Goal: Contribute content: Contribute content

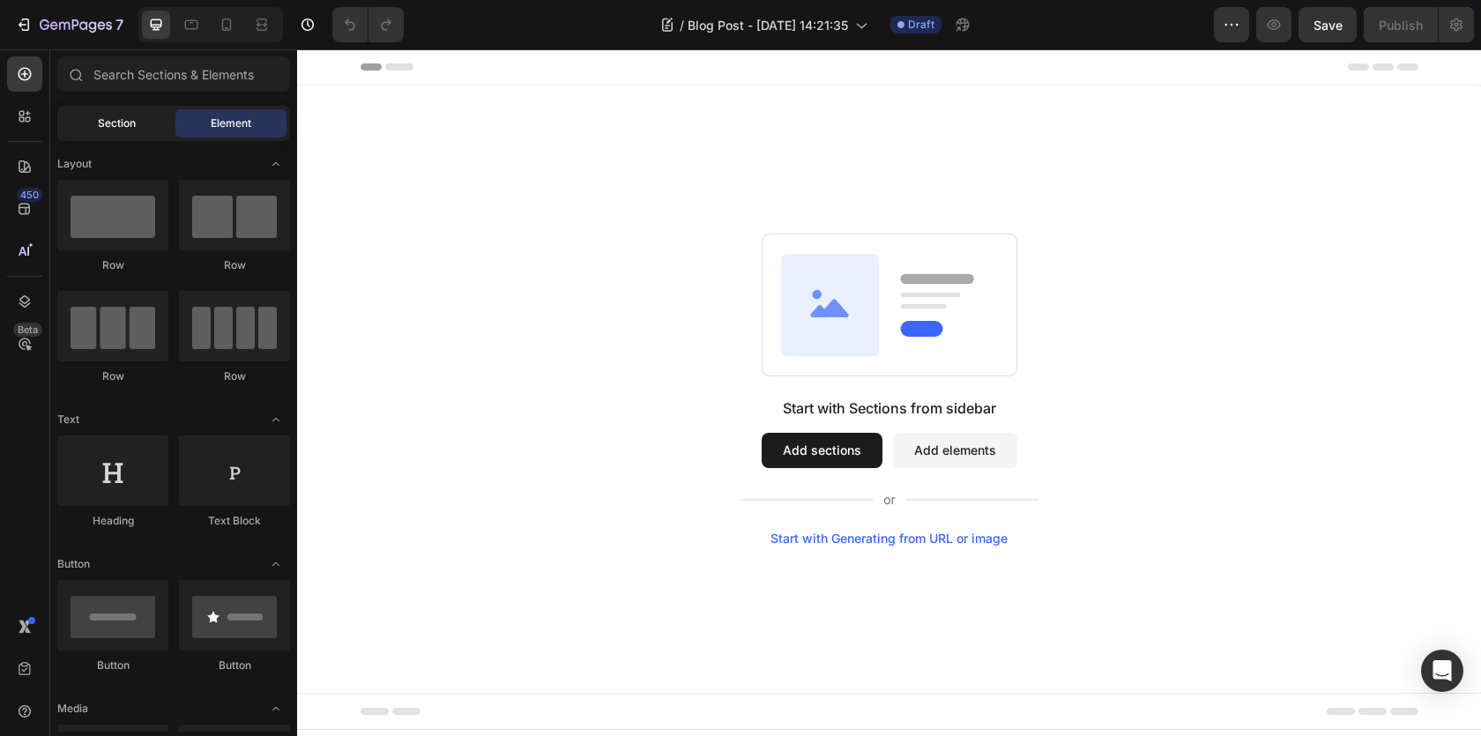
click at [115, 118] on span "Section" at bounding box center [117, 123] width 38 height 16
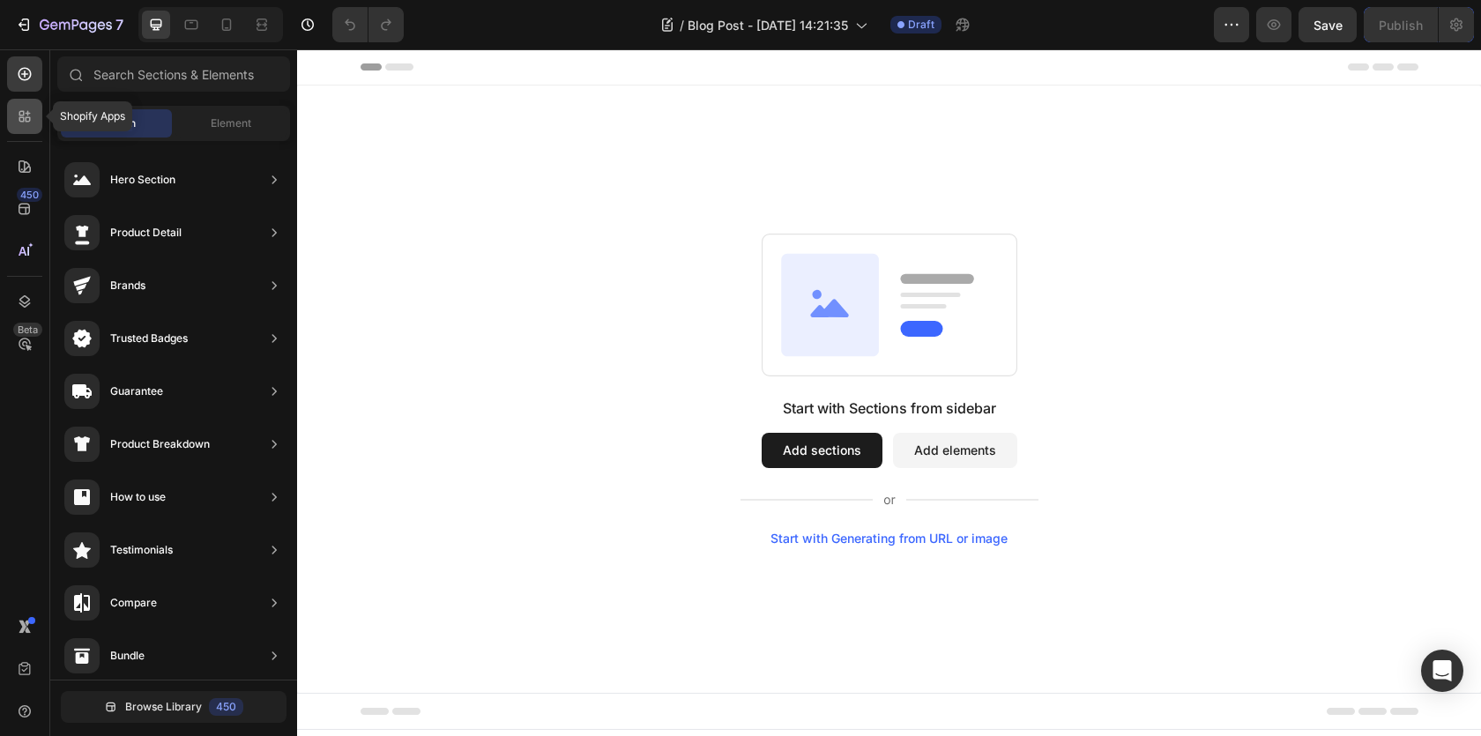
click at [23, 115] on icon at bounding box center [25, 117] width 18 height 18
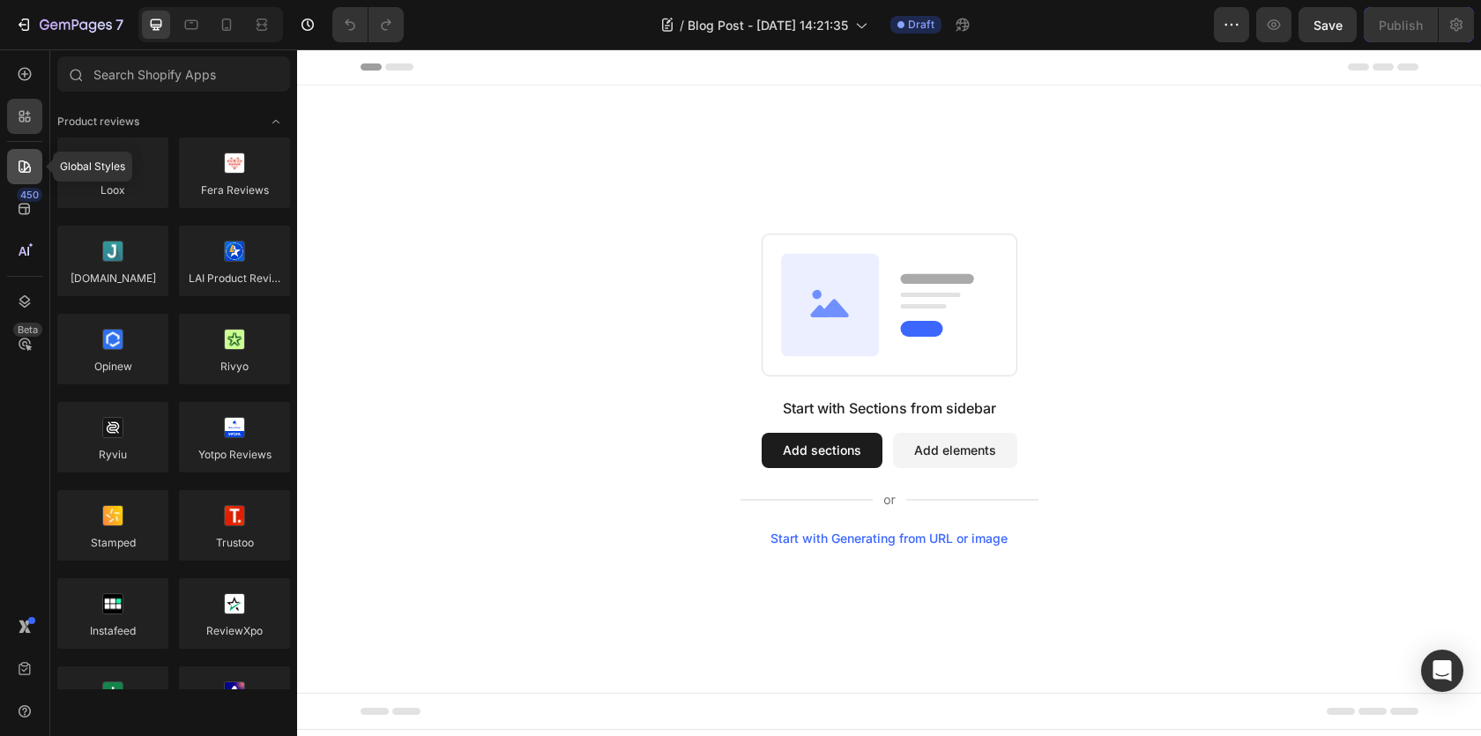
click at [21, 156] on div at bounding box center [24, 166] width 35 height 35
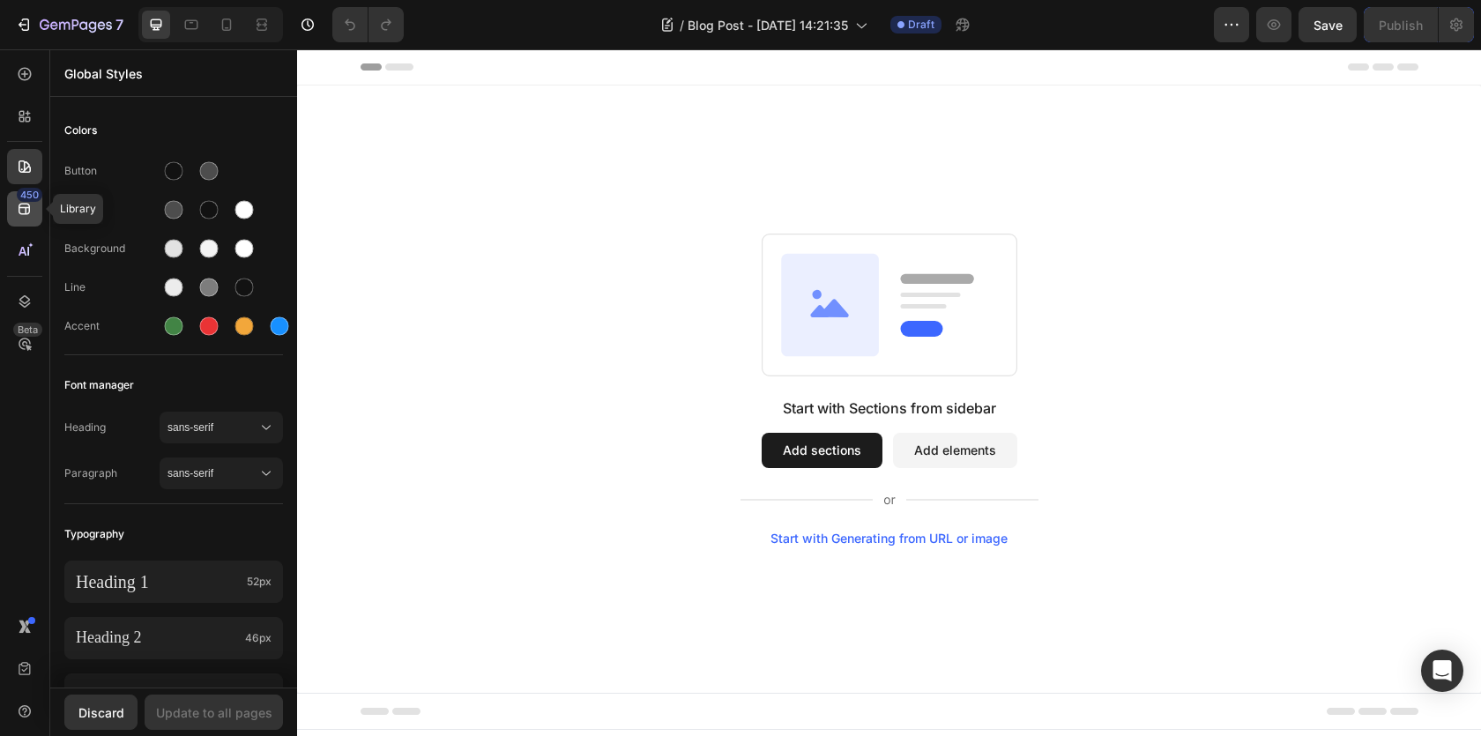
click at [22, 190] on div "450" at bounding box center [30, 195] width 26 height 14
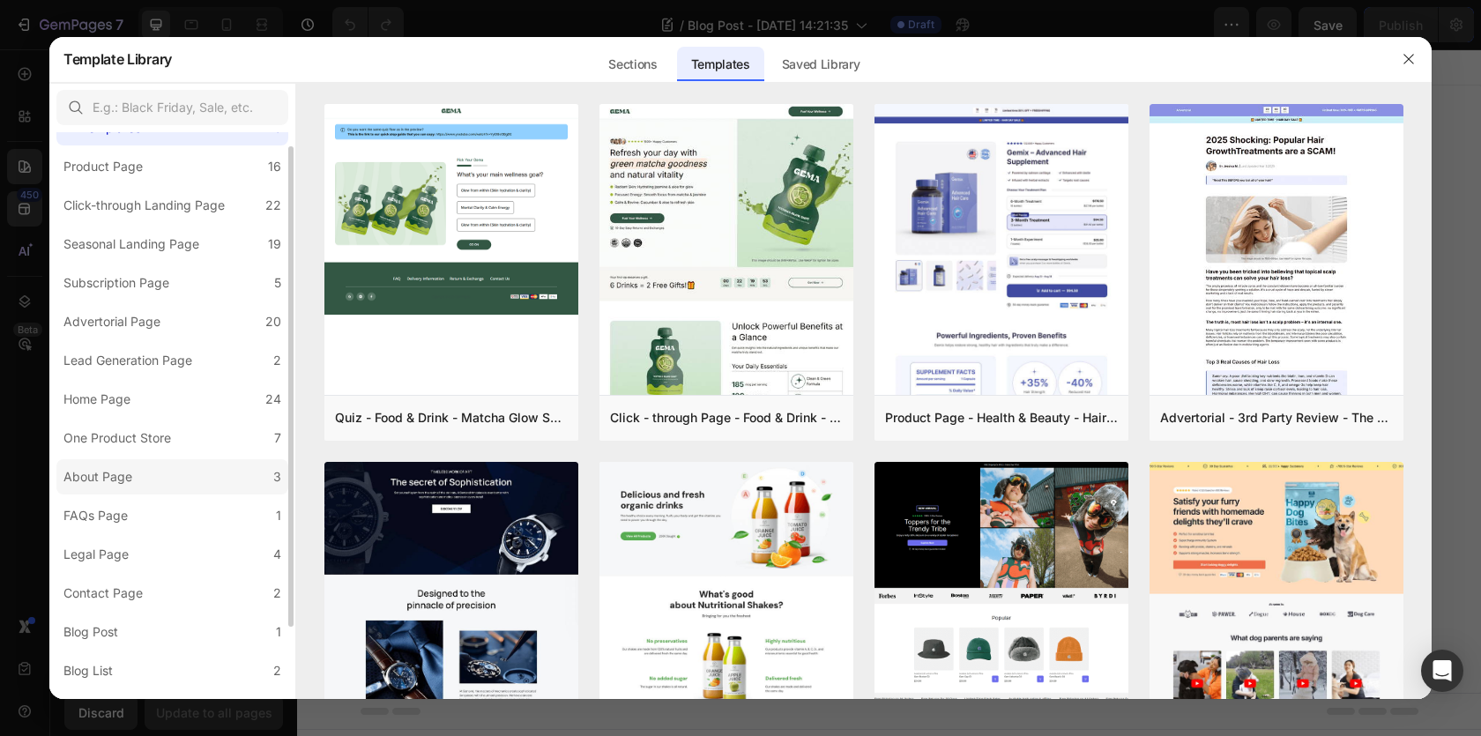
scroll to position [27, 0]
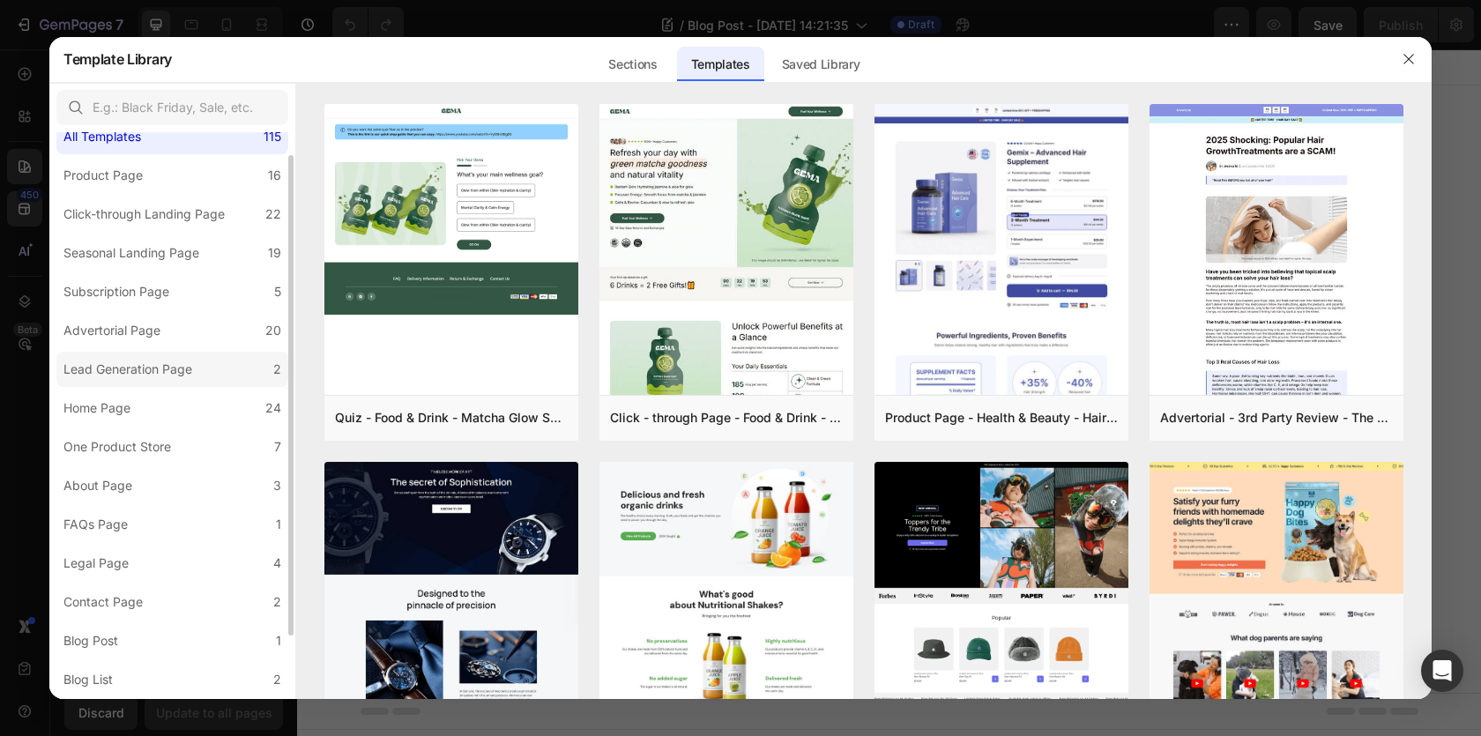
click at [128, 370] on div "Lead Generation Page" at bounding box center [127, 369] width 129 height 21
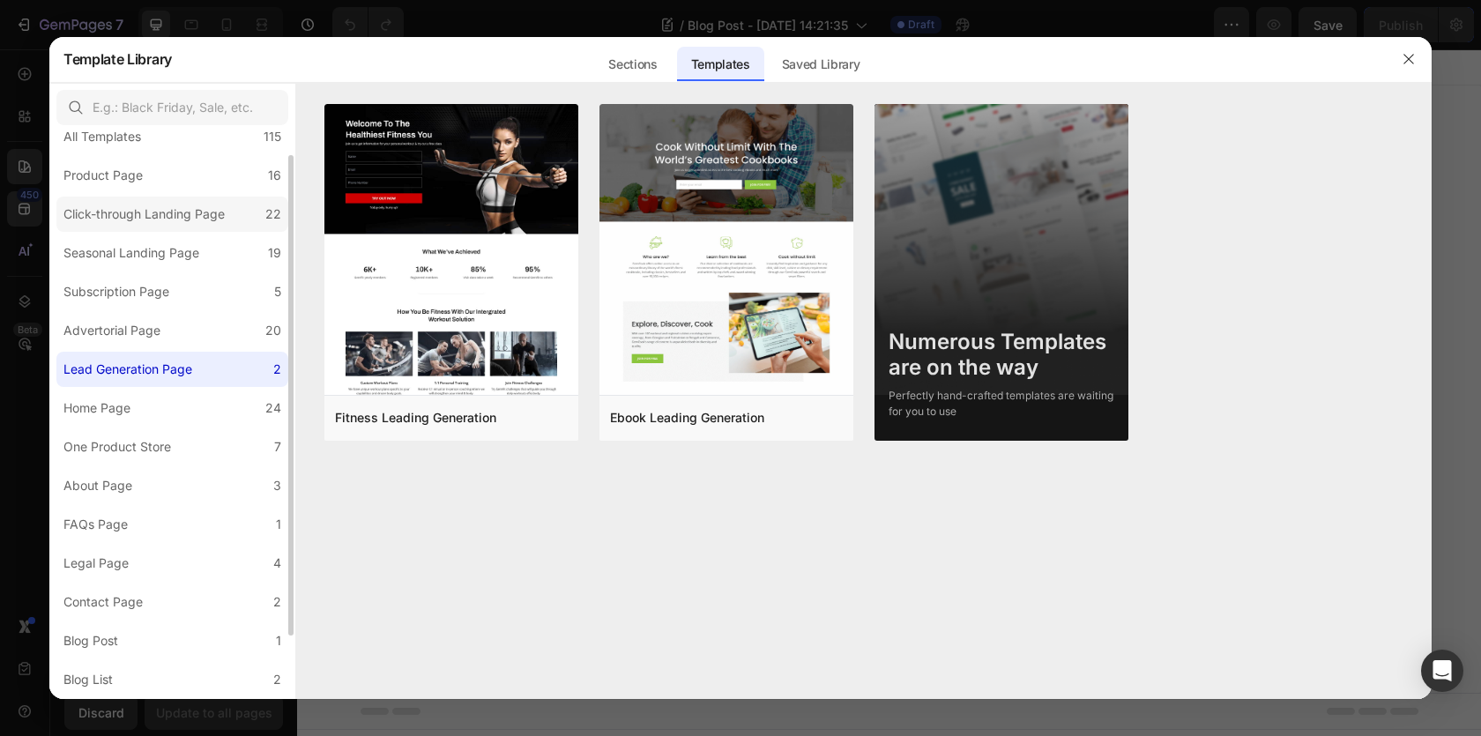
click at [192, 227] on label "Click-through Landing Page 22" at bounding box center [172, 214] width 232 height 35
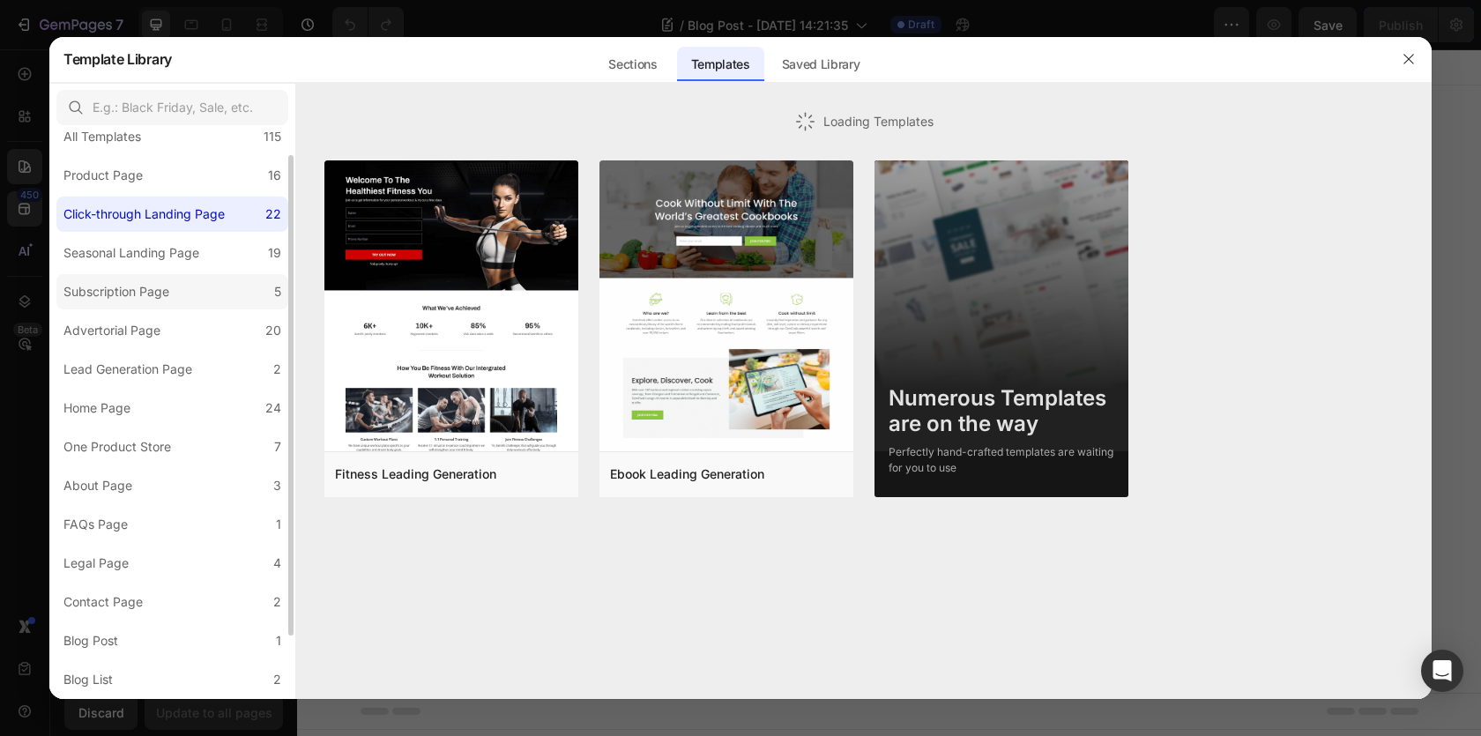
click at [175, 294] on div "Subscription Page" at bounding box center [119, 291] width 113 height 21
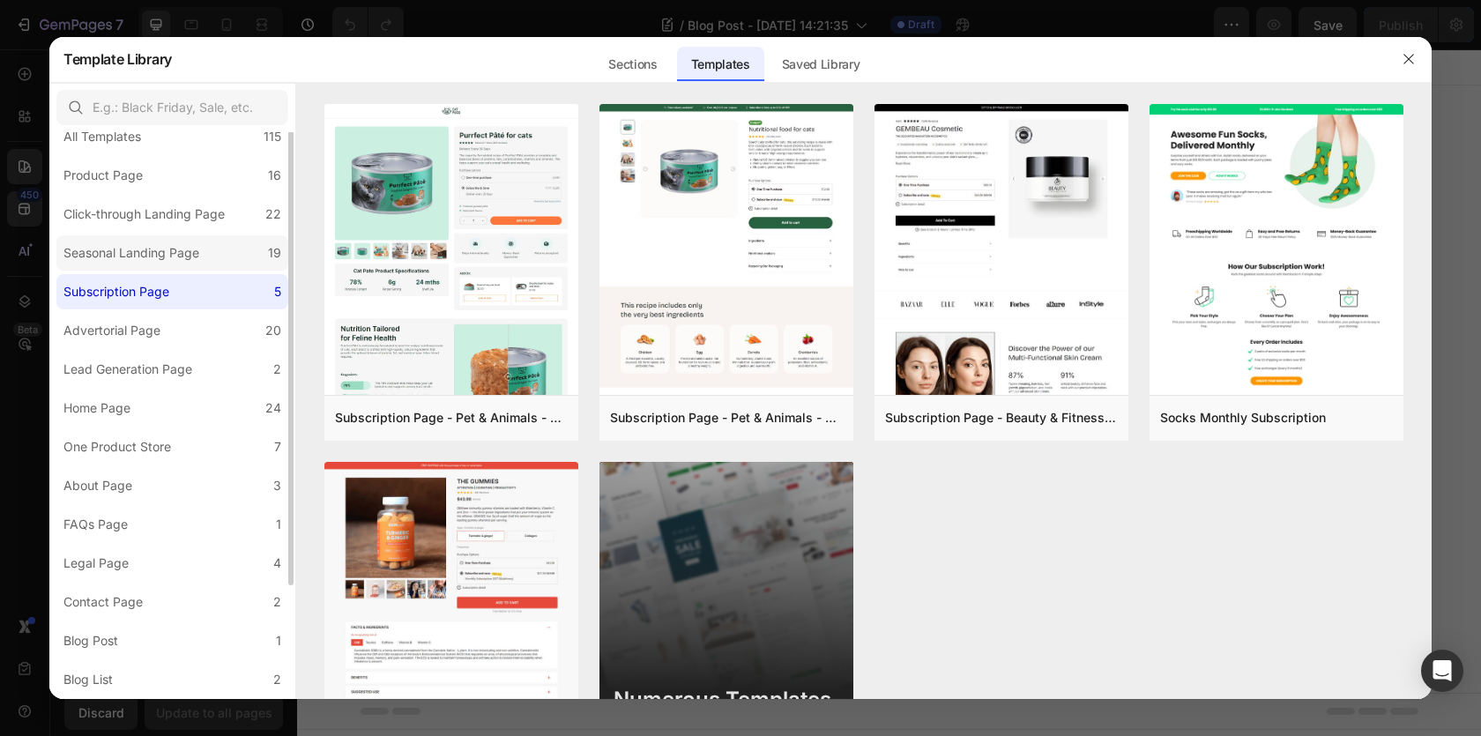
scroll to position [0, 0]
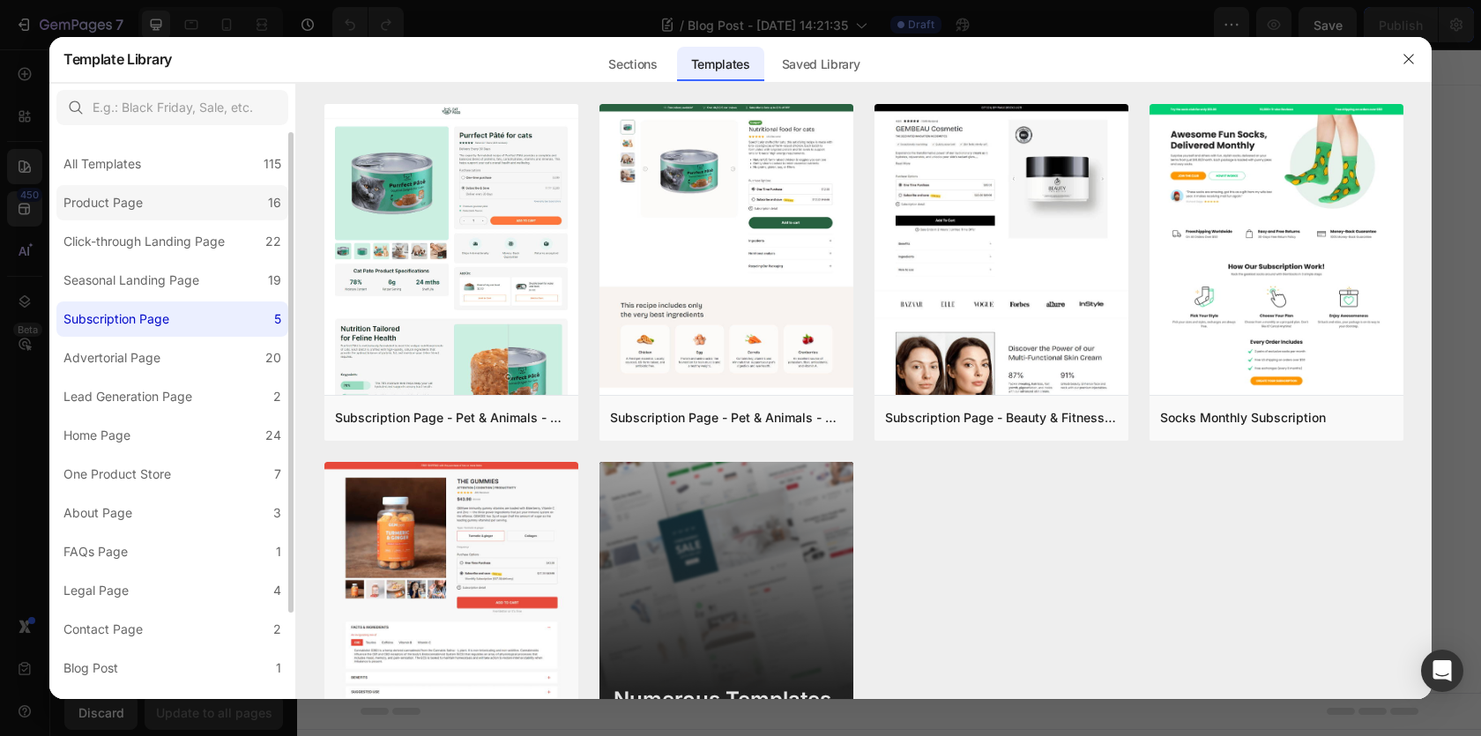
click at [144, 200] on div "Product Page" at bounding box center [106, 202] width 86 height 21
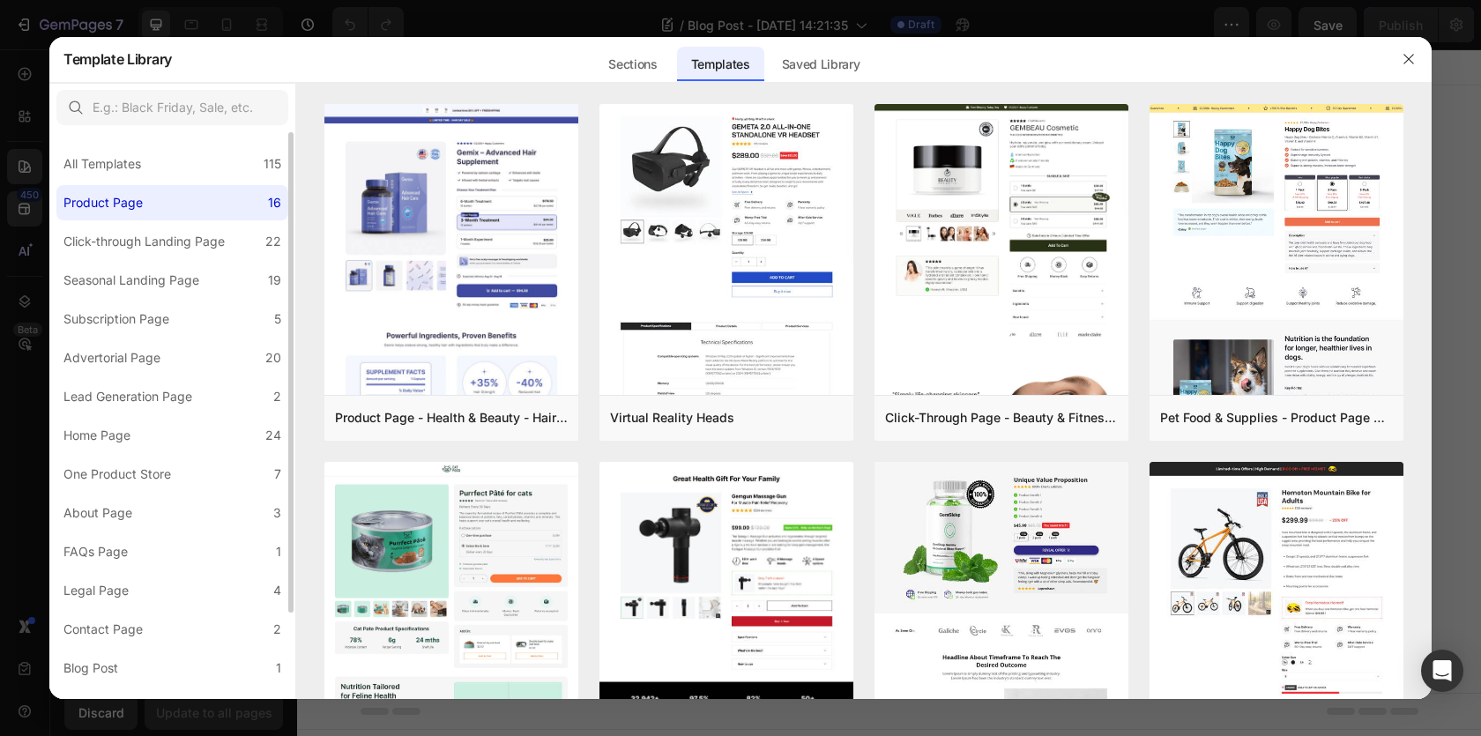
scroll to position [102, 0]
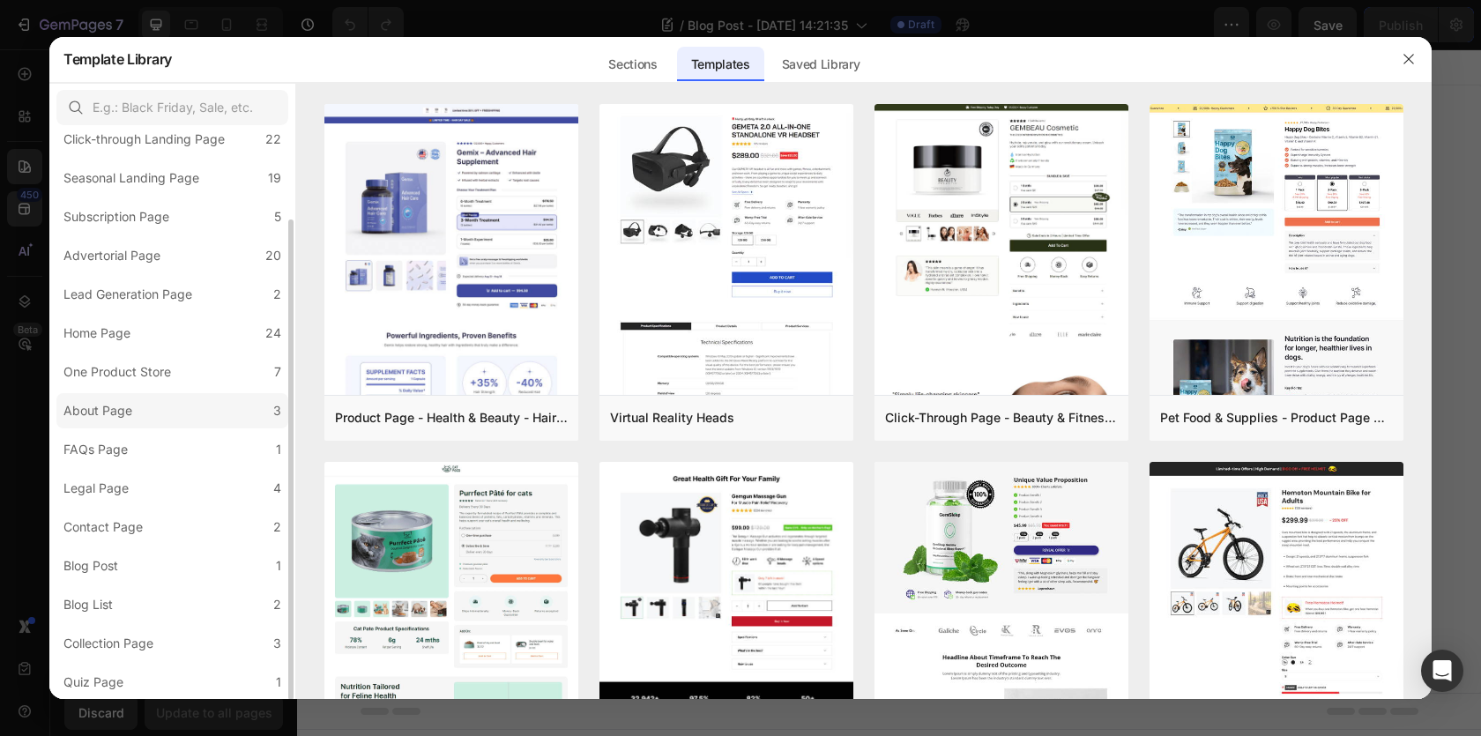
click at [143, 426] on label "About Page 3" at bounding box center [172, 410] width 232 height 35
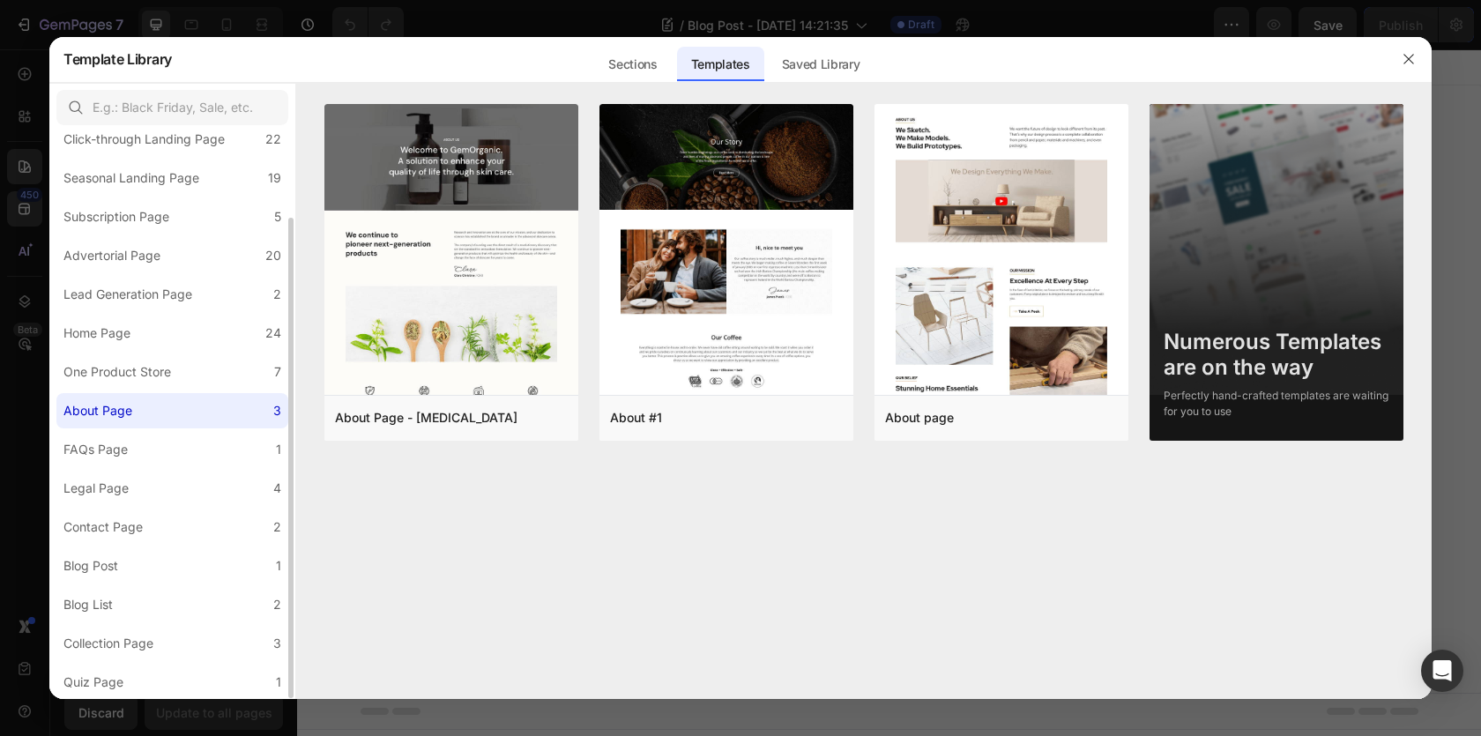
scroll to position [101, 0]
click at [96, 508] on div "All Templates 115 Product Page 16 Click-through Landing Page 22 Seasonal Landin…" at bounding box center [172, 367] width 246 height 670
click at [120, 526] on div "Contact Page" at bounding box center [102, 528] width 79 height 21
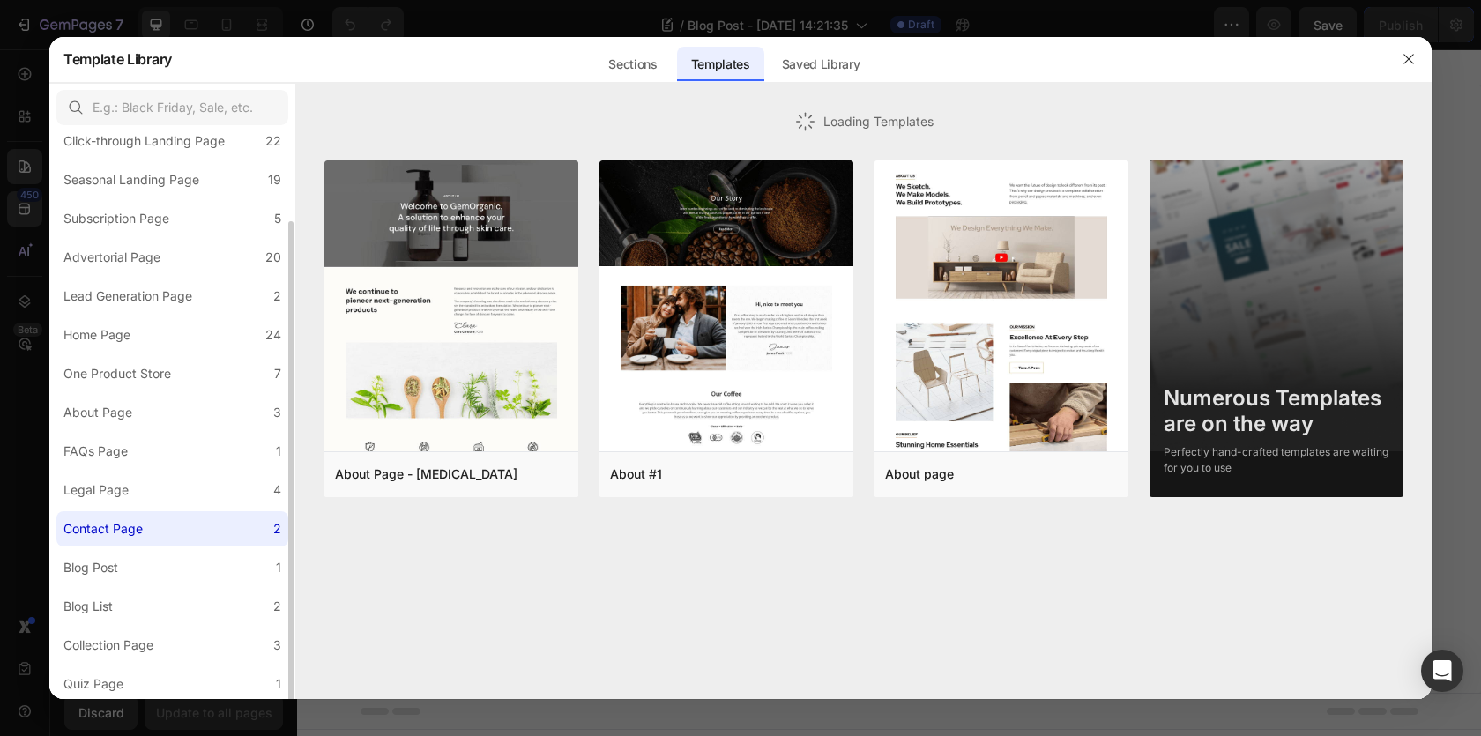
scroll to position [102, 0]
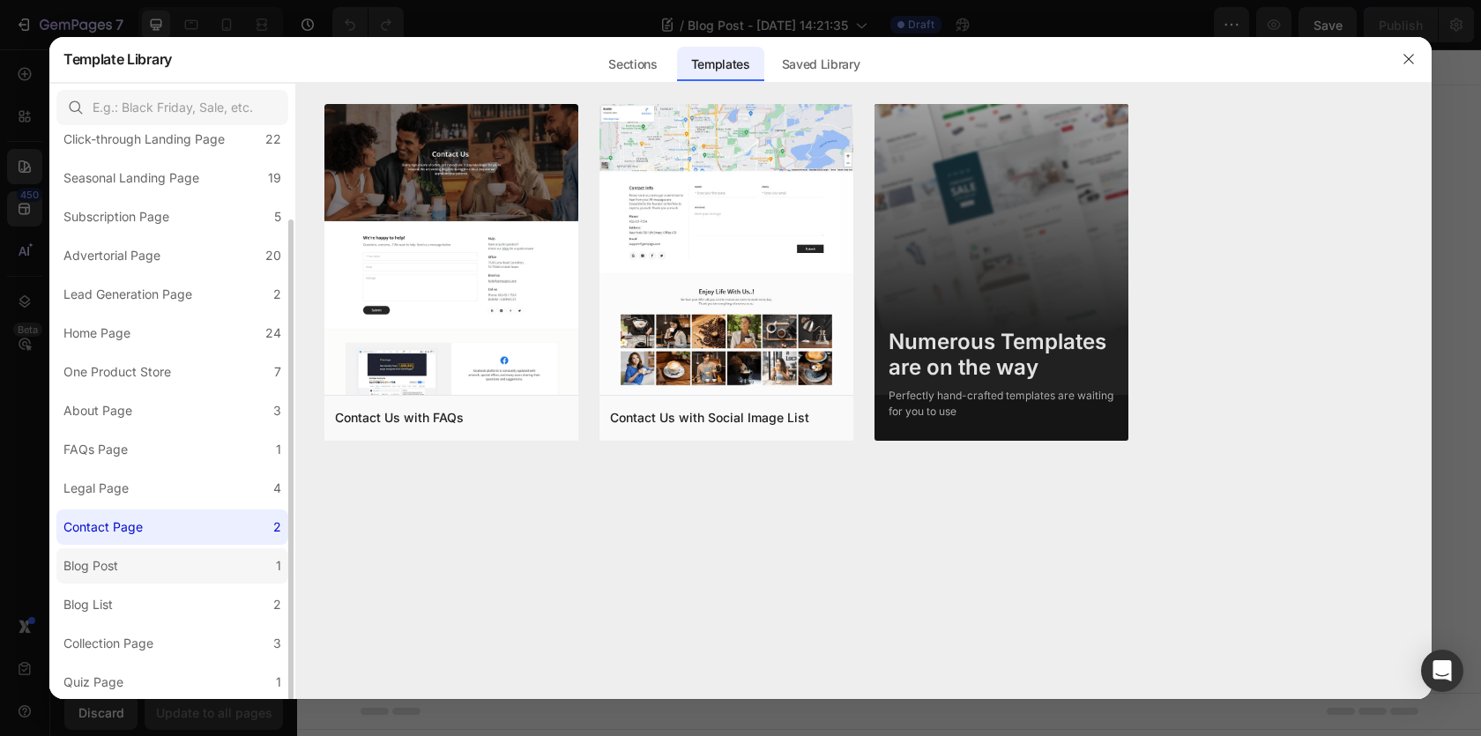
click at [131, 562] on label "Blog Post 1" at bounding box center [172, 565] width 232 height 35
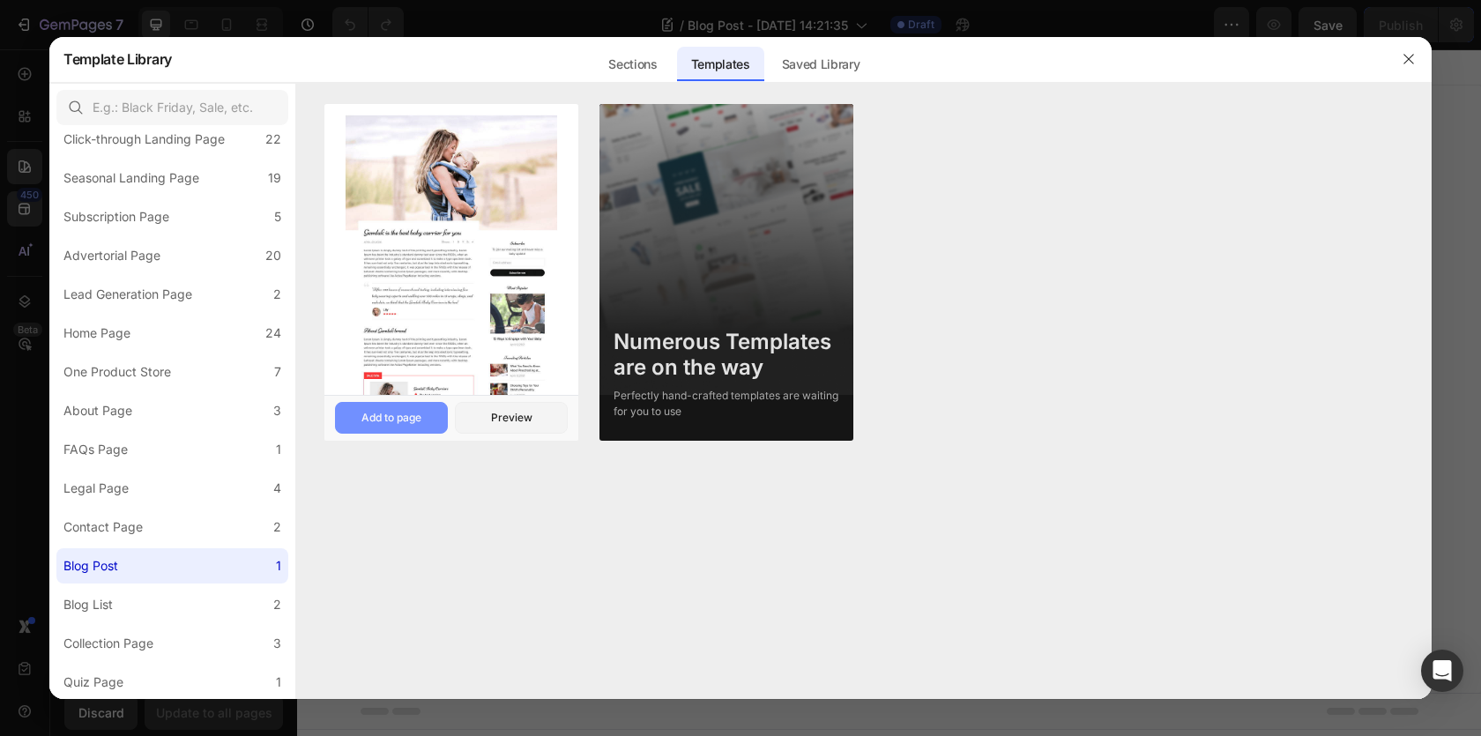
click at [383, 422] on div "Add to page" at bounding box center [391, 418] width 60 height 16
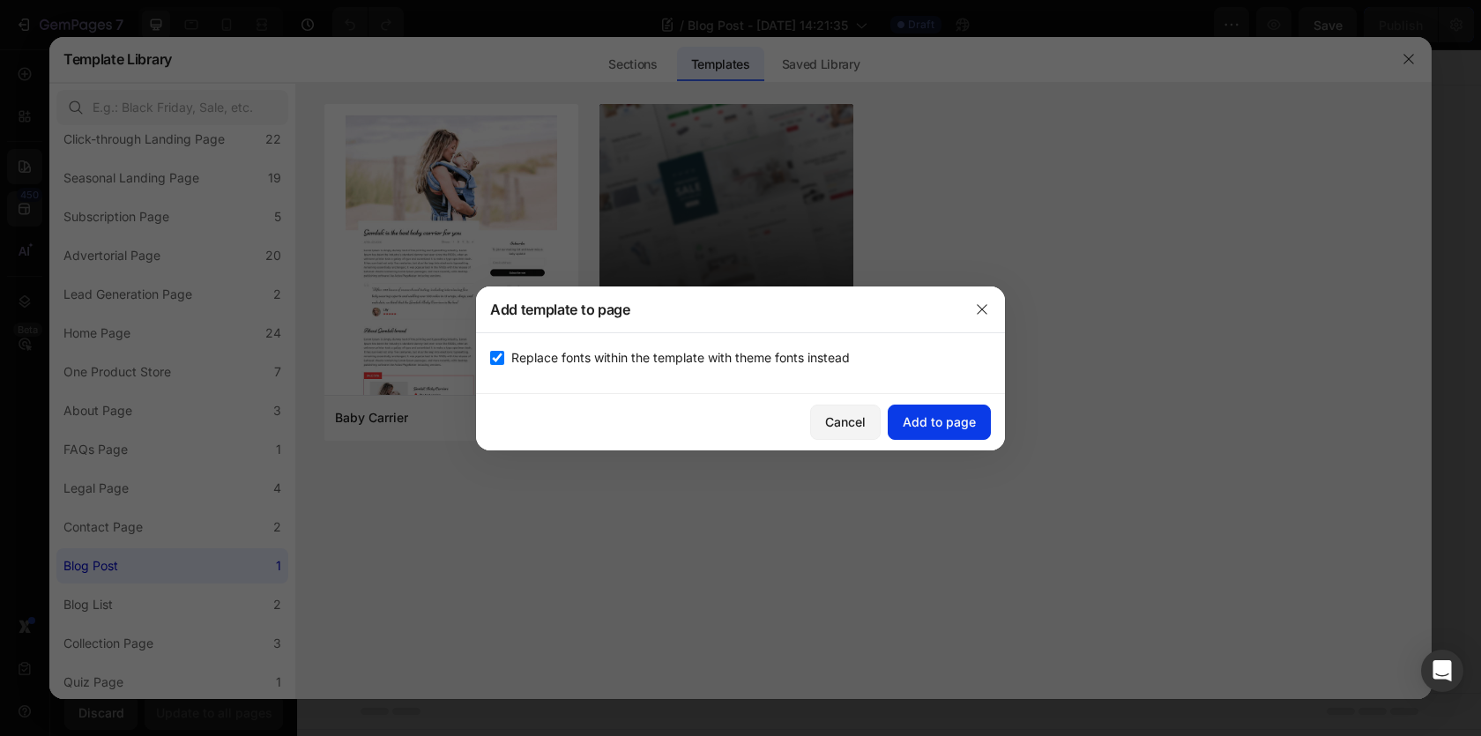
click at [946, 416] on div "Add to page" at bounding box center [939, 422] width 73 height 19
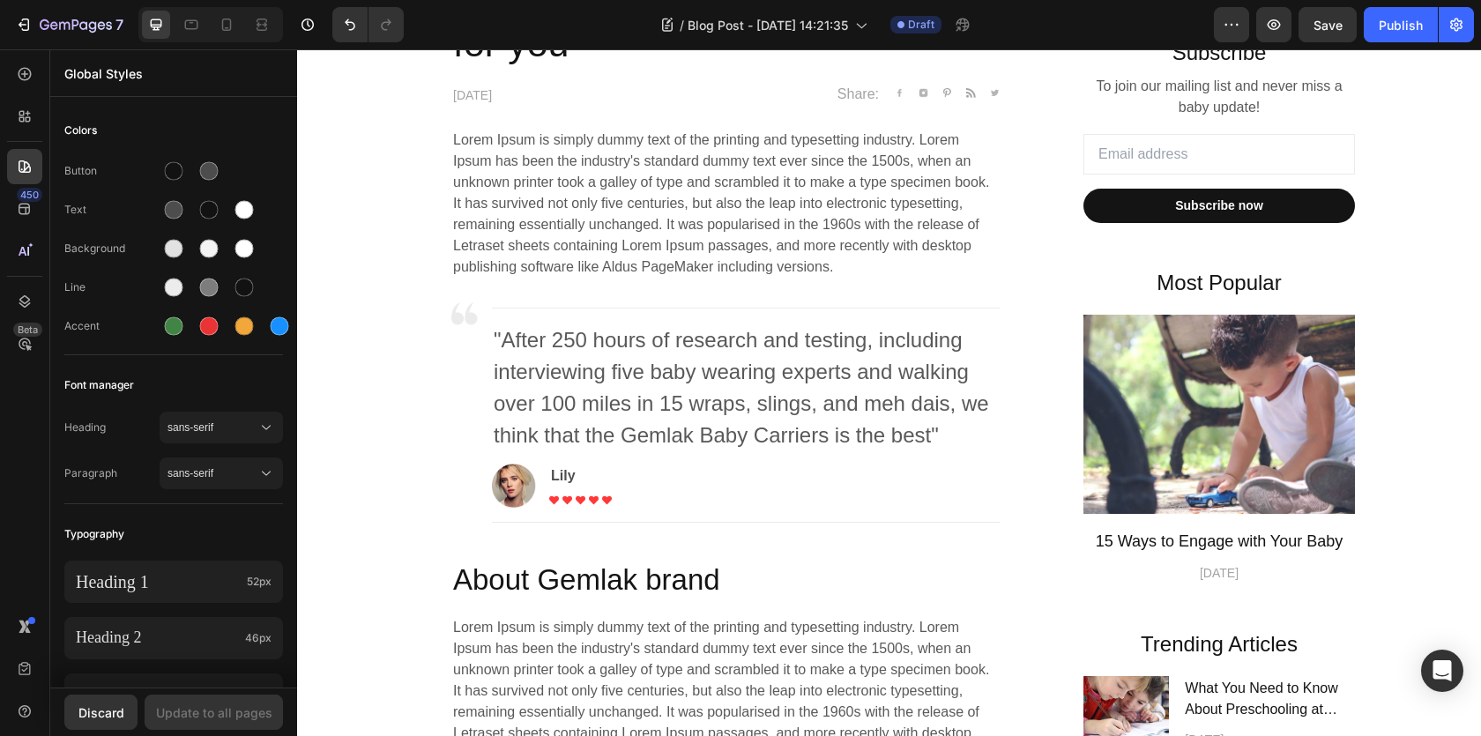
scroll to position [0, 0]
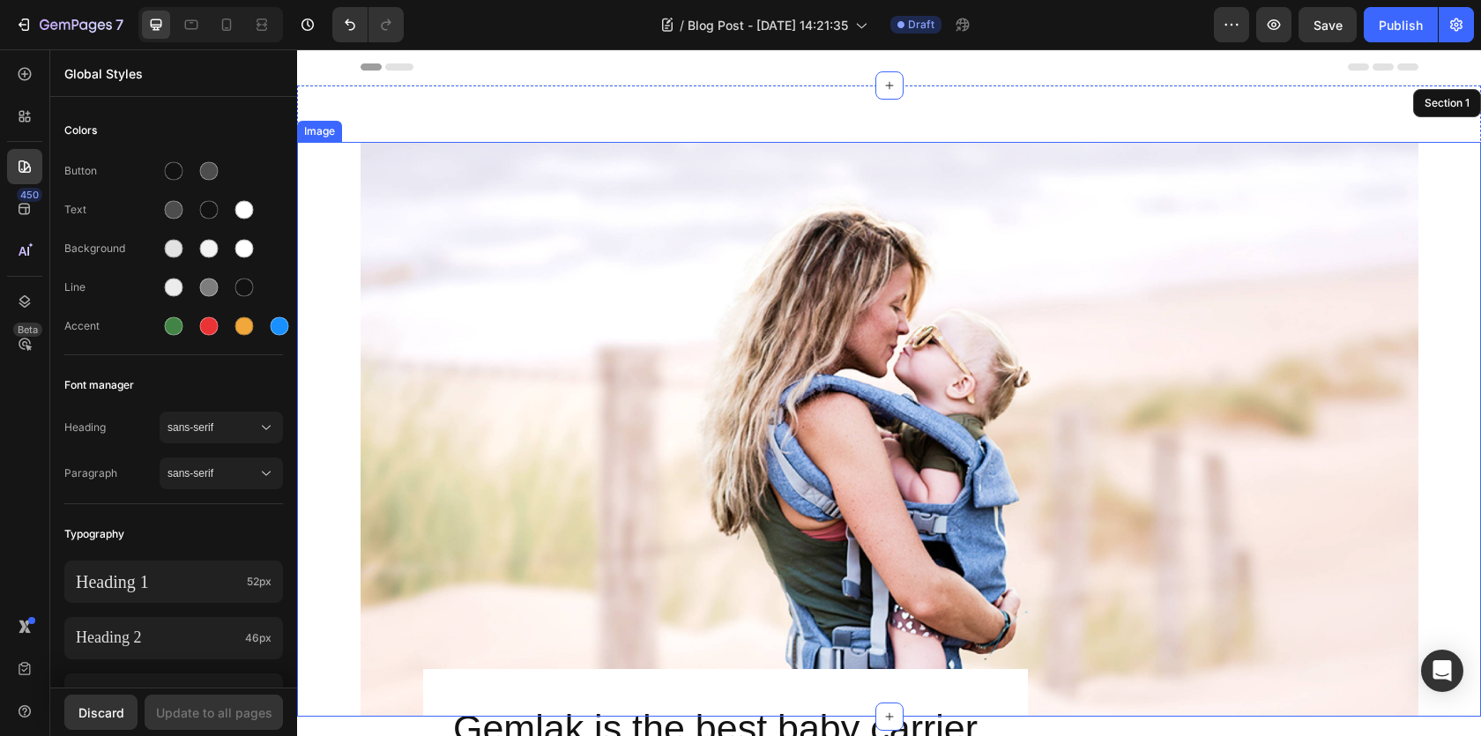
click at [917, 245] on img at bounding box center [890, 429] width 1058 height 575
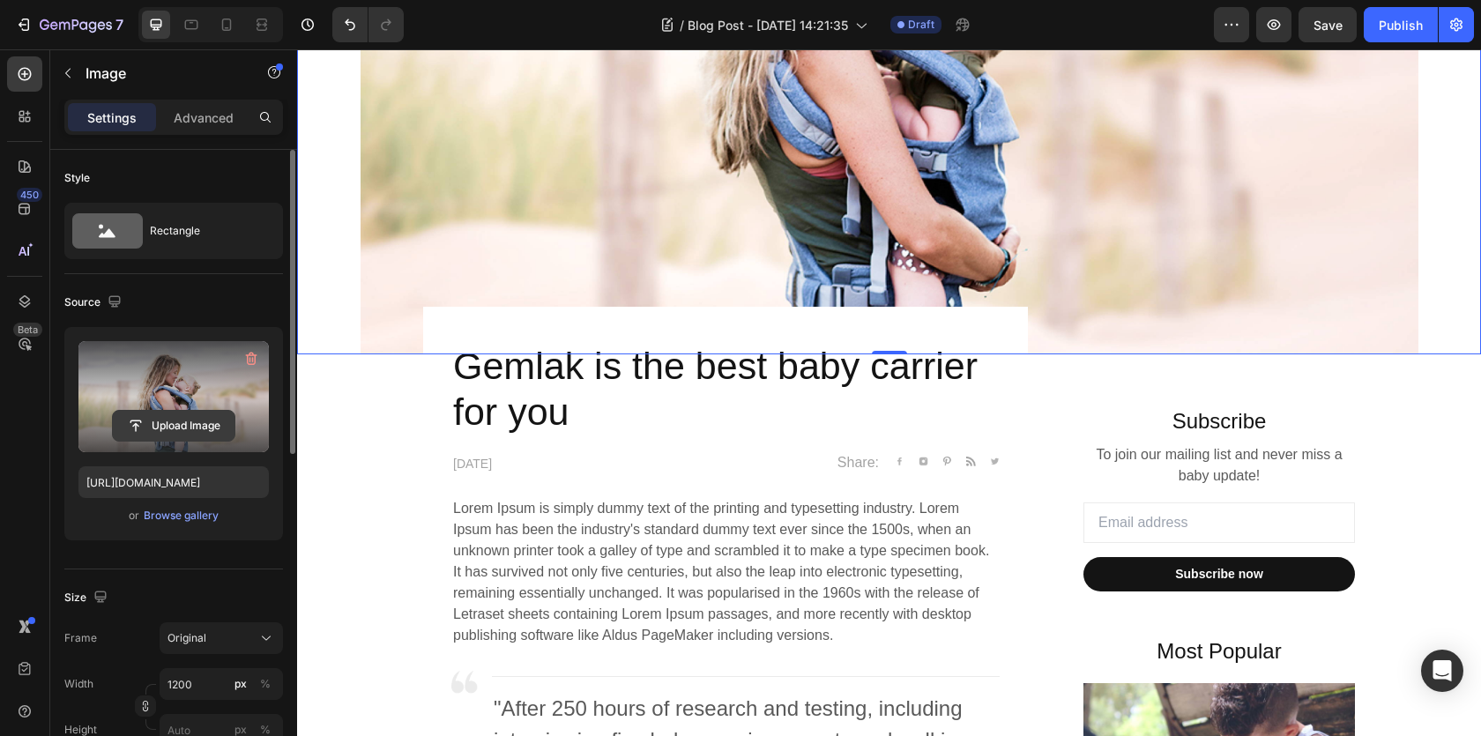
scroll to position [1, 0]
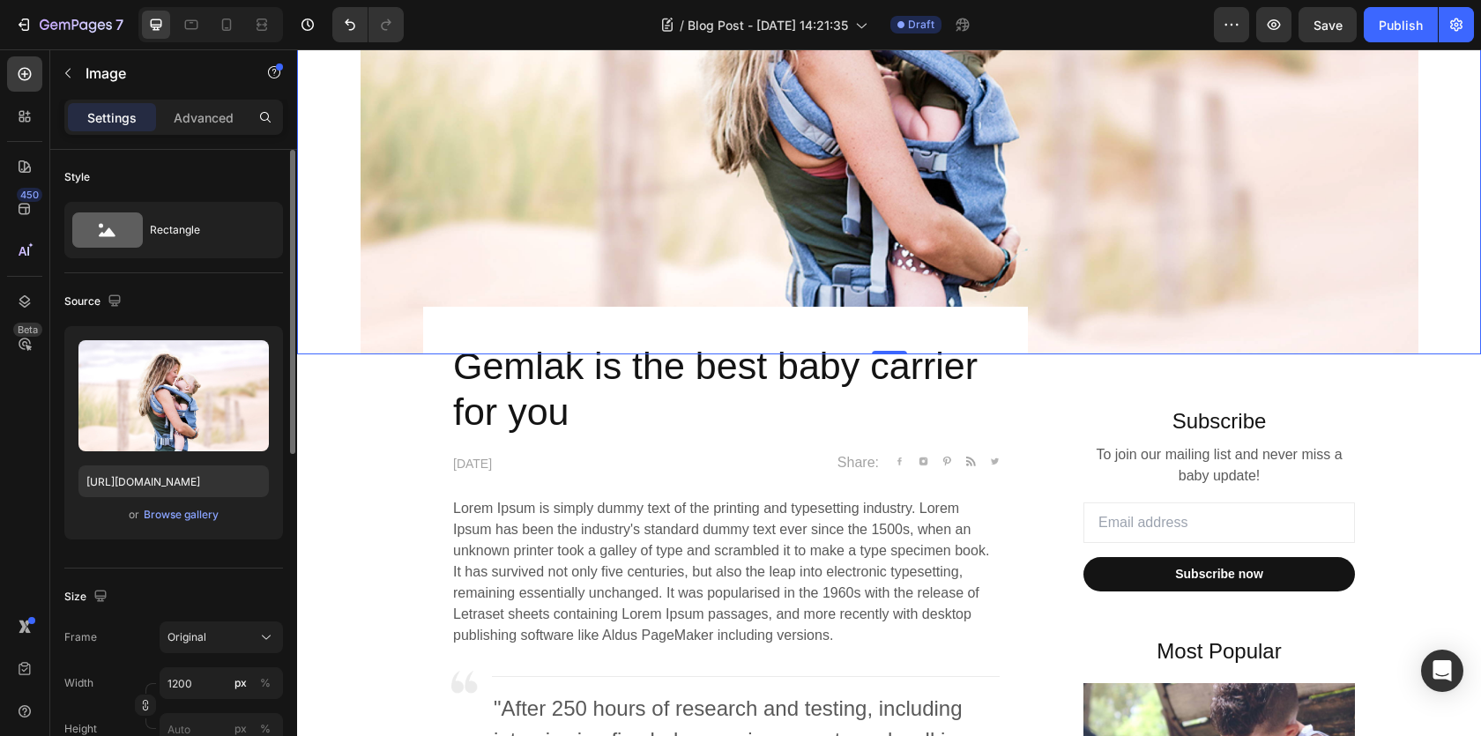
click at [86, 300] on div "Source" at bounding box center [94, 302] width 61 height 24
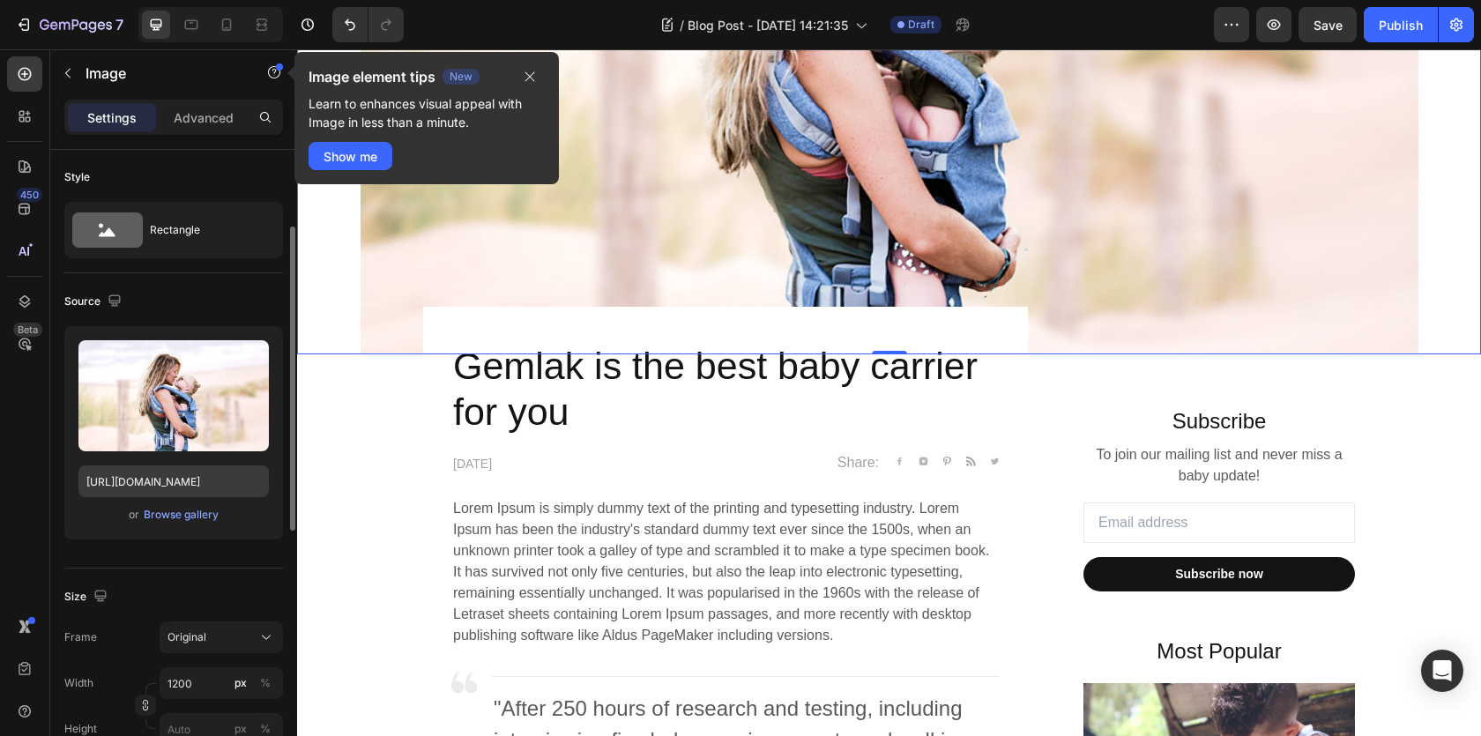
scroll to position [71, 0]
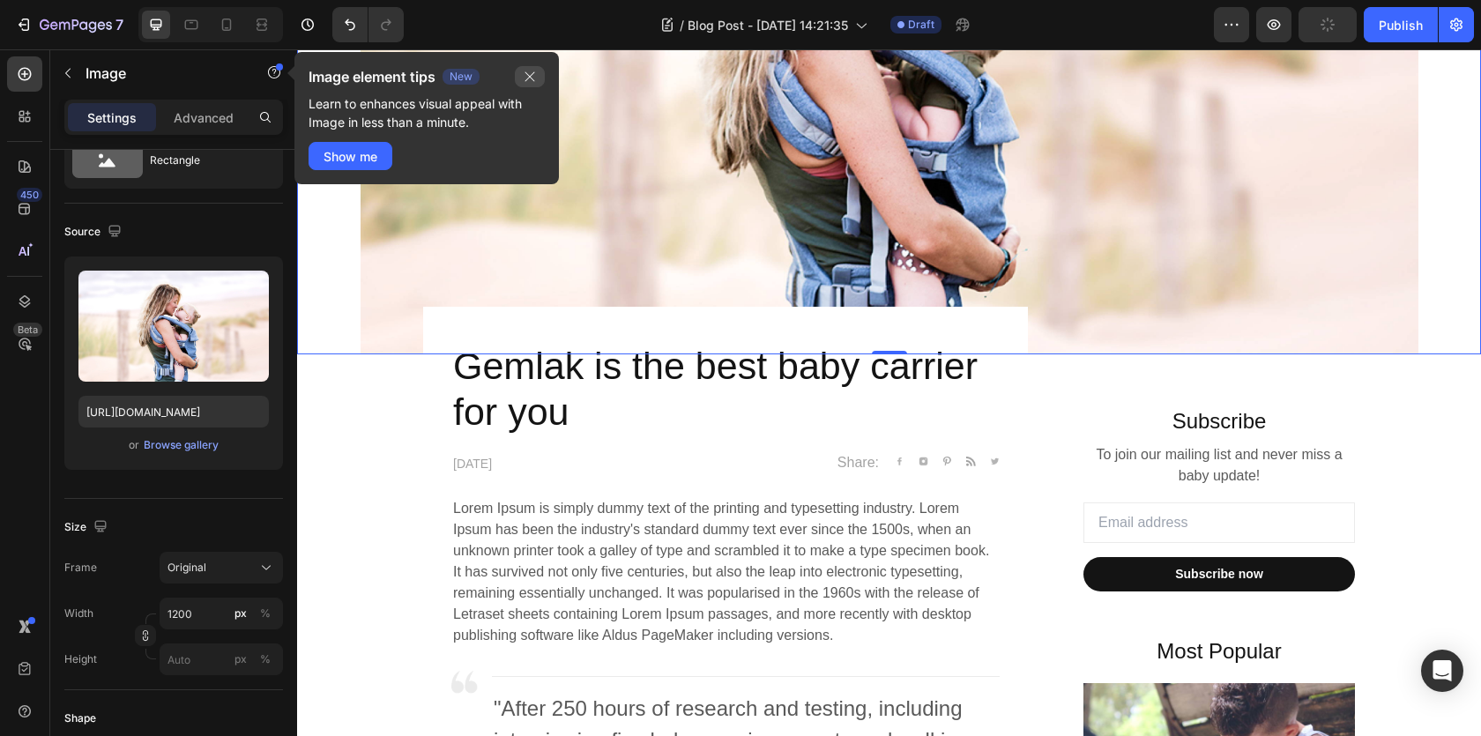
click at [533, 83] on icon "button" at bounding box center [530, 77] width 14 height 14
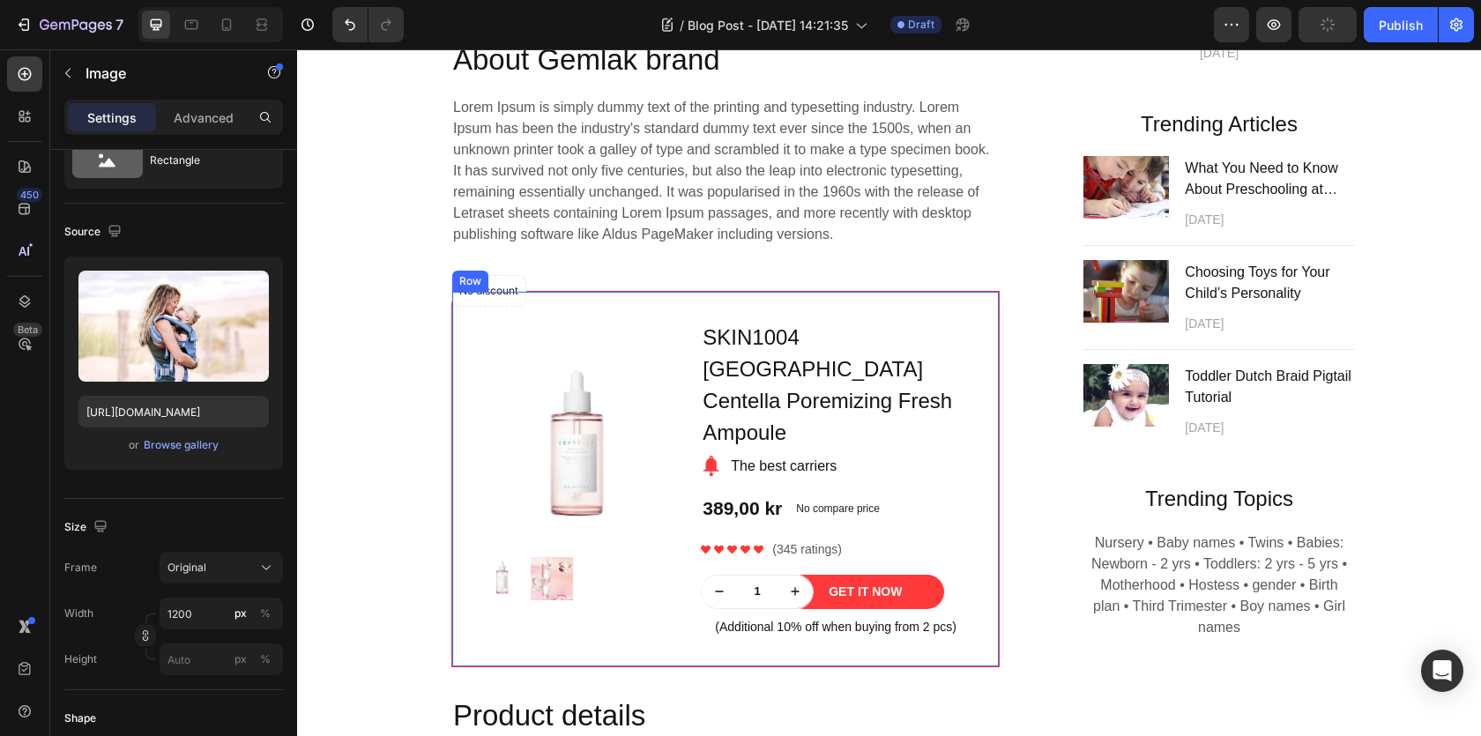
scroll to position [1250, 0]
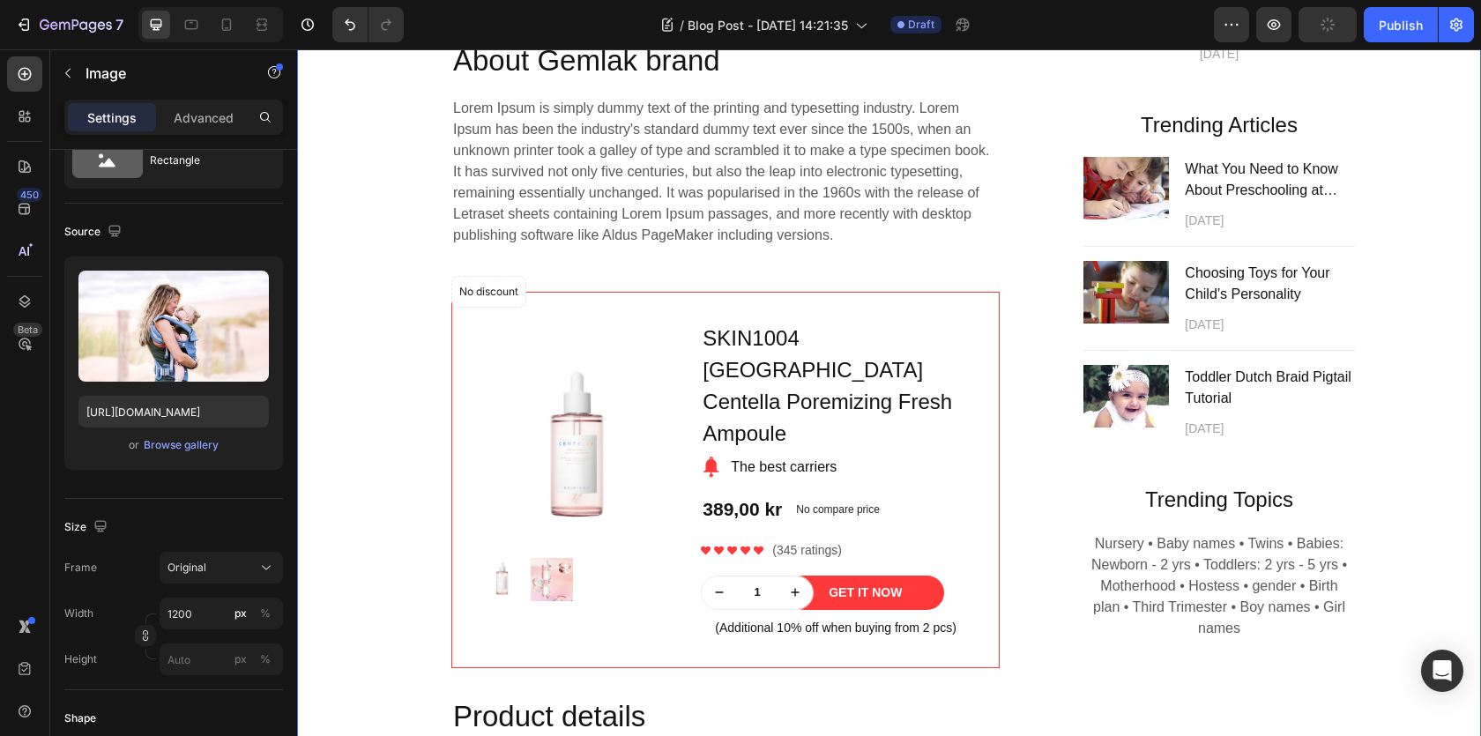
click at [406, 356] on div "Gemlak is the best baby carrier for you Heading April 29,2020 Text block Share:…" at bounding box center [889, 366] width 1158 height 1798
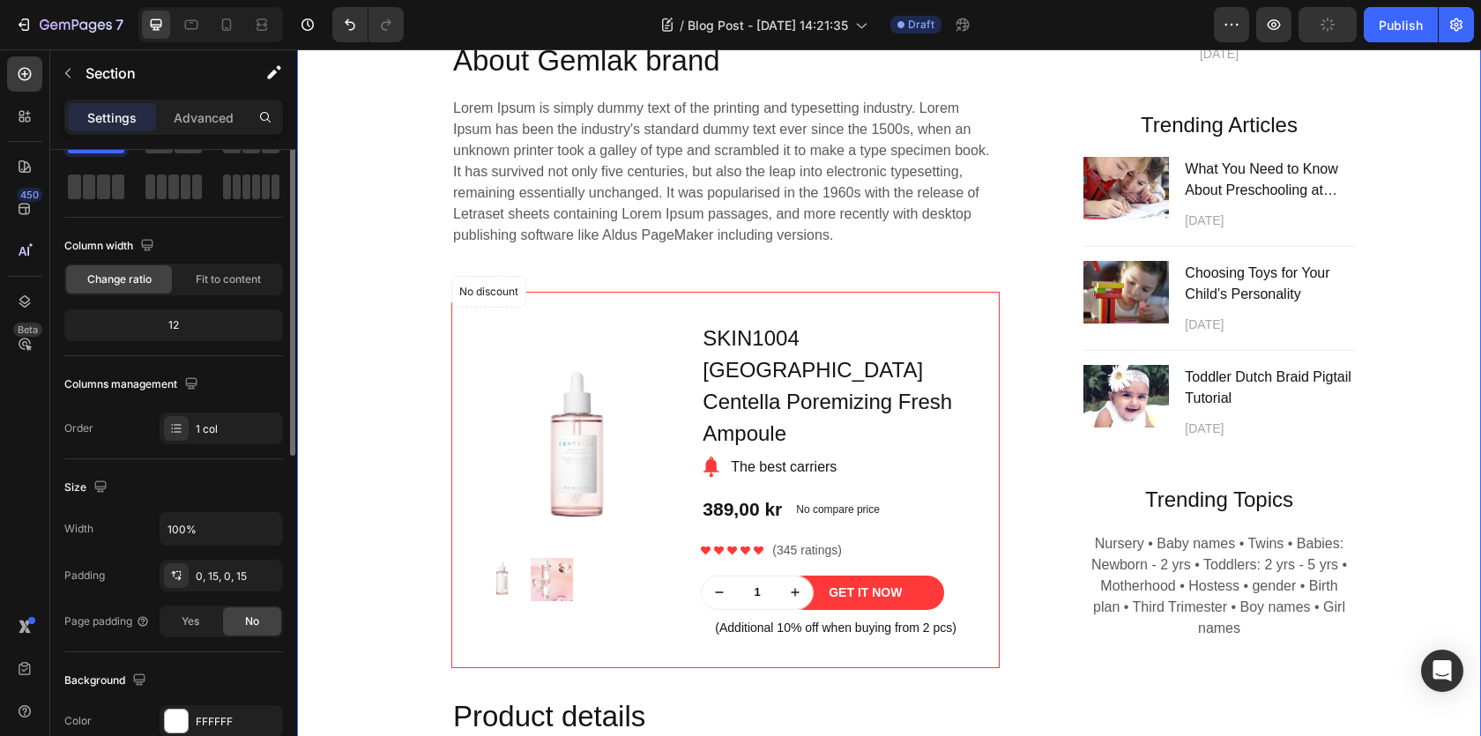
scroll to position [0, 0]
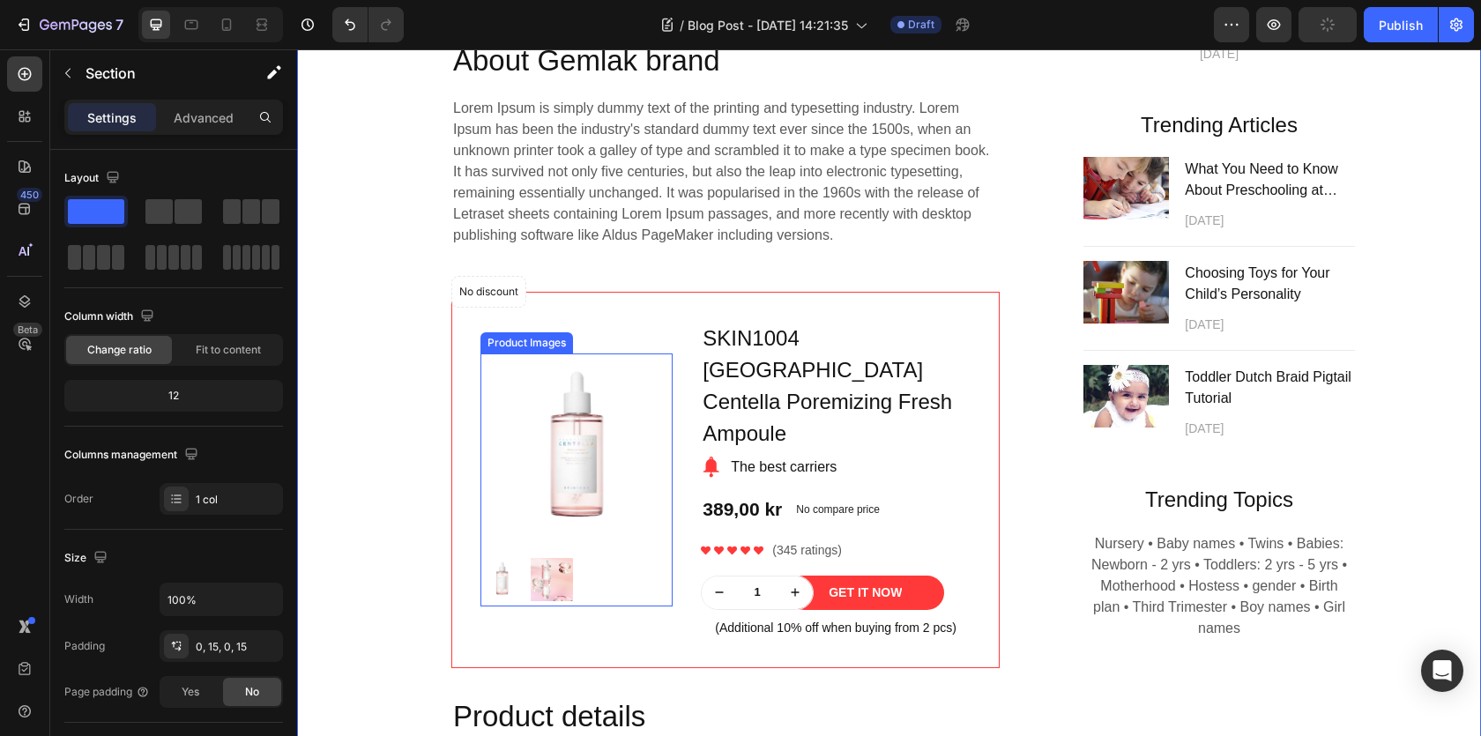
click at [518, 335] on div "Product Images" at bounding box center [527, 343] width 86 height 16
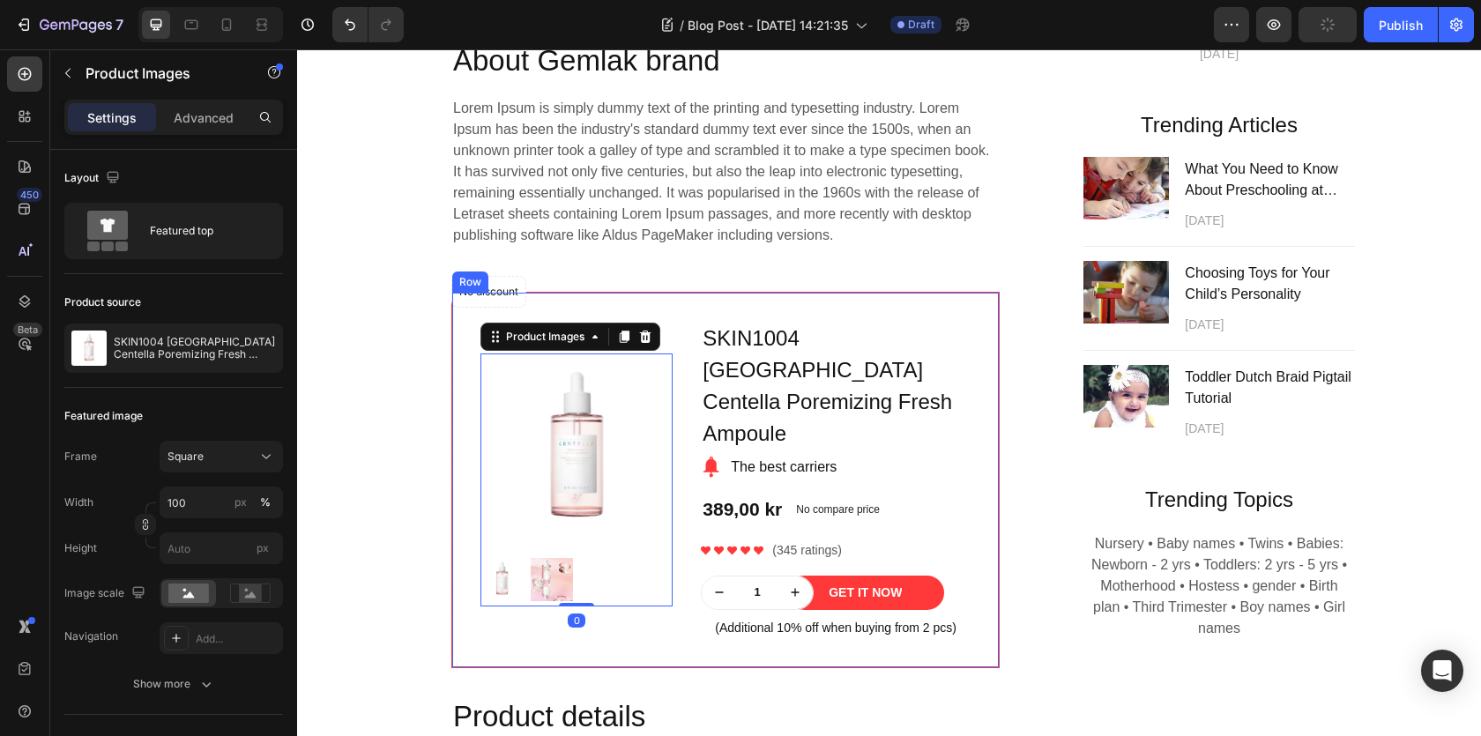
click at [462, 316] on div "Product Images 0 Row SKIN1004 Madagascar Centella Poremizing Fresh Ampoule Prod…" at bounding box center [725, 480] width 547 height 375
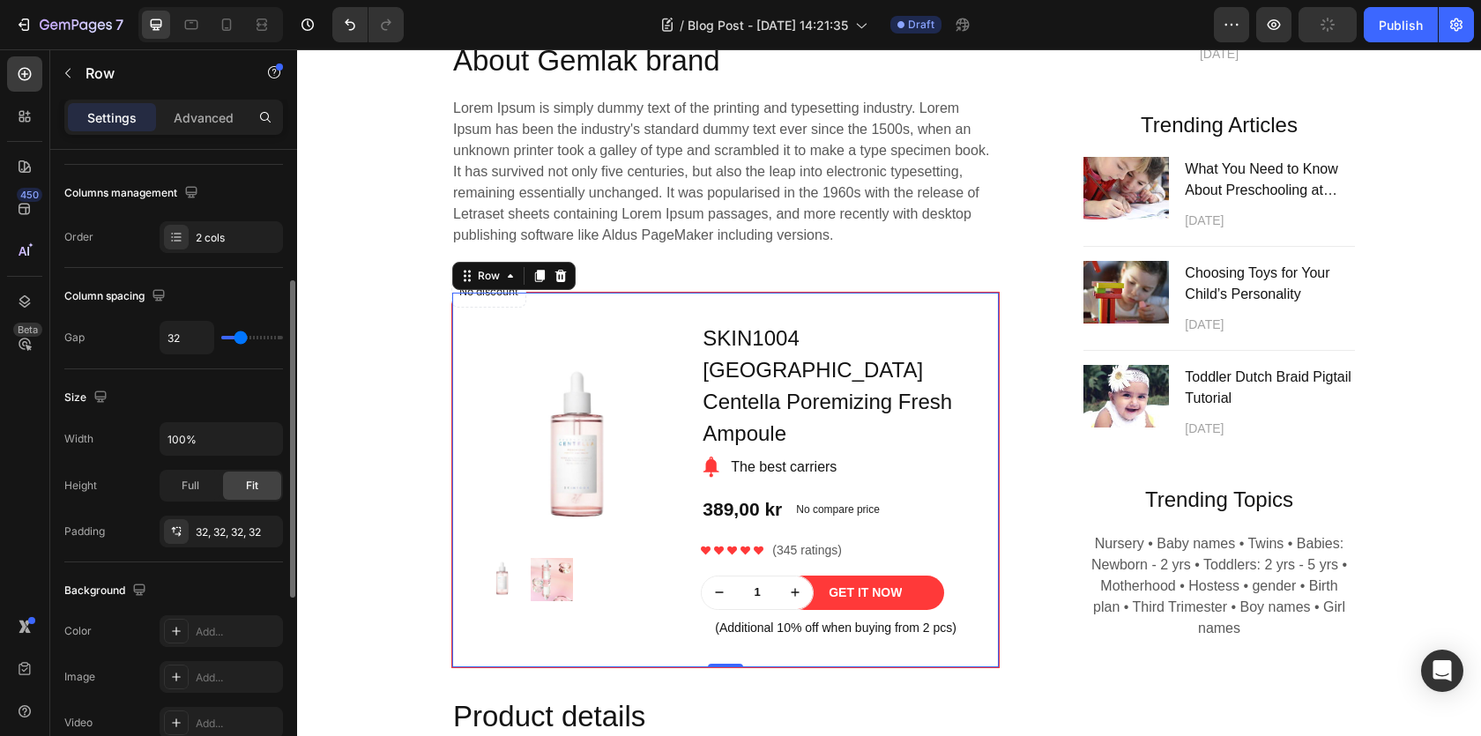
scroll to position [321, 0]
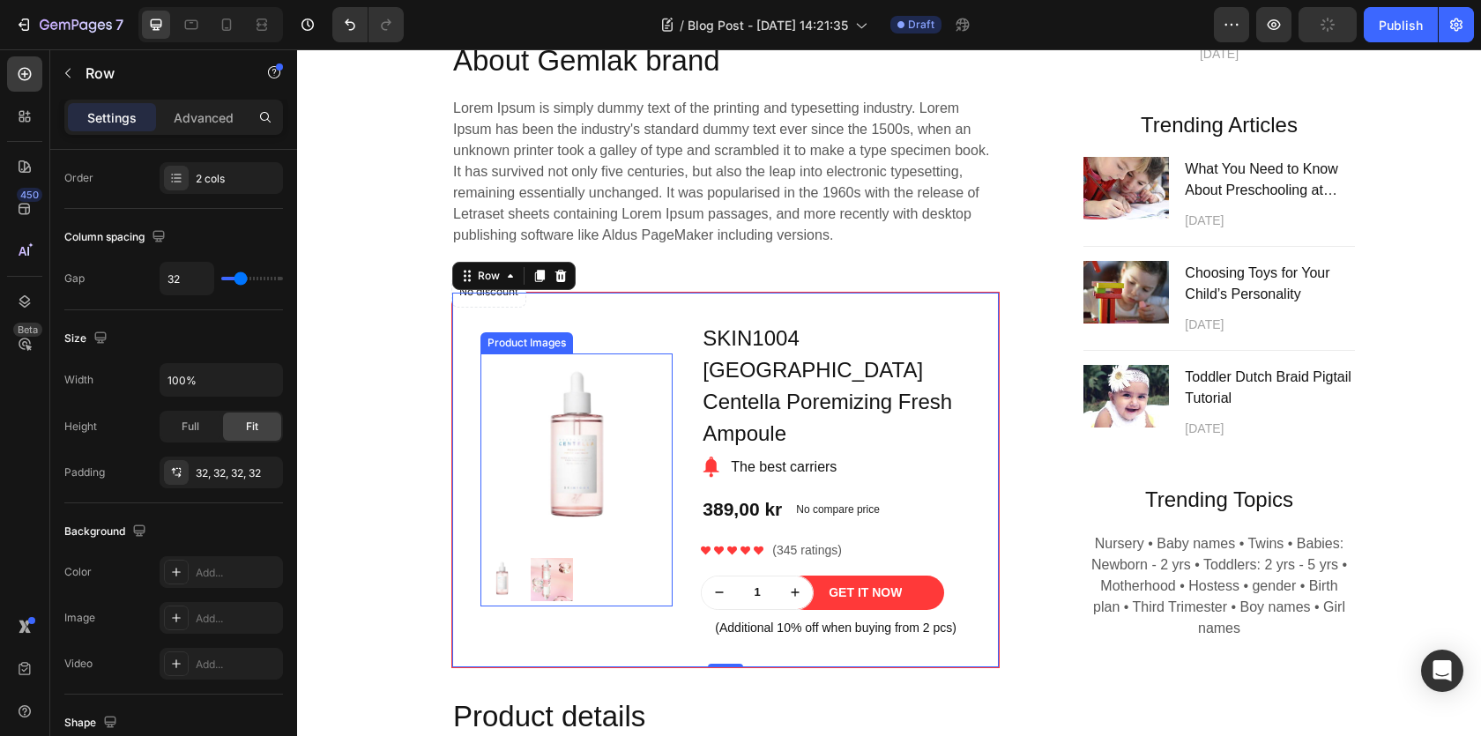
click at [608, 355] on img at bounding box center [576, 450] width 192 height 192
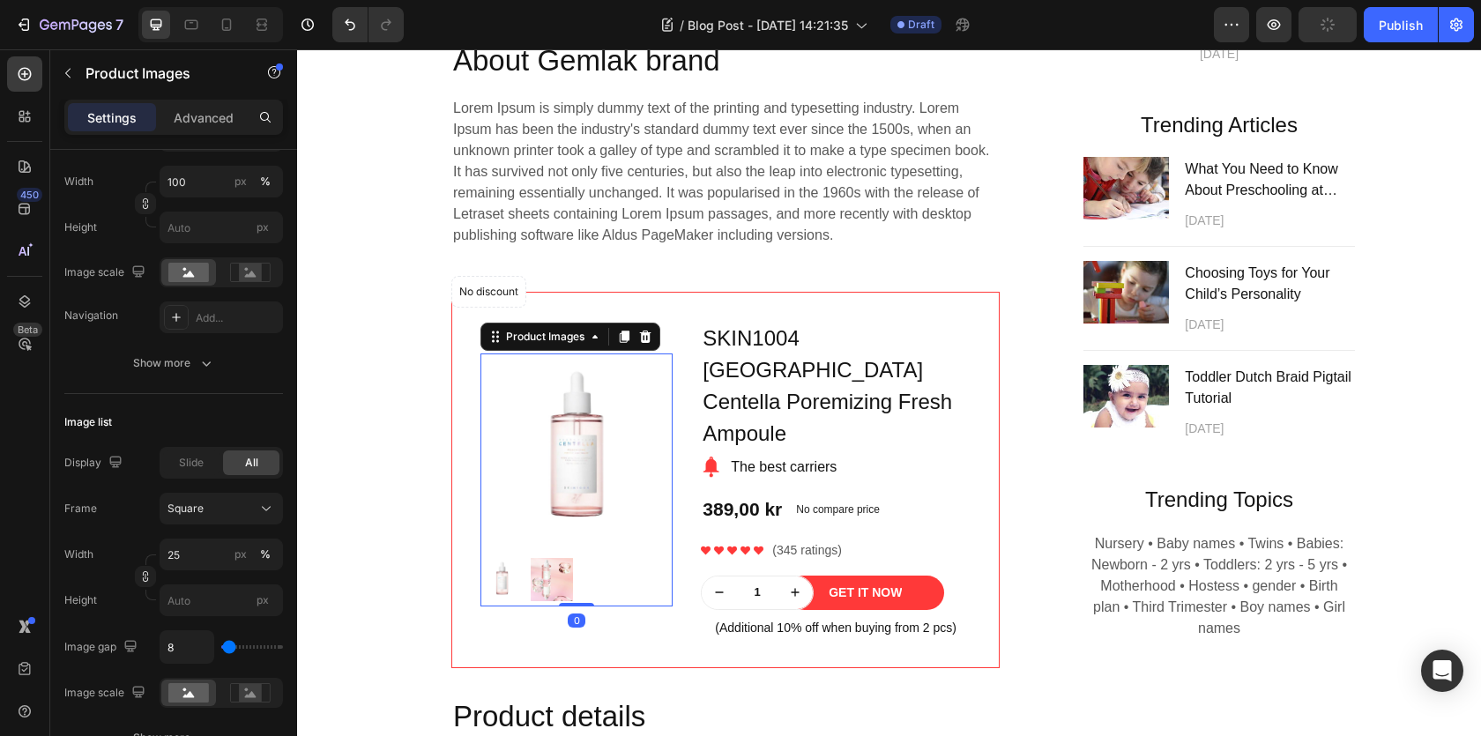
scroll to position [0, 0]
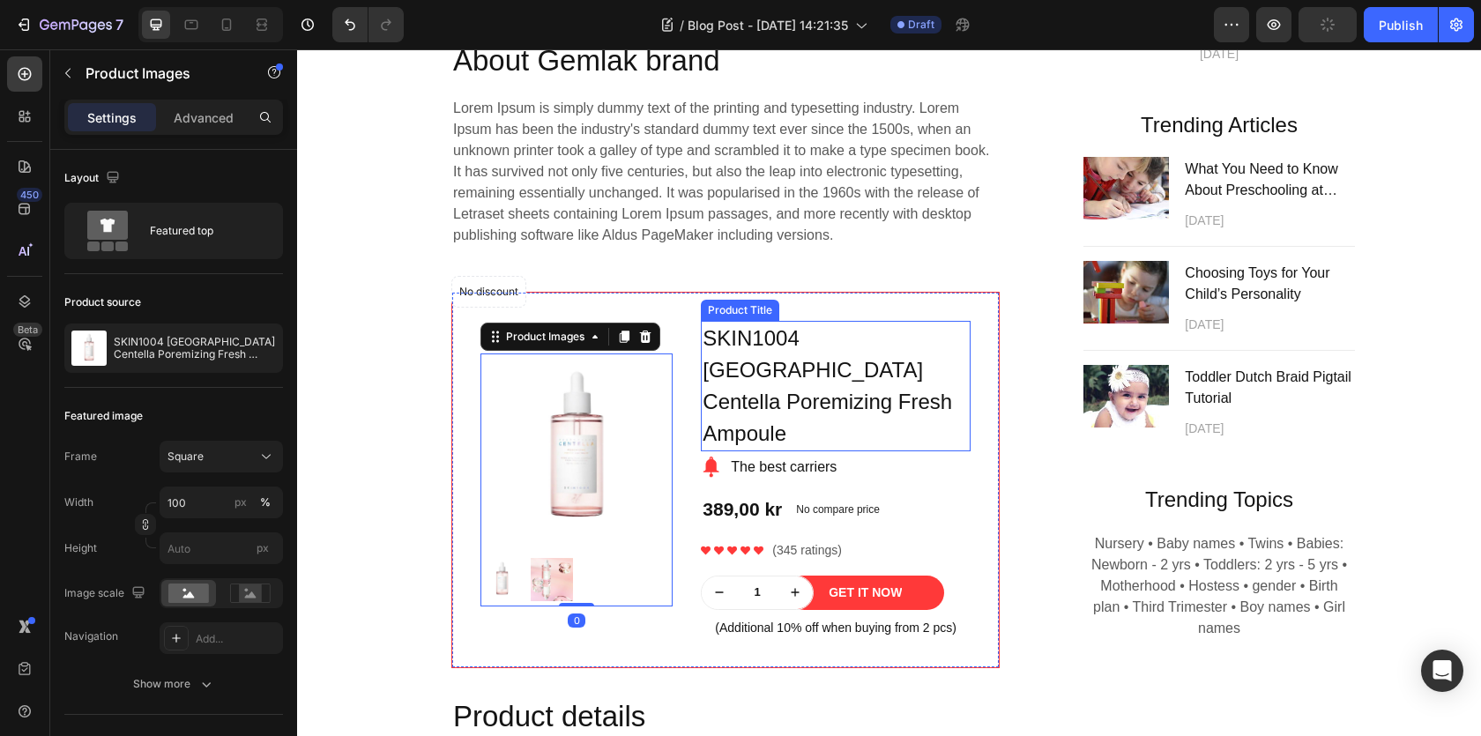
click at [823, 339] on h1 "SKIN1004 [GEOGRAPHIC_DATA] Centella Poremizing Fresh Ampoule" at bounding box center [836, 386] width 270 height 130
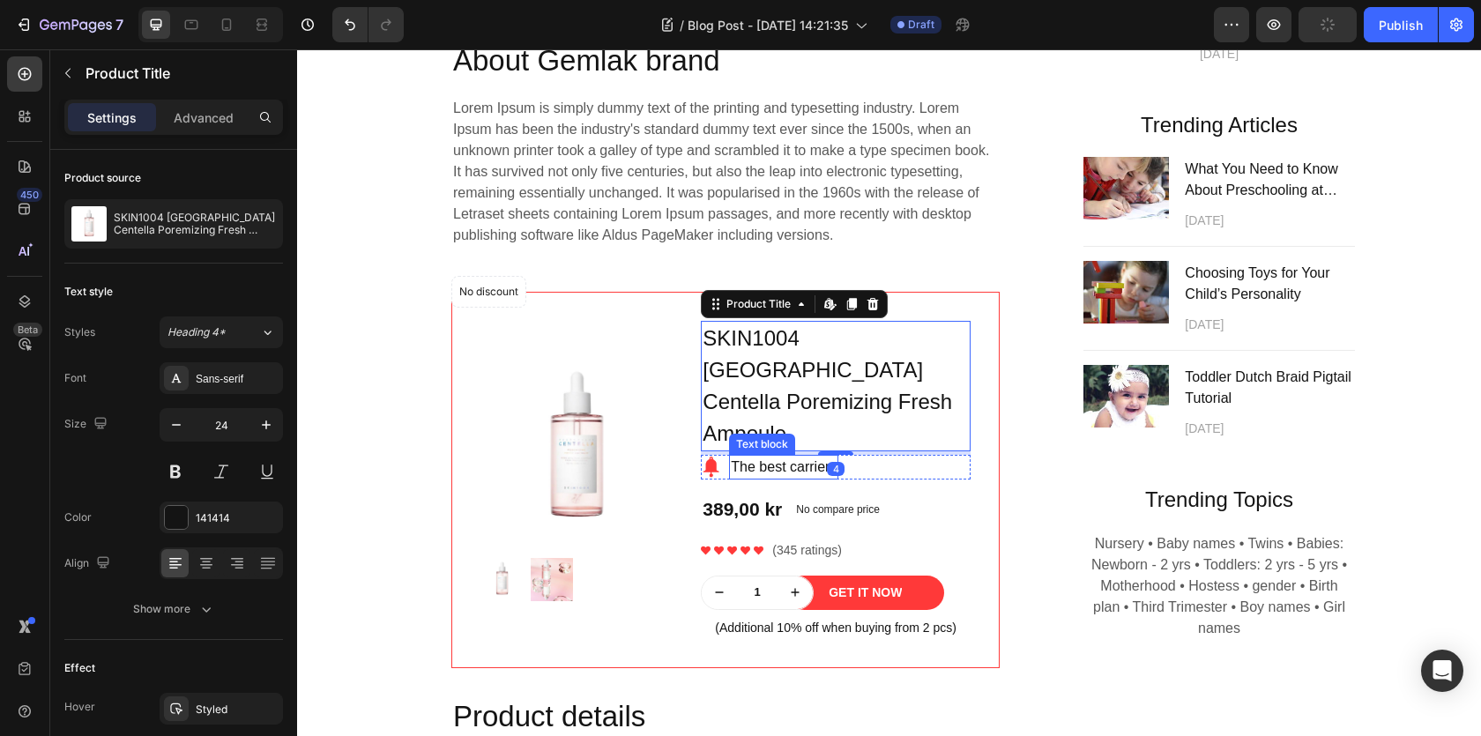
click at [788, 457] on p "The best carriers" at bounding box center [784, 467] width 106 height 21
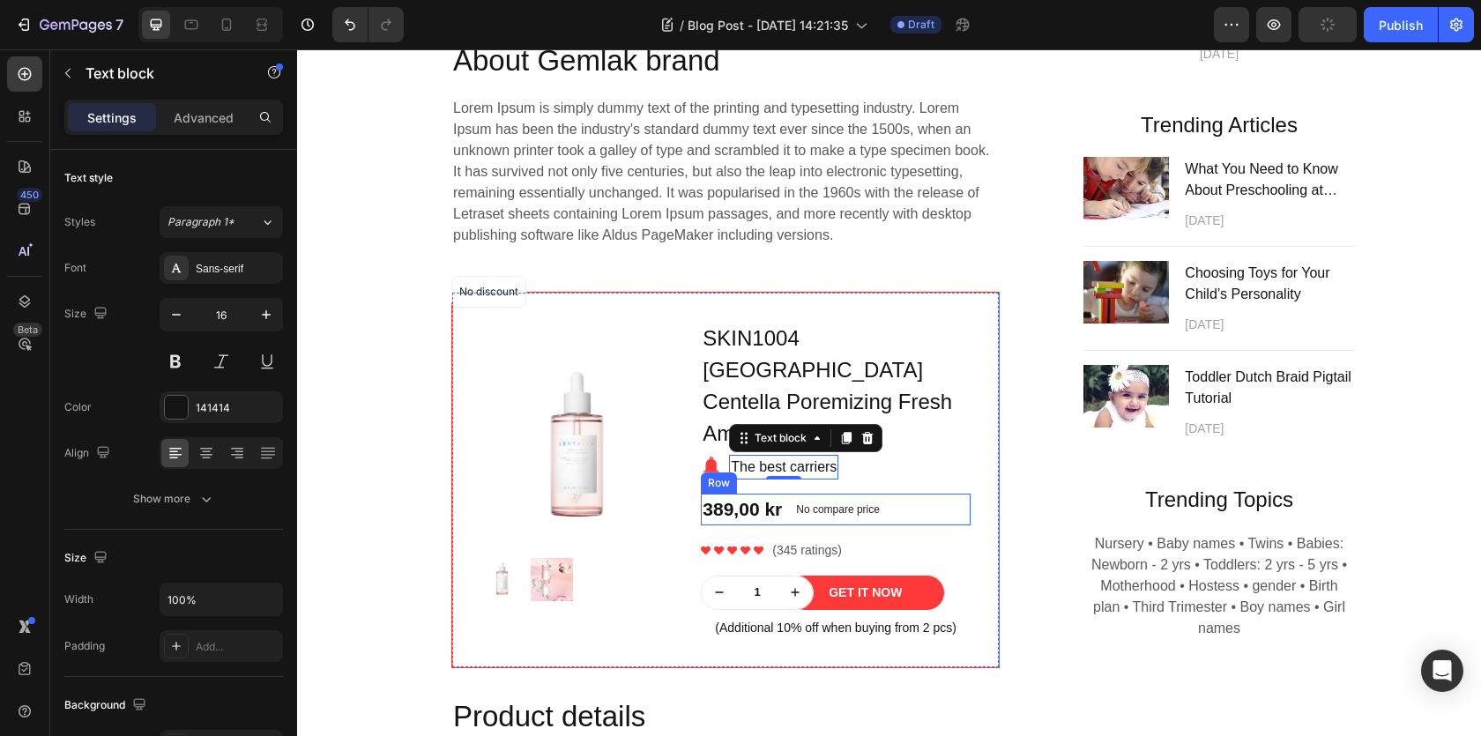
click at [888, 494] on div "389,00 kr Product Price Product Price No compare price Product Price Row" at bounding box center [836, 510] width 270 height 32
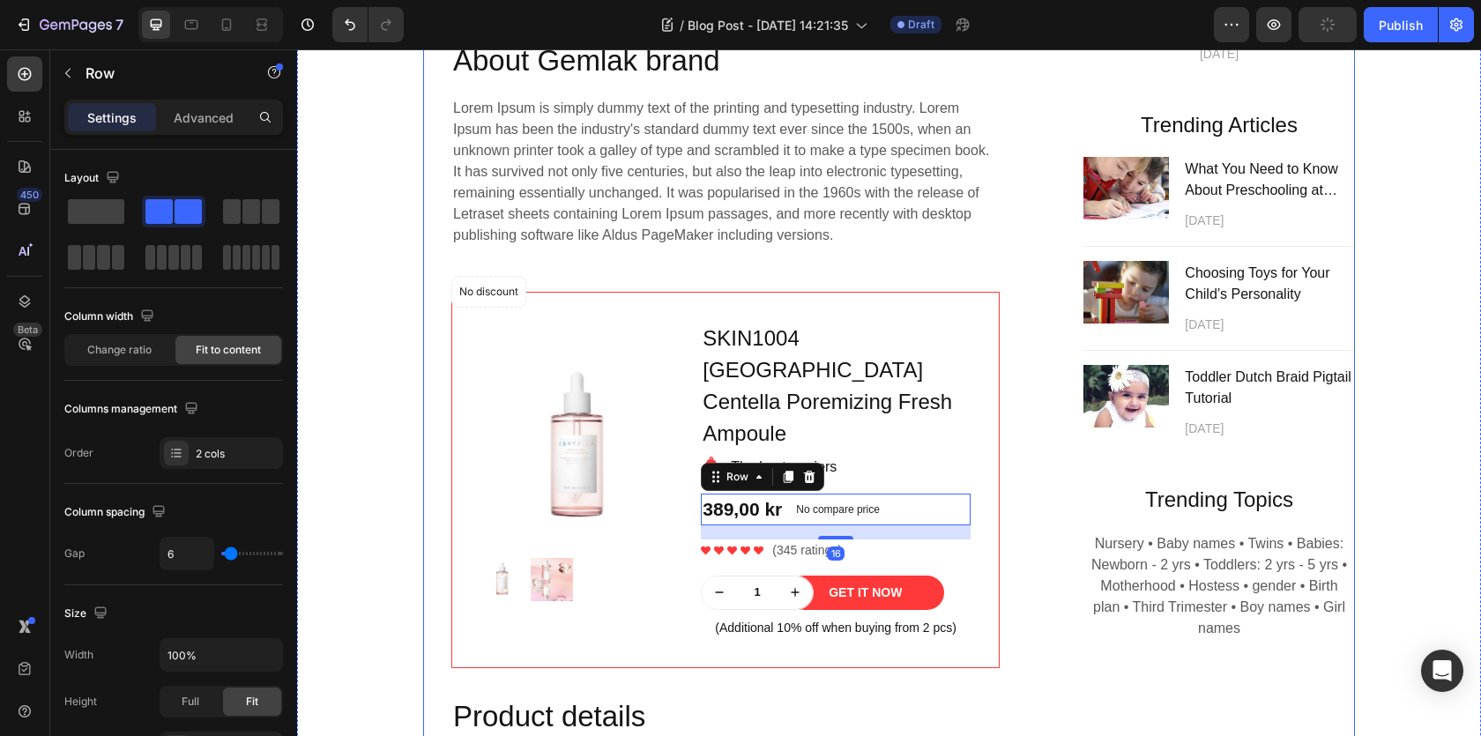
click at [1053, 505] on div "Subscribe Heading To join our mailing list and never miss a baby update! Text b…" at bounding box center [1204, 61] width 302 height 1188
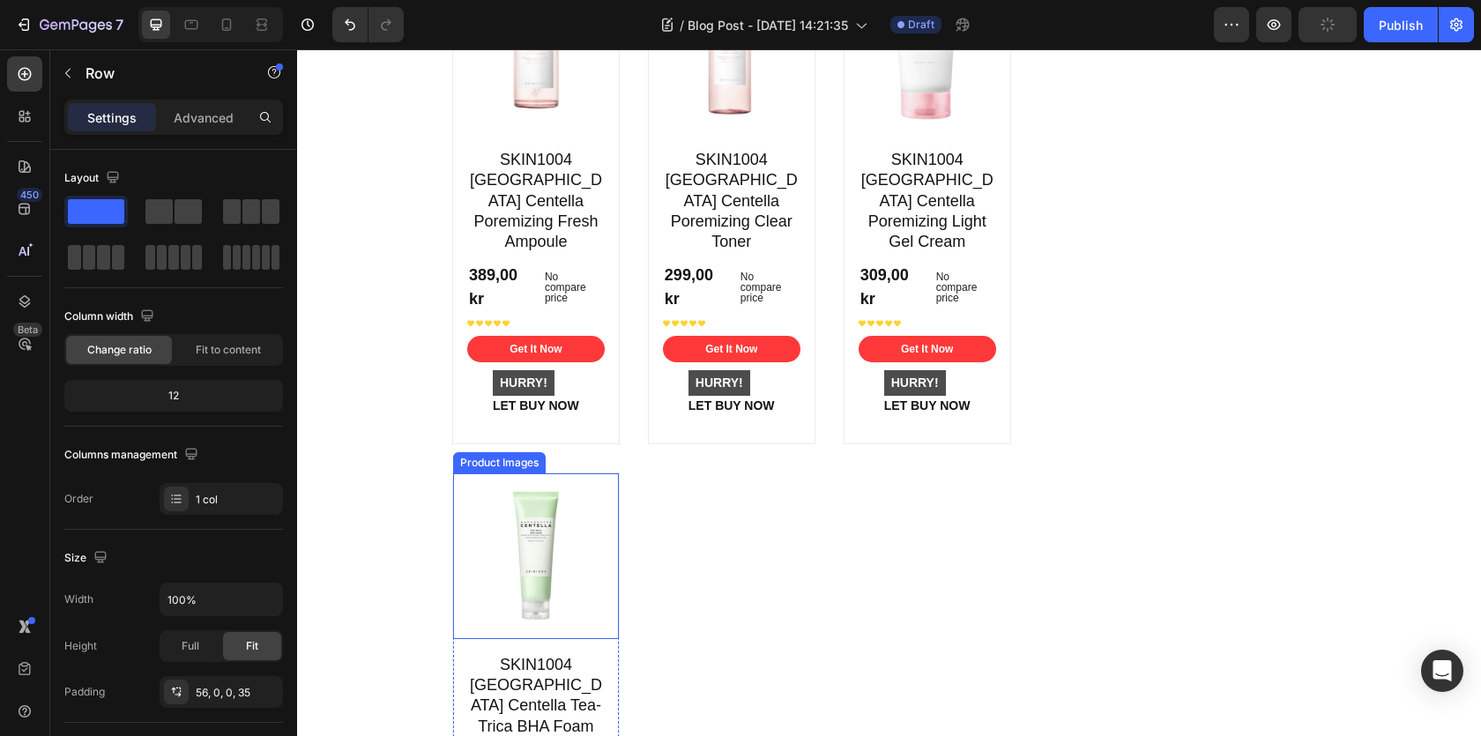
scroll to position [3845, 0]
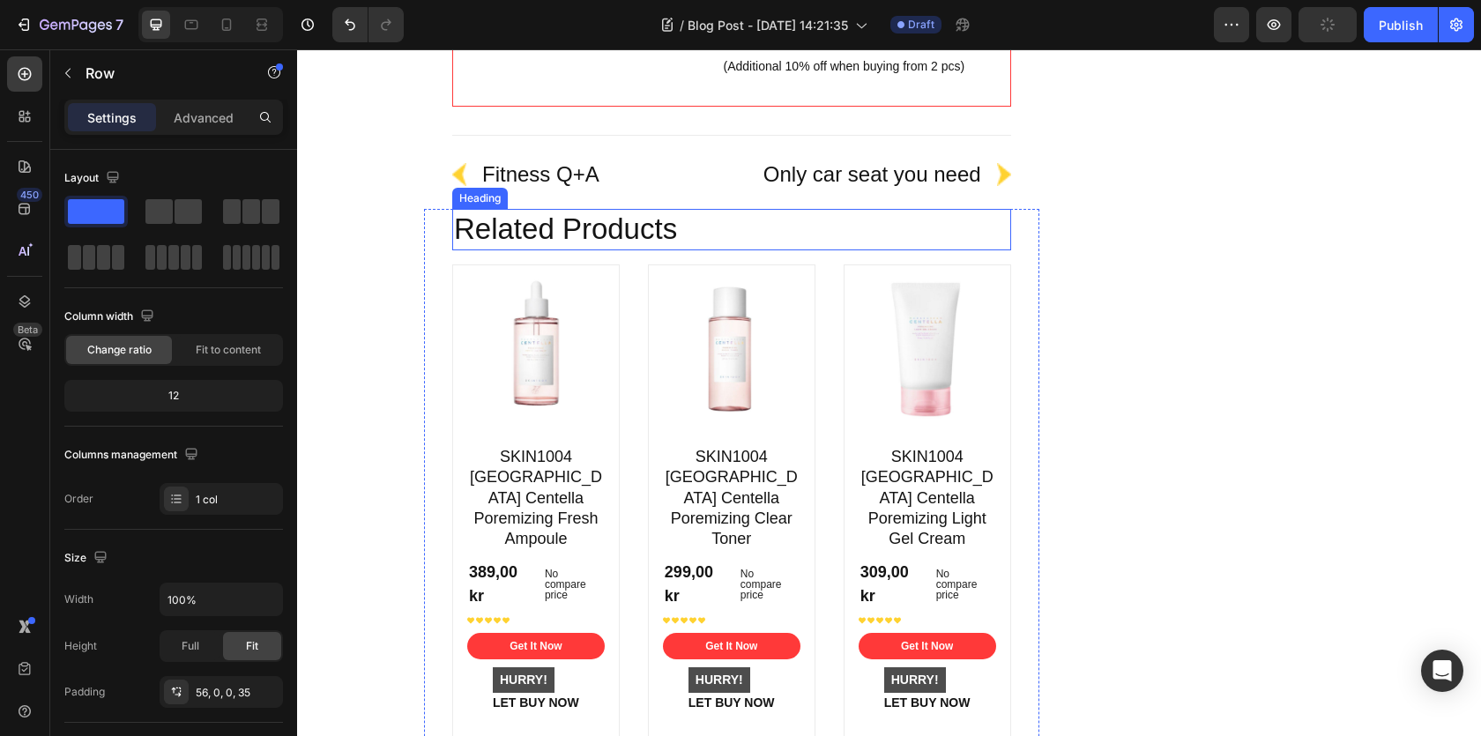
click at [575, 225] on p "Related Products" at bounding box center [731, 230] width 555 height 38
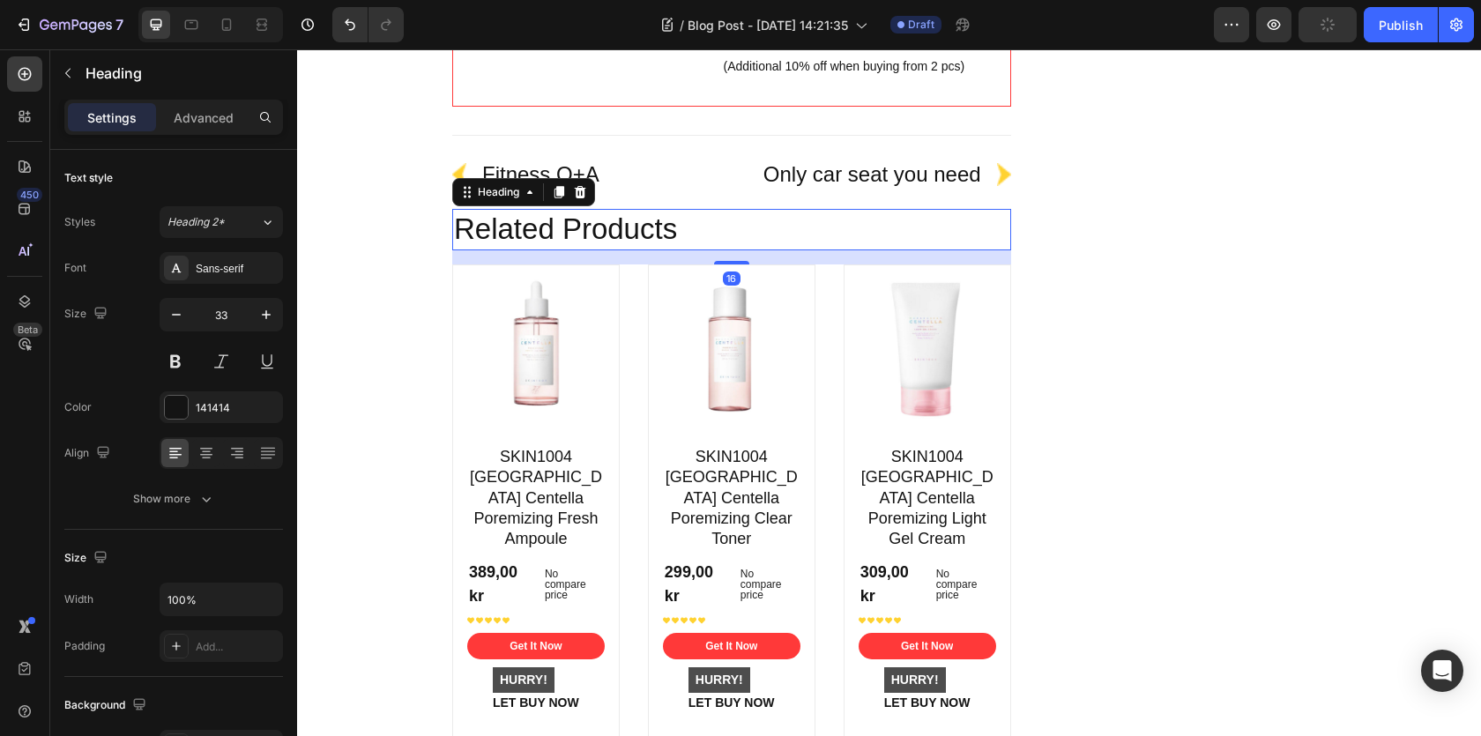
click at [575, 225] on p "Related Products" at bounding box center [731, 230] width 555 height 38
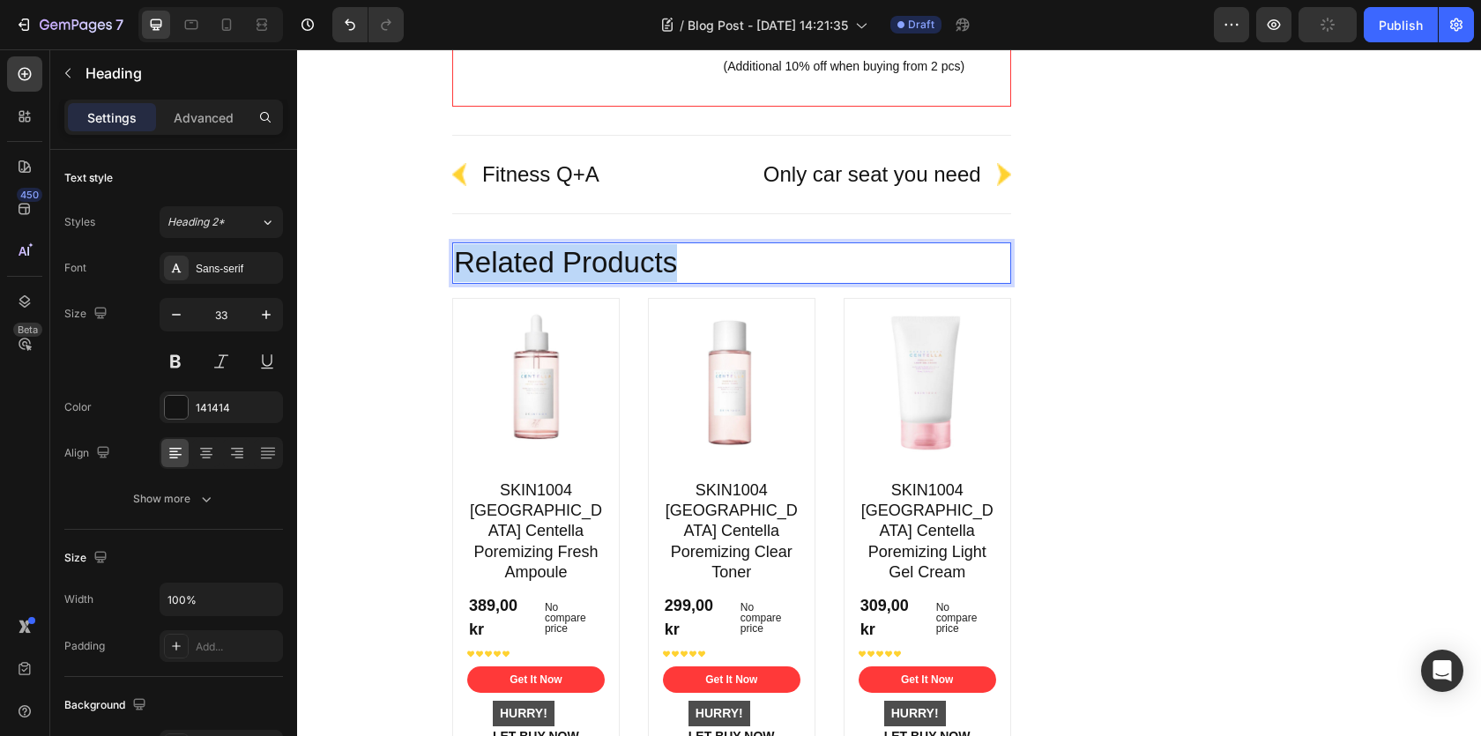
click at [575, 244] on p "Related Products" at bounding box center [731, 263] width 555 height 38
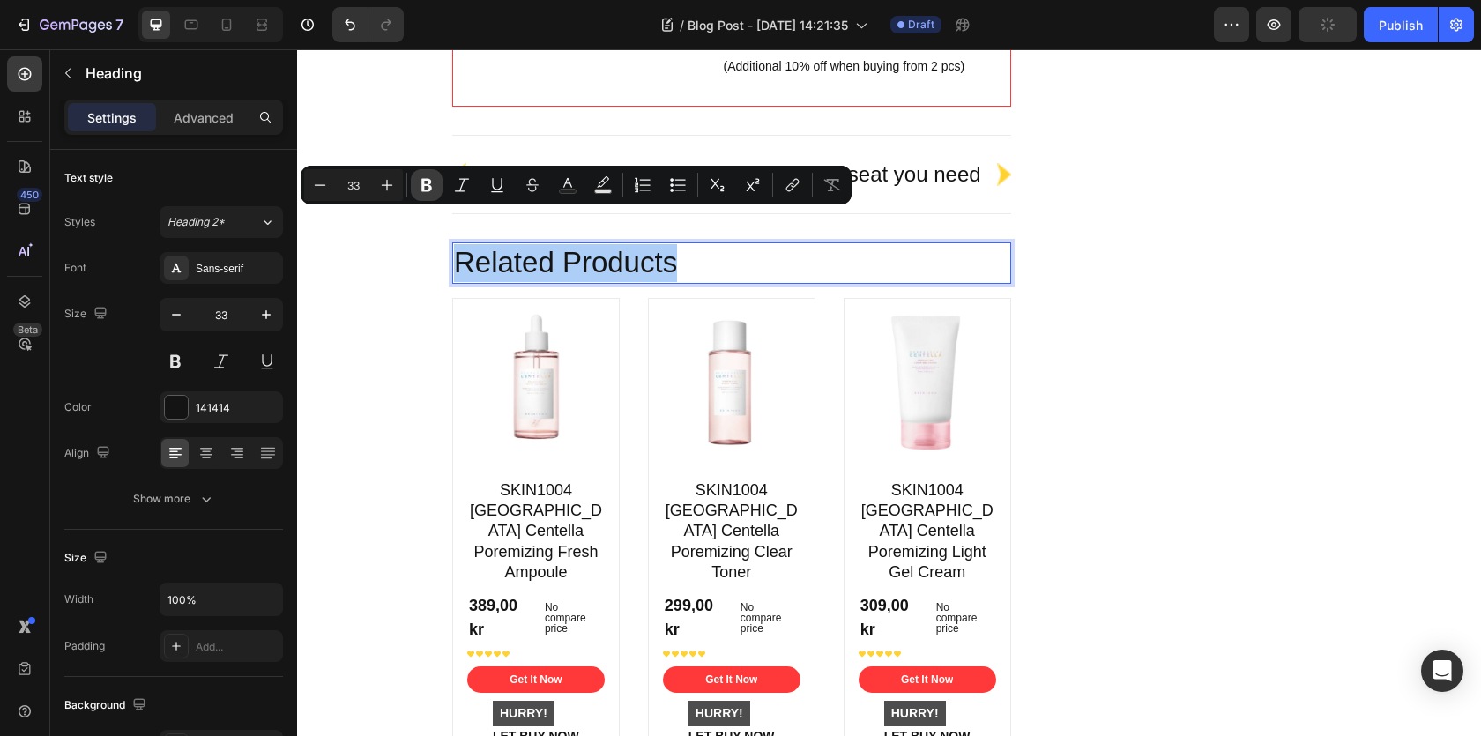
click at [428, 191] on icon "Editor contextual toolbar" at bounding box center [426, 185] width 11 height 13
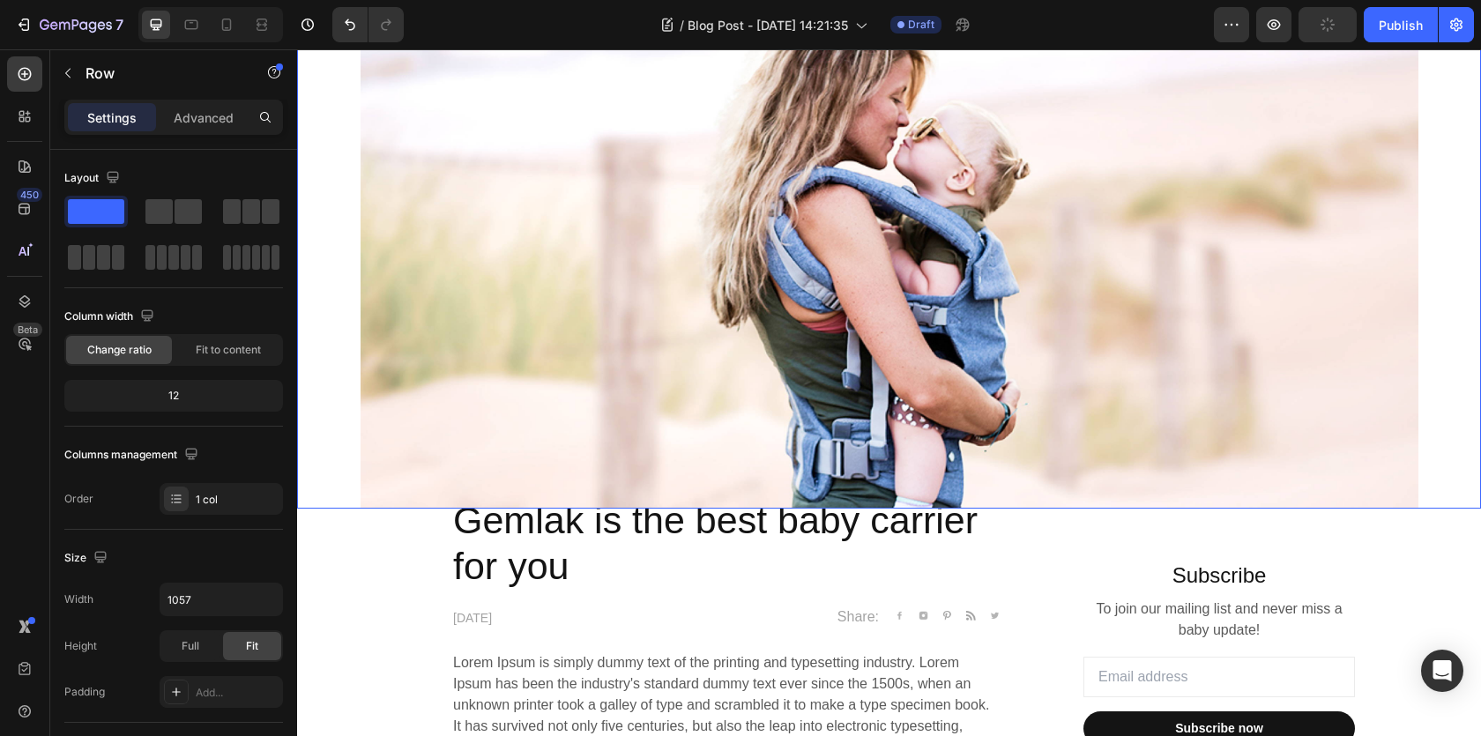
scroll to position [569, 0]
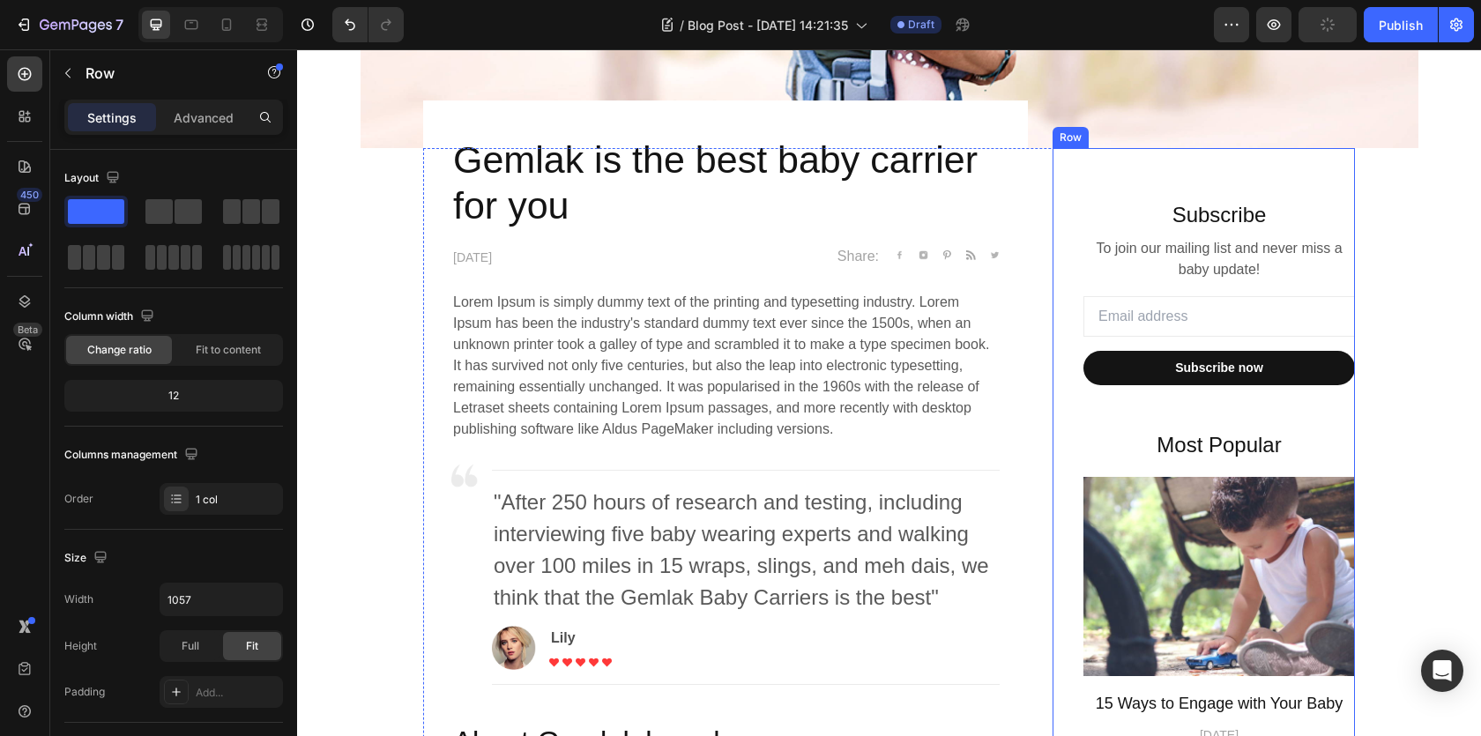
click at [1089, 166] on div "Subscribe Heading To join our mailing list and never miss a baby update! Text b…" at bounding box center [1204, 742] width 302 height 1188
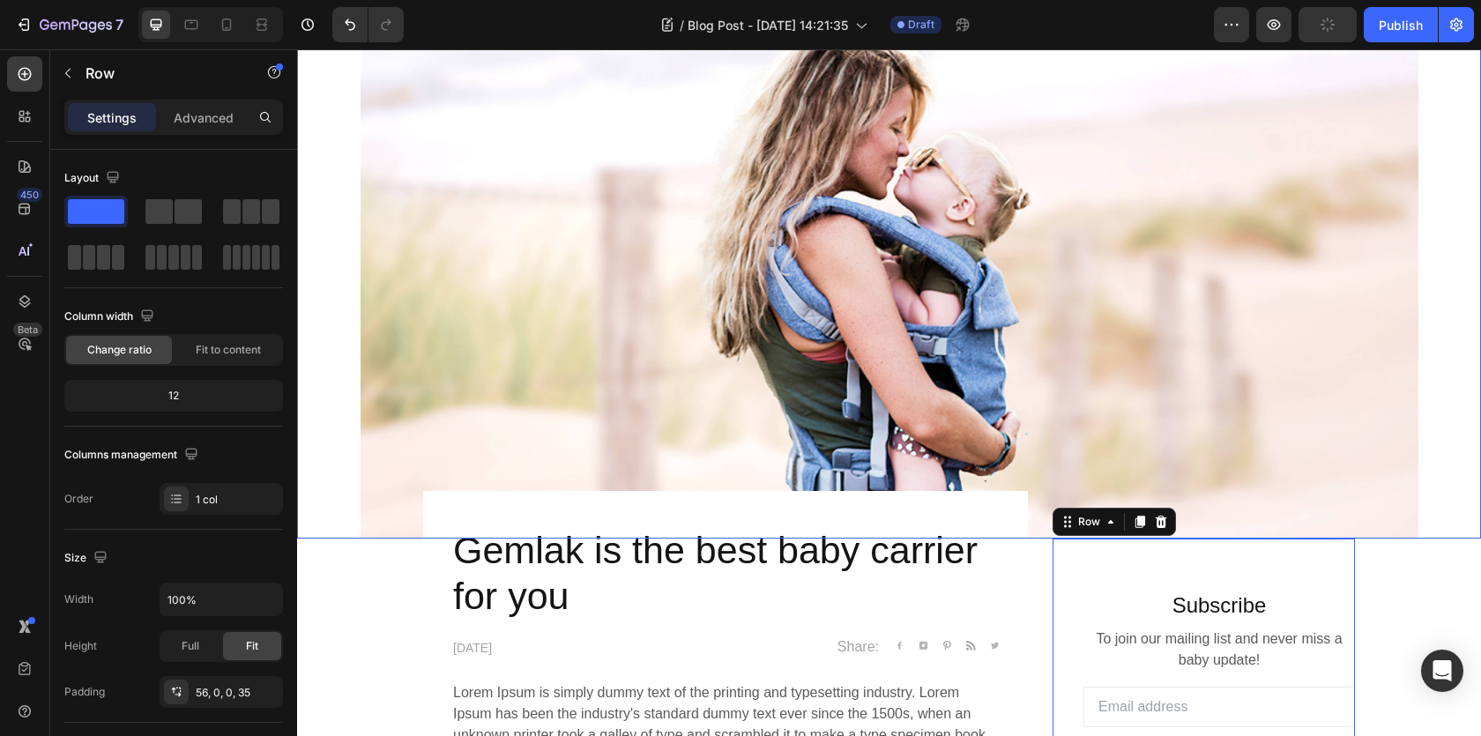
scroll to position [367, 0]
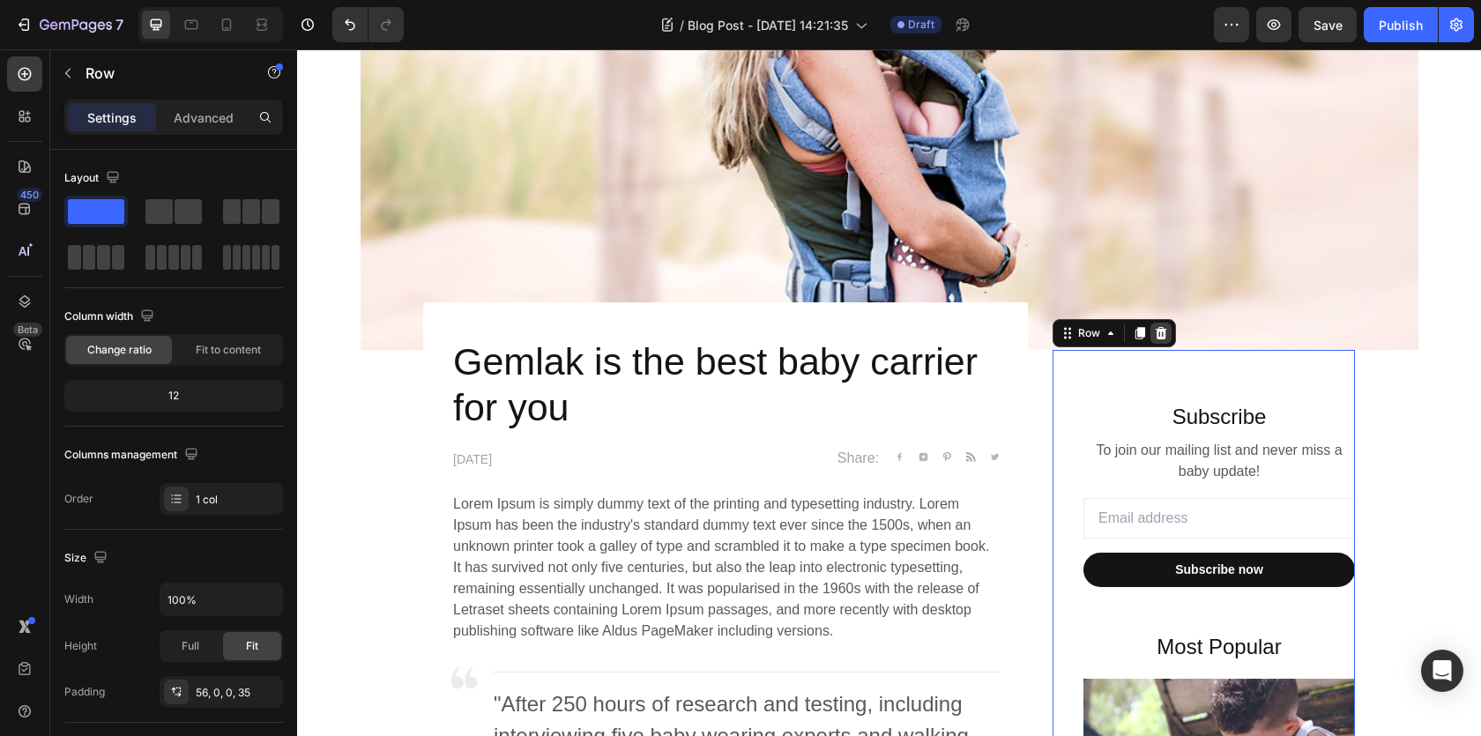
click at [1165, 335] on icon at bounding box center [1161, 333] width 14 height 14
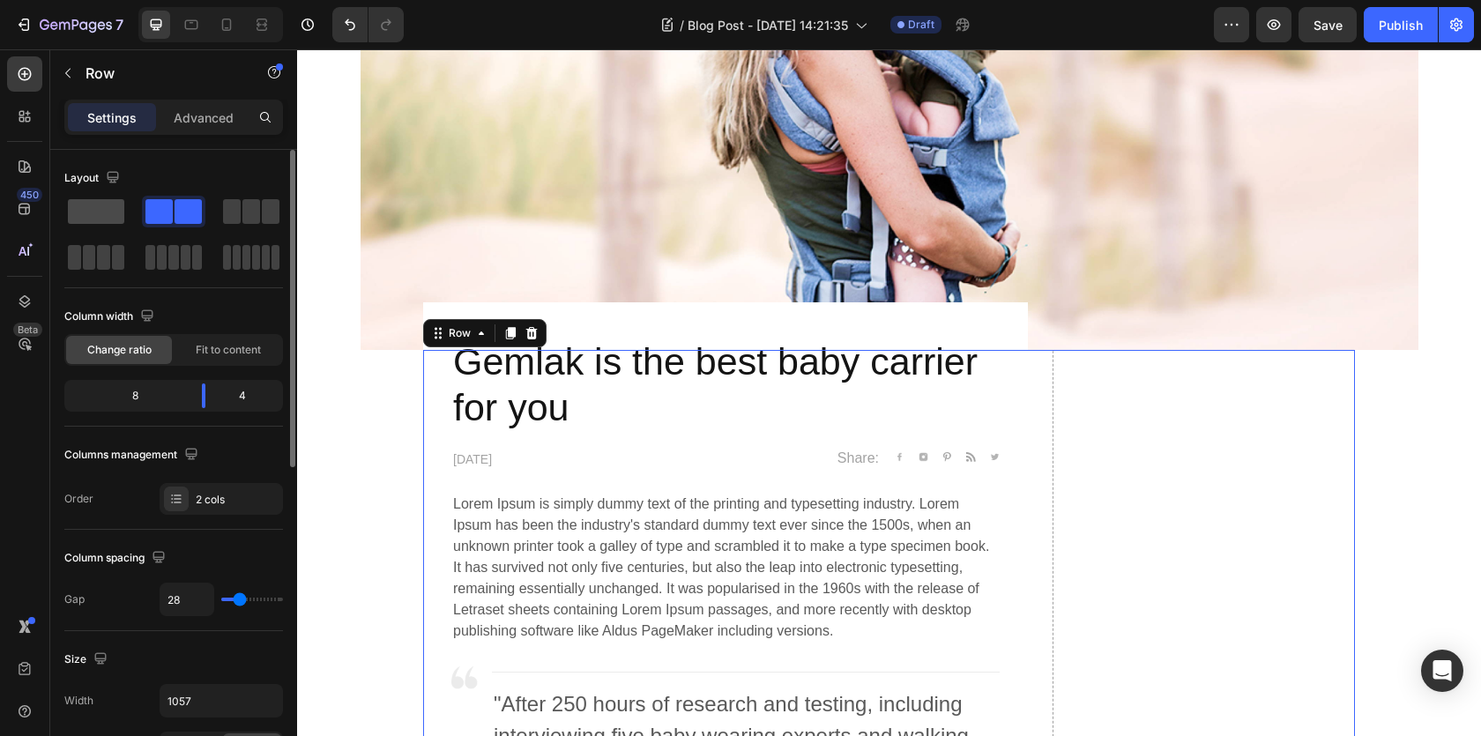
click at [112, 218] on span at bounding box center [96, 211] width 56 height 25
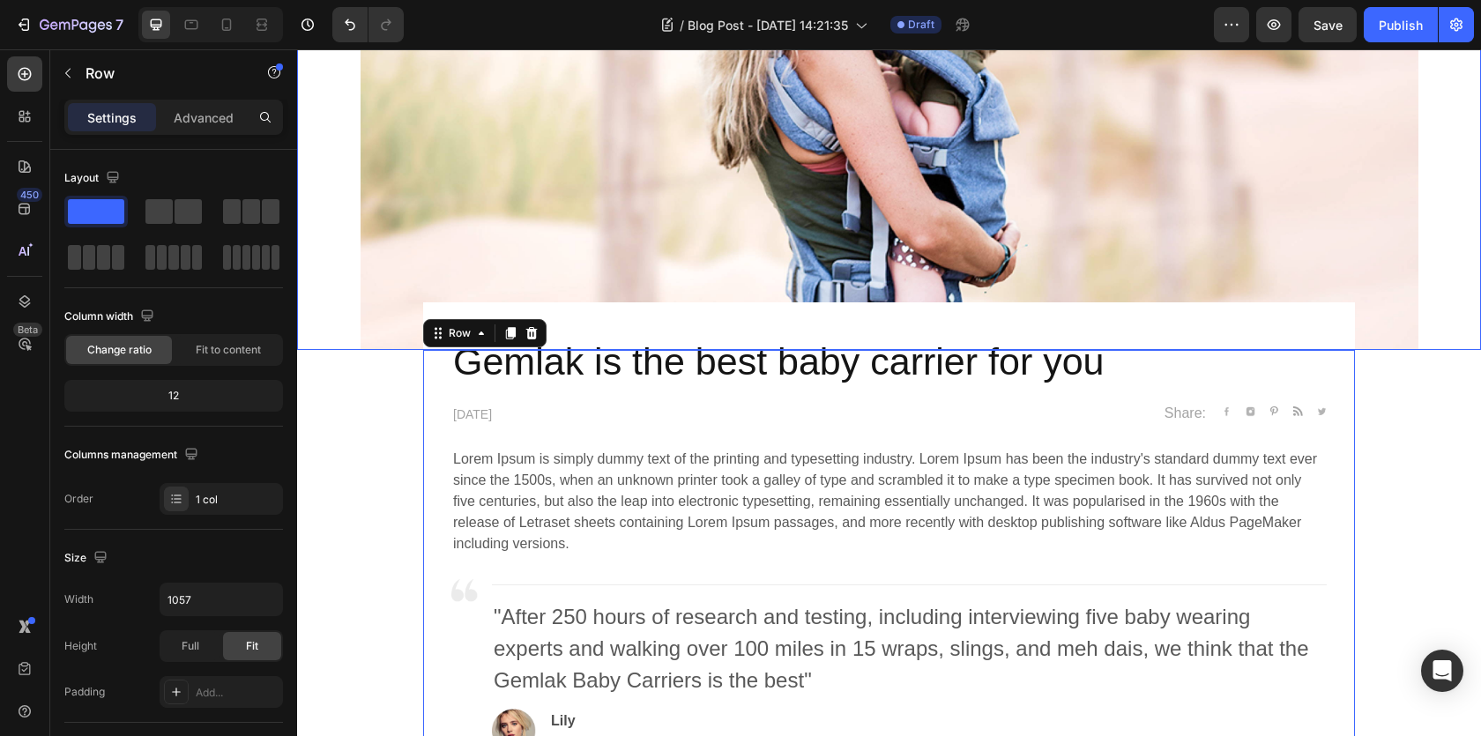
click at [378, 266] on img at bounding box center [890, 62] width 1058 height 575
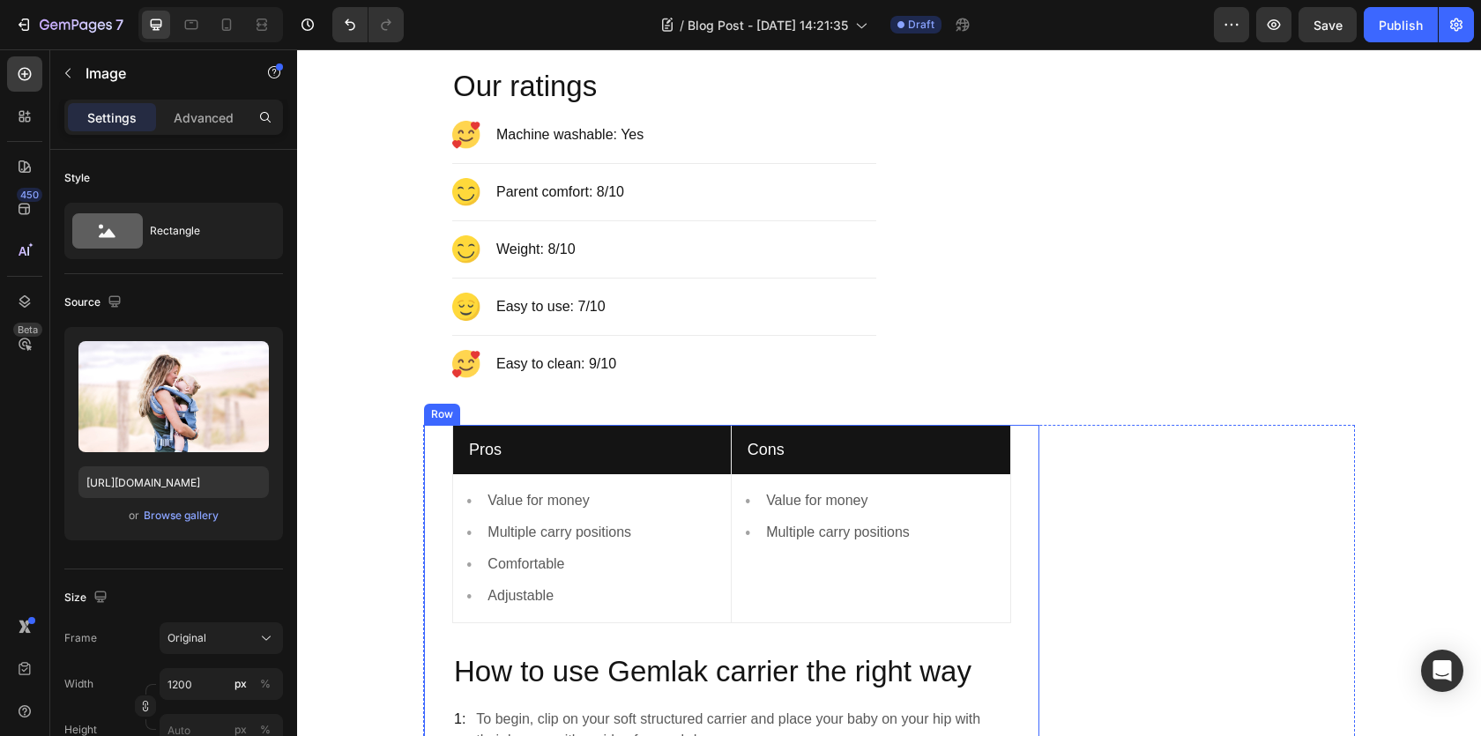
scroll to position [1945, 0]
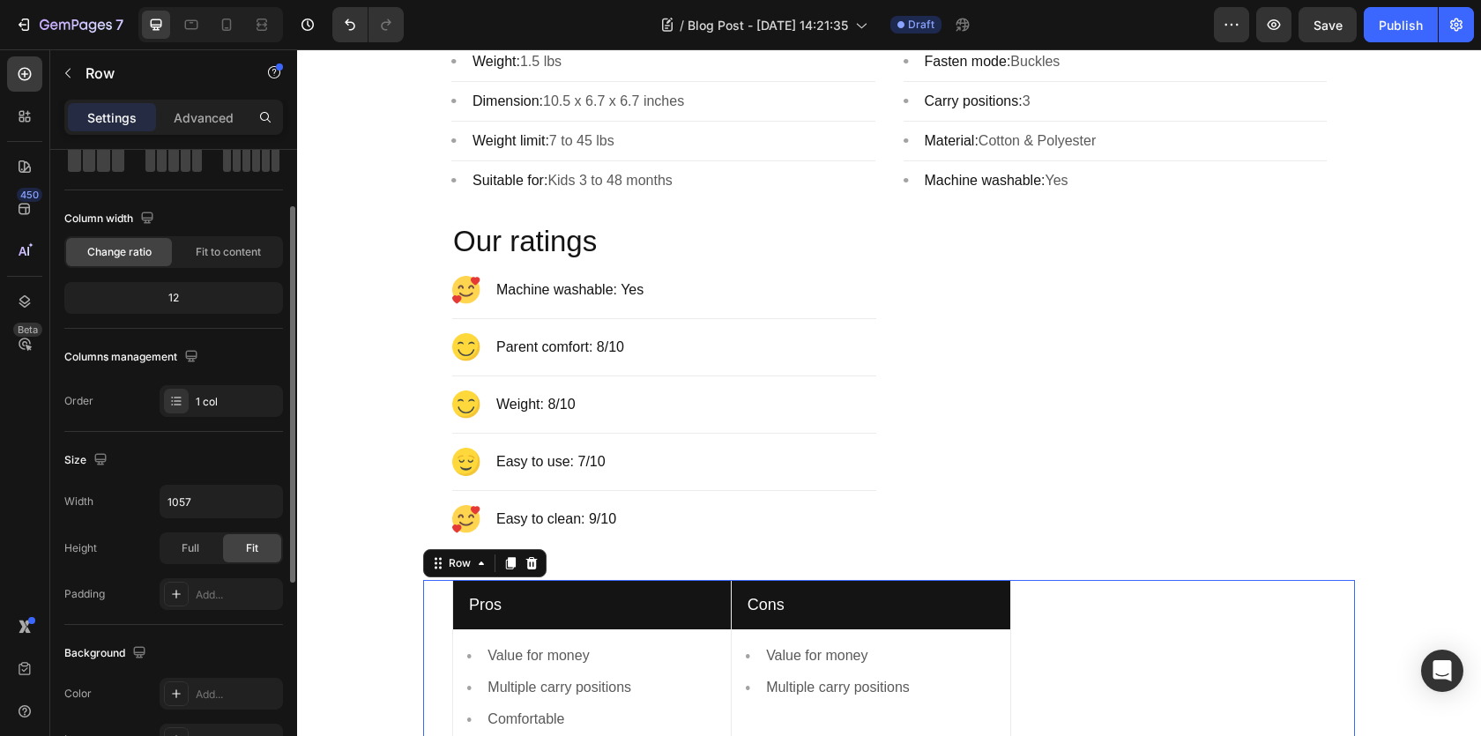
scroll to position [97, 0]
click at [191, 498] on input "1057" at bounding box center [221, 503] width 122 height 32
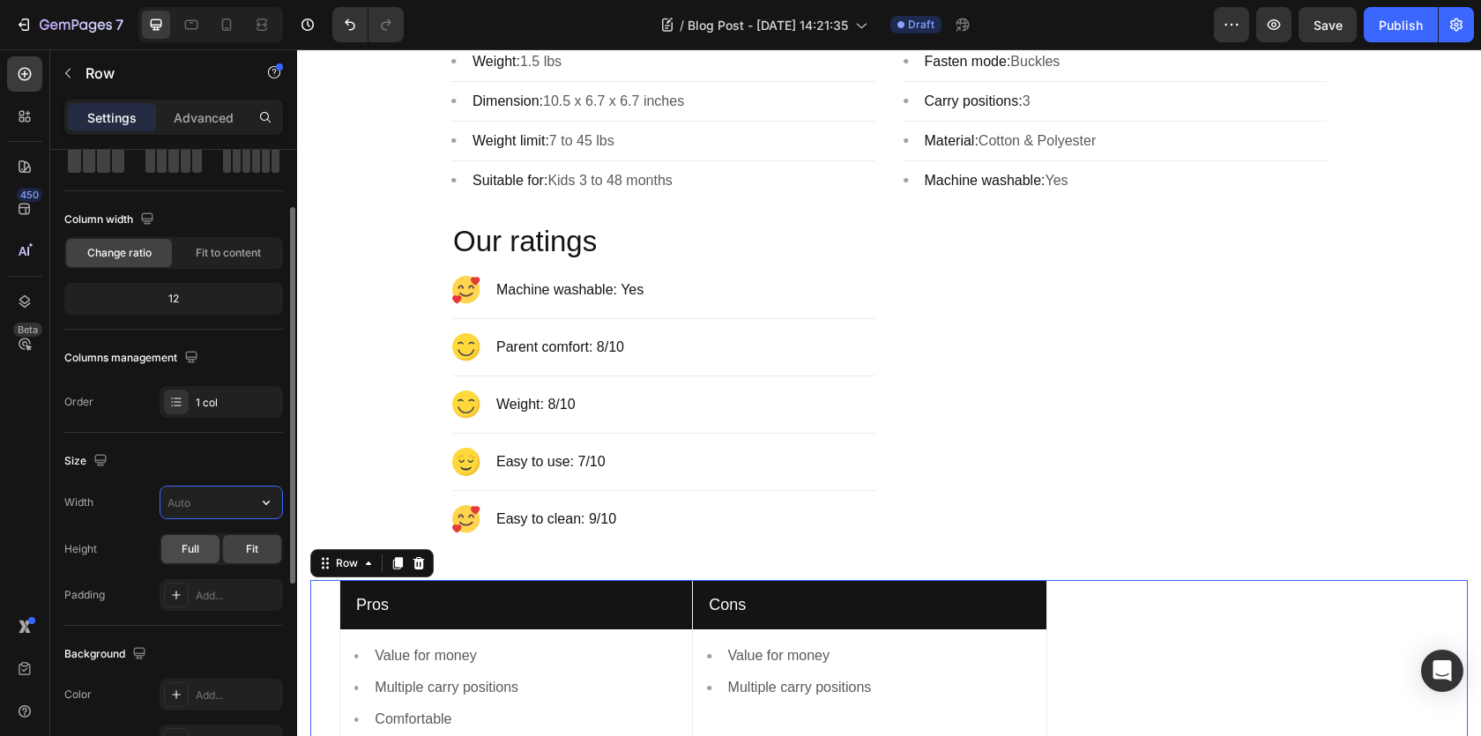
click at [204, 541] on div "Full" at bounding box center [190, 549] width 58 height 28
click at [240, 544] on div "Fit" at bounding box center [252, 549] width 58 height 28
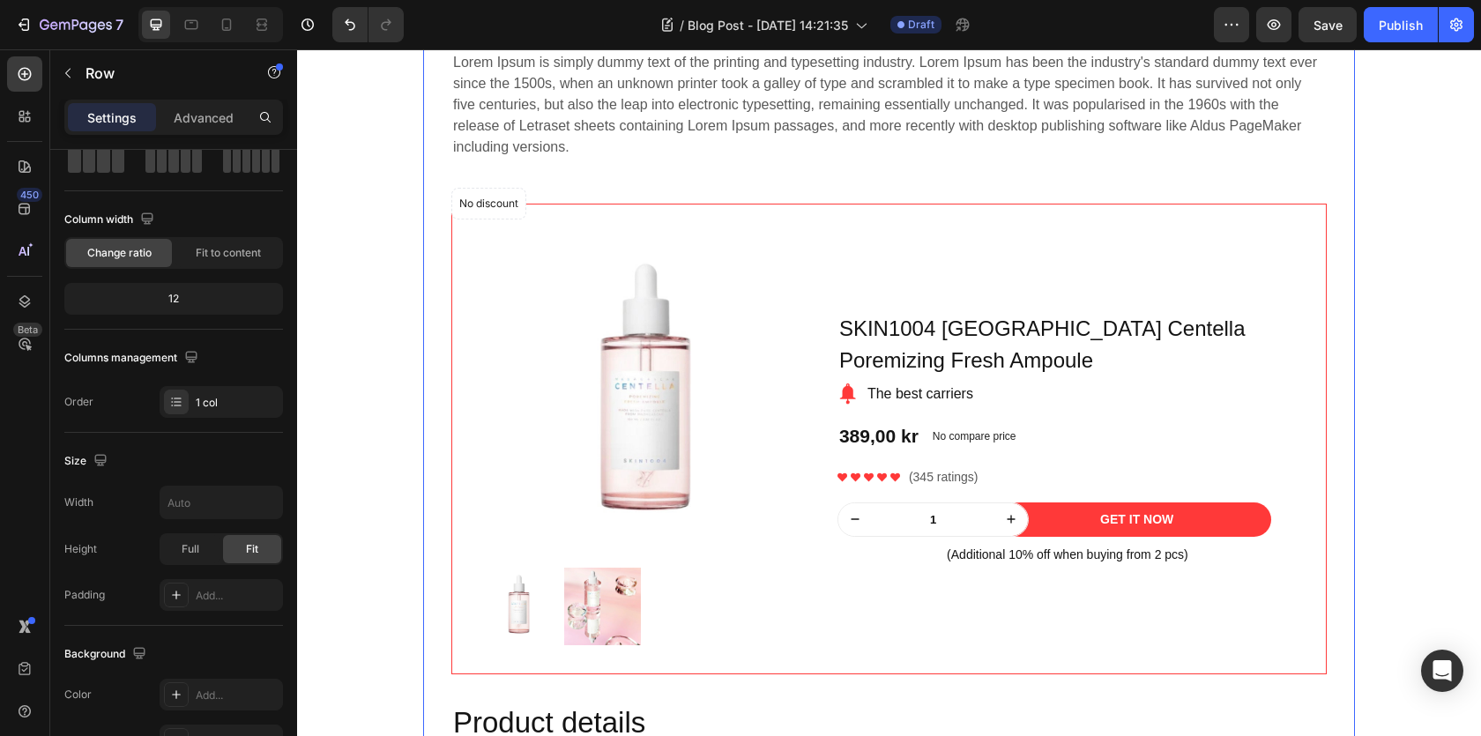
scroll to position [984, 0]
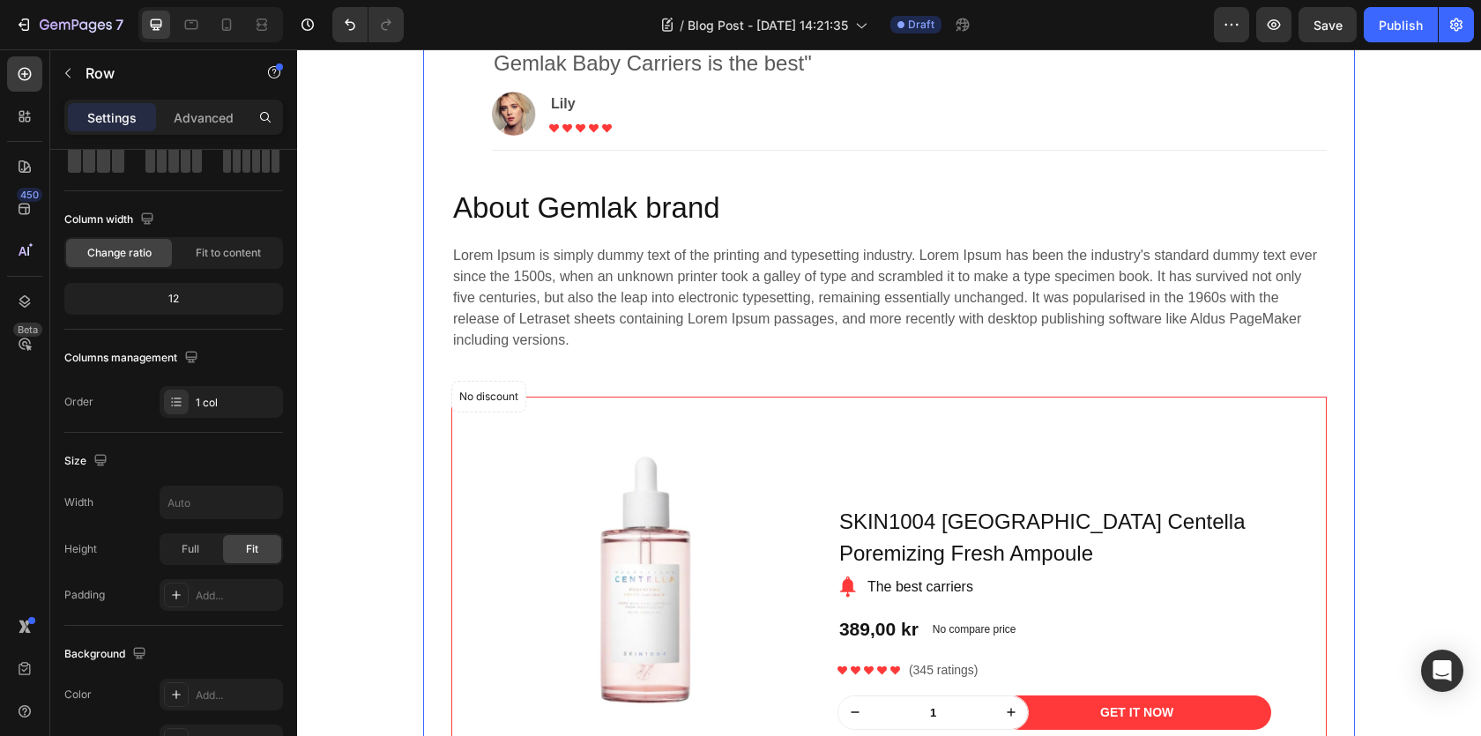
click at [429, 257] on div "Gemlak is the best baby carrier for you Heading April 29,2020 Text block Share:…" at bounding box center [889, 583] width 932 height 1797
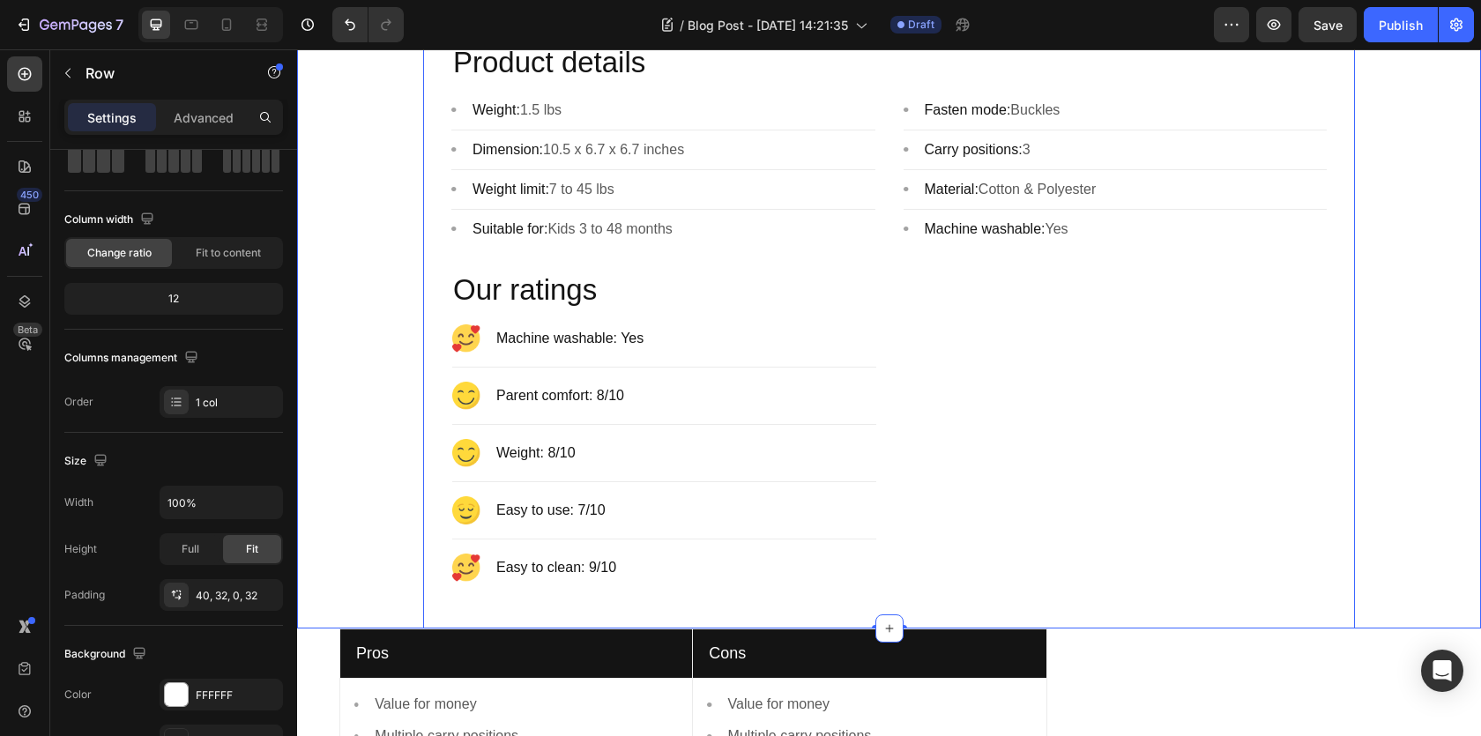
scroll to position [2057, 0]
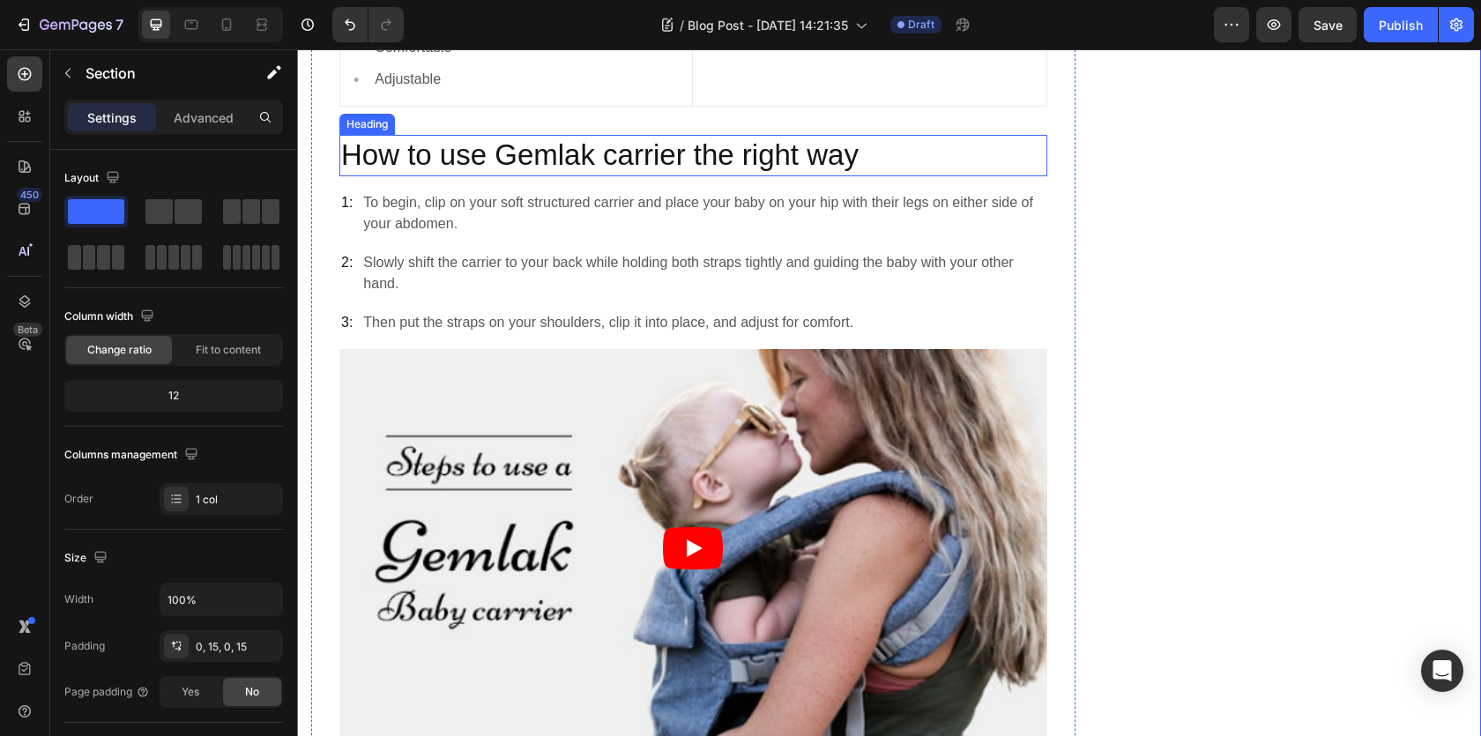
scroll to position [2265, 0]
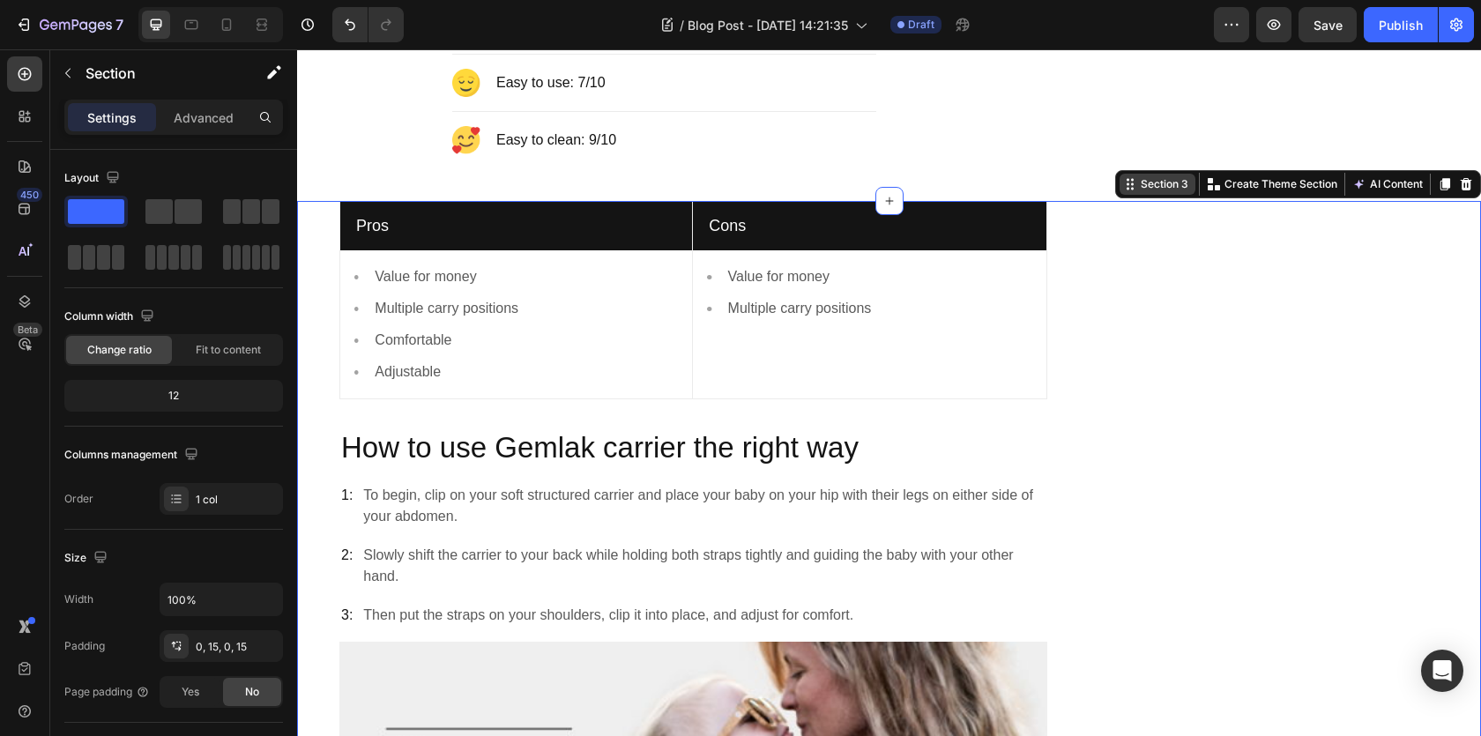
click at [1164, 185] on div "Section 3" at bounding box center [1164, 184] width 55 height 16
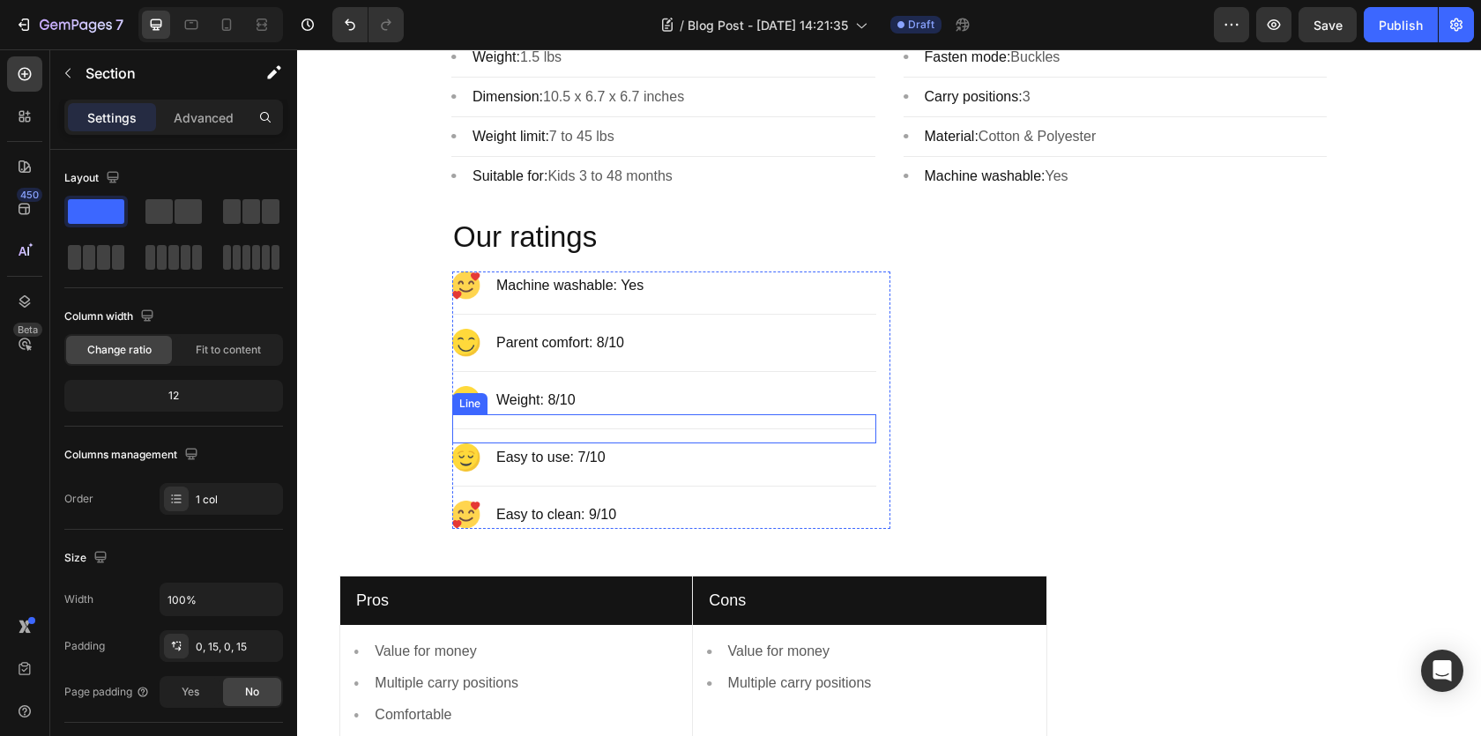
scroll to position [2093, 0]
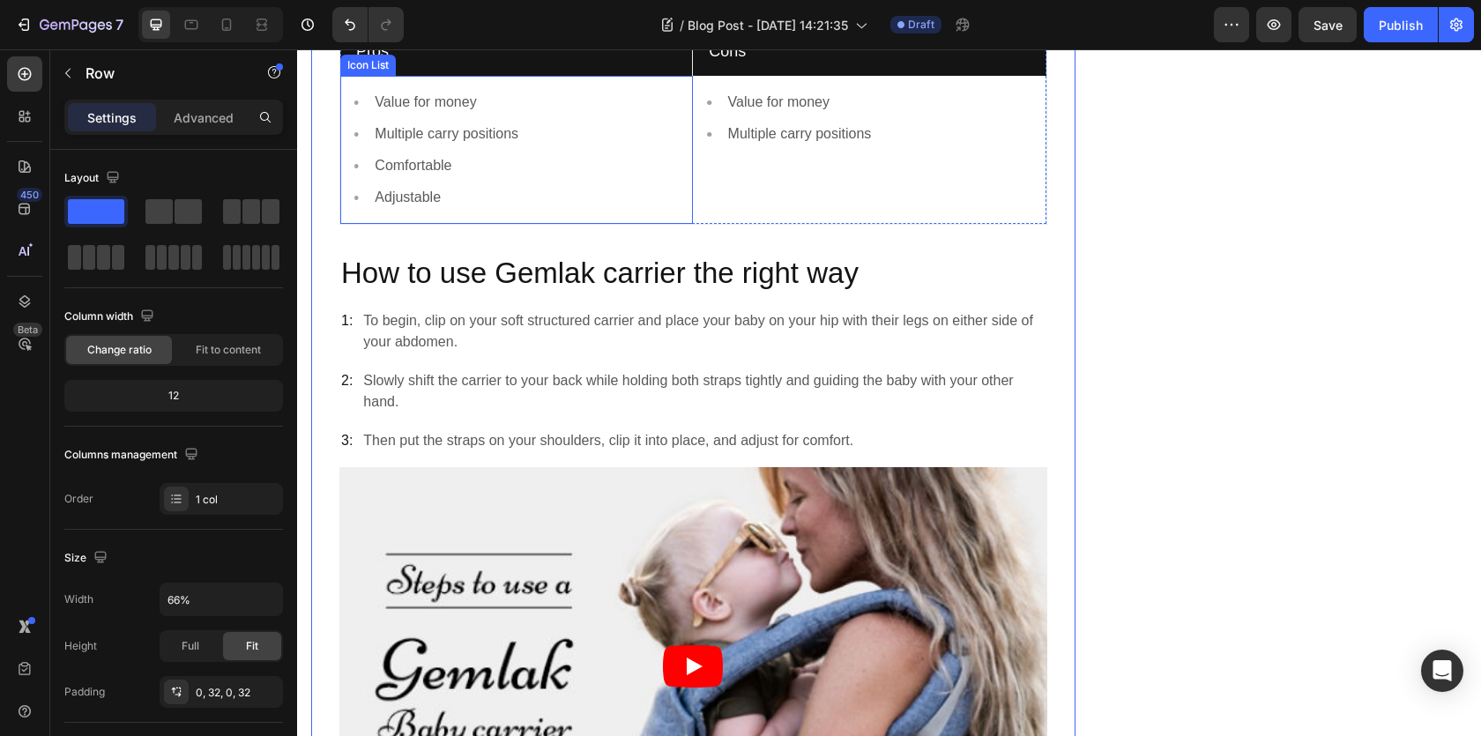
scroll to position [2224, 0]
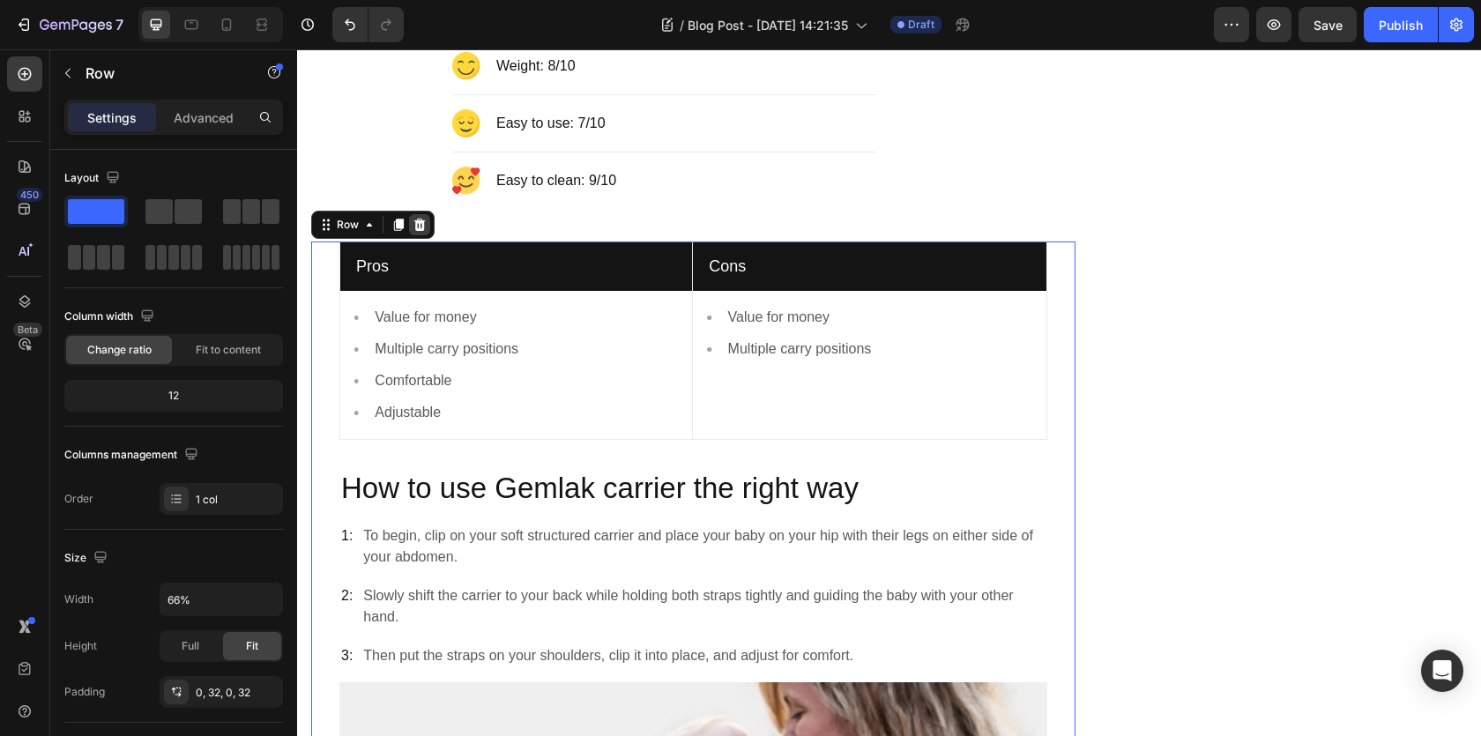
click at [419, 226] on icon at bounding box center [419, 225] width 11 height 12
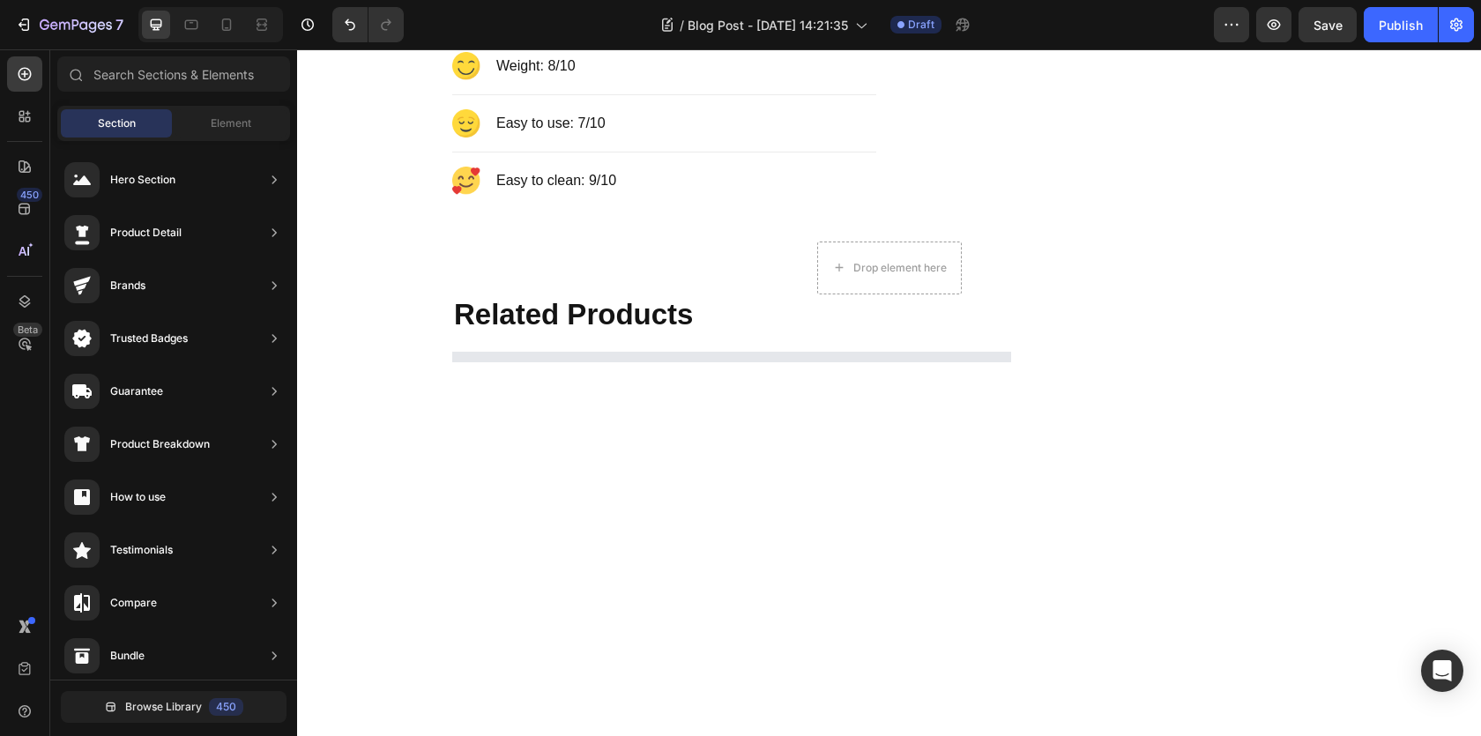
scroll to position [2257, 0]
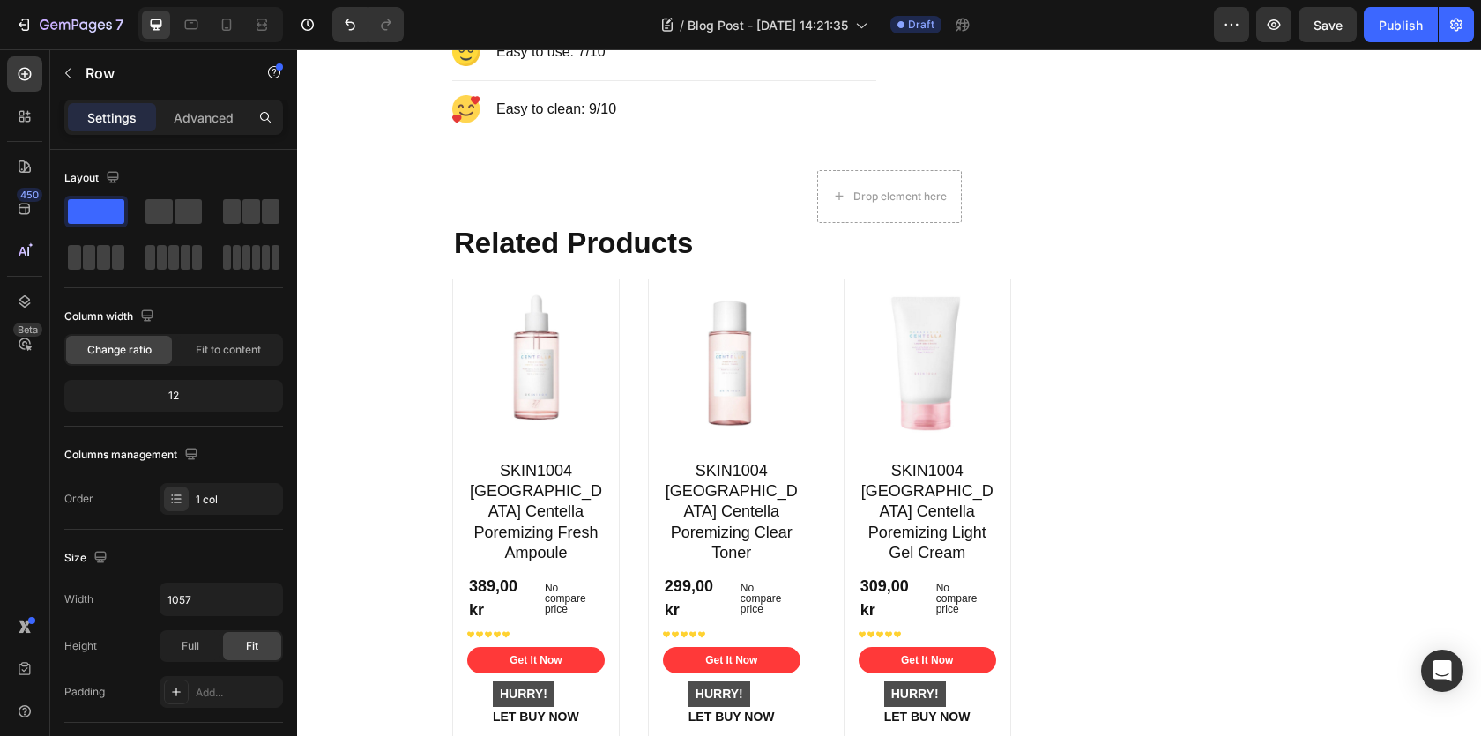
click at [1181, 308] on div "Related Products Heading Product Images SKIN1004 Madagascar Centella Poremizing…" at bounding box center [889, 745] width 932 height 1045
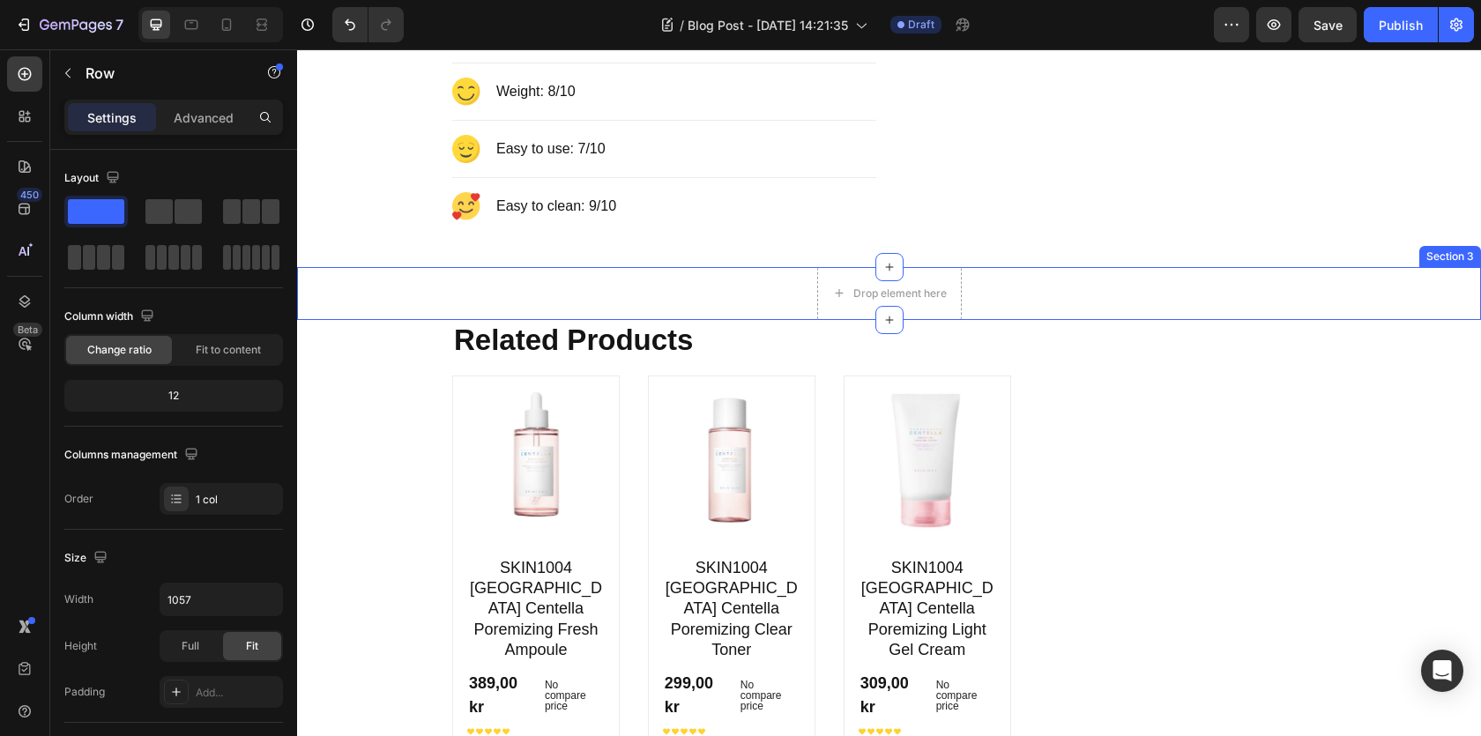
click at [617, 297] on div "Drop element here Row" at bounding box center [889, 293] width 1158 height 53
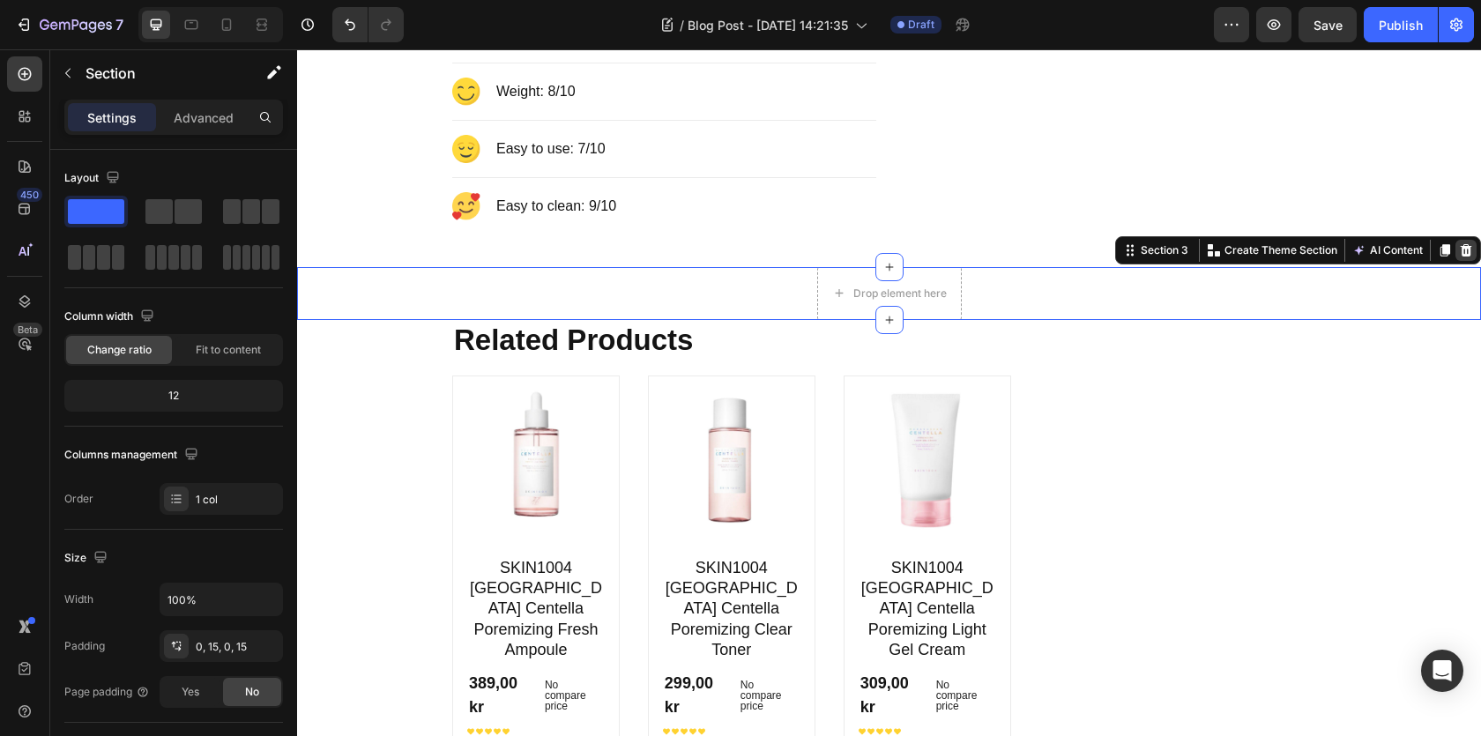
click at [1464, 253] on icon at bounding box center [1466, 250] width 14 height 14
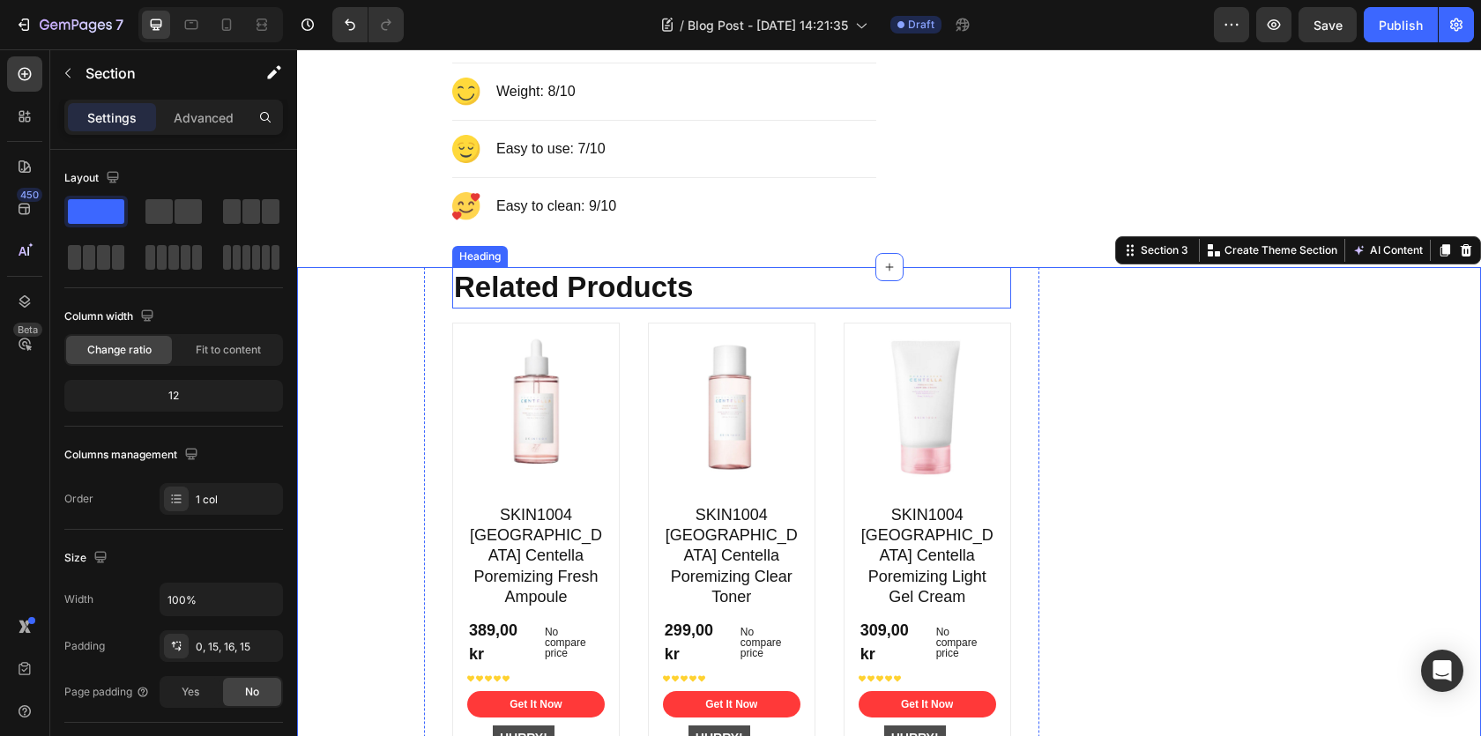
scroll to position [1977, 0]
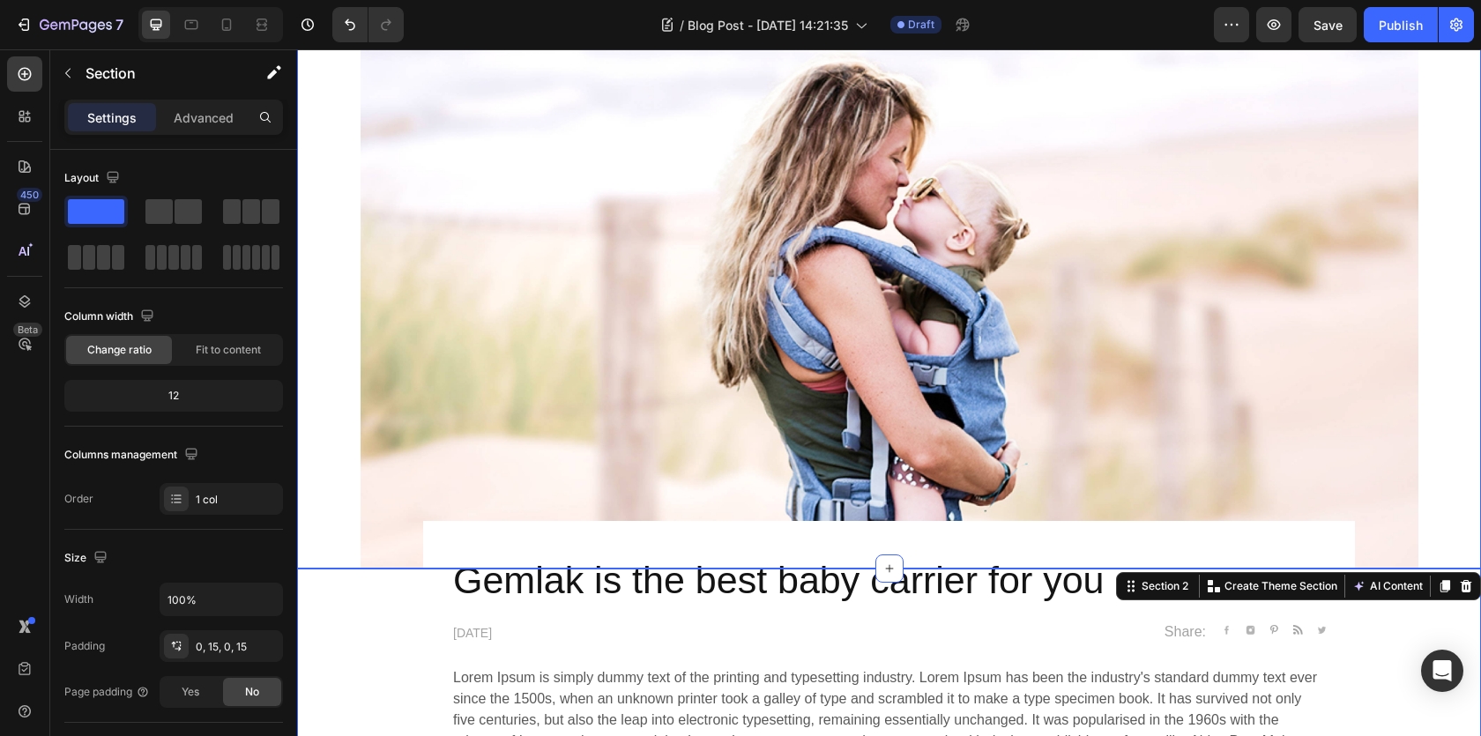
scroll to position [425, 0]
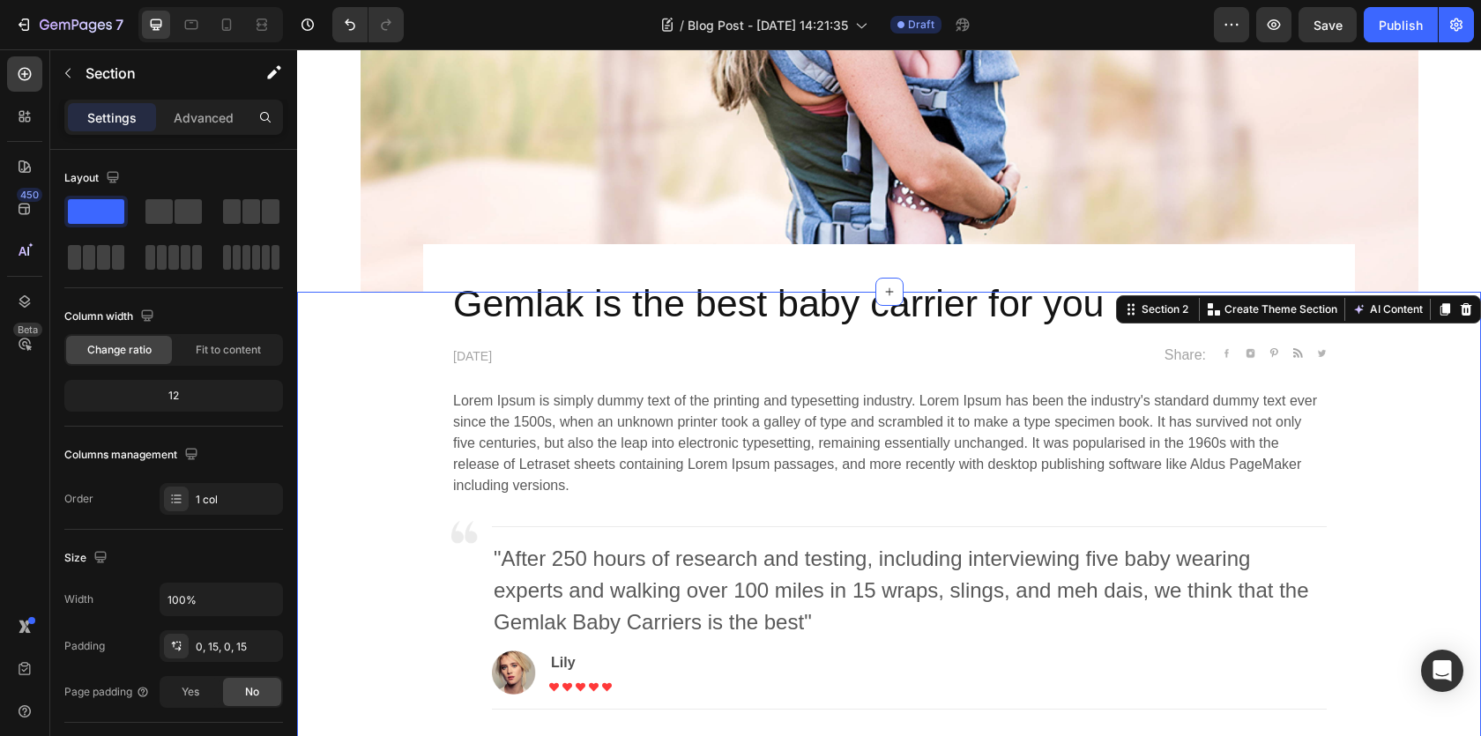
click at [1161, 311] on div "Section 2" at bounding box center [1165, 310] width 54 height 16
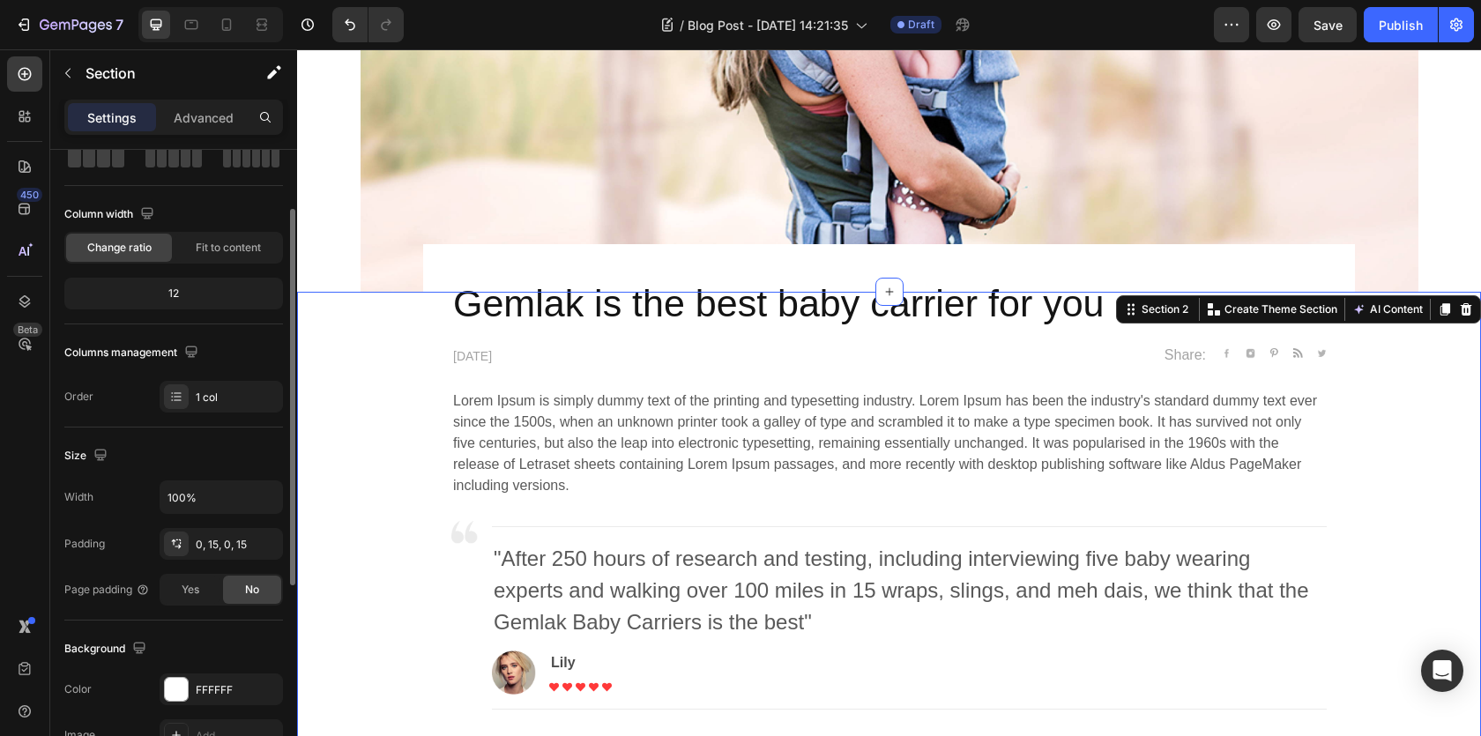
scroll to position [63, 0]
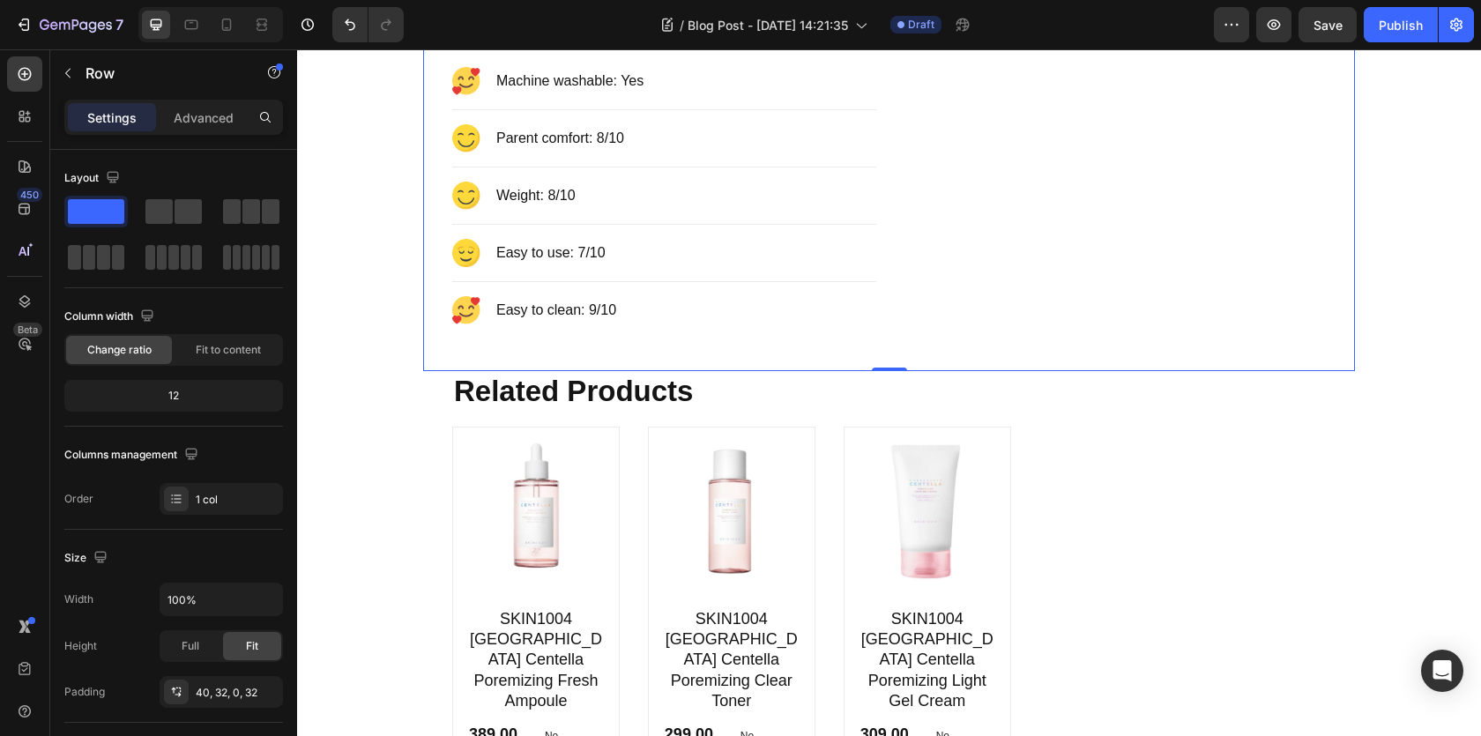
scroll to position [2096, 0]
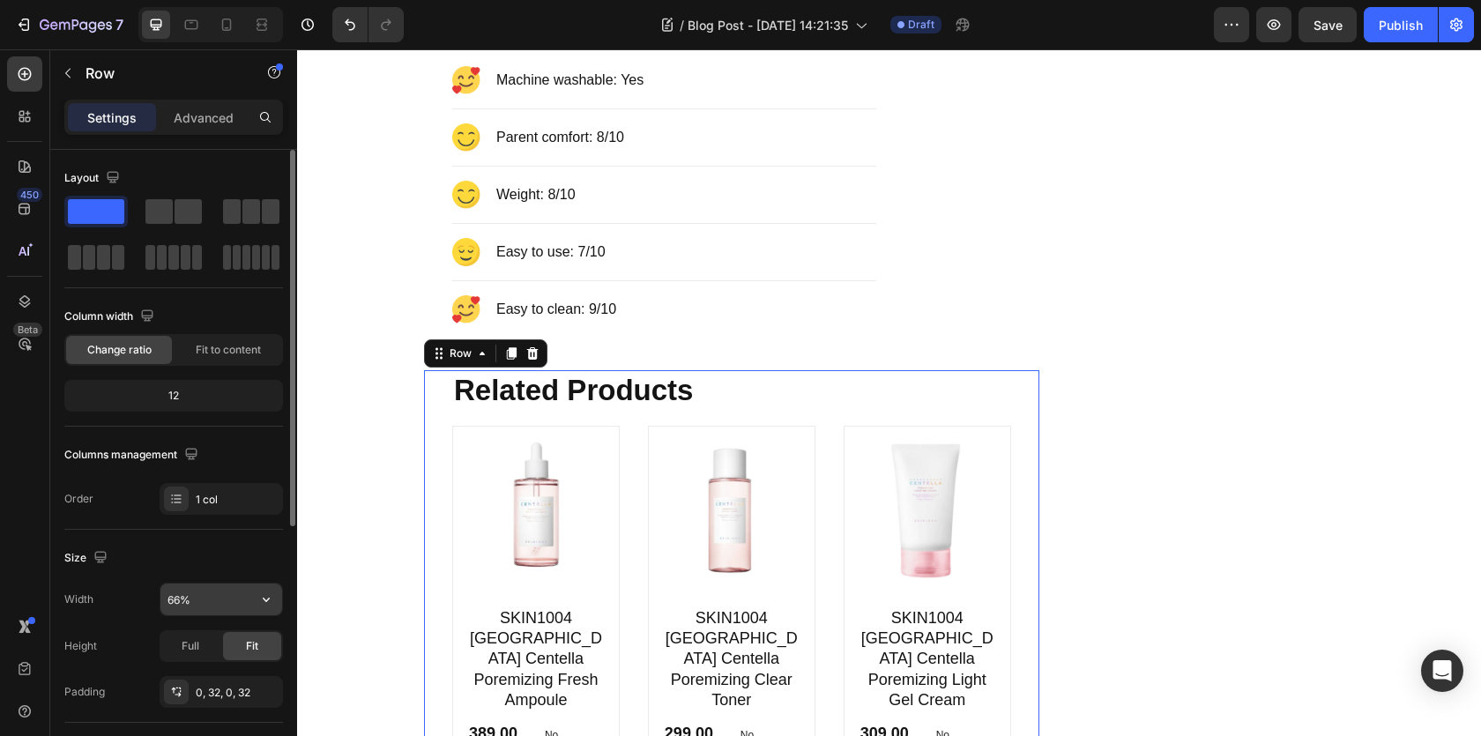
click at [185, 601] on input "66%" at bounding box center [221, 600] width 122 height 32
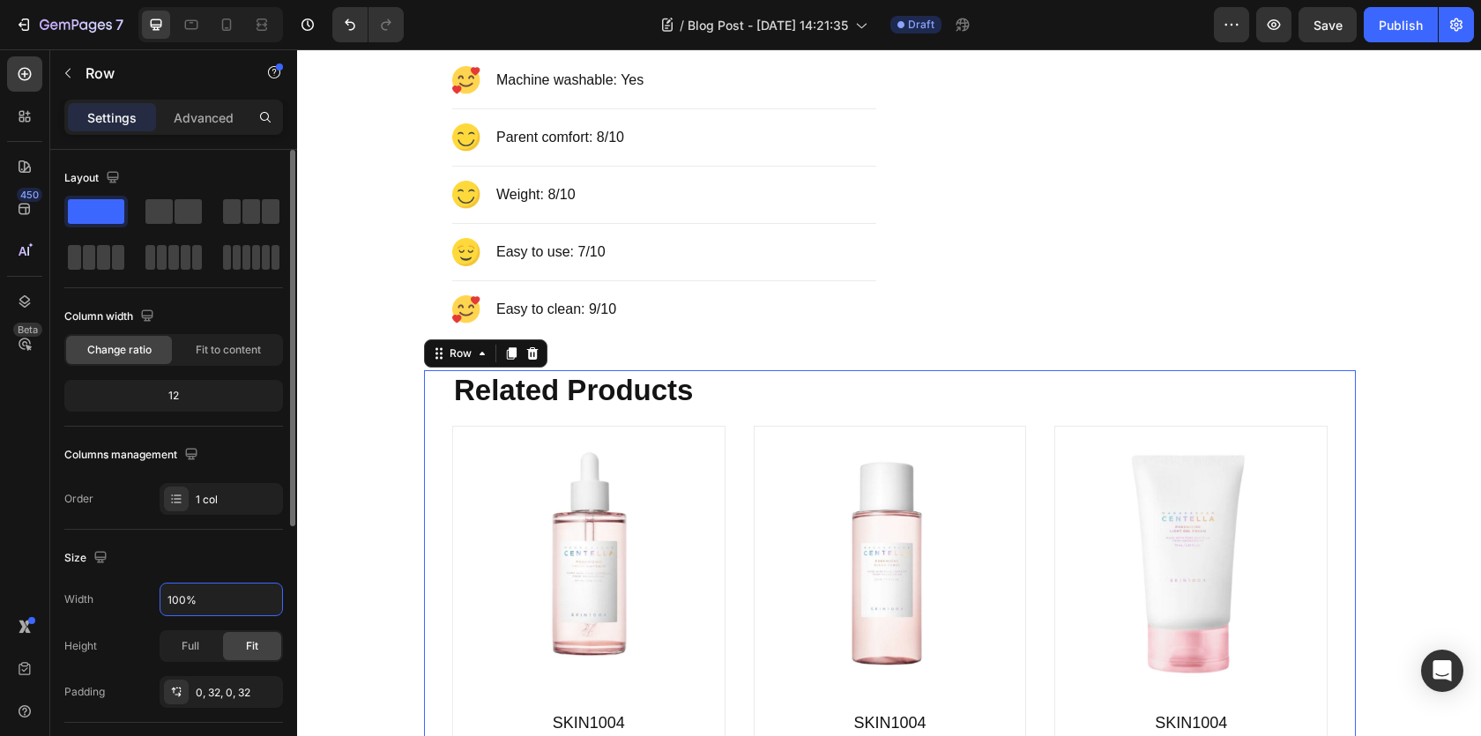
type input "100%"
click at [153, 545] on div "Size" at bounding box center [173, 558] width 219 height 28
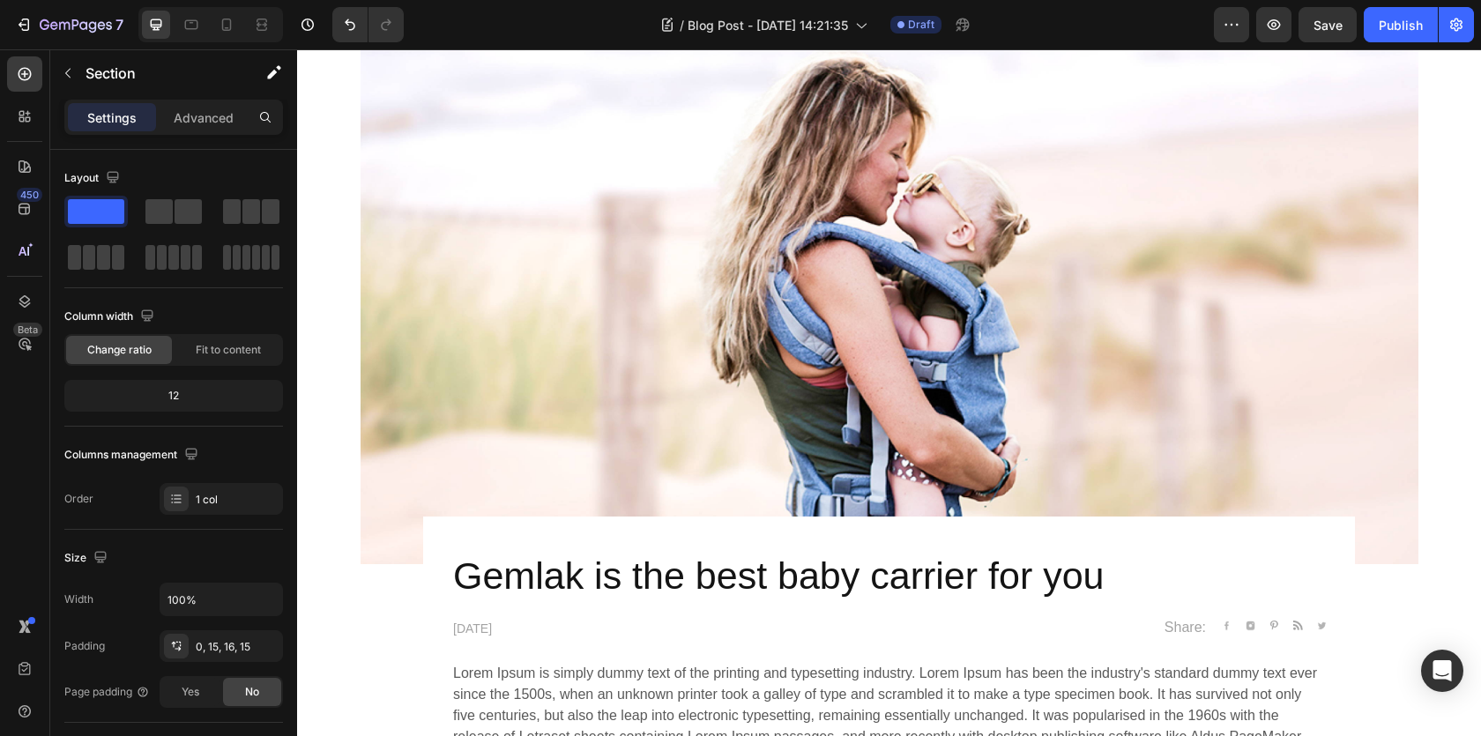
scroll to position [0, 0]
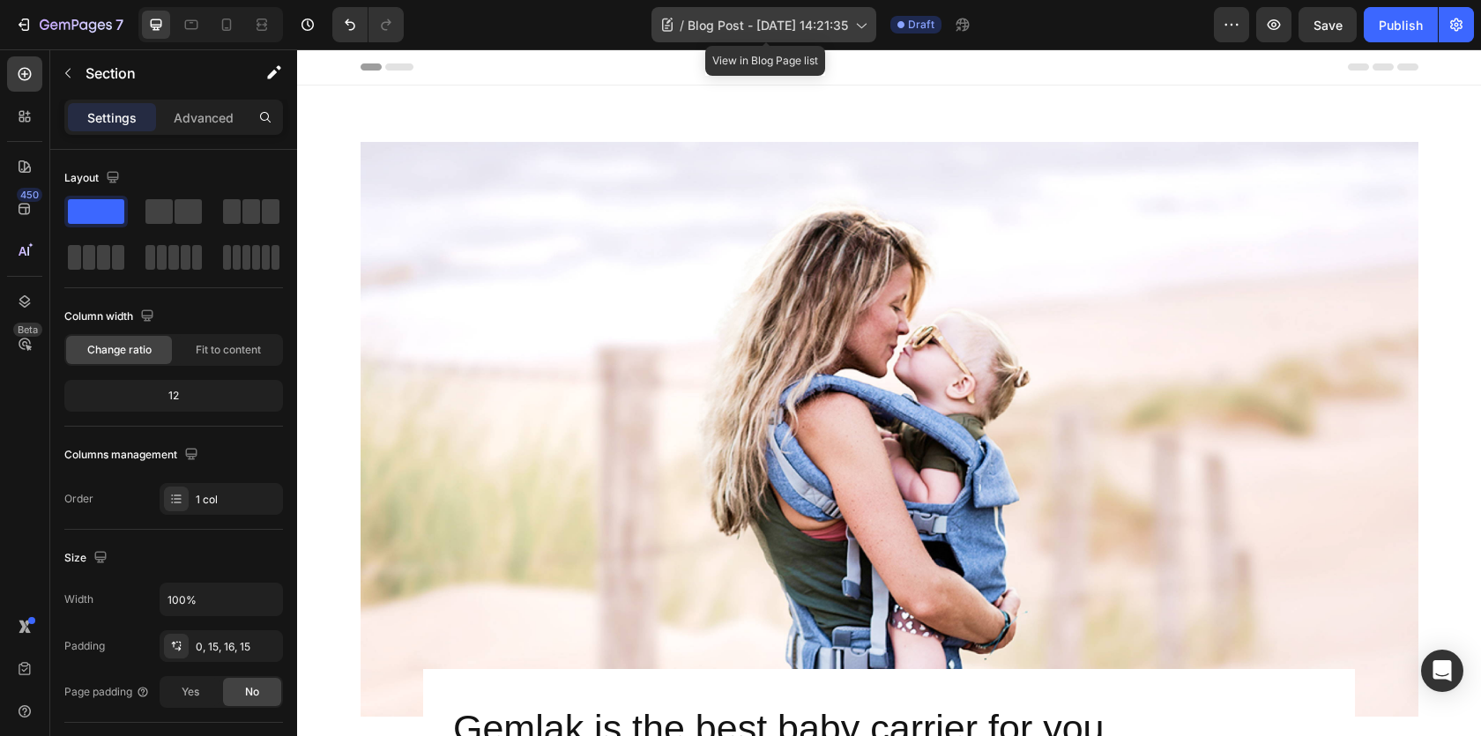
click at [865, 23] on icon at bounding box center [861, 25] width 18 height 18
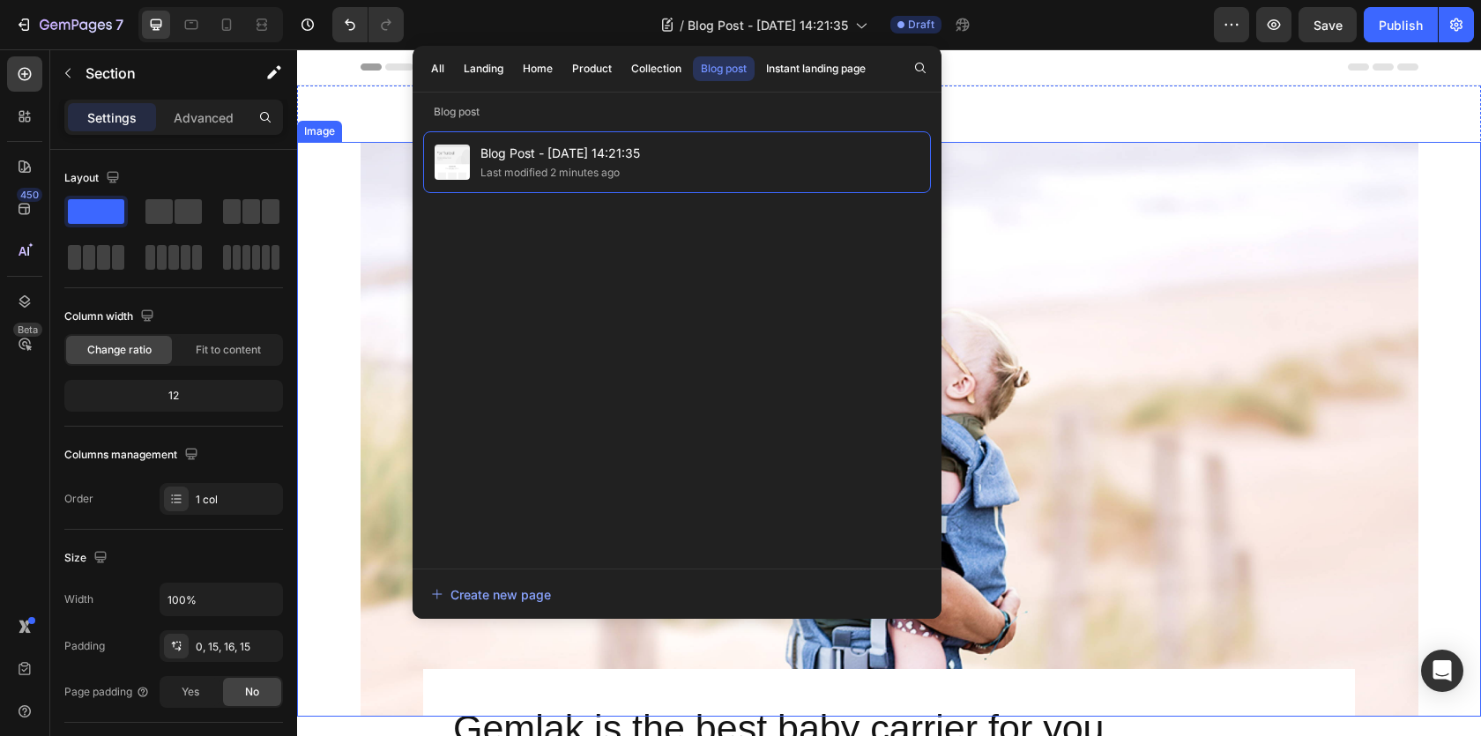
click at [361, 145] on img at bounding box center [890, 429] width 1058 height 575
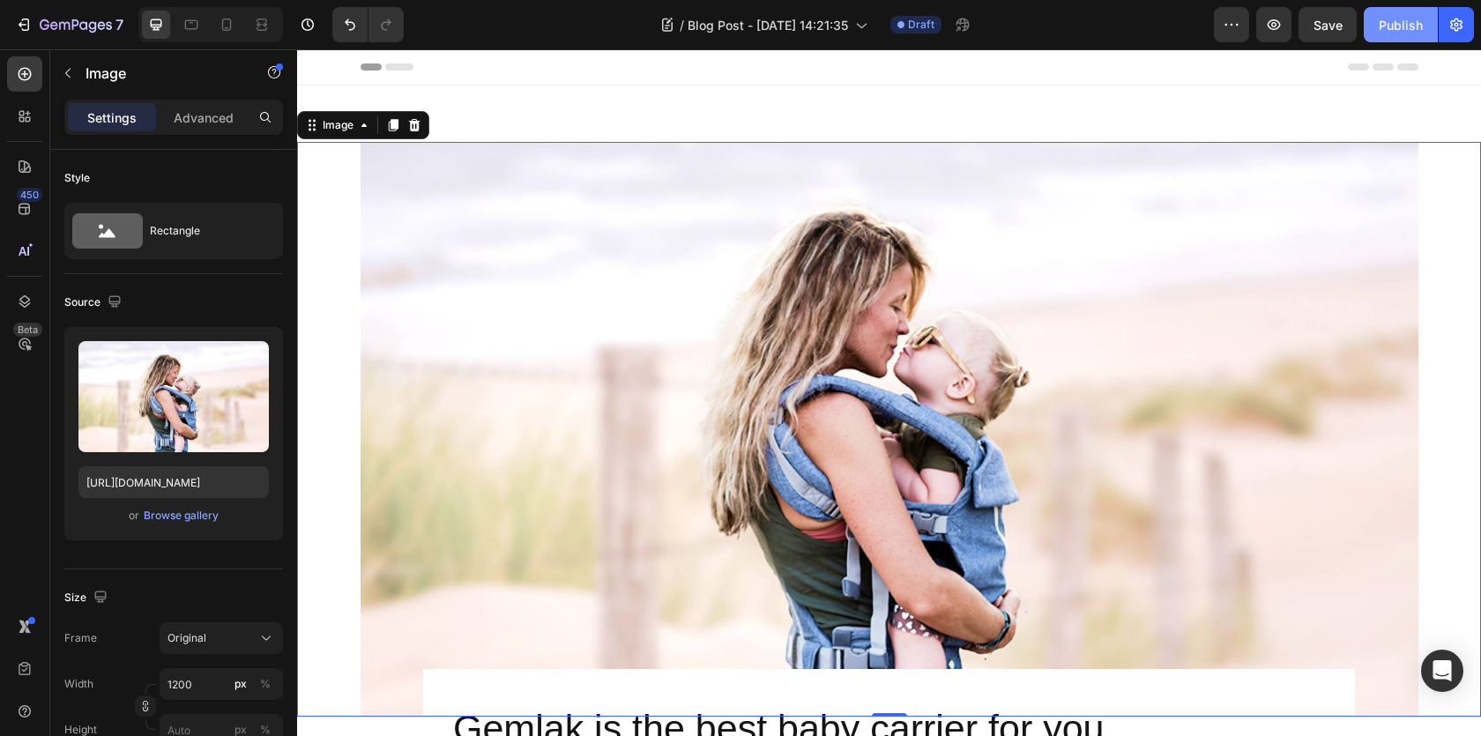
click at [1387, 36] on button "Publish" at bounding box center [1401, 24] width 74 height 35
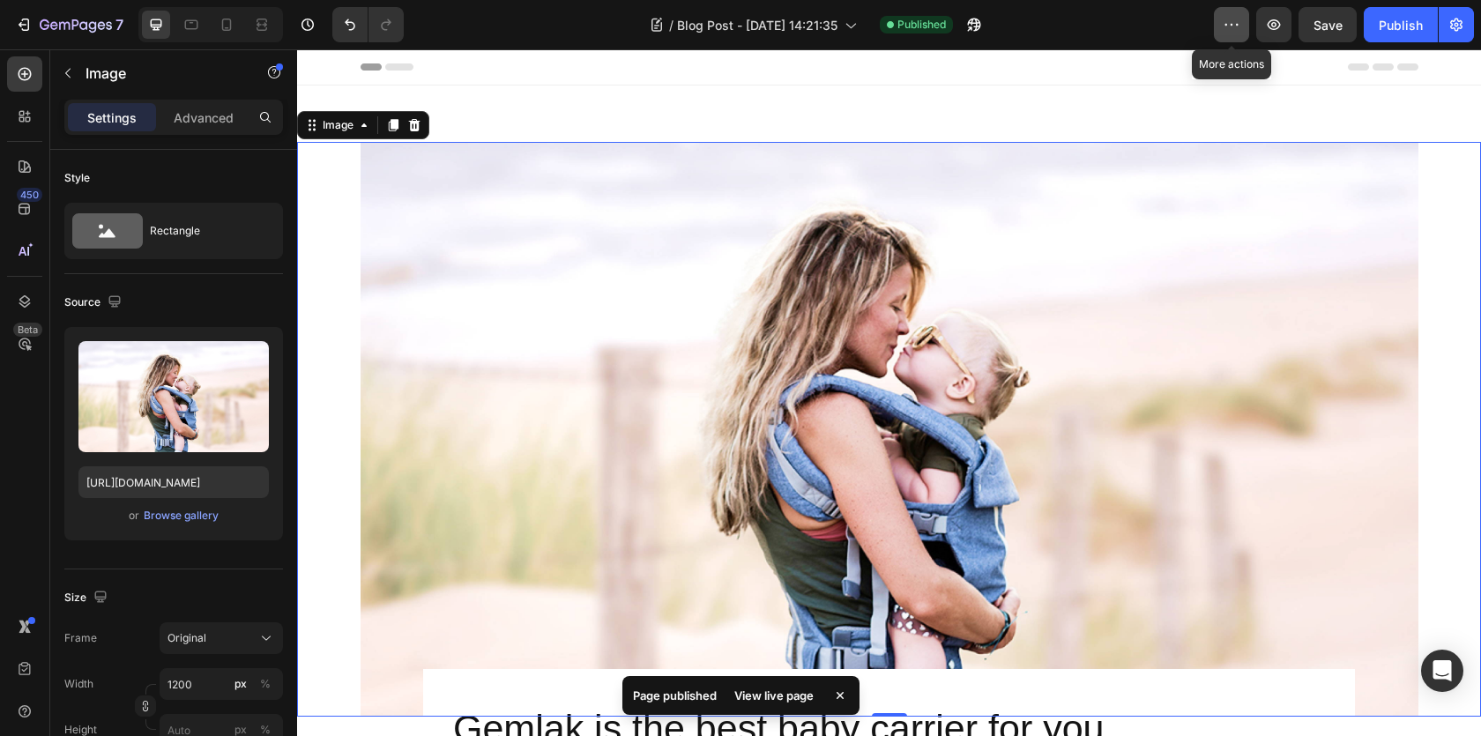
click at [1245, 35] on button "button" at bounding box center [1231, 24] width 35 height 35
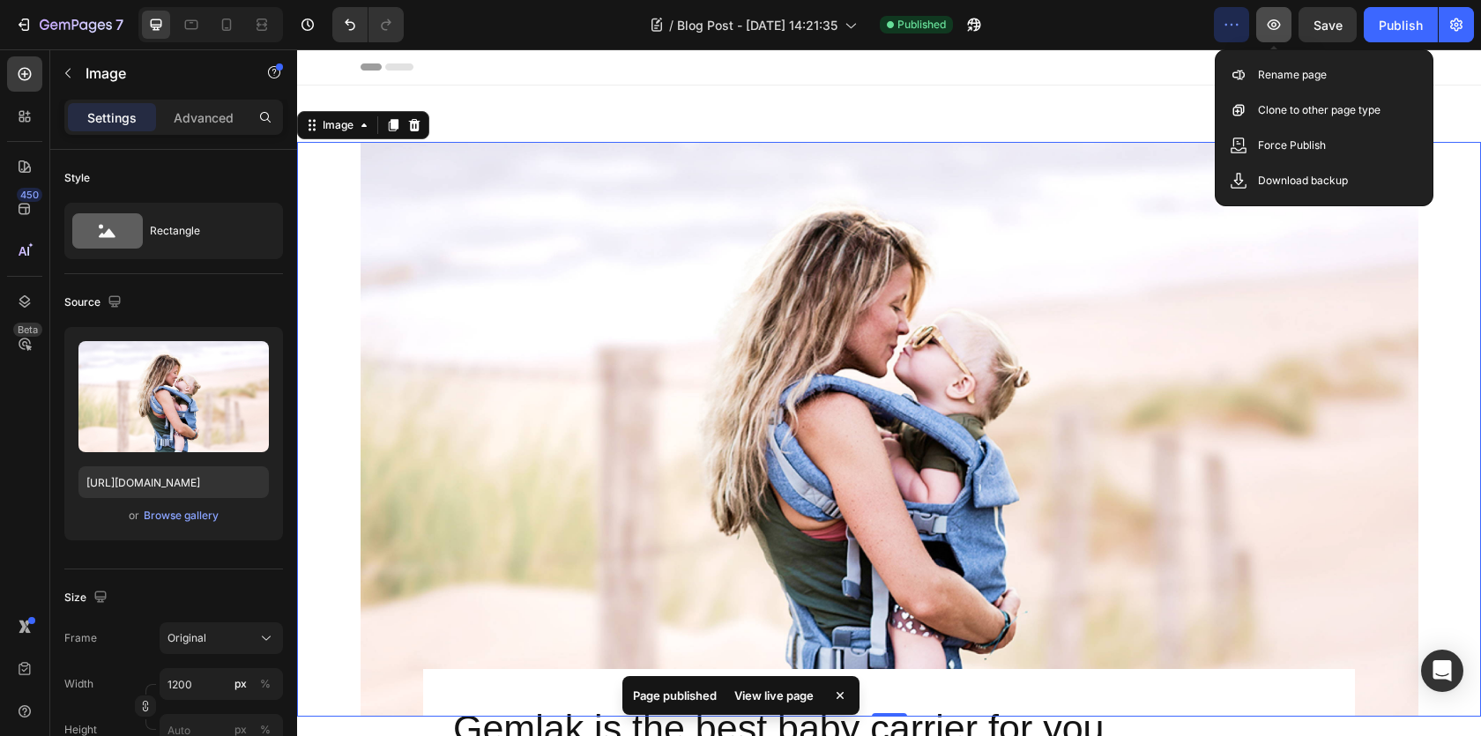
click at [1278, 31] on icon "button" at bounding box center [1274, 25] width 18 height 18
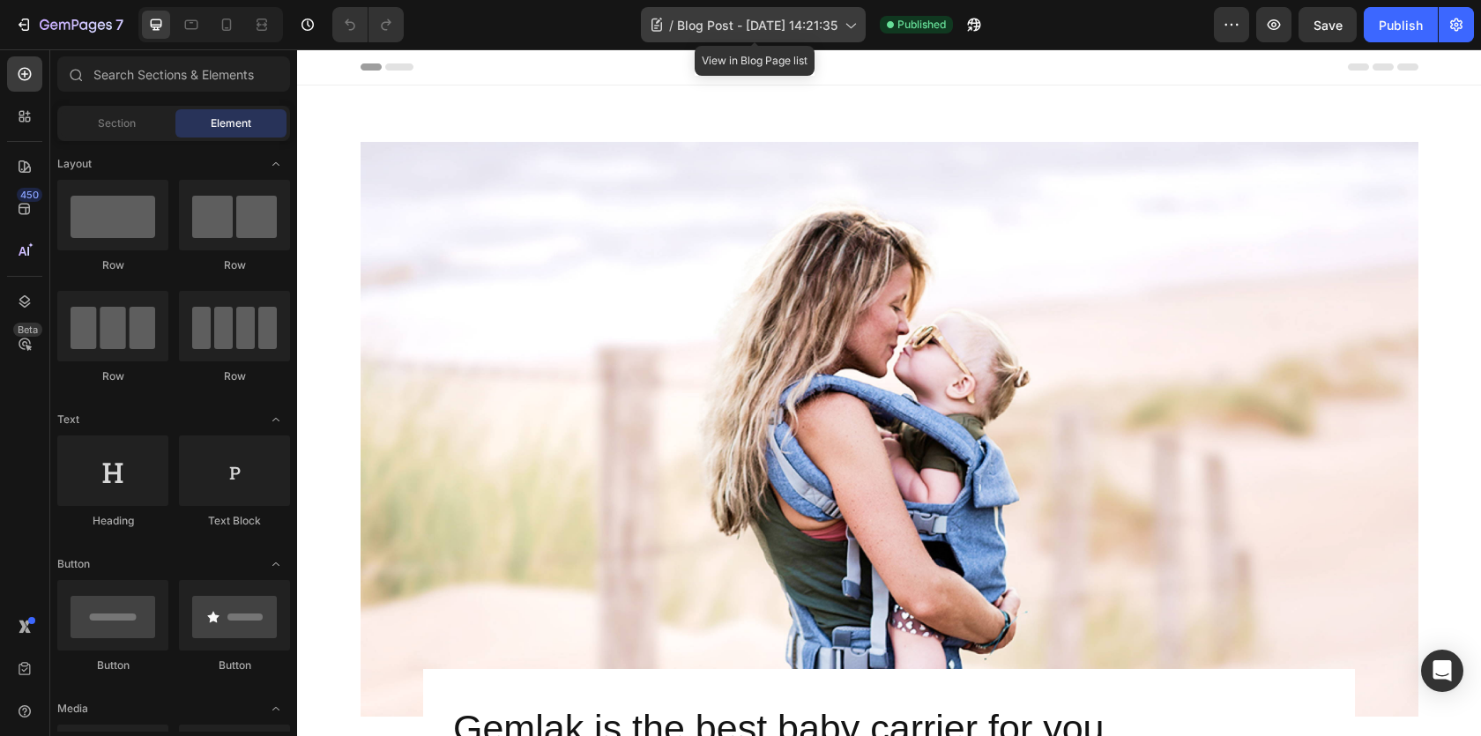
click at [855, 18] on icon at bounding box center [850, 25] width 18 height 18
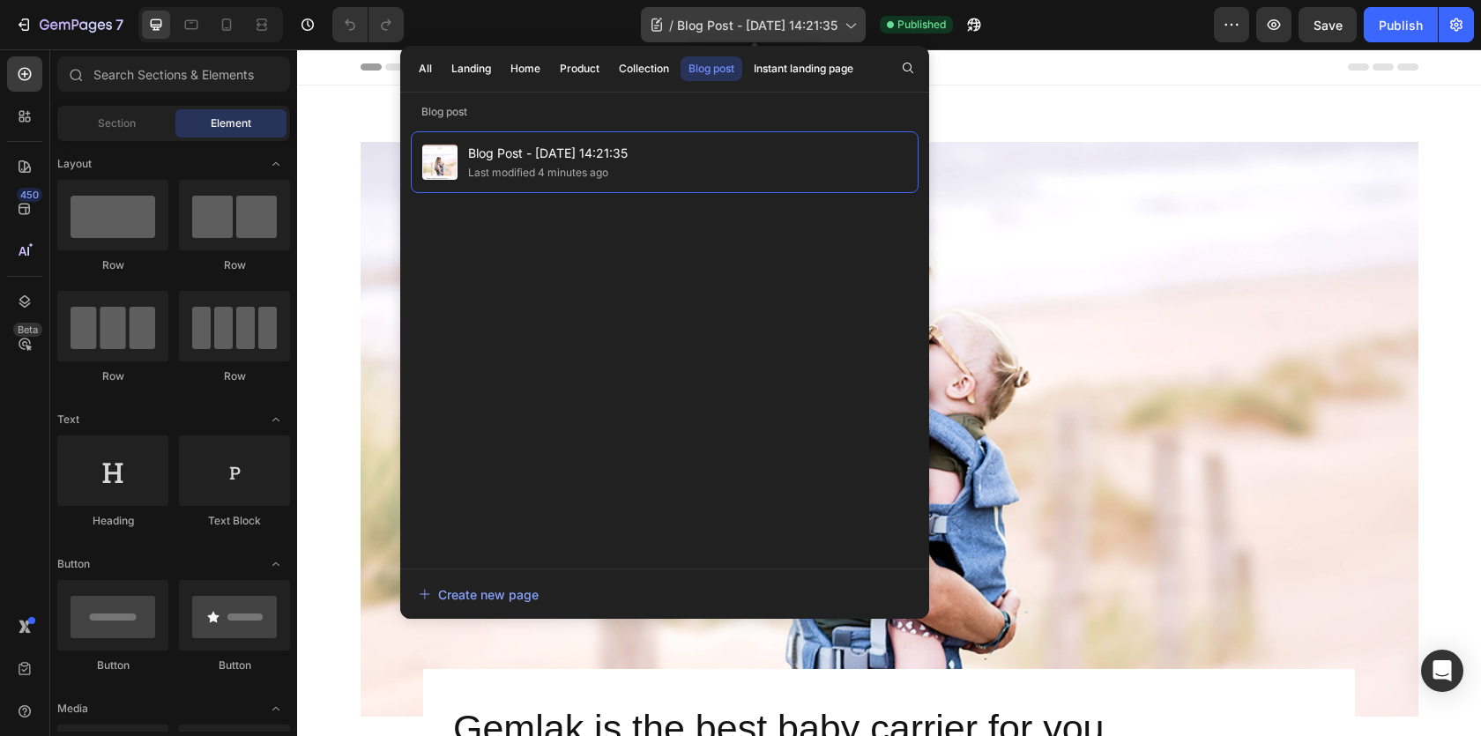
click at [860, 19] on div "/ Blog Post - [DATE] 14:21:35" at bounding box center [753, 24] width 225 height 35
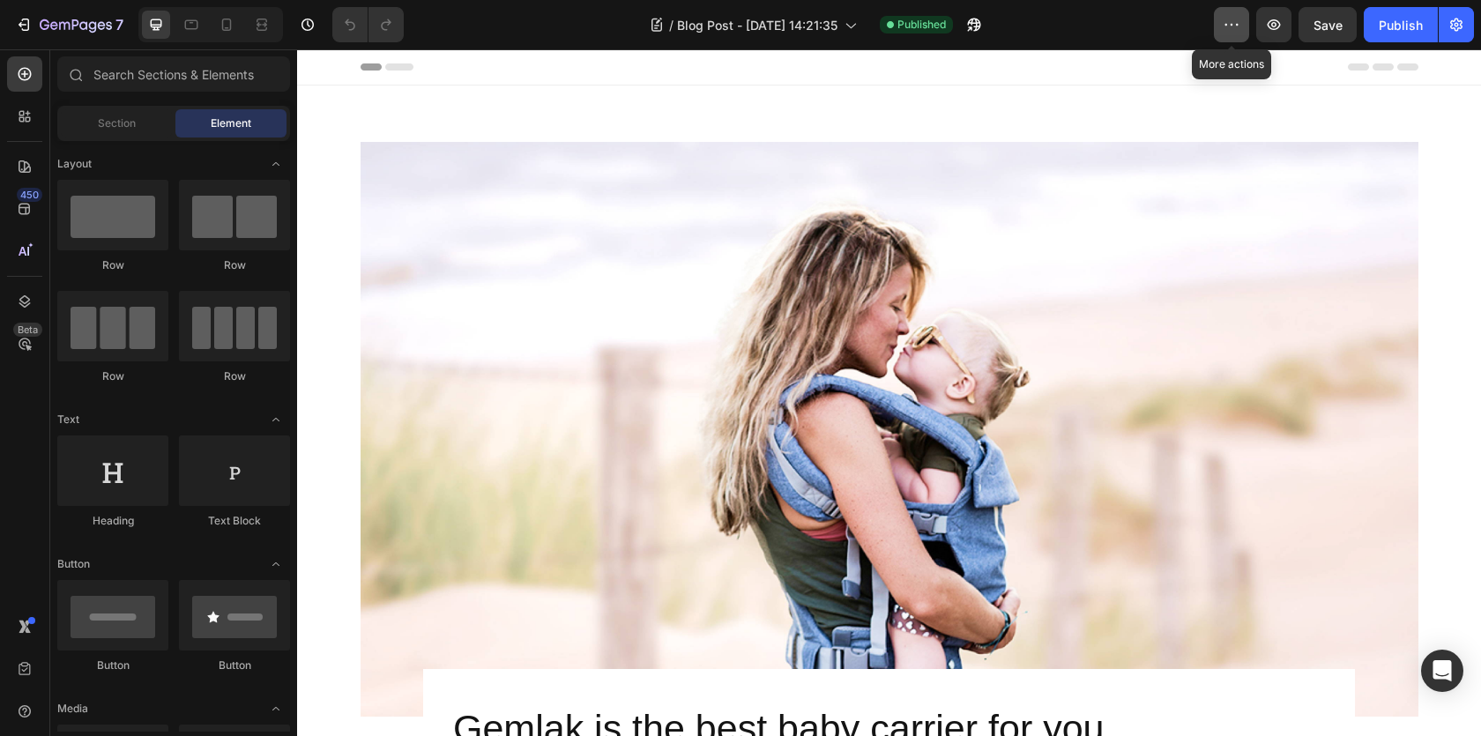
click at [1219, 25] on button "button" at bounding box center [1231, 24] width 35 height 35
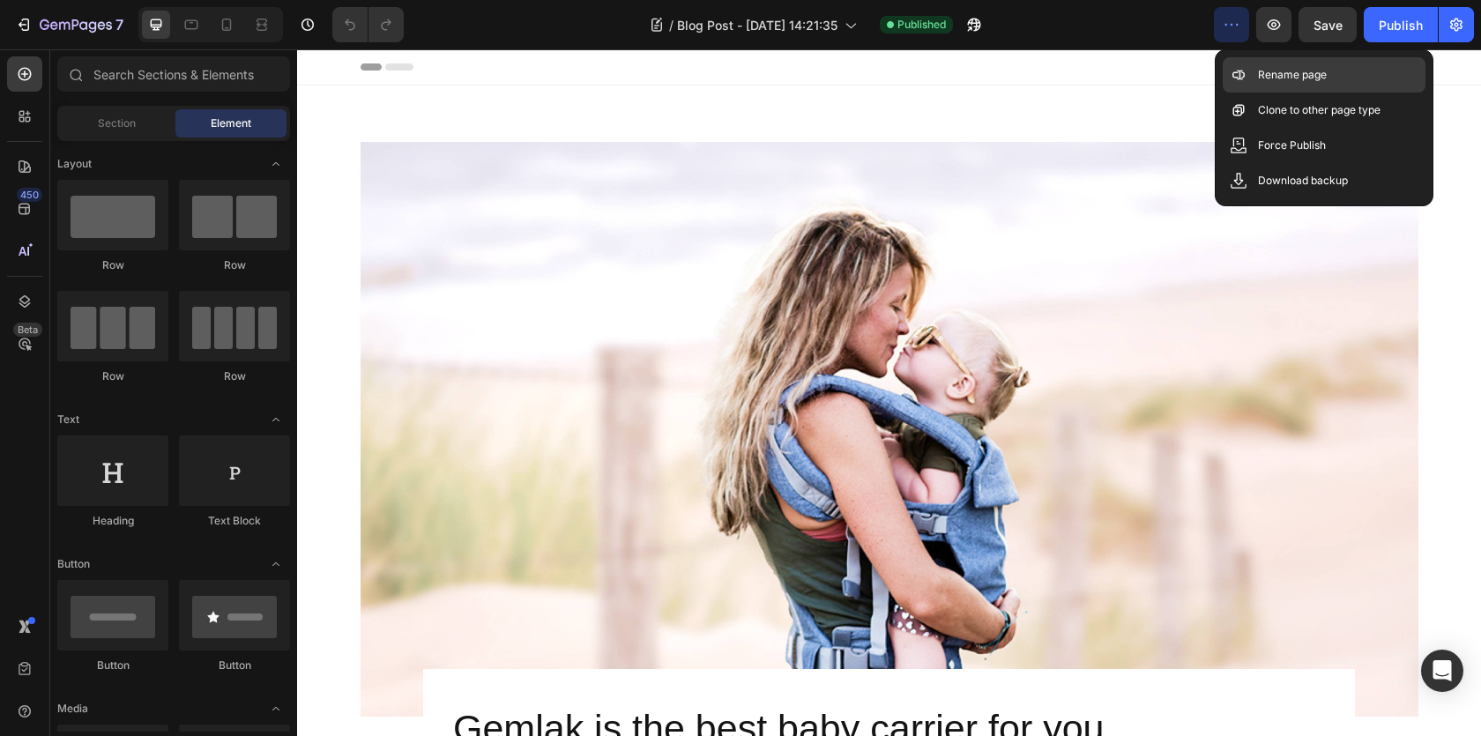
click at [1283, 66] on p "Rename page" at bounding box center [1292, 75] width 69 height 18
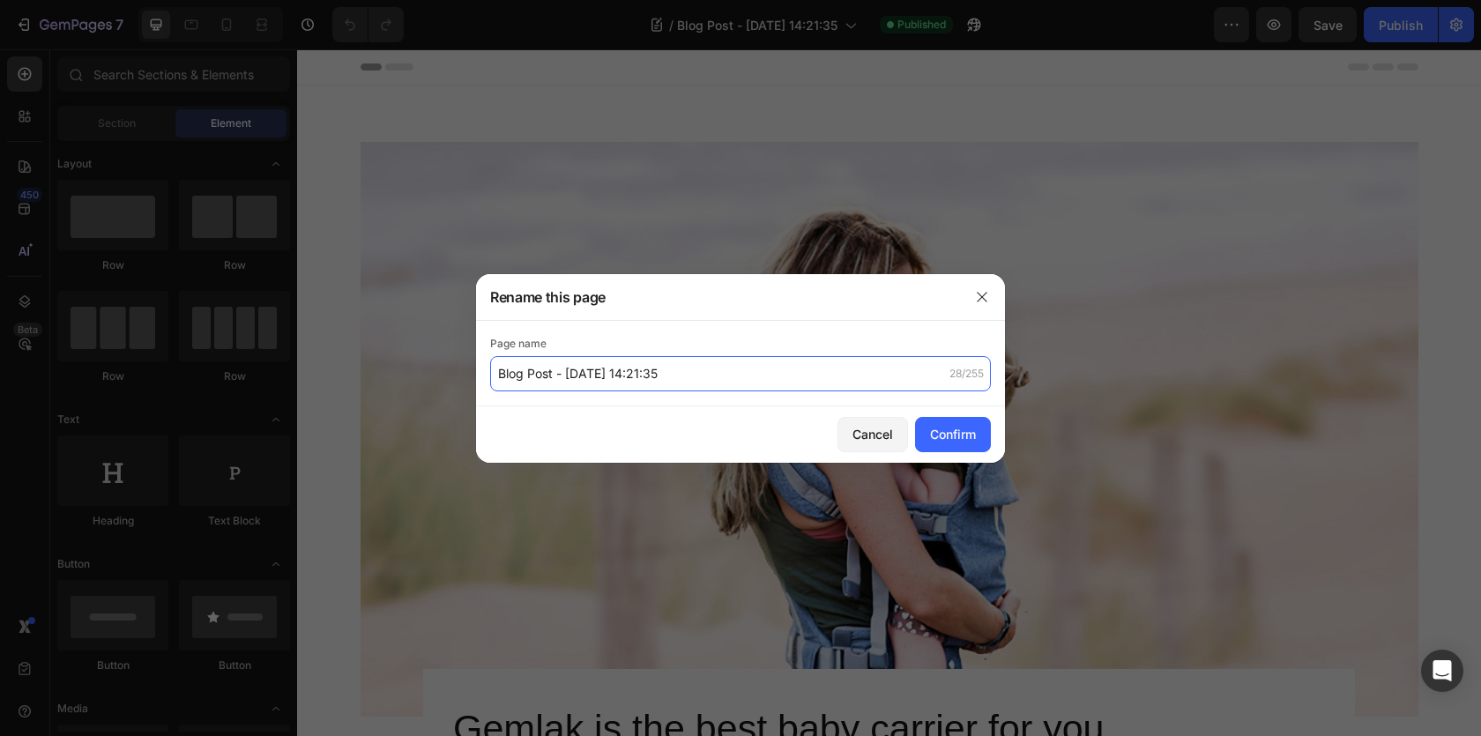
click at [664, 372] on input "Blog Post - [DATE] 14:21:35" at bounding box center [740, 373] width 501 height 35
paste input "est i test krem mot pigmentflekker"
type input "Best i test krem mot pigmentflekker"
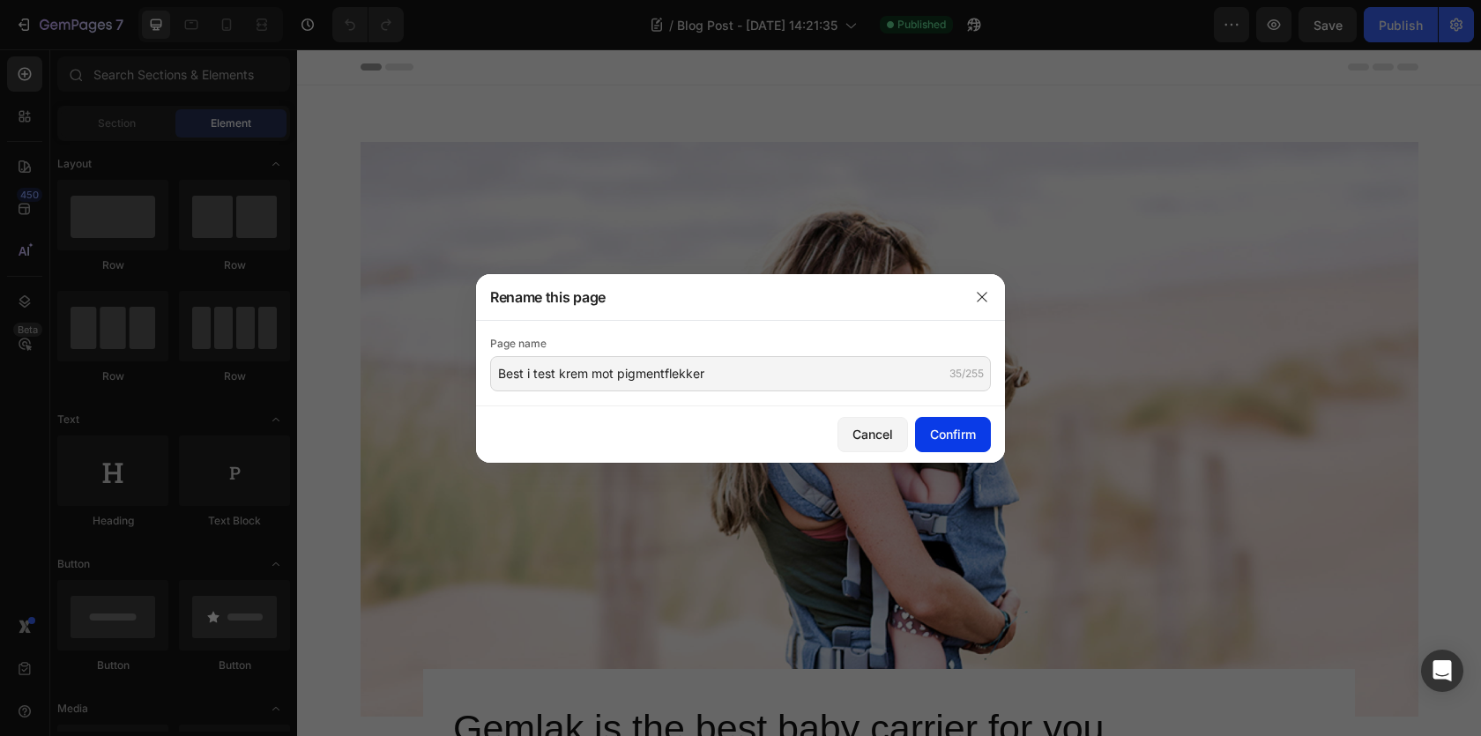
click at [951, 425] on div "Confirm" at bounding box center [953, 434] width 46 height 19
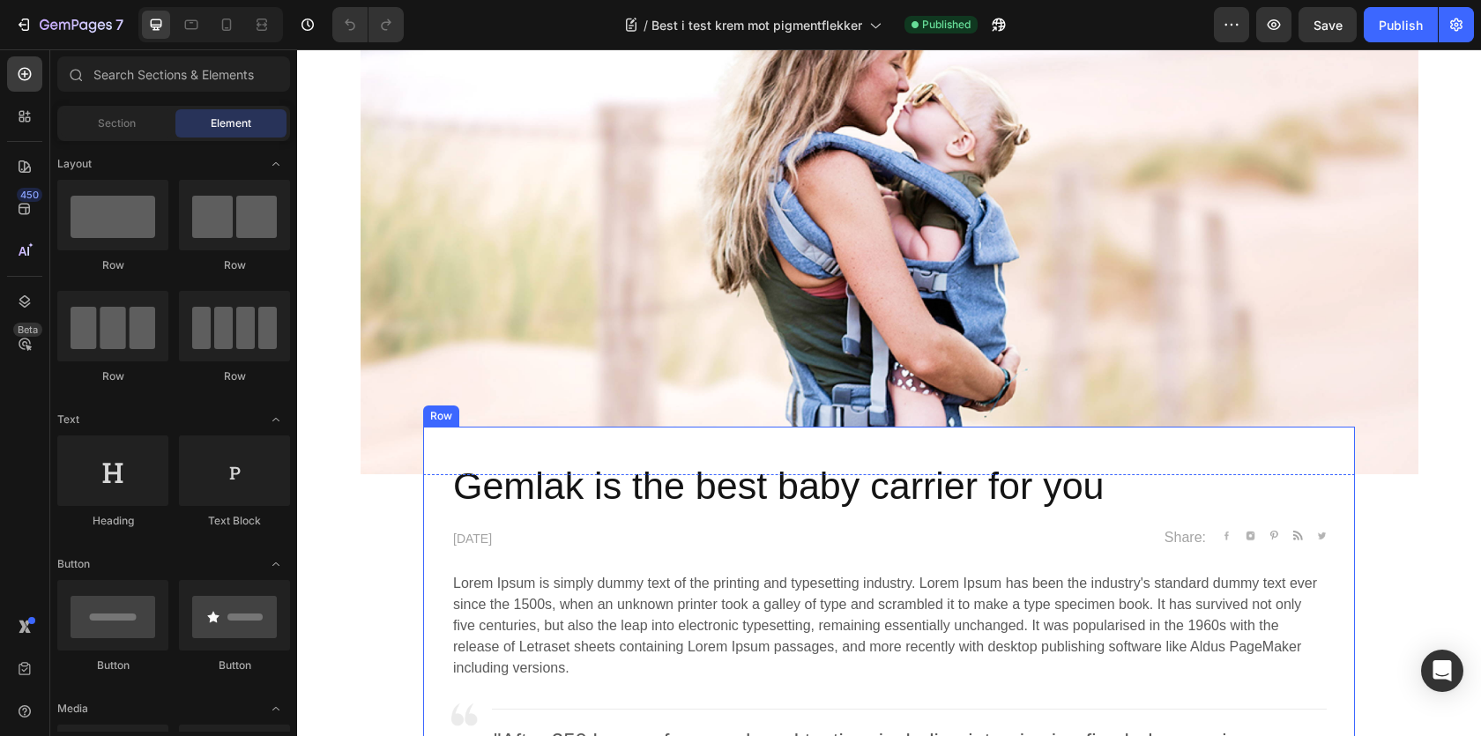
scroll to position [321, 0]
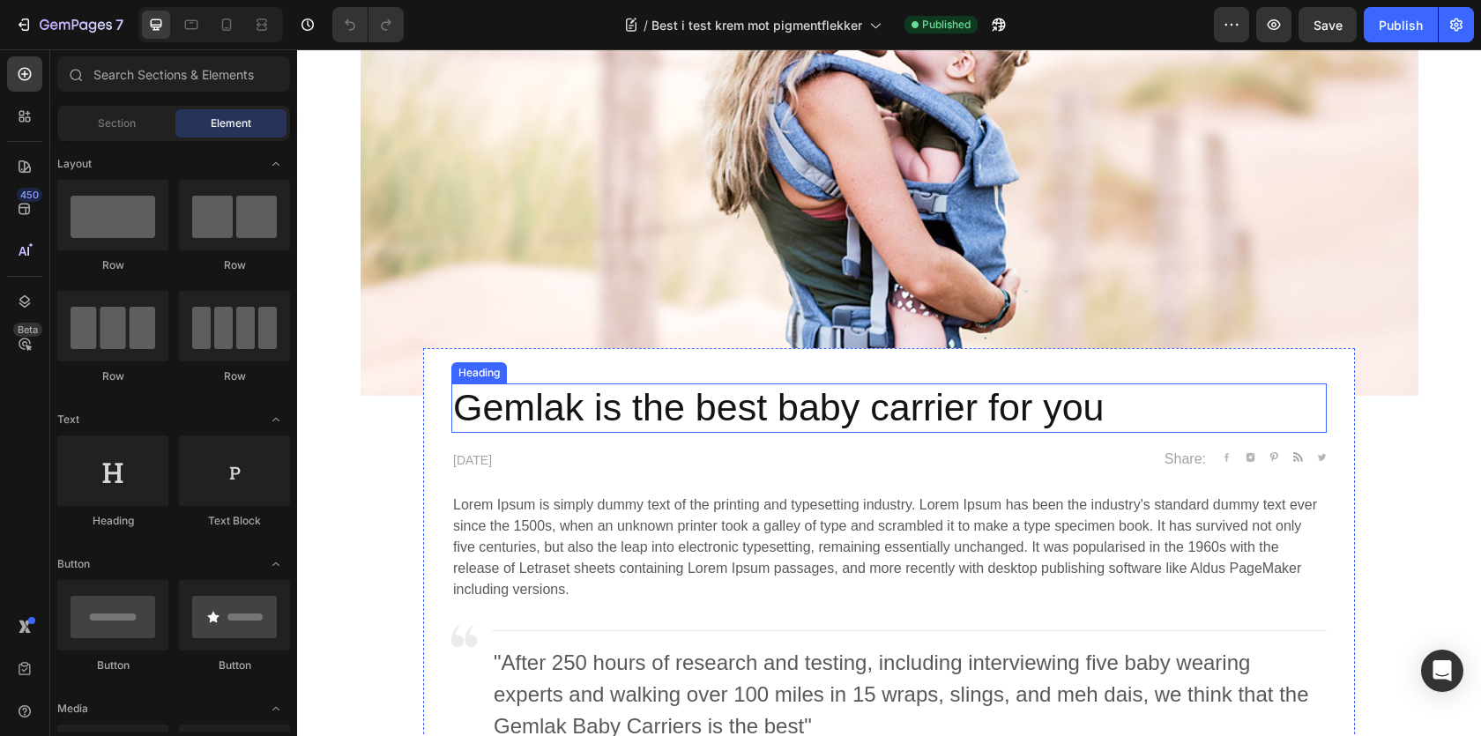
click at [625, 419] on p "Gemlak is the best baby carrier for you" at bounding box center [889, 408] width 872 height 46
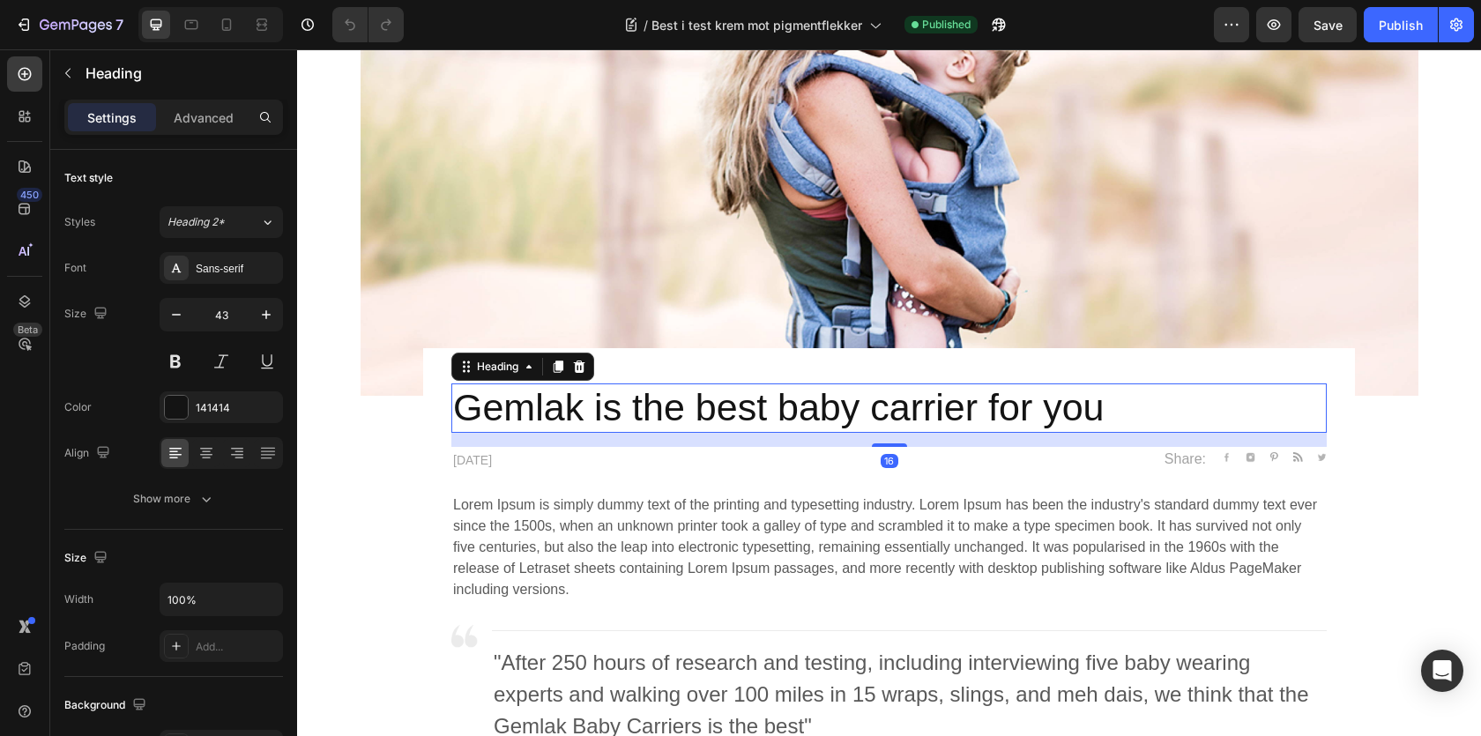
click at [557, 406] on p "Gemlak is the best baby carrier for you" at bounding box center [889, 408] width 872 height 46
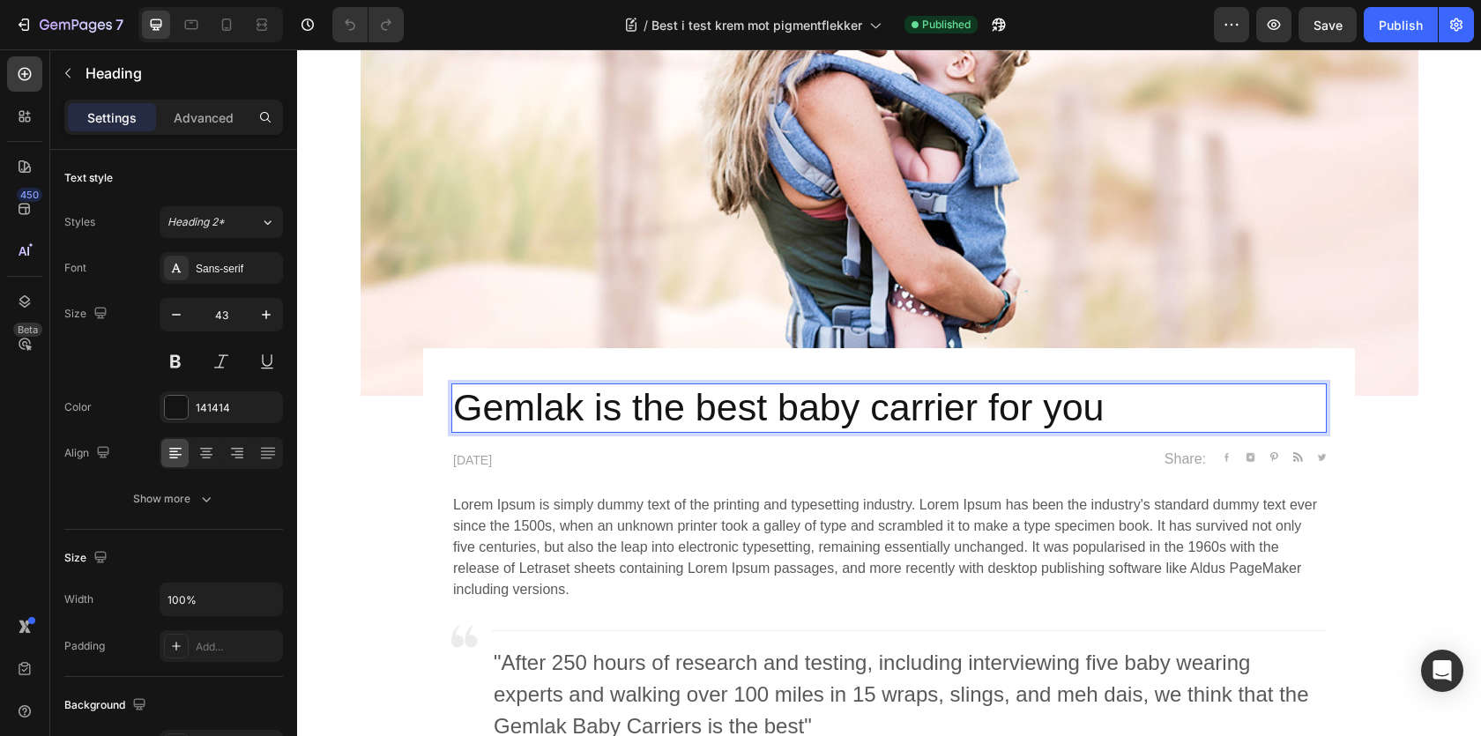
click at [557, 406] on p "Gemlak is the best baby carrier for you" at bounding box center [889, 408] width 872 height 46
click at [557, 406] on p "Best i test krem mot pigmentflekker" at bounding box center [889, 408] width 872 height 46
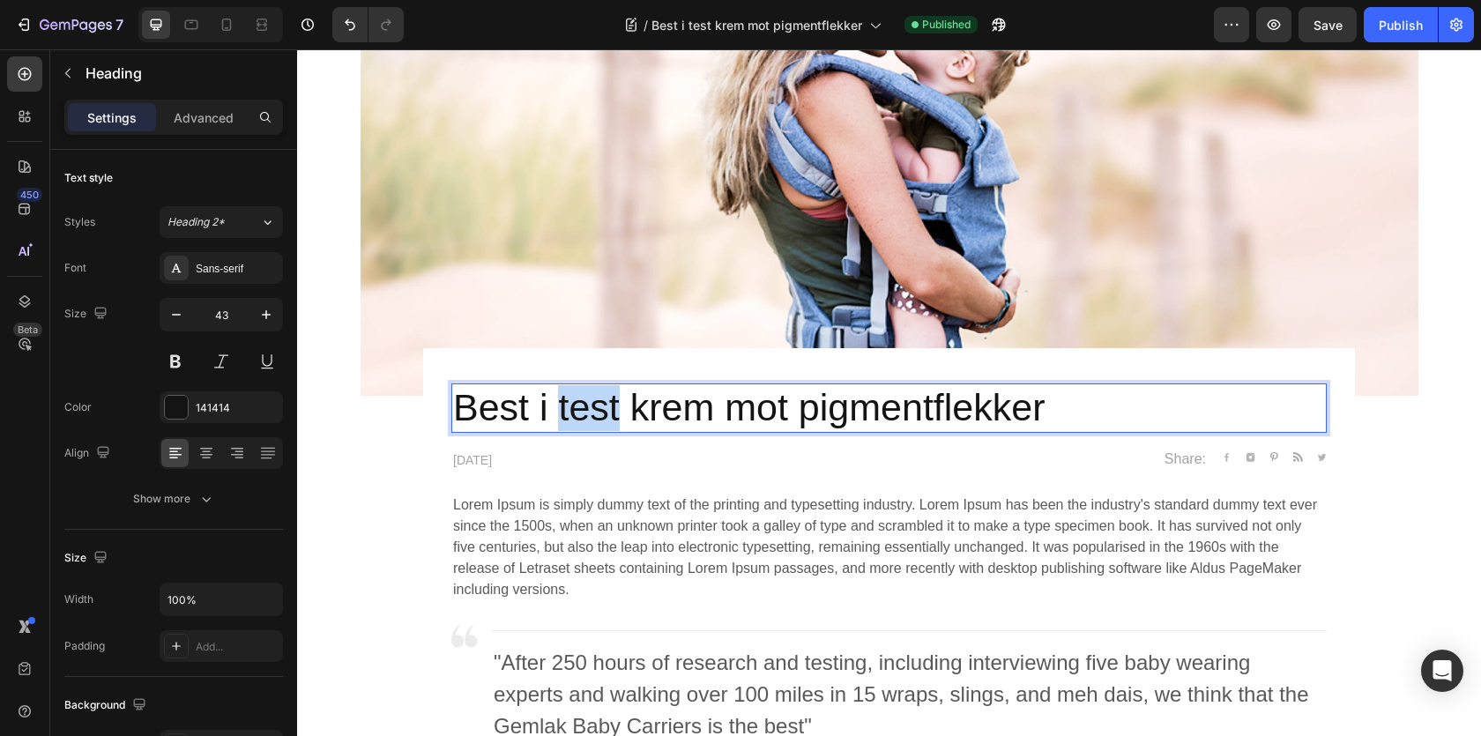
click at [557, 406] on p "Best i test krem mot pigmentflekker" at bounding box center [889, 408] width 872 height 46
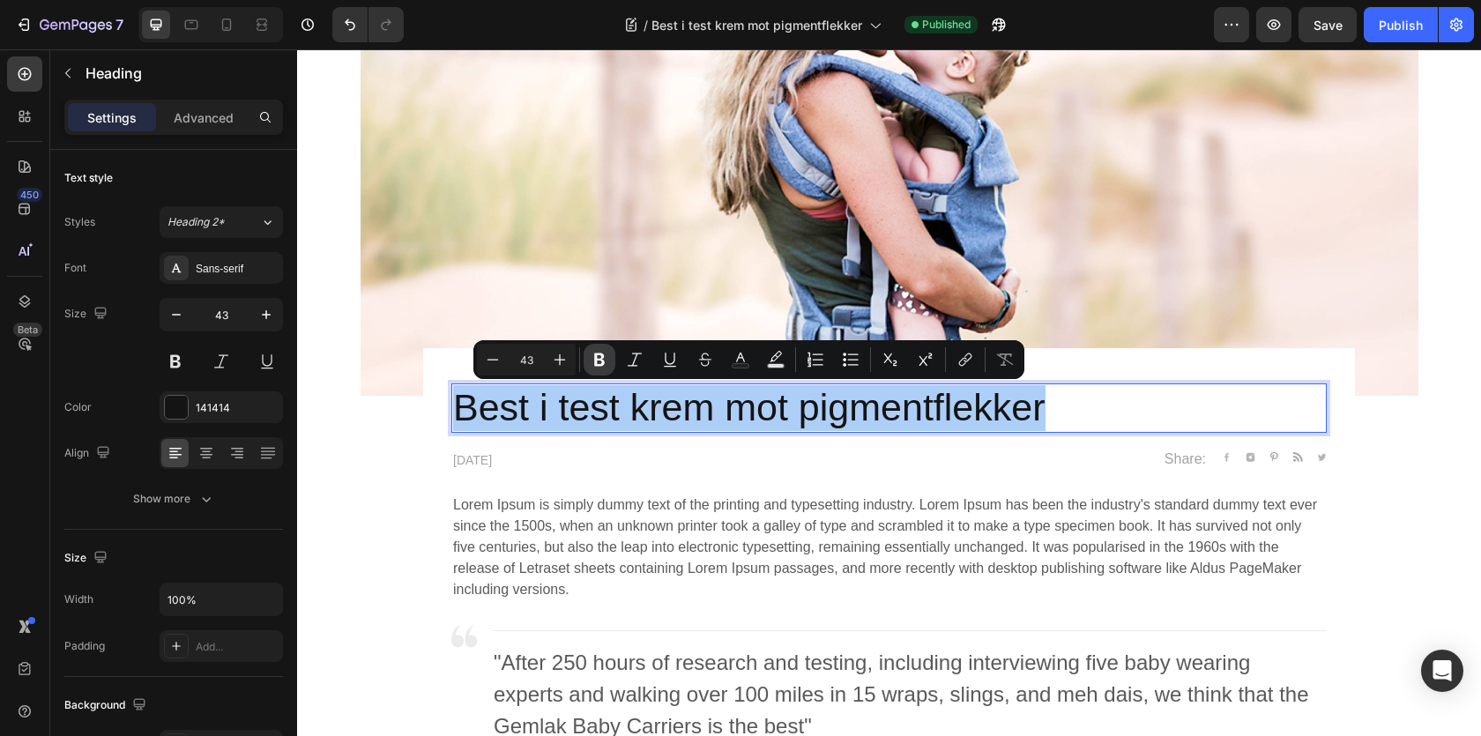
click at [606, 361] on icon "Editor contextual toolbar" at bounding box center [600, 360] width 18 height 18
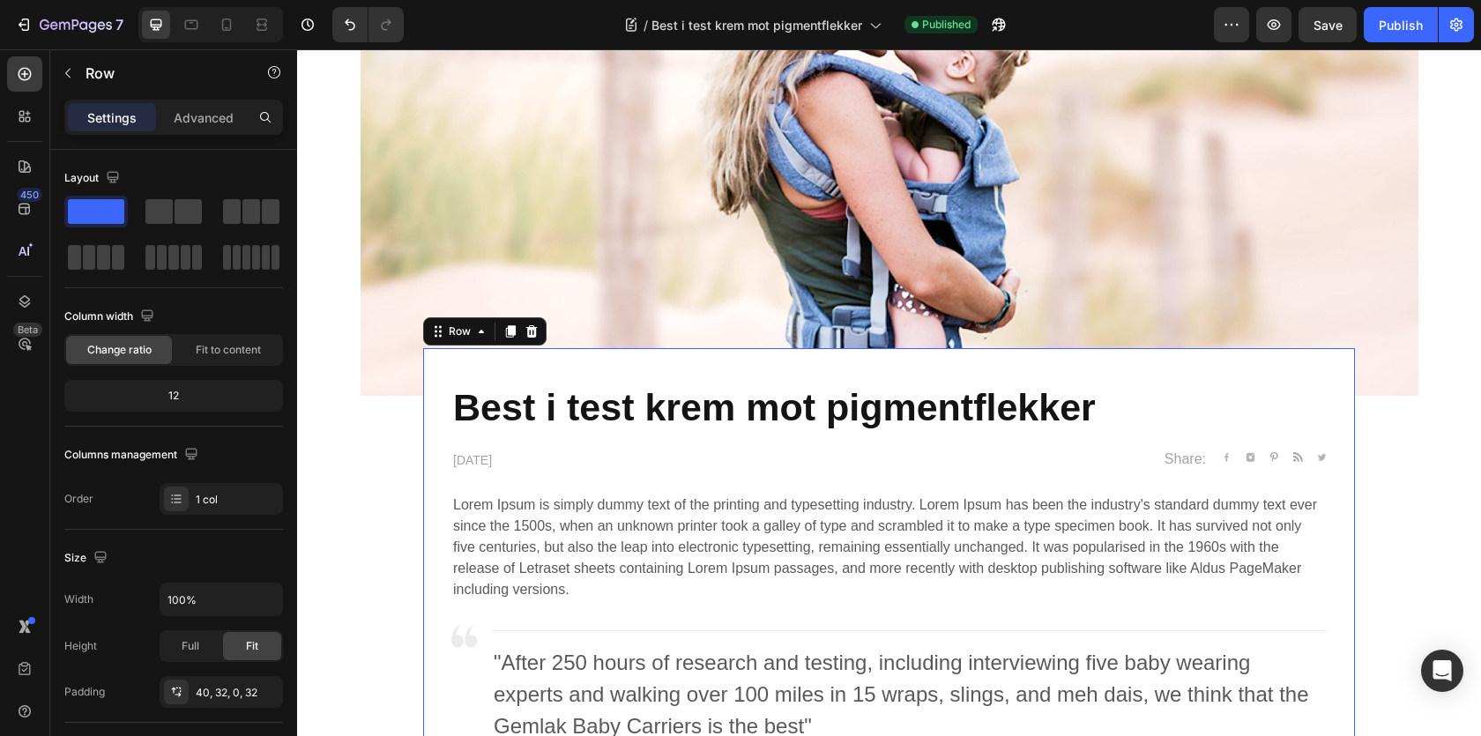
scroll to position [379, 0]
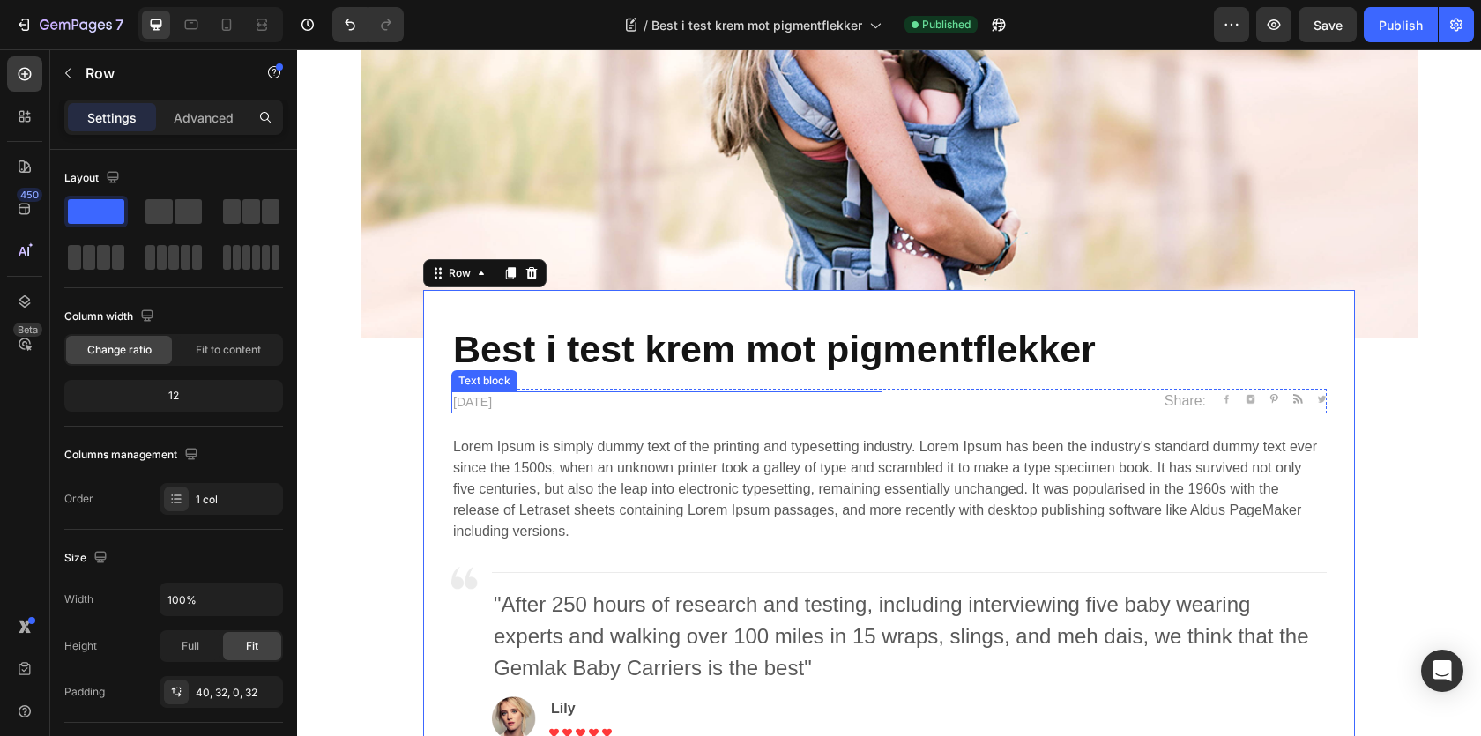
click at [536, 400] on p "[DATE]" at bounding box center [667, 402] width 428 height 19
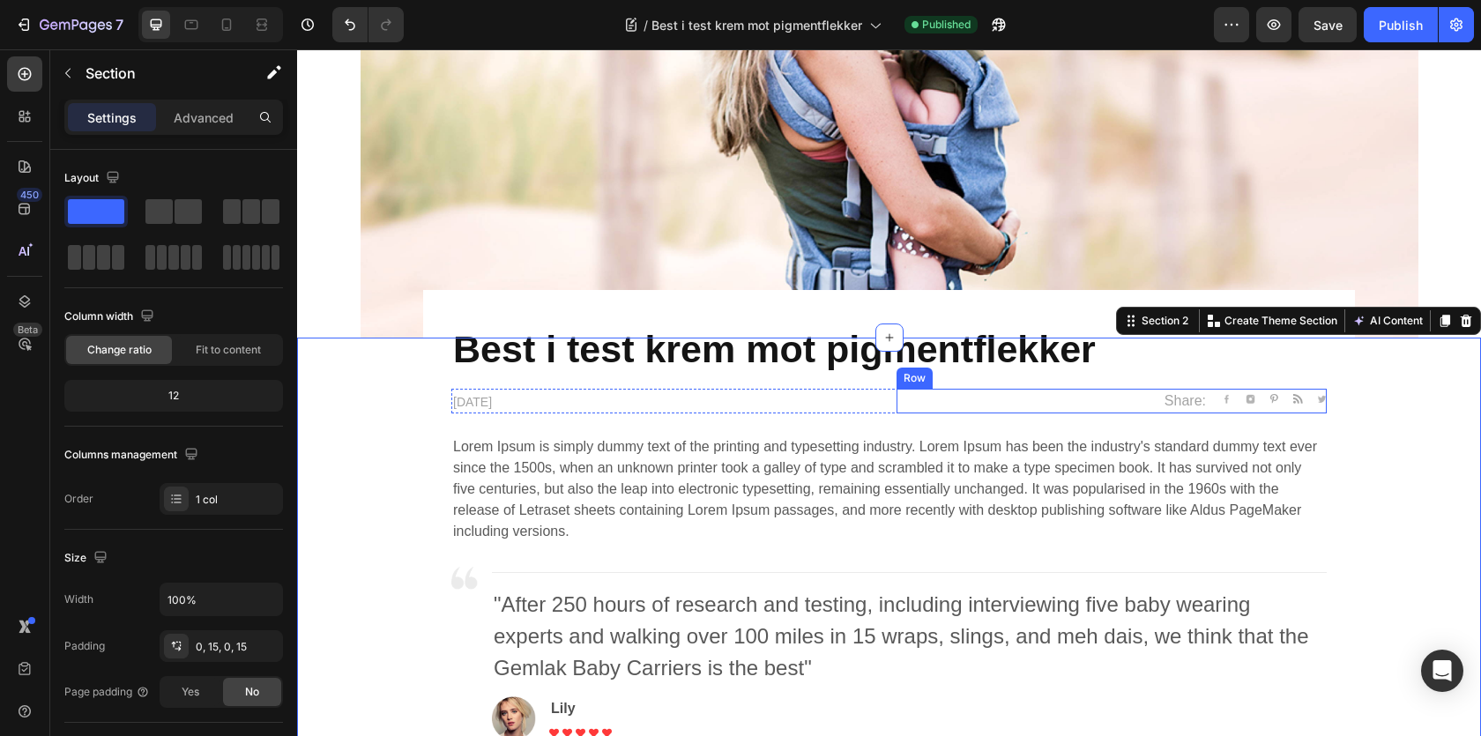
click at [1132, 404] on div "Share: Text block Image Image Image Image Image Icon List Hoz Row" at bounding box center [1112, 401] width 431 height 25
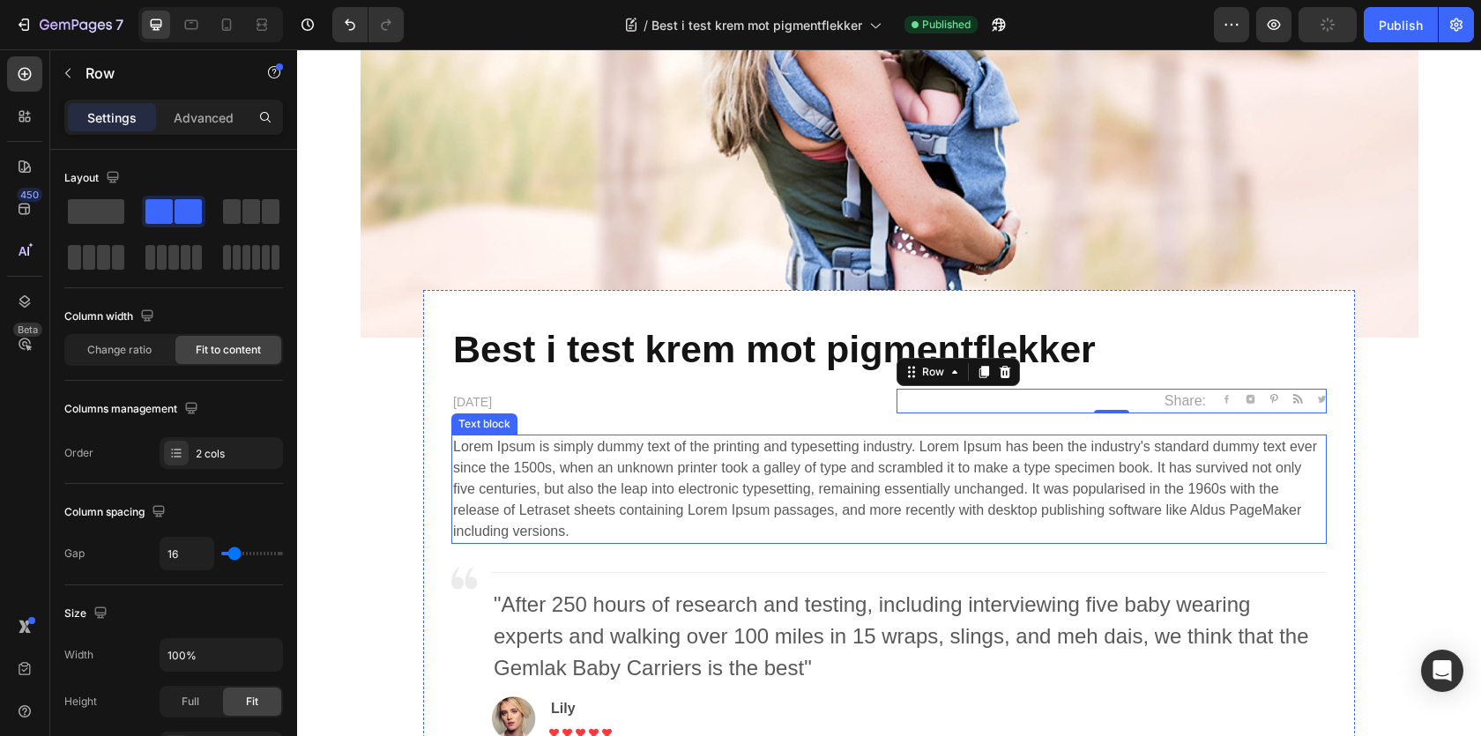
scroll to position [436, 0]
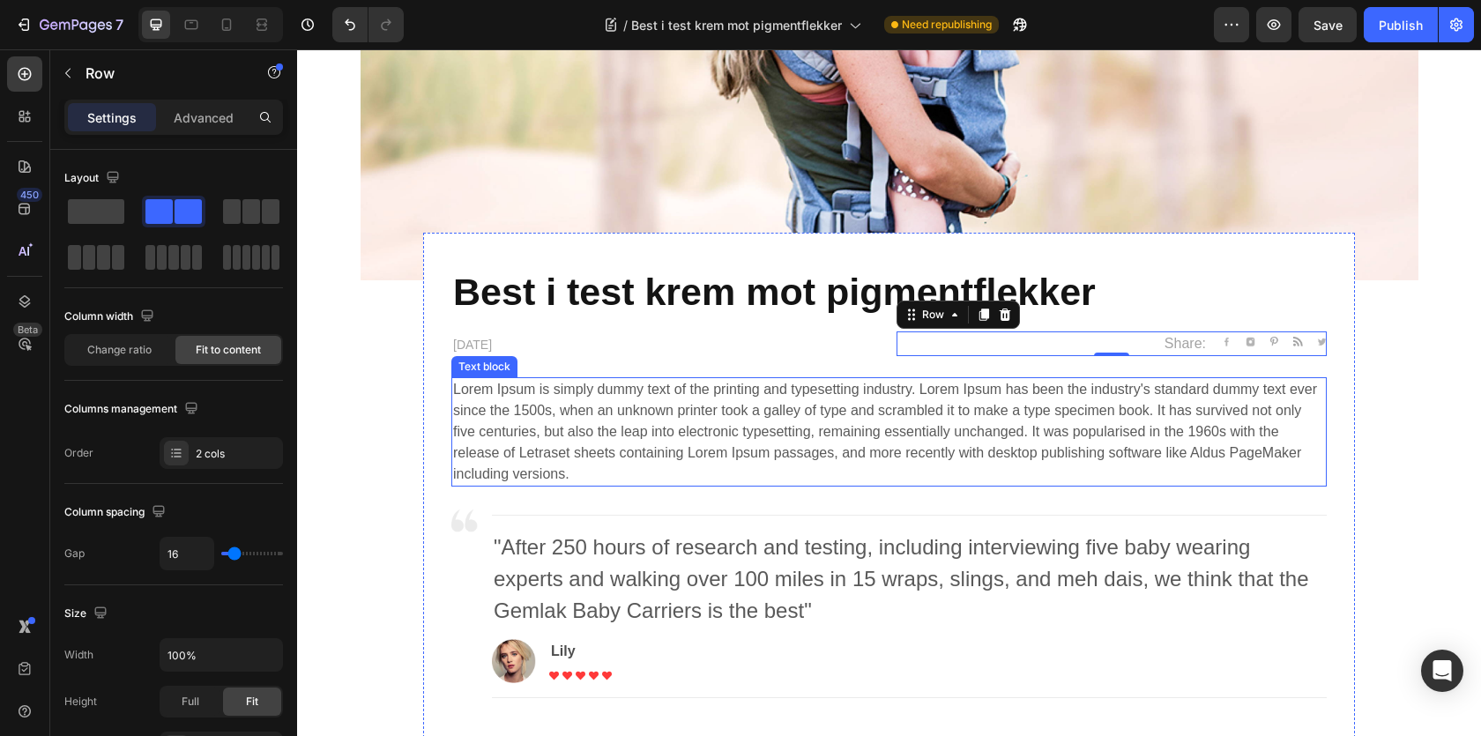
click at [600, 406] on p "Lorem Ipsum is simply dummy text of the printing and typesetting industry. Lore…" at bounding box center [889, 432] width 872 height 106
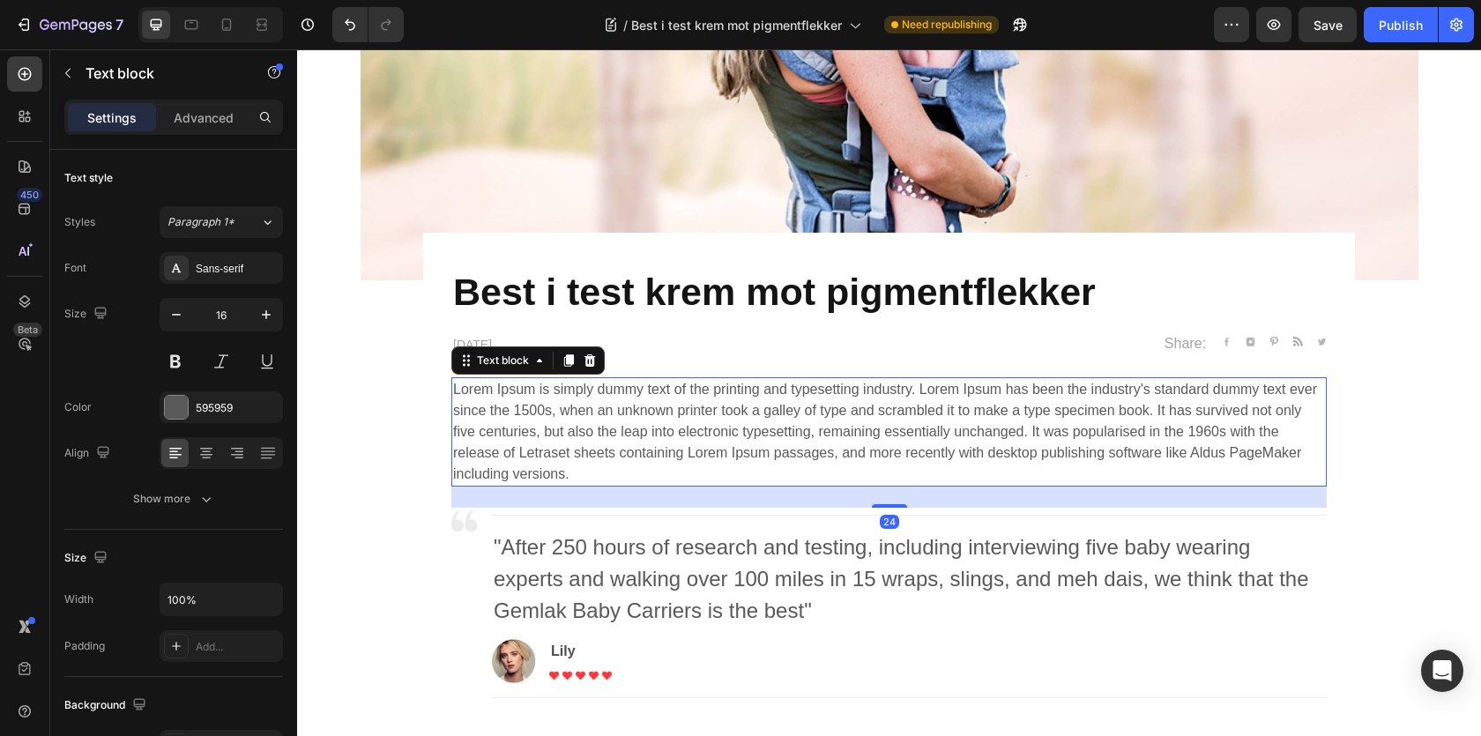
click at [557, 430] on p "Lorem Ipsum is simply dummy text of the printing and typesetting industry. Lore…" at bounding box center [889, 432] width 872 height 106
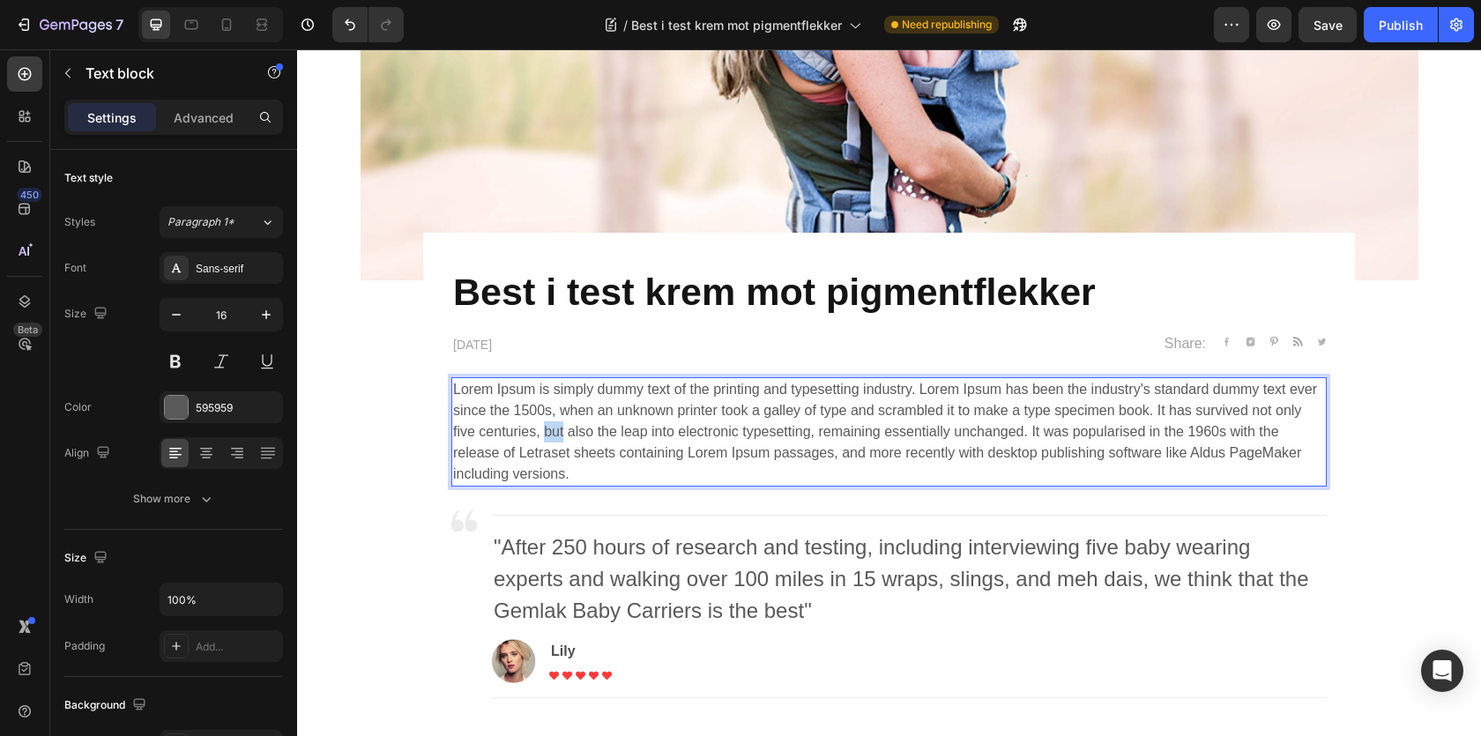
click at [557, 430] on p "Lorem Ipsum is simply dummy text of the printing and typesetting industry. Lore…" at bounding box center [889, 432] width 872 height 106
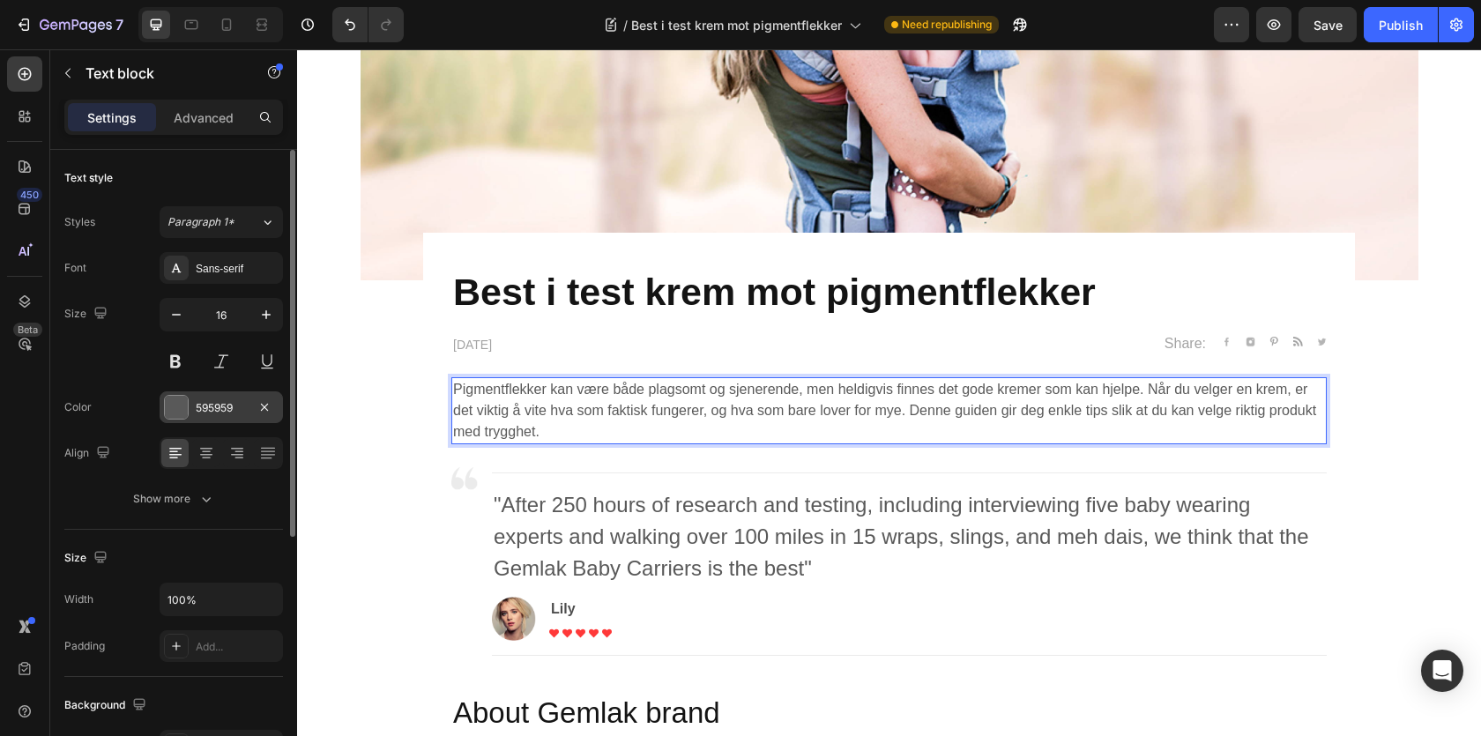
click at [187, 406] on div at bounding box center [176, 407] width 23 height 23
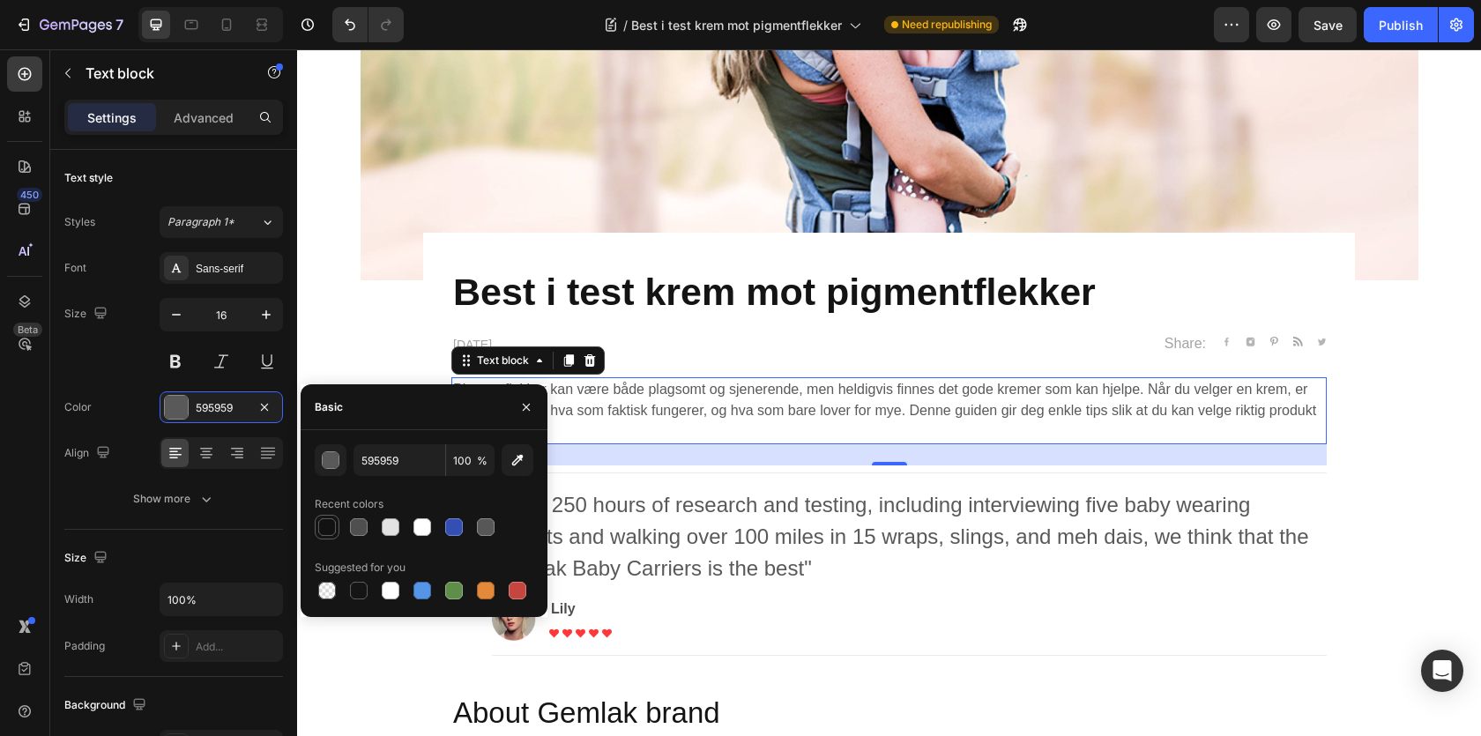
click at [323, 533] on div at bounding box center [327, 527] width 18 height 18
type input "121212"
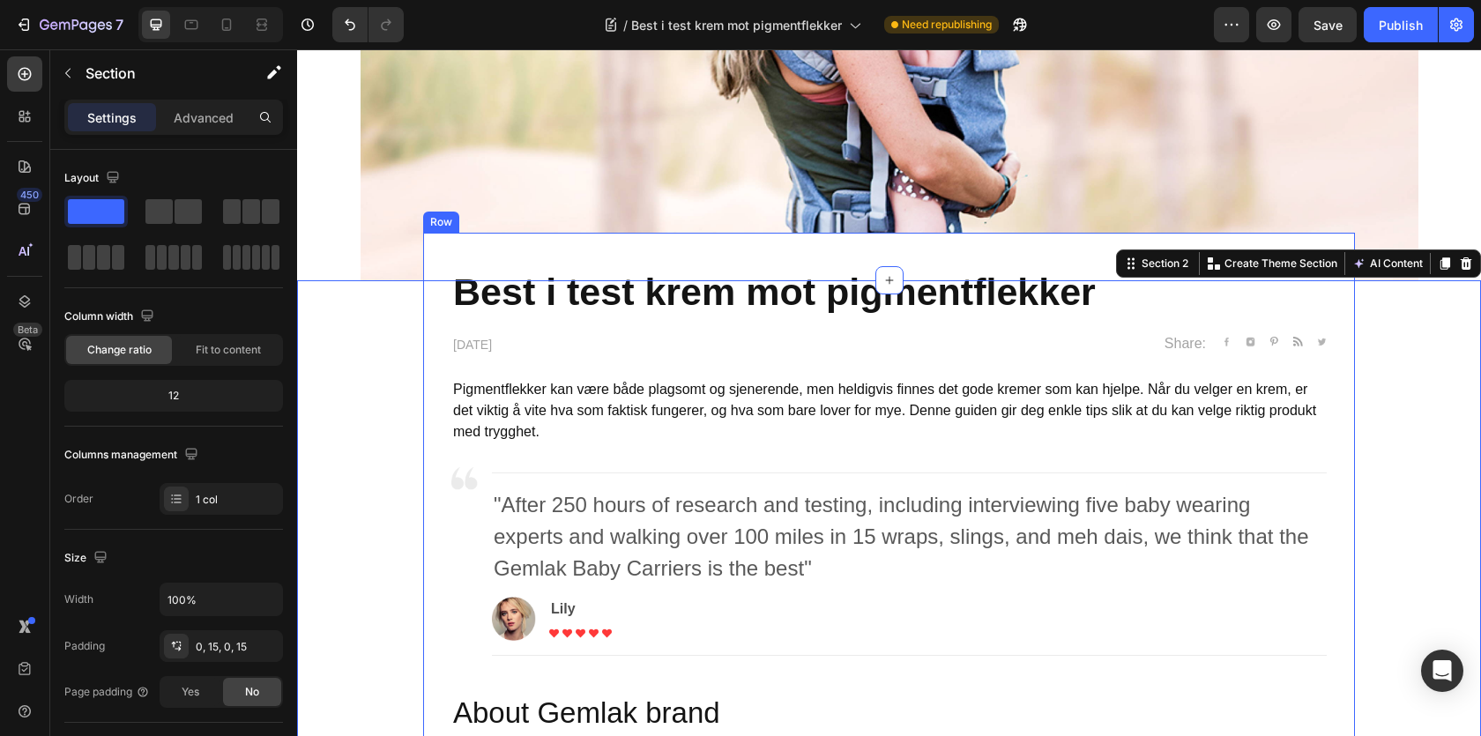
scroll to position [397, 0]
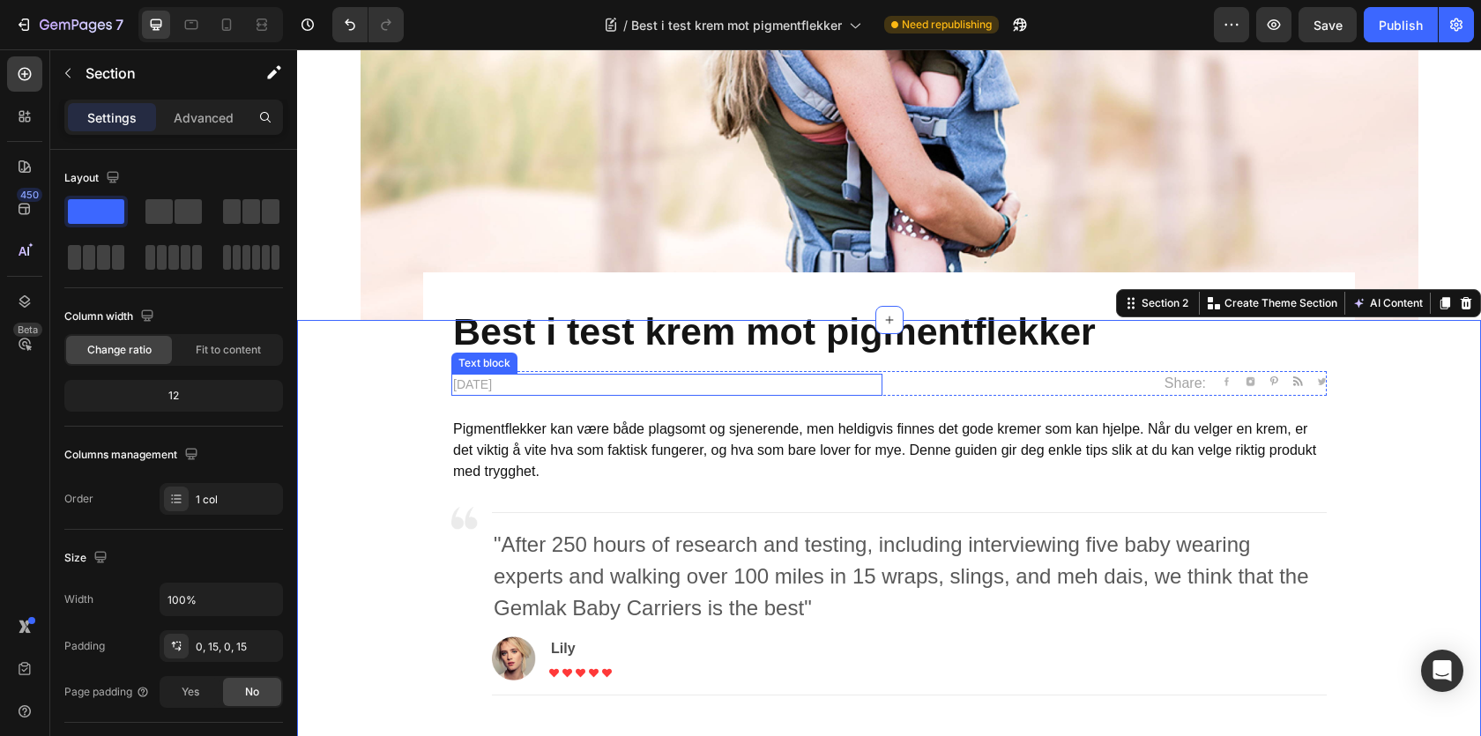
click at [533, 382] on p "[DATE]" at bounding box center [667, 385] width 428 height 19
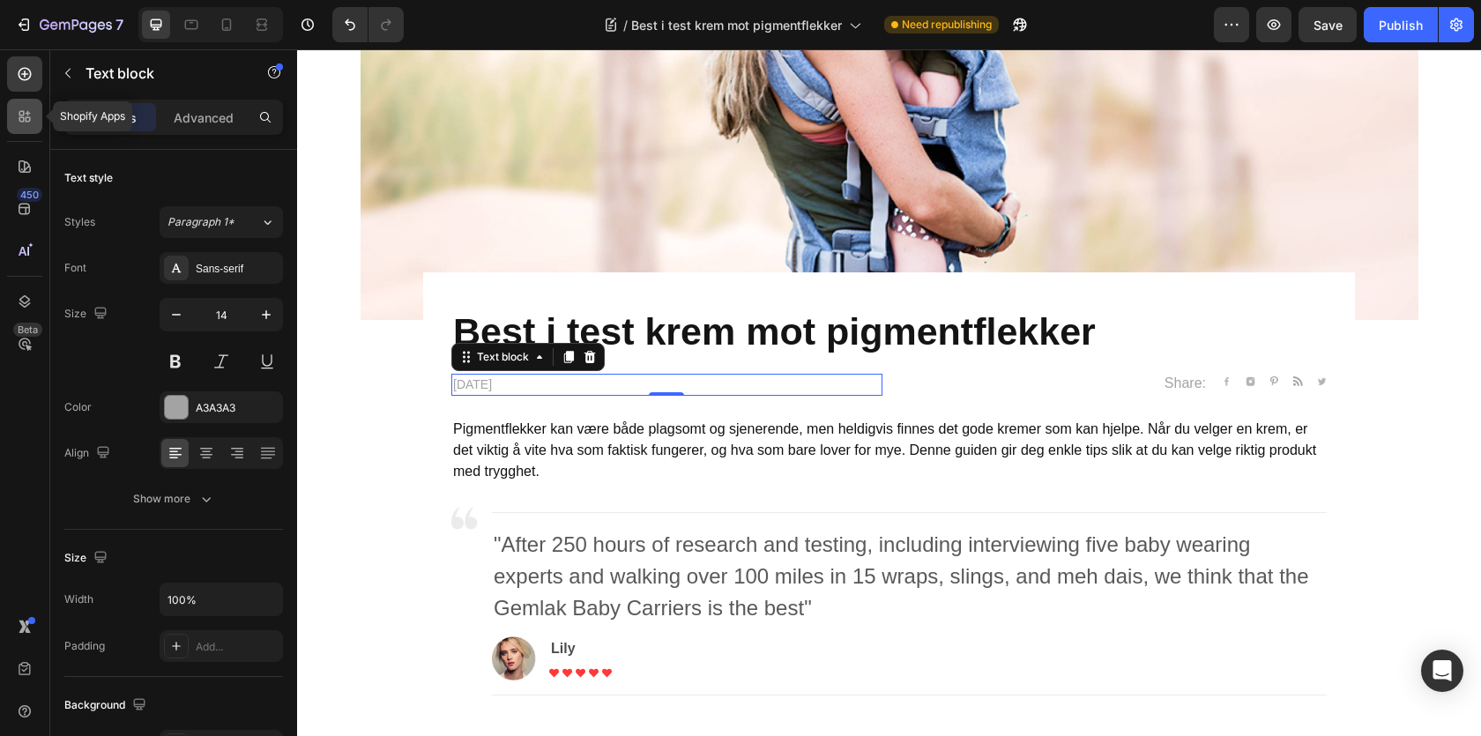
click at [27, 116] on icon at bounding box center [25, 117] width 18 height 18
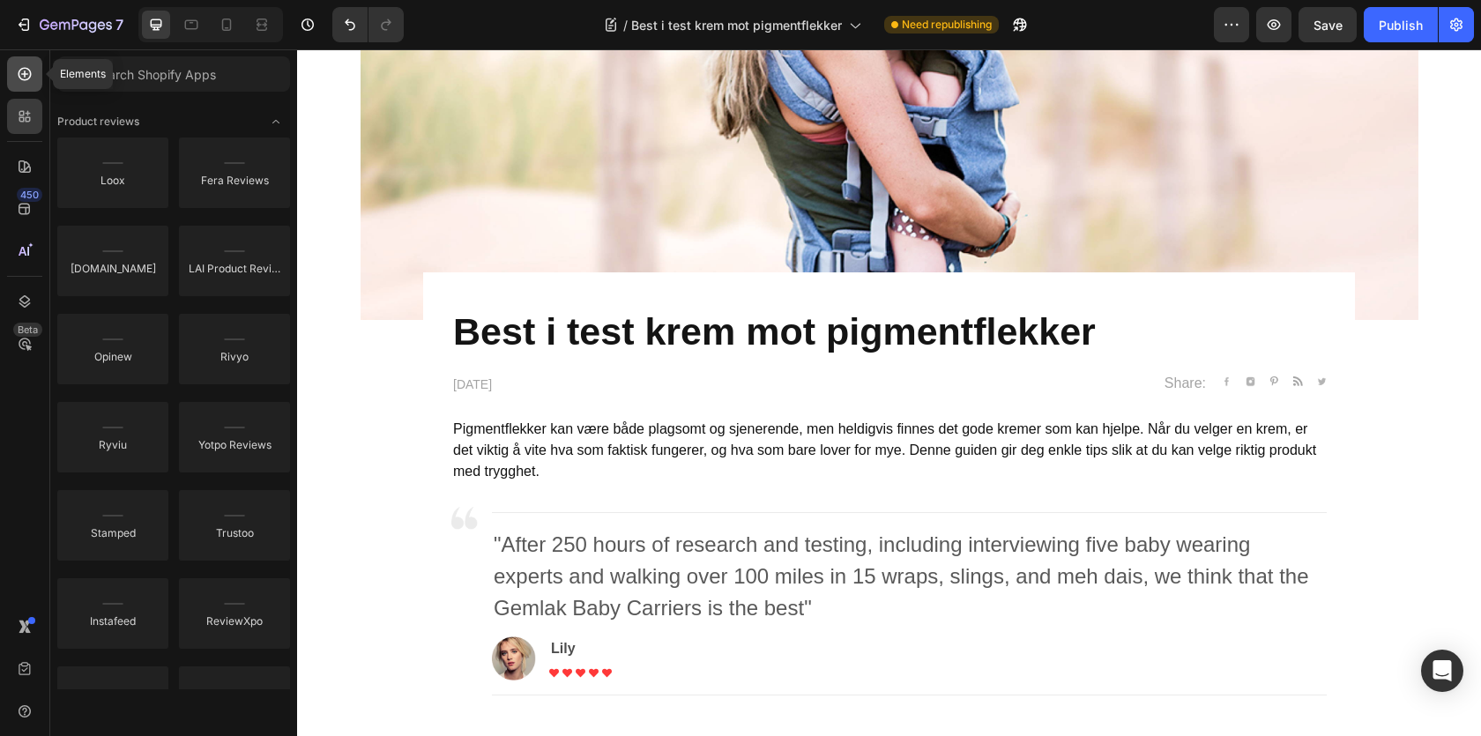
click at [26, 81] on icon at bounding box center [25, 74] width 18 height 18
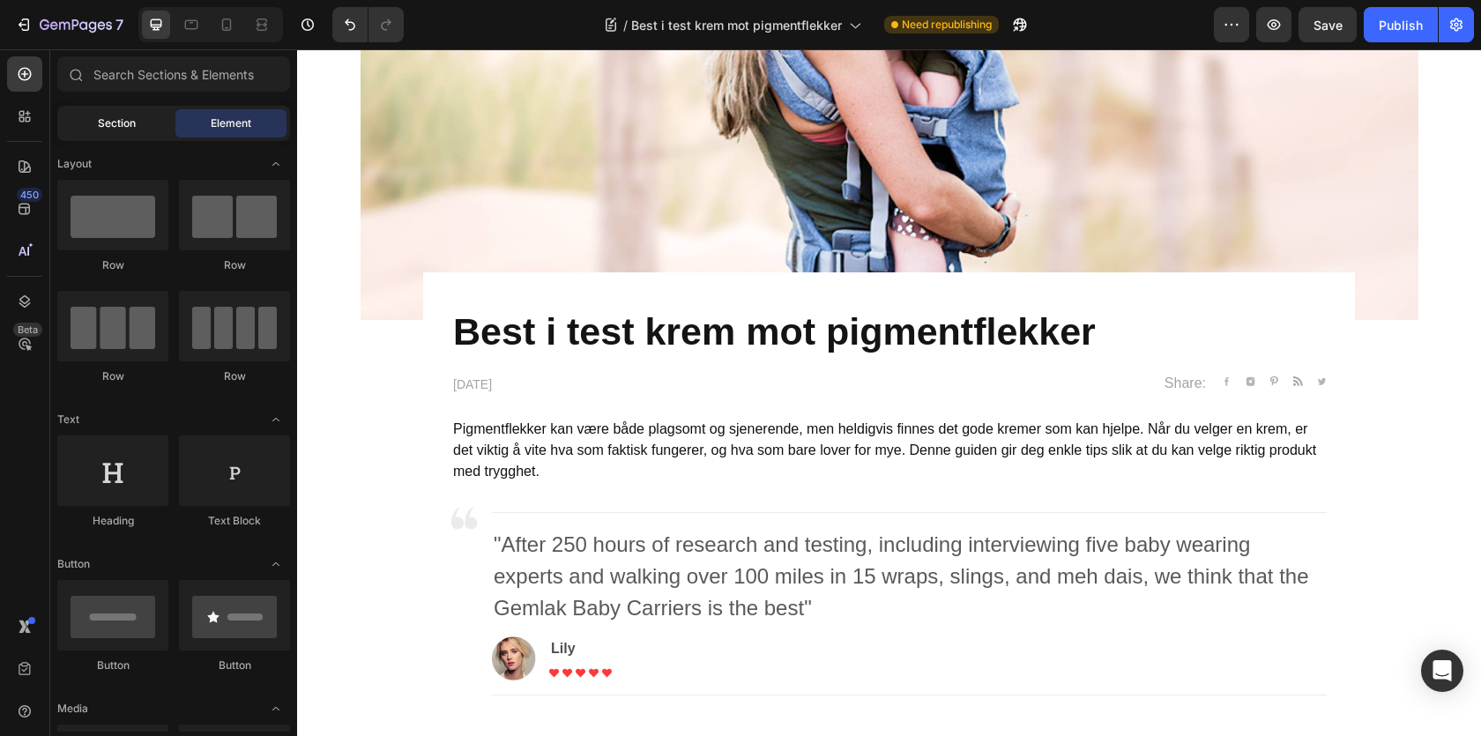
click at [162, 120] on div "Section" at bounding box center [116, 123] width 111 height 28
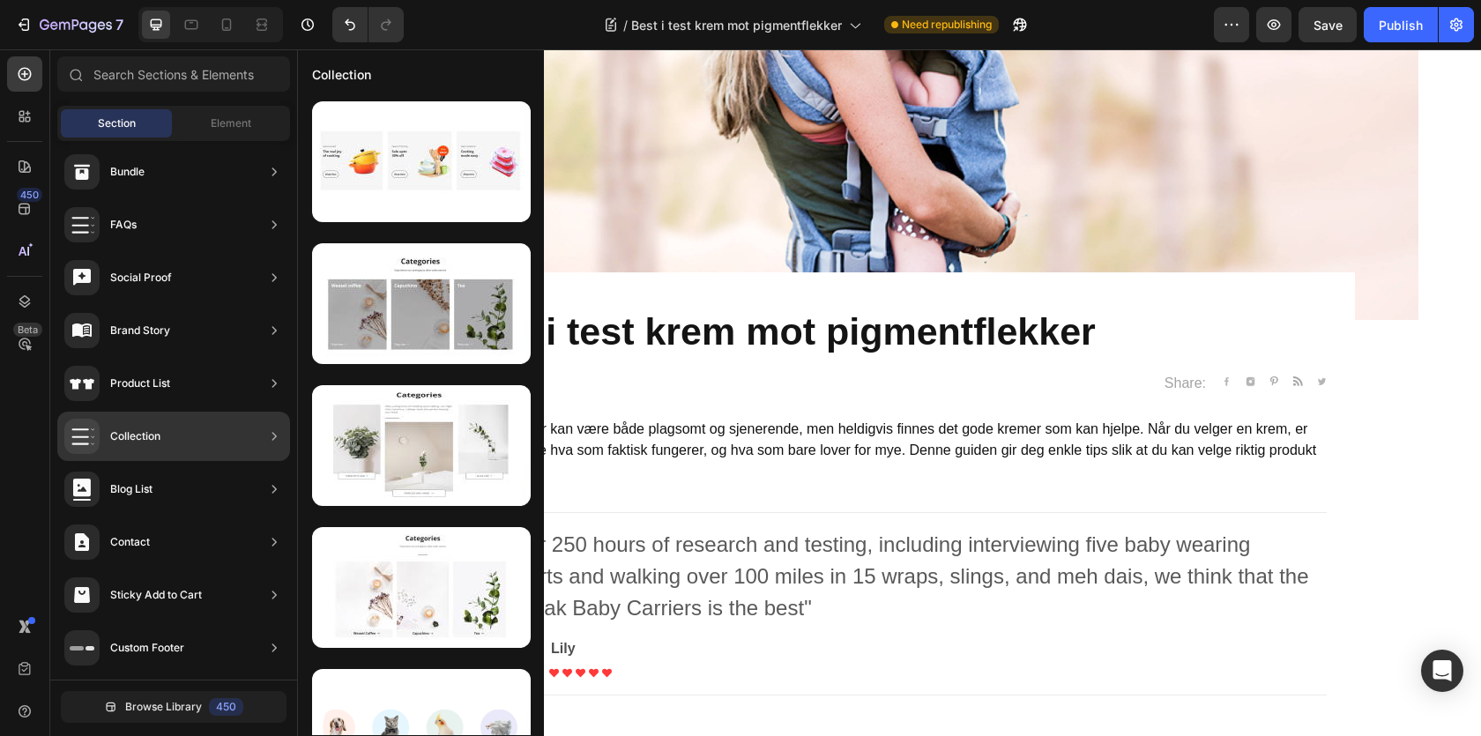
scroll to position [0, 0]
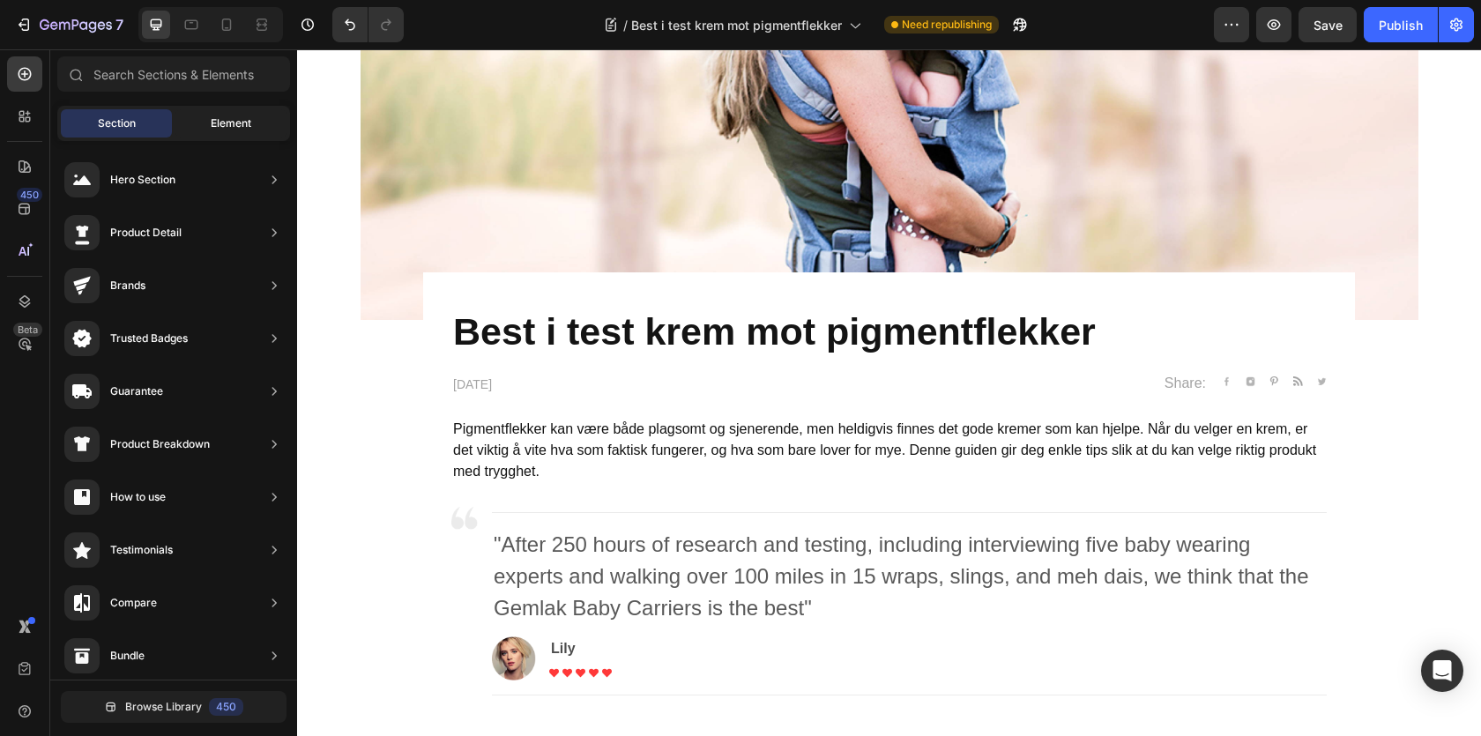
click at [219, 124] on span "Element" at bounding box center [231, 123] width 41 height 16
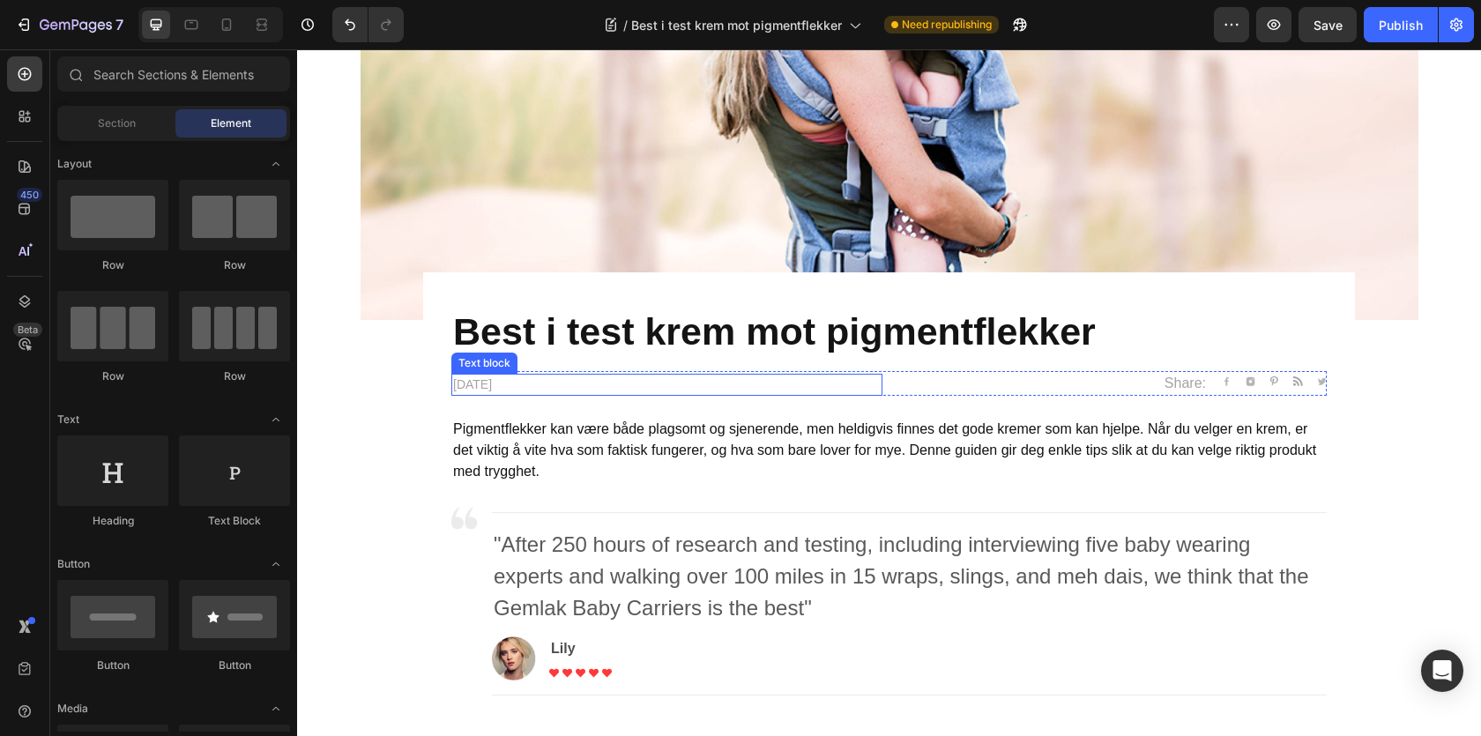
click at [543, 378] on p "[DATE]" at bounding box center [667, 385] width 428 height 19
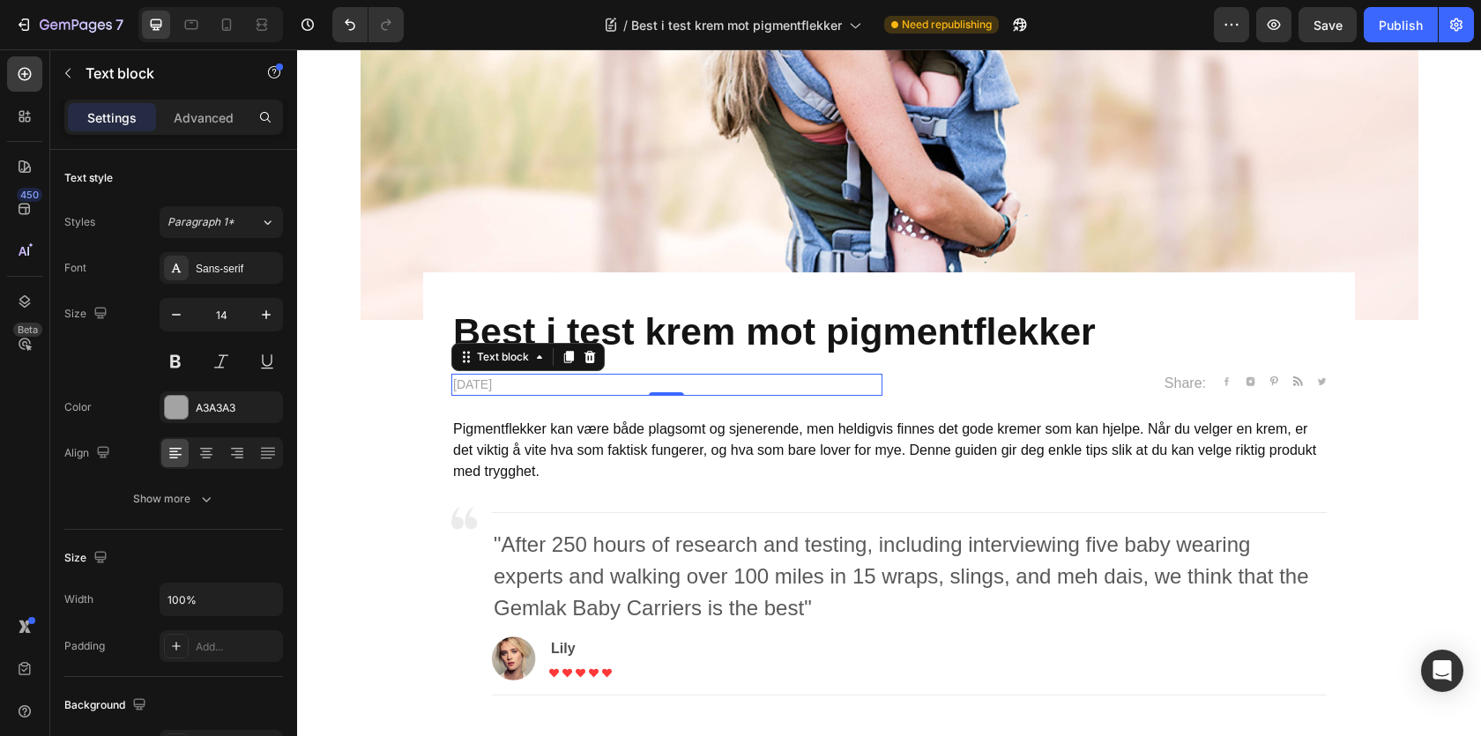
click at [455, 383] on p "[DATE]" at bounding box center [667, 385] width 428 height 19
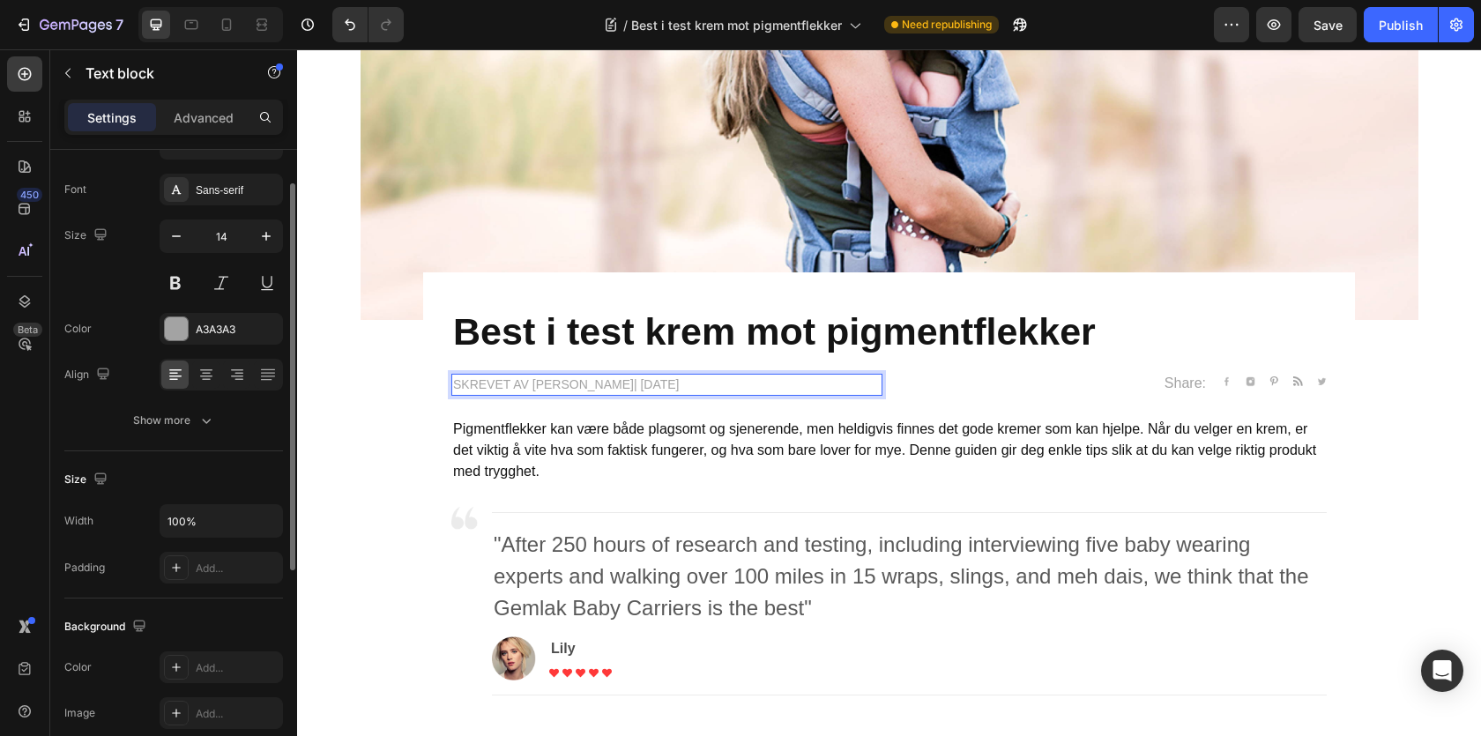
scroll to position [88, 0]
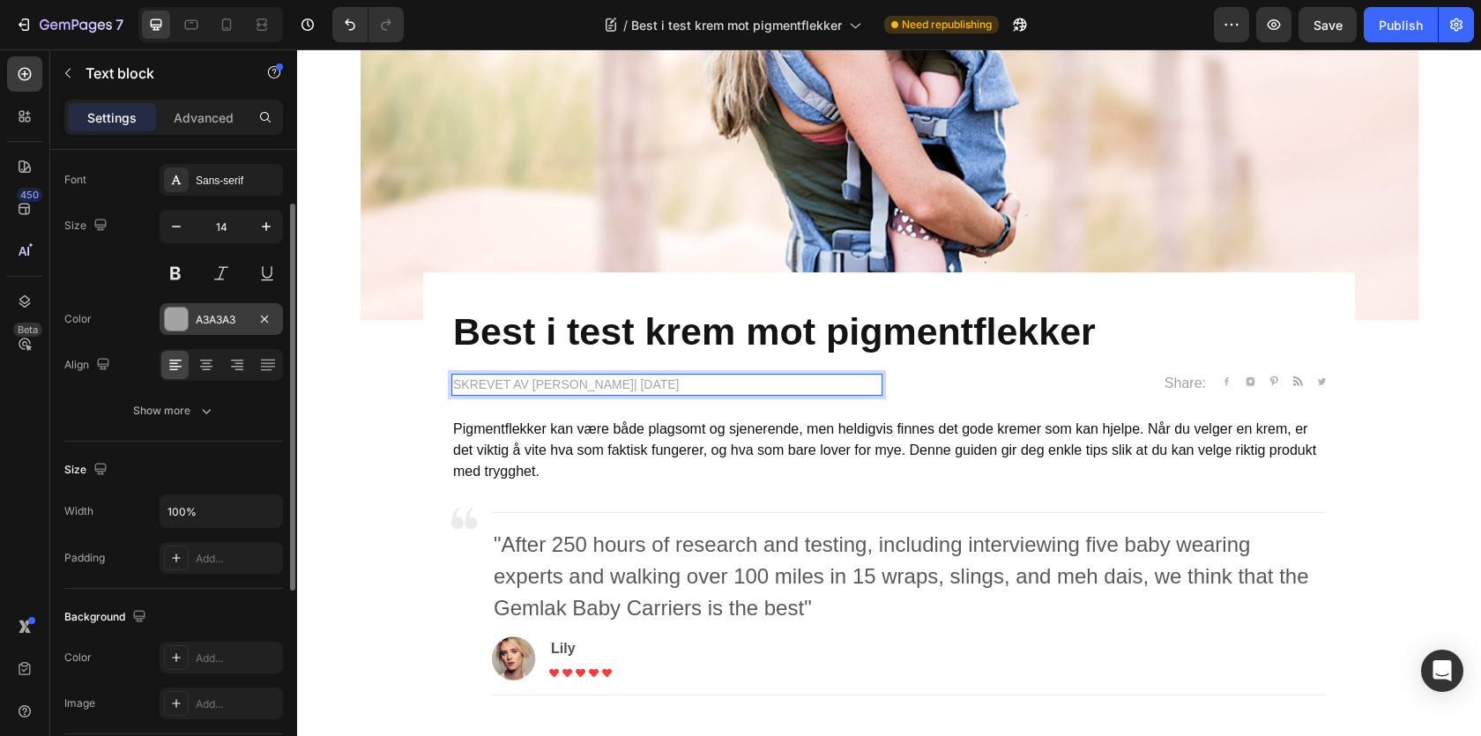
click at [182, 315] on div at bounding box center [176, 319] width 23 height 23
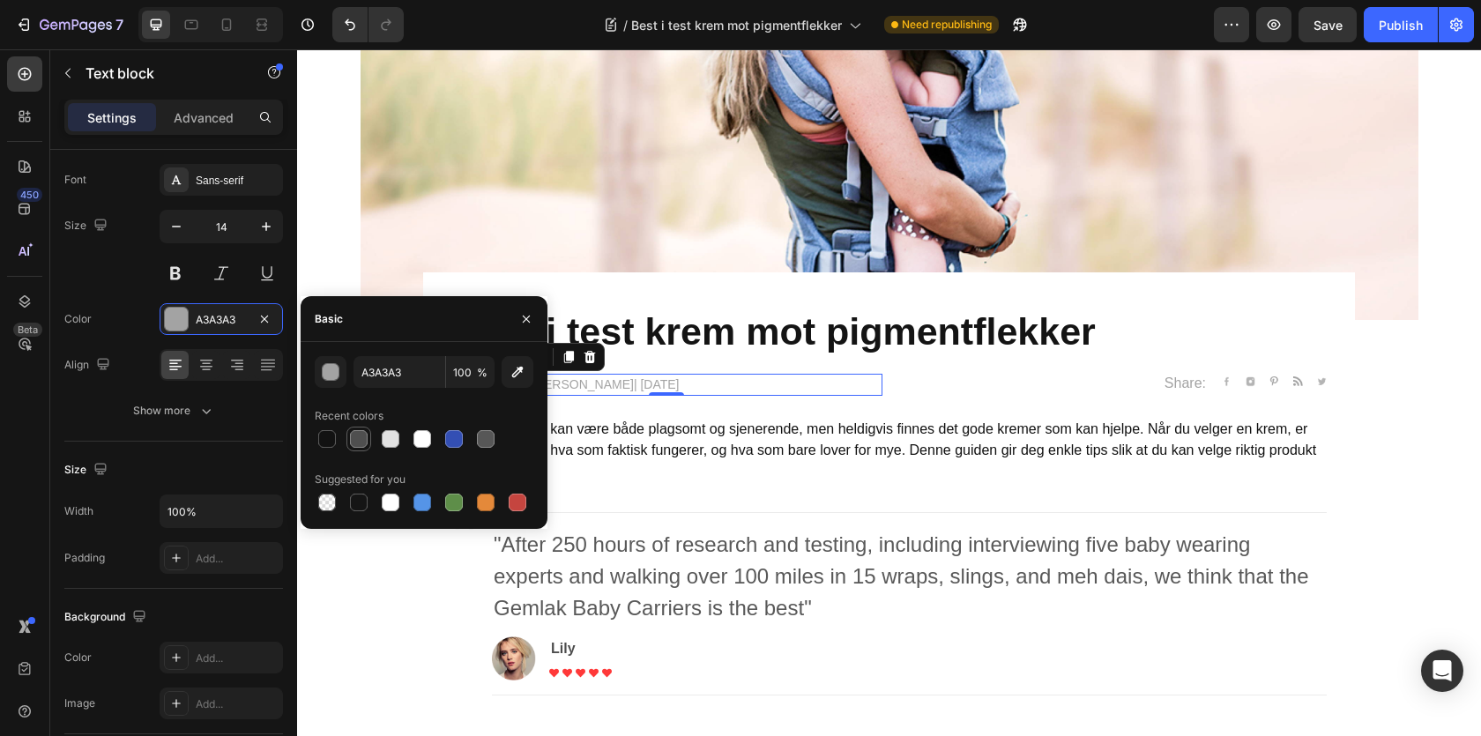
click at [358, 437] on div at bounding box center [359, 439] width 18 height 18
type input "4F4F4F"
click at [1142, 380] on div "Share: Text block Image Image Image Image Image Icon List Hoz Row" at bounding box center [1112, 383] width 431 height 25
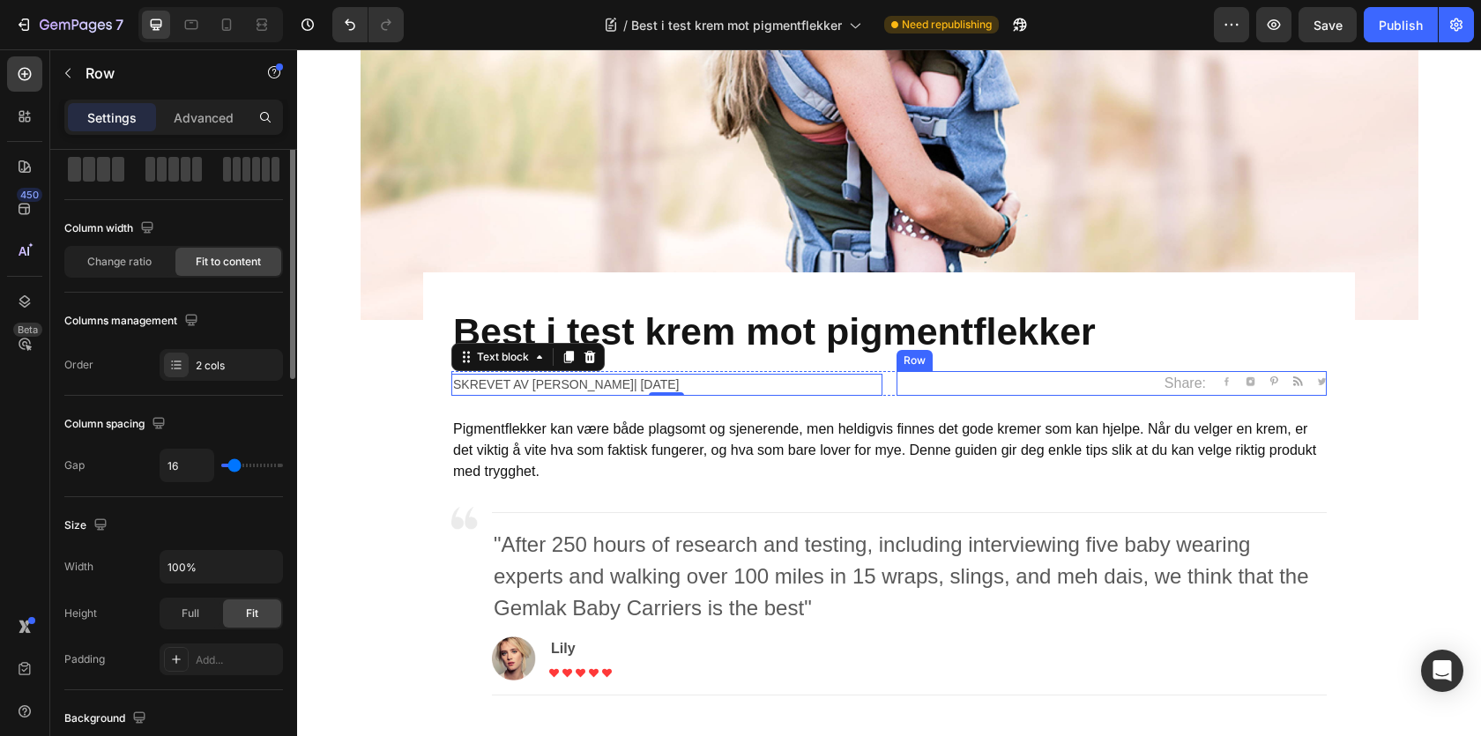
scroll to position [0, 0]
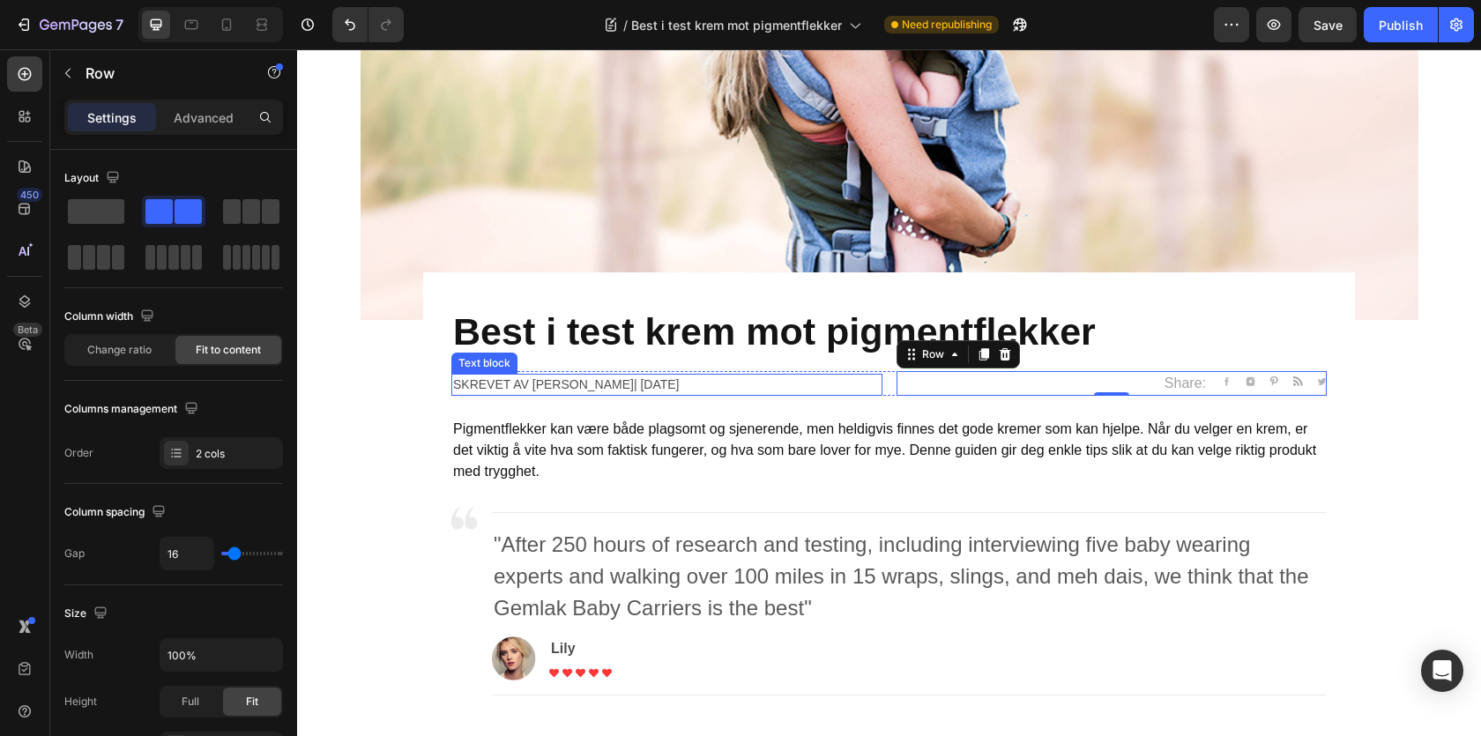
click at [468, 377] on p "Skrevet av [PERSON_NAME]| [DATE]" at bounding box center [667, 385] width 428 height 19
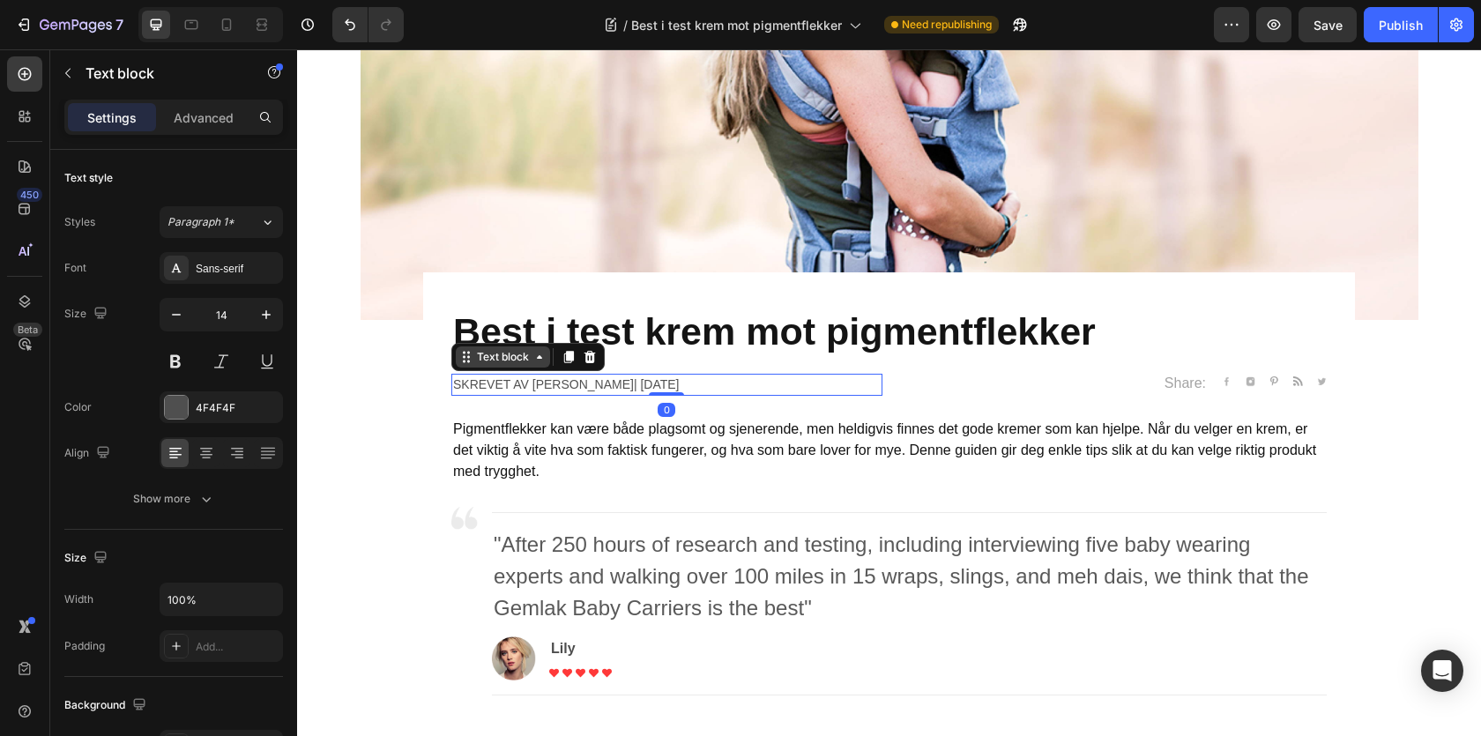
click at [473, 361] on div "Text block" at bounding box center [502, 357] width 59 height 16
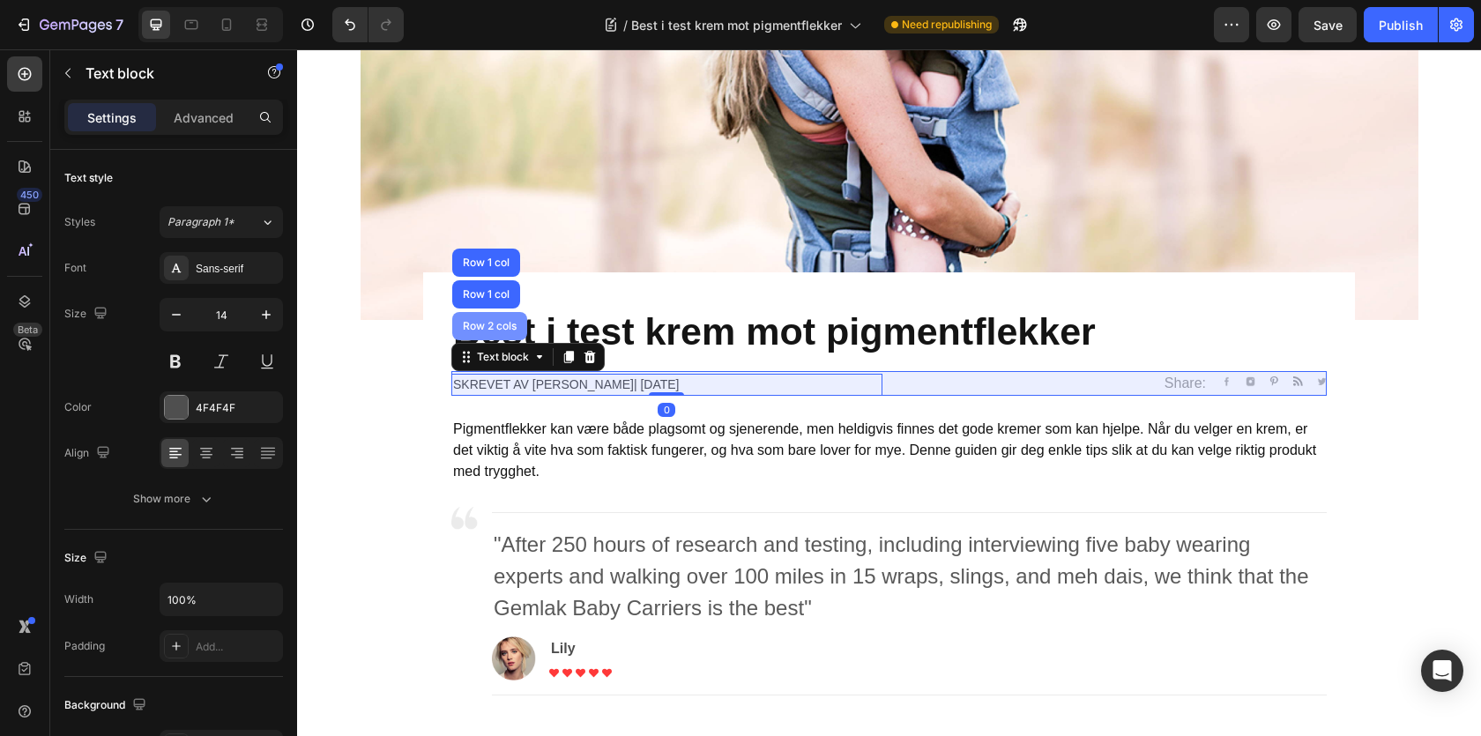
click at [495, 335] on div "Row 2 cols" at bounding box center [489, 326] width 75 height 28
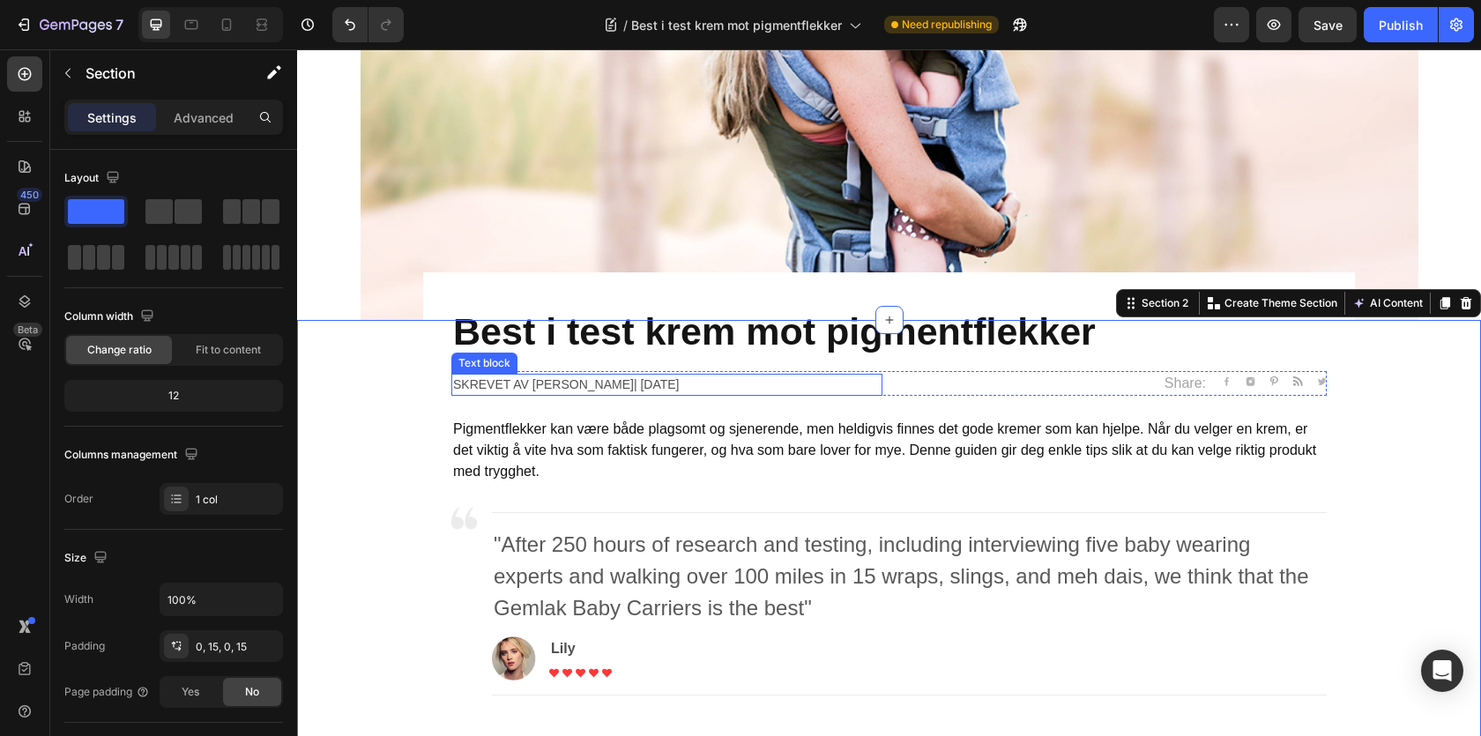
click at [497, 376] on p "Skrevet av Sarah| April 29,2020" at bounding box center [667, 385] width 428 height 19
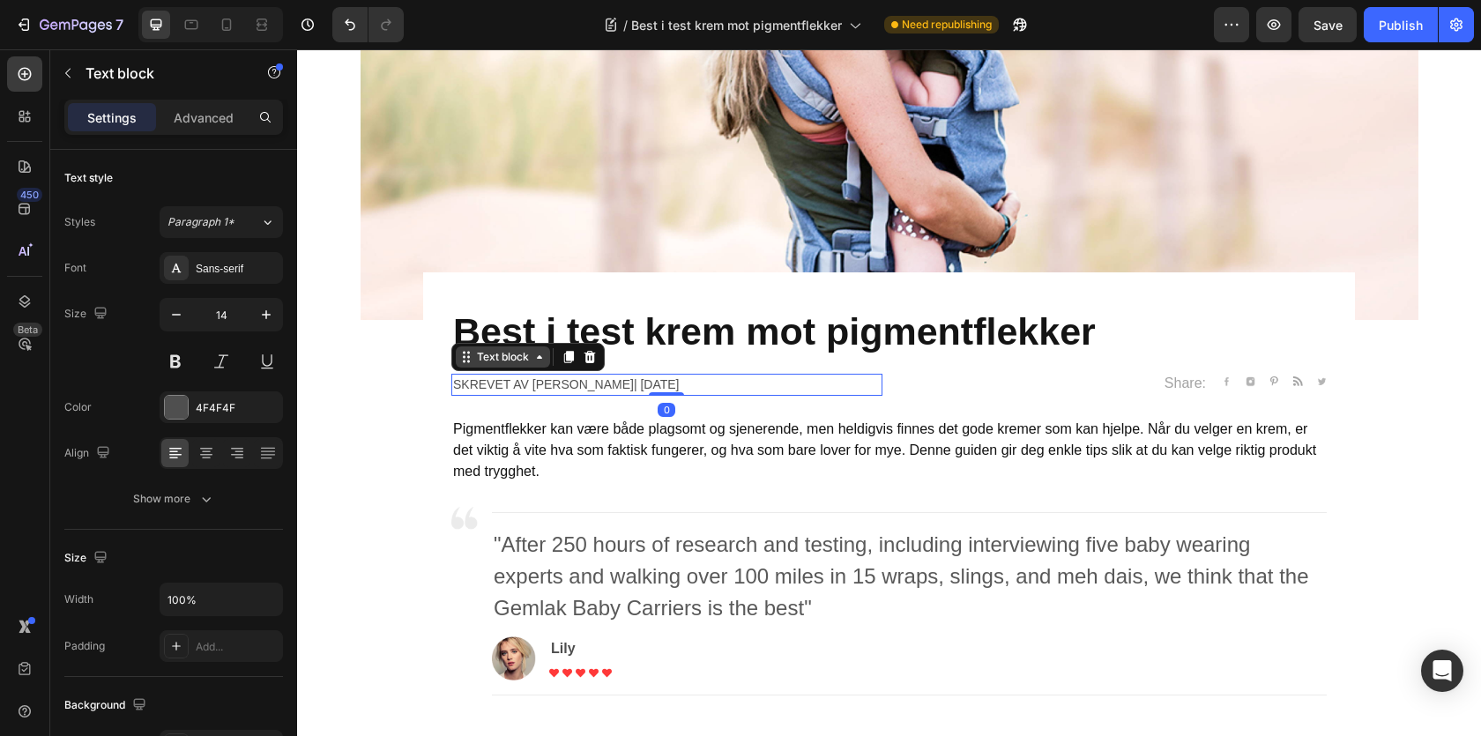
click at [487, 356] on div "Text block" at bounding box center [502, 357] width 59 height 16
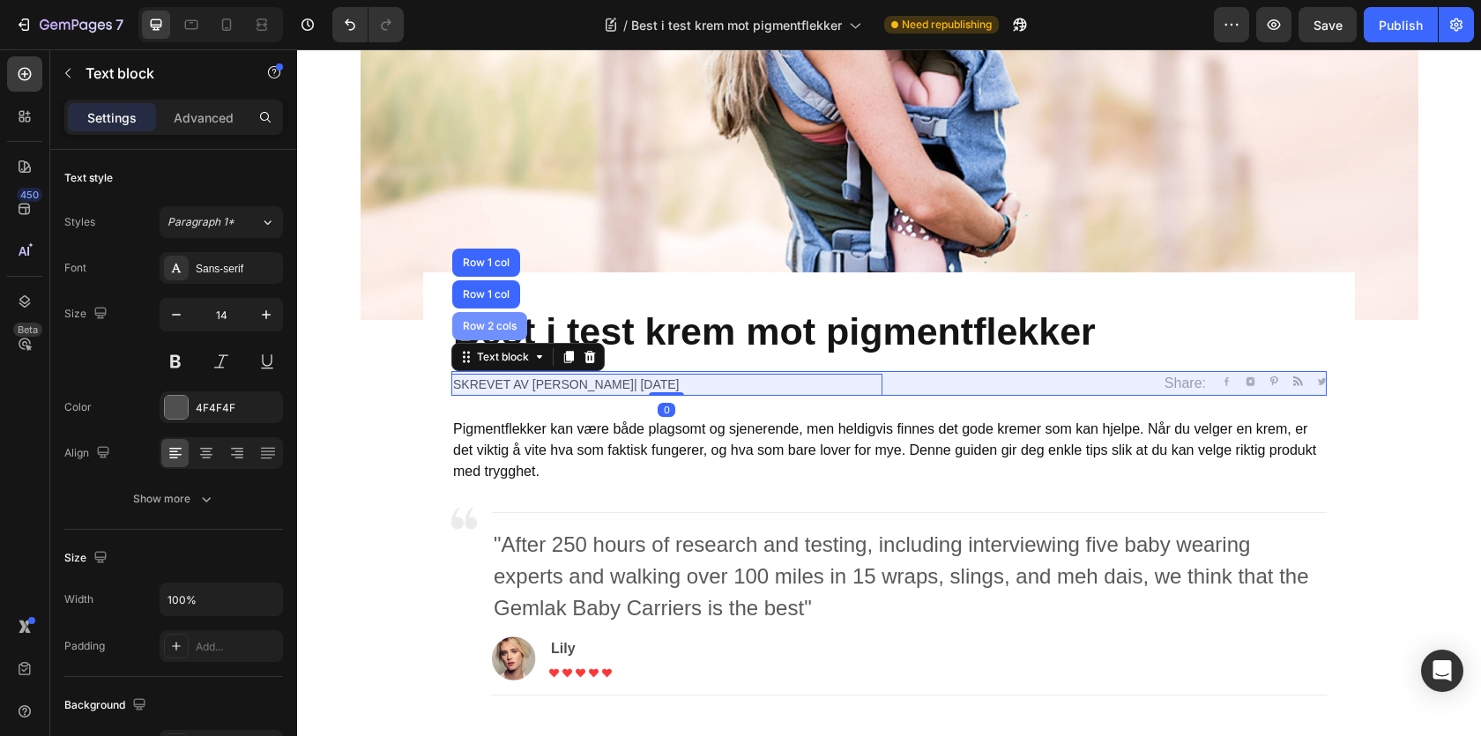
click at [478, 335] on div "Row 2 cols" at bounding box center [489, 326] width 75 height 28
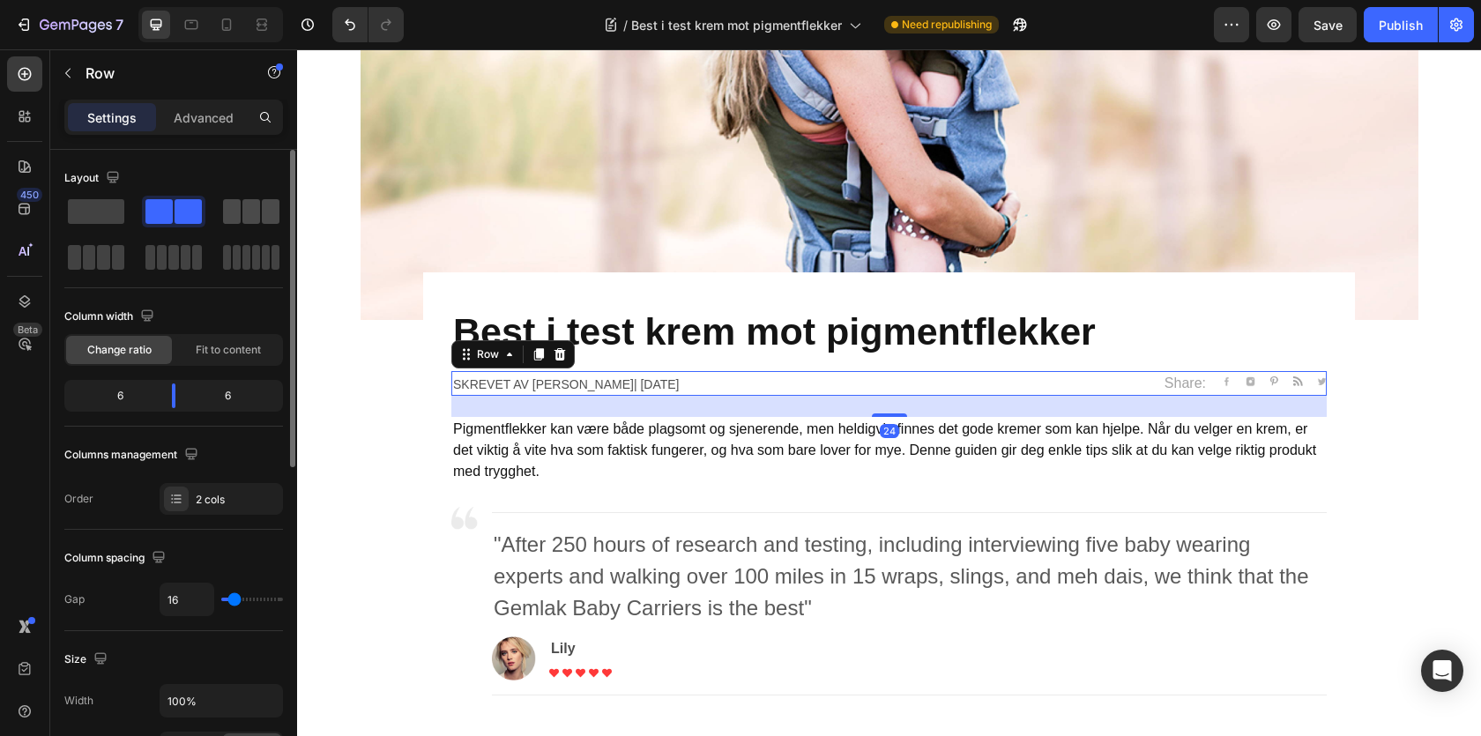
click at [253, 214] on span at bounding box center [251, 211] width 18 height 25
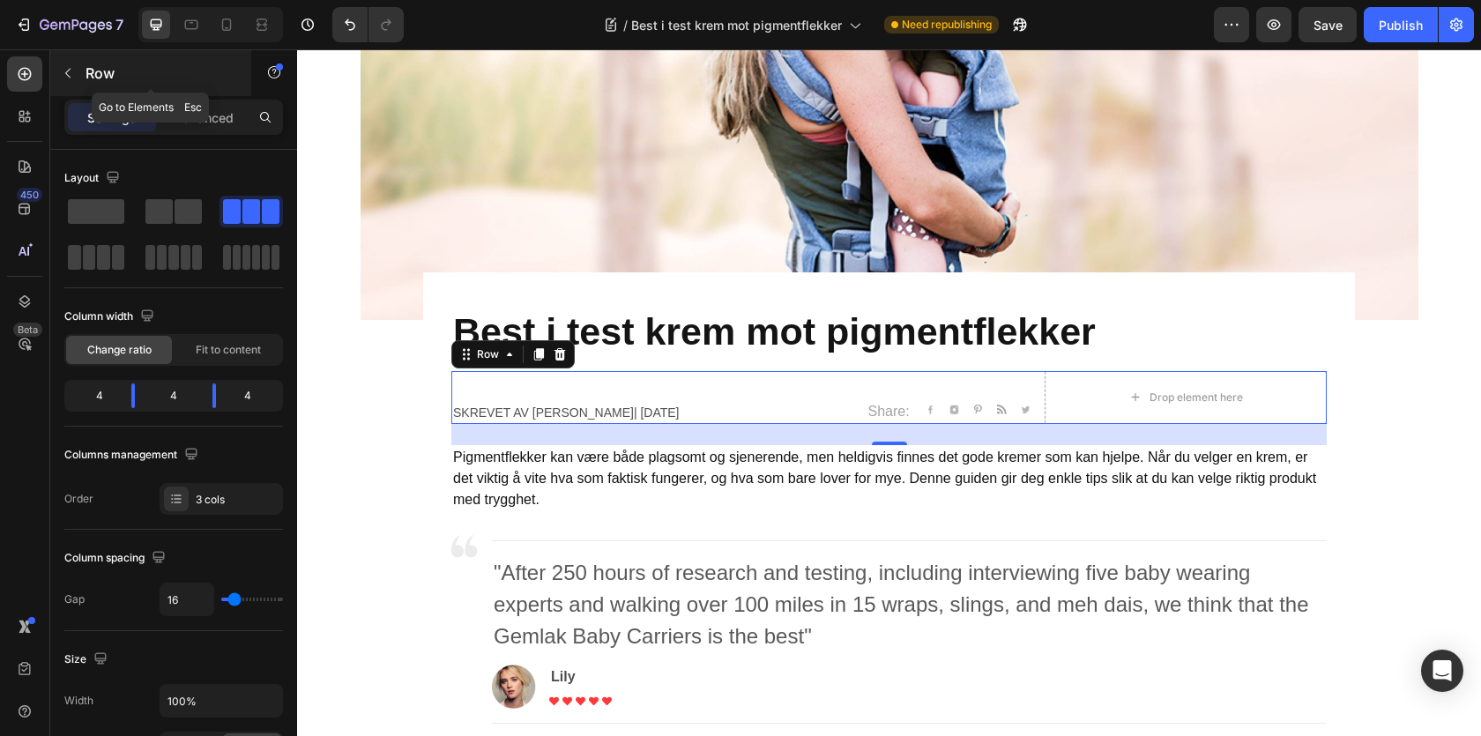
click at [74, 85] on button "button" at bounding box center [68, 73] width 28 height 28
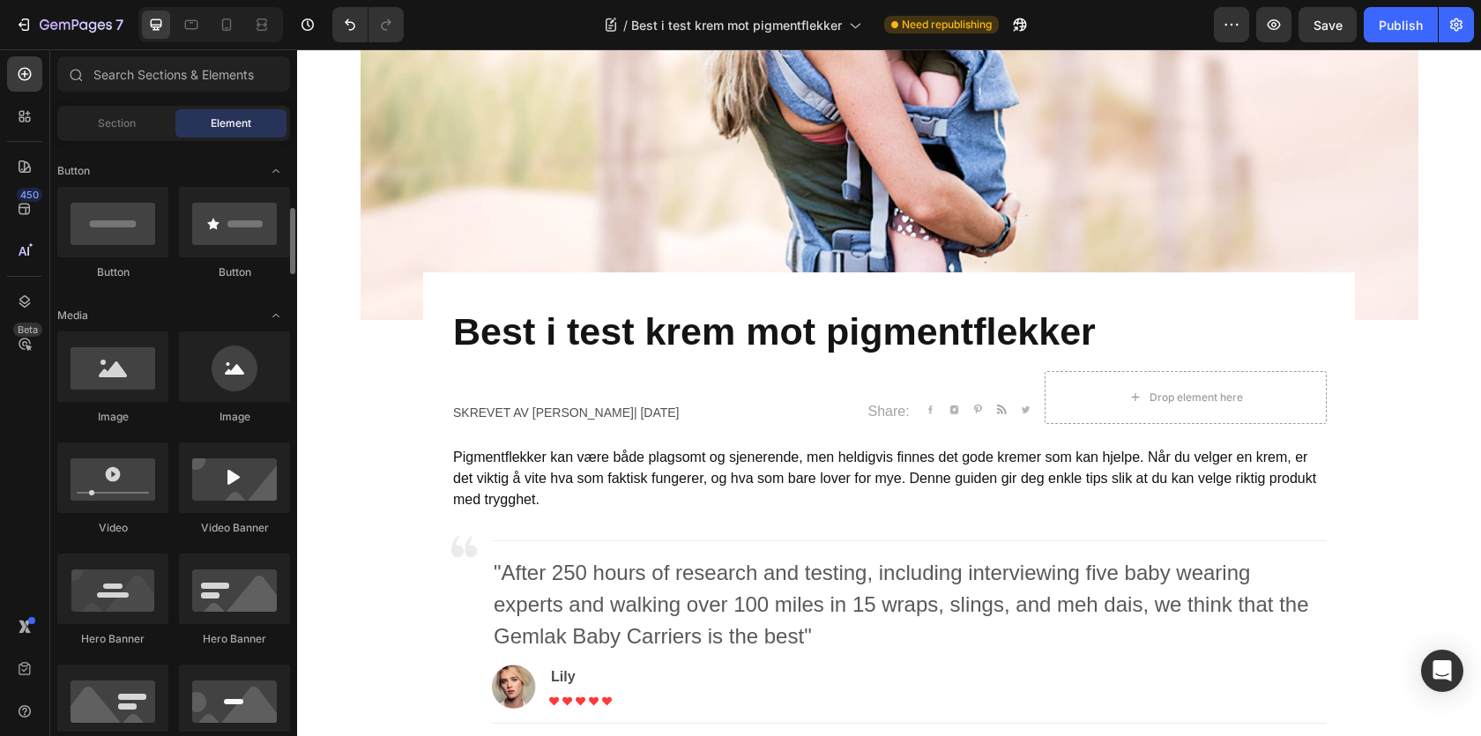
scroll to position [413, 0]
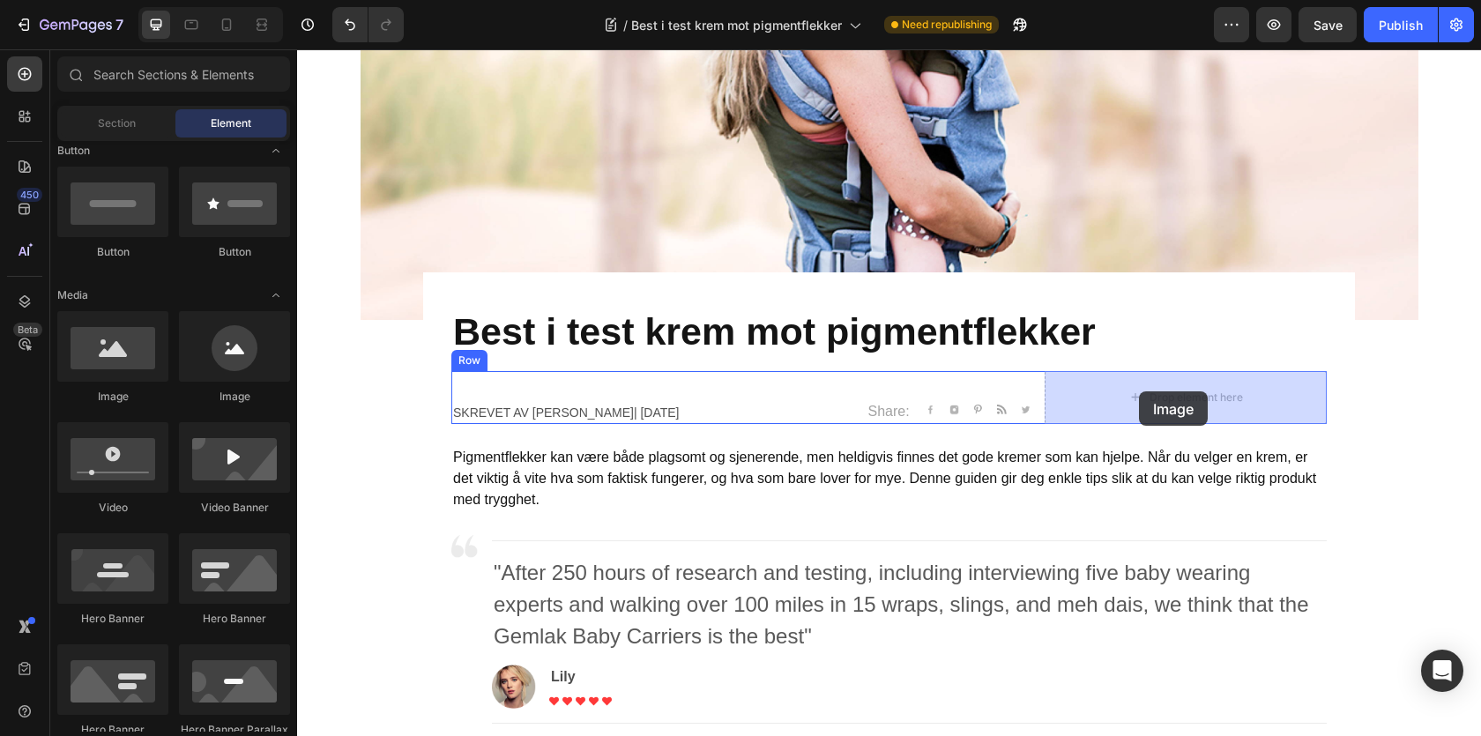
drag, startPoint x: 519, startPoint y: 428, endPoint x: 1139, endPoint y: 391, distance: 620.8
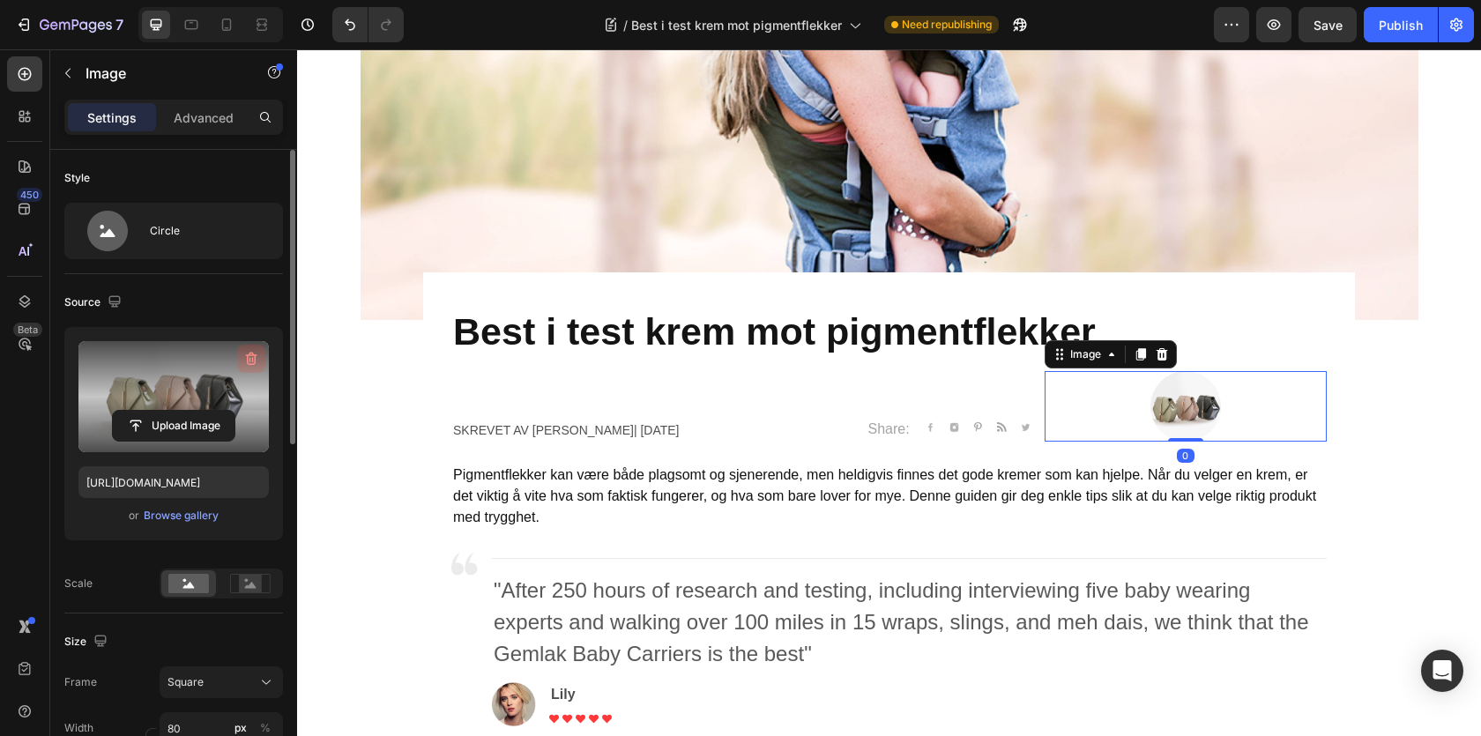
click at [253, 360] on icon "button" at bounding box center [251, 359] width 18 height 18
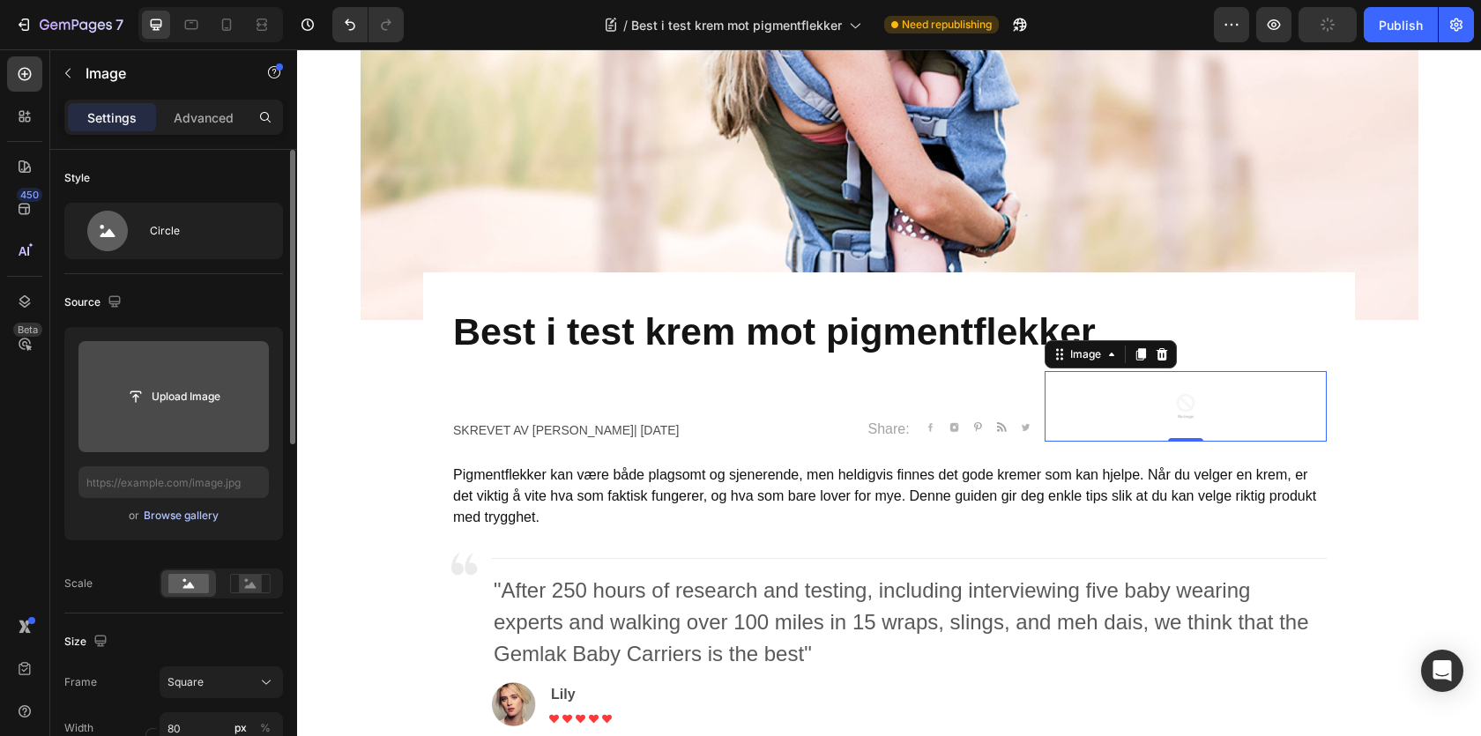
click at [162, 514] on div "Browse gallery" at bounding box center [181, 516] width 75 height 16
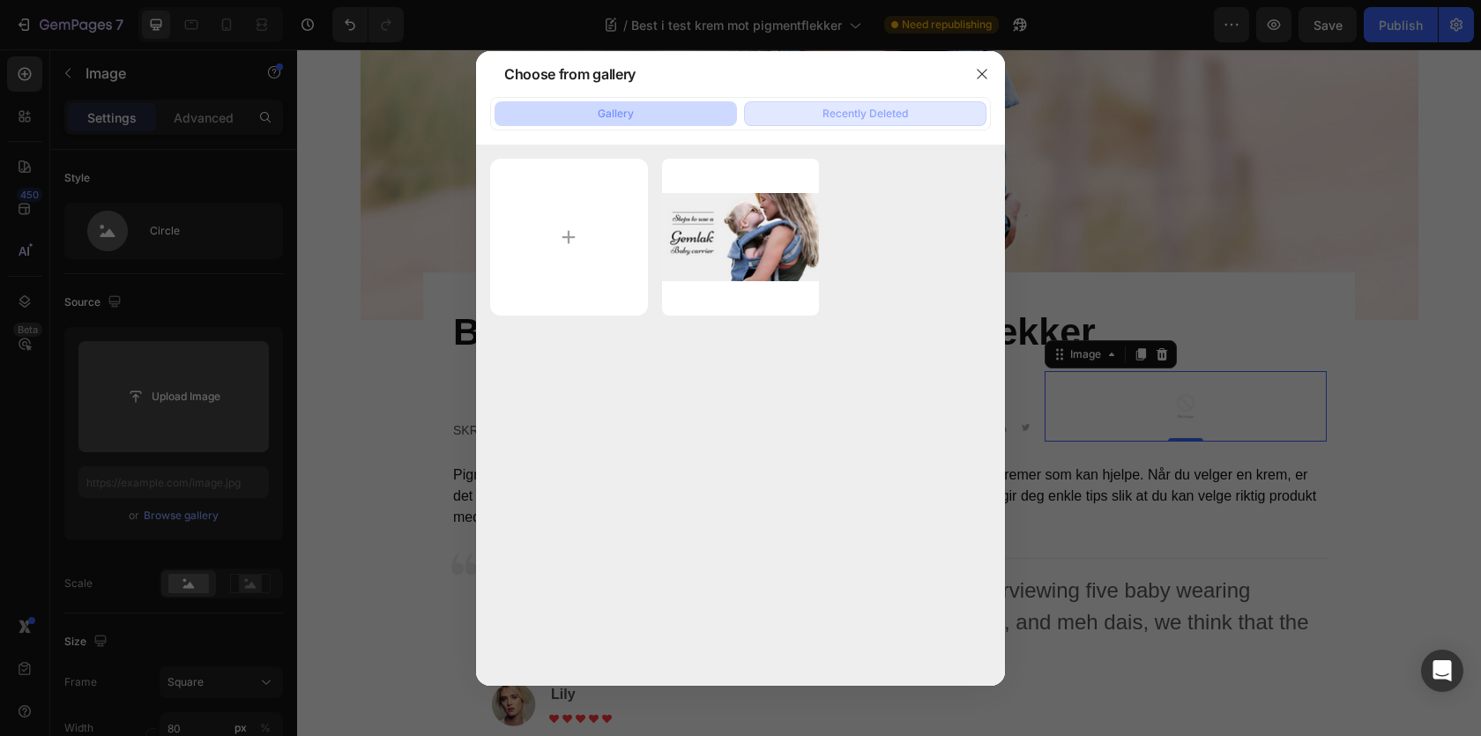
click at [848, 109] on div "Recently Deleted" at bounding box center [866, 114] width 86 height 16
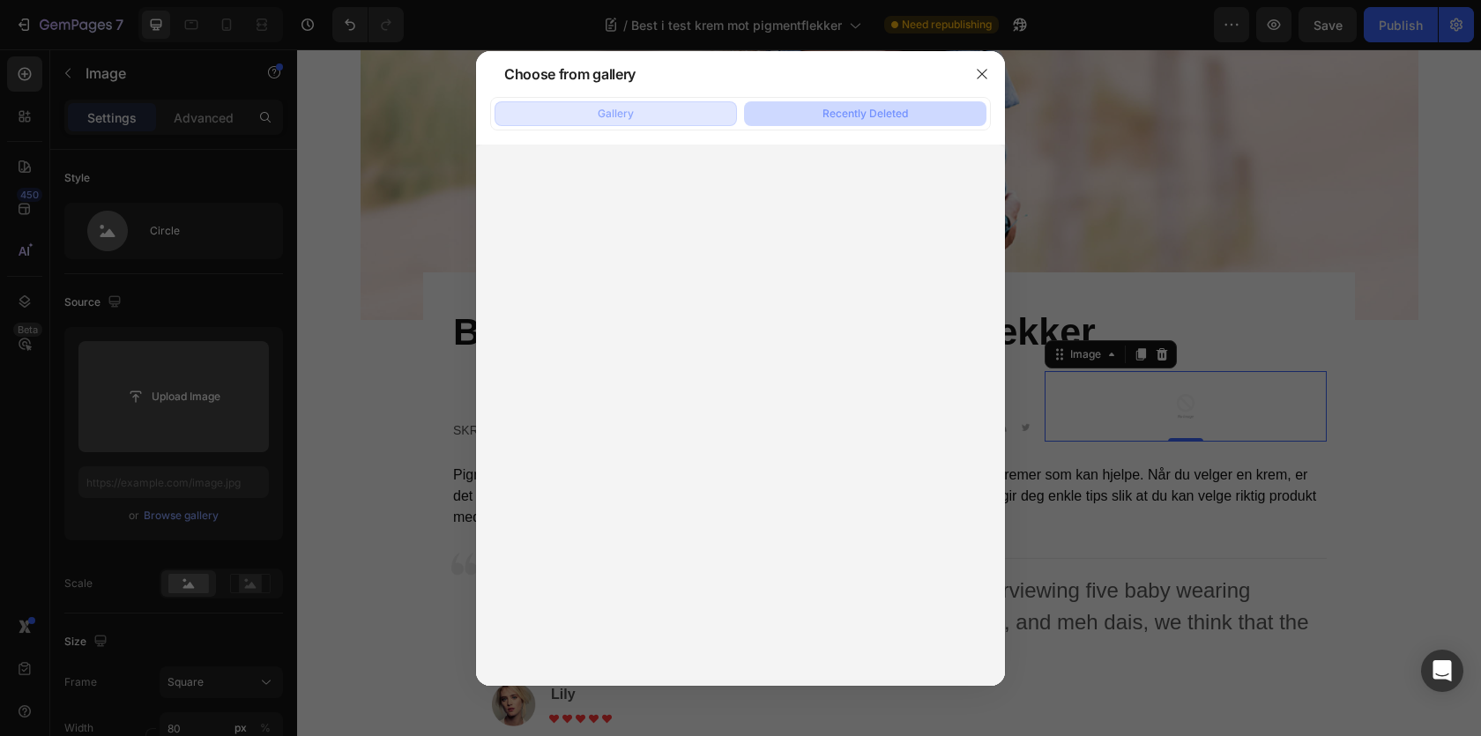
click at [663, 116] on button "Gallery" at bounding box center [616, 113] width 242 height 25
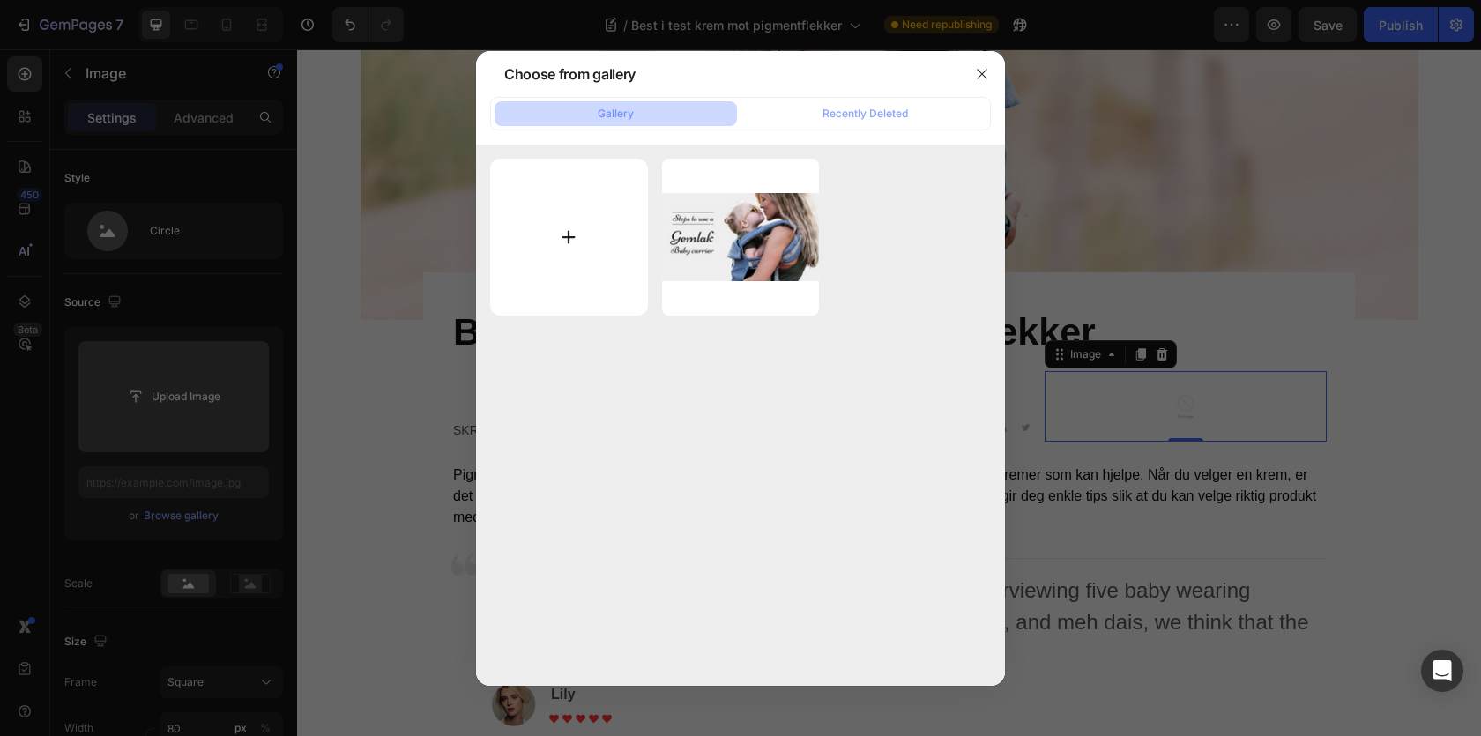
click at [561, 241] on input "file" at bounding box center [569, 238] width 158 height 158
type input "C:\fakepath\profile.svg"
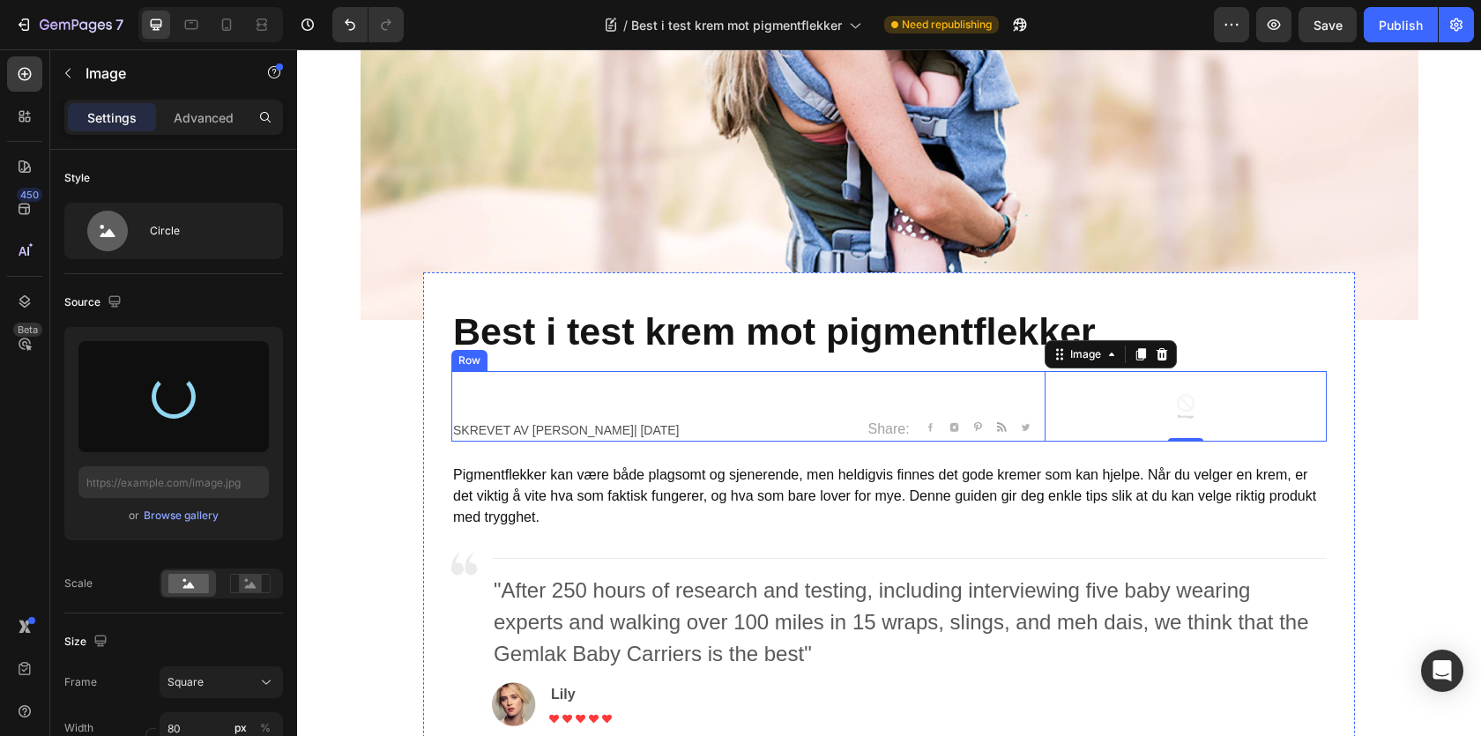
type input "https://cdn.shopify.com/s/files/1/0681/0782/9318/files/gempages_586541901771965…"
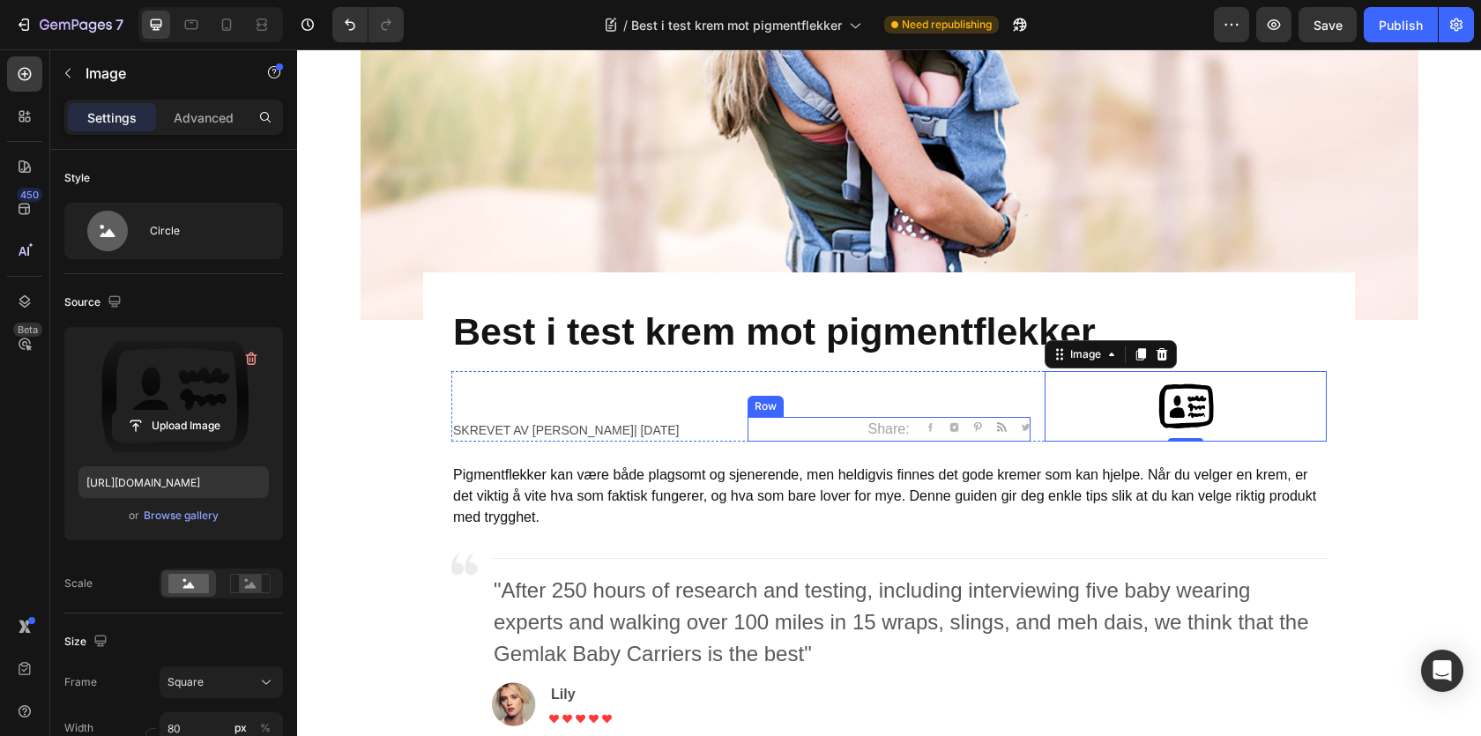
click at [852, 427] on div "Share: Text block Image Image Image Image Image Icon List Hoz Row" at bounding box center [889, 429] width 282 height 25
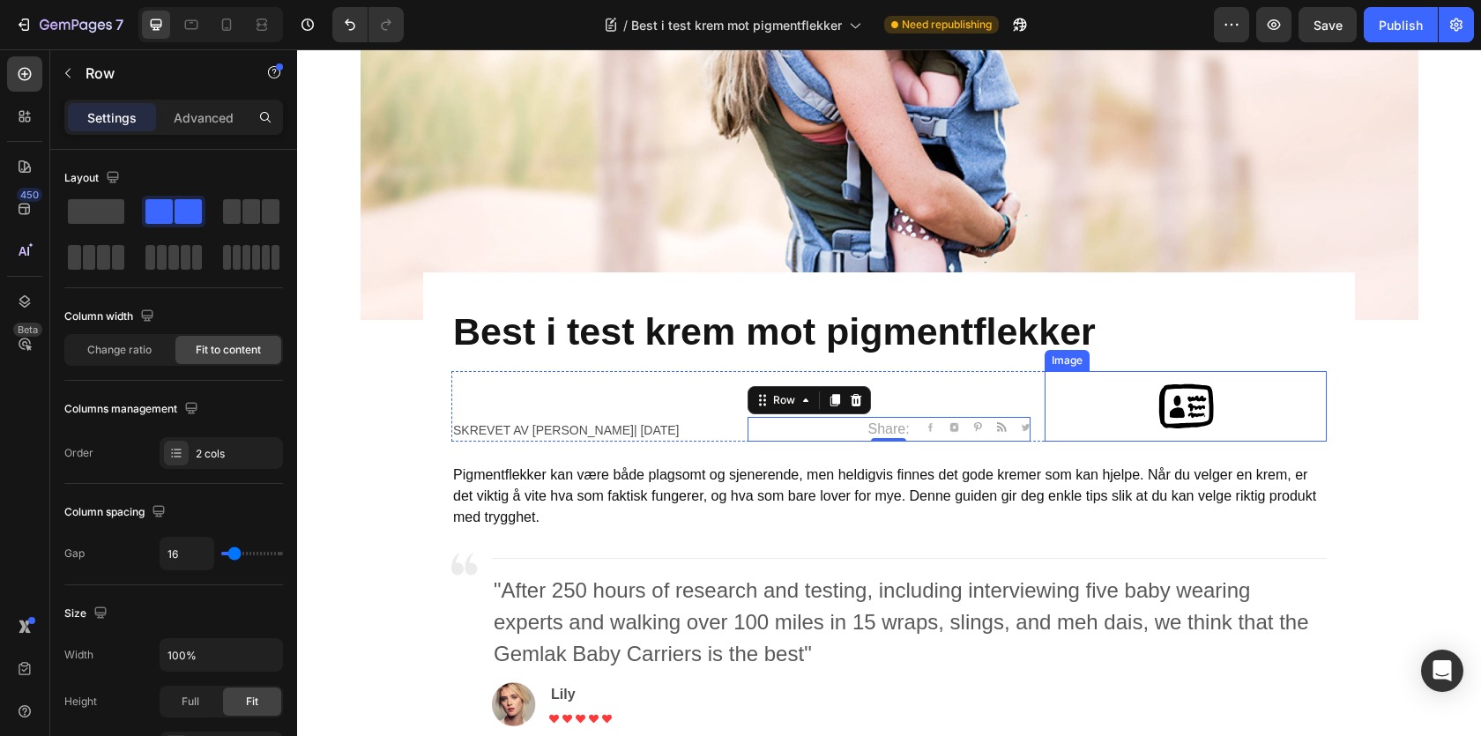
click at [1111, 422] on div at bounding box center [1186, 406] width 282 height 71
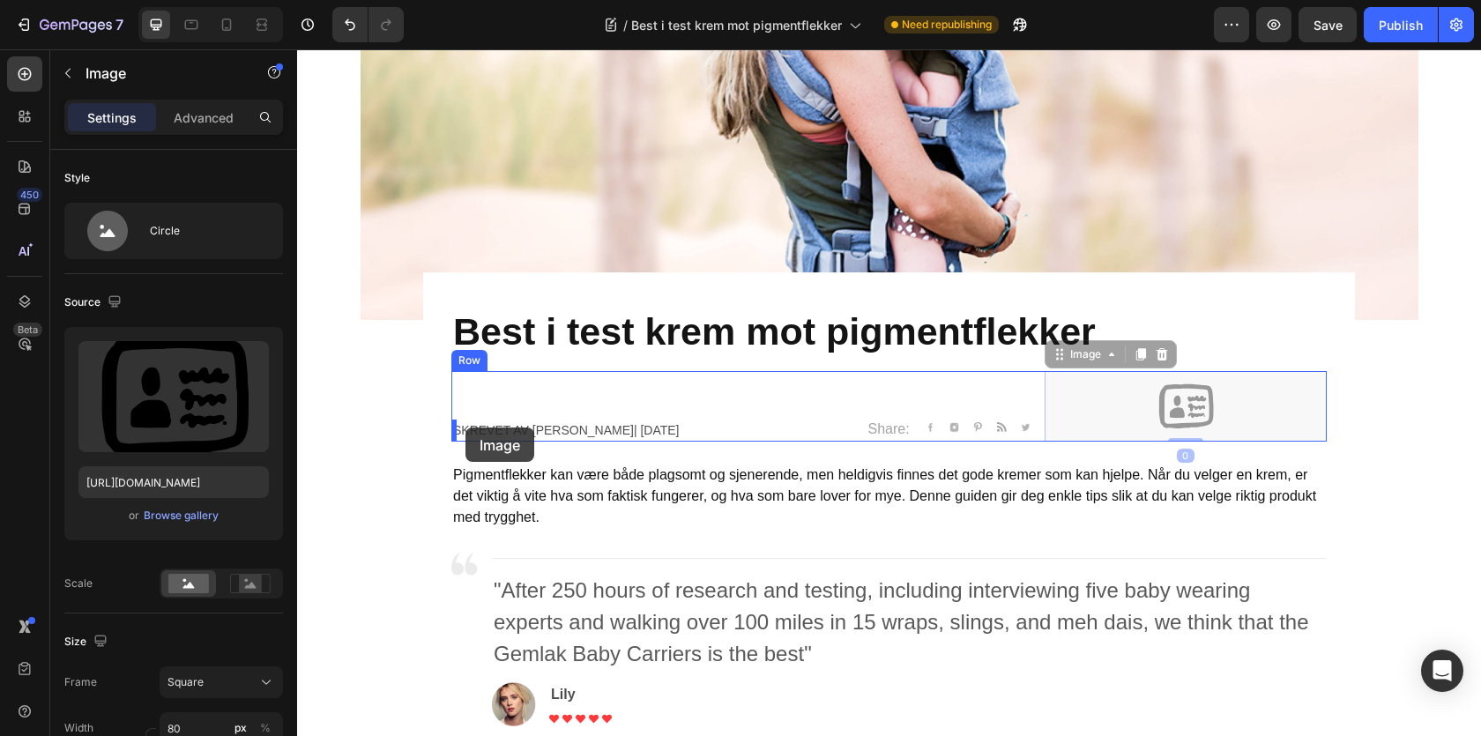
drag, startPoint x: 1077, startPoint y: 361, endPoint x: 465, endPoint y: 427, distance: 615.3
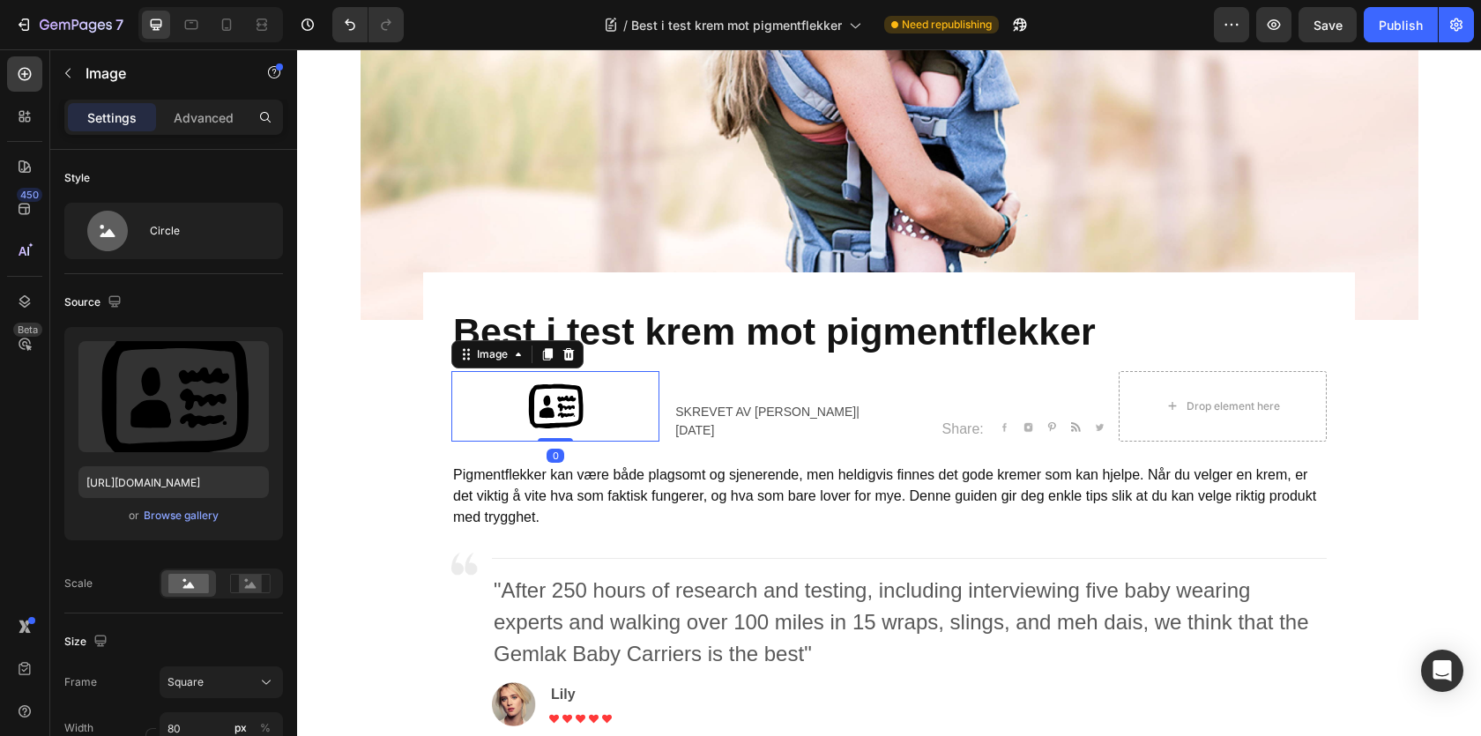
click at [611, 403] on div at bounding box center [555, 406] width 208 height 71
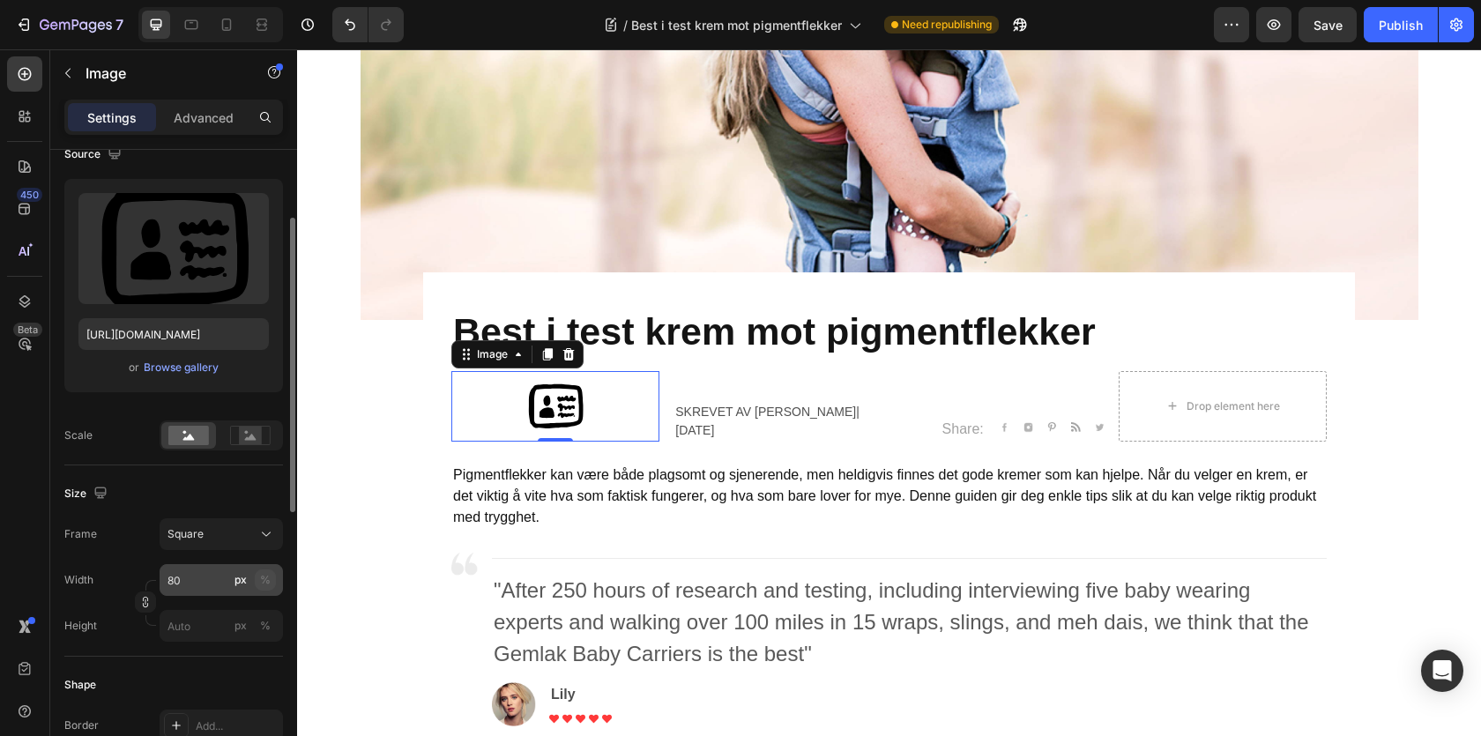
click at [264, 581] on div "%" at bounding box center [265, 580] width 11 height 16
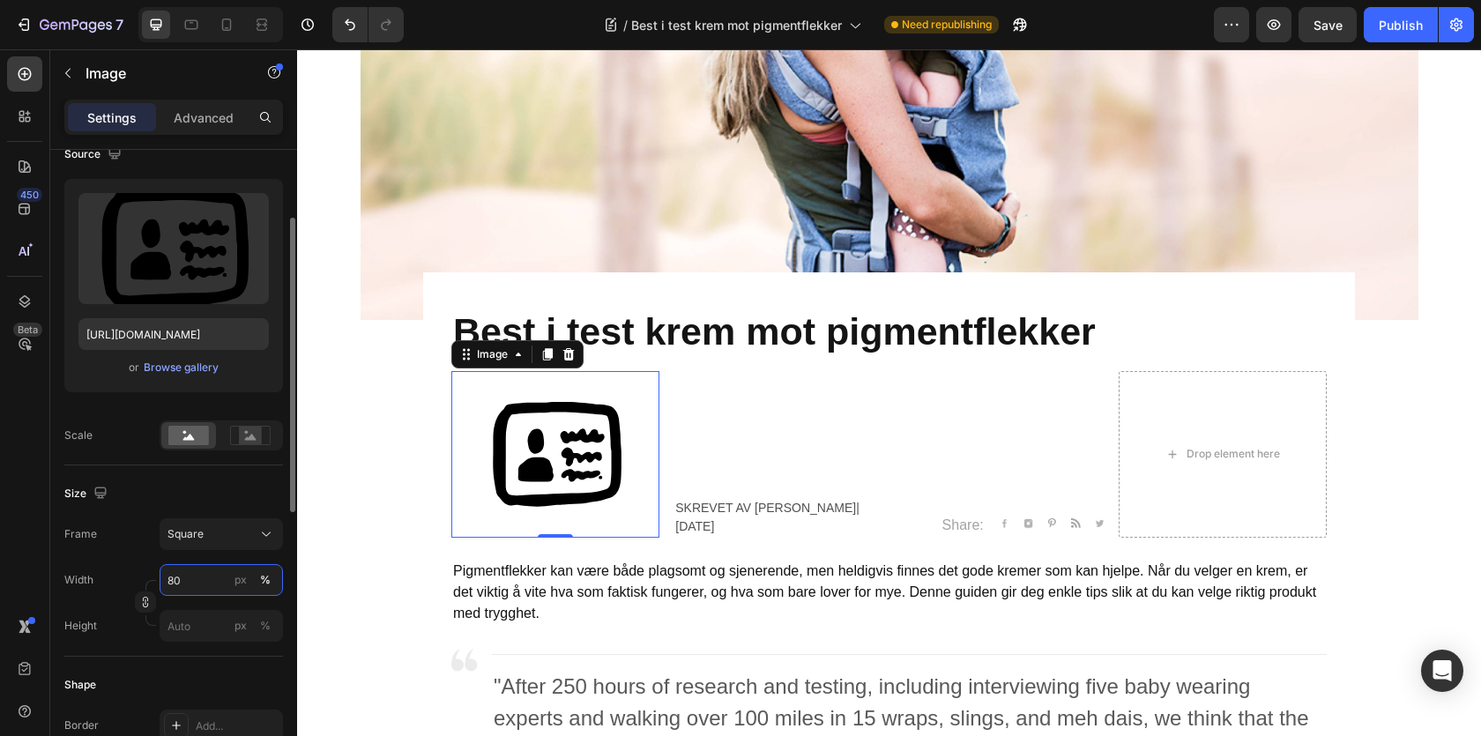
click at [181, 581] on input "80" at bounding box center [221, 580] width 123 height 32
drag, startPoint x: 175, startPoint y: 584, endPoint x: 160, endPoint y: 582, distance: 14.2
click at [162, 583] on input "80" at bounding box center [221, 580] width 123 height 32
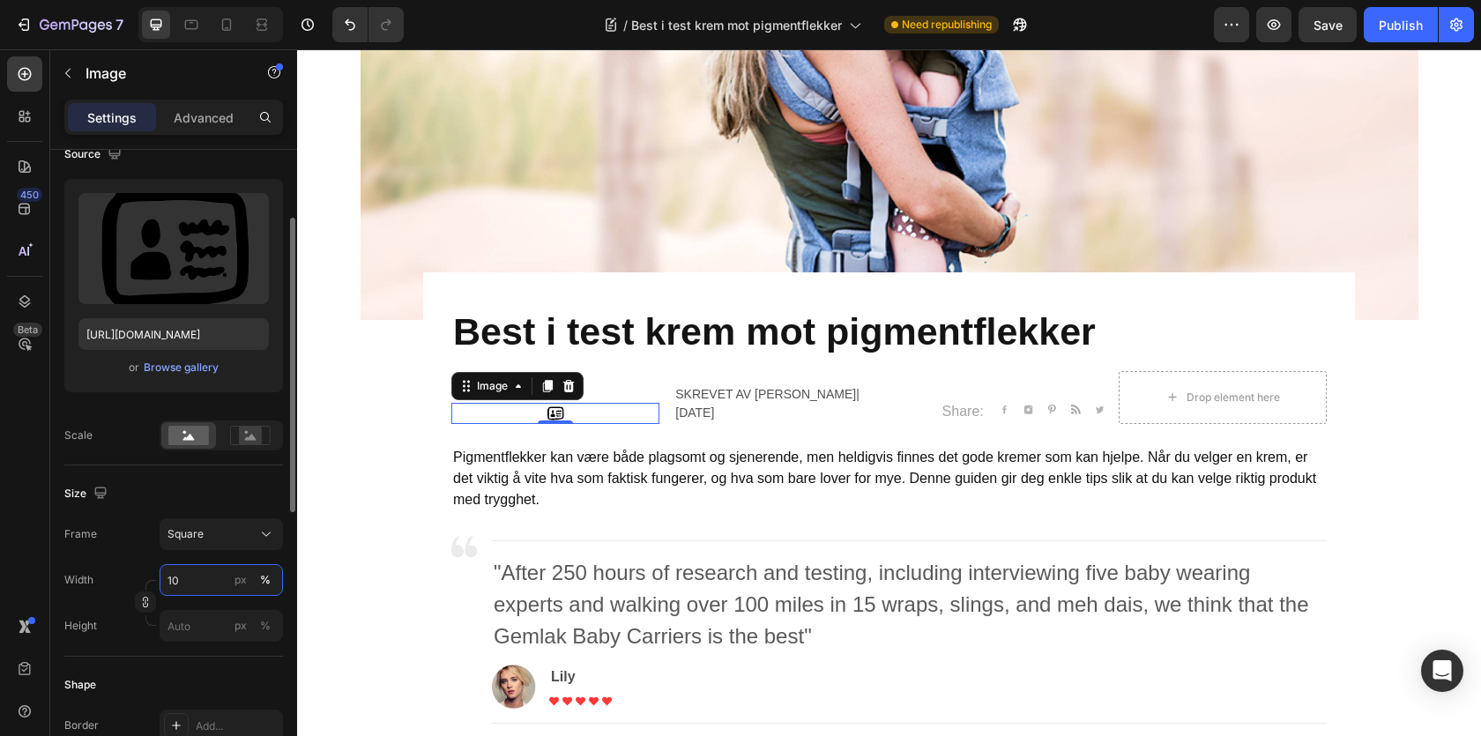
drag, startPoint x: 174, startPoint y: 581, endPoint x: 152, endPoint y: 579, distance: 22.1
click at [153, 579] on div "Width 10 px %" at bounding box center [173, 580] width 219 height 32
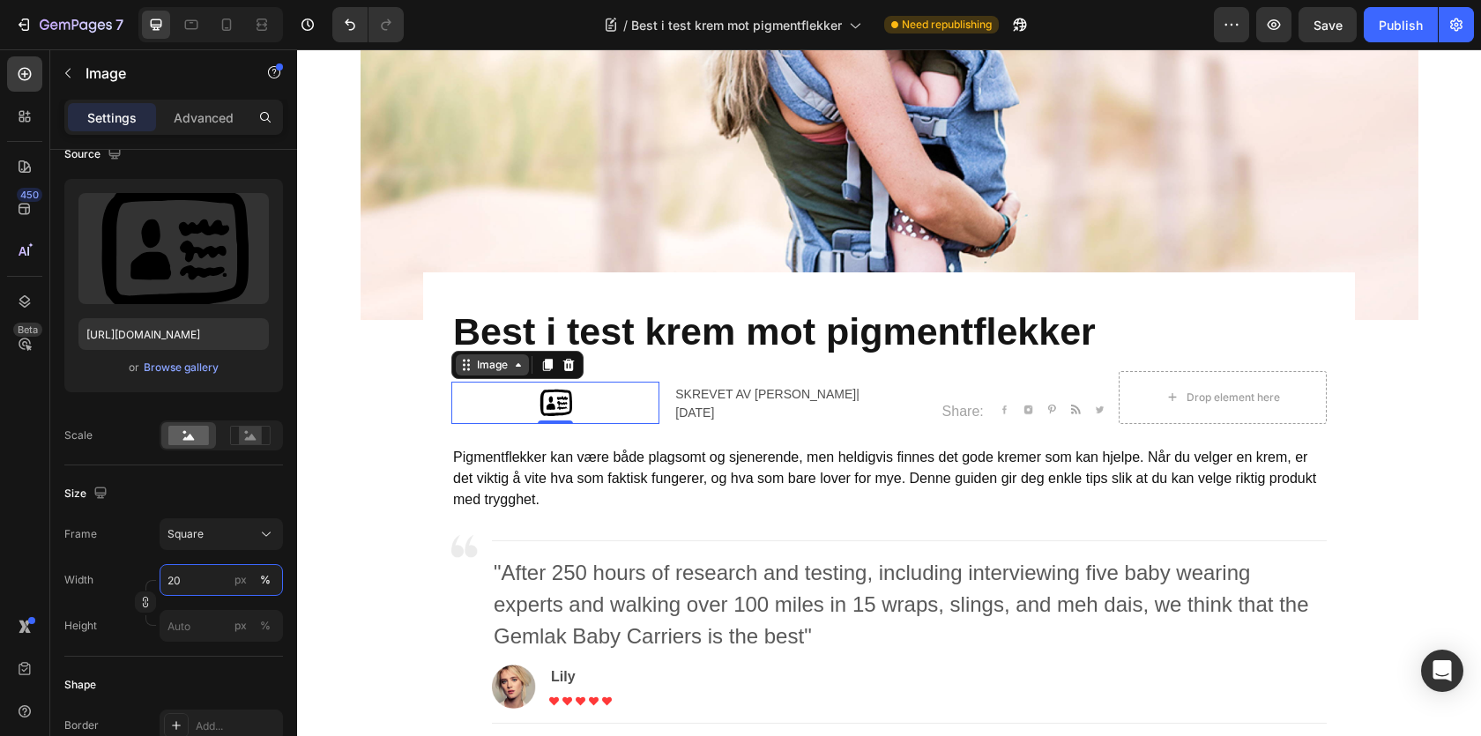
type input "20"
click at [472, 371] on icon at bounding box center [466, 365] width 14 height 14
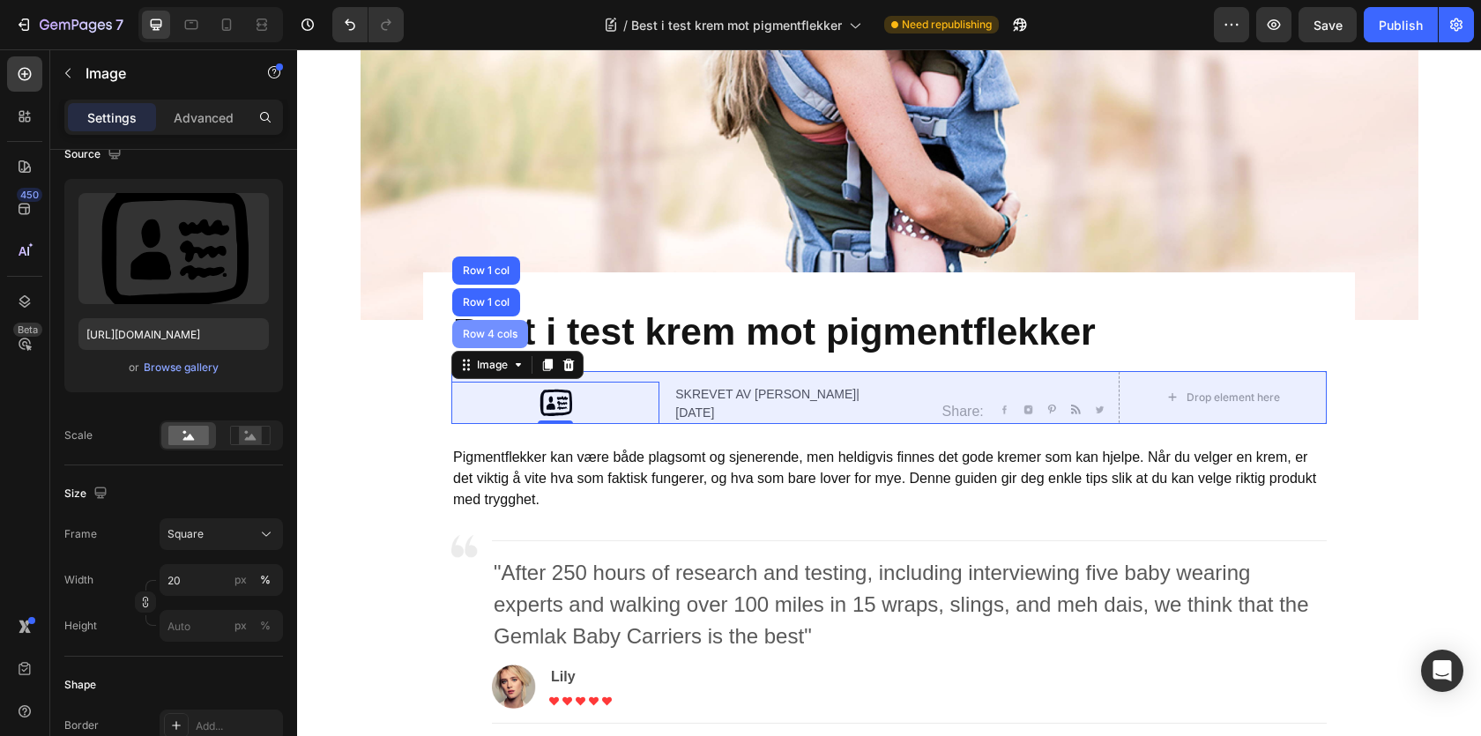
click at [490, 344] on div "Row 4 cols" at bounding box center [490, 334] width 76 height 28
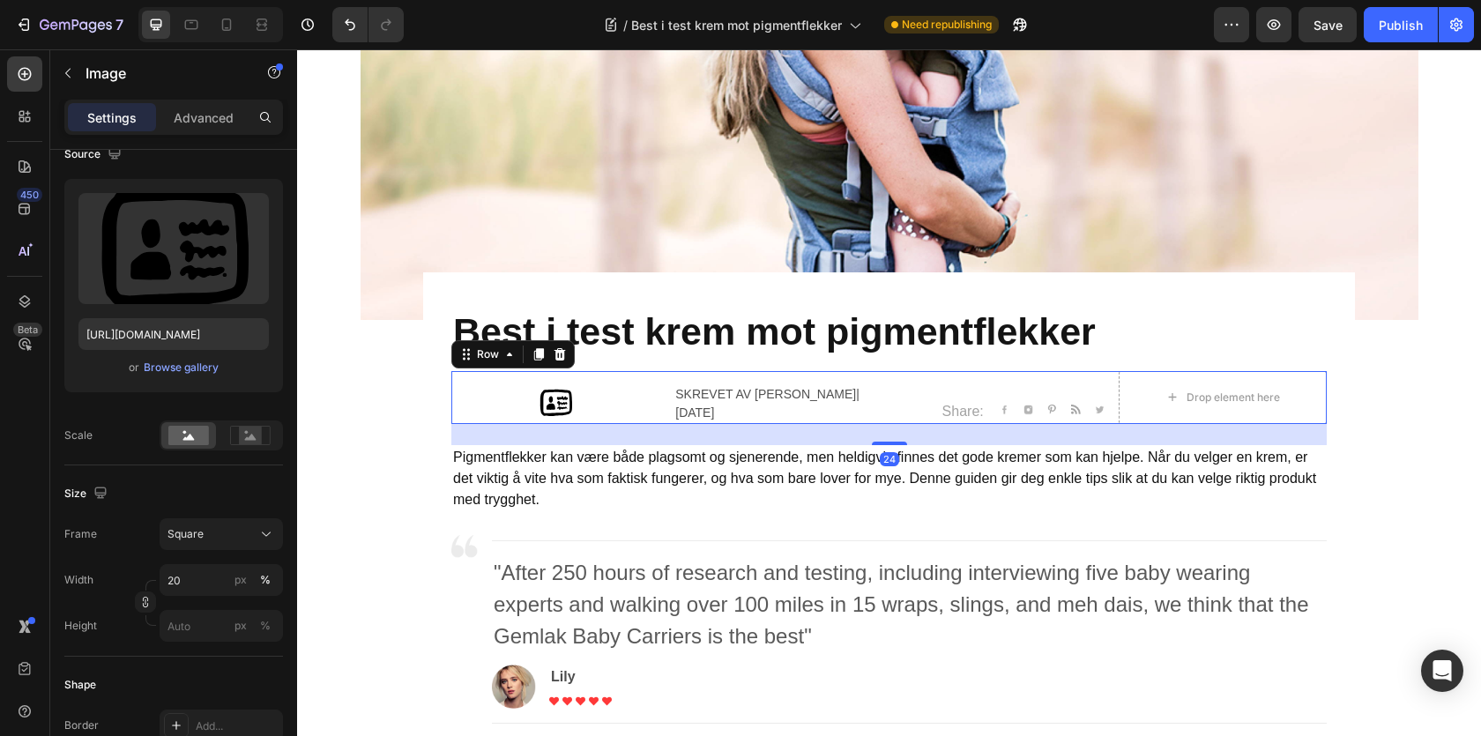
scroll to position [0, 0]
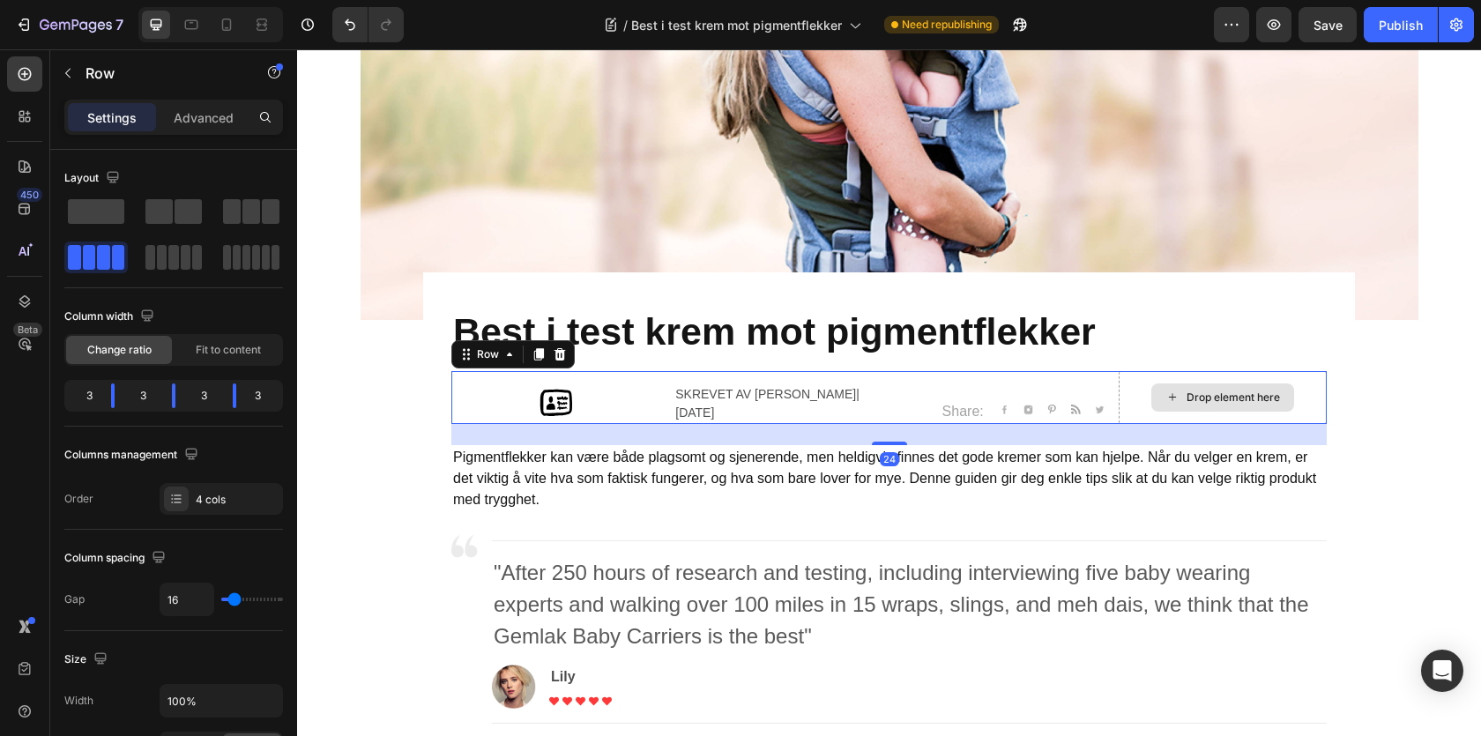
click at [1155, 384] on div "Drop element here" at bounding box center [1222, 397] width 143 height 28
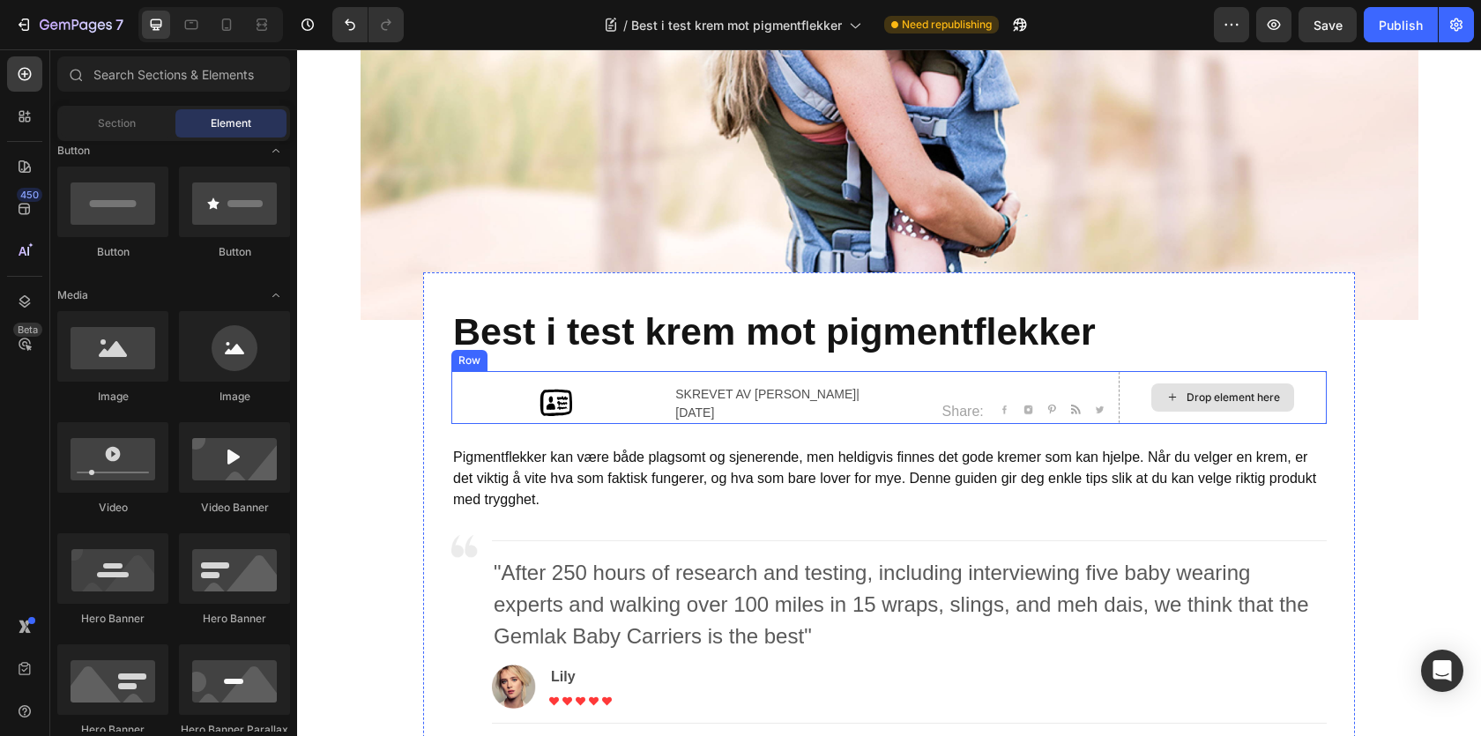
click at [1125, 379] on div "Drop element here" at bounding box center [1223, 397] width 208 height 53
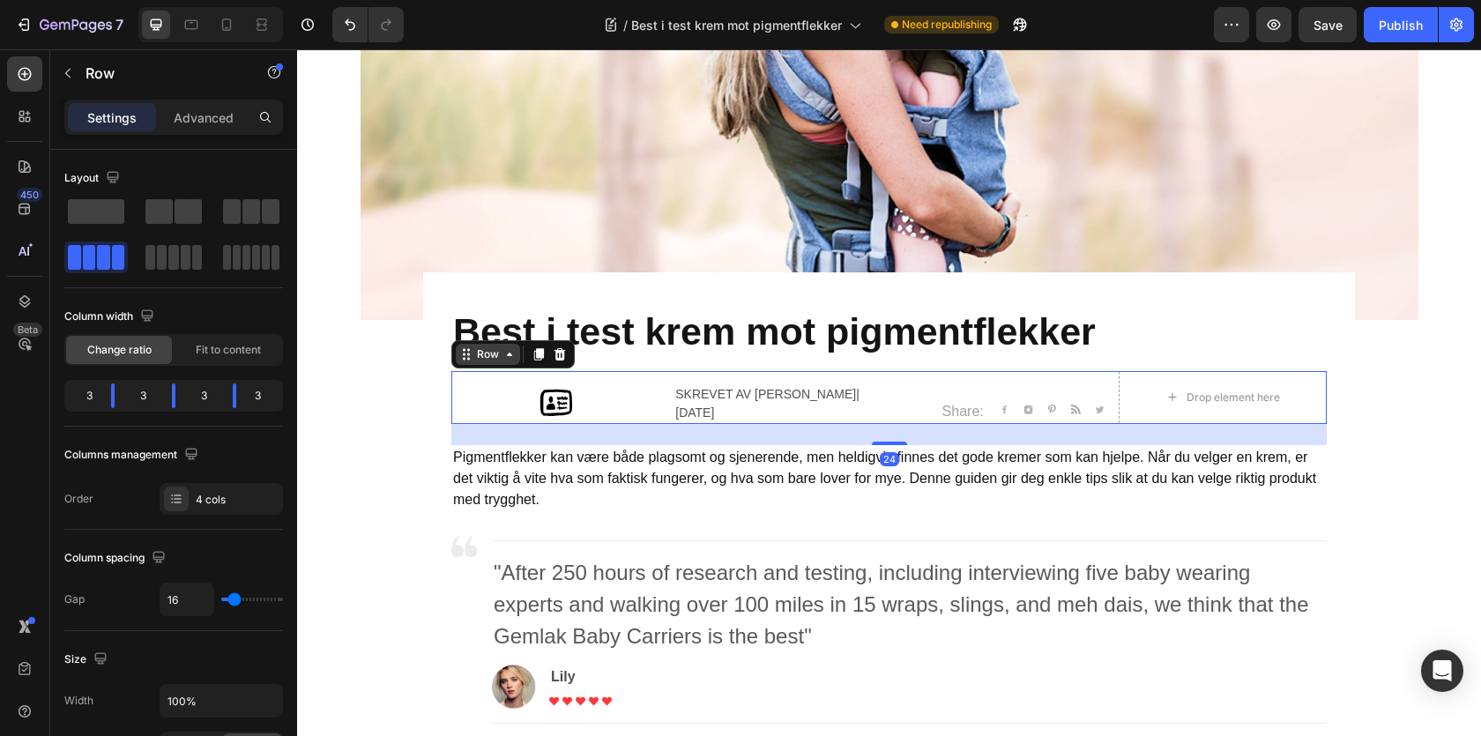
click at [495, 354] on div "Row" at bounding box center [487, 354] width 29 height 16
click at [490, 348] on div "Row" at bounding box center [487, 354] width 29 height 16
click at [264, 206] on span at bounding box center [271, 211] width 18 height 25
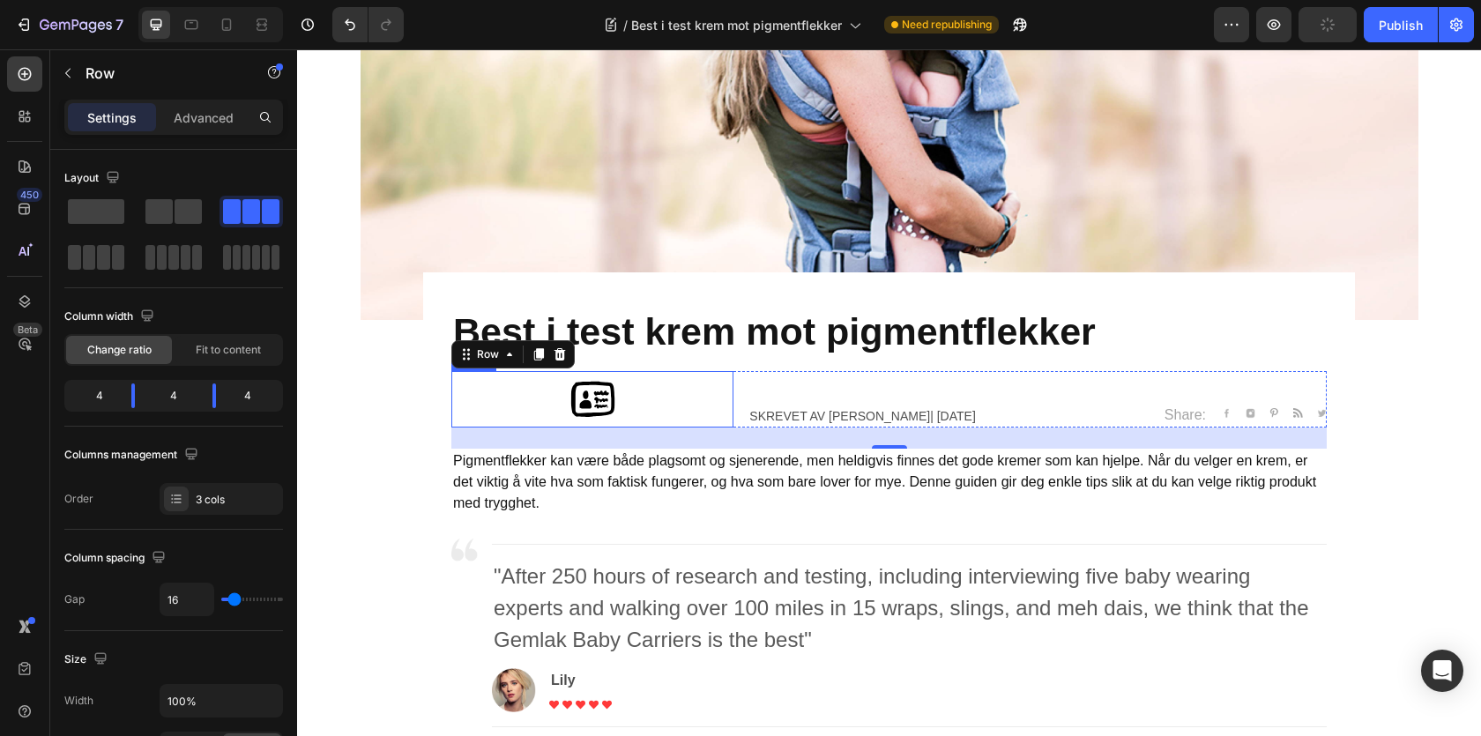
click at [563, 389] on div at bounding box center [592, 399] width 282 height 56
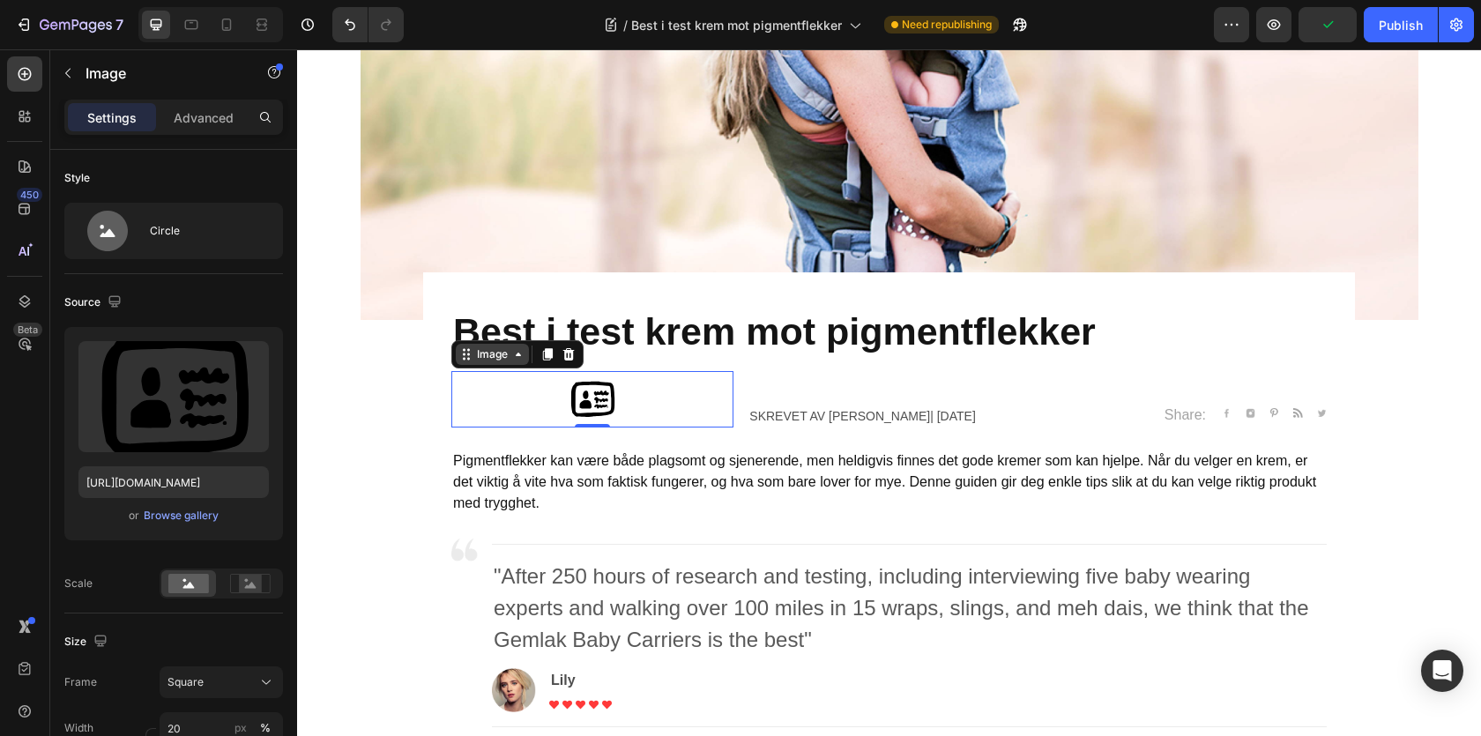
click at [482, 359] on div "Image" at bounding box center [492, 354] width 38 height 16
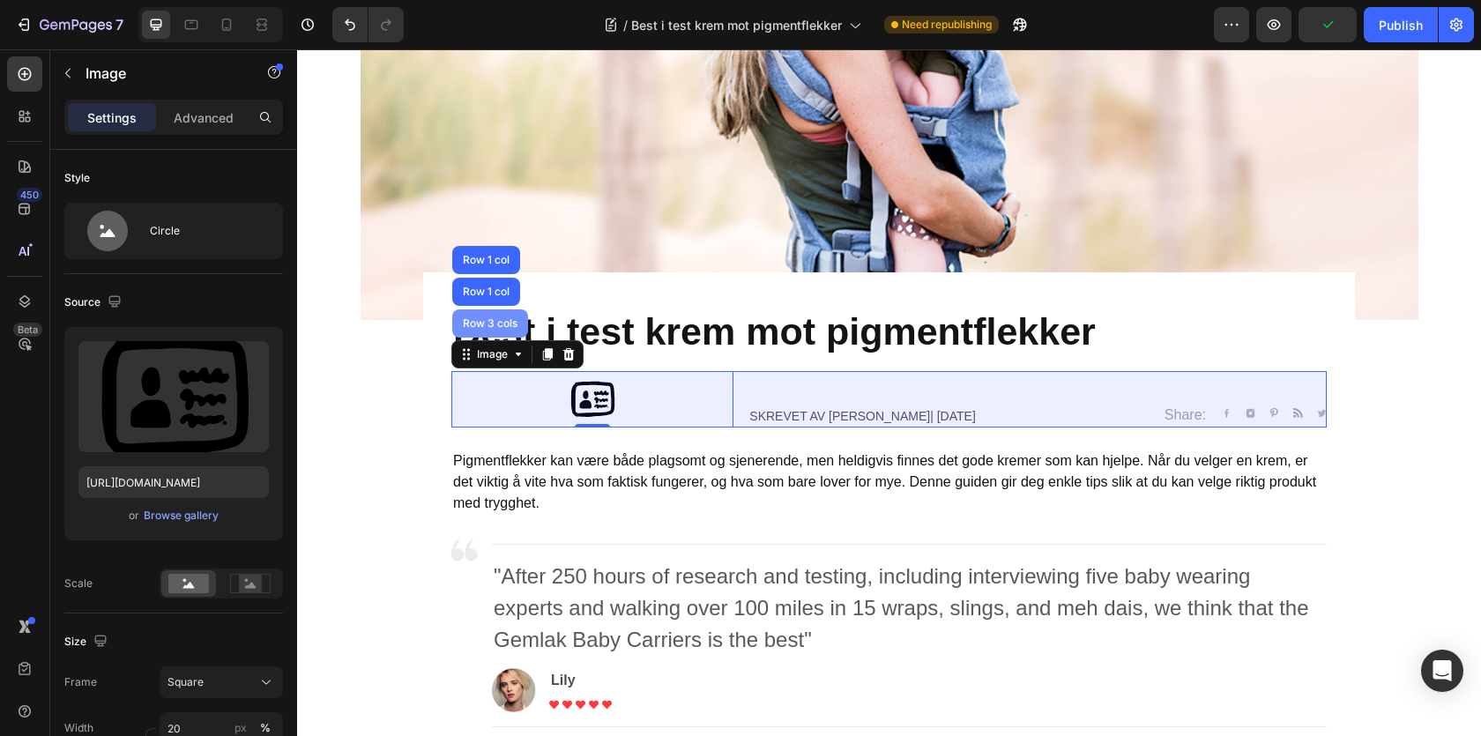
click at [493, 320] on div "Row 3 cols" at bounding box center [490, 323] width 62 height 11
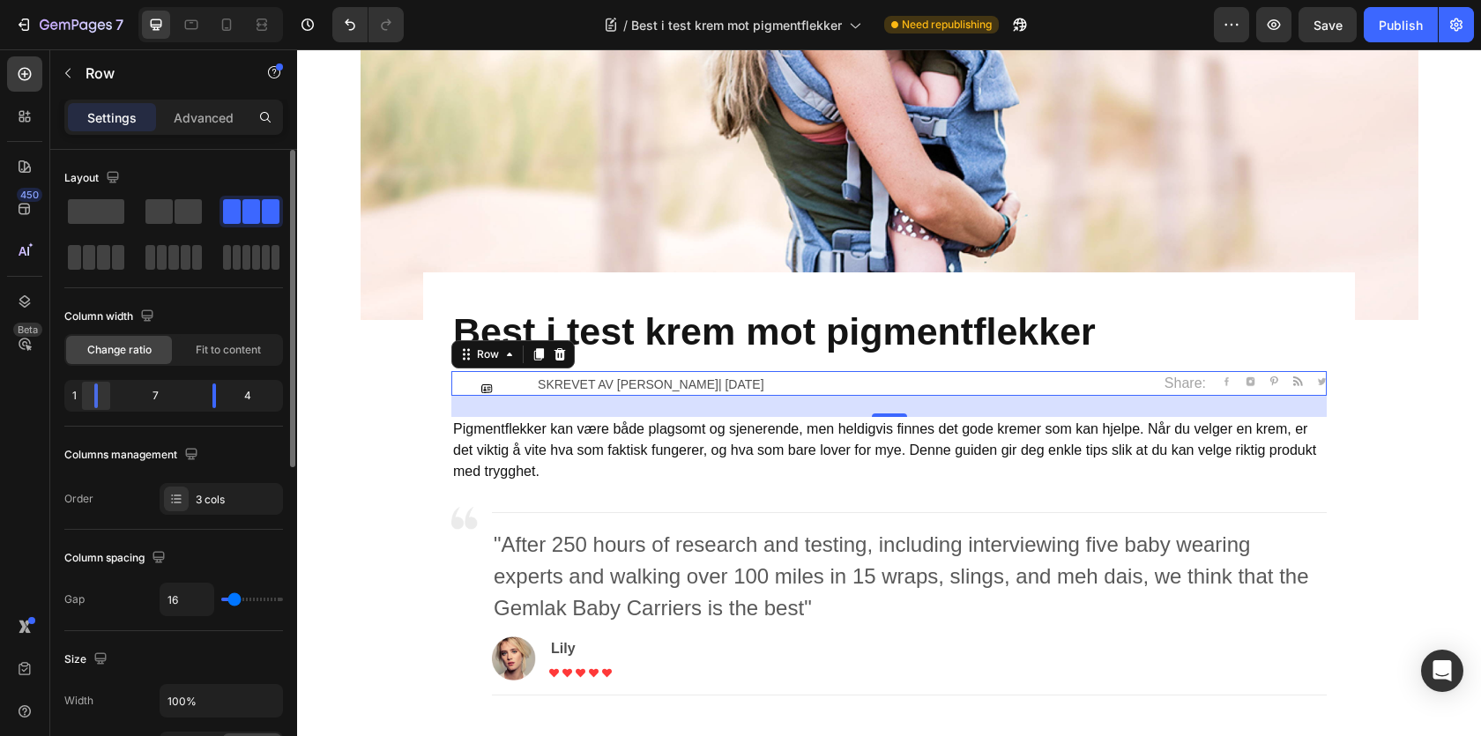
drag, startPoint x: 136, startPoint y: 396, endPoint x: 86, endPoint y: 391, distance: 50.5
click at [86, 0] on body "7 / Best i test krem mot pigmentflekker Need republishing Preview Save Publish …" at bounding box center [740, 0] width 1481 height 0
drag, startPoint x: 213, startPoint y: 397, endPoint x: 158, endPoint y: 392, distance: 55.7
click at [158, 0] on body "7 / Best i test krem mot pigmentflekker Need republishing Preview Save Publish …" at bounding box center [740, 0] width 1481 height 0
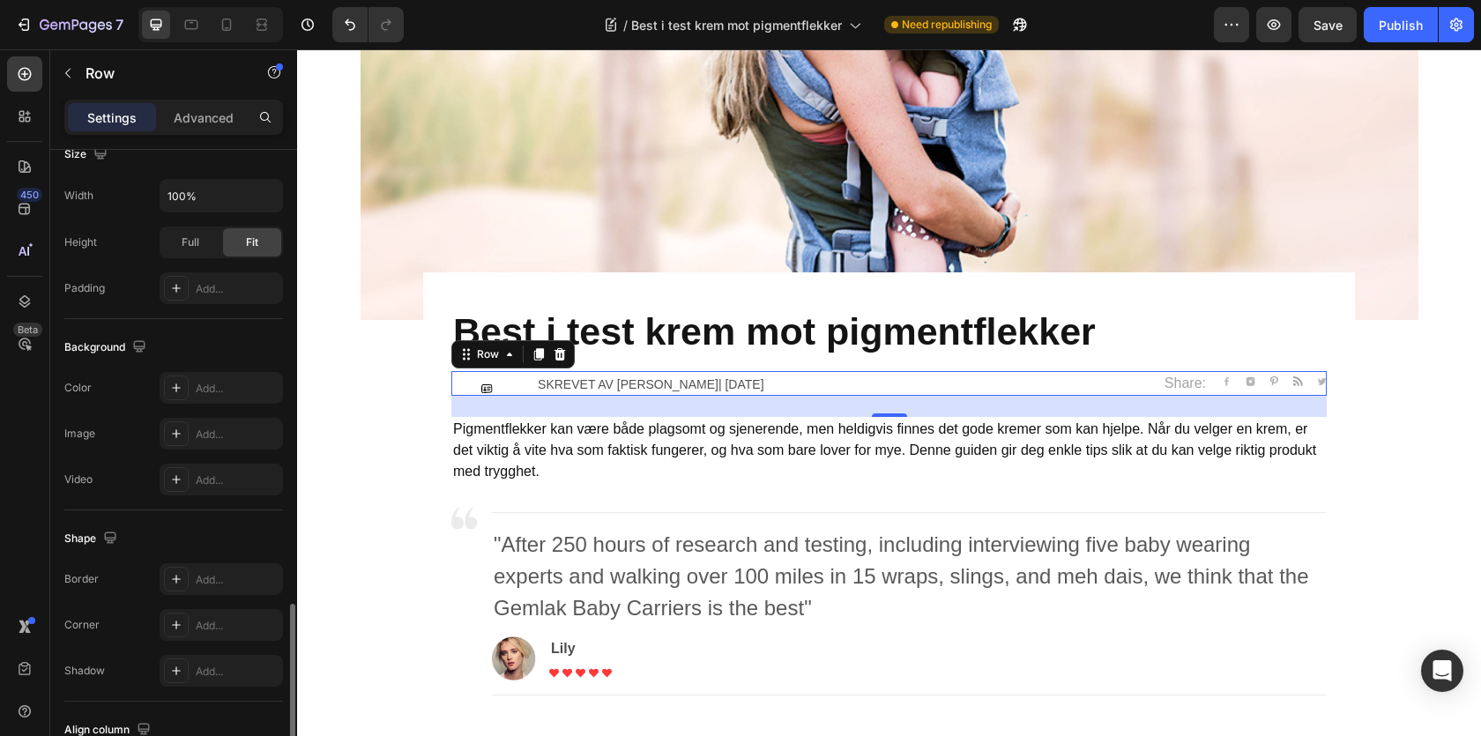
scroll to position [640, 0]
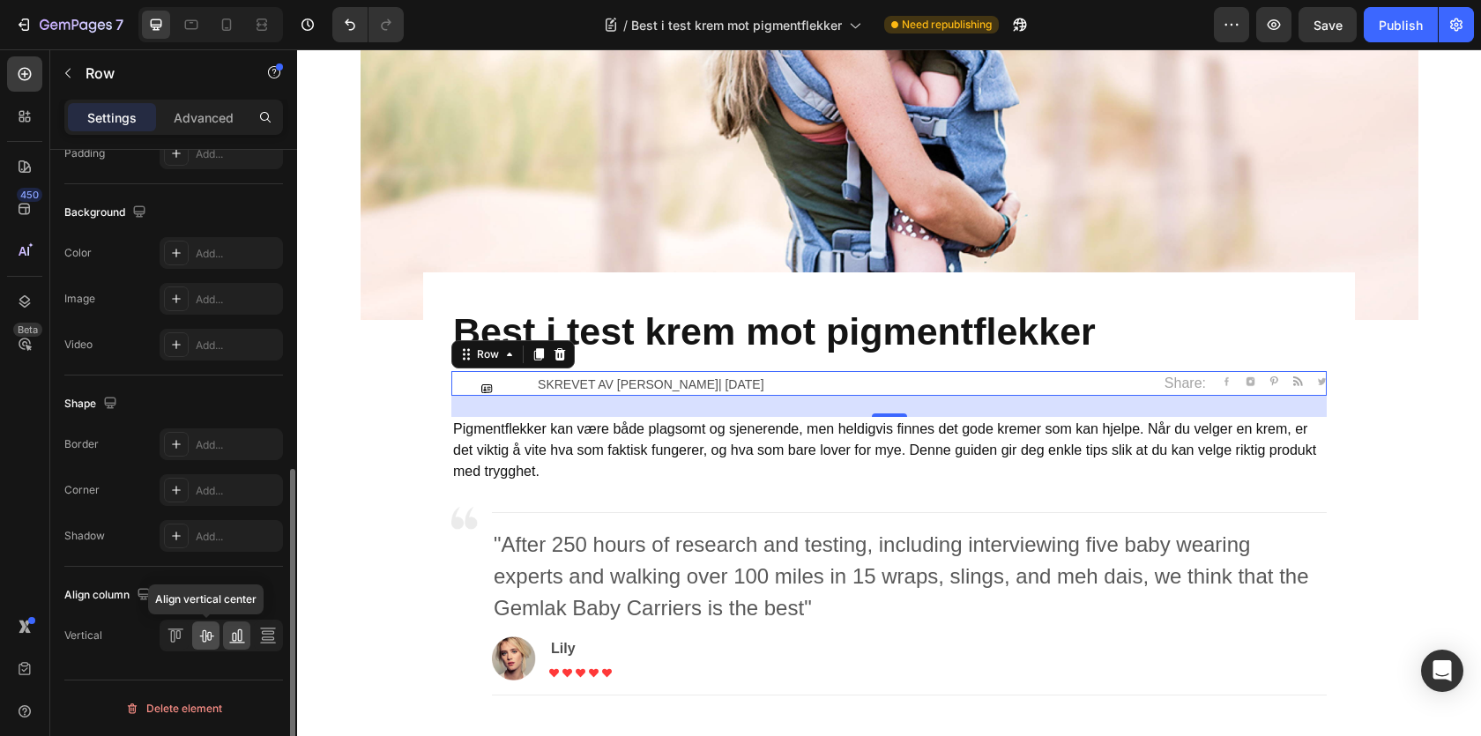
click at [207, 639] on icon at bounding box center [206, 636] width 14 height 12
click at [487, 384] on img at bounding box center [487, 383] width 14 height 14
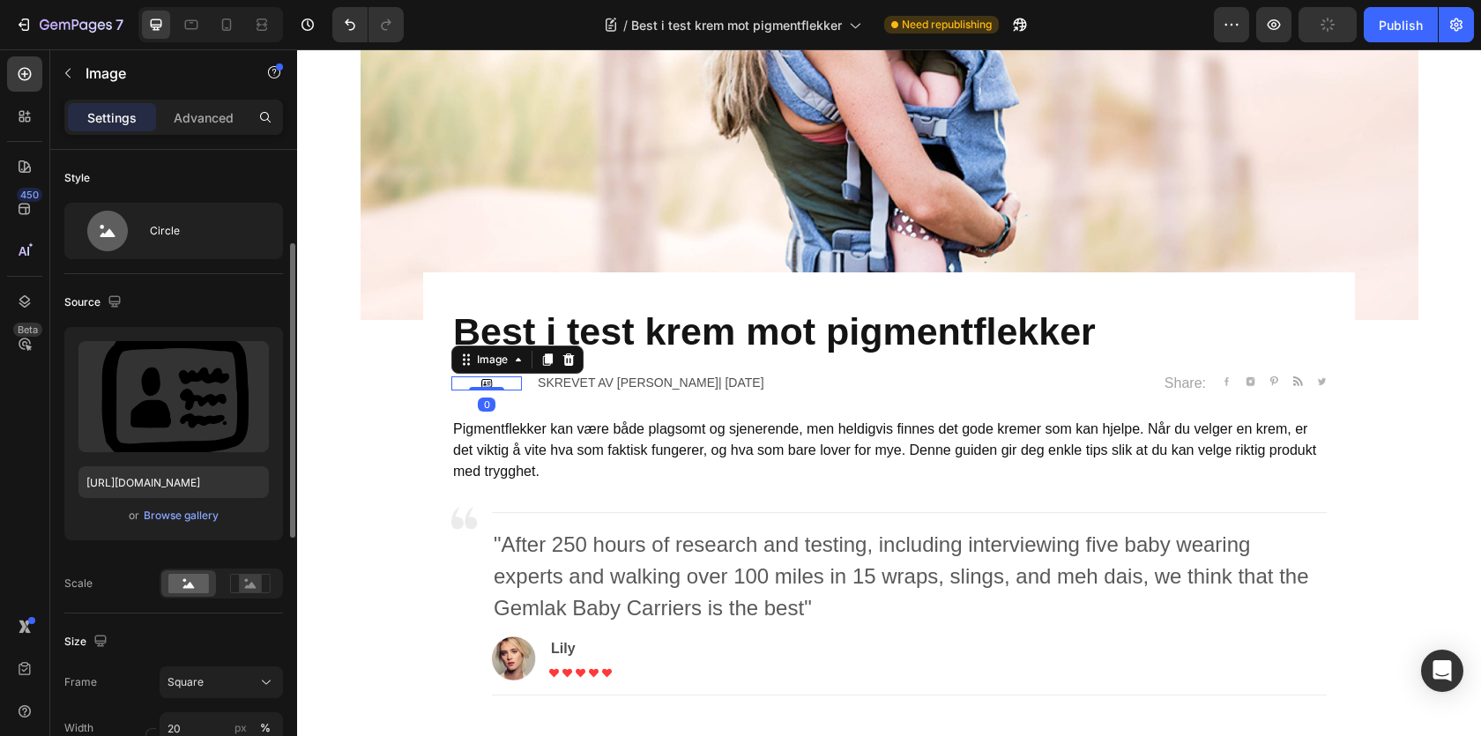
scroll to position [272, 0]
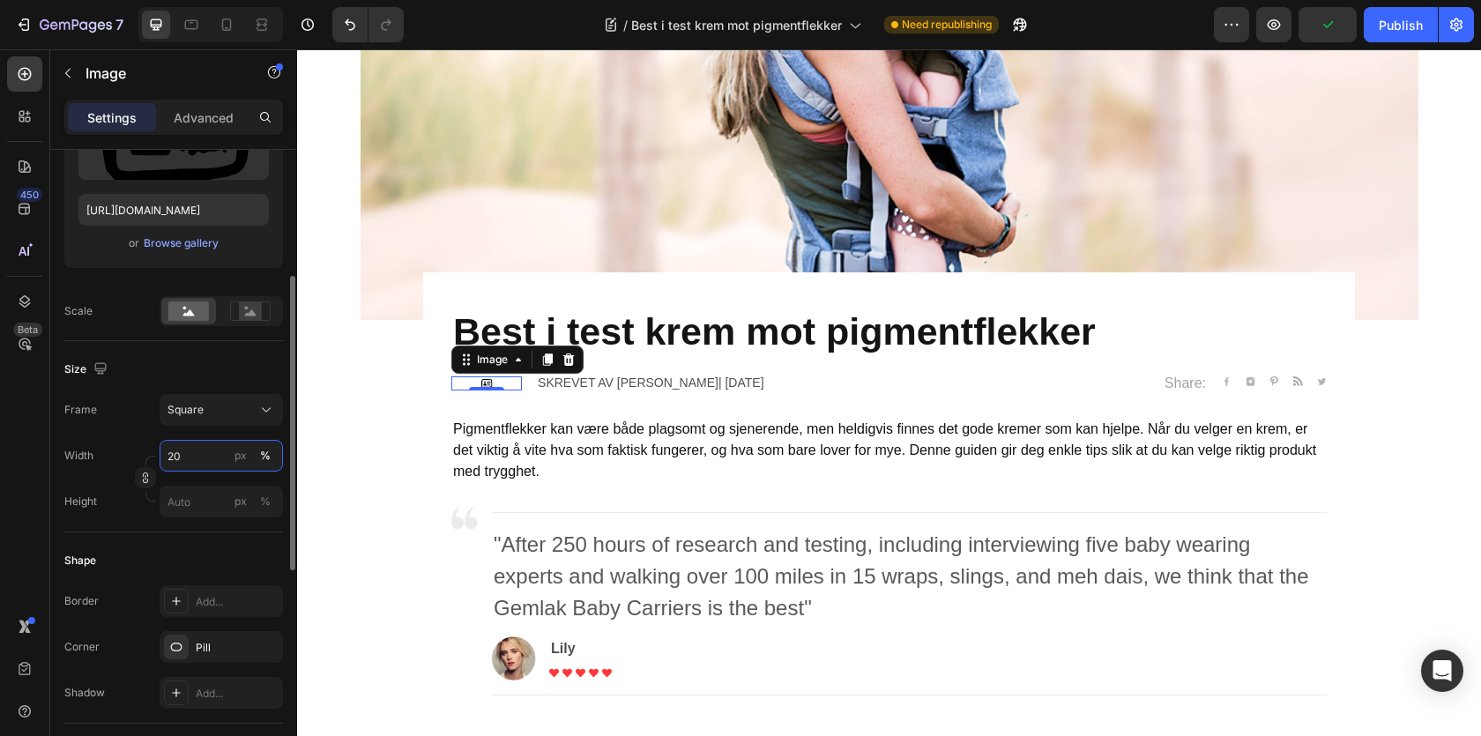
drag, startPoint x: 174, startPoint y: 456, endPoint x: 157, endPoint y: 456, distance: 16.8
click at [157, 456] on div "Width 20 px %" at bounding box center [173, 456] width 219 height 32
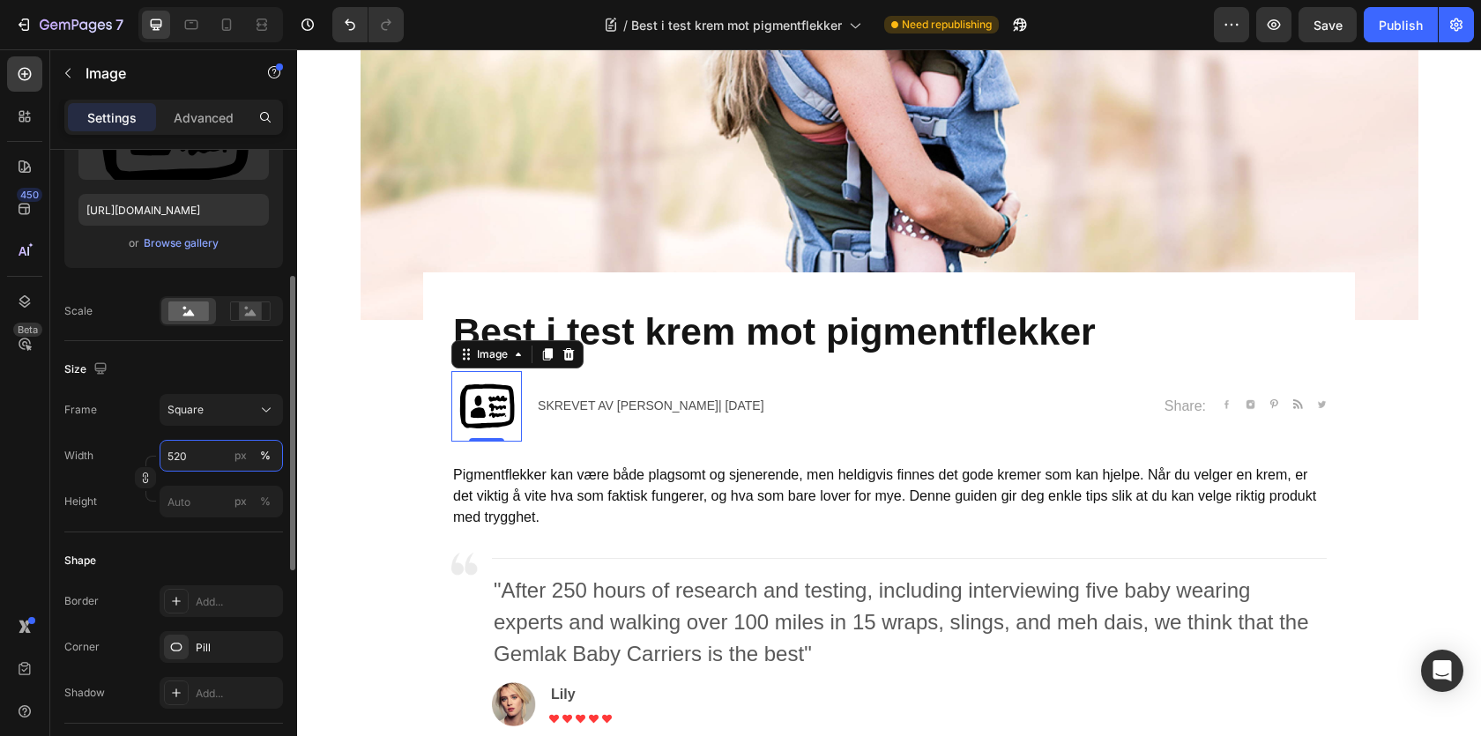
click at [181, 458] on input "520" at bounding box center [221, 456] width 123 height 32
type input "50"
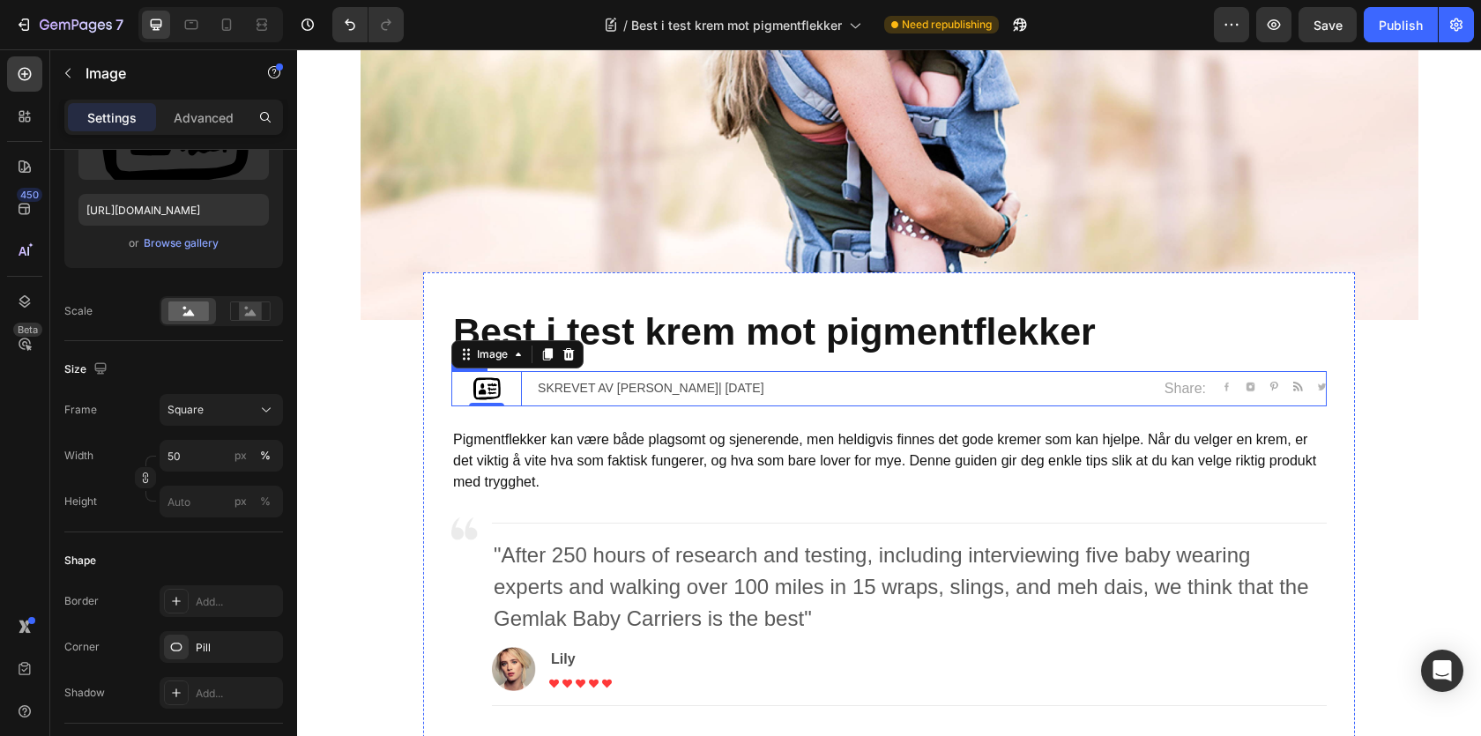
click at [532, 386] on div "Image 0 Skrevet av Sarah| April 29,2020 Text block Share: Text block Image Imag…" at bounding box center [888, 388] width 875 height 35
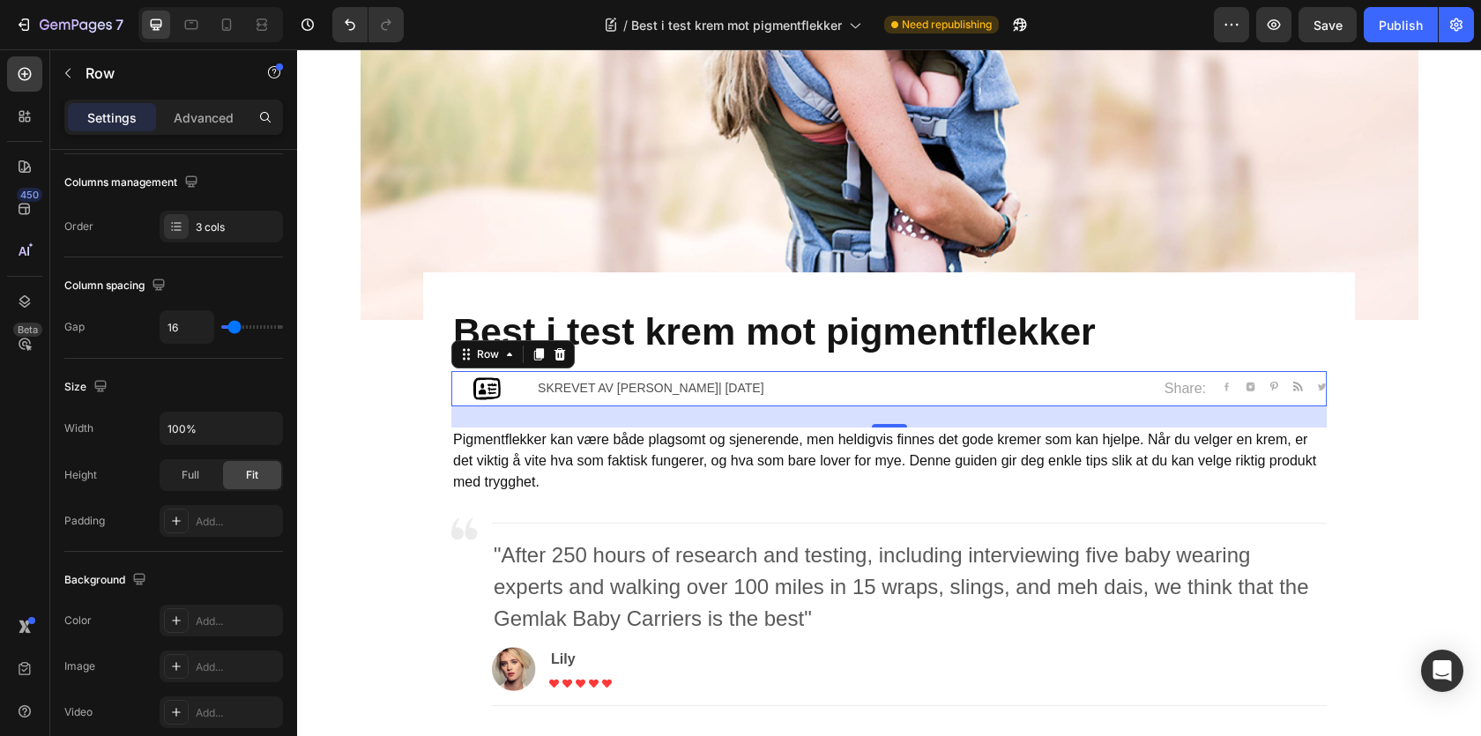
scroll to position [0, 0]
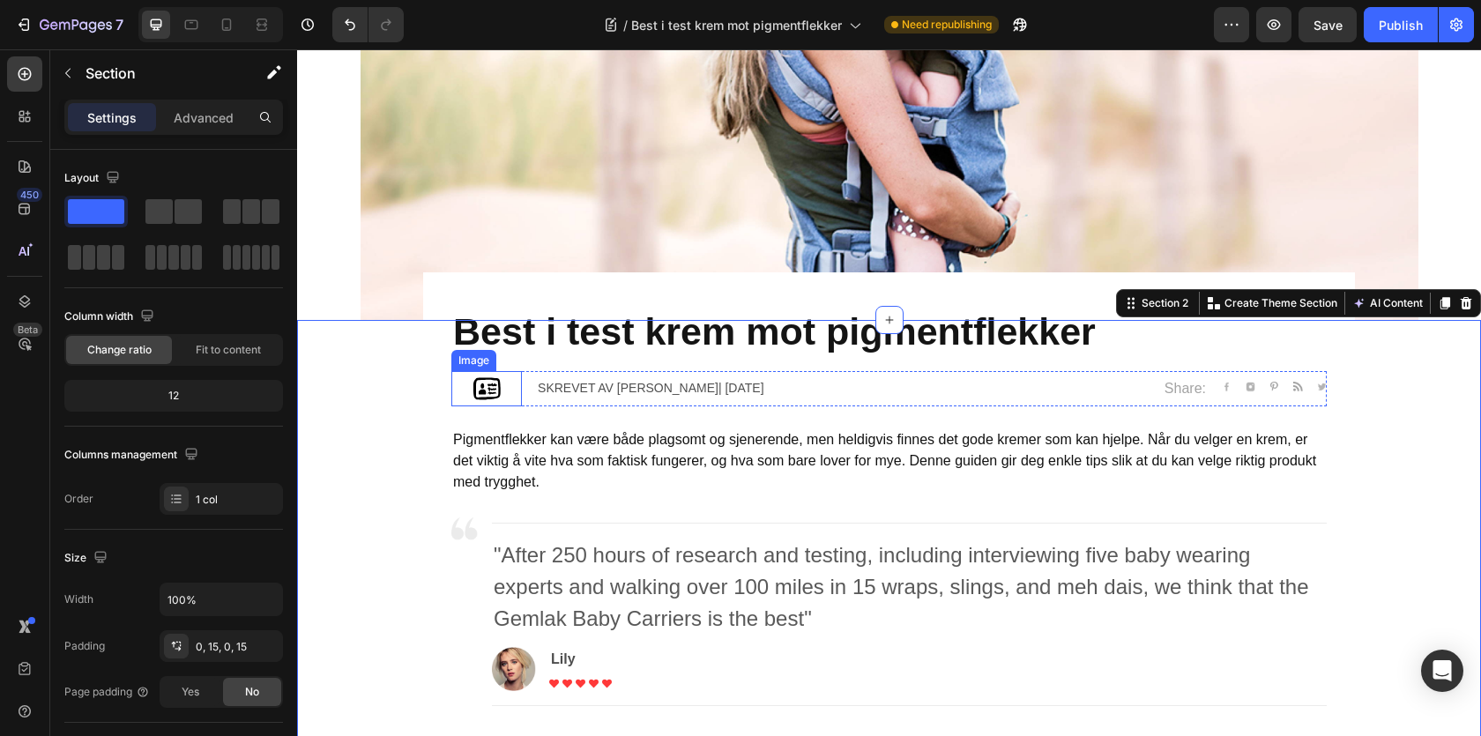
click at [493, 385] on img at bounding box center [486, 388] width 35 height 35
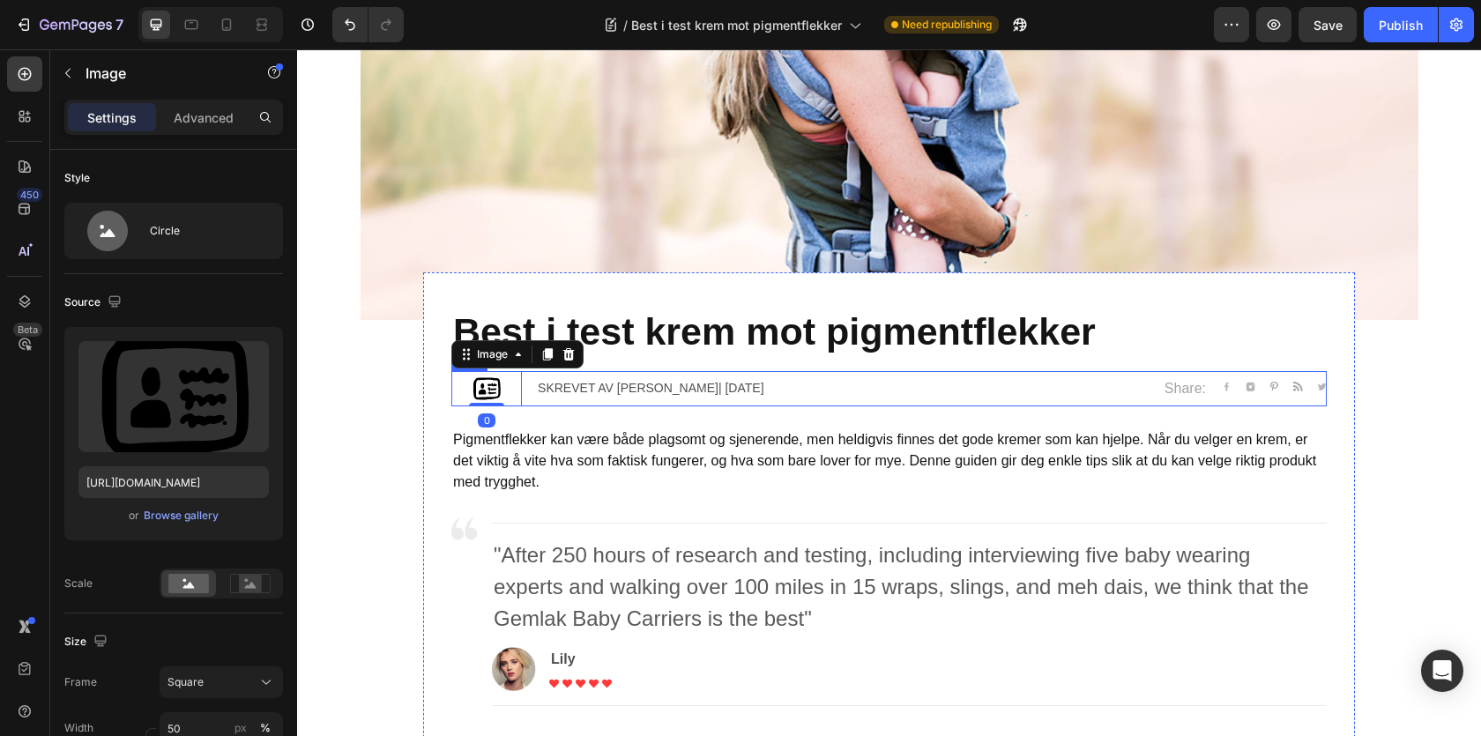
click at [531, 378] on div "Image 0 Skrevet av Sarah| April 29,2020 Text block Share: Text block Image Imag…" at bounding box center [888, 388] width 875 height 35
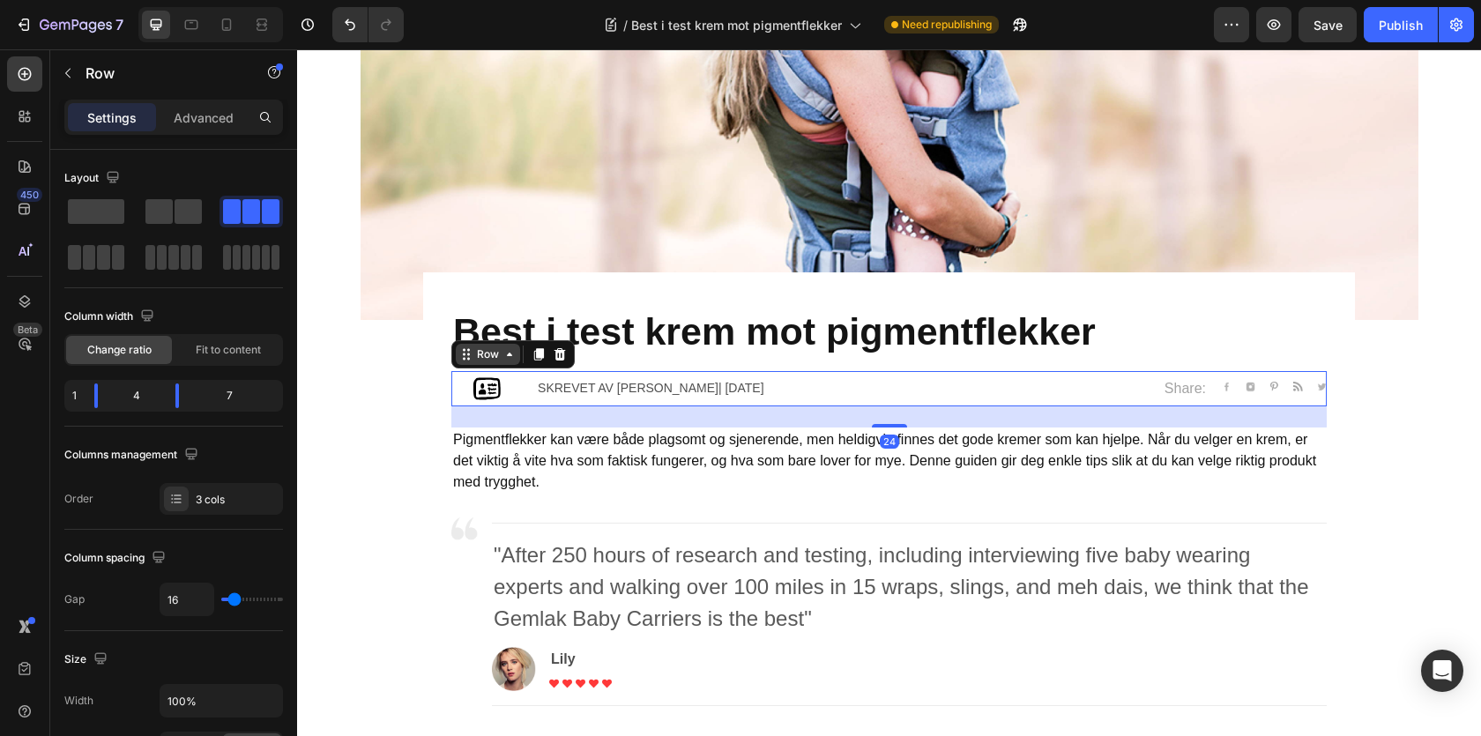
click at [496, 354] on div "Row" at bounding box center [487, 354] width 29 height 16
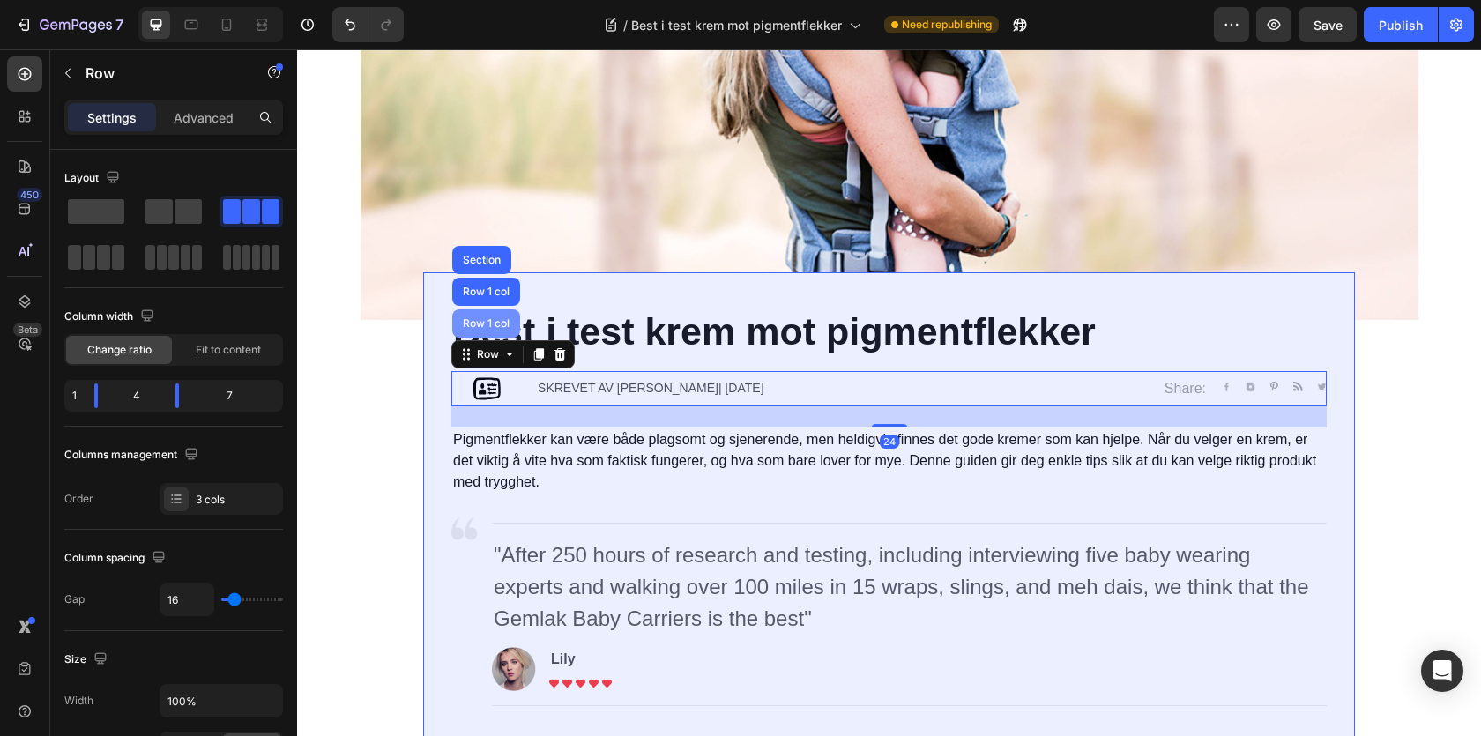
click at [488, 322] on div "Row 1 col" at bounding box center [486, 323] width 54 height 11
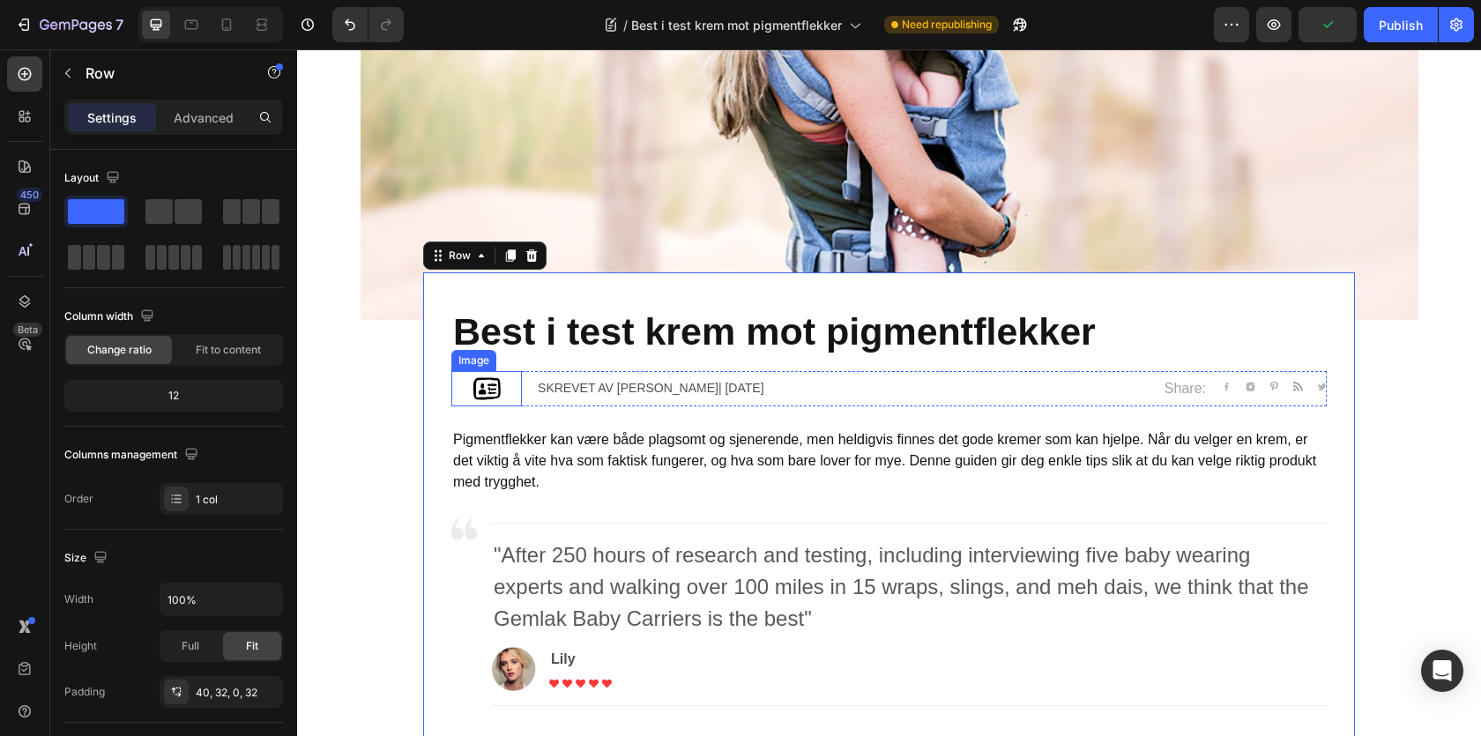
click at [461, 383] on div at bounding box center [486, 388] width 71 height 35
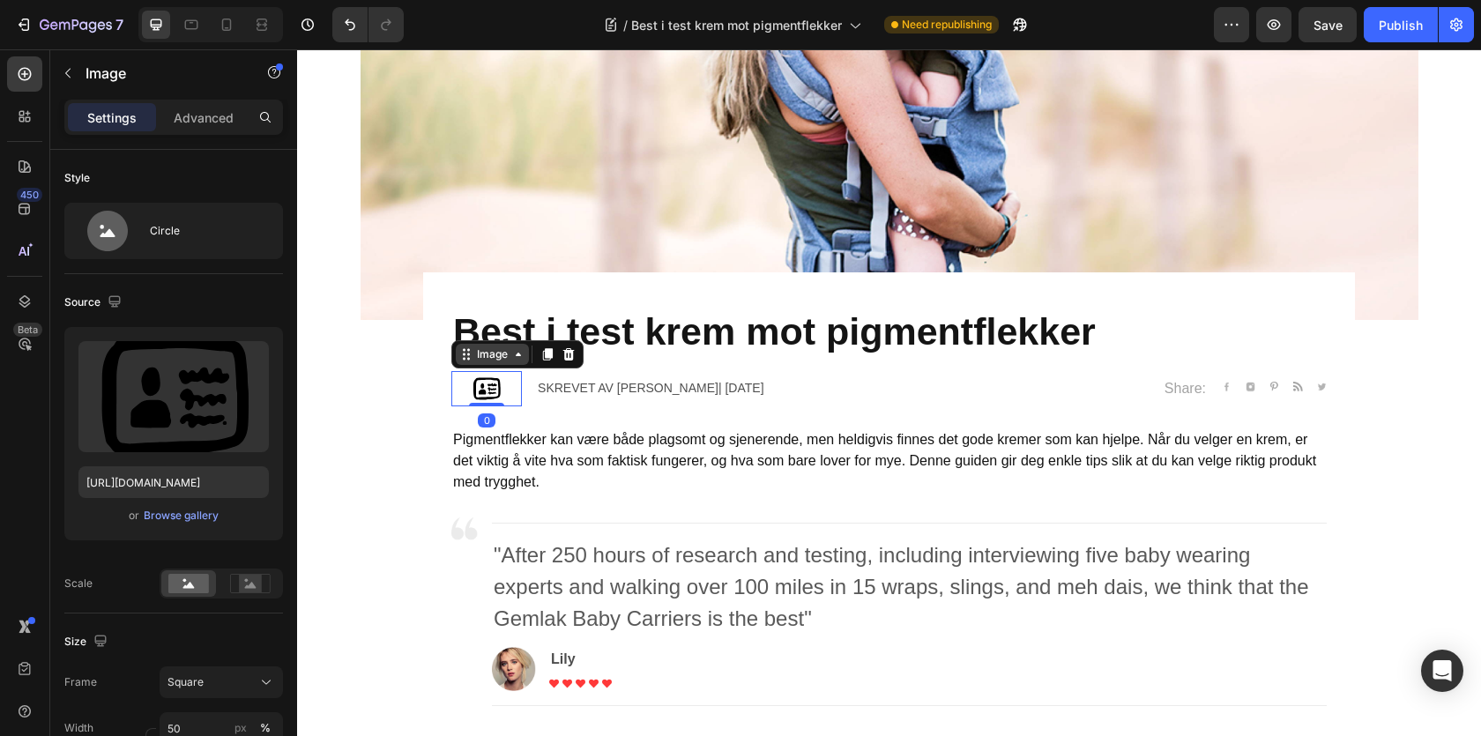
click at [488, 353] on div "Image" at bounding box center [492, 354] width 38 height 16
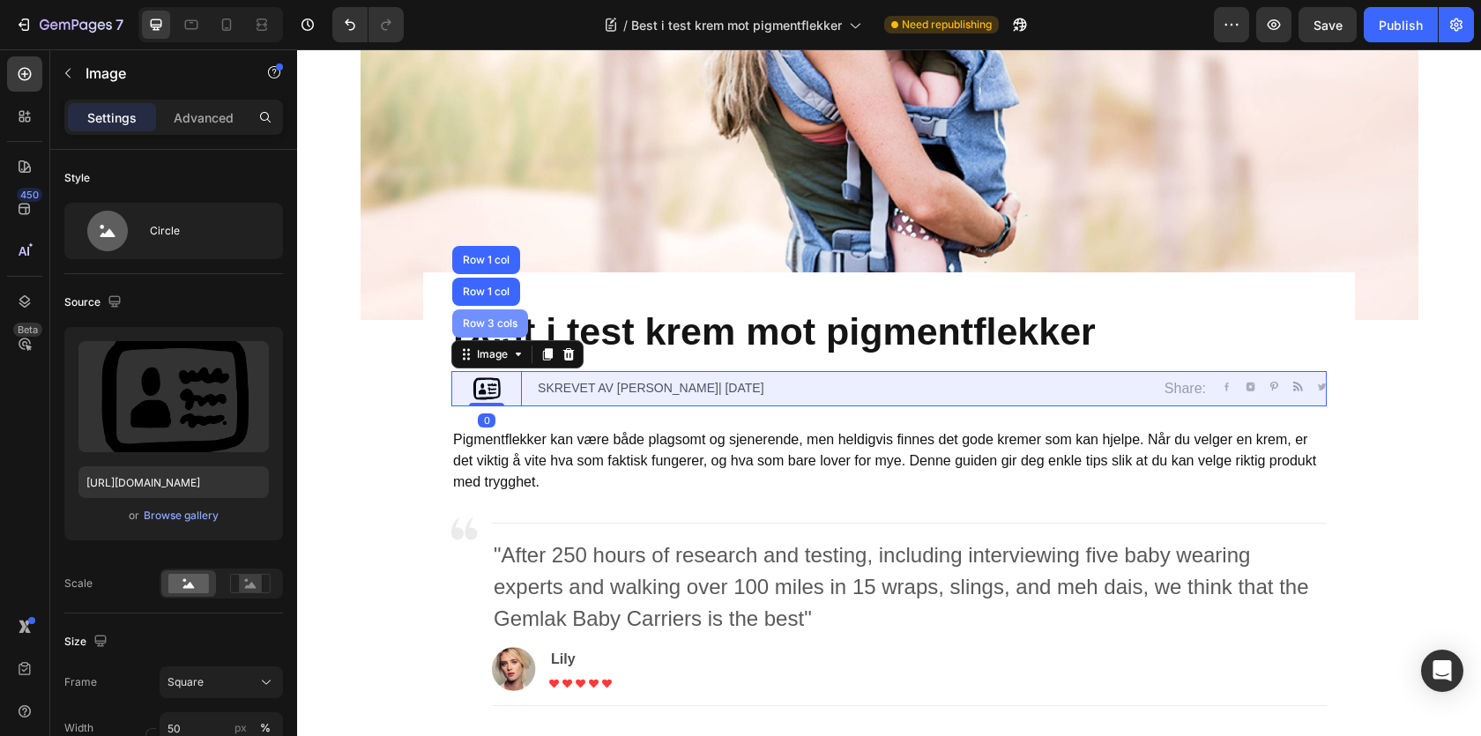
click at [487, 322] on div "Row 3 cols" at bounding box center [490, 323] width 62 height 11
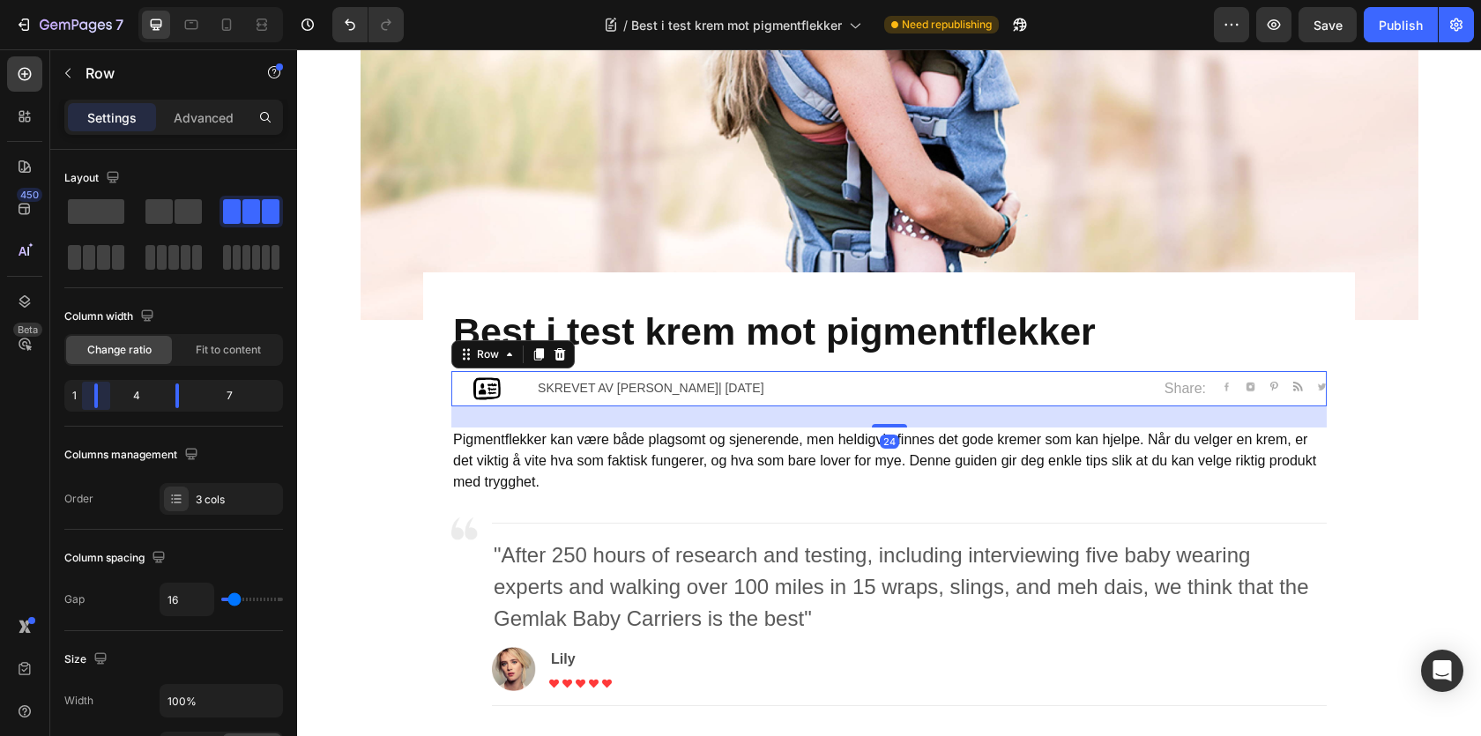
drag, startPoint x: 101, startPoint y: 395, endPoint x: 69, endPoint y: 395, distance: 31.7
click at [69, 0] on body "7 / Best i test krem mot pigmentflekker Need republishing Preview Save Publish …" at bounding box center [740, 0] width 1481 height 0
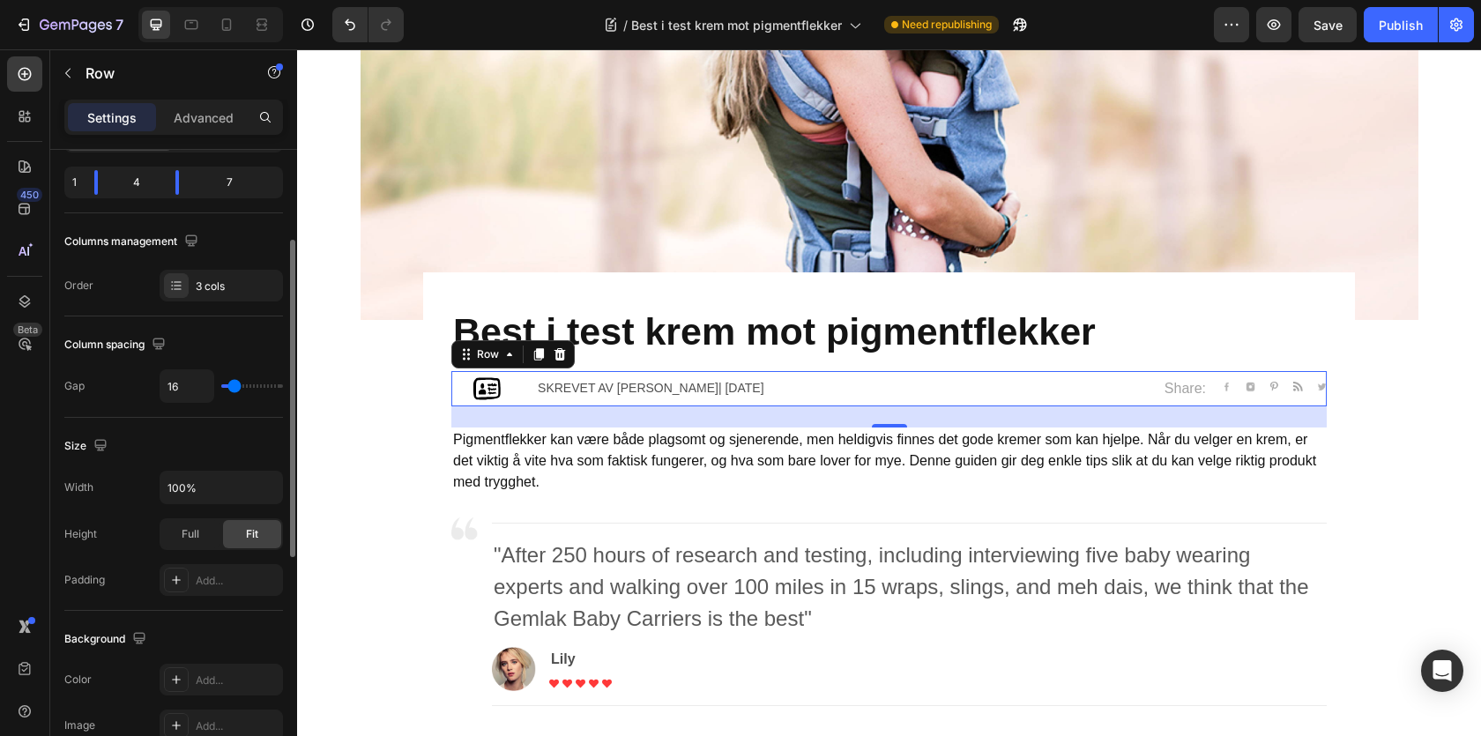
scroll to position [214, 0]
drag, startPoint x: 179, startPoint y: 389, endPoint x: 152, endPoint y: 388, distance: 27.3
click at [153, 388] on div "Gap 16" at bounding box center [173, 386] width 219 height 34
type input "1"
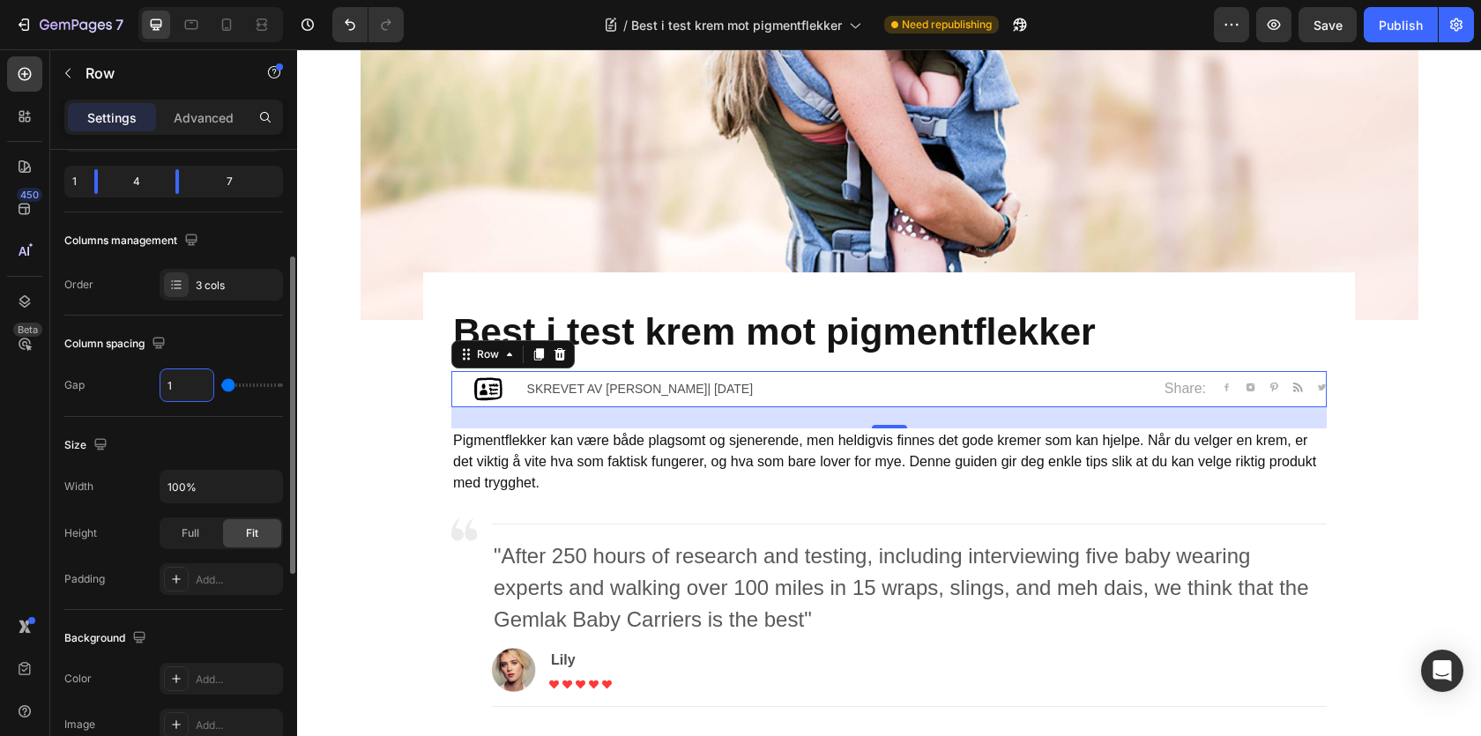
type input "10"
click at [1061, 391] on div "Share: Text block Image Image Image Image Image Icon List Hoz Row" at bounding box center [1076, 388] width 501 height 25
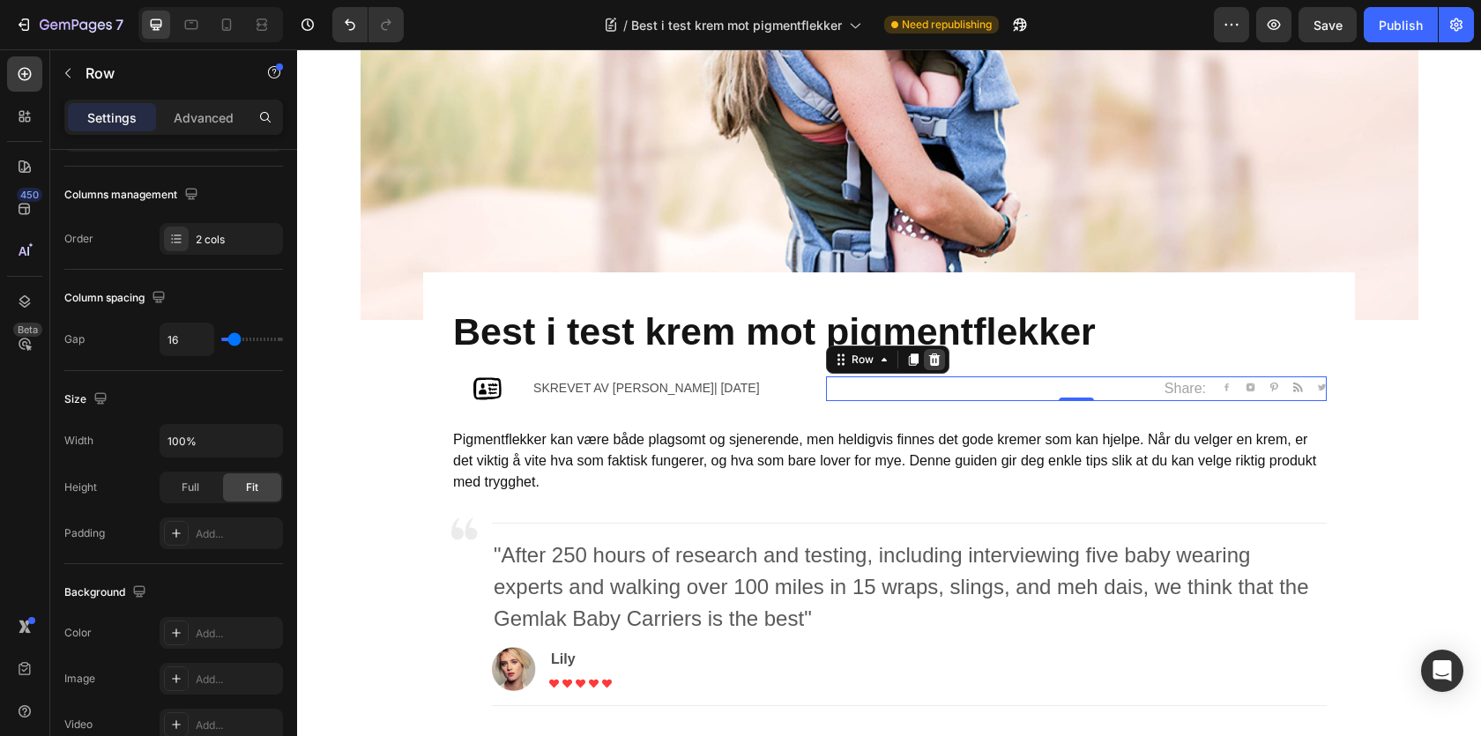
click at [927, 358] on div at bounding box center [934, 359] width 21 height 21
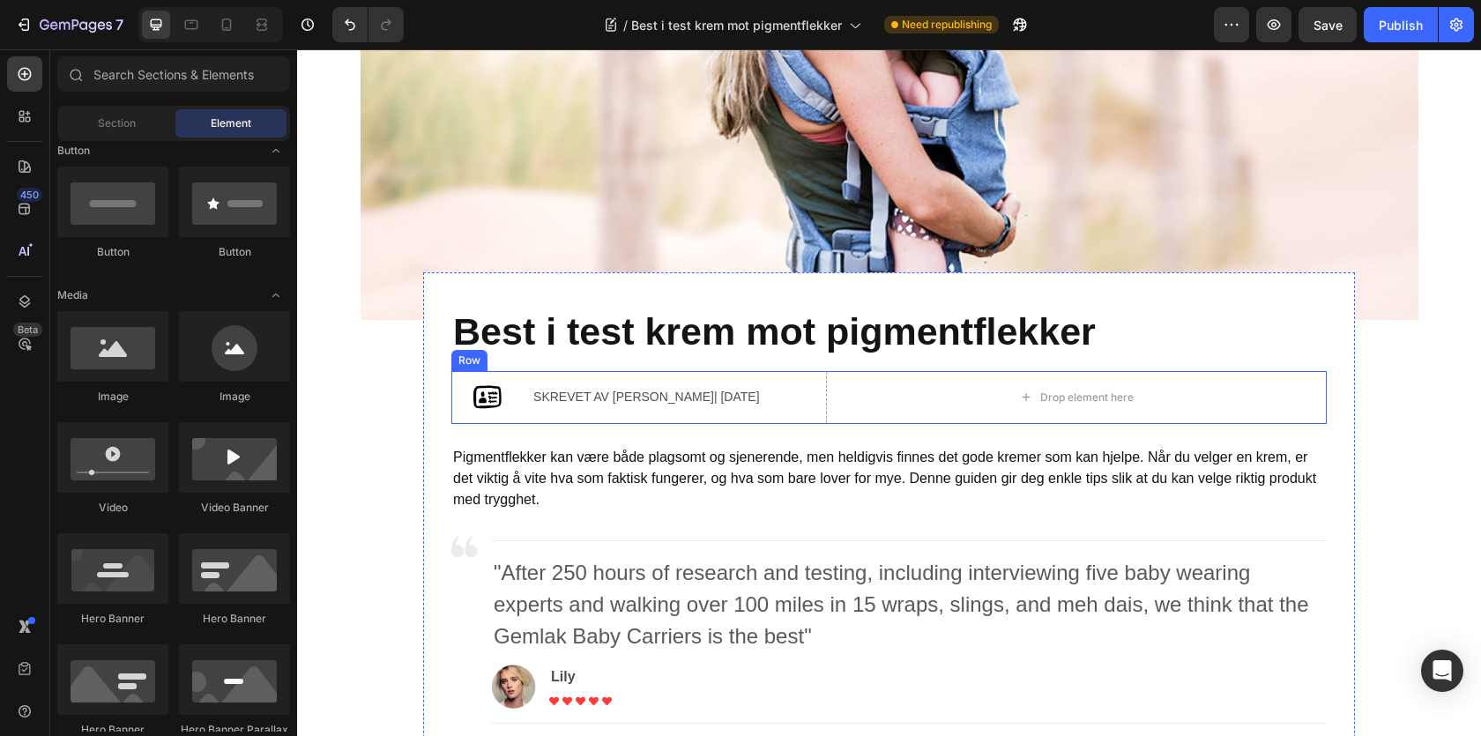
click at [517, 377] on div "Image" at bounding box center [486, 397] width 71 height 53
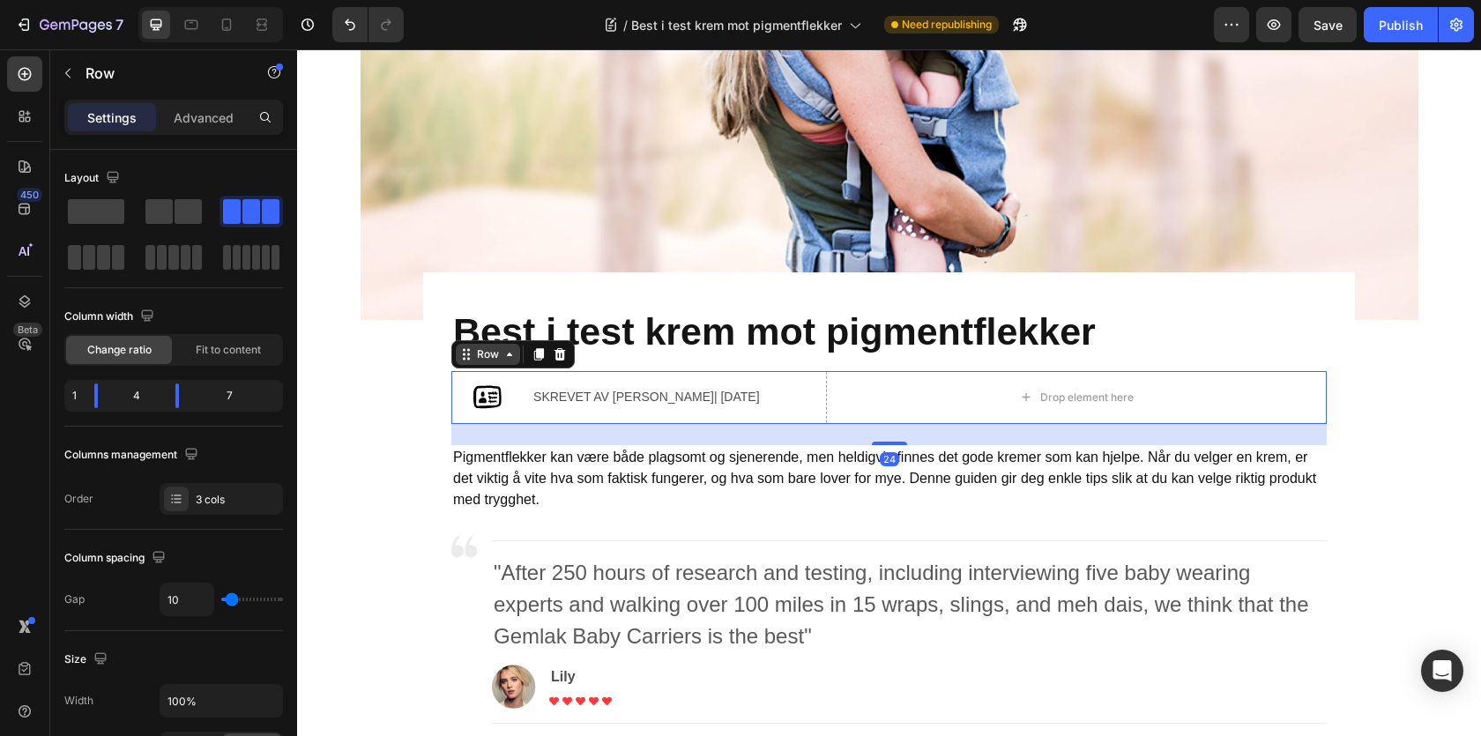
click at [495, 356] on div "Row" at bounding box center [487, 354] width 29 height 16
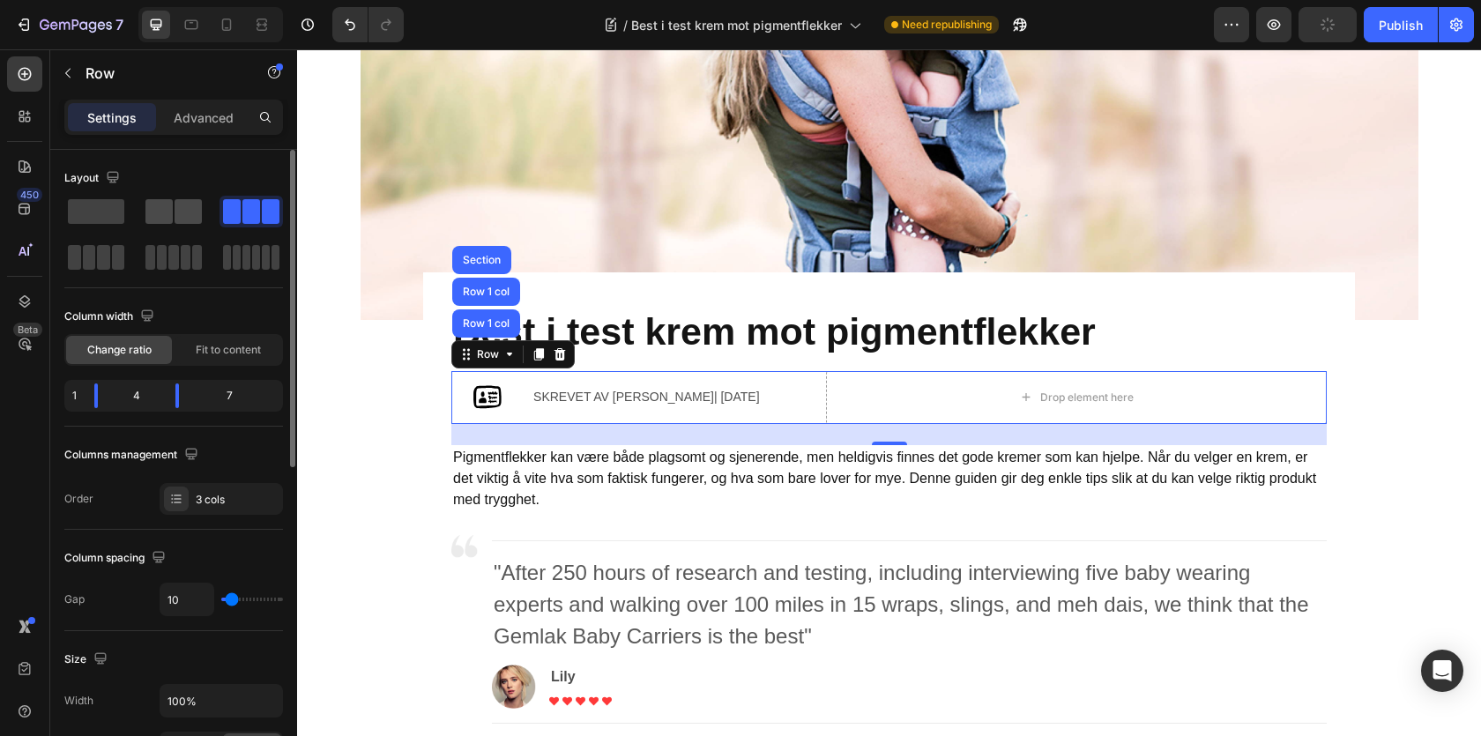
click at [160, 208] on span at bounding box center [158, 211] width 27 height 25
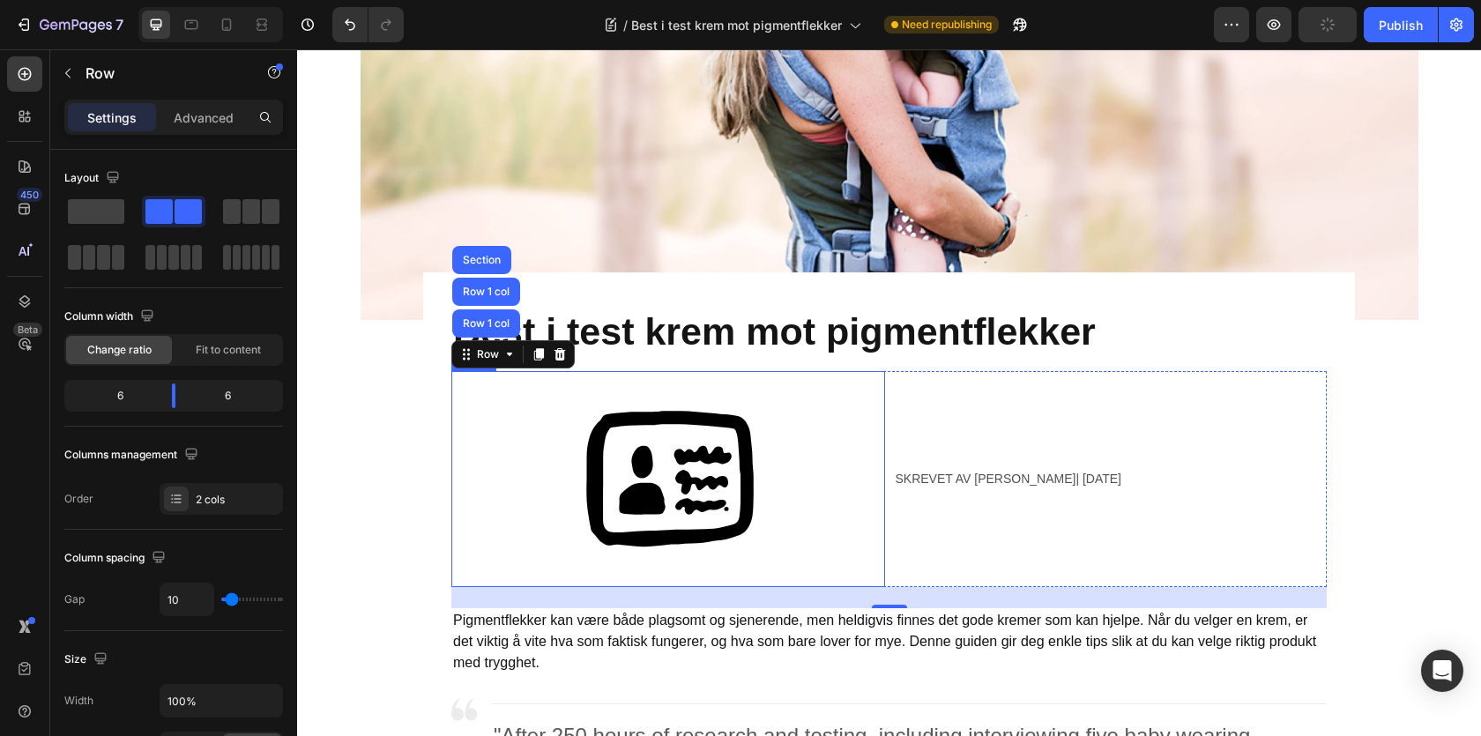
click at [495, 397] on div at bounding box center [668, 479] width 434 height 217
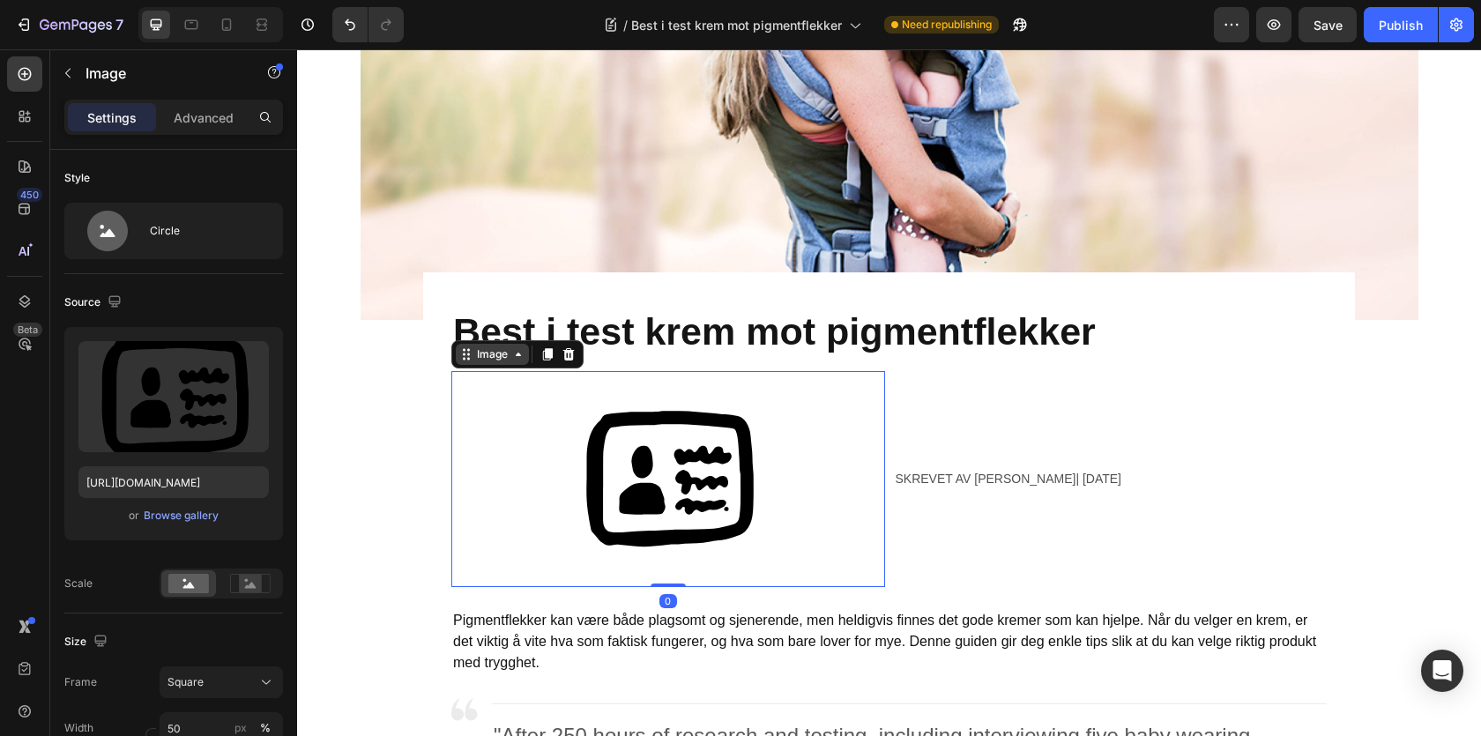
click at [496, 358] on div "Image" at bounding box center [492, 354] width 38 height 16
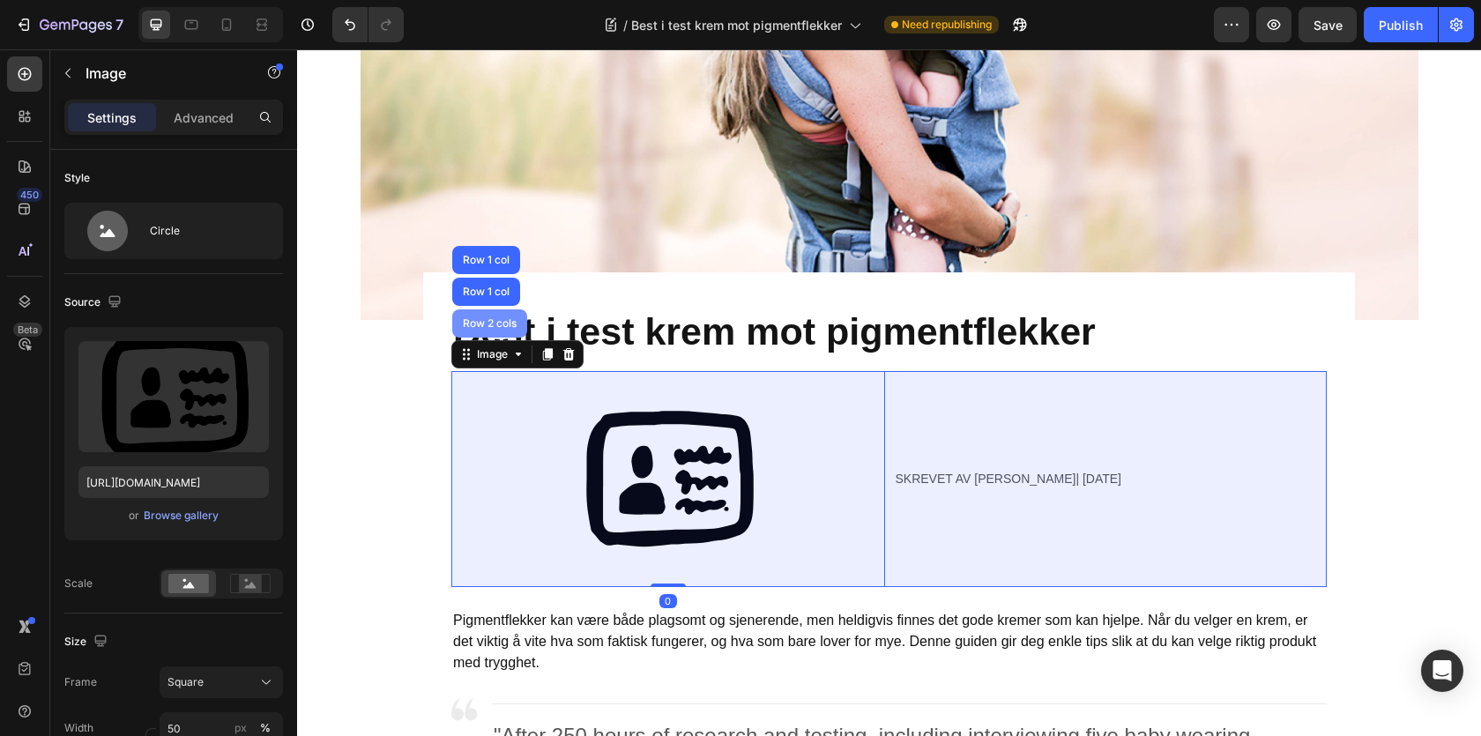
click at [490, 325] on div "Row 2 cols" at bounding box center [489, 323] width 61 height 11
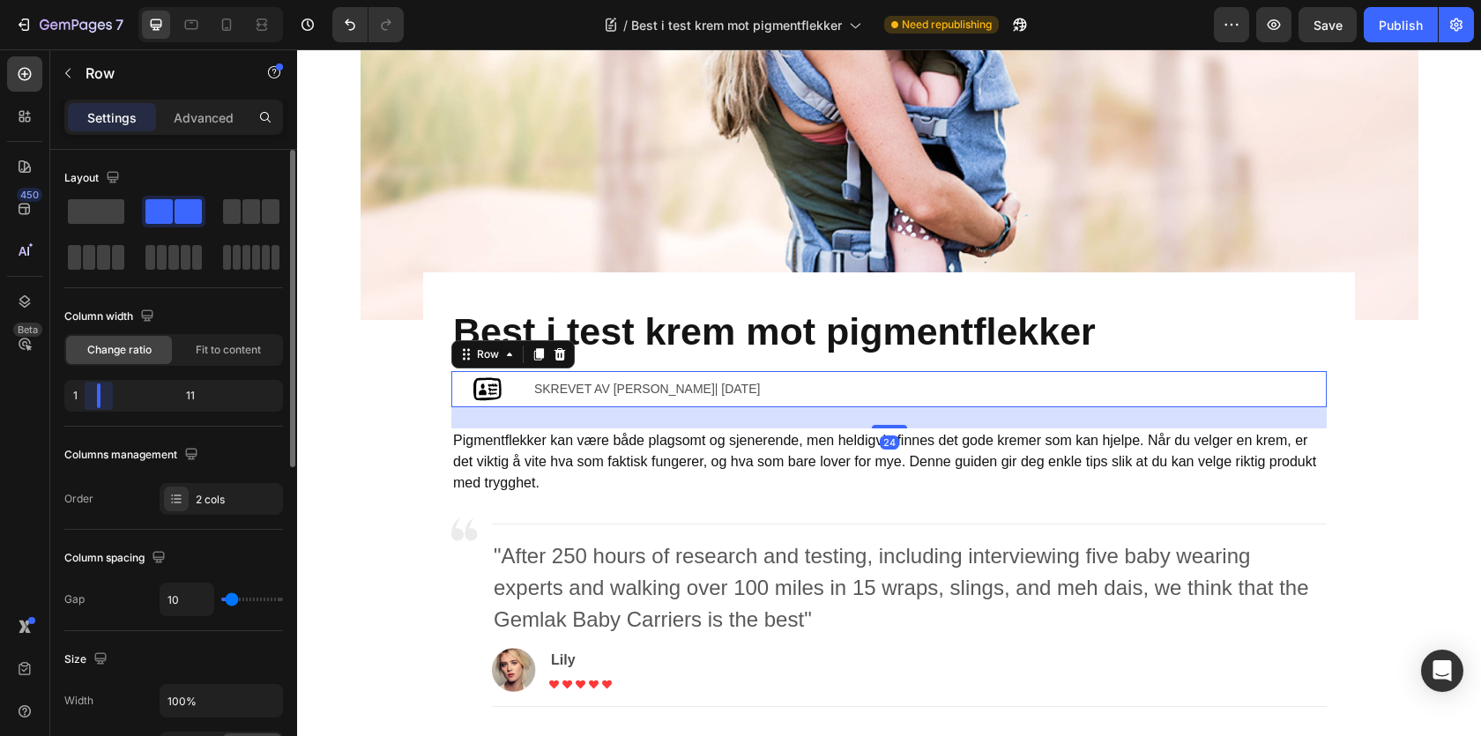
drag, startPoint x: 167, startPoint y: 395, endPoint x: 75, endPoint y: 390, distance: 91.8
click at [76, 0] on body "7 / Best i test krem mot pigmentflekker Need republishing Preview Save Publish …" at bounding box center [740, 0] width 1481 height 0
click at [493, 389] on img at bounding box center [487, 389] width 36 height 36
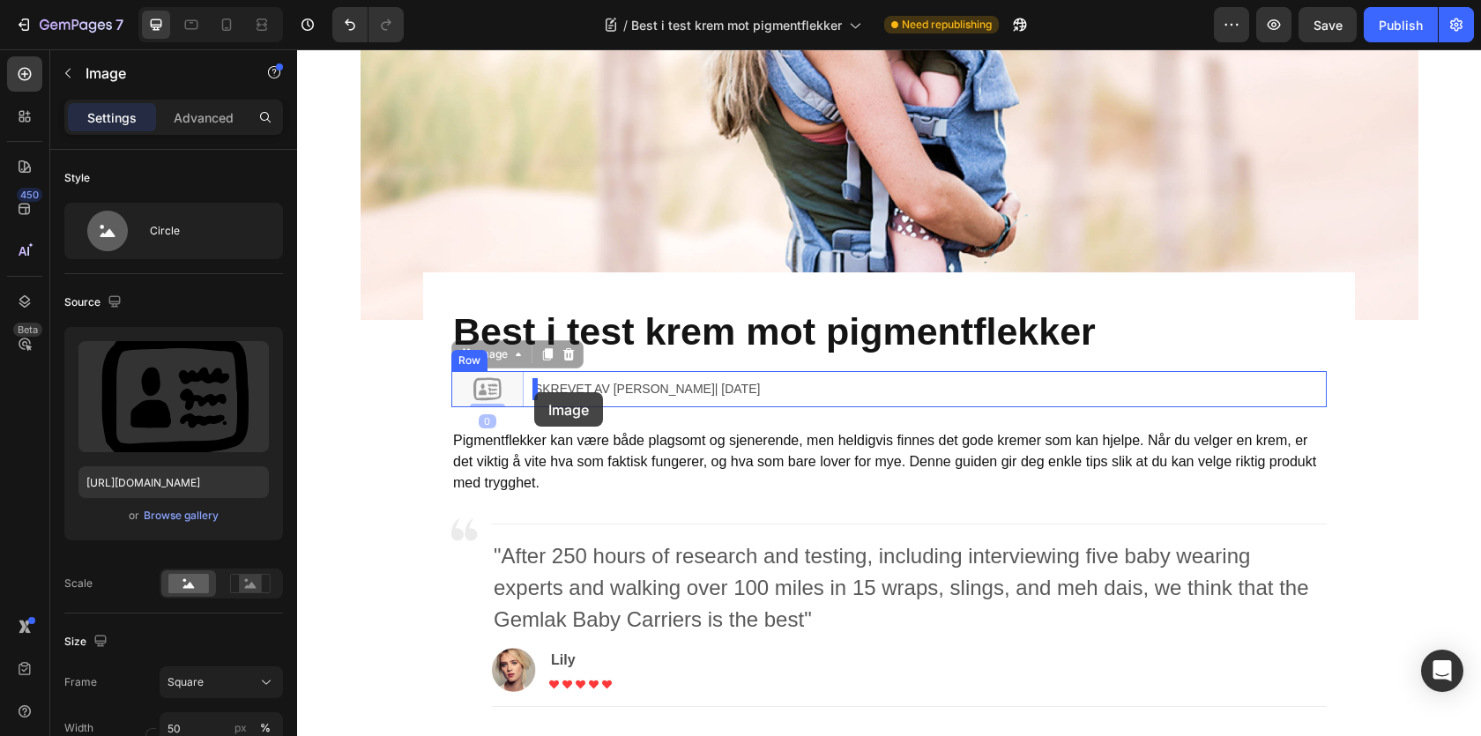
drag, startPoint x: 506, startPoint y: 391, endPoint x: 534, endPoint y: 392, distance: 28.3
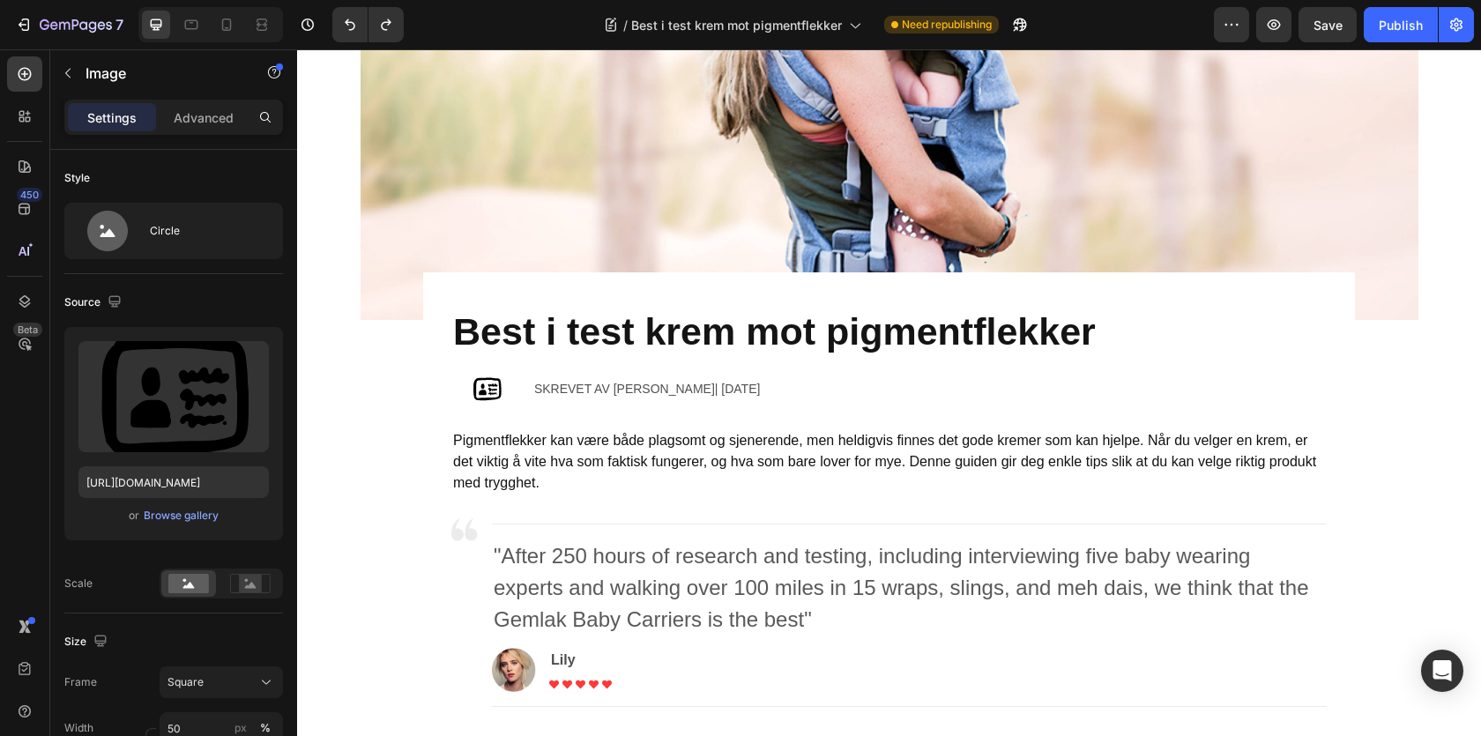
click at [492, 396] on img at bounding box center [487, 389] width 36 height 36
click at [476, 379] on img at bounding box center [487, 389] width 36 height 36
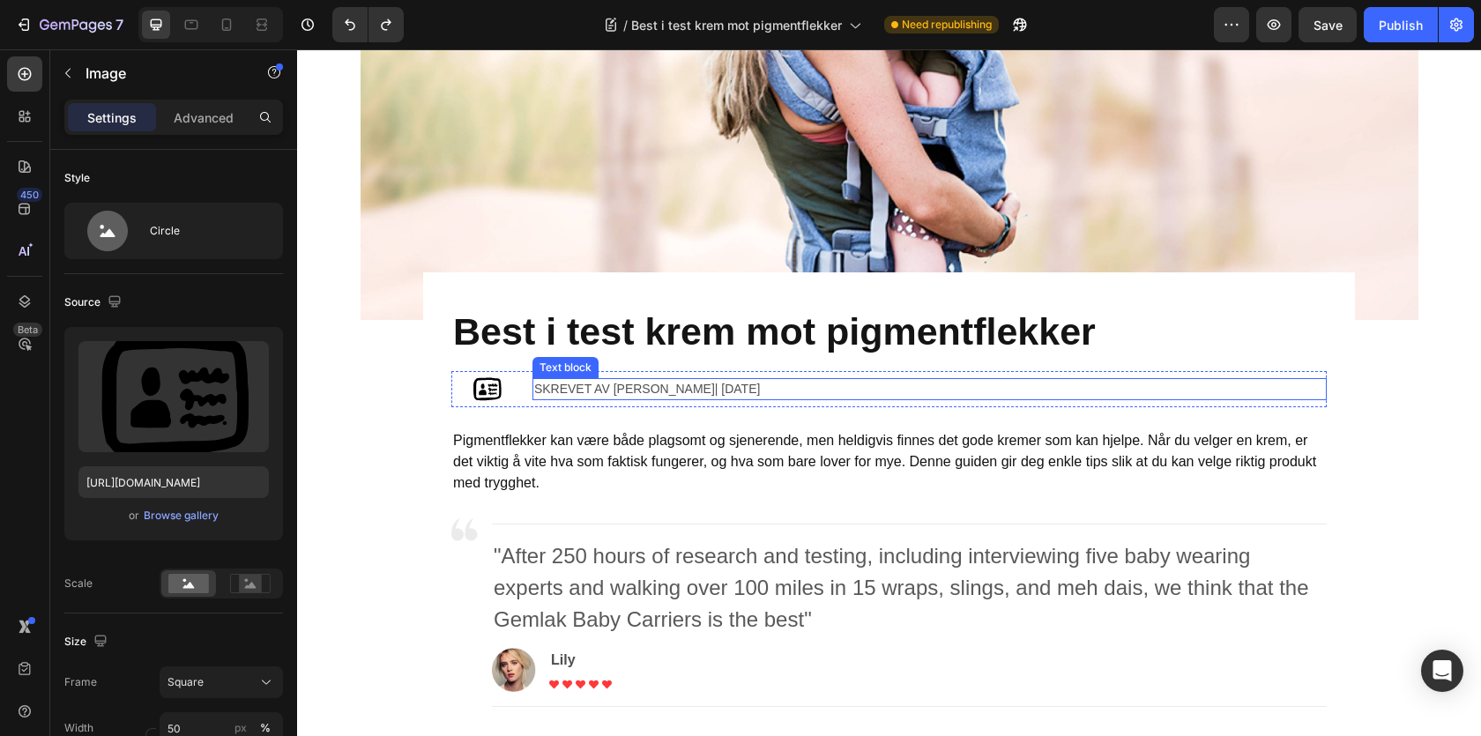
click at [543, 385] on p "Skrevet av Sarah| April 29,2020" at bounding box center [929, 389] width 791 height 19
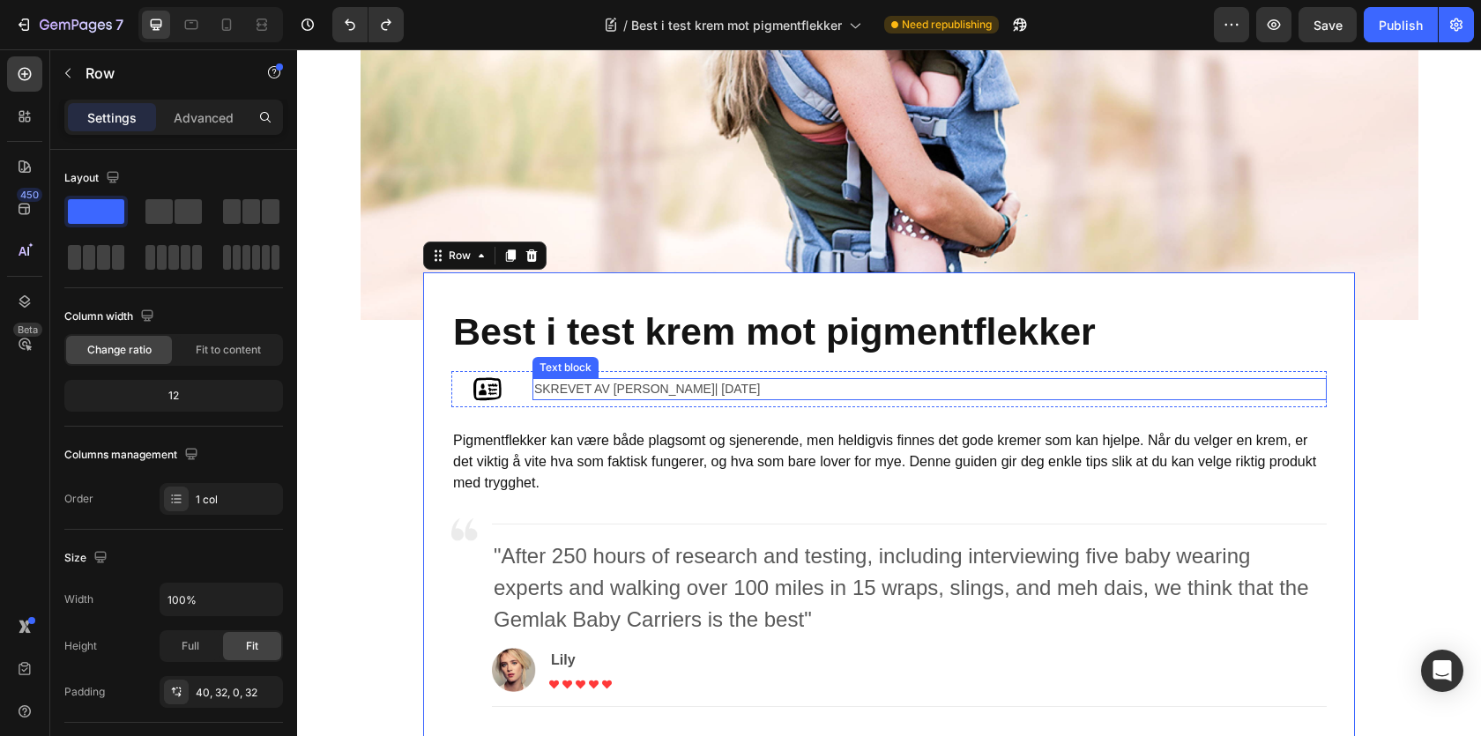
click at [667, 391] on p "Skrevet av Sarah| April 29,2020" at bounding box center [929, 389] width 791 height 19
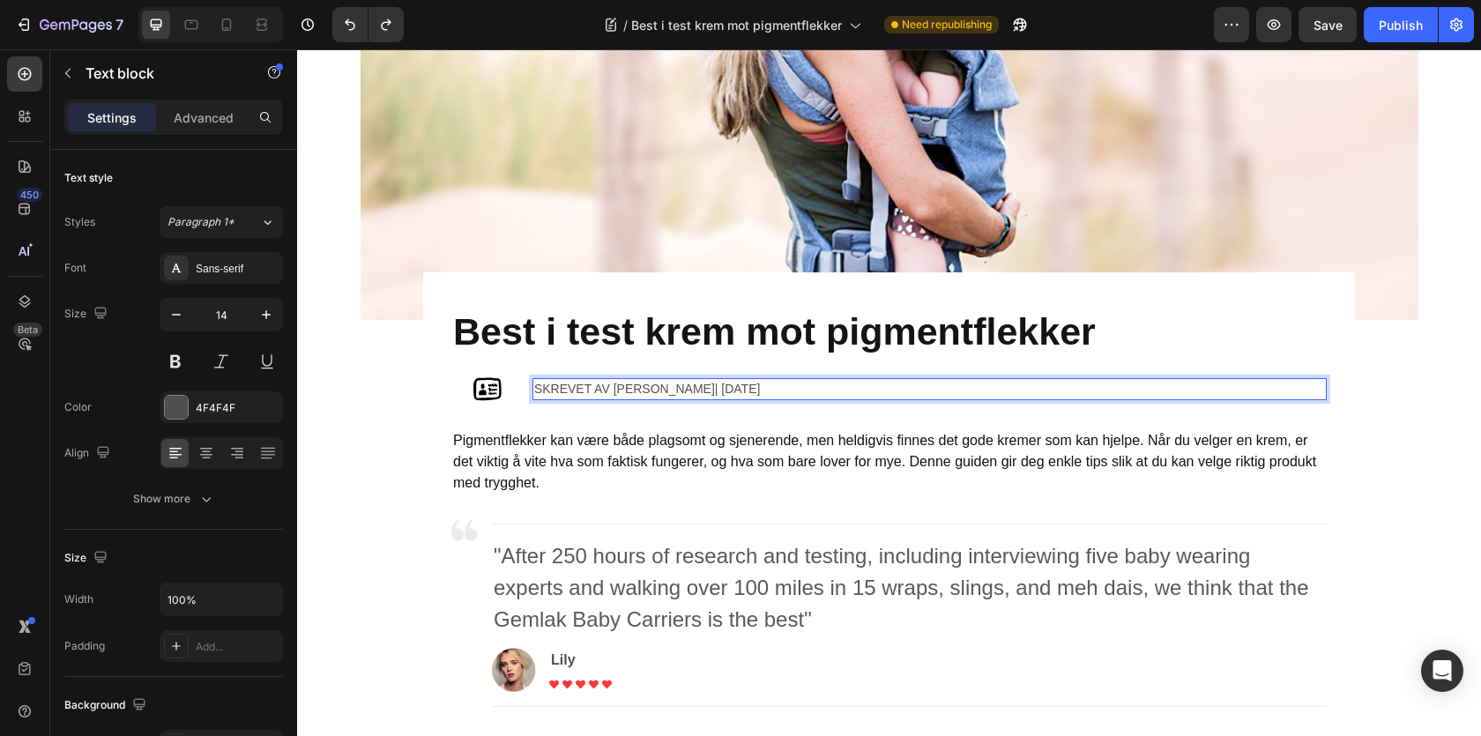
click at [665, 391] on p "Skrevet av Sarah| April 29,2020" at bounding box center [929, 389] width 791 height 19
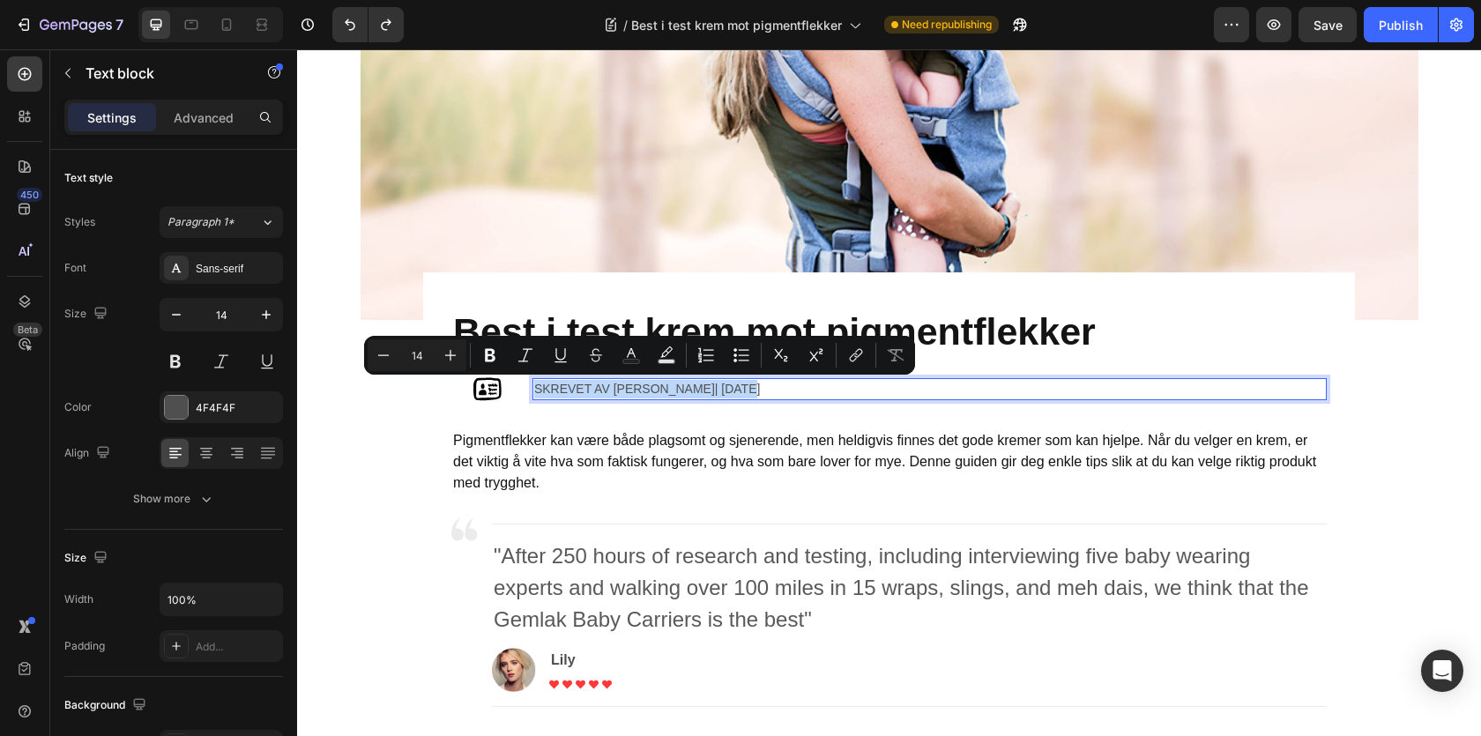
click at [663, 387] on p "Skrevet av Sarah| April 29,2020" at bounding box center [929, 389] width 791 height 19
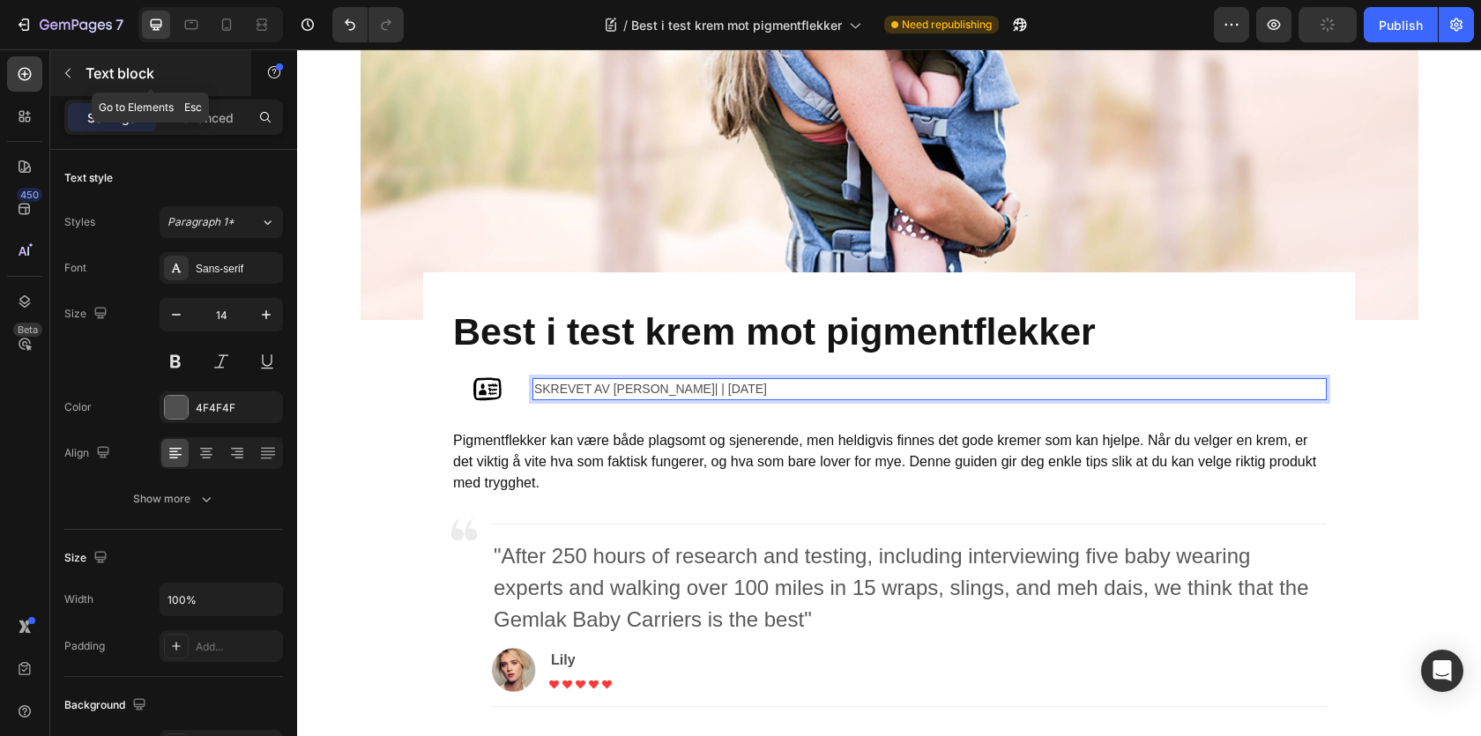
click at [75, 77] on button "button" at bounding box center [68, 73] width 28 height 28
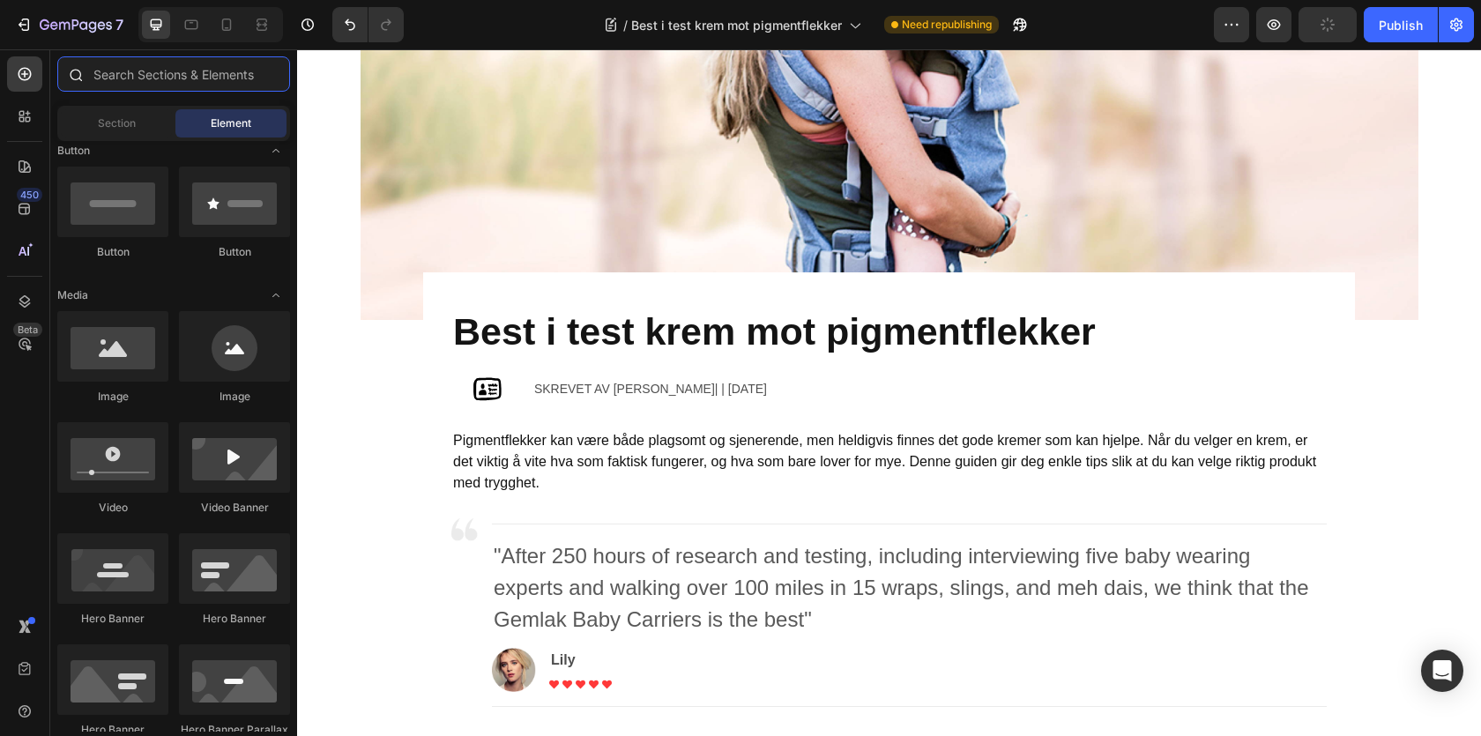
click at [138, 80] on input "text" at bounding box center [173, 73] width 233 height 35
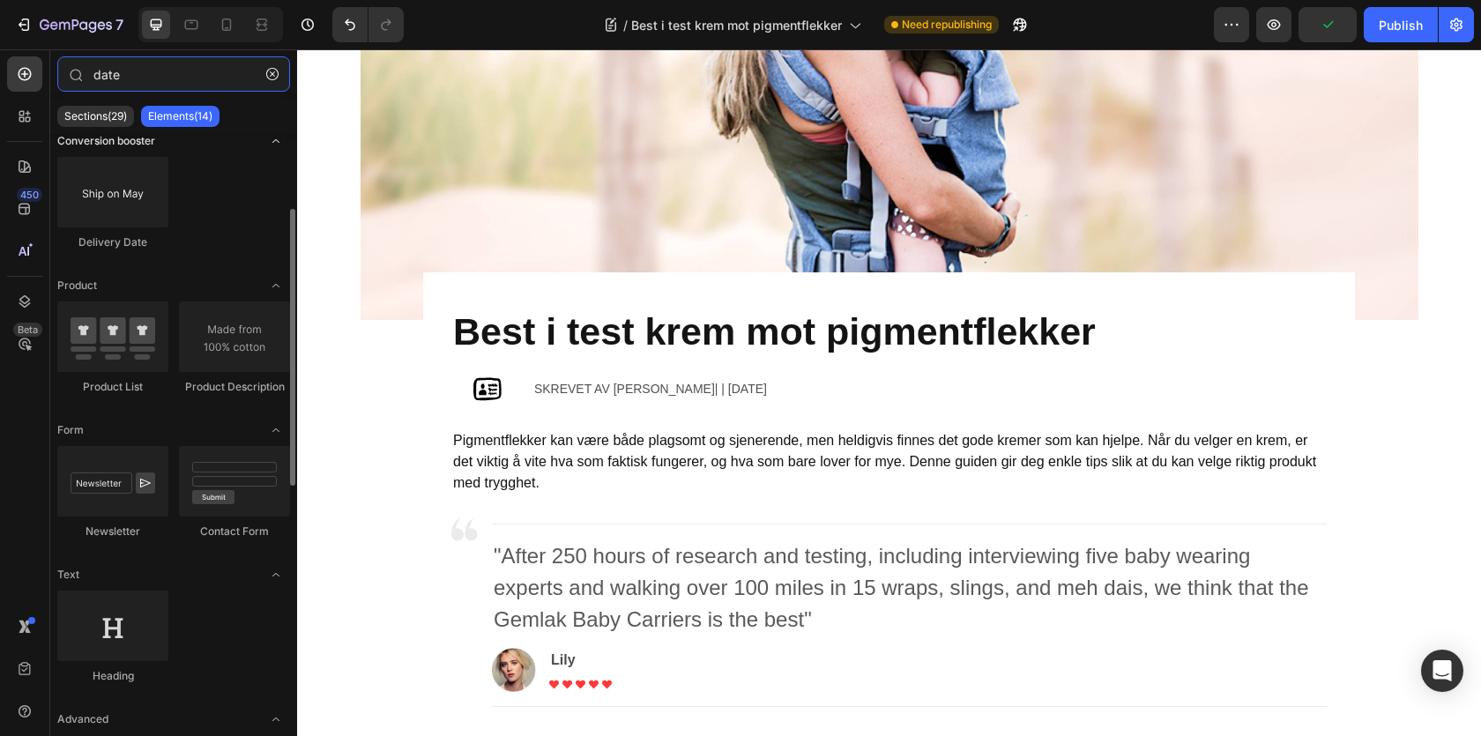
scroll to position [0, 0]
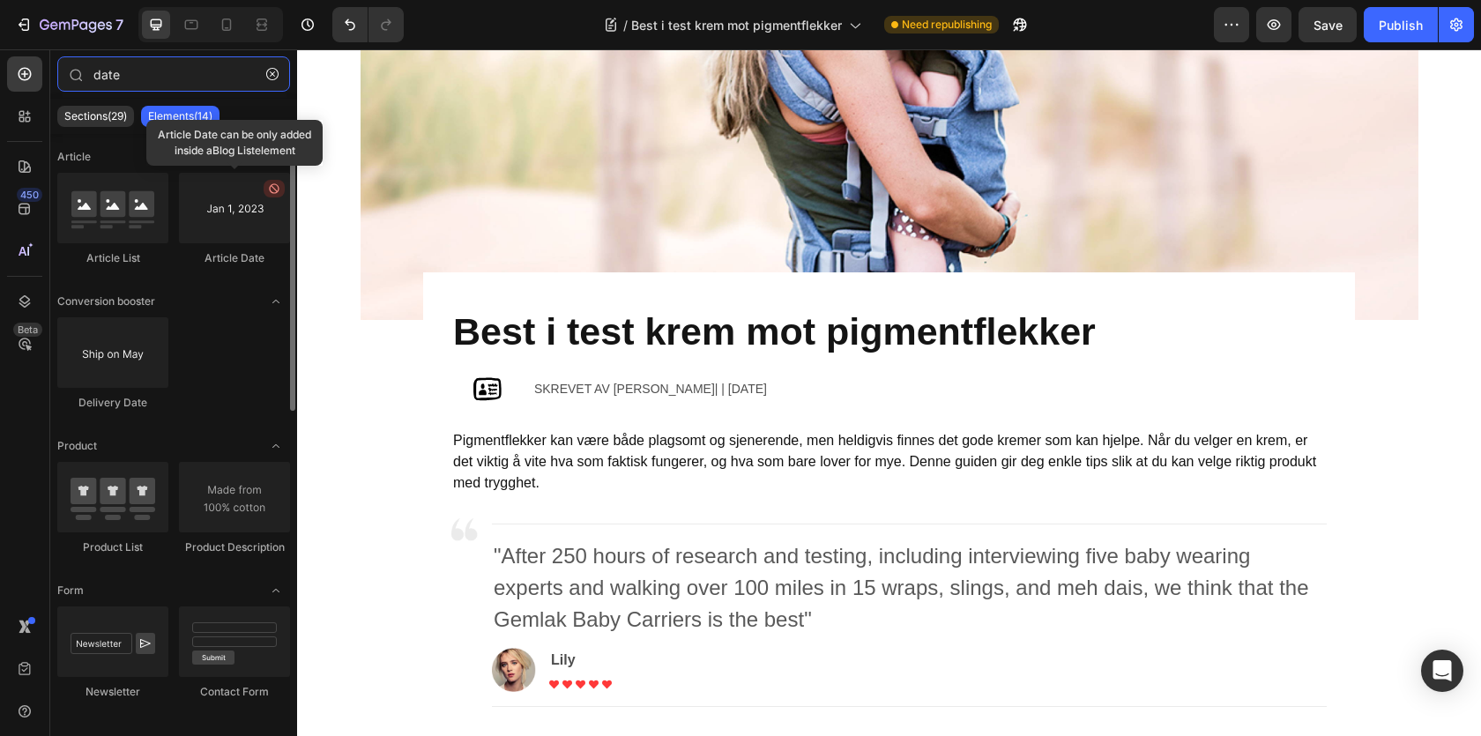
type input "date"
drag, startPoint x: 234, startPoint y: 221, endPoint x: 253, endPoint y: 264, distance: 47.4
click at [253, 264] on div "Article Date" at bounding box center [234, 219] width 111 height 93
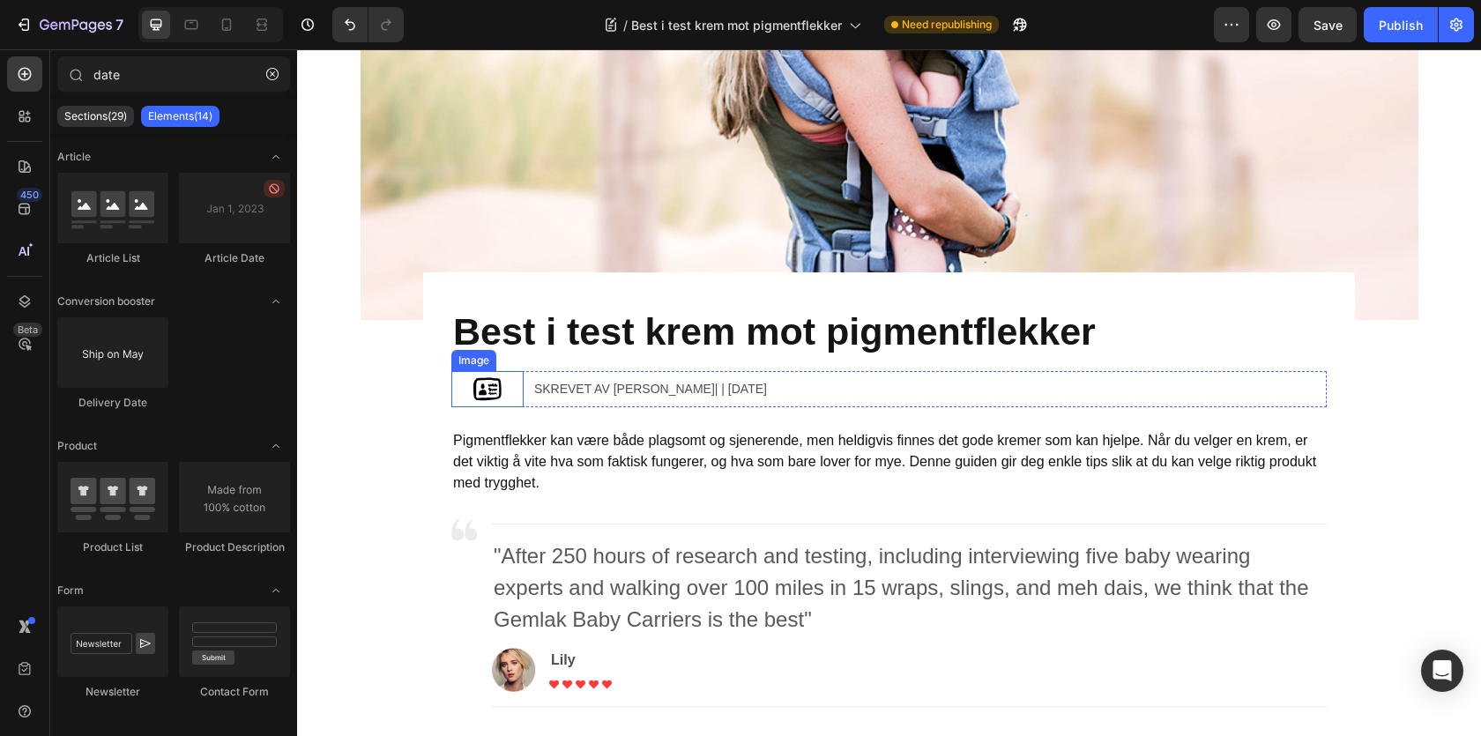
click at [490, 391] on img at bounding box center [487, 389] width 36 height 36
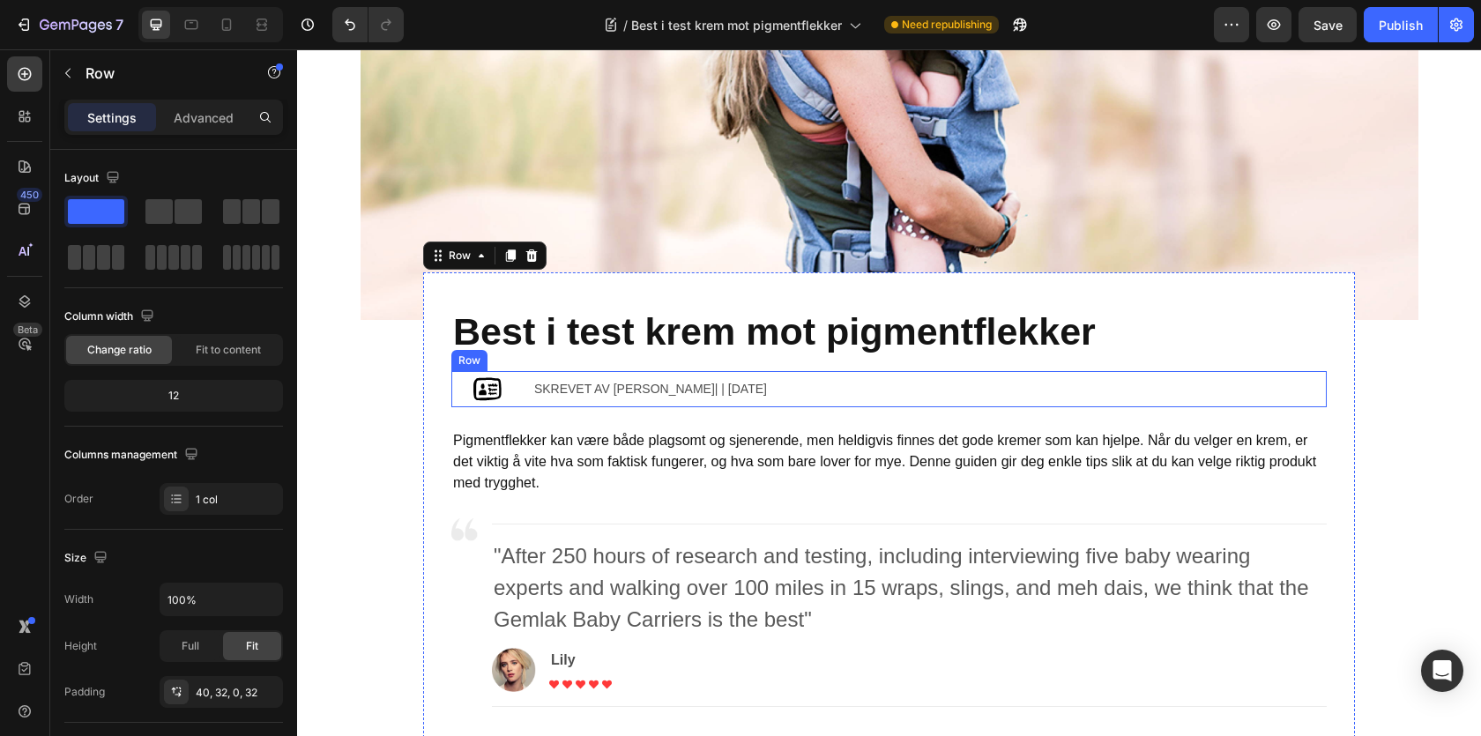
click at [525, 378] on div "Image Skrevet av Sarah| | April 29,2020 Text block Row" at bounding box center [888, 389] width 875 height 36
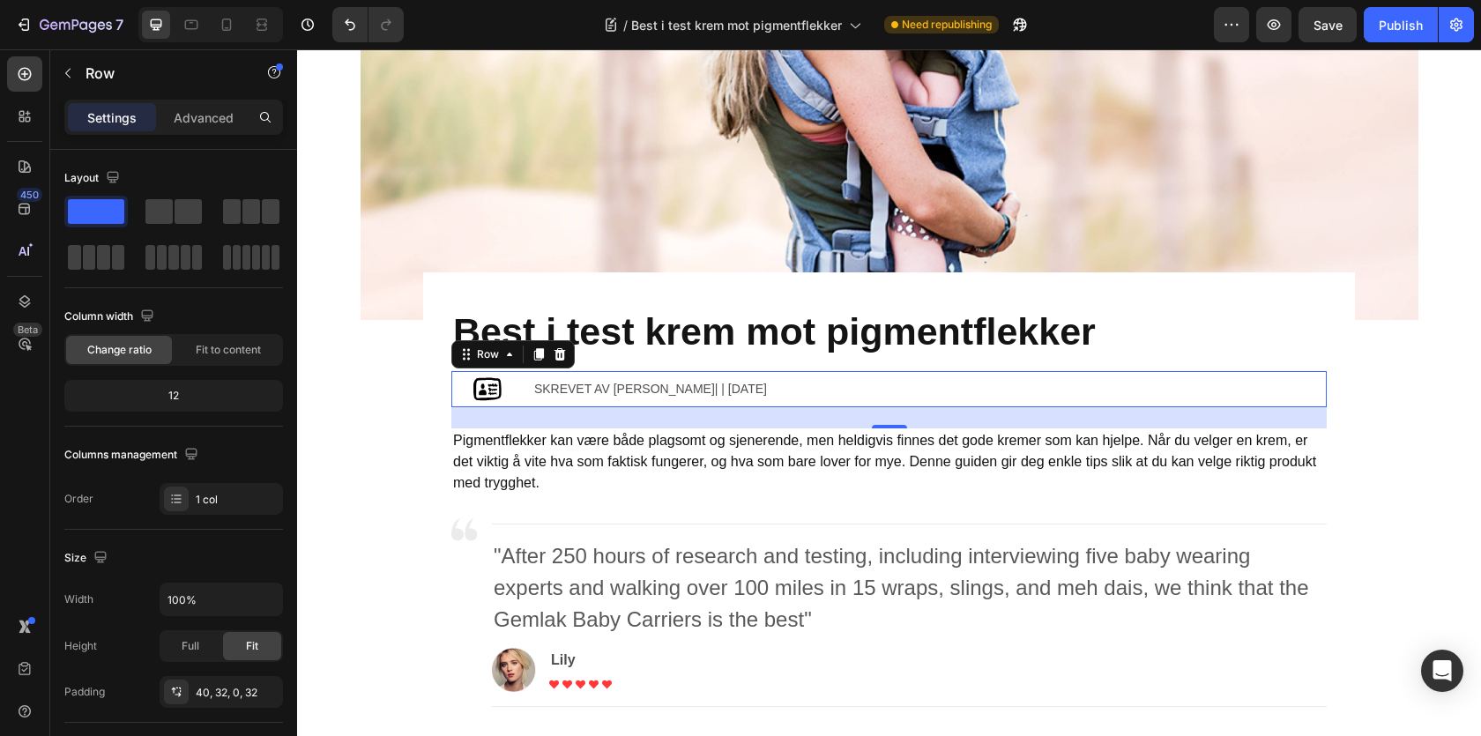
scroll to position [214, 0]
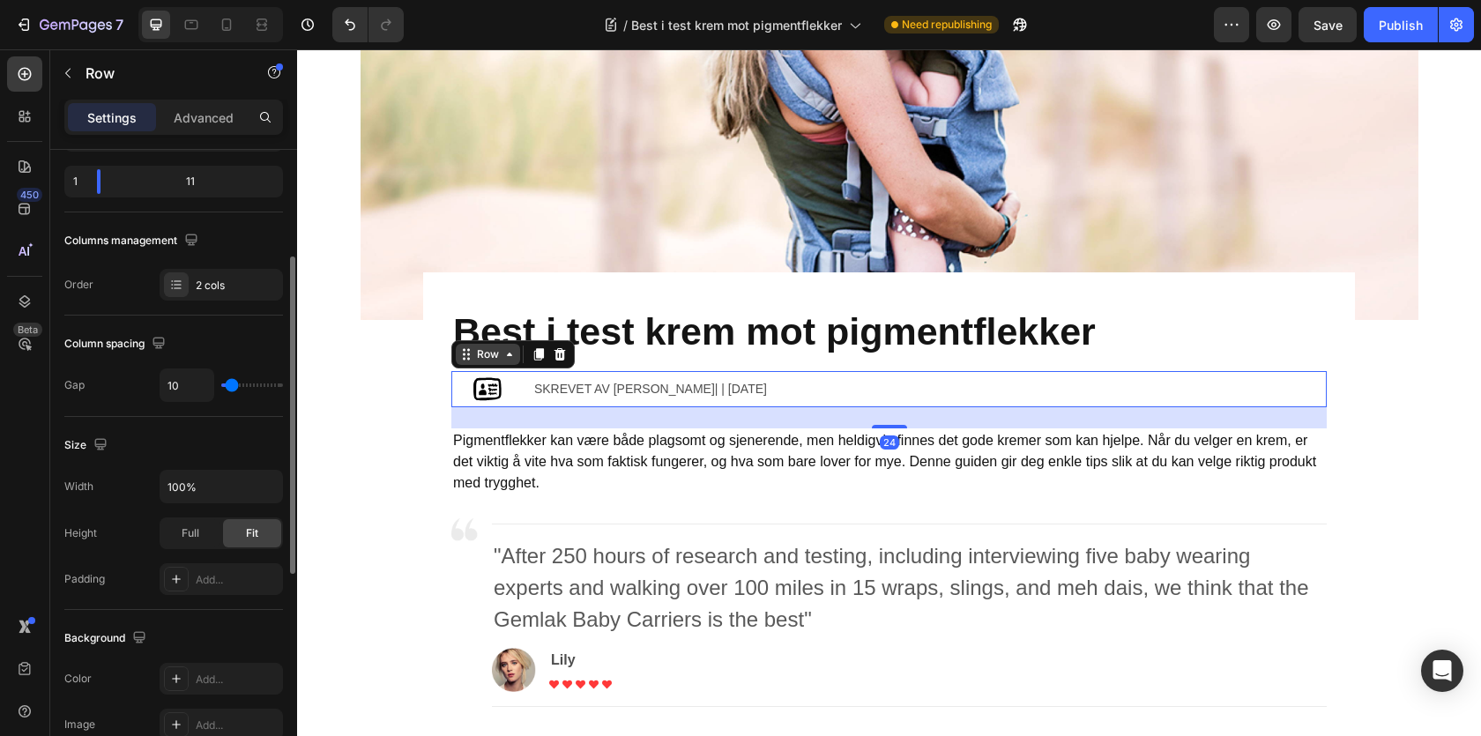
click at [494, 358] on div "Row" at bounding box center [487, 354] width 29 height 16
drag, startPoint x: 182, startPoint y: 385, endPoint x: 150, endPoint y: 381, distance: 32.9
click at [152, 383] on div "Gap 10" at bounding box center [173, 386] width 219 height 34
drag, startPoint x: 177, startPoint y: 383, endPoint x: 154, endPoint y: 376, distance: 24.0
click at [154, 376] on div "Gap 10" at bounding box center [173, 386] width 219 height 34
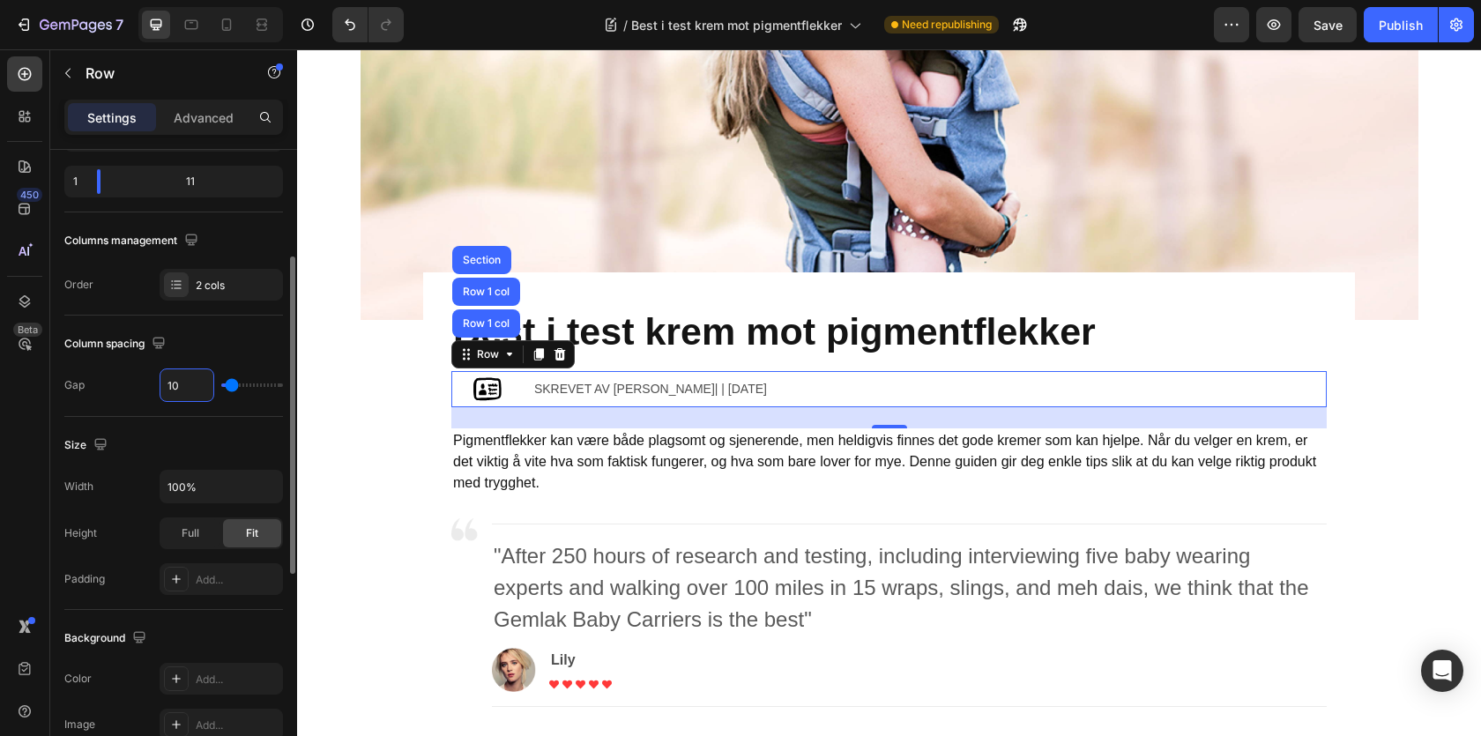
type input "0"
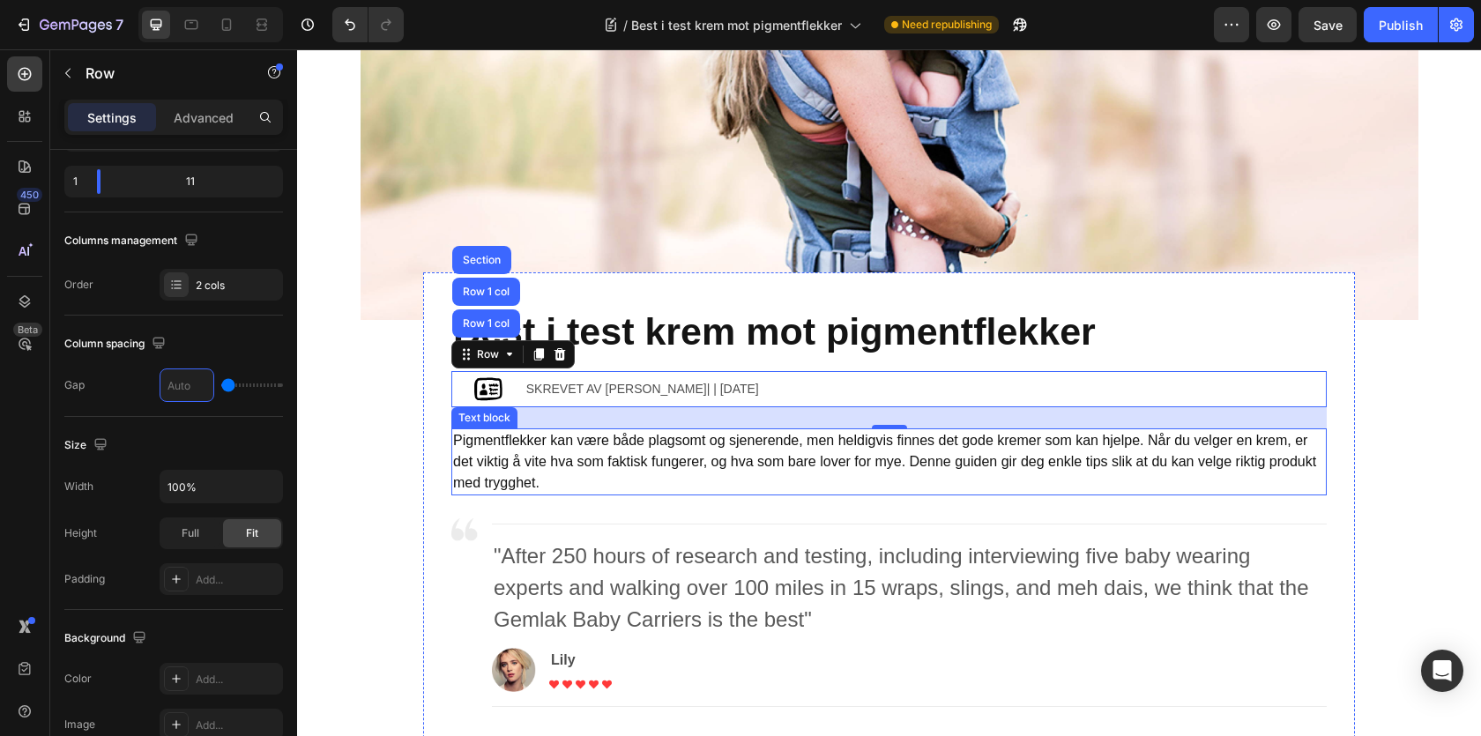
click at [569, 464] on p "Pigmentflekker kan være både plagsomt og sjenerende, men heldigvis finnes det g…" at bounding box center [889, 461] width 872 height 63
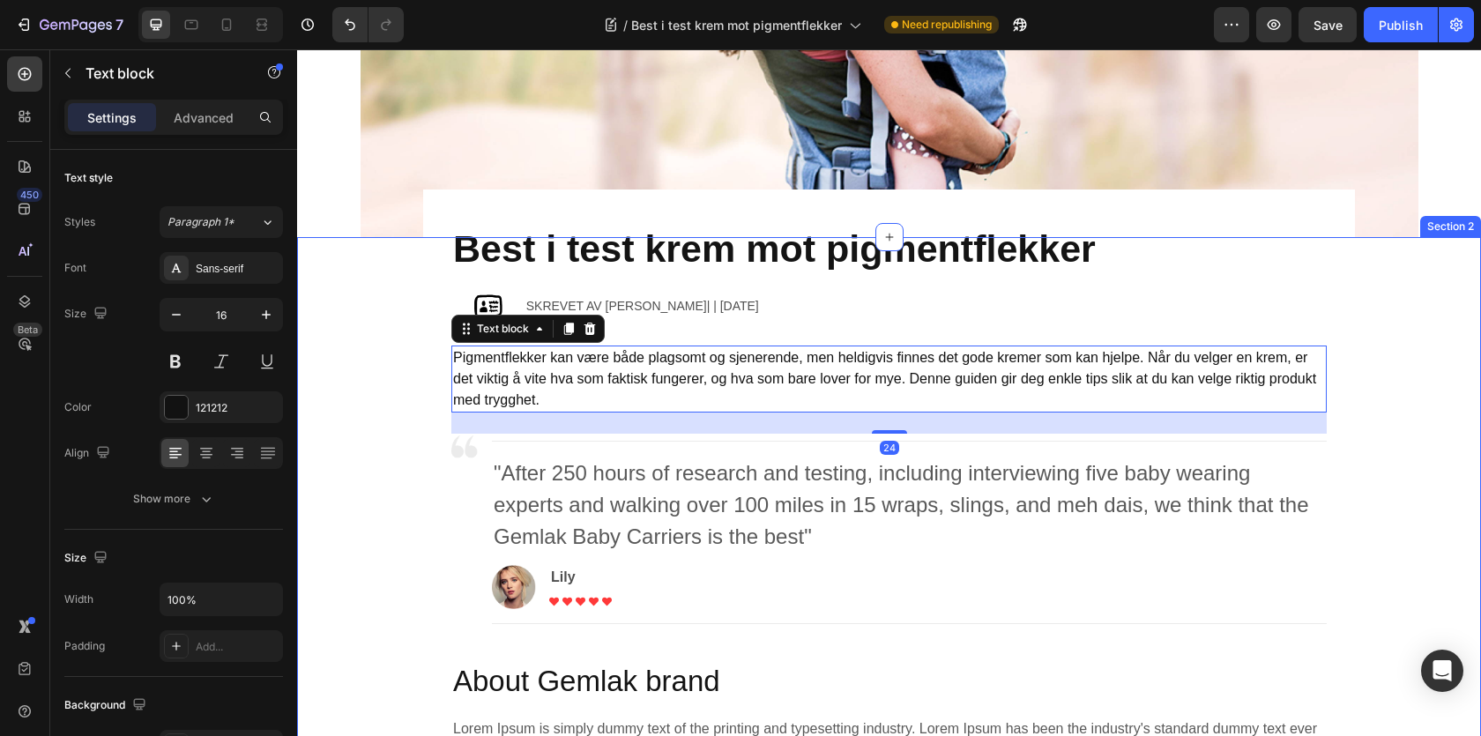
scroll to position [489, 0]
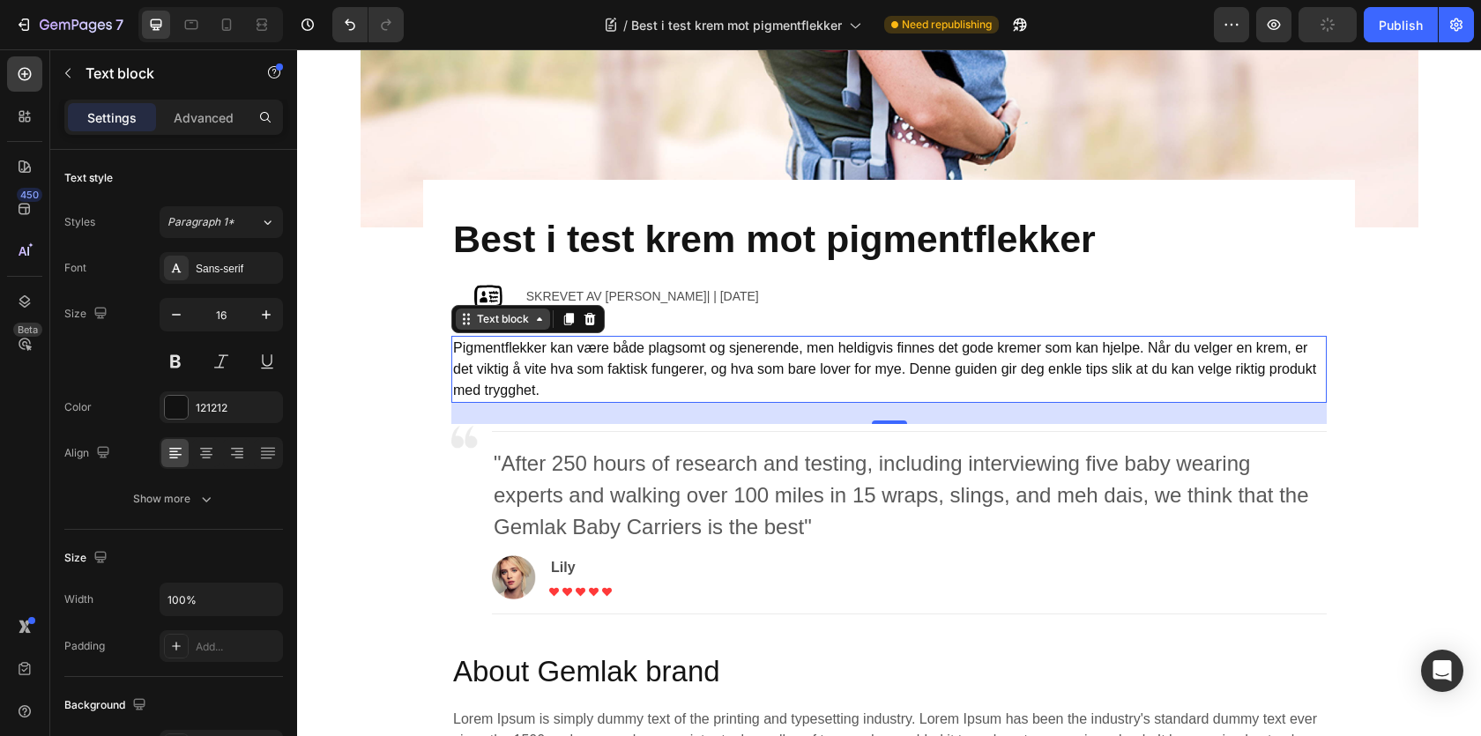
click at [523, 323] on div "Text block" at bounding box center [502, 319] width 59 height 16
click at [569, 315] on icon at bounding box center [569, 319] width 10 height 12
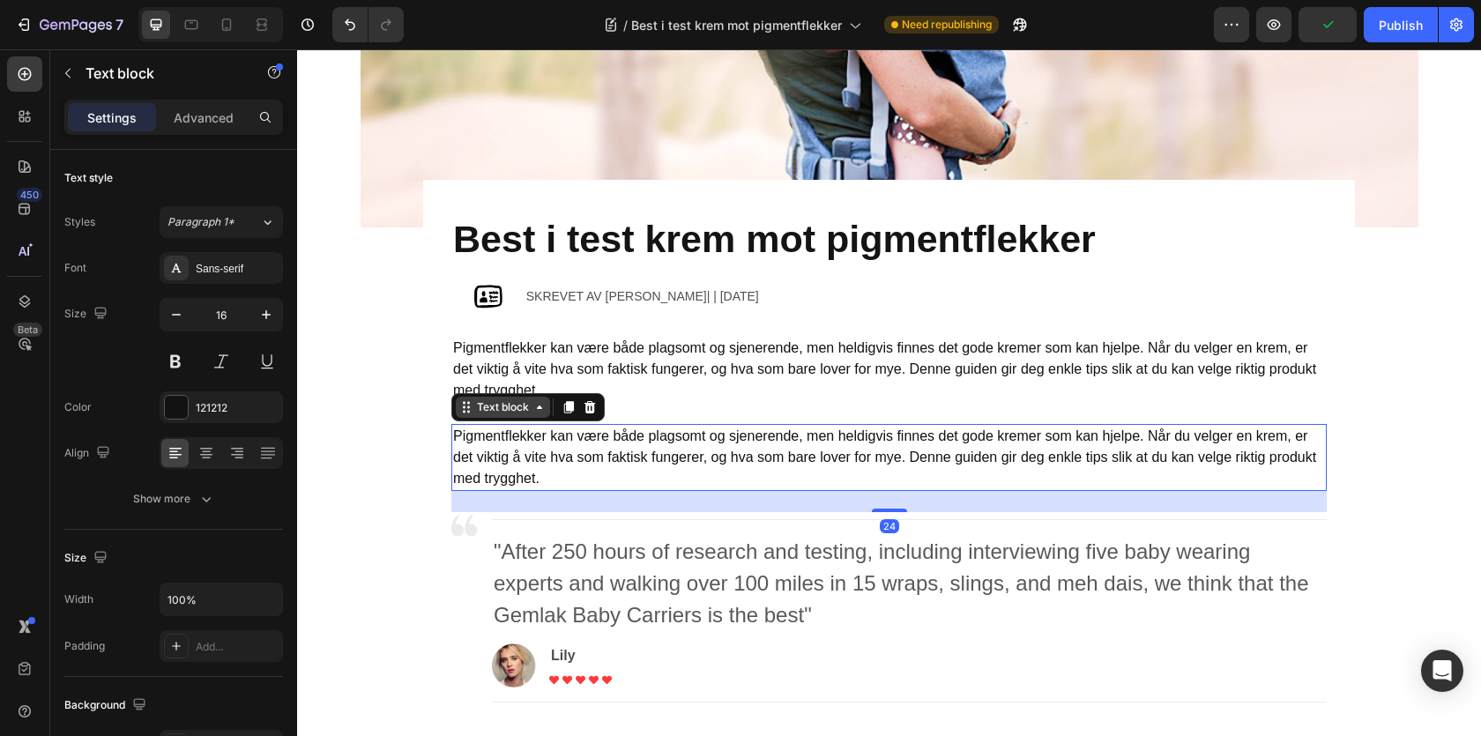
click at [524, 409] on div "Text block" at bounding box center [502, 407] width 59 height 16
click at [518, 440] on p "Pigmentflekker kan være både plagsomt og sjenerende, men heldigvis finnes det g…" at bounding box center [889, 457] width 872 height 63
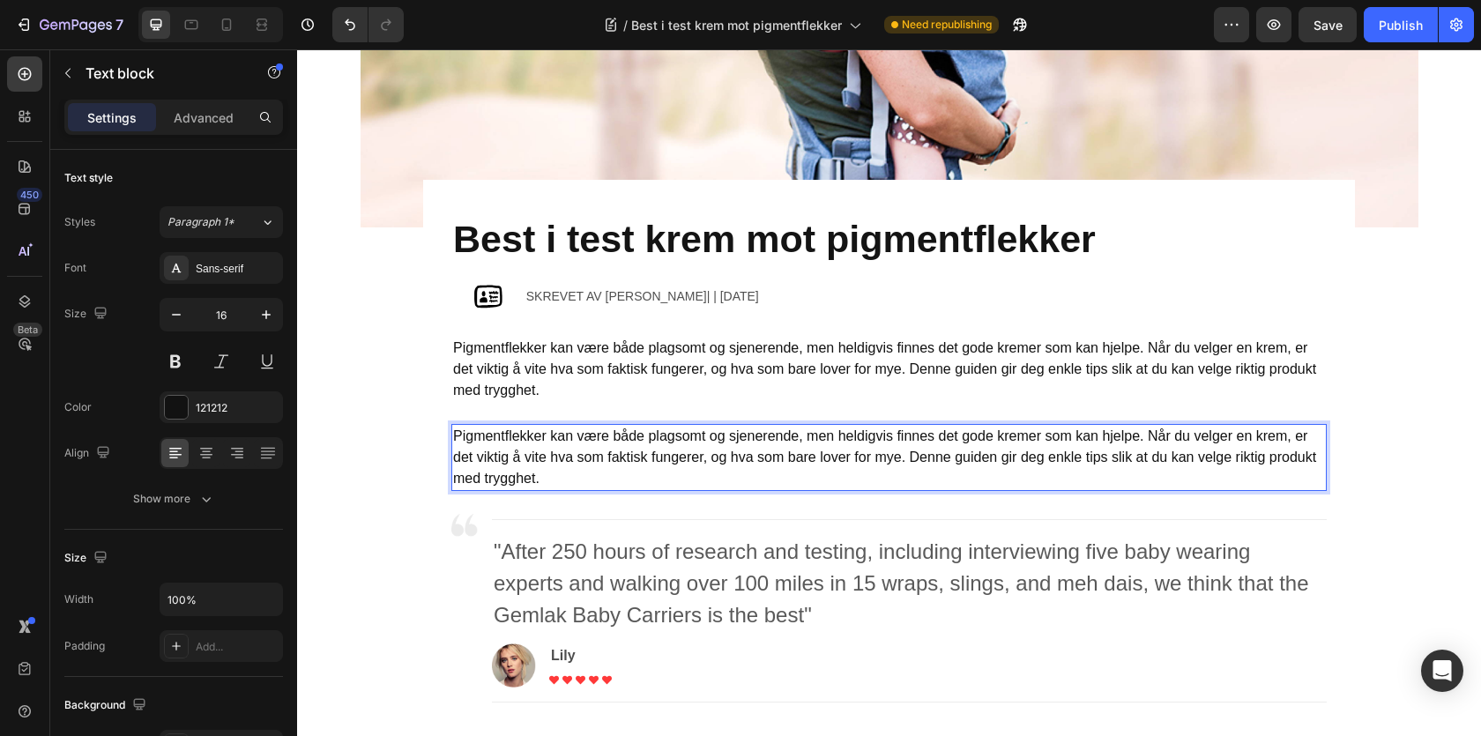
click at [543, 449] on p "Pigmentflekker kan være både plagsomt og sjenerende, men heldigvis finnes det g…" at bounding box center [889, 457] width 872 height 63
click at [86, 80] on p "Text block" at bounding box center [161, 73] width 150 height 21
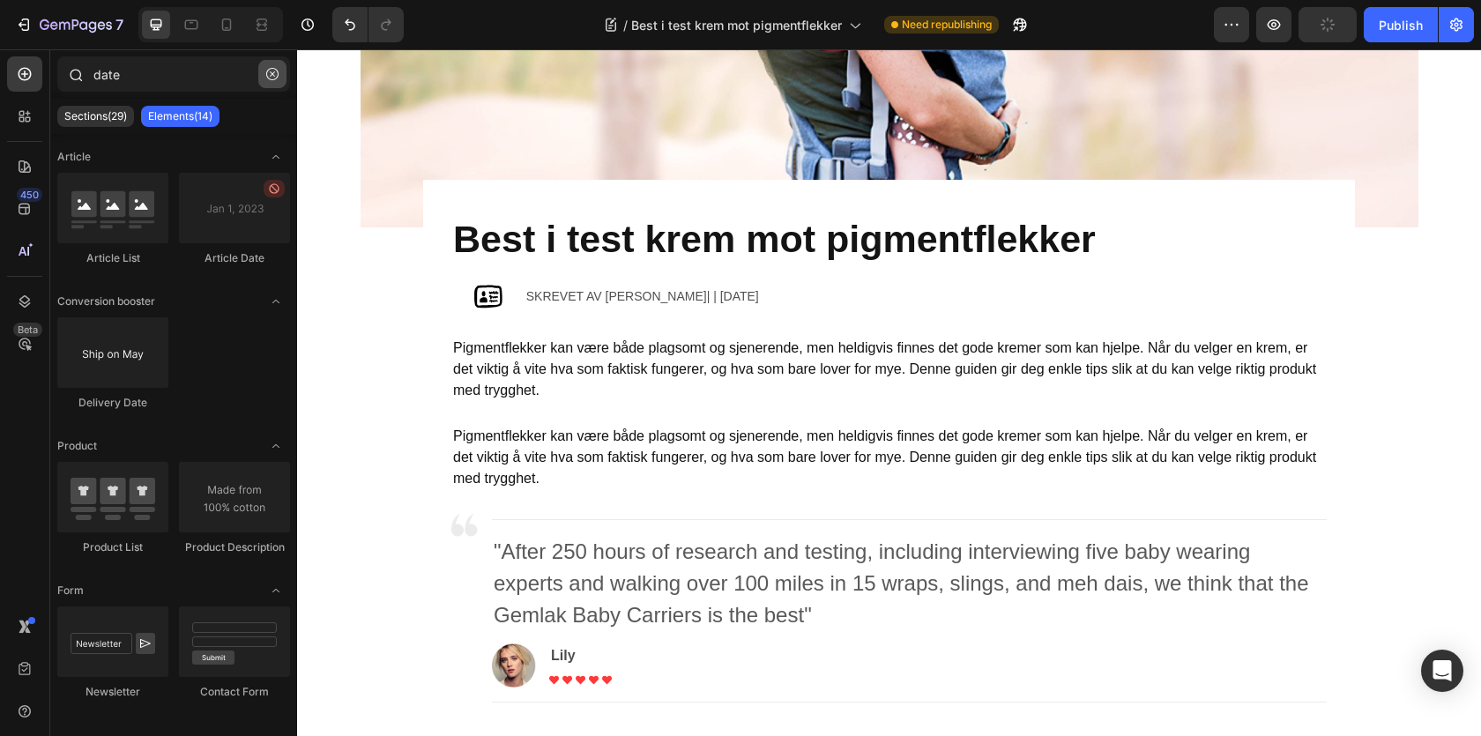
click at [266, 74] on icon "button" at bounding box center [272, 74] width 12 height 12
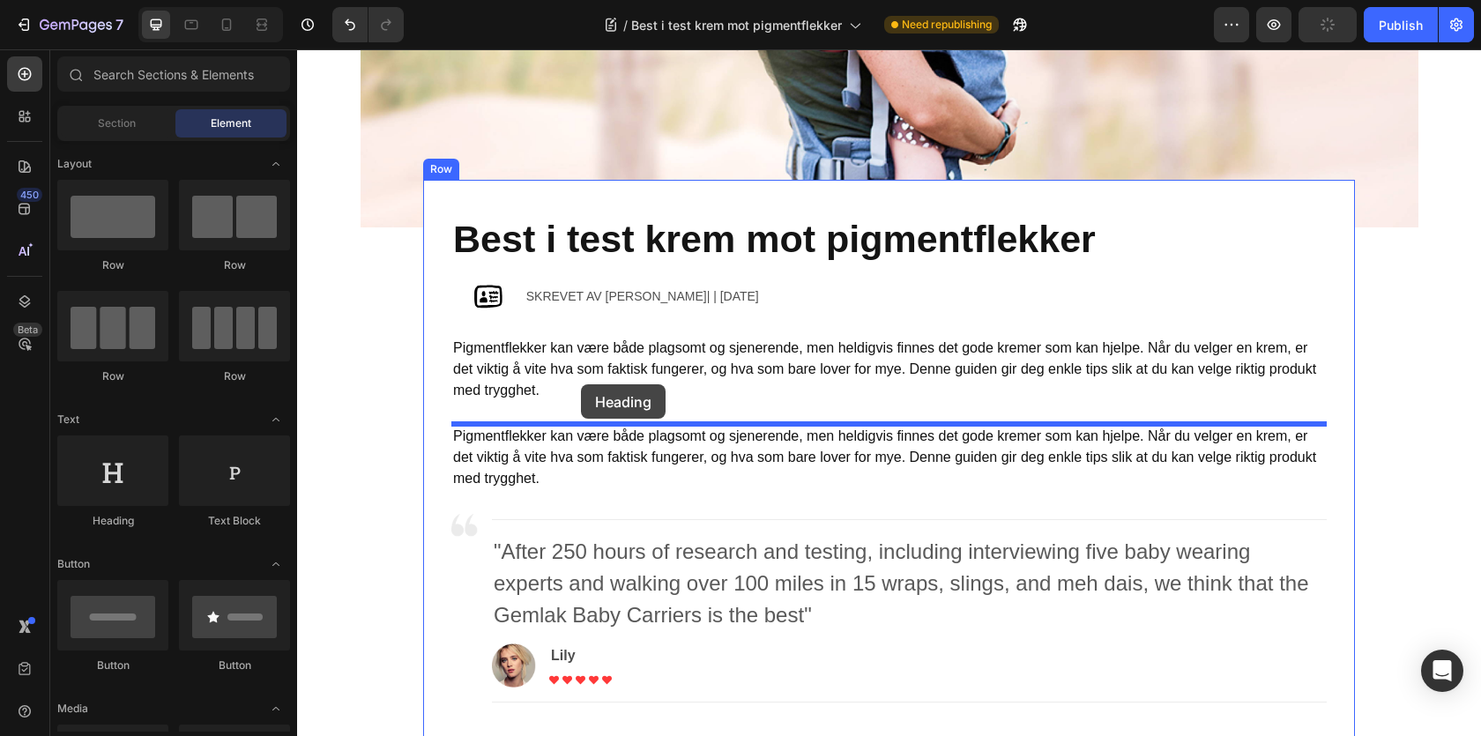
drag, startPoint x: 433, startPoint y: 526, endPoint x: 581, endPoint y: 384, distance: 205.1
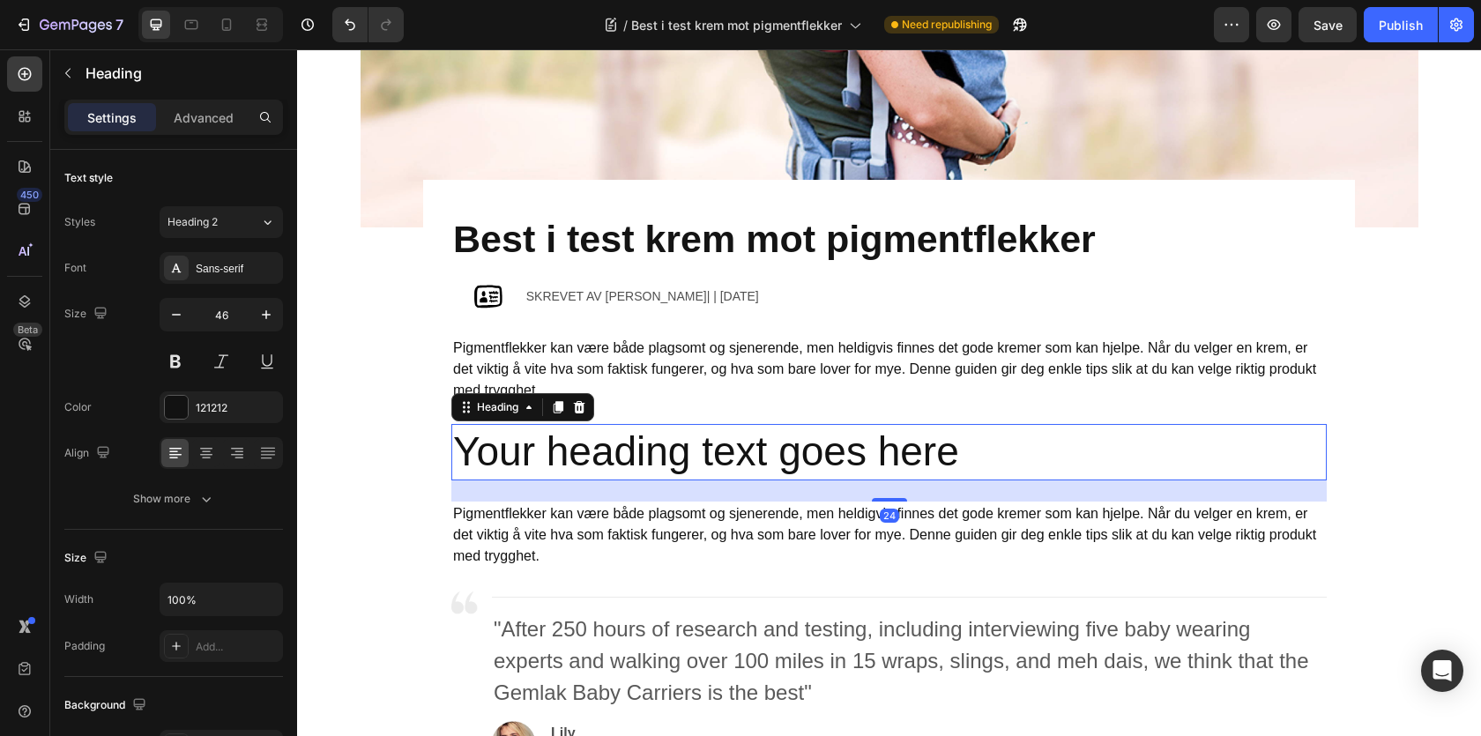
click at [521, 451] on h2 "Your heading text goes here" at bounding box center [888, 452] width 875 height 56
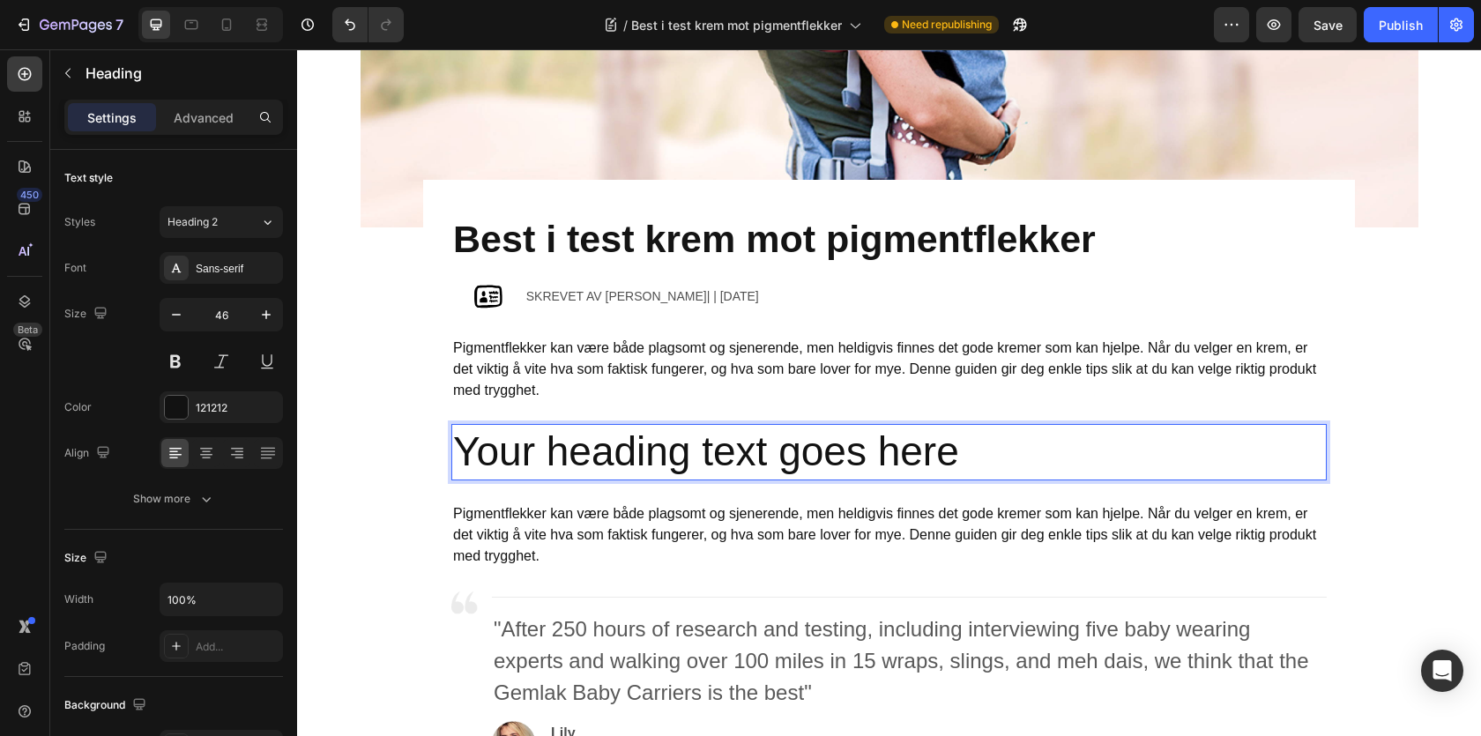
click at [521, 451] on p "Your heading text goes here" at bounding box center [889, 452] width 872 height 53
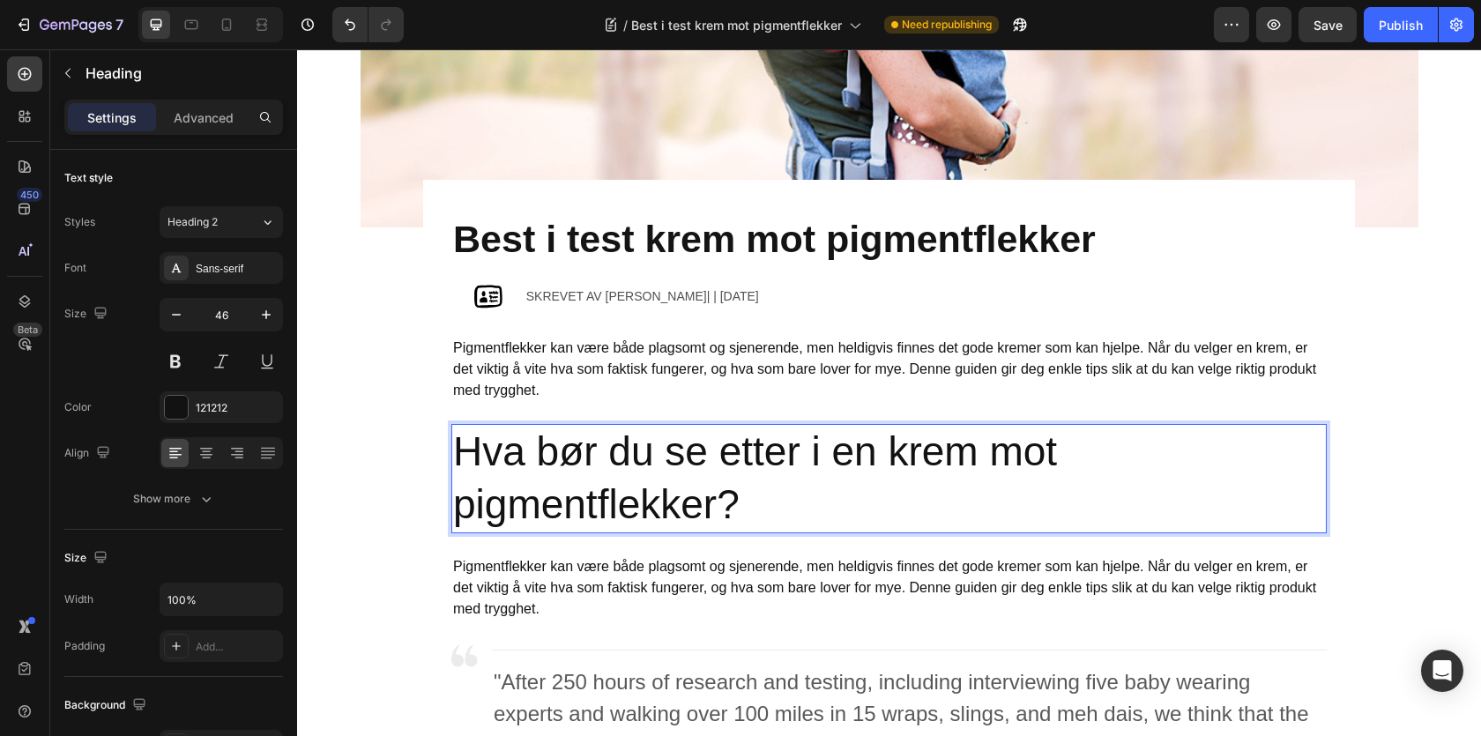
click at [557, 482] on p "Hva bør du se etter i en krem mot pigmentflekker?" at bounding box center [889, 479] width 872 height 106
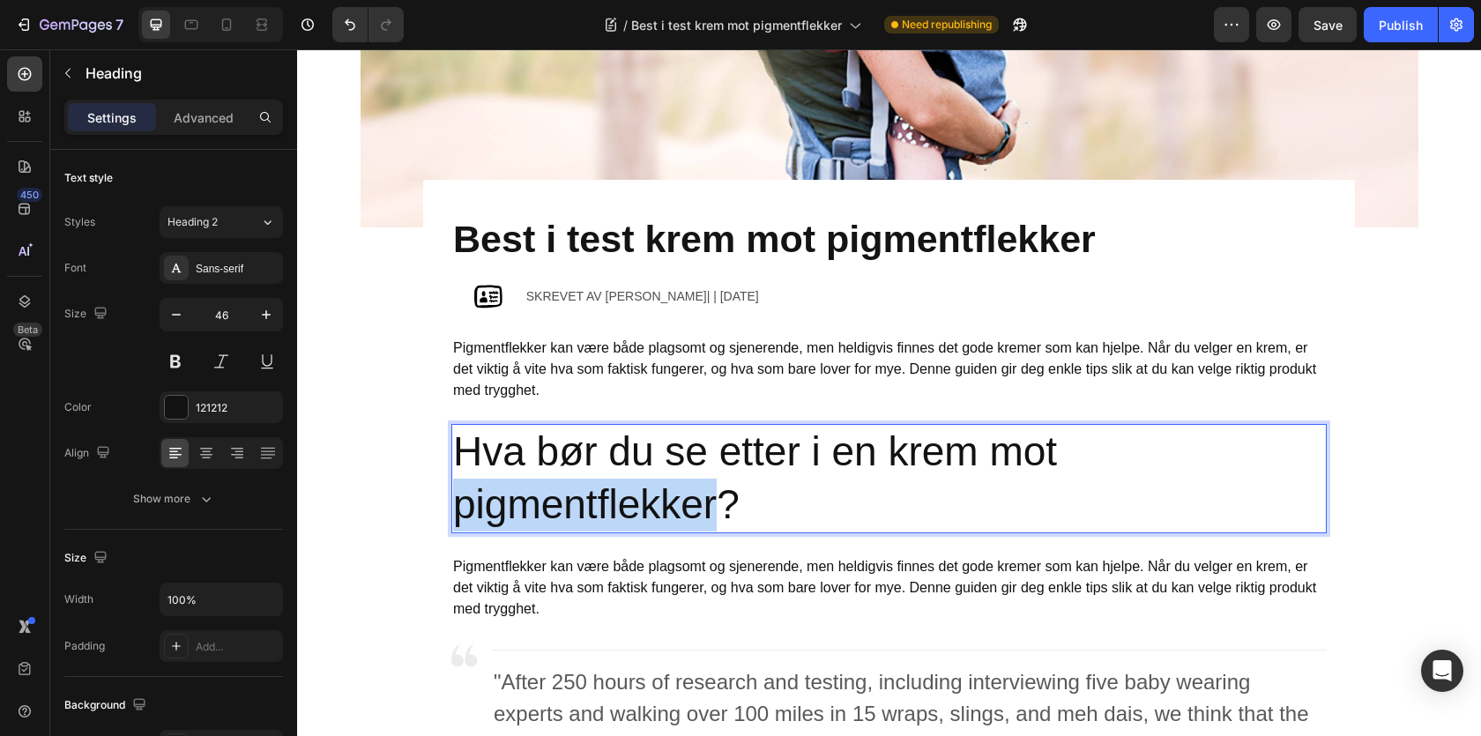
click at [557, 482] on p "Hva bør du se etter i en krem mot pigmentflekker?" at bounding box center [889, 479] width 872 height 106
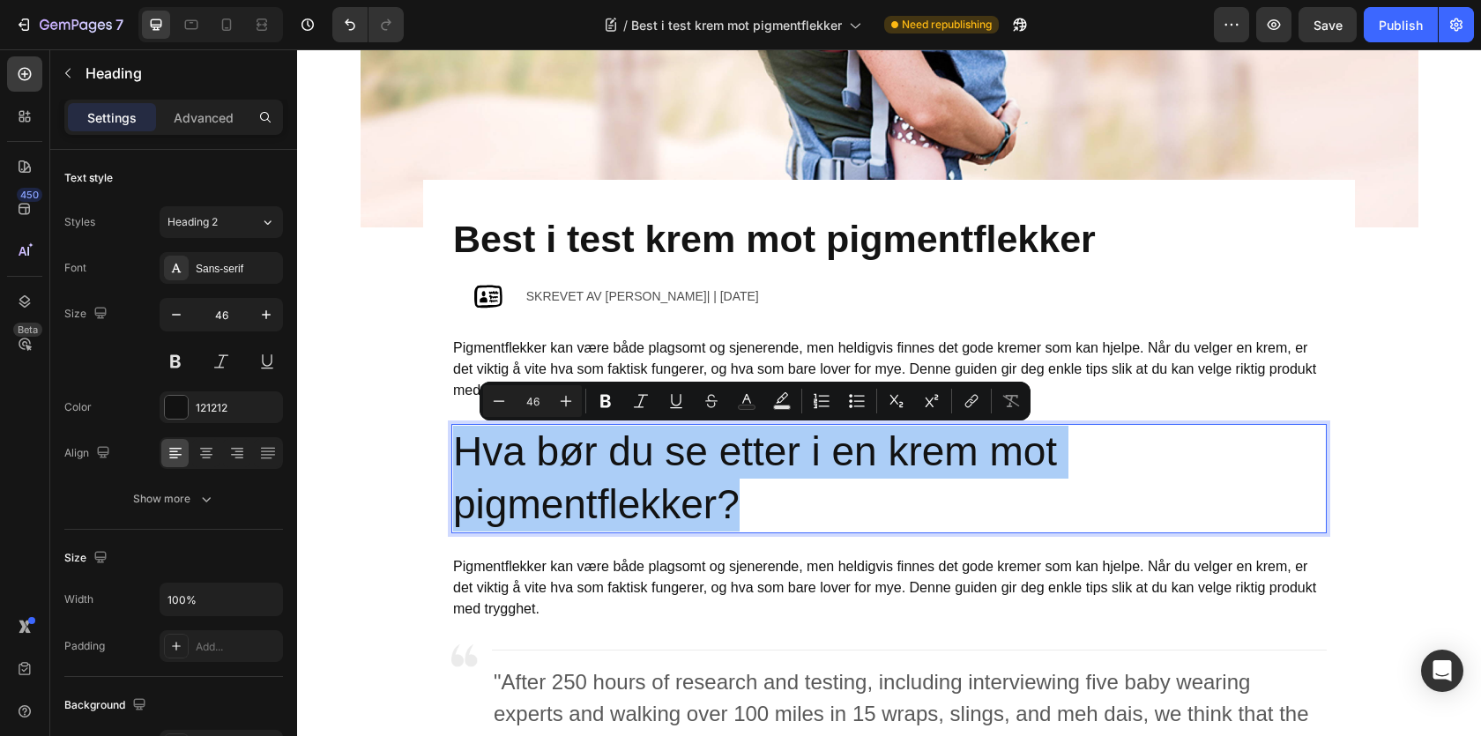
click at [588, 391] on div "Minus 46 Plus Bold Italic Underline Strikethrough Text Color Text Background Co…" at bounding box center [755, 401] width 544 height 32
click at [599, 398] on icon "Editor contextual toolbar" at bounding box center [606, 401] width 18 height 18
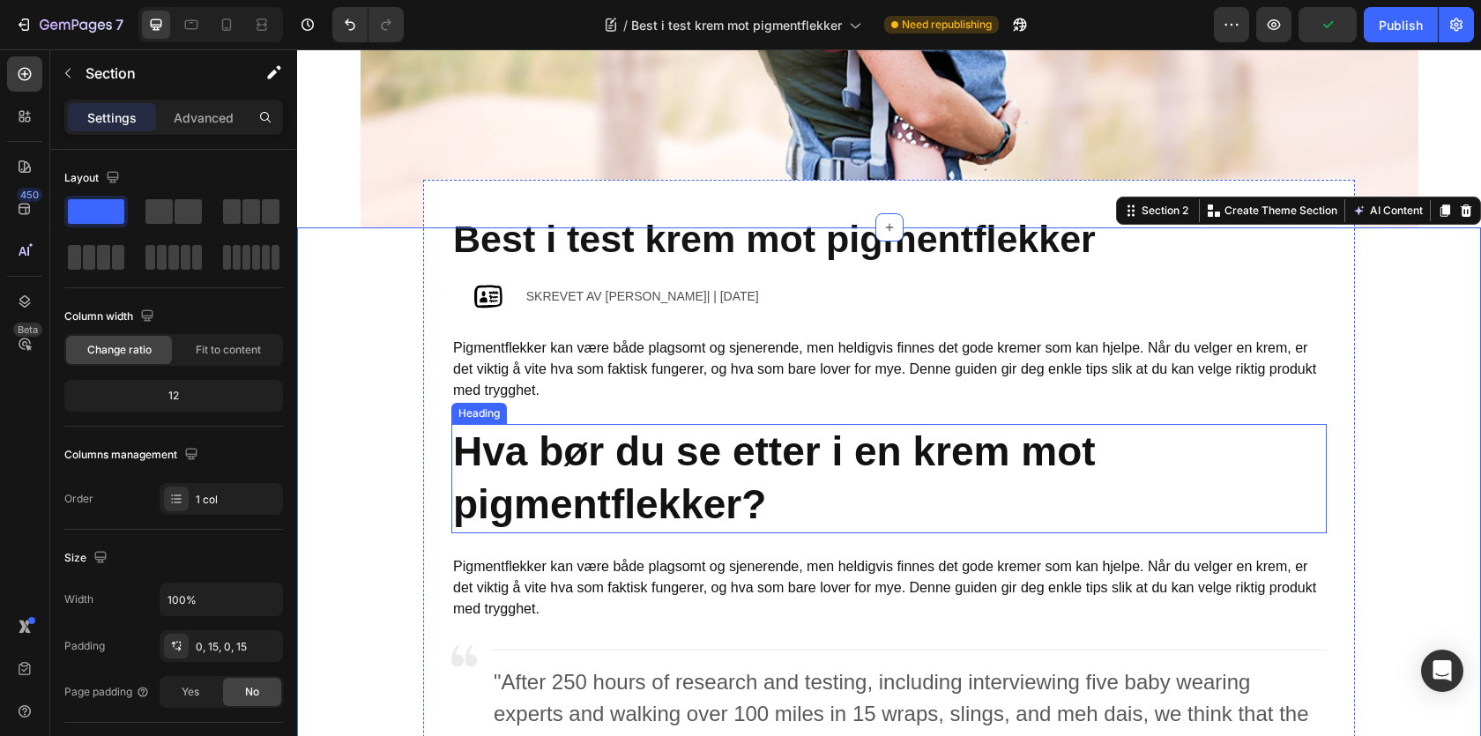
click at [557, 566] on p "Pigmentflekker kan være både plagsomt og sjenerende, men heldigvis finnes det g…" at bounding box center [889, 587] width 872 height 63
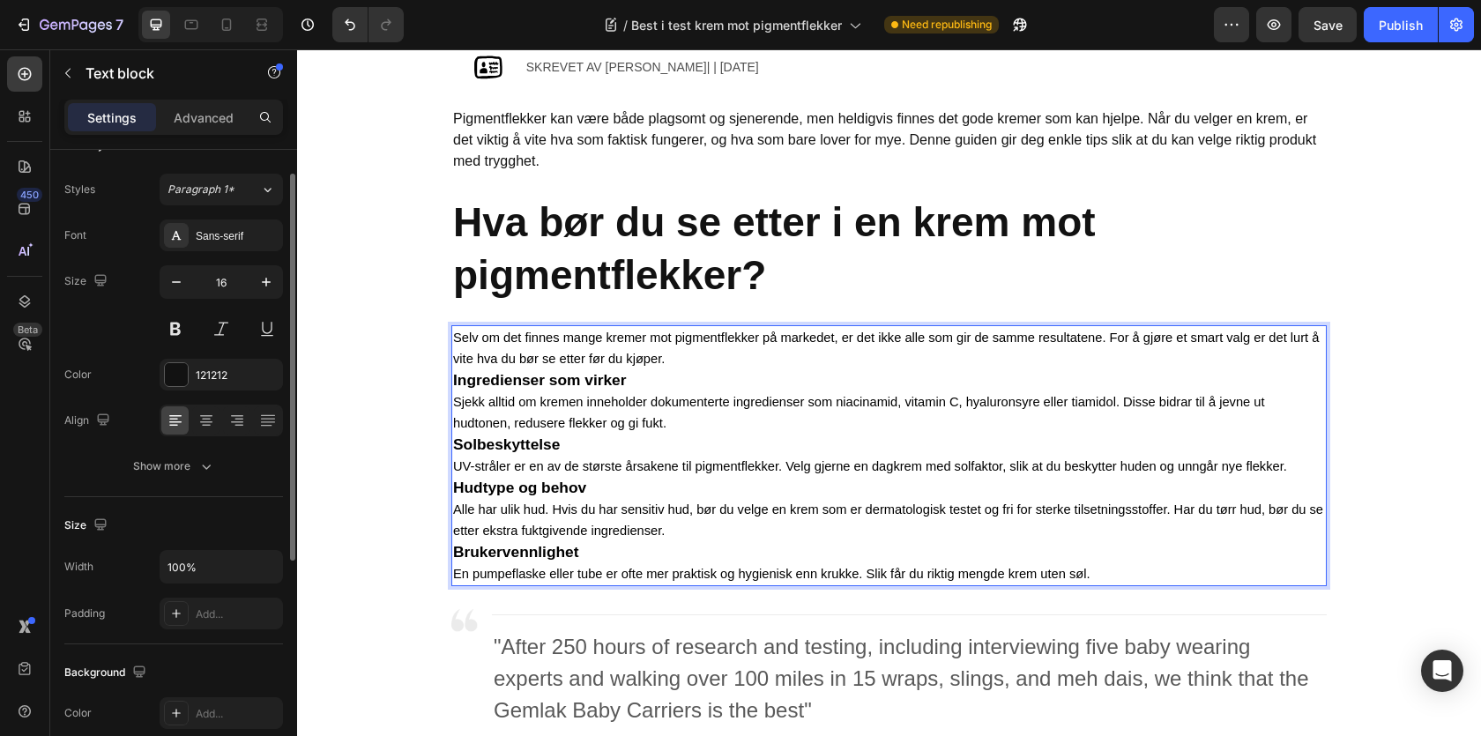
scroll to position [35, 0]
click at [185, 455] on div "Show more" at bounding box center [174, 464] width 82 height 18
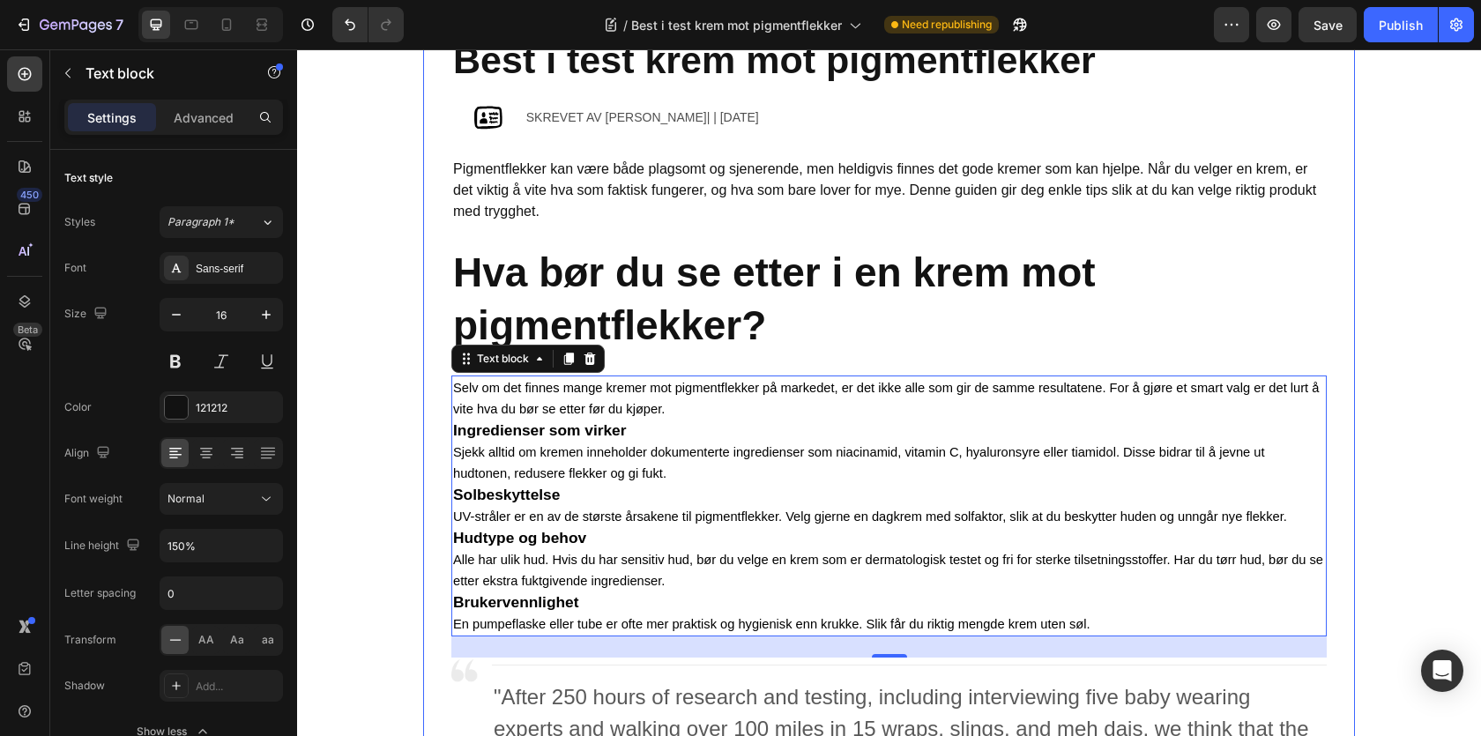
scroll to position [662, 0]
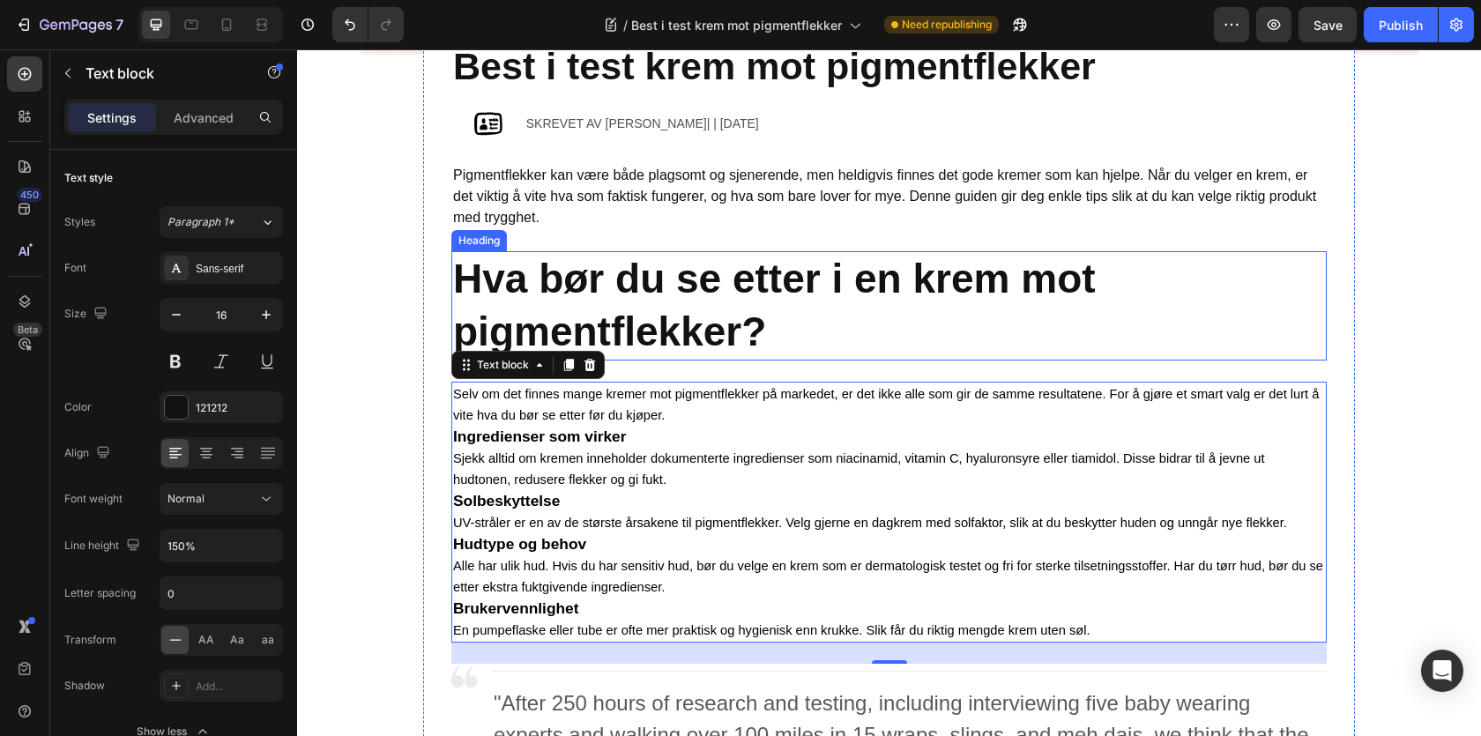
click at [677, 329] on strong "Hva bør du se etter i en krem mot pigmentflekker?" at bounding box center [774, 305] width 643 height 99
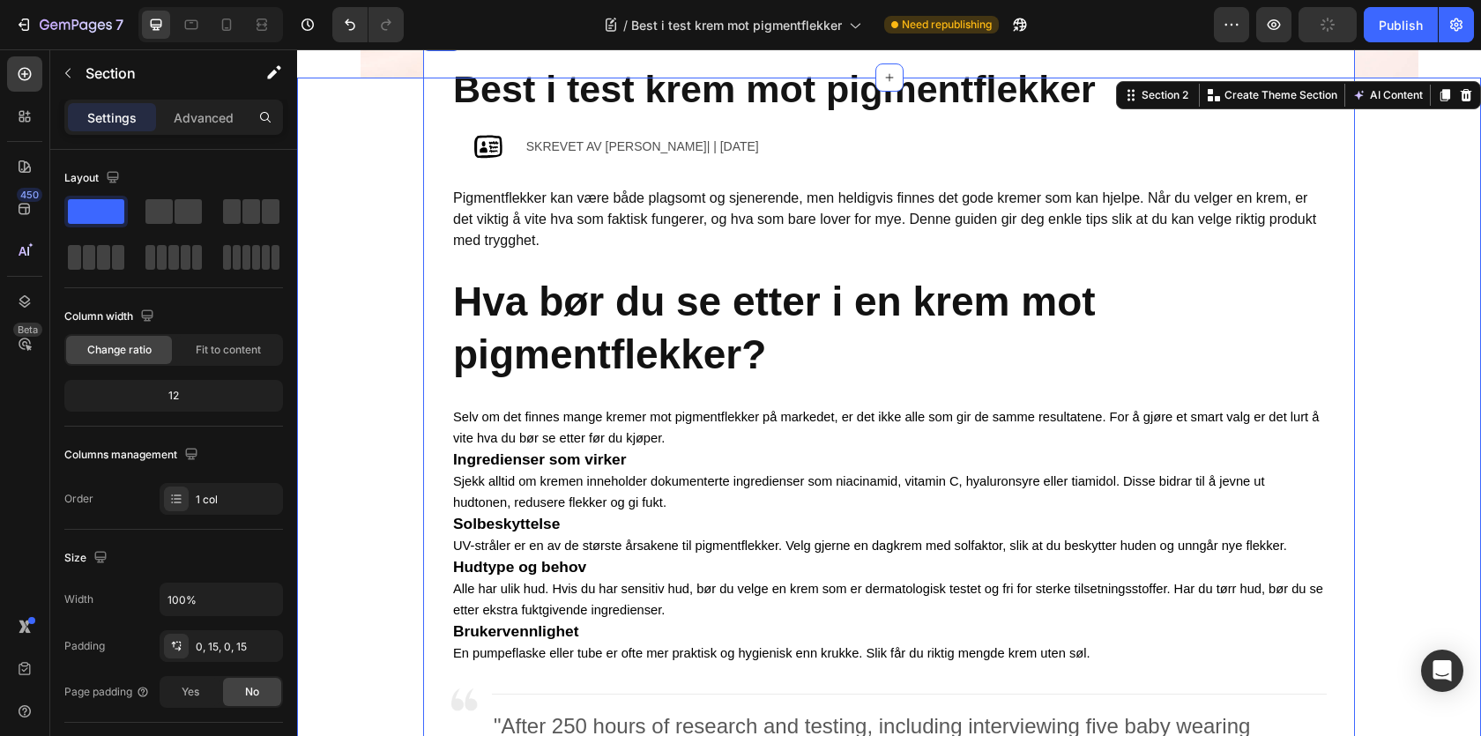
scroll to position [566, 0]
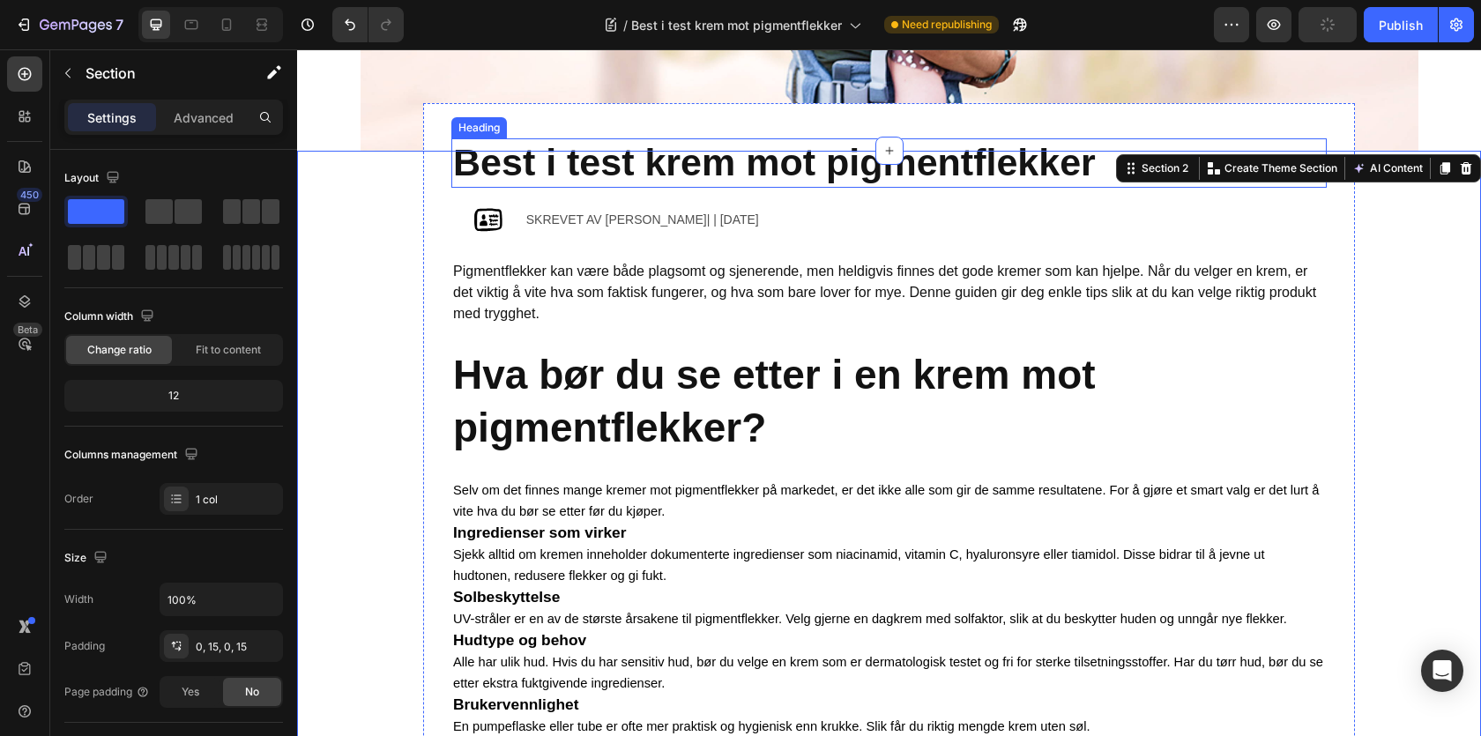
click at [758, 171] on strong "Best i test krem mot pigmentflekker" at bounding box center [774, 162] width 643 height 42
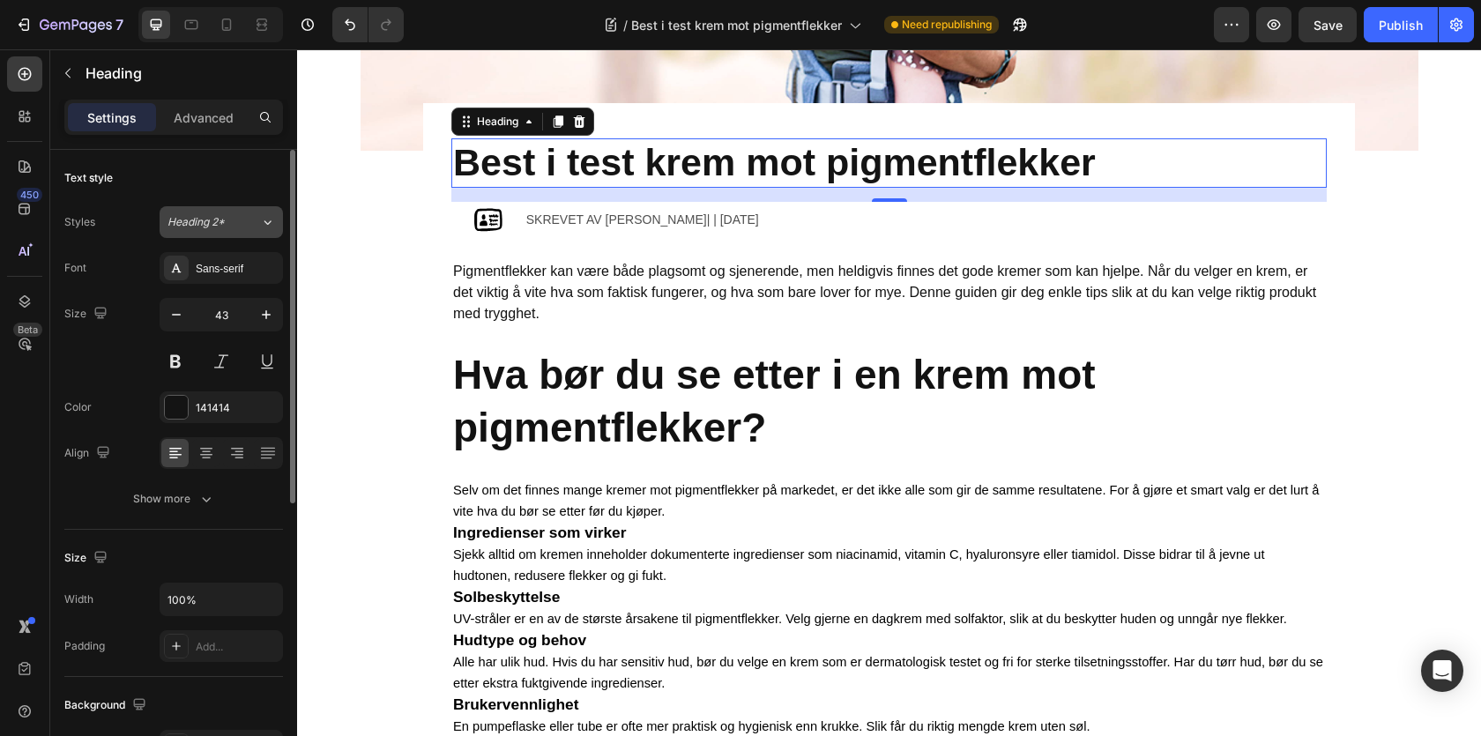
click at [240, 220] on div "Heading 2*" at bounding box center [214, 222] width 93 height 16
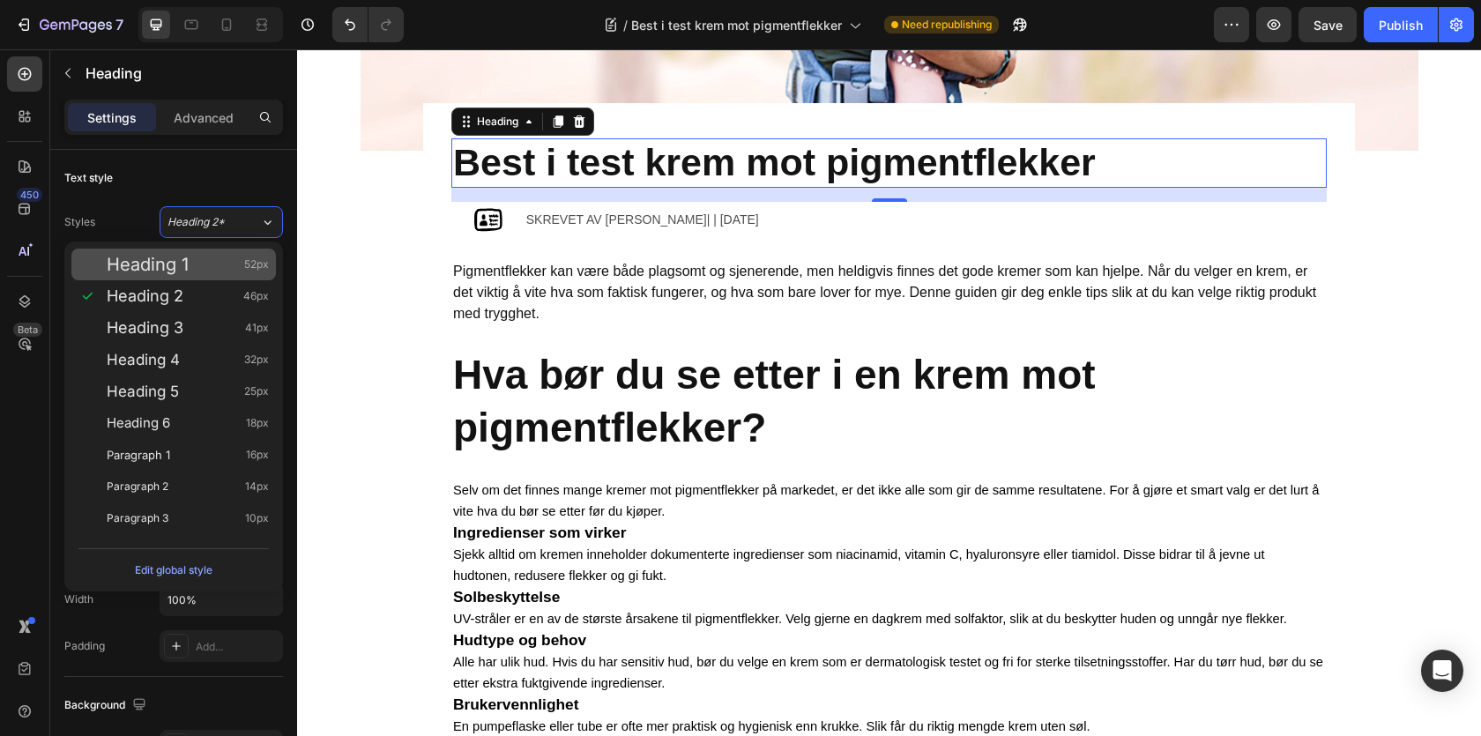
click at [209, 254] on div "Heading 1 52px" at bounding box center [173, 265] width 205 height 32
type input "52"
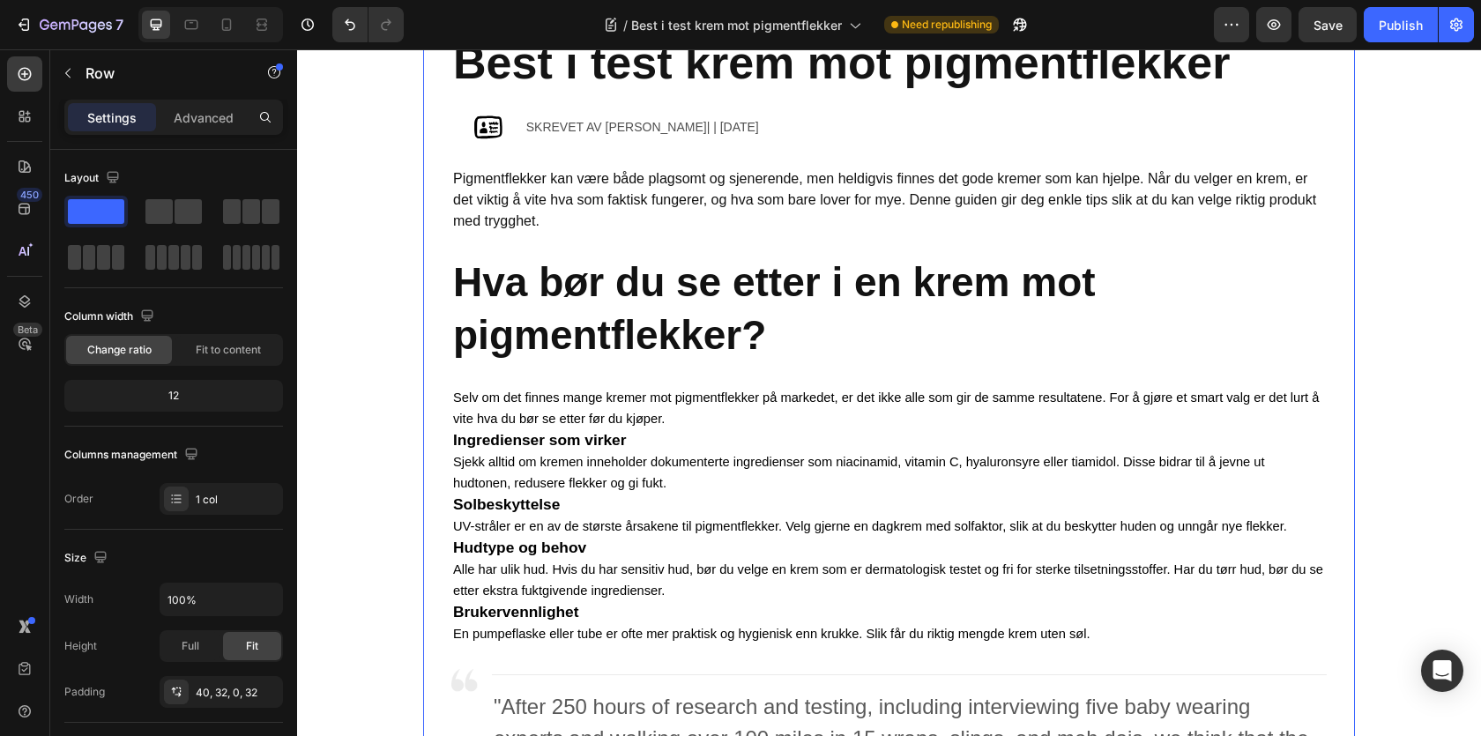
scroll to position [678, 0]
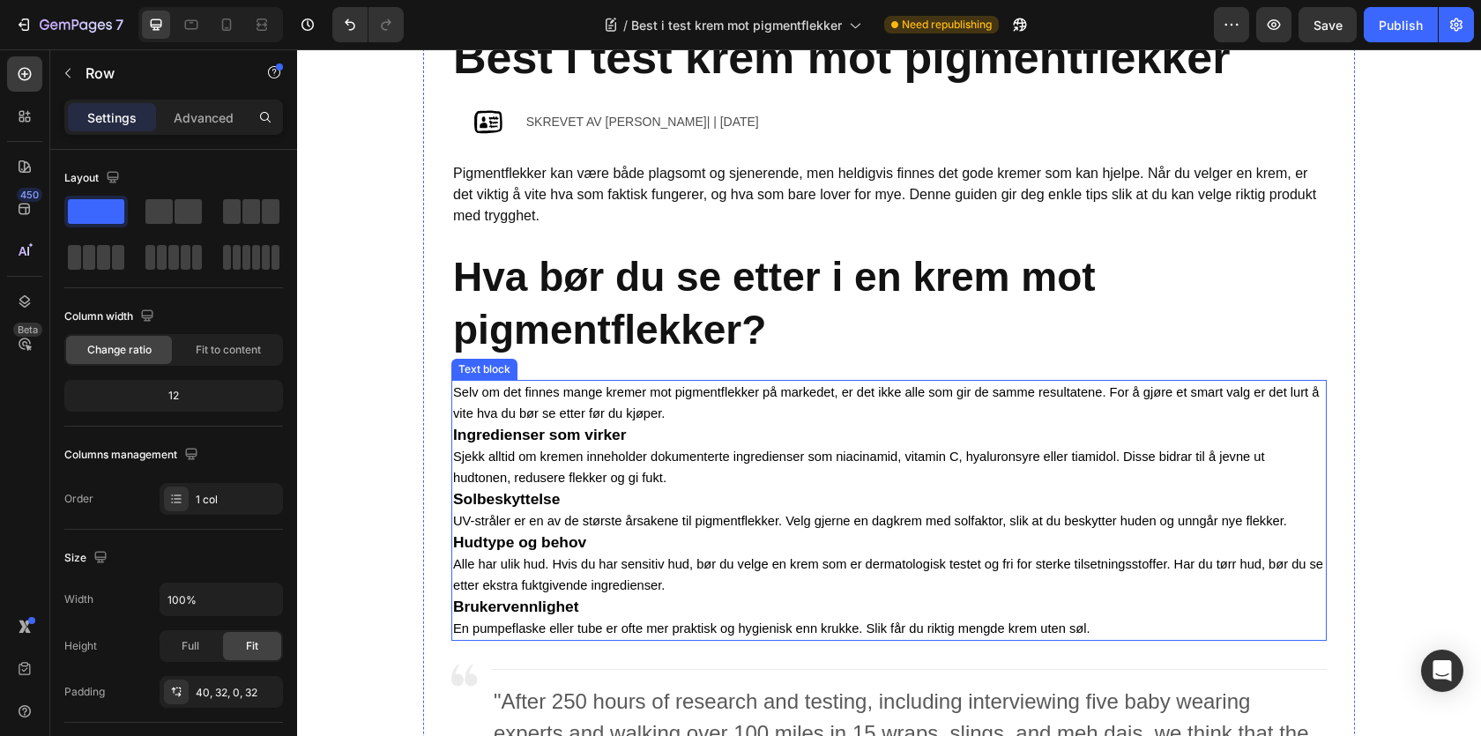
click at [596, 423] on p "Selv om det finnes mange kremer mot pigmentflekker på markedet, er det ikke all…" at bounding box center [889, 403] width 872 height 42
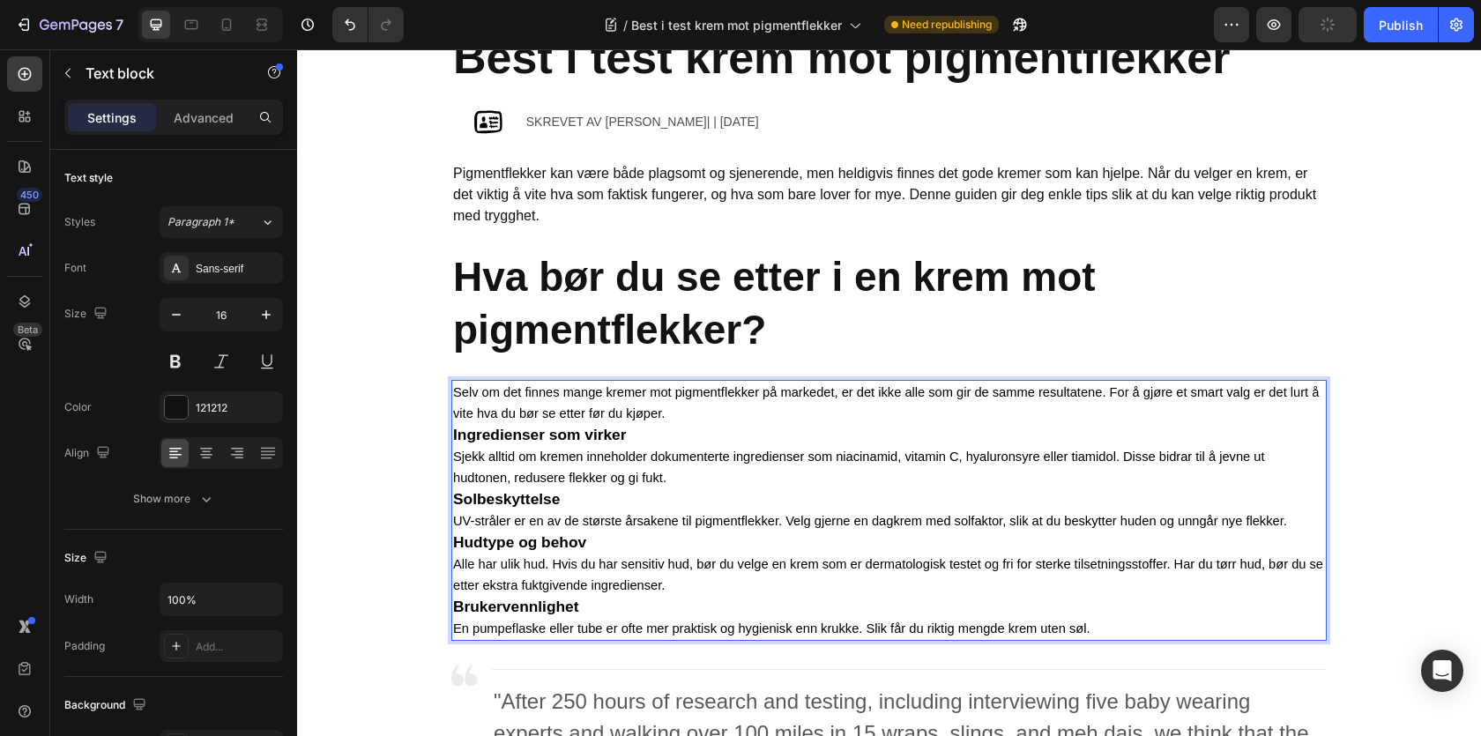
click at [555, 438] on strong "Ingredienser som virker" at bounding box center [539, 435] width 173 height 18
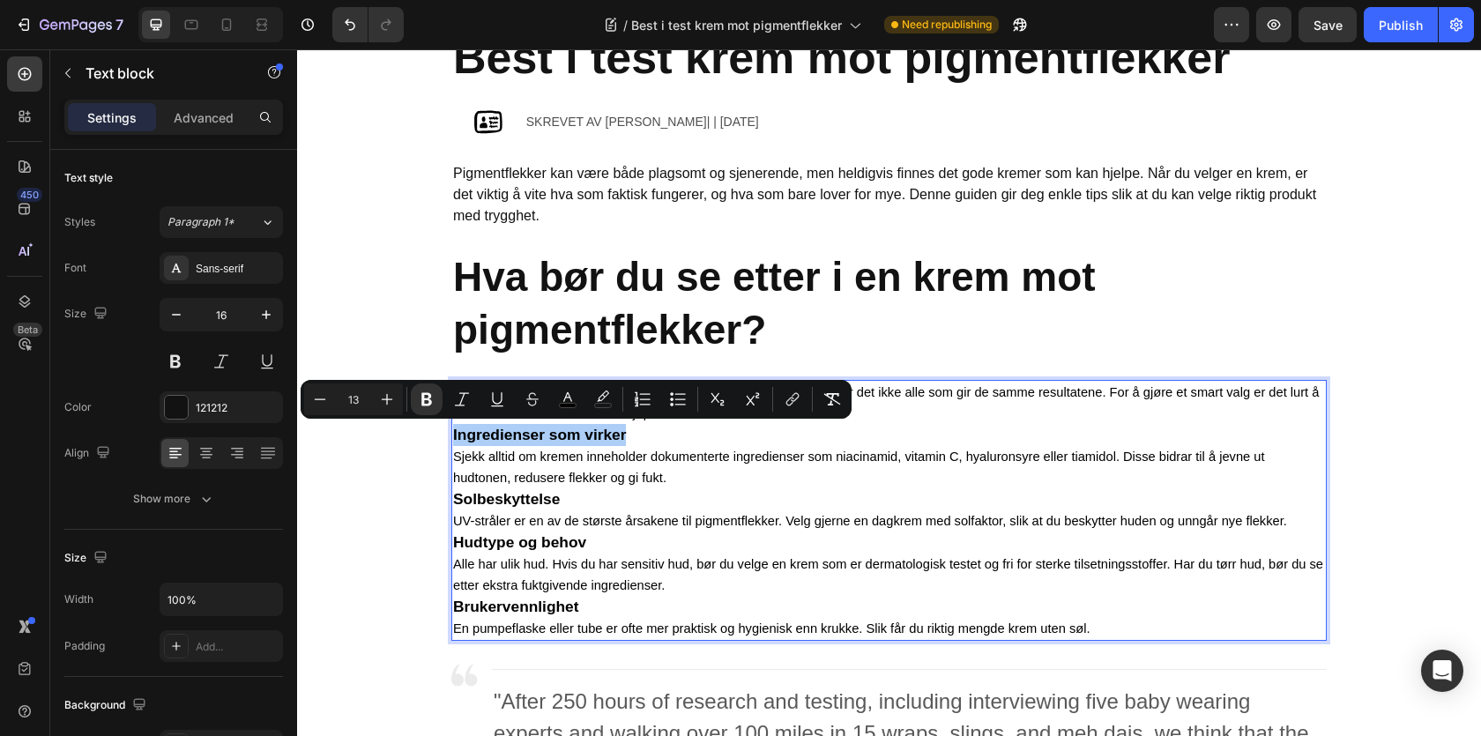
click at [353, 398] on input "13" at bounding box center [353, 399] width 35 height 21
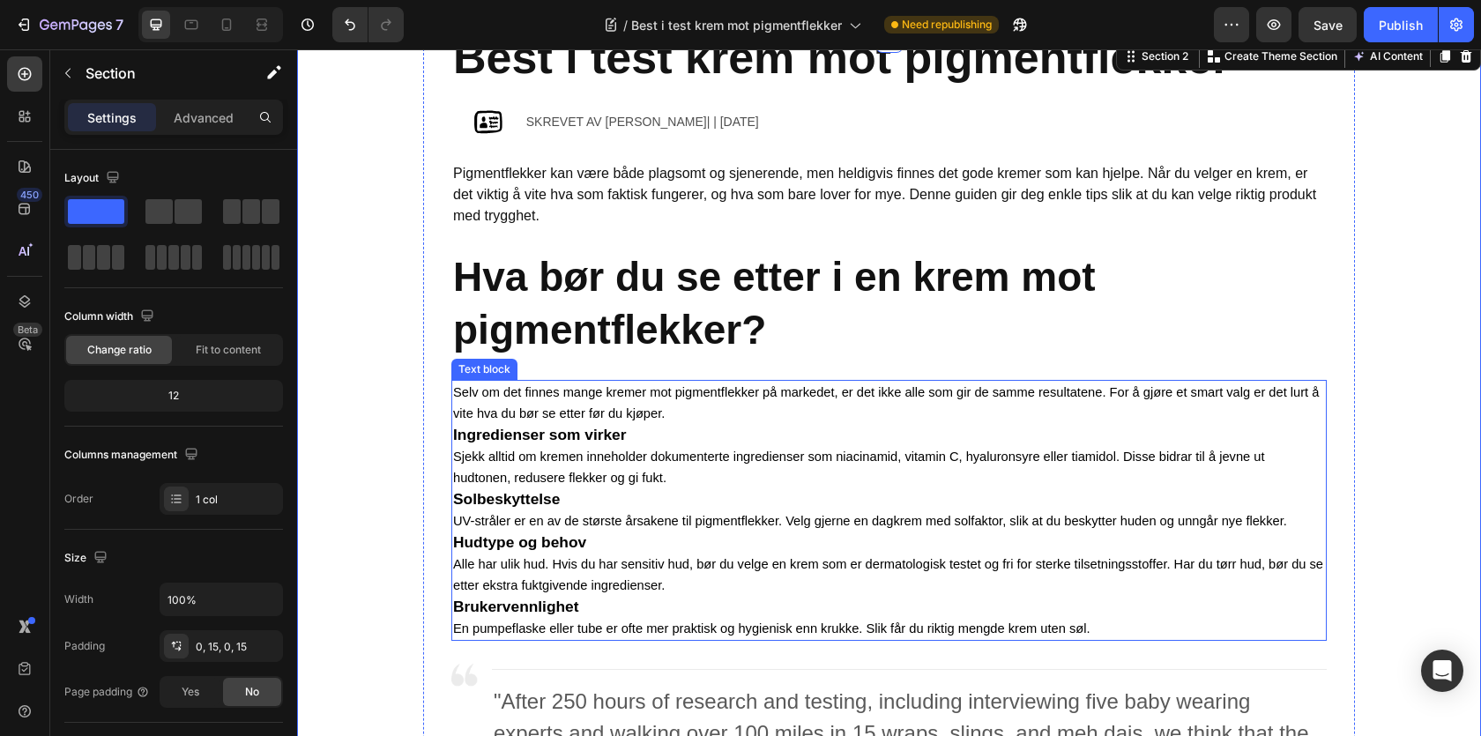
click at [543, 460] on span "Sjekk alltid om kremen inneholder dokumenterte ingredienser som niacinamid, vit…" at bounding box center [859, 467] width 812 height 35
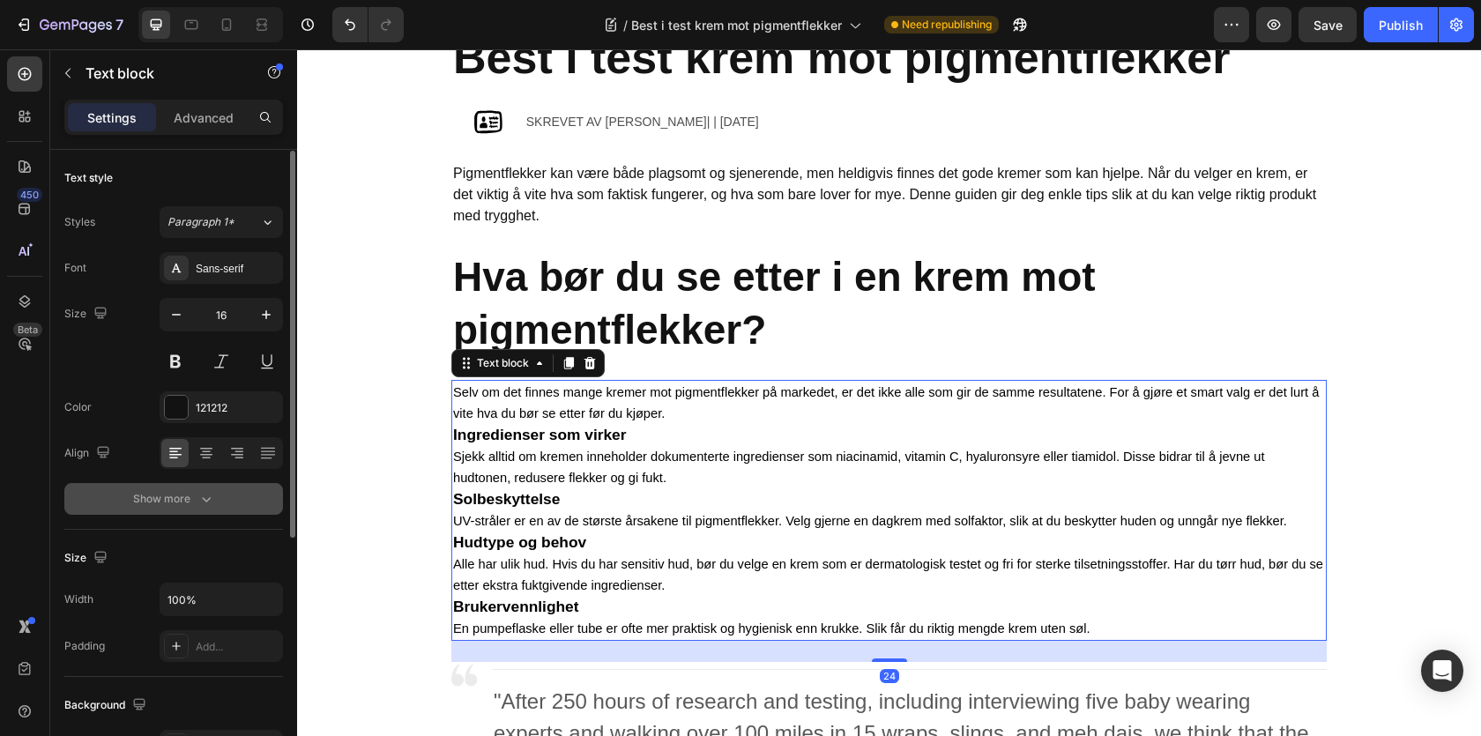
scroll to position [18, 0]
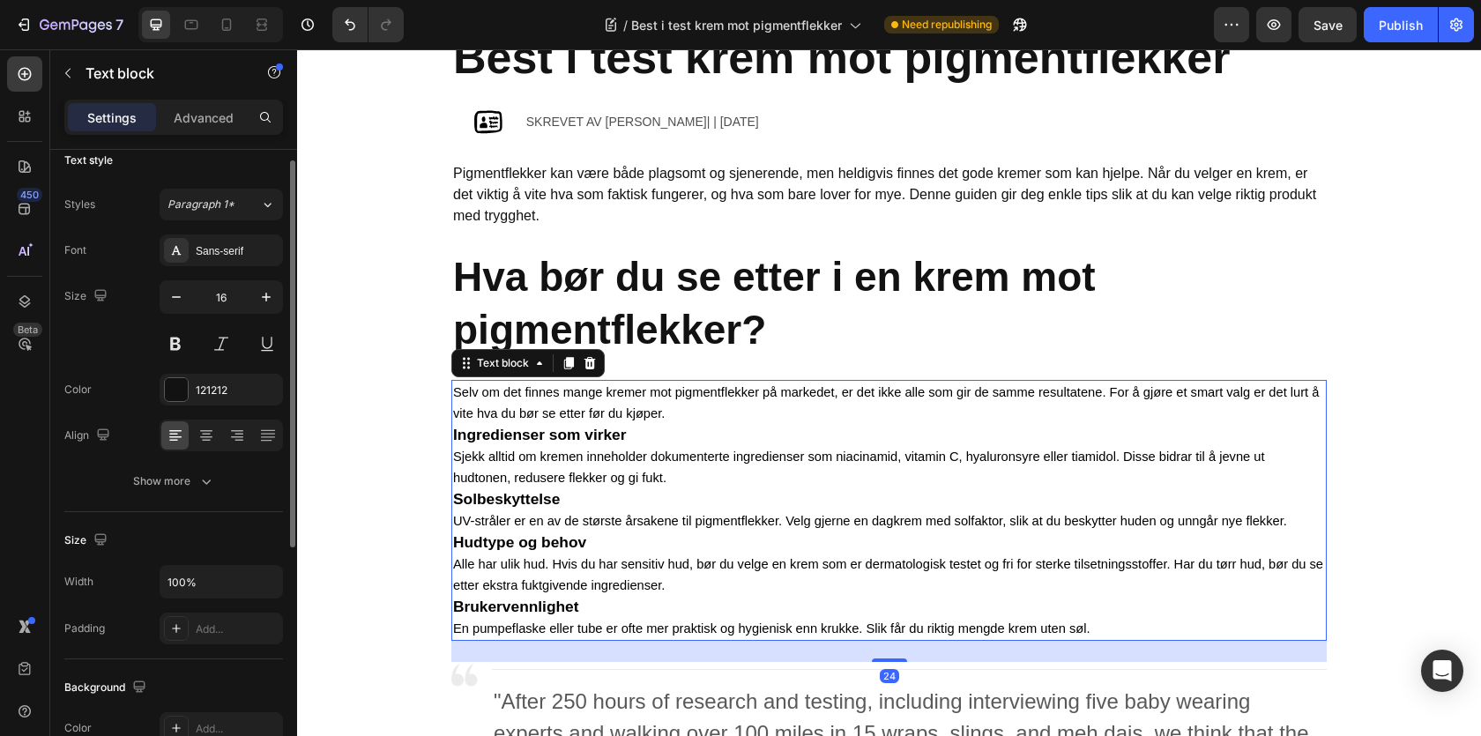
click at [177, 464] on div "Font Sans-serif Size 16 Color 121212 Align Show more" at bounding box center [173, 366] width 219 height 263
click at [179, 473] on div "Show more" at bounding box center [174, 482] width 82 height 18
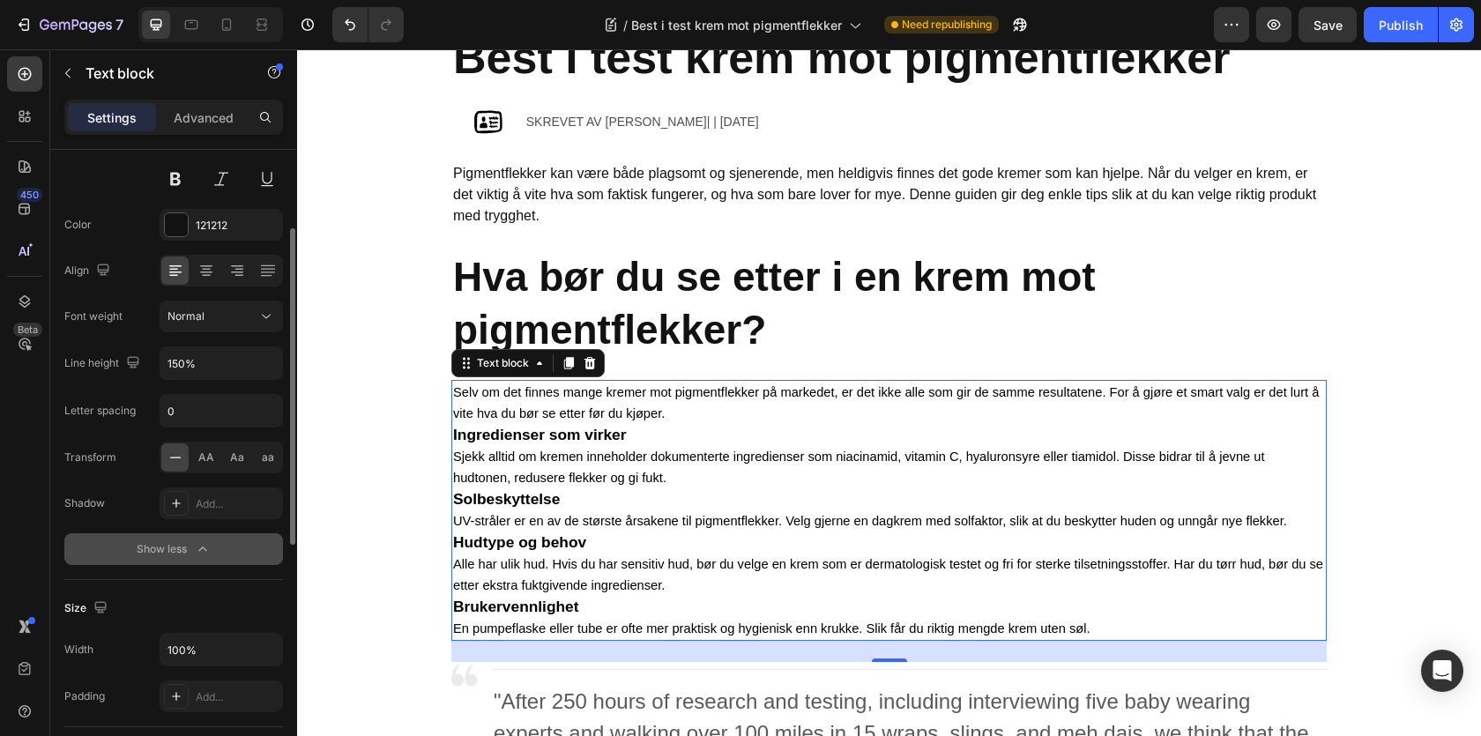
scroll to position [183, 0]
click at [205, 356] on input "150%" at bounding box center [221, 362] width 122 height 32
click at [220, 363] on input "150%" at bounding box center [221, 362] width 122 height 32
click at [273, 356] on icon "button" at bounding box center [266, 363] width 18 height 18
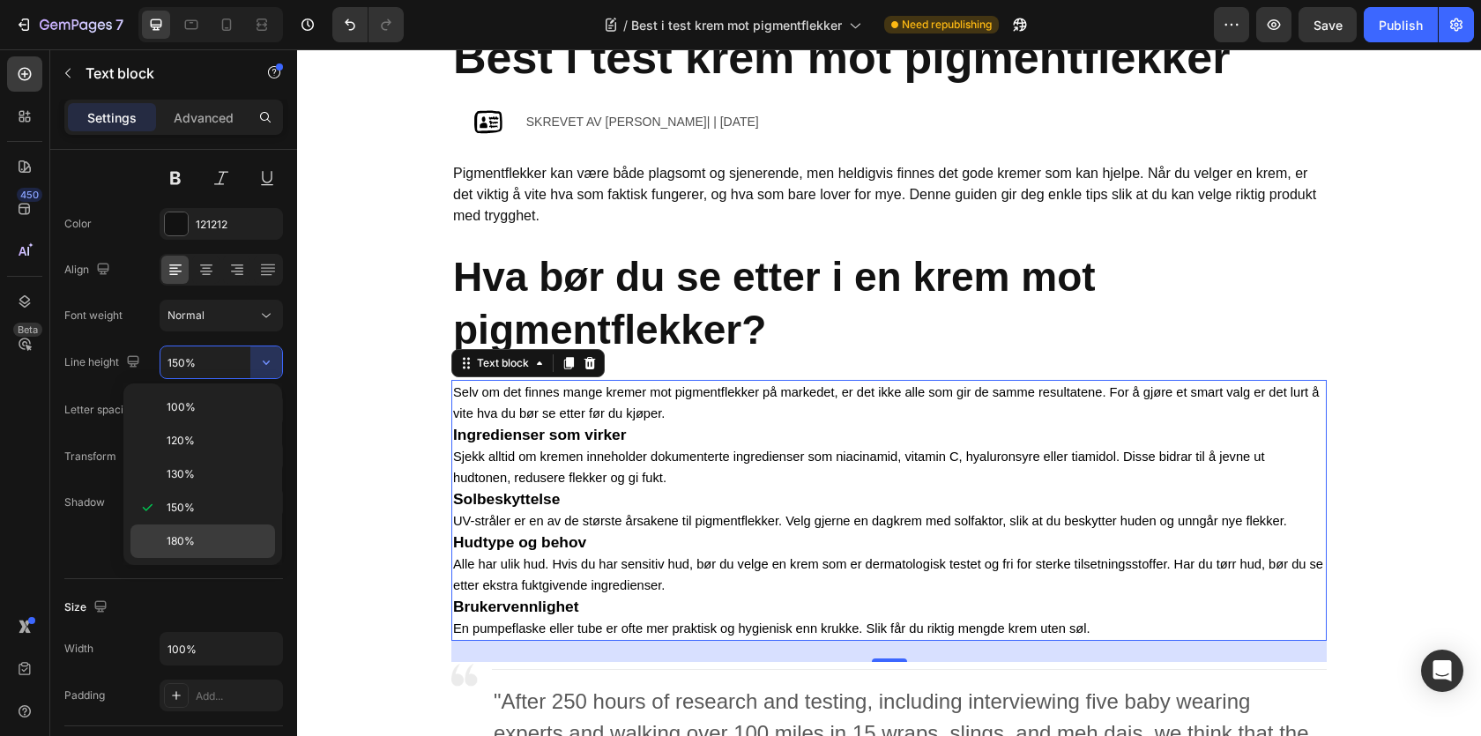
click at [192, 531] on div "180%" at bounding box center [202, 542] width 145 height 34
type input "180%"
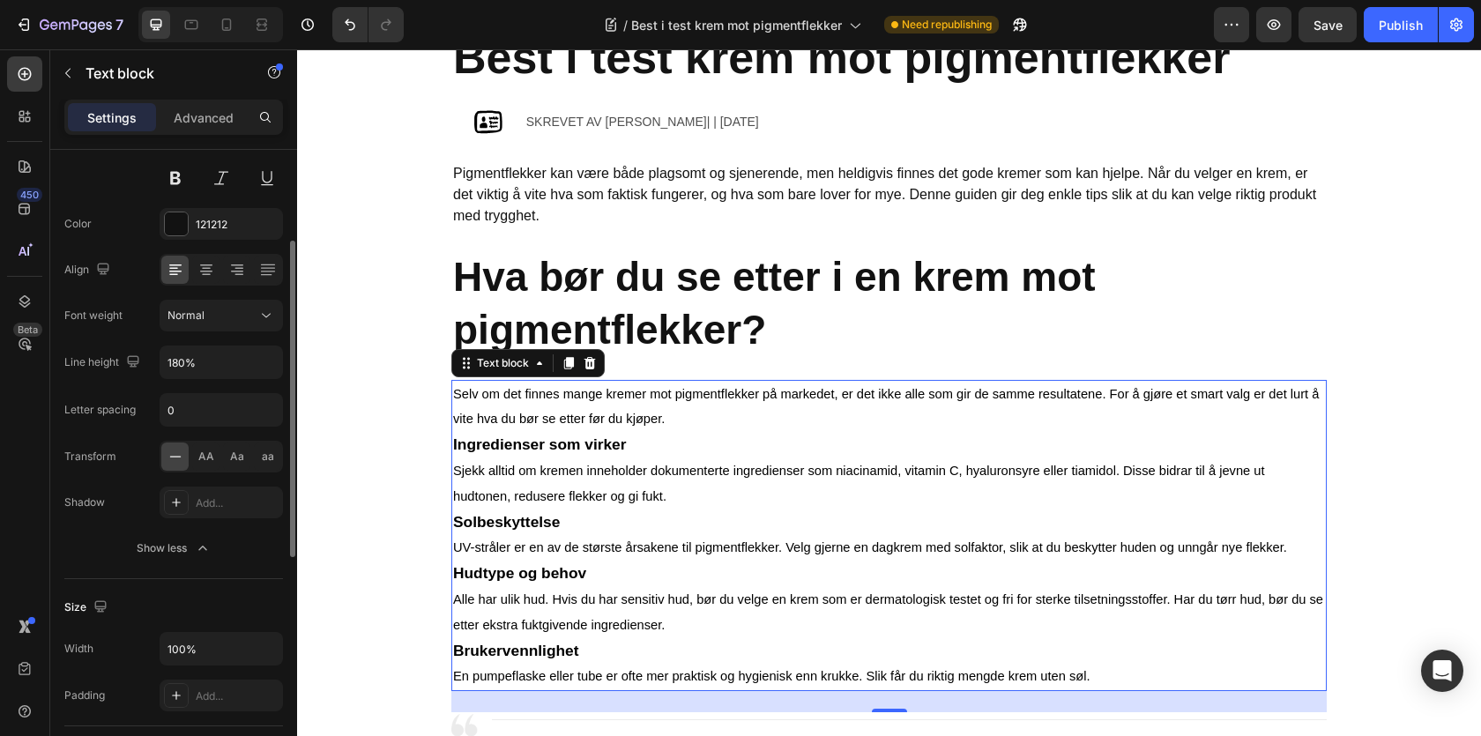
click at [122, 385] on div "Font Sans-serif Size 16 Color 121212 Align Font weight Normal Line height 180% …" at bounding box center [173, 316] width 219 height 495
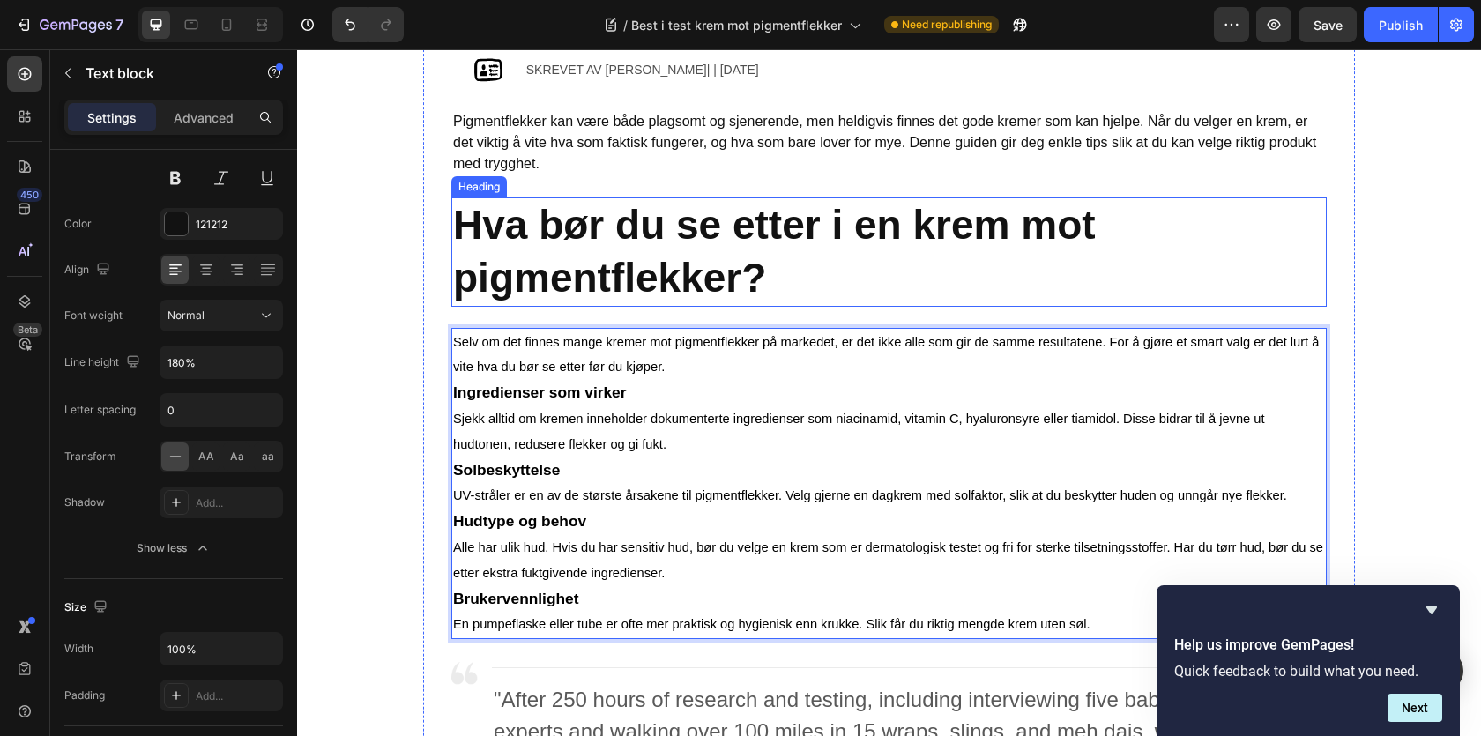
scroll to position [754, 0]
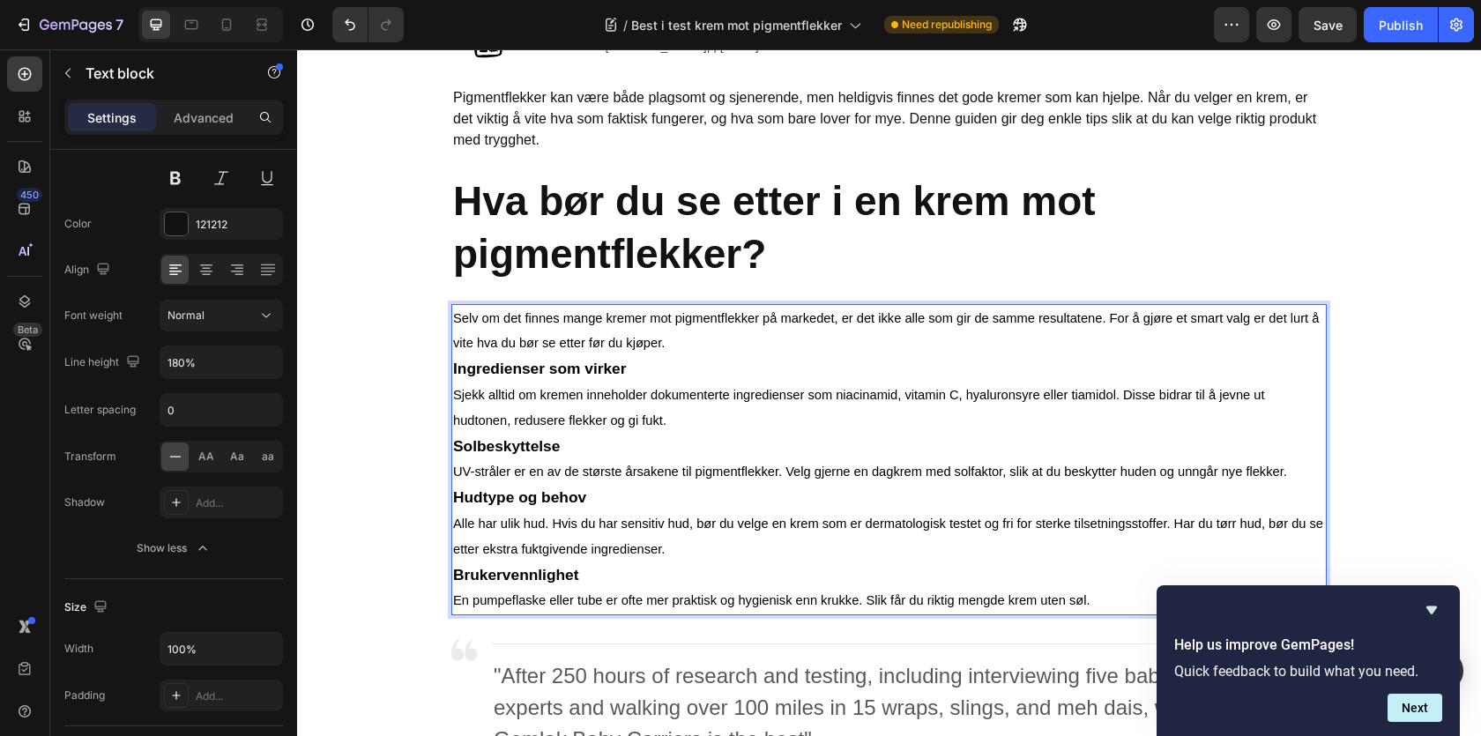
click at [524, 334] on p "Selv om det finnes mange kremer mot pigmentflekker på markedet, er det ikke all…" at bounding box center [889, 331] width 872 height 51
click at [514, 332] on p "Selv om det finnes mange kremer mot pigmentflekker på markedet, er det ikke all…" at bounding box center [889, 331] width 872 height 51
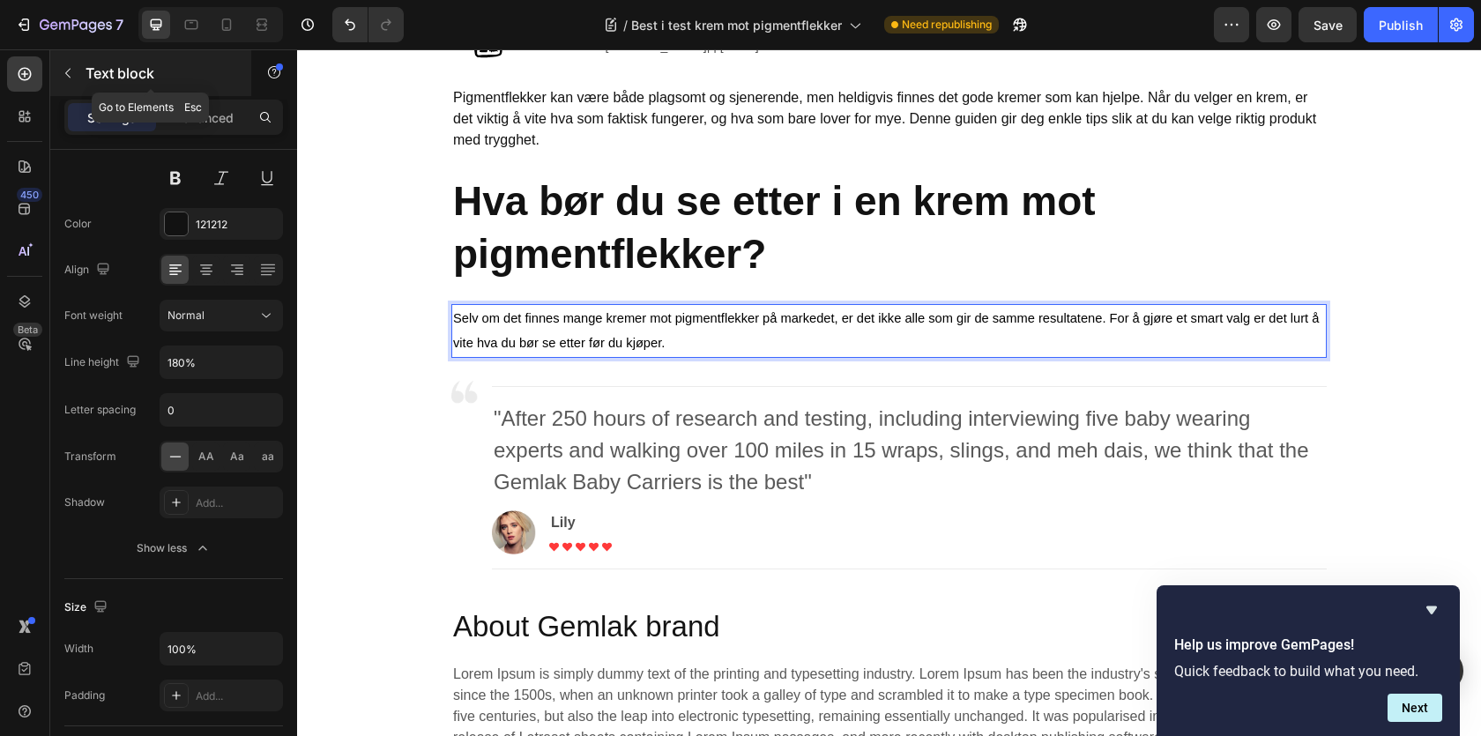
click at [82, 64] on div "Text block" at bounding box center [150, 73] width 201 height 46
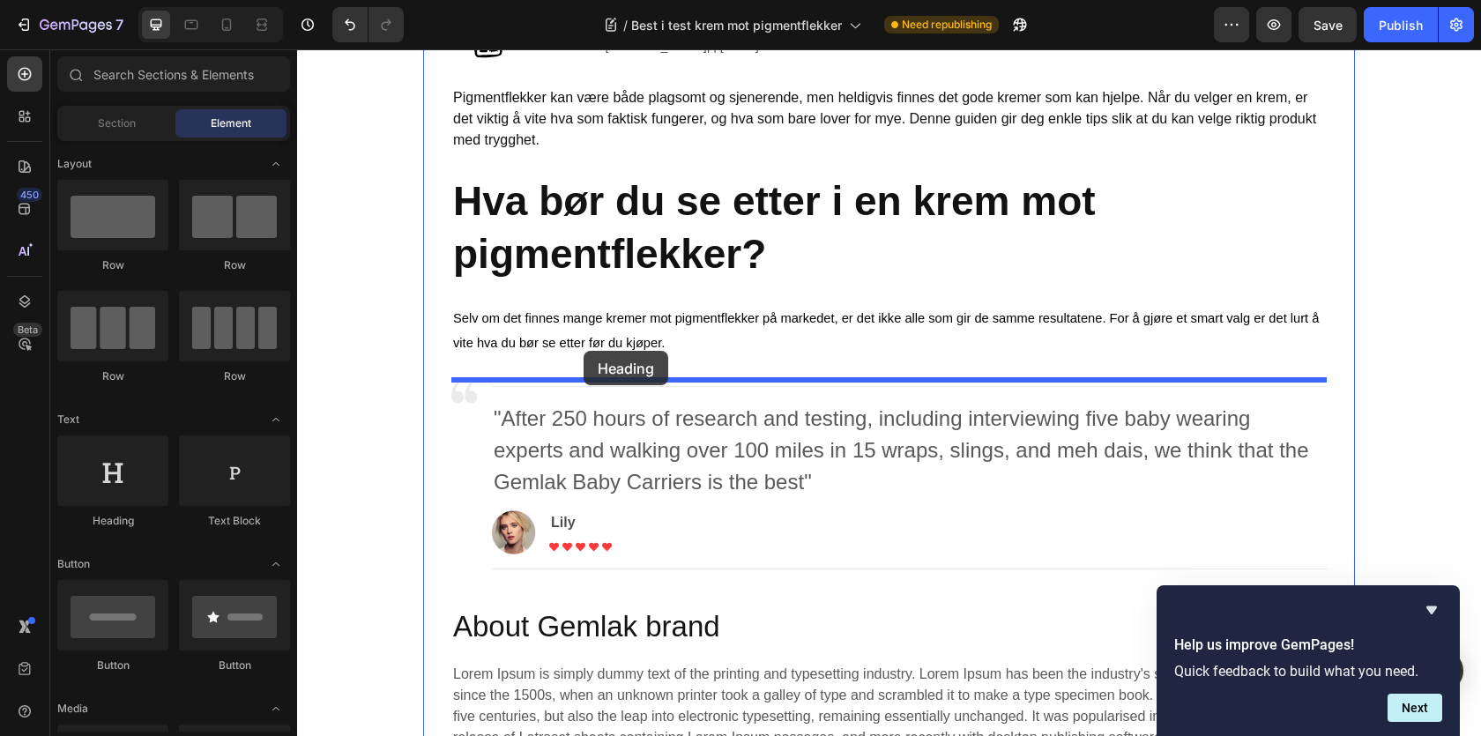
drag, startPoint x: 447, startPoint y: 532, endPoint x: 584, endPoint y: 351, distance: 226.6
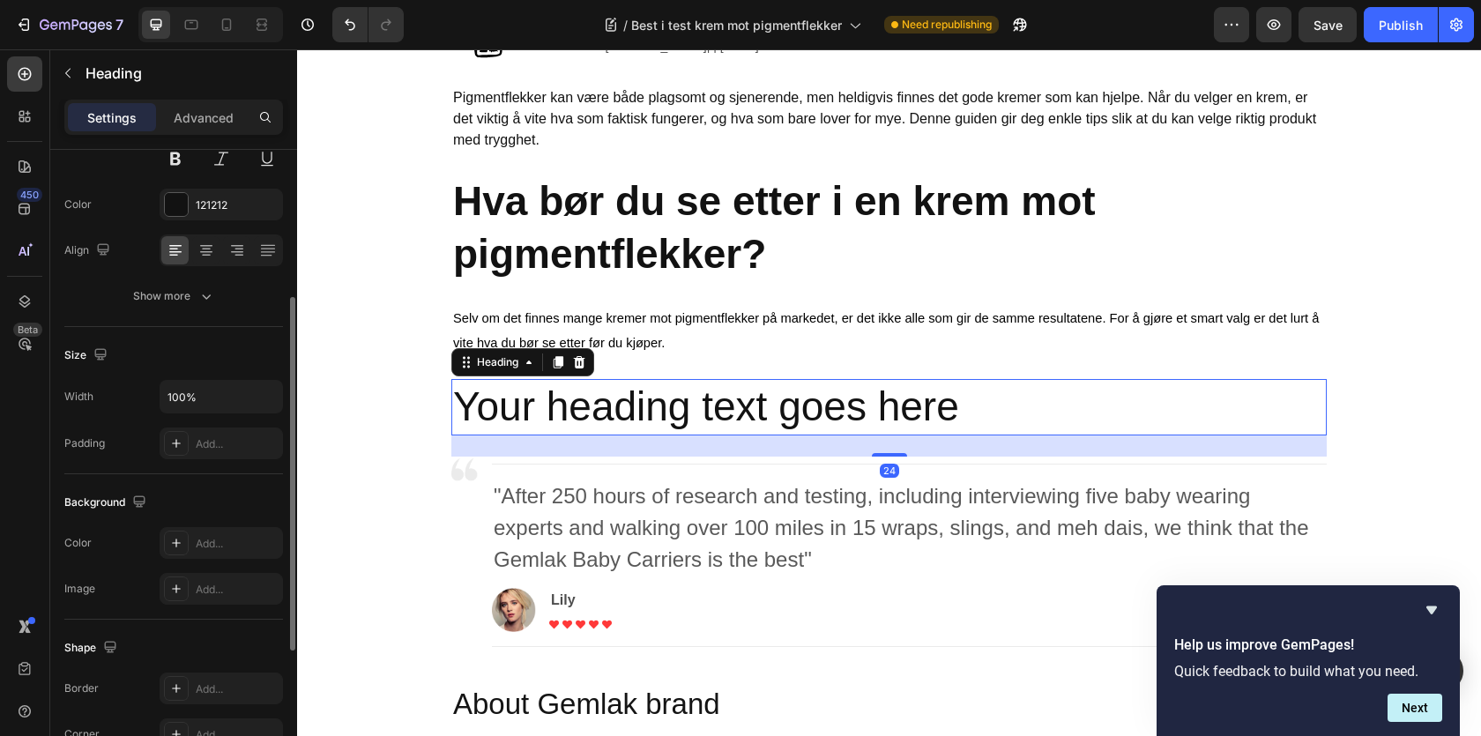
scroll to position [225, 0]
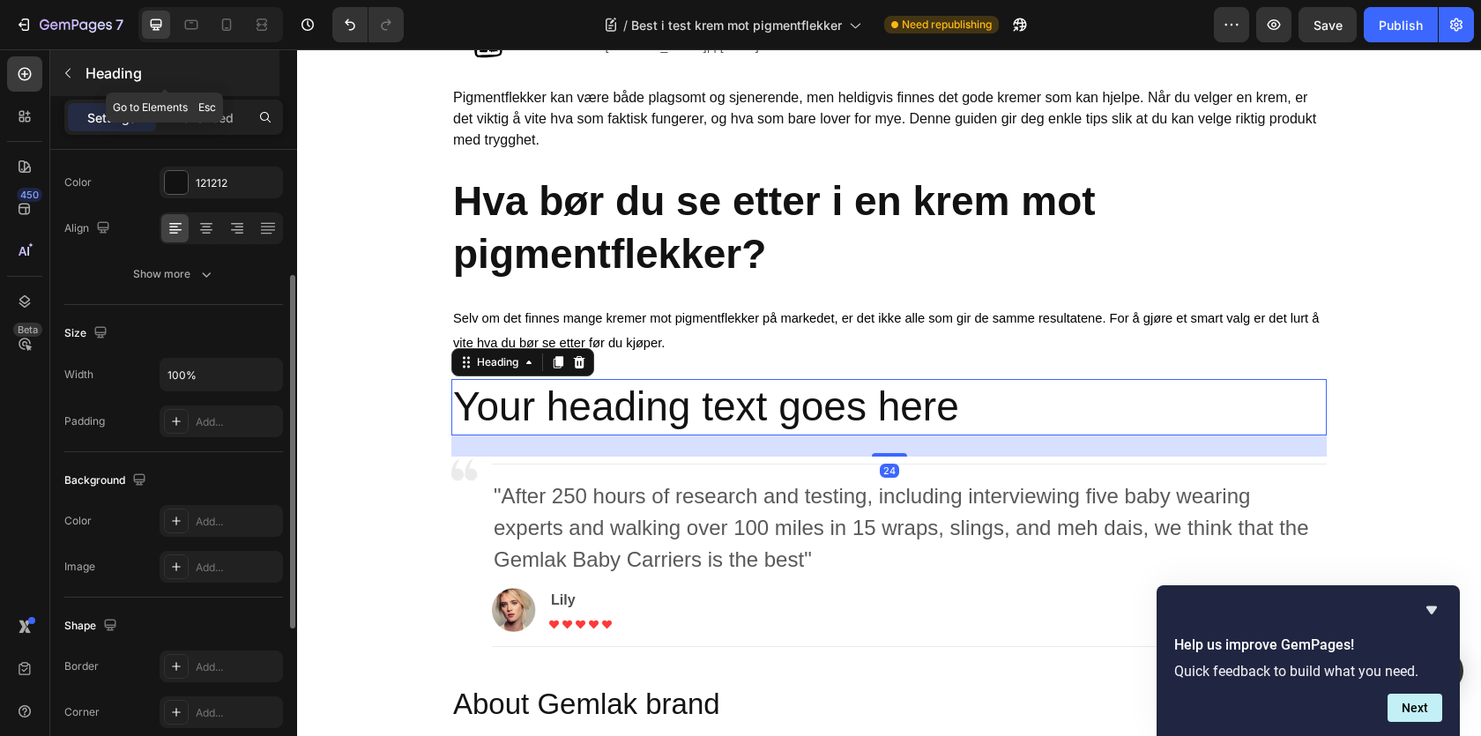
click at [63, 94] on div "Heading" at bounding box center [164, 73] width 229 height 46
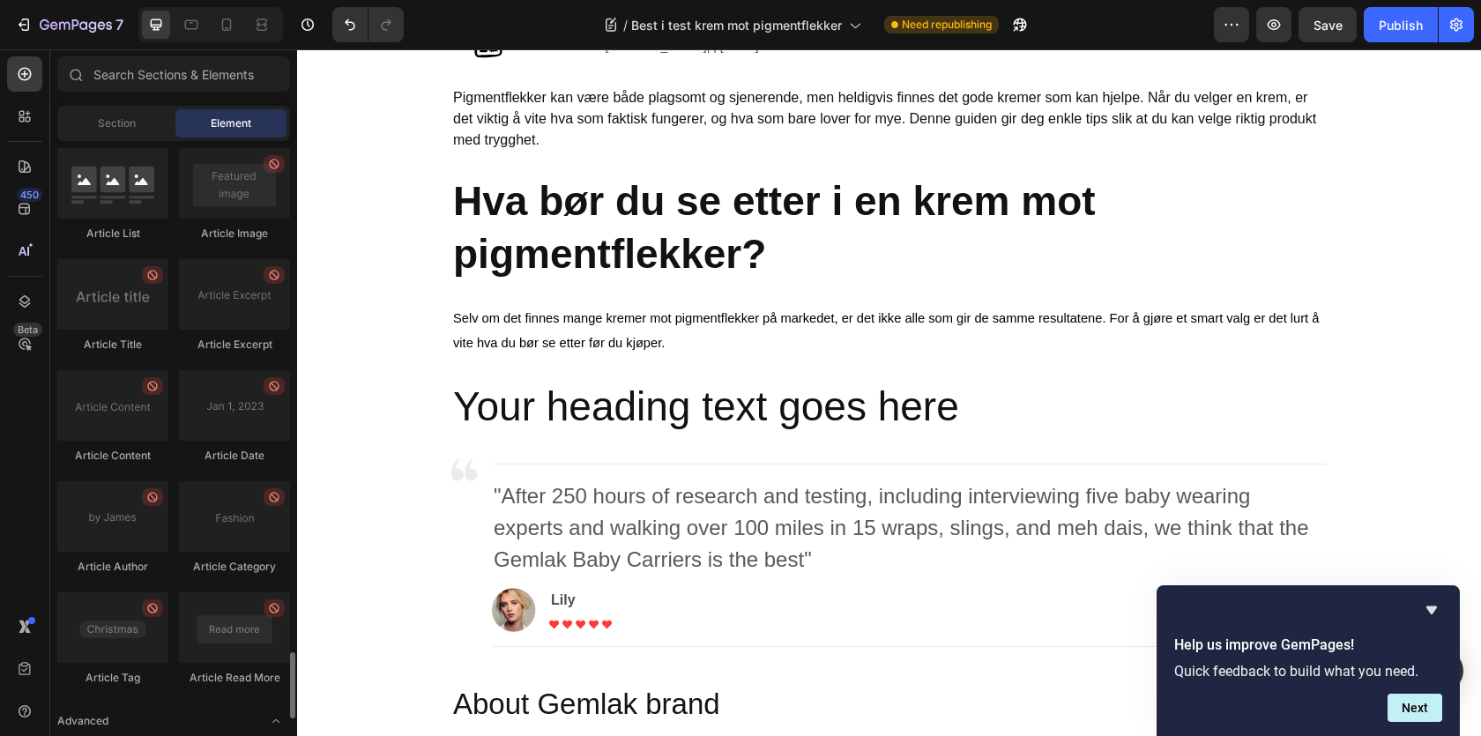
scroll to position [4634, 0]
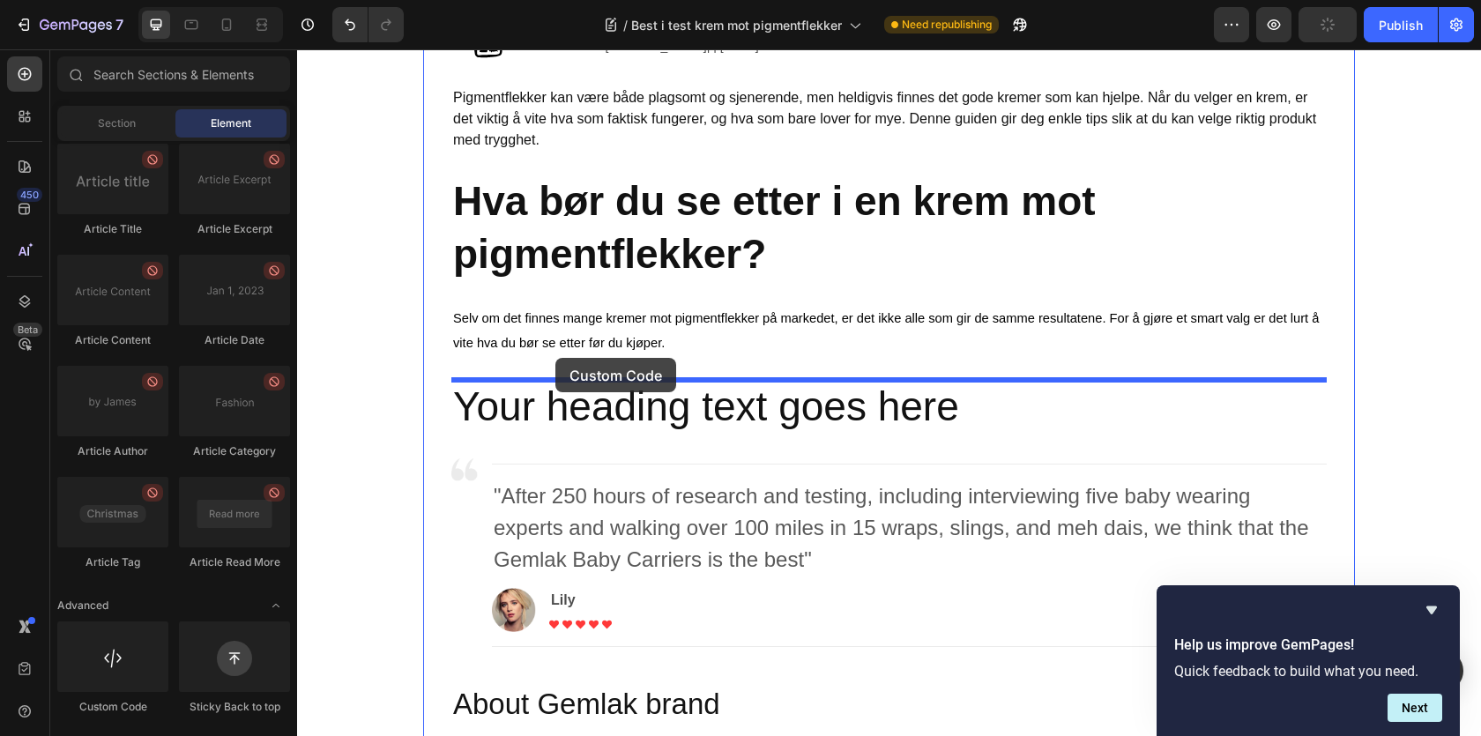
drag, startPoint x: 428, startPoint y: 695, endPoint x: 555, endPoint y: 358, distance: 360.2
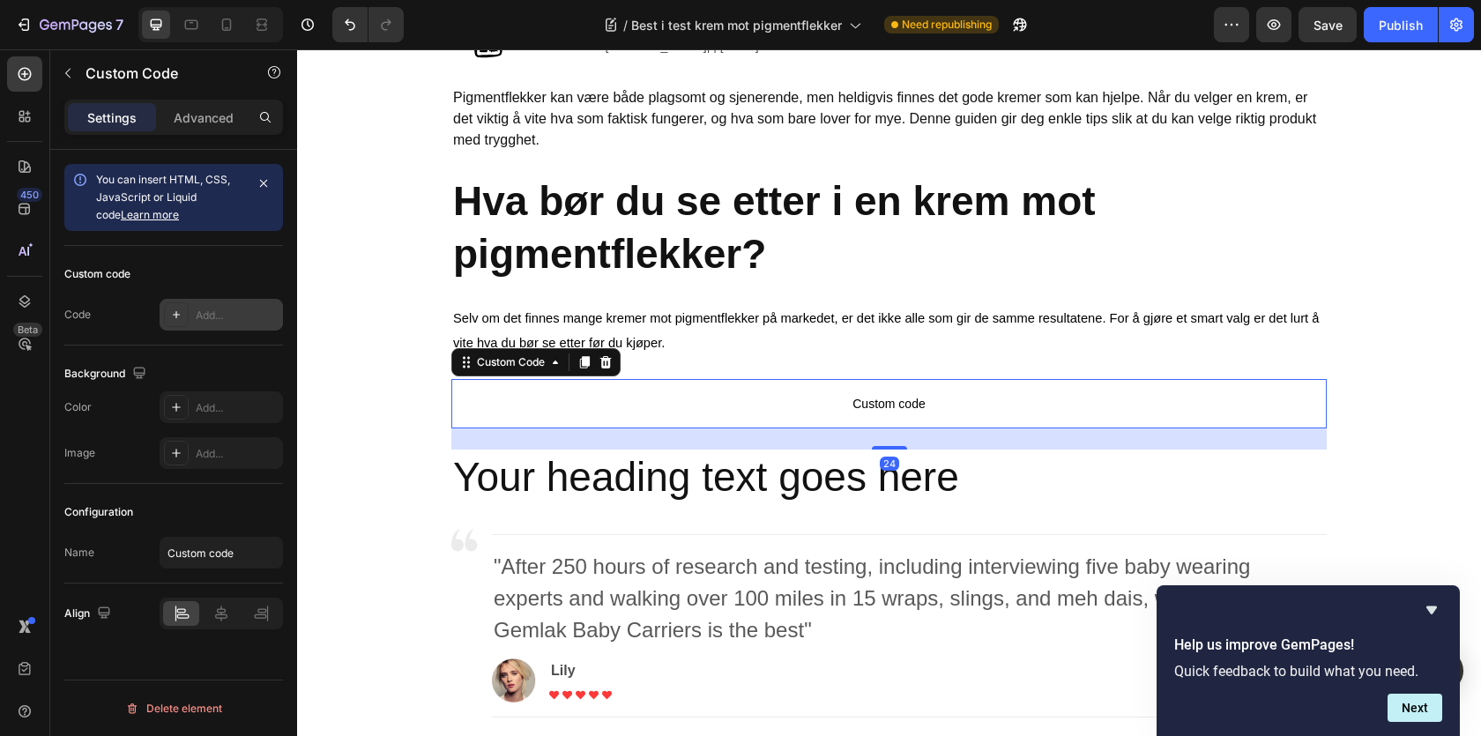
click at [172, 316] on icon at bounding box center [176, 315] width 14 height 14
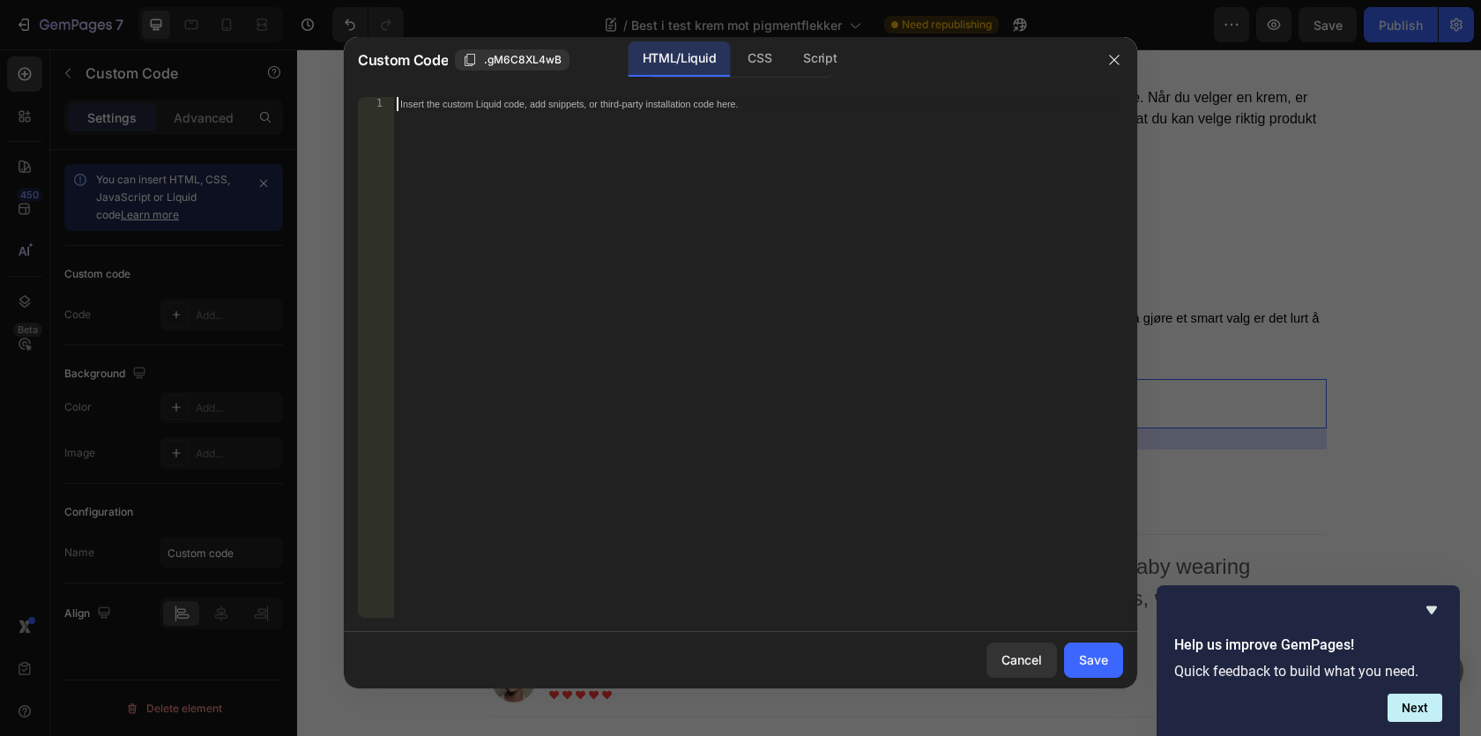
click at [538, 118] on div "Insert the custom Liquid code, add snippets, or third-party installation code h…" at bounding box center [758, 371] width 730 height 549
click at [767, 70] on div "CSS" at bounding box center [759, 58] width 52 height 35
click at [686, 69] on div "HTML/Liquid" at bounding box center [679, 58] width 101 height 35
click at [1130, 51] on div at bounding box center [1114, 60] width 46 height 46
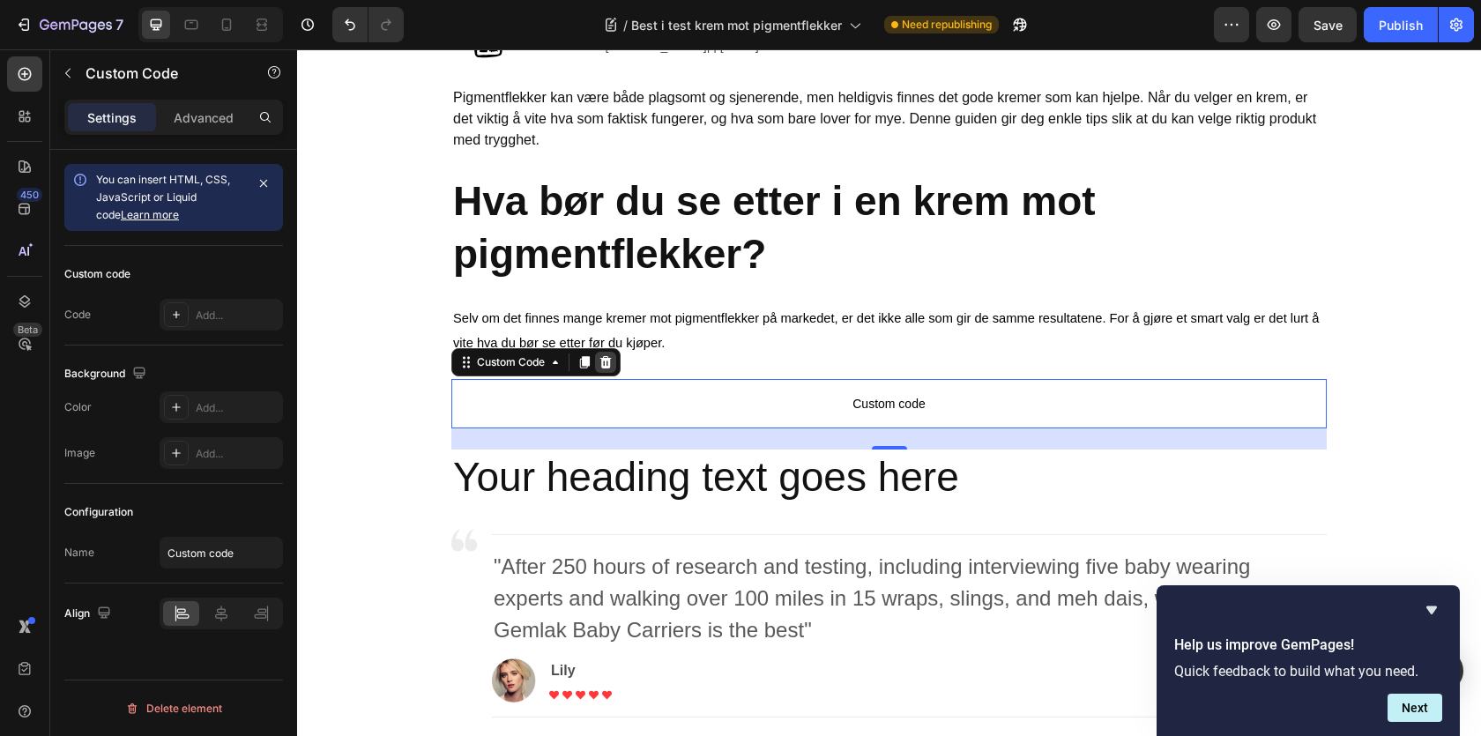
click at [614, 361] on div at bounding box center [605, 362] width 21 height 21
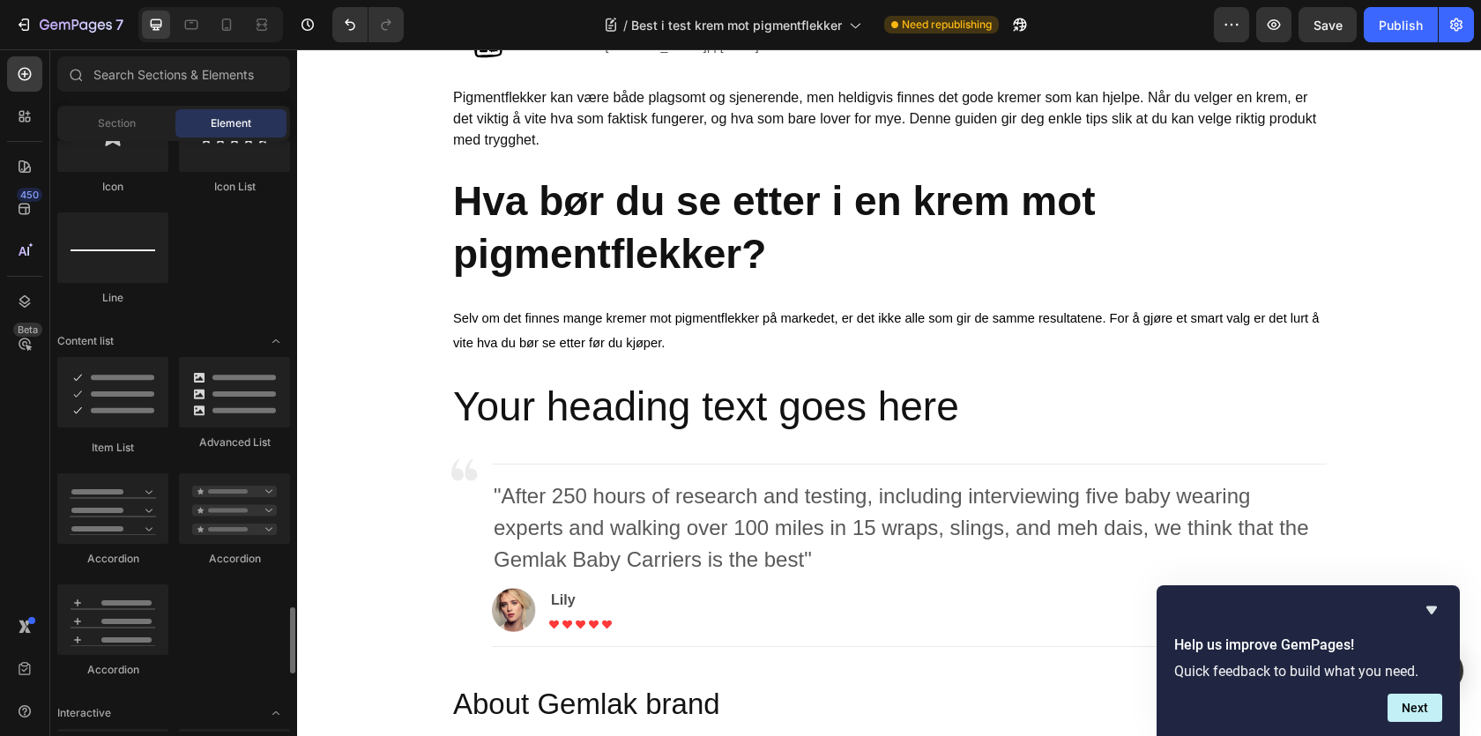
scroll to position [0, 0]
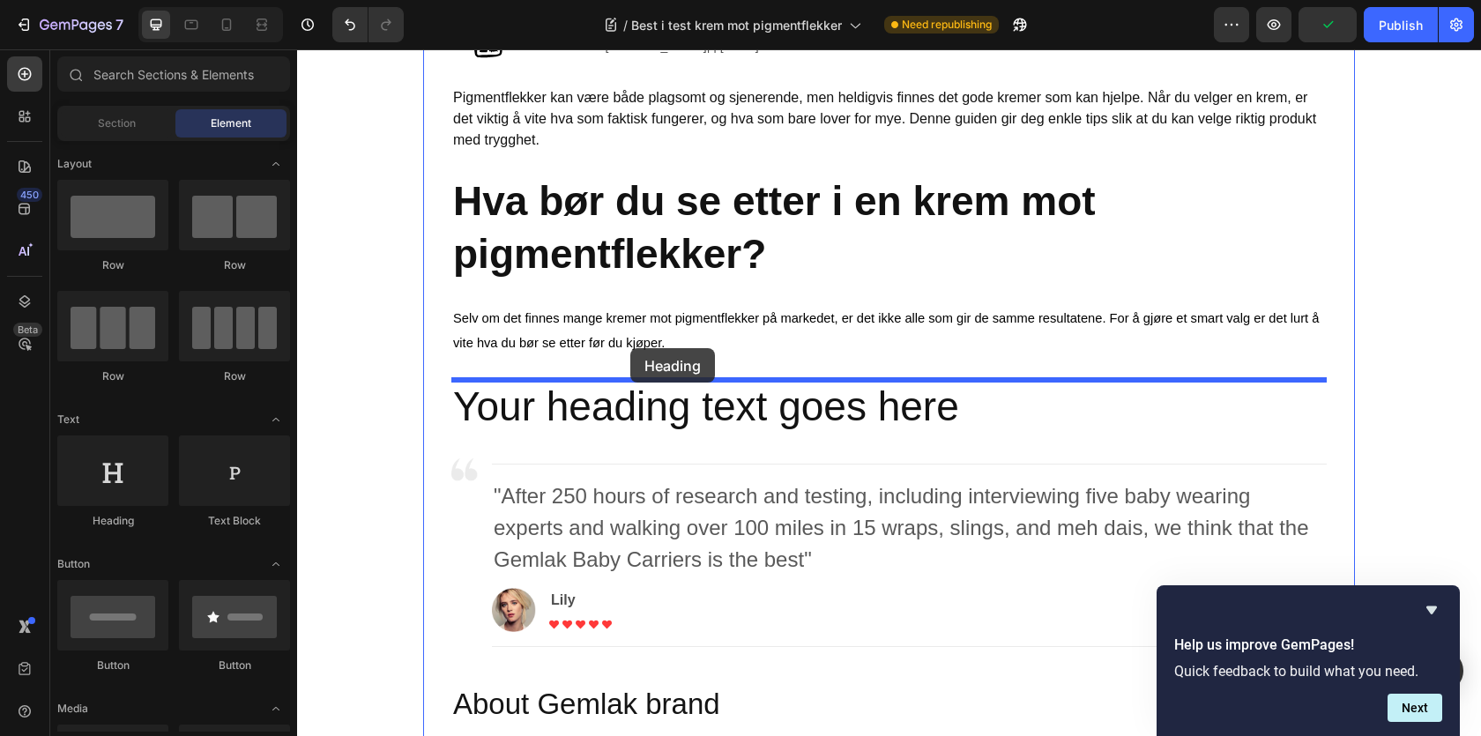
drag, startPoint x: 443, startPoint y: 523, endPoint x: 630, endPoint y: 348, distance: 255.7
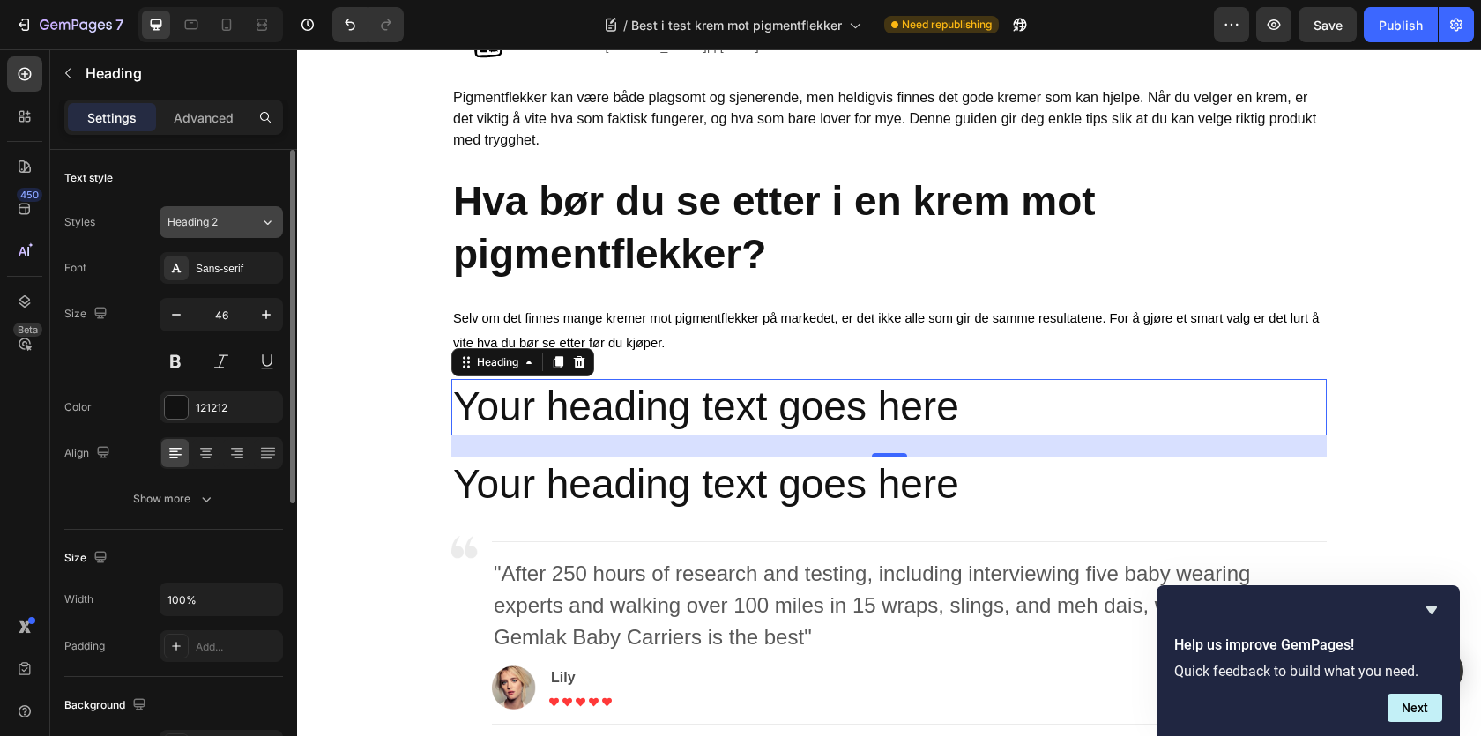
click at [220, 217] on div "Heading 2" at bounding box center [203, 222] width 71 height 16
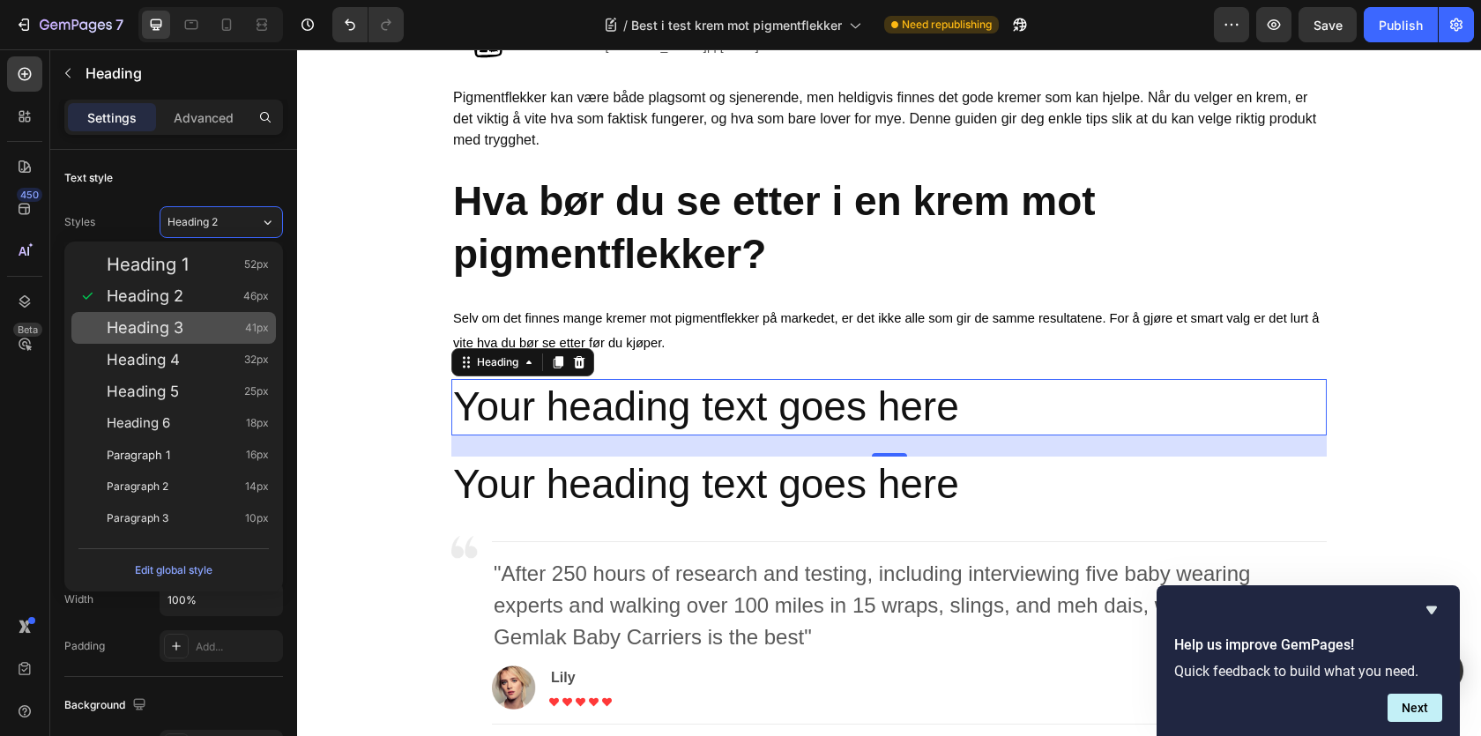
click at [205, 320] on div "Heading 3 41px" at bounding box center [188, 328] width 162 height 18
type input "41"
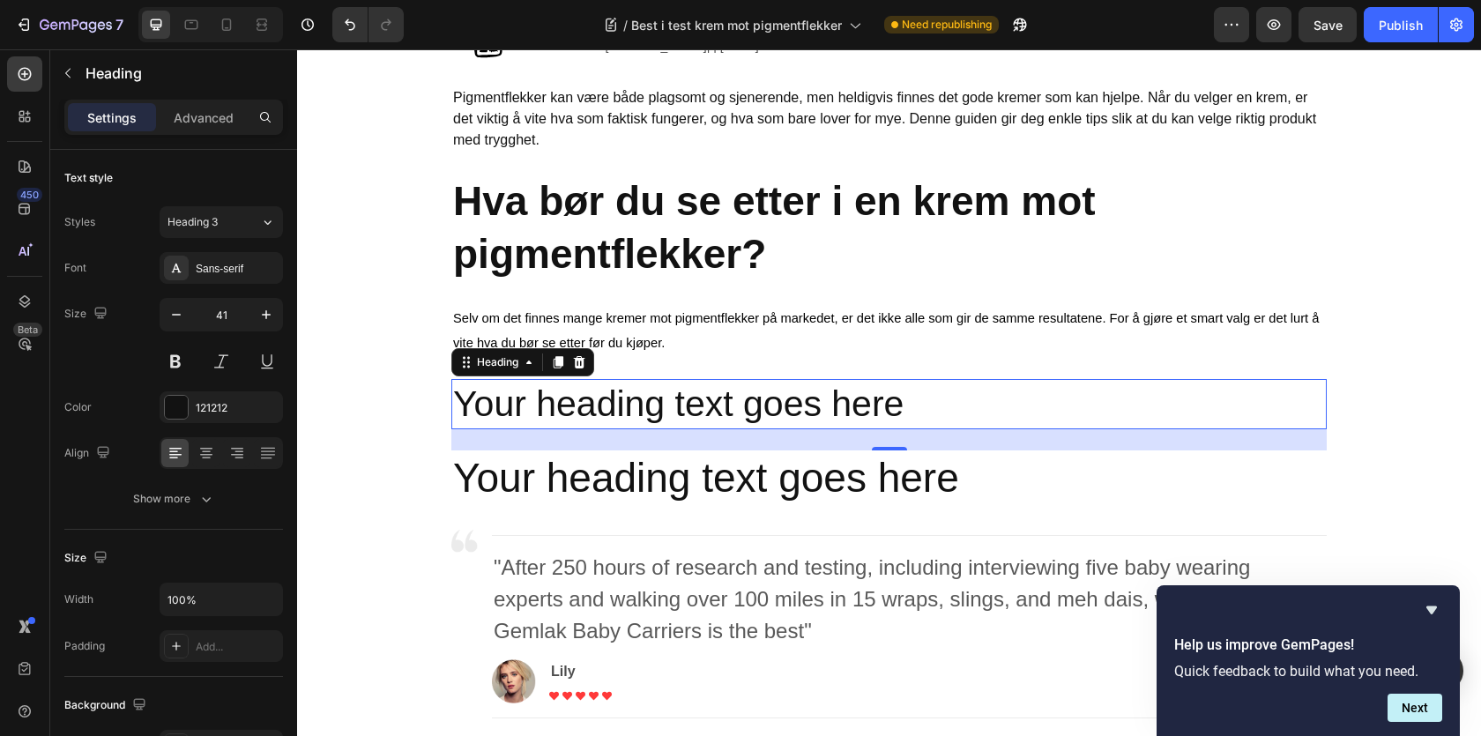
click at [504, 410] on h2 "Your heading text goes here" at bounding box center [888, 404] width 875 height 50
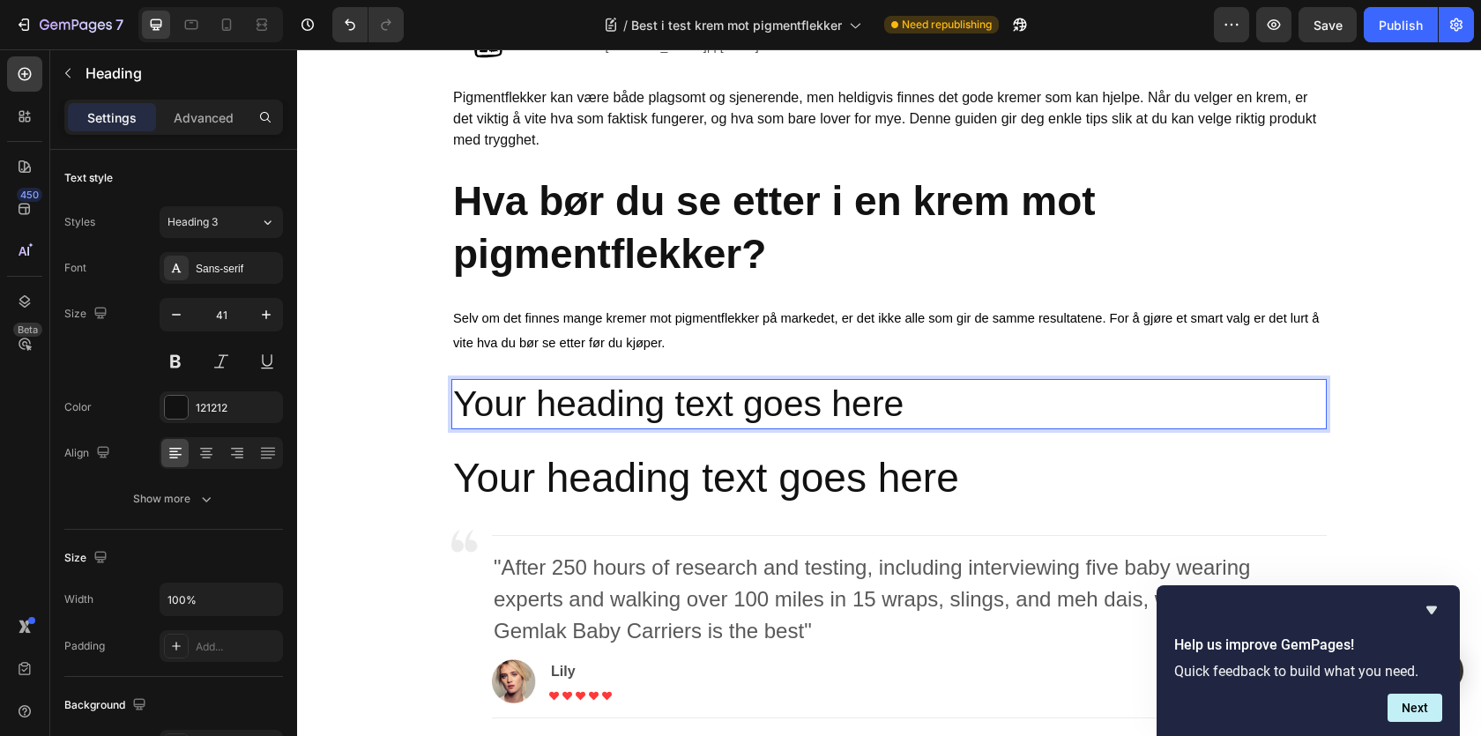
click at [504, 410] on p "Your heading text goes here" at bounding box center [889, 404] width 872 height 47
click at [498, 399] on p "Ingredienser som virker" at bounding box center [889, 404] width 872 height 47
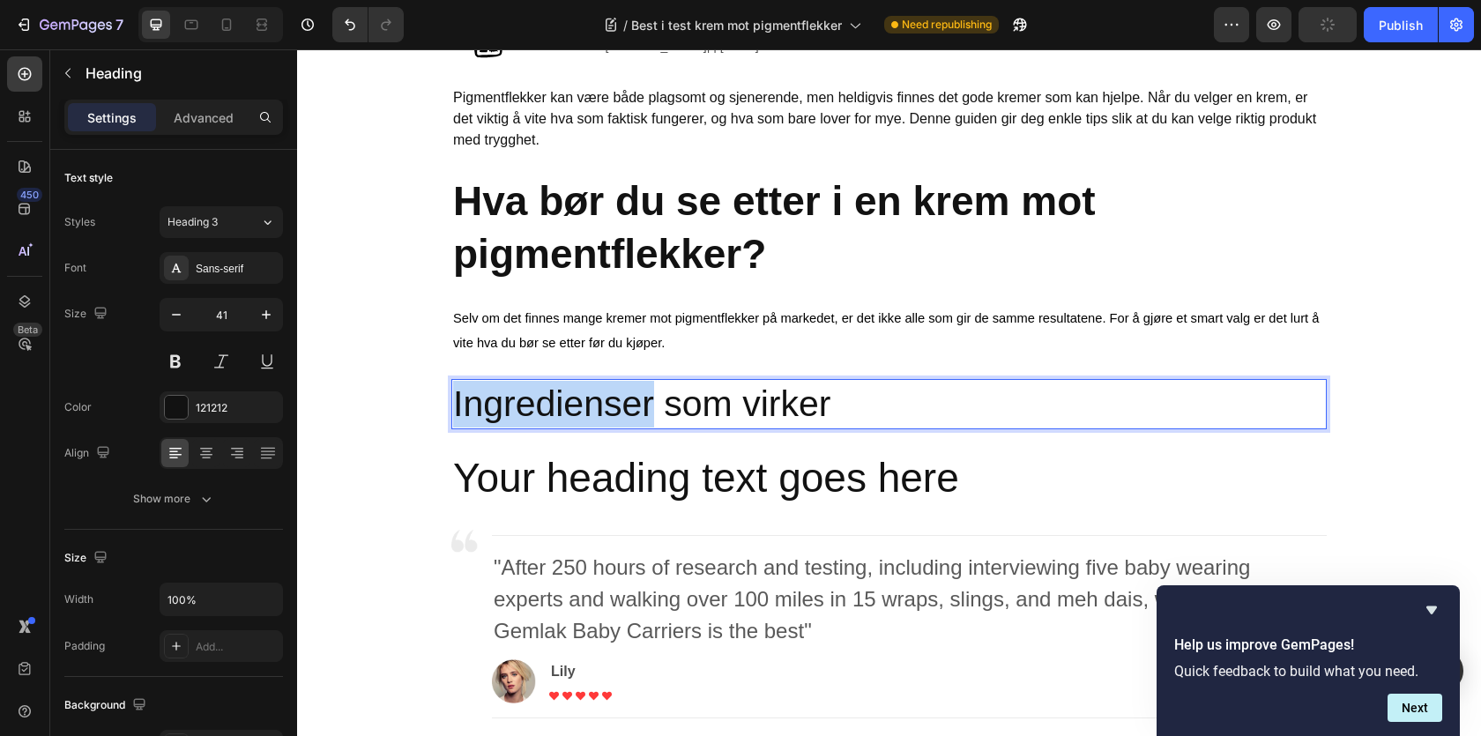
click at [498, 399] on p "Ingredienser som virker" at bounding box center [889, 404] width 872 height 47
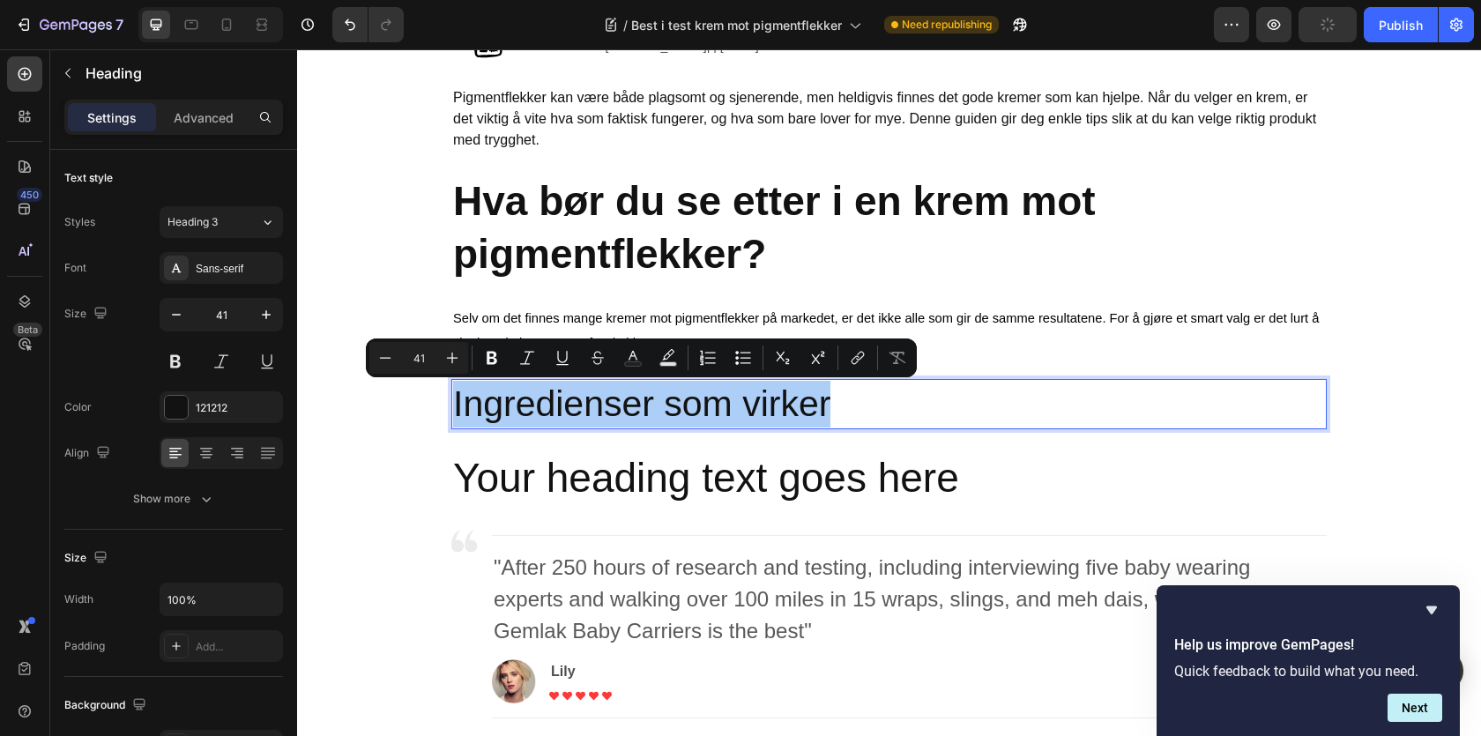
click at [509, 356] on div "Minus 41 Plus Bold Italic Underline Strikethrough Text Color Text Background Co…" at bounding box center [641, 358] width 544 height 32
click at [503, 356] on button "Bold" at bounding box center [492, 358] width 32 height 32
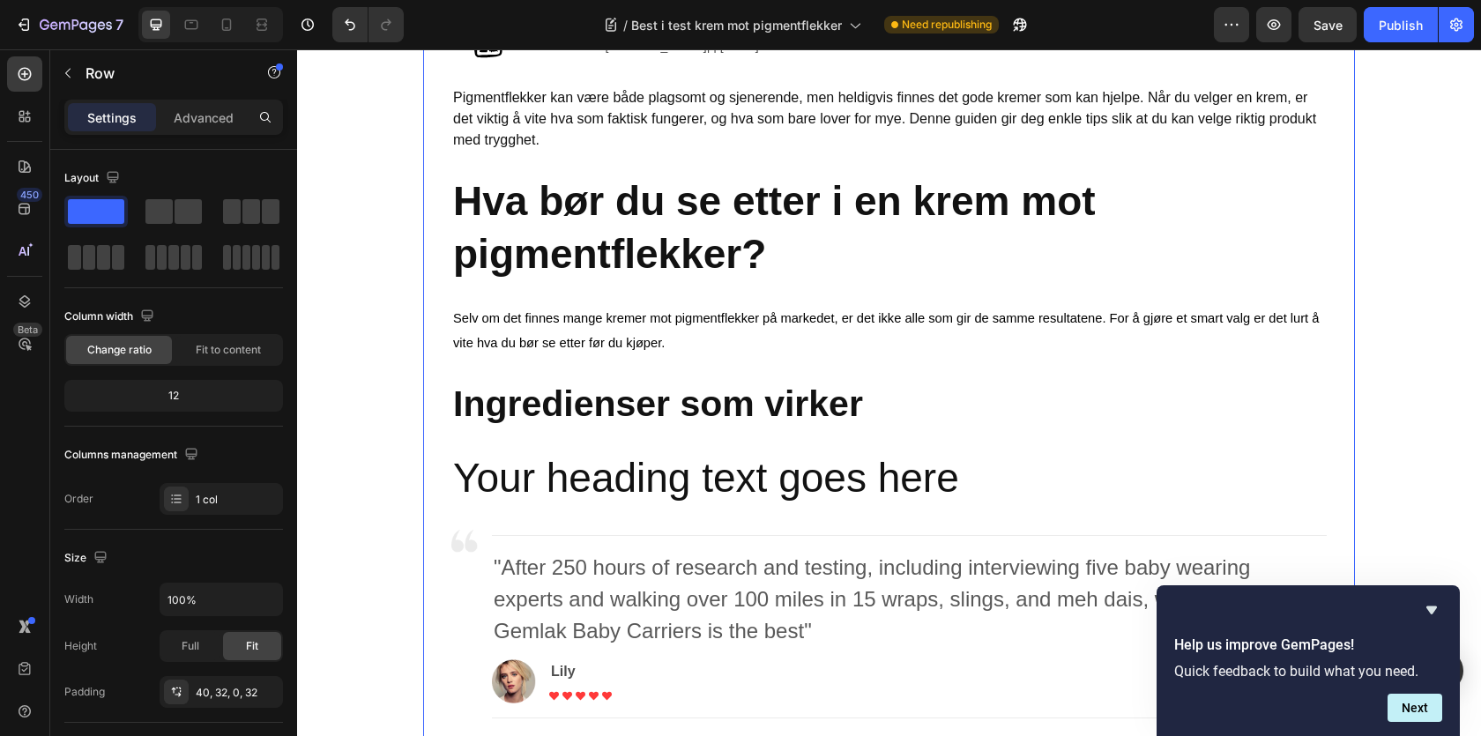
click at [538, 399] on strong "Ingredienser som virker" at bounding box center [658, 403] width 410 height 41
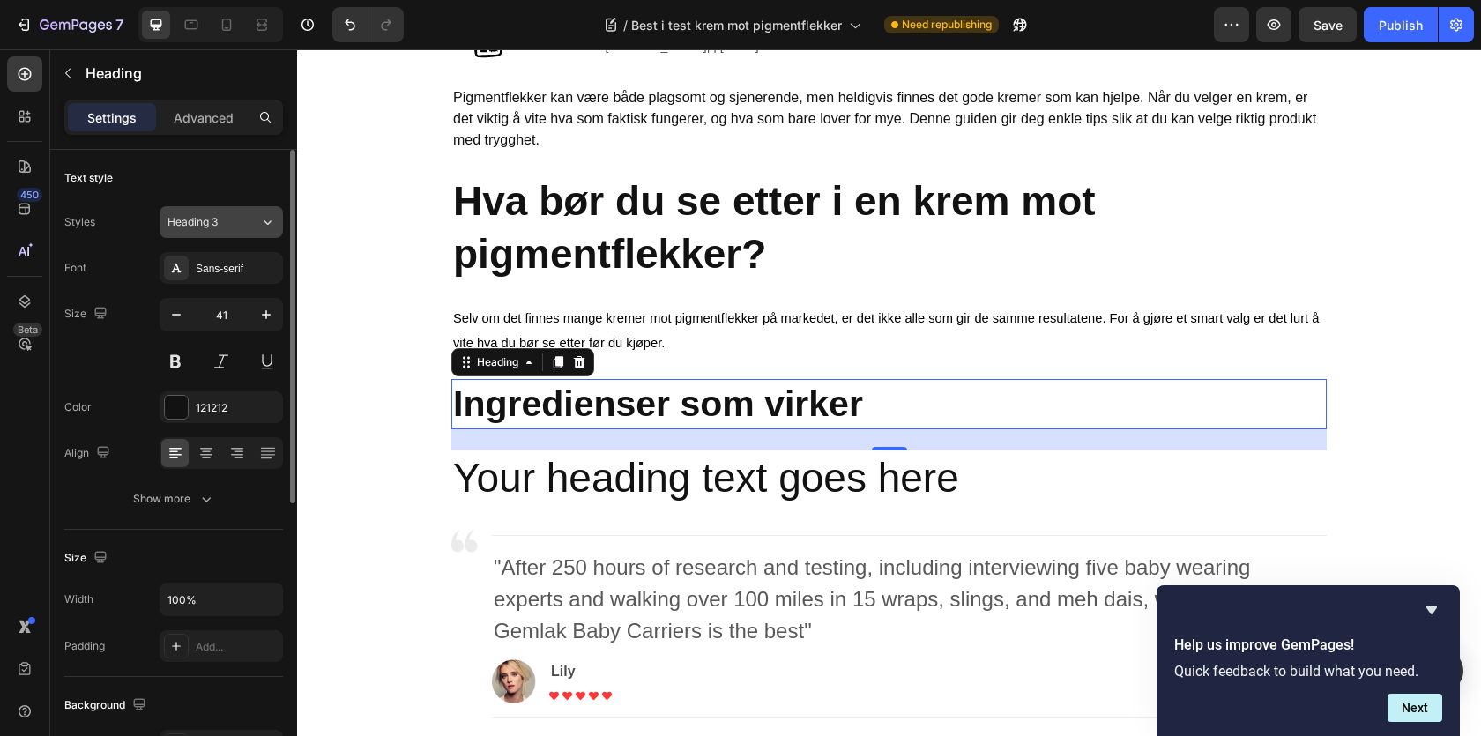
click at [239, 230] on button "Heading 3" at bounding box center [221, 222] width 123 height 32
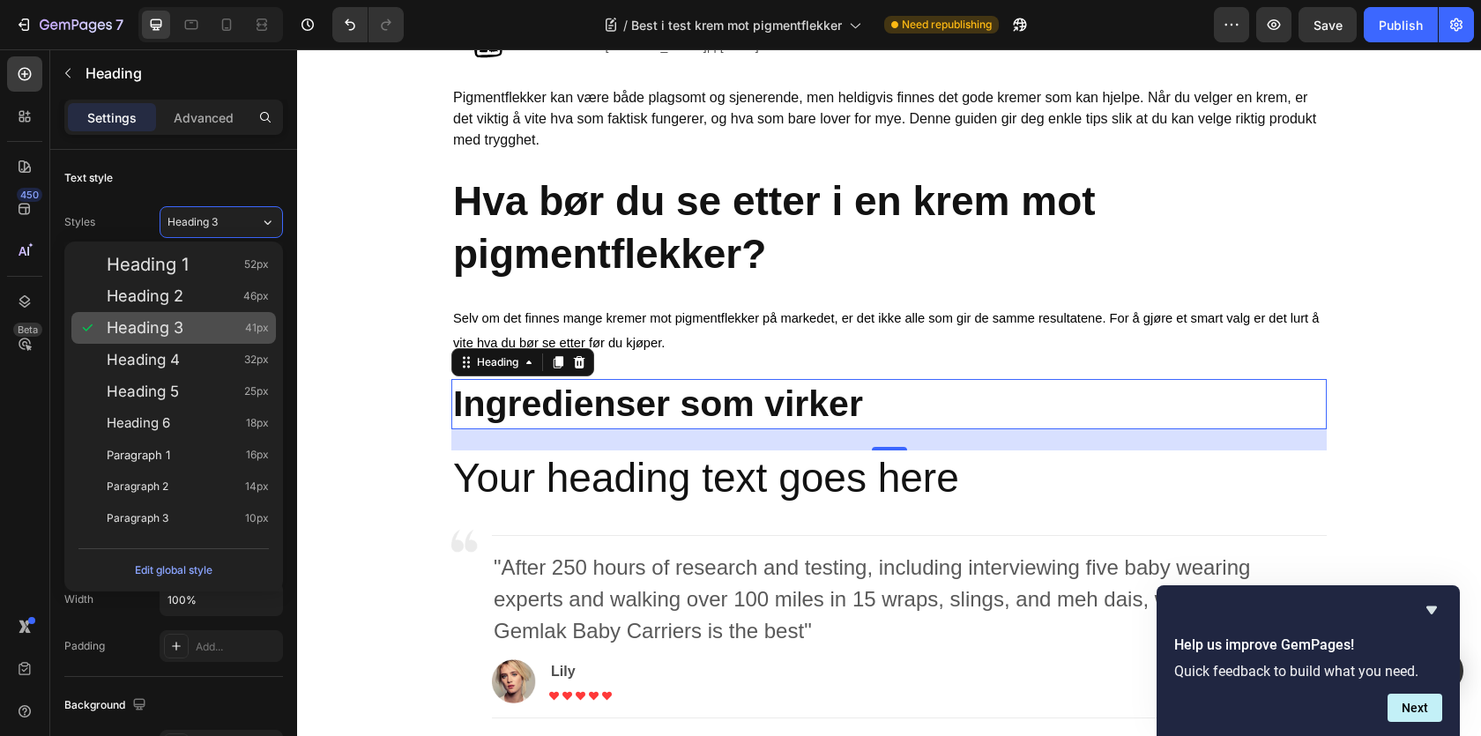
click at [189, 325] on div "Heading 3 41px" at bounding box center [188, 328] width 162 height 18
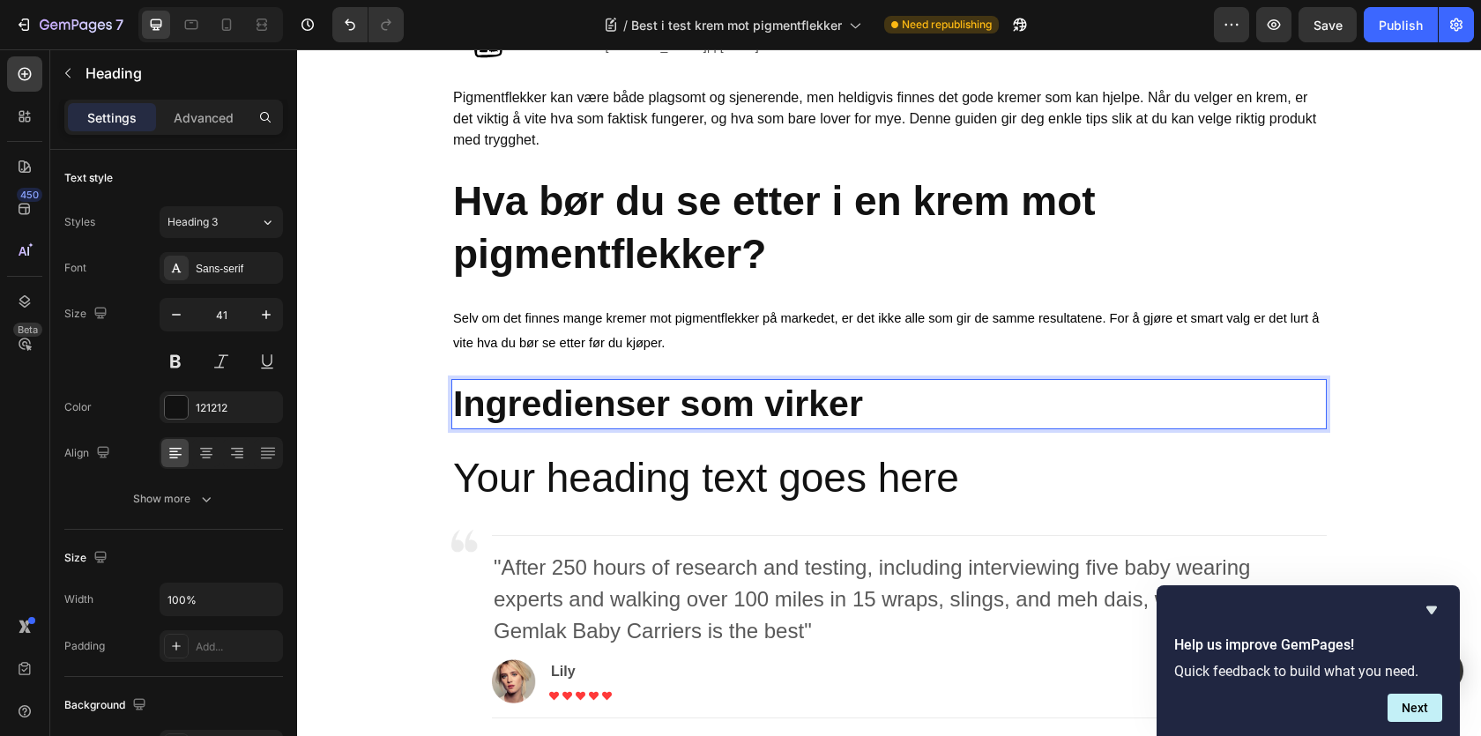
click at [503, 413] on strong "Ingredienser som virker" at bounding box center [658, 403] width 410 height 41
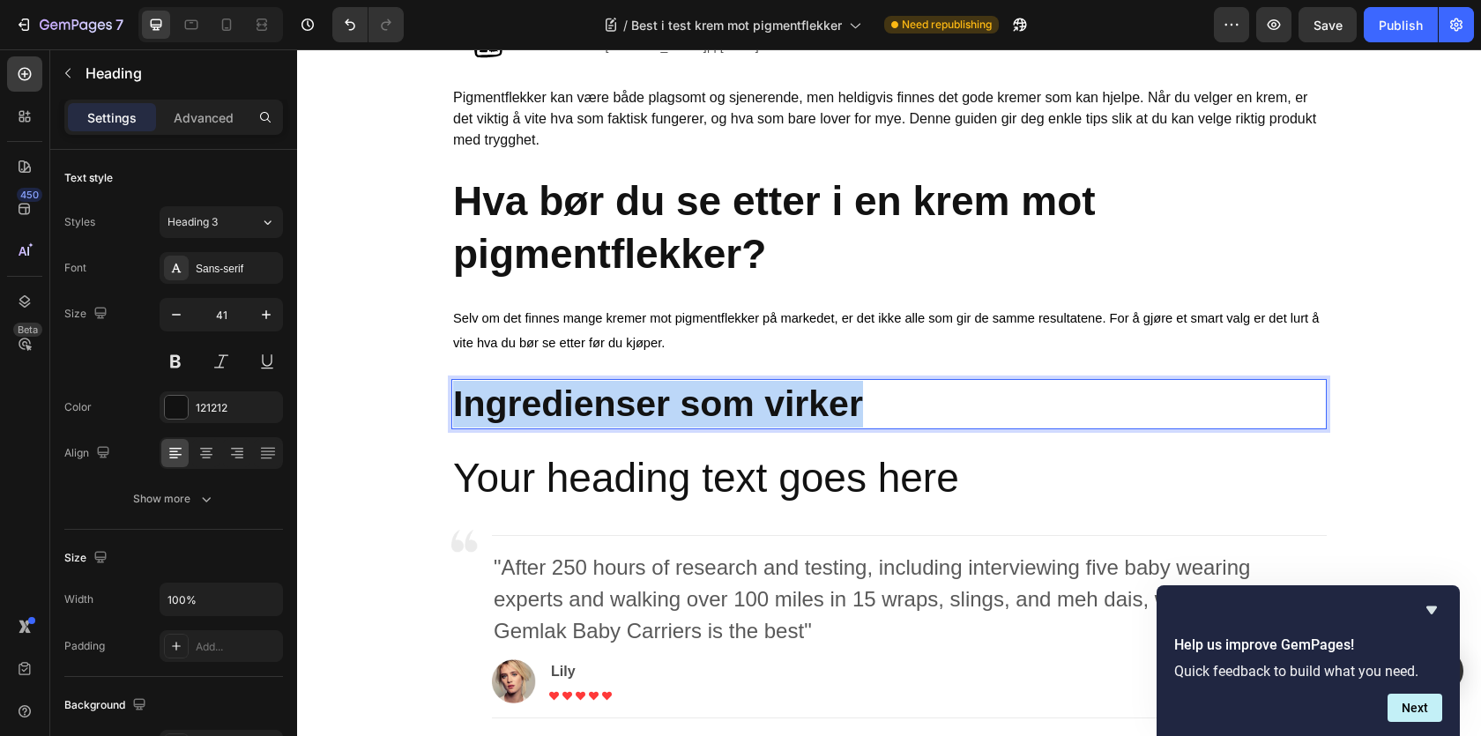
click at [503, 413] on strong "Ingredienser som virker" at bounding box center [658, 403] width 410 height 41
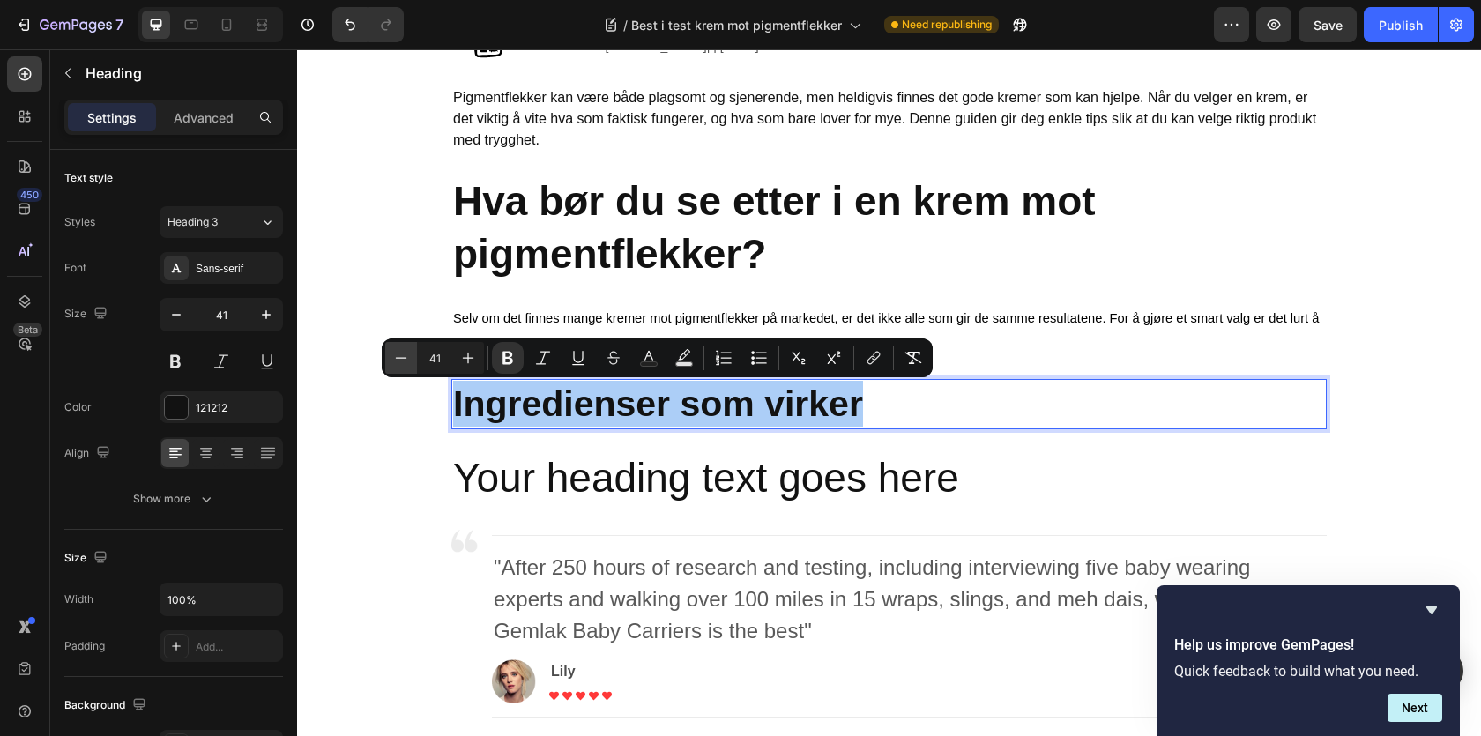
click at [400, 359] on icon "Editor contextual toolbar" at bounding box center [401, 358] width 18 height 18
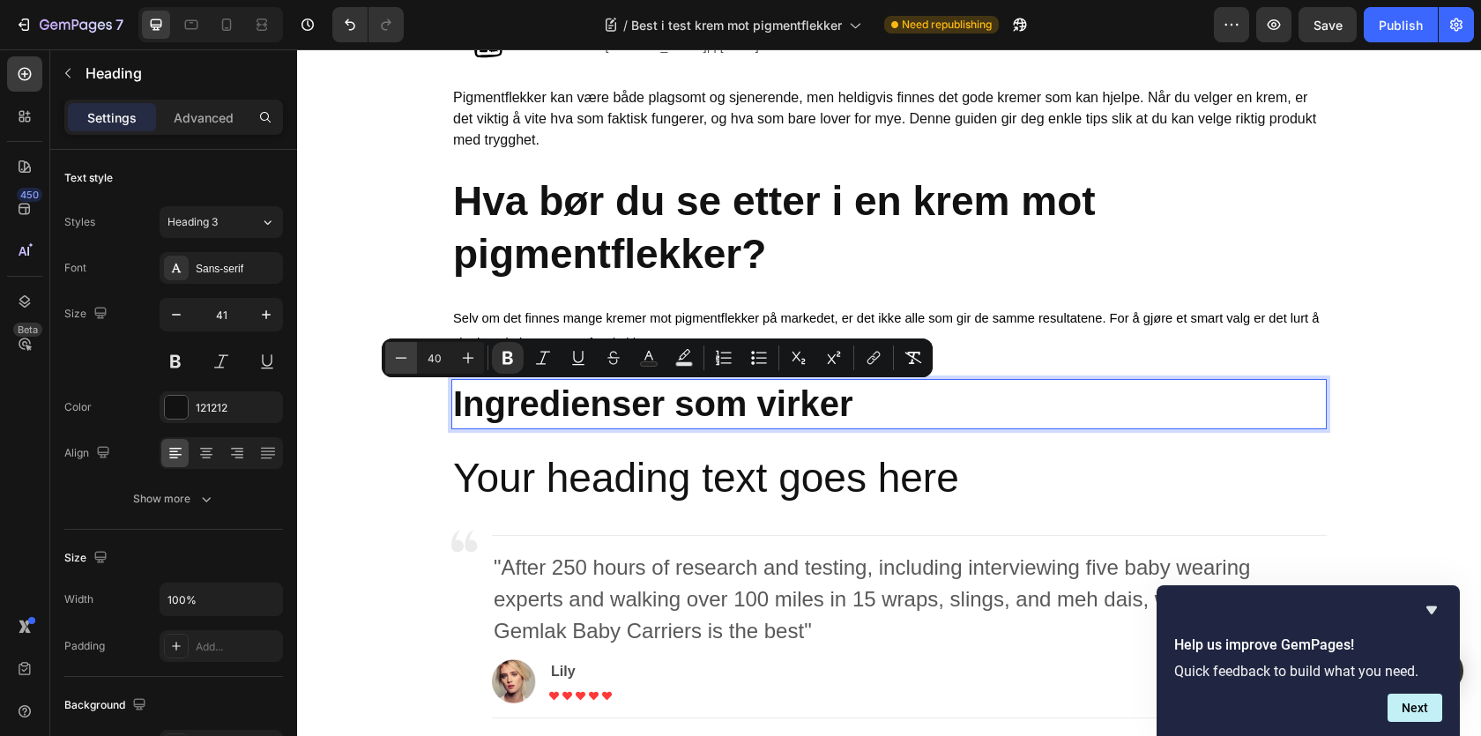
click at [400, 359] on icon "Editor contextual toolbar" at bounding box center [401, 358] width 18 height 18
click at [400, 356] on icon "Editor contextual toolbar" at bounding box center [401, 358] width 18 height 18
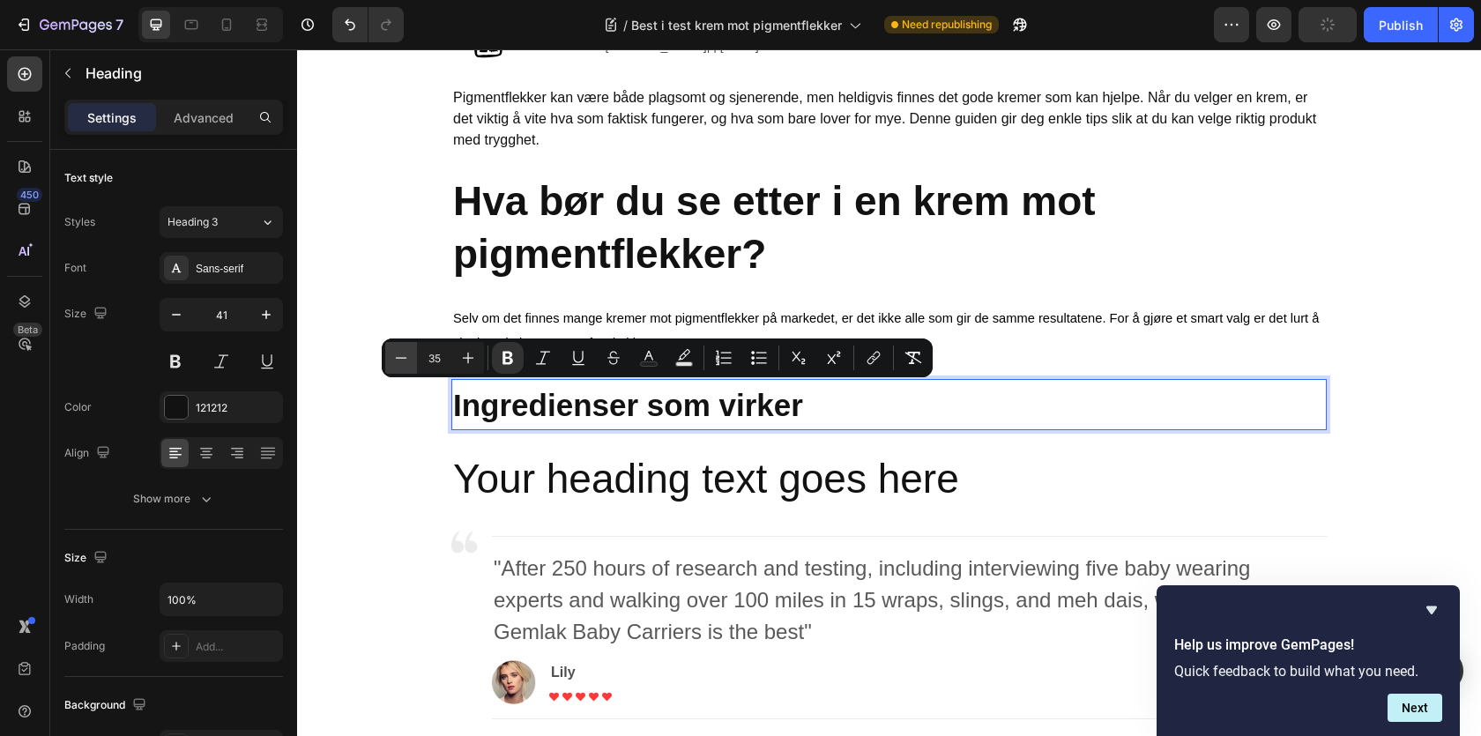
click at [400, 356] on icon "Editor contextual toolbar" at bounding box center [401, 358] width 18 height 18
type input "32"
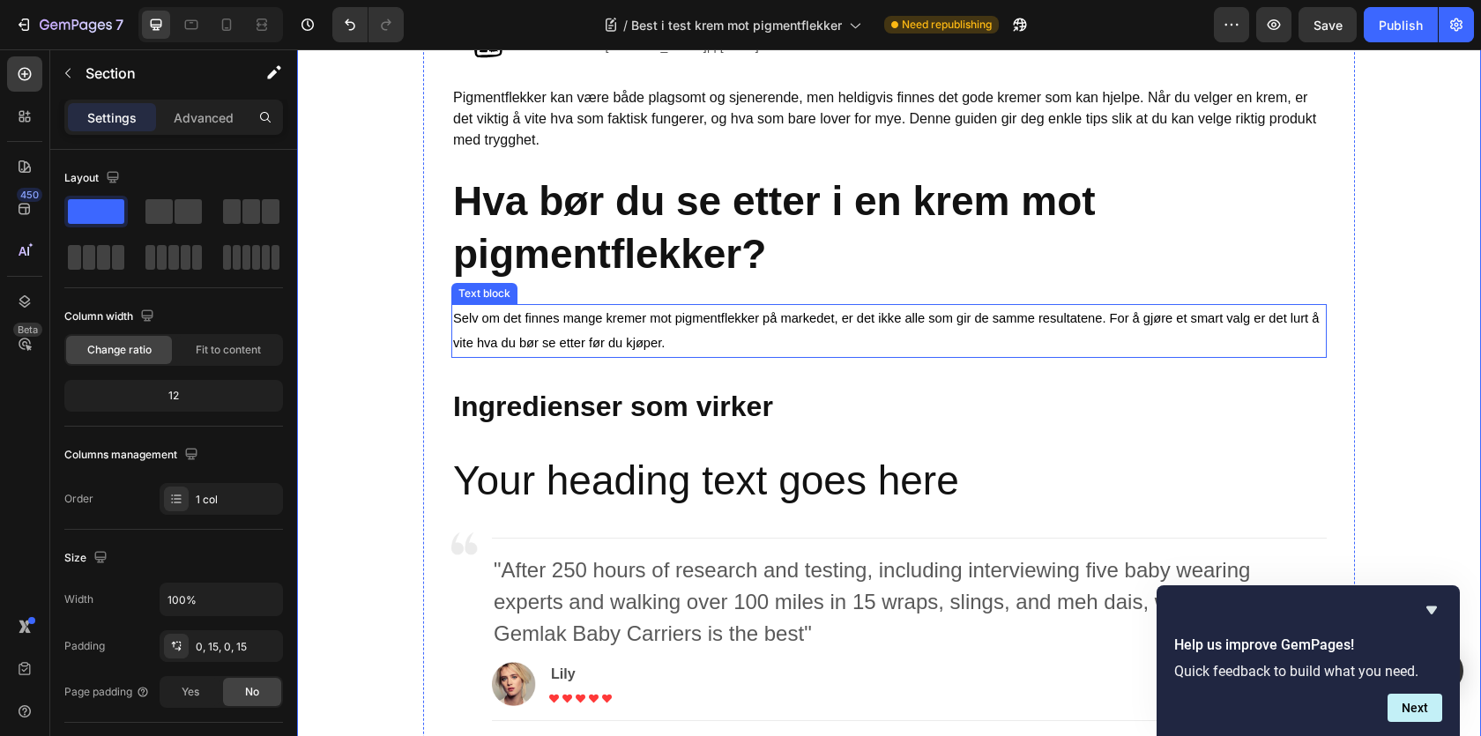
click at [487, 329] on p "Selv om det finnes mange kremer mot pigmentflekker på markedet, er det ikke all…" at bounding box center [889, 331] width 872 height 51
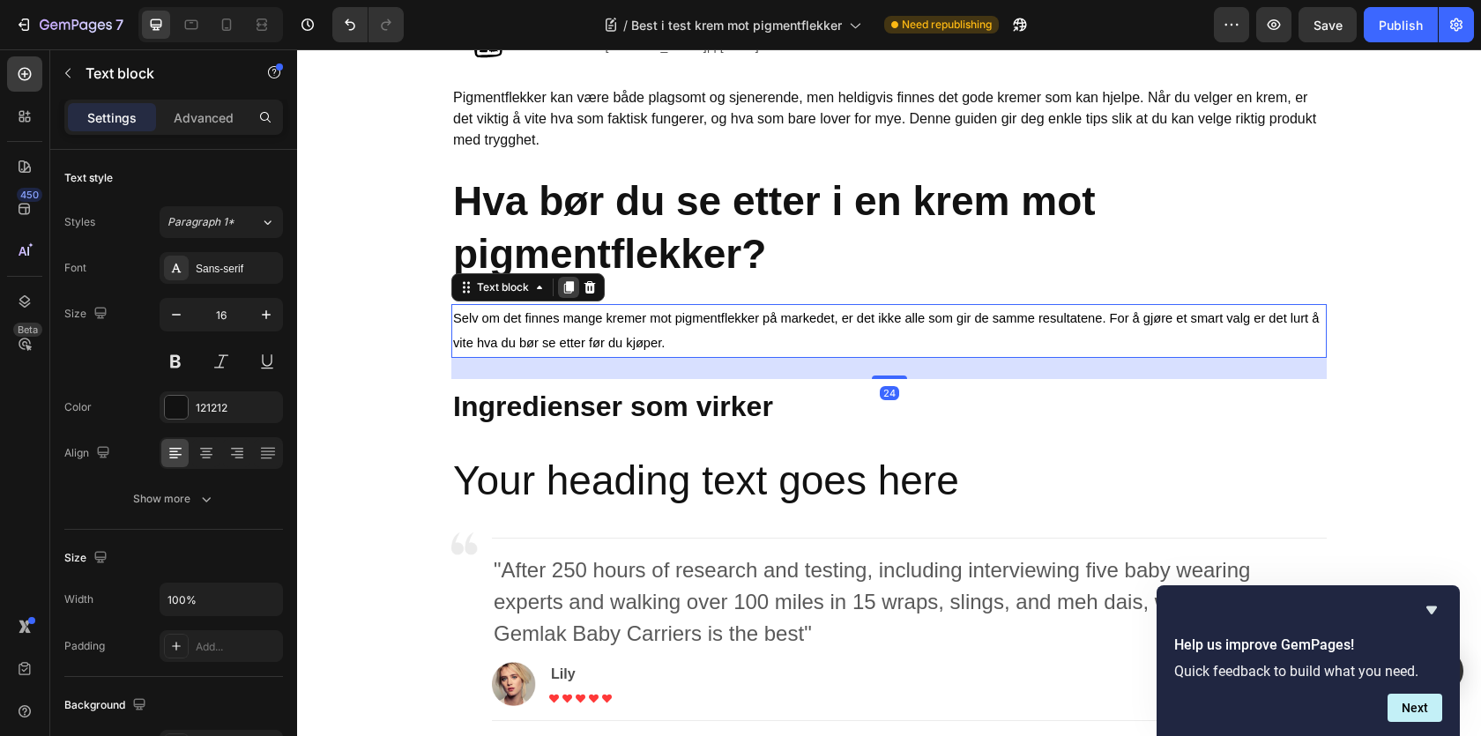
click at [568, 289] on icon at bounding box center [569, 287] width 10 height 12
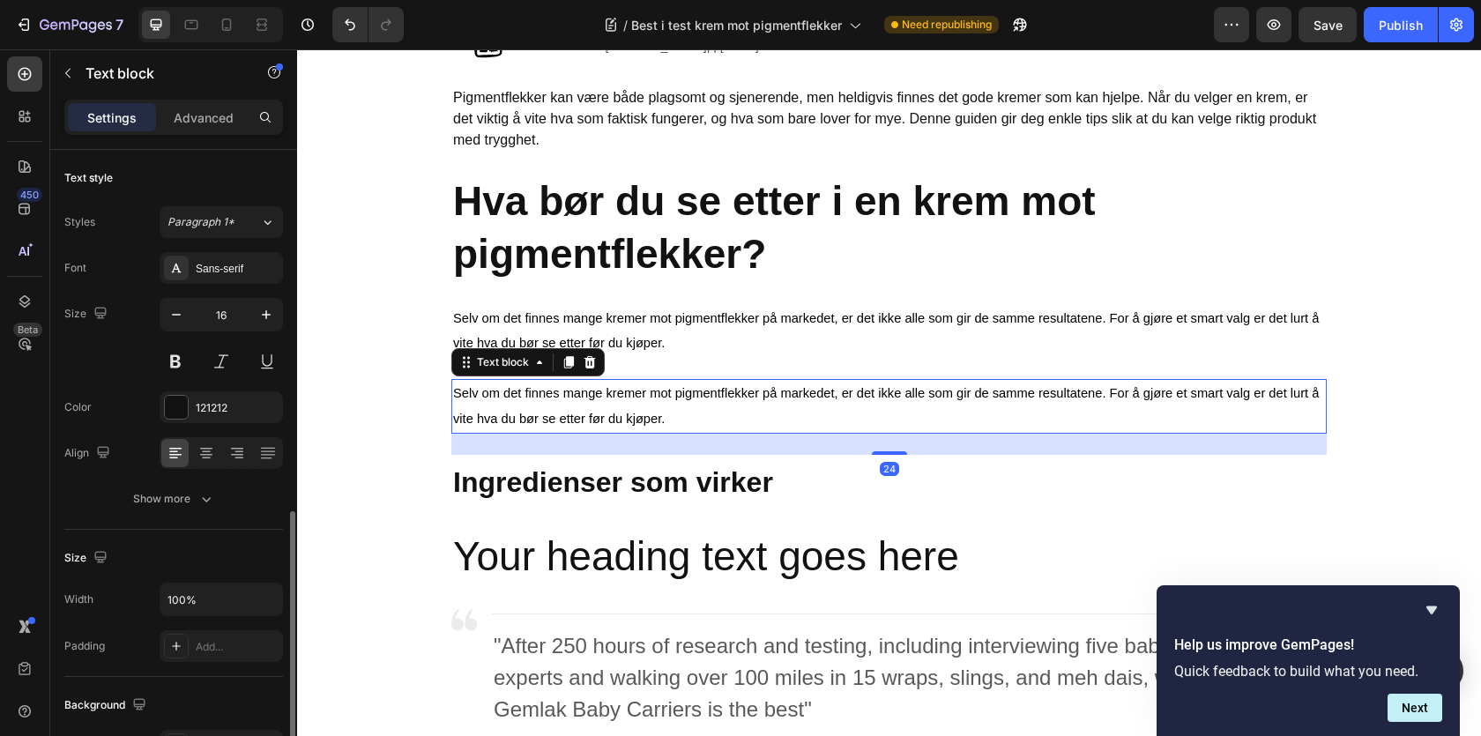
scroll to position [225, 0]
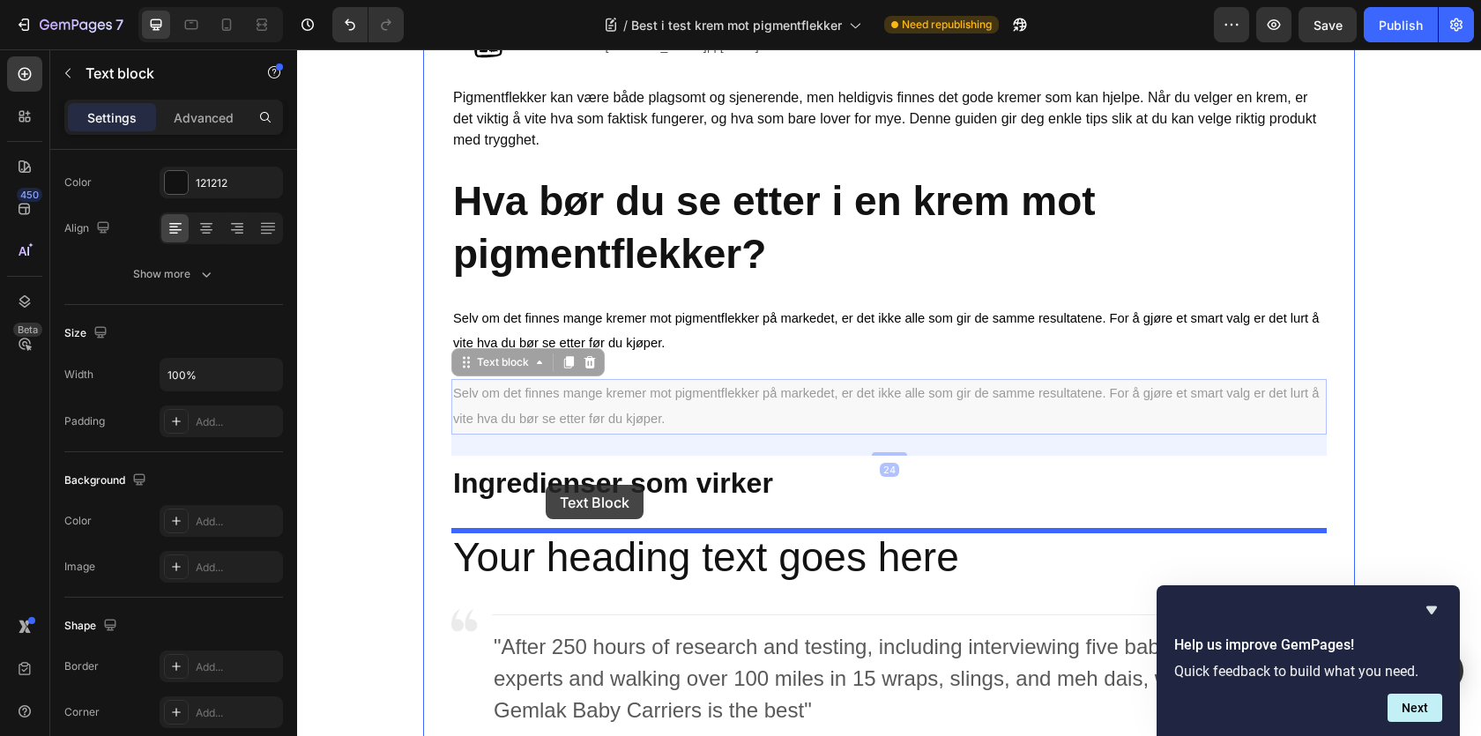
drag, startPoint x: 522, startPoint y: 370, endPoint x: 546, endPoint y: 485, distance: 117.1
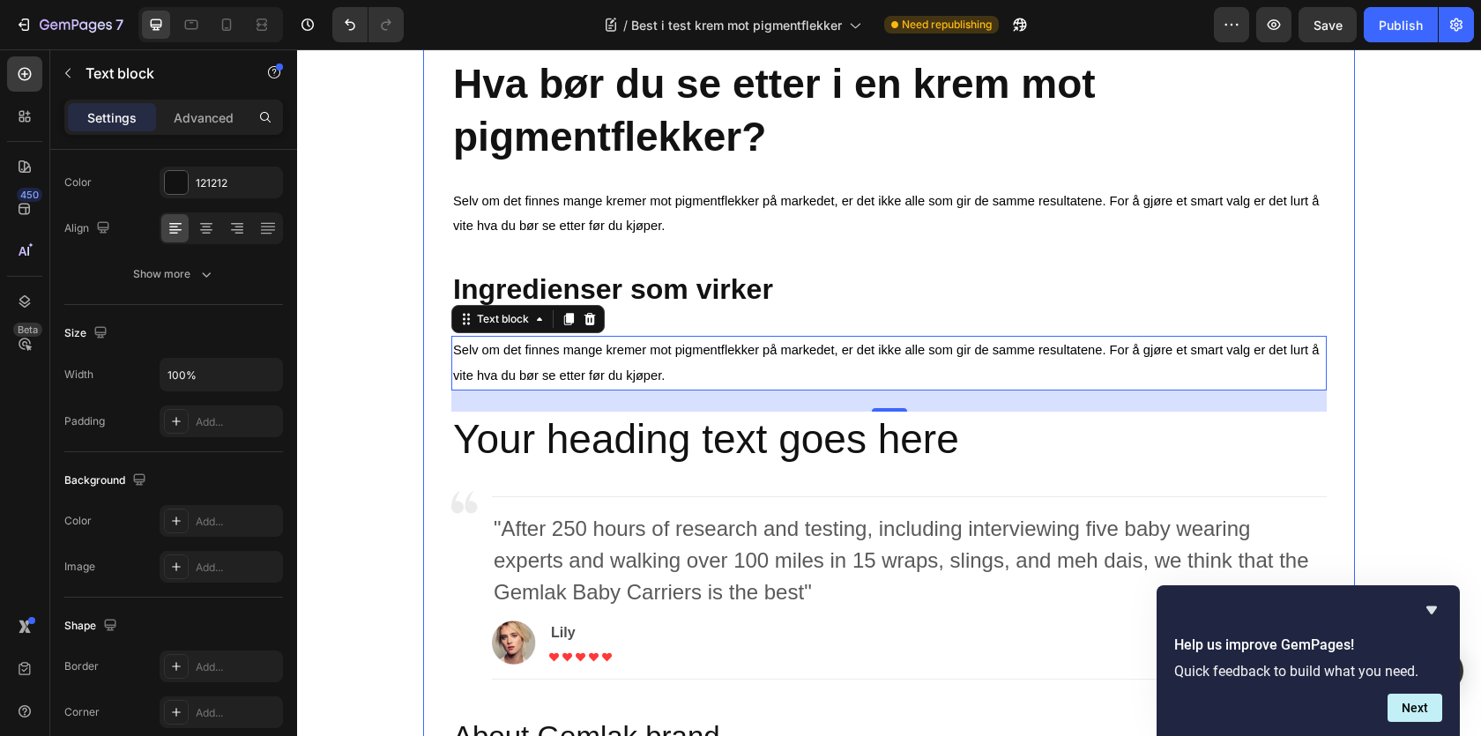
scroll to position [880, 0]
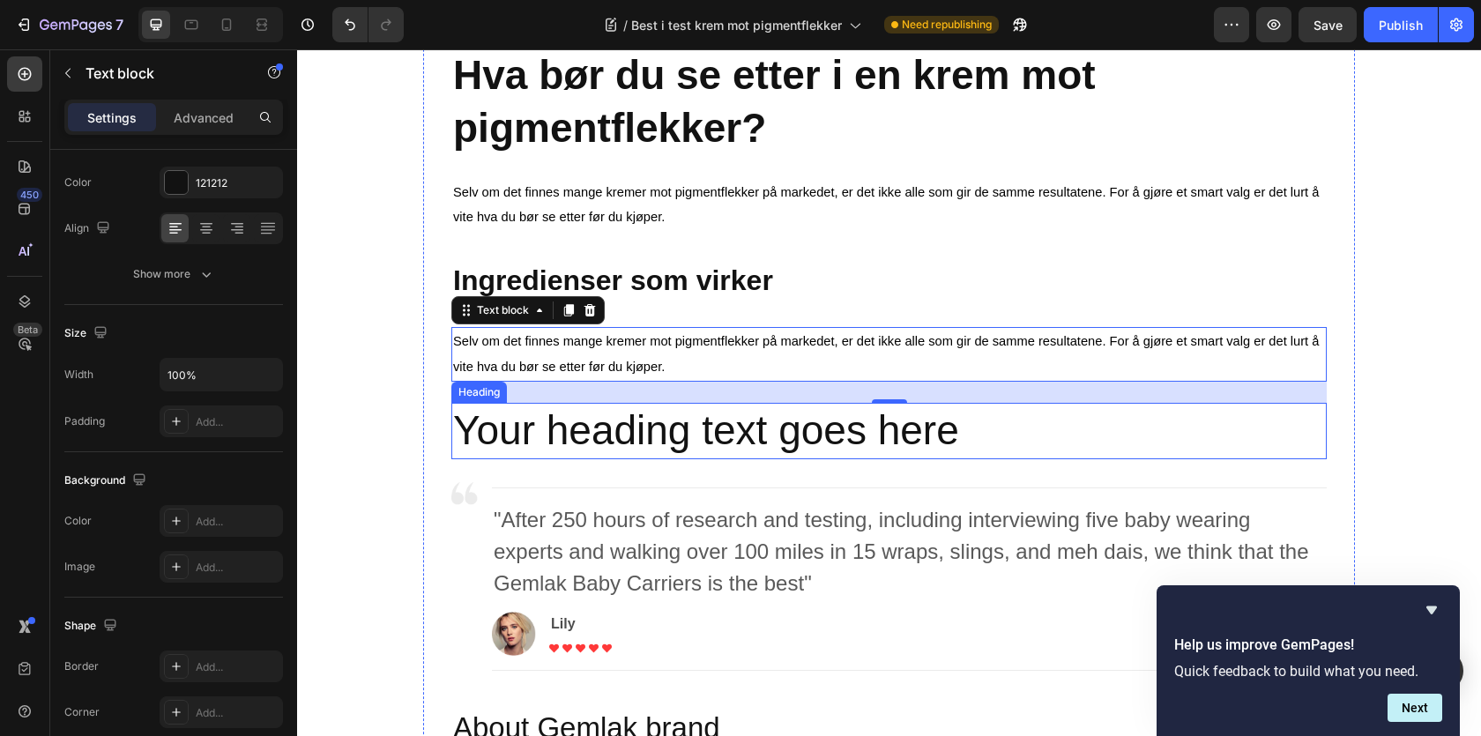
click at [560, 431] on h2 "Your heading text goes here" at bounding box center [888, 431] width 875 height 56
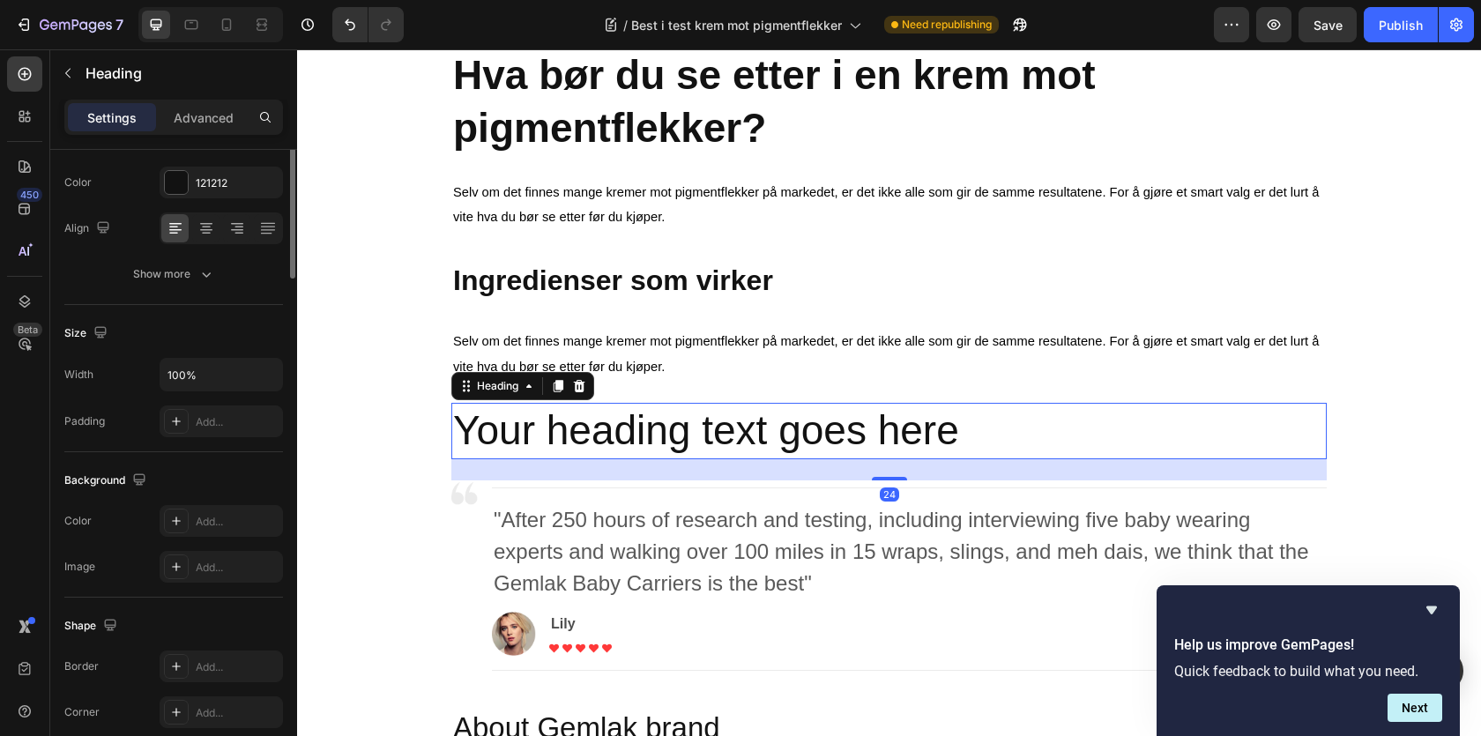
scroll to position [0, 0]
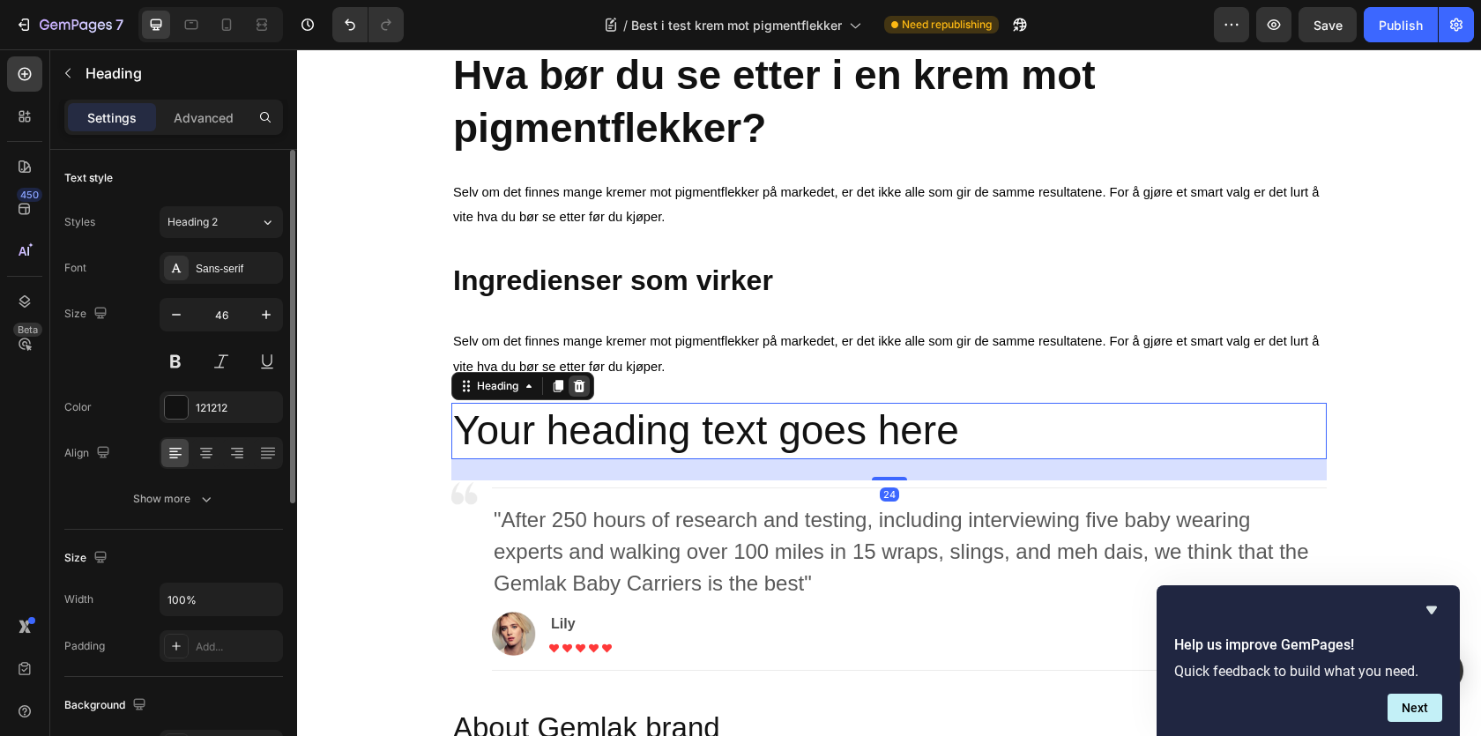
click at [584, 390] on icon at bounding box center [579, 386] width 14 height 14
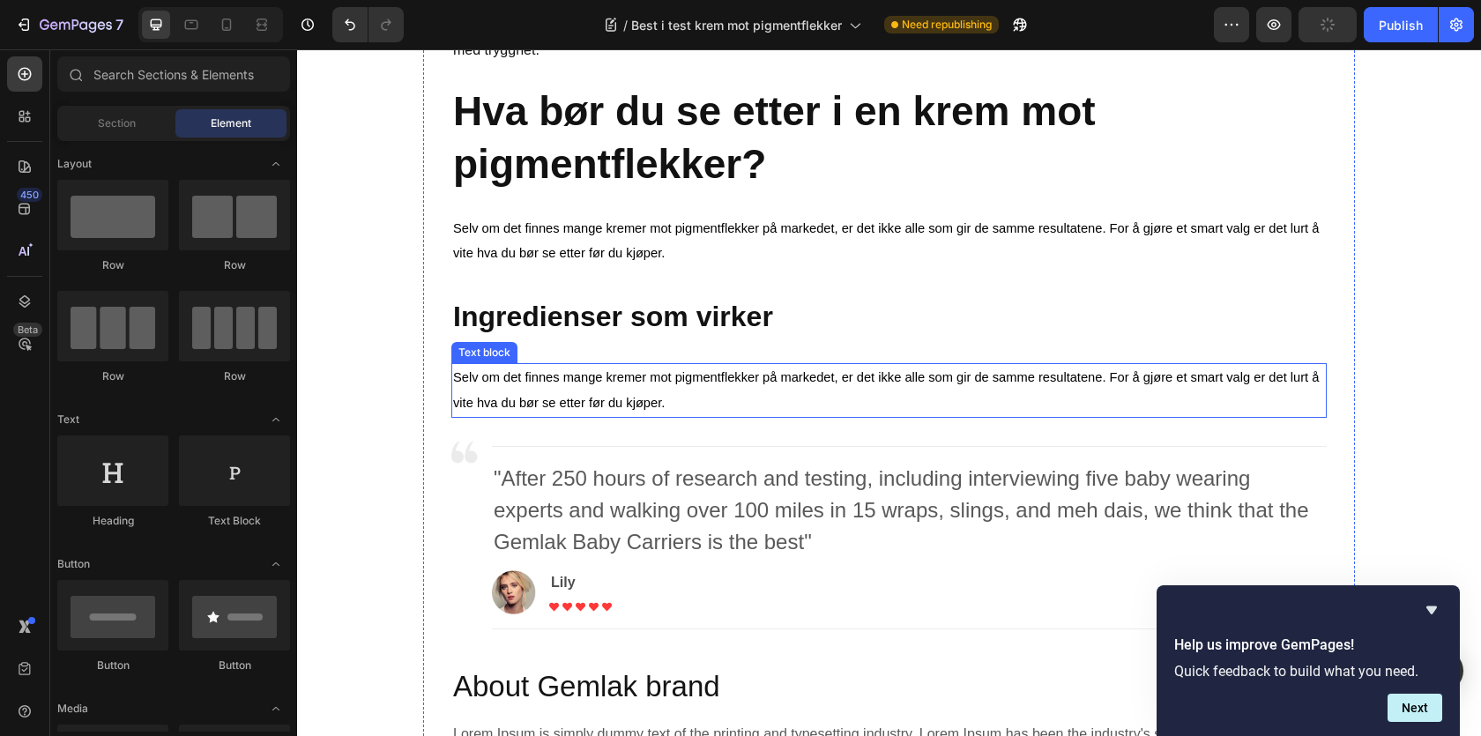
scroll to position [823, 0]
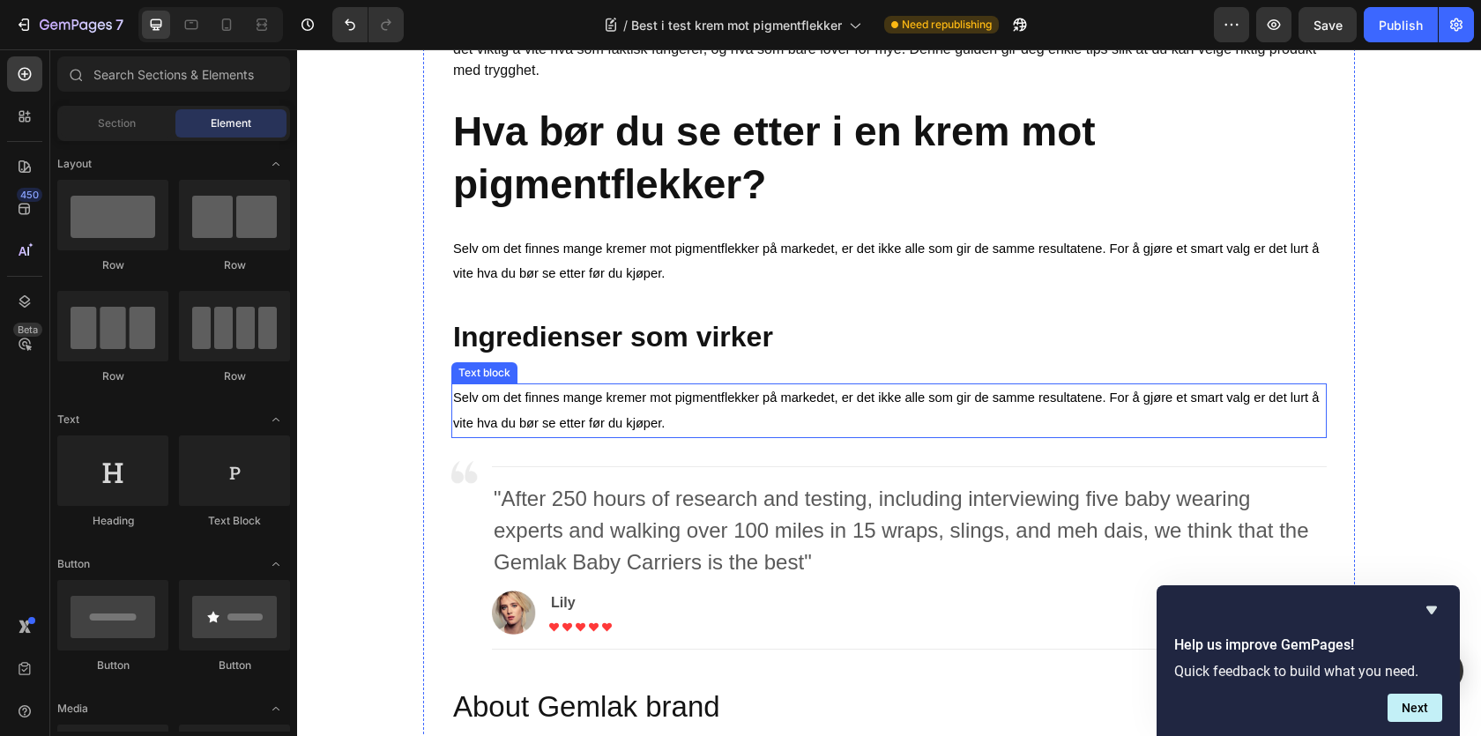
click at [534, 406] on span "Selv om det finnes mange kremer mot pigmentflekker på markedet, er det ikke all…" at bounding box center [886, 411] width 866 height 40
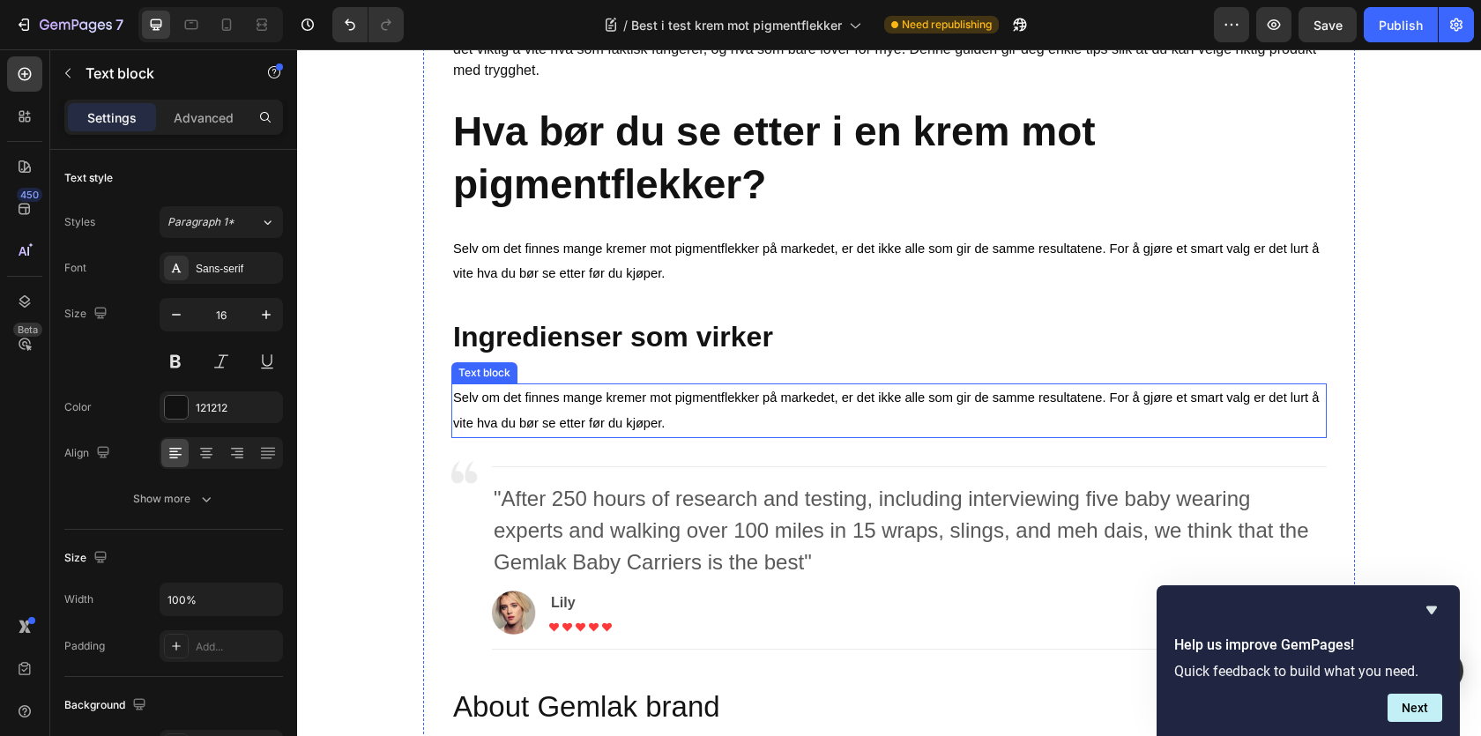
click at [534, 406] on span "Selv om det finnes mange kremer mot pigmentflekker på markedet, er det ikke all…" at bounding box center [886, 411] width 866 height 40
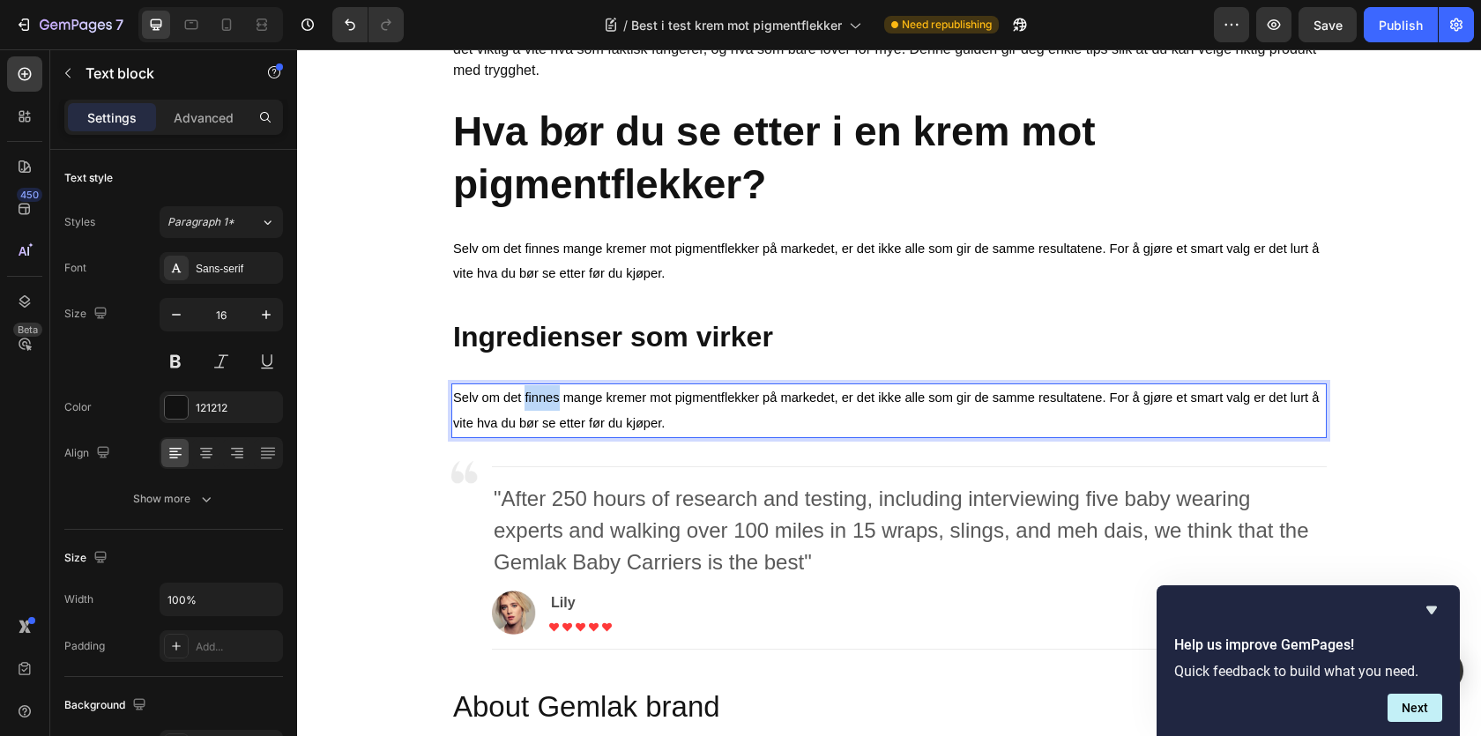
click at [534, 406] on span "Selv om det finnes mange kremer mot pigmentflekker på markedet, er det ikke all…" at bounding box center [886, 411] width 866 height 40
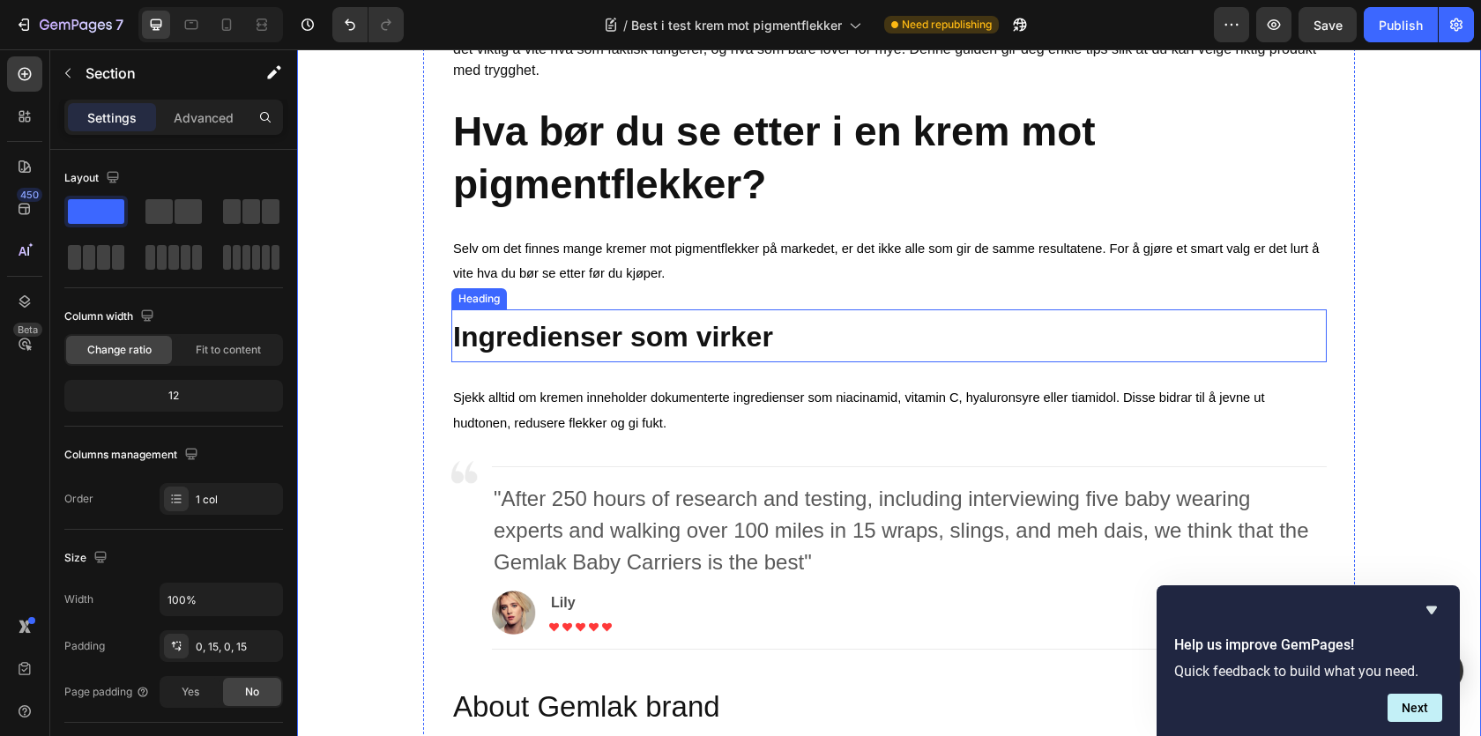
click at [492, 316] on p "⁠⁠⁠⁠⁠⁠⁠ Ingredienser som virker" at bounding box center [889, 335] width 872 height 49
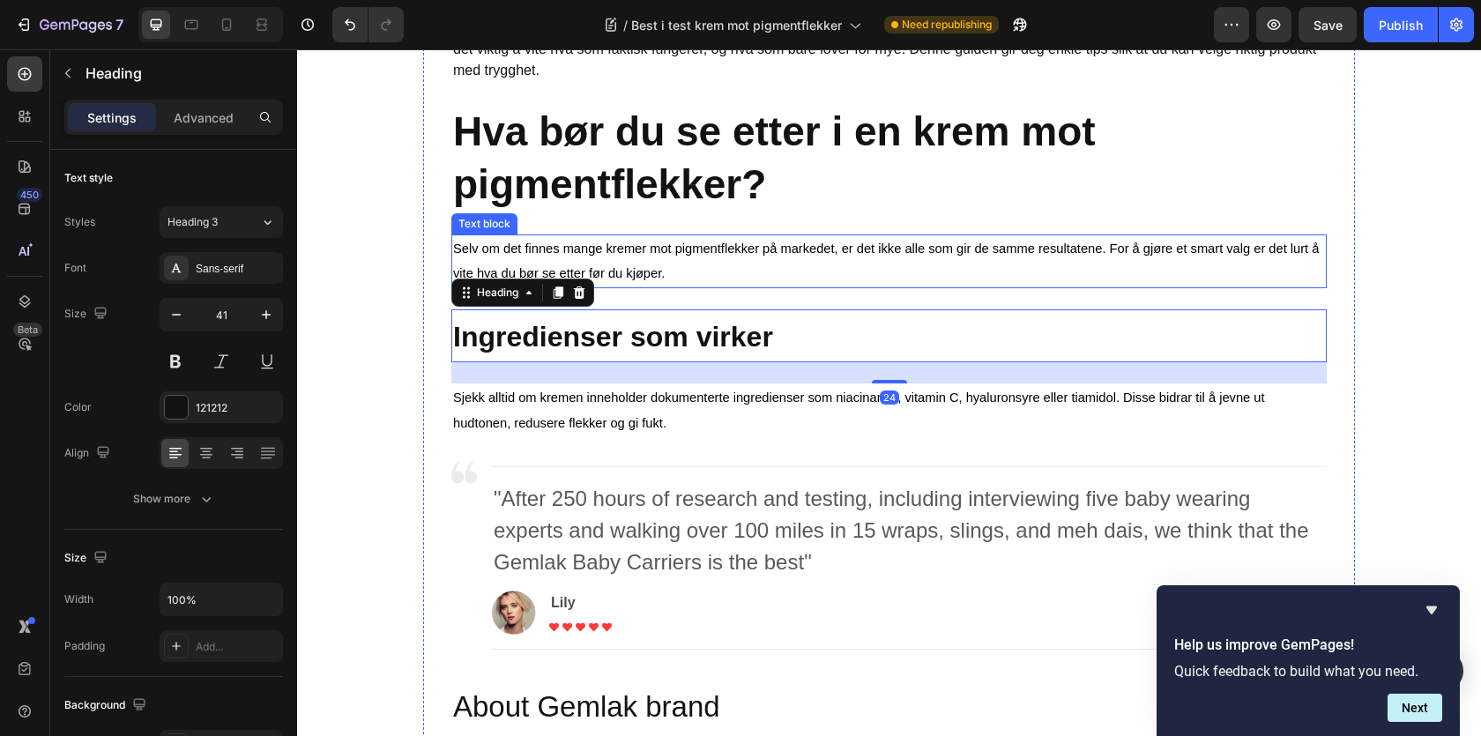
click at [480, 275] on span "Selv om det finnes mange kremer mot pigmentflekker på markedet, er det ikke all…" at bounding box center [886, 262] width 866 height 40
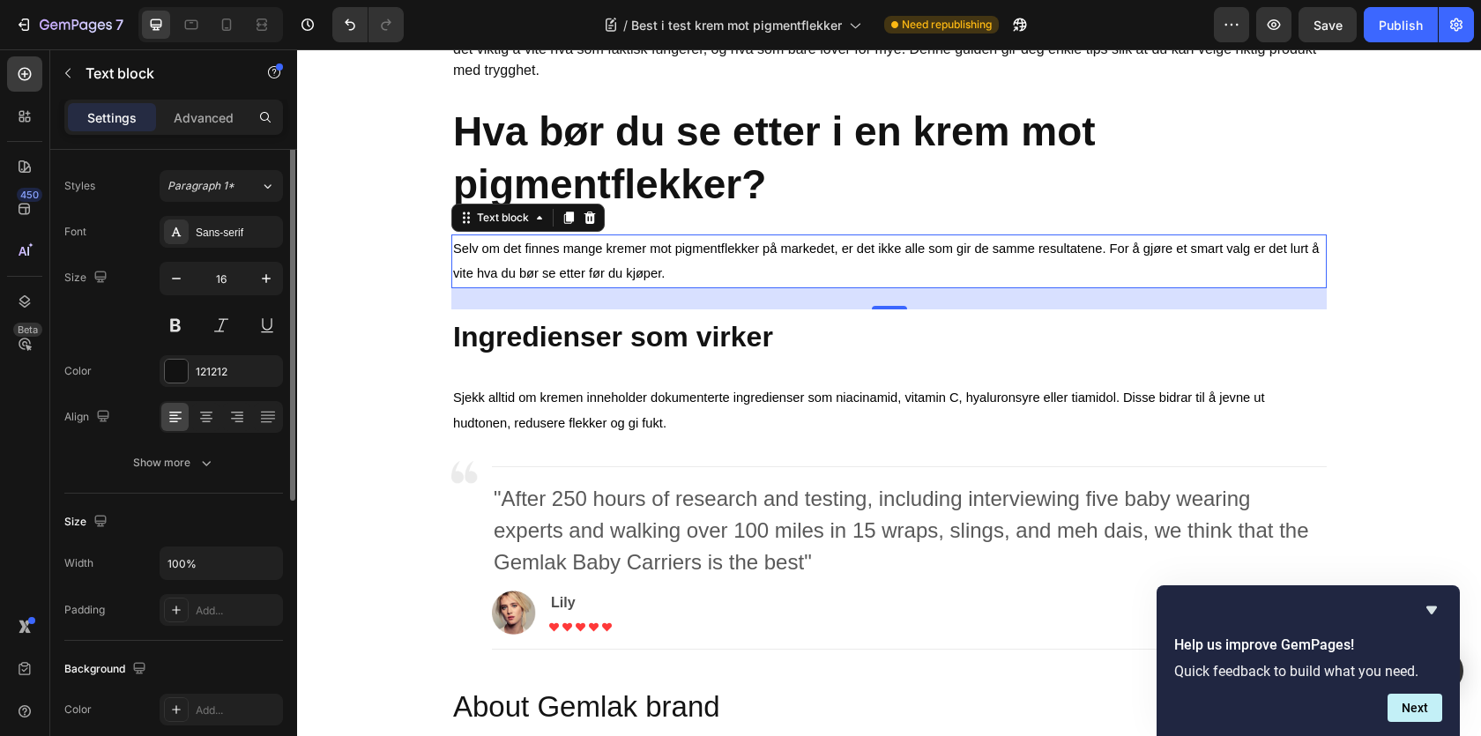
scroll to position [0, 0]
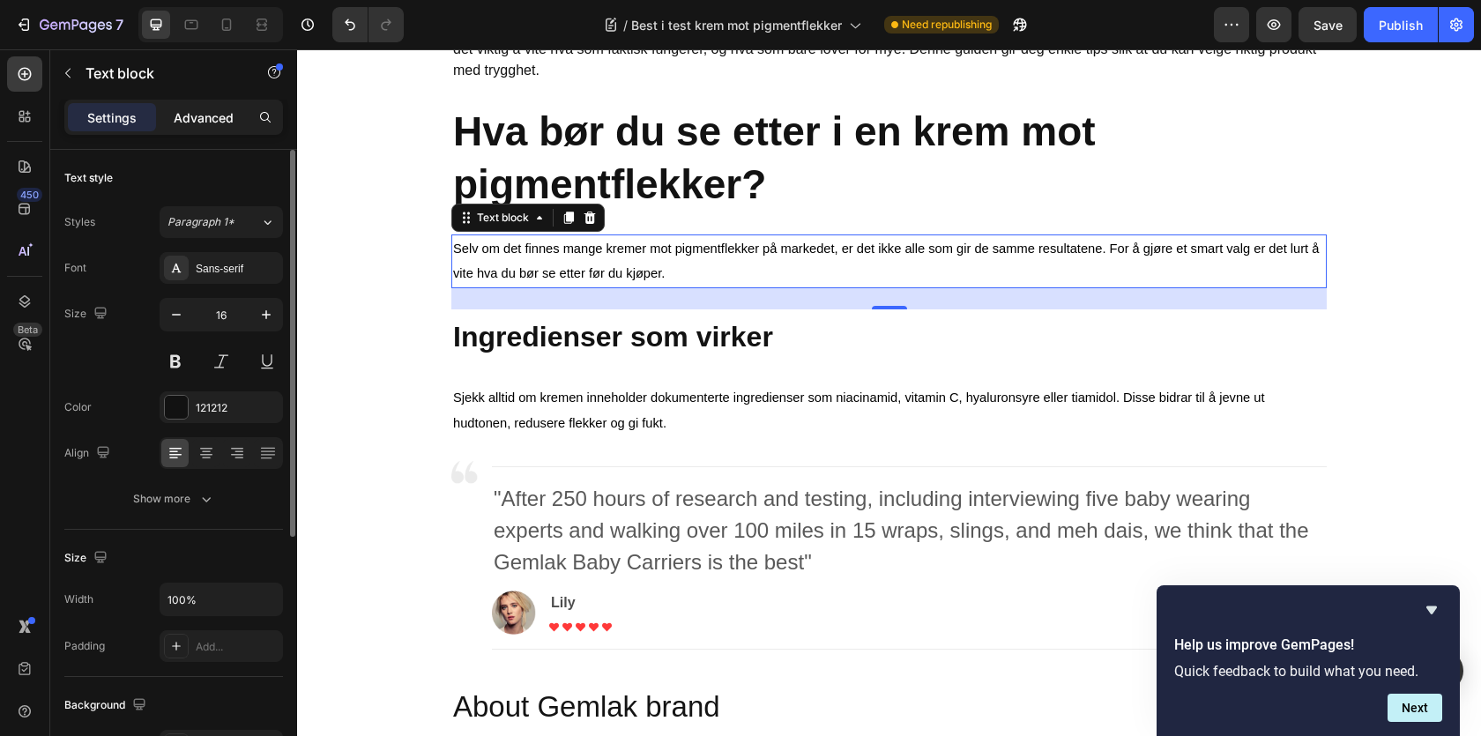
click at [225, 127] on div "Advanced" at bounding box center [204, 117] width 88 height 28
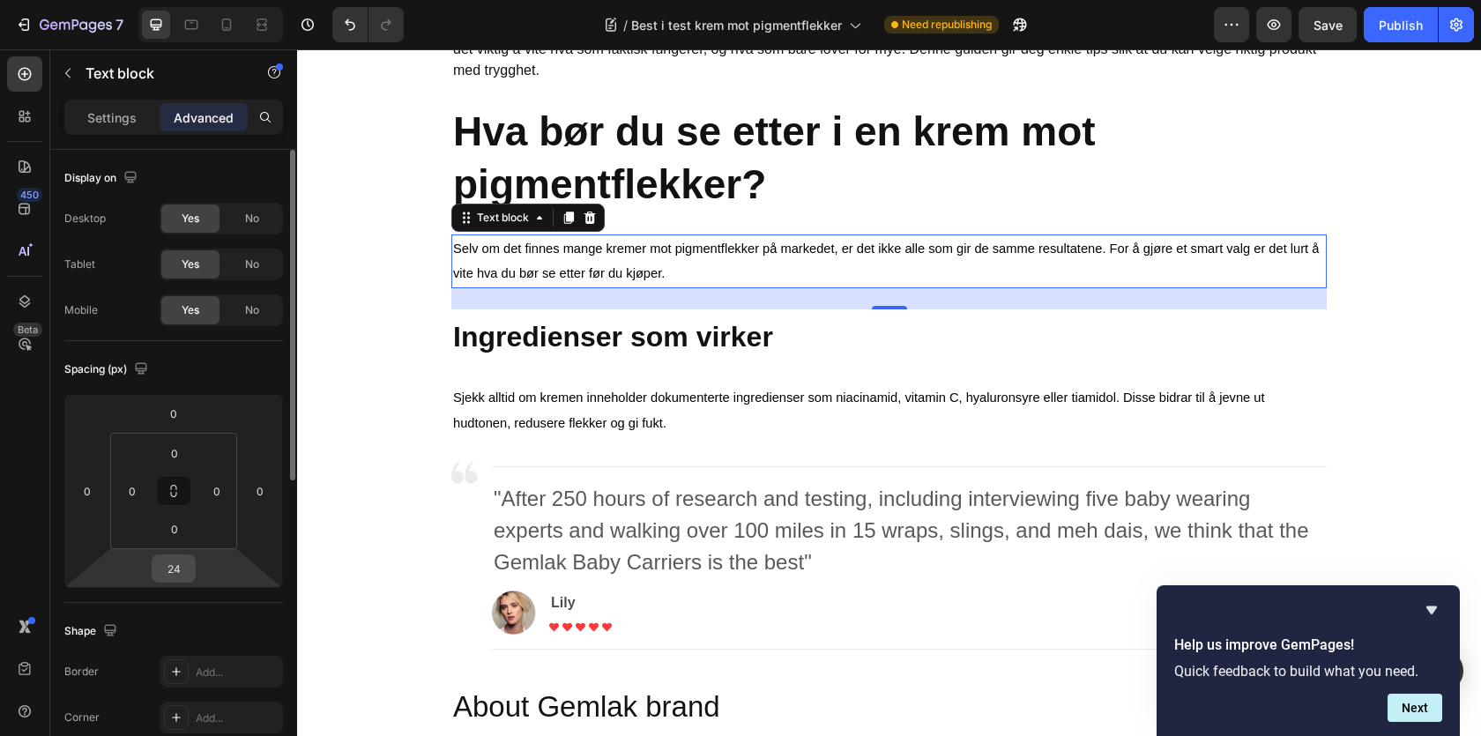
click at [167, 578] on input "24" at bounding box center [173, 568] width 35 height 26
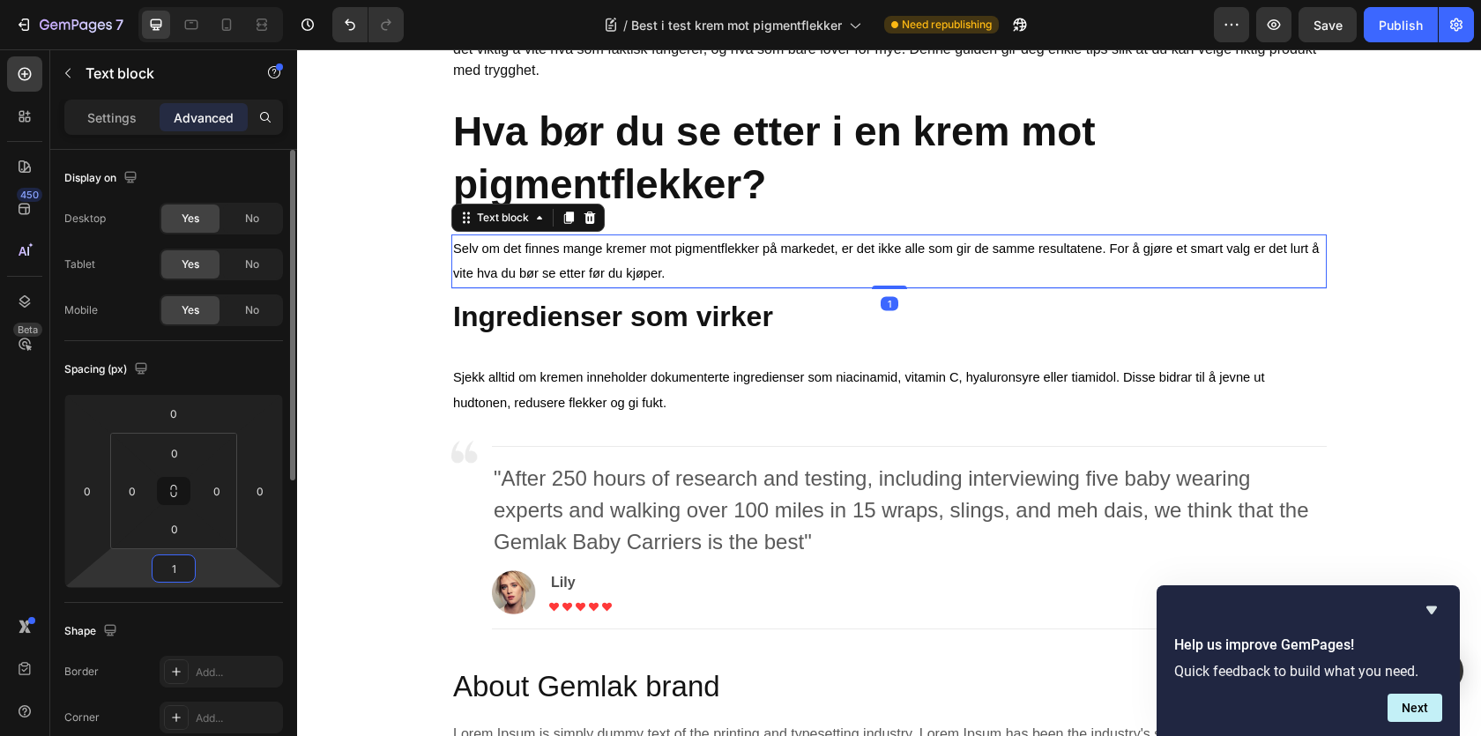
type input "15"
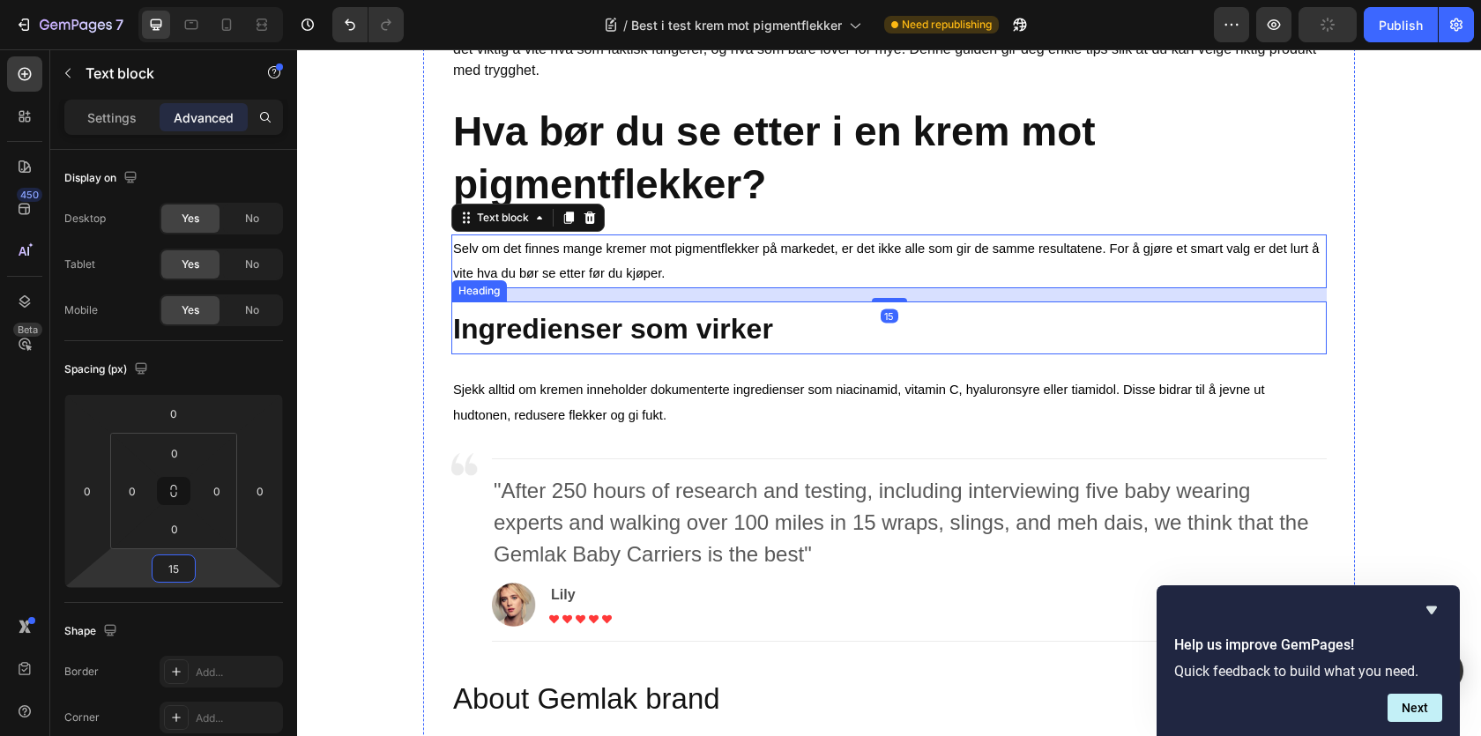
click at [511, 342] on strong "Ingredienser som virker" at bounding box center [613, 329] width 320 height 32
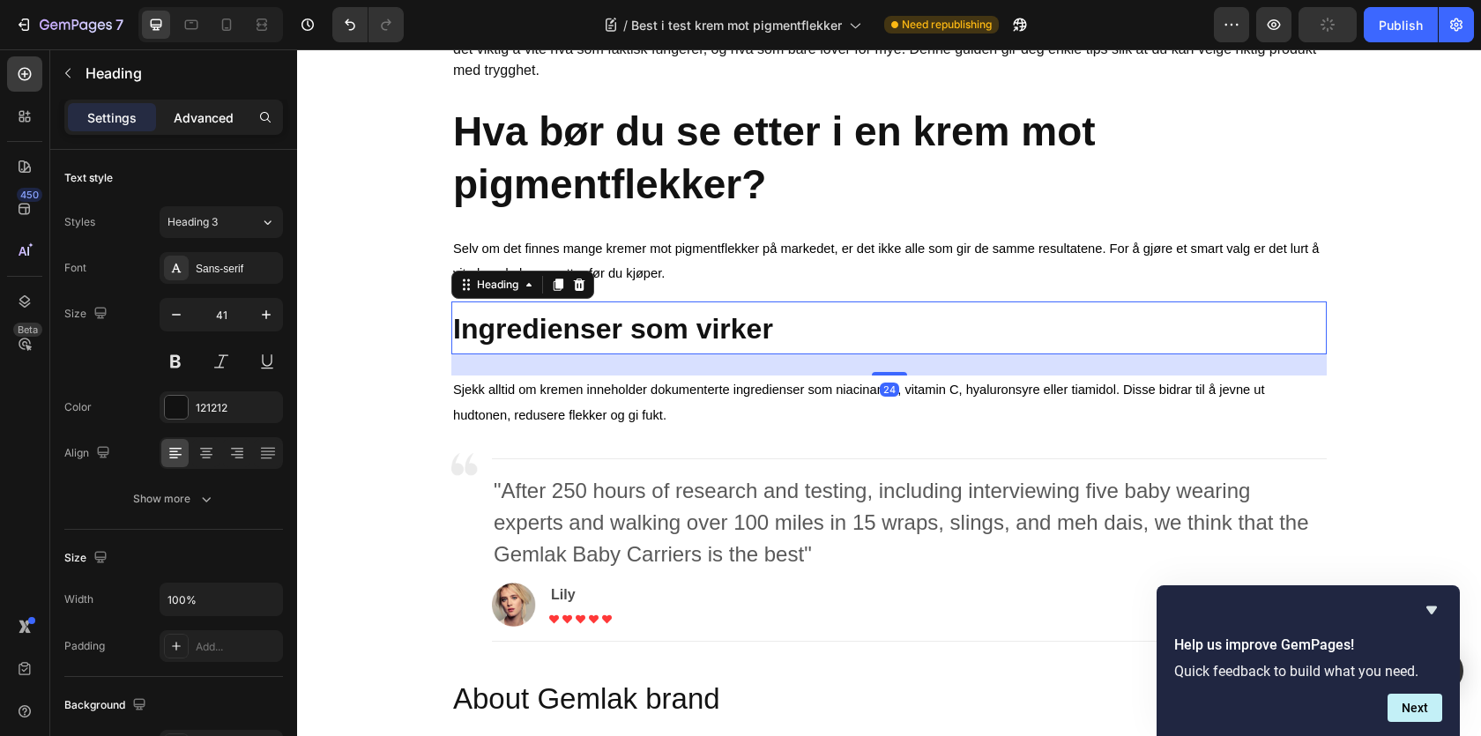
click at [227, 115] on p "Advanced" at bounding box center [204, 117] width 60 height 19
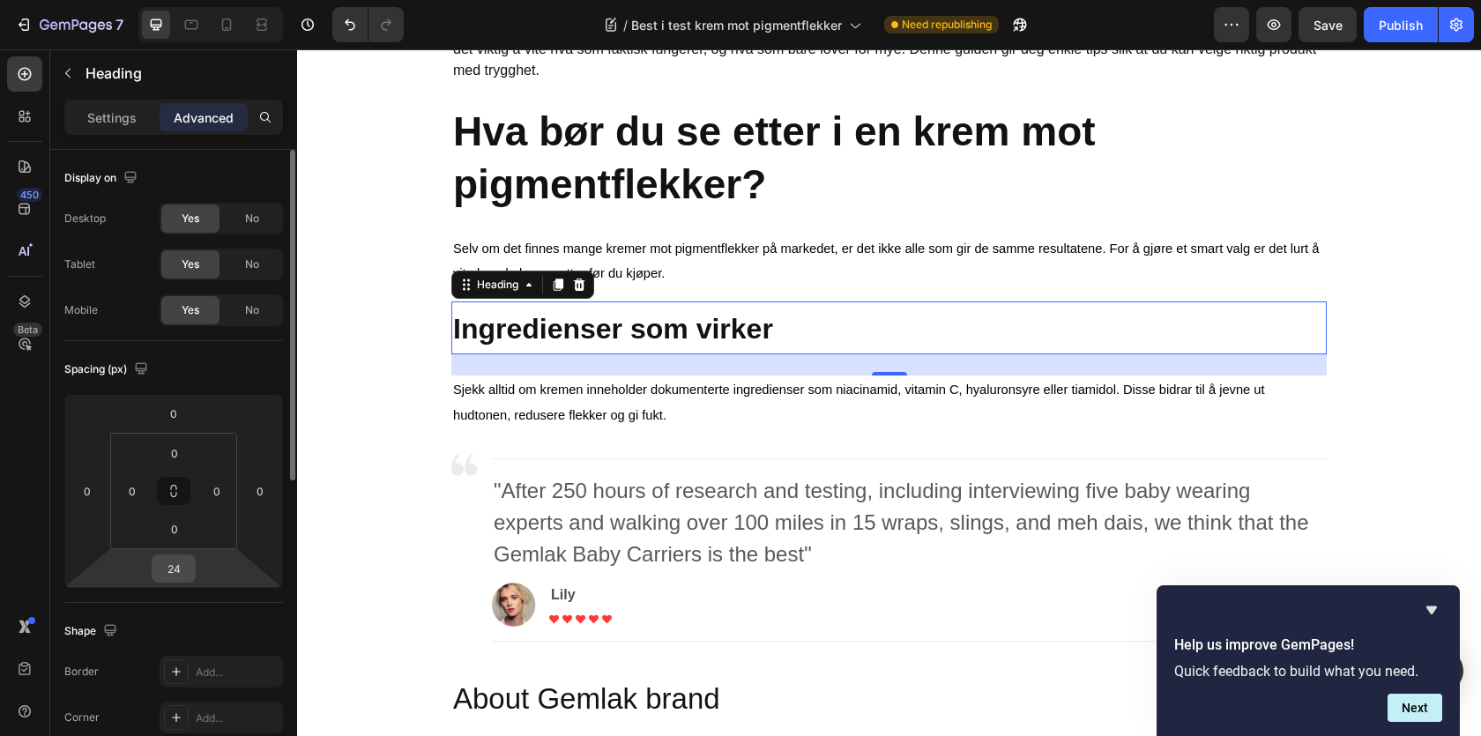
click at [176, 561] on input "24" at bounding box center [173, 568] width 35 height 26
type input "15"
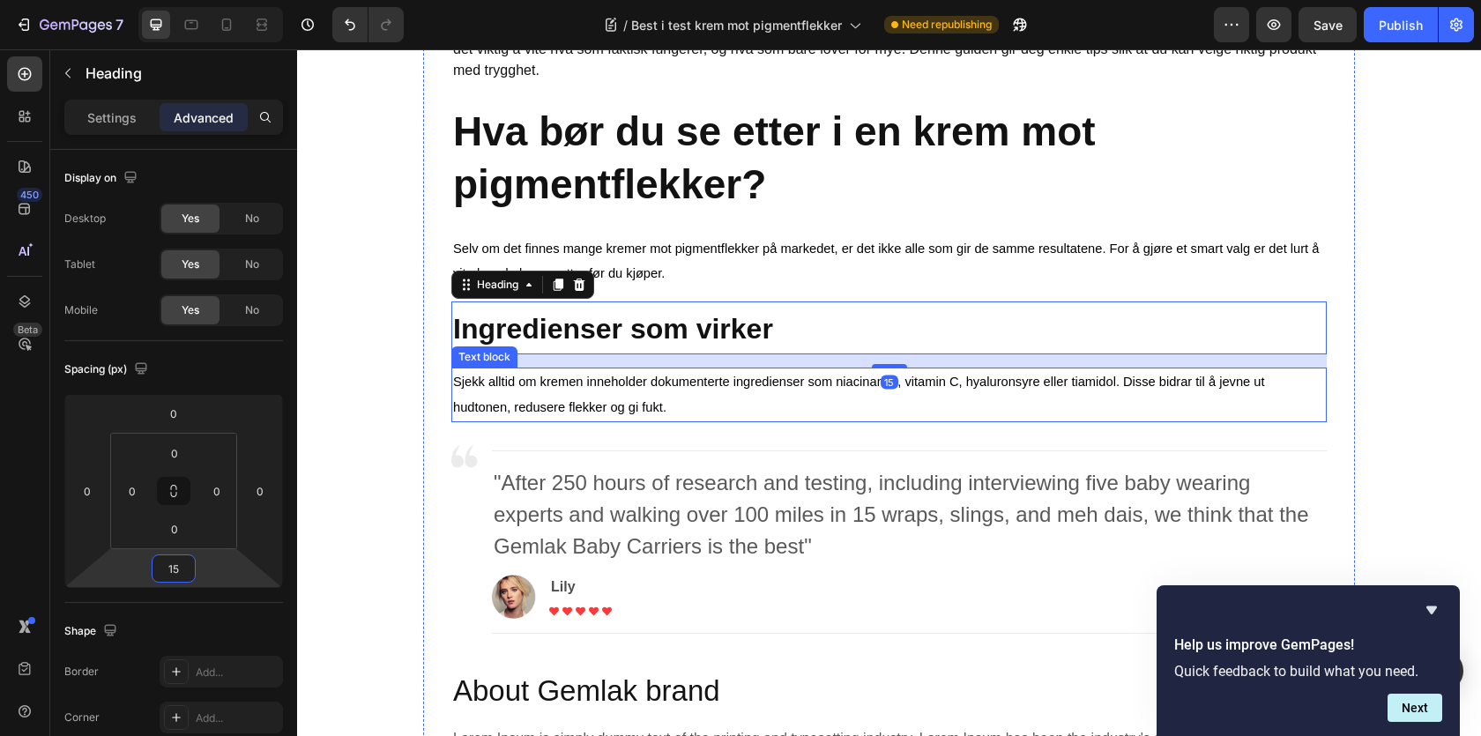
click at [570, 385] on span "Sjekk alltid om kremen inneholder dokumenterte ingredienser som niacinamid, vit…" at bounding box center [859, 395] width 812 height 40
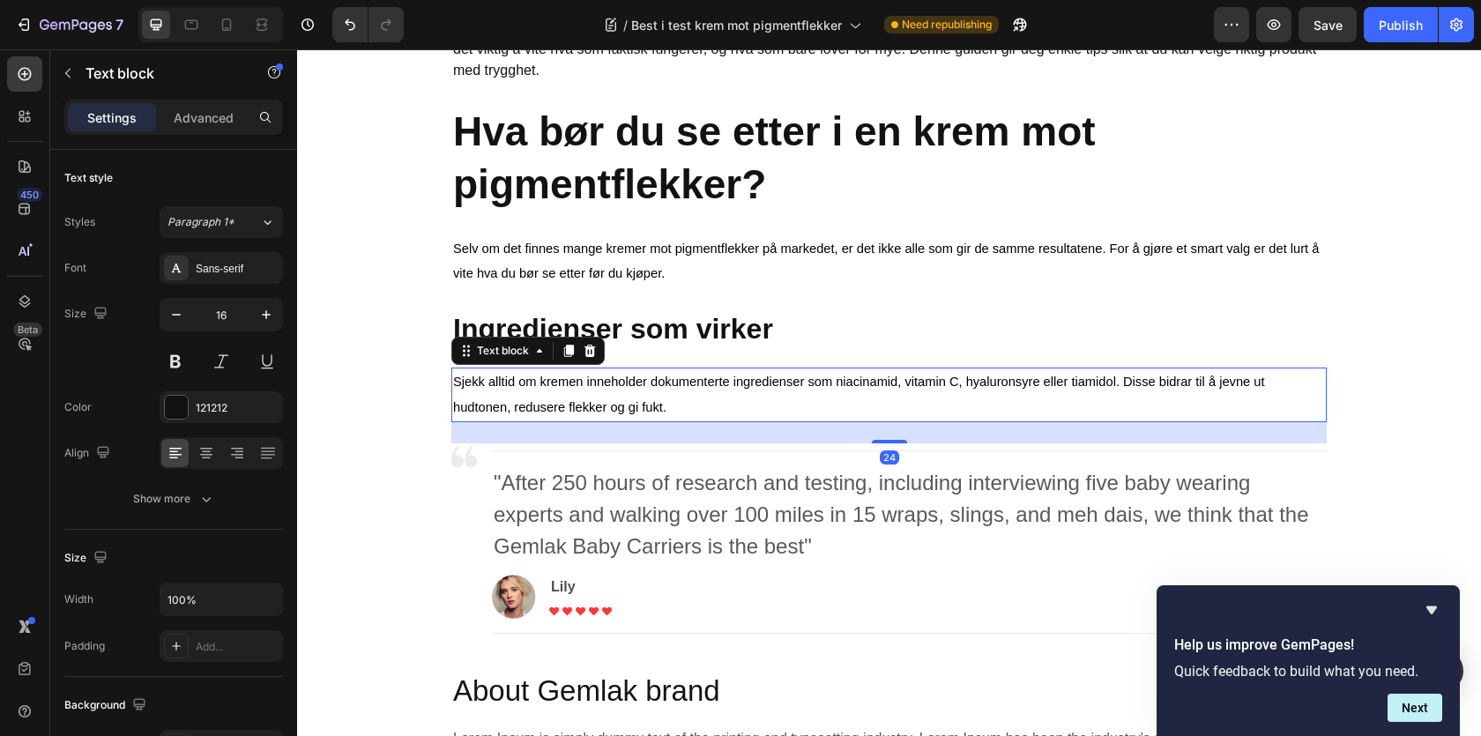
click at [210, 139] on div "Settings Advanced" at bounding box center [173, 125] width 247 height 50
click at [205, 128] on div "Advanced" at bounding box center [204, 117] width 88 height 28
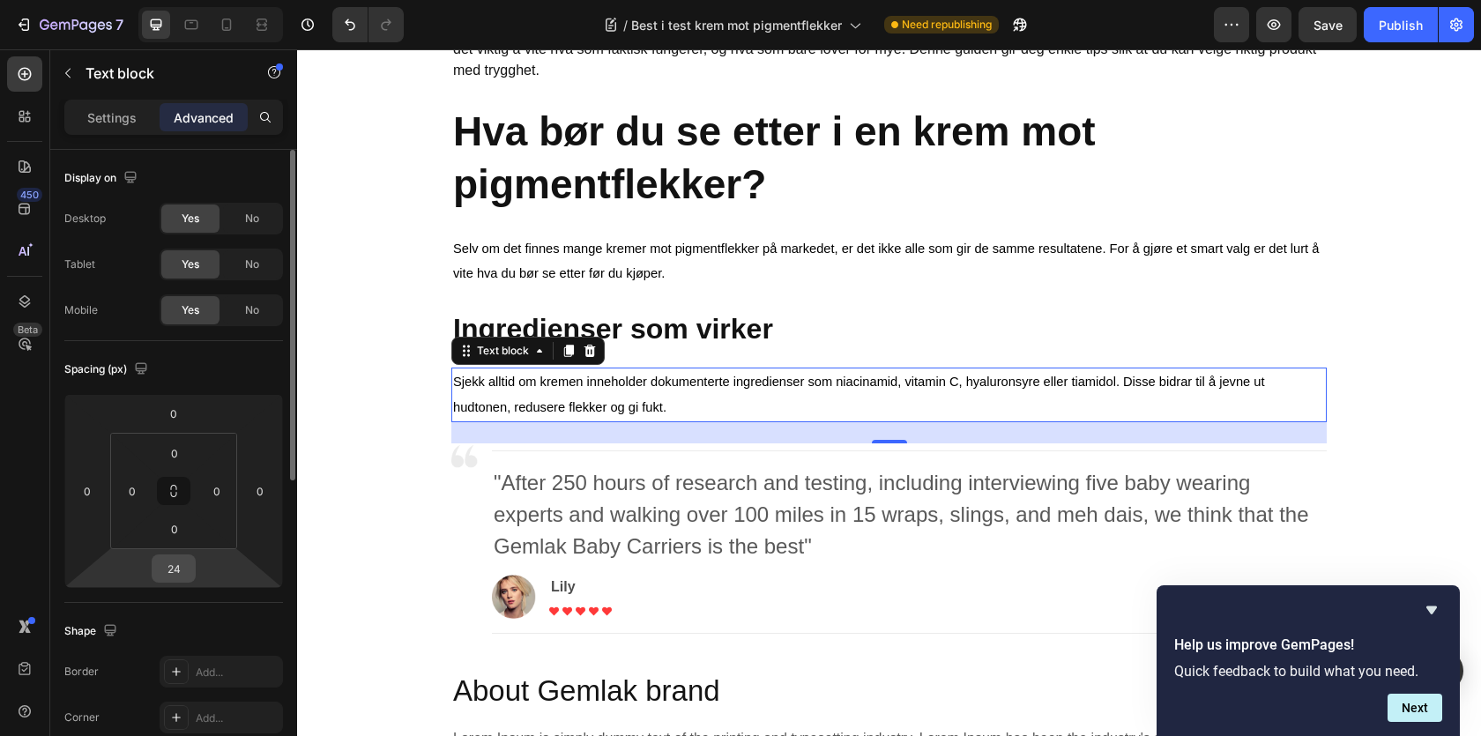
click at [168, 571] on input "24" at bounding box center [173, 568] width 35 height 26
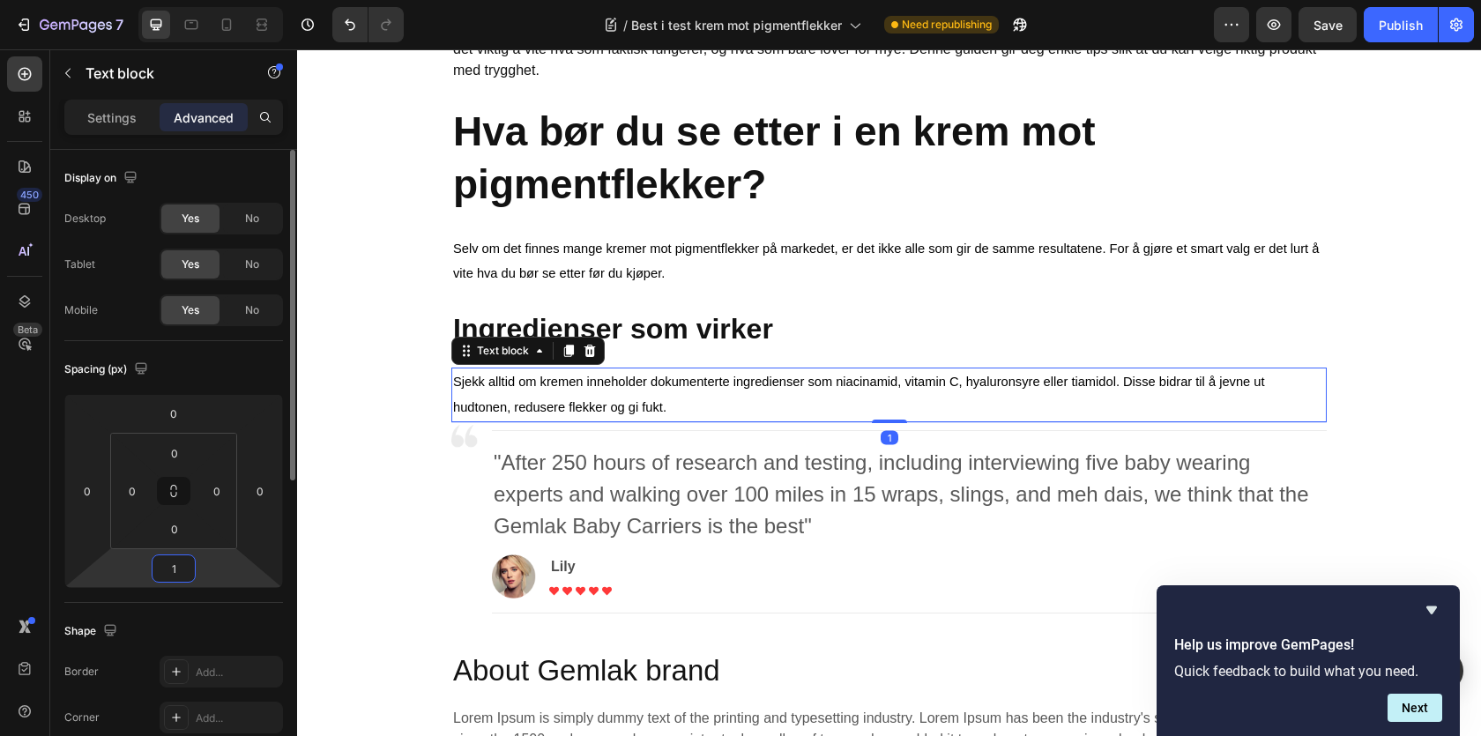
type input "16"
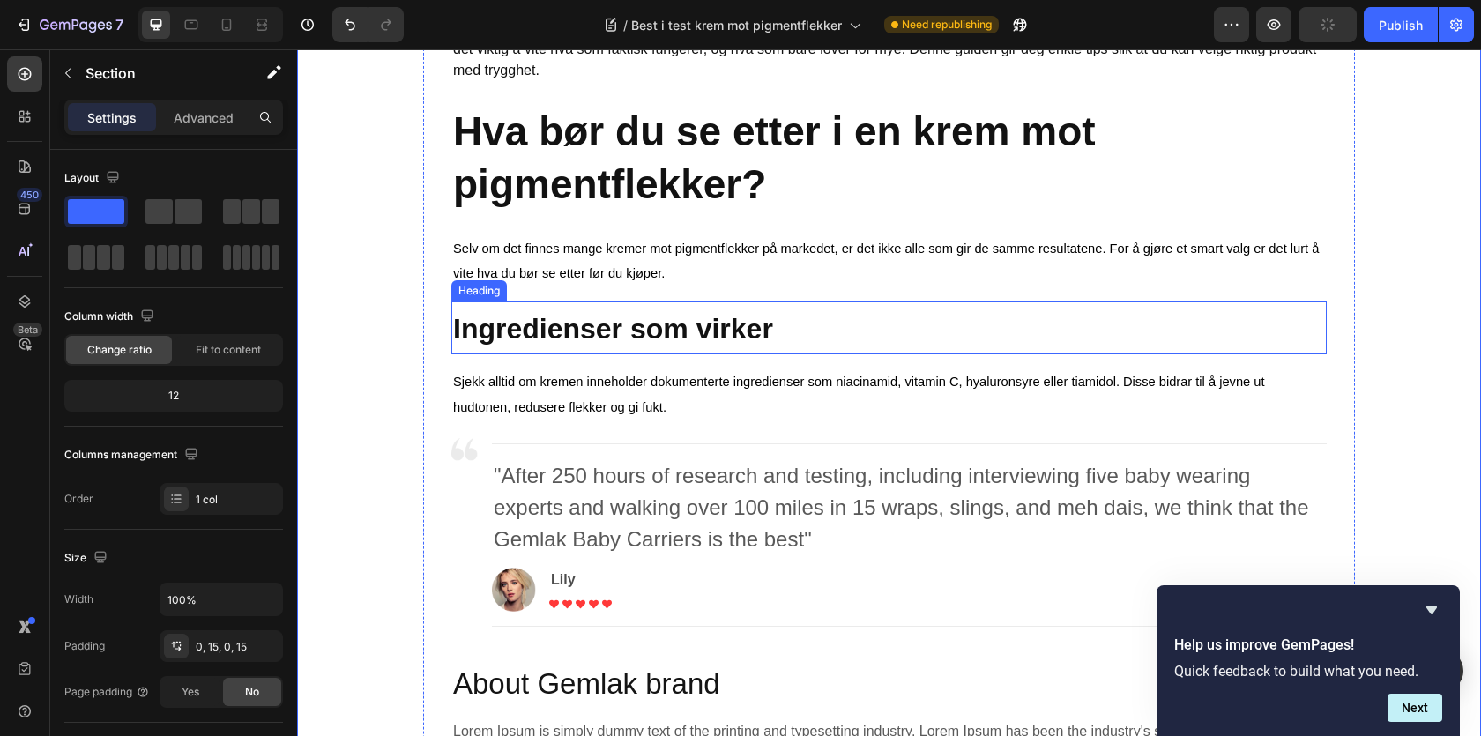
click at [592, 329] on strong "Ingredienser som virker" at bounding box center [613, 329] width 320 height 32
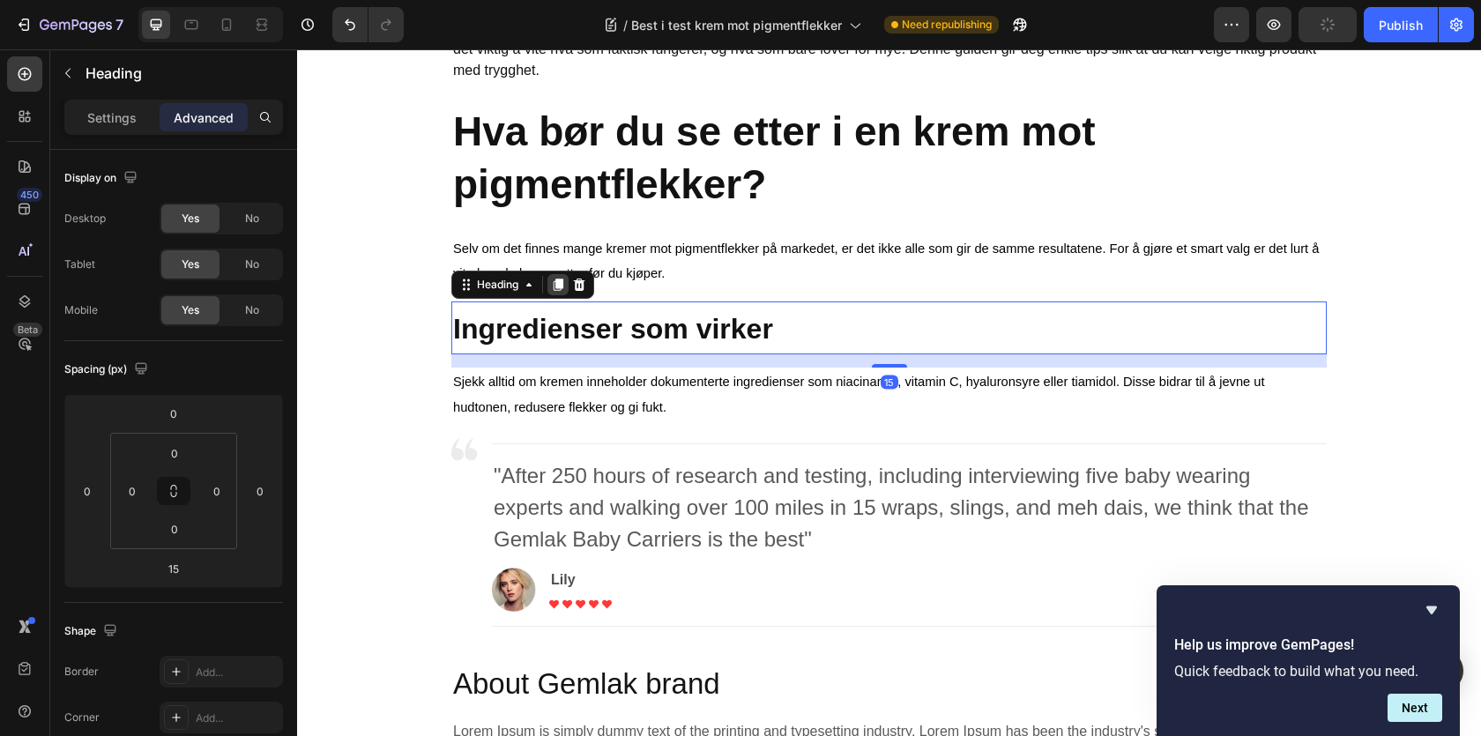
click at [557, 287] on icon at bounding box center [559, 285] width 10 height 12
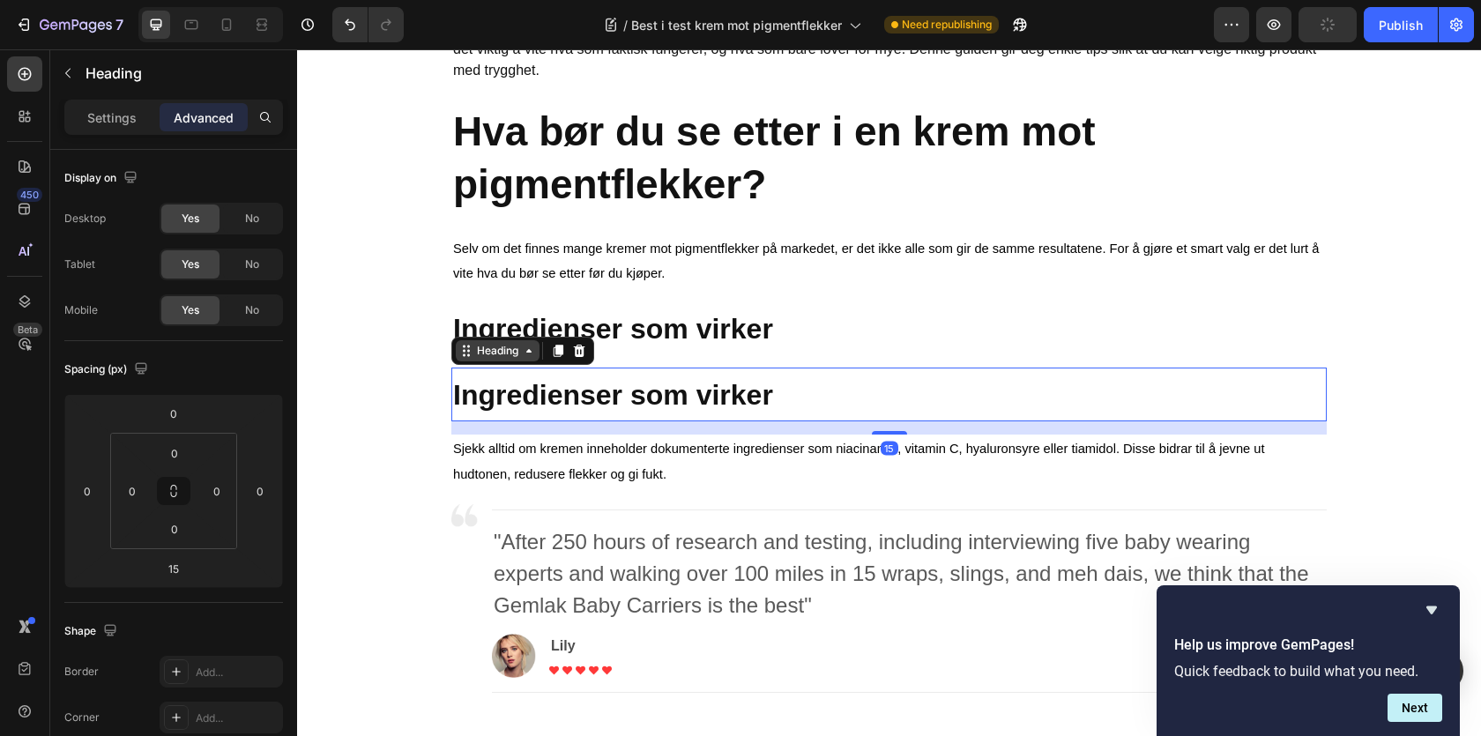
scroll to position [878, 0]
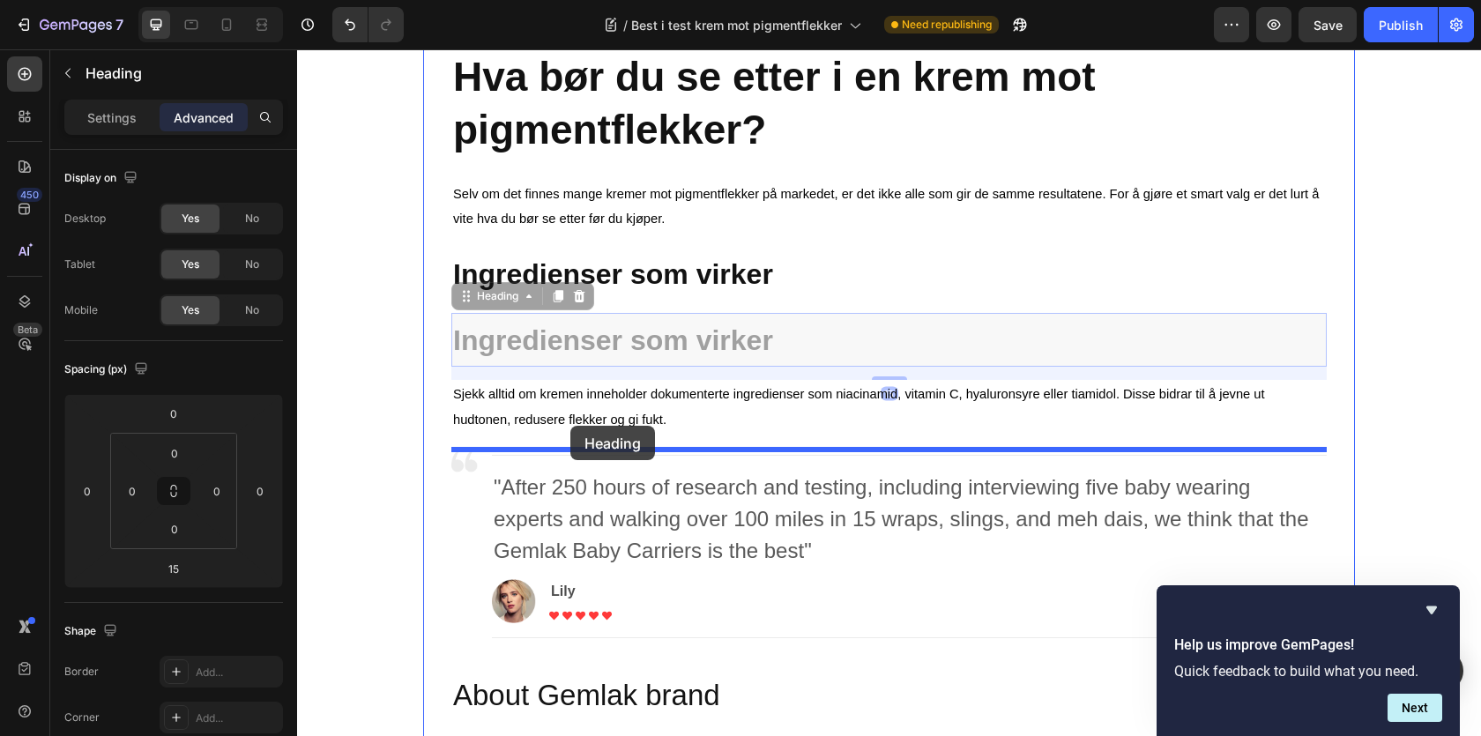
drag, startPoint x: 509, startPoint y: 303, endPoint x: 570, endPoint y: 426, distance: 137.2
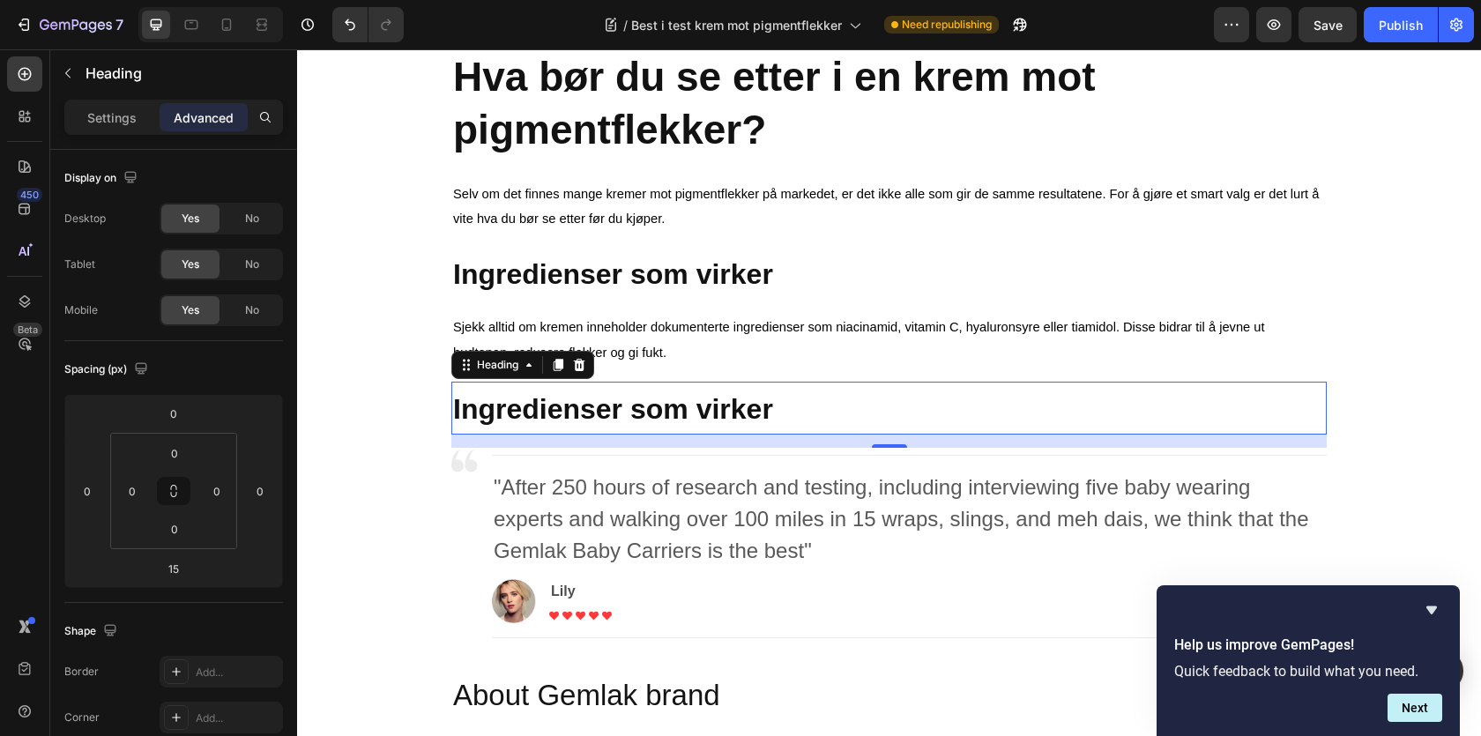
click at [530, 422] on strong "Ingredienser som virker" at bounding box center [613, 409] width 320 height 32
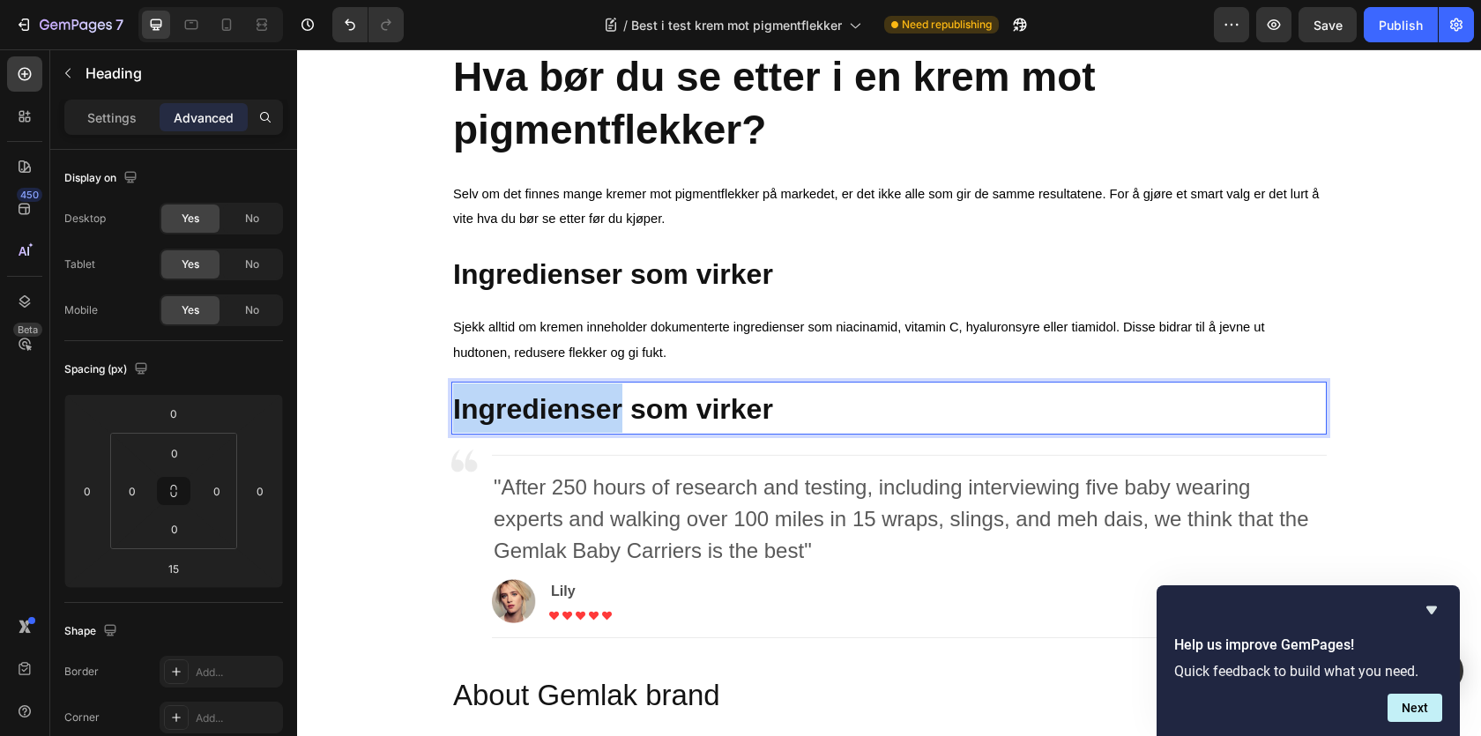
click at [530, 422] on strong "Ingredienser som virker" at bounding box center [613, 409] width 320 height 32
click at [560, 403] on strong "Solbeskyttelse" at bounding box center [551, 409] width 197 height 32
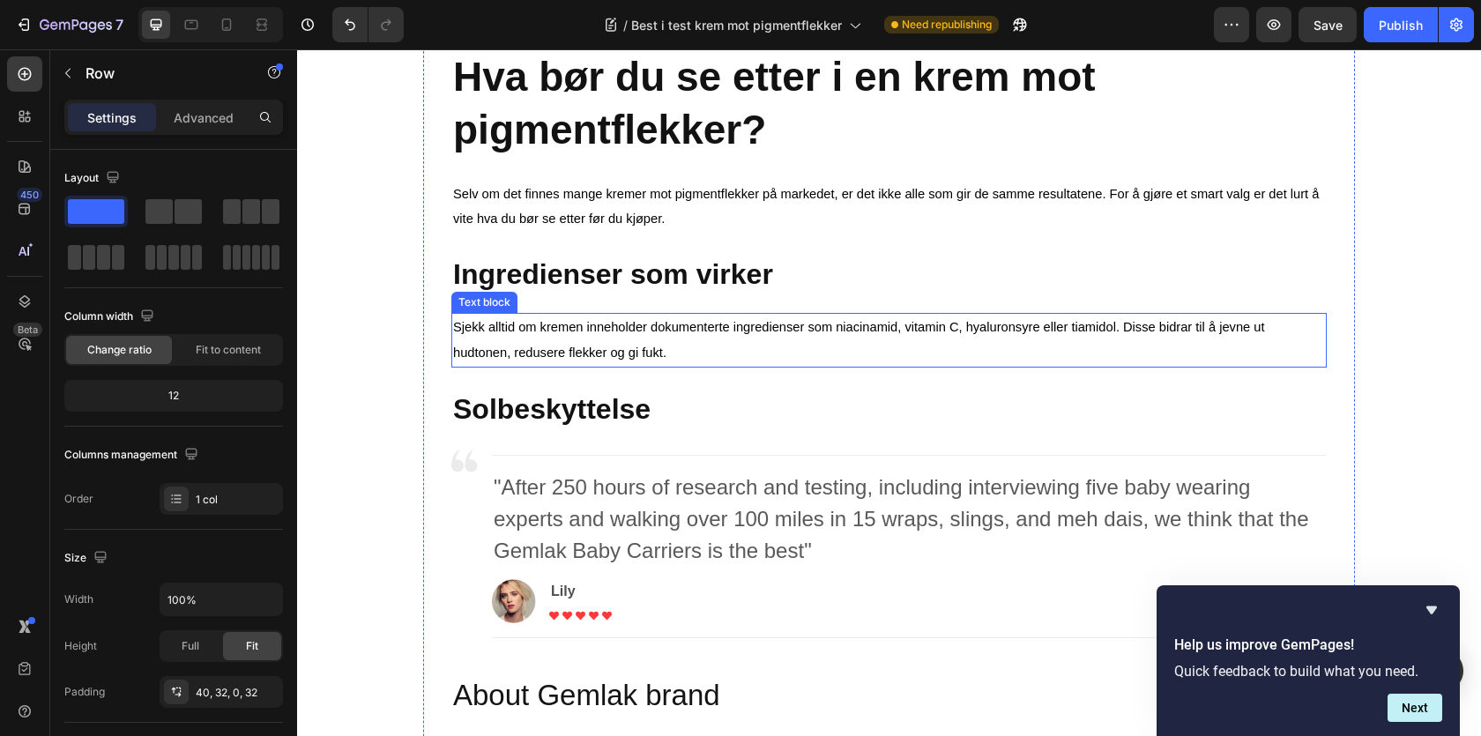
click at [670, 348] on p "Sjekk alltid om kremen inneholder dokumenterte ingredienser som niacinamid, vit…" at bounding box center [889, 340] width 872 height 51
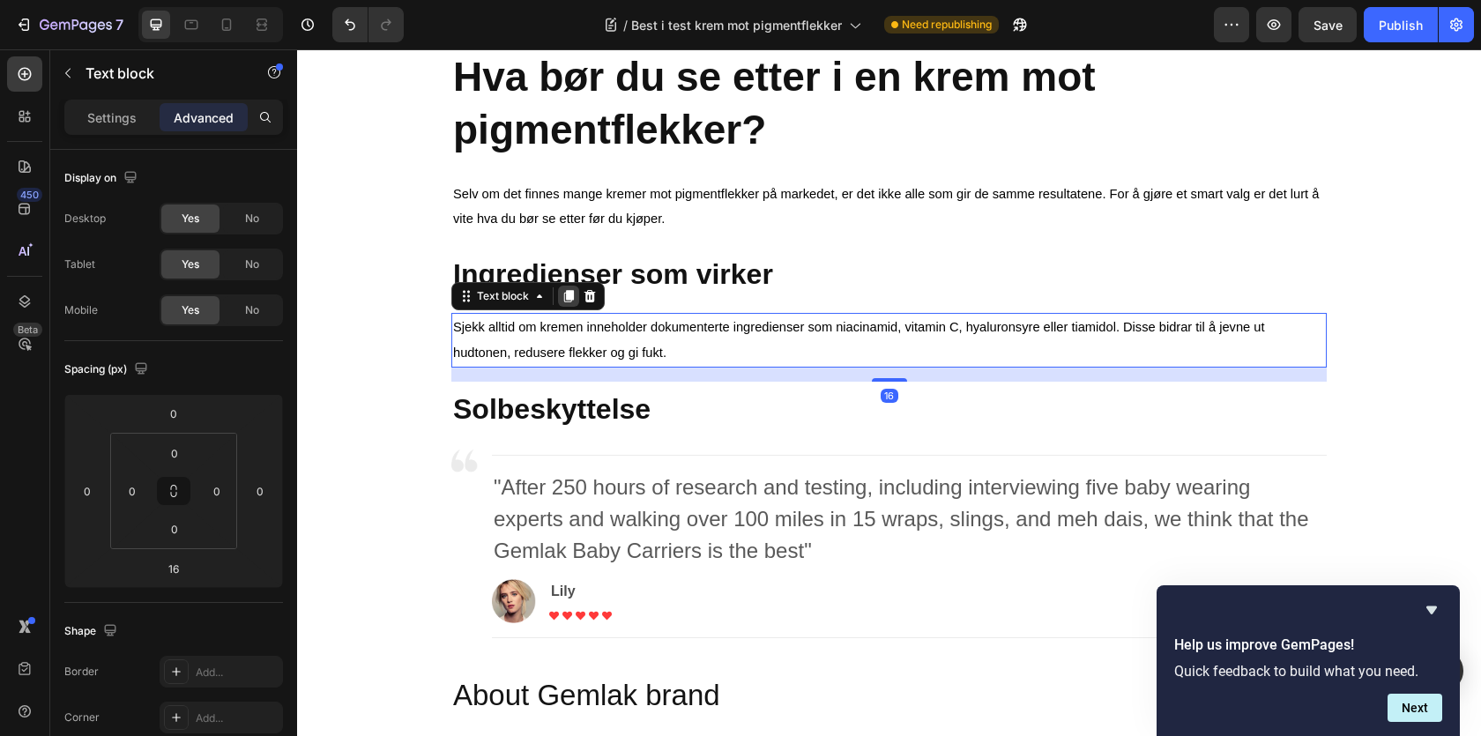
click at [566, 300] on icon at bounding box center [569, 297] width 10 height 12
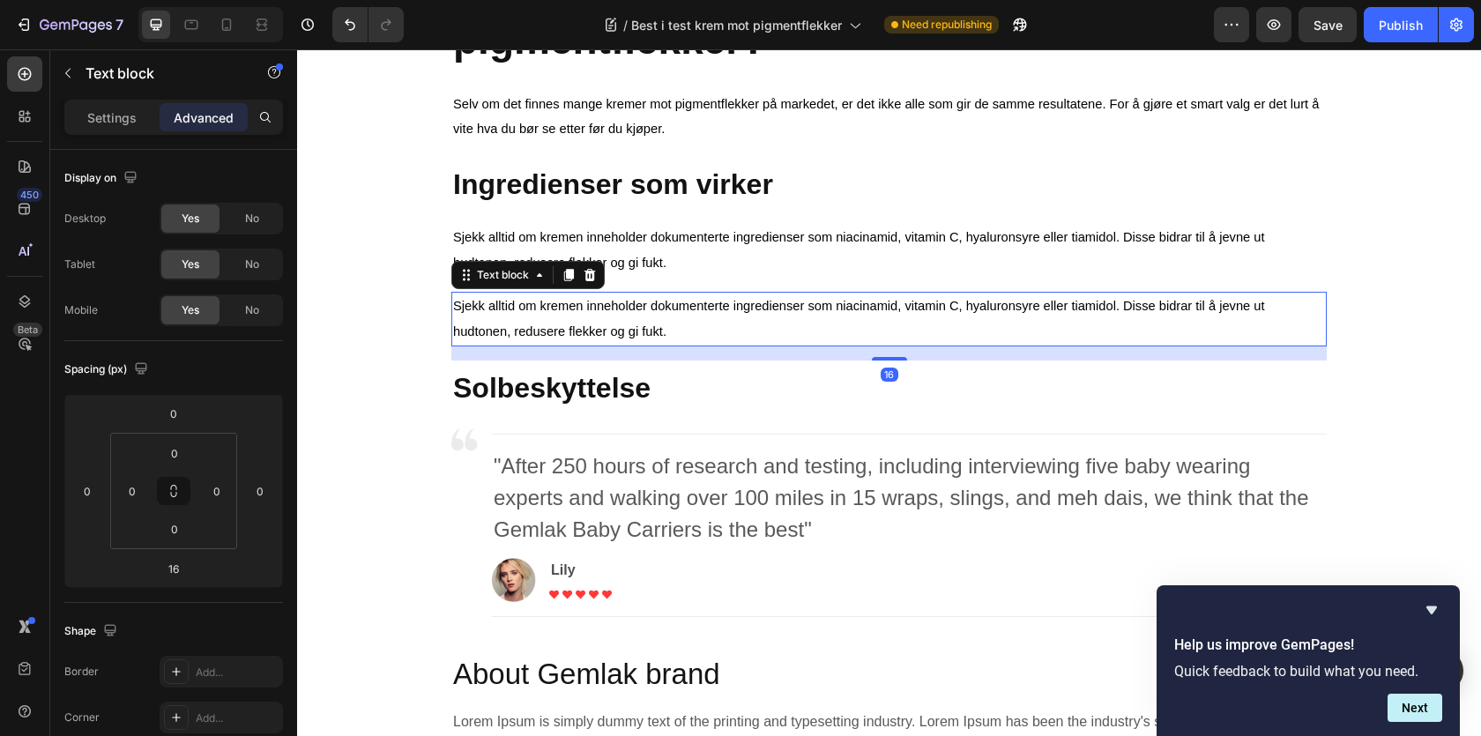
scroll to position [981, 0]
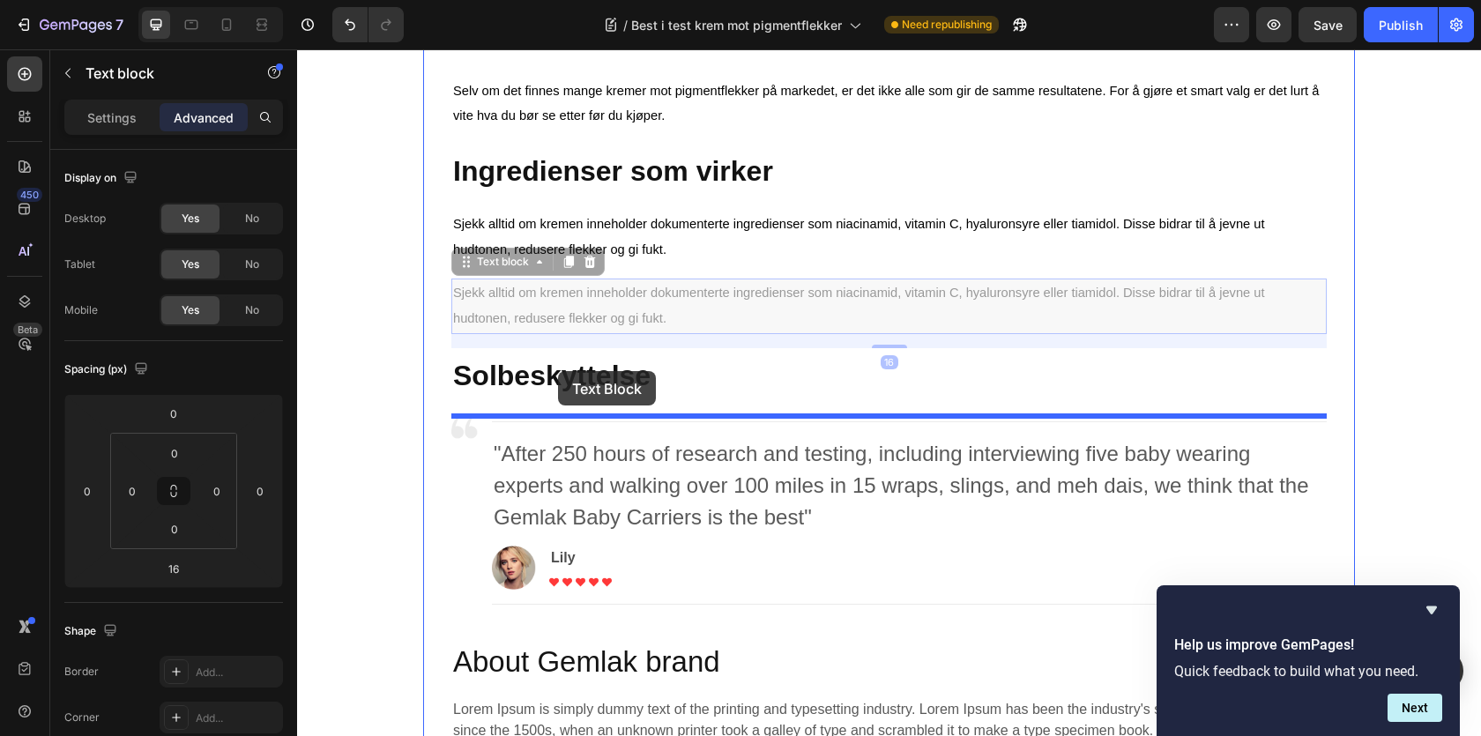
drag, startPoint x: 523, startPoint y: 263, endPoint x: 558, endPoint y: 371, distance: 114.0
type input "15"
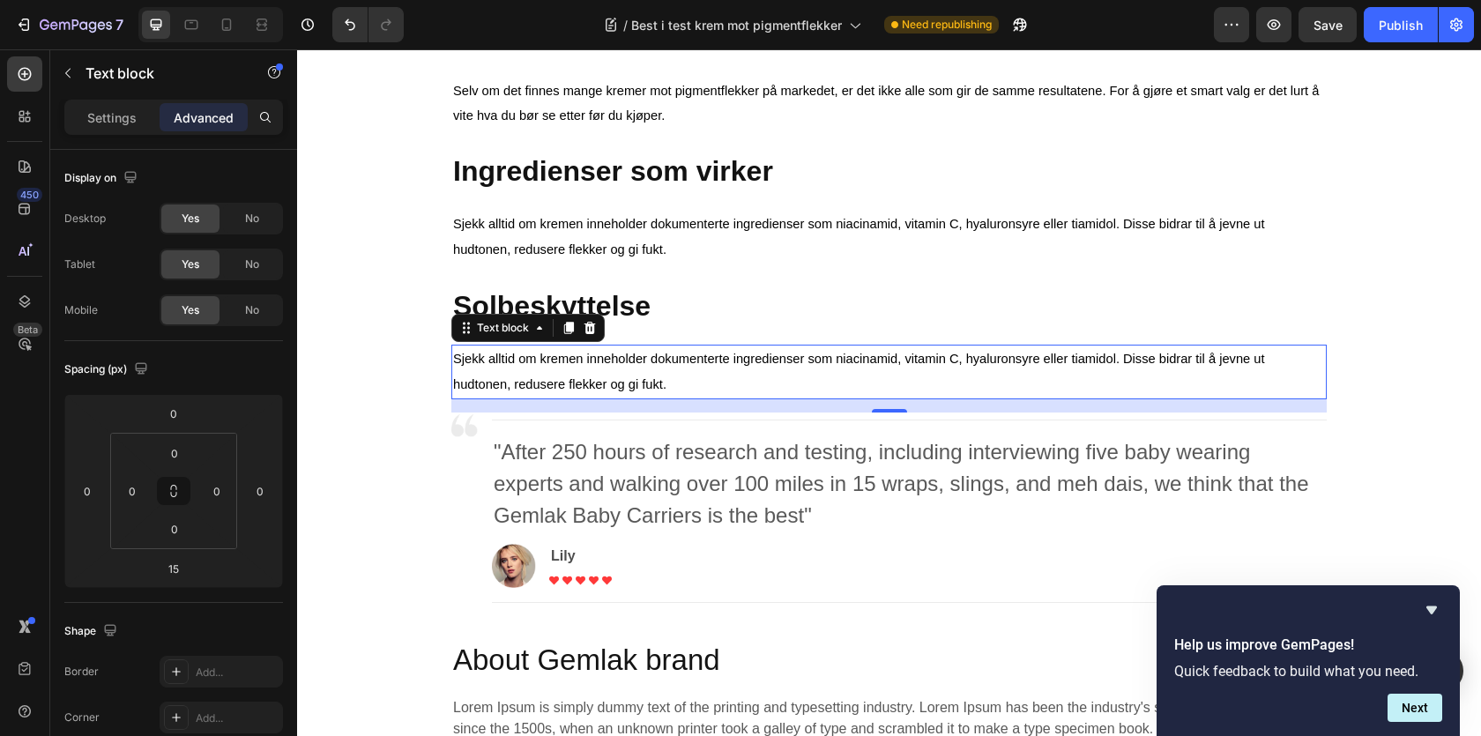
click at [518, 370] on p "Sjekk alltid om kremen inneholder dokumenterte ingredienser som niacinamid, vit…" at bounding box center [889, 371] width 872 height 51
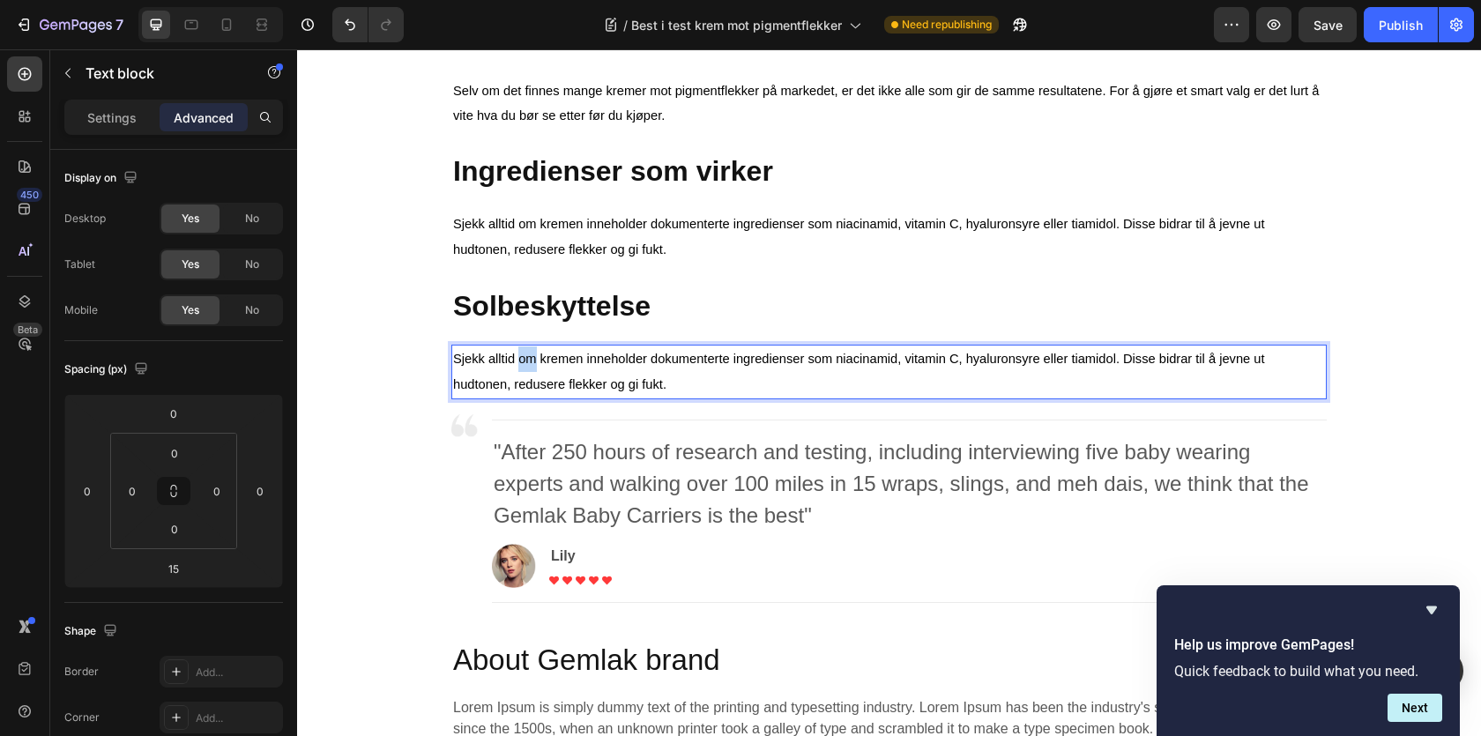
click at [518, 370] on p "Sjekk alltid om kremen inneholder dokumenterte ingredienser som niacinamid, vit…" at bounding box center [889, 371] width 872 height 51
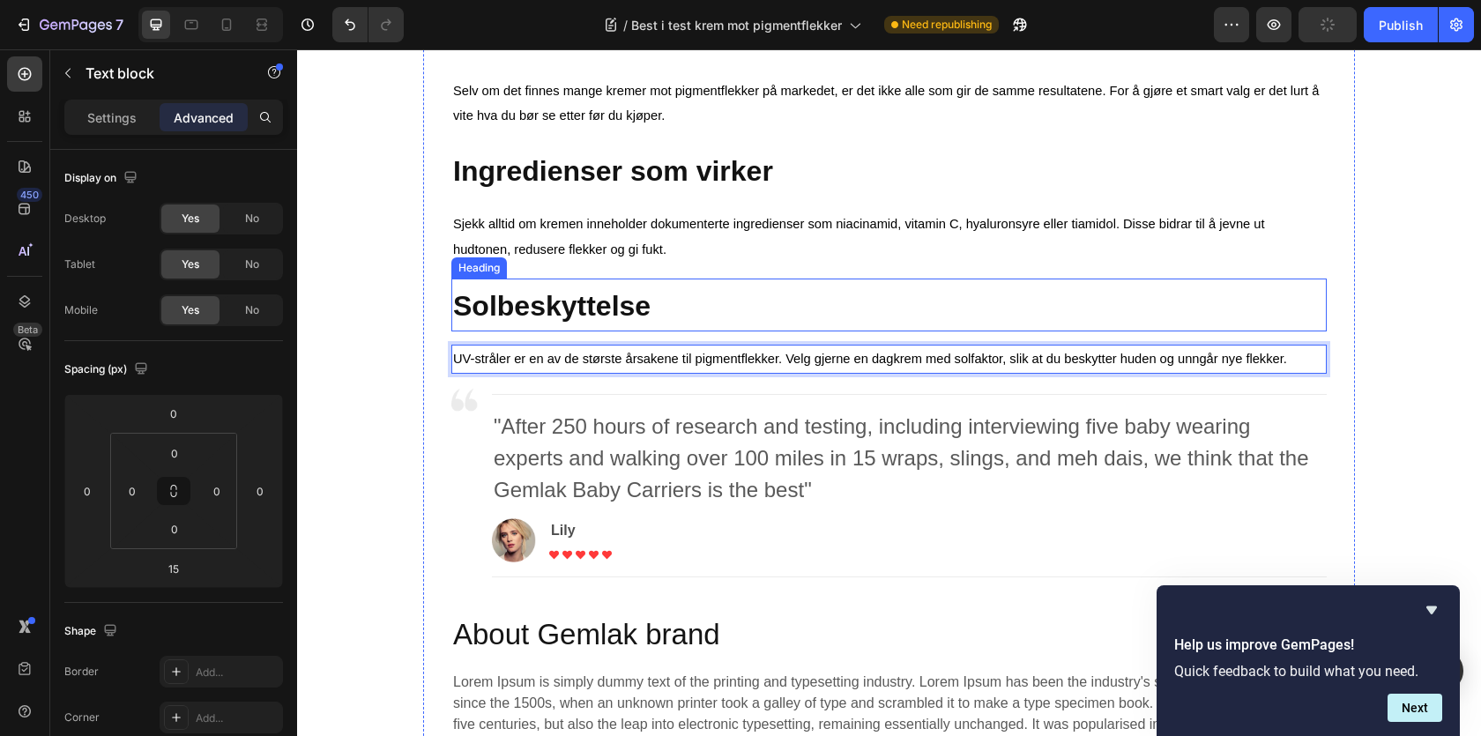
click at [590, 322] on strong "Solbeskyttelse" at bounding box center [551, 306] width 197 height 32
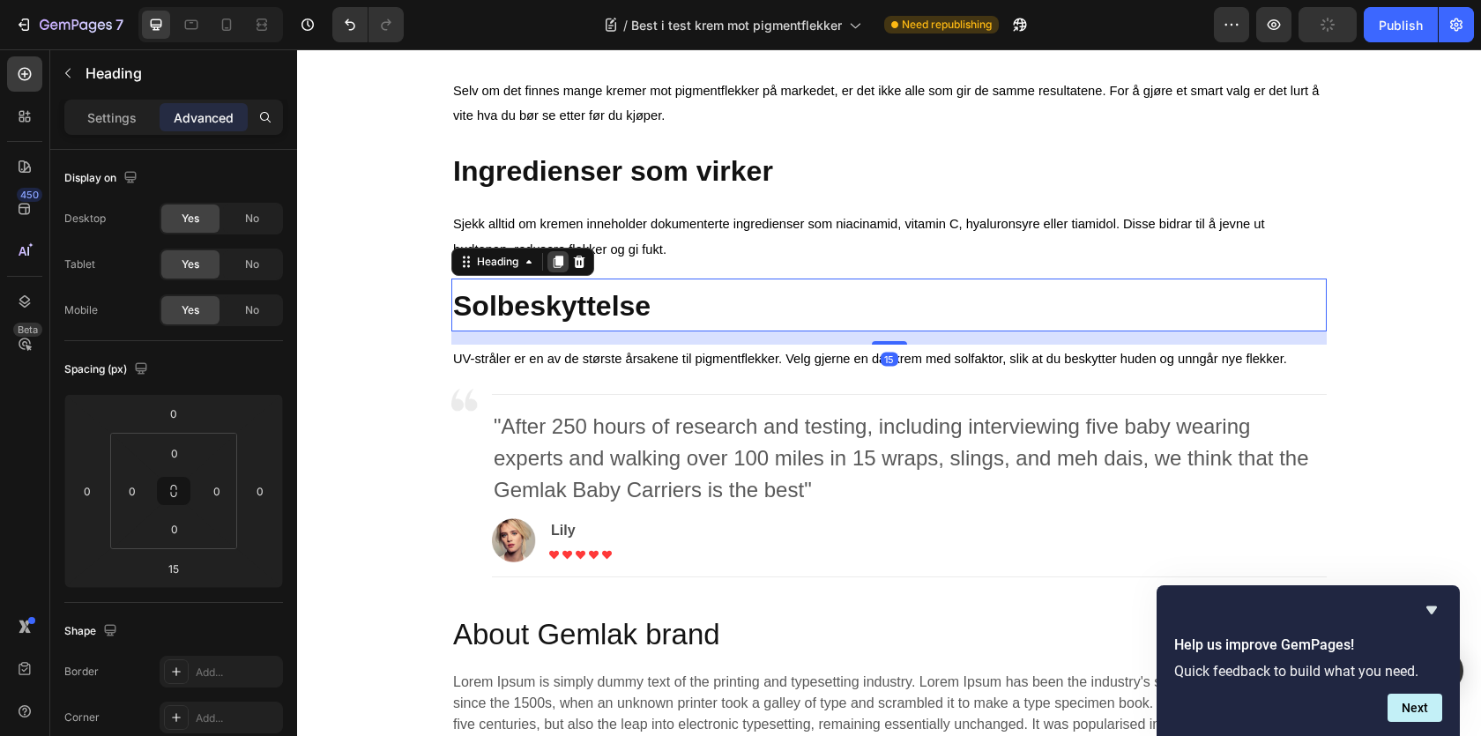
click at [558, 259] on icon at bounding box center [559, 262] width 10 height 12
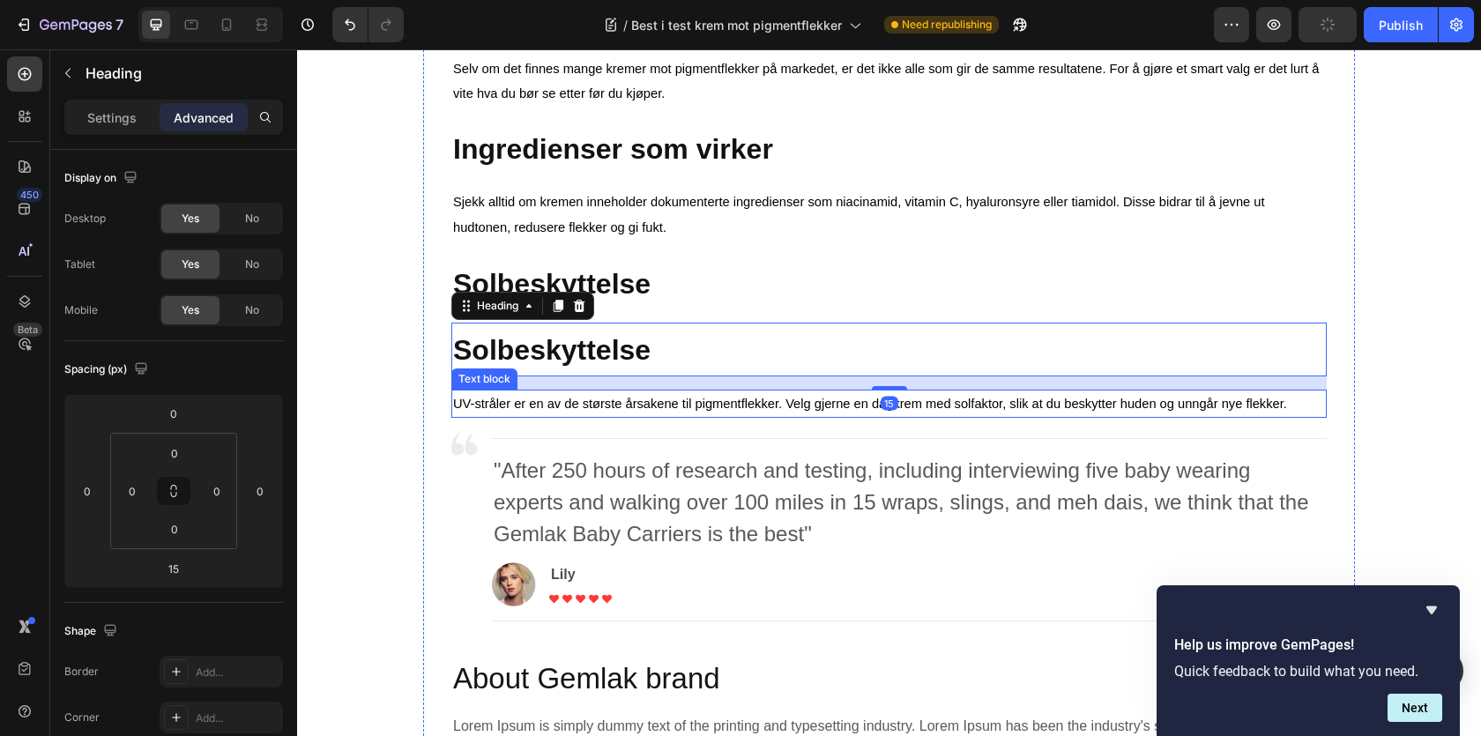
scroll to position [1010, 0]
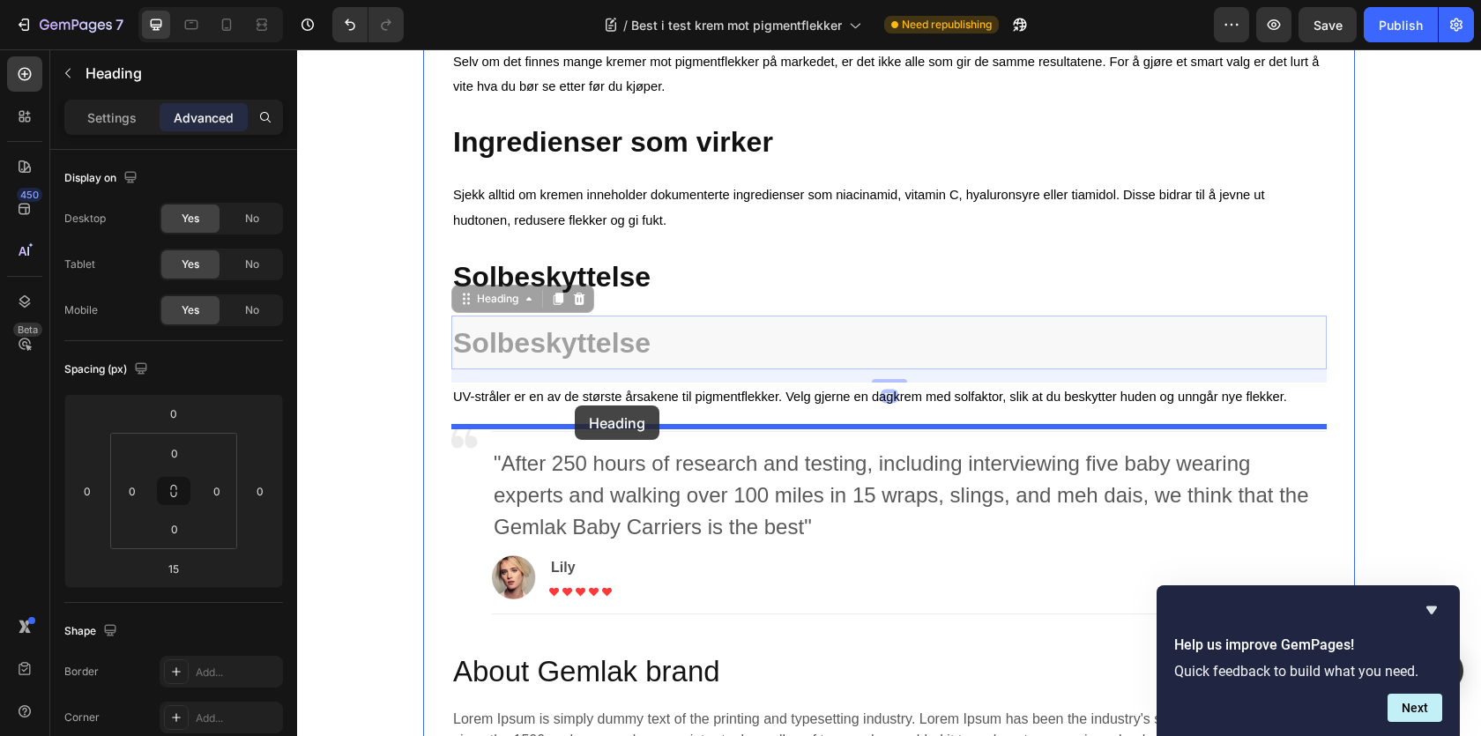
drag, startPoint x: 504, startPoint y: 306, endPoint x: 575, endPoint y: 406, distance: 122.1
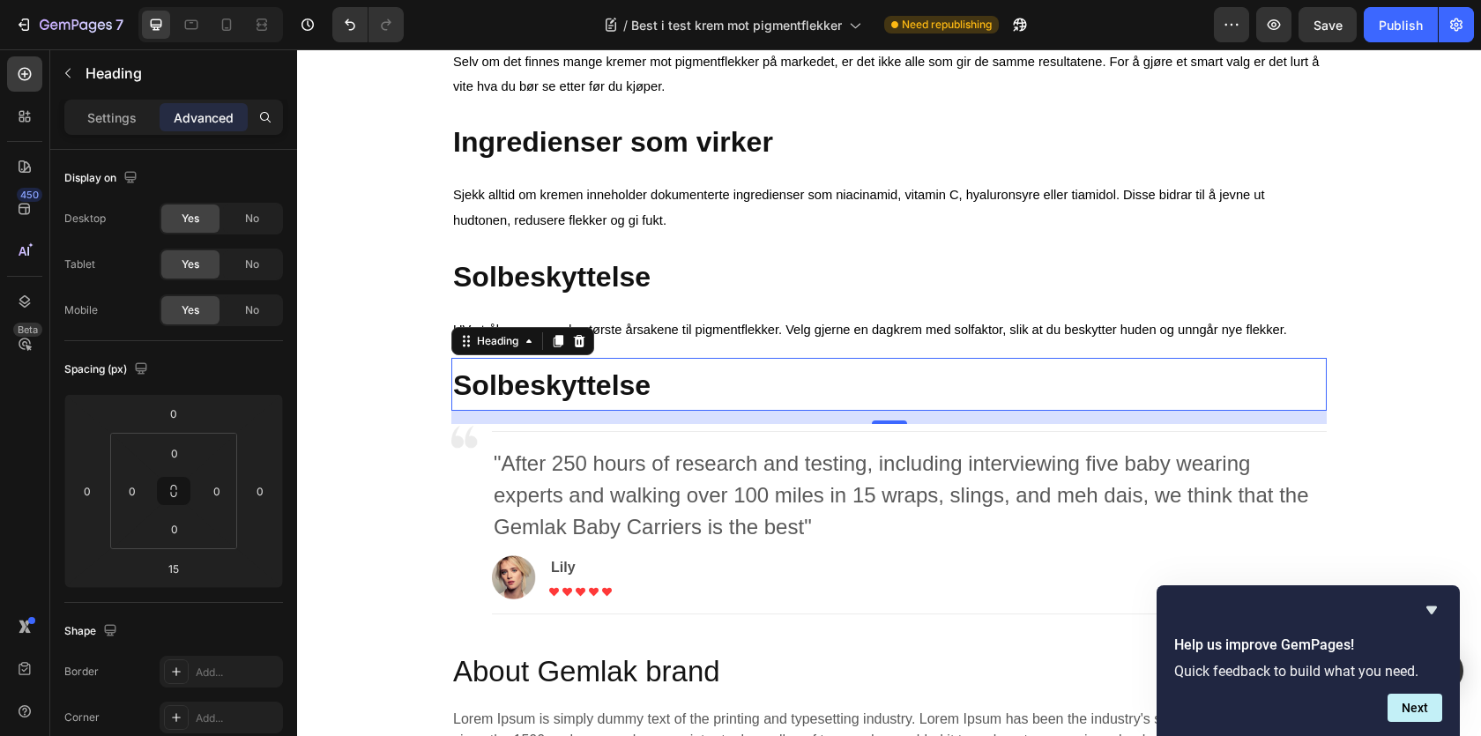
click at [510, 388] on strong "Solbeskyttelse" at bounding box center [551, 385] width 197 height 32
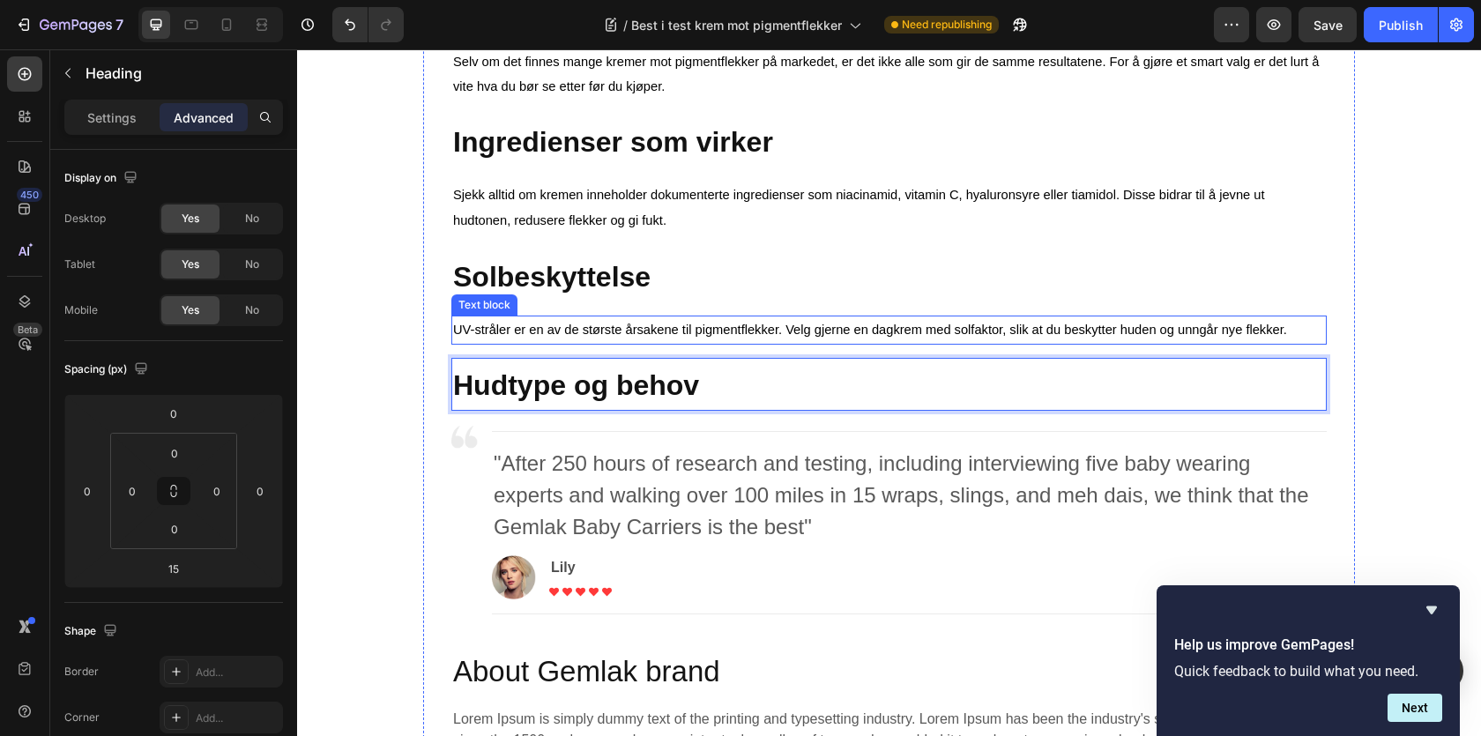
click at [572, 334] on span "UV-stråler er en av de største årsakene til pigmentflekker. Velg gjerne en dagk…" at bounding box center [870, 330] width 834 height 14
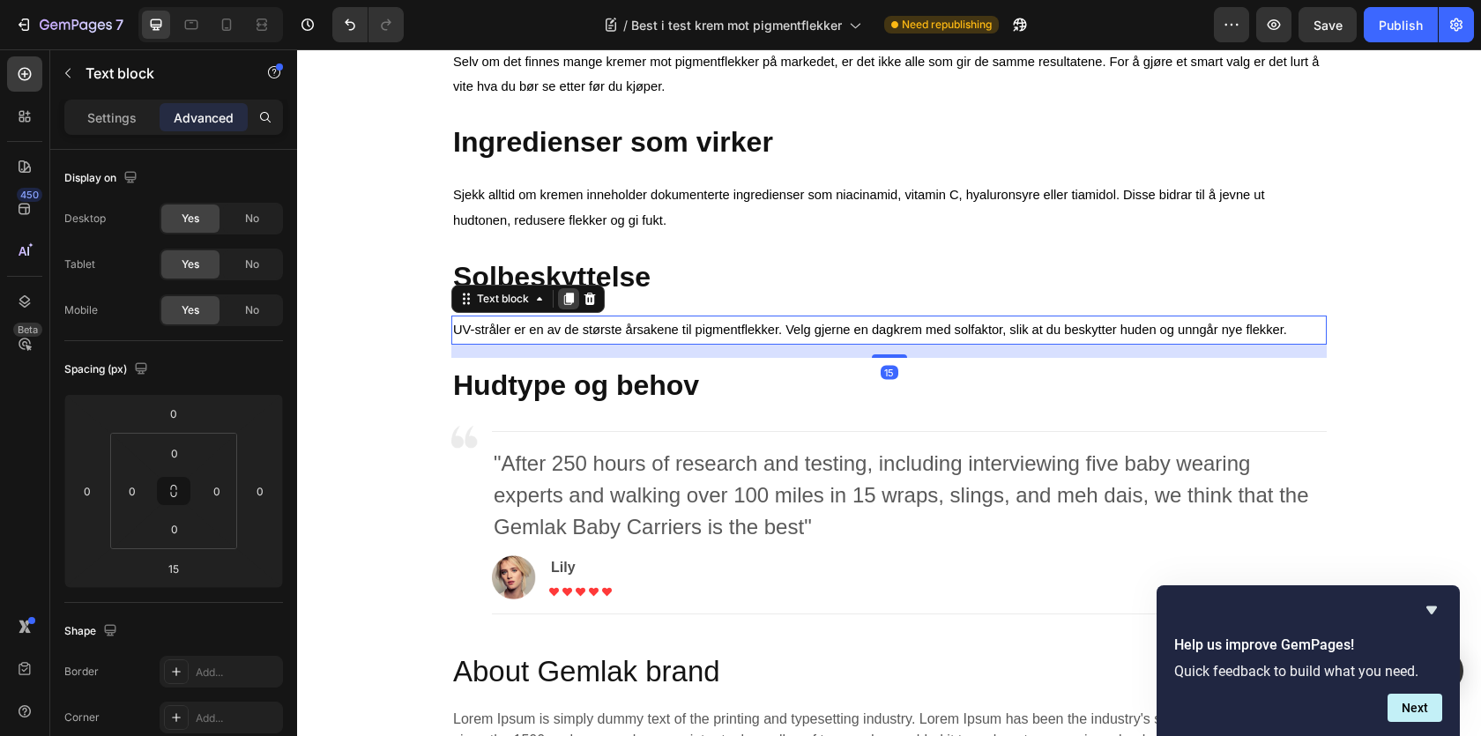
click at [564, 302] on icon at bounding box center [569, 300] width 10 height 12
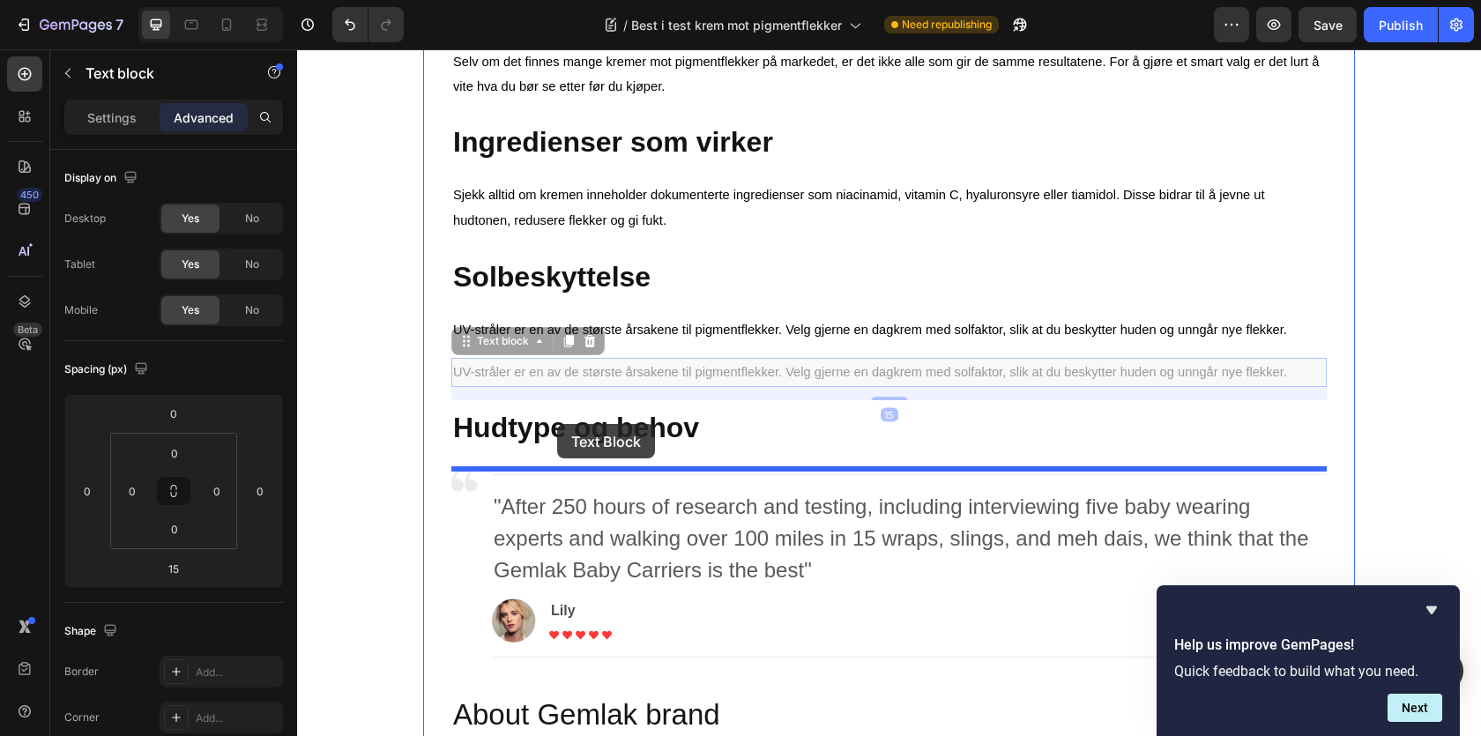
drag, startPoint x: 528, startPoint y: 344, endPoint x: 557, endPoint y: 424, distance: 85.3
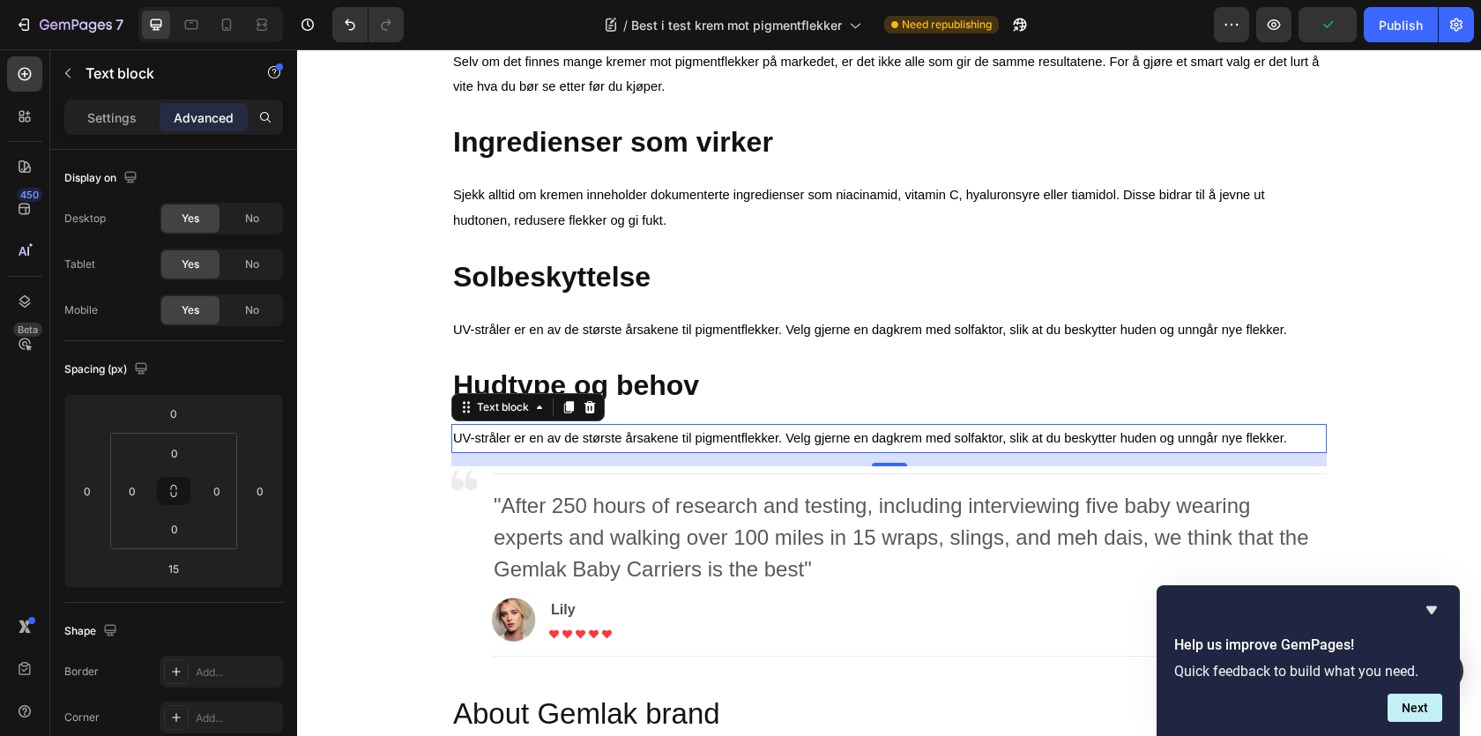
click at [551, 443] on span "UV-stråler er en av de største årsakene til pigmentflekker. Velg gjerne en dagk…" at bounding box center [870, 438] width 834 height 14
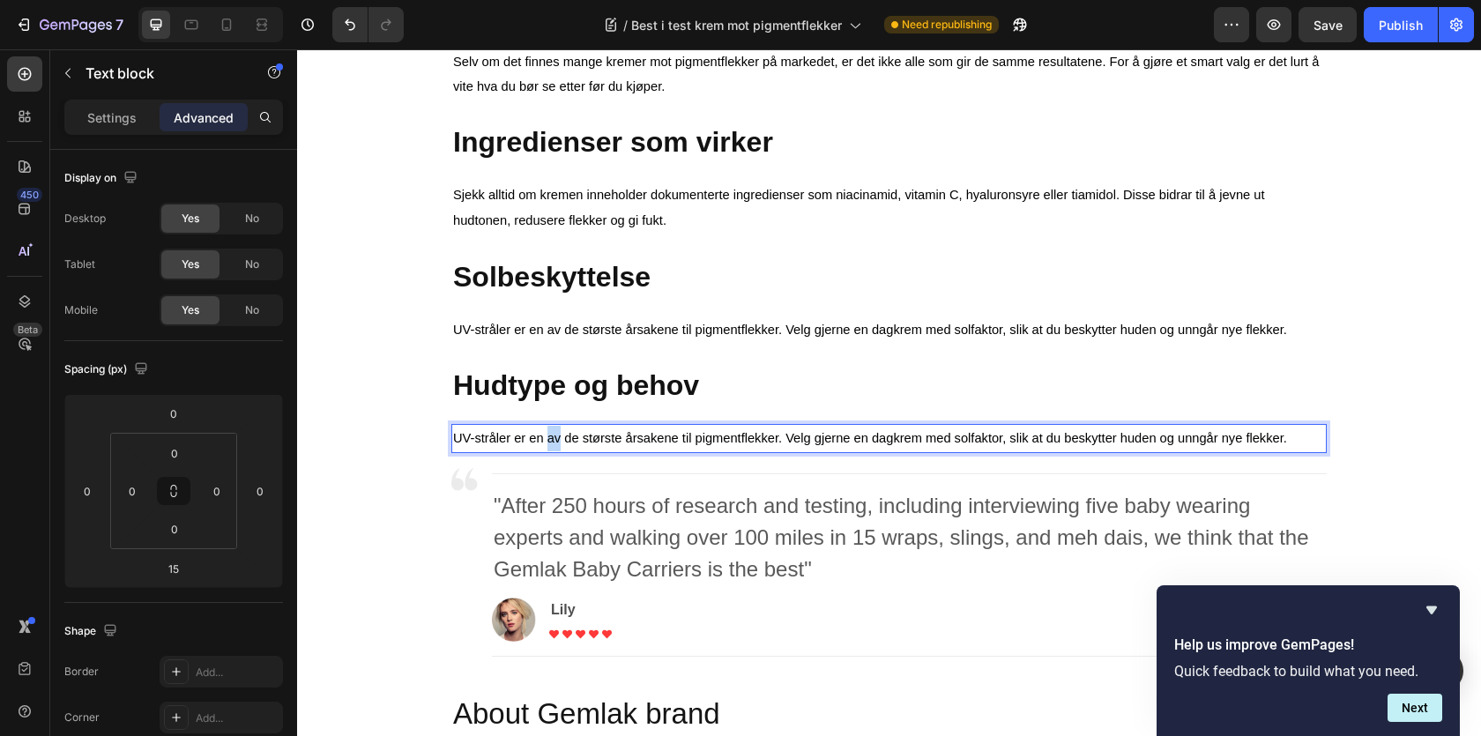
click at [551, 443] on span "UV-stråler er en av de største årsakene til pigmentflekker. Velg gjerne en dagk…" at bounding box center [870, 438] width 834 height 14
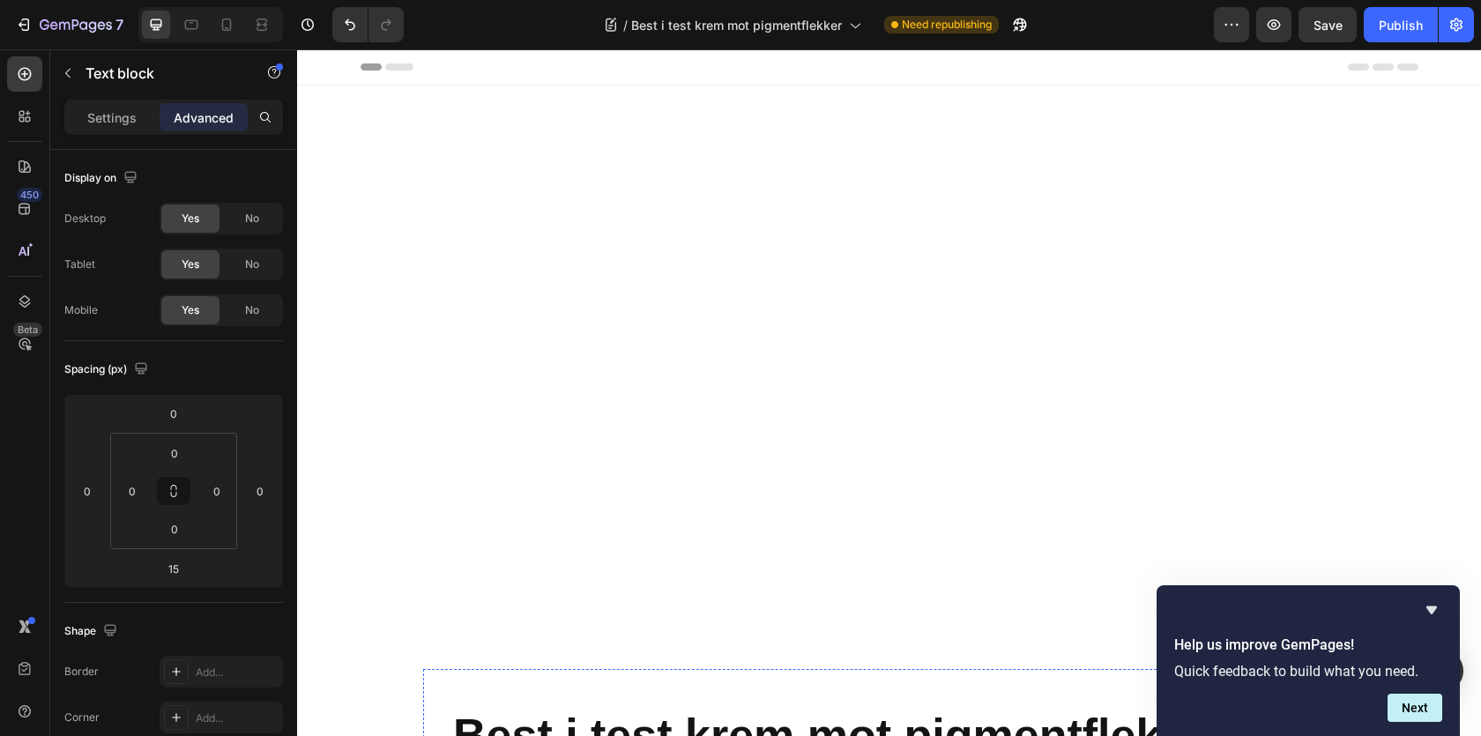
scroll to position [1010, 0]
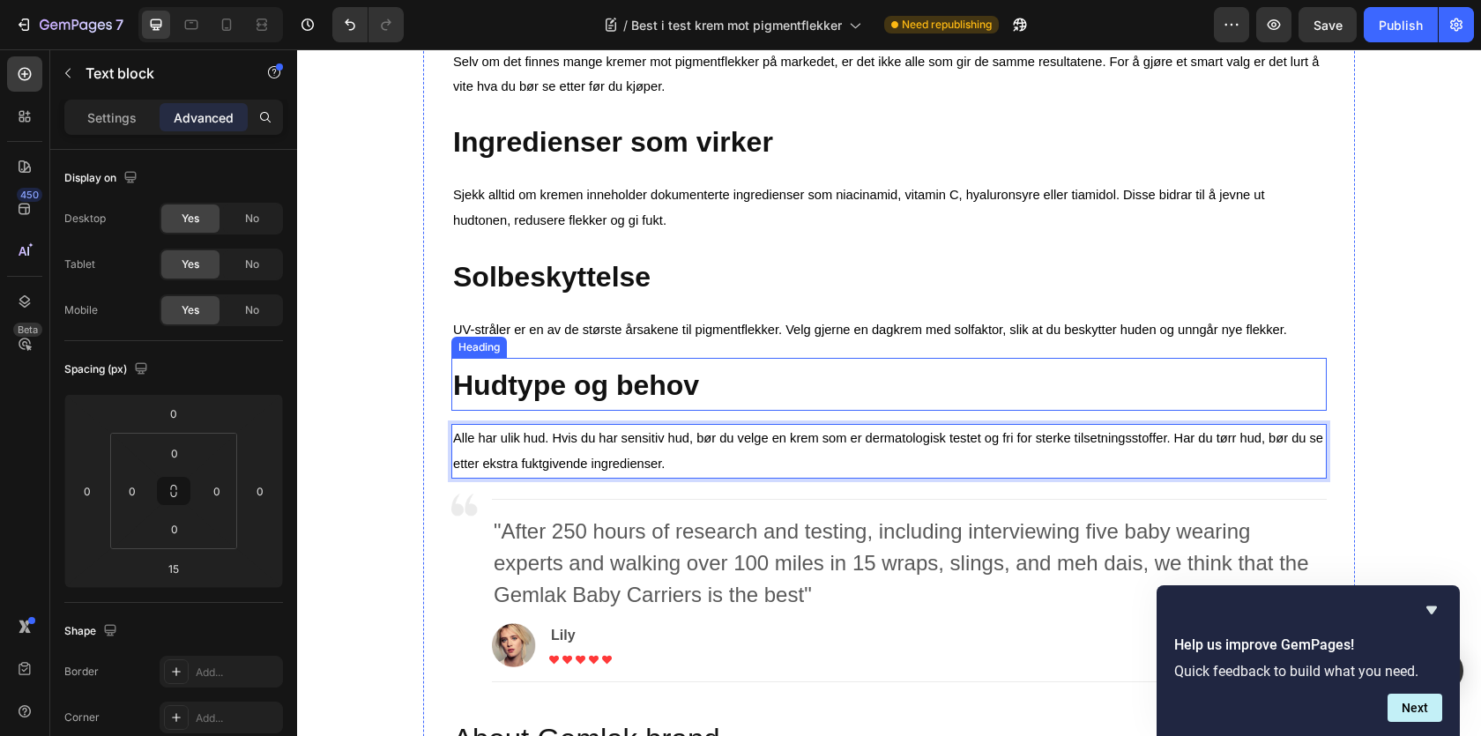
click at [503, 391] on strong "Hudtype og behov" at bounding box center [576, 385] width 246 height 32
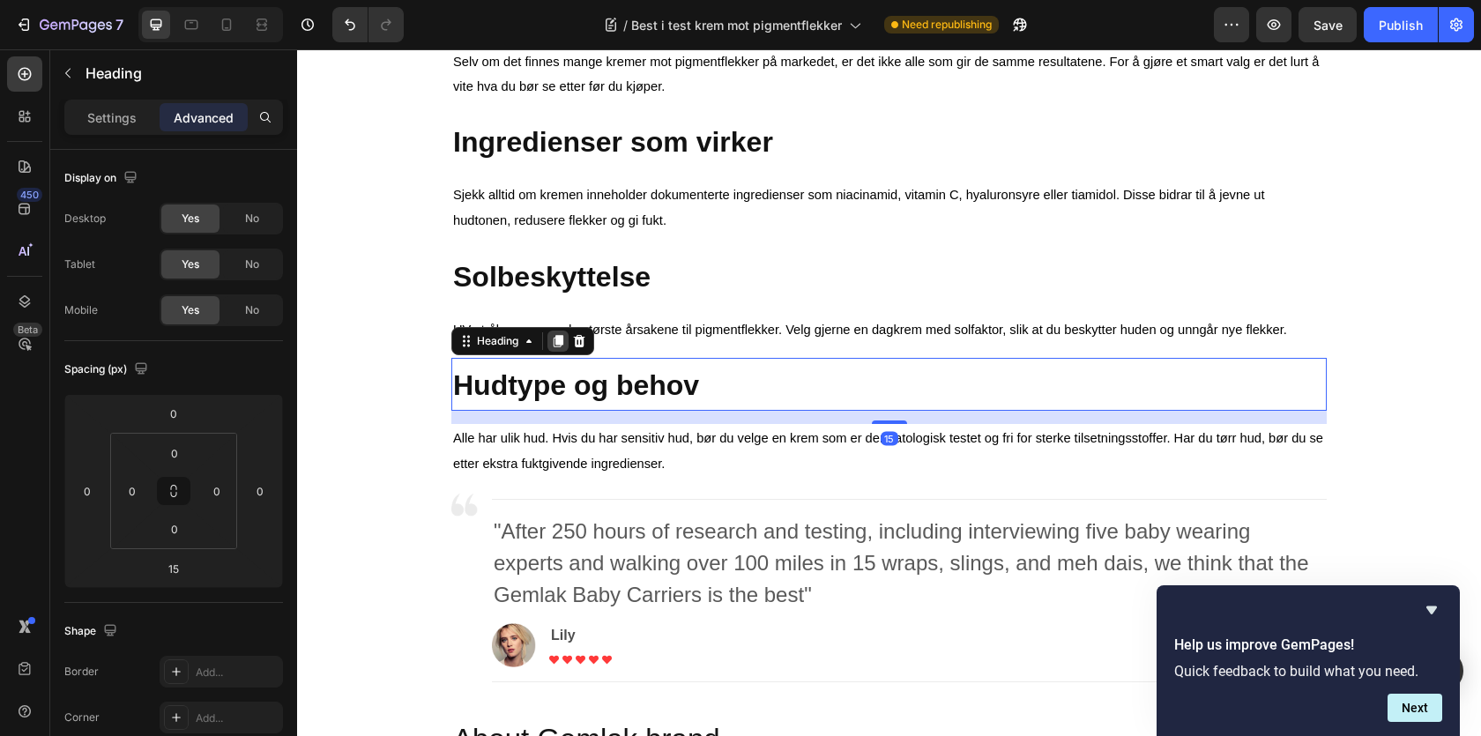
click at [550, 346] on div at bounding box center [557, 341] width 21 height 21
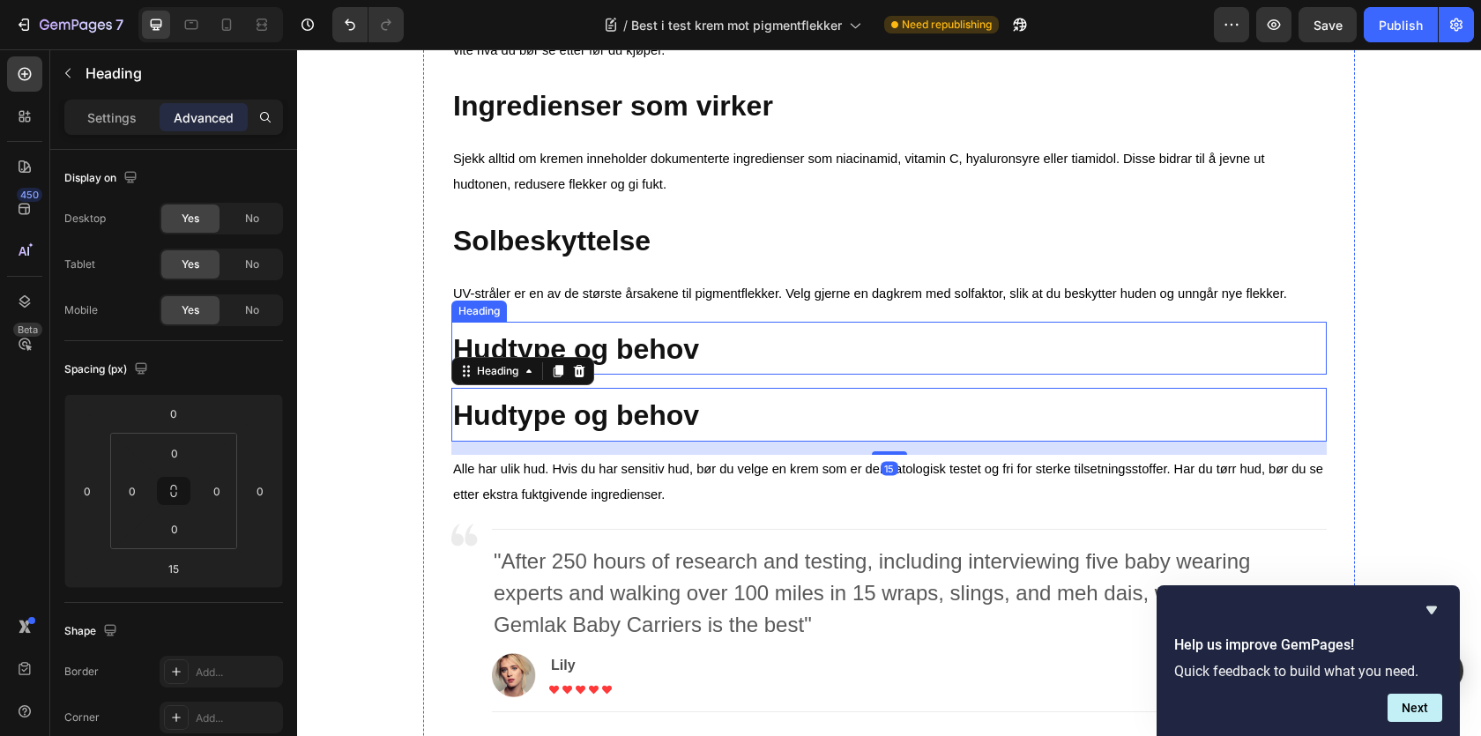
scroll to position [1084, 0]
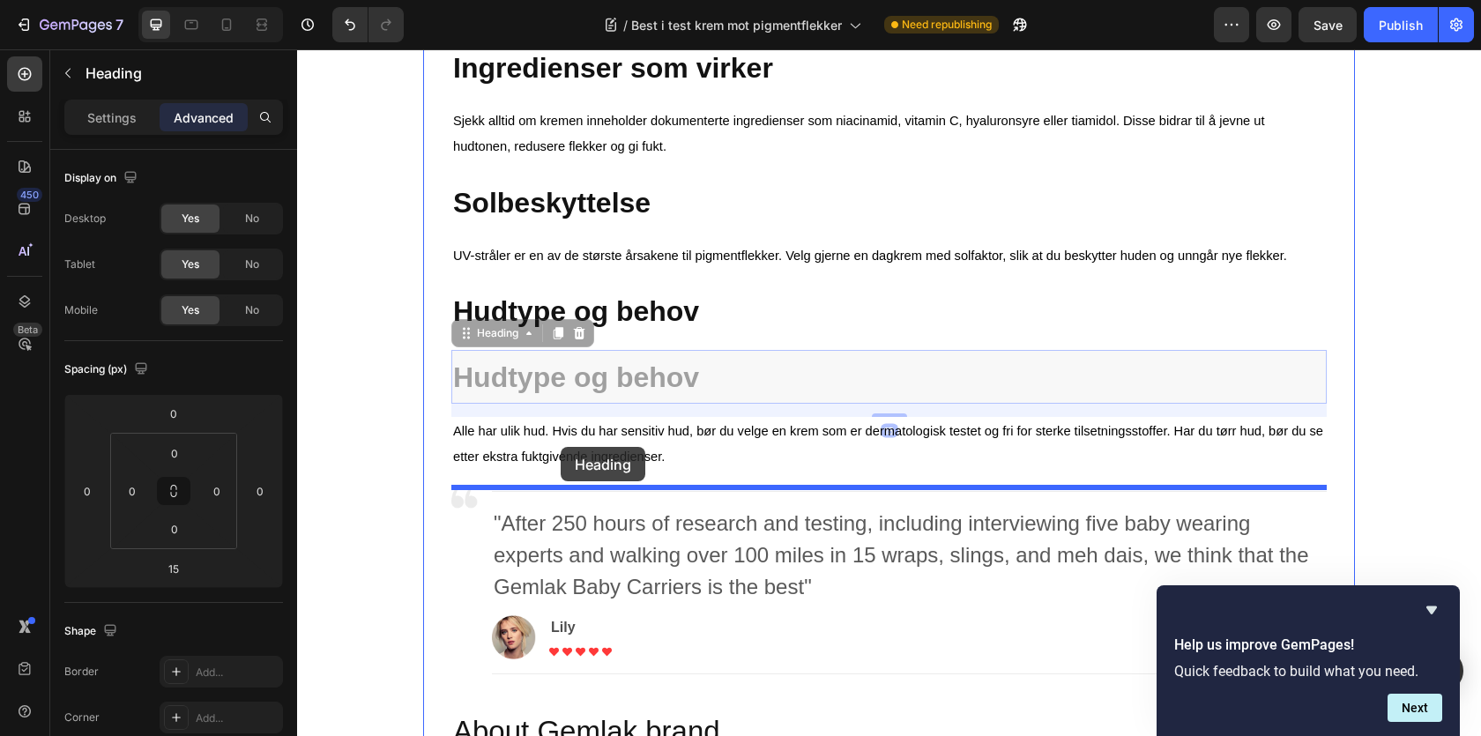
drag, startPoint x: 505, startPoint y: 339, endPoint x: 561, endPoint y: 448, distance: 121.8
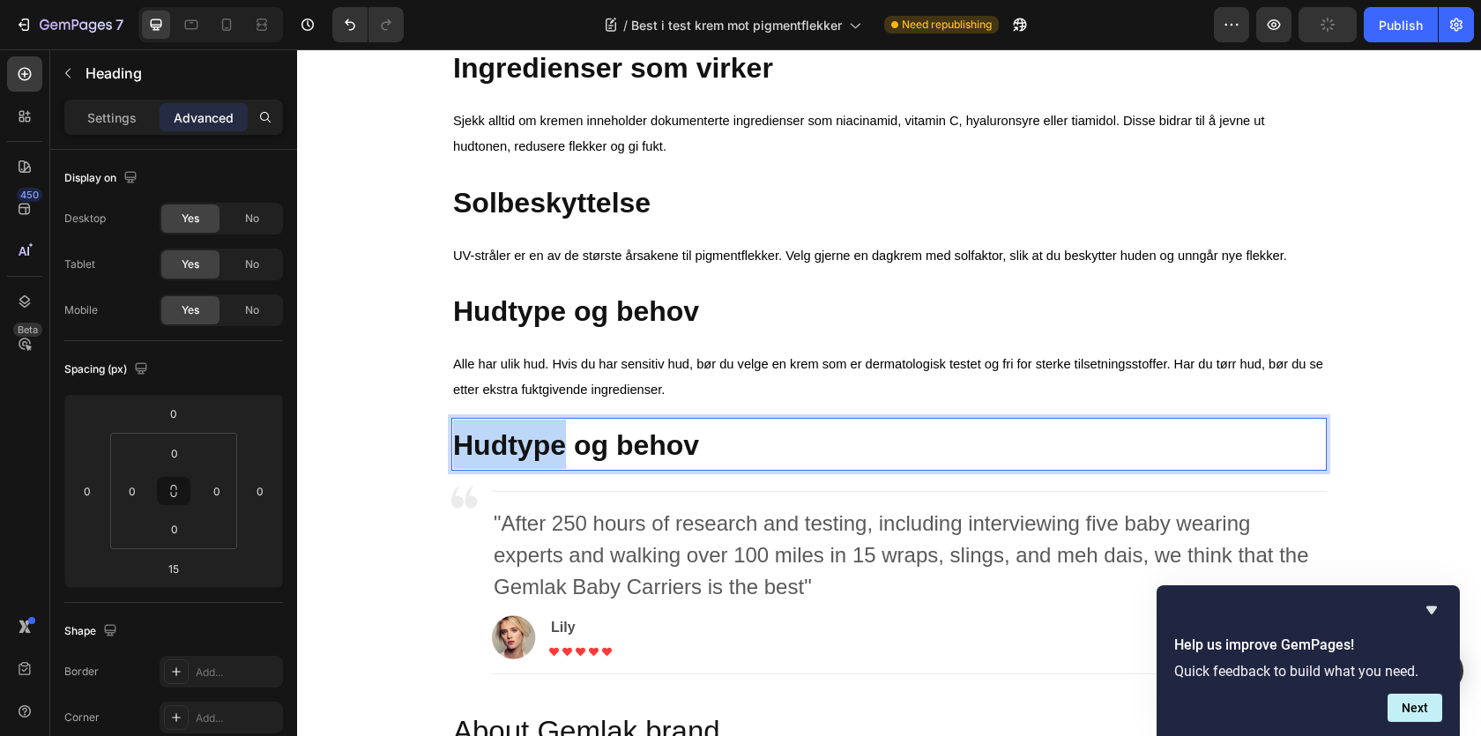
click at [536, 437] on strong "Hudtype og behov" at bounding box center [576, 445] width 246 height 32
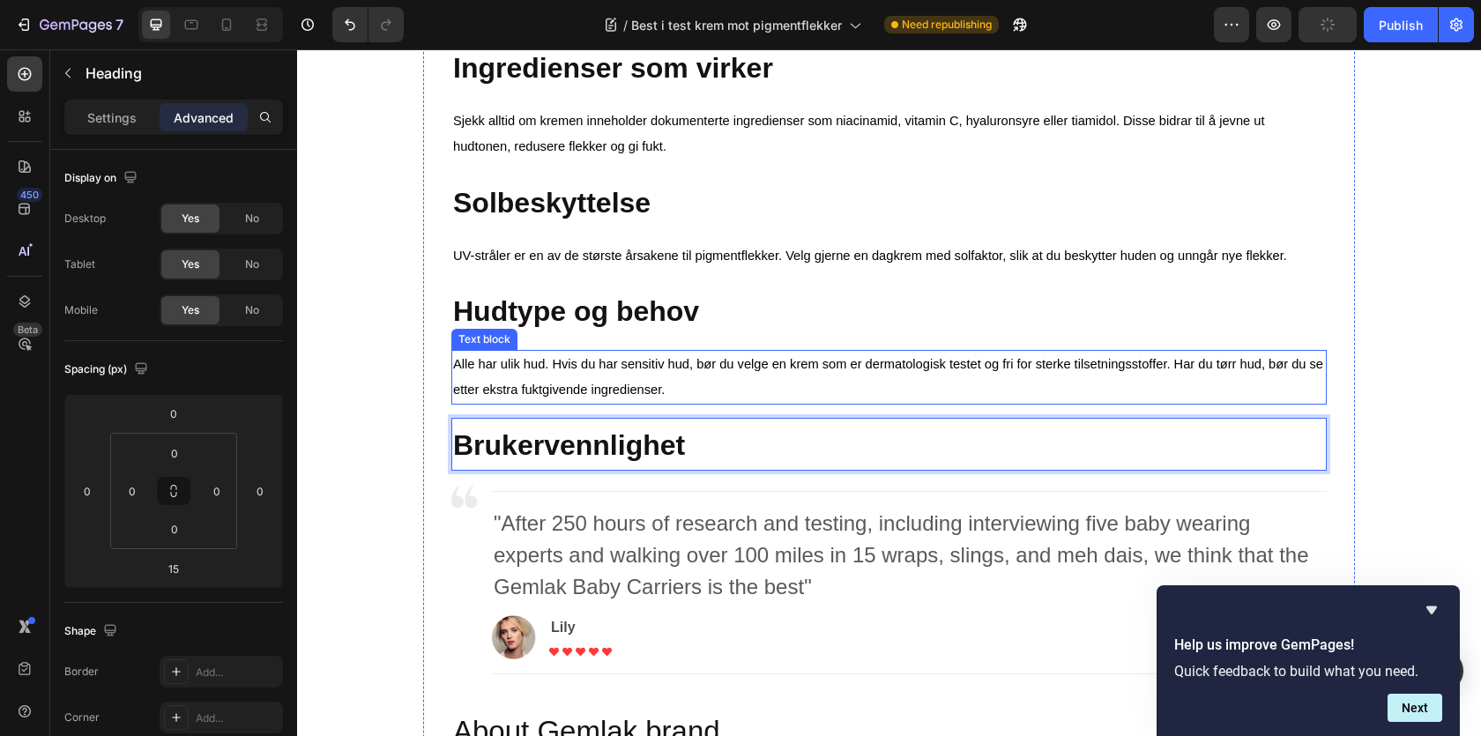
click at [679, 376] on p "Alle har ulik hud. Hvis du har sensitiv hud, bør du velge en krem som er dermat…" at bounding box center [889, 377] width 872 height 51
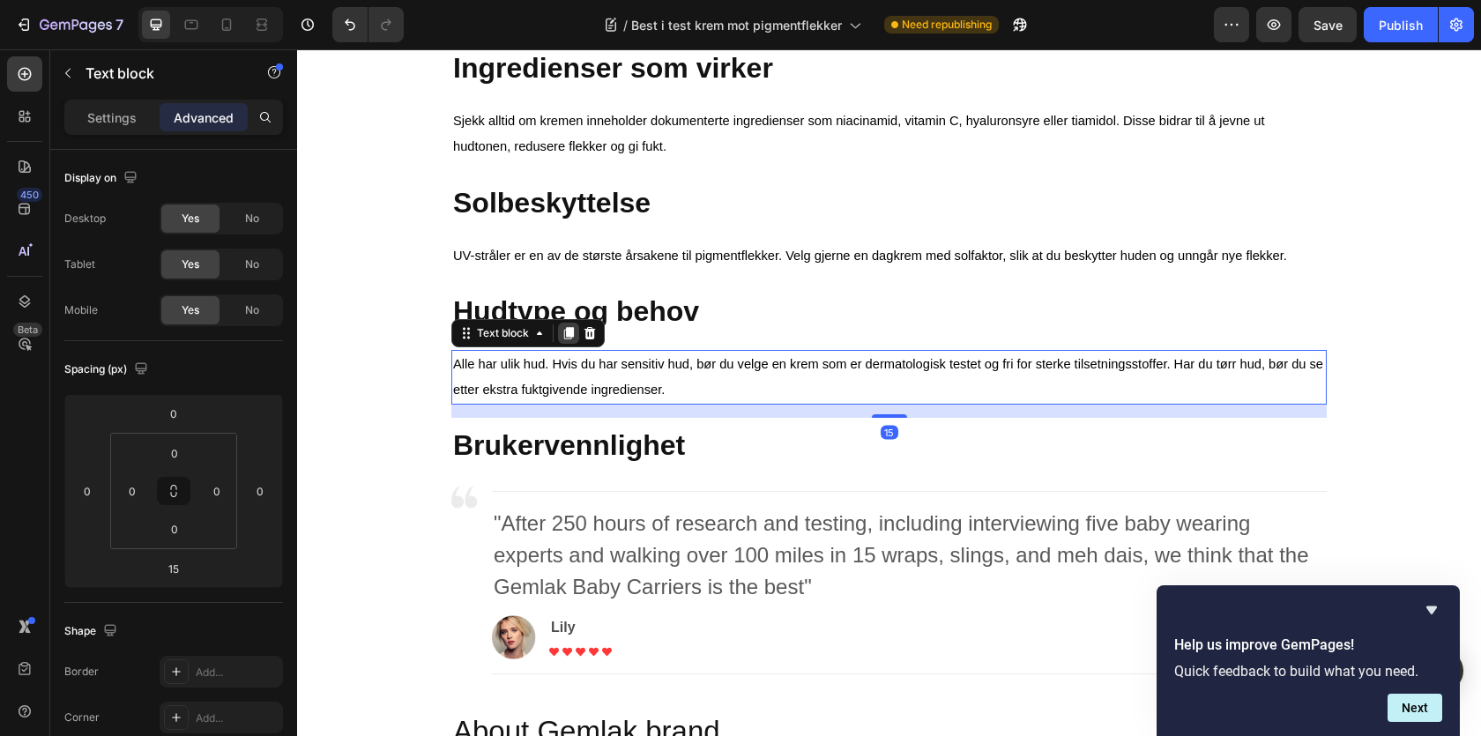
click at [568, 335] on icon at bounding box center [569, 334] width 10 height 12
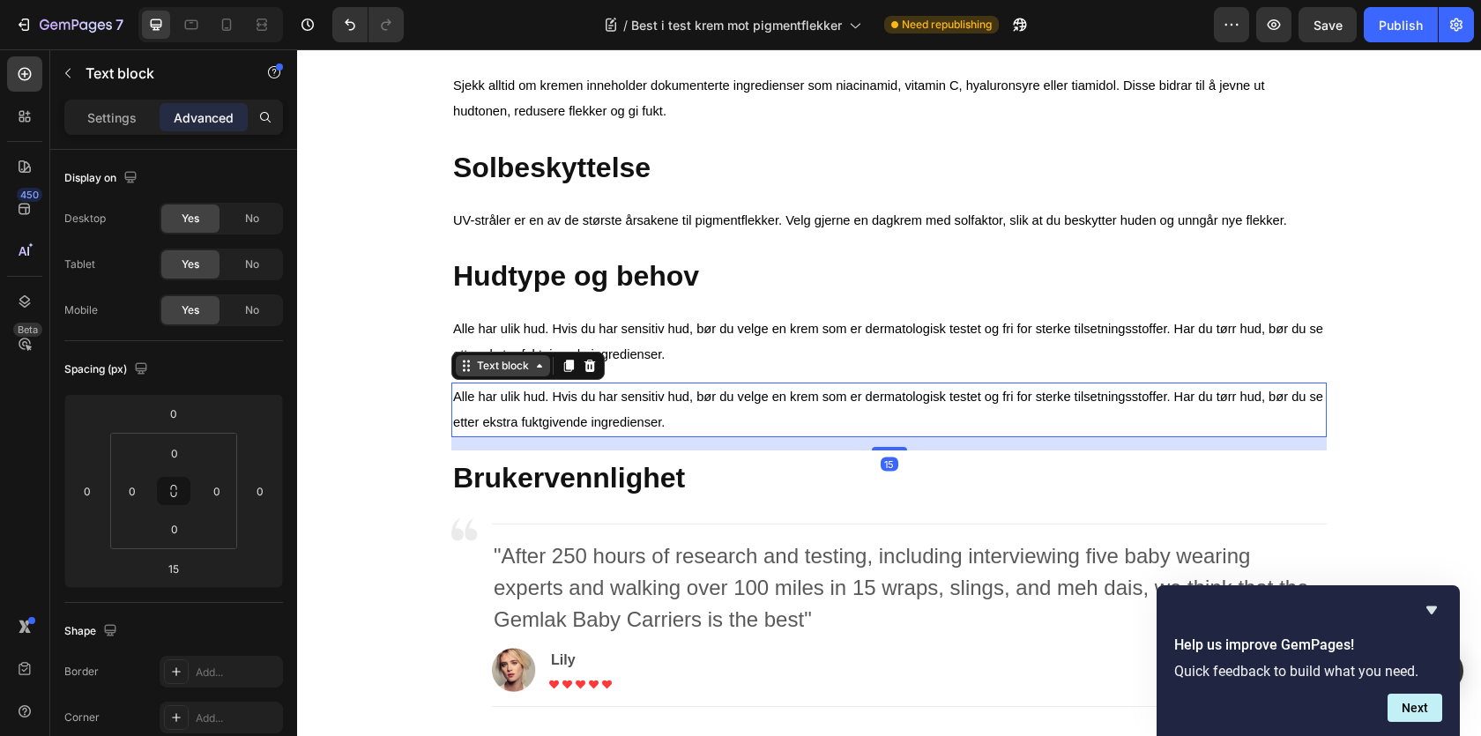
scroll to position [1163, 0]
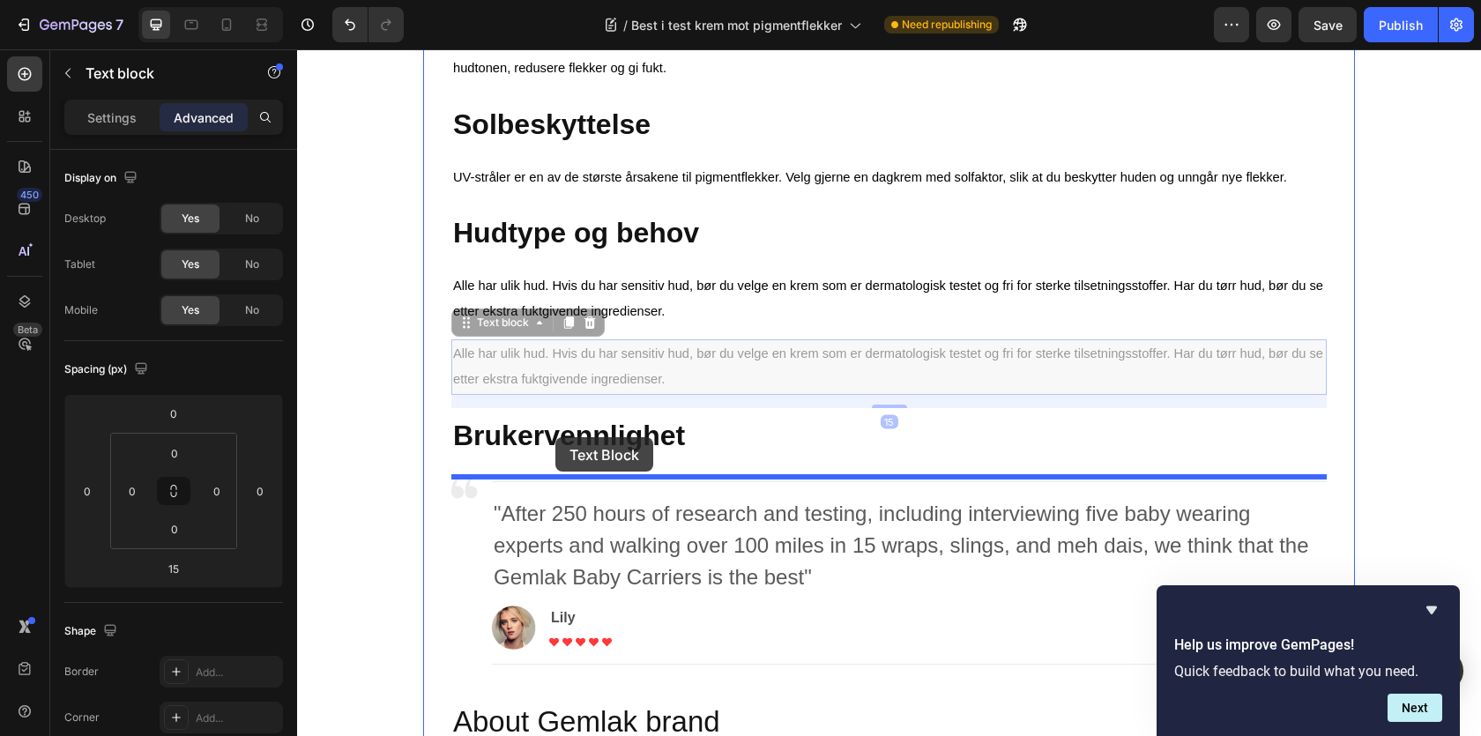
drag, startPoint x: 521, startPoint y: 326, endPoint x: 555, endPoint y: 437, distance: 116.3
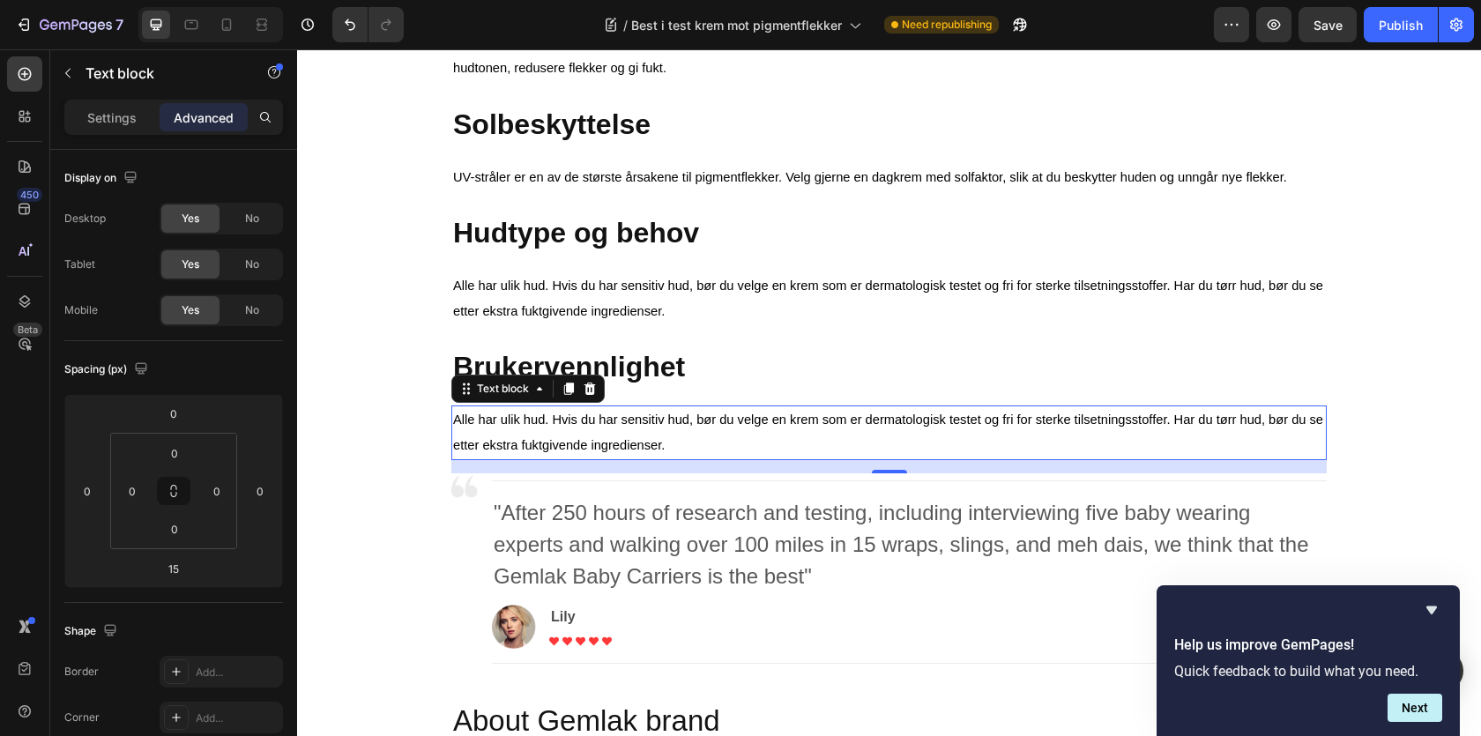
click at [525, 424] on span "Alle har ulik hud. Hvis du har sensitiv hud, bør du velge en krem som er dermat…" at bounding box center [888, 433] width 870 height 40
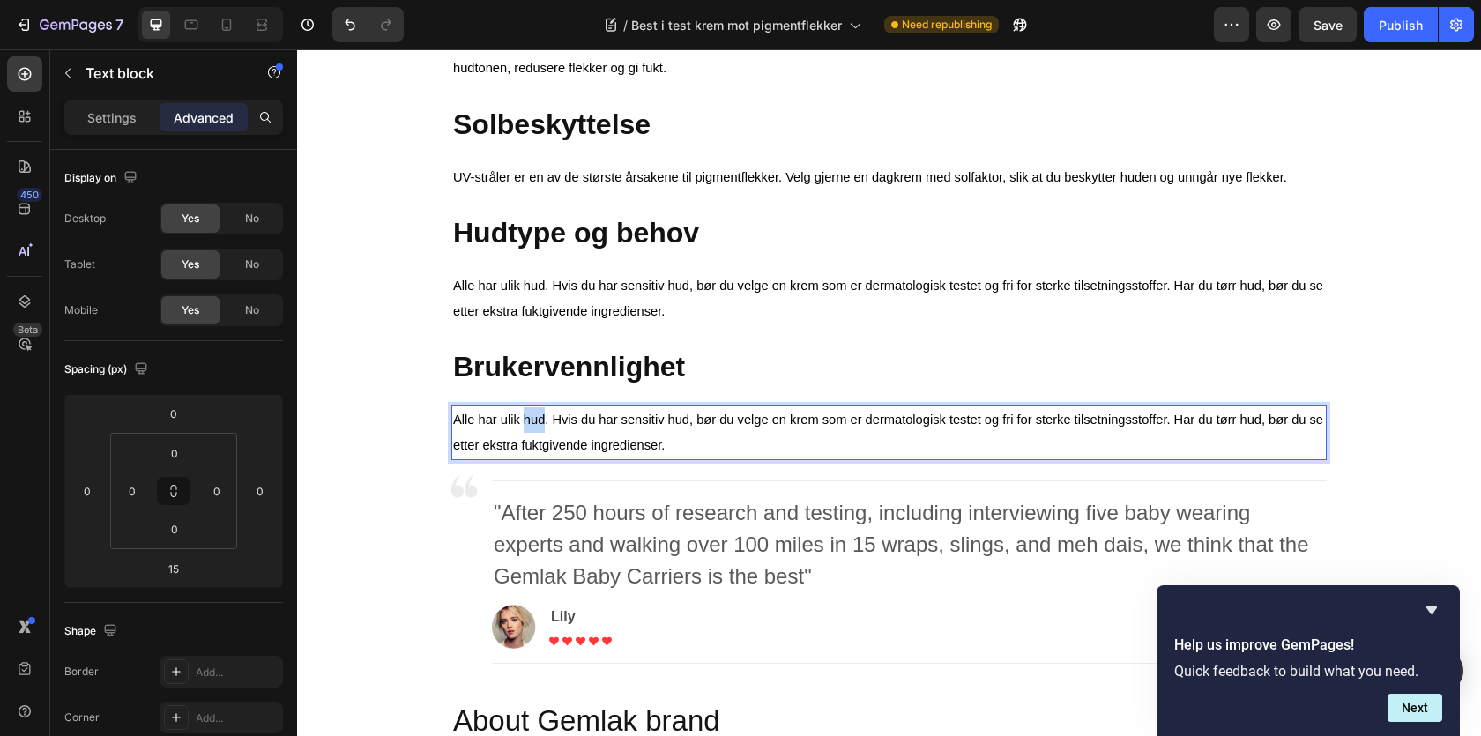
click at [525, 424] on span "Alle har ulik hud. Hvis du har sensitiv hud, bør du velge en krem som er dermat…" at bounding box center [888, 433] width 870 height 40
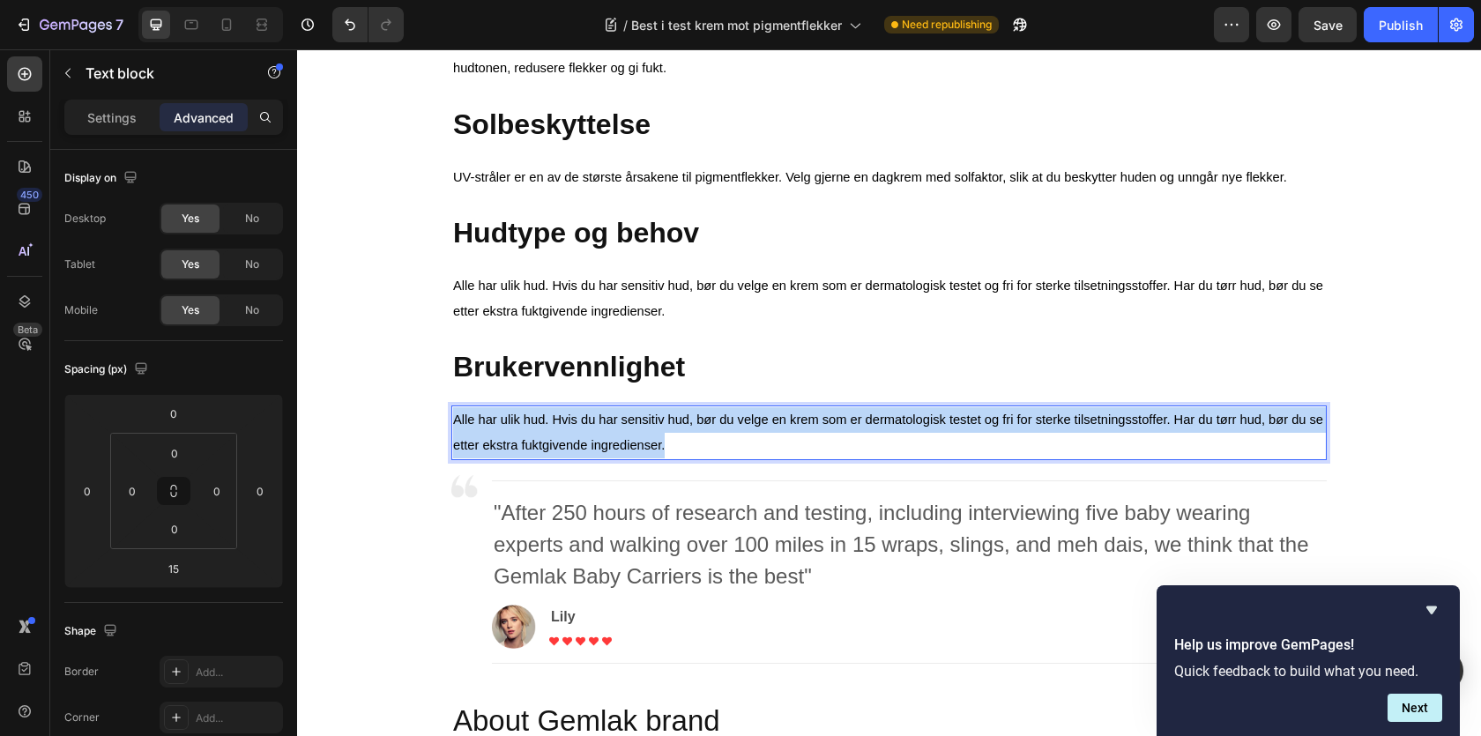
click at [525, 424] on span "Alle har ulik hud. Hvis du har sensitiv hud, bør du velge en krem som er dermat…" at bounding box center [888, 433] width 870 height 40
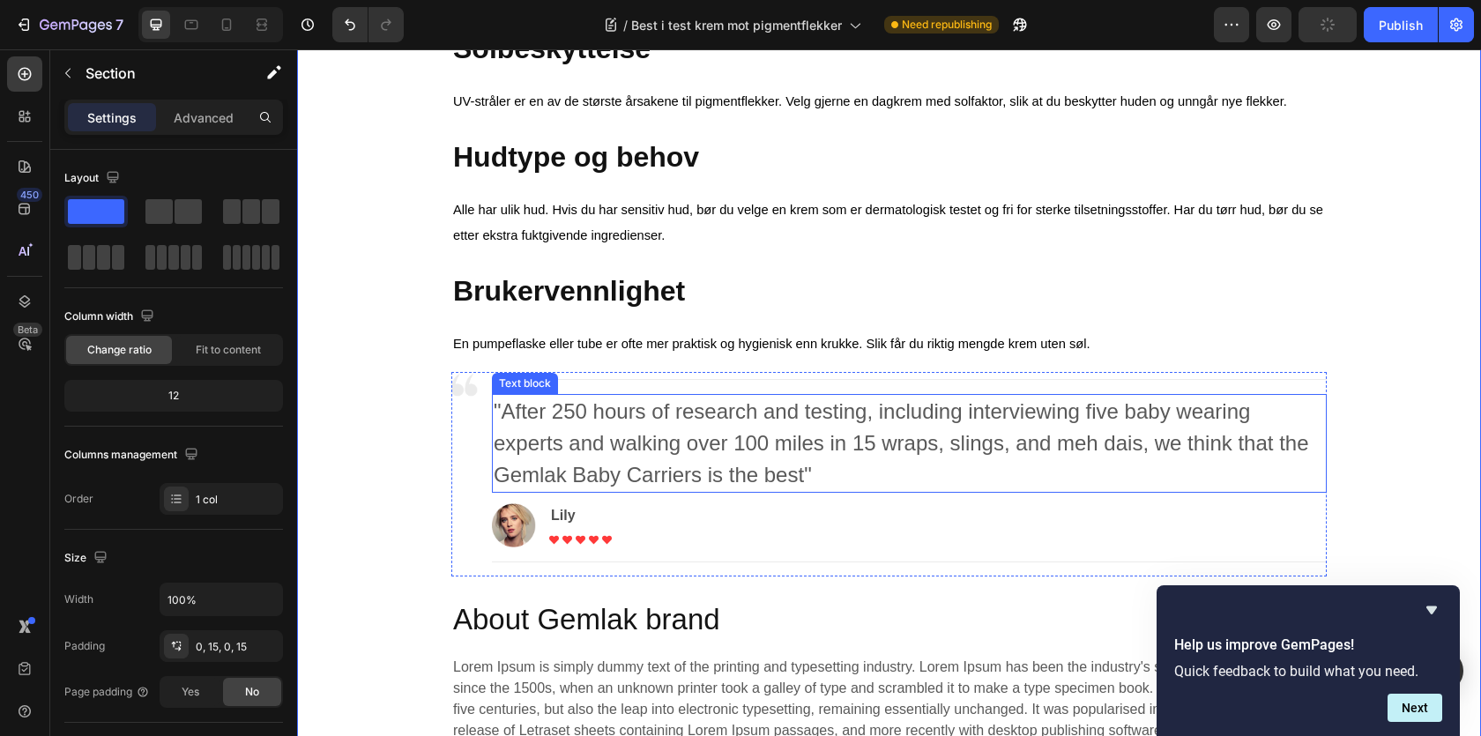
scroll to position [1265, 0]
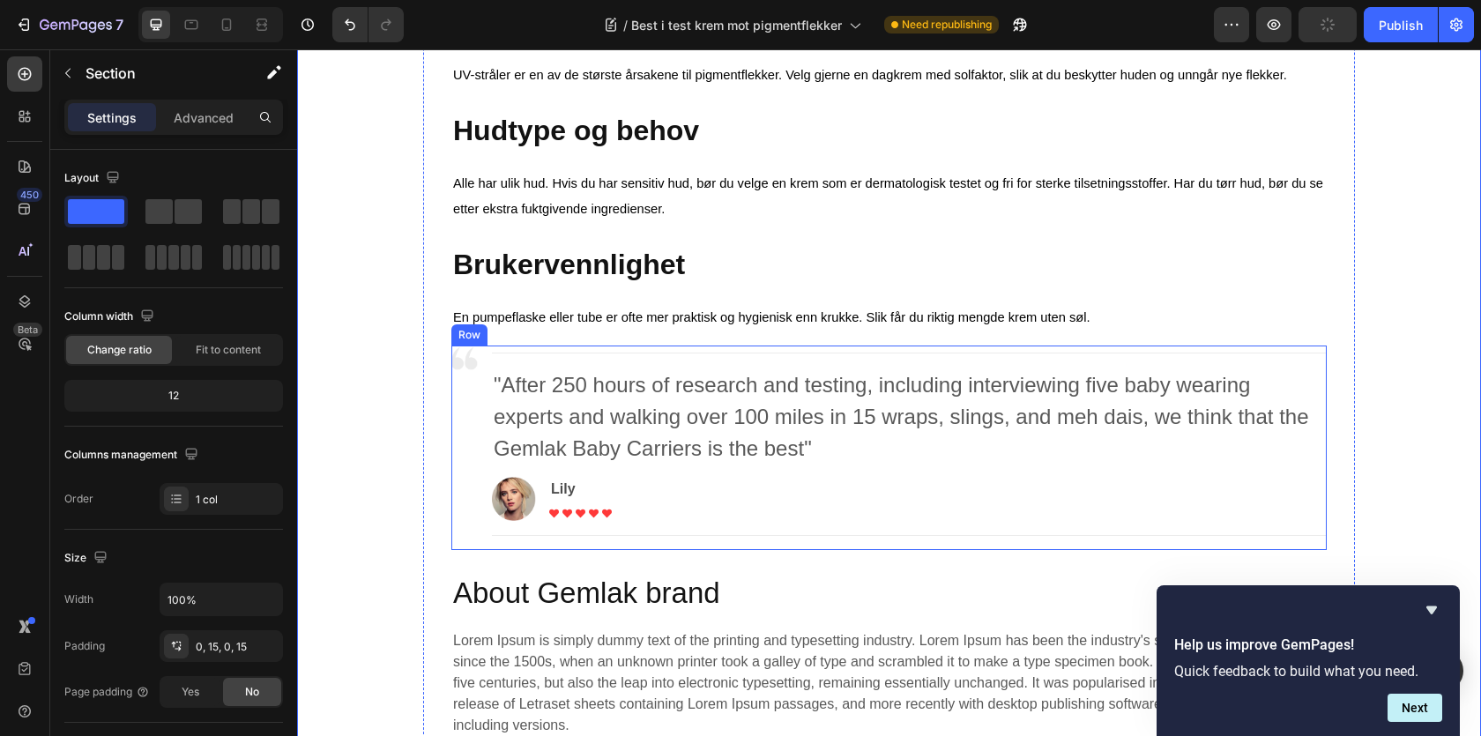
click at [468, 398] on div "Image" at bounding box center [464, 448] width 26 height 205
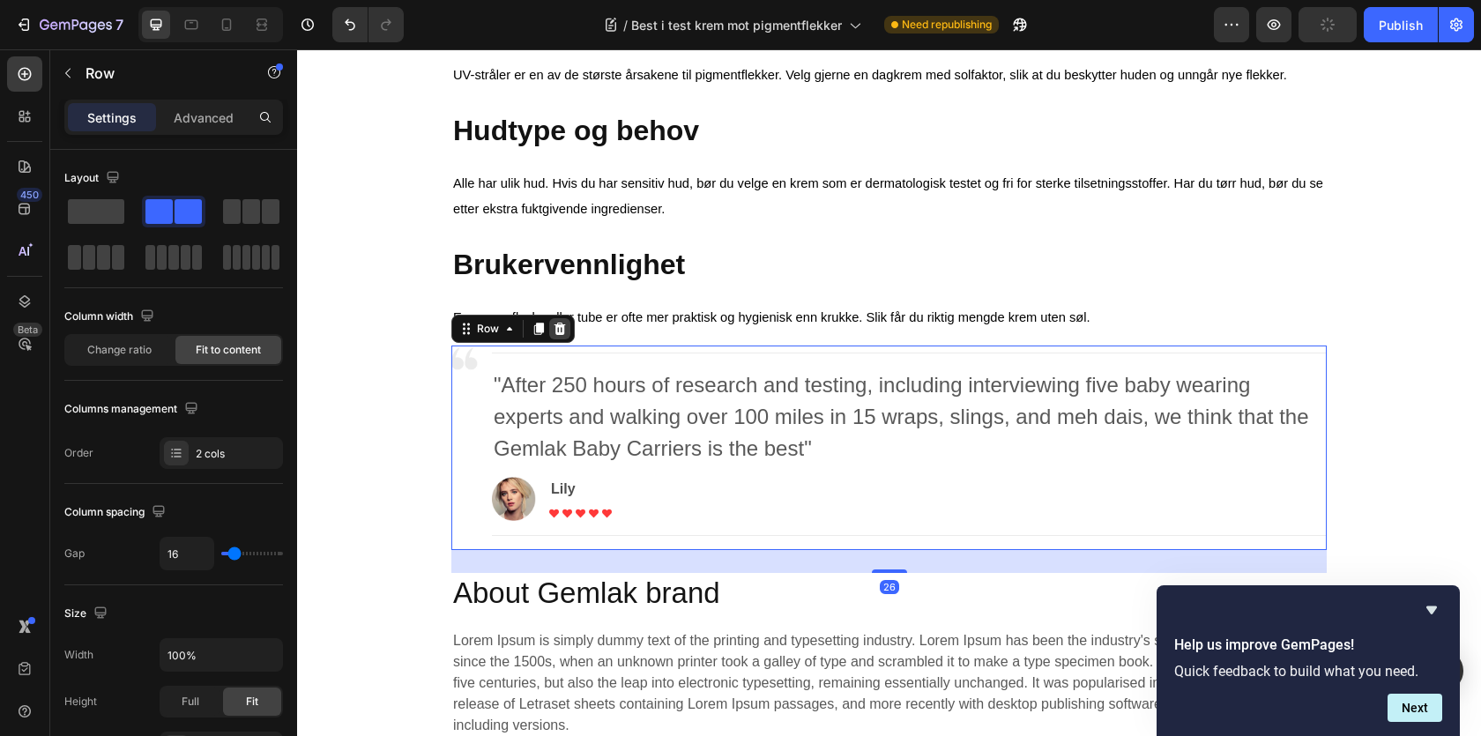
click at [551, 331] on div at bounding box center [559, 328] width 21 height 21
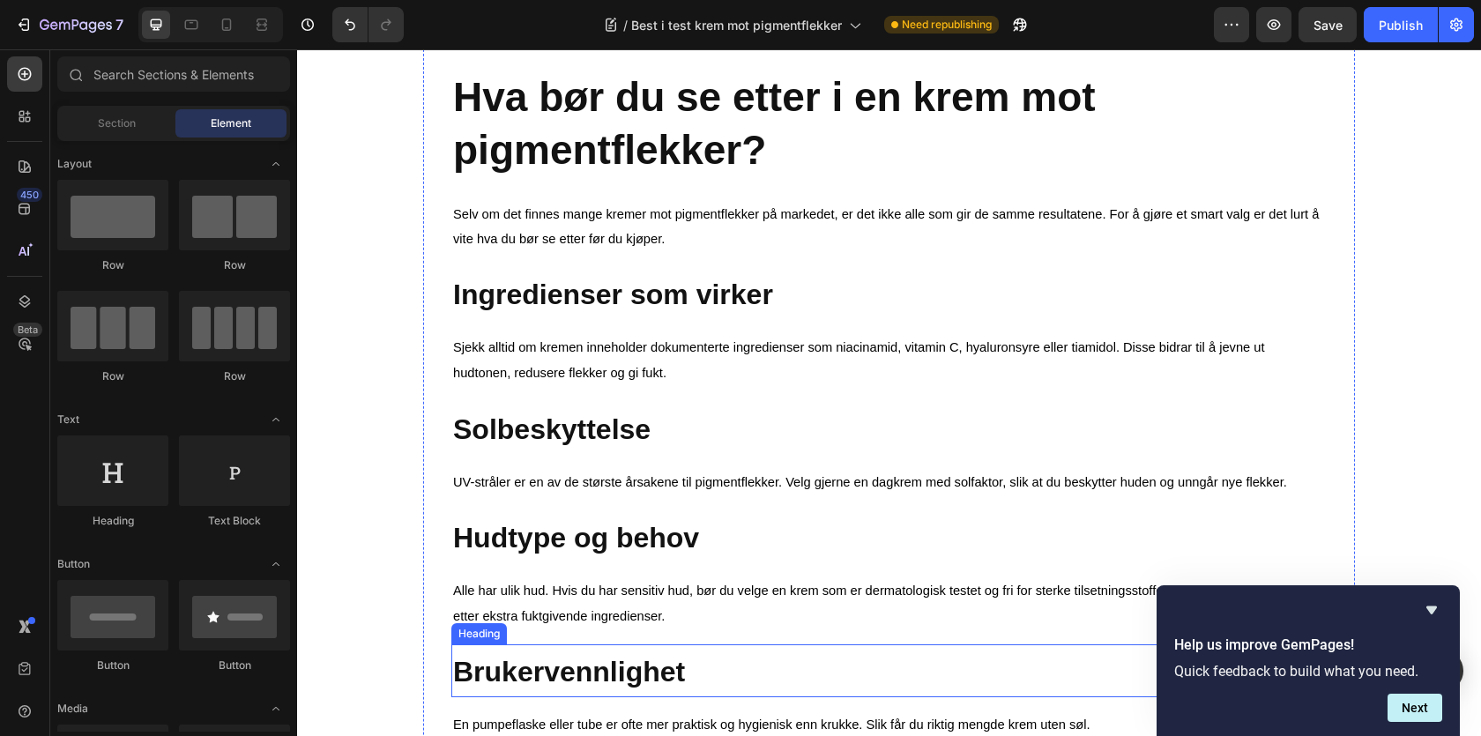
scroll to position [821, 0]
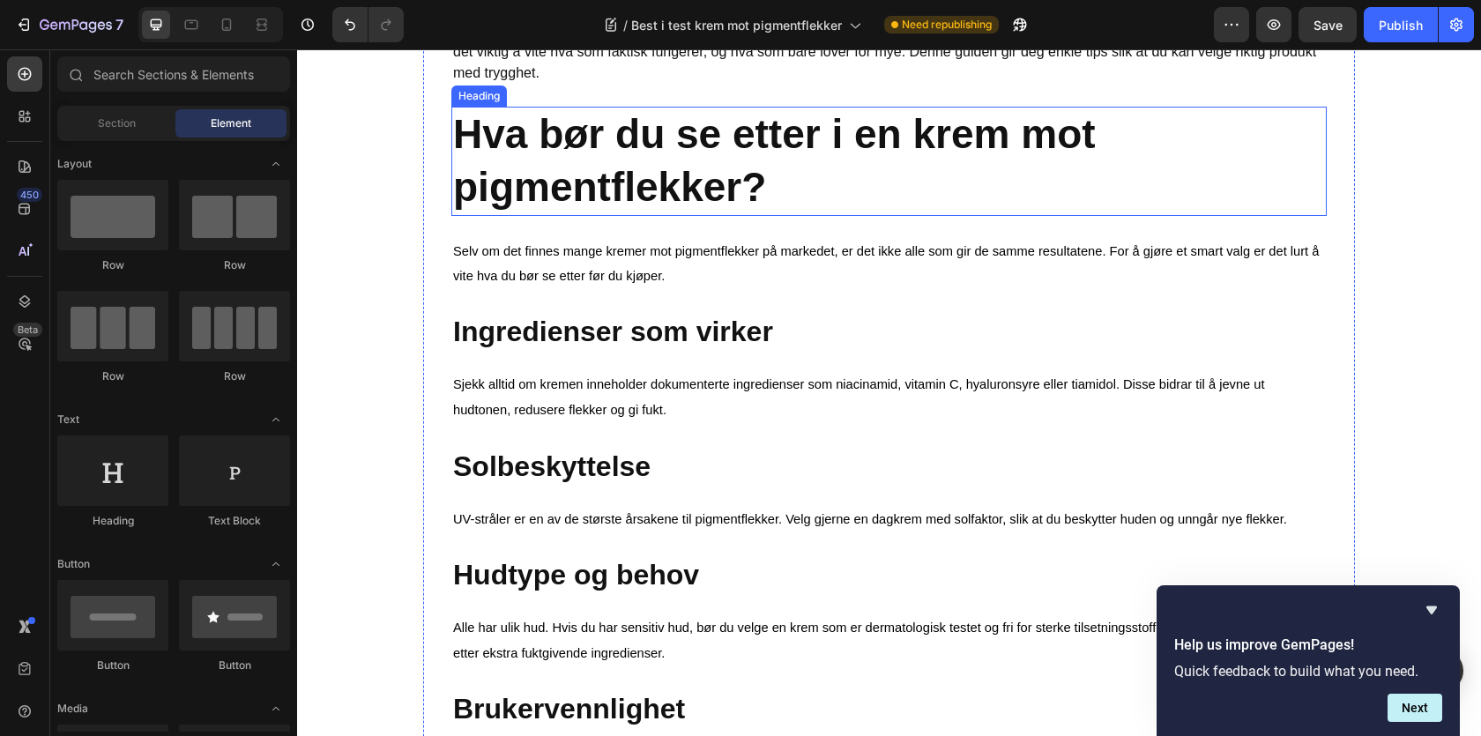
click at [543, 197] on strong "Hva bør du se etter i en krem mot pigmentflekker?" at bounding box center [774, 160] width 643 height 99
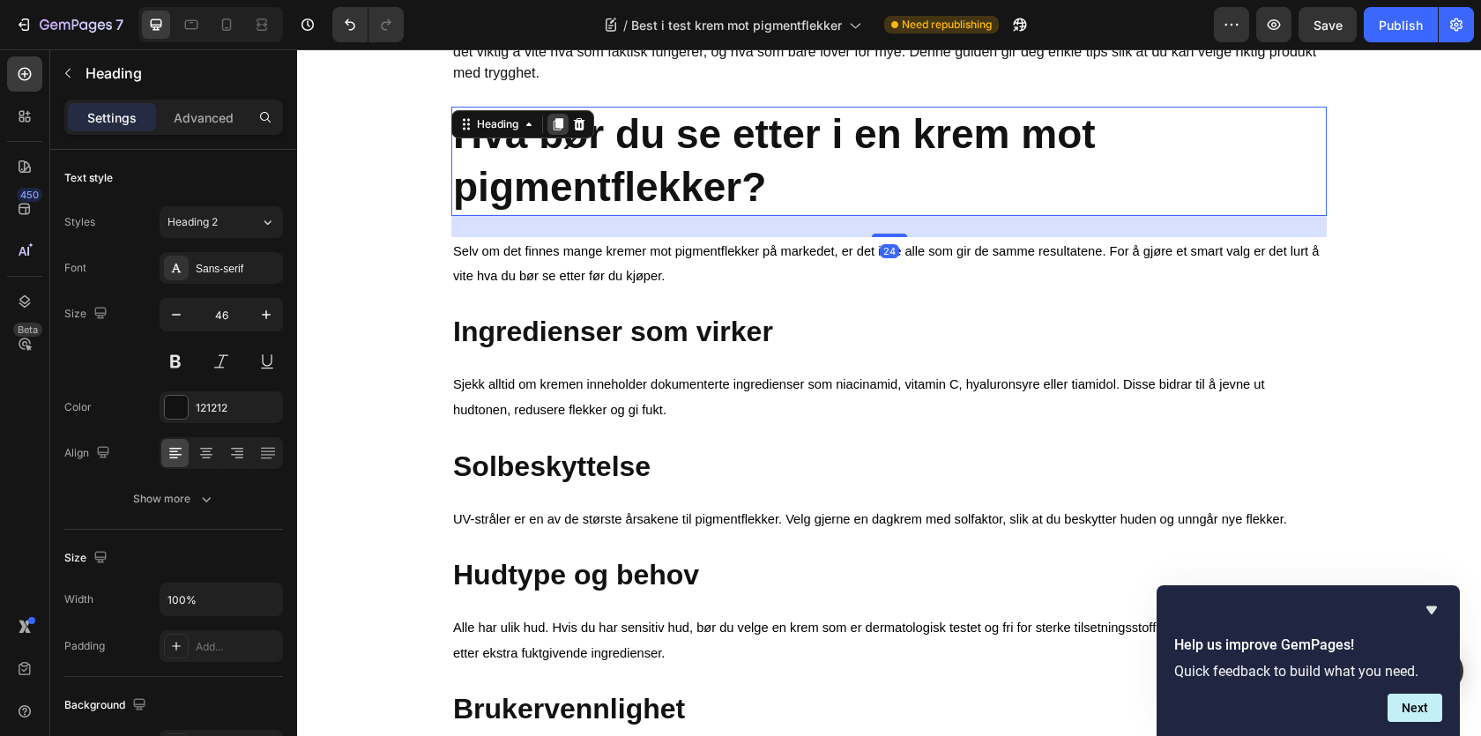
click at [558, 120] on icon at bounding box center [559, 124] width 10 height 12
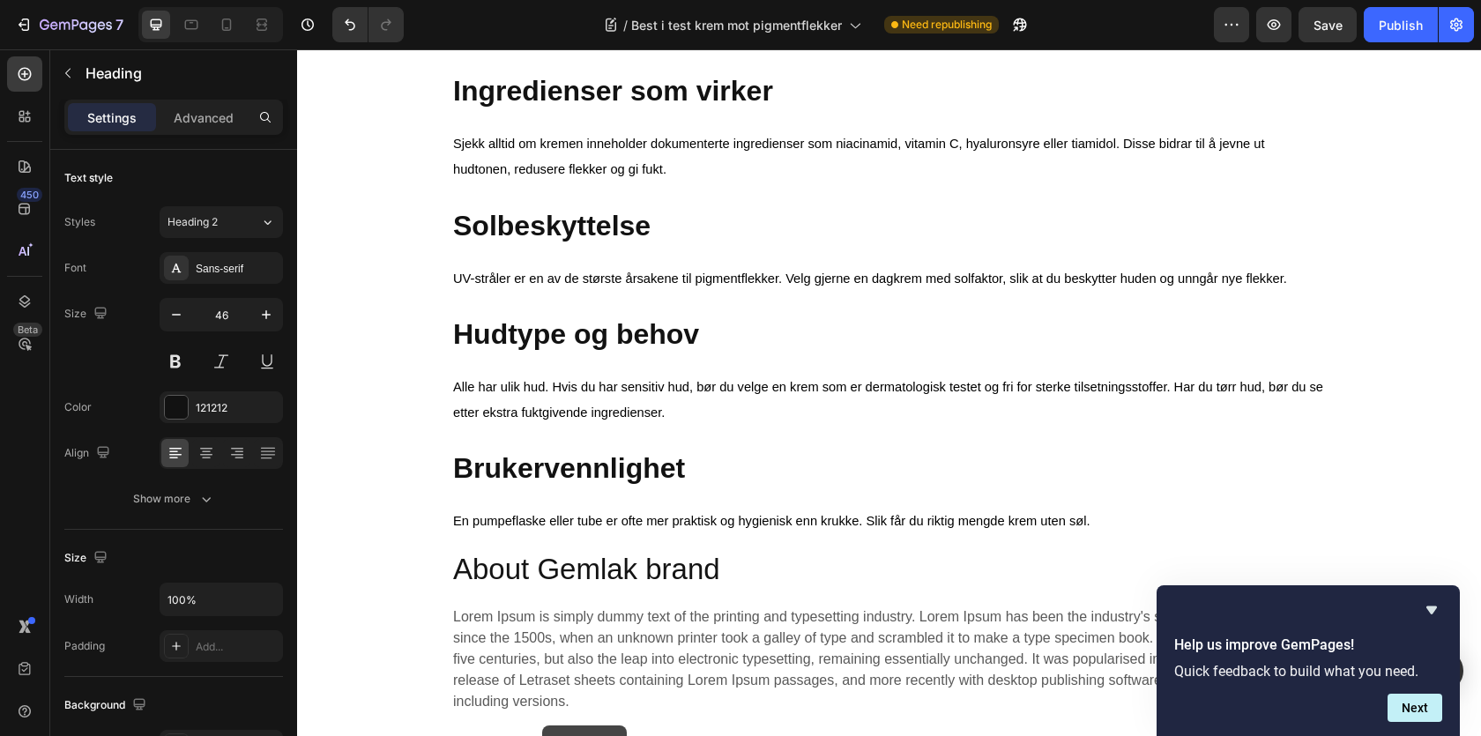
scroll to position [1287, 0]
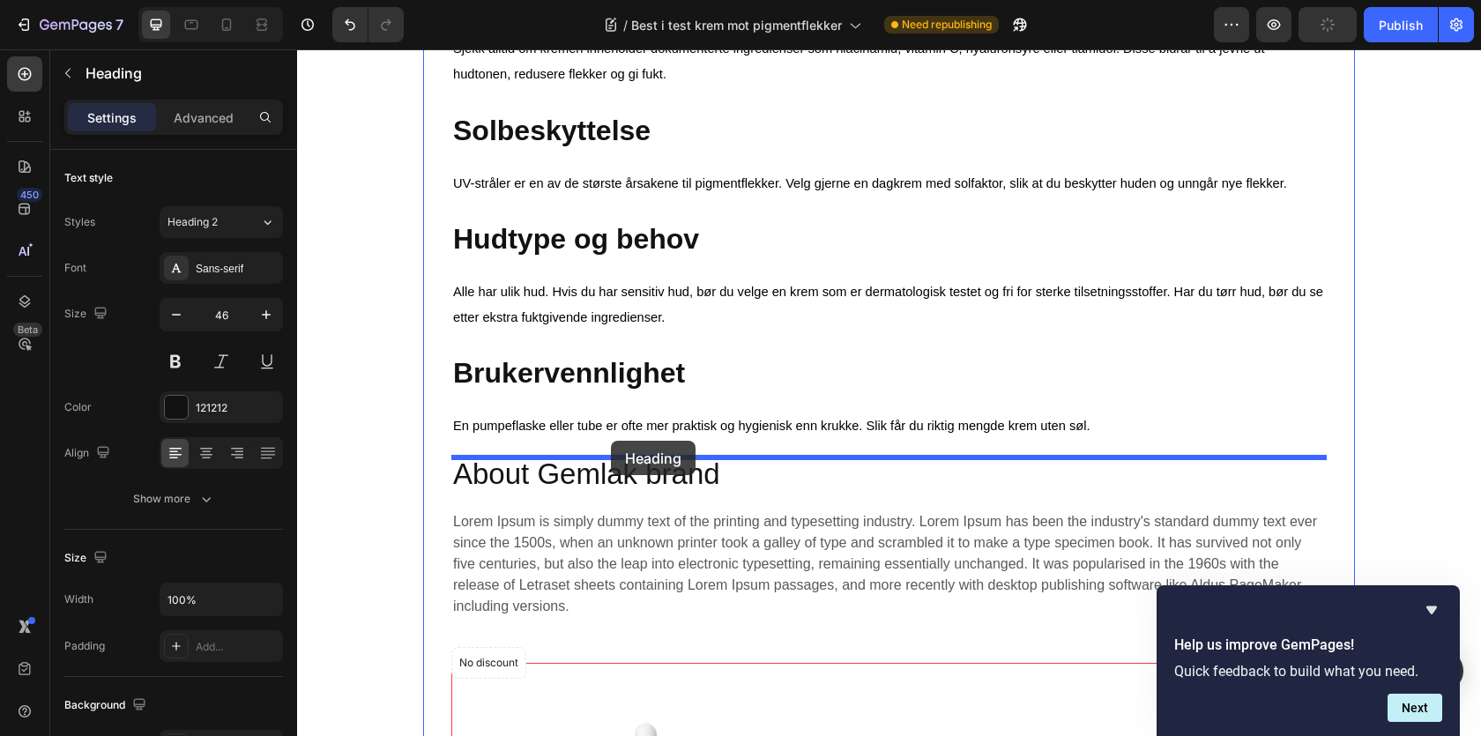
drag, startPoint x: 507, startPoint y: 93, endPoint x: 611, endPoint y: 441, distance: 362.6
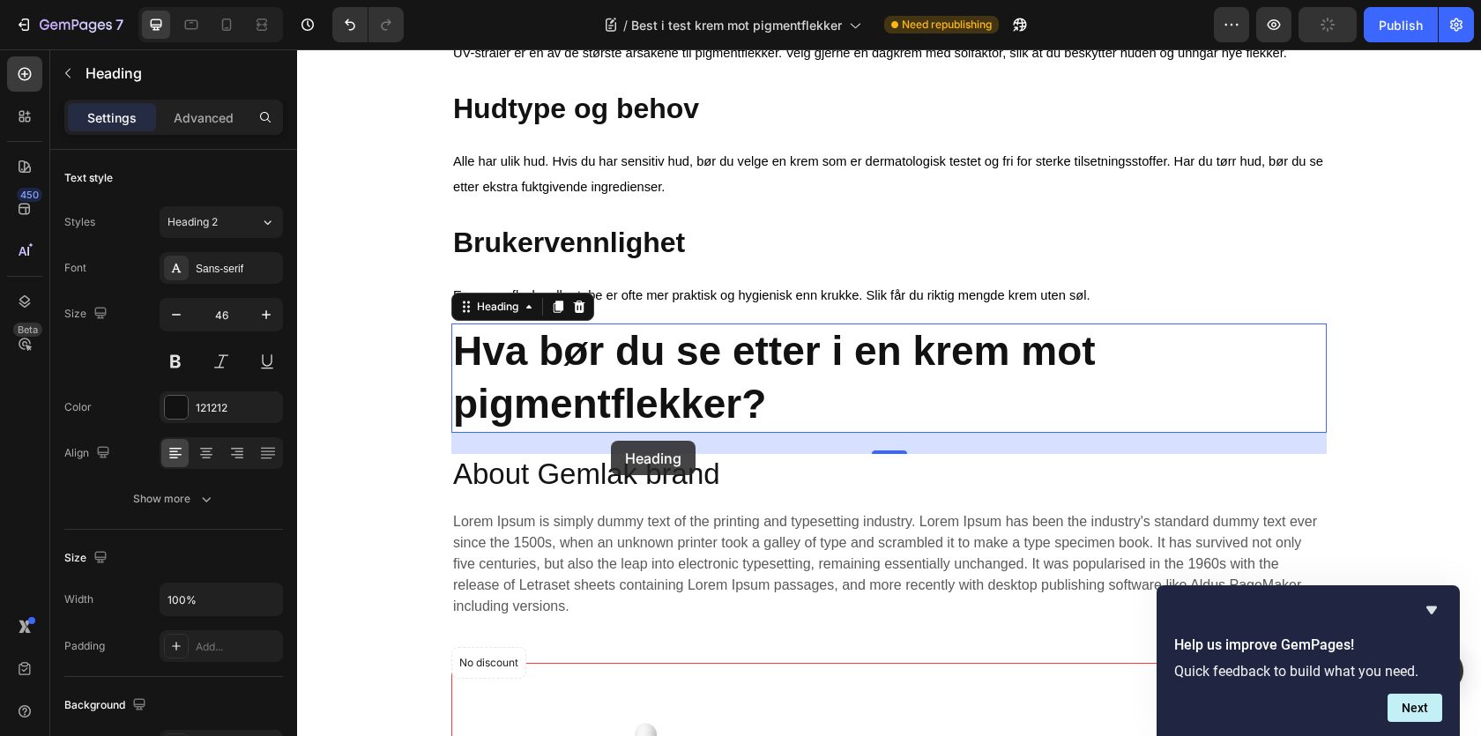
scroll to position [1157, 0]
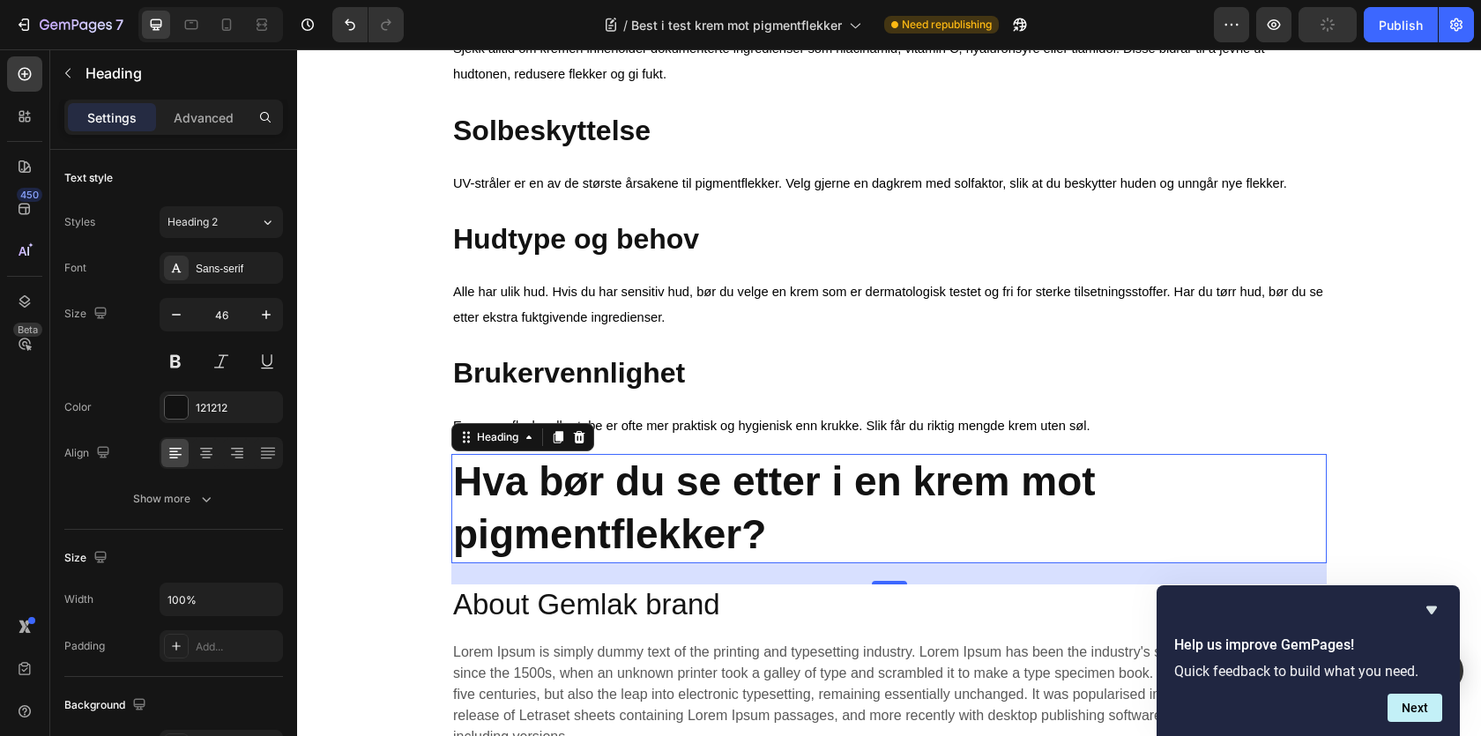
click at [600, 494] on strong "Hva bør du se etter i en krem mot pigmentflekker?" at bounding box center [774, 507] width 643 height 99
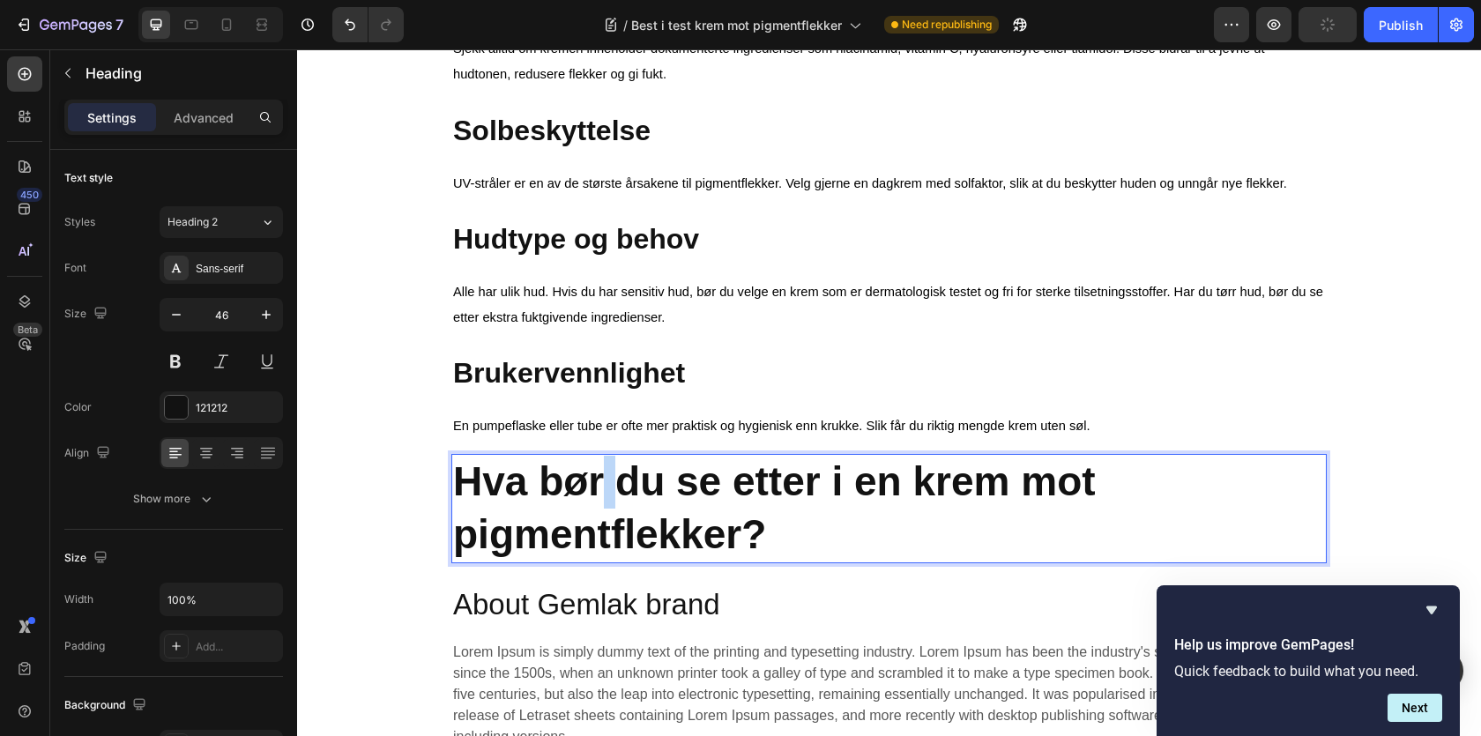
click at [600, 494] on strong "Hva bør du se etter i en krem mot pigmentflekker?" at bounding box center [774, 507] width 643 height 99
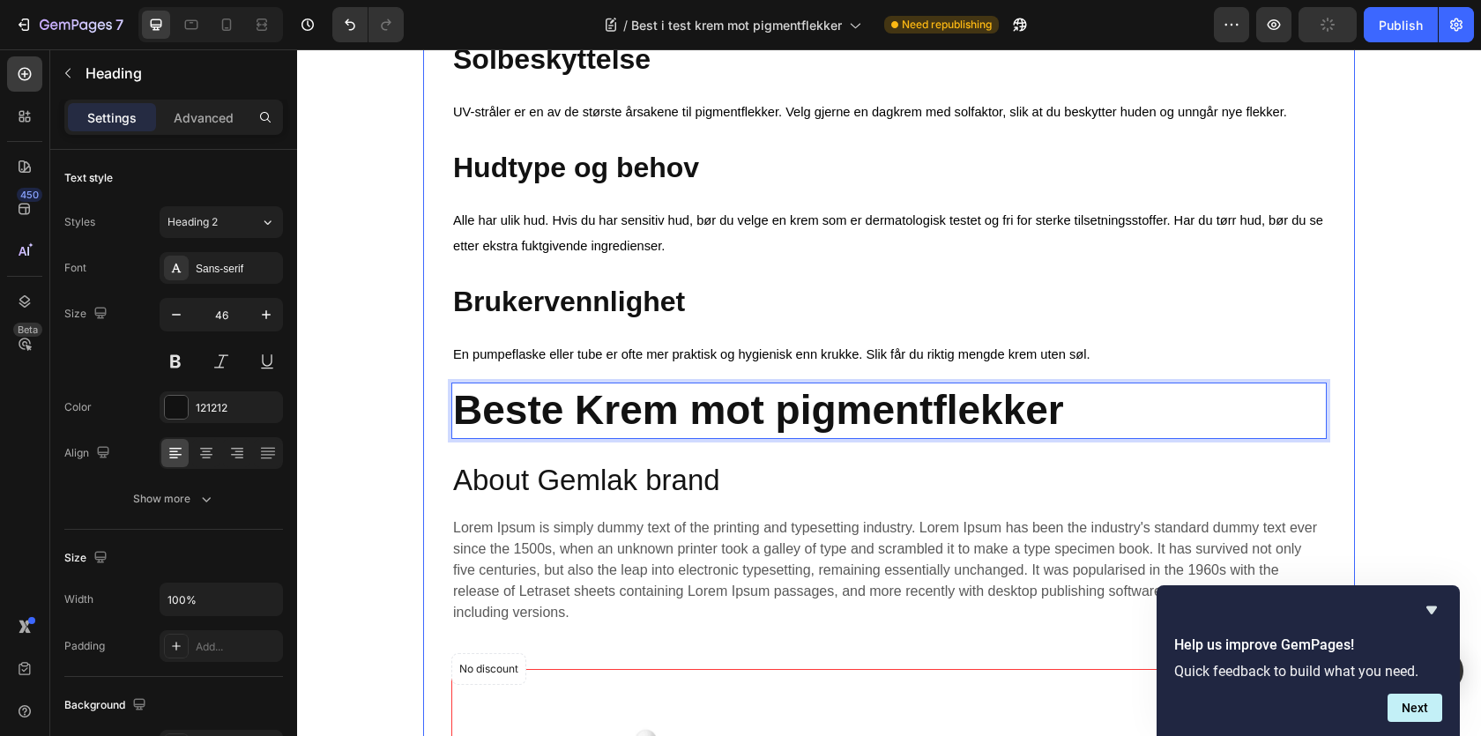
scroll to position [1262, 0]
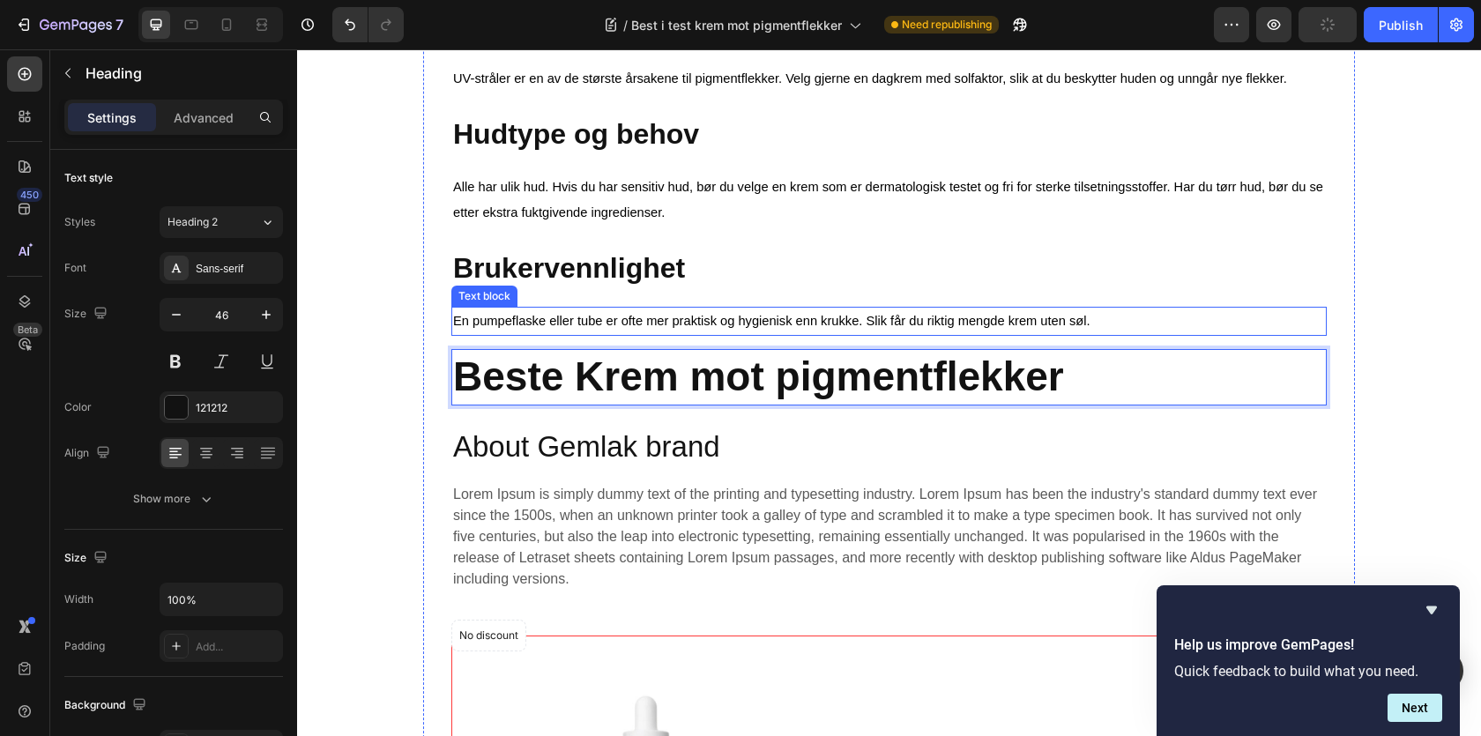
click at [538, 326] on span "En pumpeflaske eller tube er ofte mer praktisk og hygienisk enn krukke. Slik få…" at bounding box center [771, 321] width 637 height 14
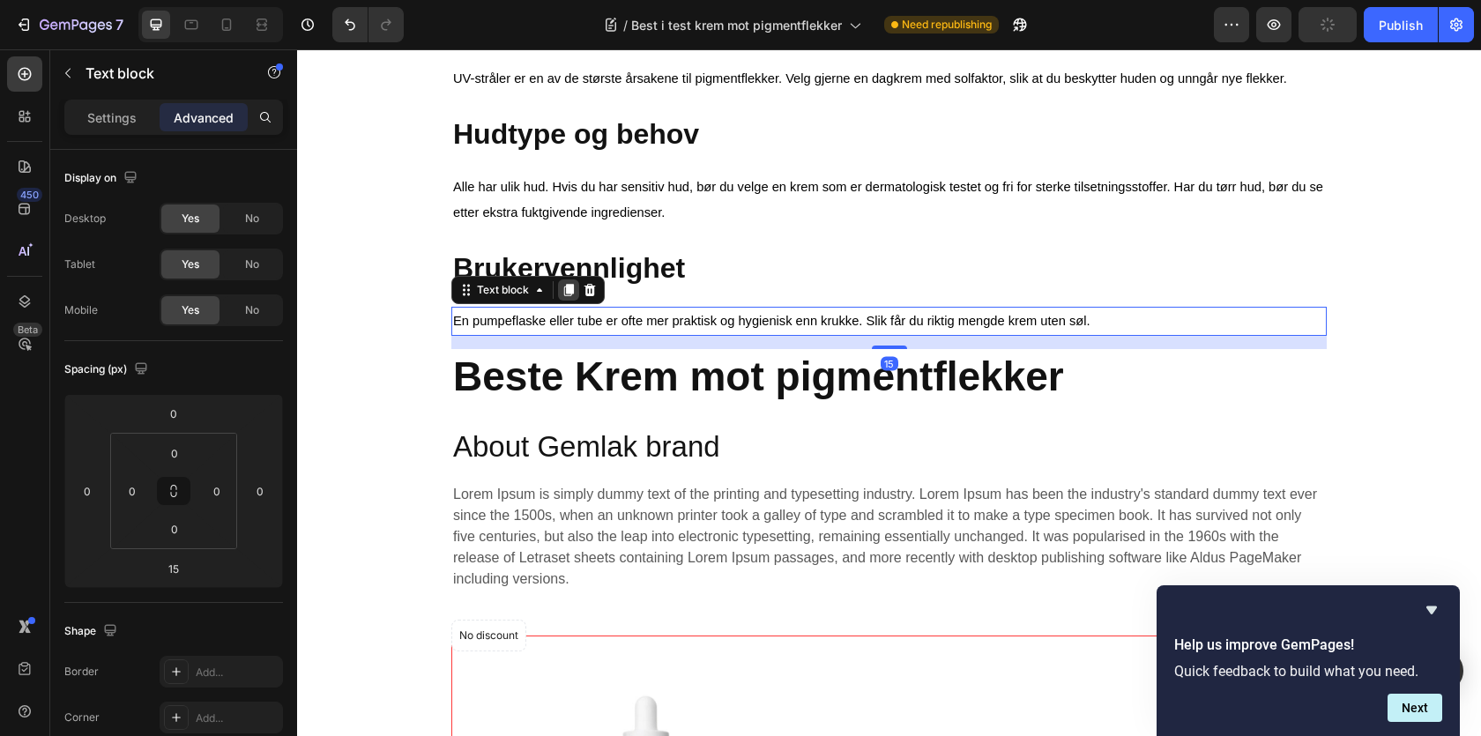
click at [562, 295] on icon at bounding box center [569, 290] width 14 height 14
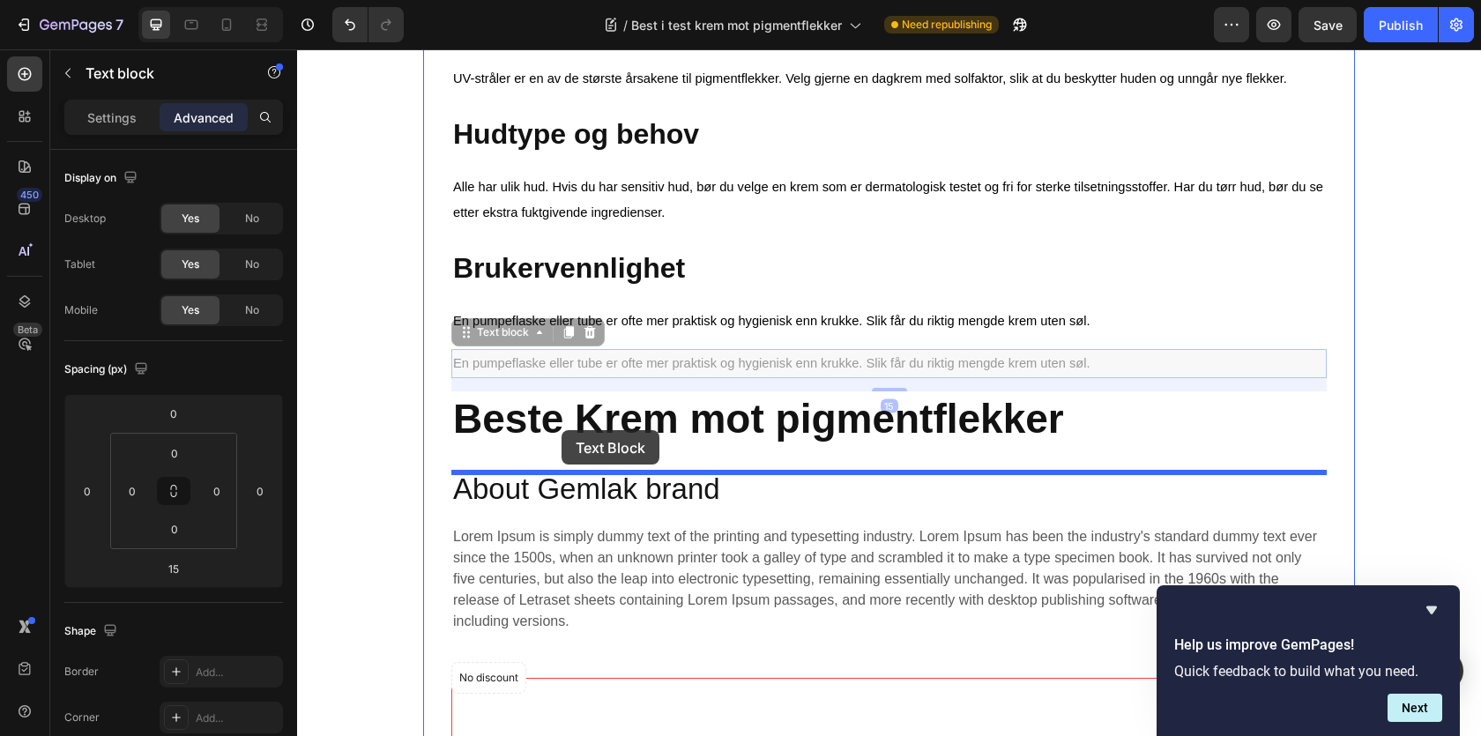
drag, startPoint x: 516, startPoint y: 337, endPoint x: 562, endPoint y: 430, distance: 104.1
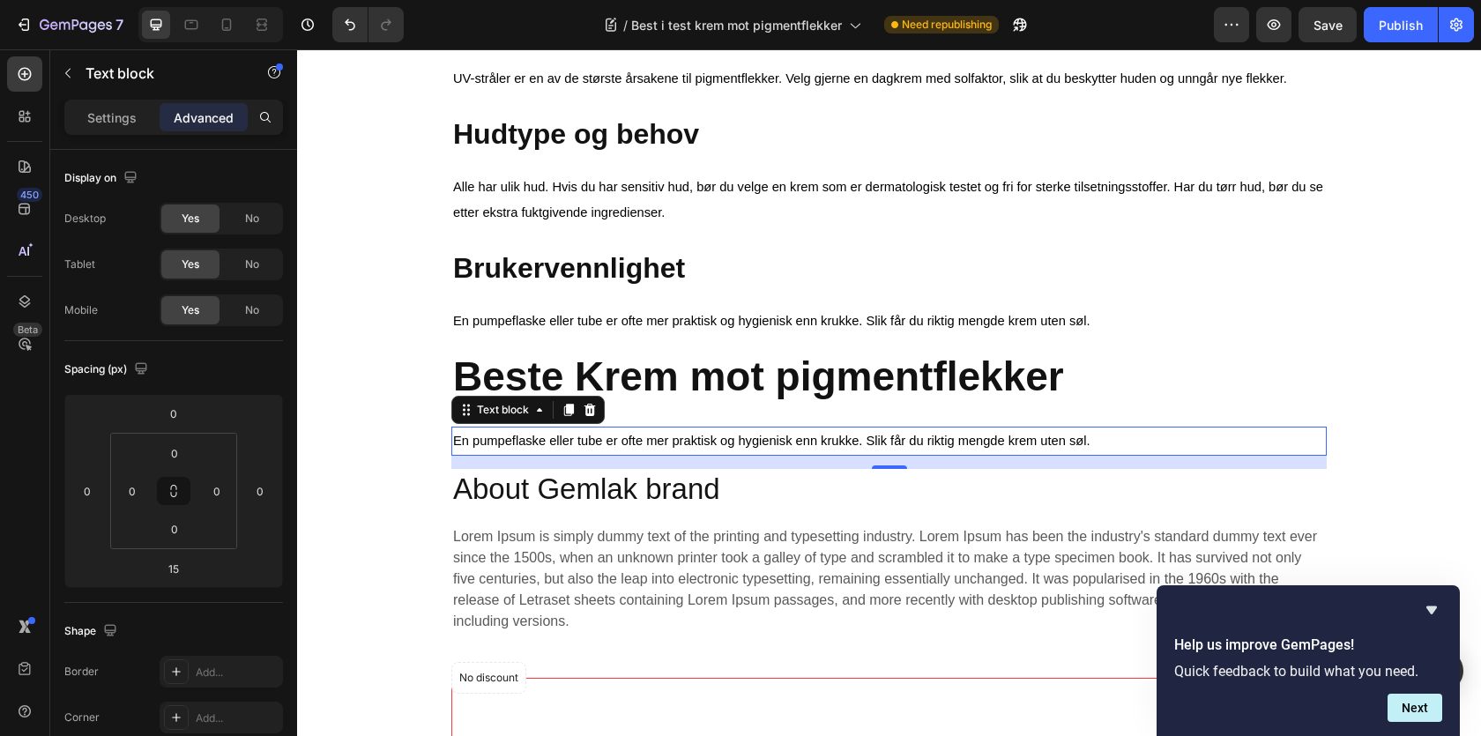
click at [532, 445] on span "En pumpeflaske eller tube er ofte mer praktisk og hygienisk enn krukke. Slik få…" at bounding box center [771, 441] width 637 height 14
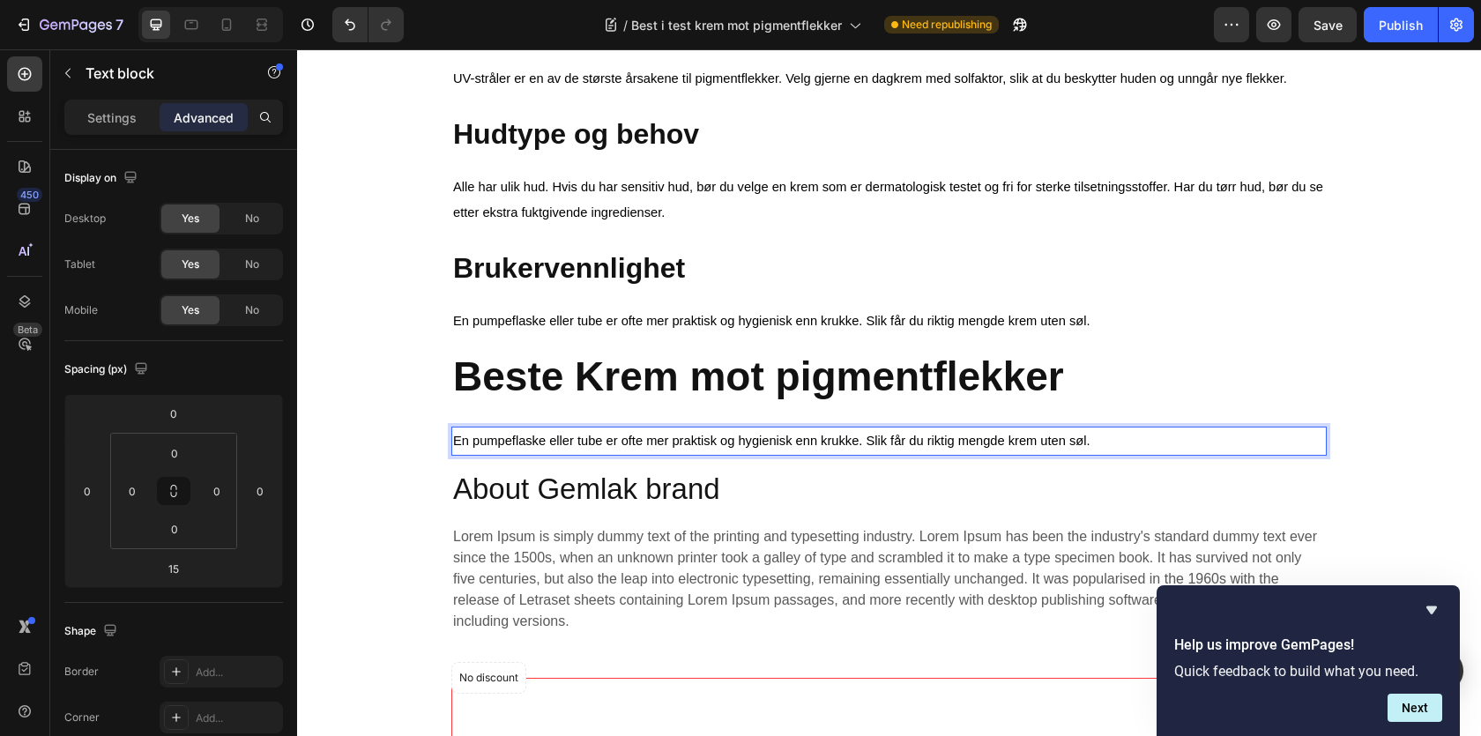
click at [532, 445] on span "En pumpeflaske eller tube er ofte mer praktisk og hygienisk enn krukke. Slik få…" at bounding box center [771, 441] width 637 height 14
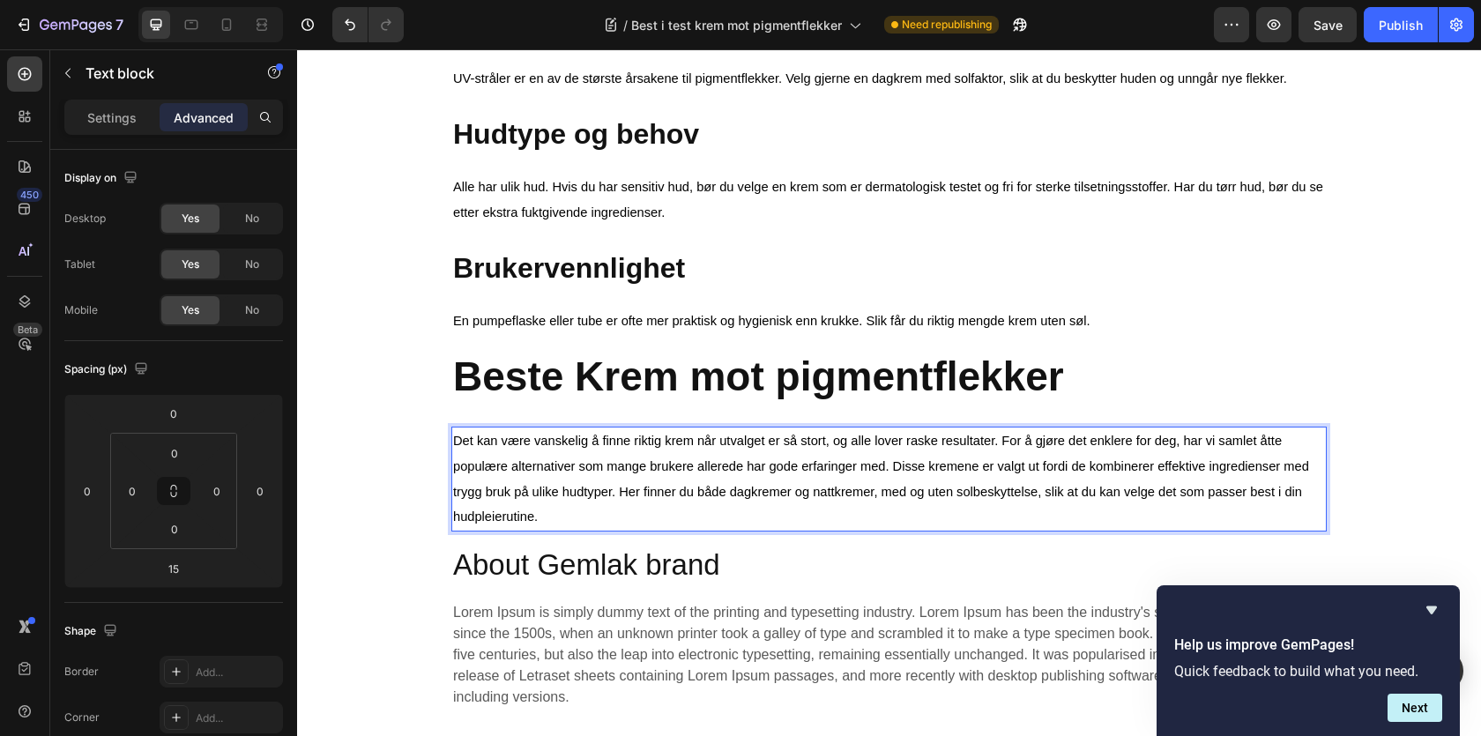
click at [895, 468] on span "Det kan være vanskelig å finne riktig krem når utvalget er så stort, og alle lo…" at bounding box center [881, 479] width 856 height 90
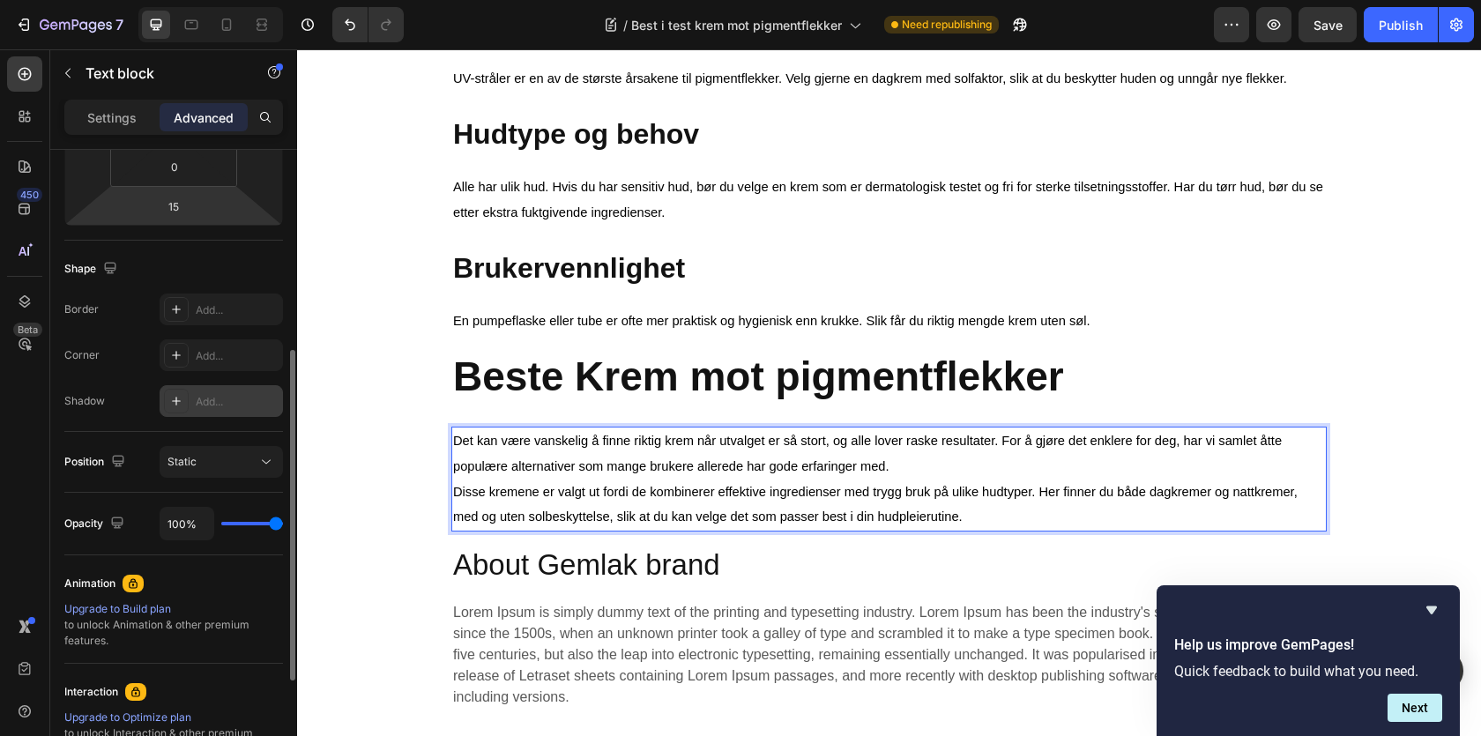
scroll to position [370, 0]
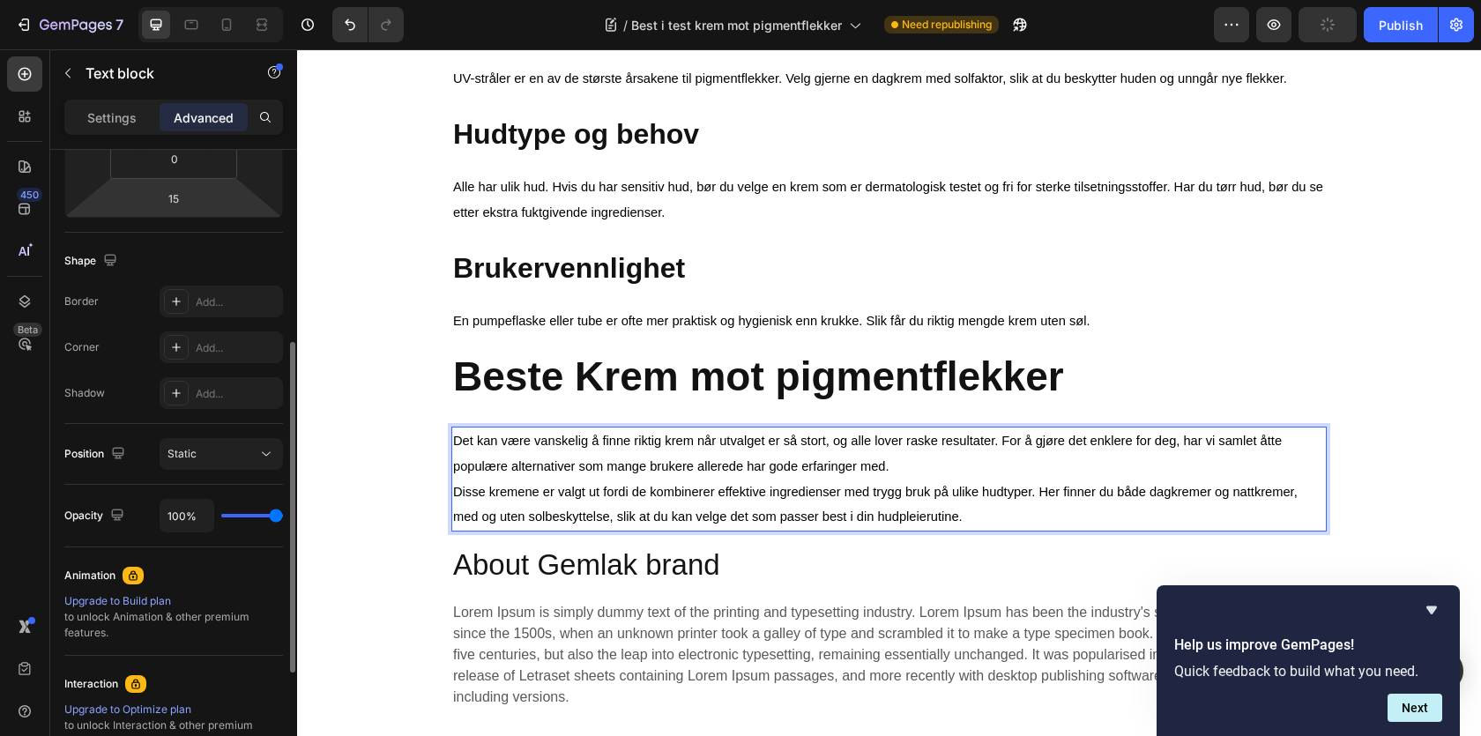
click at [496, 473] on span "Det kan være vanskelig å finne riktig krem når utvalget er så stort, og alle lo…" at bounding box center [867, 454] width 829 height 40
click at [400, 443] on div "⁠⁠⁠⁠⁠⁠⁠ Best i test krem mot pigmentflekker Heading Image Skrevet av Sarah| | A…" at bounding box center [889, 638] width 1158 height 2367
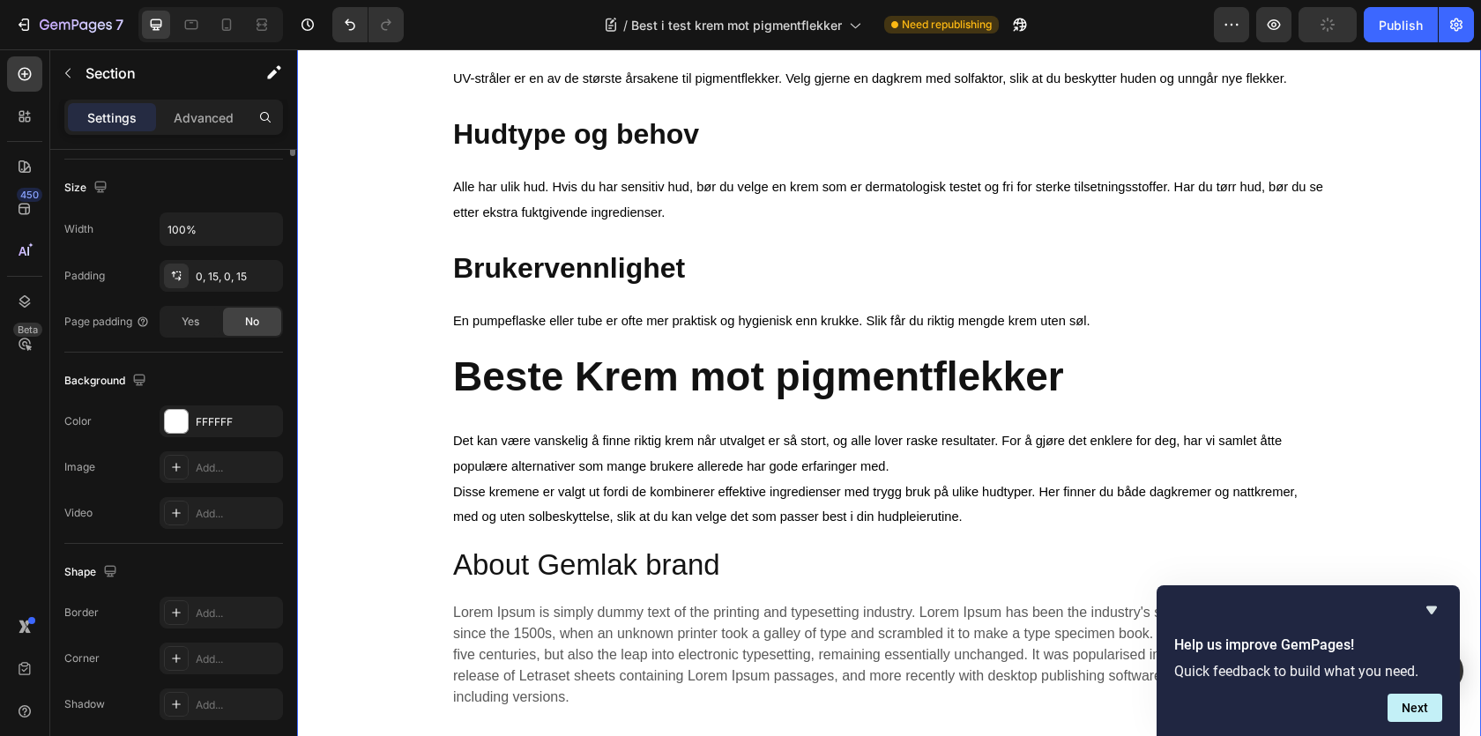
scroll to position [0, 0]
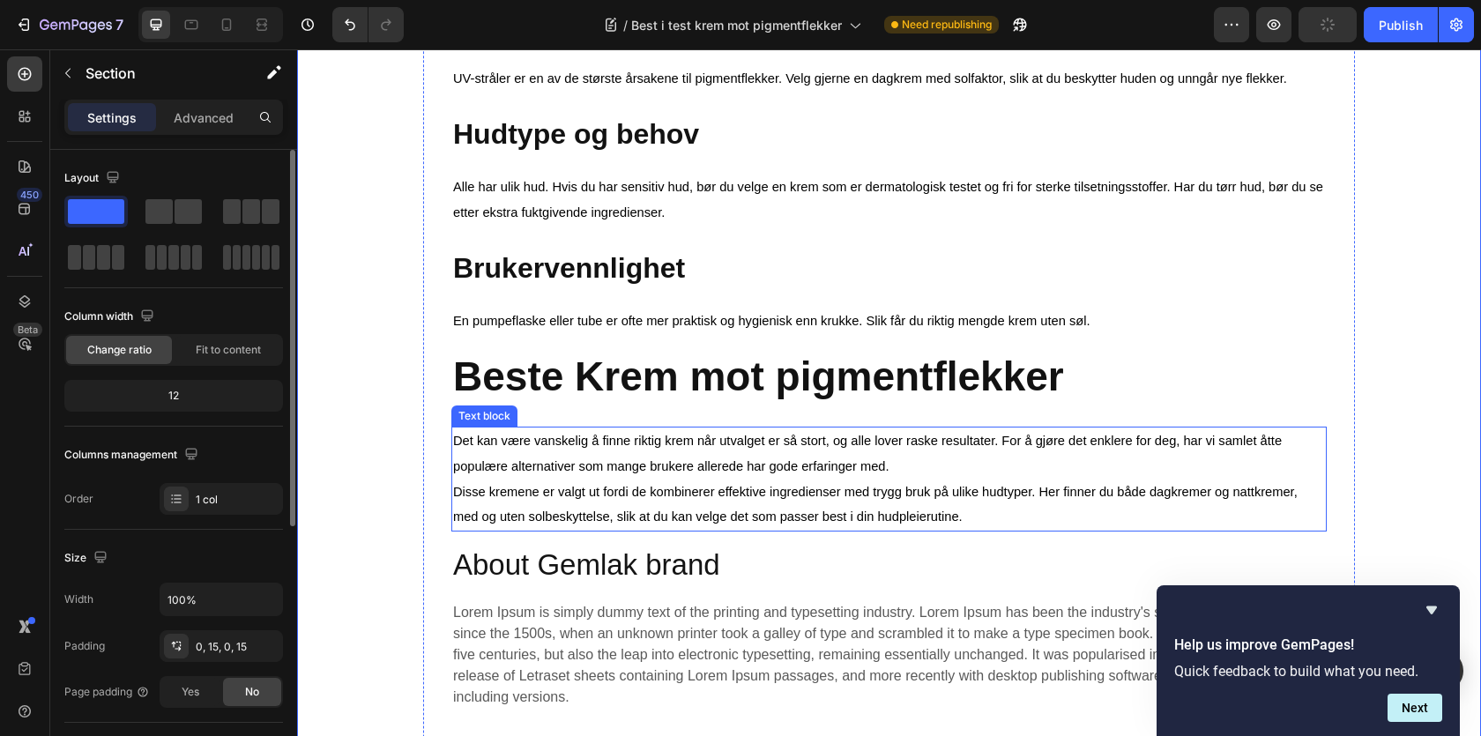
click at [532, 459] on p "Det kan være vanskelig å finne riktig krem når utvalget er så stort, og alle lo…" at bounding box center [889, 453] width 872 height 51
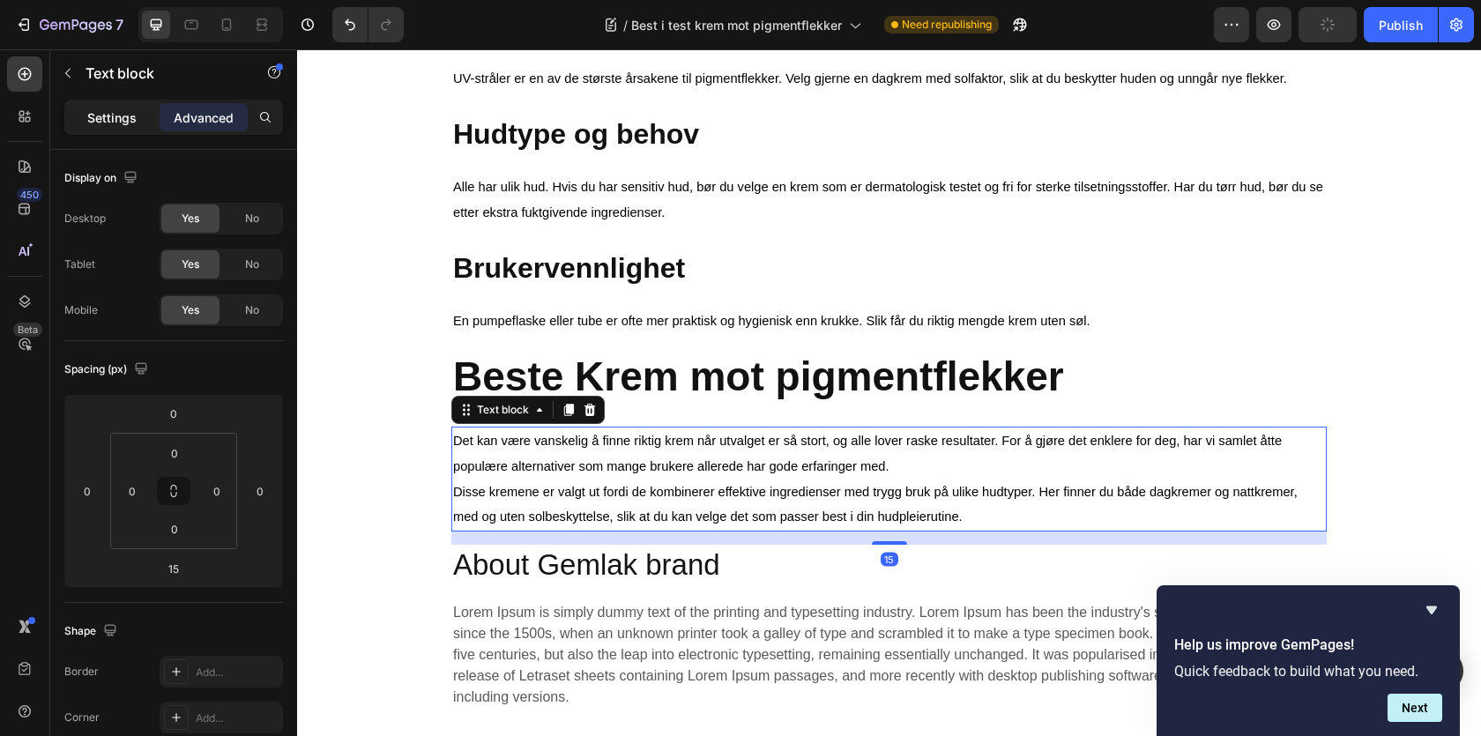
click at [122, 120] on p "Settings" at bounding box center [111, 117] width 49 height 19
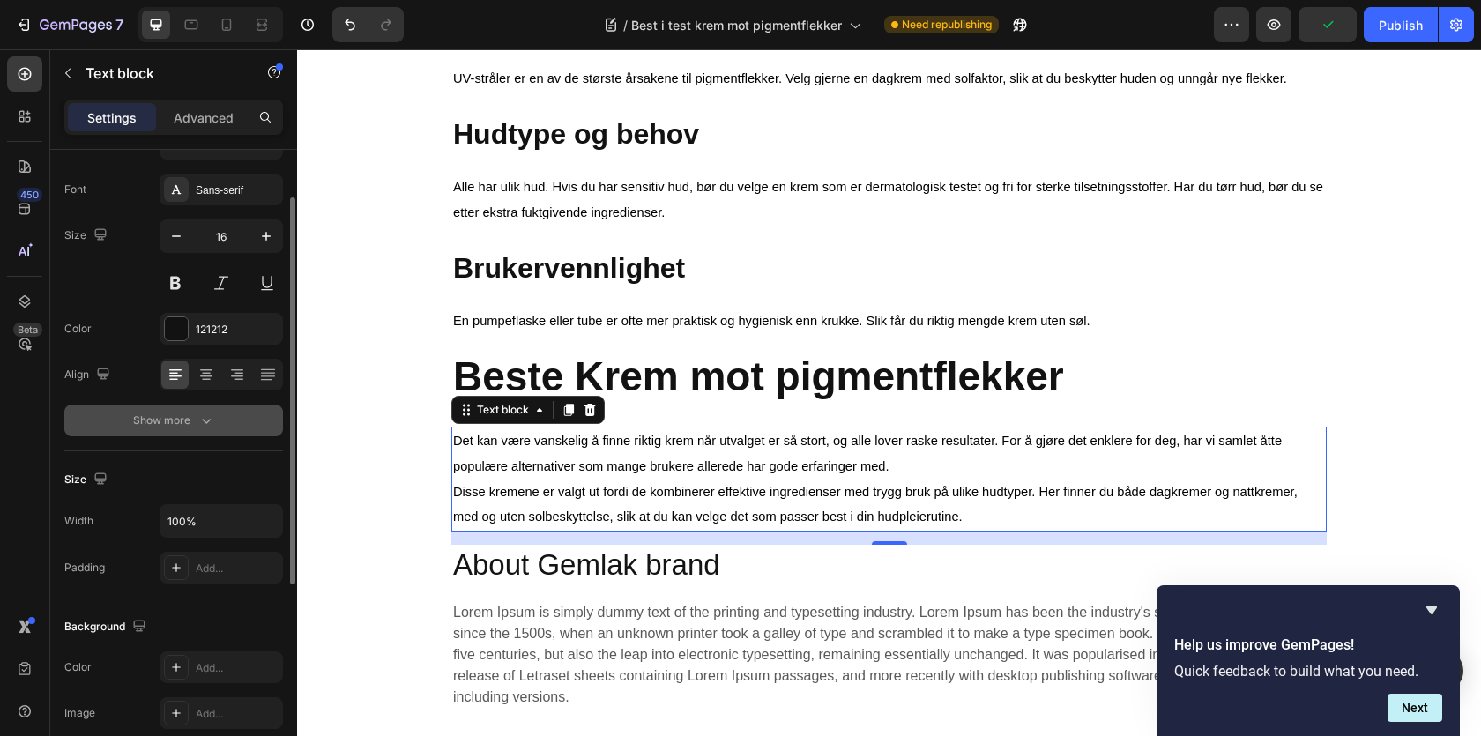
click at [190, 419] on div "Show more" at bounding box center [174, 421] width 82 height 18
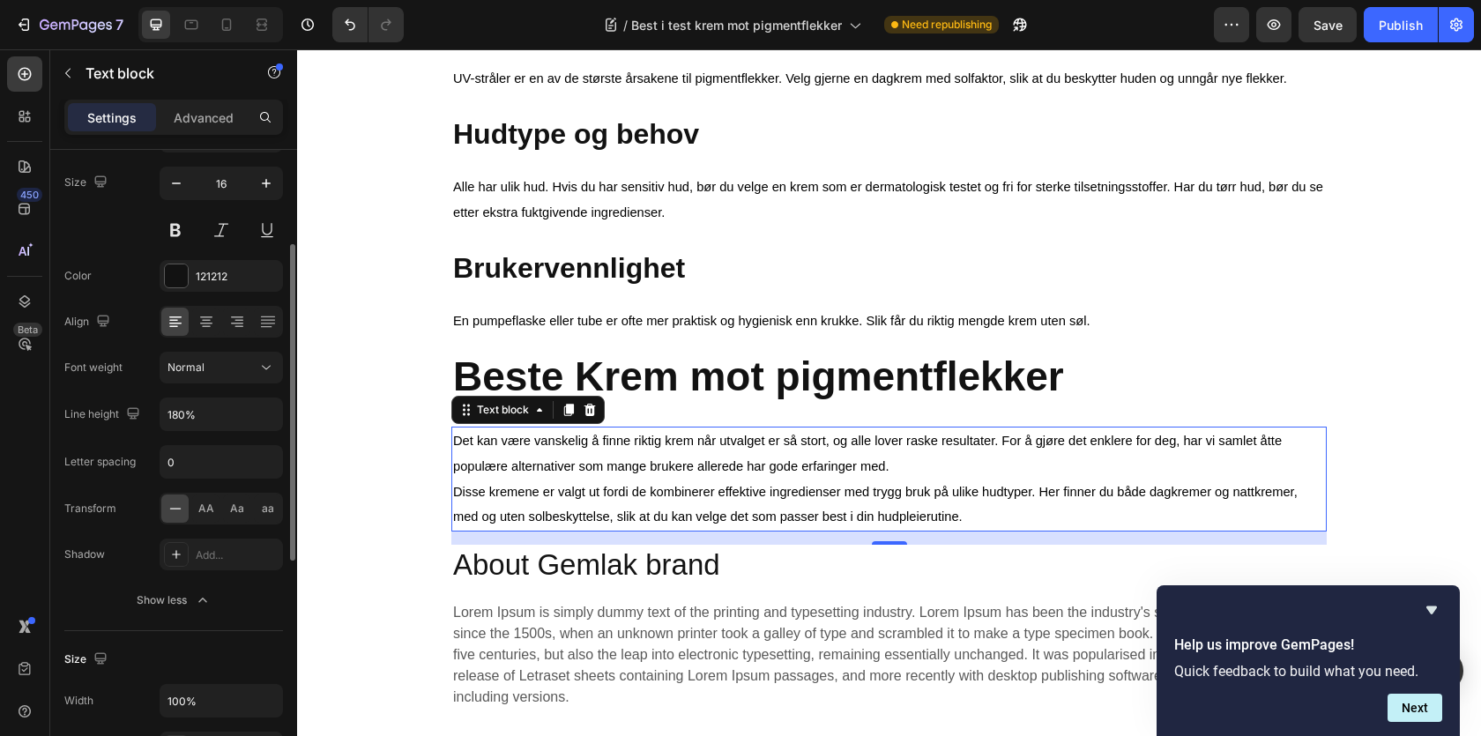
scroll to position [151, 0]
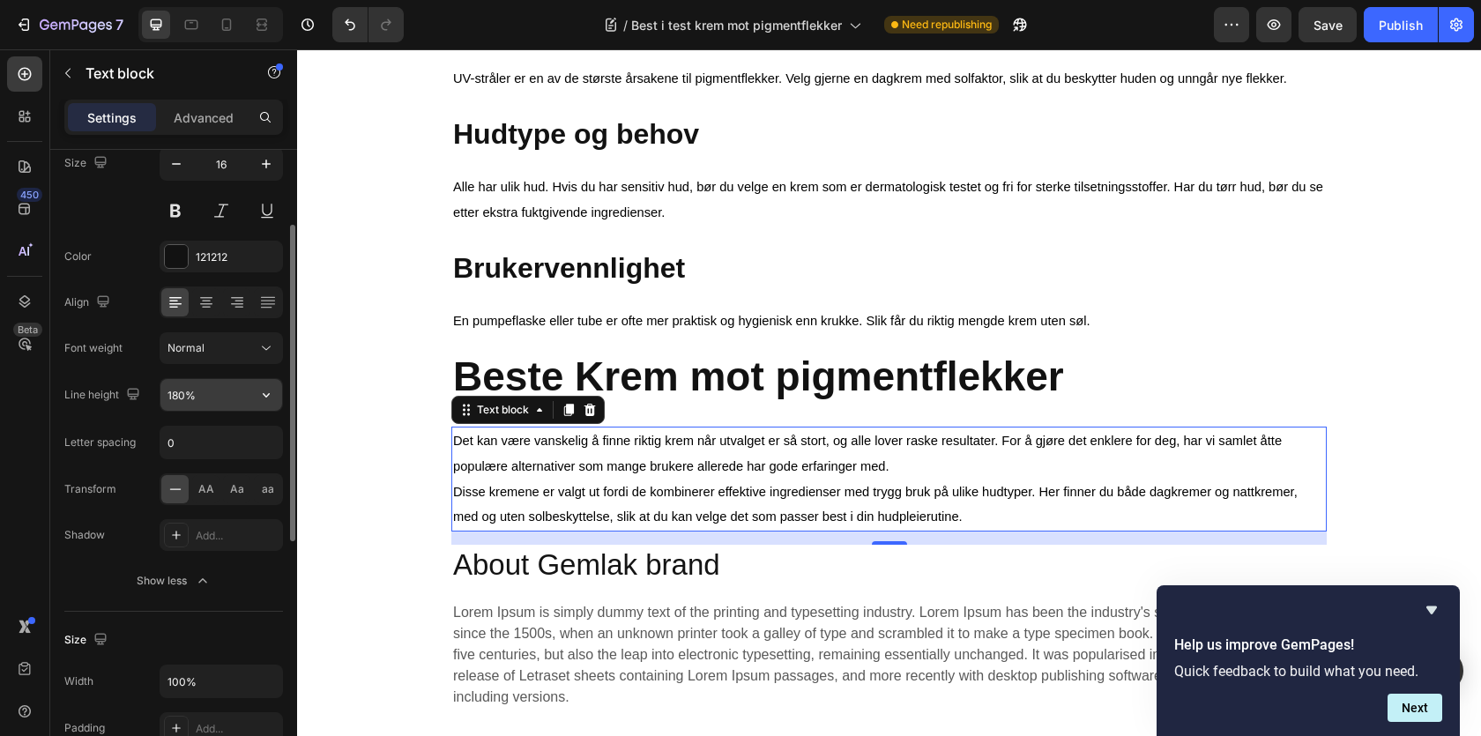
click at [212, 387] on input "180%" at bounding box center [221, 395] width 122 height 32
click at [128, 456] on div "Letter spacing" at bounding box center [99, 442] width 71 height 28
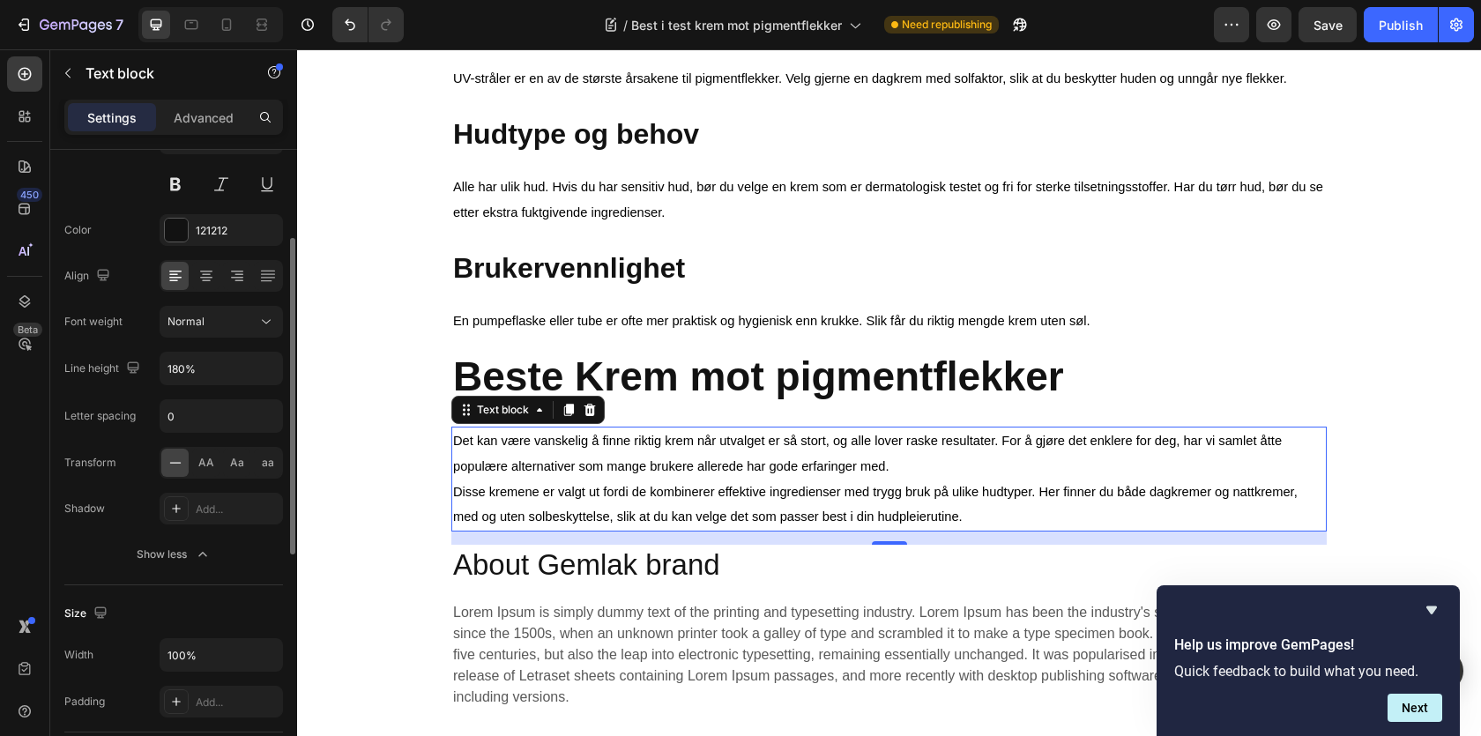
scroll to position [175, 0]
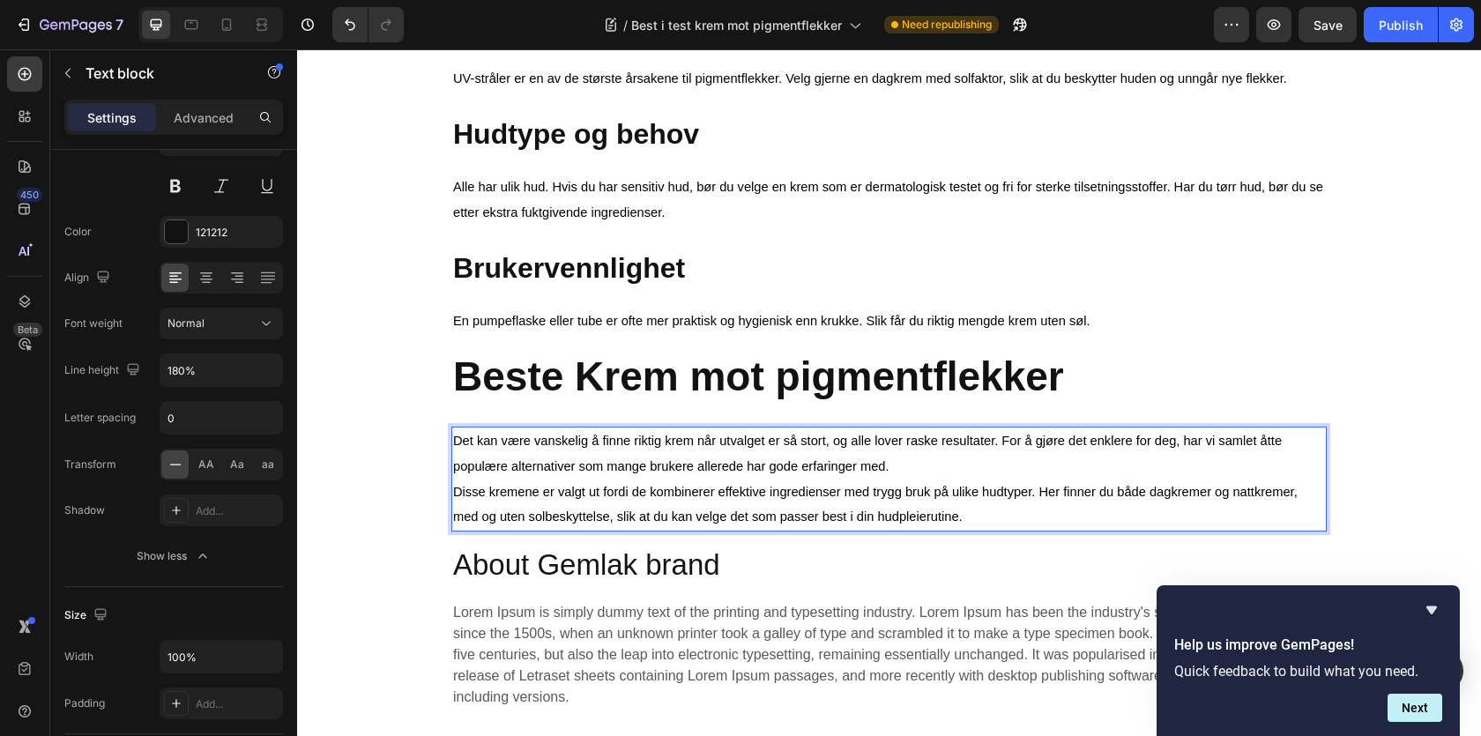
click at [549, 490] on span "Disse kremene er valgt ut fordi de kombinerer effektive ingredienser med trygg …" at bounding box center [875, 505] width 845 height 40
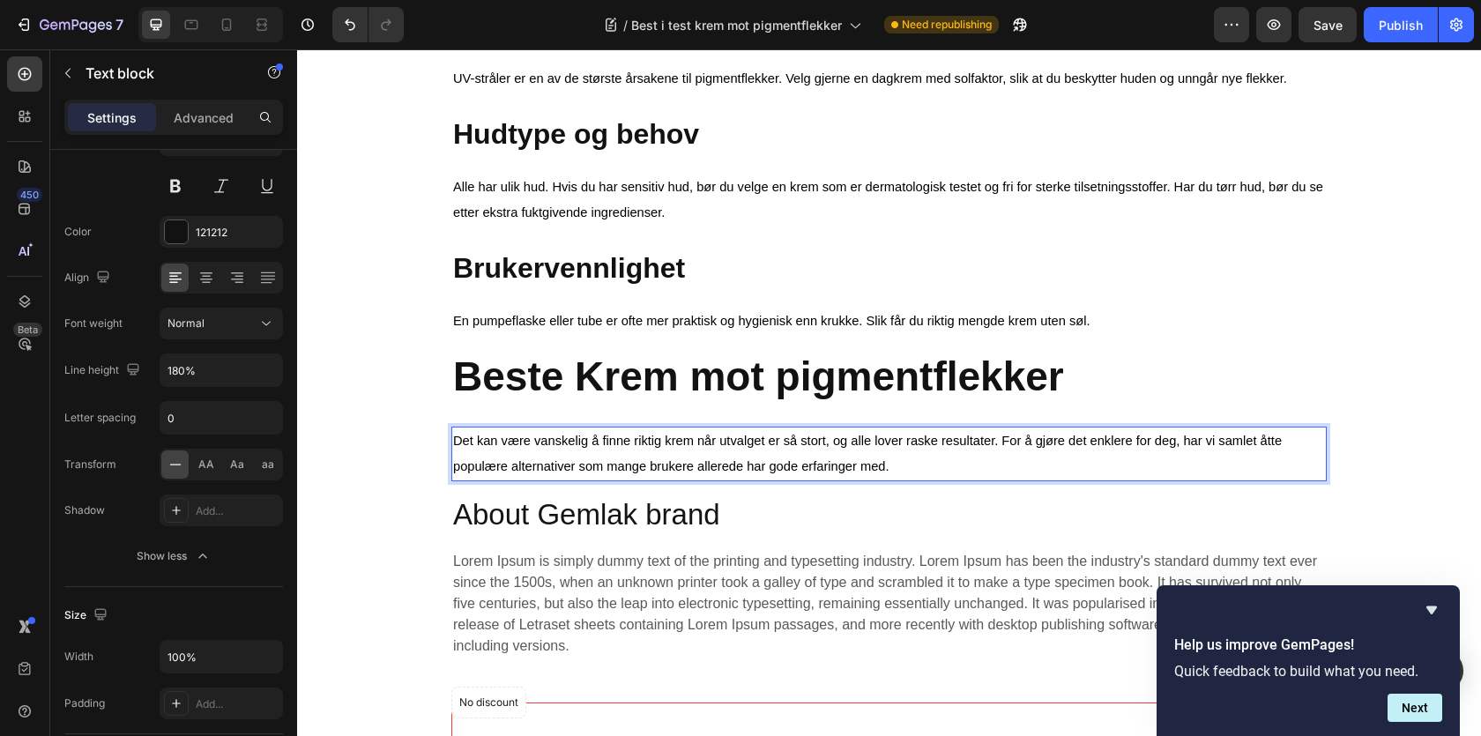
click at [827, 462] on span "Det kan være vanskelig å finne riktig krem når utvalget er så stort, og alle lo…" at bounding box center [867, 454] width 829 height 40
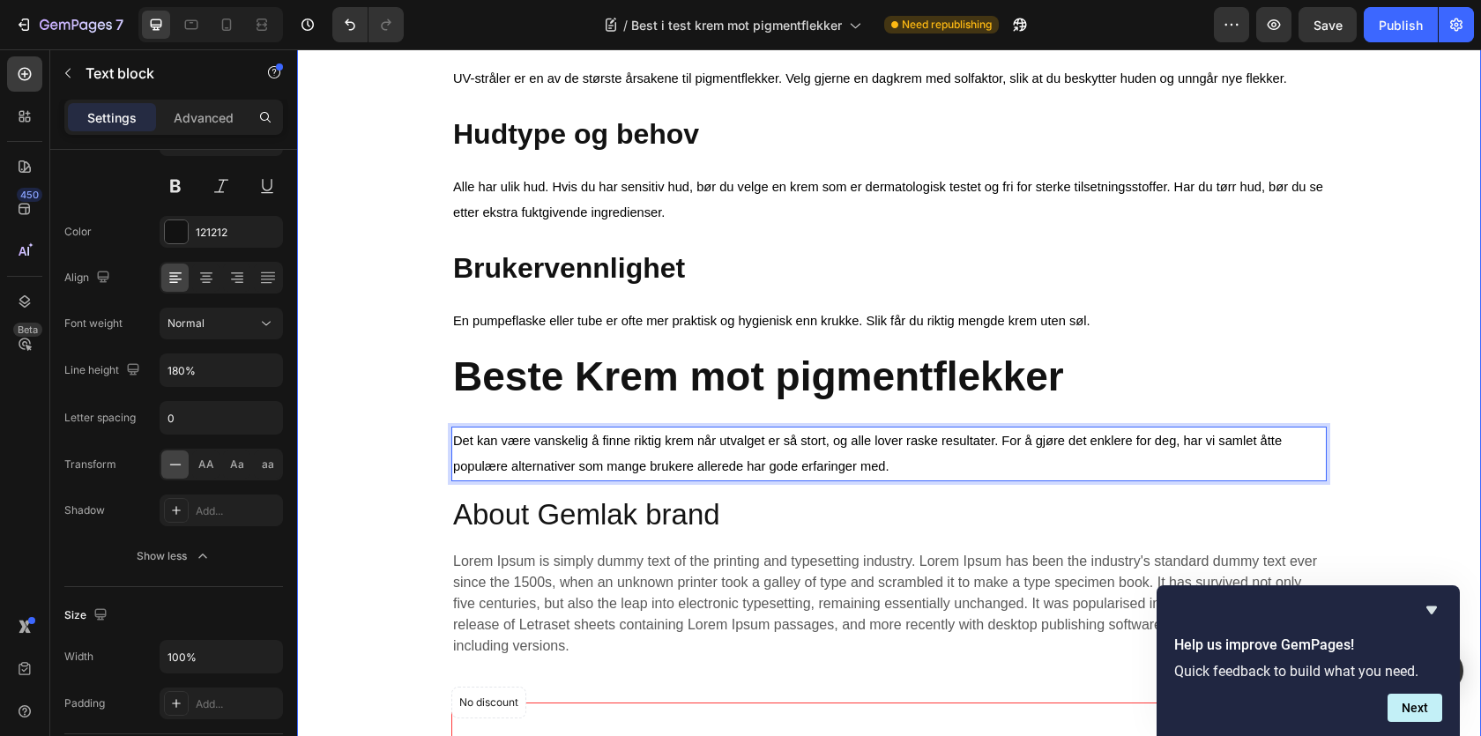
click at [1369, 396] on div "⁠⁠⁠⁠⁠⁠⁠ Best i test krem mot pigmentflekker Heading Image Skrevet av Sarah| | A…" at bounding box center [889, 613] width 1158 height 2316
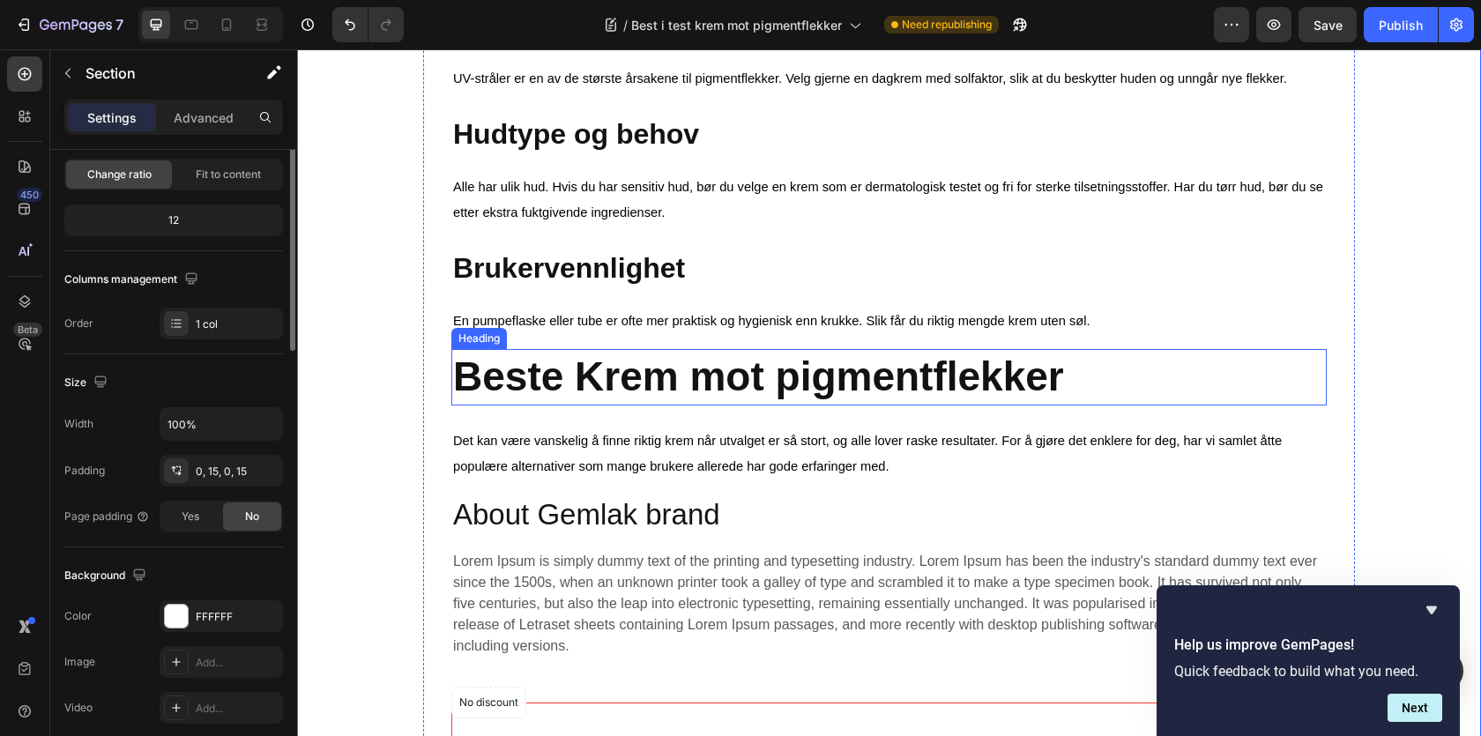
scroll to position [0, 0]
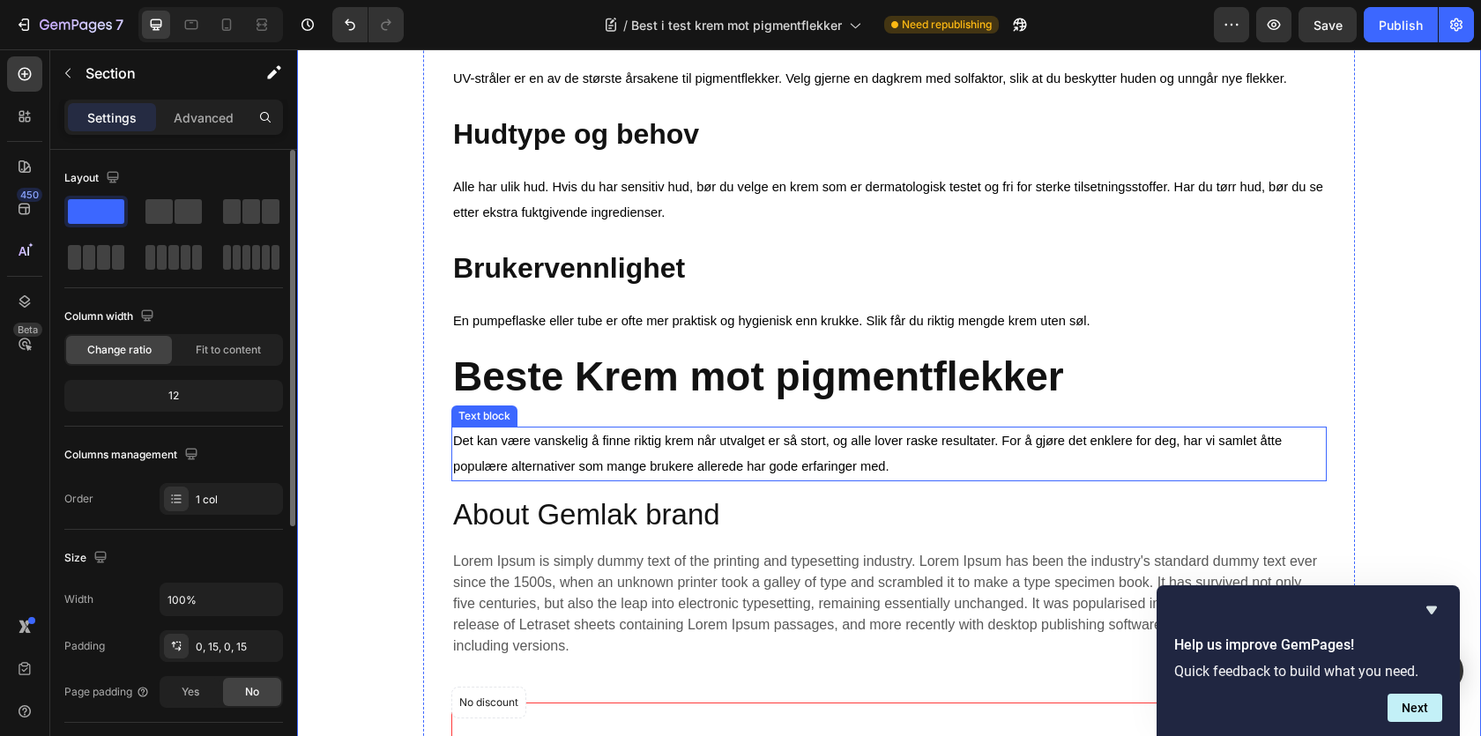
click at [931, 460] on p "Det kan være vanskelig å finne riktig krem når utvalget er så stort, og alle lo…" at bounding box center [889, 453] width 872 height 51
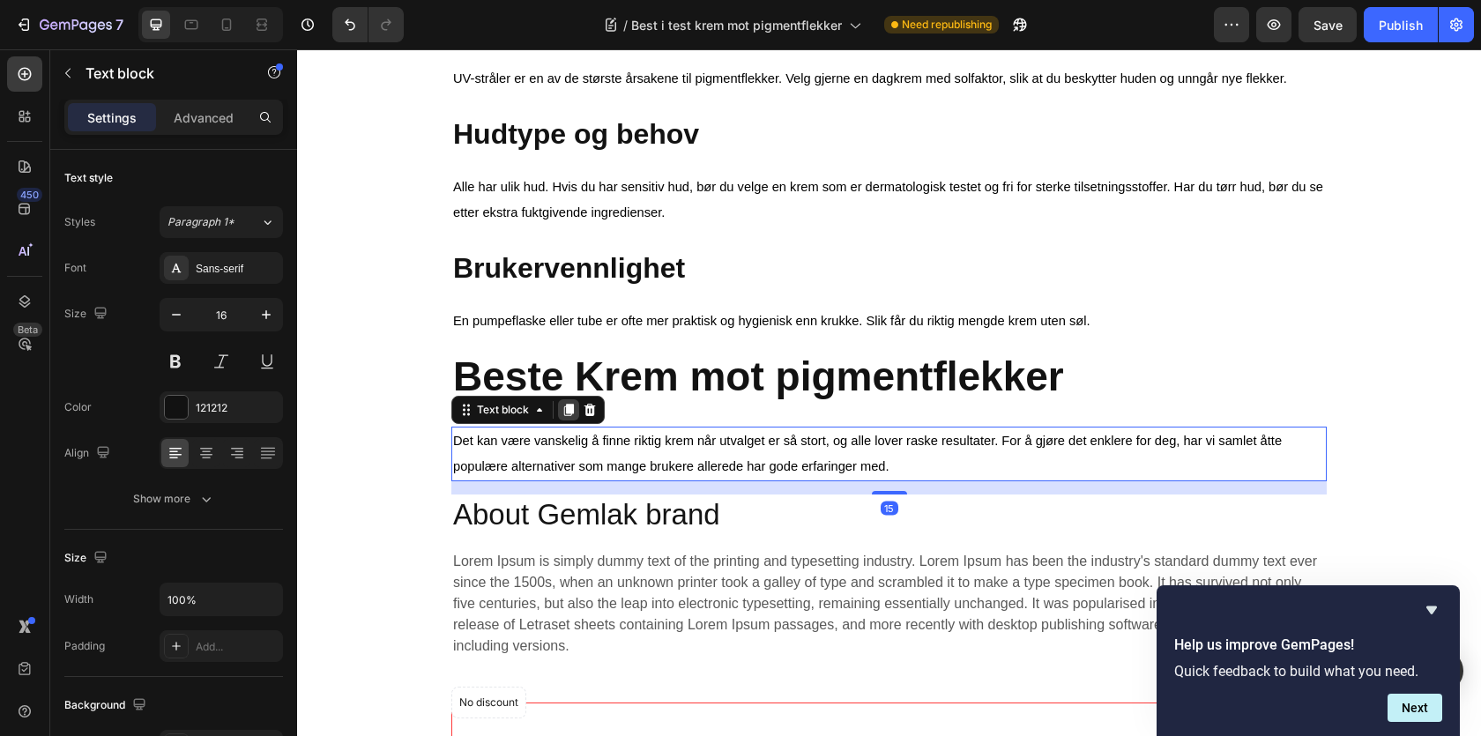
click at [564, 416] on icon at bounding box center [569, 410] width 10 height 12
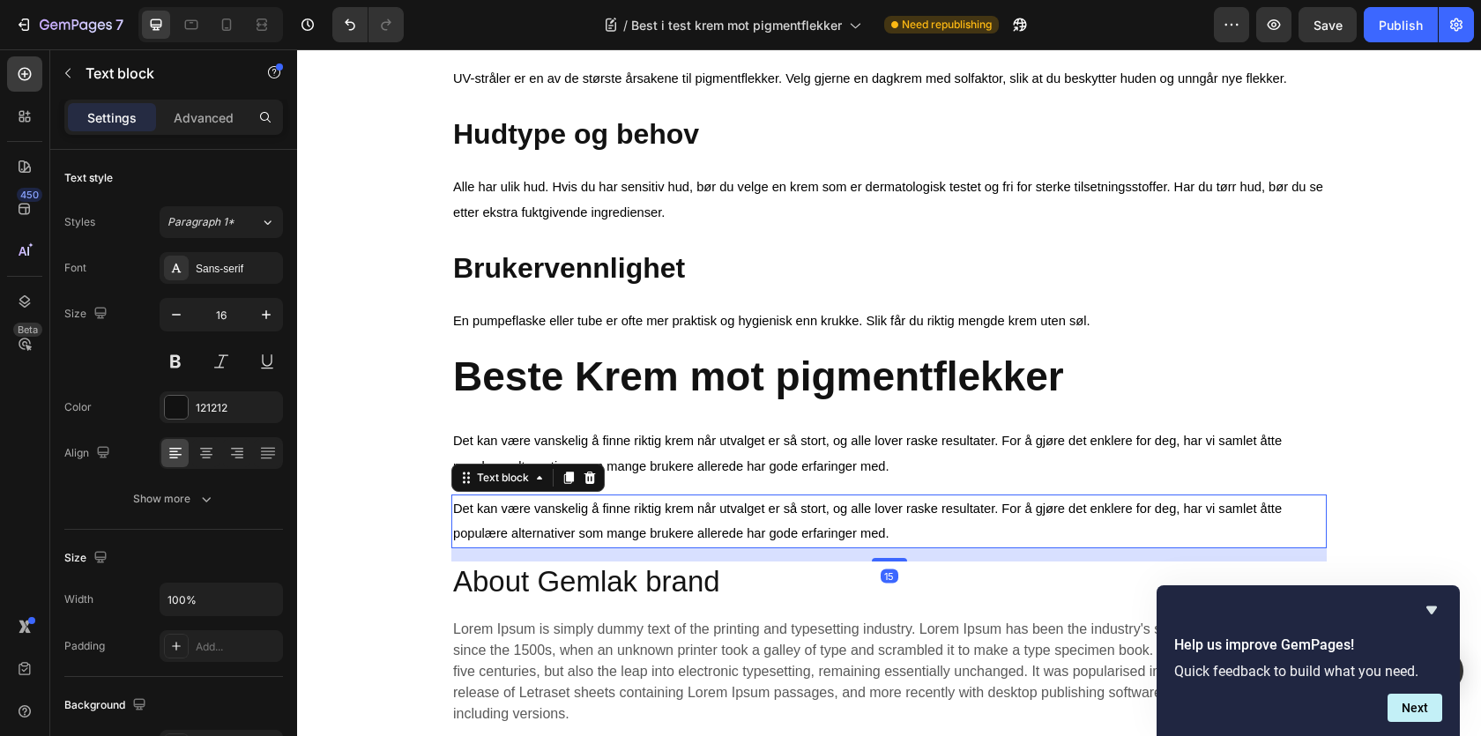
click at [532, 511] on span "Det kan være vanskelig å finne riktig krem når utvalget er så stort, og alle lo…" at bounding box center [867, 522] width 829 height 40
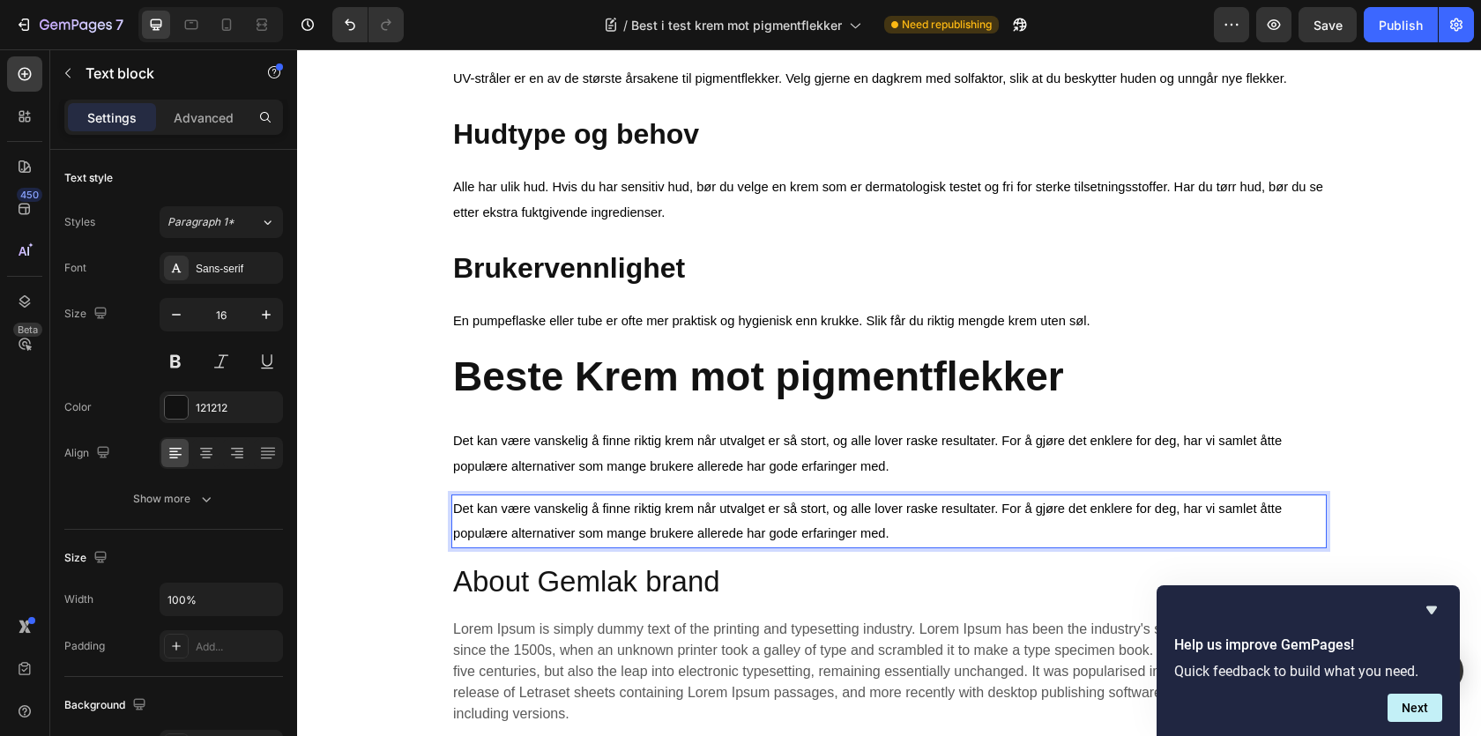
click at [532, 511] on span "Det kan være vanskelig å finne riktig krem når utvalget er så stort, og alle lo…" at bounding box center [867, 522] width 829 height 40
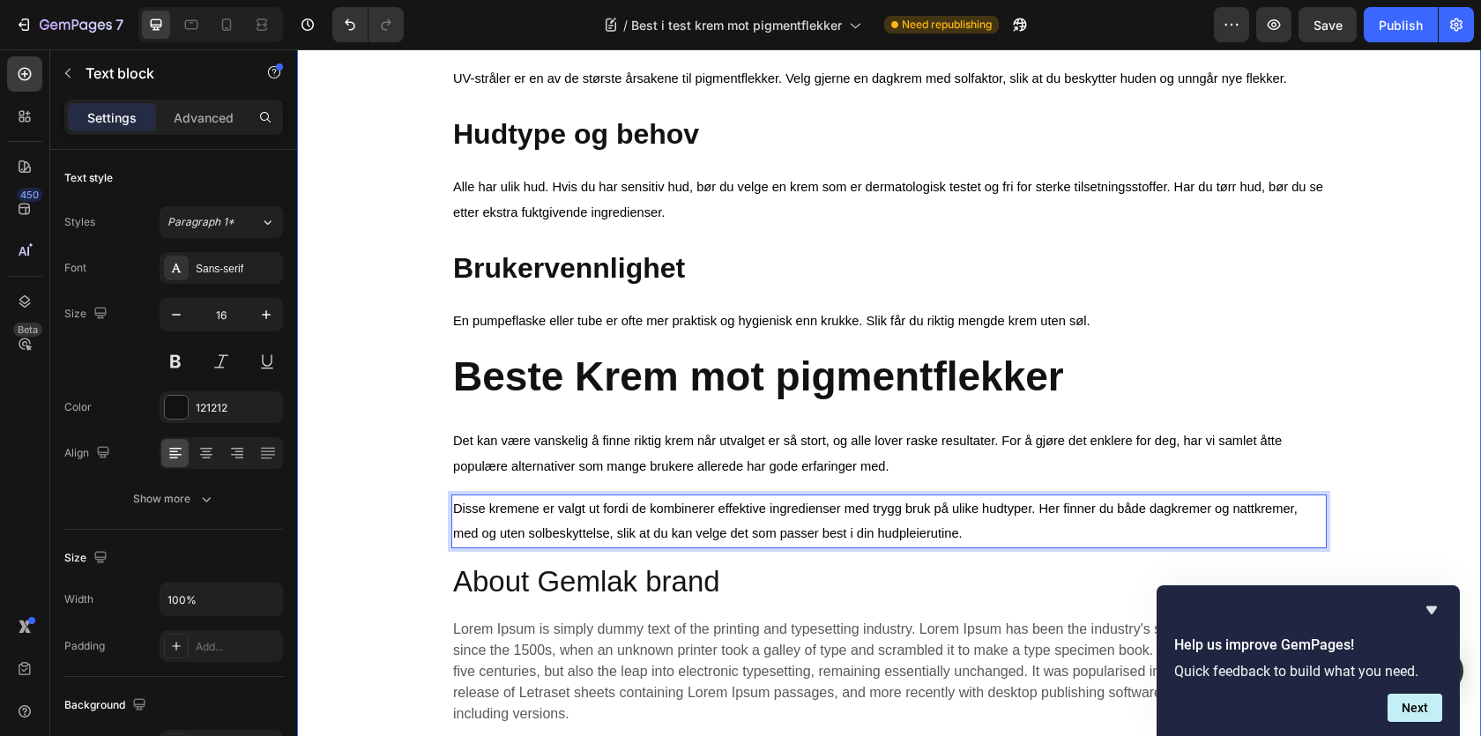
click at [329, 486] on div "⁠⁠⁠⁠⁠⁠⁠ Best i test krem mot pigmentflekker Heading Image Skrevet av Sarah| | A…" at bounding box center [889, 647] width 1158 height 2384
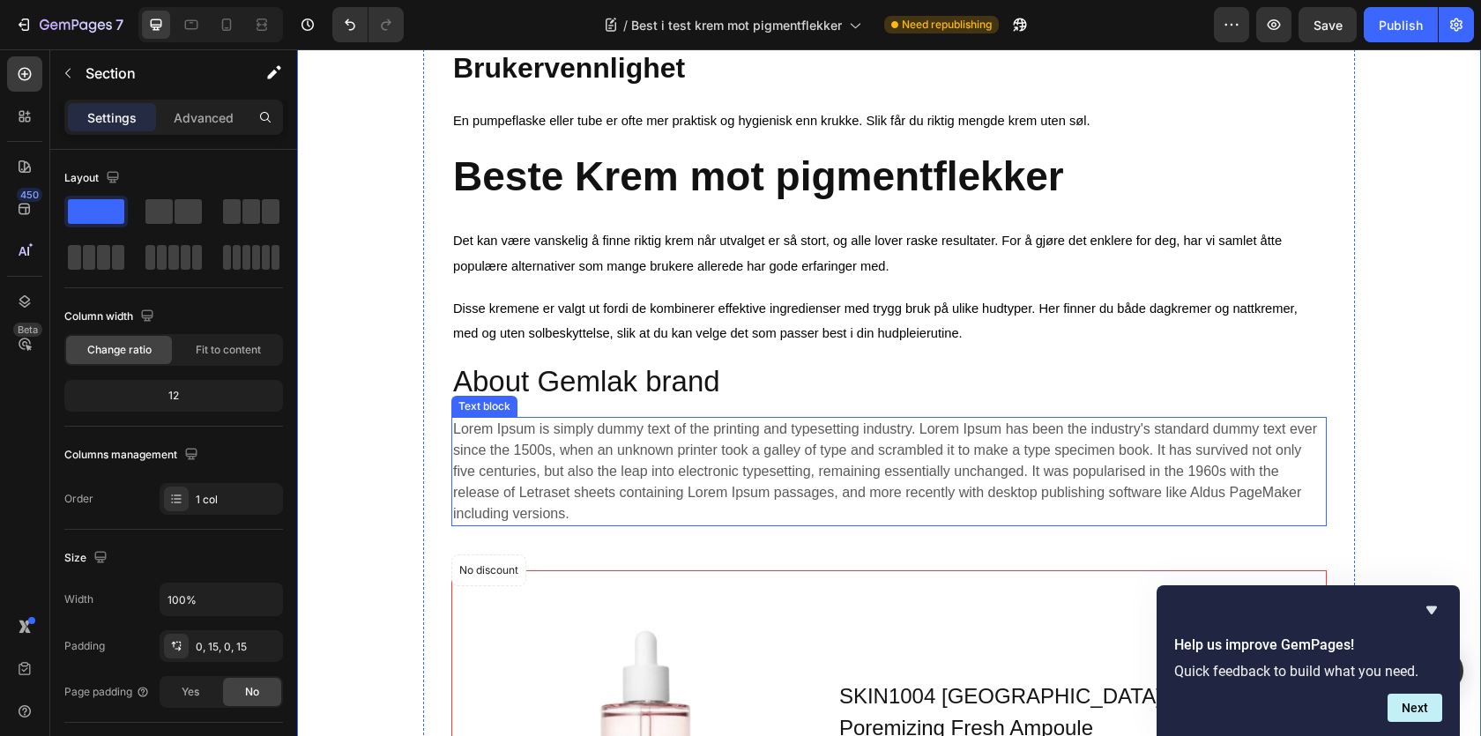
scroll to position [1466, 0]
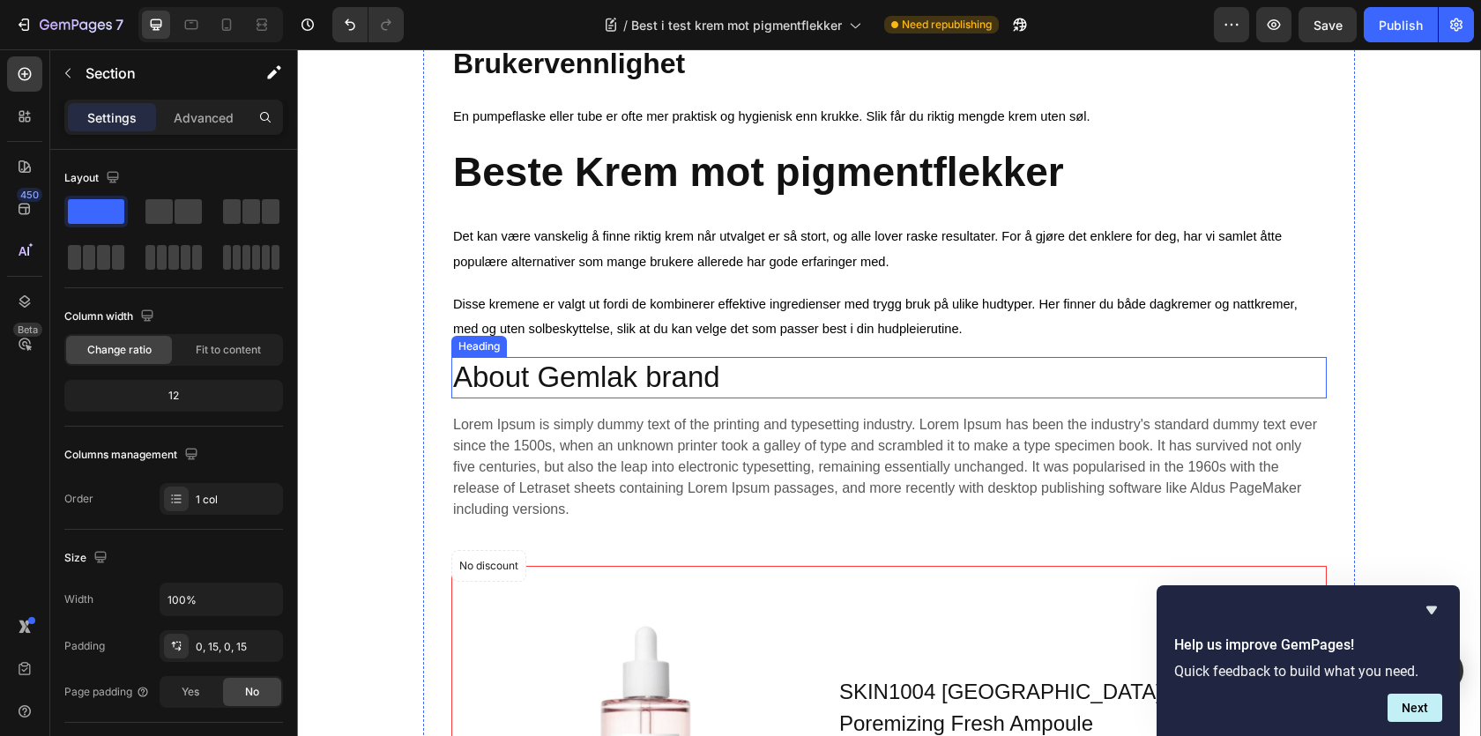
click at [510, 383] on p "About Gemlak brand" at bounding box center [889, 378] width 872 height 38
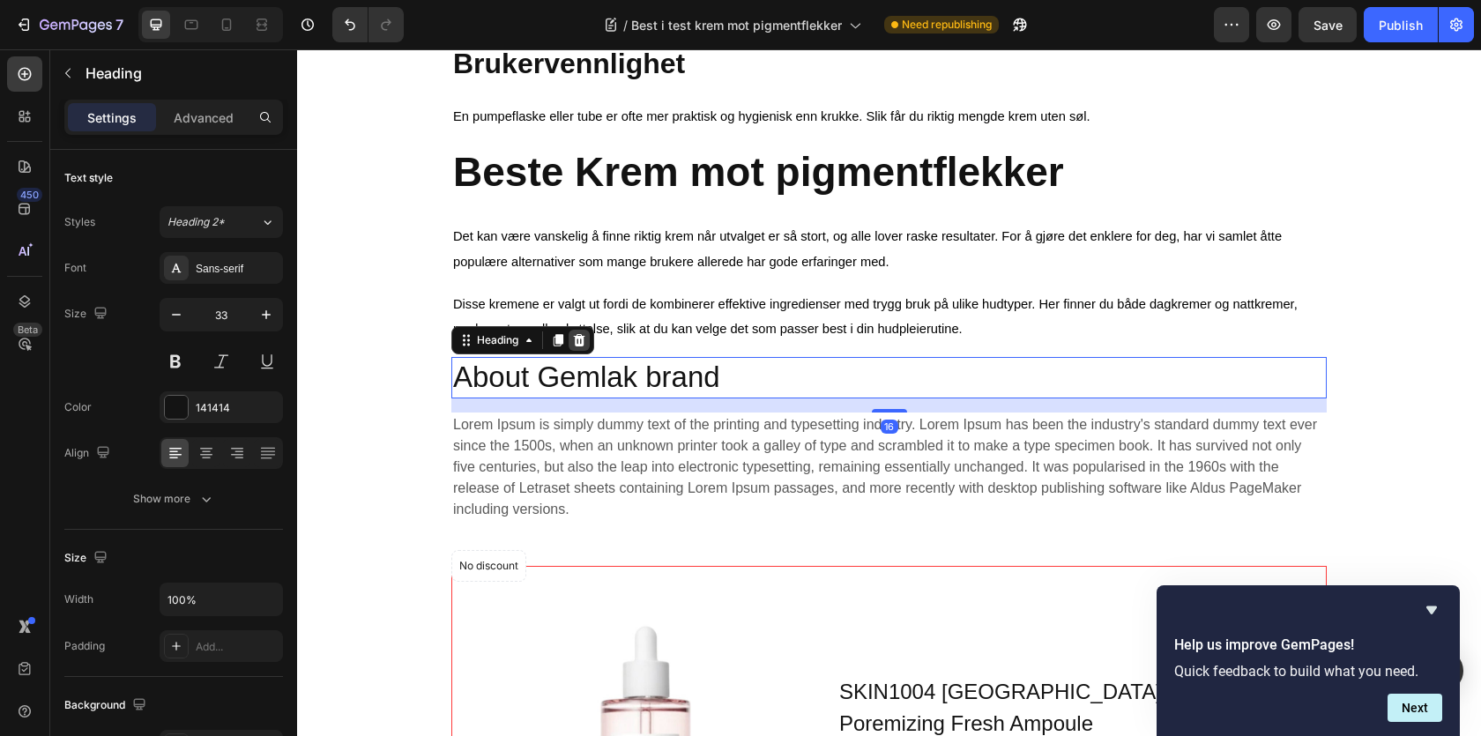
click at [577, 344] on icon at bounding box center [579, 340] width 11 height 12
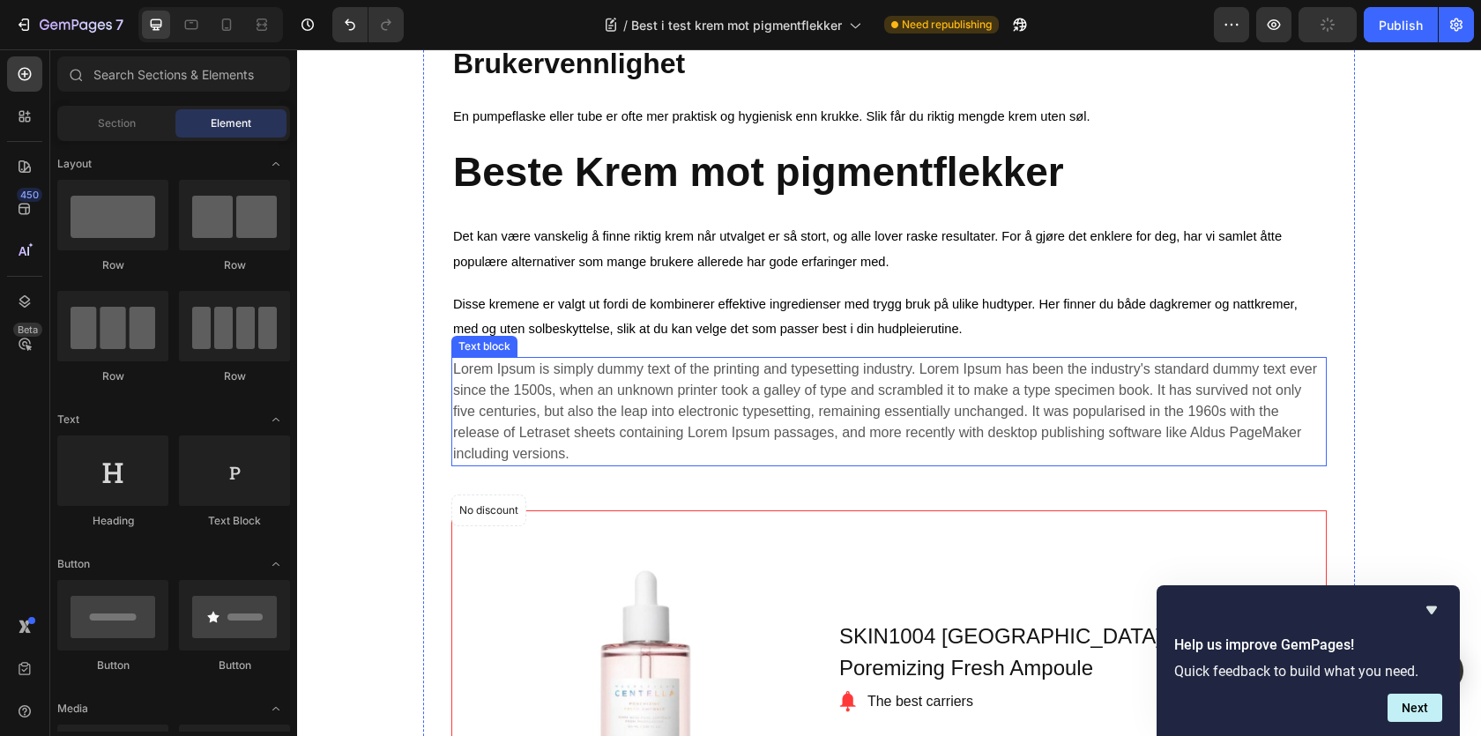
click at [532, 401] on p "Lorem Ipsum is simply dummy text of the printing and typesetting industry. Lore…" at bounding box center [889, 412] width 872 height 106
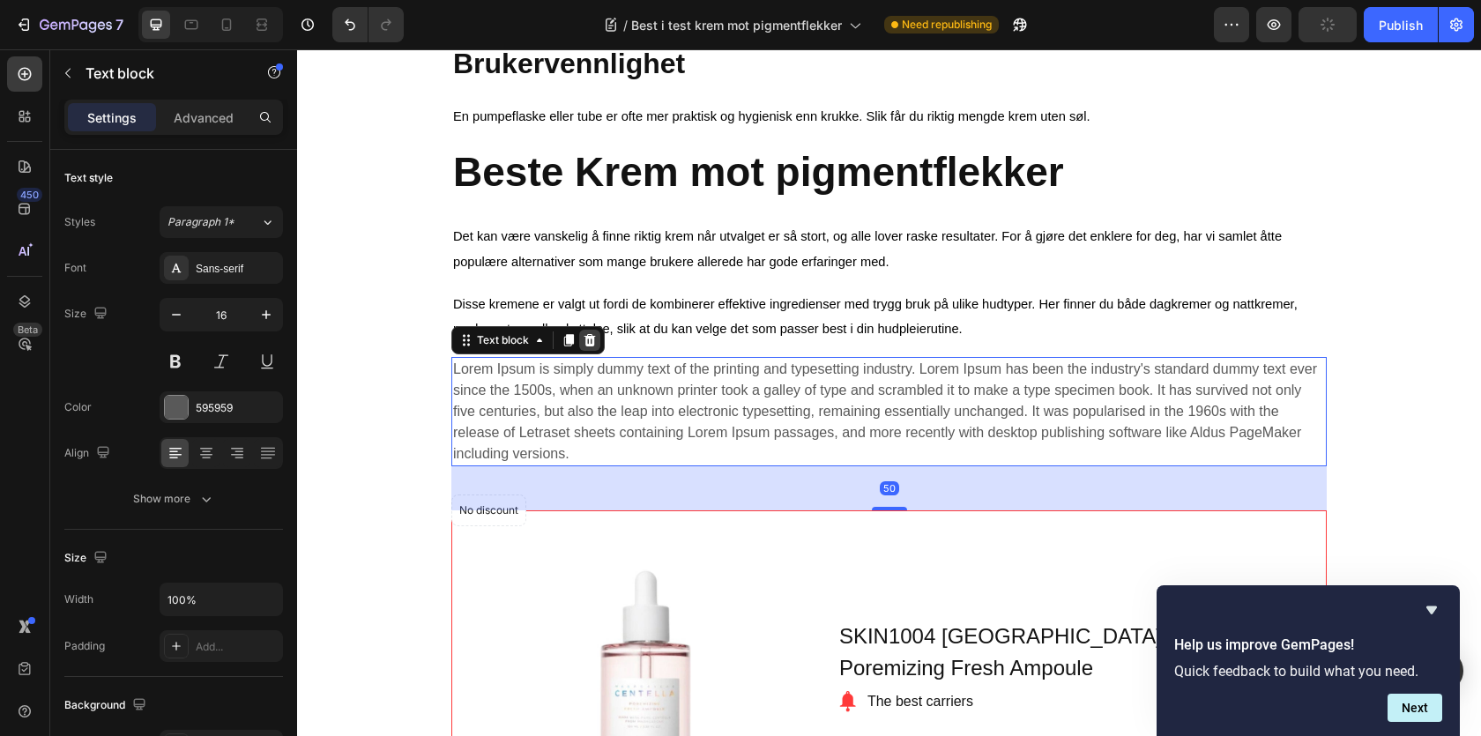
click at [589, 337] on div at bounding box center [589, 340] width 21 height 21
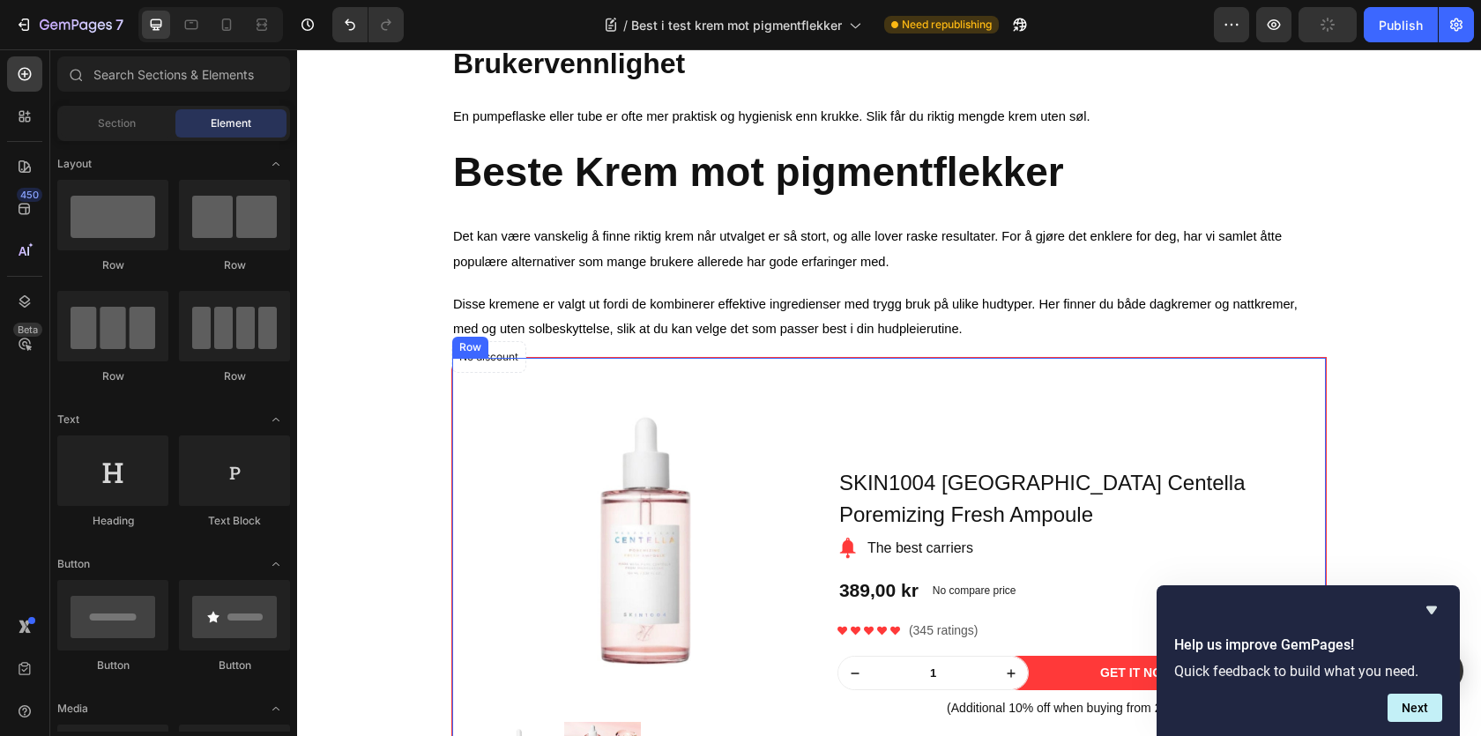
click at [635, 388] on div "Product Images Row SKIN1004 Madagascar Centella Poremizing Fresh Ampoule Produc…" at bounding box center [889, 592] width 874 height 469
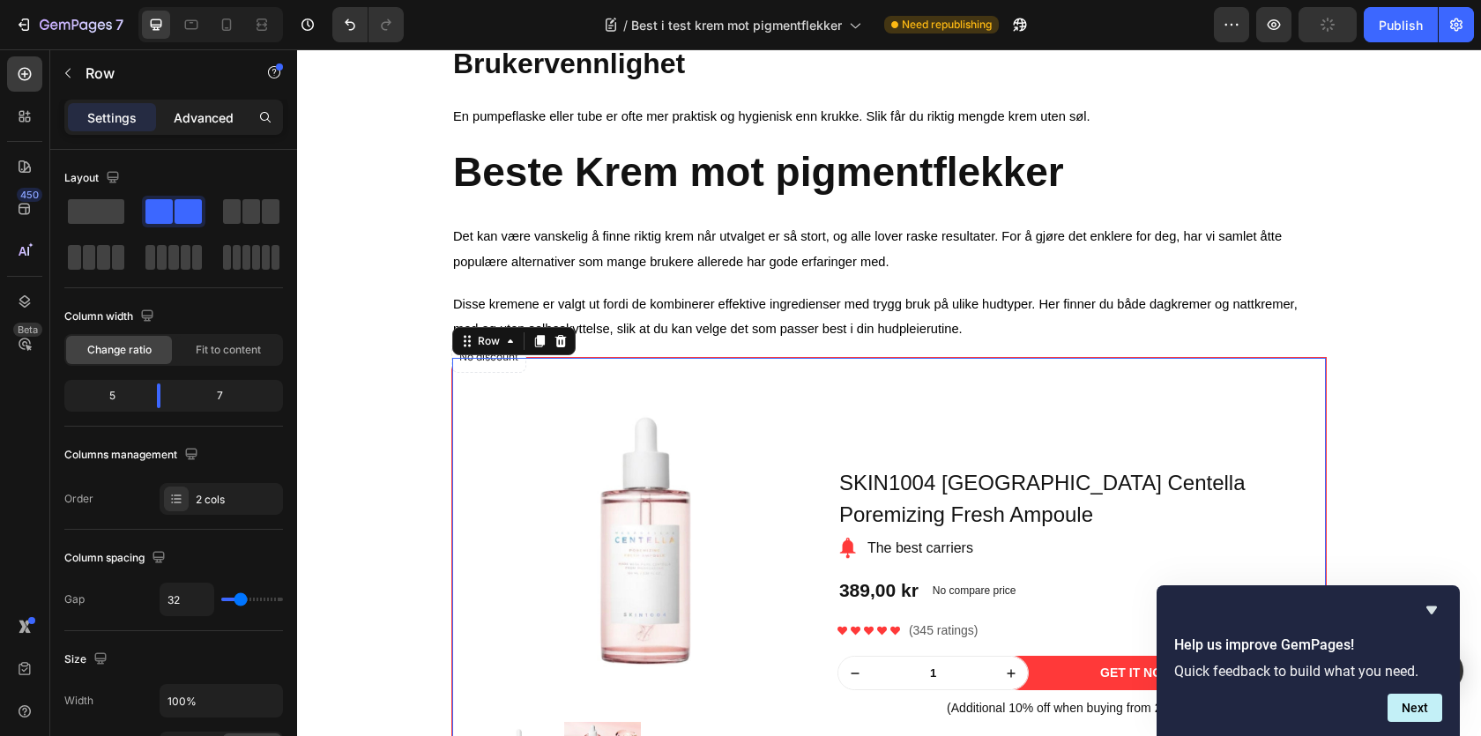
click at [239, 126] on div "Advanced" at bounding box center [204, 117] width 88 height 28
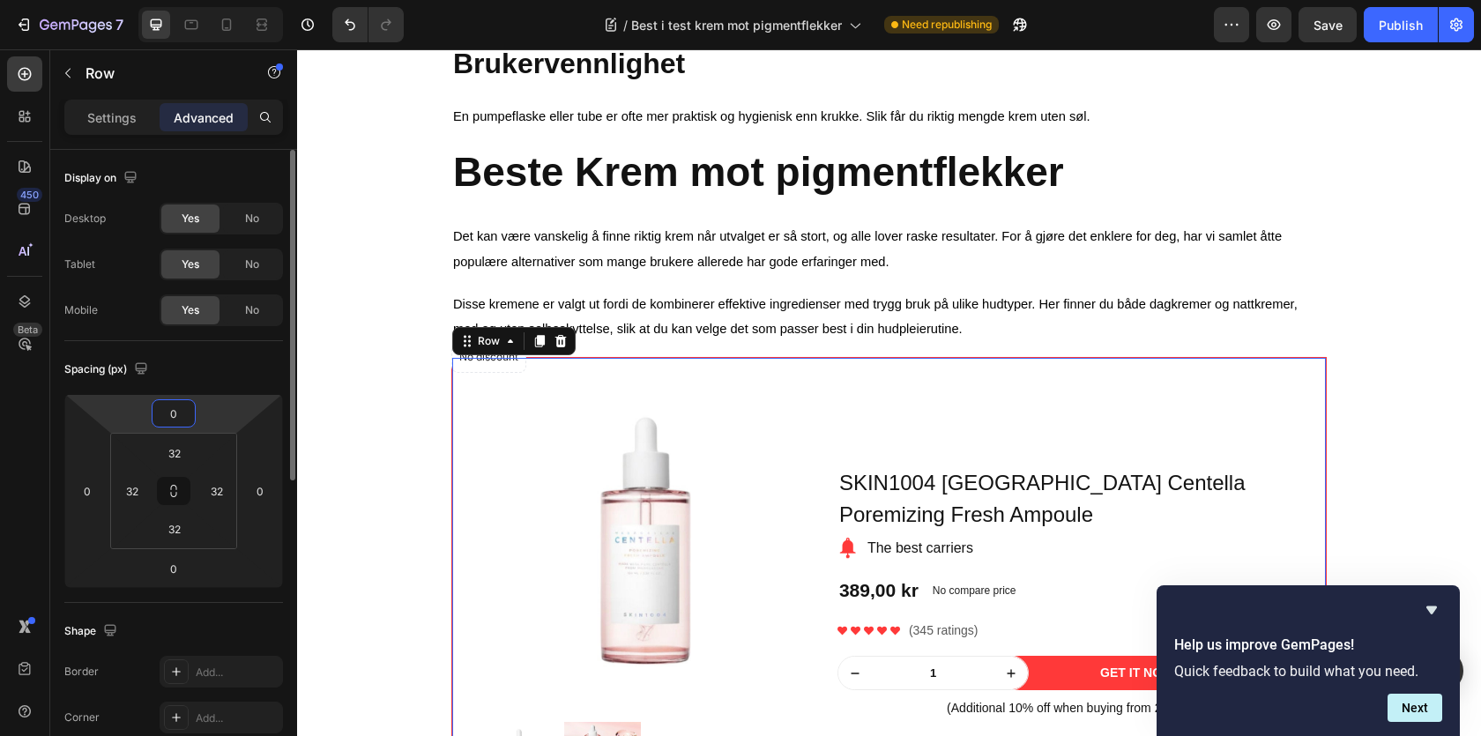
click at [178, 420] on input "0" at bounding box center [173, 413] width 35 height 26
type input "20"
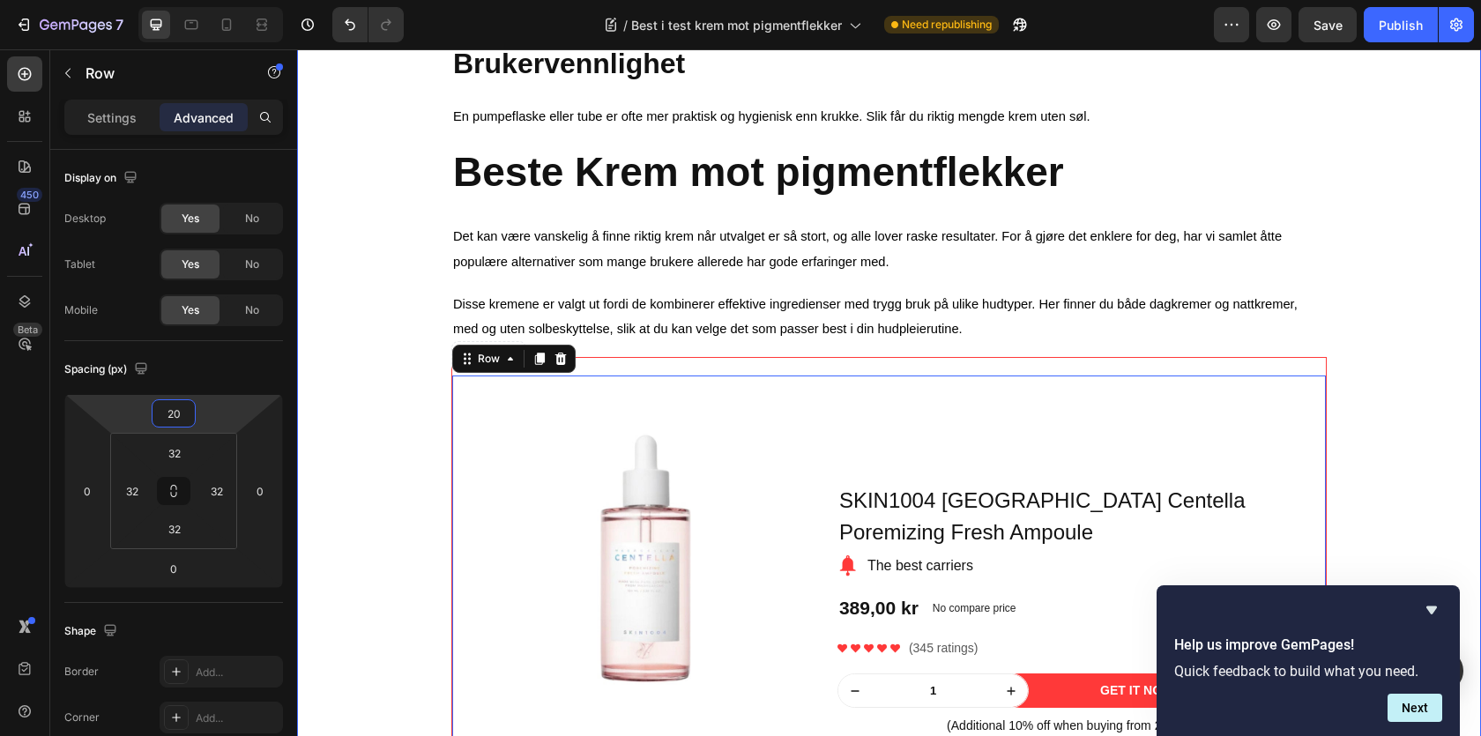
click at [1402, 353] on div "⁠⁠⁠⁠⁠⁠⁠ Best i test krem mot pigmentflekker Heading Image Skrevet av Sarah| | A…" at bounding box center [889, 347] width 1158 height 2192
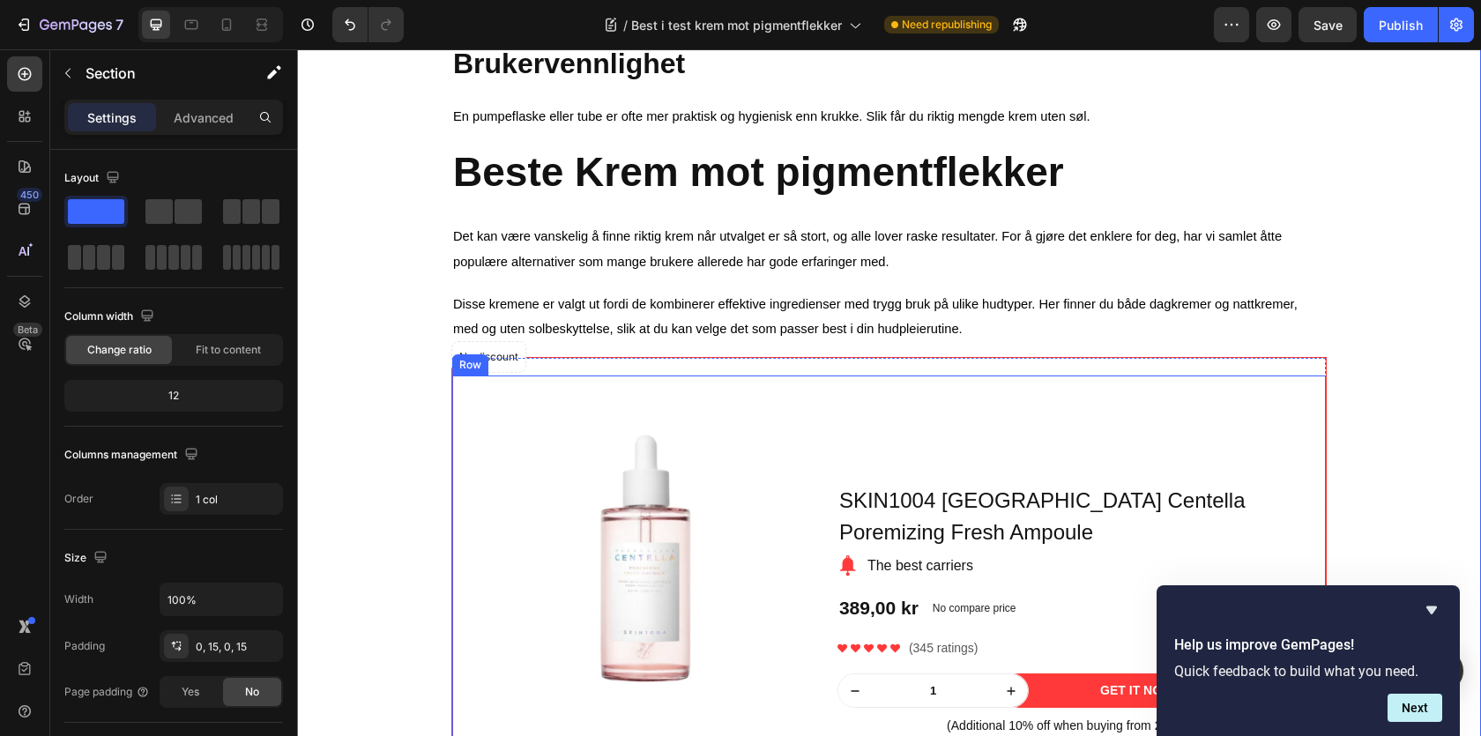
click at [479, 391] on div "Product Images Row SKIN1004 Madagascar Centella Poremizing Fresh Ampoule Produc…" at bounding box center [889, 610] width 874 height 469
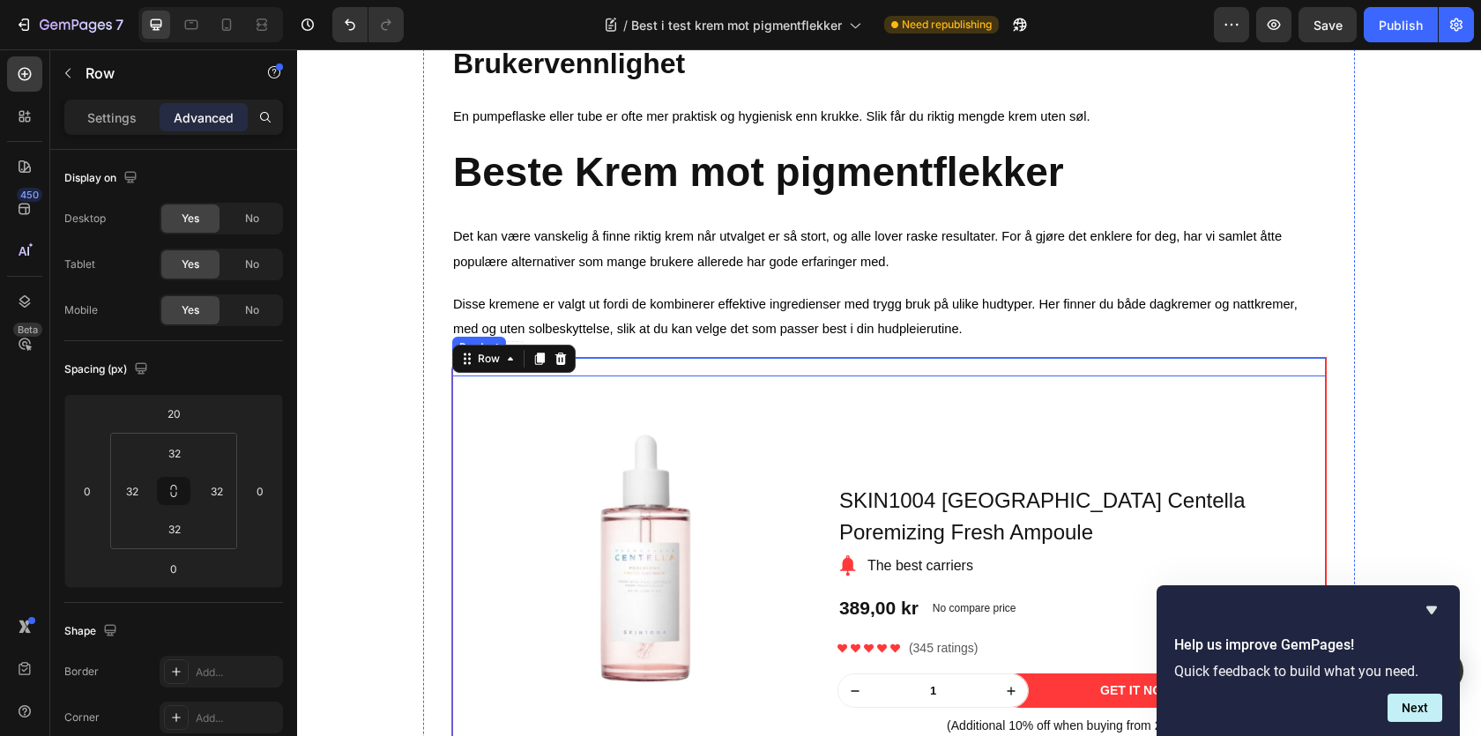
click at [601, 374] on div "No discount Not be displayed when published Product Badge Product Images Row SK…" at bounding box center [889, 601] width 874 height 487
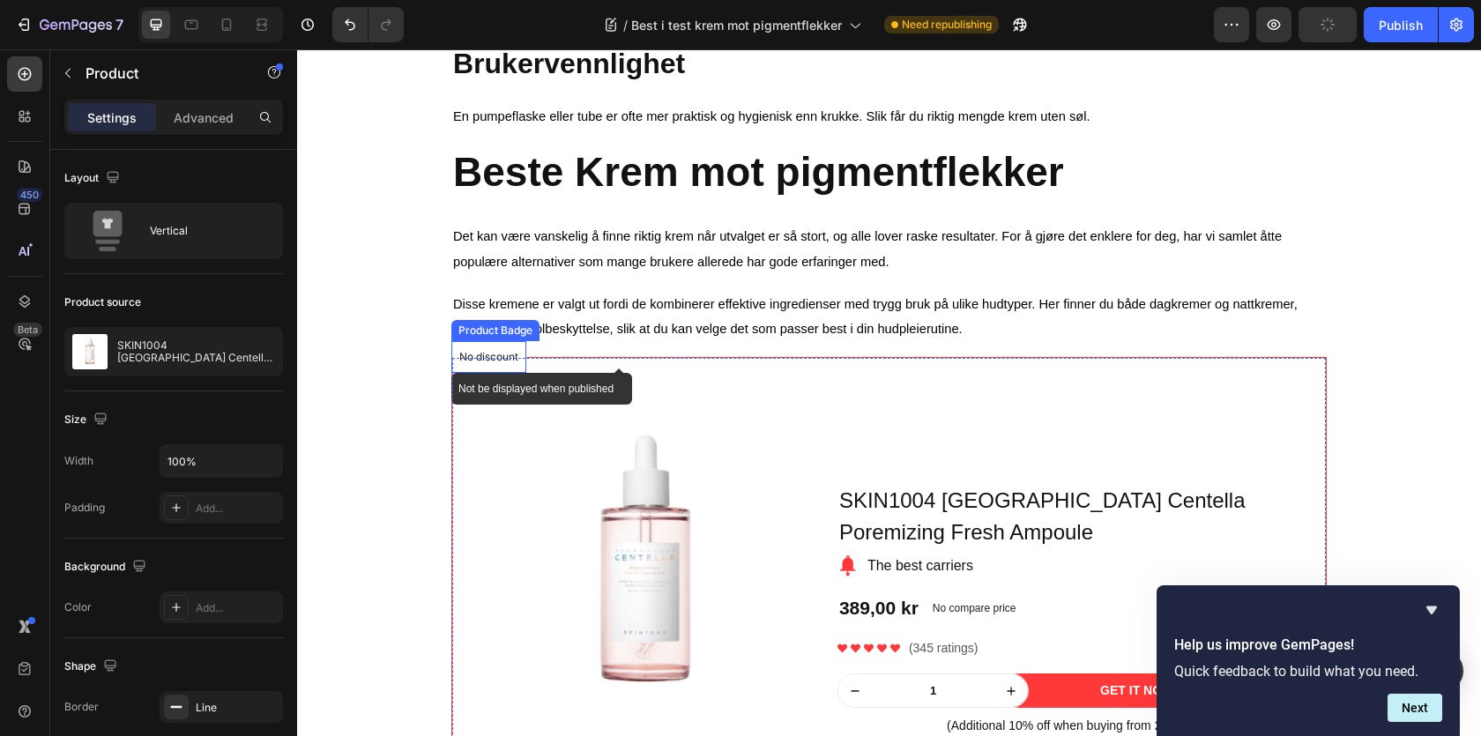
click at [508, 365] on p "No discount" at bounding box center [488, 357] width 59 height 16
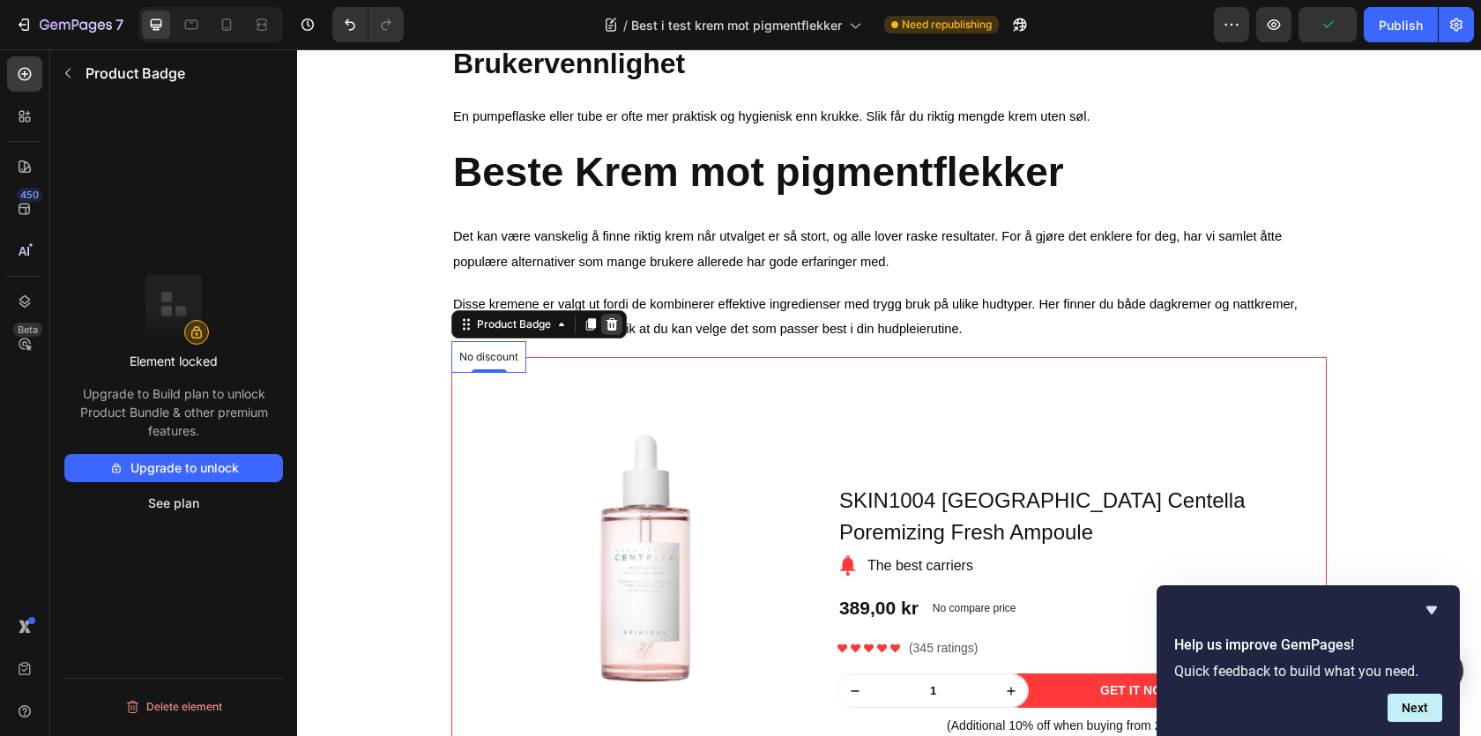
click at [604, 335] on div at bounding box center [611, 324] width 21 height 21
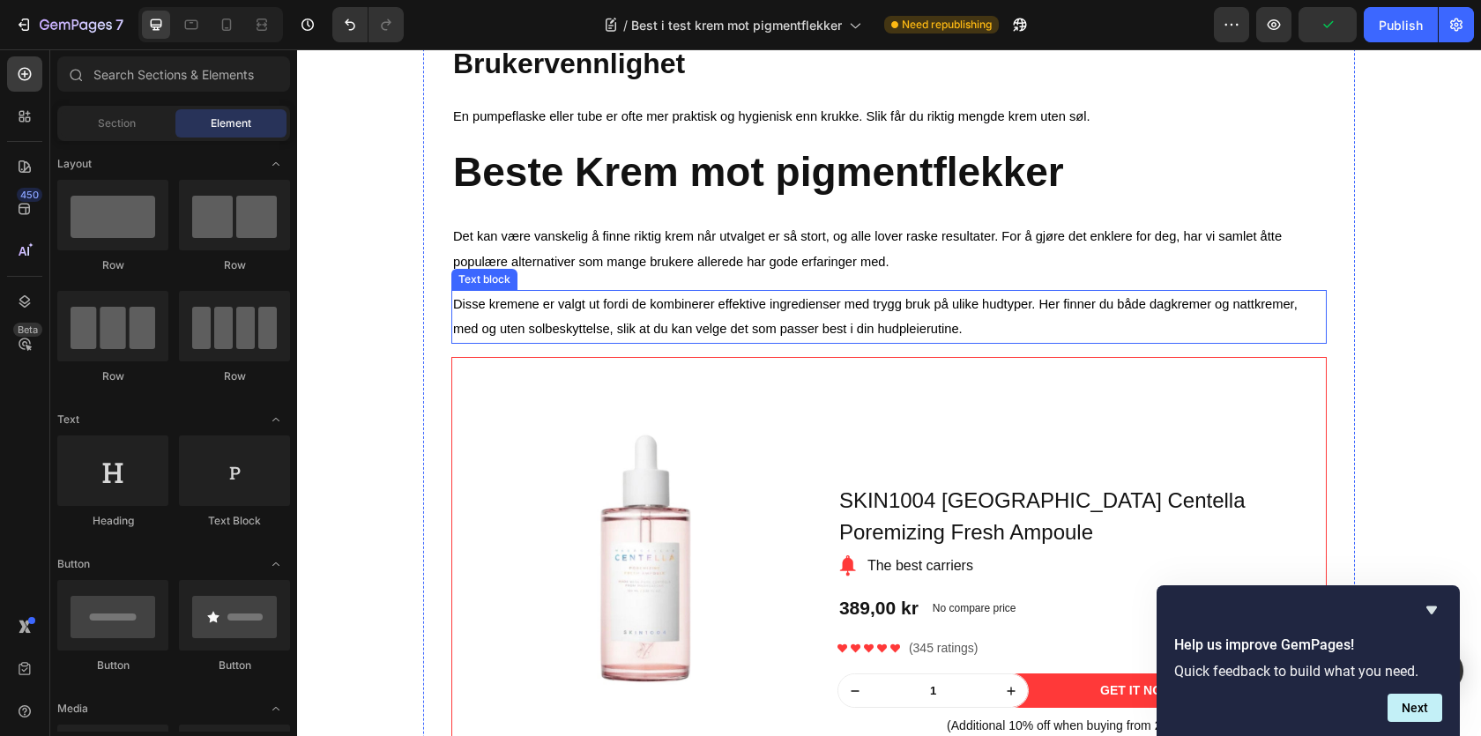
click at [631, 366] on div "Product Images Row SKIN1004 Madagascar Centella Poremizing Fresh Ampoule Produc…" at bounding box center [889, 601] width 874 height 487
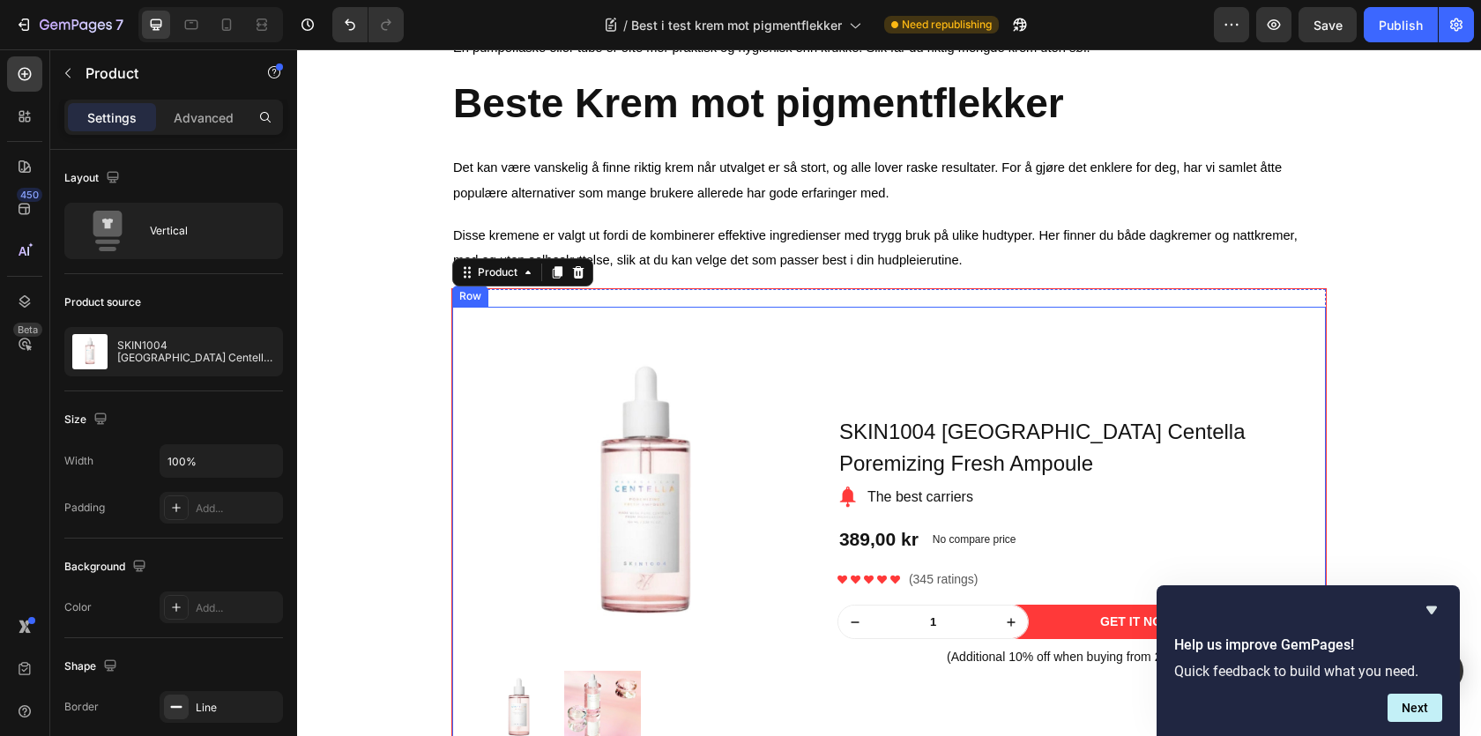
scroll to position [1547, 0]
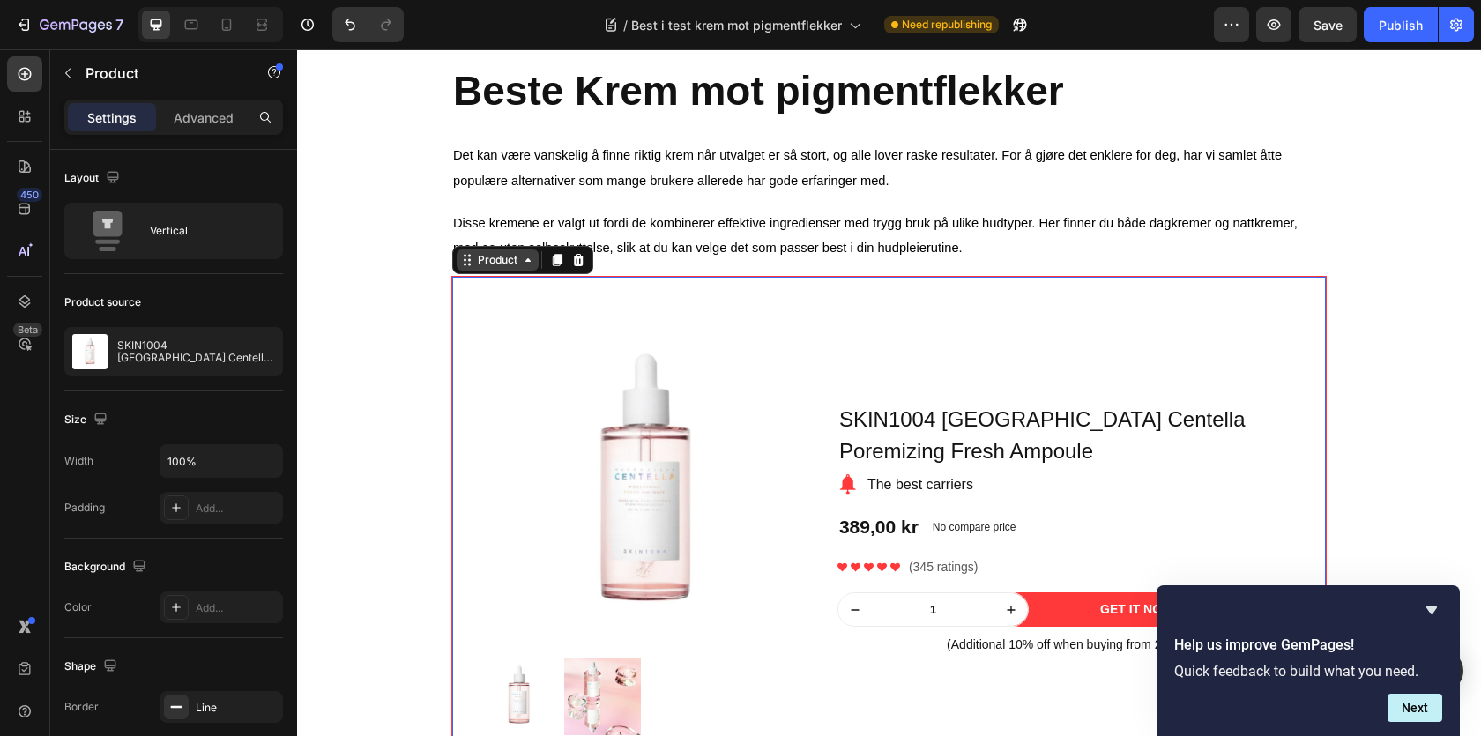
click at [531, 258] on icon at bounding box center [528, 260] width 14 height 14
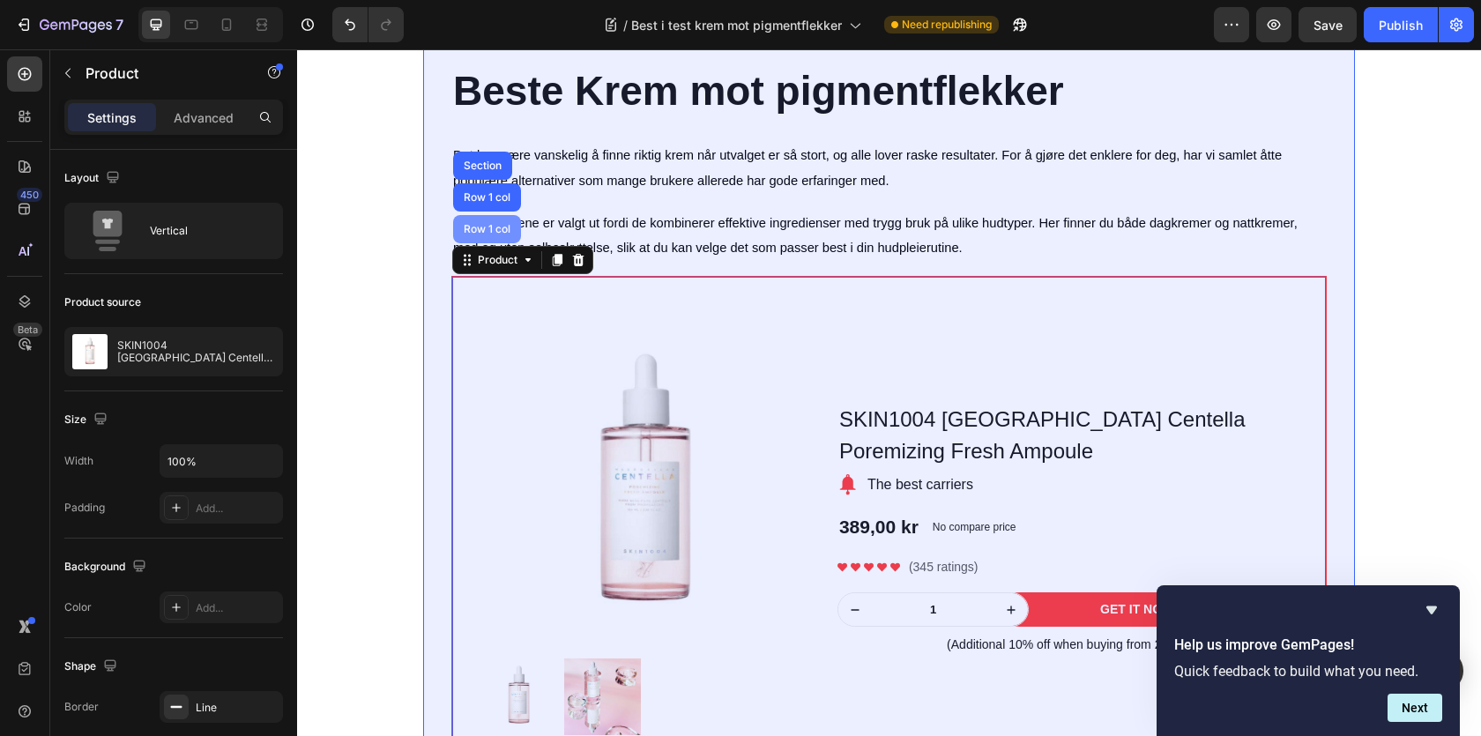
click at [497, 242] on div "Row 1 col" at bounding box center [487, 229] width 68 height 28
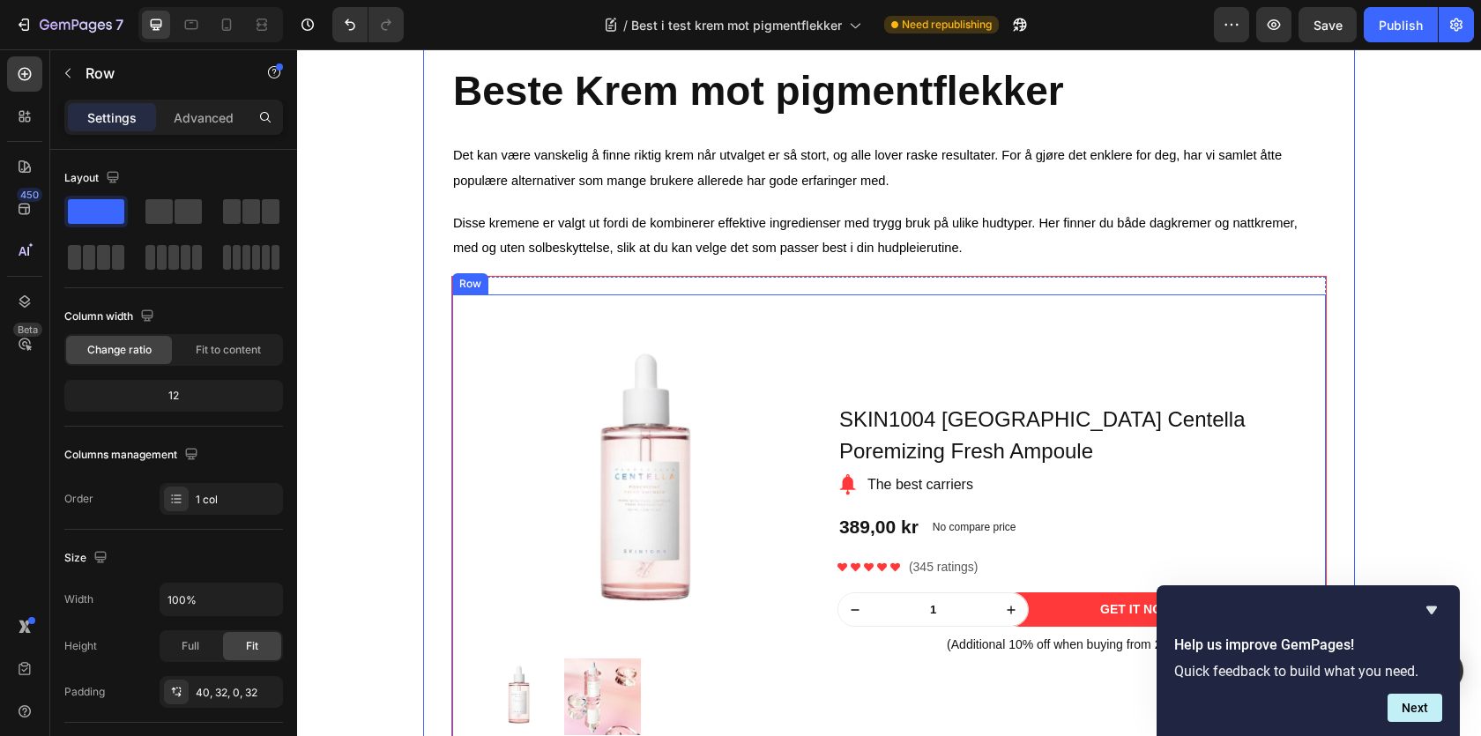
click at [503, 310] on div "Product Images Row SKIN1004 Madagascar Centella Poremizing Fresh Ampoule Produc…" at bounding box center [889, 528] width 874 height 469
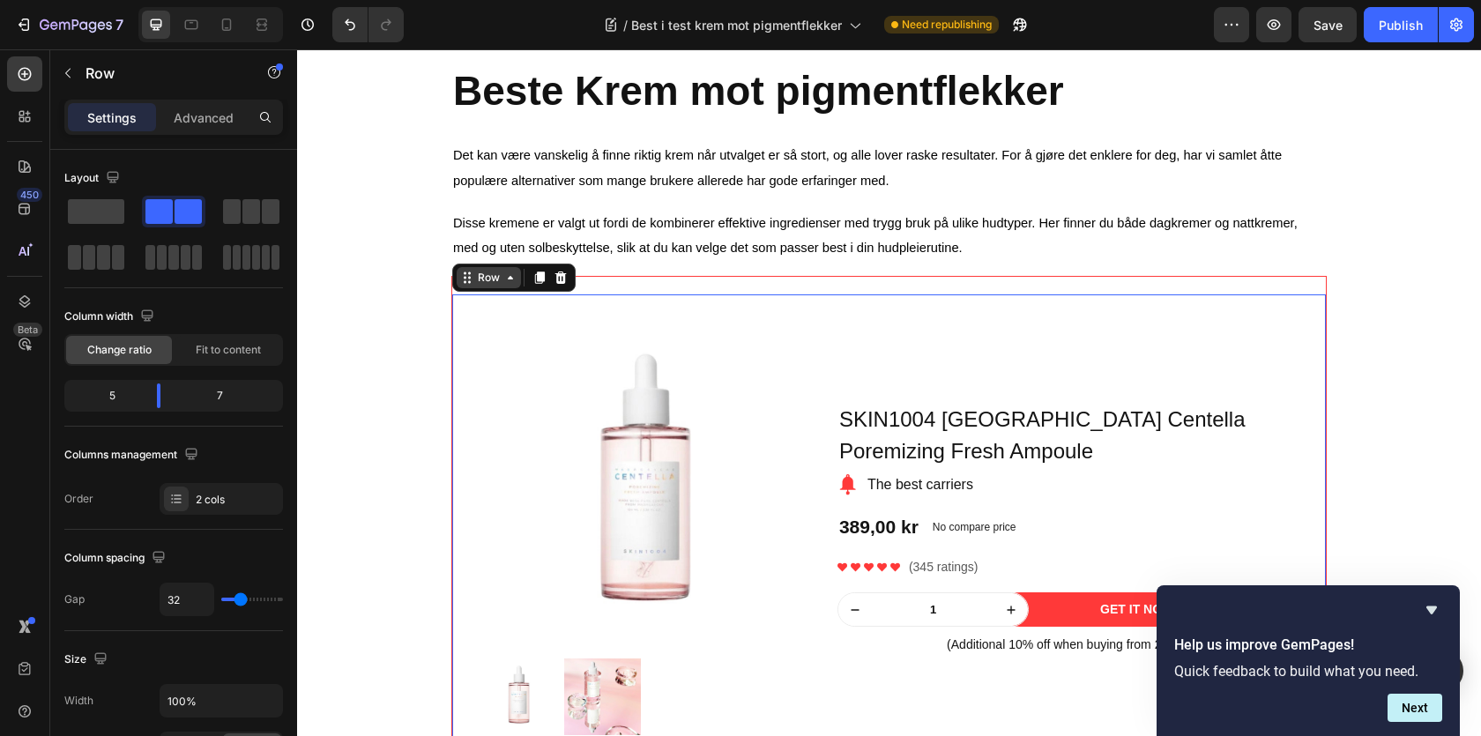
click at [481, 286] on div "Row" at bounding box center [488, 278] width 29 height 16
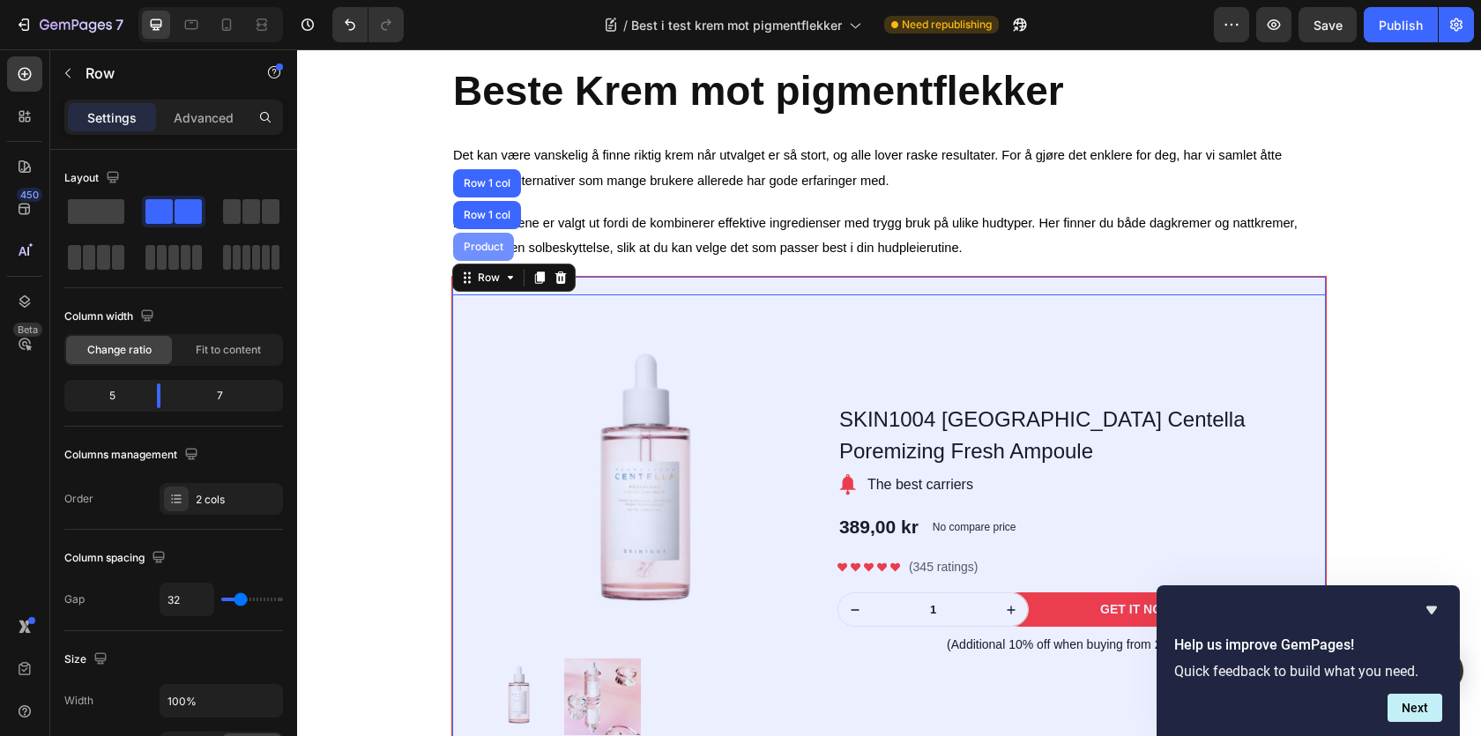
click at [476, 252] on div "Product" at bounding box center [483, 247] width 47 height 11
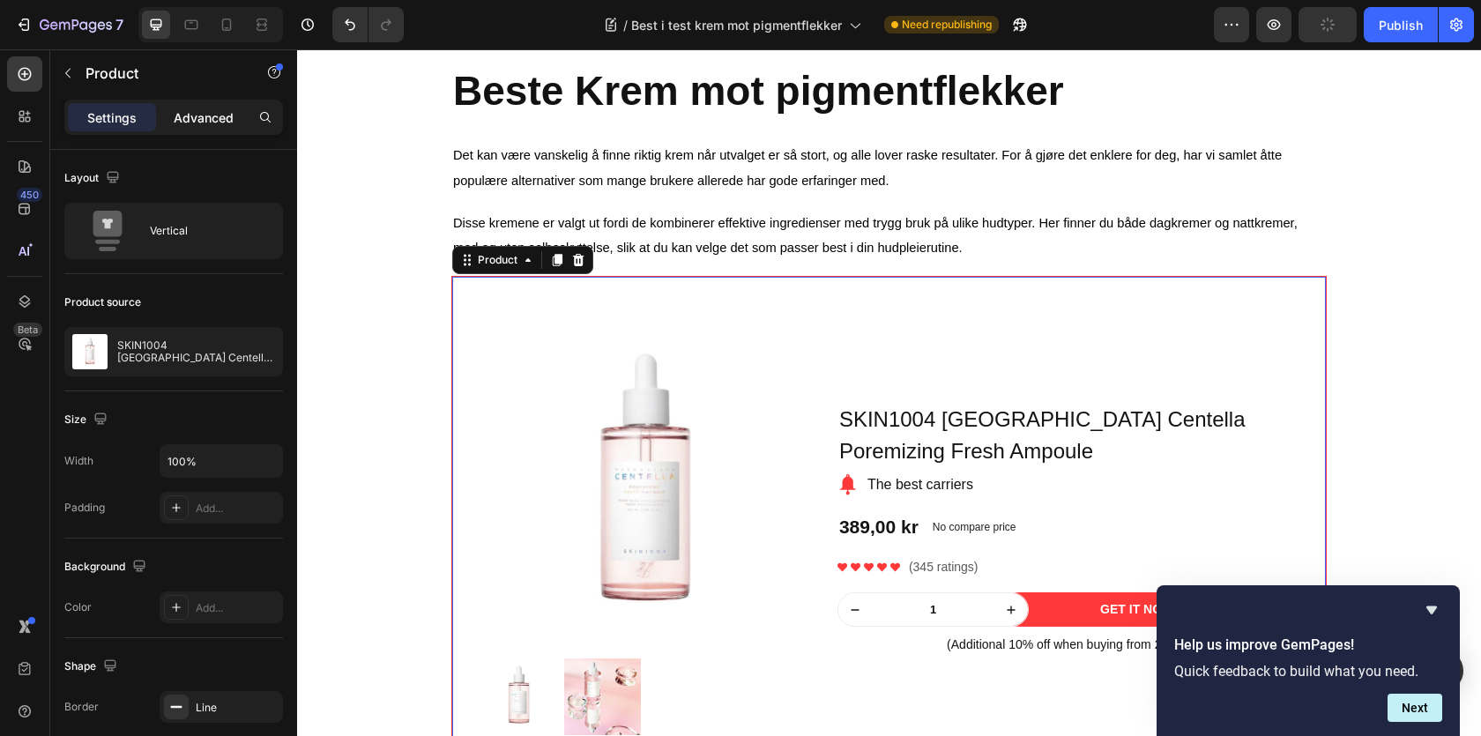
click at [206, 113] on p "Advanced" at bounding box center [204, 117] width 60 height 19
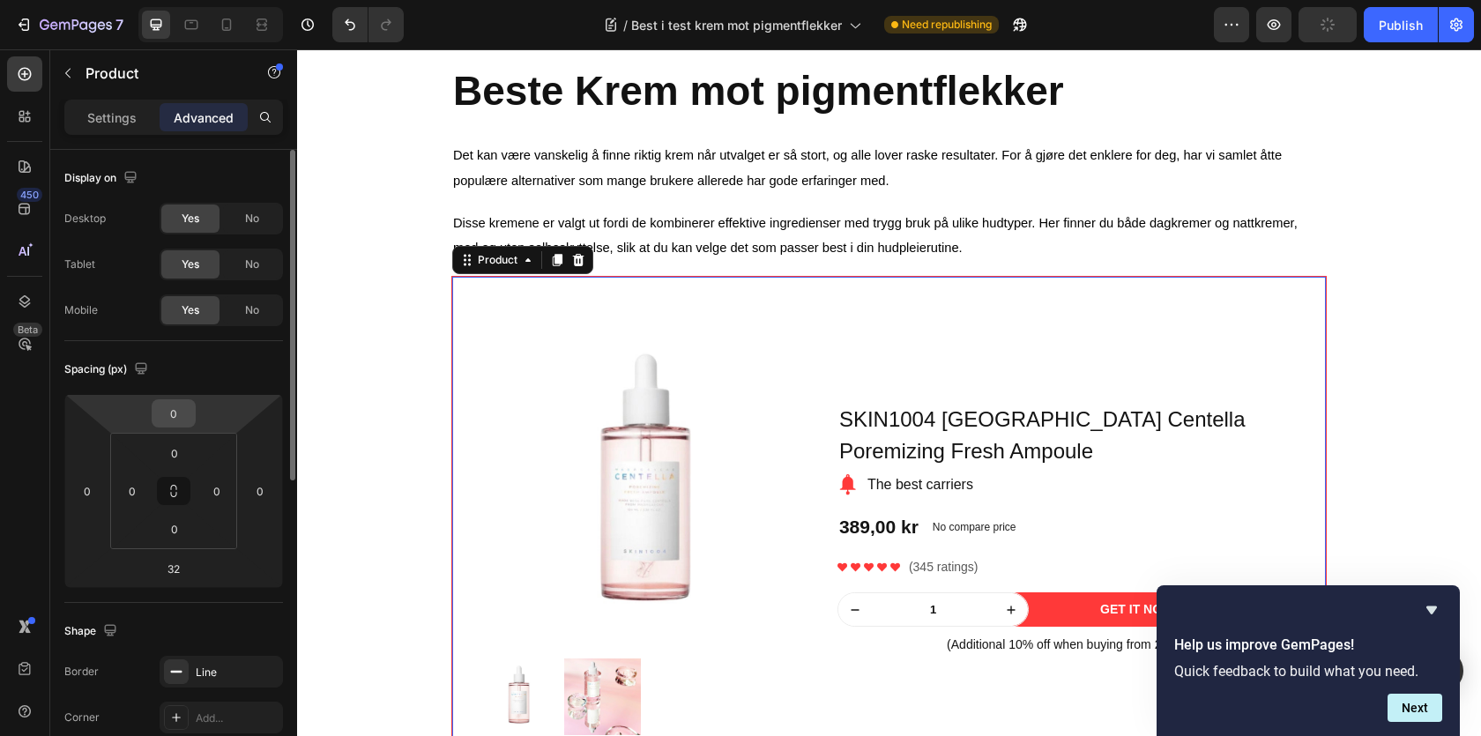
click at [169, 415] on input "0" at bounding box center [173, 413] width 35 height 26
type input "30"
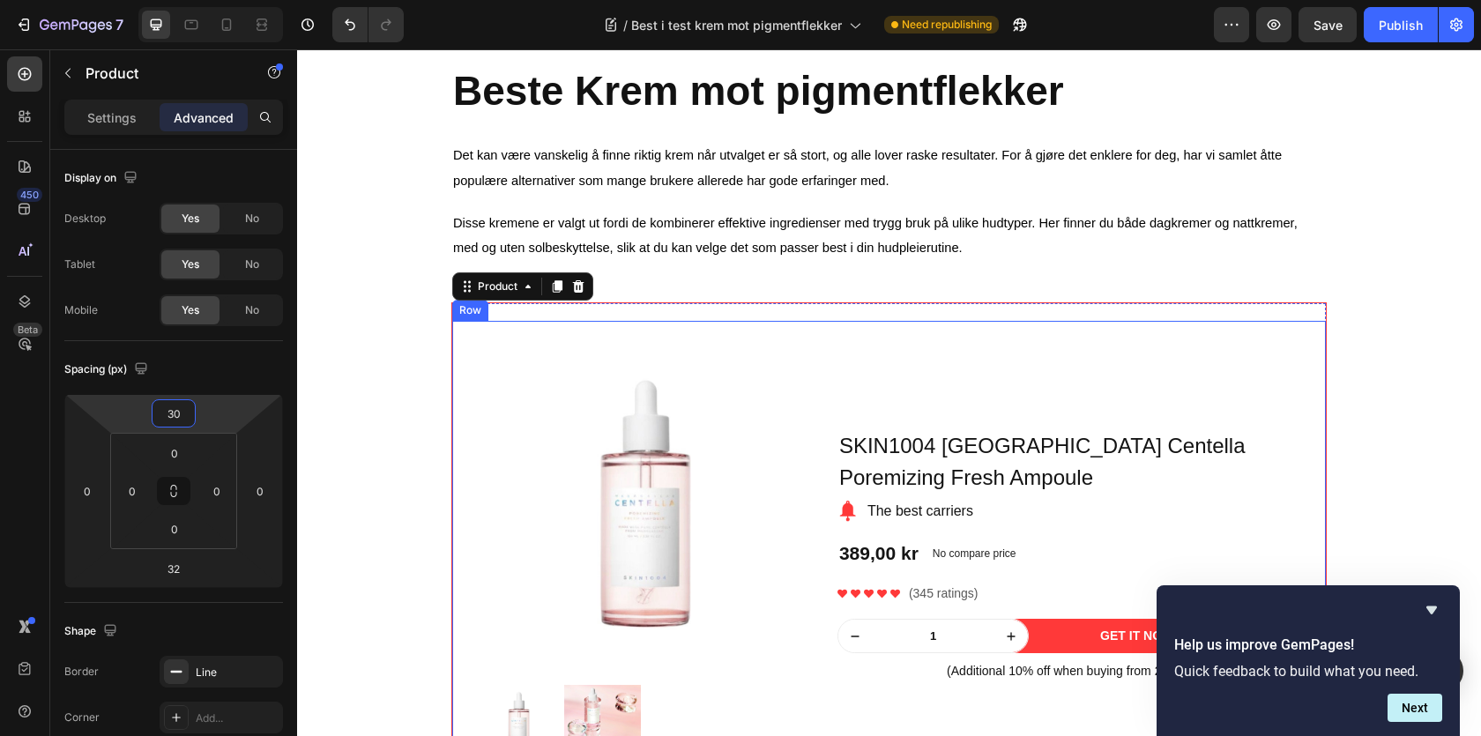
click at [499, 332] on div "Product Images Row SKIN1004 Madagascar Centella Poremizing Fresh Ampoule Produc…" at bounding box center [889, 555] width 874 height 469
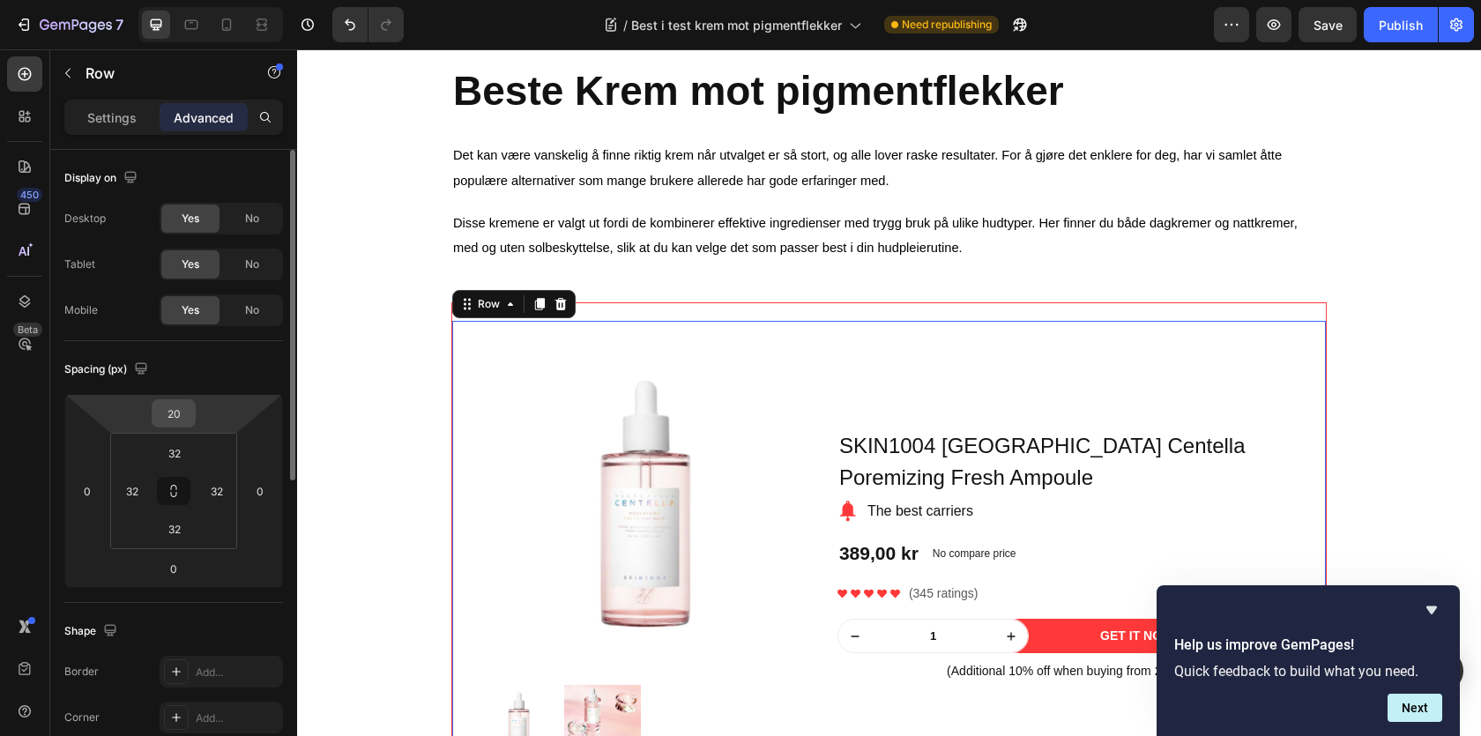
click at [169, 408] on input "20" at bounding box center [173, 413] width 35 height 26
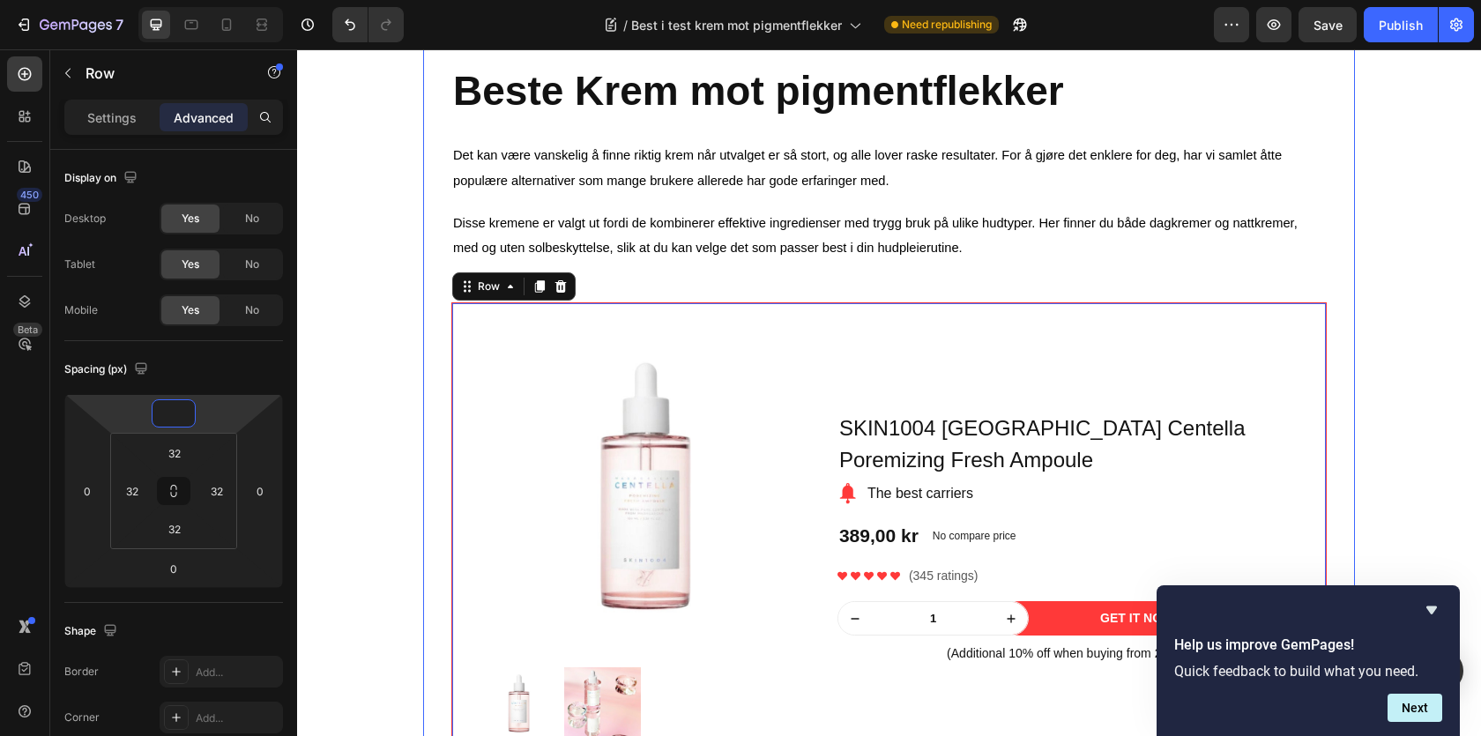
type input "0"
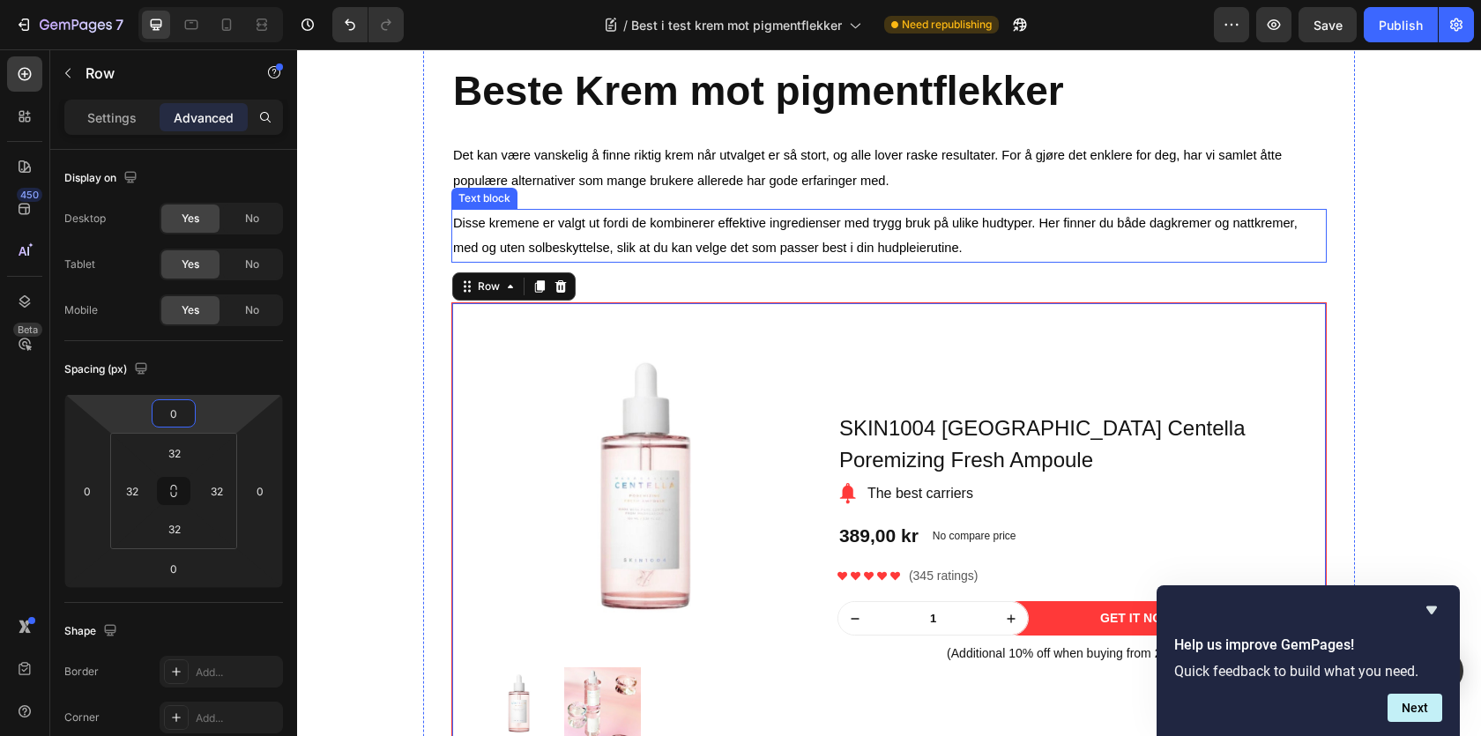
click at [637, 249] on span "Disse kremene er valgt ut fordi de kombinerer effektive ingredienser med trygg …" at bounding box center [875, 236] width 845 height 40
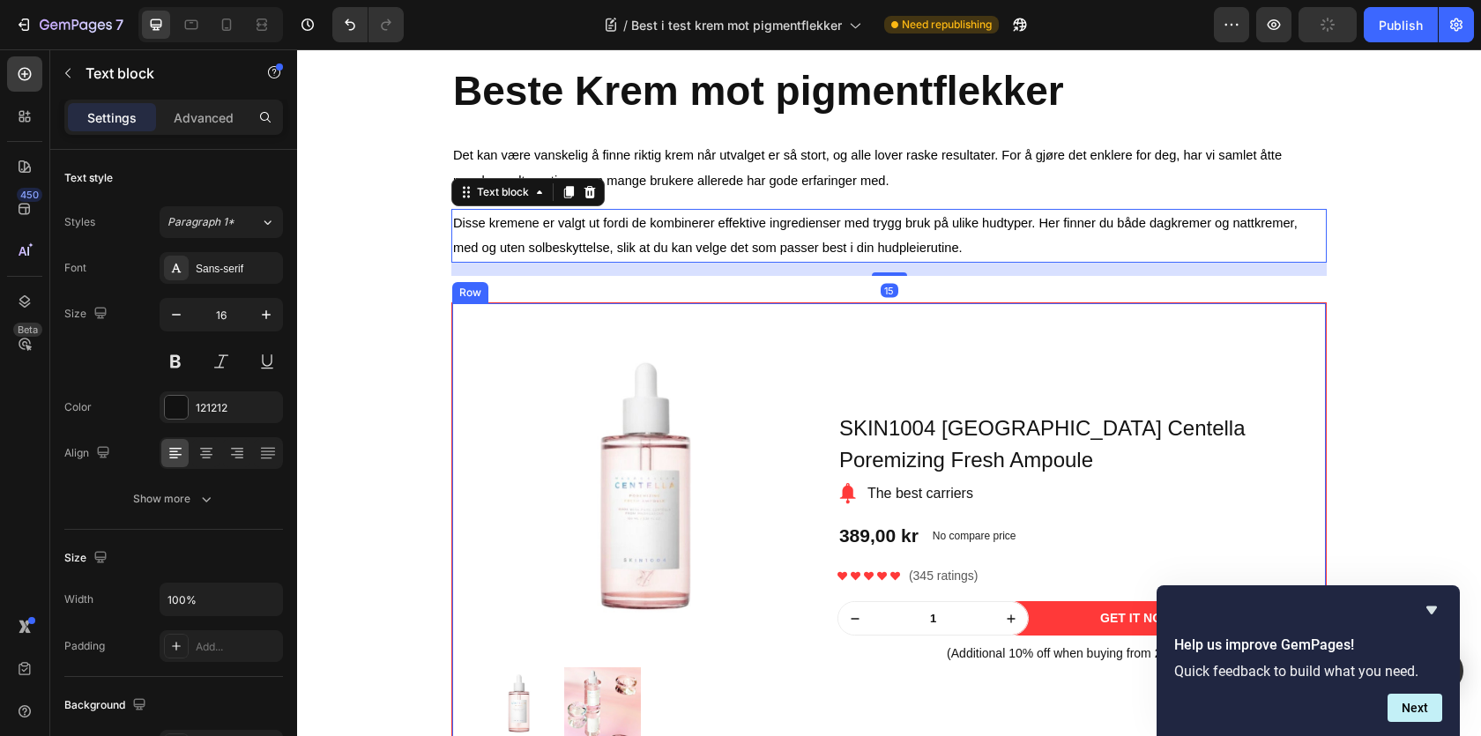
click at [537, 314] on div "Product Images Row SKIN1004 Madagascar Centella Poremizing Fresh Ampoule Produc…" at bounding box center [889, 537] width 874 height 469
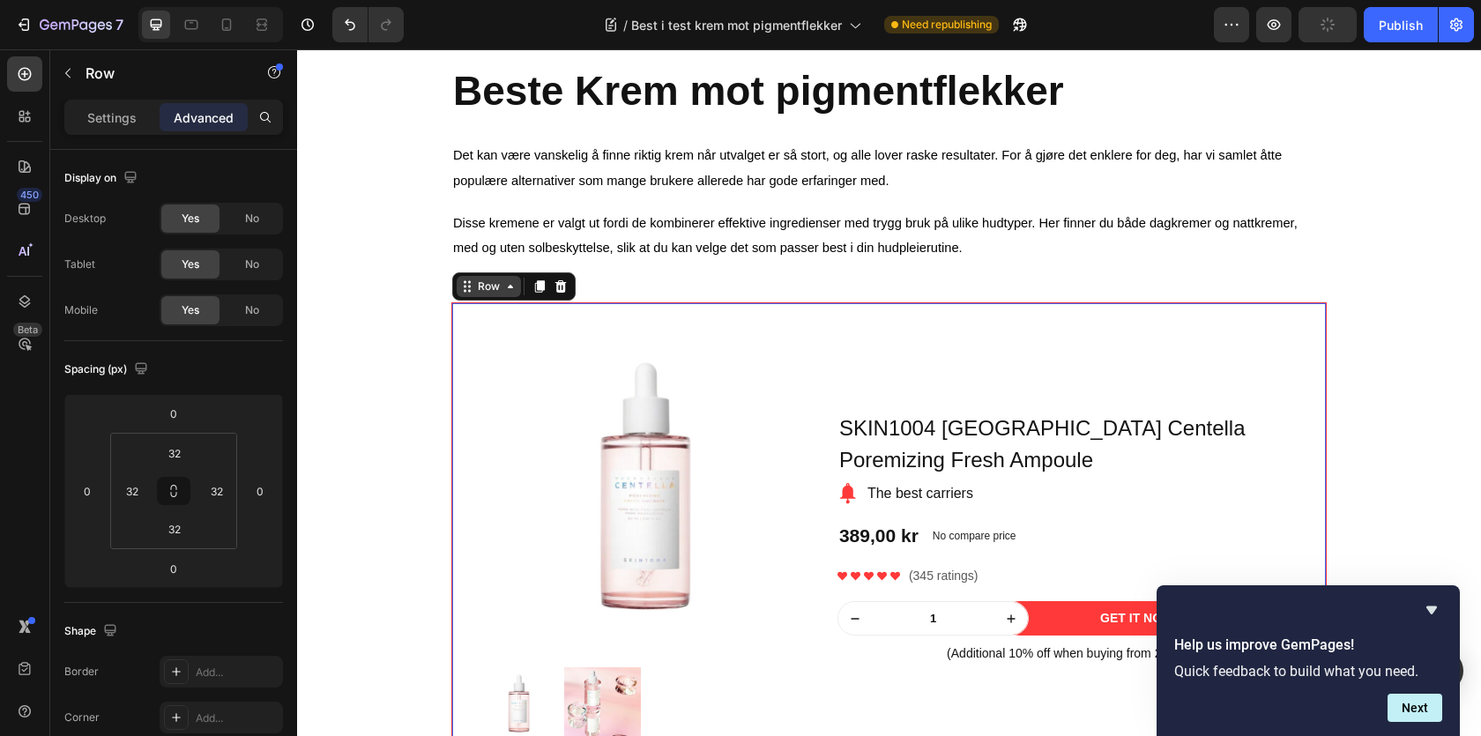
click at [495, 294] on div "Row" at bounding box center [488, 287] width 29 height 16
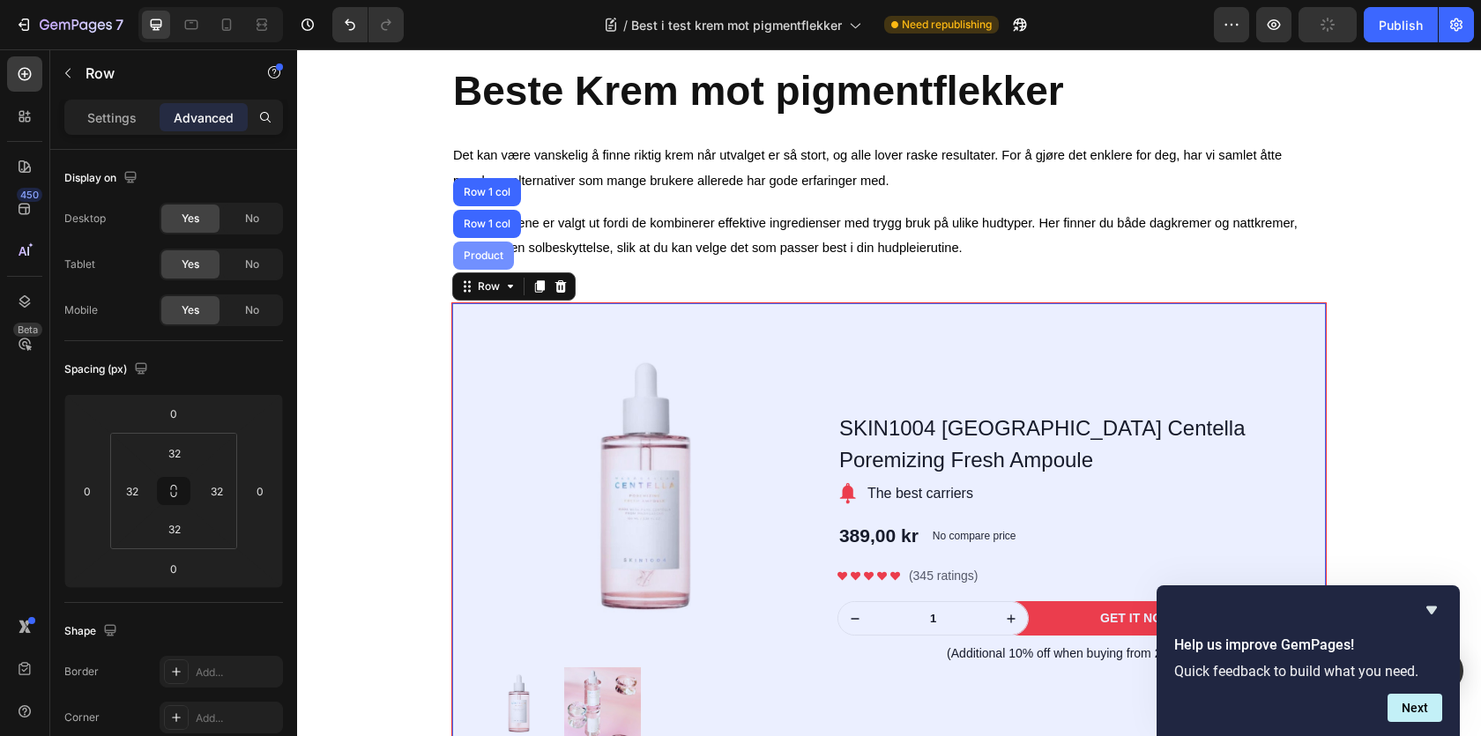
click at [481, 261] on div "Product" at bounding box center [483, 255] width 47 height 11
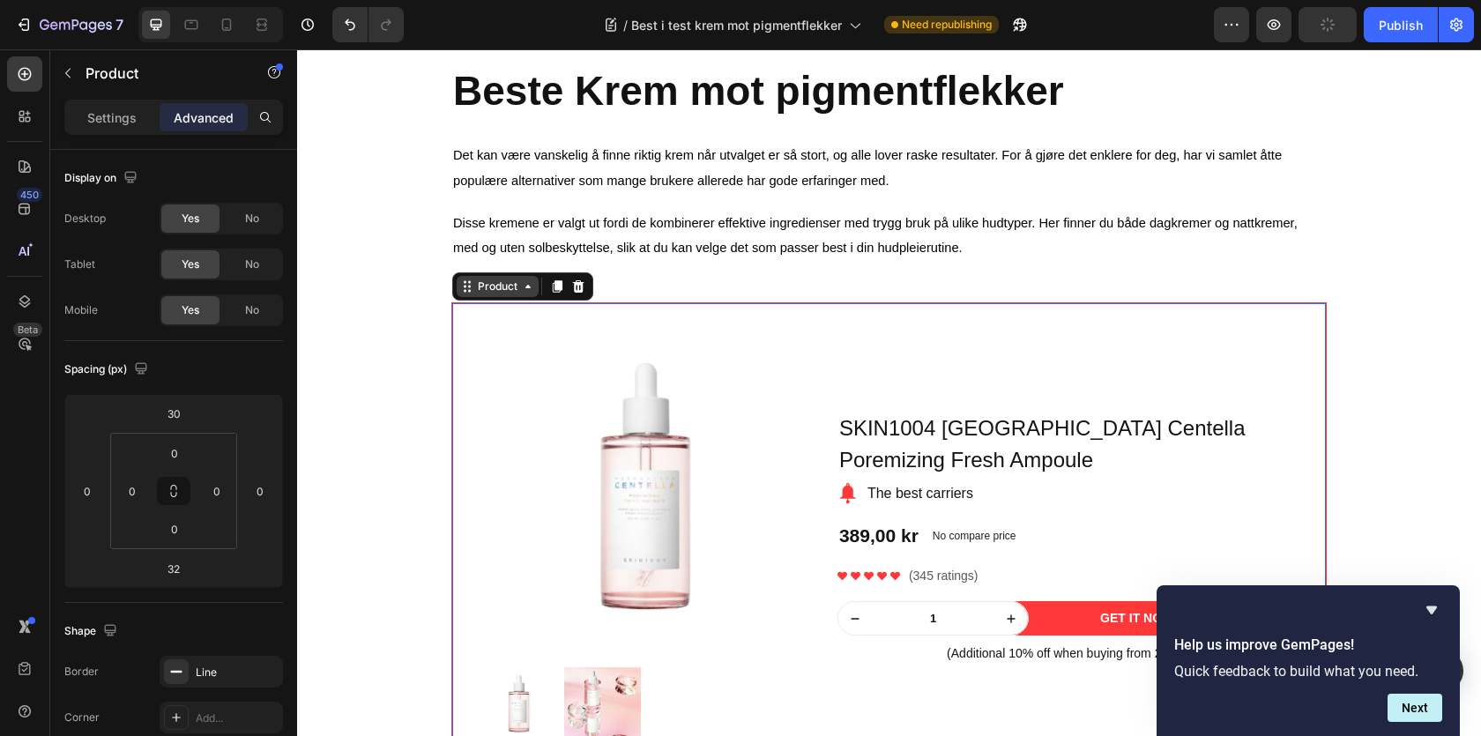
click at [479, 294] on div "Product" at bounding box center [497, 287] width 47 height 16
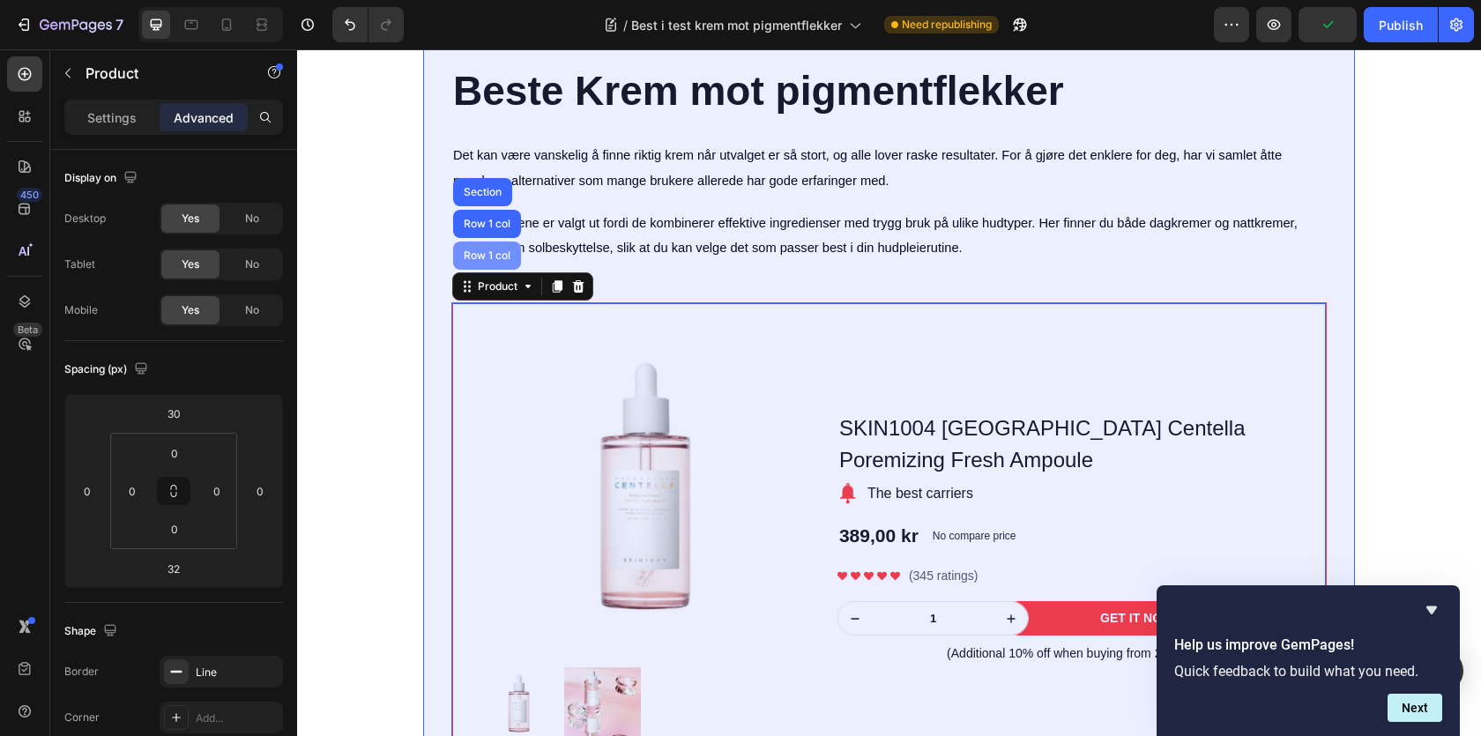
click at [478, 270] on div "Row 1 col" at bounding box center [487, 256] width 68 height 28
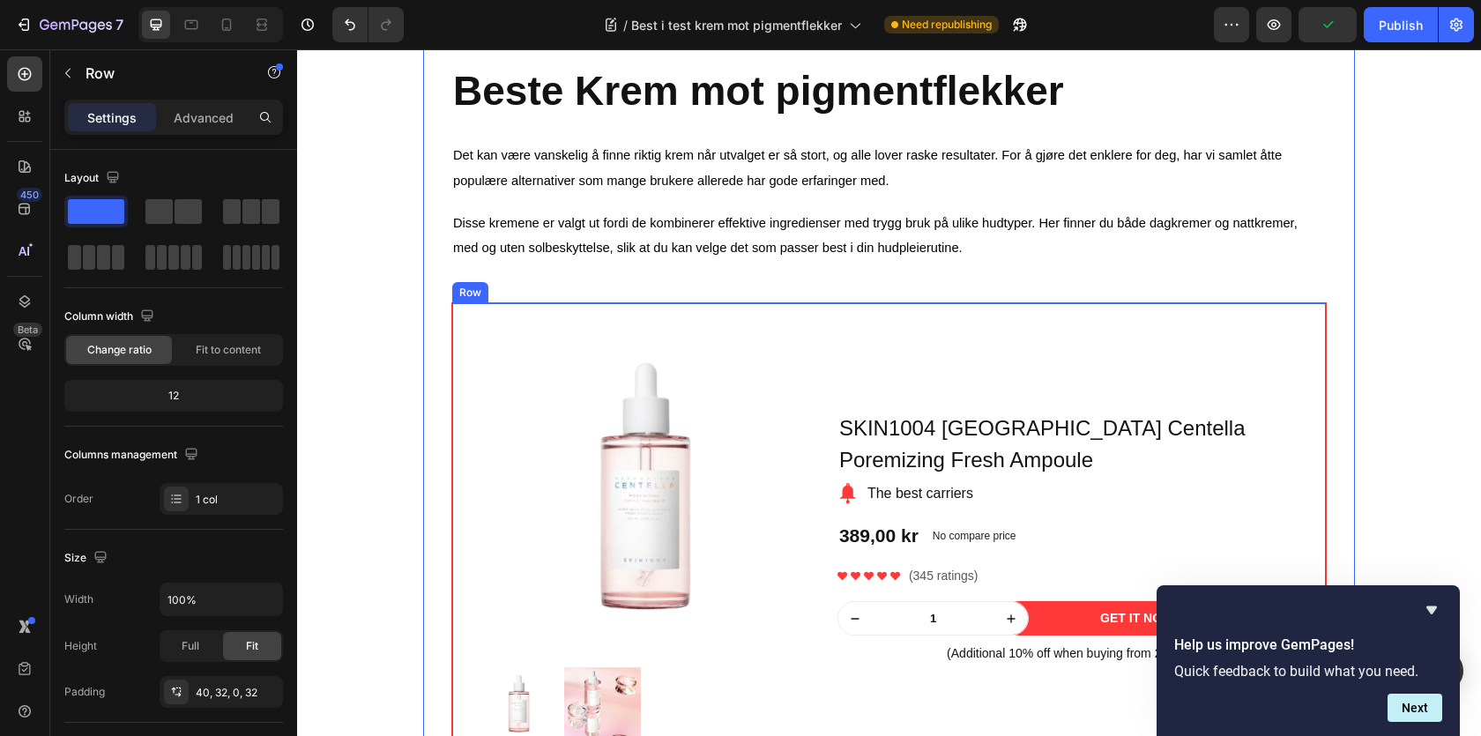
click at [485, 314] on div "Product Images Row SKIN1004 Madagascar Centella Poremizing Fresh Ampoule Produc…" at bounding box center [889, 537] width 874 height 469
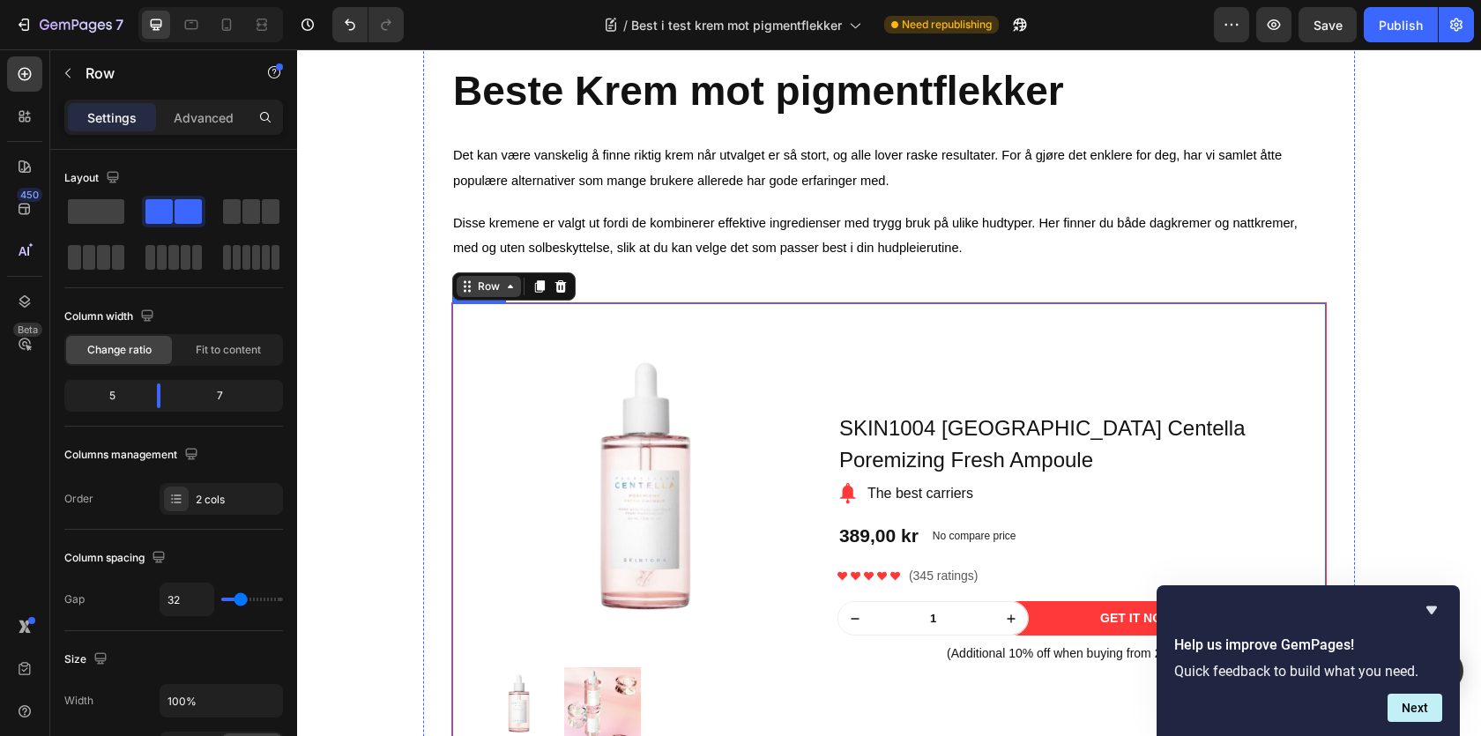
click at [475, 297] on div "Row" at bounding box center [489, 286] width 64 height 21
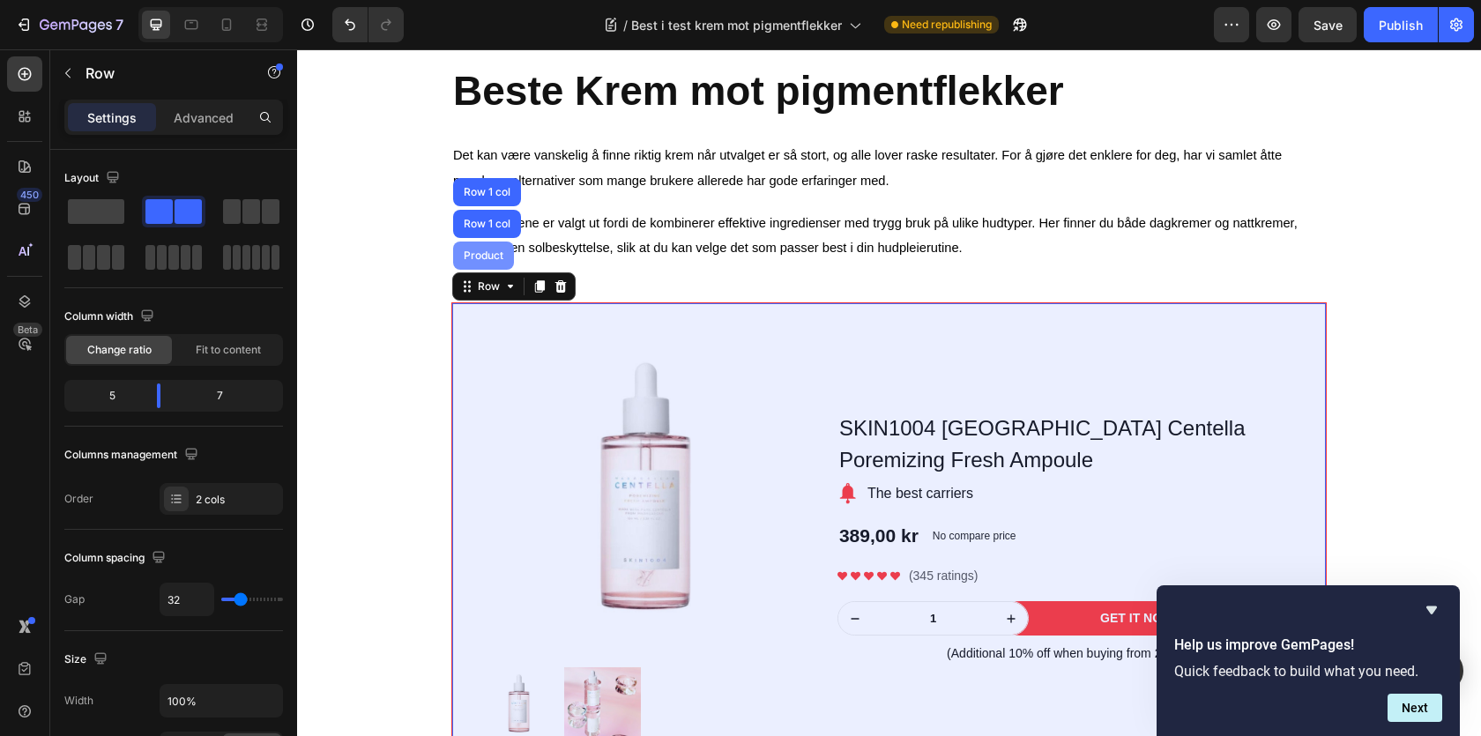
click at [498, 269] on div "Product" at bounding box center [483, 256] width 61 height 28
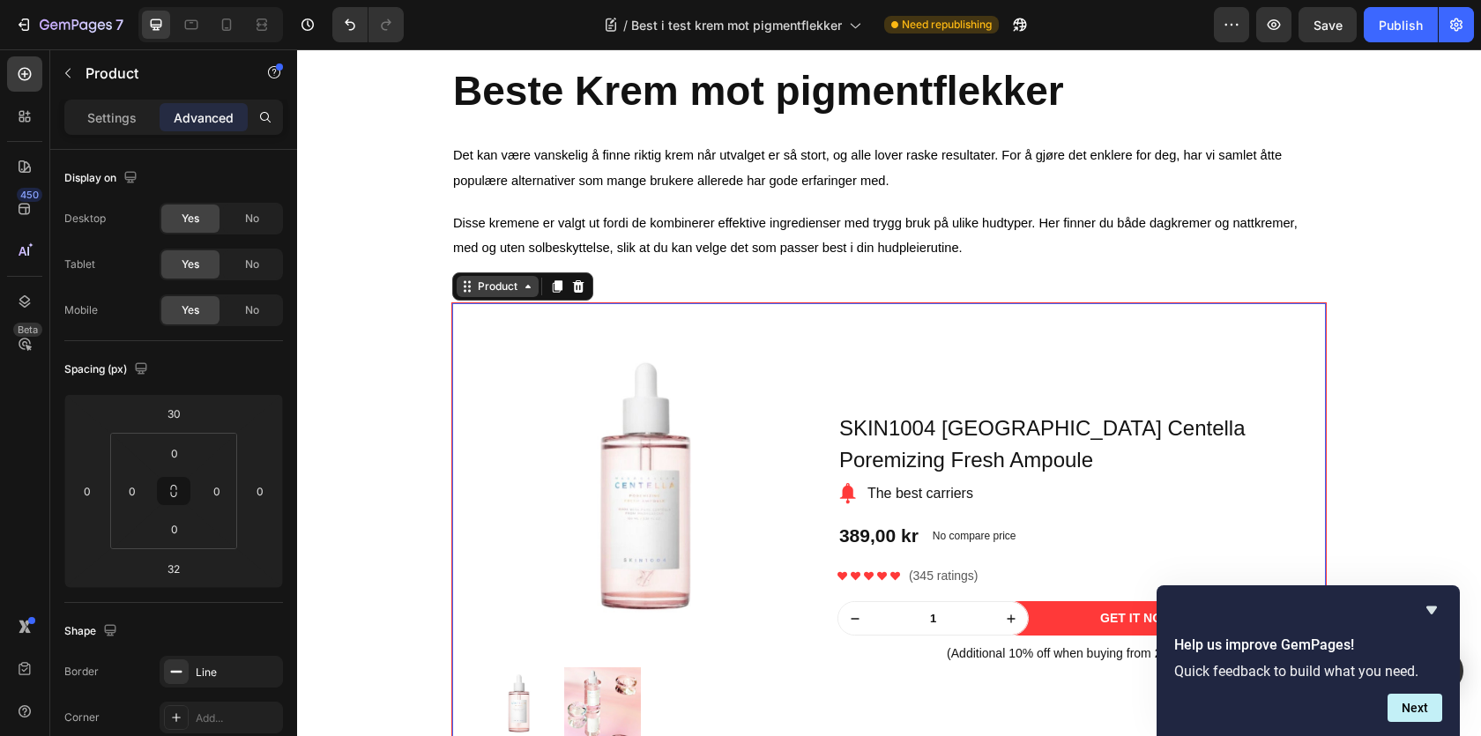
click at [497, 287] on div "Product" at bounding box center [497, 287] width 47 height 16
click at [492, 294] on div "Product" at bounding box center [497, 287] width 47 height 16
click at [99, 121] on p "Settings" at bounding box center [111, 117] width 49 height 19
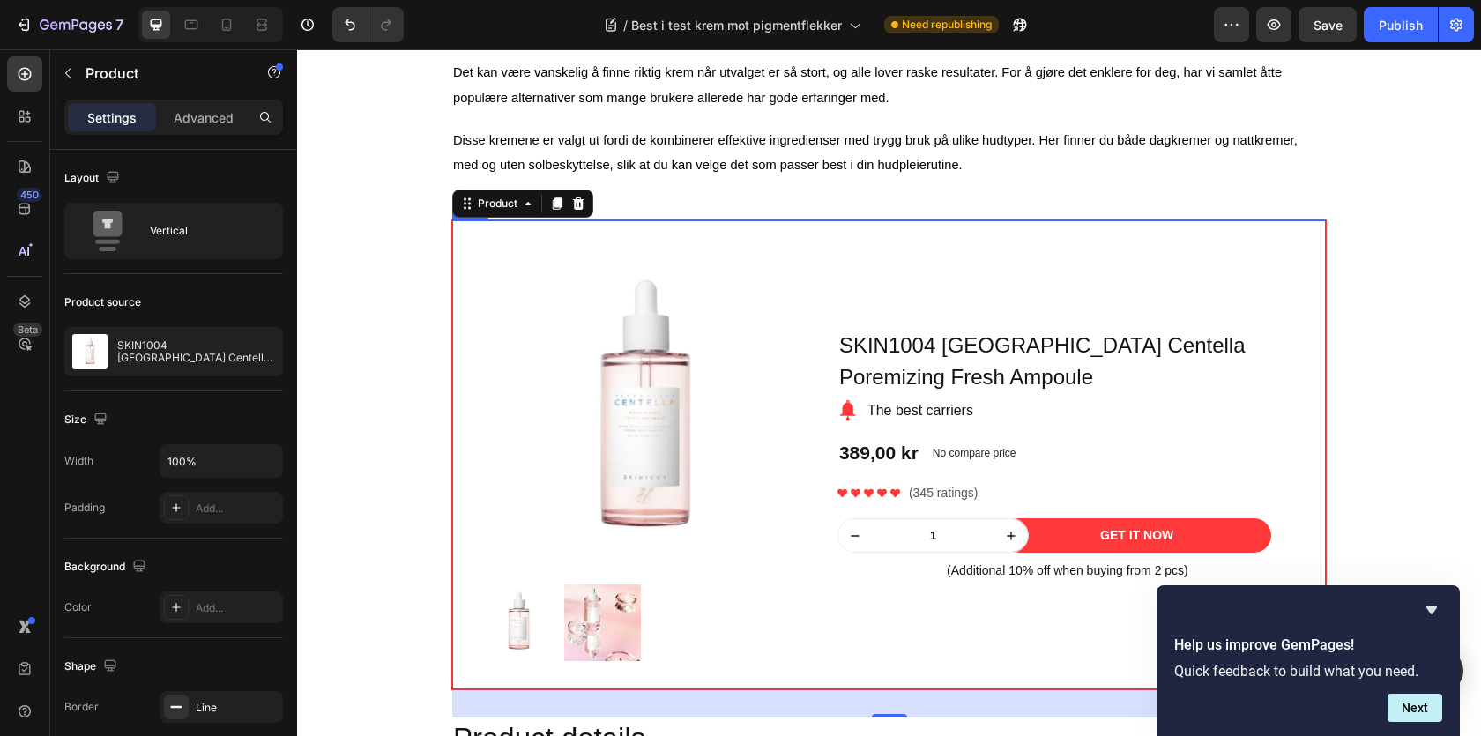
scroll to position [1634, 0]
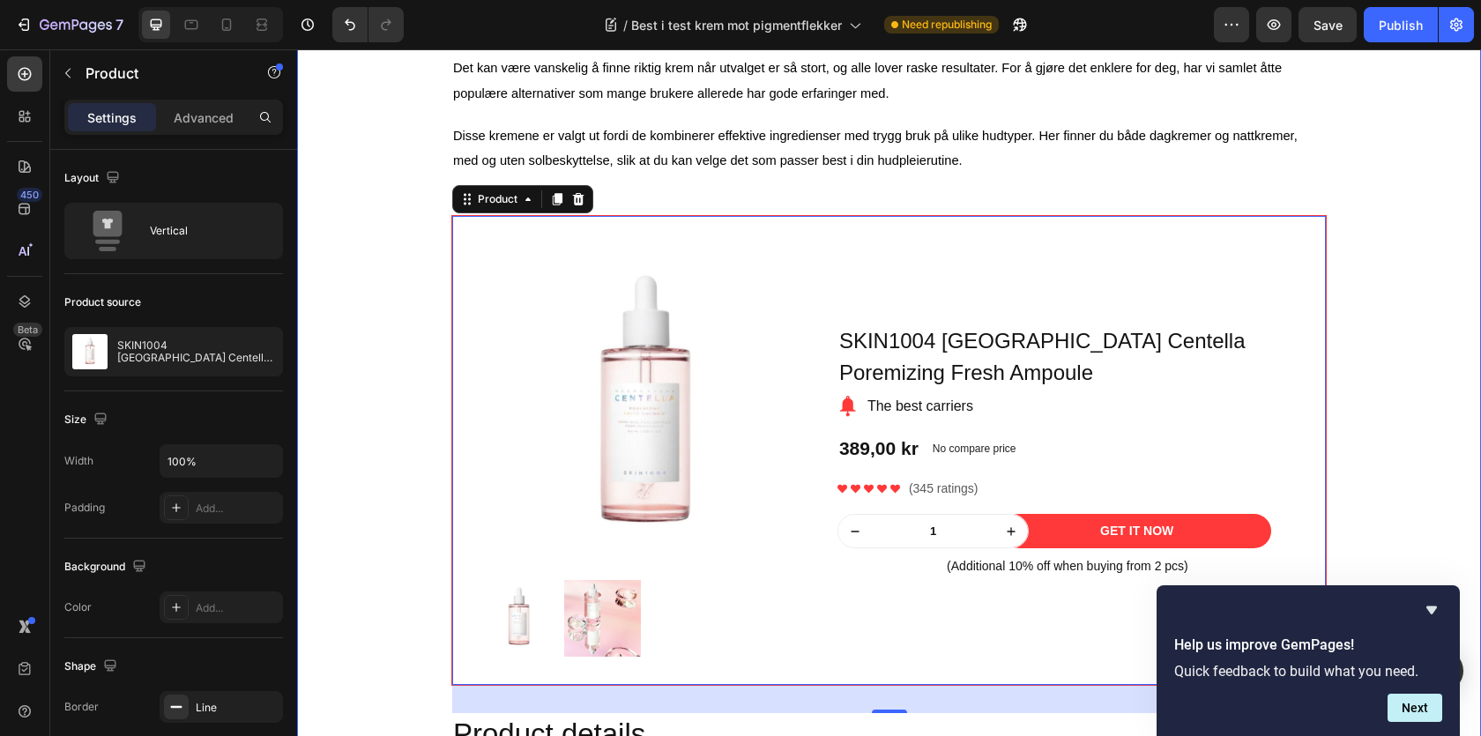
click at [1398, 371] on div "⁠⁠⁠⁠⁠⁠⁠ Best i test krem mot pigmentflekker Heading Image Skrevet av Sarah| | A…" at bounding box center [889, 182] width 1158 height 2201
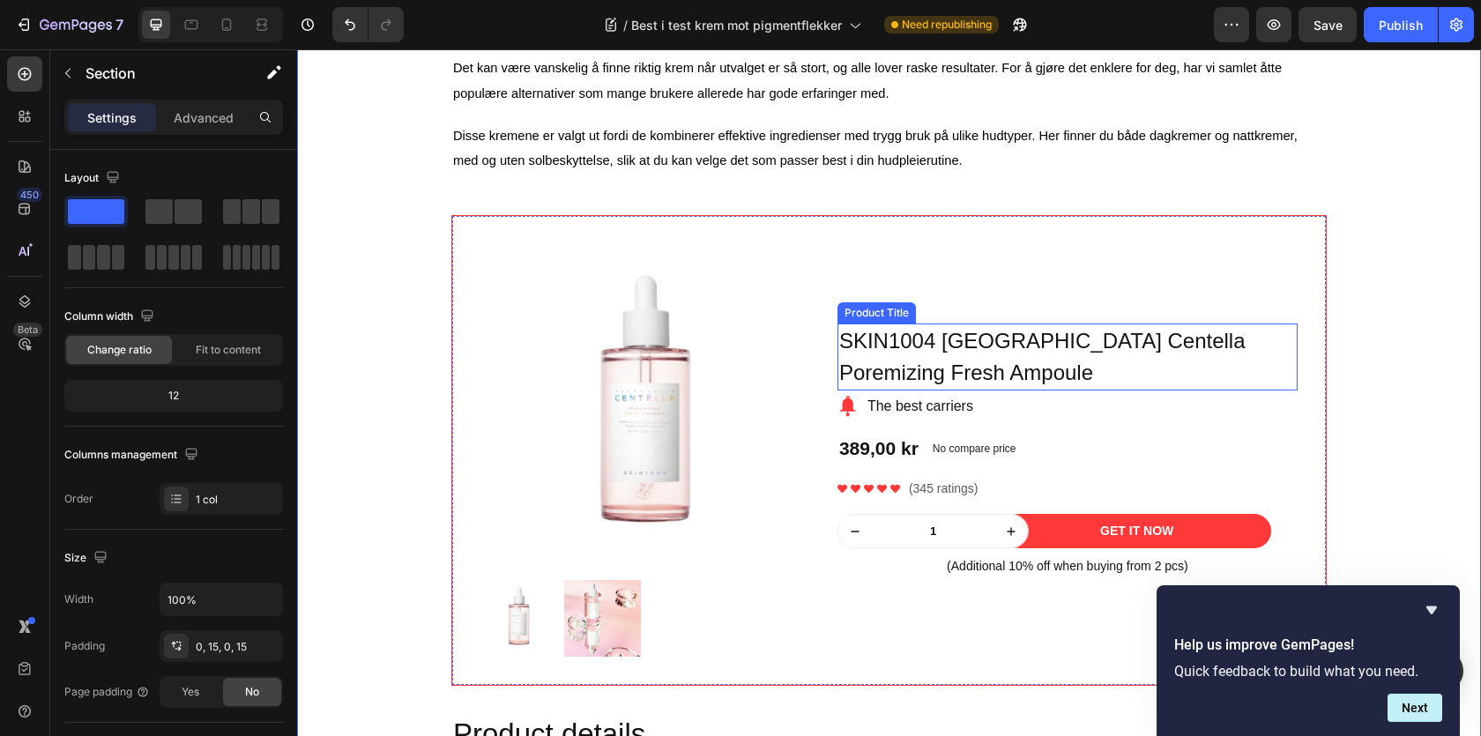
click at [901, 361] on h1 "SKIN1004 [GEOGRAPHIC_DATA] Centella Poremizing Fresh Ampoule" at bounding box center [1068, 357] width 460 height 67
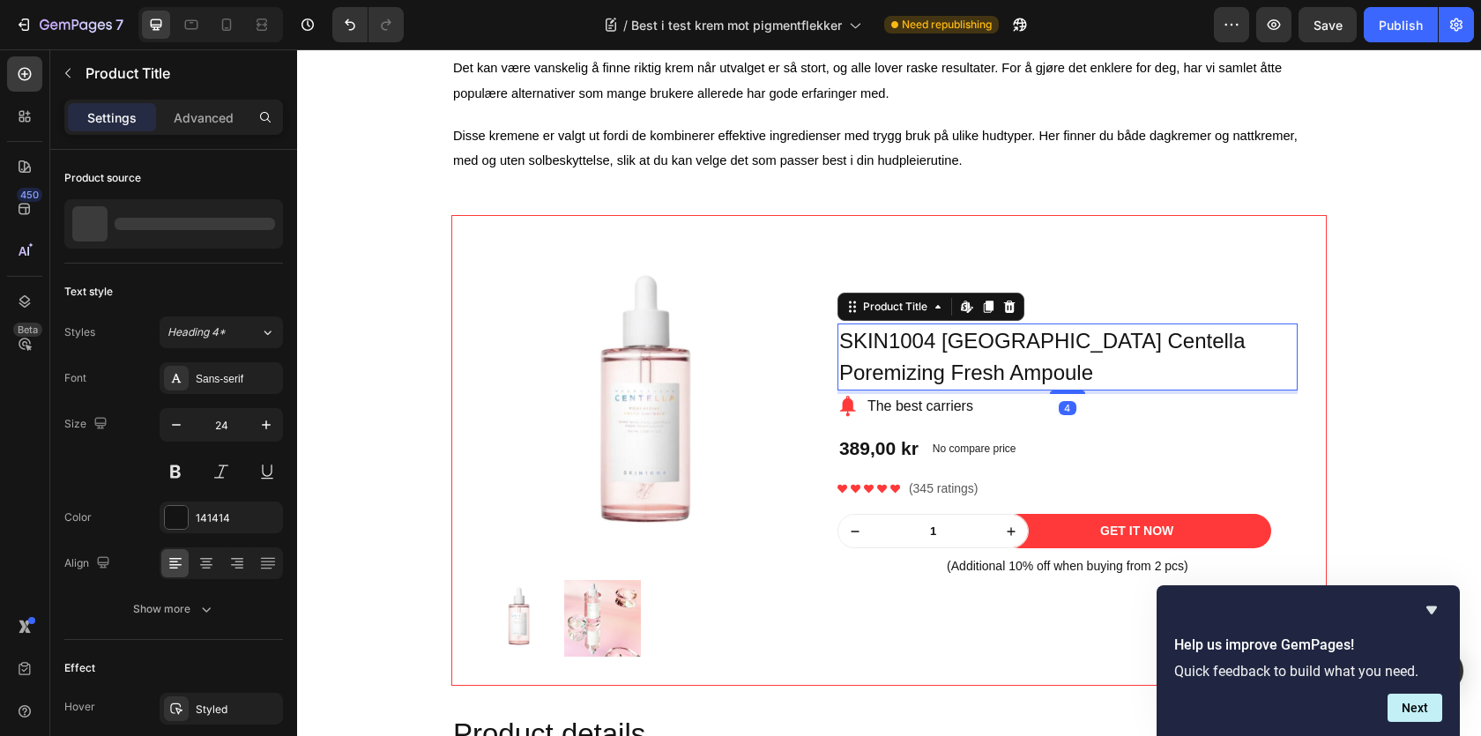
click at [901, 361] on h1 "SKIN1004 [GEOGRAPHIC_DATA] Centella Poremizing Fresh Ampoule" at bounding box center [1068, 357] width 460 height 67
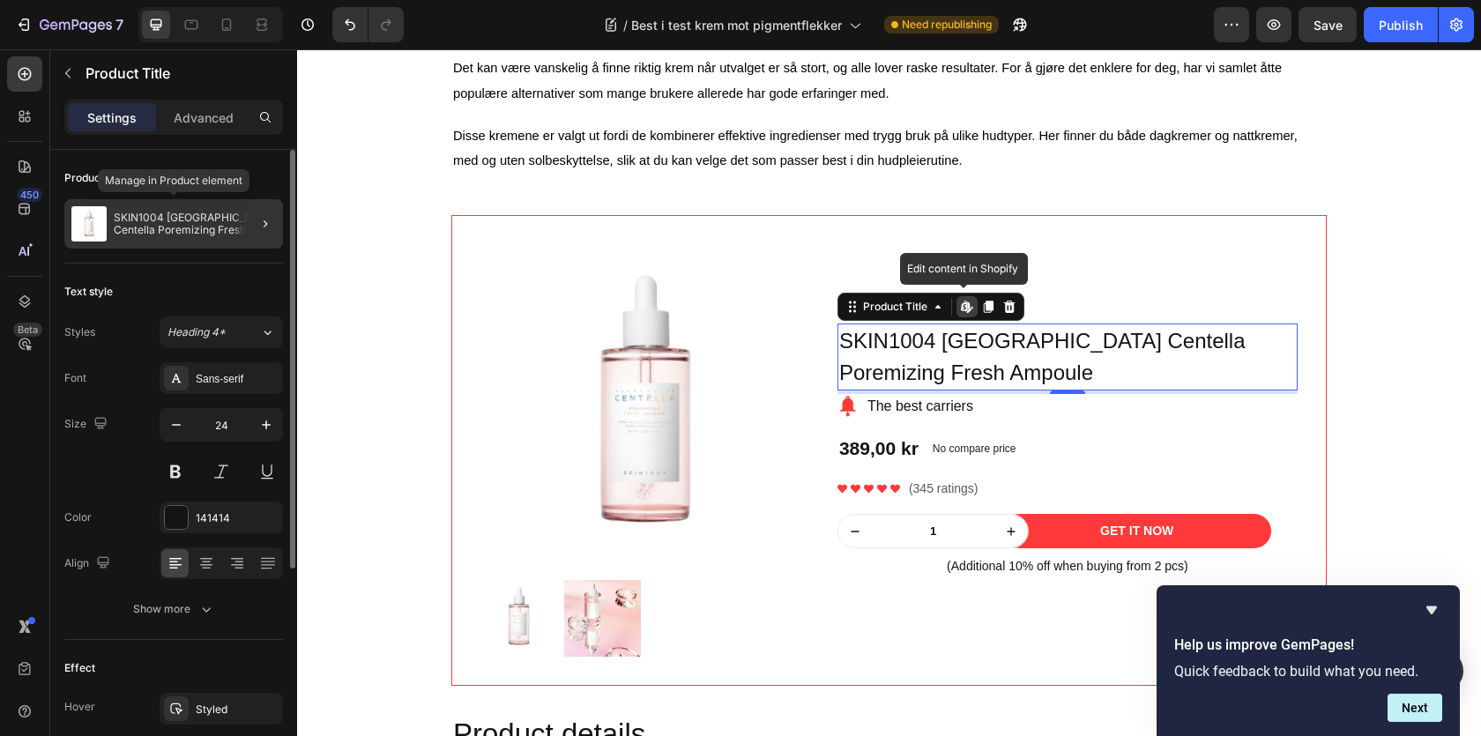
click at [183, 221] on p "SKIN1004 [GEOGRAPHIC_DATA] Centella Poremizing Fresh Ampoule" at bounding box center [195, 224] width 162 height 25
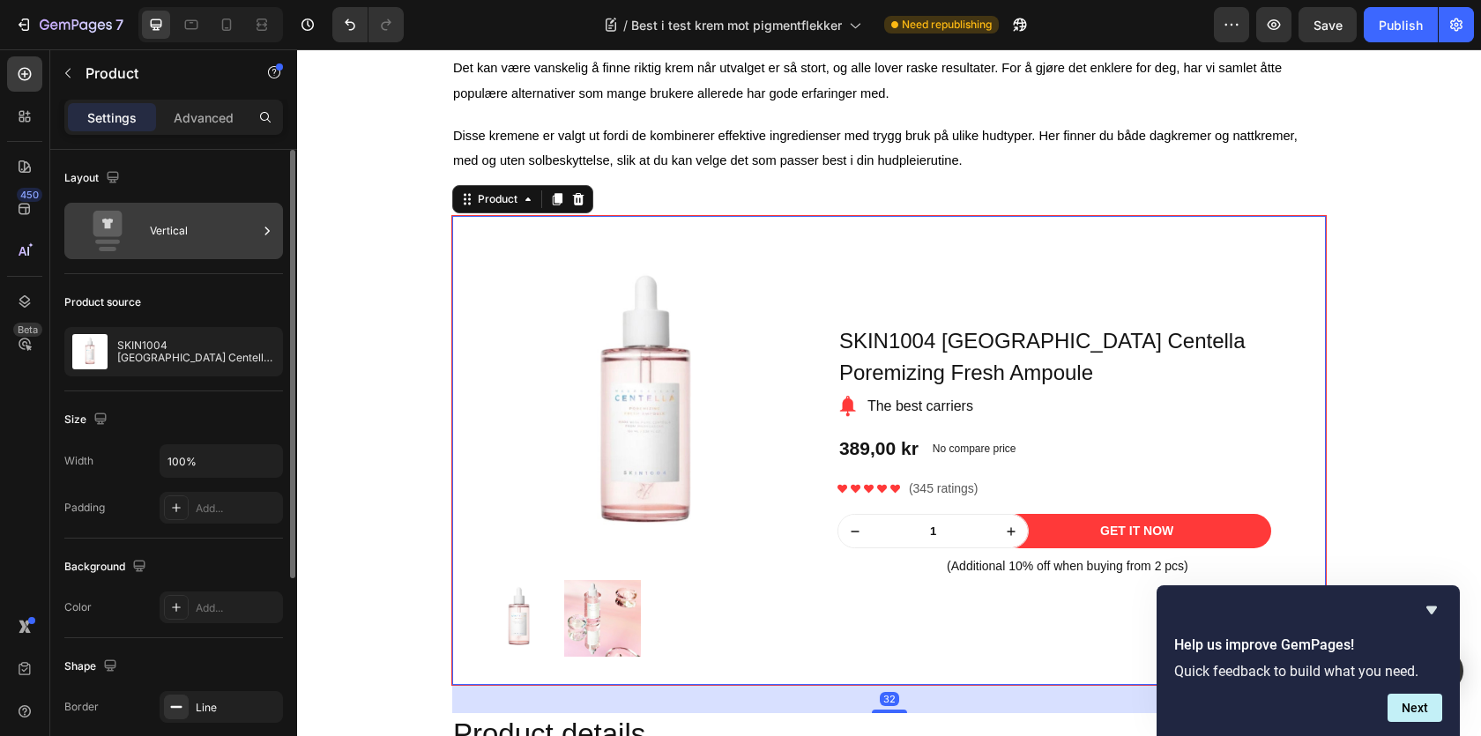
click at [160, 242] on div "Vertical" at bounding box center [204, 231] width 108 height 41
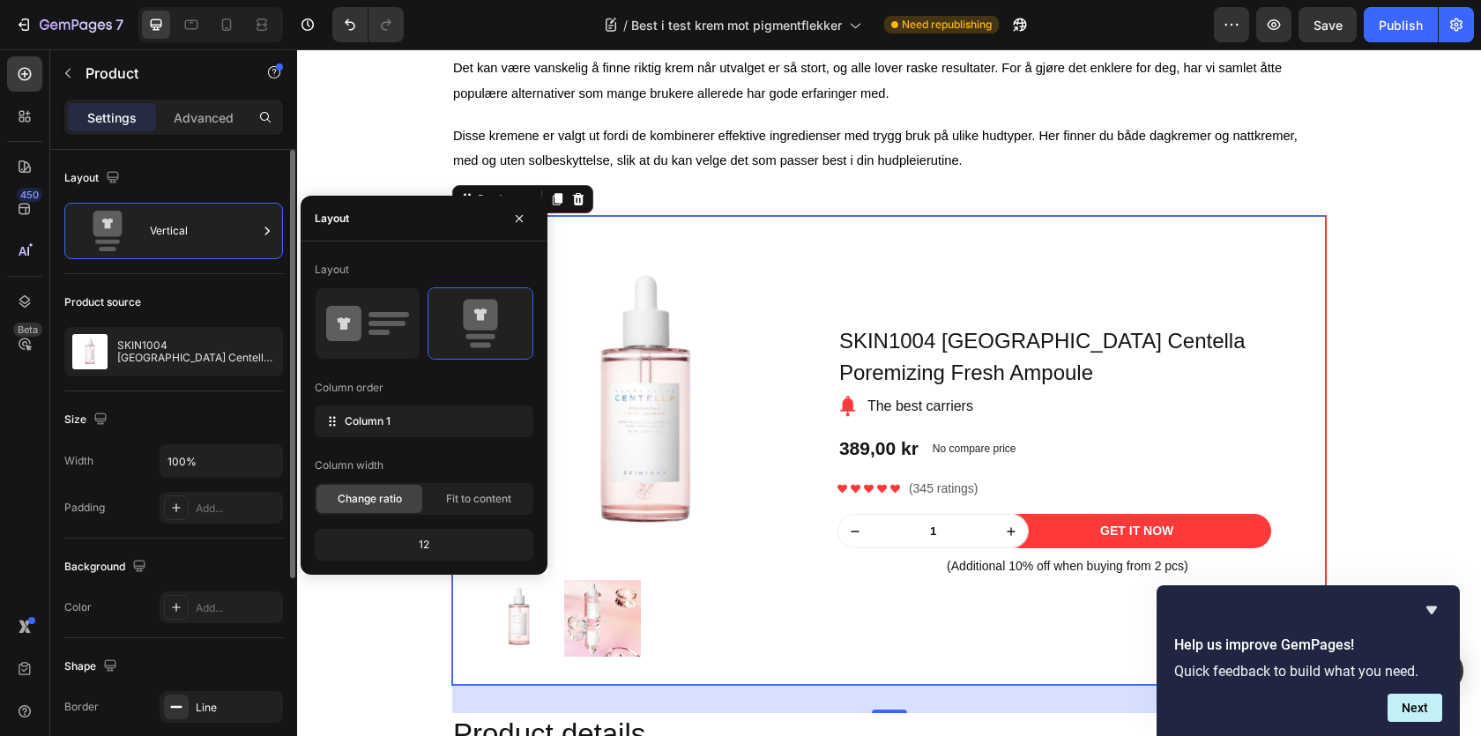
click at [198, 326] on div "Product source SKIN1004 Madagascar Centella Poremizing Fresh Ampoule" at bounding box center [173, 332] width 219 height 117
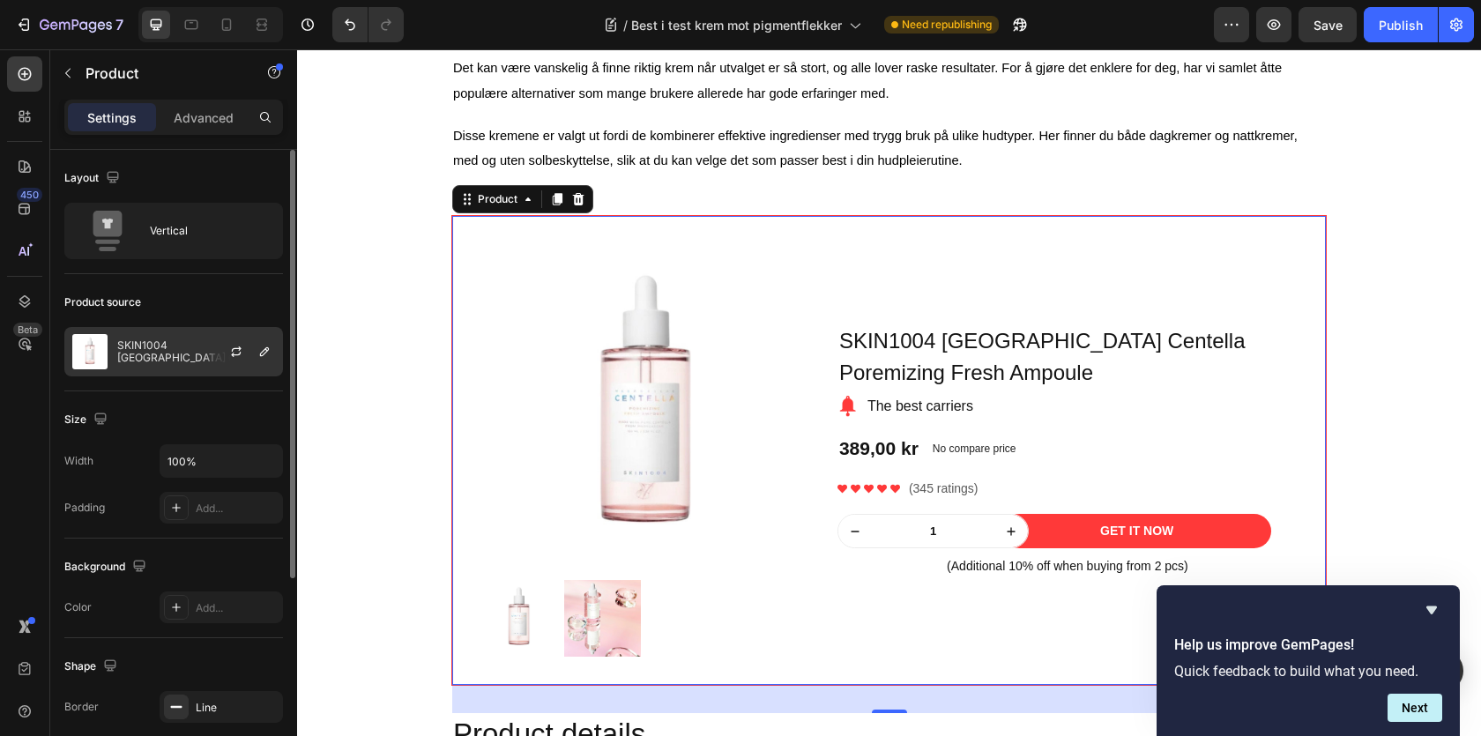
click at [195, 343] on p "SKIN1004 [GEOGRAPHIC_DATA] Centella Poremizing Fresh Ampoule" at bounding box center [196, 351] width 158 height 25
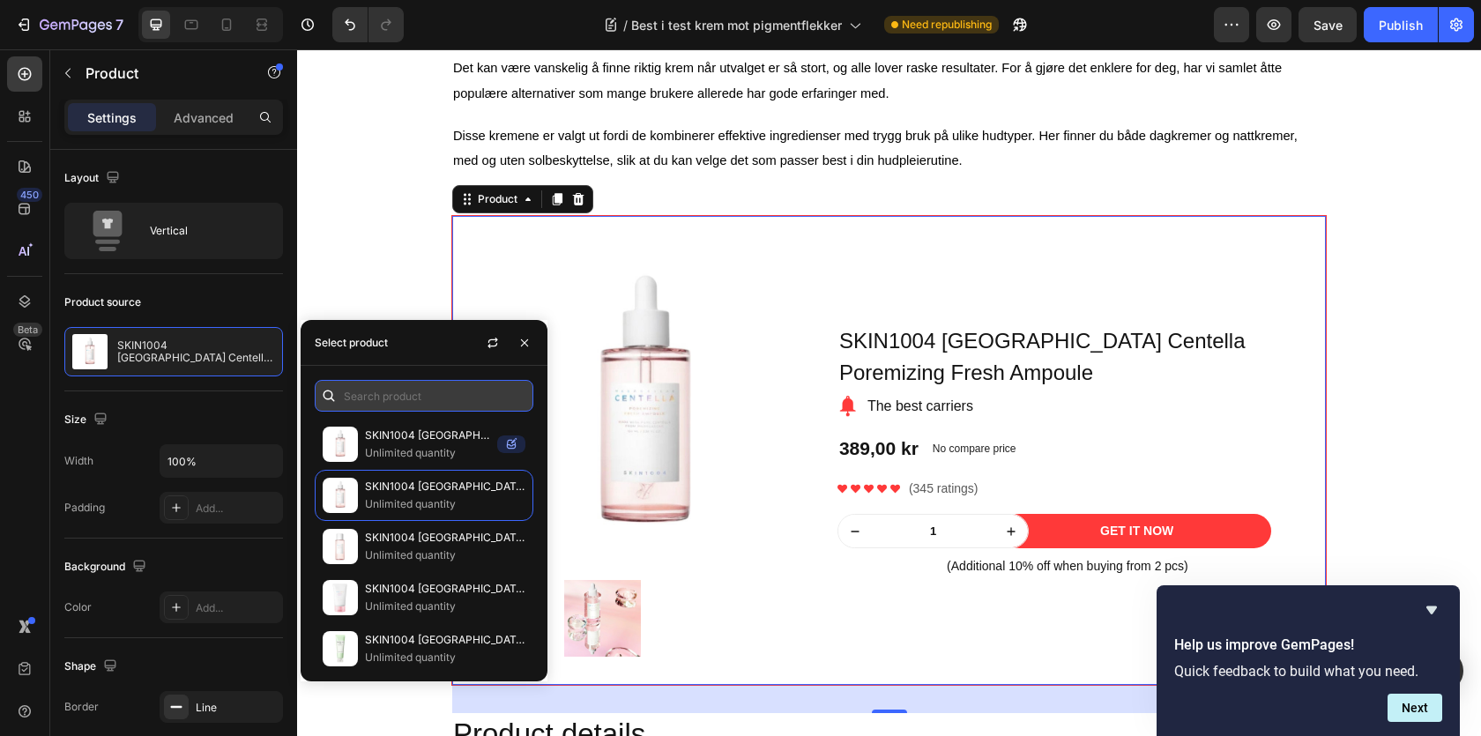
click at [383, 391] on input "text" at bounding box center [424, 396] width 219 height 32
paste input "BANILA CO Clean It Zero Cleansing Balm Original"
type input "BANILA CO Clean It Zero Cleansing Balm Original"
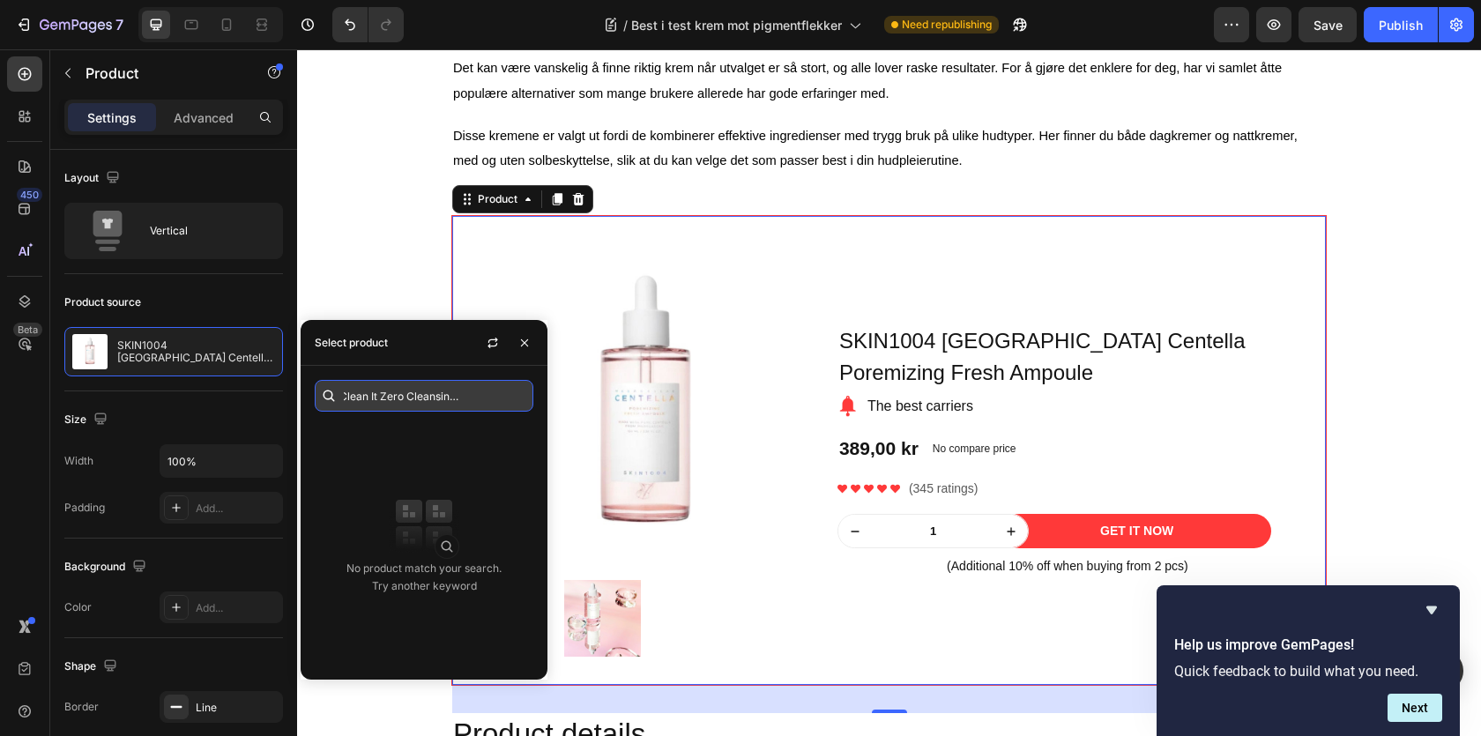
click at [381, 392] on input "BANILA CO Clean It Zero Cleansing Balm Original" at bounding box center [424, 396] width 219 height 32
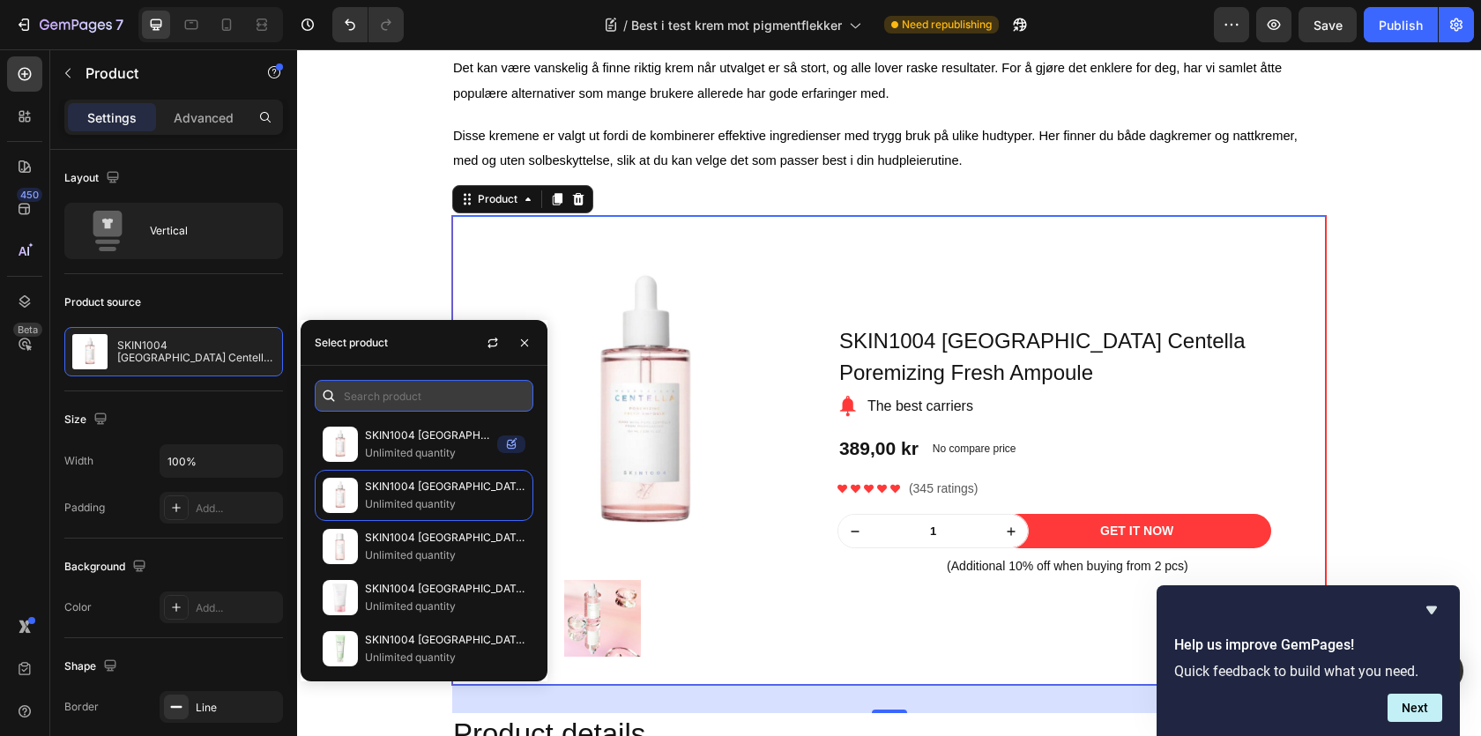
paste input "BANILA CO Clean It Zero"
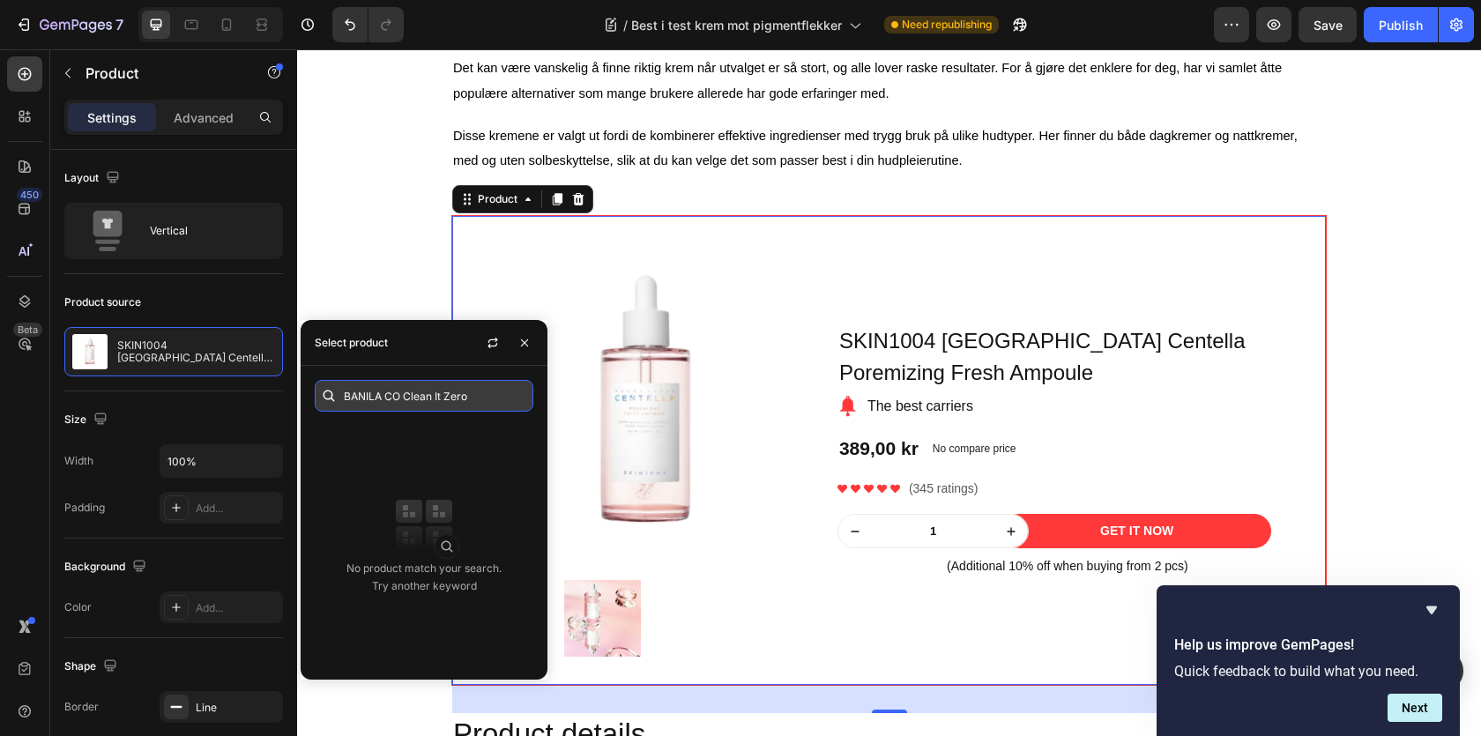
click at [429, 389] on input "BANILA CO Clean It Zero" at bounding box center [424, 396] width 219 height 32
click at [391, 396] on input "BANILA CO Clean It Zero" at bounding box center [424, 396] width 219 height 32
click at [409, 397] on input "banila" at bounding box center [424, 396] width 219 height 32
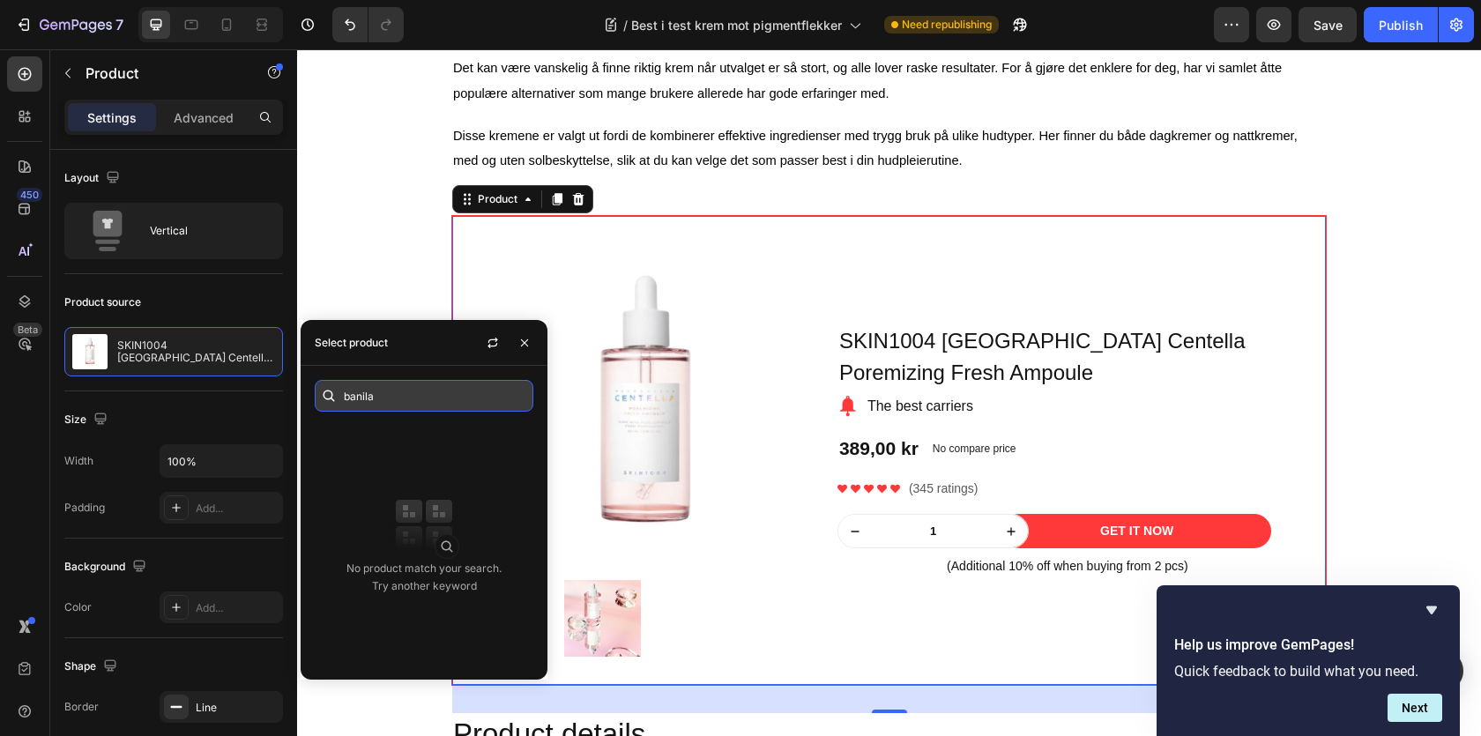
type input "banila"
click at [421, 401] on input "banila" at bounding box center [424, 396] width 219 height 32
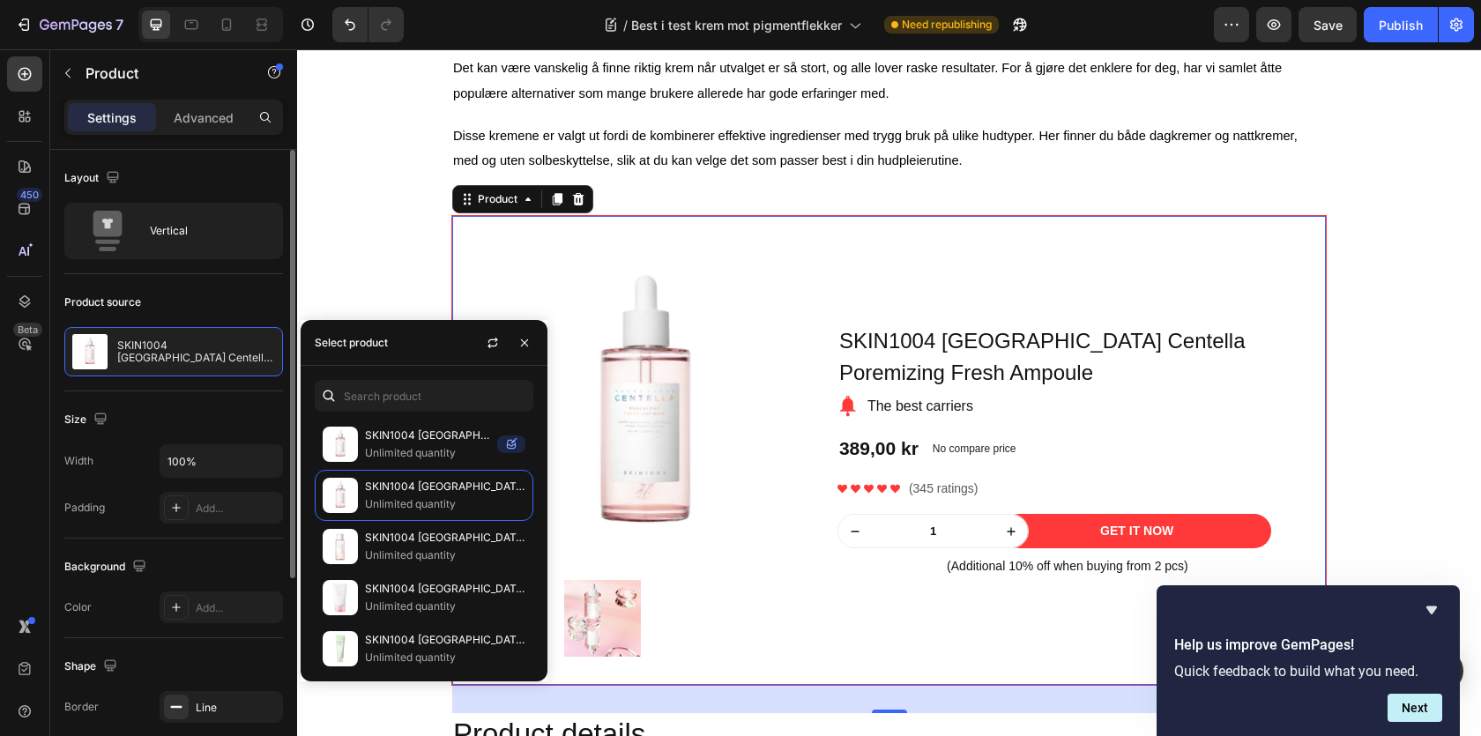
click at [239, 399] on div "Size Width 100% Padding Add..." at bounding box center [173, 464] width 219 height 147
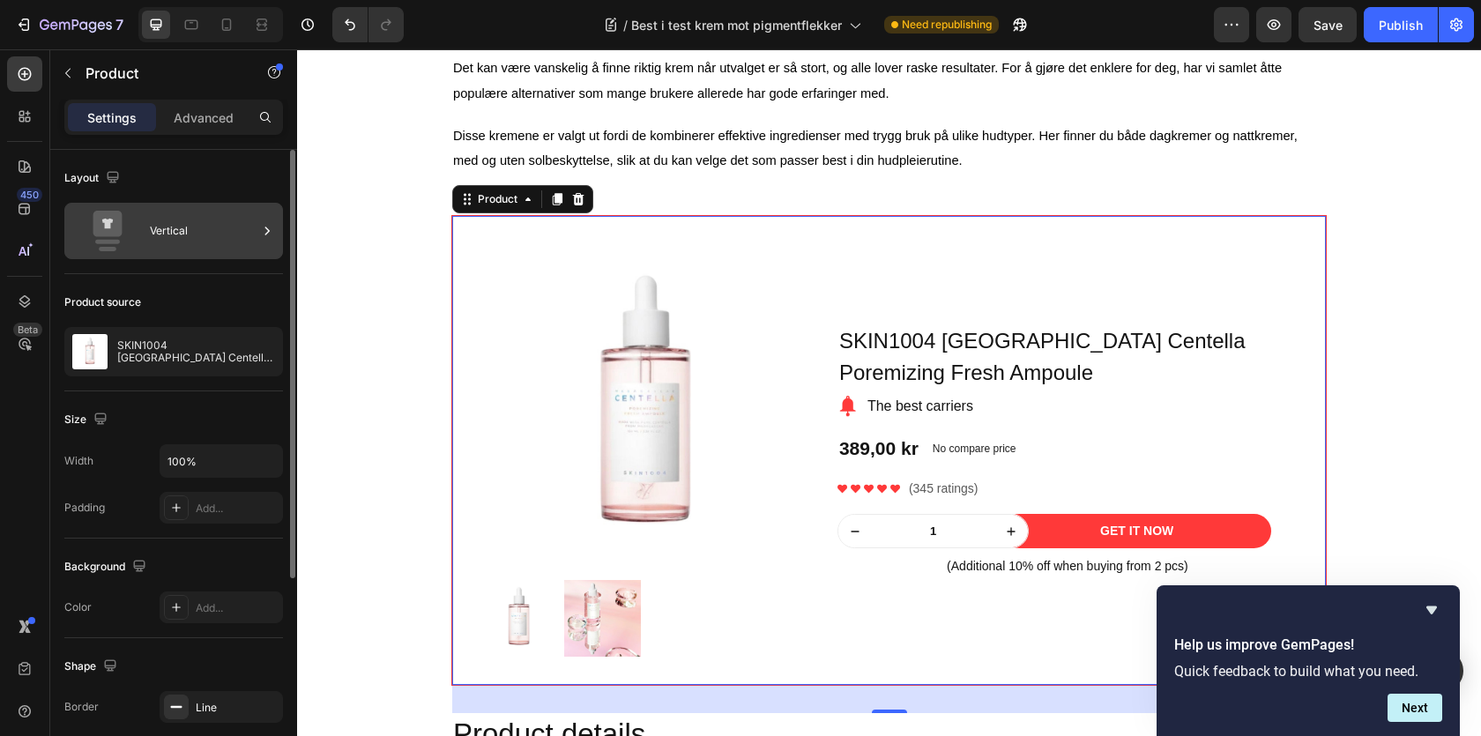
click at [243, 239] on div "Vertical" at bounding box center [204, 231] width 108 height 41
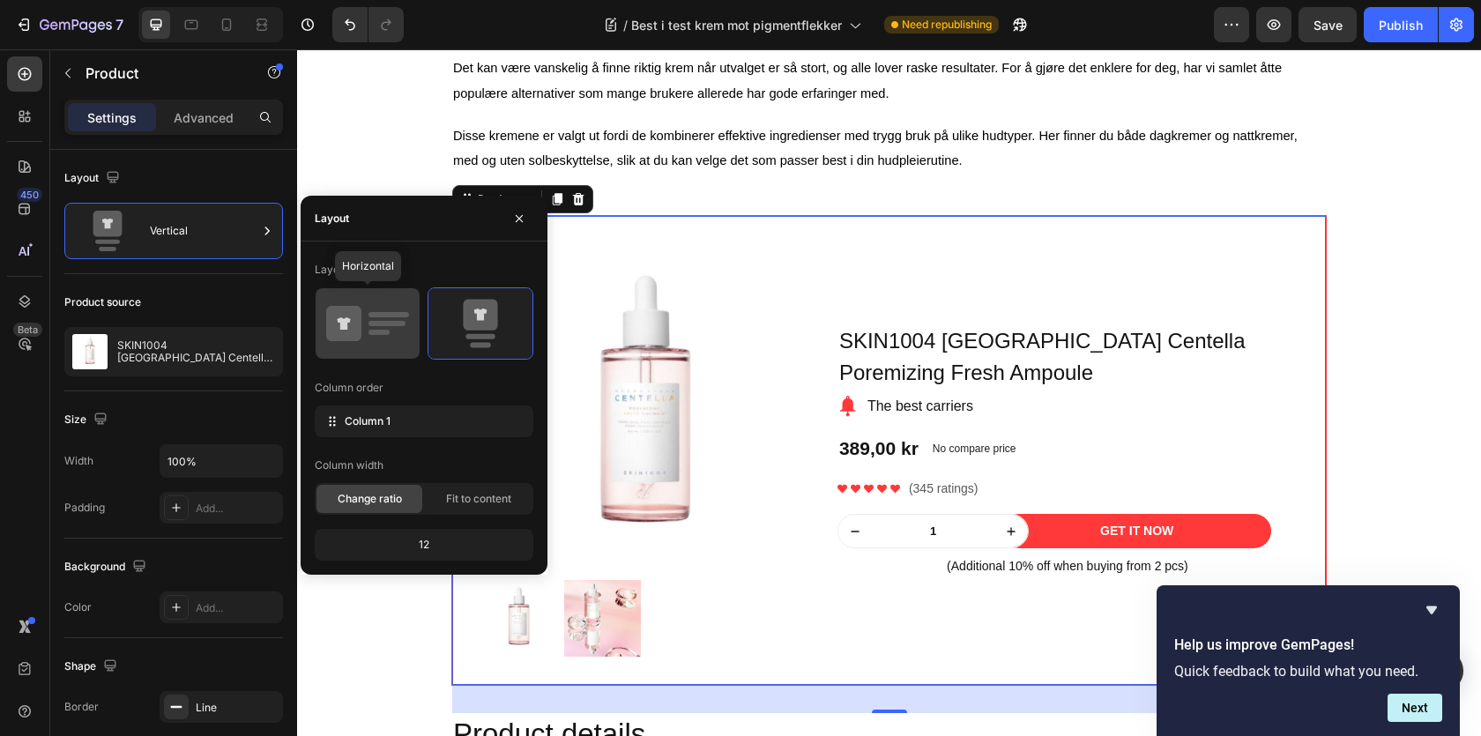
click at [387, 322] on rect at bounding box center [387, 323] width 37 height 5
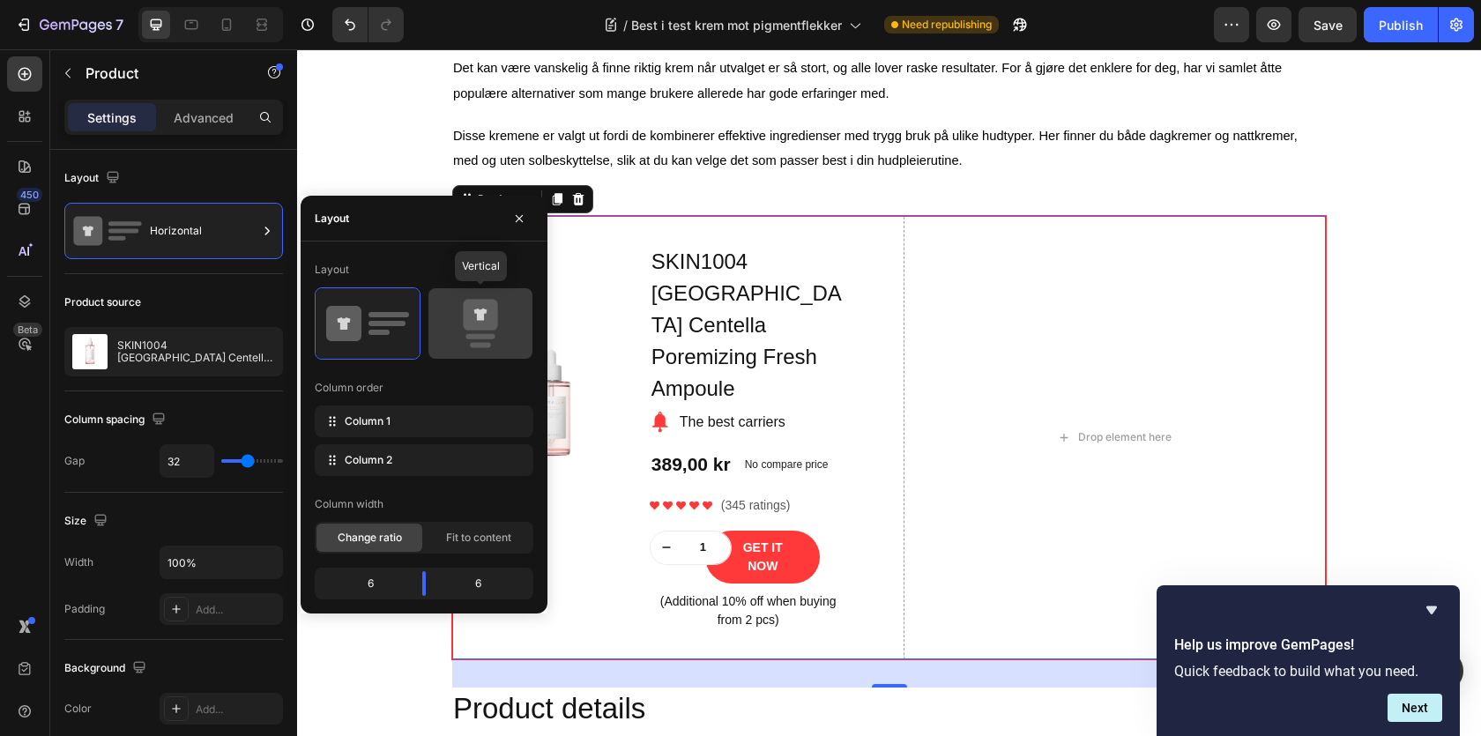
click at [445, 322] on icon at bounding box center [480, 323] width 83 height 49
type input "0"
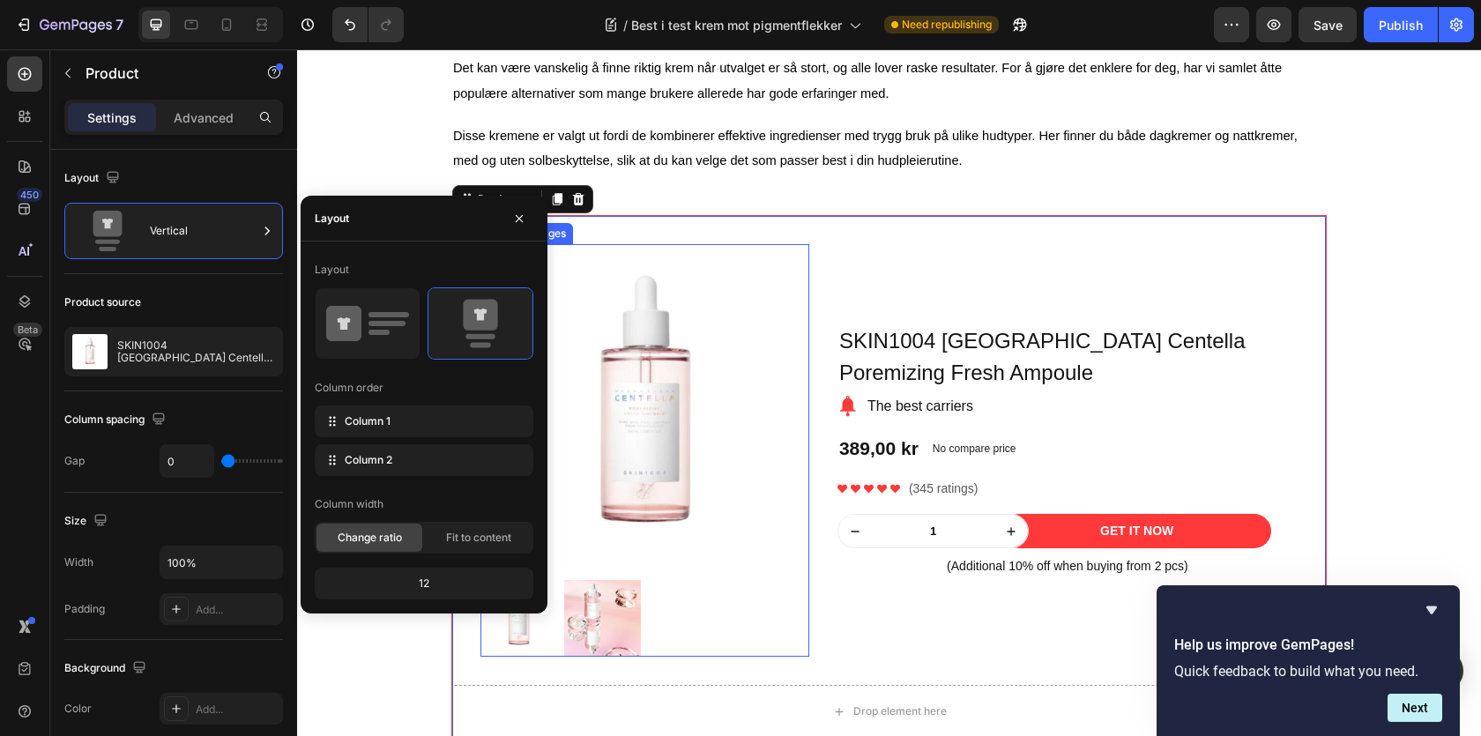
click at [697, 416] on img at bounding box center [644, 408] width 329 height 329
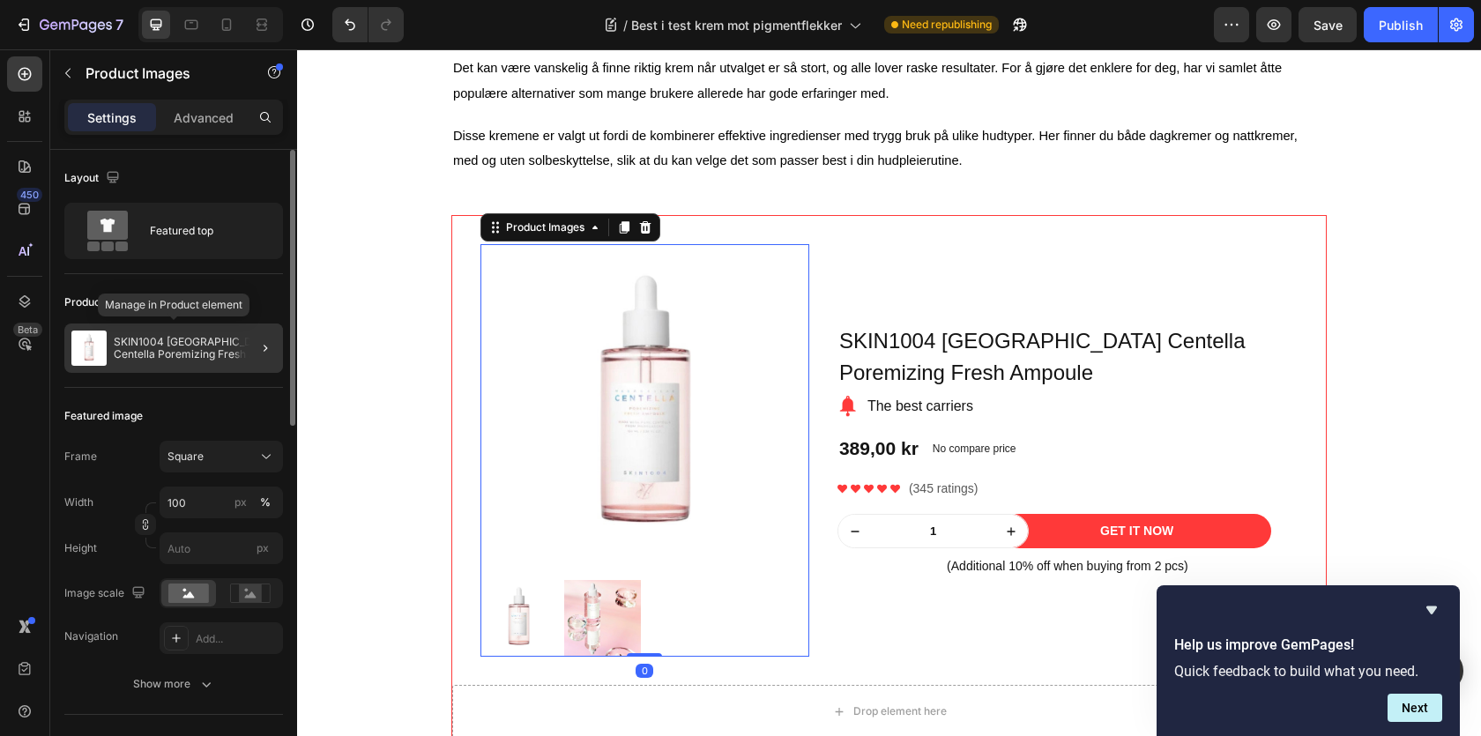
click at [171, 346] on p "SKIN1004 [GEOGRAPHIC_DATA] Centella Poremizing Fresh Ampoule" at bounding box center [195, 348] width 162 height 25
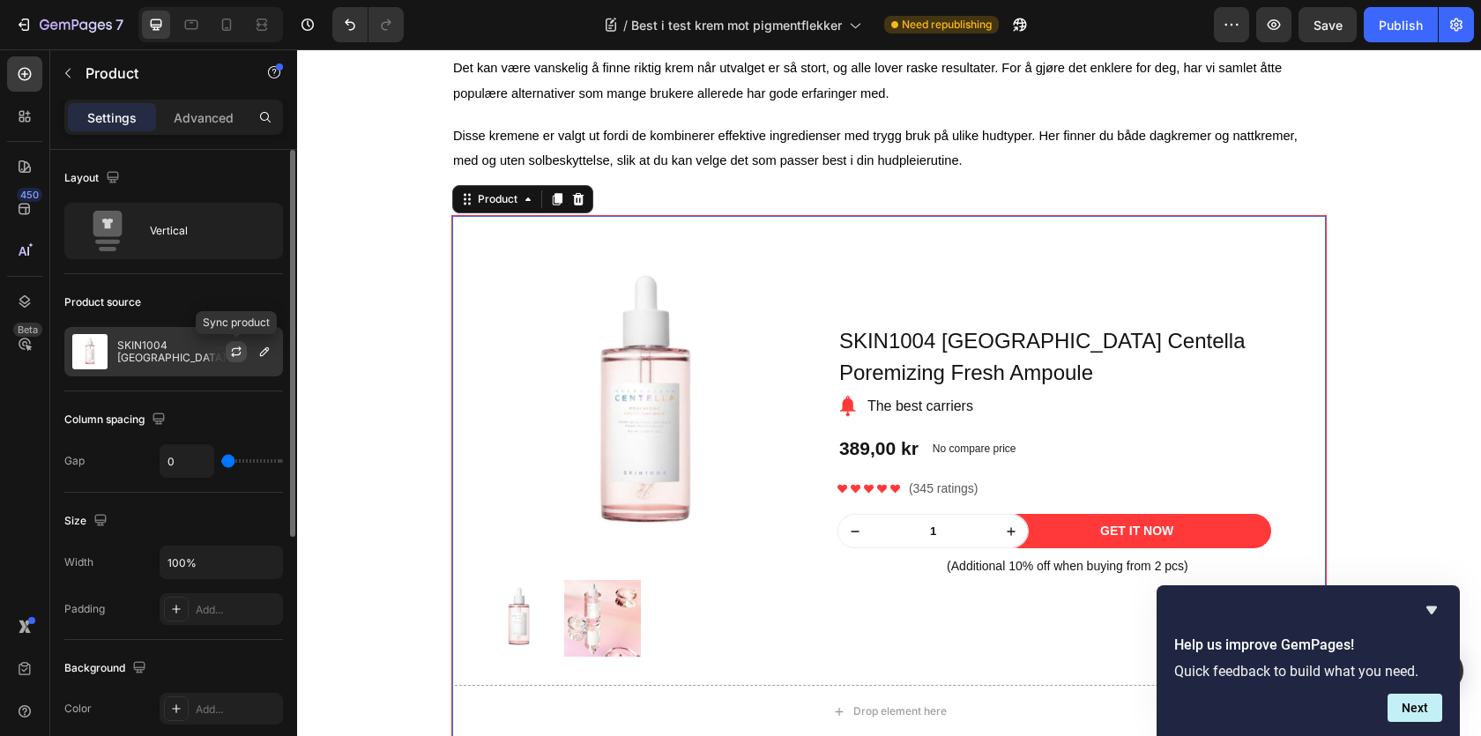
click at [239, 354] on icon "button" at bounding box center [236, 354] width 10 height 5
click at [257, 361] on button "button" at bounding box center [264, 351] width 21 height 21
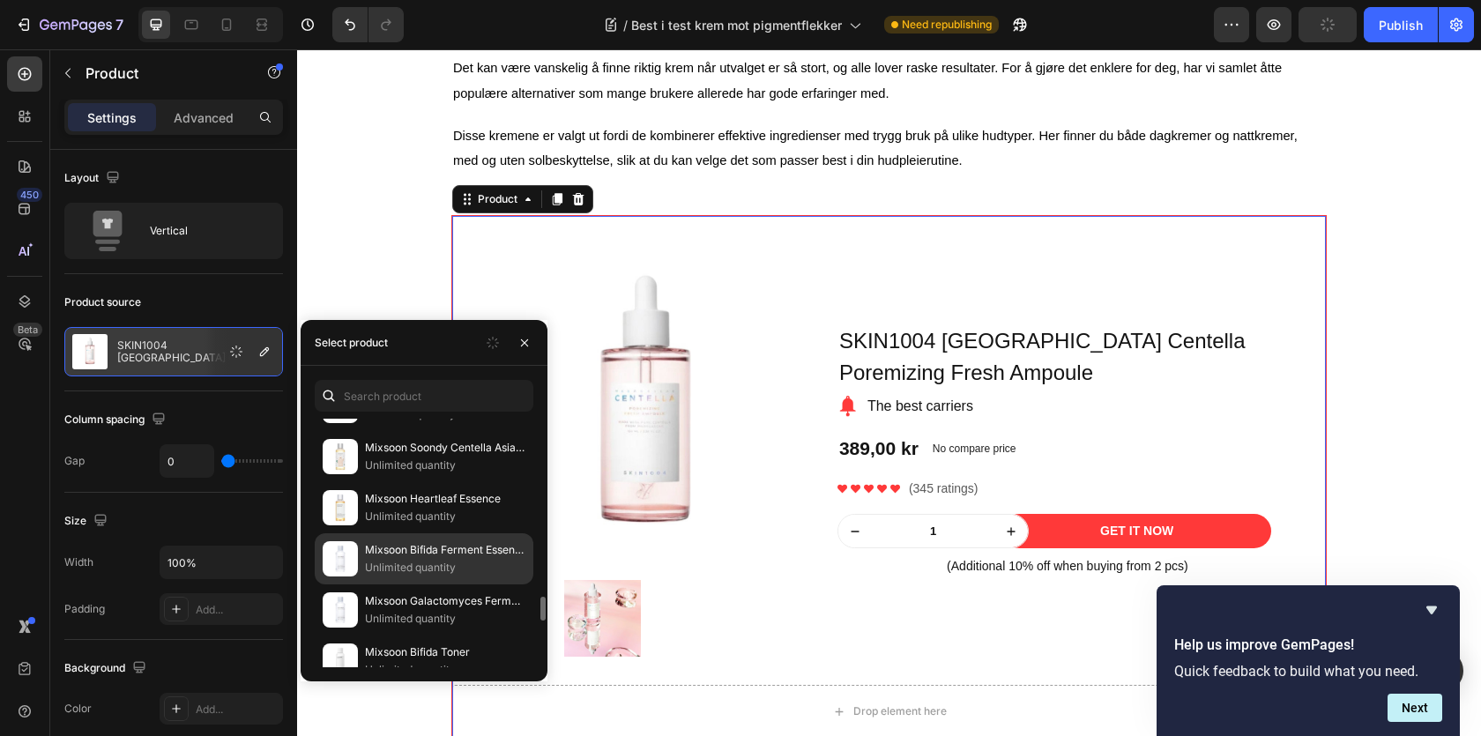
scroll to position [2340, 0]
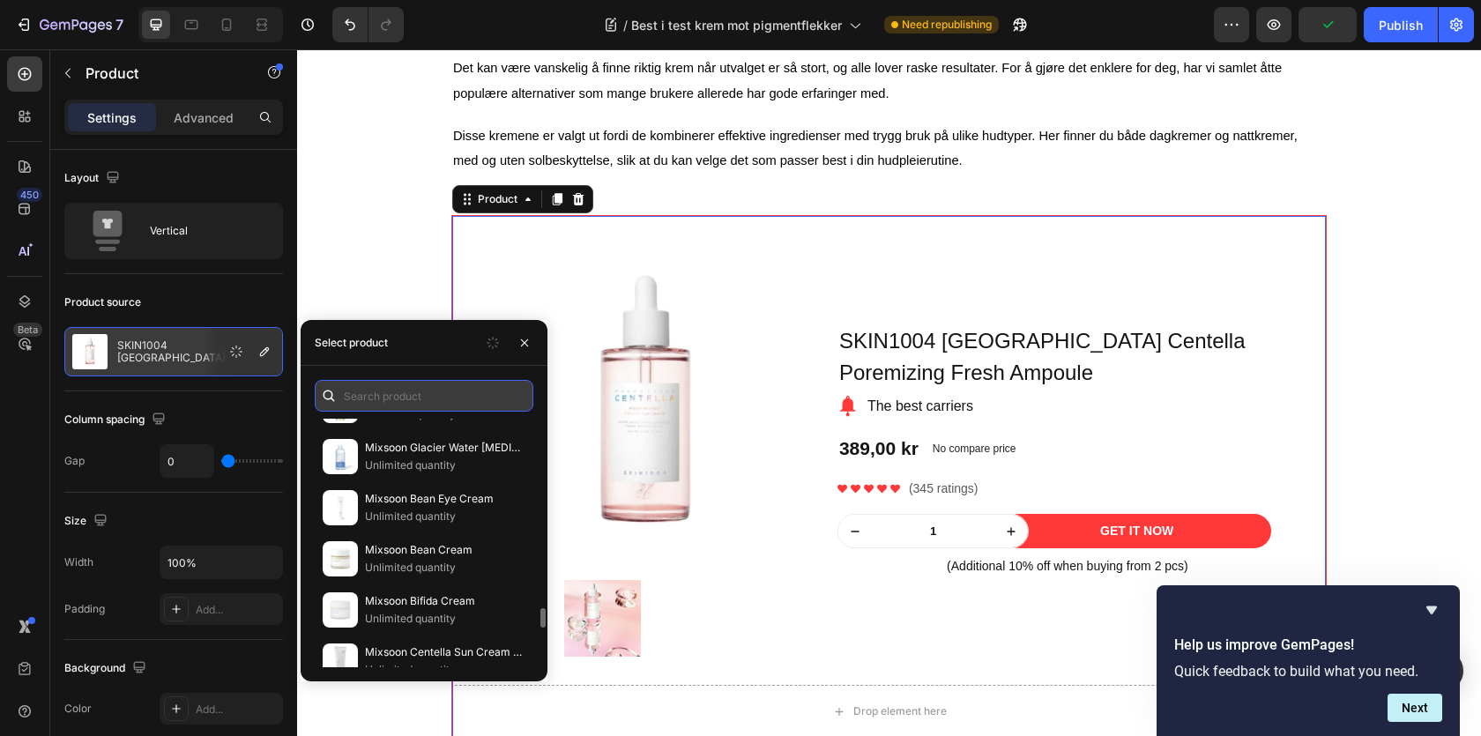
click at [397, 406] on input "text" at bounding box center [424, 396] width 219 height 32
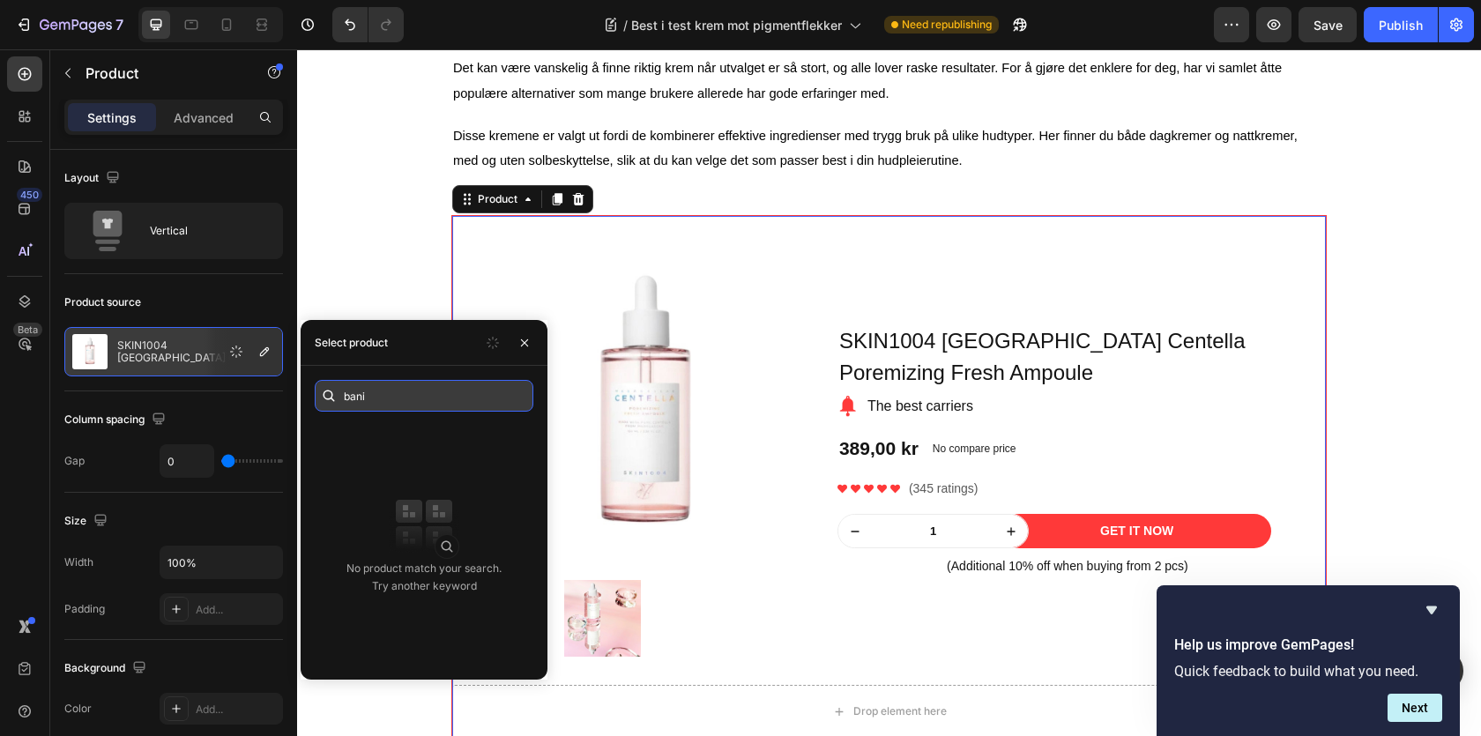
type input "banii"
click at [421, 400] on input "banii" at bounding box center [424, 396] width 219 height 32
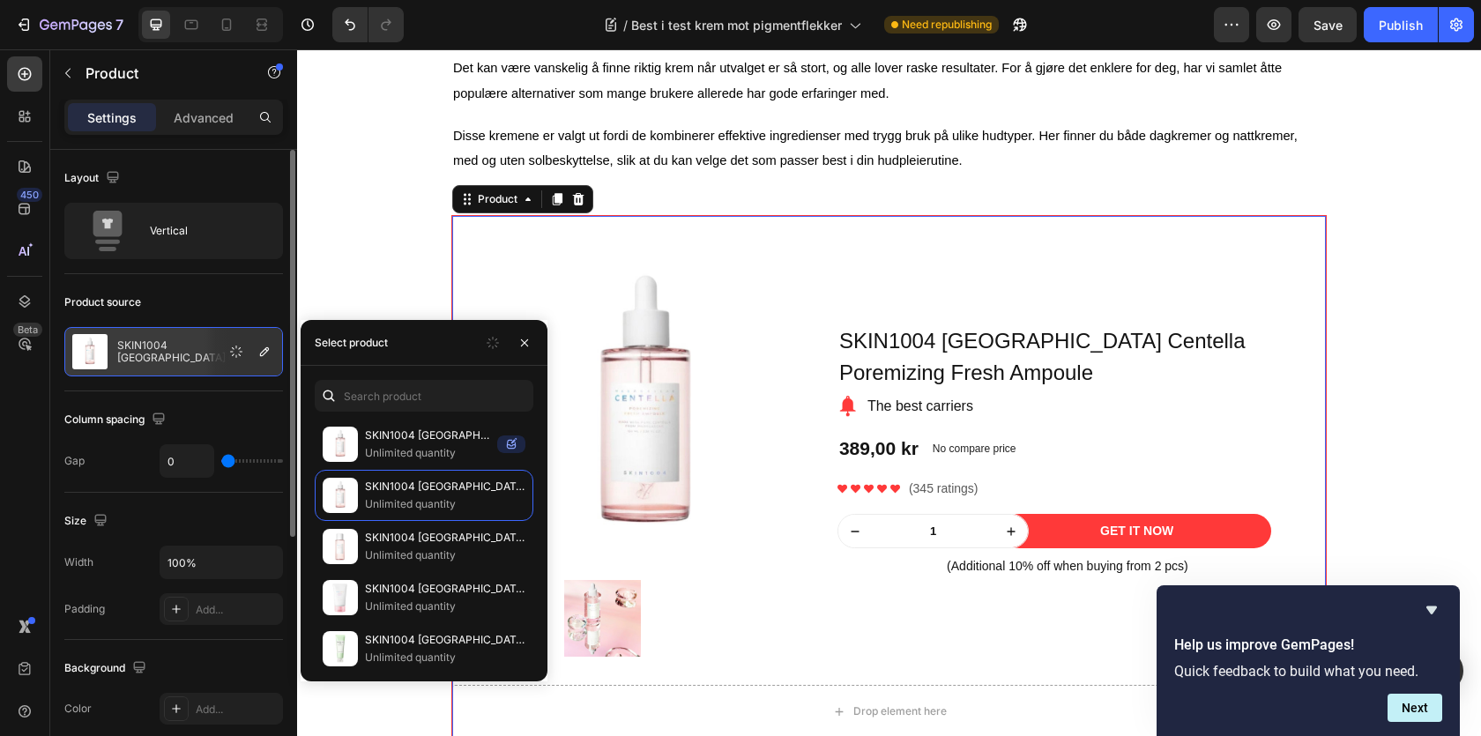
click at [264, 411] on div "Column spacing" at bounding box center [173, 420] width 219 height 28
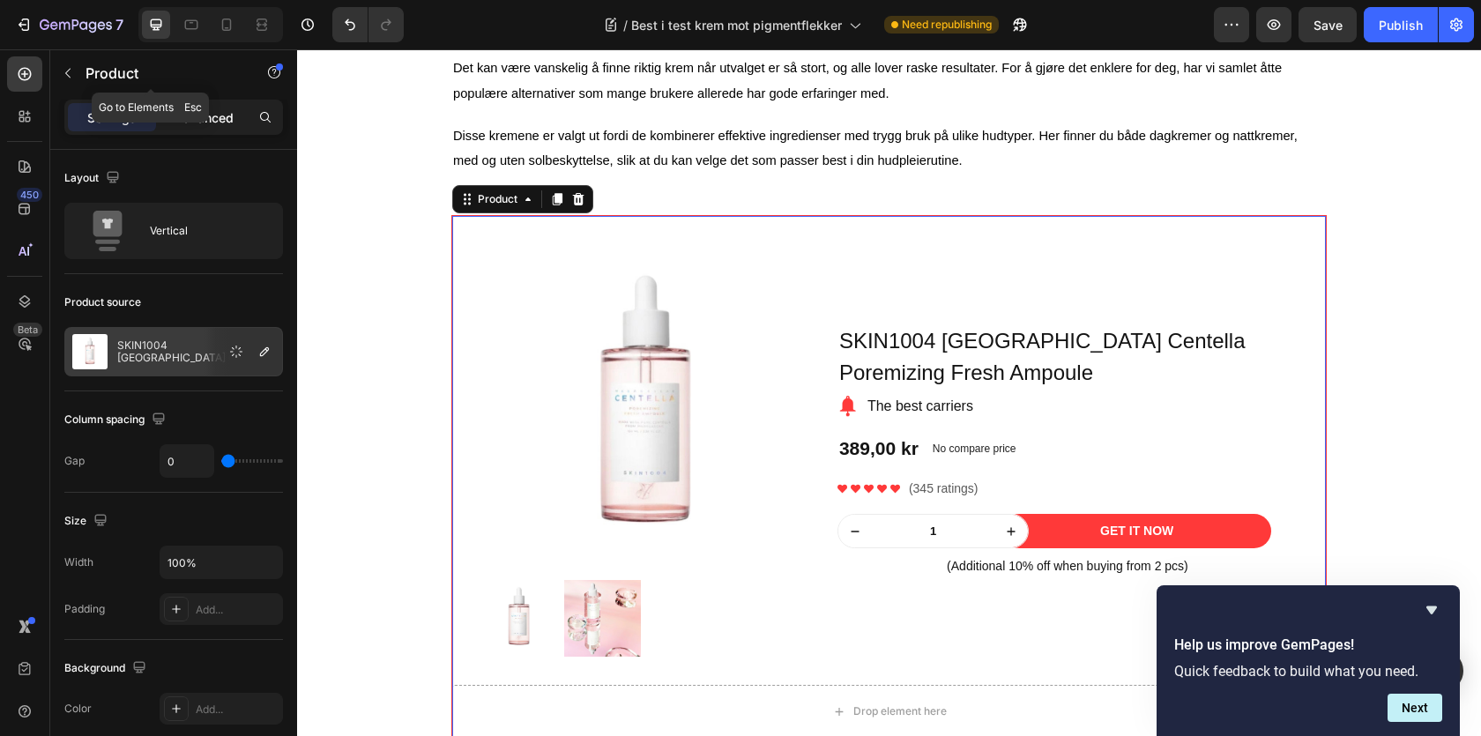
click at [220, 107] on div "Advanced" at bounding box center [204, 117] width 88 height 28
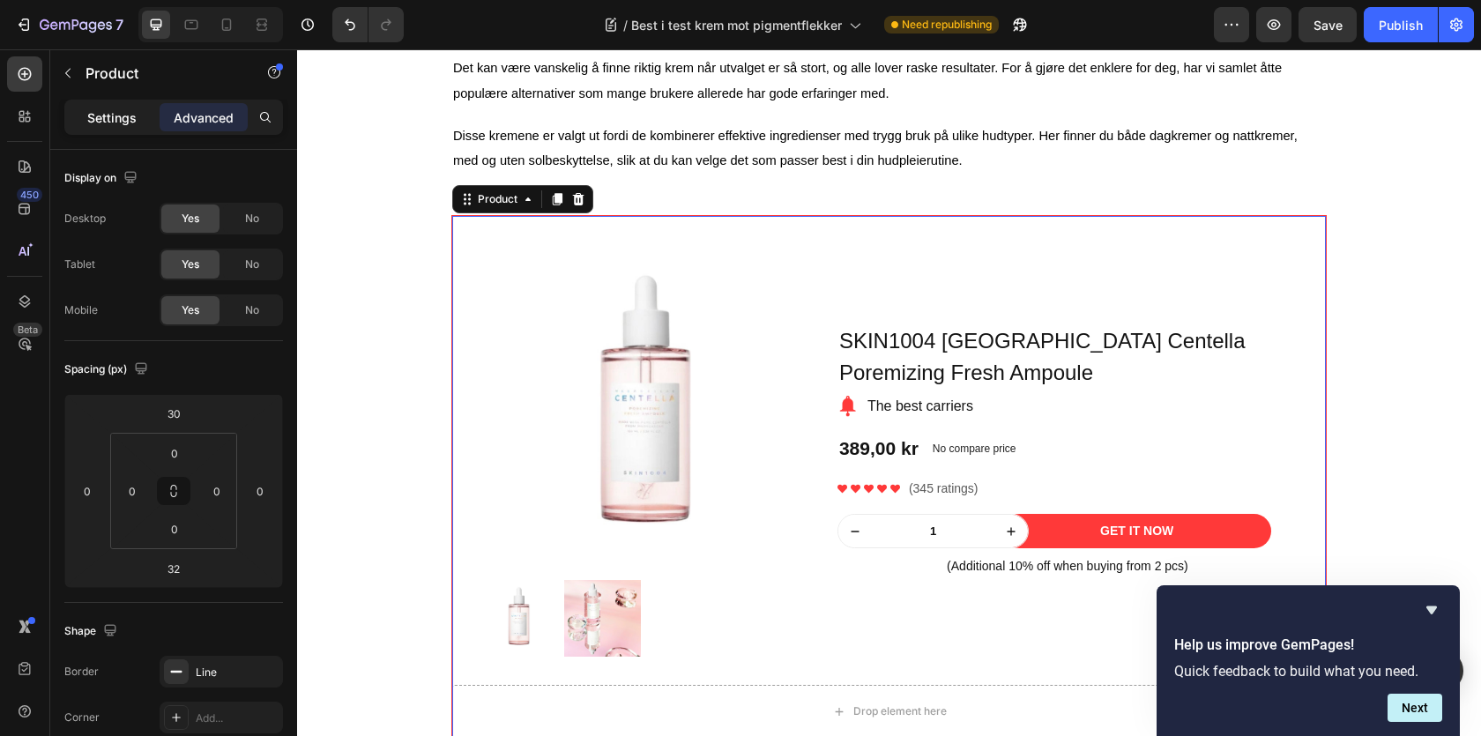
click at [144, 115] on div "Settings" at bounding box center [112, 117] width 88 height 28
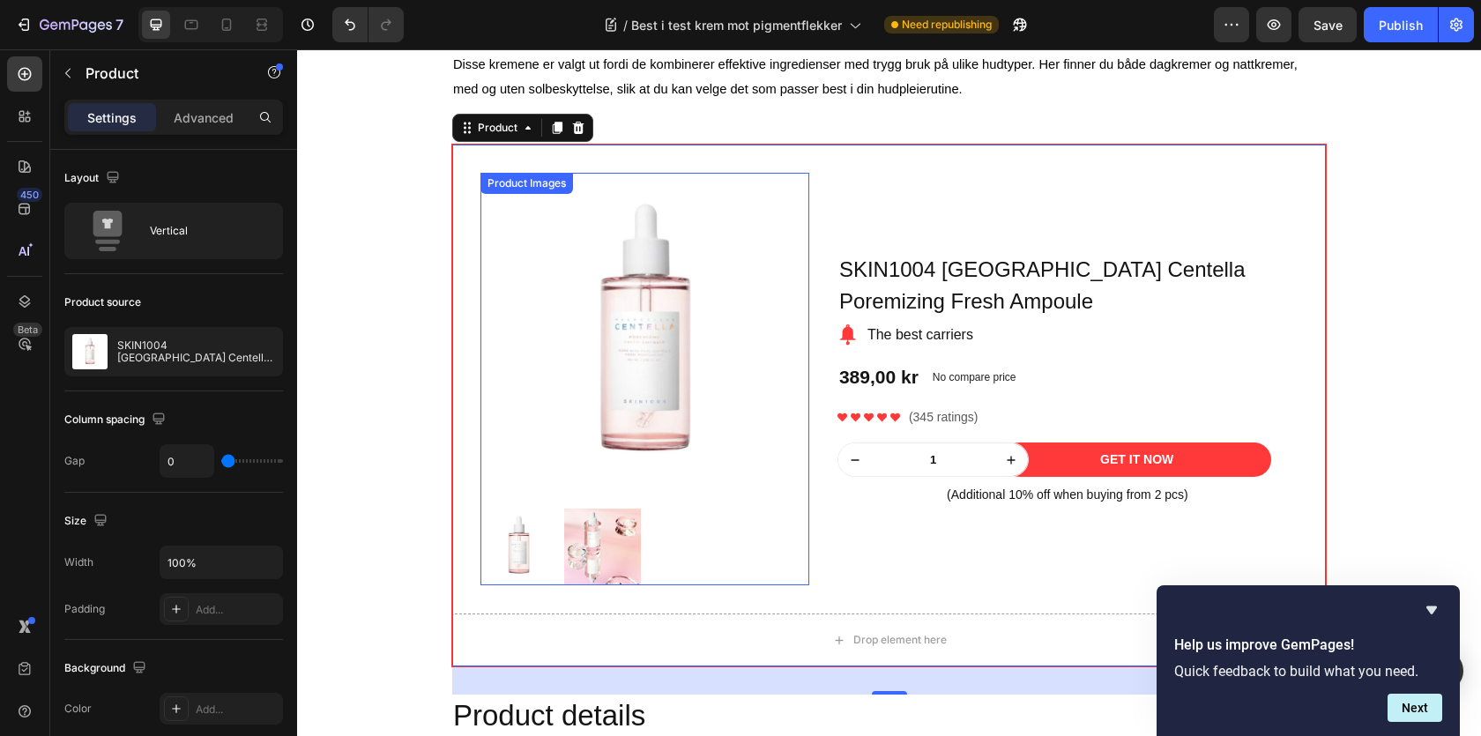
scroll to position [1696, 0]
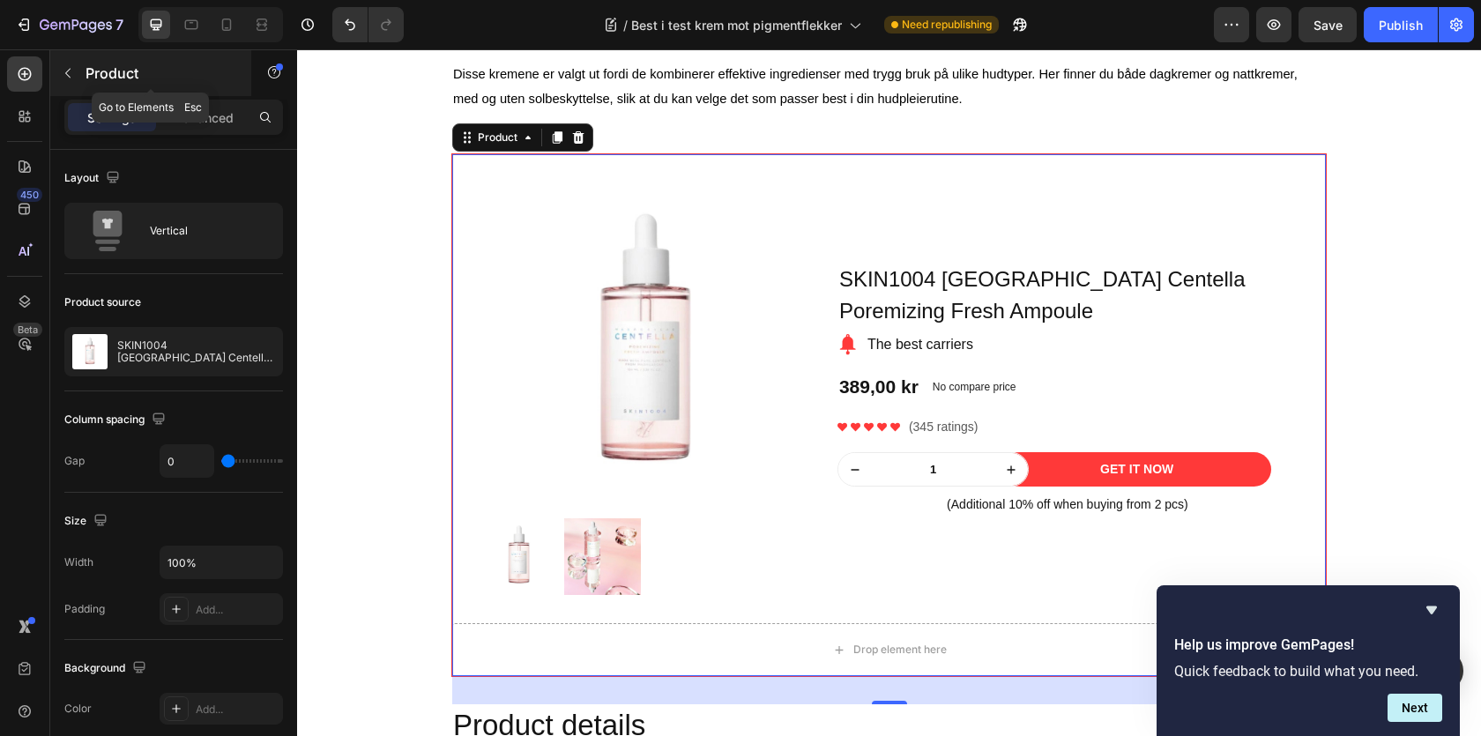
click at [73, 75] on icon "button" at bounding box center [68, 73] width 14 height 14
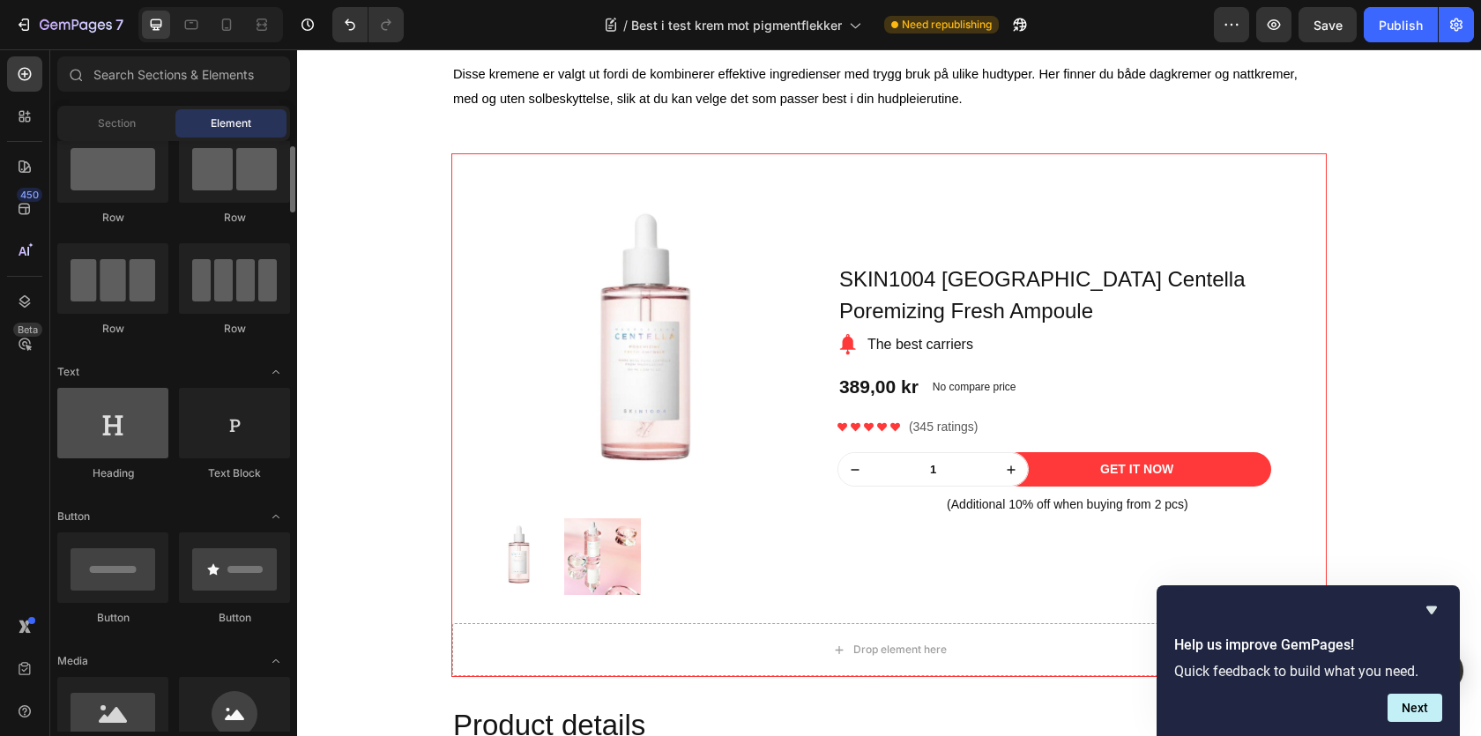
scroll to position [69, 0]
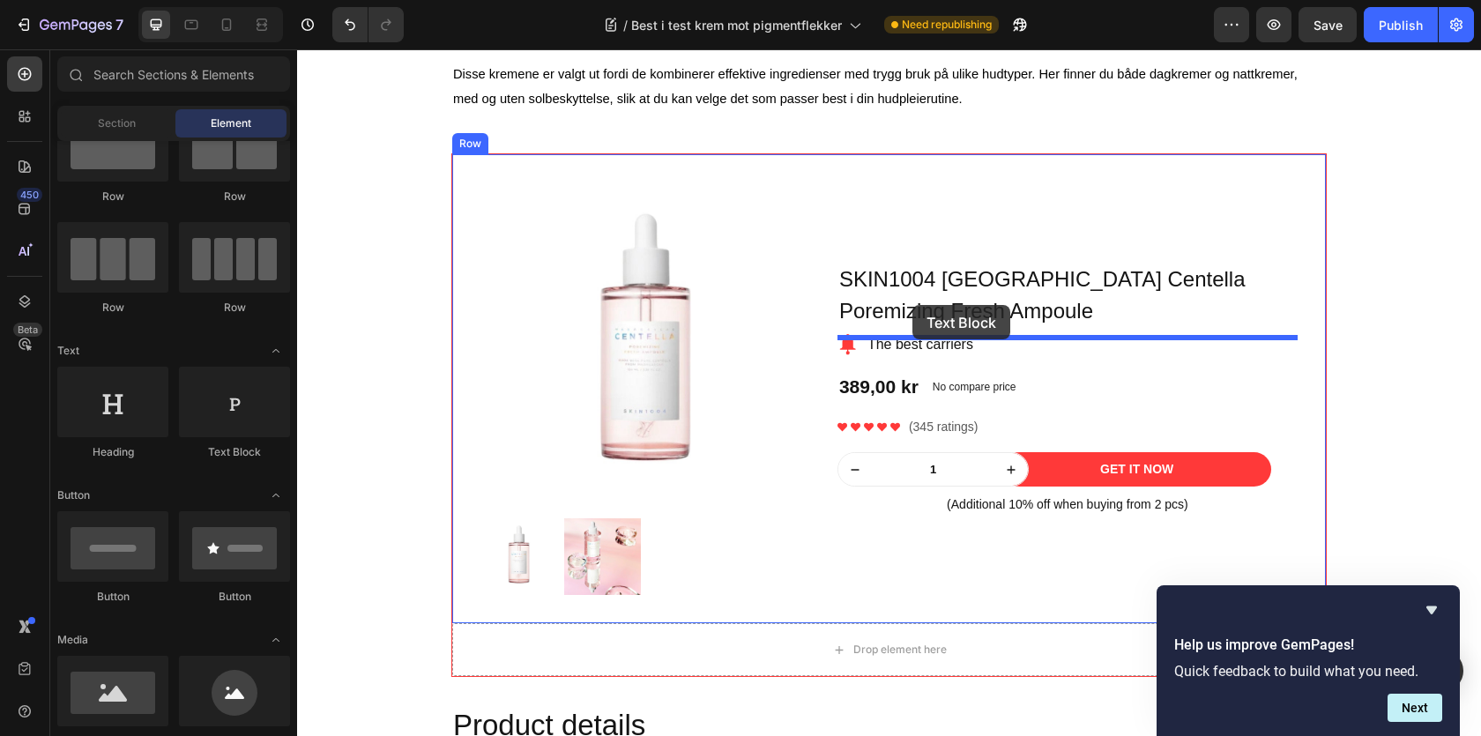
drag, startPoint x: 536, startPoint y: 462, endPoint x: 912, endPoint y: 305, distance: 407.8
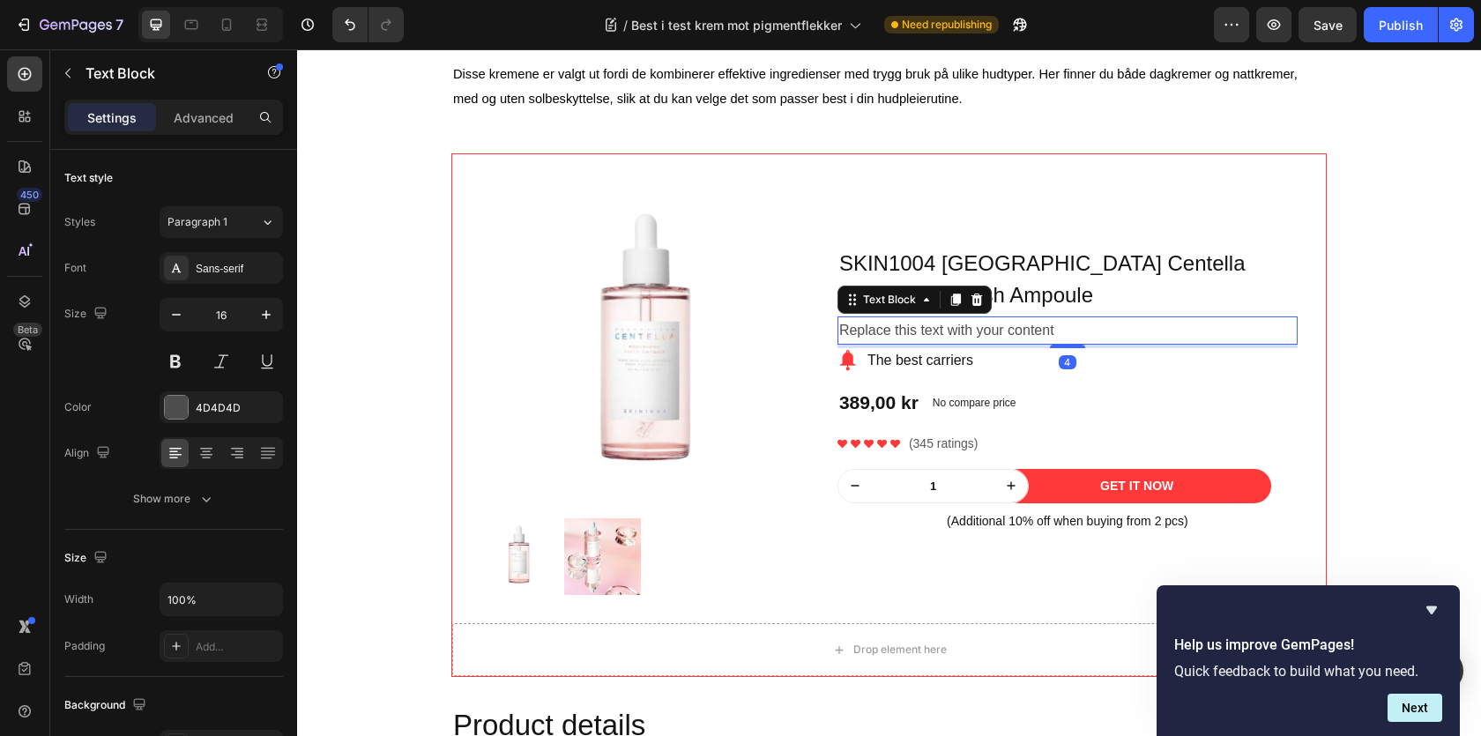
click at [892, 334] on div "Replace this text with your content" at bounding box center [1068, 330] width 460 height 29
click at [892, 334] on p "Replace this text with your content" at bounding box center [1067, 331] width 457 height 26
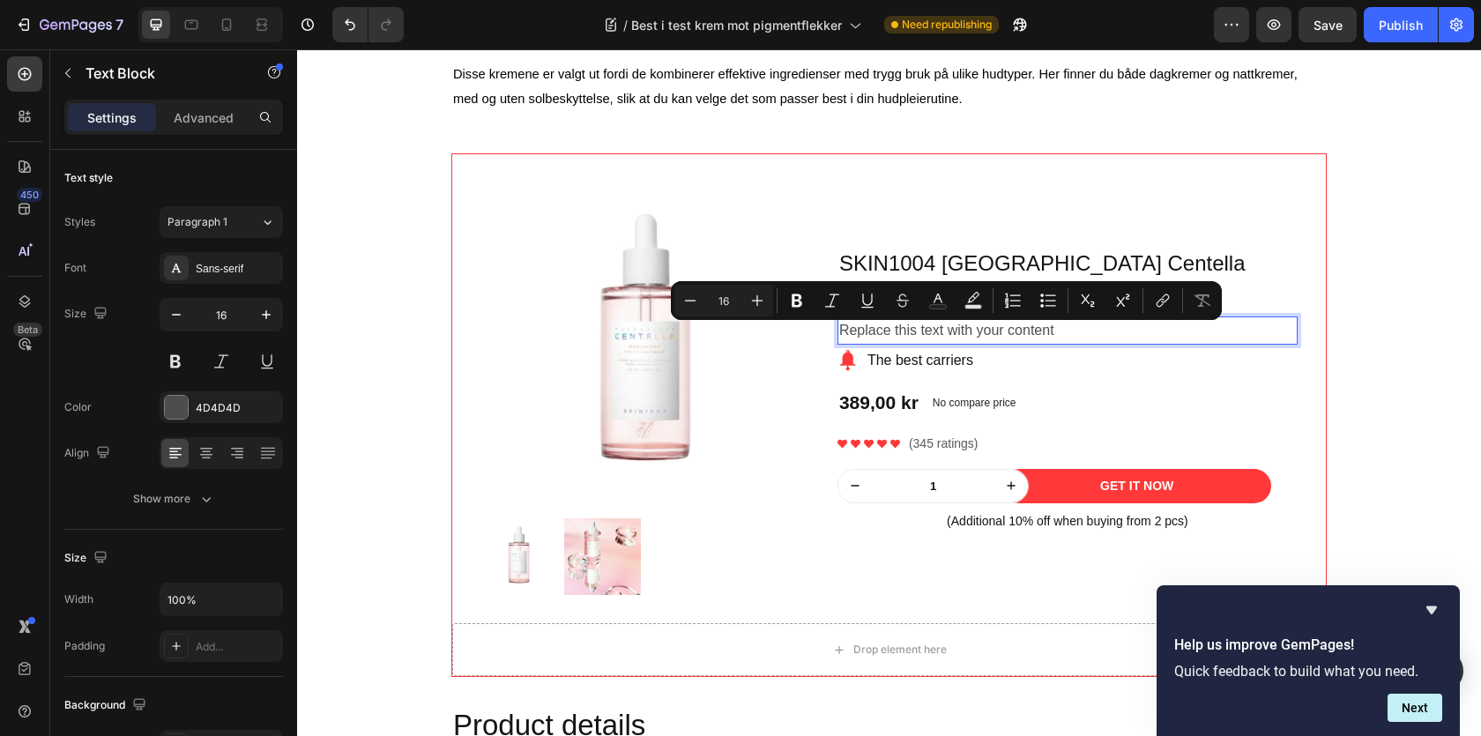
scroll to position [1658, 0]
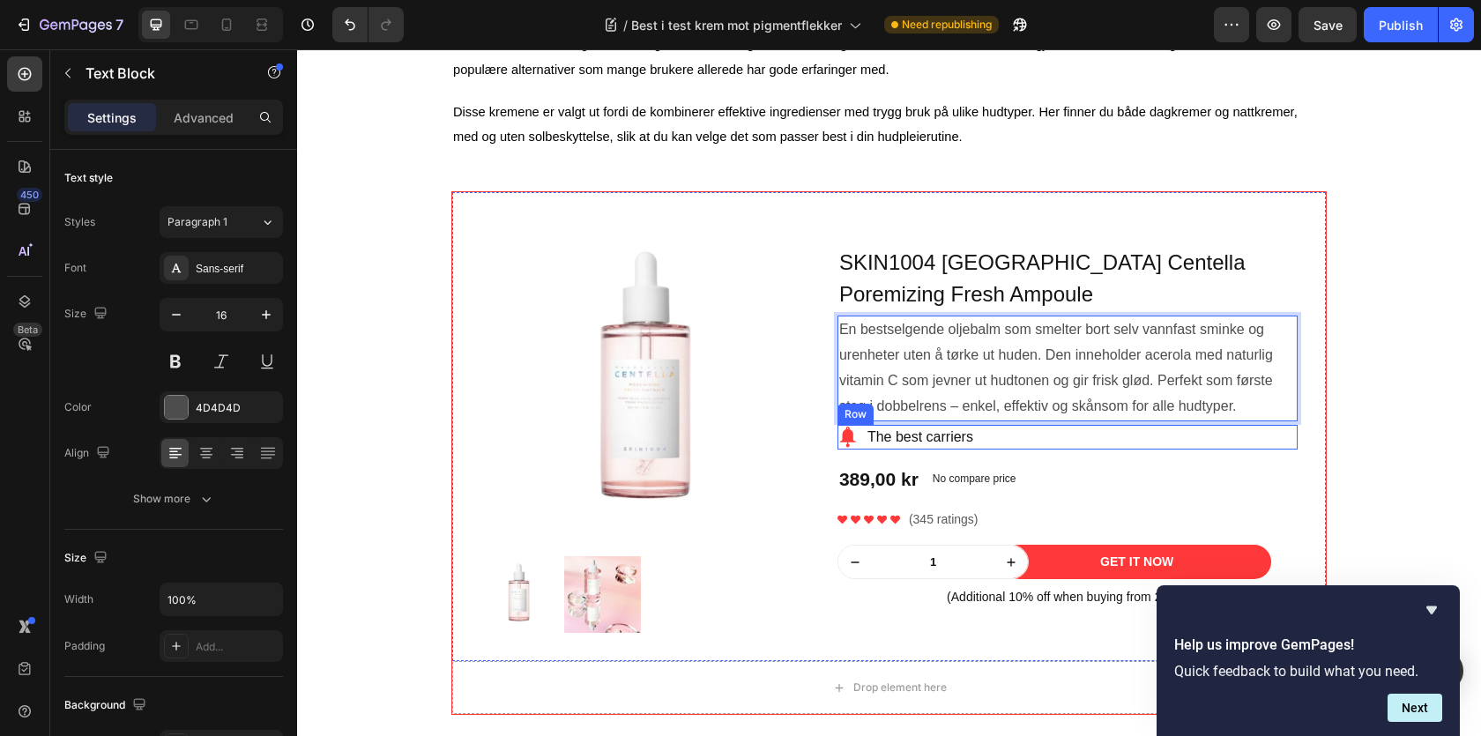
click at [1020, 435] on div "Image The best carriers Text block Row" at bounding box center [1068, 437] width 460 height 25
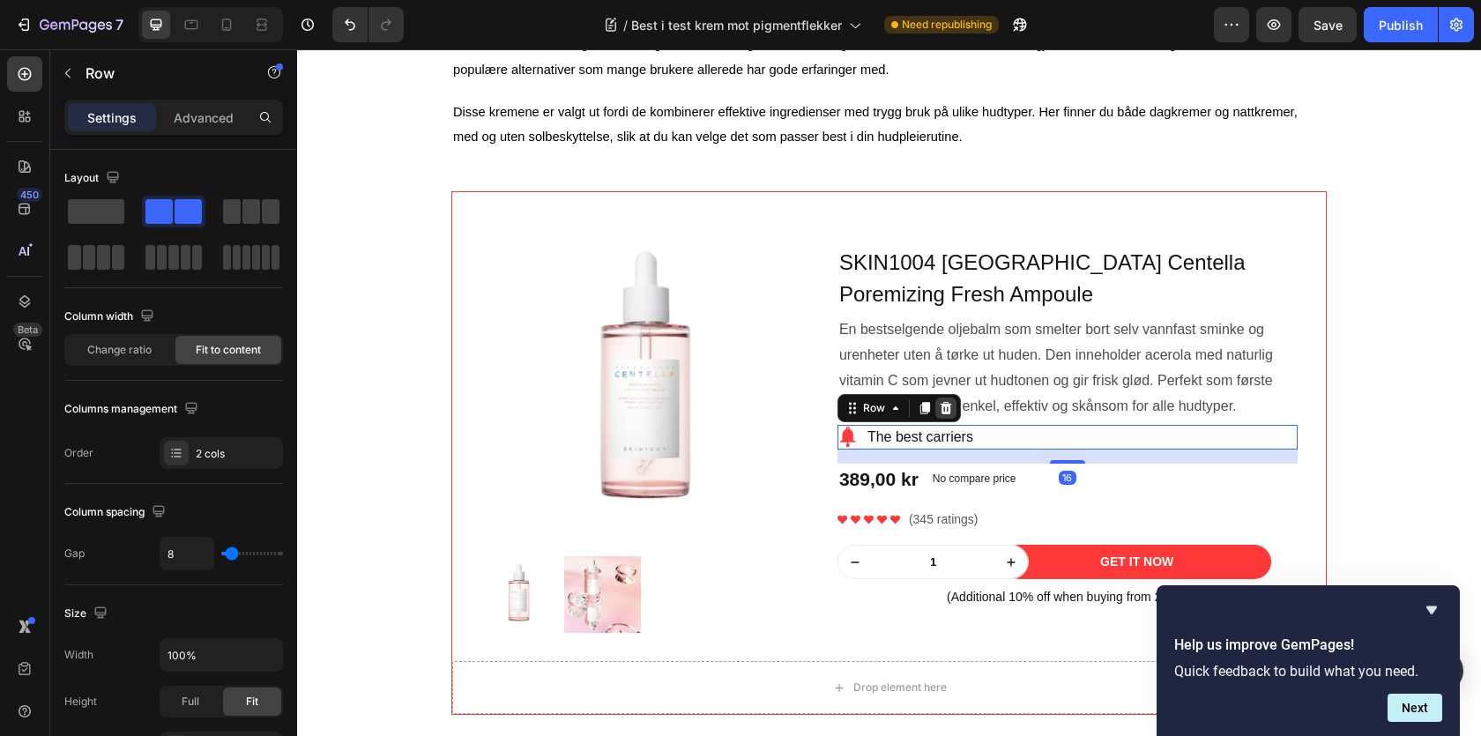
click at [944, 412] on icon at bounding box center [945, 407] width 11 height 12
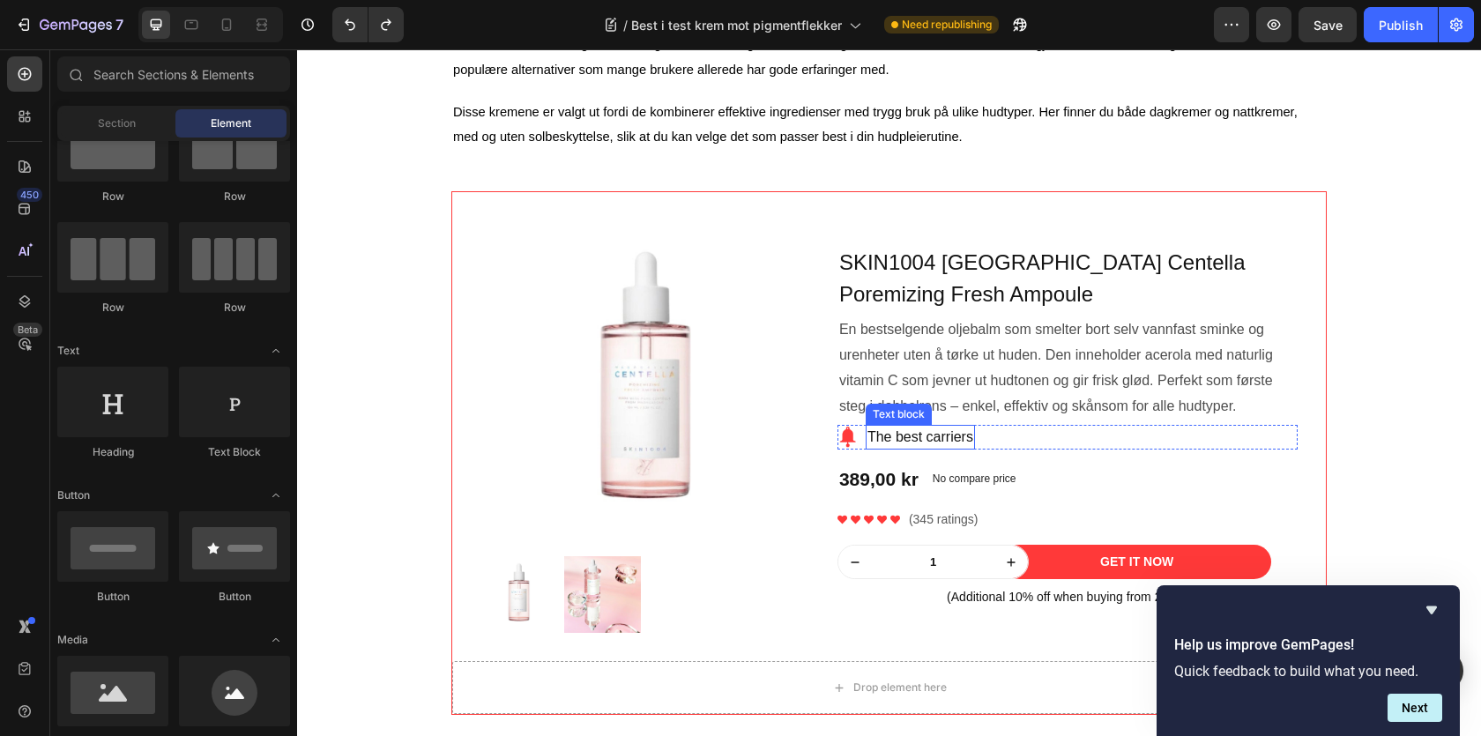
click at [955, 445] on p "The best carriers" at bounding box center [920, 437] width 106 height 21
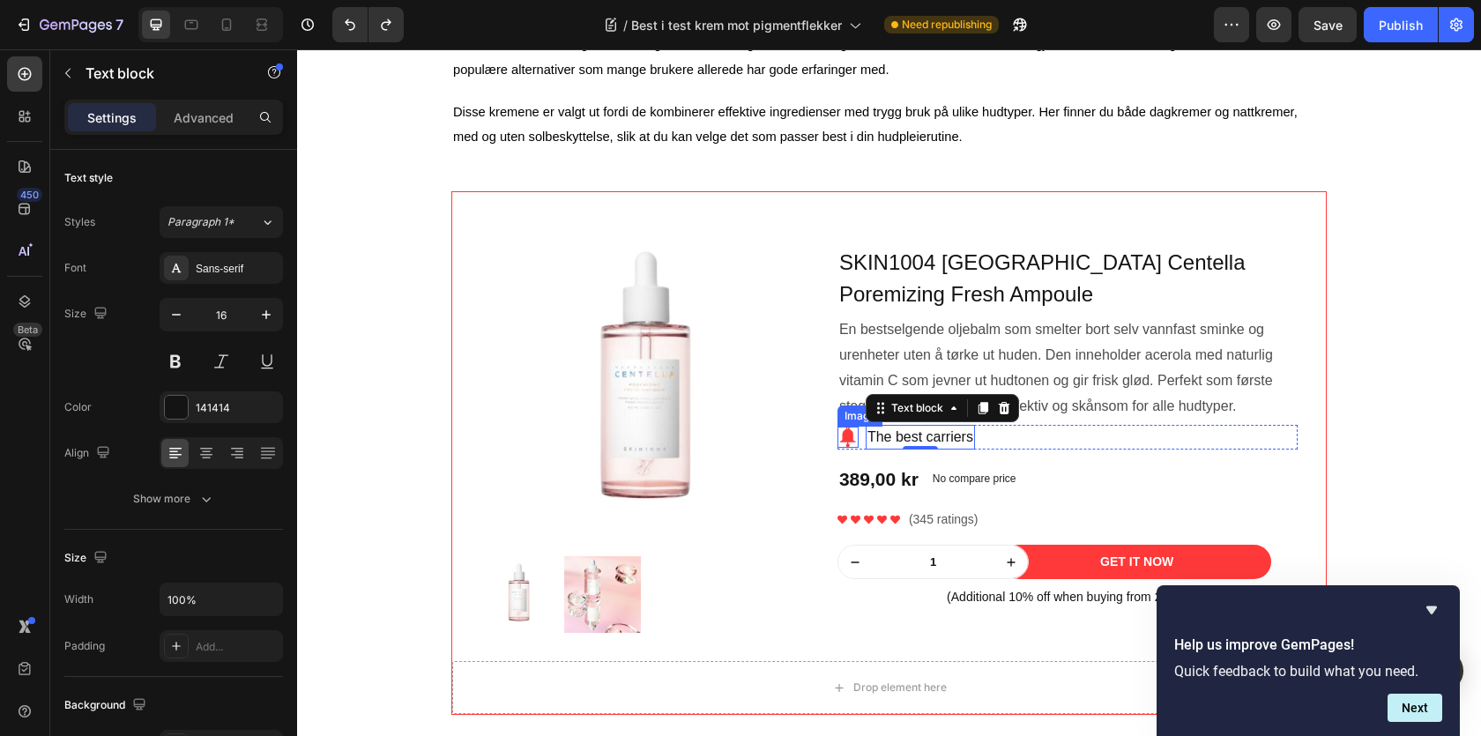
click at [841, 448] on img at bounding box center [848, 437] width 21 height 21
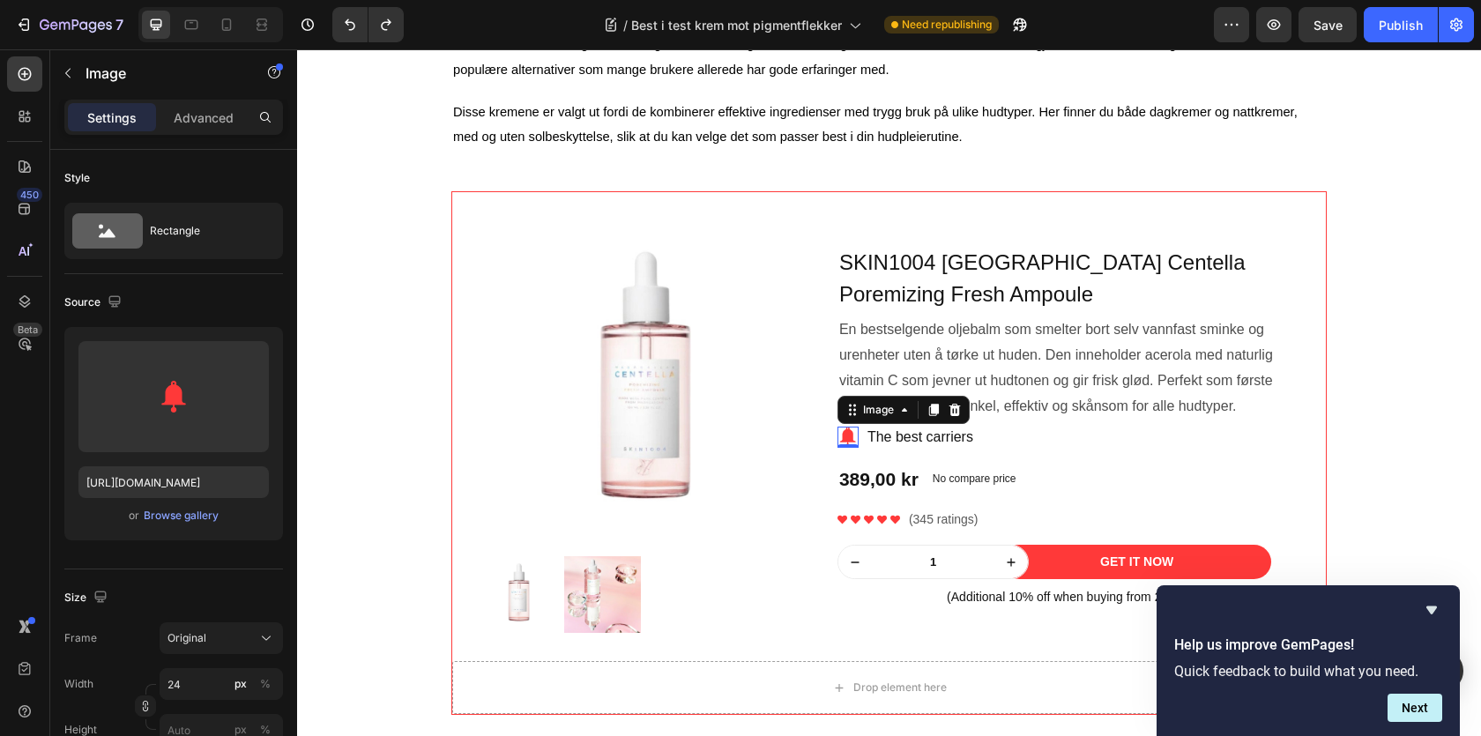
click at [841, 448] on div "0" at bounding box center [848, 448] width 18 height 14
click at [184, 519] on div "Browse gallery" at bounding box center [181, 516] width 75 height 16
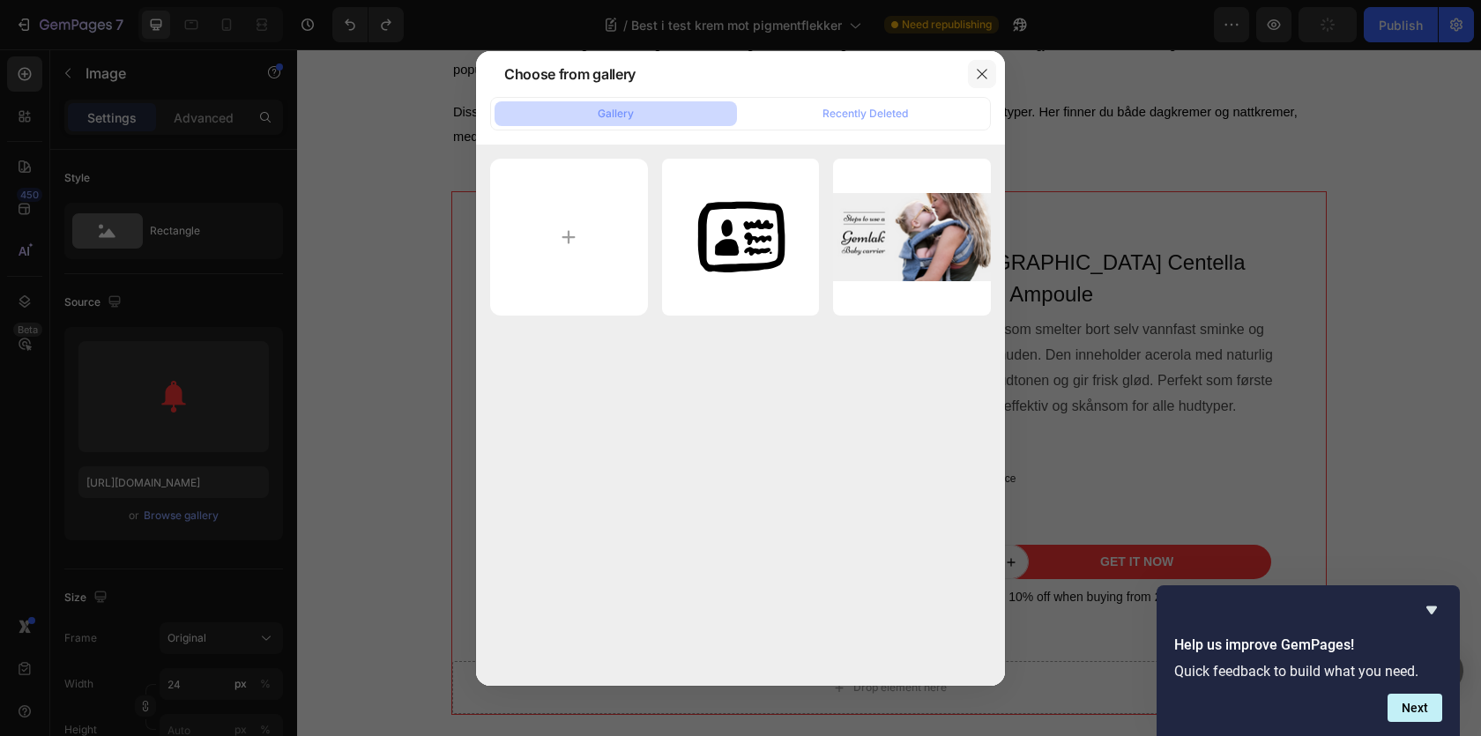
click at [975, 74] on icon "button" at bounding box center [982, 74] width 14 height 14
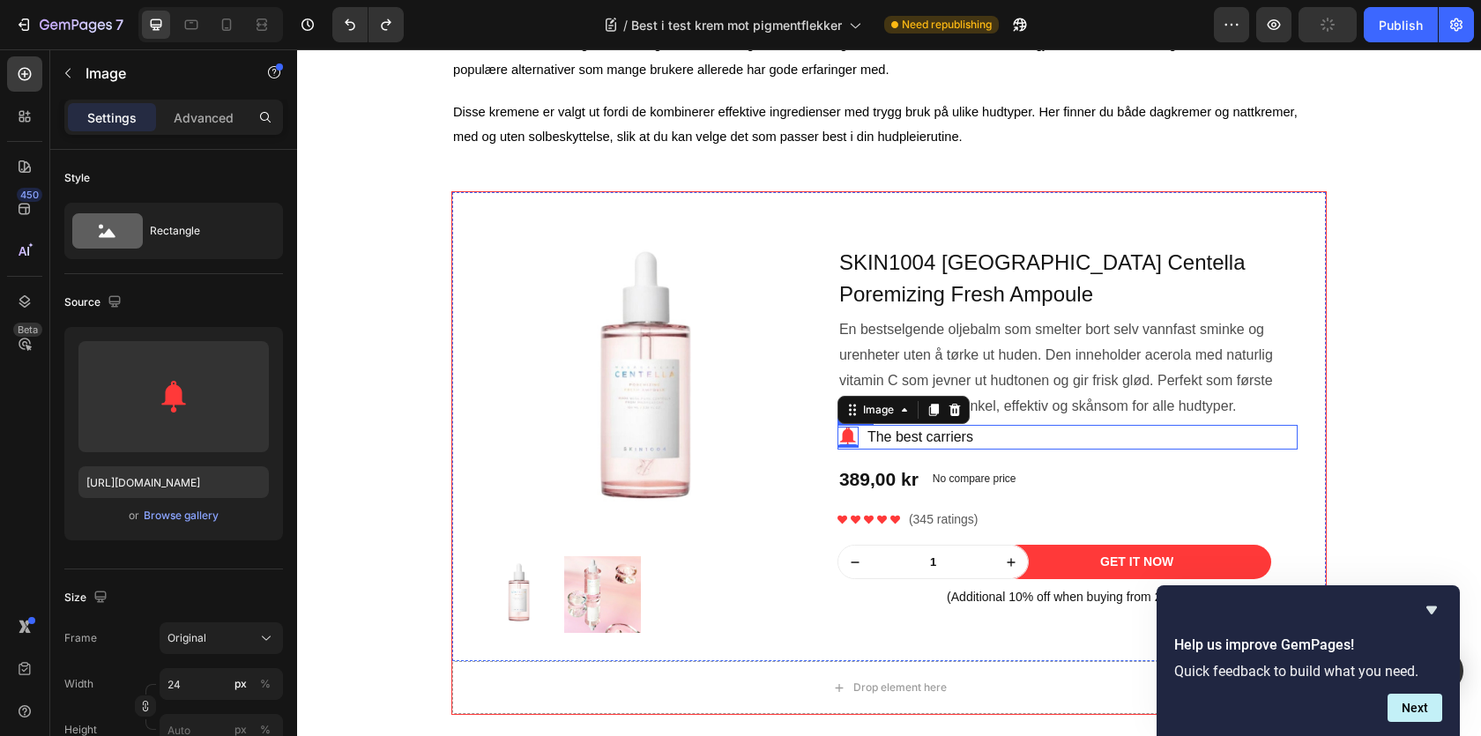
click at [1019, 438] on div "Image 0 The best carriers Text block Row" at bounding box center [1068, 437] width 460 height 25
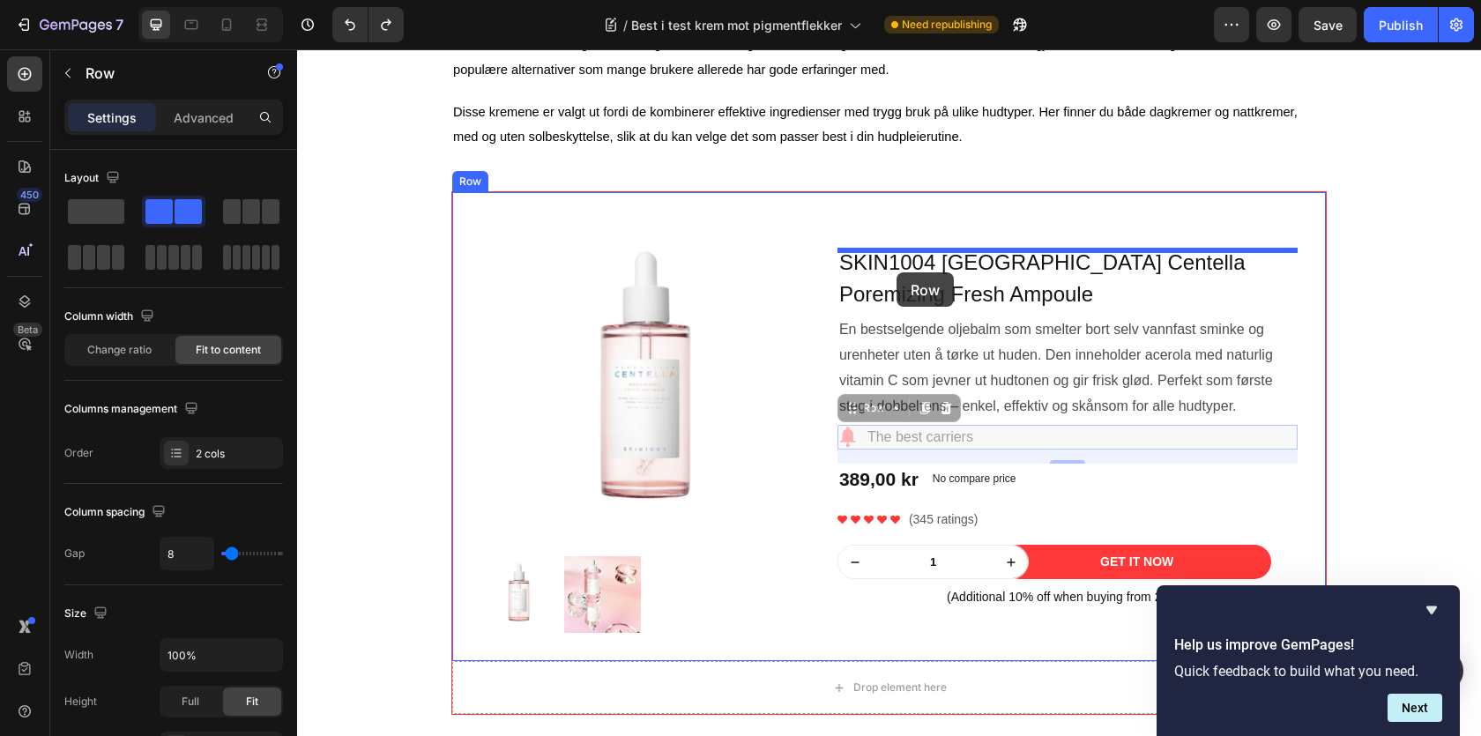
drag, startPoint x: 877, startPoint y: 410, endPoint x: 897, endPoint y: 272, distance: 138.9
click at [897, 272] on div "Header ⁠⁠⁠⁠⁠⁠⁠ Best i test krem mot pigmentflekker Heading Image Skrevet av Sar…" at bounding box center [889, 34] width 1184 height 3287
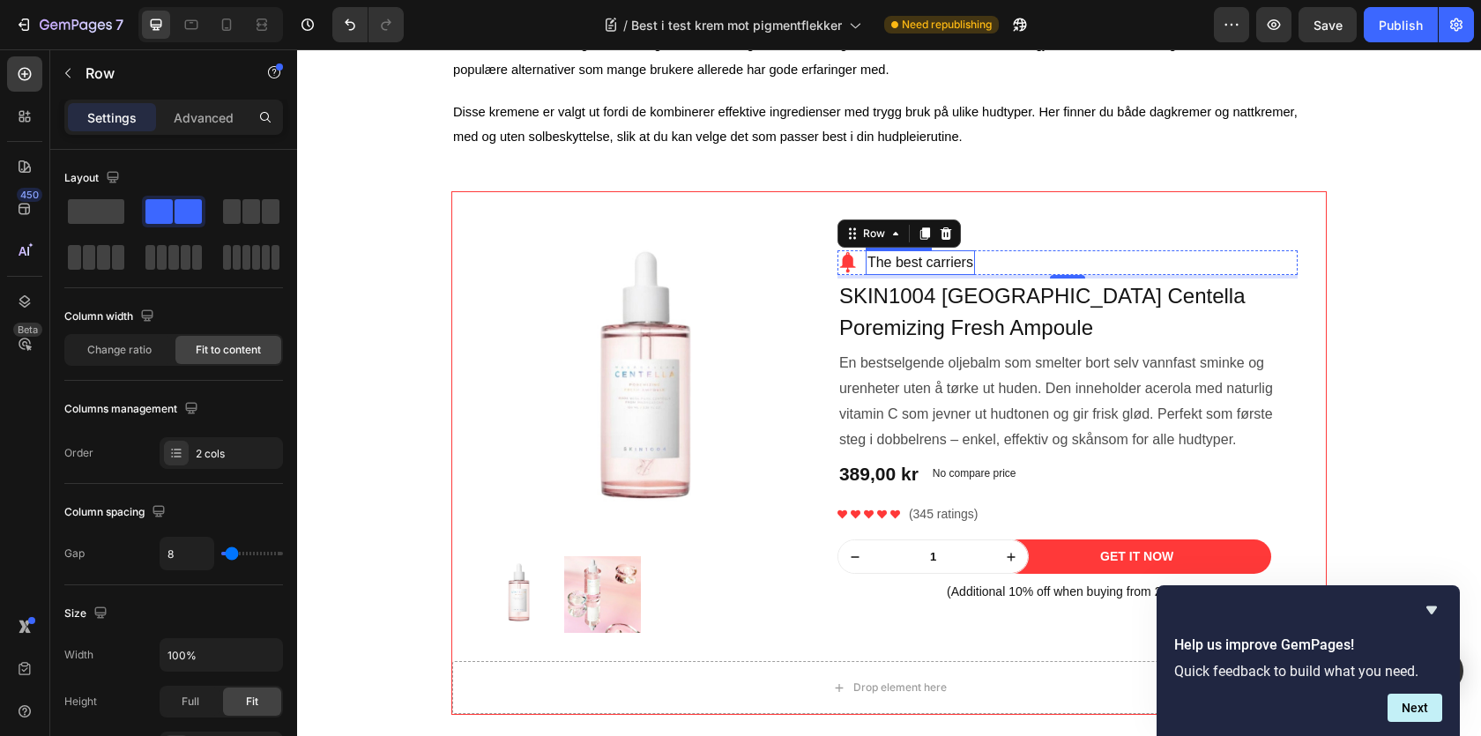
click at [928, 273] on p "The best carriers" at bounding box center [920, 262] width 106 height 21
click at [928, 275] on div at bounding box center [920, 274] width 35 height 4
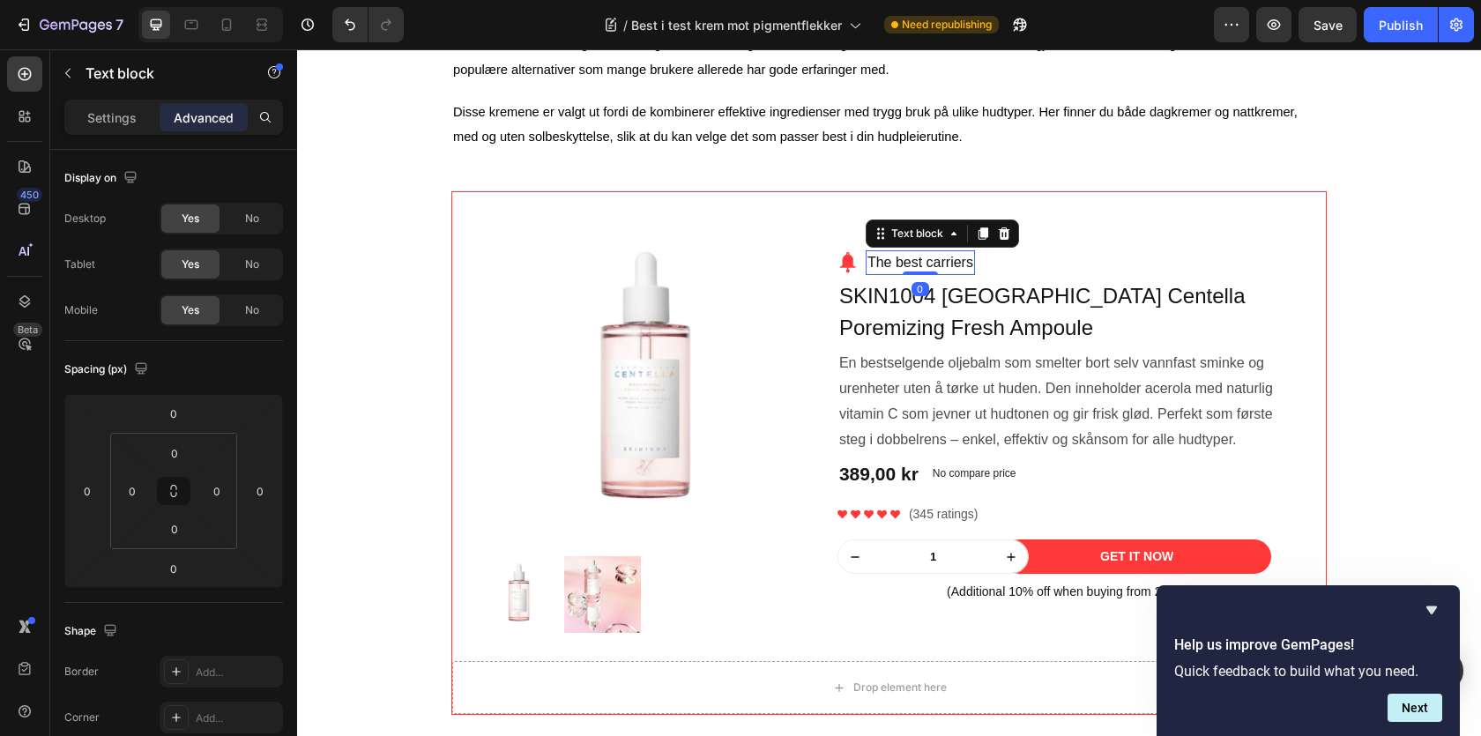
click at [907, 270] on p "The best carriers" at bounding box center [920, 262] width 106 height 21
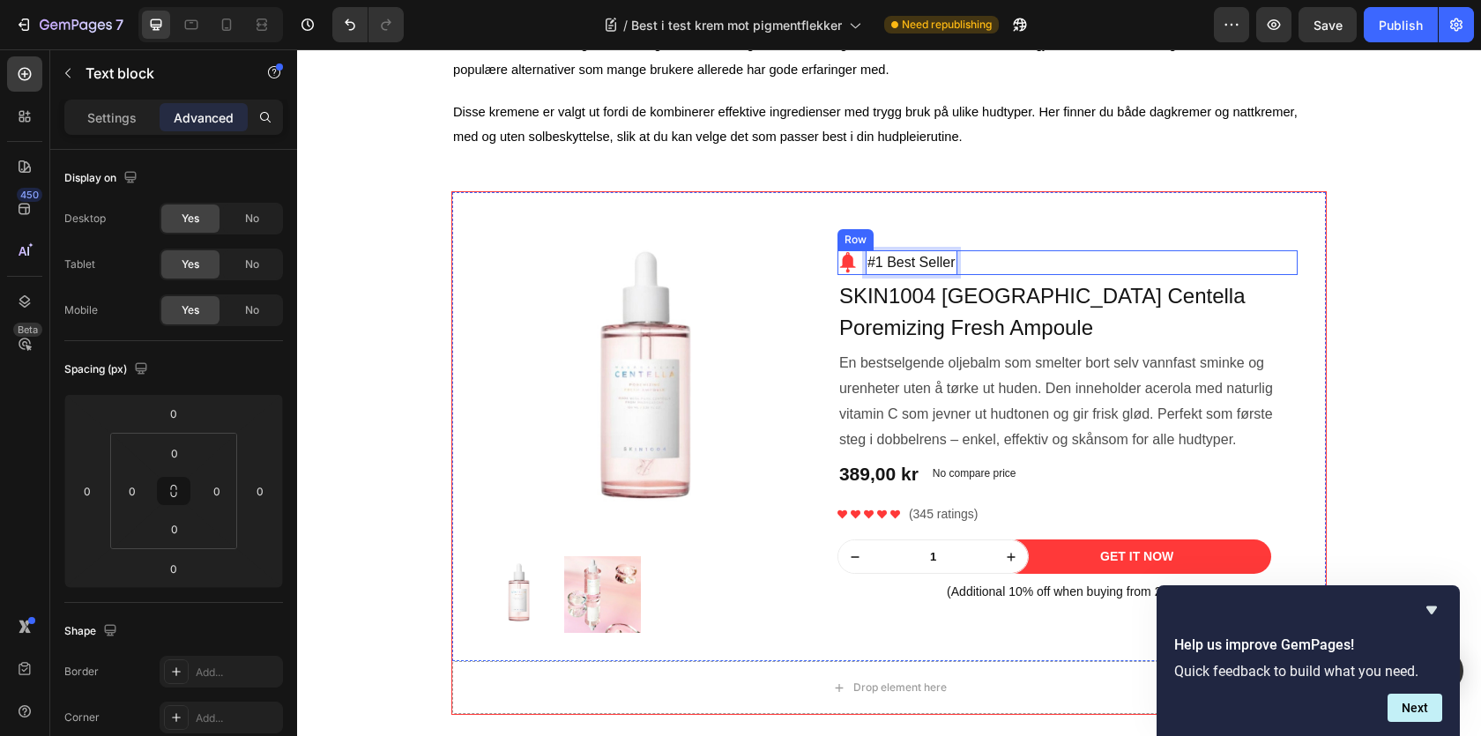
click at [974, 267] on div "Image #1 Best Seller Text block 0 Row" at bounding box center [1068, 262] width 460 height 25
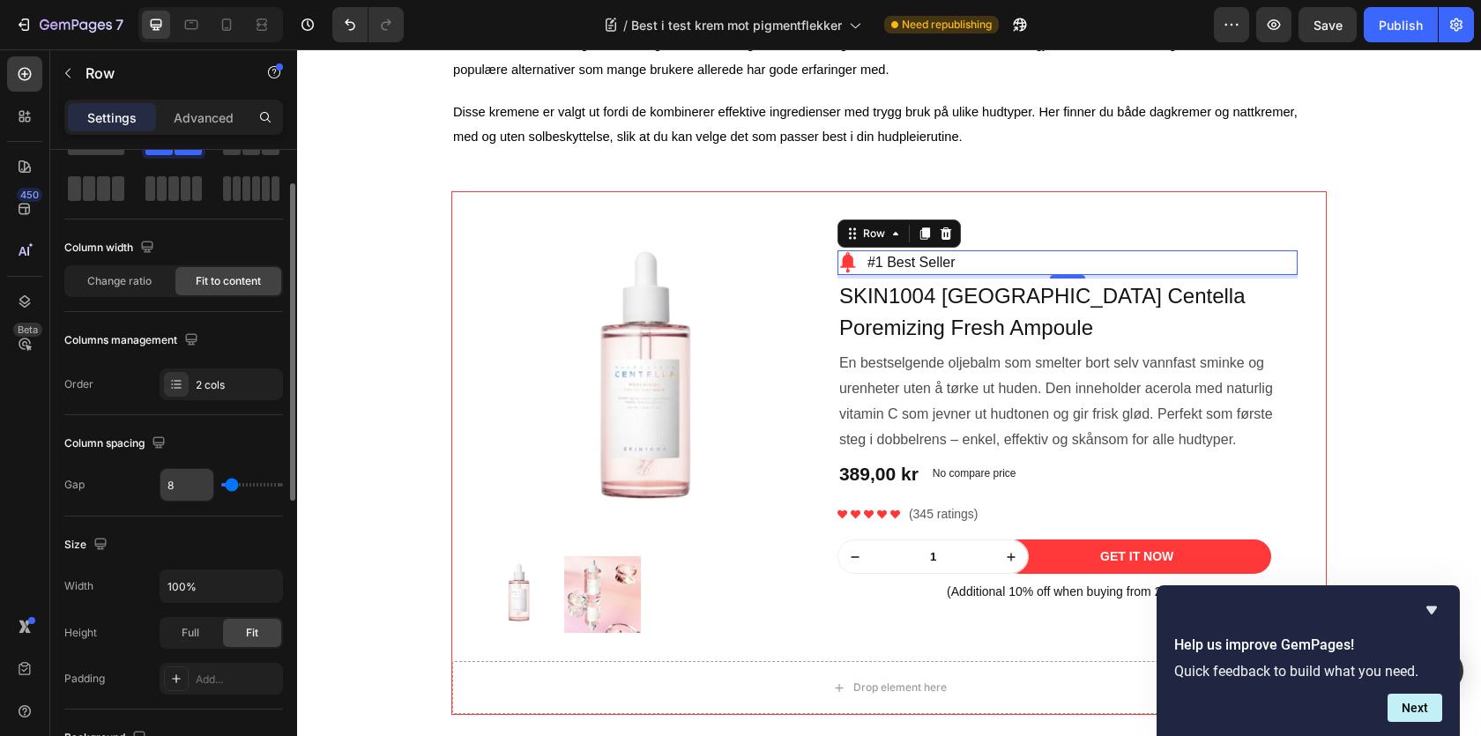
scroll to position [157, 0]
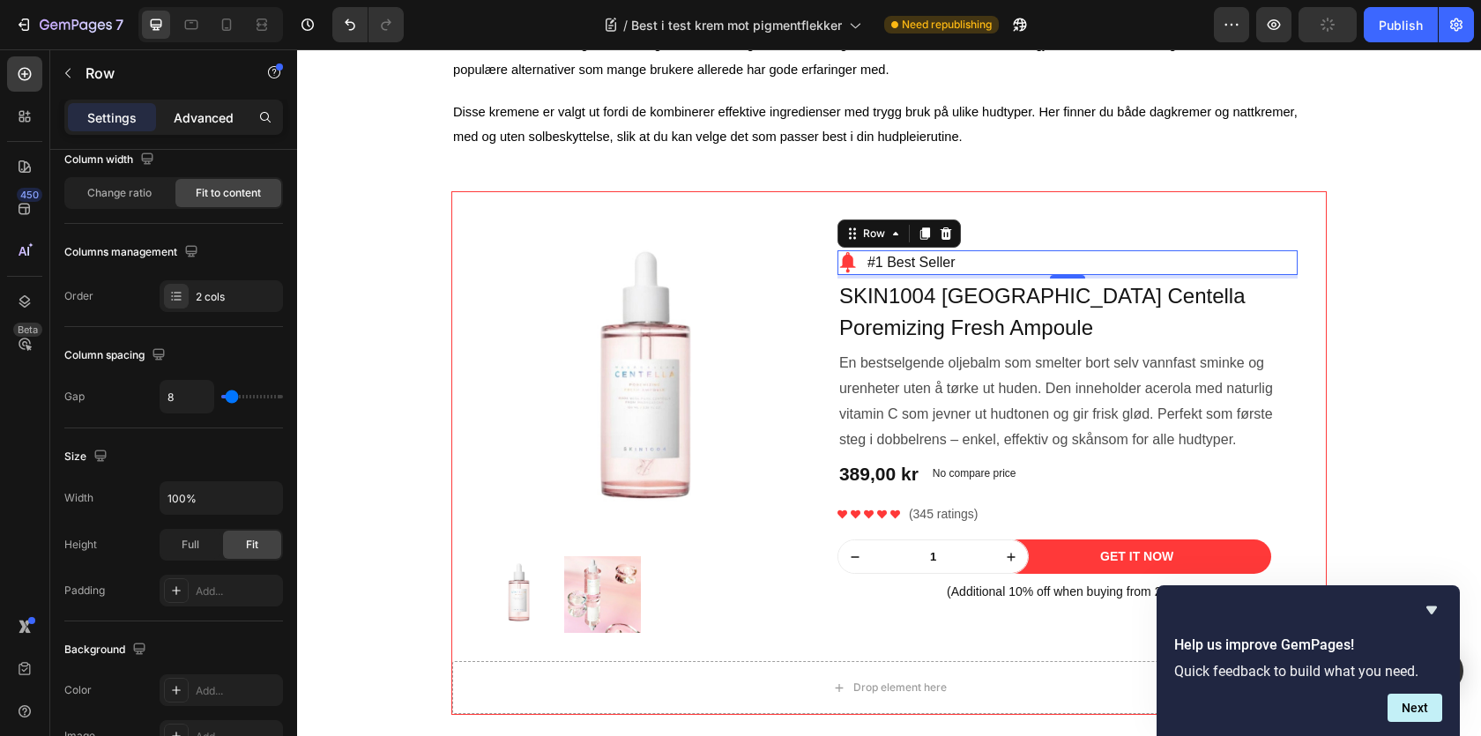
click at [201, 127] on div "Advanced" at bounding box center [204, 117] width 88 height 28
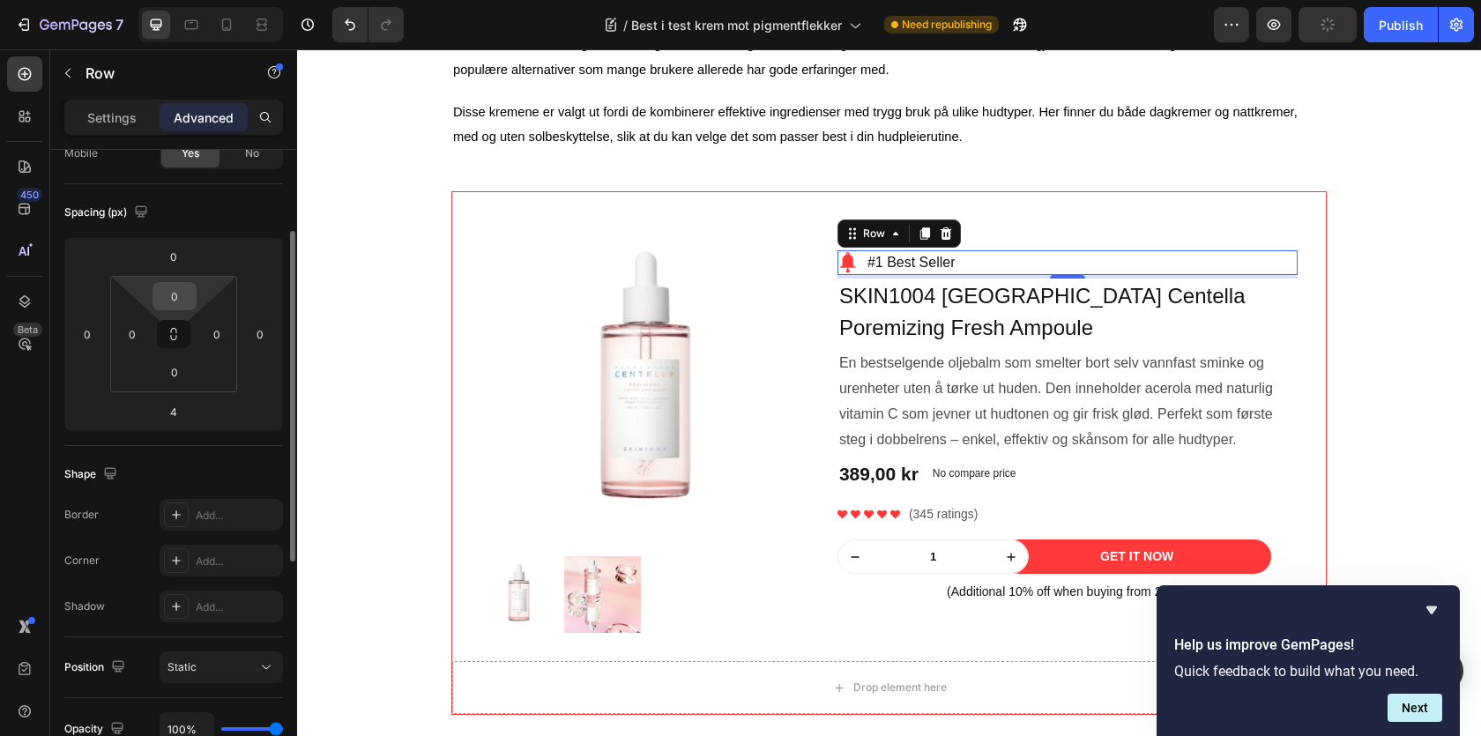
click at [167, 289] on input "0" at bounding box center [174, 296] width 35 height 26
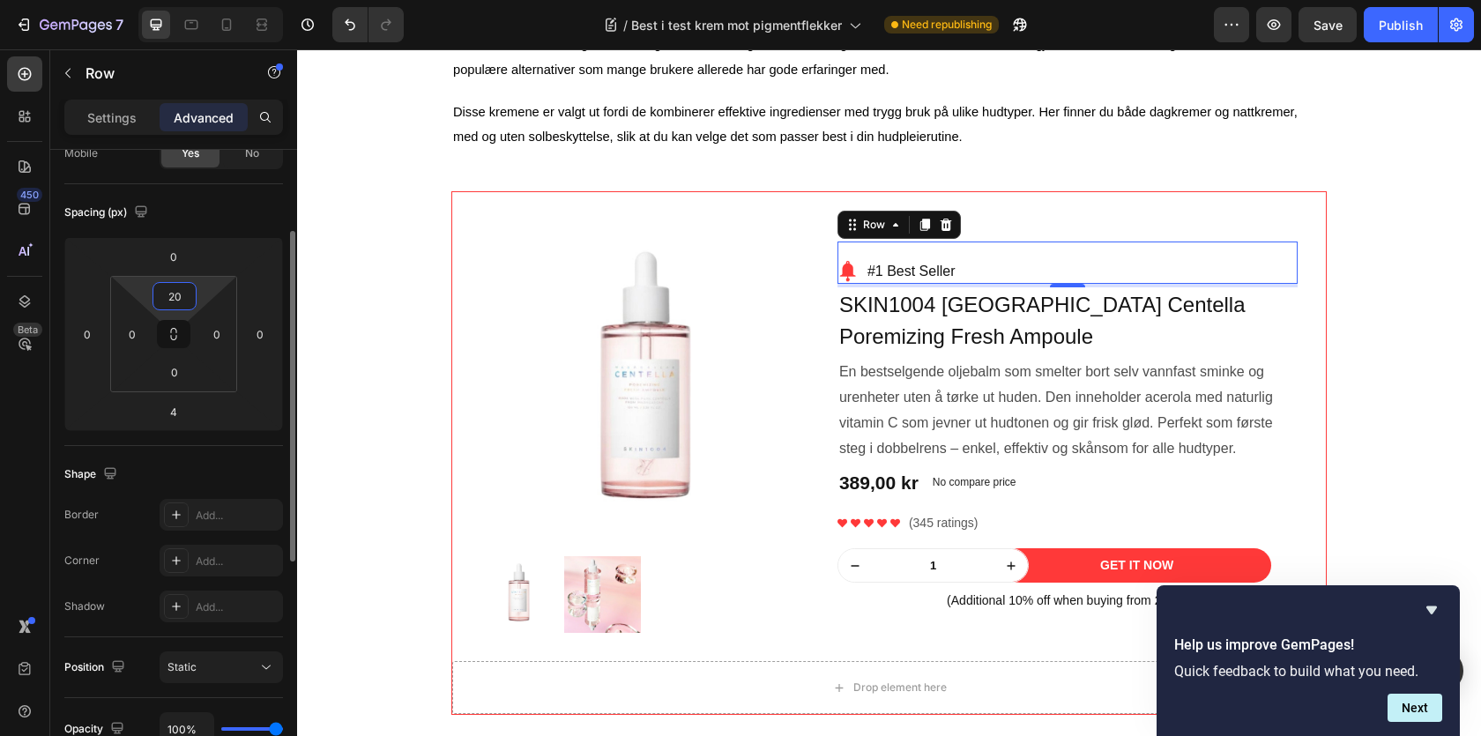
type input "2"
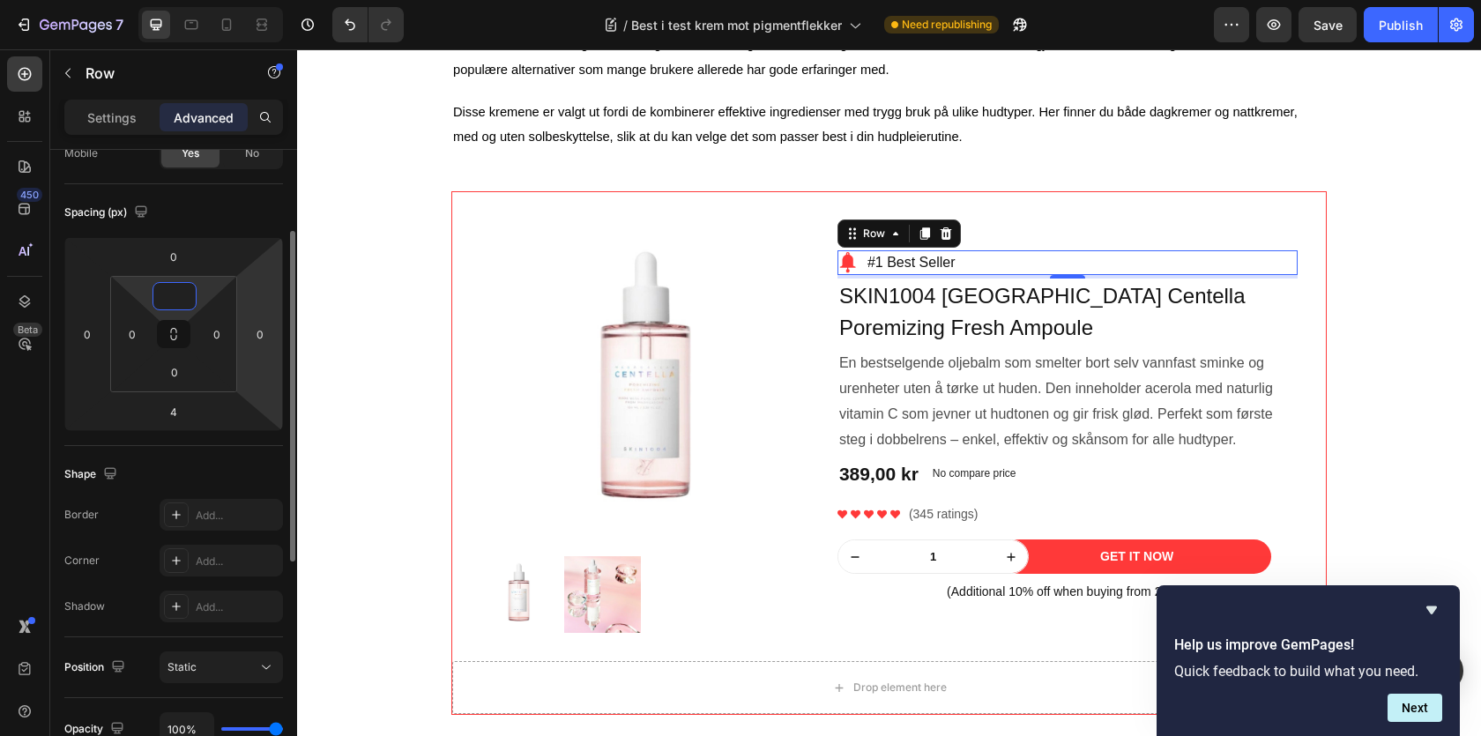
type input "0"
click at [169, 413] on input "4" at bounding box center [173, 411] width 35 height 26
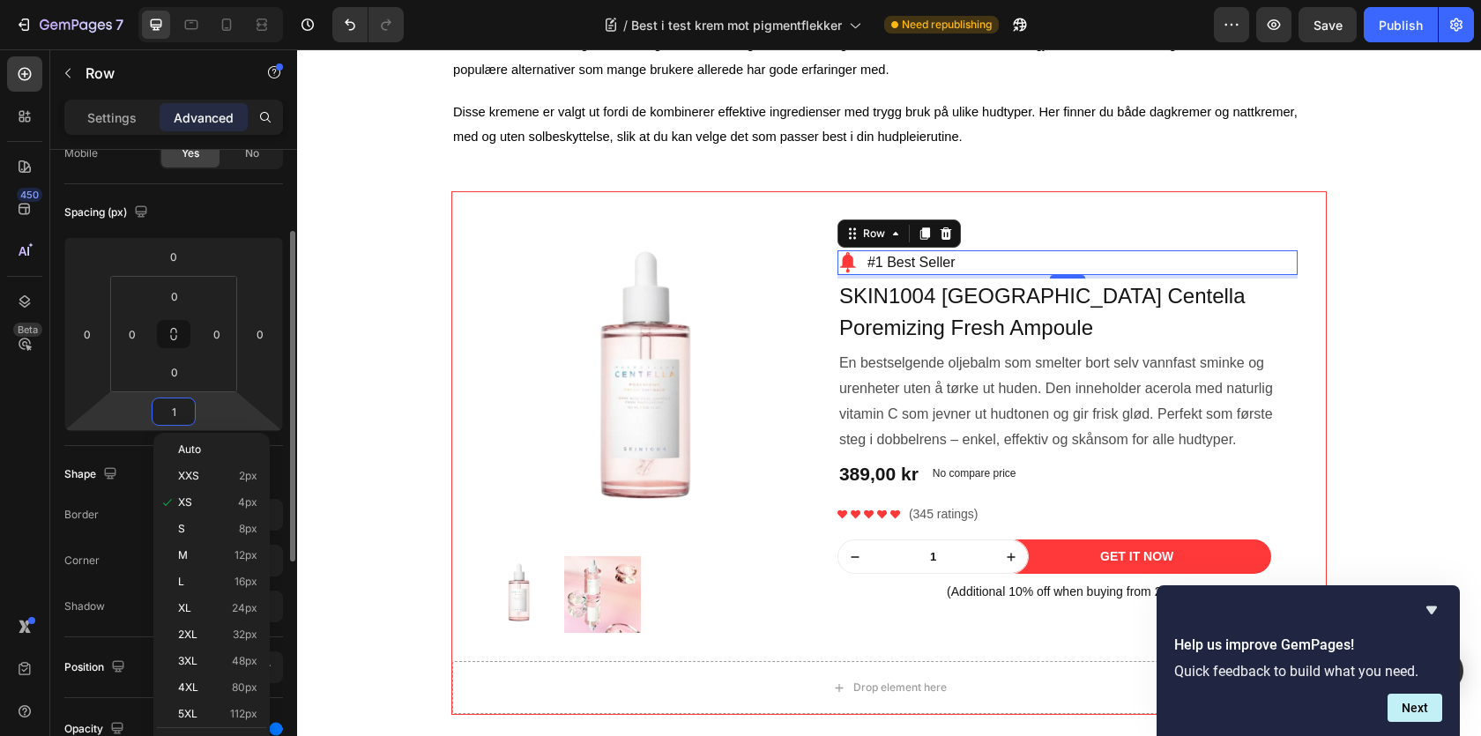
type input "15"
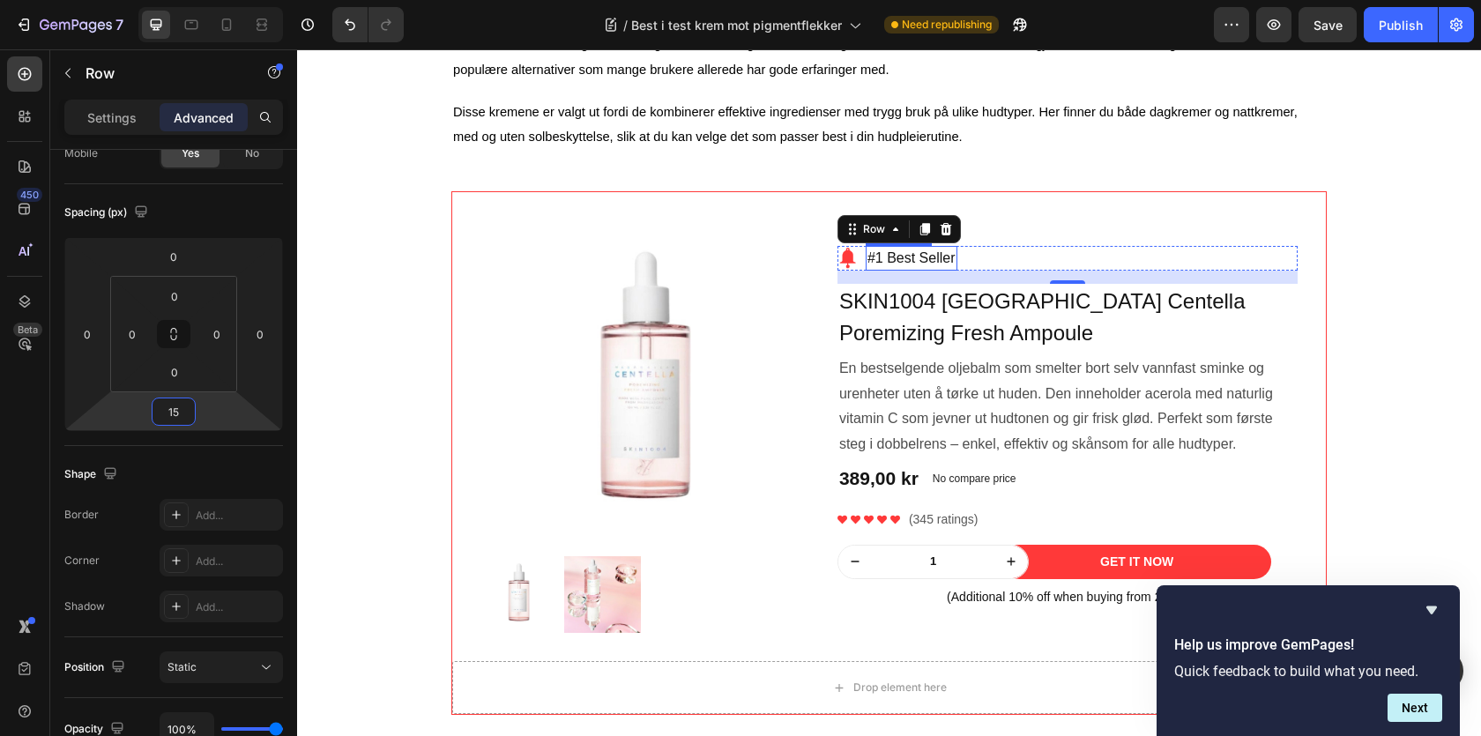
click at [905, 256] on p "#1 Best Seller" at bounding box center [911, 258] width 88 height 21
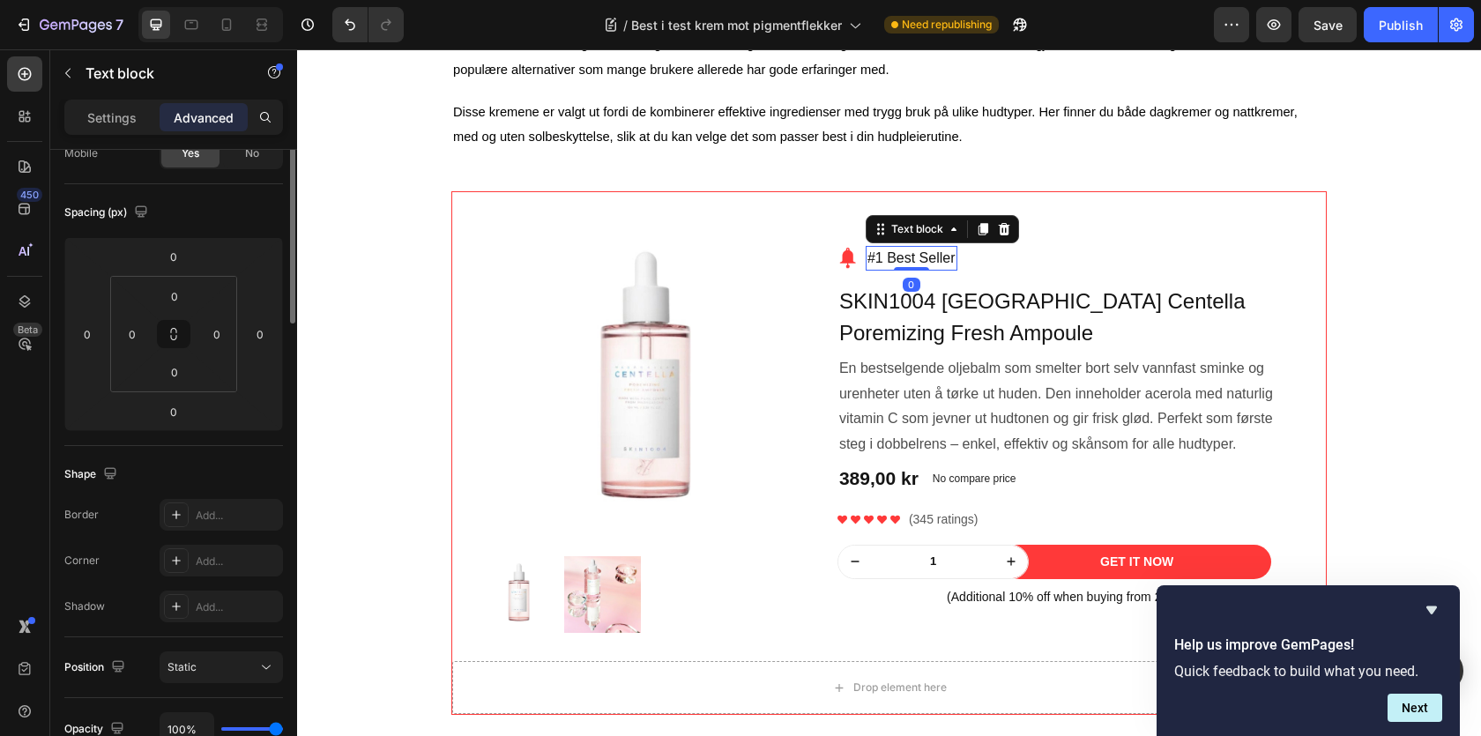
scroll to position [0, 0]
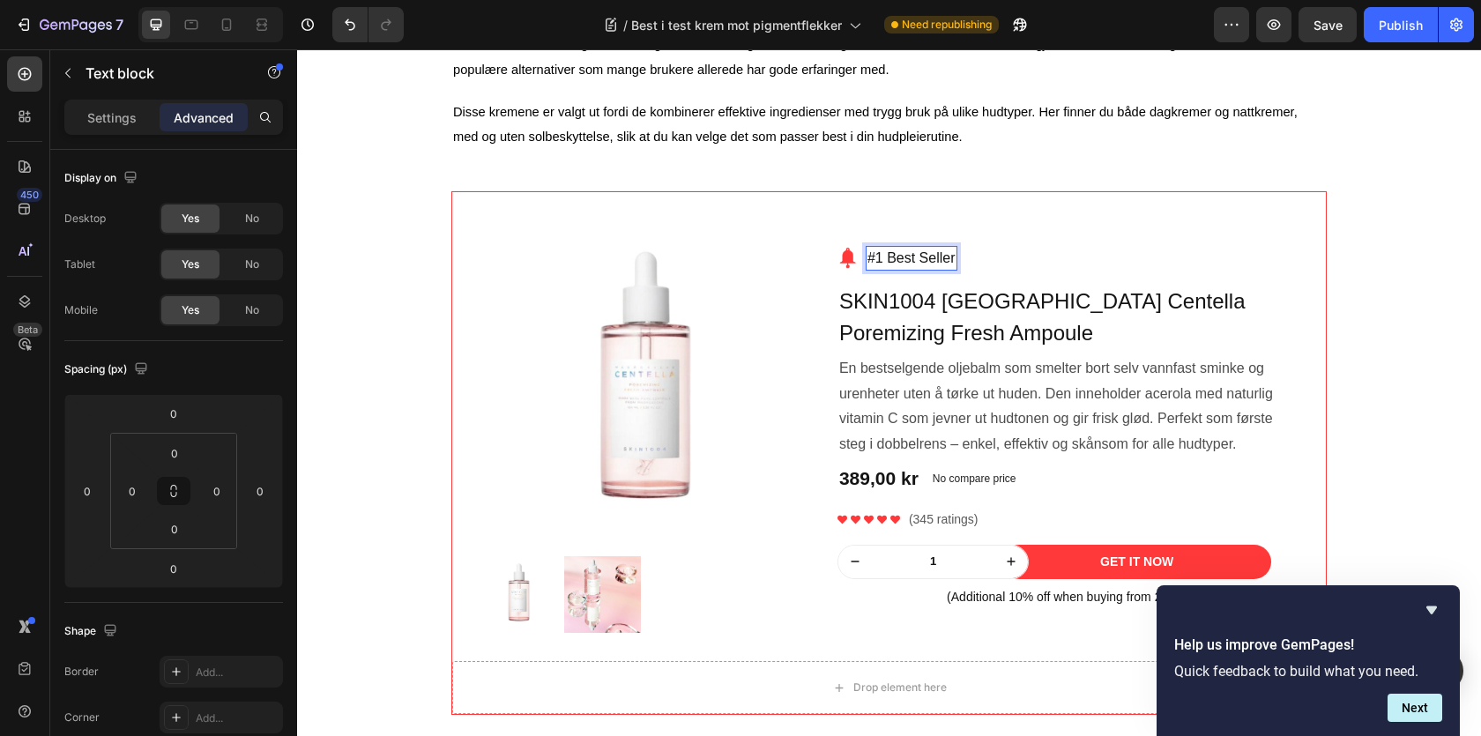
click at [893, 259] on p "#1 Best Seller" at bounding box center [911, 258] width 88 height 21
click at [895, 264] on p "#1 Best Seller" at bounding box center [911, 258] width 88 height 21
click at [925, 266] on p "#1 best Seller" at bounding box center [910, 258] width 86 height 21
click at [852, 263] on img at bounding box center [848, 258] width 21 height 21
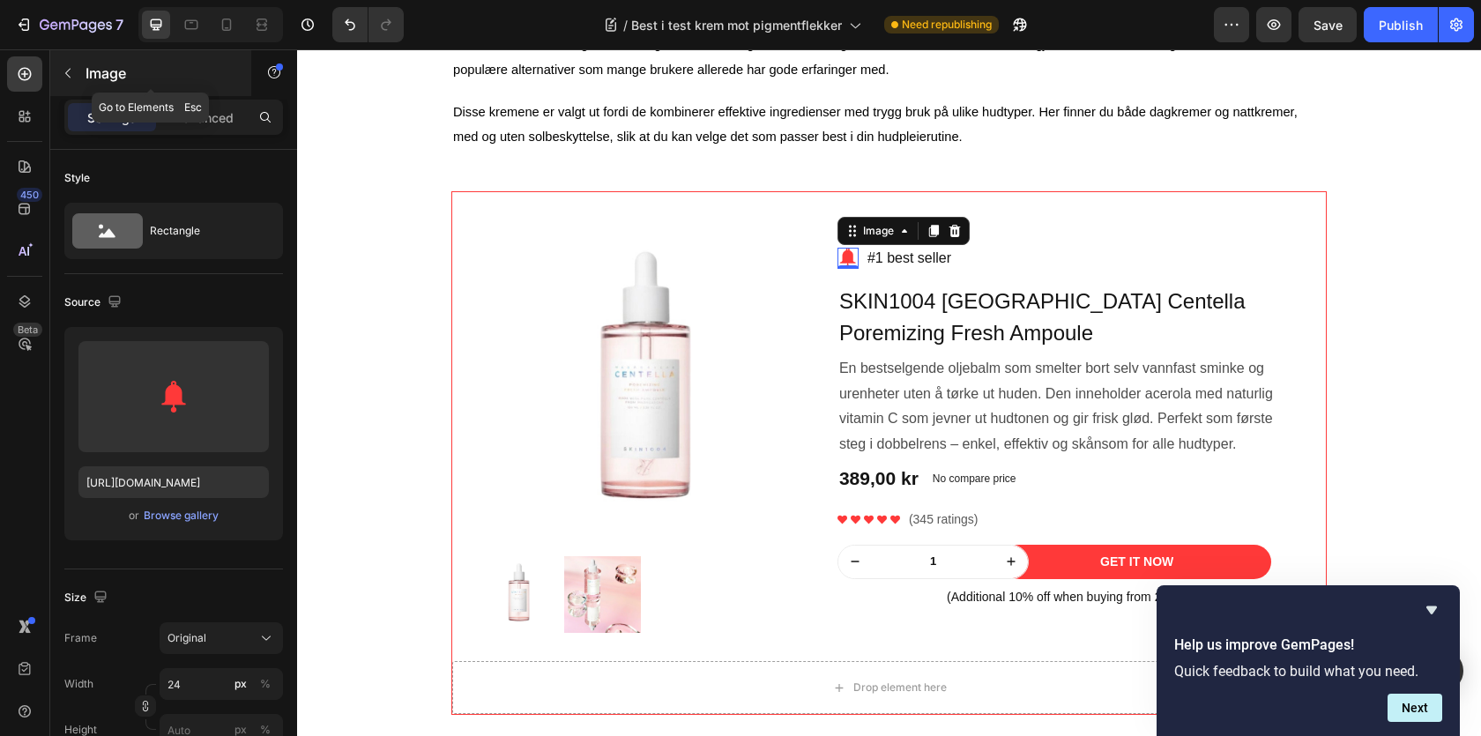
click at [101, 81] on p "Image" at bounding box center [161, 73] width 150 height 21
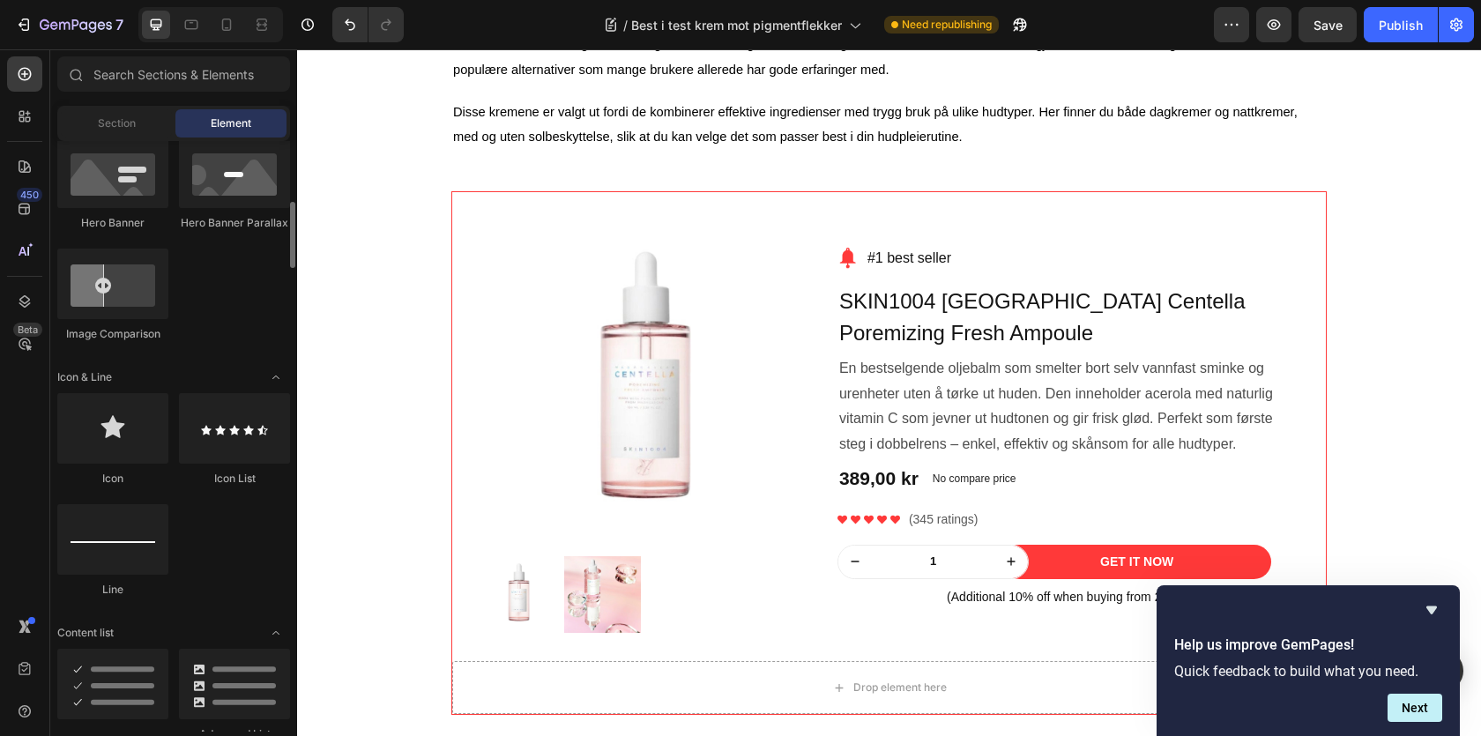
scroll to position [935, 0]
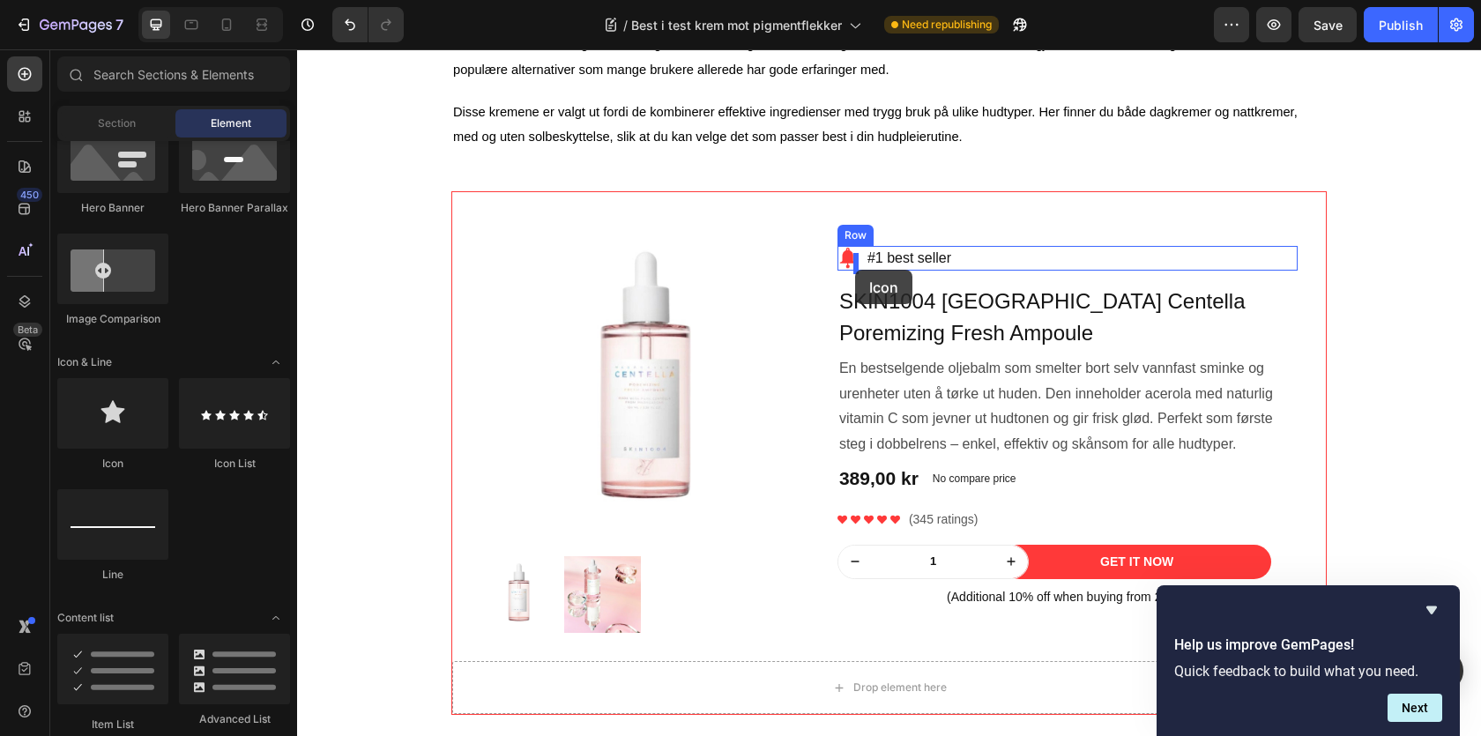
drag, startPoint x: 413, startPoint y: 469, endPoint x: 855, endPoint y: 270, distance: 484.5
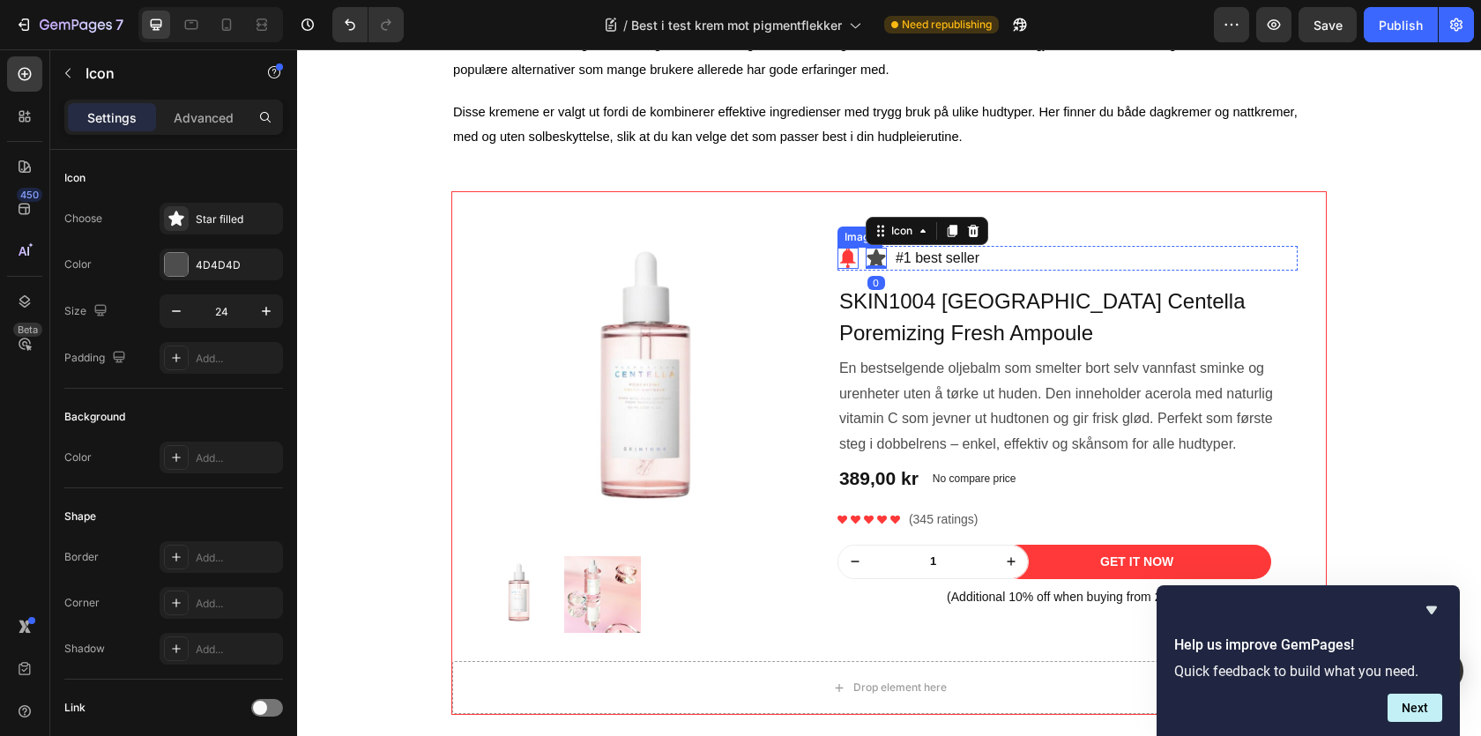
click at [845, 264] on img at bounding box center [848, 258] width 21 height 21
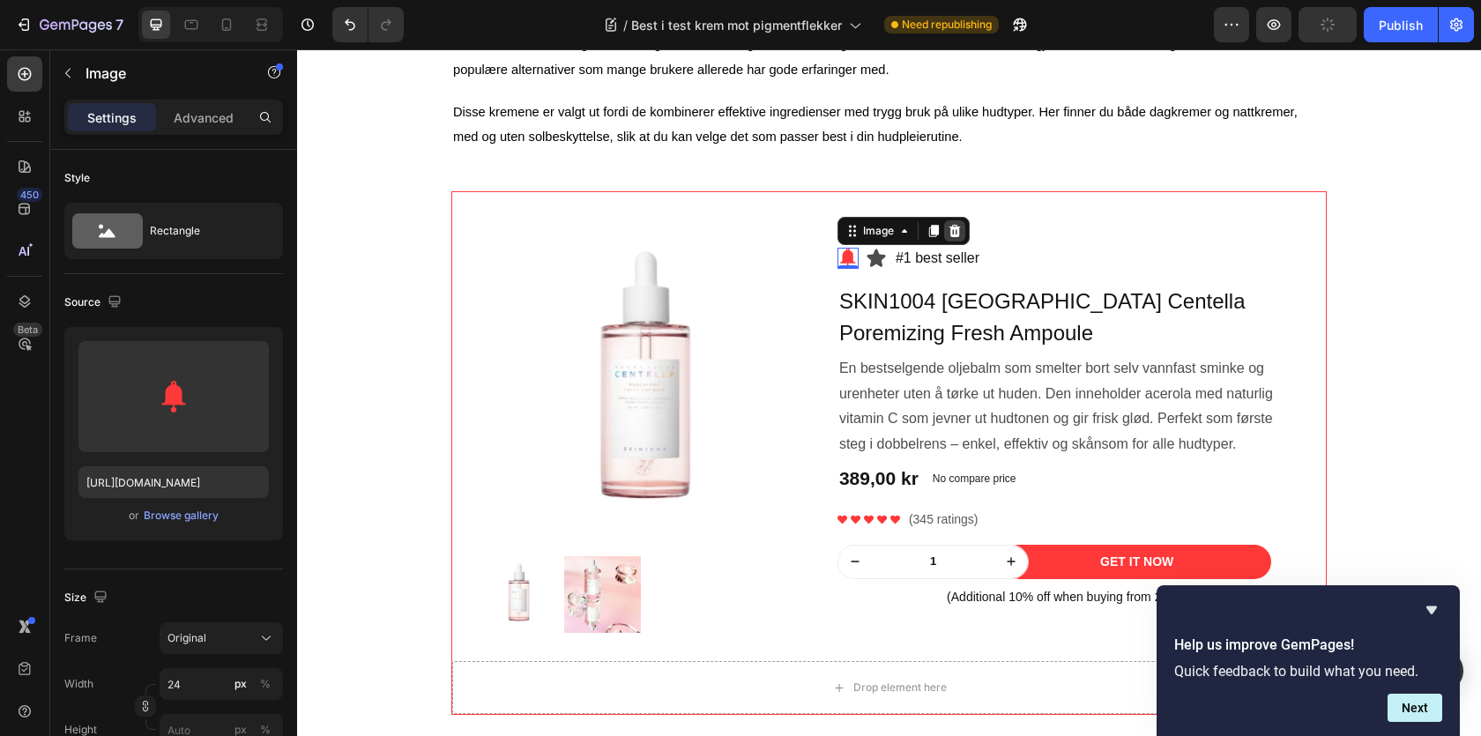
click at [955, 237] on icon at bounding box center [954, 231] width 11 height 12
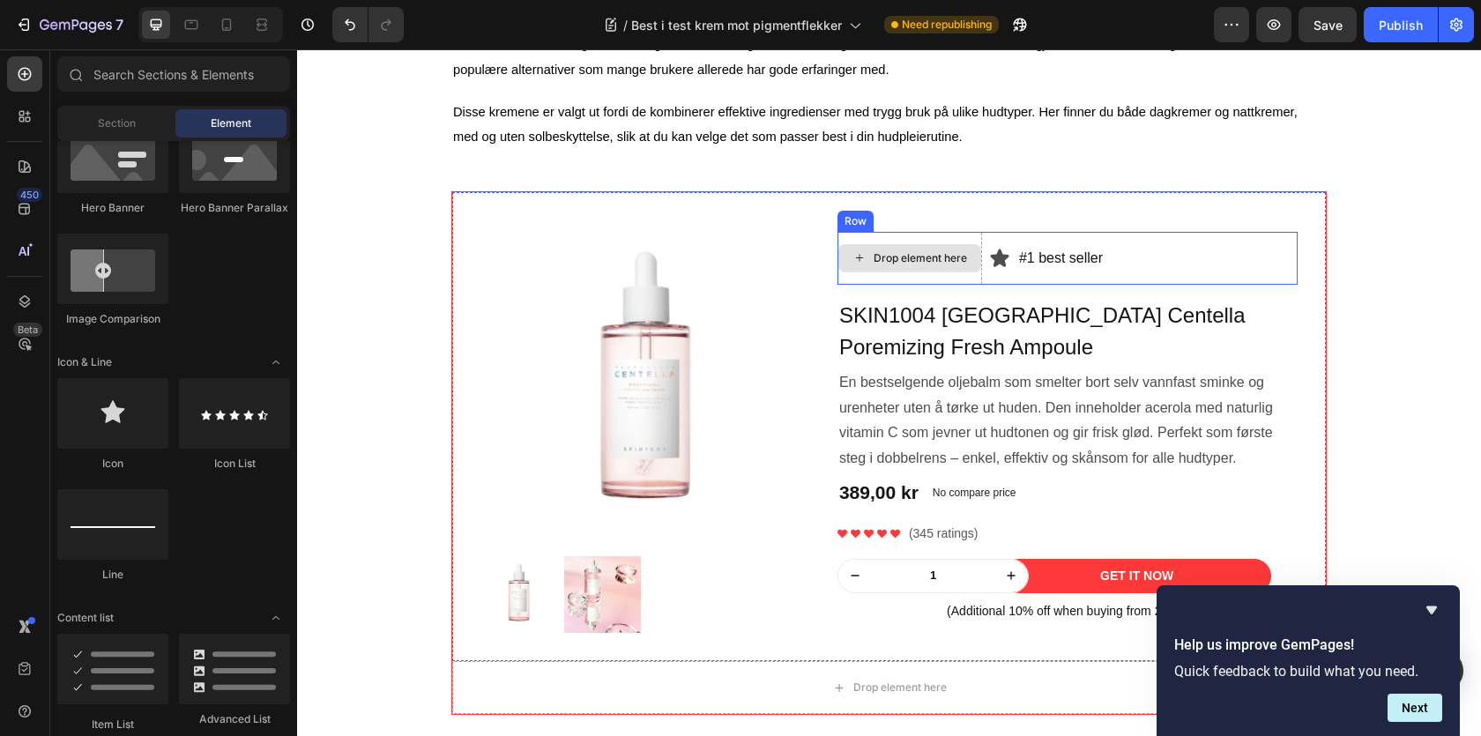
click at [934, 242] on div "Drop element here" at bounding box center [910, 258] width 145 height 53
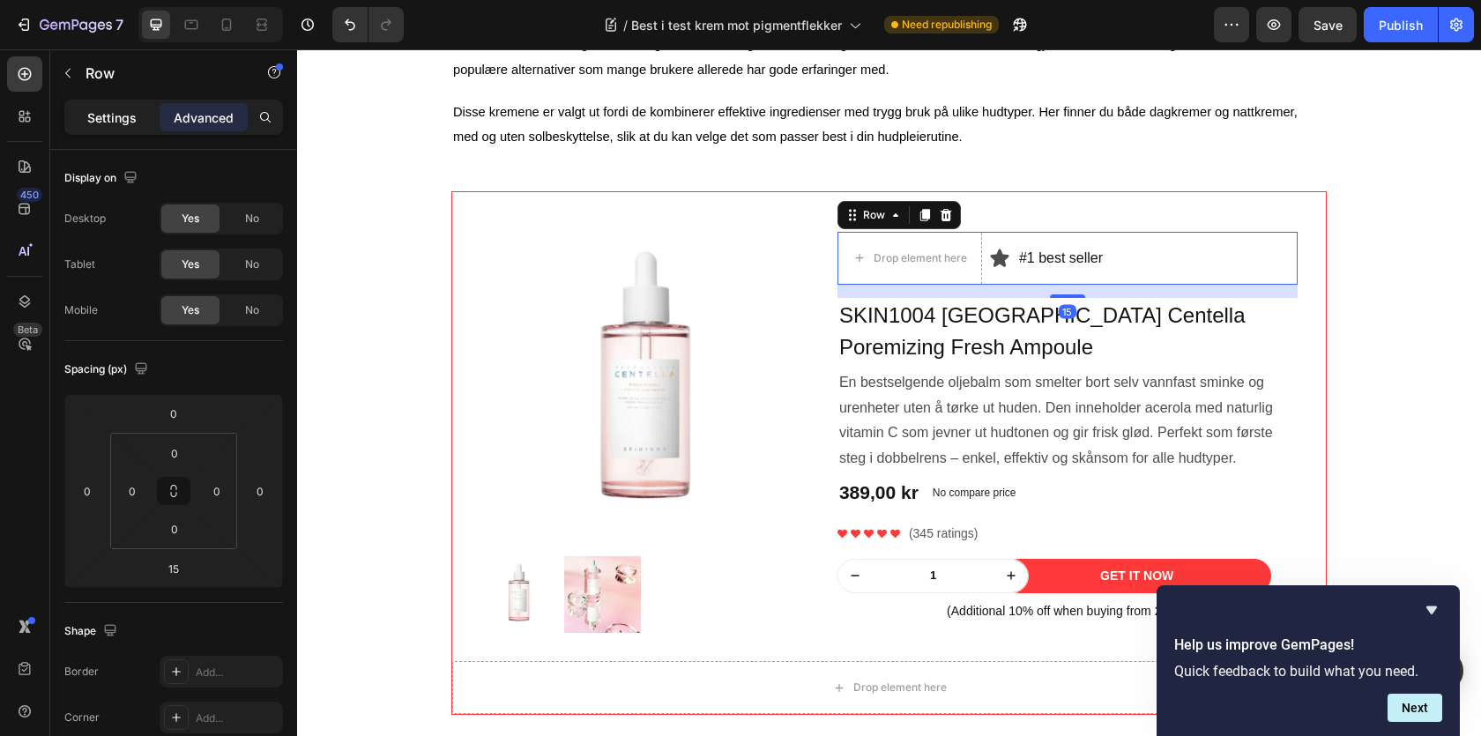
click at [135, 113] on p "Settings" at bounding box center [111, 117] width 49 height 19
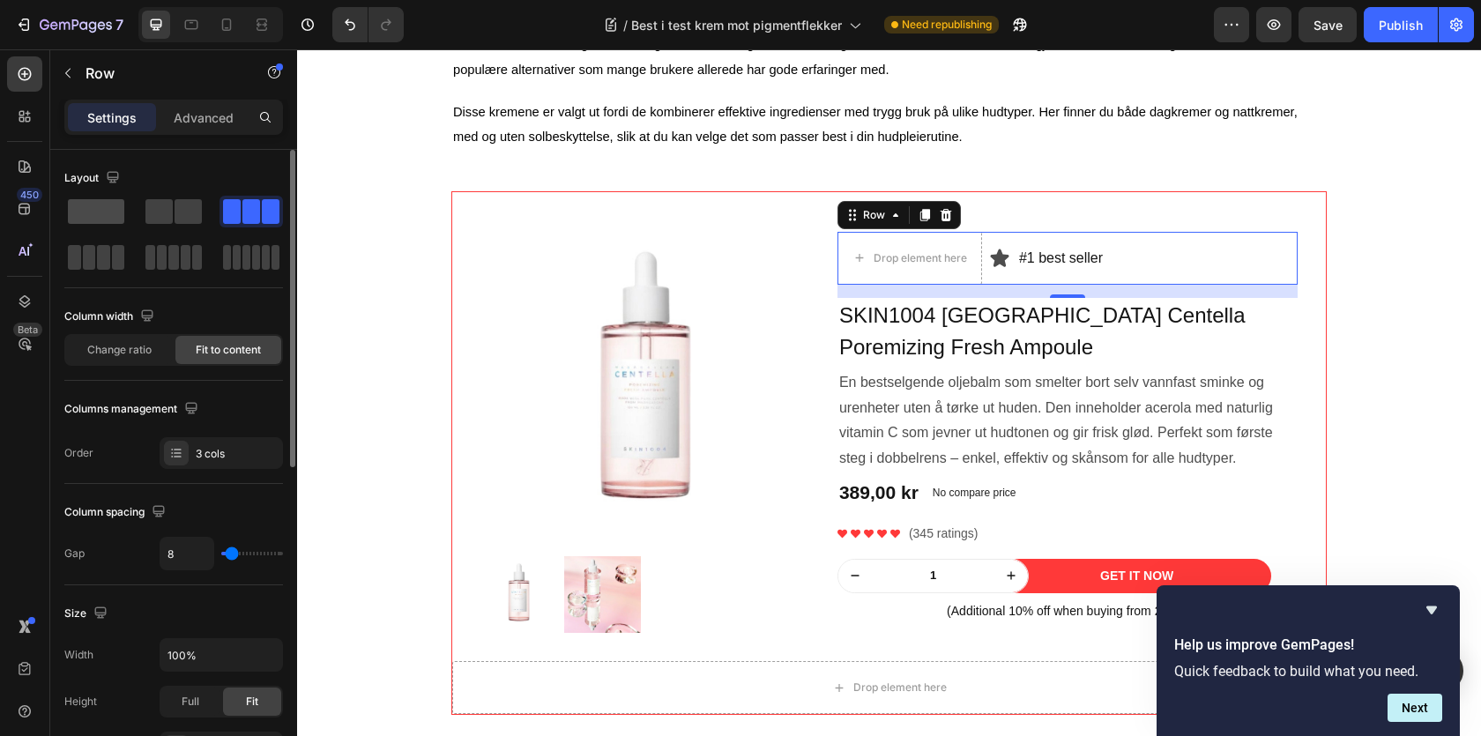
click at [120, 218] on span at bounding box center [96, 211] width 56 height 25
click at [1001, 246] on div "Icon" at bounding box center [999, 258] width 21 height 53
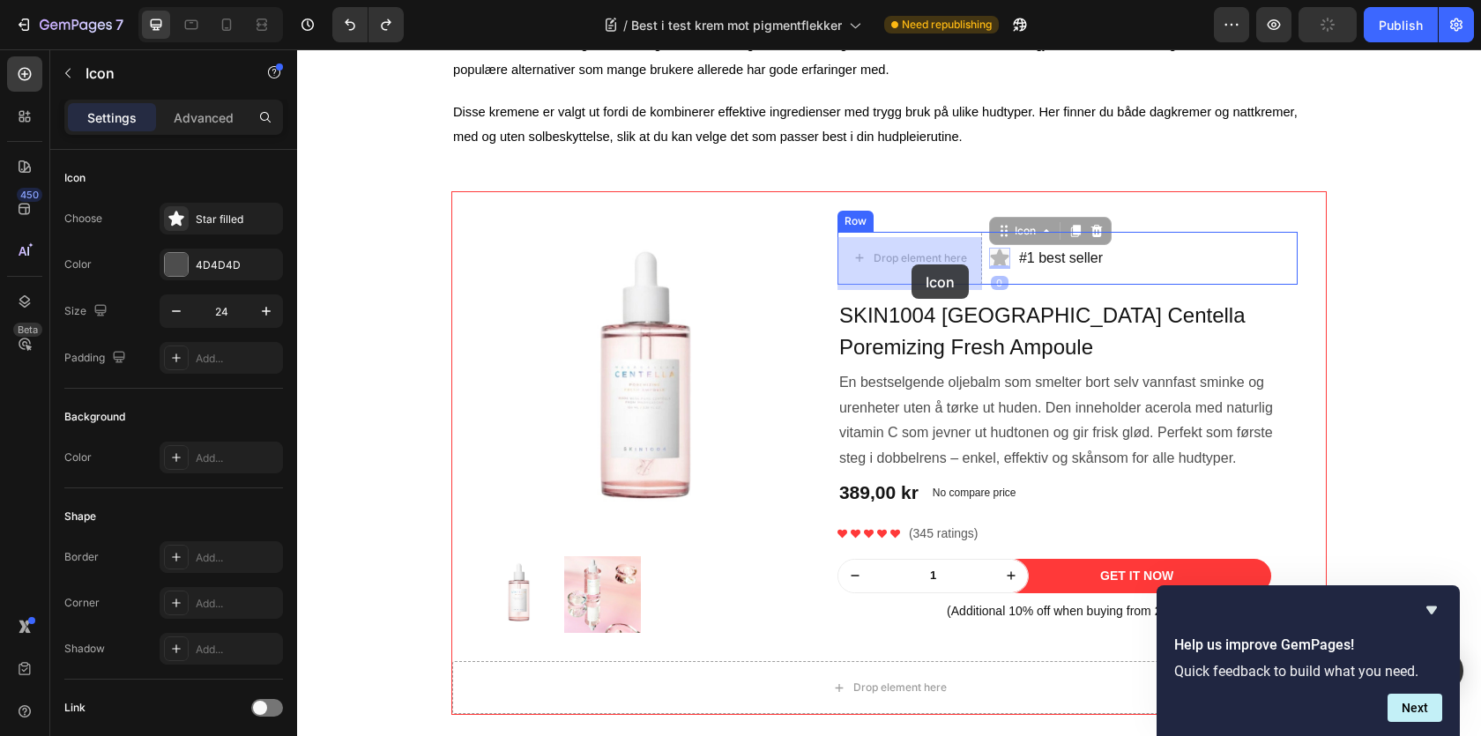
drag, startPoint x: 997, startPoint y: 264, endPoint x: 912, endPoint y: 264, distance: 85.5
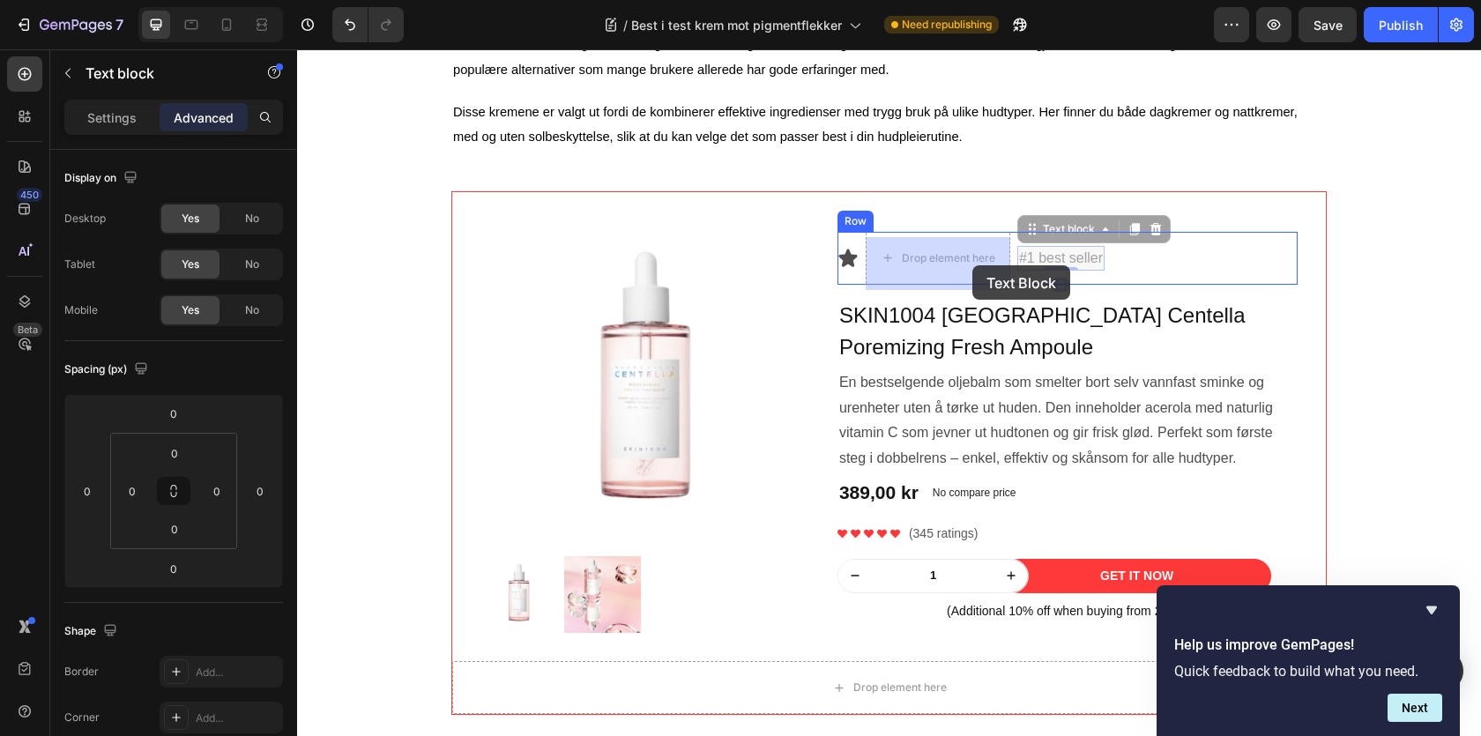
drag, startPoint x: 1043, startPoint y: 262, endPoint x: 961, endPoint y: 264, distance: 82.0
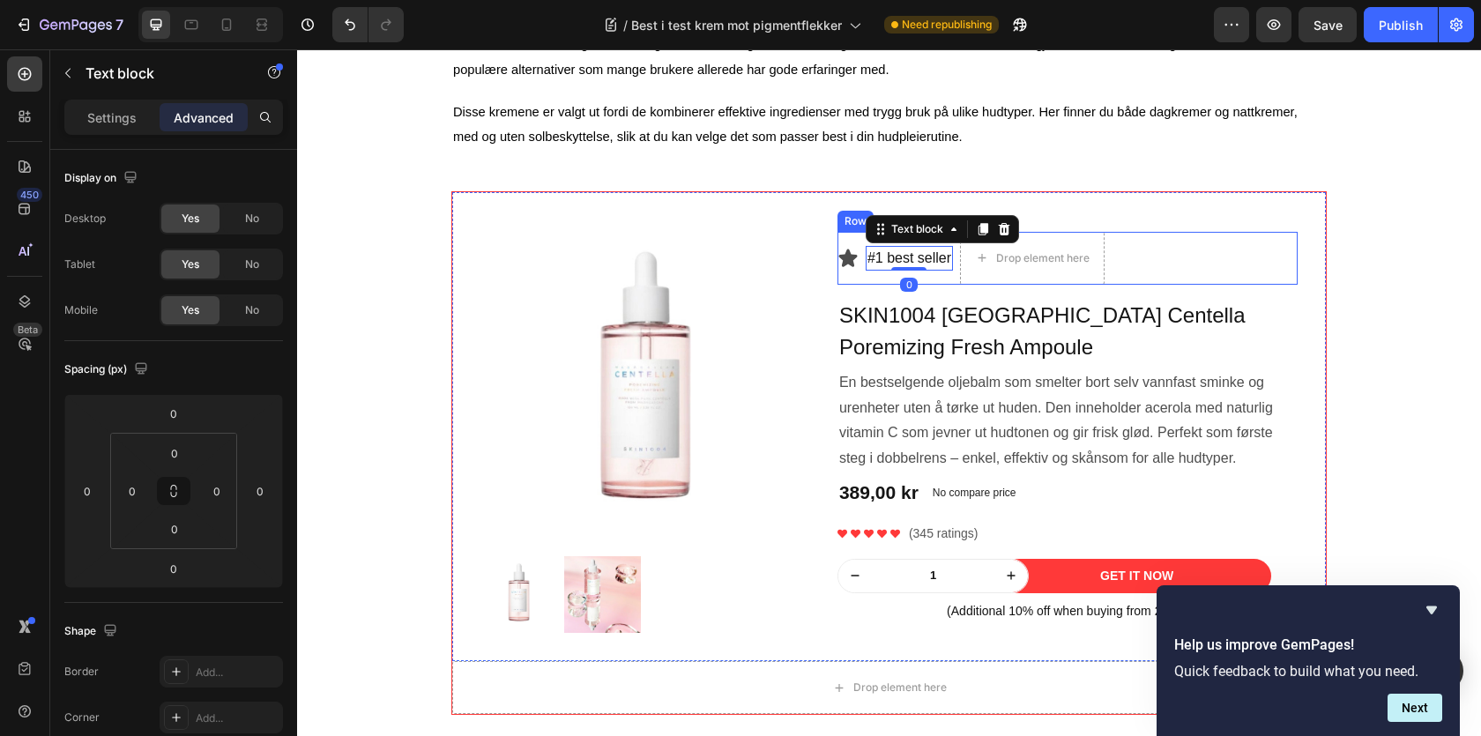
click at [852, 239] on div "Icon" at bounding box center [848, 258] width 21 height 53
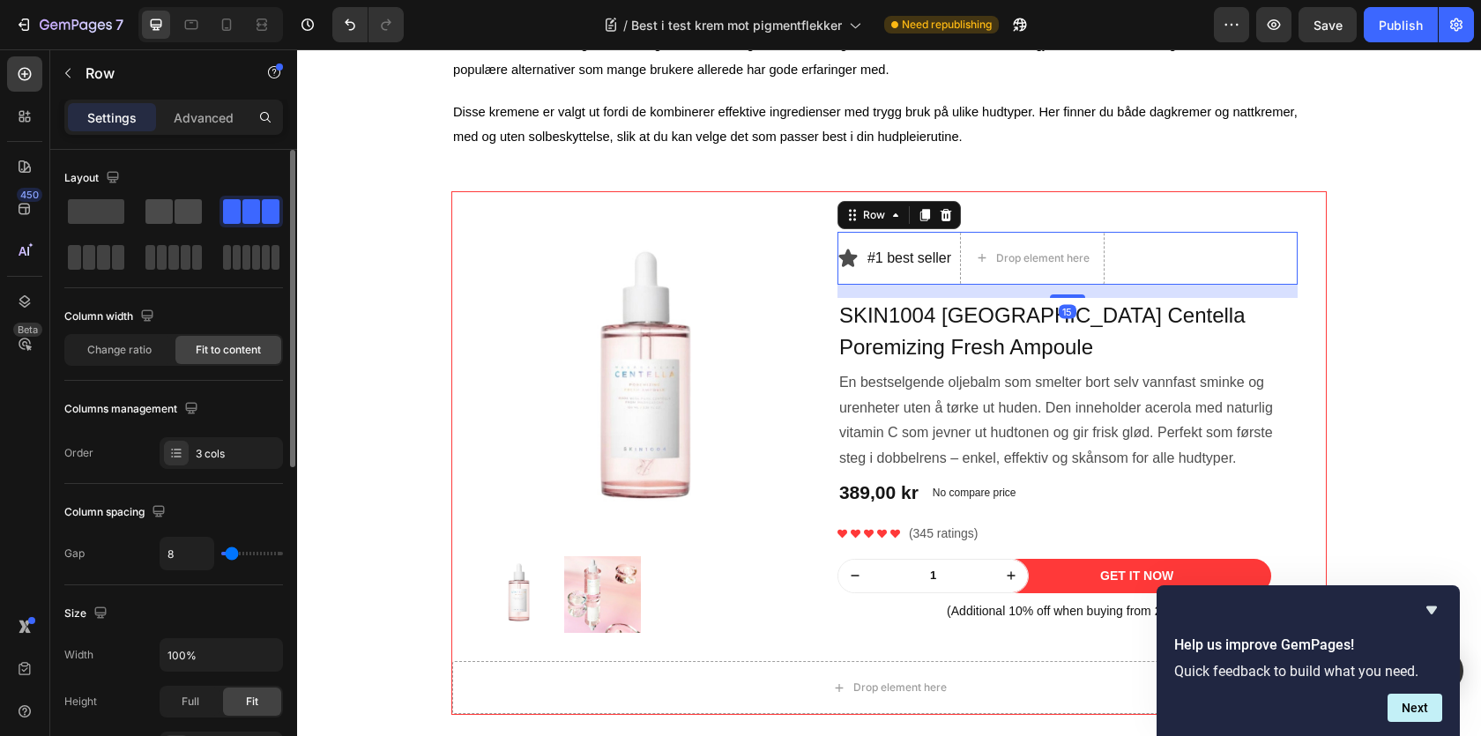
click at [179, 204] on span at bounding box center [188, 211] width 27 height 25
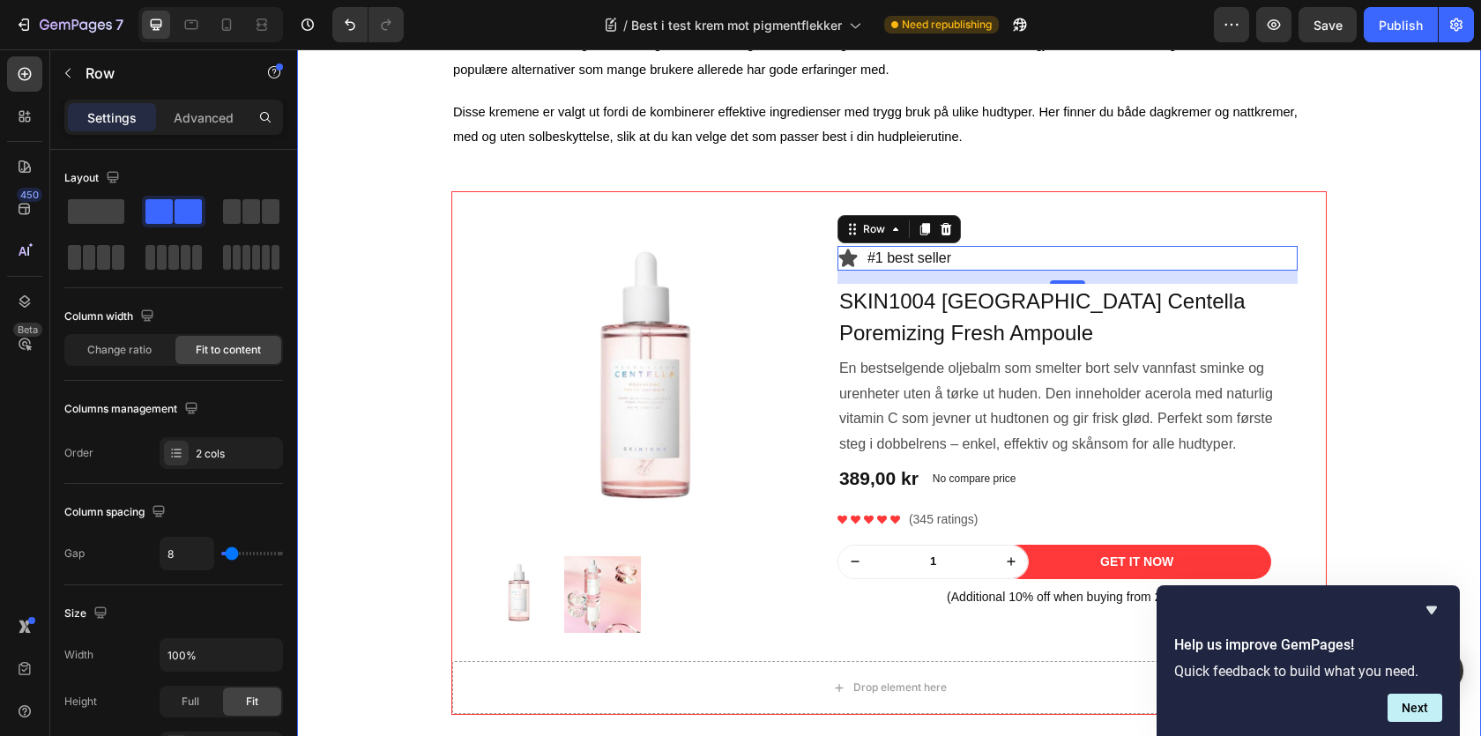
click at [1387, 303] on div "⁠⁠⁠⁠⁠⁠⁠ Best i test krem mot pigmentflekker Heading Image Skrevet av Sarah| | A…" at bounding box center [889, 185] width 1158 height 2254
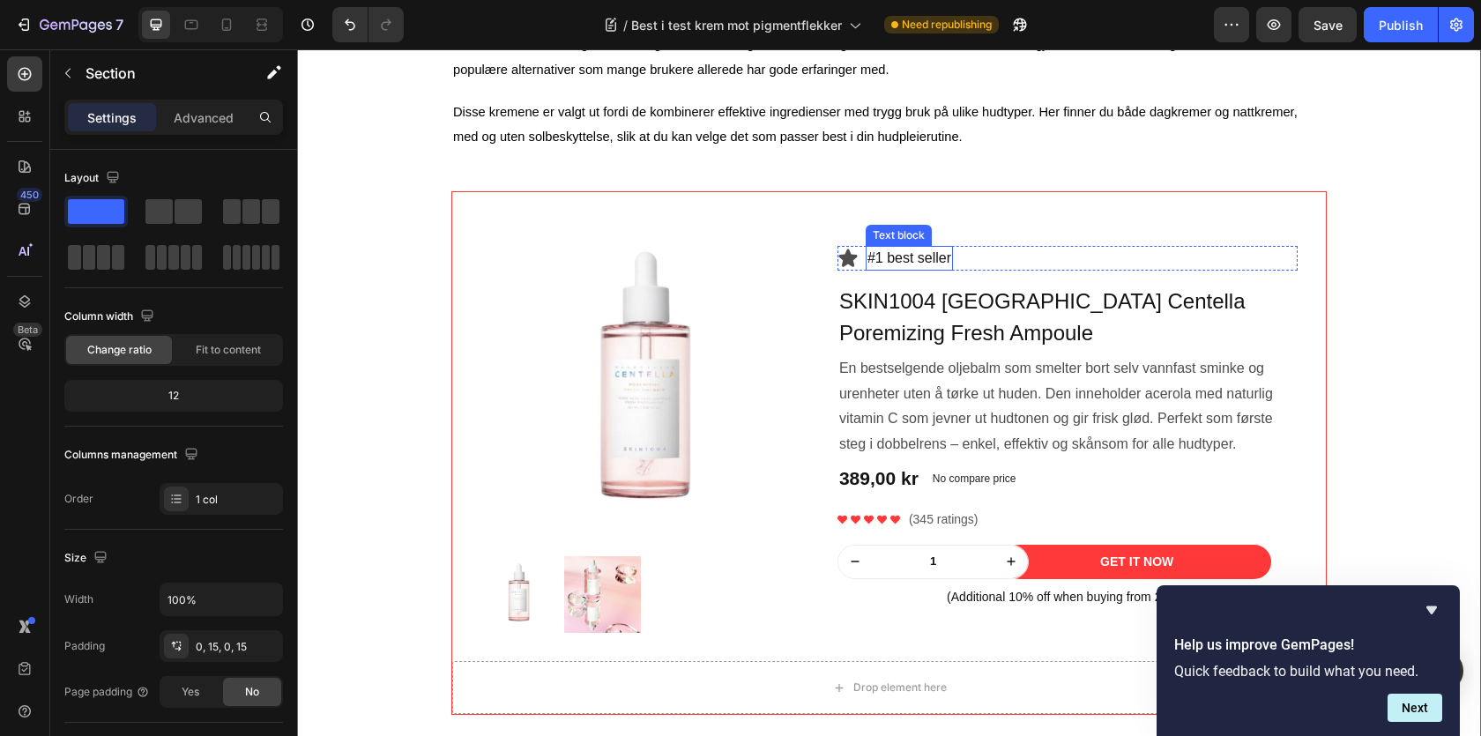
click at [876, 262] on p "#1 best seller" at bounding box center [909, 258] width 84 height 21
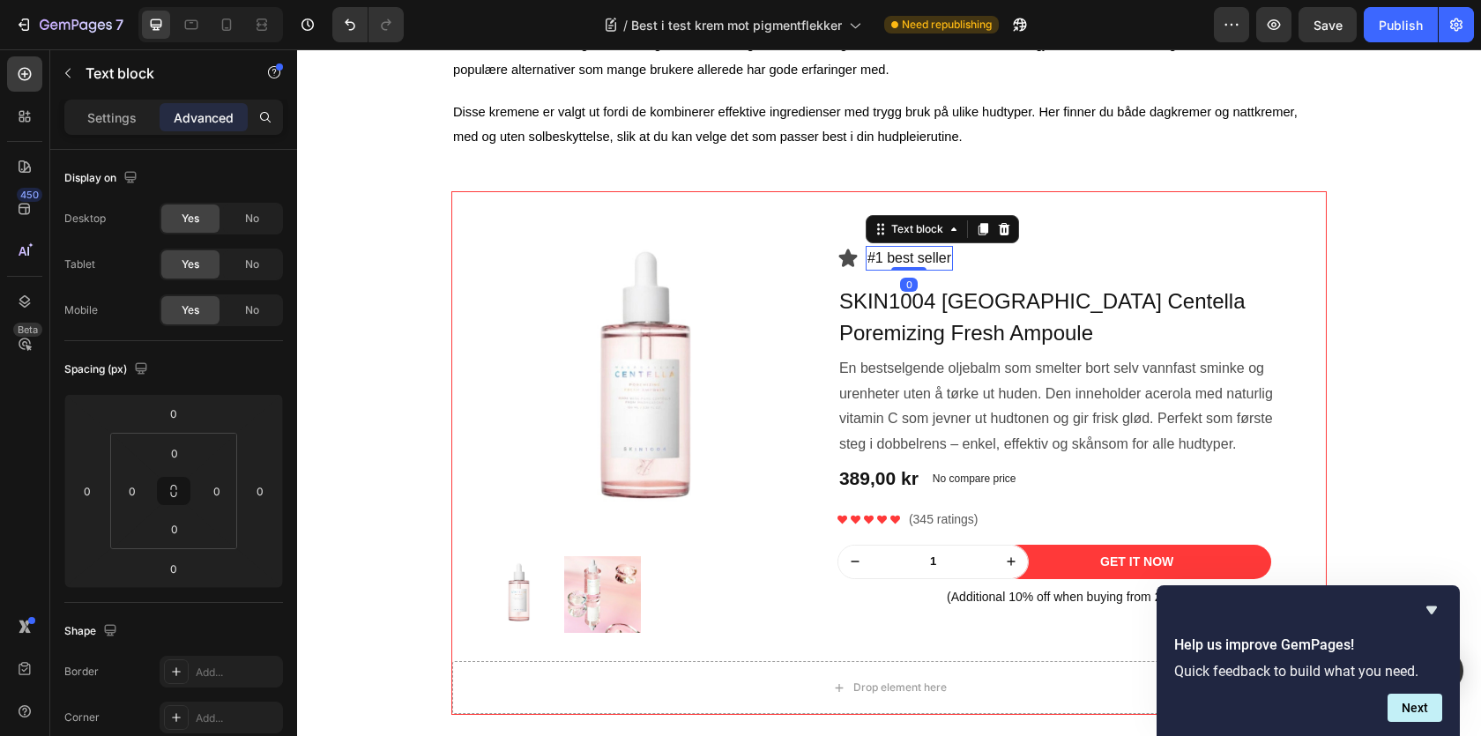
click at [888, 266] on p "#1 best seller" at bounding box center [909, 258] width 84 height 21
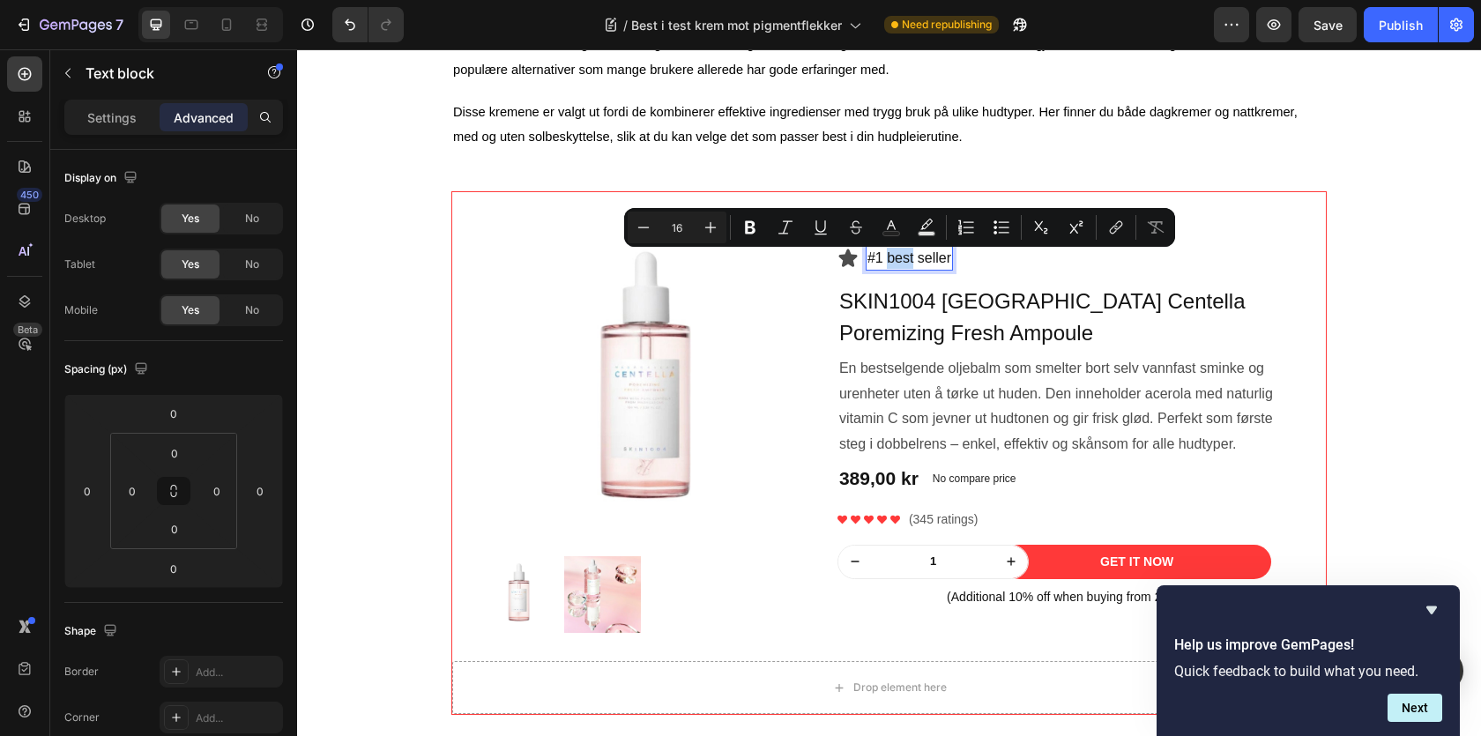
click at [882, 264] on p "#1 best seller" at bounding box center [909, 258] width 84 height 21
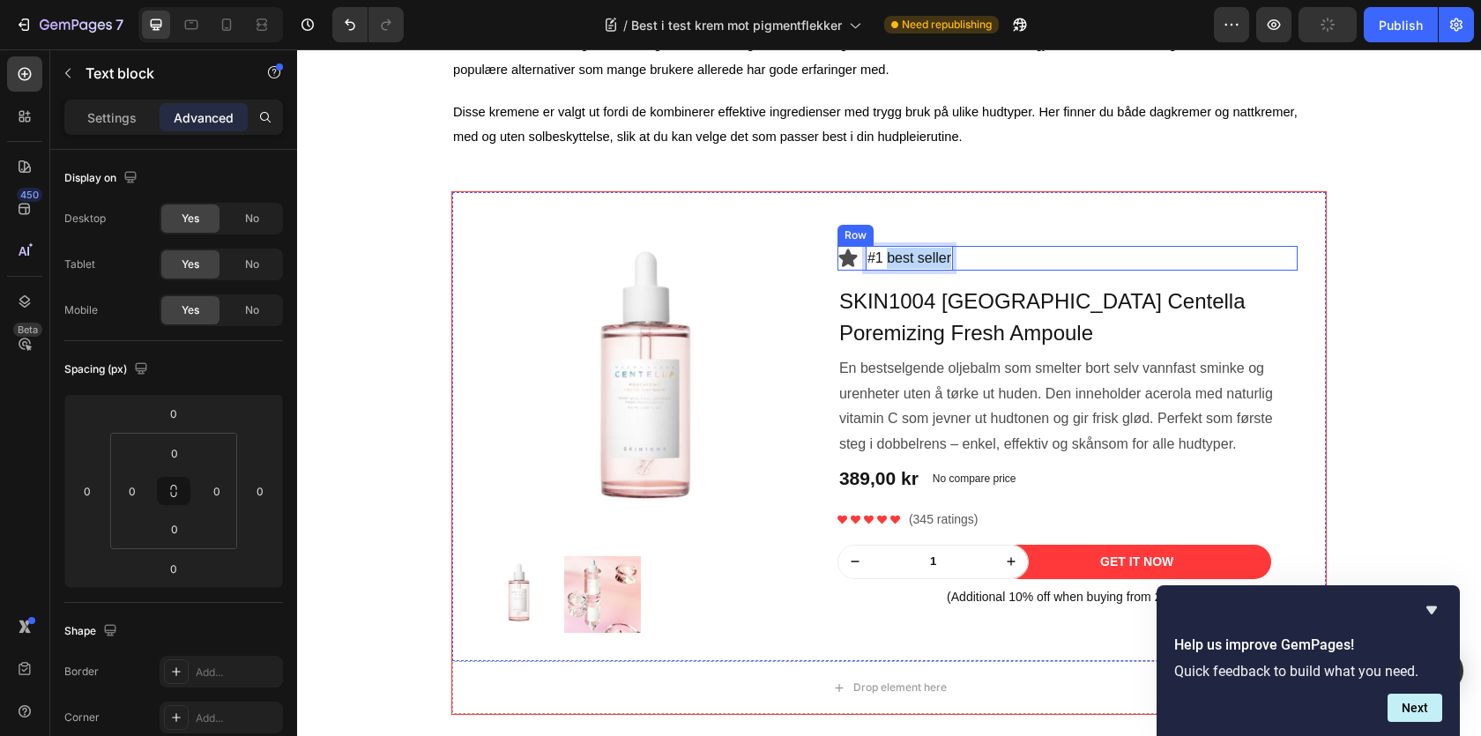
drag, startPoint x: 888, startPoint y: 260, endPoint x: 970, endPoint y: 260, distance: 82.0
click at [970, 260] on div "Icon #1 best seller Text block 0 Row" at bounding box center [1068, 258] width 460 height 25
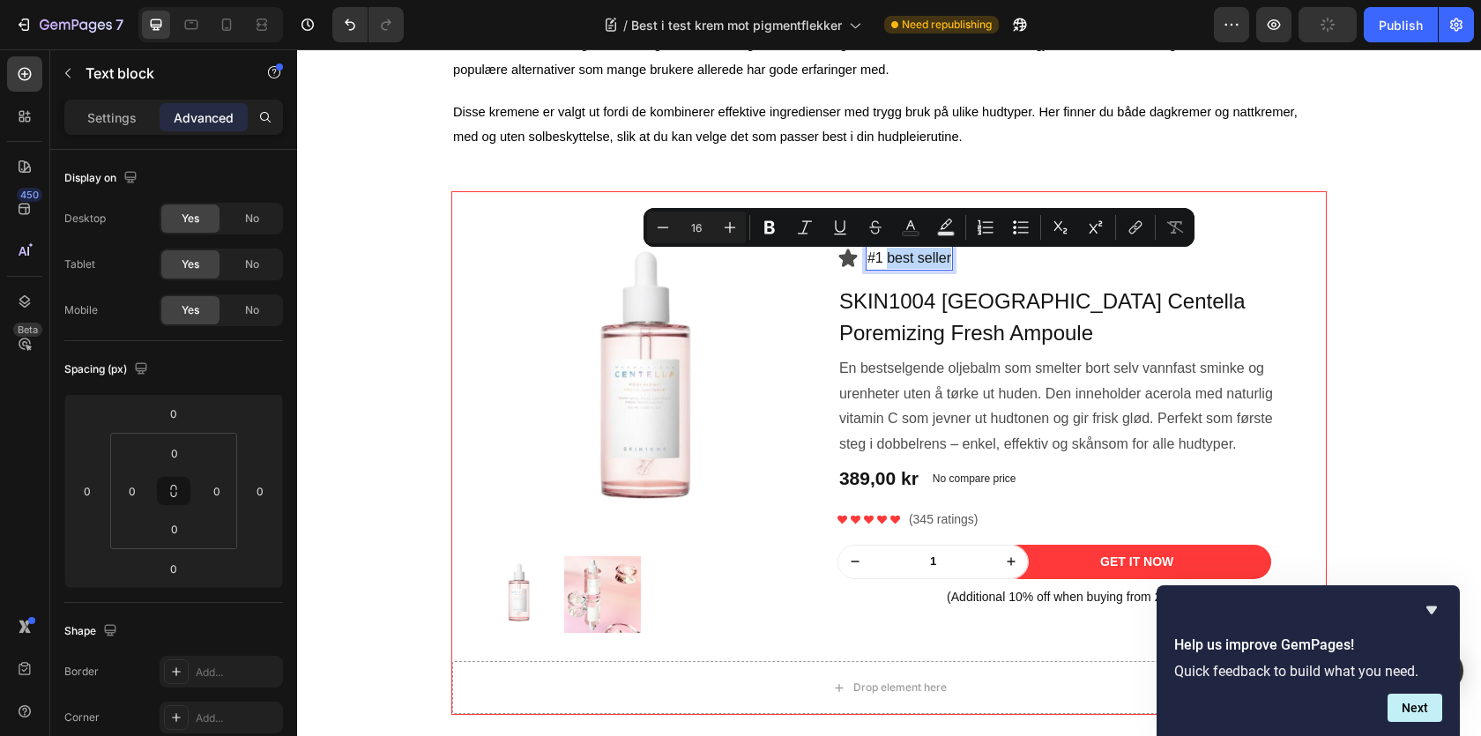
copy p "best seller"
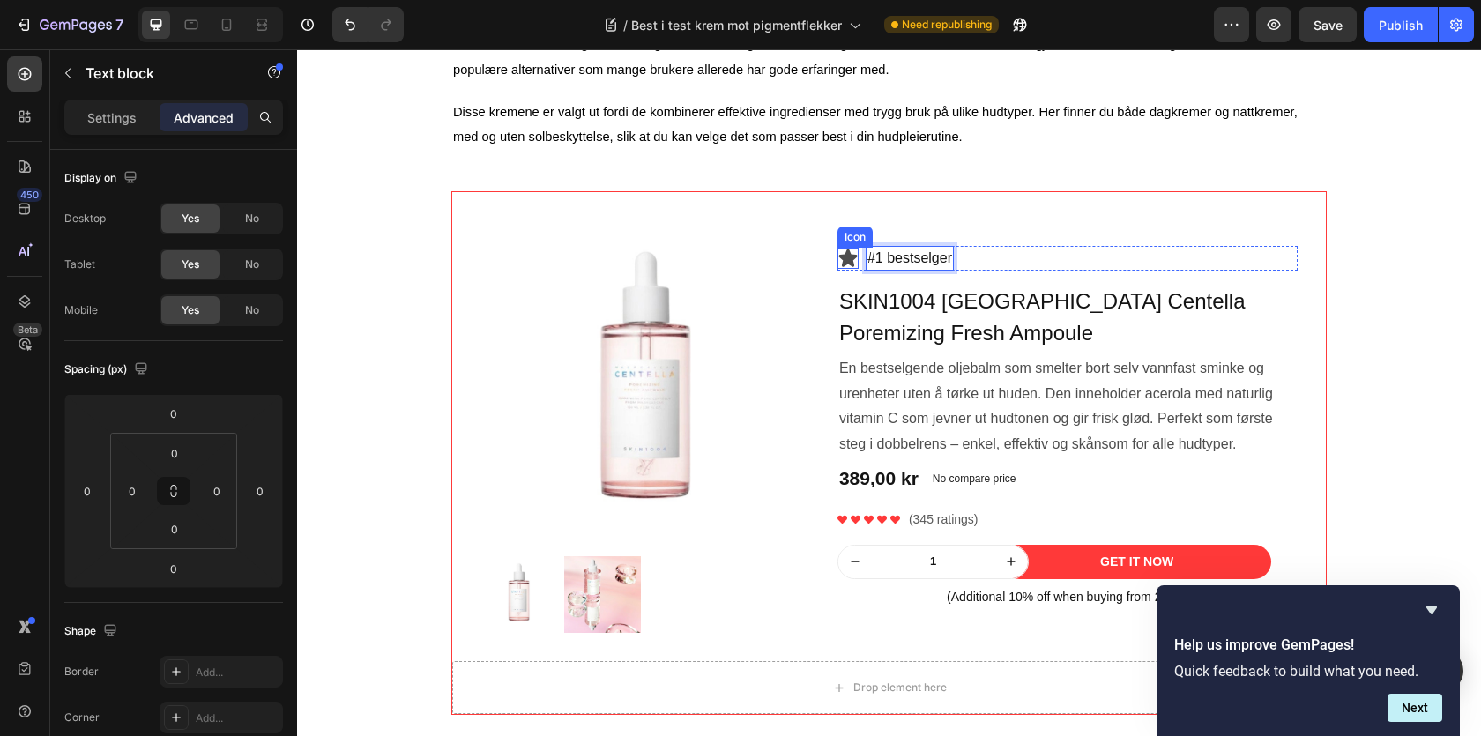
click at [845, 261] on icon at bounding box center [847, 258] width 19 height 18
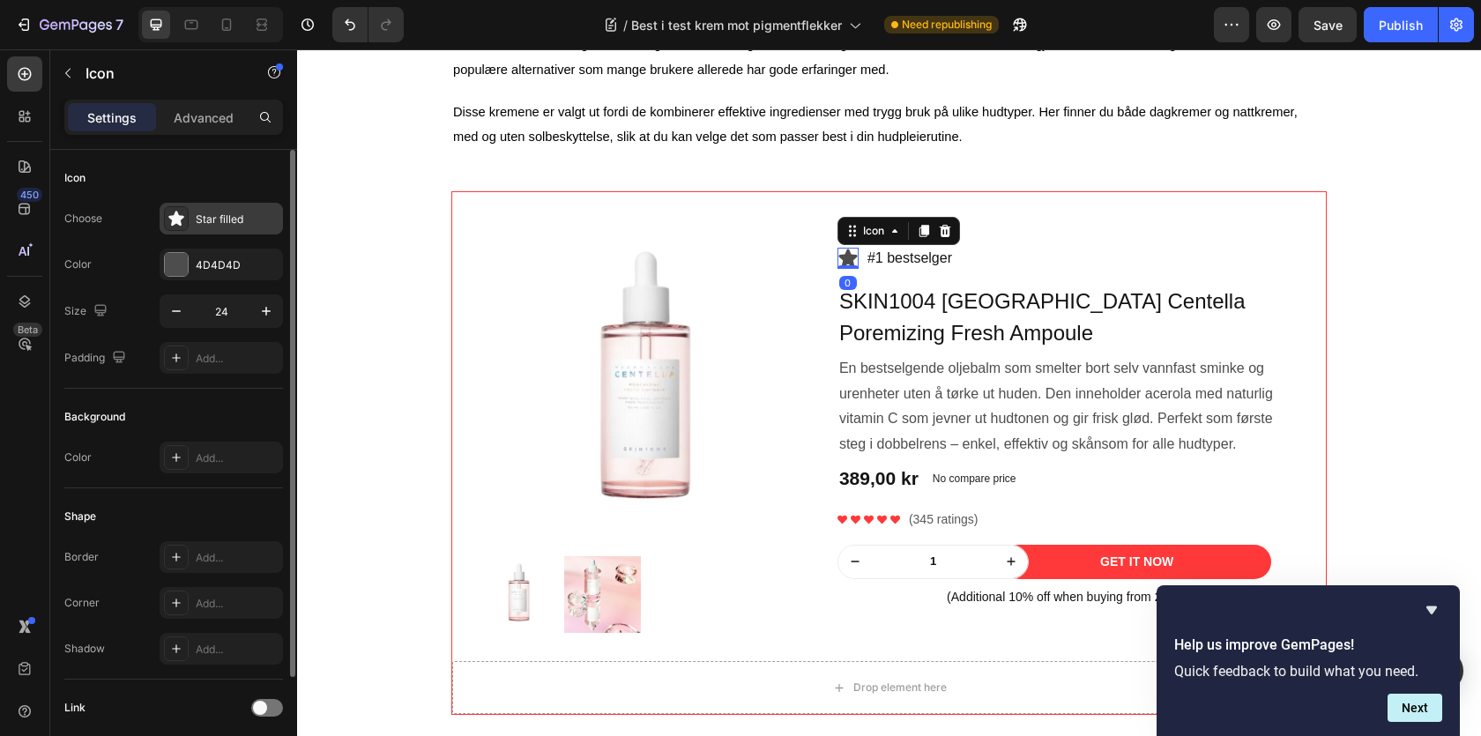
click at [213, 230] on div "Star filled" at bounding box center [221, 219] width 123 height 32
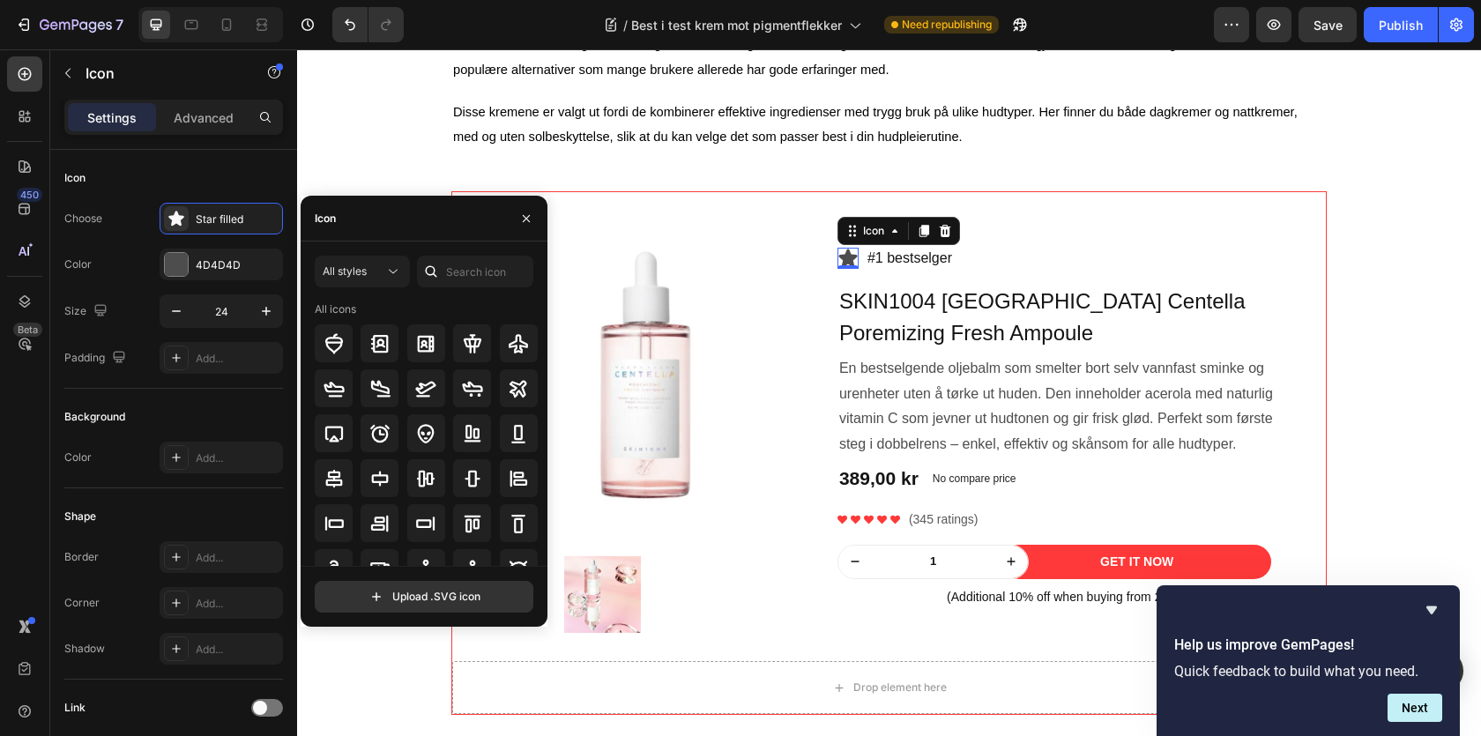
scroll to position [128, 0]
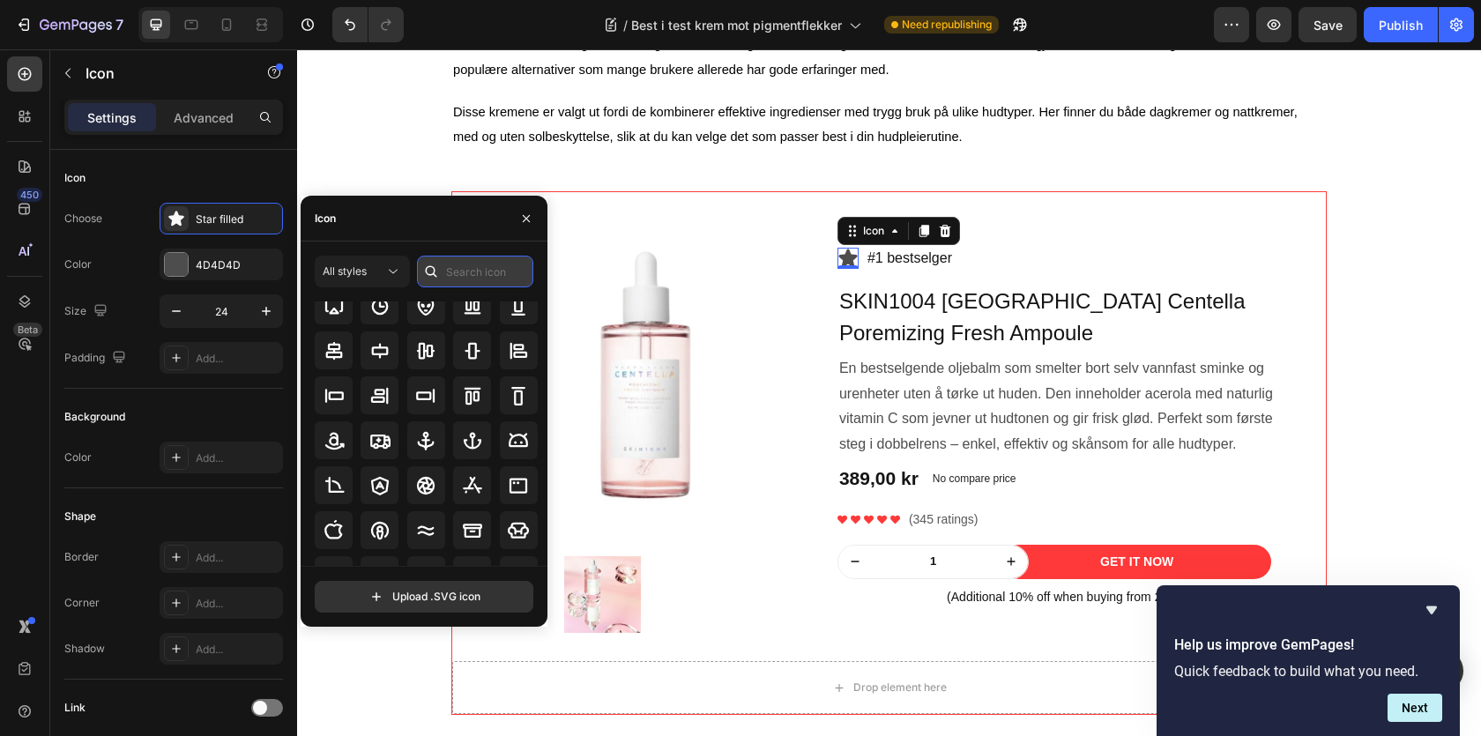
click at [477, 277] on input "text" at bounding box center [475, 272] width 116 height 32
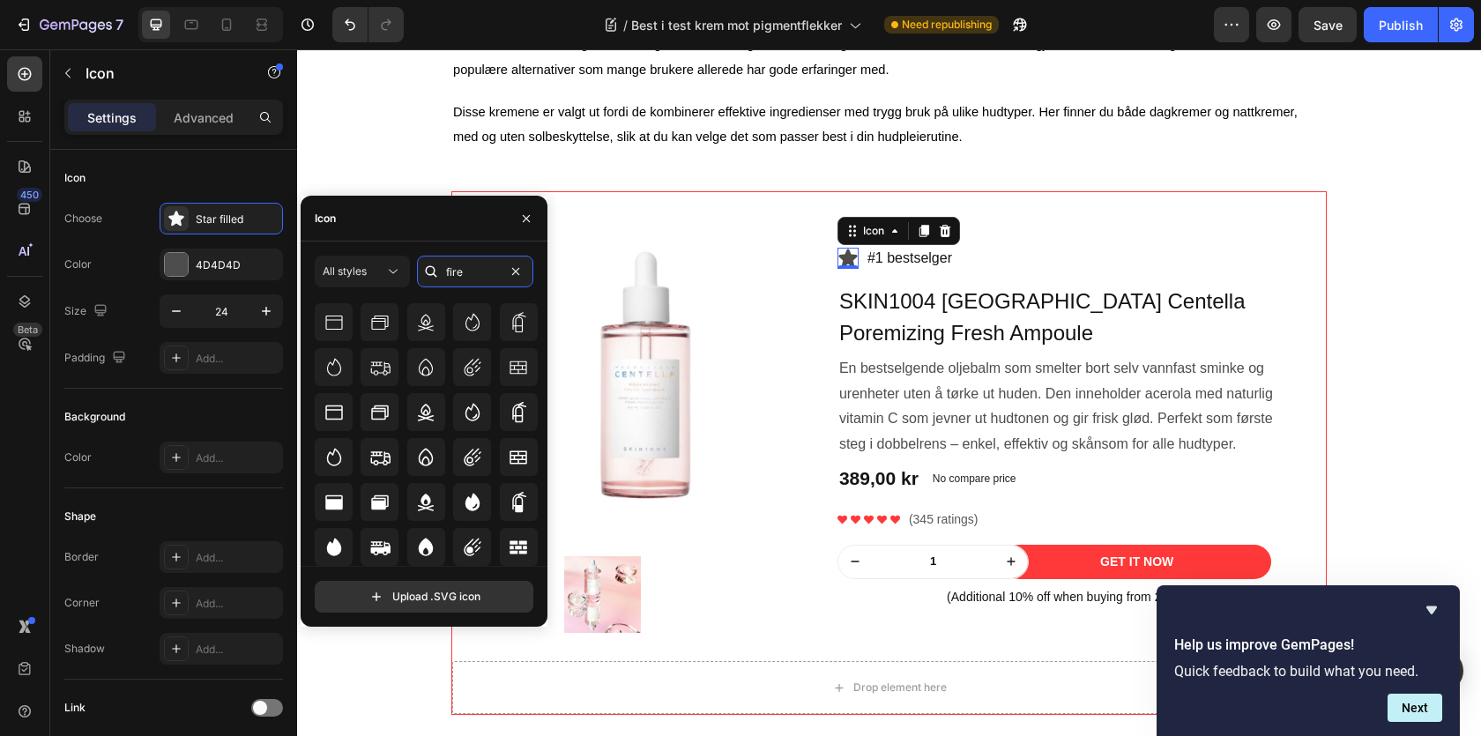
scroll to position [108, 0]
type input "fire"
click at [346, 454] on div at bounding box center [334, 460] width 38 height 38
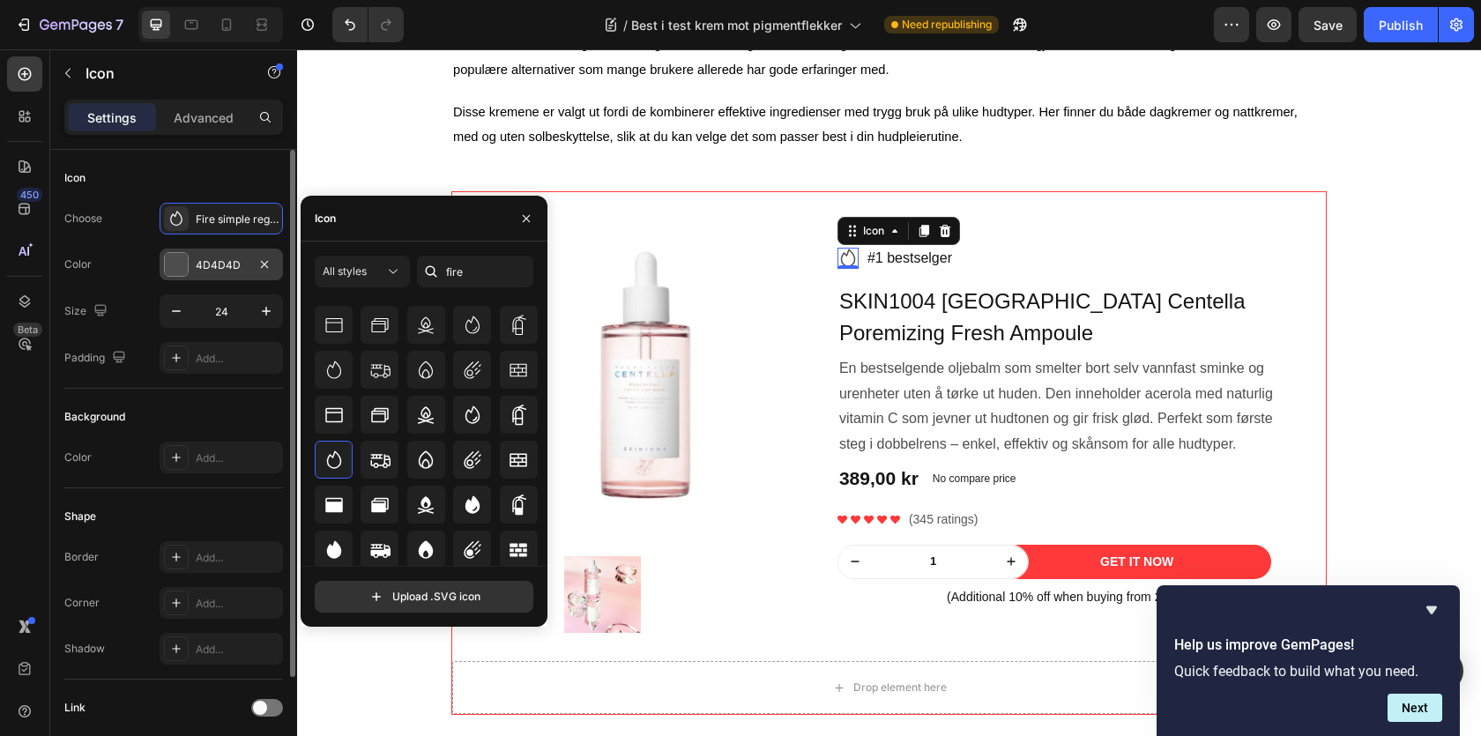
click at [175, 256] on div at bounding box center [176, 264] width 23 height 23
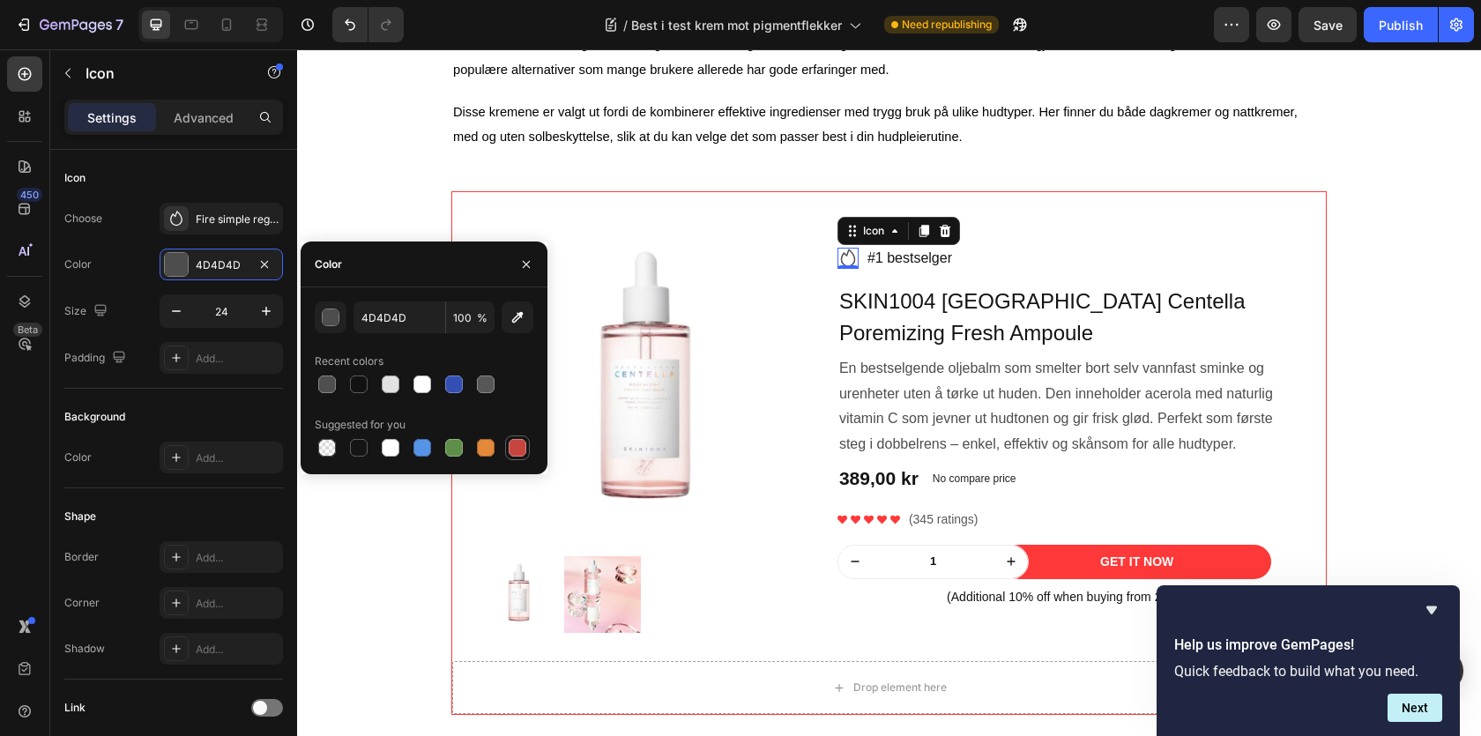
click at [516, 445] on div at bounding box center [518, 448] width 18 height 18
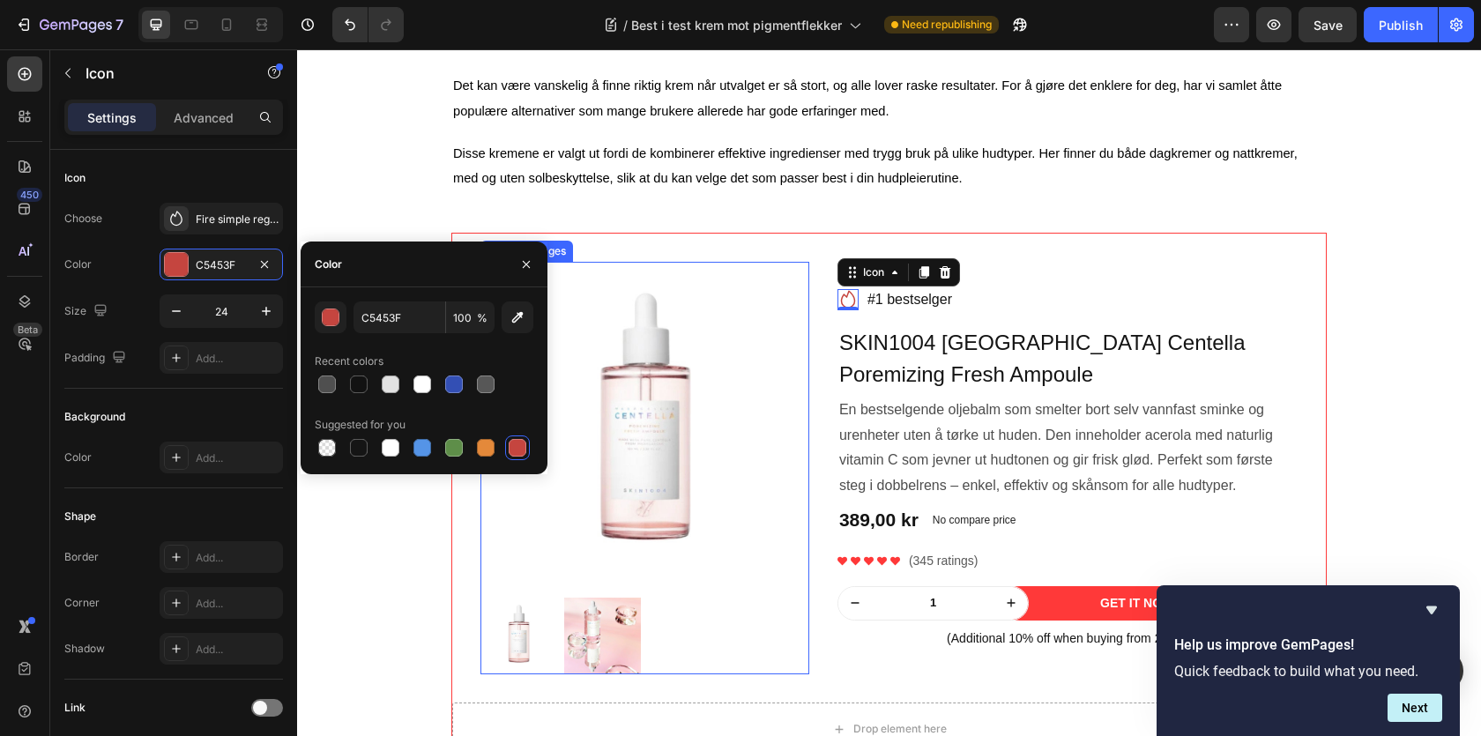
scroll to position [1627, 0]
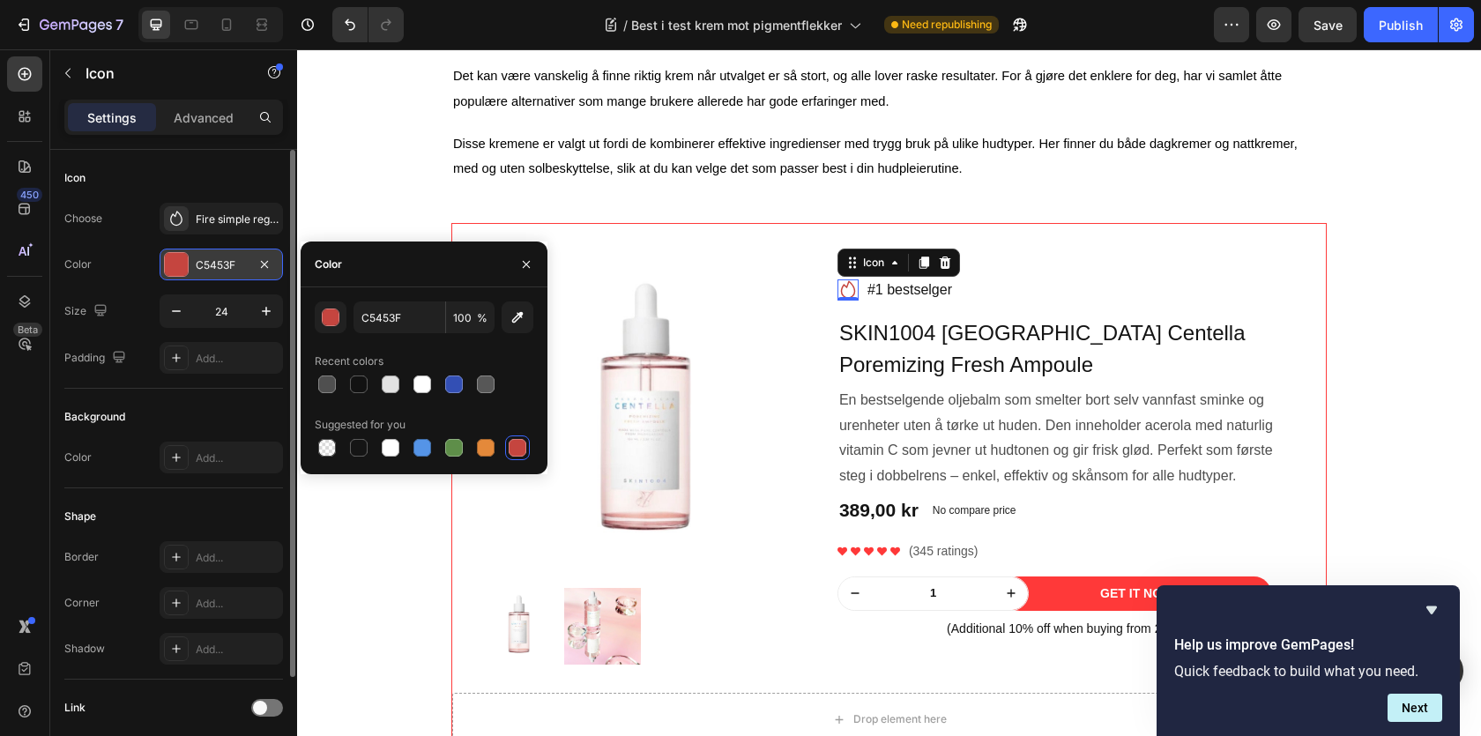
click at [180, 266] on div at bounding box center [176, 264] width 23 height 23
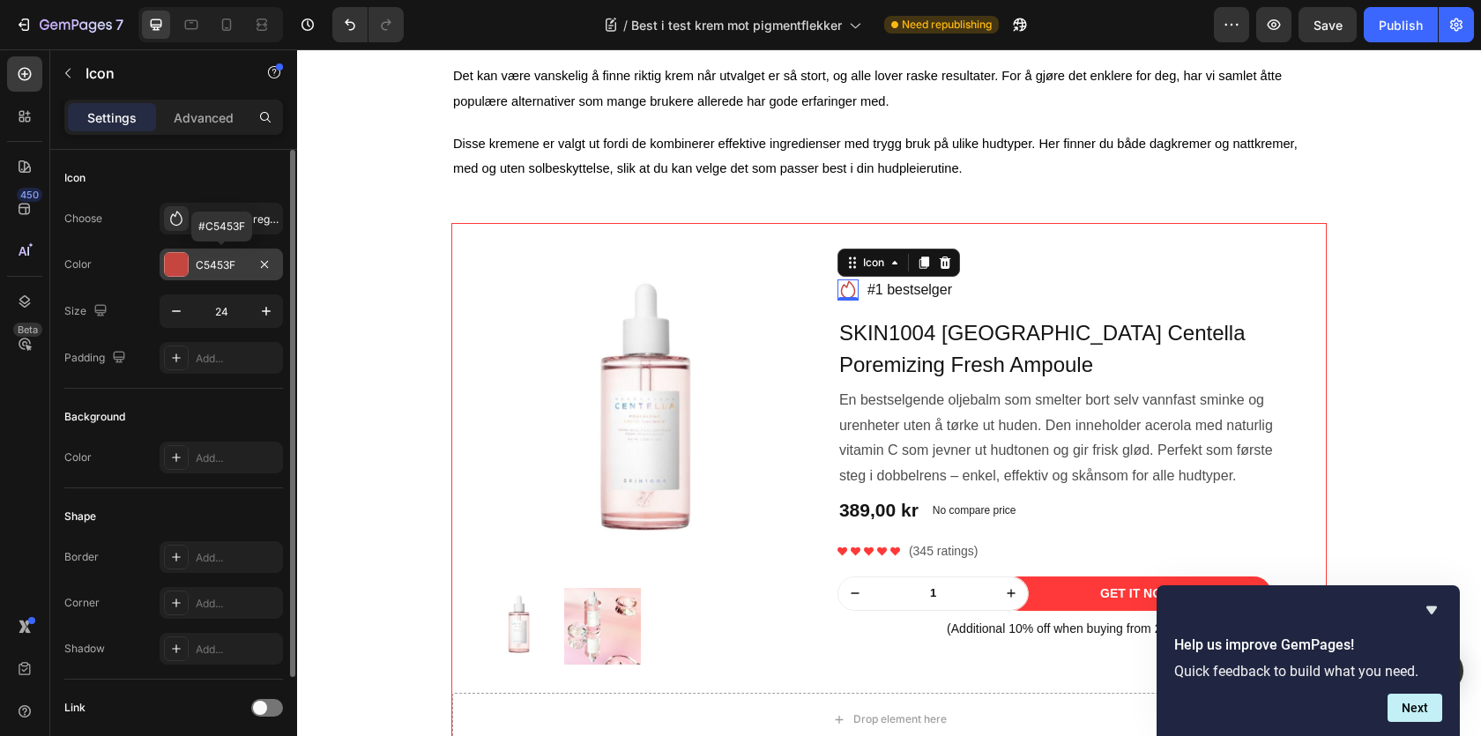
click at [196, 268] on div "C5453F" at bounding box center [221, 265] width 51 height 16
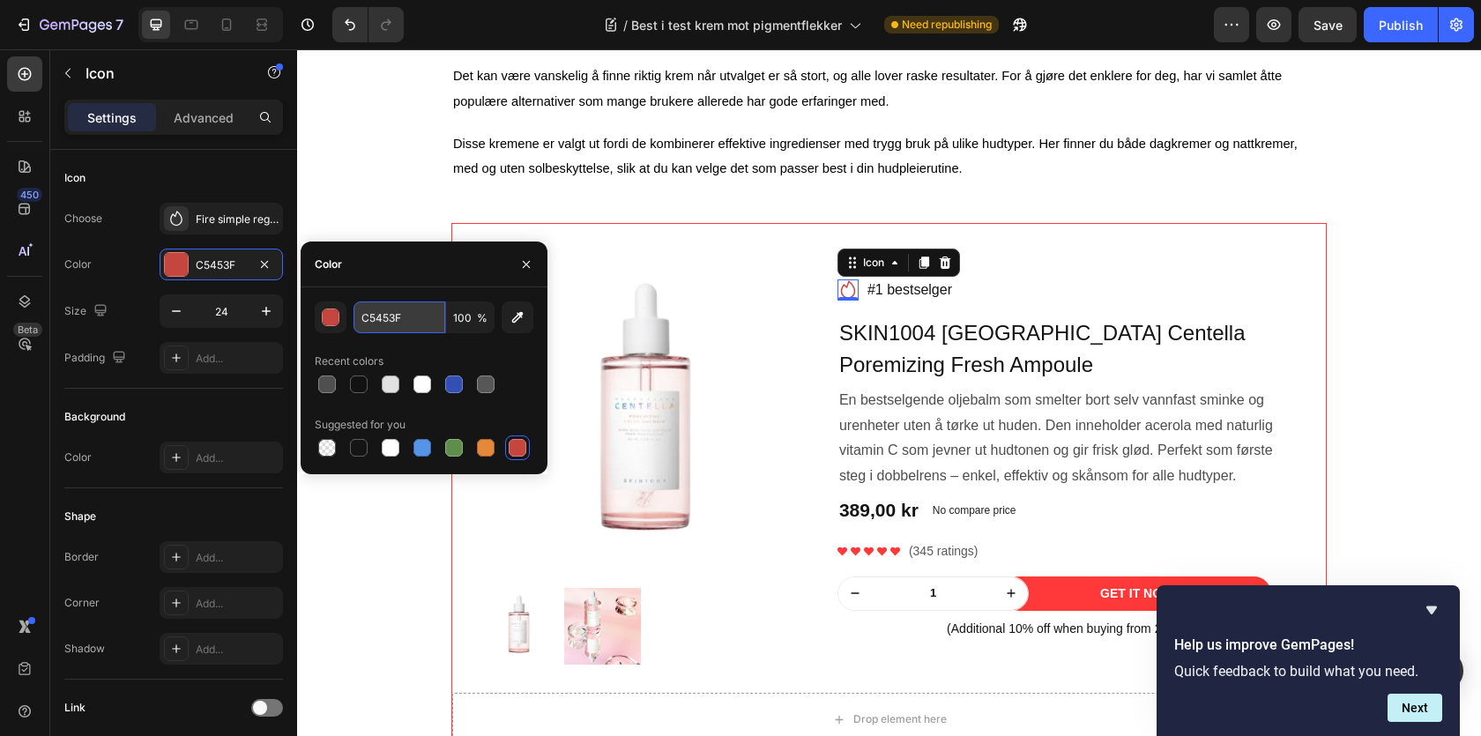
click at [387, 324] on input "C5453F" at bounding box center [400, 318] width 92 height 32
paste input "#ccaeaa"
type input "#ccaeaa"
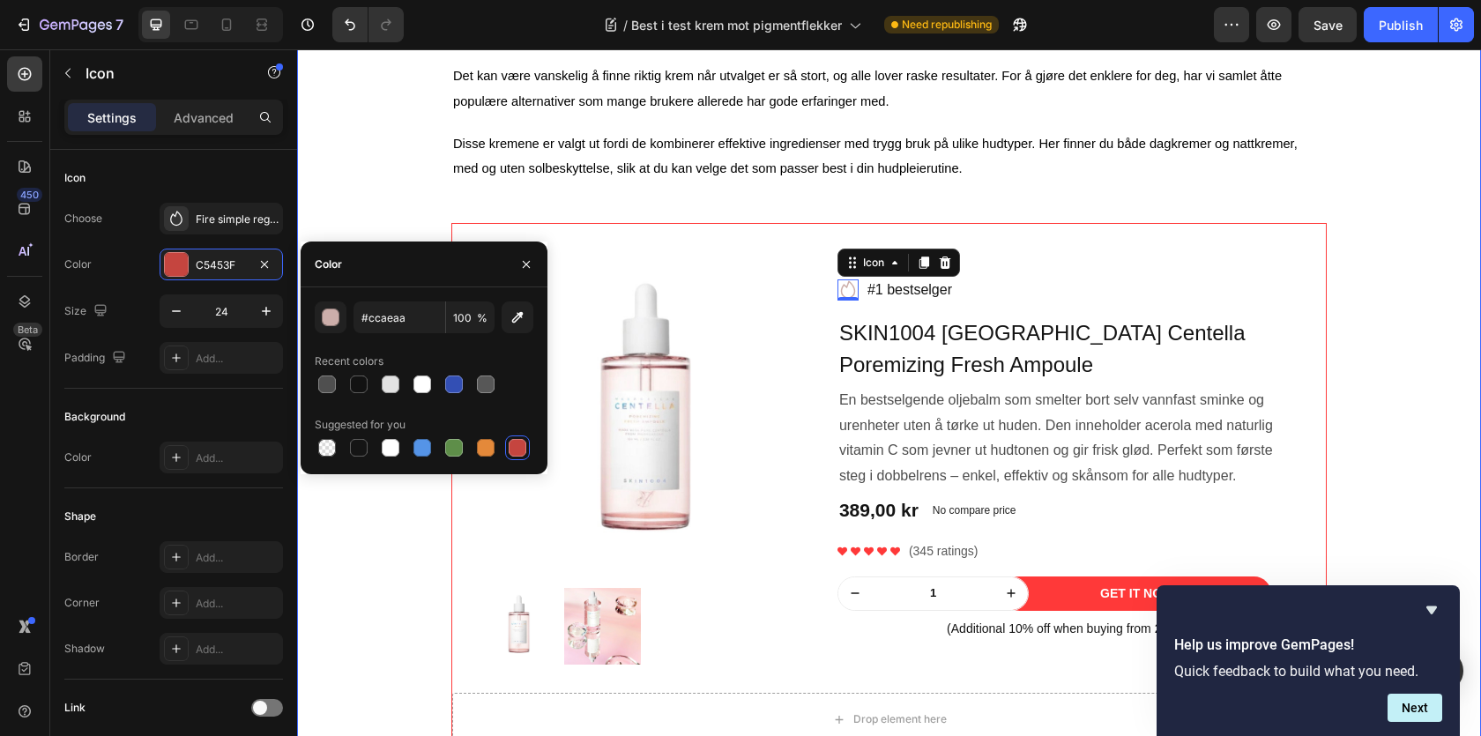
click at [1393, 336] on div "⁠⁠⁠⁠⁠⁠⁠ Best i test krem mot pigmentflekker Heading Image Skrevet av Sarah| | A…" at bounding box center [889, 217] width 1158 height 2254
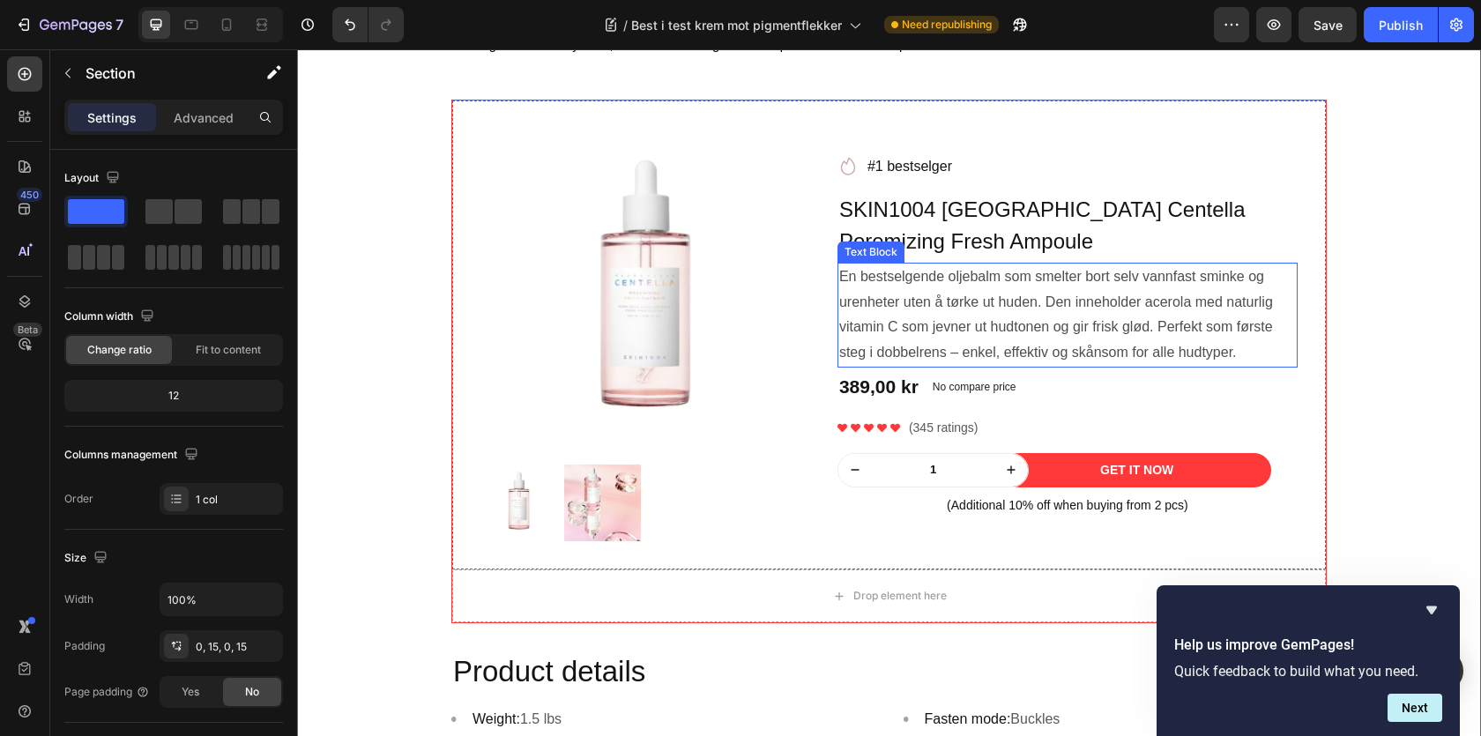
scroll to position [1766, 0]
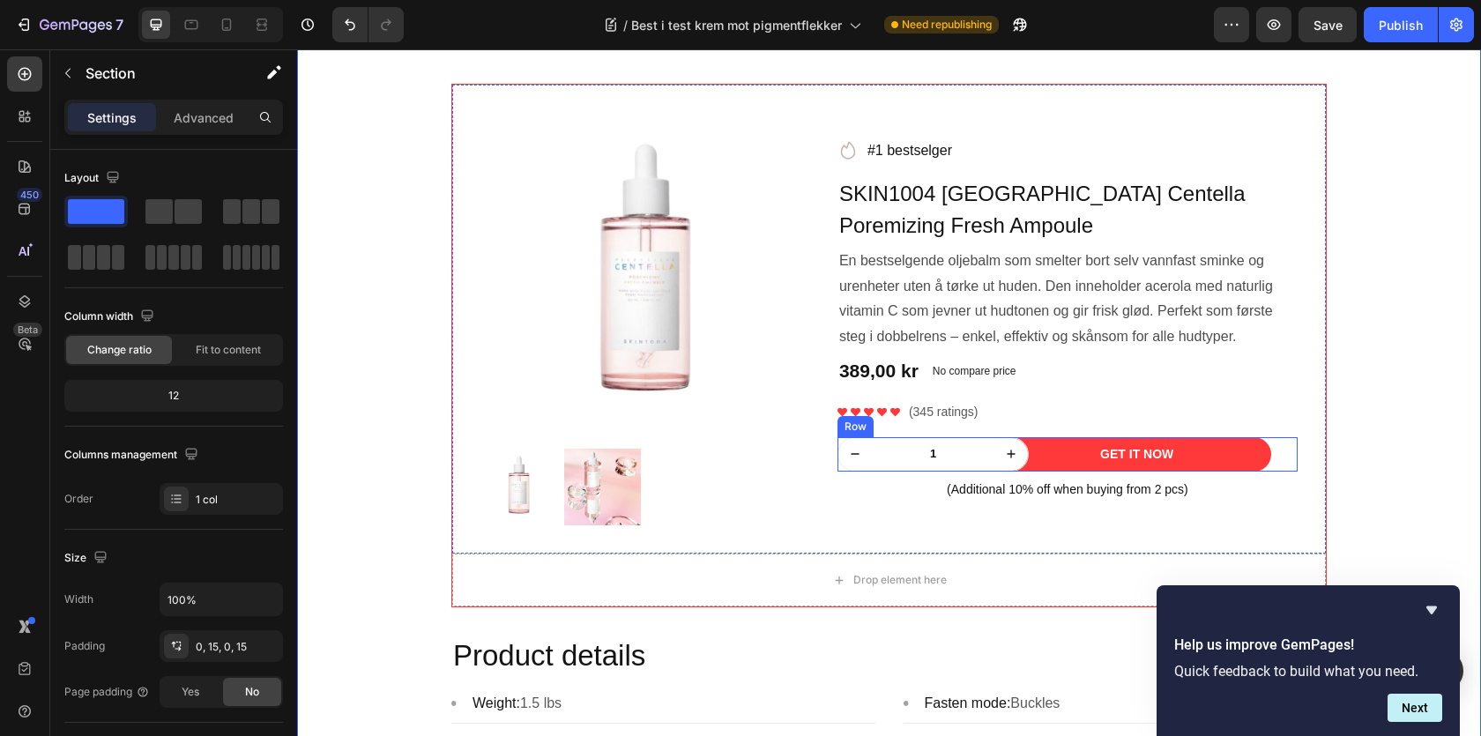
click at [1277, 454] on div "Get It Now Product Cart Button" at bounding box center [1163, 454] width 269 height 34
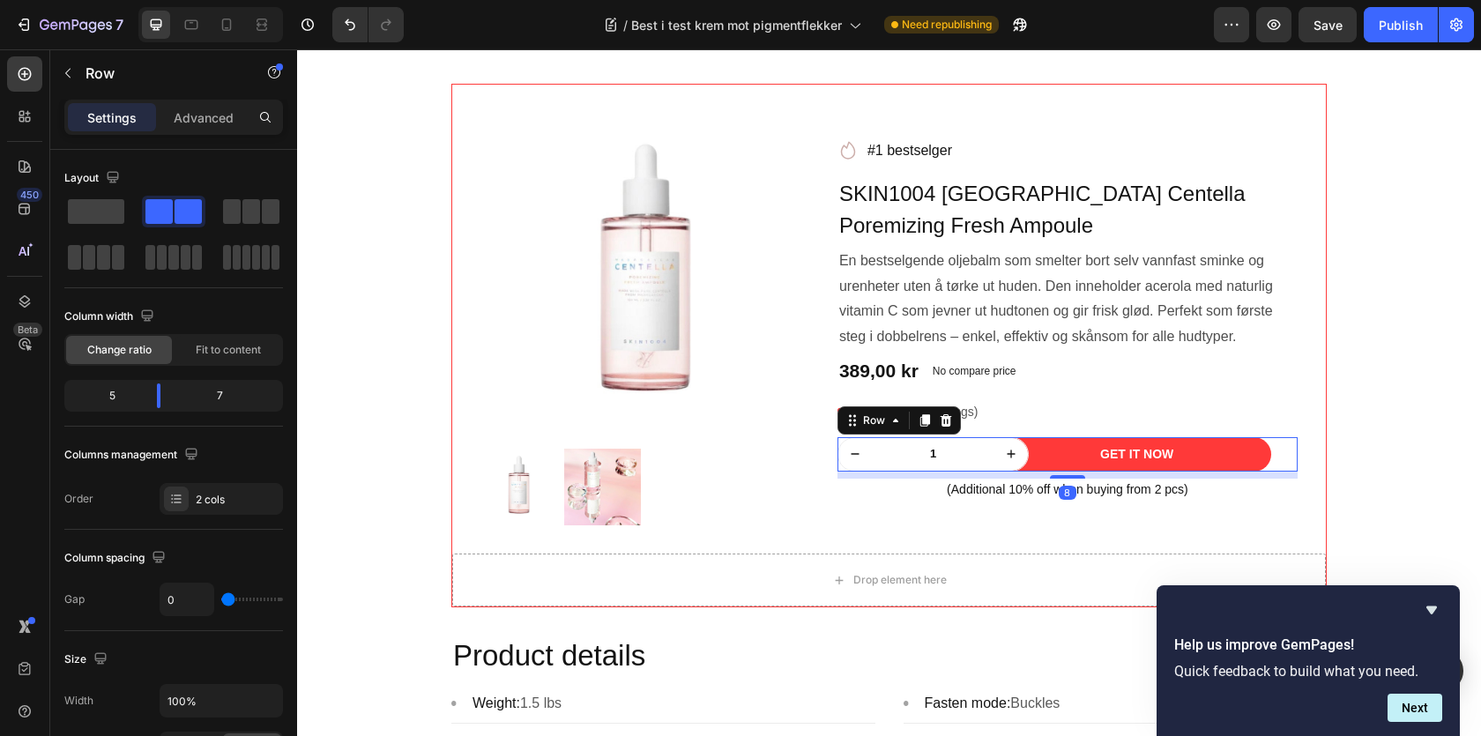
click at [1271, 449] on div "Get It Now Product Cart Button" at bounding box center [1163, 454] width 269 height 34
click at [1266, 449] on button "Get It Now" at bounding box center [1136, 454] width 269 height 34
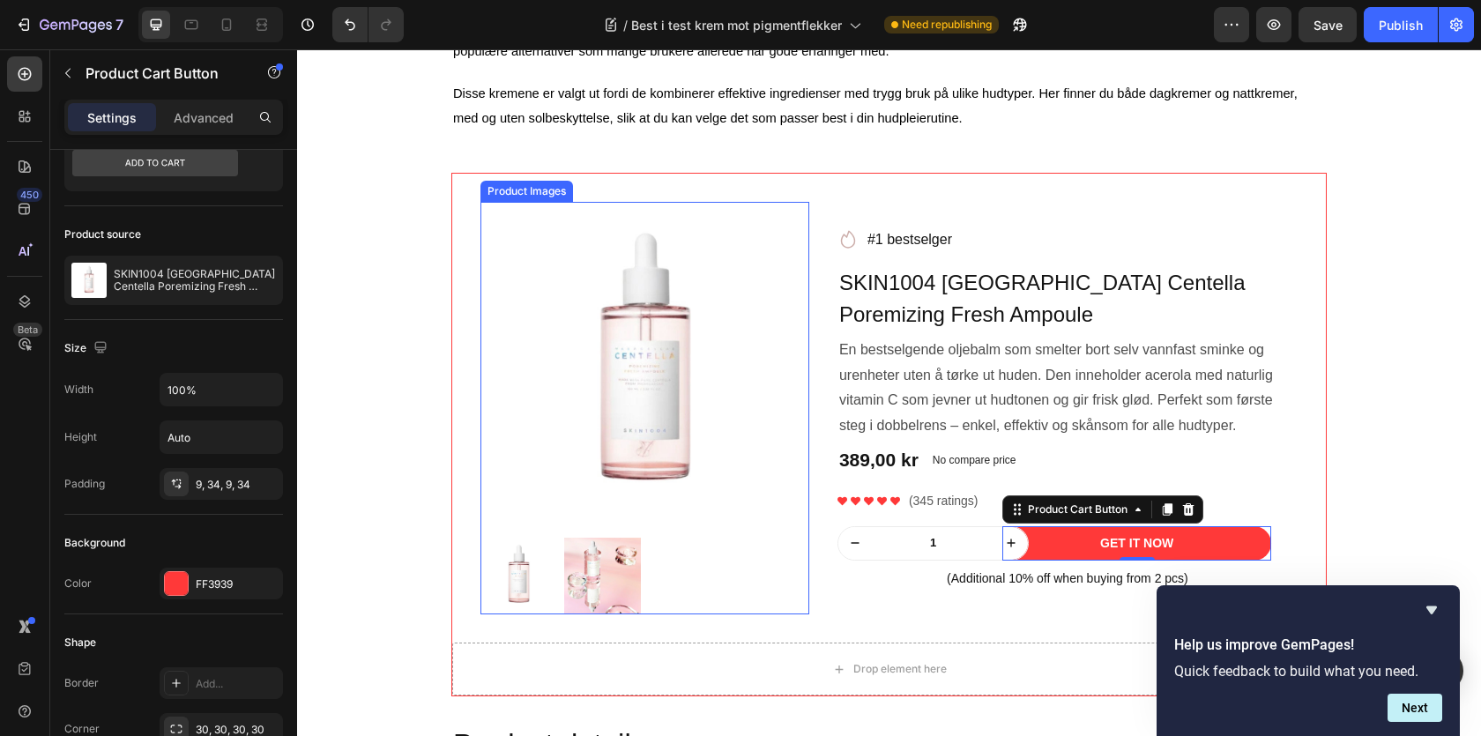
scroll to position [1669, 0]
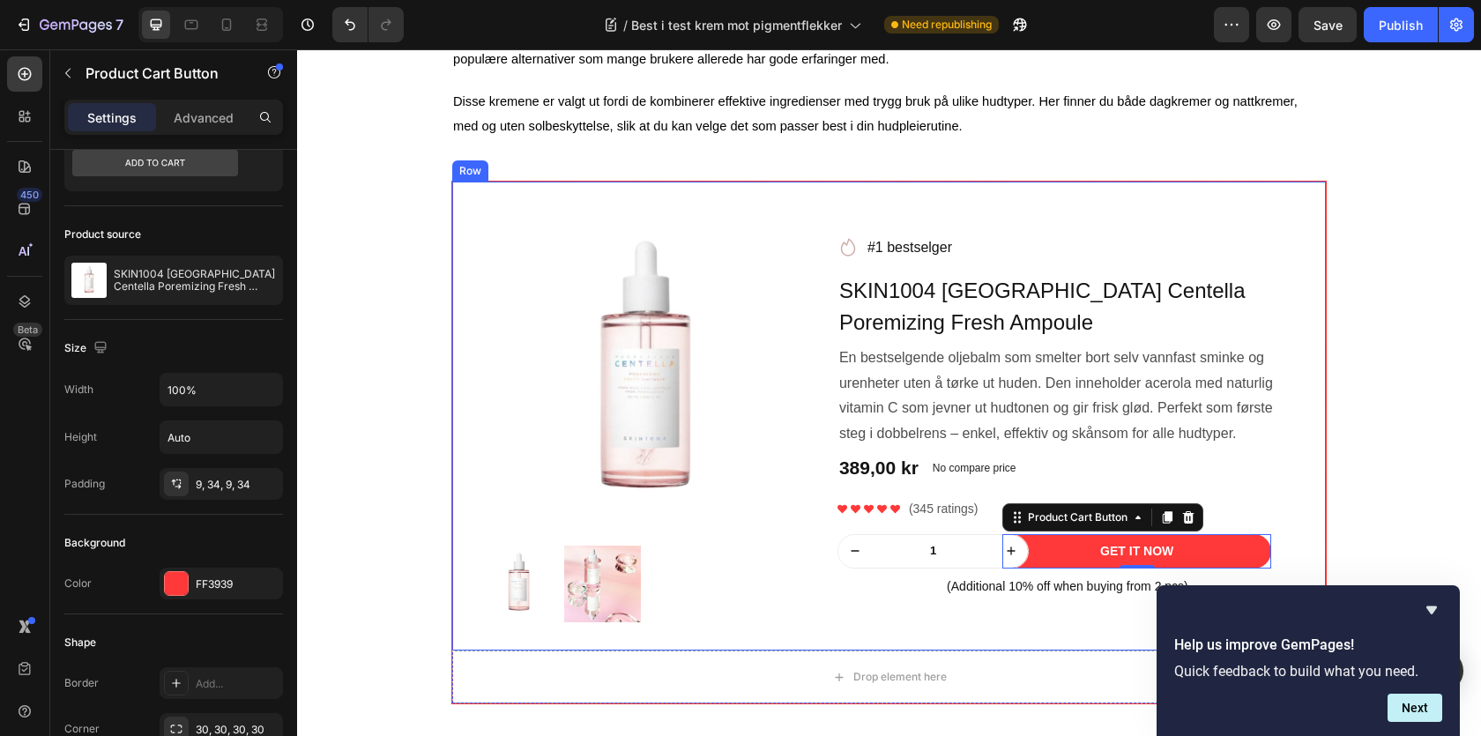
click at [468, 203] on div "Product Images Row Icon #1 bestselger Text block Row SKIN1004 Madagascar Centel…" at bounding box center [889, 416] width 874 height 469
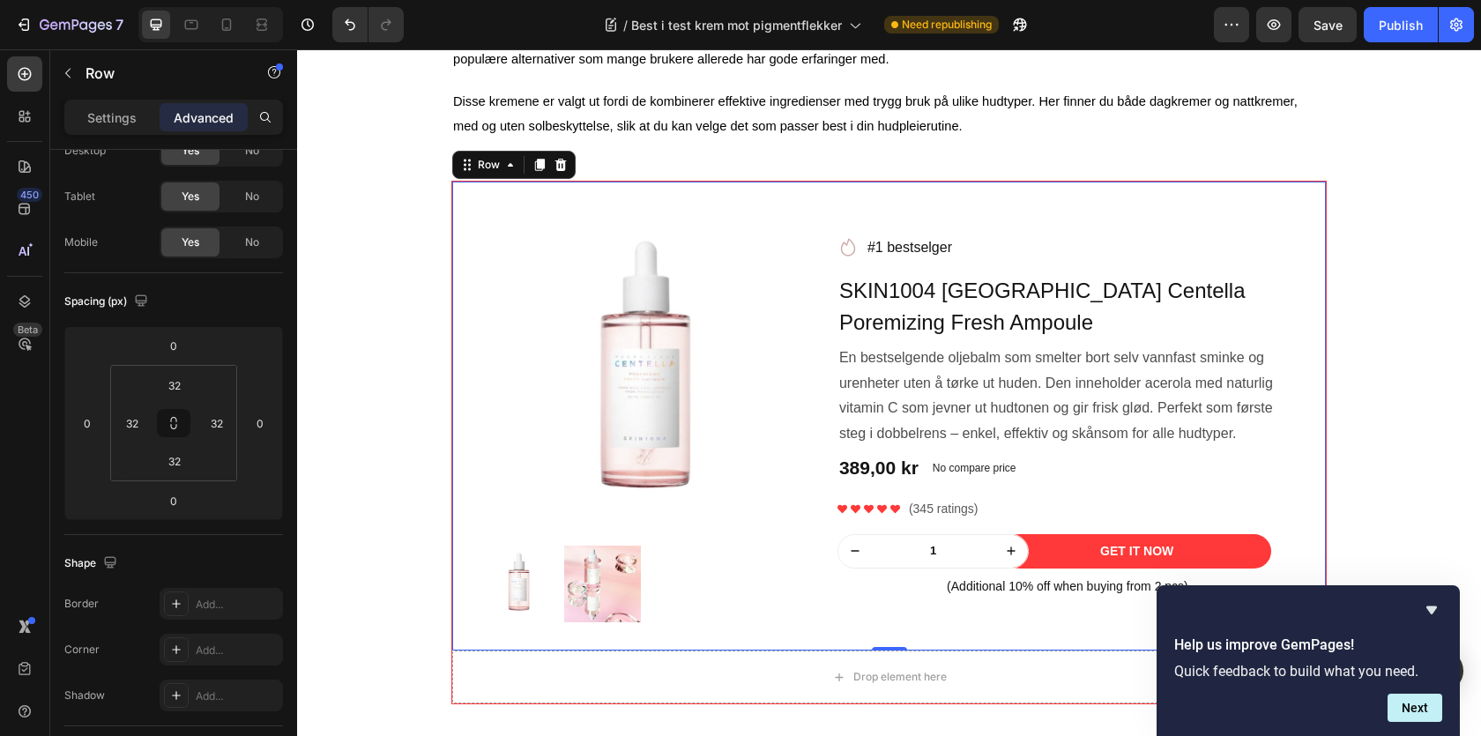
scroll to position [0, 0]
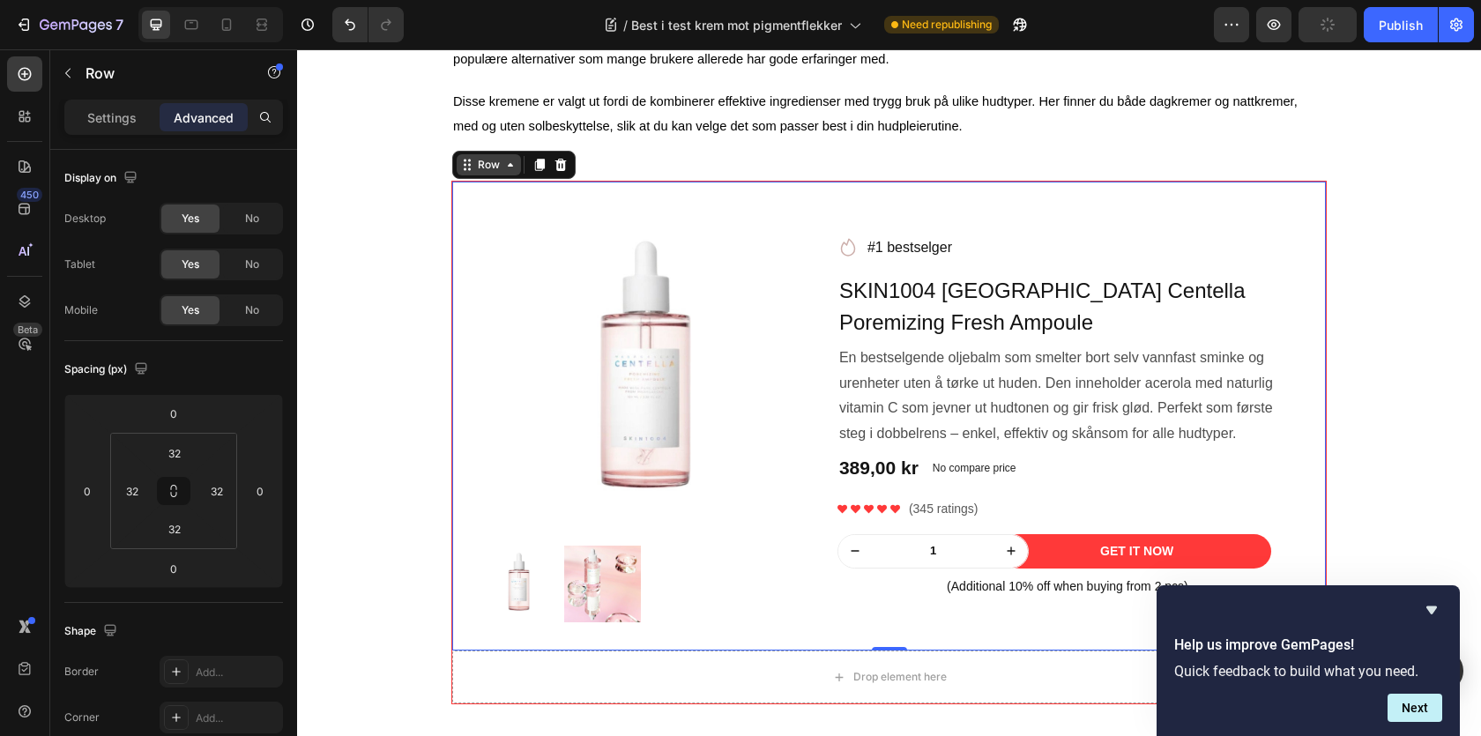
click at [495, 173] on div "Row" at bounding box center [488, 165] width 29 height 16
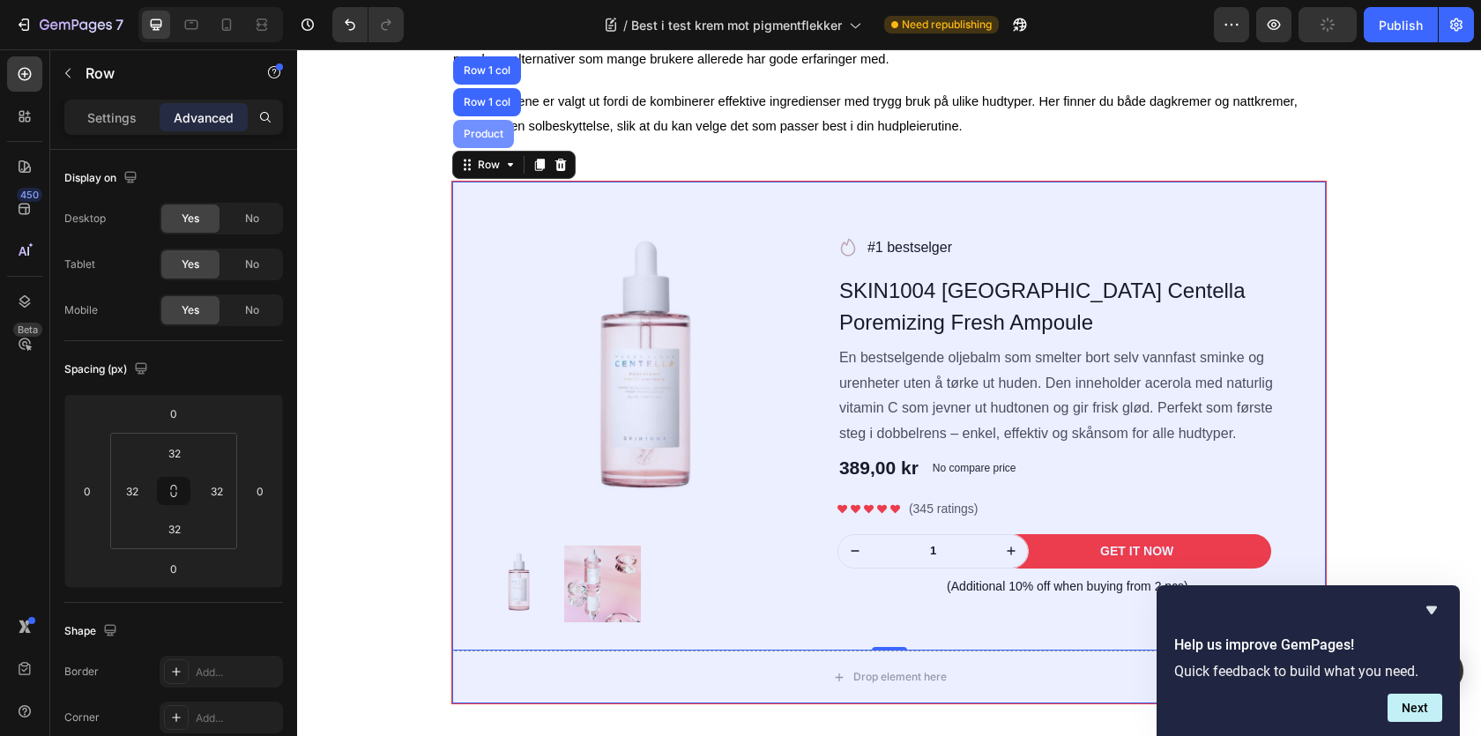
click at [481, 137] on div "Product" at bounding box center [483, 134] width 47 height 11
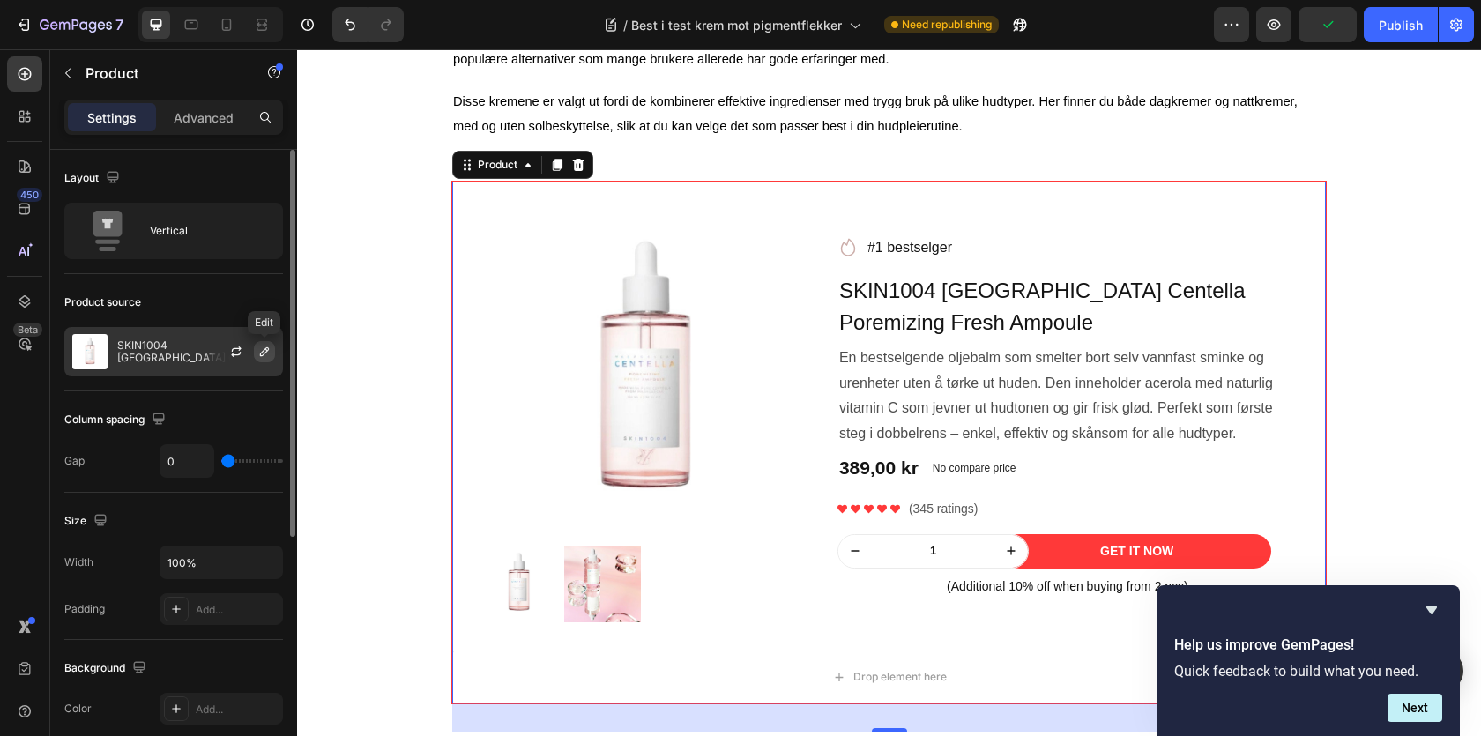
click at [261, 348] on icon "button" at bounding box center [264, 352] width 14 height 14
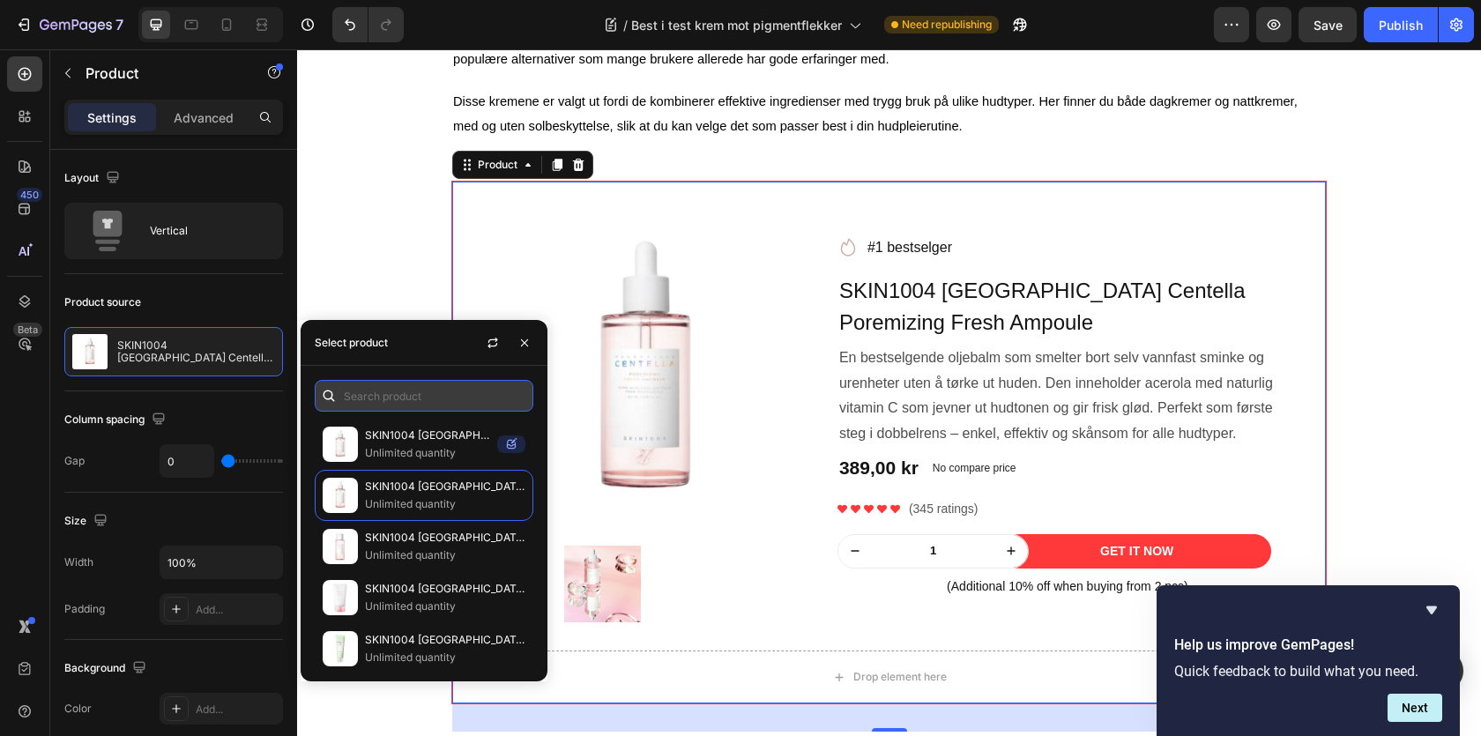
click at [406, 392] on input "text" at bounding box center [424, 396] width 219 height 32
type input "b"
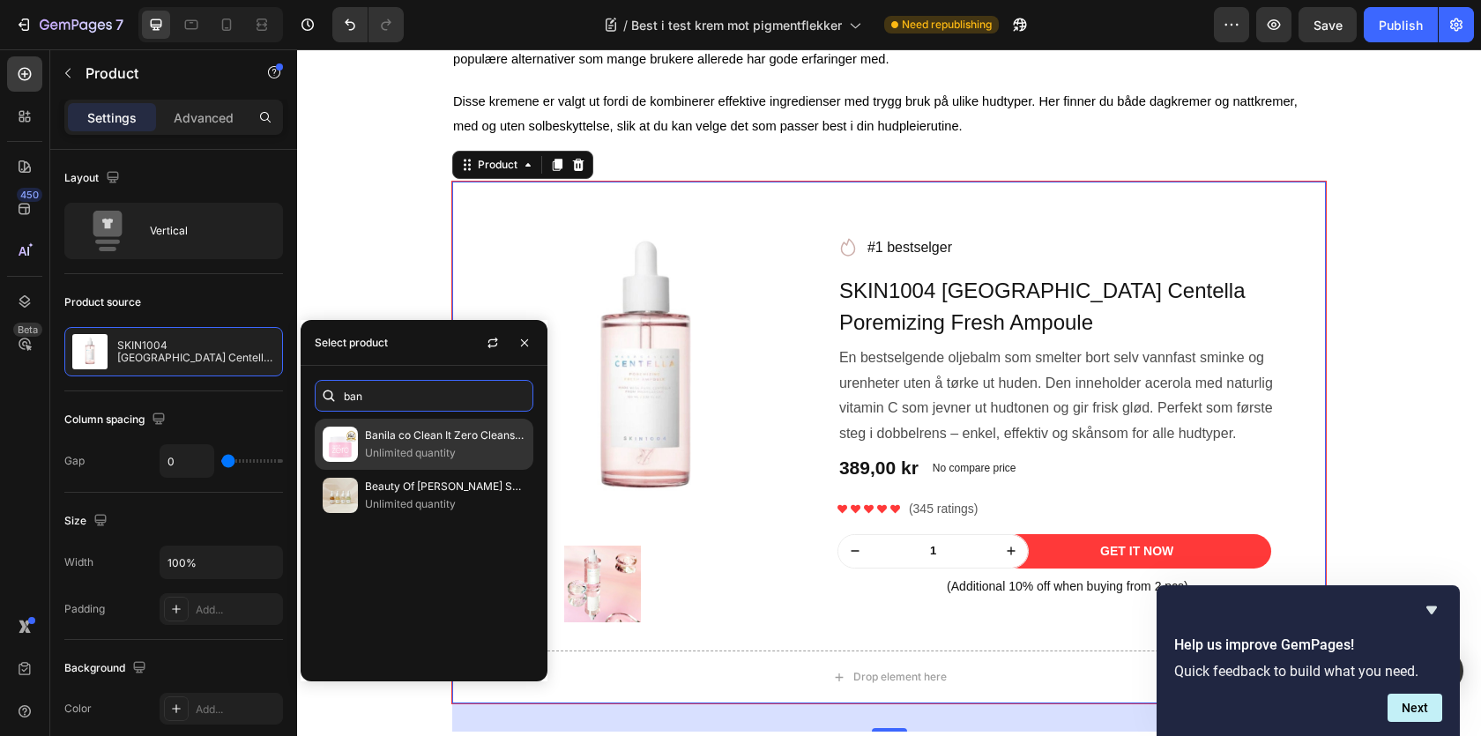
type input "ban"
click at [438, 440] on p "Banila co Clean It Zero Cleansing Balm" at bounding box center [445, 436] width 160 height 18
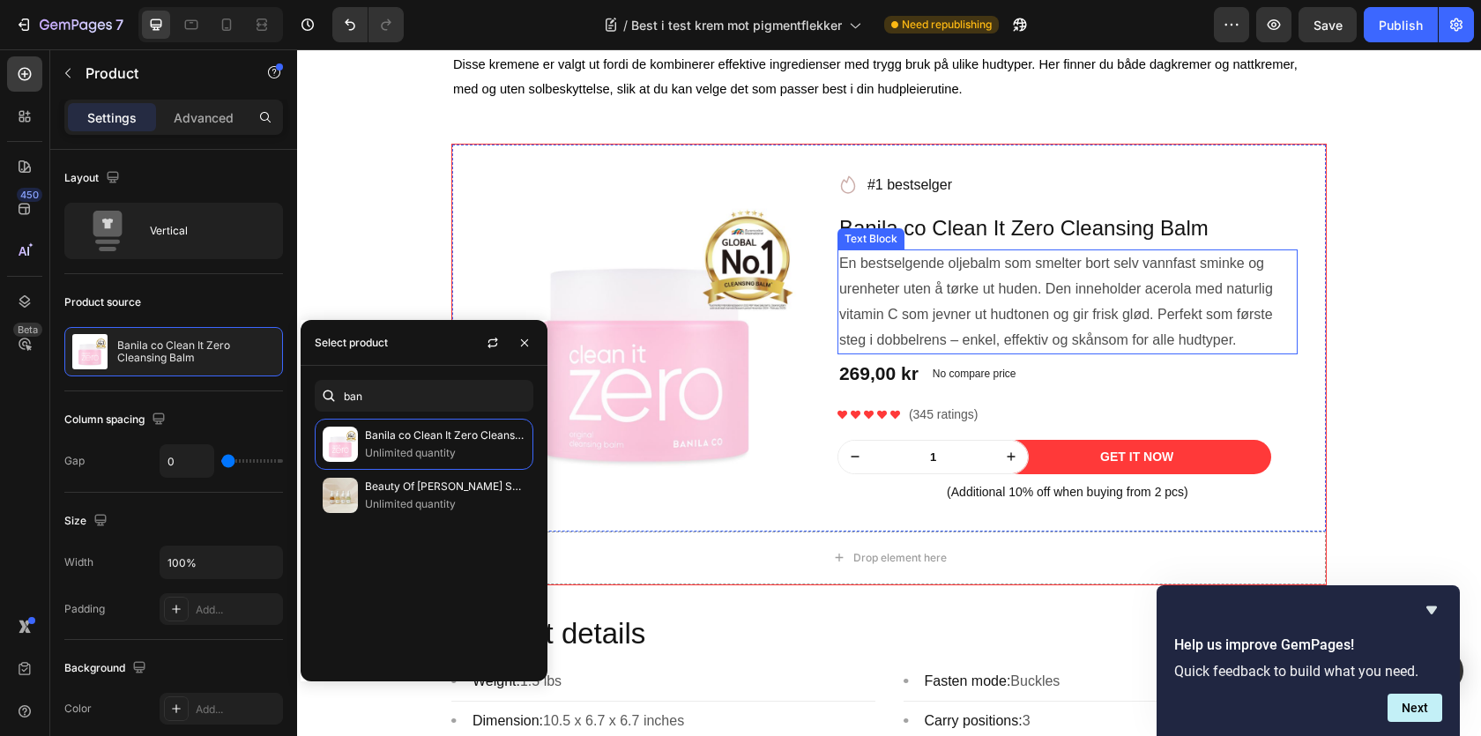
scroll to position [1709, 0]
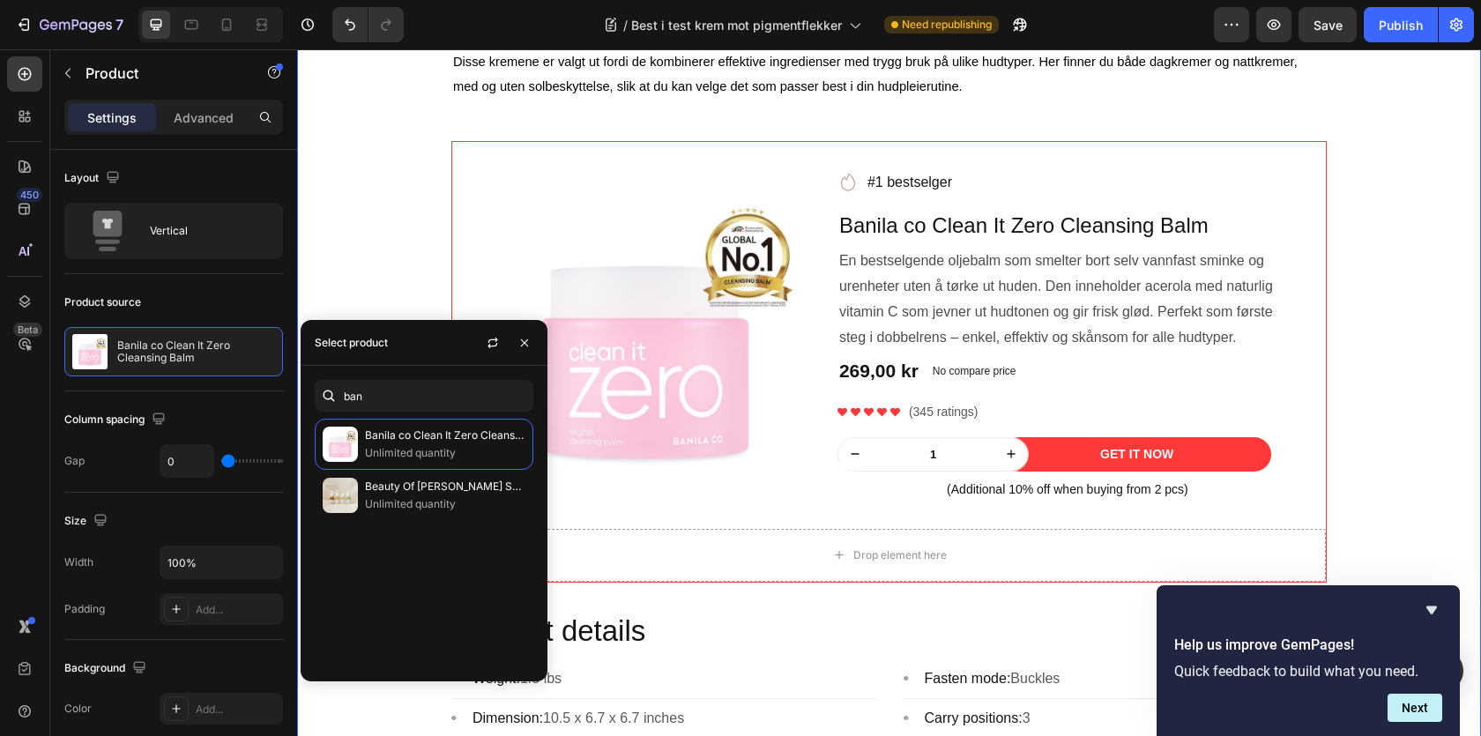
click at [1405, 348] on div "⁠⁠⁠⁠⁠⁠⁠ Best i test krem mot pigmentflekker Heading Image Skrevet av Sarah| | A…" at bounding box center [889, 94] width 1158 height 2172
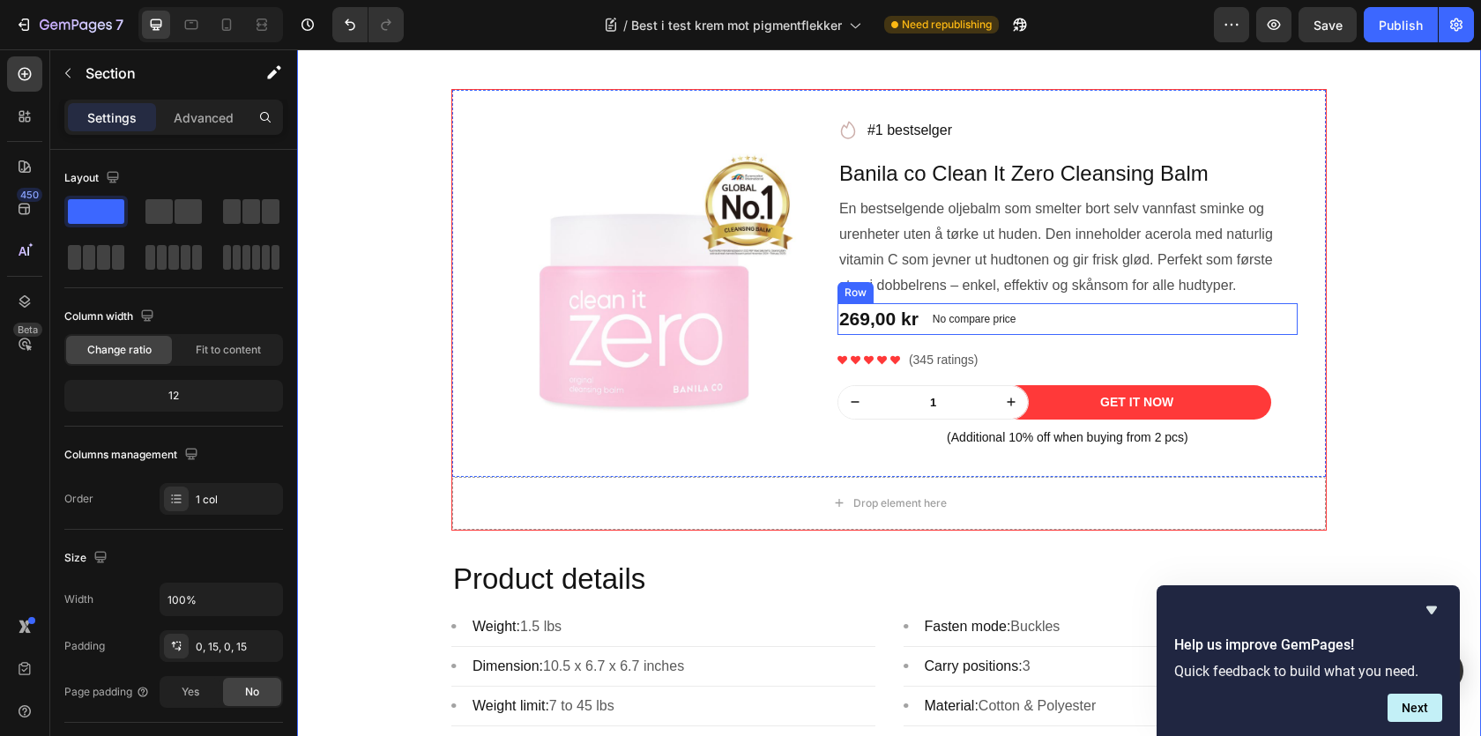
scroll to position [1761, 0]
click at [1061, 330] on div "269,00 kr Product Price Product Price No compare price Product Price Row" at bounding box center [1068, 318] width 460 height 32
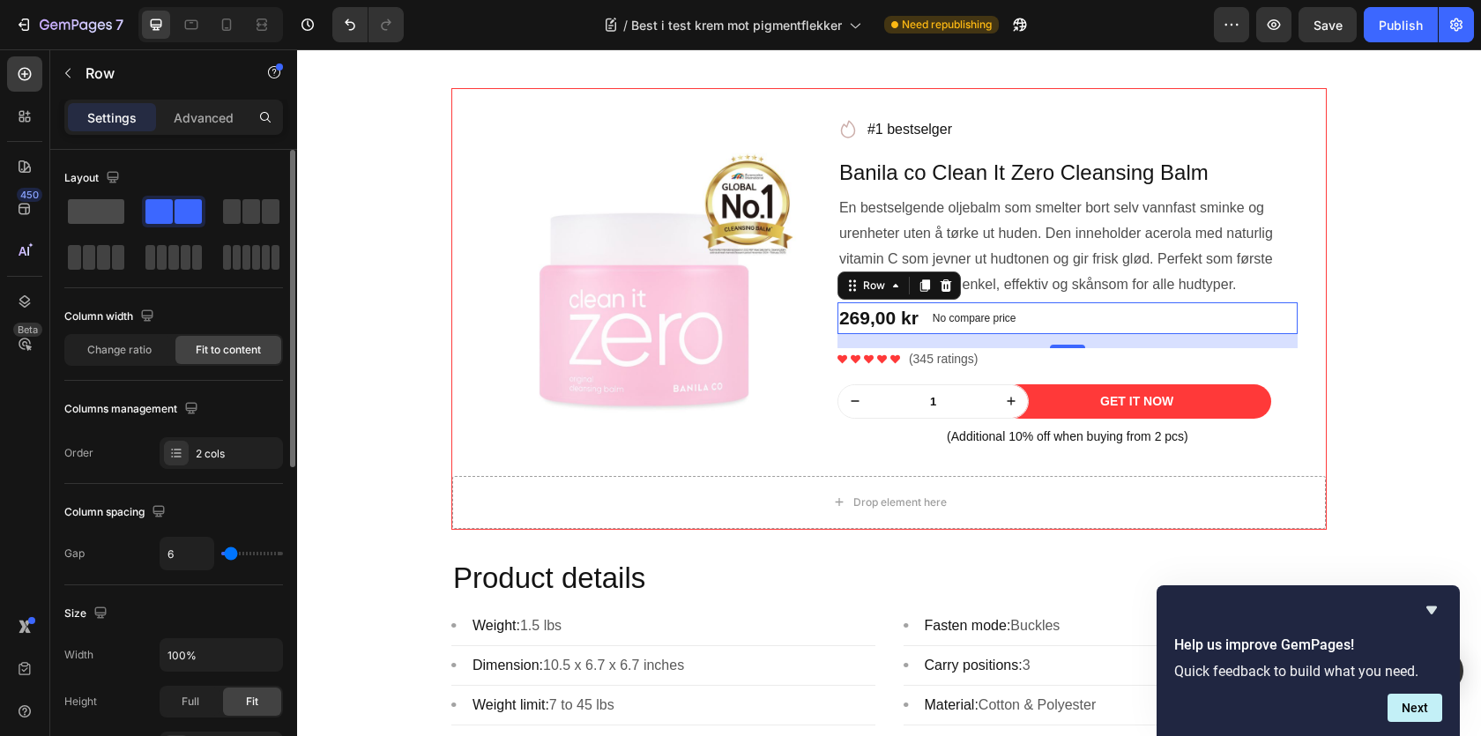
click at [105, 203] on span at bounding box center [96, 211] width 56 height 25
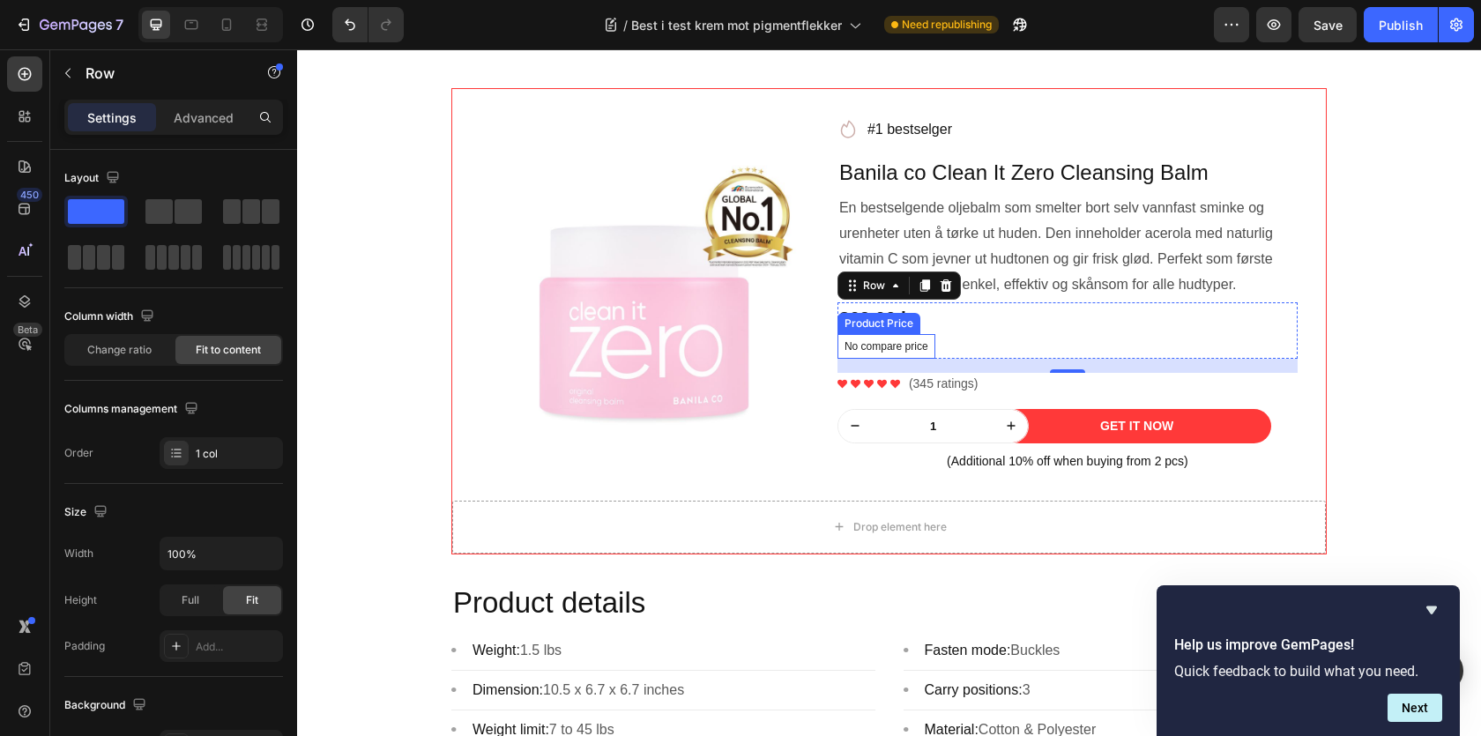
click at [919, 352] on p "No compare price" at bounding box center [887, 346] width 84 height 11
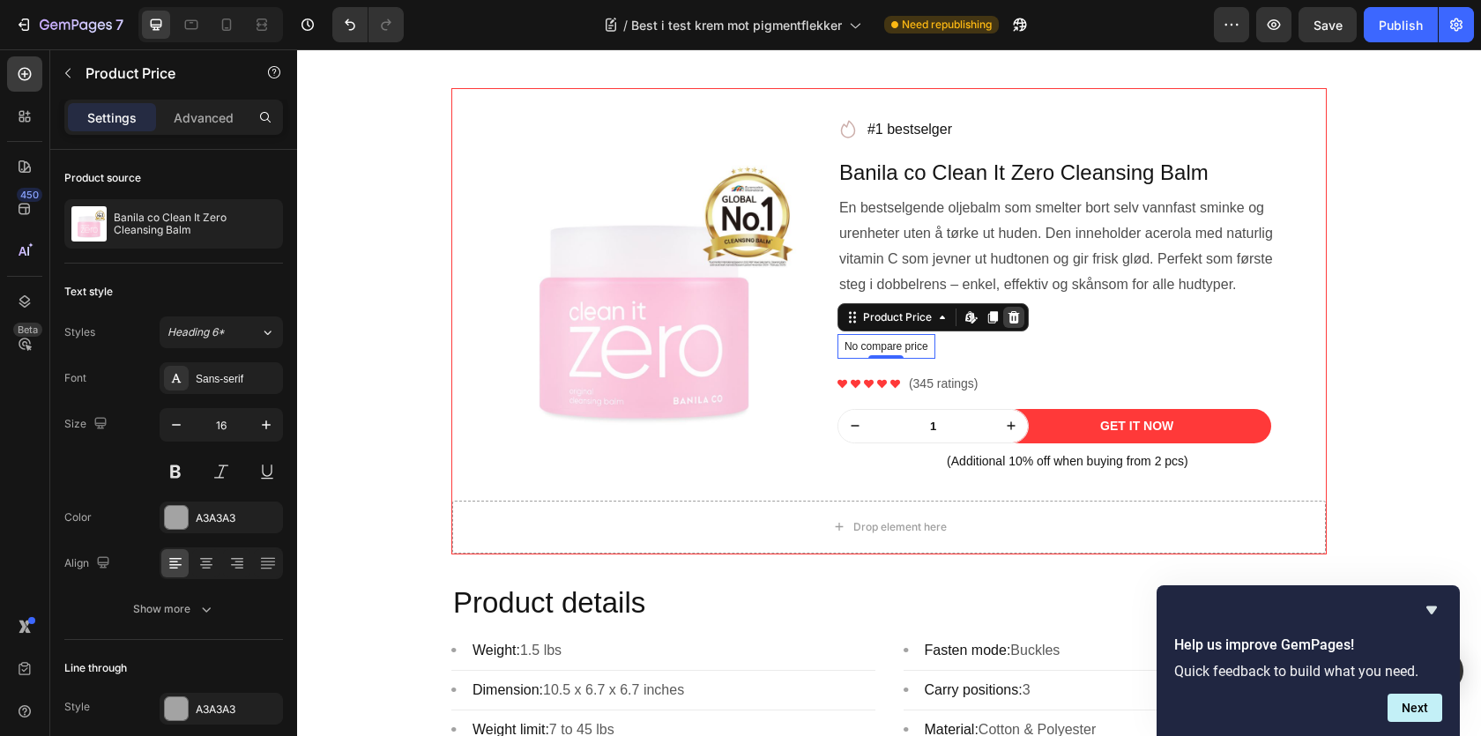
click at [1011, 322] on icon at bounding box center [1014, 317] width 14 height 14
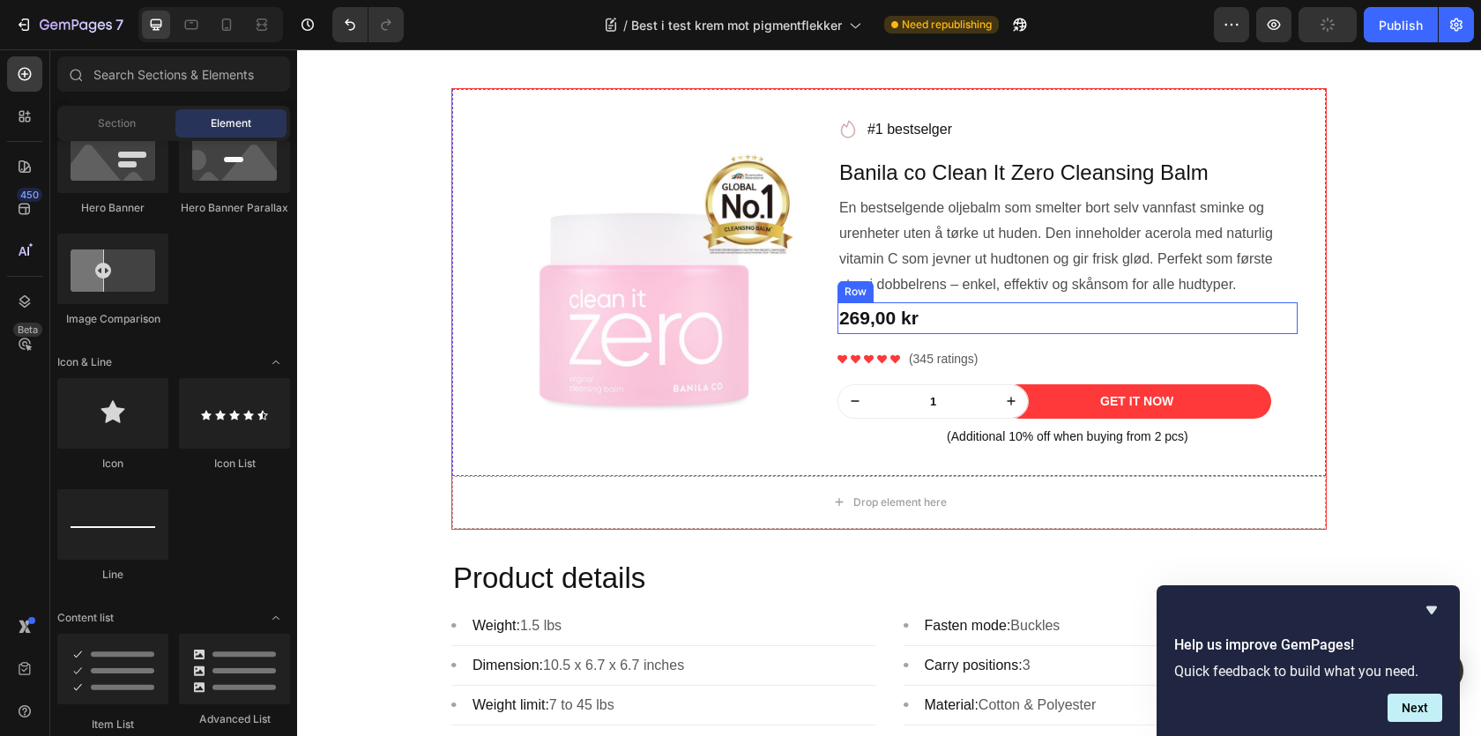
click at [967, 322] on div "269,00 kr Product Price Product Price Row" at bounding box center [1068, 318] width 460 height 32
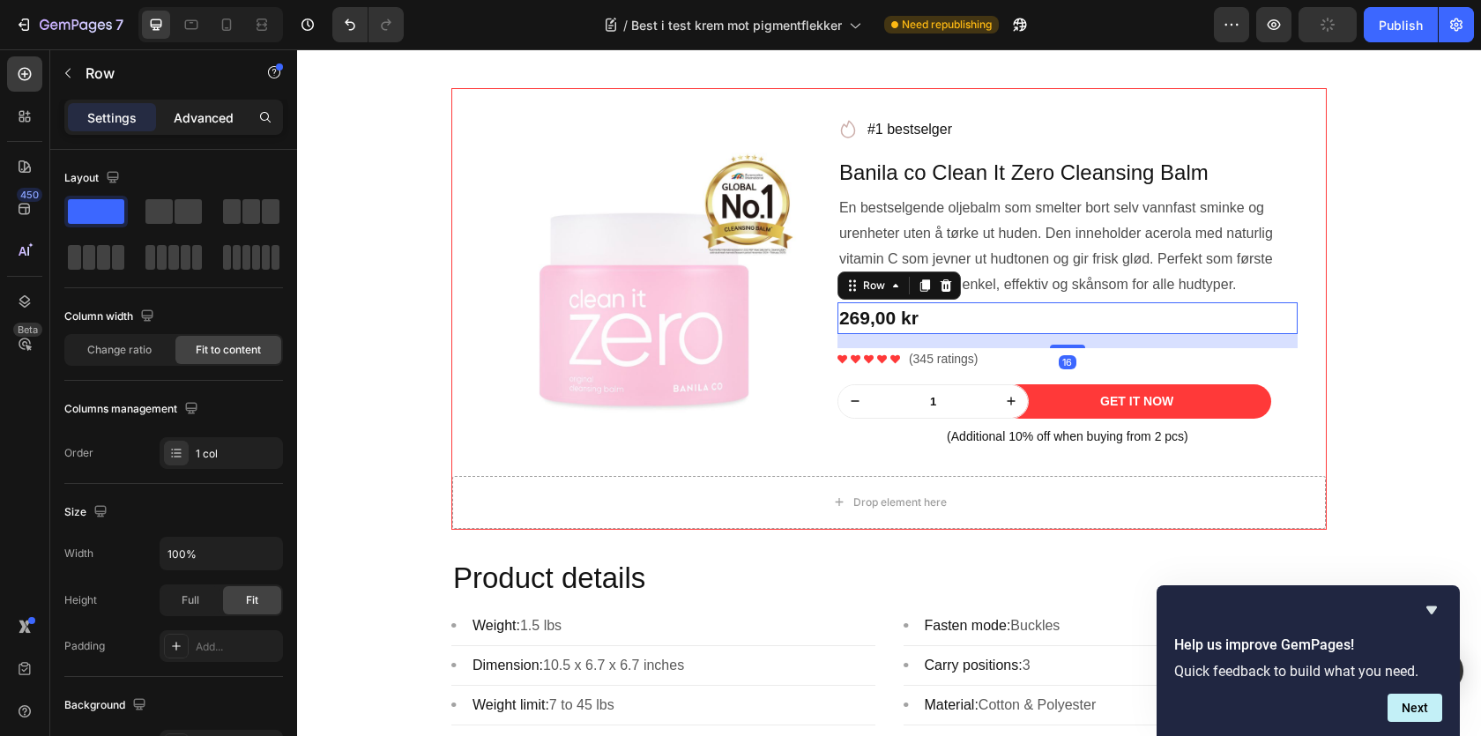
click at [194, 130] on div "Advanced" at bounding box center [204, 117] width 88 height 28
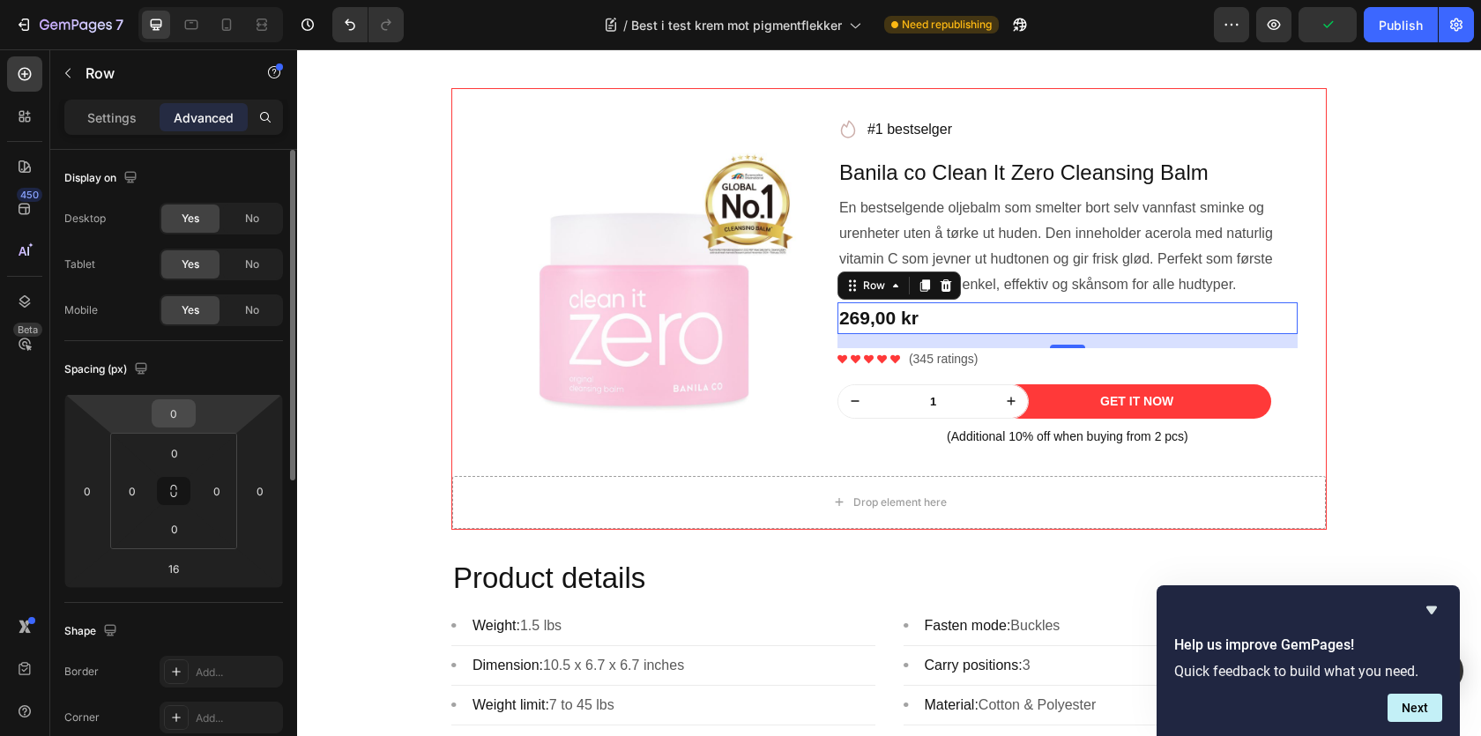
click at [174, 418] on input "0" at bounding box center [173, 413] width 35 height 26
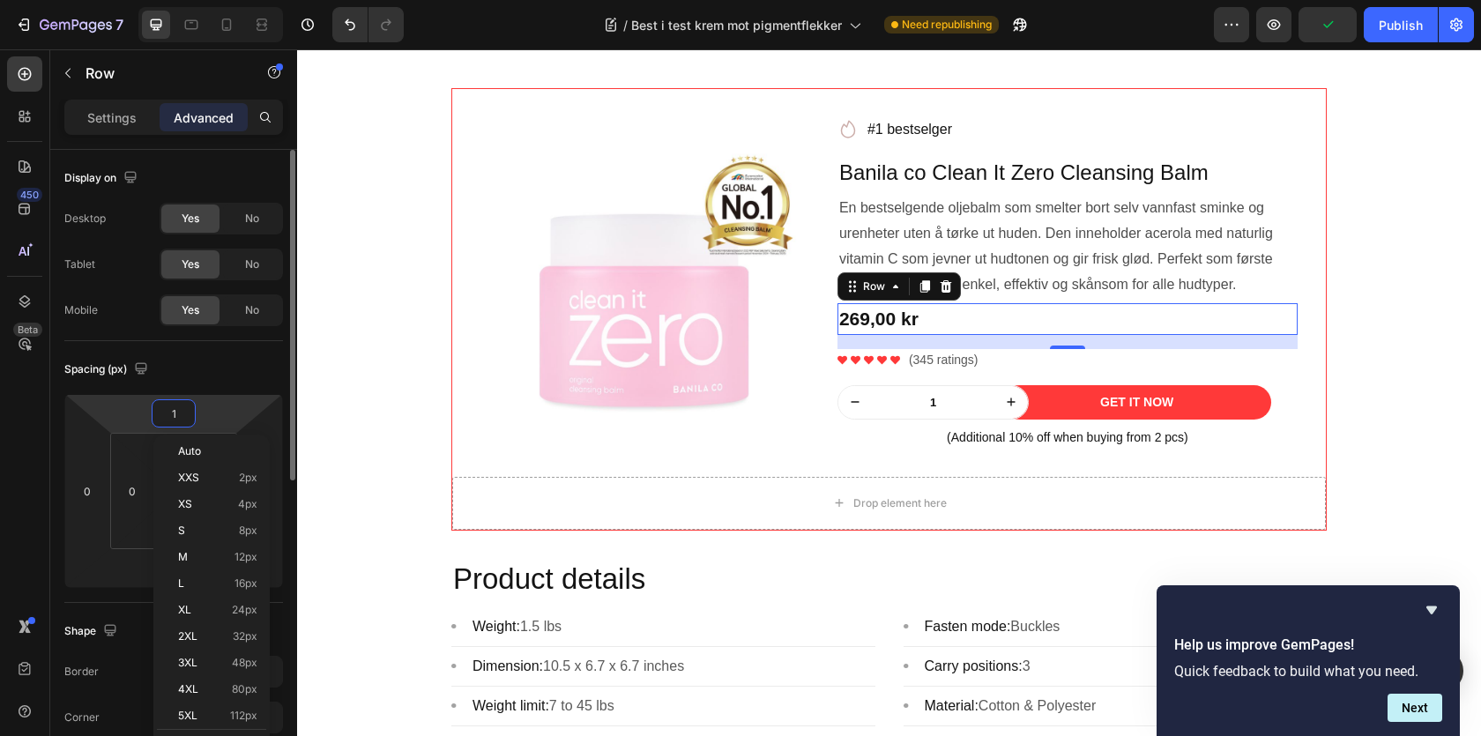
type input "15"
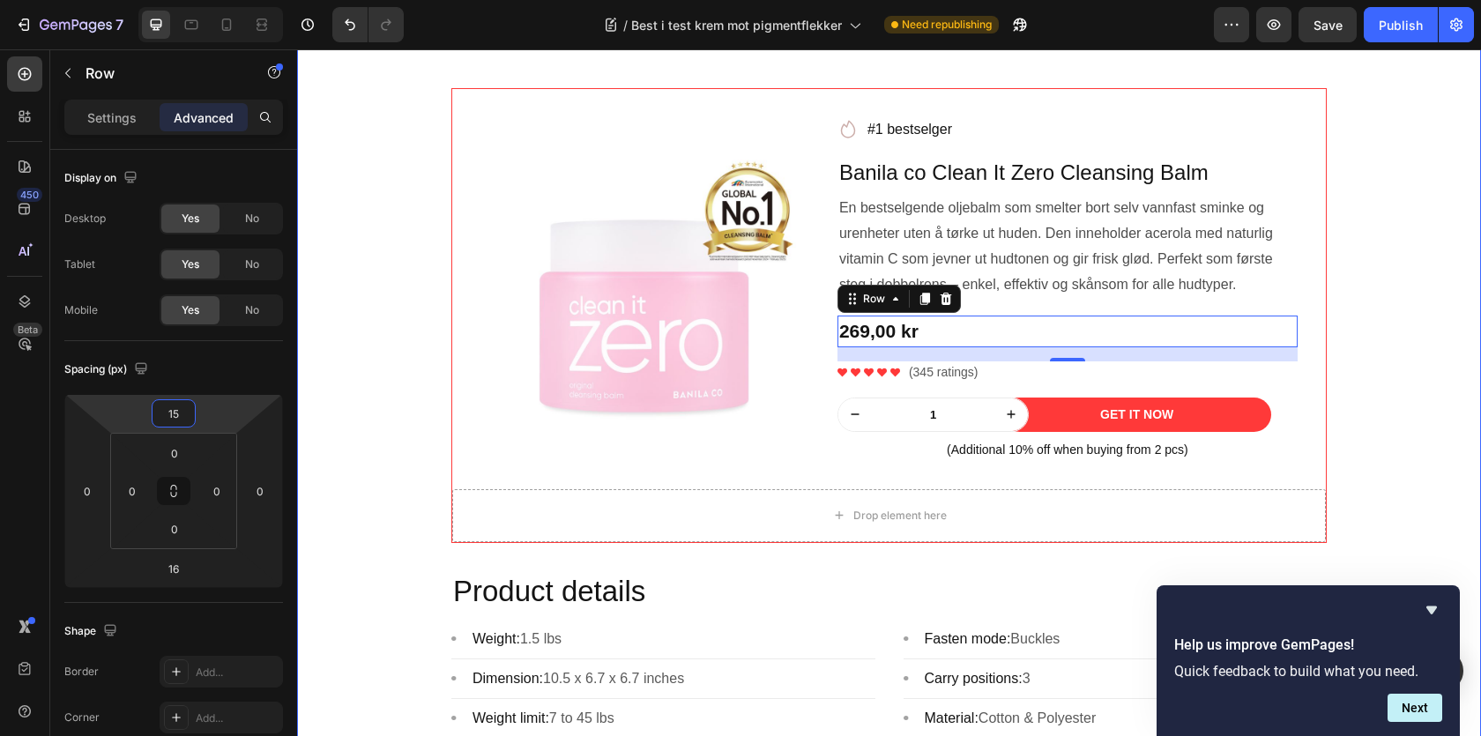
click at [1396, 319] on div "⁠⁠⁠⁠⁠⁠⁠ Best i test krem mot pigmentflekker Heading Image Skrevet av Sarah| | A…" at bounding box center [889, 47] width 1158 height 2185
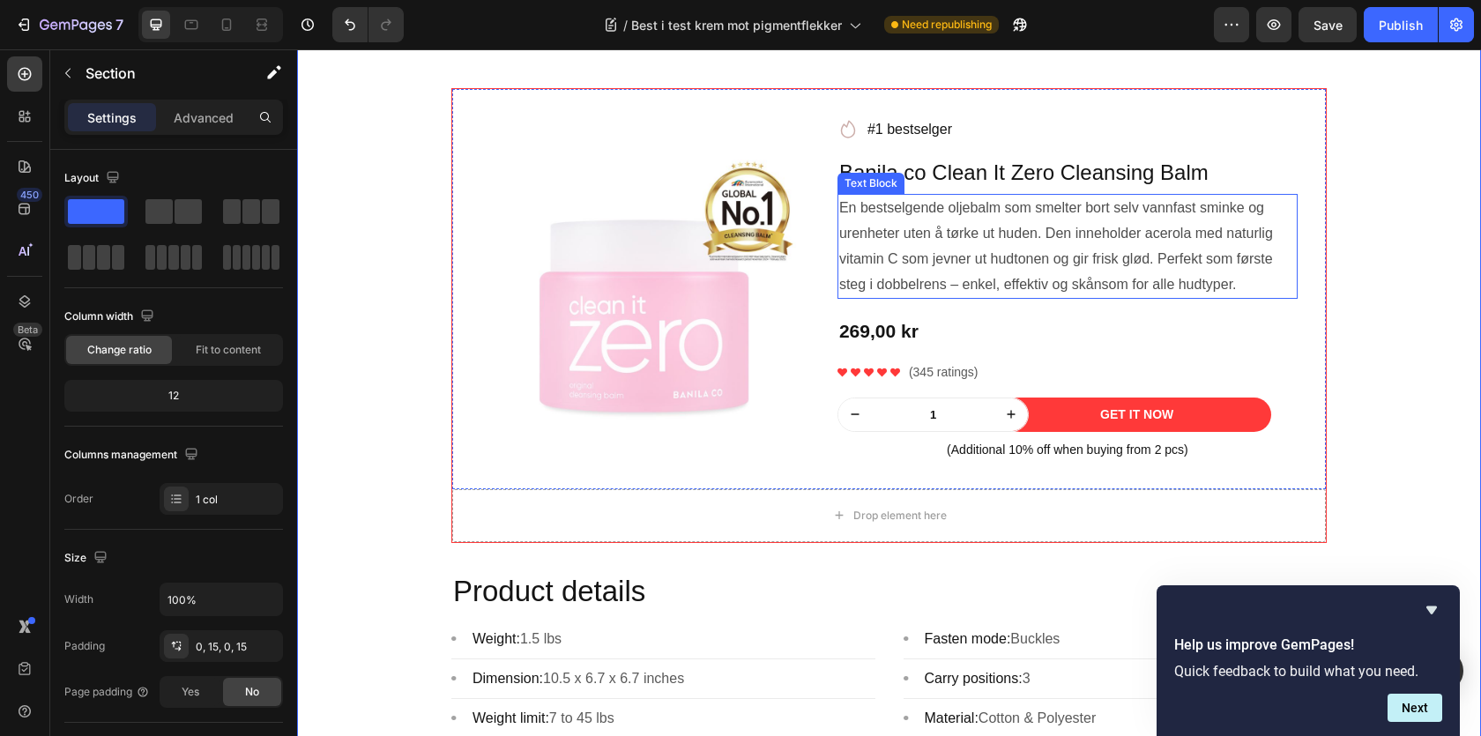
click at [992, 271] on p "En bestselgende oljebalm som smelter bort selv vannfast sminke og urenheter ute…" at bounding box center [1067, 246] width 457 height 101
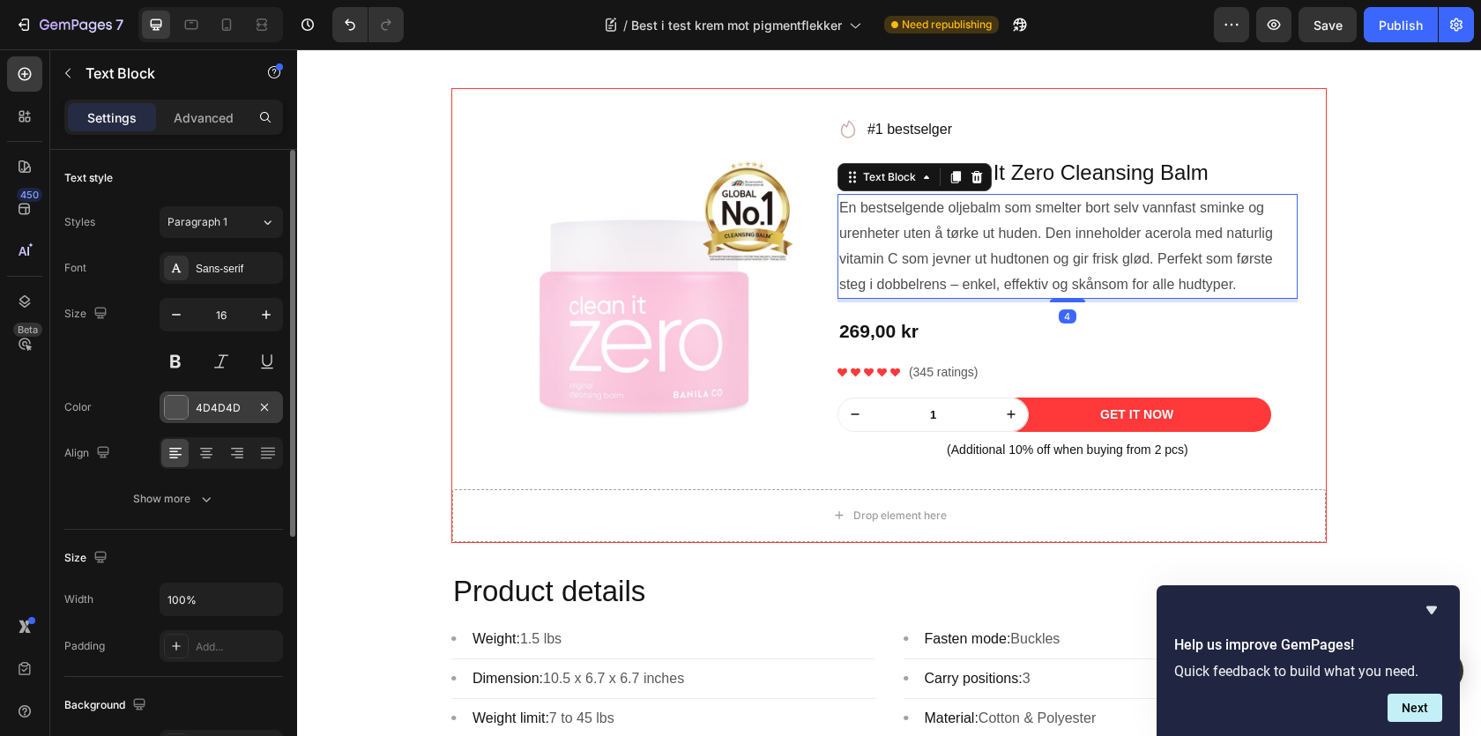
click at [190, 399] on div "4D4D4D" at bounding box center [221, 407] width 123 height 32
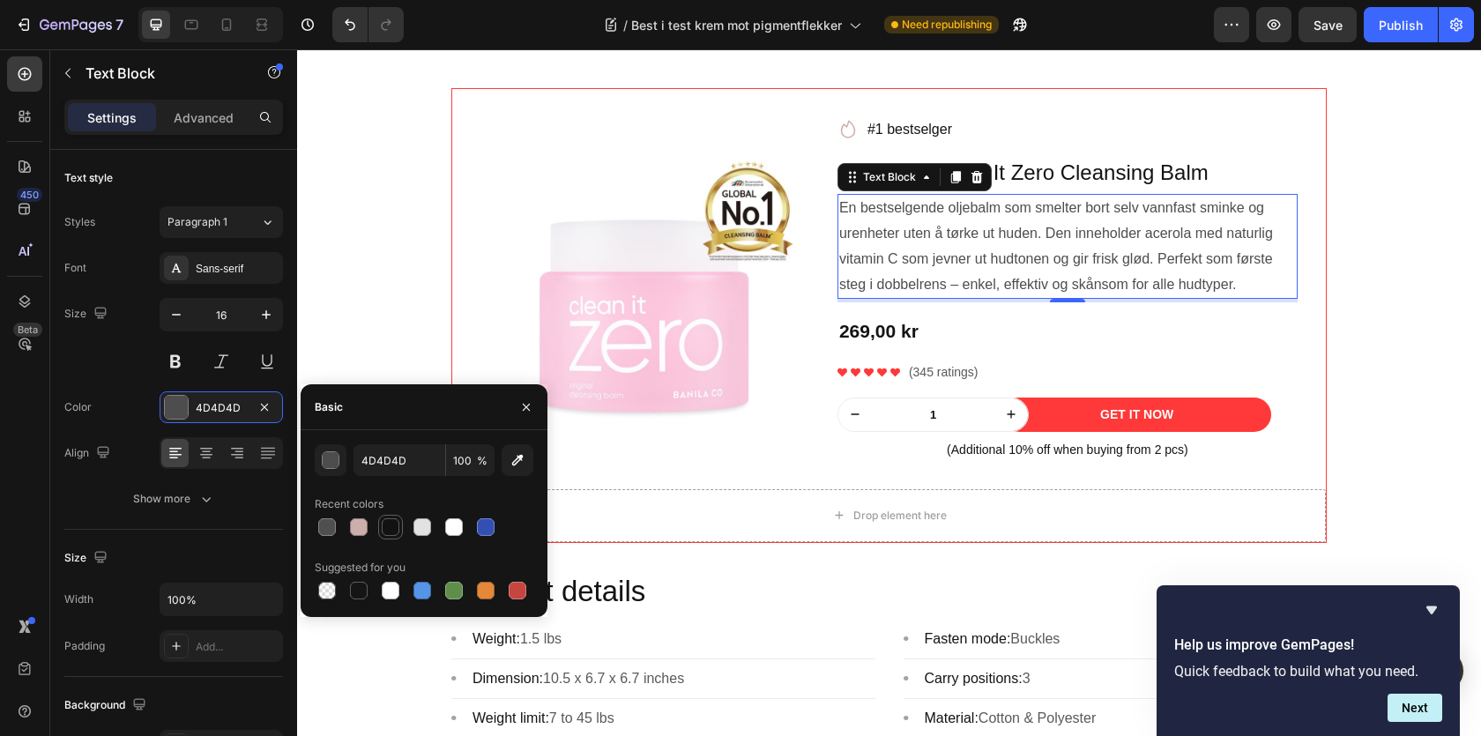
click at [391, 531] on div at bounding box center [391, 527] width 18 height 18
type input "121212"
click at [232, 136] on div "Settings Advanced" at bounding box center [173, 125] width 247 height 50
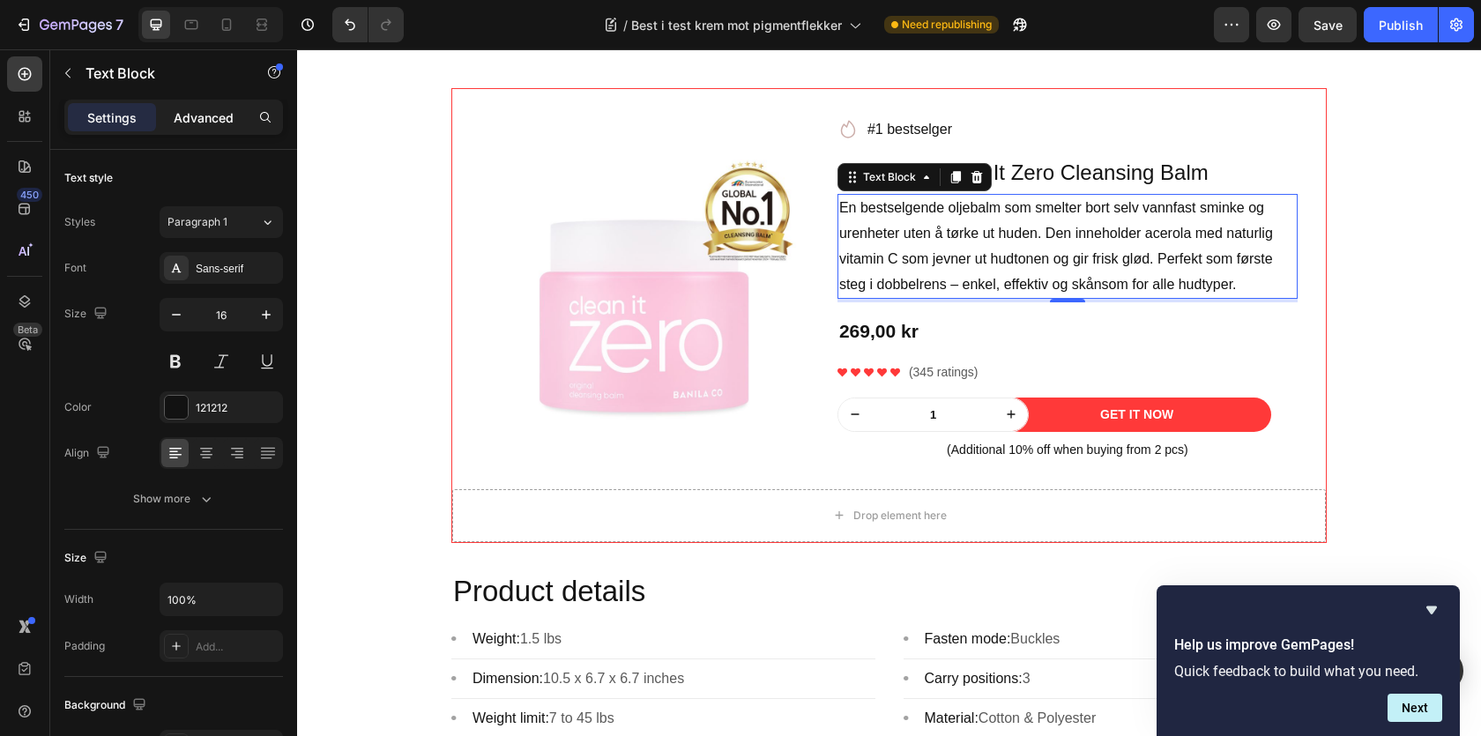
click at [221, 128] on div "Advanced" at bounding box center [204, 117] width 88 height 28
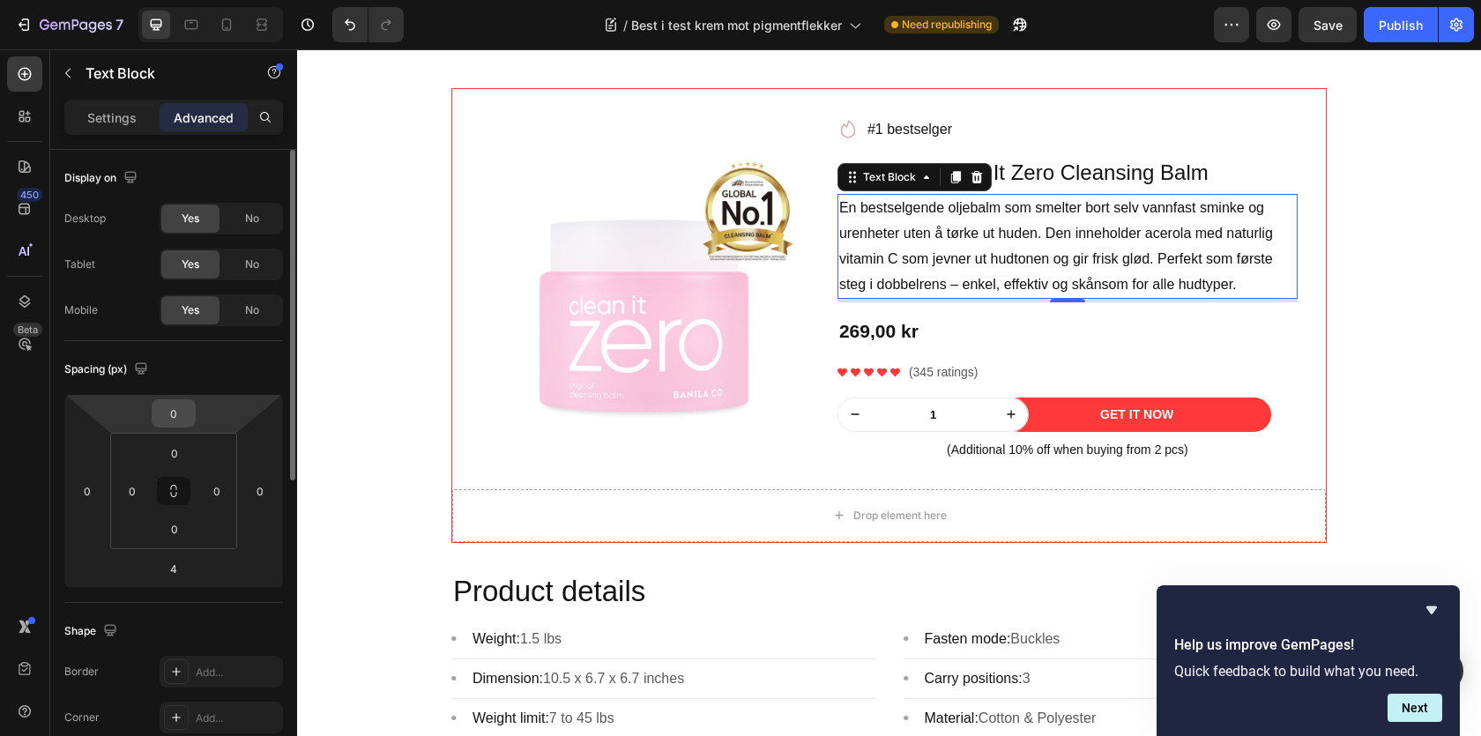
click at [175, 417] on input "0" at bounding box center [173, 413] width 35 height 26
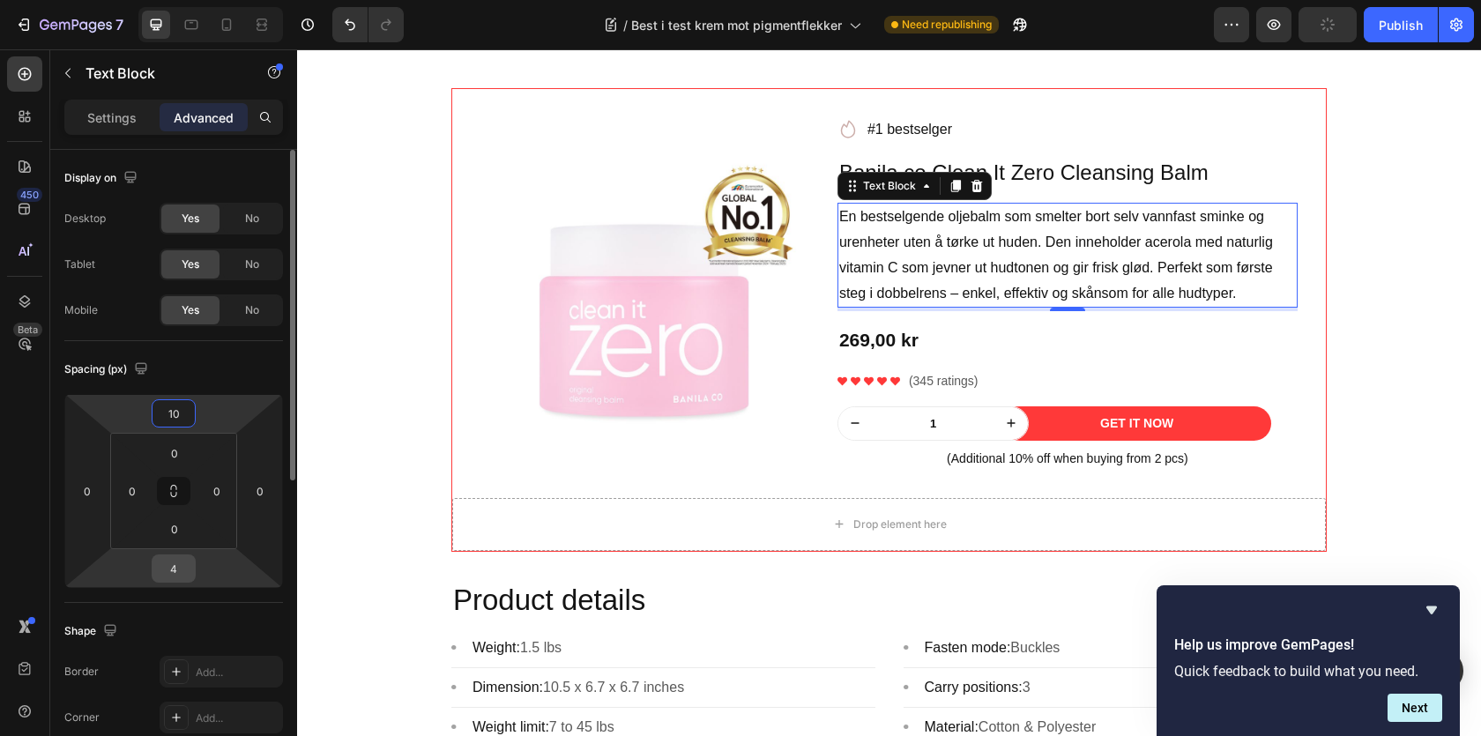
type input "10"
click at [174, 567] on input "4" at bounding box center [173, 568] width 35 height 26
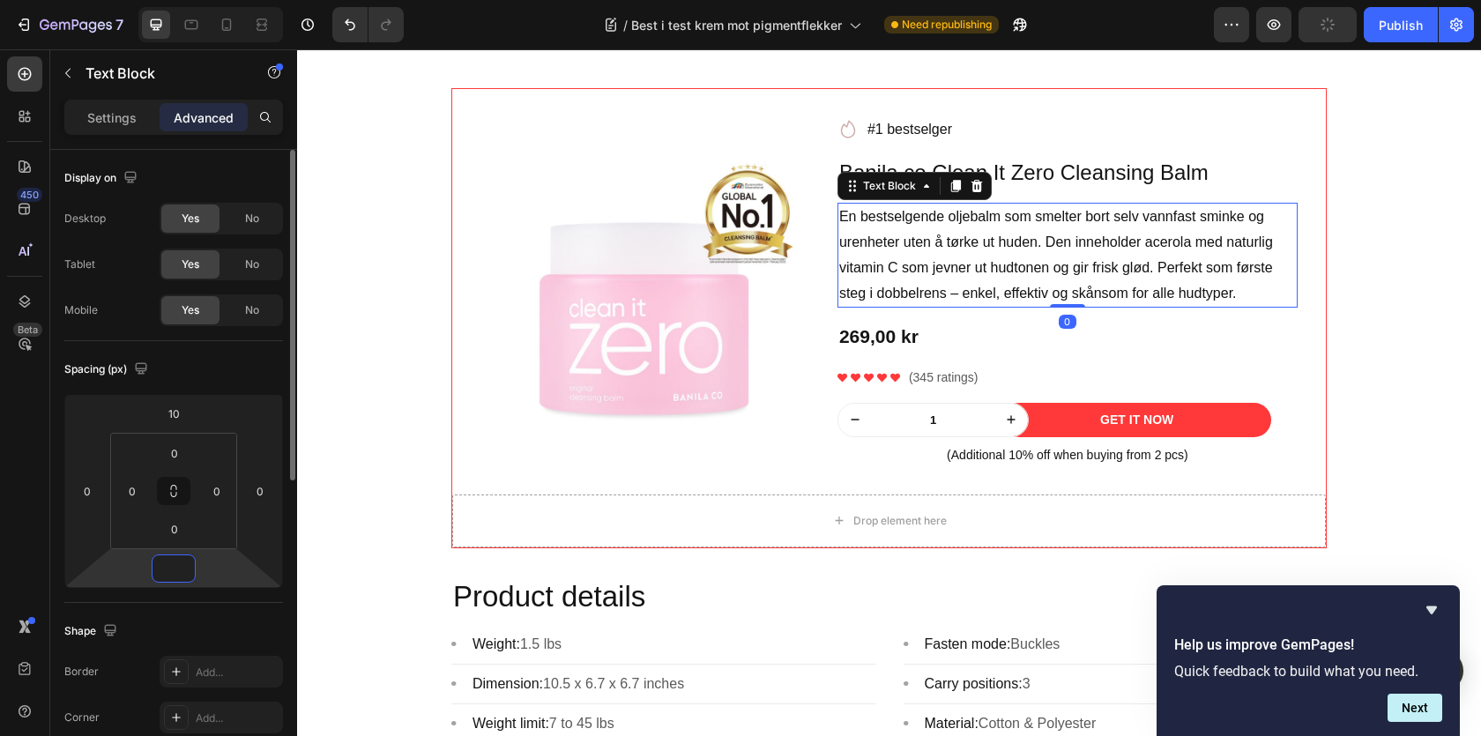
type input "0"
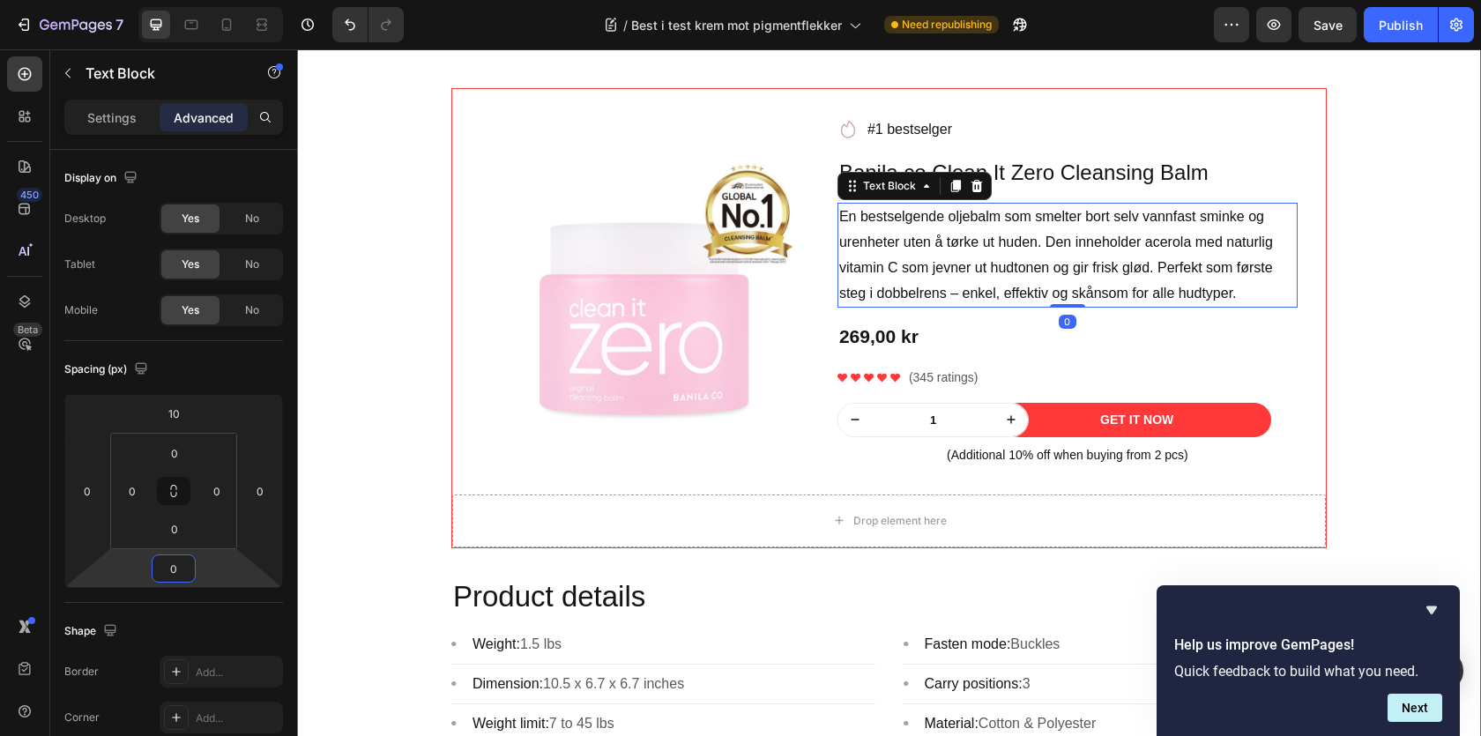
click at [1407, 306] on div "⁠⁠⁠⁠⁠⁠⁠ Best i test krem mot pigmentflekker Heading Image Skrevet av Sarah| | A…" at bounding box center [889, 50] width 1158 height 2191
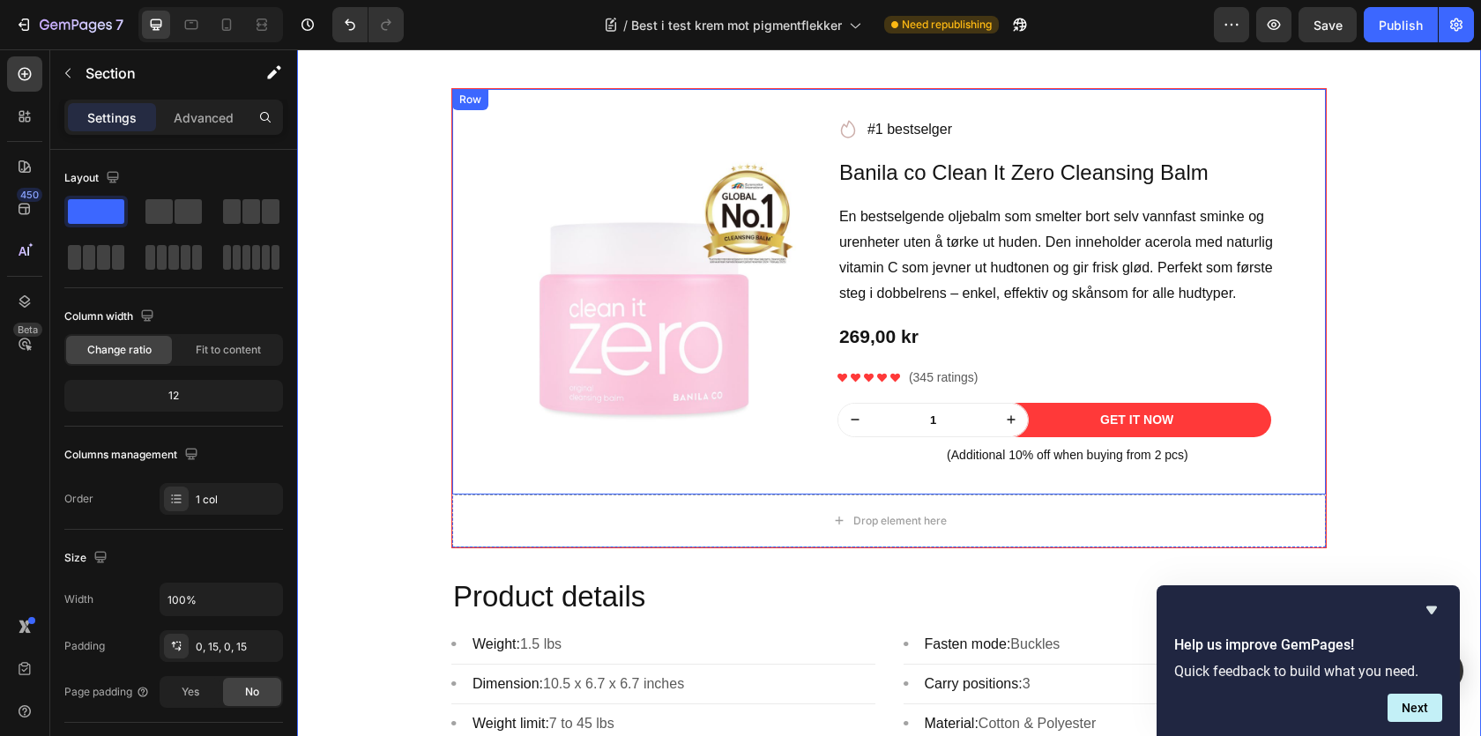
click at [966, 384] on p "(345 ratings)" at bounding box center [944, 378] width 70 height 19
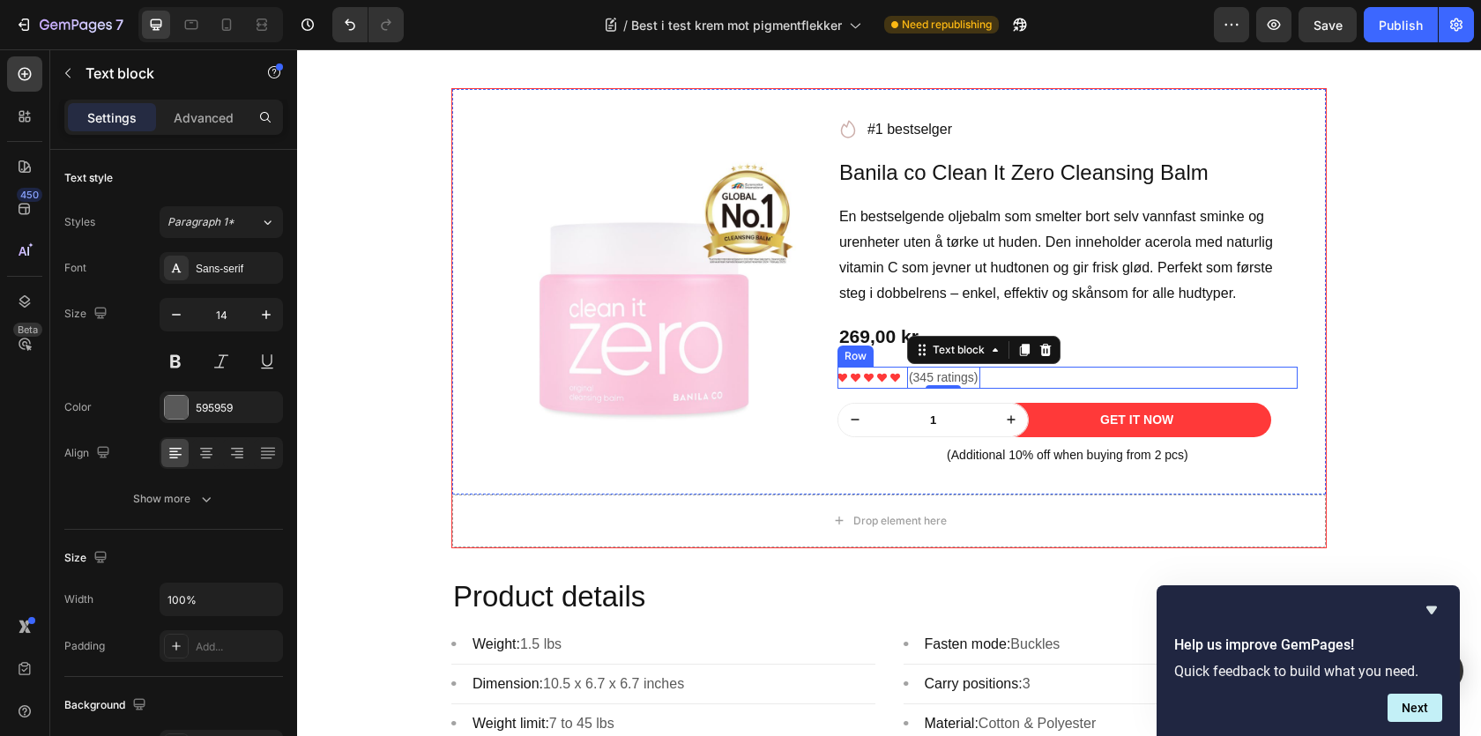
click at [1036, 383] on div "Icon Icon Icon Icon Icon Icon List Hoz (345 ratings) Text block 0 Row" at bounding box center [1068, 378] width 460 height 22
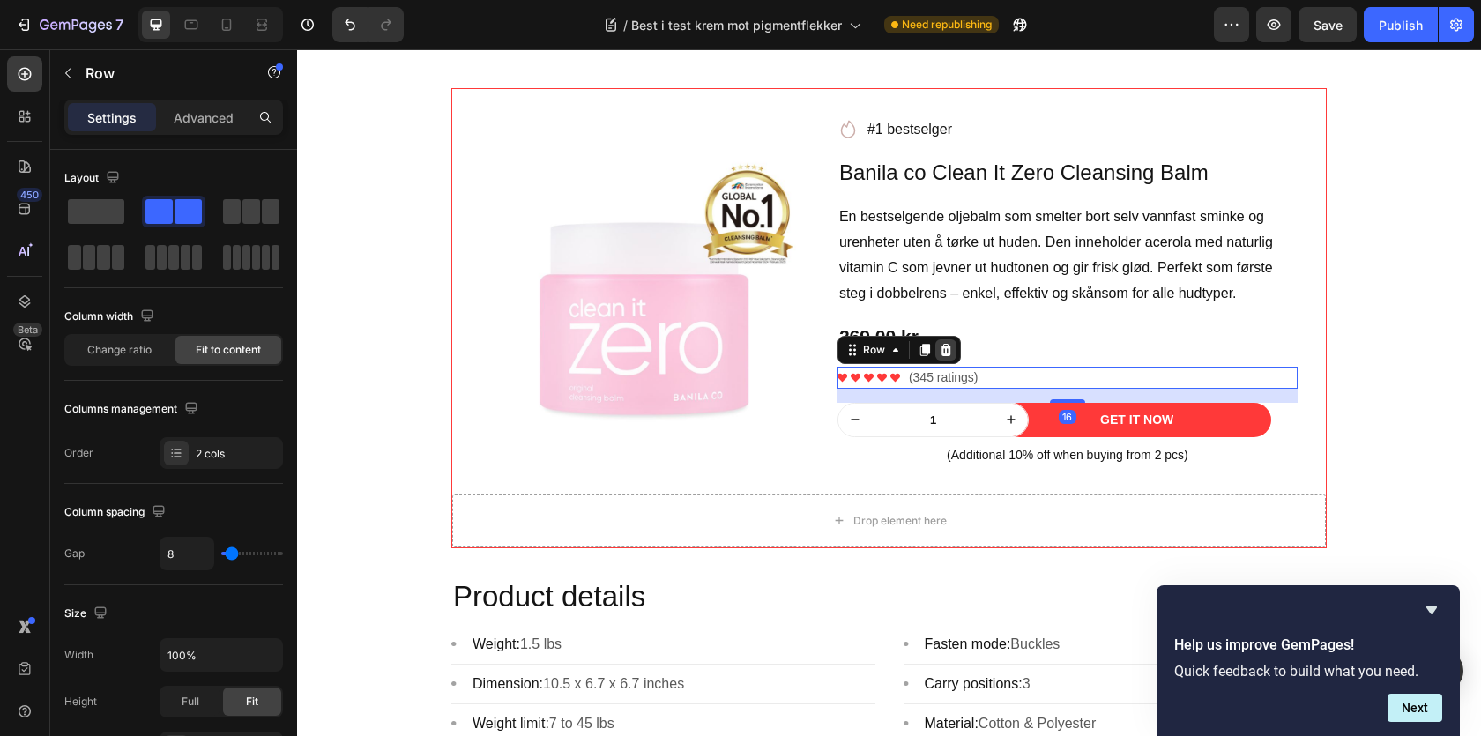
click at [942, 354] on icon at bounding box center [945, 350] width 11 height 12
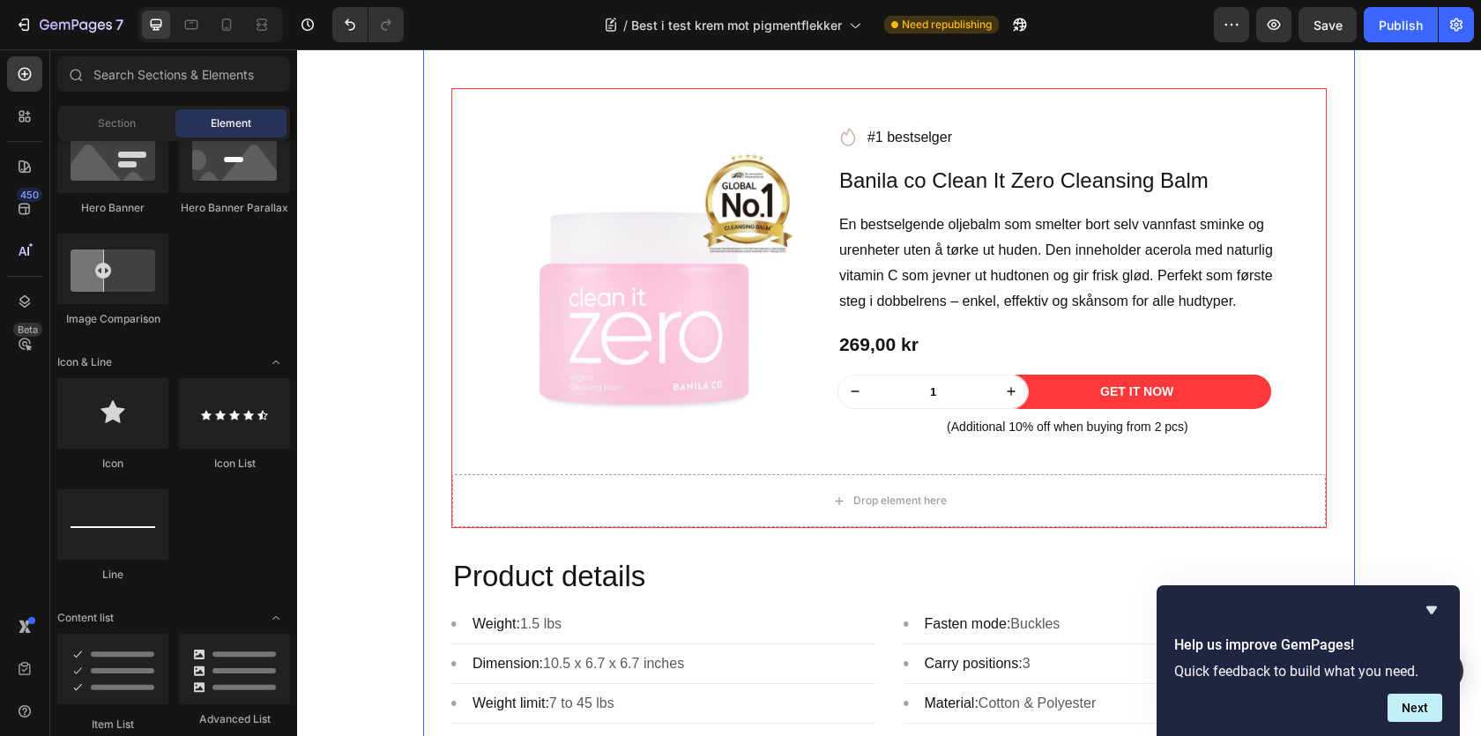
click at [1348, 382] on div "⁠⁠⁠⁠⁠⁠⁠ Best i test krem mot pigmentflekker Heading Image Skrevet av Sarah| | A…" at bounding box center [889, 17] width 932 height 2218
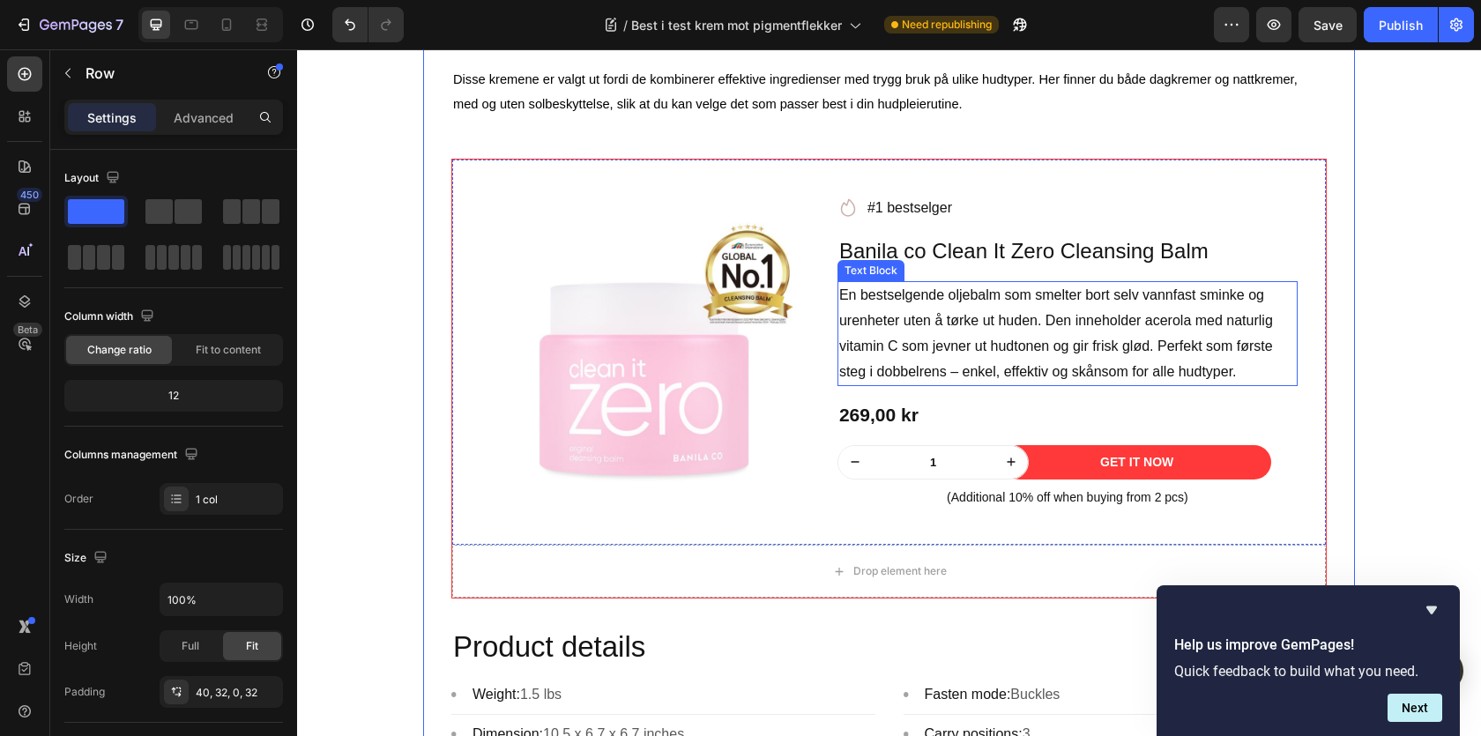
scroll to position [1685, 0]
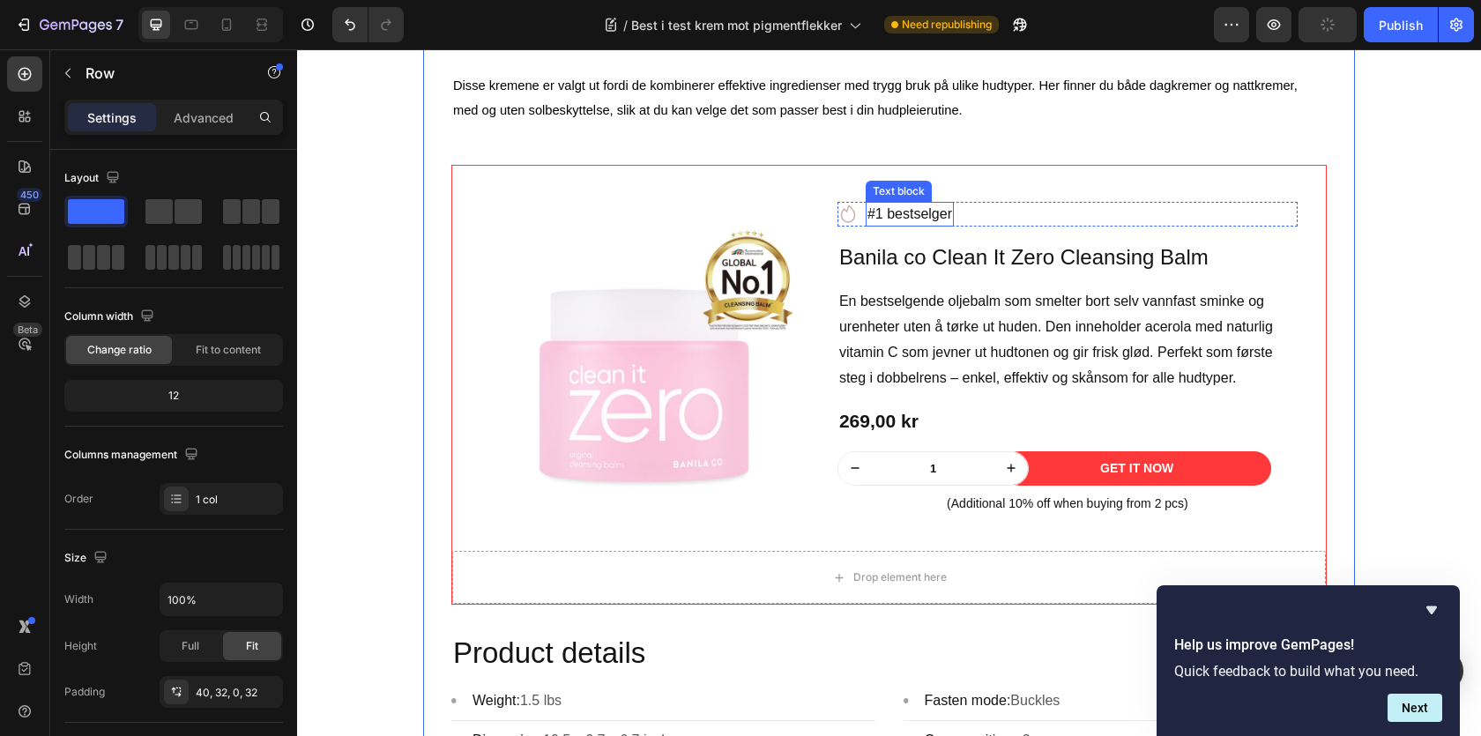
click at [921, 220] on p "#1 bestselger" at bounding box center [909, 214] width 85 height 21
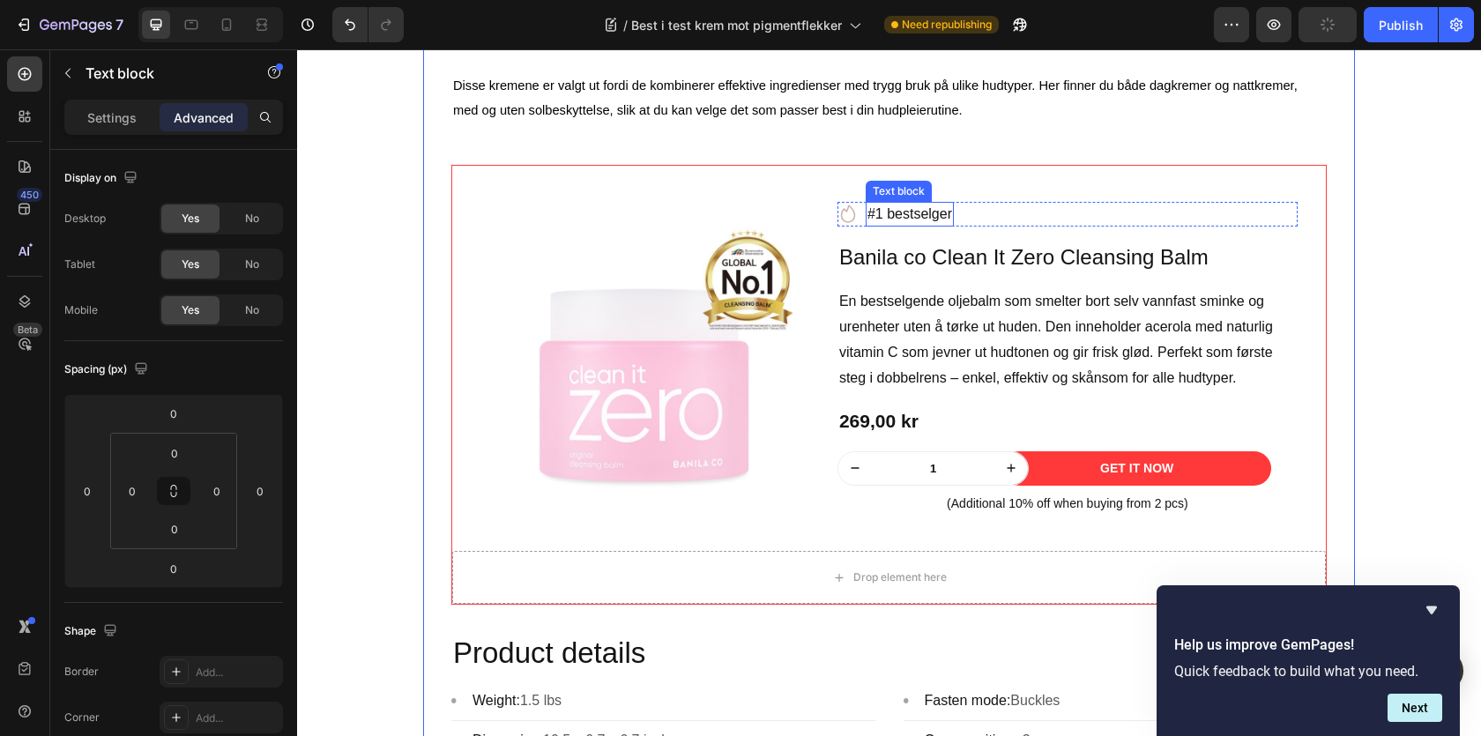
click at [921, 220] on p "#1 bestselger" at bounding box center [909, 214] width 85 height 21
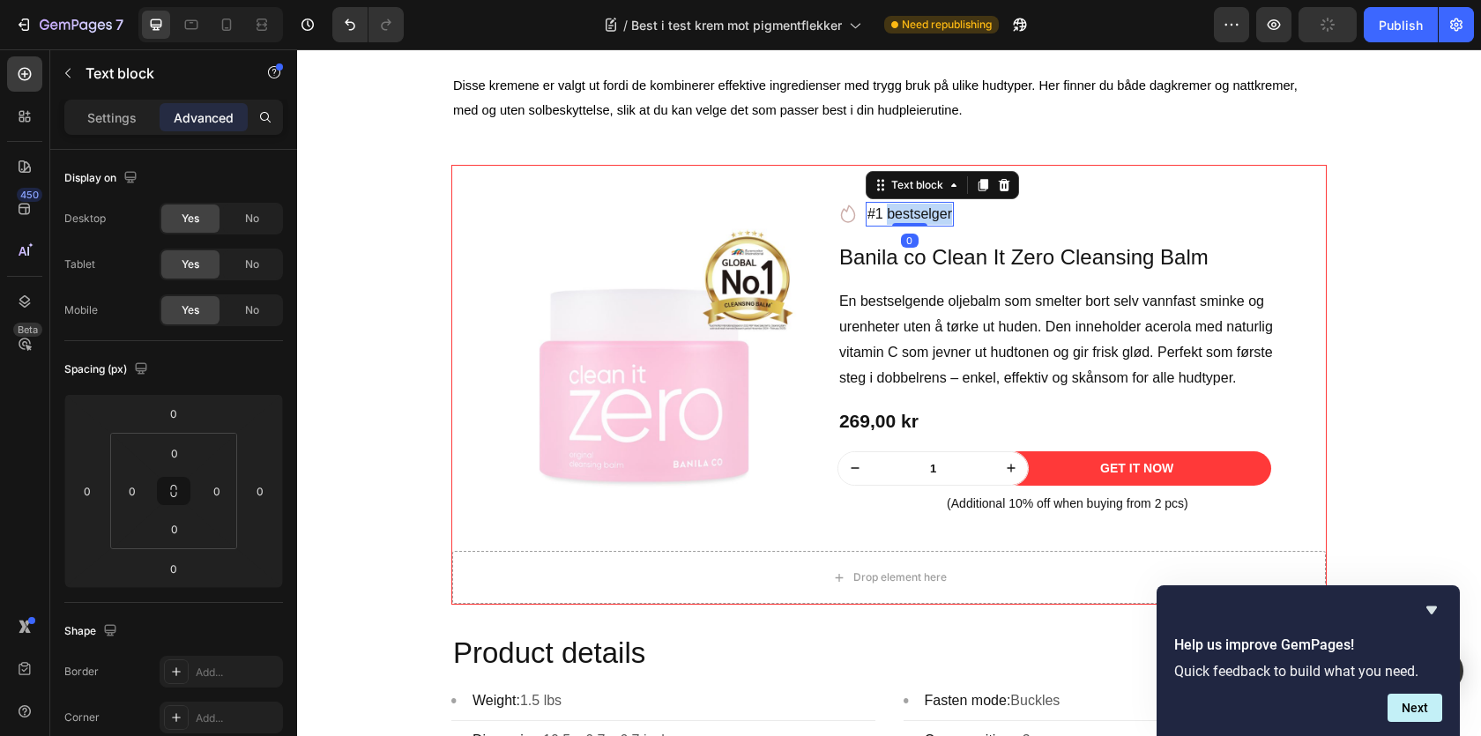
click at [921, 220] on p "#1 bestselger" at bounding box center [909, 214] width 85 height 21
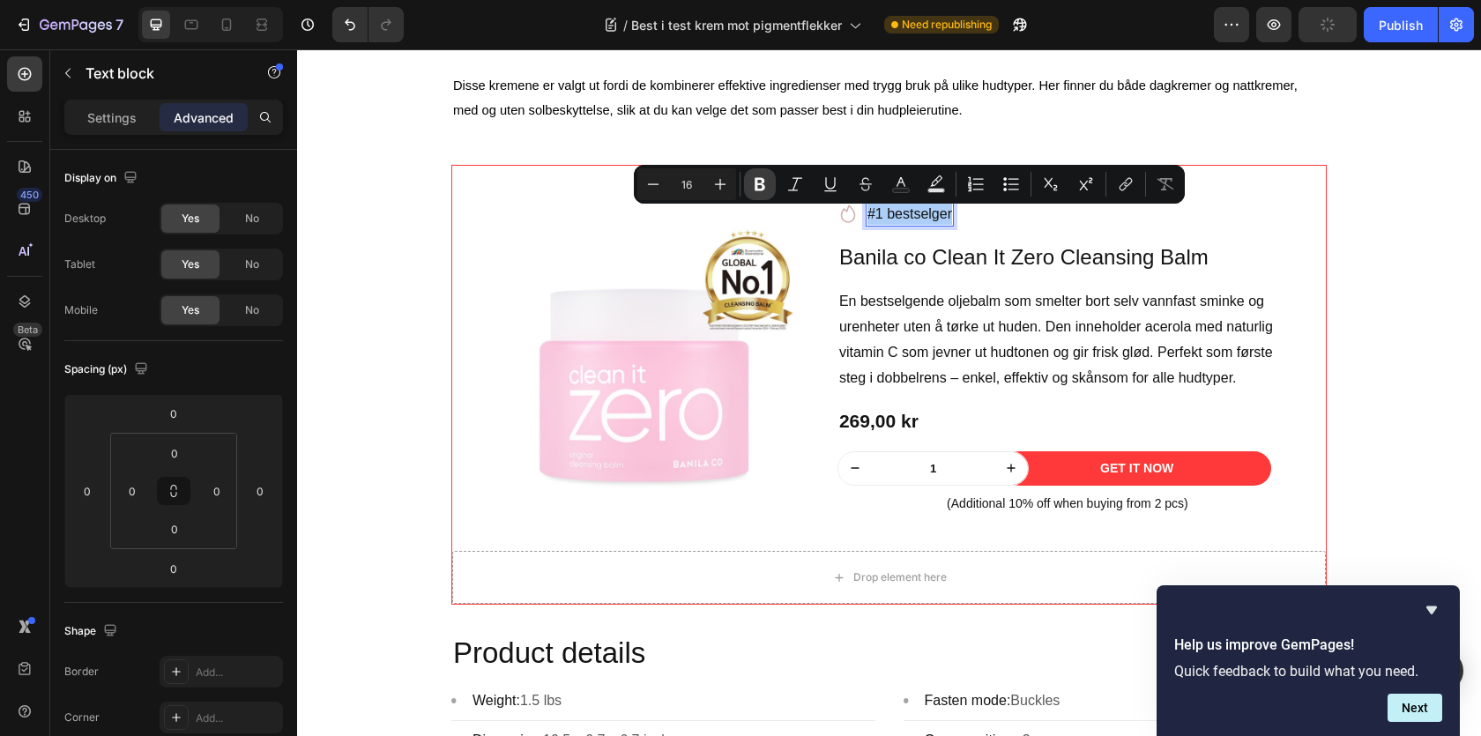
click at [766, 180] on icon "Editor contextual toolbar" at bounding box center [760, 184] width 18 height 18
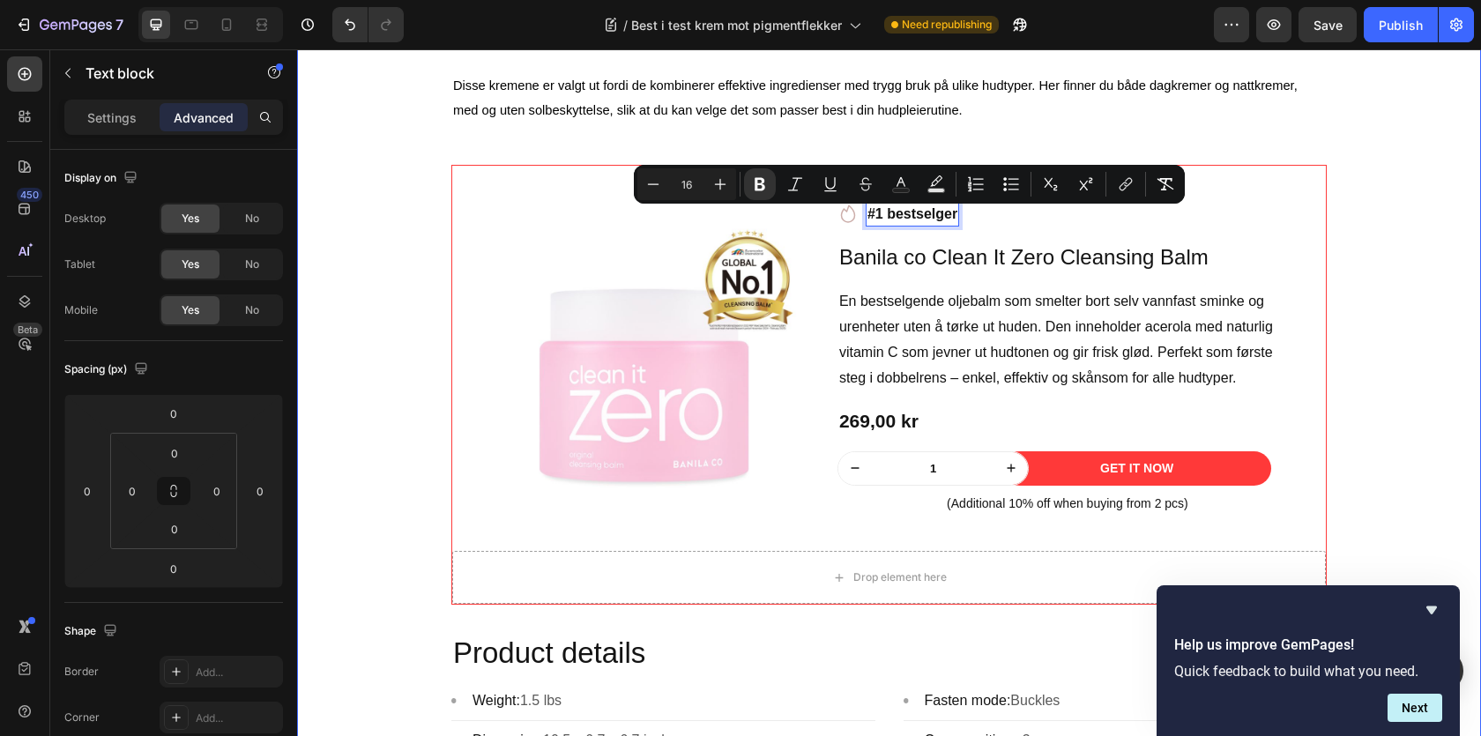
click at [1371, 347] on div "⁠⁠⁠⁠⁠⁠⁠ Best i test krem mot pigmentflekker Heading Image Skrevet av Sarah| | A…" at bounding box center [889, 117] width 1158 height 2170
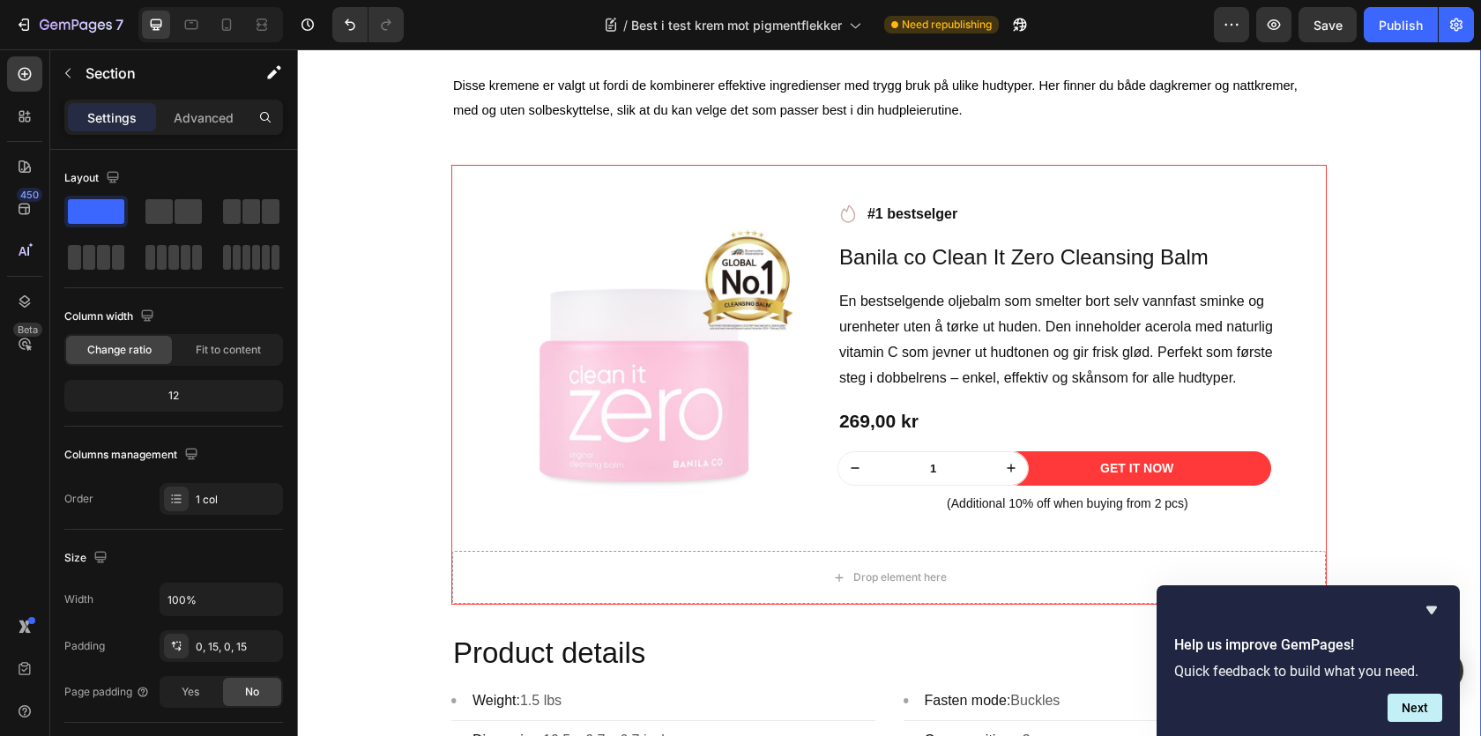
click at [1371, 347] on div "⁠⁠⁠⁠⁠⁠⁠ Best i test krem mot pigmentflekker Heading Image Skrevet av Sarah| | A…" at bounding box center [889, 117] width 1158 height 2170
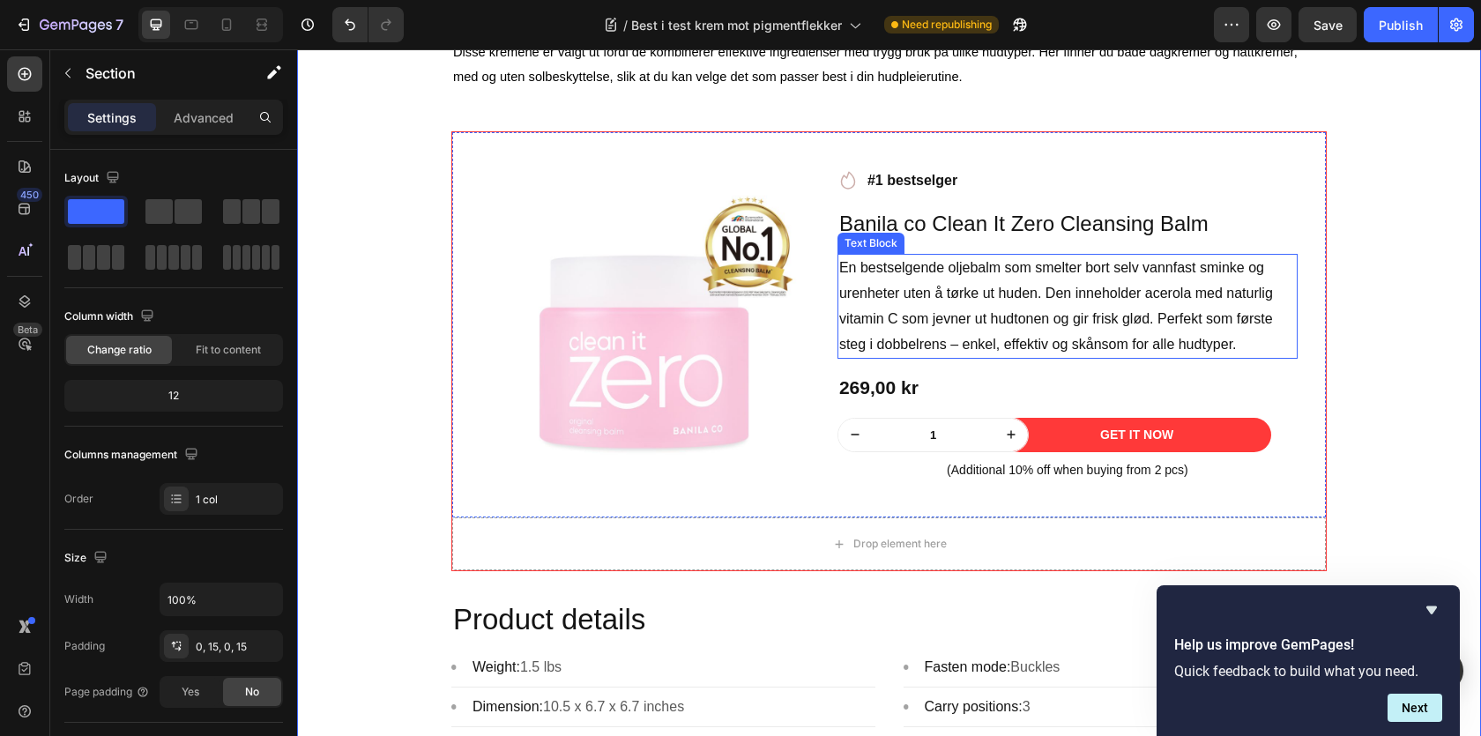
scroll to position [1736, 0]
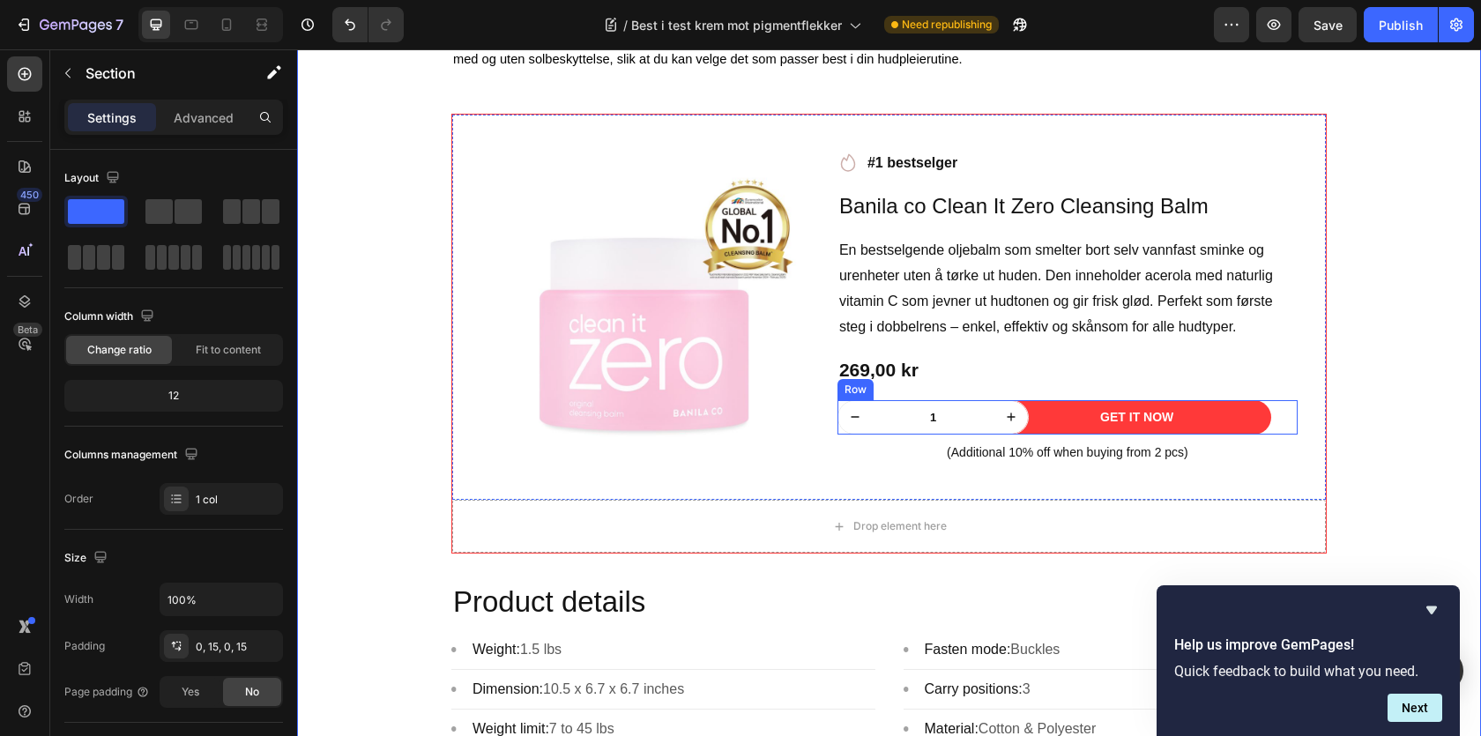
click at [1281, 425] on div "Get It Now Product Cart Button" at bounding box center [1163, 417] width 269 height 34
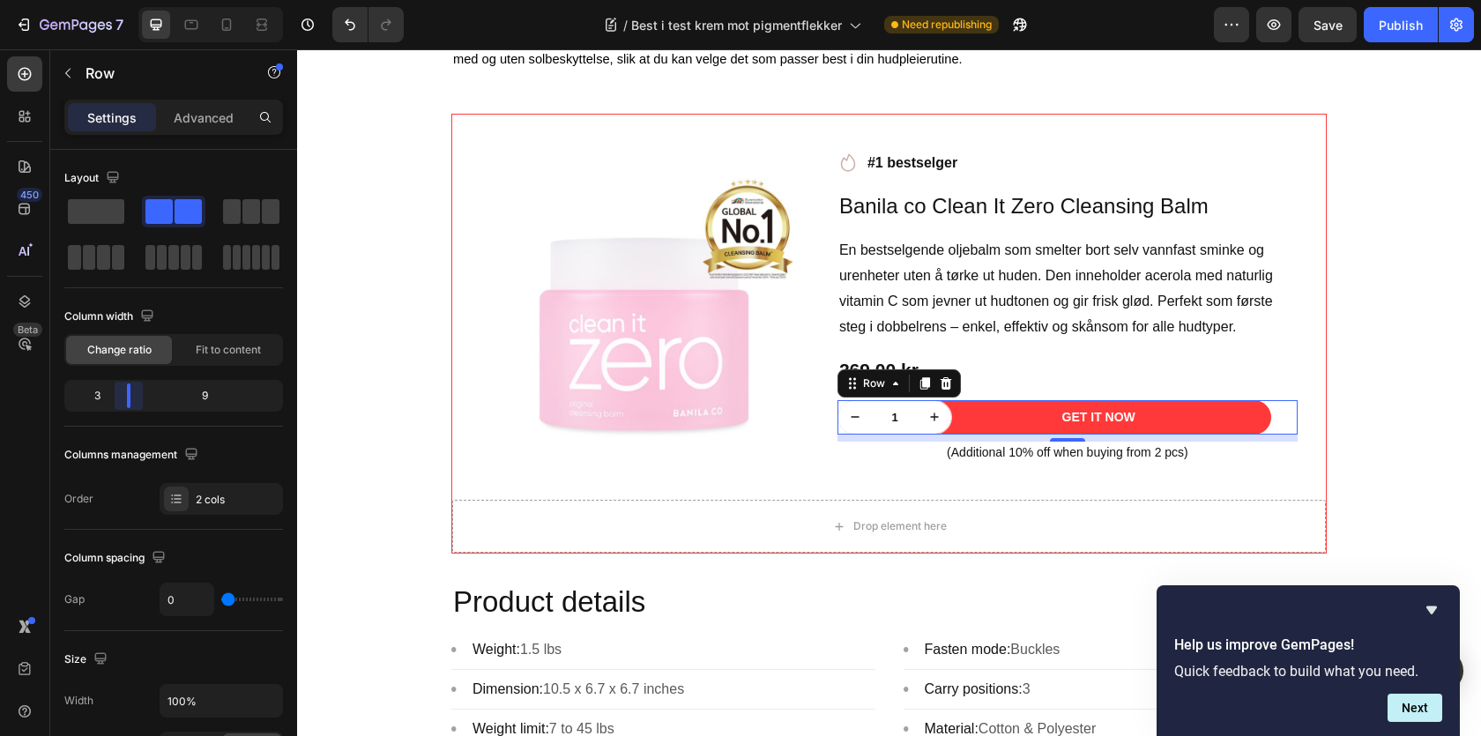
drag, startPoint x: 157, startPoint y: 398, endPoint x: 115, endPoint y: 397, distance: 42.3
click at [115, 0] on body "7 / Best i test krem mot pigmentflekker Need republishing Preview Save Publish …" at bounding box center [740, 0] width 1481 height 0
click at [1272, 427] on div "Get It Now Product Cart Button" at bounding box center [1125, 417] width 346 height 34
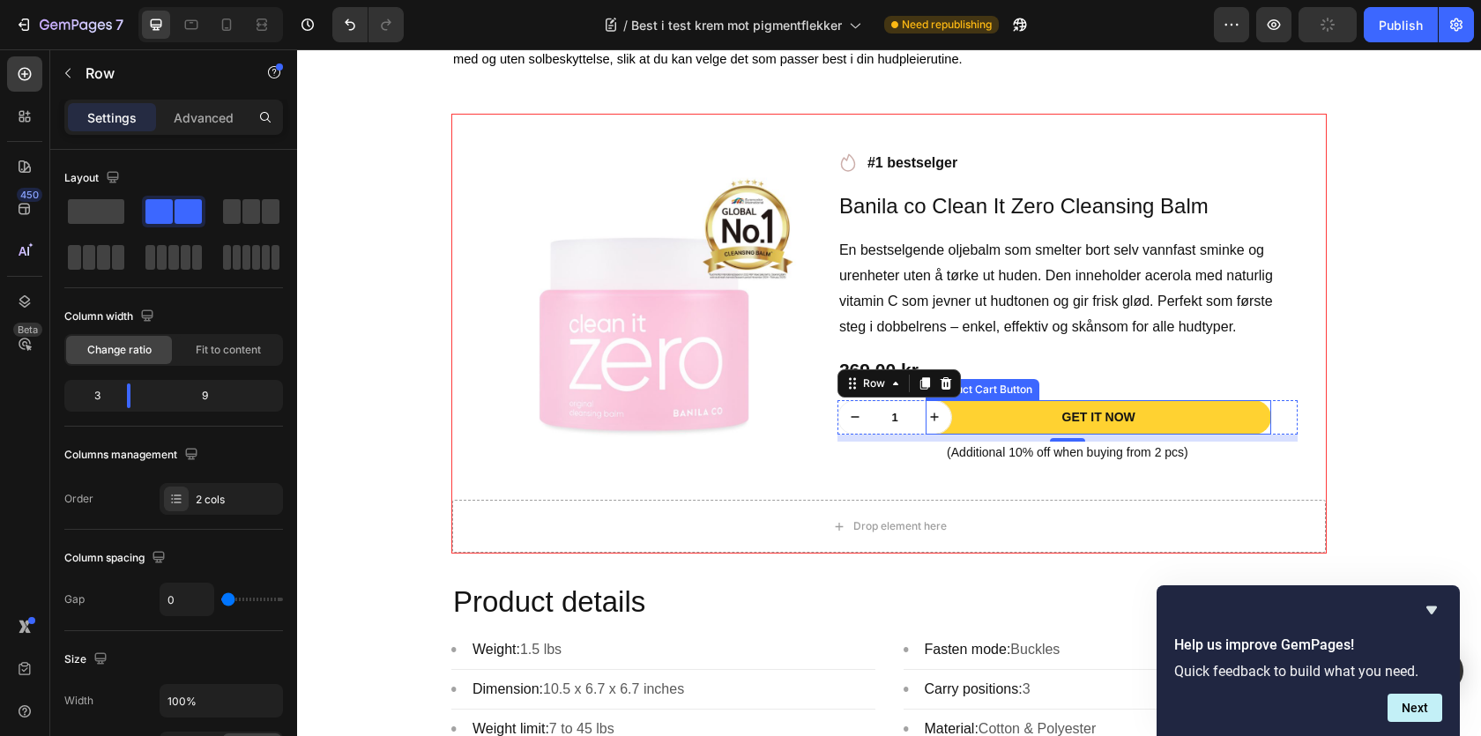
click at [1267, 417] on button "Get It Now" at bounding box center [1099, 417] width 346 height 34
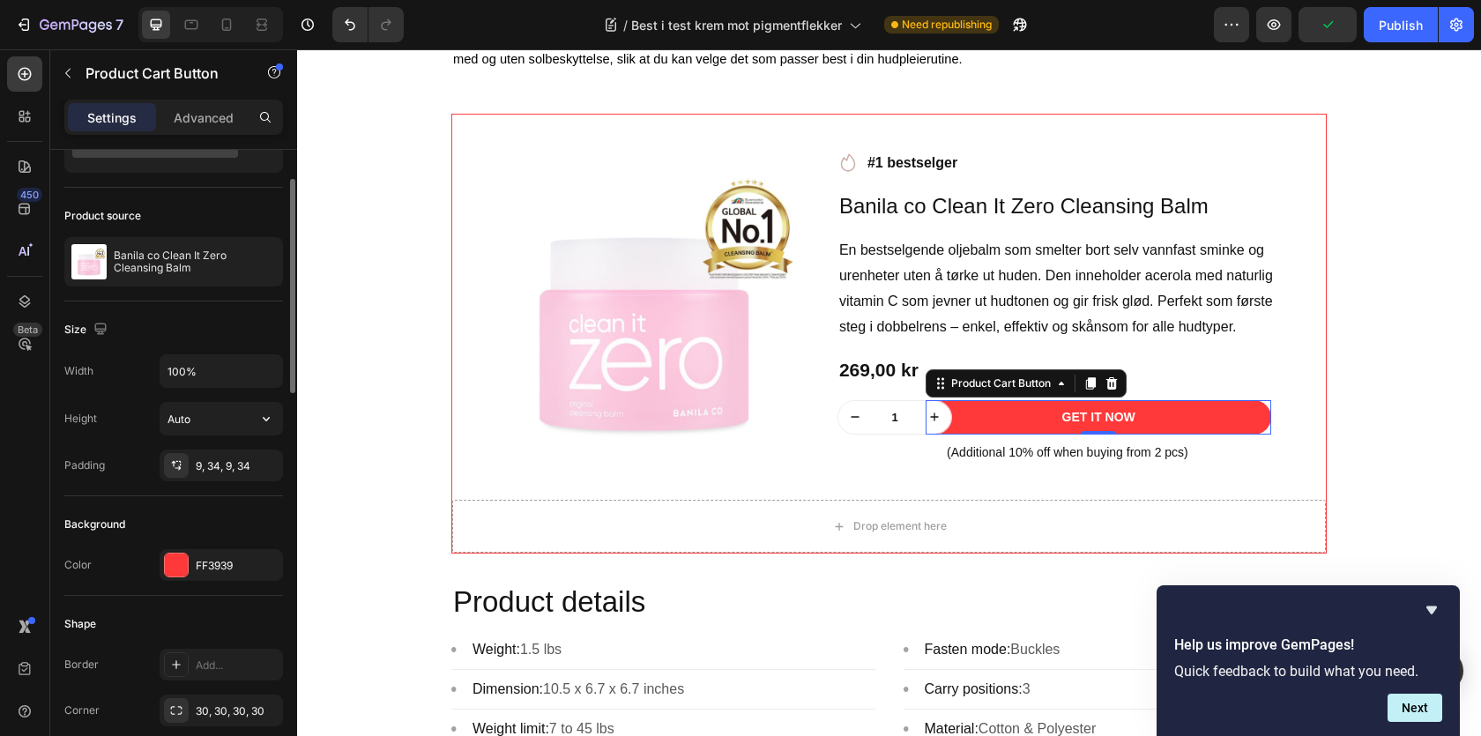
scroll to position [86, 0]
click at [240, 461] on div "9, 34, 9, 34" at bounding box center [221, 467] width 51 height 16
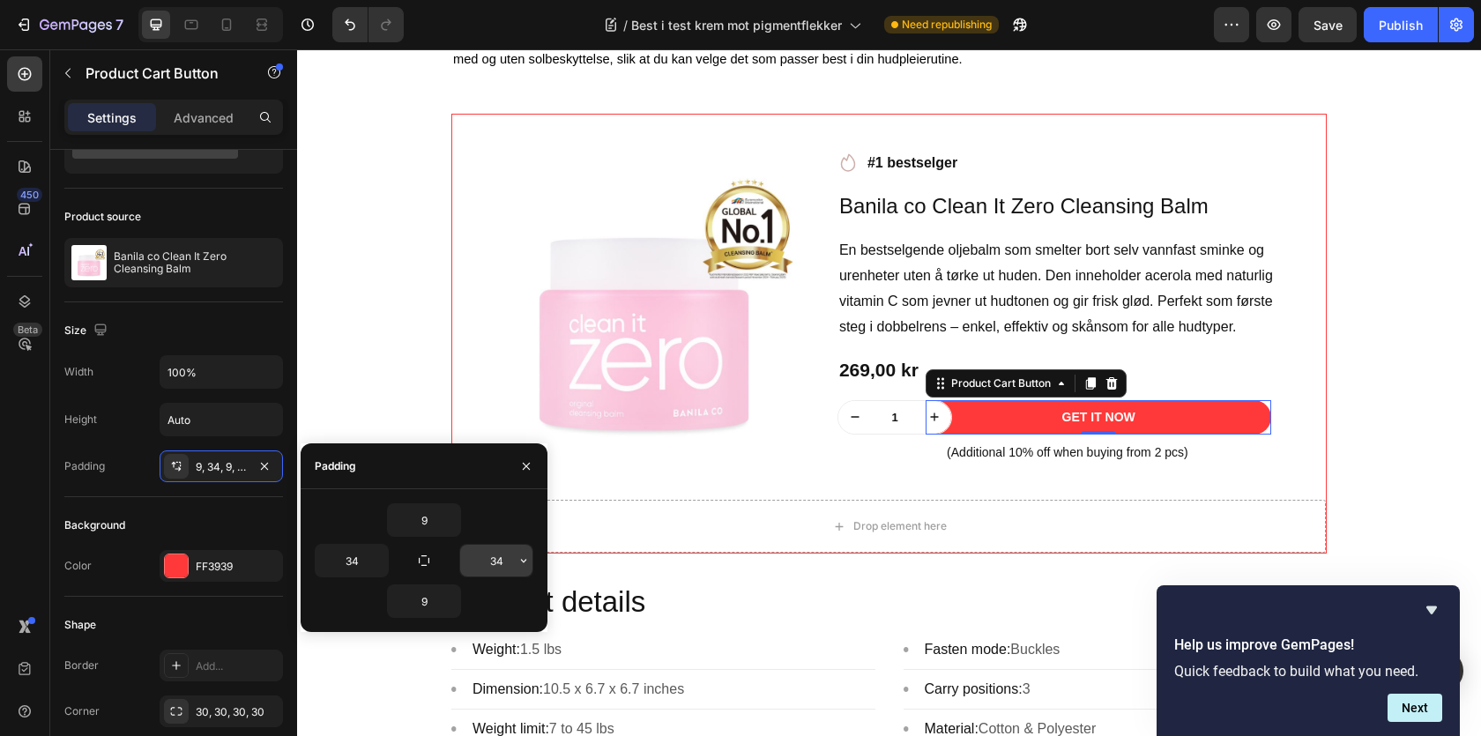
click at [493, 560] on input "34" at bounding box center [496, 561] width 72 height 32
type input "0"
type input "34"
click at [166, 572] on div at bounding box center [176, 566] width 23 height 23
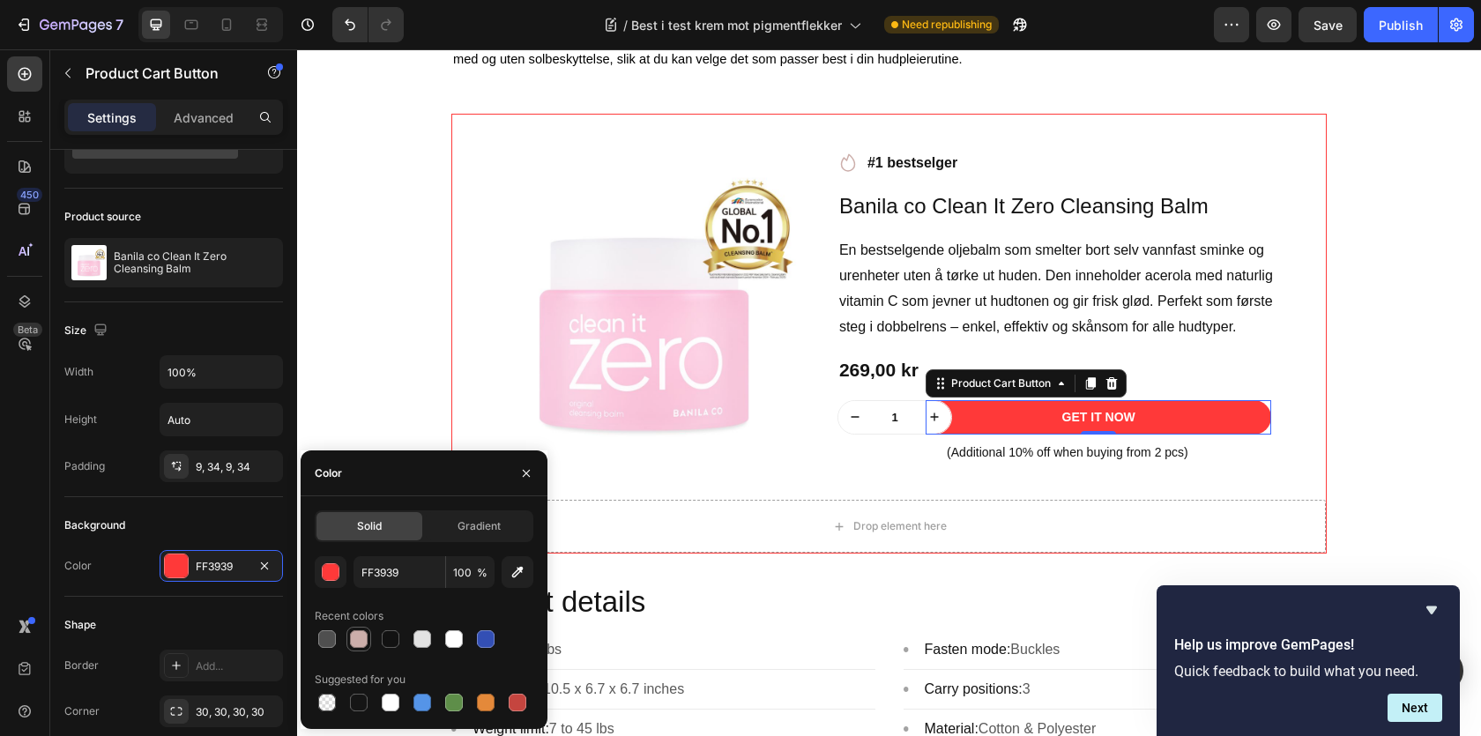
click at [354, 634] on div at bounding box center [359, 639] width 18 height 18
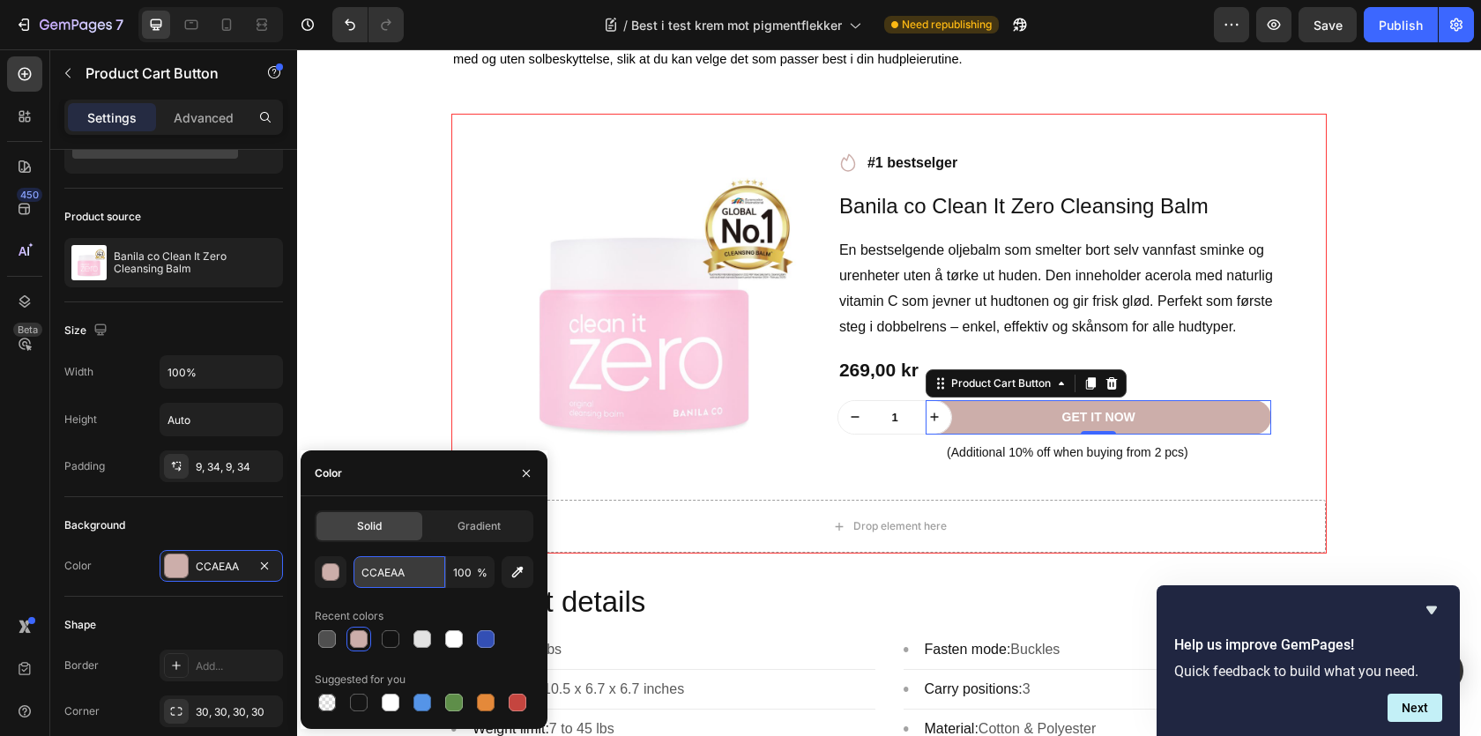
click at [369, 580] on input "CCAEAA" at bounding box center [400, 572] width 92 height 32
paste input "#c4ccab"
type input "#c4ccab"
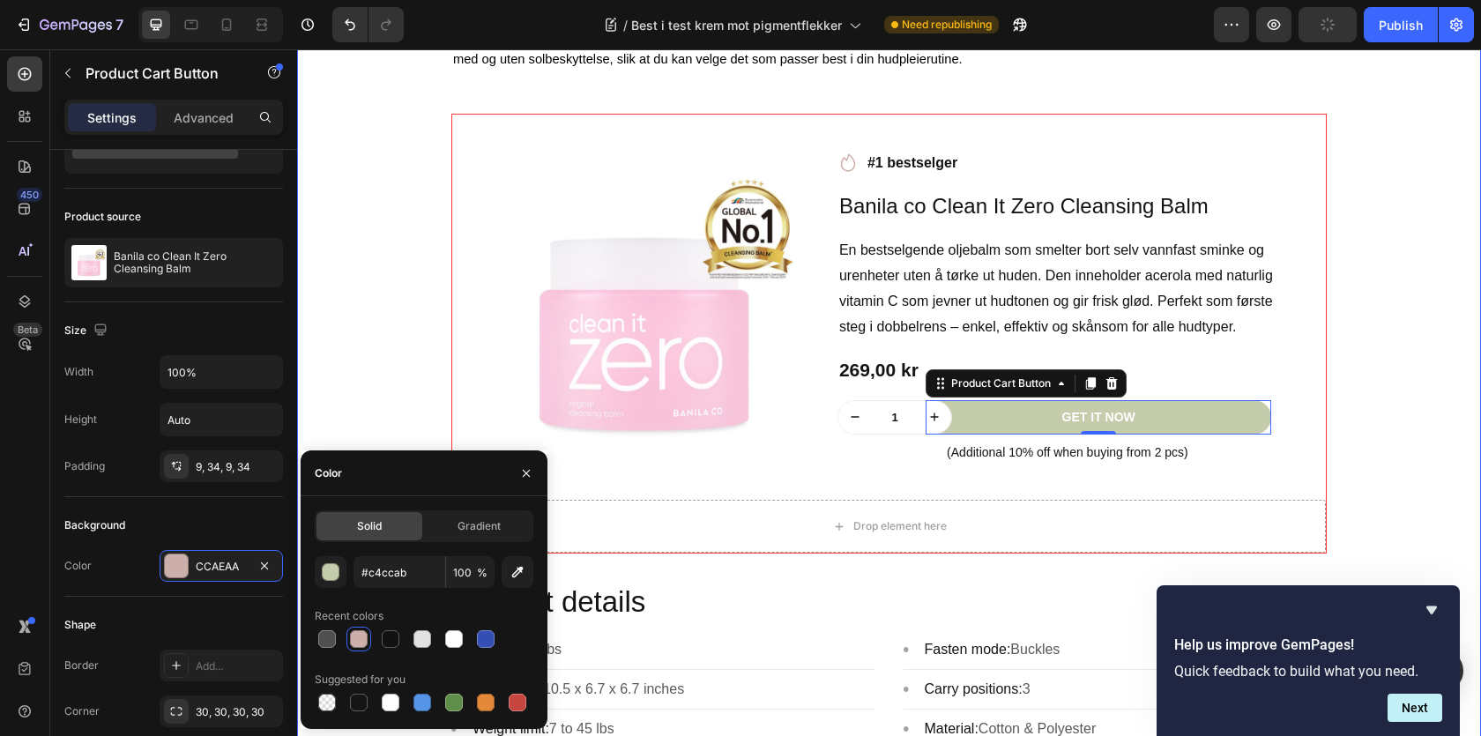
click at [1402, 421] on div "⁠⁠⁠⁠⁠⁠⁠ Best i test krem mot pigmentflekker Heading Image Skrevet av Sarah| | A…" at bounding box center [889, 66] width 1158 height 2170
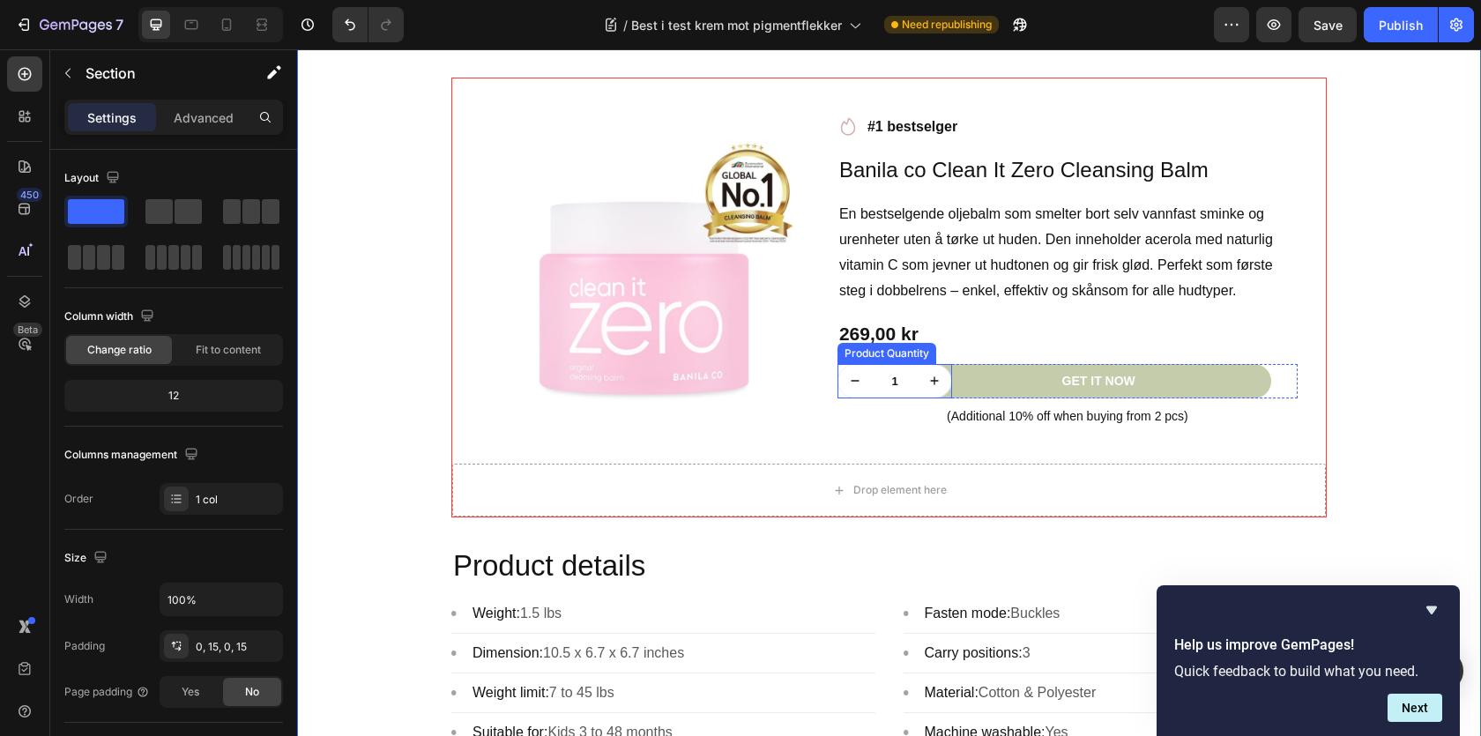
scroll to position [1793, 0]
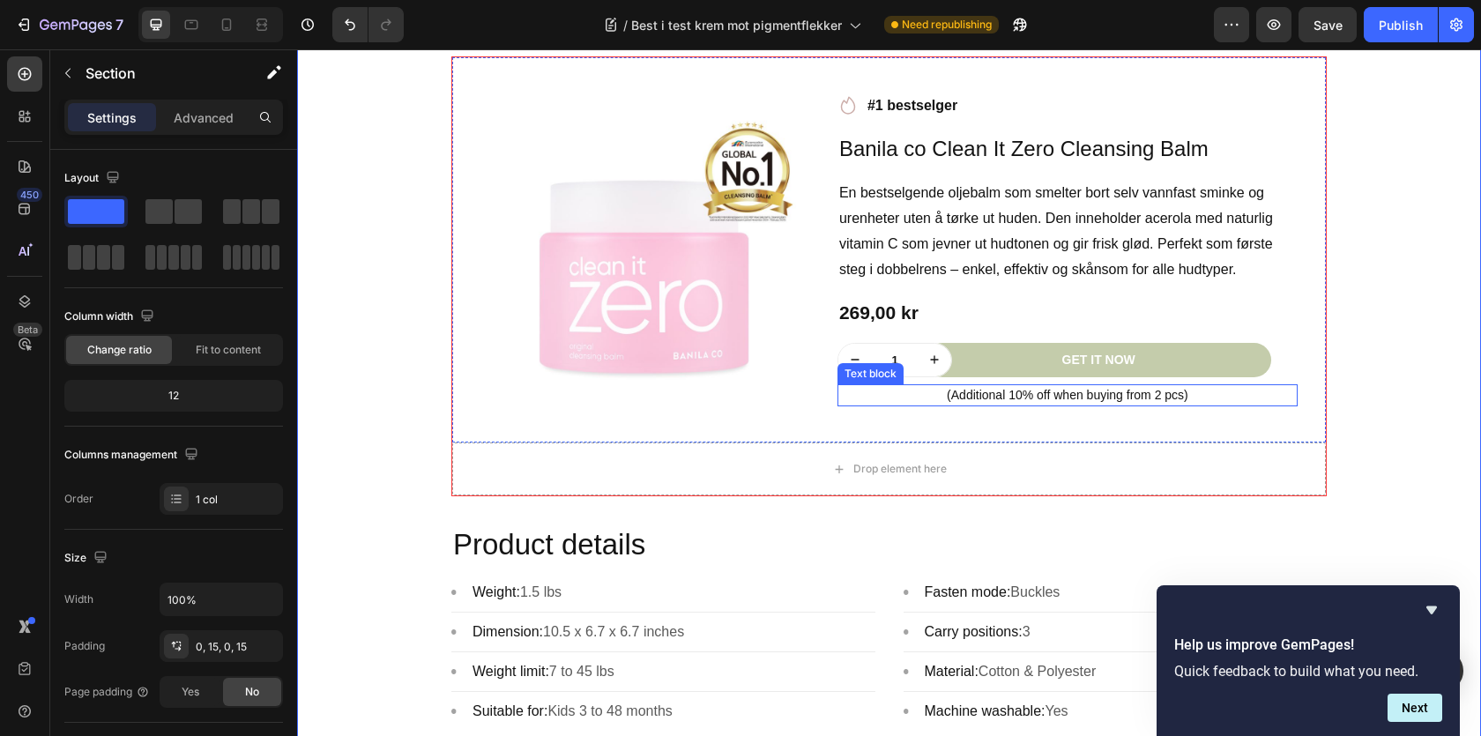
click at [1023, 403] on p "(Additional 10% off when buying from 2 pcs)" at bounding box center [1067, 395] width 457 height 19
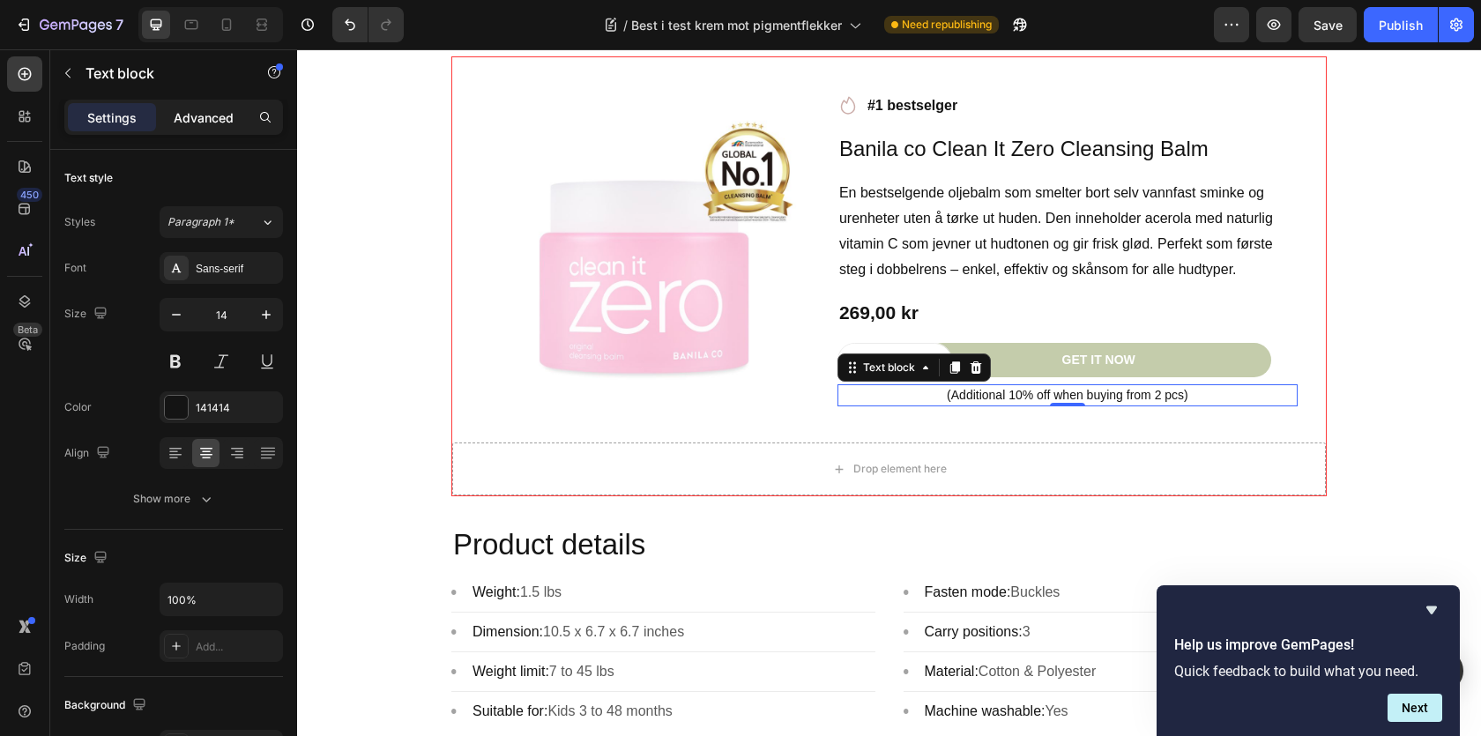
click at [221, 122] on p "Advanced" at bounding box center [204, 117] width 60 height 19
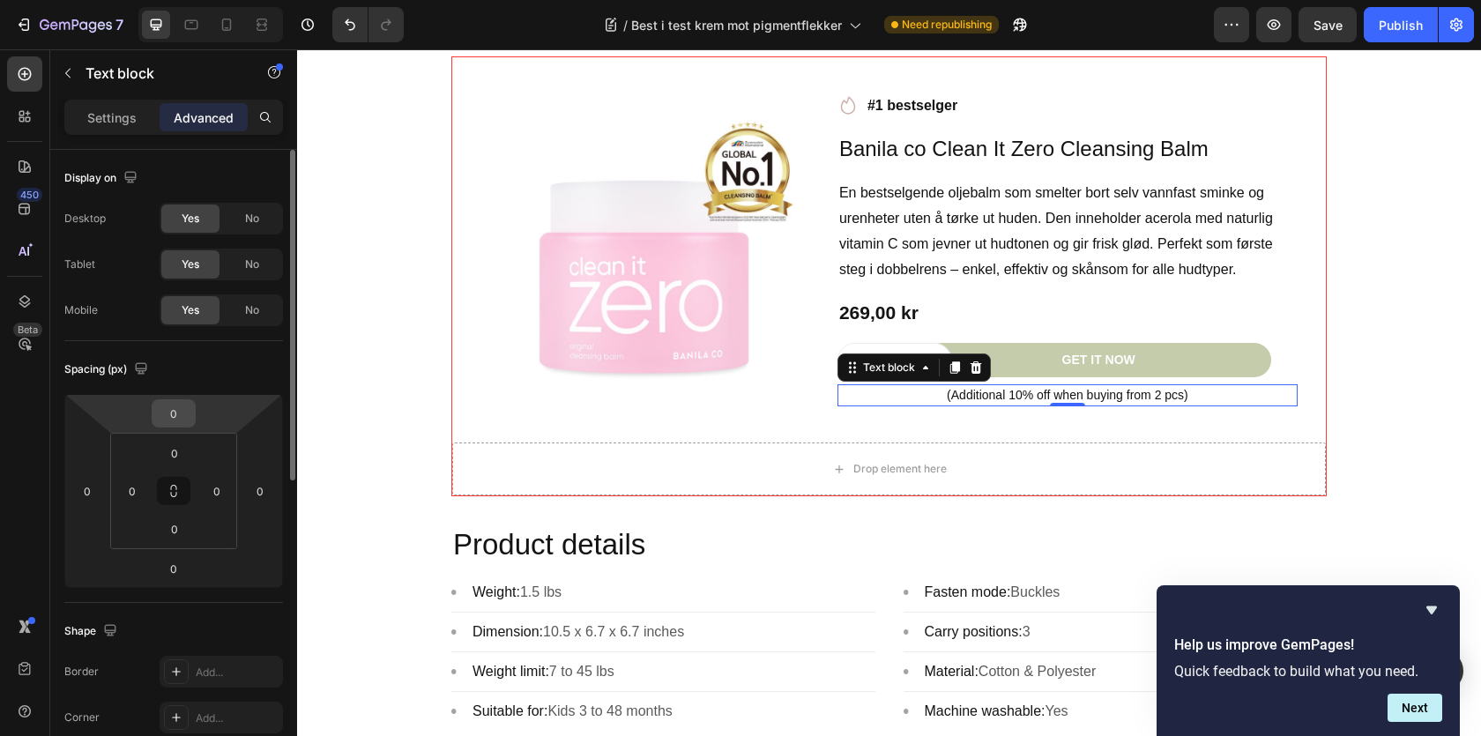
click at [181, 416] on input "0" at bounding box center [173, 413] width 35 height 26
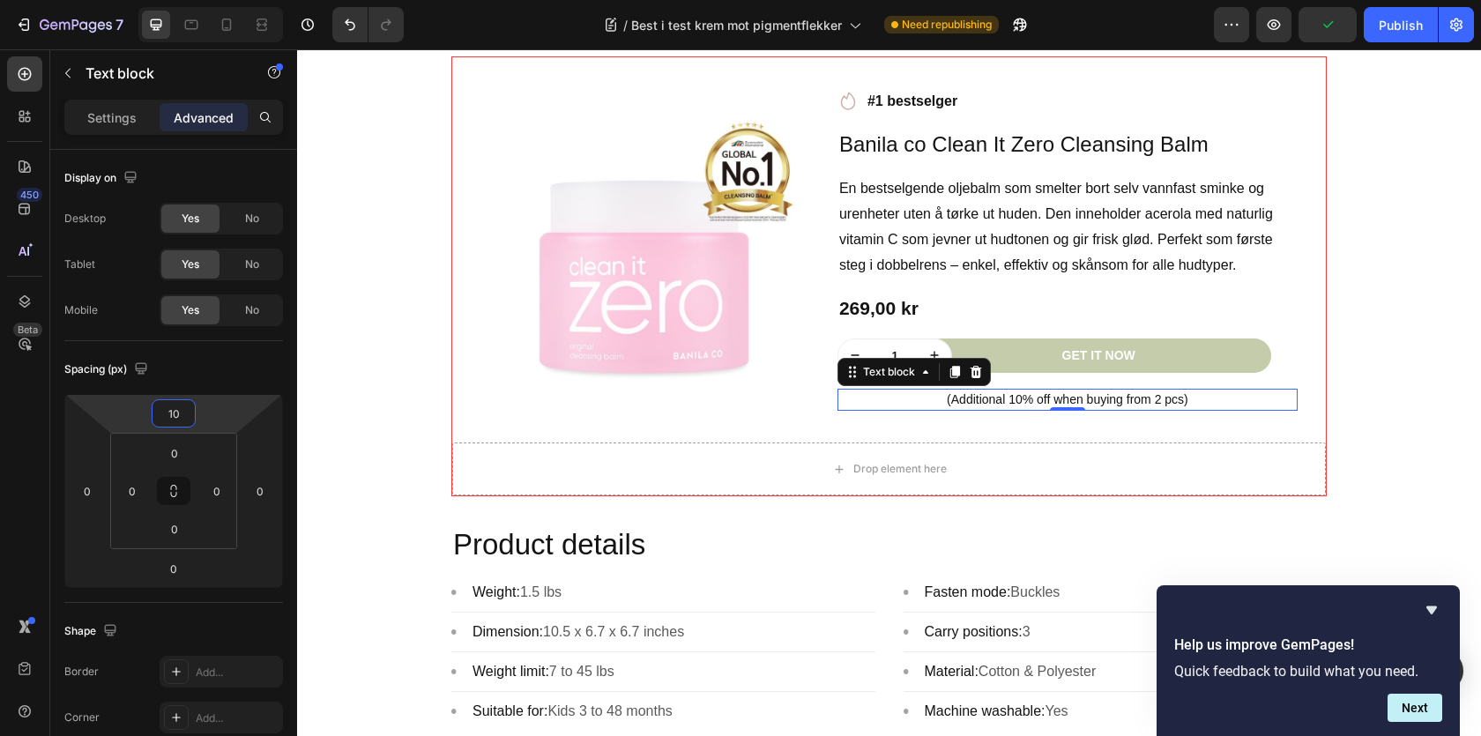
type input "10"
click at [139, 124] on div "Settings" at bounding box center [112, 117] width 88 height 28
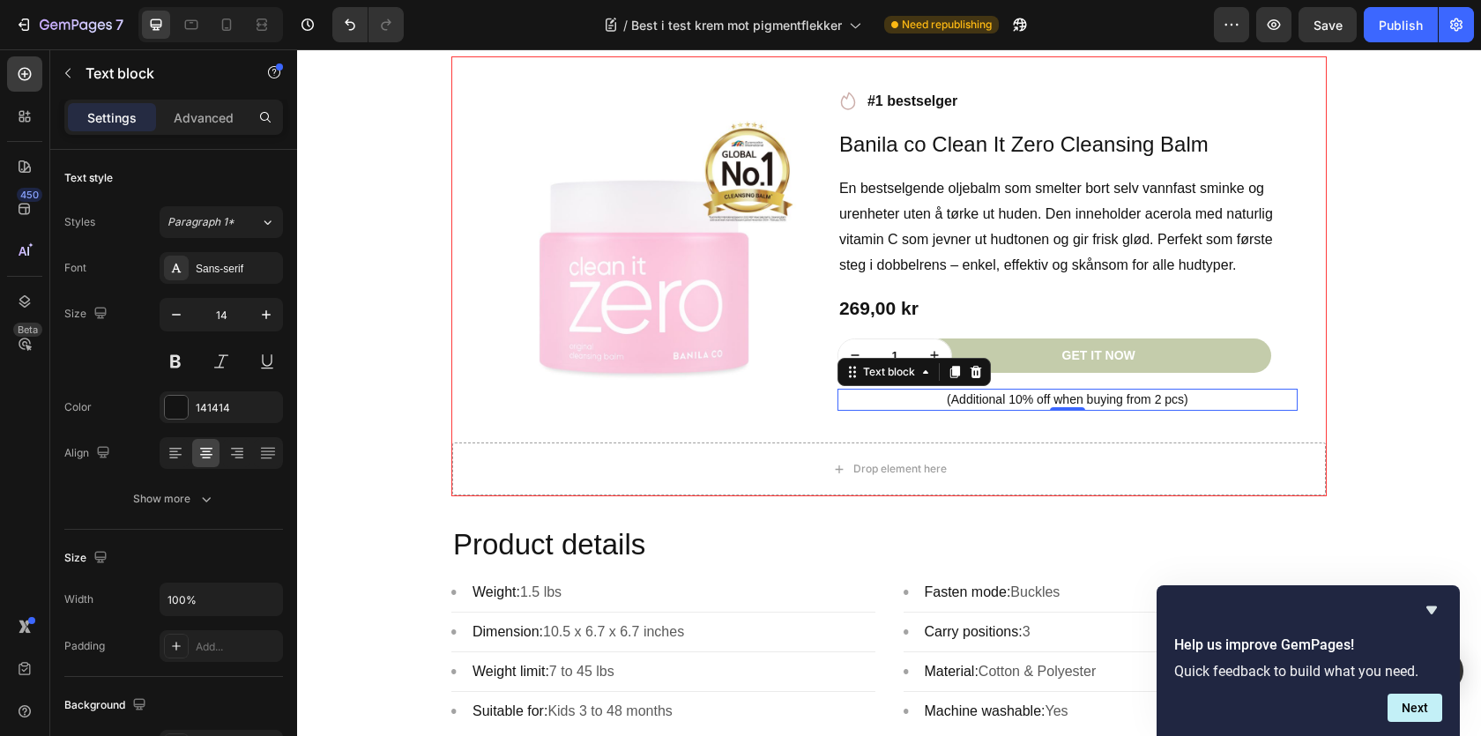
click at [995, 409] on p "(Additional 10% off when buying from 2 pcs)" at bounding box center [1067, 400] width 457 height 19
click at [946, 408] on p "Spar ytterligere 10 % med kupongen VIP10." at bounding box center [1067, 400] width 457 height 19
click at [1217, 398] on p "(Spar ytterligere 10 % med kupongen VIP10." at bounding box center [1067, 400] width 457 height 19
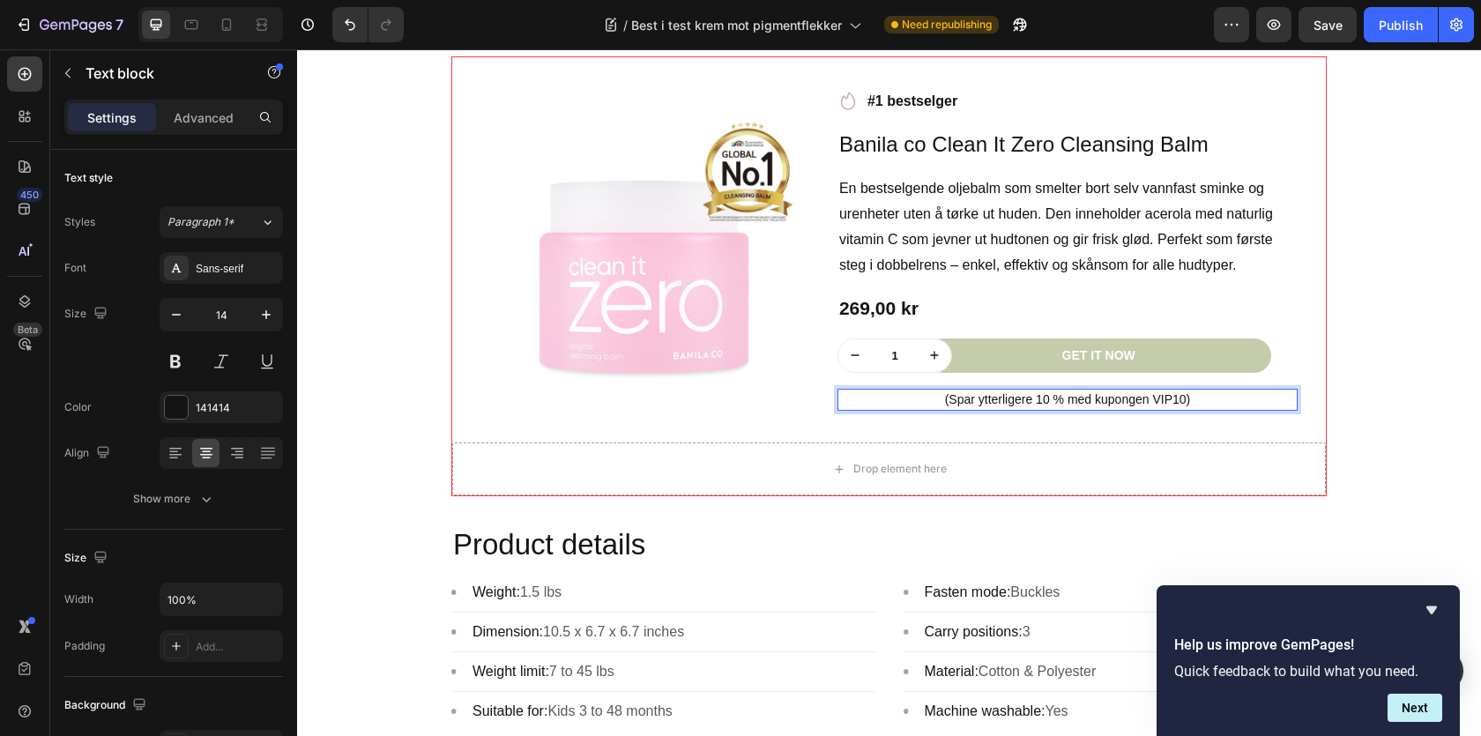
click at [1158, 406] on p "(Spar ytterligere 10 % med kupongen VIP10)" at bounding box center [1067, 400] width 457 height 19
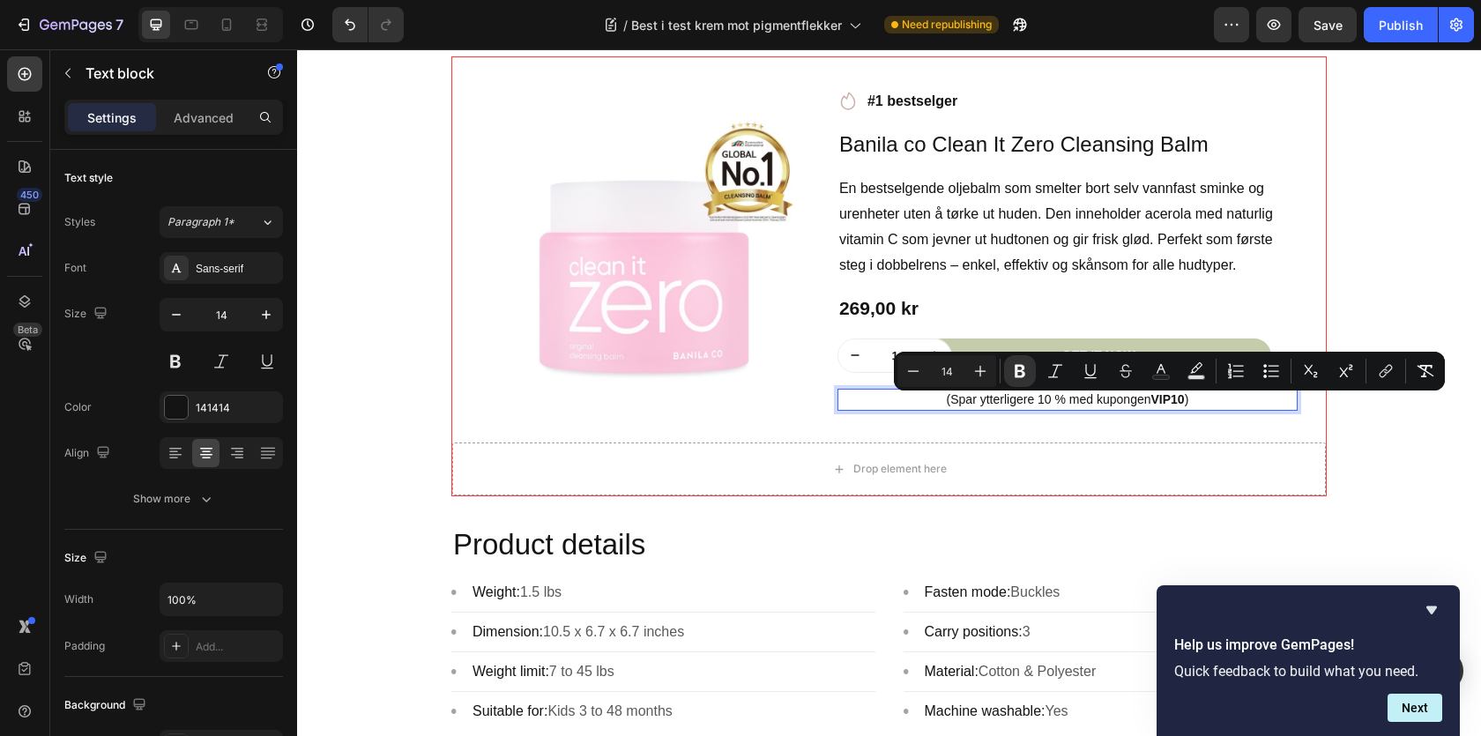
click at [1188, 409] on p "(Spar ytterligere 10 % med kupongen VIP10 )" at bounding box center [1067, 400] width 457 height 19
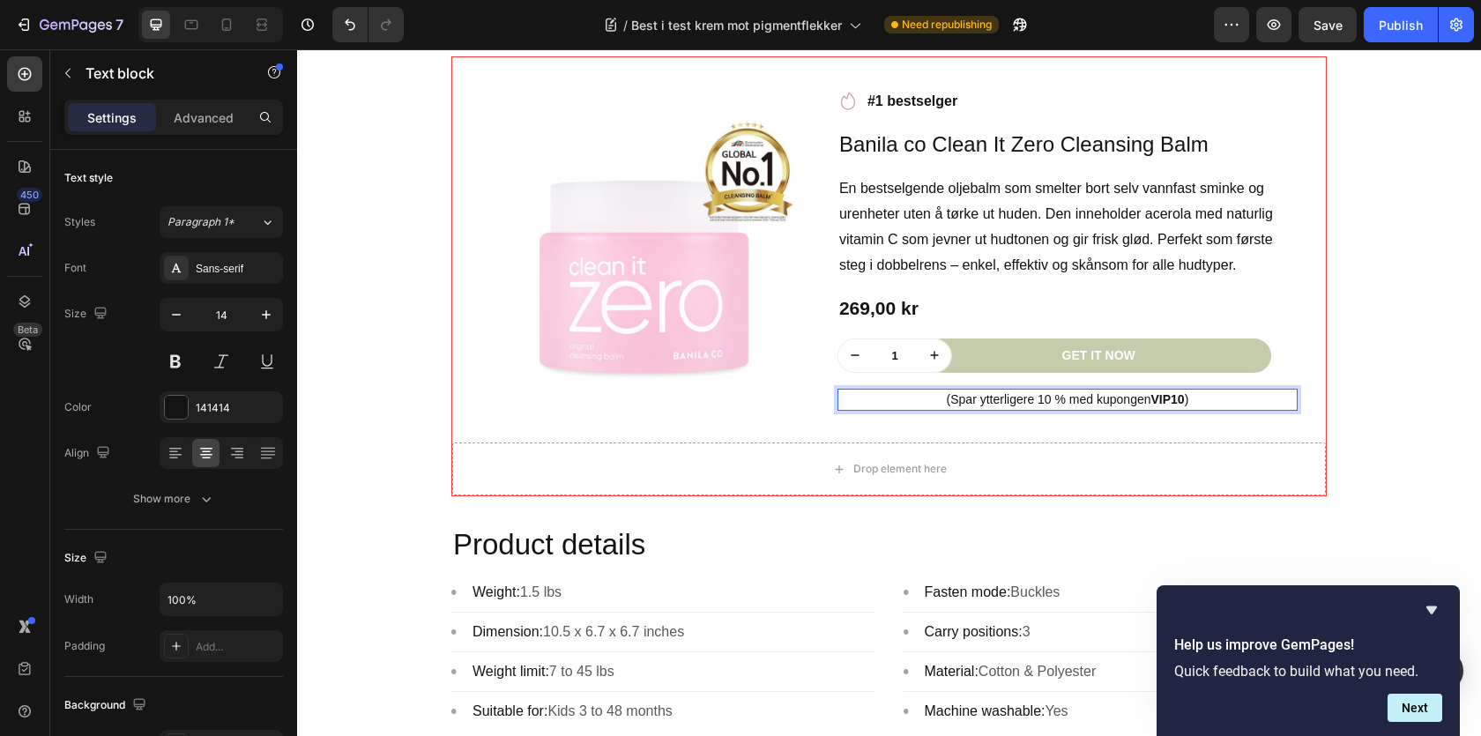
click at [1419, 440] on div "⁠⁠⁠⁠⁠⁠⁠ Best i test krem mot pigmentflekker Heading Image Skrevet av Sarah| | A…" at bounding box center [889, 9] width 1158 height 2170
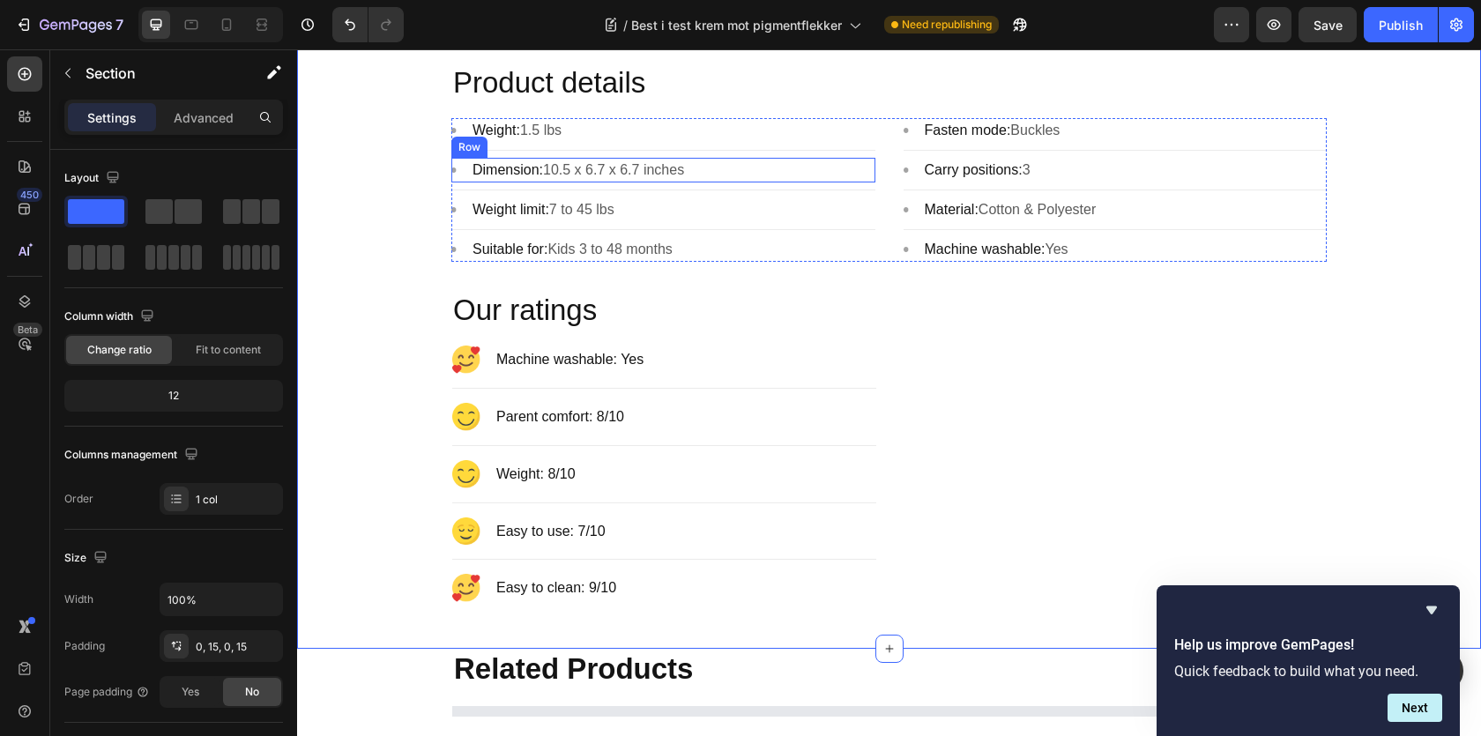
scroll to position [2261, 0]
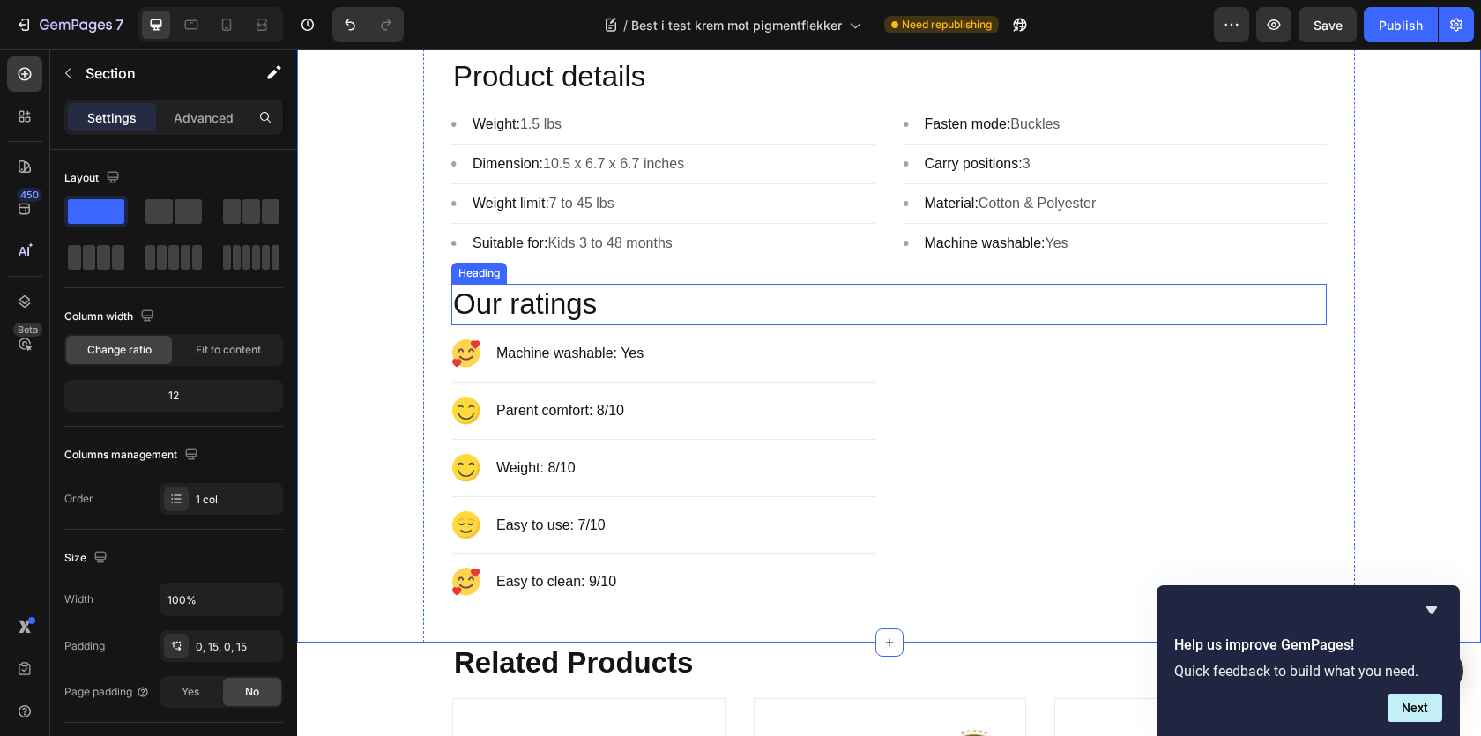
click at [453, 305] on p "Our ratings" at bounding box center [889, 305] width 872 height 38
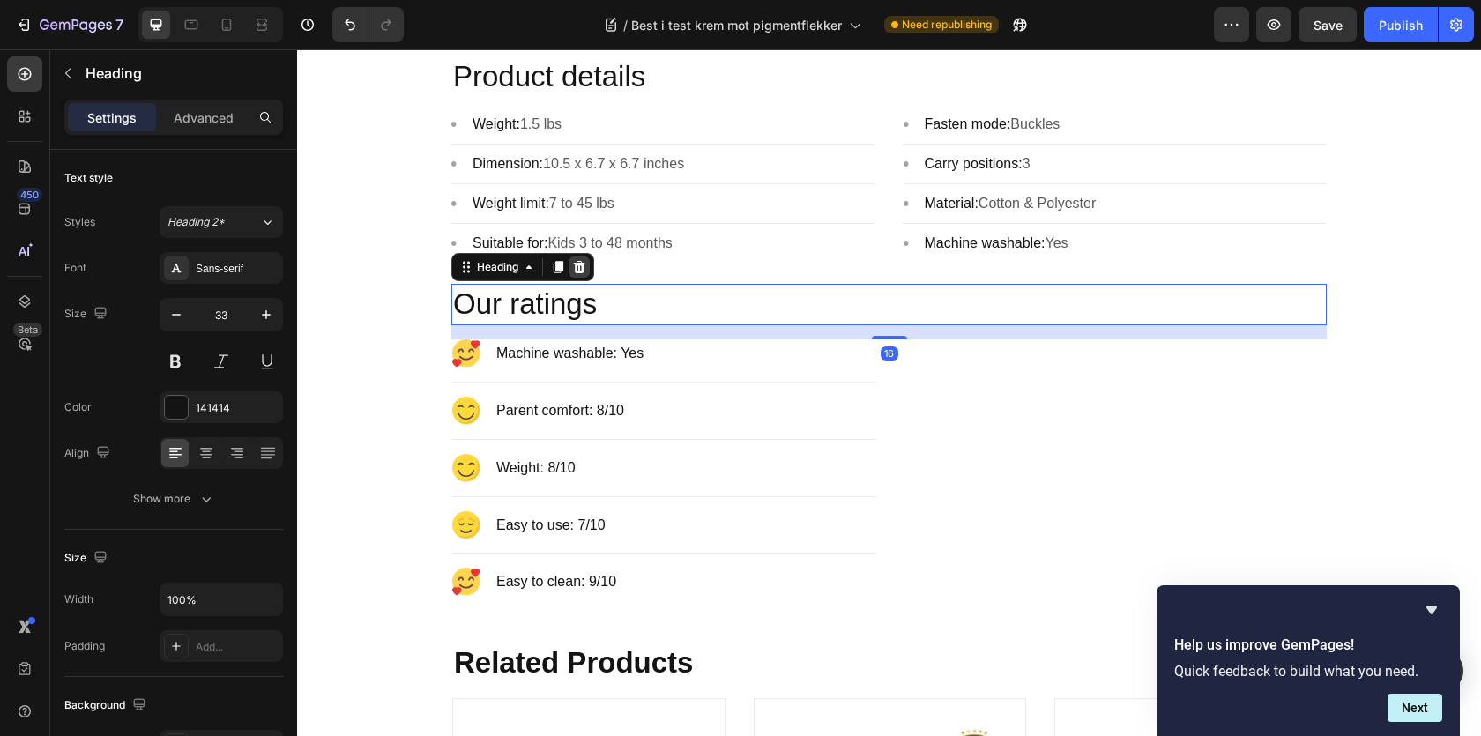
click at [583, 273] on icon at bounding box center [579, 267] width 11 height 12
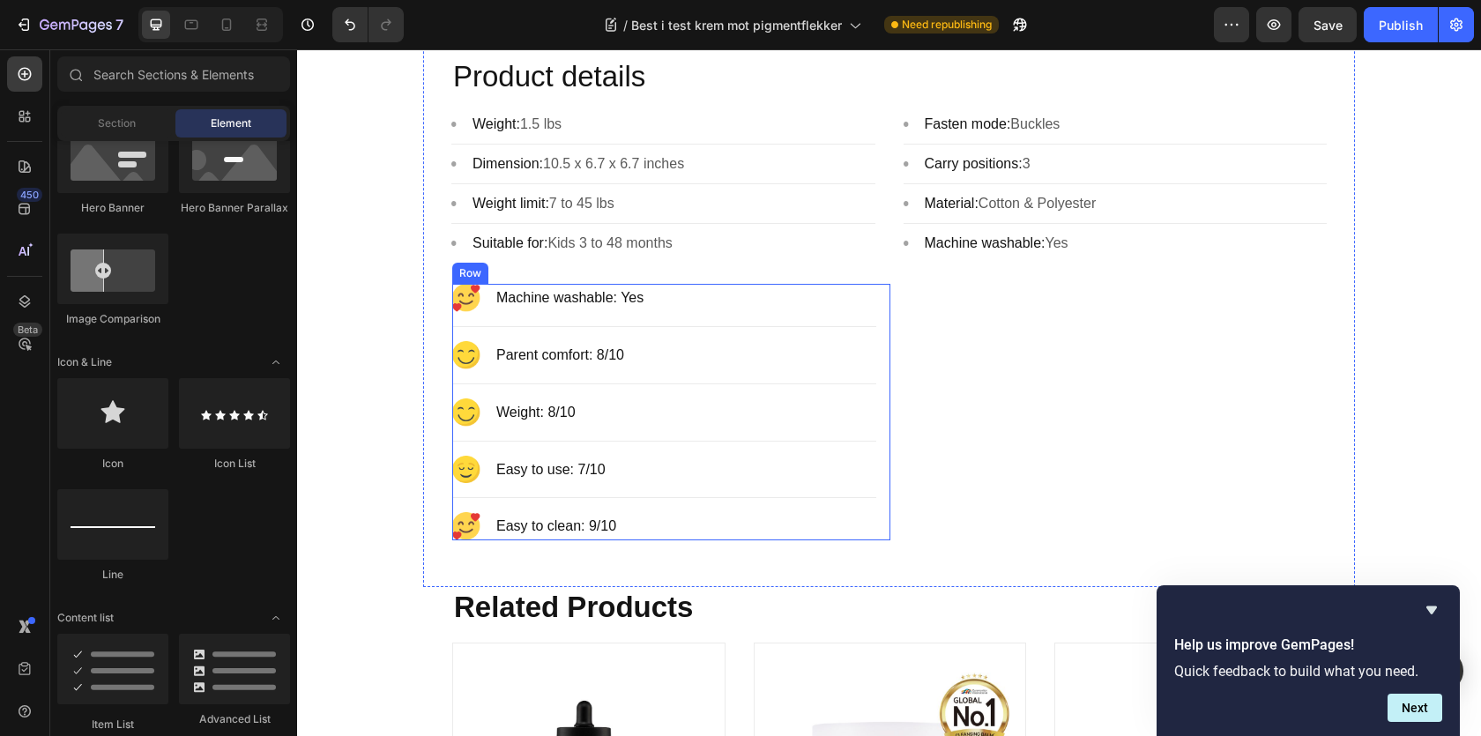
click at [887, 302] on div "Image Machine washable: Yes Text block Row Title Line Image Parent comfort: 8/1…" at bounding box center [671, 412] width 438 height 257
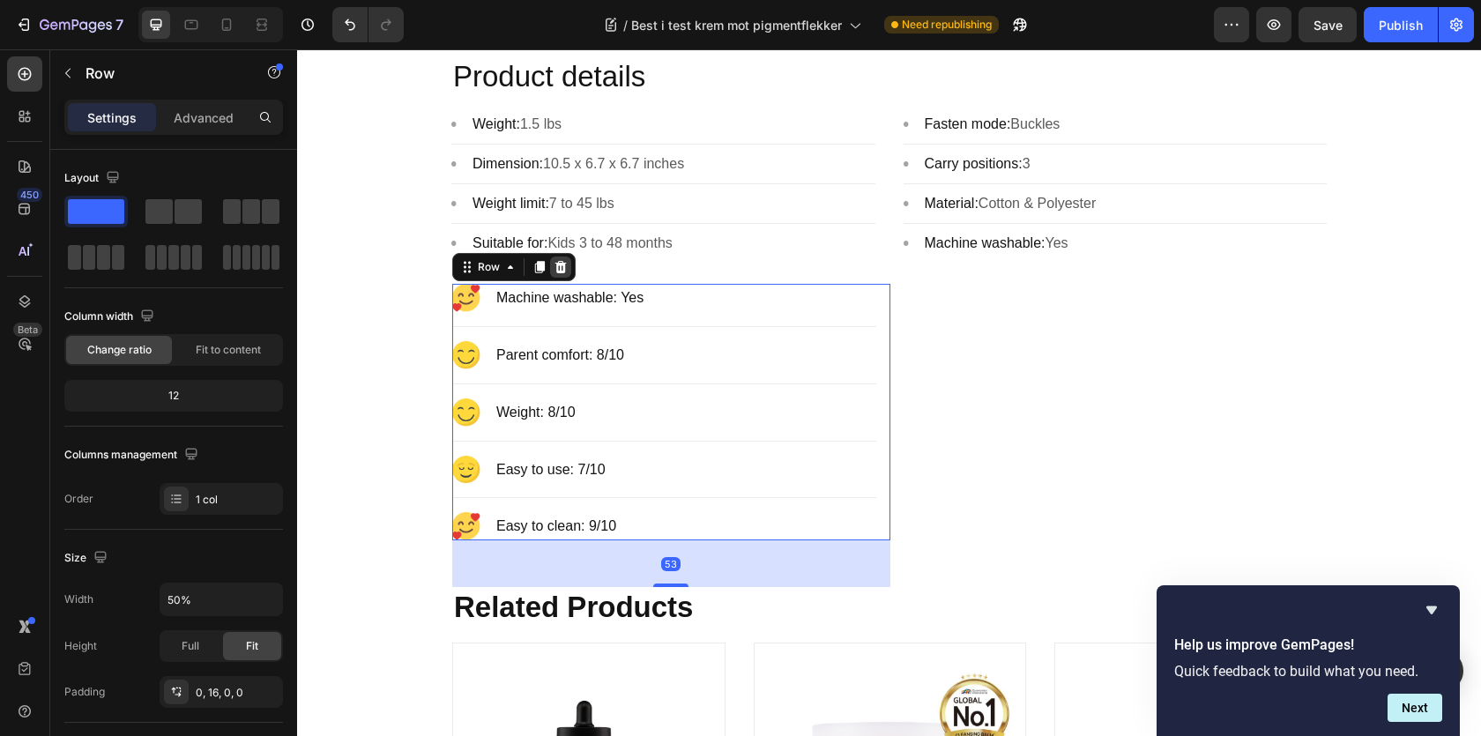
click at [561, 273] on icon at bounding box center [560, 267] width 11 height 12
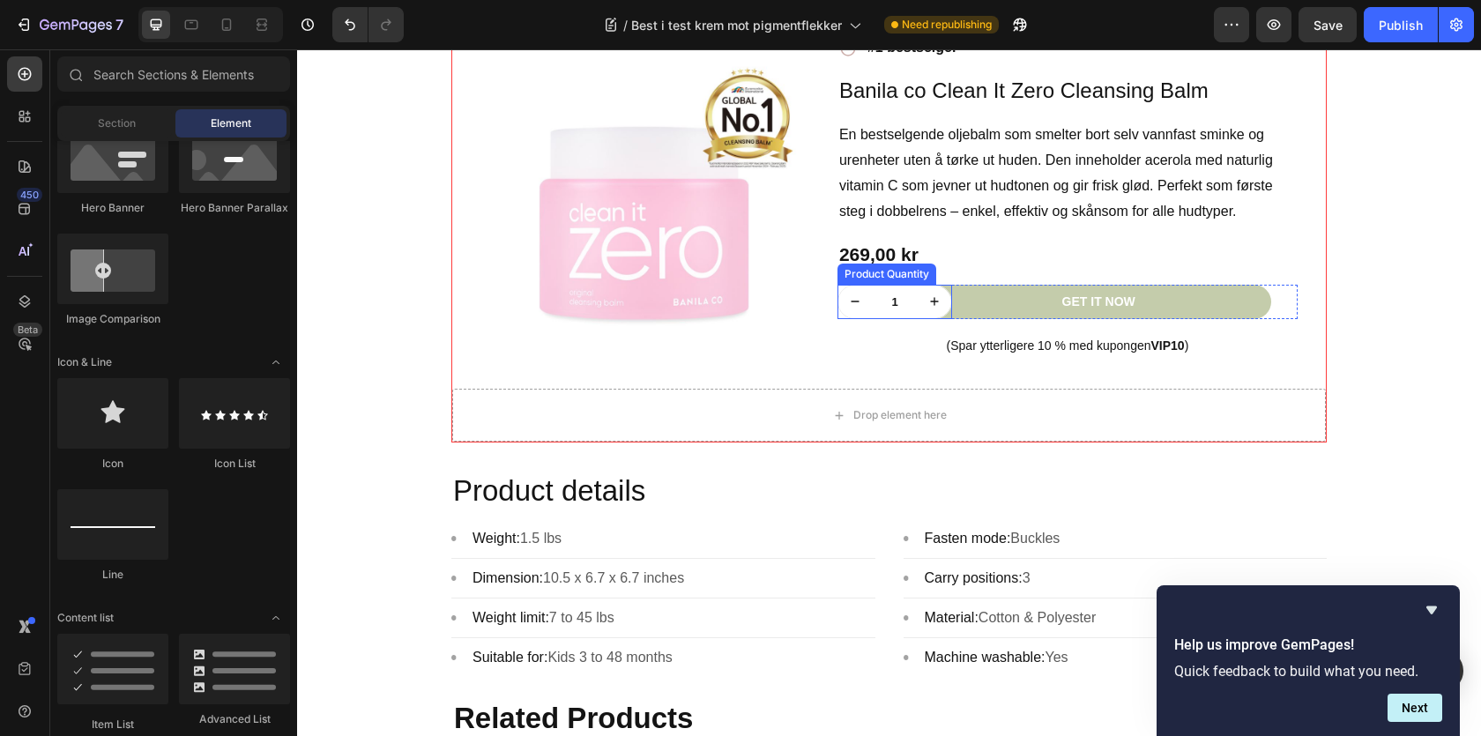
scroll to position [1769, 0]
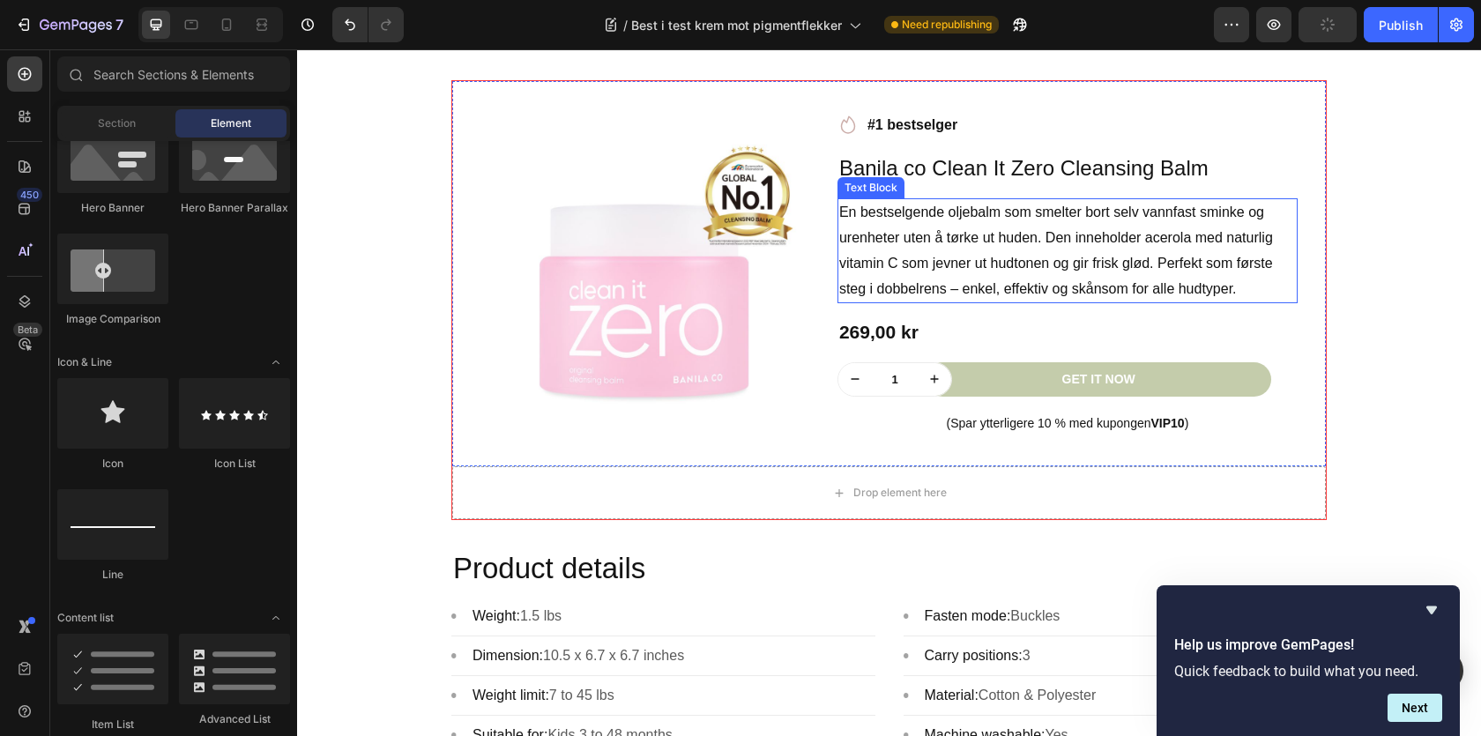
click at [964, 281] on p "En bestselgende oljebalm som smelter bort selv vannfast sminke og urenheter ute…" at bounding box center [1067, 250] width 457 height 101
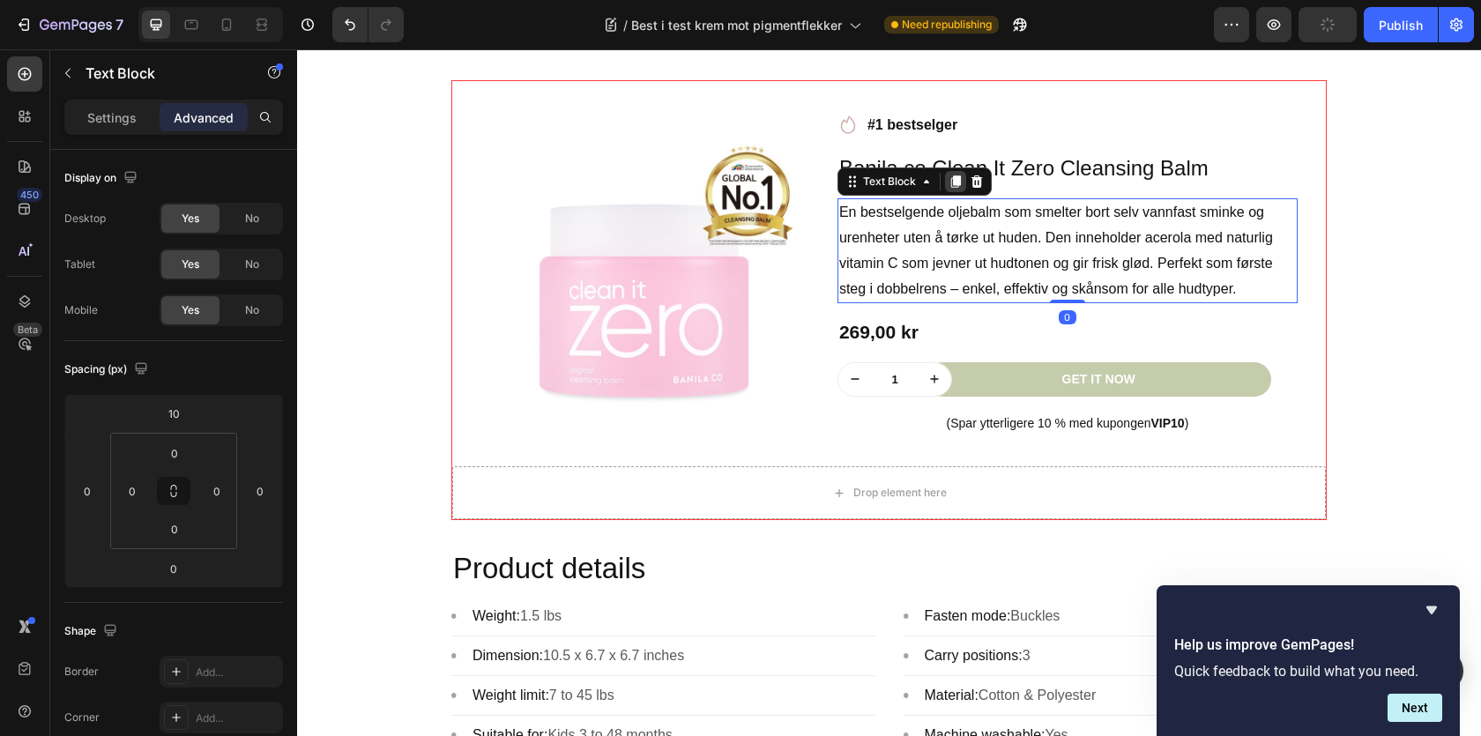
click at [949, 186] on icon at bounding box center [956, 182] width 14 height 14
click at [948, 186] on h1 "Banila co Clean It Zero Cleansing Balm" at bounding box center [1068, 168] width 460 height 35
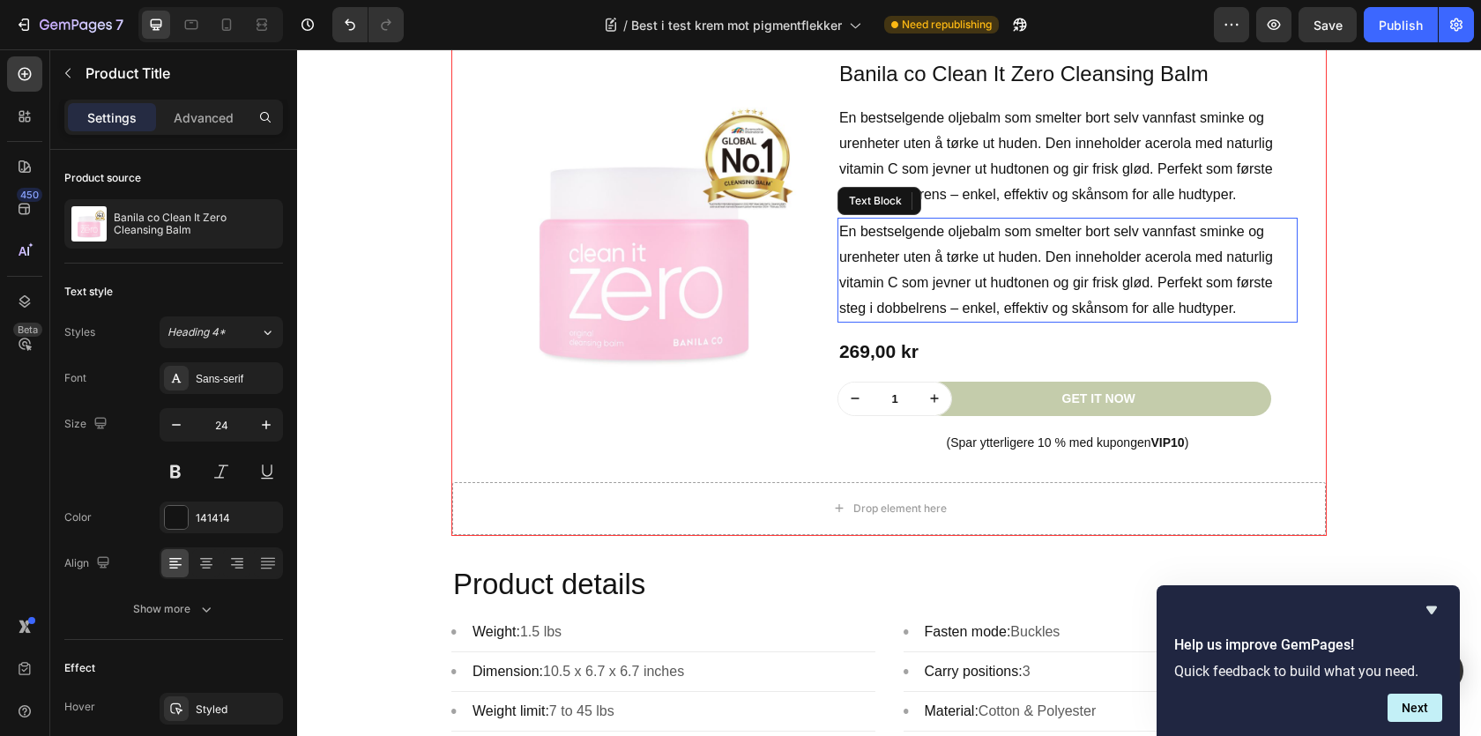
scroll to position [1936, 0]
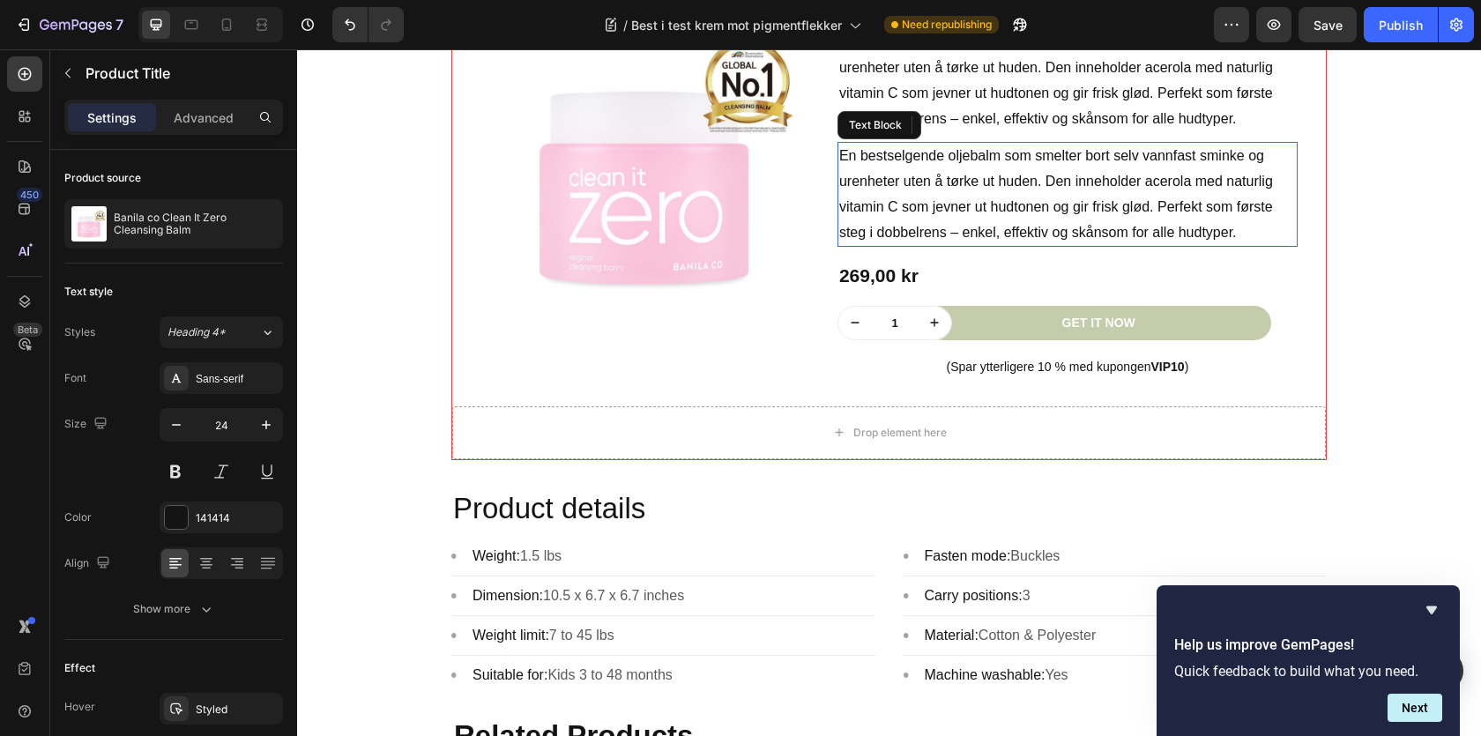
click at [891, 227] on p "En bestselgende oljebalm som smelter bort selv vannfast sminke og urenheter ute…" at bounding box center [1067, 194] width 457 height 101
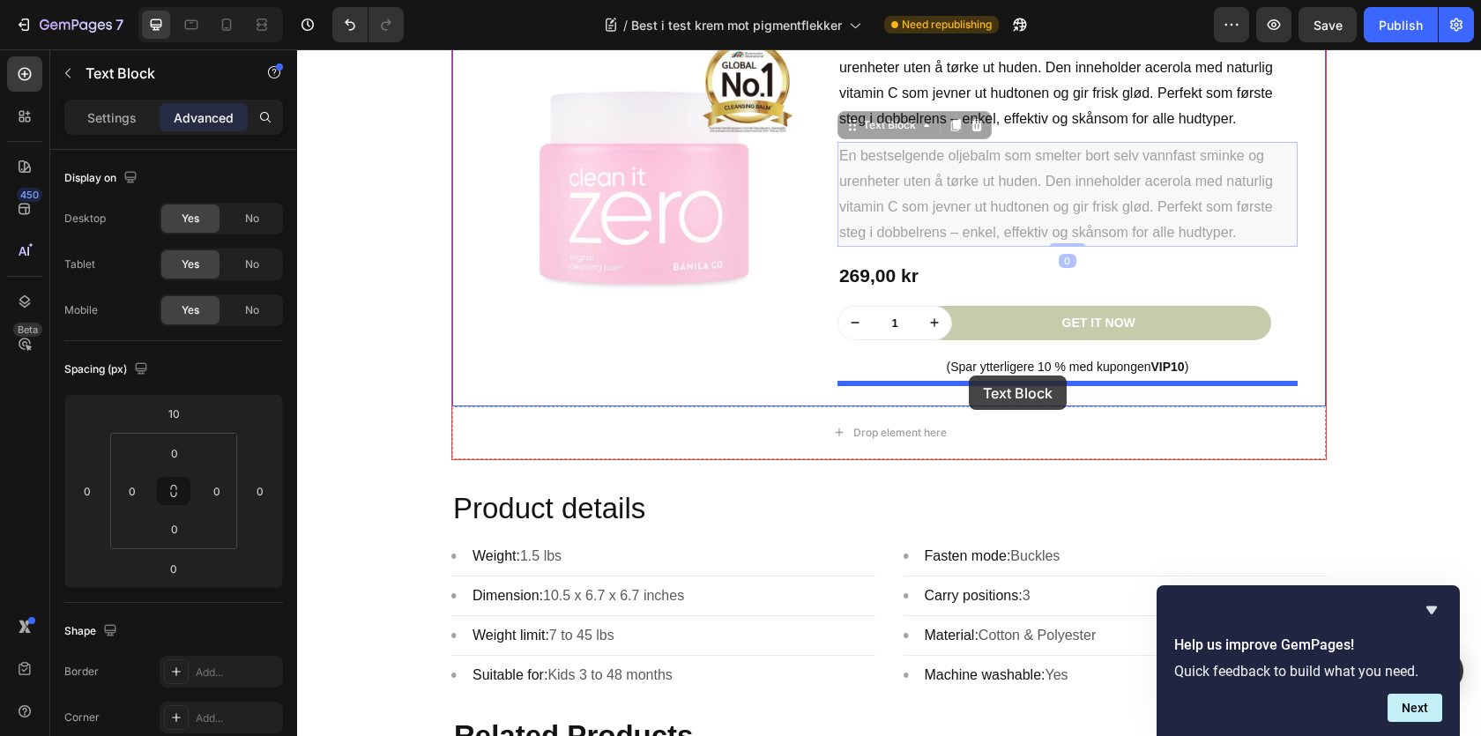
drag, startPoint x: 897, startPoint y: 135, endPoint x: 970, endPoint y: 378, distance: 253.8
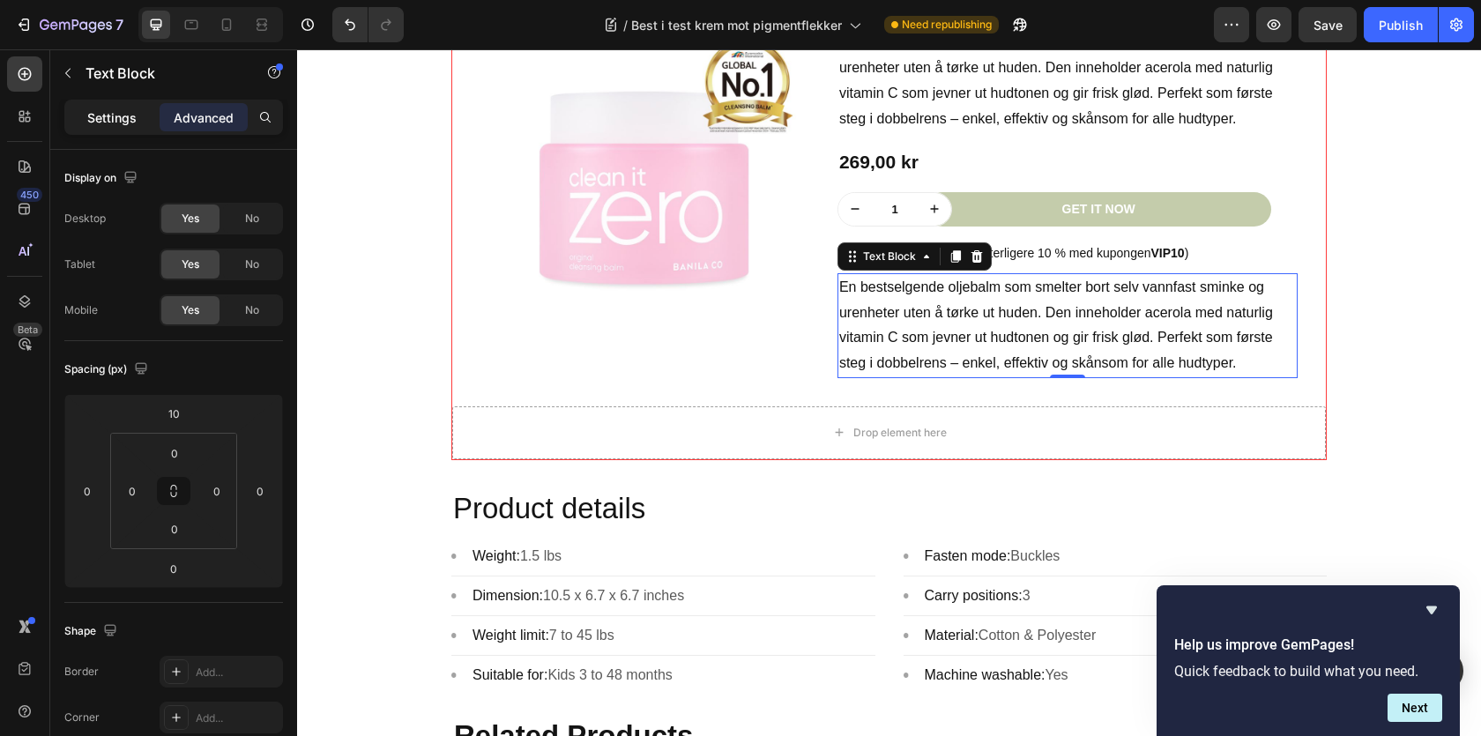
click at [116, 129] on div "Settings" at bounding box center [112, 117] width 88 height 28
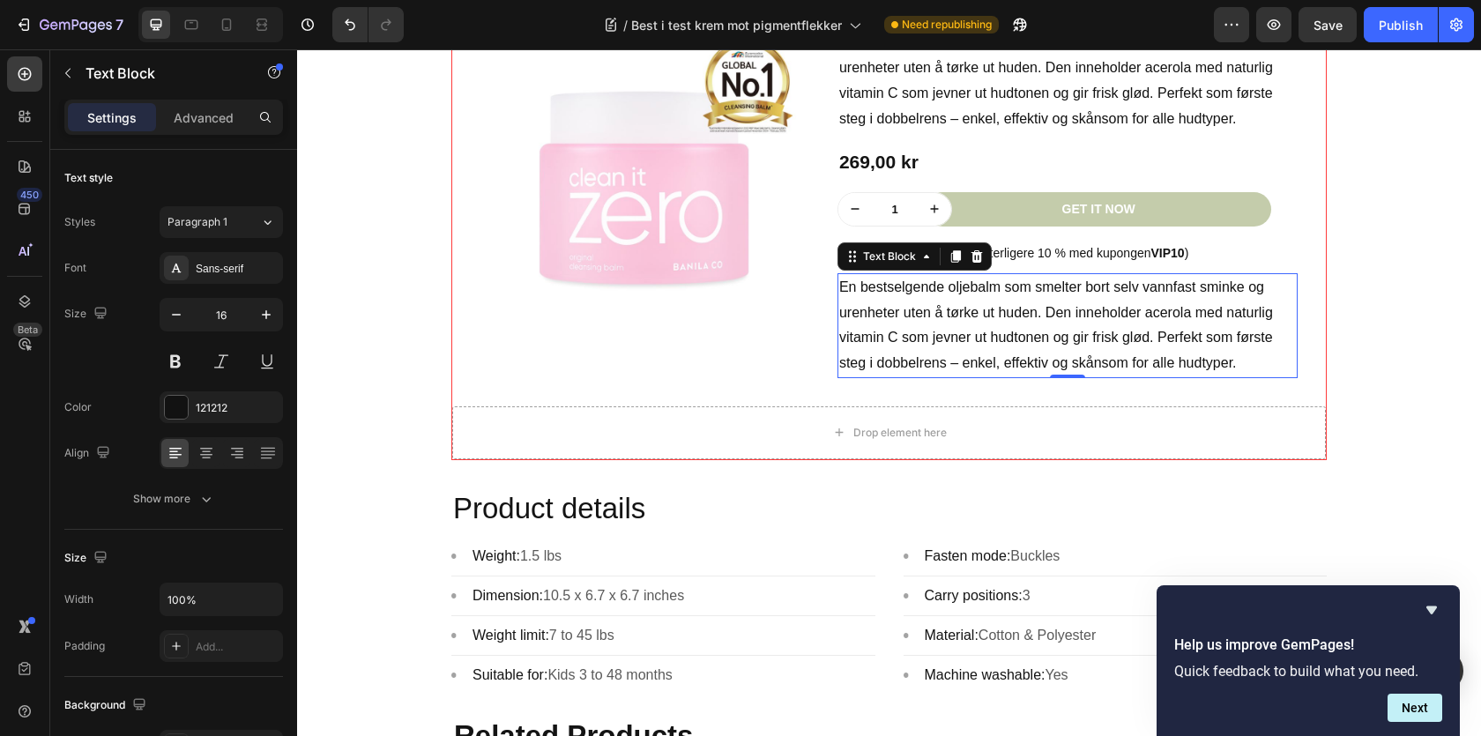
click at [913, 378] on div "En bestselgende oljebalm som smelter bort selv vannfast sminke og urenheter ute…" at bounding box center [1068, 325] width 460 height 105
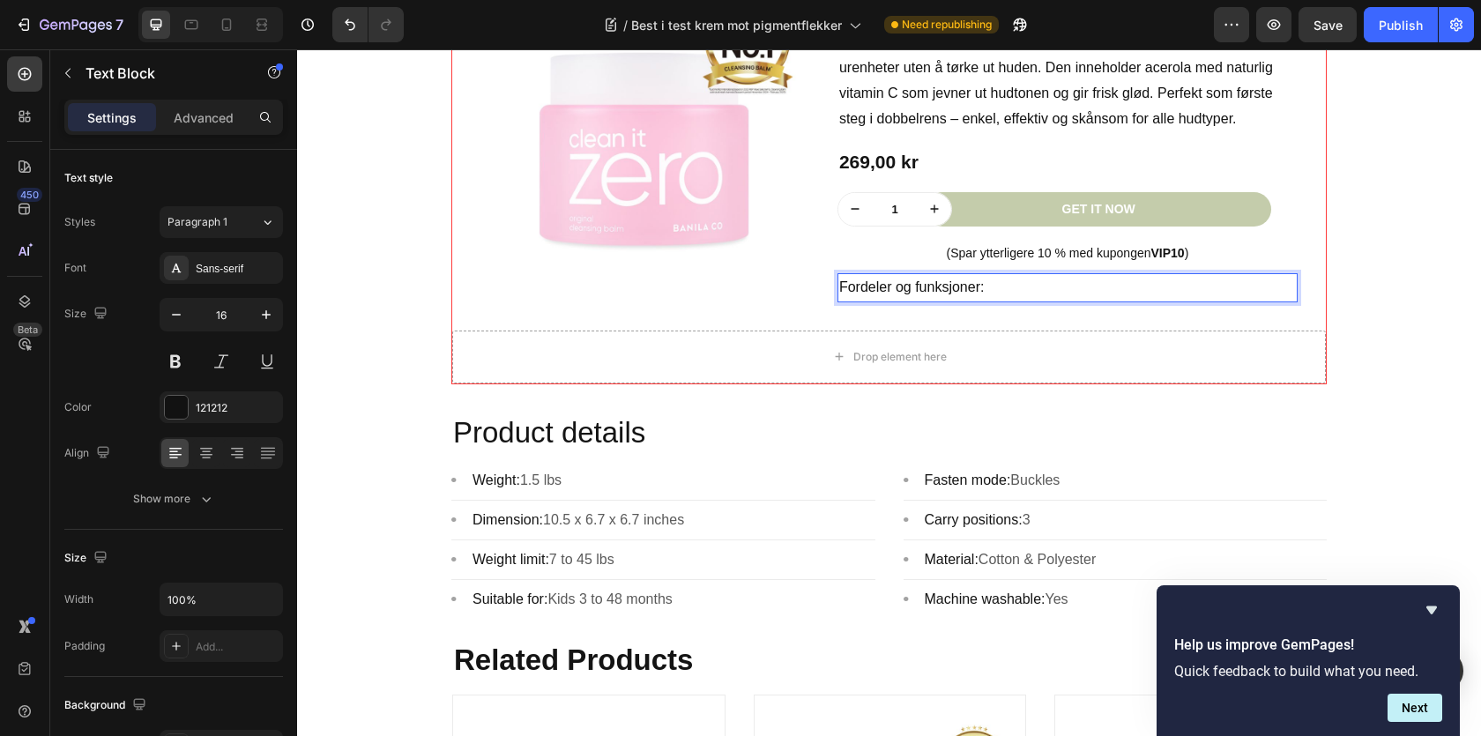
click at [973, 293] on p "Fordeler og funksjoner:" at bounding box center [1067, 288] width 457 height 26
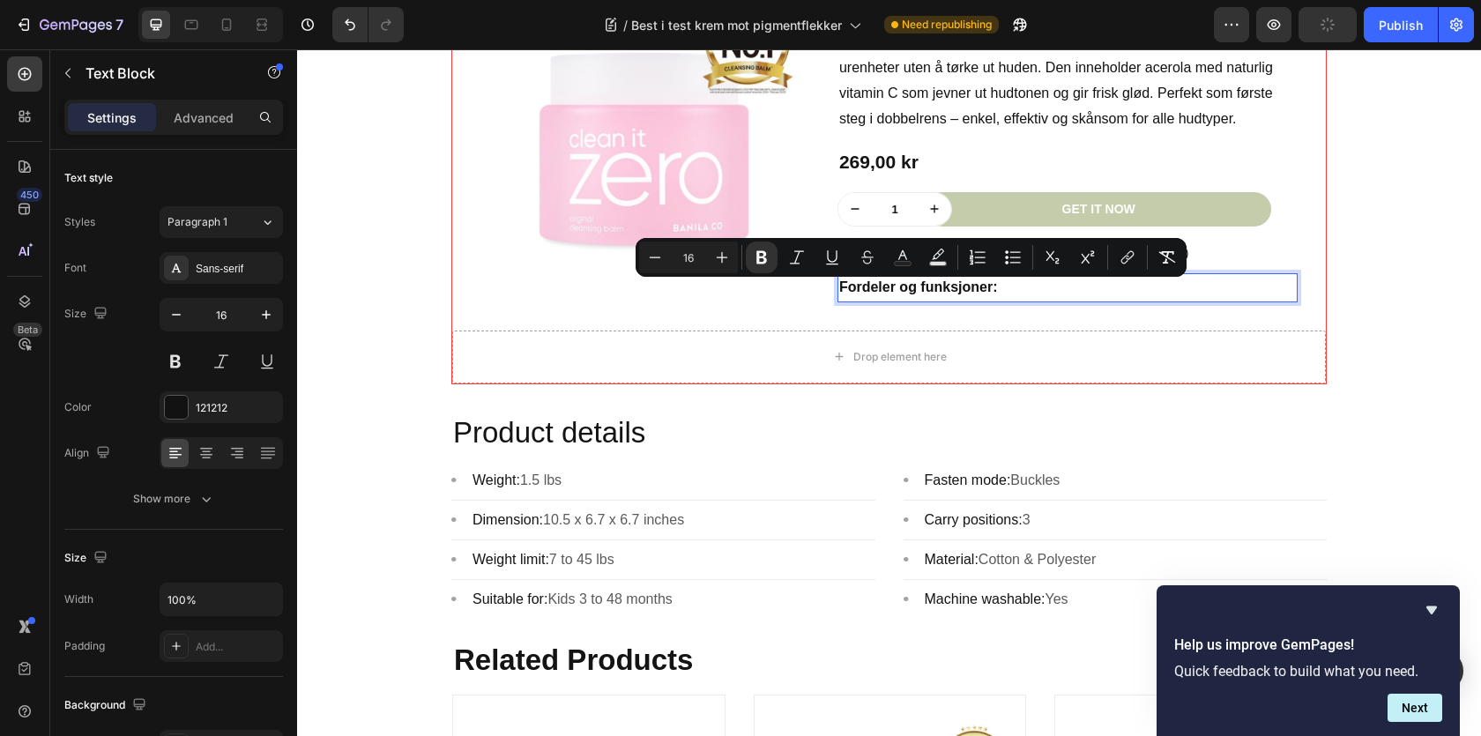
click at [1047, 280] on p "Fordeler og funksjoner:" at bounding box center [1067, 288] width 457 height 26
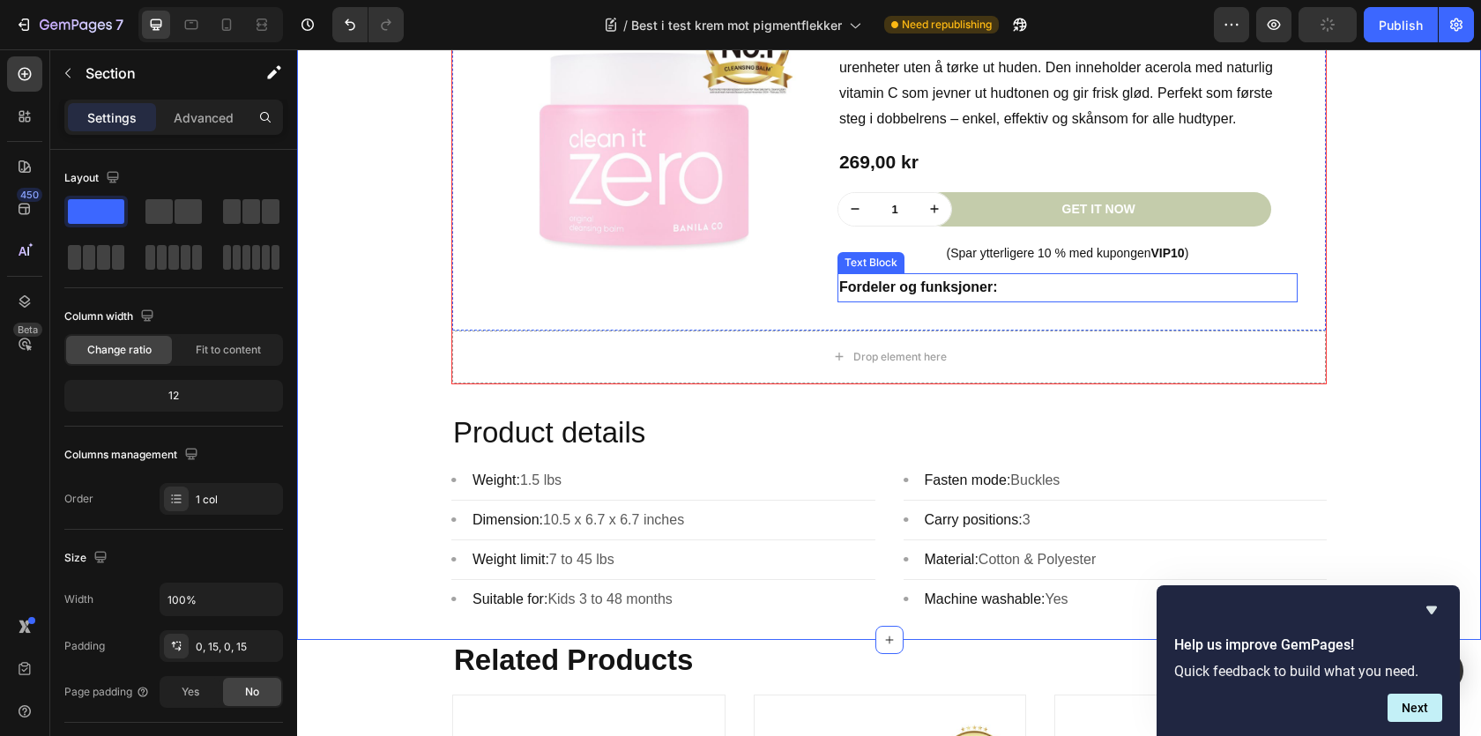
click at [1019, 288] on p "Fordeler og funksjoner:" at bounding box center [1067, 288] width 457 height 26
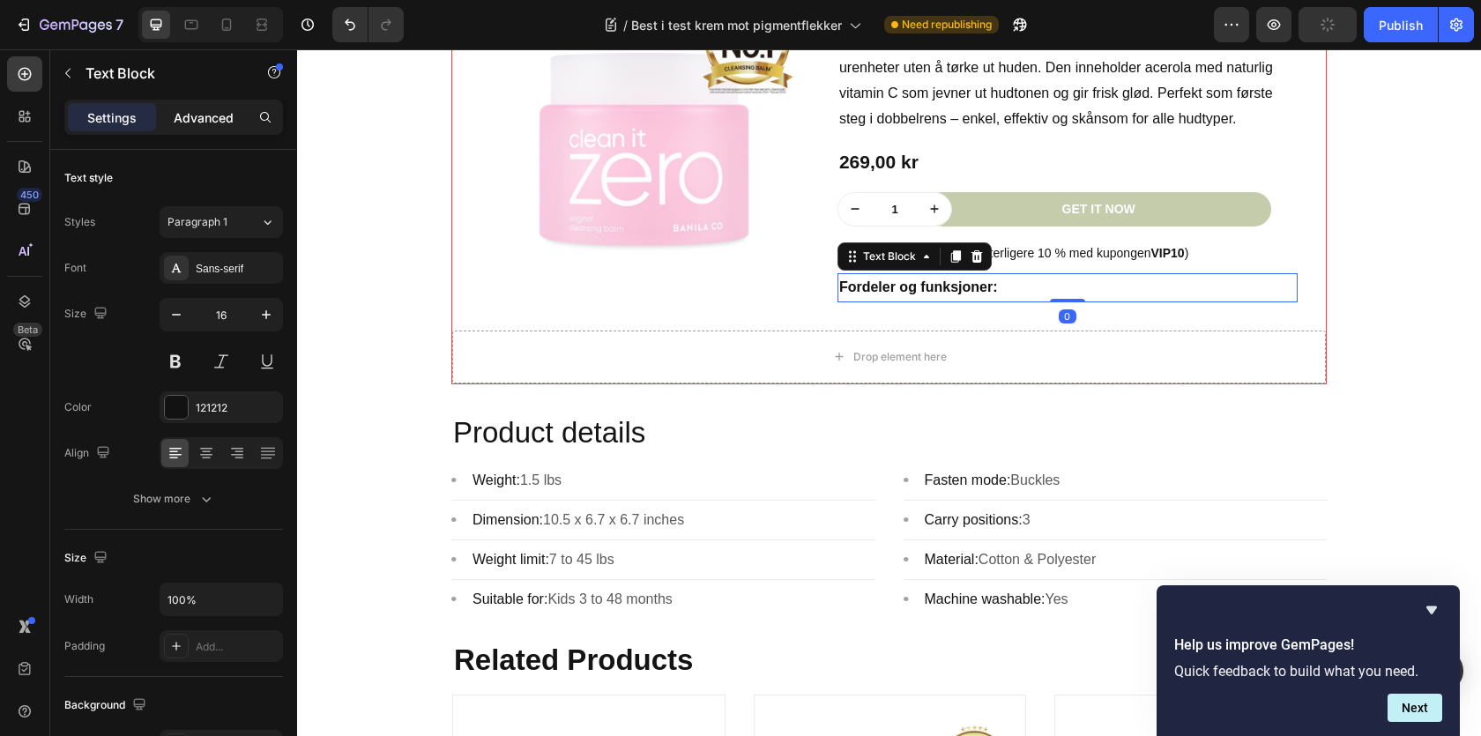
click at [244, 126] on div "Advanced" at bounding box center [204, 117] width 88 height 28
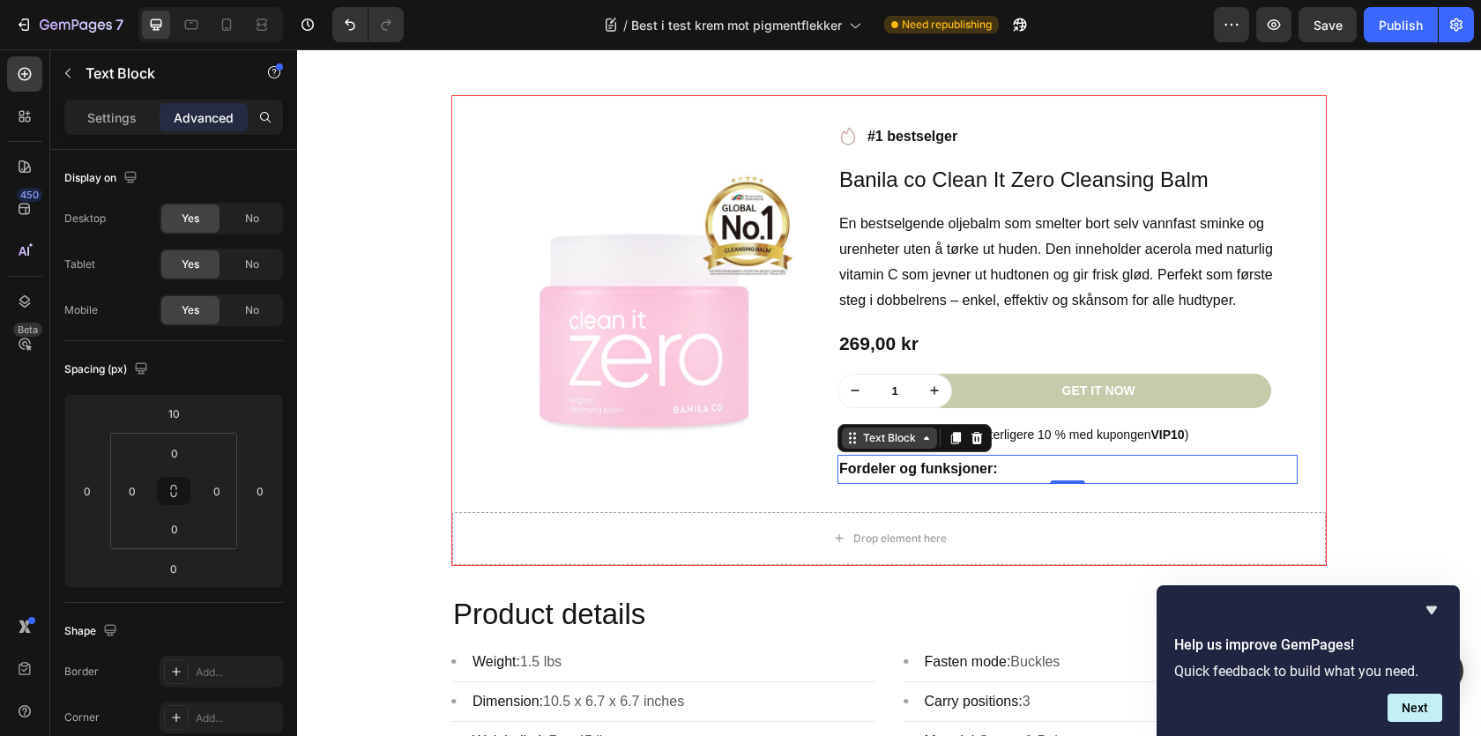
scroll to position [1752, 0]
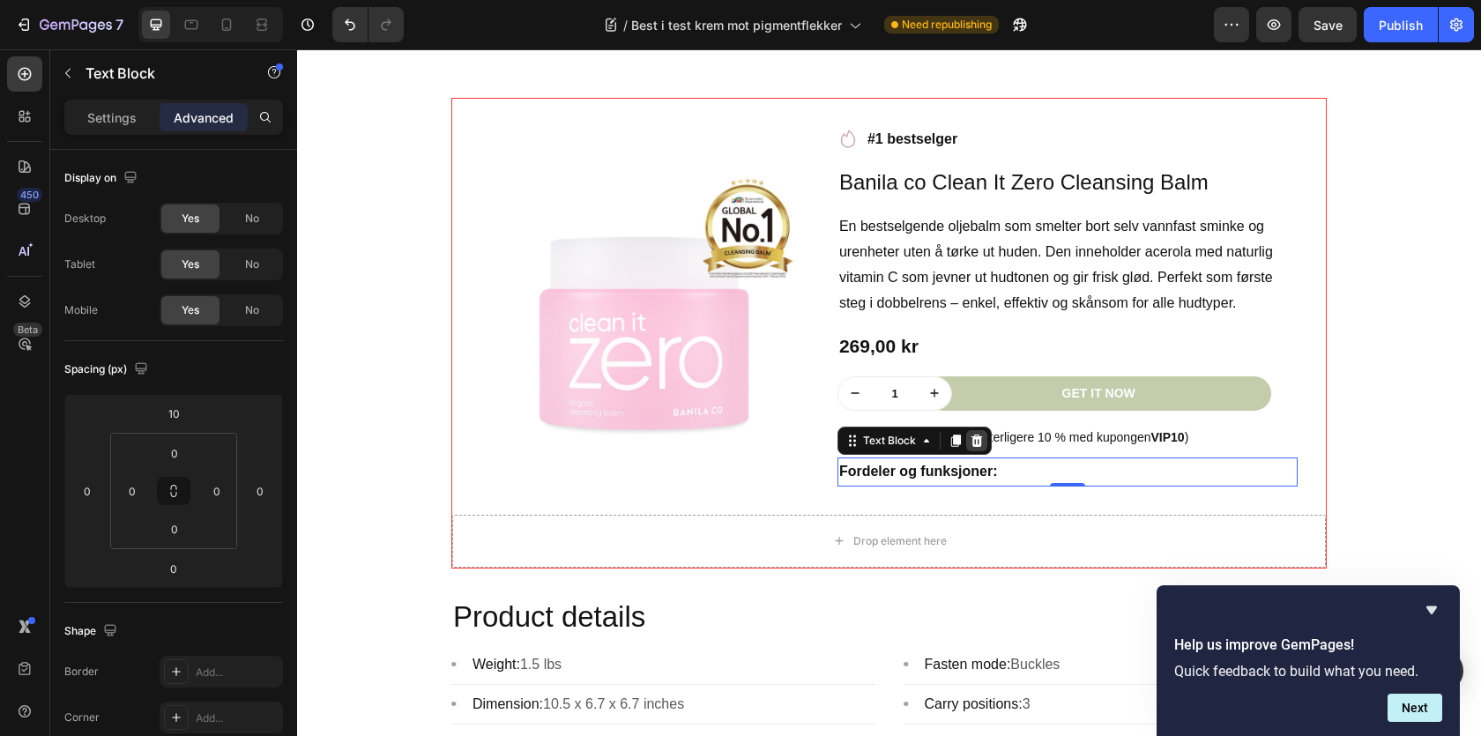
click at [974, 446] on icon at bounding box center [976, 441] width 11 height 12
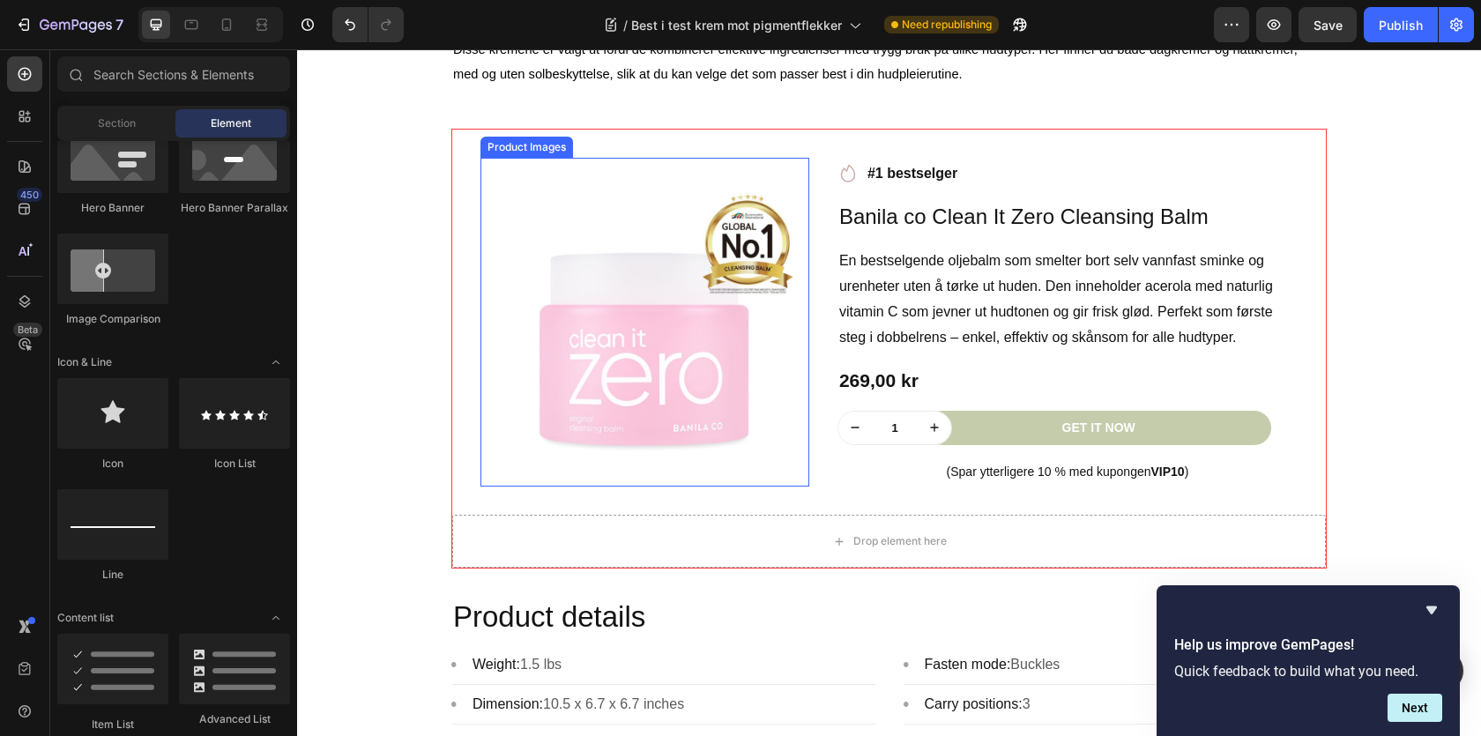
scroll to position [1716, 0]
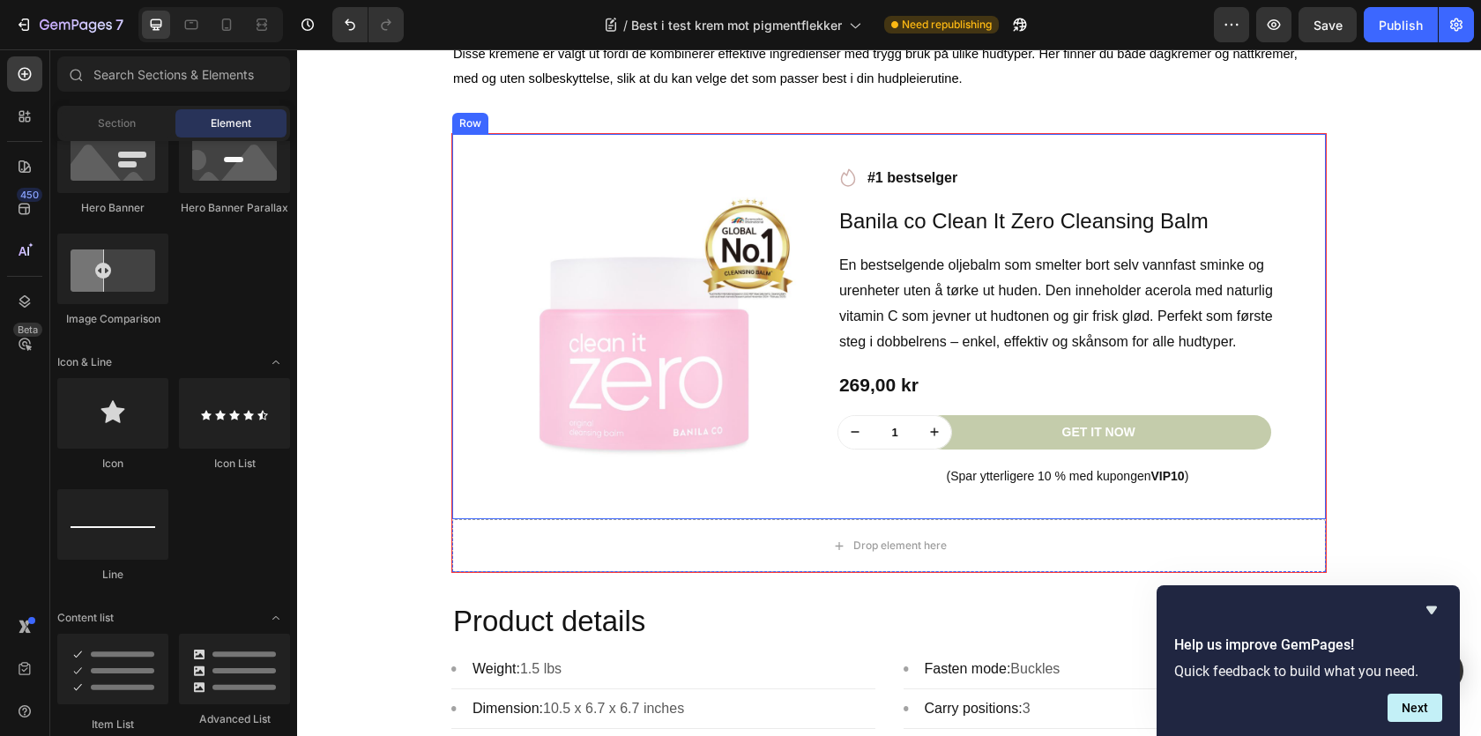
click at [497, 159] on div "Product Images Row Icon #1 bestselger Text block Row Banila co Clean It Zero Cl…" at bounding box center [889, 326] width 874 height 385
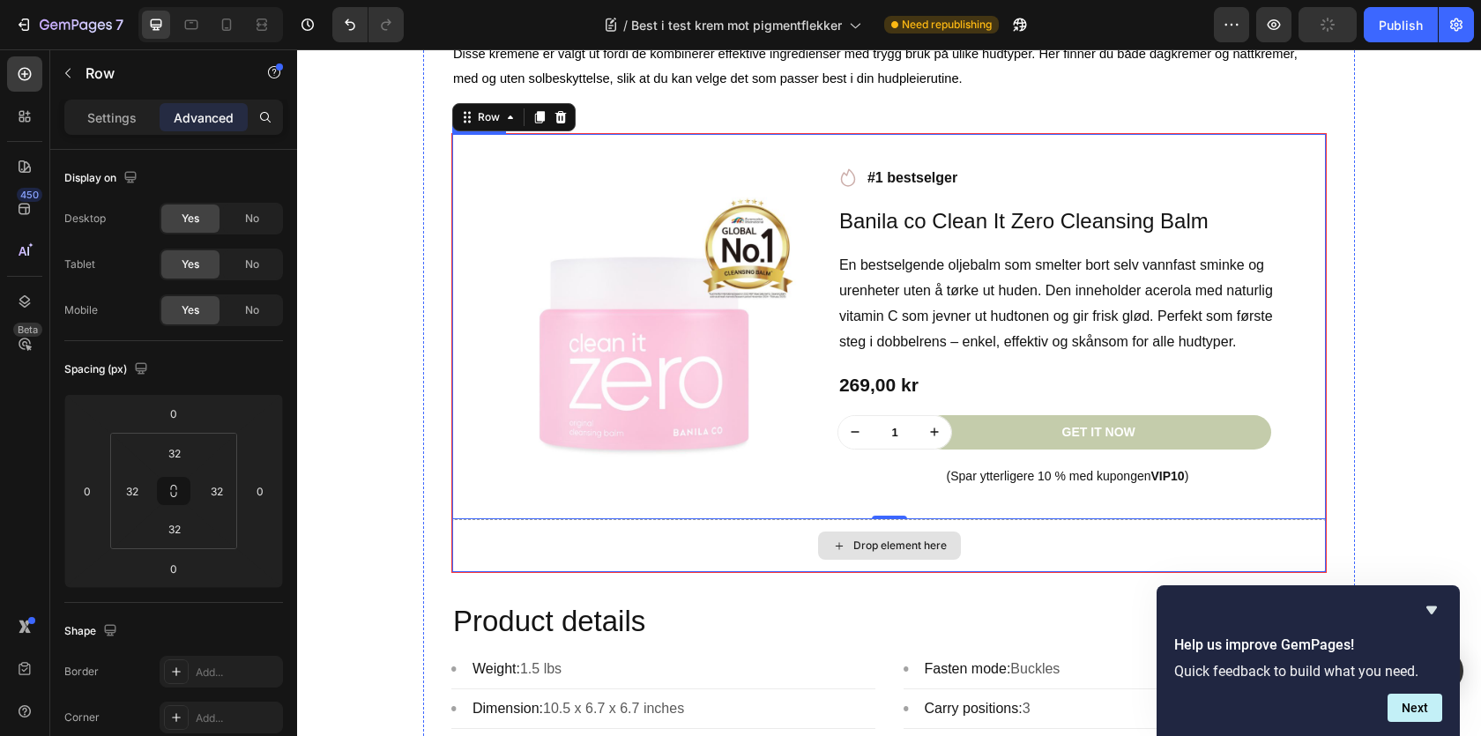
click at [708, 549] on div "Drop element here" at bounding box center [889, 545] width 874 height 53
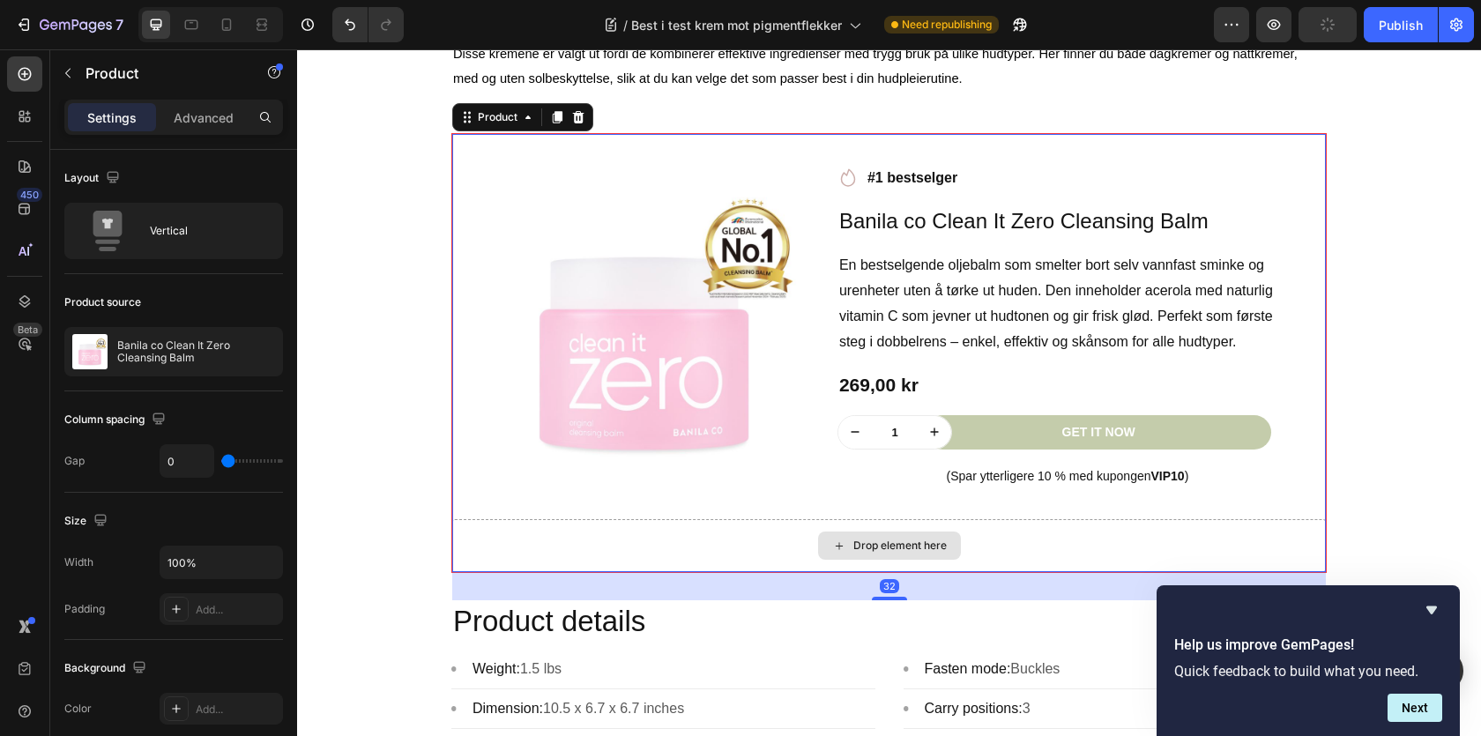
click at [756, 543] on div "Drop element here" at bounding box center [889, 545] width 874 height 53
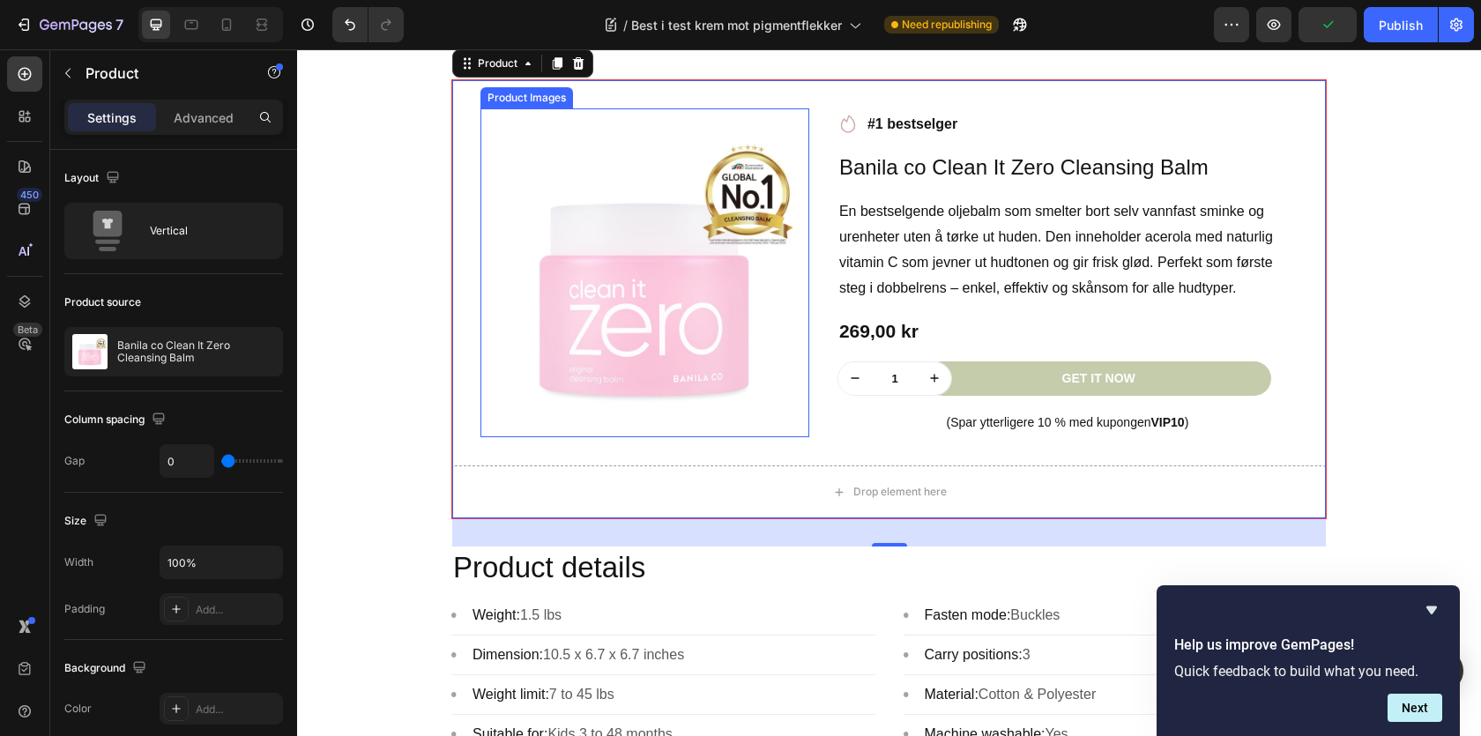
scroll to position [1794, 0]
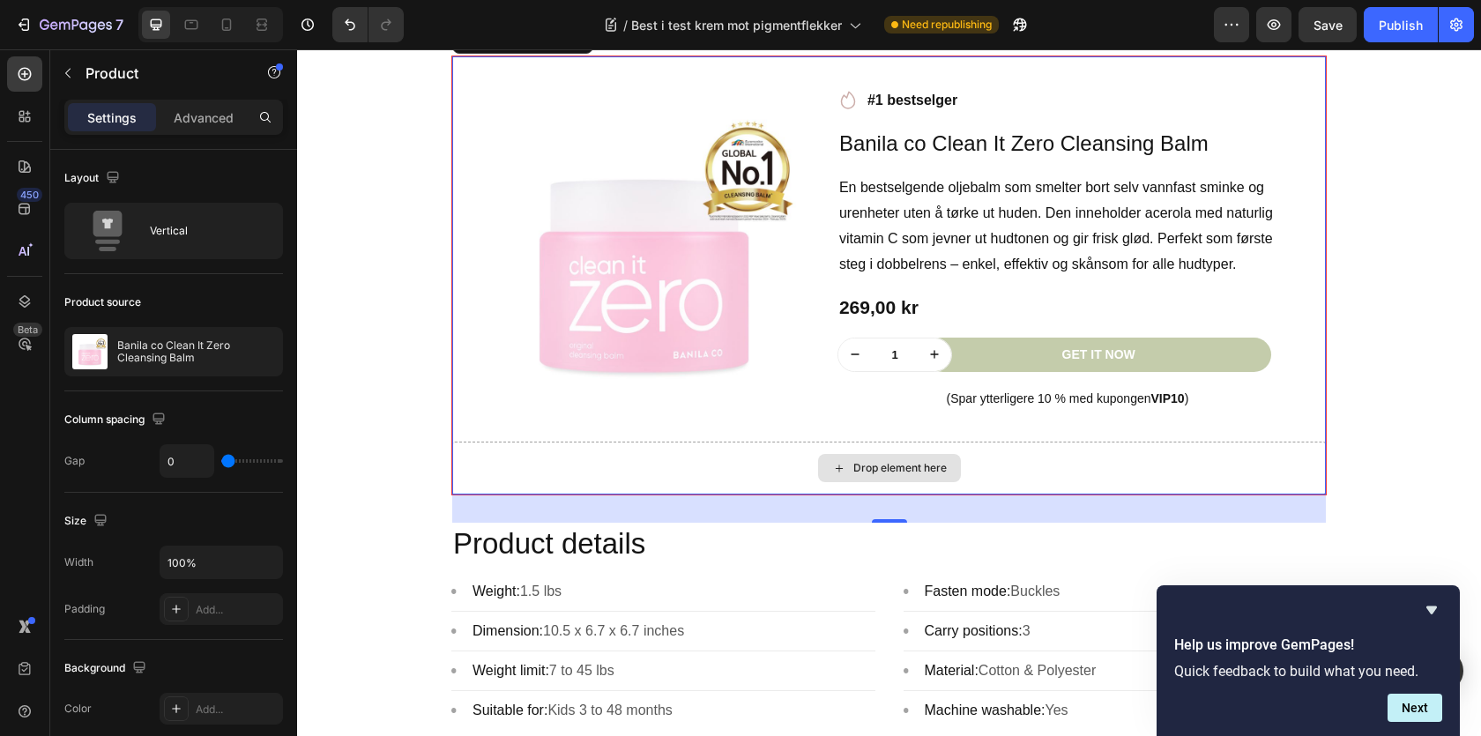
click at [1004, 467] on div "Drop element here" at bounding box center [889, 468] width 874 height 53
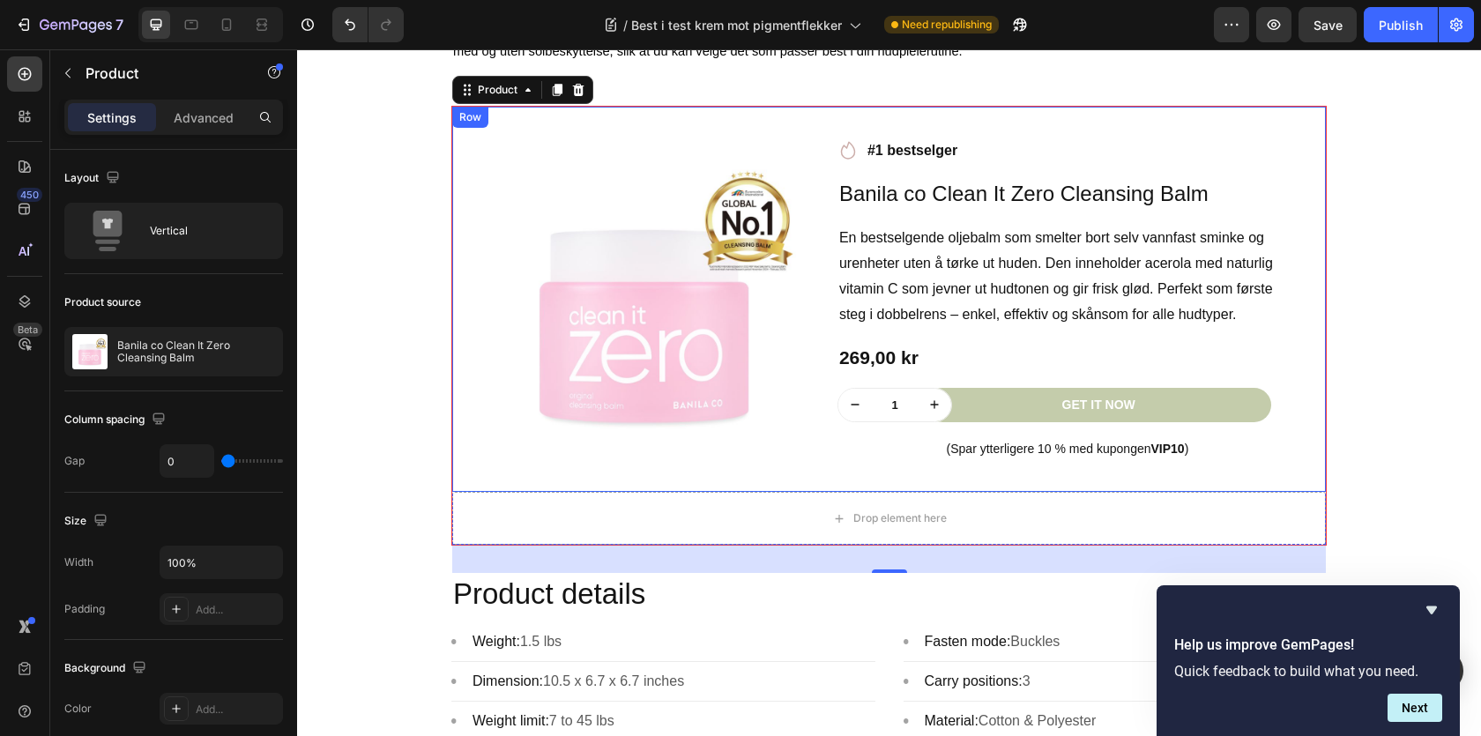
scroll to position [1673, 0]
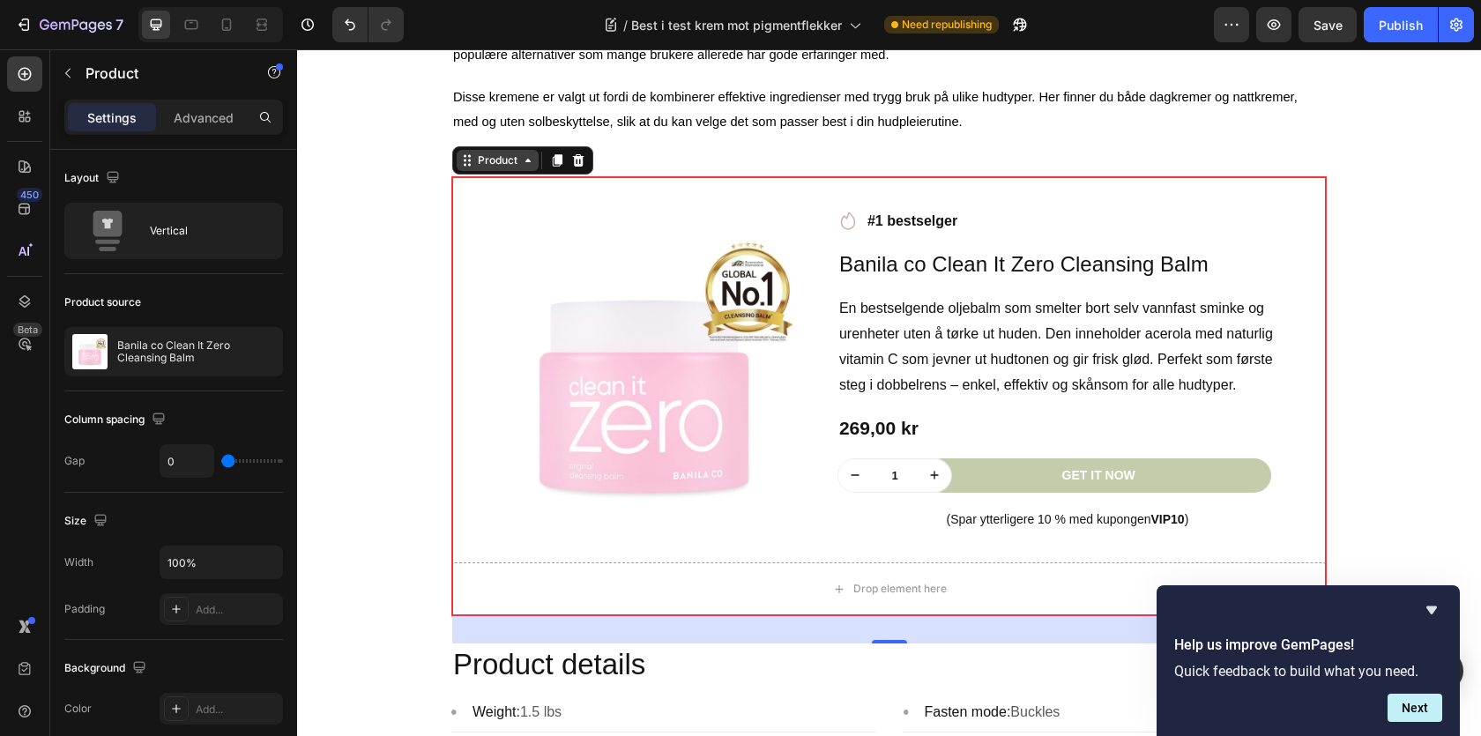
click at [514, 157] on div "Product" at bounding box center [498, 160] width 82 height 21
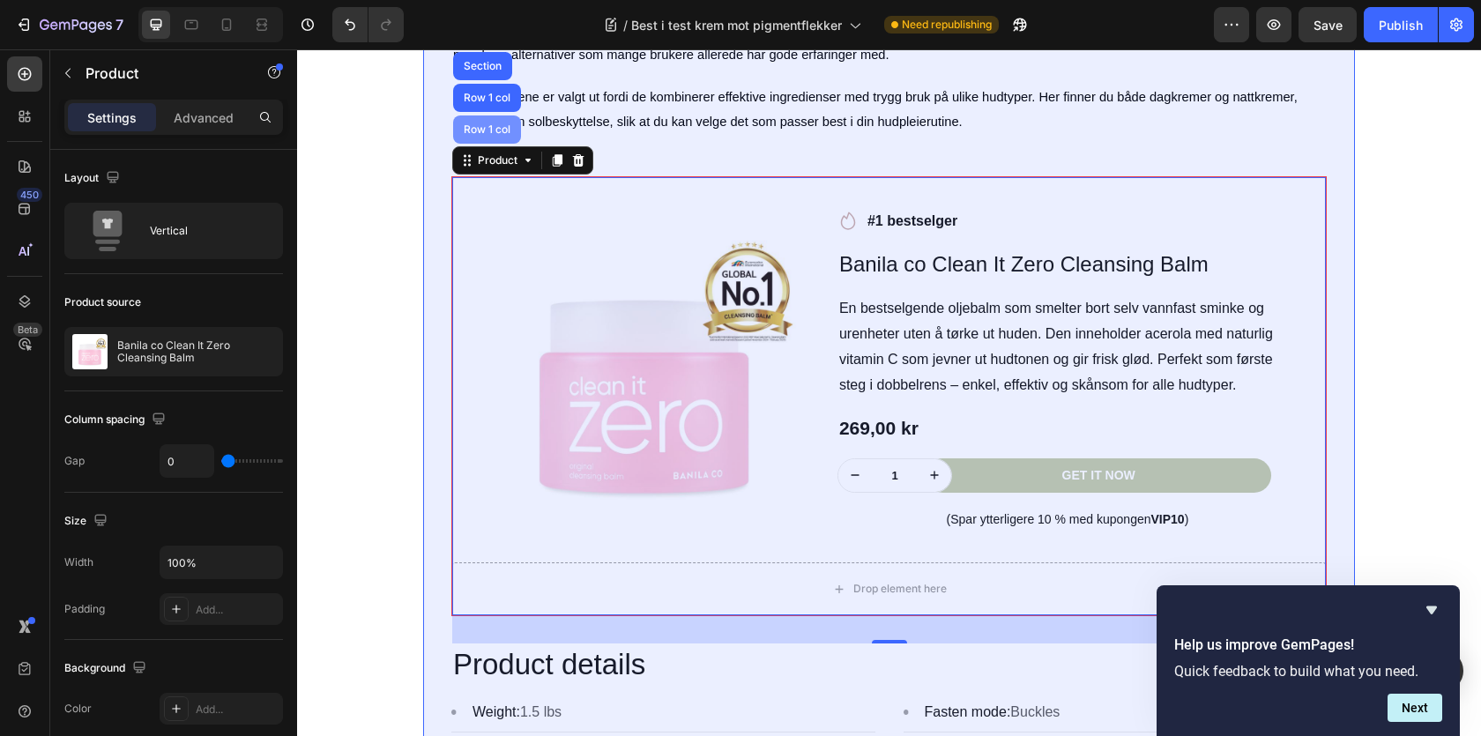
click at [499, 131] on div "Row 1 col" at bounding box center [487, 129] width 54 height 11
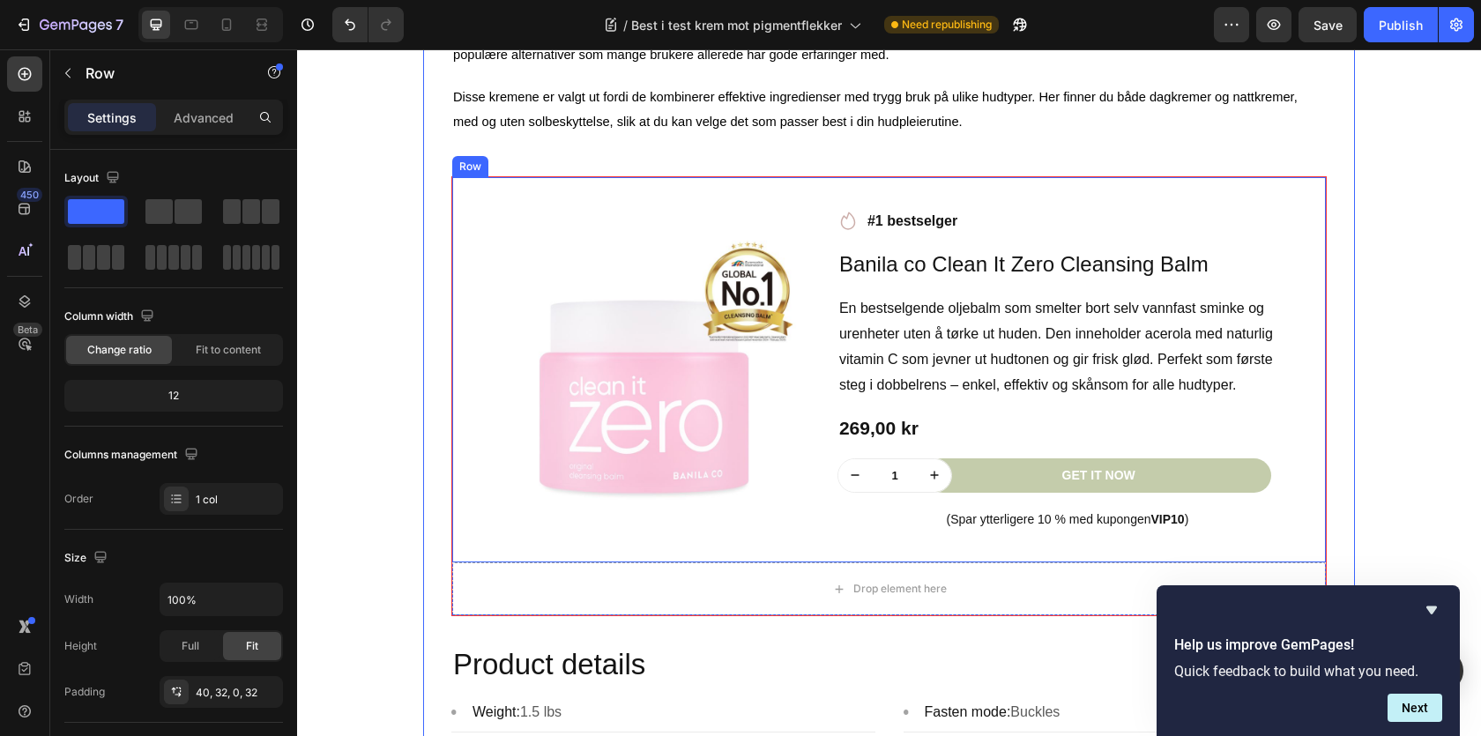
click at [476, 197] on div "Product Images Row Icon #1 bestselger Text block Row Banila co Clean It Zero Cl…" at bounding box center [889, 369] width 874 height 385
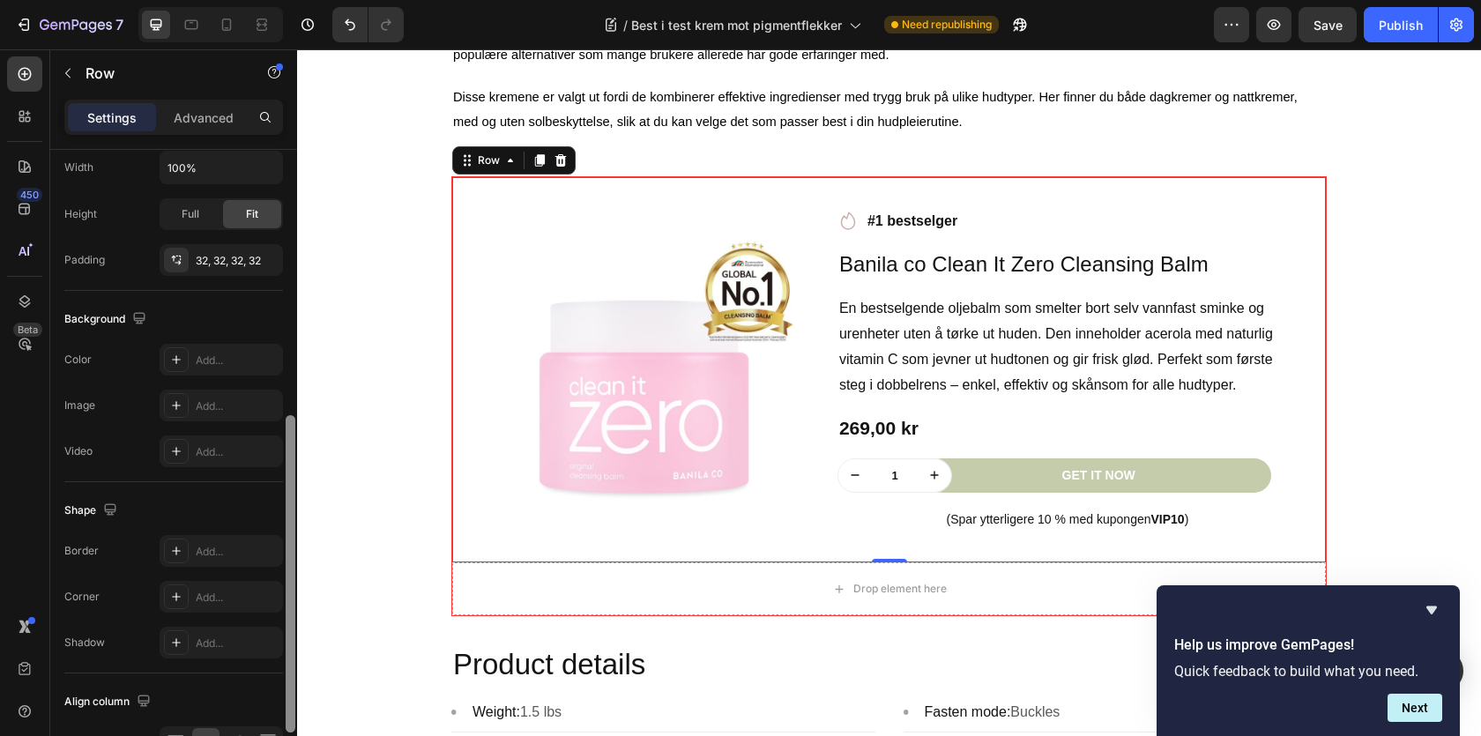
scroll to position [524, 0]
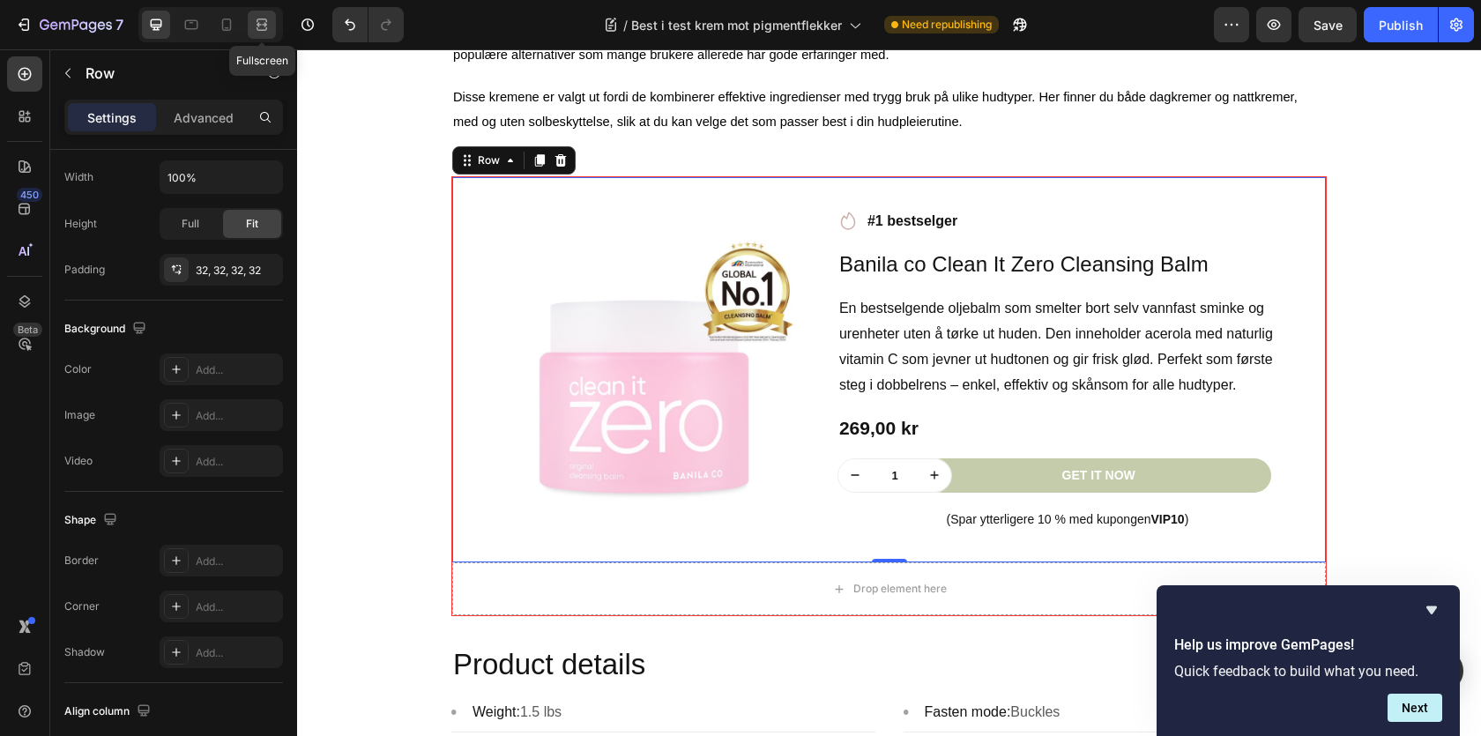
click at [257, 28] on icon at bounding box center [262, 29] width 11 height 4
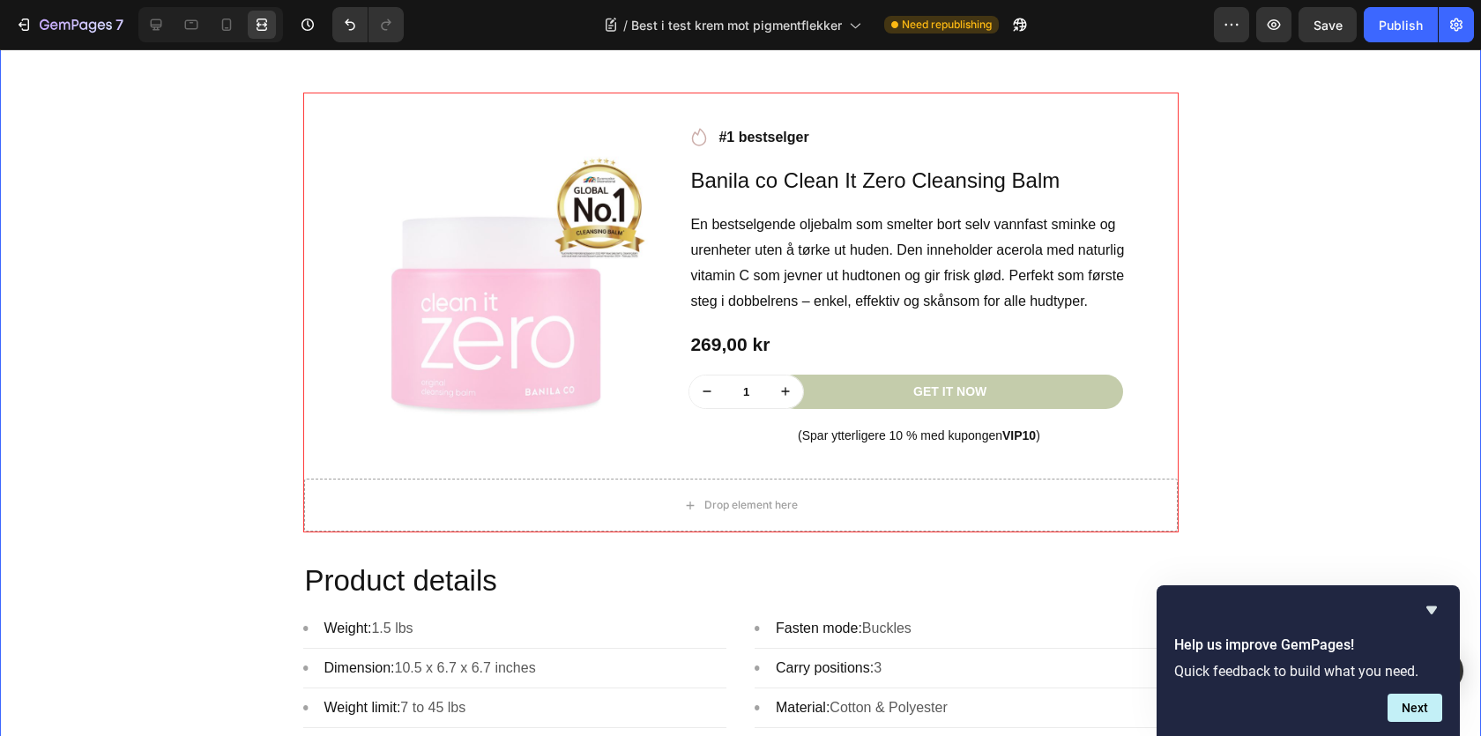
scroll to position [1774, 0]
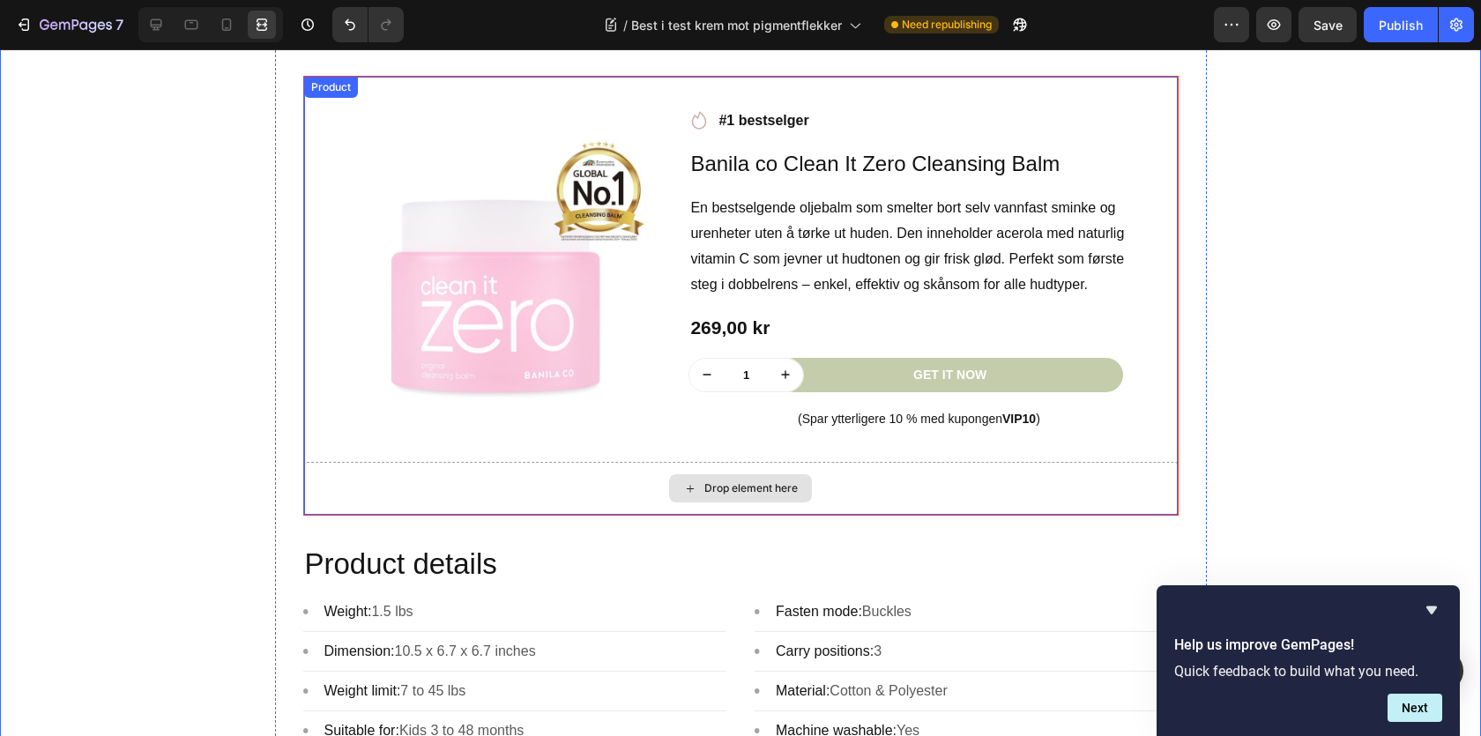
click at [869, 479] on div "Drop element here" at bounding box center [741, 488] width 874 height 53
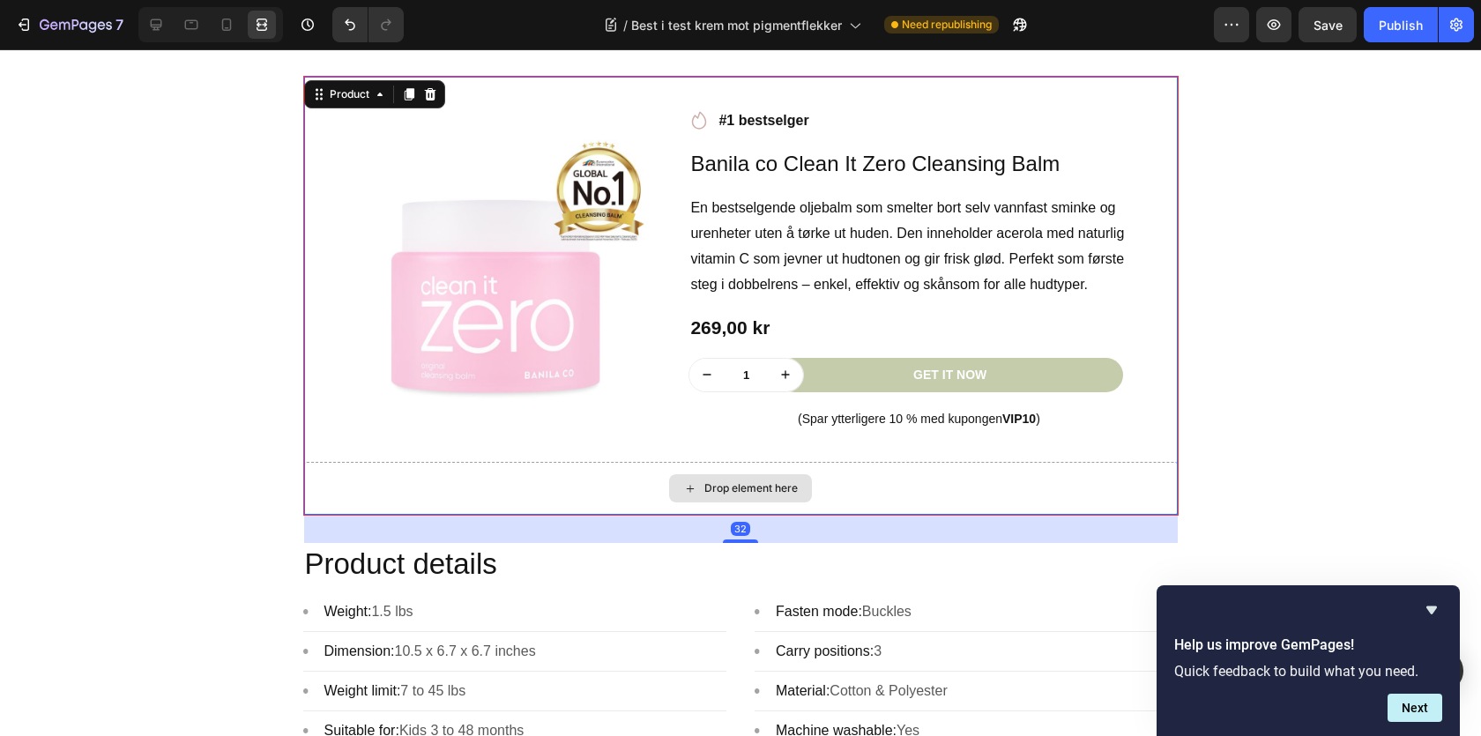
click at [678, 487] on div "Drop element here" at bounding box center [740, 488] width 143 height 28
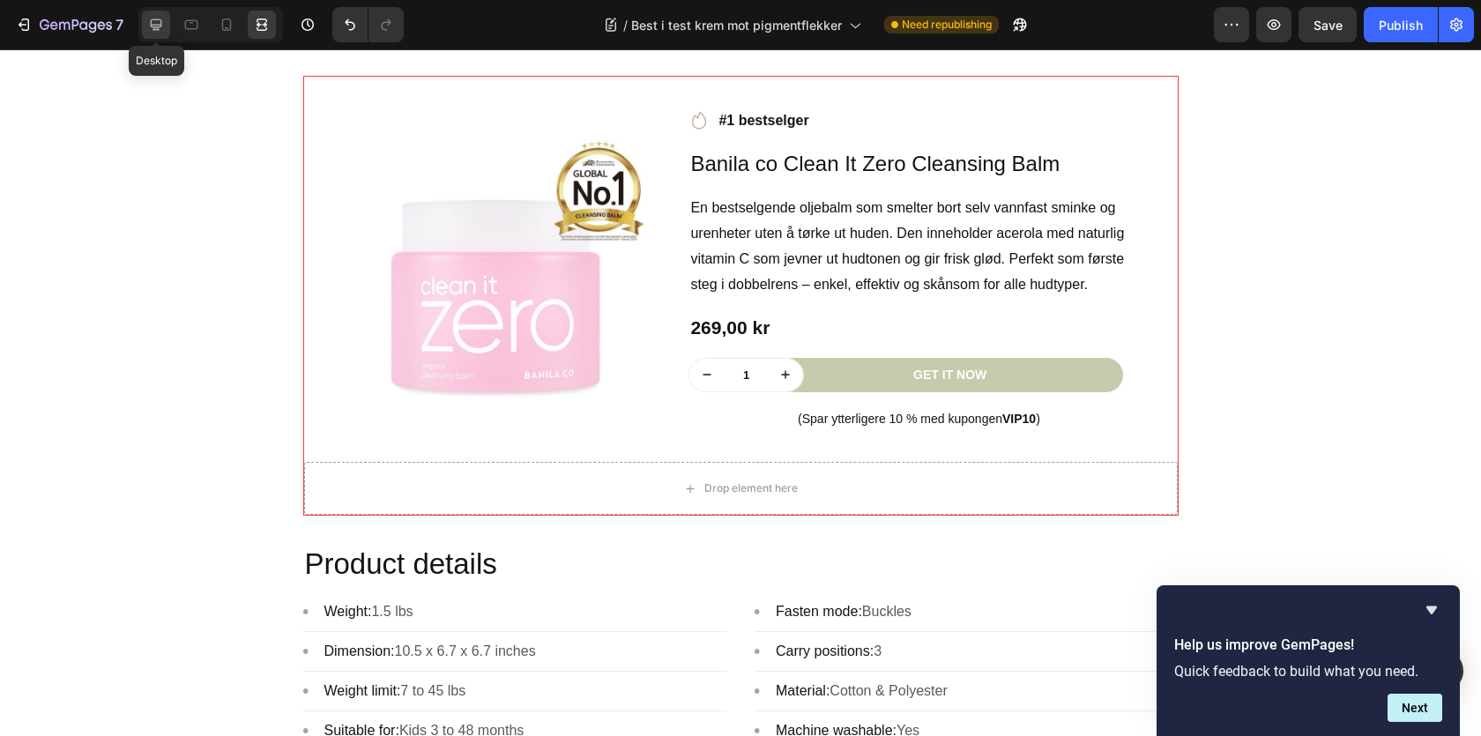
click at [151, 15] on div at bounding box center [156, 25] width 28 height 28
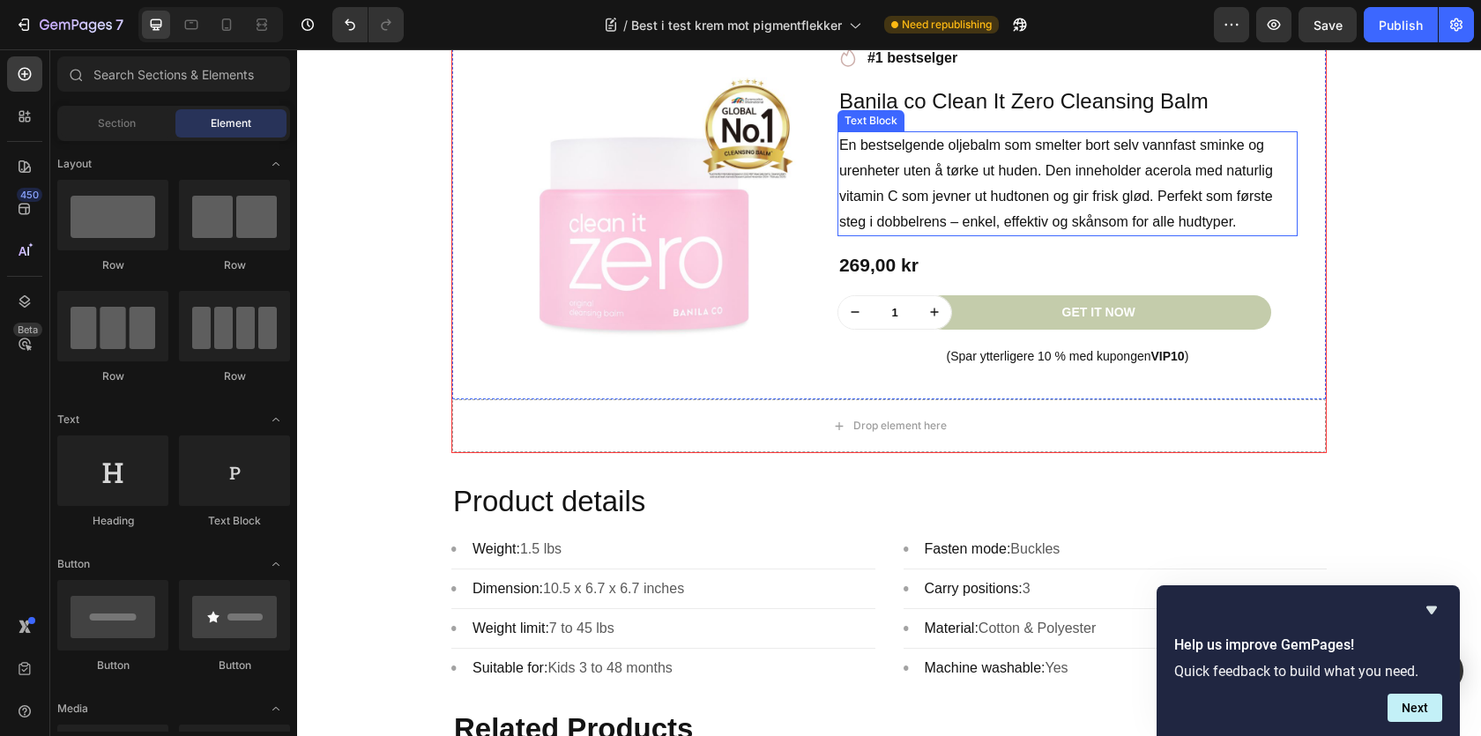
click at [1005, 189] on p "En bestselgende oljebalm som smelter bort selv vannfast sminke og urenheter ute…" at bounding box center [1067, 183] width 457 height 101
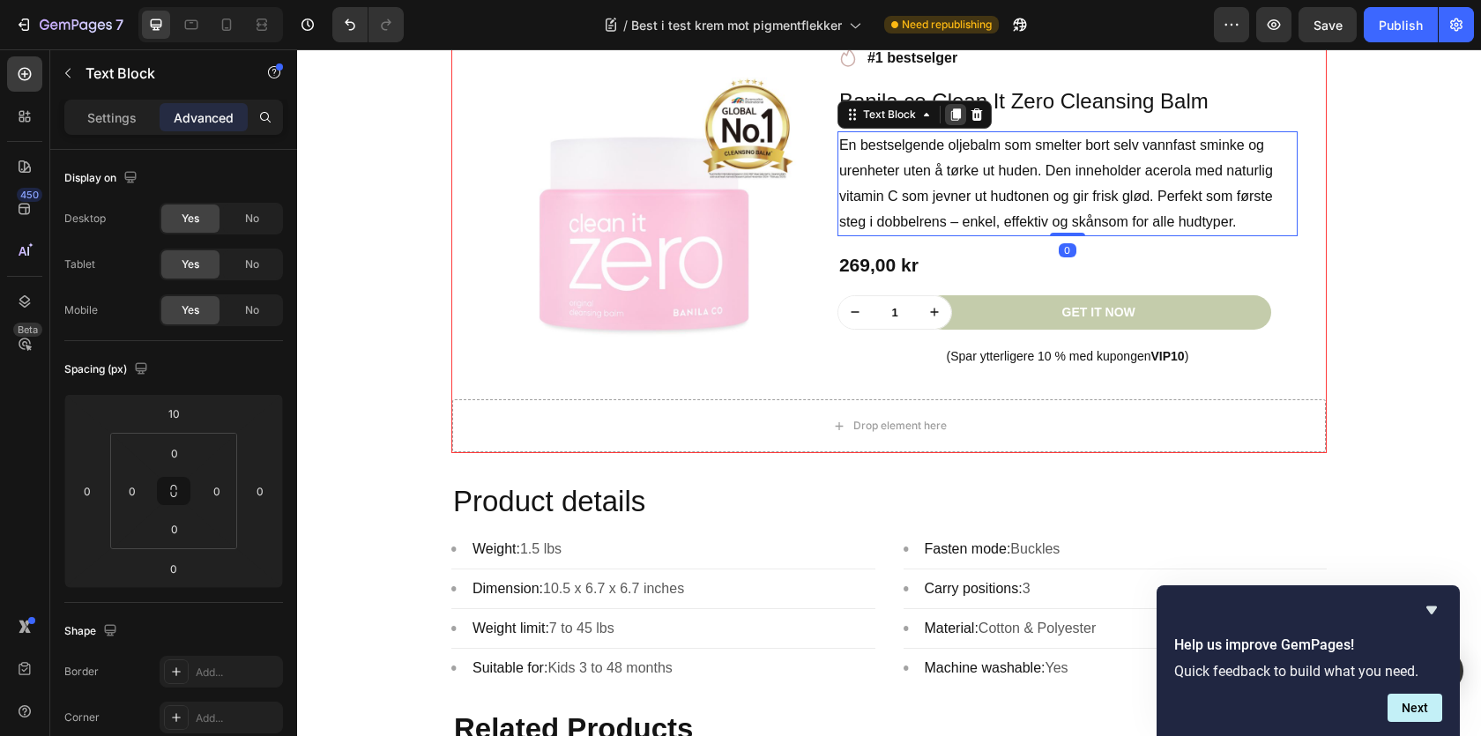
click at [954, 125] on div at bounding box center [955, 114] width 21 height 21
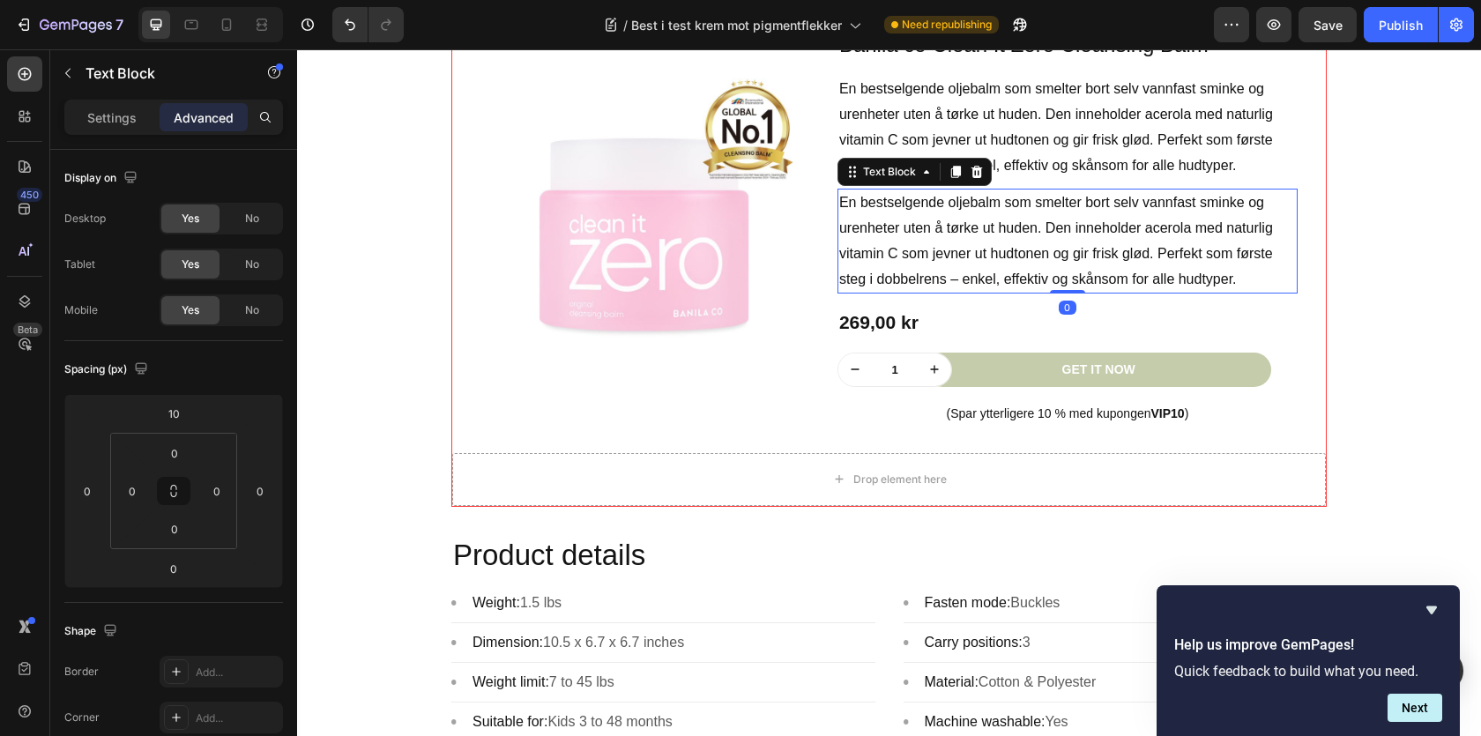
scroll to position [1902, 0]
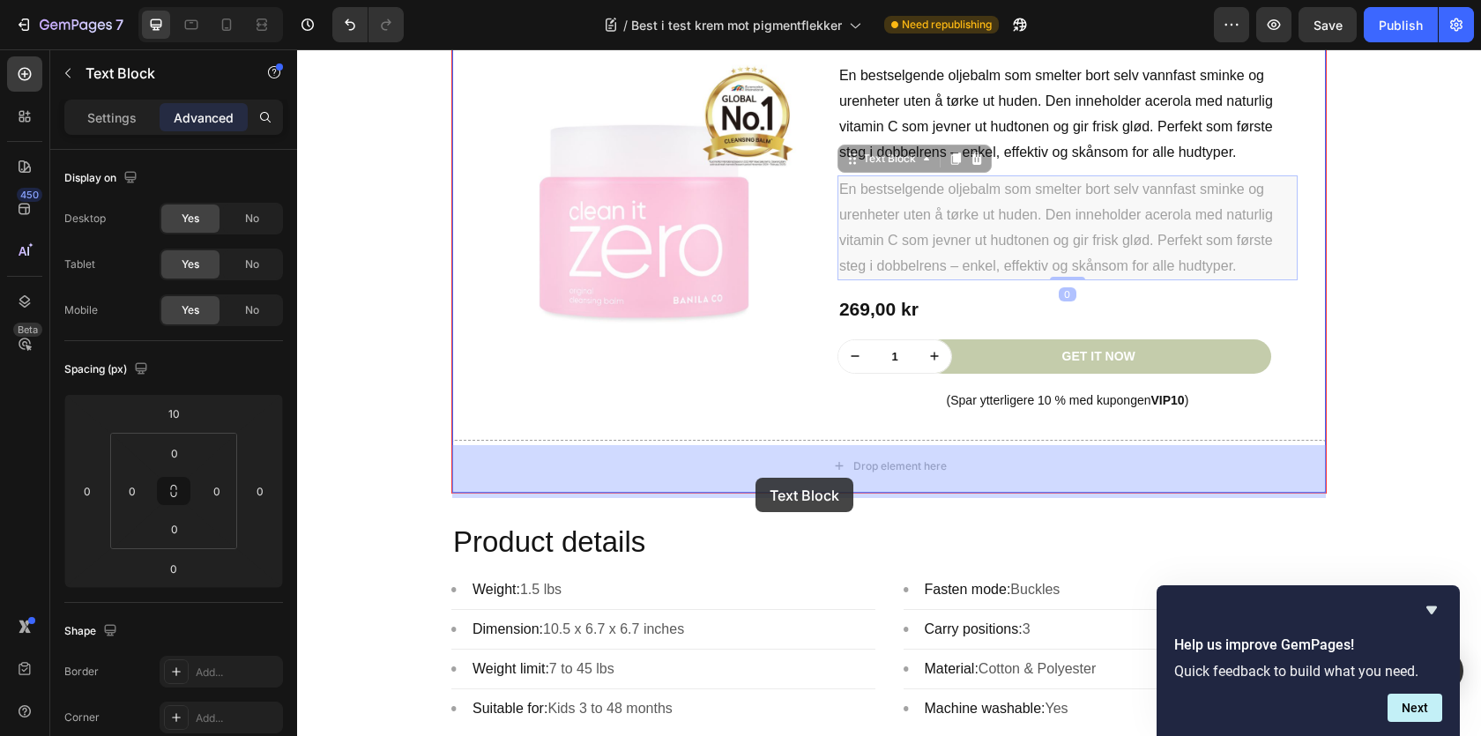
drag, startPoint x: 905, startPoint y: 165, endPoint x: 756, endPoint y: 478, distance: 346.6
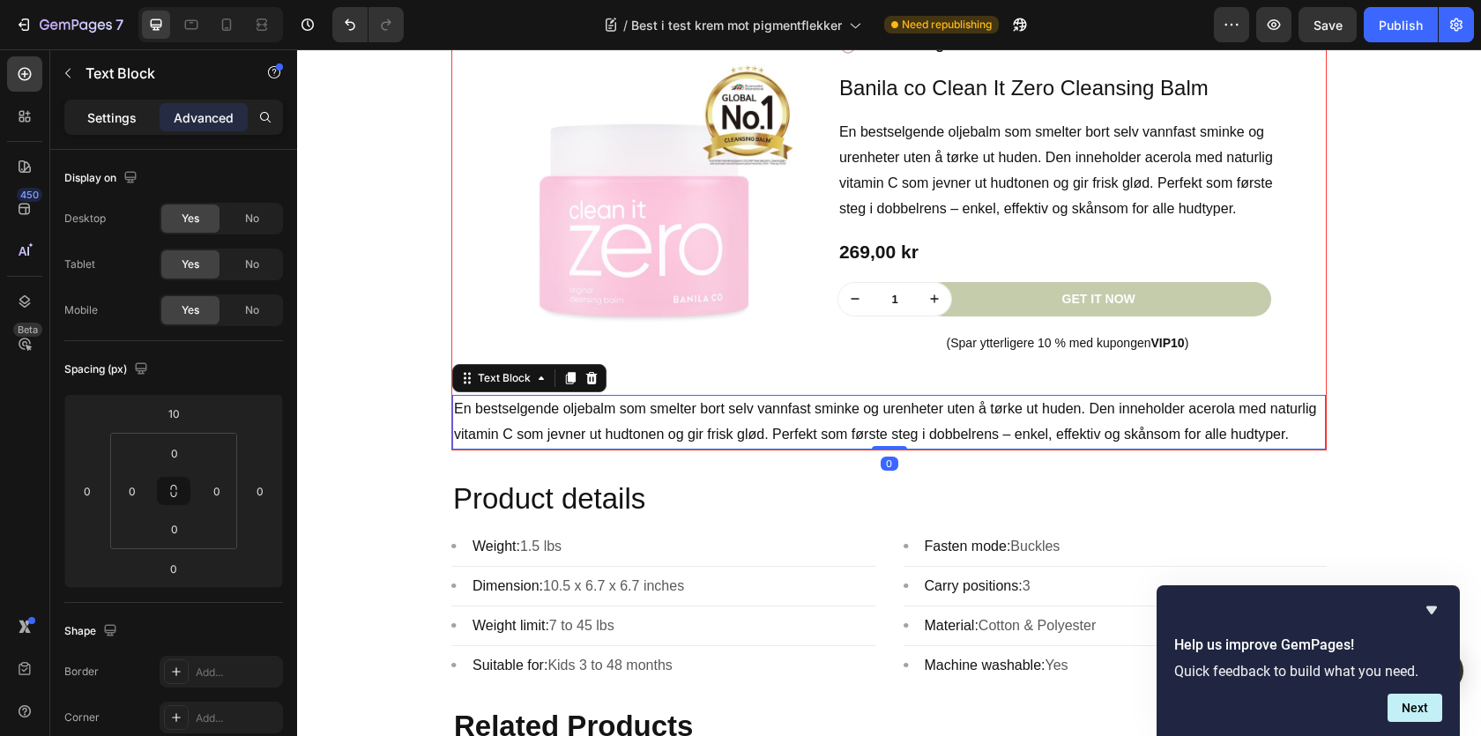
click at [129, 127] on div "Settings" at bounding box center [112, 117] width 88 height 28
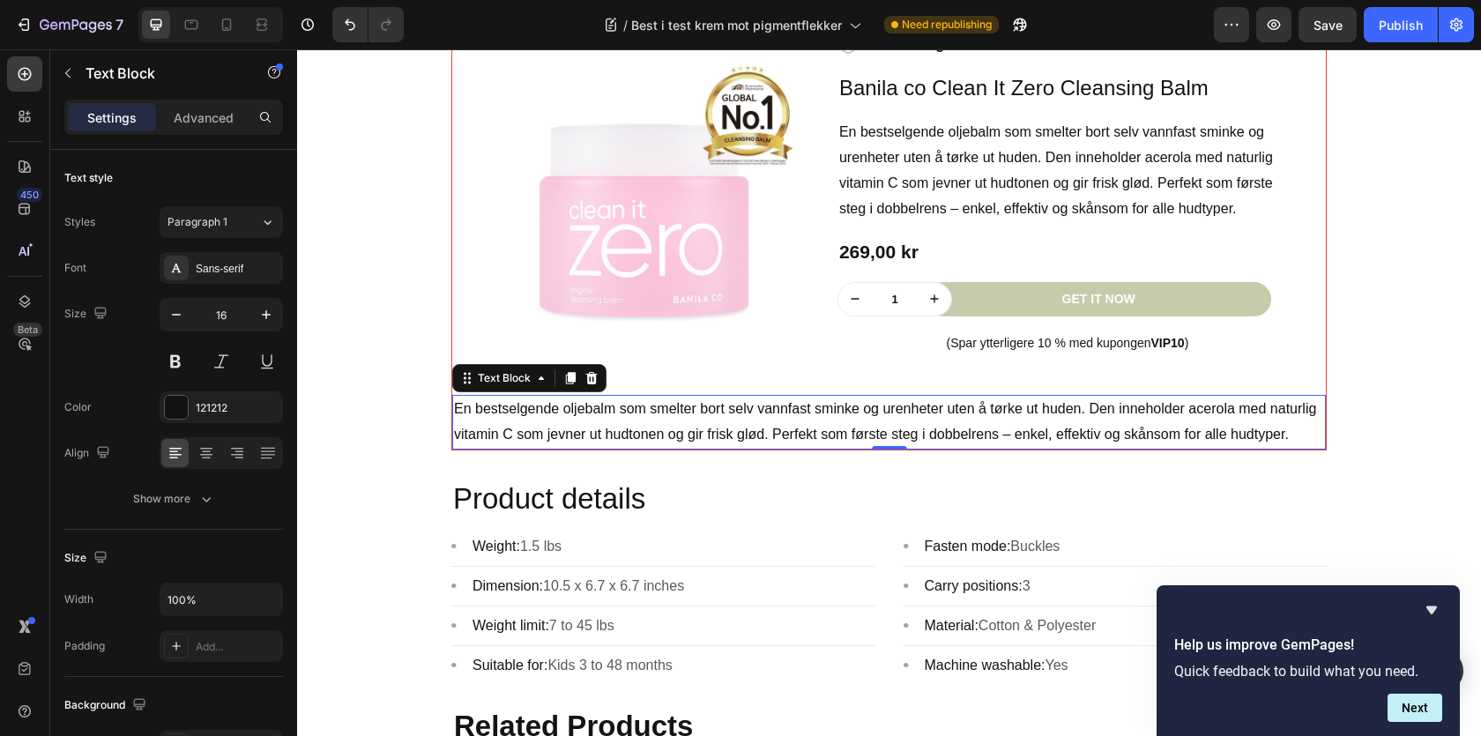
click at [598, 432] on p "En bestselgende oljebalm som smelter bort selv vannfast sminke og urenheter ute…" at bounding box center [889, 422] width 870 height 51
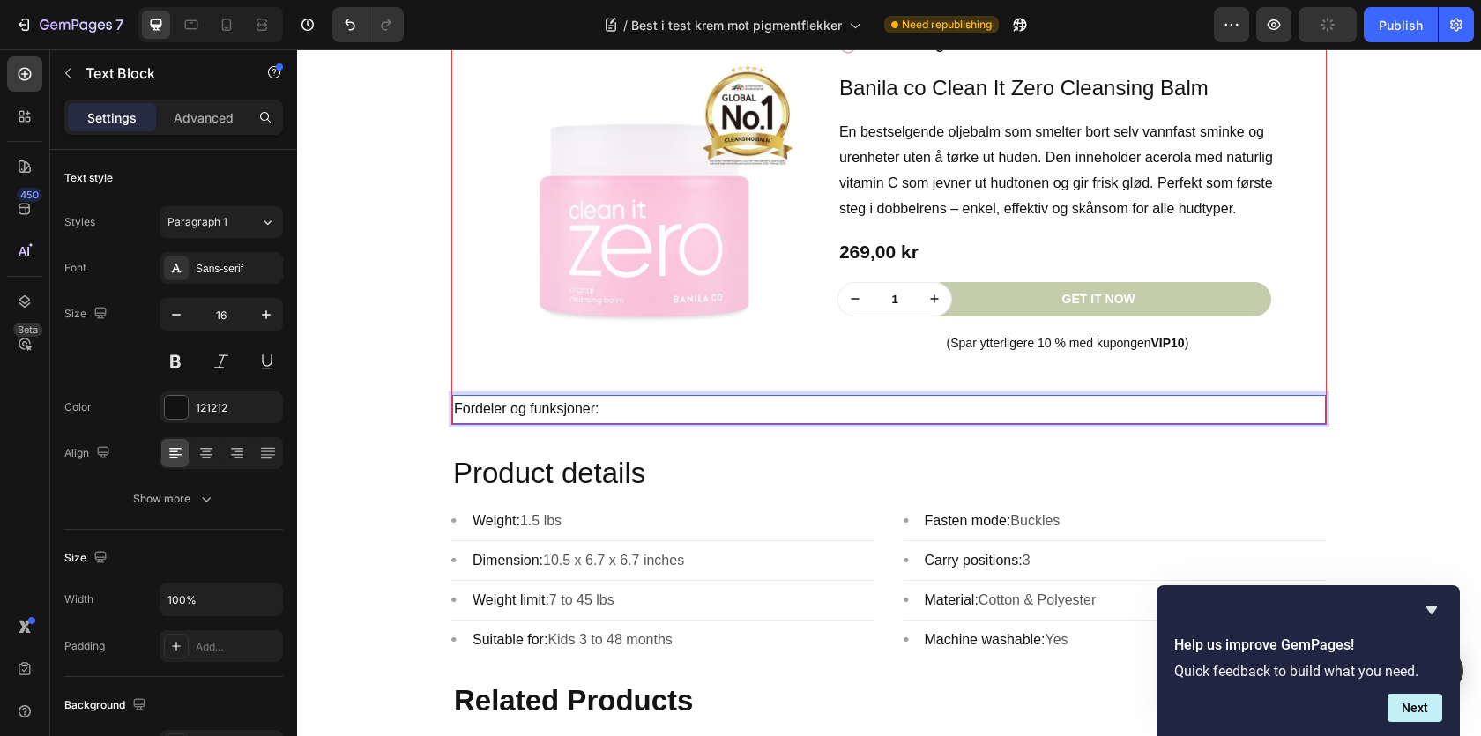
click at [570, 422] on p "Fordeler og funksjoner:" at bounding box center [889, 410] width 870 height 26
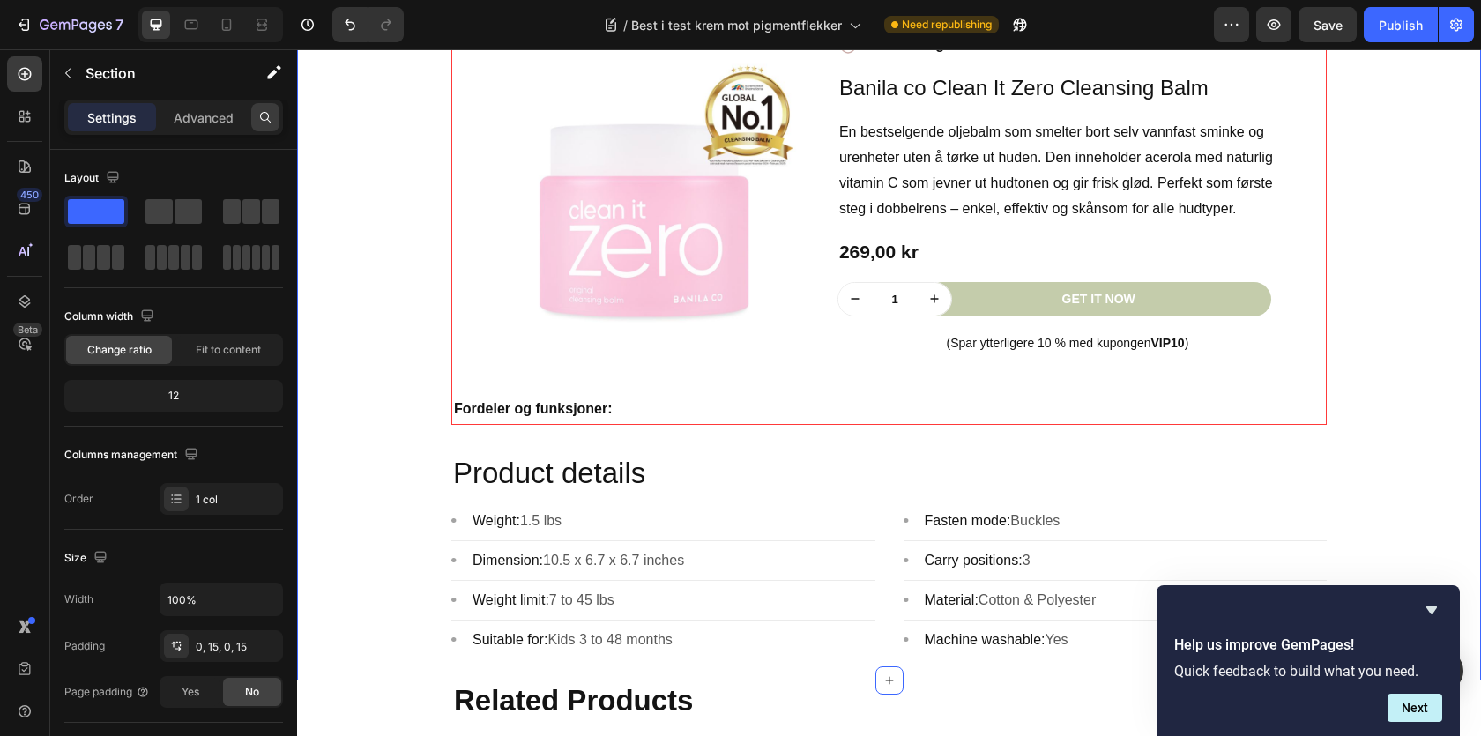
click at [264, 107] on div at bounding box center [265, 117] width 28 height 28
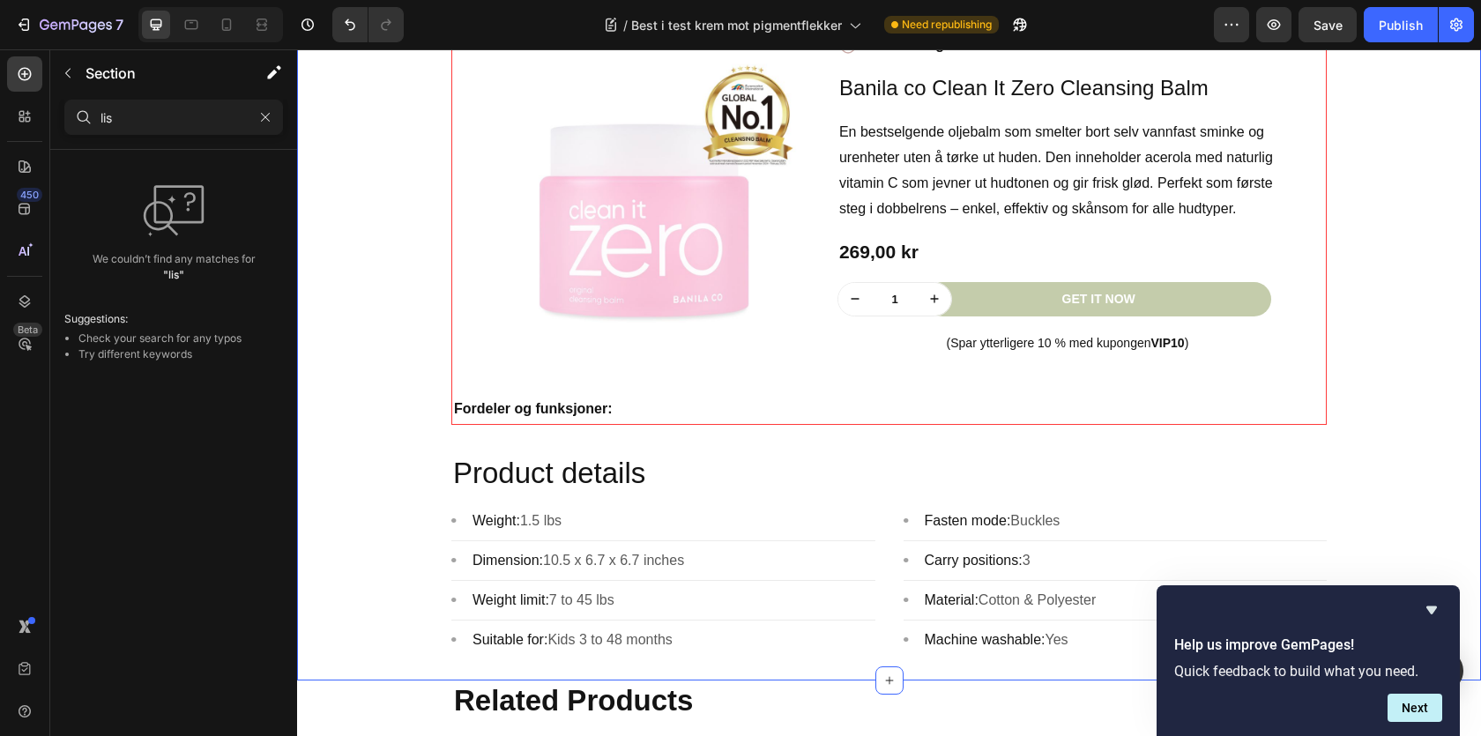
type input "list"
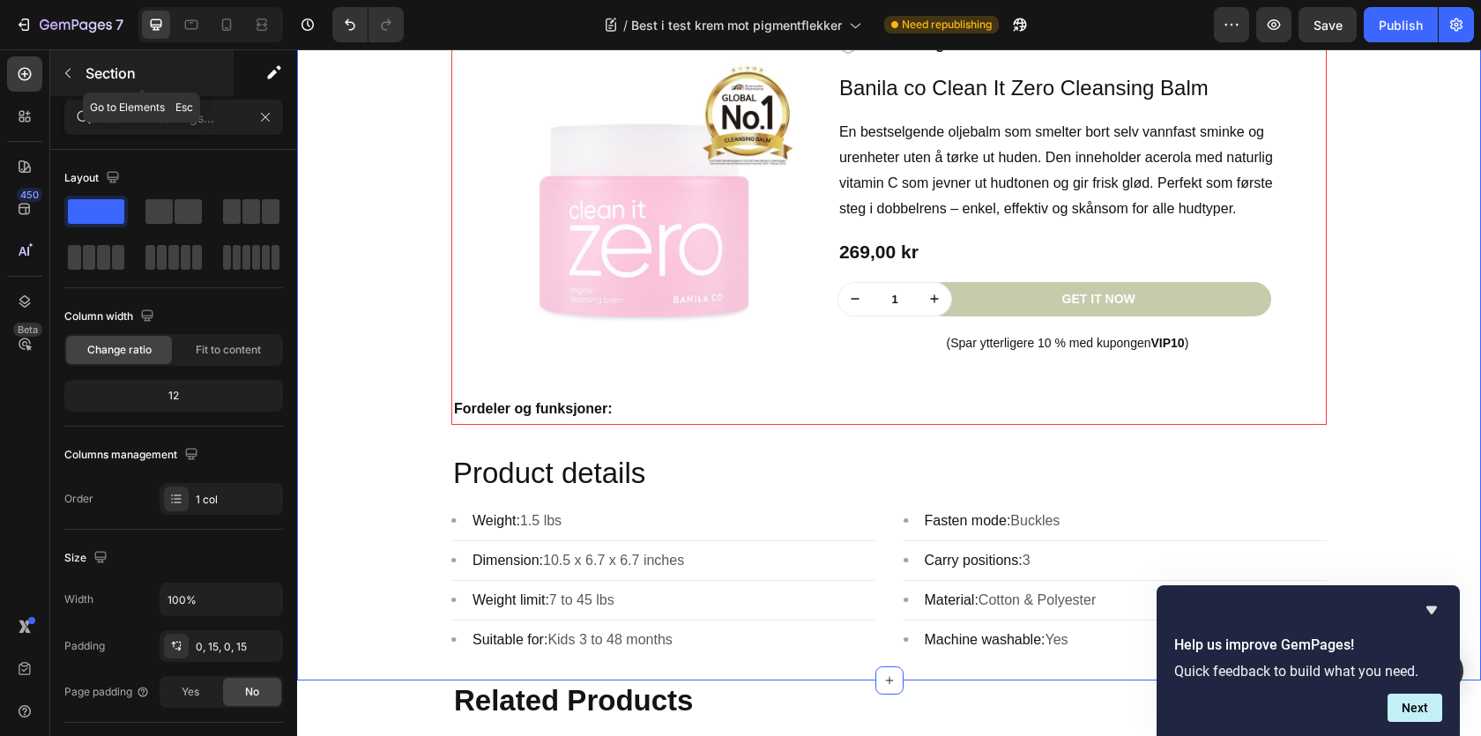
click at [72, 78] on icon "button" at bounding box center [68, 73] width 14 height 14
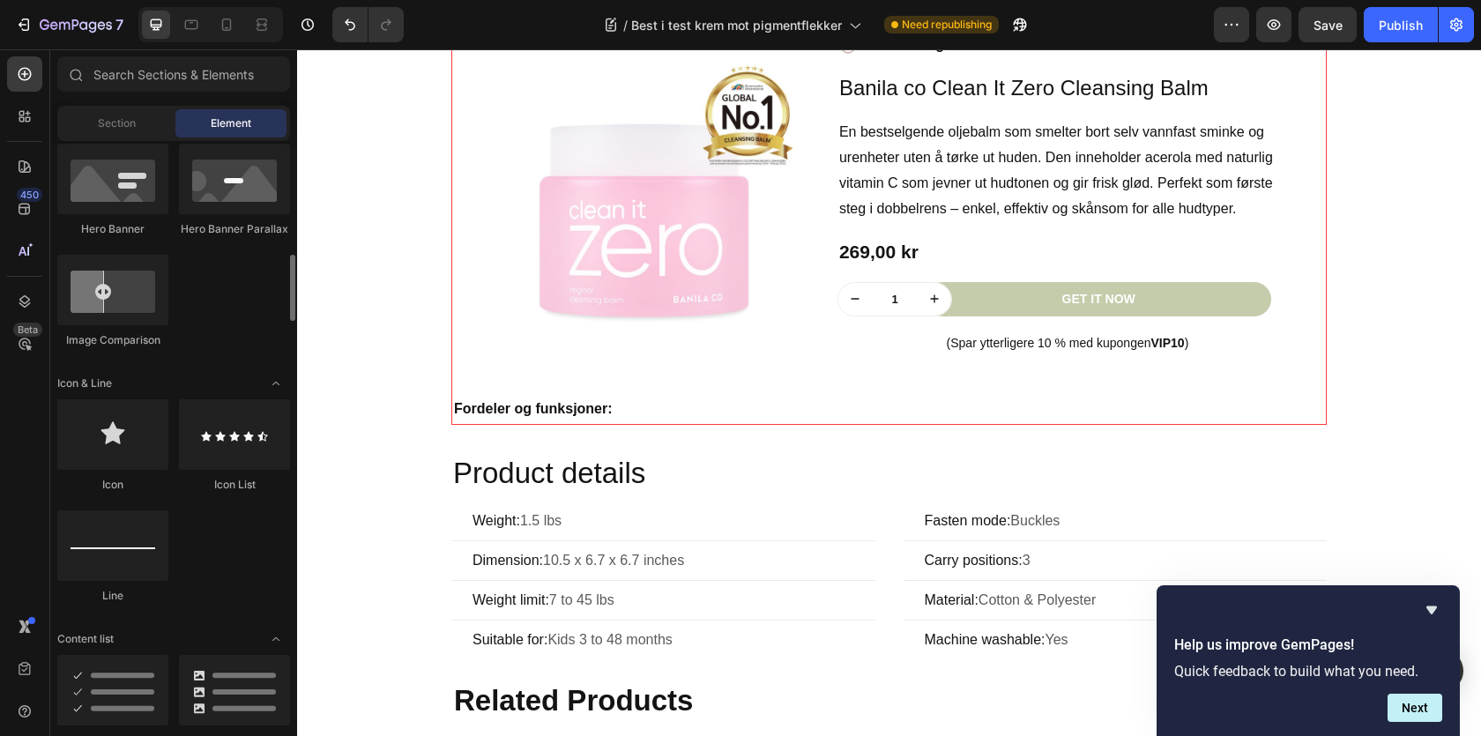
scroll to position [1142, 0]
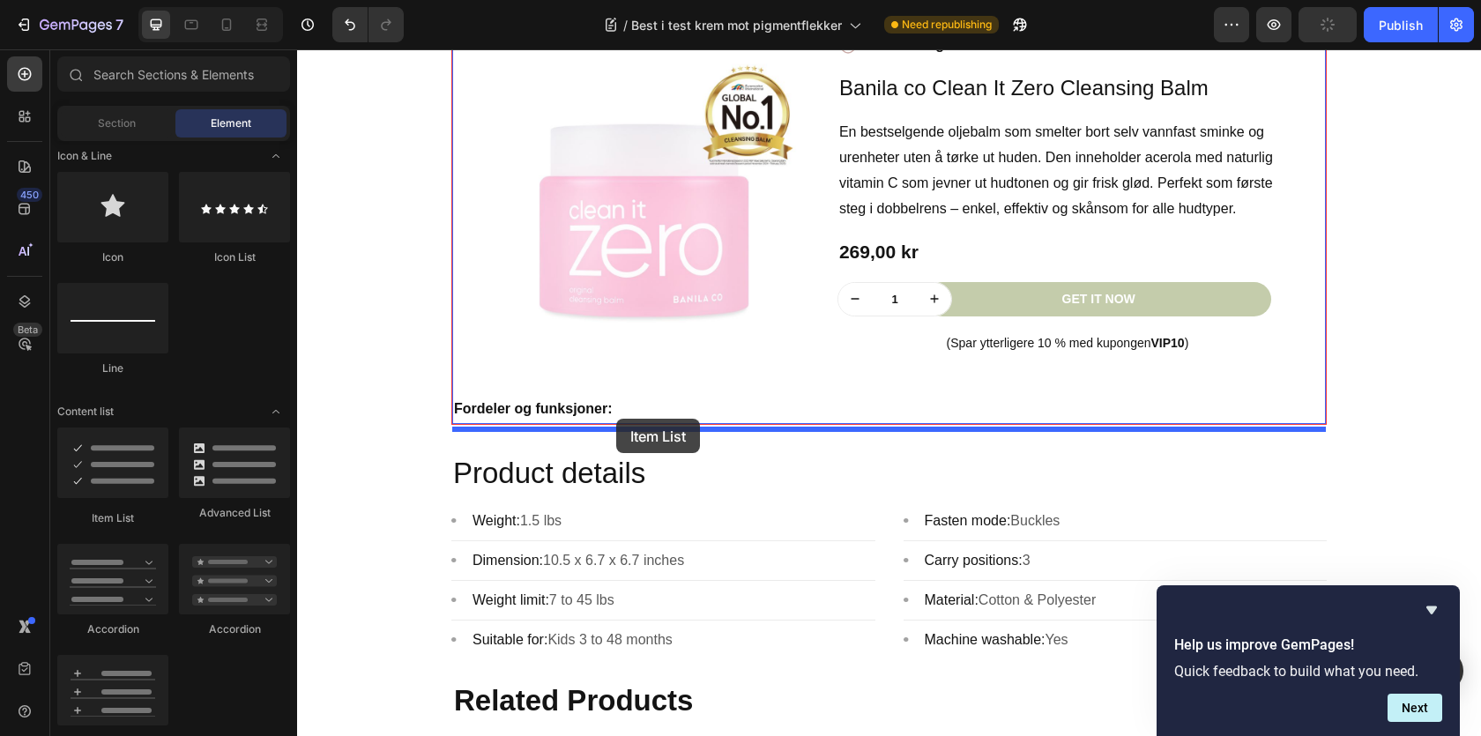
drag, startPoint x: 435, startPoint y: 541, endPoint x: 616, endPoint y: 419, distance: 219.1
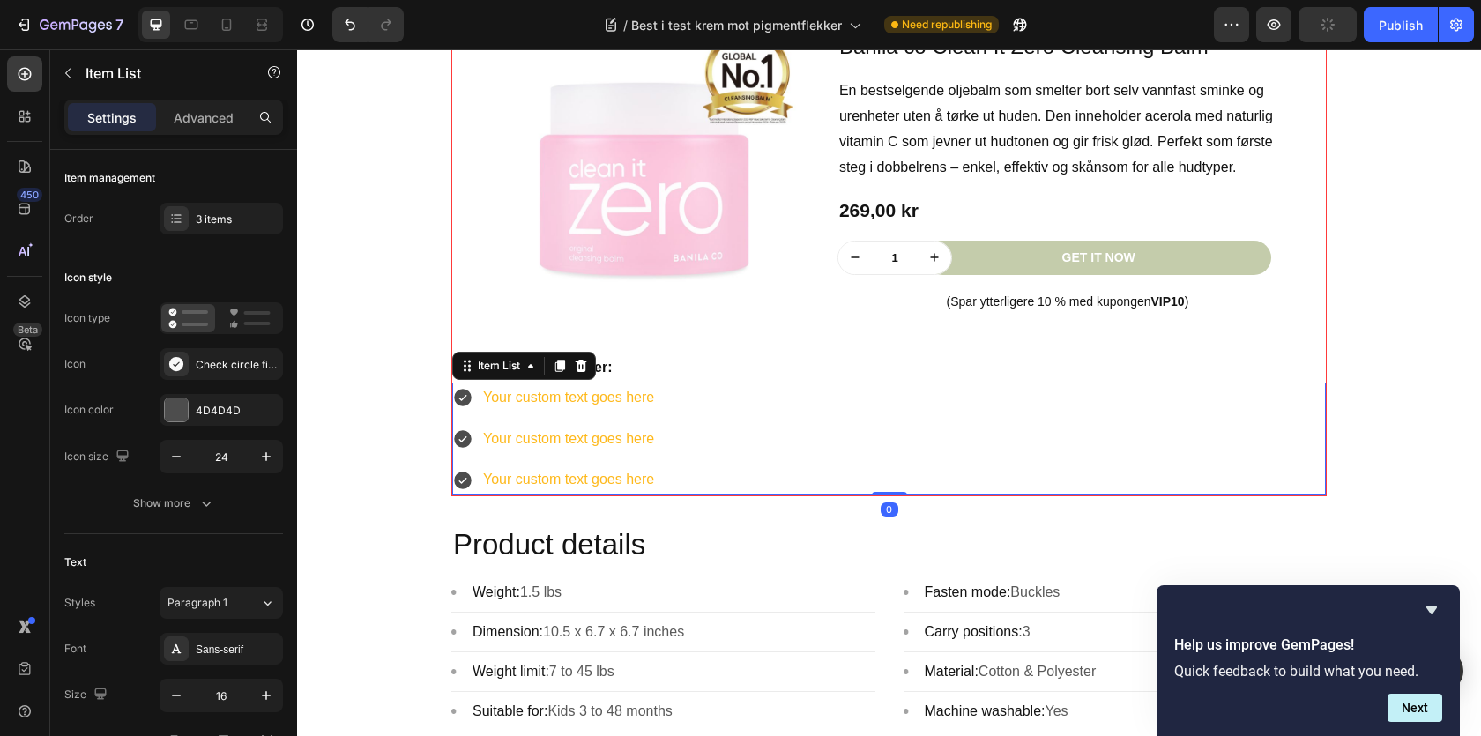
scroll to position [1916, 0]
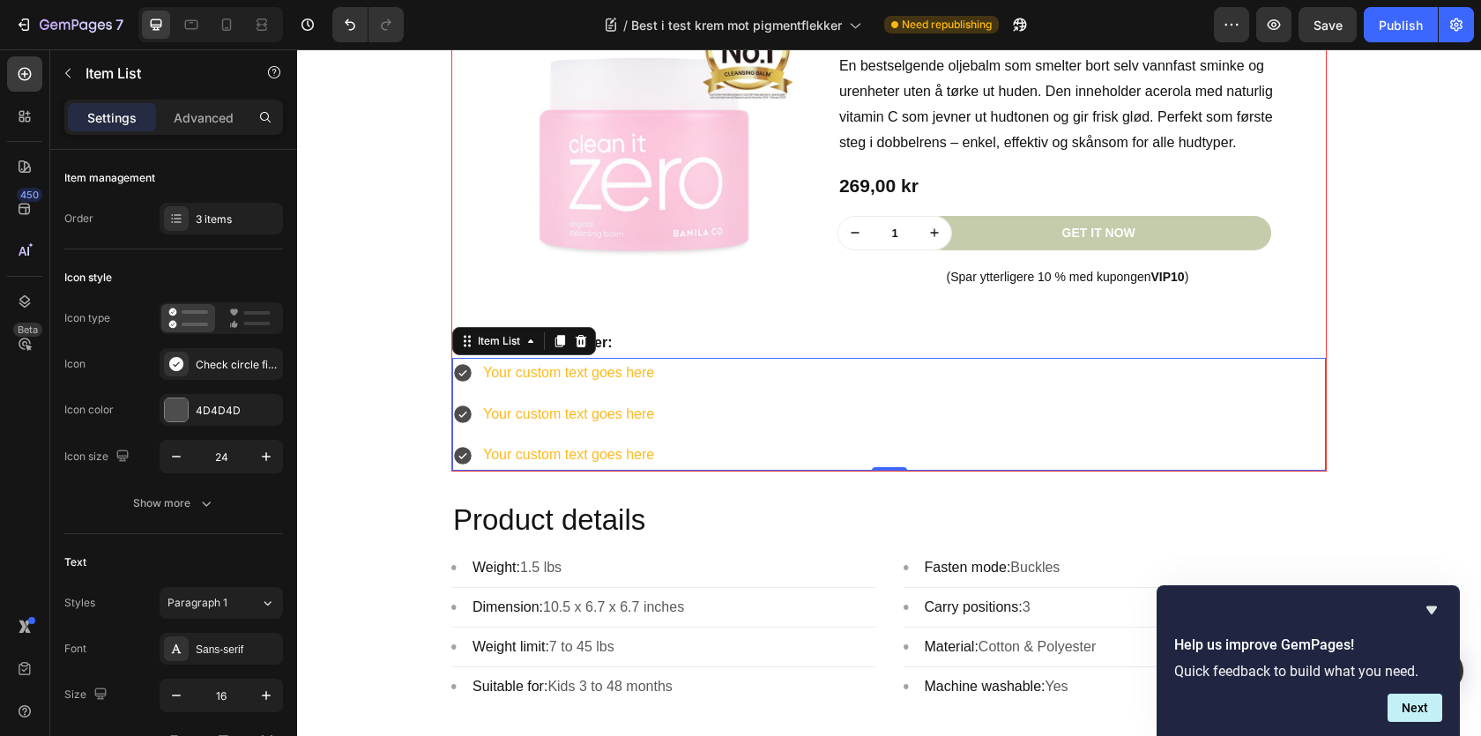
click at [553, 381] on div "Your custom text goes here" at bounding box center [568, 373] width 176 height 31
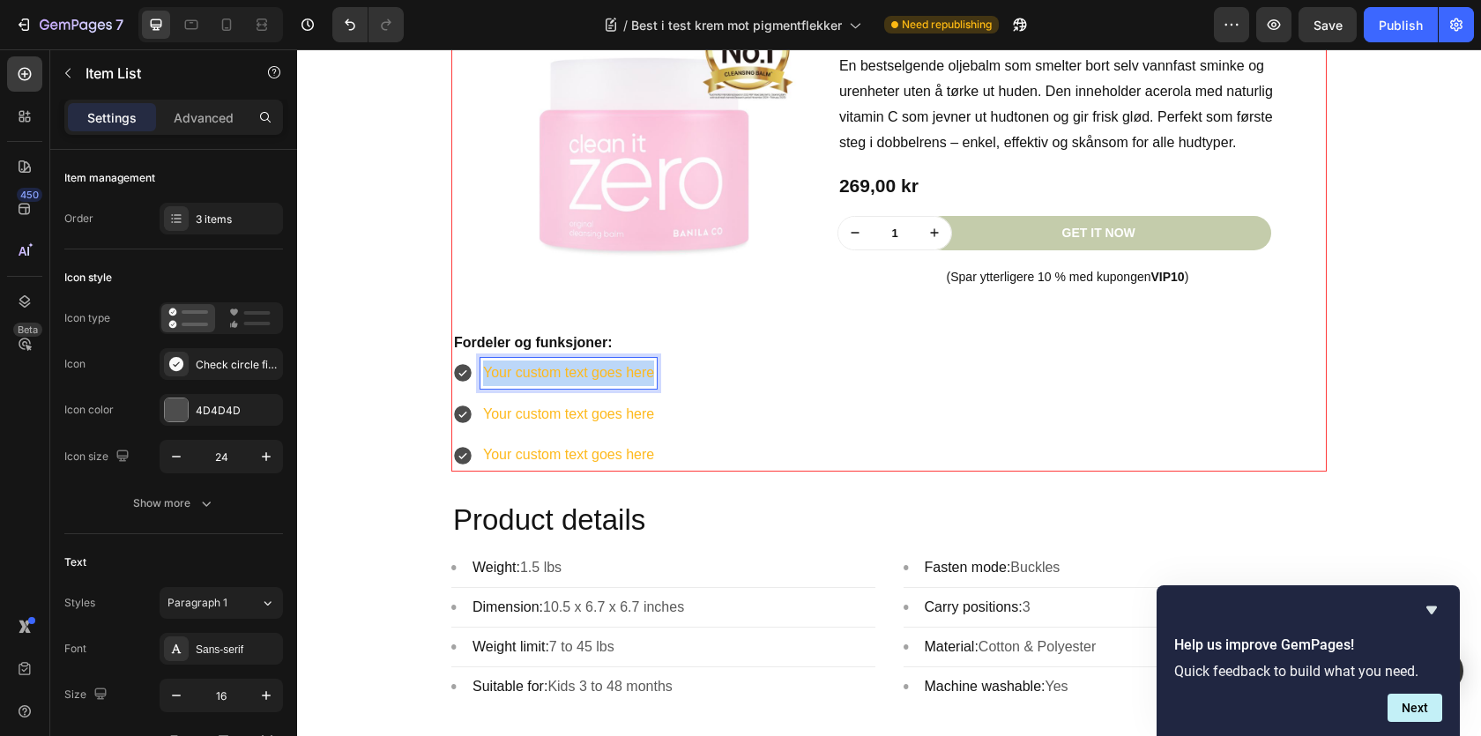
click at [553, 381] on p "Your custom text goes here" at bounding box center [568, 374] width 171 height 26
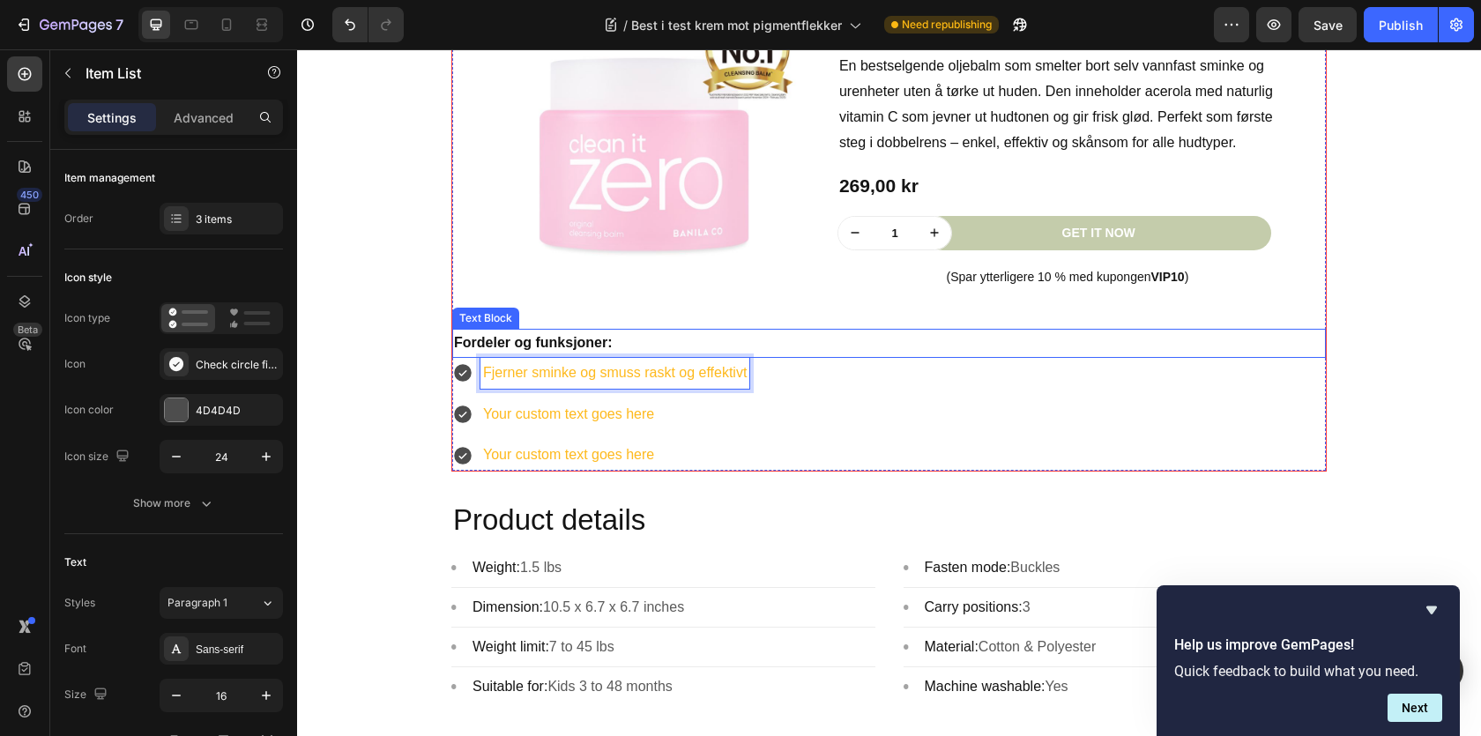
click at [464, 358] on div "Fordeler og funksjoner:" at bounding box center [889, 343] width 874 height 29
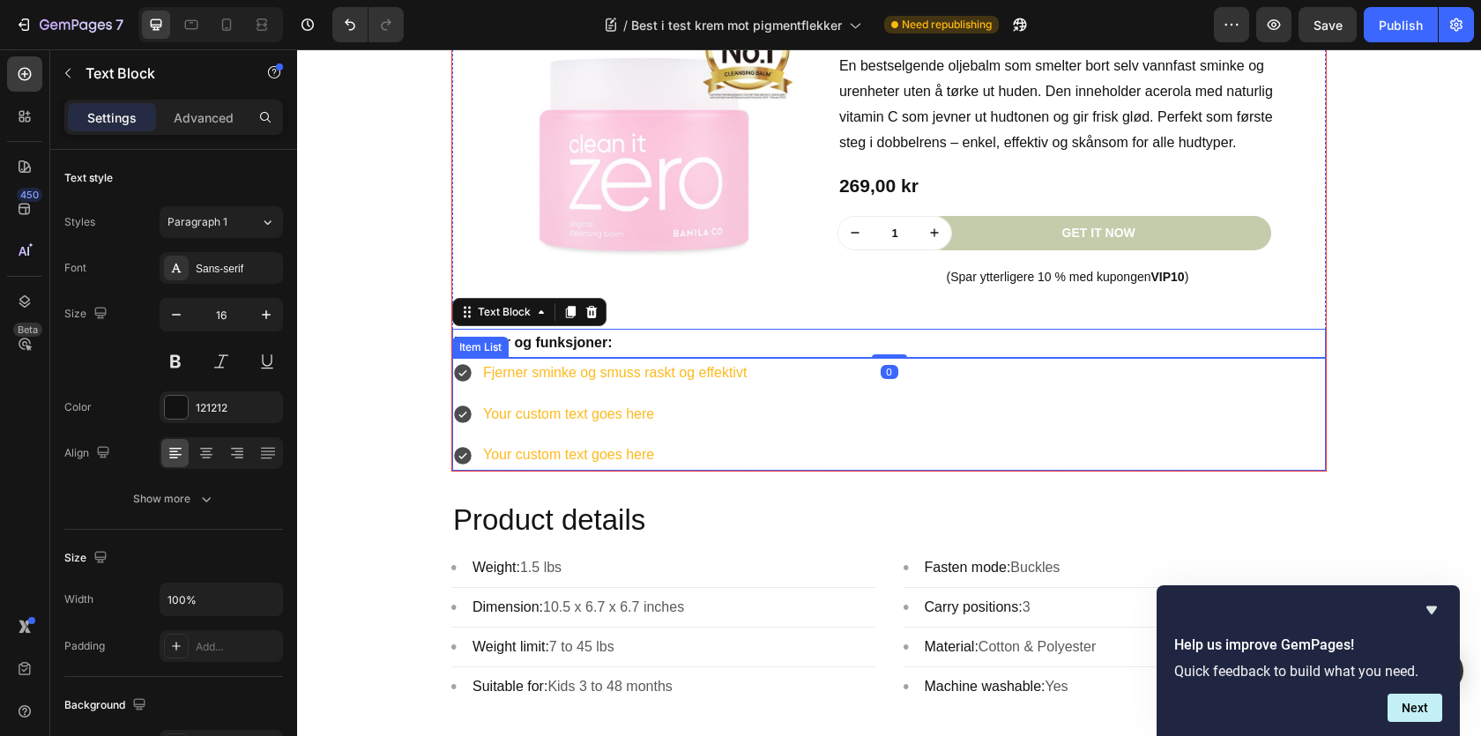
click at [803, 391] on div "Fjerner sminke og smuss raskt og effektivt Your custom text goes here Your cust…" at bounding box center [889, 414] width 874 height 113
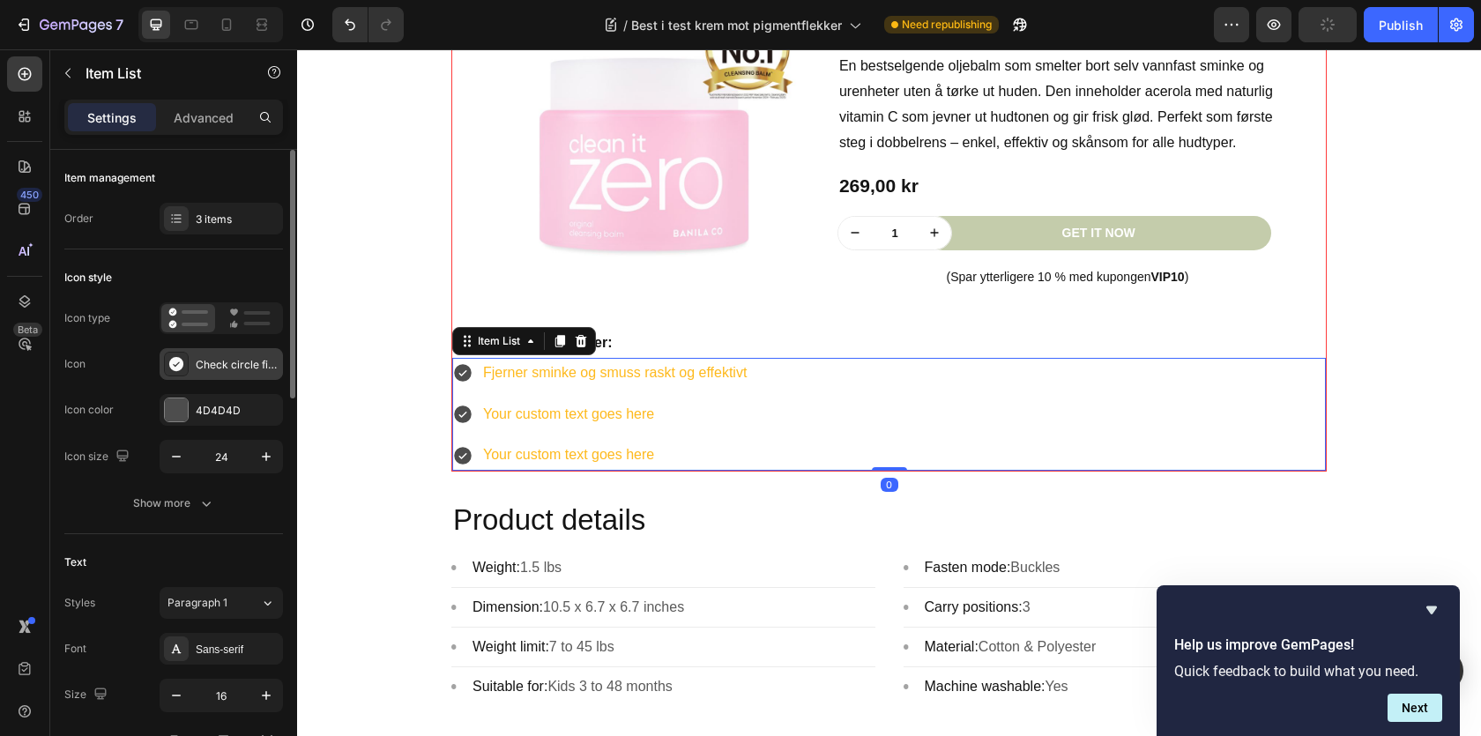
click at [190, 362] on div "Check circle filled" at bounding box center [221, 364] width 123 height 32
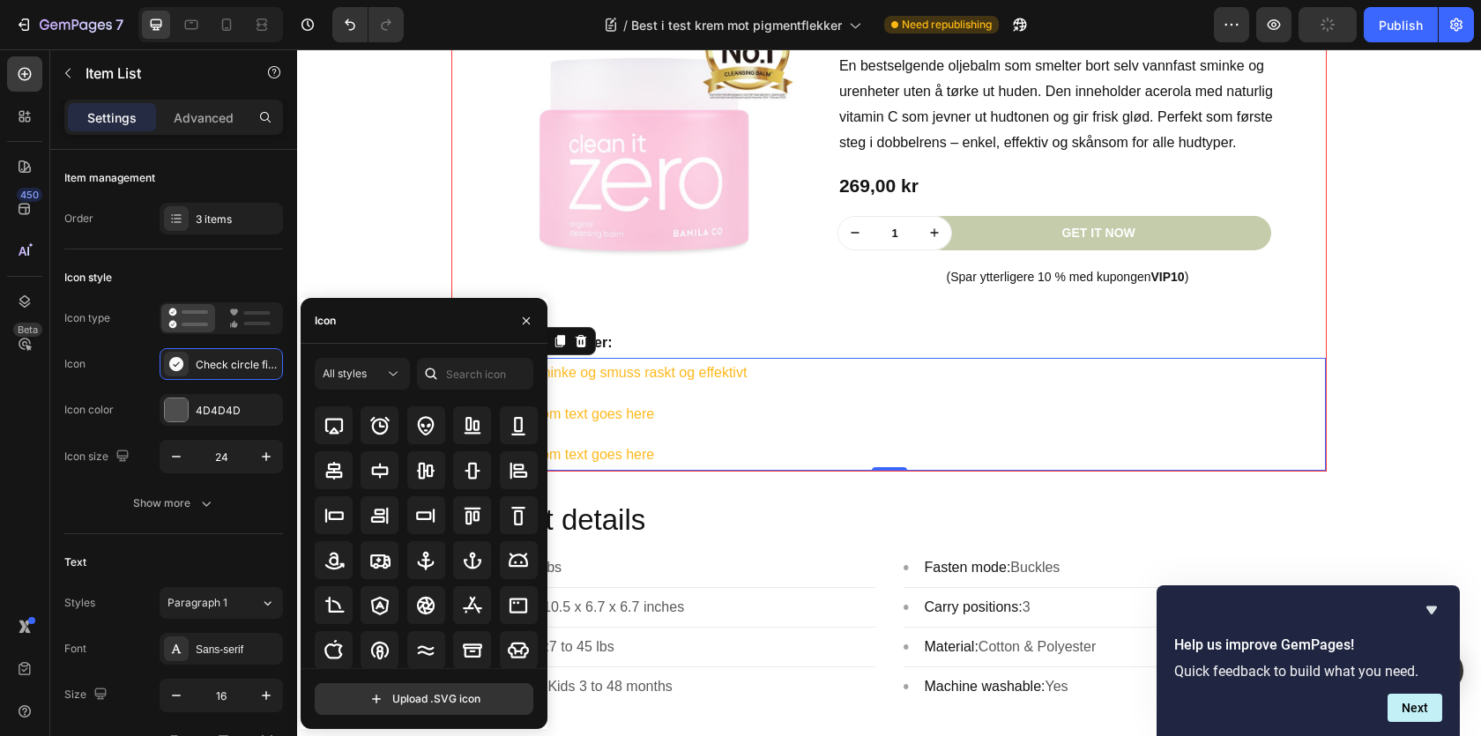
scroll to position [194, 0]
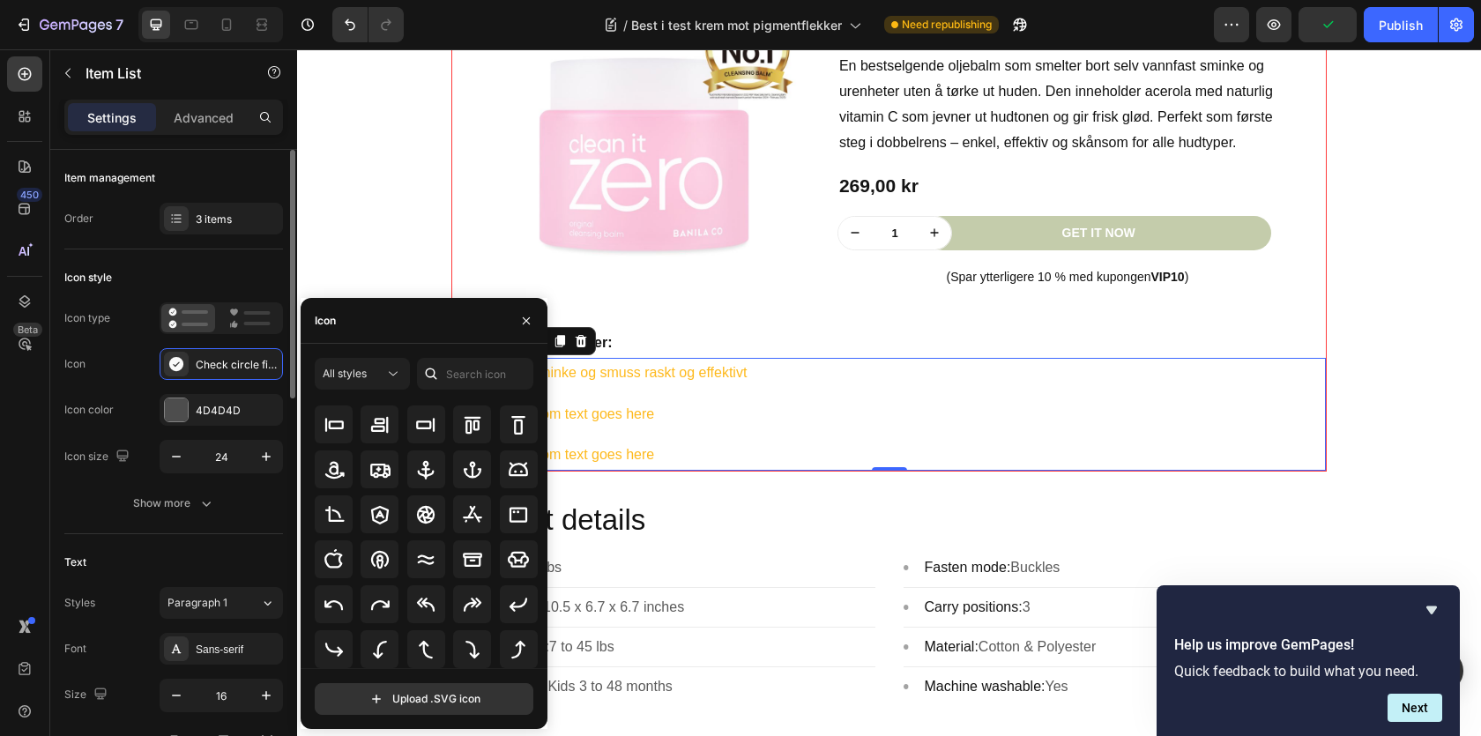
click at [138, 389] on div "Icon type Icon Check circle filled Icon color 4D4D4D Icon size 24" at bounding box center [173, 387] width 219 height 171
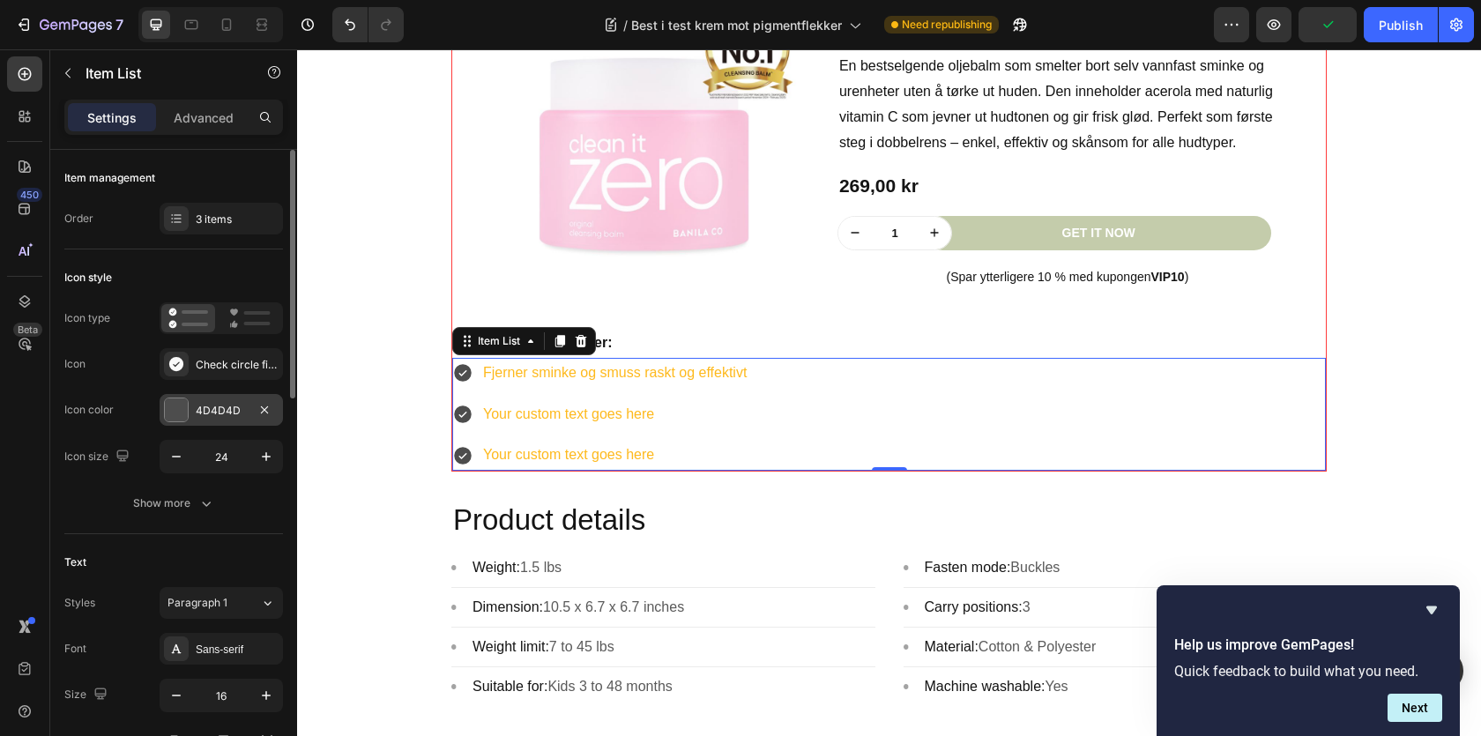
click at [181, 408] on div at bounding box center [176, 409] width 23 height 23
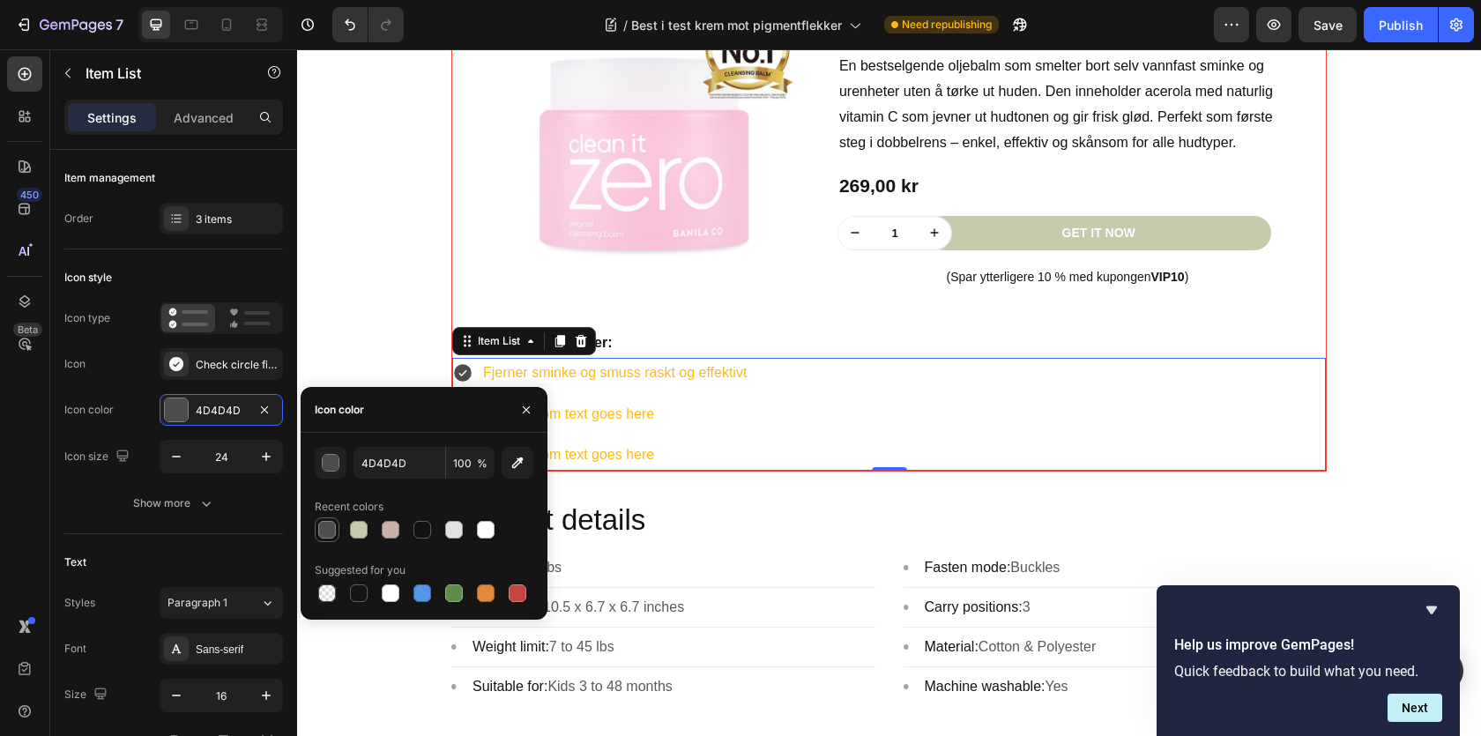
click at [329, 533] on div at bounding box center [327, 530] width 18 height 18
click at [362, 532] on div at bounding box center [359, 530] width 18 height 18
type input "C4CCAB"
click at [142, 415] on div "Icon color C4CCAB" at bounding box center [173, 410] width 219 height 32
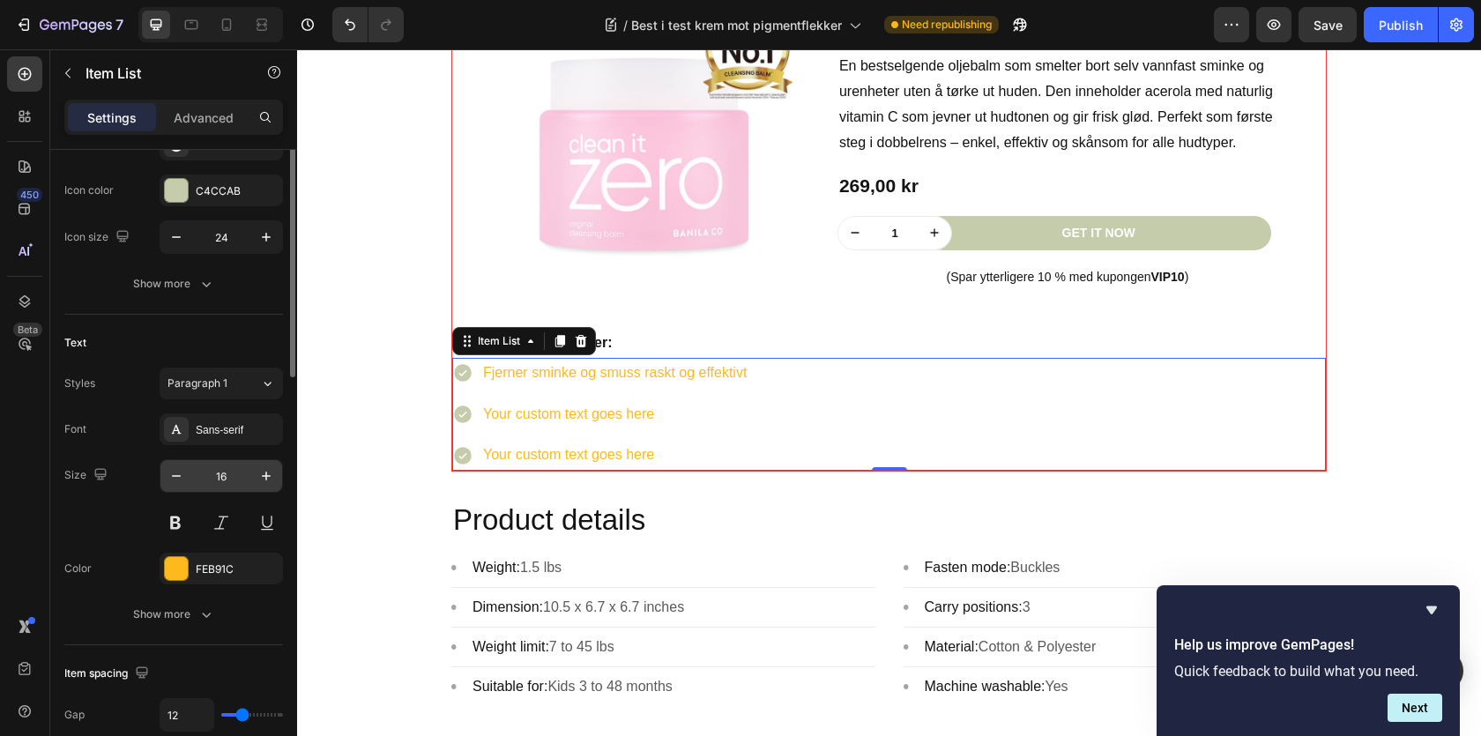
scroll to position [226, 0]
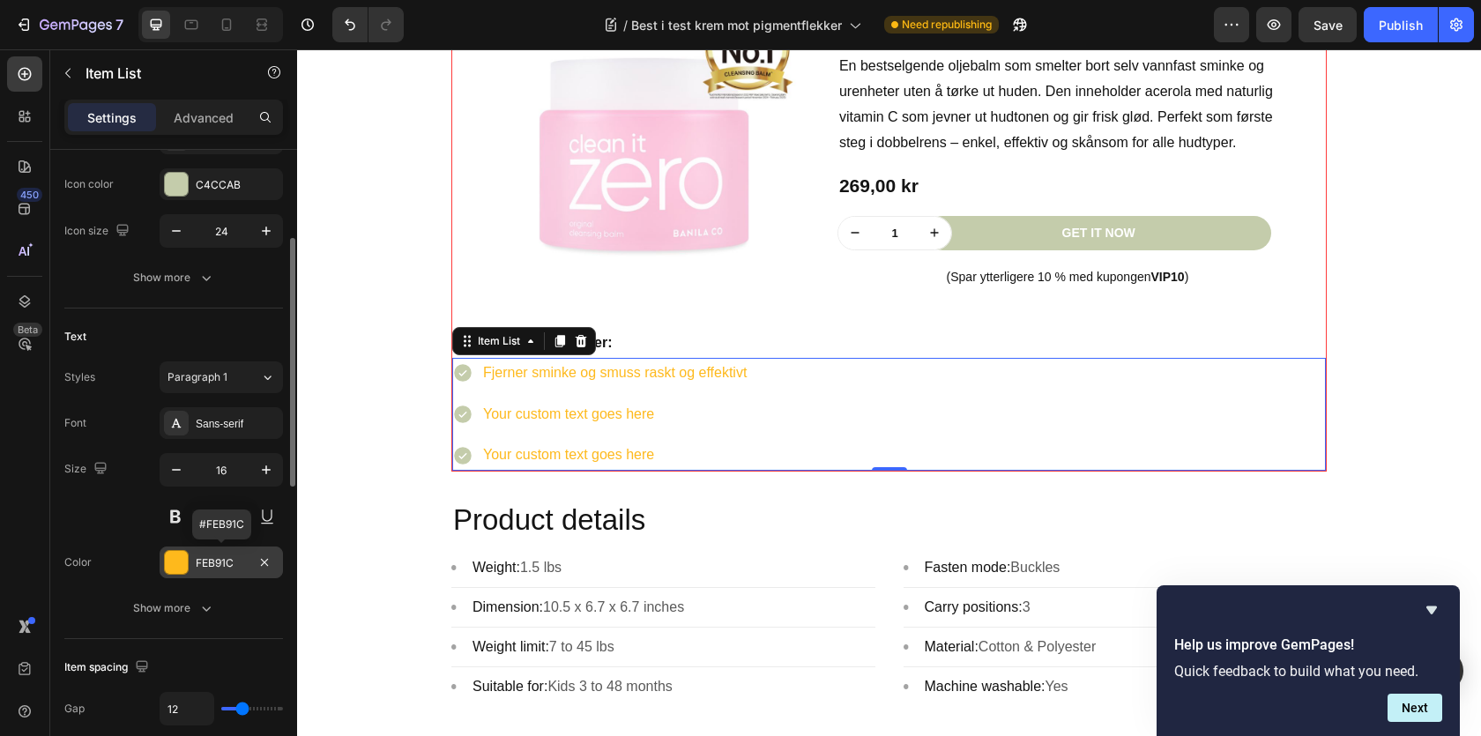
click at [182, 563] on div at bounding box center [176, 562] width 23 height 23
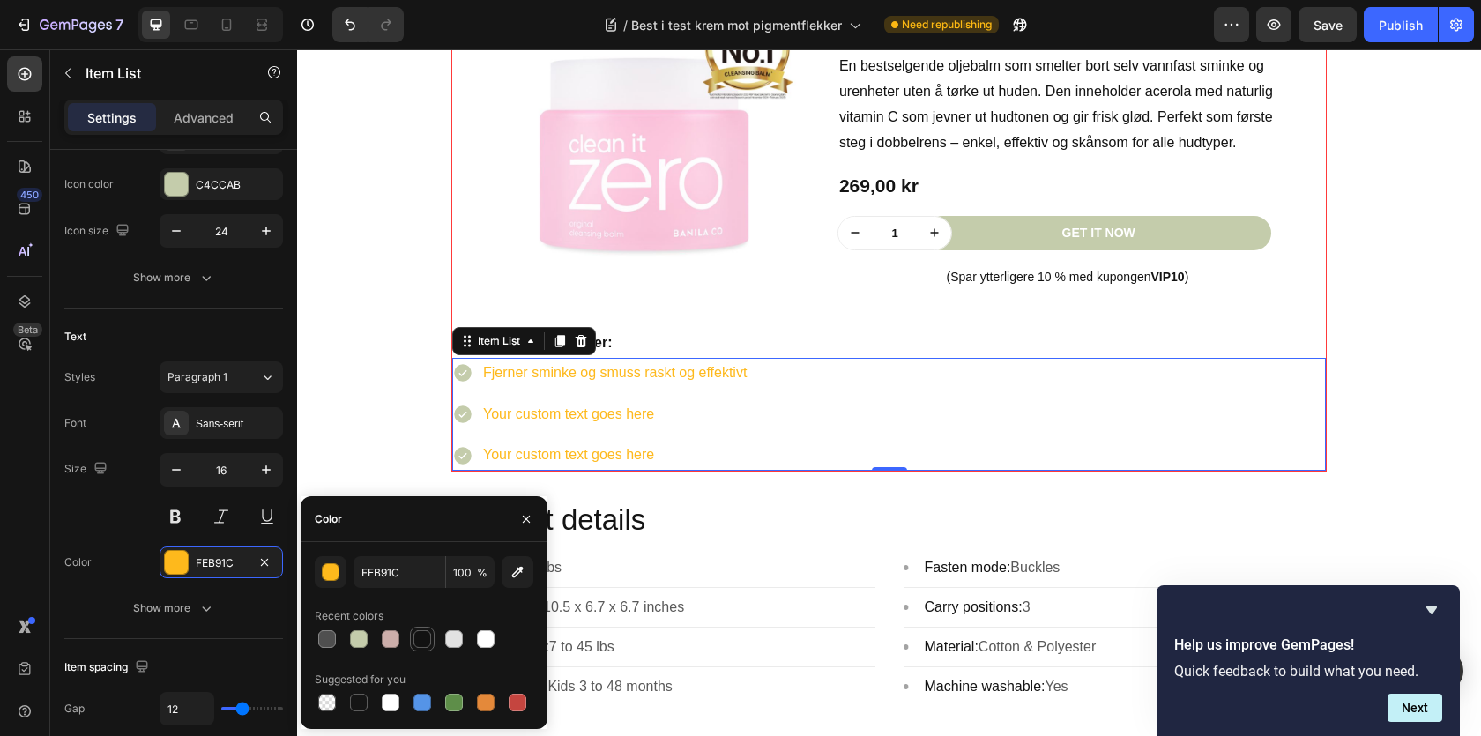
click at [428, 643] on div at bounding box center [422, 639] width 18 height 18
type input "121212"
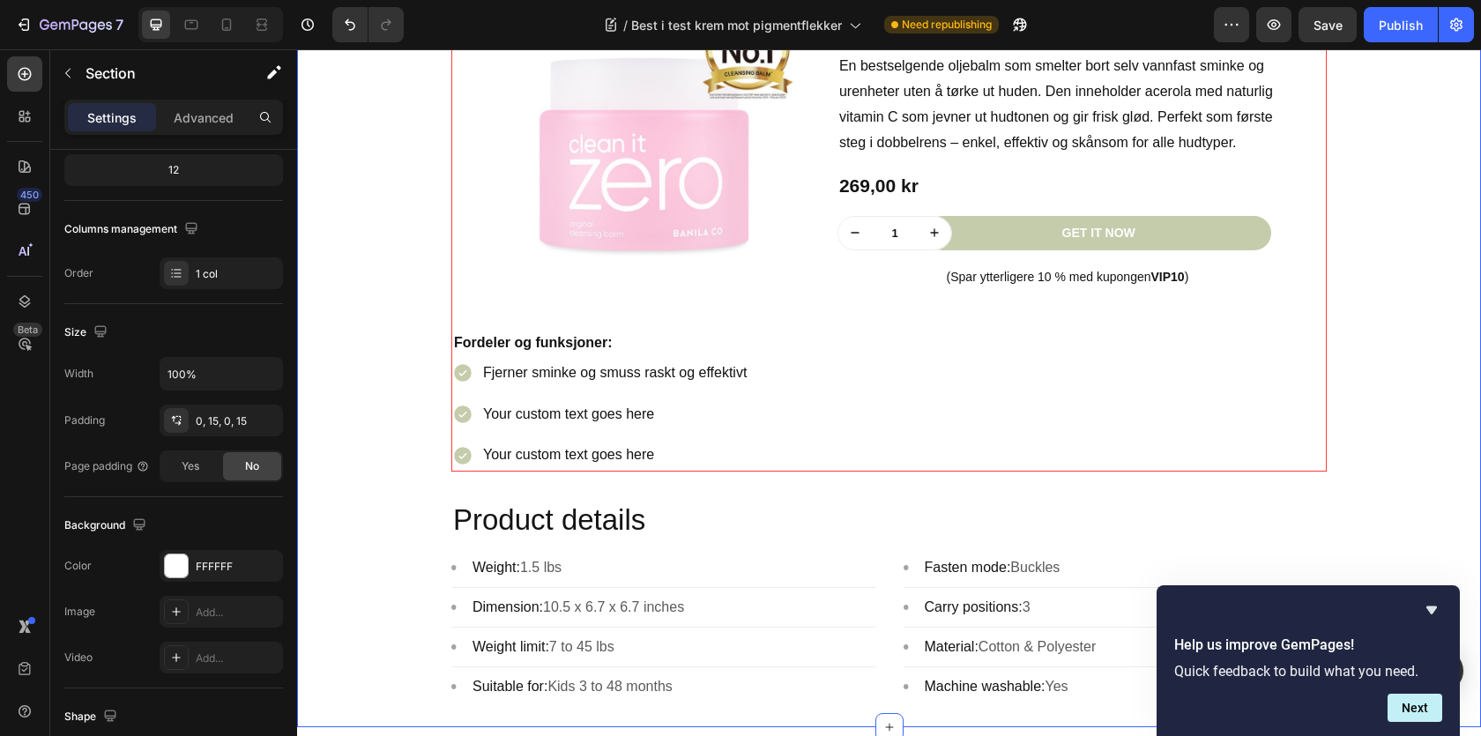
scroll to position [0, 0]
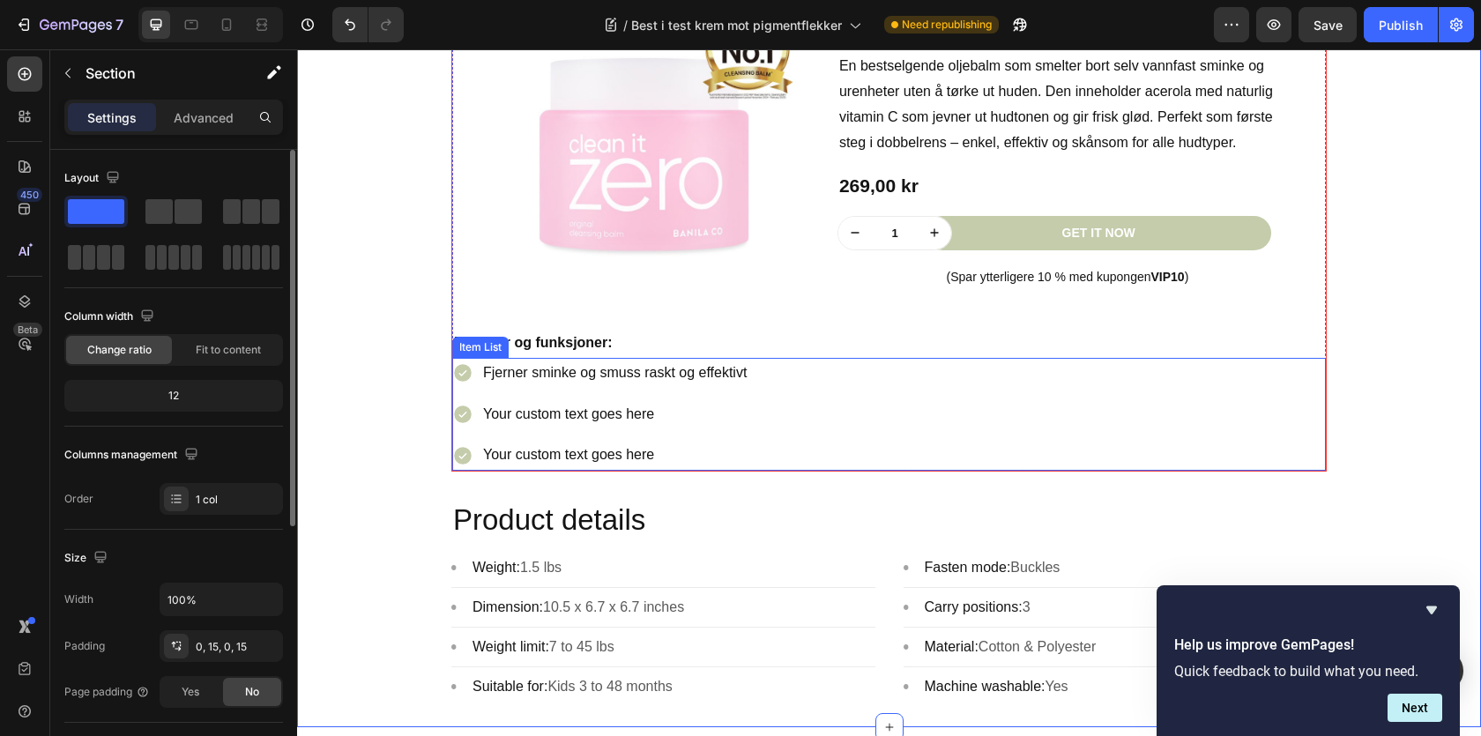
click at [830, 400] on div "Fjerner sminke og smuss raskt og effektivt Your custom text goes here Your cust…" at bounding box center [889, 414] width 874 height 113
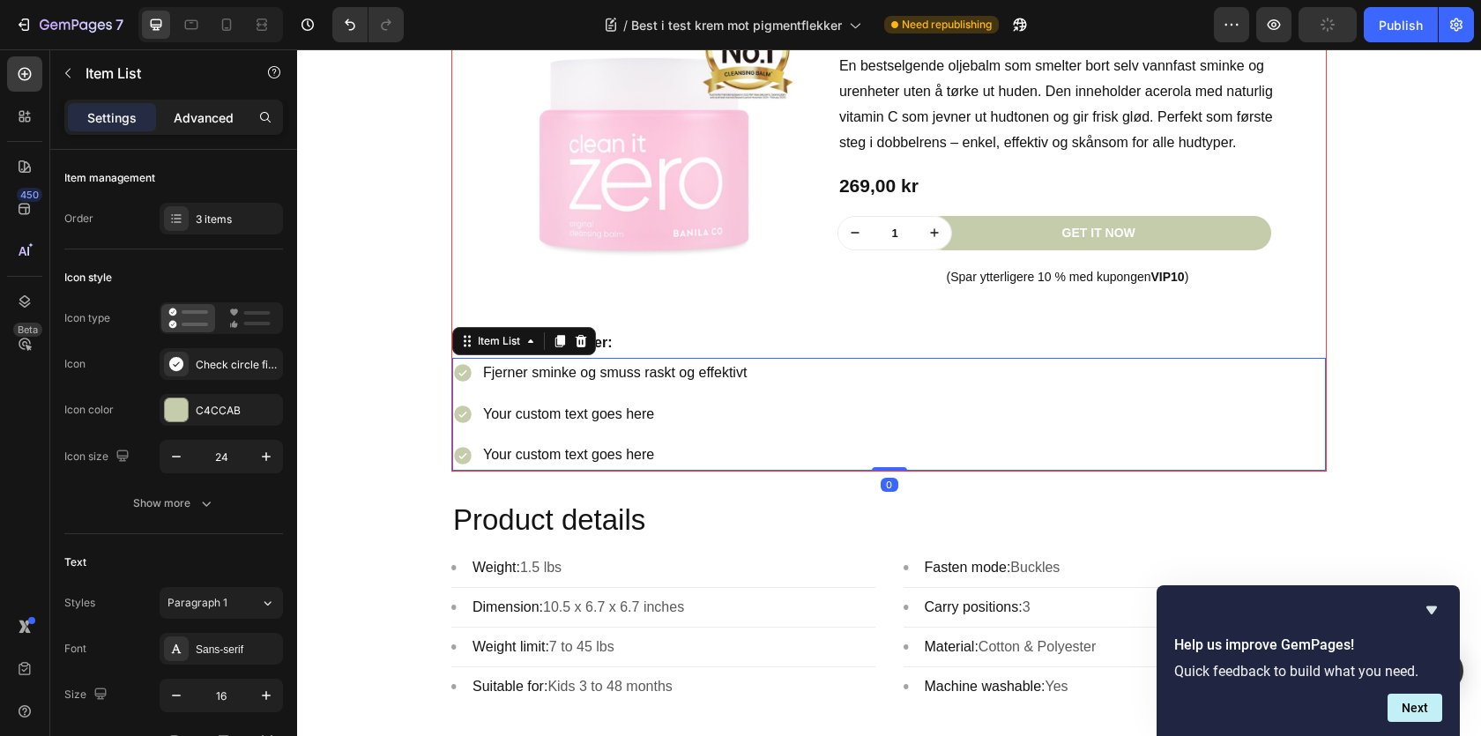
click at [217, 126] on div "Advanced" at bounding box center [204, 117] width 88 height 28
type input "100%"
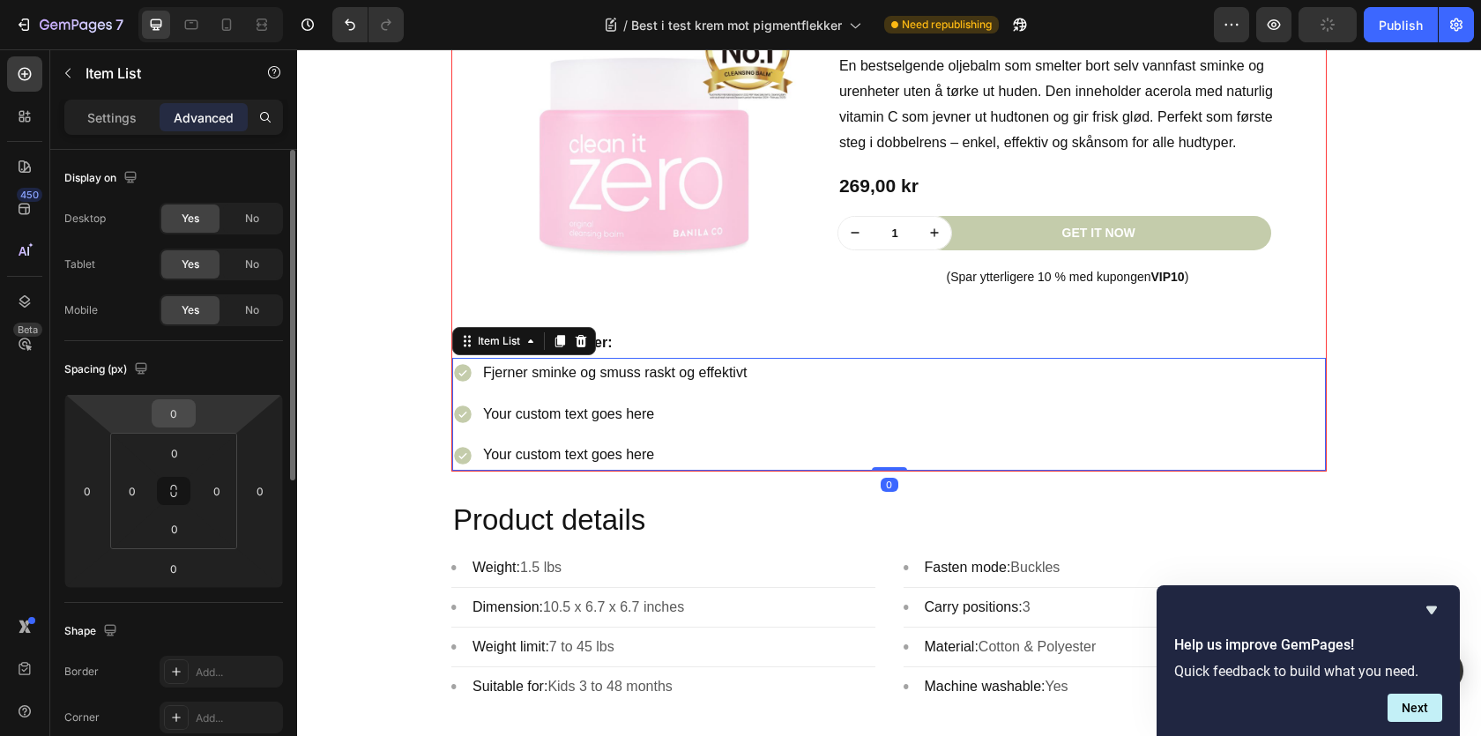
click at [176, 409] on input "0" at bounding box center [173, 413] width 35 height 26
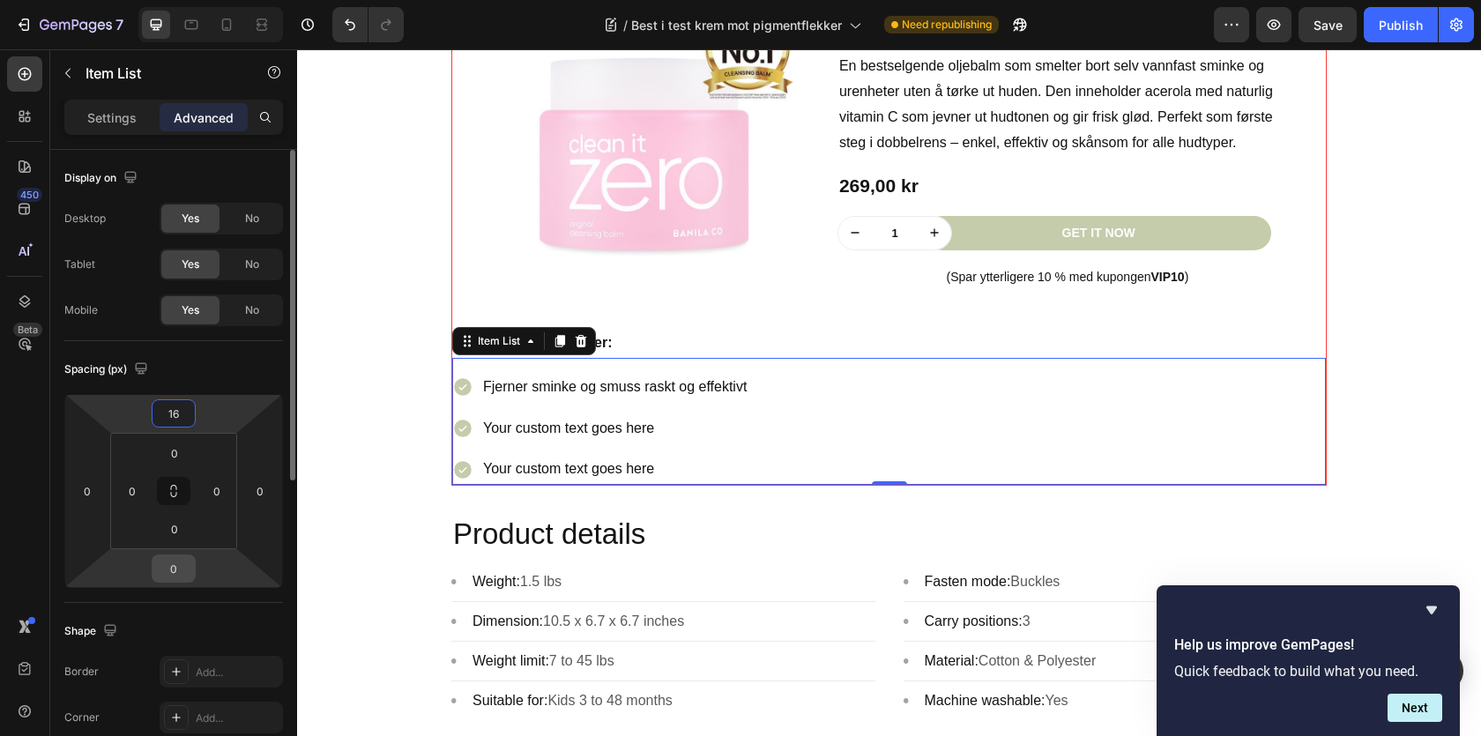
type input "16"
click at [169, 577] on input "0" at bounding box center [173, 568] width 35 height 26
type input "16"
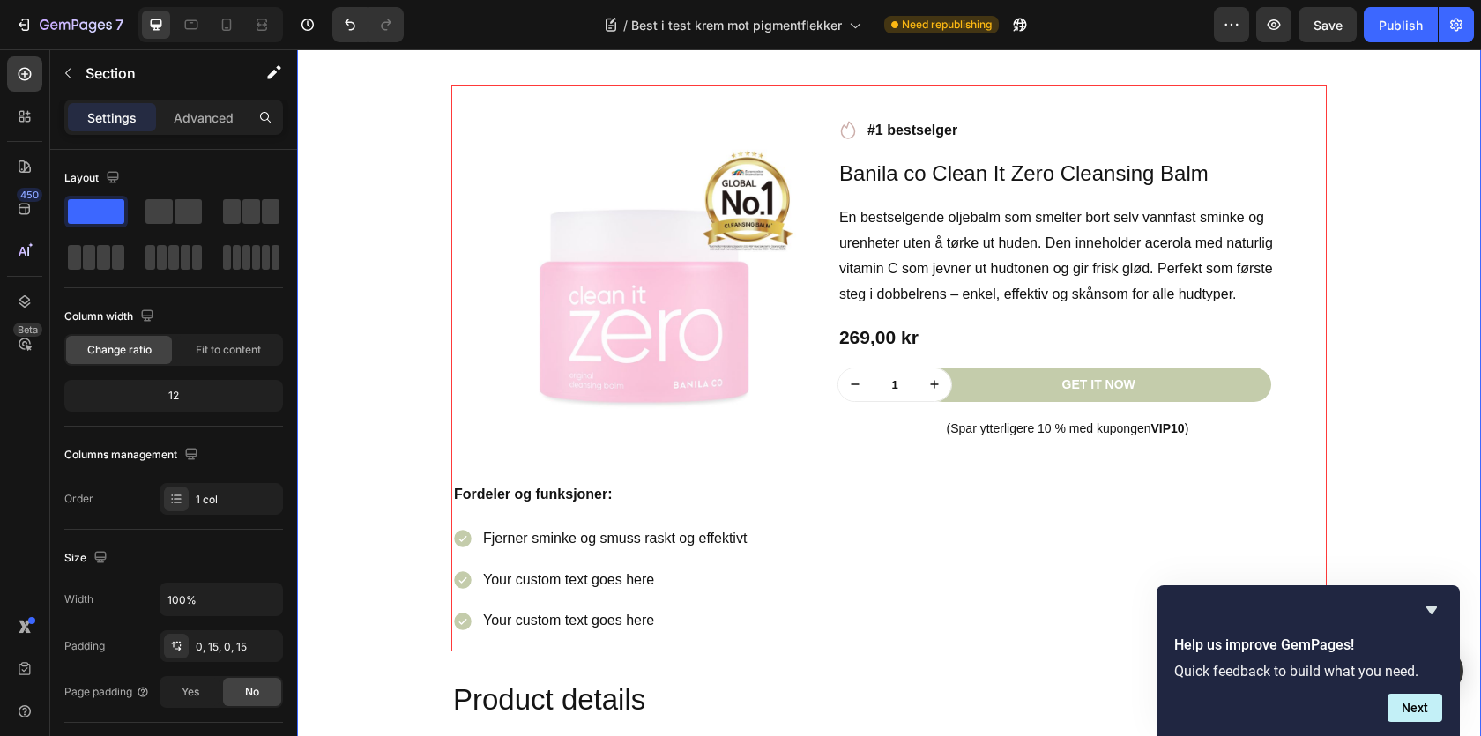
scroll to position [1761, 0]
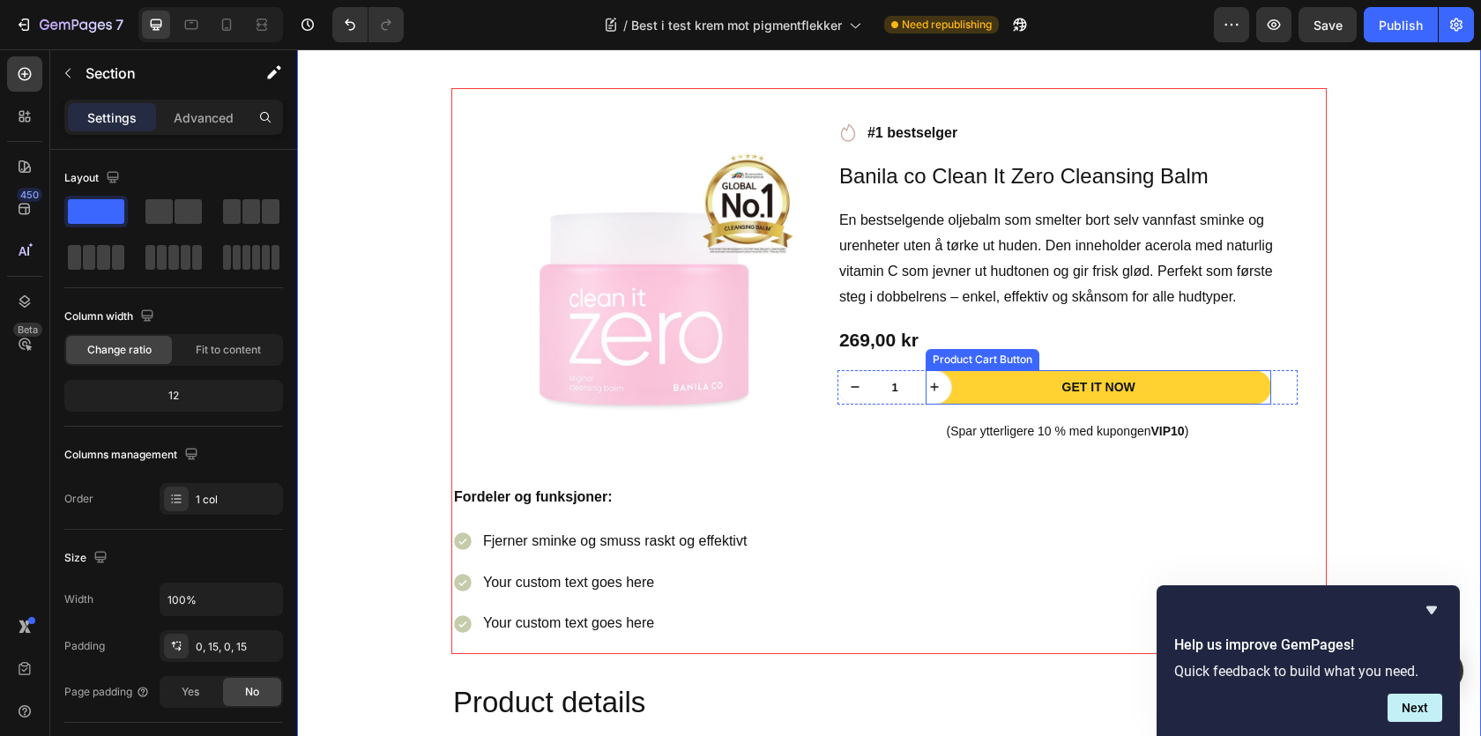
click at [1232, 383] on button "Get It Now" at bounding box center [1099, 387] width 346 height 34
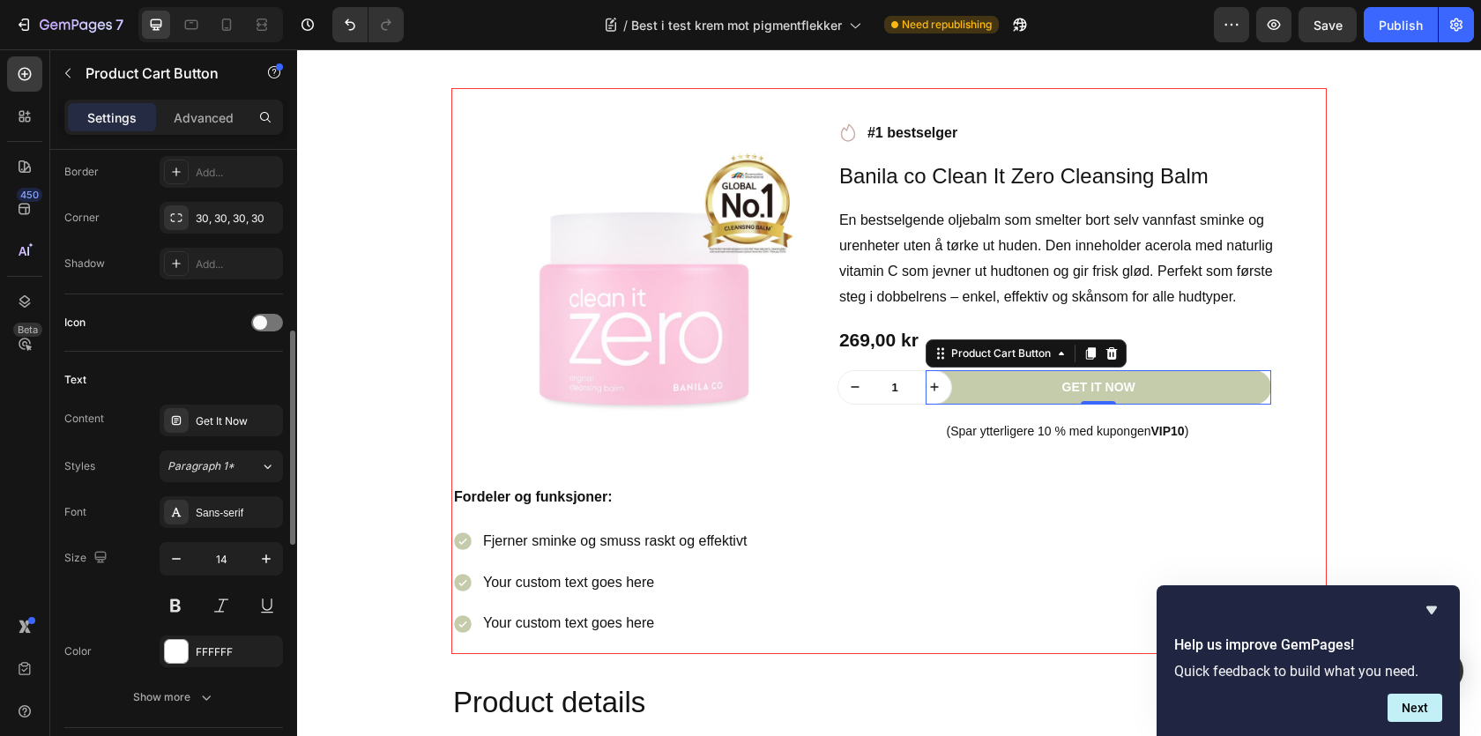
scroll to position [558, 0]
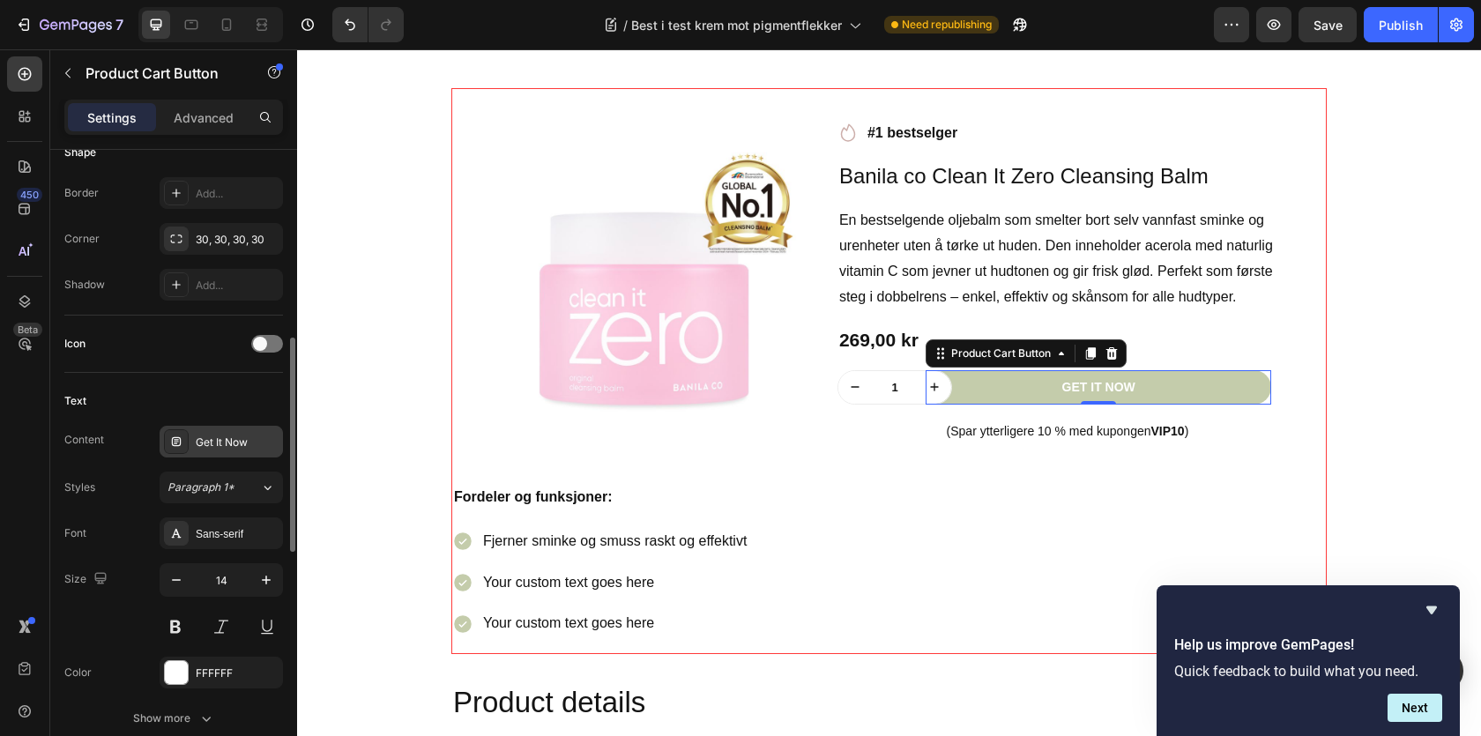
click at [242, 440] on div "Get It Now" at bounding box center [237, 443] width 83 height 16
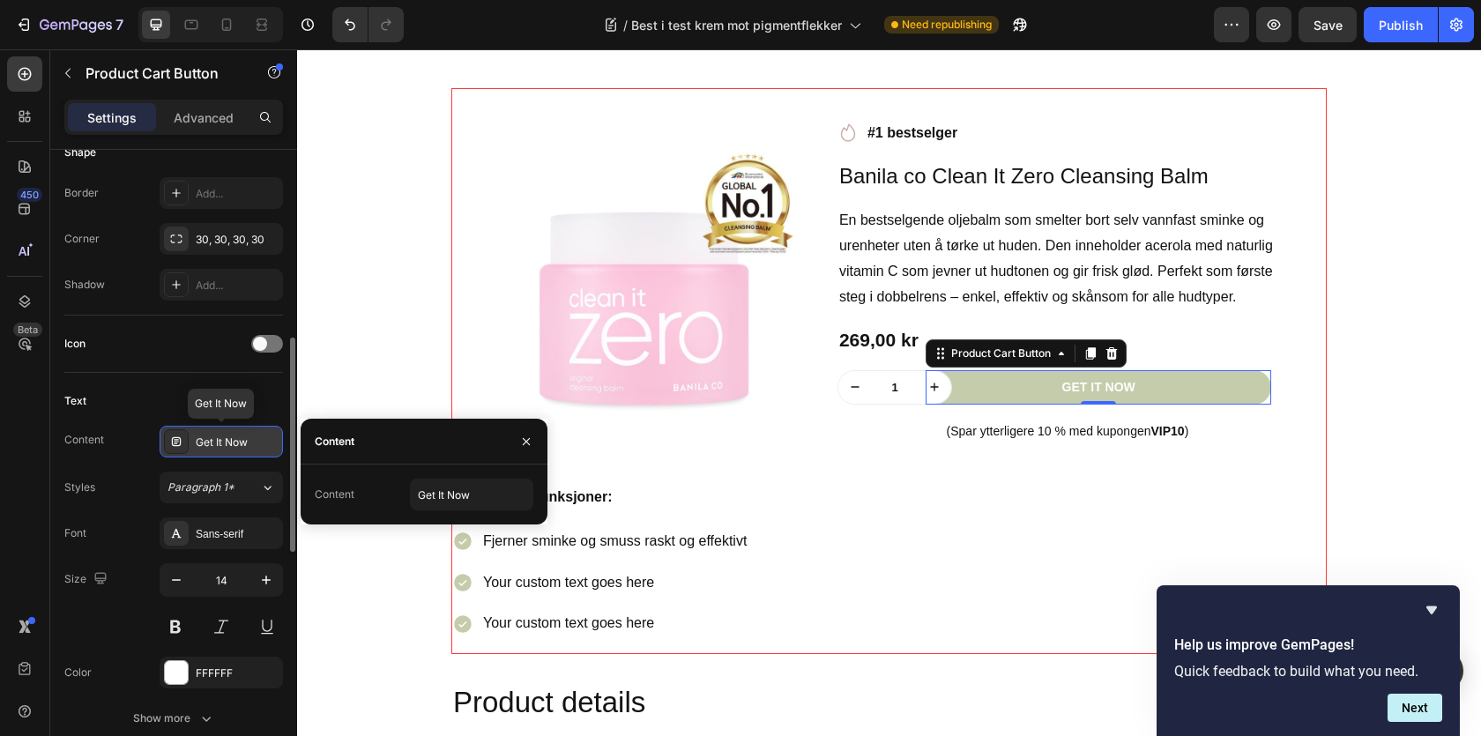
click at [242, 440] on div "Get It Now" at bounding box center [237, 443] width 83 height 16
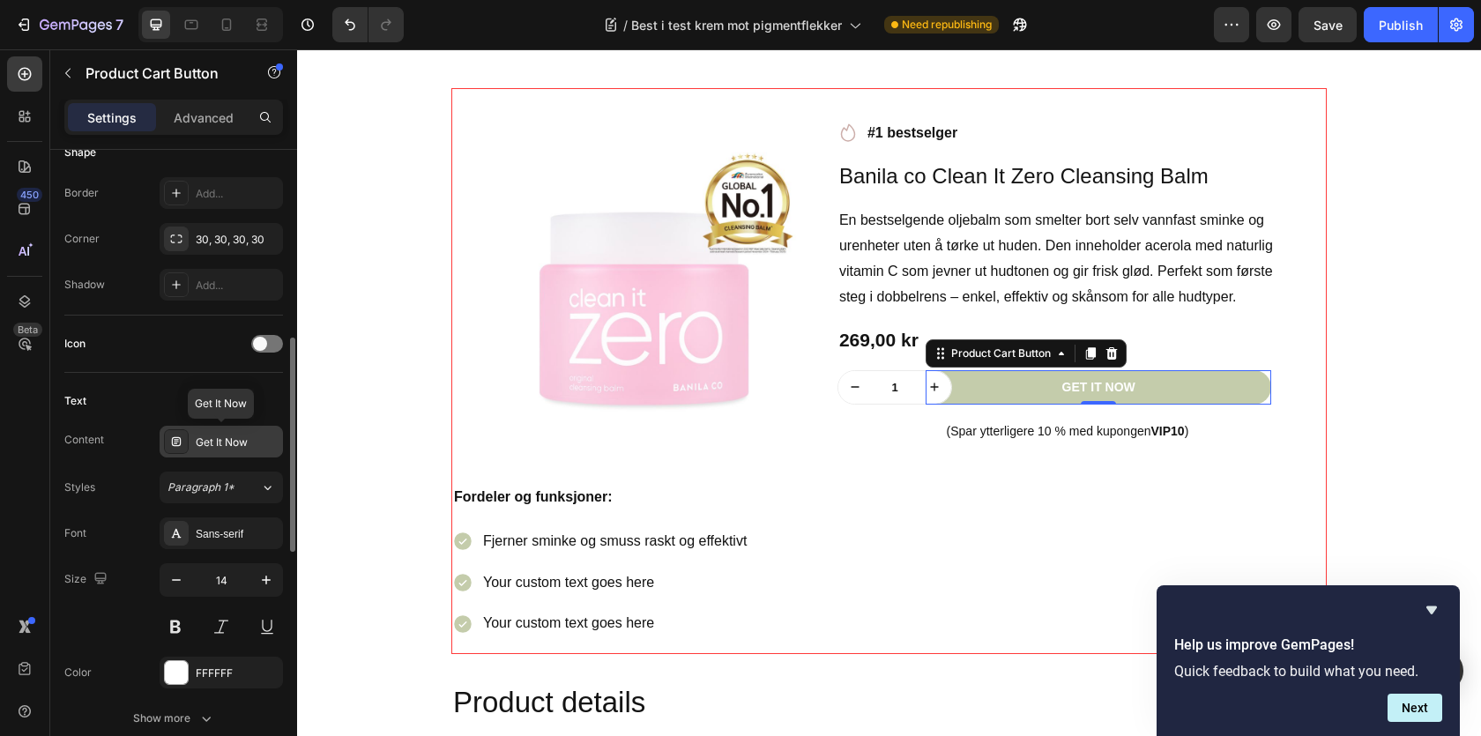
click at [242, 440] on div "Get It Now" at bounding box center [237, 443] width 83 height 16
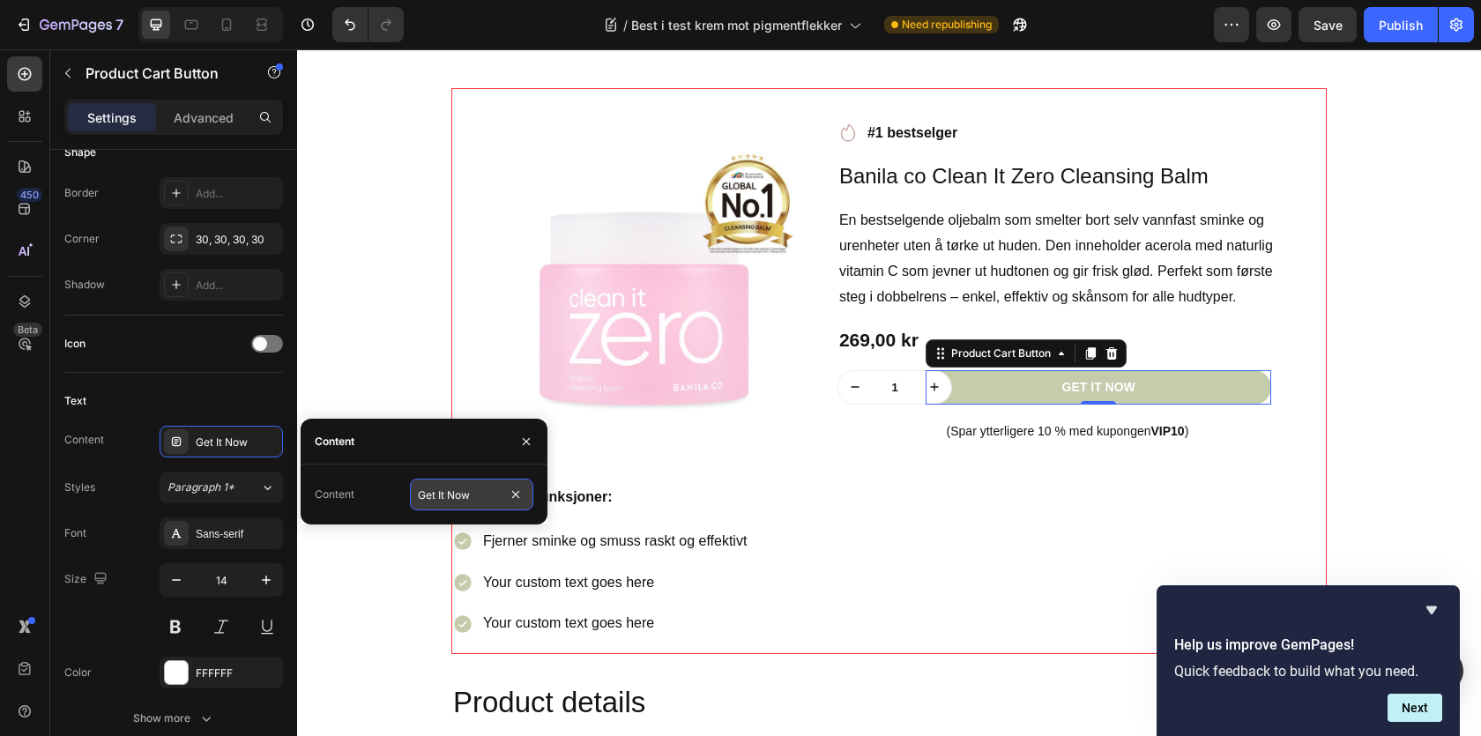
click at [460, 496] on input "Get It Now" at bounding box center [471, 495] width 123 height 32
paste input "Få din nå"
type input "Få din nå"
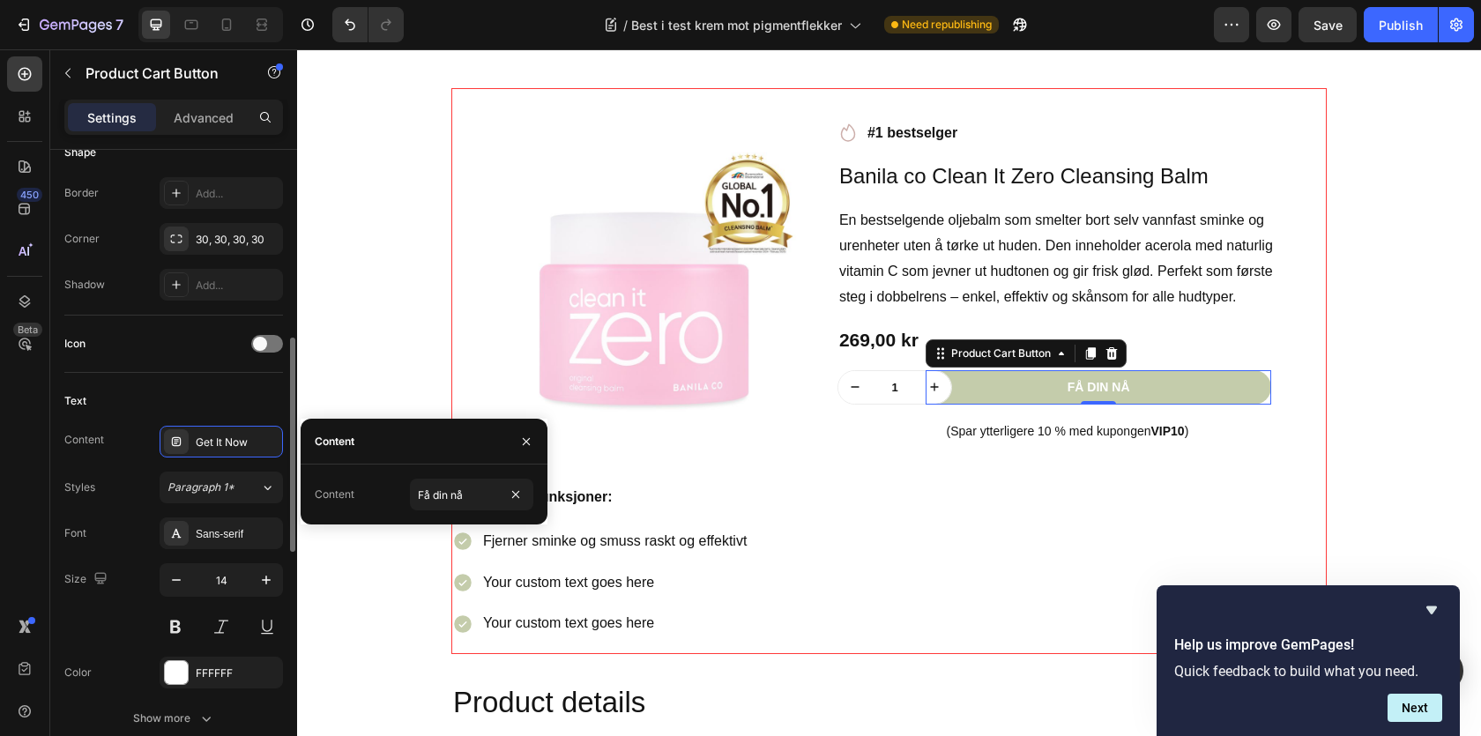
click at [138, 473] on div "Styles Paragraph 1*" at bounding box center [173, 488] width 219 height 32
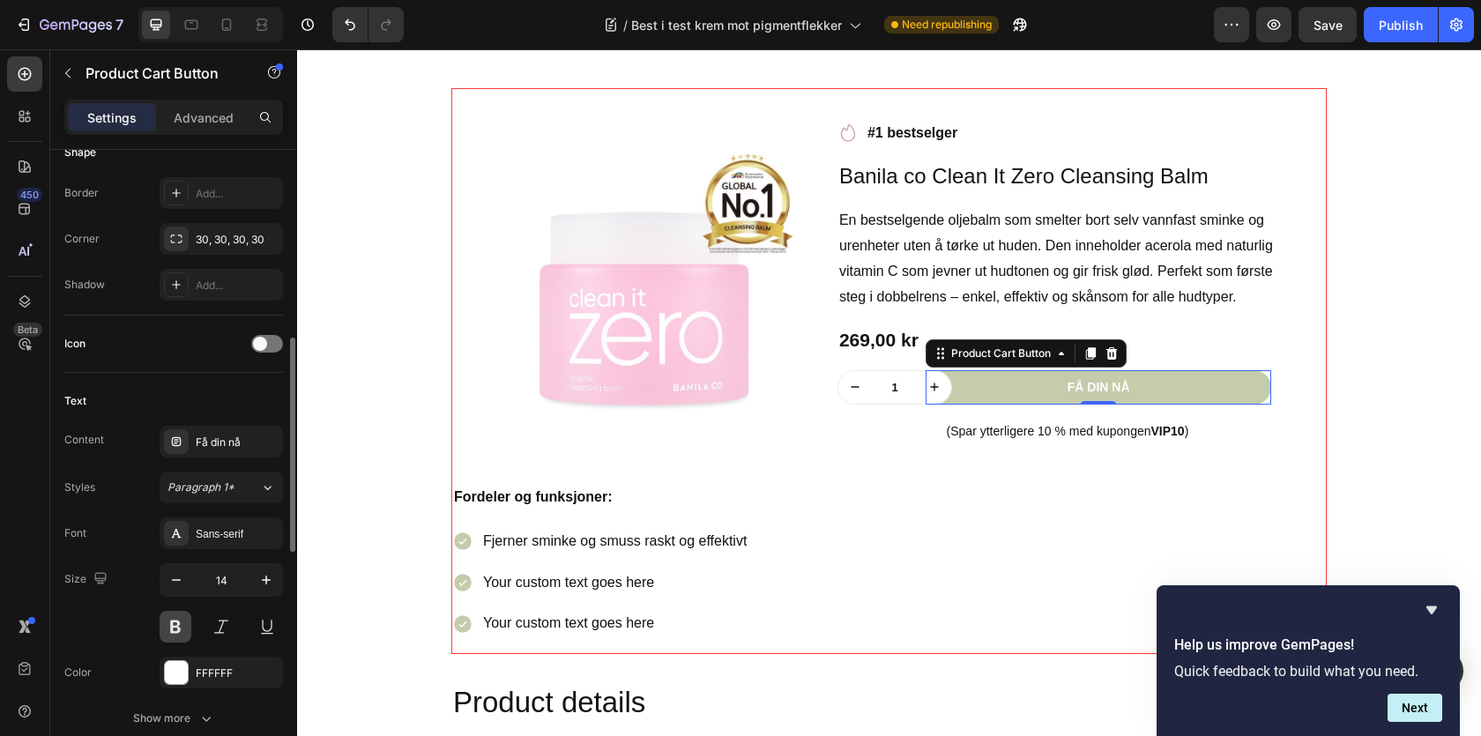
click at [176, 632] on button at bounding box center [176, 627] width 32 height 32
click at [262, 580] on icon "button" at bounding box center [266, 580] width 18 height 18
click at [190, 583] on button "button" at bounding box center [176, 580] width 32 height 32
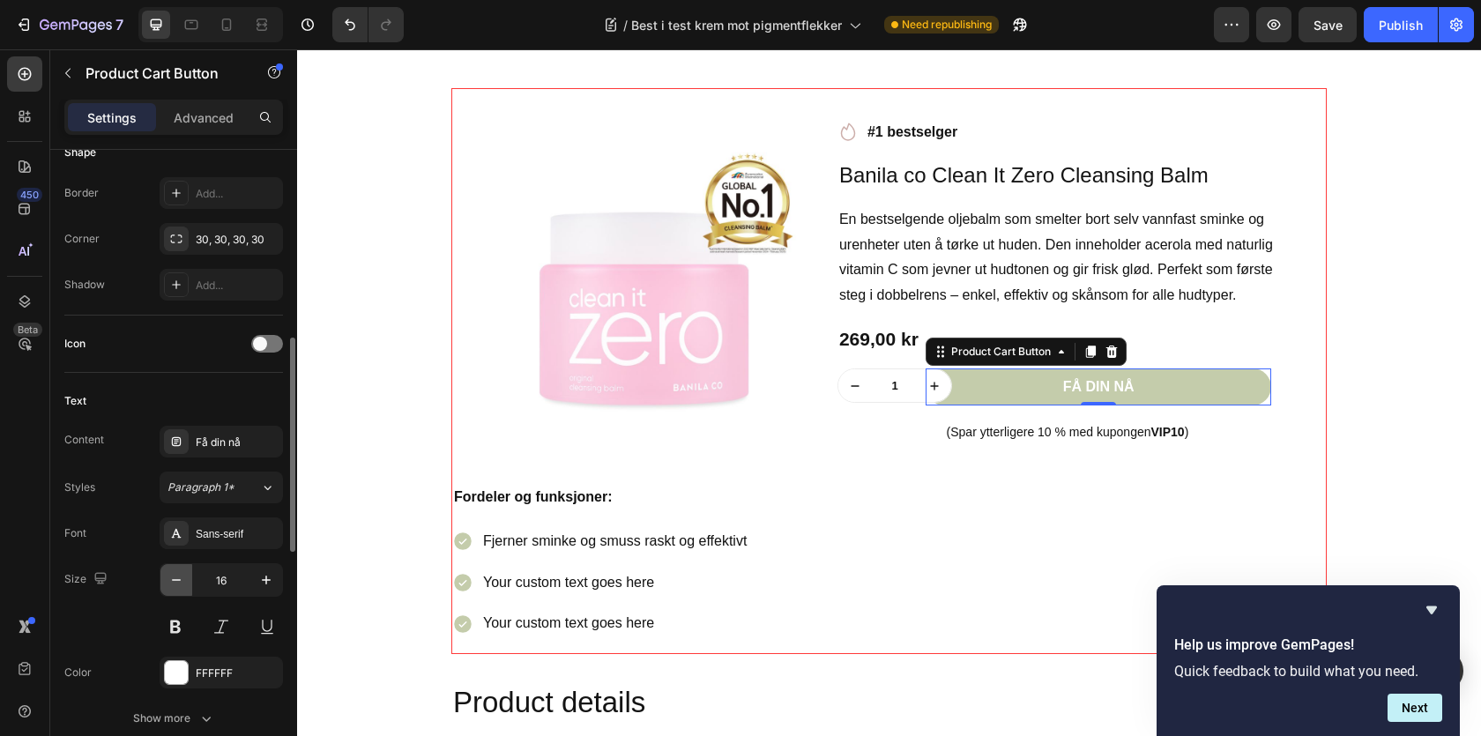
type input "15"
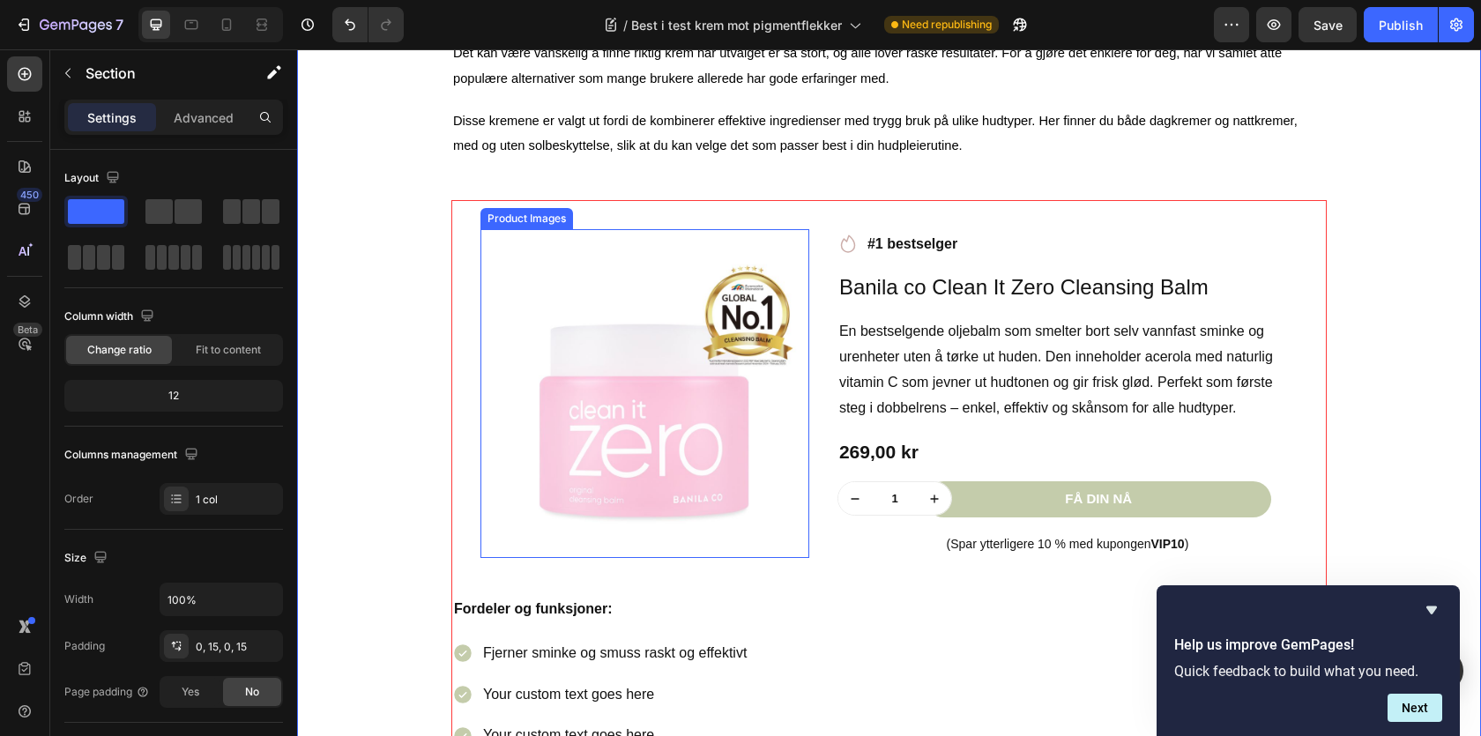
scroll to position [1499, 0]
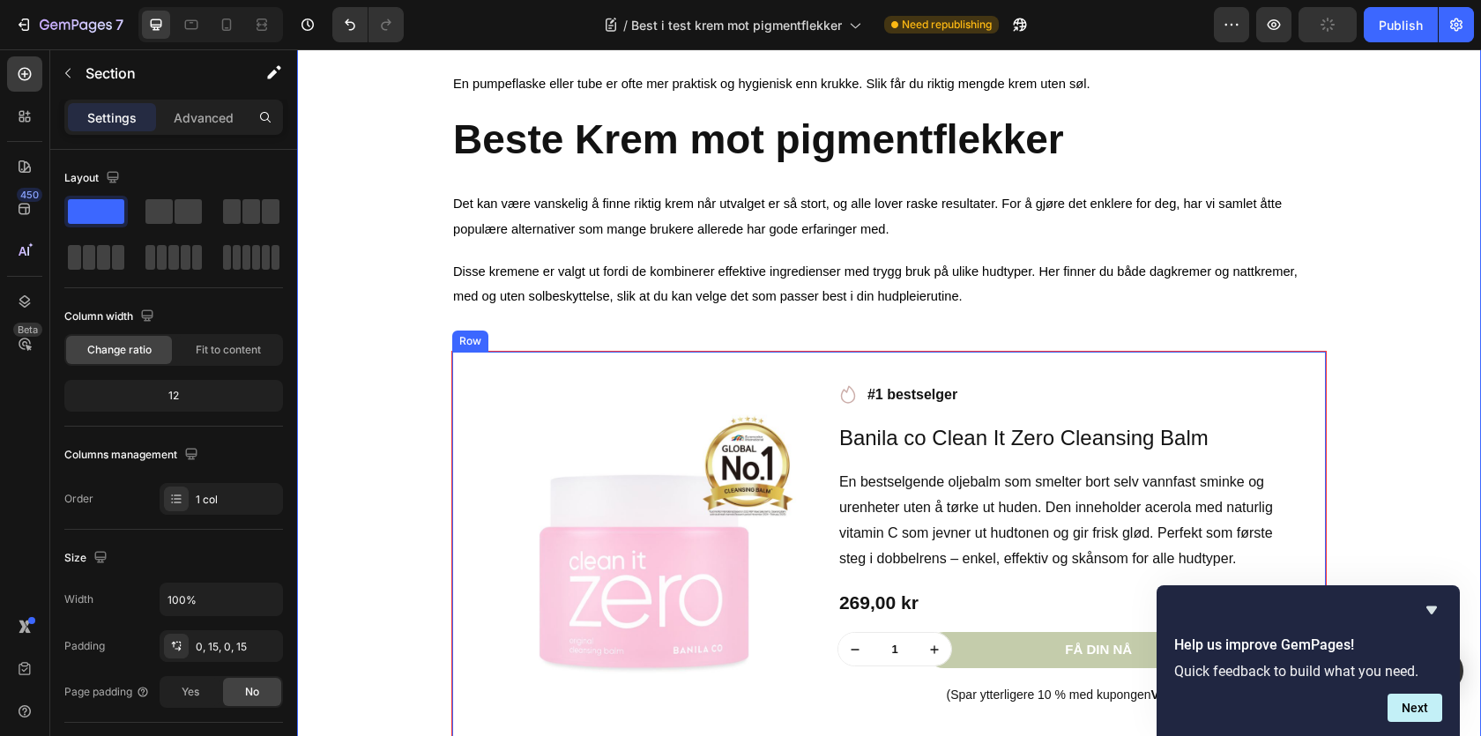
click at [547, 365] on div "Product Images Row Icon #1 bestselger Text block Row Banila co Clean It Zero Cl…" at bounding box center [889, 544] width 874 height 385
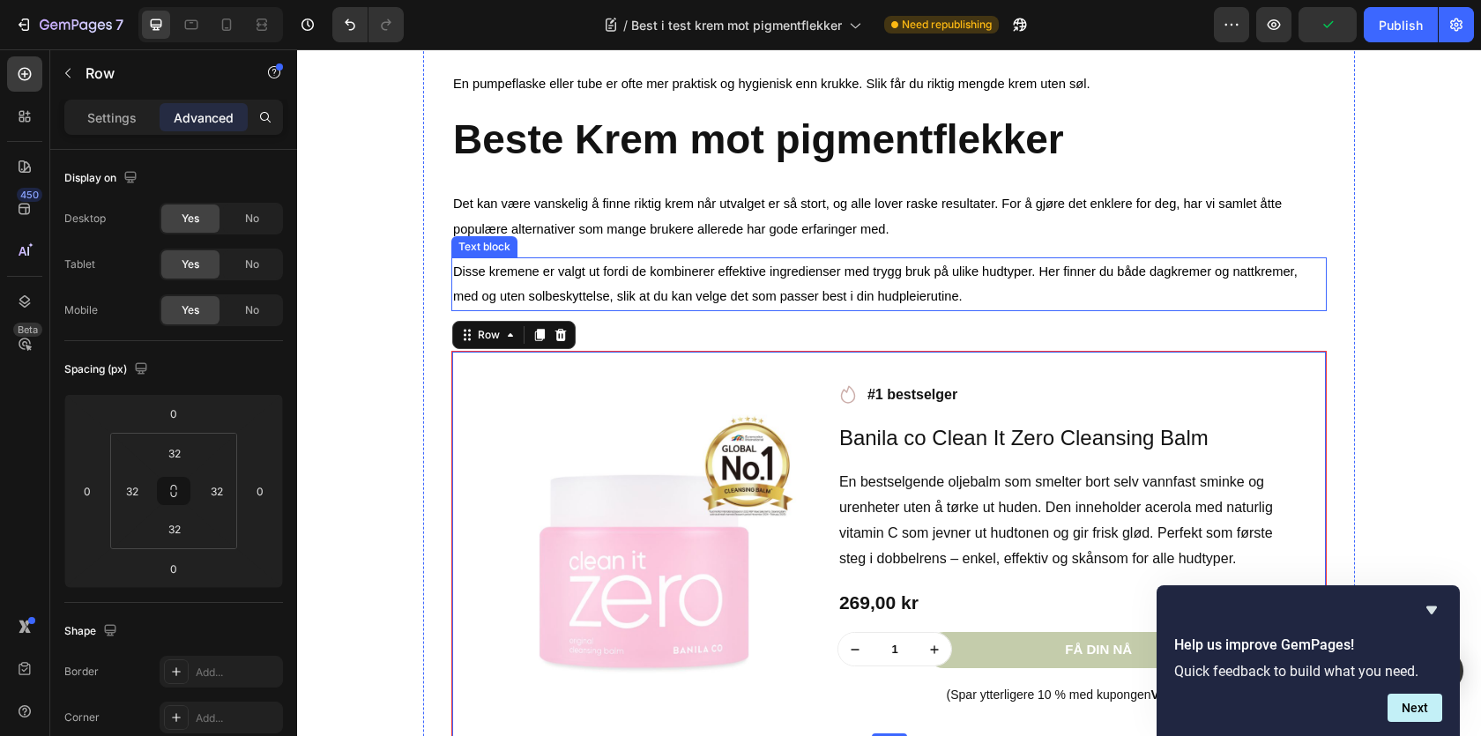
click at [679, 303] on span "Disse kremene er valgt ut fordi de kombinerer effektive ingredienser med trygg …" at bounding box center [875, 284] width 845 height 40
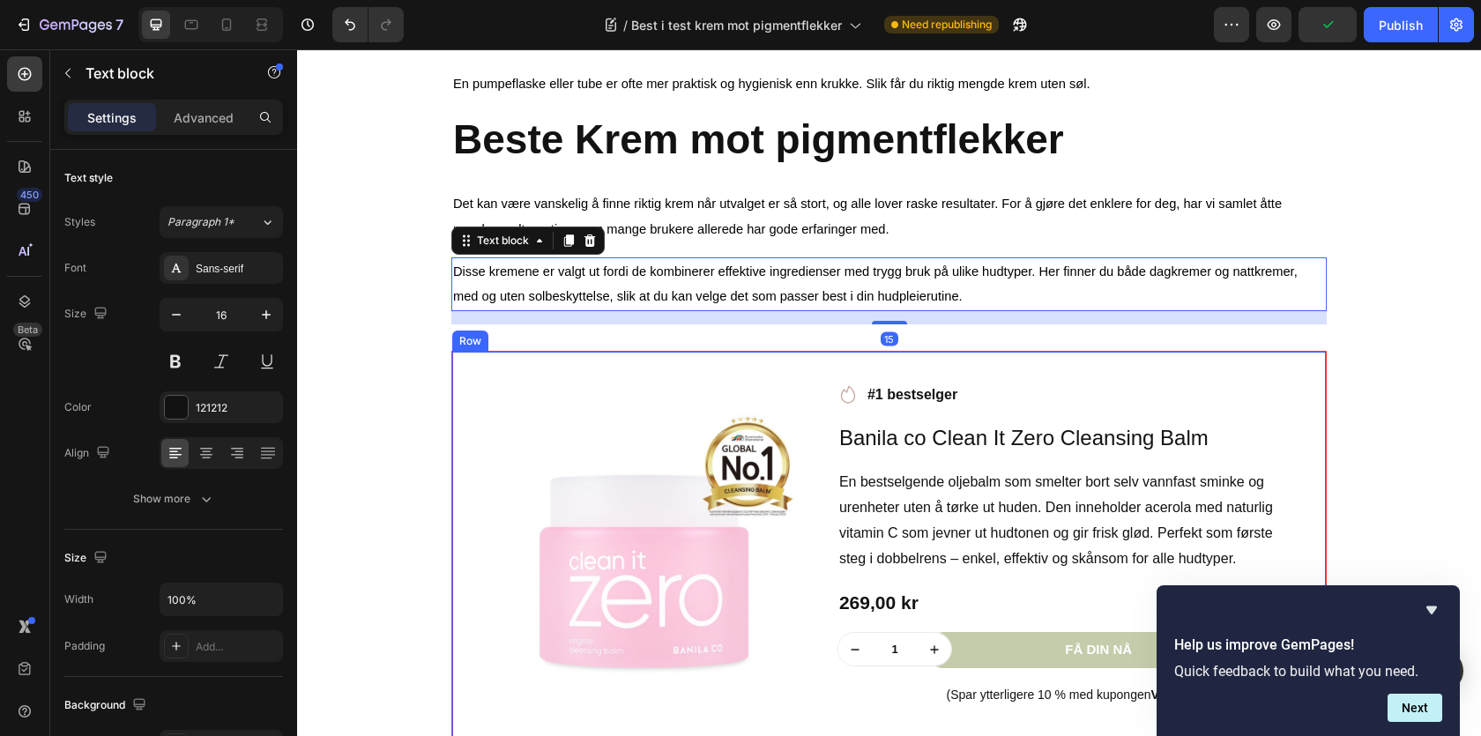
click at [647, 361] on div "Product Images Row Icon #1 bestselger Text block Row Banila co Clean It Zero Cl…" at bounding box center [889, 544] width 874 height 385
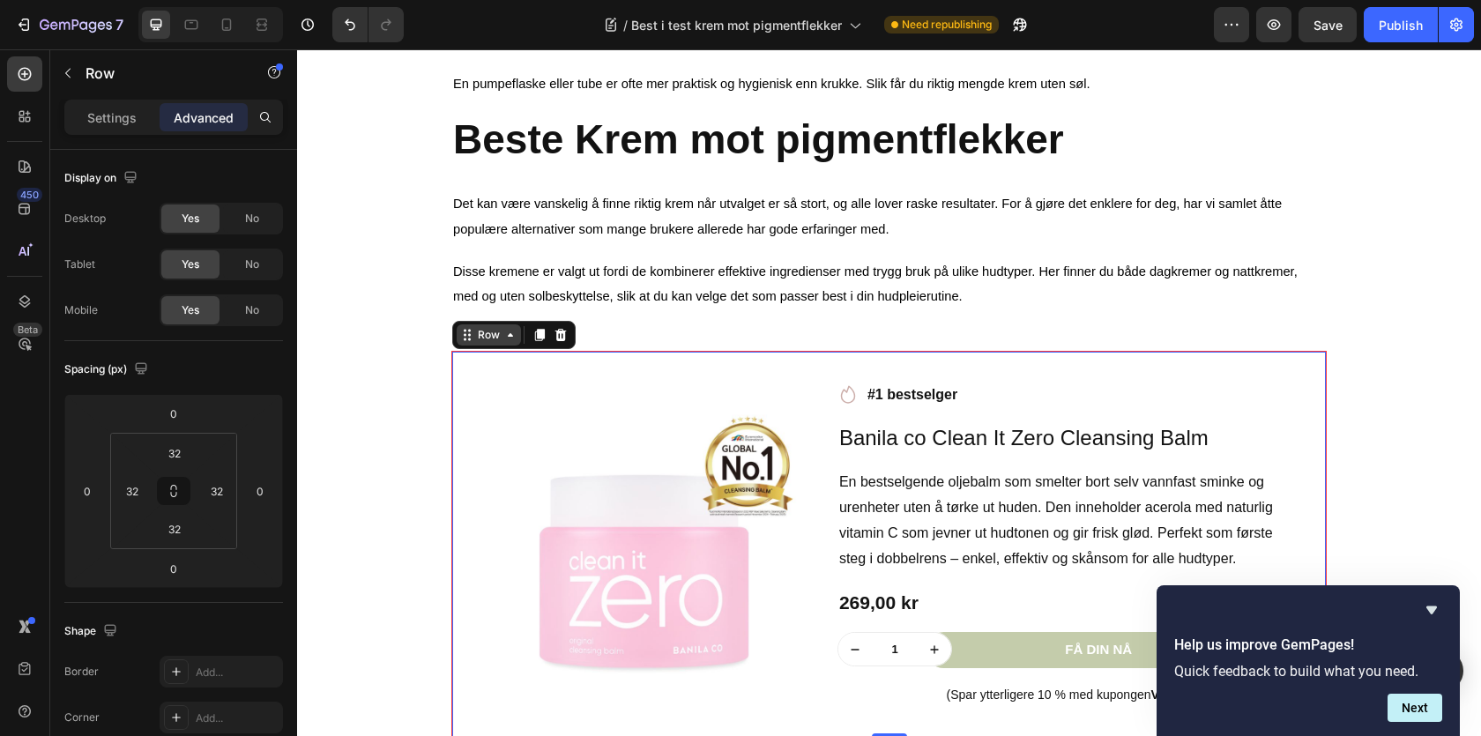
click at [495, 343] on div "Row" at bounding box center [488, 335] width 29 height 16
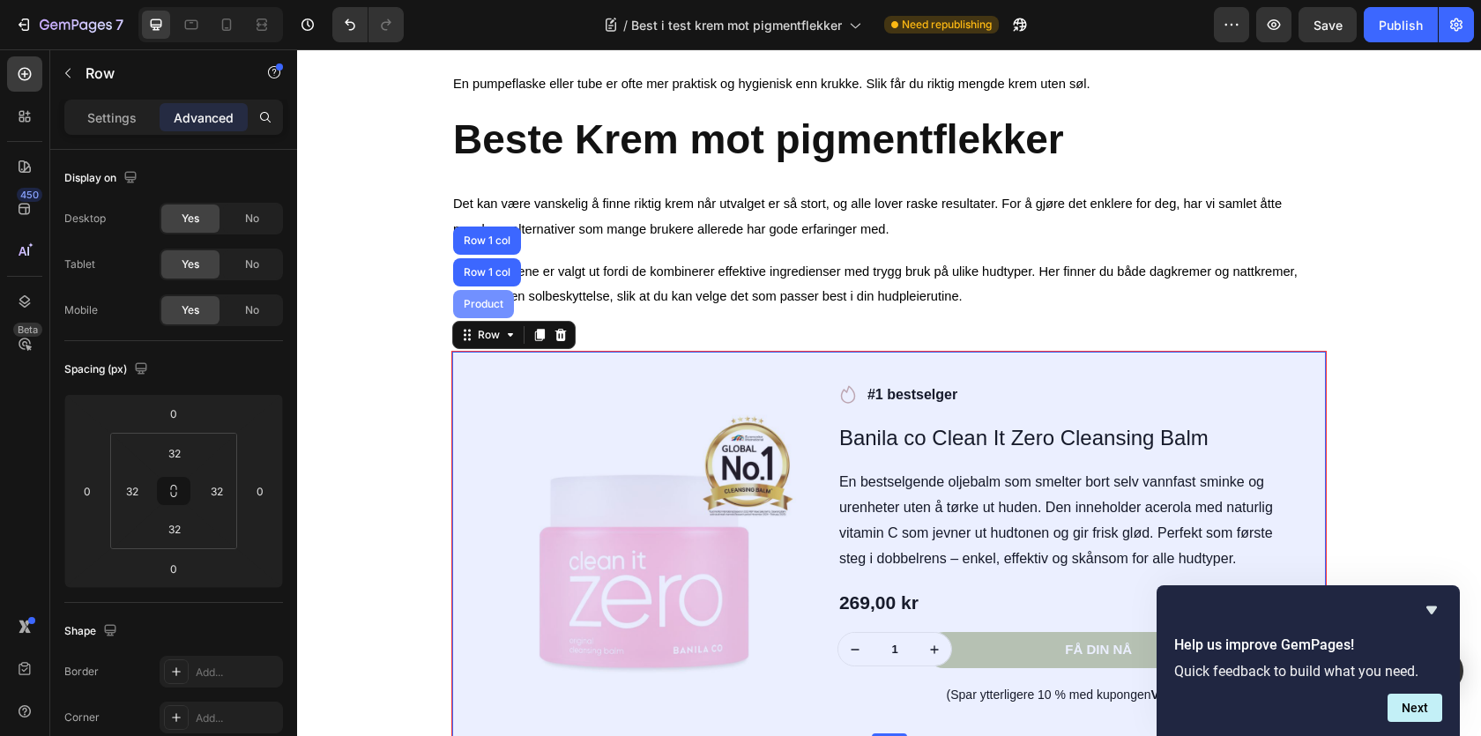
click at [505, 309] on div "Product" at bounding box center [483, 304] width 47 height 11
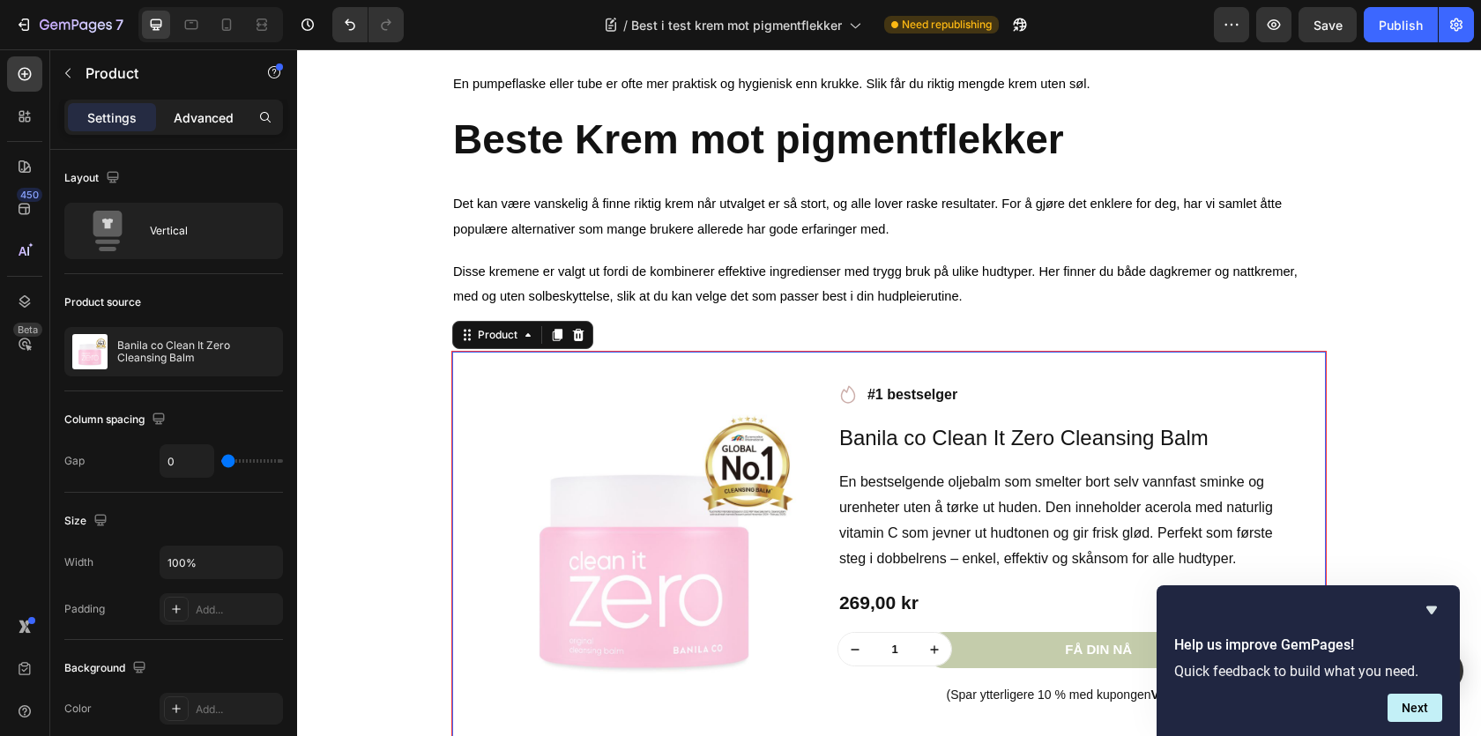
click at [212, 127] on div "Advanced" at bounding box center [204, 117] width 88 height 28
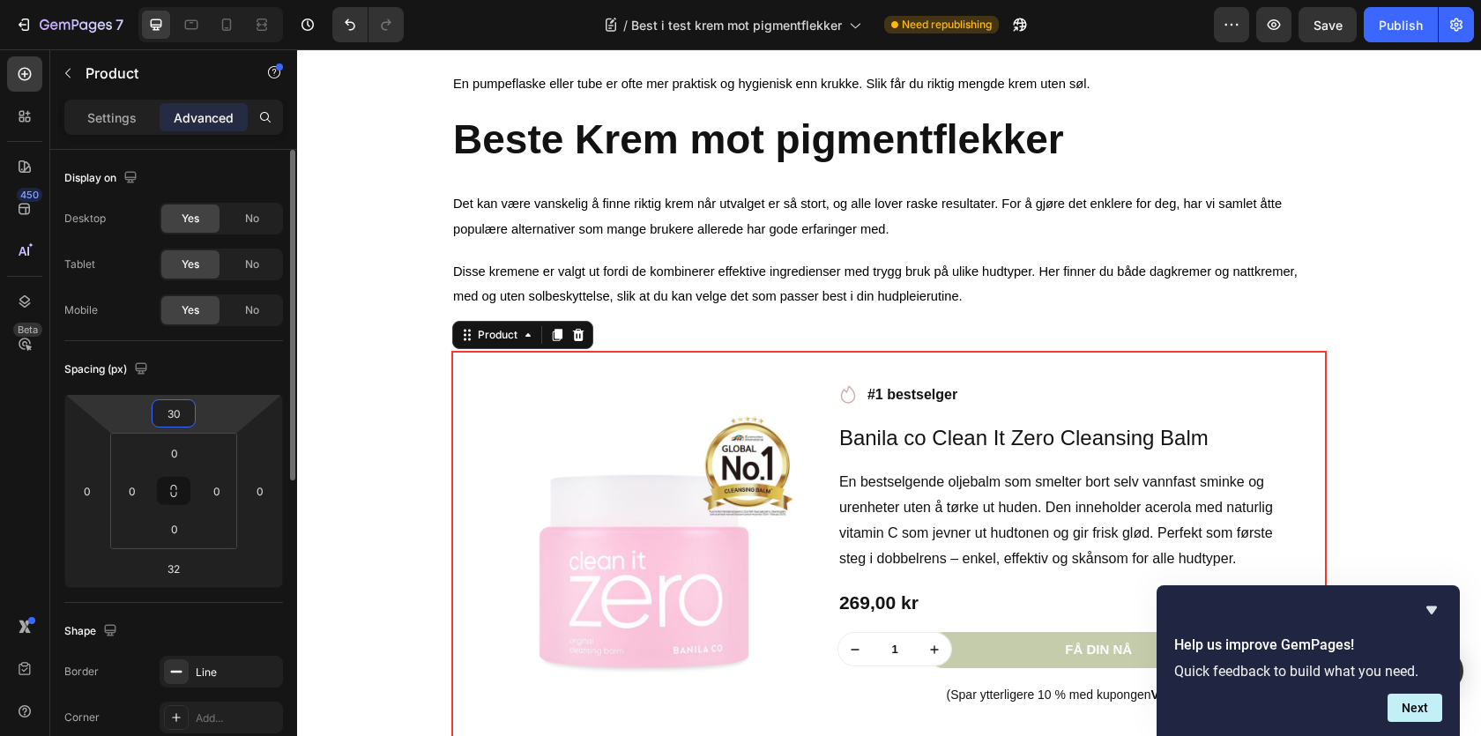
click at [169, 421] on input "30" at bounding box center [173, 413] width 35 height 26
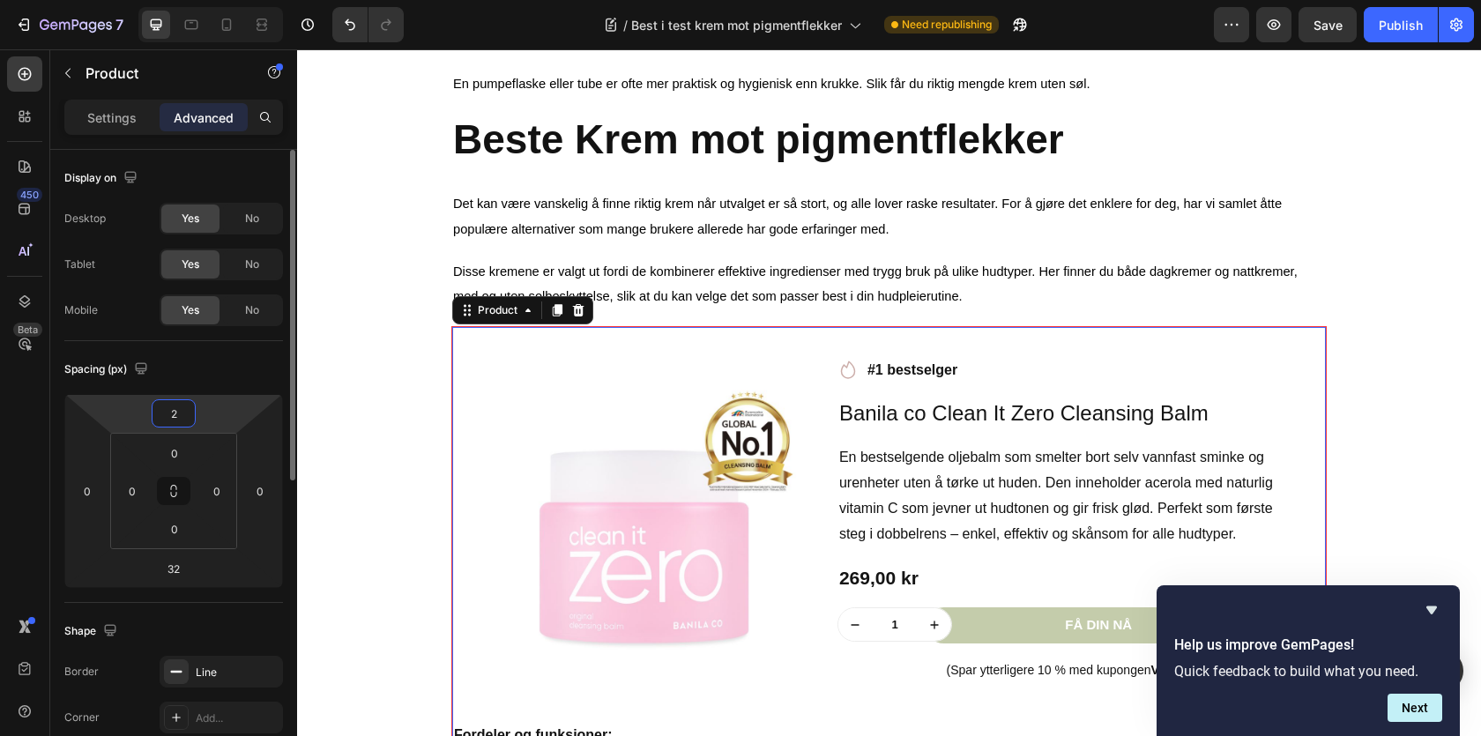
type input "20"
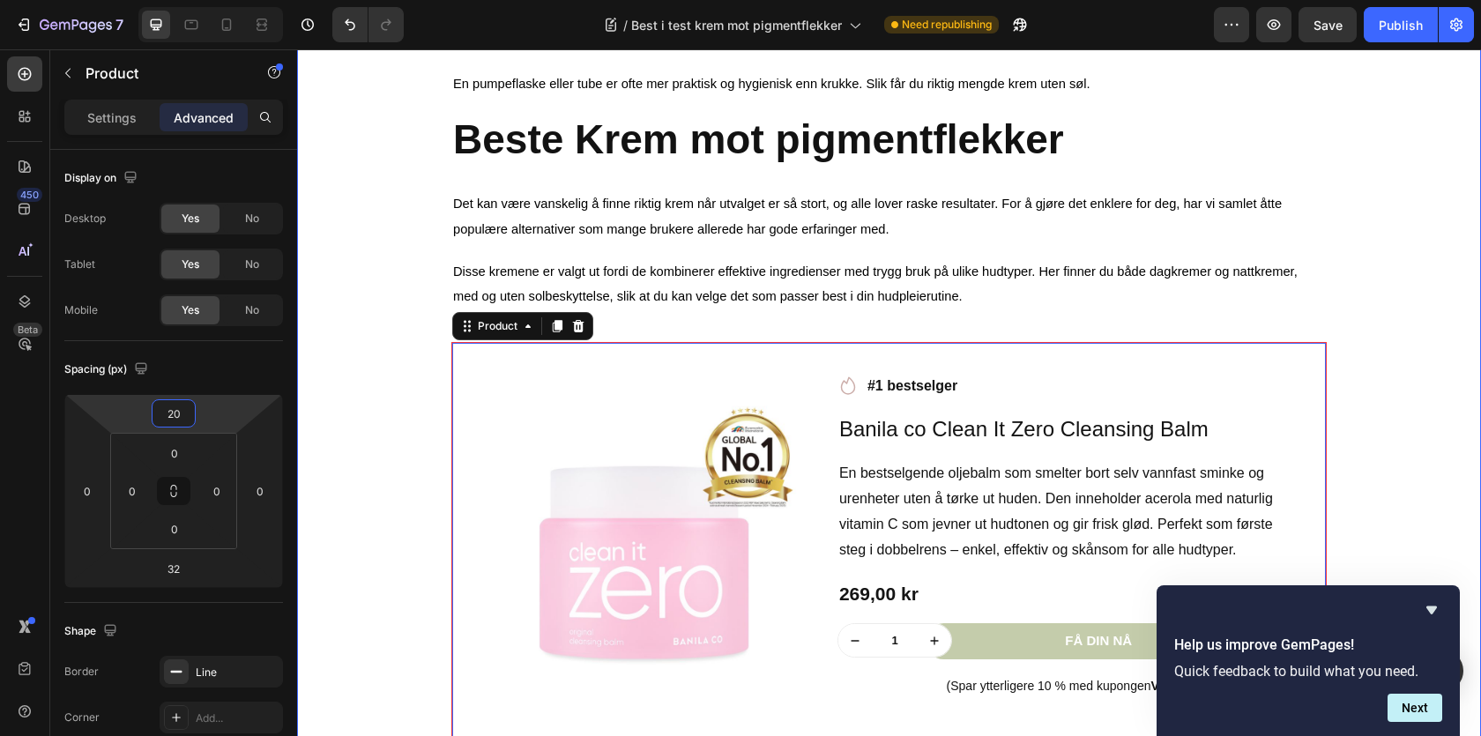
click at [1380, 383] on div "⁠⁠⁠⁠⁠⁠⁠ Best i test krem mot pigmentflekker Heading Image Skrevet av Sarah| | A…" at bounding box center [889, 191] width 1158 height 1946
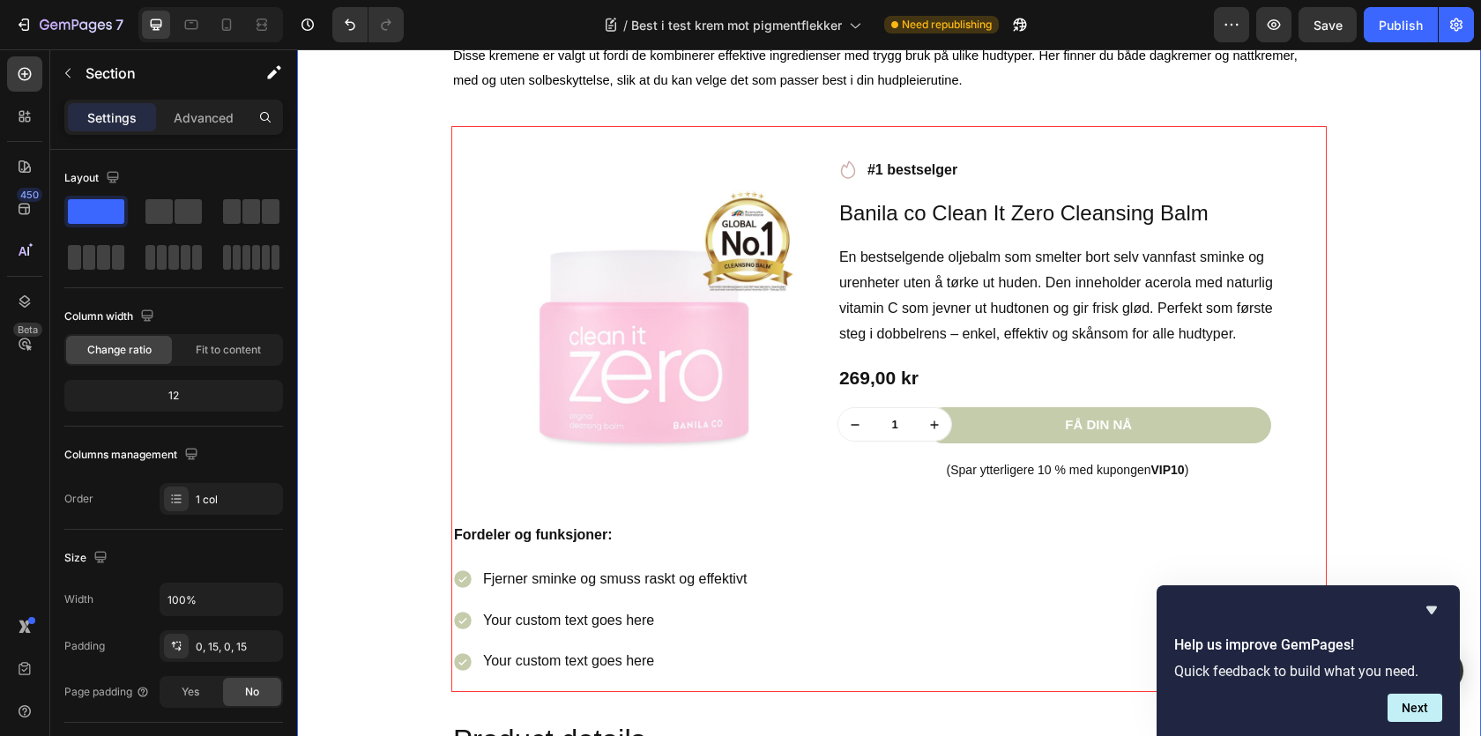
scroll to position [1694, 0]
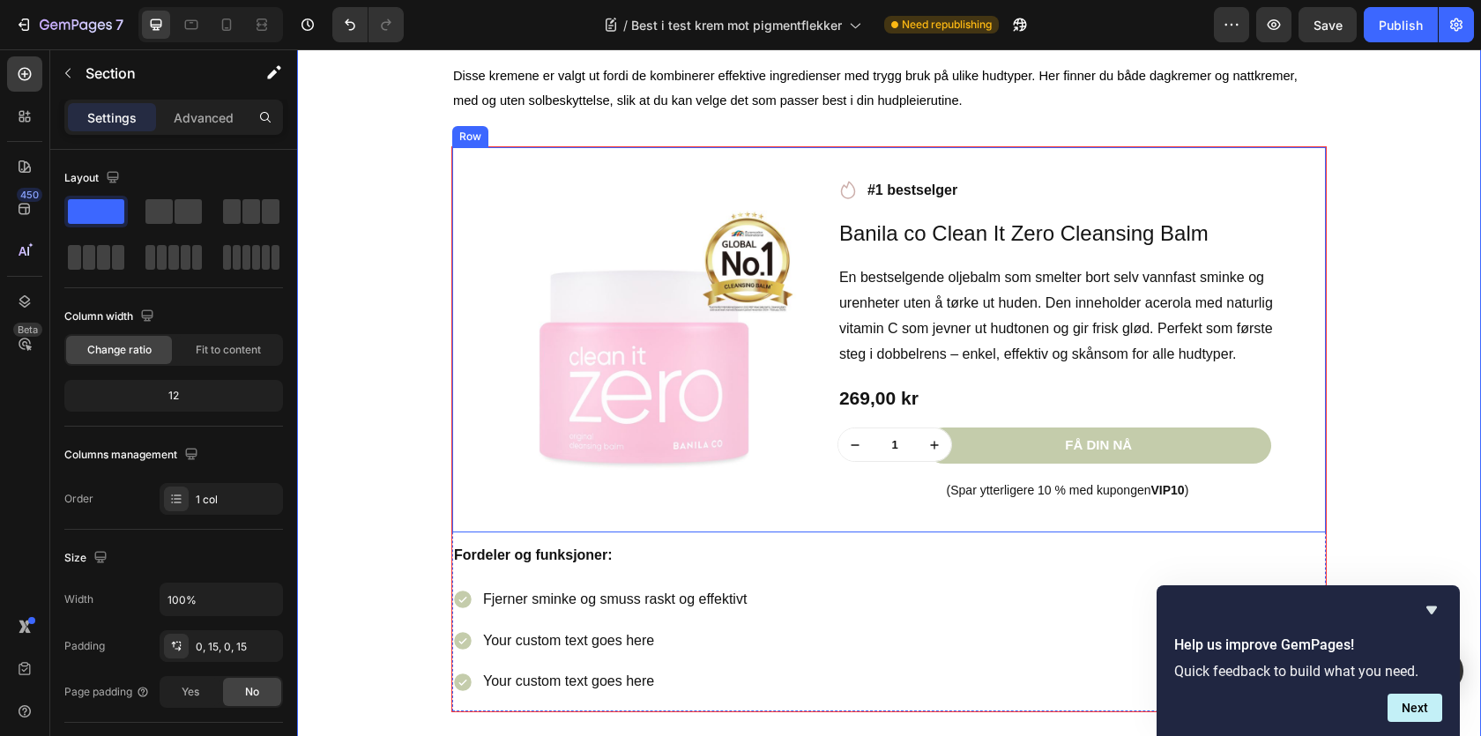
click at [465, 168] on div "Product Images Row Icon #1 bestselger Text block Row Banila co Clean It Zero Cl…" at bounding box center [889, 339] width 874 height 385
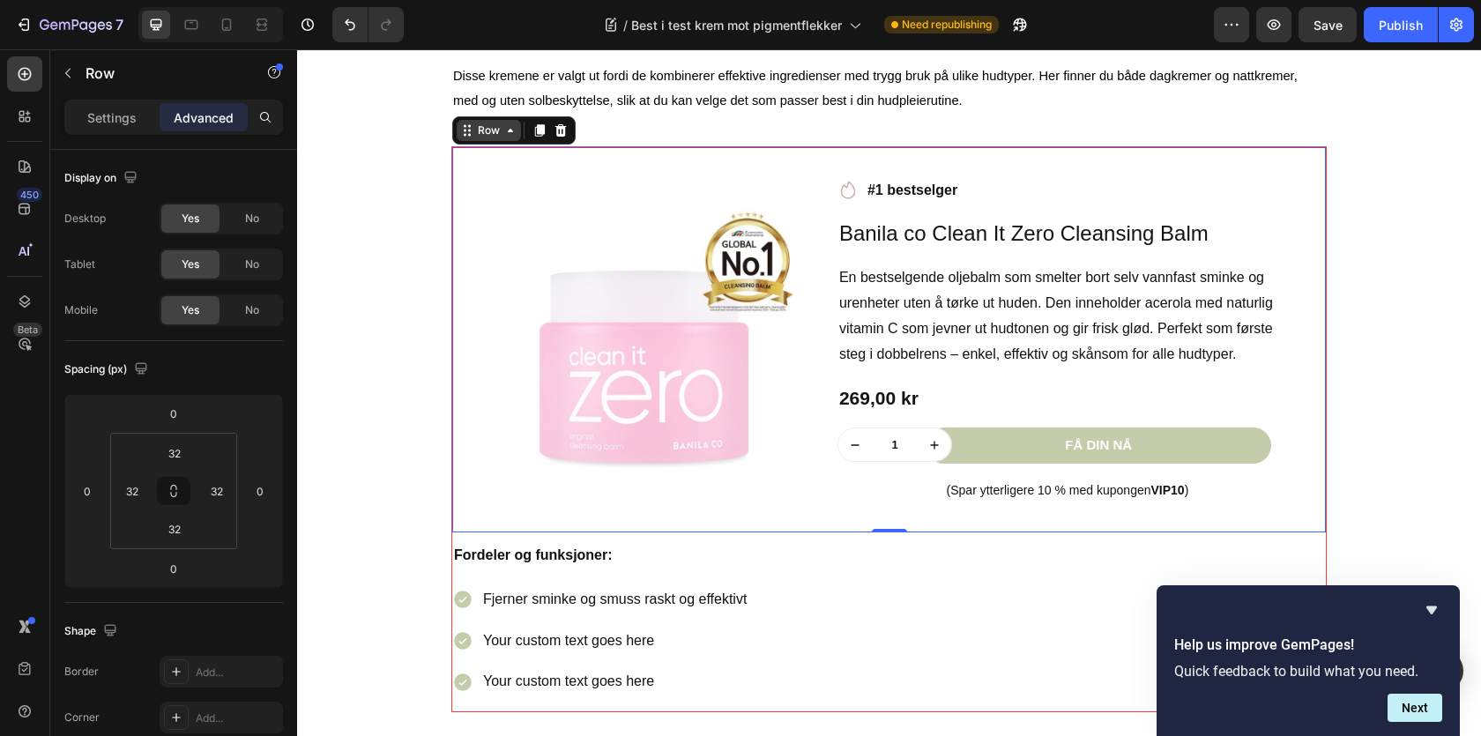
click at [482, 128] on div "Row" at bounding box center [488, 131] width 29 height 16
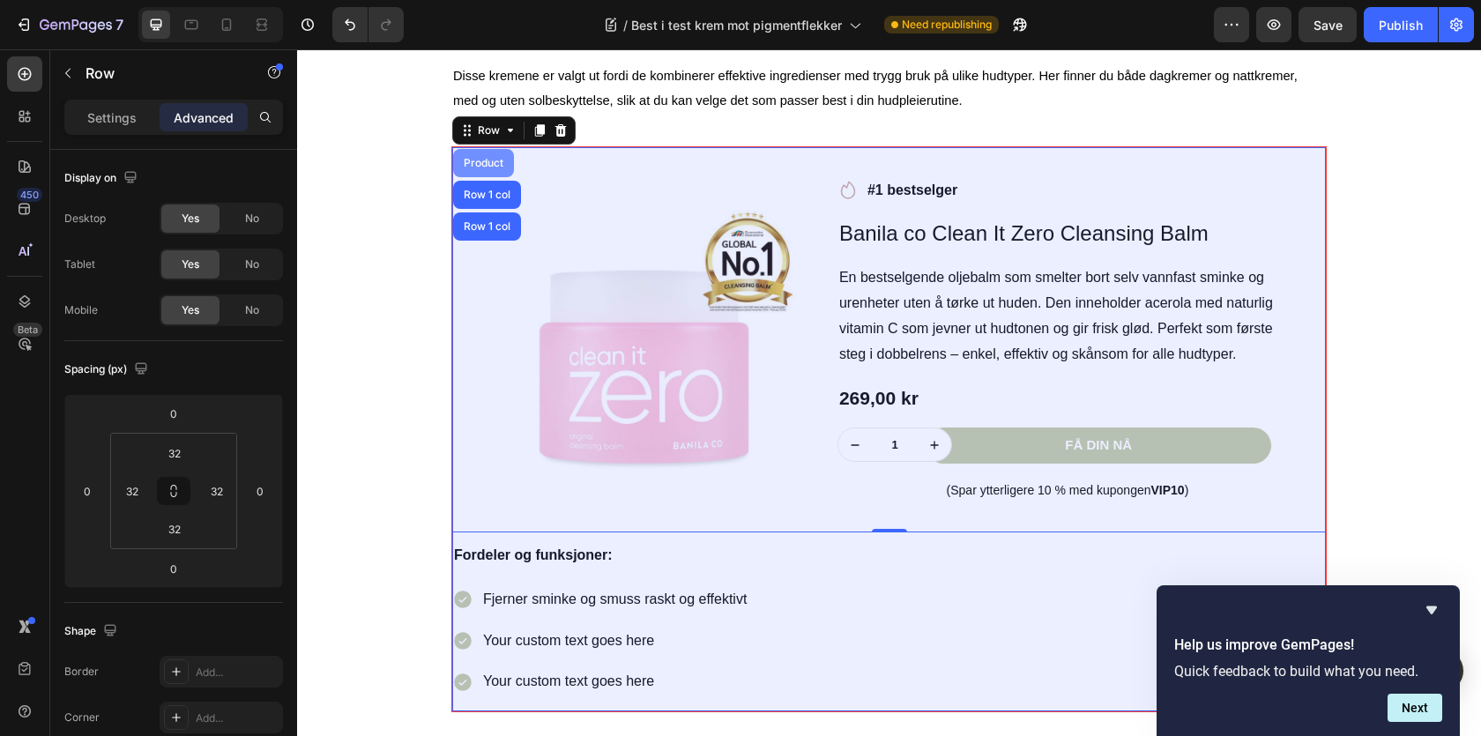
click at [483, 166] on div "Product" at bounding box center [483, 163] width 47 height 11
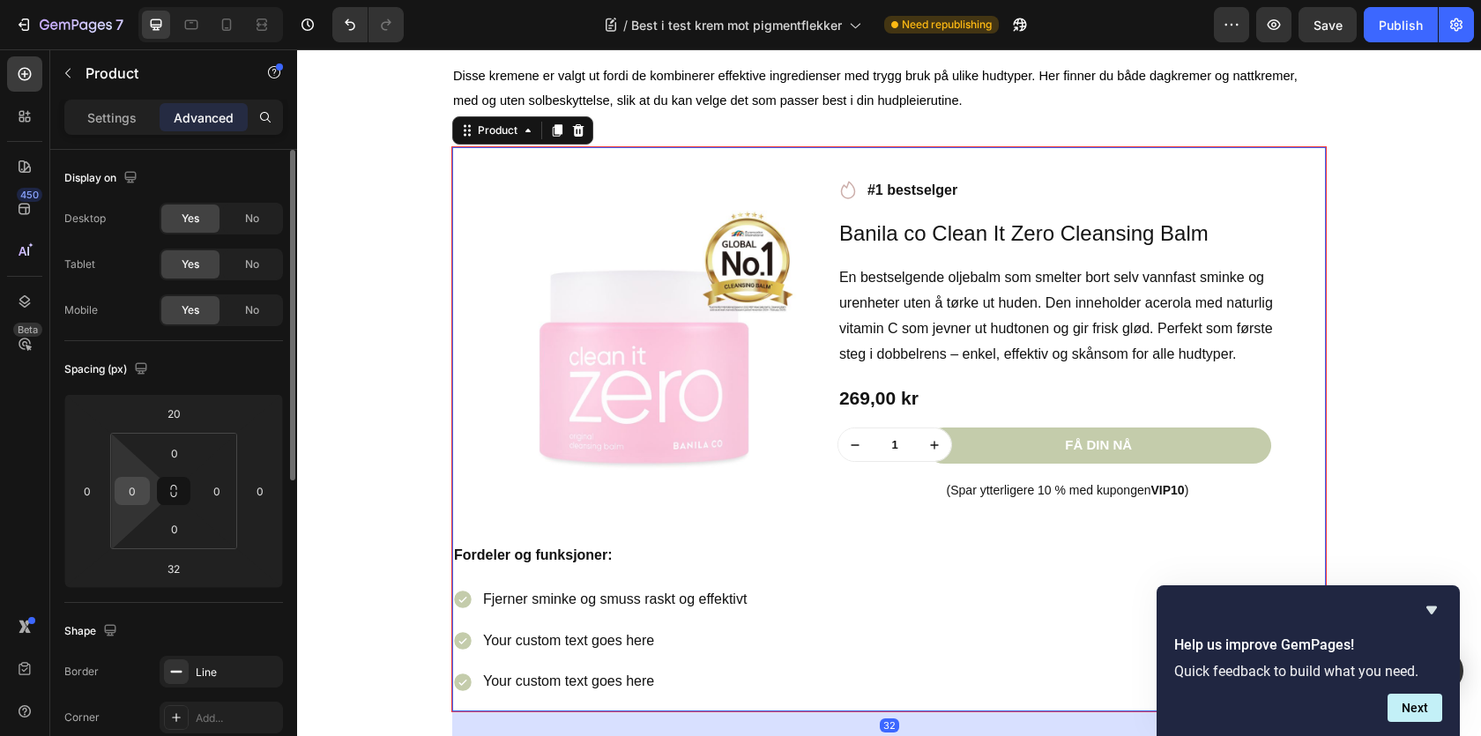
click at [134, 480] on input "0" at bounding box center [132, 491] width 26 height 26
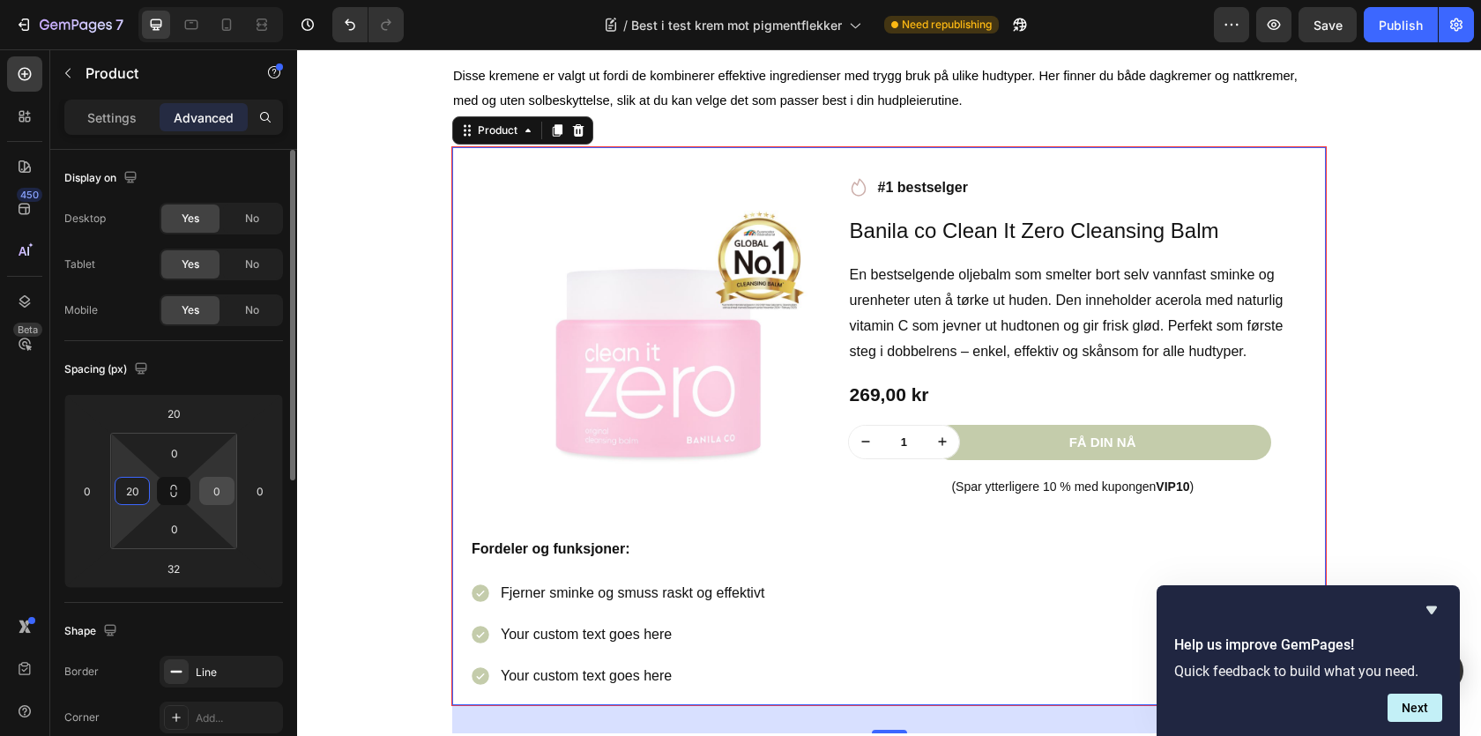
type input "20"
click at [205, 492] on input "0" at bounding box center [217, 491] width 26 height 26
type input "20"
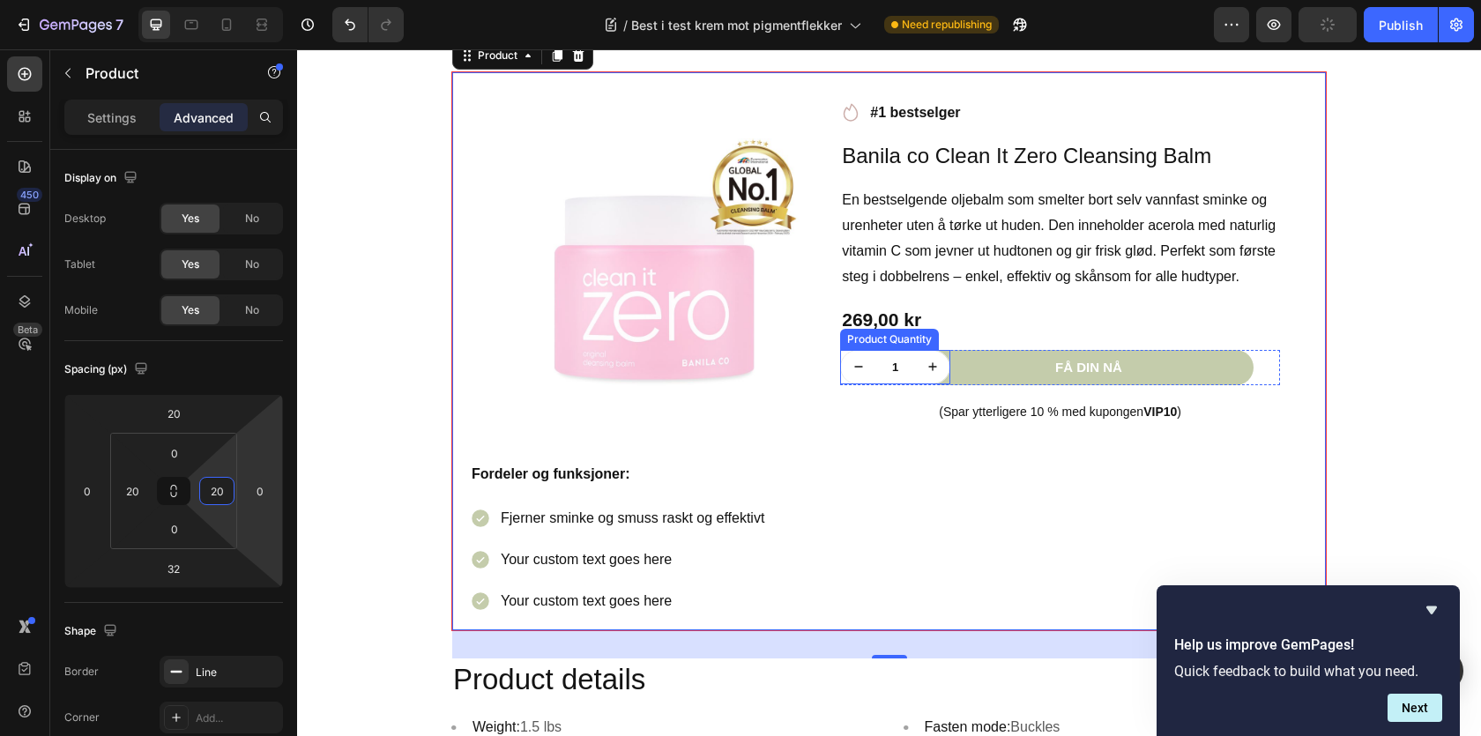
scroll to position [1805, 0]
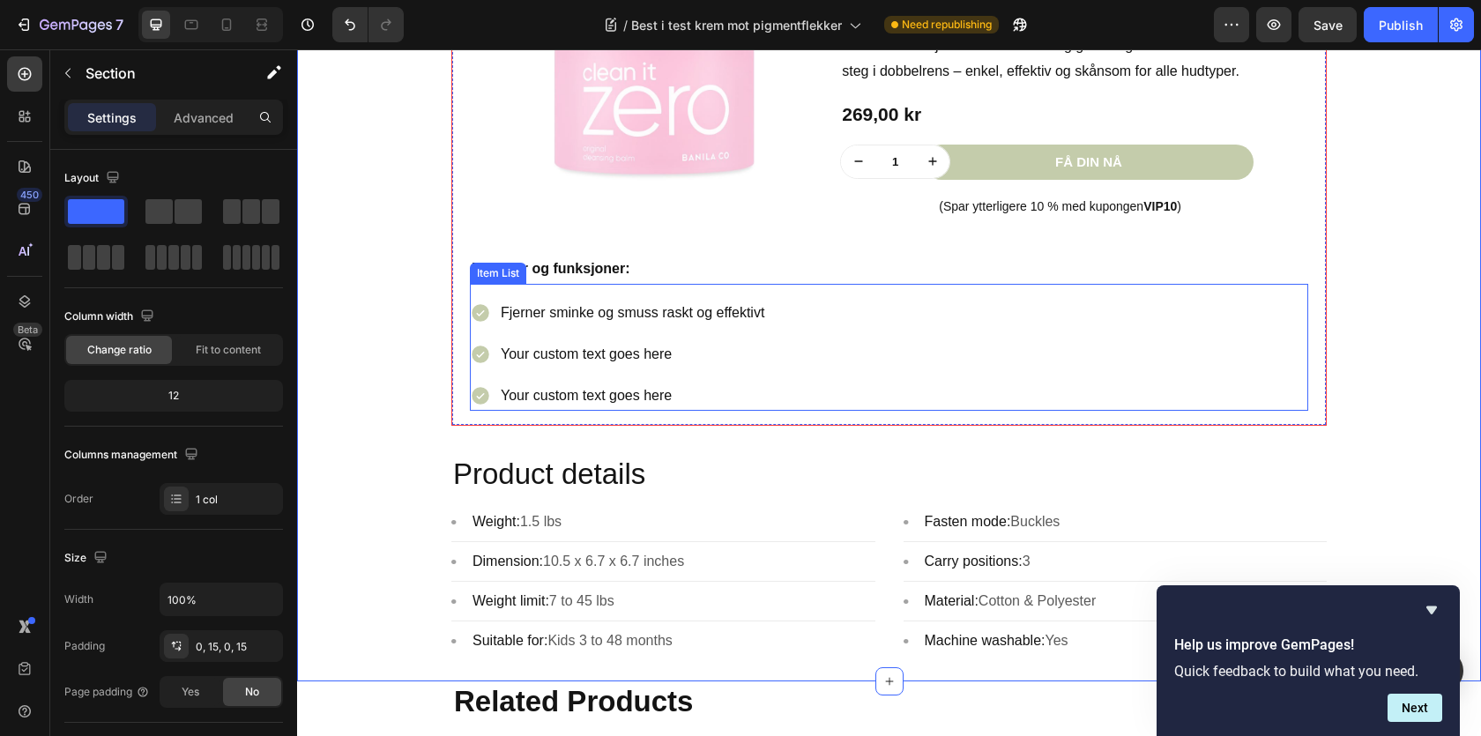
scroll to position [1971, 0]
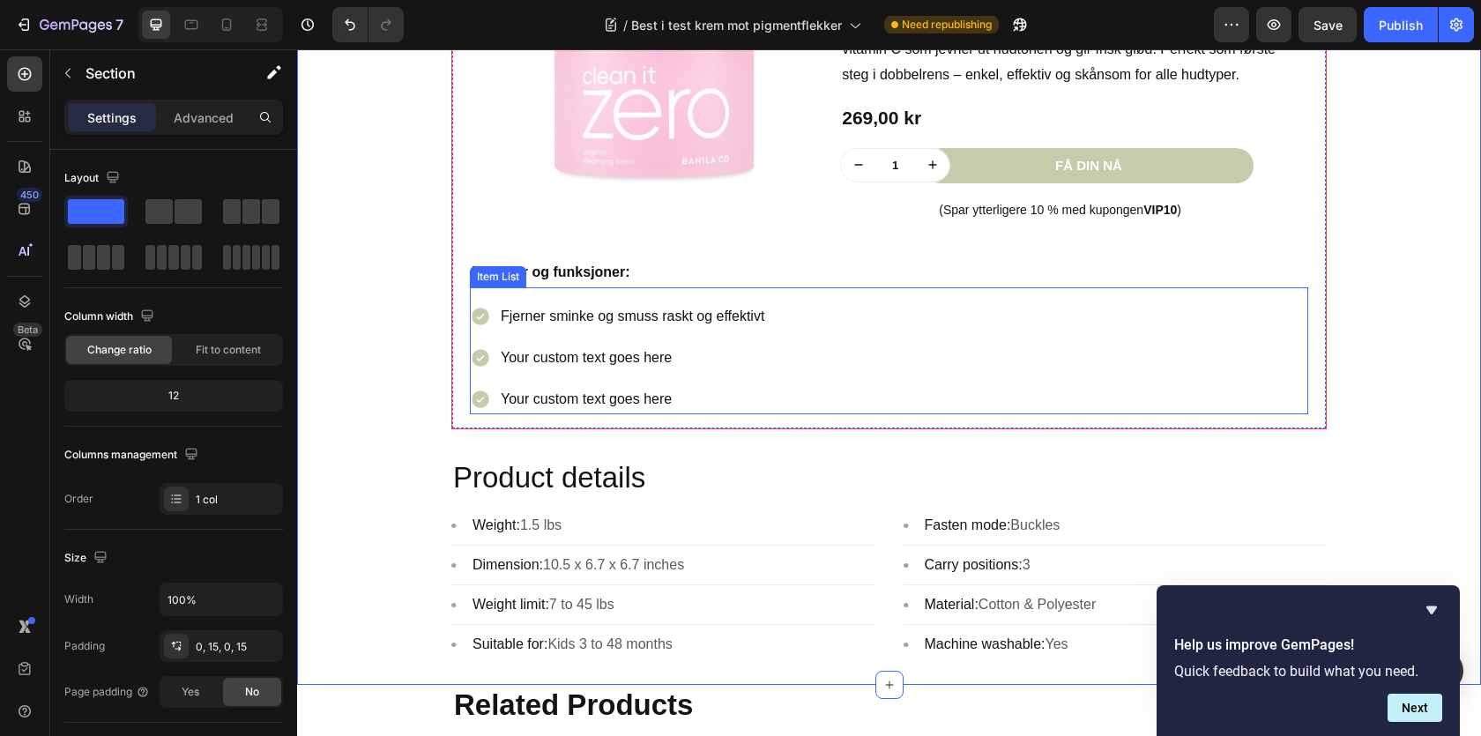
click at [565, 369] on p "Your custom text goes here" at bounding box center [633, 359] width 264 height 26
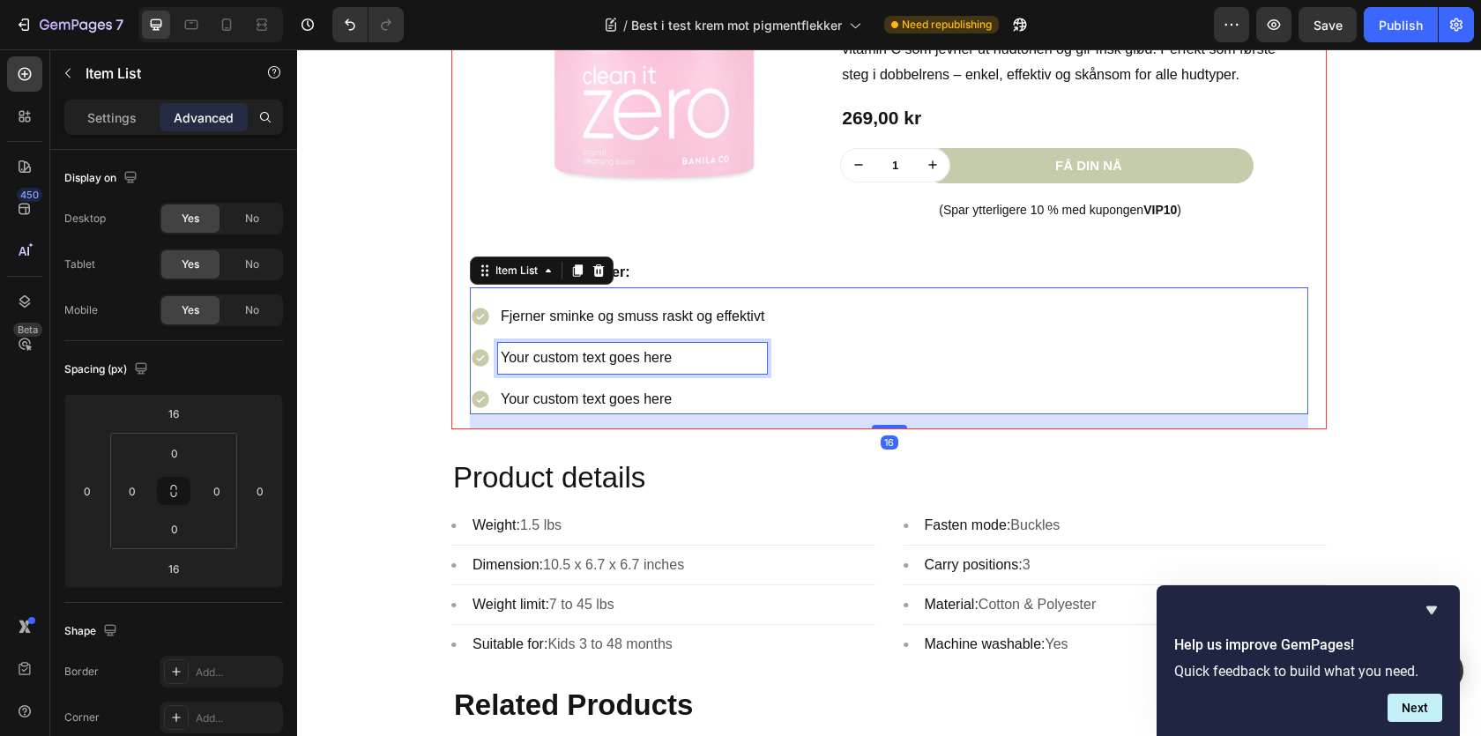
click at [565, 369] on p "Your custom text goes here" at bounding box center [633, 359] width 264 height 26
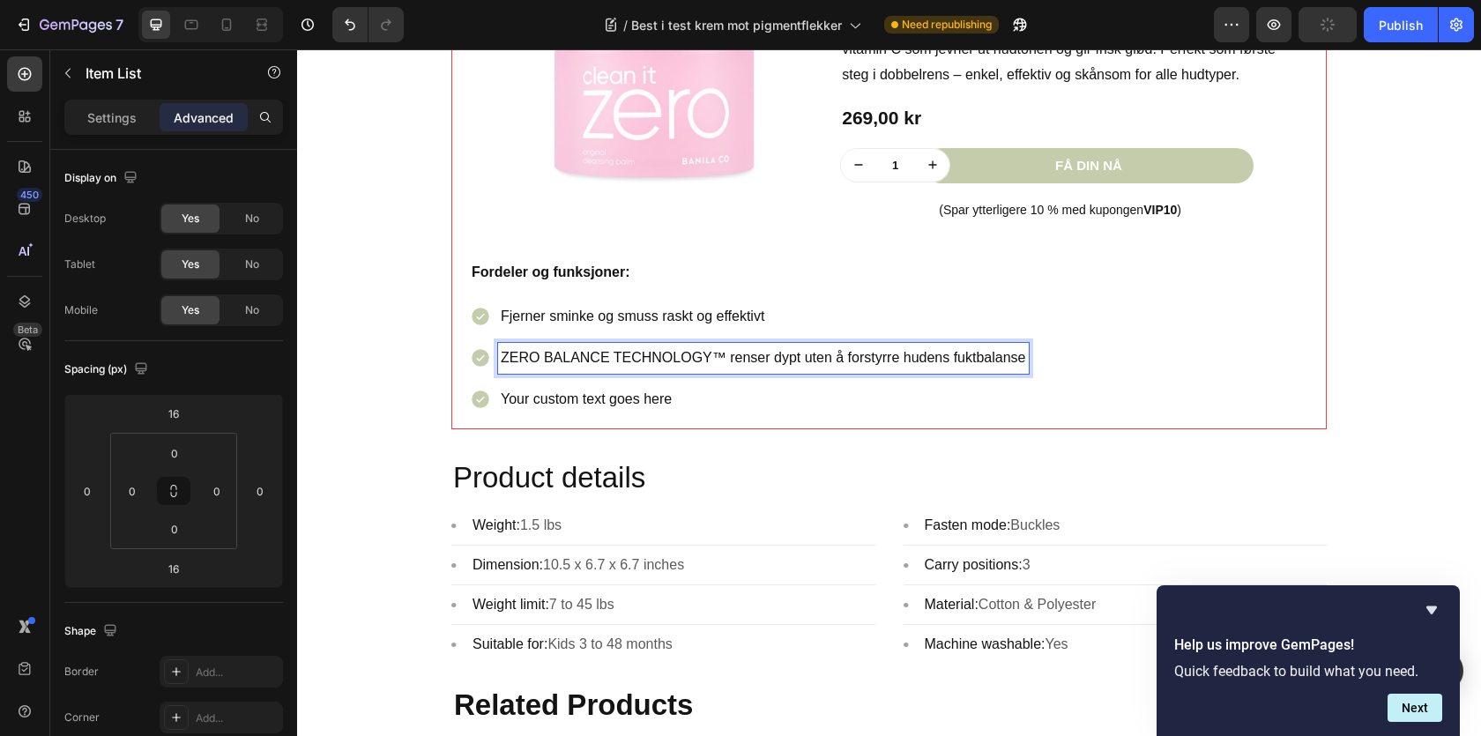
click at [556, 403] on p "Your custom text goes here" at bounding box center [763, 400] width 525 height 26
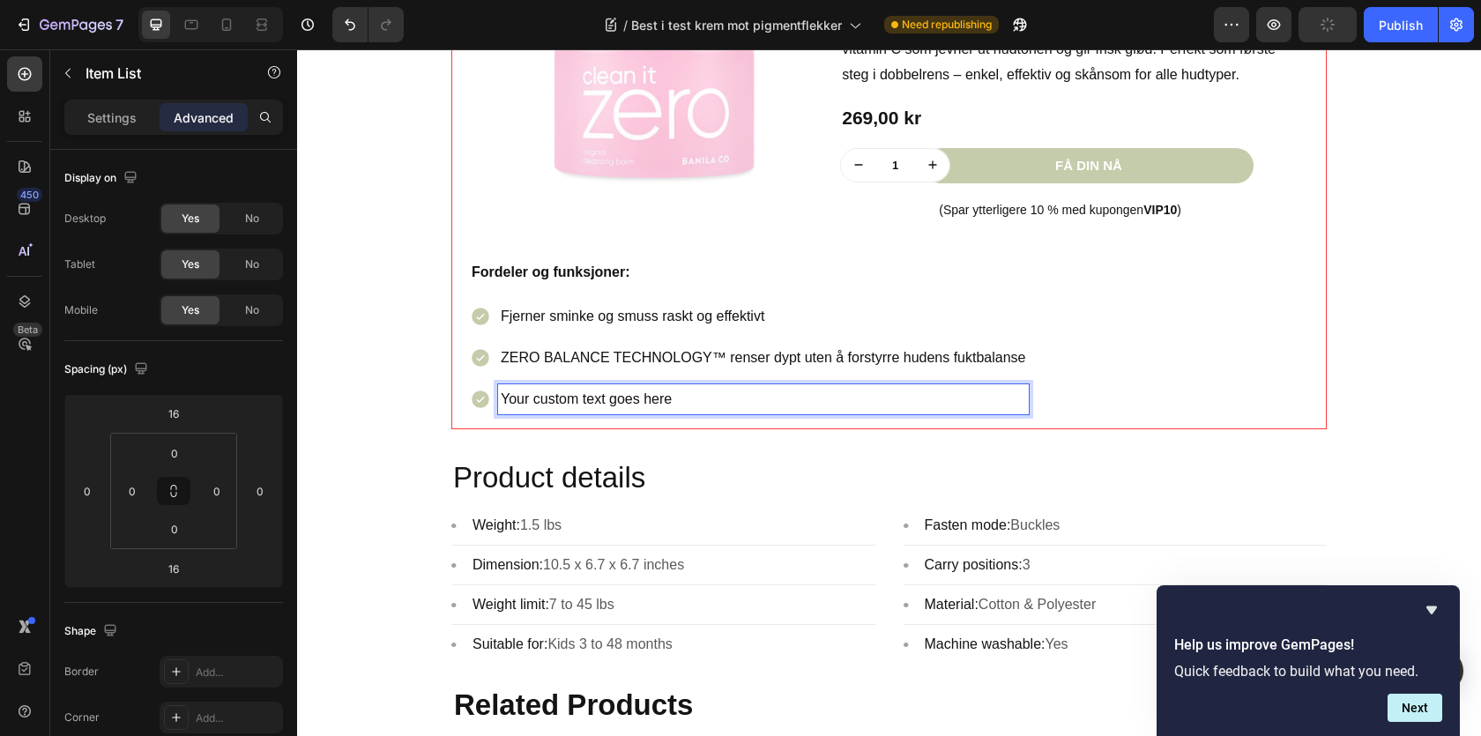
click at [556, 403] on p "Your custom text goes here" at bounding box center [763, 400] width 525 height 26
click at [1139, 394] on div "Fjerner sminke og smuss raskt og effektivt ZERO BALANCE TECHNOLOGY™ renser dypt…" at bounding box center [889, 358] width 838 height 113
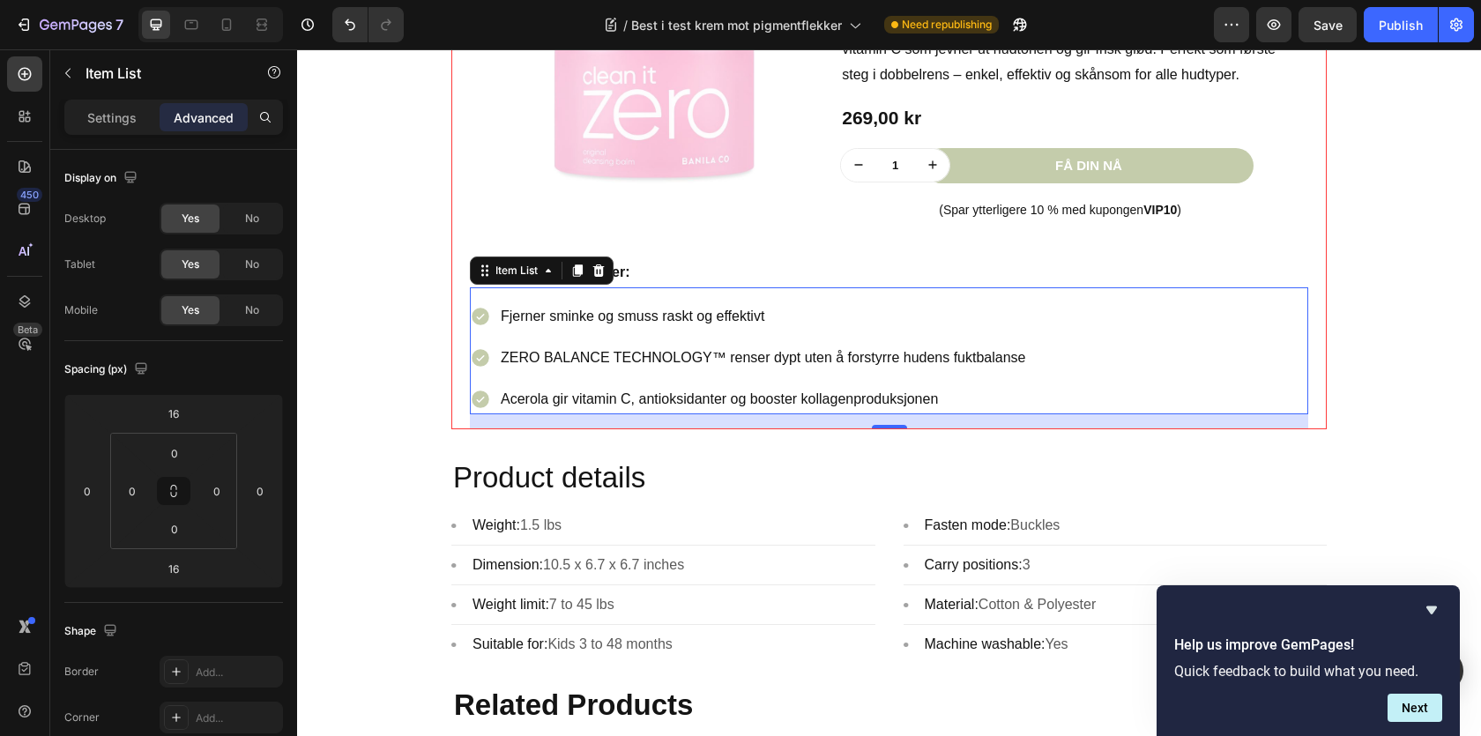
click at [106, 133] on div "Settings Advanced" at bounding box center [173, 117] width 219 height 35
click at [115, 122] on p "Settings" at bounding box center [111, 117] width 49 height 19
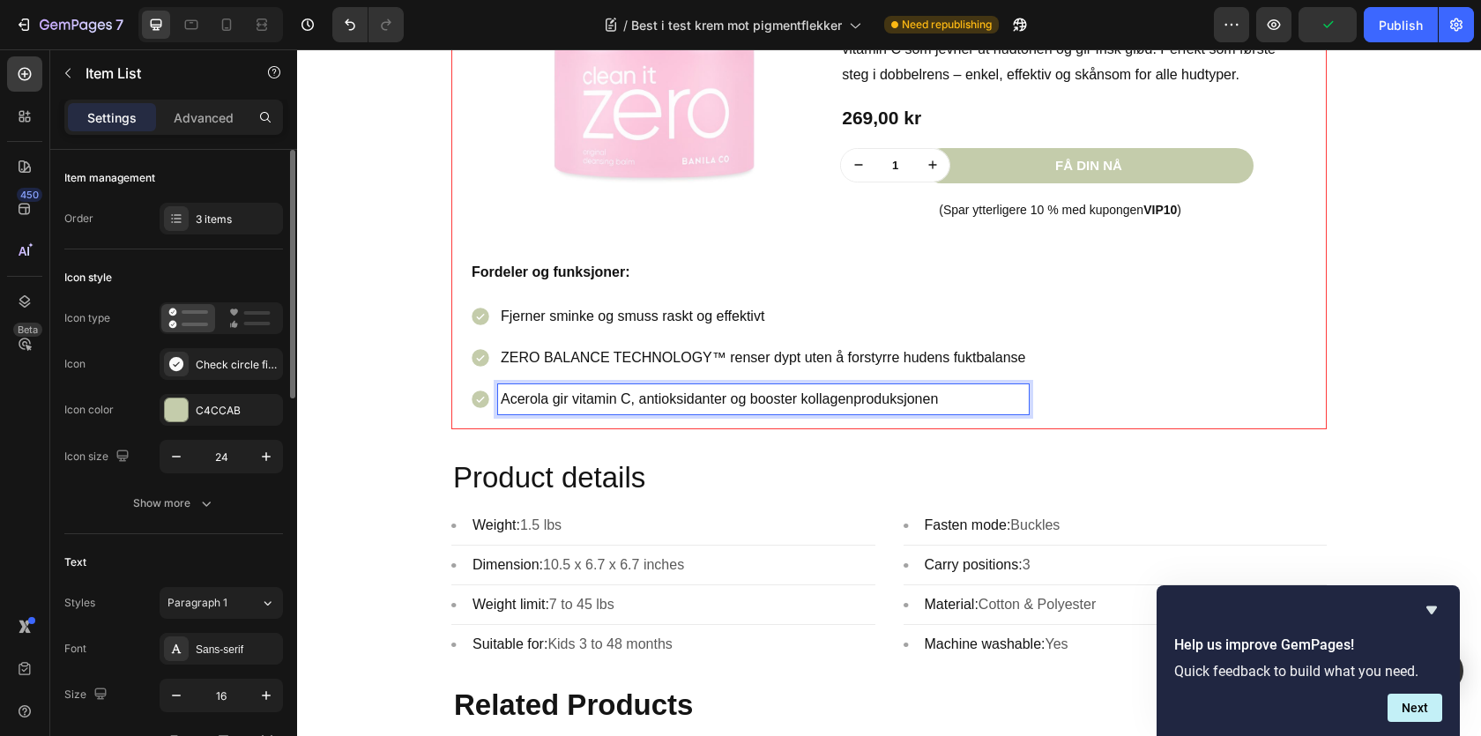
click at [143, 369] on div "Icon Check circle filled" at bounding box center [173, 364] width 219 height 32
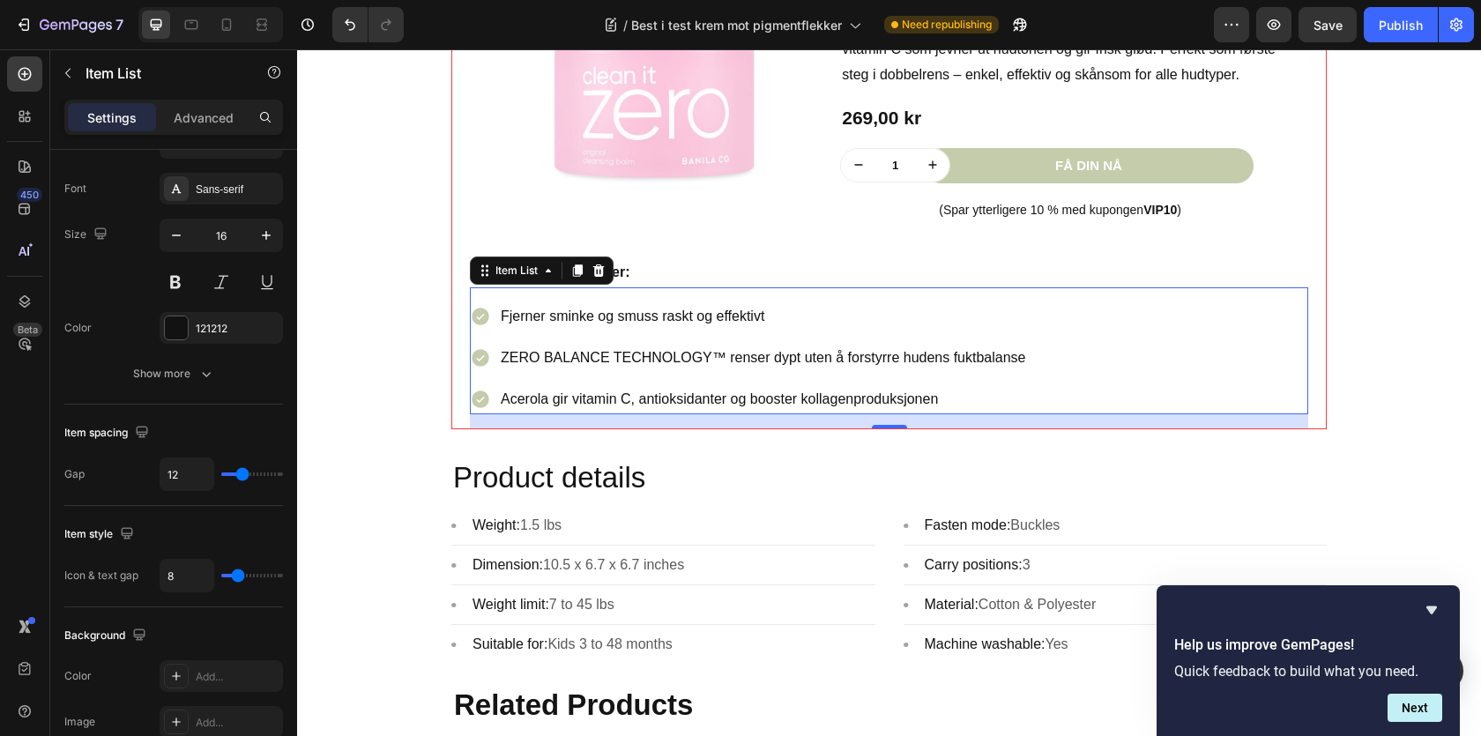
scroll to position [0, 0]
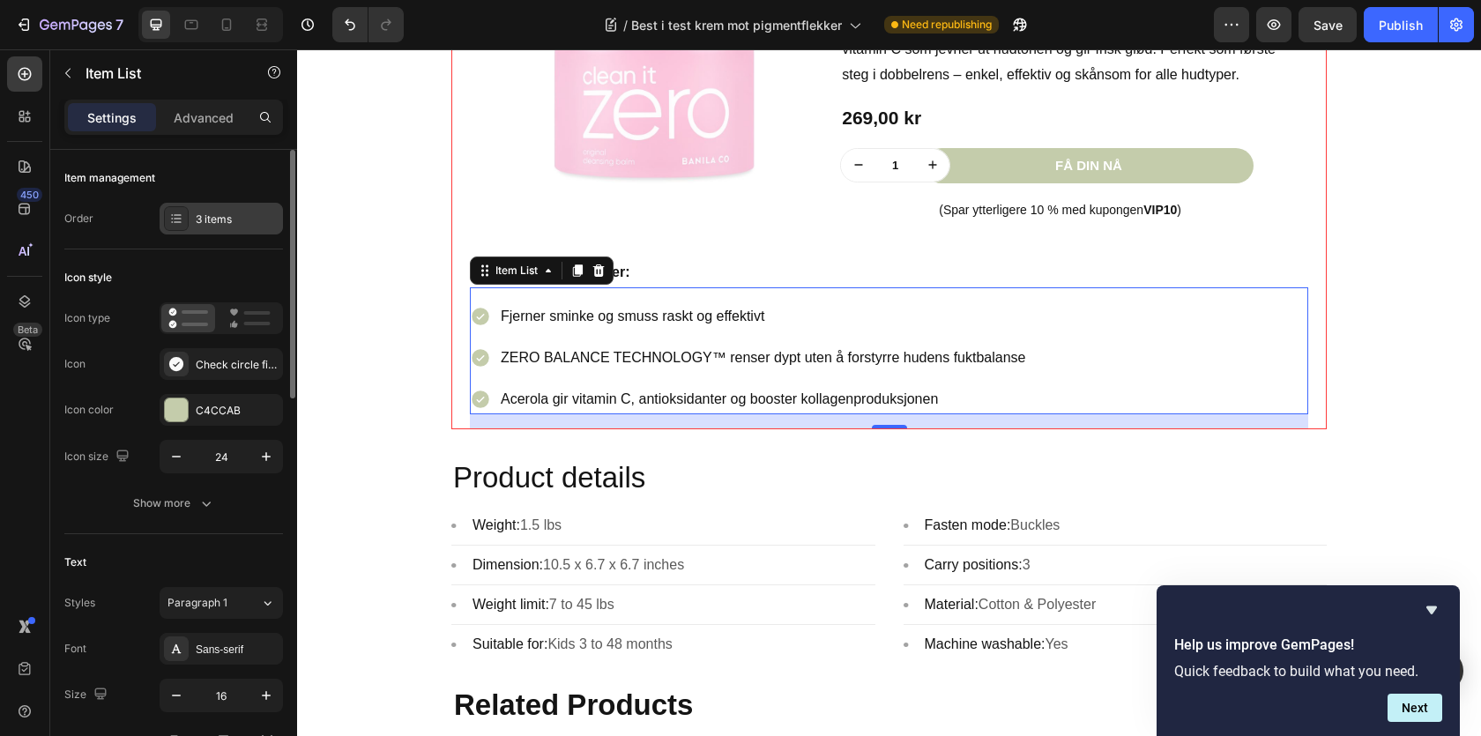
click at [205, 225] on div "3 items" at bounding box center [237, 220] width 83 height 16
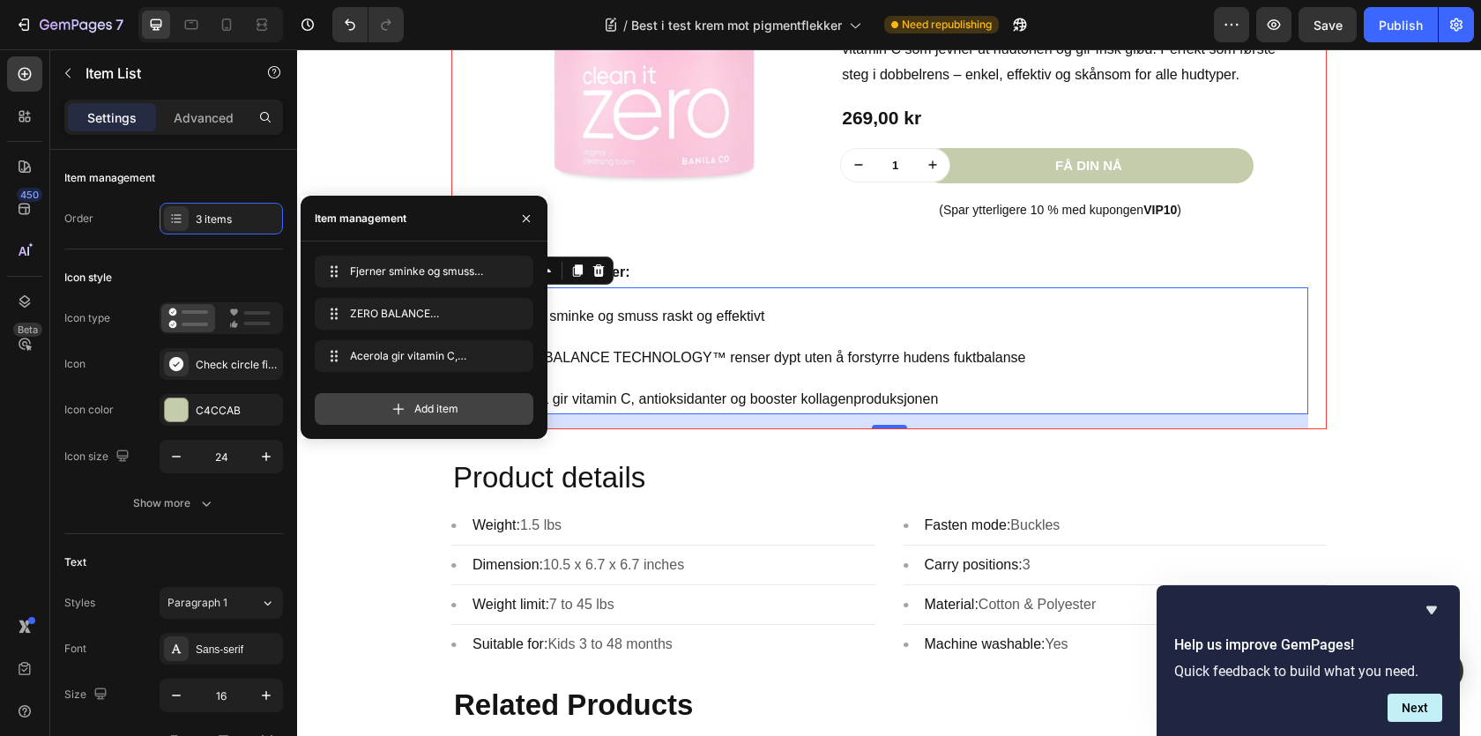
click at [398, 409] on icon at bounding box center [399, 409] width 18 height 18
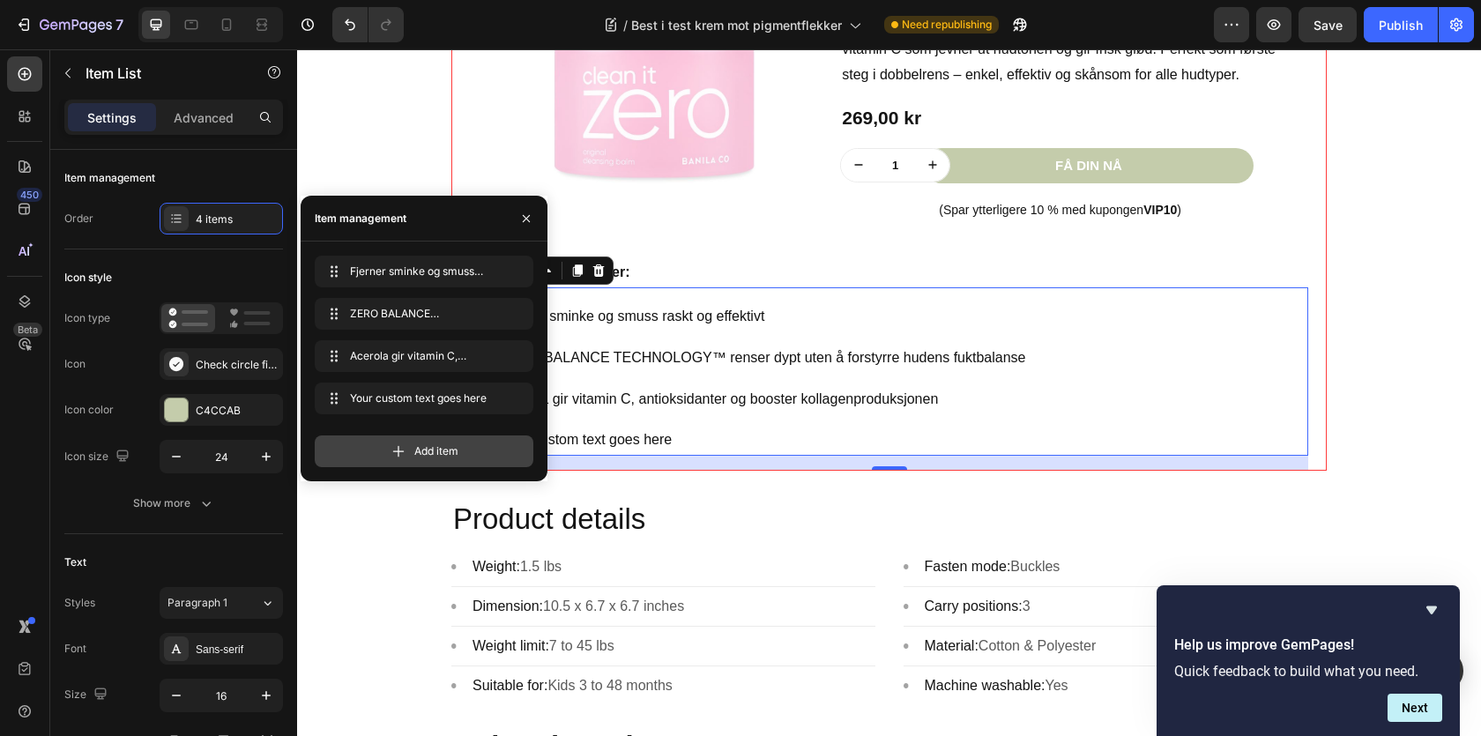
click at [403, 439] on div "Add item" at bounding box center [424, 452] width 219 height 32
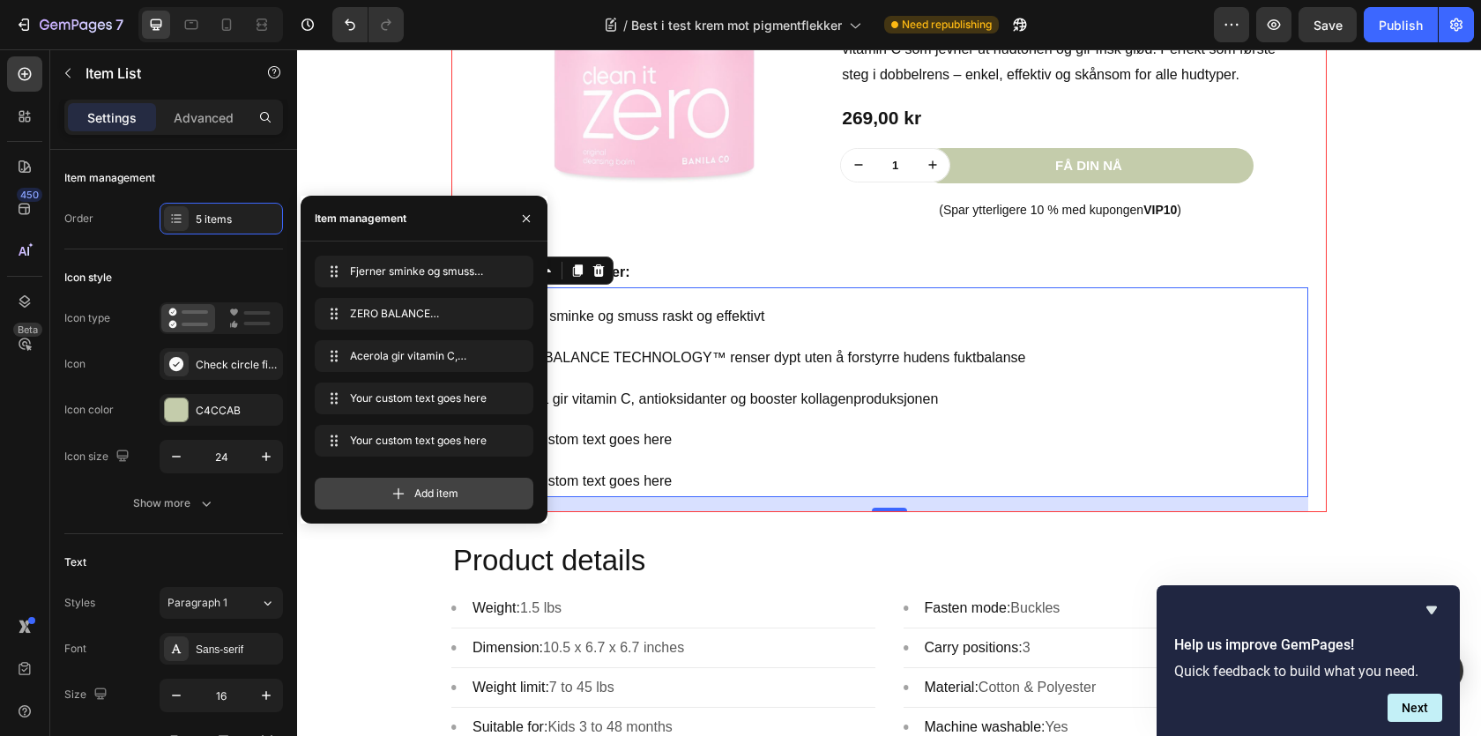
click at [418, 486] on span "Add item" at bounding box center [436, 494] width 44 height 16
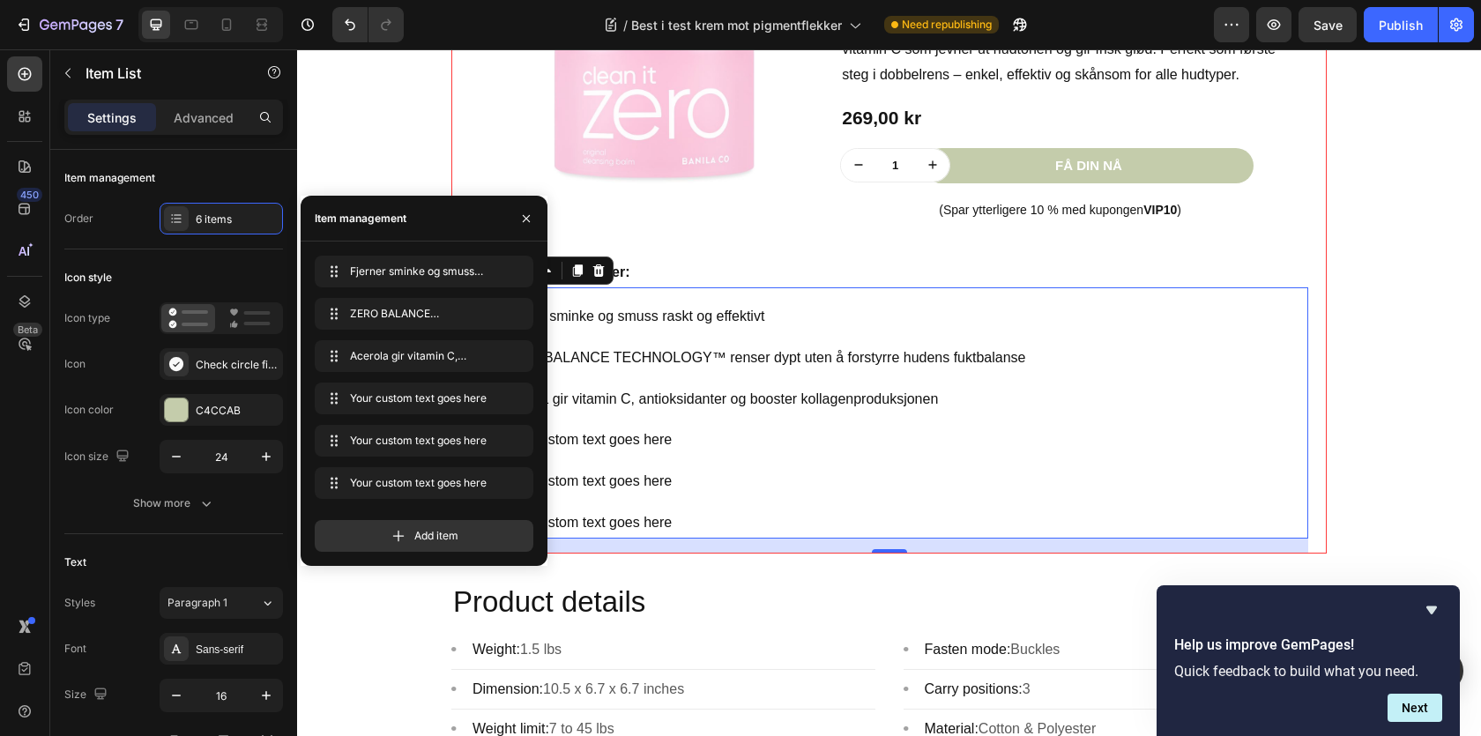
click at [1040, 473] on div "Fjerner sminke og smuss raskt og effektivt ZERO BALANCE TECHNOLOGY™ renser dypt…" at bounding box center [889, 420] width 838 height 237
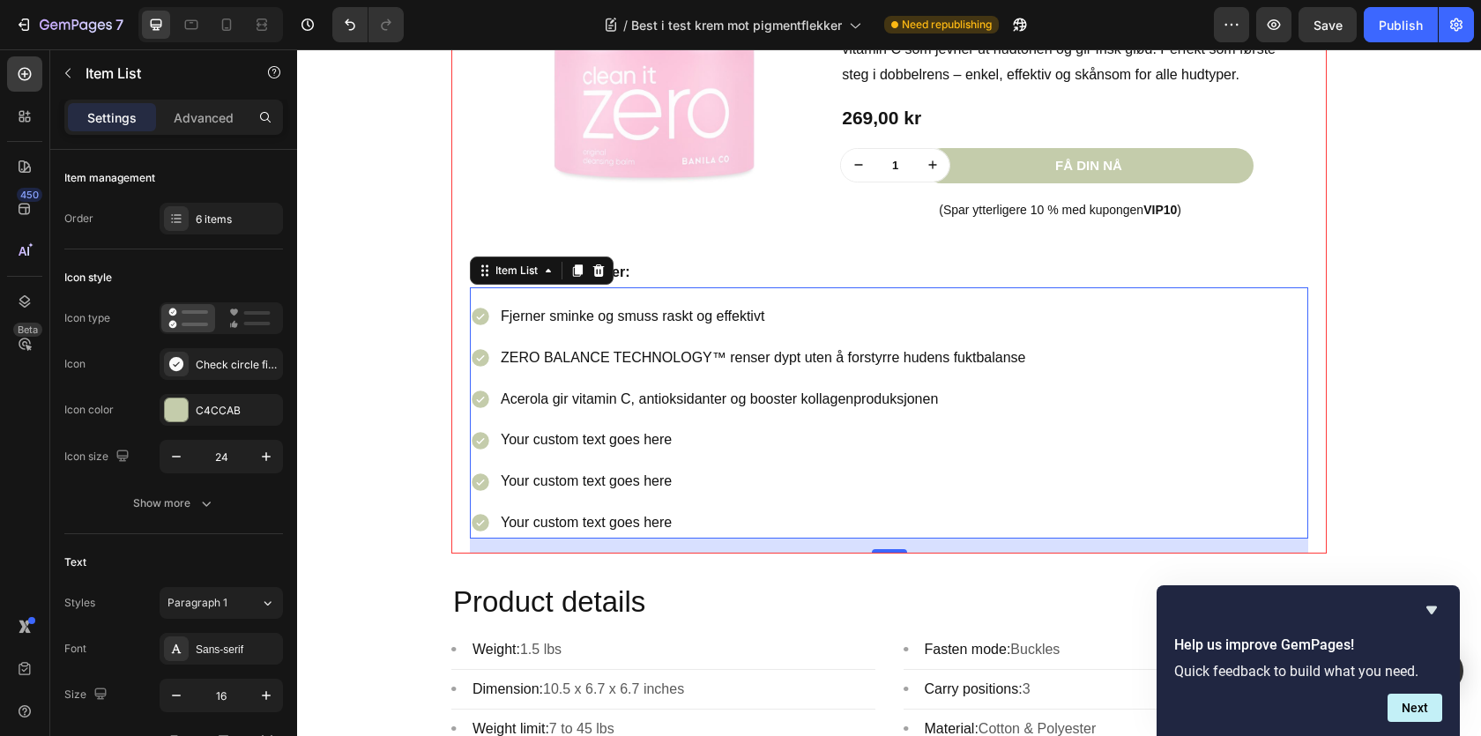
click at [607, 450] on div "Your custom text goes here" at bounding box center [763, 440] width 531 height 31
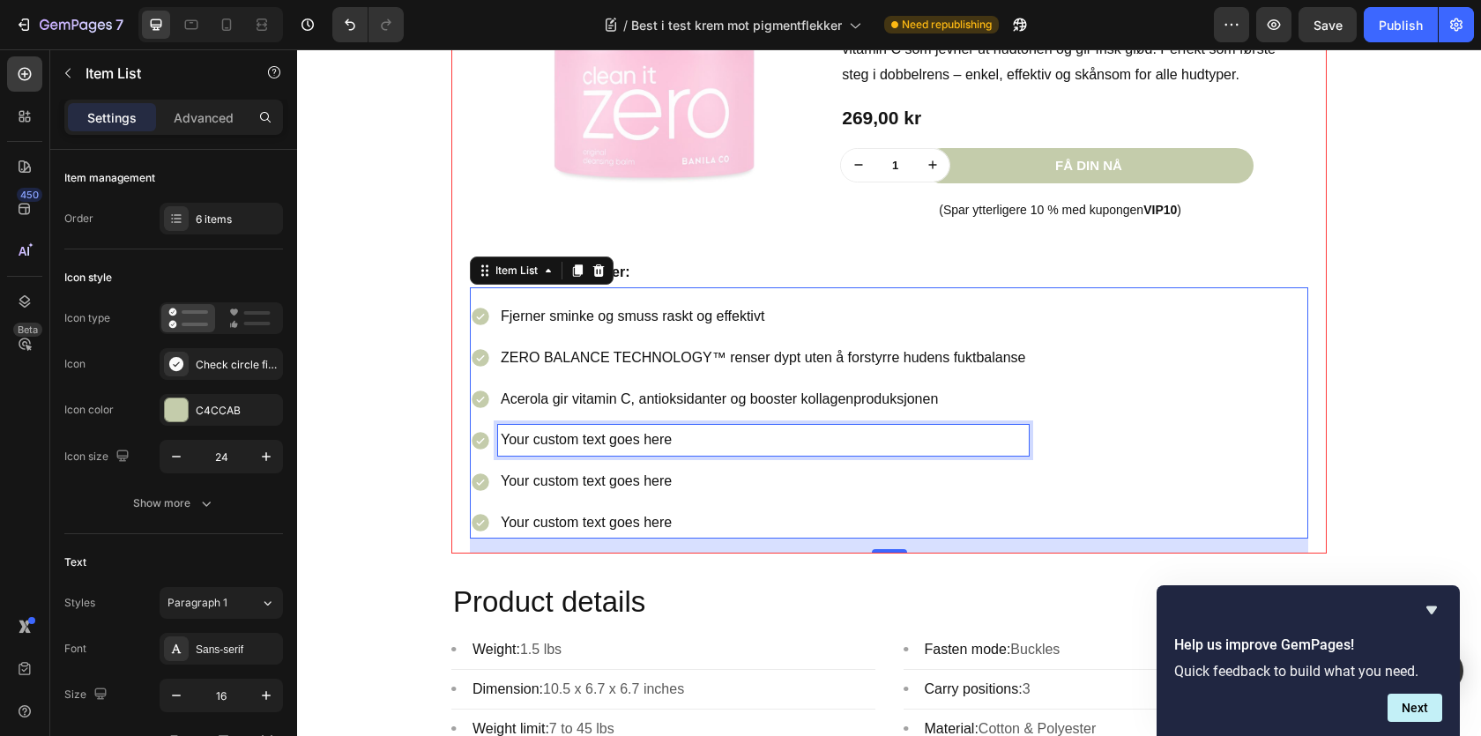
click at [607, 450] on p "Your custom text goes here" at bounding box center [763, 441] width 525 height 26
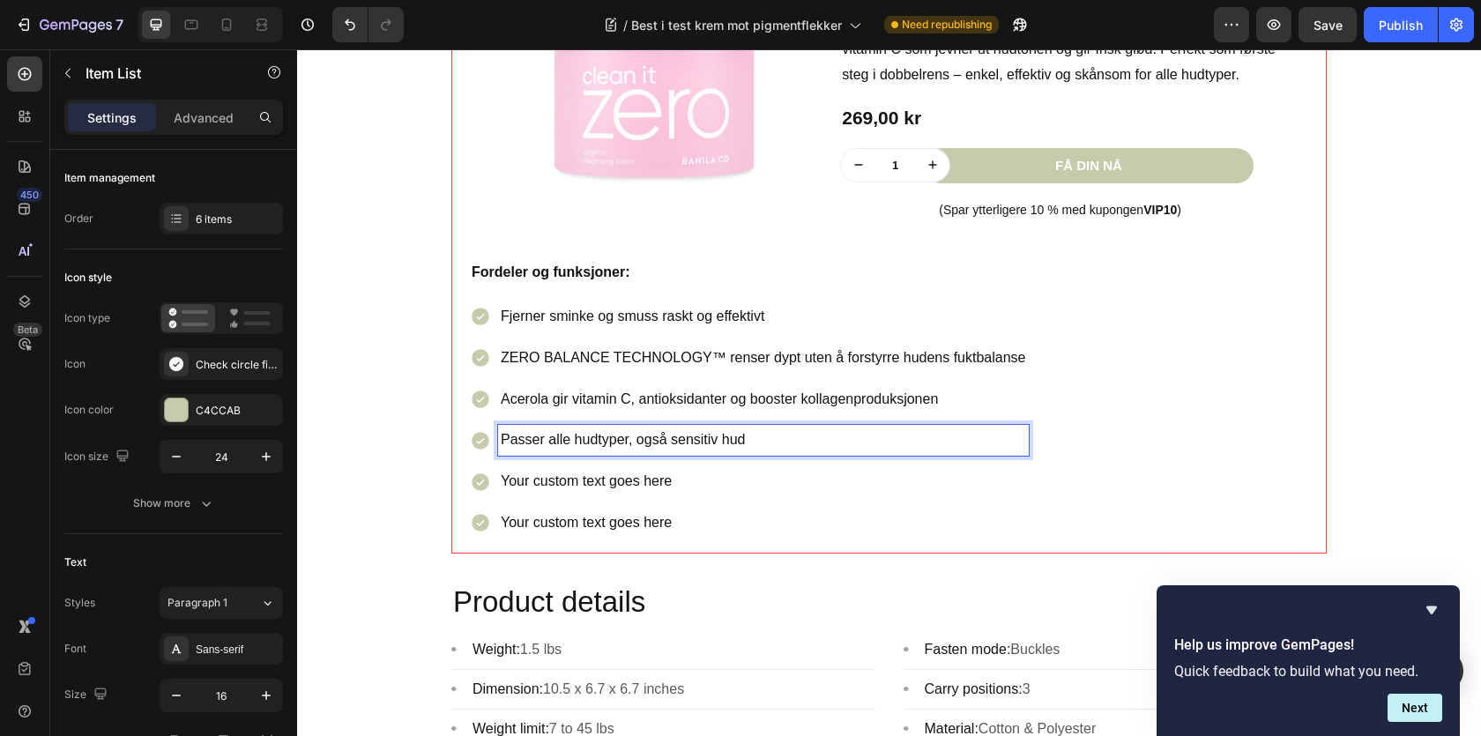
click at [608, 489] on p "Your custom text goes here" at bounding box center [763, 482] width 525 height 26
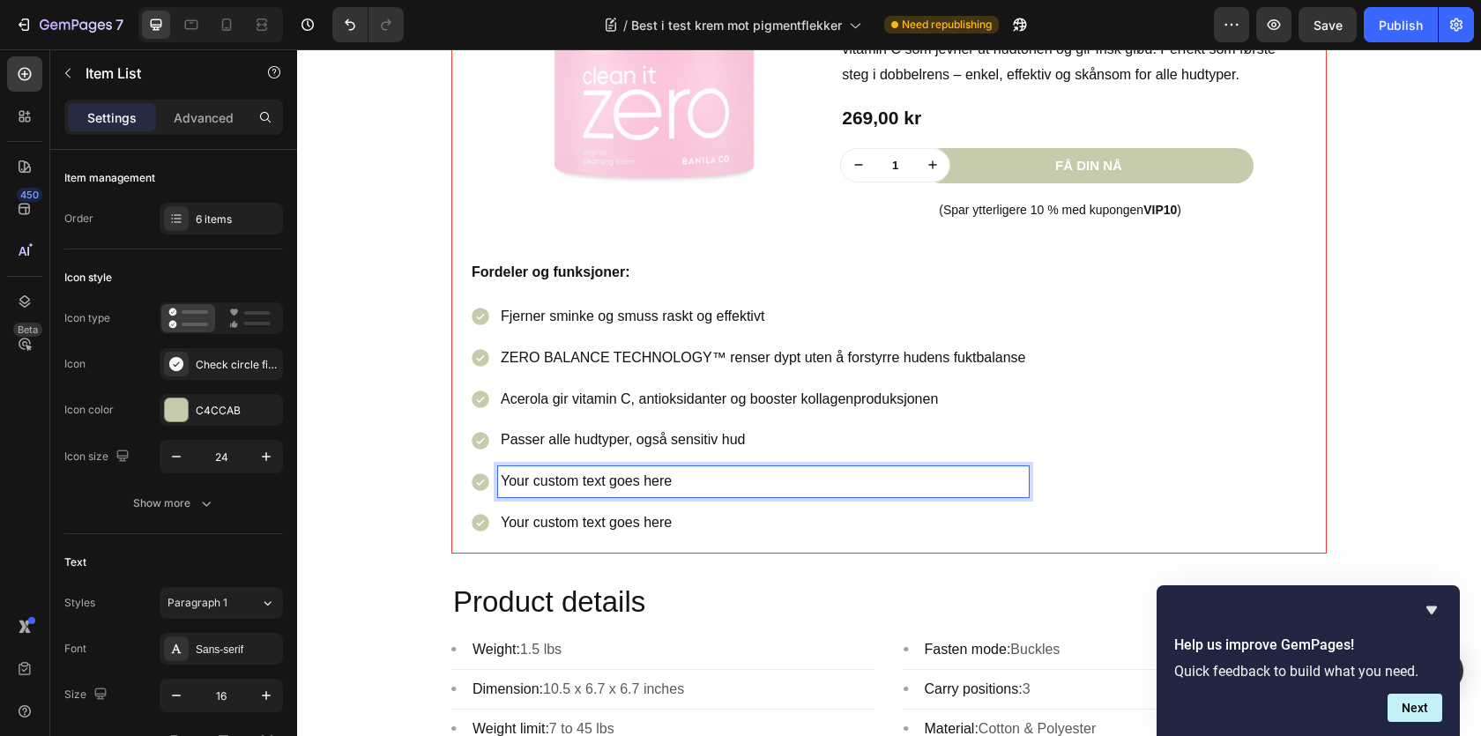
click at [608, 489] on p "Your custom text goes here" at bounding box center [763, 482] width 525 height 26
click at [599, 528] on p "Your custom text goes here" at bounding box center [763, 523] width 525 height 26
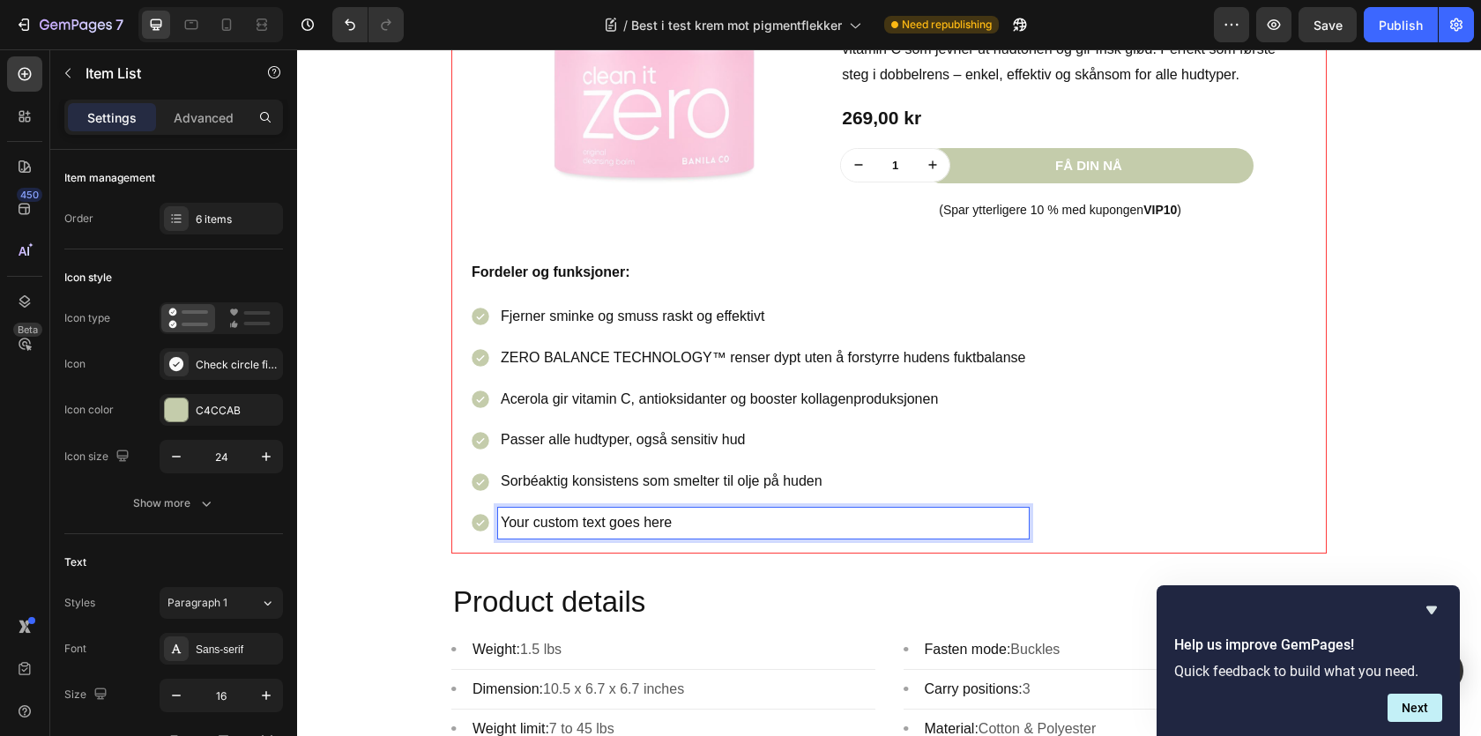
click at [599, 528] on p "Your custom text goes here" at bounding box center [763, 523] width 525 height 26
click at [1231, 391] on div "Fjerner sminke og smuss raskt og effektivt ZERO BALANCE TECHNOLOGY™ renser dypt…" at bounding box center [889, 420] width 838 height 237
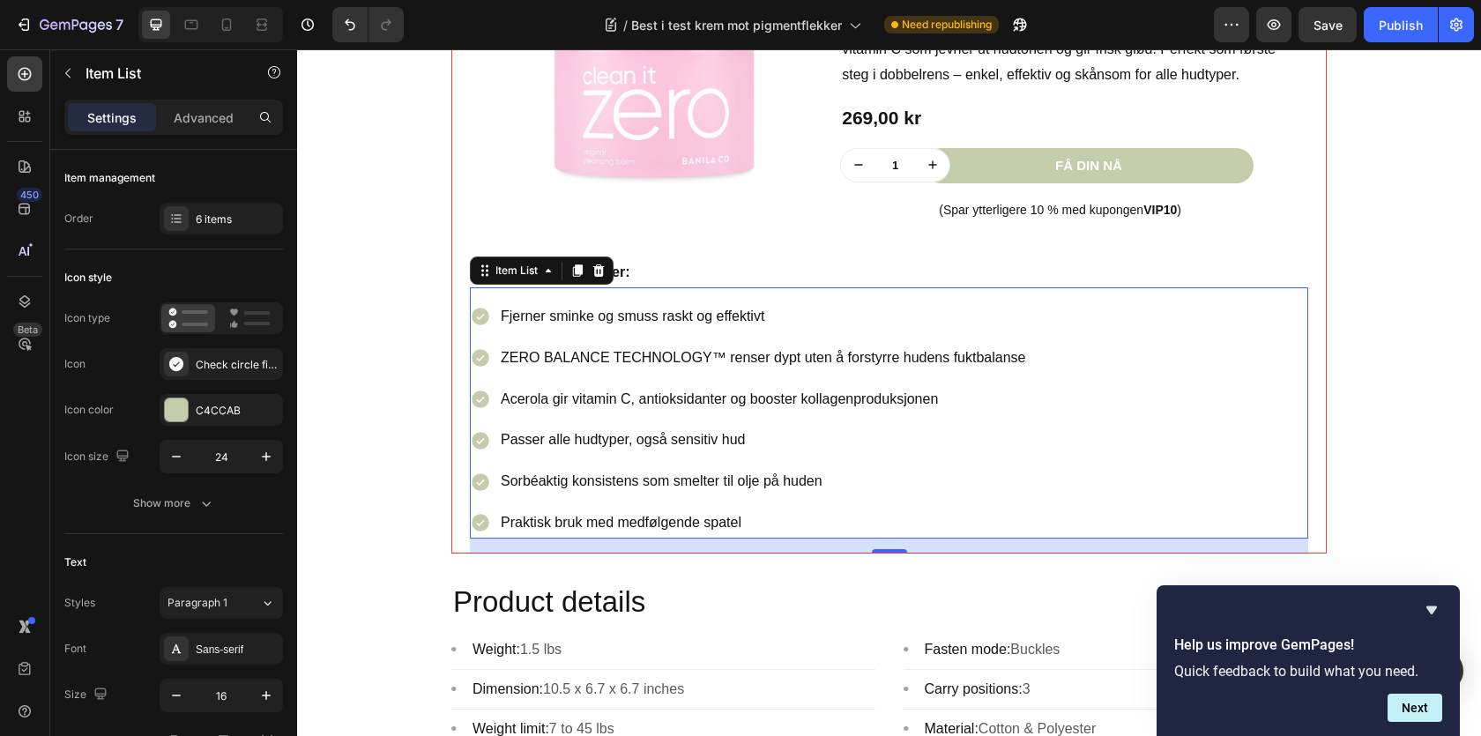
click at [1096, 374] on div "Fjerner sminke og smuss raskt og effektivt ZERO BALANCE TECHNOLOGY™ renser dypt…" at bounding box center [889, 420] width 838 height 237
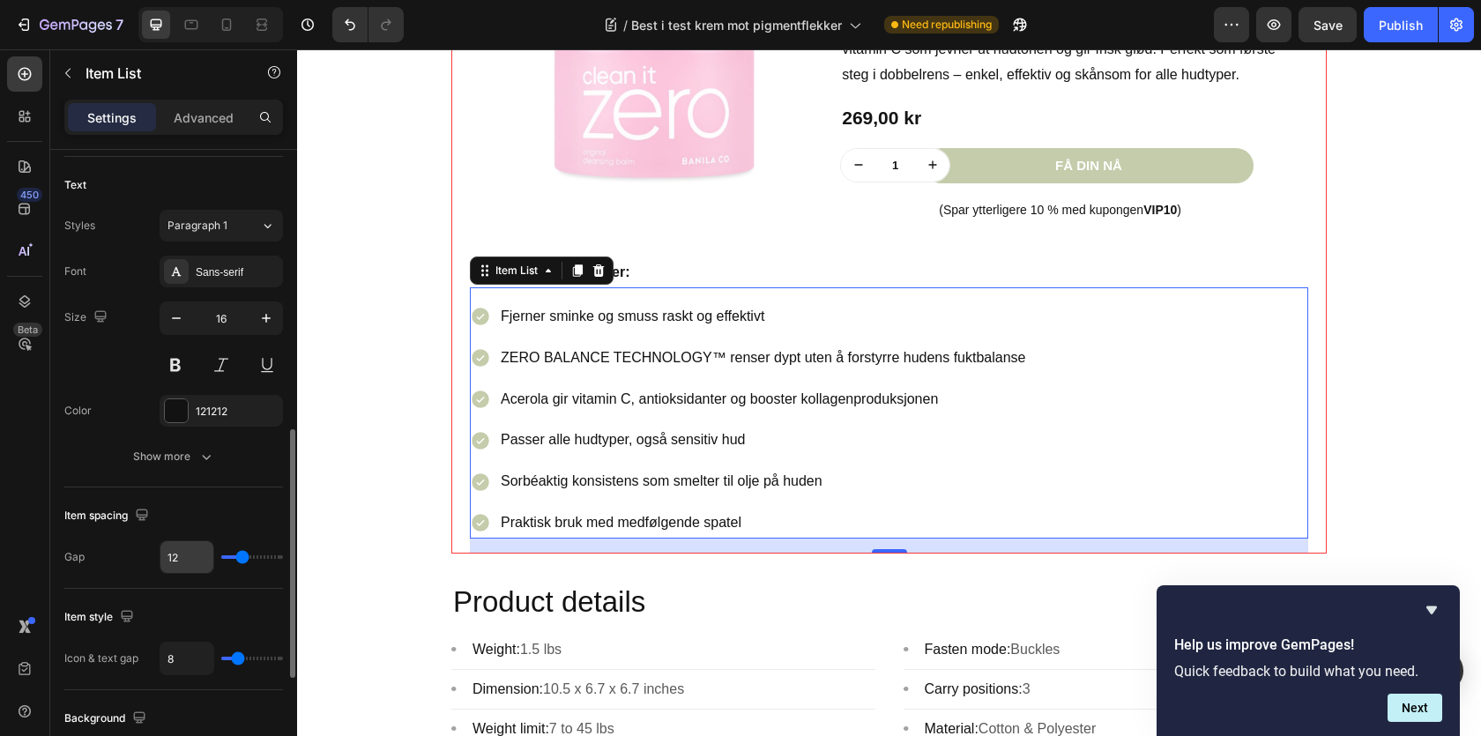
scroll to position [539, 0]
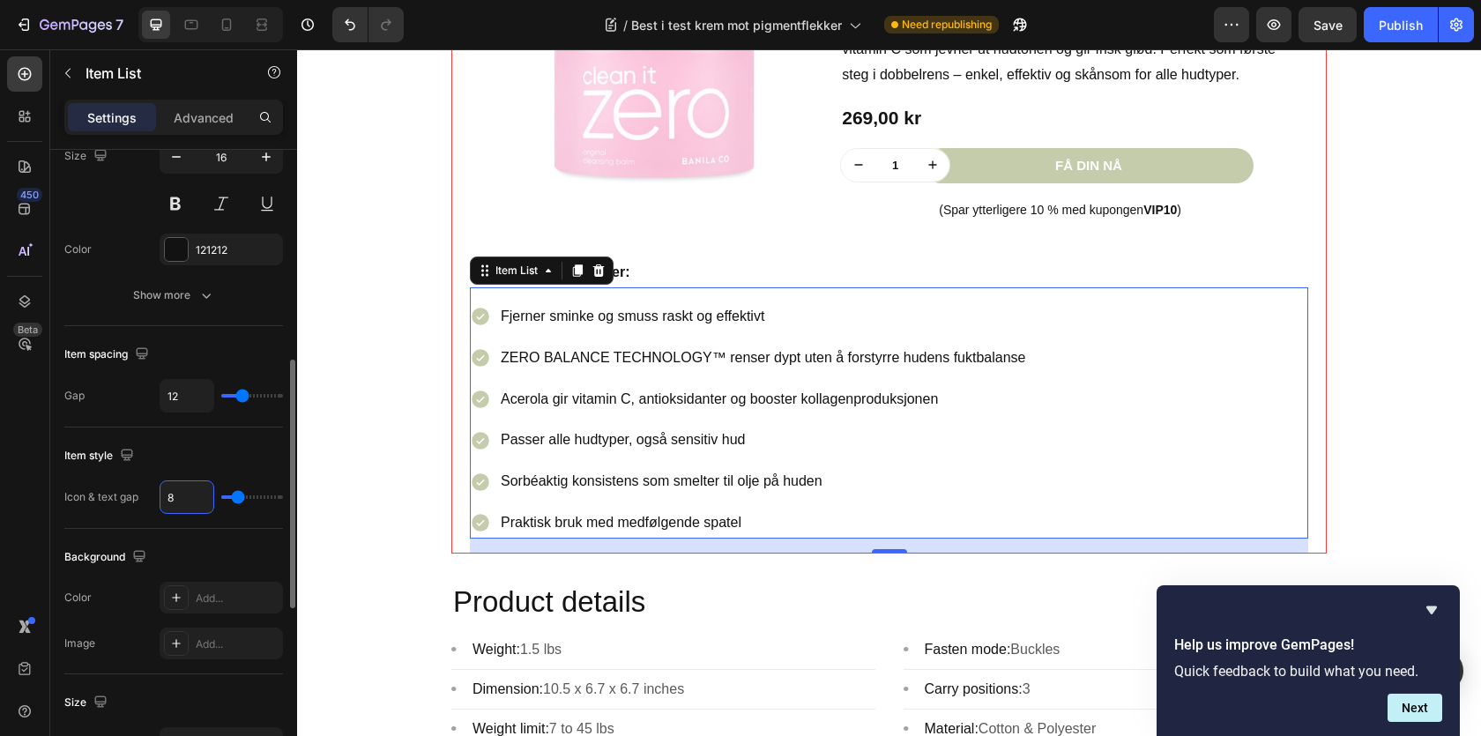
drag, startPoint x: 176, startPoint y: 495, endPoint x: 153, endPoint y: 493, distance: 23.9
click at [153, 493] on div "Icon & text gap 8" at bounding box center [173, 497] width 219 height 34
drag, startPoint x: 182, startPoint y: 501, endPoint x: 161, endPoint y: 501, distance: 21.2
click at [161, 501] on input "8" at bounding box center [186, 497] width 53 height 32
type input "1"
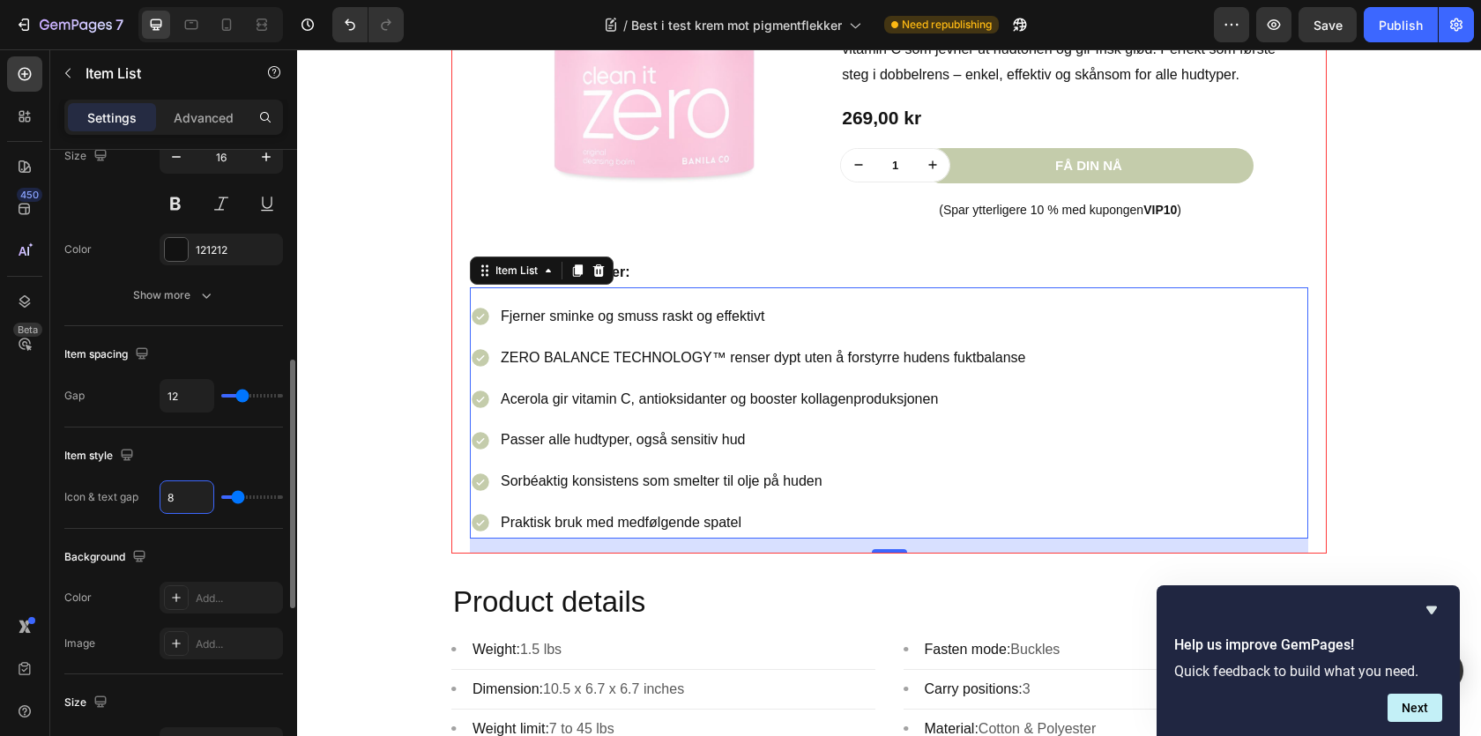
type input "1"
type input "12"
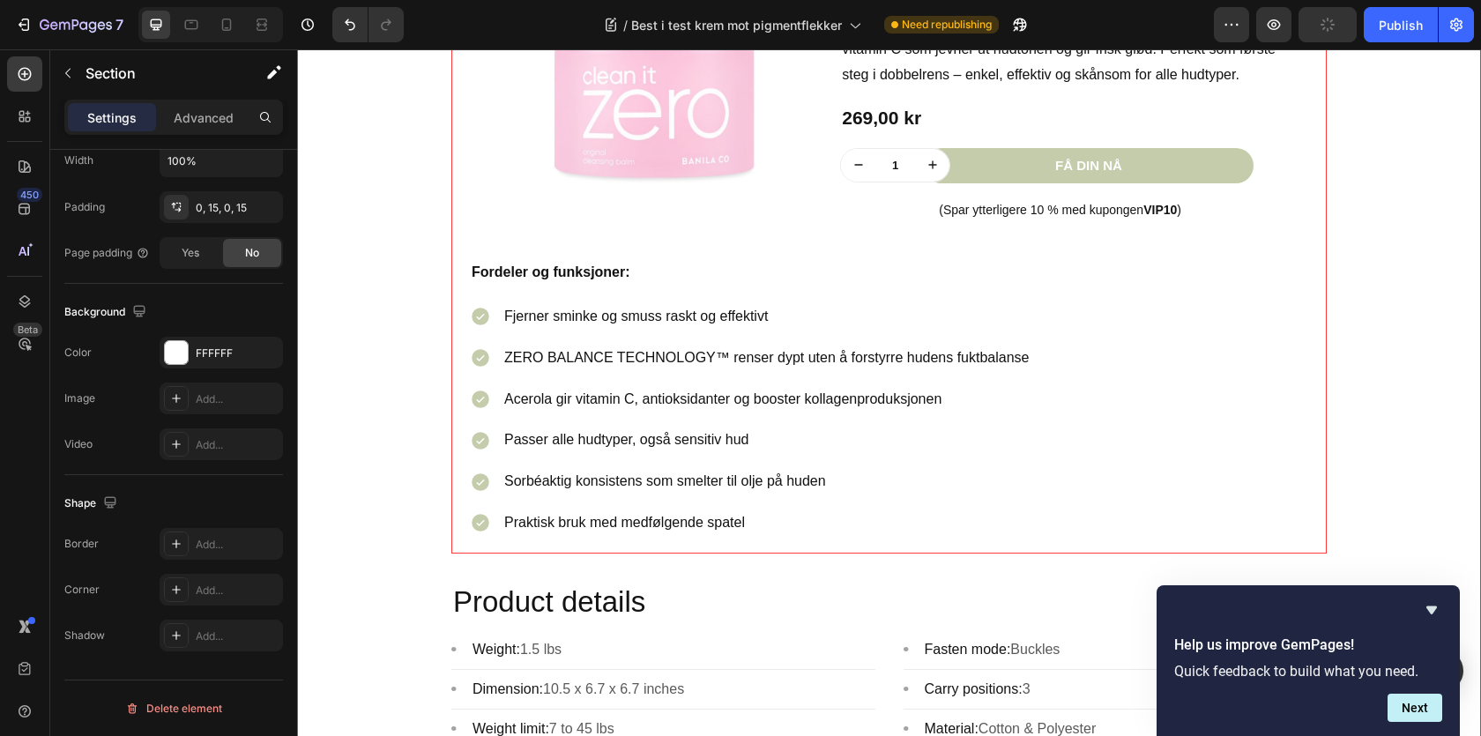
scroll to position [0, 0]
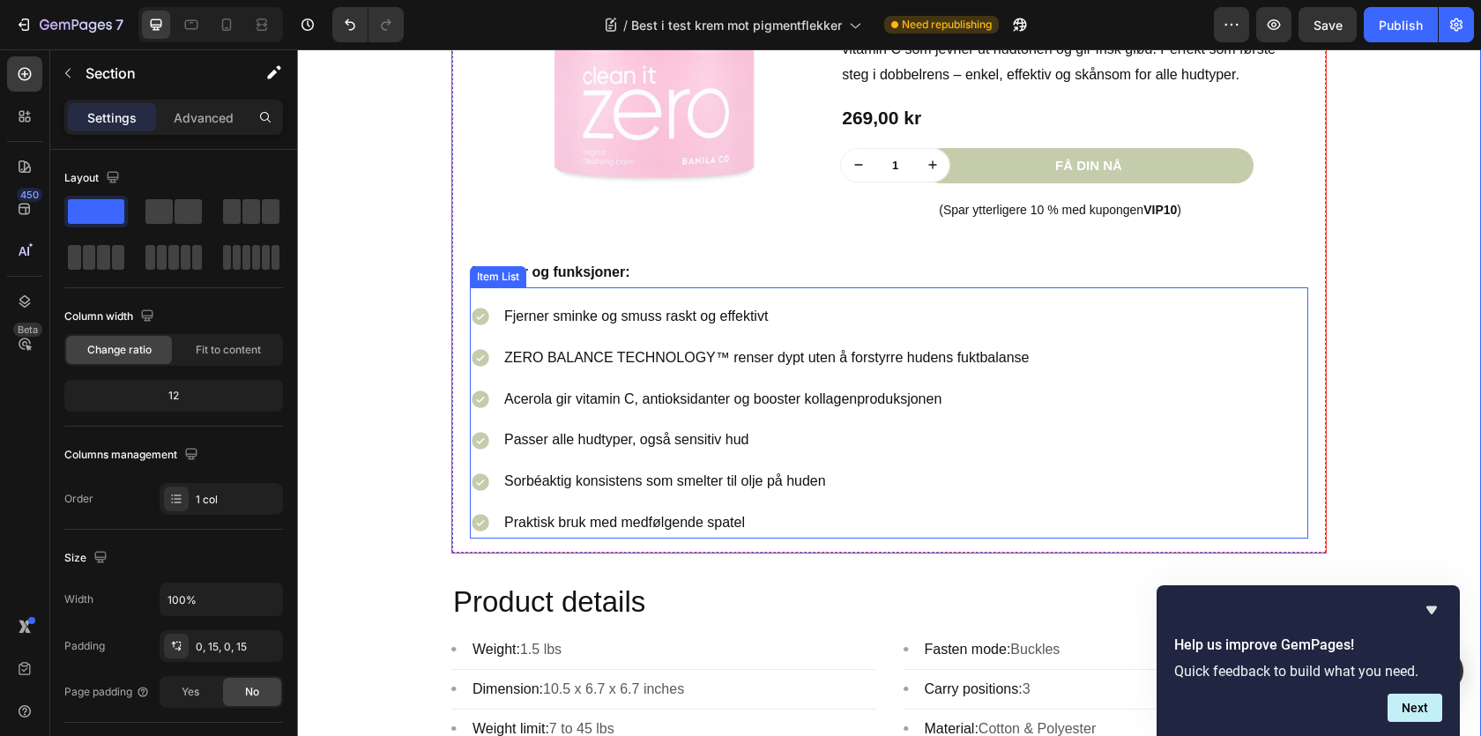
click at [979, 299] on div "Fjerner sminke og smuss raskt og effektivt ZERO BALANCE TECHNOLOGY™ renser dypt…" at bounding box center [889, 412] width 838 height 251
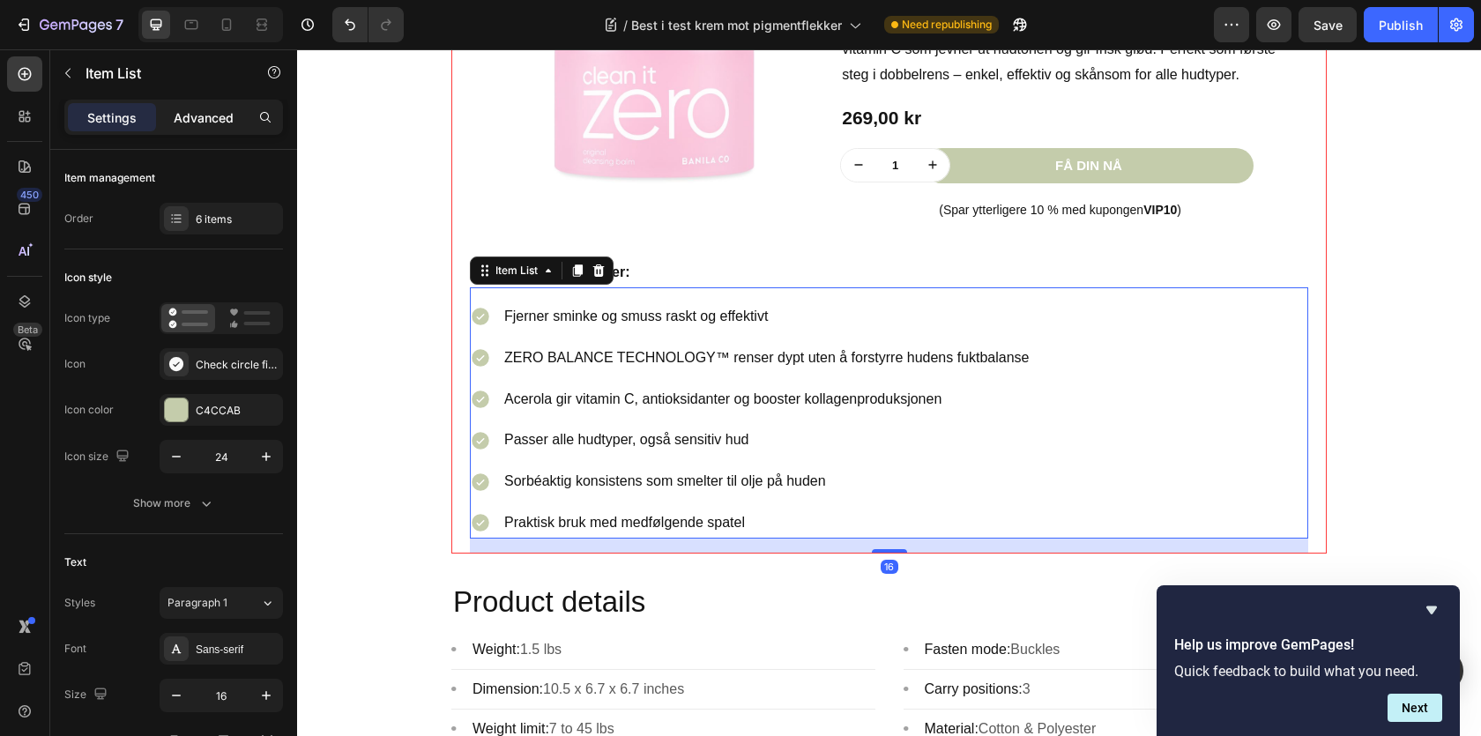
click at [206, 130] on div "Advanced" at bounding box center [204, 117] width 88 height 28
type input "100%"
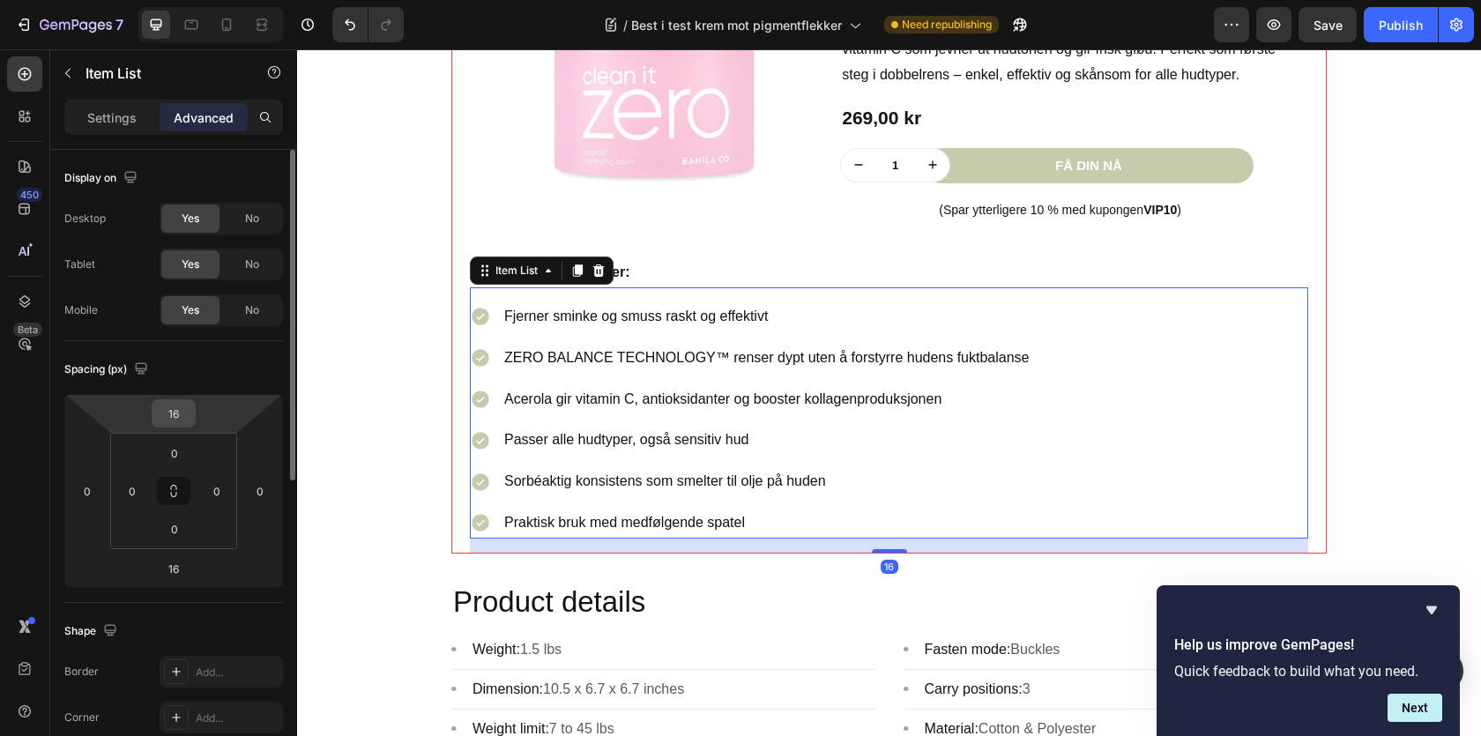
click at [169, 408] on input "16" at bounding box center [173, 413] width 35 height 26
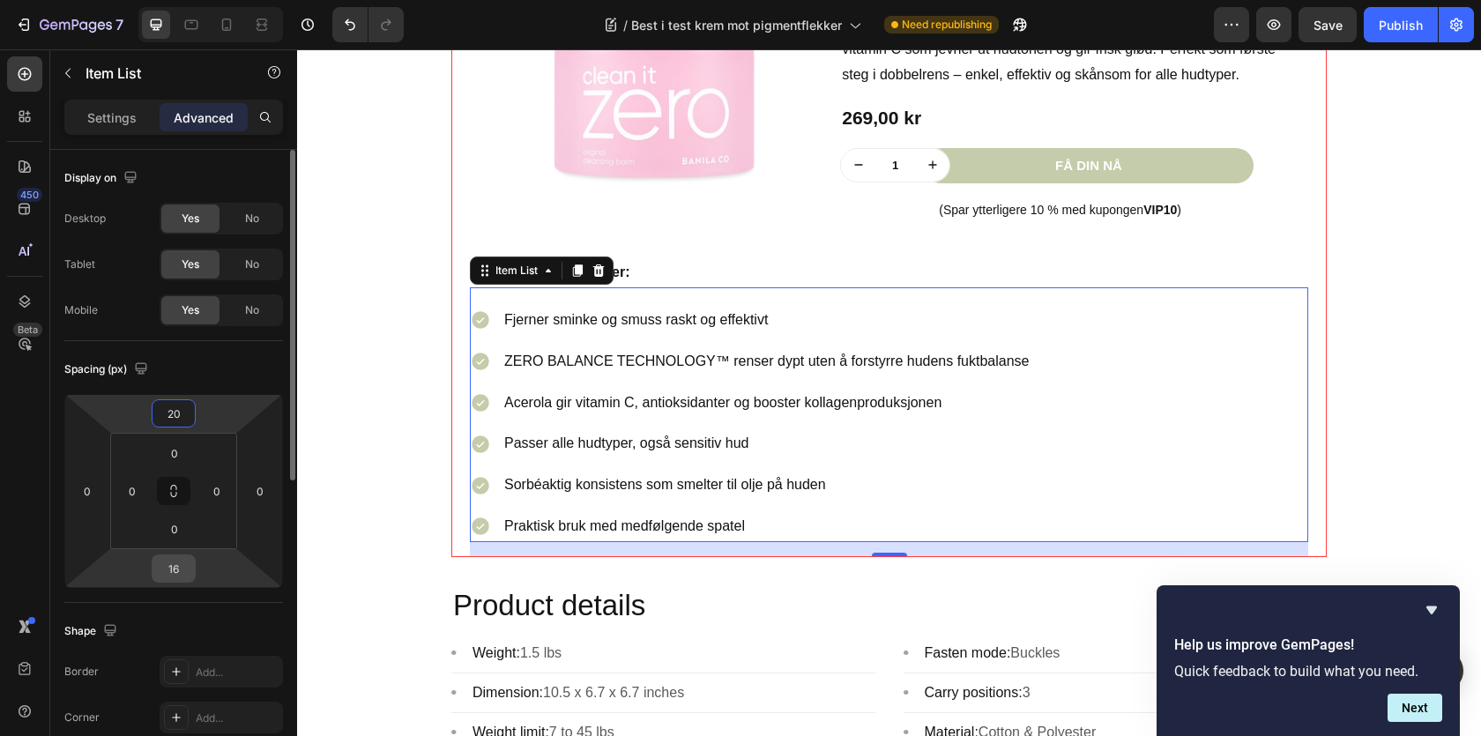
type input "20"
click at [178, 570] on input "16" at bounding box center [173, 568] width 35 height 26
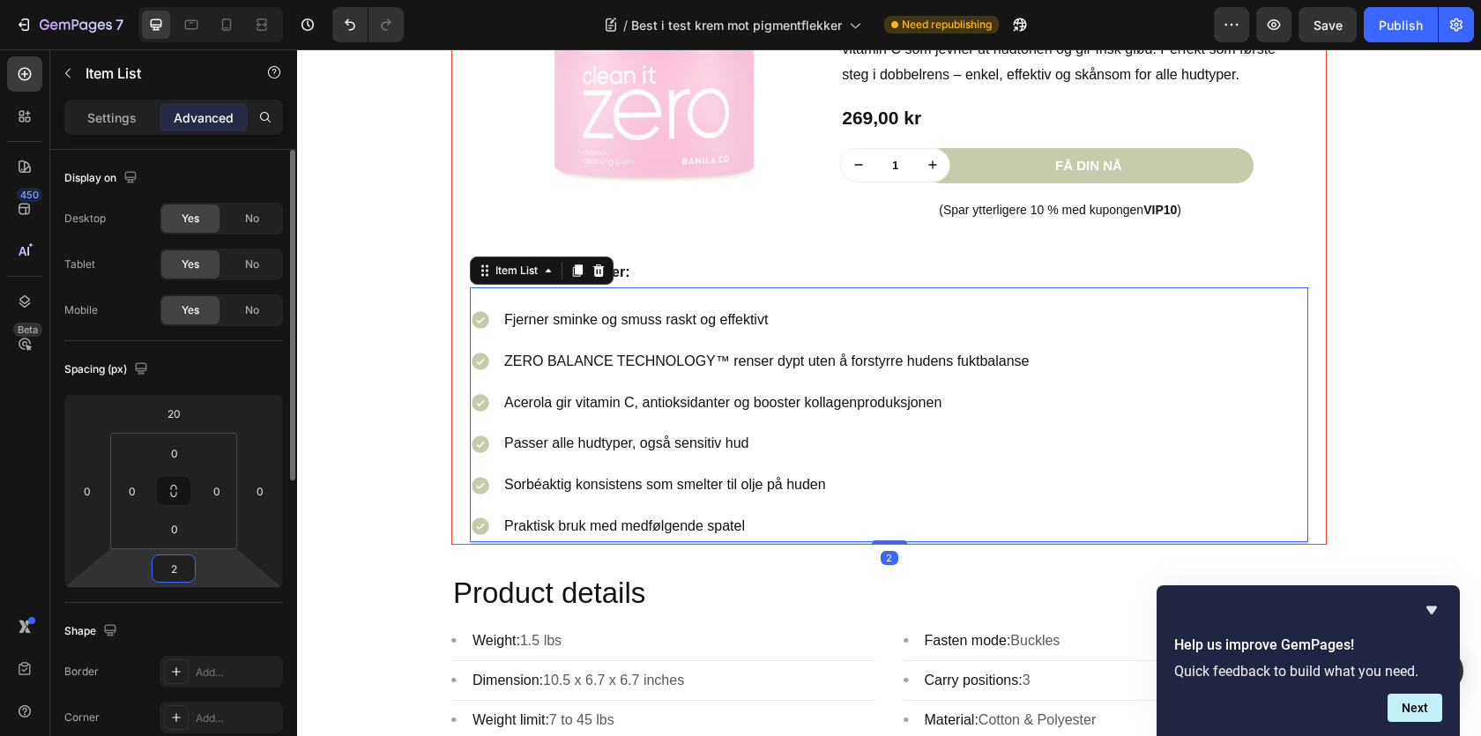
type input "20"
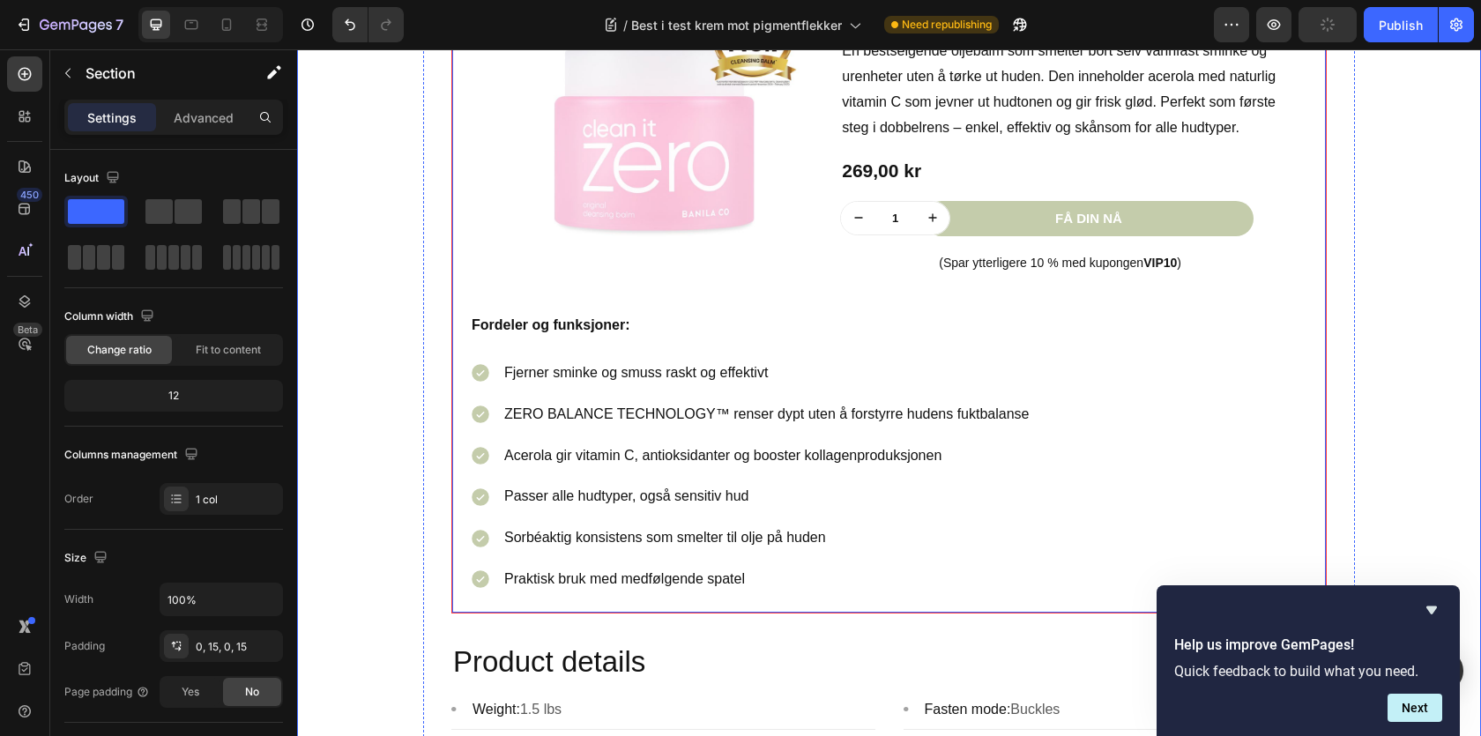
scroll to position [1915, 0]
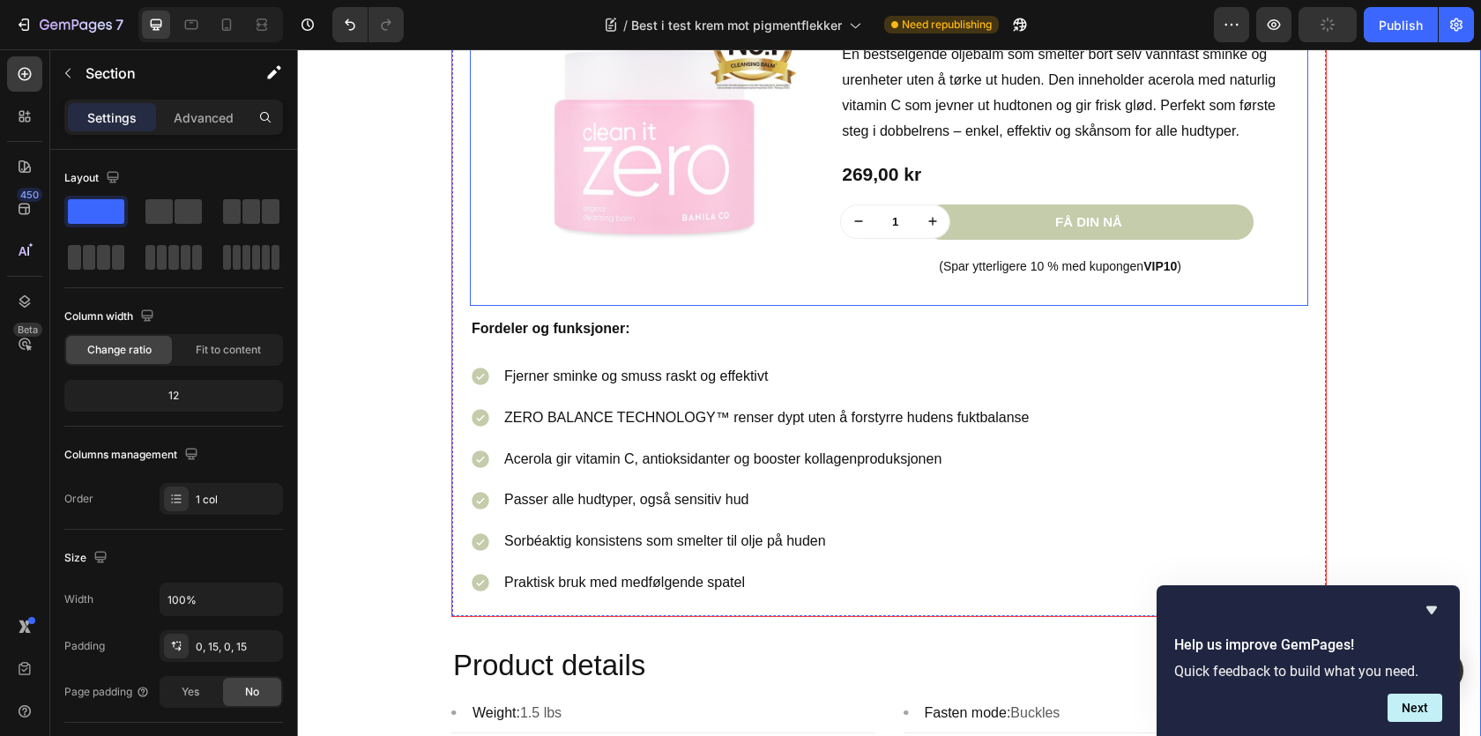
click at [794, 297] on div "Product Images Row Icon #1 bestselger Text block Row Banila co Clean It Zero Cl…" at bounding box center [889, 116] width 838 height 379
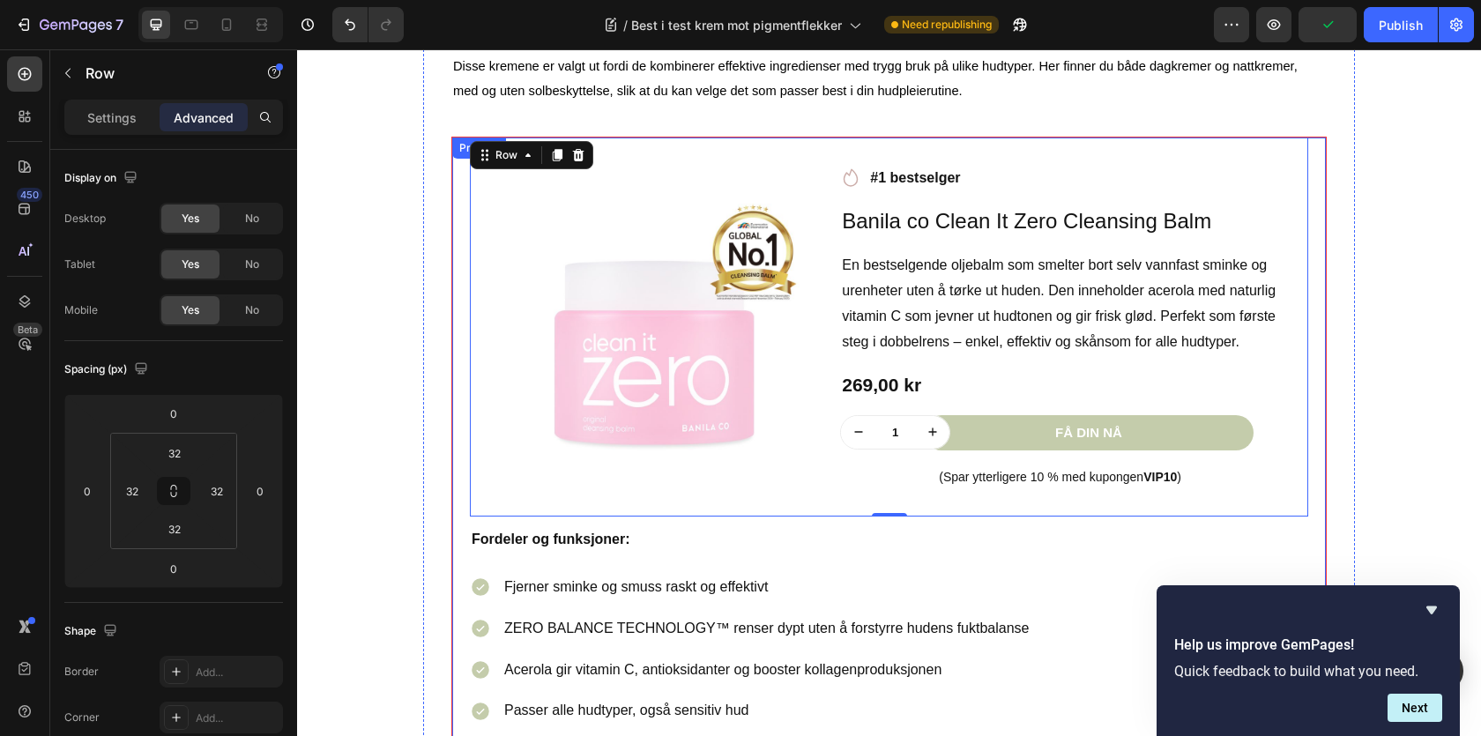
scroll to position [1698, 0]
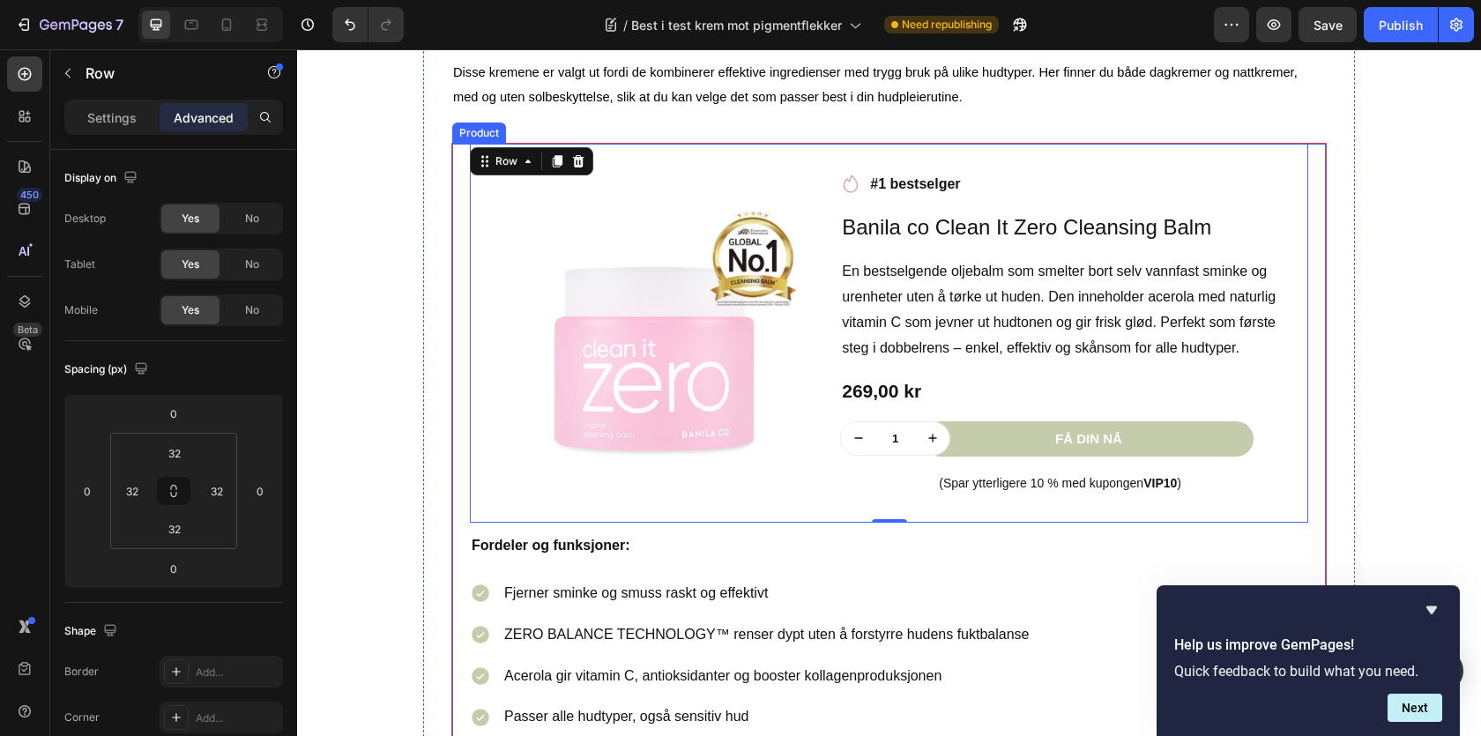
click at [457, 175] on div "Product Images Row Icon #1 bestselger Text block Row Banila co Clean It Zero Cl…" at bounding box center [888, 488] width 875 height 691
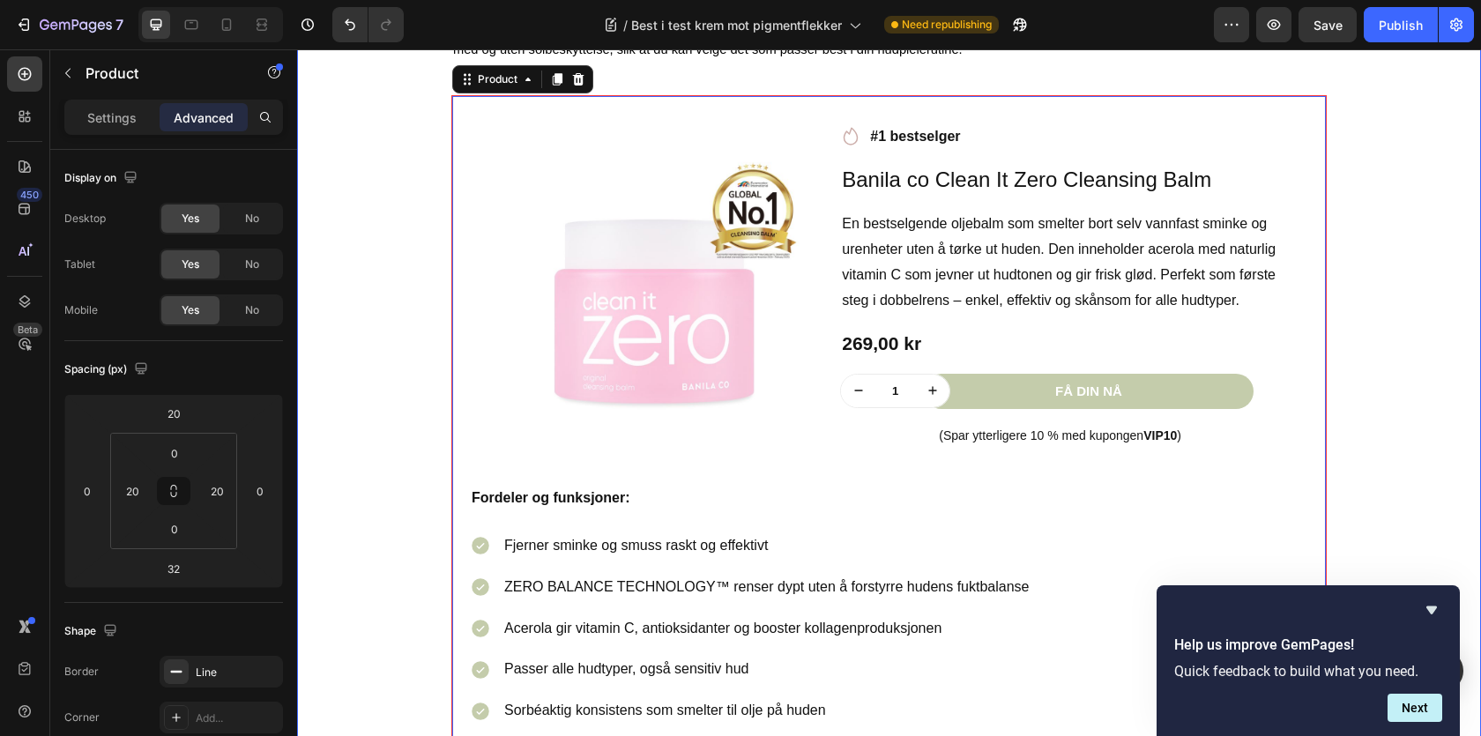
scroll to position [1755, 0]
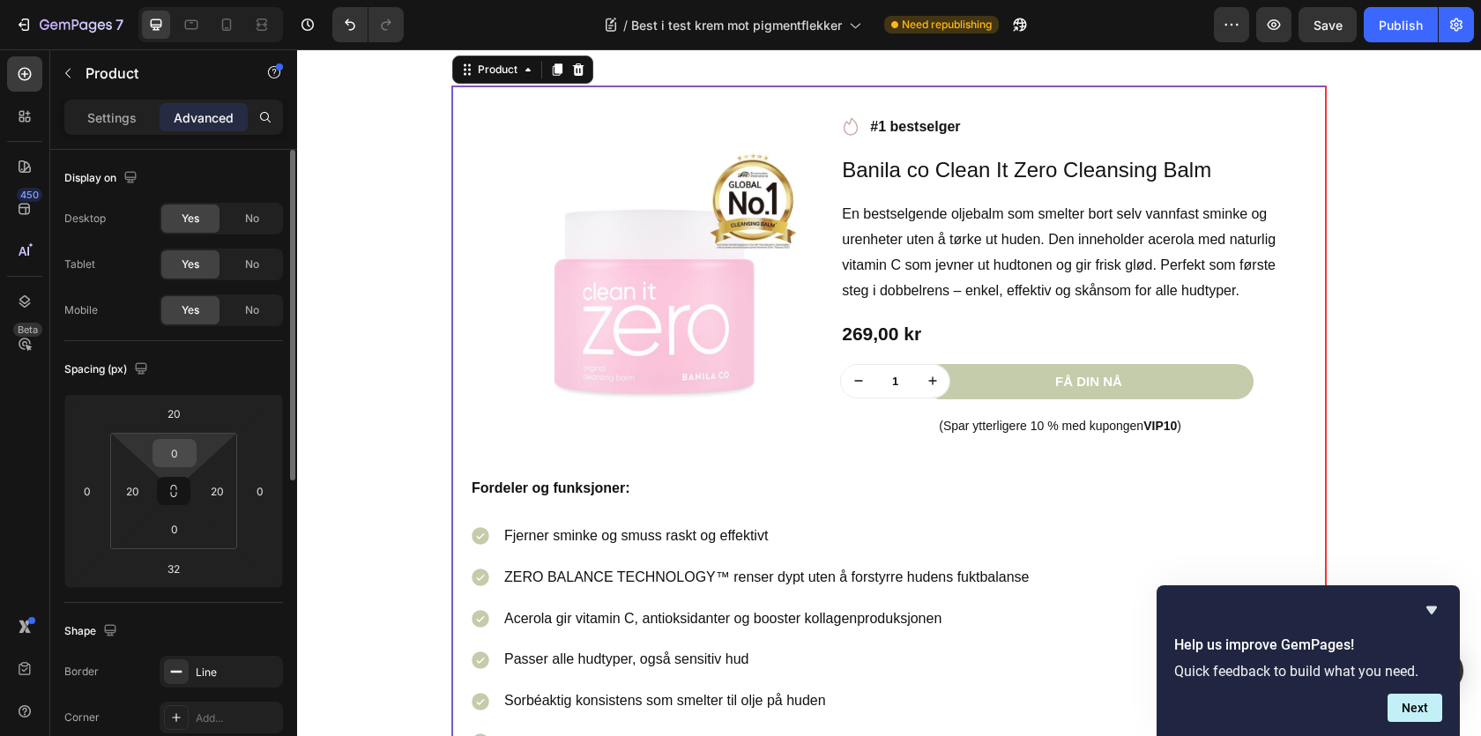
click at [170, 450] on input "0" at bounding box center [174, 453] width 35 height 26
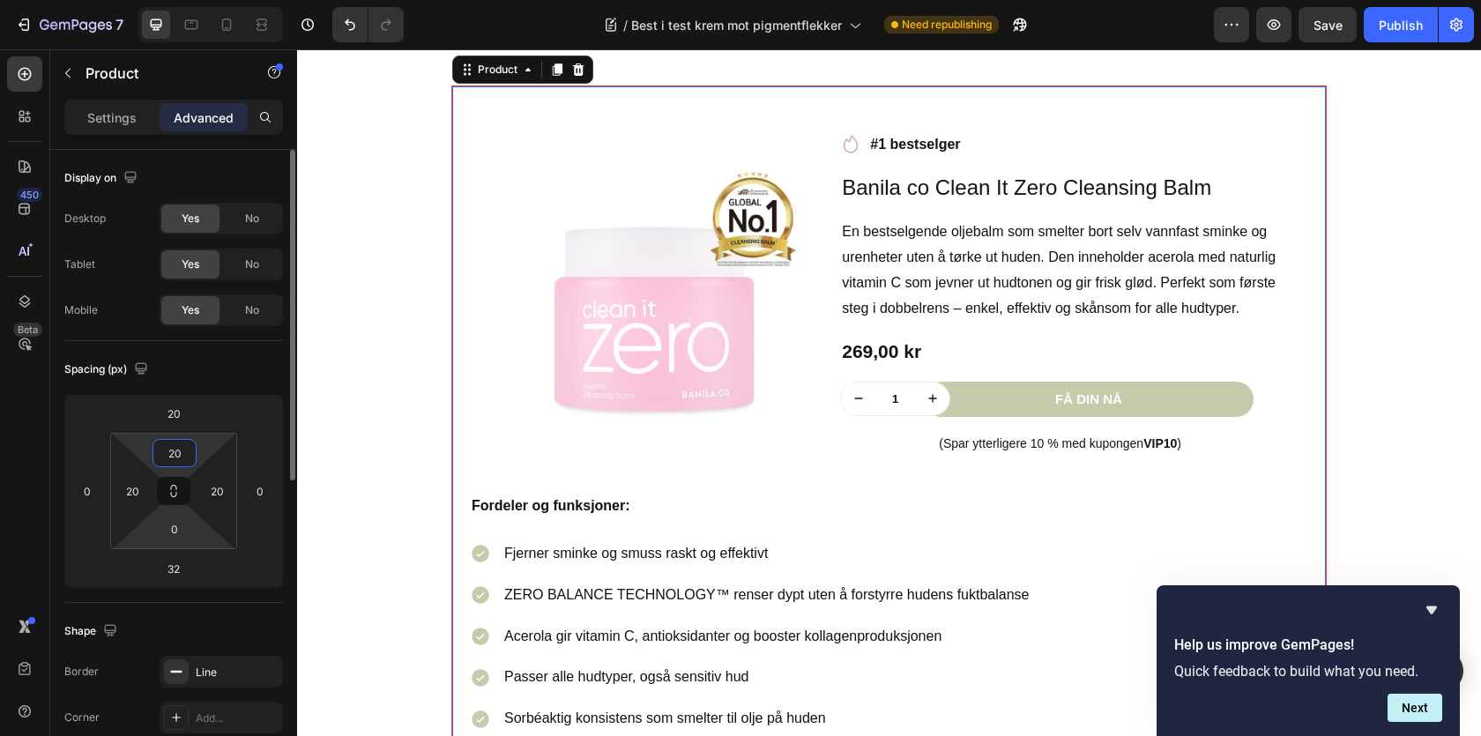
type input "20"
click at [163, 0] on html "7 / Best i test krem mot pigmentflekker Need republishing Preview Save Publish …" at bounding box center [740, 0] width 1481 height 0
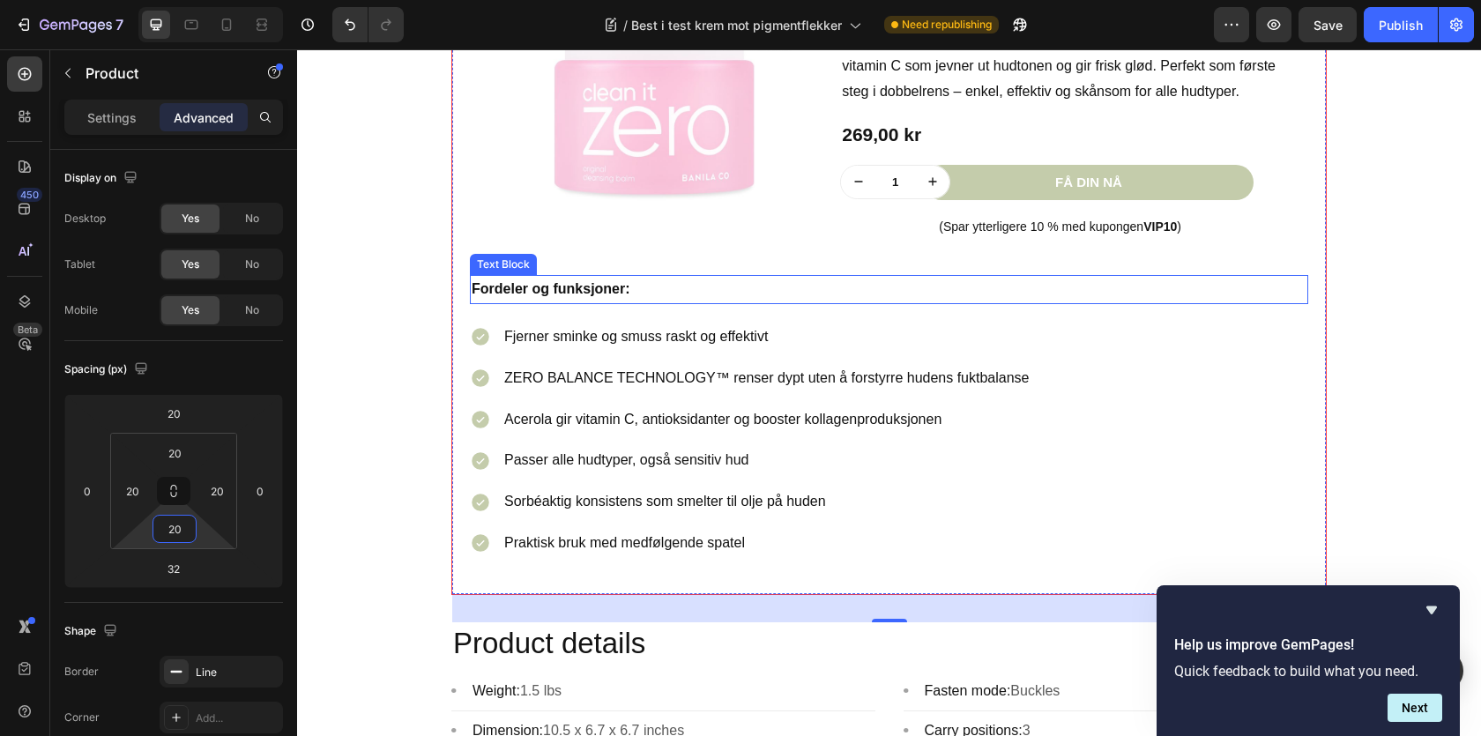
scroll to position [2051, 0]
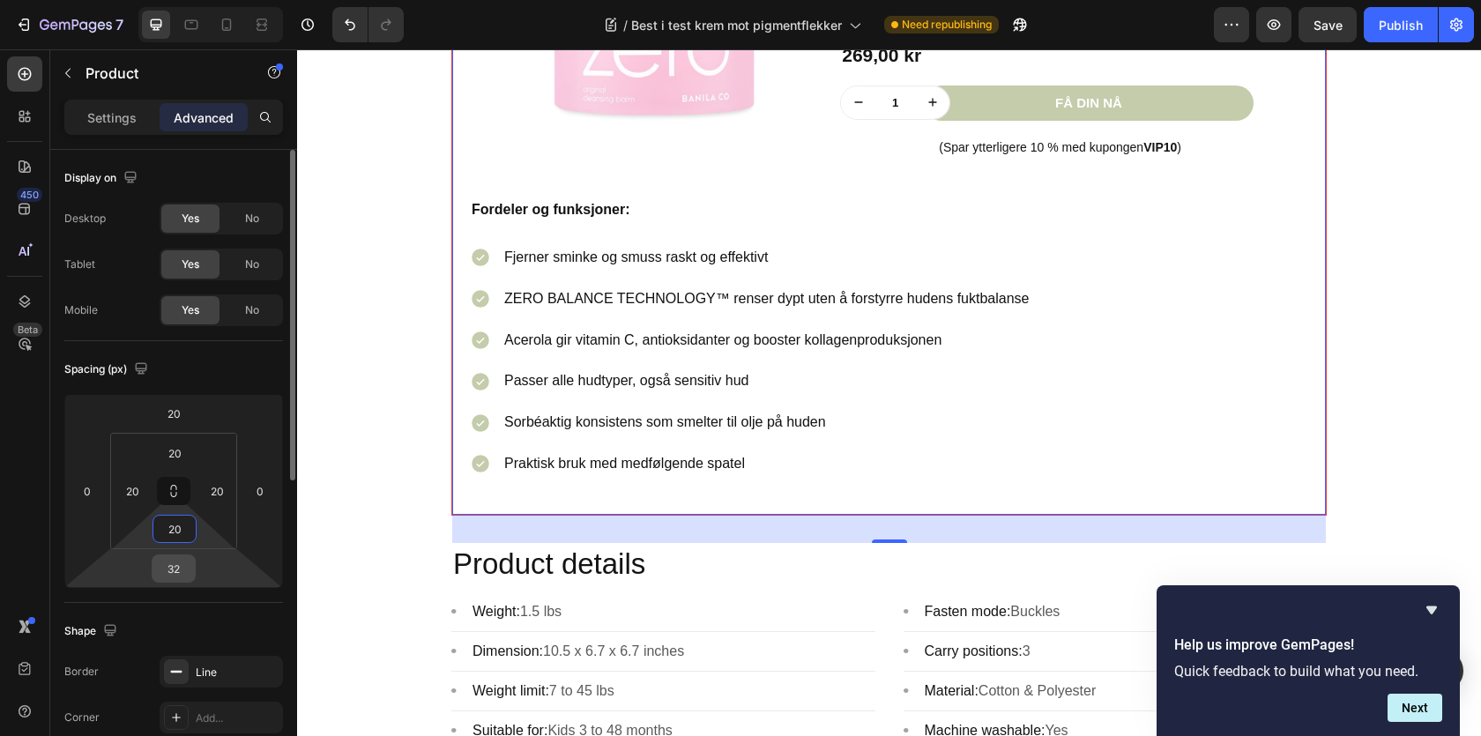
type input "20"
click at [175, 571] on input "32" at bounding box center [173, 568] width 35 height 26
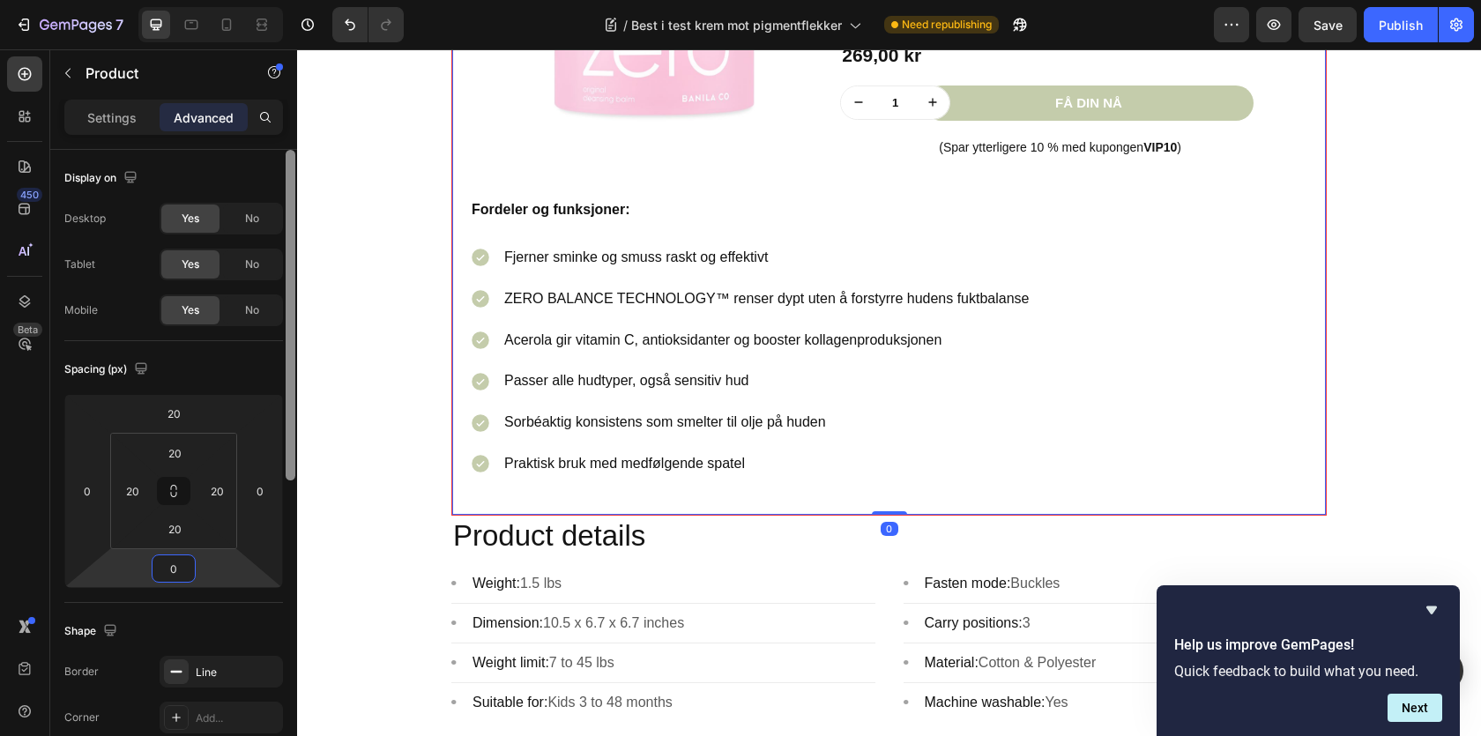
type input "20"
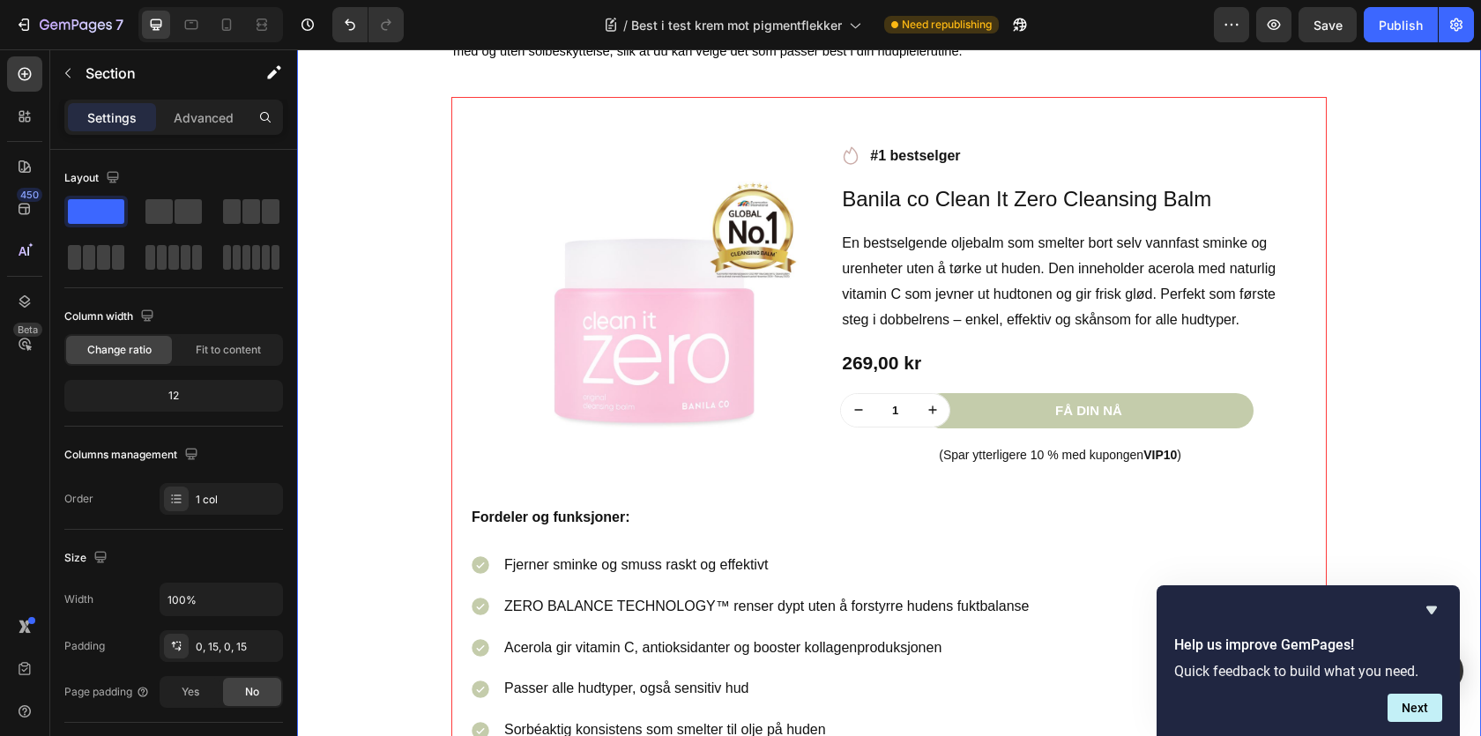
scroll to position [1731, 0]
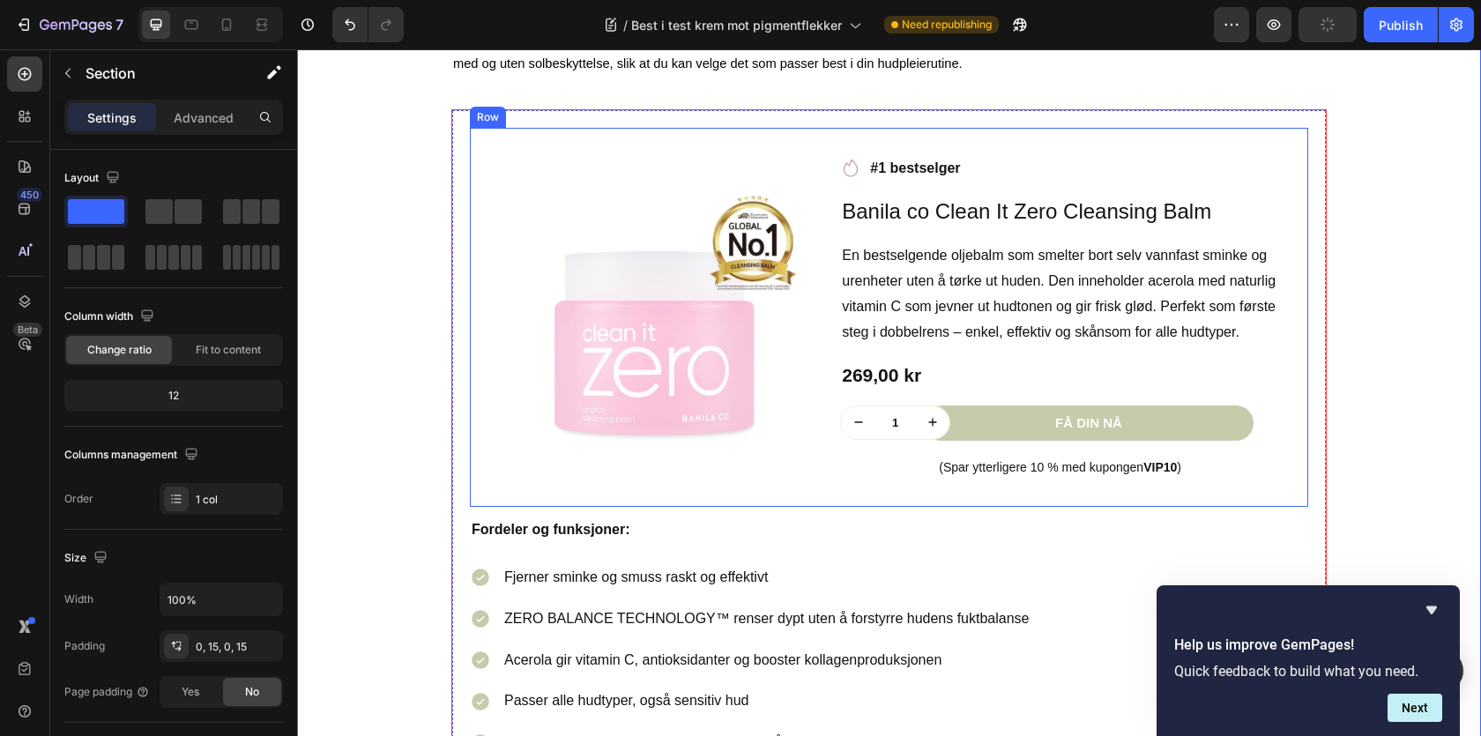
click at [602, 520] on div "Fordeler og funksjoner: Text Block Fjerner sminke og smuss raskt og effektivt Z…" at bounding box center [889, 662] width 838 height 310
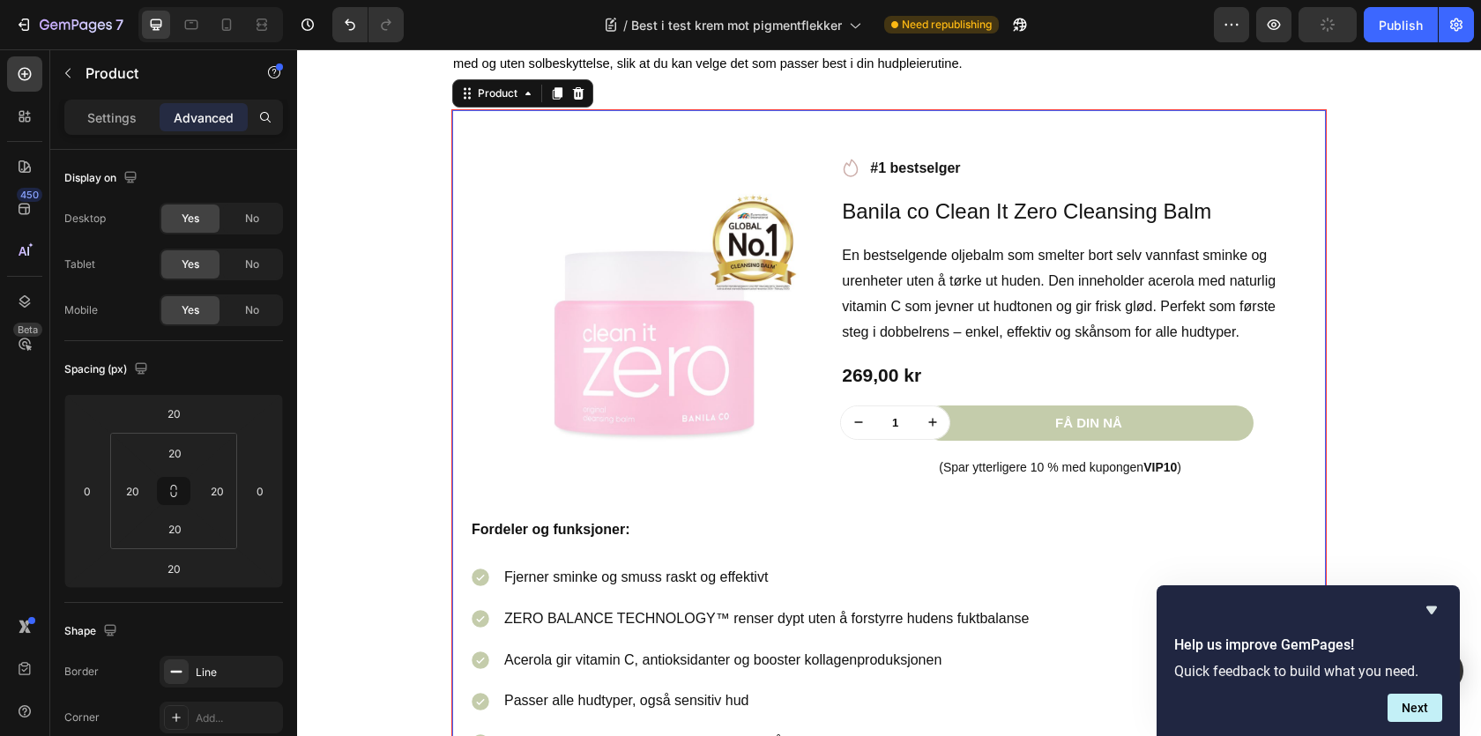
click at [635, 530] on p "Fordeler og funksjoner:" at bounding box center [889, 530] width 835 height 26
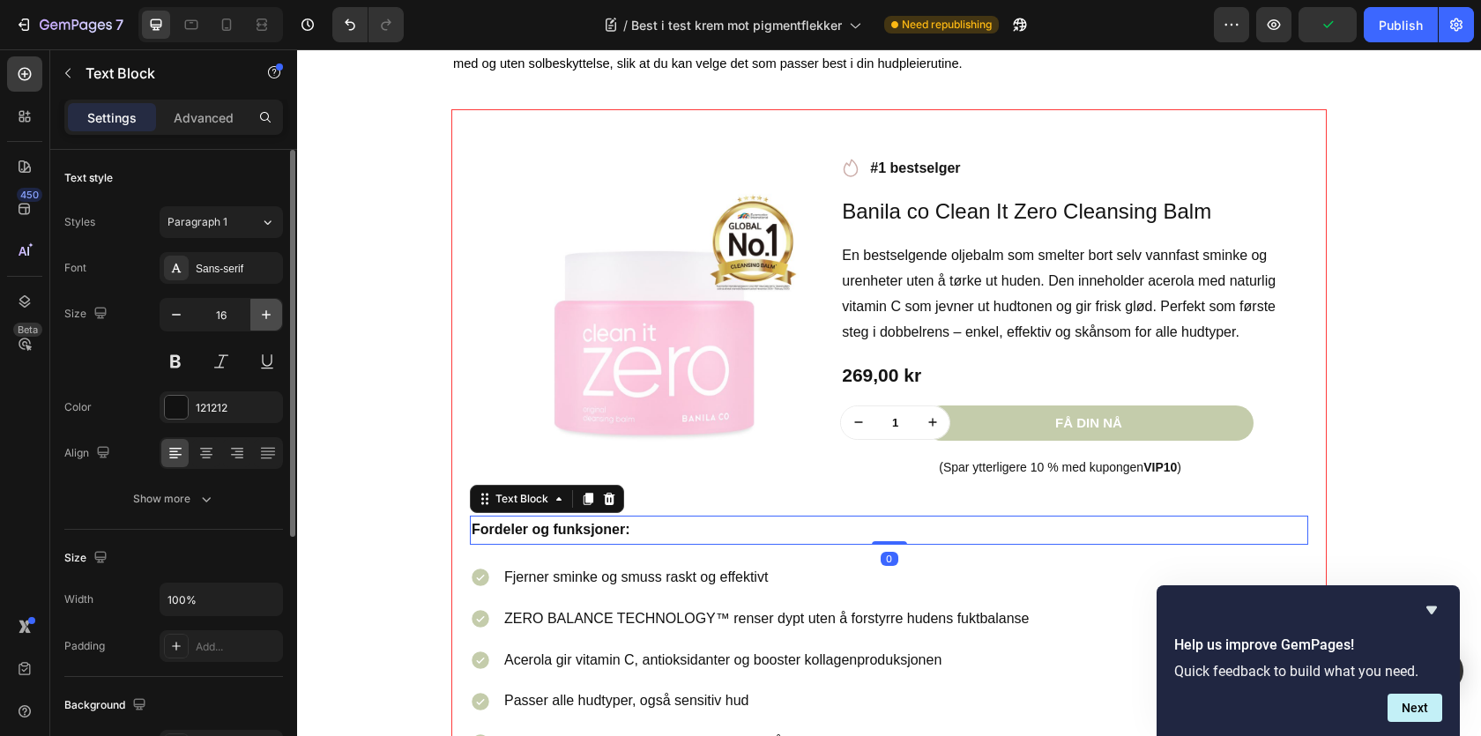
click at [267, 323] on icon "button" at bounding box center [266, 315] width 18 height 18
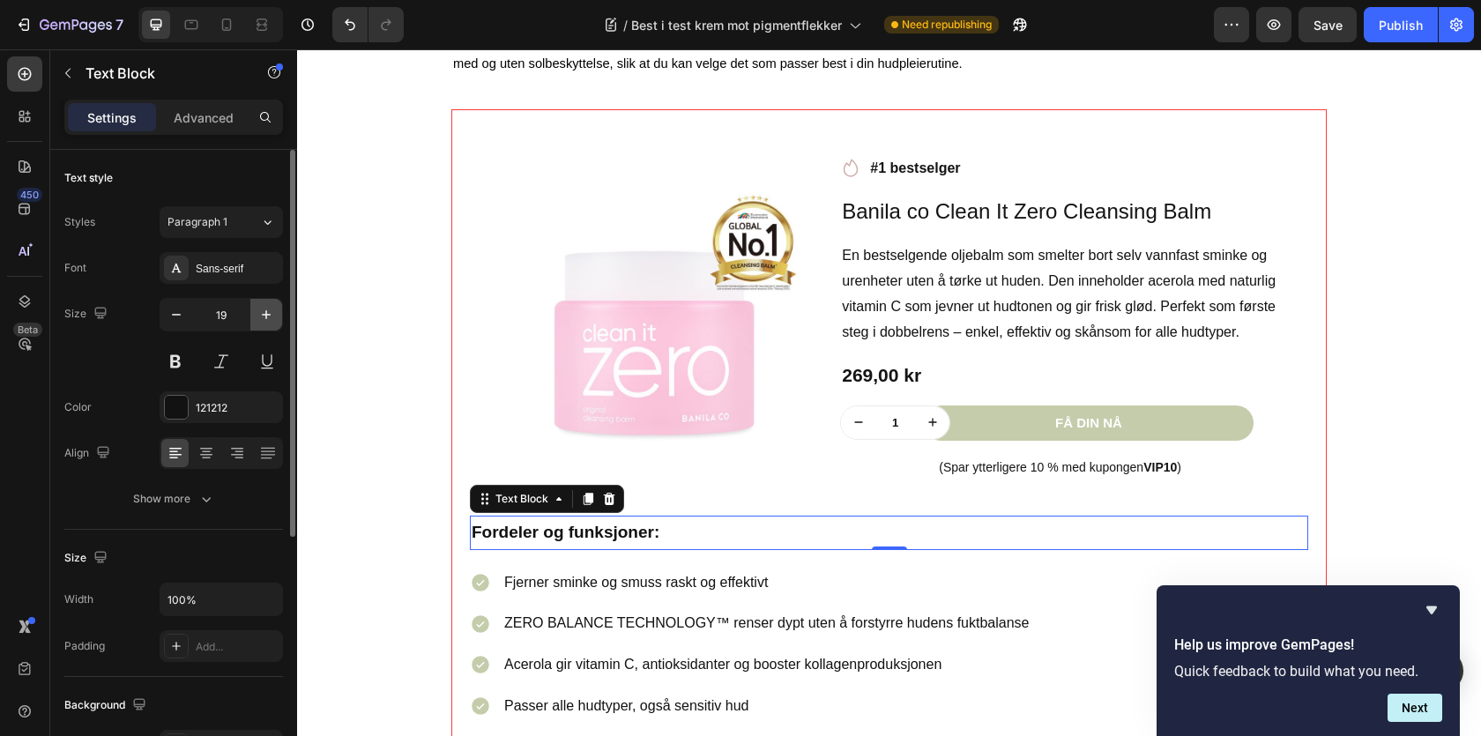
click at [267, 323] on icon "button" at bounding box center [266, 315] width 18 height 18
type input "20"
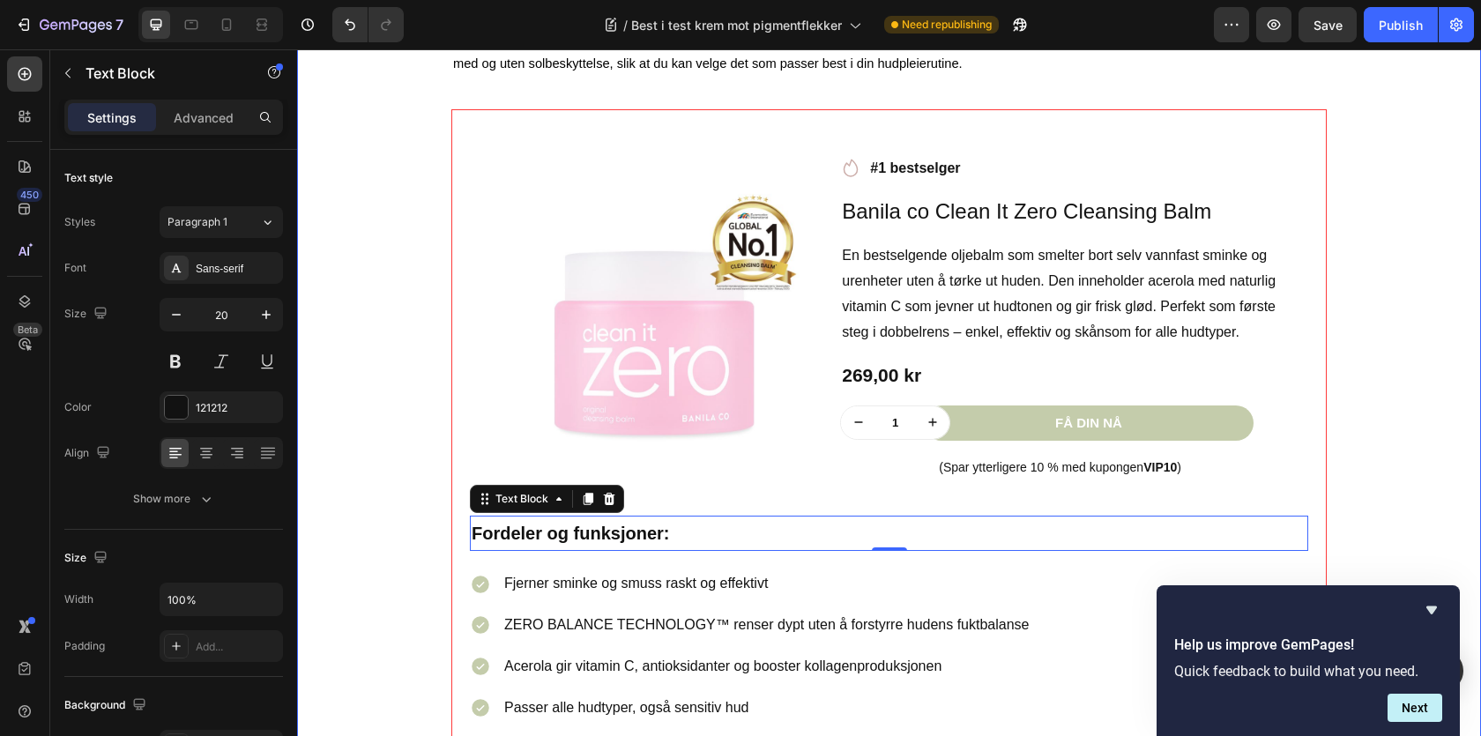
click at [344, 383] on div "⁠⁠⁠⁠⁠⁠⁠ Best i test krem mot pigmentflekker Heading Image Skrevet av Sarah| | A…" at bounding box center [889, 36] width 1158 height 2102
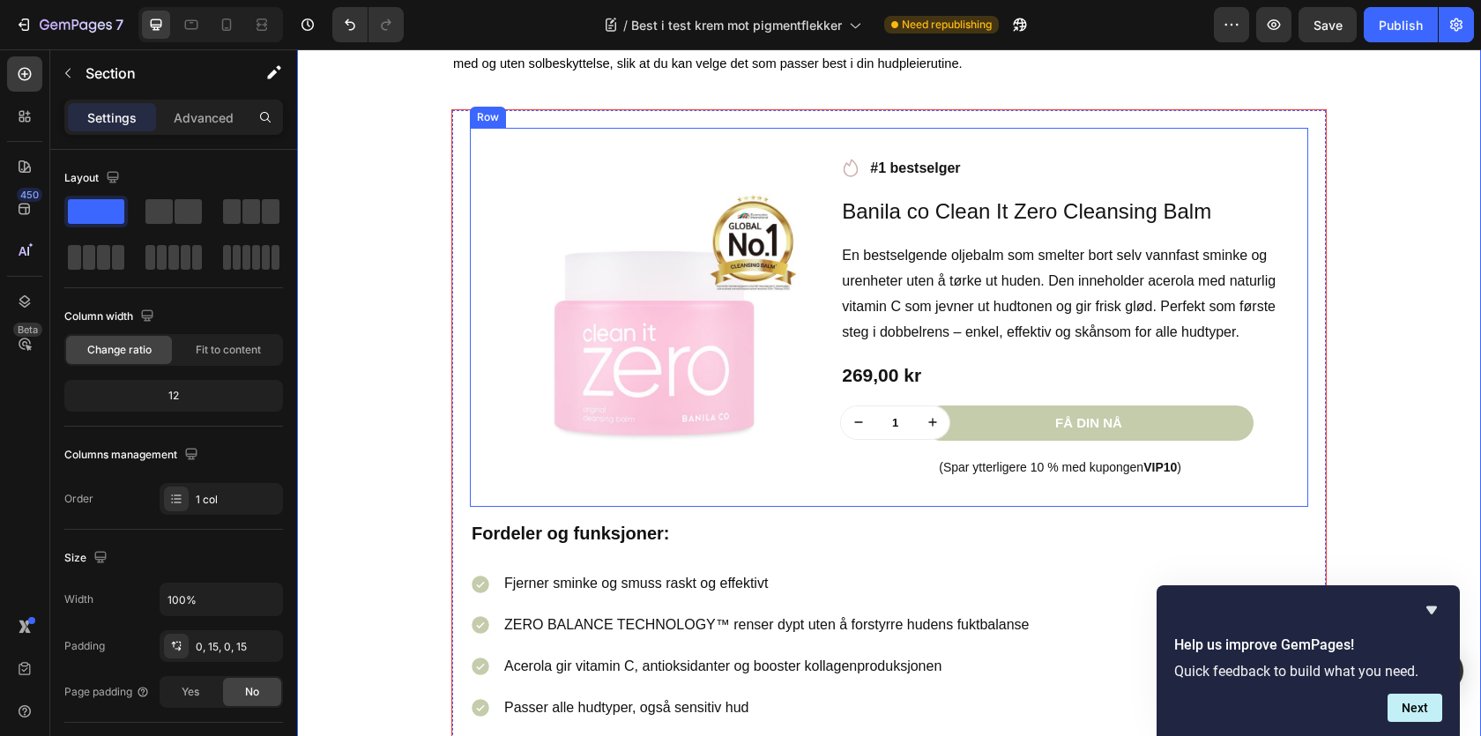
scroll to position [1779, 0]
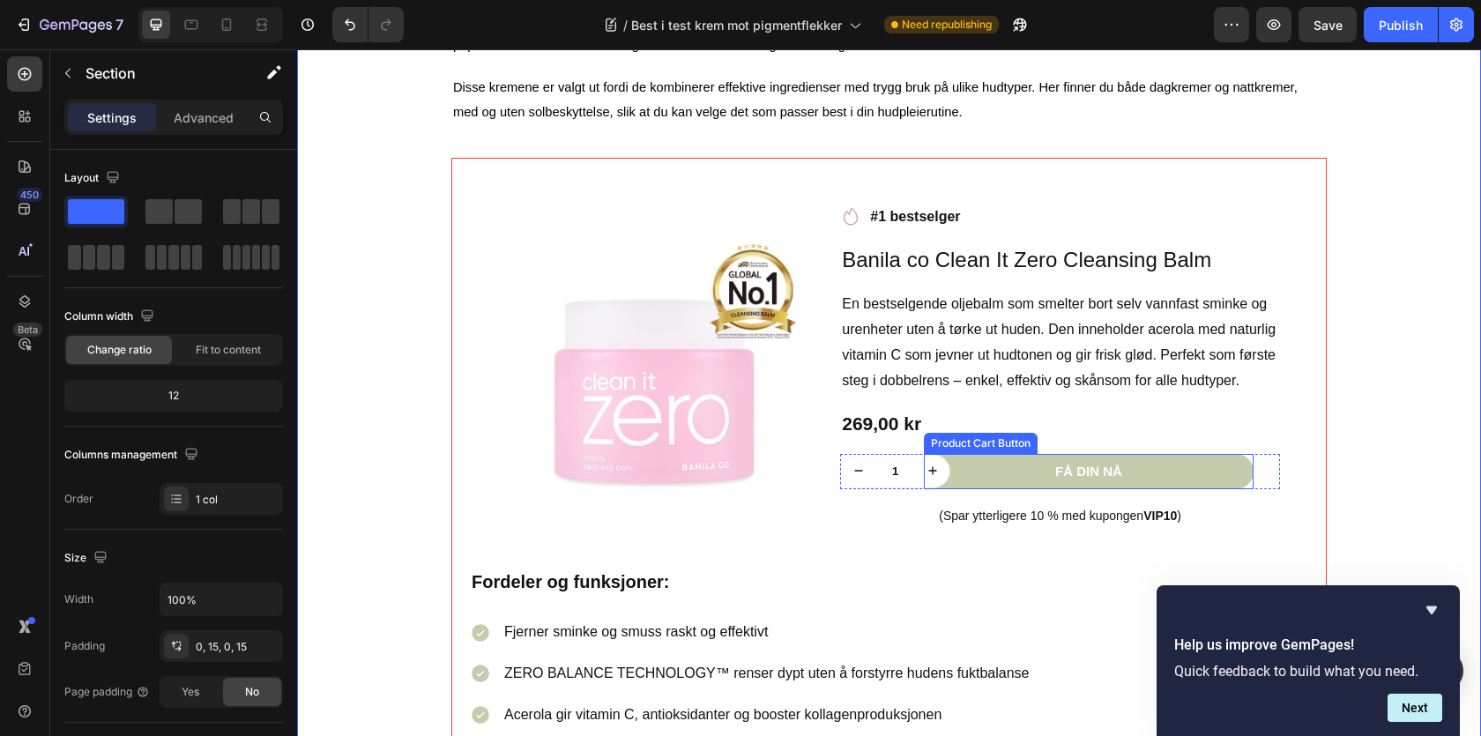
scroll to position [1677, 0]
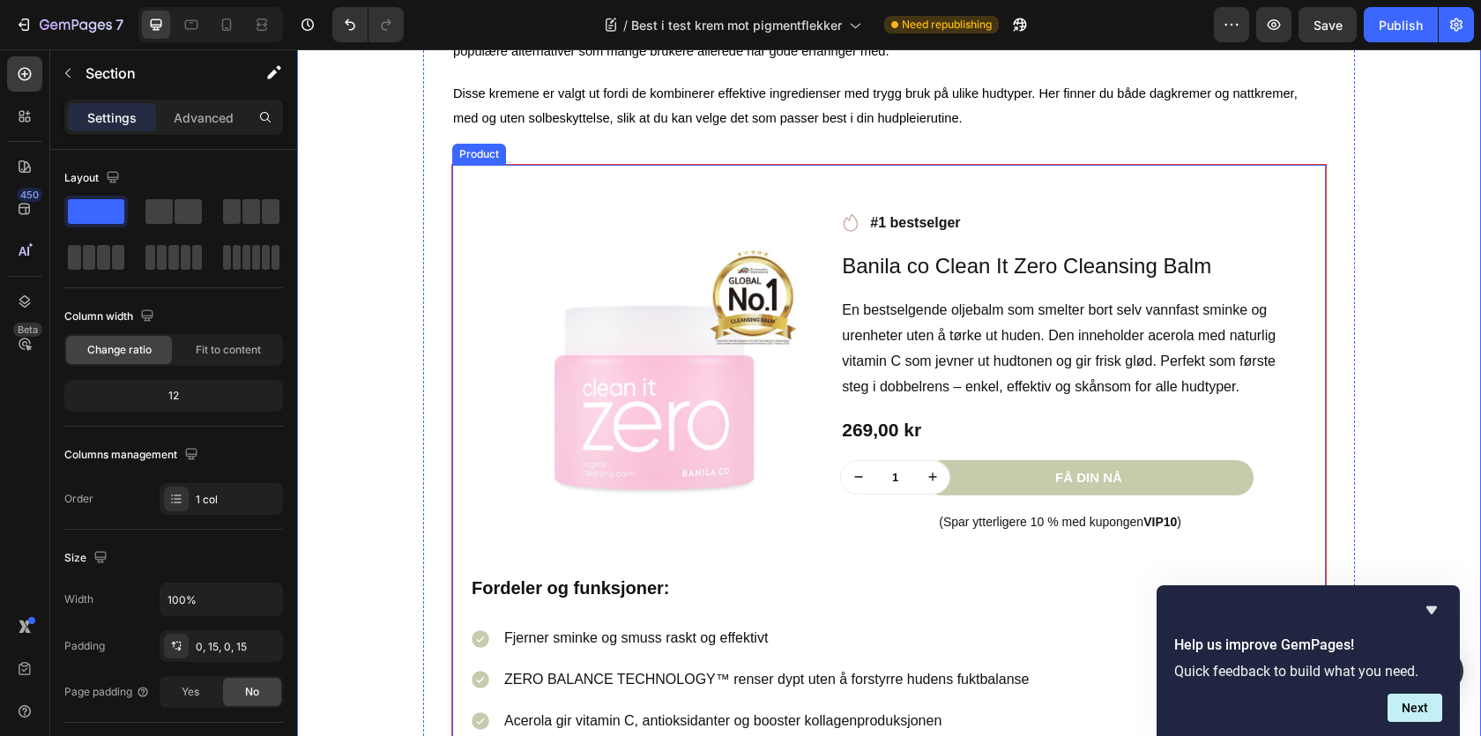
click at [519, 185] on div "Product Images Row Icon #1 bestselger Text block Row Banila co Clean It Zero Cl…" at bounding box center [888, 530] width 875 height 733
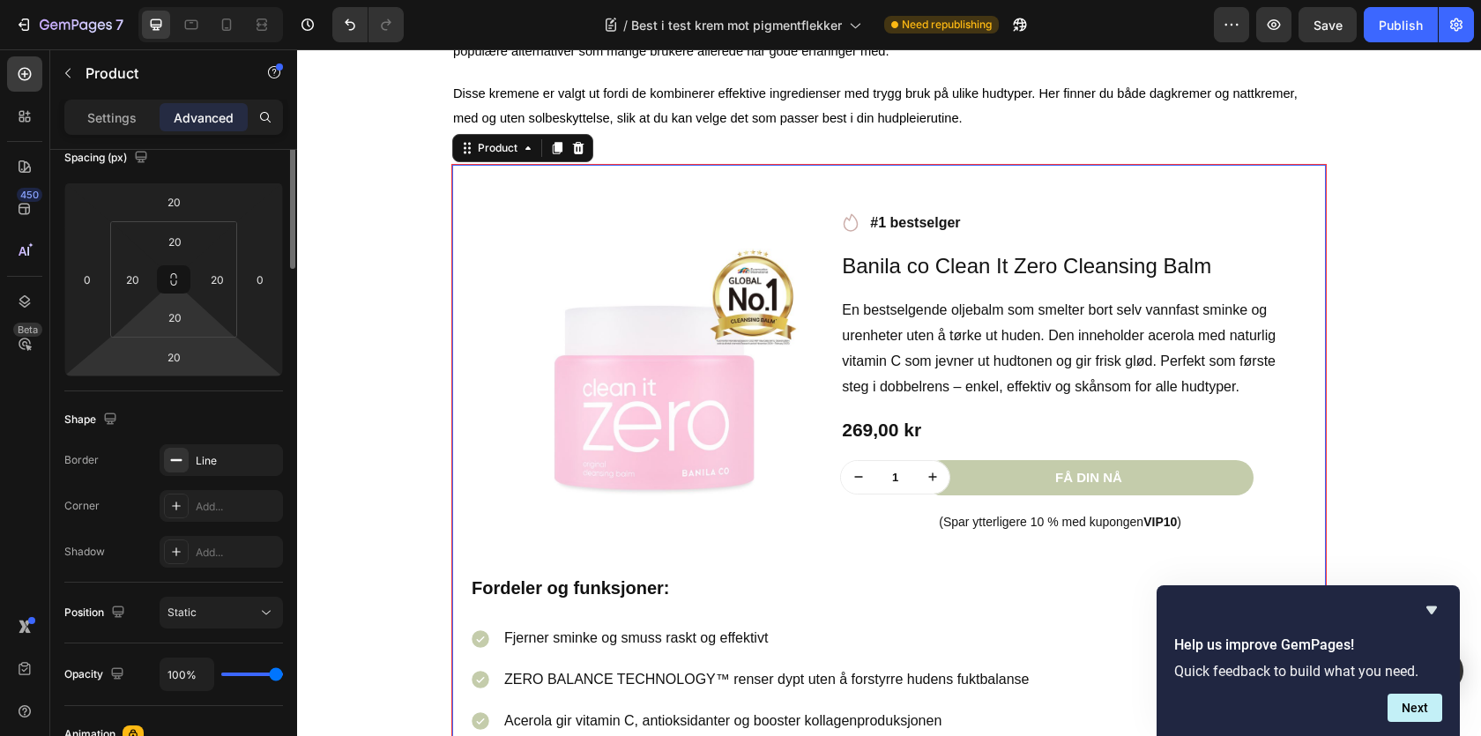
scroll to position [0, 0]
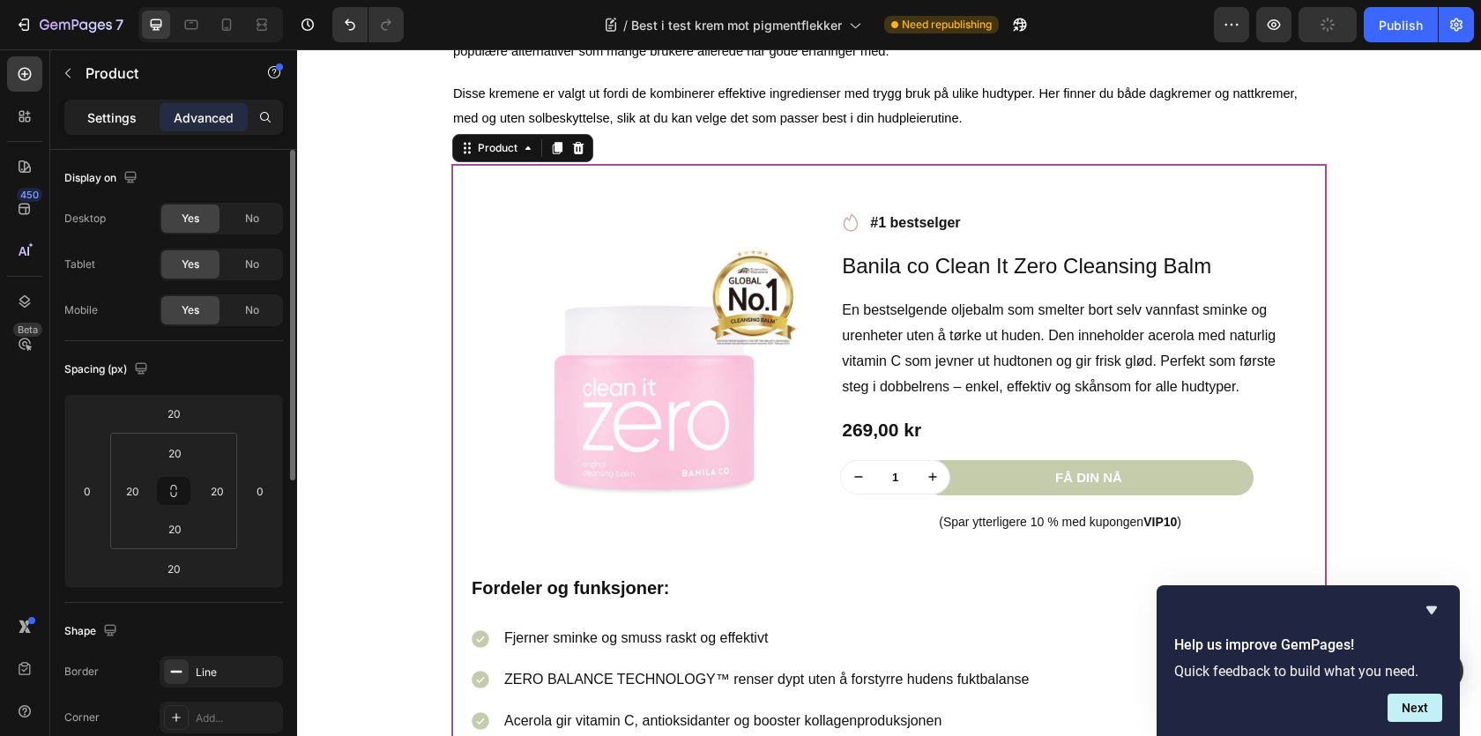
click at [122, 128] on div "Settings" at bounding box center [112, 117] width 88 height 28
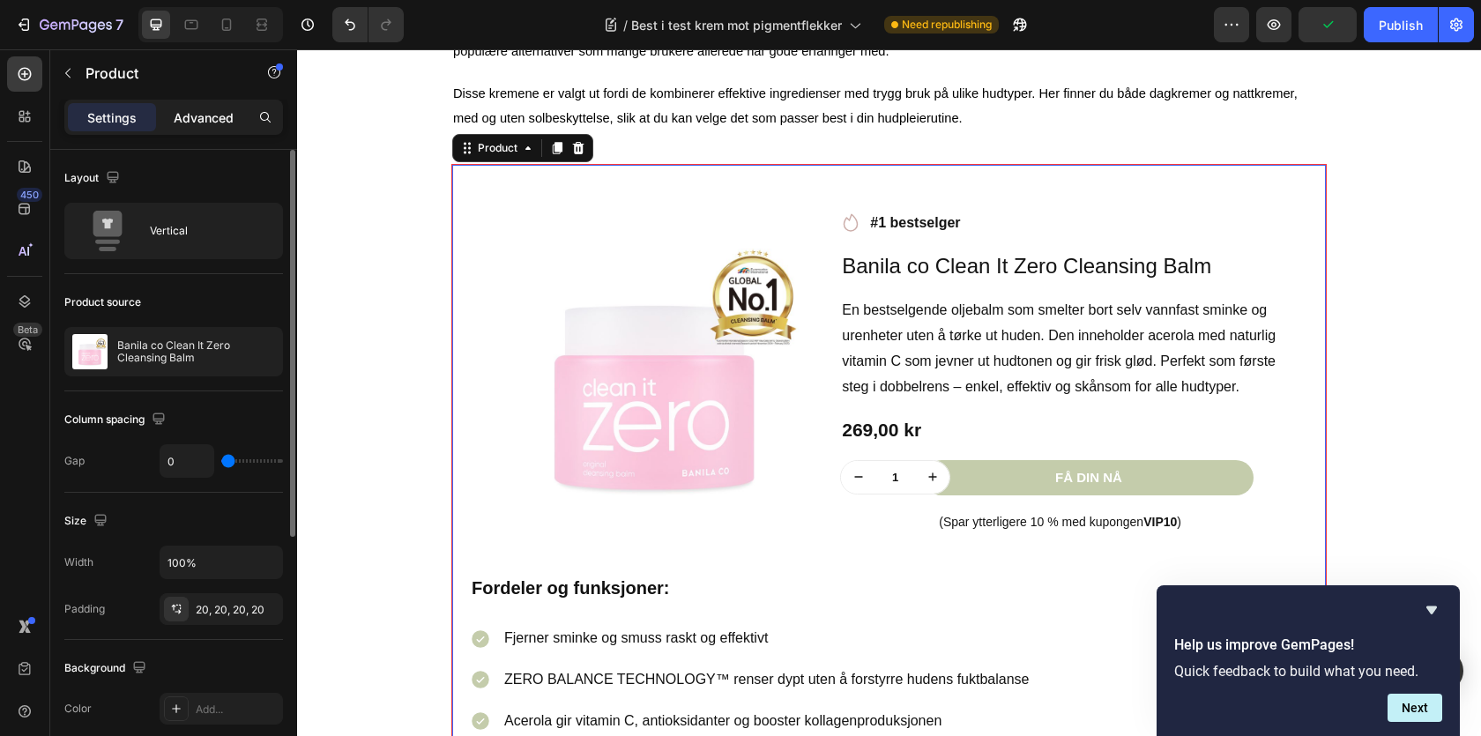
click at [203, 119] on p "Advanced" at bounding box center [204, 117] width 60 height 19
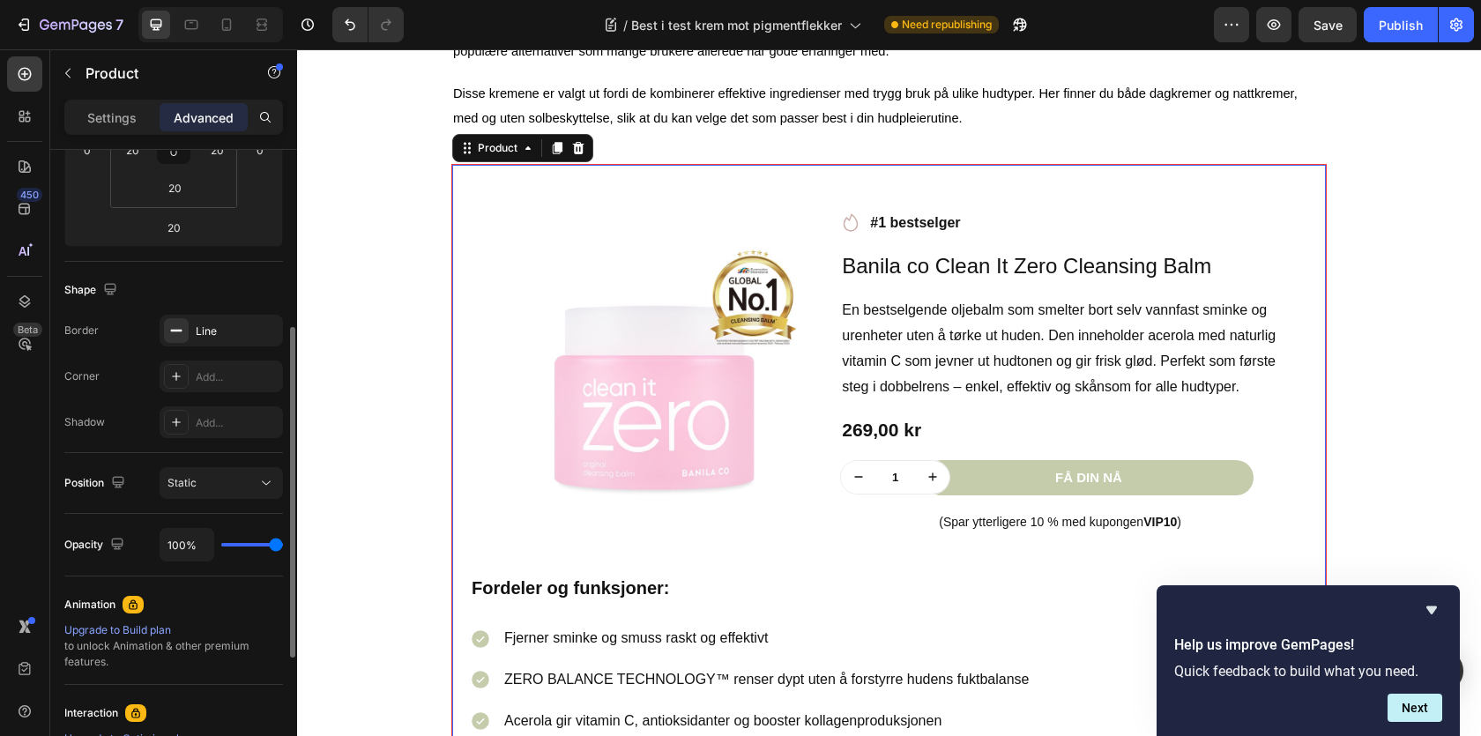
scroll to position [381, 0]
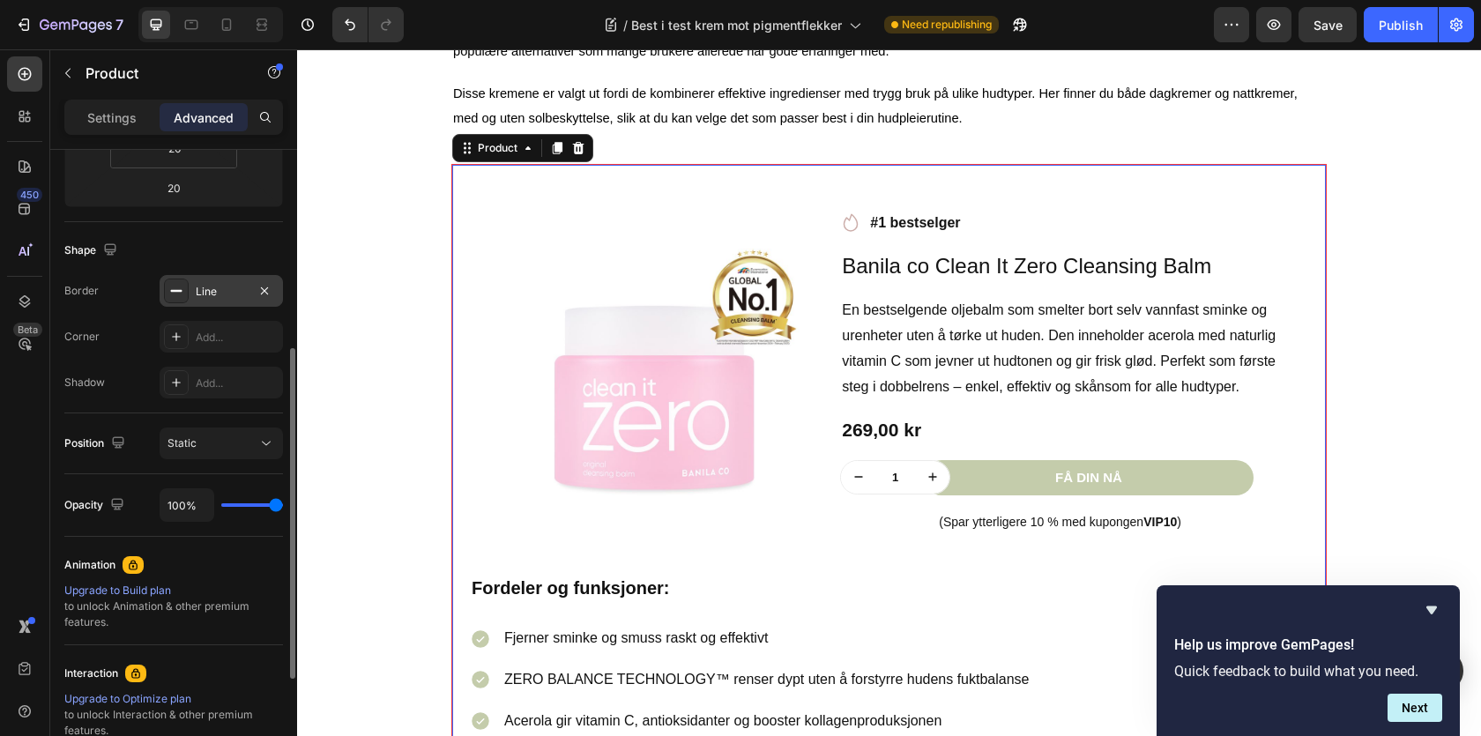
click at [183, 302] on div at bounding box center [176, 291] width 25 height 25
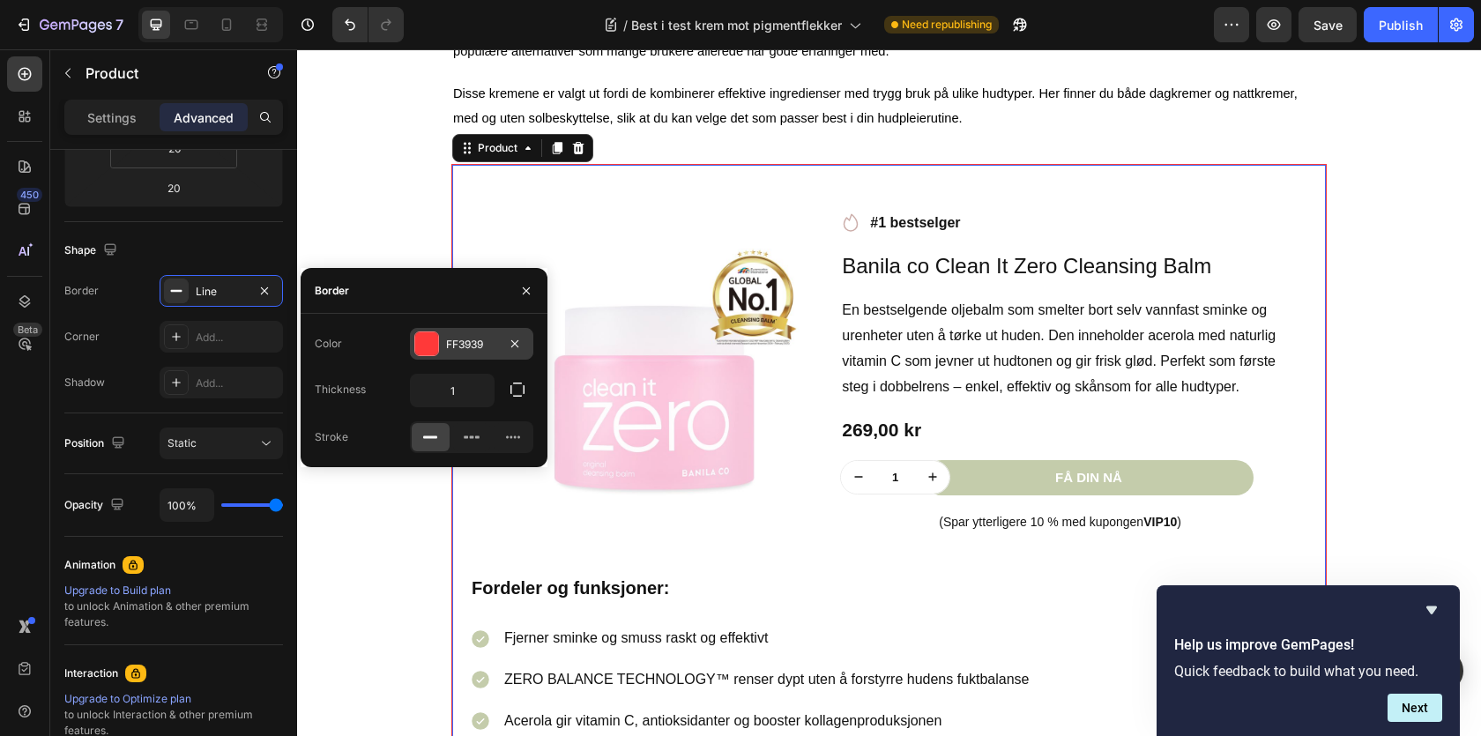
click at [416, 347] on div at bounding box center [426, 343] width 23 height 23
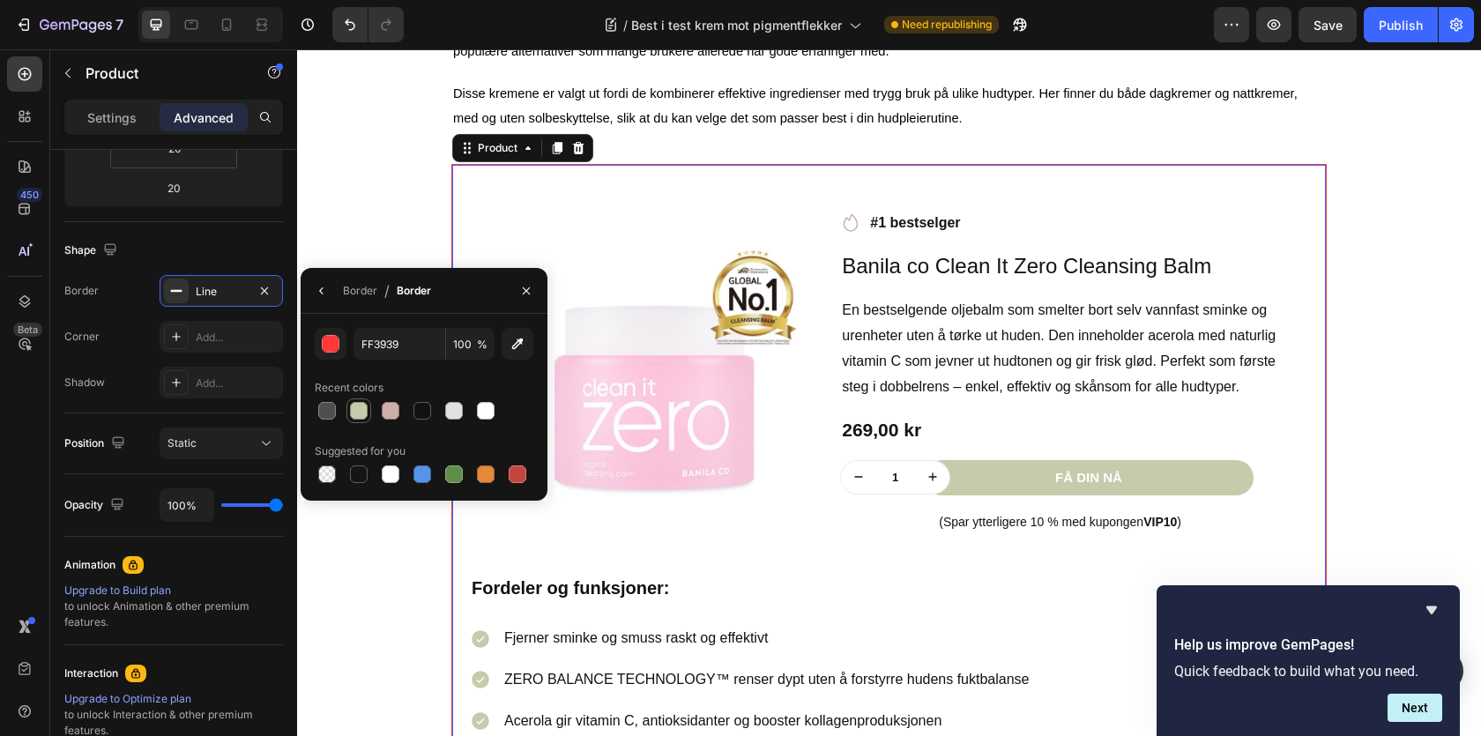
click at [369, 413] on div at bounding box center [358, 410] width 21 height 21
click at [395, 413] on div at bounding box center [391, 411] width 18 height 18
type input "CCAEAA"
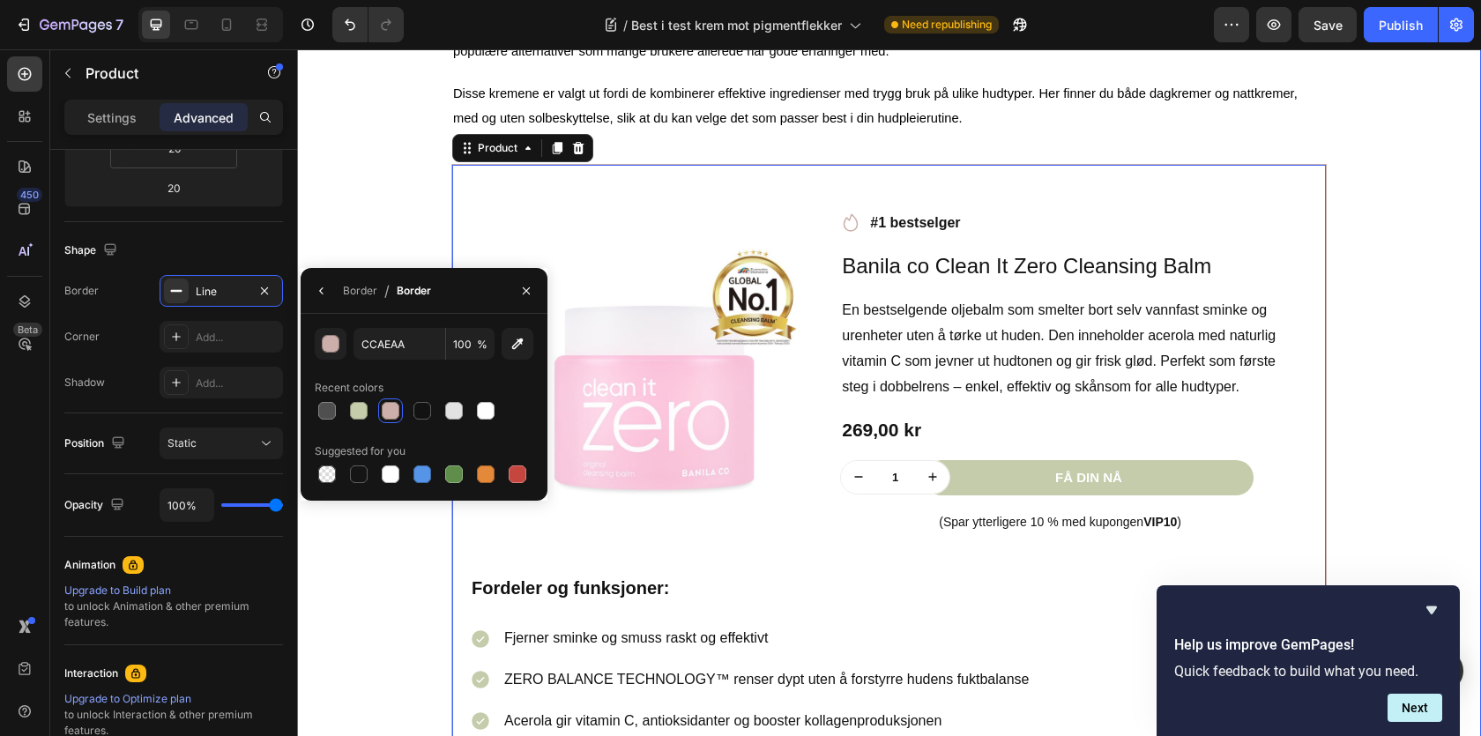
click at [414, 198] on div "⁠⁠⁠⁠⁠⁠⁠ Best i test krem mot pigmentflekker Heading Image Skrevet av Sarah| | A…" at bounding box center [889, 91] width 1158 height 2102
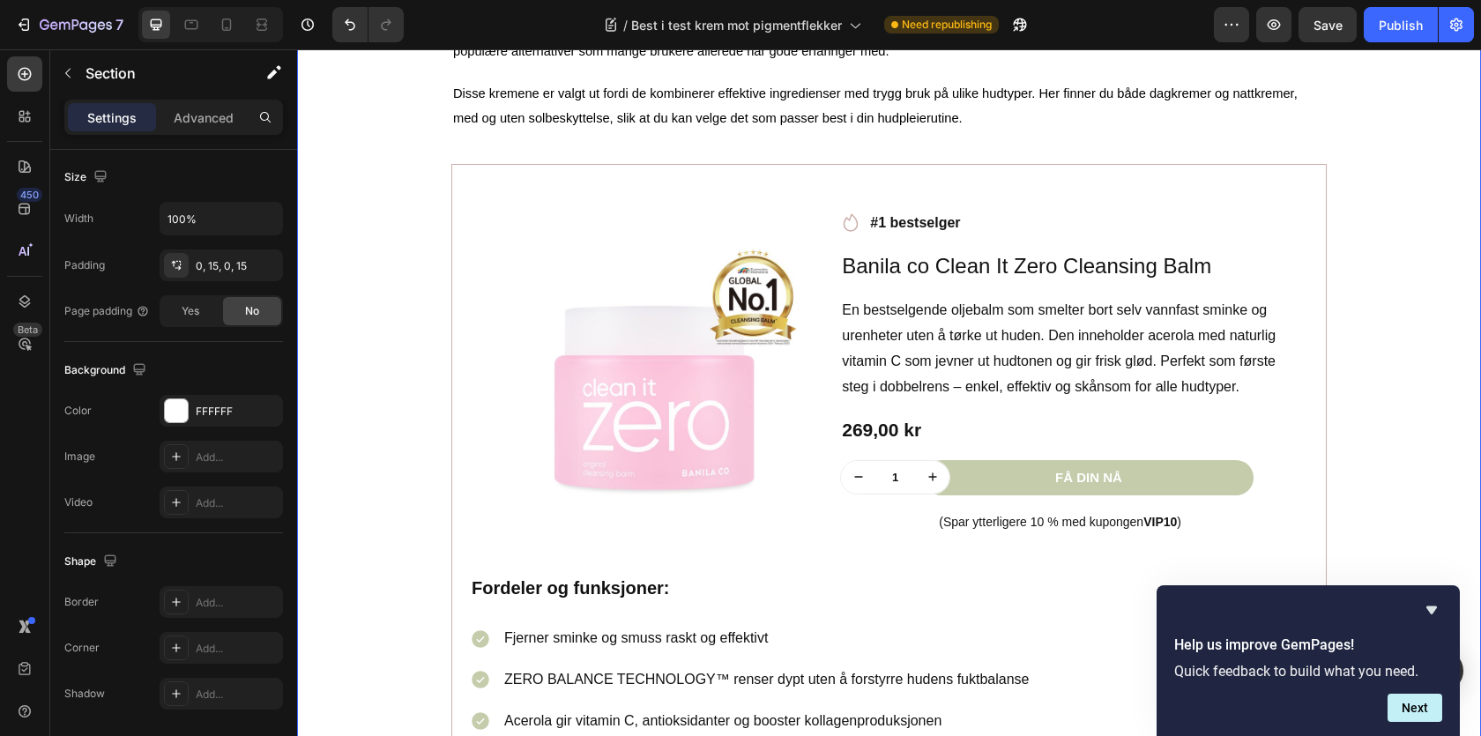
scroll to position [0, 0]
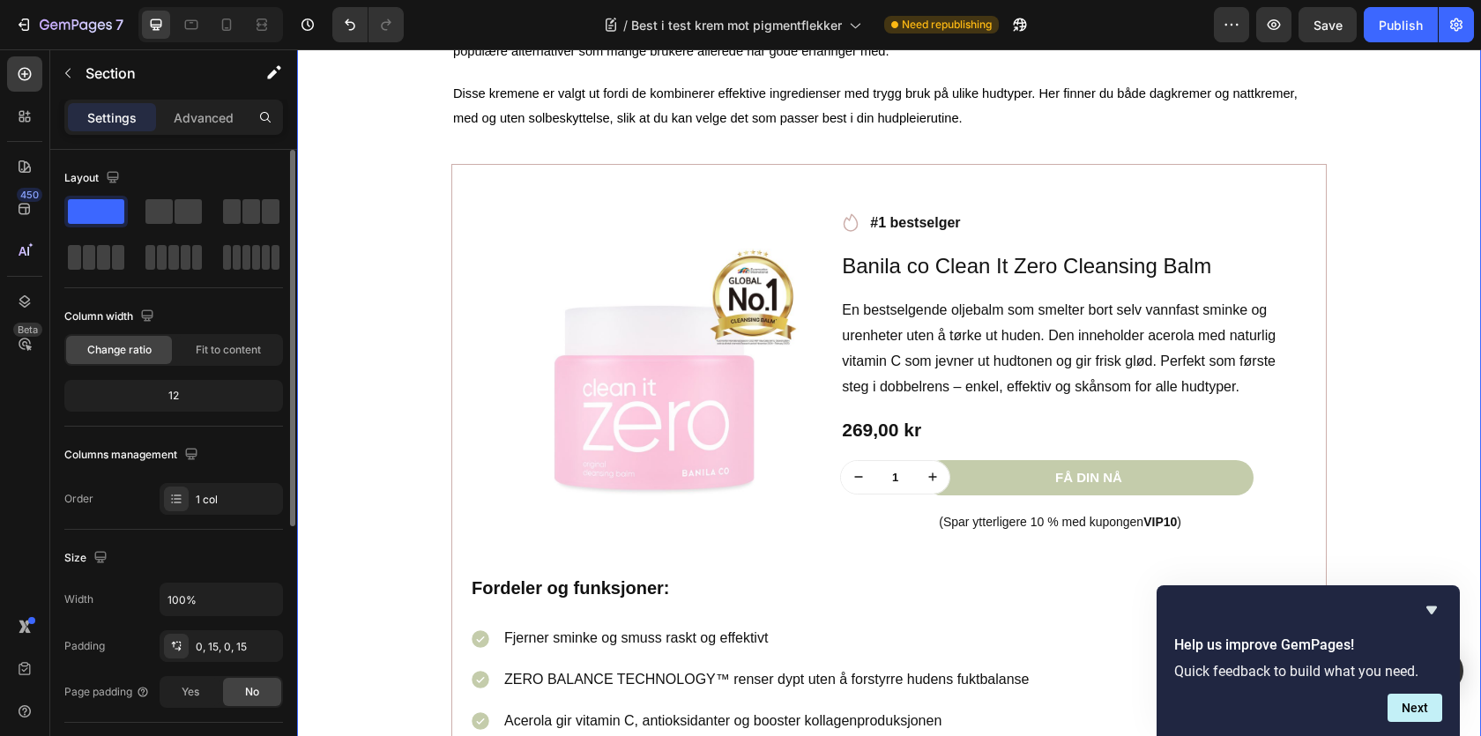
click at [414, 226] on div "⁠⁠⁠⁠⁠⁠⁠ Best i test krem mot pigmentflekker Heading Image Skrevet av Sarah| | A…" at bounding box center [889, 91] width 1158 height 2102
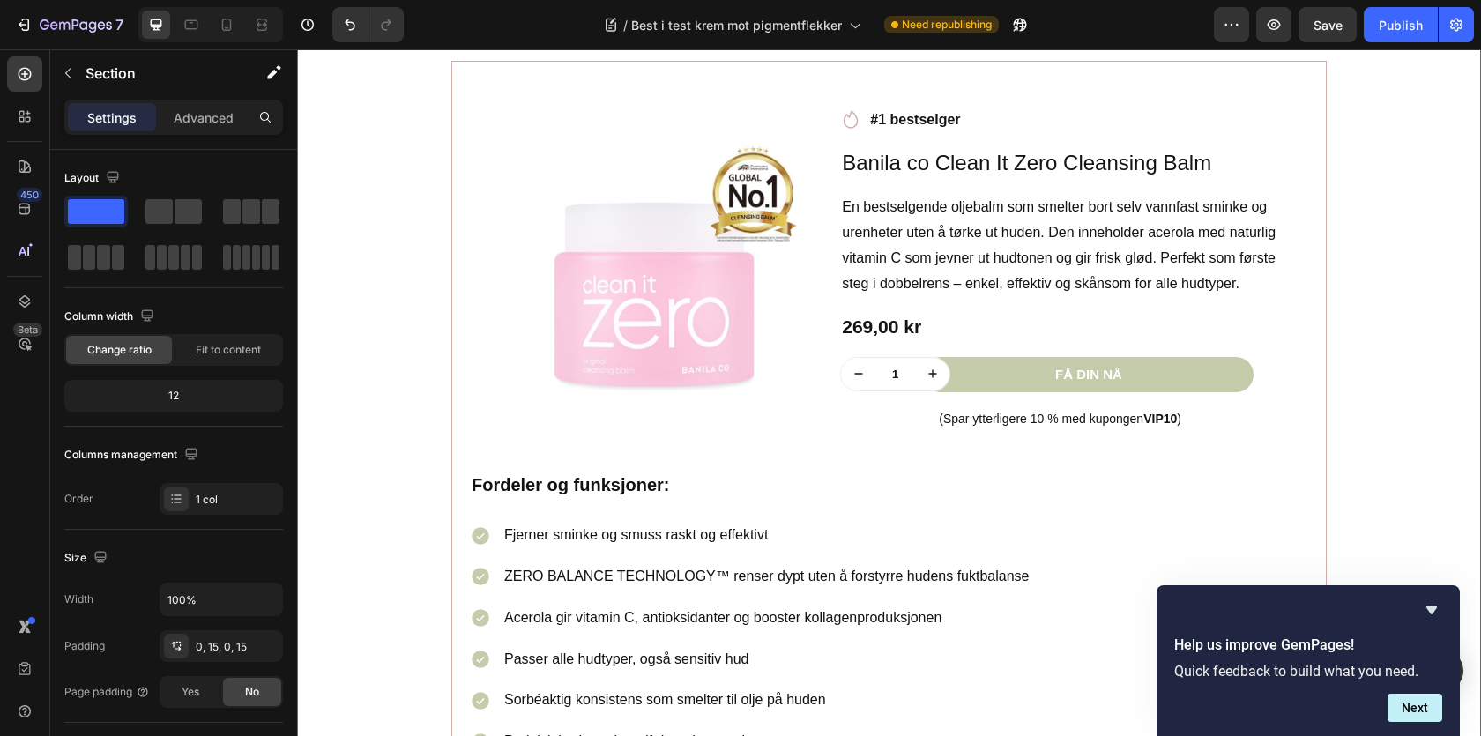
scroll to position [1778, 0]
click at [203, 113] on p "Advanced" at bounding box center [204, 117] width 60 height 19
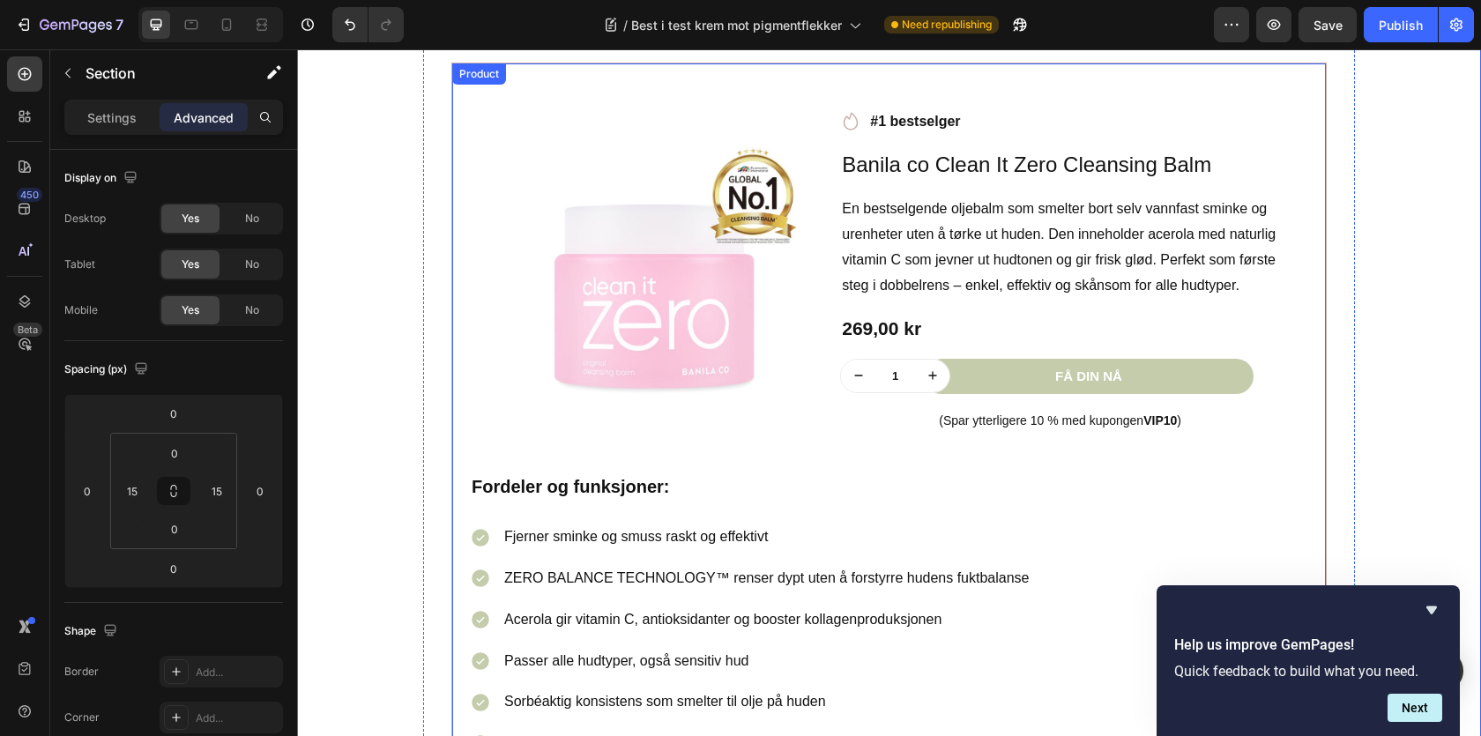
click at [464, 82] on div "Product" at bounding box center [479, 74] width 47 height 16
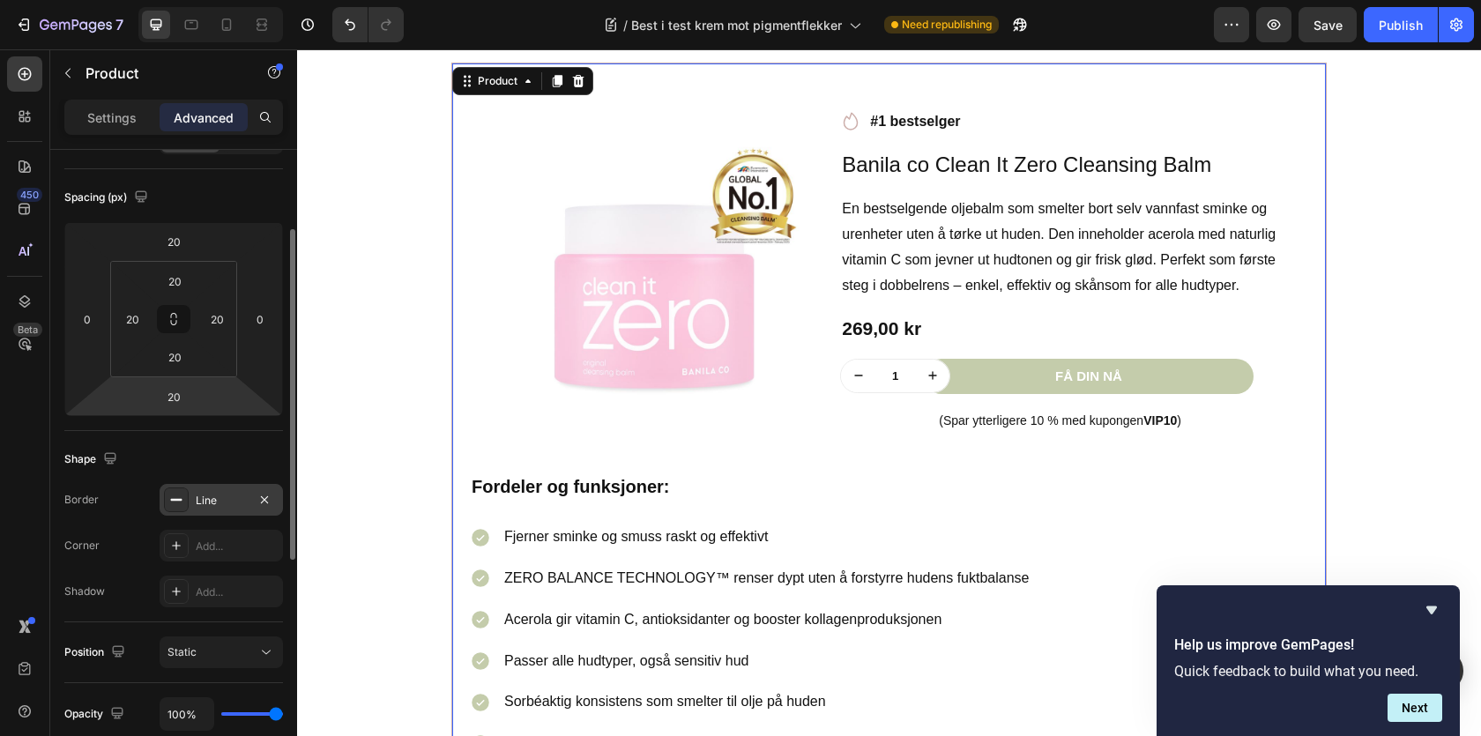
scroll to position [196, 0]
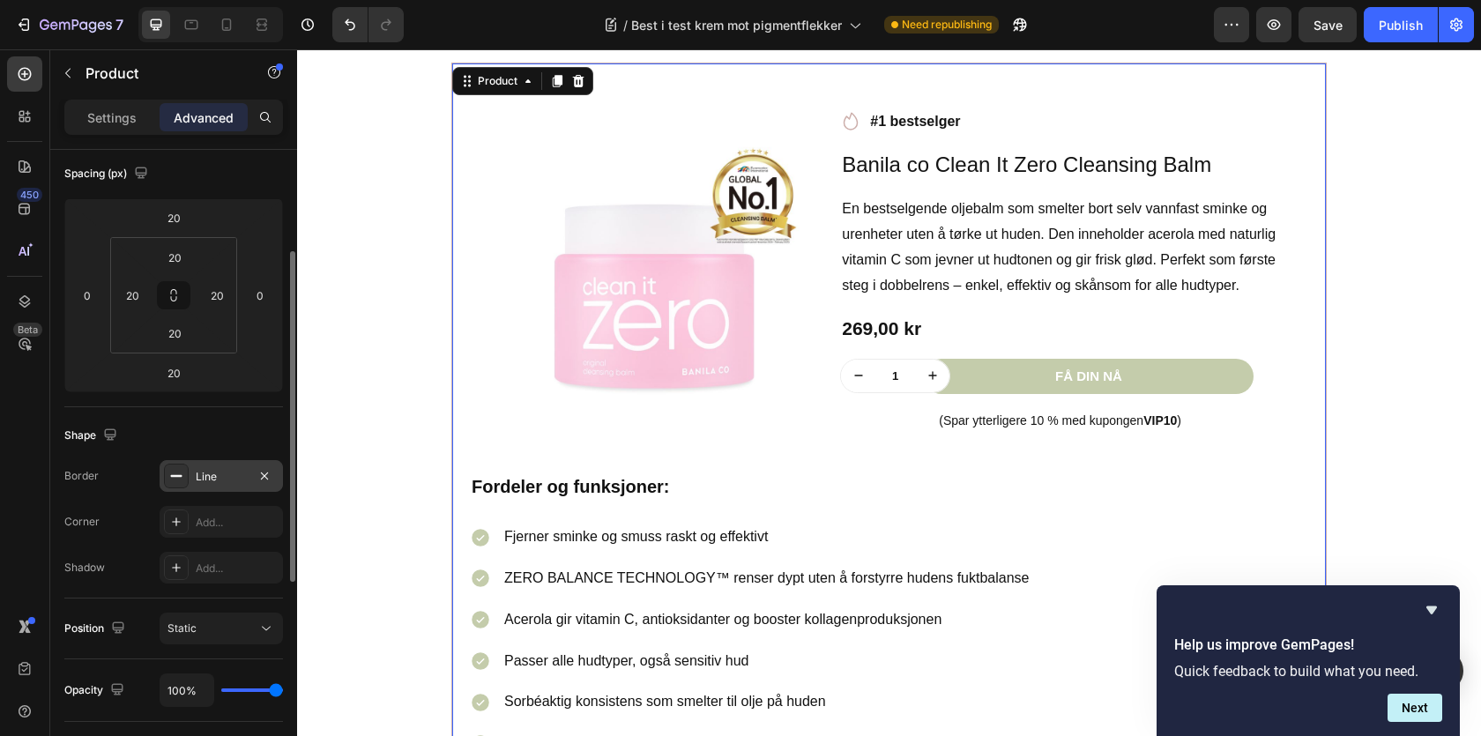
click at [176, 472] on icon at bounding box center [176, 476] width 14 height 14
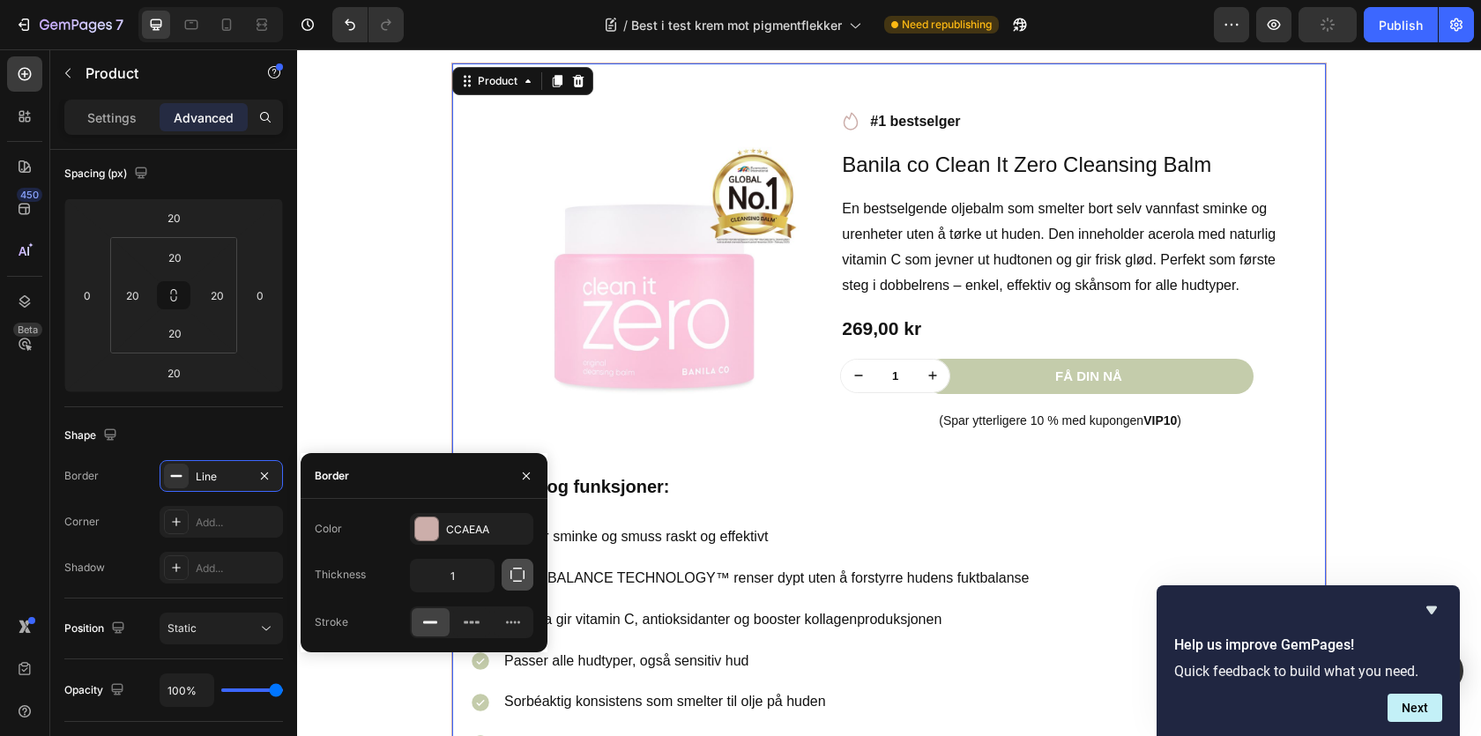
click at [517, 570] on icon "button" at bounding box center [518, 575] width 18 height 18
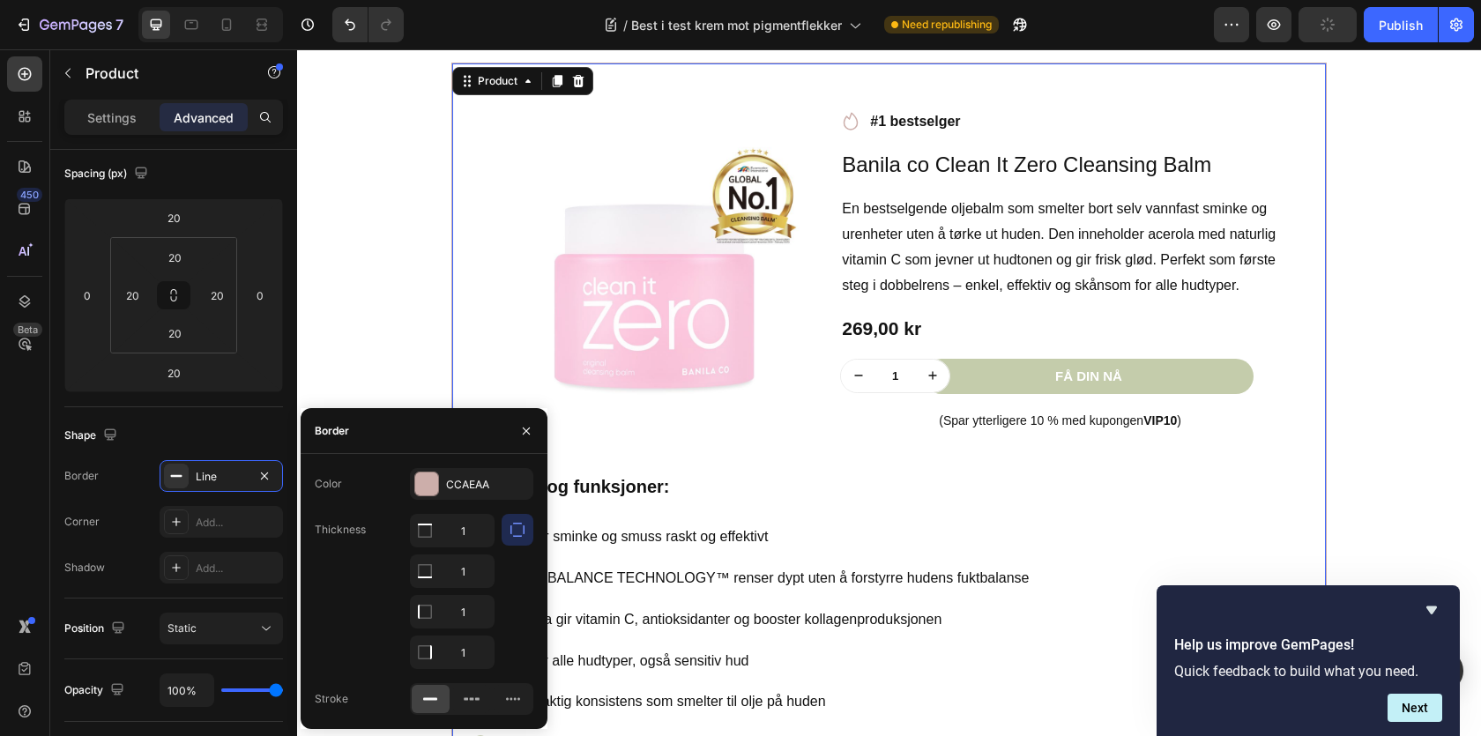
click at [517, 540] on button "button" at bounding box center [518, 530] width 32 height 32
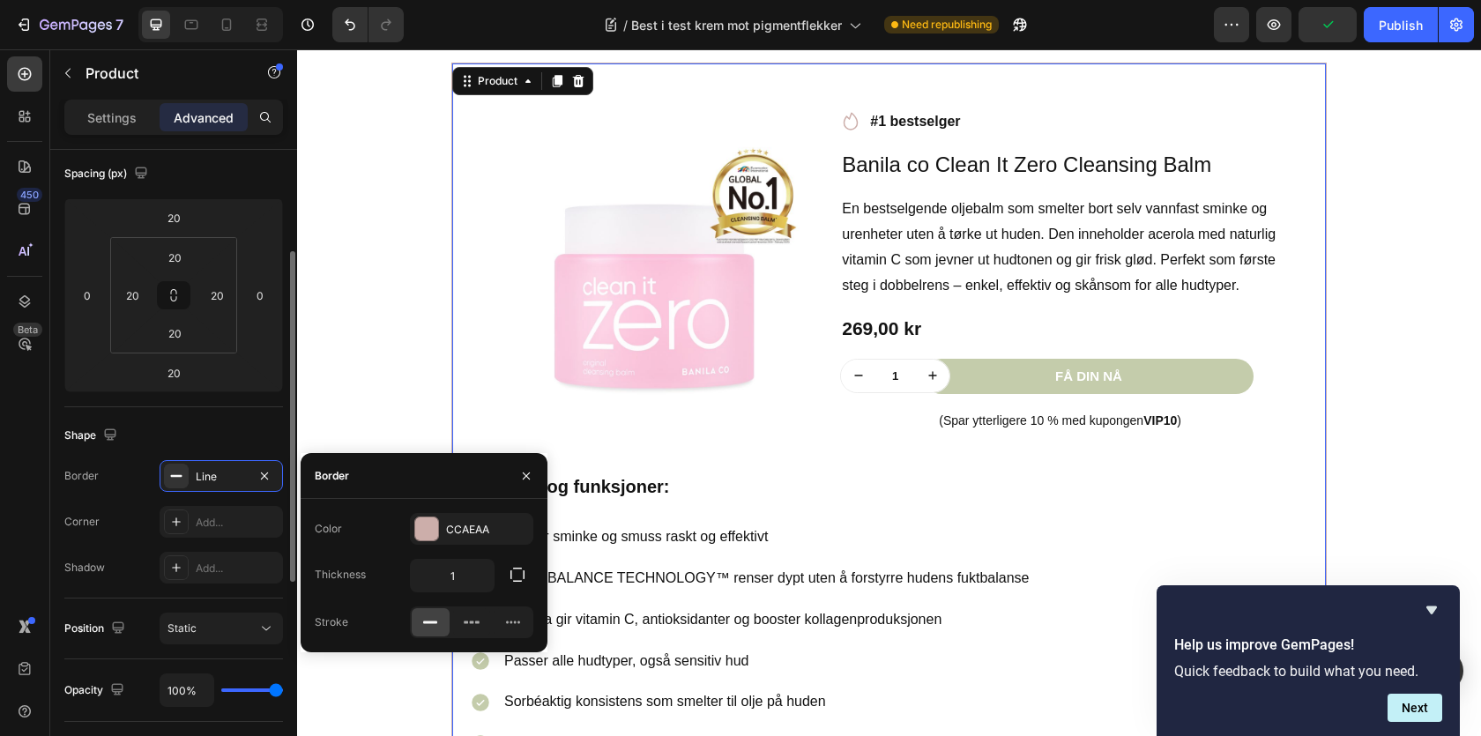
click at [115, 551] on div "Border Line Corner Add... Shadow Add..." at bounding box center [173, 521] width 219 height 123
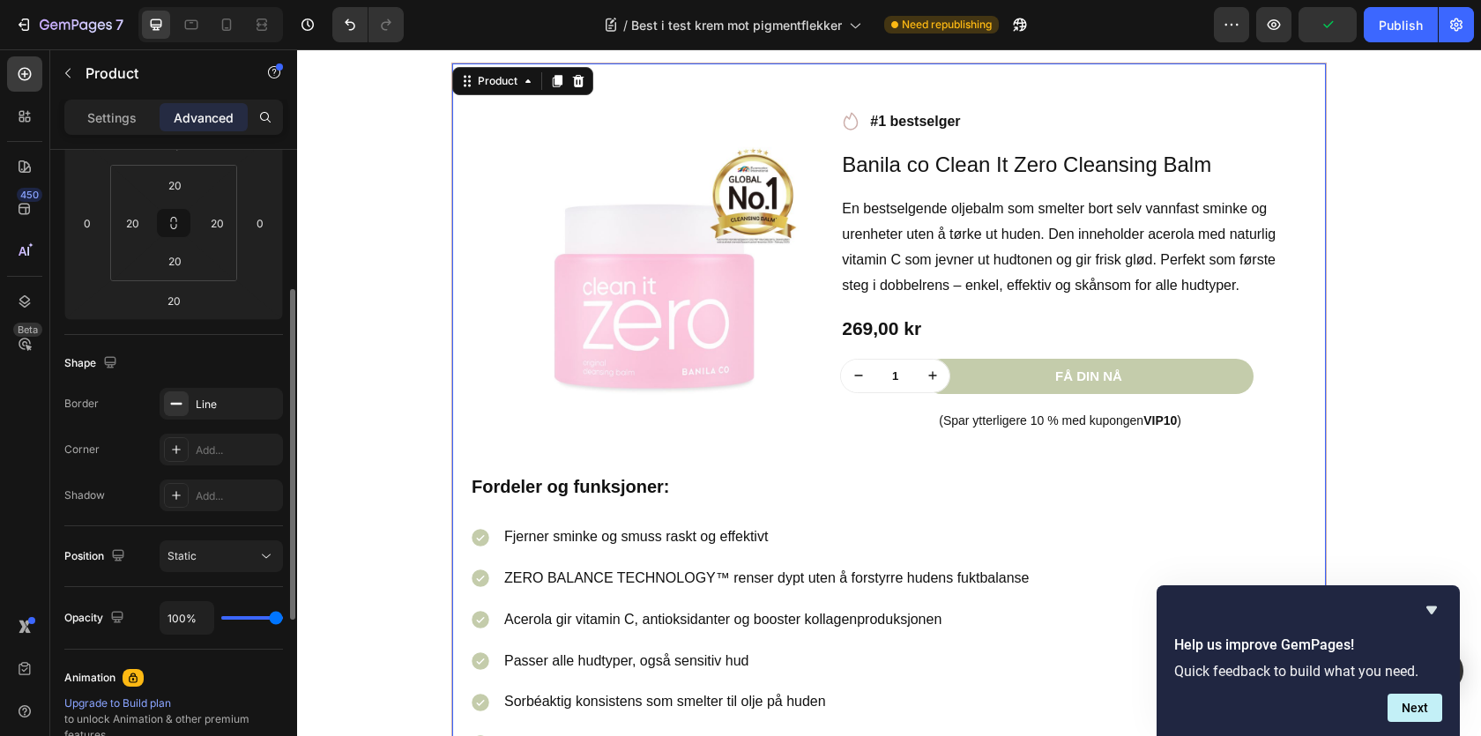
scroll to position [292, 0]
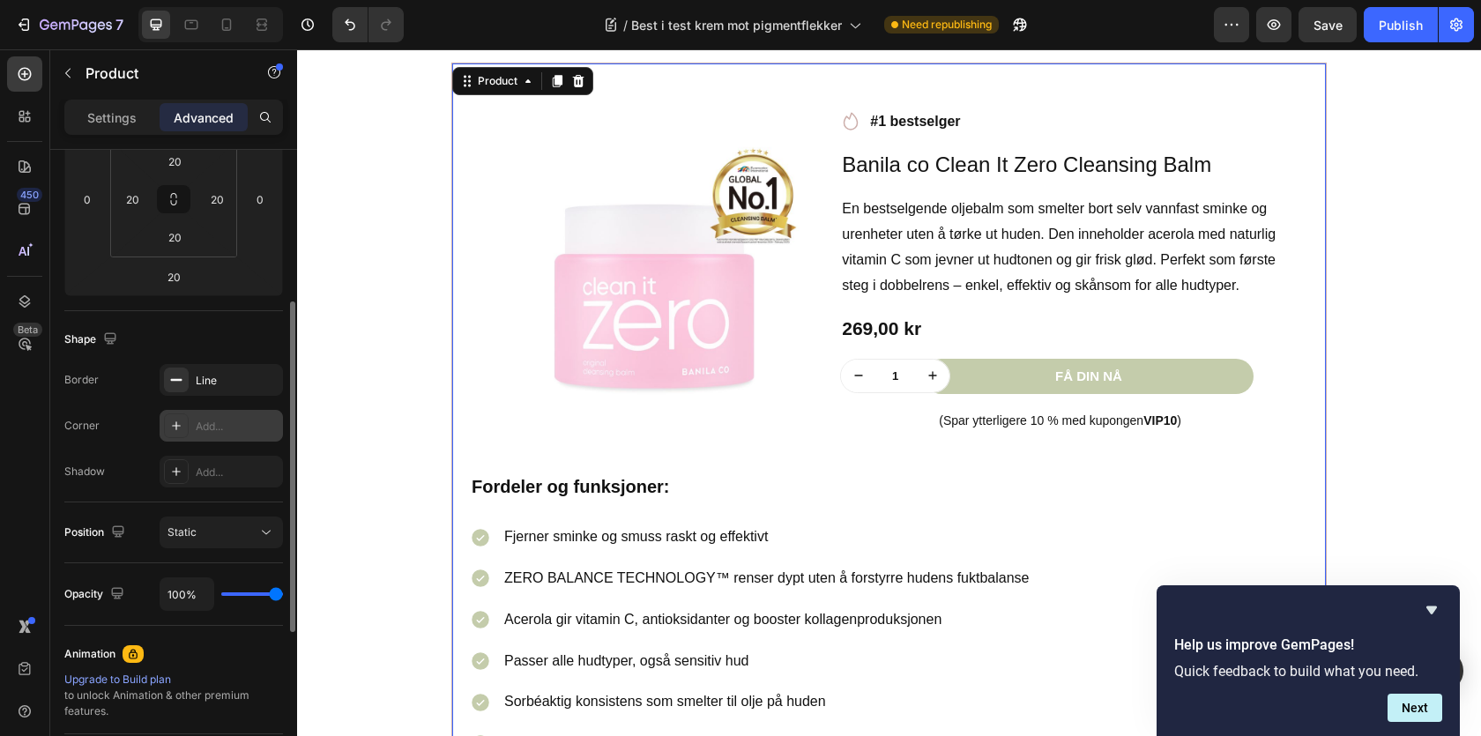
click at [233, 427] on div "Add..." at bounding box center [237, 427] width 83 height 16
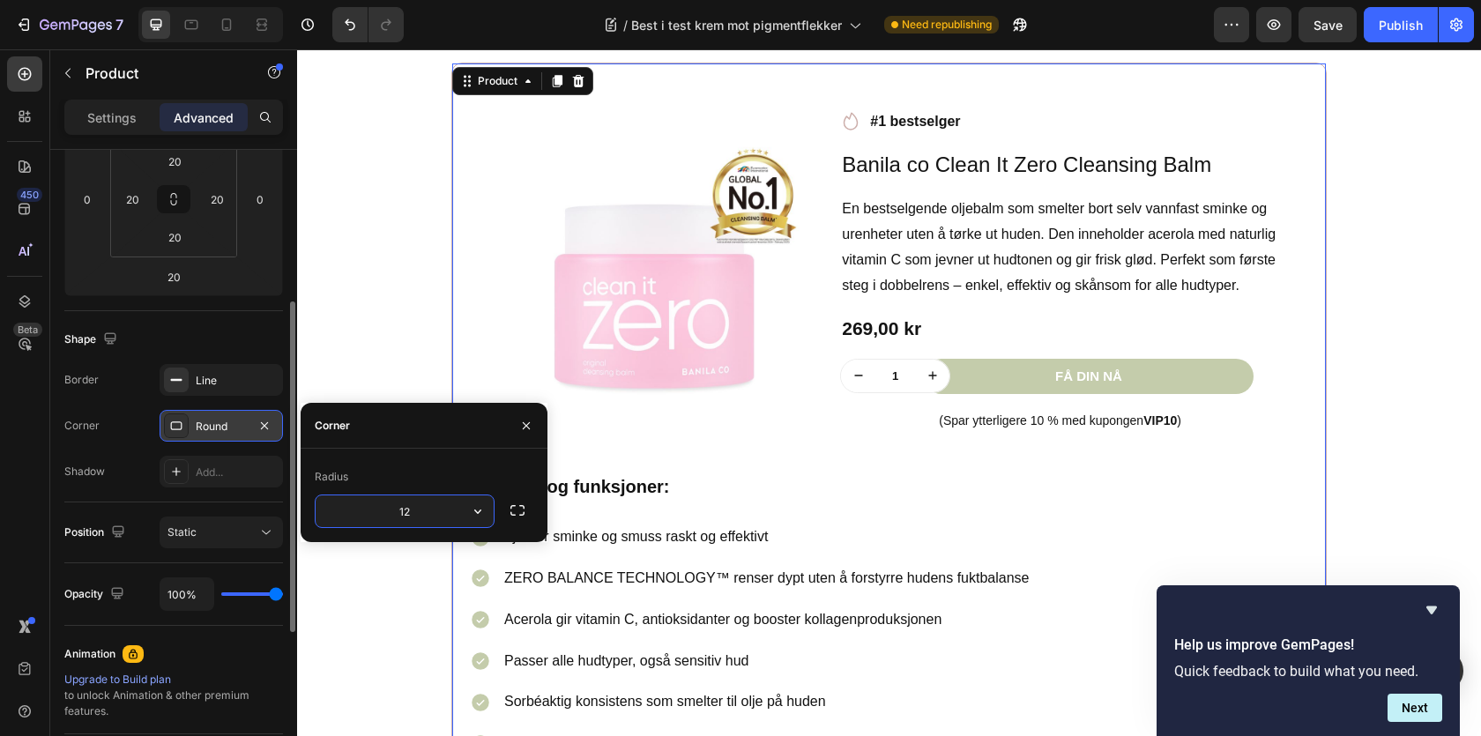
type input "12"
click at [461, 271] on div "Product Images Row Icon #1 bestselger Text block Row Banila co Clean It Zero Cl…" at bounding box center [888, 429] width 875 height 733
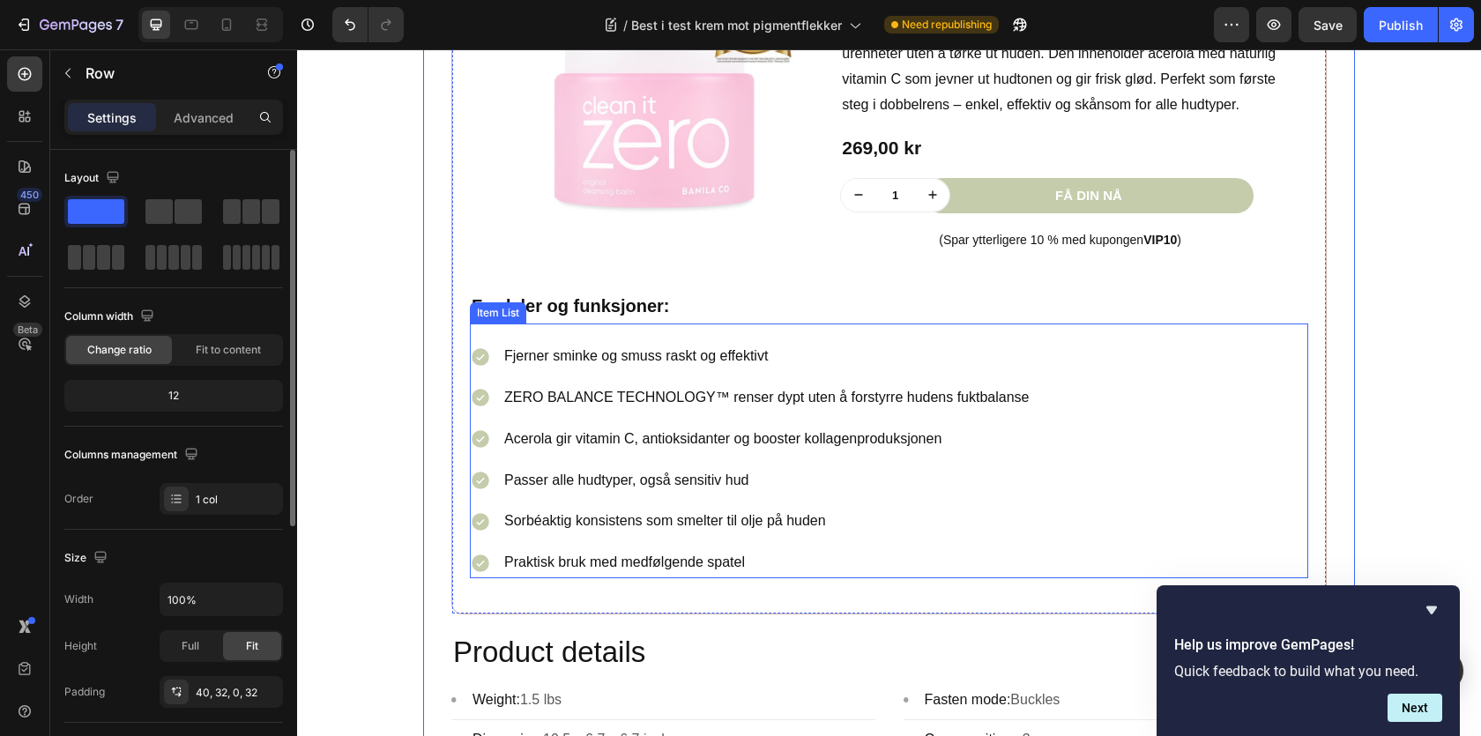
scroll to position [1893, 0]
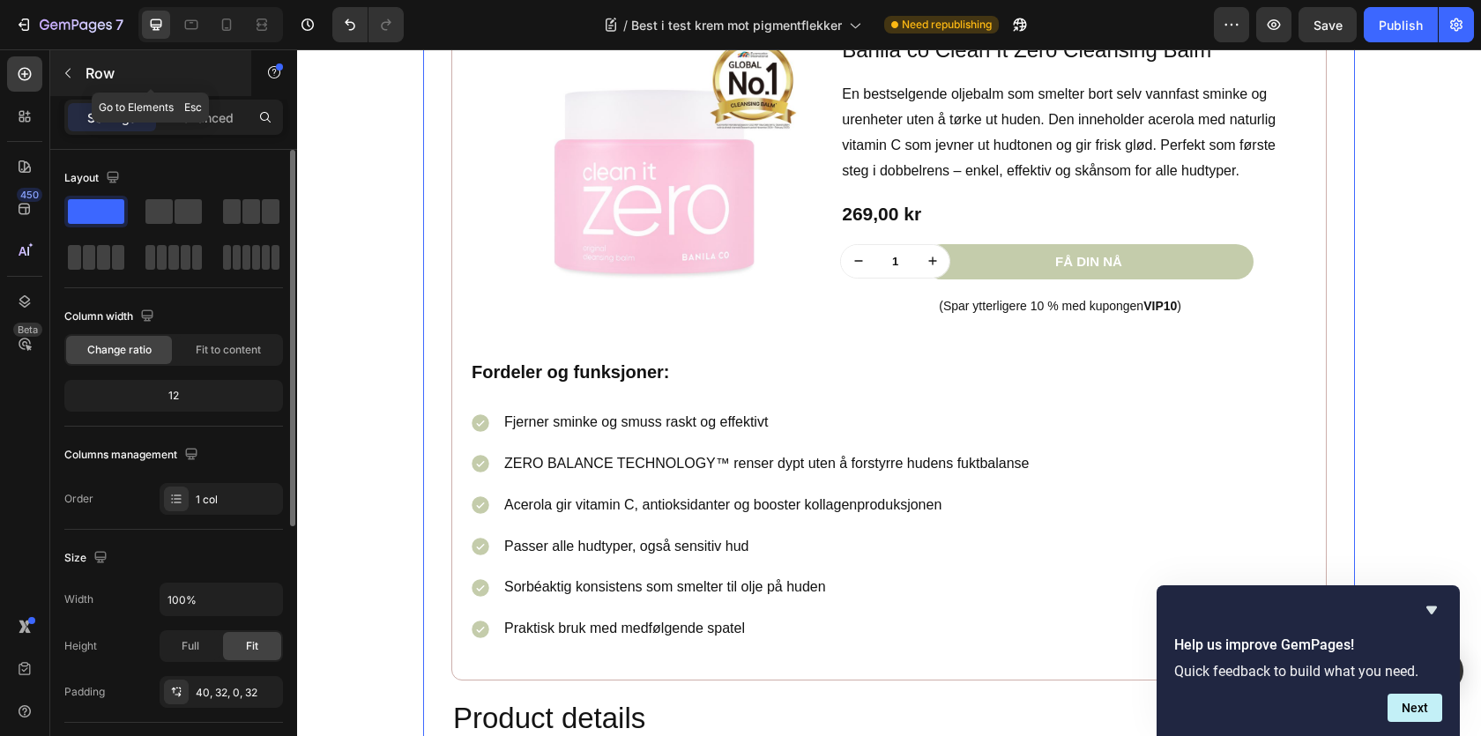
click at [69, 71] on icon "button" at bounding box center [68, 73] width 14 height 14
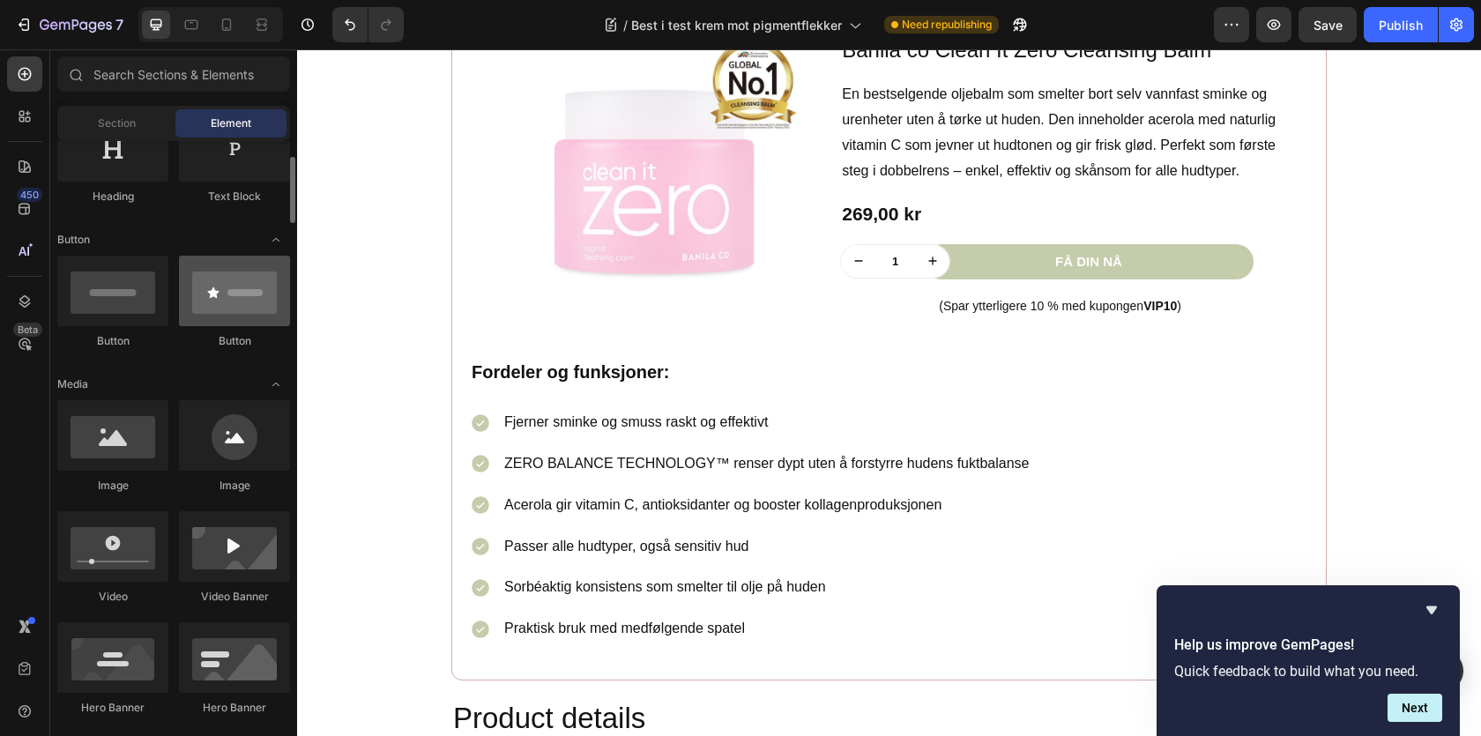
scroll to position [279, 0]
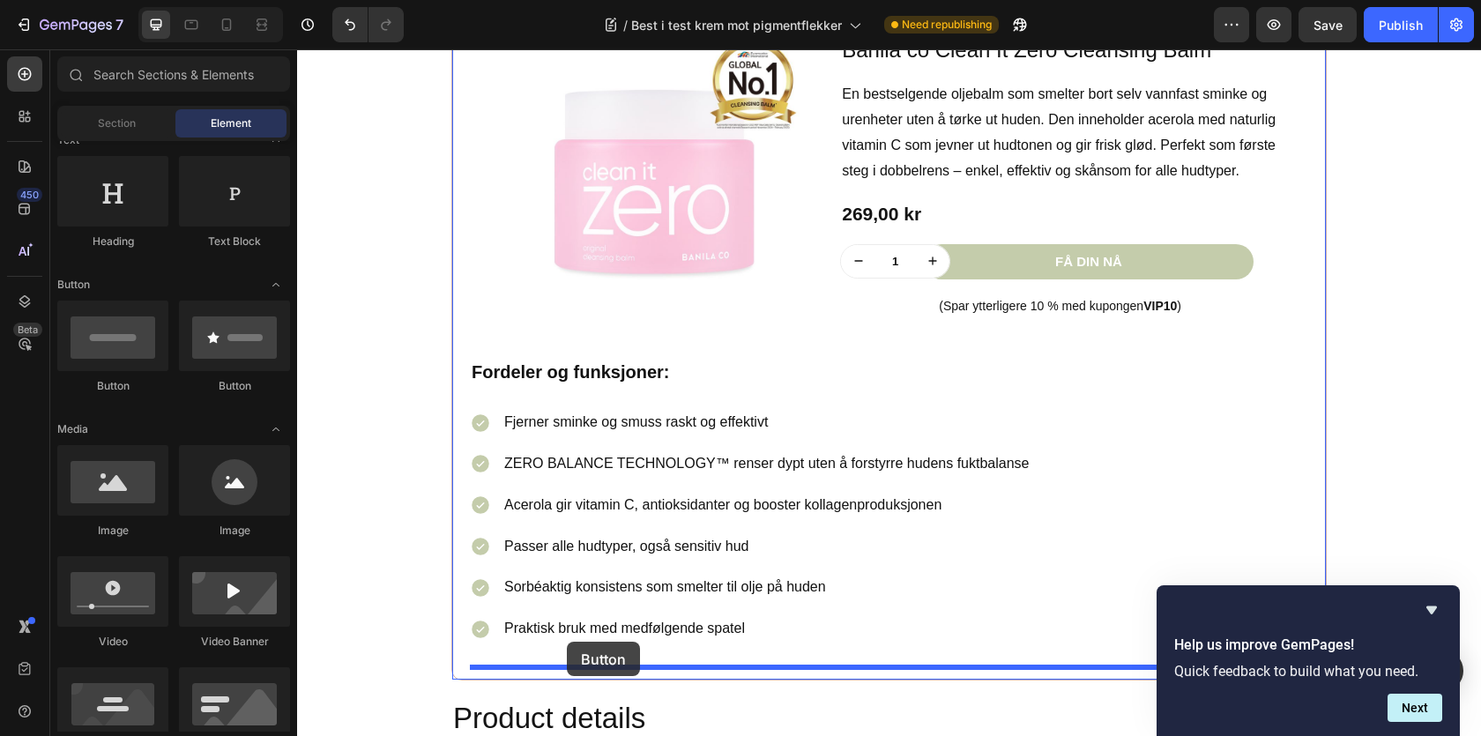
drag, startPoint x: 438, startPoint y: 391, endPoint x: 567, endPoint y: 642, distance: 281.5
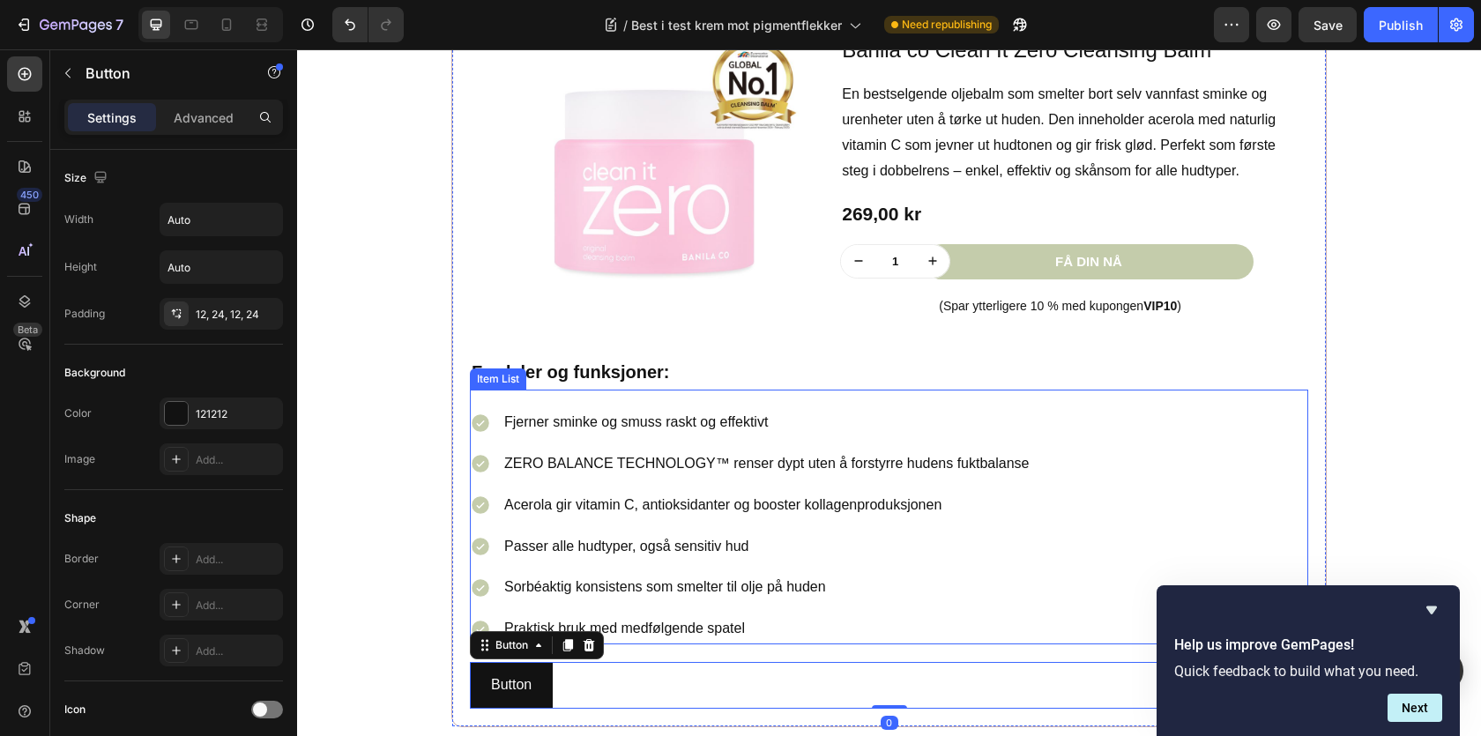
scroll to position [1984, 0]
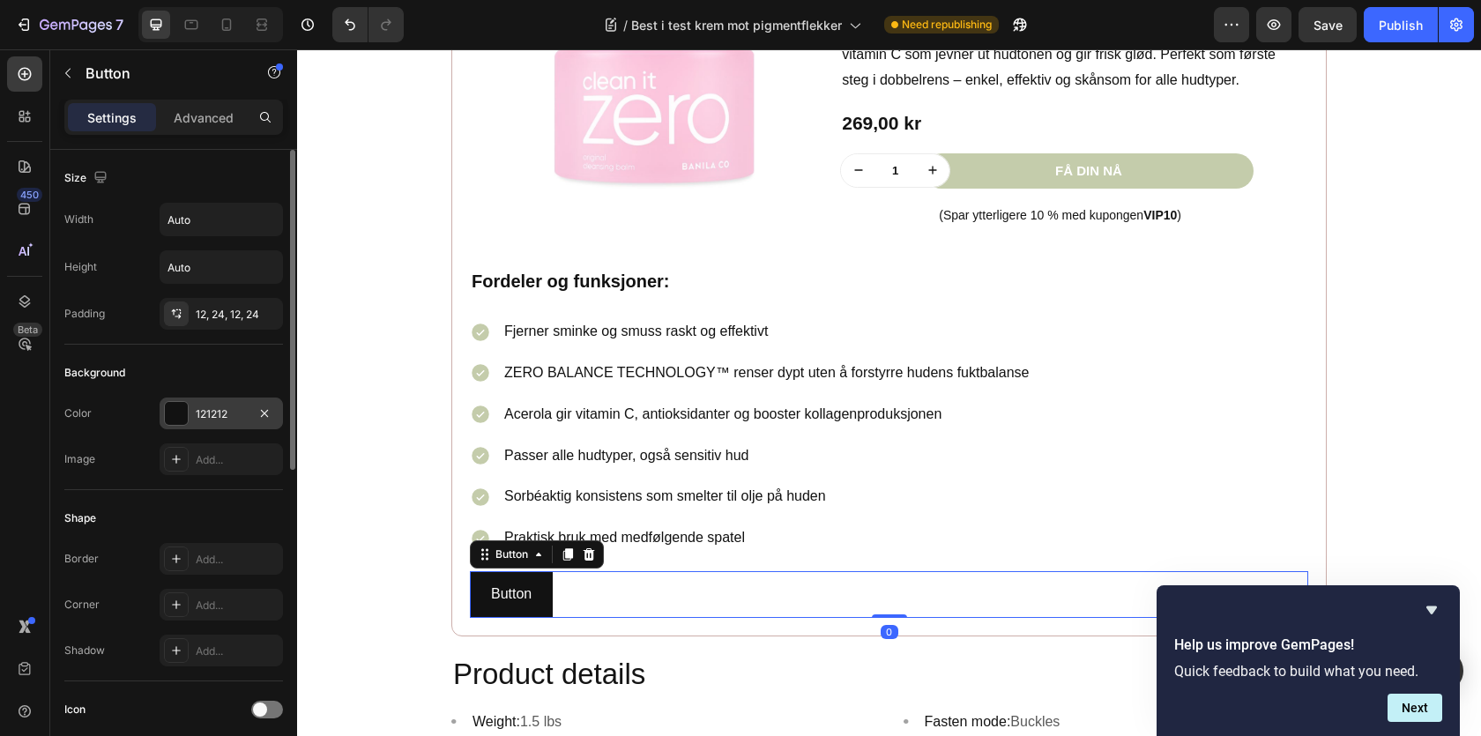
click at [181, 417] on div at bounding box center [176, 413] width 23 height 23
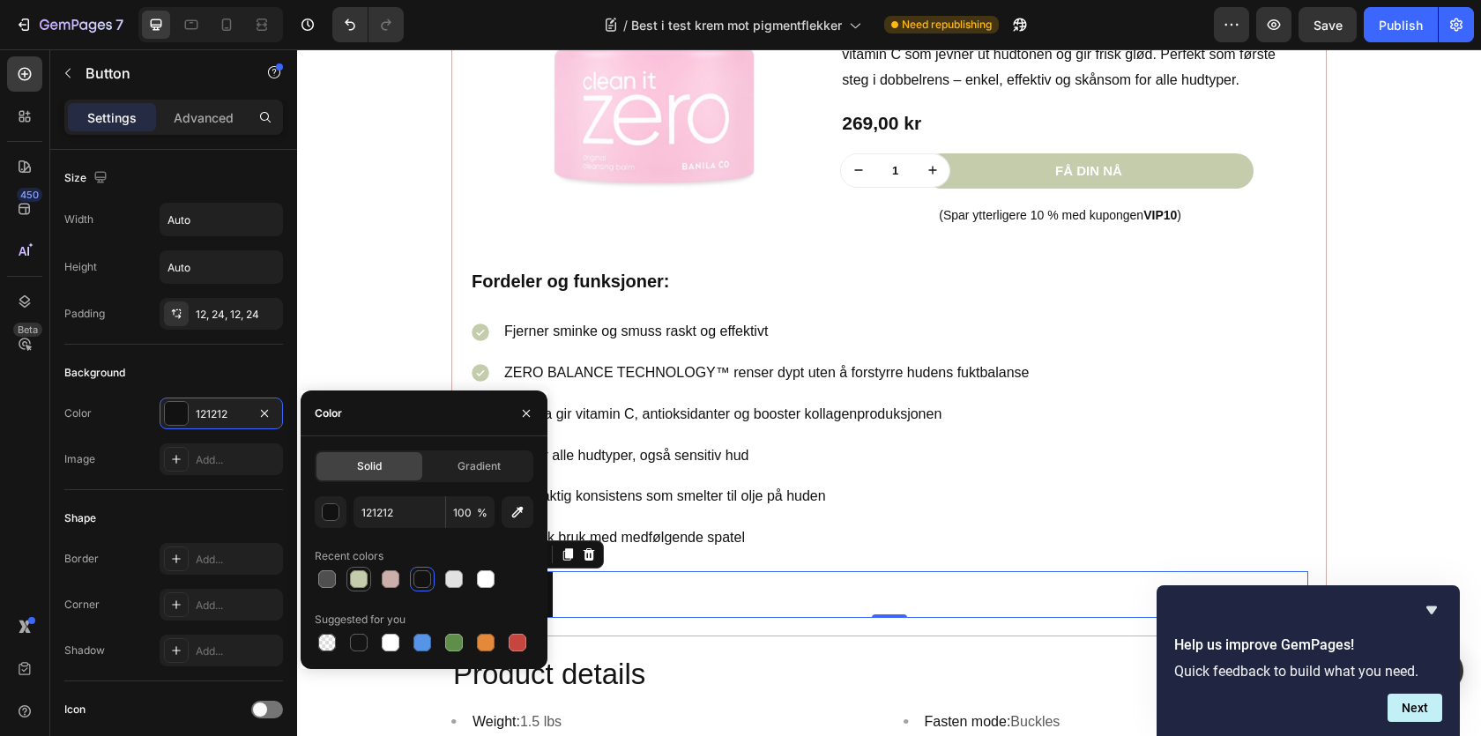
click at [350, 582] on div at bounding box center [359, 579] width 18 height 18
type input "C4CCAB"
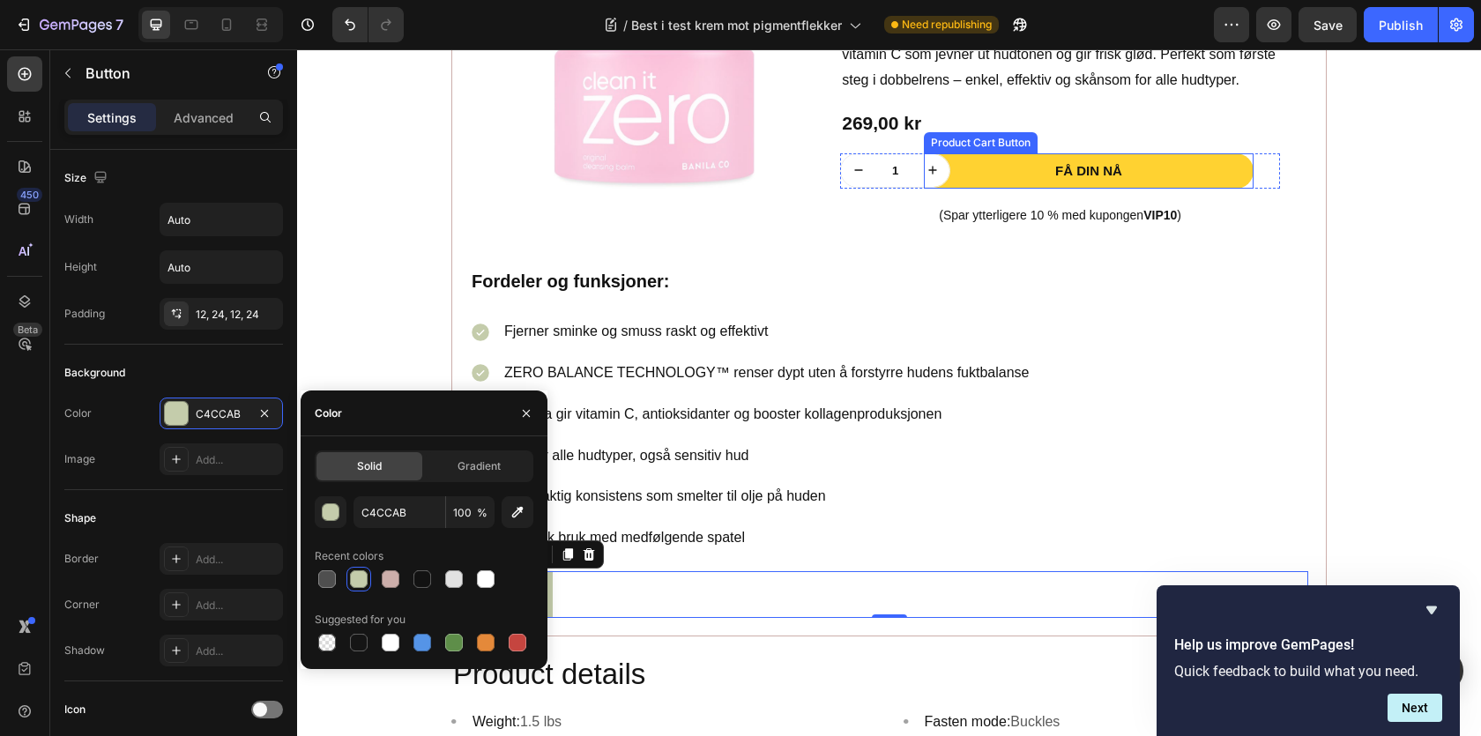
click at [1236, 178] on button "Få din nå" at bounding box center [1089, 171] width 330 height 36
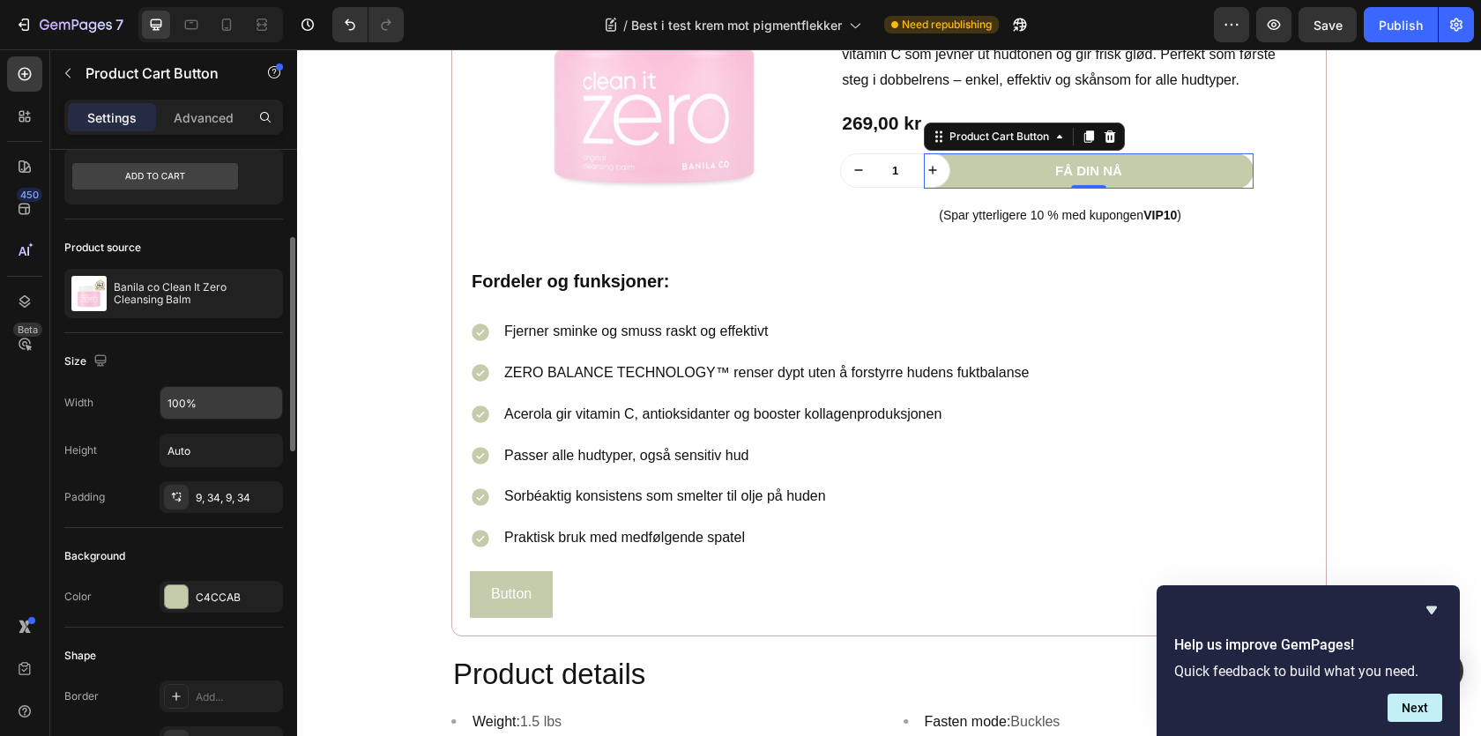
scroll to position [116, 0]
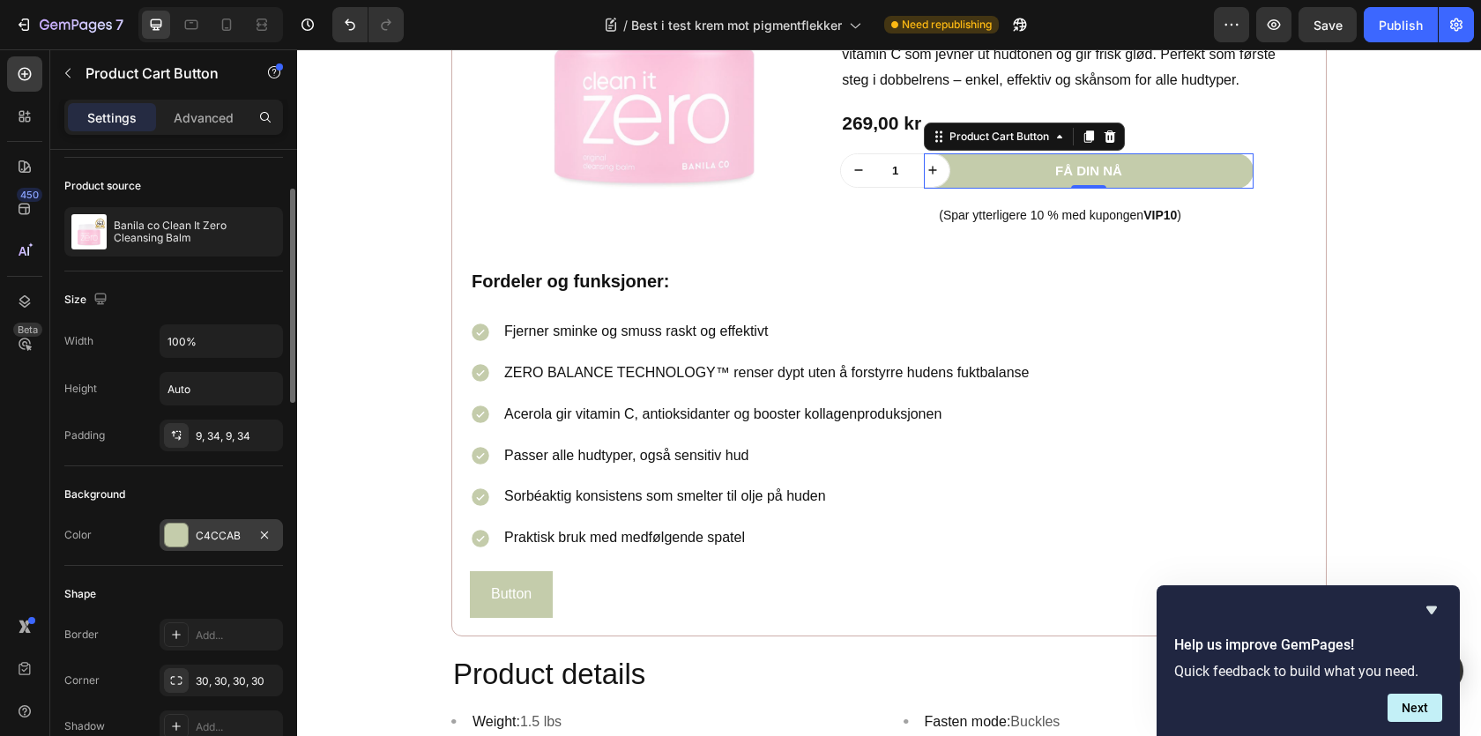
click at [176, 543] on div at bounding box center [176, 535] width 23 height 23
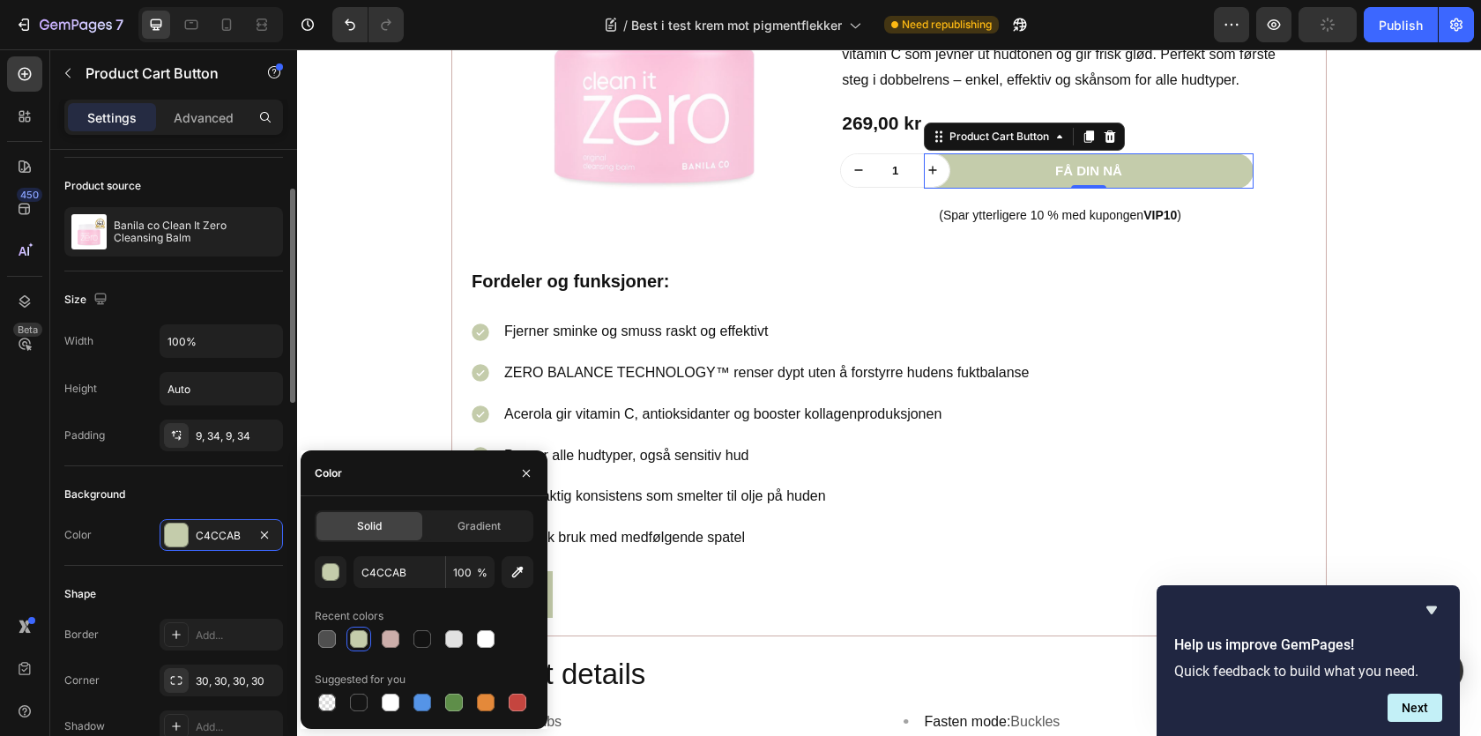
click at [162, 485] on div "Background" at bounding box center [173, 494] width 219 height 28
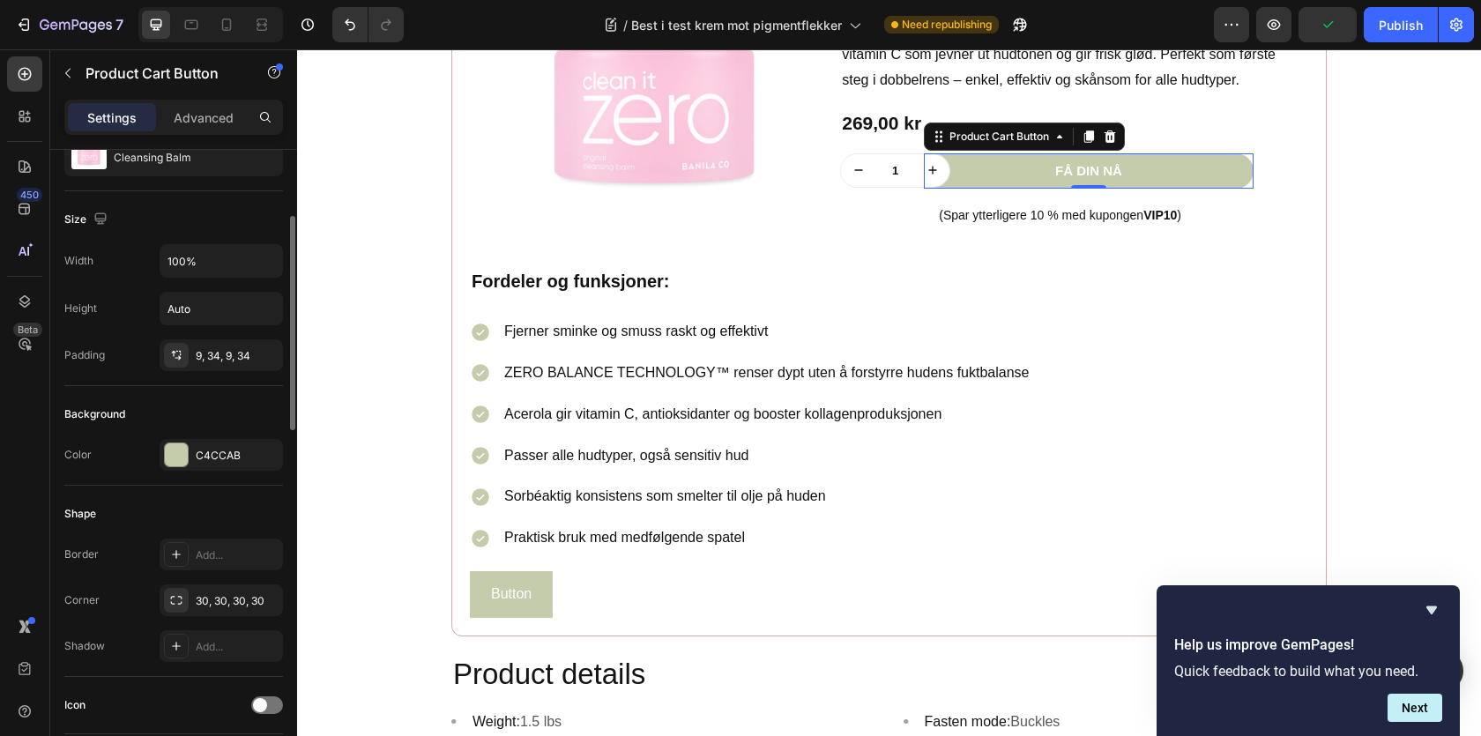
scroll to position [402, 0]
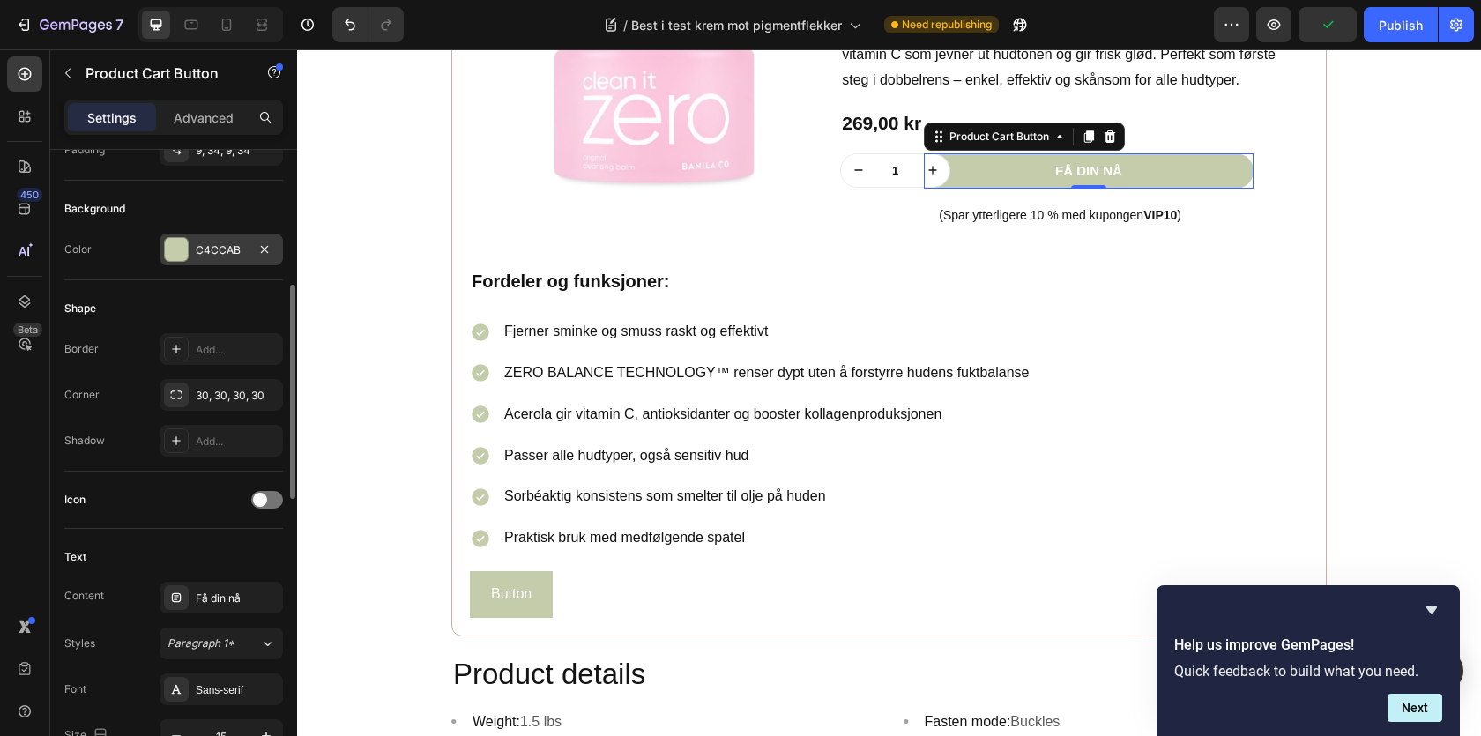
click at [169, 250] on div at bounding box center [176, 249] width 23 height 23
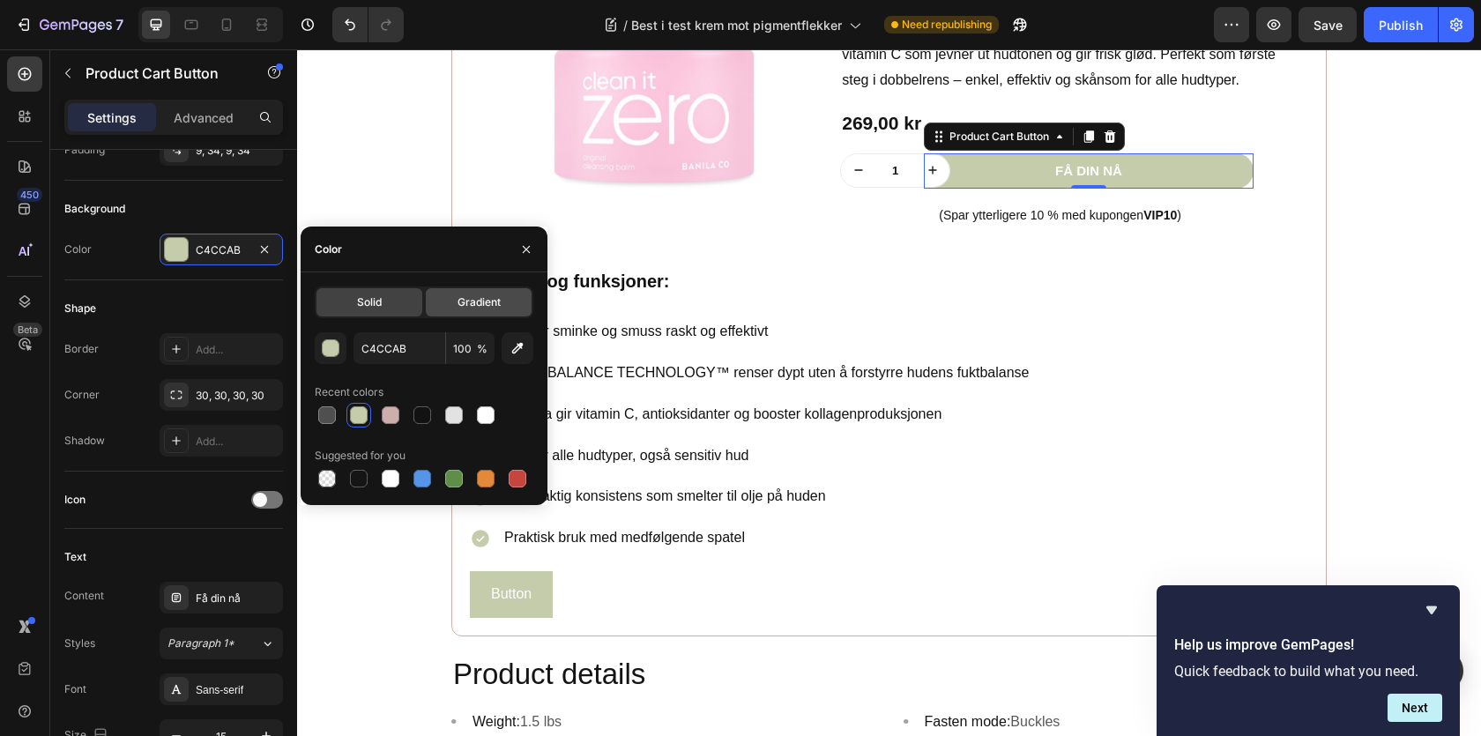
click at [468, 303] on span "Gradient" at bounding box center [479, 302] width 43 height 16
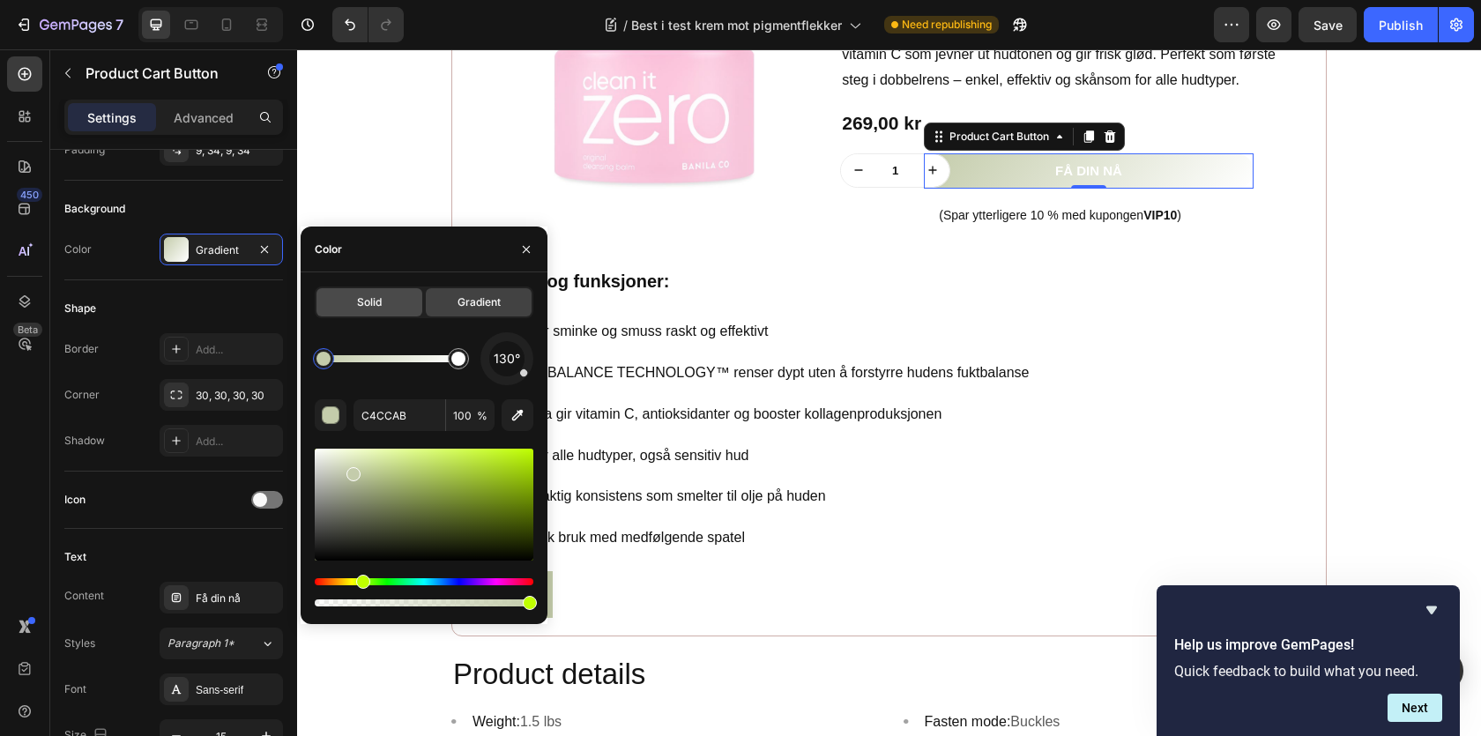
click at [410, 298] on div "Solid" at bounding box center [369, 302] width 106 height 28
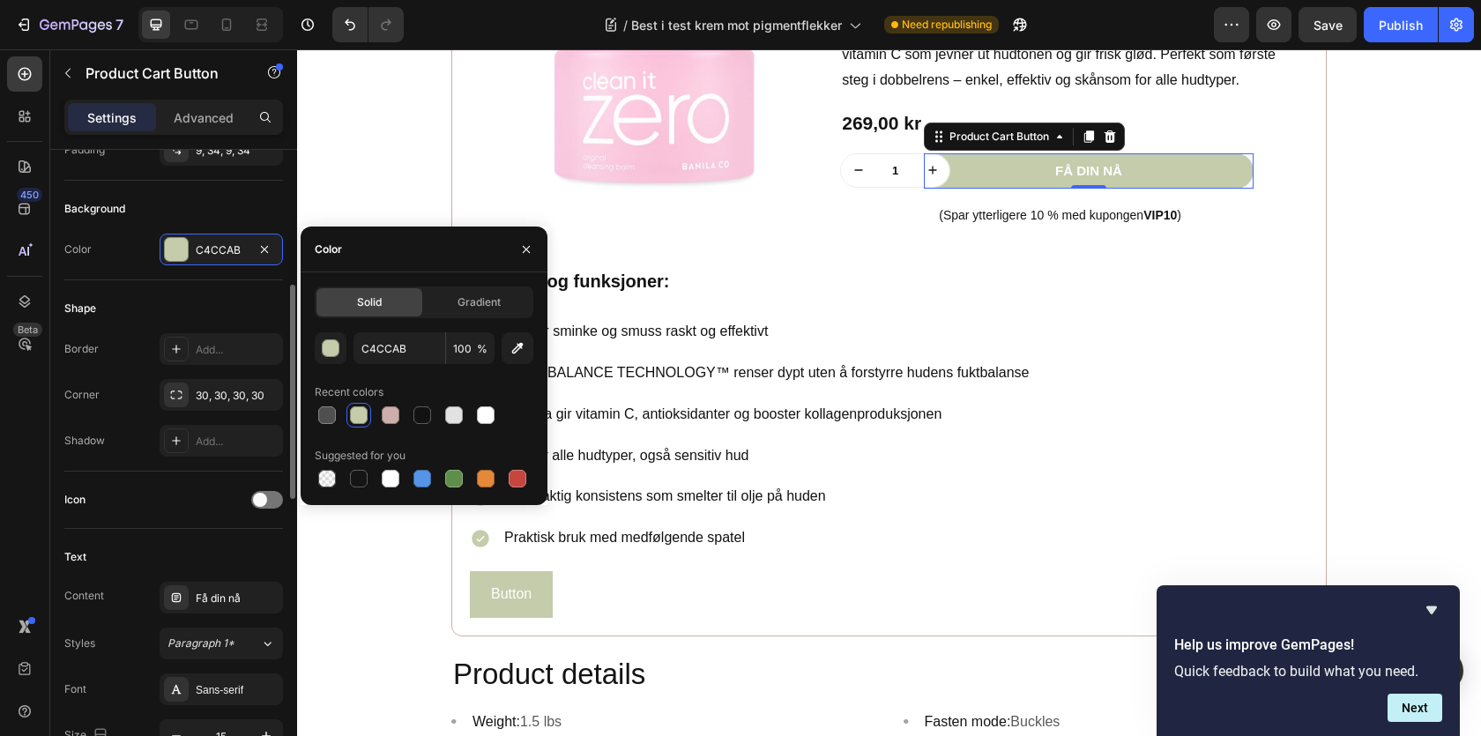
click at [168, 503] on div "Icon" at bounding box center [173, 500] width 219 height 28
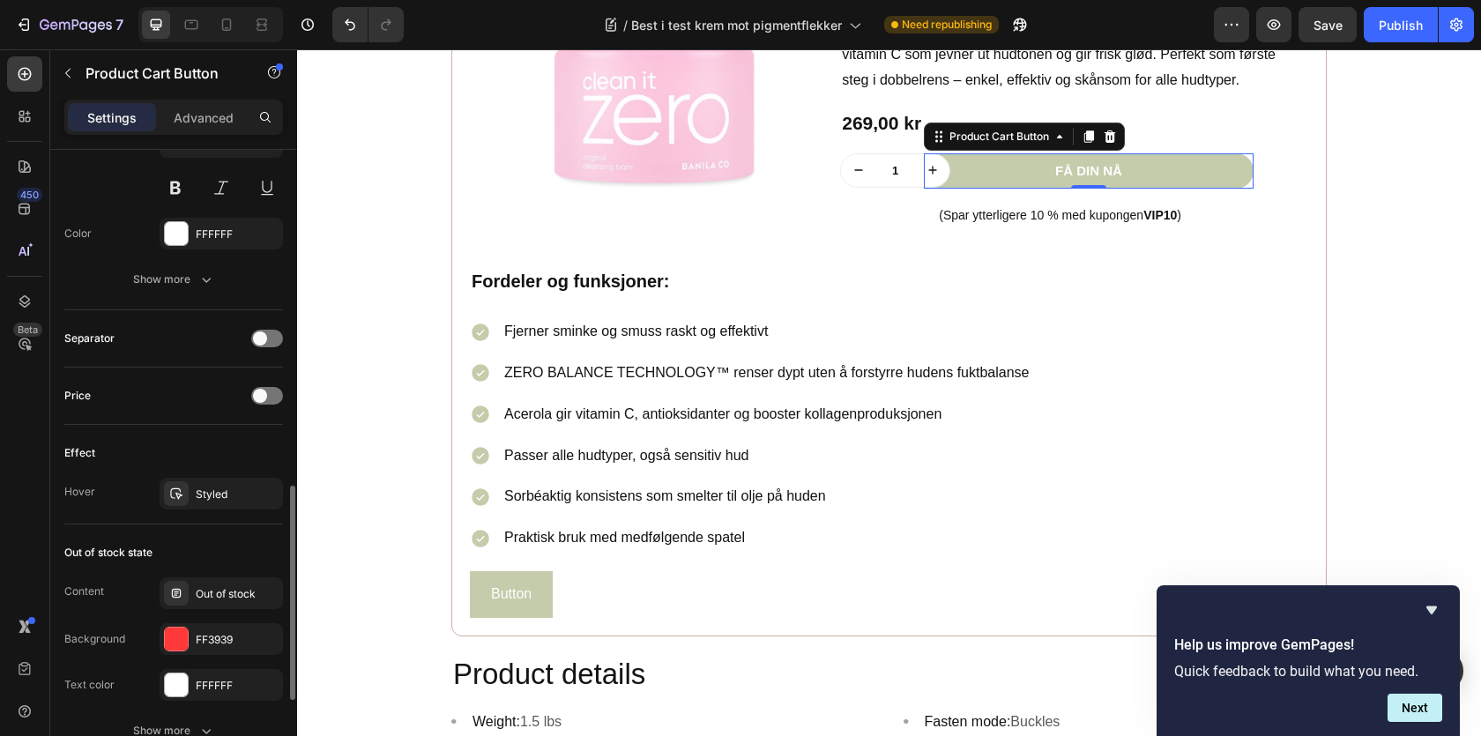
scroll to position [972, 0]
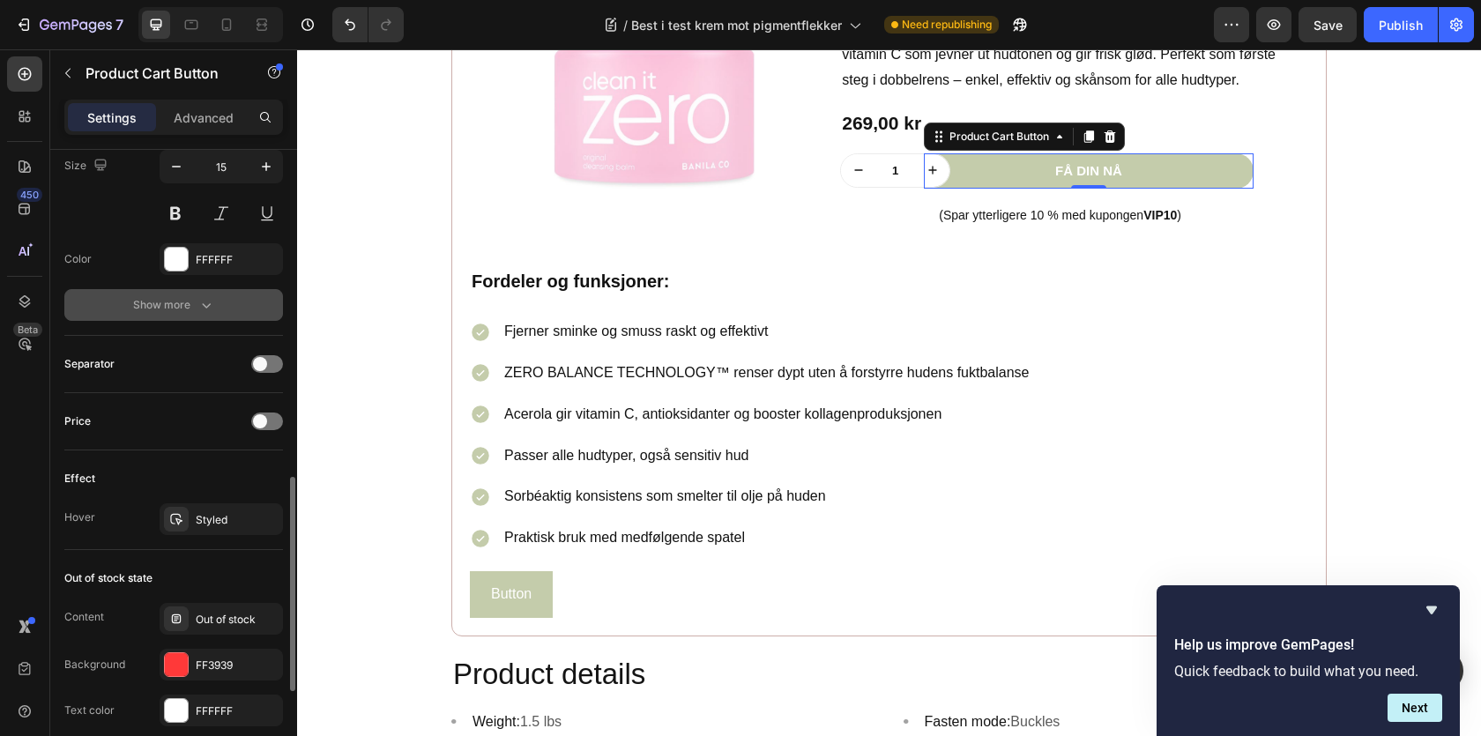
click at [185, 294] on button "Show more" at bounding box center [173, 305] width 219 height 32
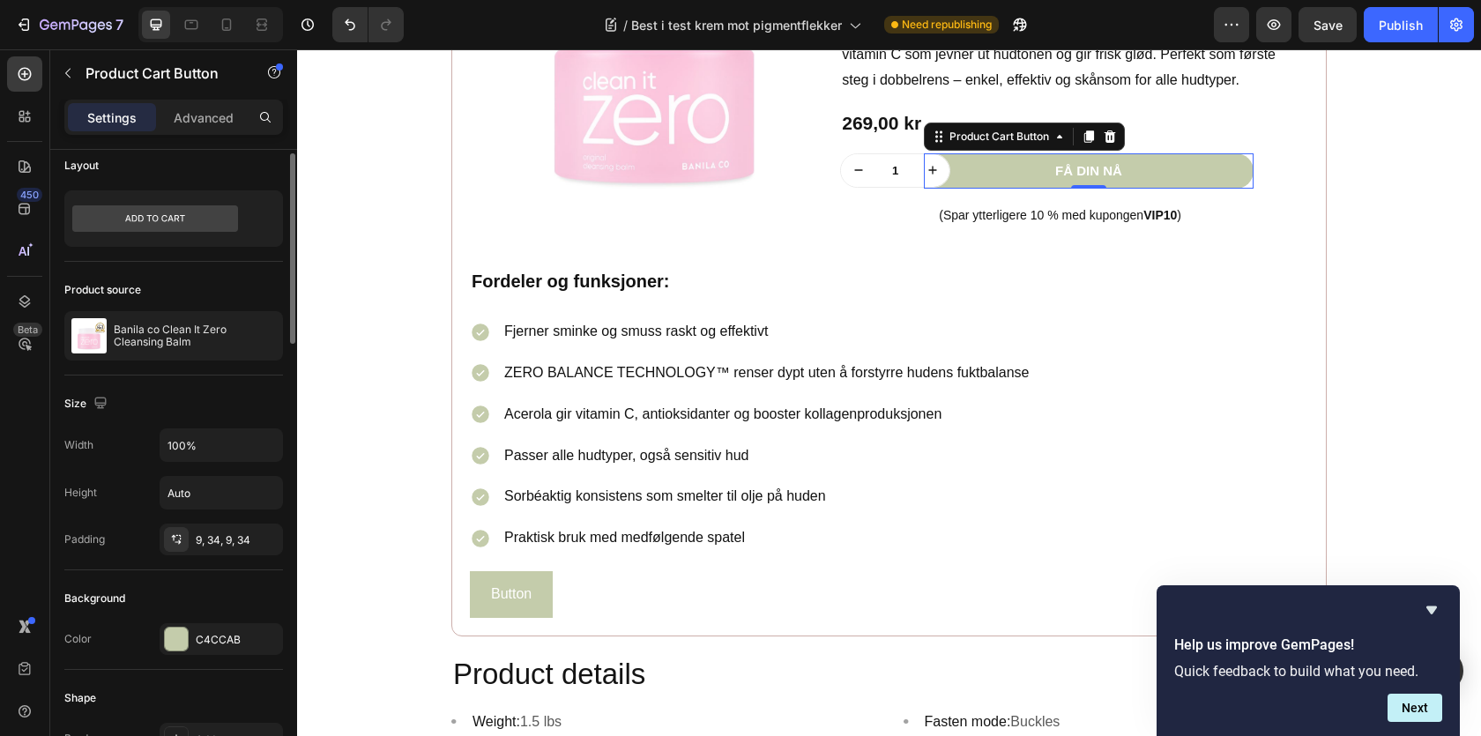
scroll to position [0, 0]
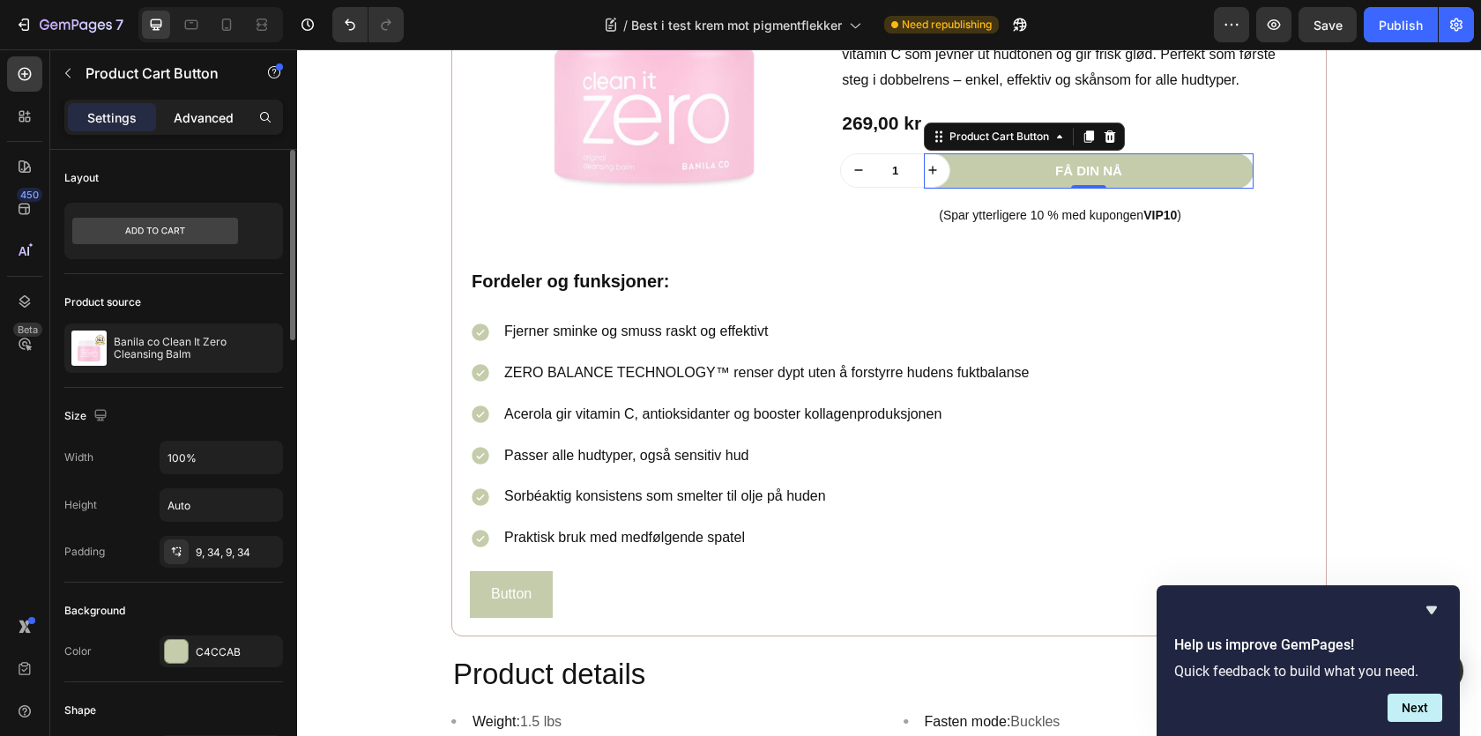
click at [199, 117] on p "Advanced" at bounding box center [204, 117] width 60 height 19
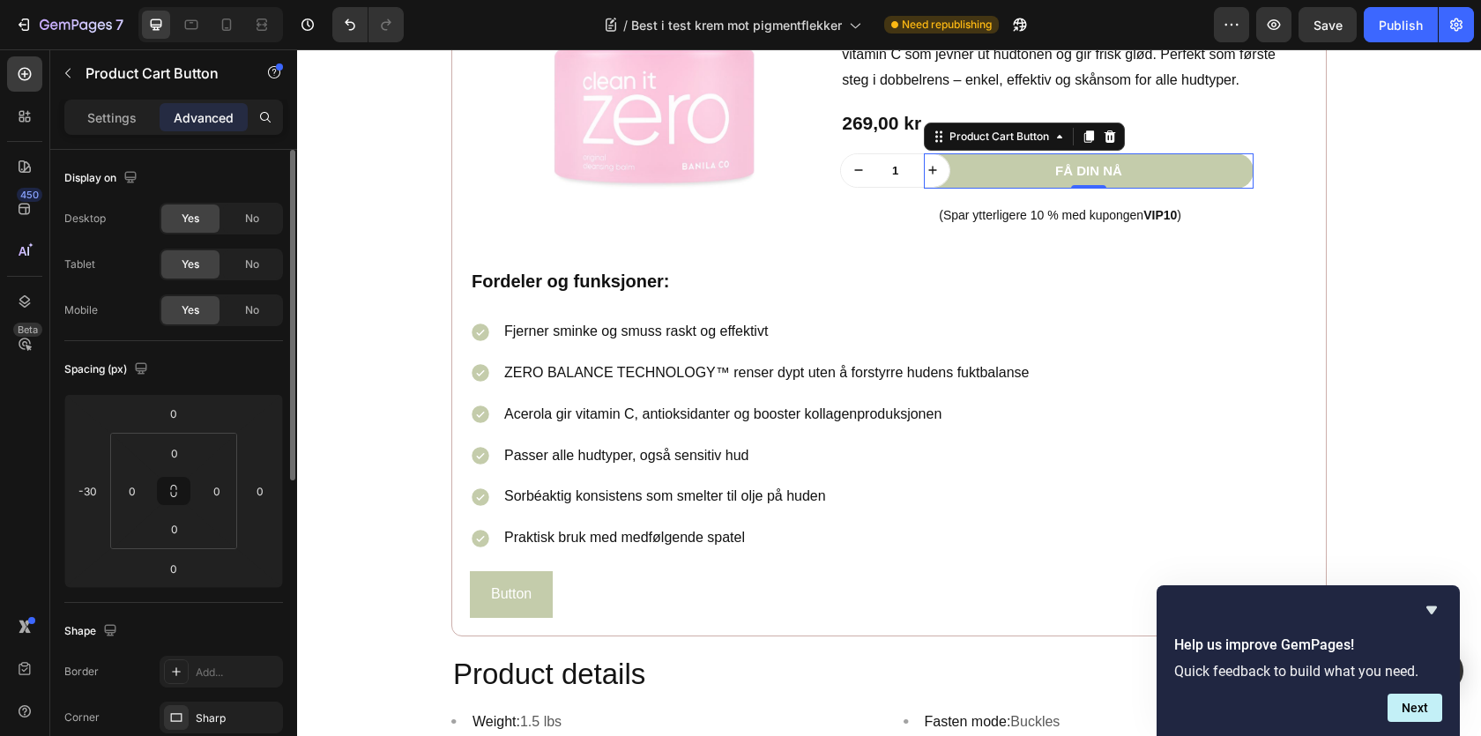
click at [137, 131] on div "Settings Advanced" at bounding box center [173, 117] width 219 height 35
click at [135, 127] on div "Settings" at bounding box center [112, 117] width 88 height 28
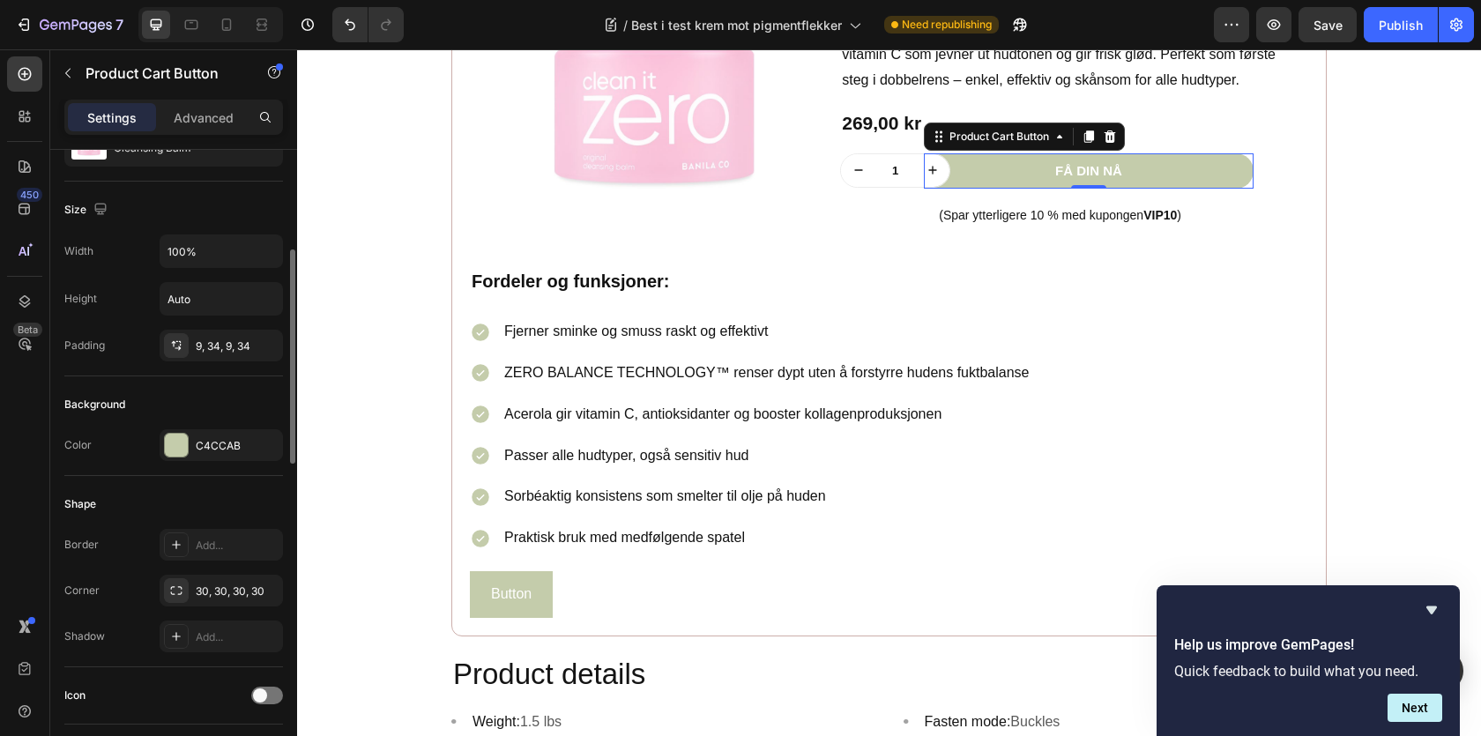
scroll to position [275, 0]
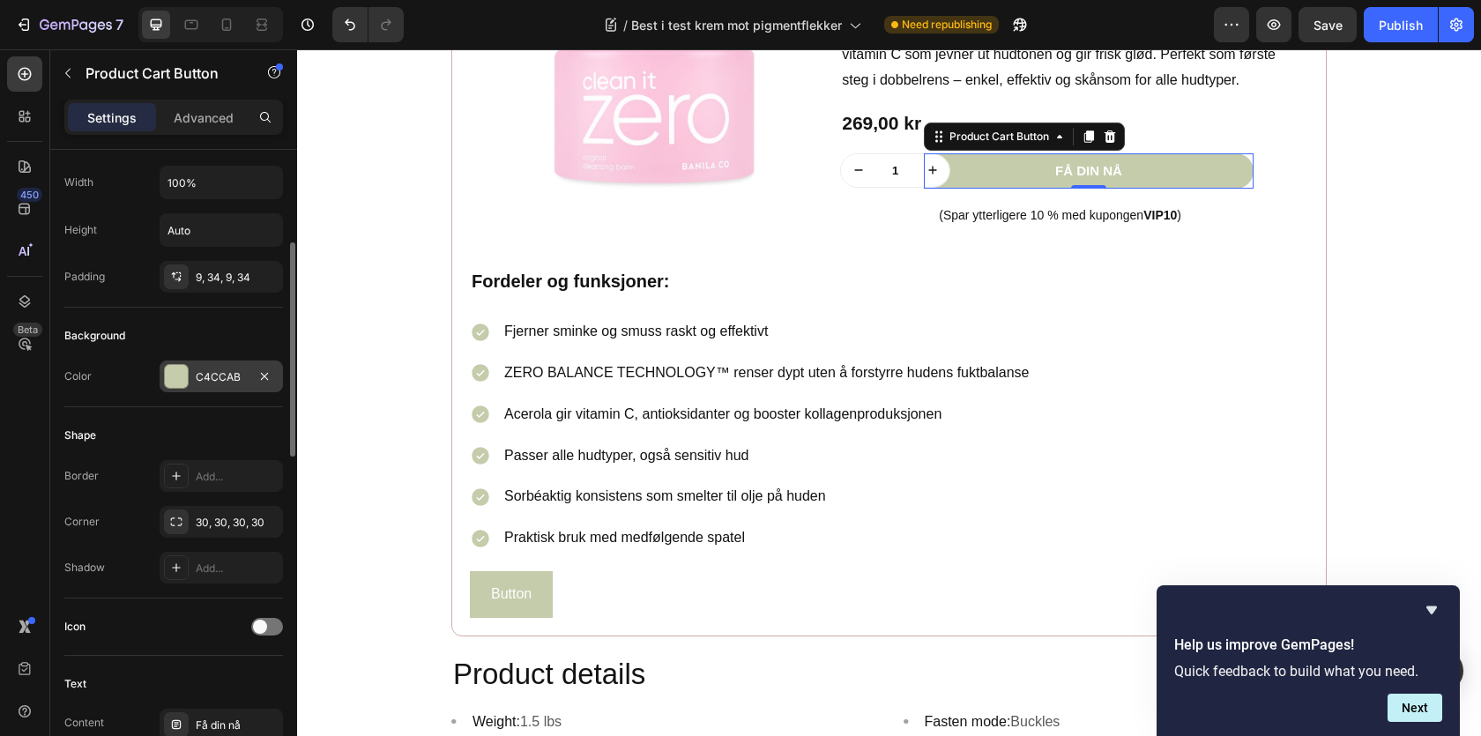
click at [160, 362] on div "C4CCAB" at bounding box center [221, 377] width 123 height 32
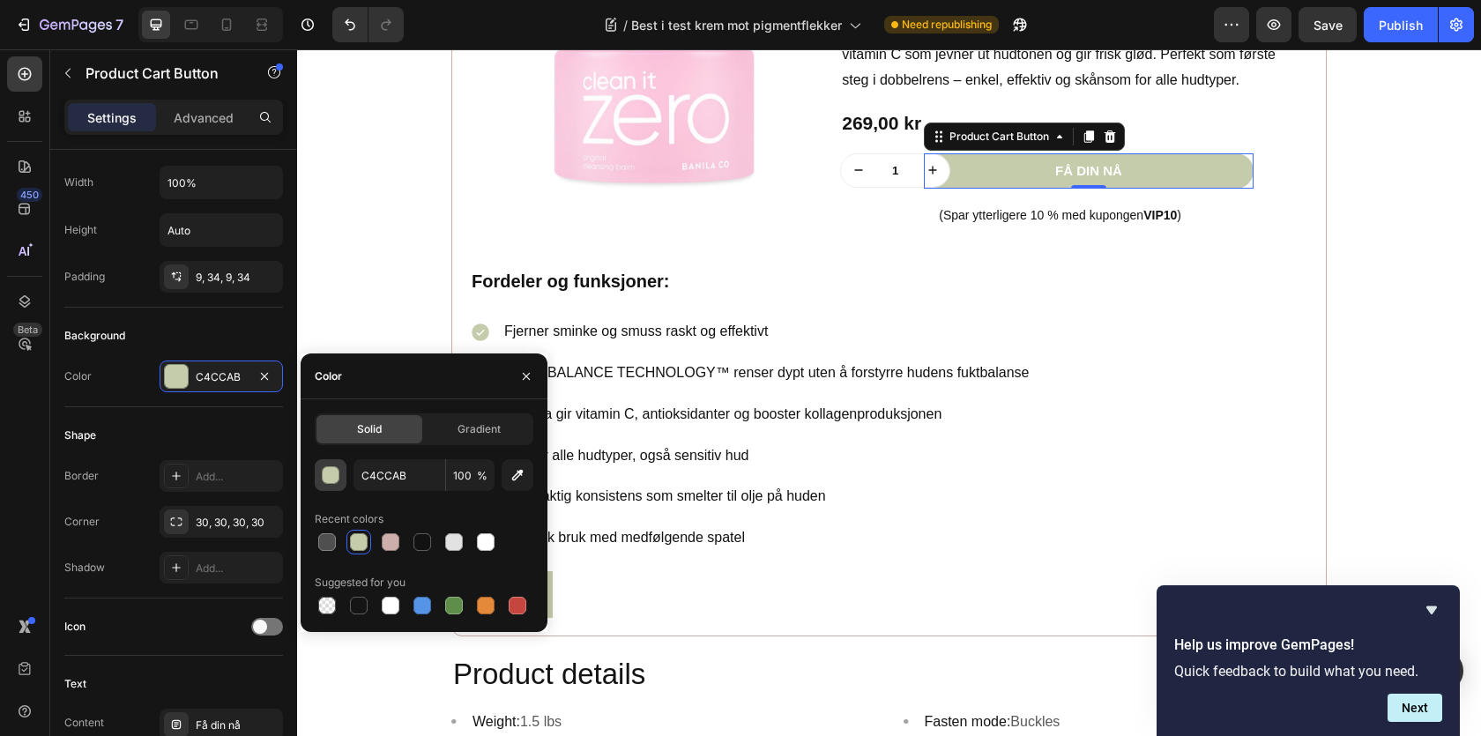
click at [334, 473] on div "button" at bounding box center [332, 476] width 18 height 18
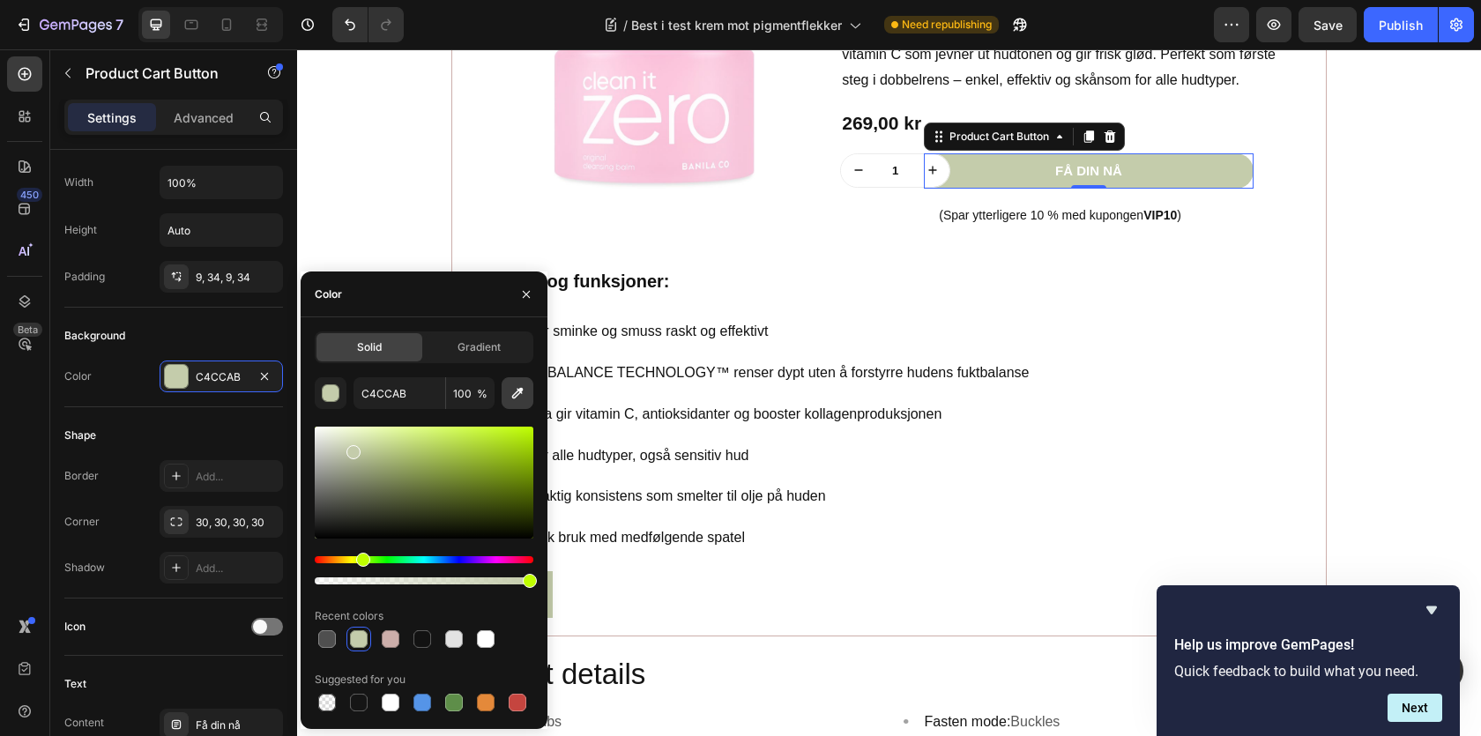
click at [515, 396] on icon "button" at bounding box center [517, 393] width 11 height 11
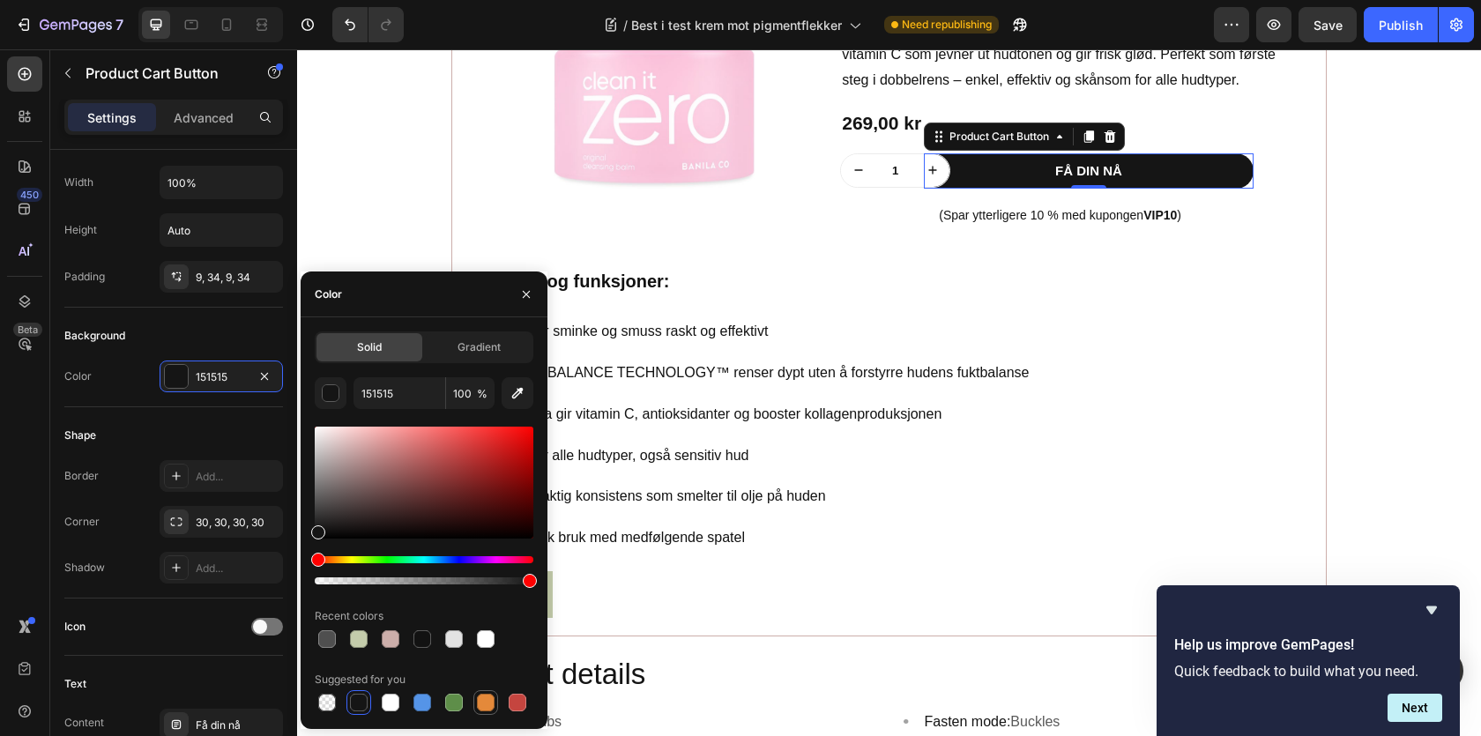
click at [487, 699] on div at bounding box center [486, 703] width 18 height 18
type input "E4893A"
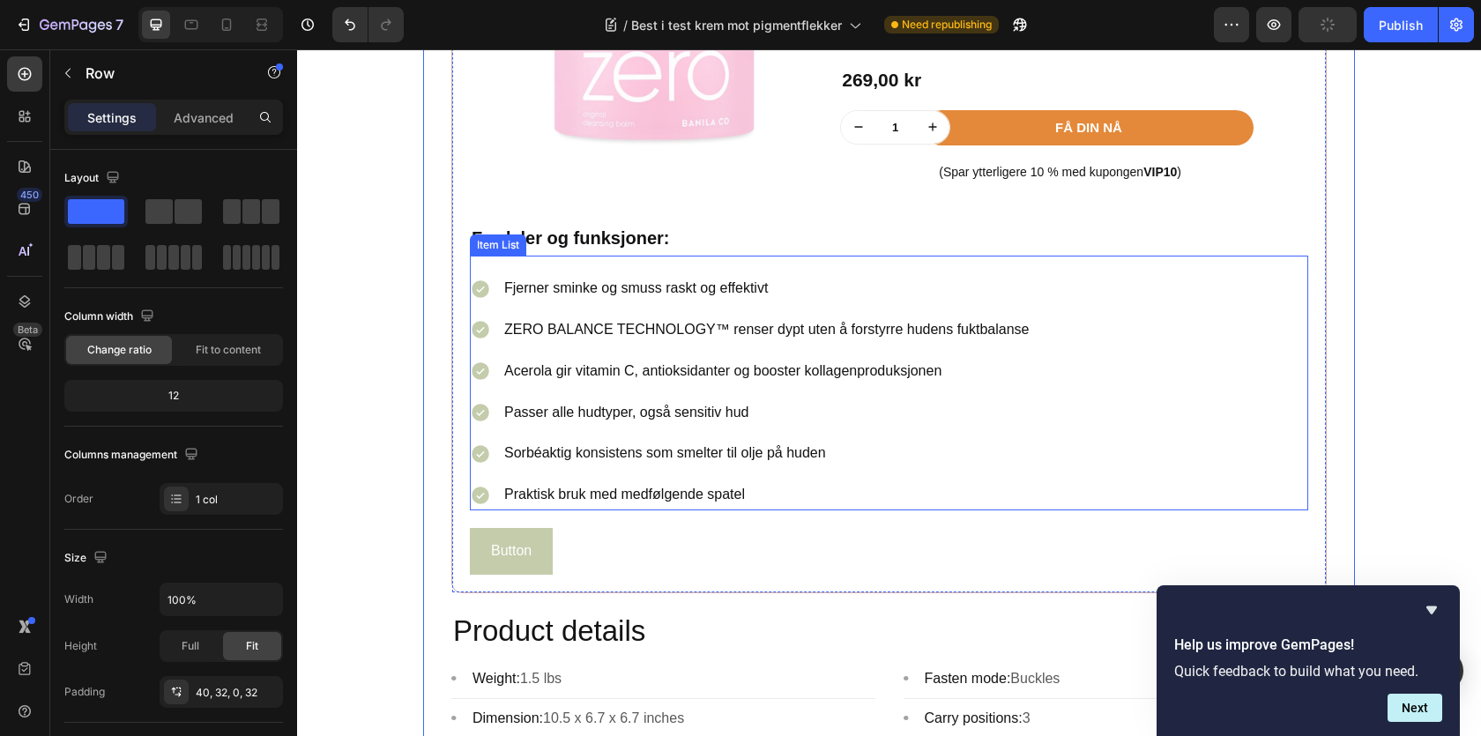
scroll to position [2036, 0]
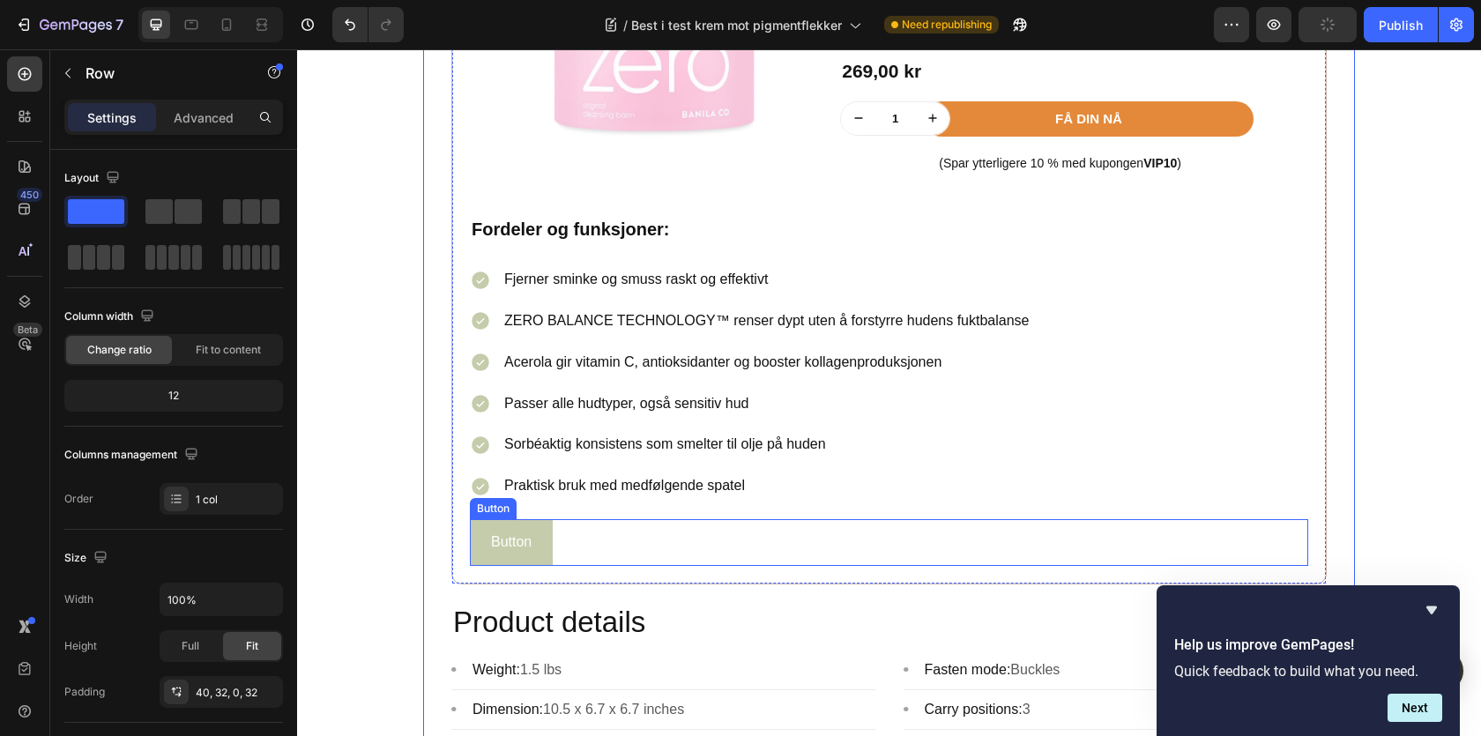
click at [665, 557] on div "Button Button" at bounding box center [889, 542] width 838 height 47
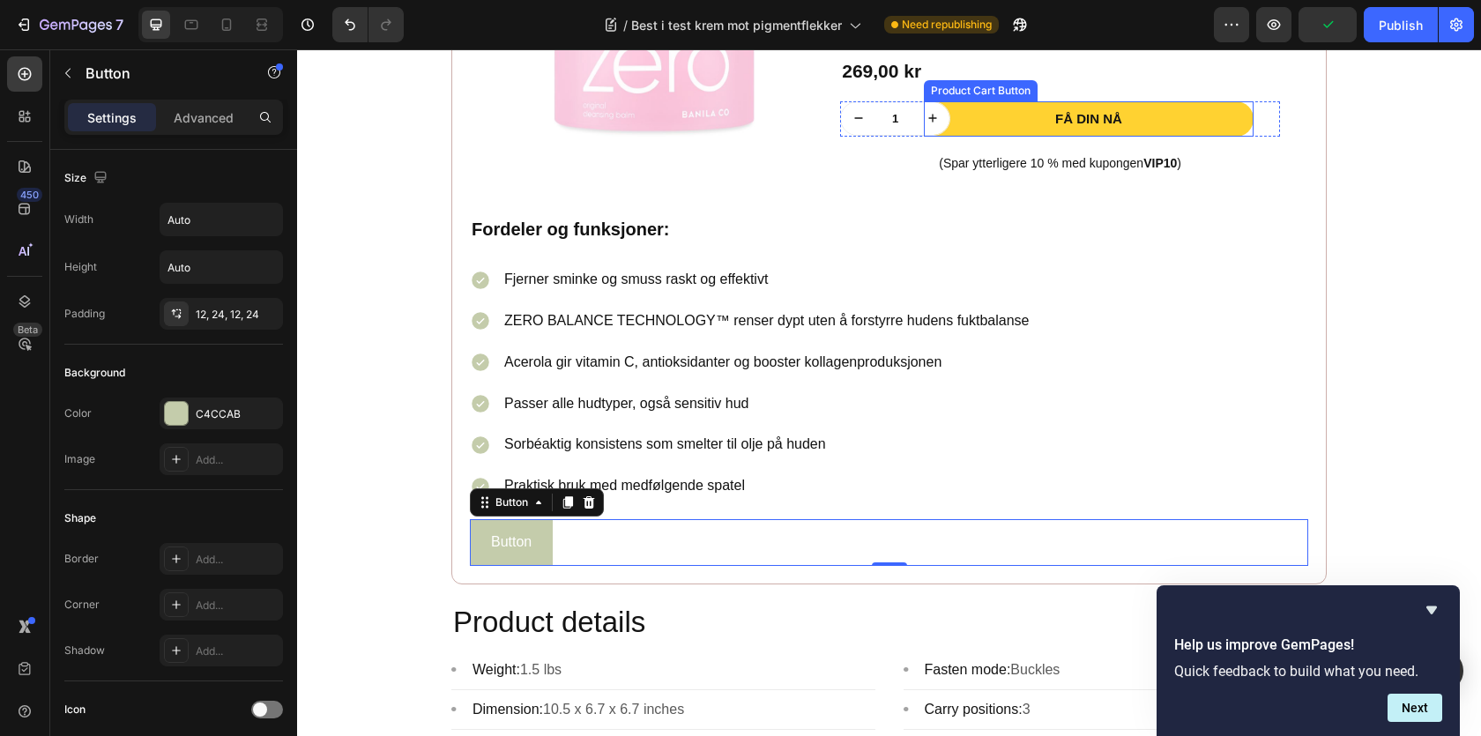
click at [1029, 130] on button "Få din nå" at bounding box center [1089, 119] width 330 height 36
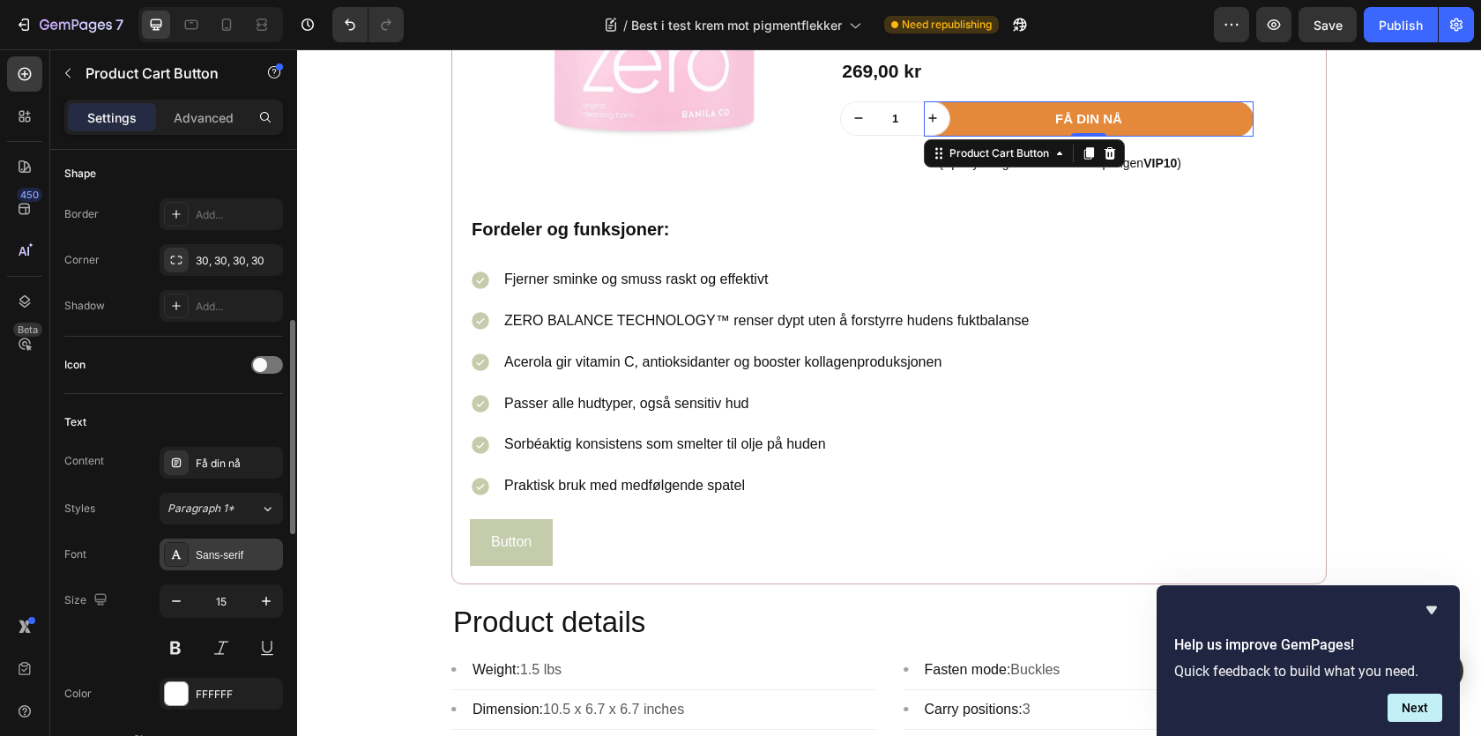
scroll to position [543, 0]
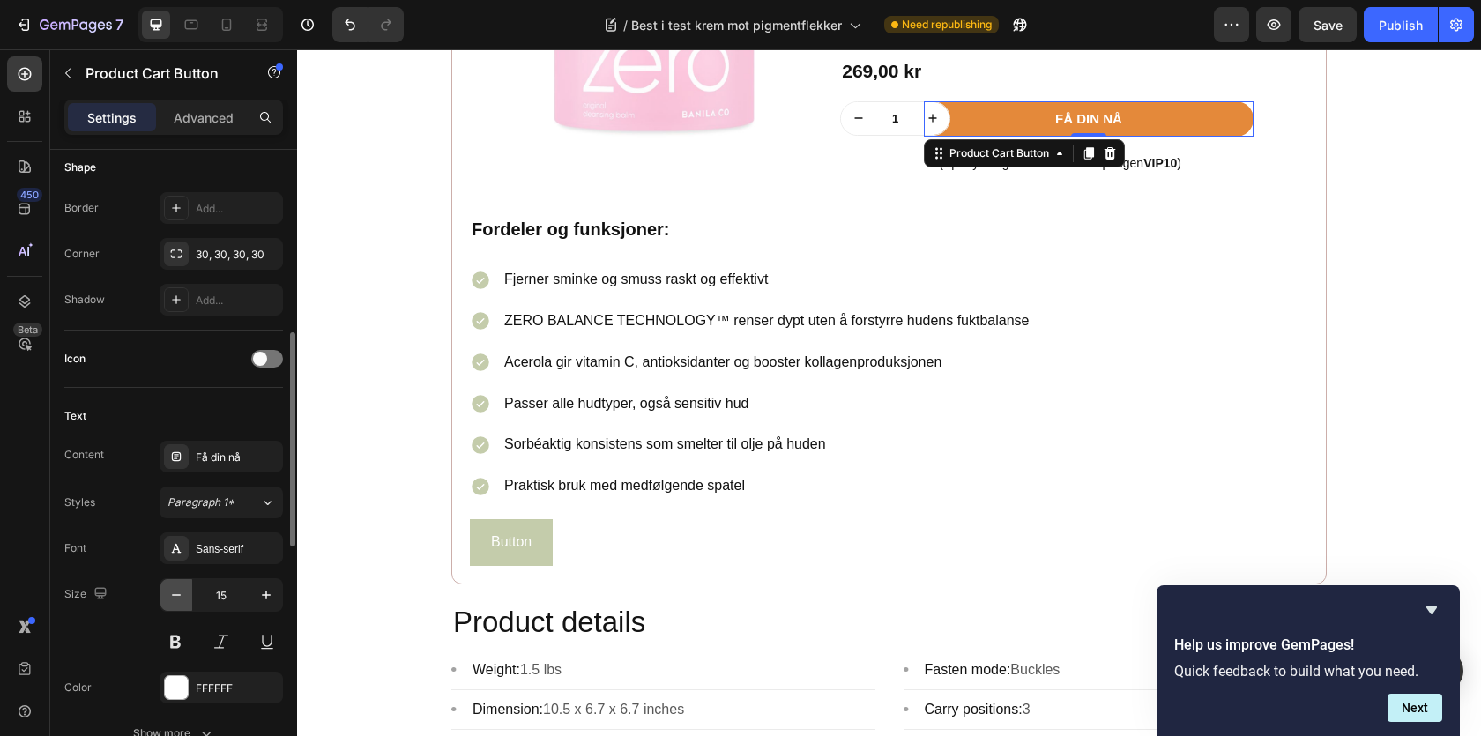
click at [180, 603] on icon "button" at bounding box center [177, 595] width 18 height 18
type input "14"
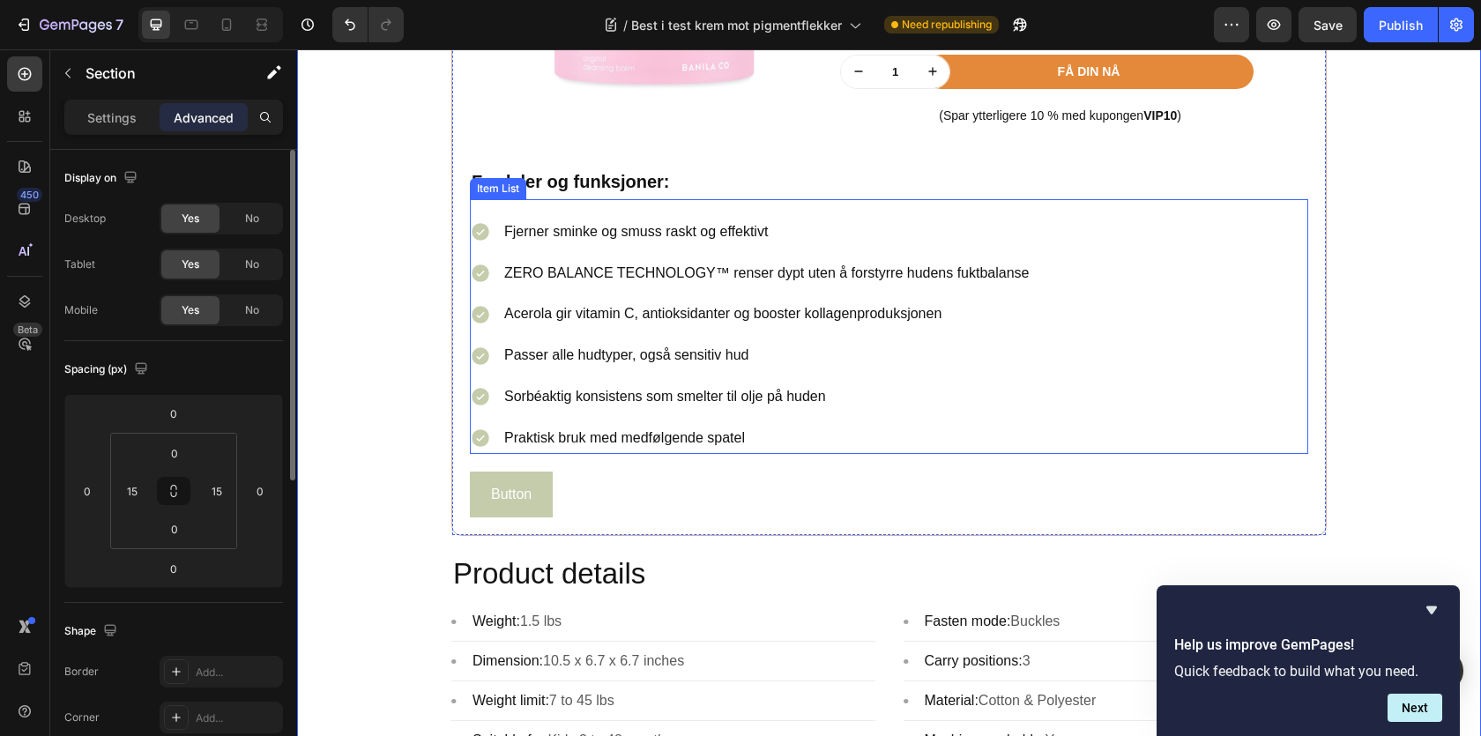
scroll to position [2083, 0]
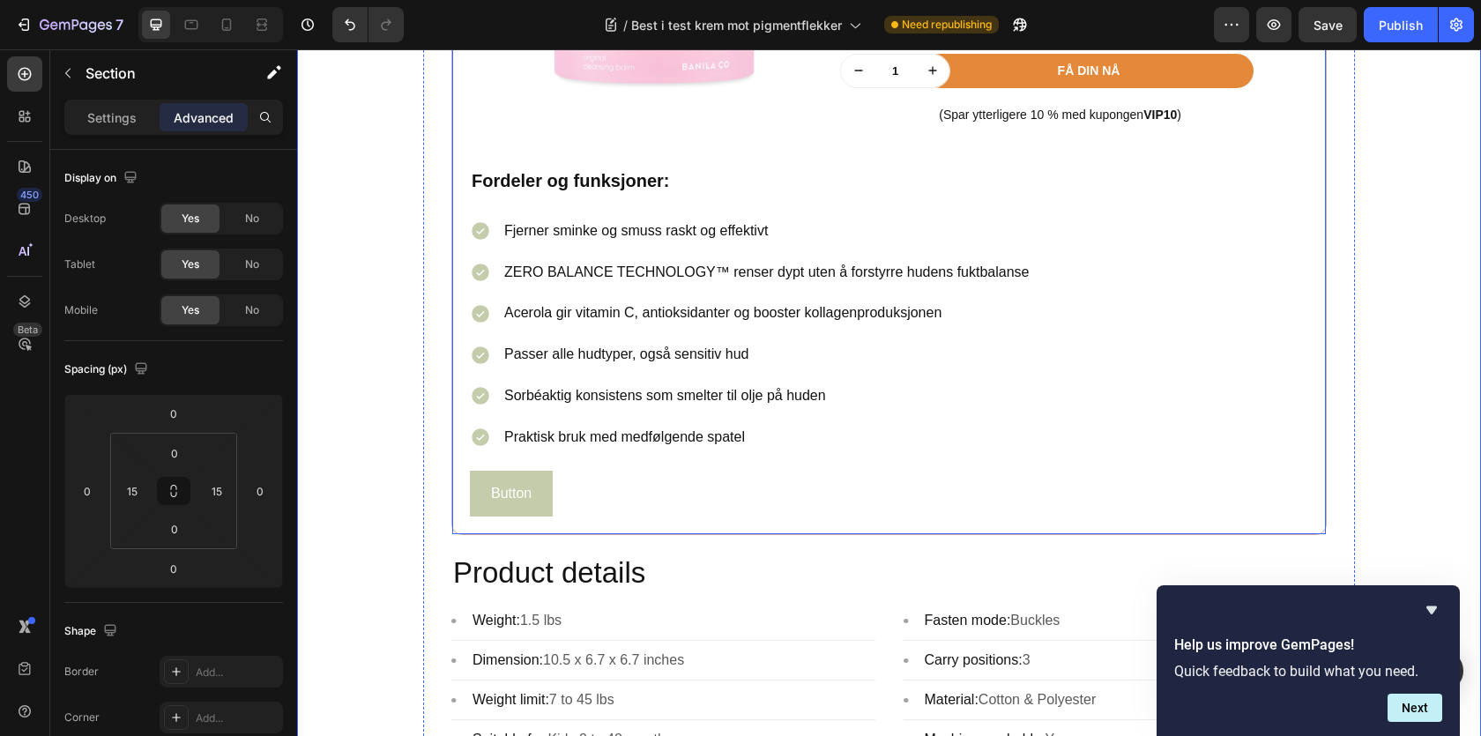
click at [593, 523] on div "Product Images Row Icon #1 bestselger Text block Row Banila co Clean It Zero Cl…" at bounding box center [888, 147] width 875 height 778
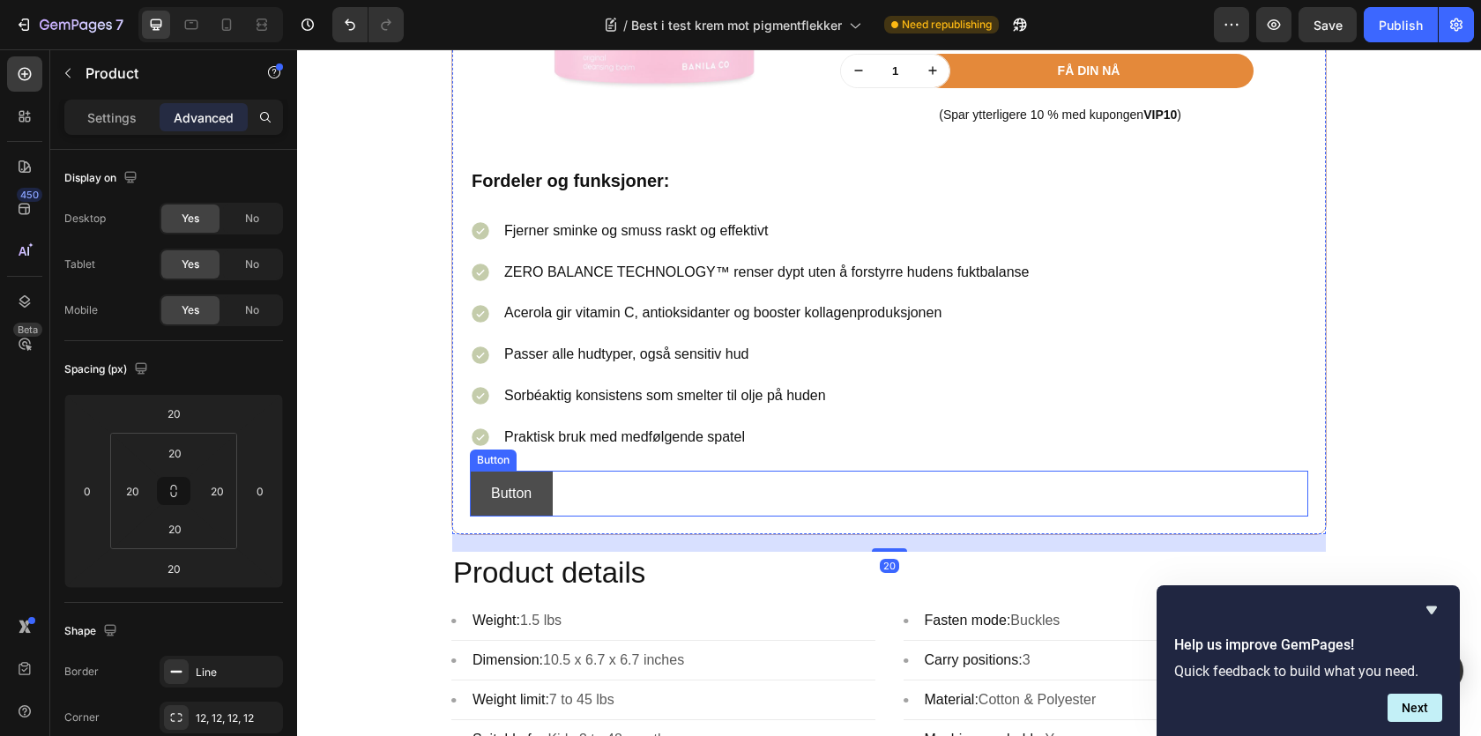
click at [547, 481] on button "Button" at bounding box center [511, 494] width 83 height 47
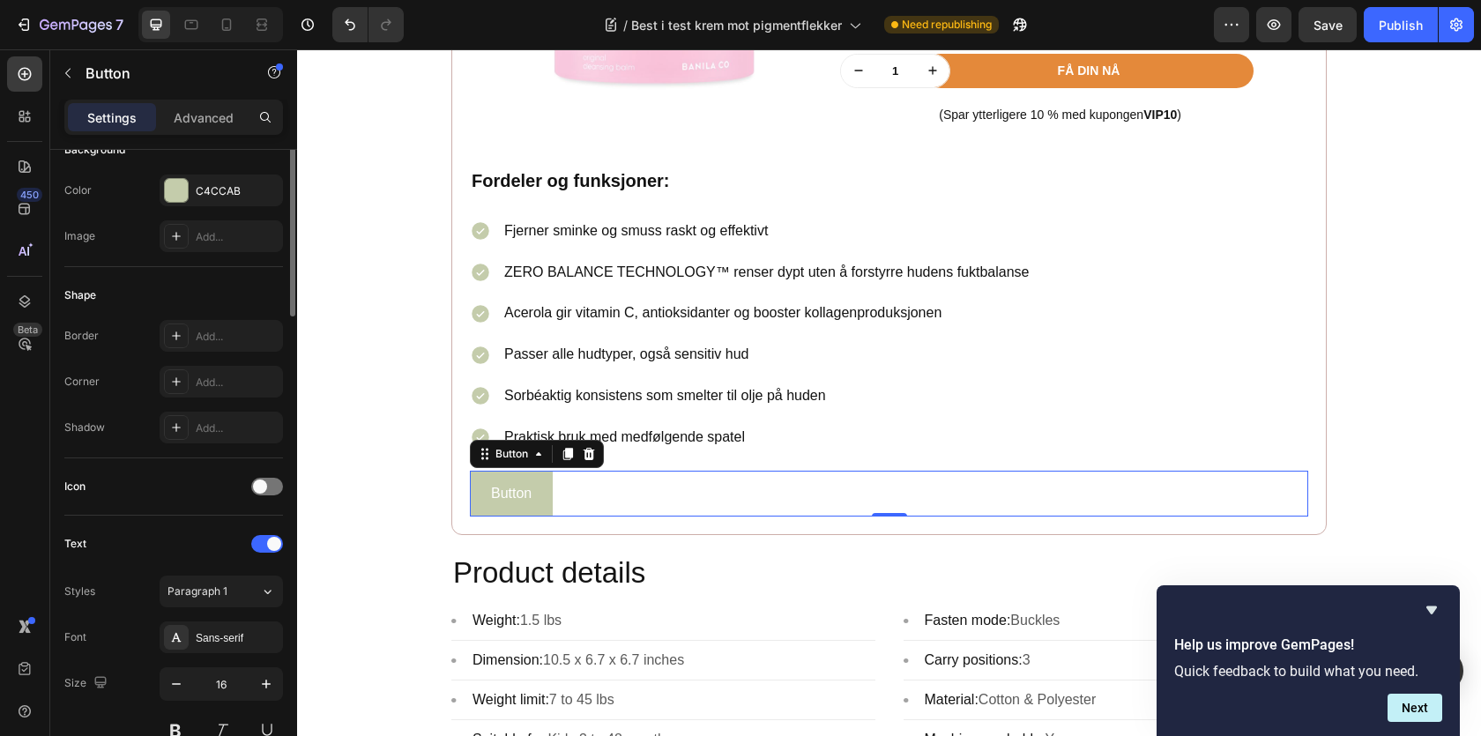
scroll to position [0, 0]
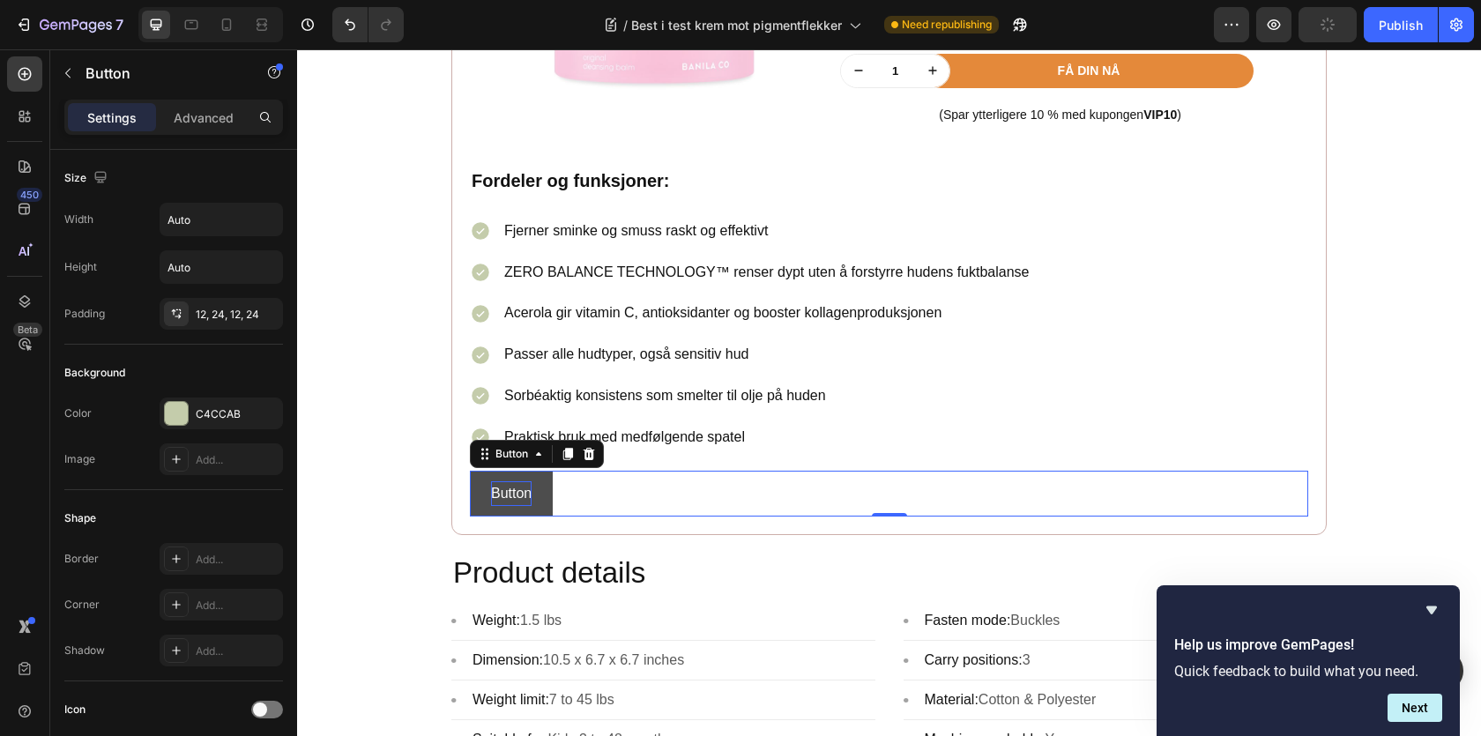
click at [511, 503] on p "Button" at bounding box center [511, 494] width 41 height 26
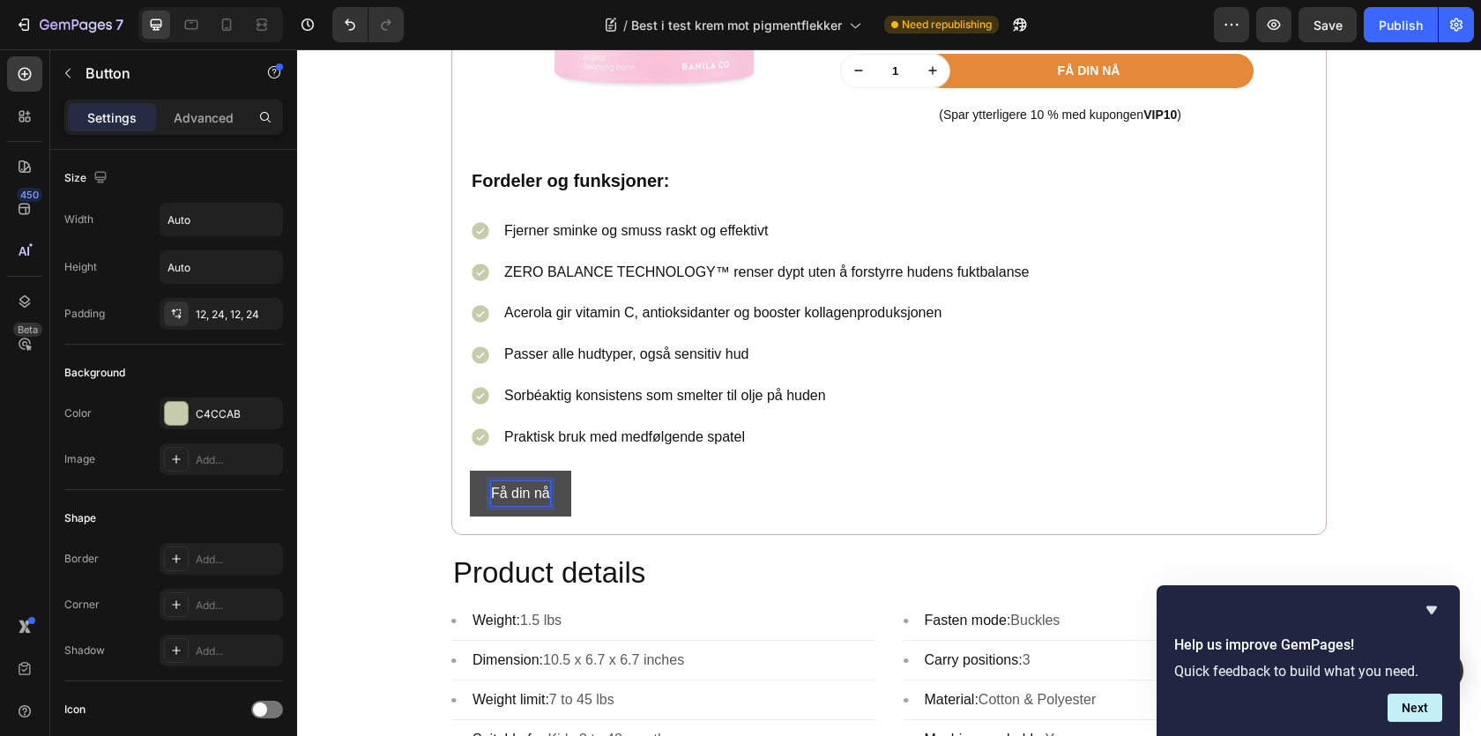
click at [476, 492] on button "Få din nå" at bounding box center [520, 494] width 101 height 47
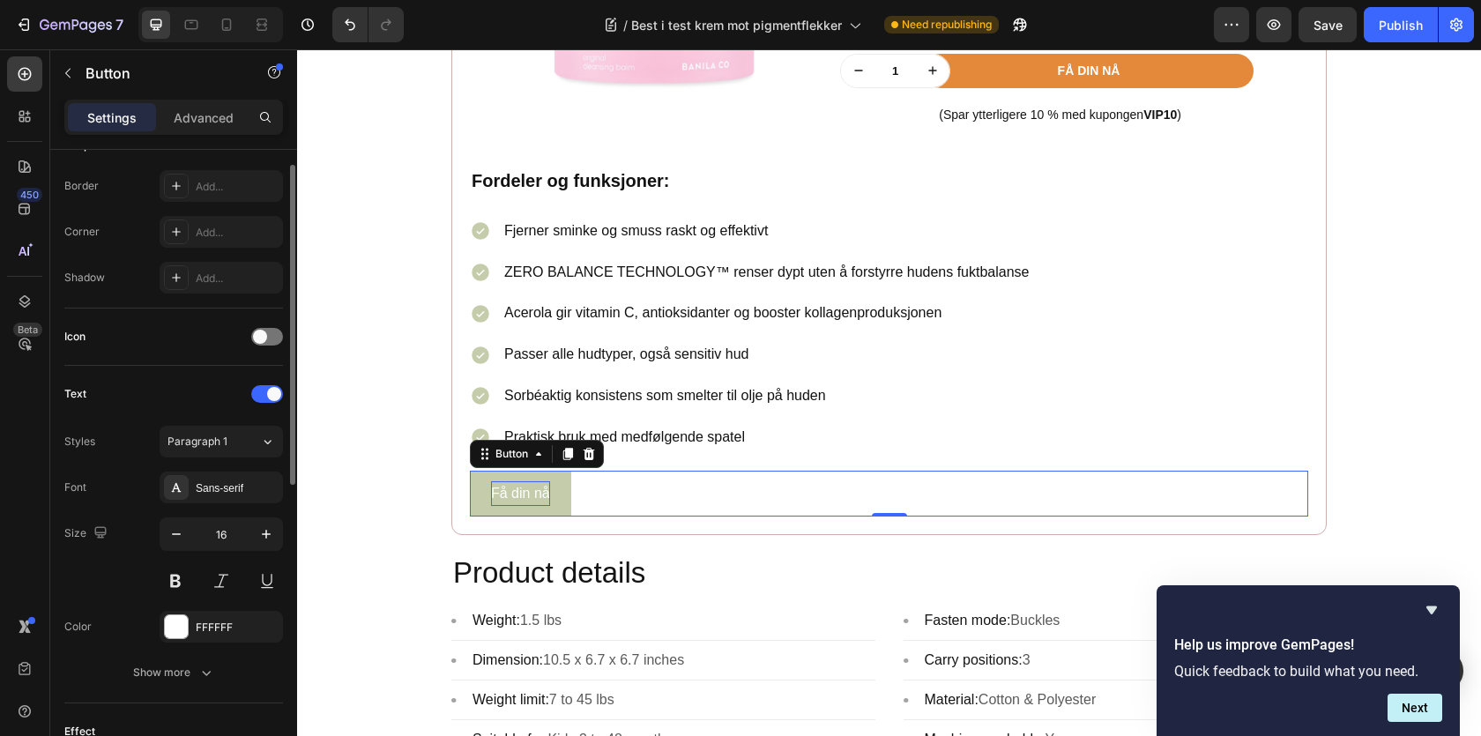
scroll to position [75, 0]
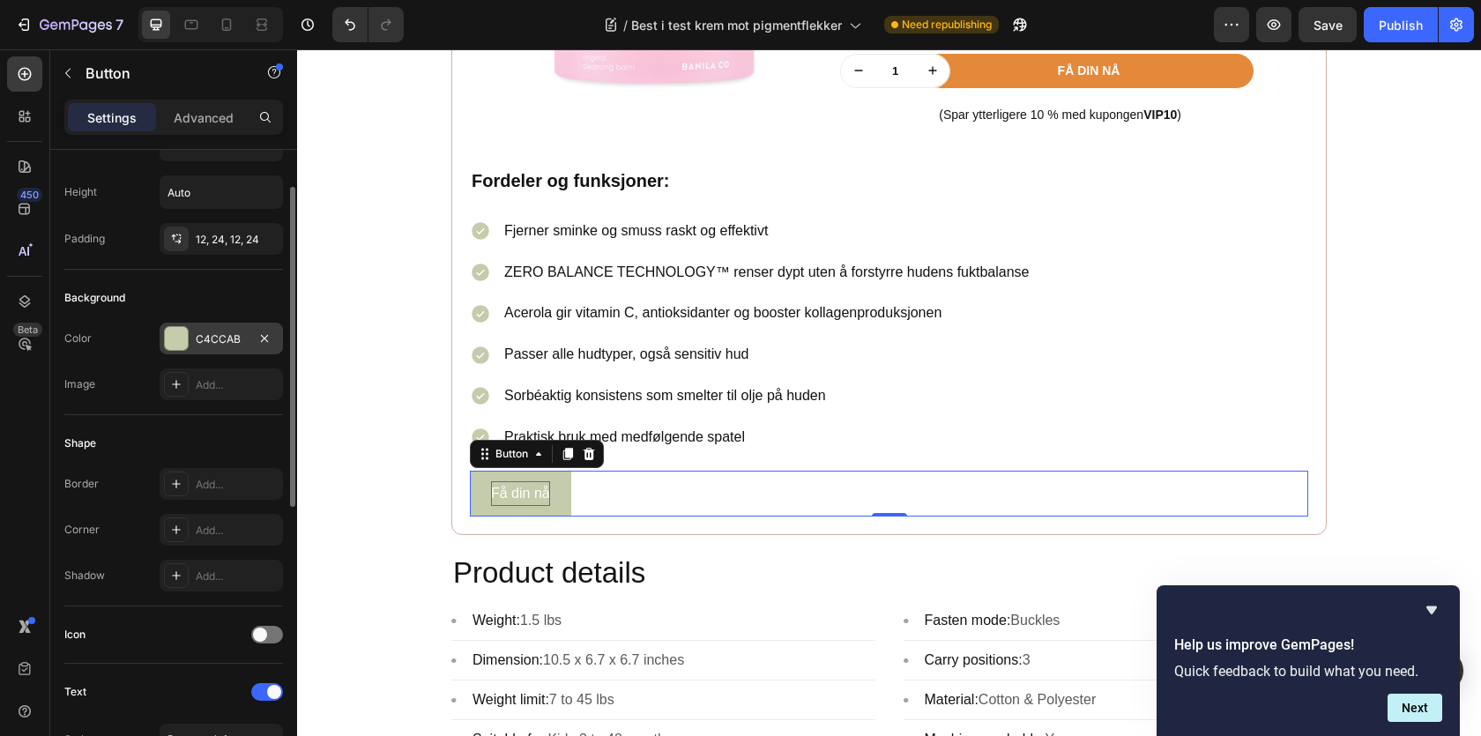
click at [168, 324] on div "C4CCAB" at bounding box center [221, 339] width 123 height 32
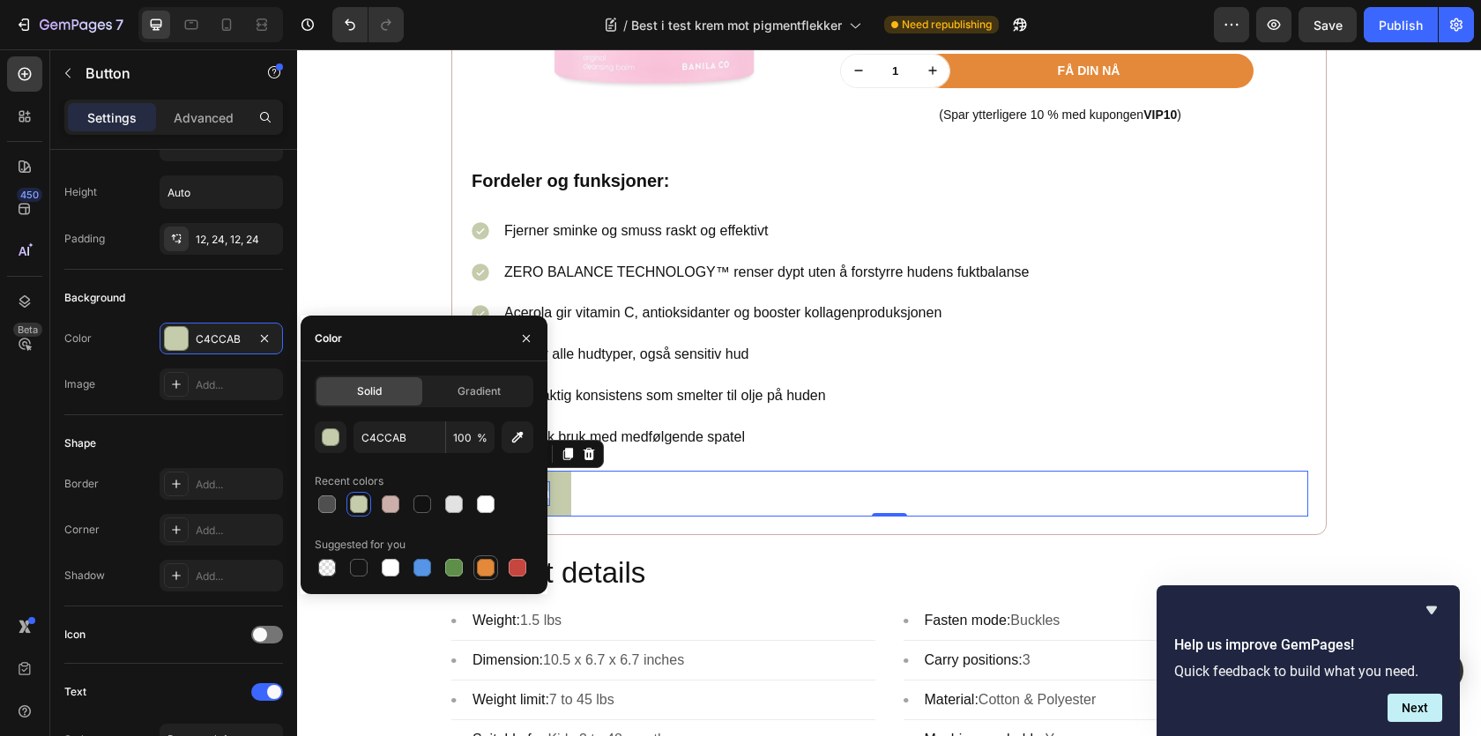
click at [490, 565] on div at bounding box center [486, 568] width 18 height 18
type input "E4893A"
click at [764, 497] on div "Få din nå Button 0" at bounding box center [889, 494] width 838 height 47
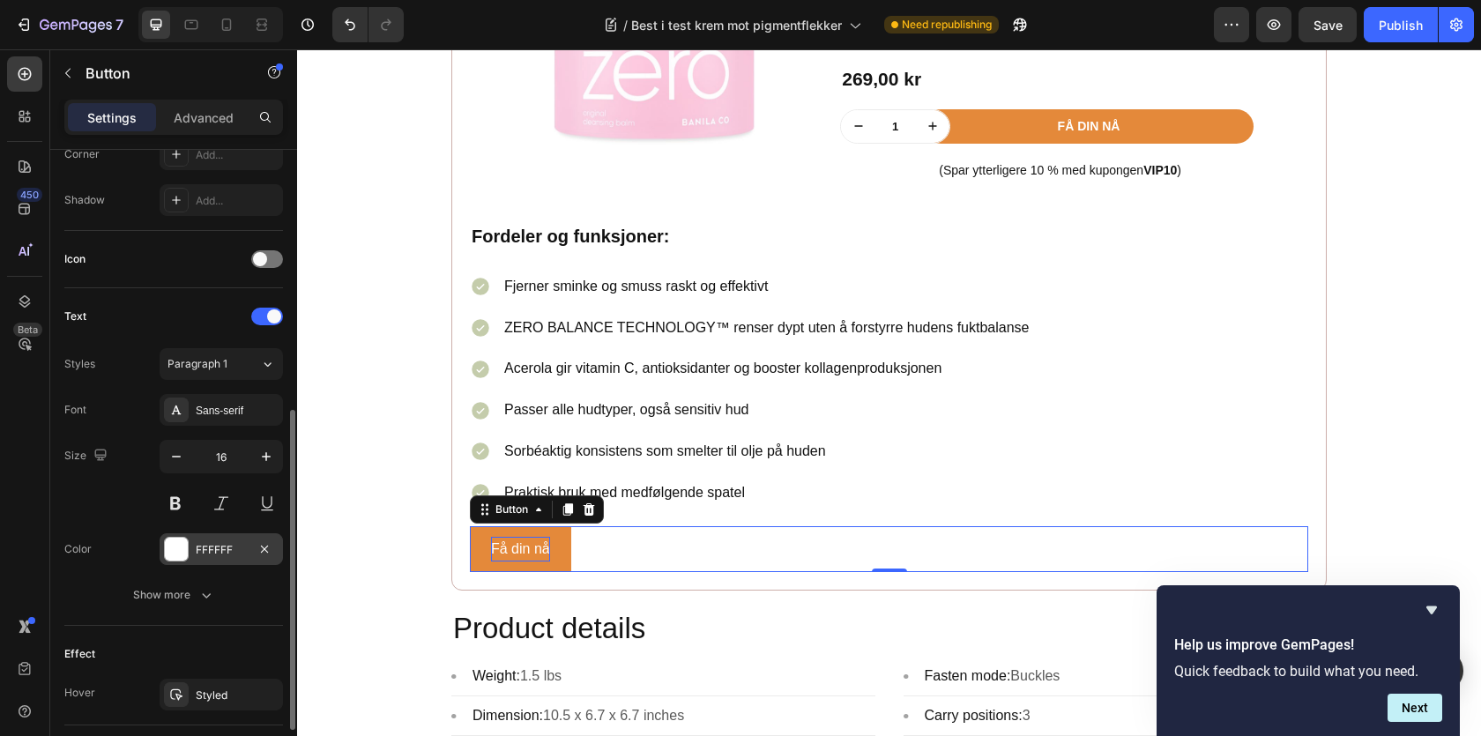
scroll to position [529, 0]
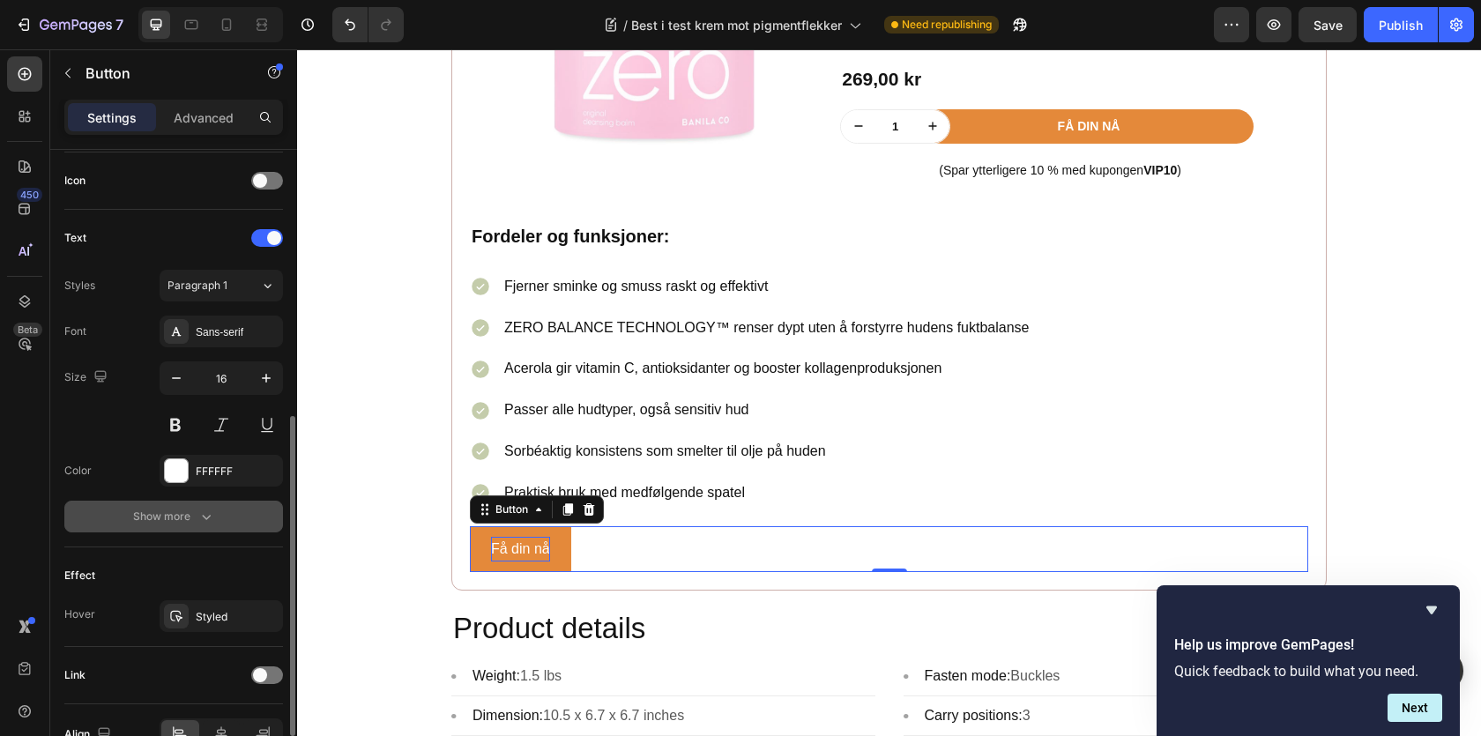
click at [194, 519] on div "Show more" at bounding box center [174, 517] width 82 height 18
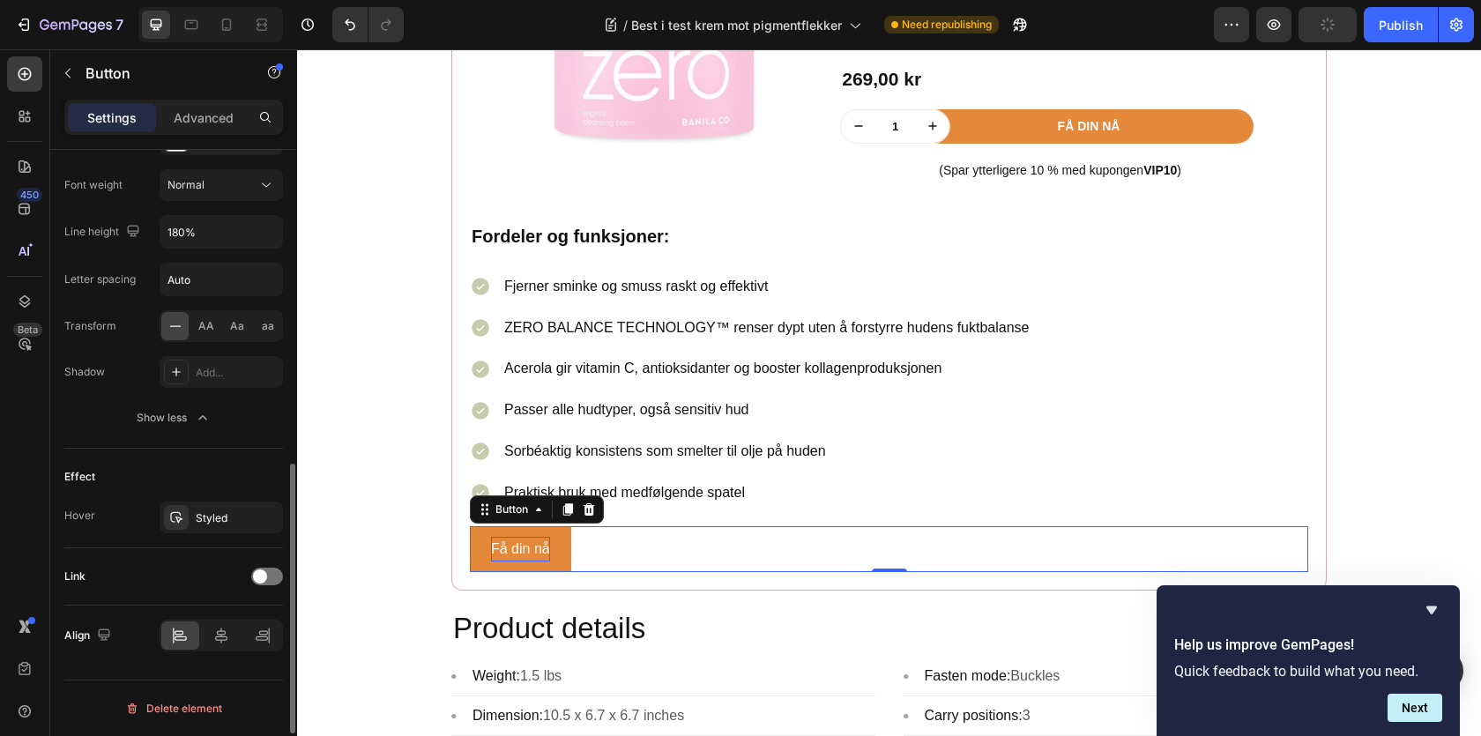
scroll to position [728, 0]
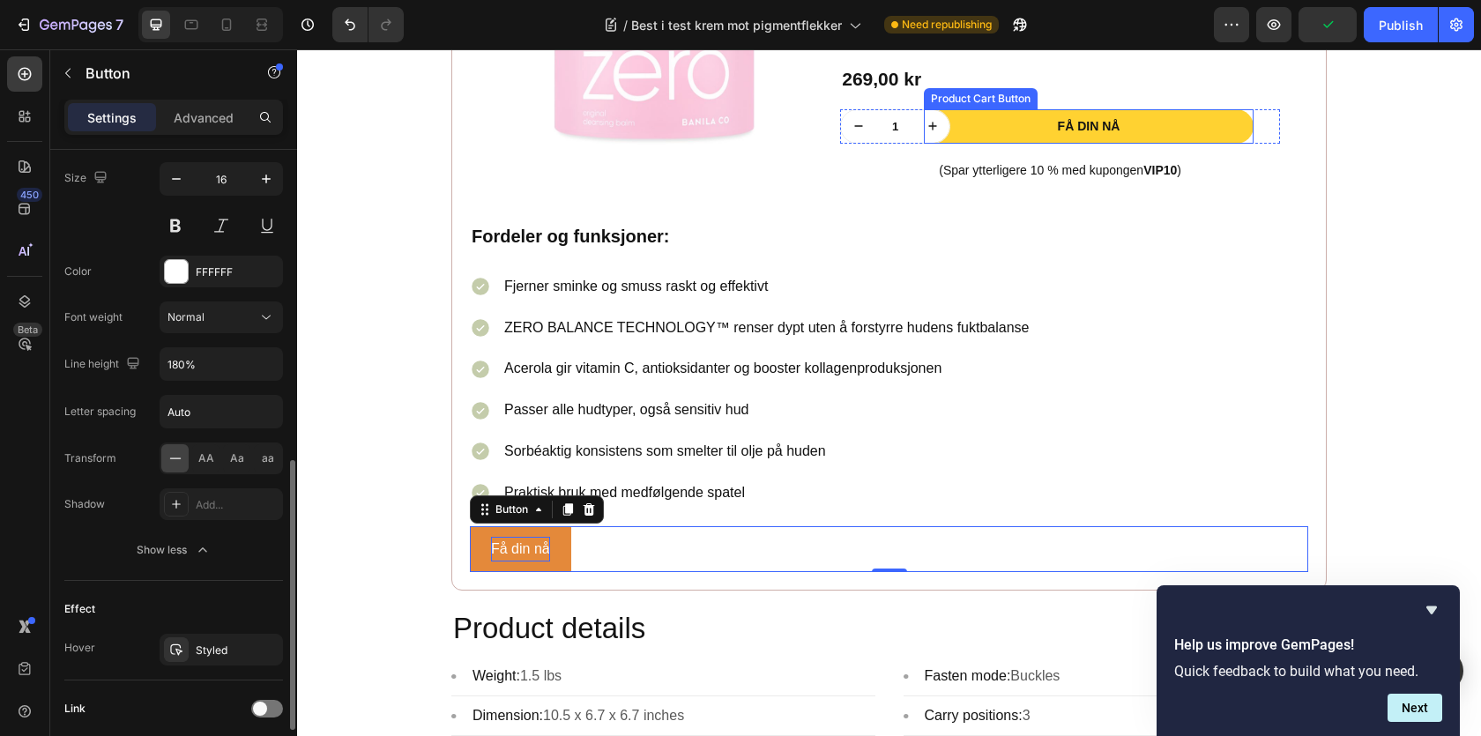
click at [1233, 126] on button "Få din nå" at bounding box center [1089, 126] width 330 height 34
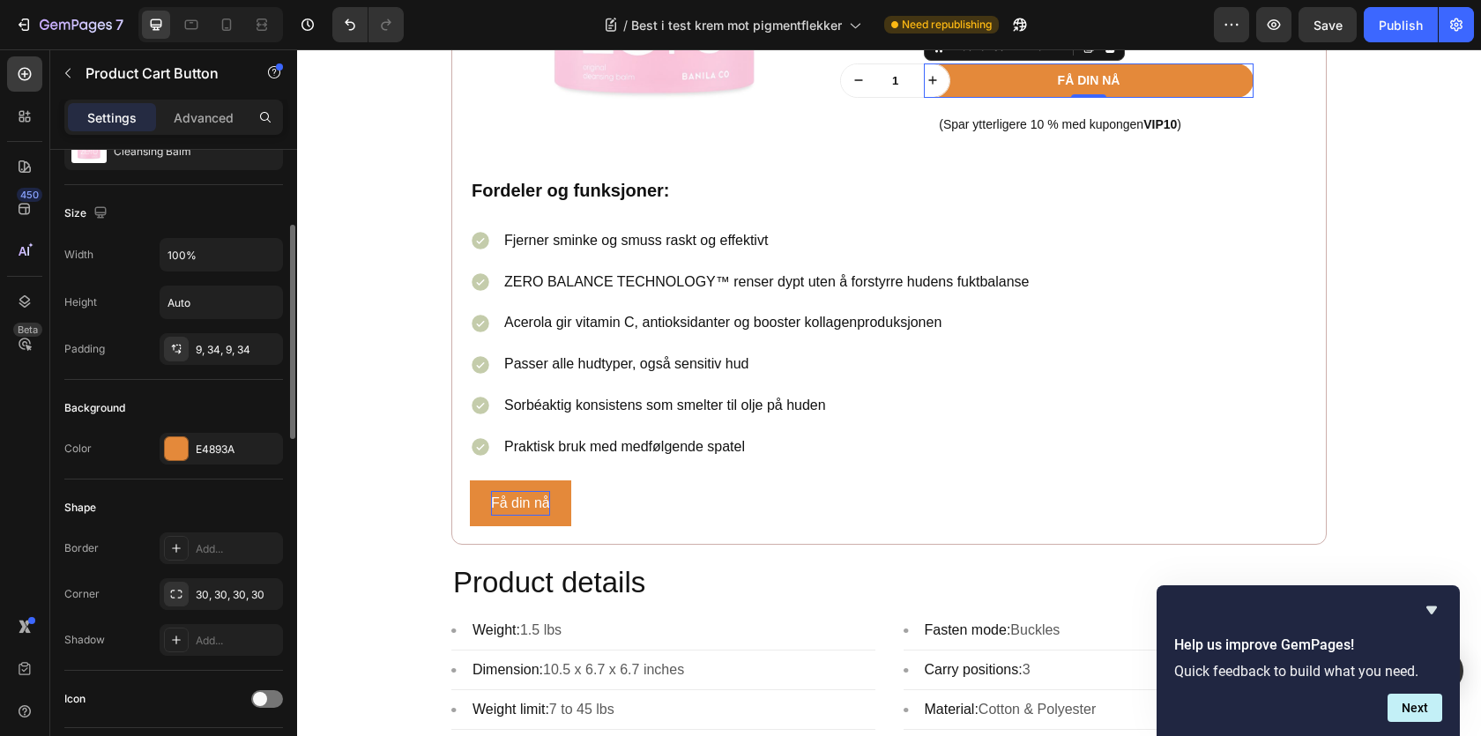
scroll to position [316, 0]
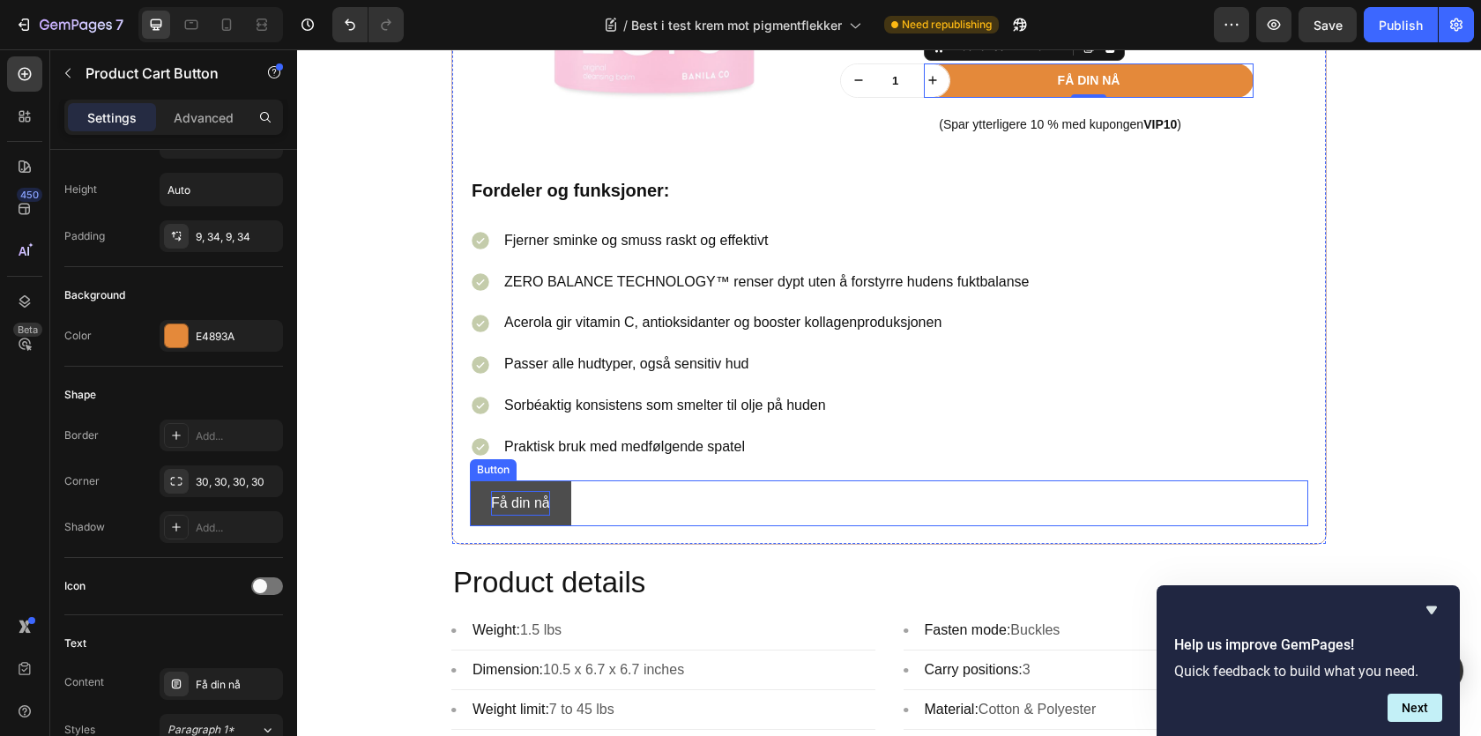
click at [563, 500] on button "Få din nå" at bounding box center [520, 503] width 101 height 47
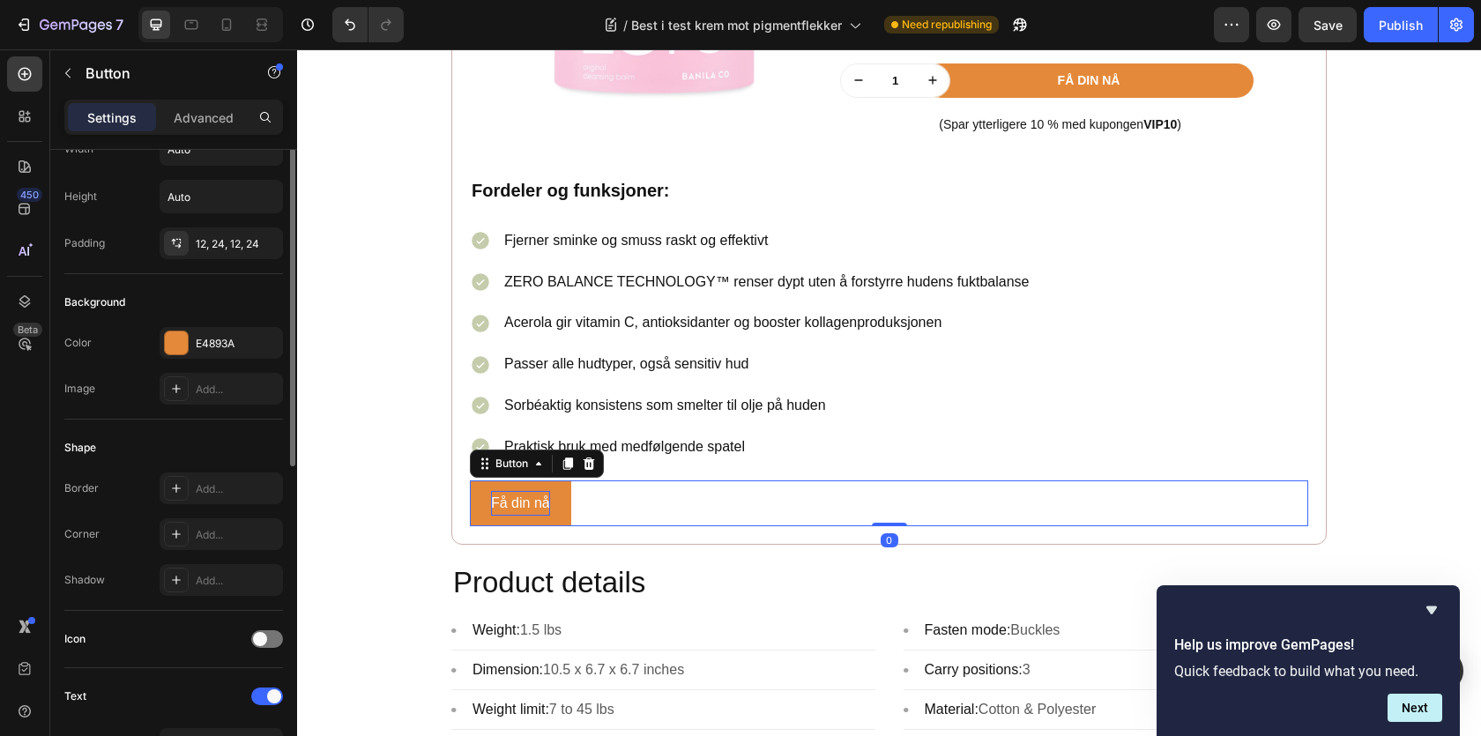
scroll to position [72, 0]
click at [228, 244] on div "12, 24, 12, 24" at bounding box center [221, 243] width 51 height 16
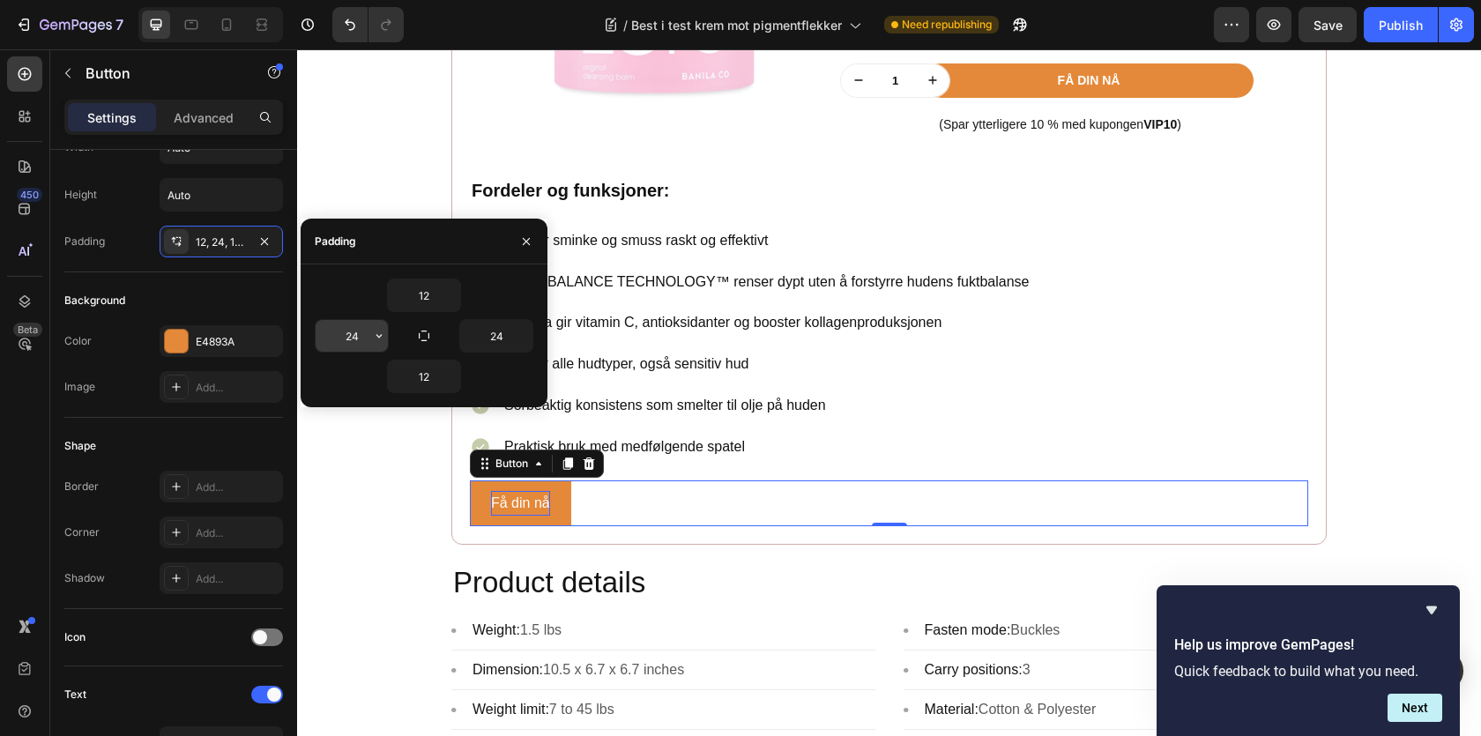
click at [337, 349] on input "24" at bounding box center [352, 336] width 72 height 32
type input "34"
click at [498, 337] on input "24" at bounding box center [496, 336] width 72 height 32
type input "24"
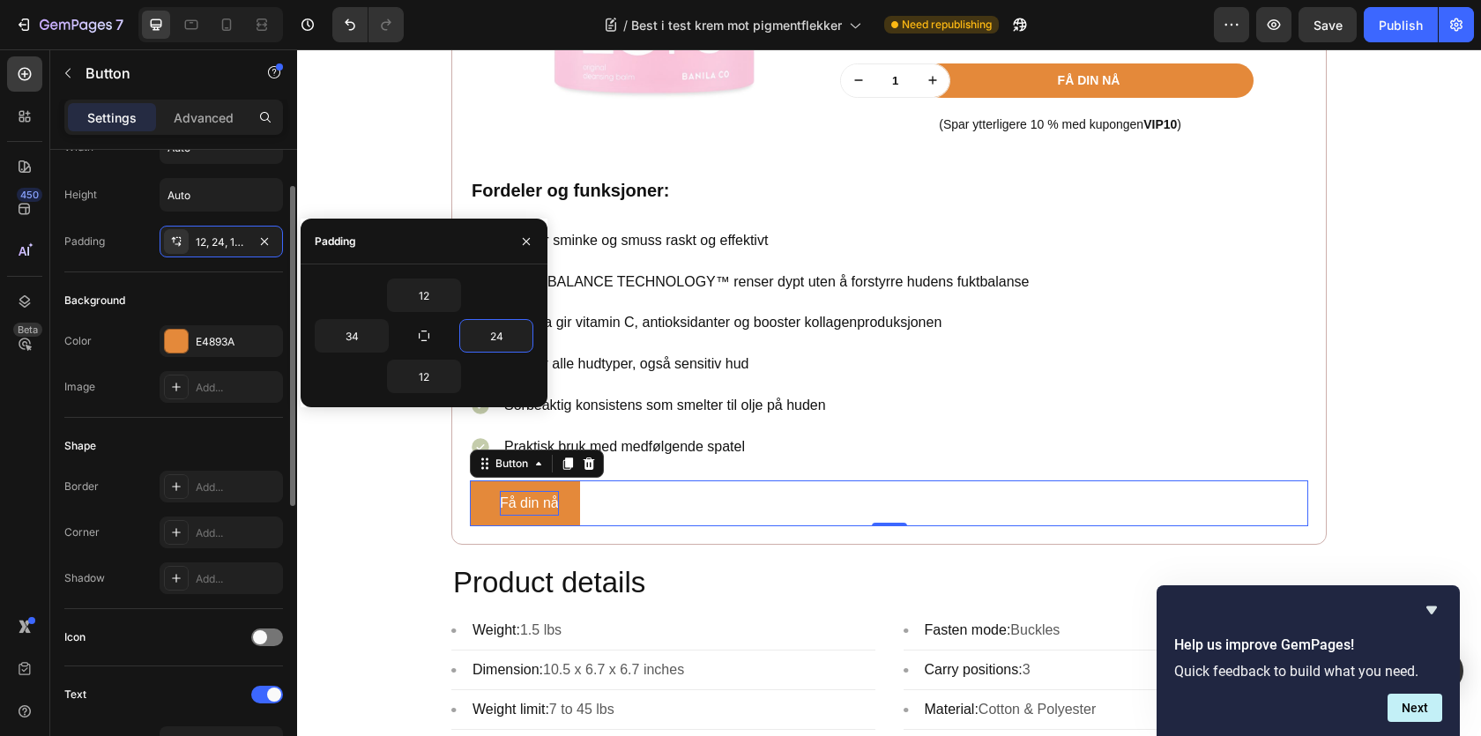
click at [147, 456] on div "Shape" at bounding box center [173, 446] width 219 height 28
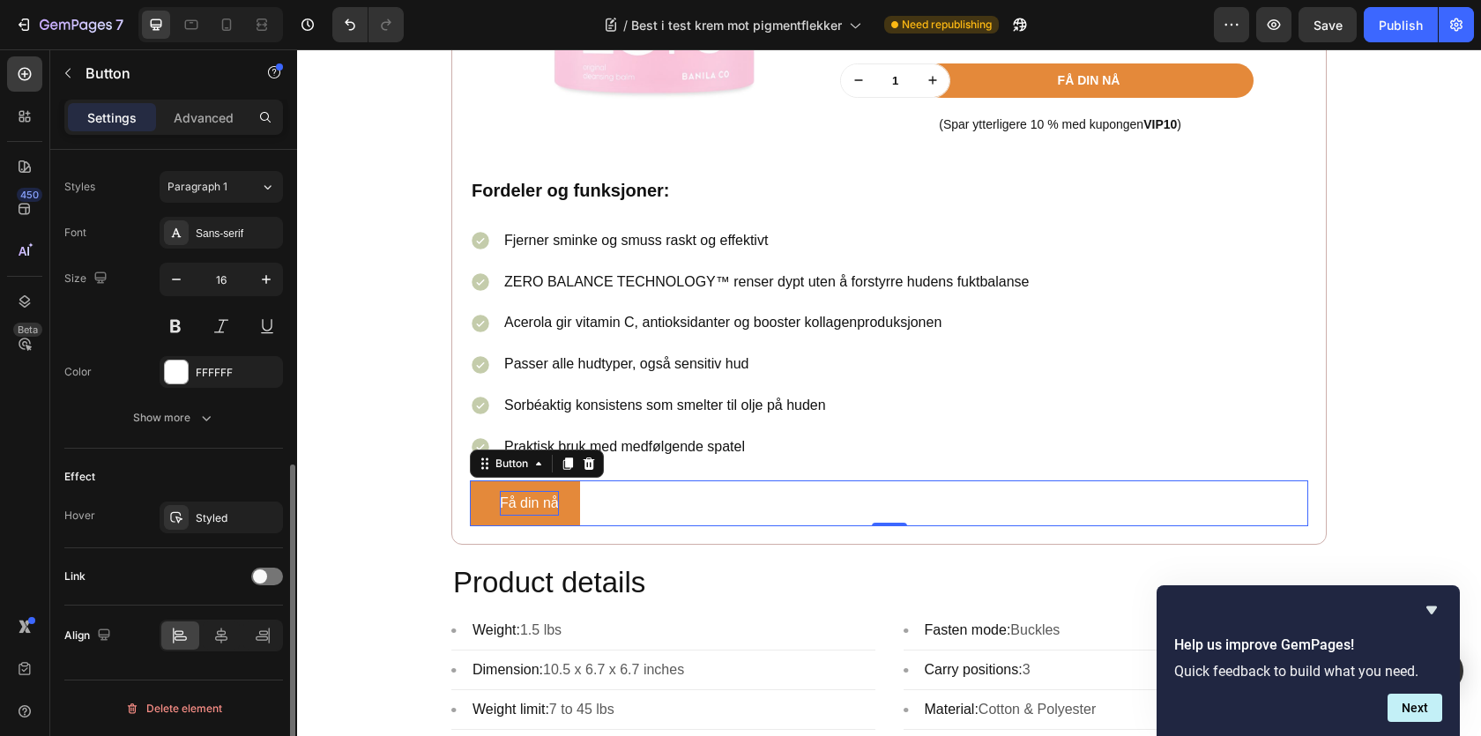
scroll to position [0, 0]
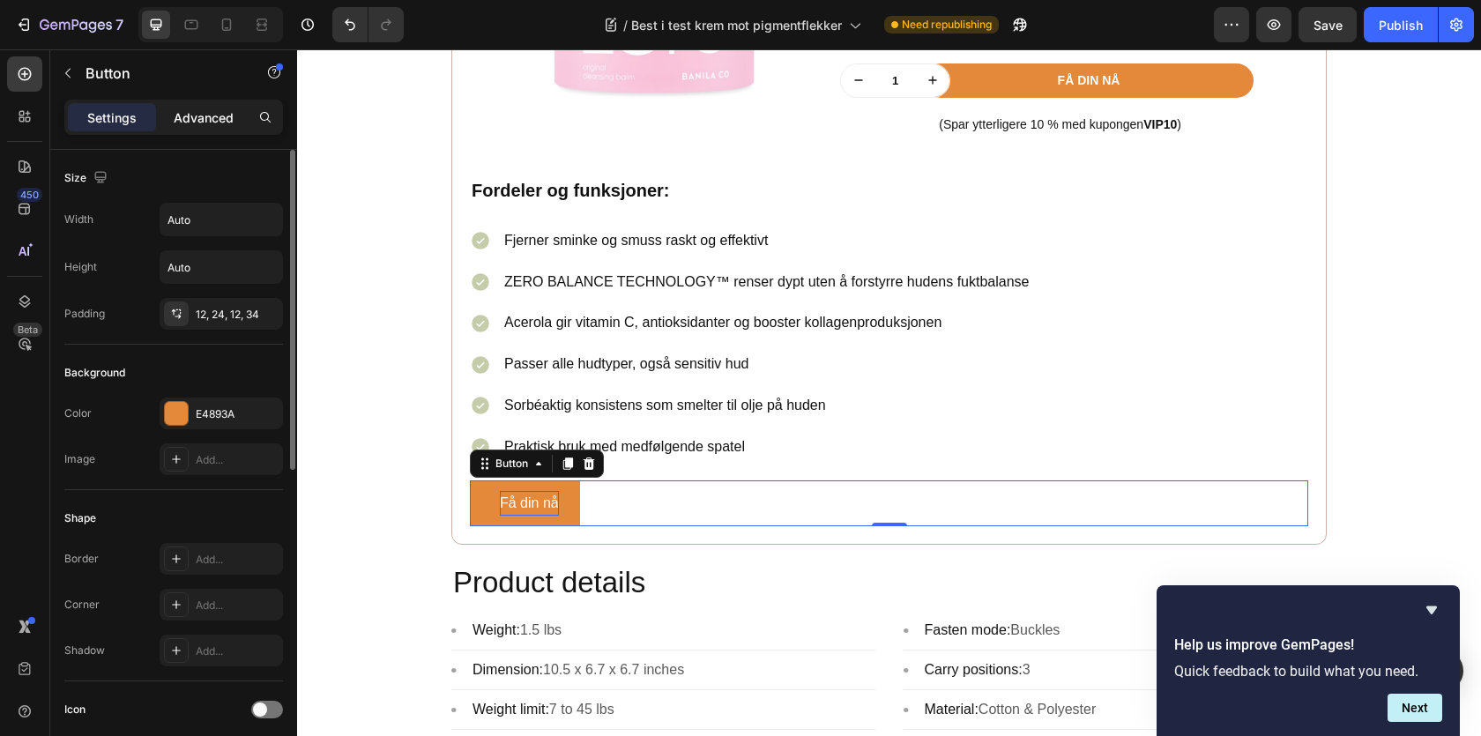
click at [197, 116] on p "Advanced" at bounding box center [204, 117] width 60 height 19
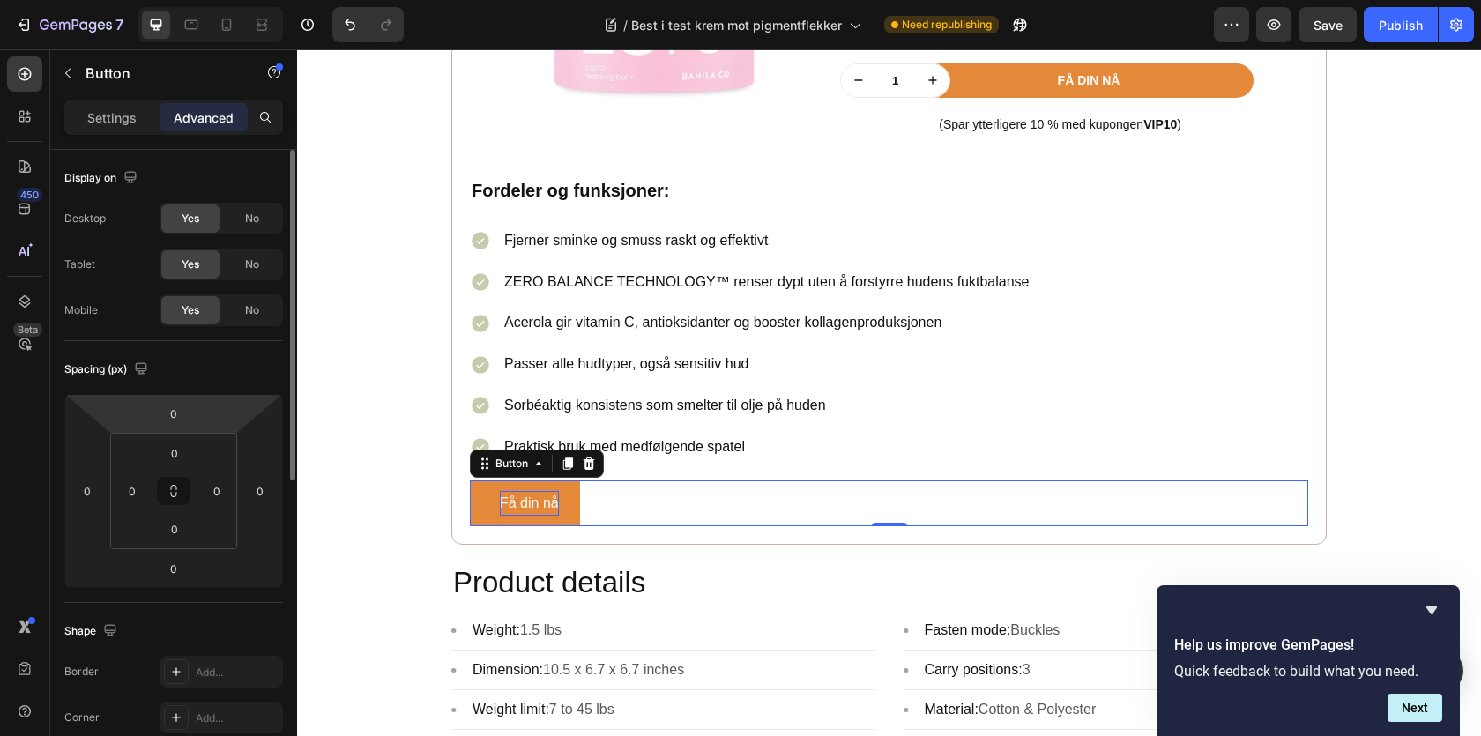
click at [144, 140] on div "Settings Advanced" at bounding box center [173, 125] width 247 height 50
click at [131, 121] on p "Settings" at bounding box center [111, 117] width 49 height 19
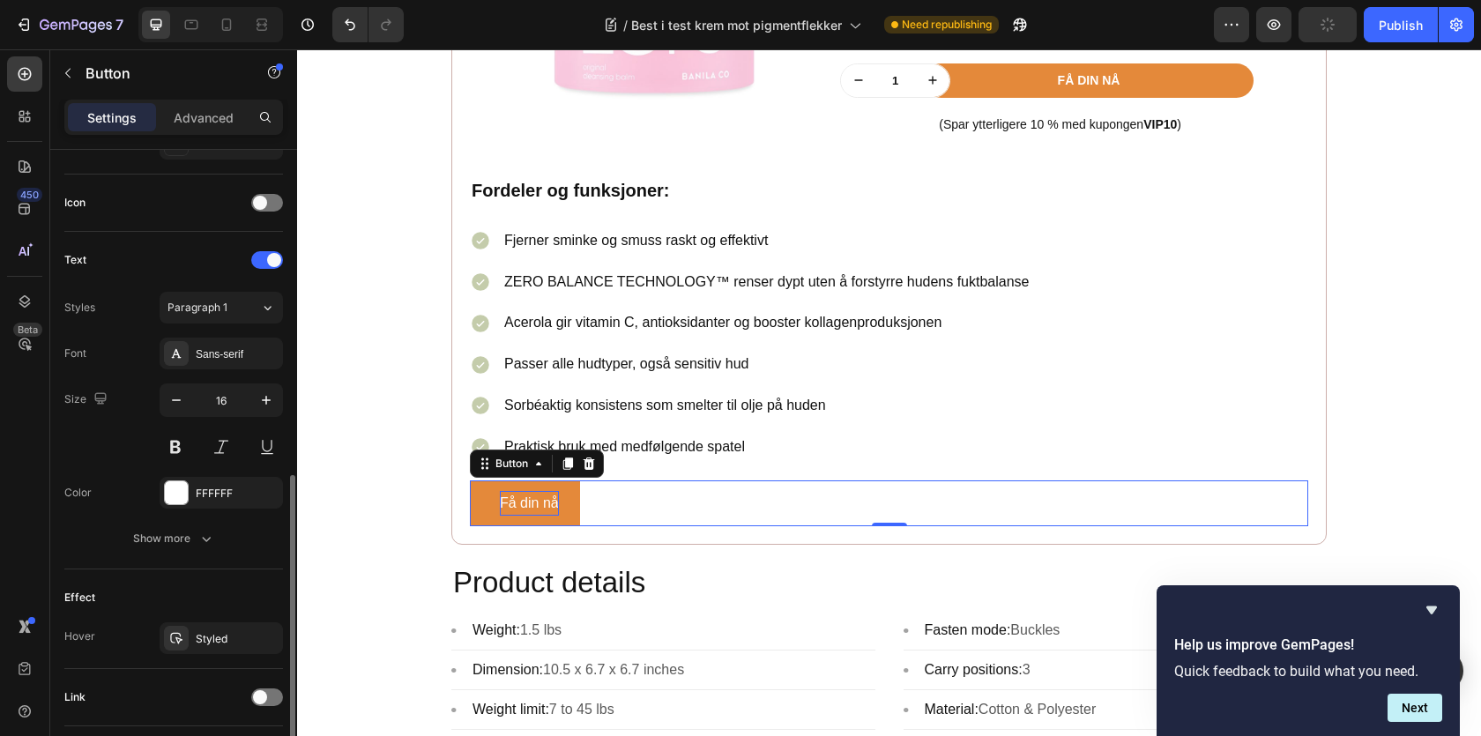
scroll to position [583, 0]
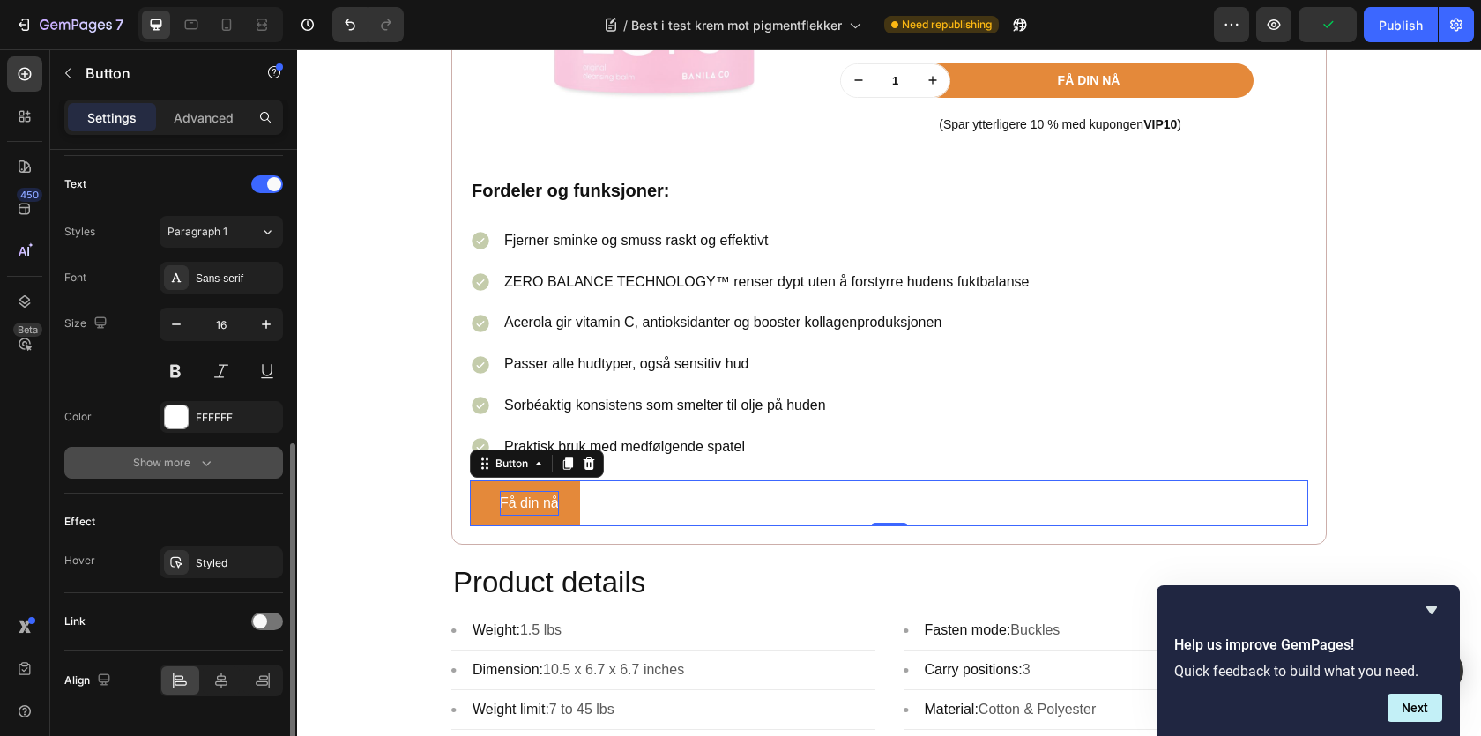
click at [172, 458] on div "Show more" at bounding box center [174, 463] width 82 height 18
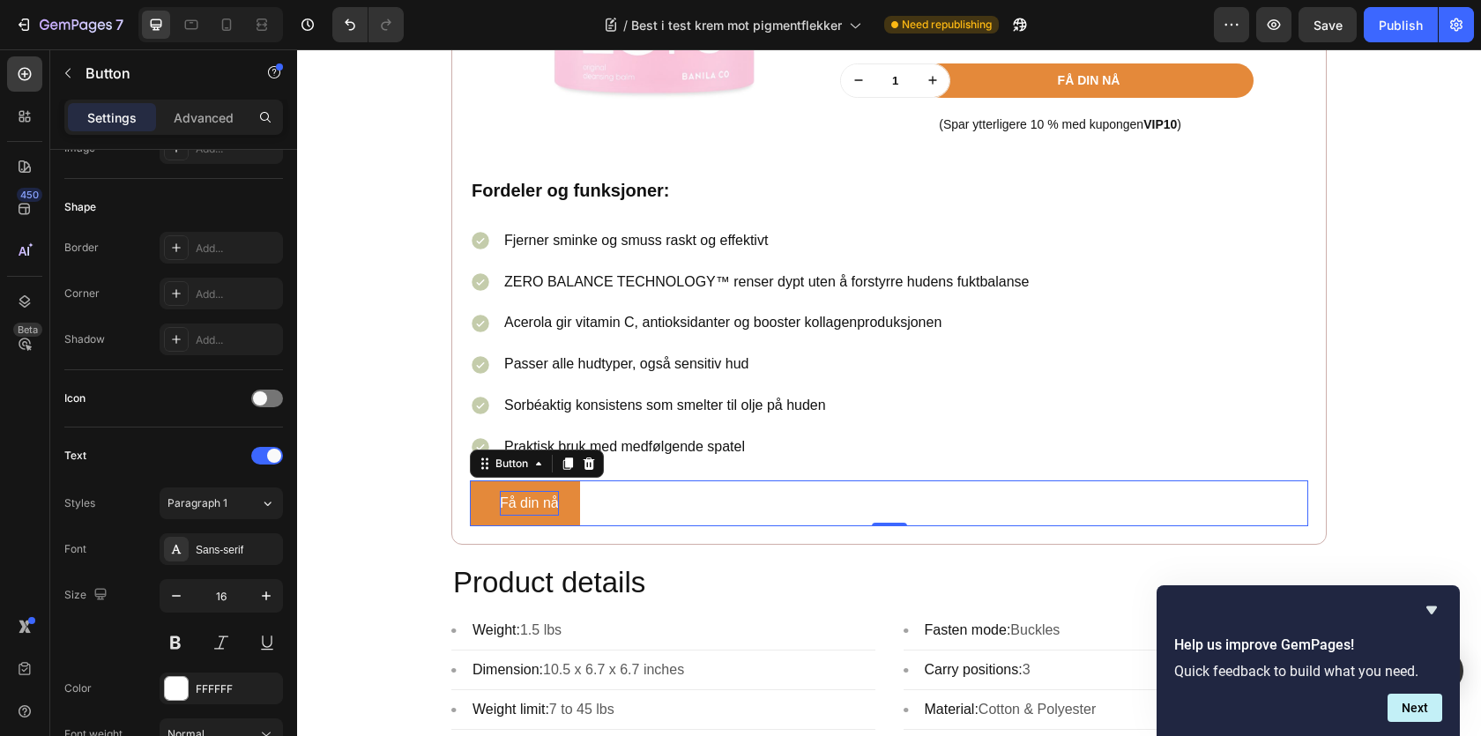
scroll to position [0, 0]
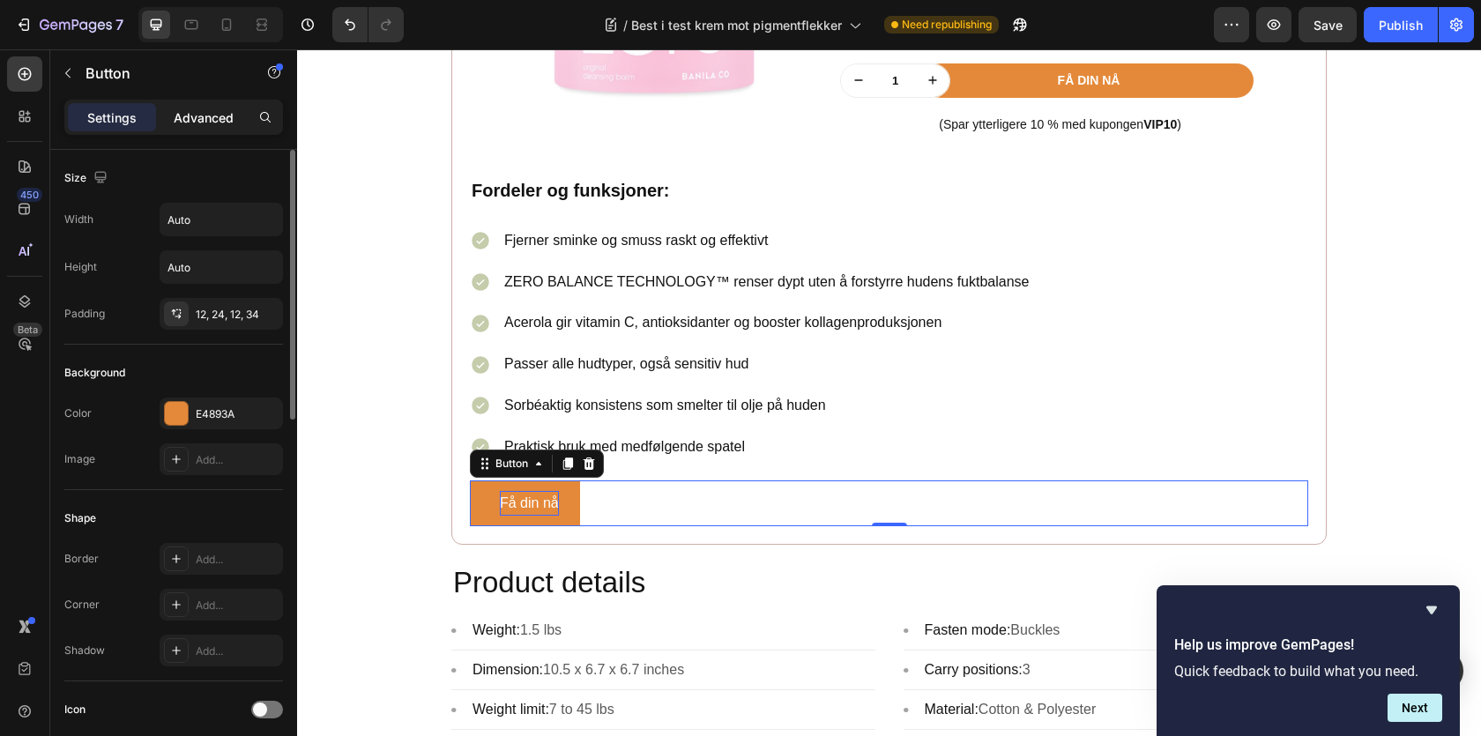
click at [205, 122] on p "Advanced" at bounding box center [204, 117] width 60 height 19
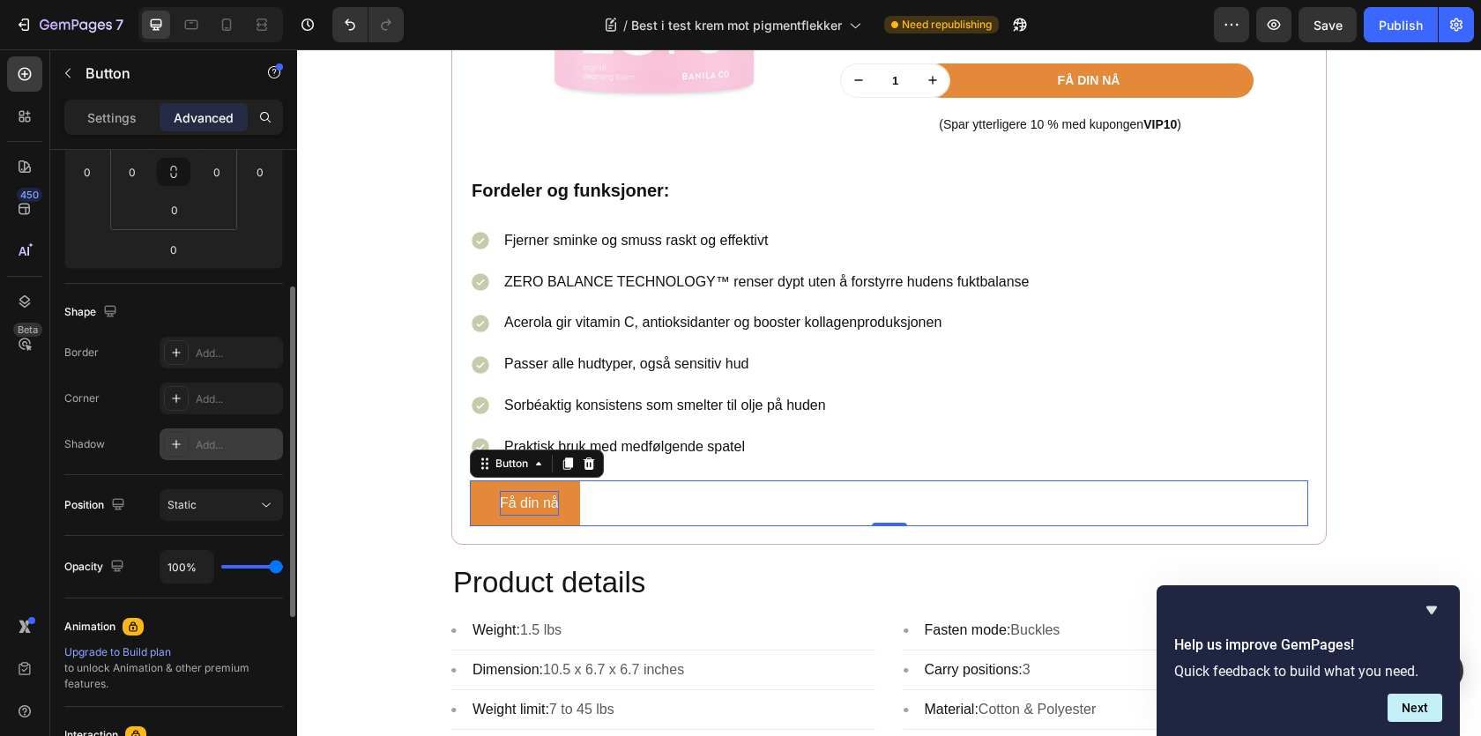
scroll to position [269, 0]
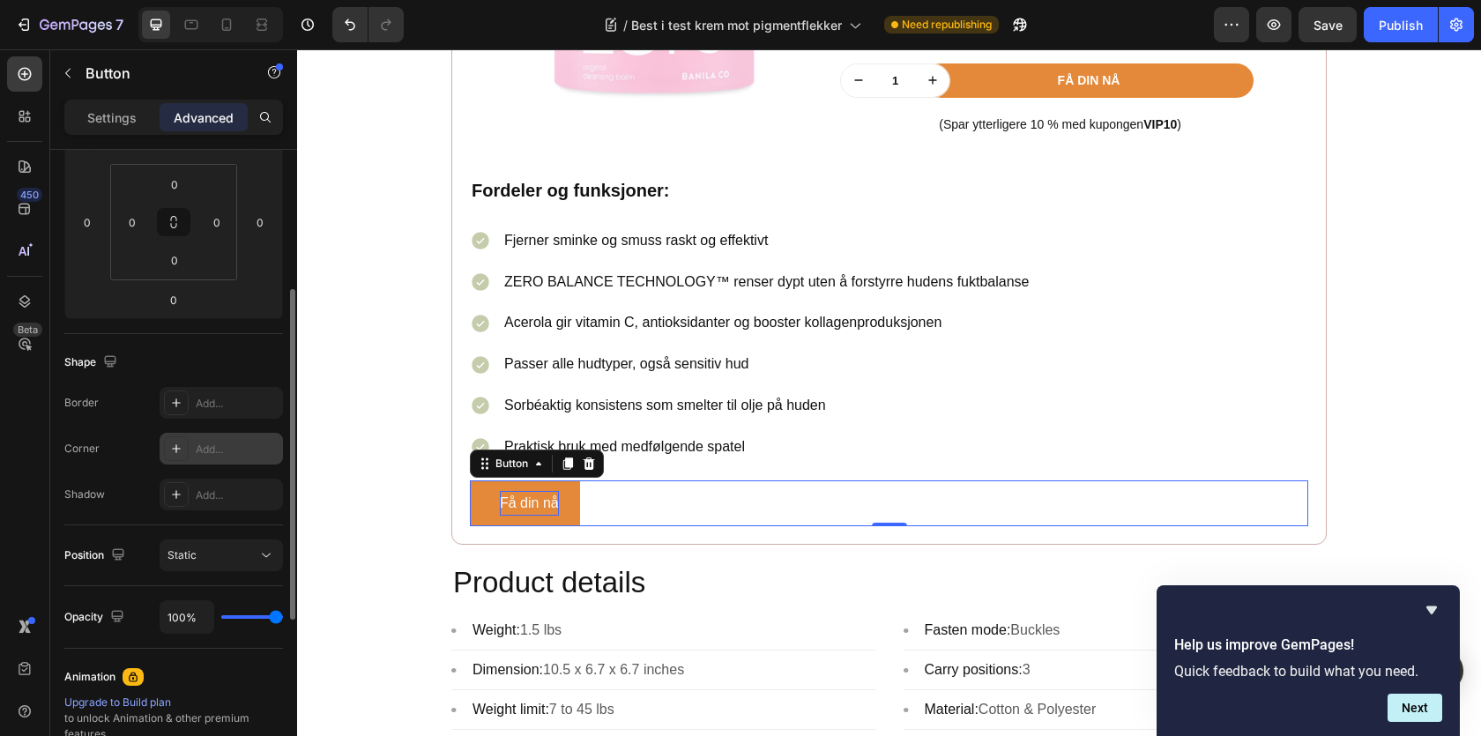
click at [180, 457] on div at bounding box center [176, 448] width 25 height 25
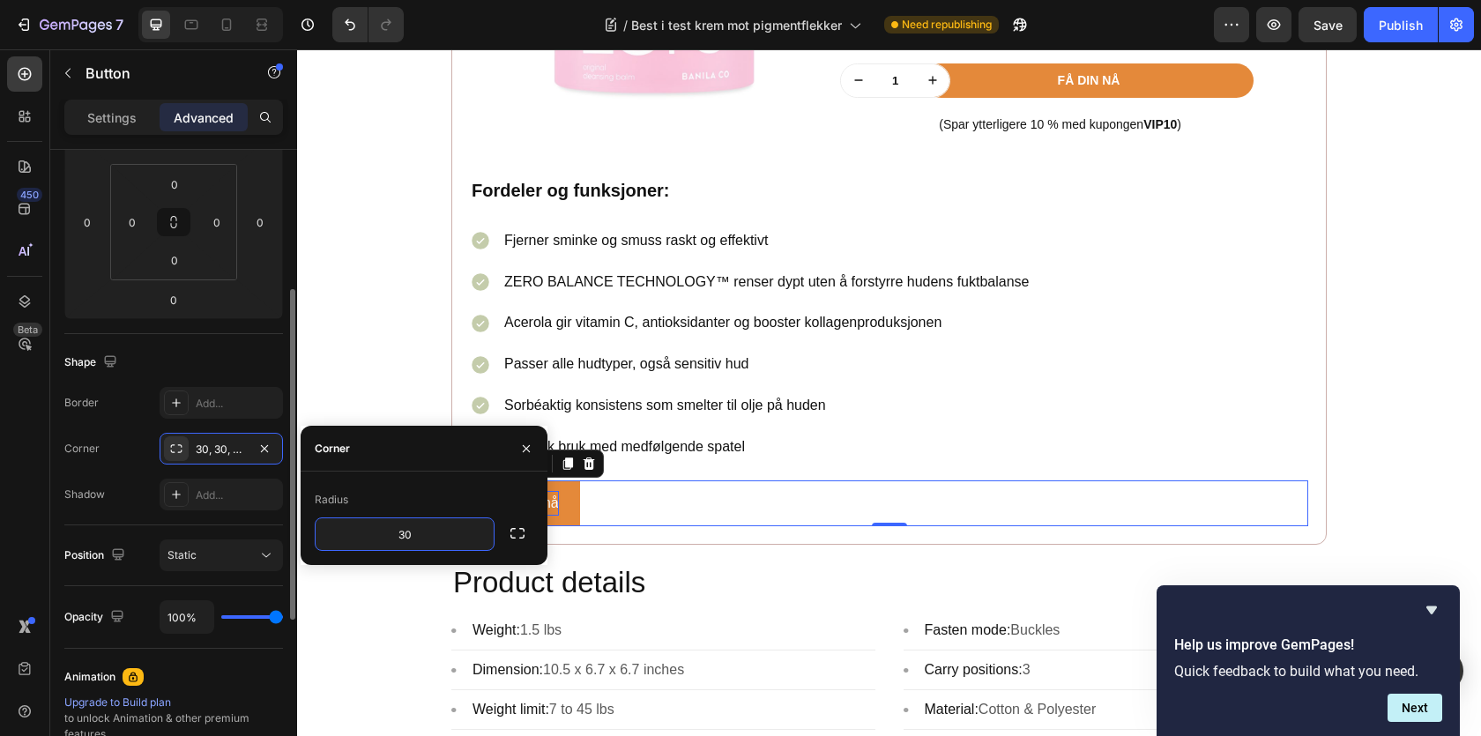
click at [127, 444] on div "Corner 30, 30, 30, 30" at bounding box center [173, 449] width 219 height 32
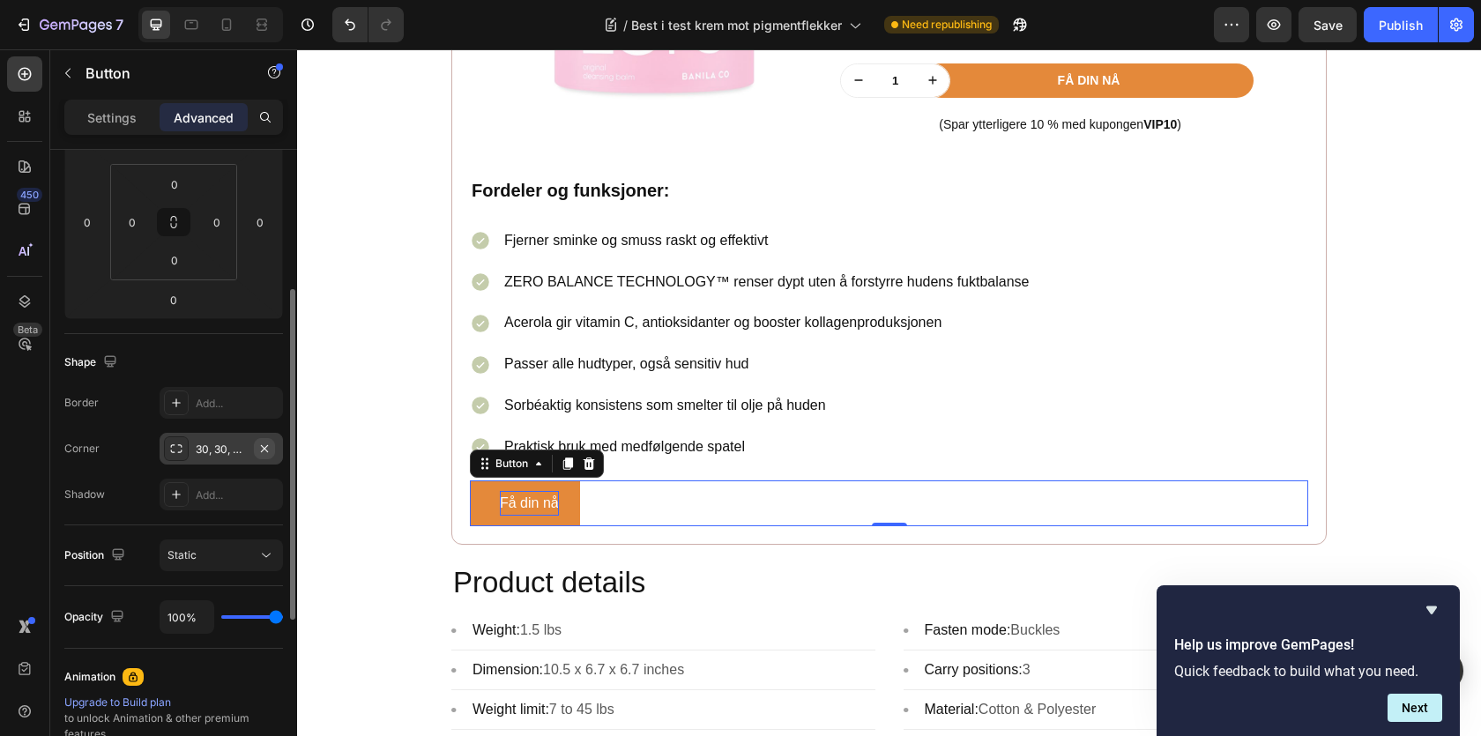
click at [261, 455] on icon "button" at bounding box center [264, 449] width 14 height 14
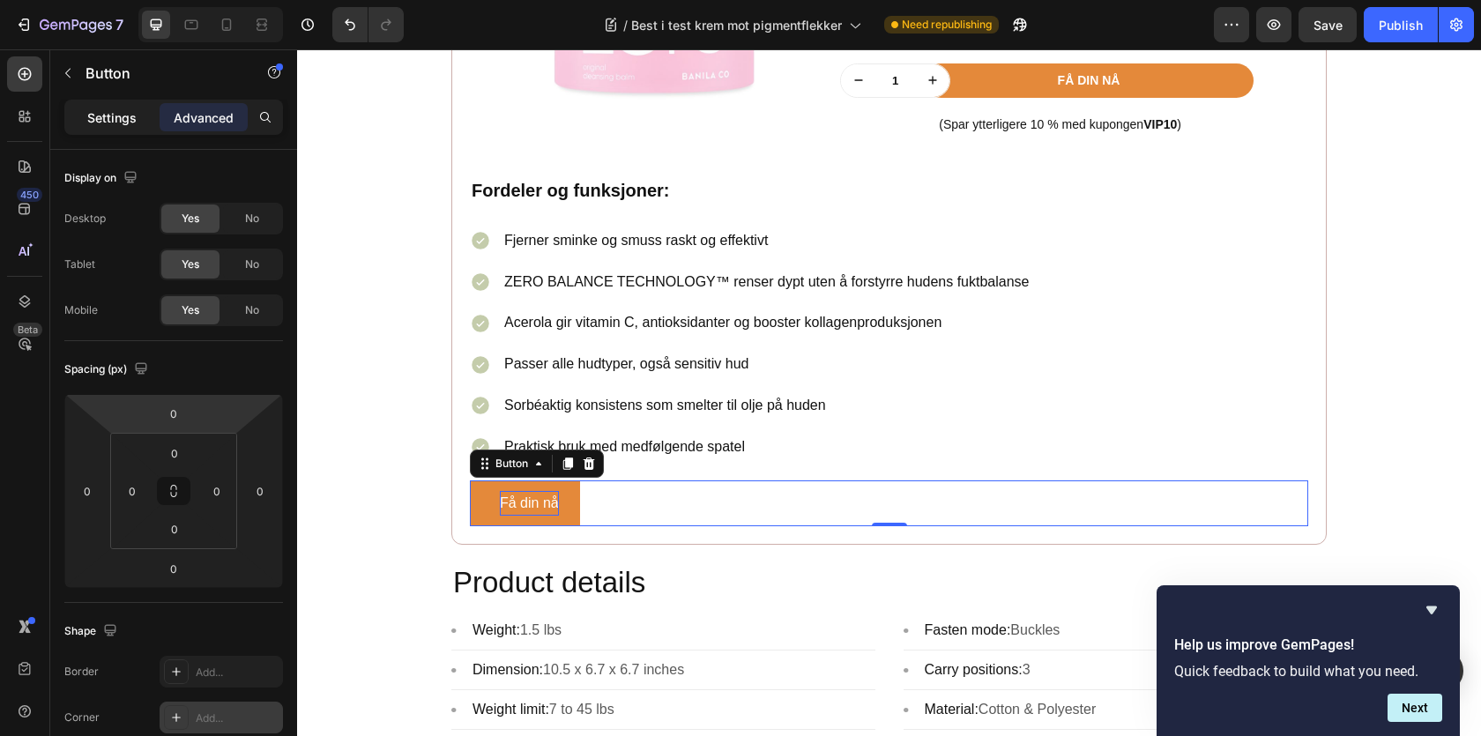
click at [130, 123] on p "Settings" at bounding box center [111, 117] width 49 height 19
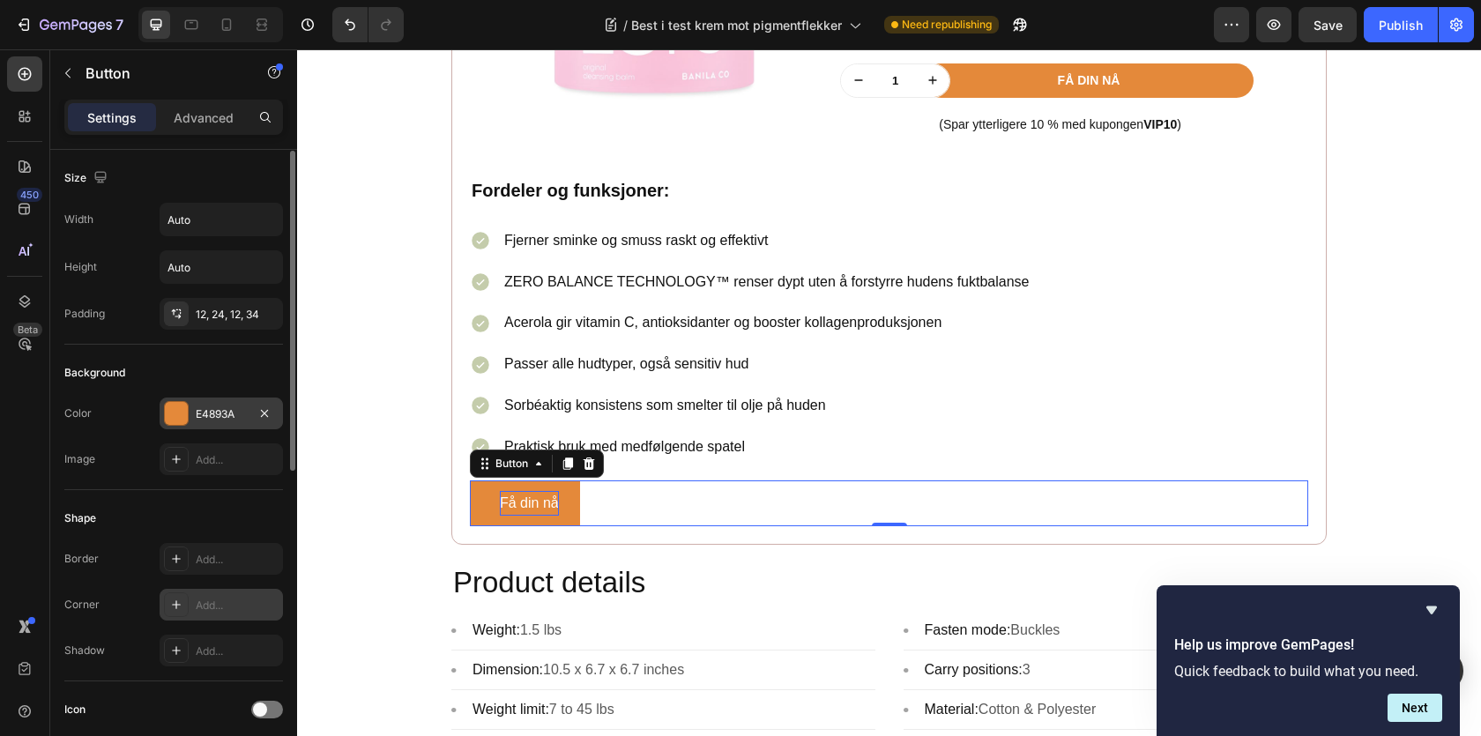
scroll to position [63, 0]
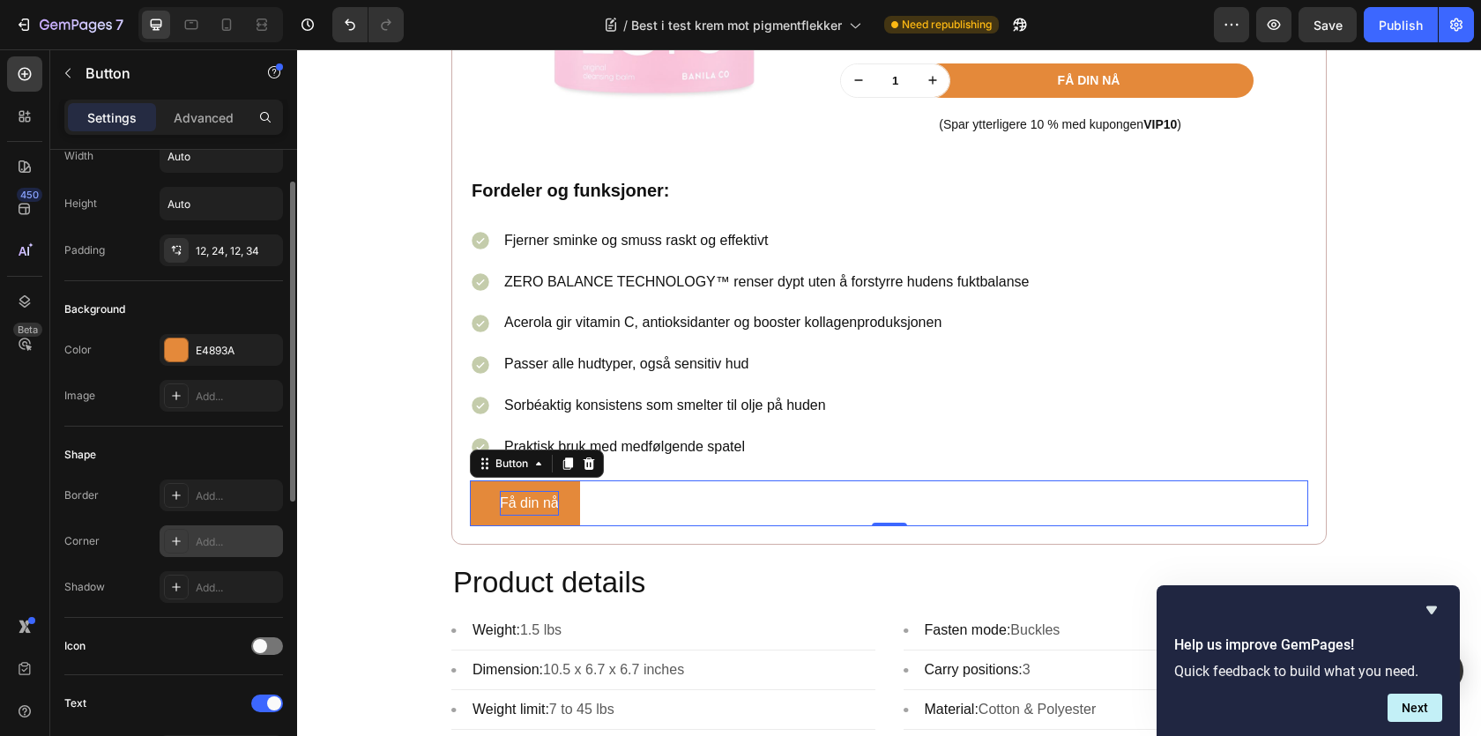
click at [181, 542] on icon at bounding box center [176, 541] width 14 height 14
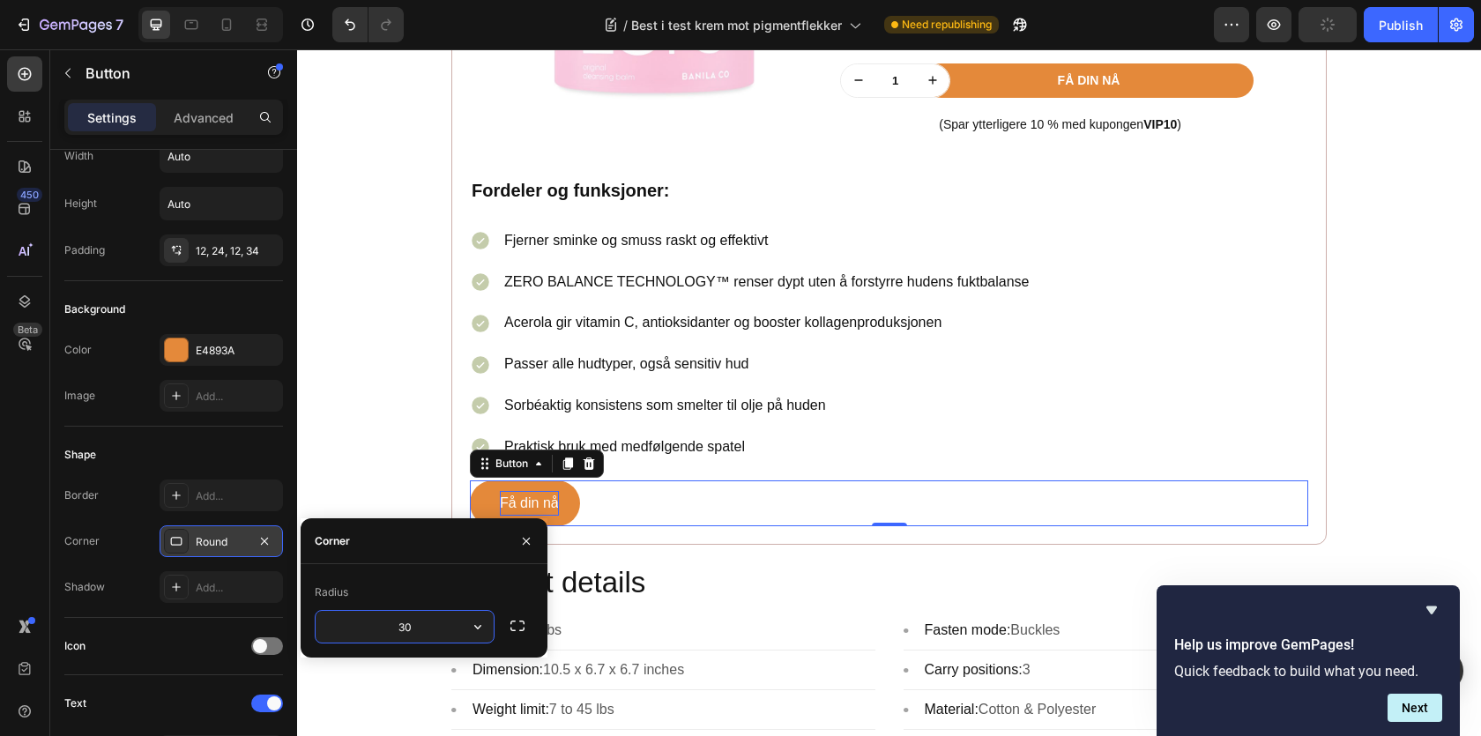
type input "30"
click at [240, 255] on div "12, 24, 12, 34" at bounding box center [221, 251] width 51 height 16
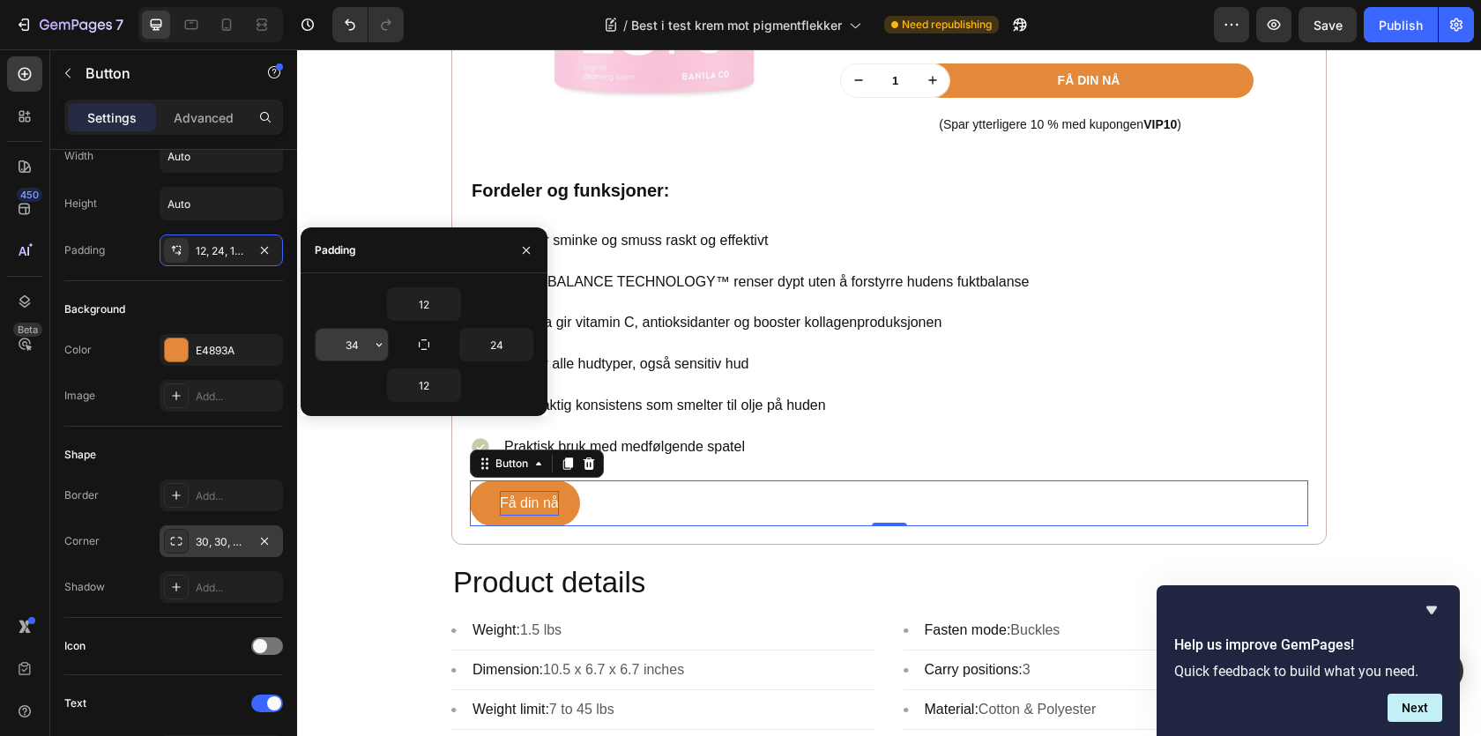
click at [354, 346] on input "34" at bounding box center [352, 345] width 72 height 32
click at [489, 337] on input "24" at bounding box center [496, 345] width 72 height 32
type input "34"
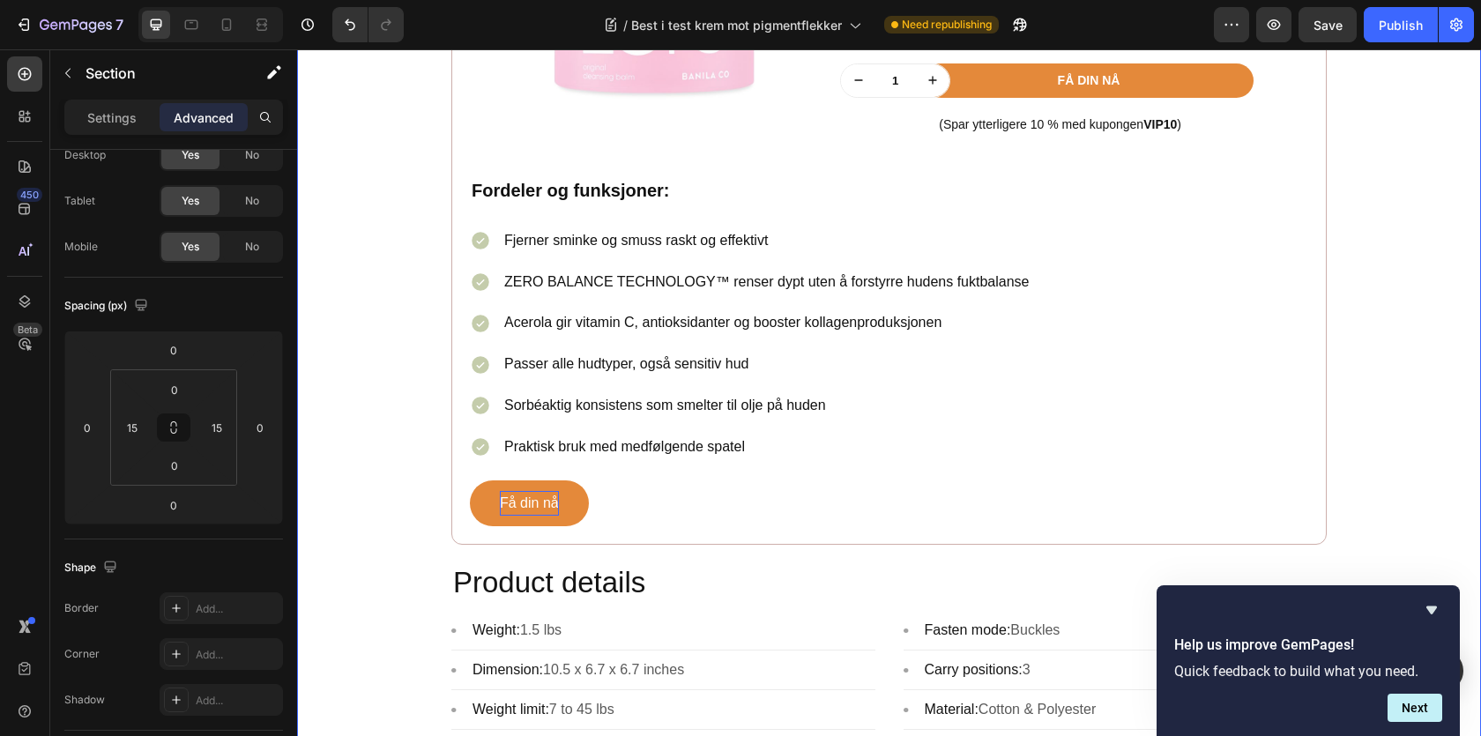
scroll to position [0, 0]
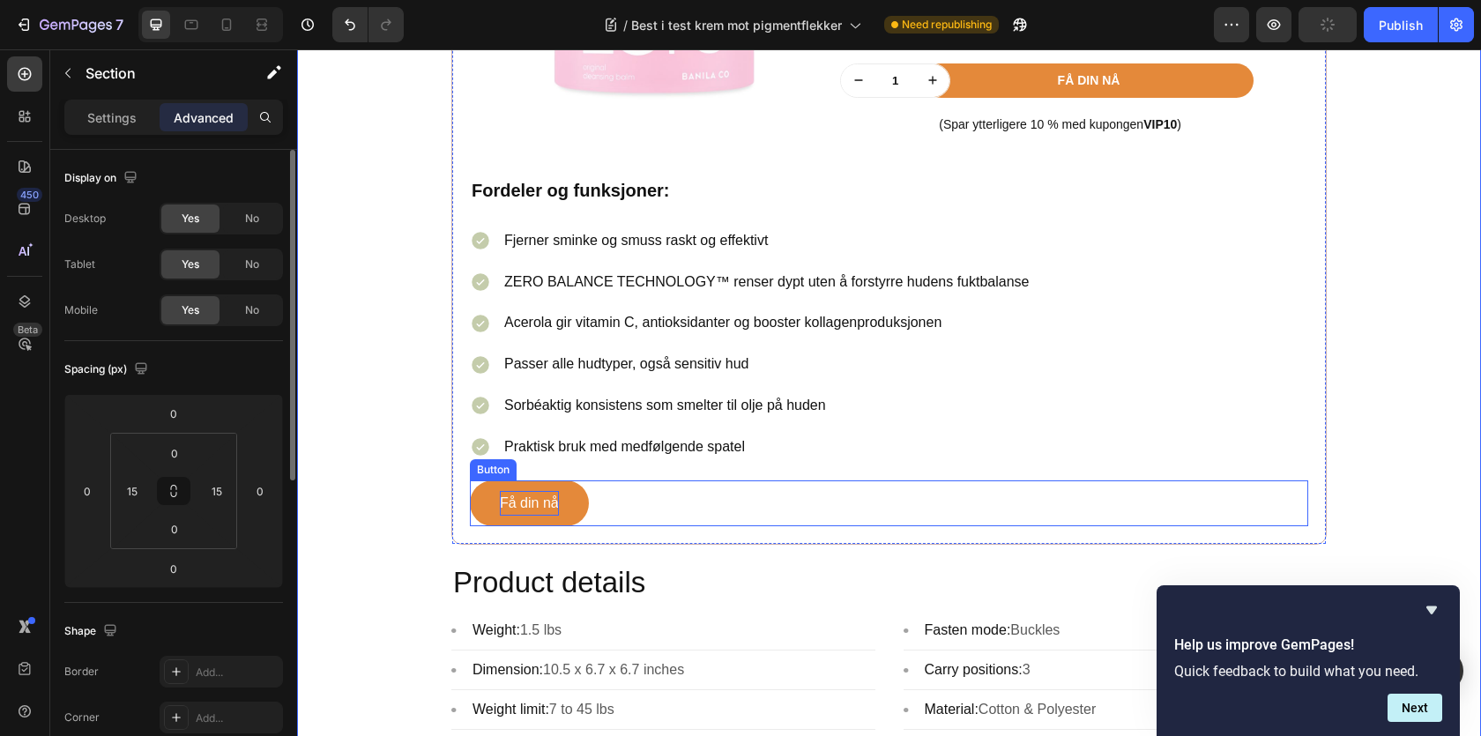
click at [521, 516] on p "Få din nå" at bounding box center [529, 504] width 59 height 26
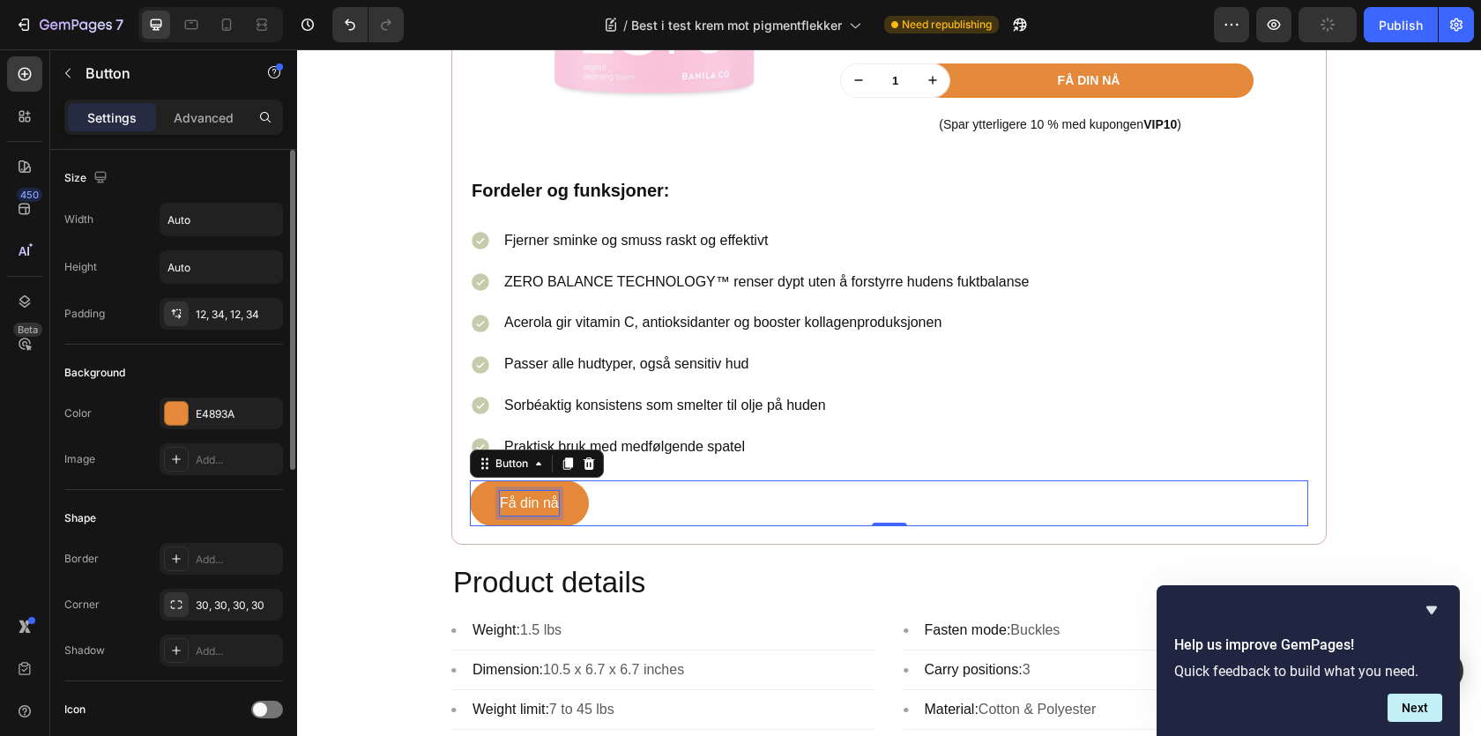
click at [521, 516] on p "Få din nå" at bounding box center [529, 504] width 59 height 26
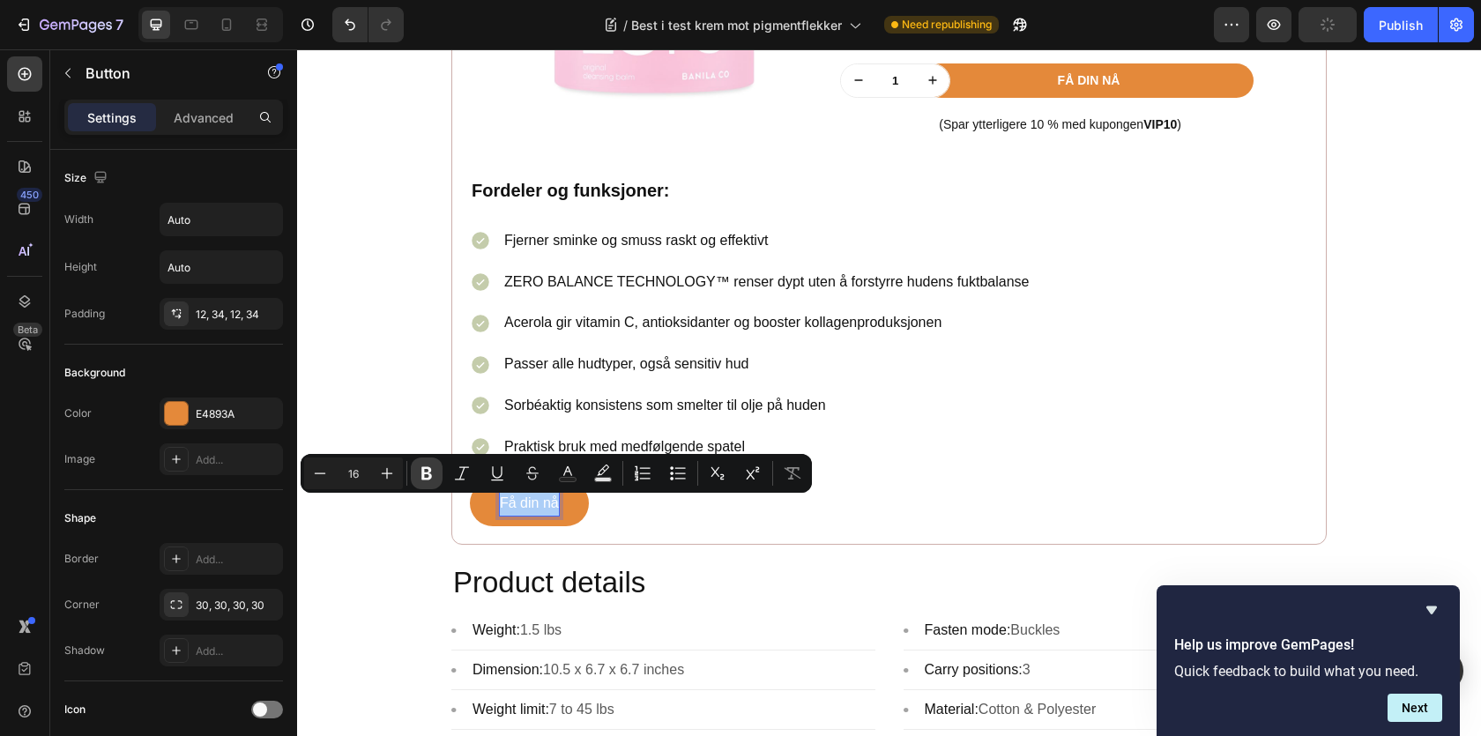
click at [426, 480] on icon "Editor contextual toolbar" at bounding box center [426, 473] width 11 height 13
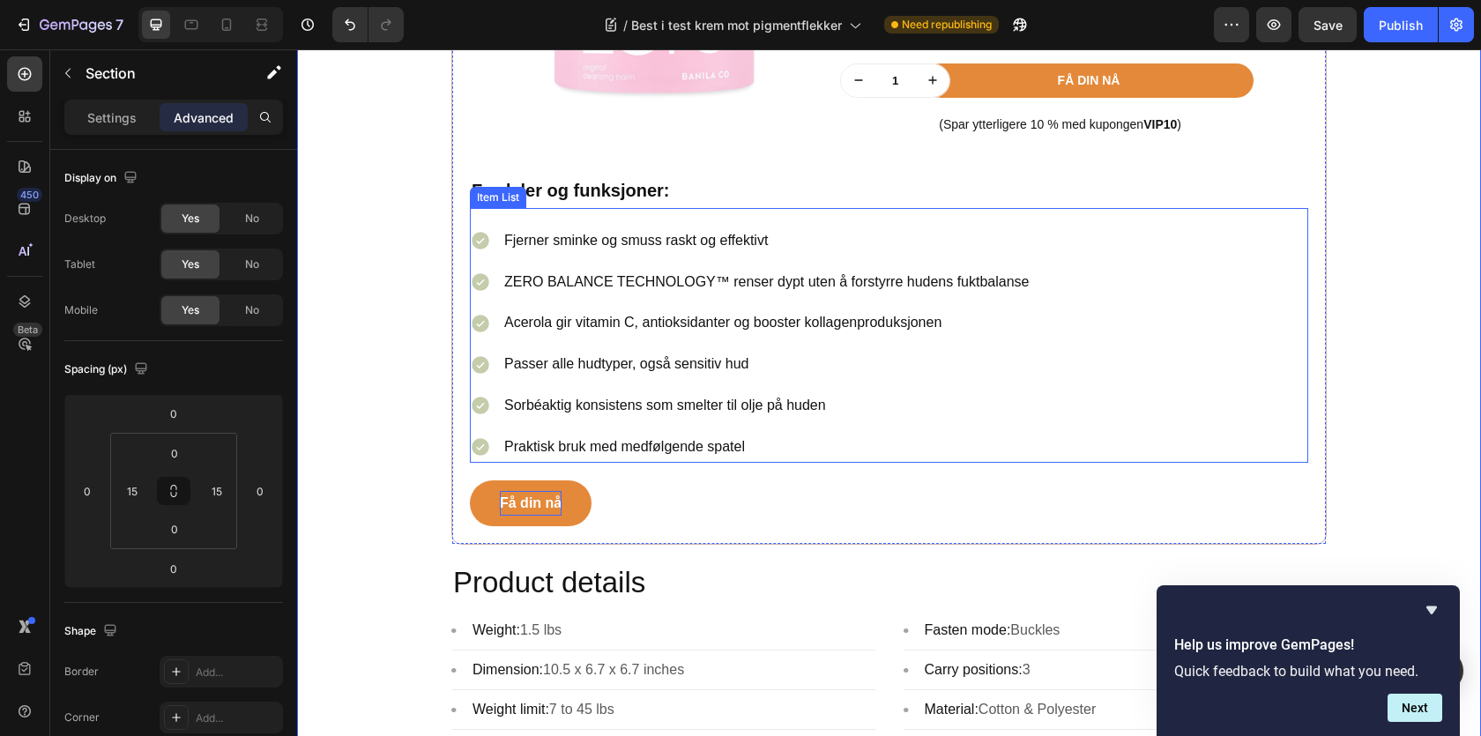
scroll to position [2024, 0]
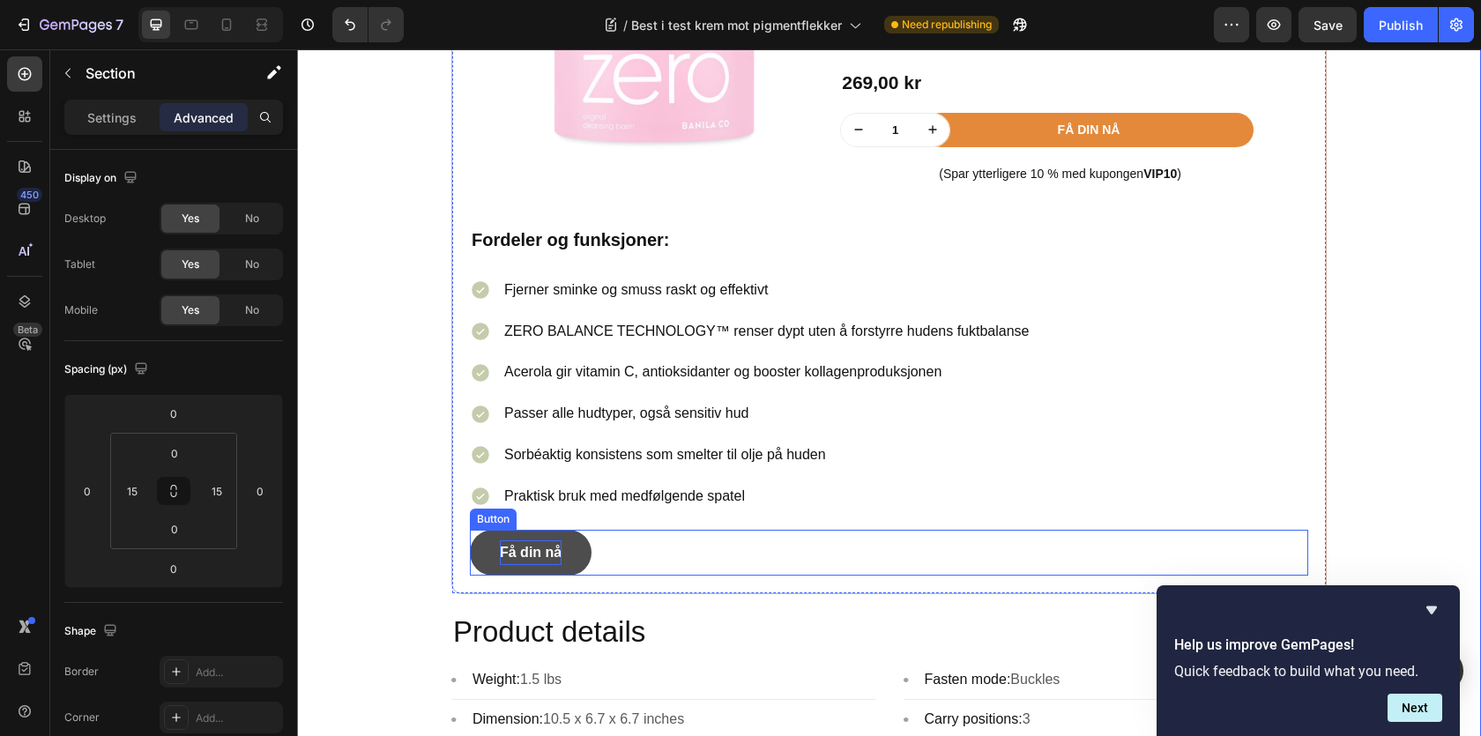
click at [576, 555] on button "Få din nå" at bounding box center [531, 553] width 122 height 47
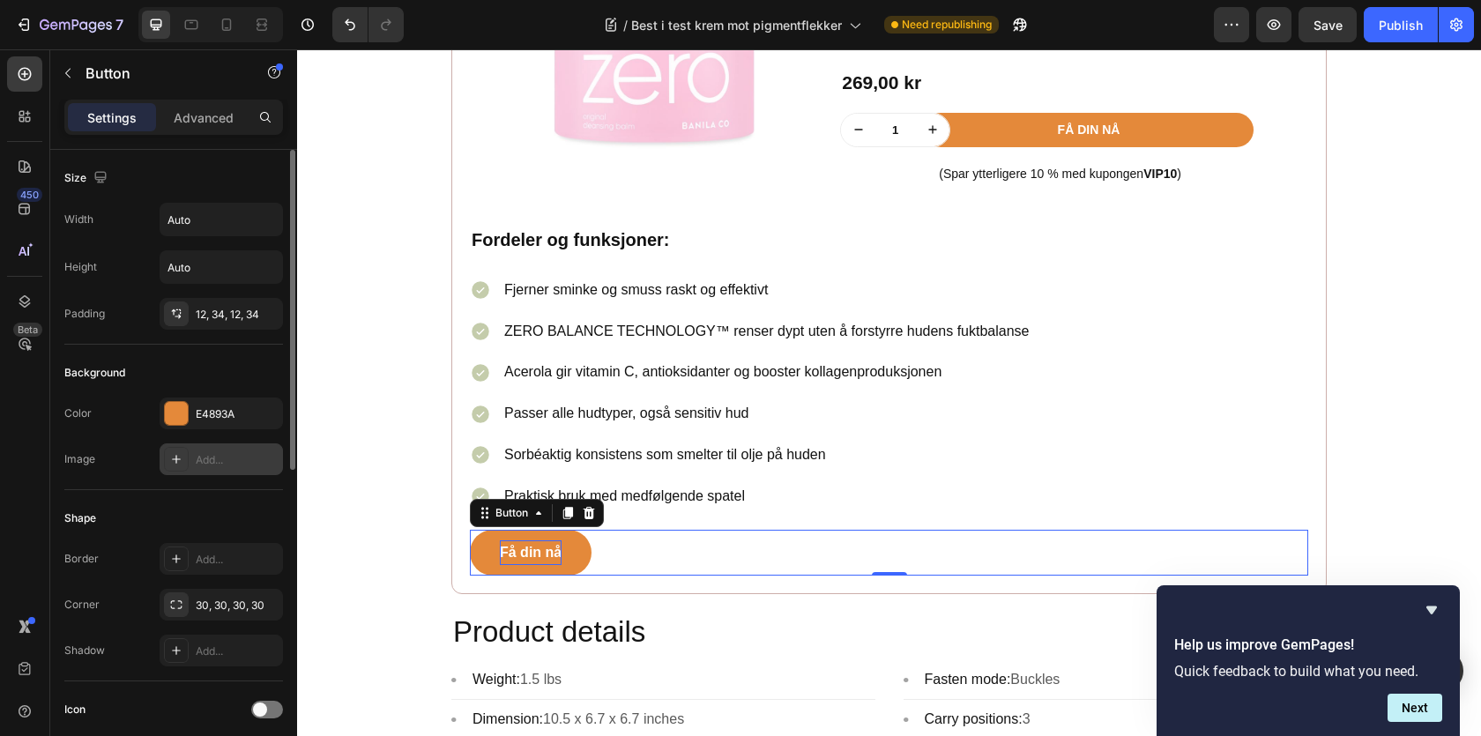
click at [179, 457] on icon at bounding box center [176, 459] width 14 height 14
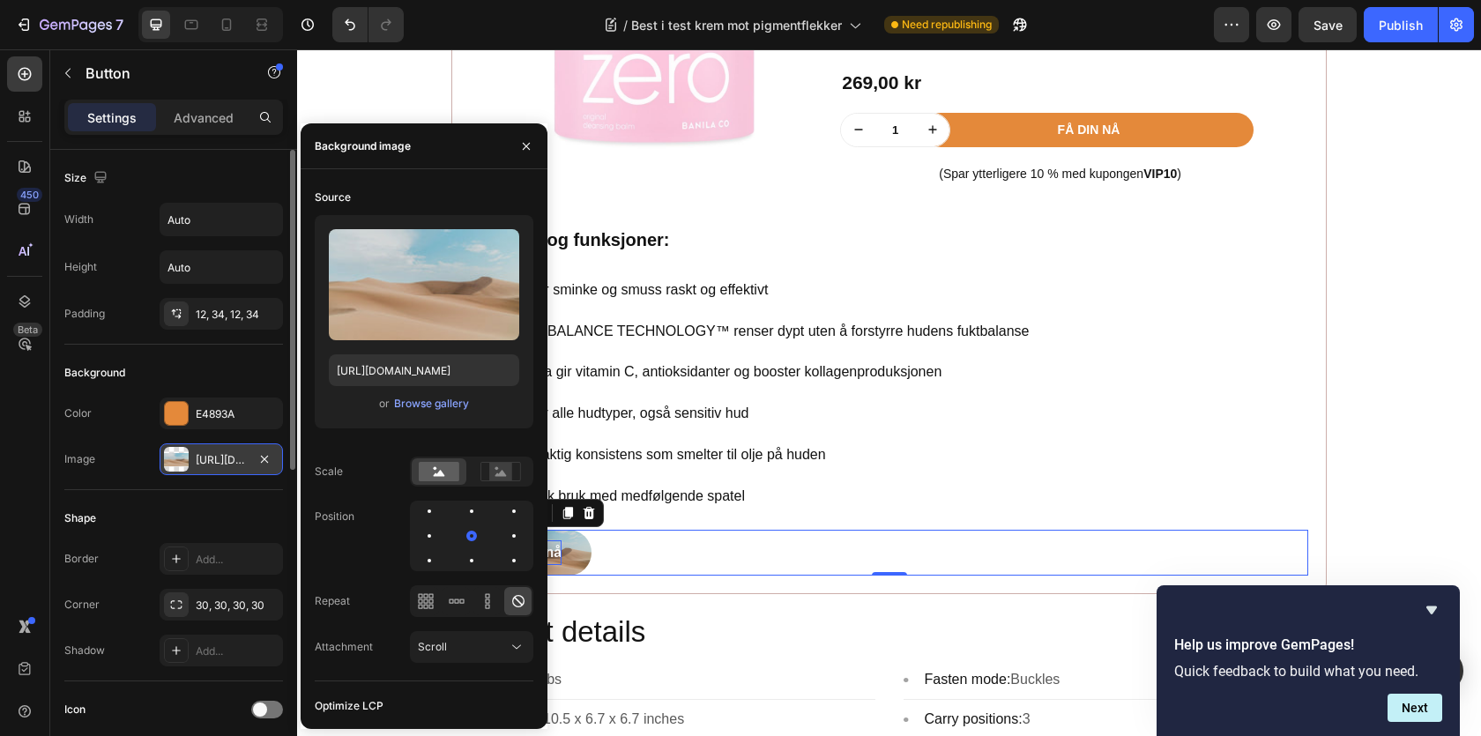
click at [139, 480] on div "Background Color E4893A Image https://cdn.shopify.com/s/files/1/2005/9307/files…" at bounding box center [173, 417] width 219 height 145
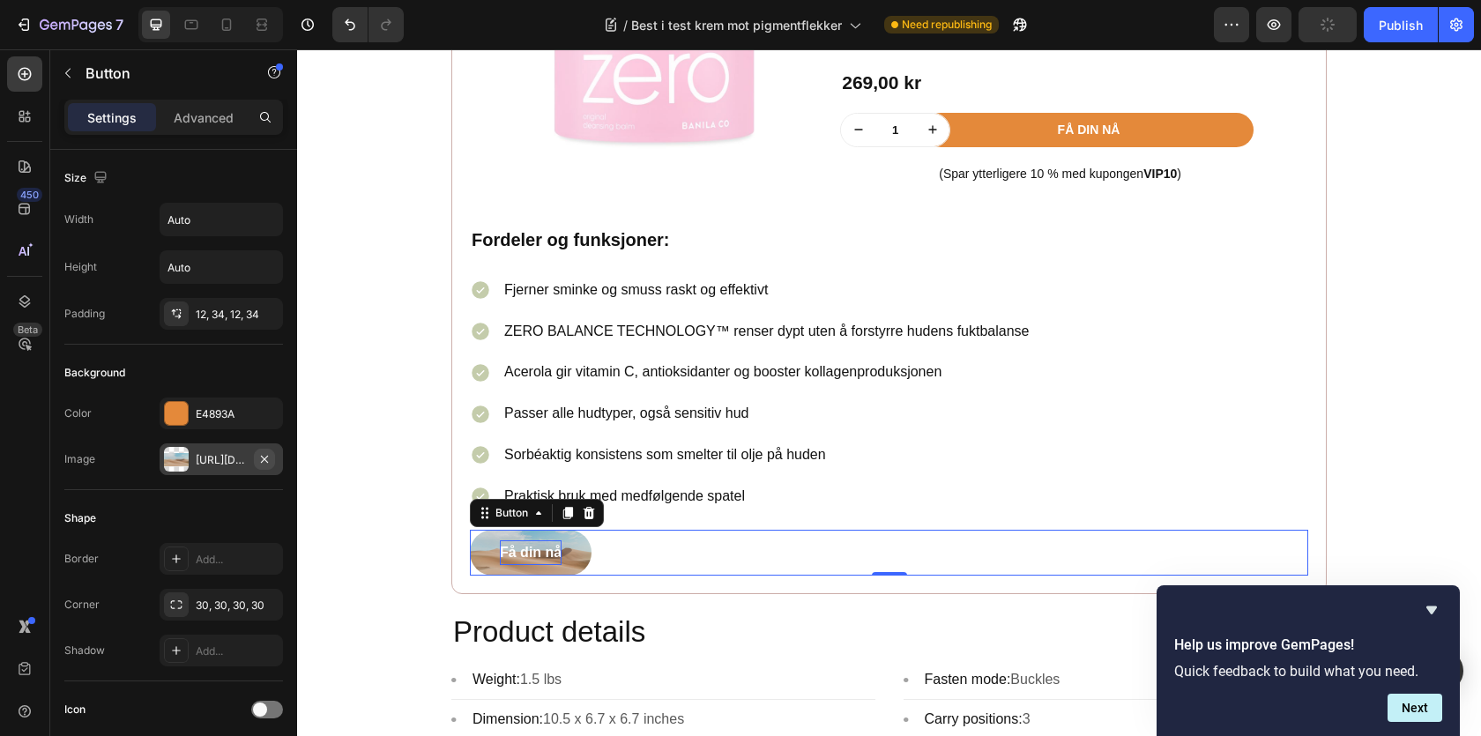
click at [272, 459] on button "button" at bounding box center [264, 459] width 21 height 21
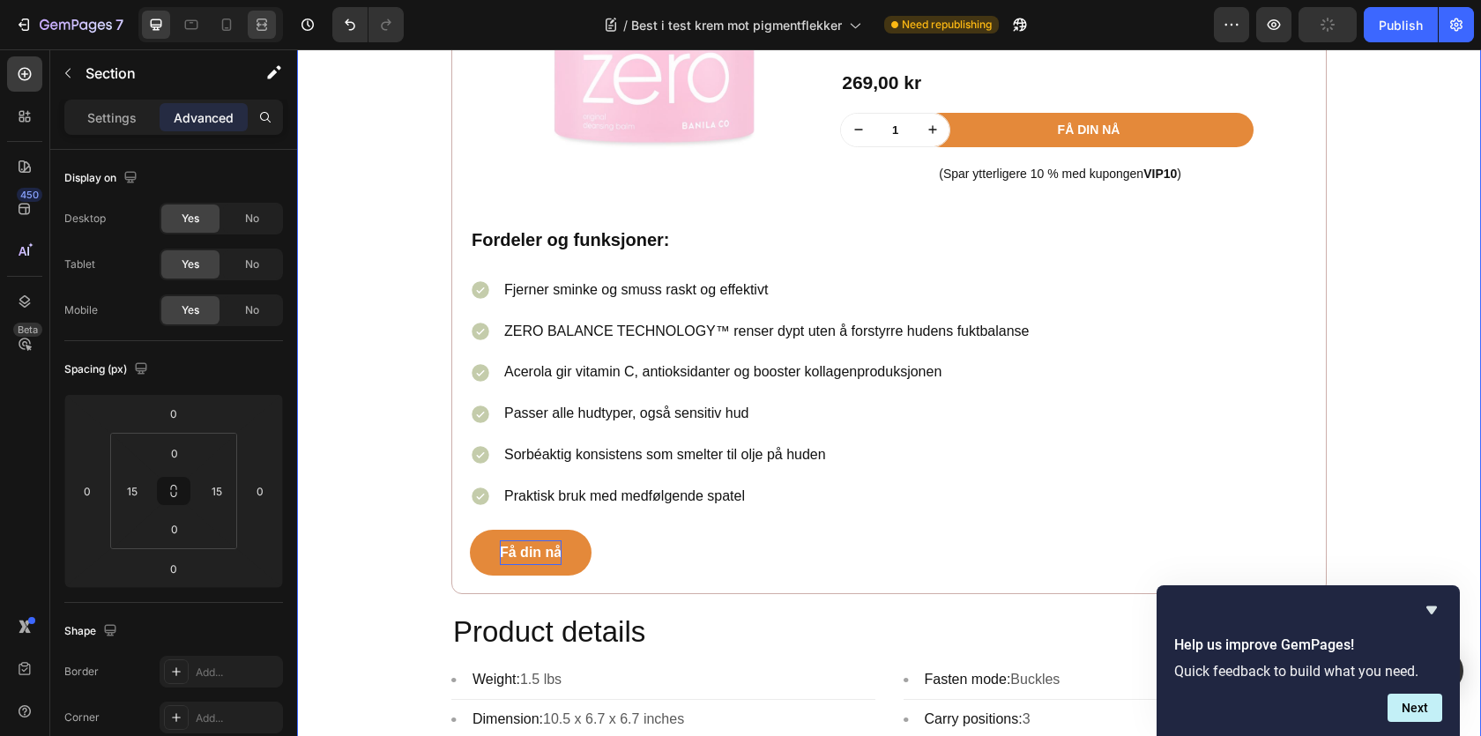
click at [271, 18] on div at bounding box center [262, 25] width 28 height 28
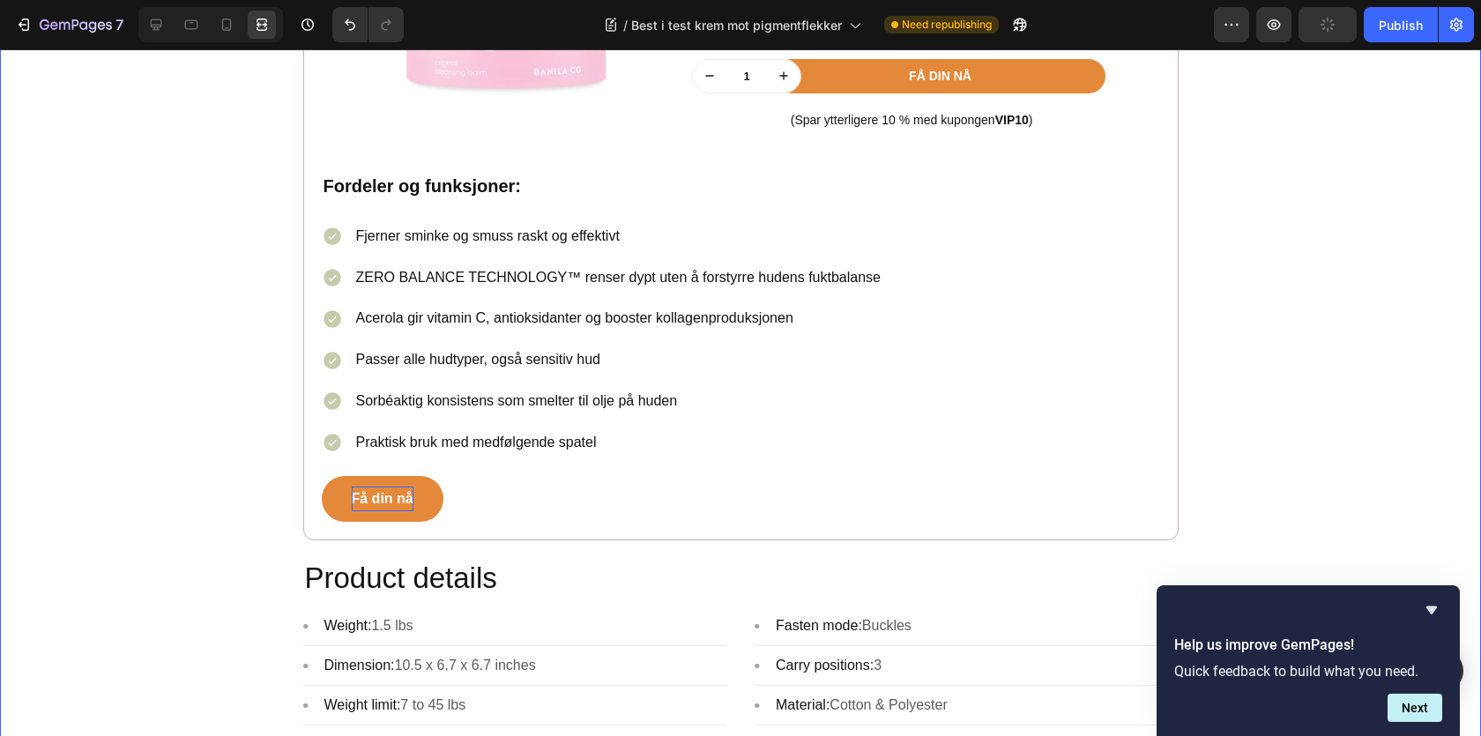
scroll to position [2330, 0]
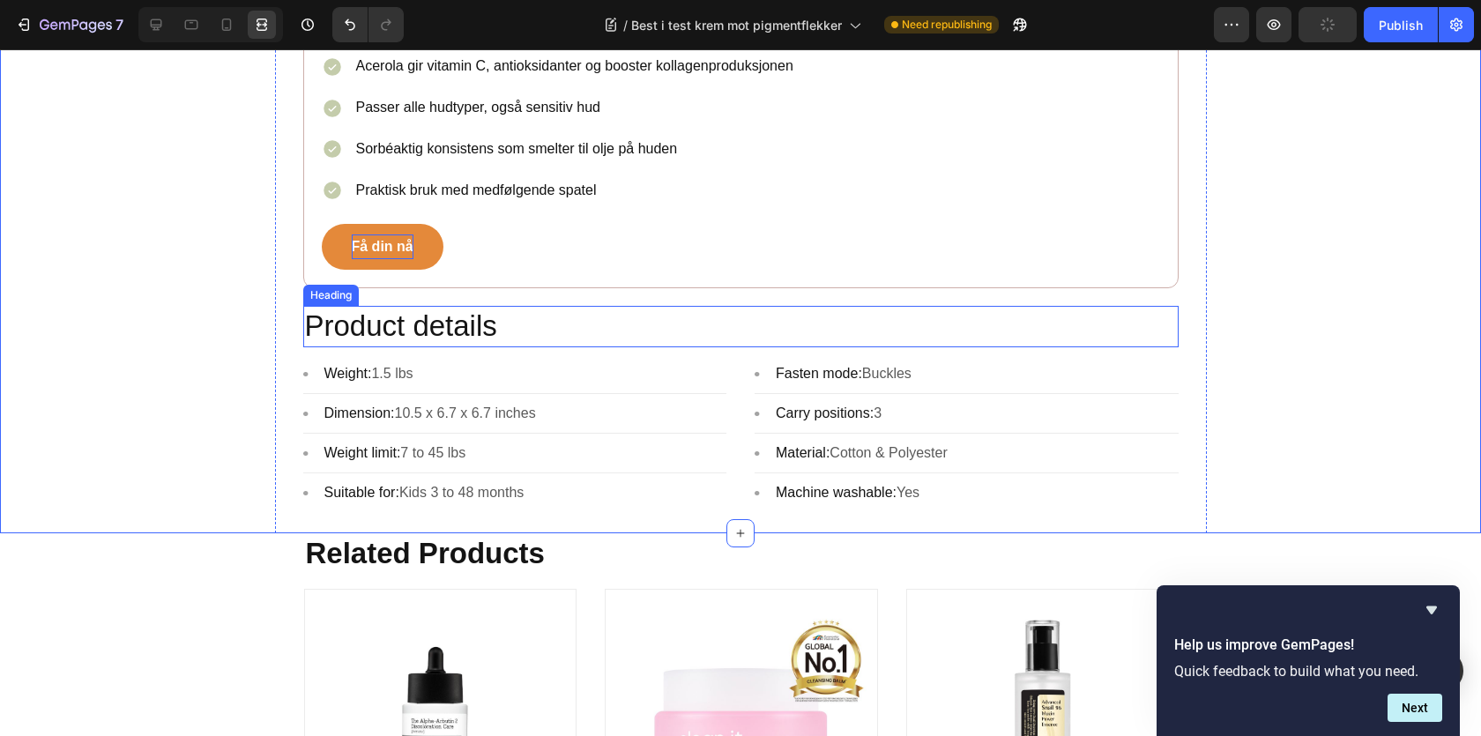
click at [562, 324] on p "Product details" at bounding box center [741, 327] width 872 height 38
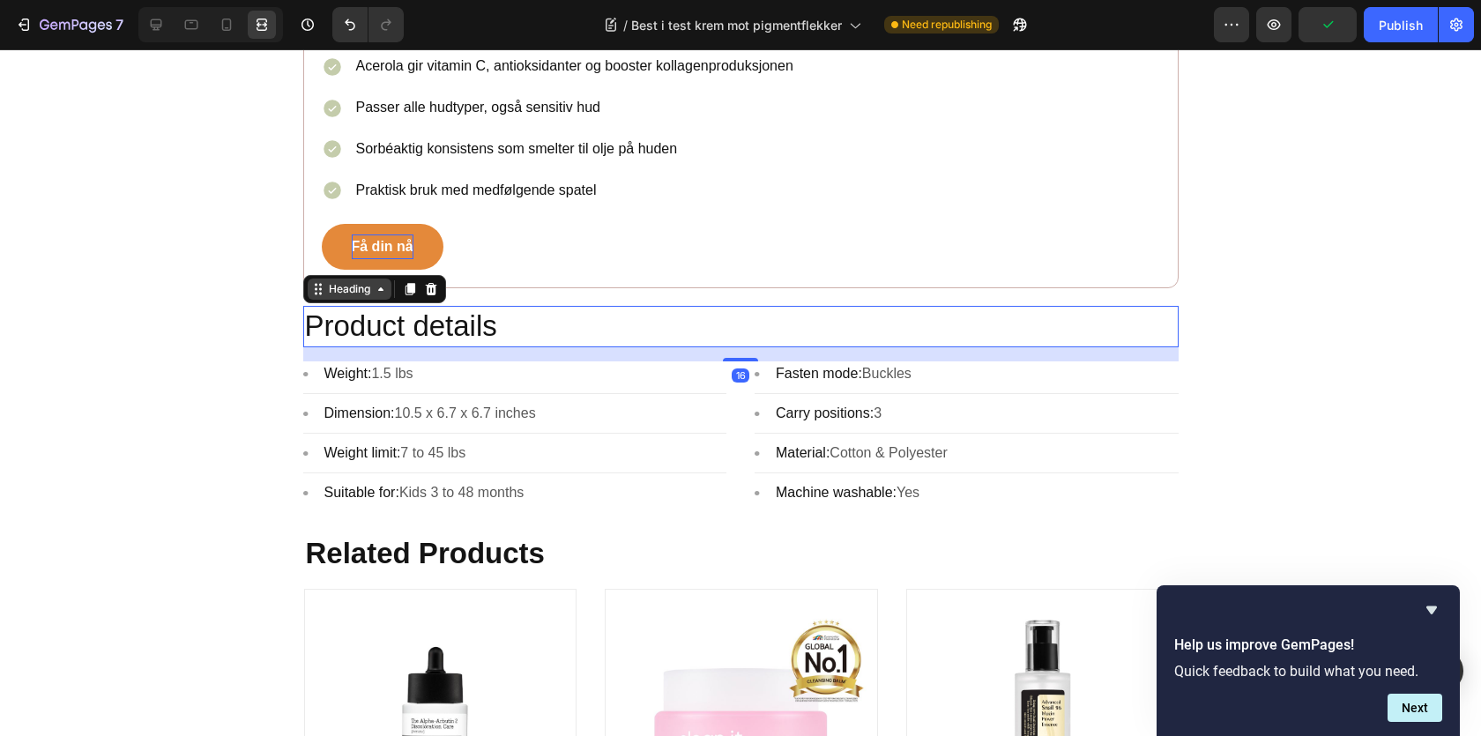
click at [358, 297] on div "Heading" at bounding box center [349, 289] width 48 height 16
click at [351, 272] on div "Row 1 col" at bounding box center [338, 258] width 68 height 28
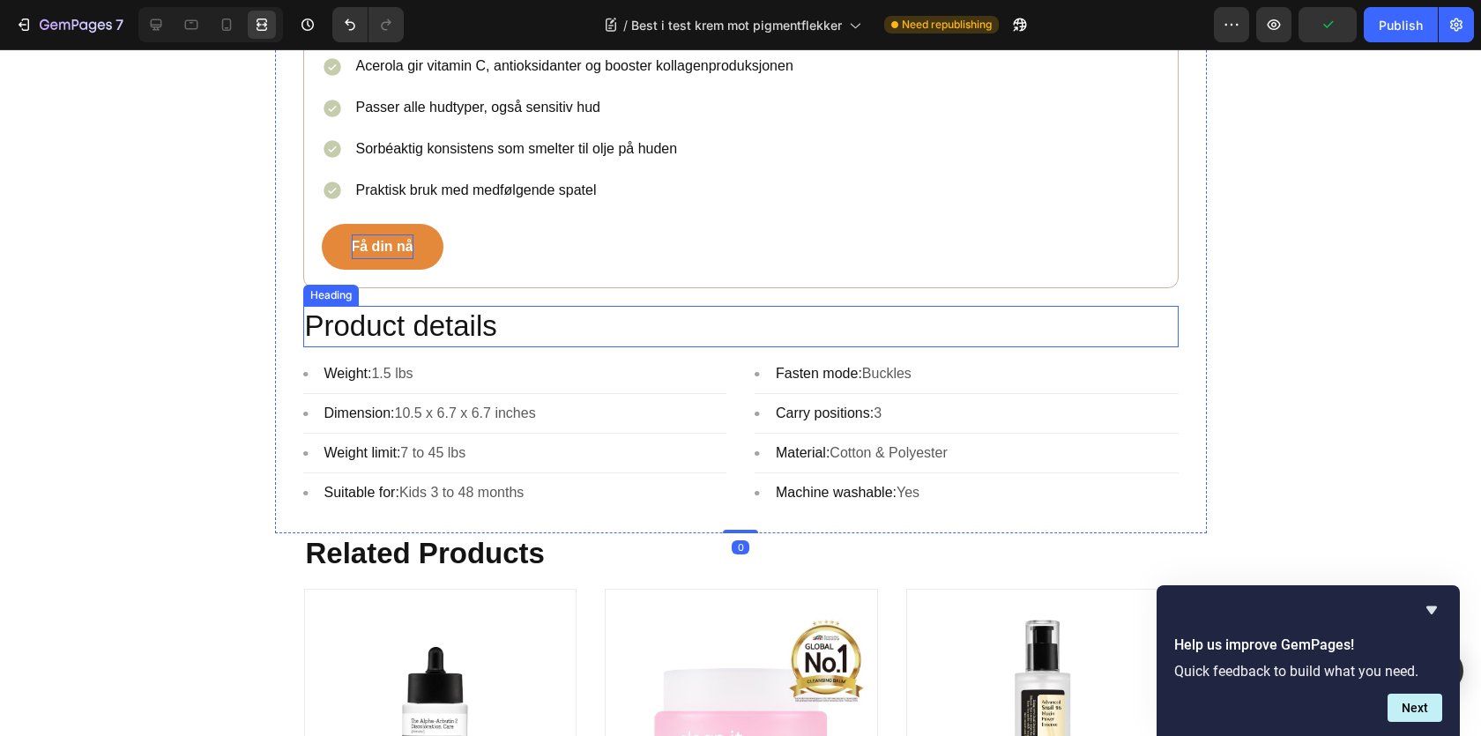
click at [417, 341] on p "Product details" at bounding box center [741, 327] width 872 height 38
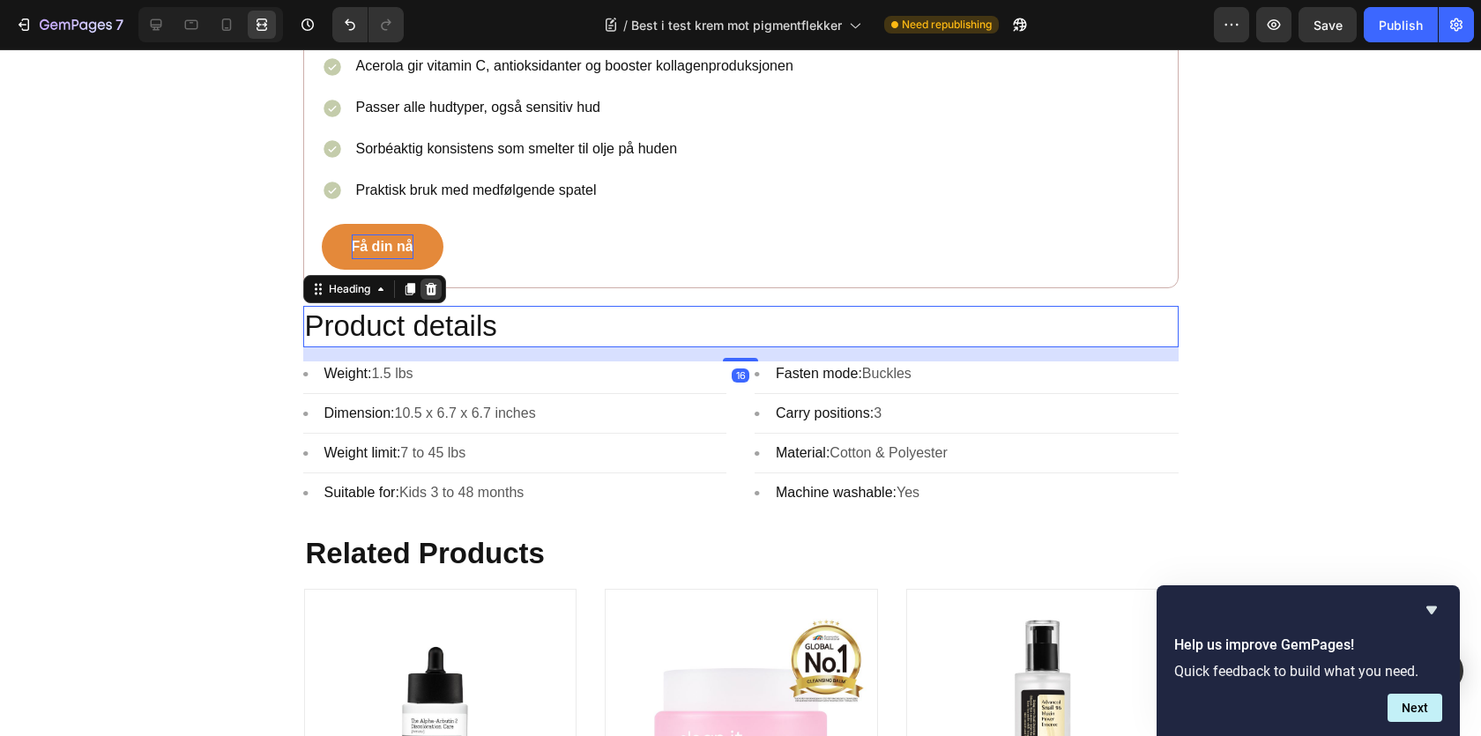
click at [432, 294] on icon at bounding box center [430, 289] width 11 height 12
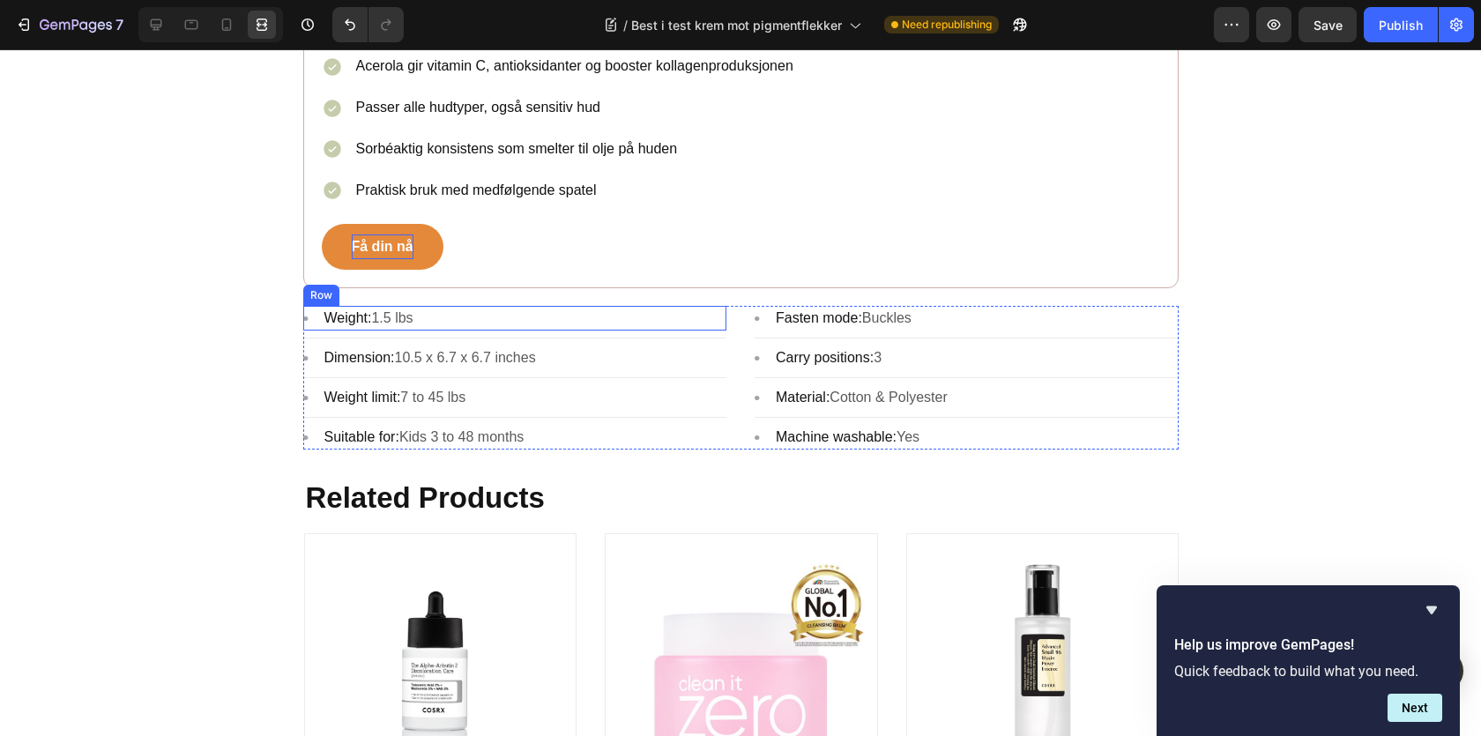
click at [462, 331] on div "Image Weight: 1.5 lbs Text block Row" at bounding box center [515, 318] width 424 height 25
click at [358, 292] on icon at bounding box center [361, 289] width 14 height 14
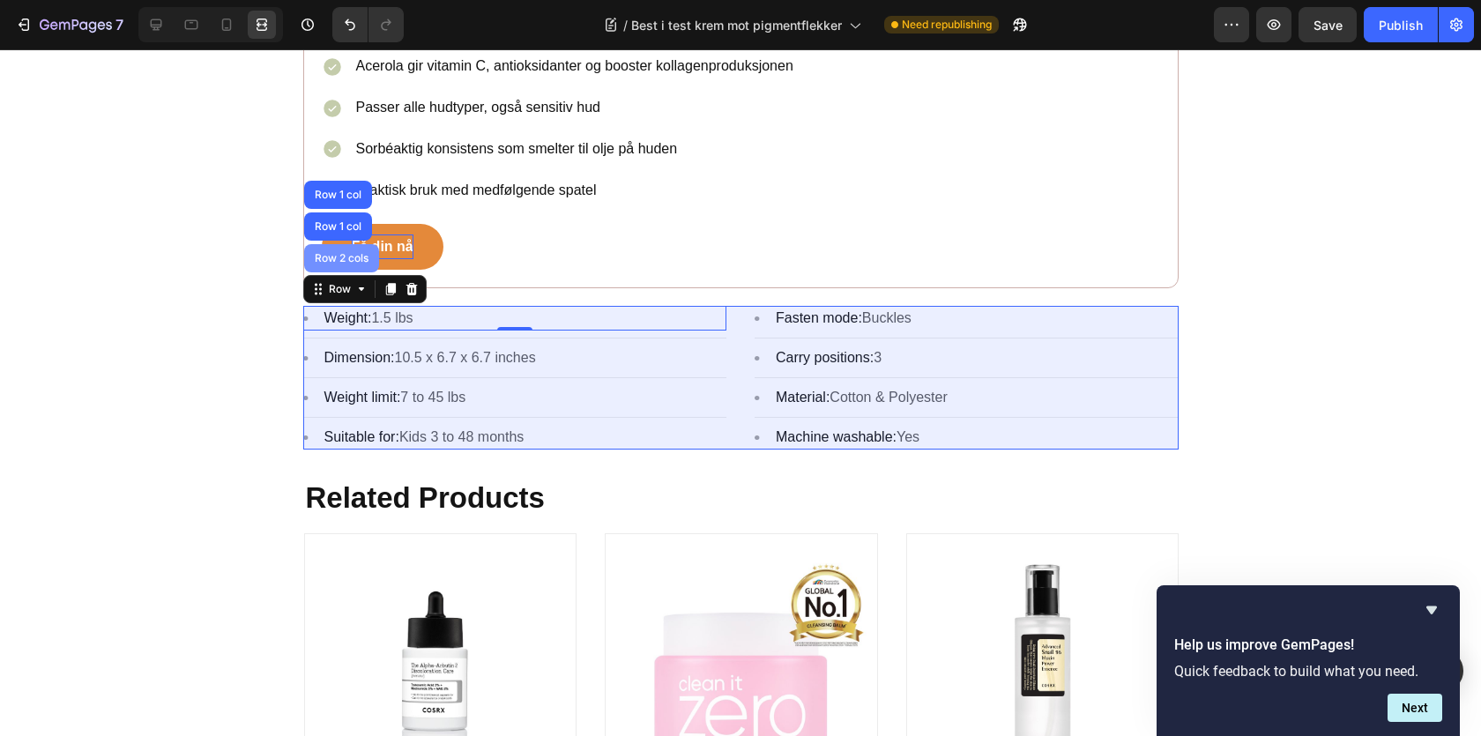
click at [346, 271] on div "Row 2 cols" at bounding box center [341, 258] width 75 height 28
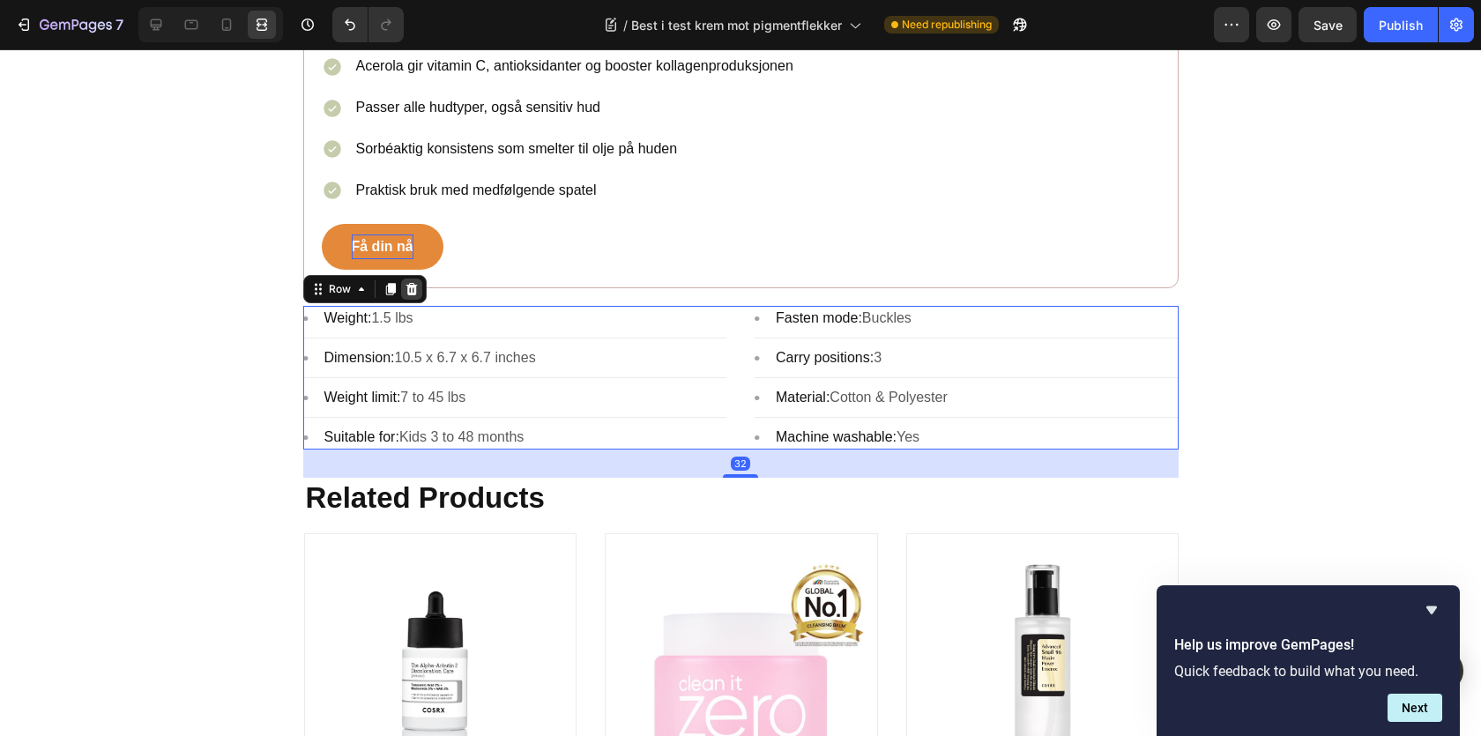
click at [405, 293] on icon at bounding box center [412, 289] width 14 height 14
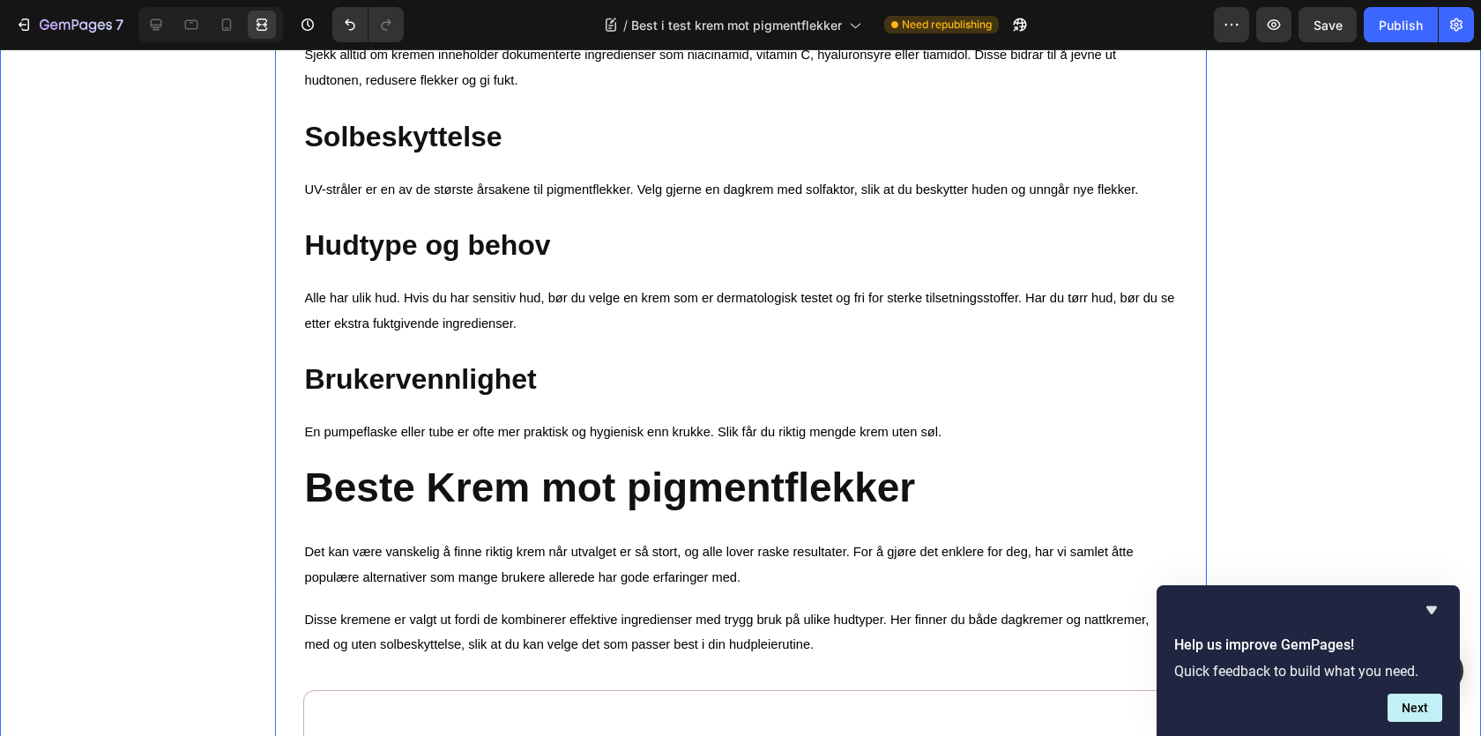
scroll to position [1522, 0]
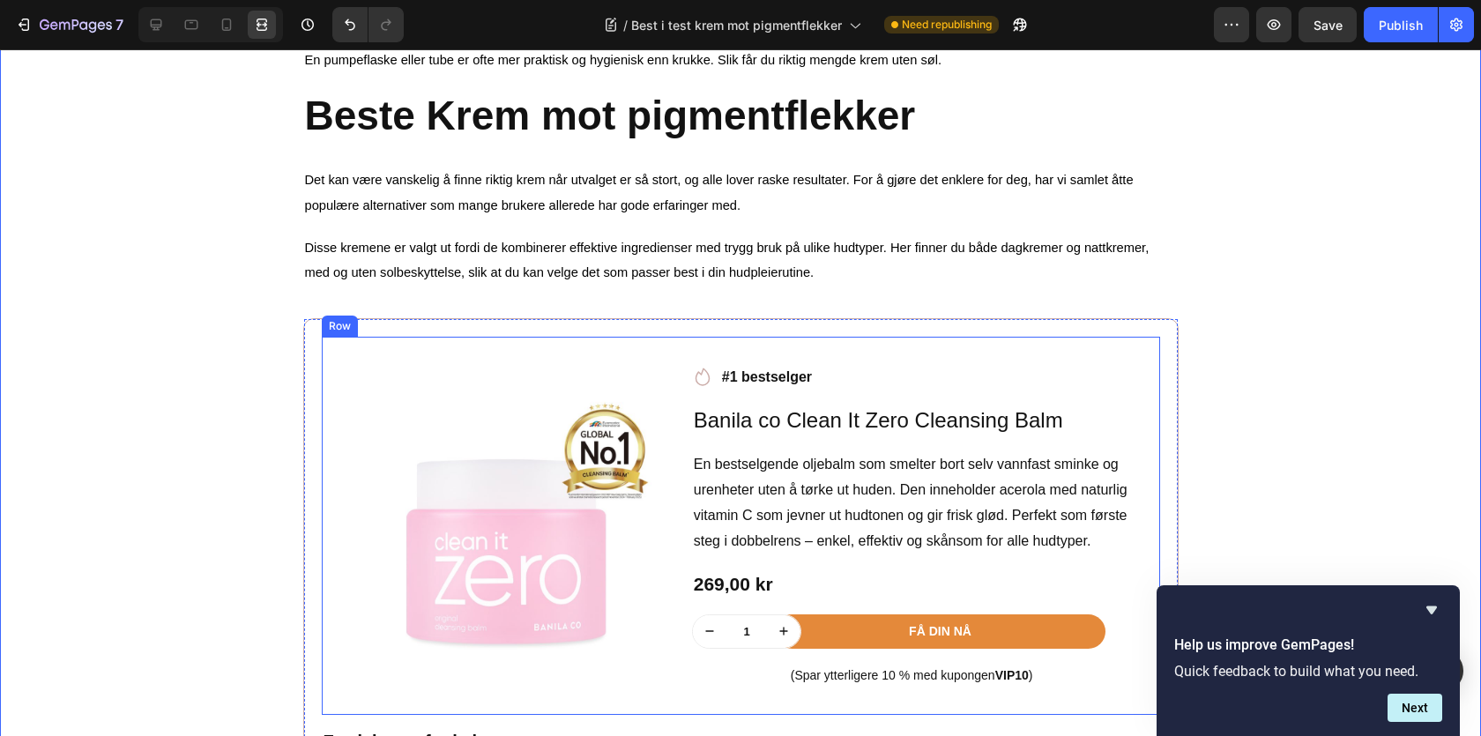
click at [324, 331] on div "Row" at bounding box center [340, 326] width 36 height 21
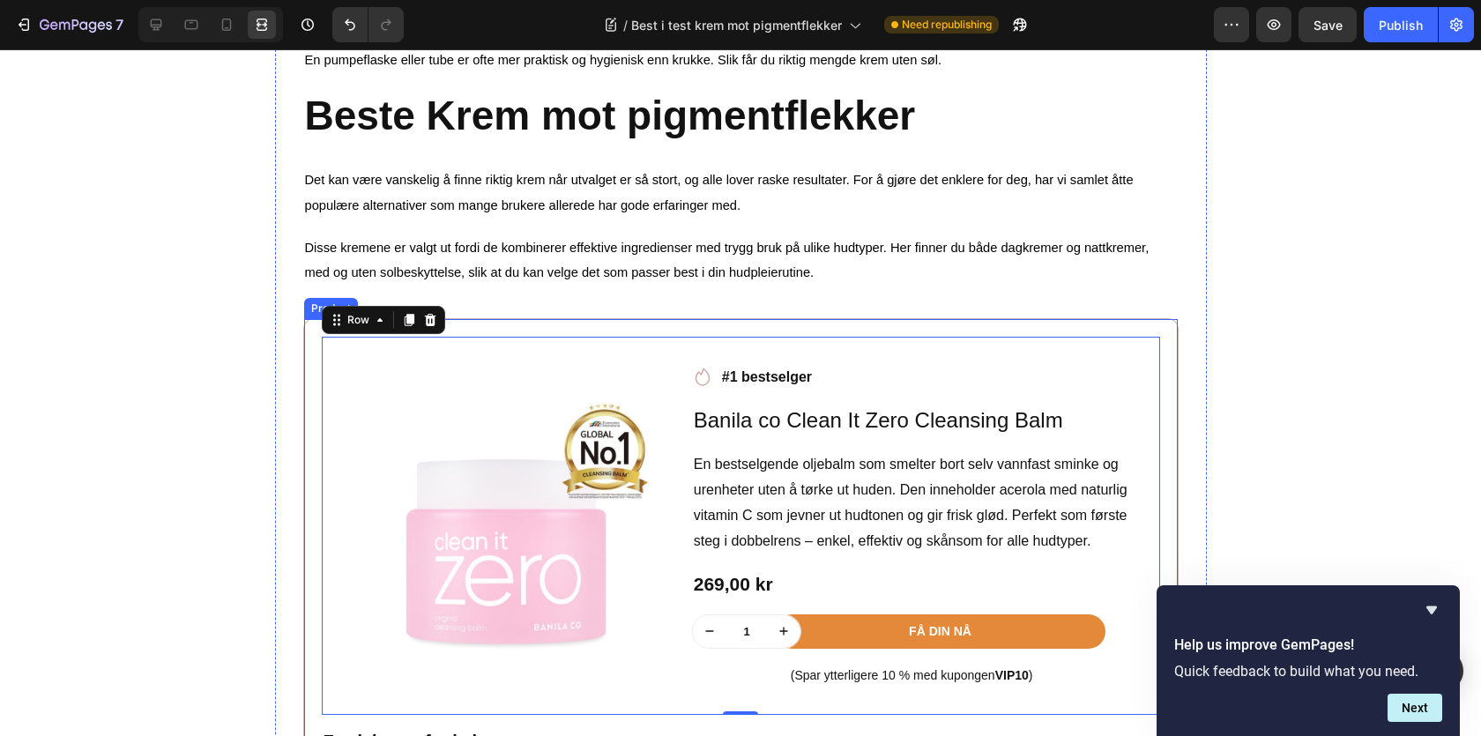
click at [308, 336] on div "Product Images Row Icon #1 bestselger Text block Row Banila co Clean It Zero Cl…" at bounding box center [740, 707] width 875 height 778
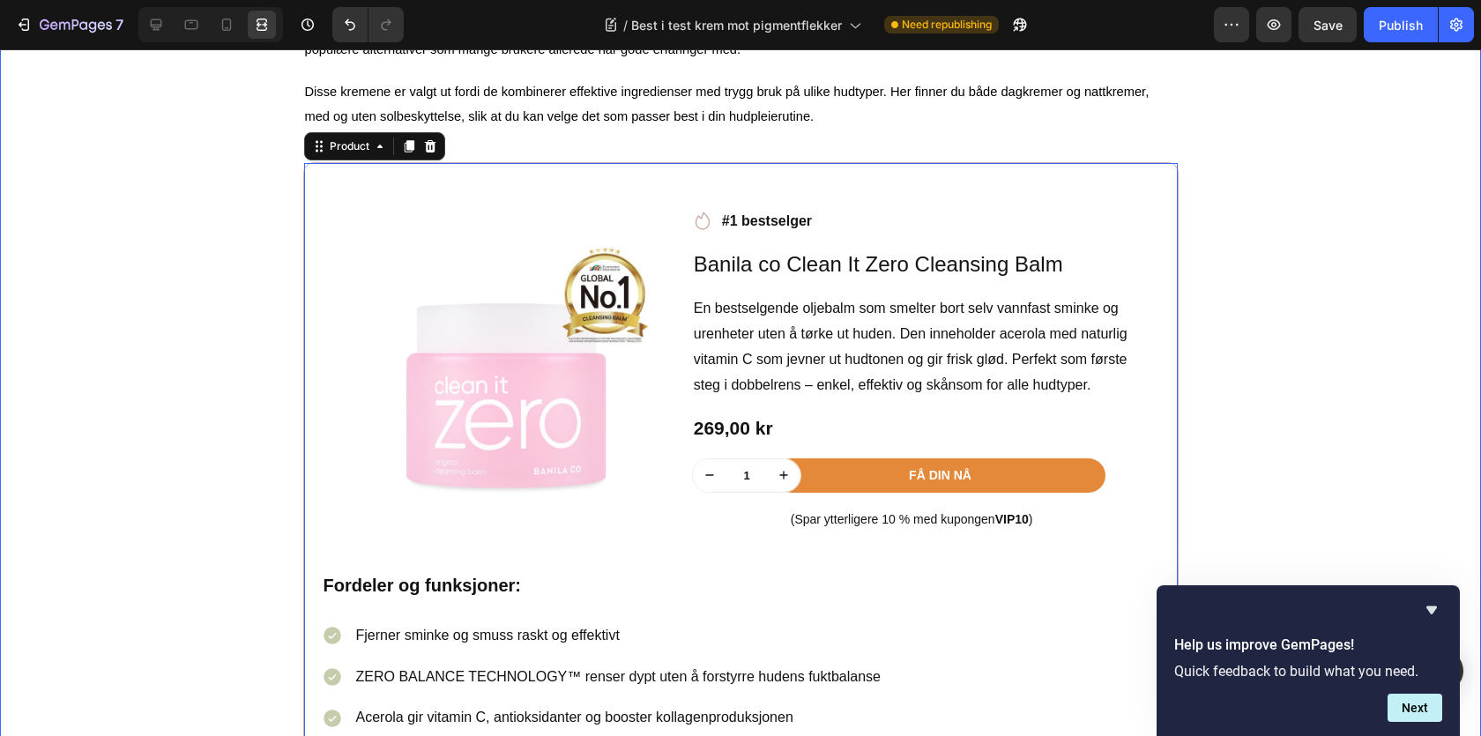
scroll to position [1677, 0]
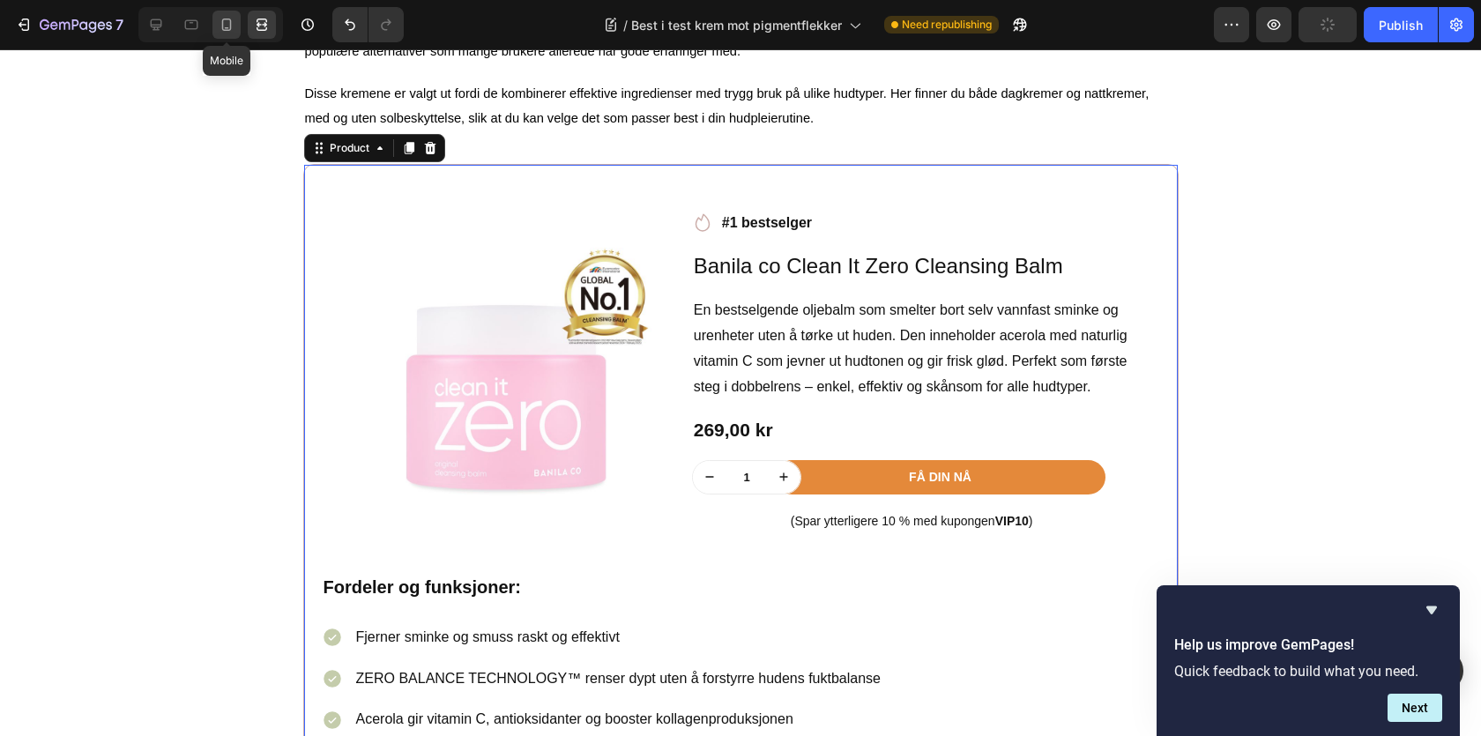
click at [238, 23] on div at bounding box center [226, 25] width 28 height 28
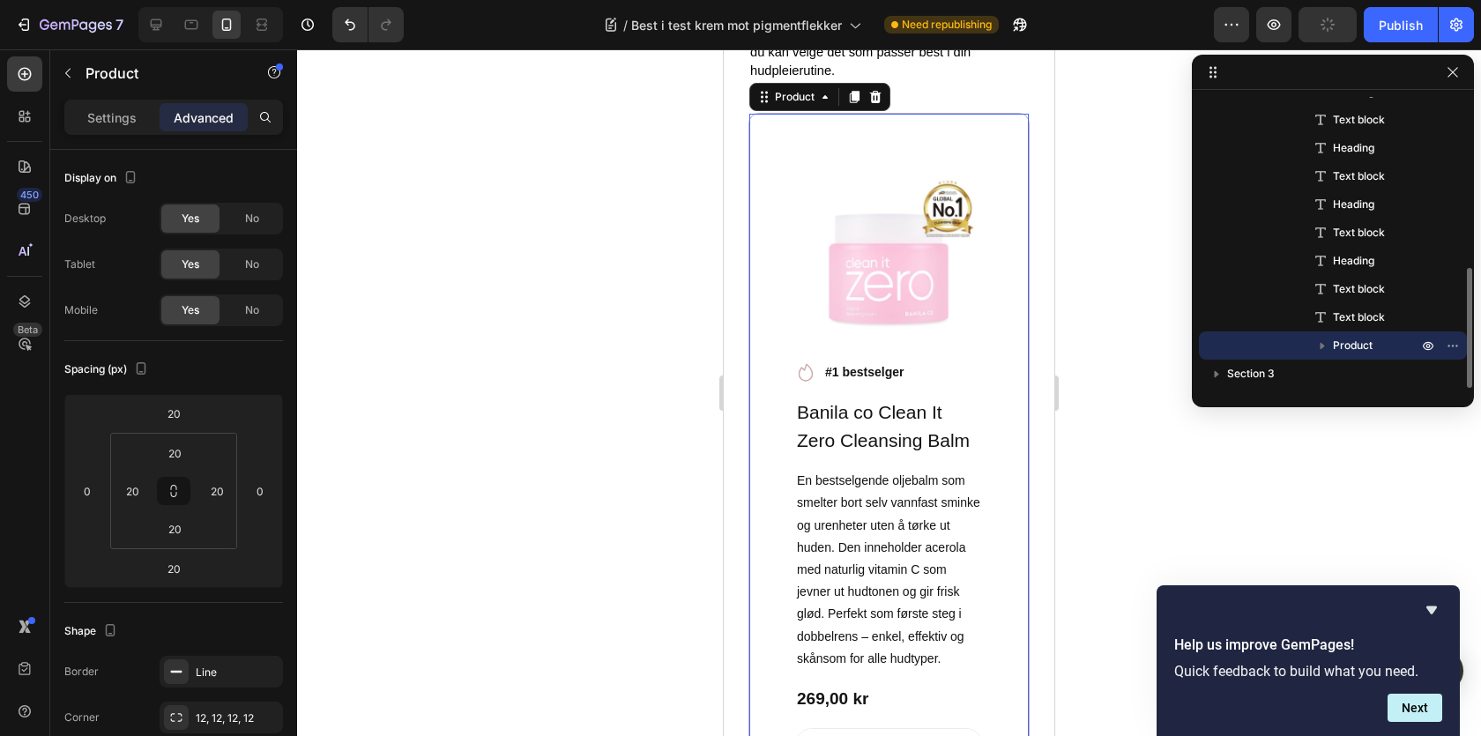
scroll to position [2535, 0]
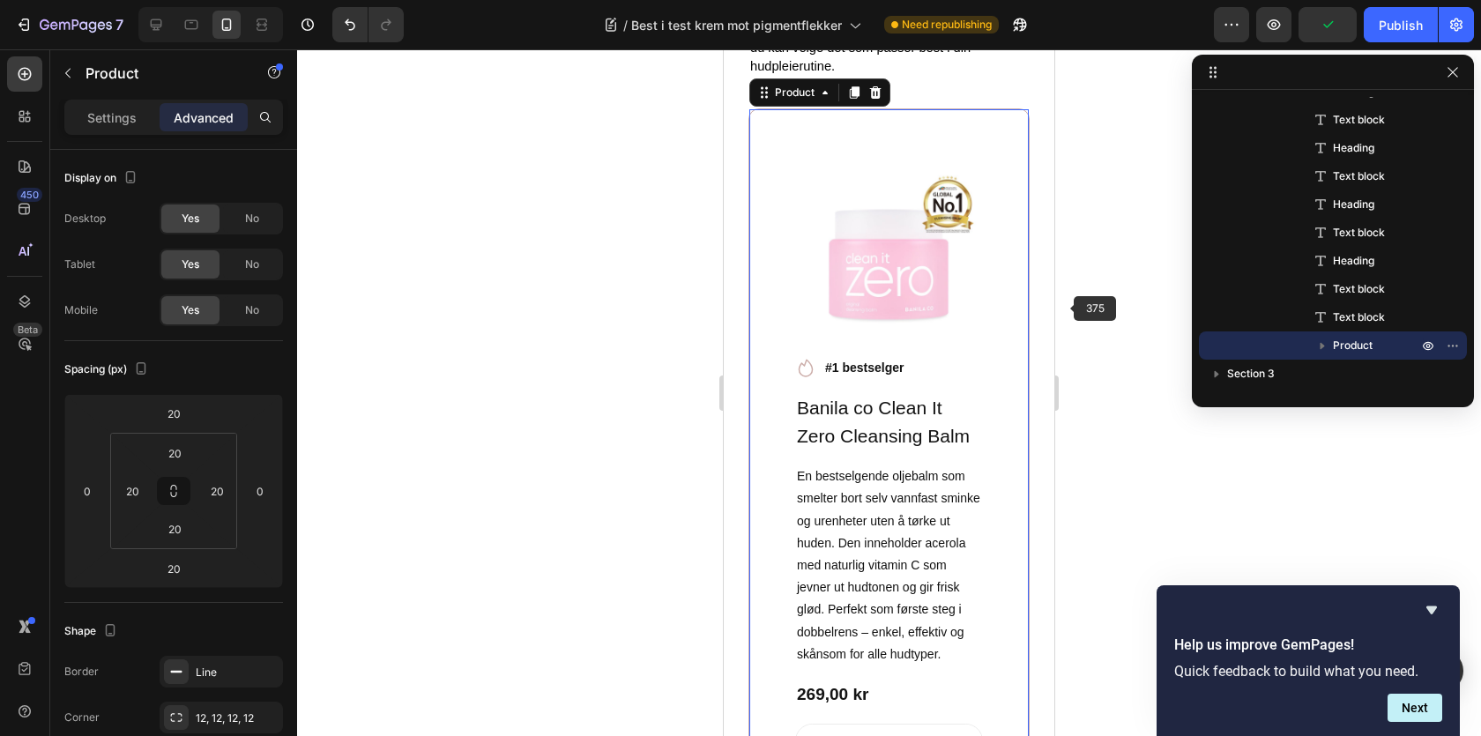
click at [1068, 315] on div at bounding box center [889, 392] width 1184 height 687
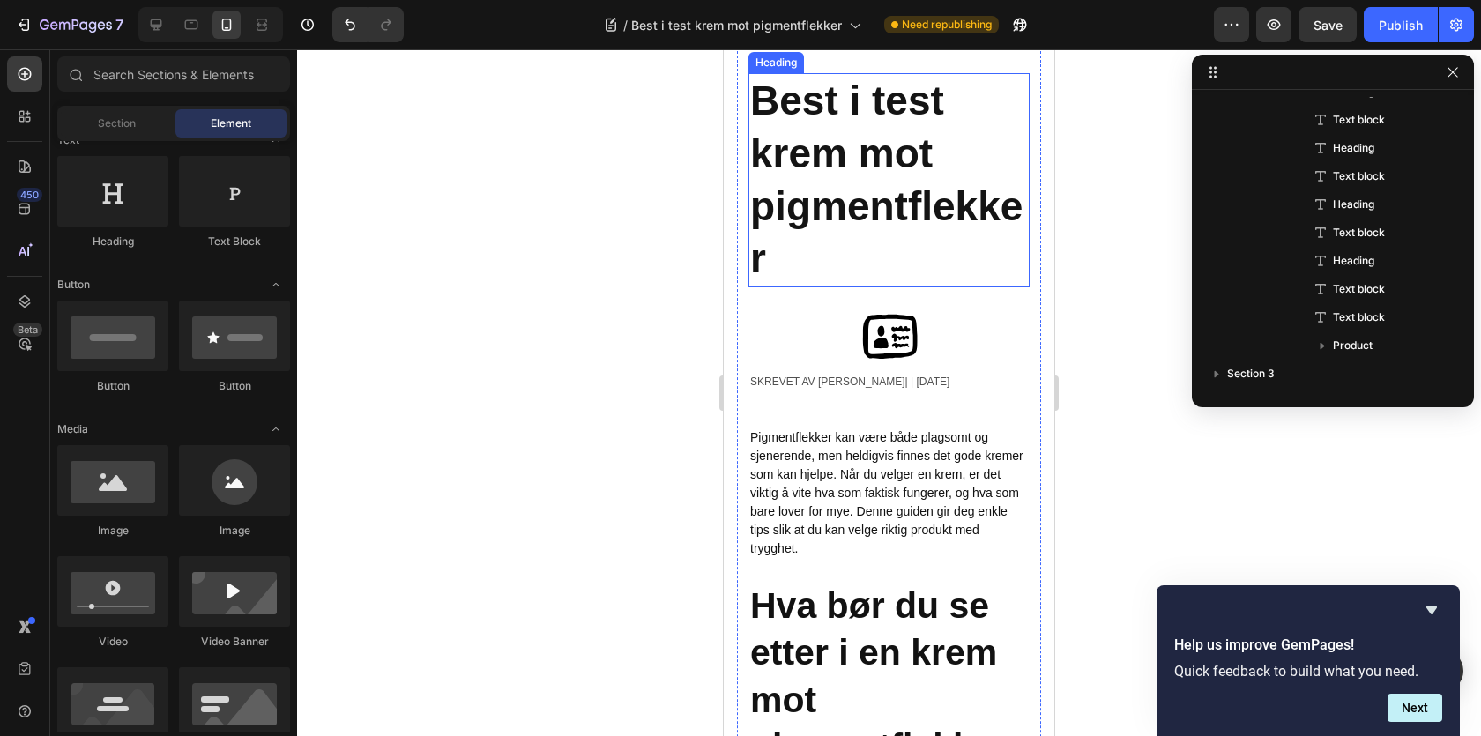
scroll to position [0, 0]
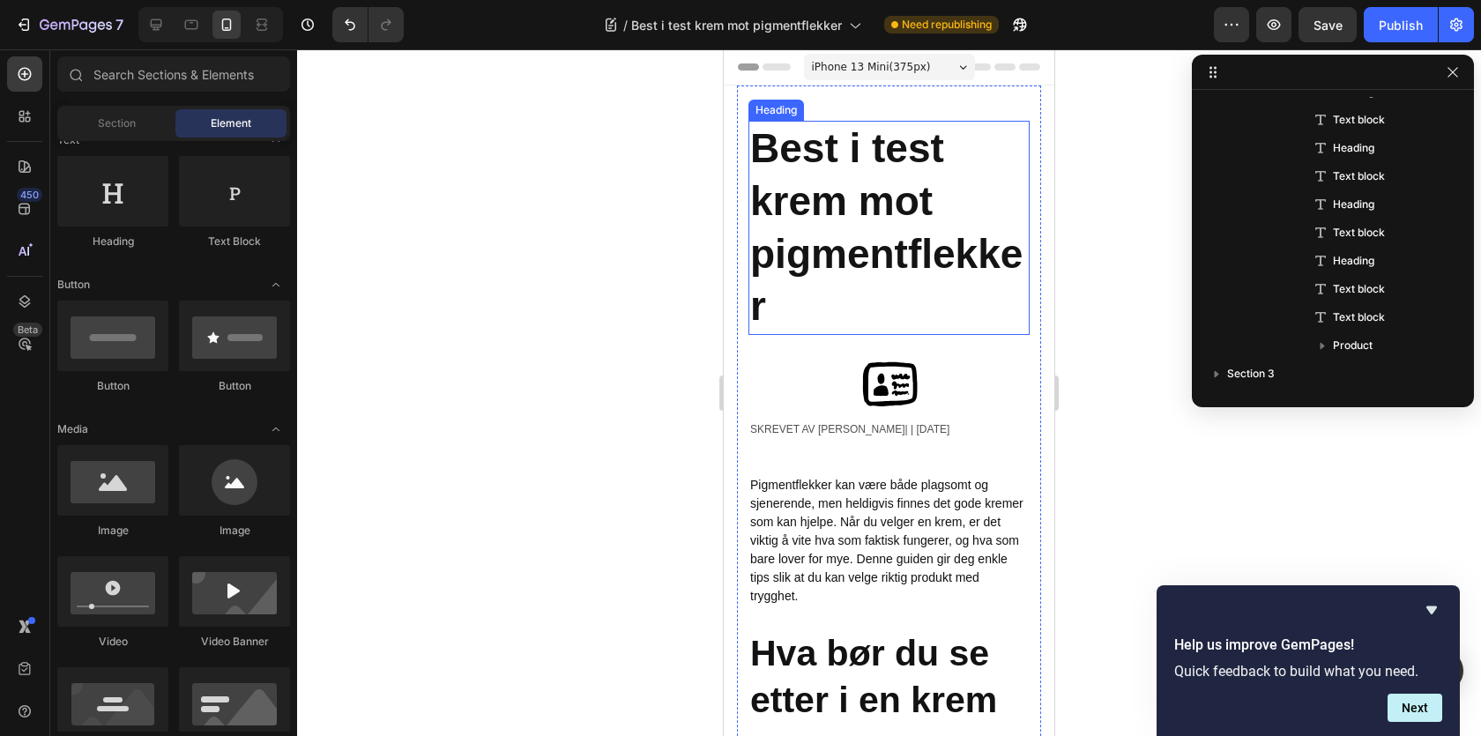
click at [925, 392] on strong "Best i test krem mot pigmentflekker" at bounding box center [886, 407] width 272 height 204
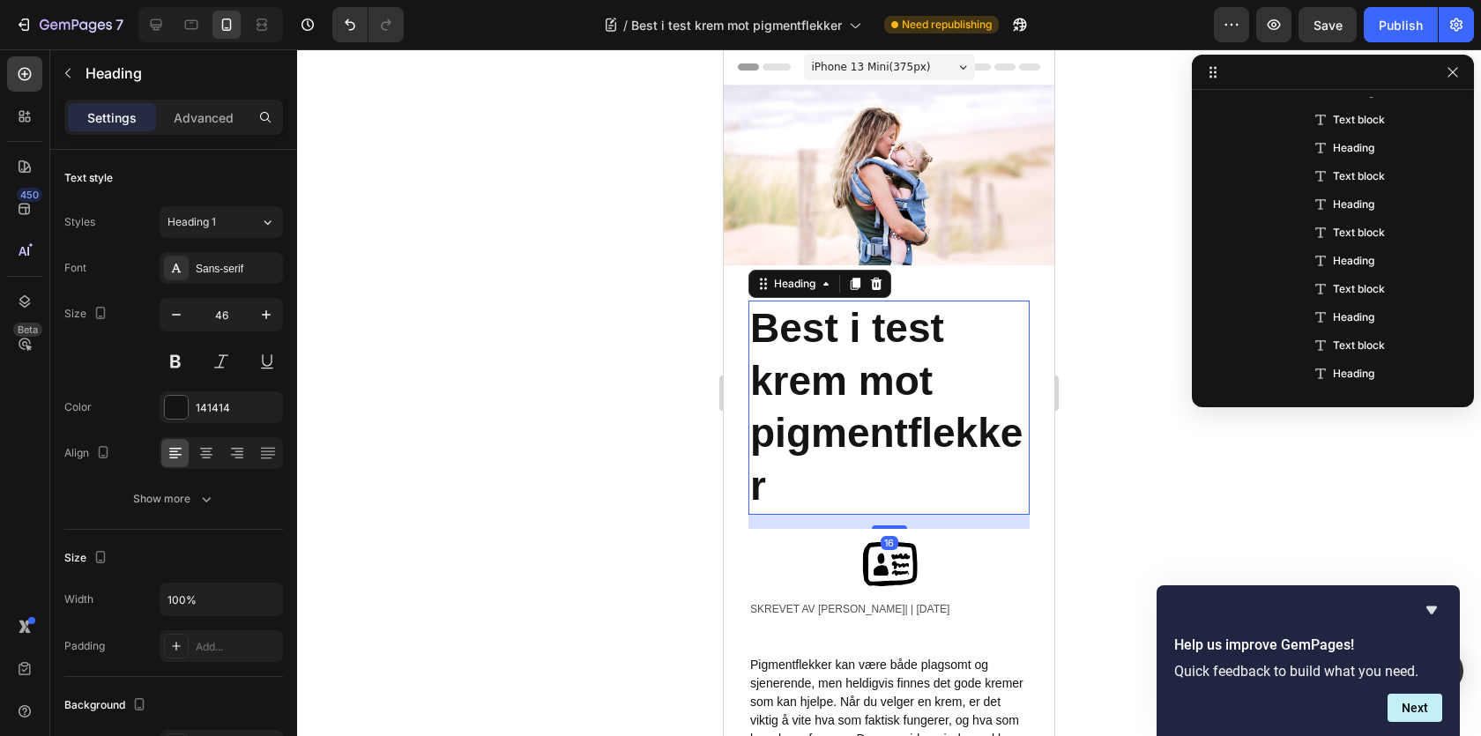
scroll to position [79, 0]
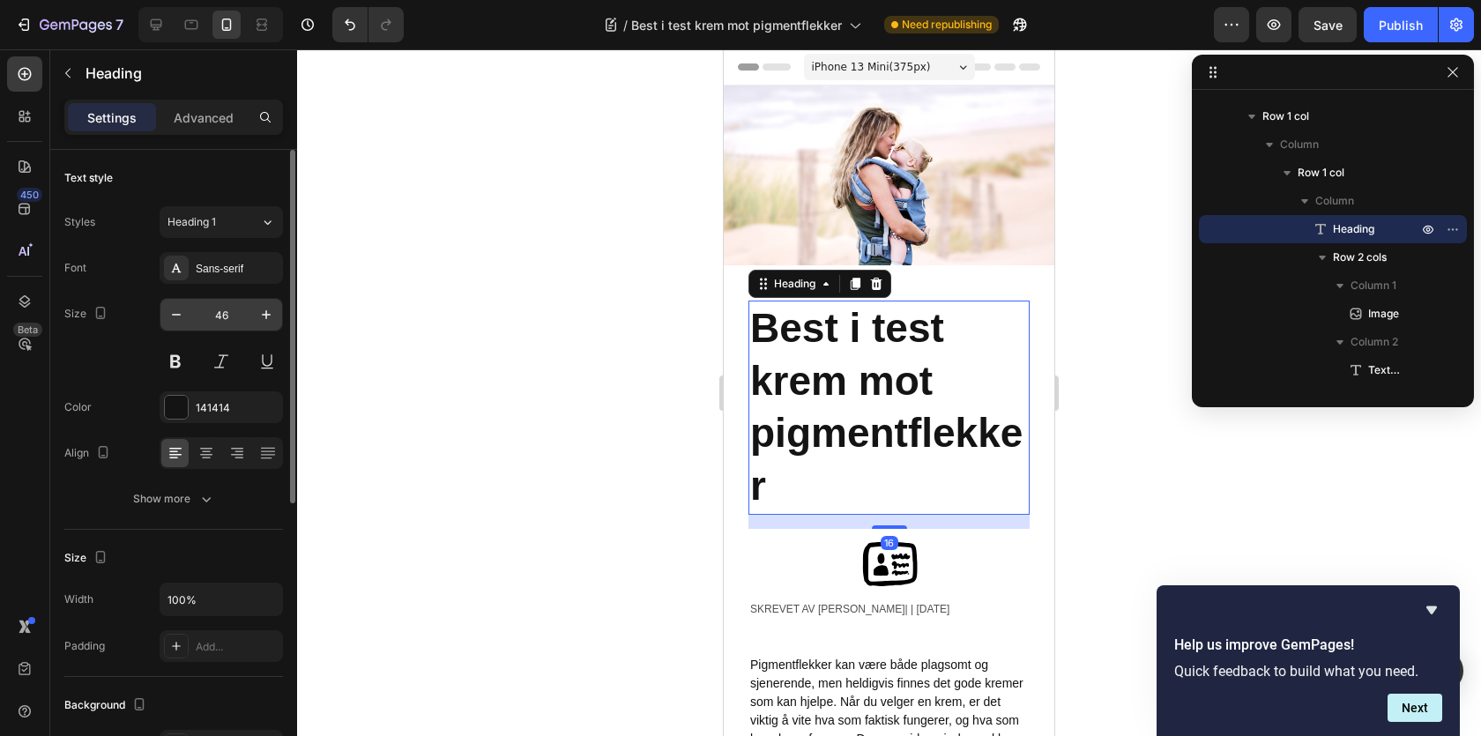
click at [216, 316] on input "46" at bounding box center [221, 315] width 58 height 32
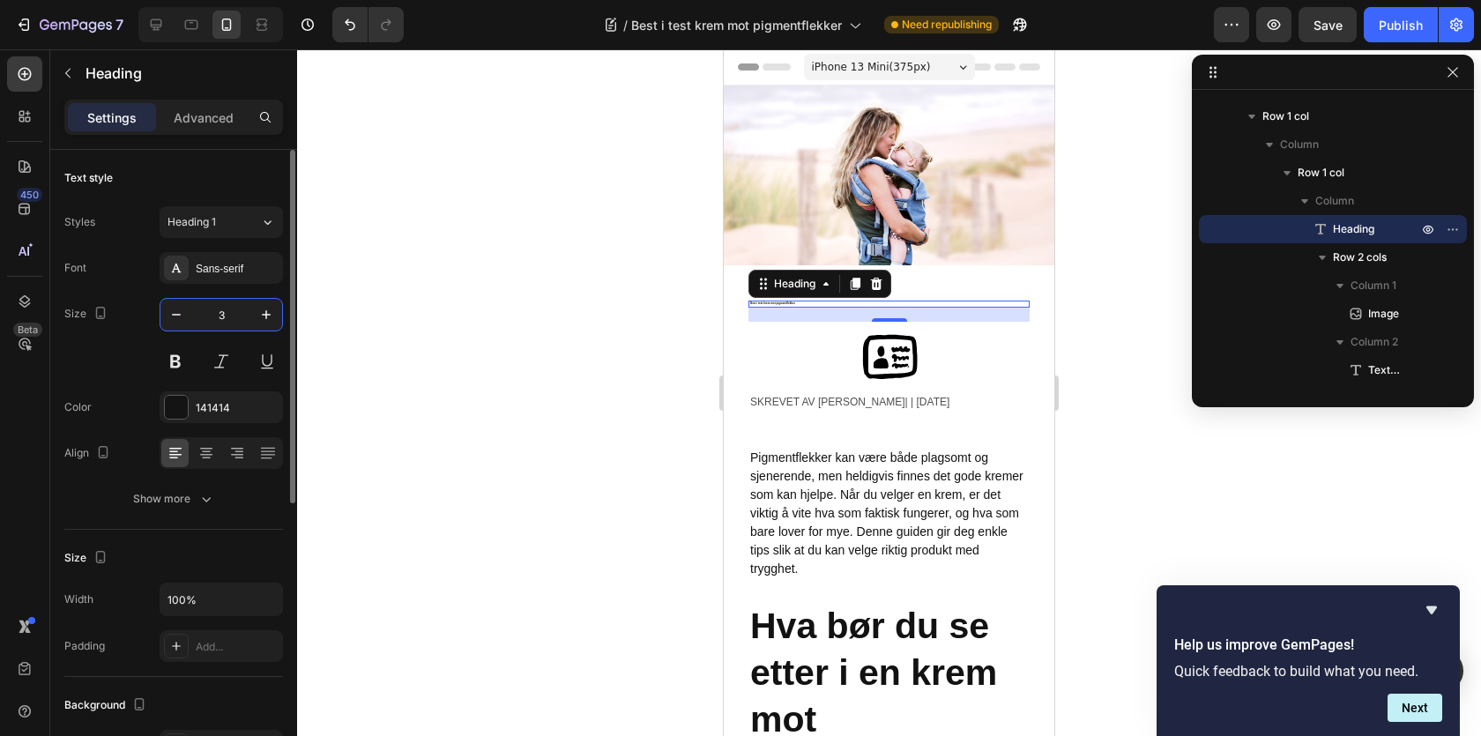
type input "32"
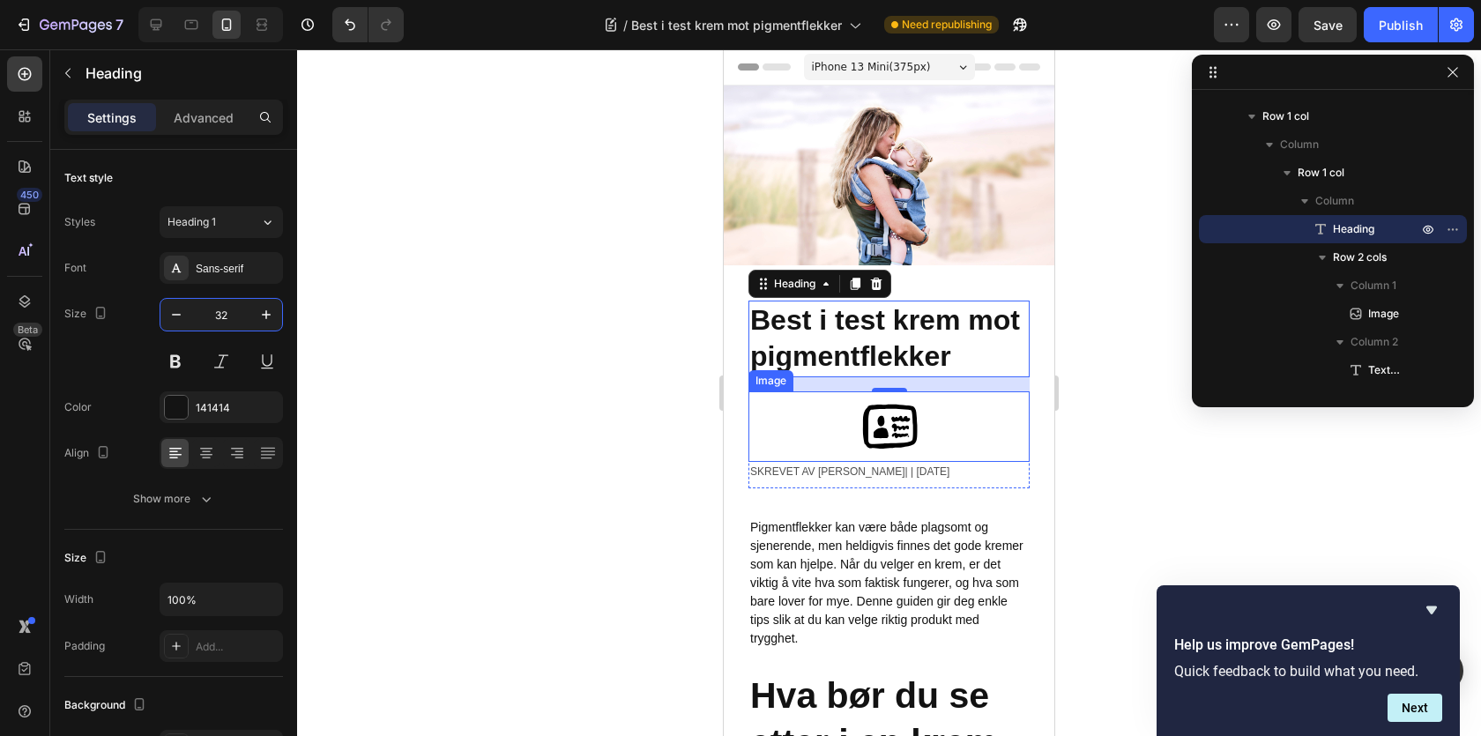
click at [797, 446] on div at bounding box center [888, 426] width 281 height 71
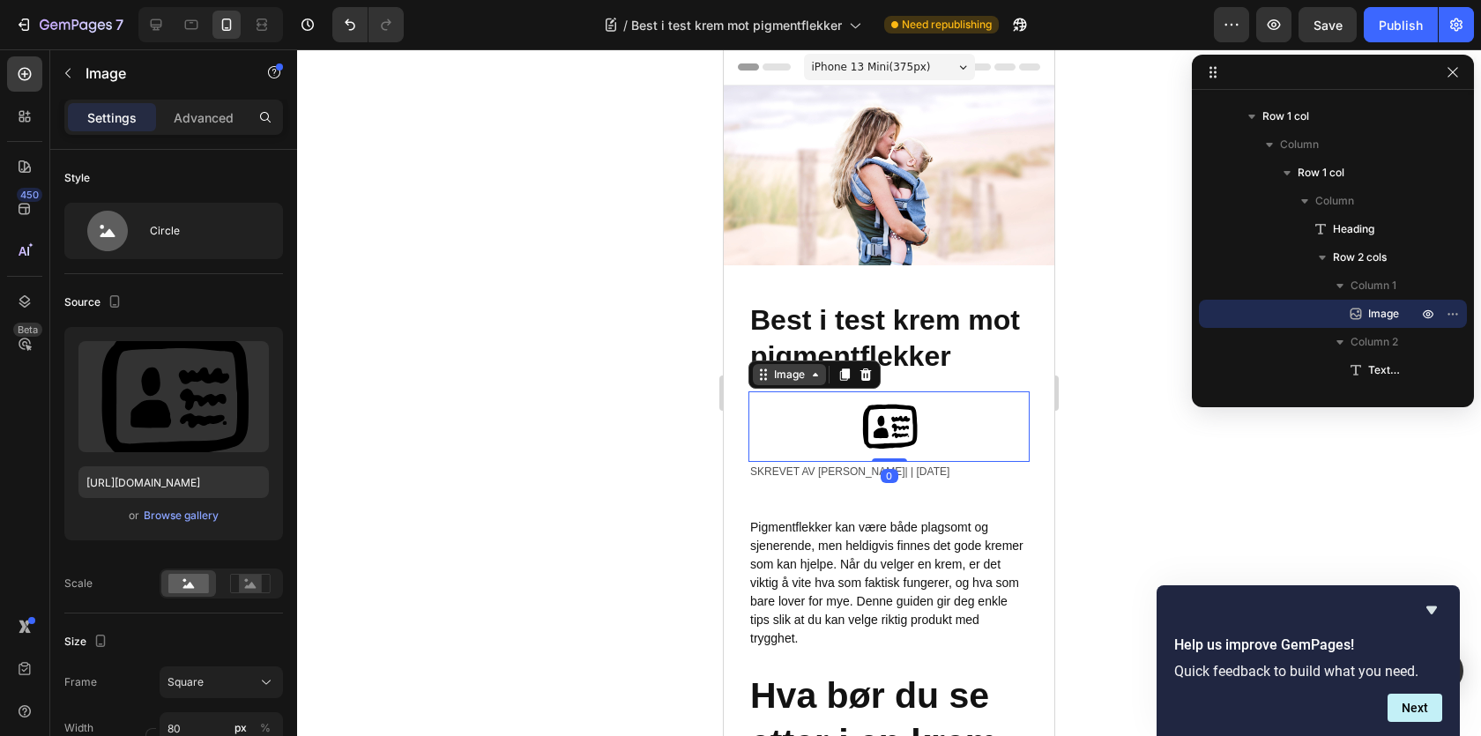
click at [785, 376] on div "Image" at bounding box center [790, 375] width 38 height 16
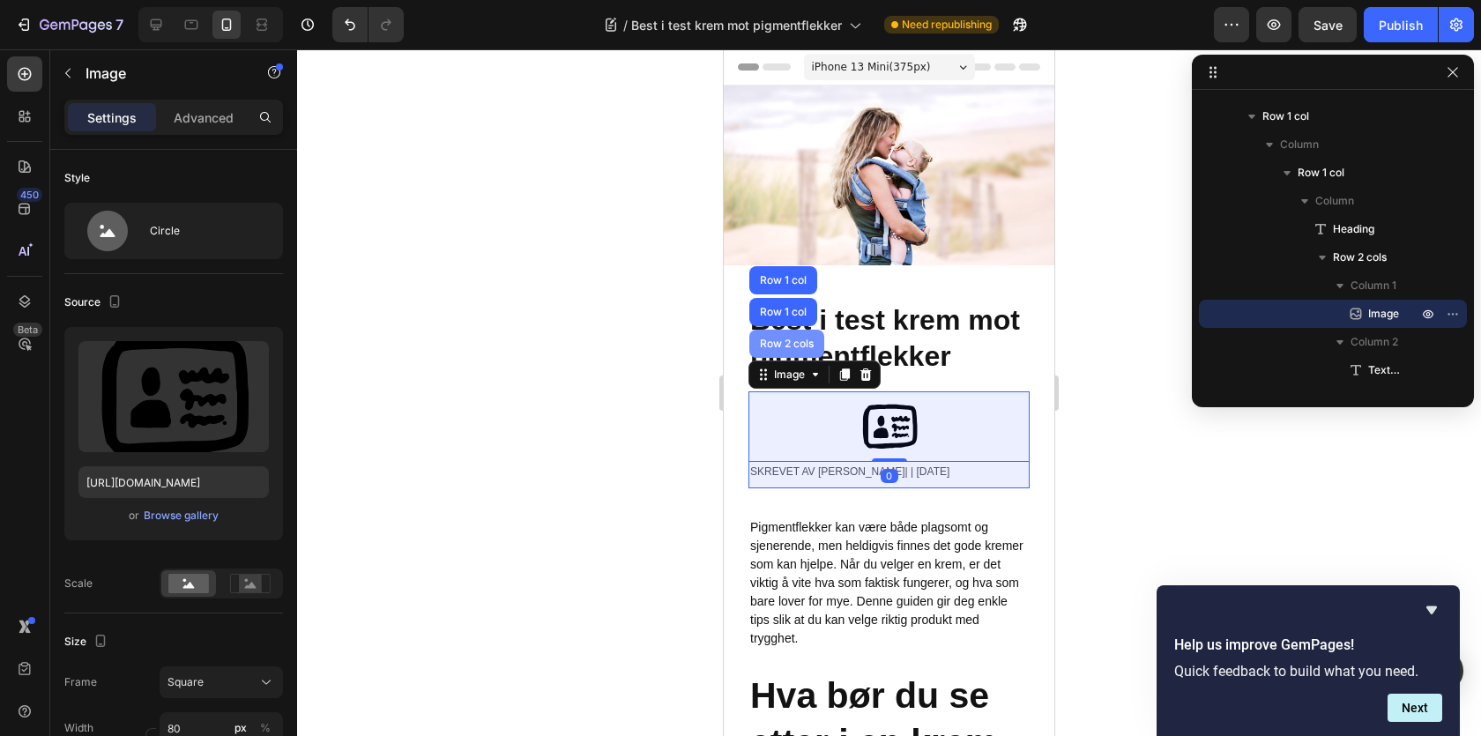
click at [794, 333] on div "Row 2 cols" at bounding box center [786, 344] width 75 height 28
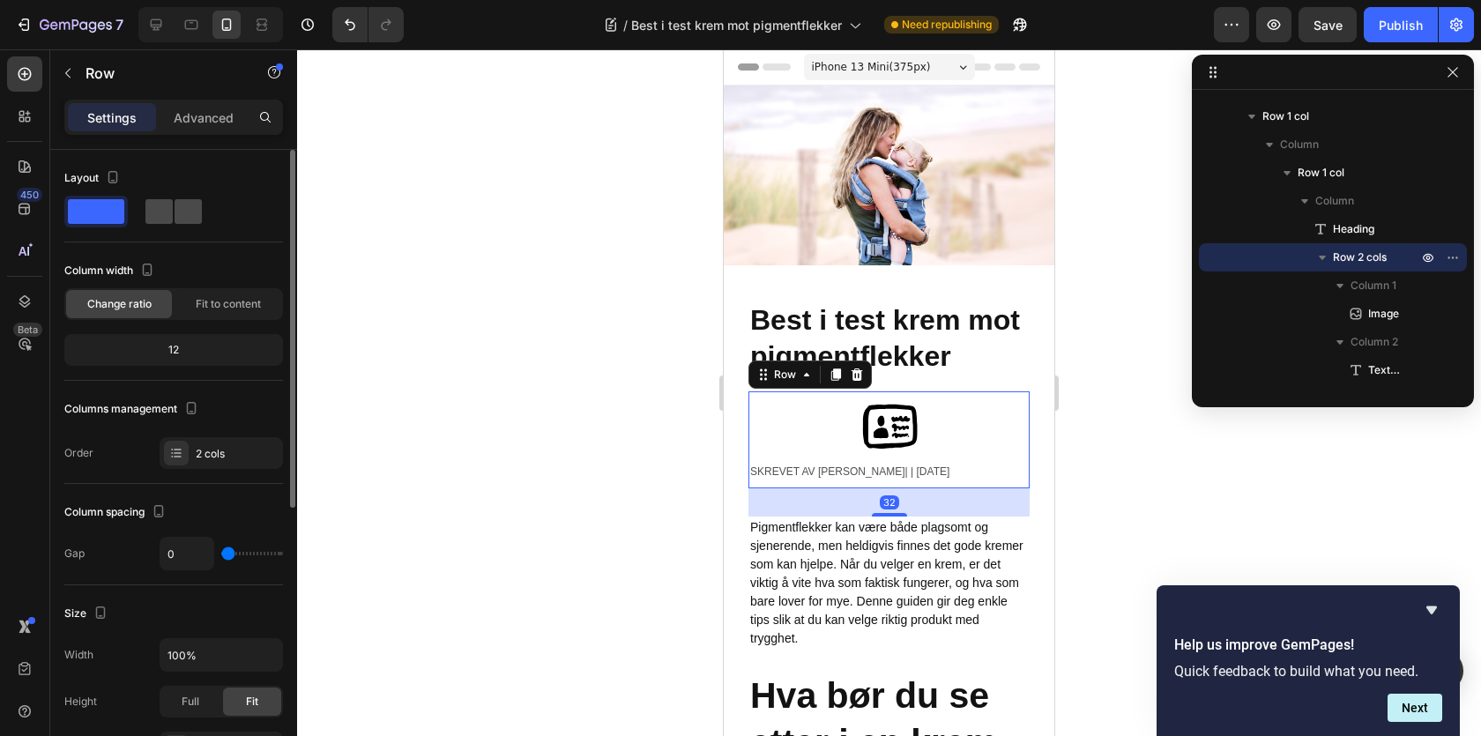
click at [169, 219] on span at bounding box center [158, 211] width 27 height 25
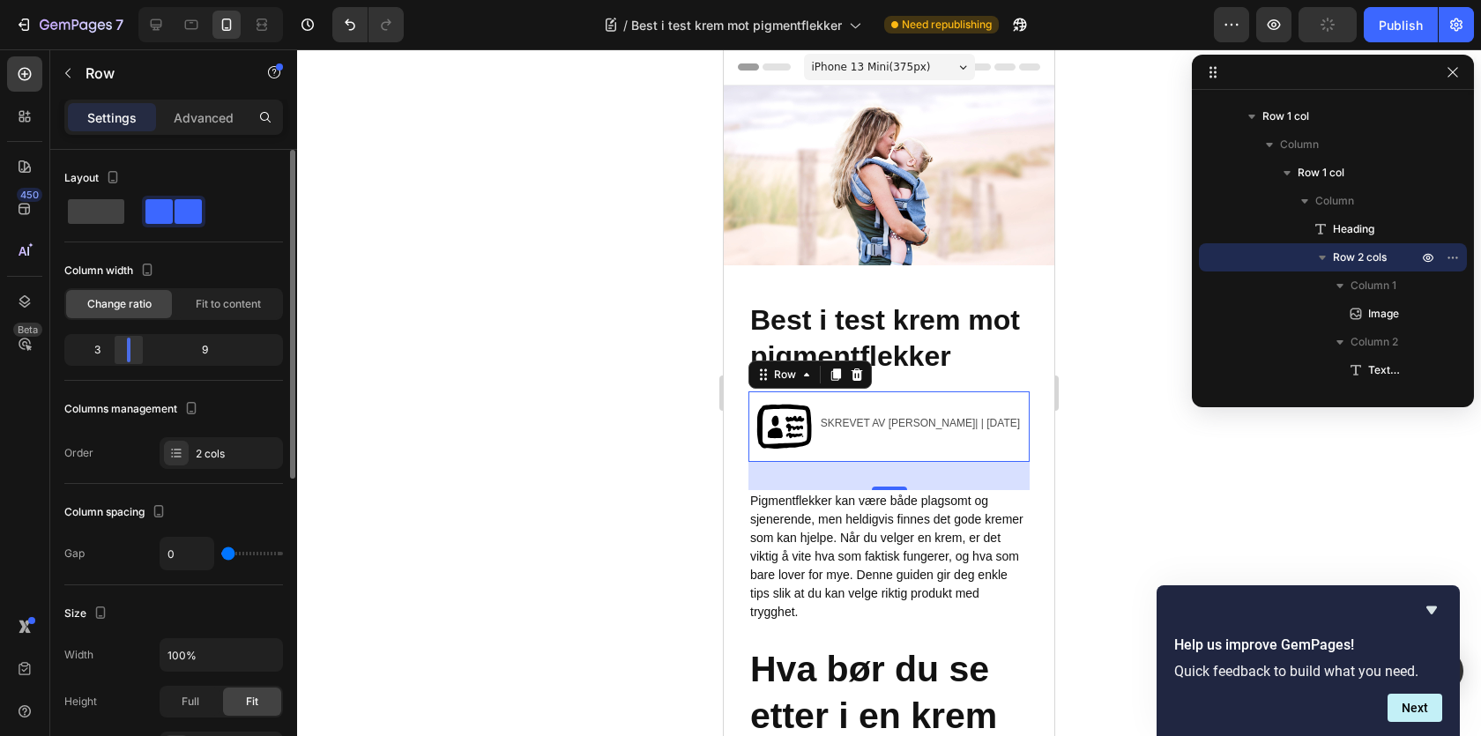
drag, startPoint x: 174, startPoint y: 358, endPoint x: 123, endPoint y: 355, distance: 51.2
click at [123, 355] on div at bounding box center [129, 350] width 32 height 25
drag, startPoint x: 123, startPoint y: 355, endPoint x: 101, endPoint y: 355, distance: 21.2
click at [101, 355] on div at bounding box center [114, 350] width 32 height 25
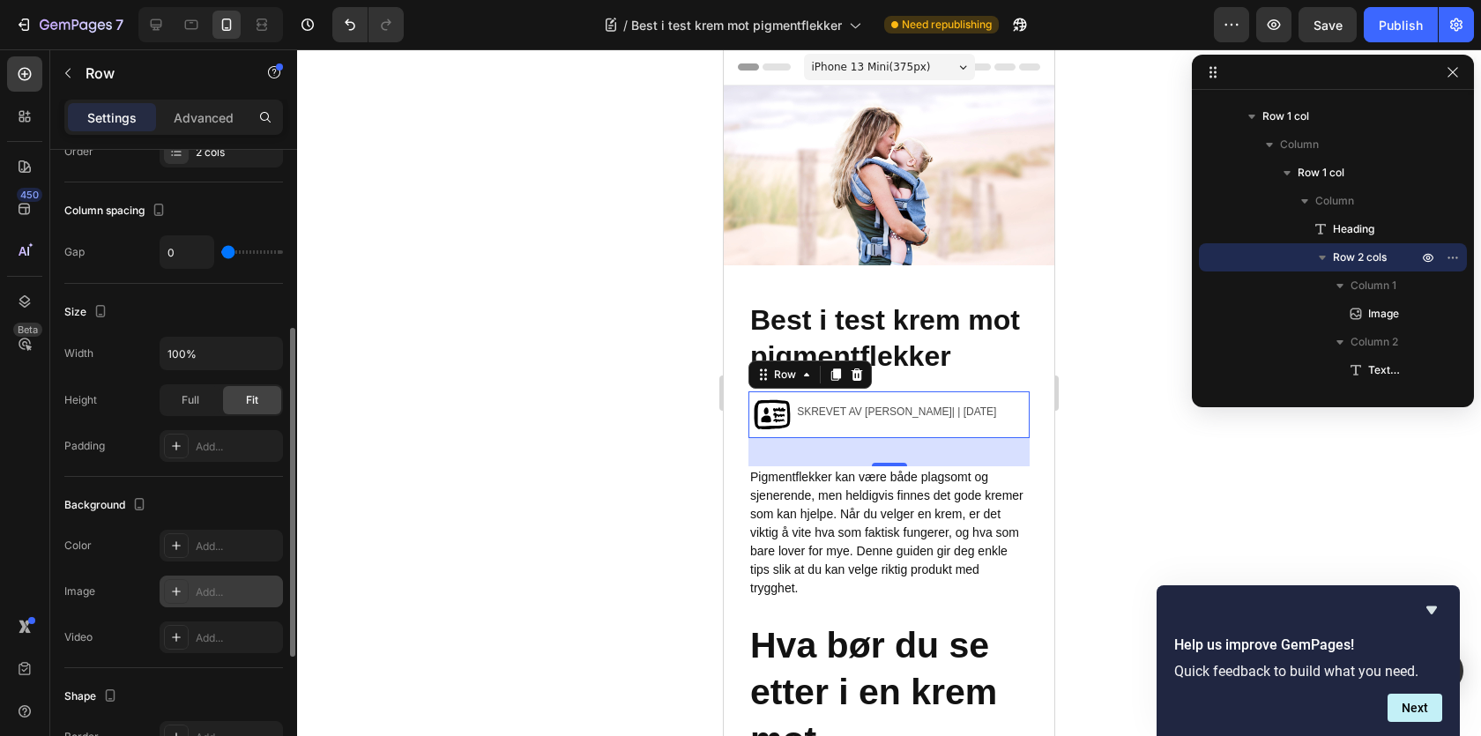
scroll to position [594, 0]
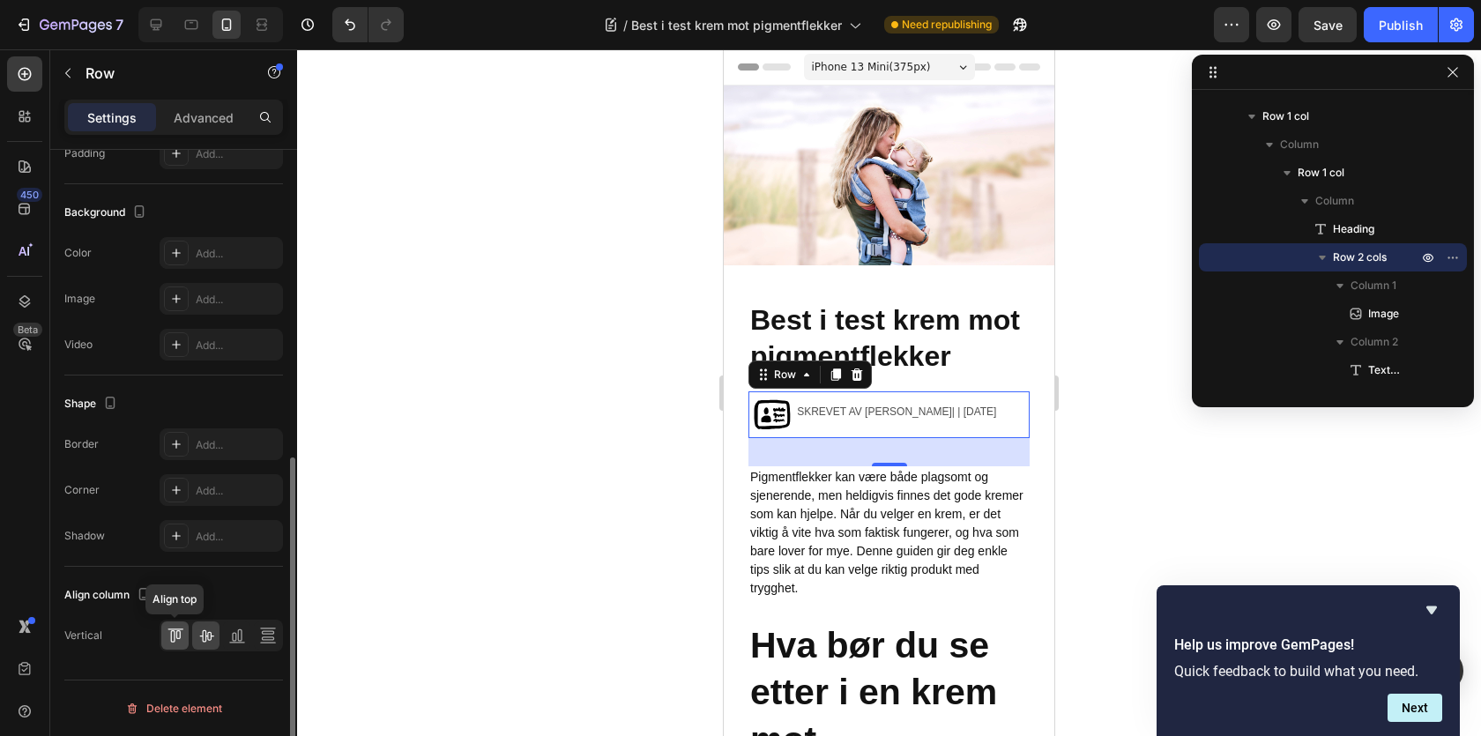
click at [177, 637] on icon at bounding box center [176, 636] width 18 height 18
click at [204, 637] on icon at bounding box center [206, 636] width 18 height 18
click at [777, 418] on img at bounding box center [771, 414] width 47 height 47
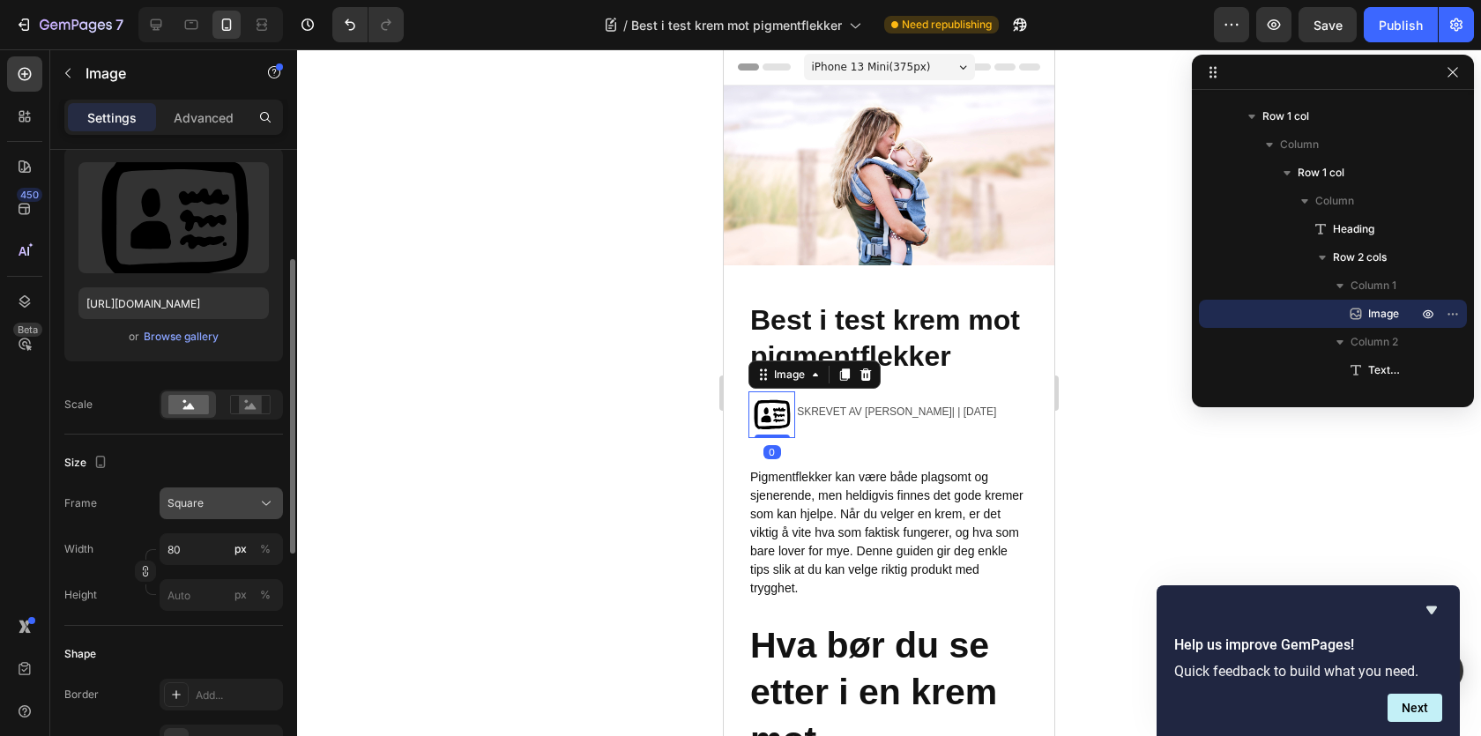
scroll to position [227, 0]
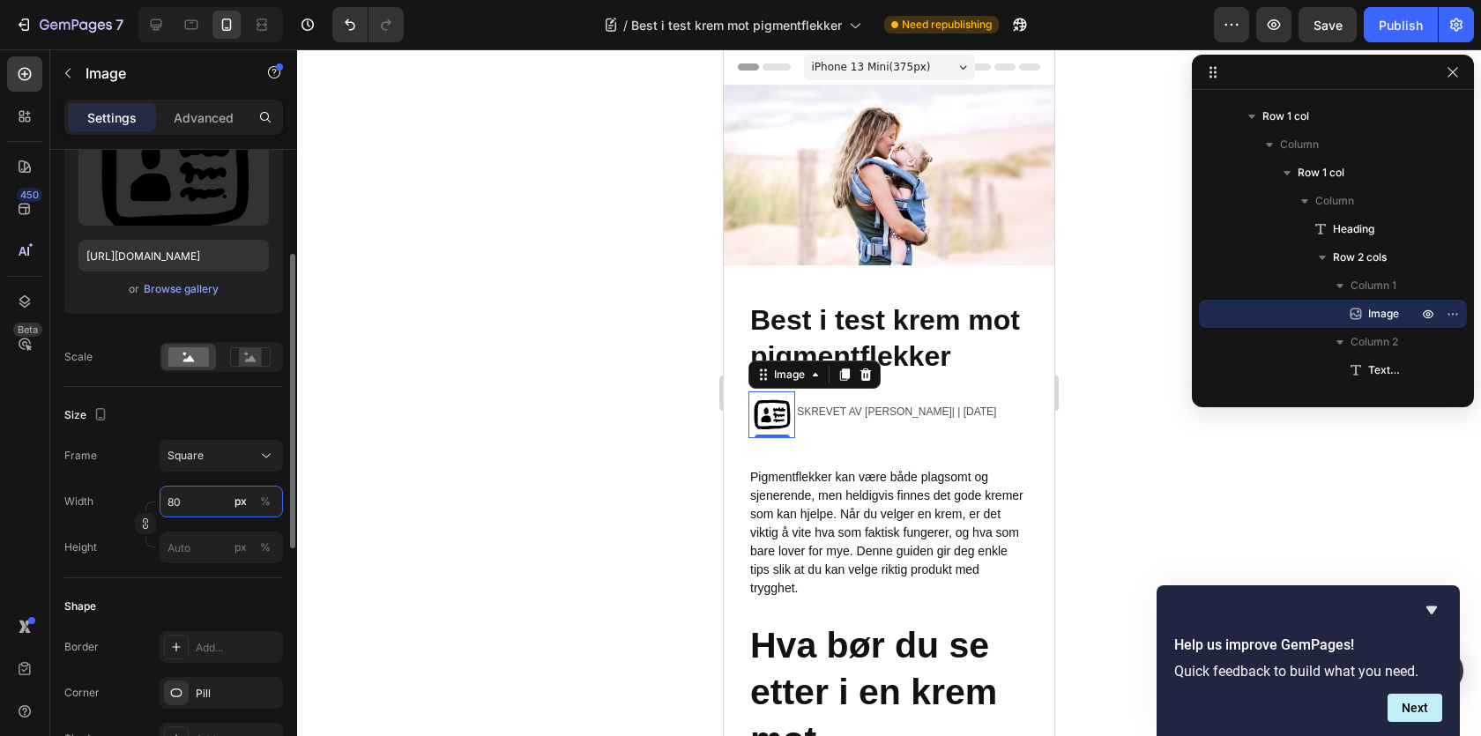
drag, startPoint x: 173, startPoint y: 503, endPoint x: 160, endPoint y: 503, distance: 12.3
click at [160, 503] on input "80" at bounding box center [221, 502] width 123 height 32
drag, startPoint x: 173, startPoint y: 503, endPoint x: 155, endPoint y: 503, distance: 17.6
click at [155, 503] on div "Width 80 px % Height px %" at bounding box center [173, 525] width 219 height 78
type input "60"
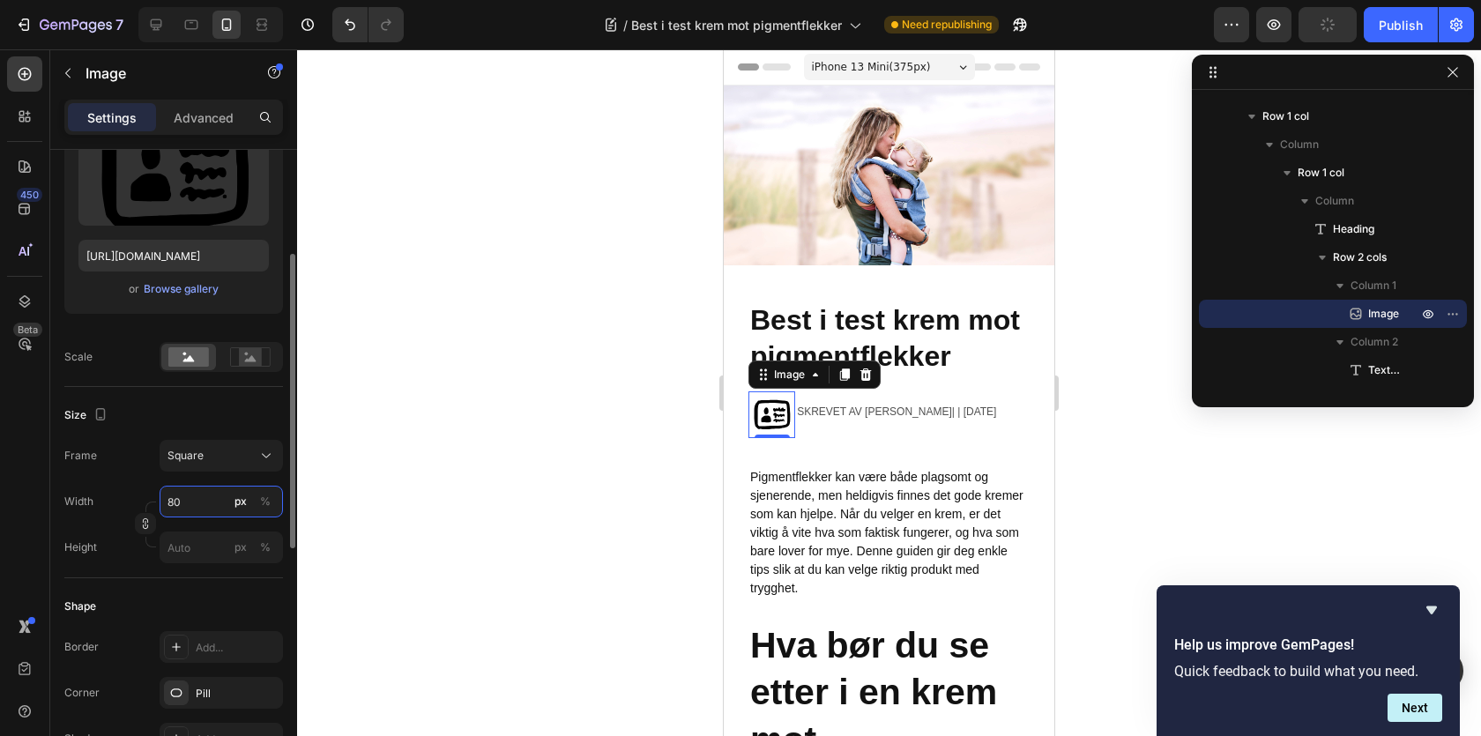
type input "60"
click at [269, 498] on div "%" at bounding box center [265, 502] width 11 height 16
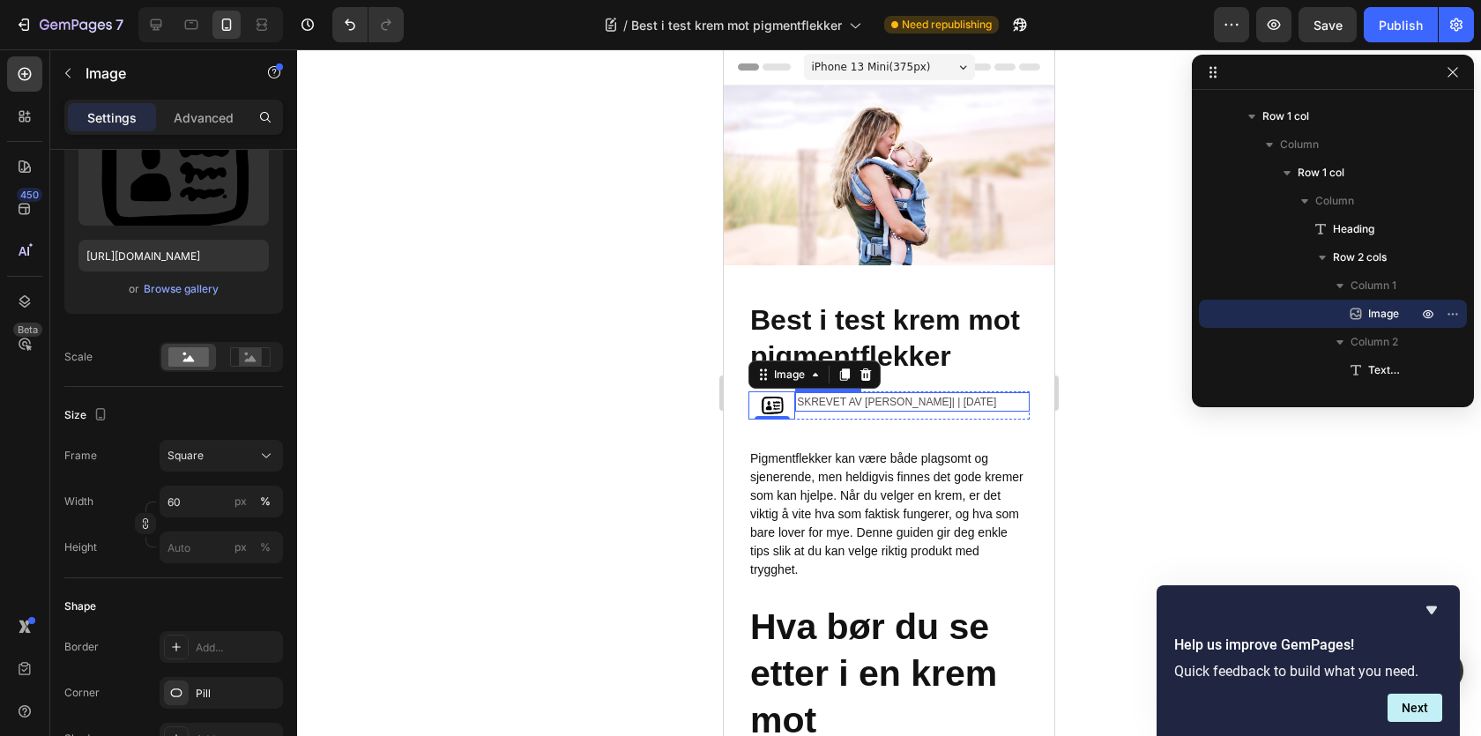
click at [842, 410] on div "Skrevet av [PERSON_NAME]| | [DATE]" at bounding box center [912, 401] width 235 height 19
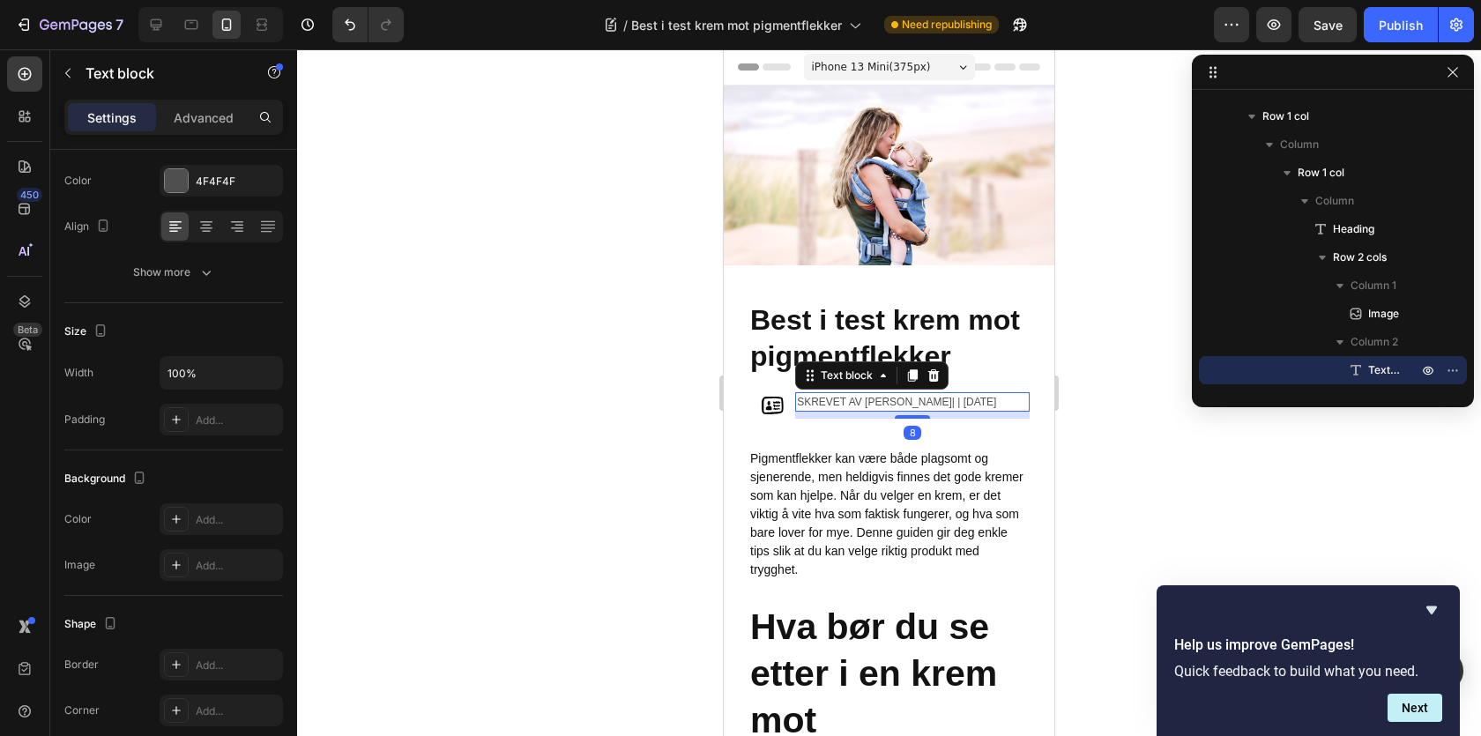
scroll to position [0, 0]
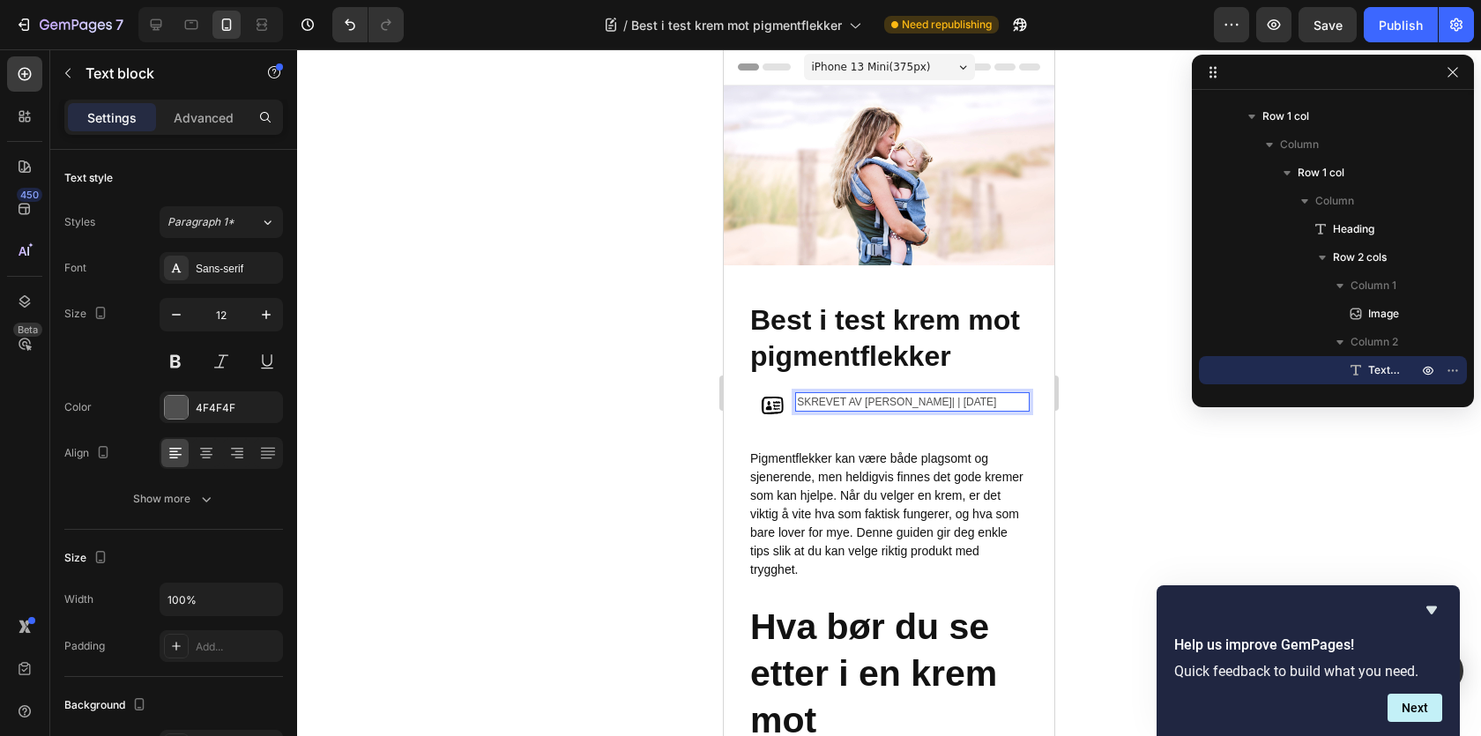
click at [845, 407] on p "Skrevet av [PERSON_NAME]| | [DATE]" at bounding box center [912, 402] width 231 height 16
click at [229, 127] on div "Advanced" at bounding box center [204, 117] width 88 height 28
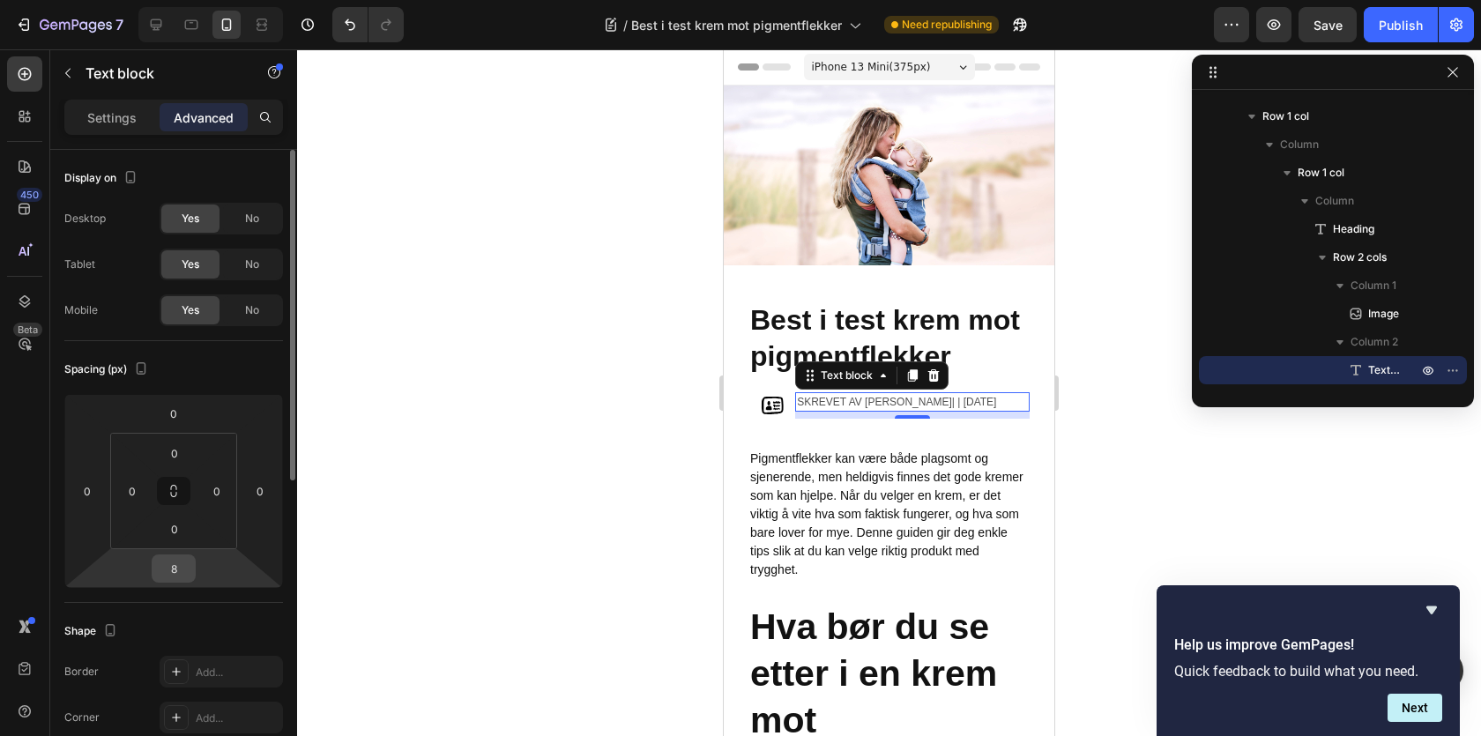
click at [175, 575] on input "8" at bounding box center [173, 568] width 35 height 26
type input "0"
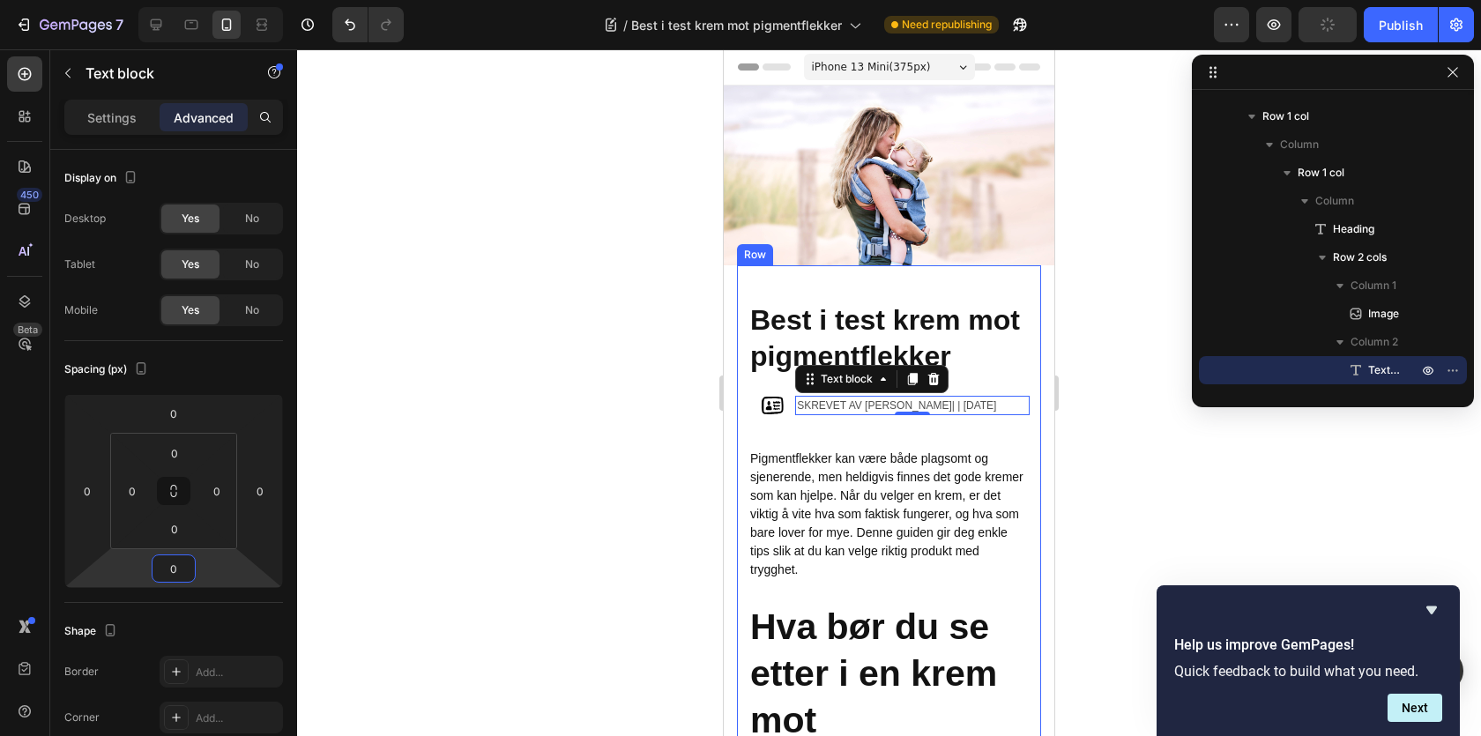
click at [748, 406] on div at bounding box center [771, 405] width 47 height 28
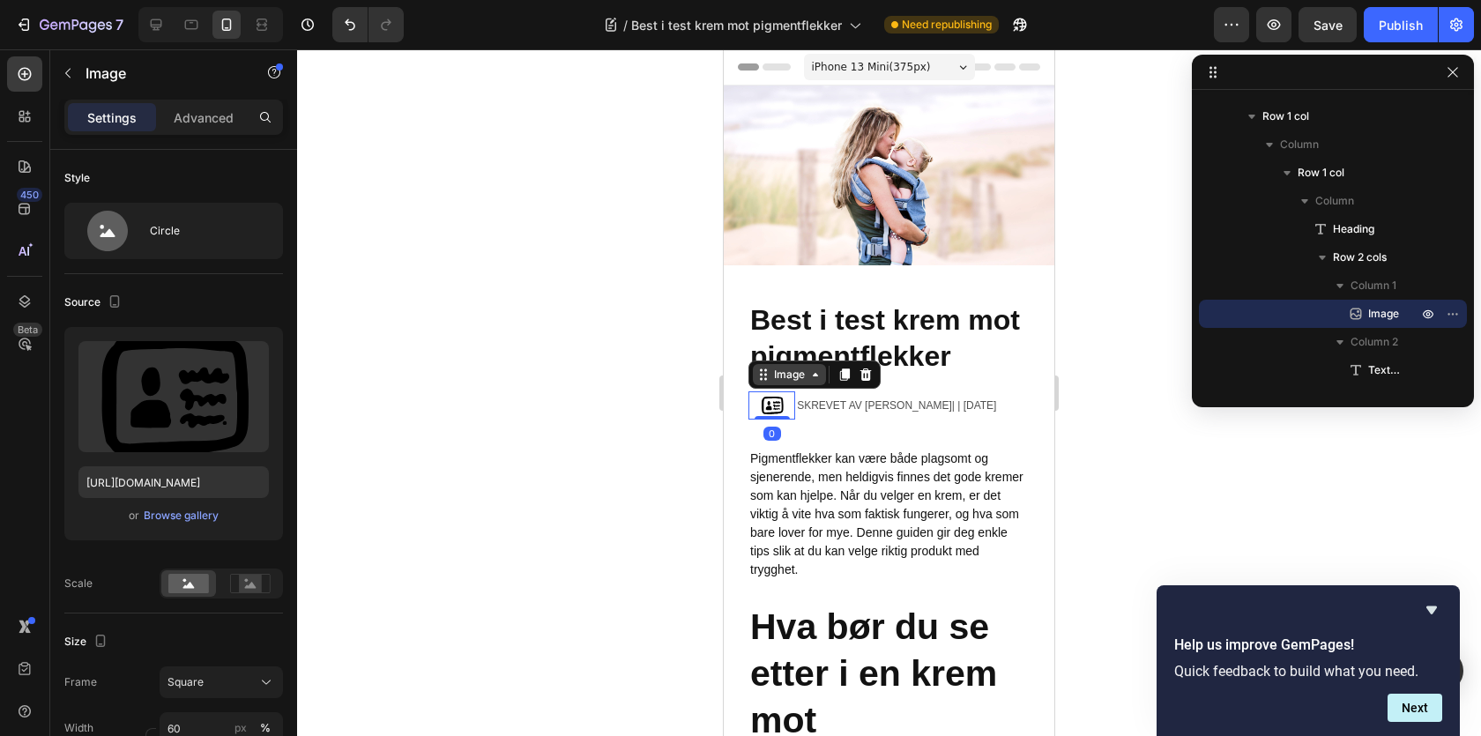
click at [779, 373] on div "Image" at bounding box center [790, 375] width 38 height 16
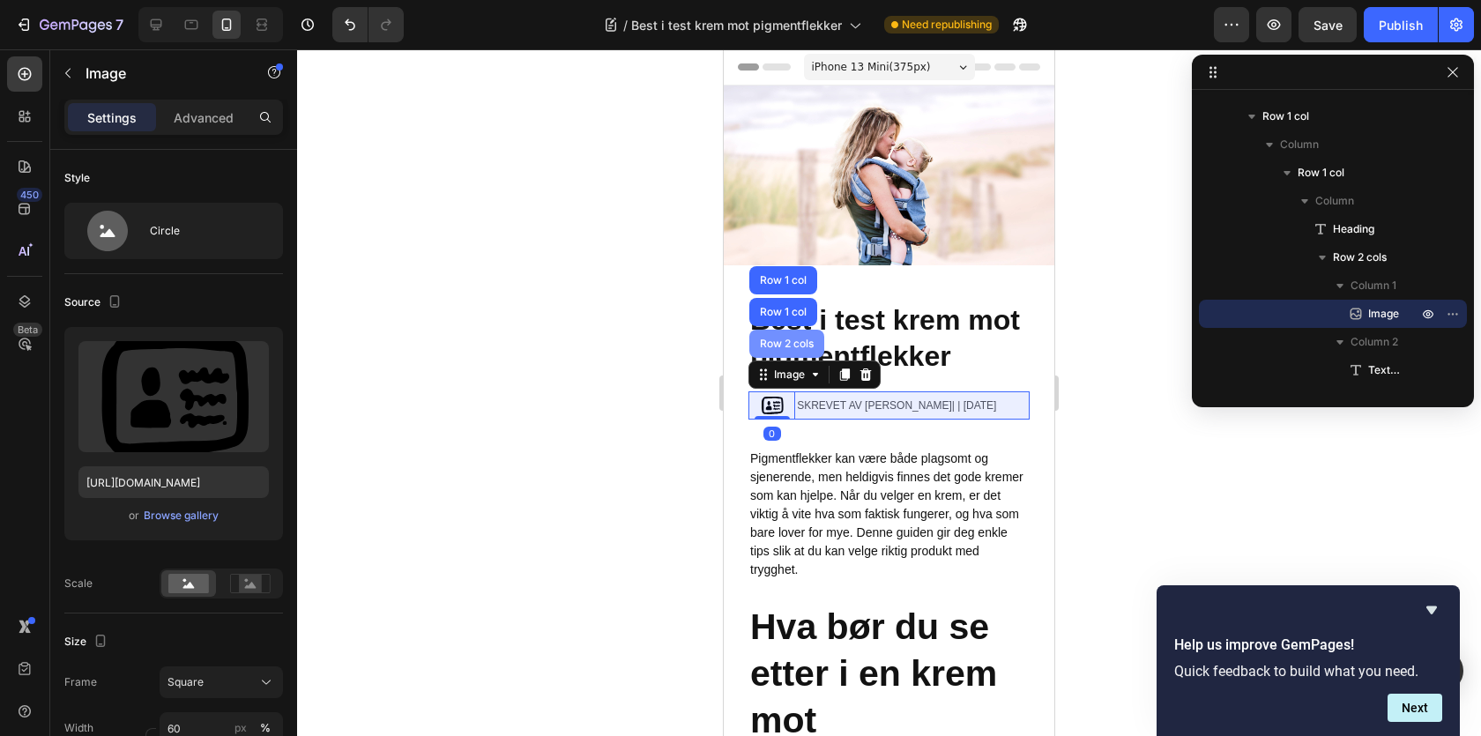
click at [780, 344] on div "Row 2 cols" at bounding box center [786, 344] width 61 height 11
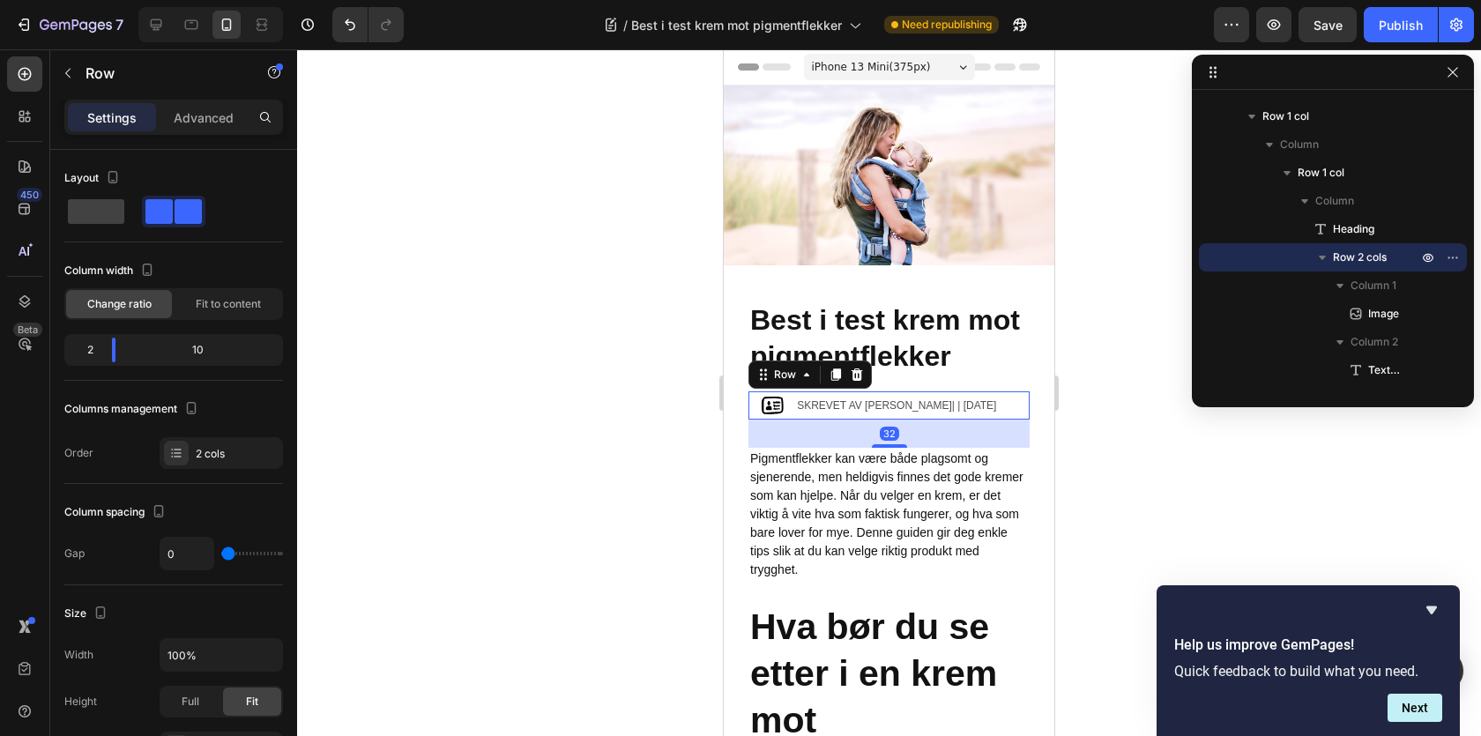
click at [1080, 476] on div at bounding box center [889, 392] width 1184 height 687
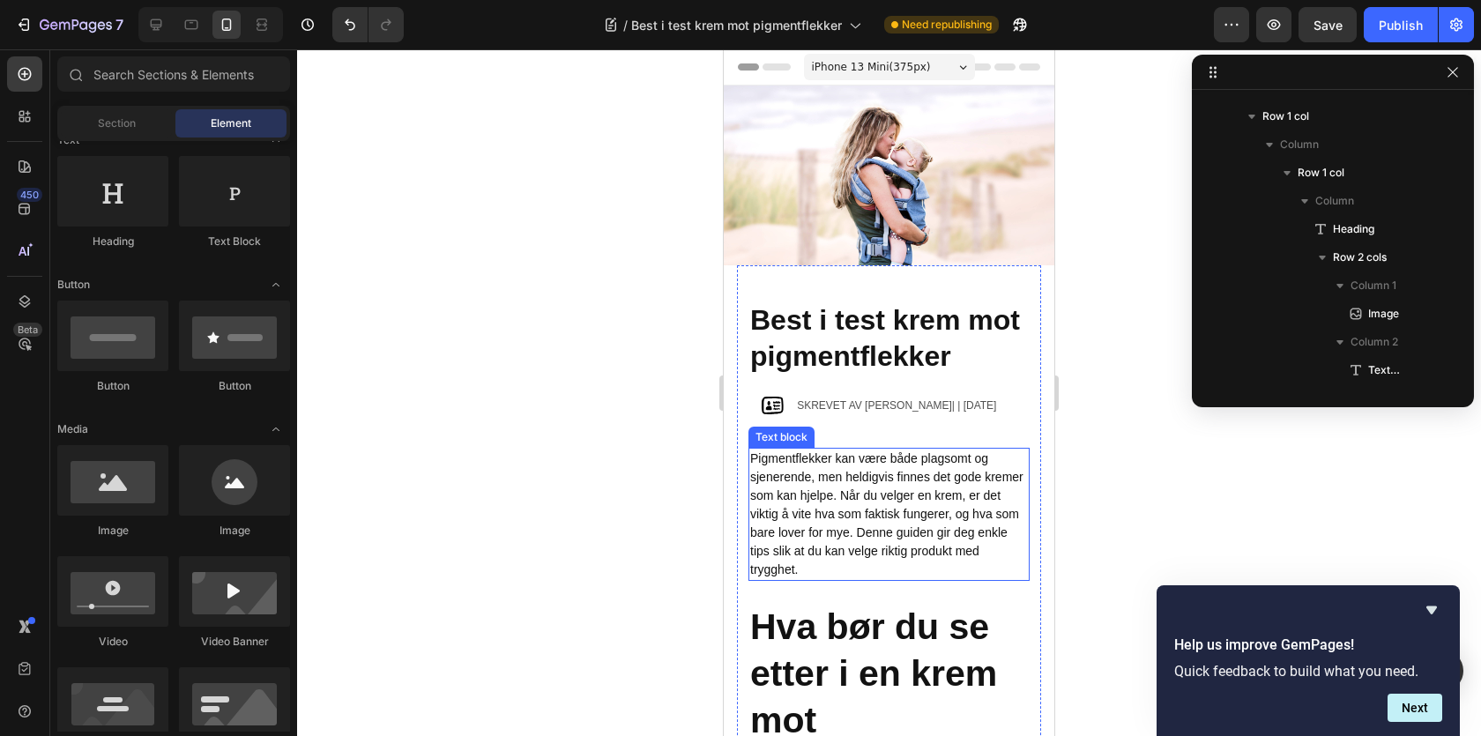
scroll to position [257, 0]
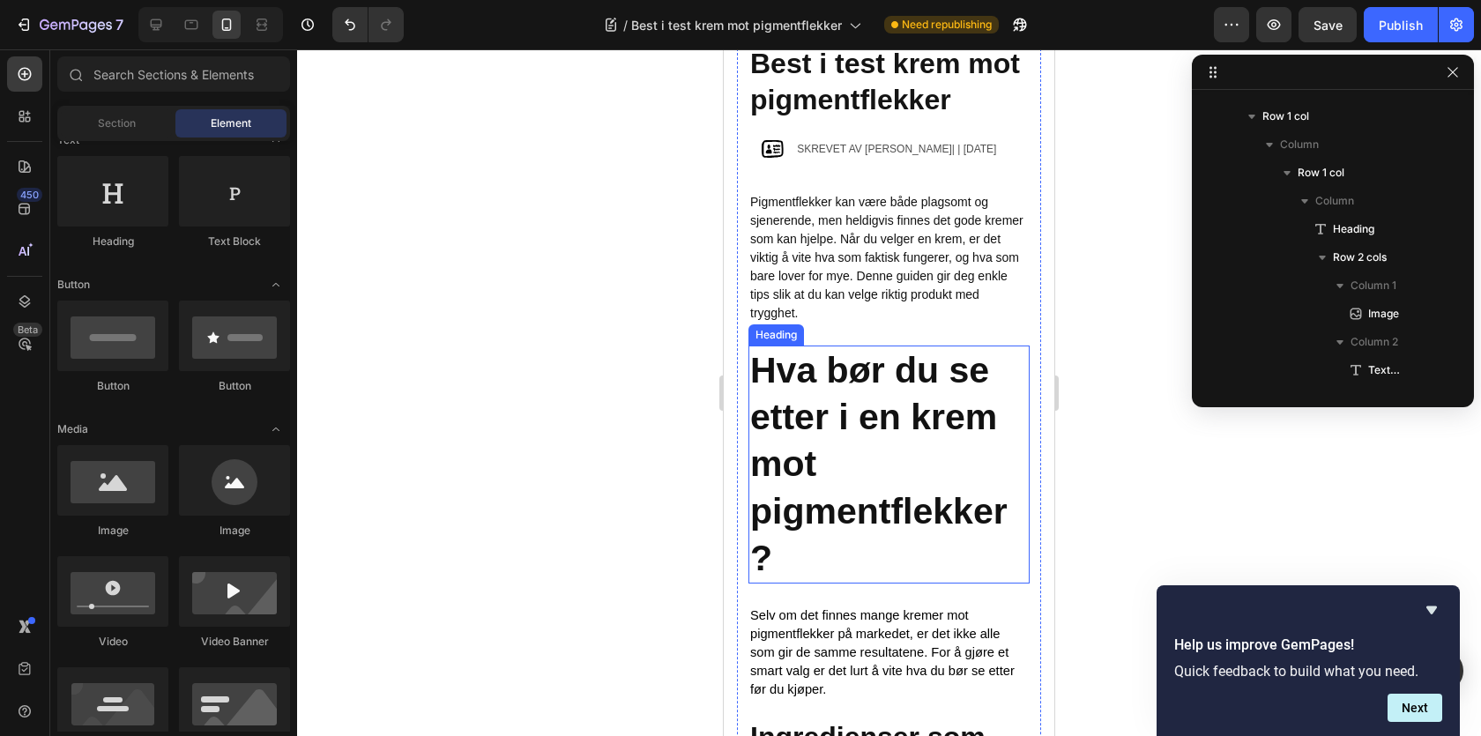
click at [838, 453] on p "⁠⁠⁠⁠⁠⁠⁠ Hva bør du se etter i en krem mot pigmentflekker?" at bounding box center [889, 464] width 278 height 235
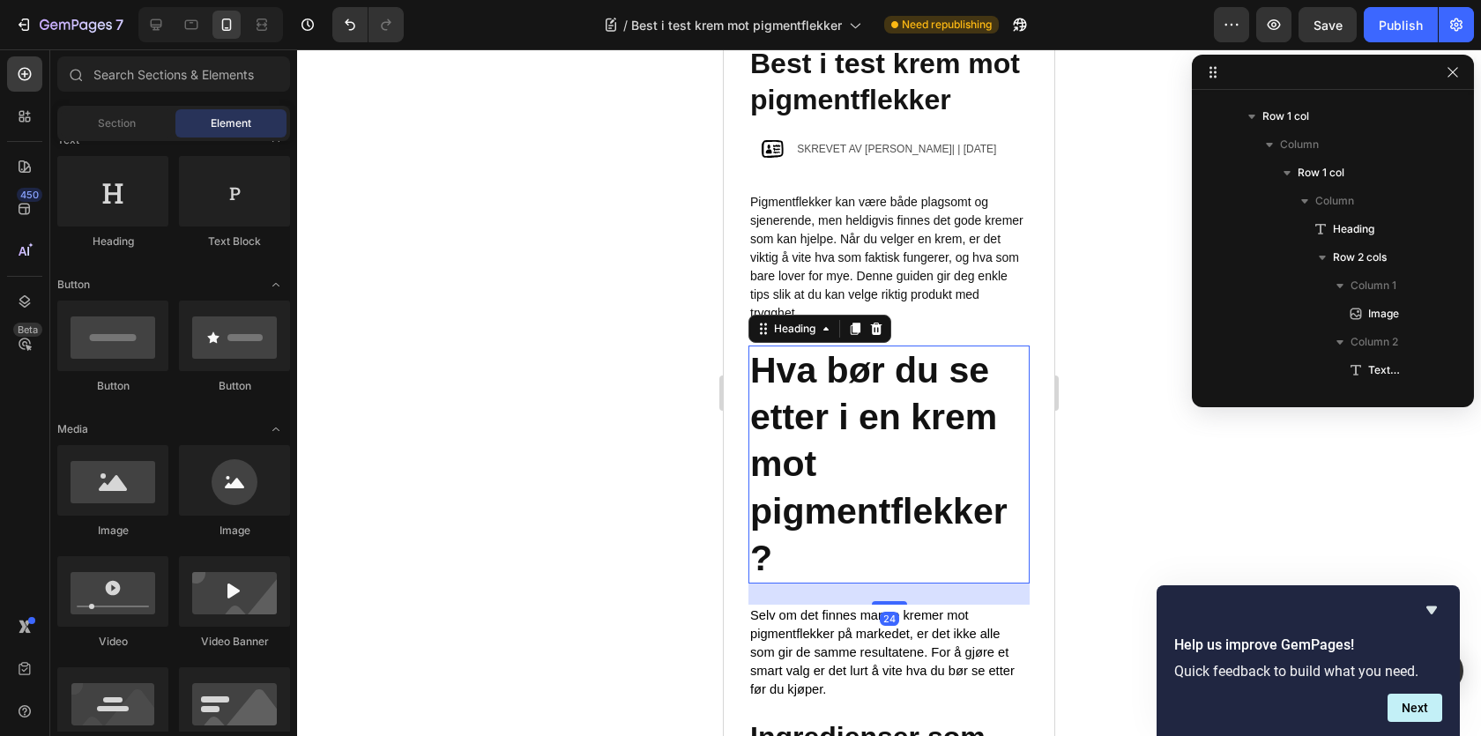
scroll to position [277, 0]
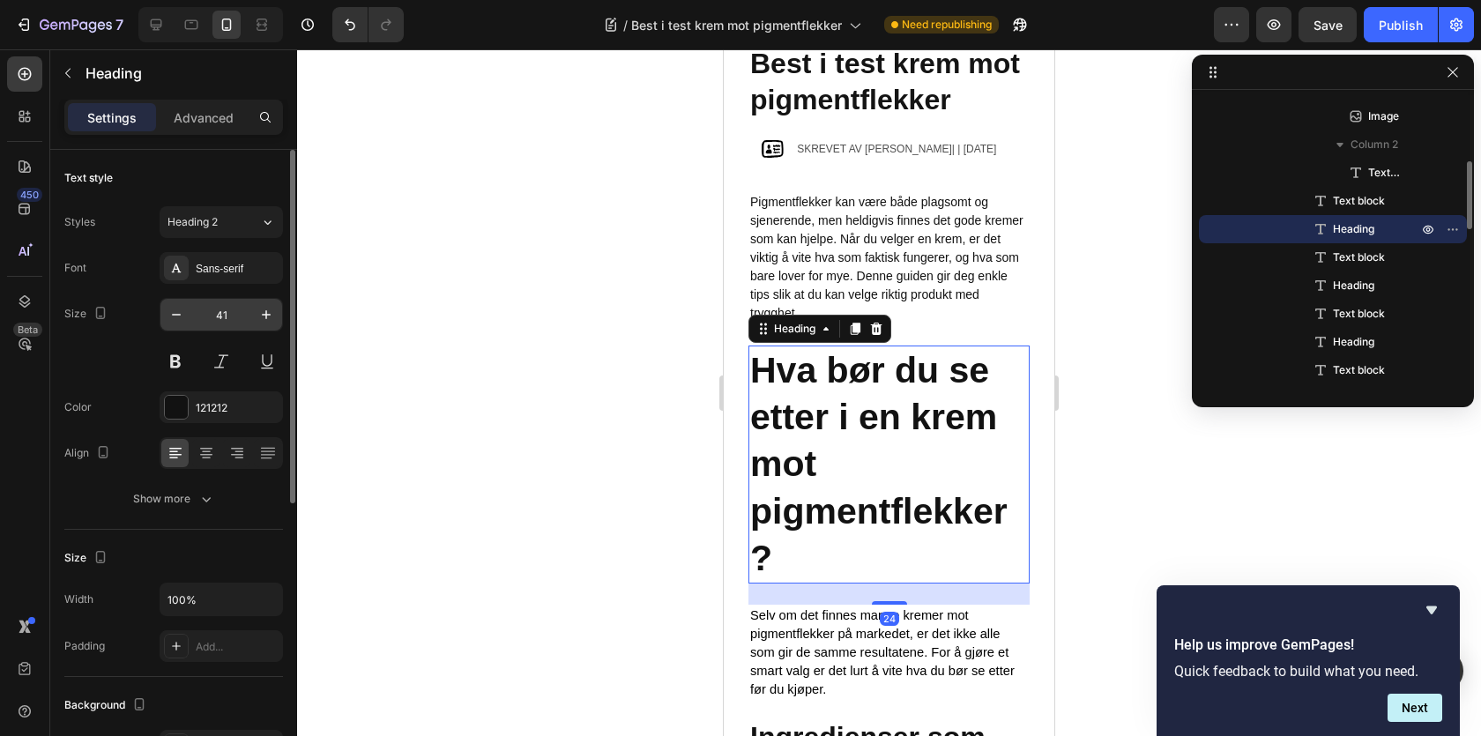
click at [220, 320] on input "41" at bounding box center [221, 315] width 58 height 32
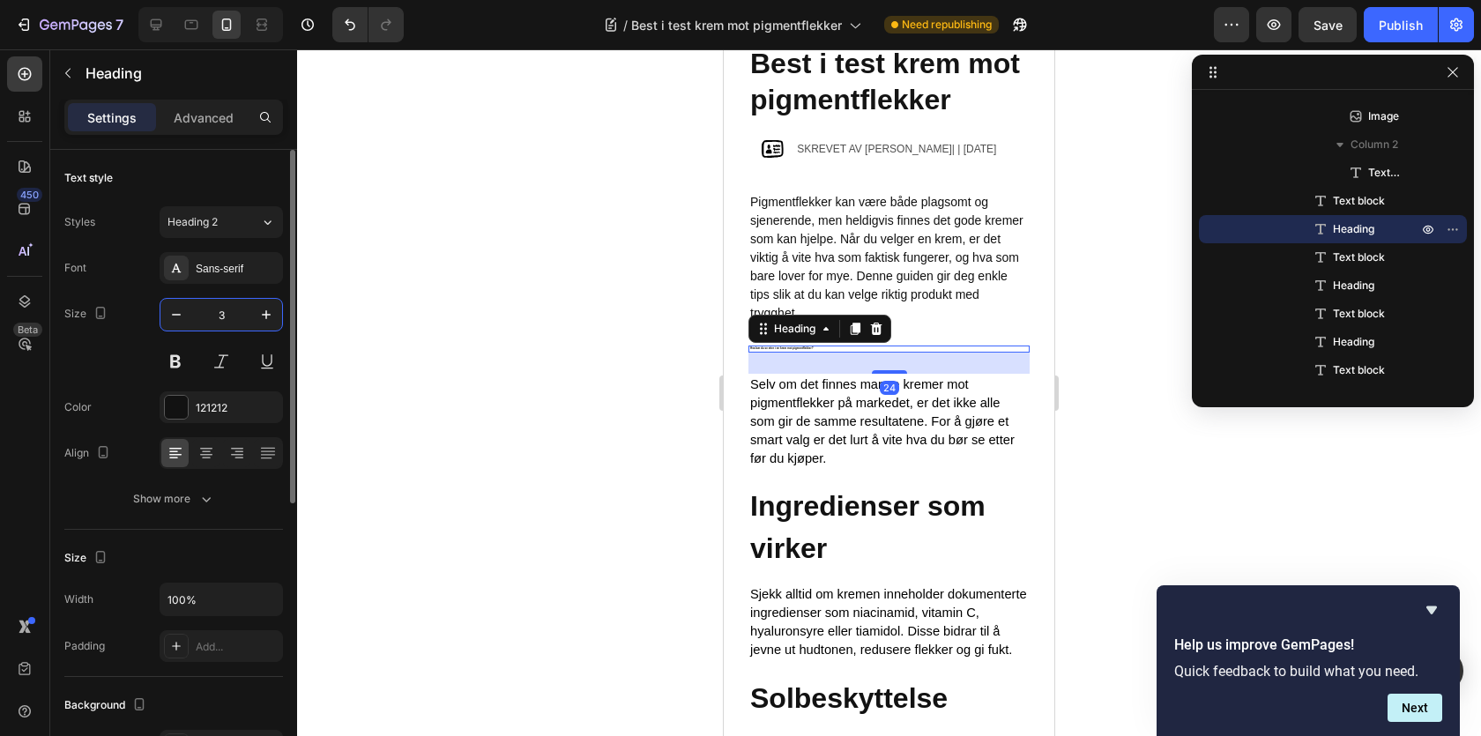
type input "32"
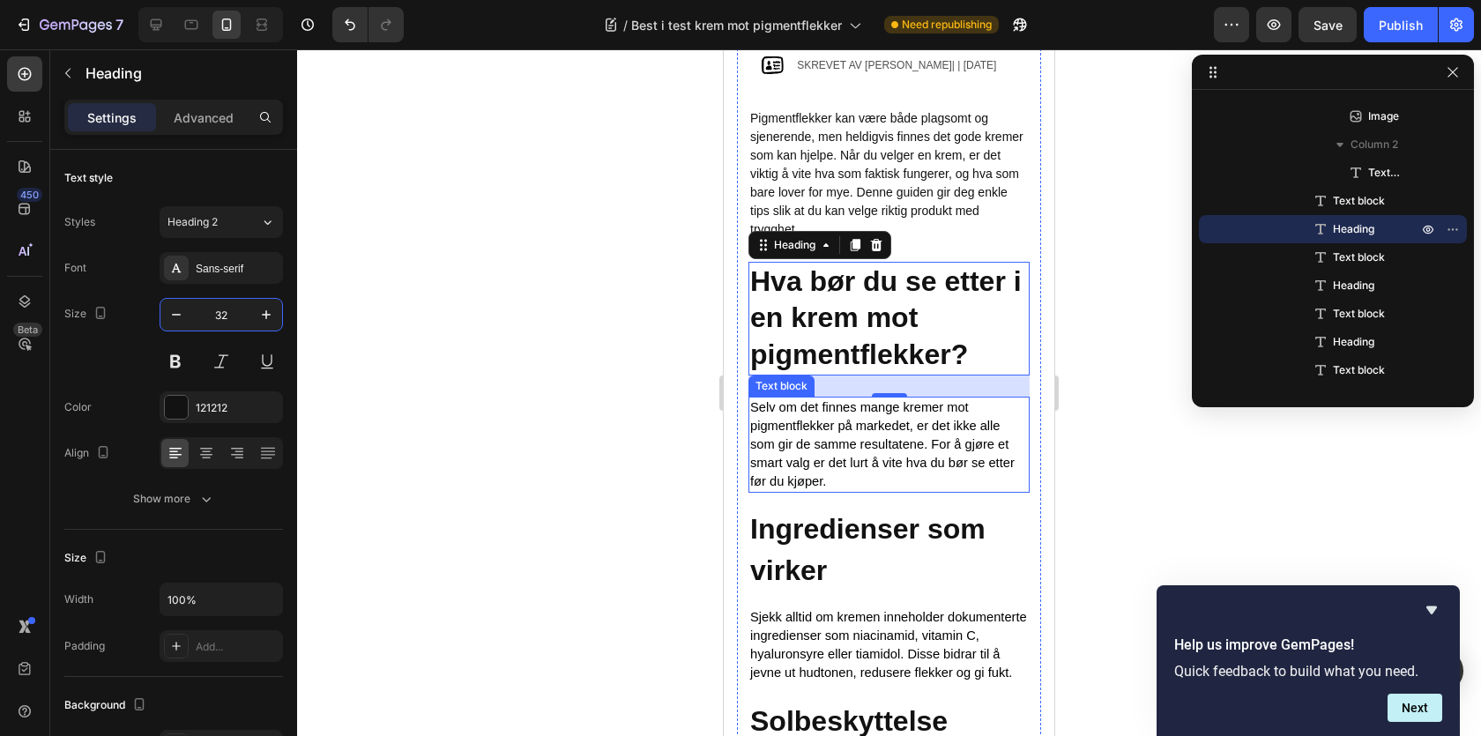
scroll to position [521, 0]
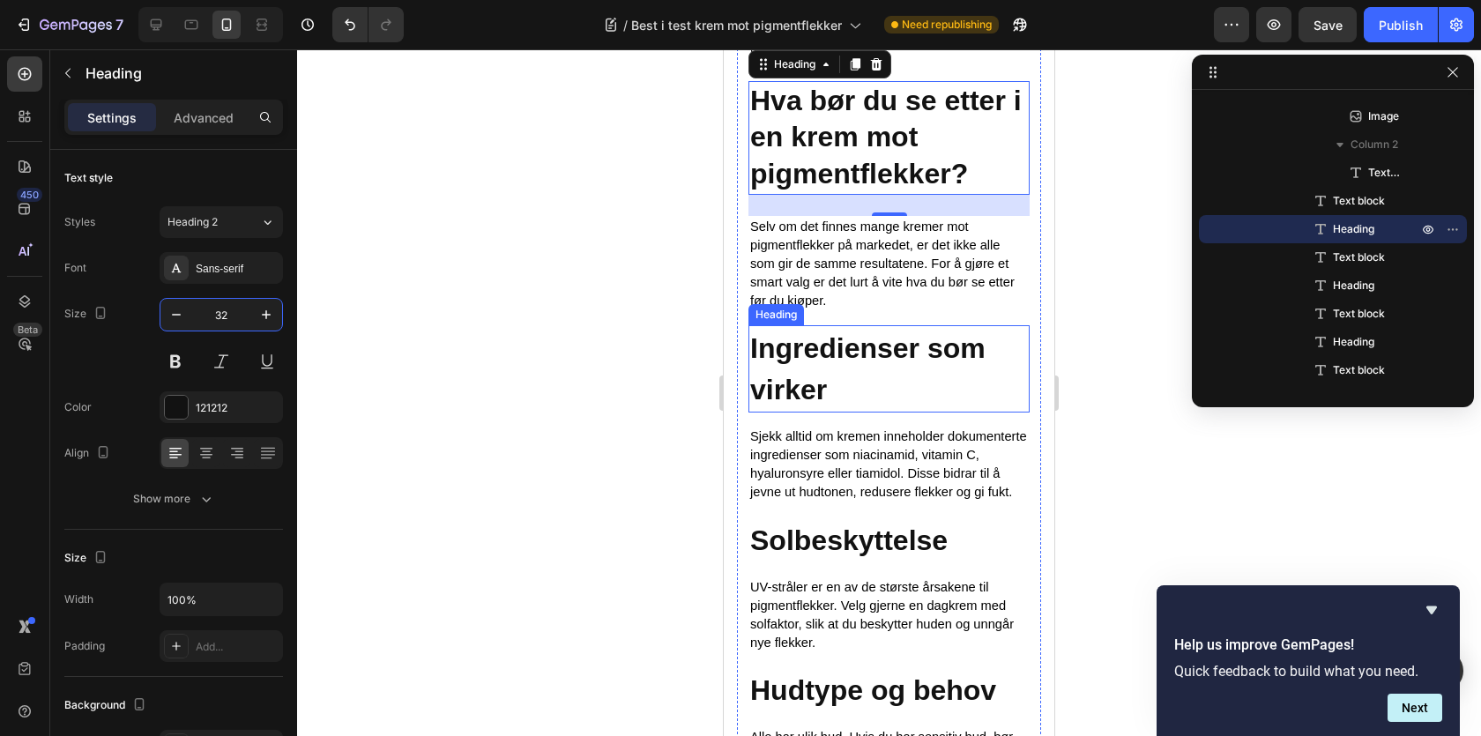
click at [826, 378] on strong "Ingredienser som virker" at bounding box center [867, 369] width 235 height 74
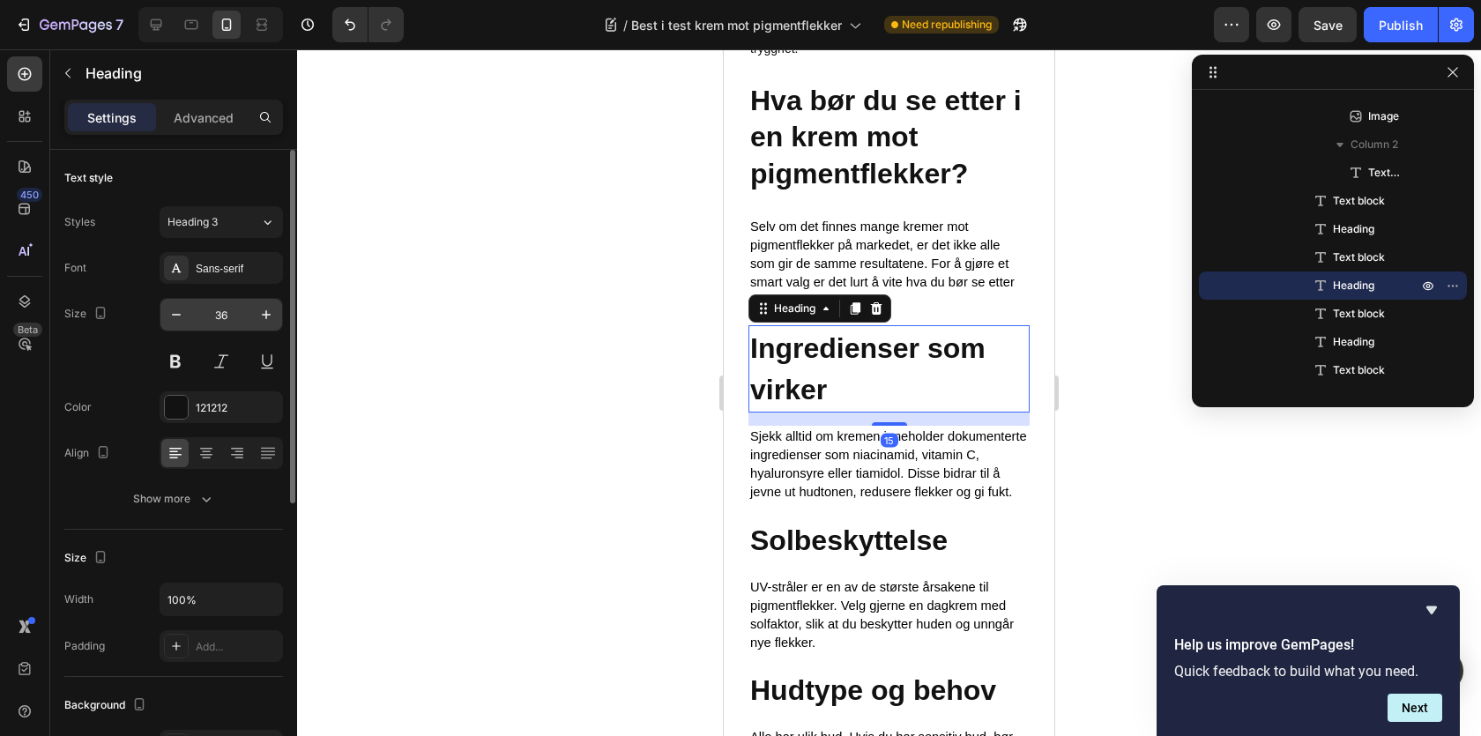
click at [220, 320] on input "36" at bounding box center [221, 315] width 58 height 32
type input "6"
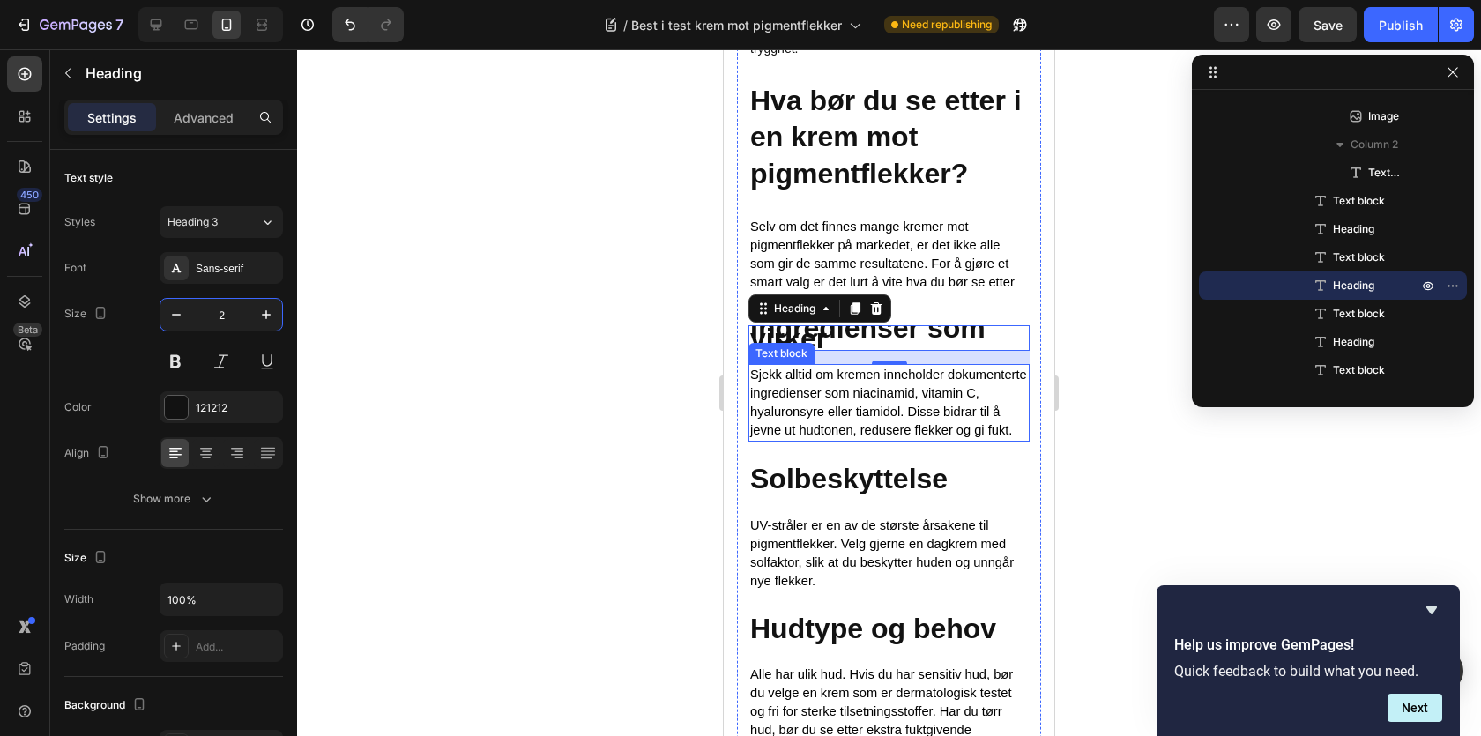
type input "26"
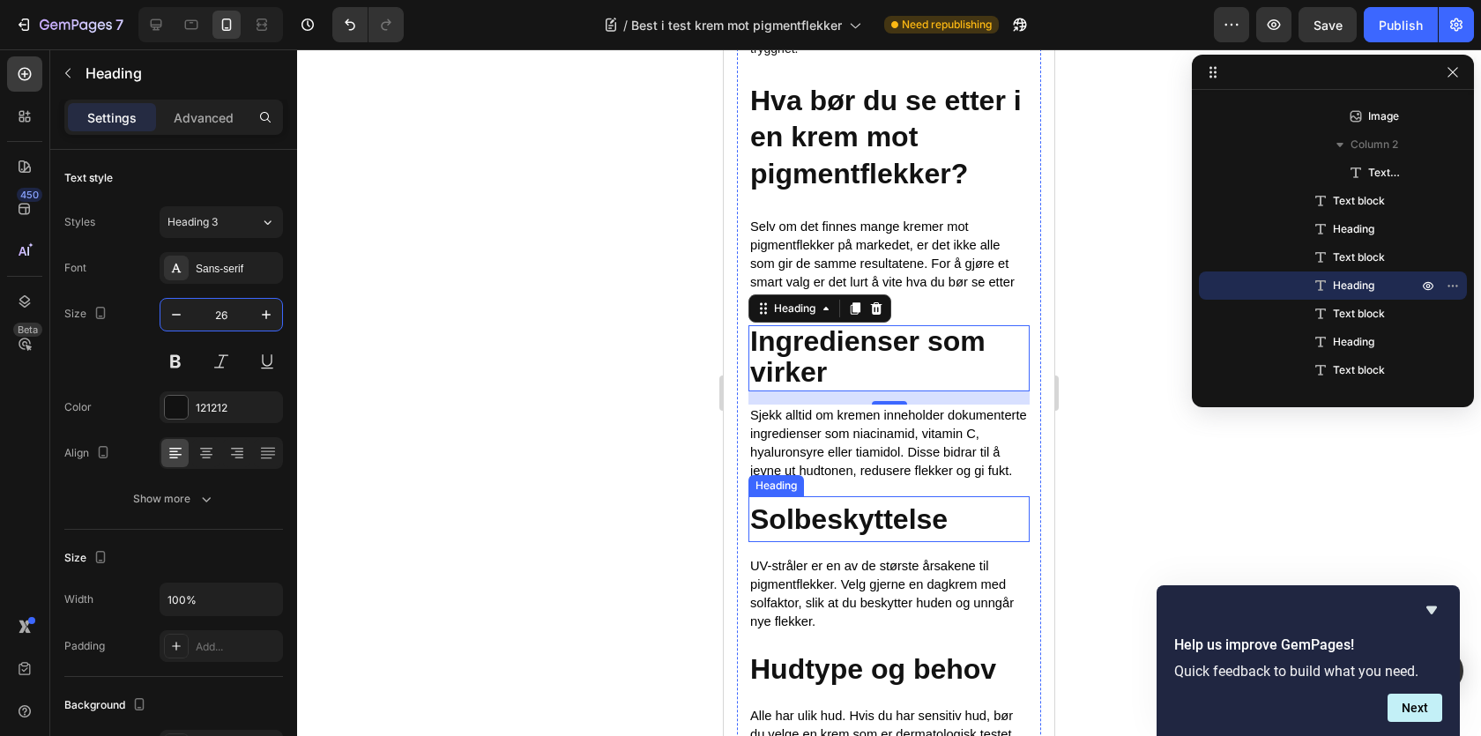
click at [895, 517] on strong "Solbeskyttelse" at bounding box center [848, 519] width 197 height 32
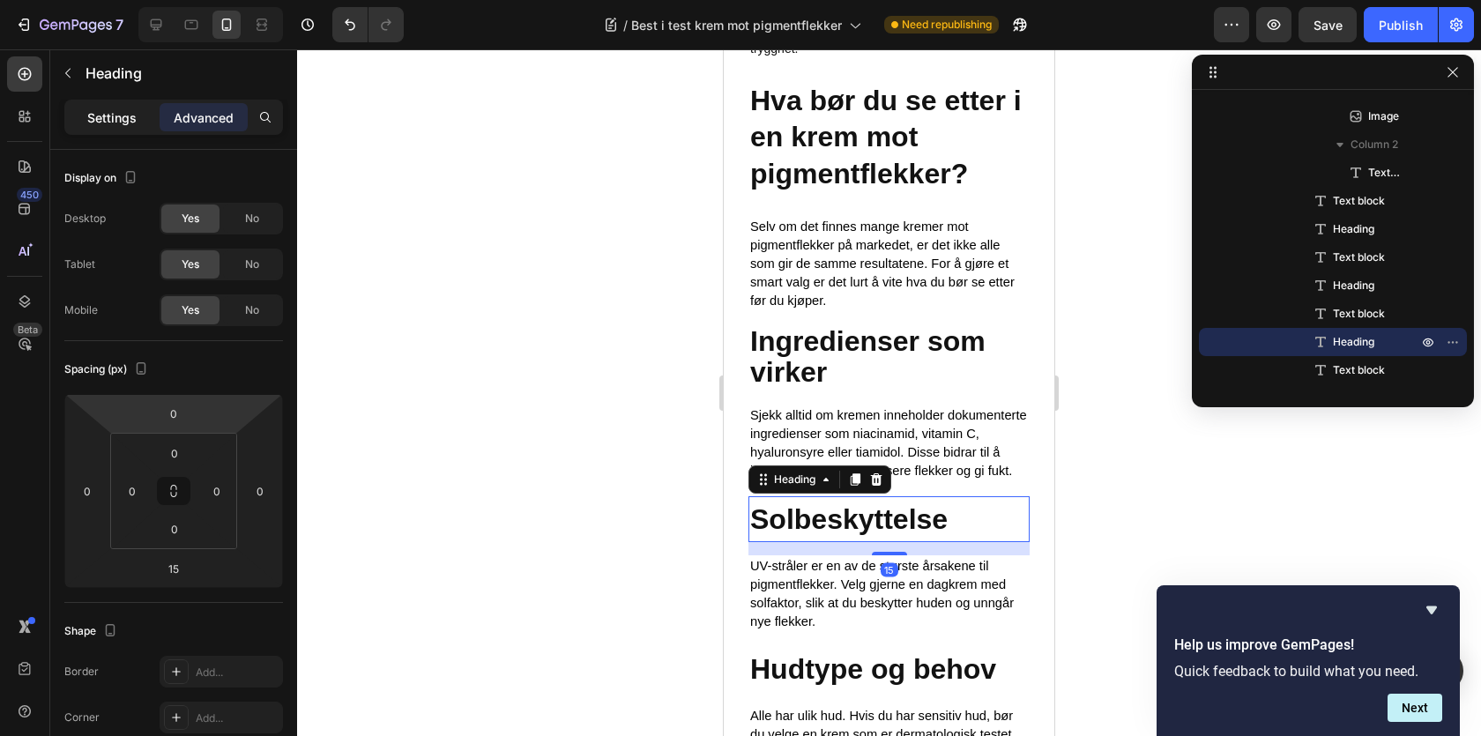
click at [119, 127] on div "Settings" at bounding box center [112, 117] width 88 height 28
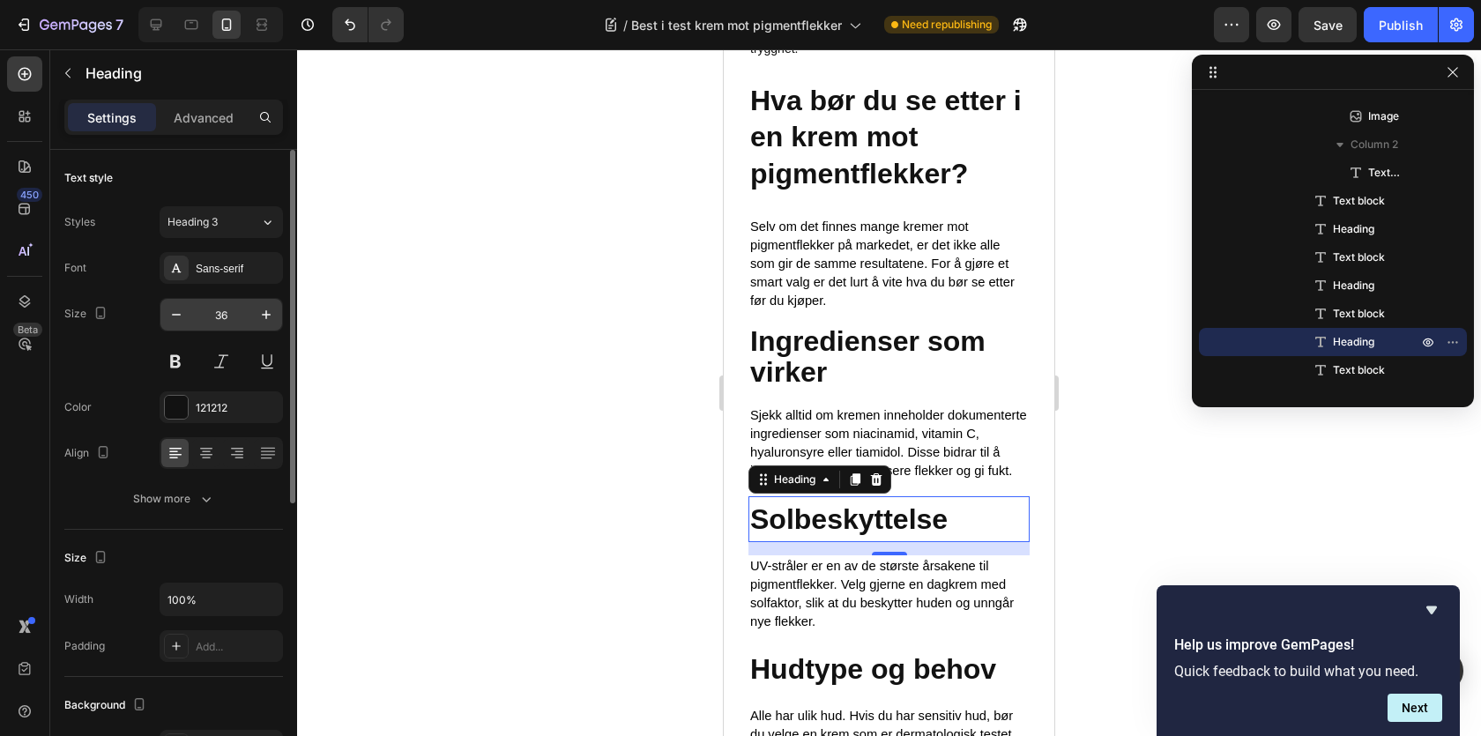
click at [221, 325] on input "36" at bounding box center [221, 315] width 58 height 32
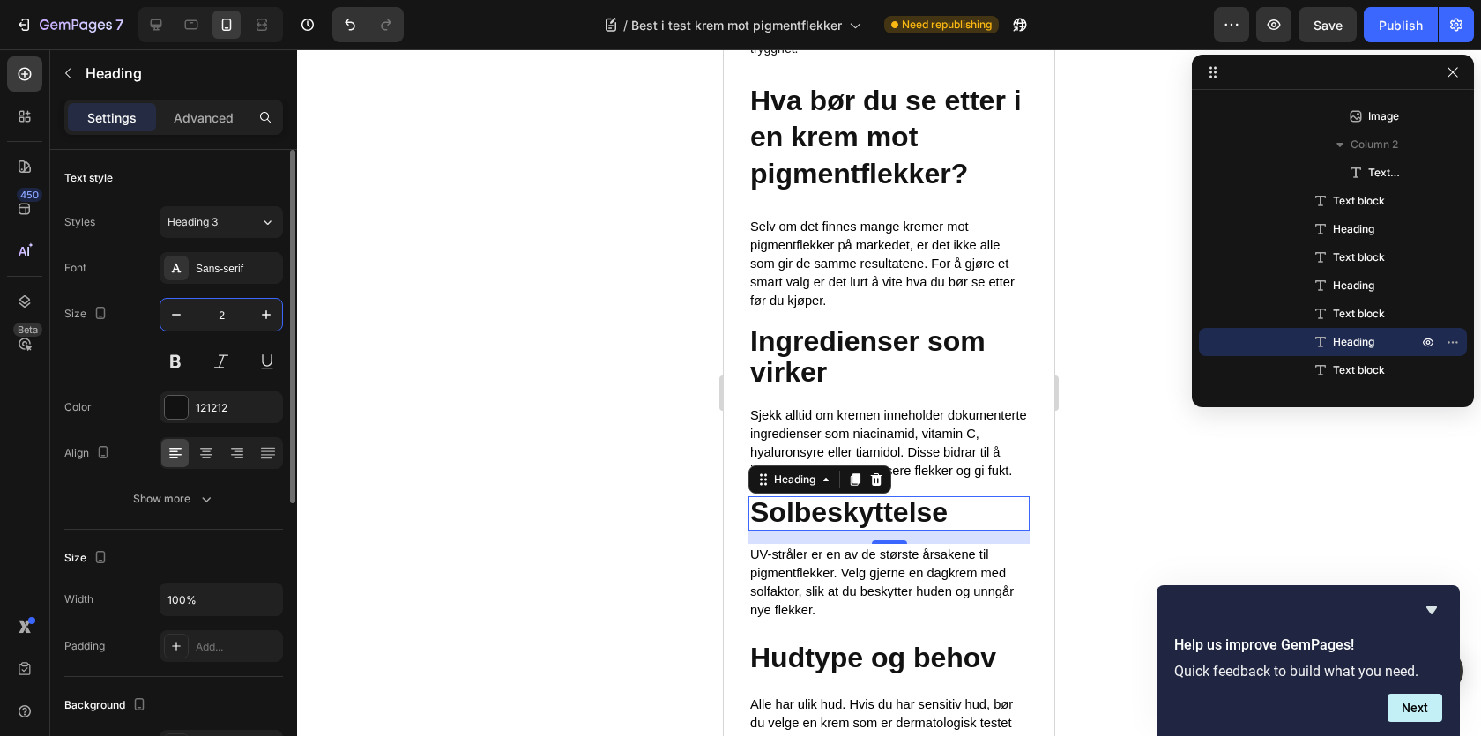
type input "26"
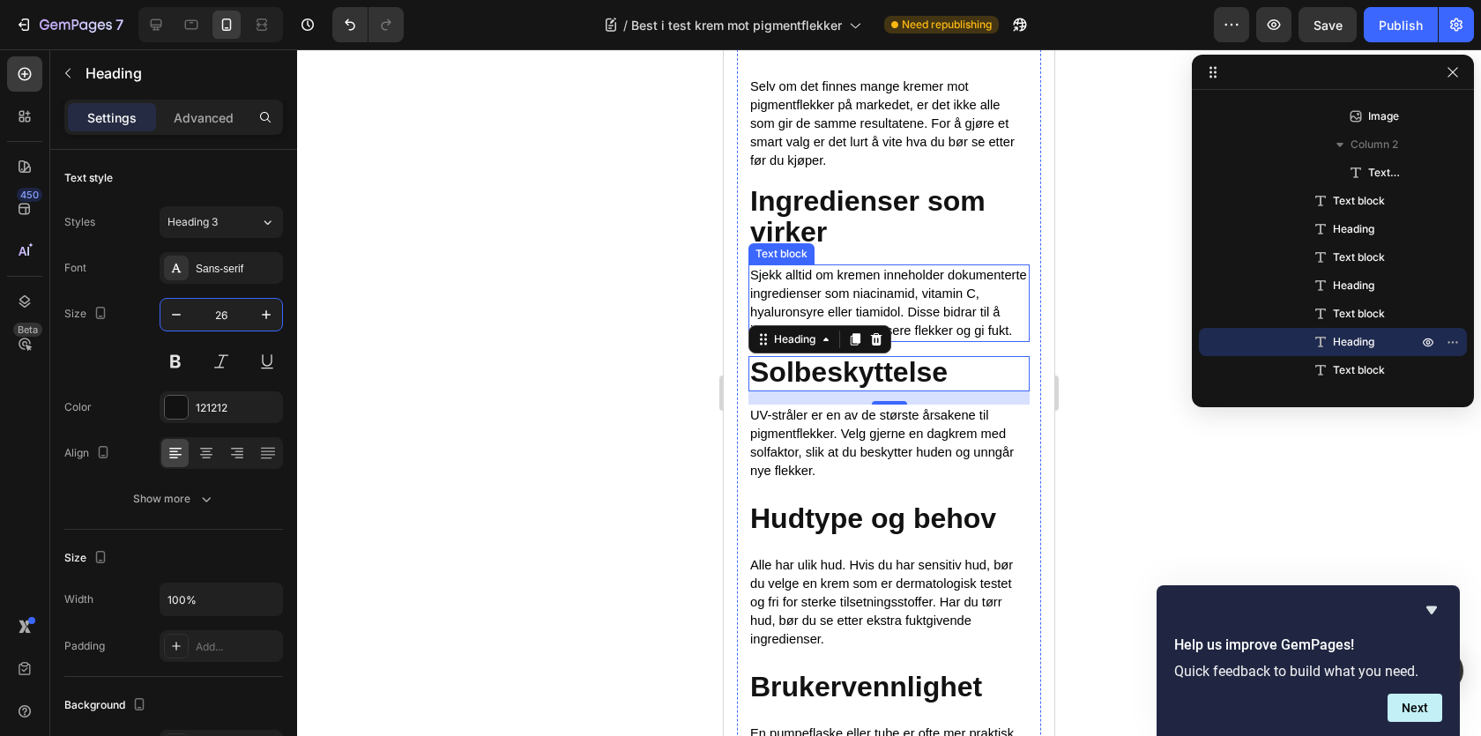
scroll to position [675, 0]
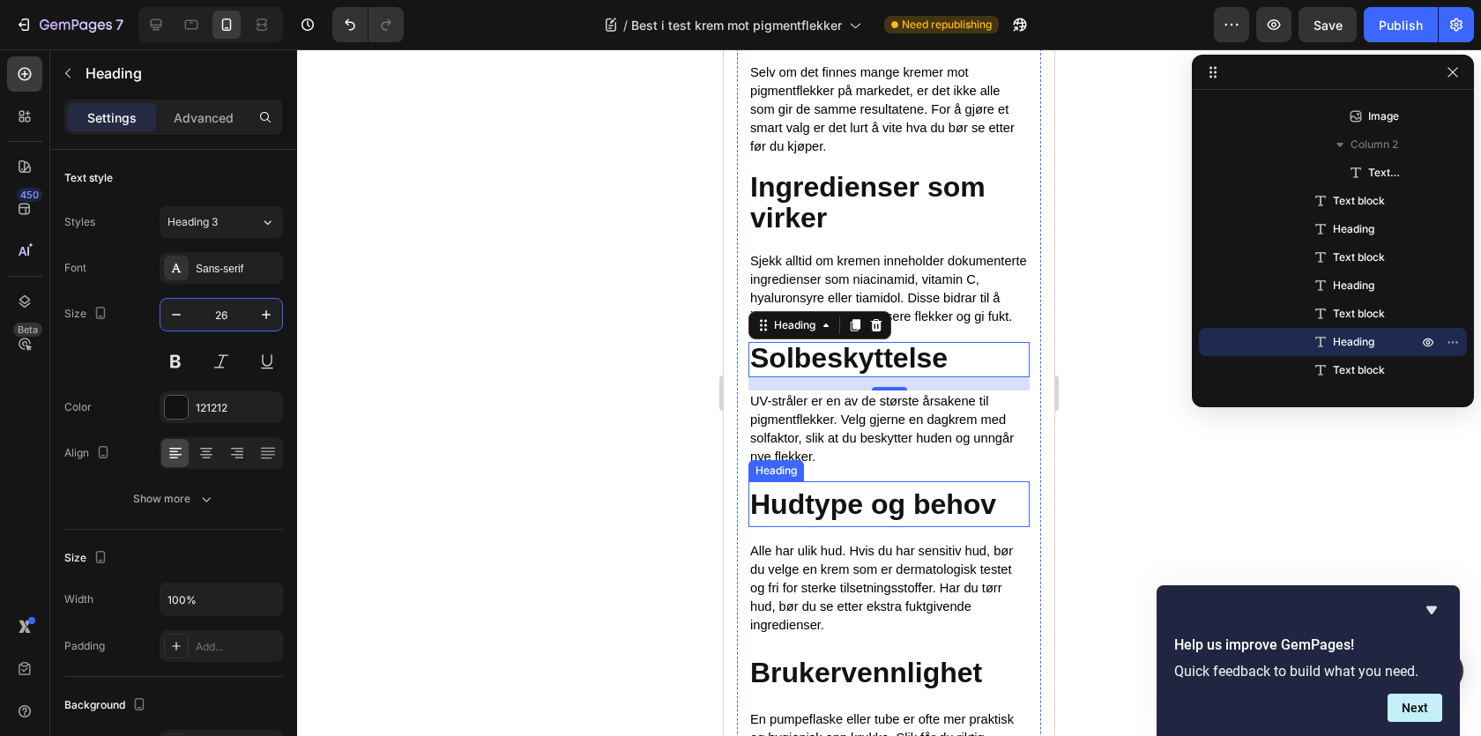
click at [812, 504] on strong "Hudtype og behov" at bounding box center [873, 504] width 246 height 32
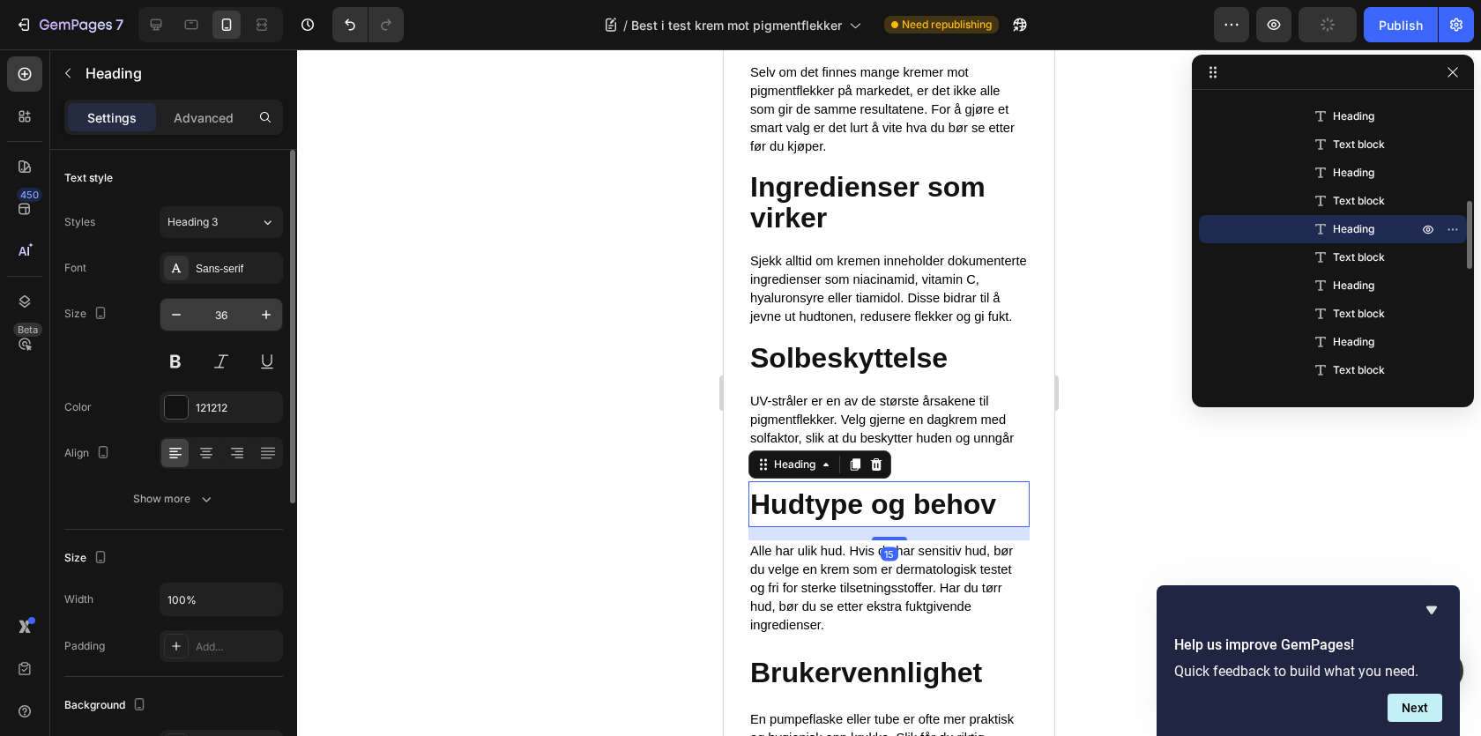
click at [216, 315] on input "36" at bounding box center [221, 315] width 58 height 32
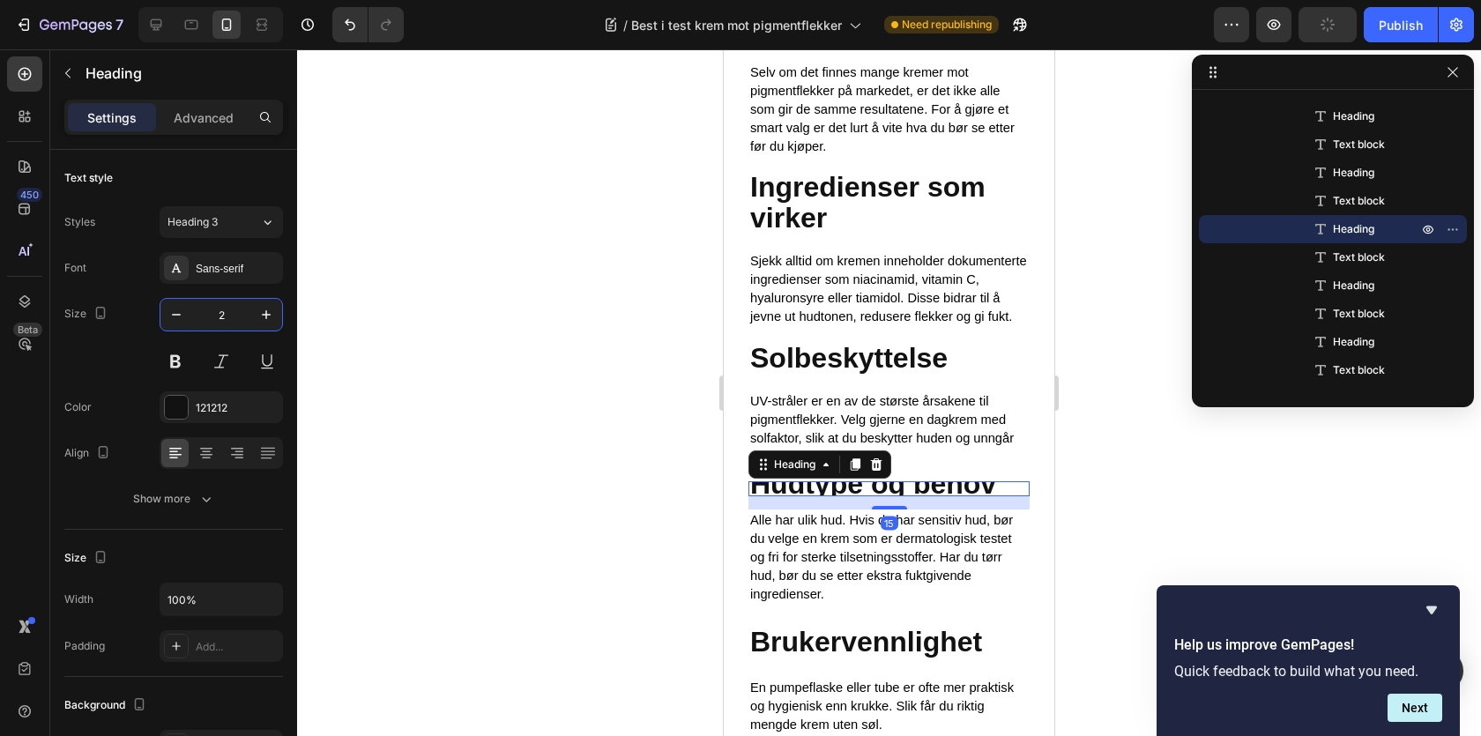
type input "26"
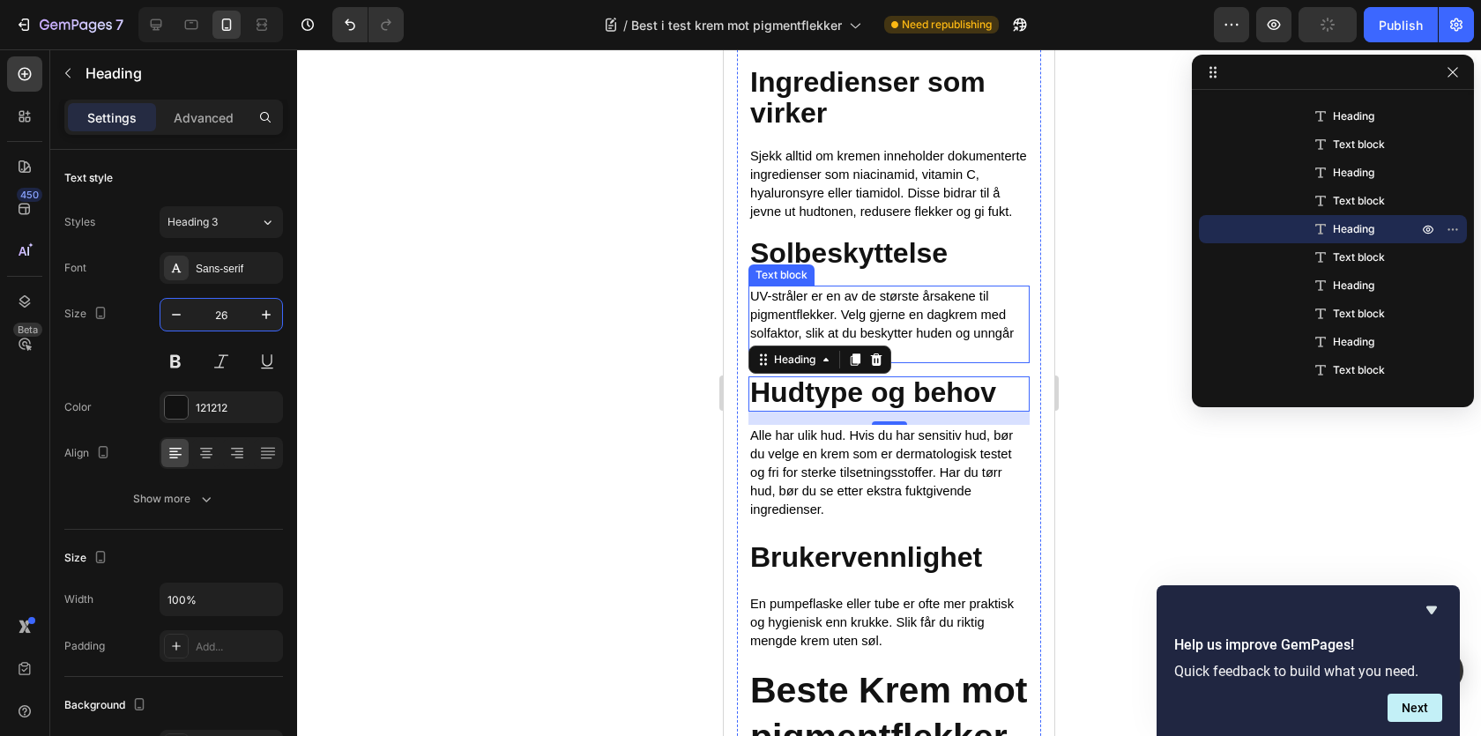
scroll to position [964, 0]
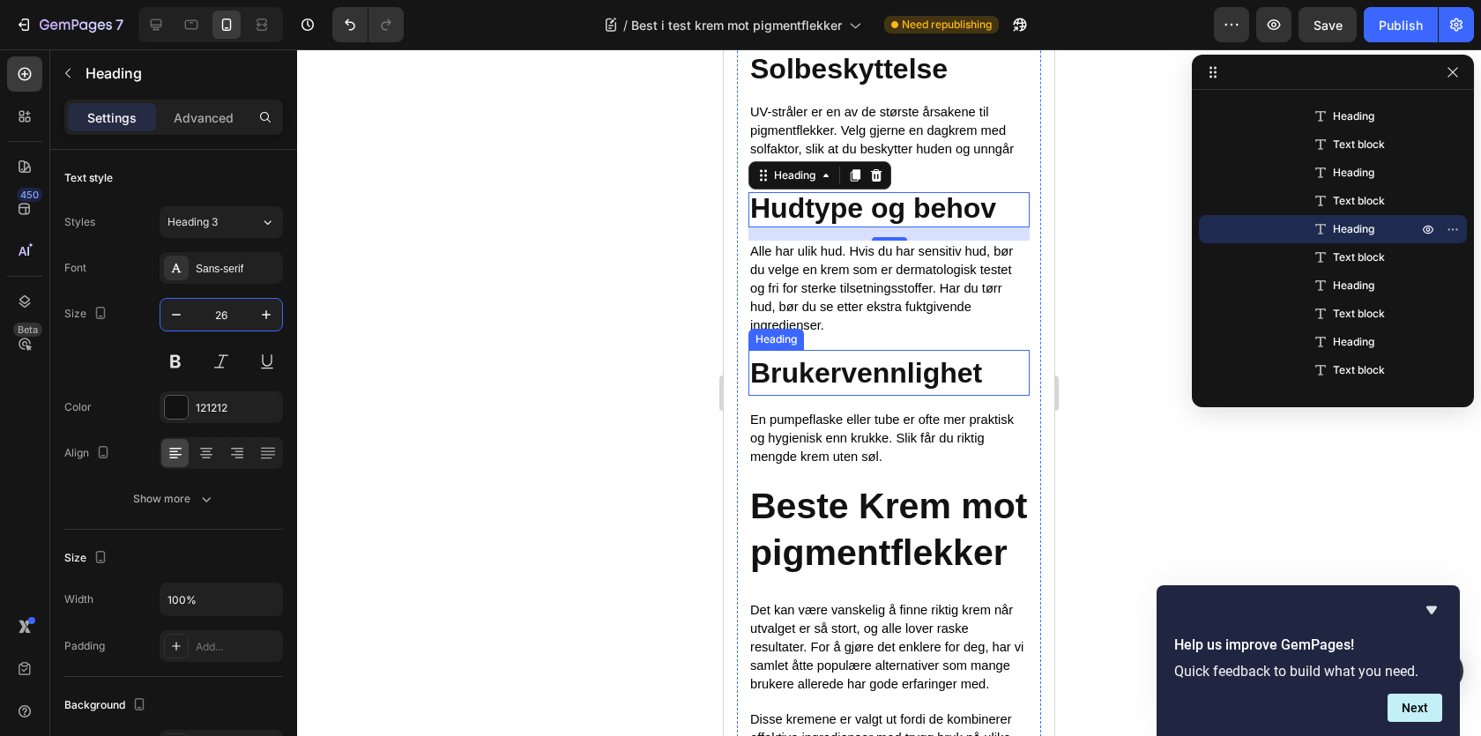
click at [793, 383] on strong "Brukervennlighet" at bounding box center [866, 373] width 232 height 32
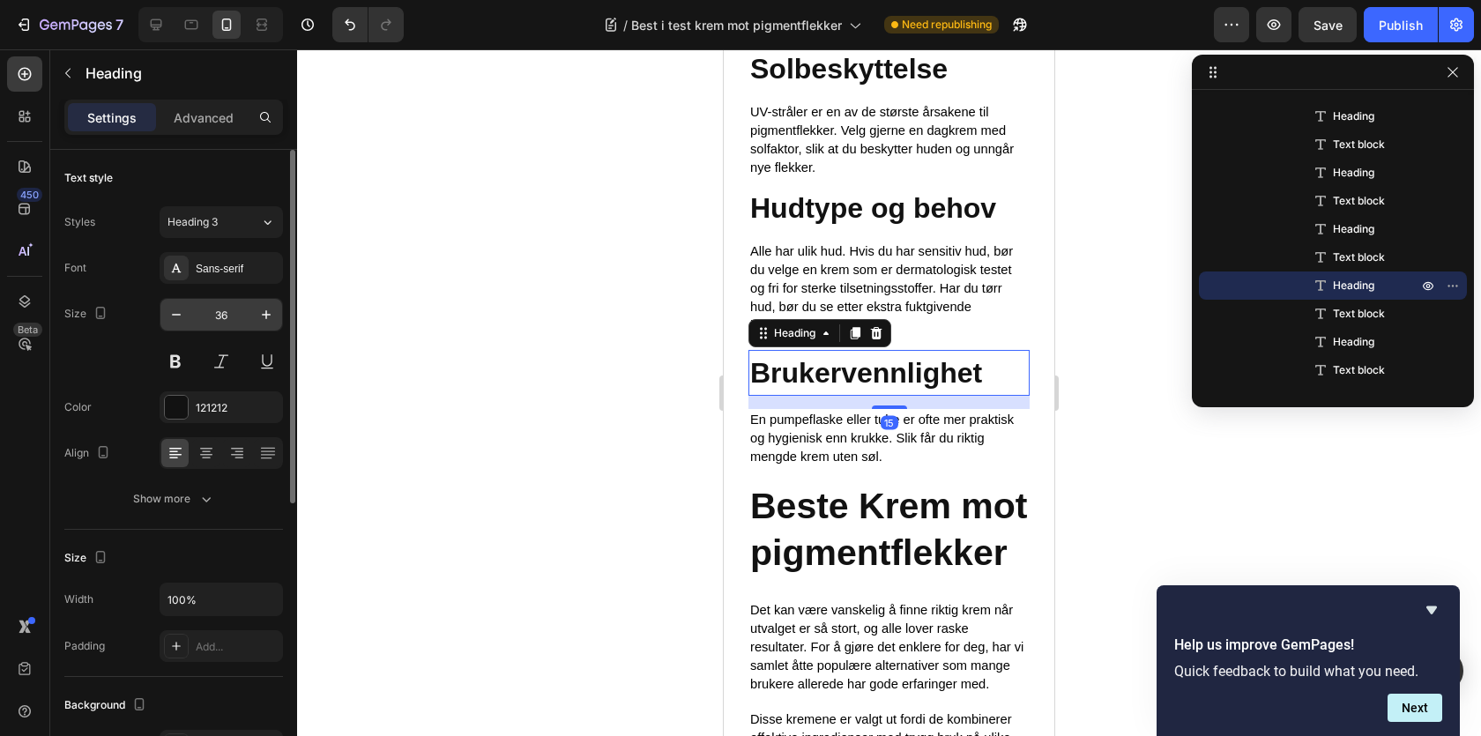
click at [220, 312] on input "36" at bounding box center [221, 315] width 58 height 32
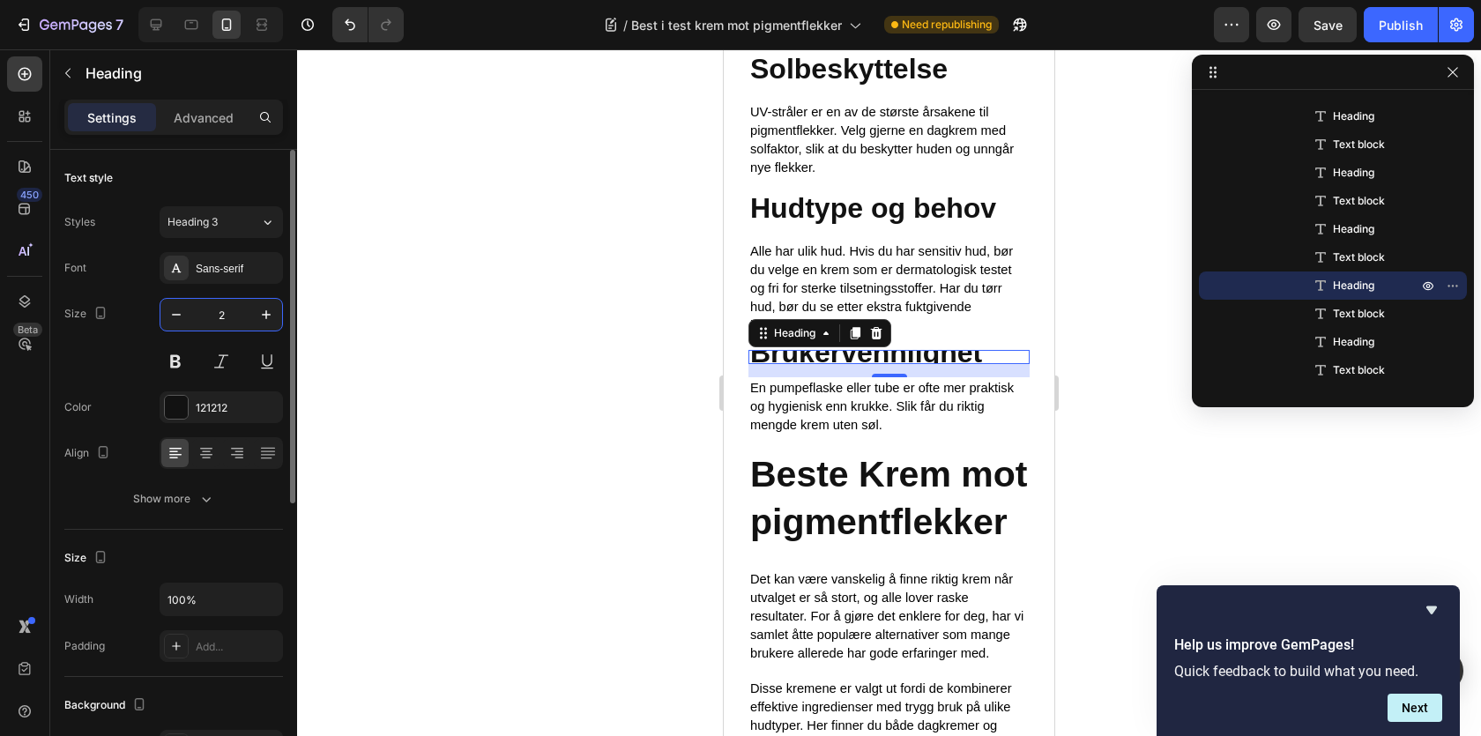
type input "26"
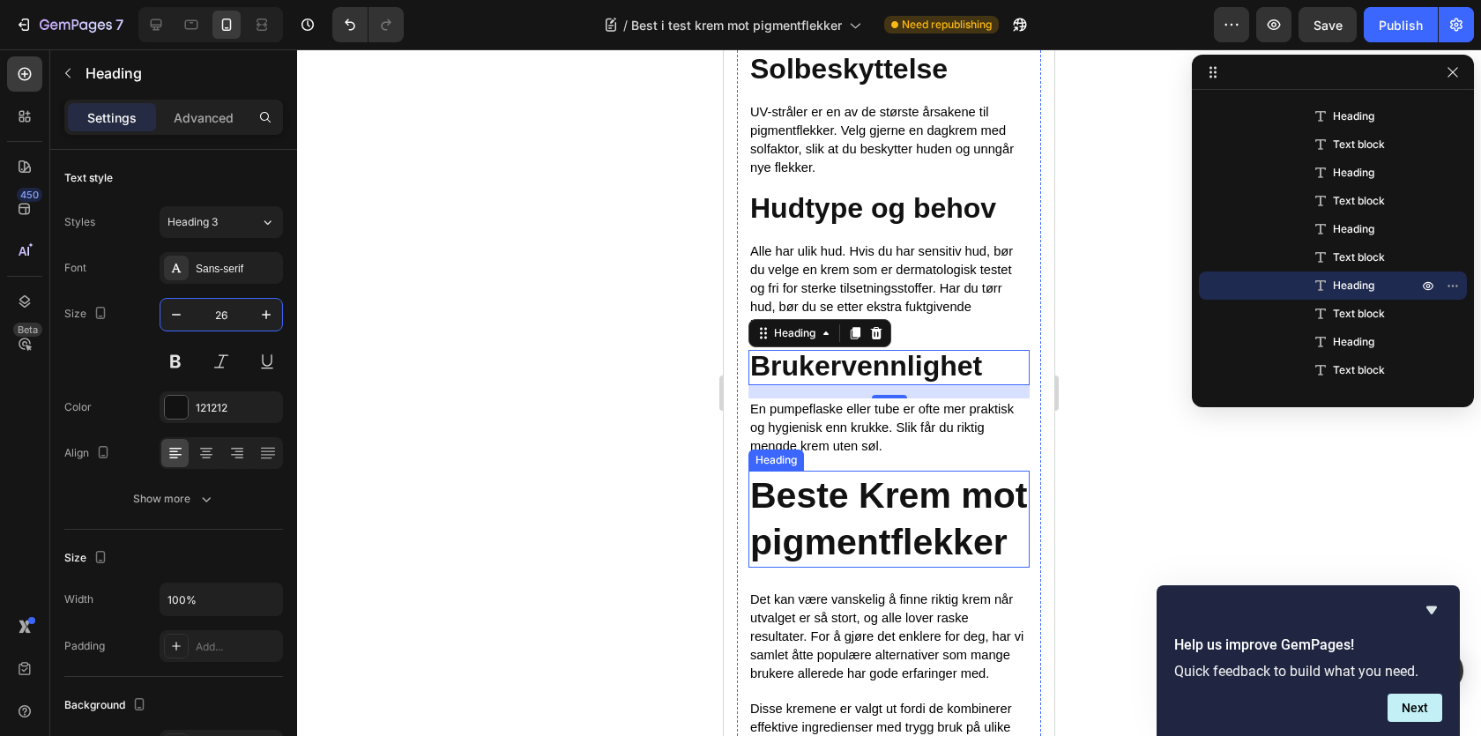
click at [781, 495] on strong "Beste Krem mot pigmentflekker" at bounding box center [888, 518] width 277 height 87
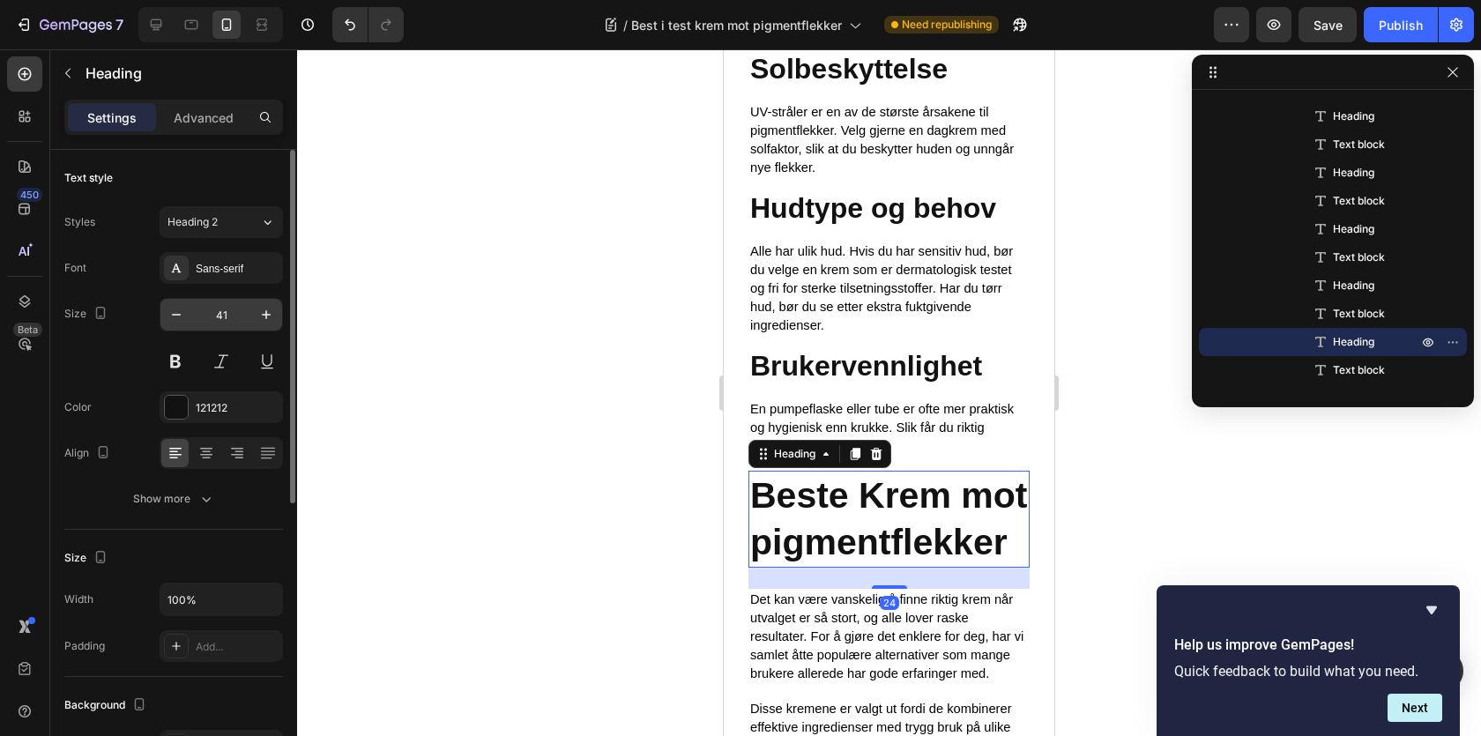
click at [211, 308] on input "41" at bounding box center [221, 315] width 58 height 32
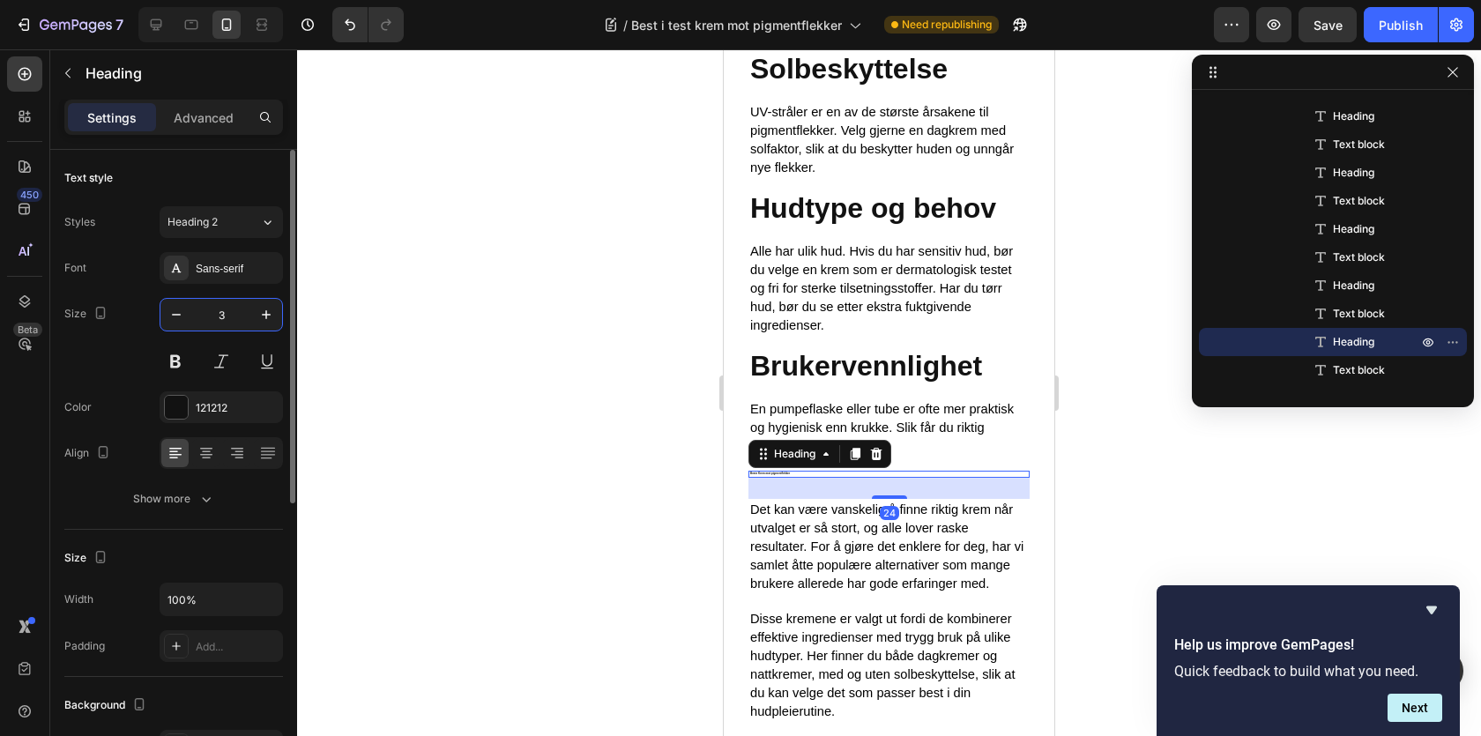
type input "32"
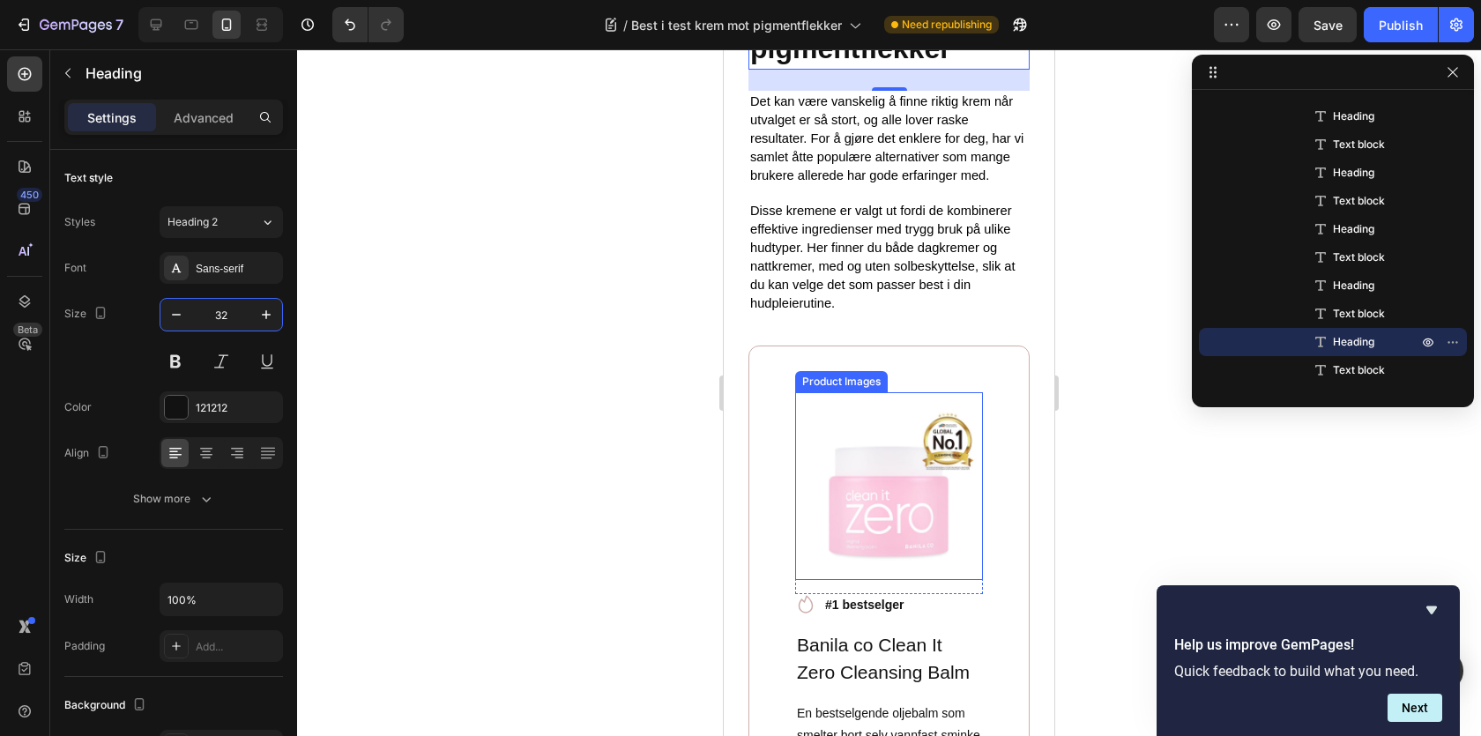
scroll to position [1563, 0]
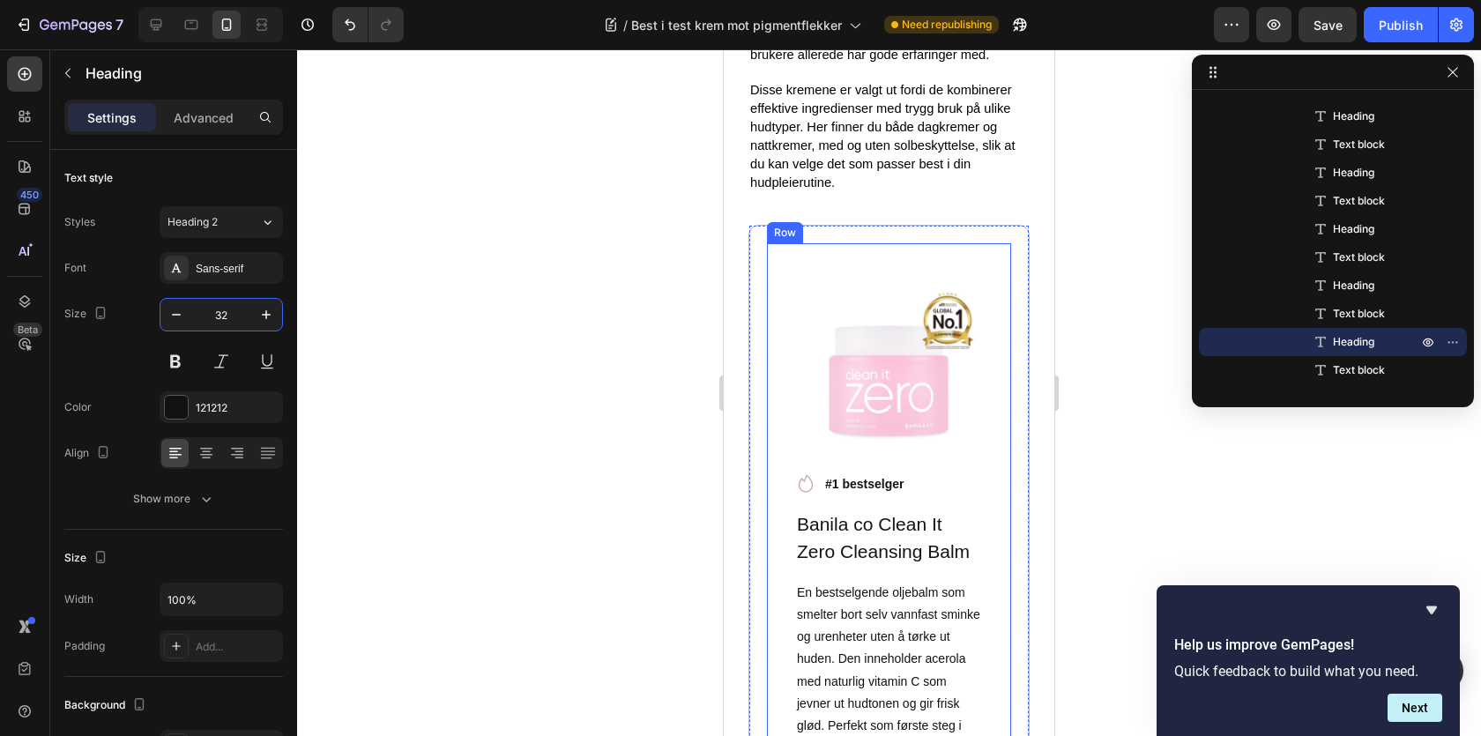
click at [774, 243] on div "Product Images Row Icon #1 bestselger Text block Row Banila co Clean It Zero Cl…" at bounding box center [889, 618] width 244 height 751
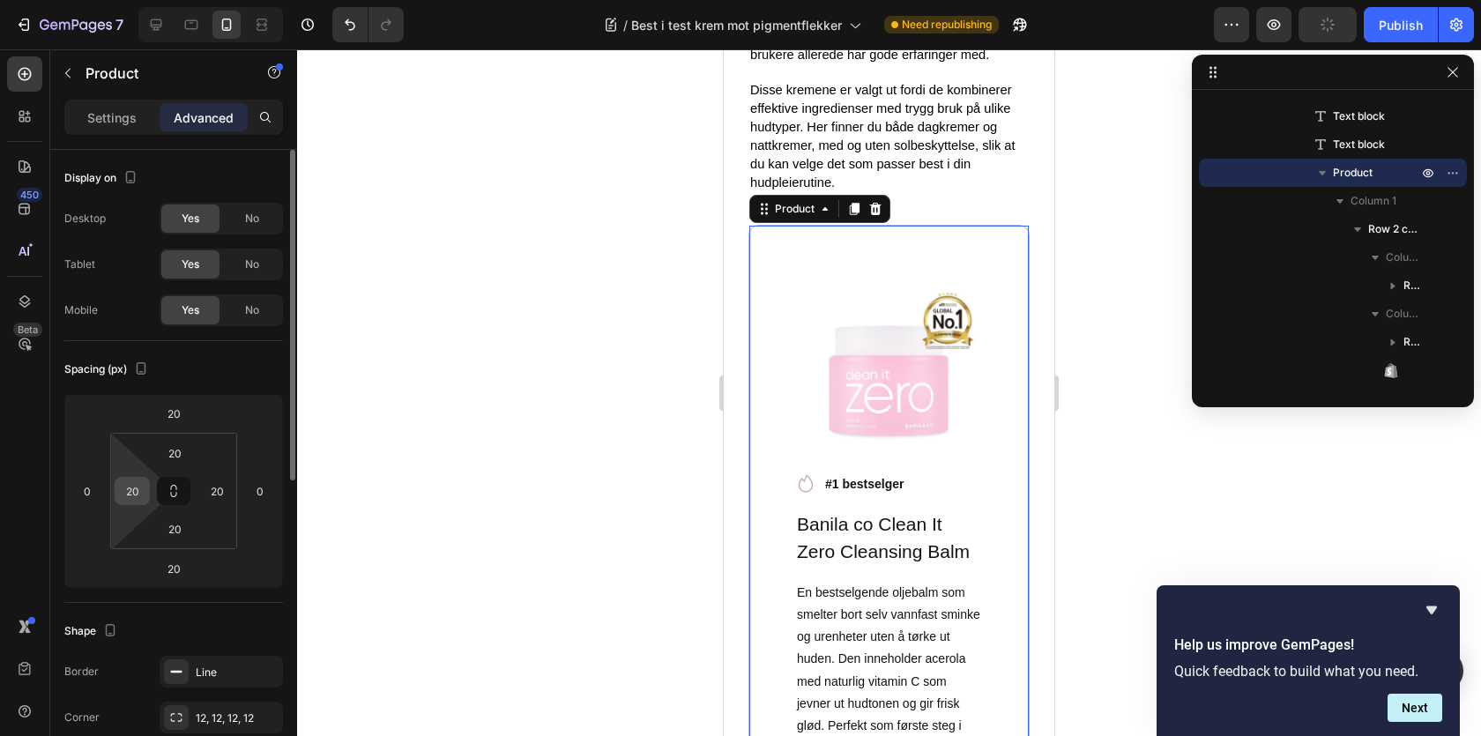
click at [136, 495] on input "20" at bounding box center [132, 491] width 26 height 26
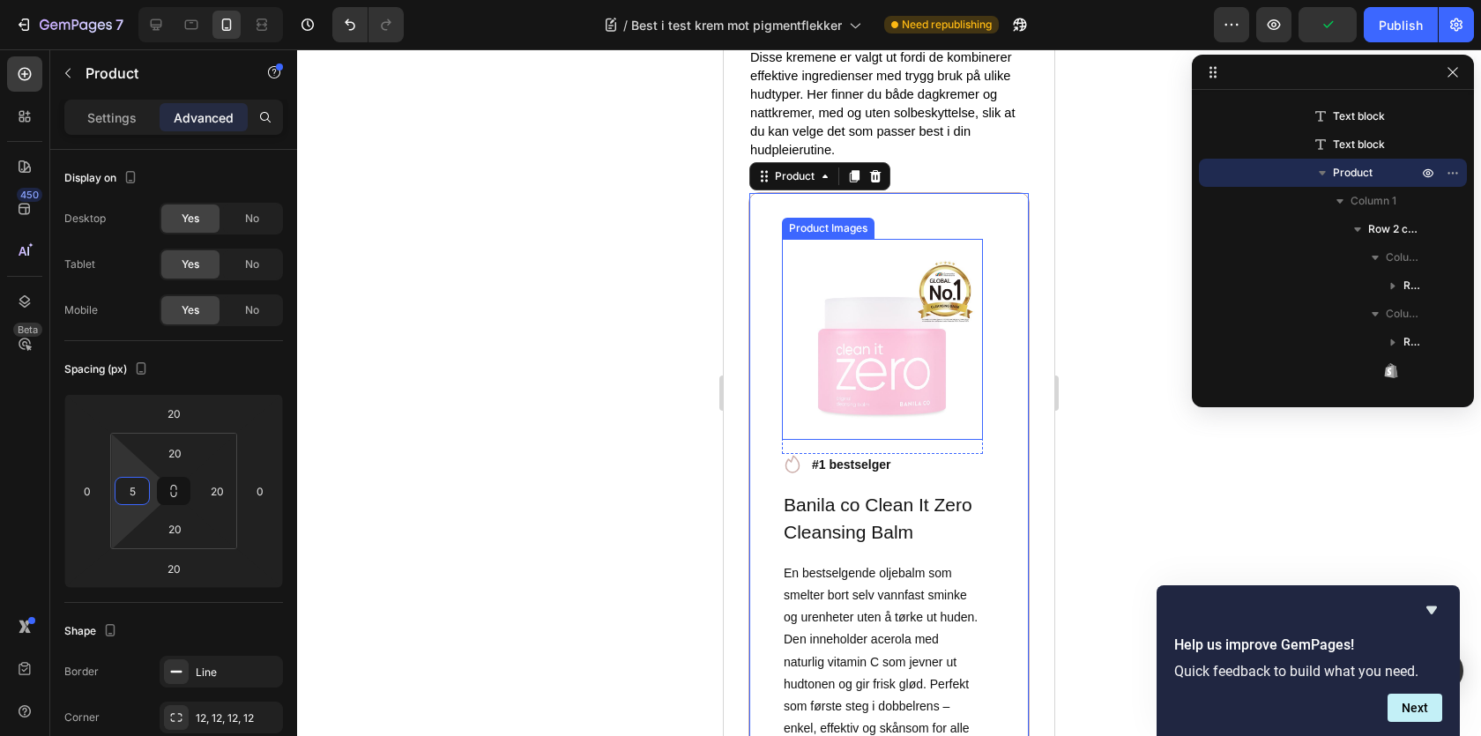
scroll to position [1598, 0]
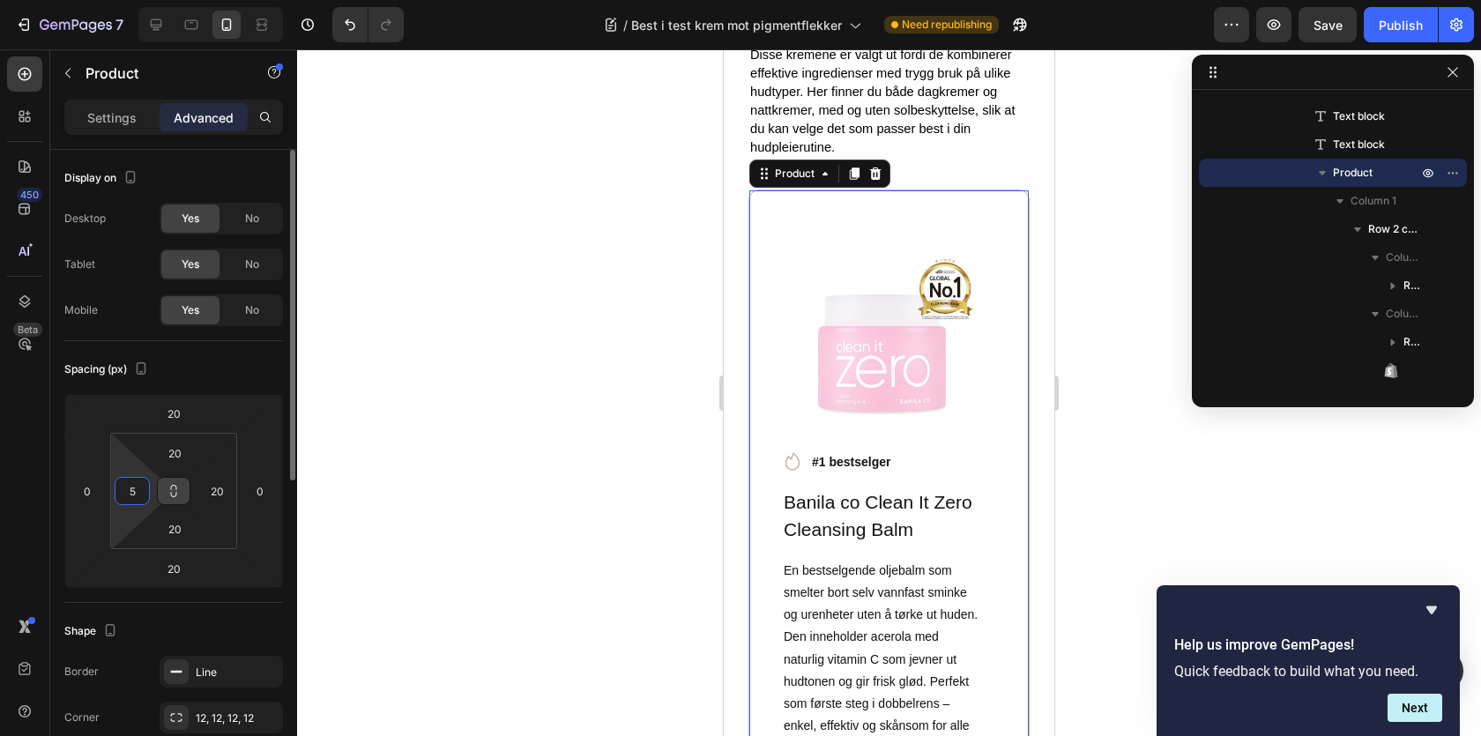
type input "5"
click at [173, 487] on icon at bounding box center [174, 491] width 14 height 14
click at [172, 454] on input "20" at bounding box center [174, 453] width 35 height 26
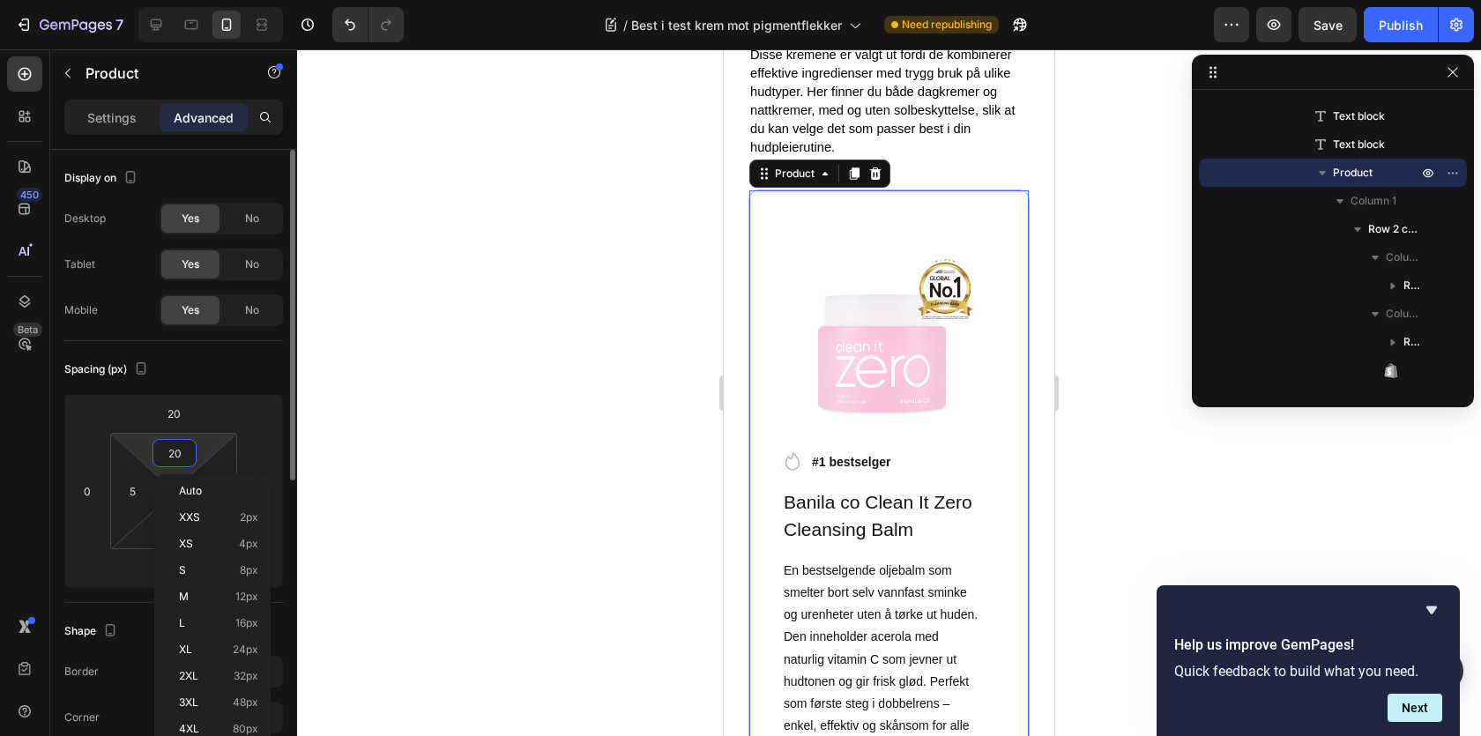
type input "5"
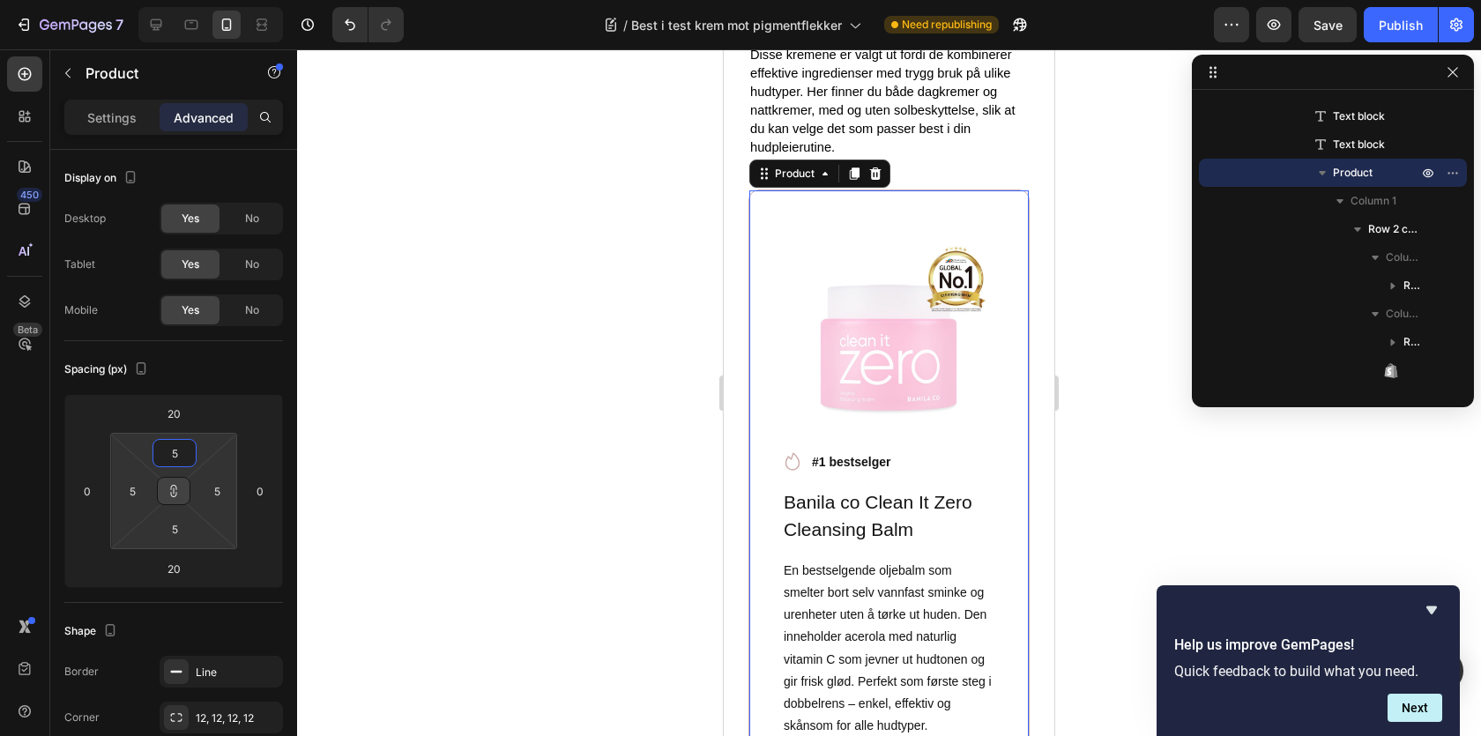
type input "5"
click at [174, 491] on icon at bounding box center [174, 491] width 1 height 6
click at [760, 204] on div "Product Images Row Icon #1 bestselger Text block Row Banila co Clean It Zero Cl…" at bounding box center [889, 565] width 271 height 740
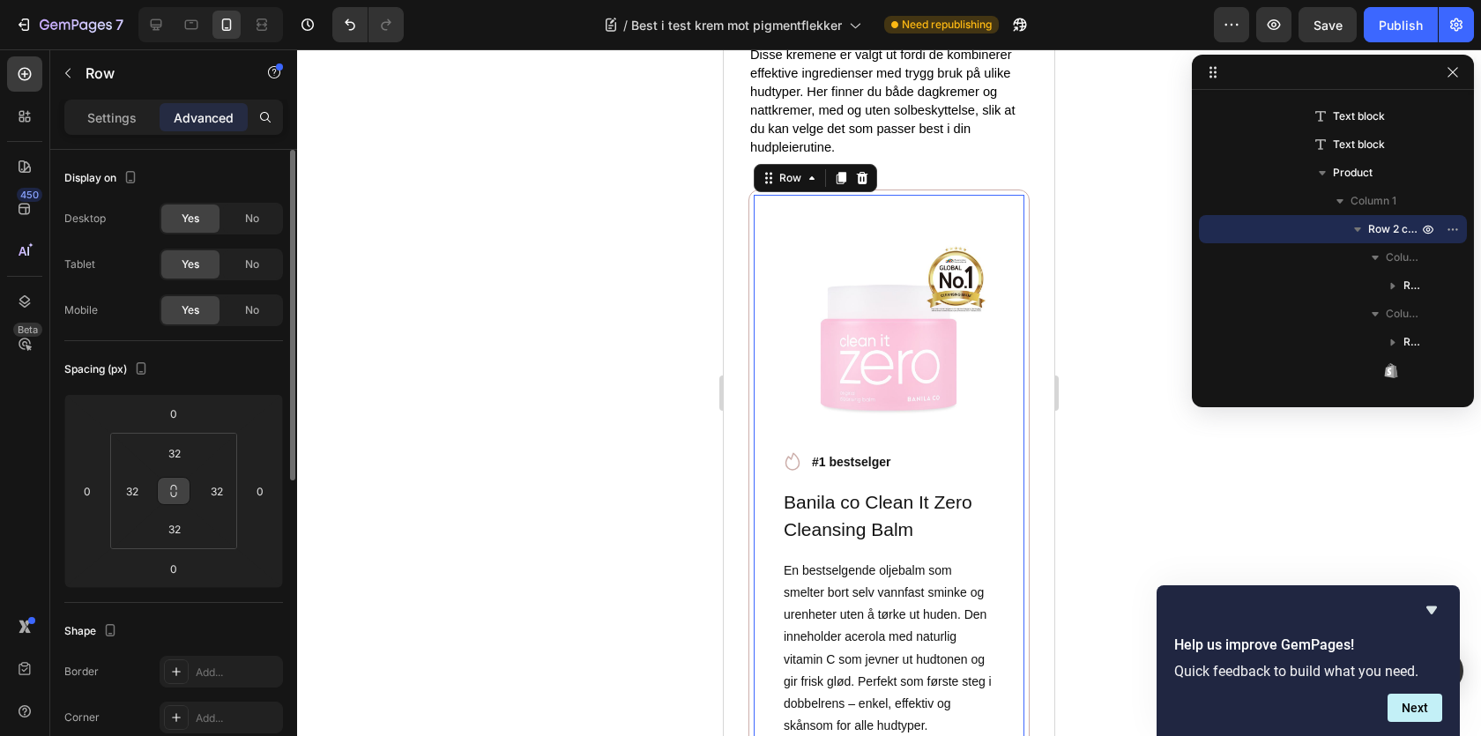
click at [180, 488] on icon at bounding box center [174, 491] width 14 height 14
click at [141, 488] on input "32" at bounding box center [132, 491] width 26 height 26
type input "1"
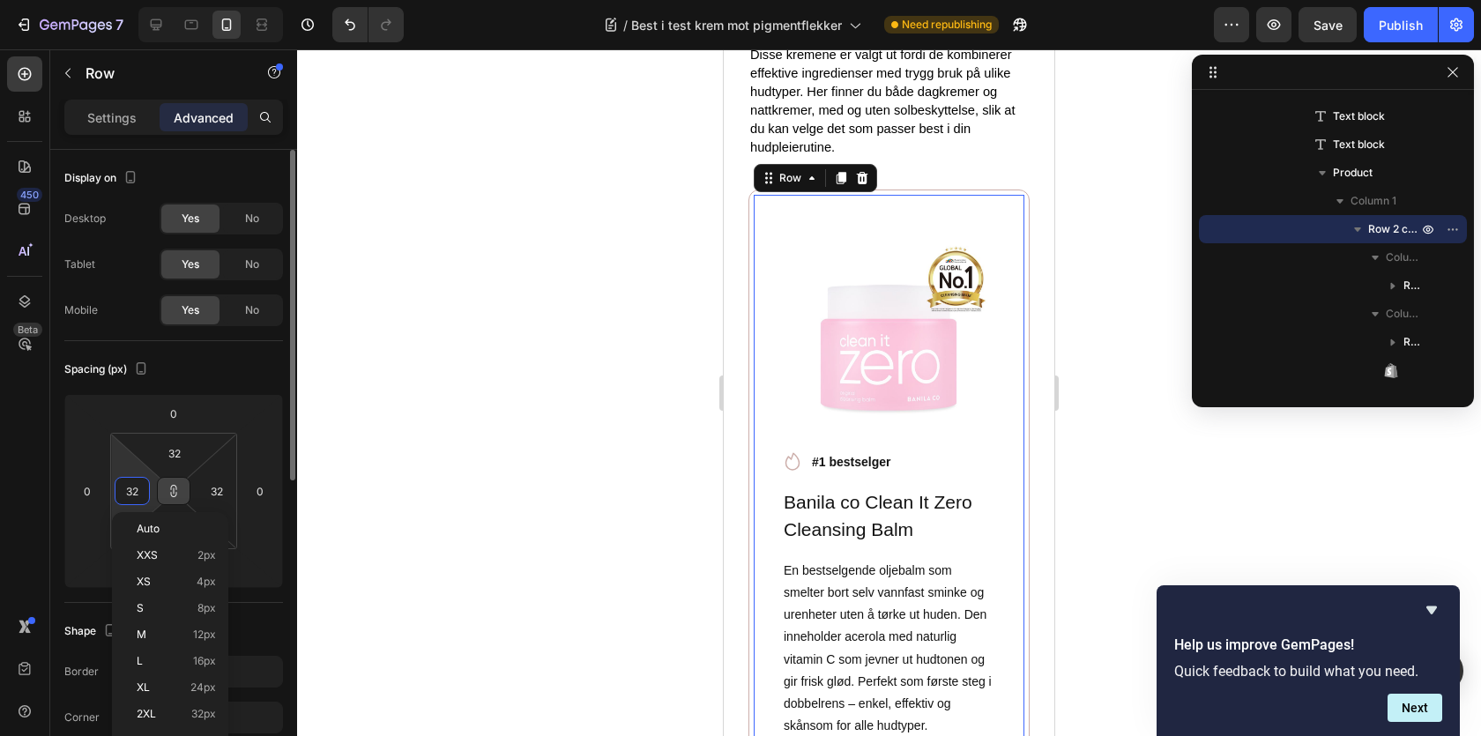
type input "1"
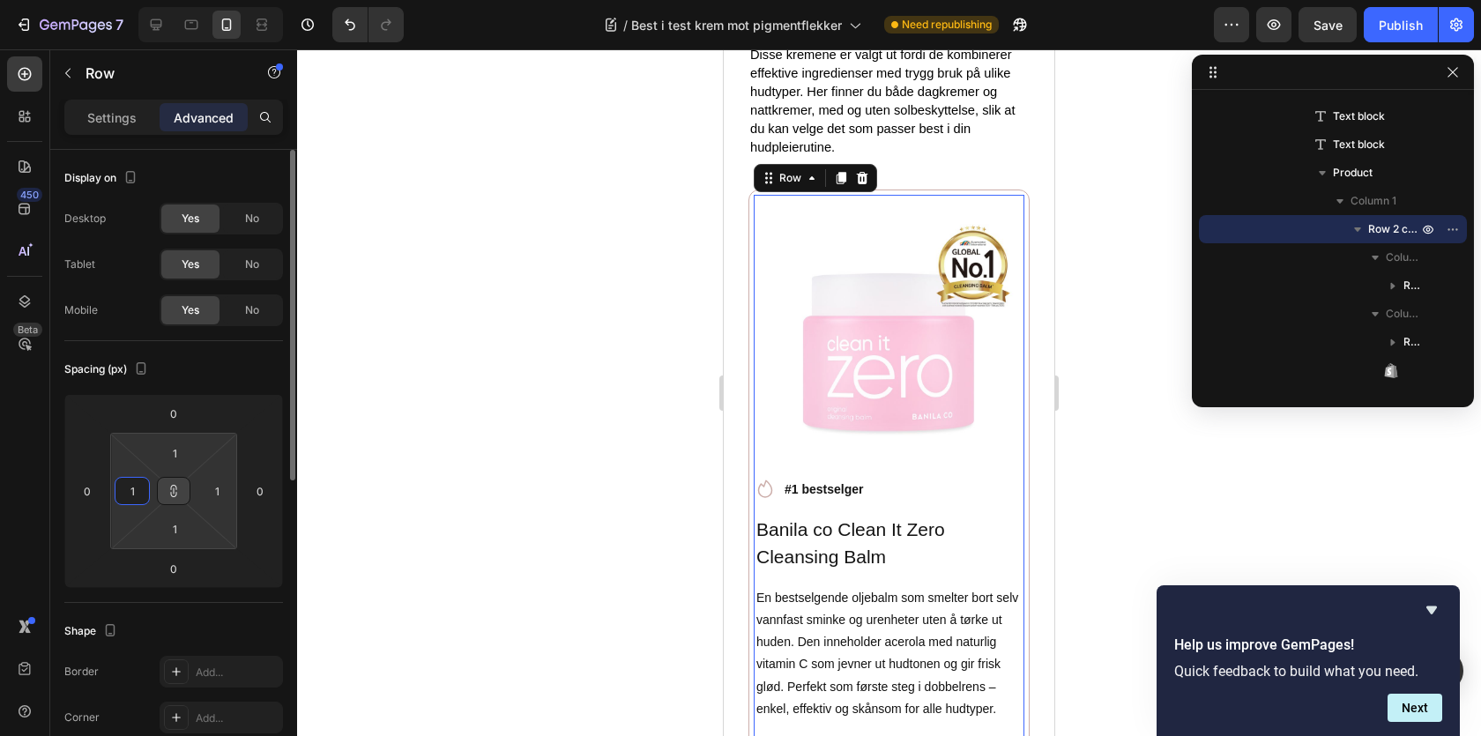
type input "10"
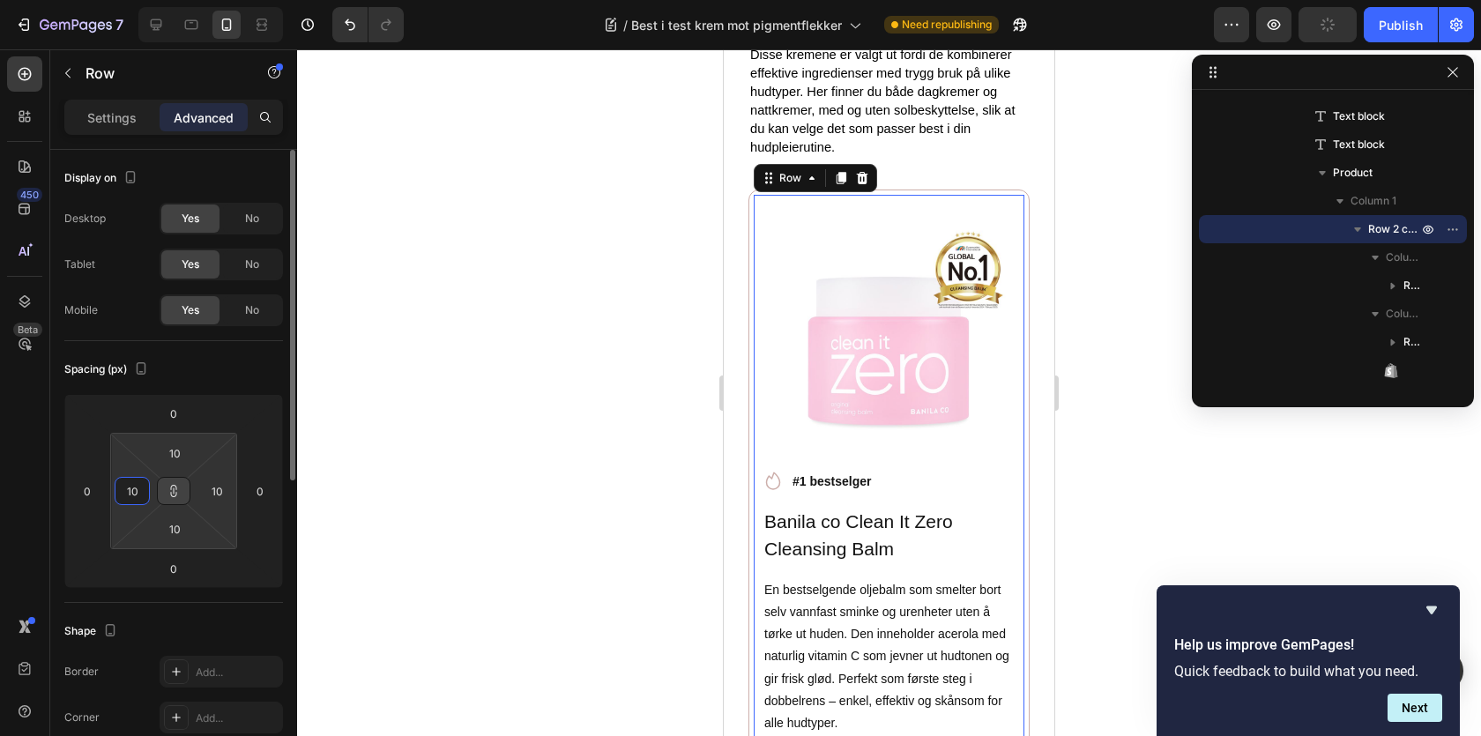
click at [136, 491] on input "10" at bounding box center [132, 491] width 26 height 26
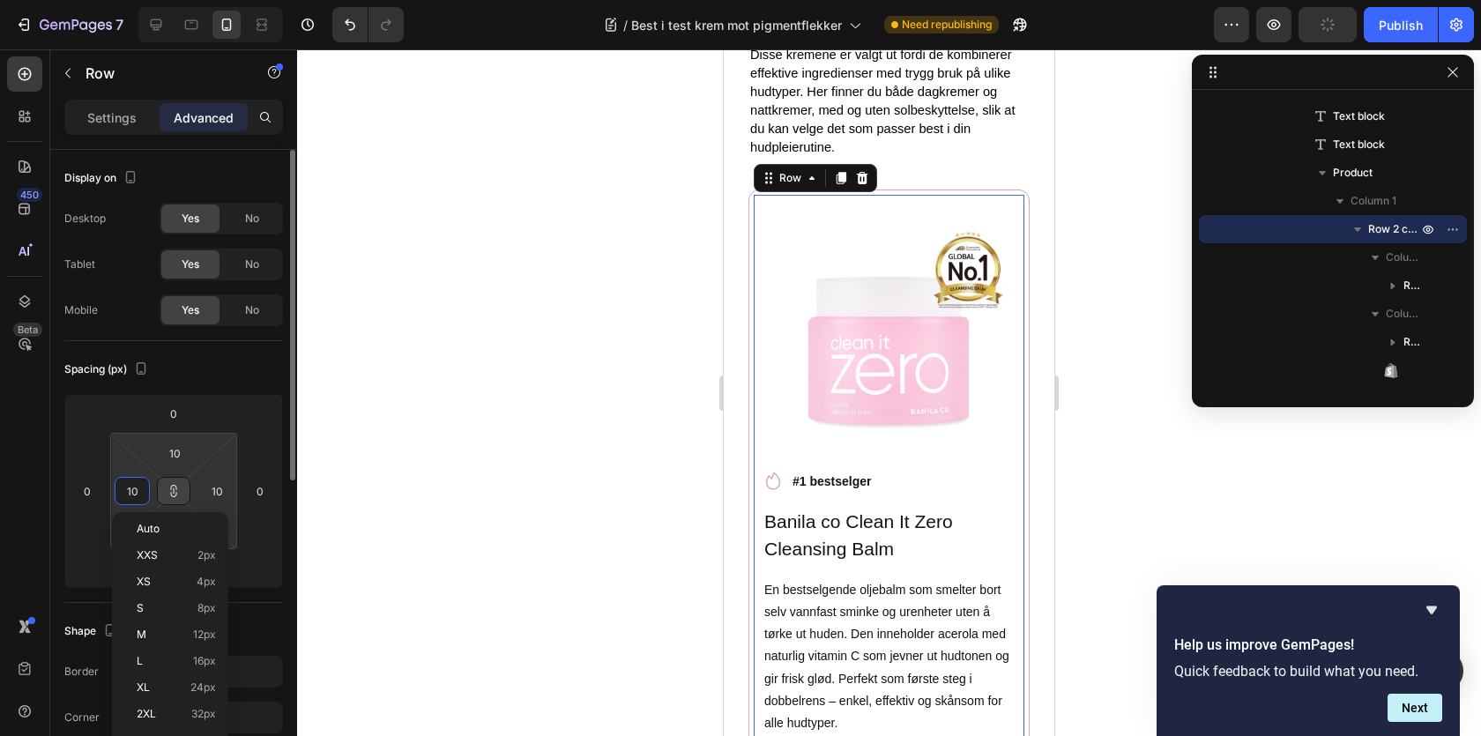
click at [136, 491] on input "10" at bounding box center [132, 491] width 26 height 26
type input "2"
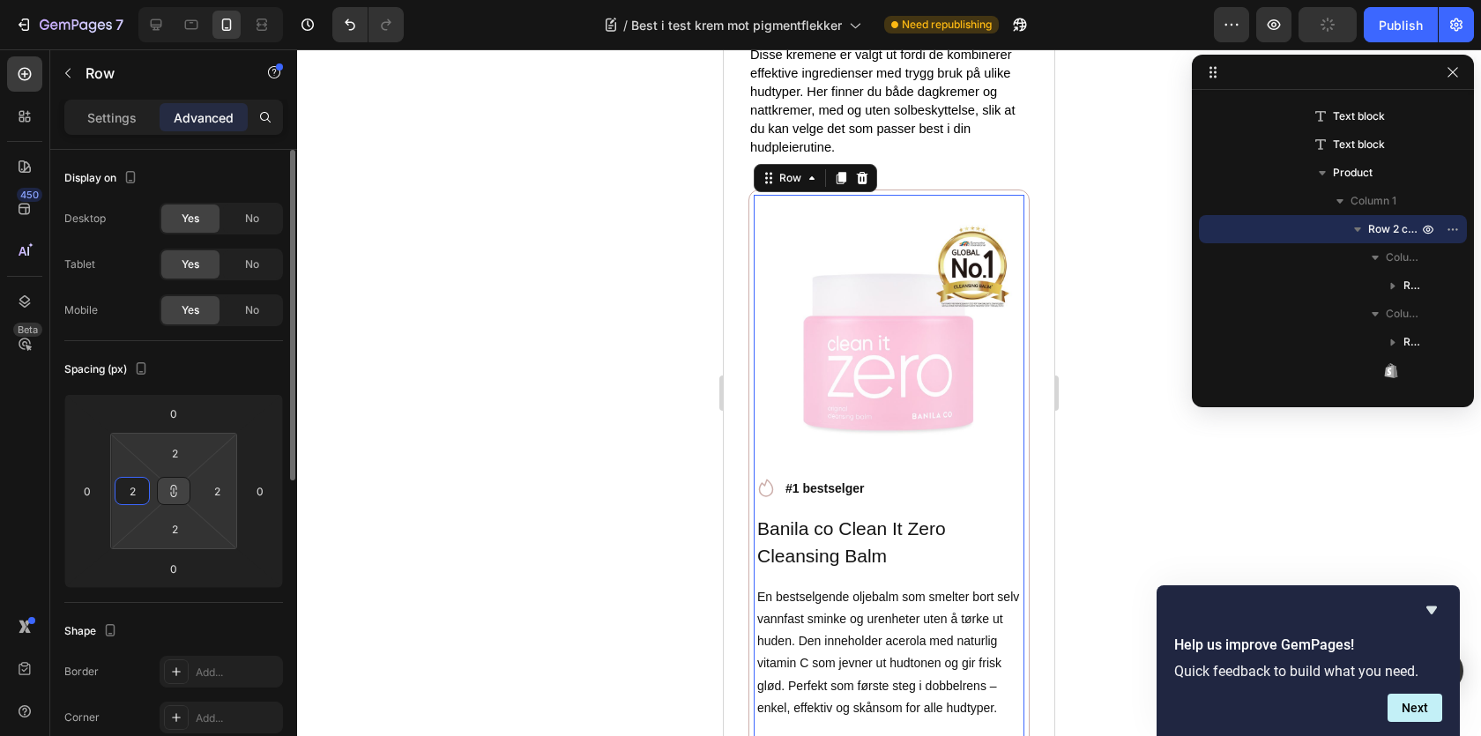
type input "20"
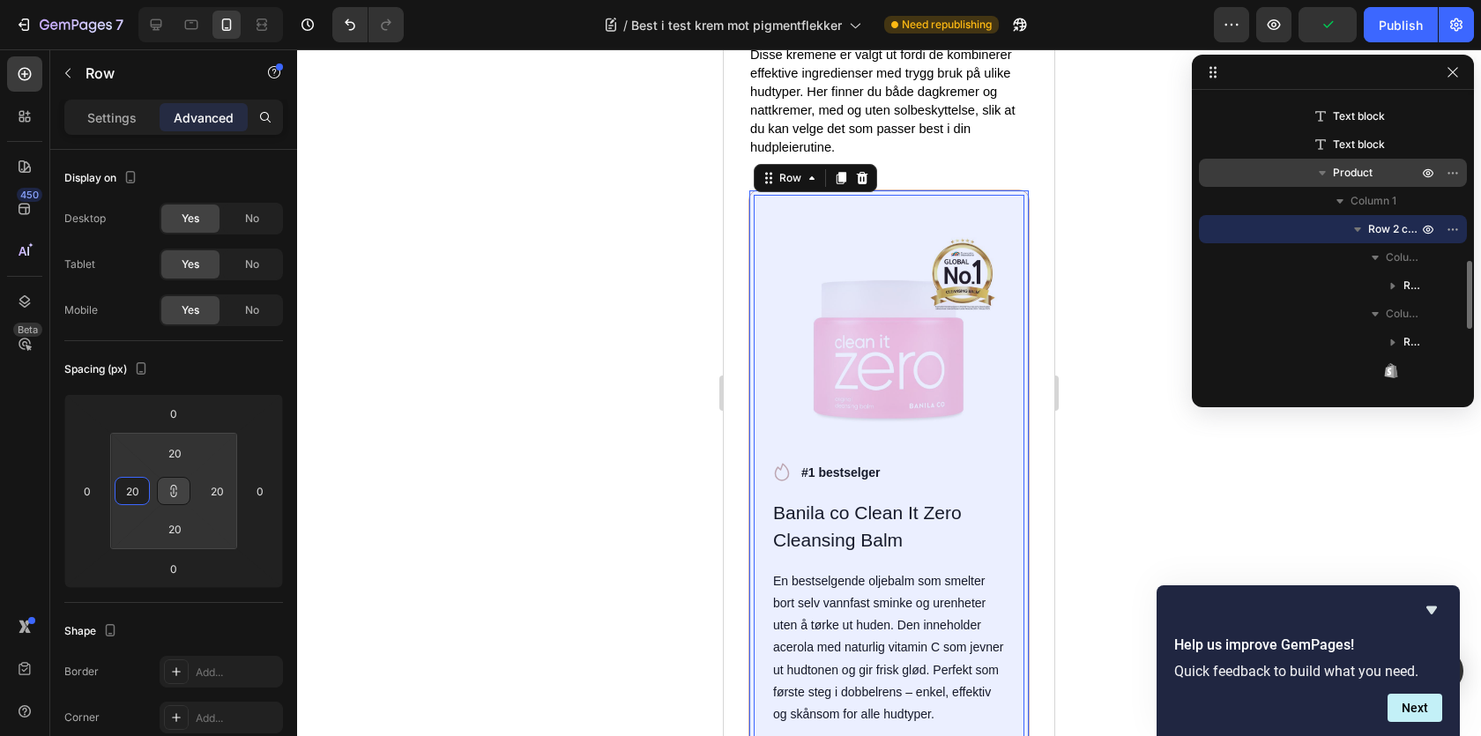
click at [1359, 166] on span "Product" at bounding box center [1353, 173] width 40 height 18
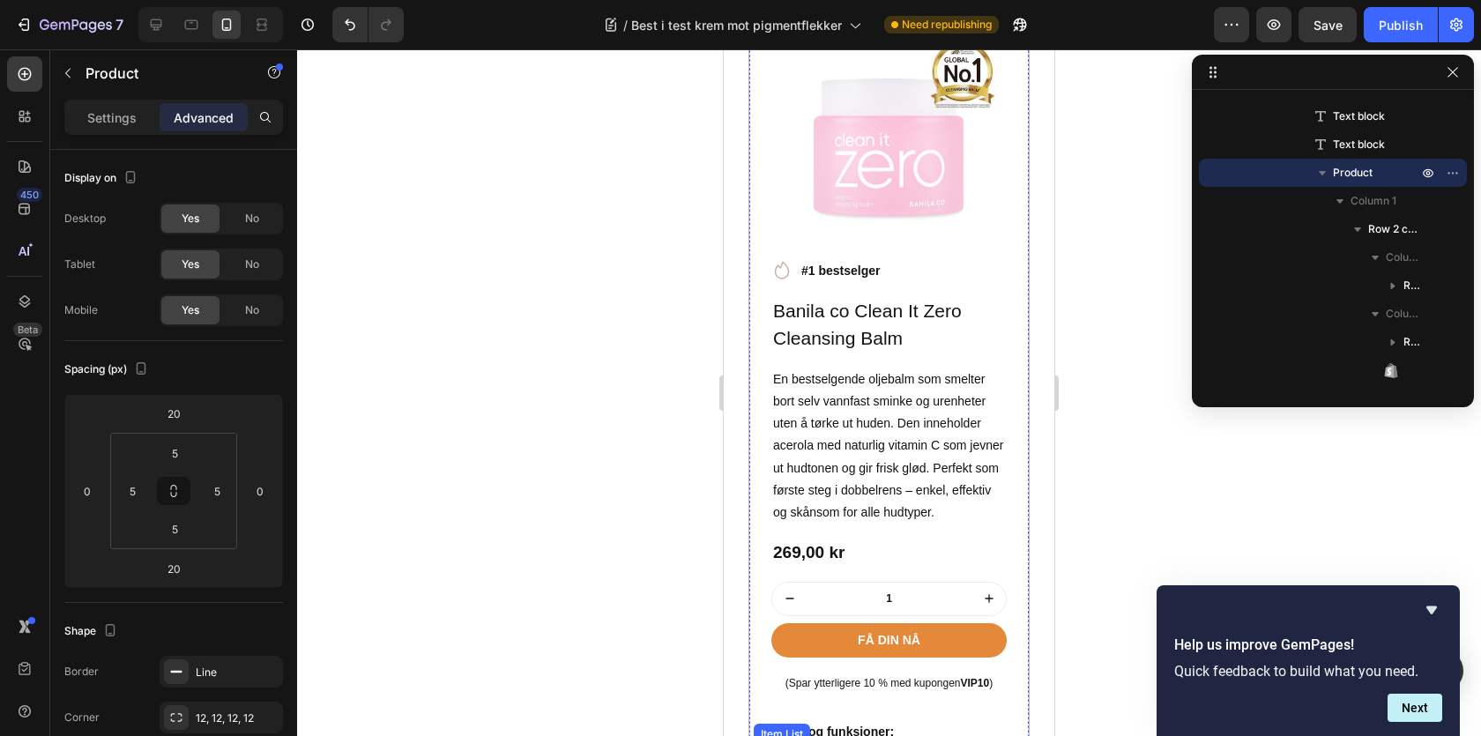
scroll to position [1785, 0]
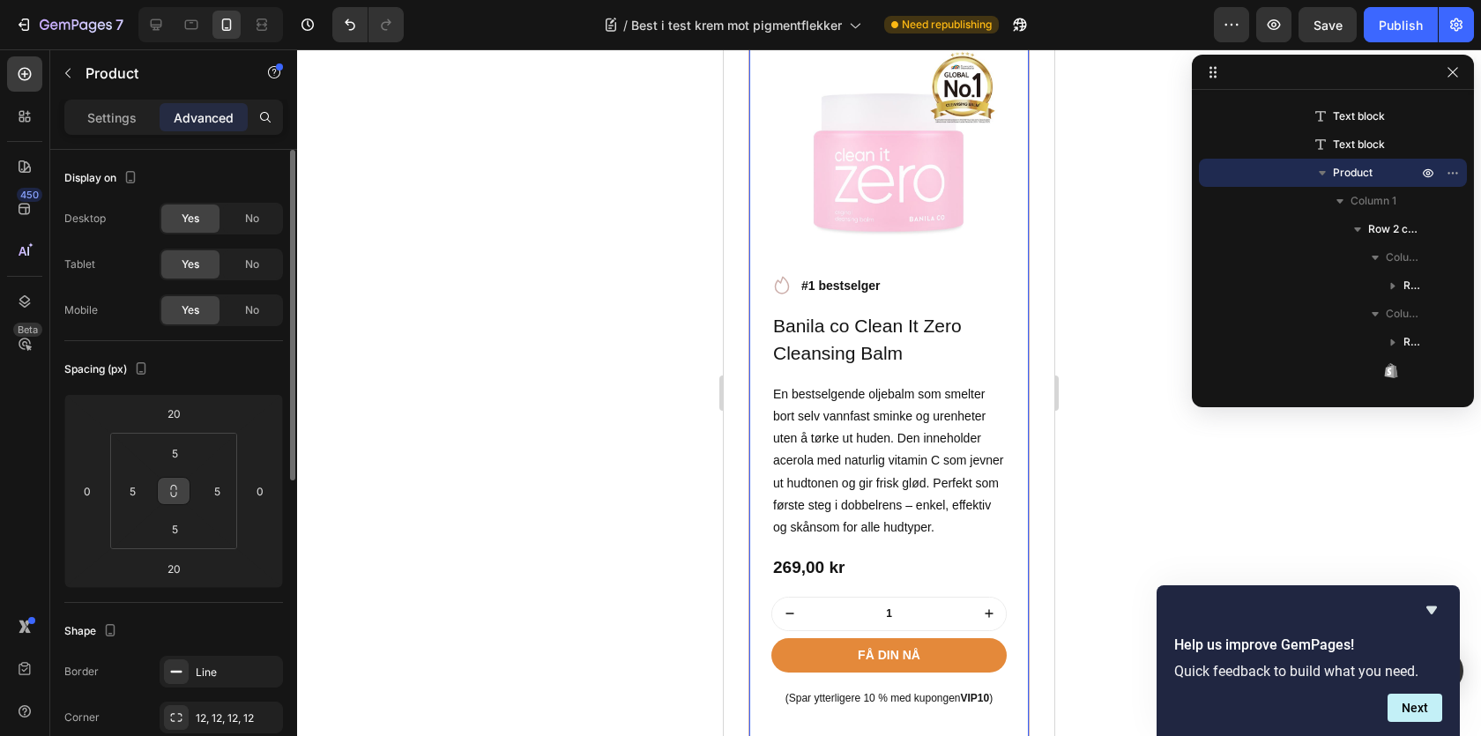
click at [167, 492] on icon at bounding box center [174, 491] width 14 height 14
click at [134, 491] on input "5" at bounding box center [132, 491] width 26 height 26
type input "2"
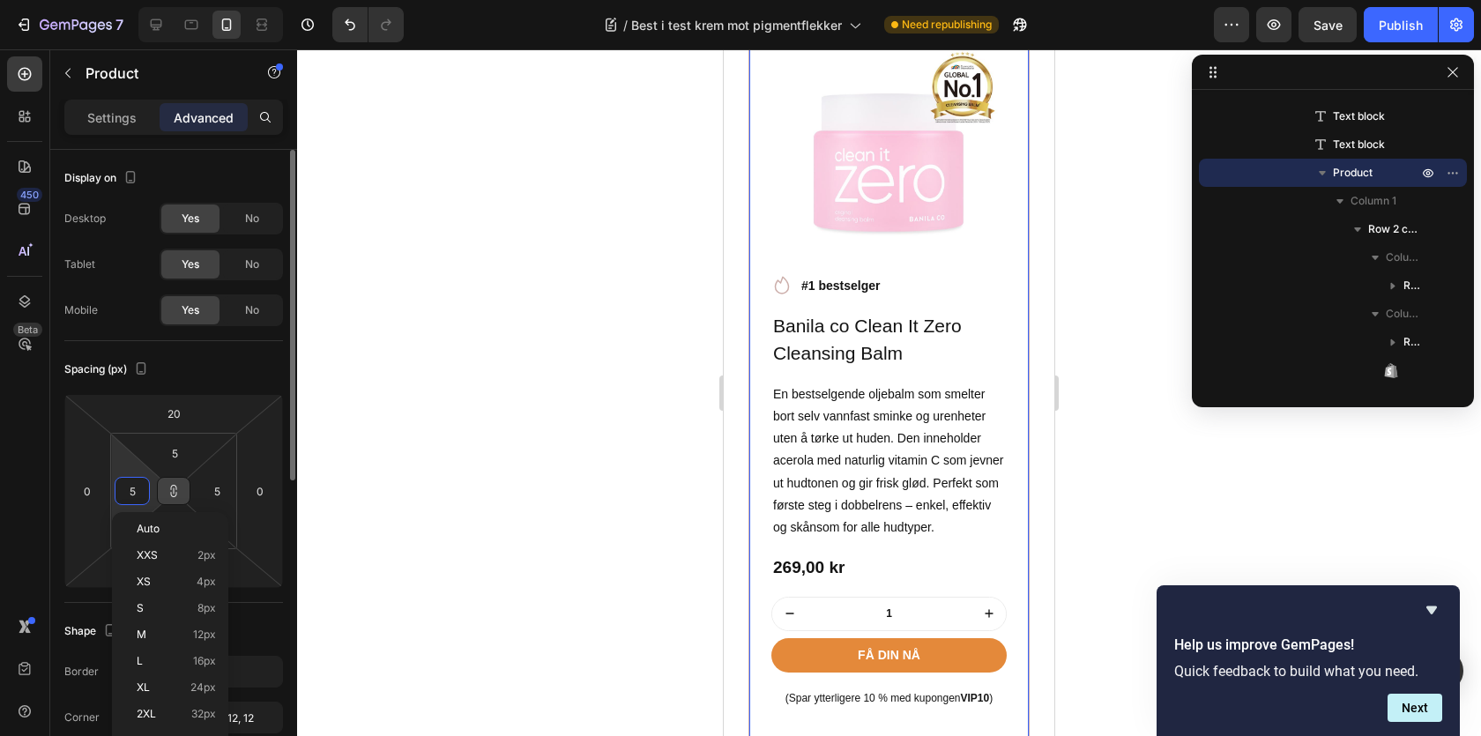
type input "2"
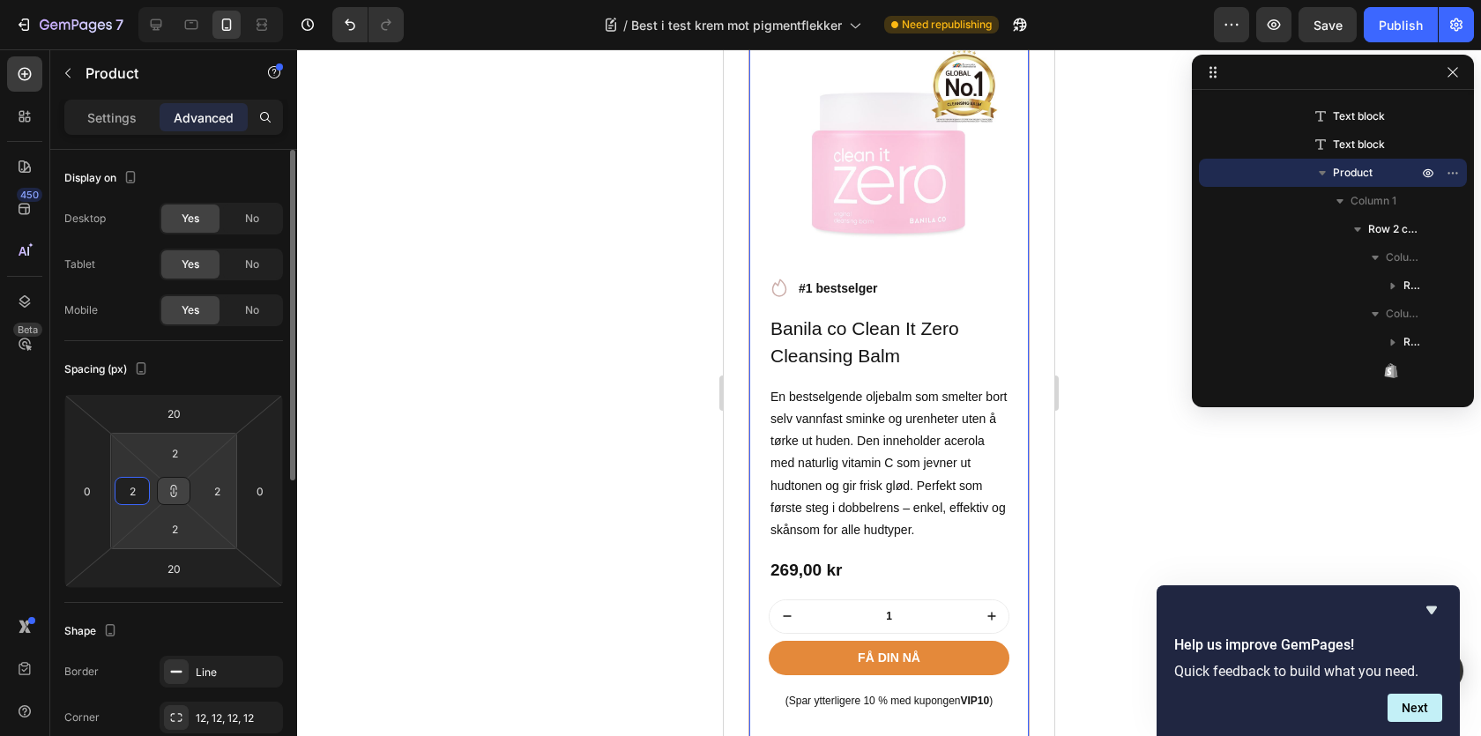
type input "20"
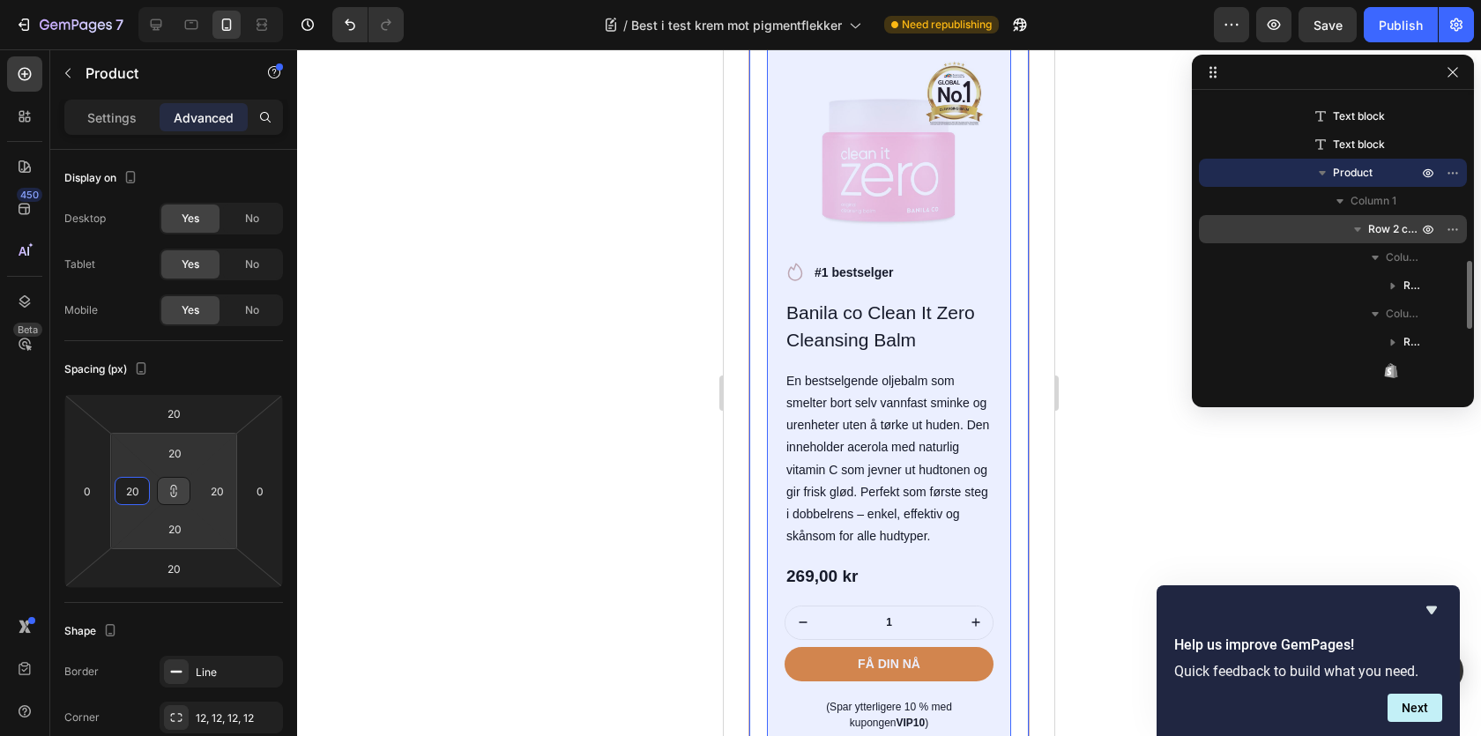
click at [1385, 226] on span "Row 2 cols" at bounding box center [1394, 229] width 53 height 18
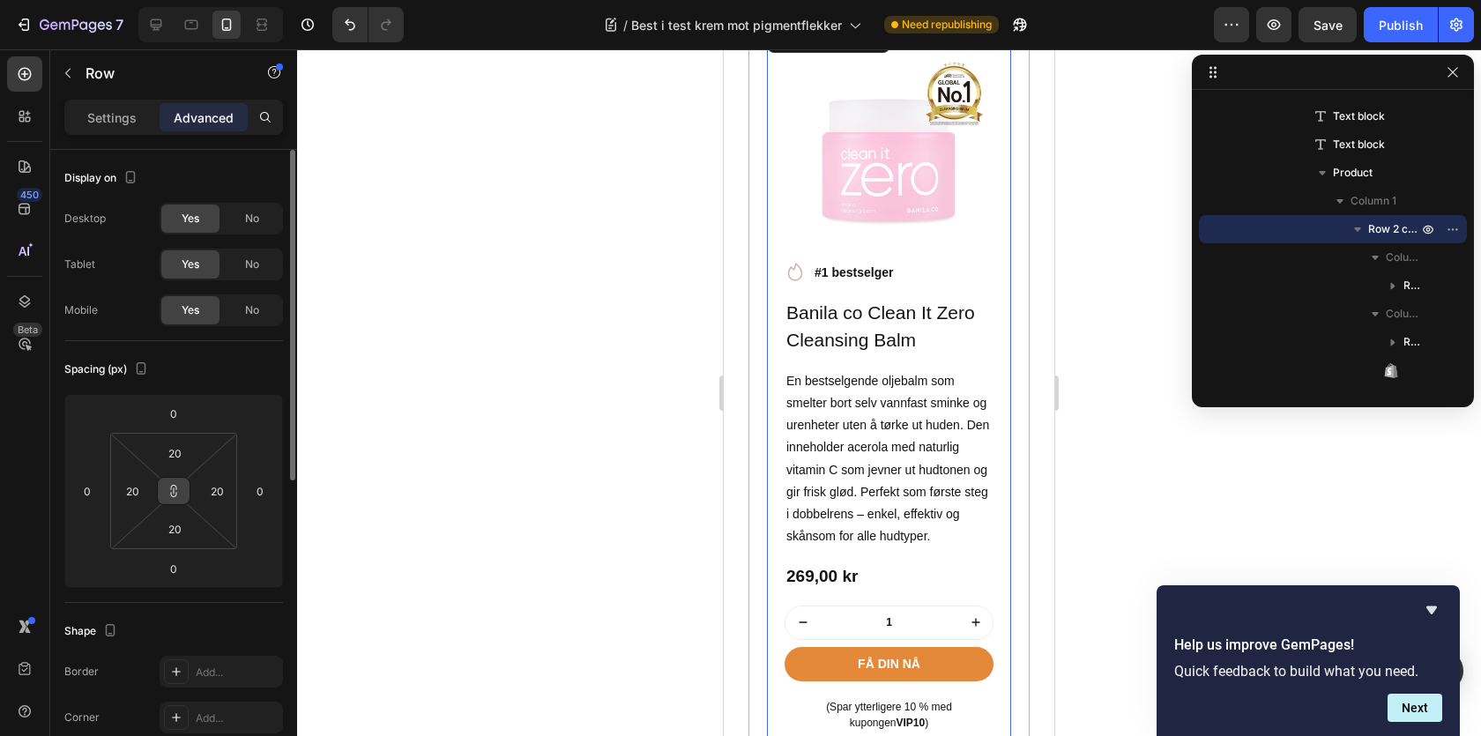
click at [172, 484] on icon at bounding box center [174, 491] width 14 height 14
click at [171, 464] on input "20" at bounding box center [174, 453] width 35 height 26
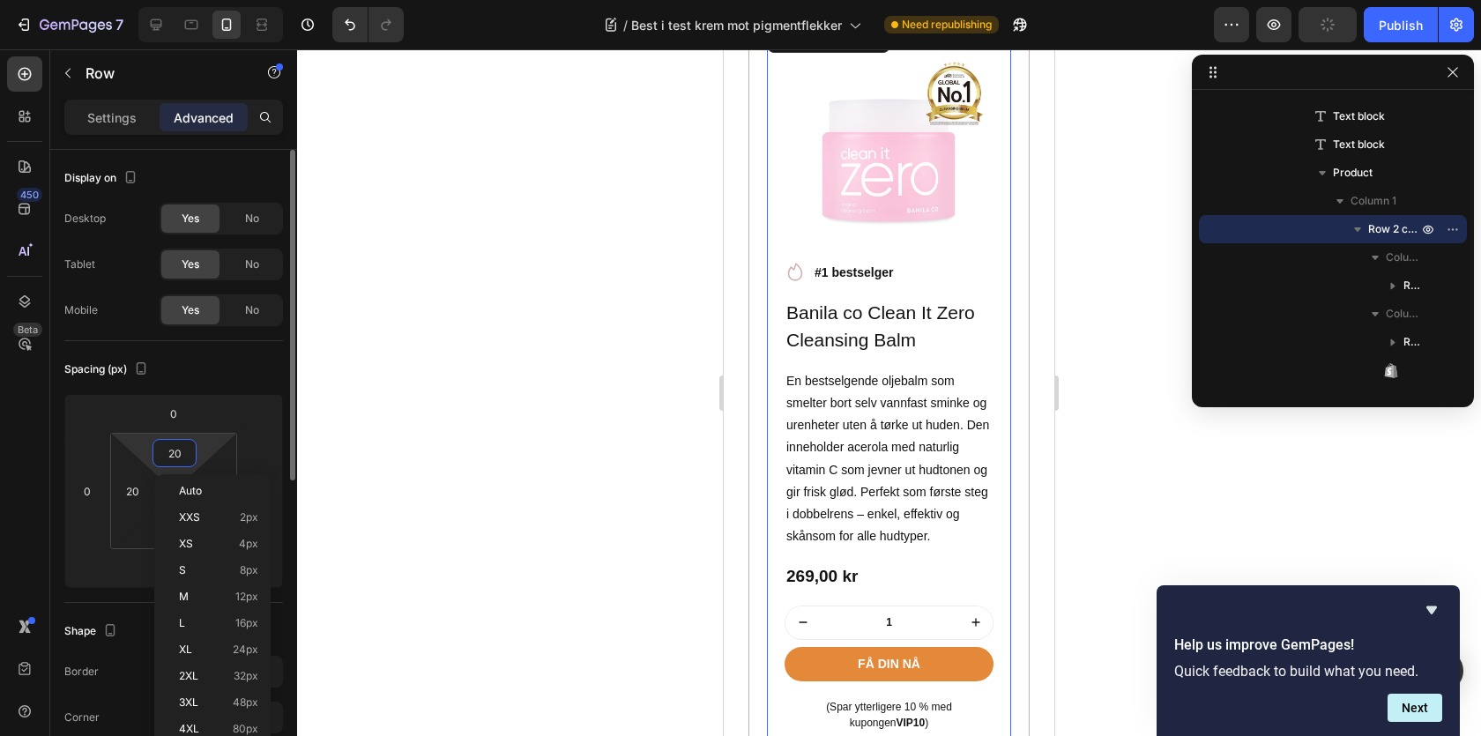
type input "0"
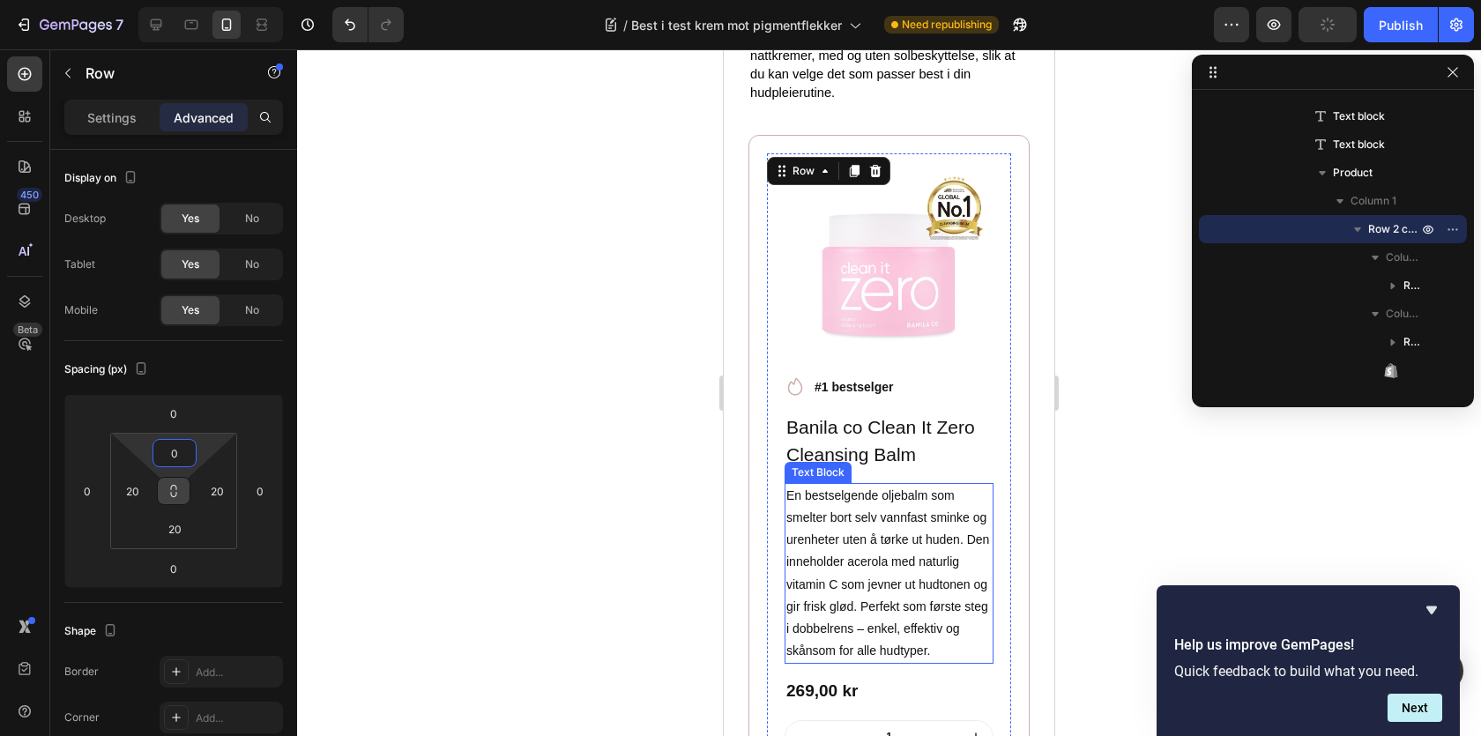
scroll to position [1429, 0]
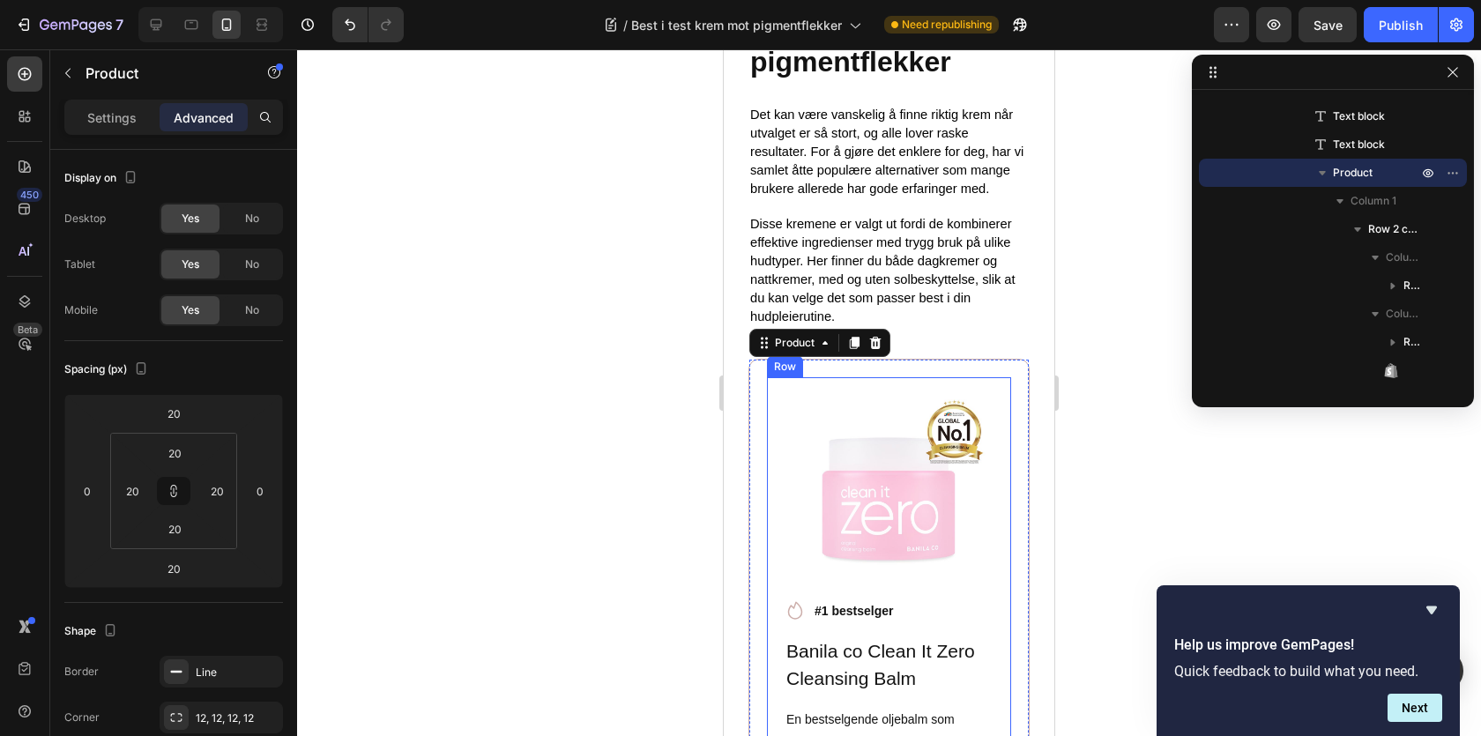
scroll to position [1534, 0]
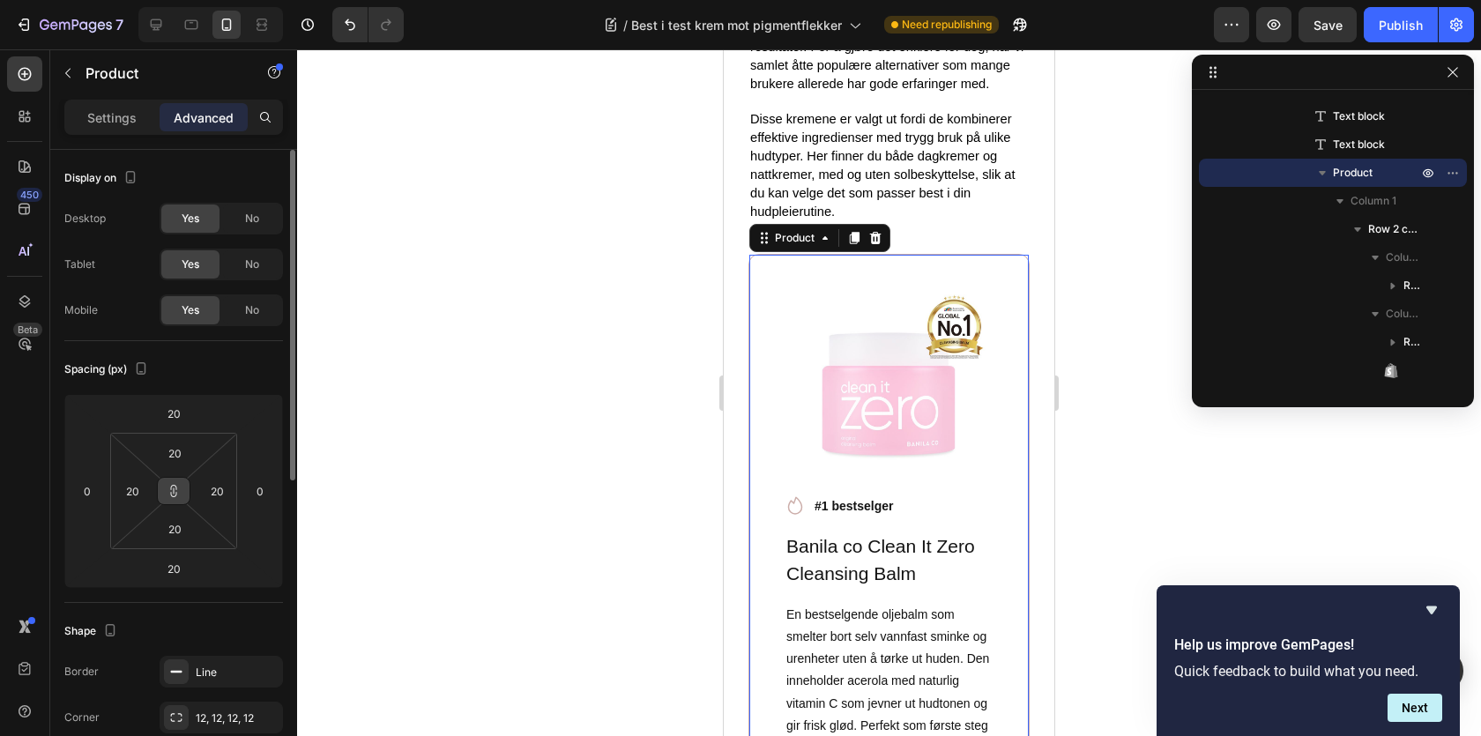
click at [163, 494] on button at bounding box center [174, 491] width 34 height 28
click at [173, 498] on button at bounding box center [174, 491] width 34 height 28
click at [154, 0] on html "7 / Best i test krem mot pigmentflekker Need republishing Preview Save Publish …" at bounding box center [740, 0] width 1481 height 0
type input "1"
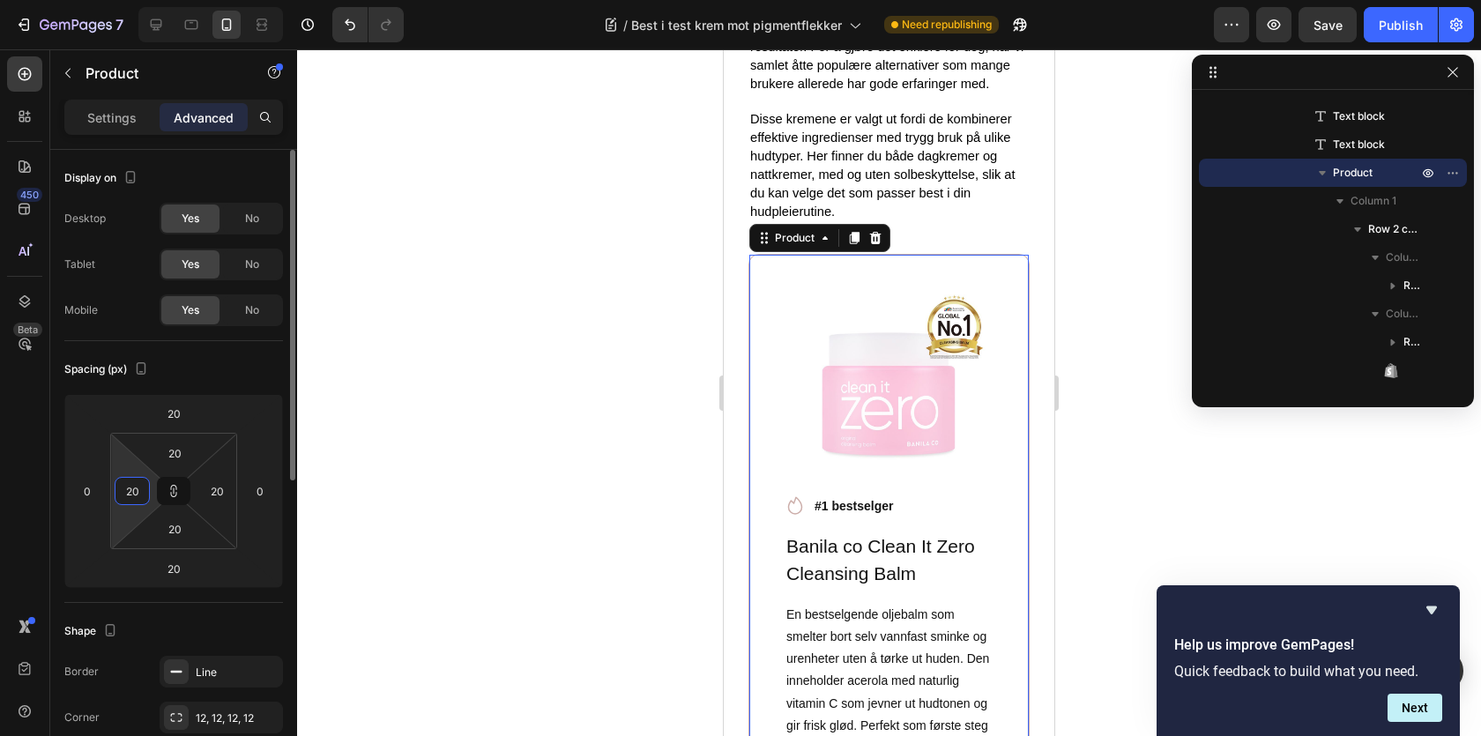
type input "1"
type input "10"
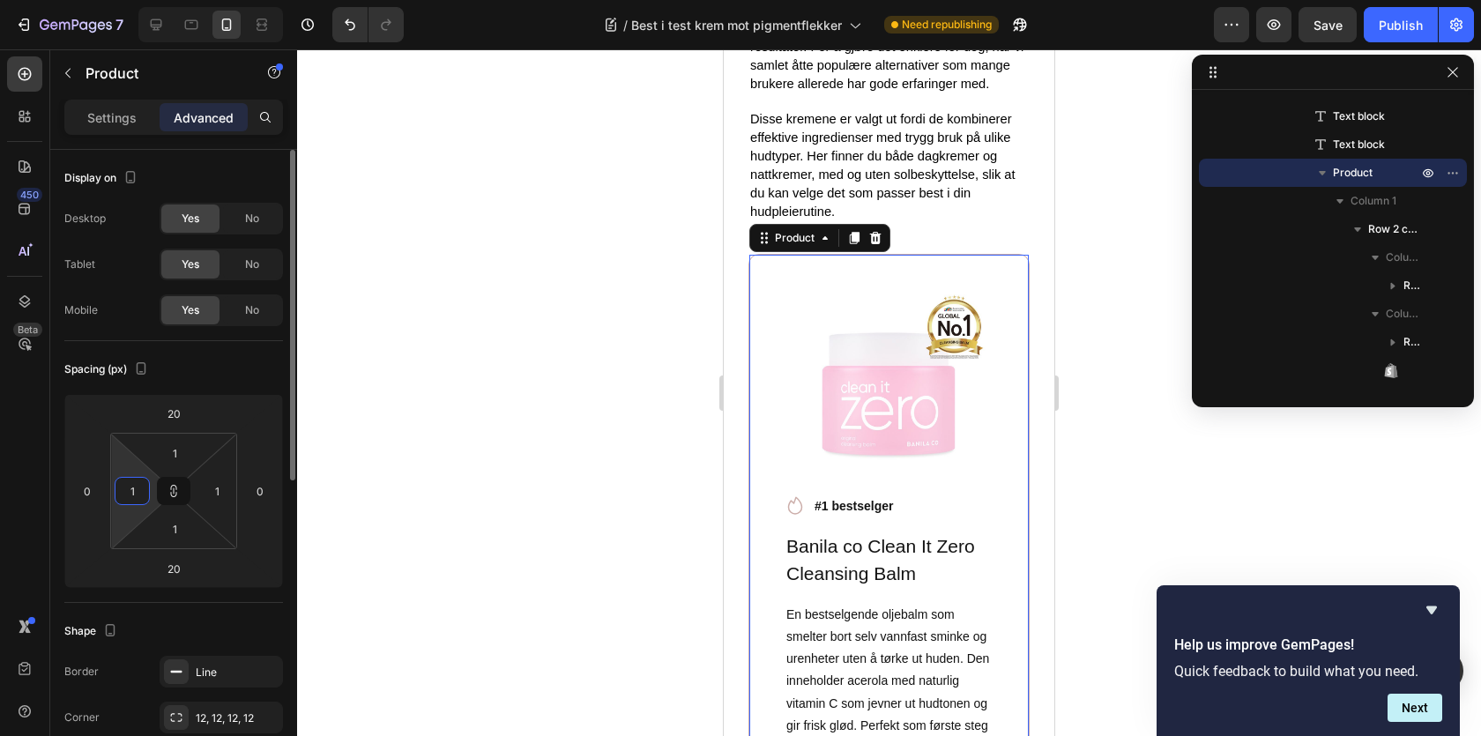
type input "10"
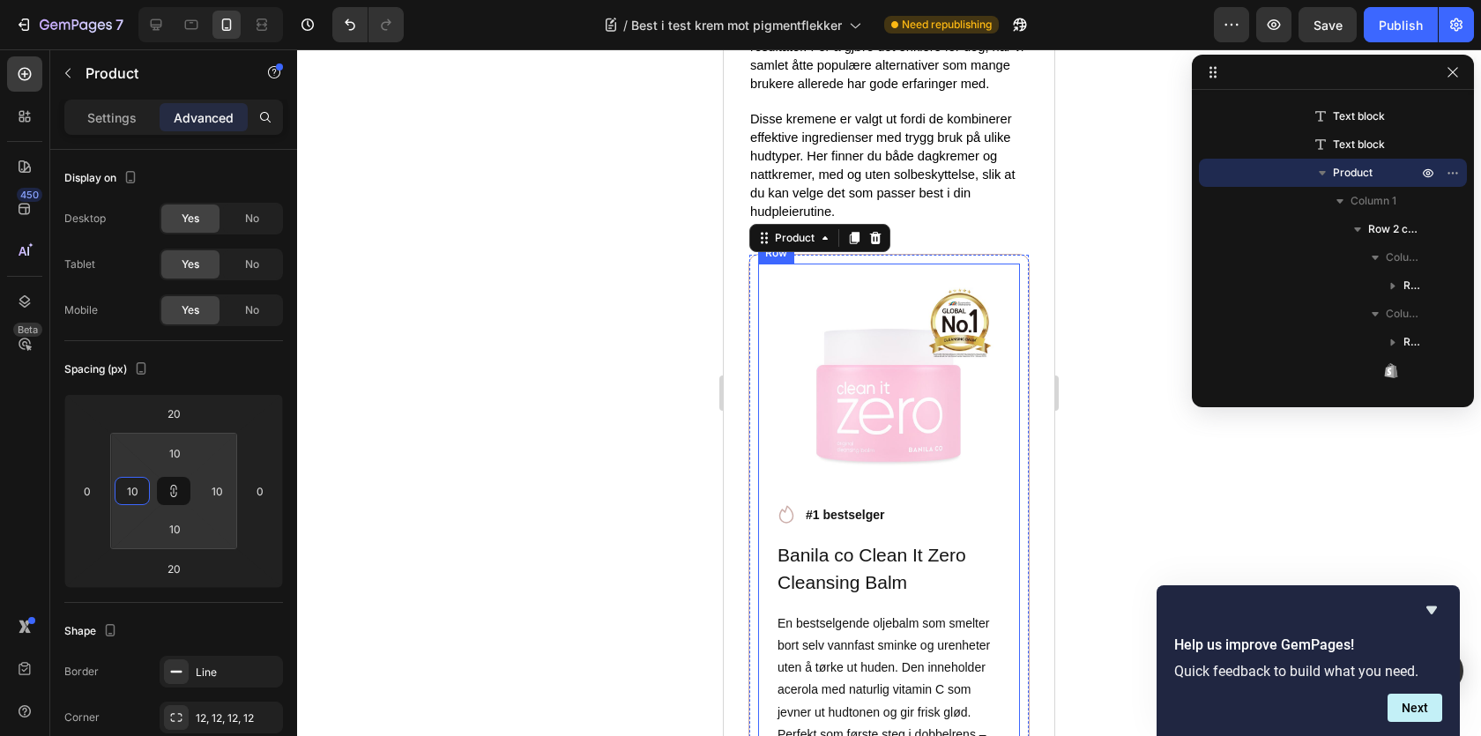
scroll to position [1697, 0]
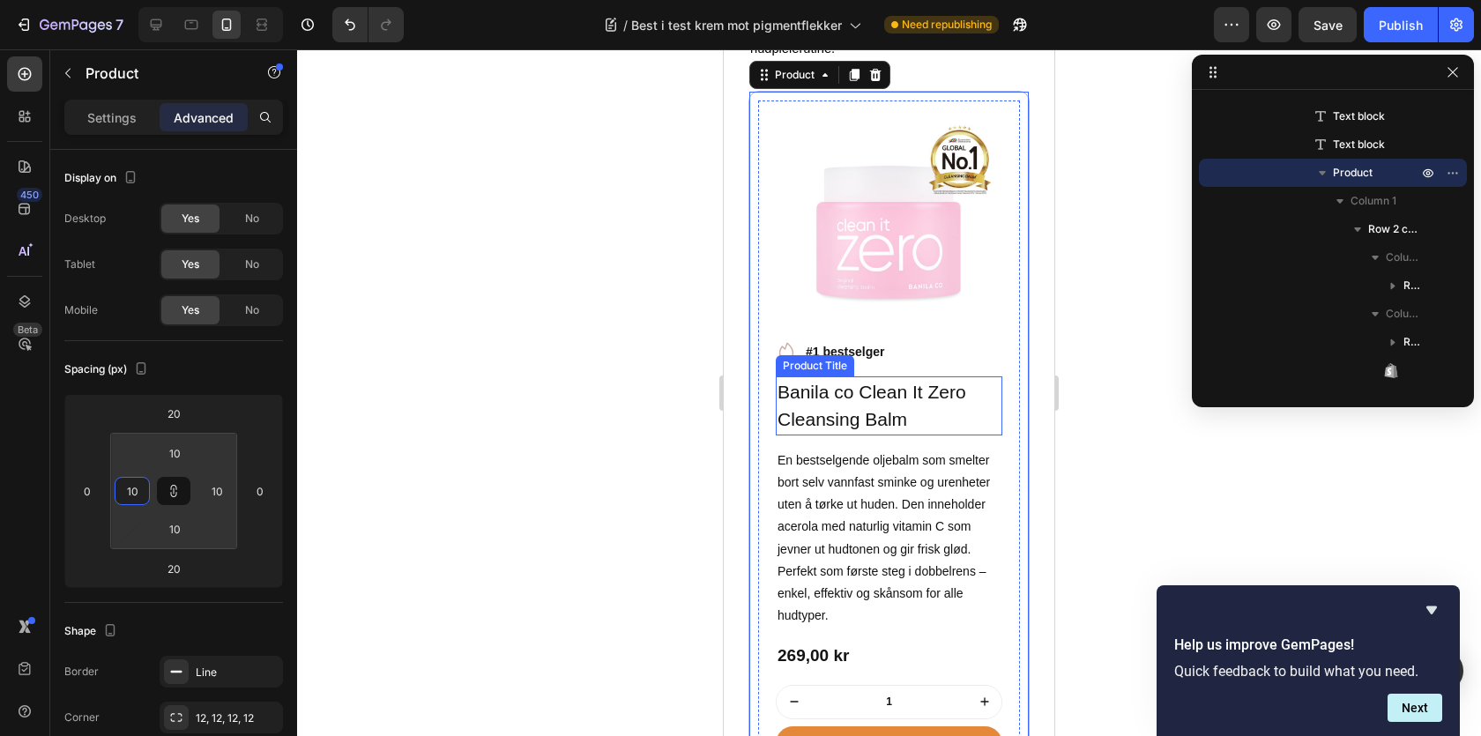
click at [879, 406] on h1 "Banila co Clean It Zero Cleansing Balm" at bounding box center [889, 405] width 227 height 59
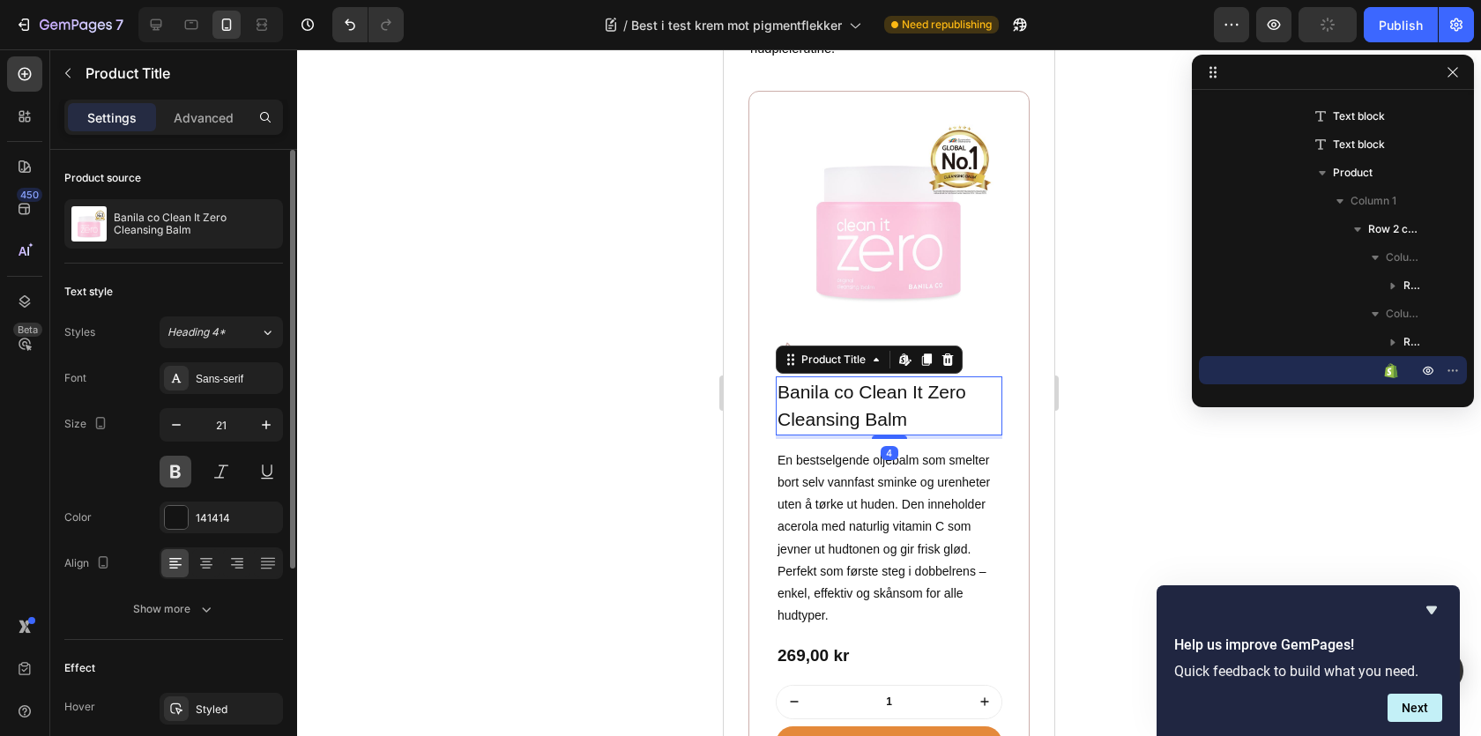
click at [177, 484] on button at bounding box center [176, 472] width 32 height 32
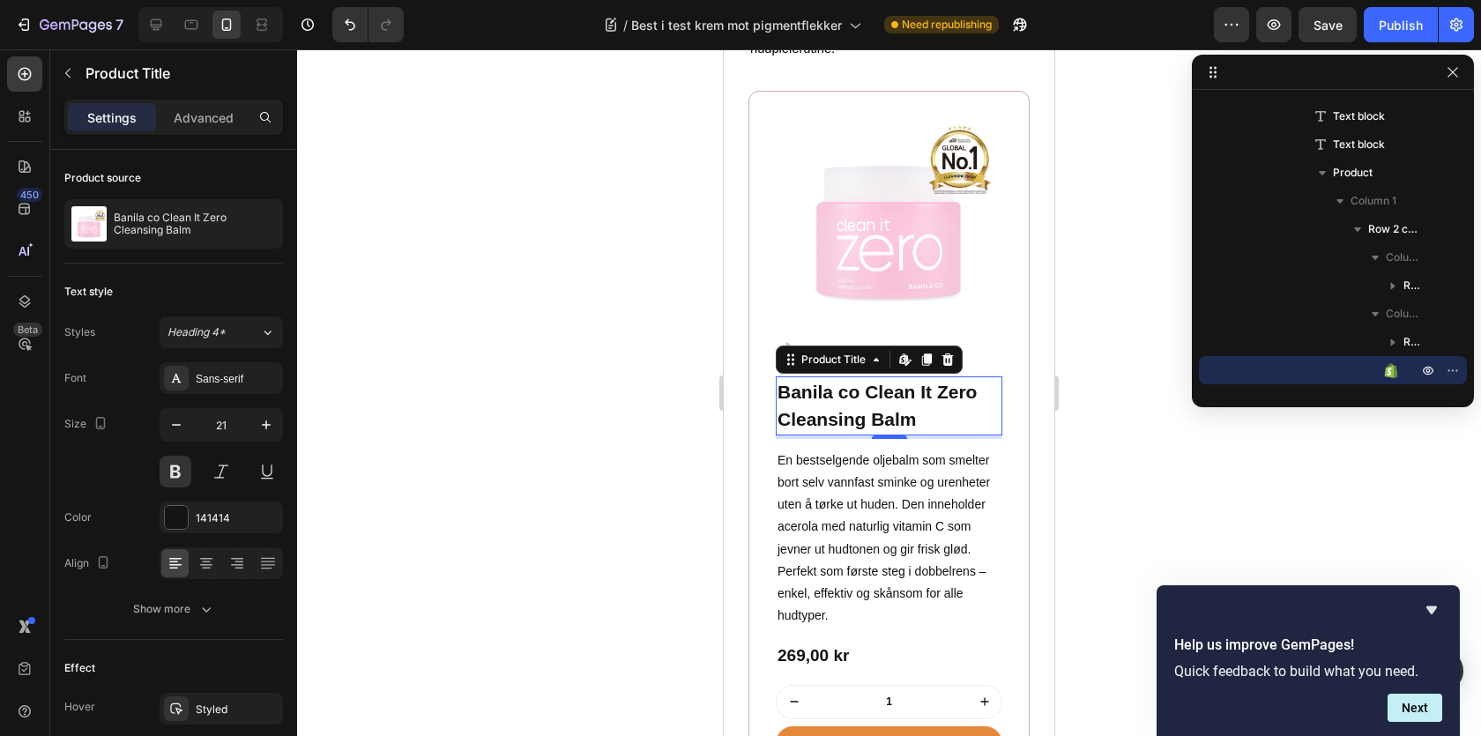
click at [571, 461] on div at bounding box center [889, 392] width 1184 height 687
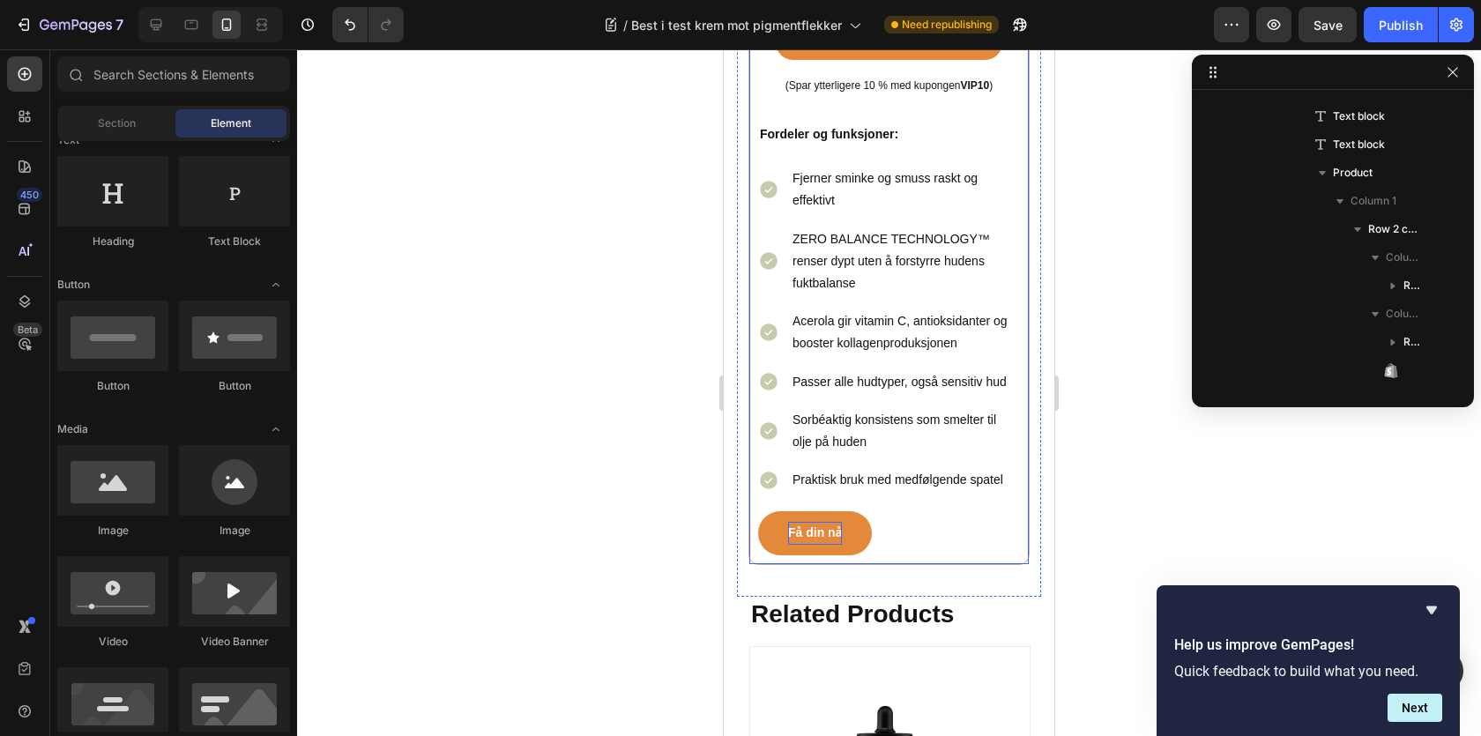
scroll to position [2356, 0]
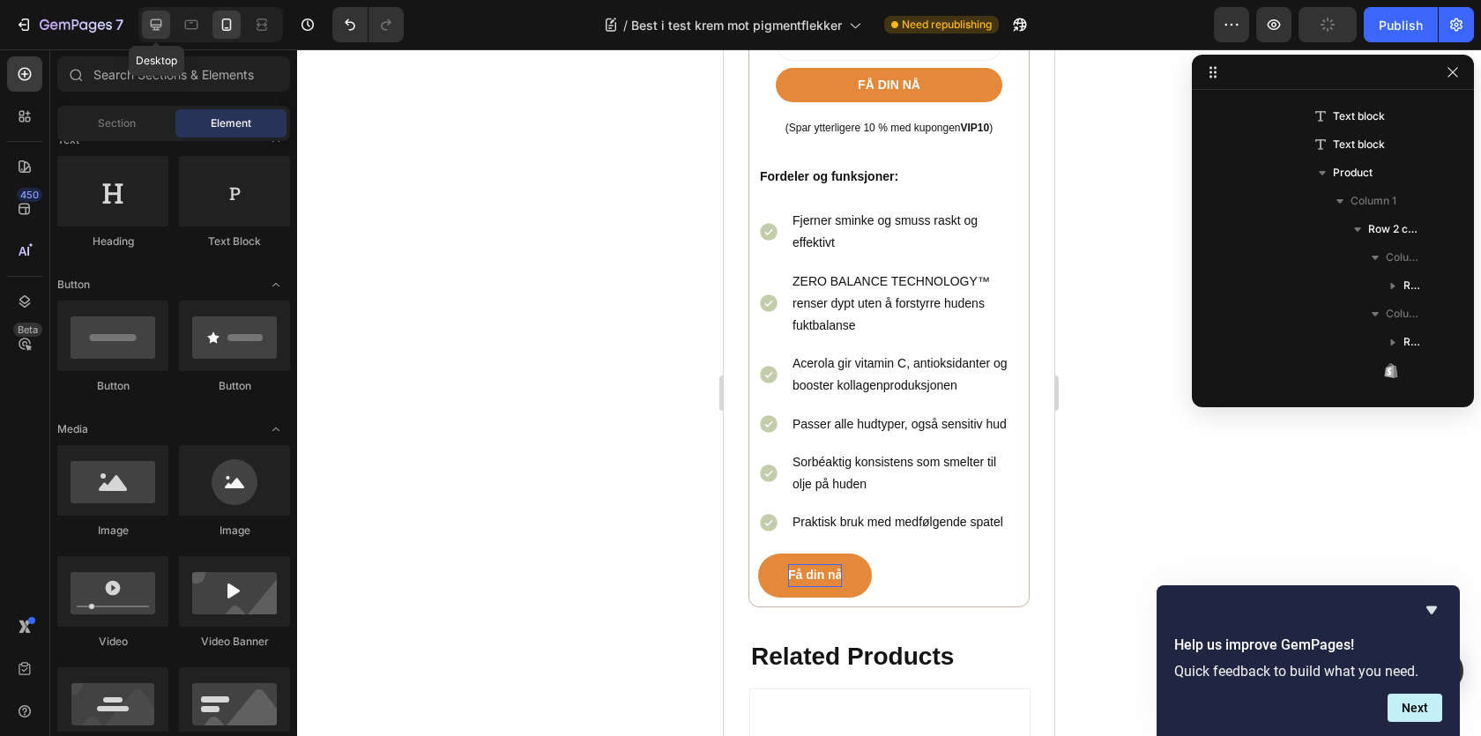
click at [155, 26] on icon at bounding box center [156, 24] width 11 height 11
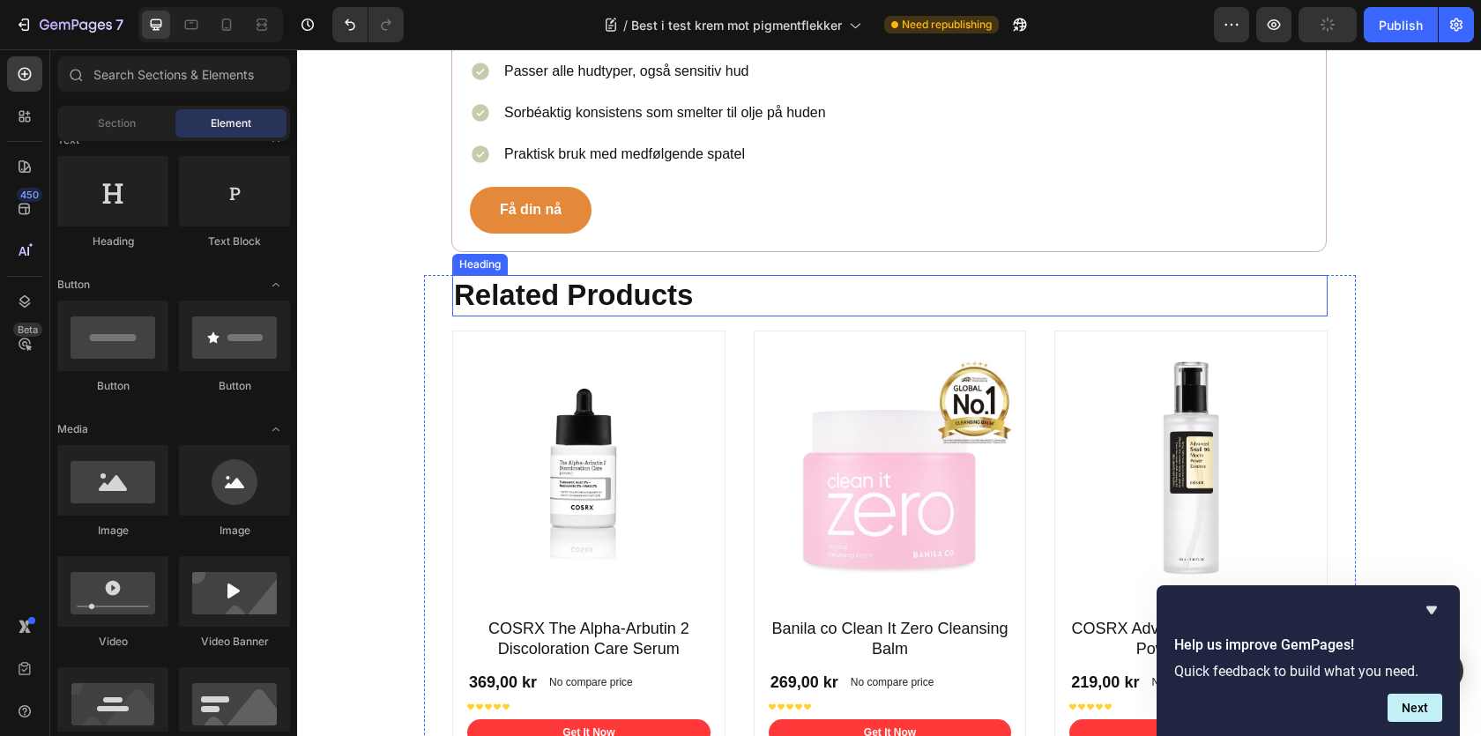
scroll to position [1894, 0]
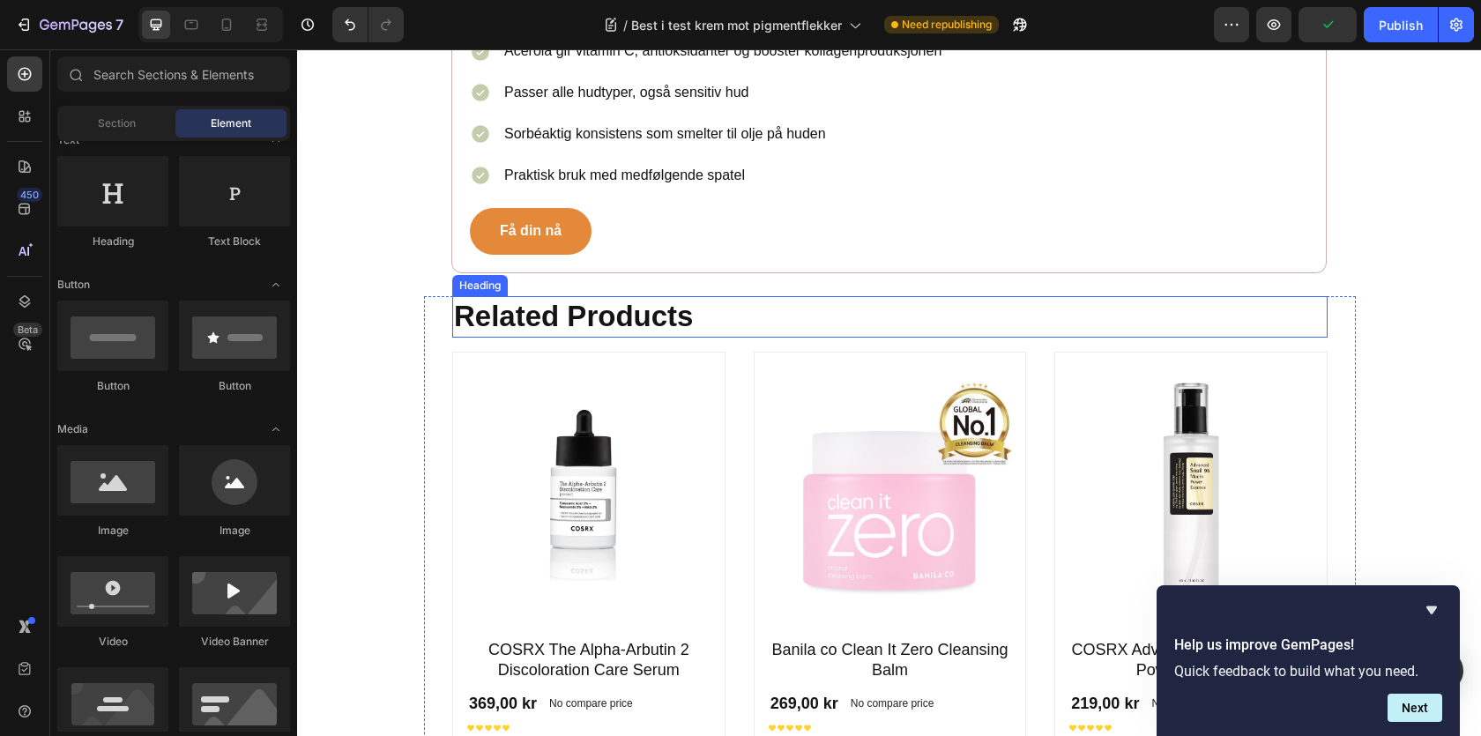
click at [732, 312] on h2 "Related Products" at bounding box center [889, 316] width 875 height 41
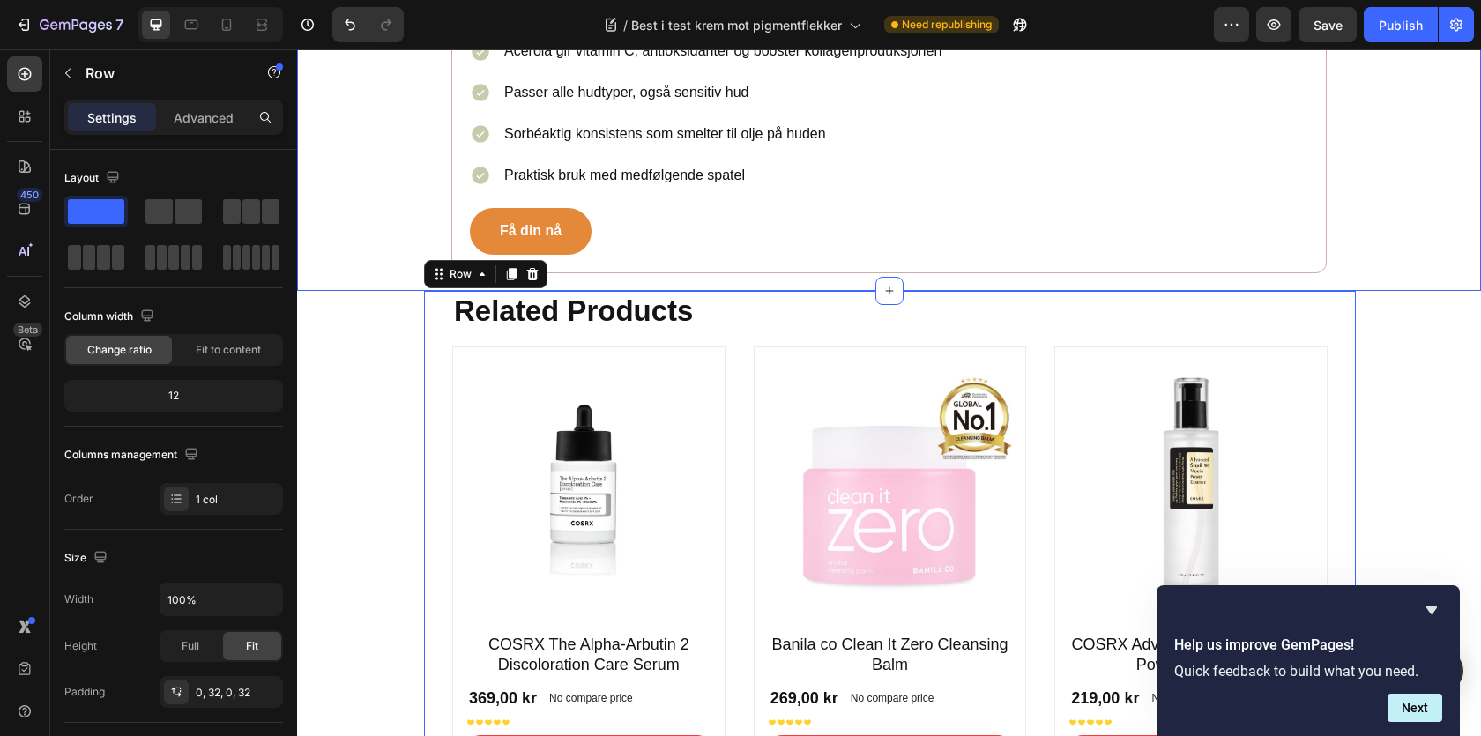
click at [469, 302] on strong "Related Products" at bounding box center [573, 310] width 239 height 33
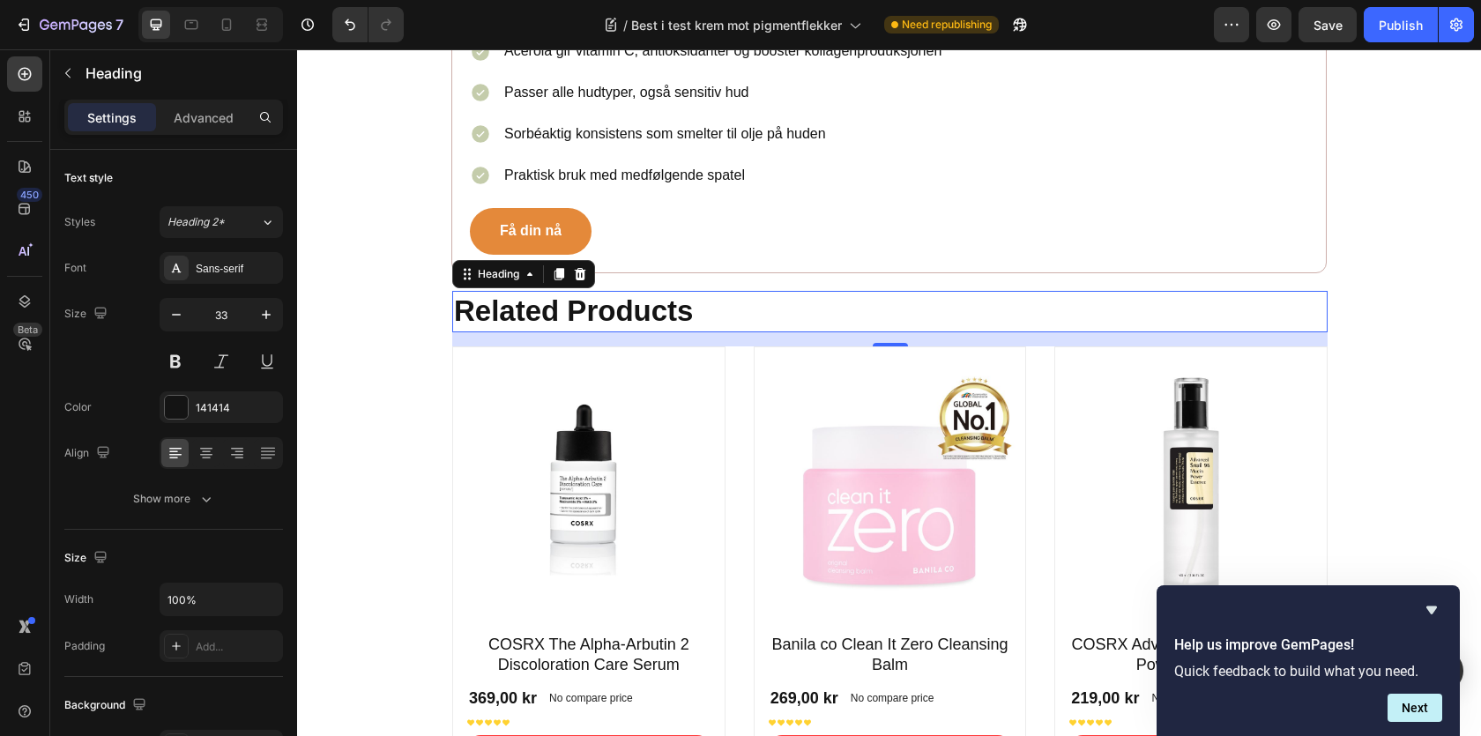
click at [599, 324] on strong "Related Products" at bounding box center [573, 310] width 239 height 33
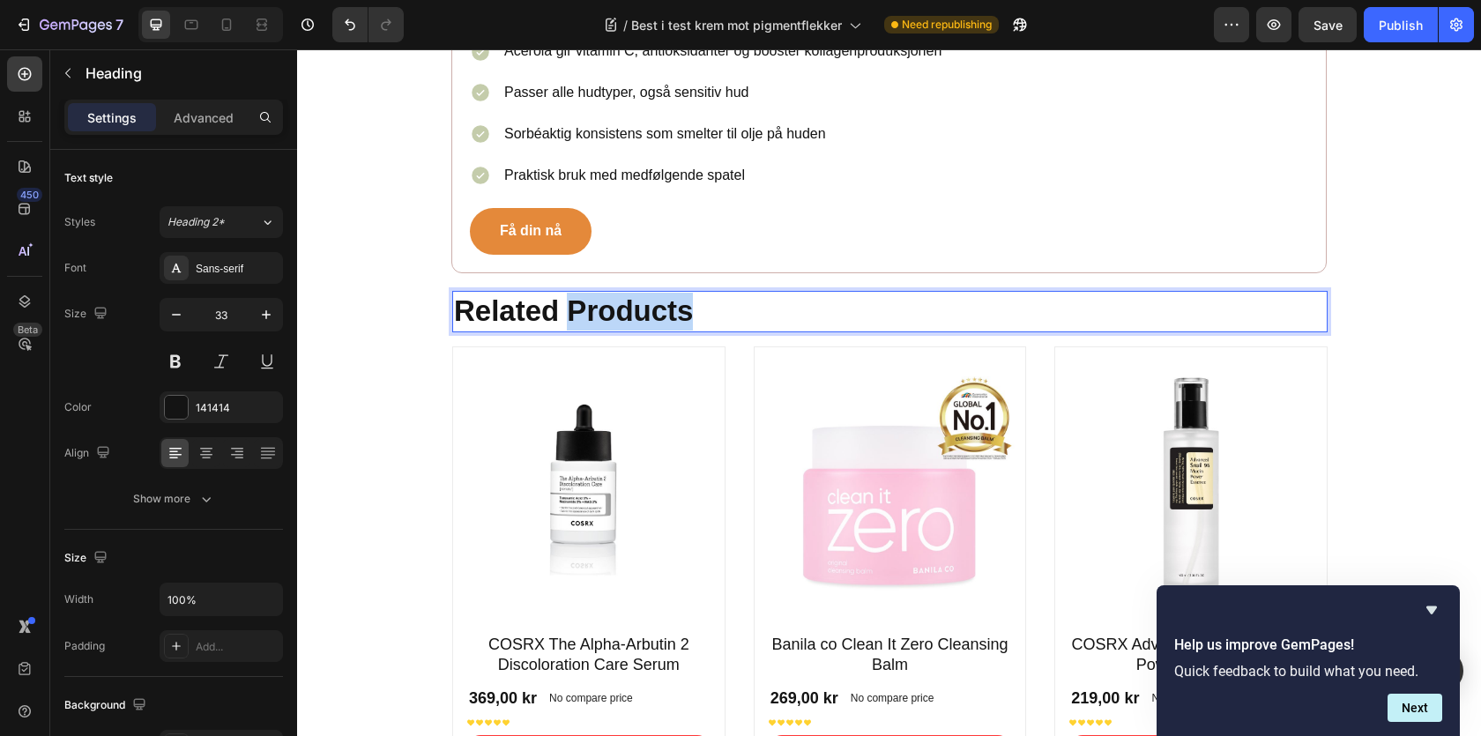
click at [599, 324] on strong "Related Products" at bounding box center [573, 310] width 239 height 33
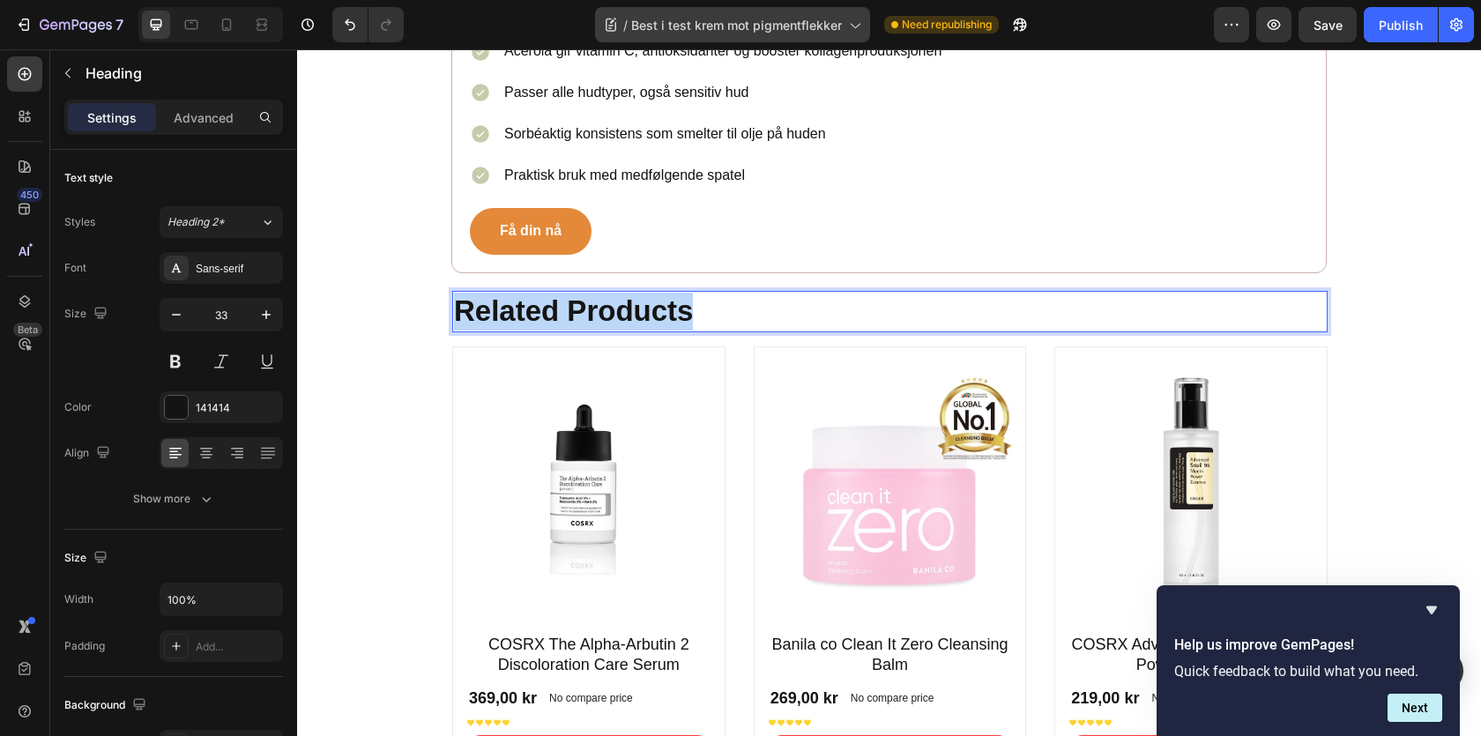
copy strong "Related Products"
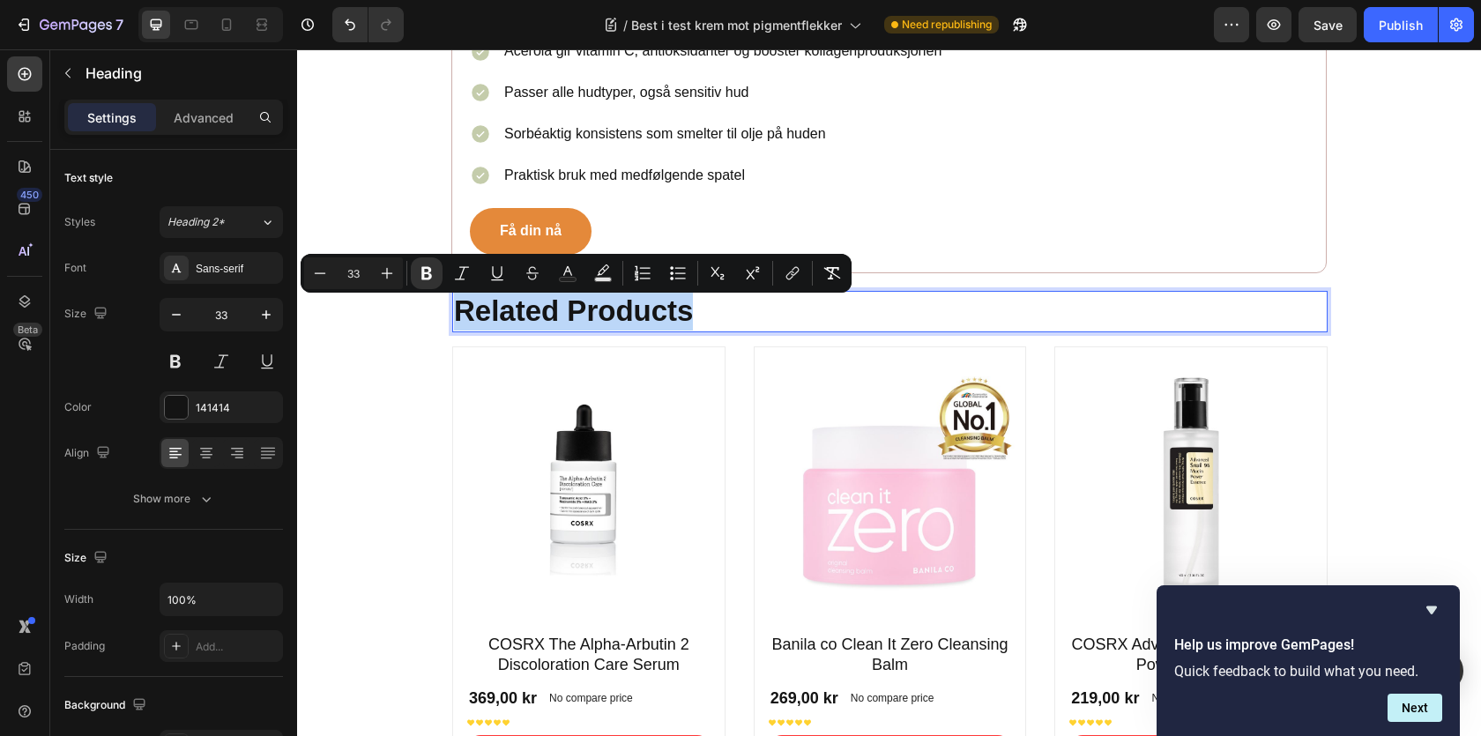
click at [481, 313] on strong "Related Products" at bounding box center [573, 310] width 239 height 33
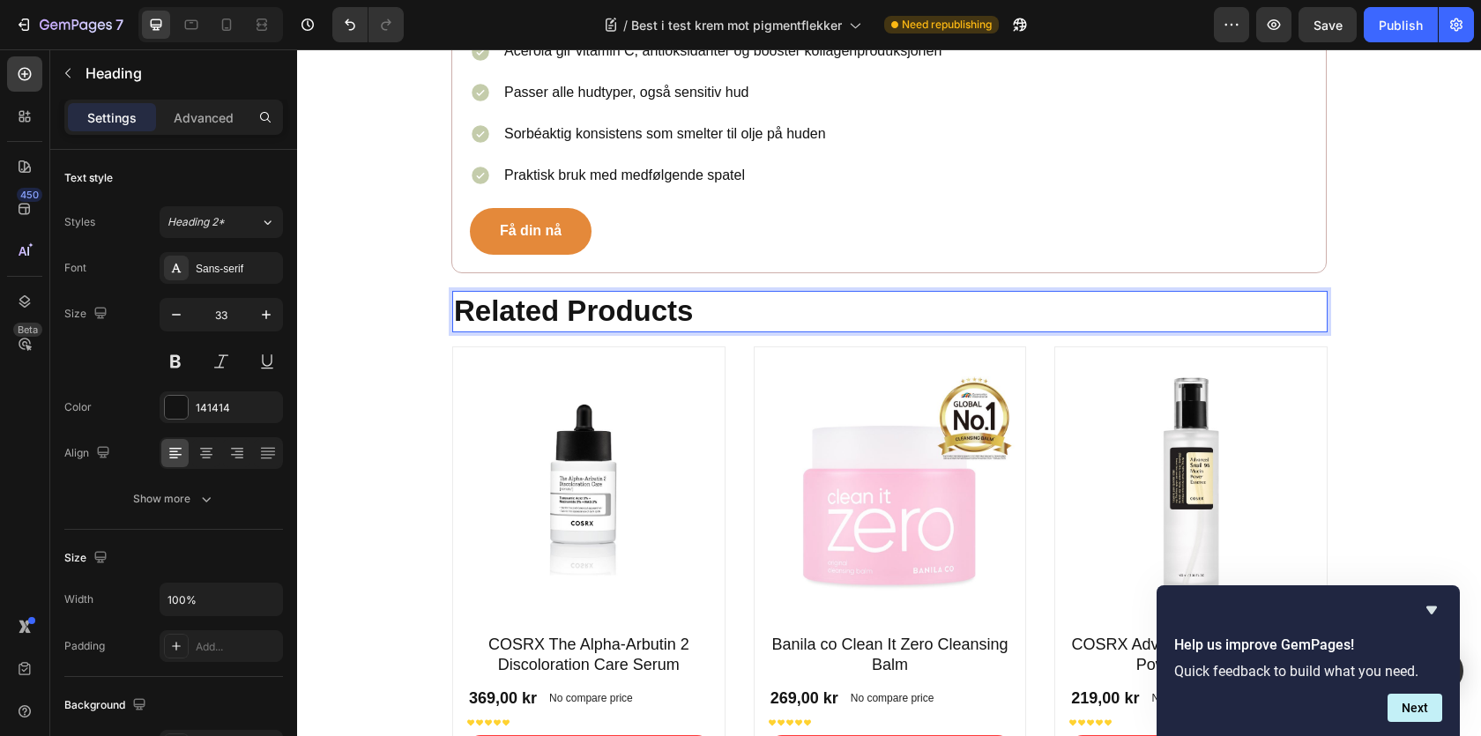
click at [481, 313] on strong "Related Products" at bounding box center [573, 310] width 239 height 33
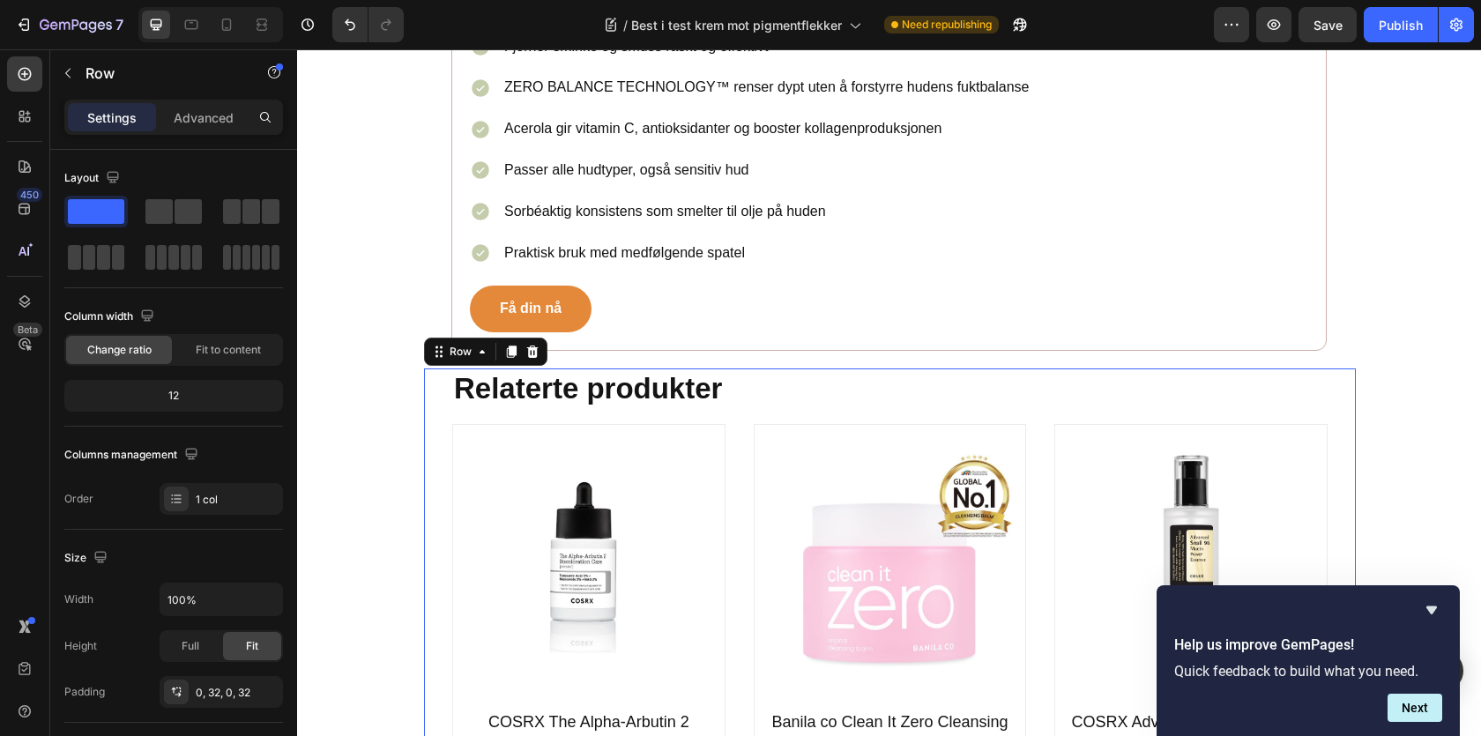
scroll to position [1795, 0]
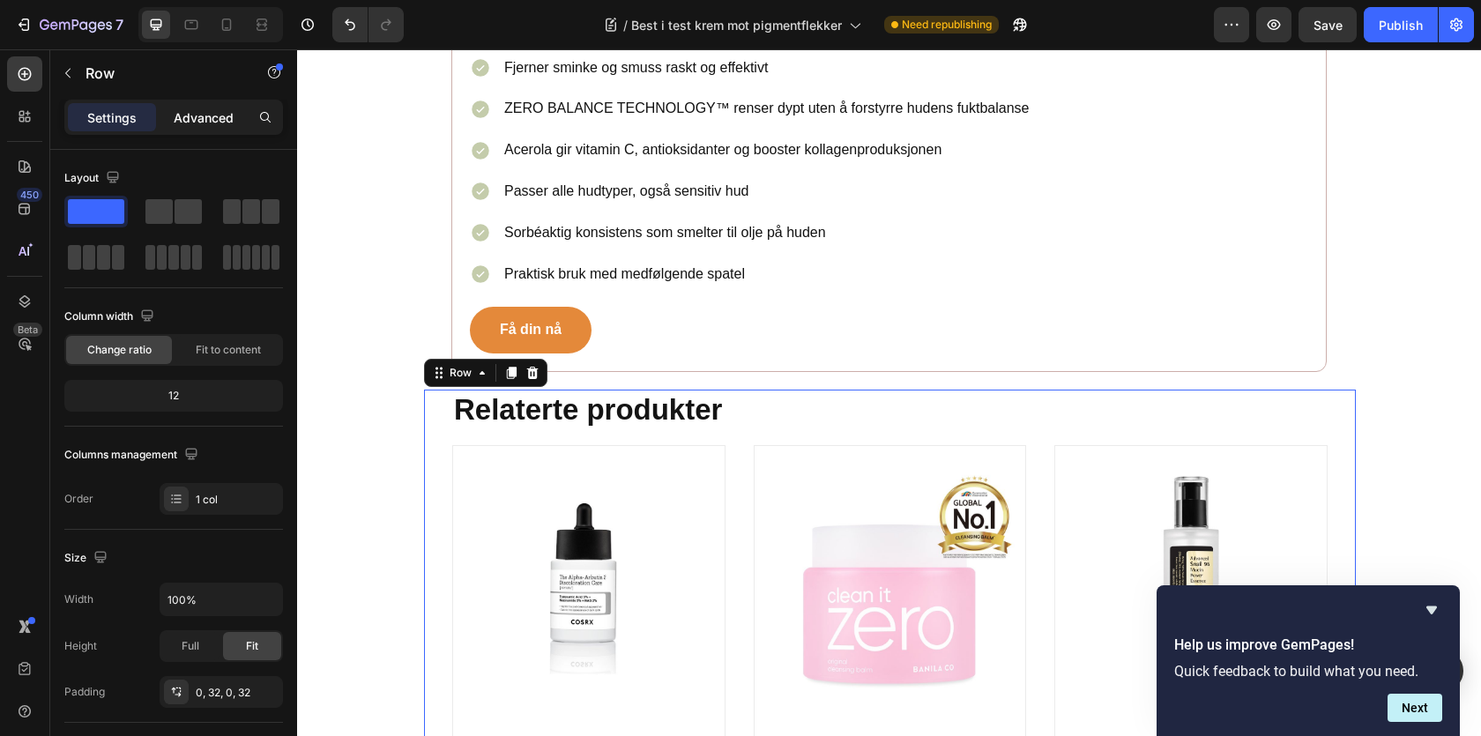
click at [197, 121] on p "Advanced" at bounding box center [204, 117] width 60 height 19
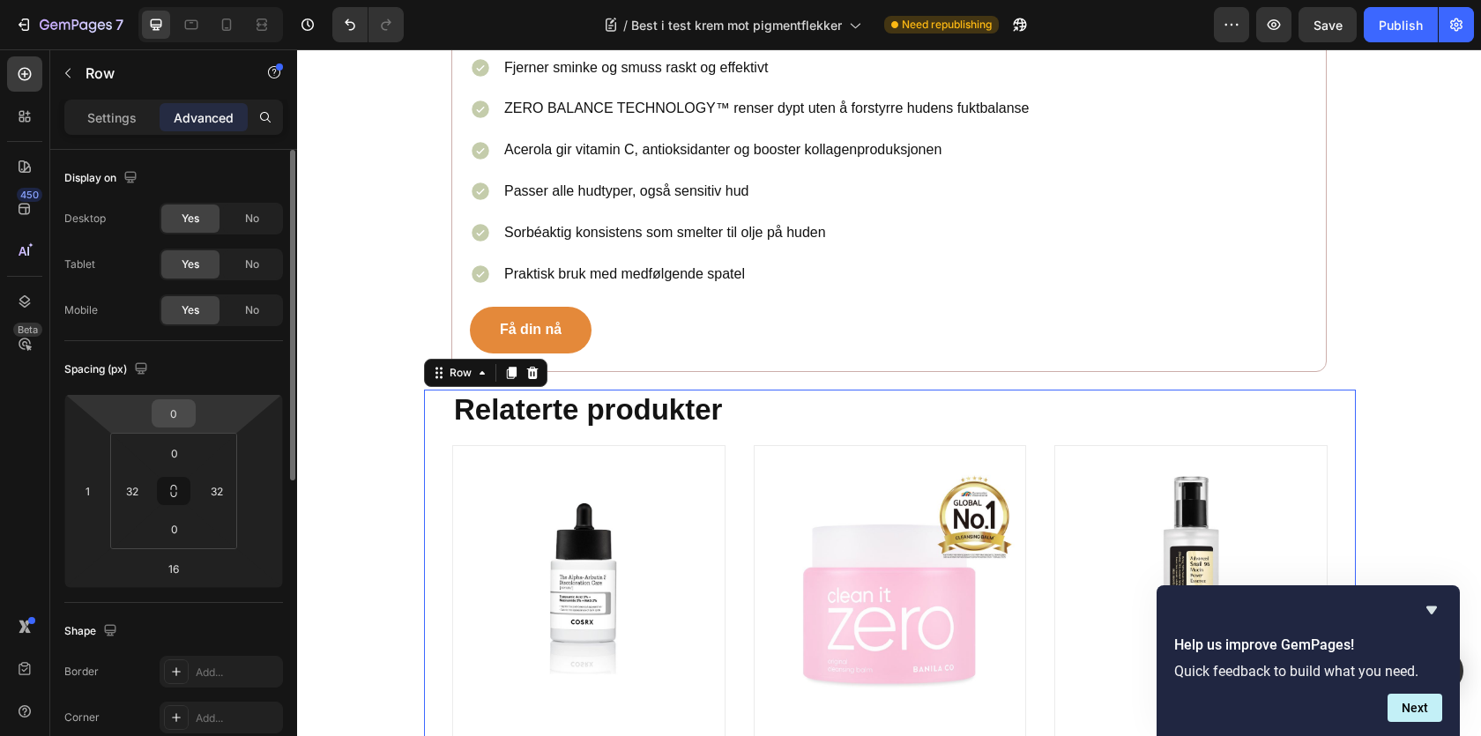
click at [174, 410] on input "0" at bounding box center [173, 413] width 35 height 26
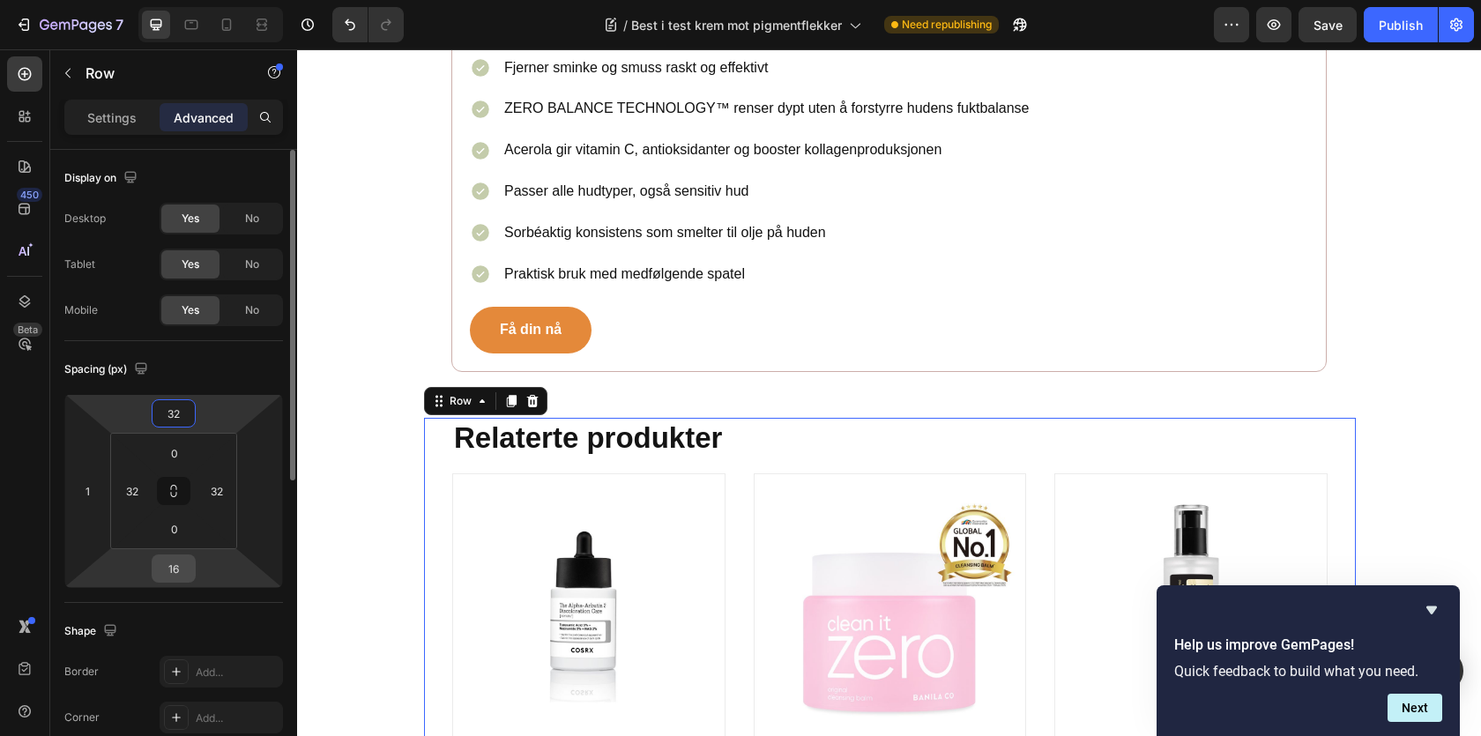
type input "32"
click at [177, 566] on input "16" at bounding box center [173, 568] width 35 height 26
type input "32"
click at [171, 487] on icon at bounding box center [174, 491] width 14 height 14
click at [174, 452] on input "0" at bounding box center [174, 453] width 35 height 26
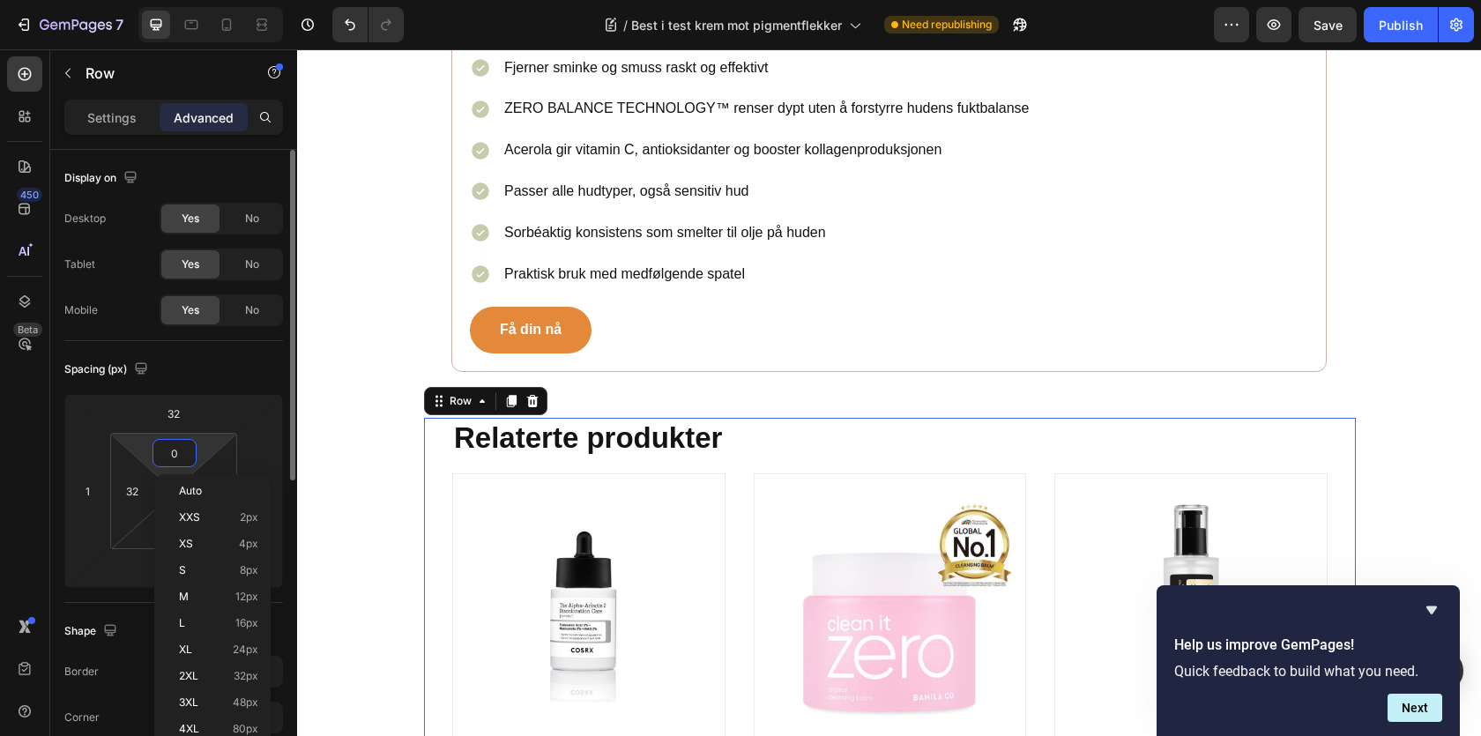
type input "3"
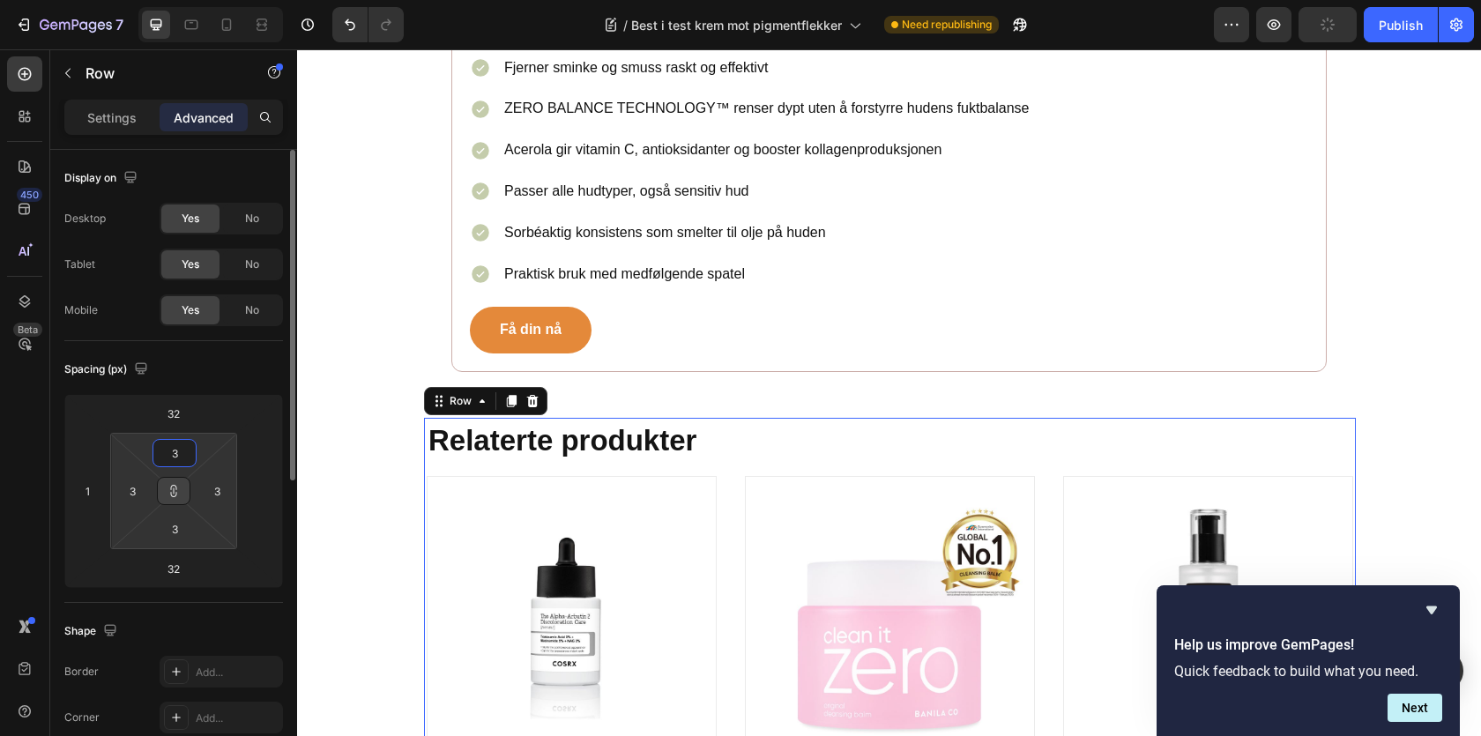
type input "32"
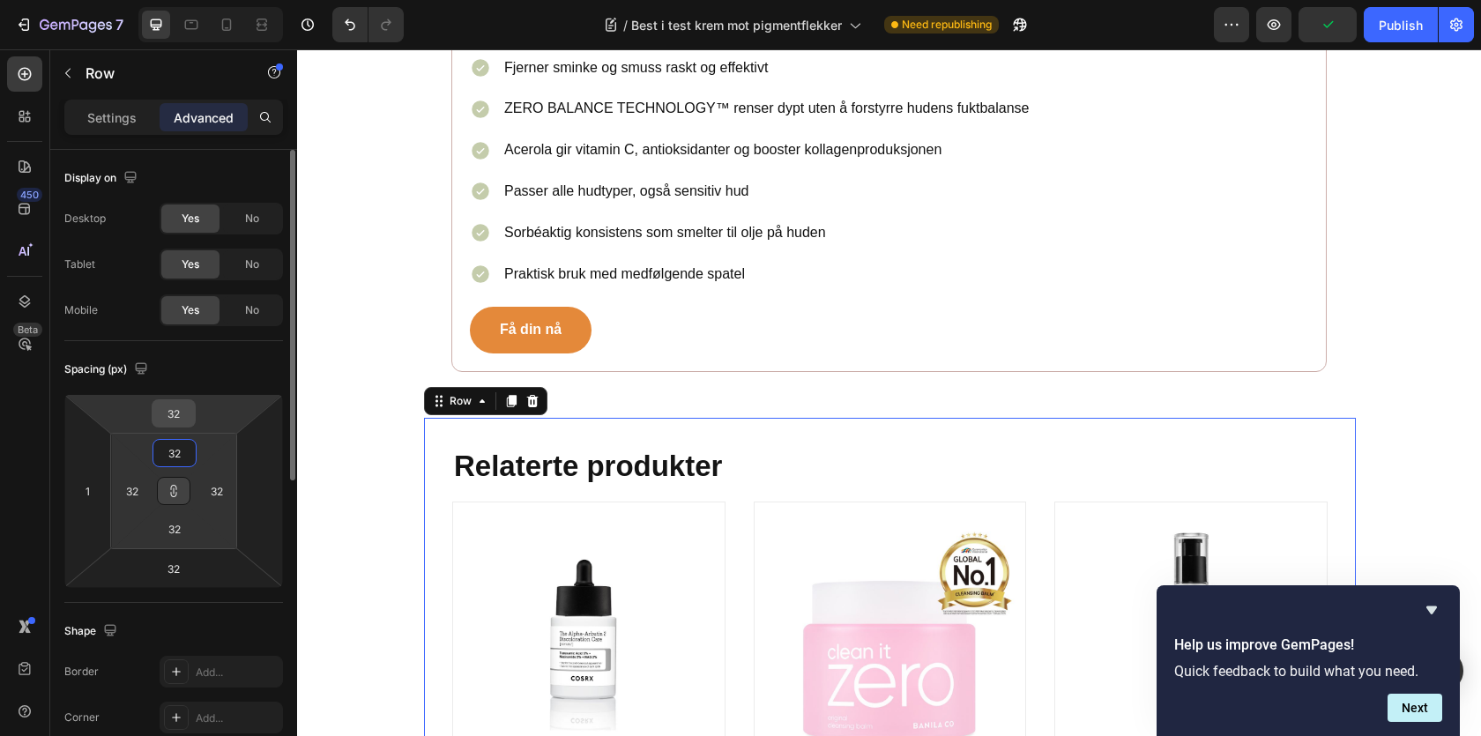
type input "32"
click at [175, 410] on input "32" at bounding box center [173, 413] width 35 height 26
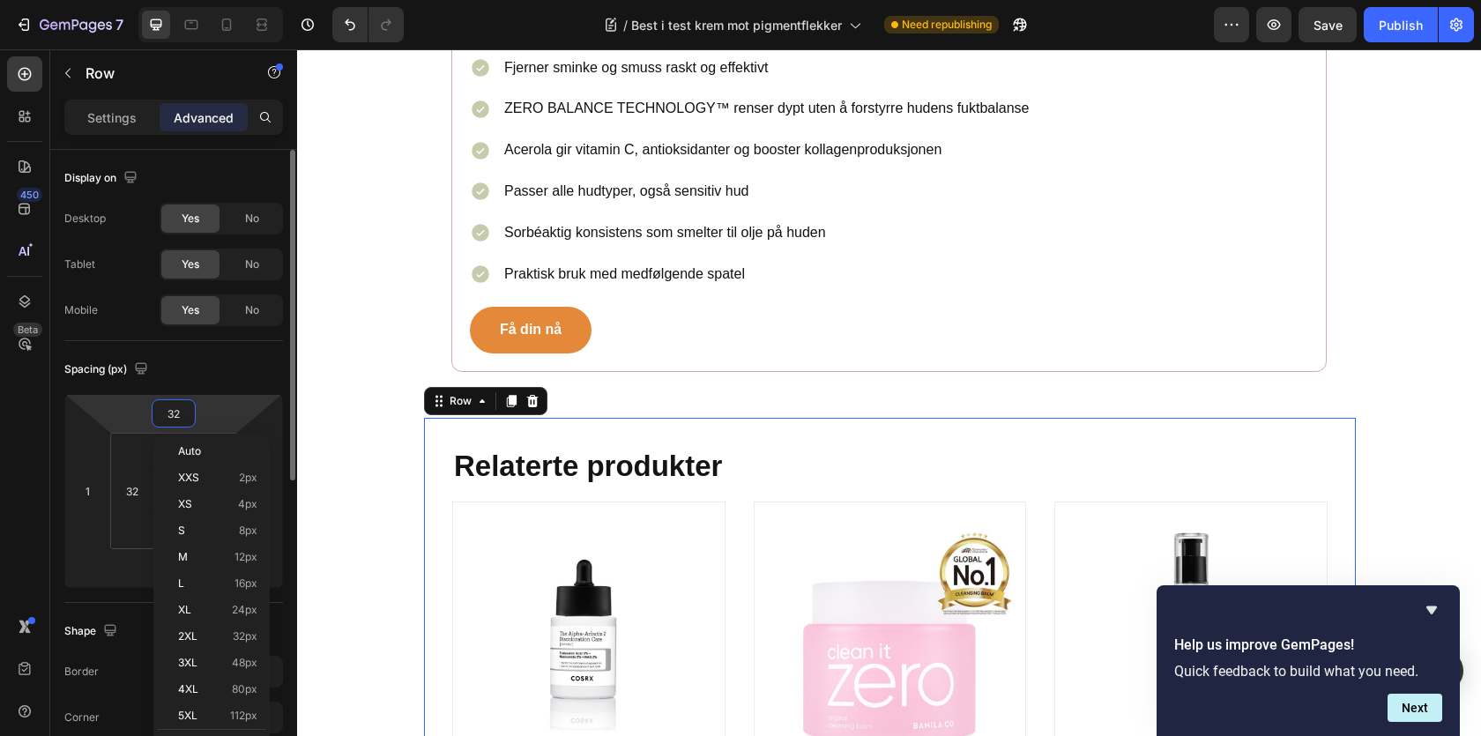
click at [169, 380] on div "Spacing (px)" at bounding box center [173, 369] width 219 height 28
type input "32"
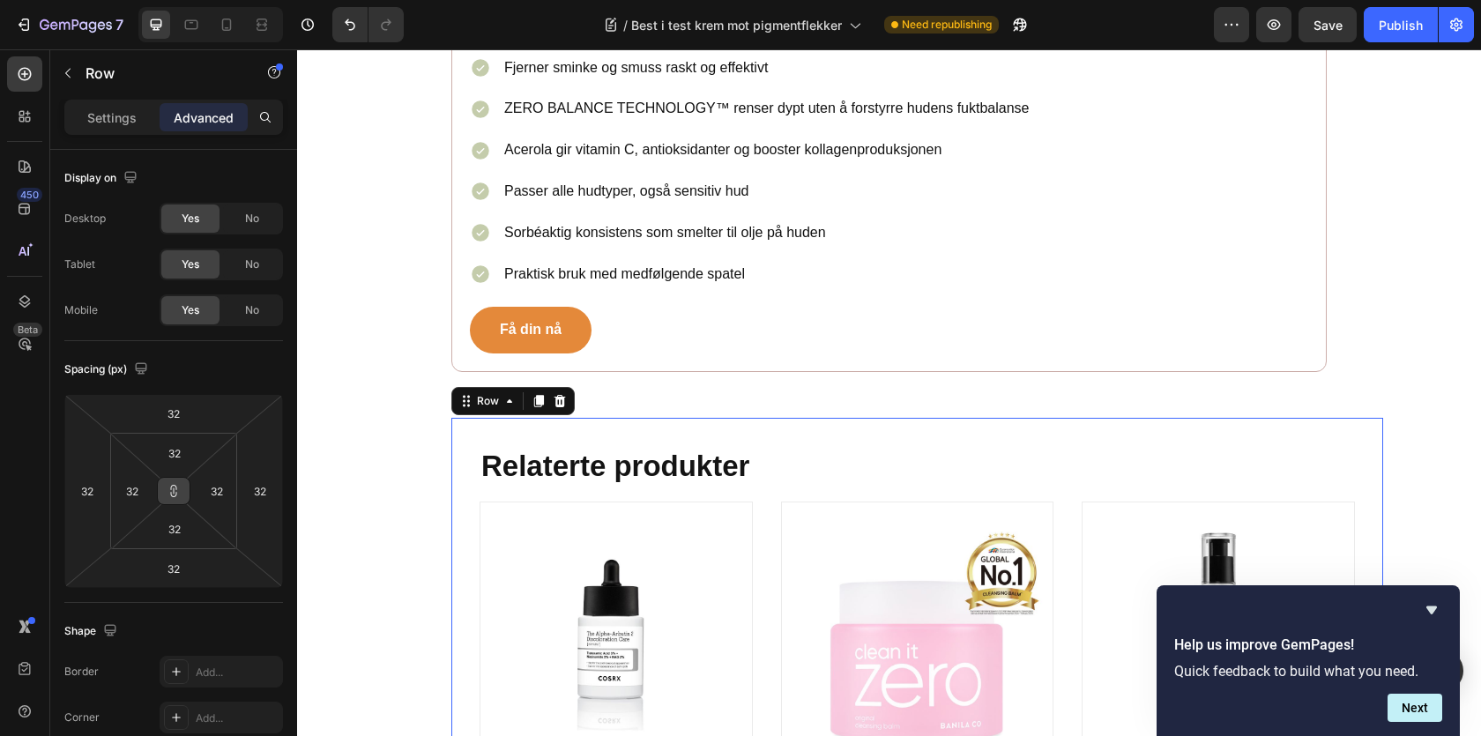
click at [167, 489] on icon at bounding box center [174, 491] width 14 height 14
click at [174, 489] on icon at bounding box center [174, 491] width 14 height 14
click at [173, 405] on input "32" at bounding box center [173, 413] width 35 height 26
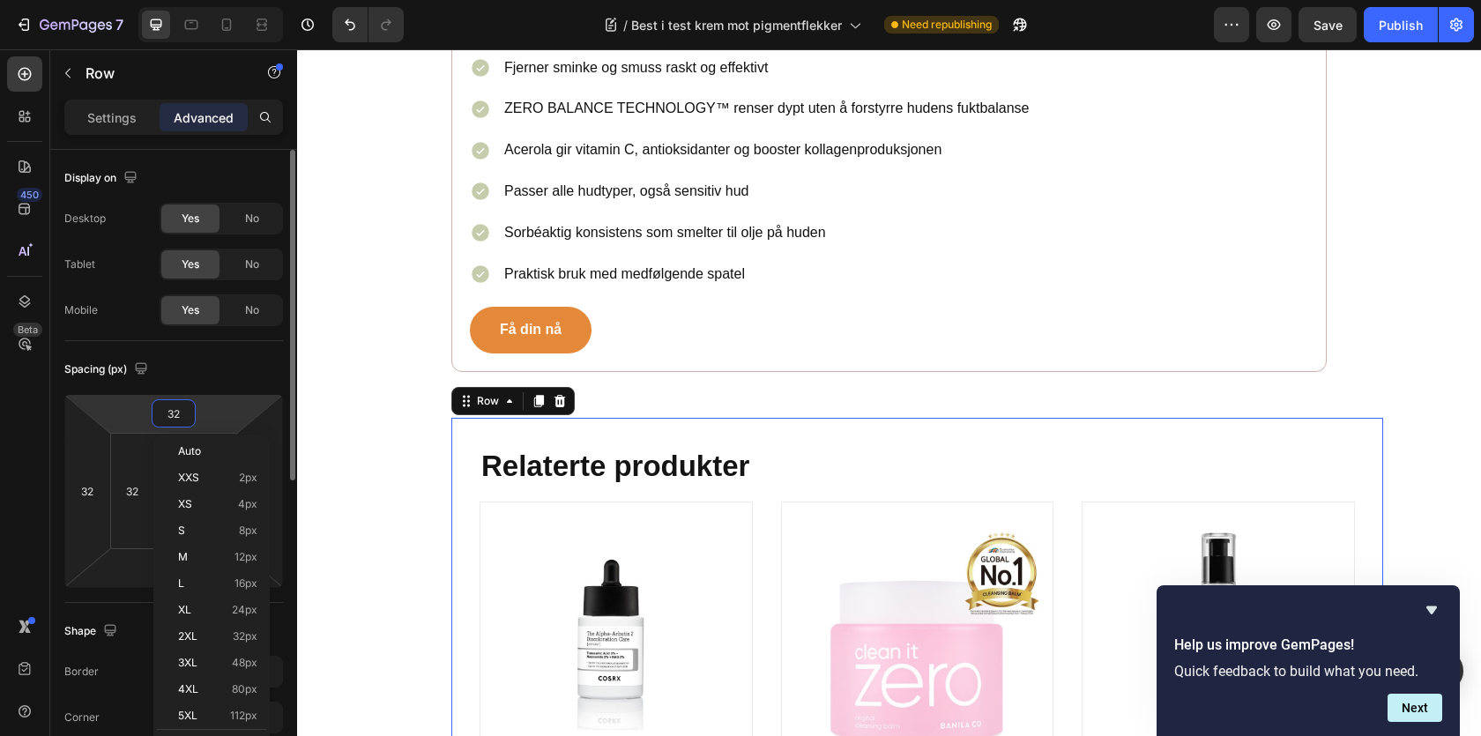
type input "0"
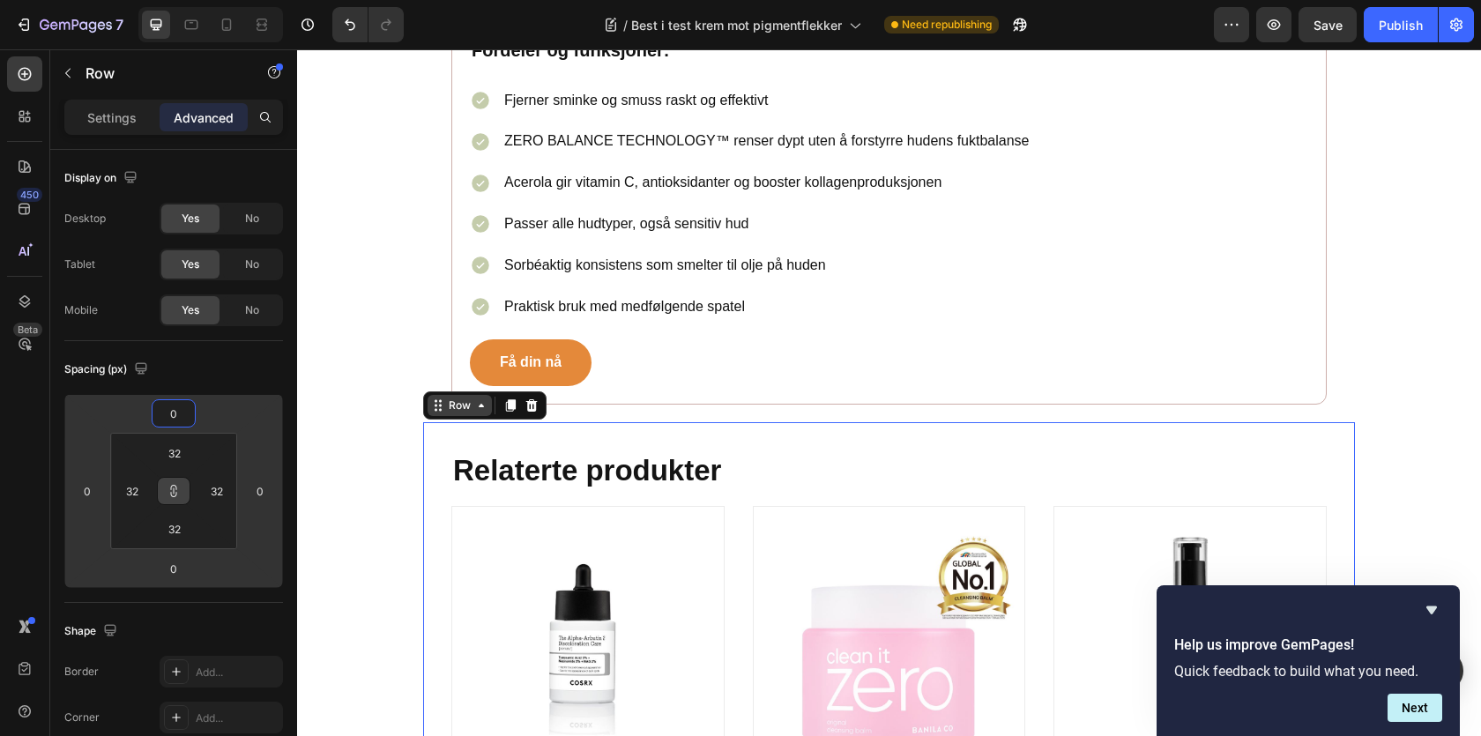
scroll to position [1758, 0]
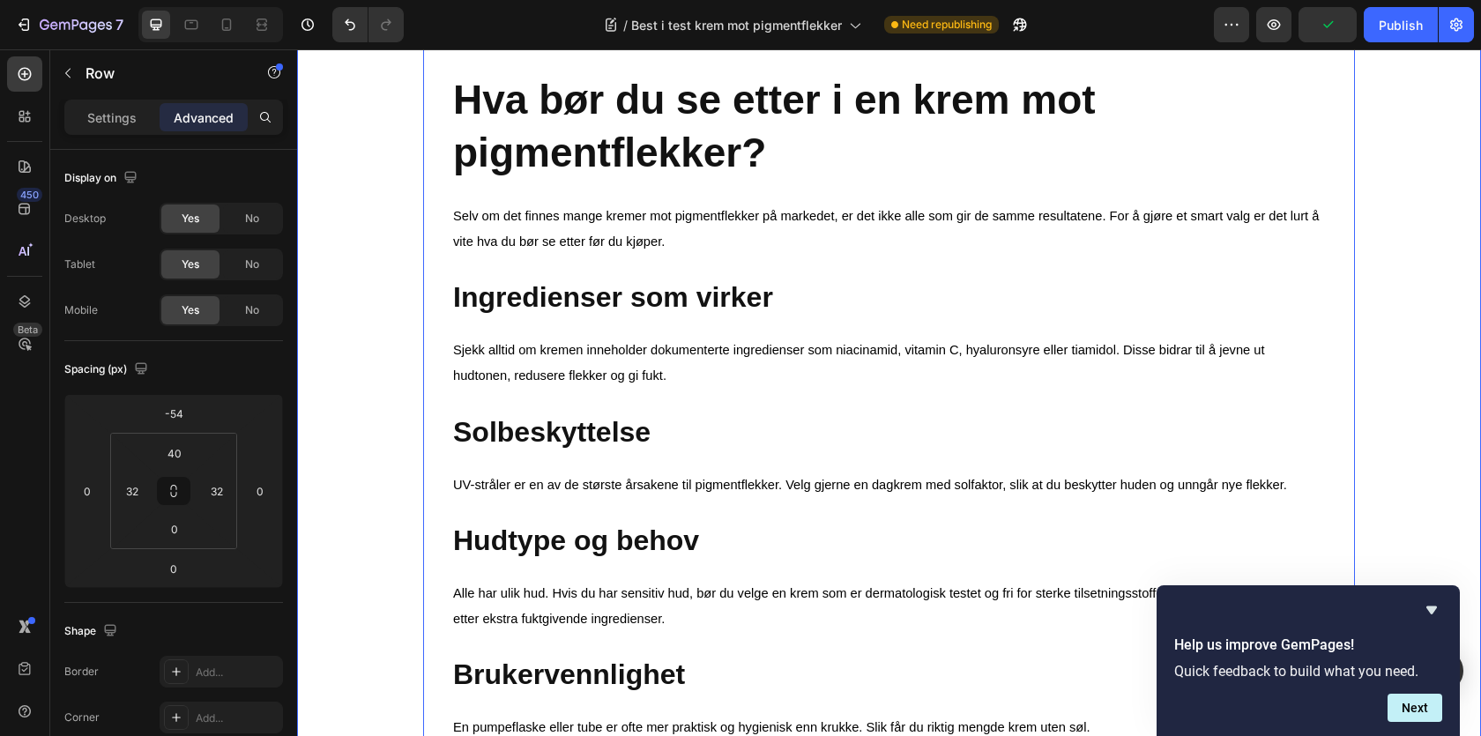
scroll to position [0, 0]
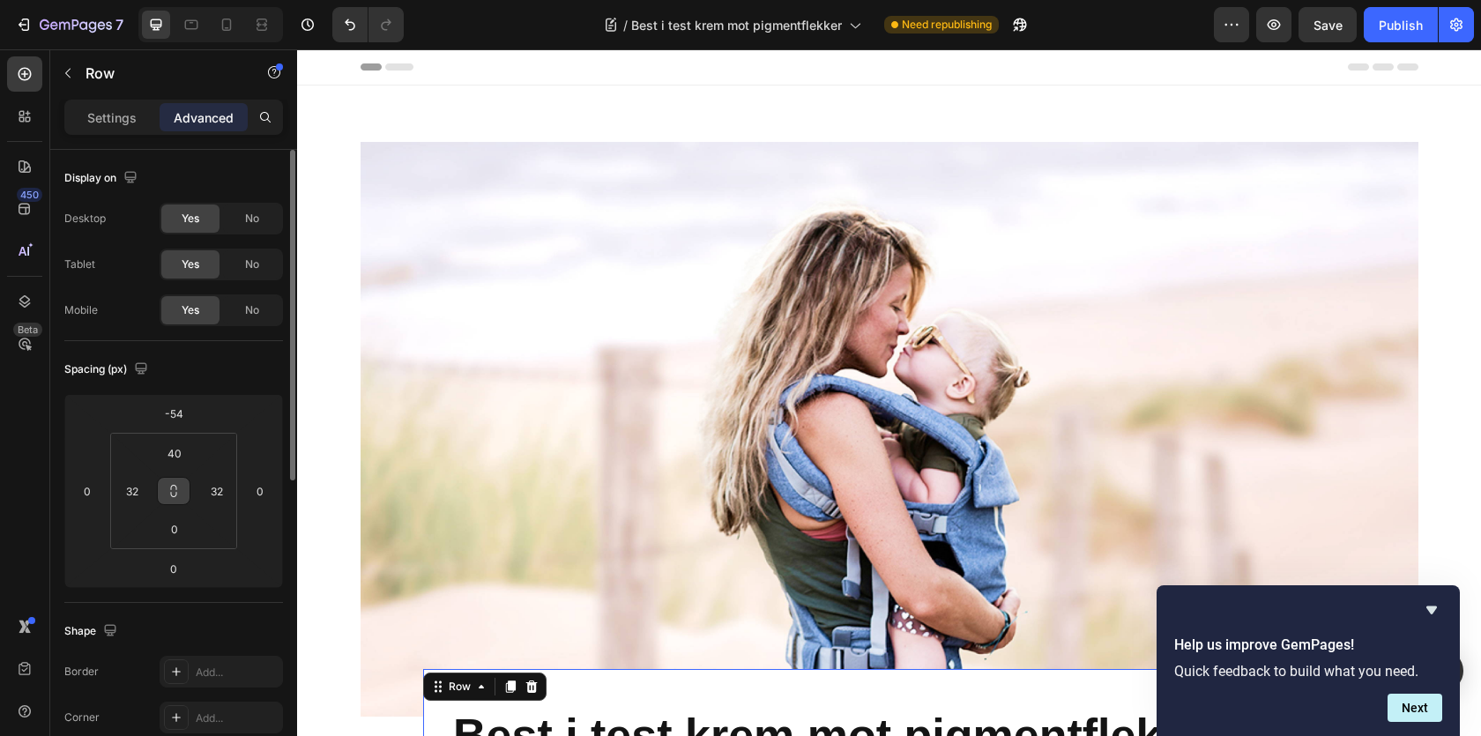
click at [180, 489] on icon at bounding box center [174, 491] width 14 height 14
click at [173, 458] on input "40" at bounding box center [174, 453] width 35 height 26
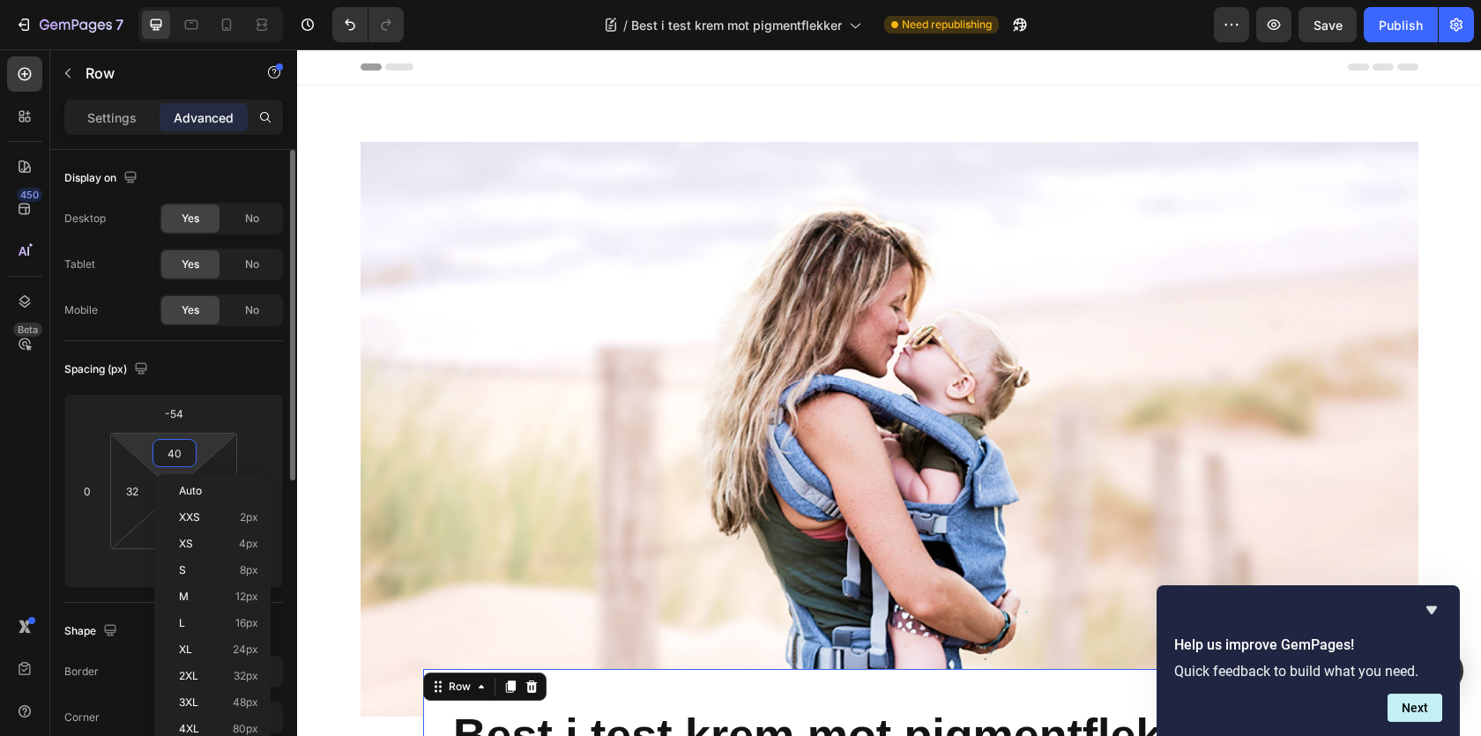
type input "2"
type input "20"
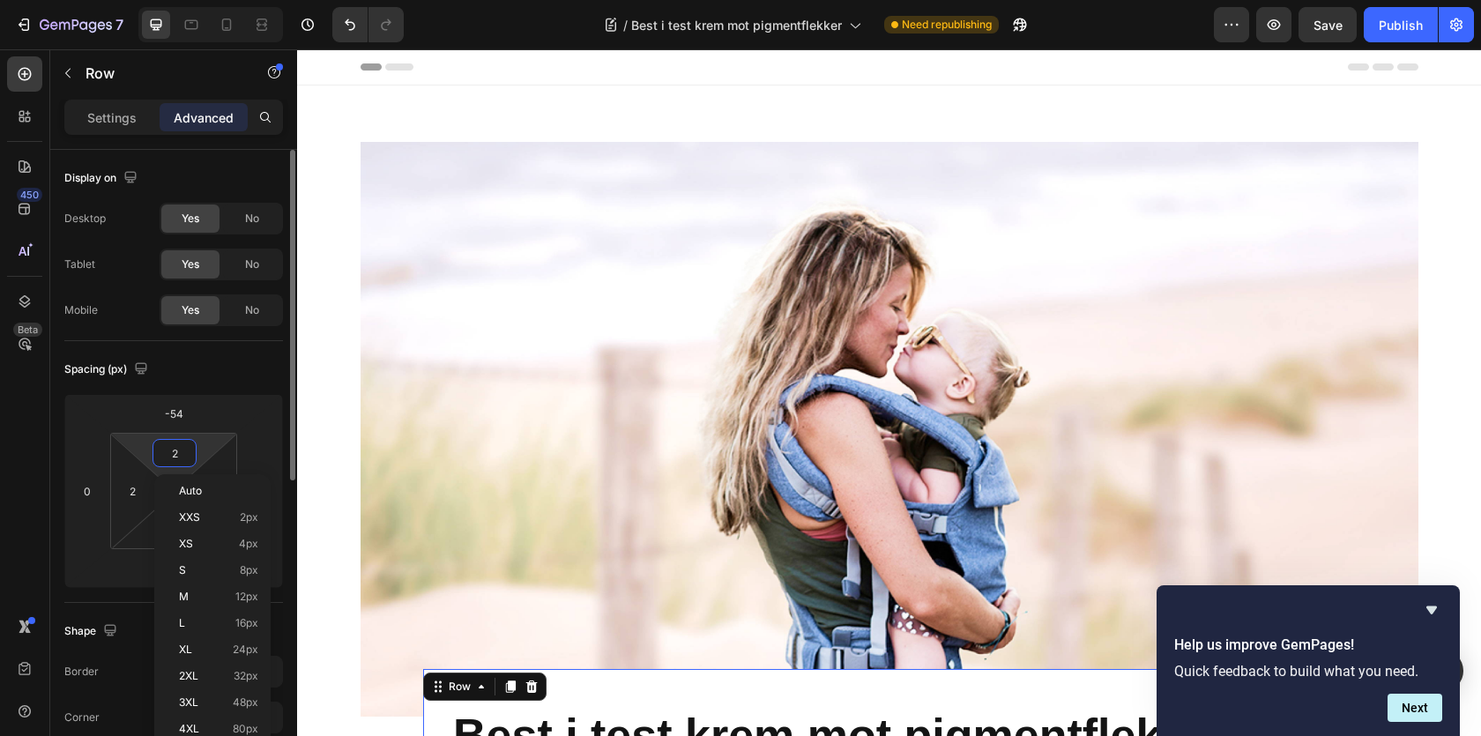
type input "20"
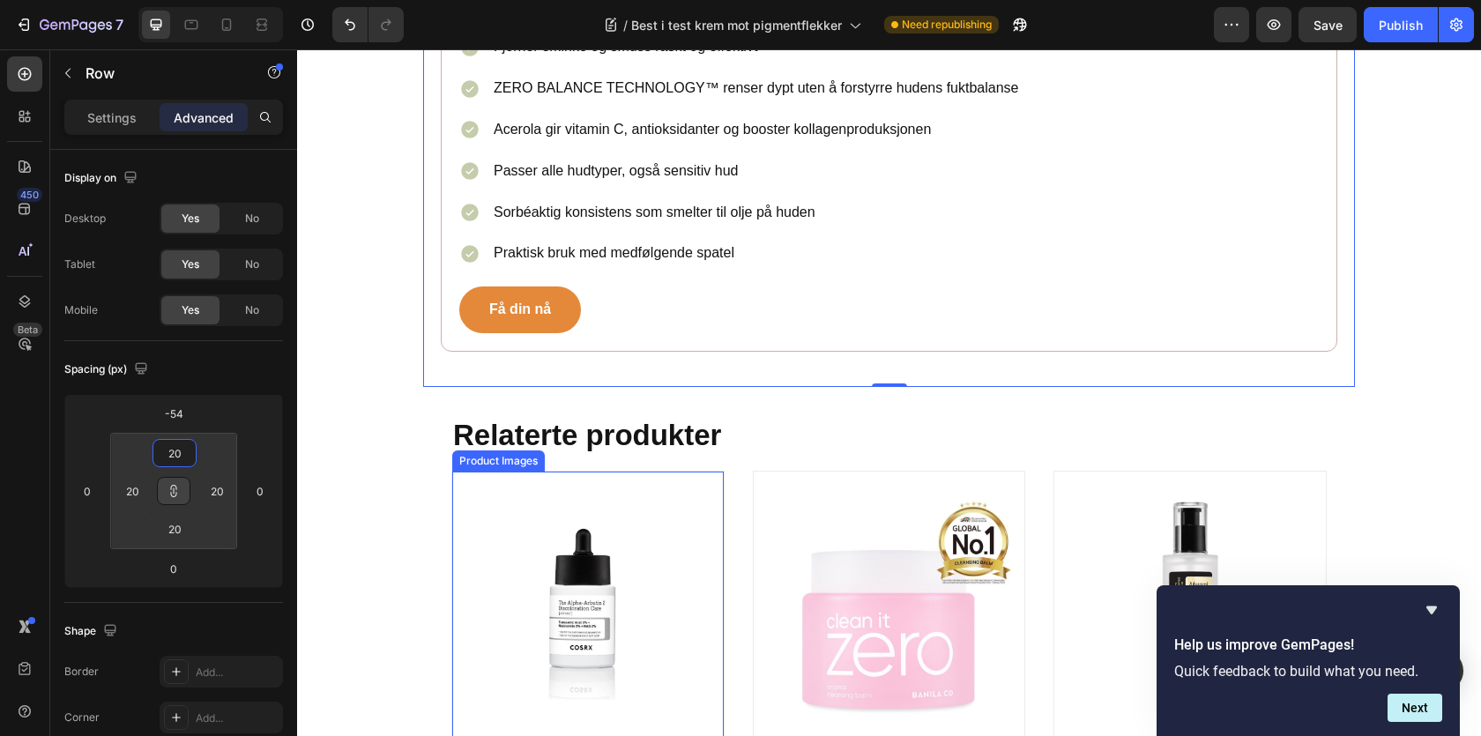
scroll to position [2252, 0]
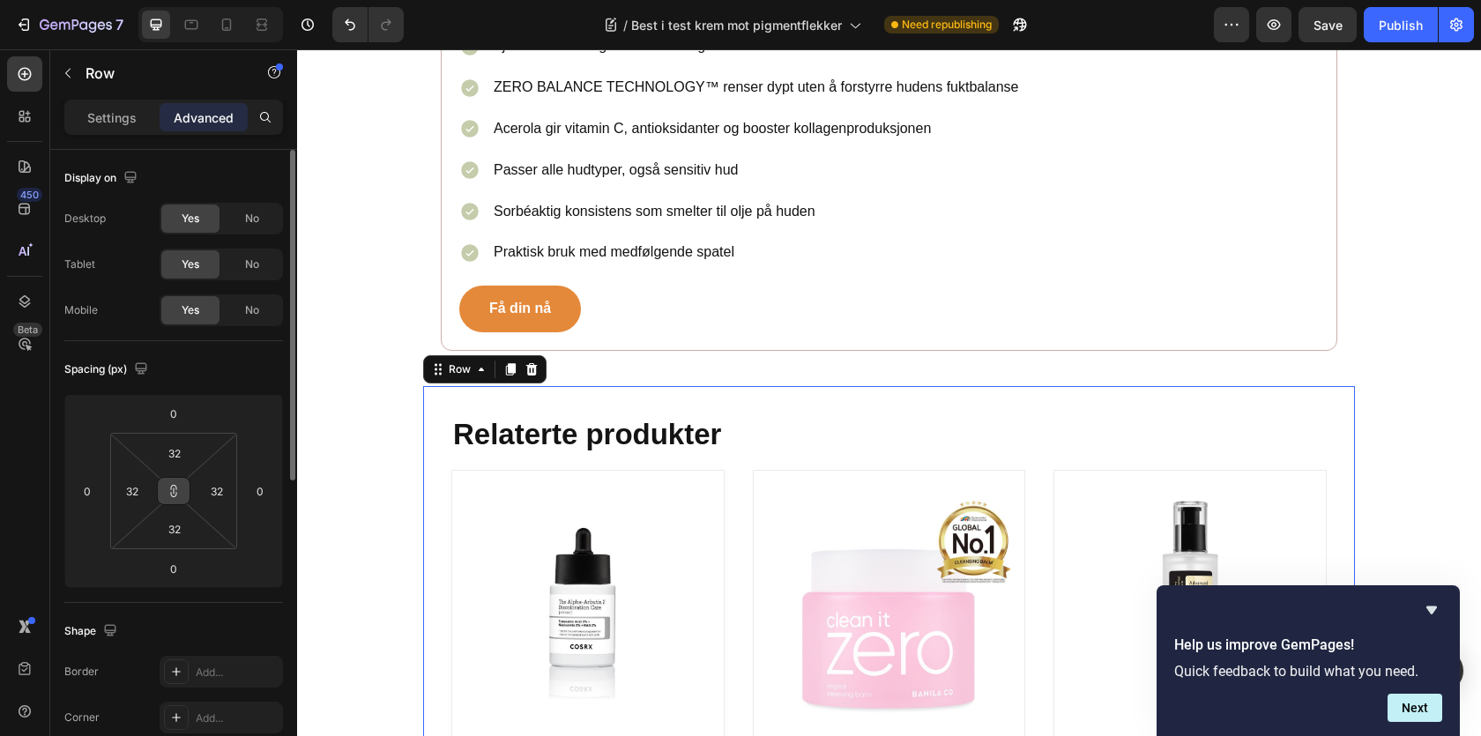
click at [171, 488] on icon at bounding box center [174, 487] width 6 height 5
click at [141, 488] on input "32" at bounding box center [132, 491] width 26 height 26
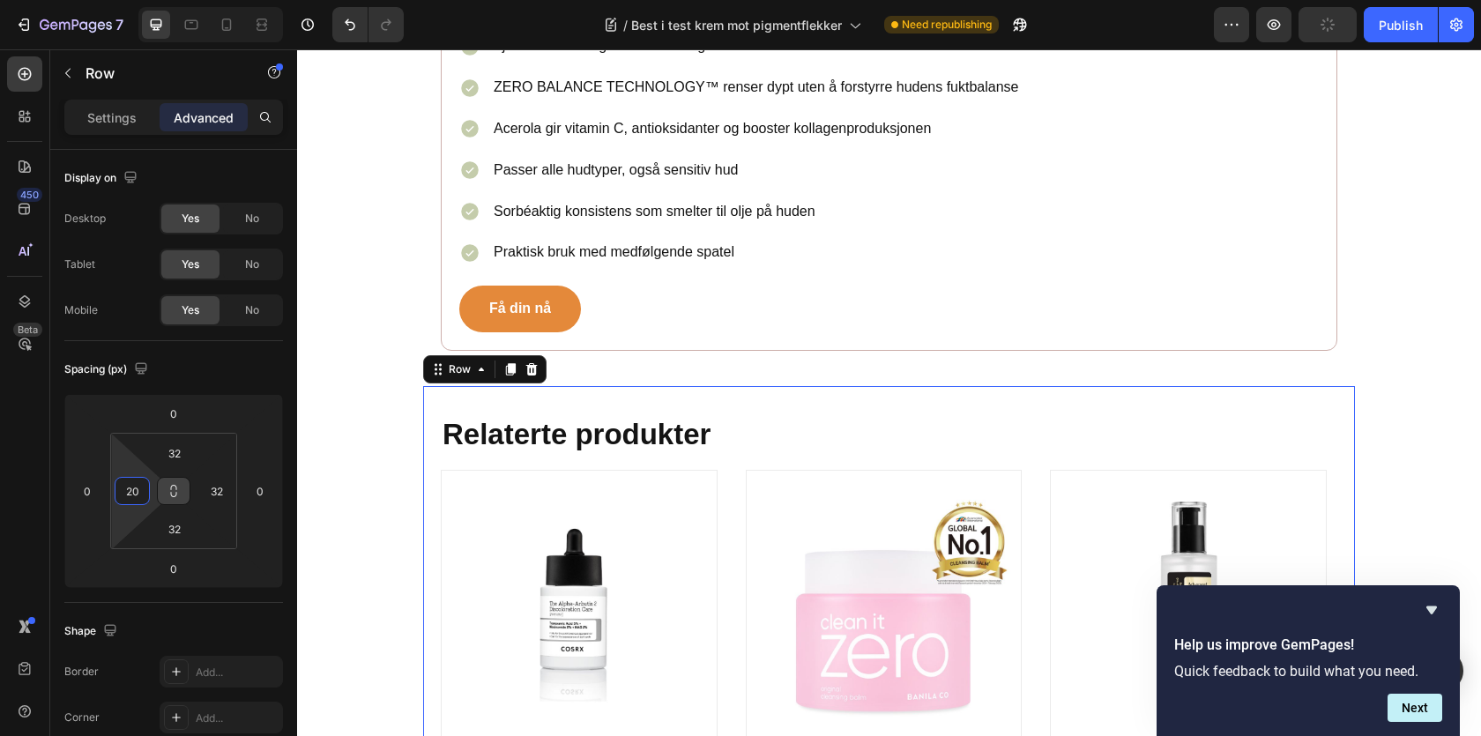
type input "20"
click at [180, 494] on icon at bounding box center [174, 491] width 14 height 14
click at [181, 417] on input "0" at bounding box center [173, 413] width 35 height 26
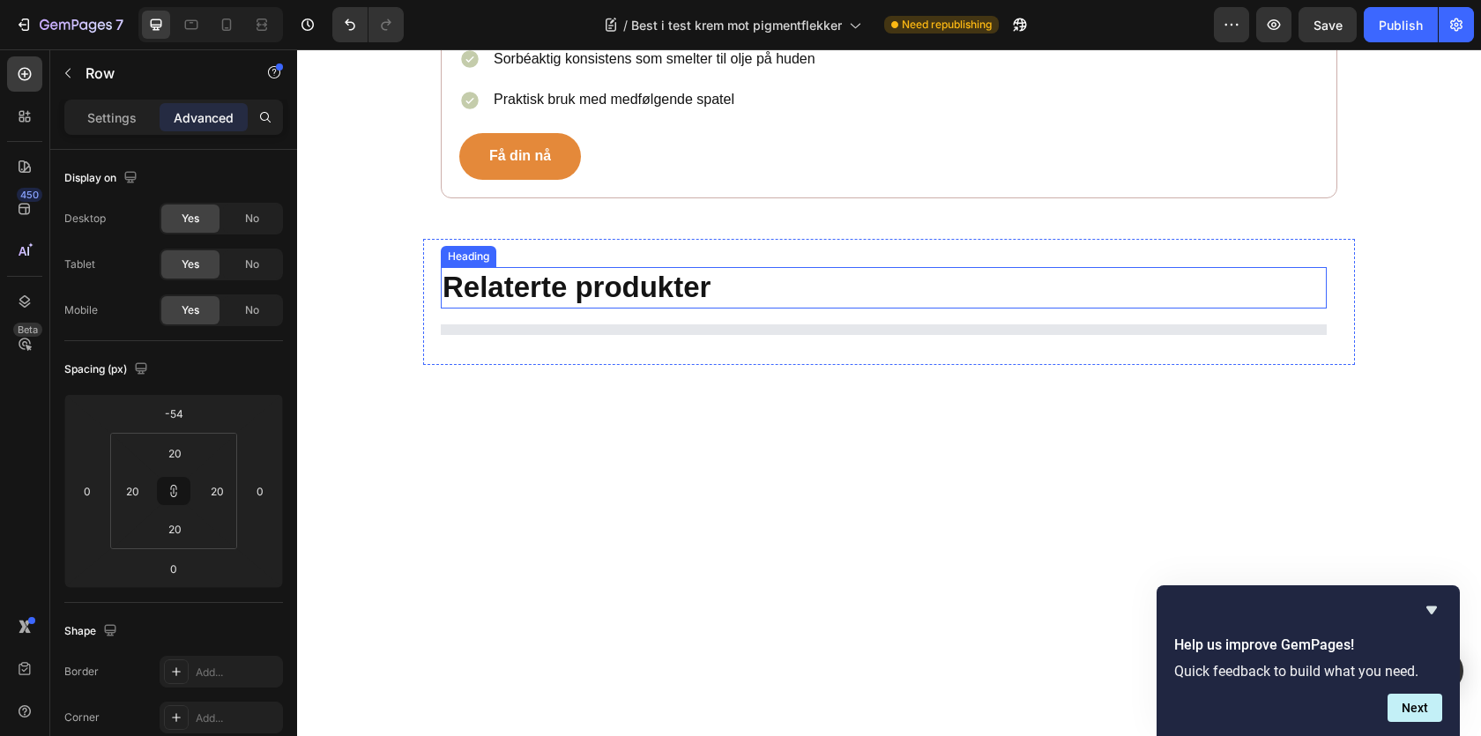
scroll to position [2315, 0]
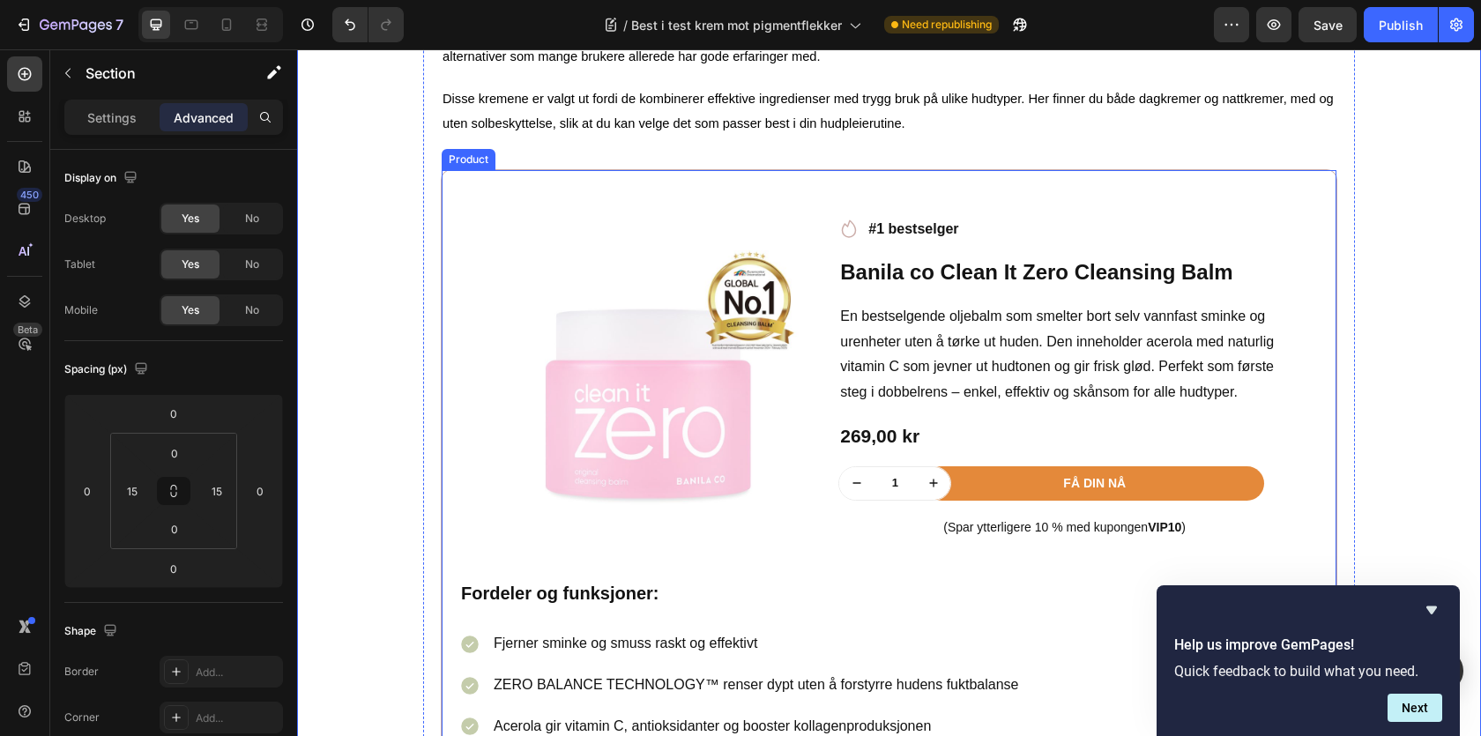
scroll to position [1634, 0]
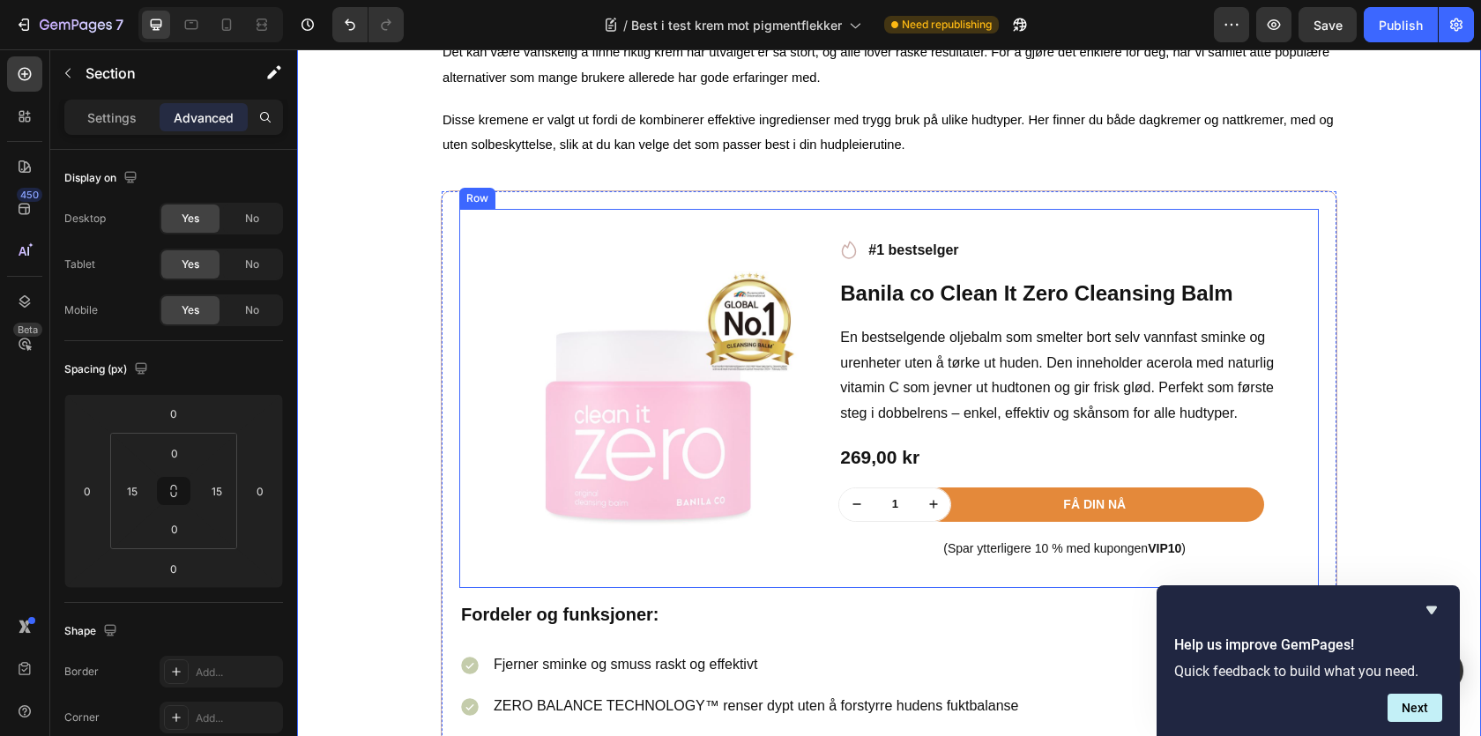
click at [493, 221] on div "Product Images Row Icon #1 bestselger Text block Row Banila co Clean It Zero Cl…" at bounding box center [889, 398] width 860 height 379
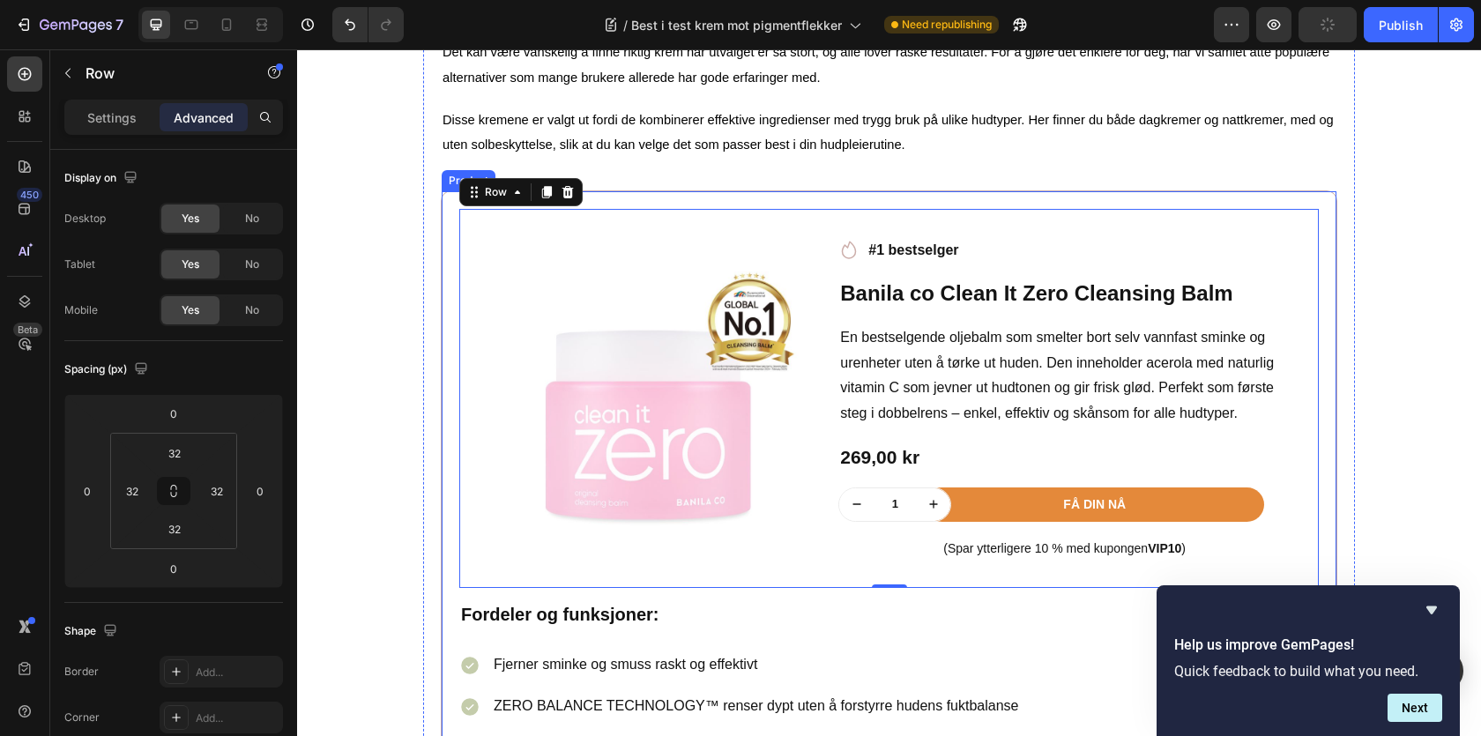
click at [450, 204] on div "Product Images Row Icon #1 bestselger Text block Row Banila co Clean It Zero Cl…" at bounding box center [889, 579] width 897 height 779
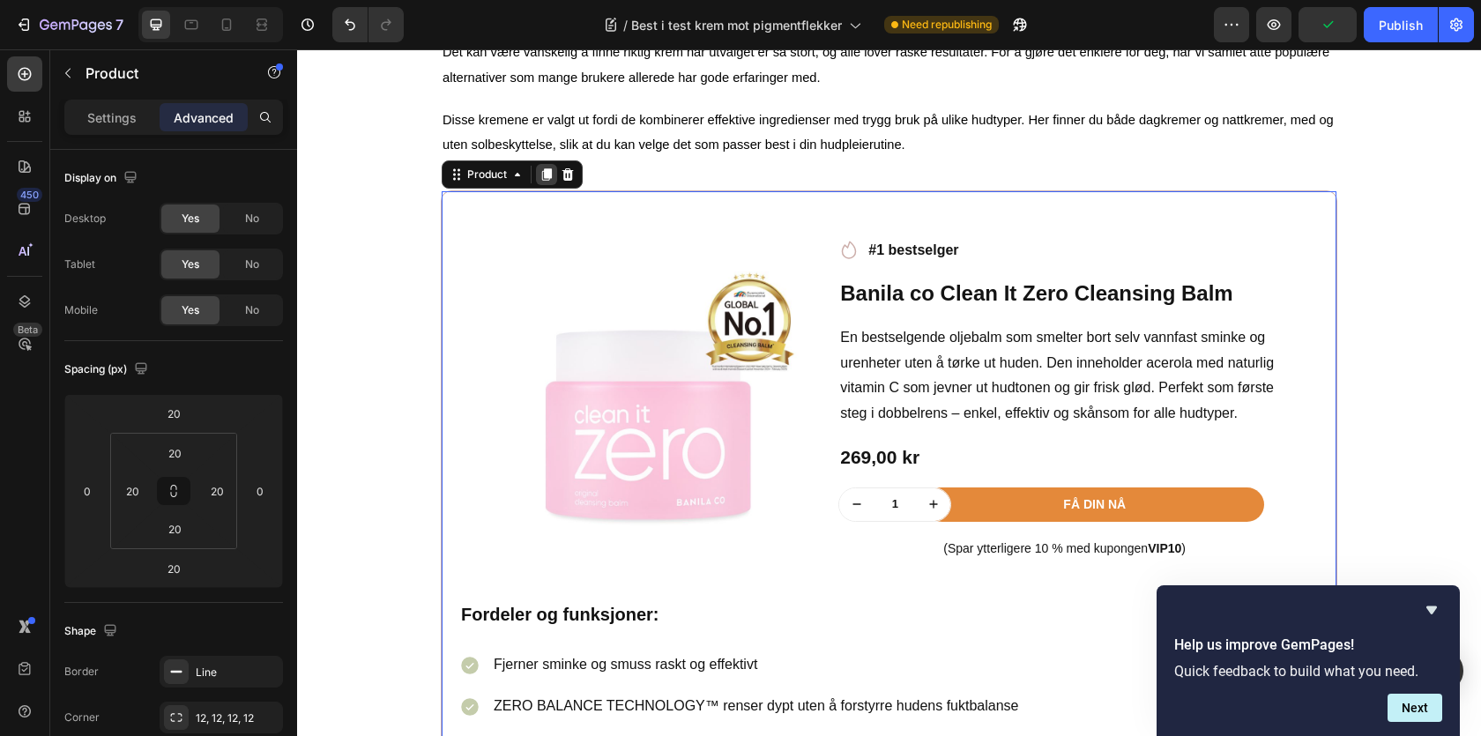
click at [544, 181] on icon at bounding box center [547, 174] width 10 height 12
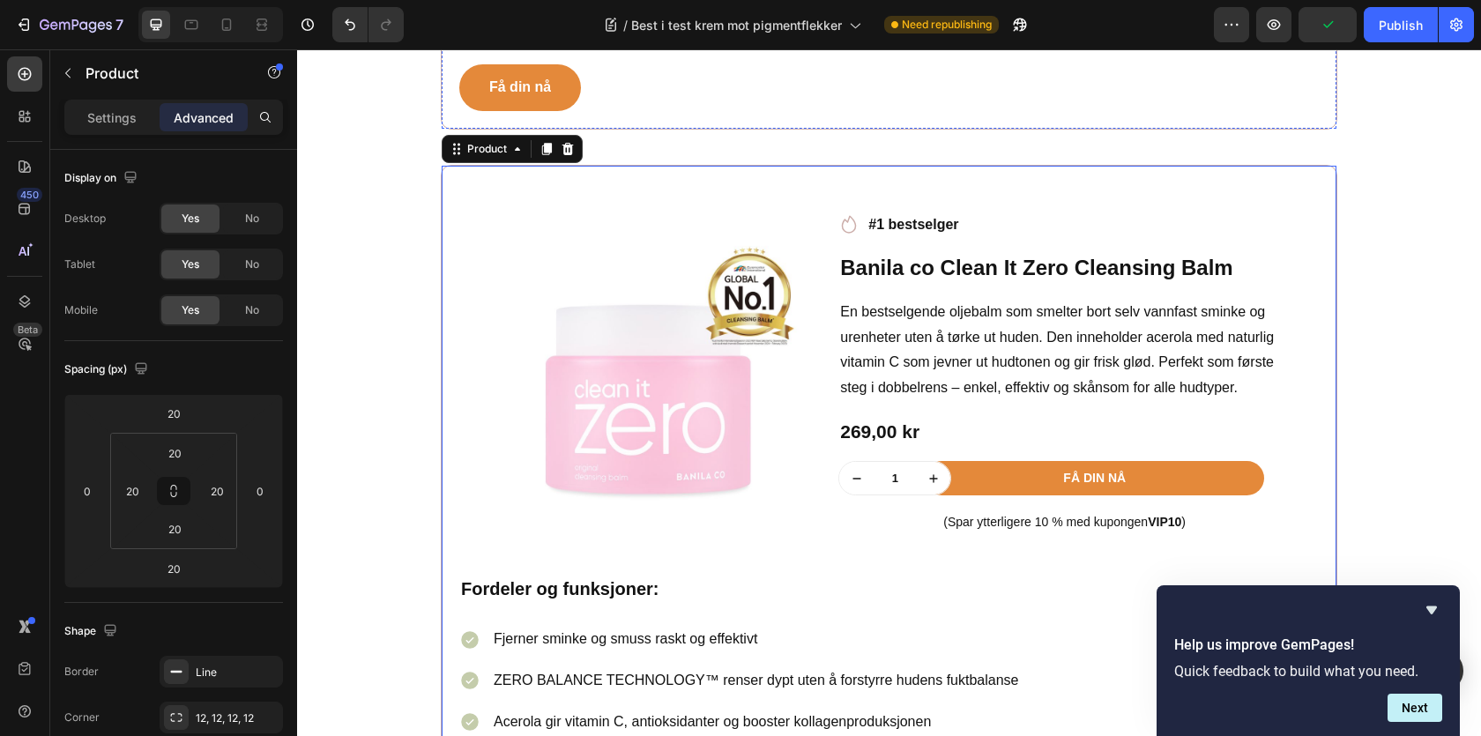
scroll to position [2401, 0]
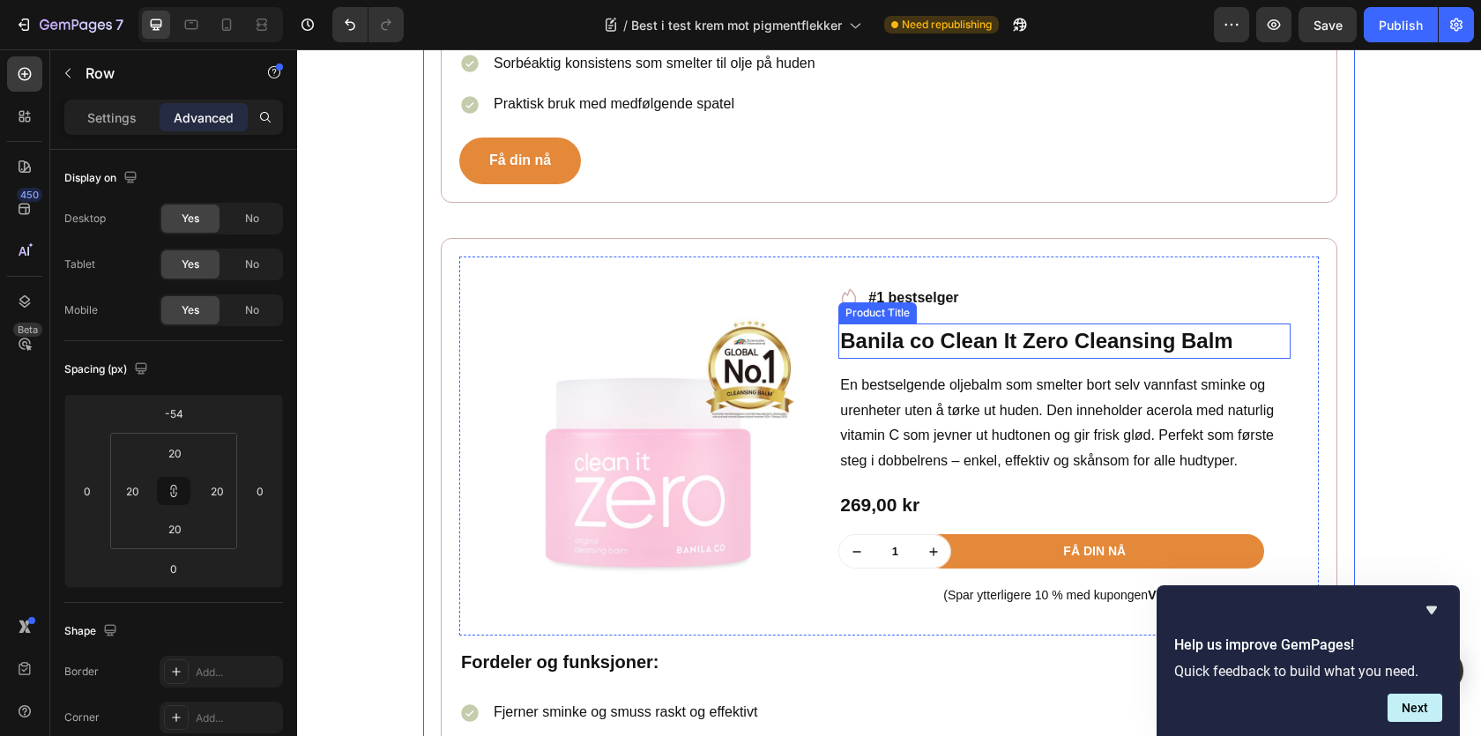
click at [909, 339] on h1 "Banila co Clean It Zero Cleansing Balm" at bounding box center [1064, 341] width 452 height 35
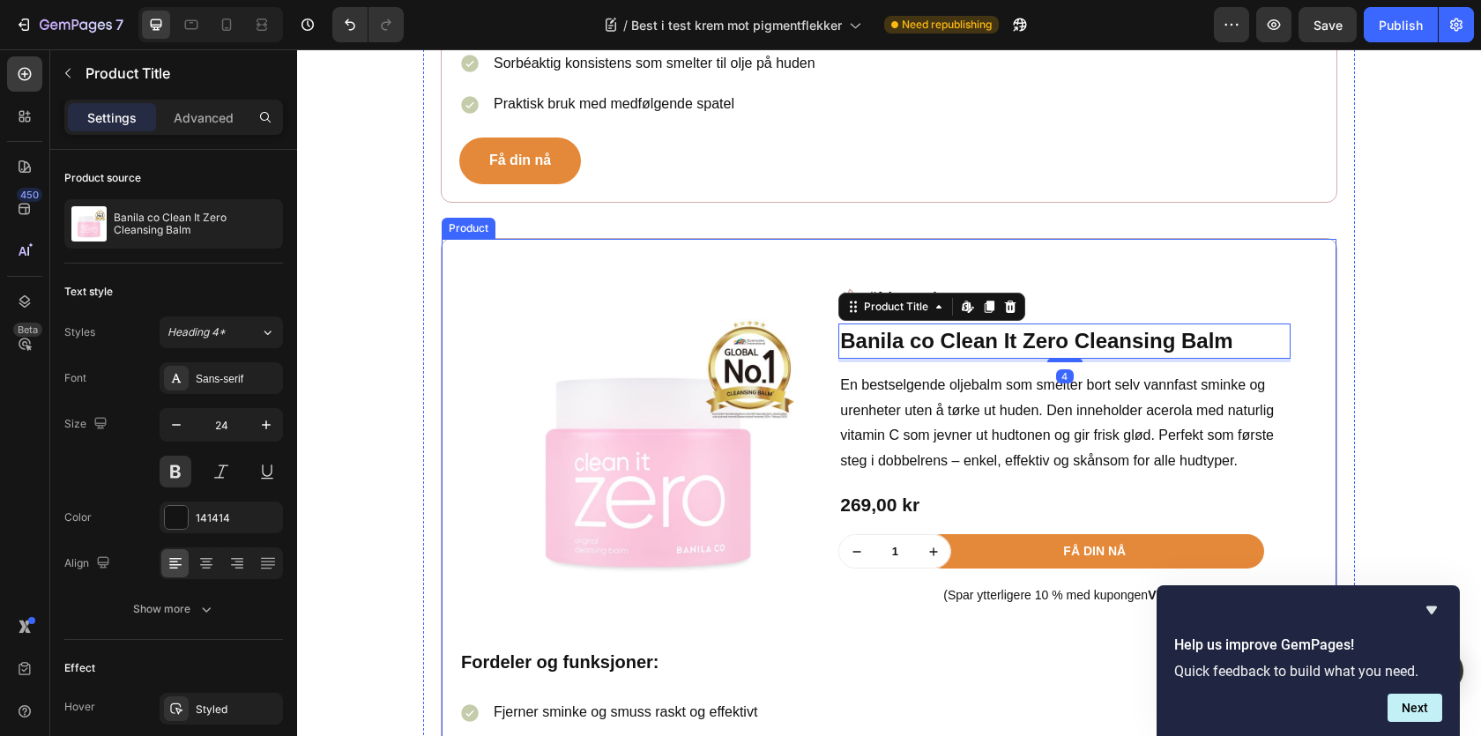
click at [448, 265] on div "Product Images Row Icon #1 bestselger Text block Row Banila co Clean It Zero Cl…" at bounding box center [889, 627] width 897 height 779
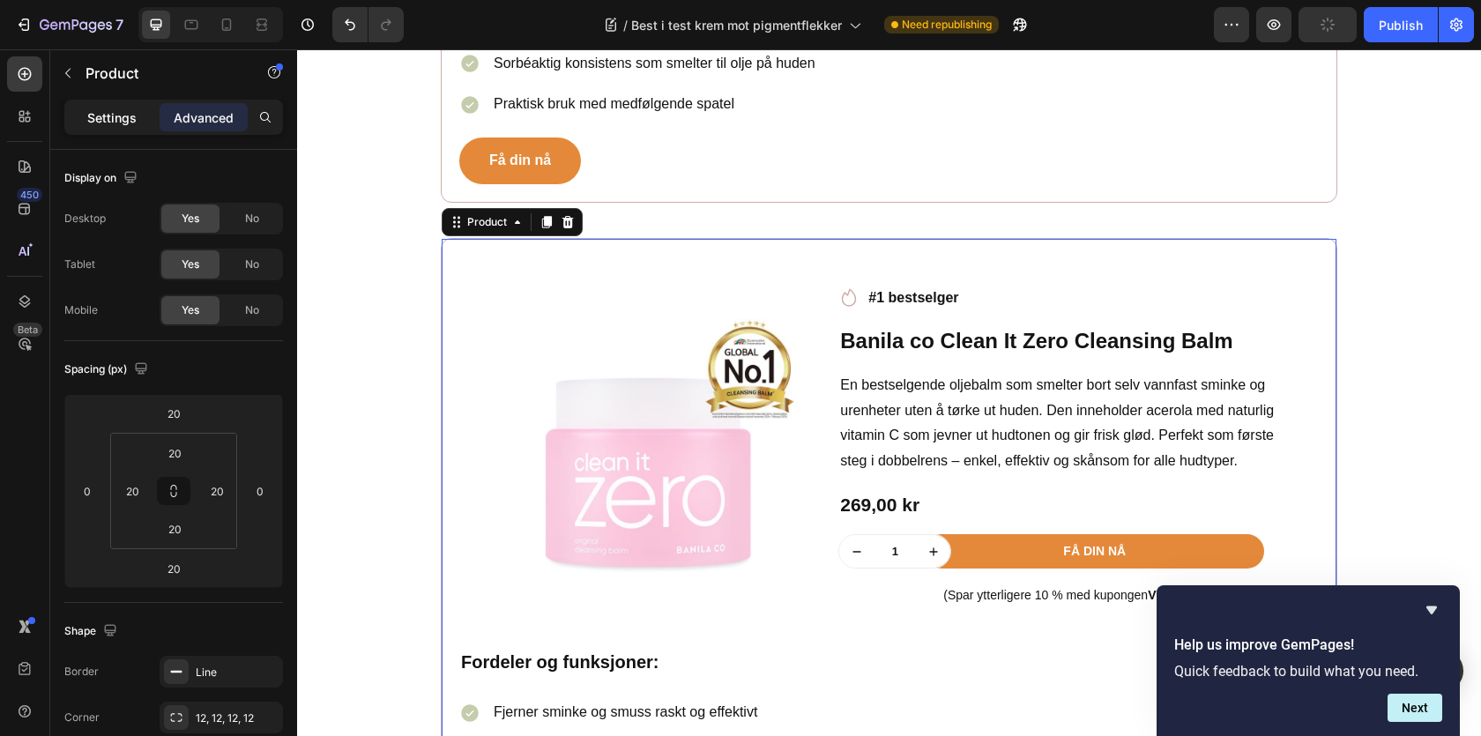
click at [111, 116] on p "Settings" at bounding box center [111, 117] width 49 height 19
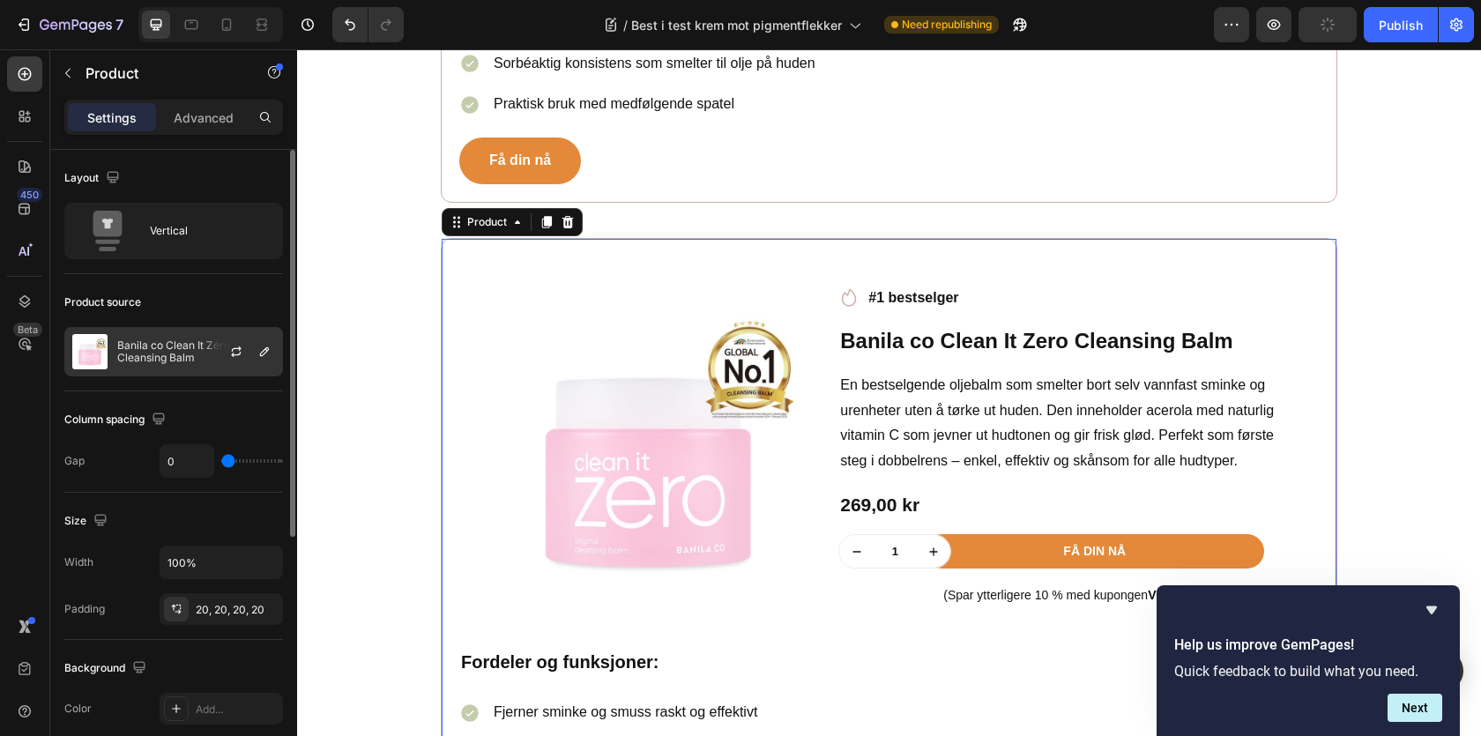
click at [199, 355] on p "Banila co Clean It Zero Cleansing Balm" at bounding box center [196, 351] width 158 height 25
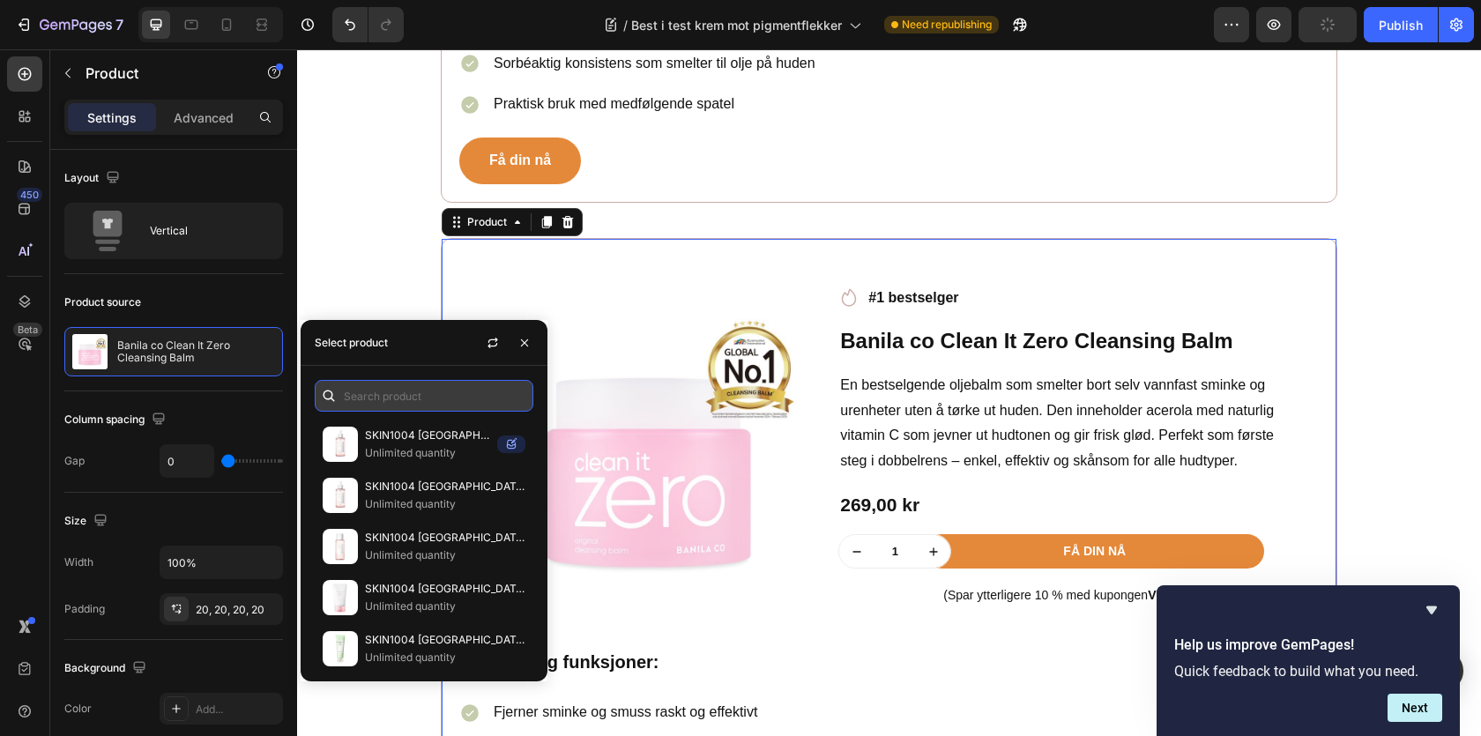
click at [416, 393] on input "text" at bounding box center [424, 396] width 219 height 32
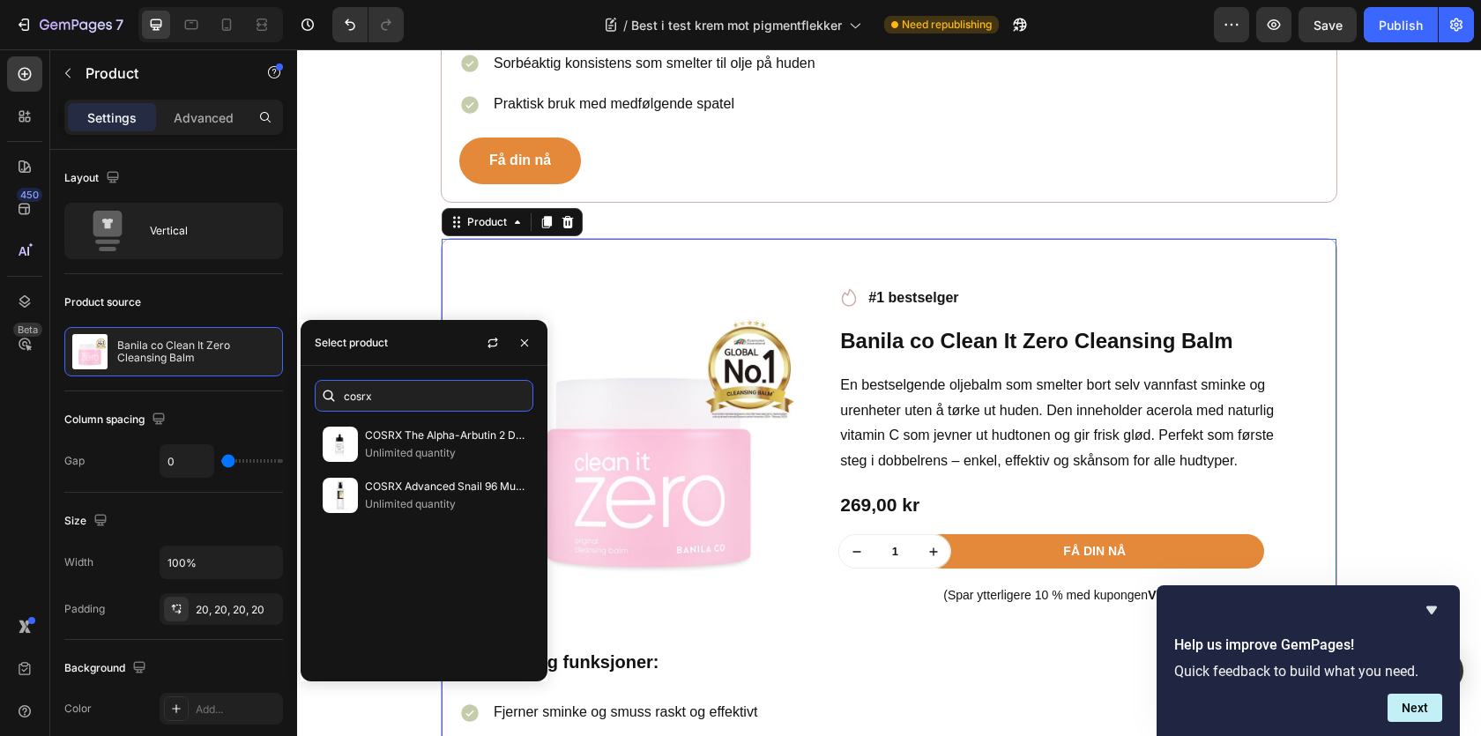
type input "cosrx"
click at [428, 428] on p "COSRX The Alpha-Arbutin 2 Discoloration Care Serum" at bounding box center [445, 436] width 160 height 18
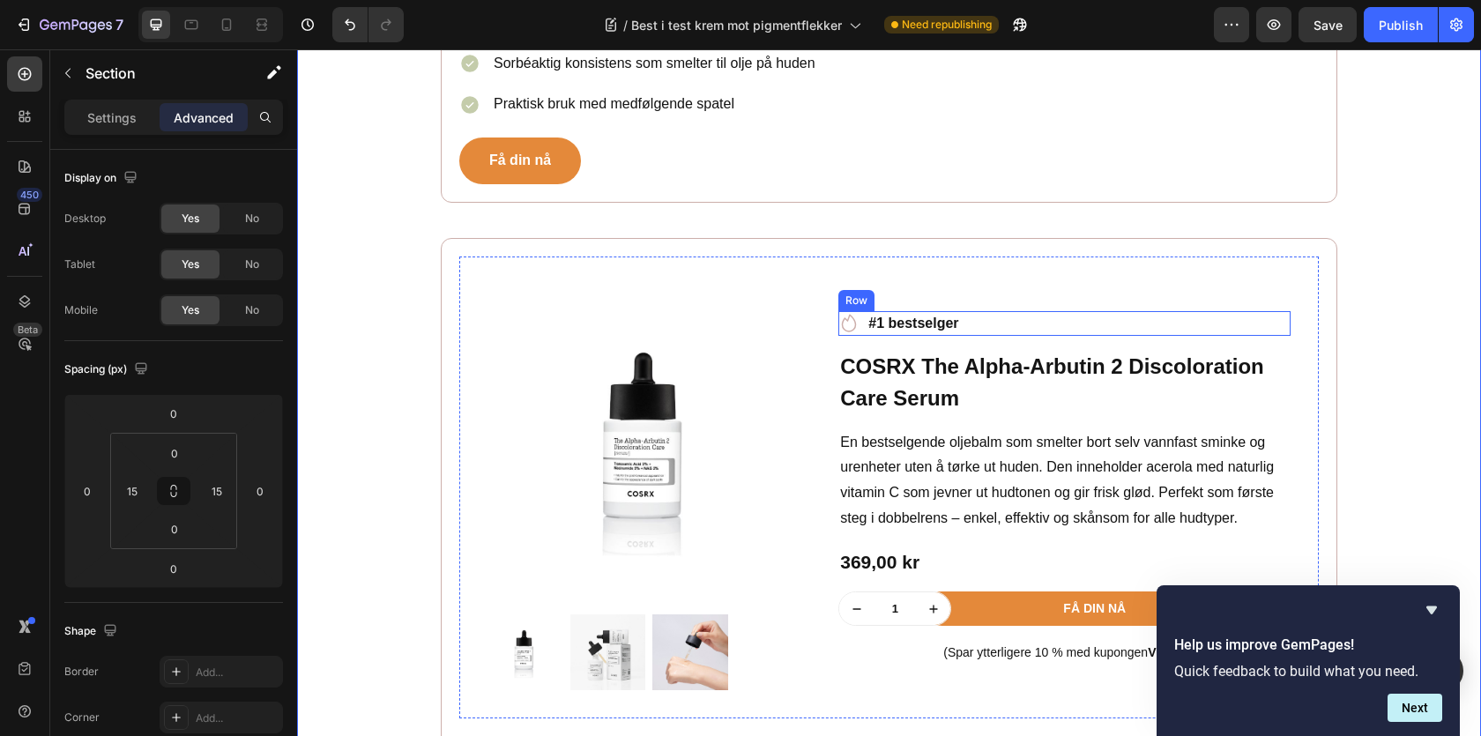
scroll to position [2471, 0]
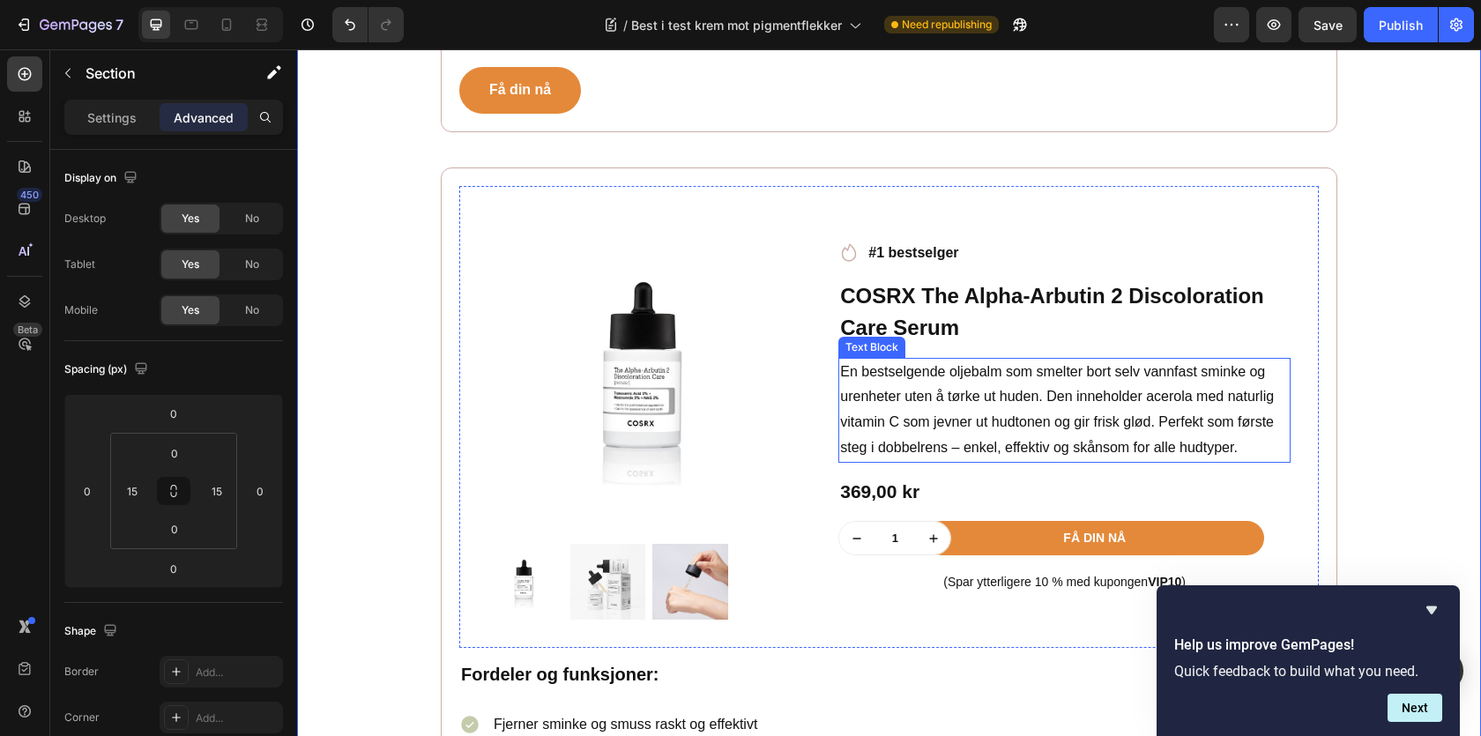
click at [933, 441] on p "En bestselgende oljebalm som smelter bort selv vannfast sminke og urenheter ute…" at bounding box center [1064, 410] width 449 height 101
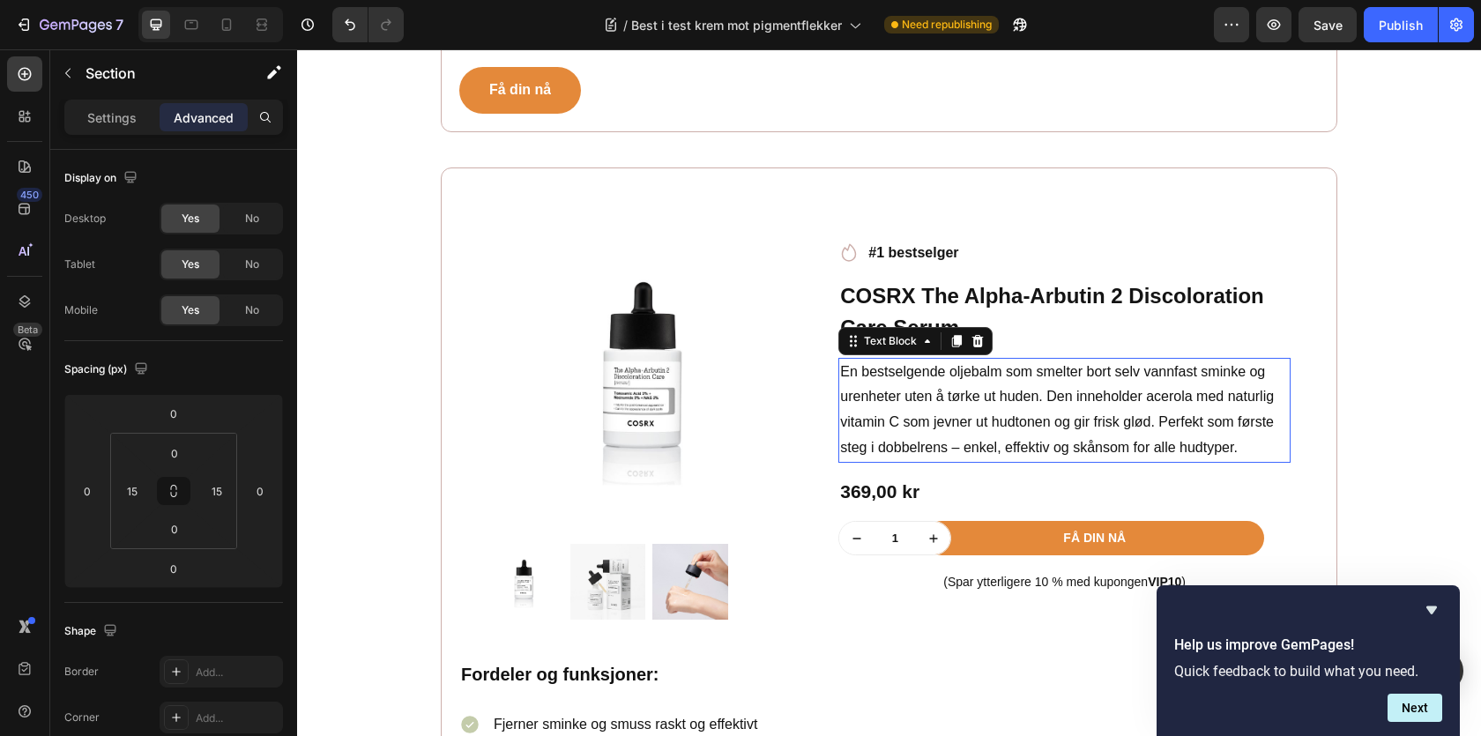
click at [933, 441] on p "En bestselgende oljebalm som smelter bort selv vannfast sminke og urenheter ute…" at bounding box center [1064, 410] width 449 height 101
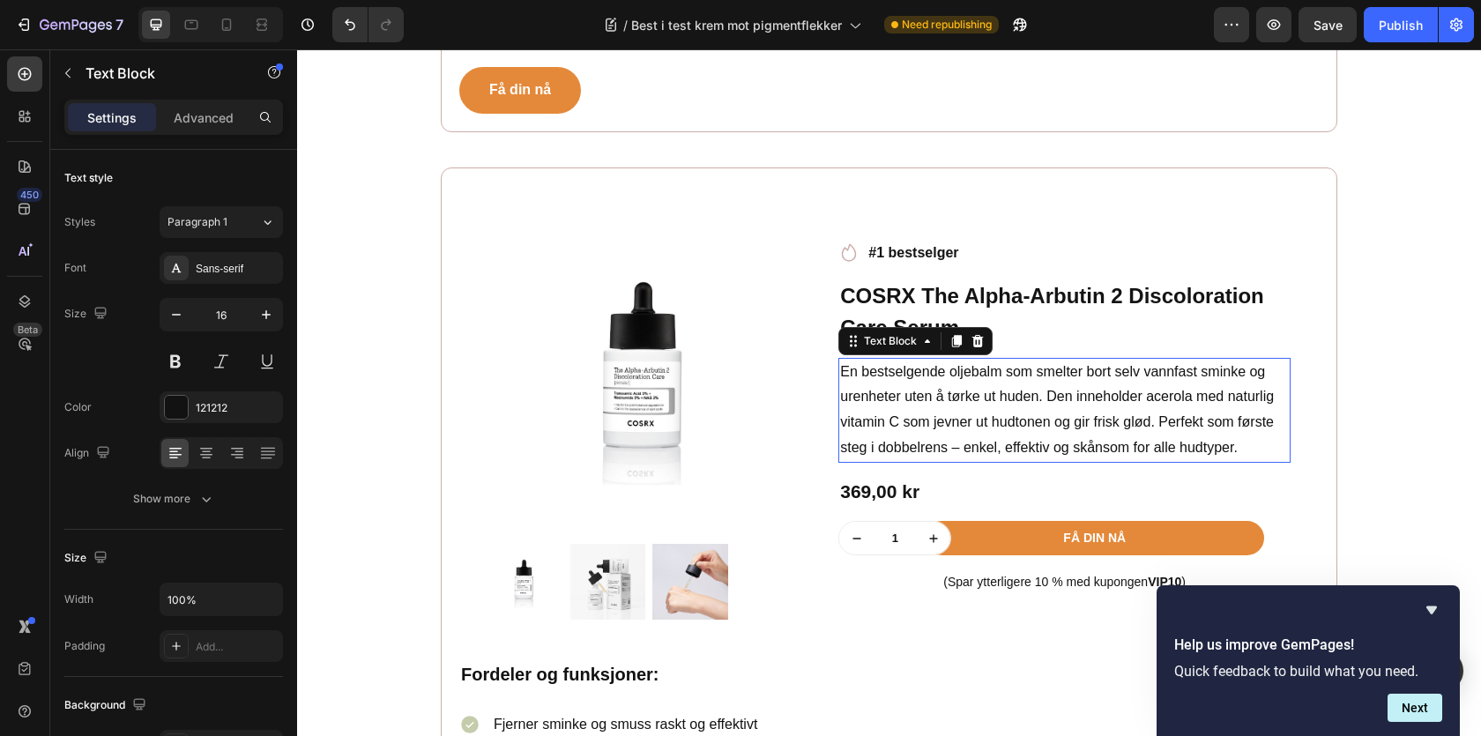
click at [933, 441] on p "En bestselgende oljebalm som smelter bort selv vannfast sminke og urenheter ute…" at bounding box center [1064, 410] width 449 height 101
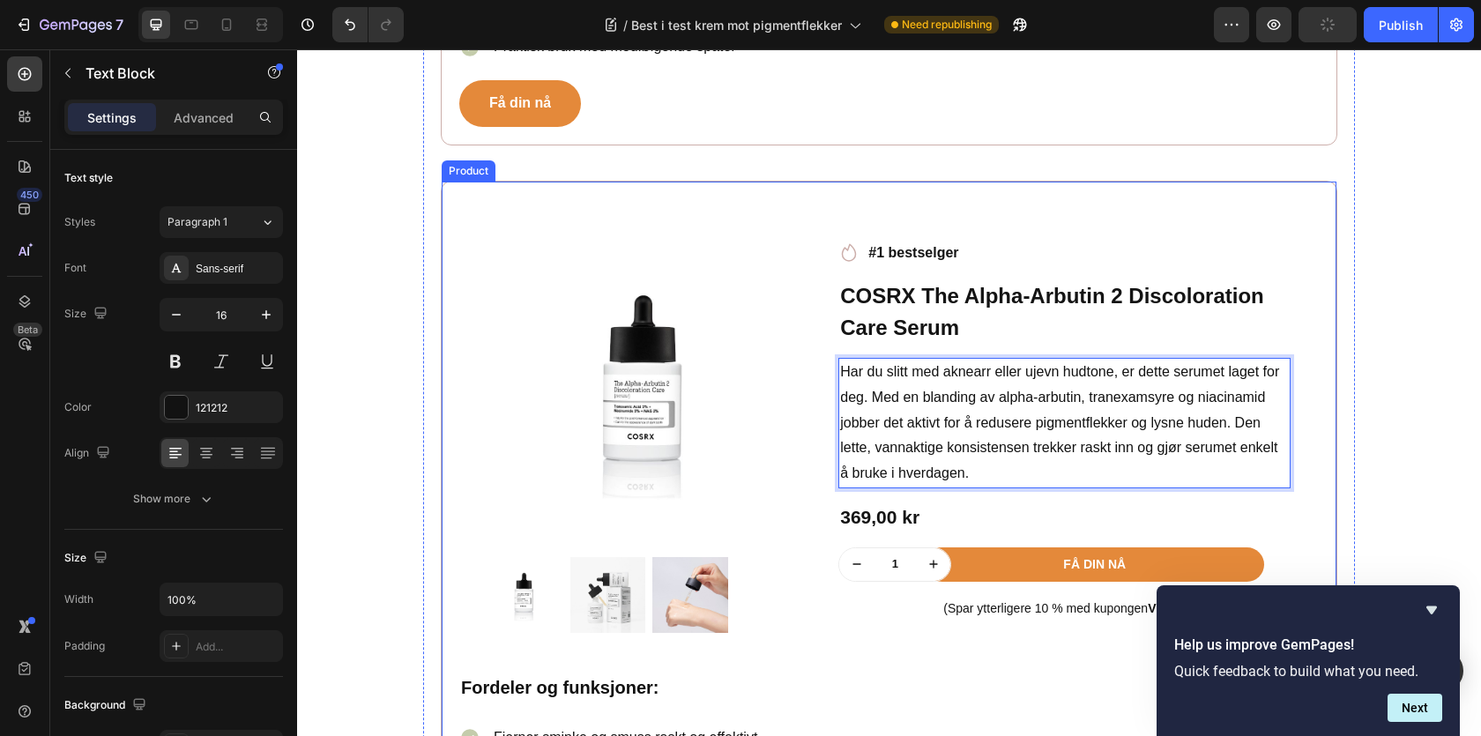
click at [1334, 436] on div "Product Images Row Icon #1 bestselger Text block Row COSRX The Alpha-Arbutin 2 …" at bounding box center [889, 611] width 897 height 861
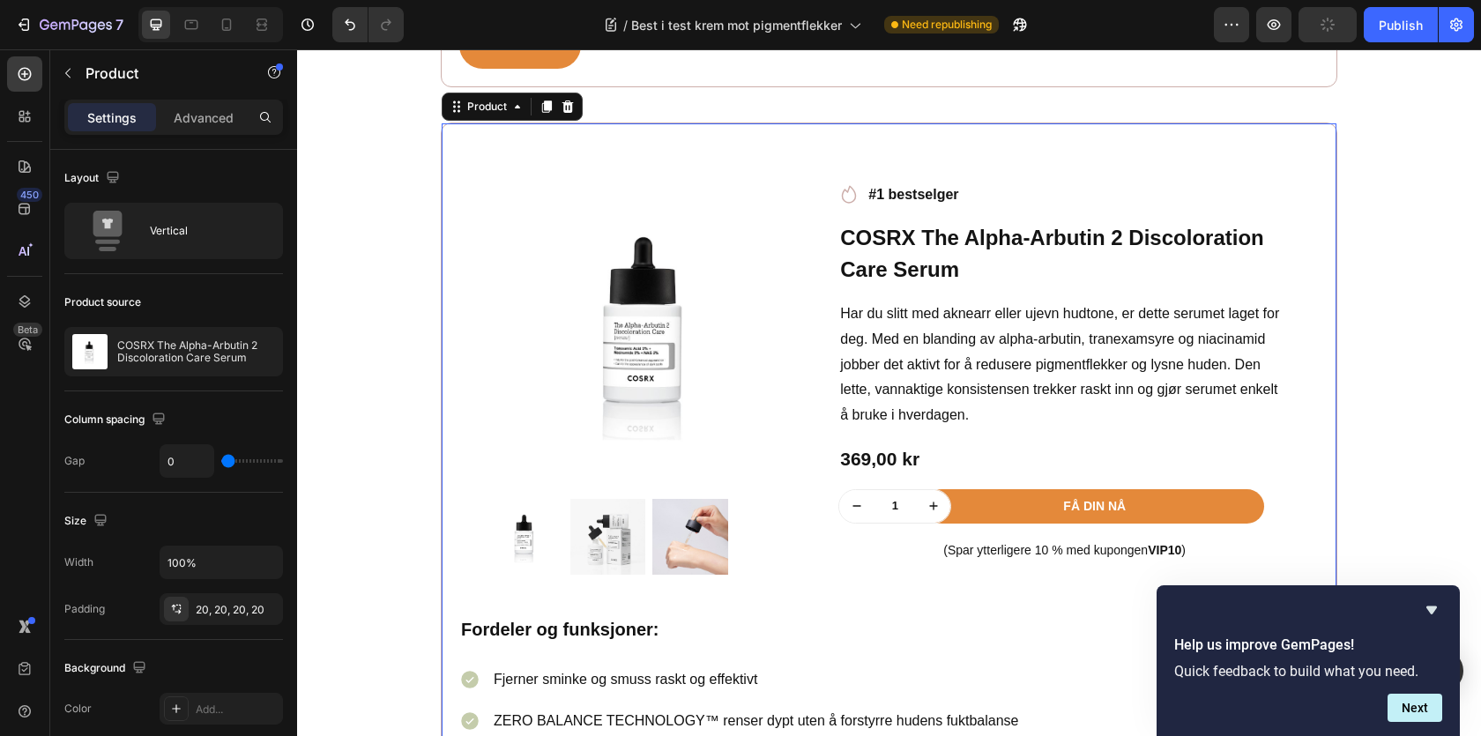
scroll to position [2584, 0]
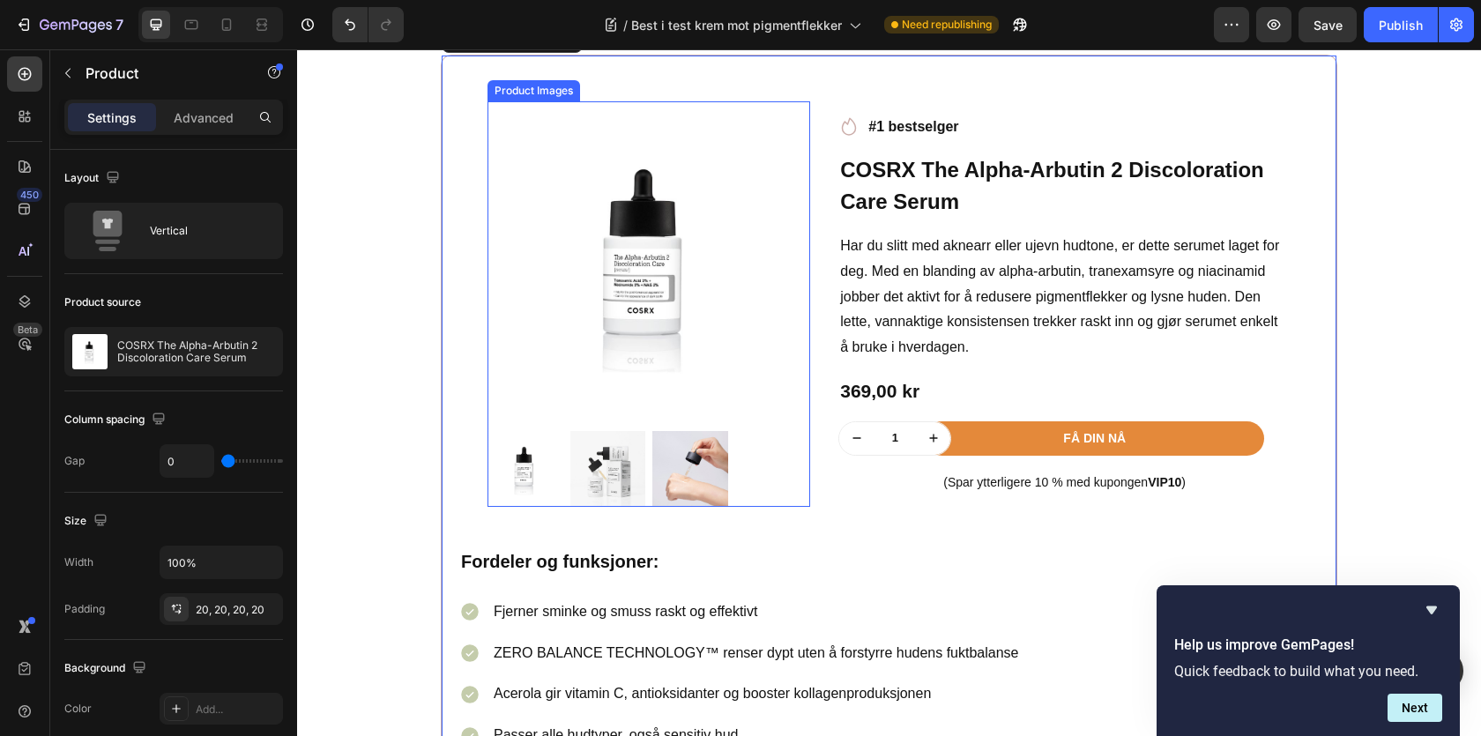
scroll to position [2751, 0]
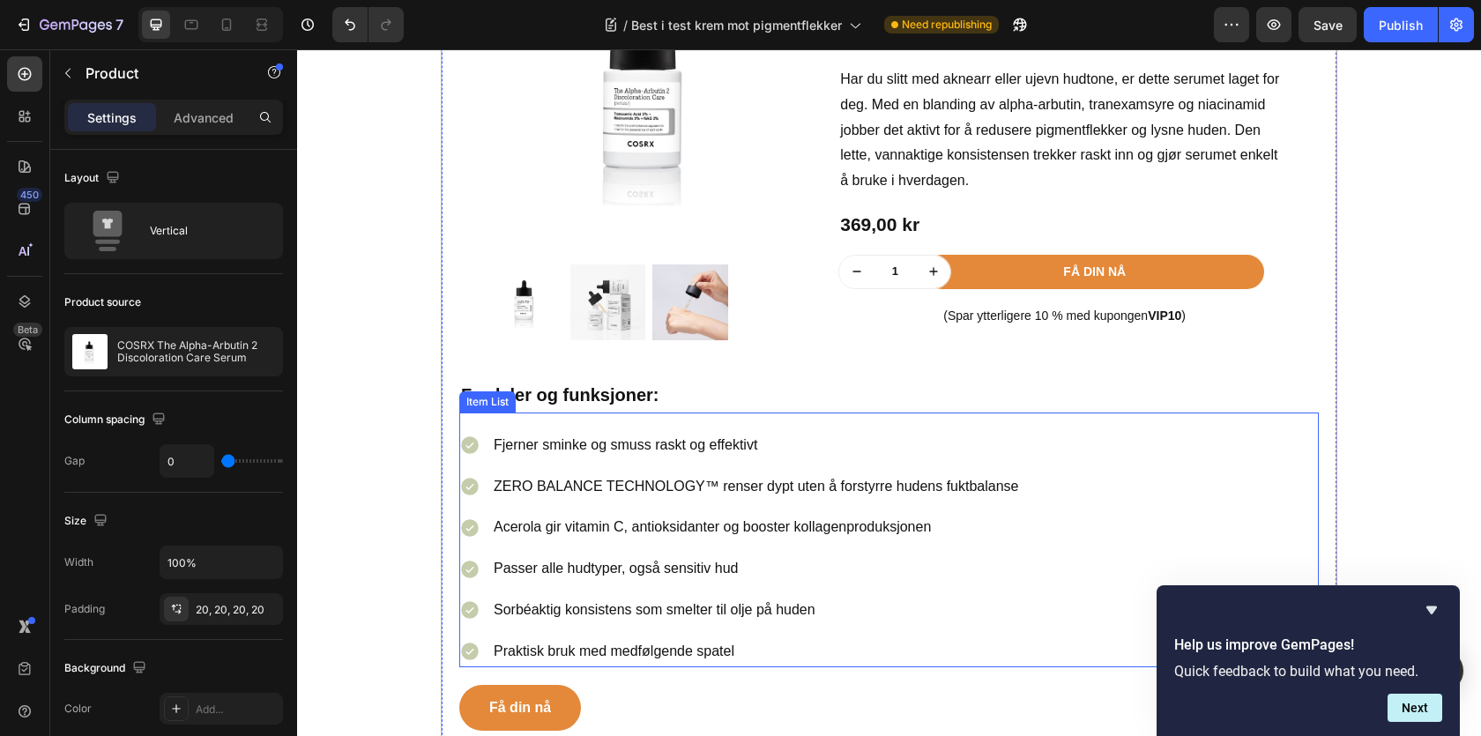
click at [604, 441] on p "Fjerner sminke og smuss raskt og effektivt" at bounding box center [756, 446] width 525 height 26
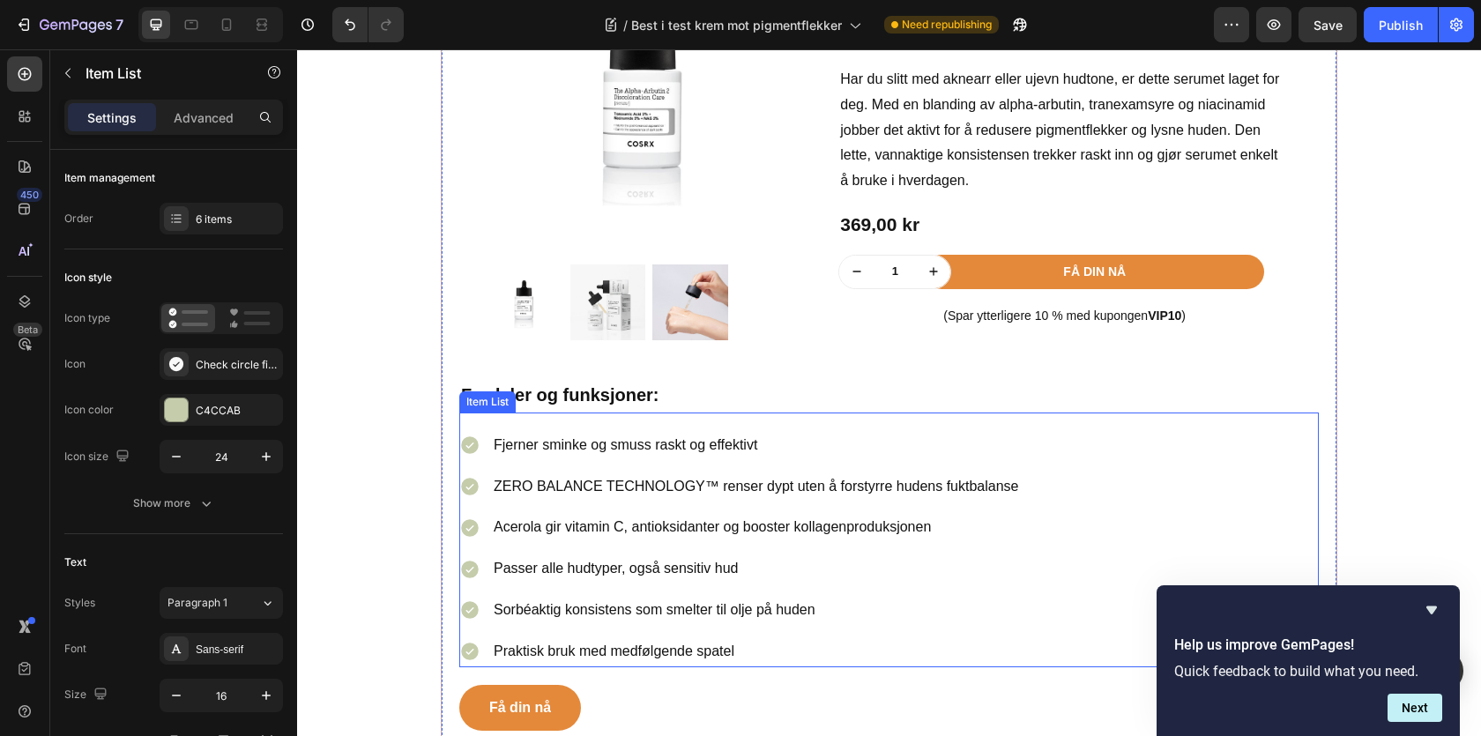
click at [604, 441] on p "Fjerner sminke og smuss raskt og effektivt" at bounding box center [756, 446] width 525 height 26
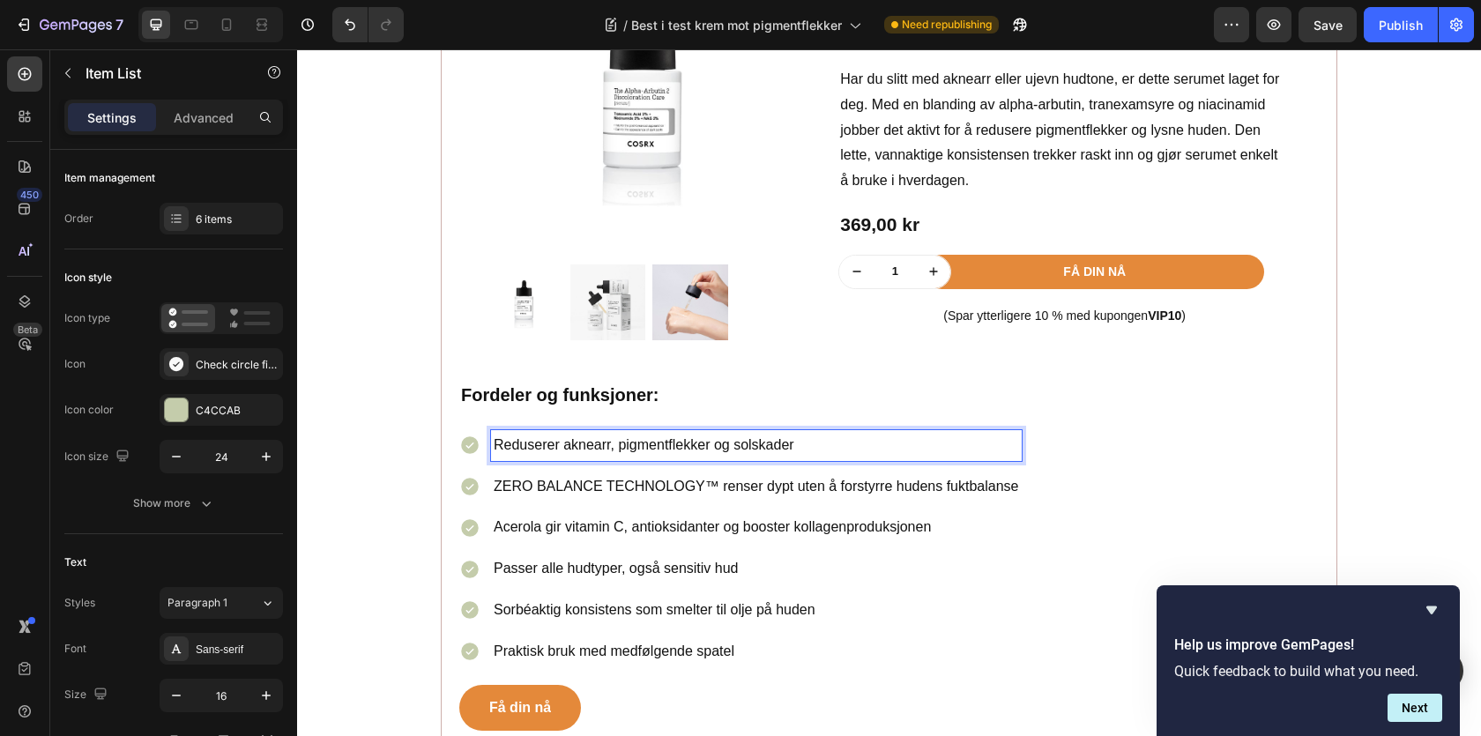
click at [608, 489] on p "ZERO BALANCE TECHNOLOGY™ renser dypt uten å forstyrre hudens fuktbalanse" at bounding box center [756, 487] width 525 height 26
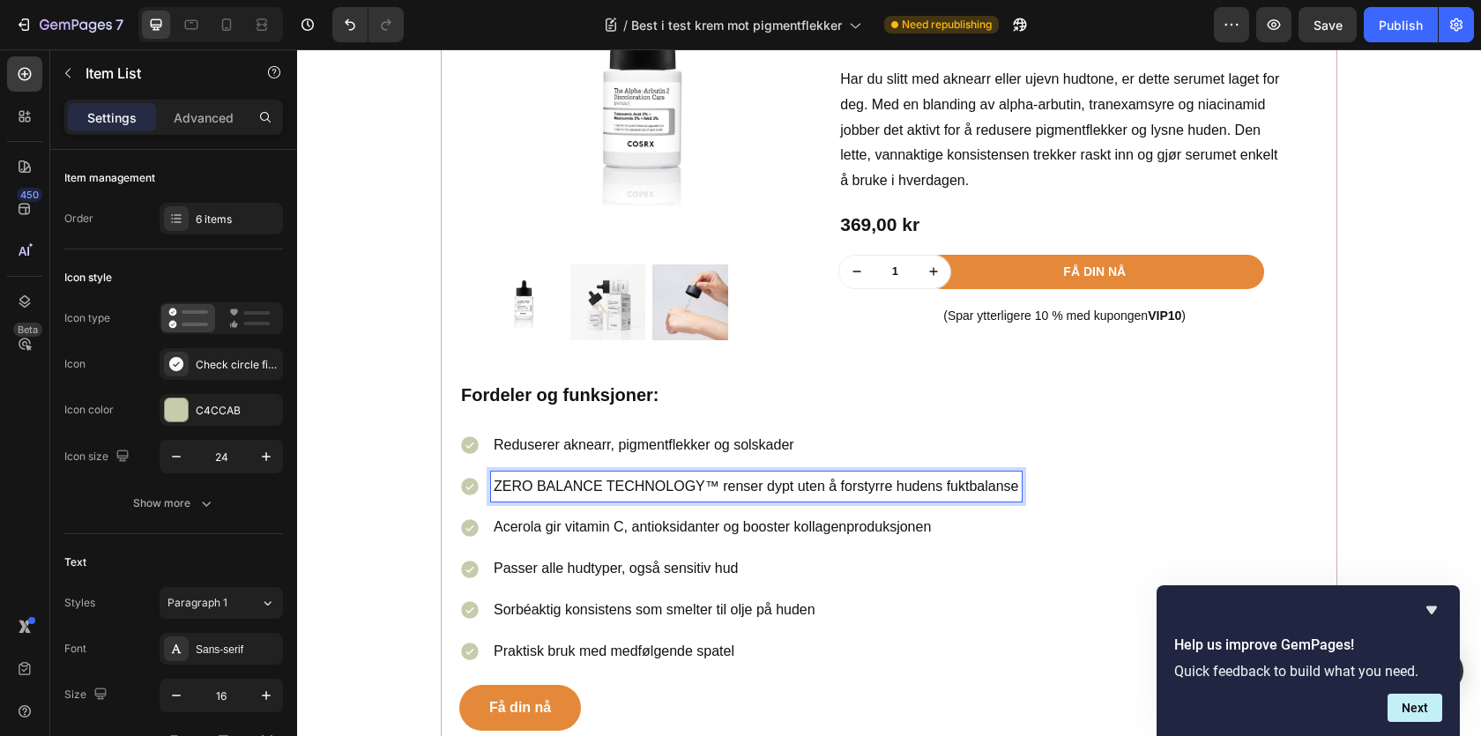
click at [608, 489] on p "ZERO BALANCE TECHNOLOGY™ renser dypt uten å forstyrre hudens fuktbalanse" at bounding box center [756, 487] width 525 height 26
click at [562, 530] on p "Acerola gir vitamin C, antioksidanter og booster kollagenproduksjonen" at bounding box center [712, 528] width 437 height 26
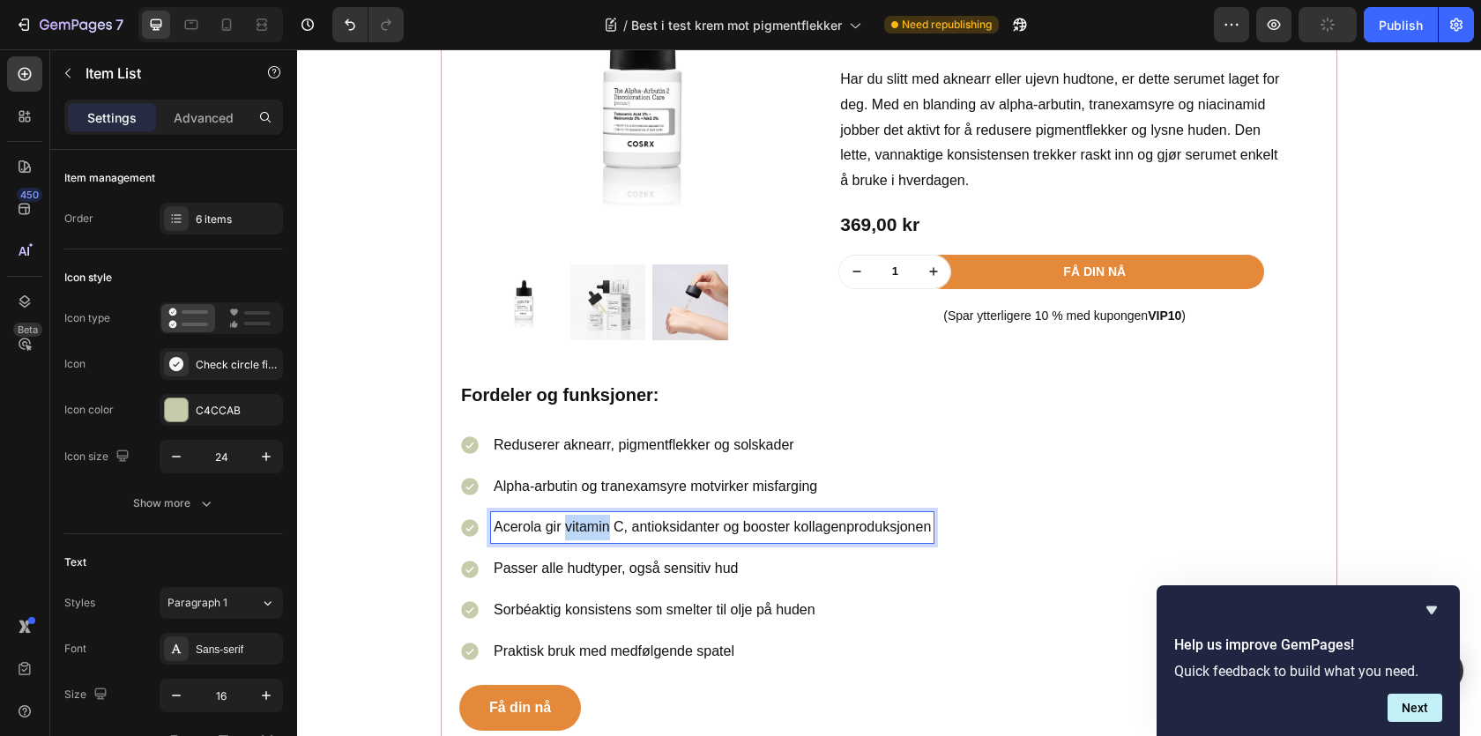
click at [562, 530] on p "Acerola gir vitamin C, antioksidanter og booster kollagenproduksjonen" at bounding box center [712, 528] width 437 height 26
click at [542, 571] on p "Passer alle hudtyper, også sensitiv hud" at bounding box center [656, 569] width 324 height 26
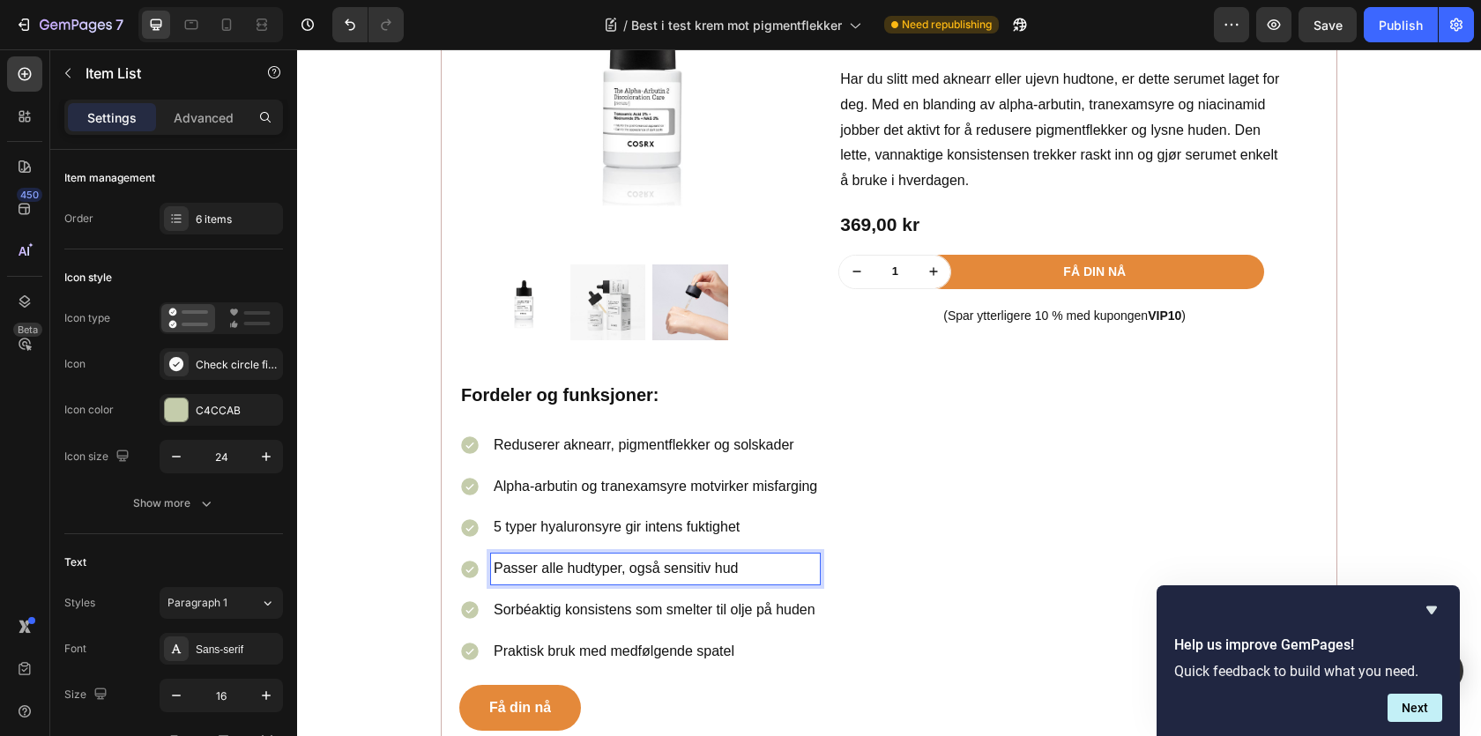
click at [542, 571] on p "Passer alle hudtyper, også sensitiv hud" at bounding box center [656, 569] width 324 height 26
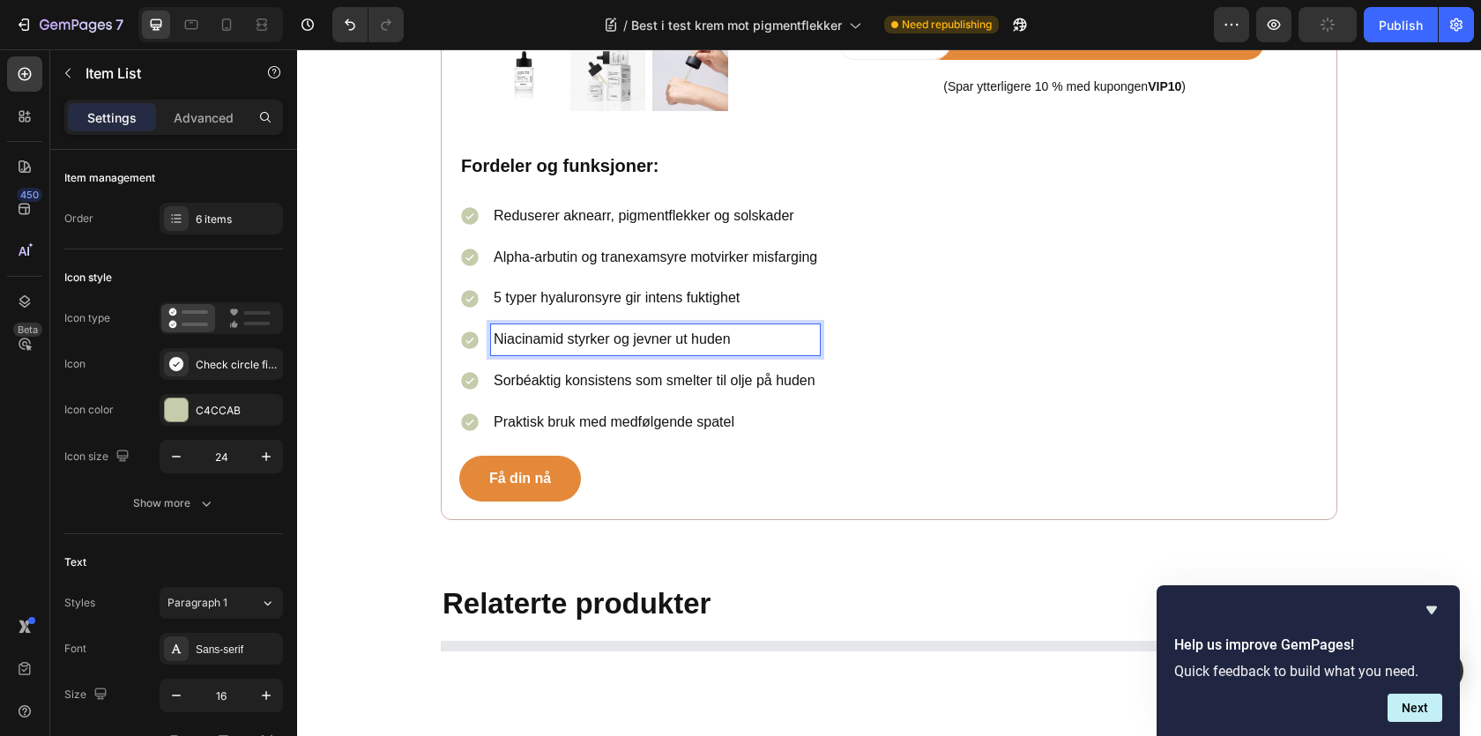
click at [530, 388] on p "Sorbéaktig konsistens som smelter til olje på huden" at bounding box center [656, 382] width 324 height 26
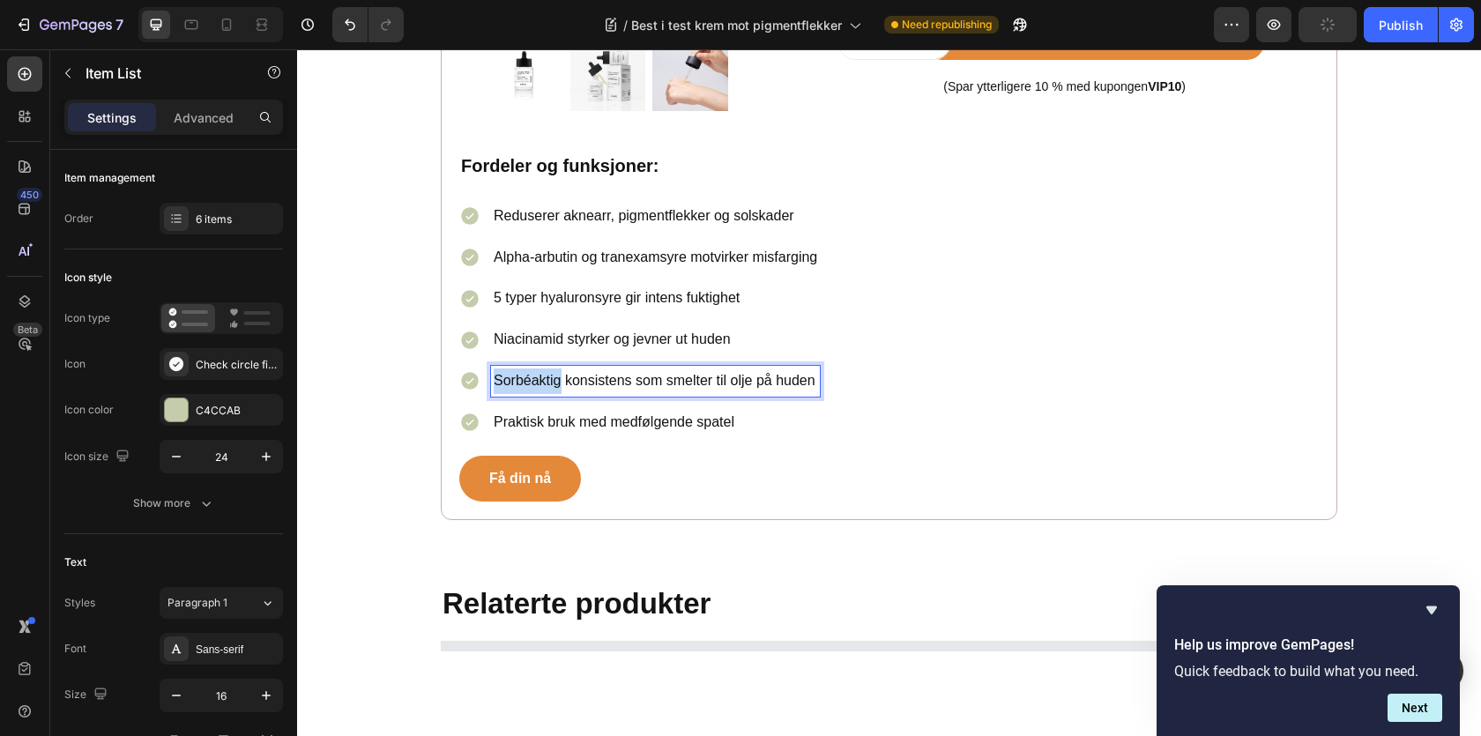
click at [530, 388] on p "Sorbéaktig konsistens som smelter til olje på huden" at bounding box center [656, 382] width 324 height 26
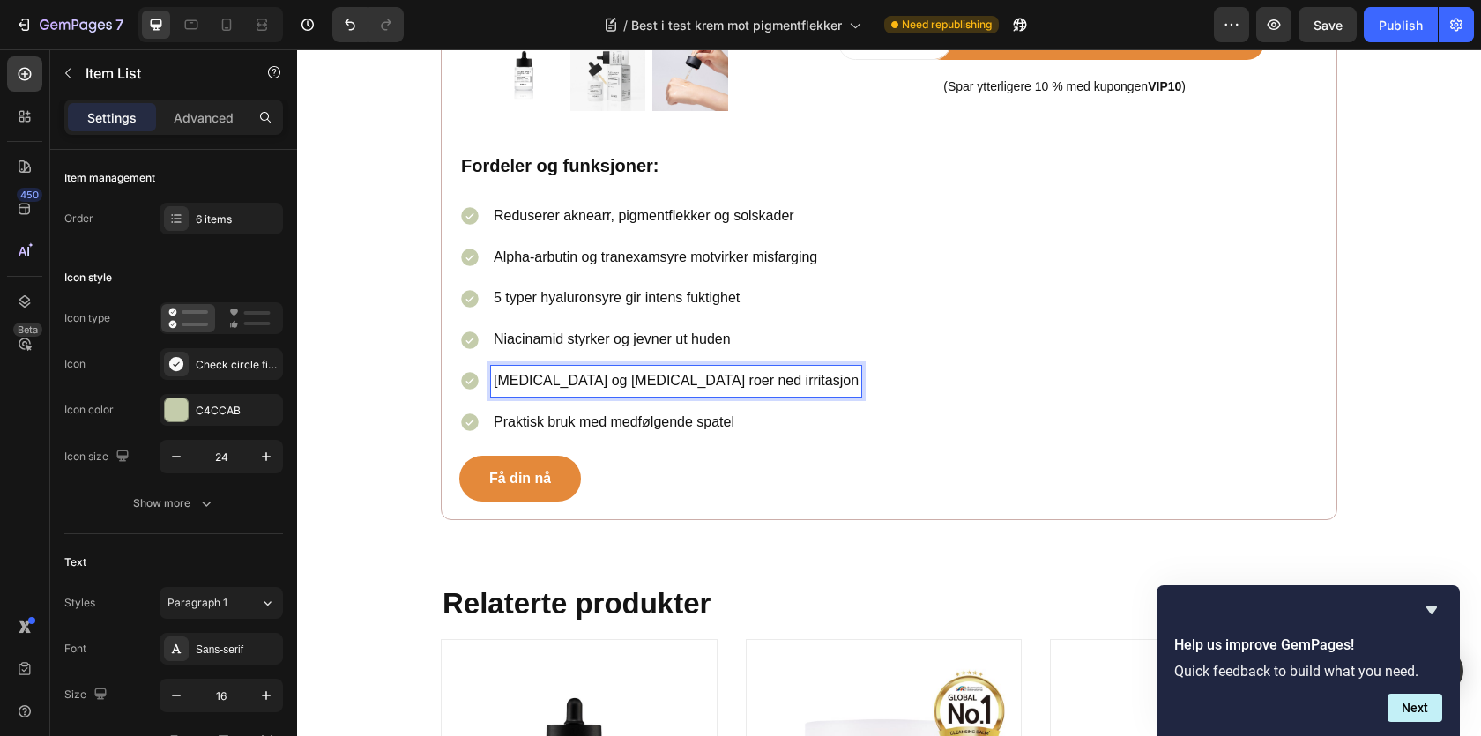
click at [513, 420] on p "Praktisk bruk med medfølgende spatel" at bounding box center [676, 423] width 365 height 26
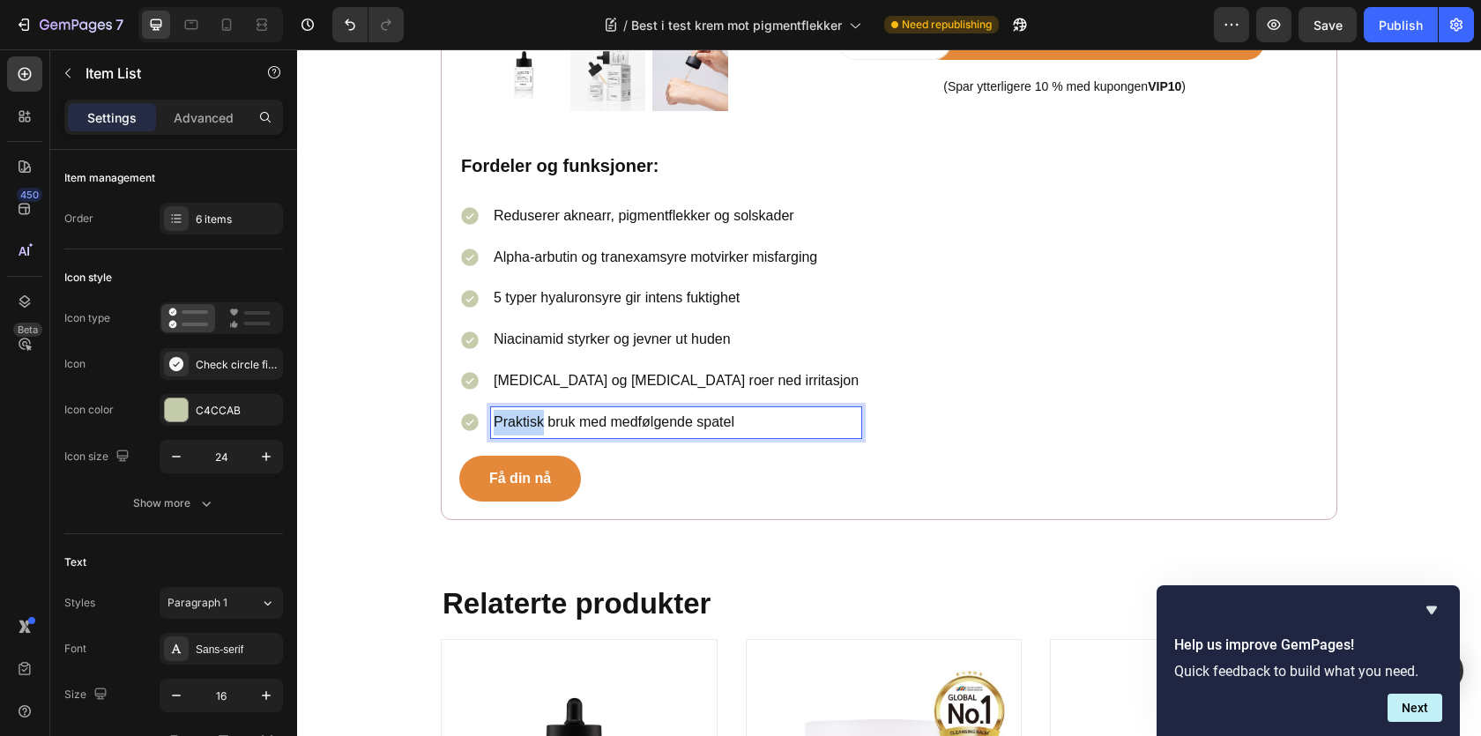
click at [513, 420] on p "Praktisk bruk med medfølgende spatel" at bounding box center [676, 423] width 365 height 26
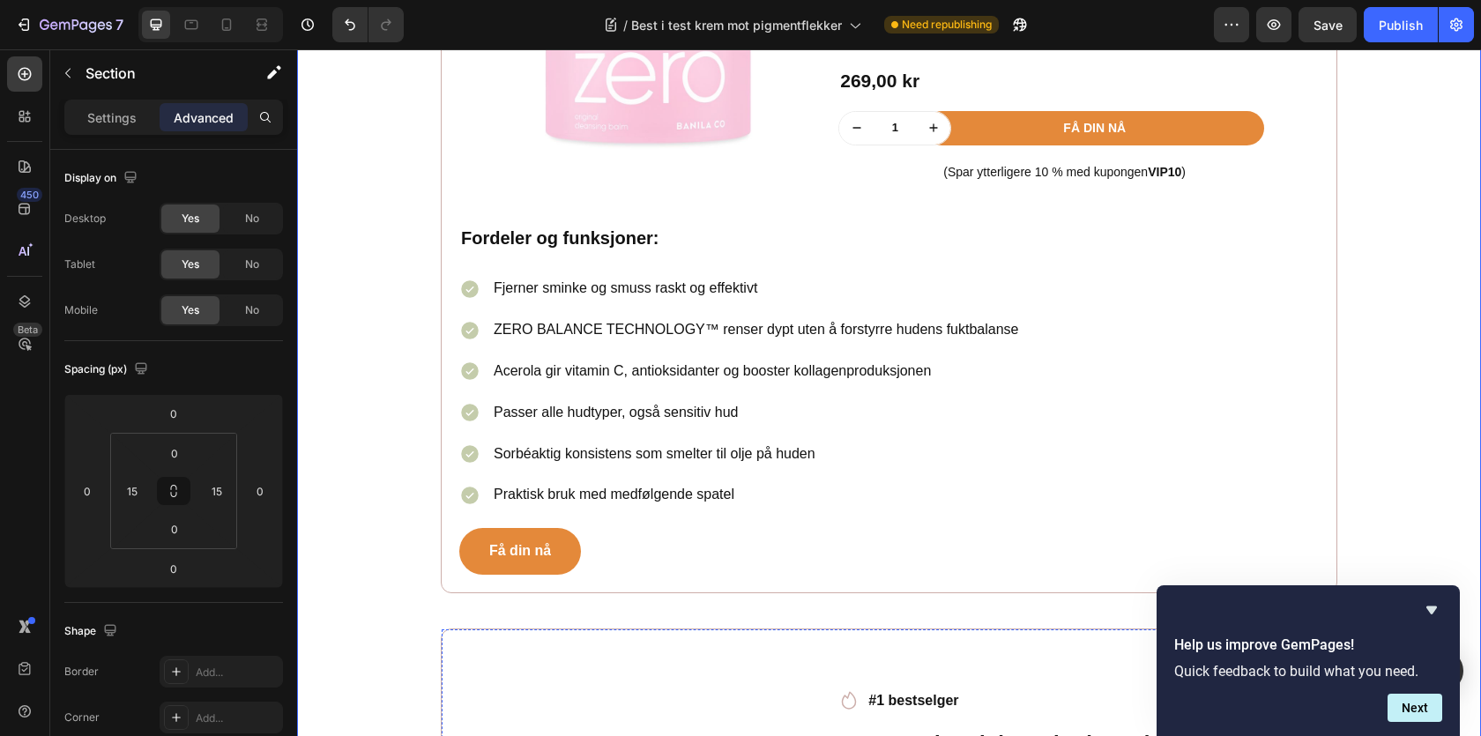
scroll to position [2001, 0]
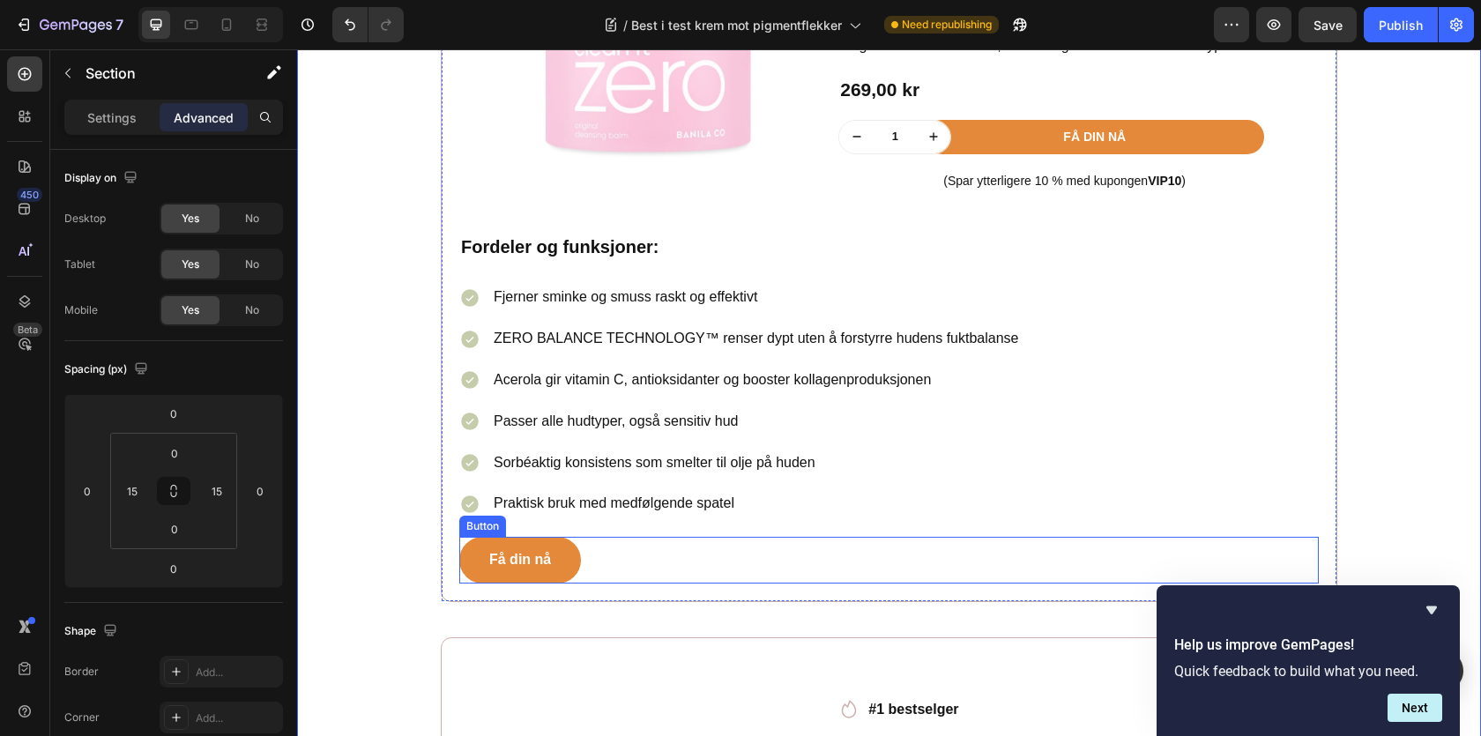
click at [635, 572] on div "Få din nå Button" at bounding box center [889, 560] width 860 height 47
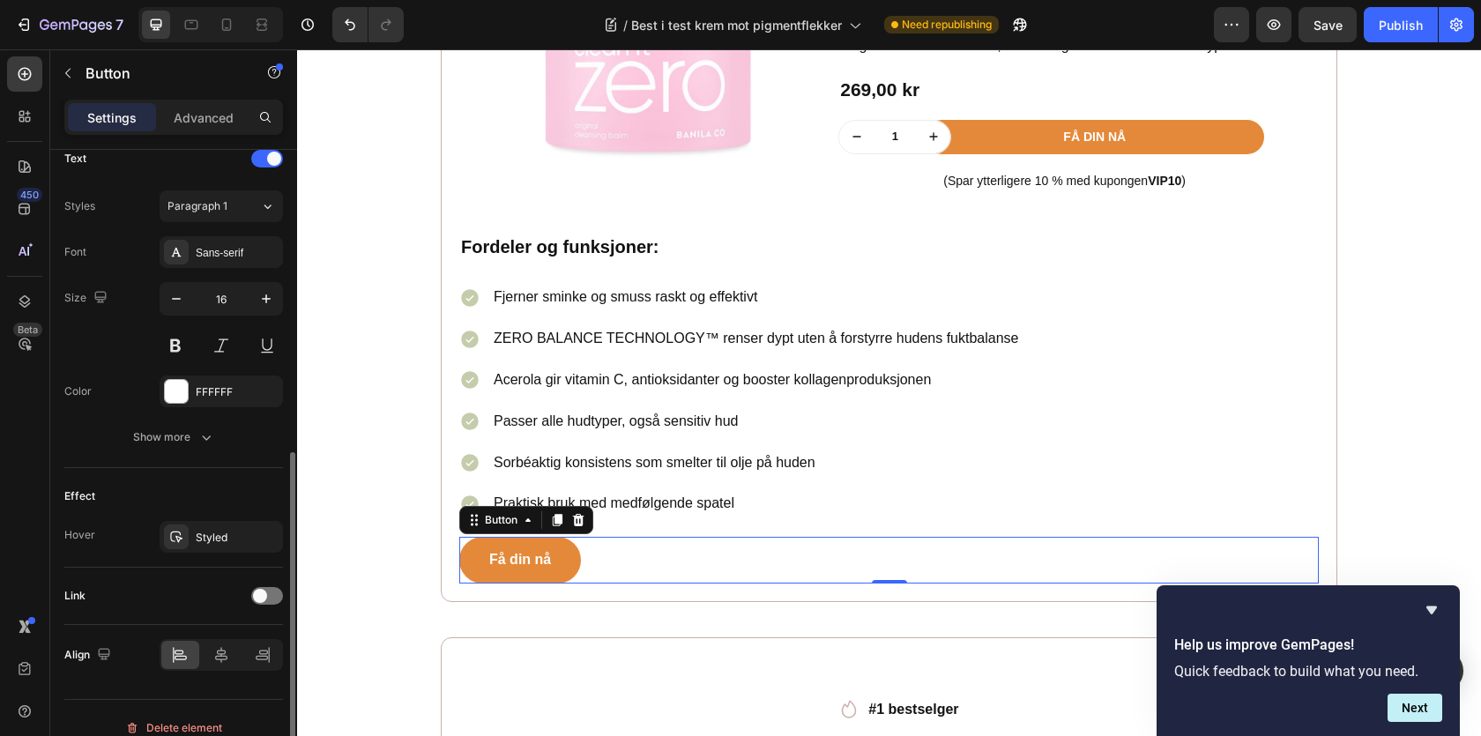
scroll to position [606, 0]
click at [188, 435] on div "Show more" at bounding box center [174, 440] width 82 height 18
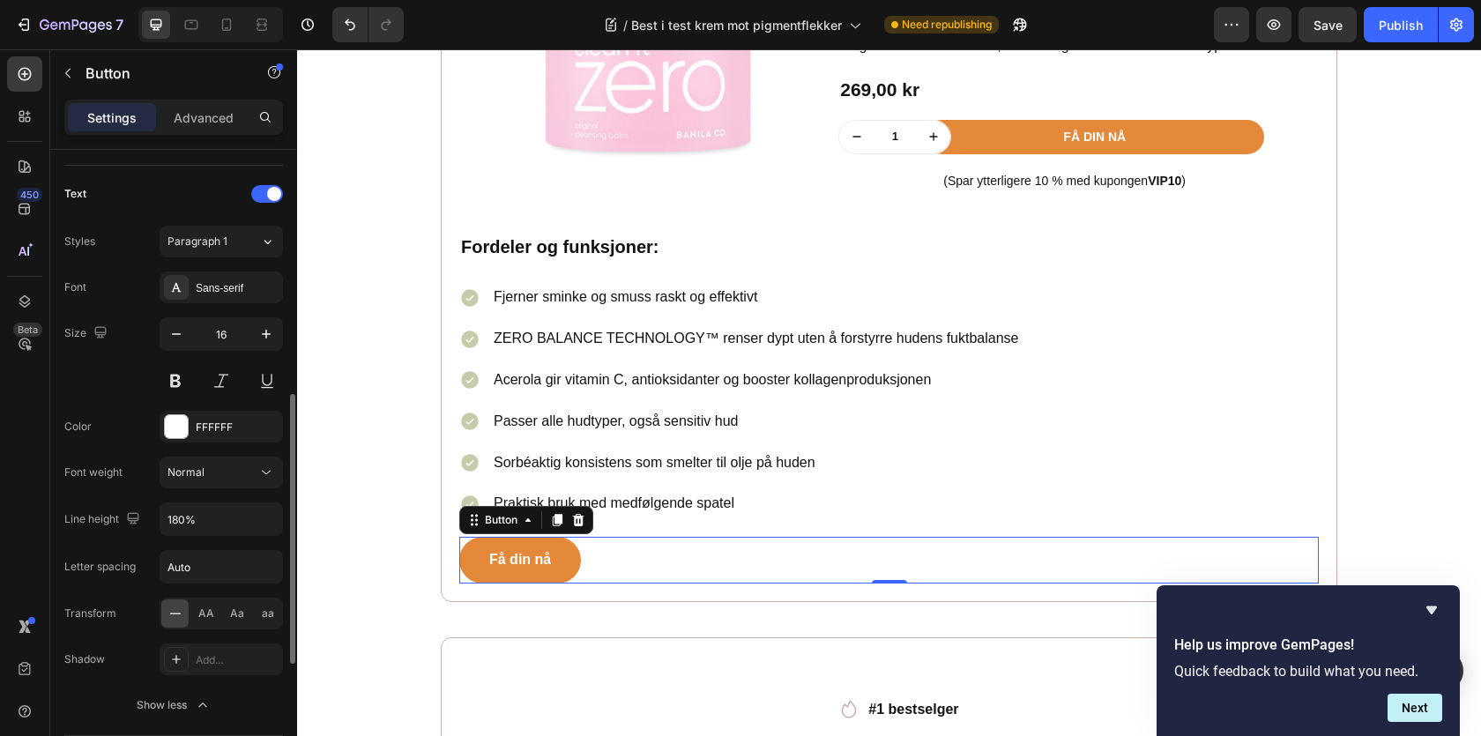
scroll to position [0, 0]
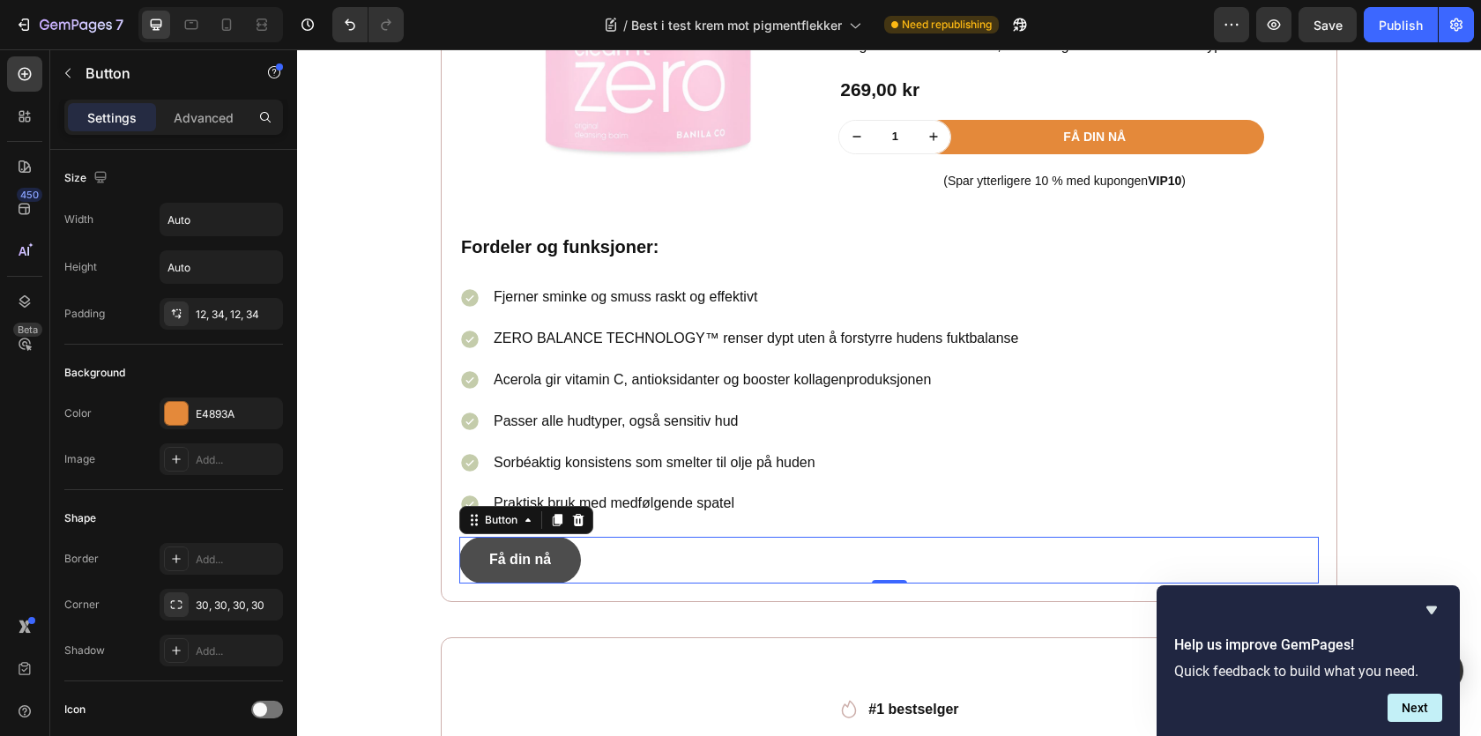
click at [522, 547] on button "Få din nå" at bounding box center [520, 560] width 122 height 47
click at [209, 126] on p "Advanced" at bounding box center [204, 117] width 60 height 19
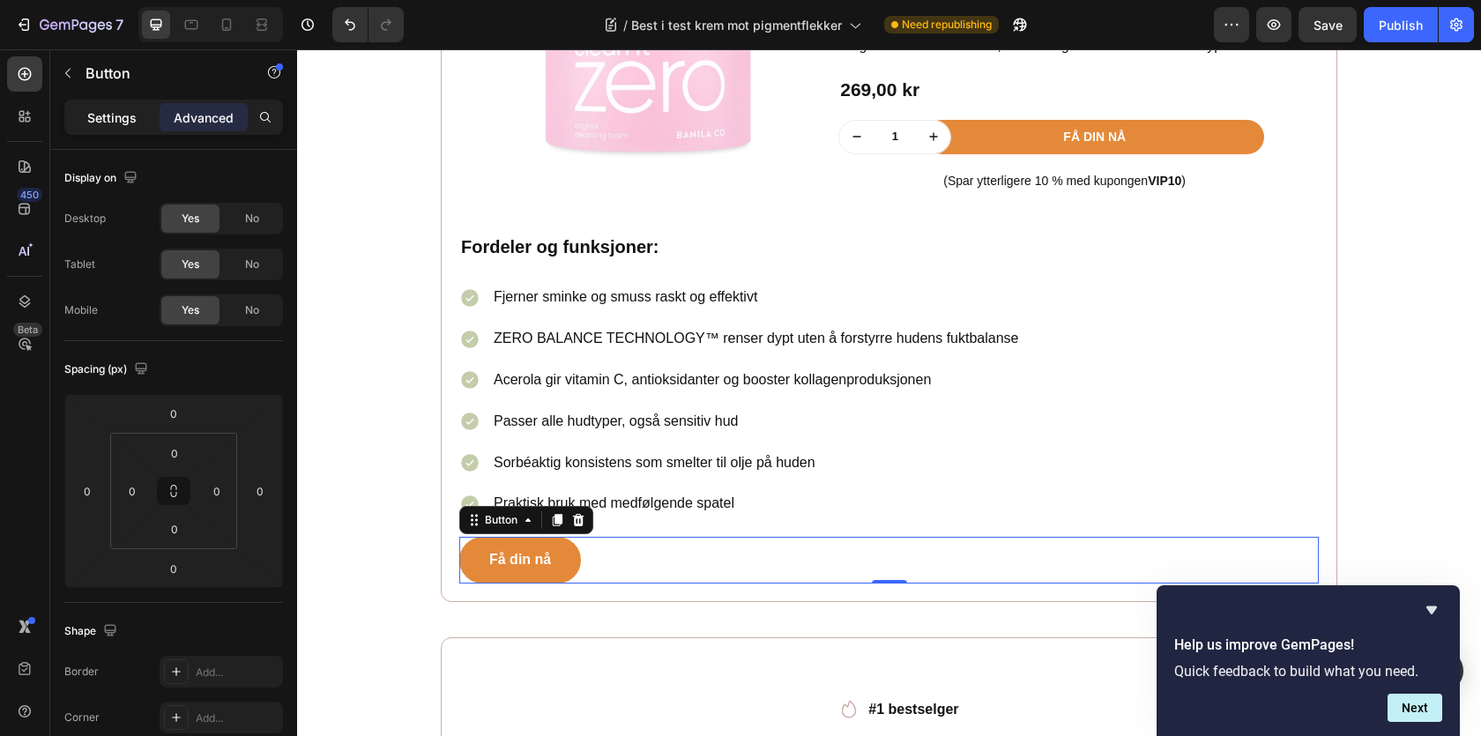
click at [146, 119] on div "Settings" at bounding box center [112, 117] width 88 height 28
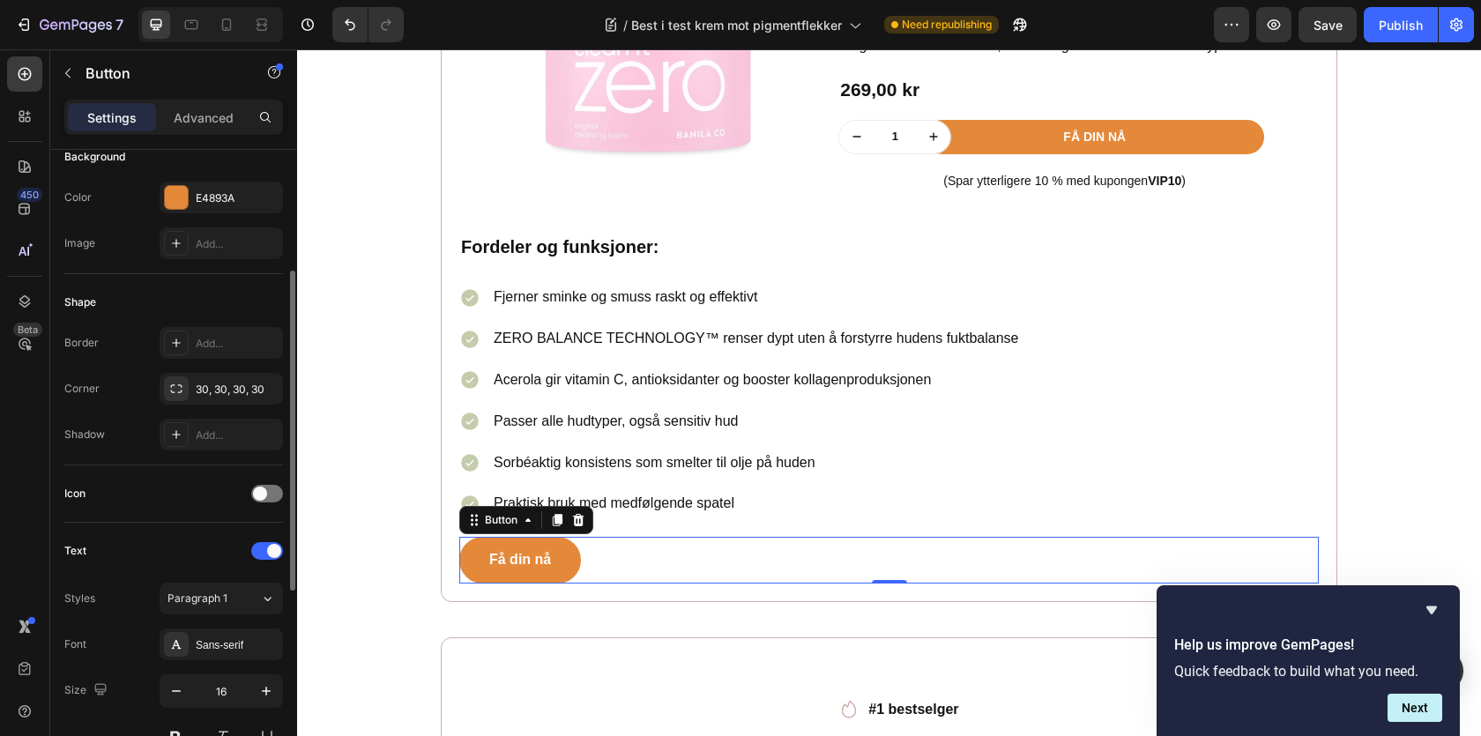
scroll to position [236, 0]
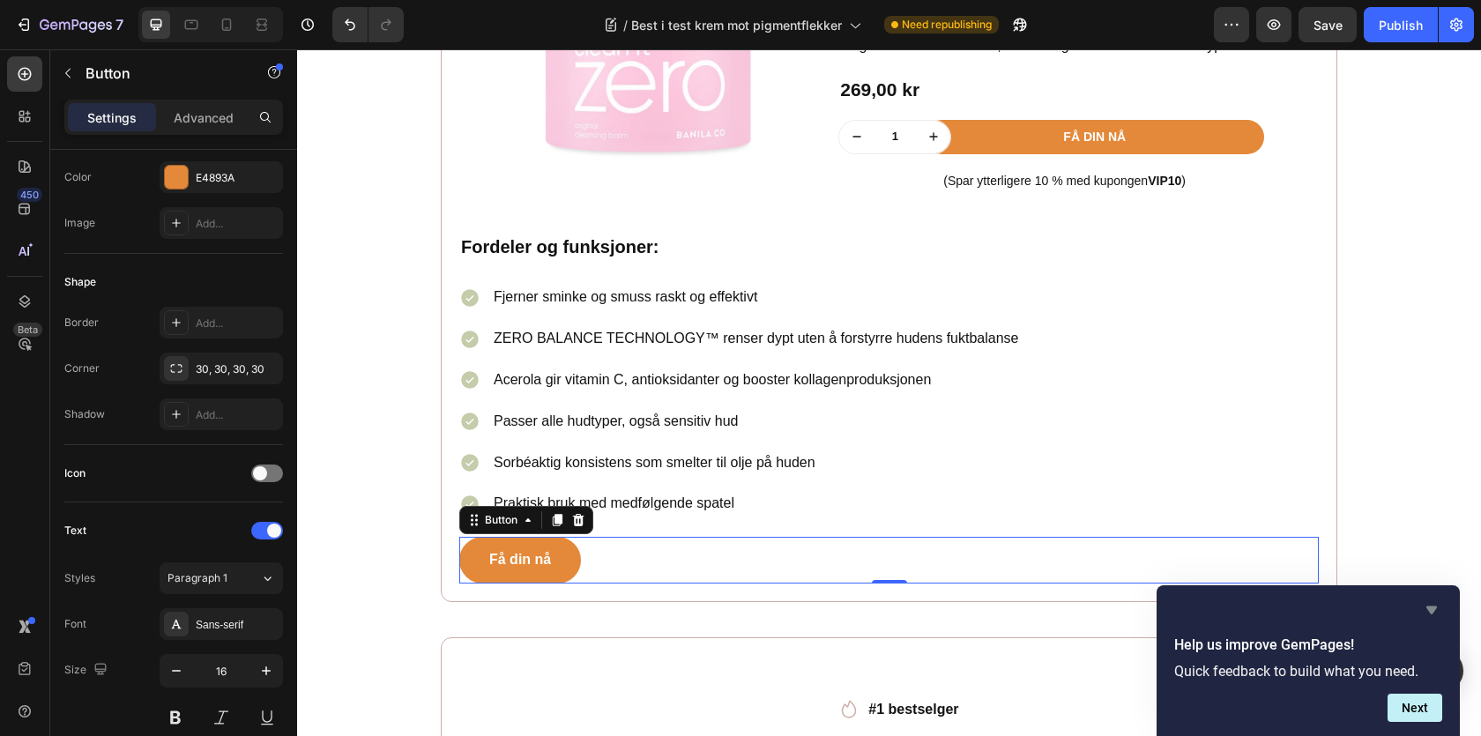
click at [1433, 615] on icon "Hide survey" at bounding box center [1431, 609] width 21 height 21
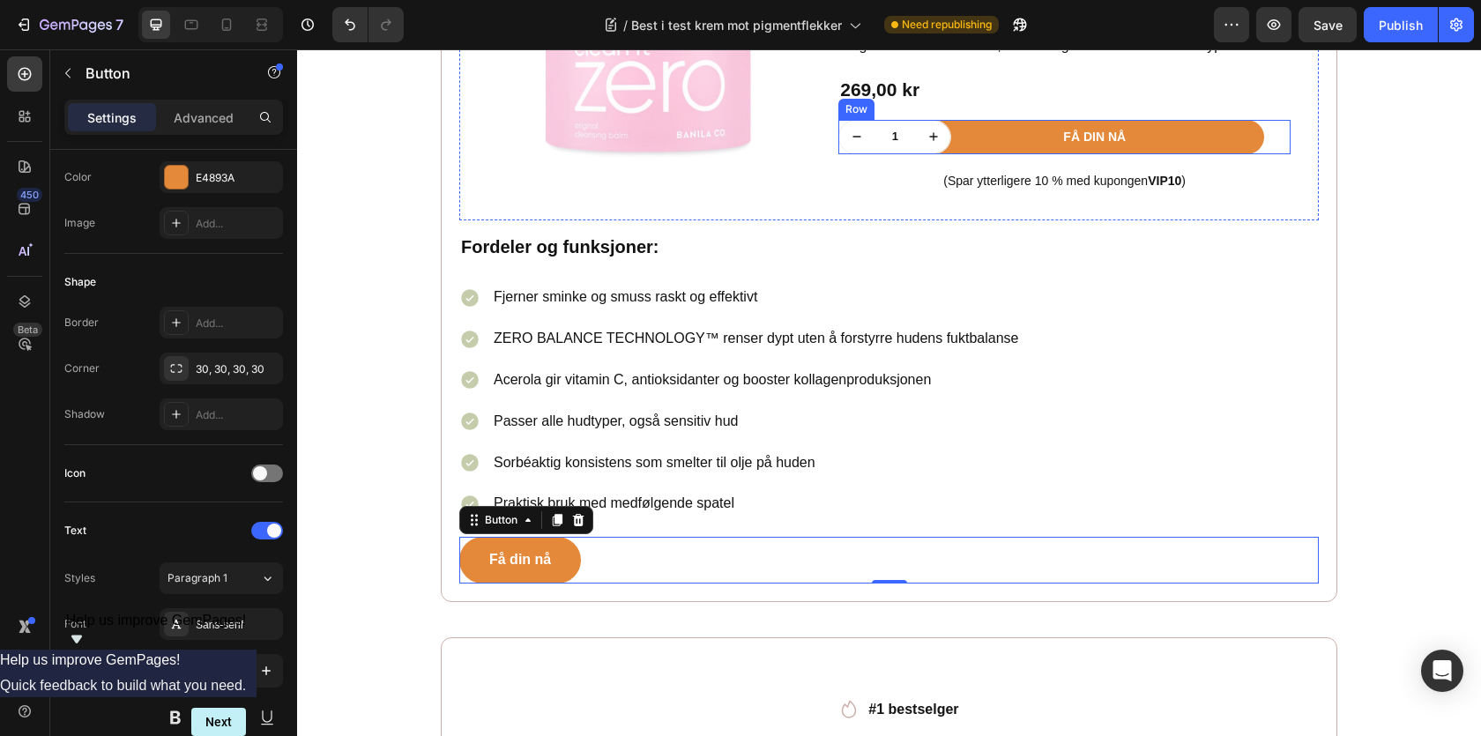
click at [1271, 140] on div "Få din nå Product Cart Button" at bounding box center [1120, 137] width 339 height 34
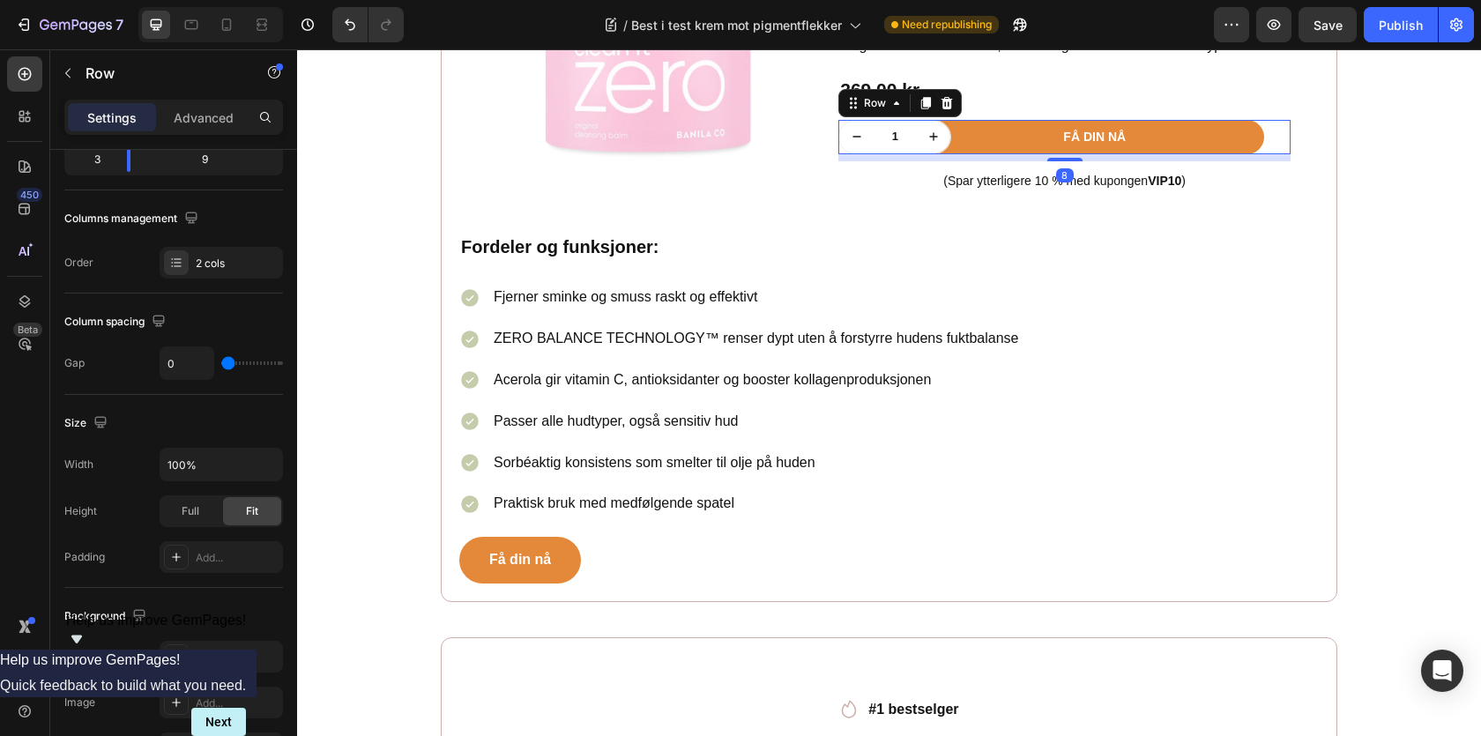
scroll to position [0, 0]
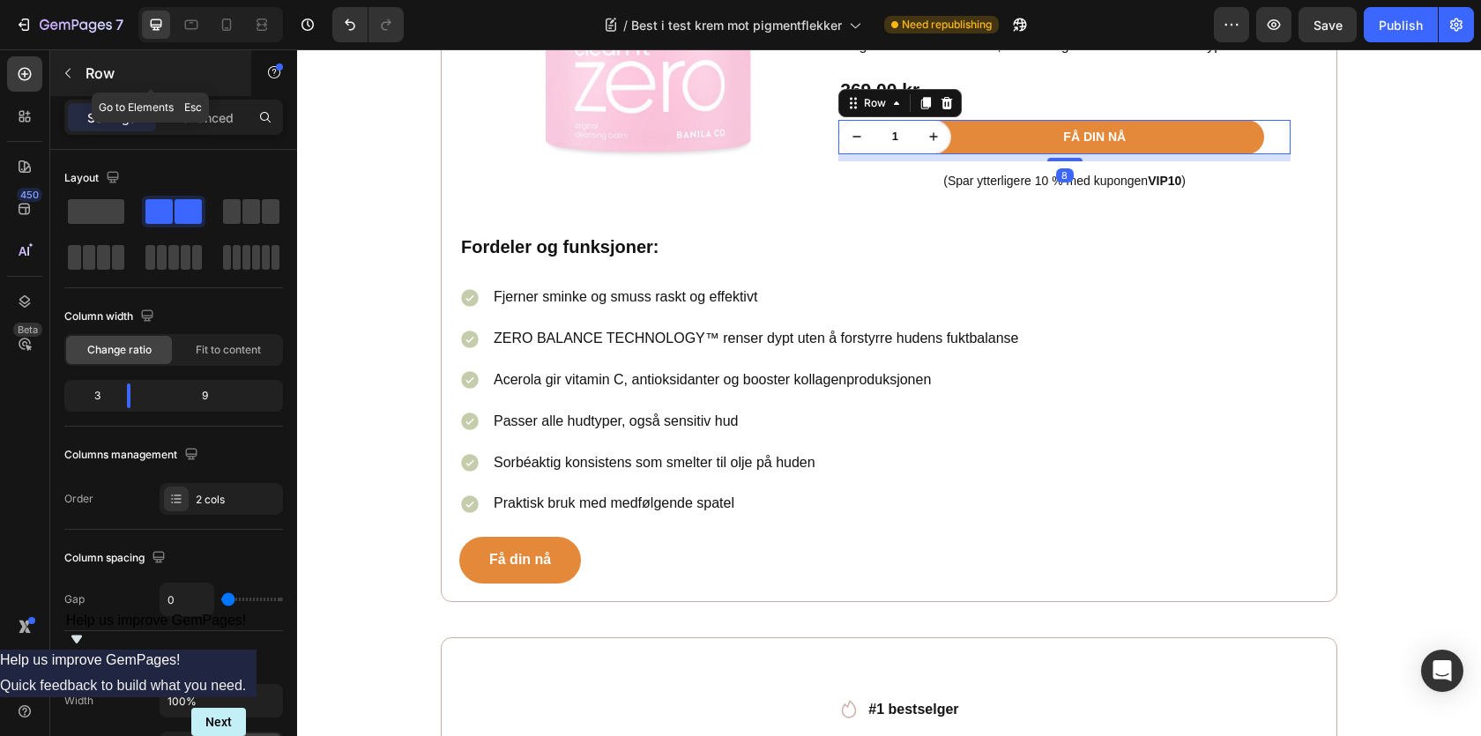
click at [90, 76] on p "Row" at bounding box center [161, 73] width 150 height 21
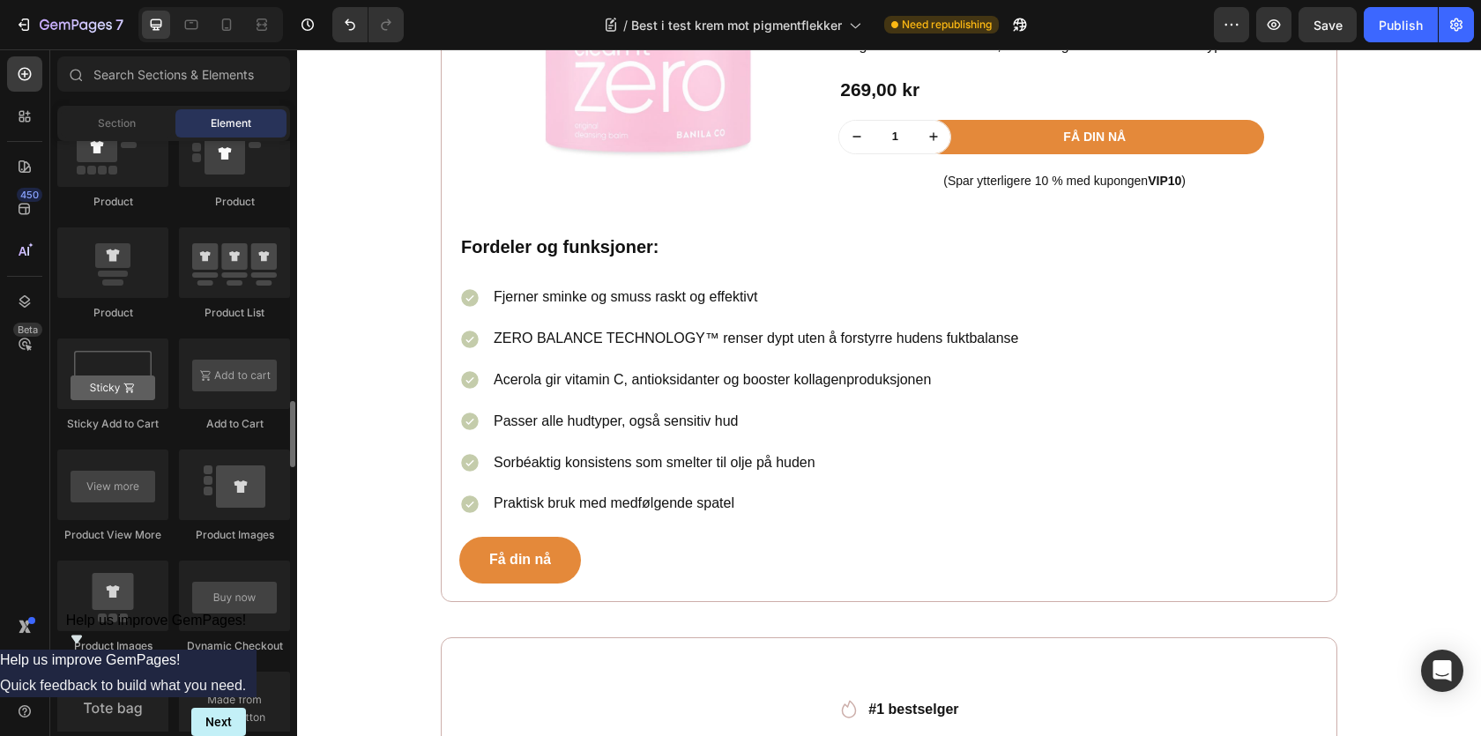
scroll to position [2306, 0]
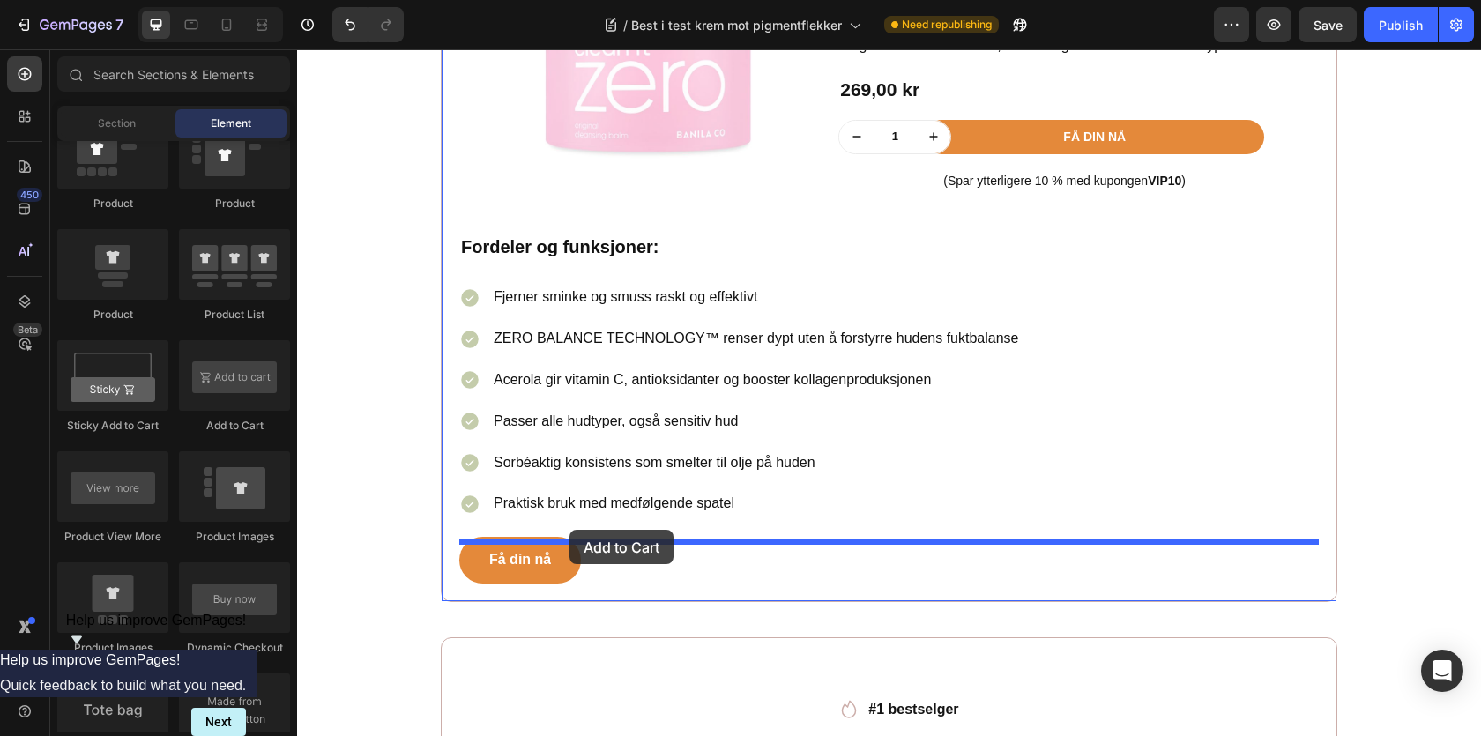
drag, startPoint x: 517, startPoint y: 459, endPoint x: 570, endPoint y: 530, distance: 87.6
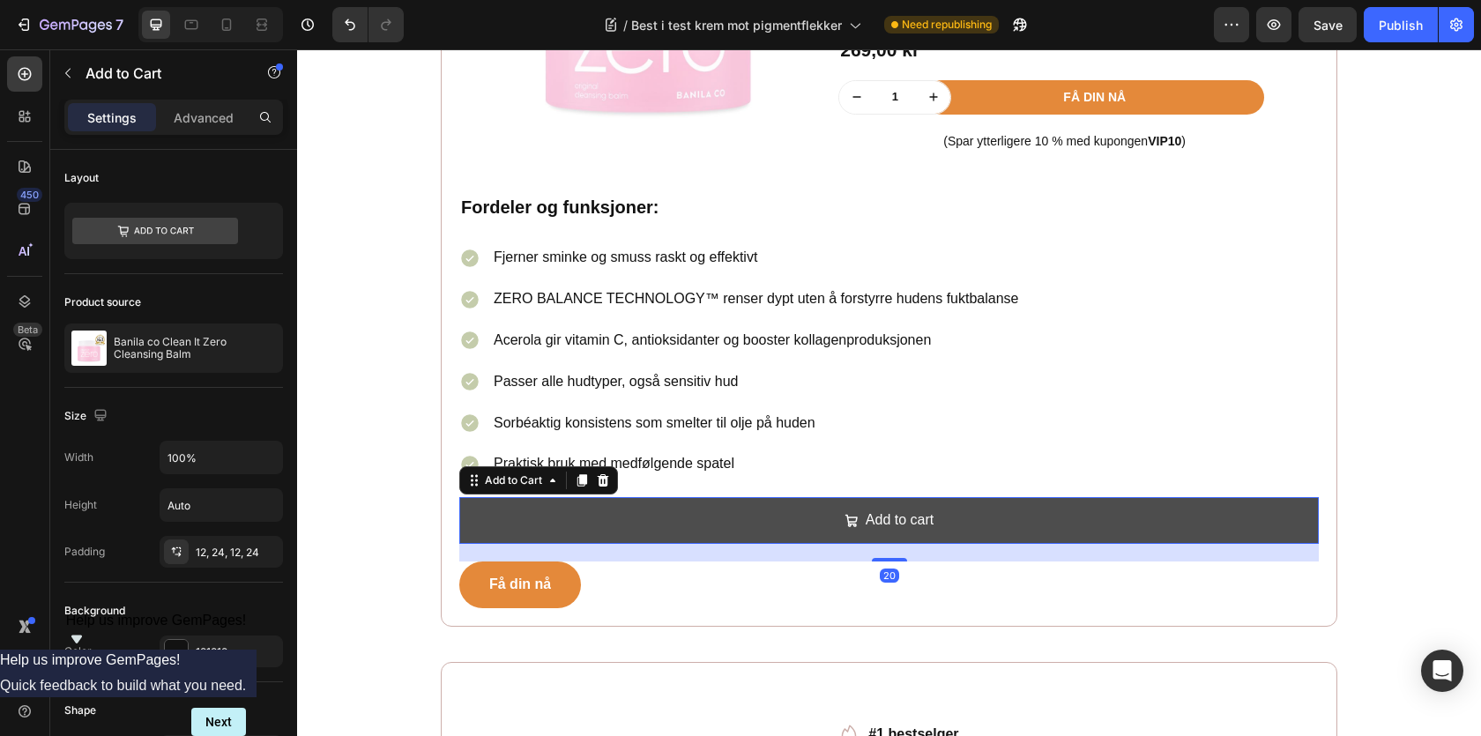
scroll to position [2044, 0]
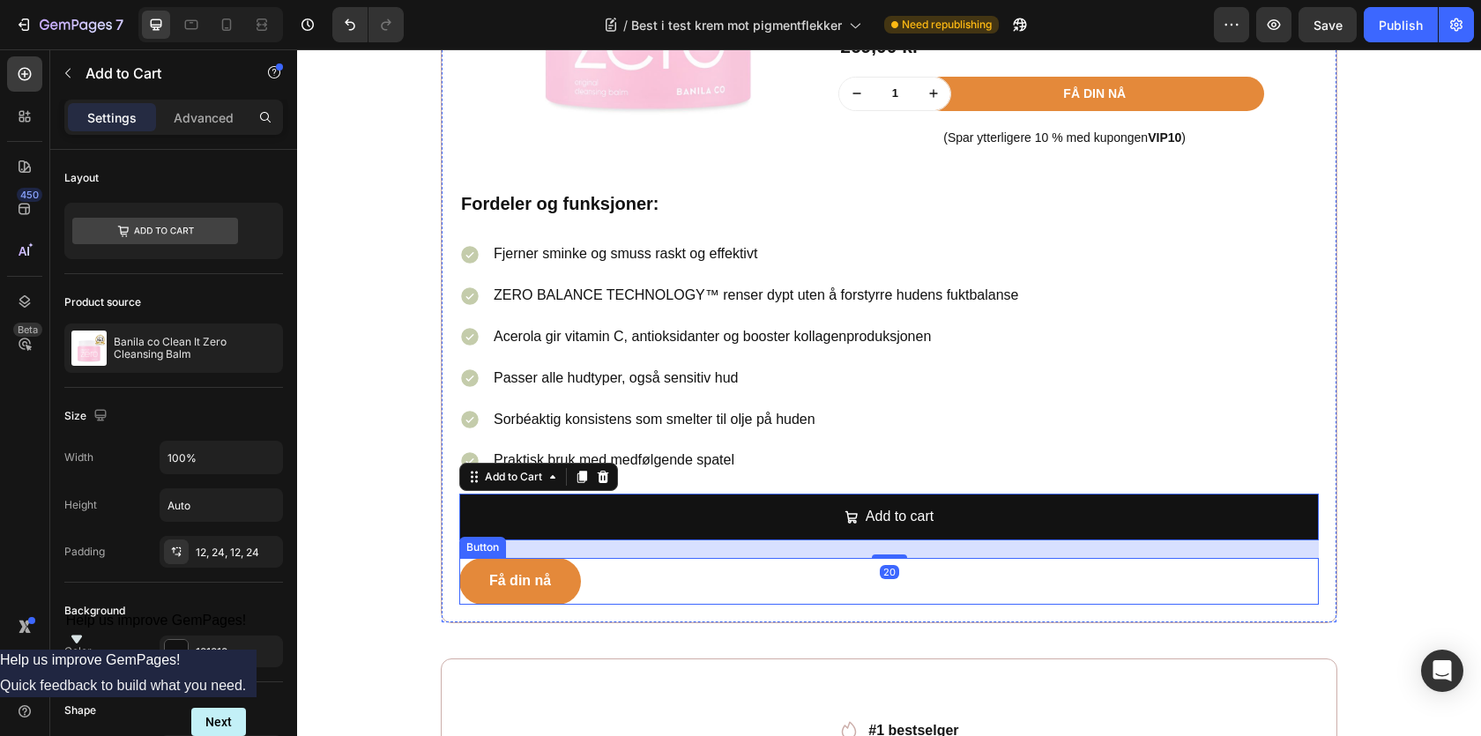
click at [620, 586] on div "Få din nå Button" at bounding box center [889, 581] width 860 height 47
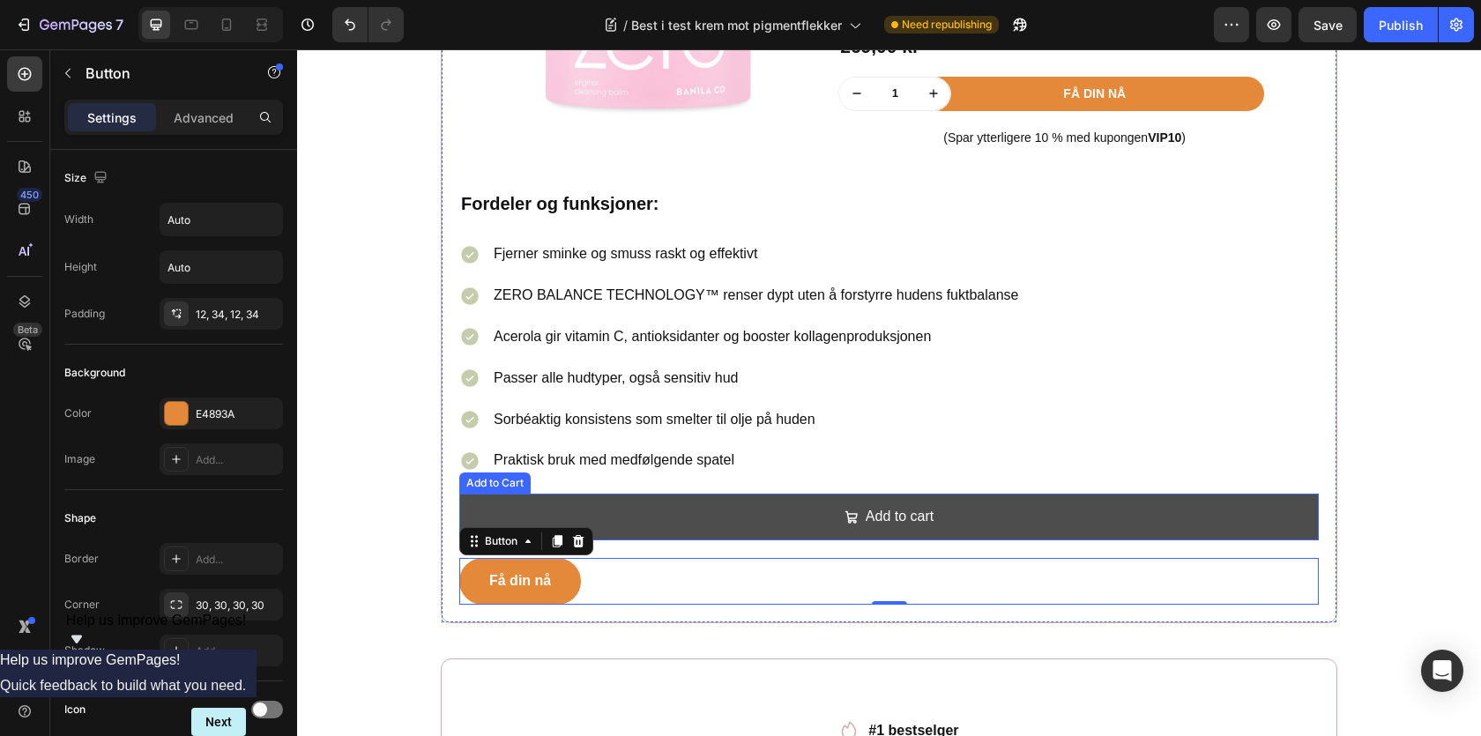
click at [632, 506] on button "Add to cart" at bounding box center [889, 517] width 860 height 47
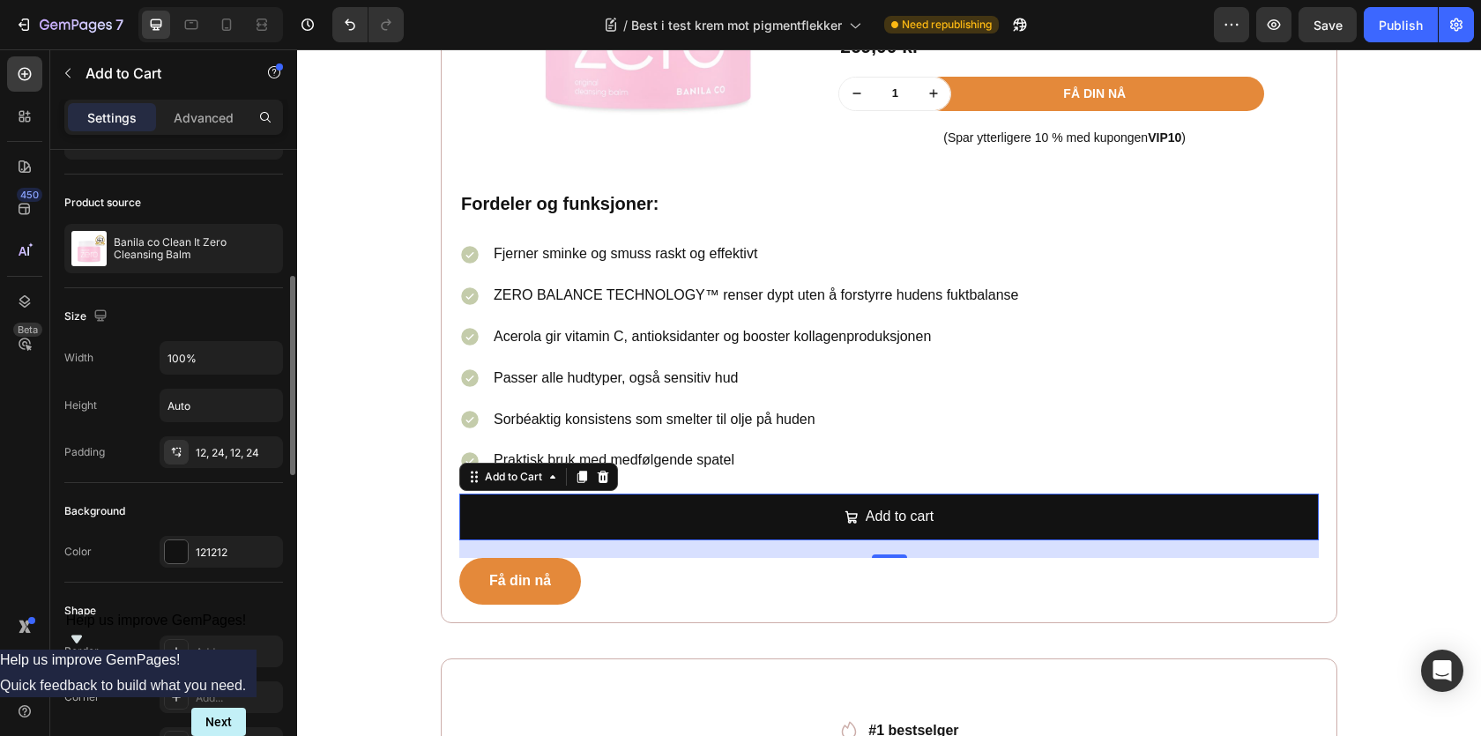
scroll to position [247, 0]
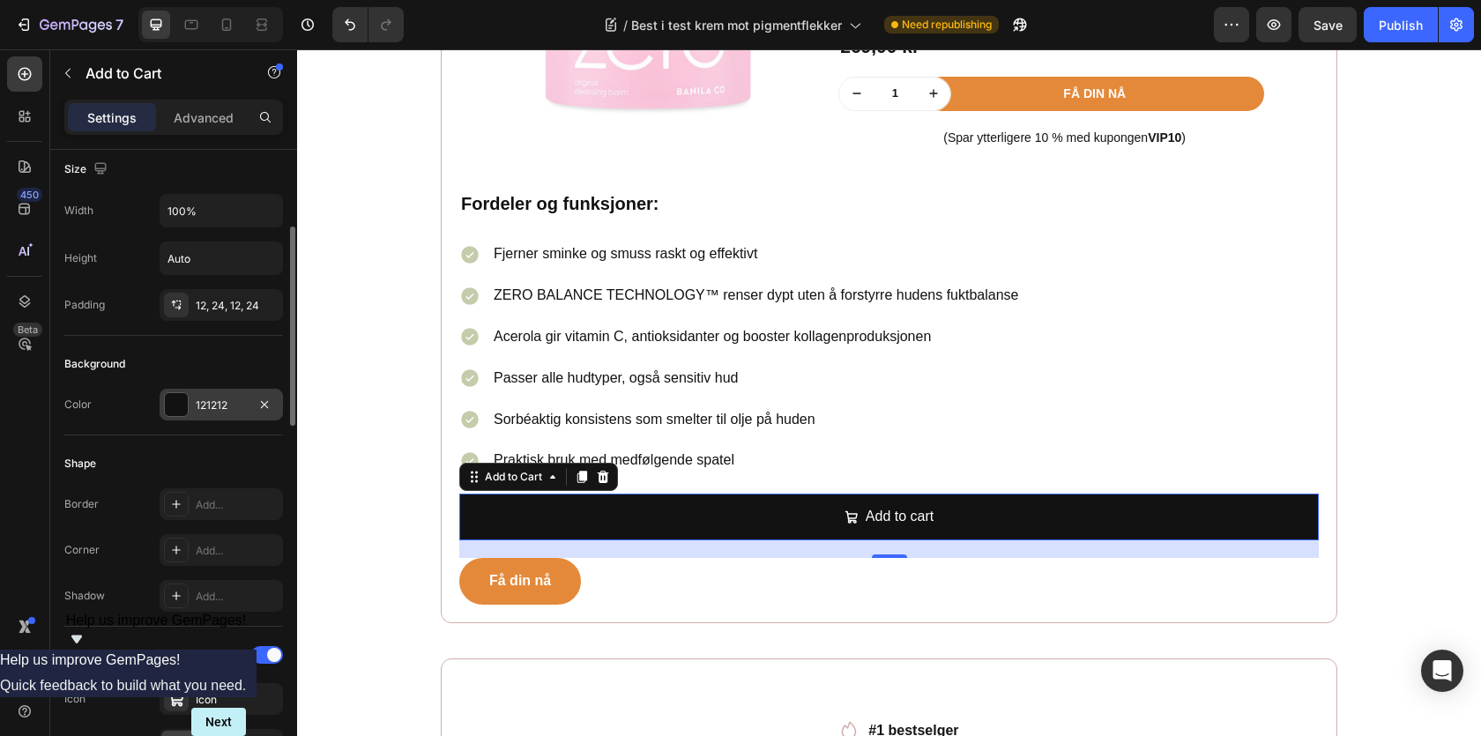
click at [182, 396] on div at bounding box center [176, 404] width 23 height 23
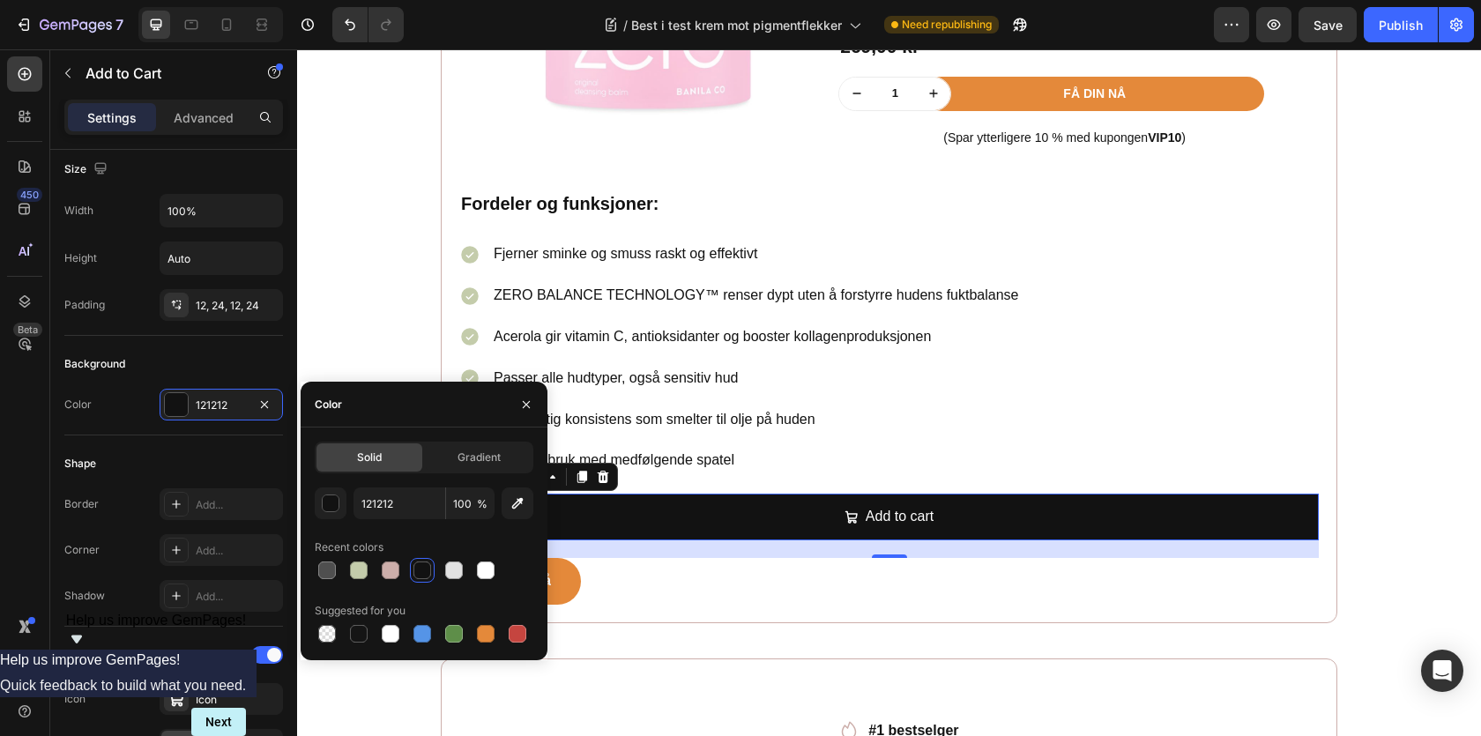
click at [477, 616] on div "Suggested for you" at bounding box center [424, 611] width 219 height 28
click at [485, 631] on div at bounding box center [486, 634] width 18 height 18
type input "E4893A"
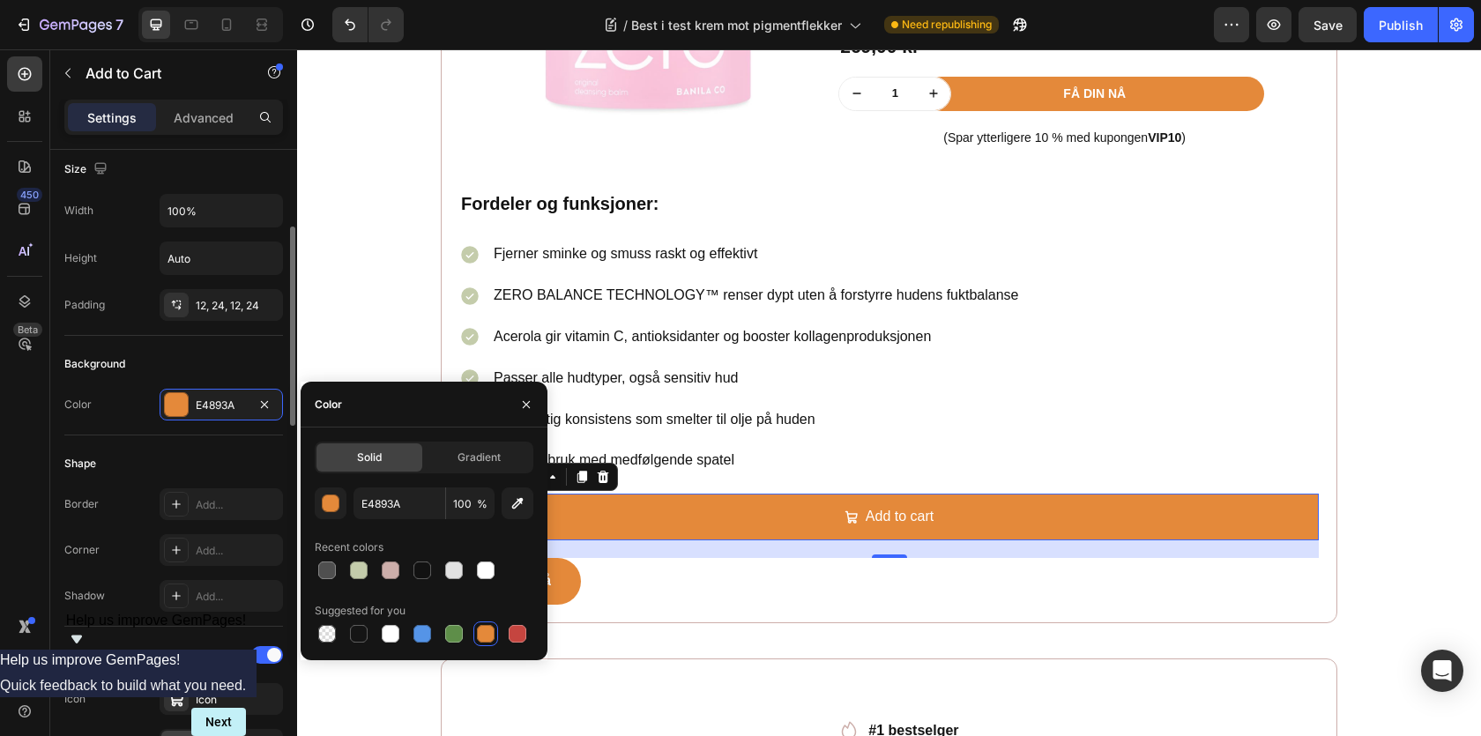
click at [208, 453] on div "Shape" at bounding box center [173, 464] width 219 height 28
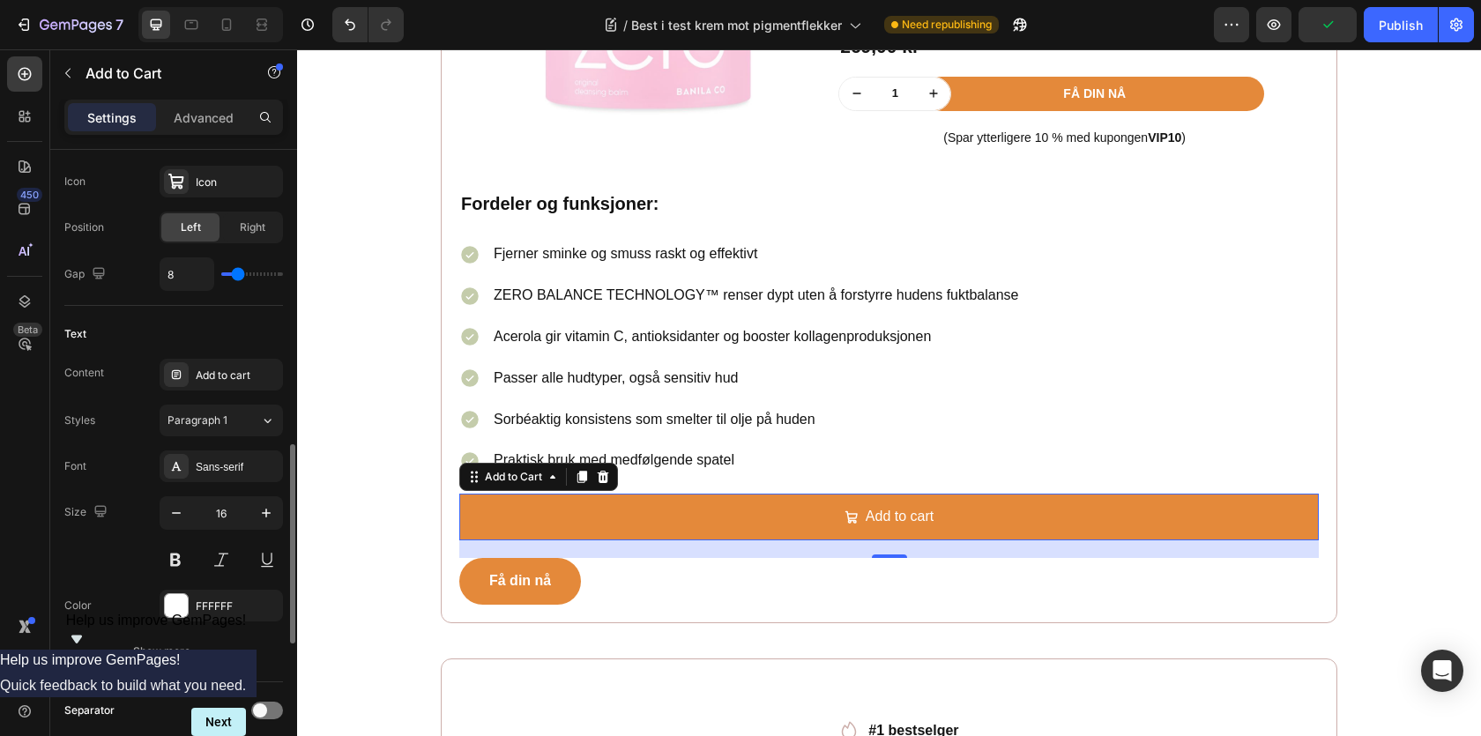
scroll to position [862, 0]
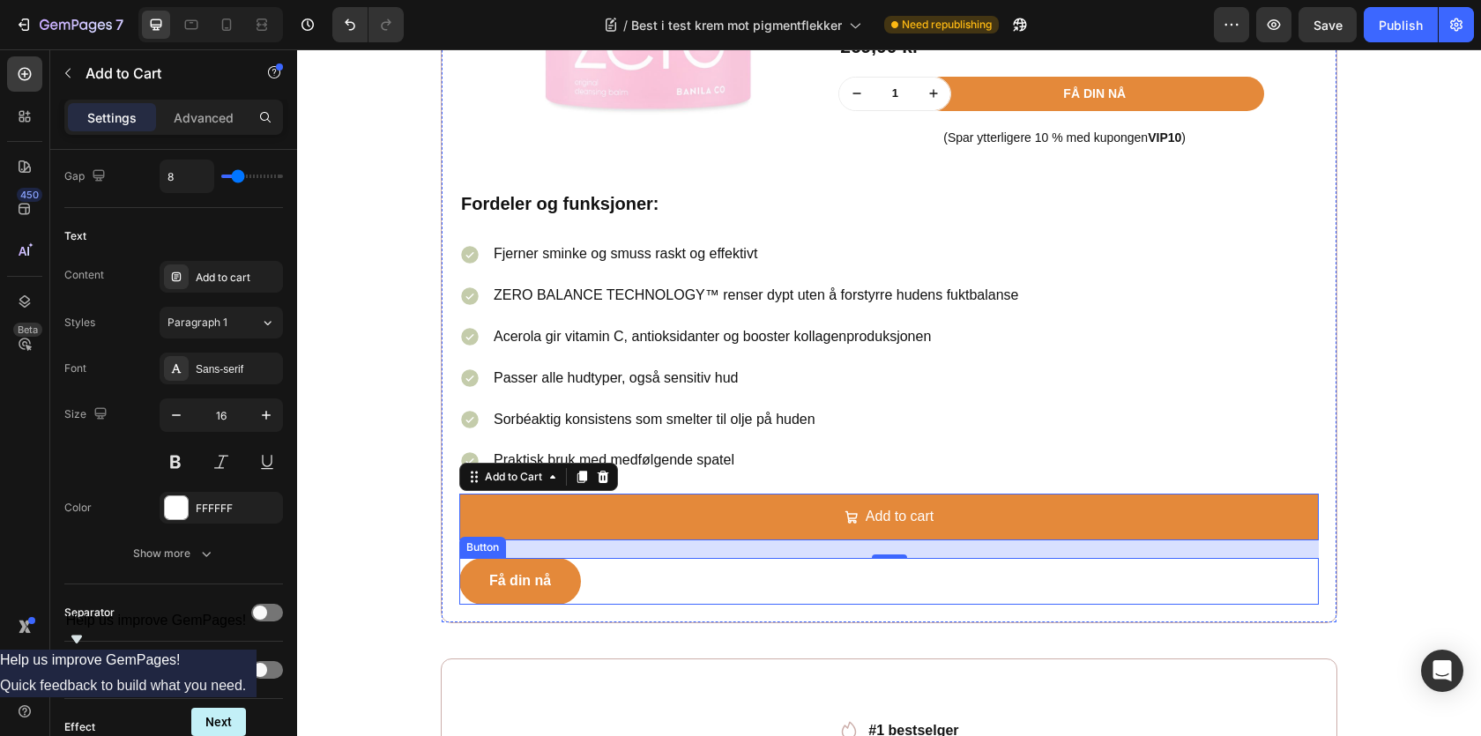
click at [602, 592] on div "Få din nå Button" at bounding box center [889, 581] width 860 height 47
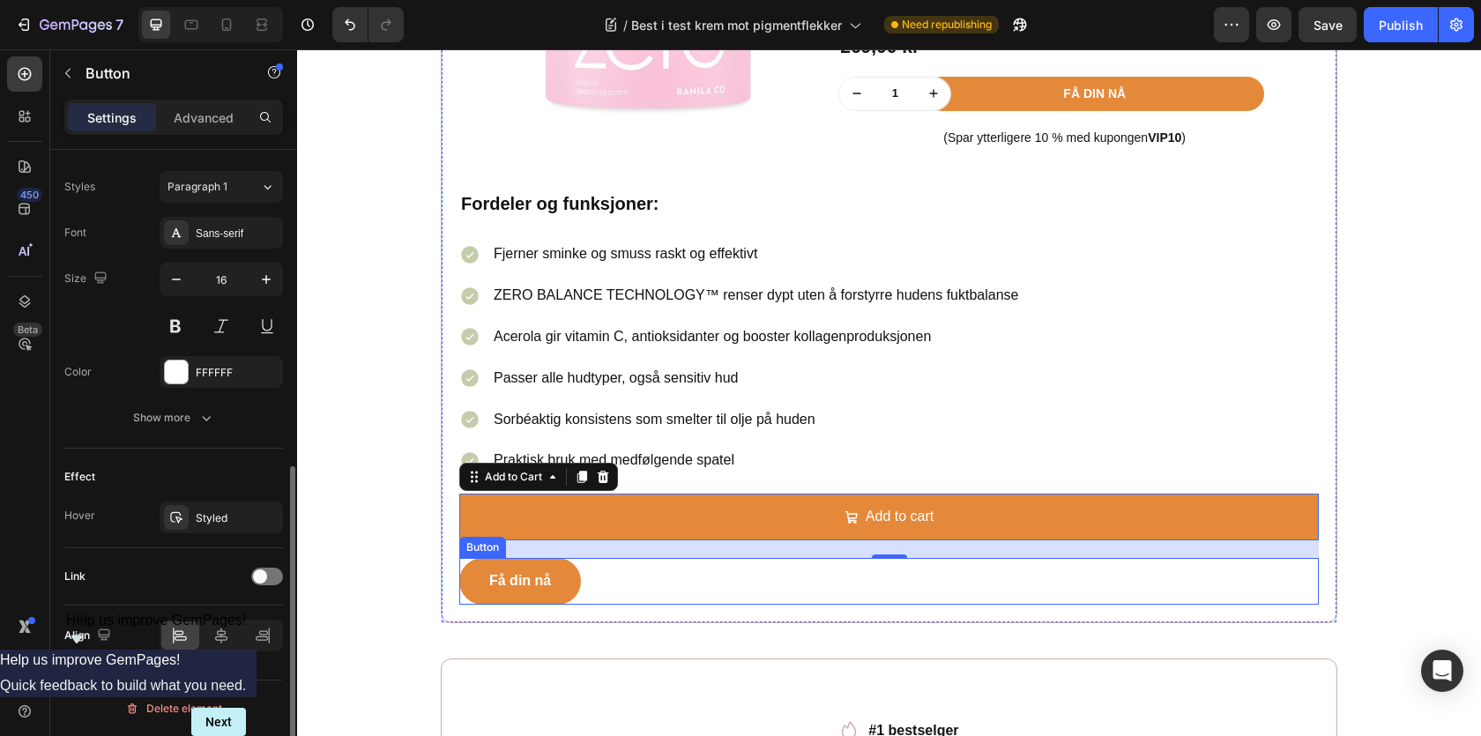
scroll to position [0, 0]
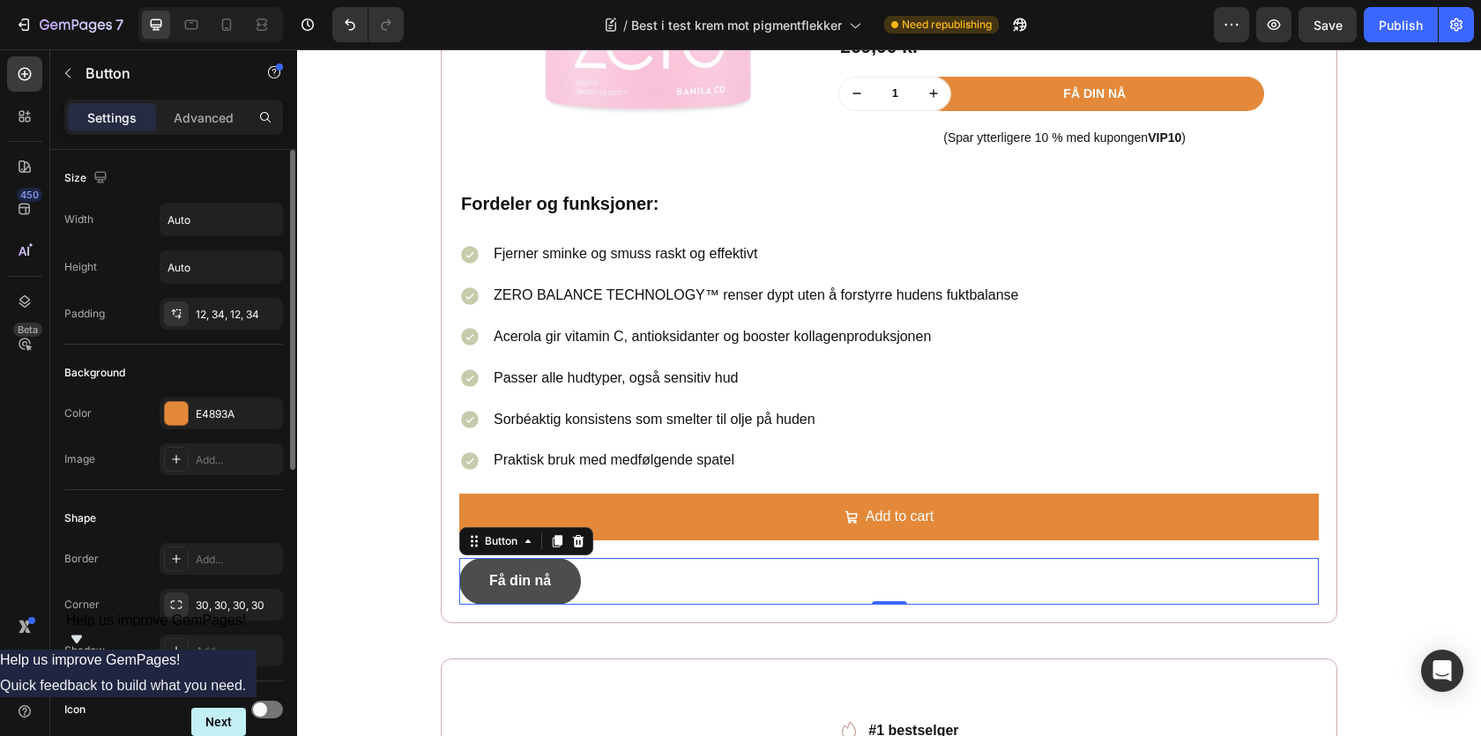
click at [568, 581] on button "Få din nå" at bounding box center [520, 581] width 122 height 47
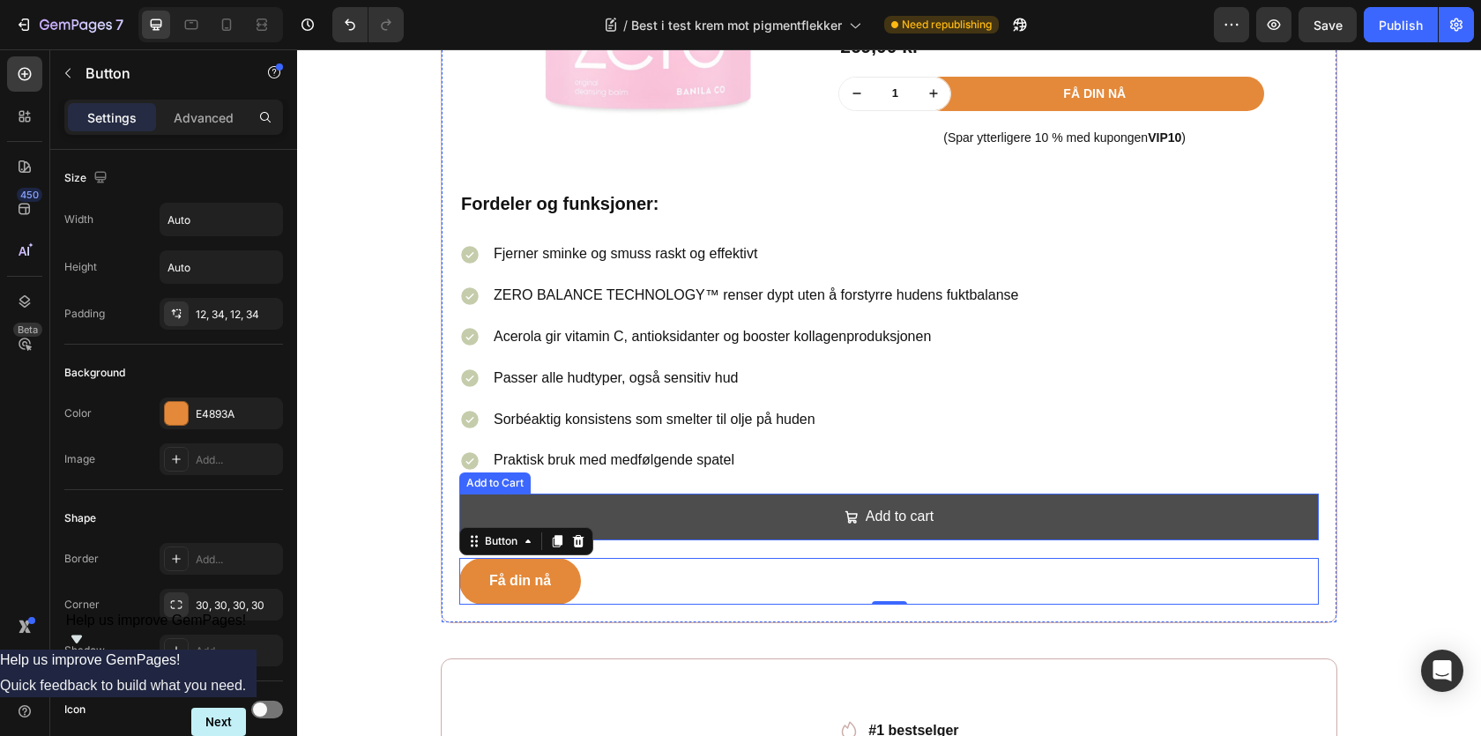
click at [800, 504] on button "Add to cart" at bounding box center [889, 517] width 860 height 47
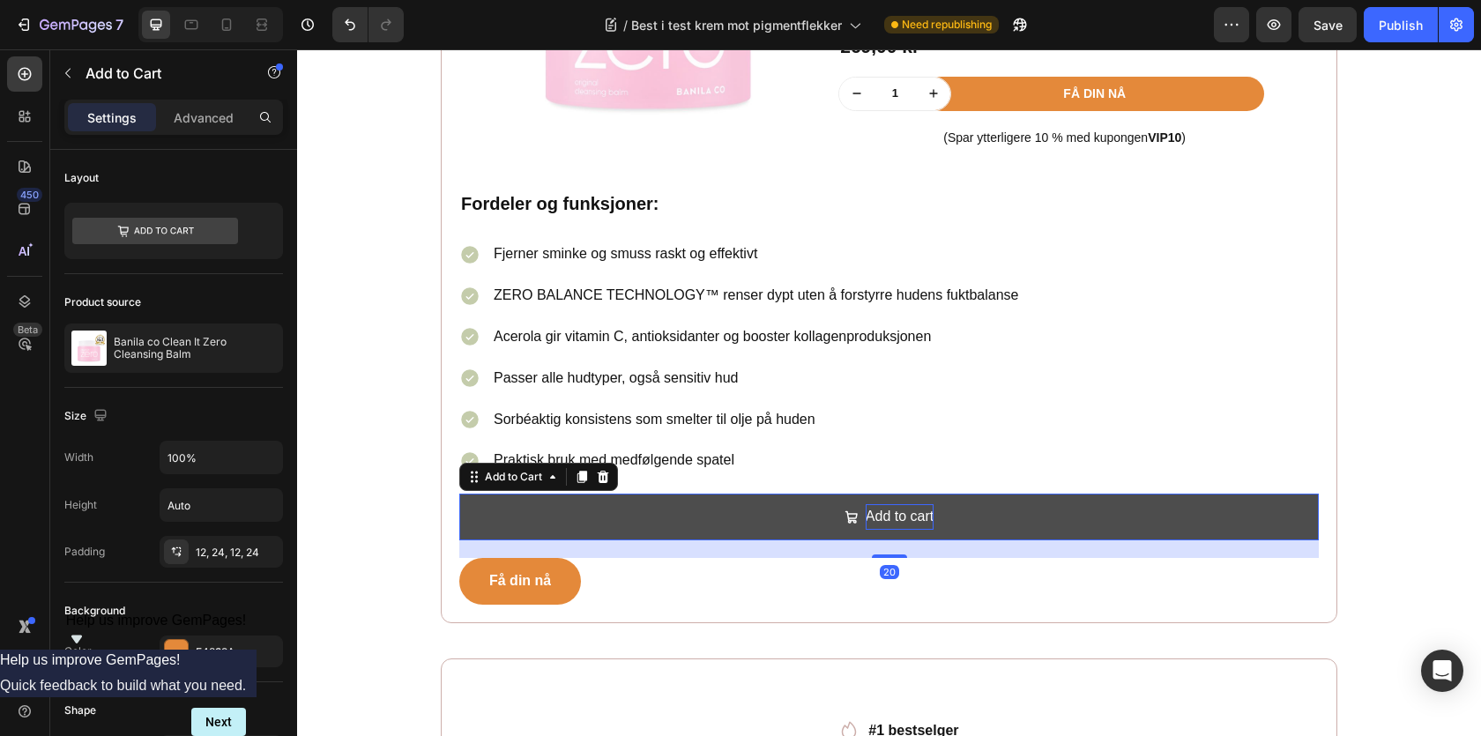
click at [894, 517] on div "Add to cart" at bounding box center [900, 517] width 68 height 26
click at [894, 517] on p "Add to cart" at bounding box center [900, 517] width 68 height 26
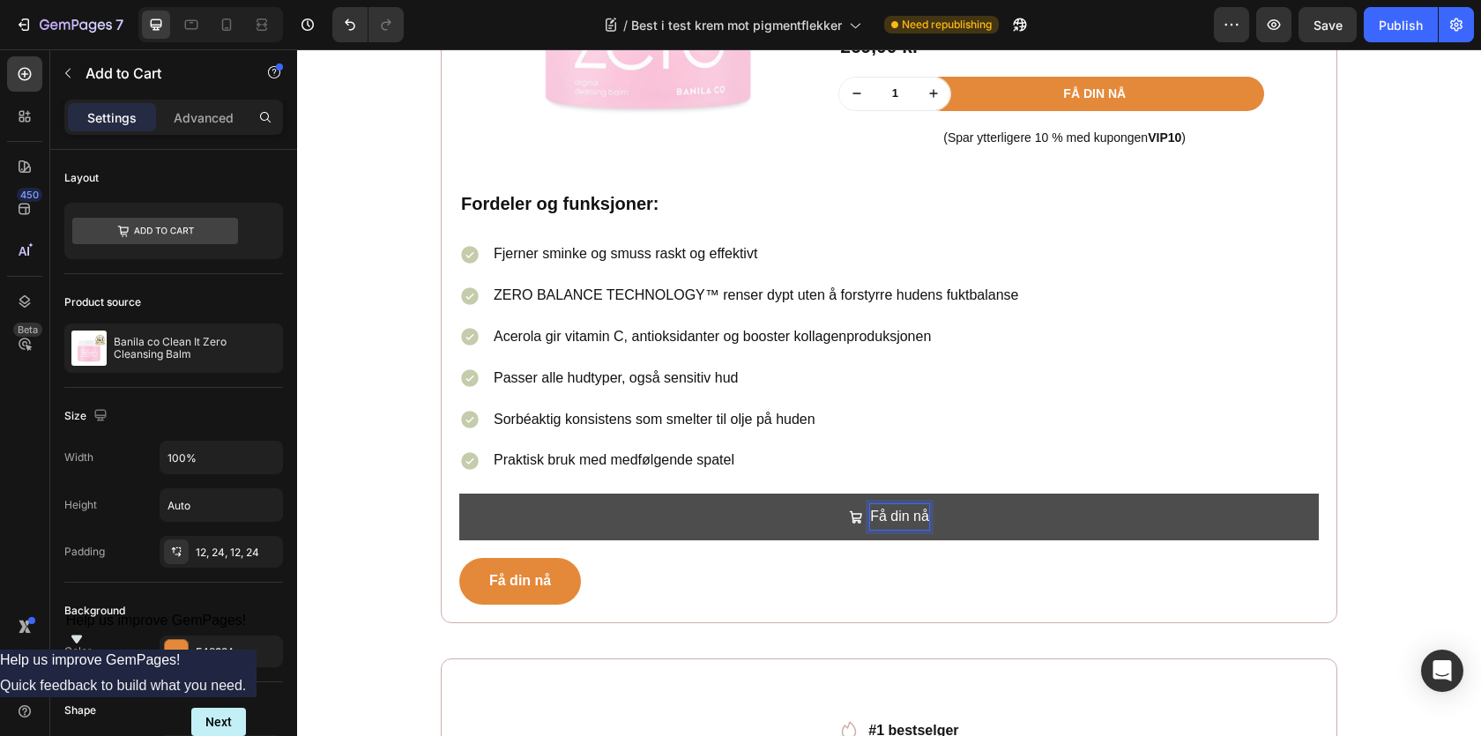
click at [905, 523] on p "Få din nå" at bounding box center [899, 517] width 59 height 26
click at [1020, 517] on button "Få din nå" at bounding box center [889, 517] width 860 height 47
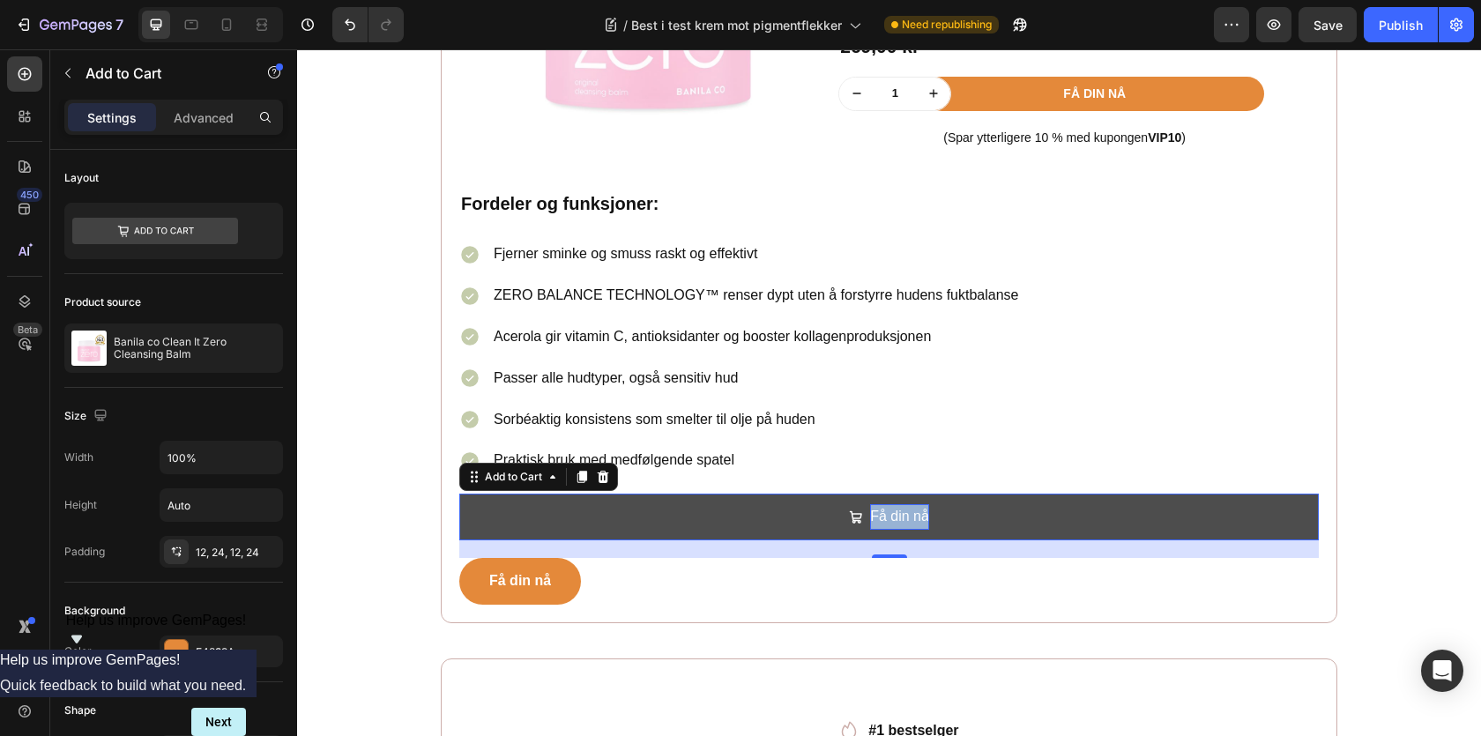
click at [909, 517] on p "Få din nå" at bounding box center [899, 517] width 59 height 26
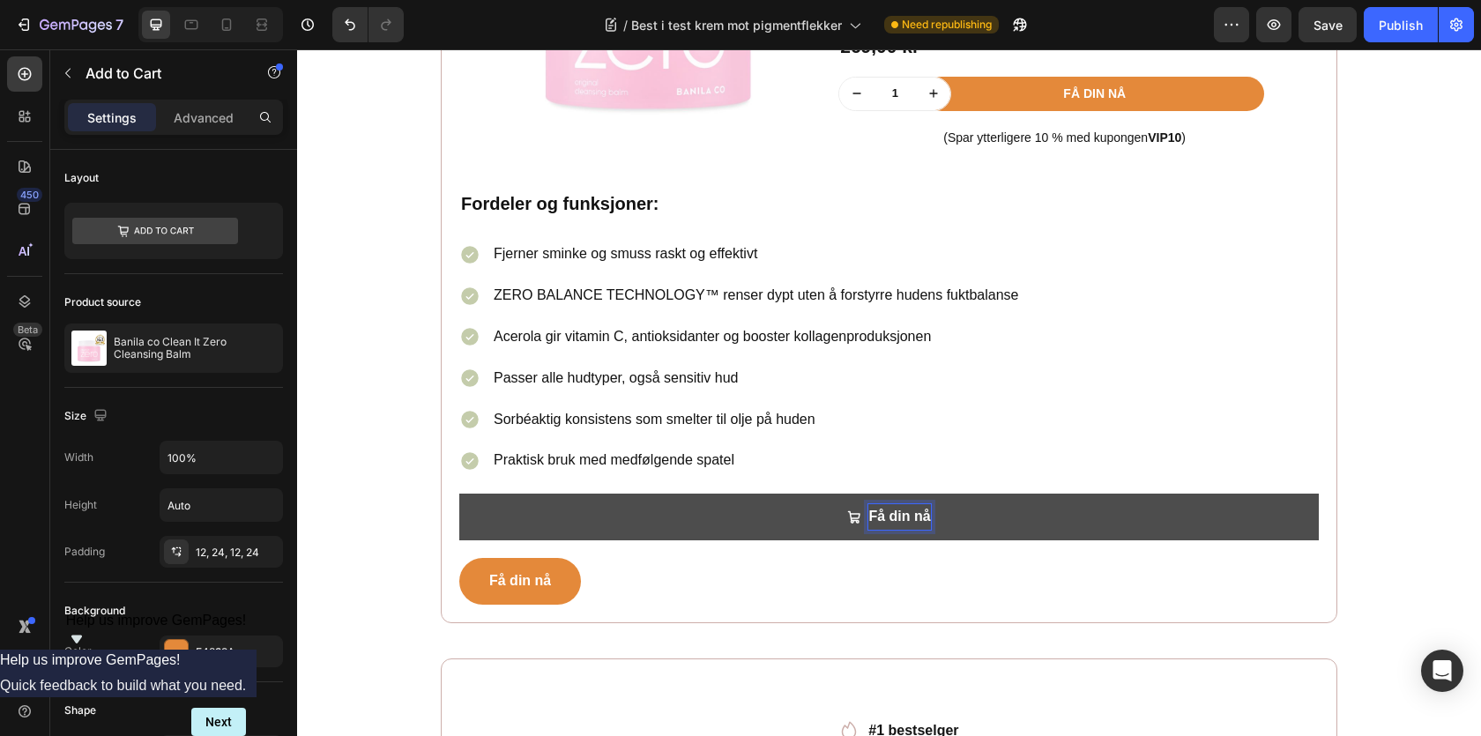
click at [942, 527] on button "Få din nå" at bounding box center [889, 517] width 860 height 47
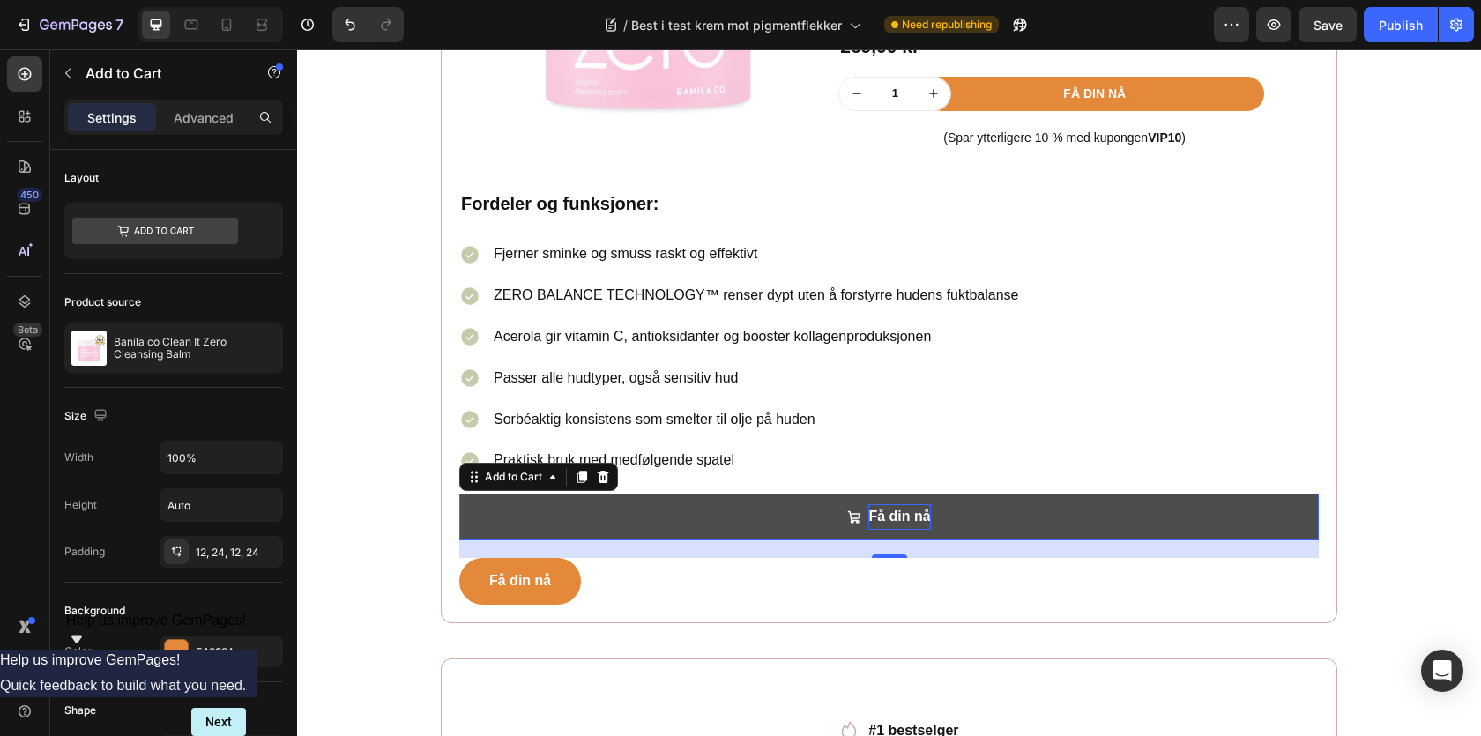
click at [522, 523] on button "Få din nå" at bounding box center [889, 517] width 860 height 47
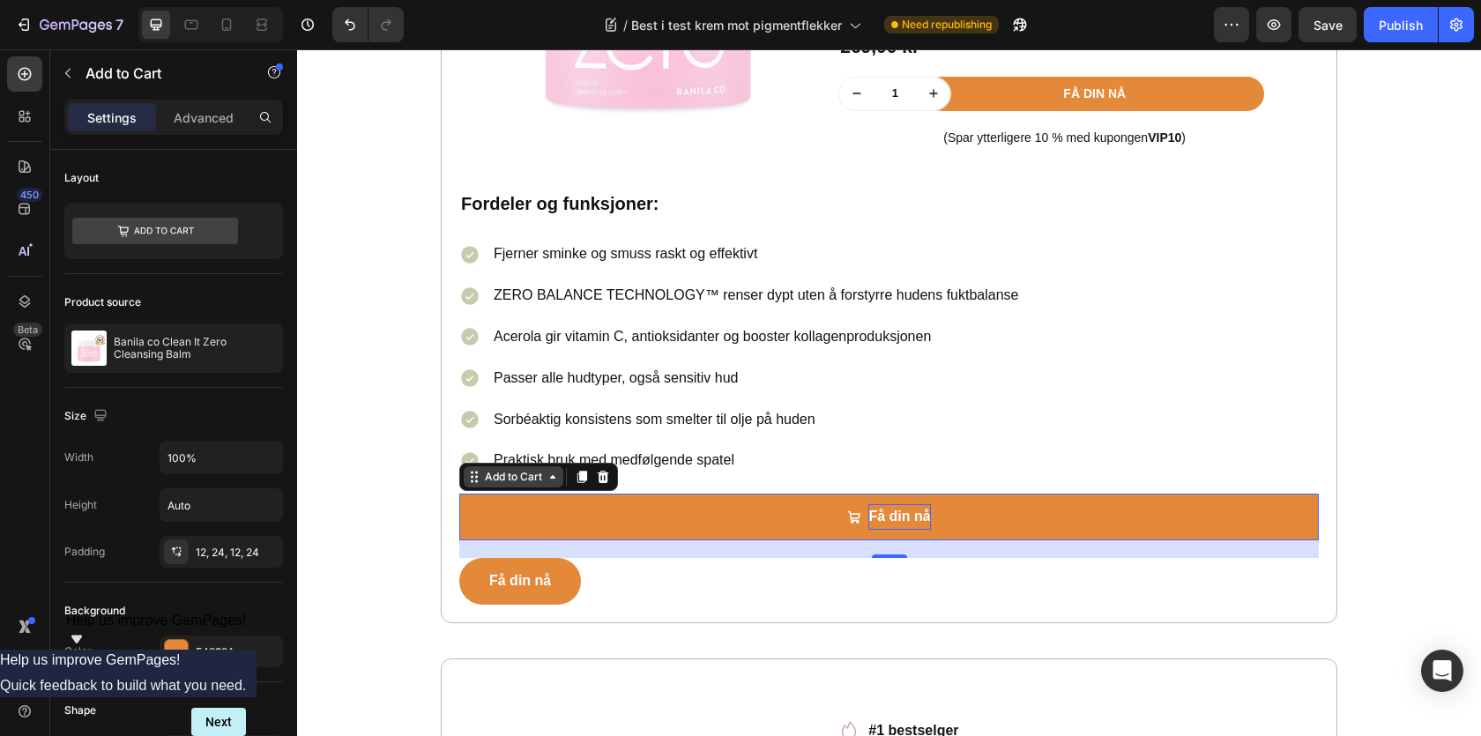
click at [510, 480] on div "Add to Cart" at bounding box center [513, 477] width 64 height 16
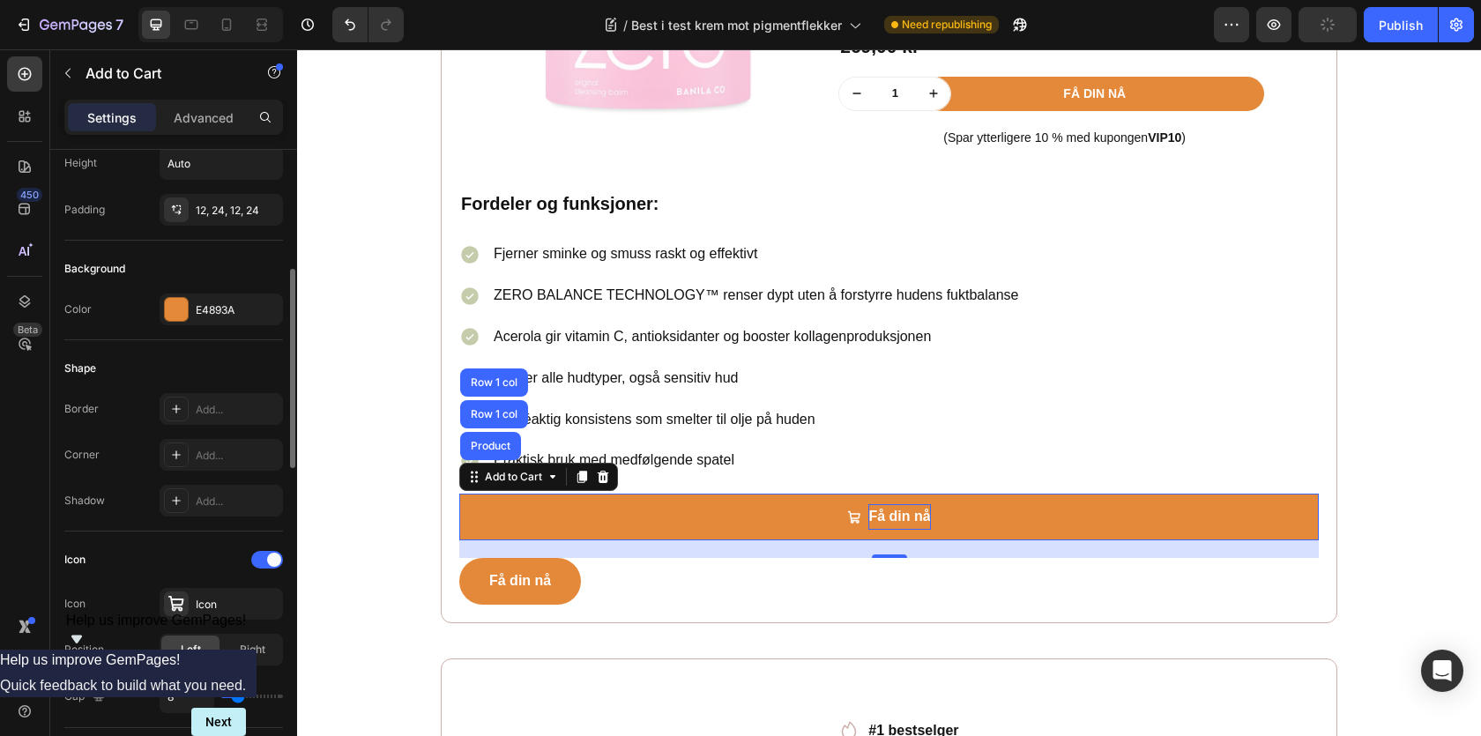
scroll to position [618, 0]
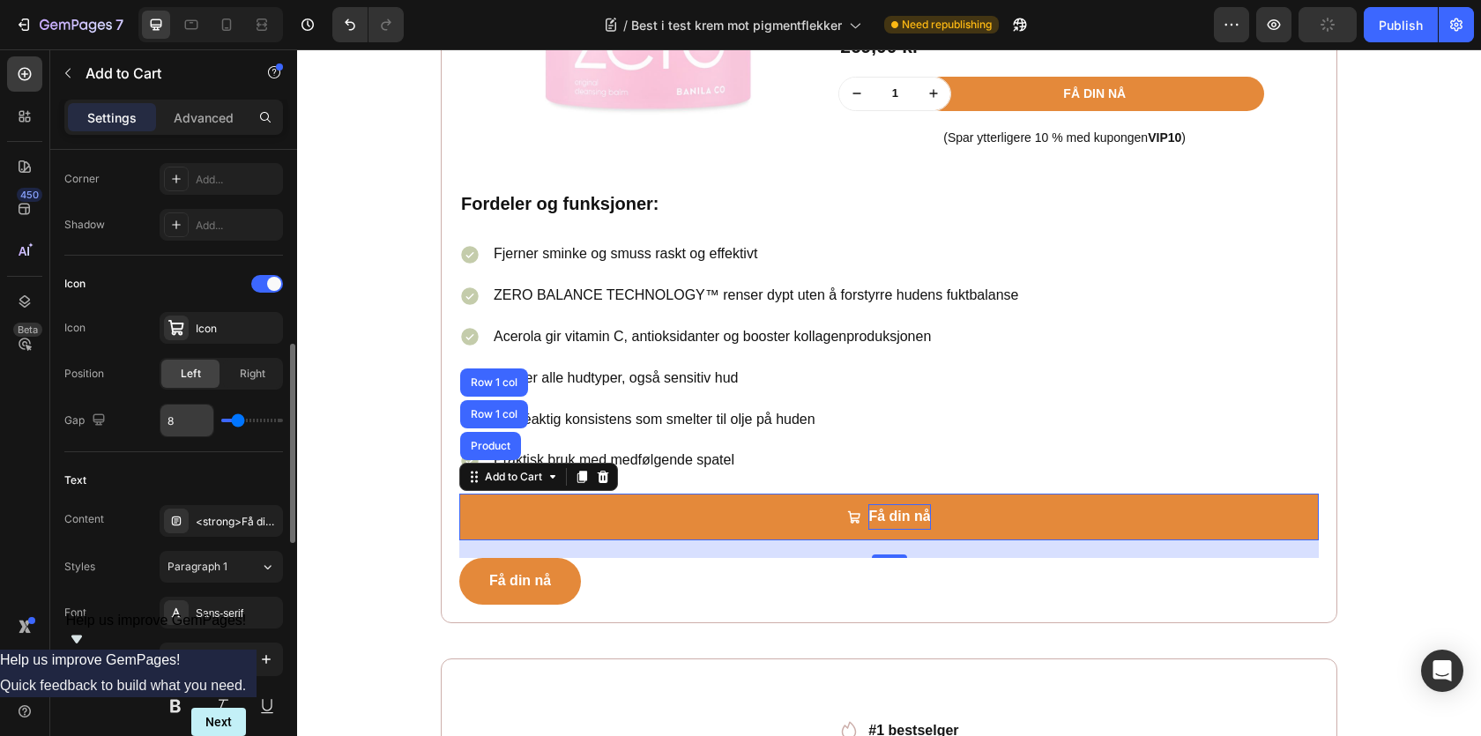
click at [180, 411] on input "8" at bounding box center [186, 421] width 53 height 32
type input "1"
type input "12"
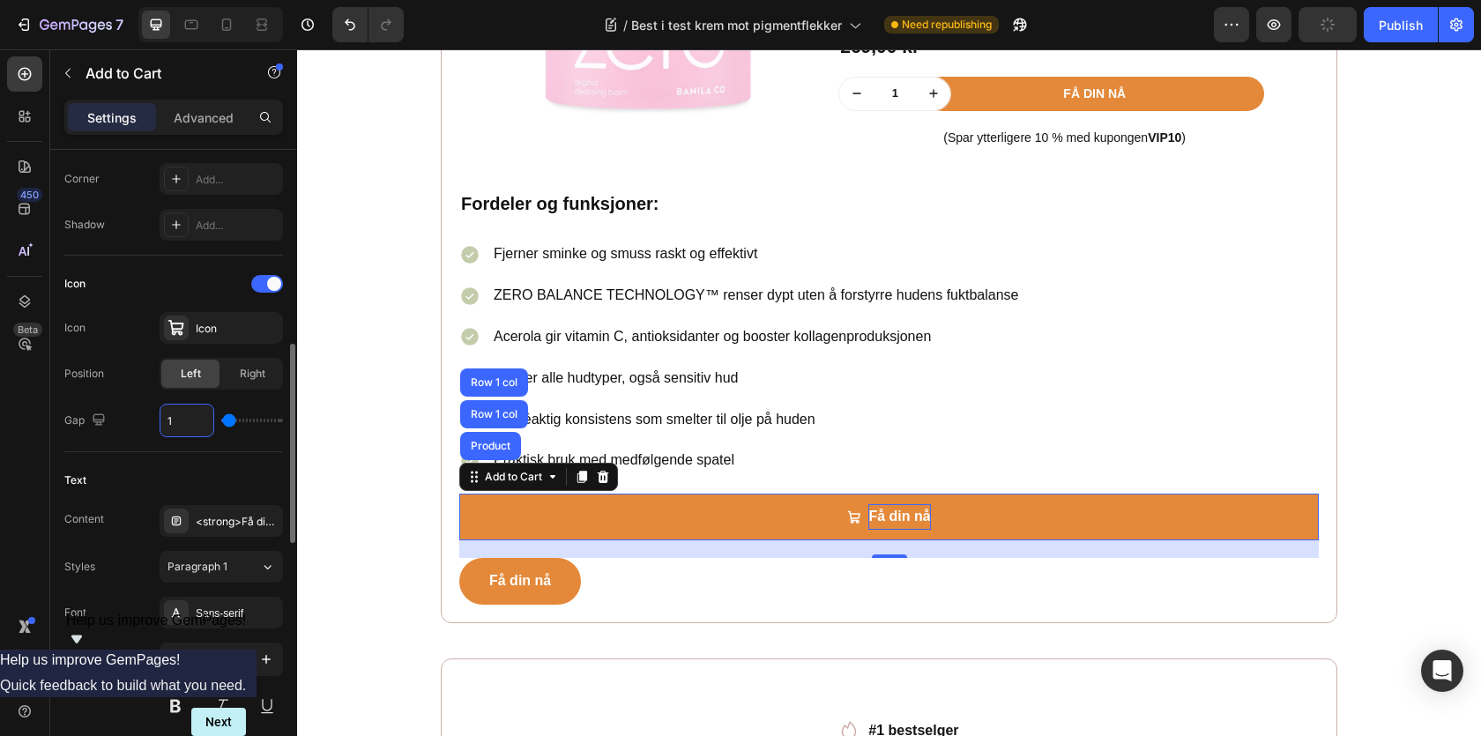
type input "12"
click at [130, 446] on div "Icon Icon Icon Position Left Right Gap 12" at bounding box center [173, 354] width 219 height 197
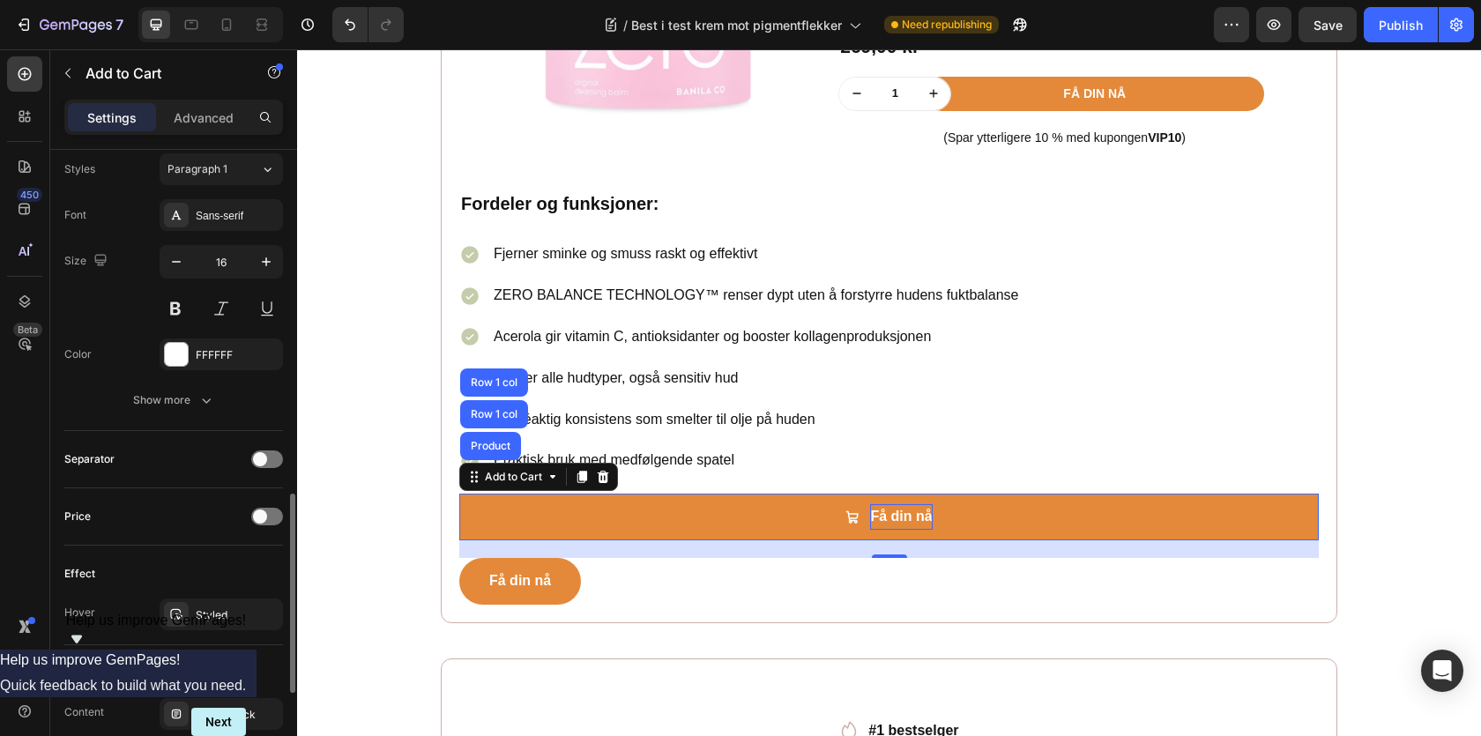
scroll to position [1035, 0]
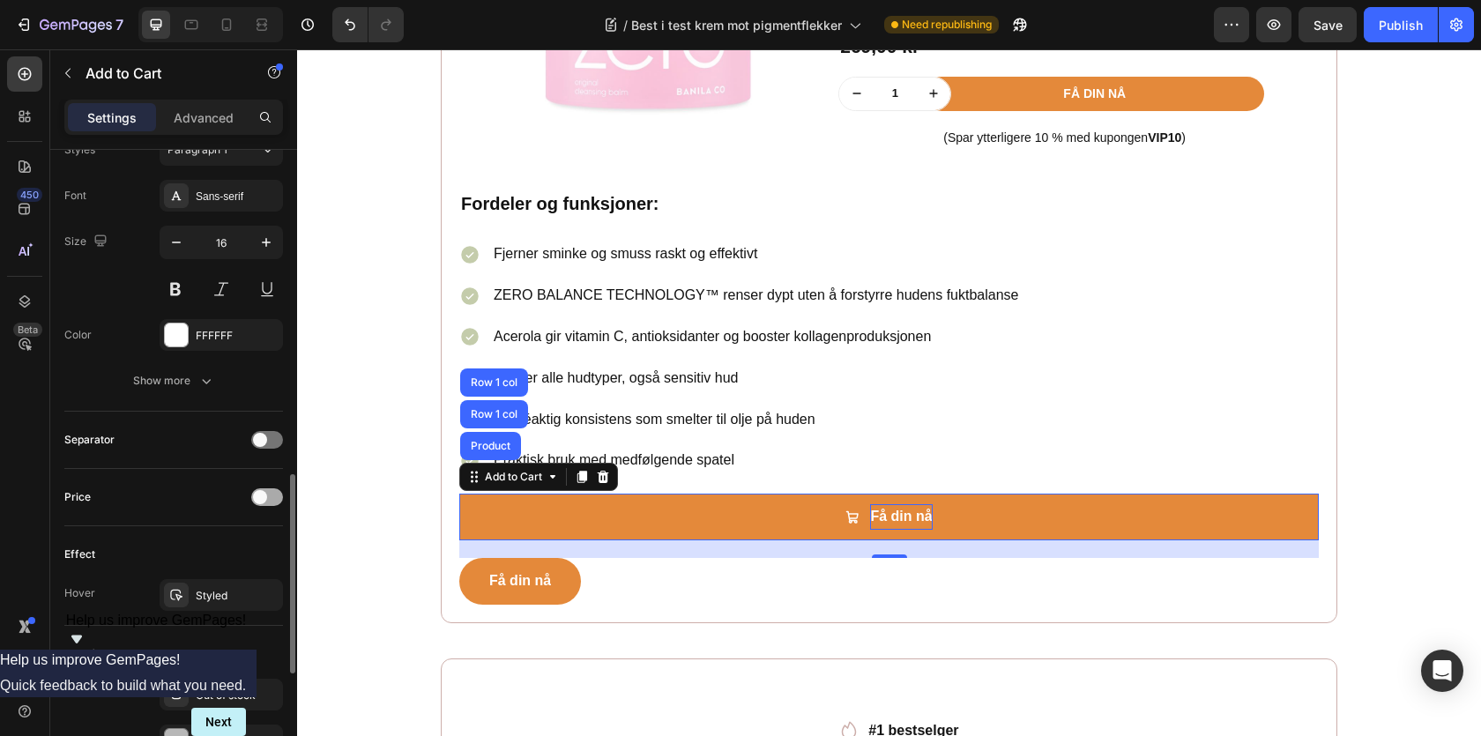
click at [264, 496] on span at bounding box center [260, 497] width 14 height 14
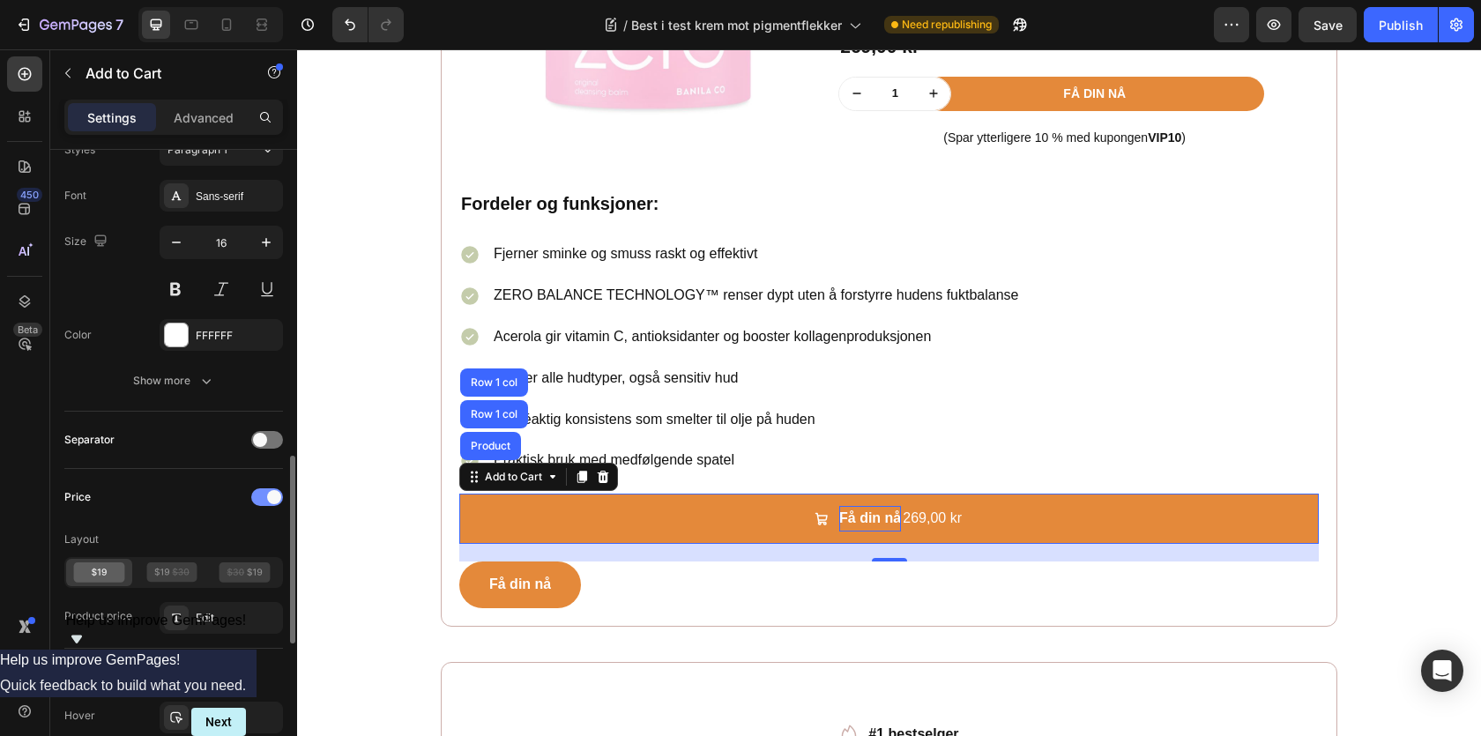
click at [264, 496] on div at bounding box center [267, 497] width 32 height 18
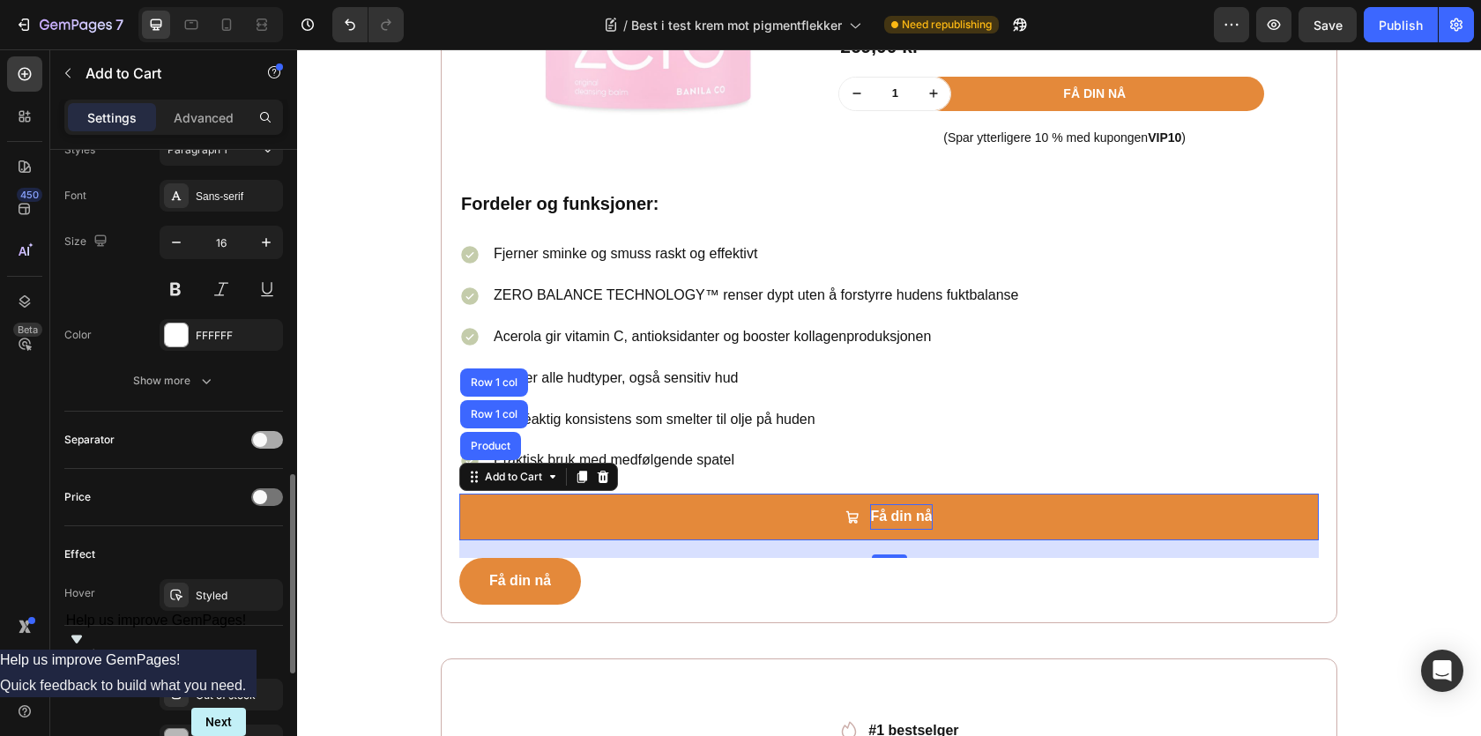
click at [265, 439] on span at bounding box center [260, 440] width 14 height 14
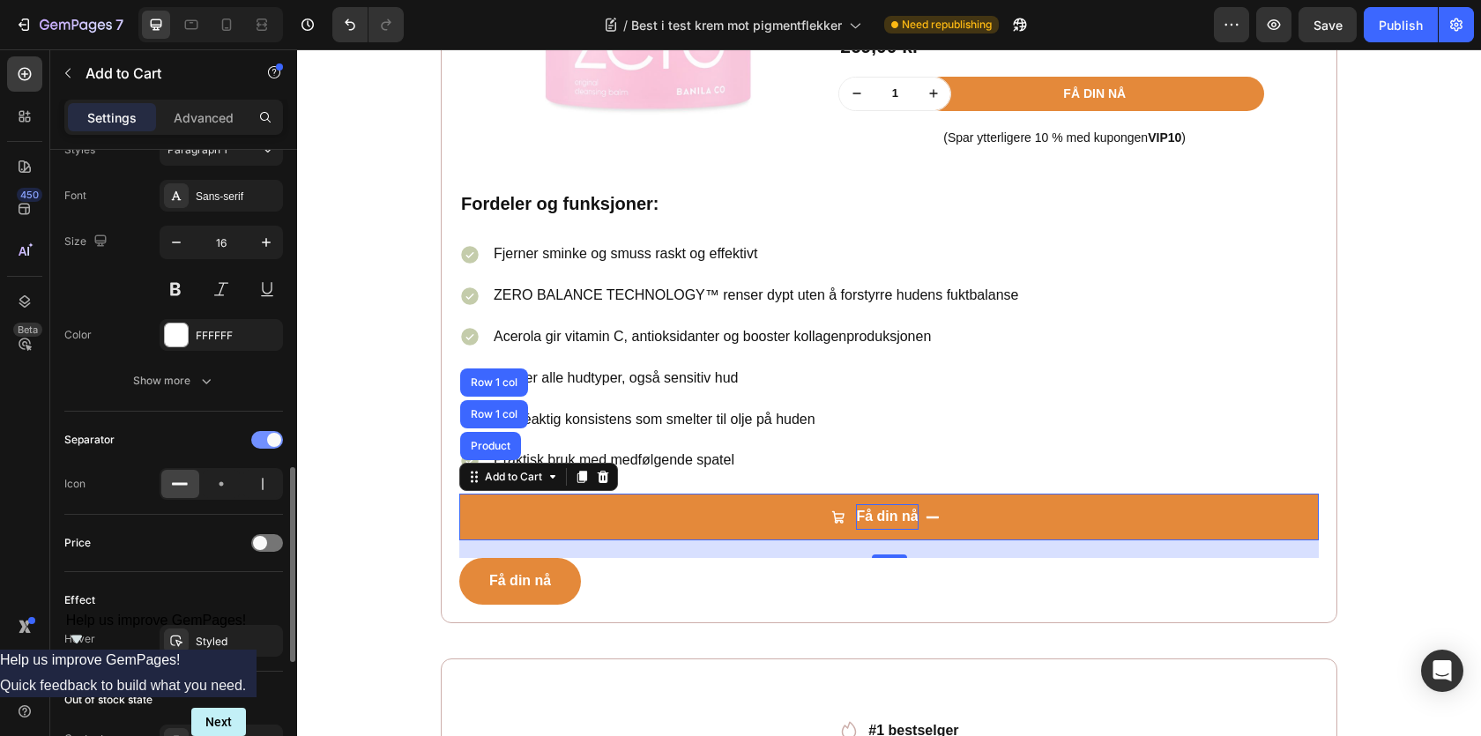
click at [265, 439] on div at bounding box center [267, 440] width 32 height 18
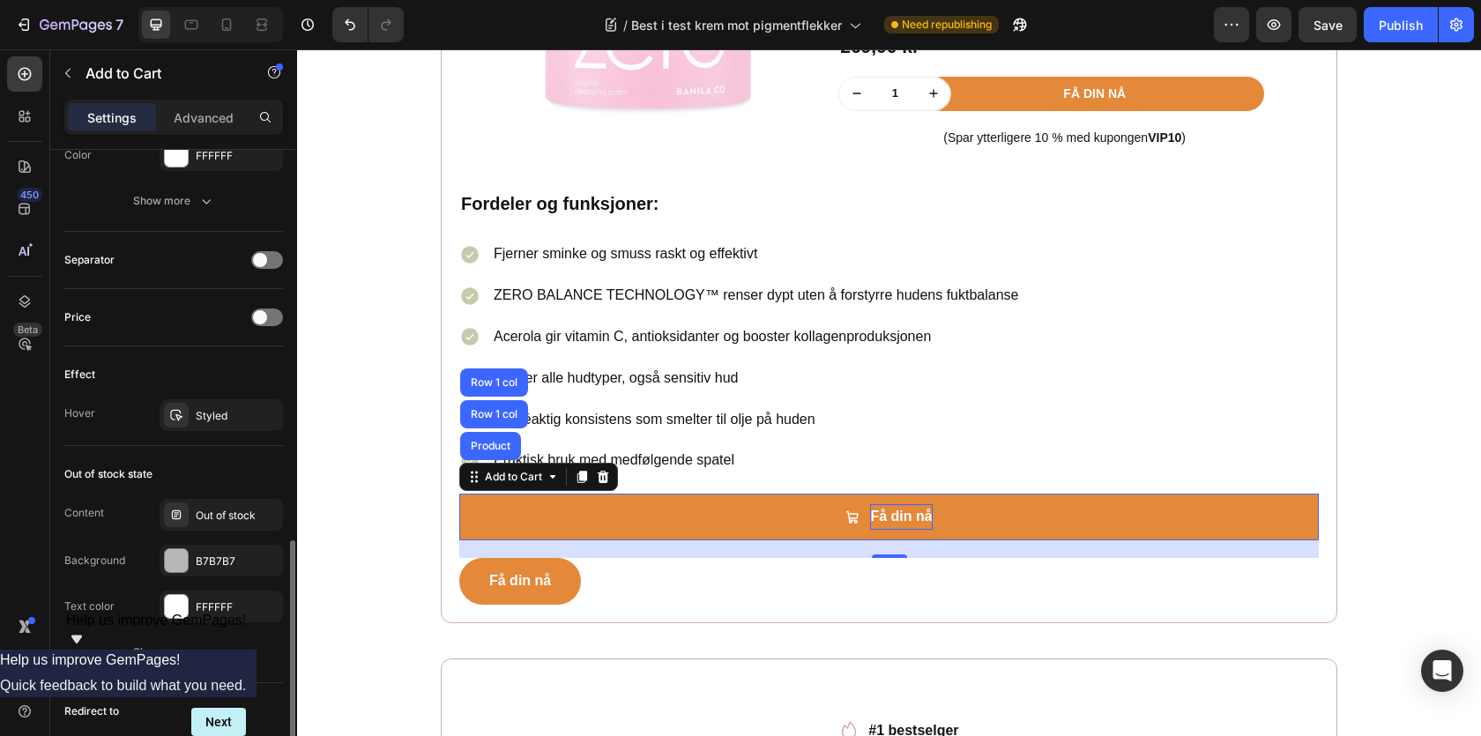
scroll to position [1222, 0]
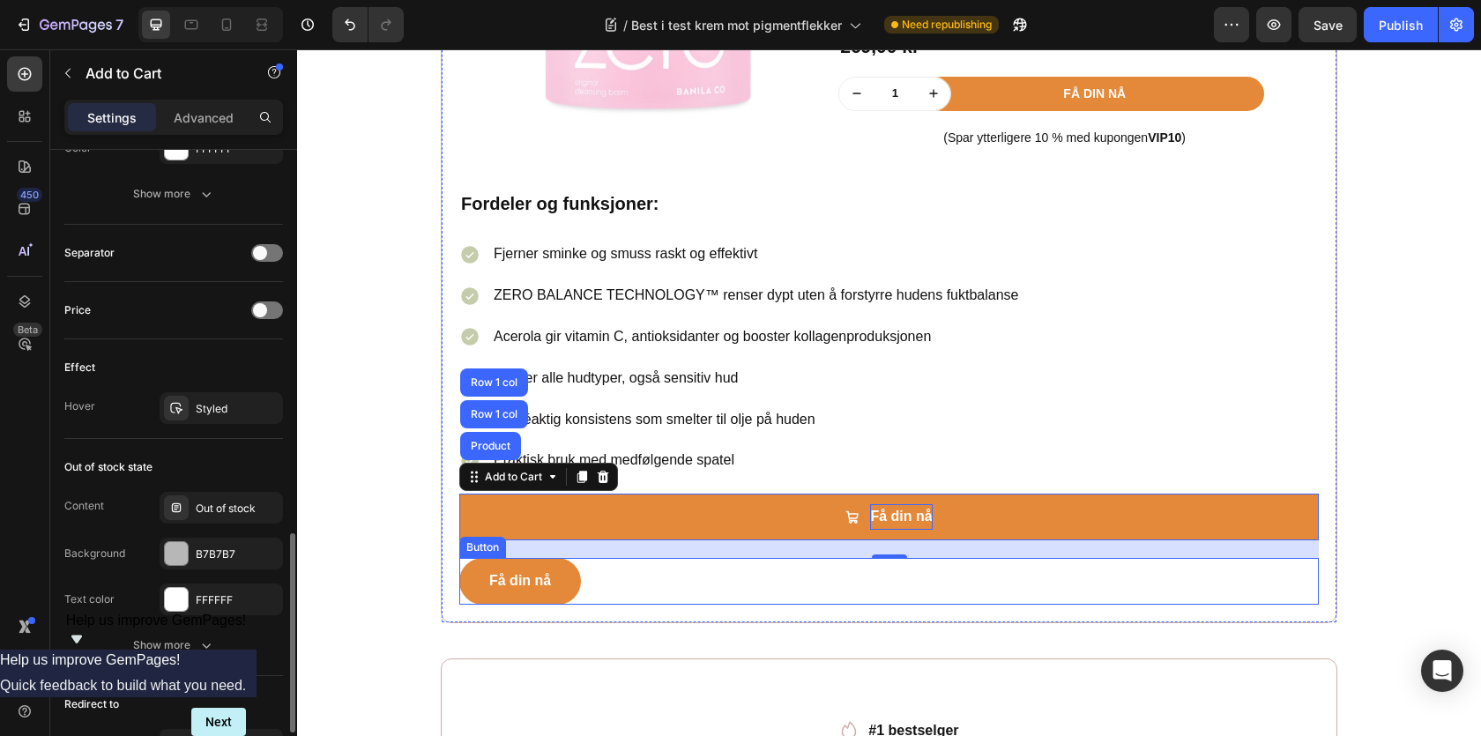
click at [623, 594] on div "Få din nå Button" at bounding box center [889, 581] width 860 height 47
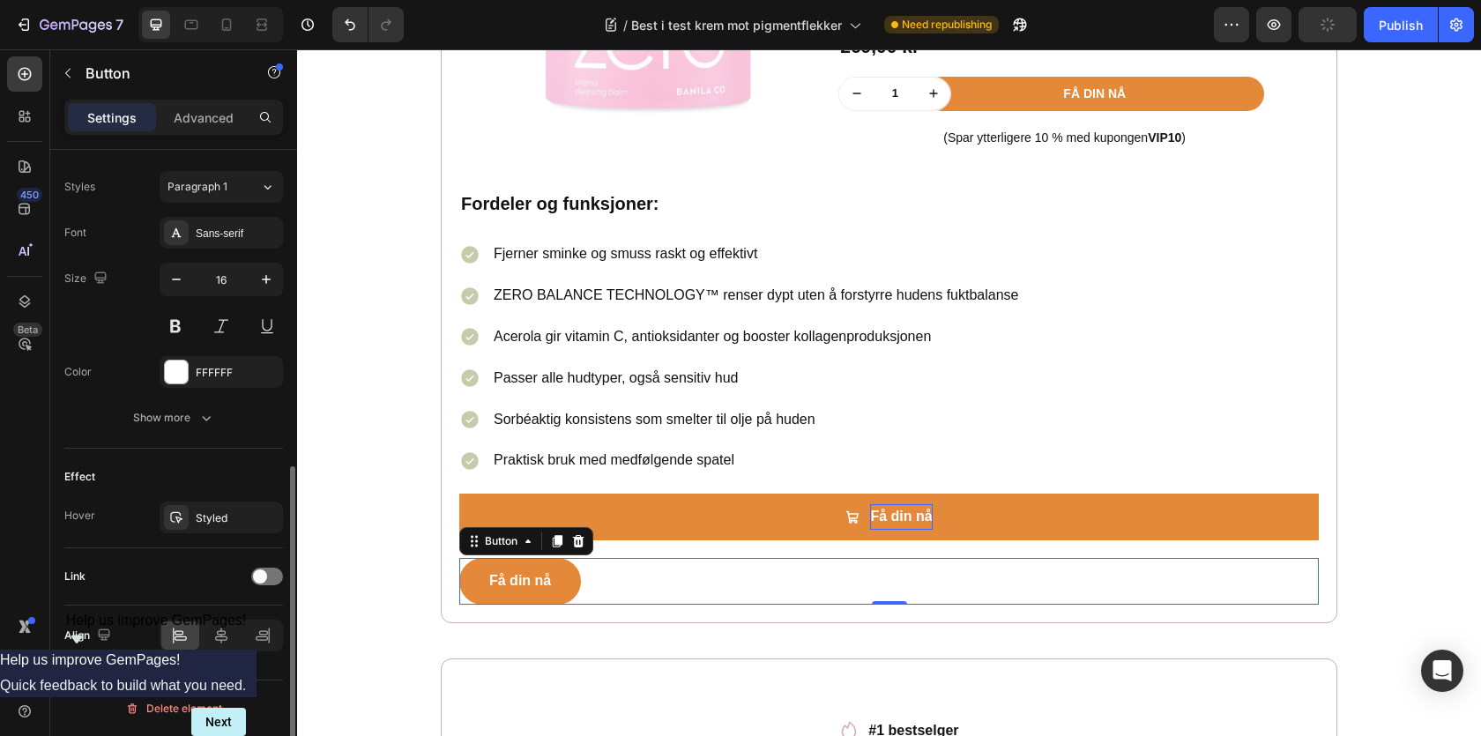
scroll to position [0, 0]
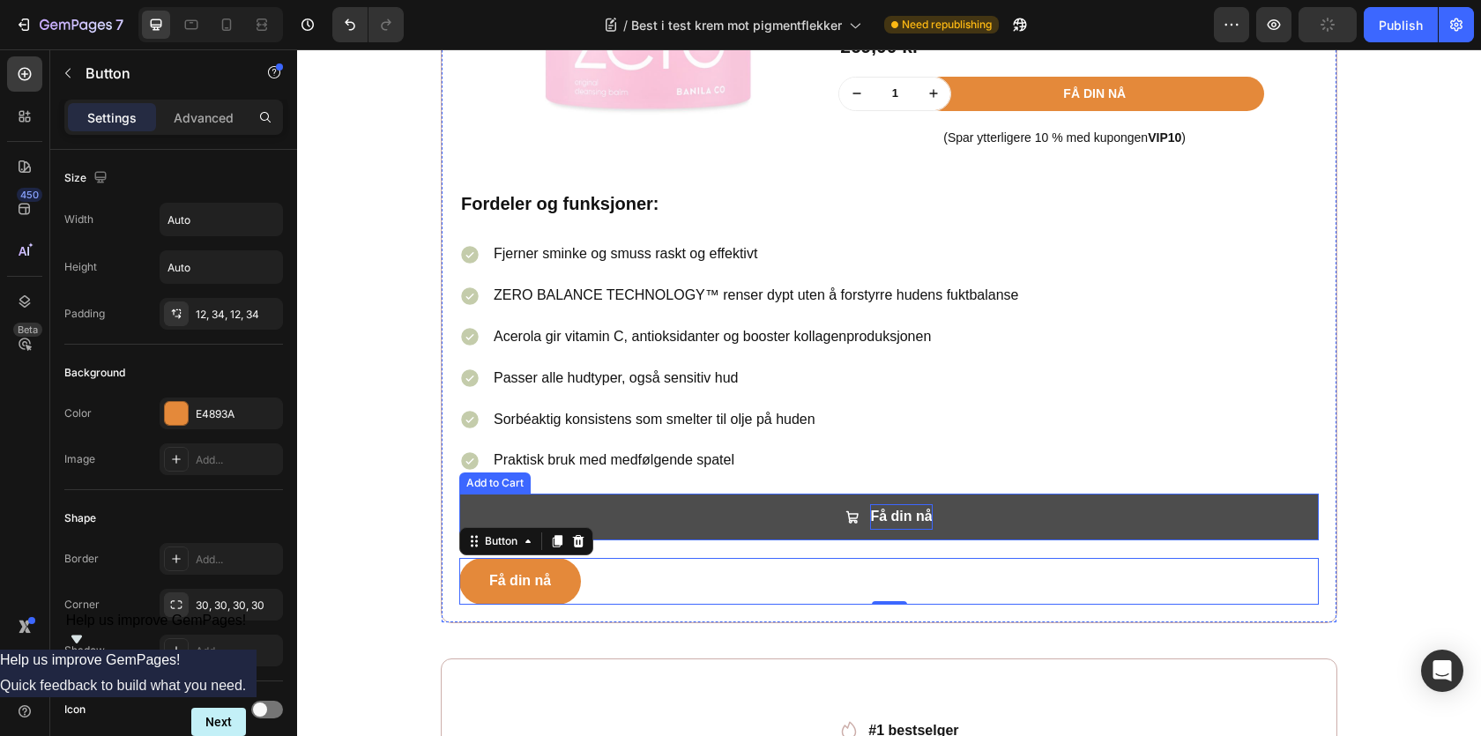
click at [517, 507] on button "Få din nå" at bounding box center [889, 517] width 860 height 47
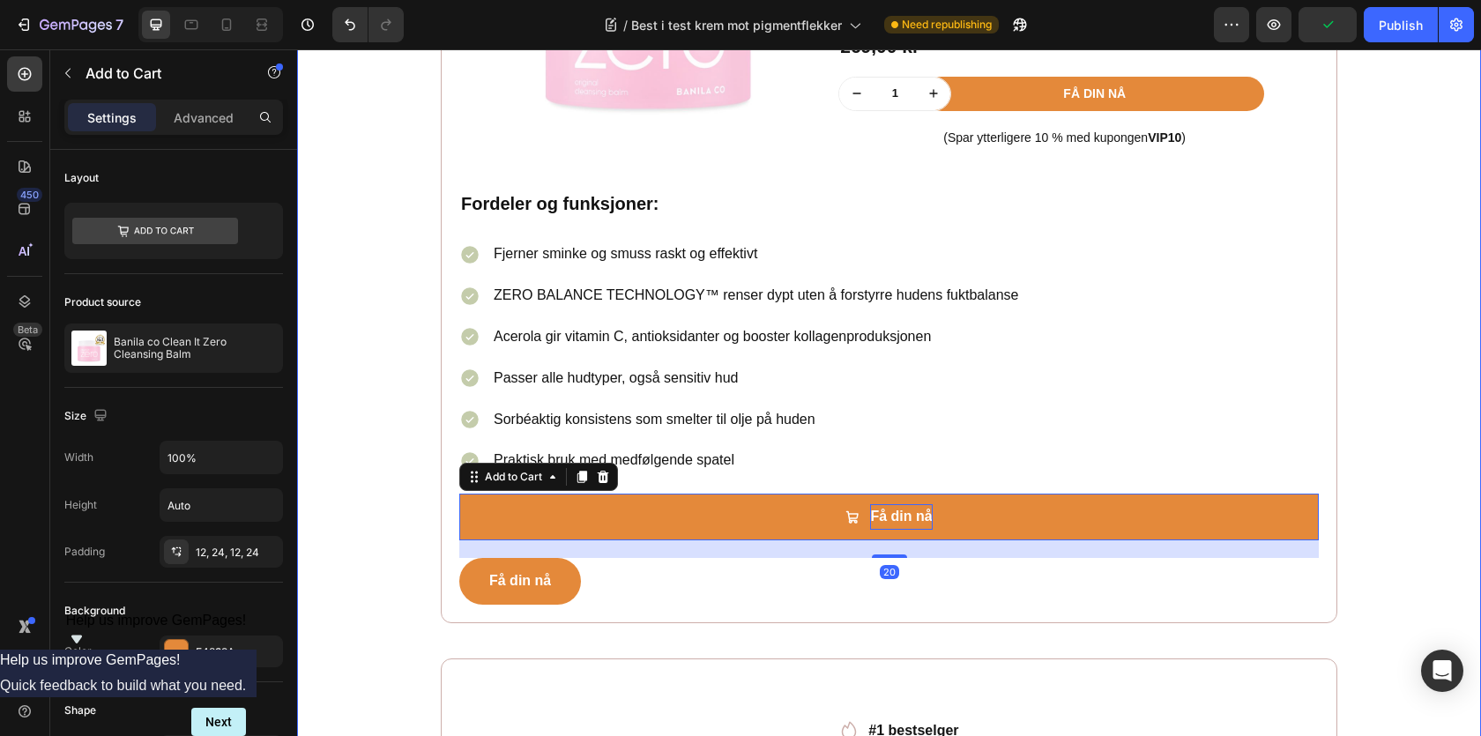
scroll to position [2034, 0]
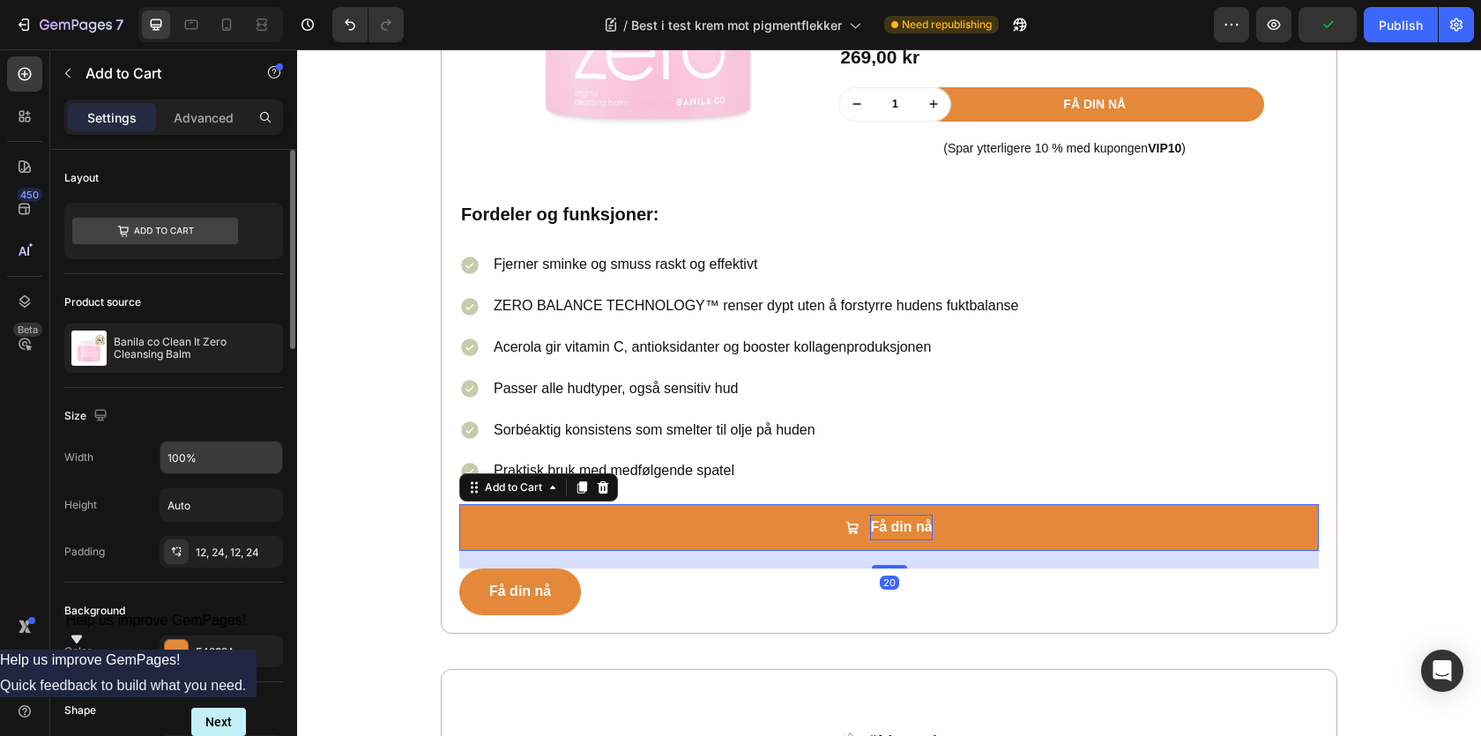
click at [177, 454] on input "100%" at bounding box center [221, 458] width 122 height 32
click at [255, 458] on button "button" at bounding box center [266, 458] width 32 height 32
click at [179, 463] on input "100%" at bounding box center [221, 458] width 122 height 32
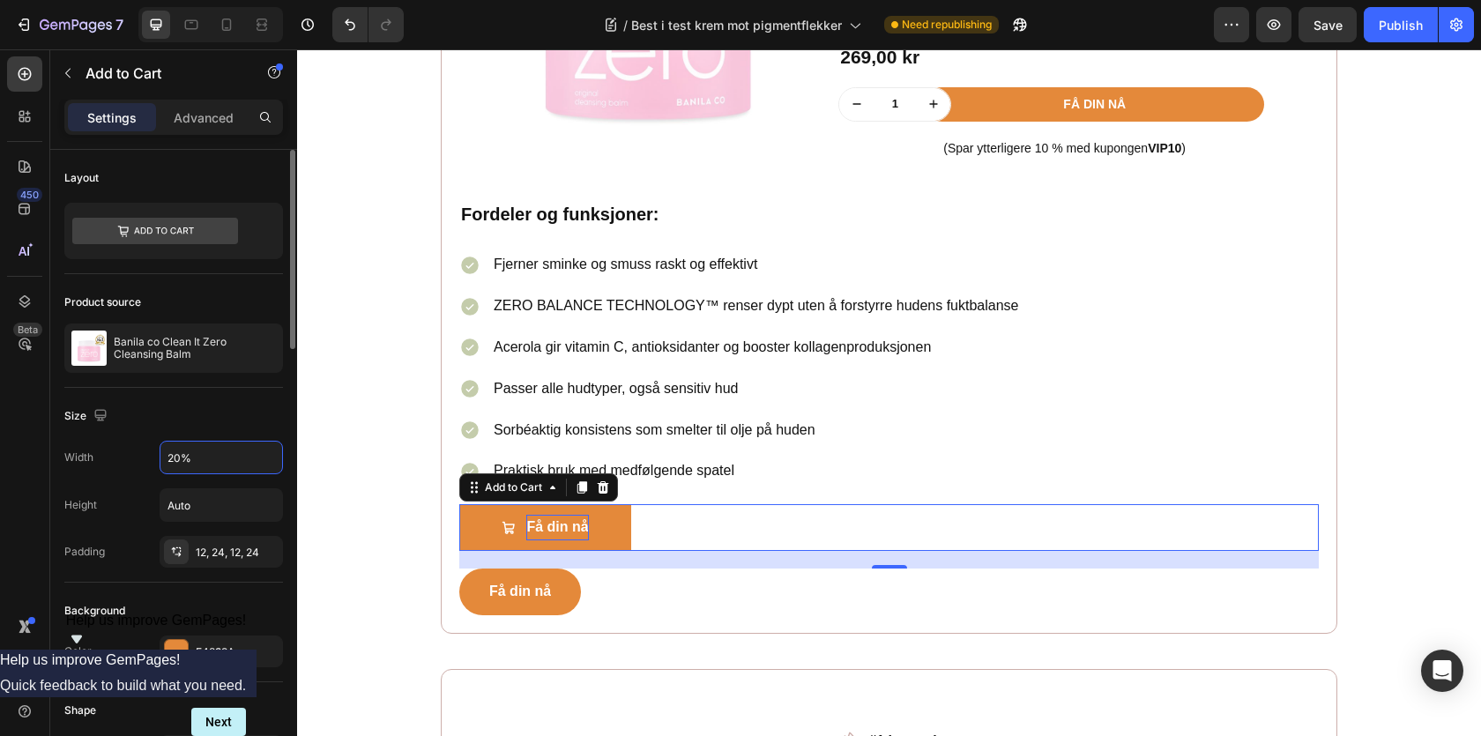
type input "20%"
click at [130, 493] on div "Height Auto" at bounding box center [173, 505] width 219 height 34
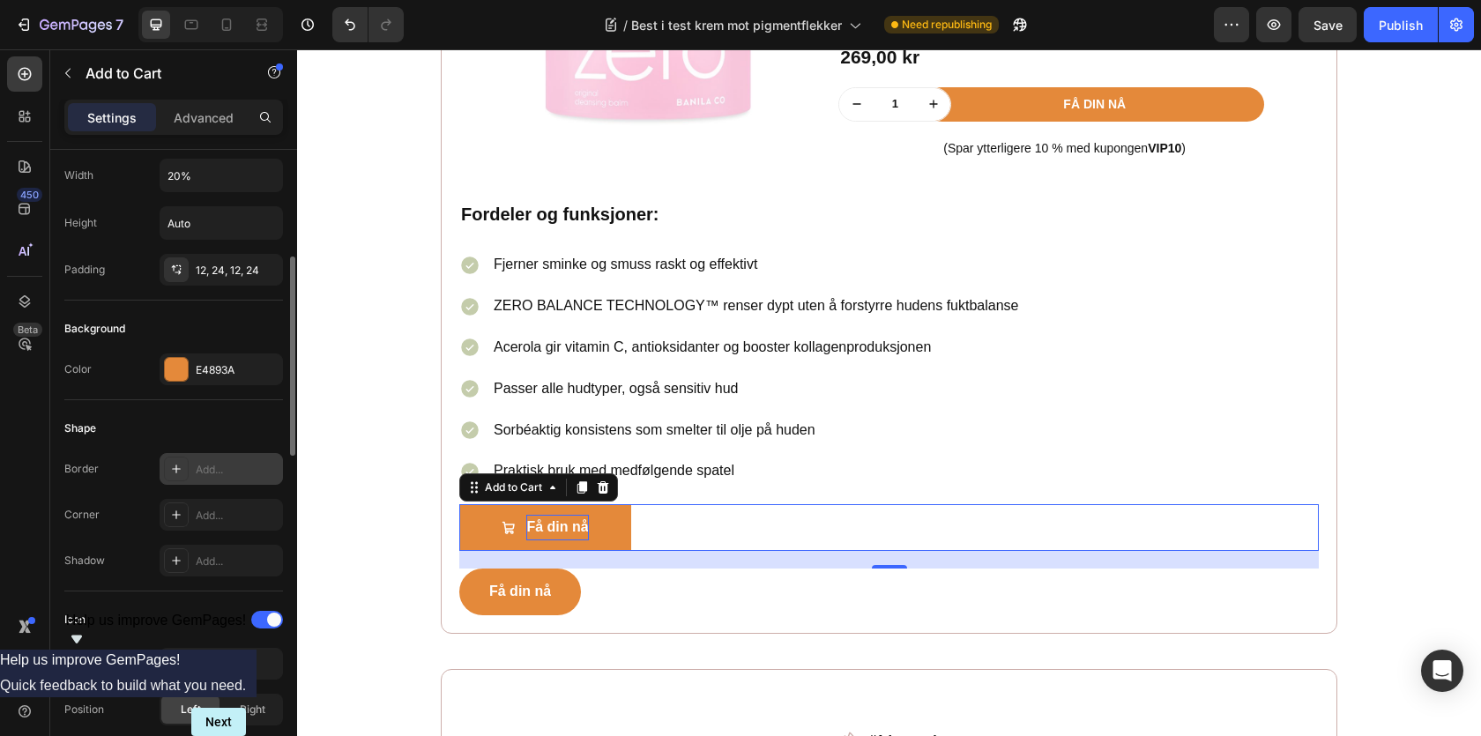
scroll to position [299, 0]
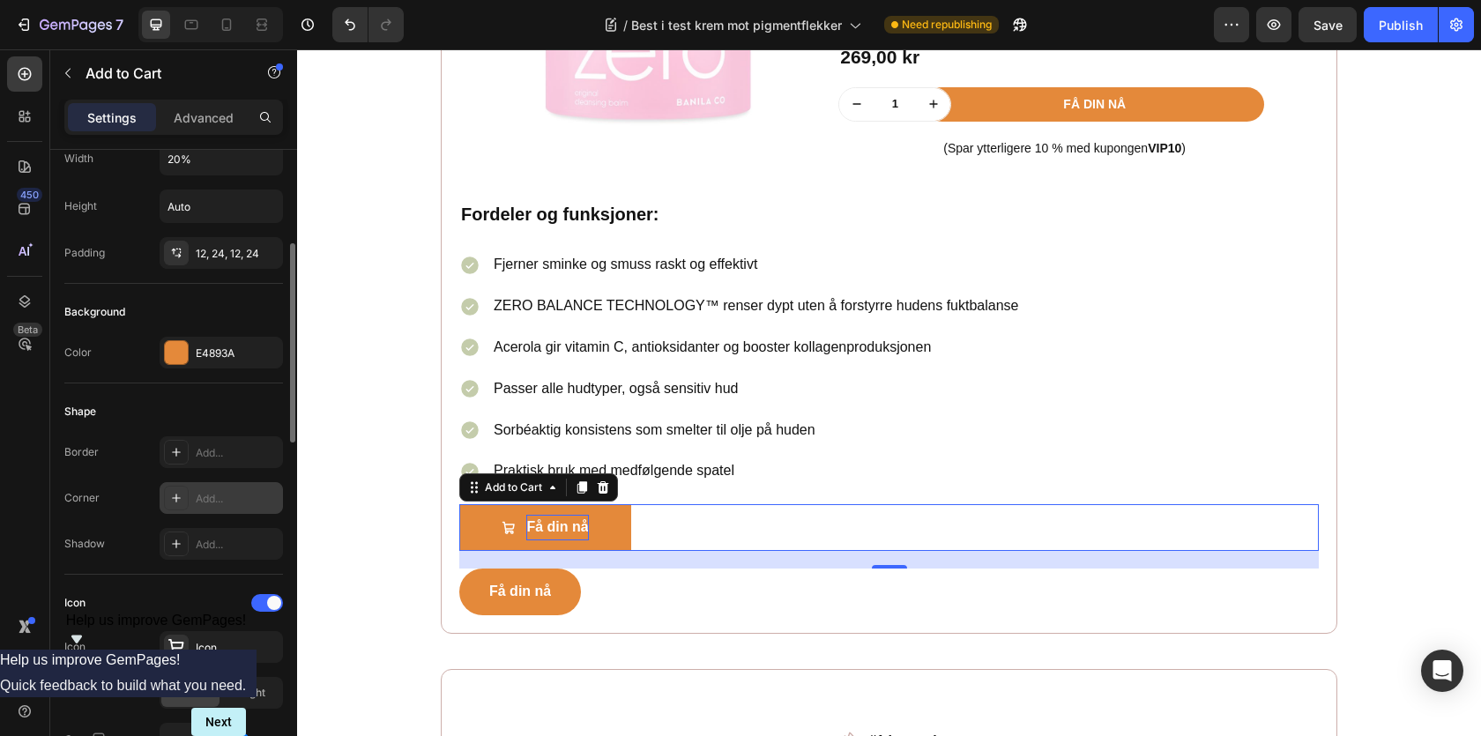
click at [170, 491] on icon at bounding box center [176, 498] width 14 height 14
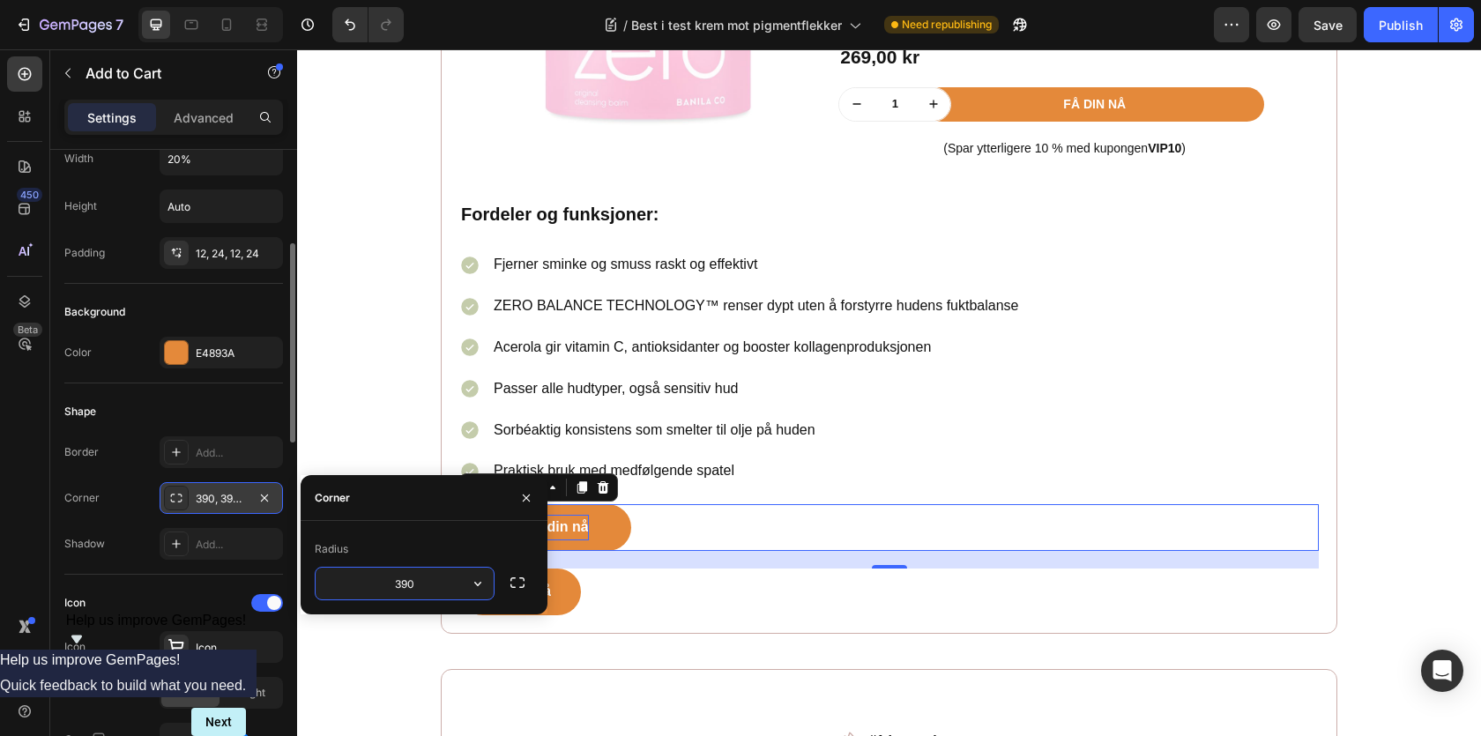
click at [408, 573] on input "390" at bounding box center [405, 584] width 178 height 32
type input "30"
click at [767, 599] on div "Få din nå Button" at bounding box center [889, 592] width 860 height 47
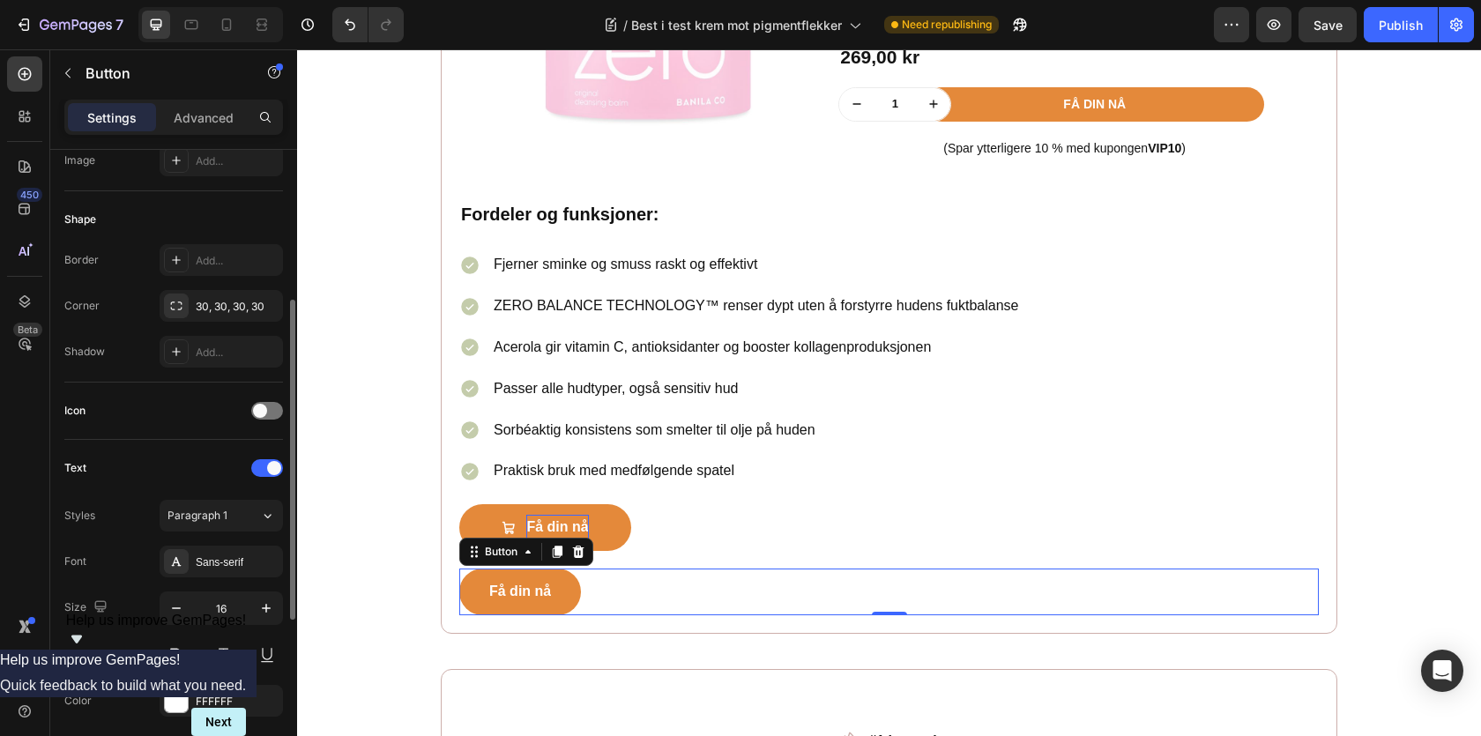
scroll to position [0, 0]
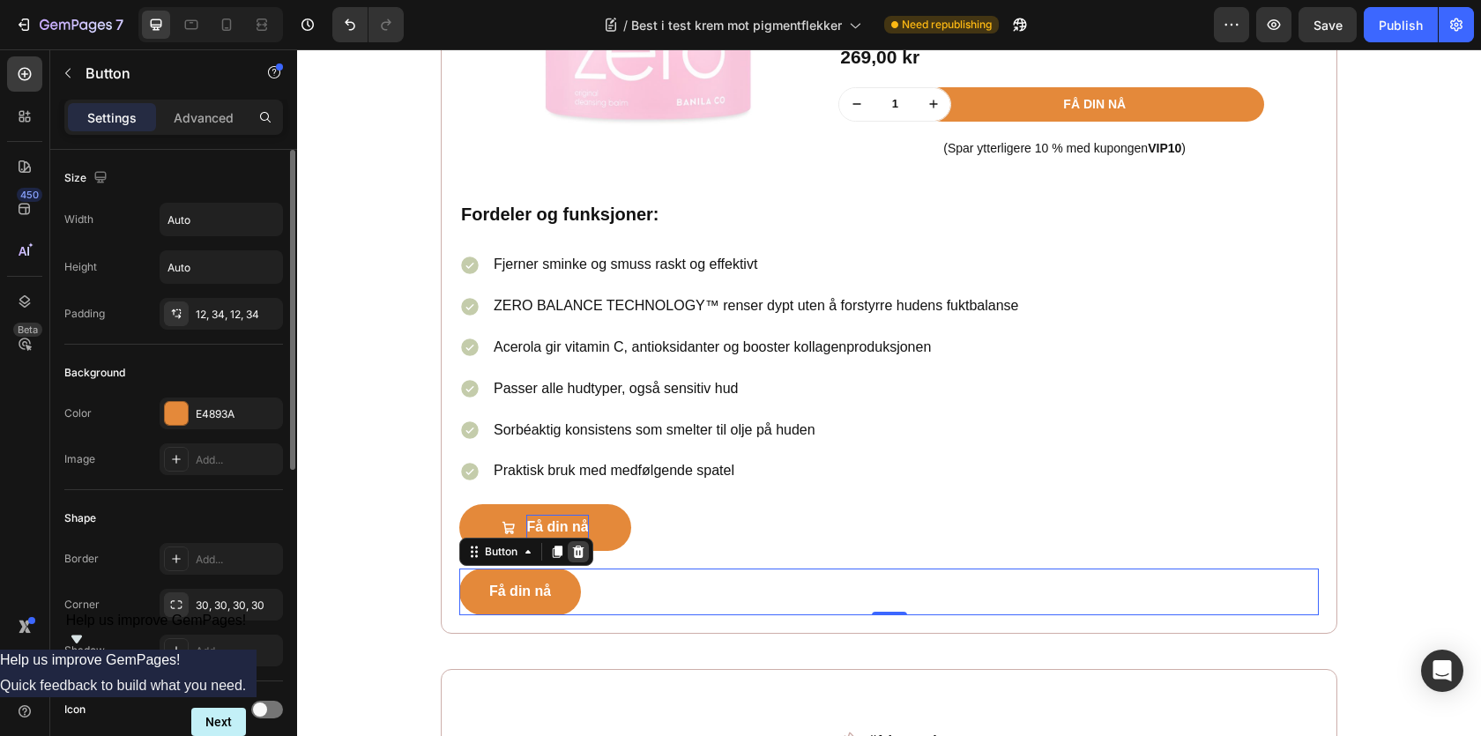
click at [584, 554] on icon at bounding box center [578, 552] width 14 height 14
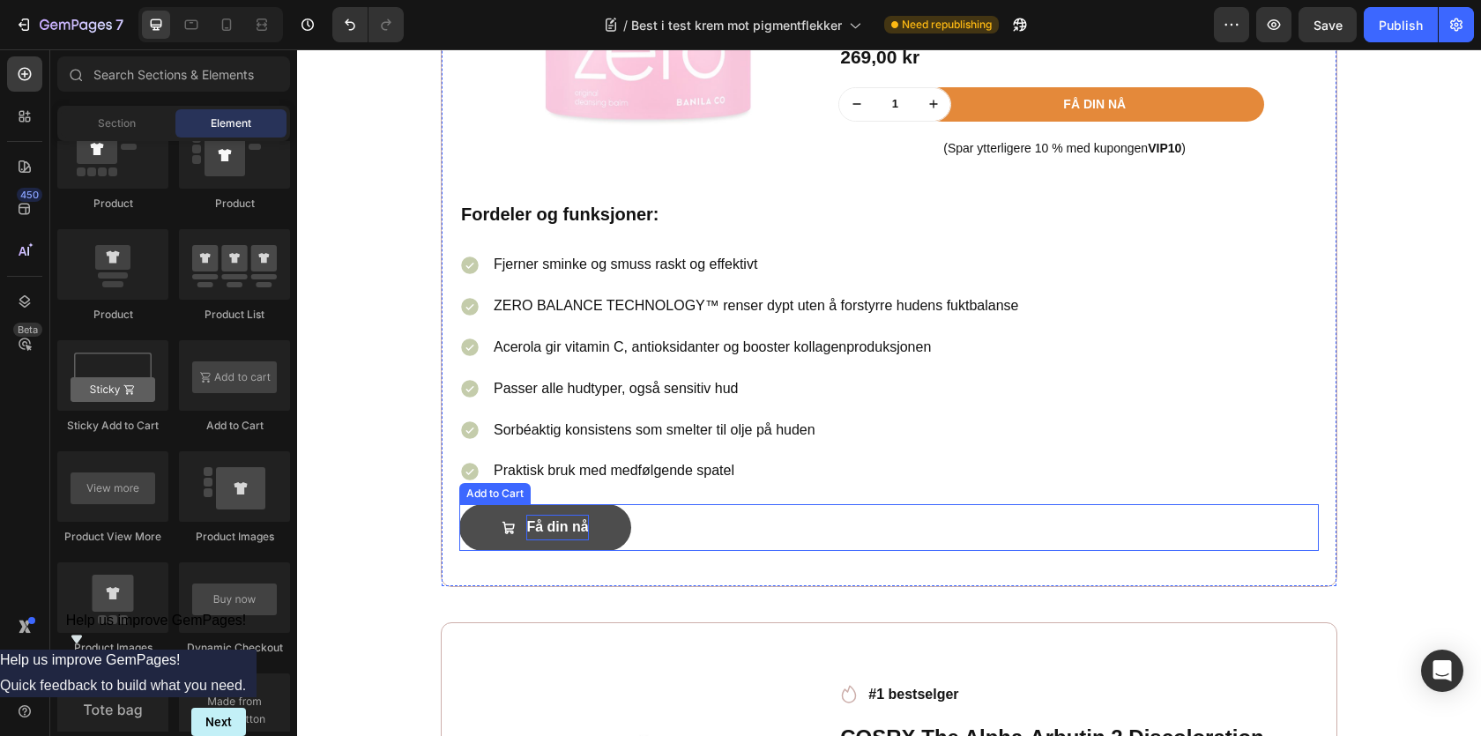
click at [472, 526] on button "Få din nå" at bounding box center [545, 527] width 172 height 47
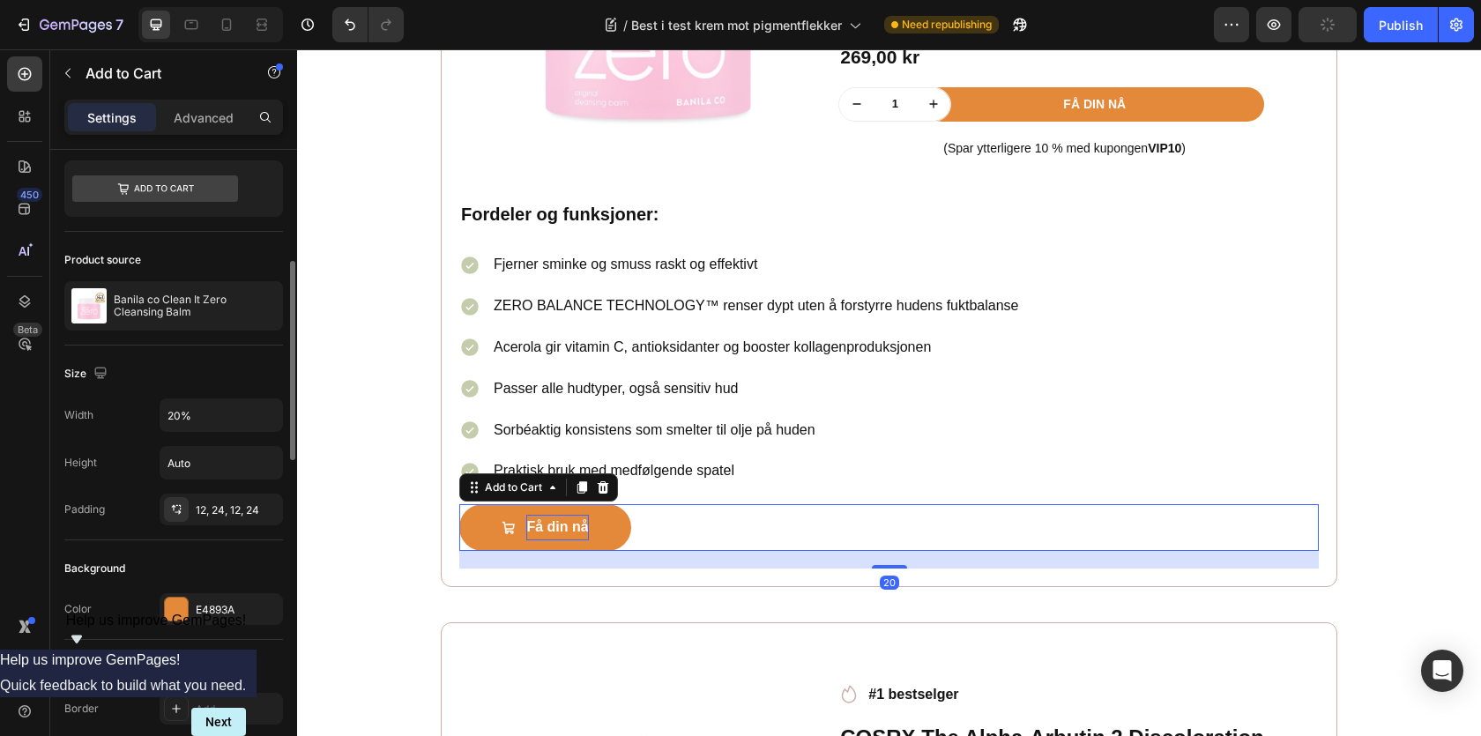
scroll to position [147, 0]
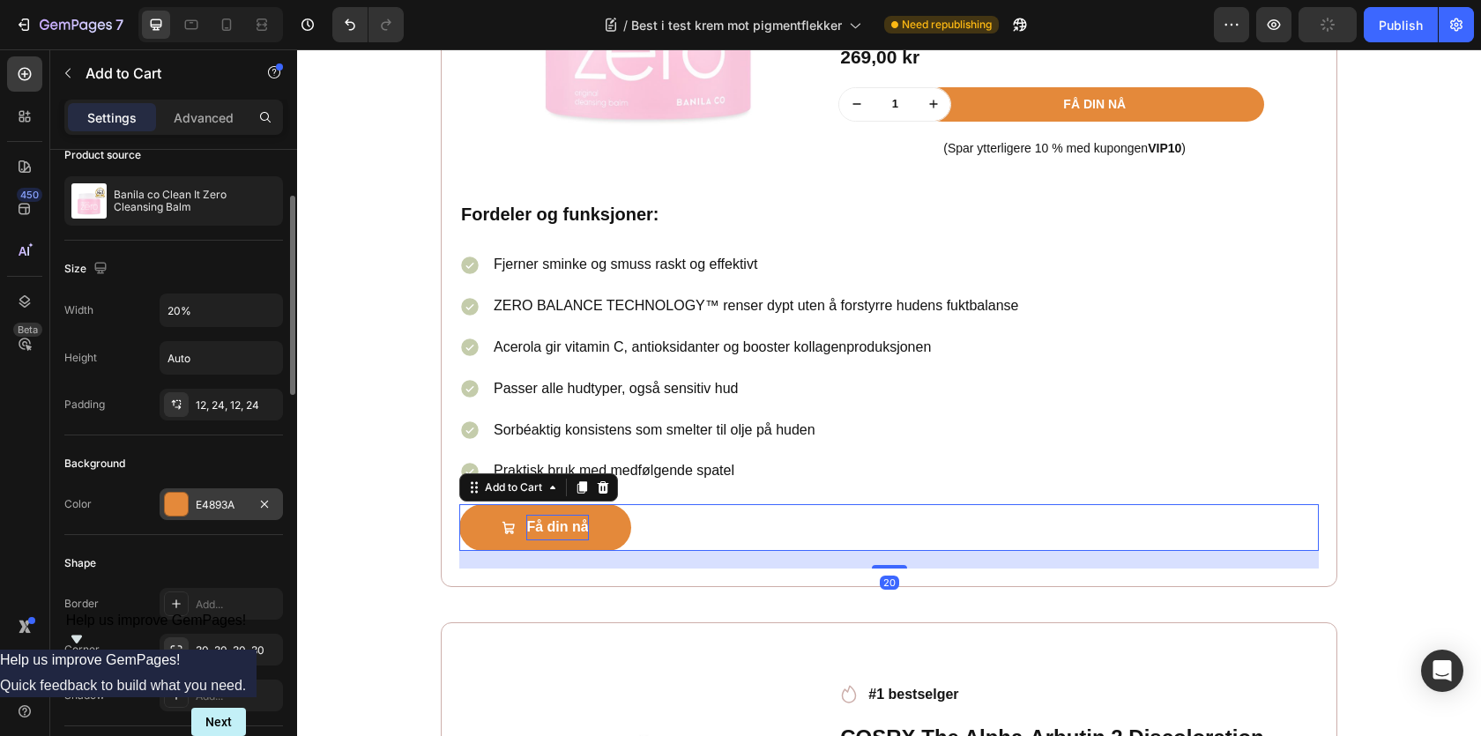
click at [171, 514] on div at bounding box center [176, 504] width 23 height 23
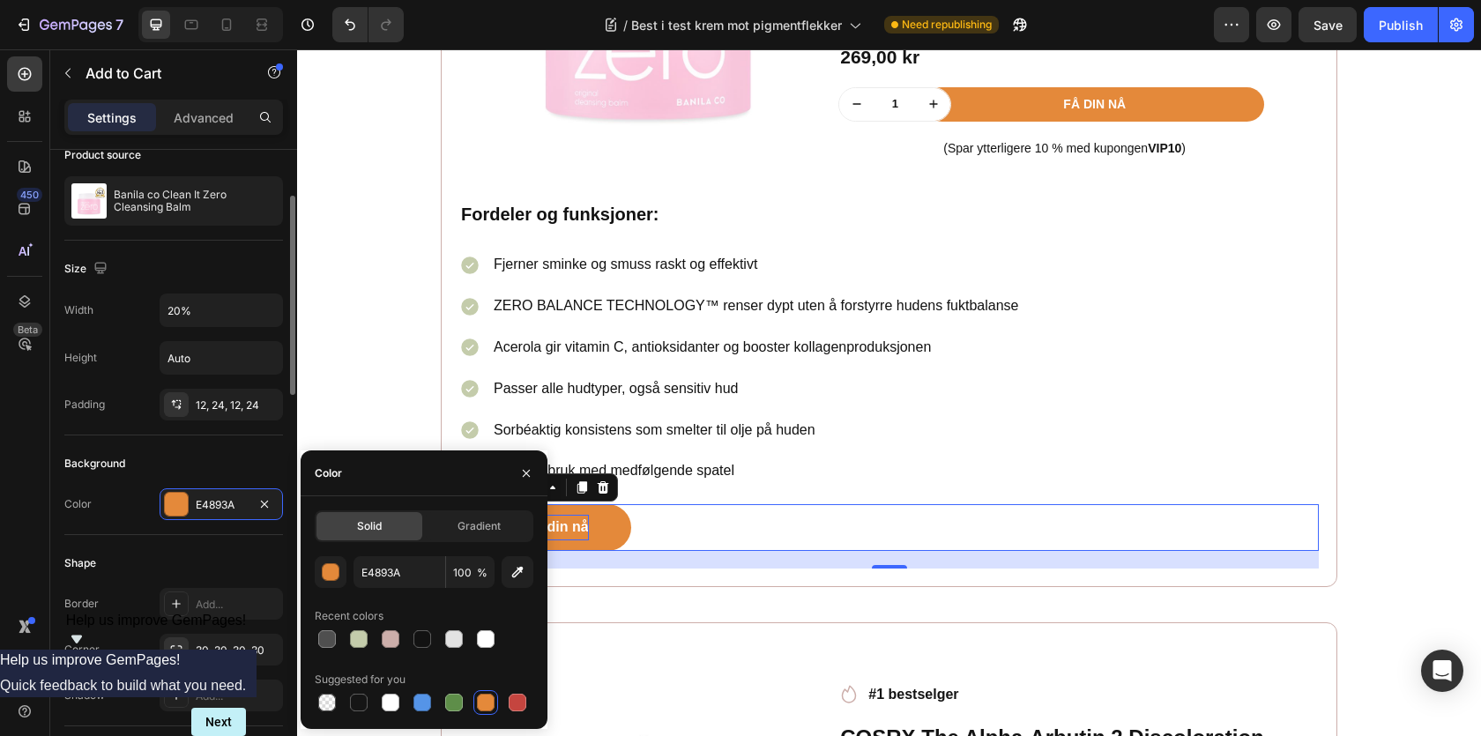
click at [160, 531] on div "Background Color E4893A" at bounding box center [173, 486] width 219 height 100
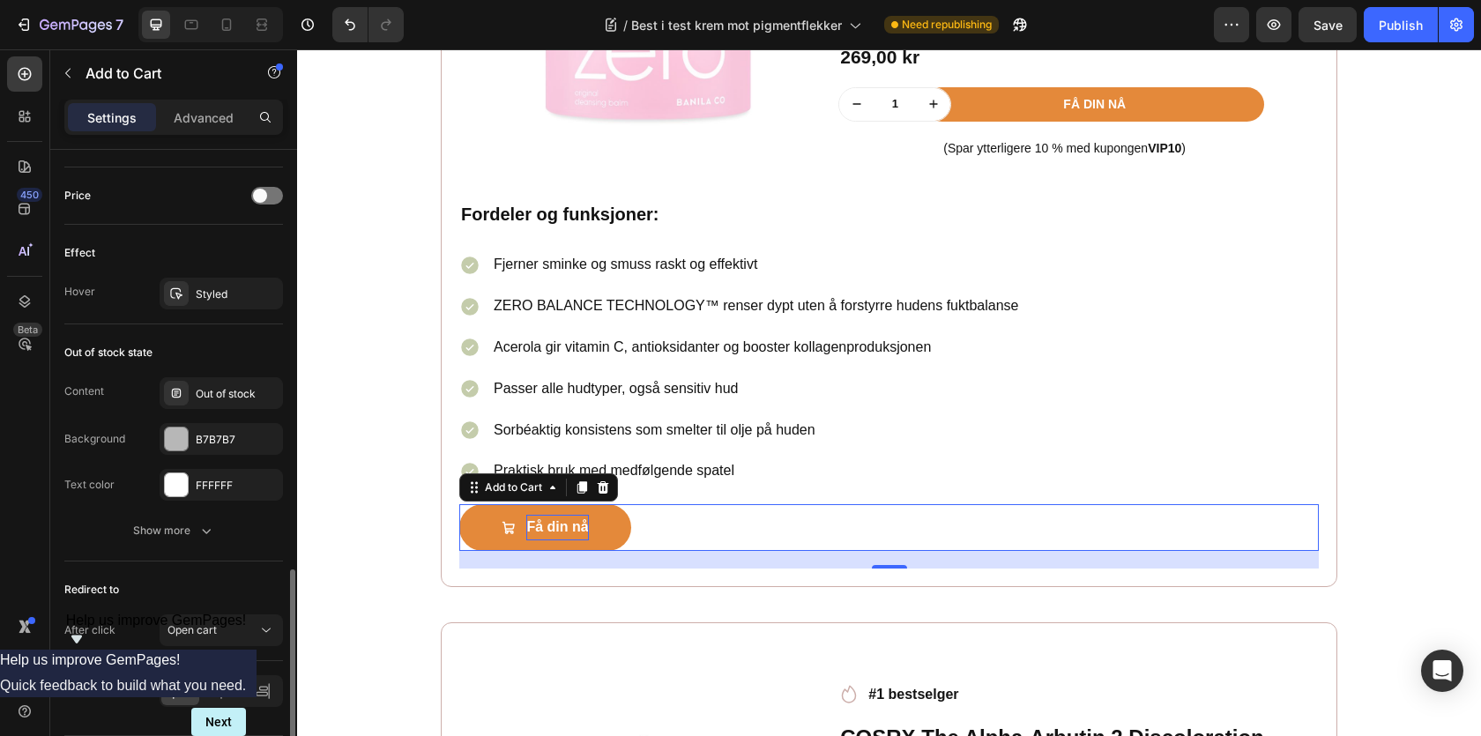
scroll to position [1392, 0]
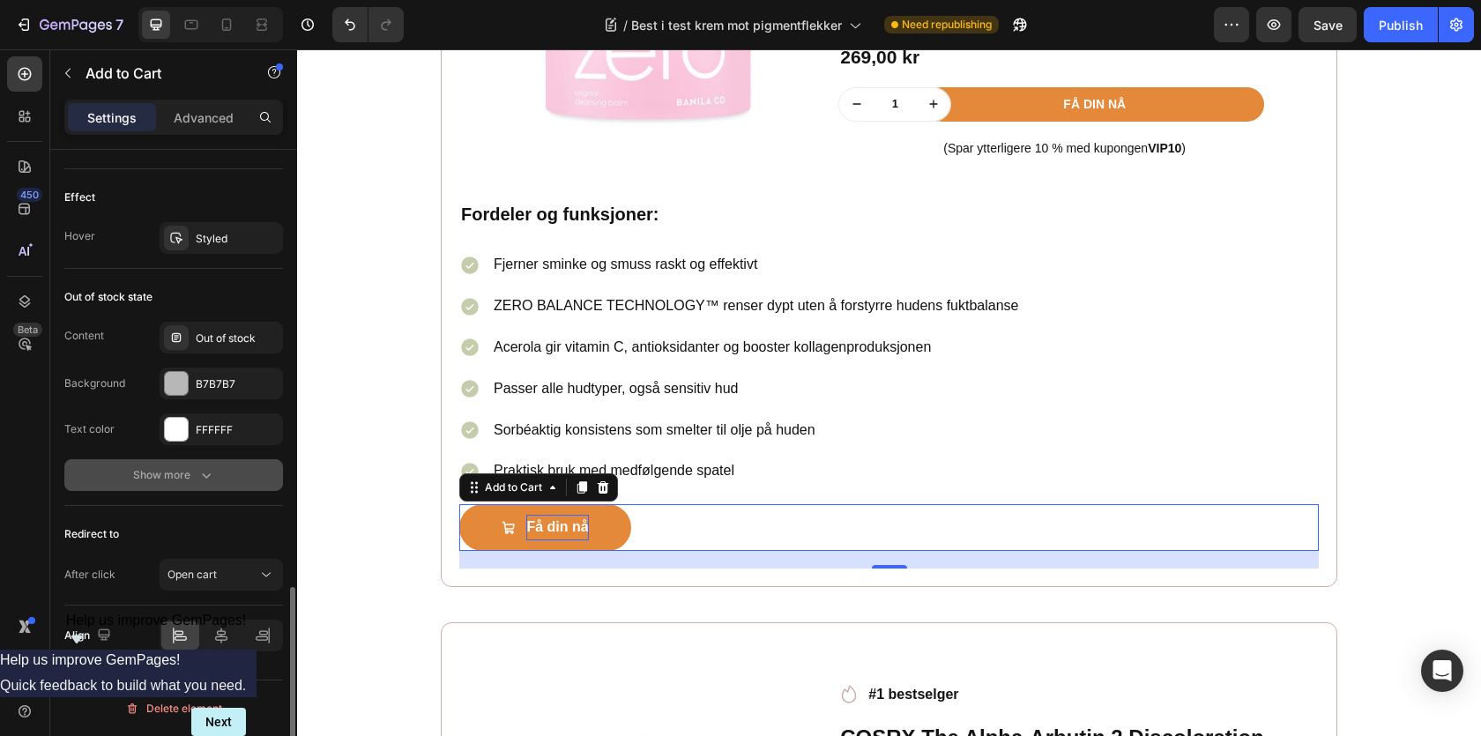
click at [159, 488] on button "Show more" at bounding box center [173, 475] width 219 height 32
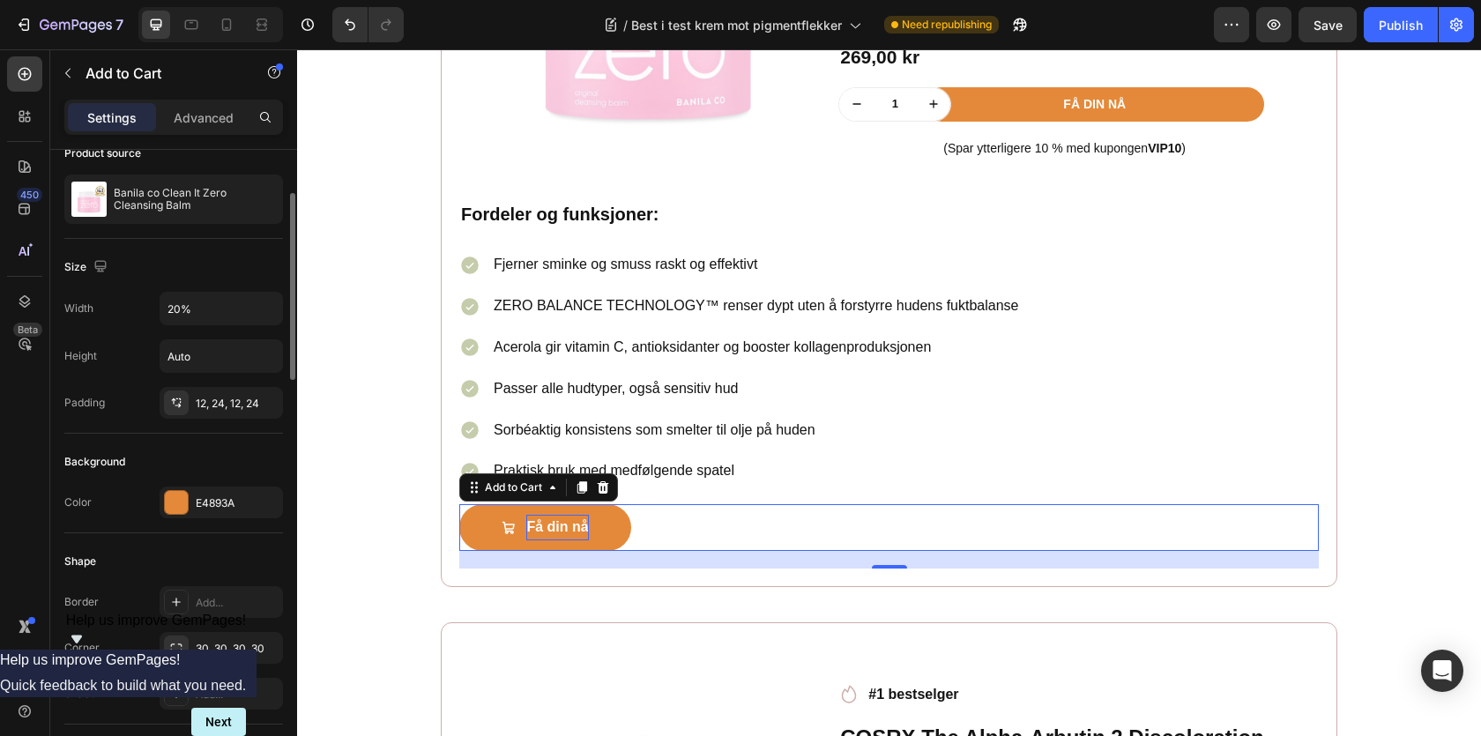
scroll to position [0, 0]
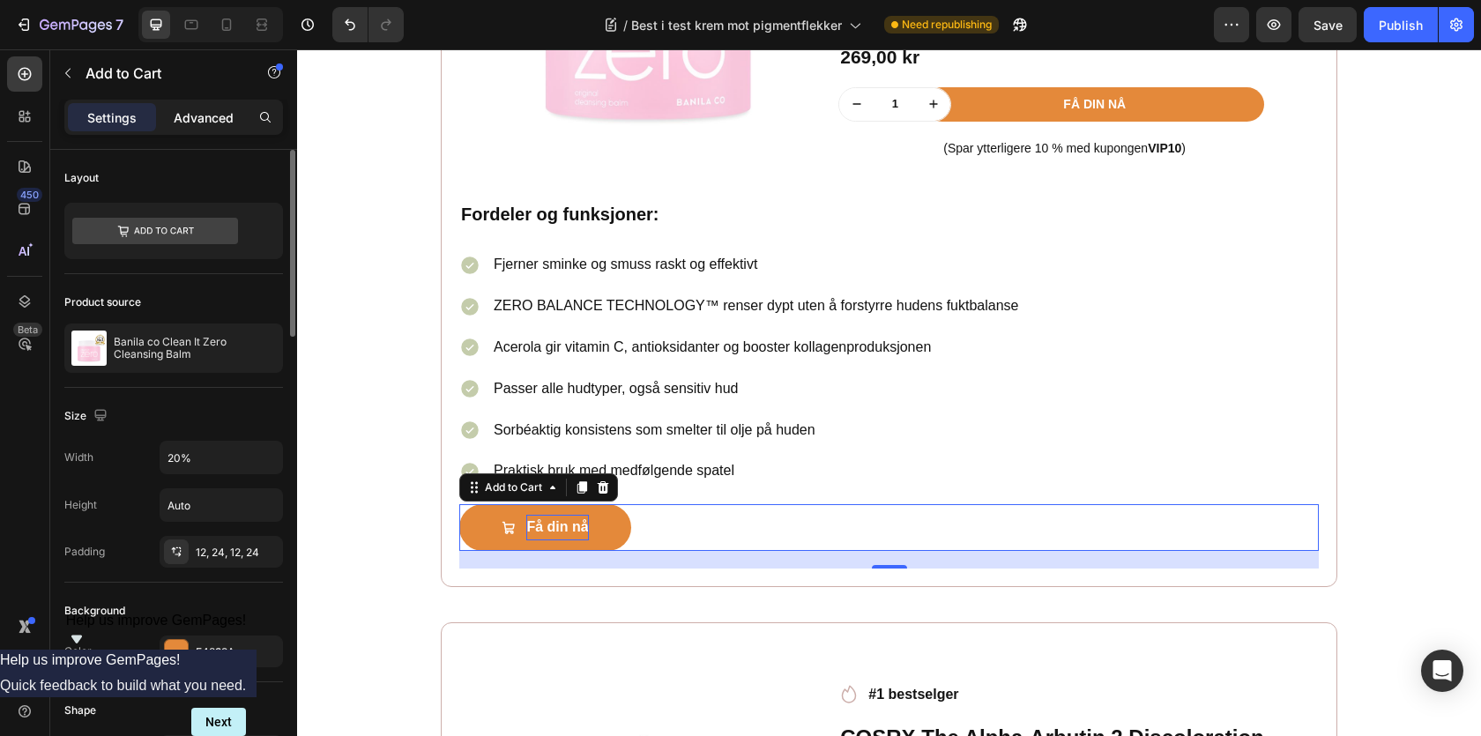
click at [215, 128] on div "Advanced" at bounding box center [204, 117] width 88 height 28
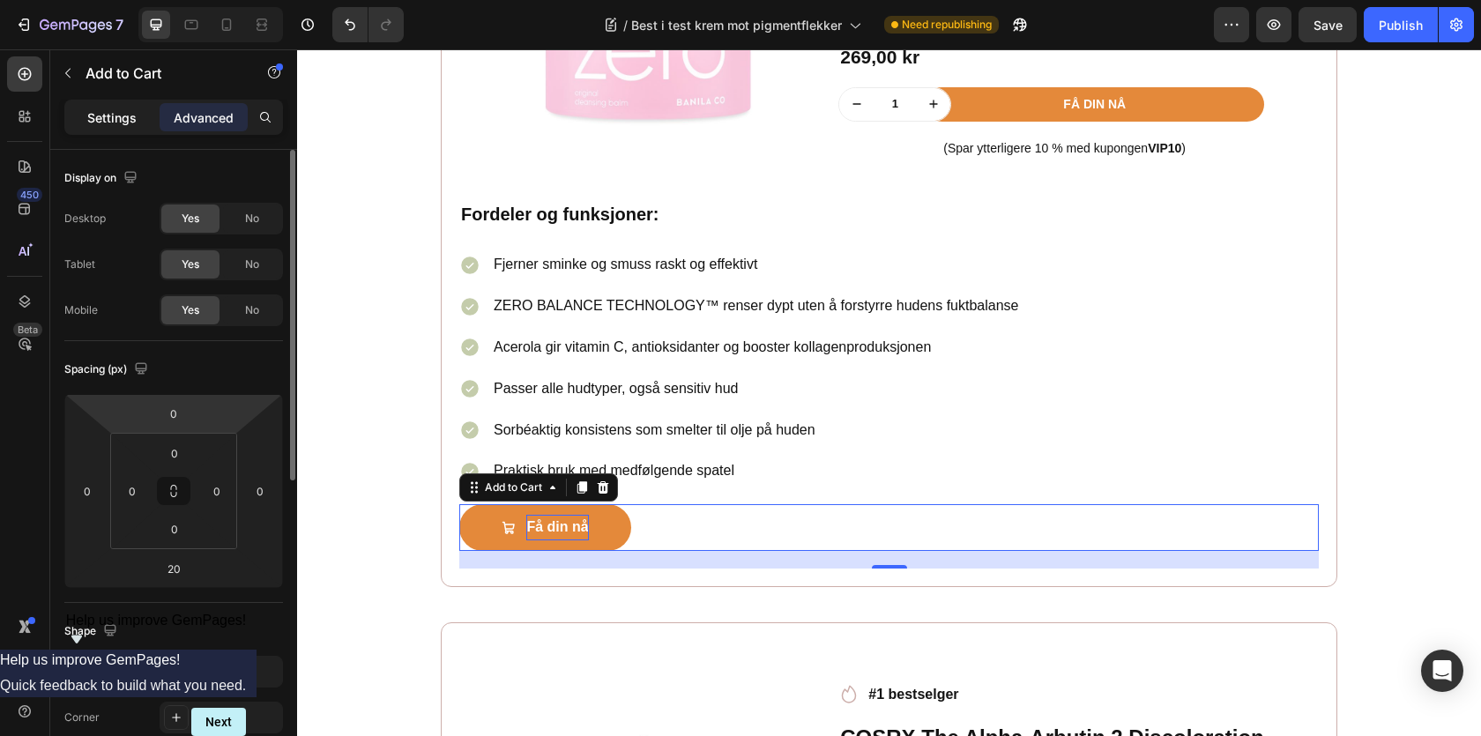
click at [145, 119] on div "Settings" at bounding box center [112, 117] width 88 height 28
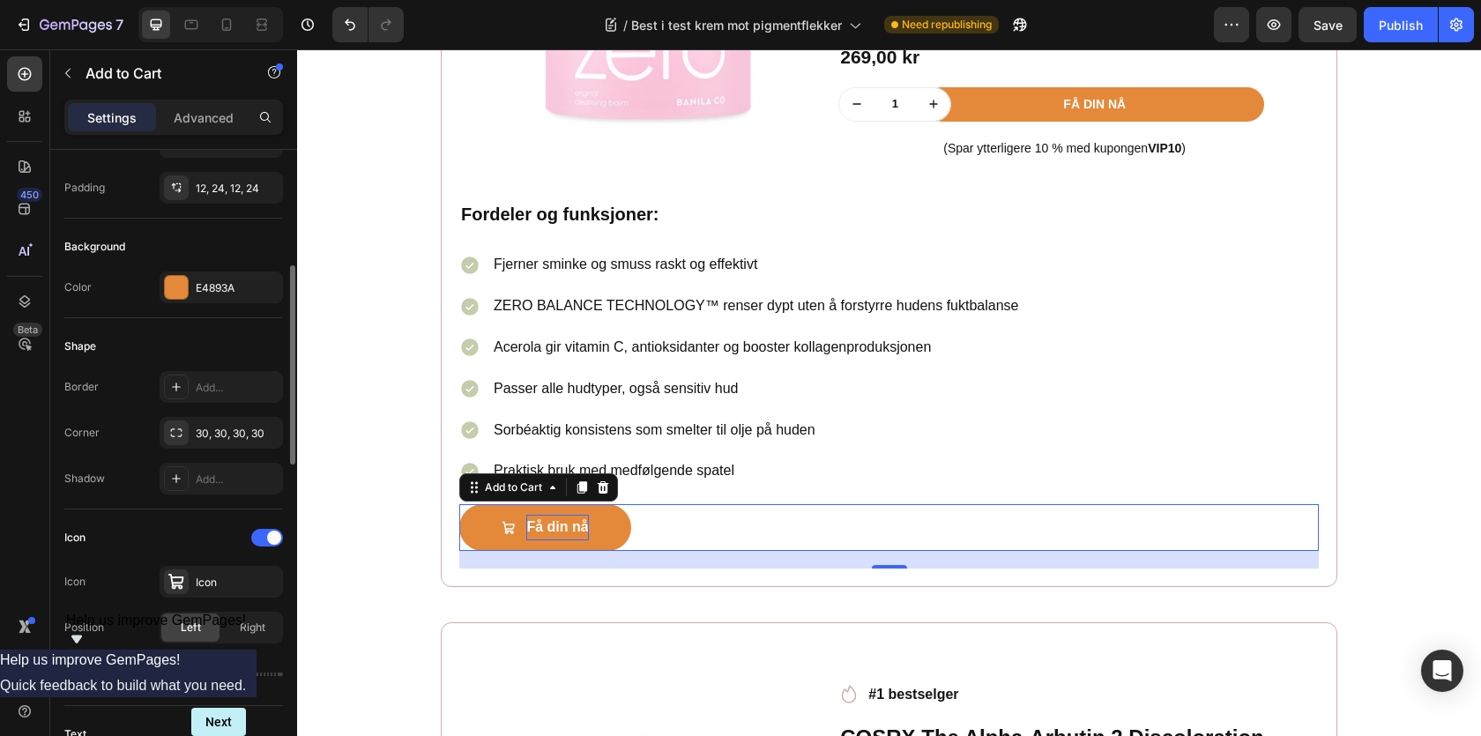
scroll to position [365, 0]
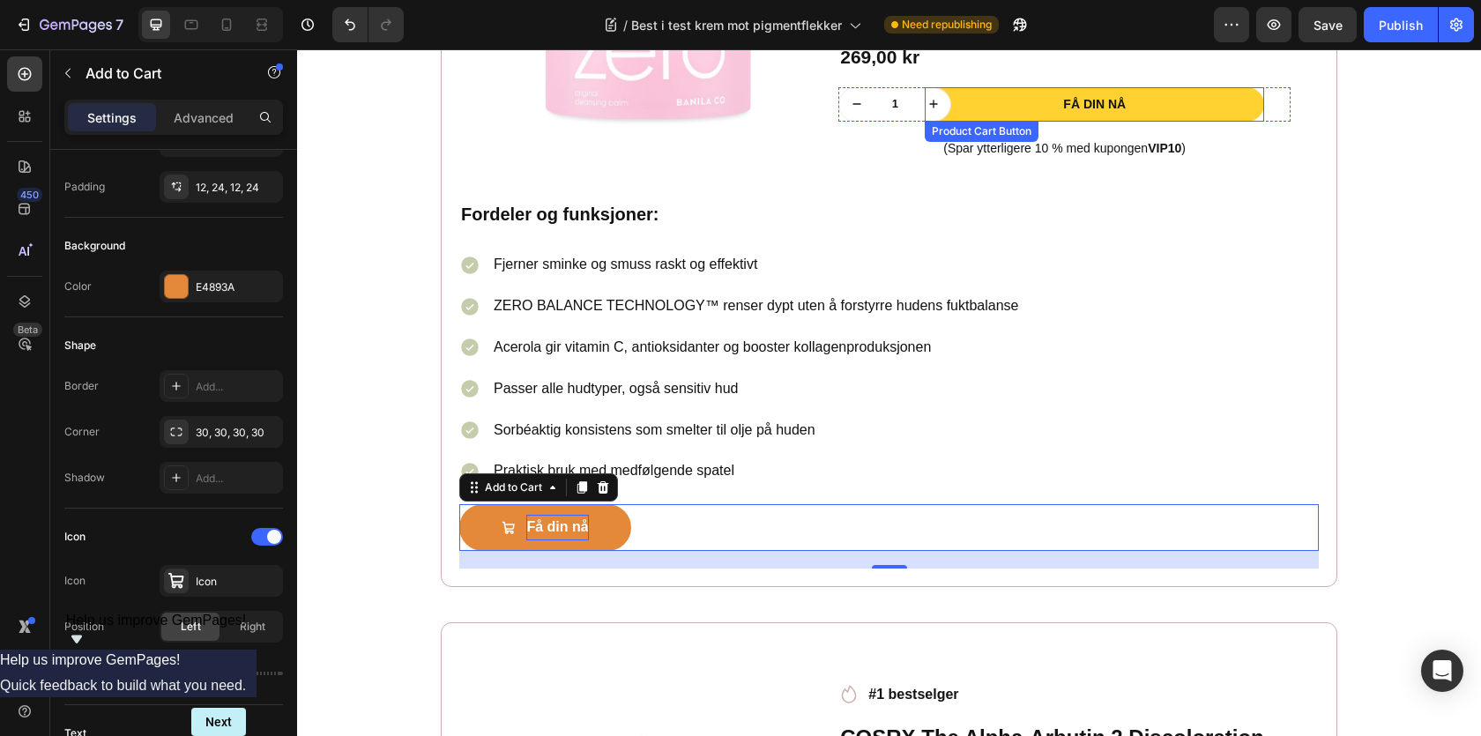
click at [1258, 121] on button "Få din nå" at bounding box center [1094, 104] width 339 height 34
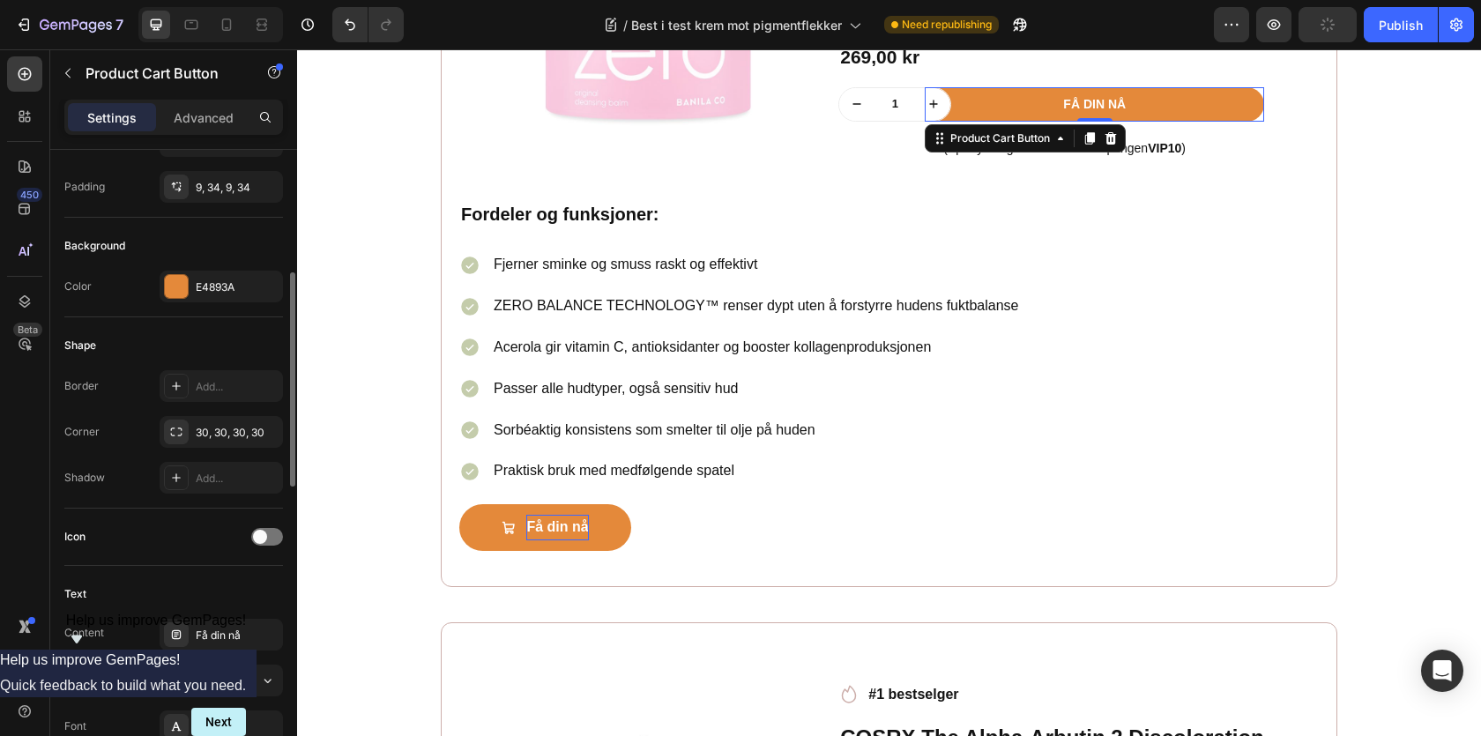
click at [130, 472] on div "Shadow Add..." at bounding box center [173, 478] width 219 height 32
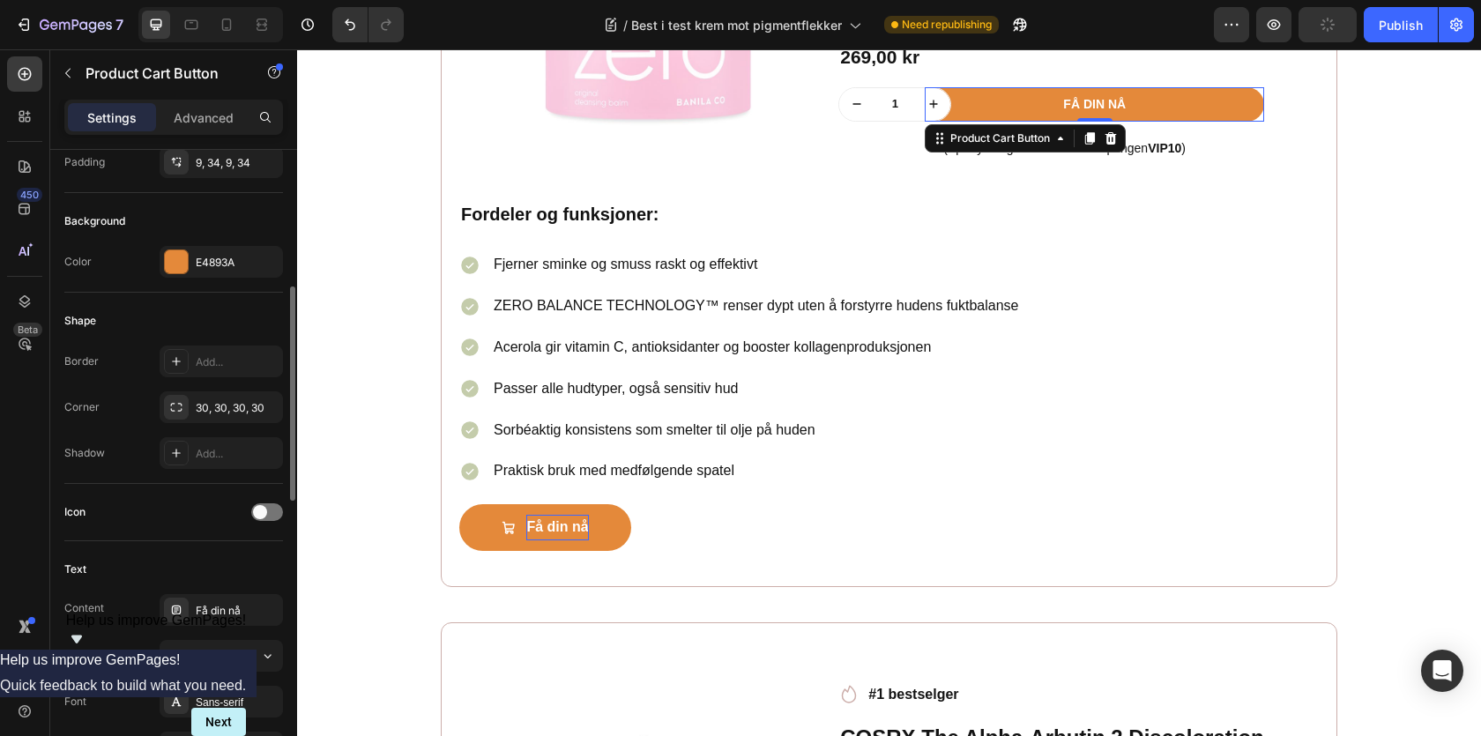
scroll to position [395, 0]
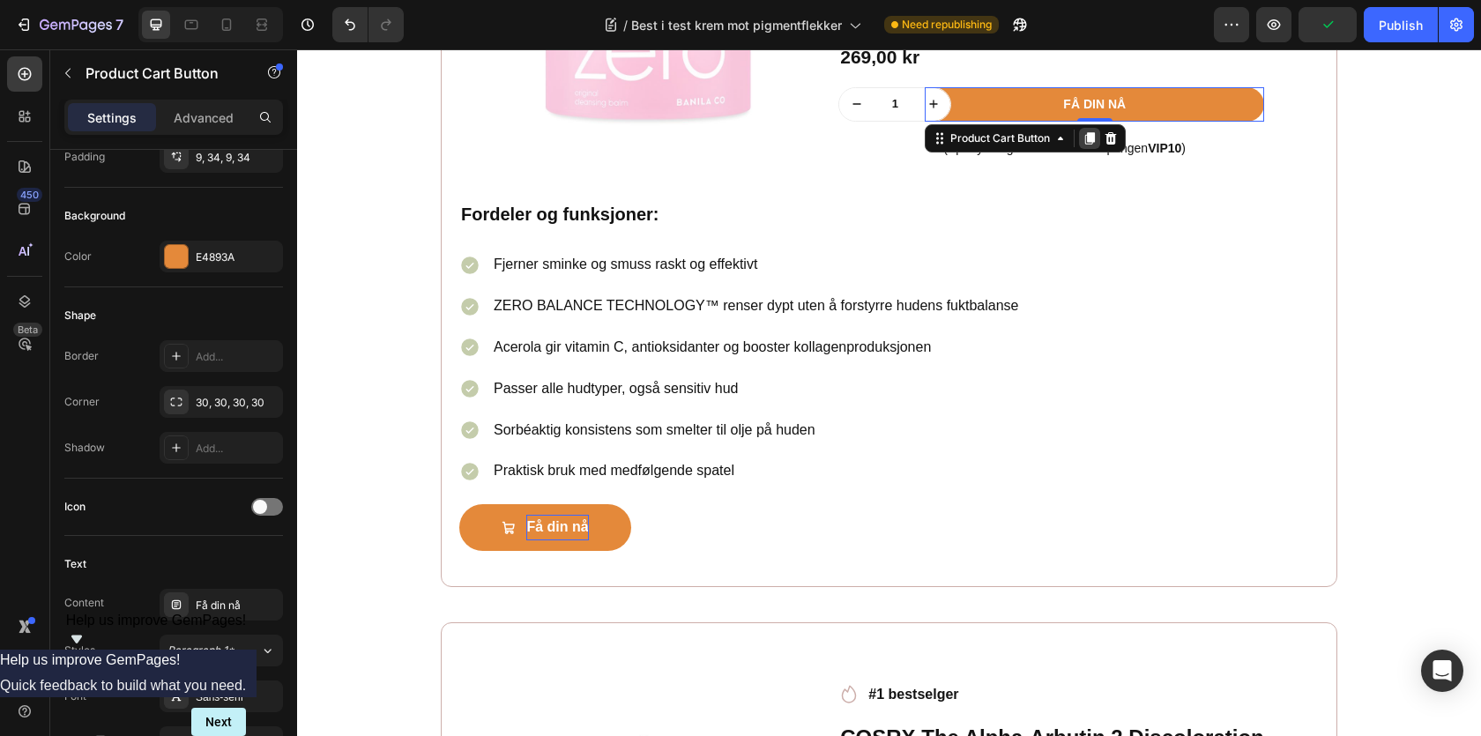
click at [1086, 138] on icon at bounding box center [1090, 138] width 14 height 14
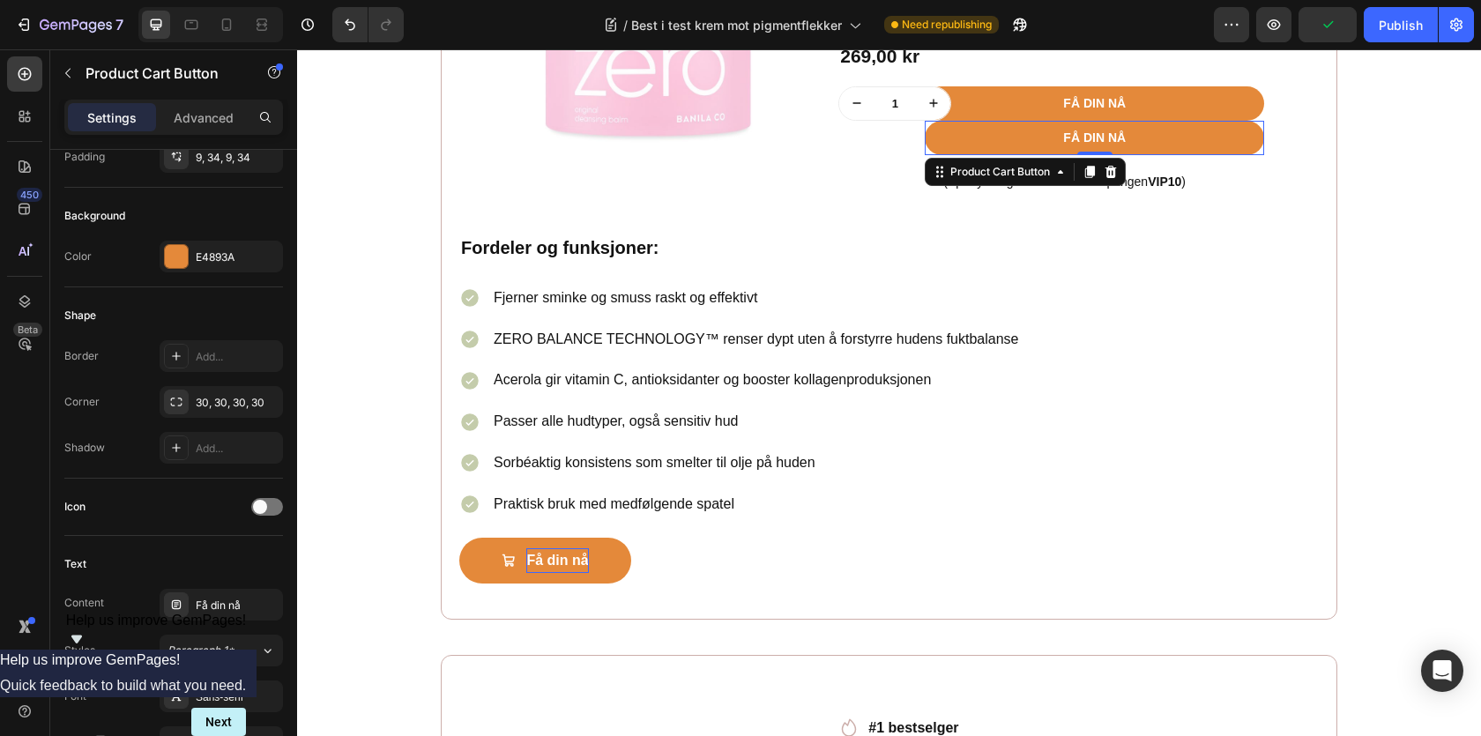
scroll to position [2051, 0]
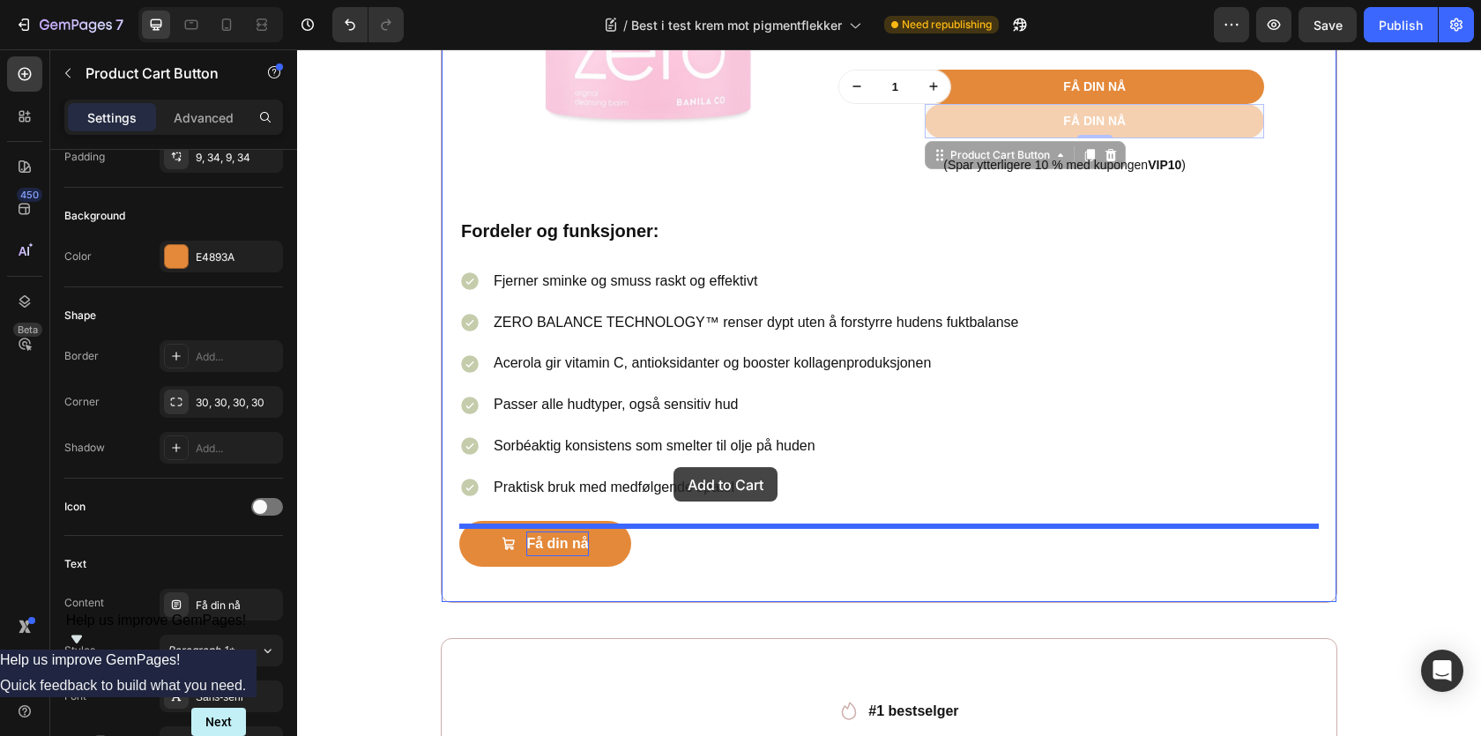
drag, startPoint x: 994, startPoint y: 153, endPoint x: 674, endPoint y: 467, distance: 448.8
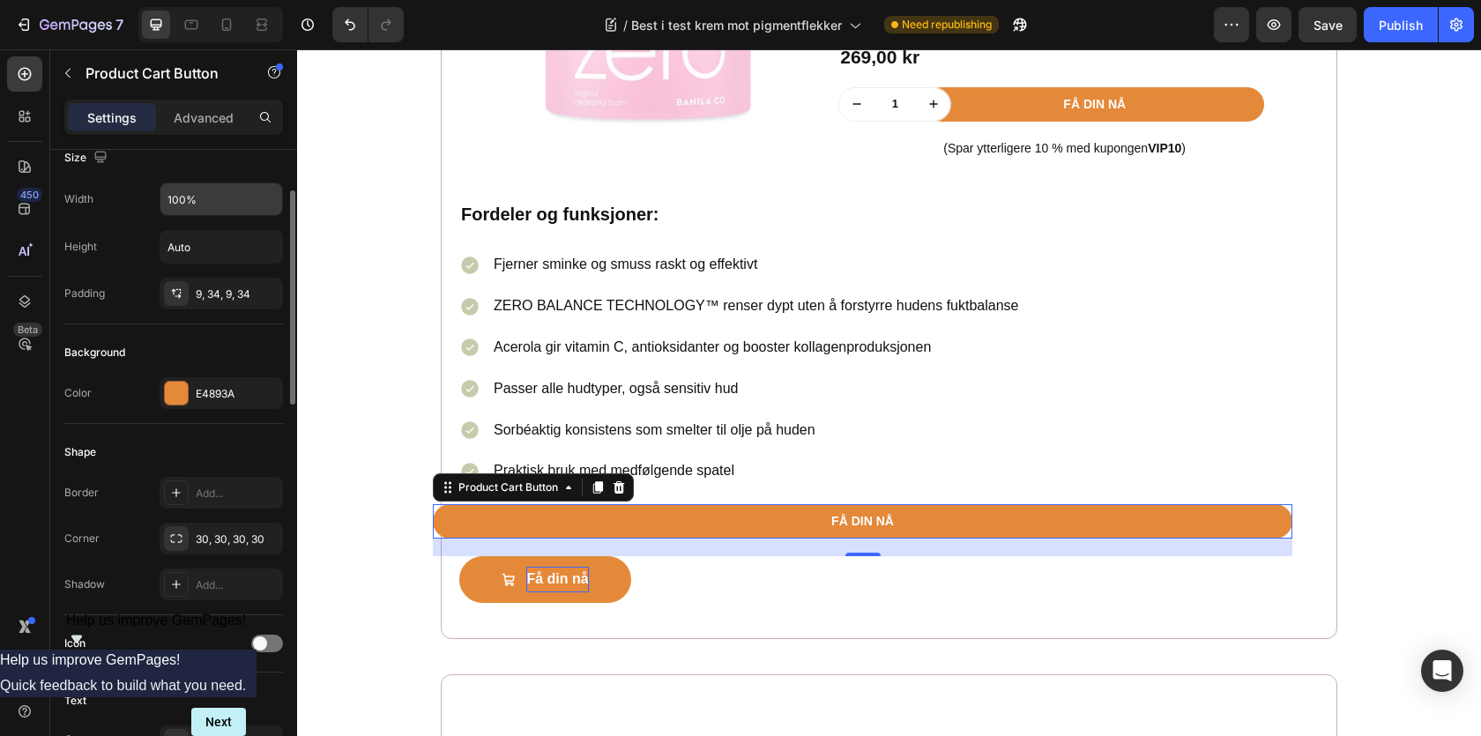
scroll to position [224, 0]
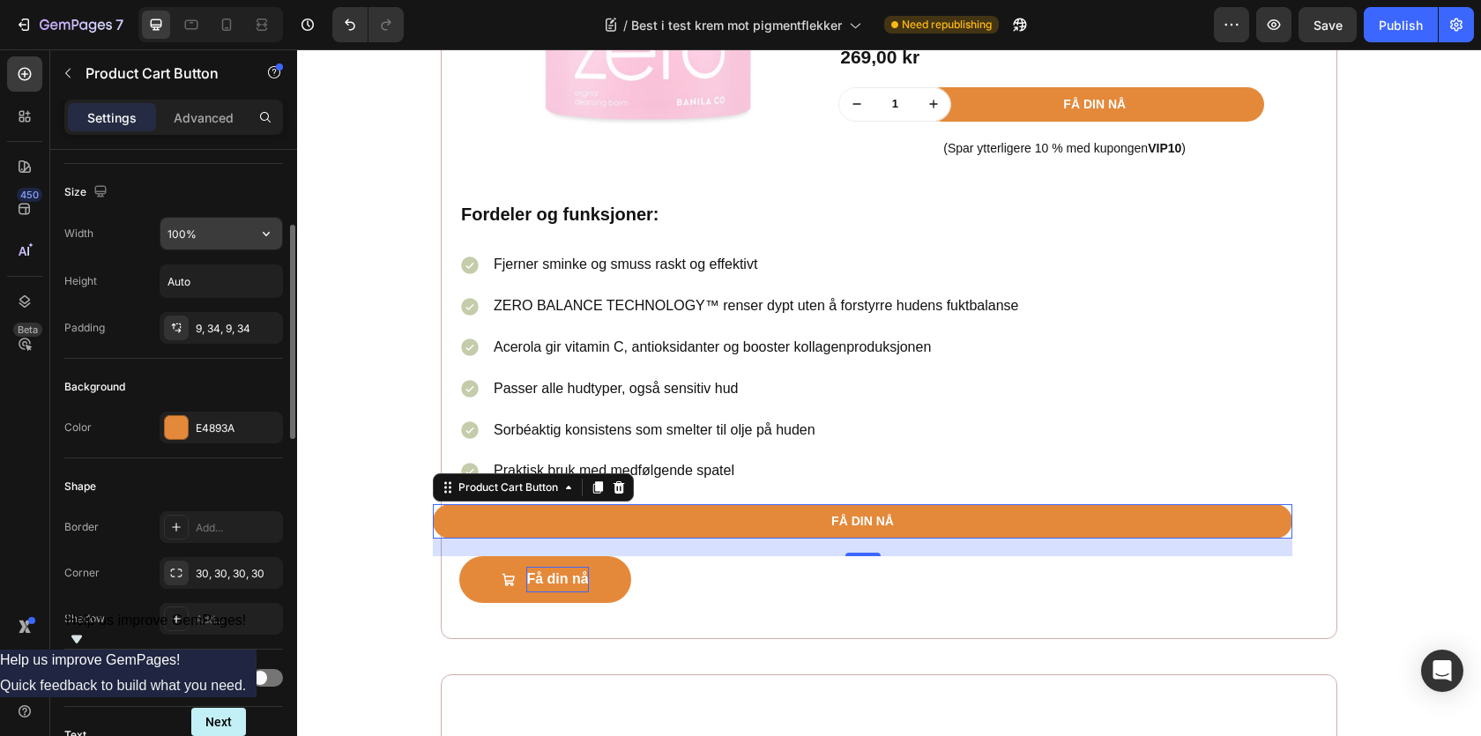
click at [195, 244] on input "100%" at bounding box center [221, 234] width 122 height 32
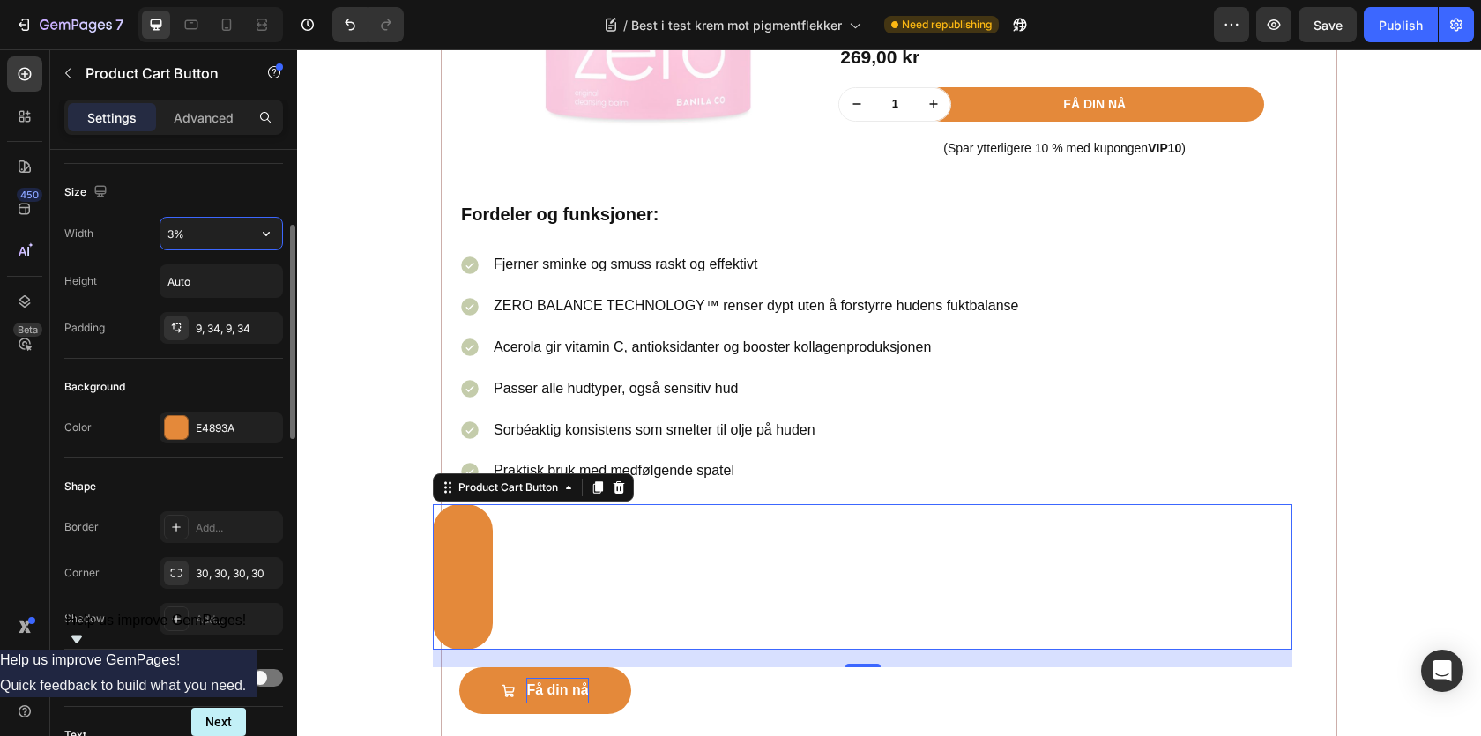
type input "30%"
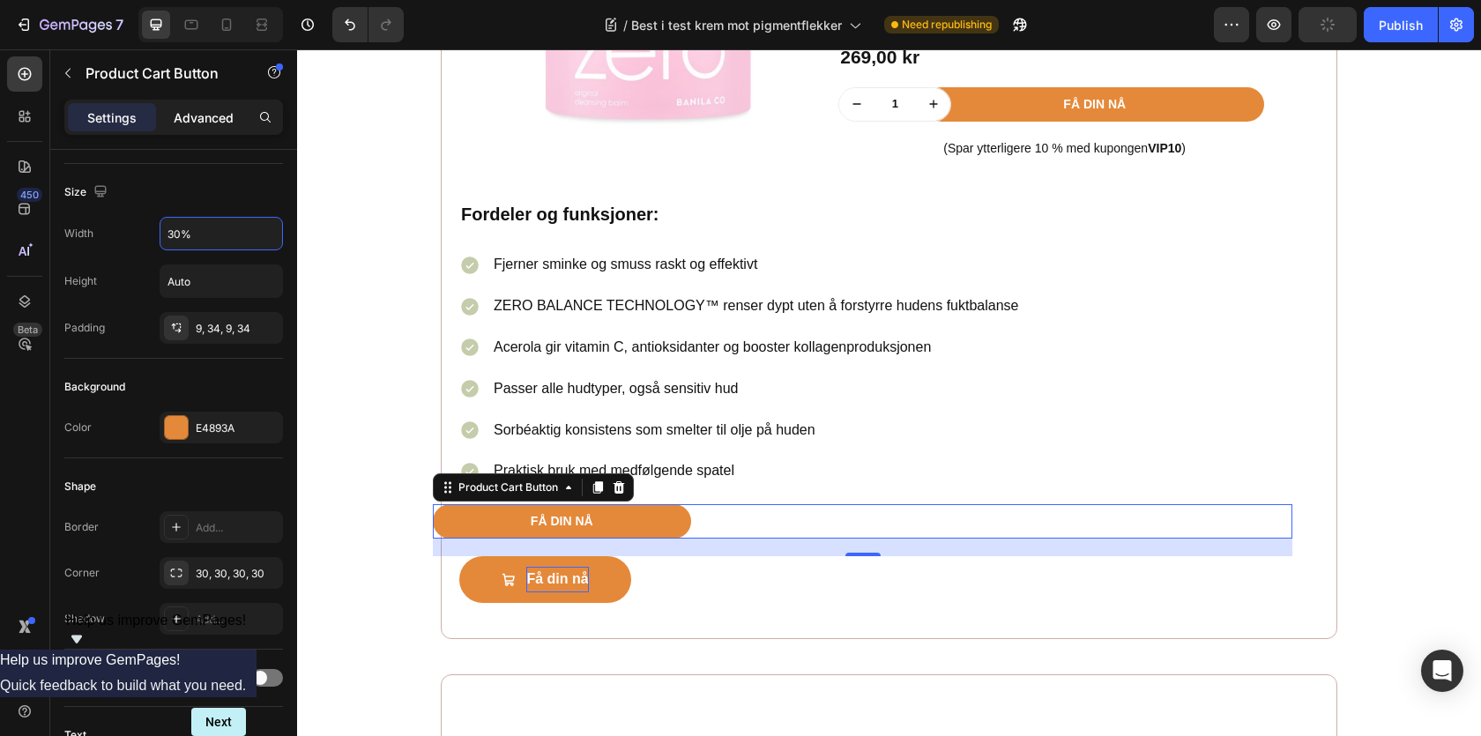
click at [202, 115] on p "Advanced" at bounding box center [204, 117] width 60 height 19
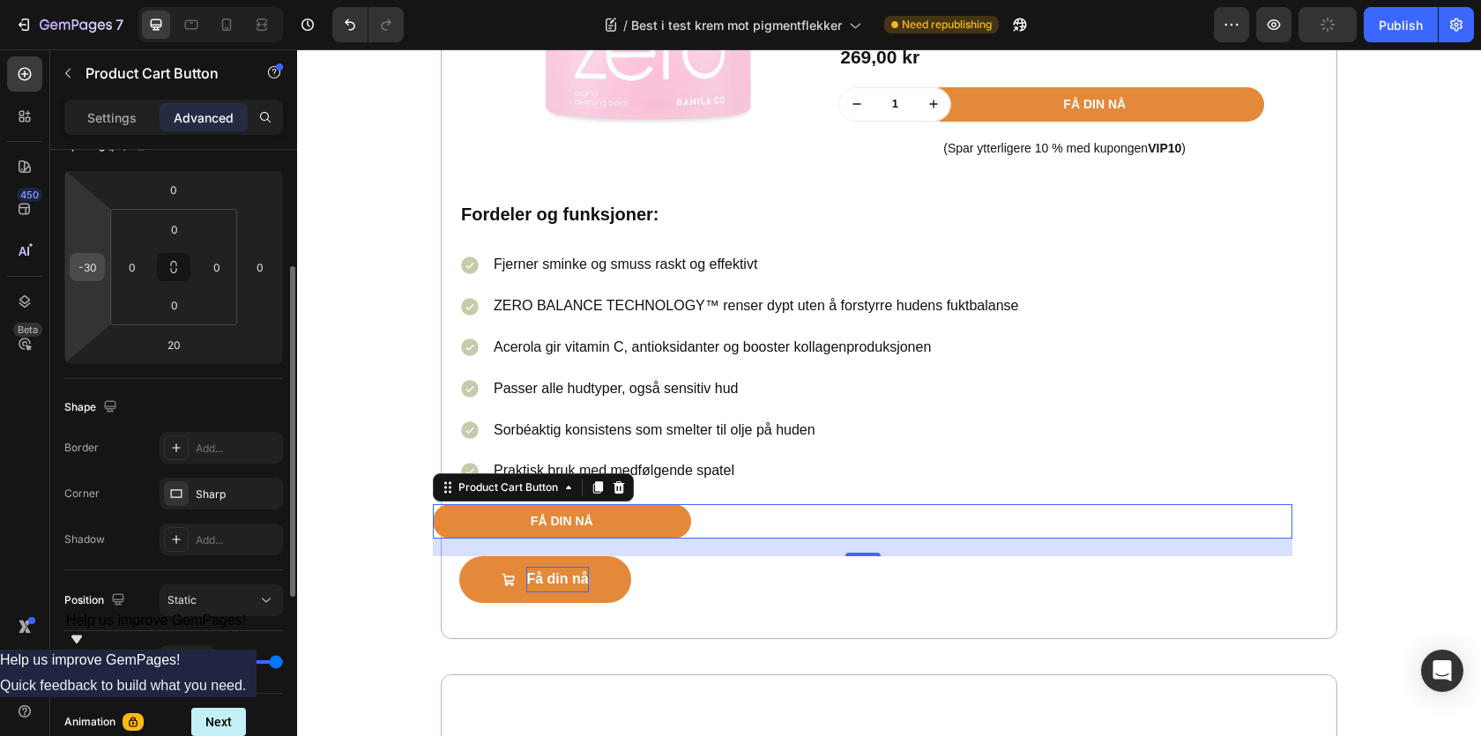
click at [98, 267] on input "-30" at bounding box center [87, 267] width 26 height 26
type input "0"
click at [163, 209] on div "0 0 0 0" at bounding box center [173, 267] width 127 height 116
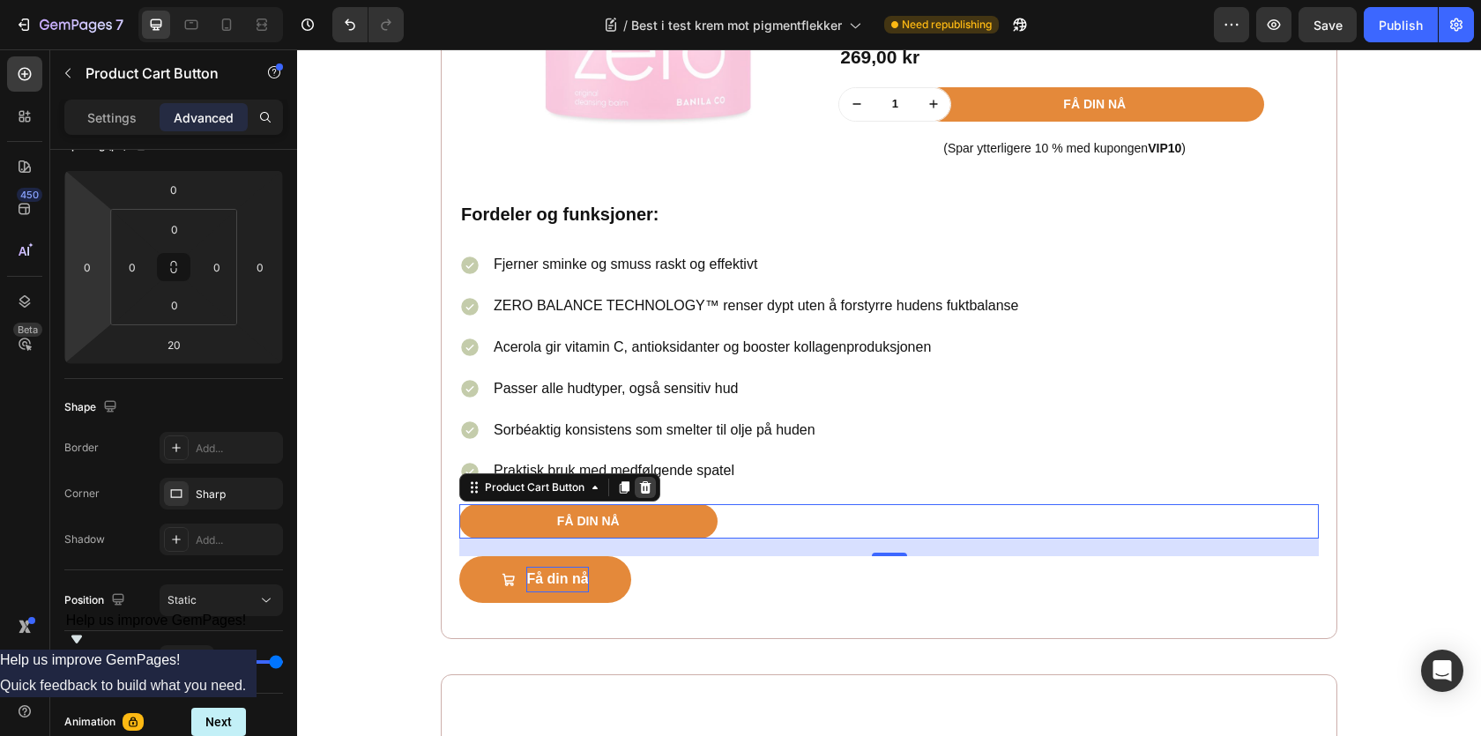
click at [650, 492] on icon at bounding box center [645, 487] width 11 height 12
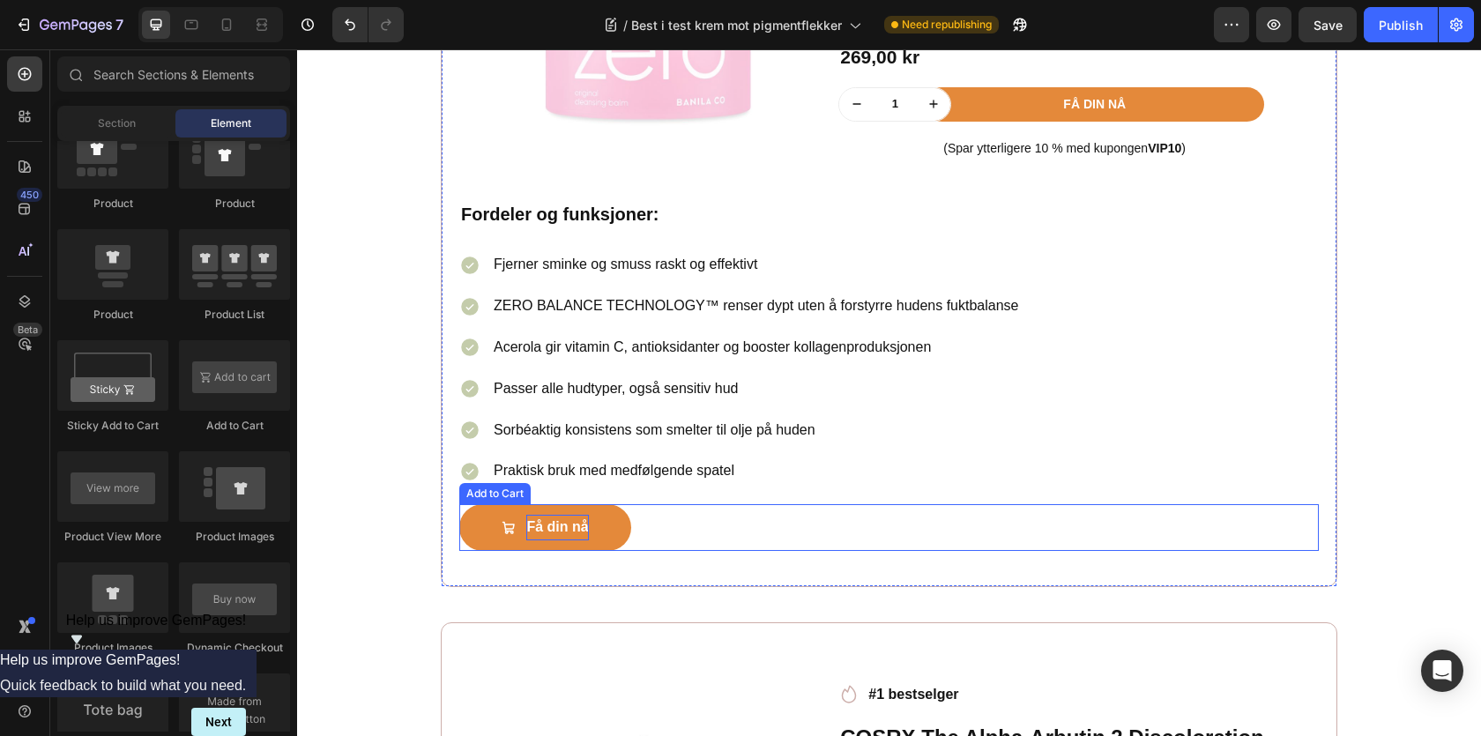
click at [655, 541] on div "Få din nå Add to Cart" at bounding box center [889, 527] width 860 height 47
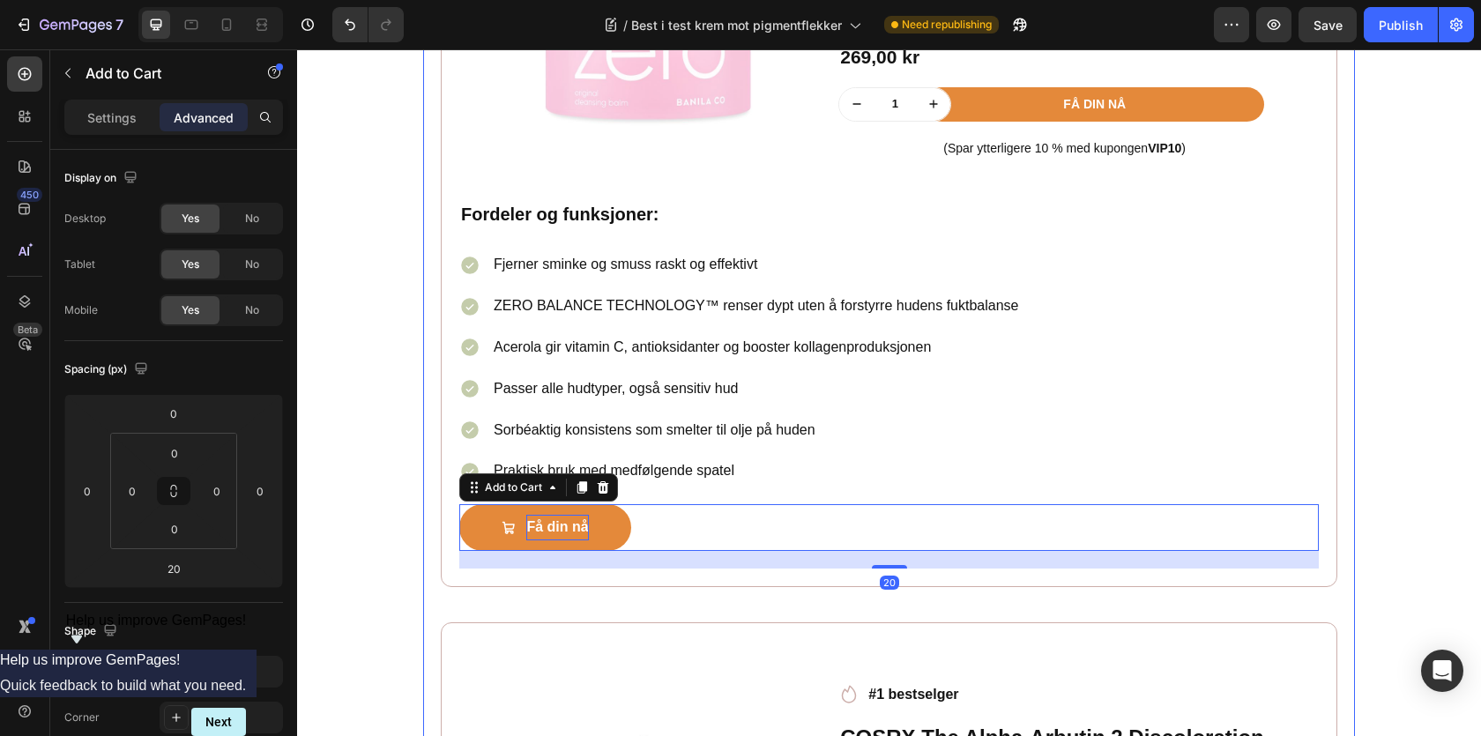
click at [423, 453] on div "Best i test krem mot pigmentflekker Heading Image Skrevet av [PERSON_NAME]| | […" at bounding box center [889, 77] width 932 height 2884
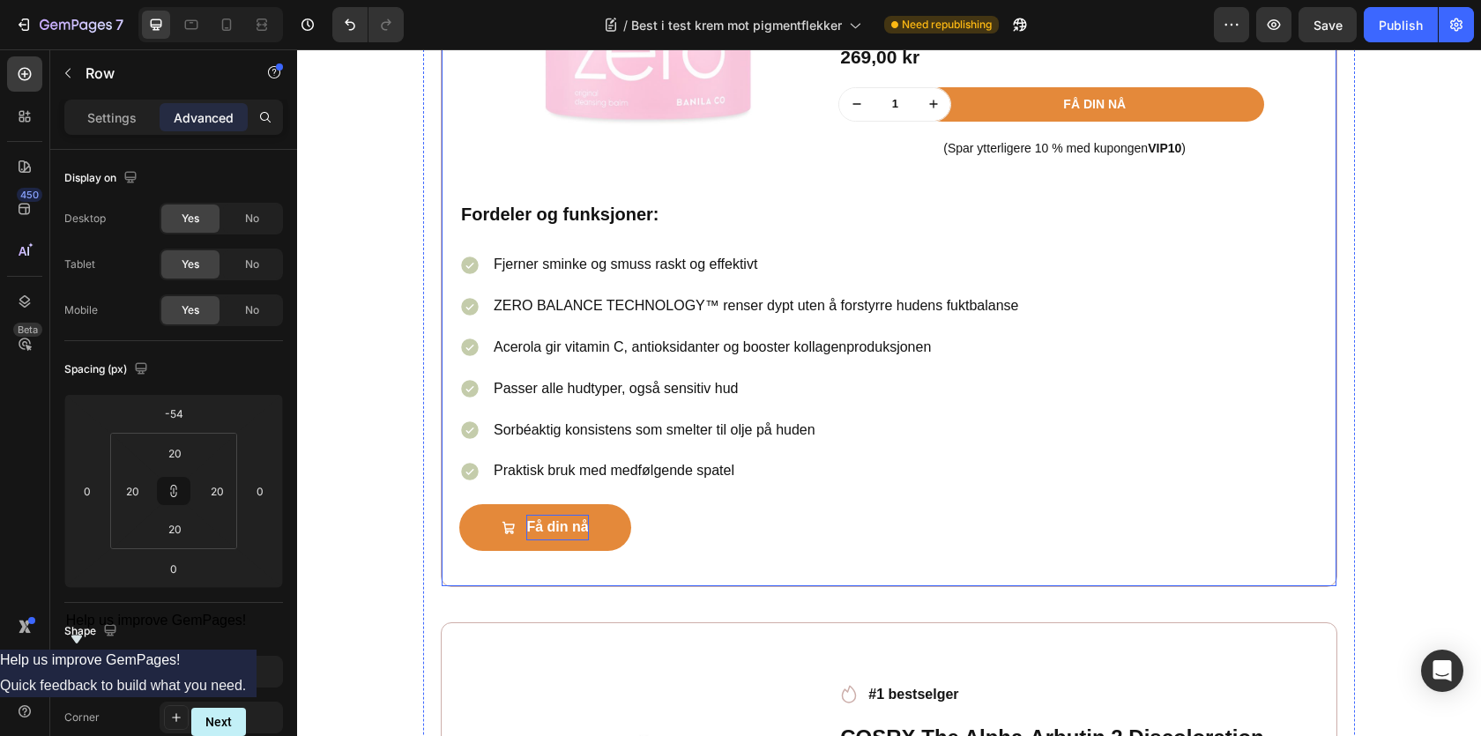
scroll to position [1914, 0]
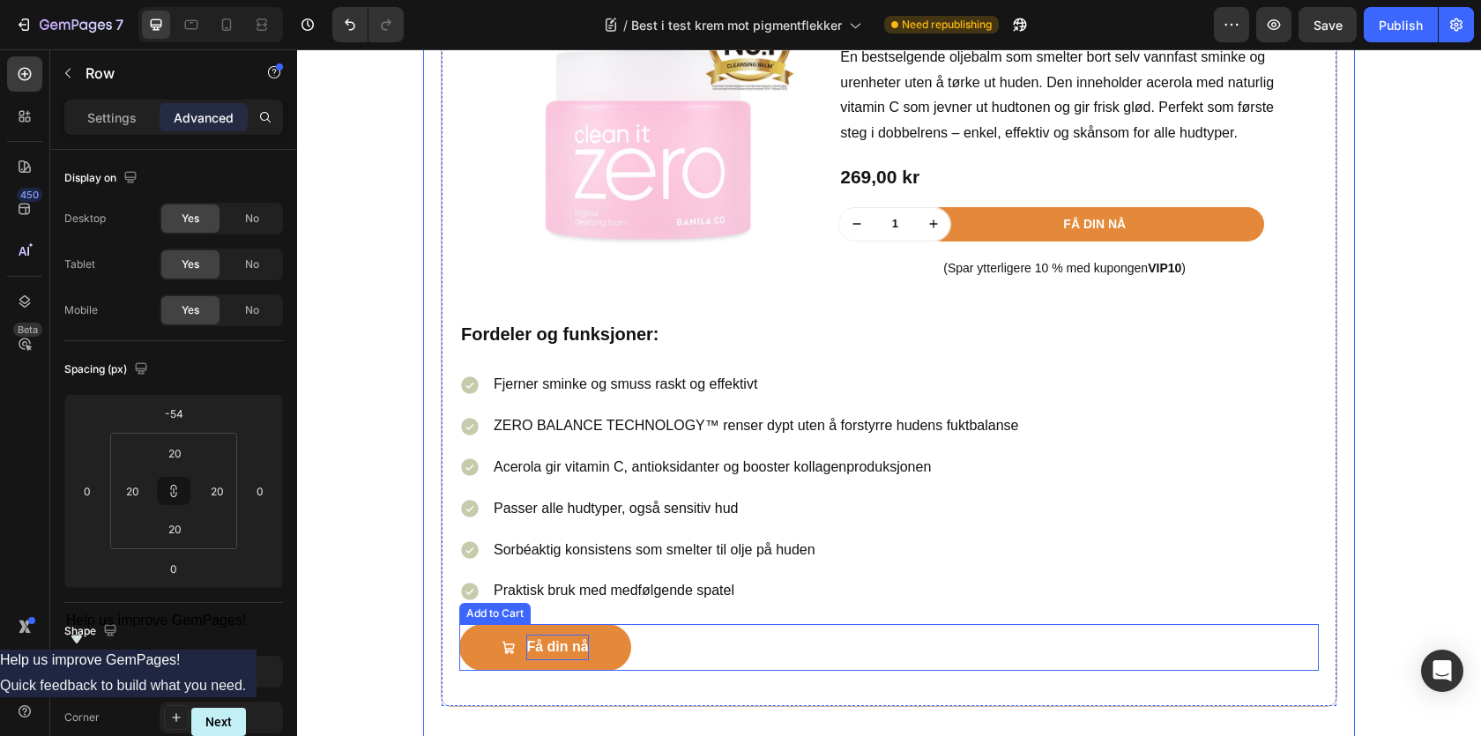
click at [681, 635] on div "Få din nå Add to Cart" at bounding box center [889, 647] width 860 height 47
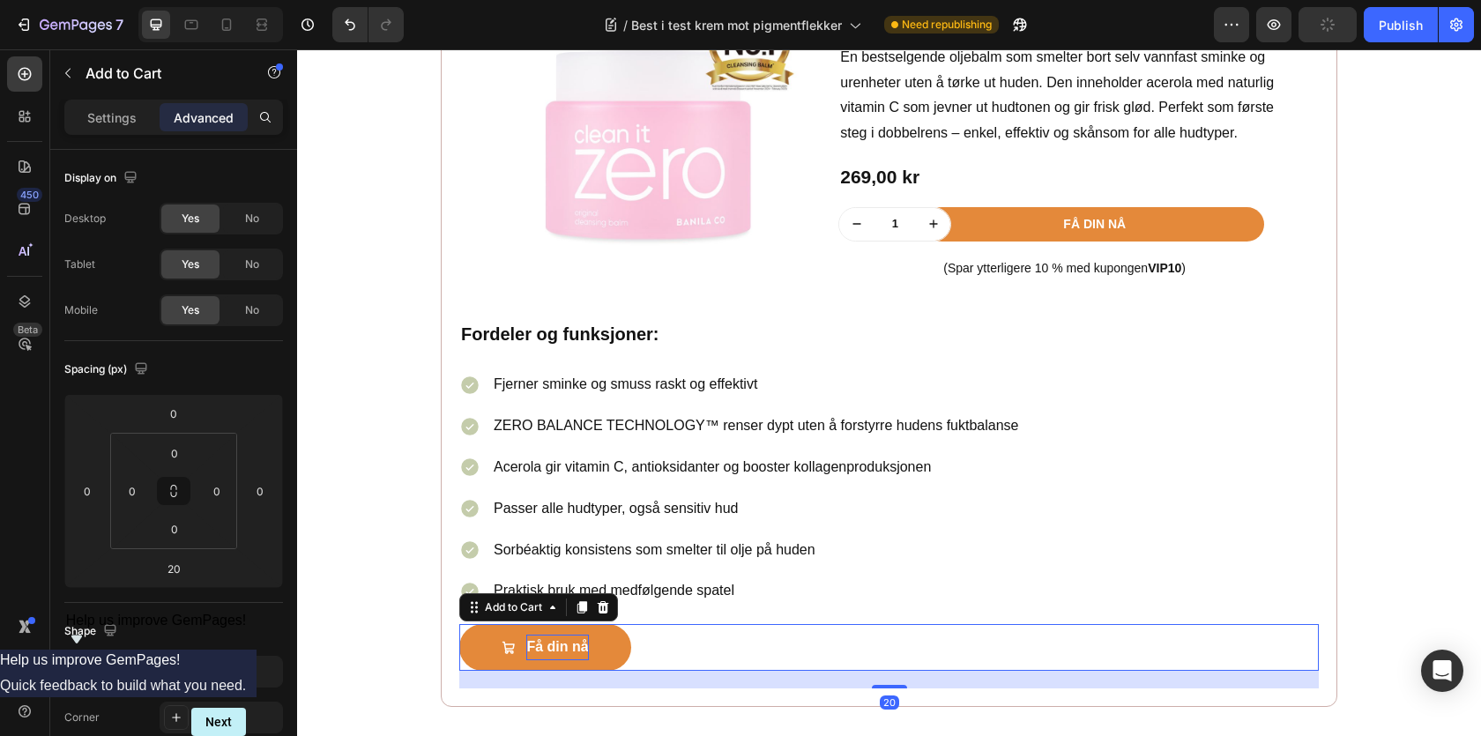
click at [131, 139] on div "Settings Advanced" at bounding box center [173, 125] width 247 height 50
click at [124, 126] on p "Settings" at bounding box center [111, 117] width 49 height 19
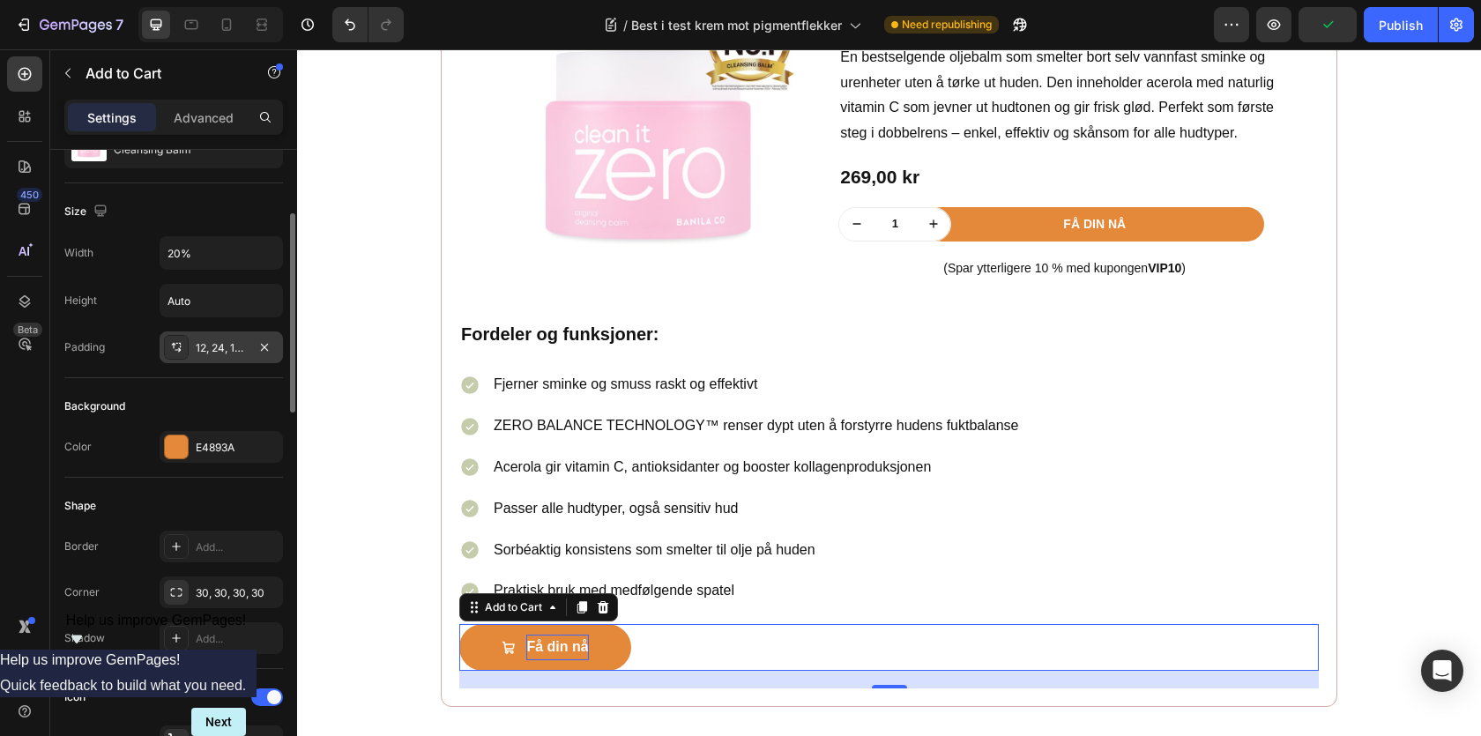
scroll to position [266, 0]
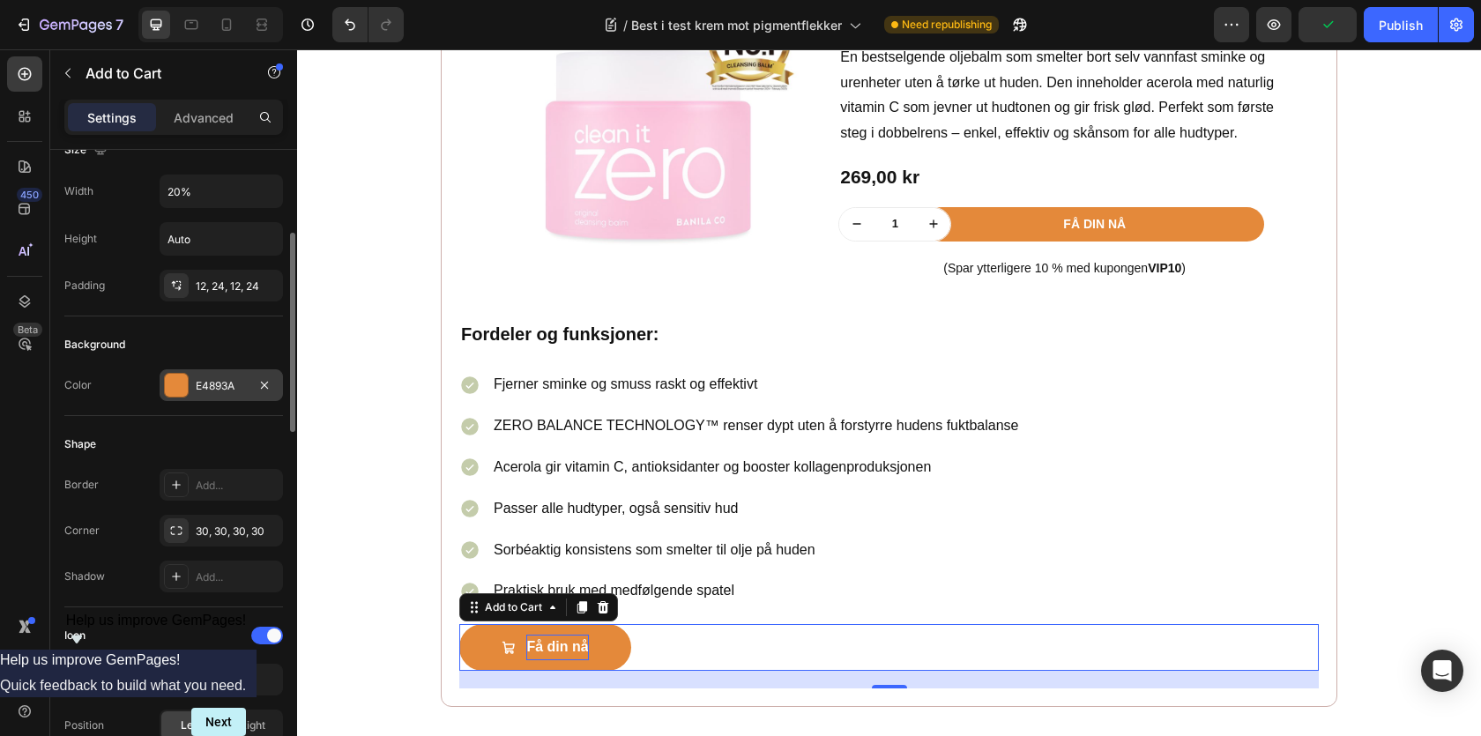
click at [172, 384] on div at bounding box center [176, 385] width 23 height 23
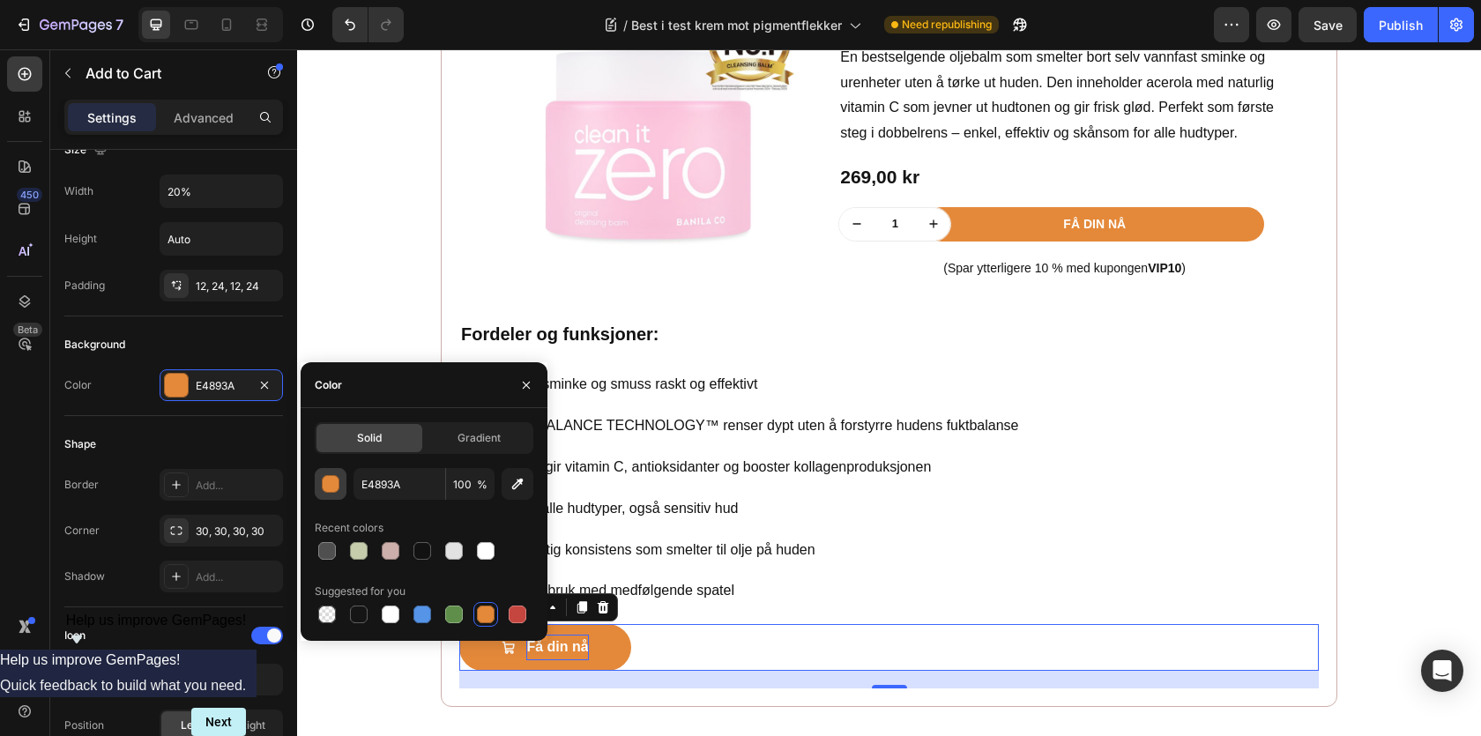
click at [327, 488] on div "button" at bounding box center [332, 485] width 18 height 18
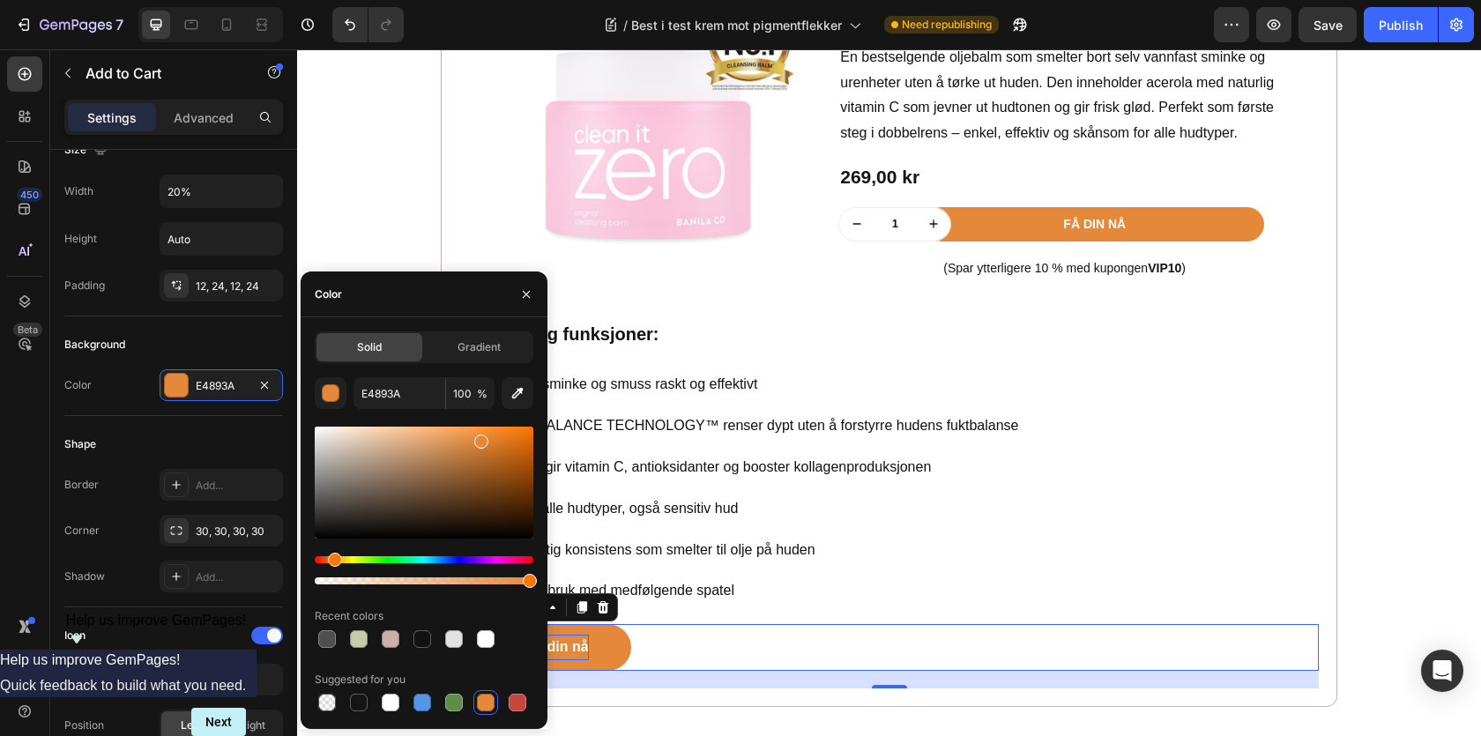
click at [494, 314] on div "Color" at bounding box center [424, 295] width 247 height 46
click at [495, 333] on div "Gradient" at bounding box center [479, 347] width 106 height 28
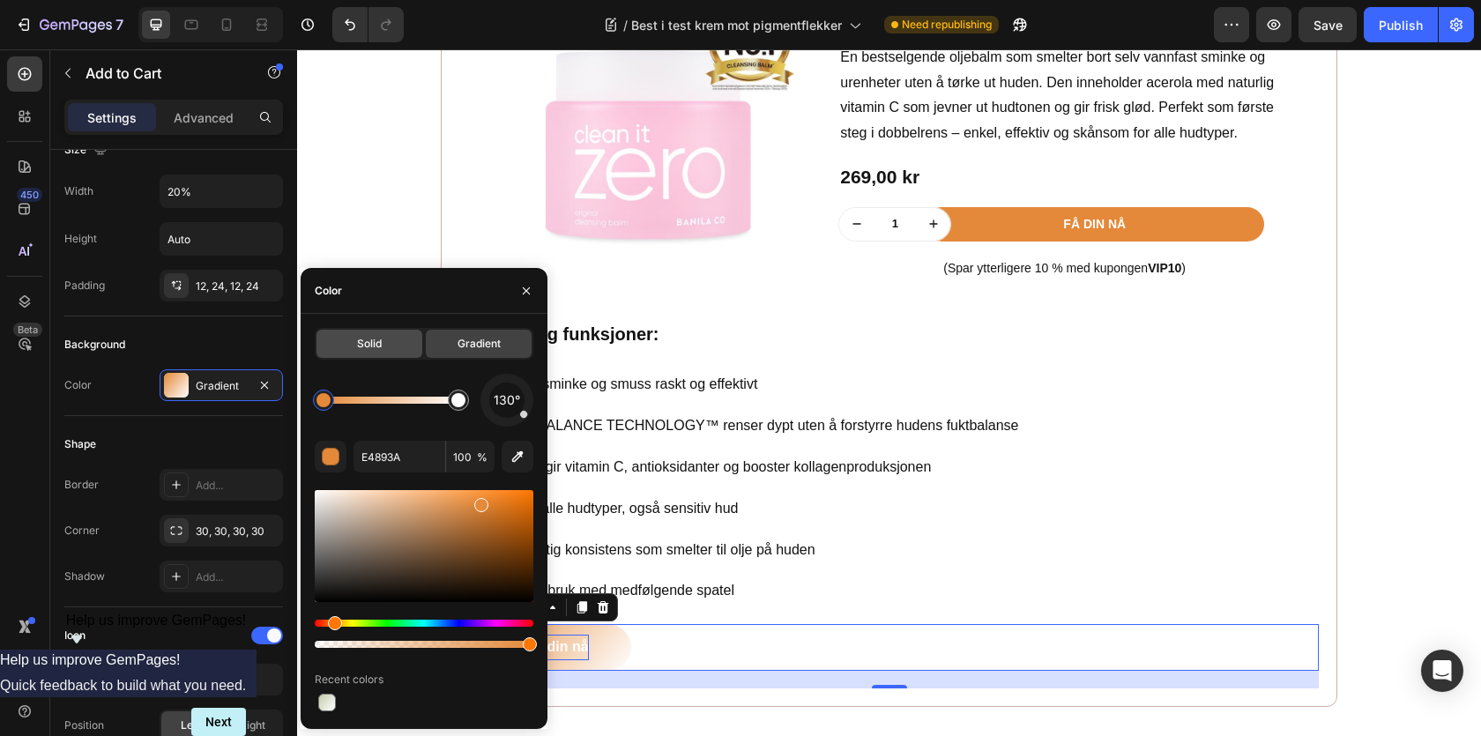
click at [404, 337] on div "Solid" at bounding box center [369, 344] width 106 height 28
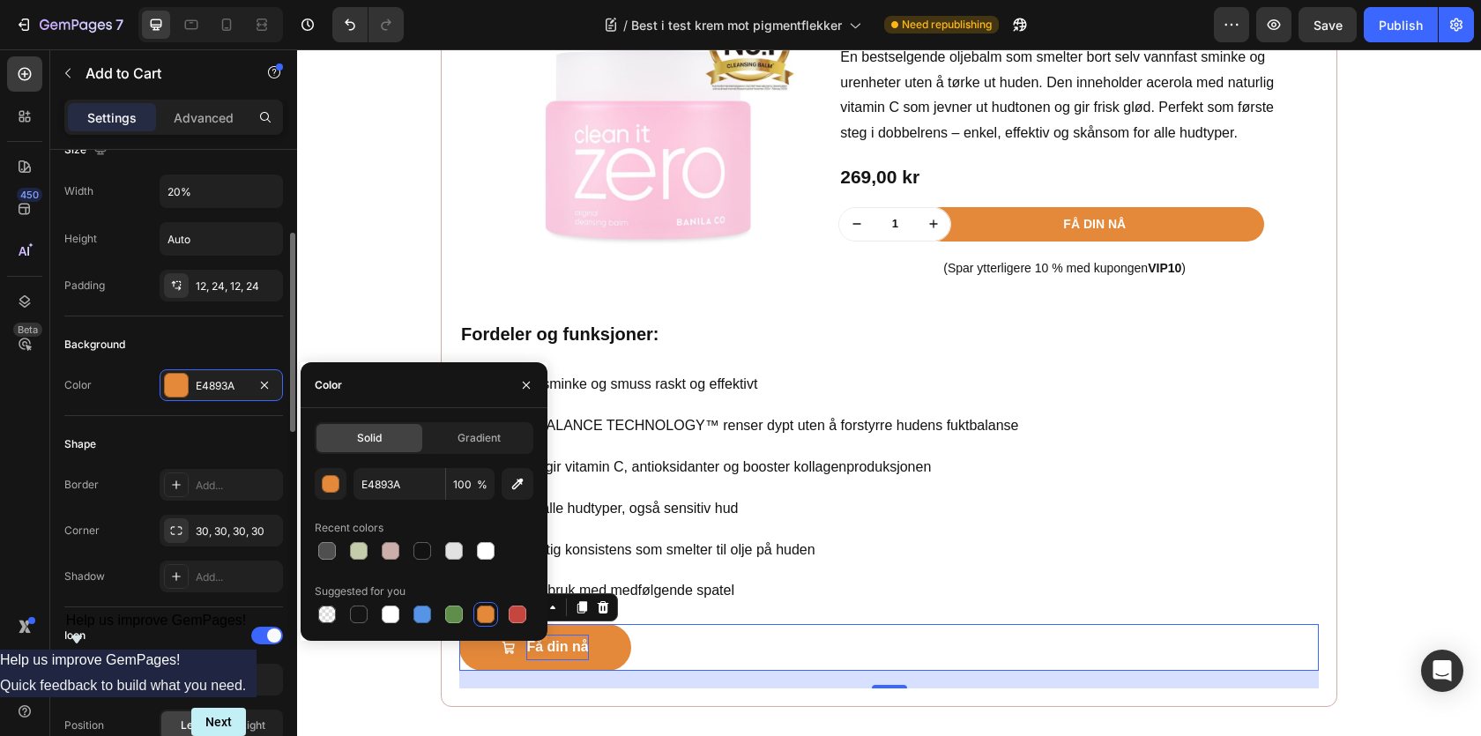
click at [133, 532] on div "Corner 30, 30, 30, 30" at bounding box center [173, 531] width 219 height 32
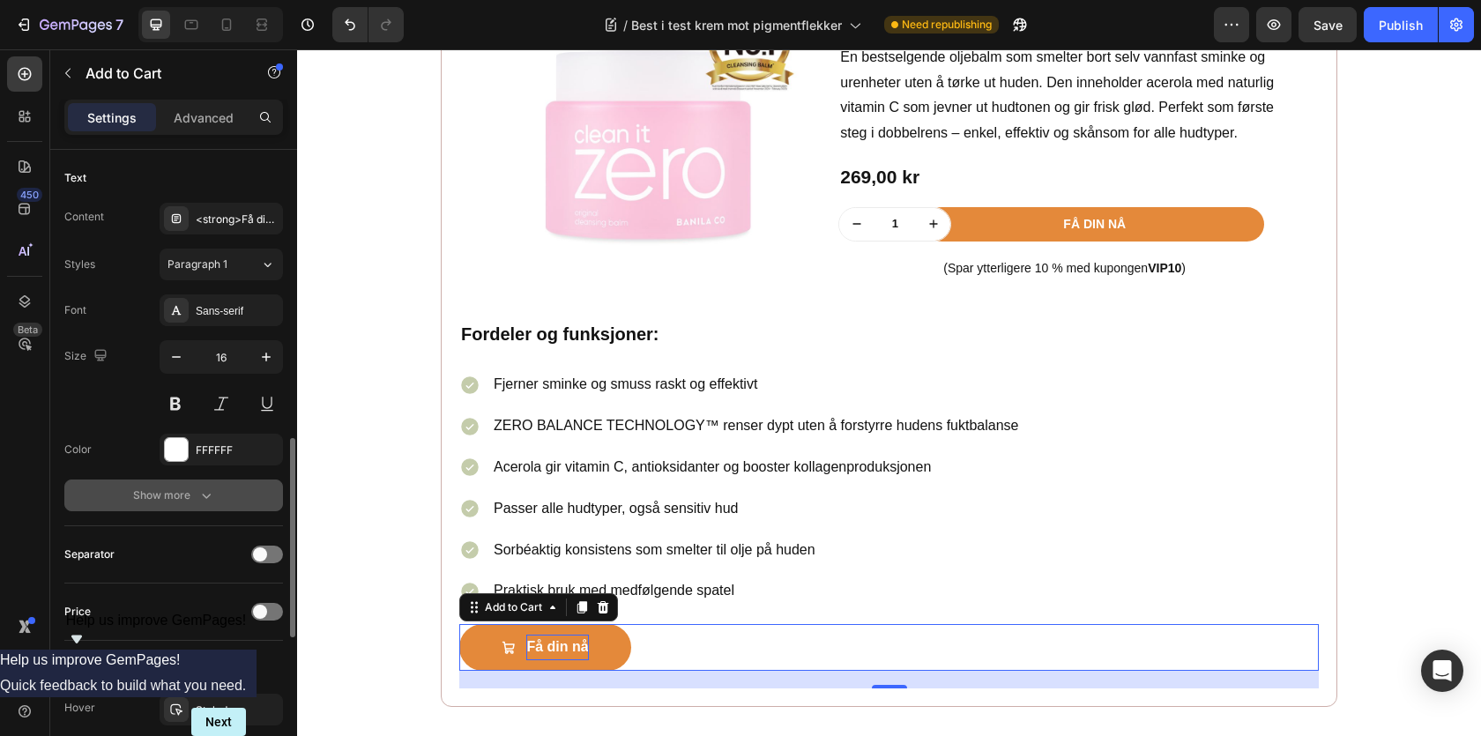
click at [186, 496] on div "Show more" at bounding box center [174, 496] width 82 height 18
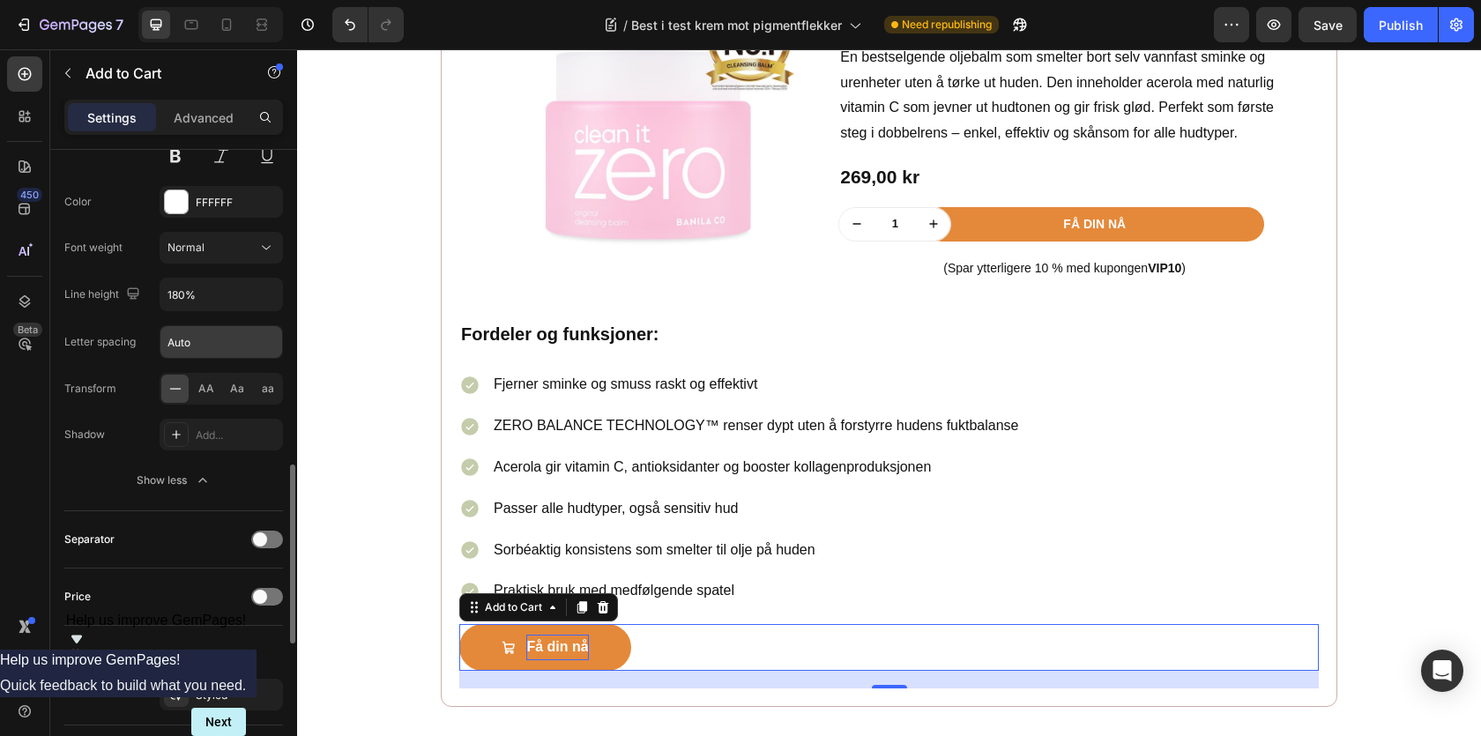
scroll to position [1183, 0]
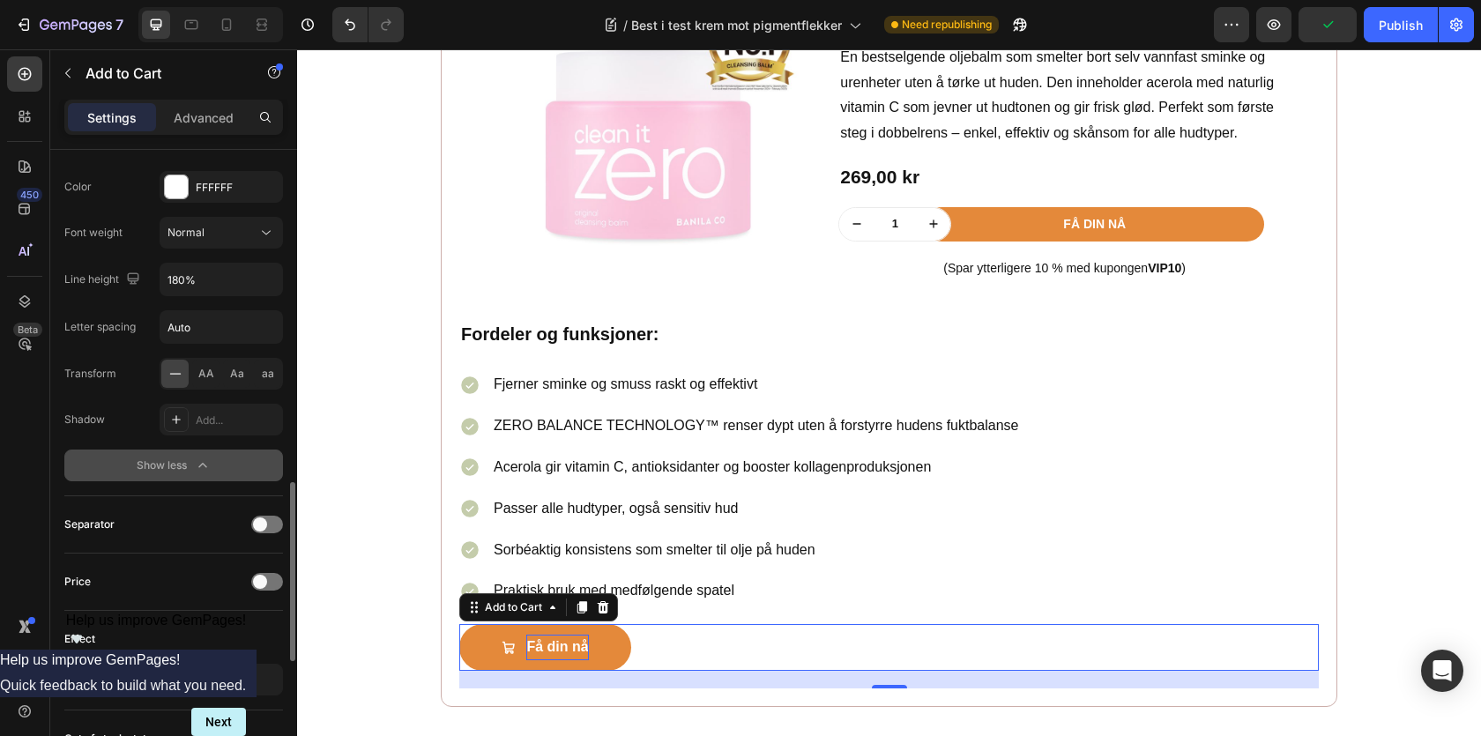
click at [181, 464] on div "Show less" at bounding box center [174, 466] width 75 height 18
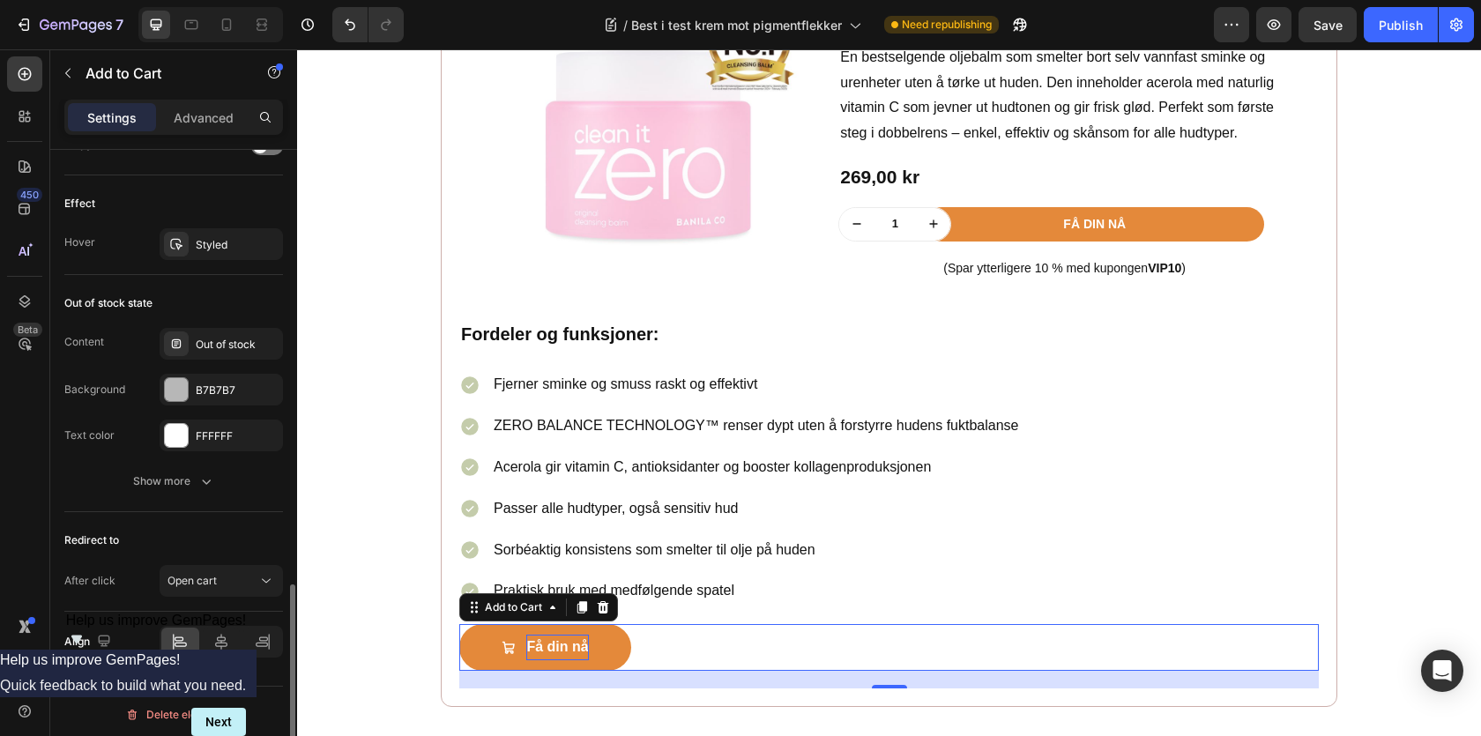
scroll to position [1392, 0]
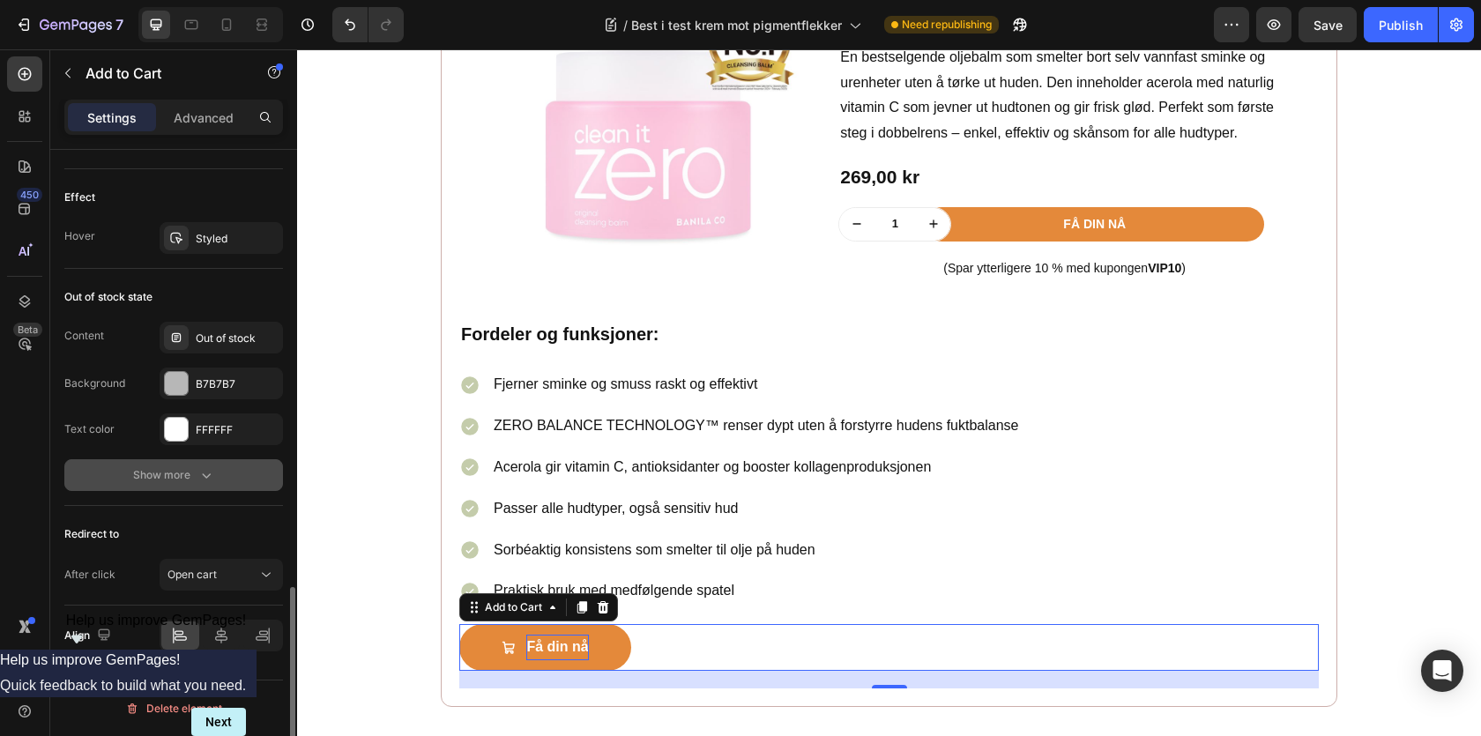
click at [166, 480] on div "Show more" at bounding box center [174, 475] width 82 height 18
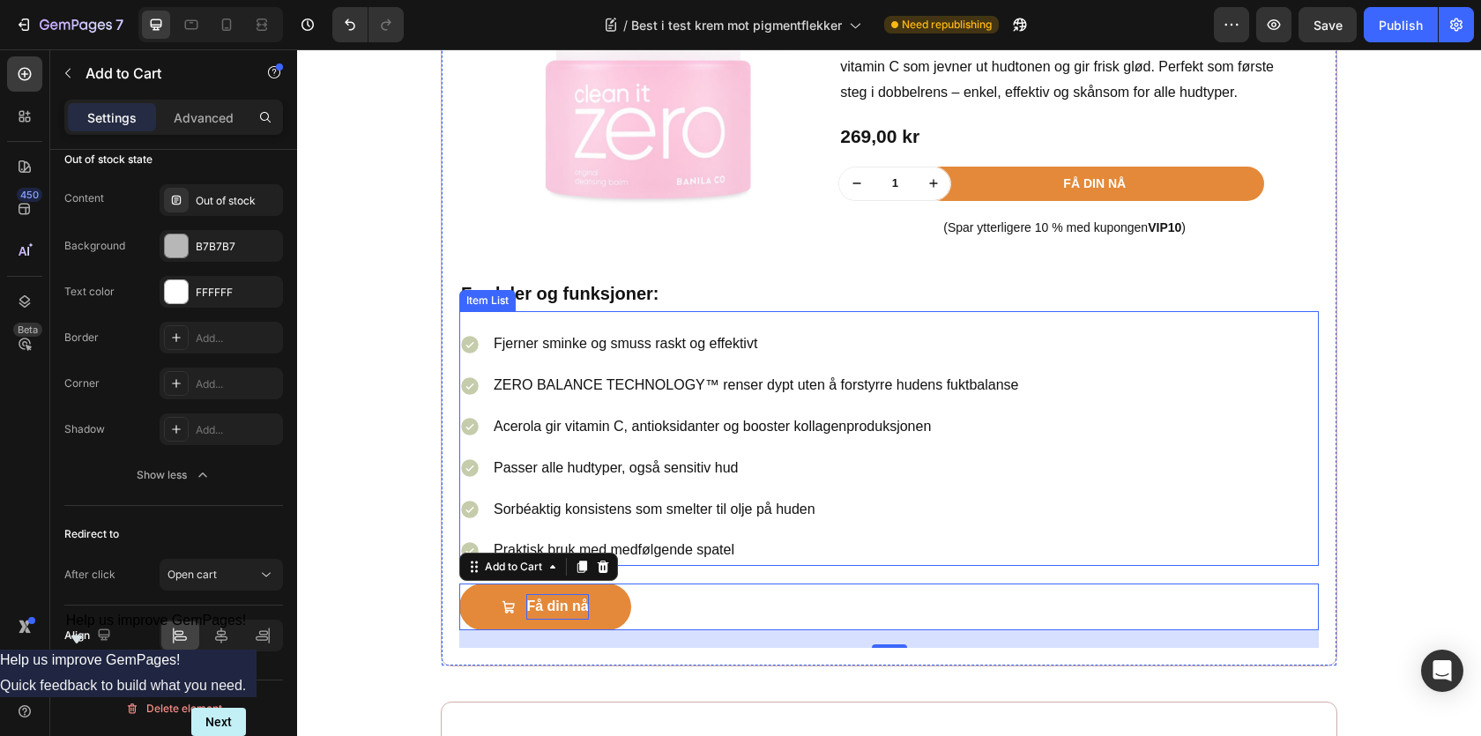
scroll to position [1986, 0]
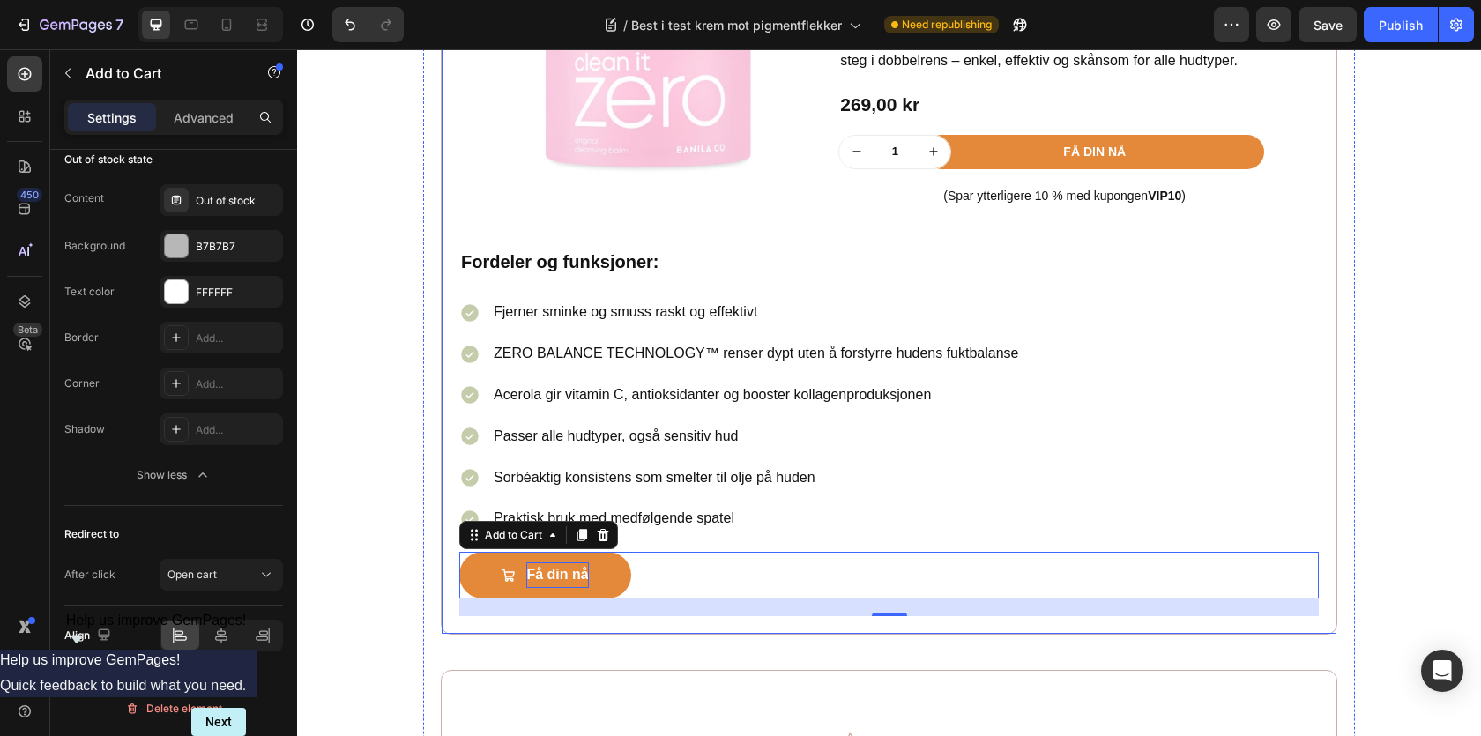
click at [435, 342] on div "Best i test krem mot pigmentflekker Heading Image Skrevet av [PERSON_NAME]| | […" at bounding box center [889, 125] width 932 height 2884
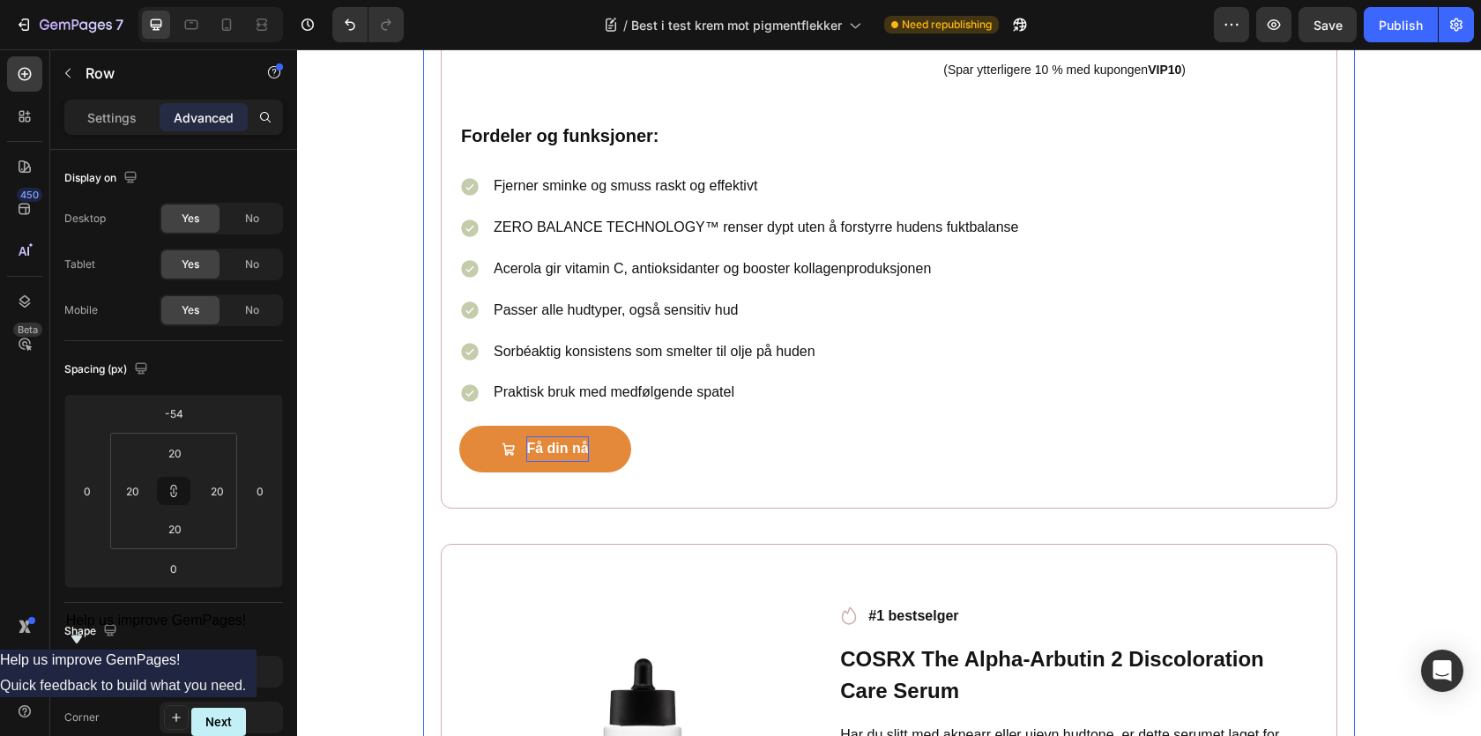
scroll to position [2224, 0]
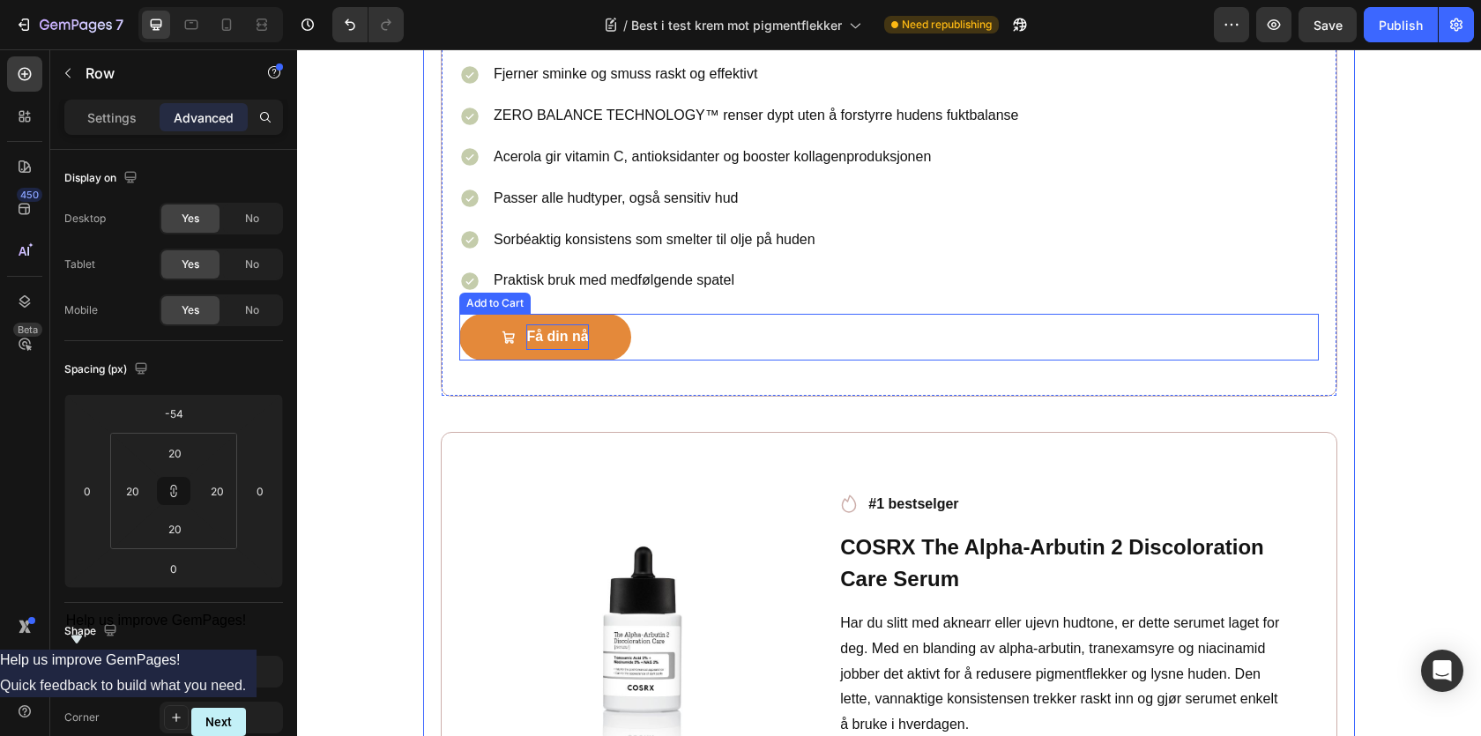
click at [737, 348] on div "Få din nå Add to Cart" at bounding box center [889, 337] width 860 height 47
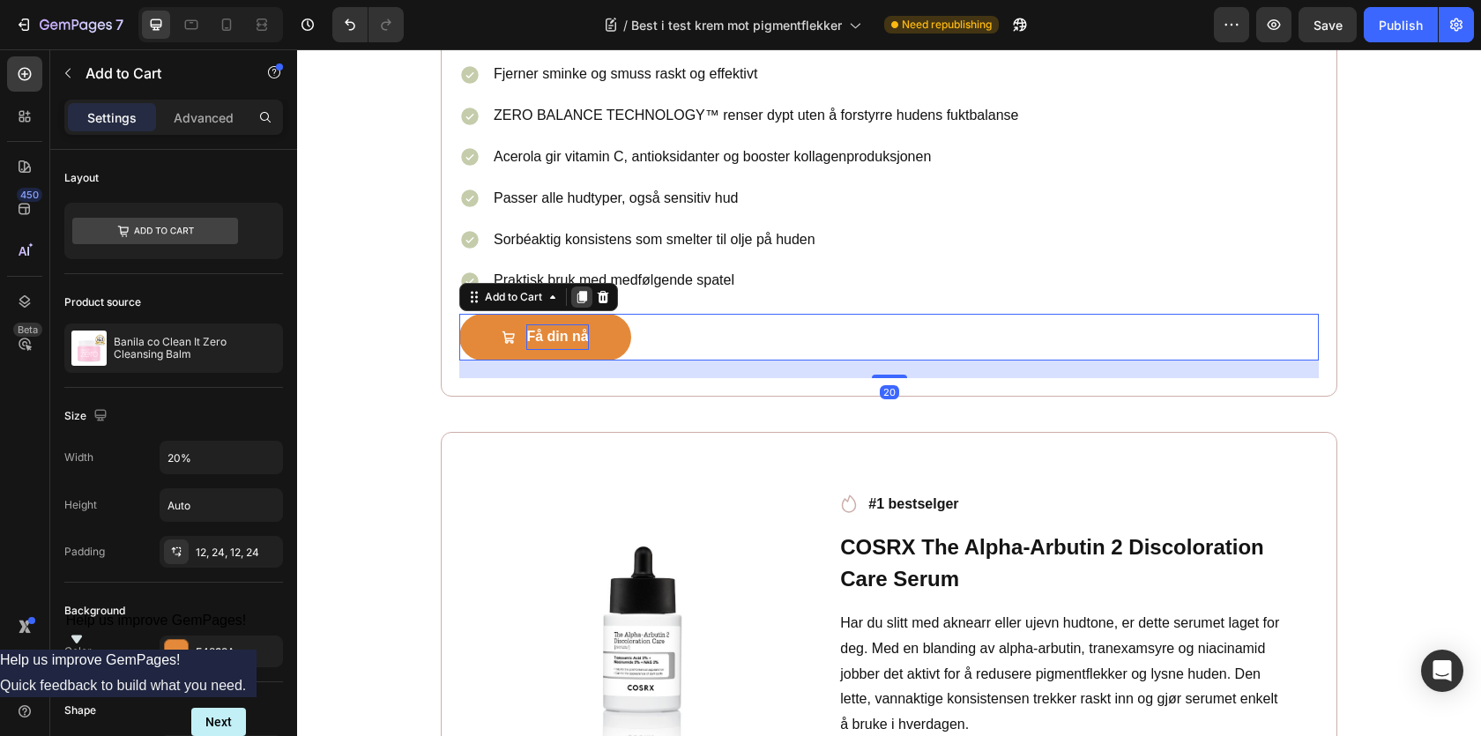
click at [578, 299] on icon at bounding box center [582, 297] width 14 height 14
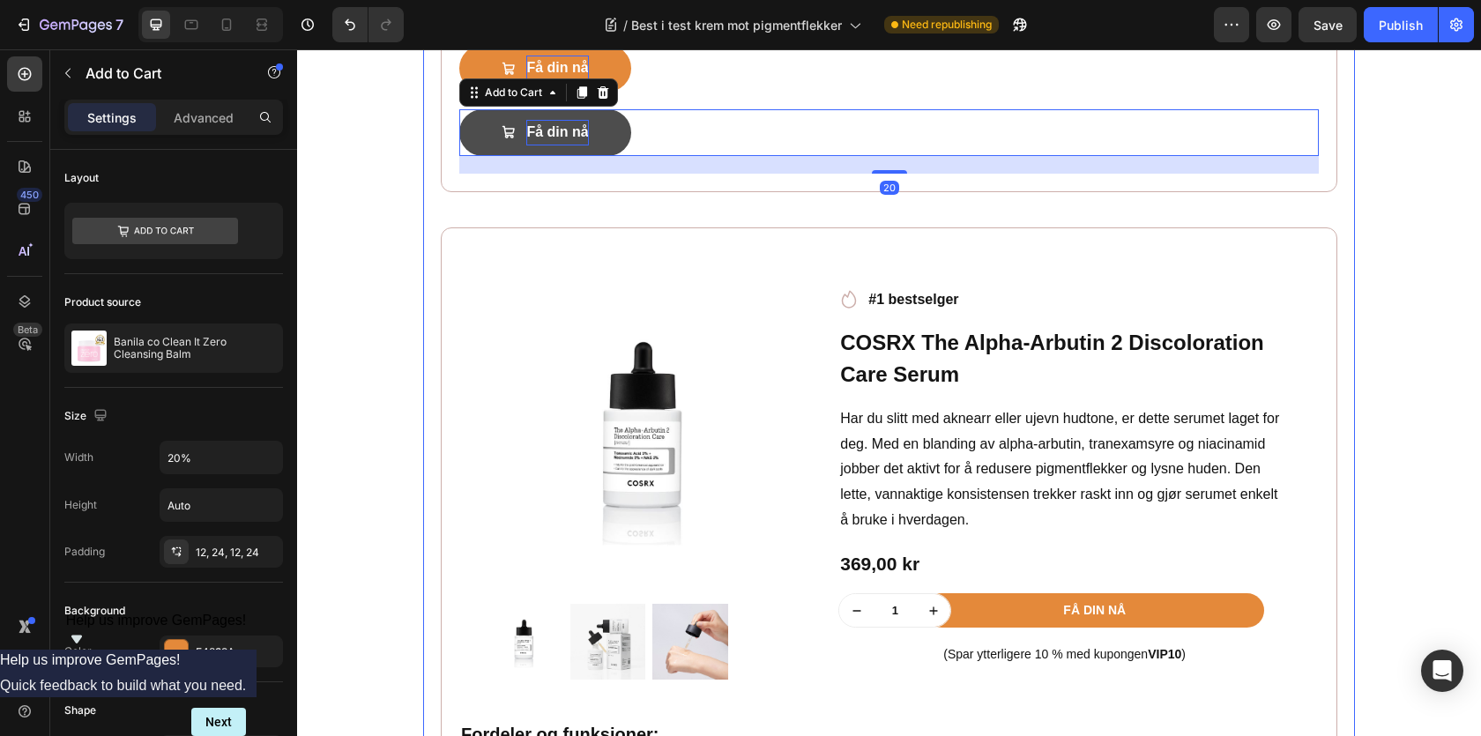
scroll to position [2499, 0]
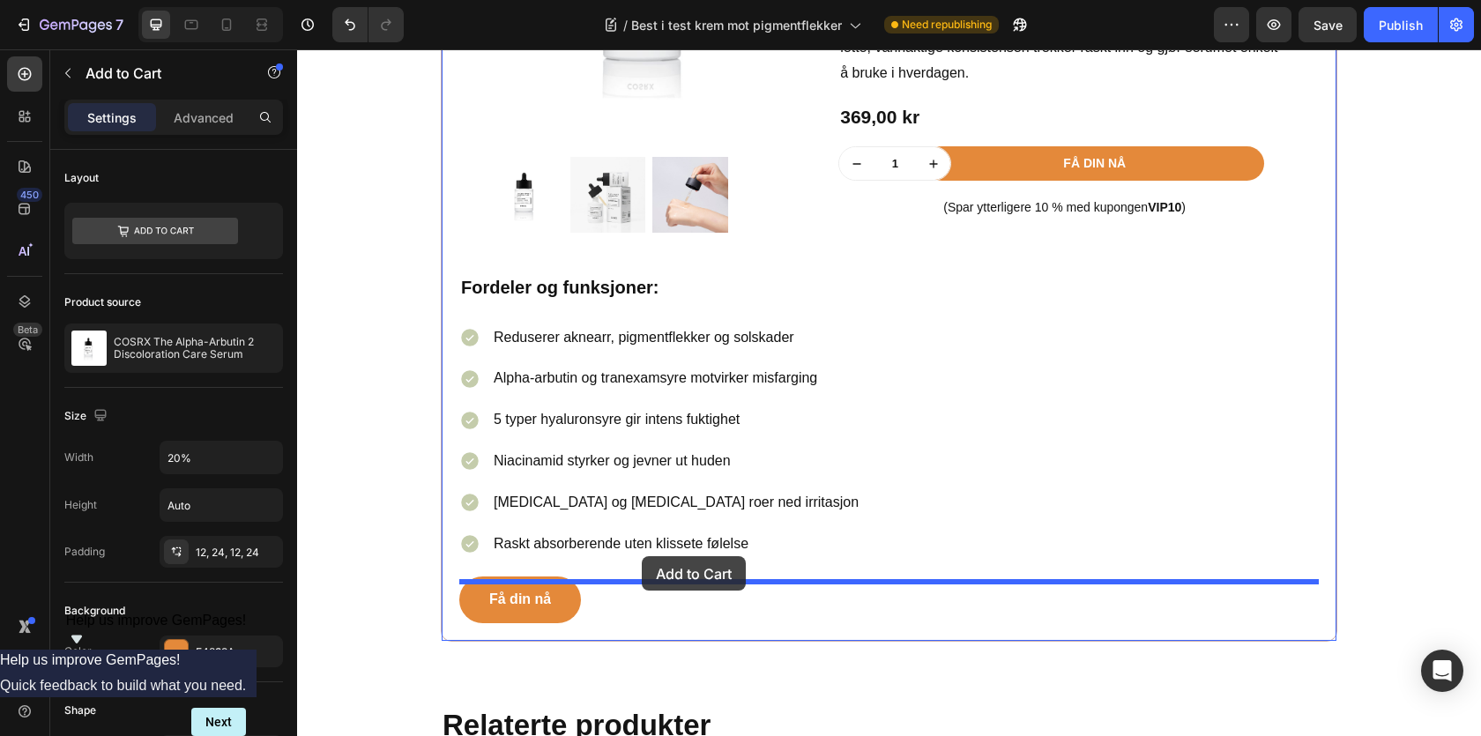
drag, startPoint x: 535, startPoint y: 93, endPoint x: 642, endPoint y: 556, distance: 475.8
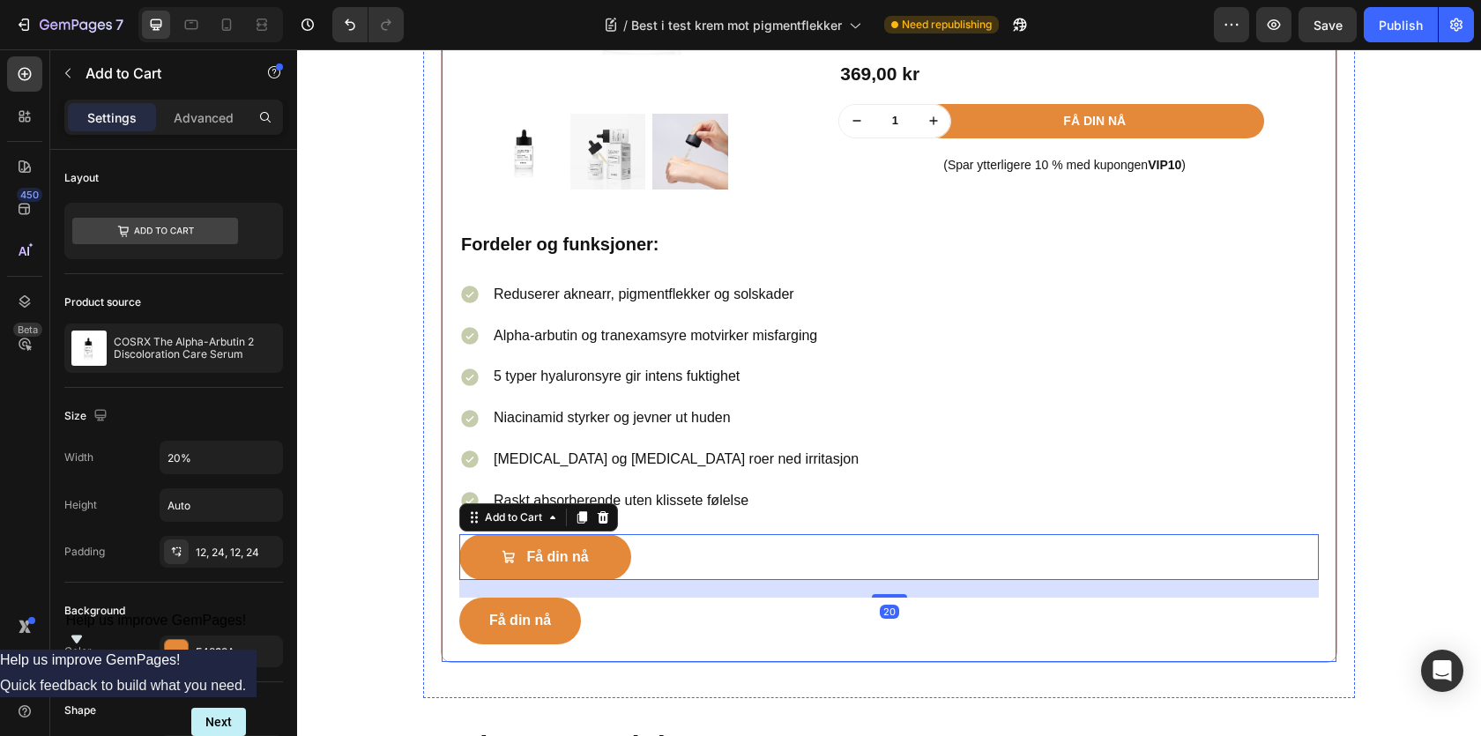
scroll to position [2954, 0]
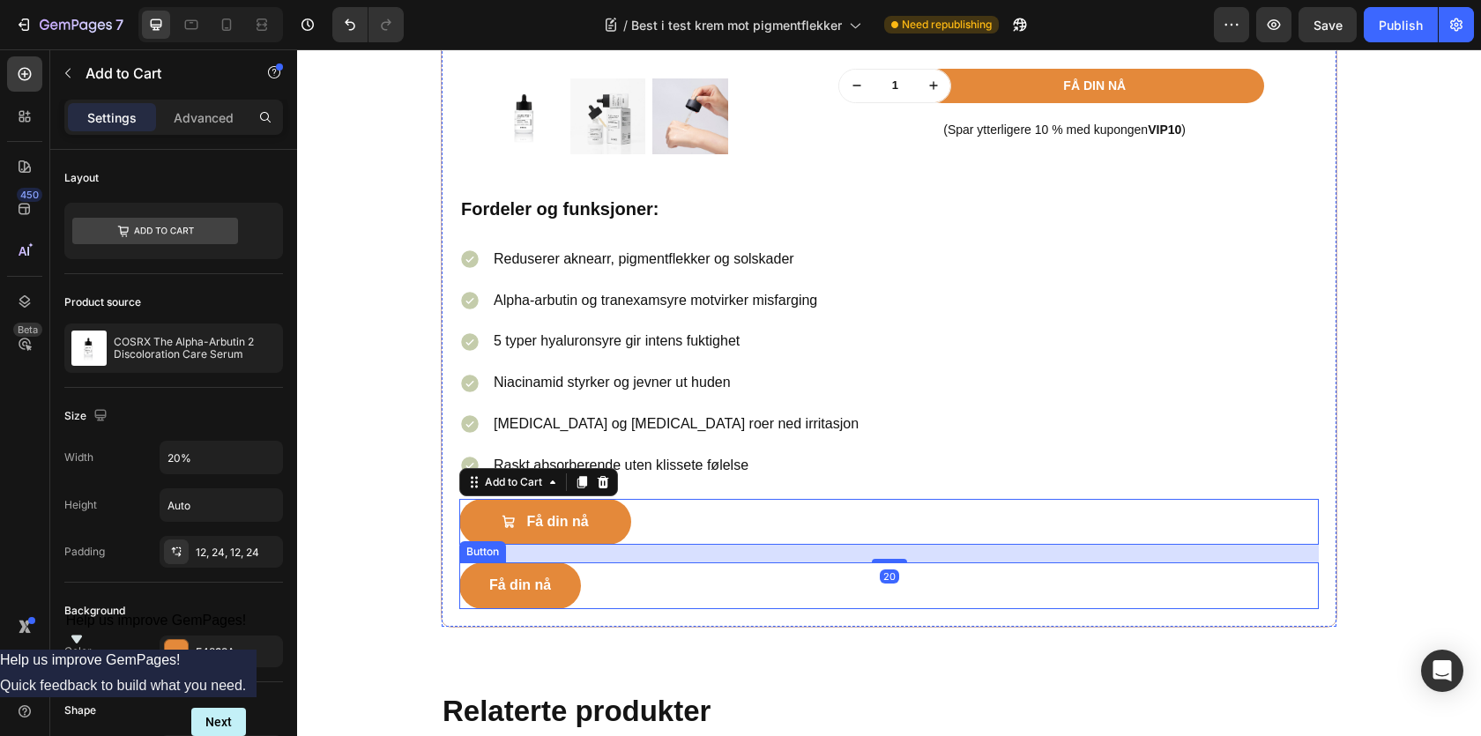
click at [619, 579] on div "Få din nå Button" at bounding box center [889, 585] width 860 height 47
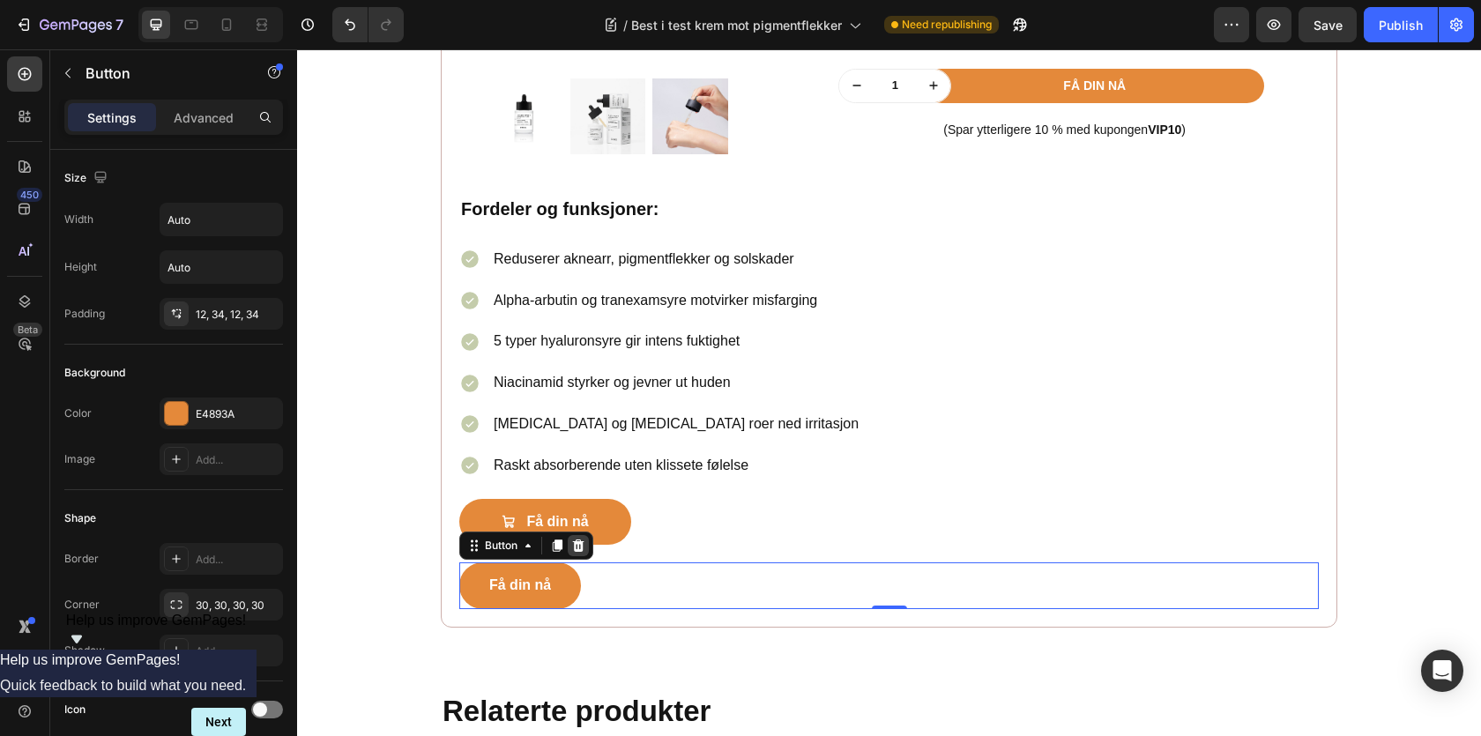
click at [582, 552] on icon at bounding box center [578, 546] width 11 height 12
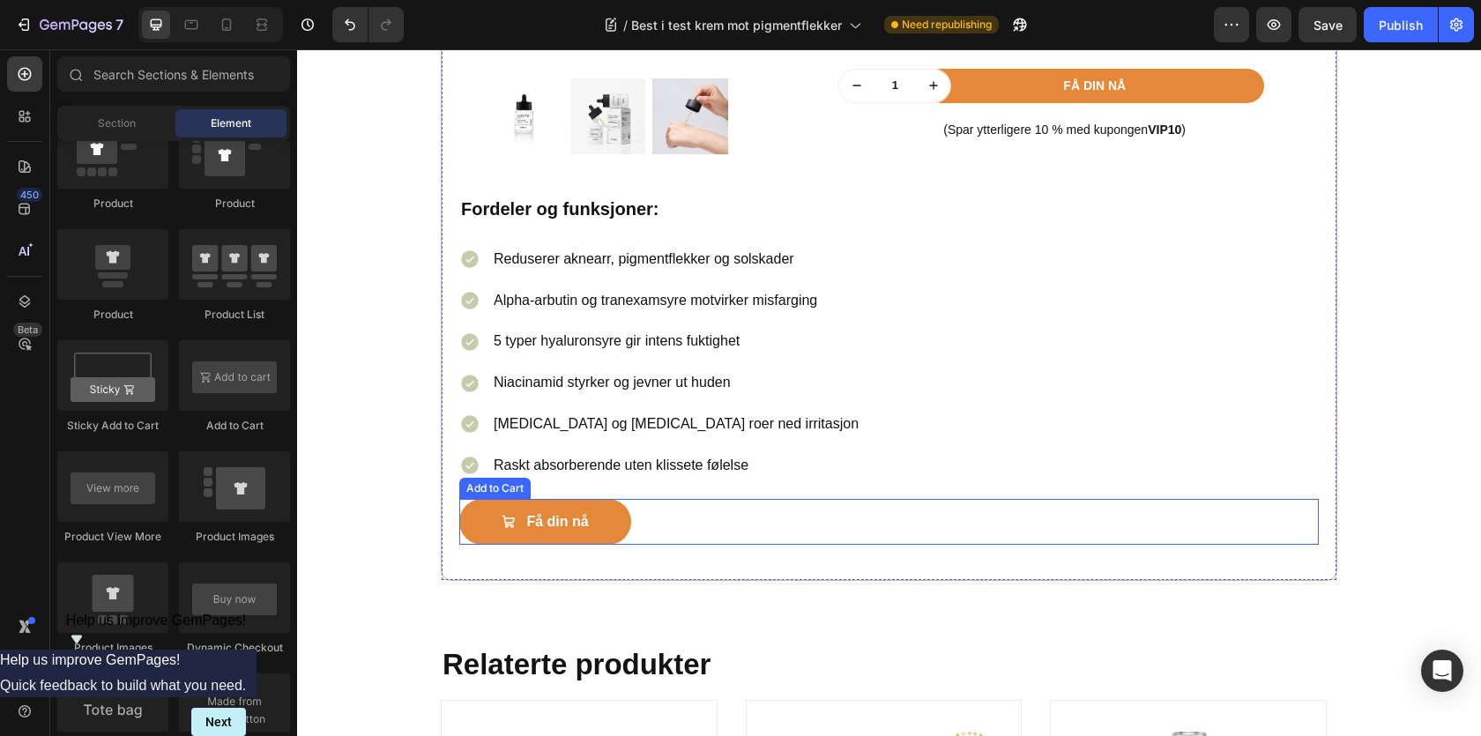
click at [703, 542] on div "Få din nå Add to Cart" at bounding box center [889, 522] width 860 height 47
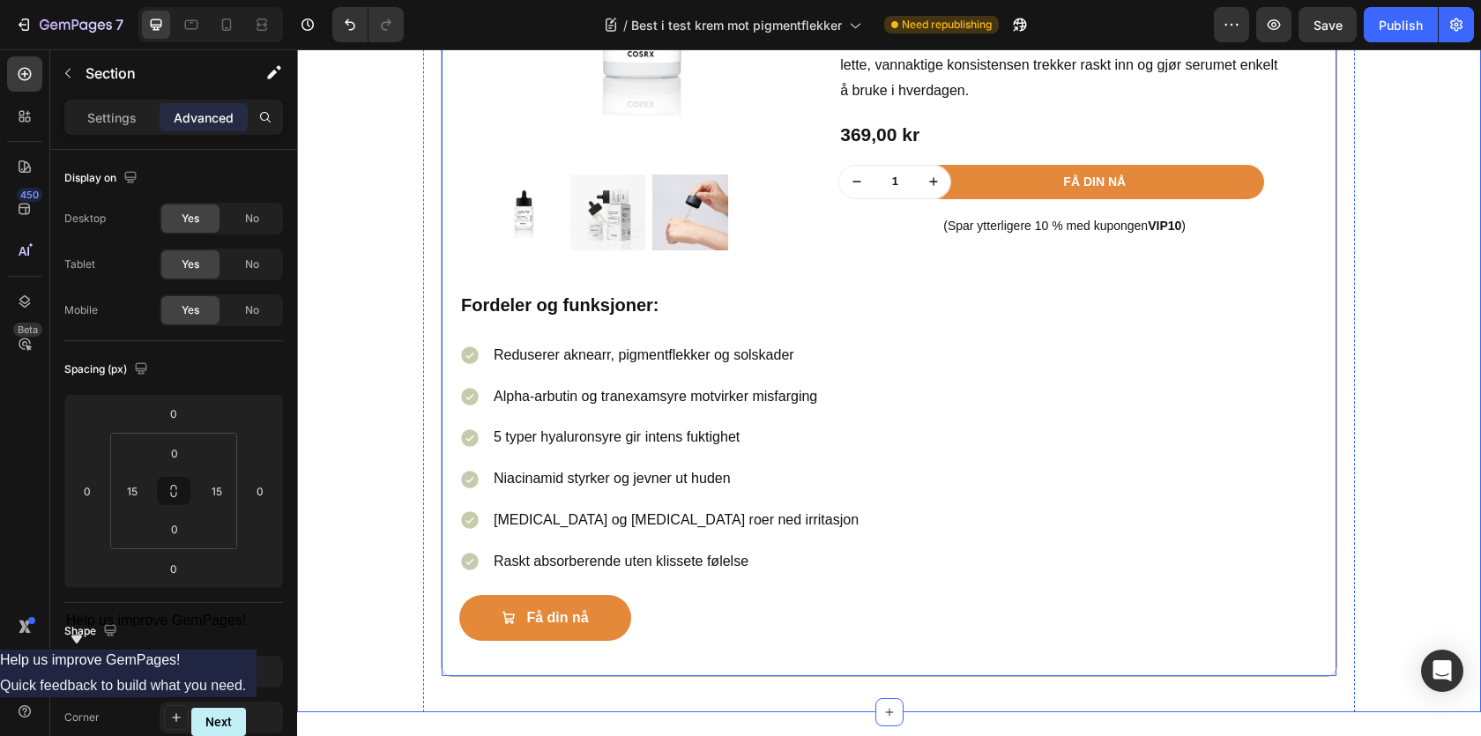
scroll to position [2850, 0]
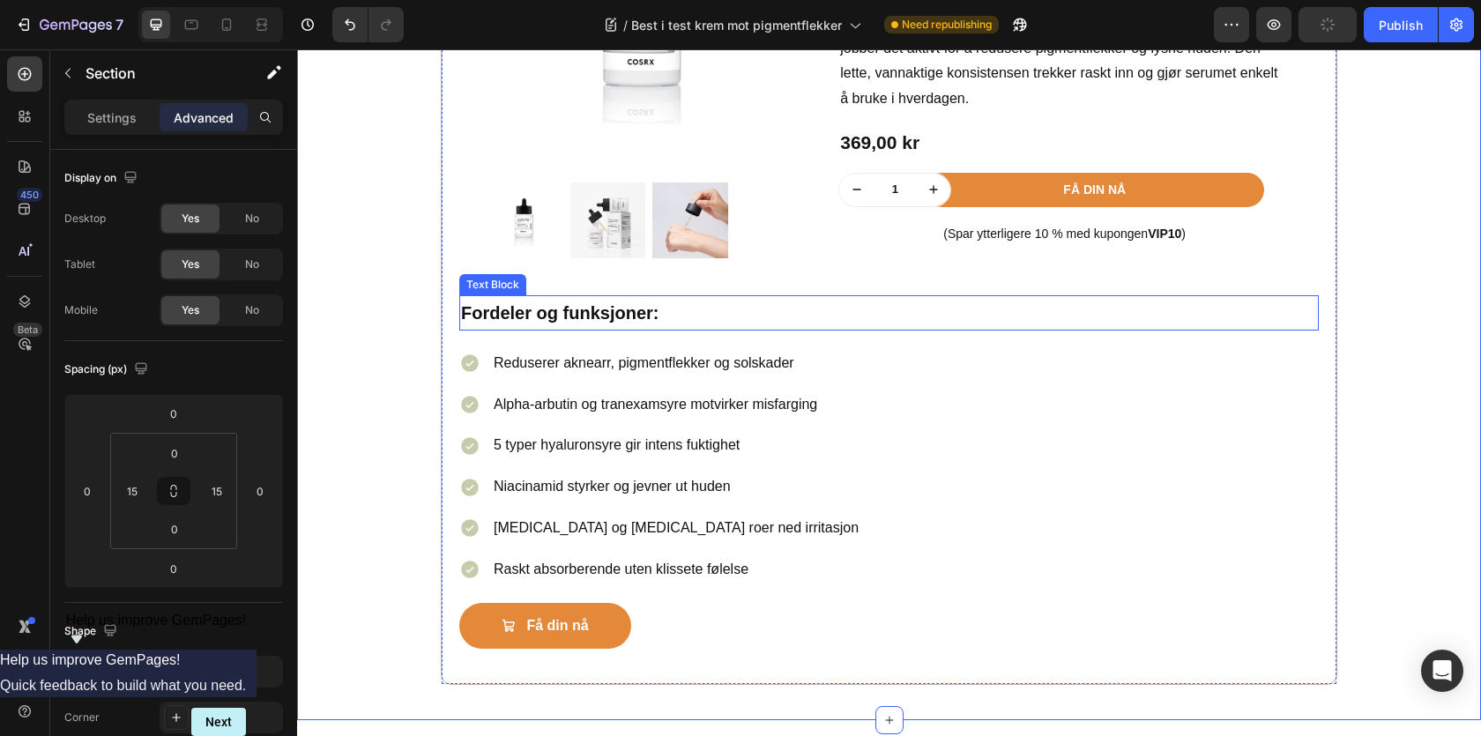
click at [698, 323] on p "Fordeler og funksjoner:" at bounding box center [889, 313] width 856 height 32
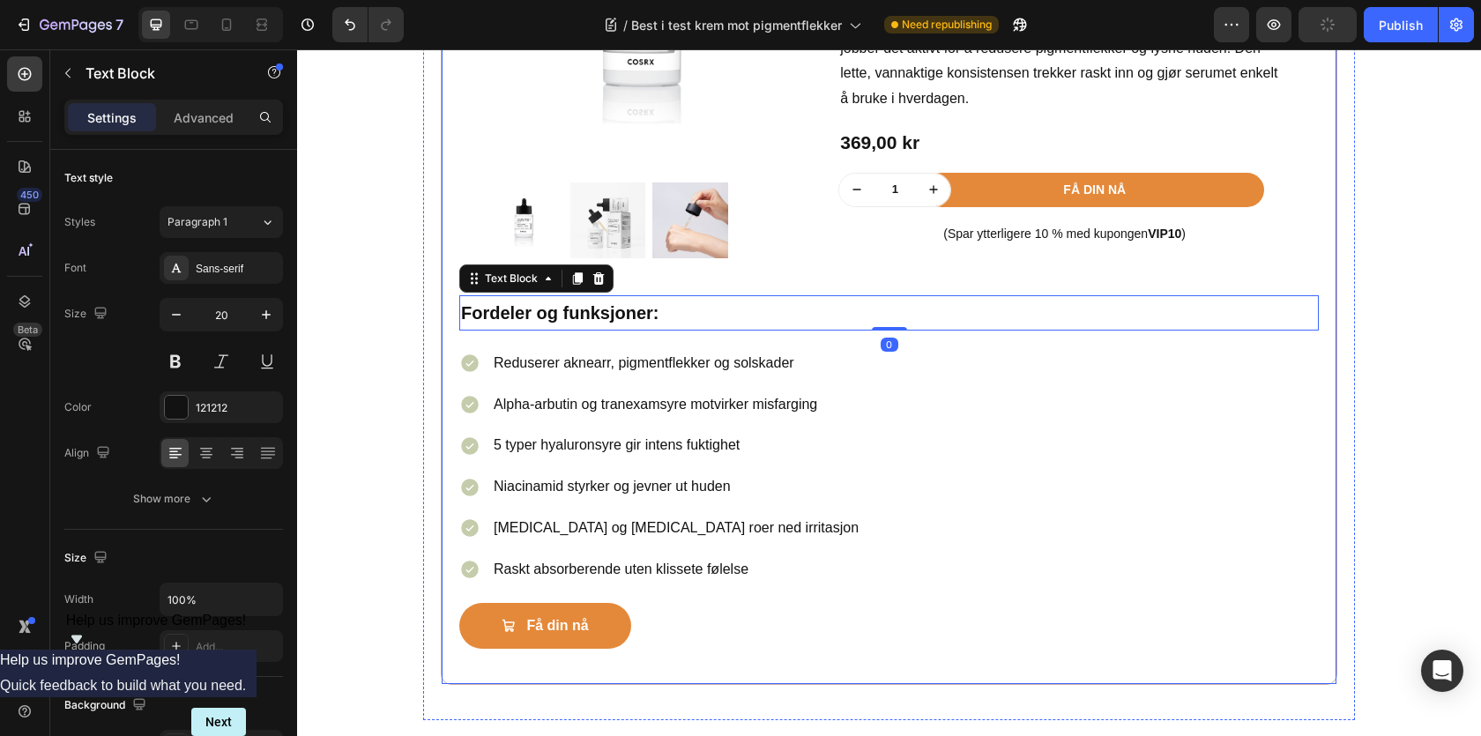
click at [453, 324] on div "Product Images Row Icon #1 bestselger Text block Row COSRX The Alpha-Arbutin 2 …" at bounding box center [889, 245] width 897 height 879
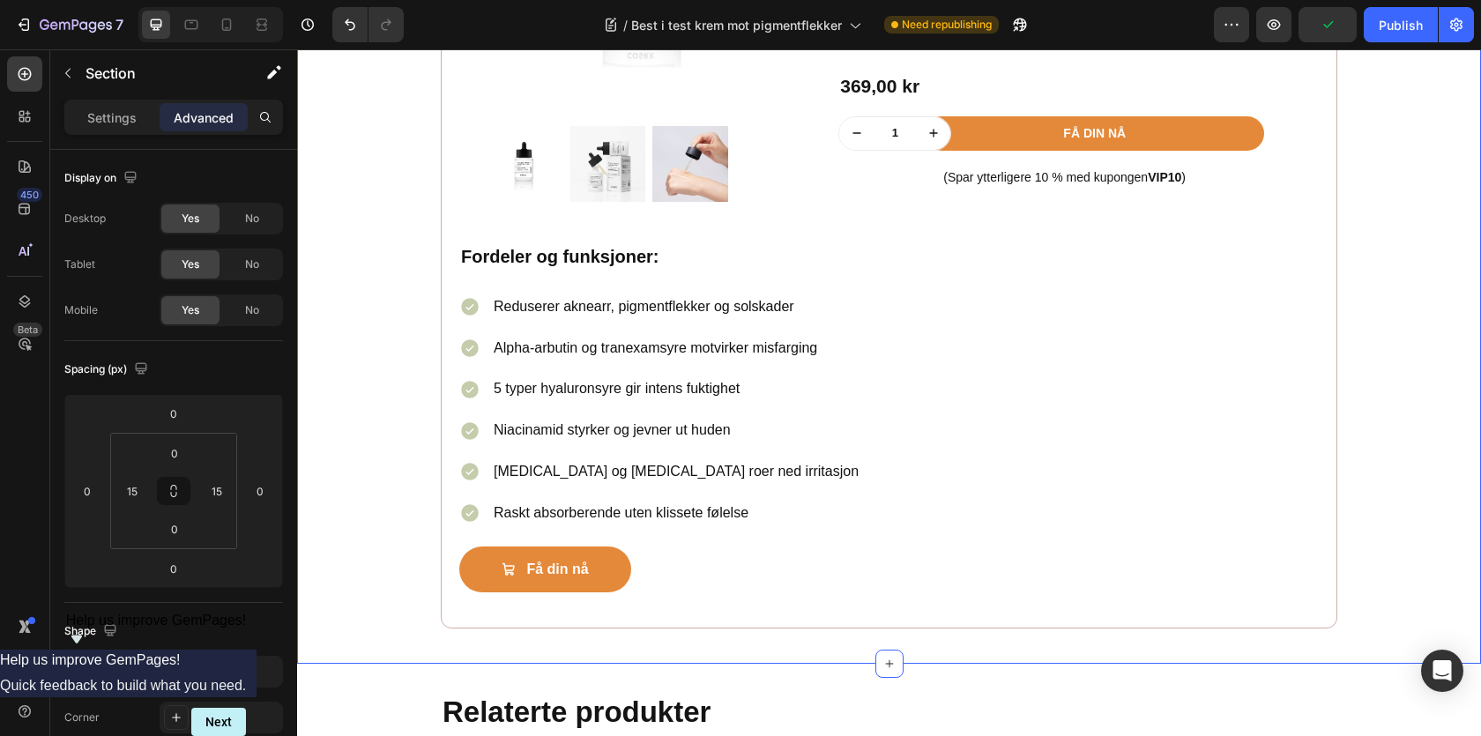
scroll to position [2975, 0]
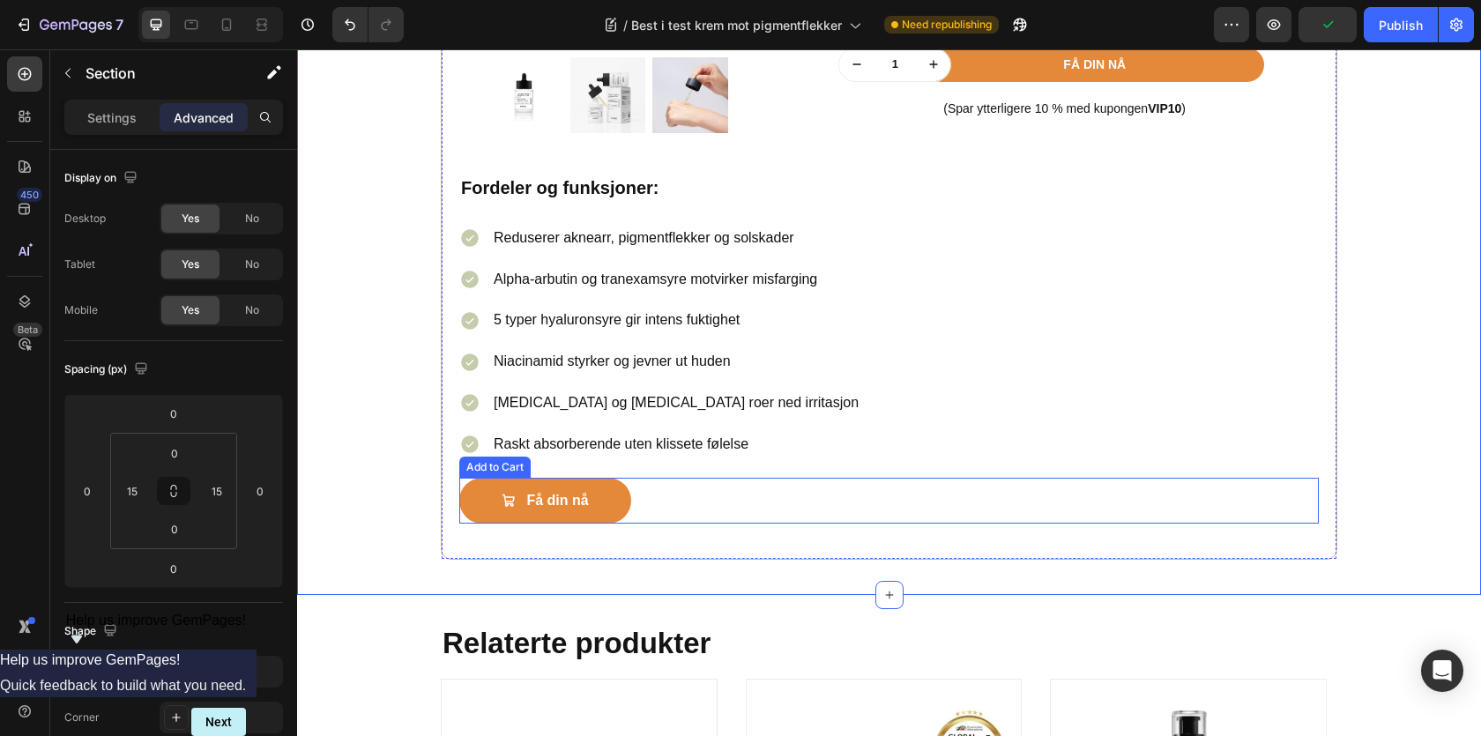
click at [693, 503] on div "Få din nå Add to Cart" at bounding box center [889, 501] width 860 height 47
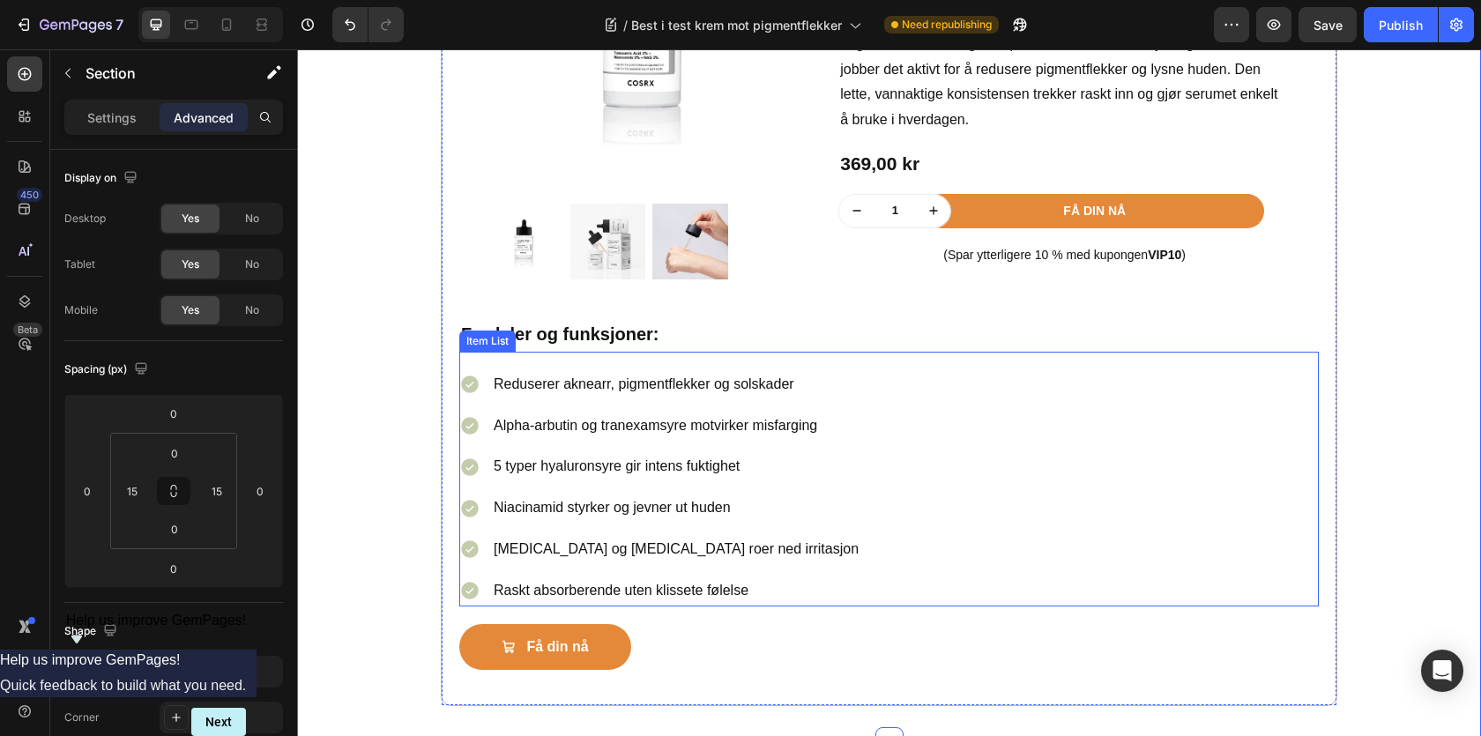
scroll to position [2838, 0]
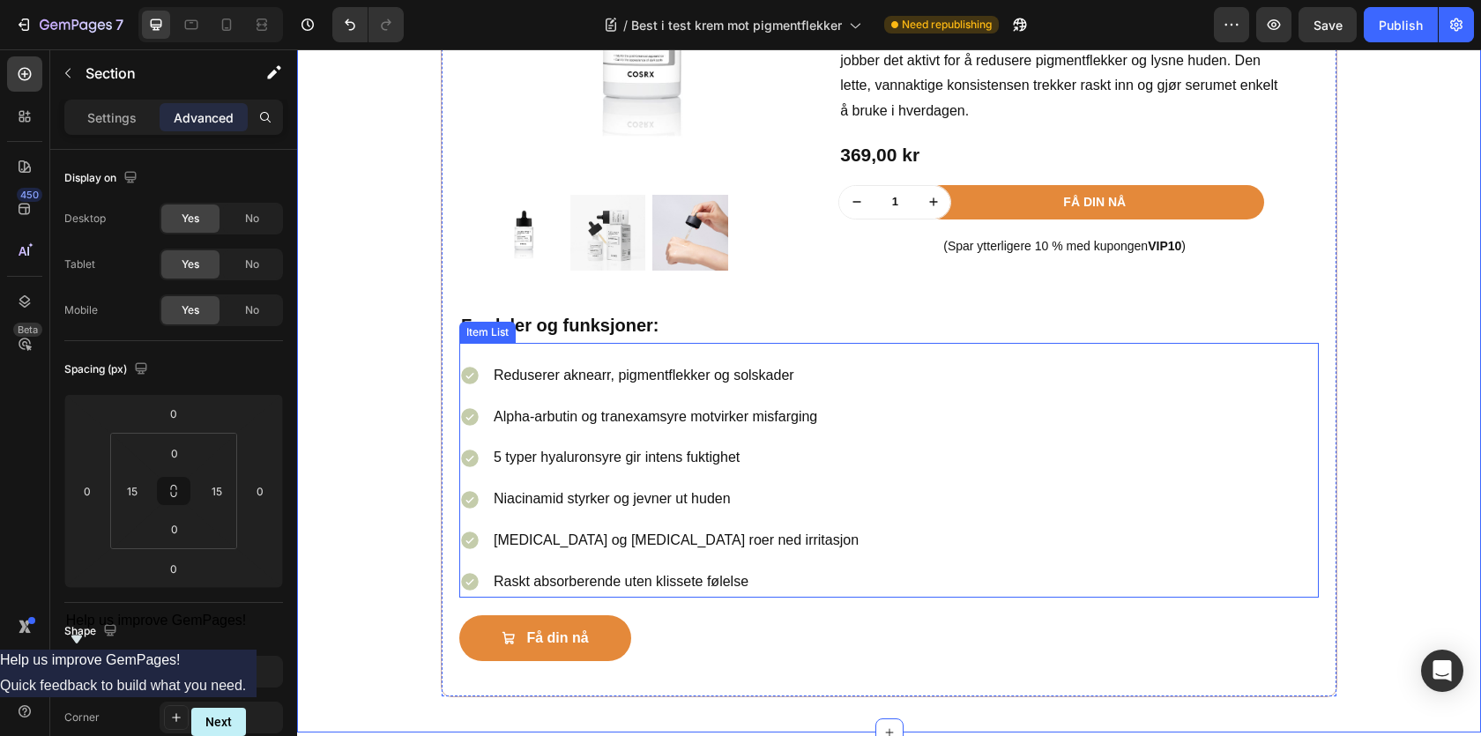
click at [915, 391] on div "Reduserer aknearr, pigmentflekker og solskader Alpha-arbutin og tranexamsyre mo…" at bounding box center [889, 479] width 860 height 237
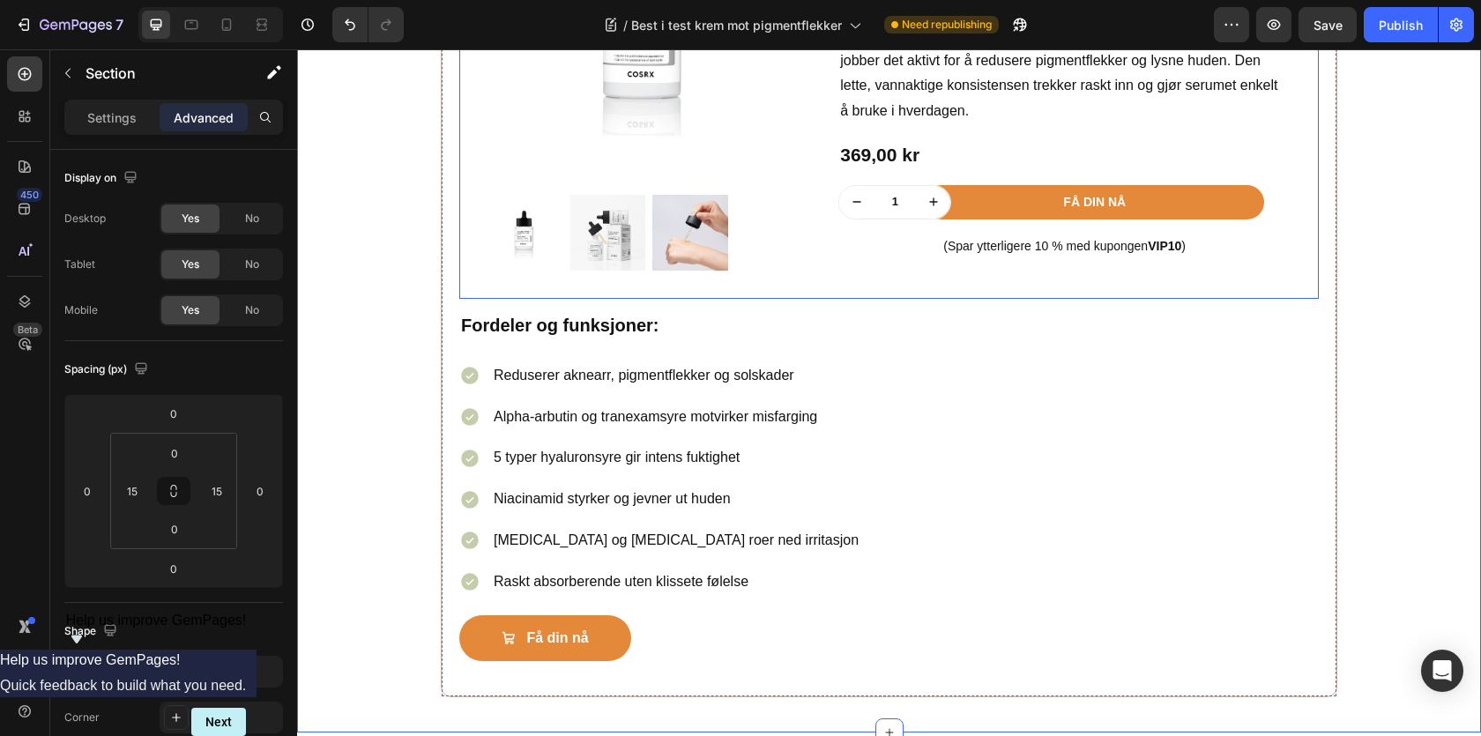
scroll to position [2888, 0]
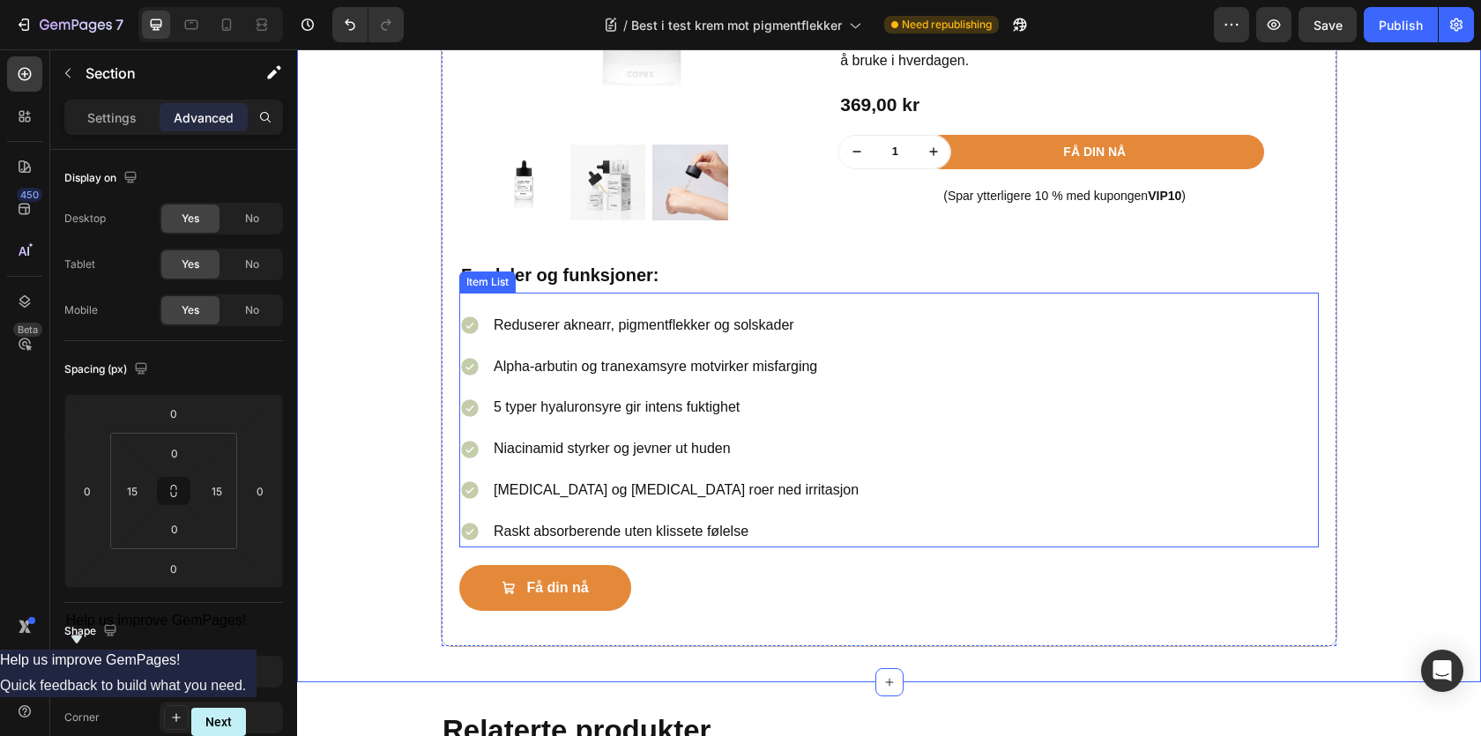
click at [934, 324] on div "Reduserer aknearr, pigmentflekker og solskader Alpha-arbutin og tranexamsyre mo…" at bounding box center [889, 428] width 860 height 237
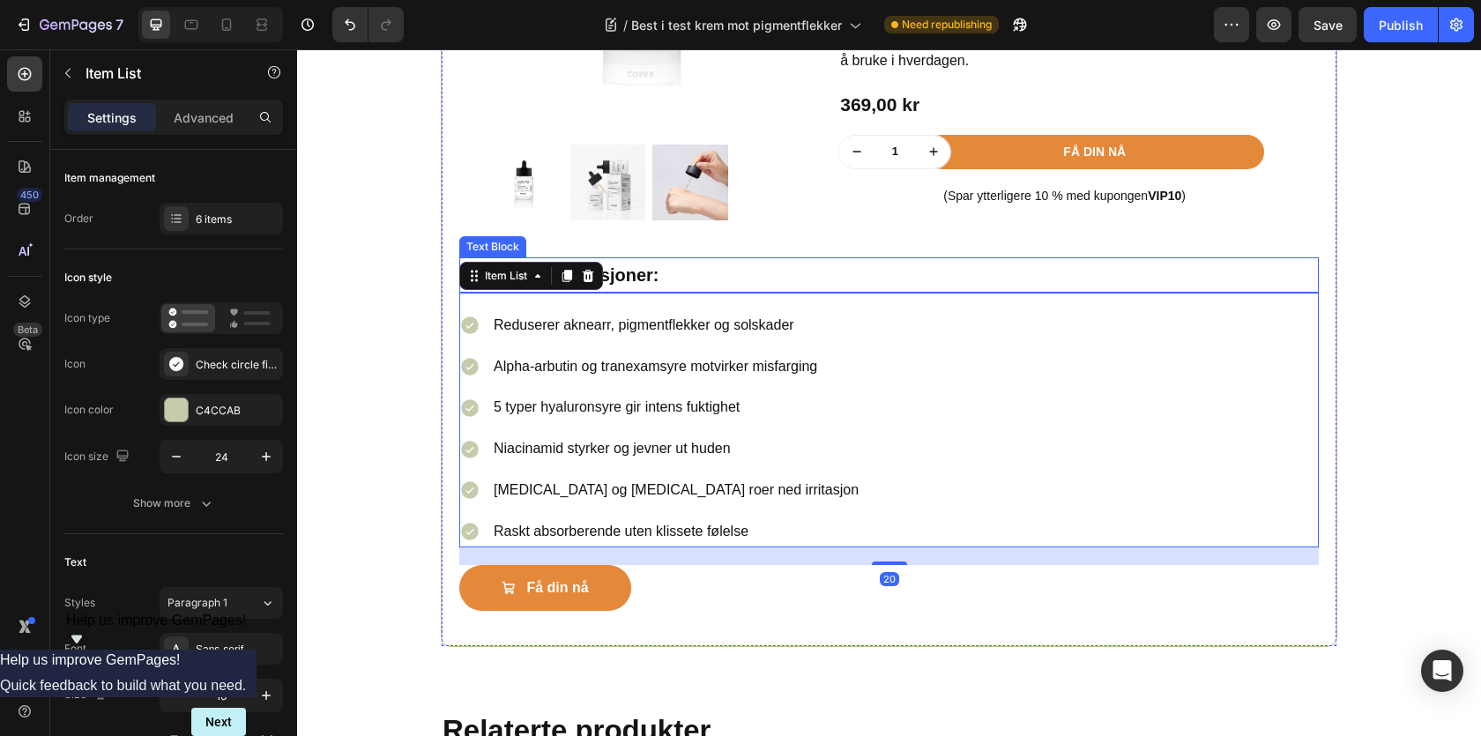
click at [845, 291] on p "Fordeler og funksjoner:" at bounding box center [889, 275] width 856 height 32
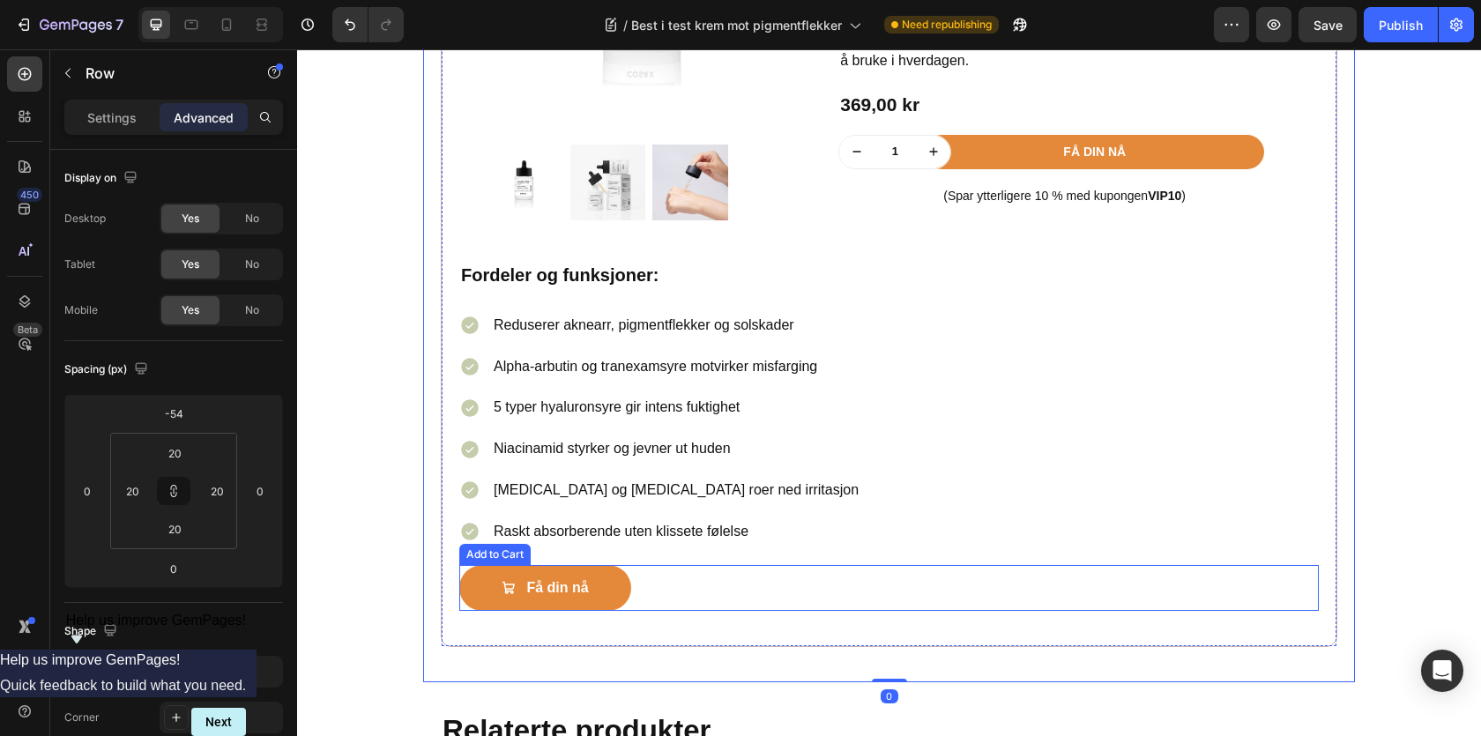
click at [742, 576] on div "Få din nå Add to Cart" at bounding box center [889, 588] width 860 height 47
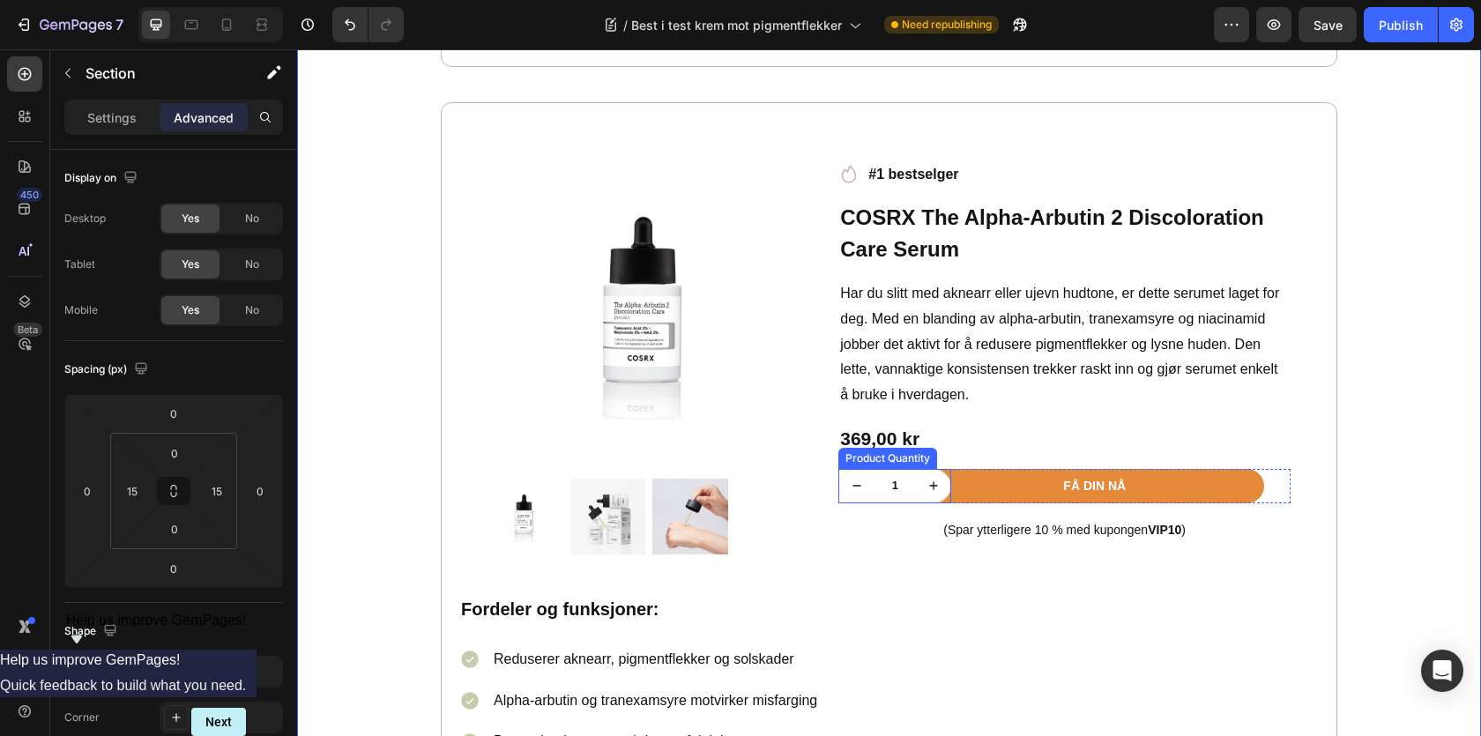
scroll to position [2522, 0]
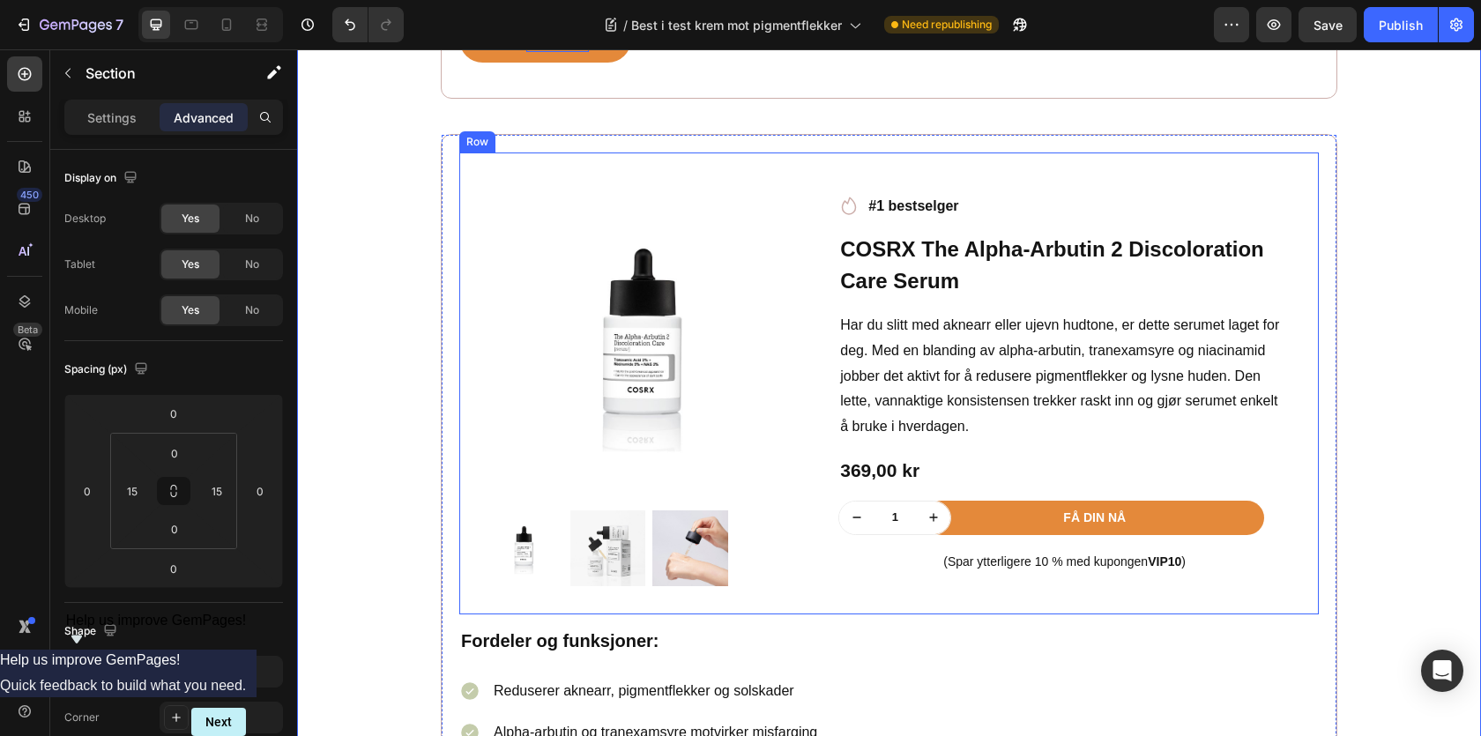
click at [780, 175] on div "Product Images Row Icon #1 bestselger Text block Row COSRX The Alpha-Arbutin 2 …" at bounding box center [889, 384] width 860 height 462
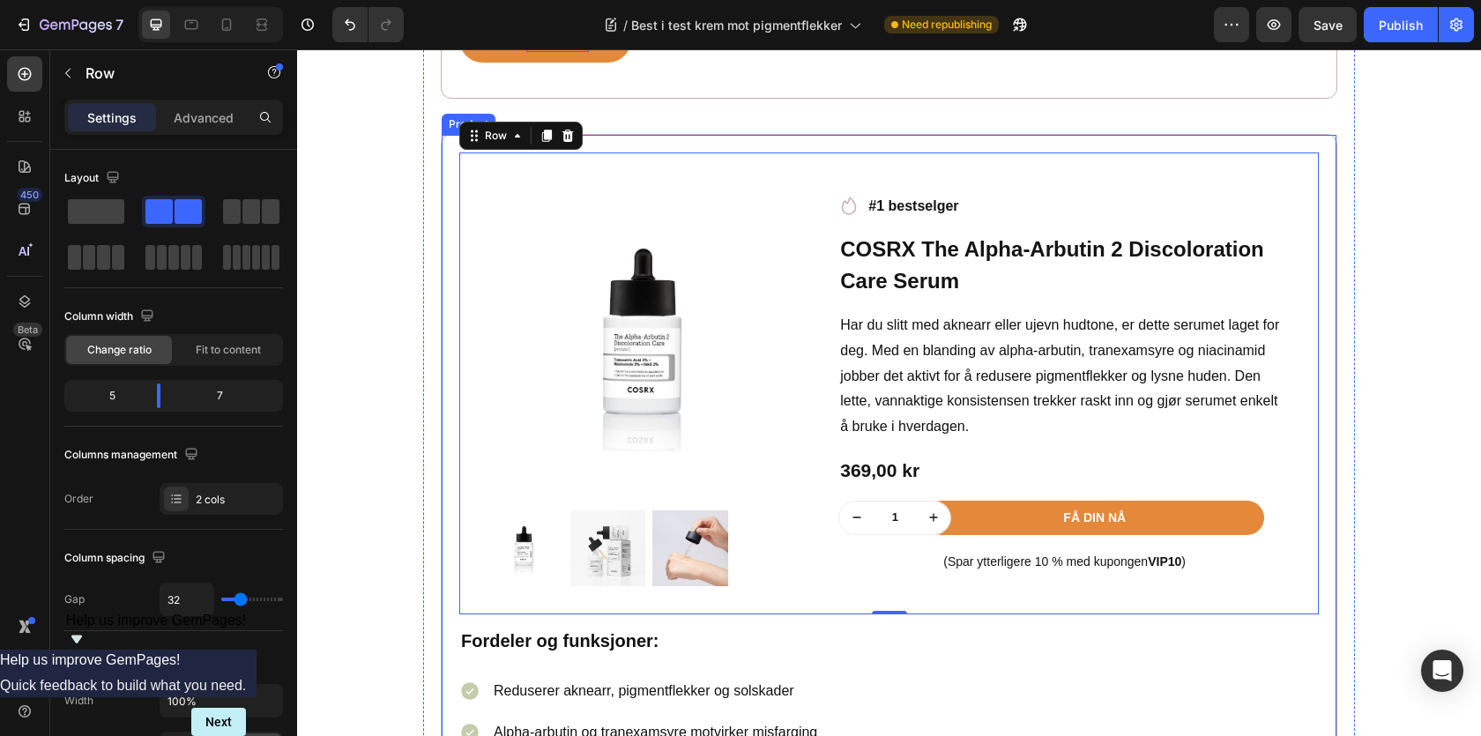
click at [659, 153] on div "Product Images Row Icon #1 bestselger Text block Row COSRX The Alpha-Arbutin 2 …" at bounding box center [889, 573] width 897 height 879
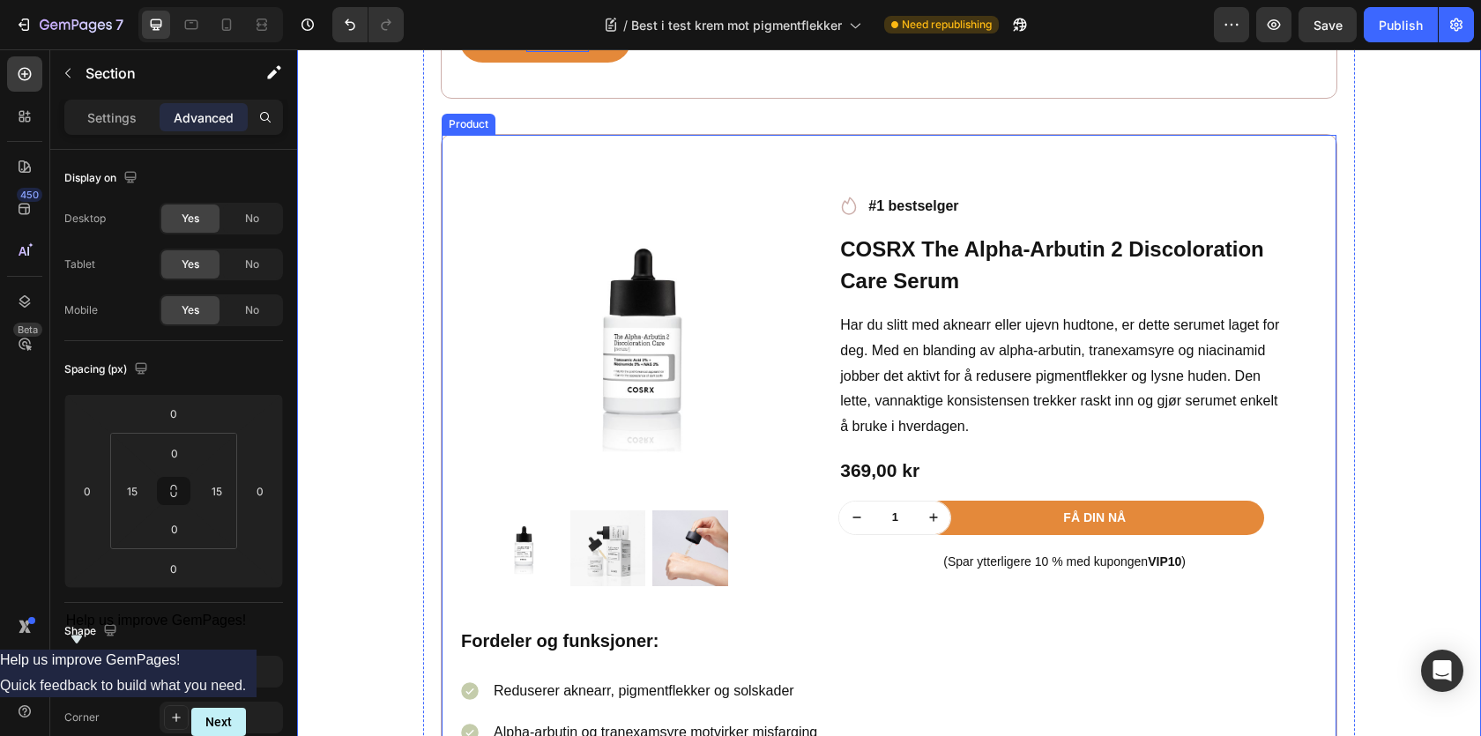
click at [453, 214] on div "Product Images Row Icon #1 bestselger Text block Row COSRX The Alpha-Arbutin 2 …" at bounding box center [889, 573] width 897 height 879
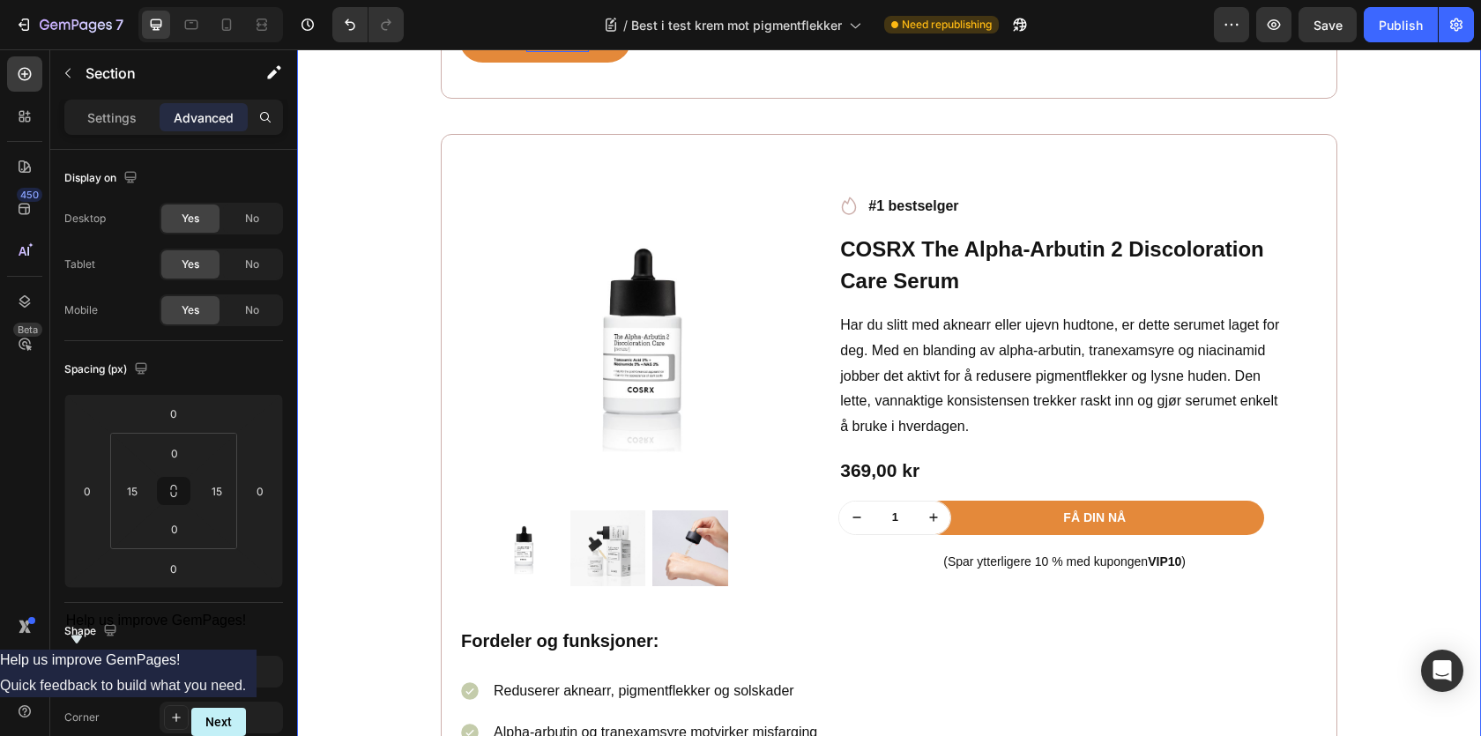
scroll to position [2548, 0]
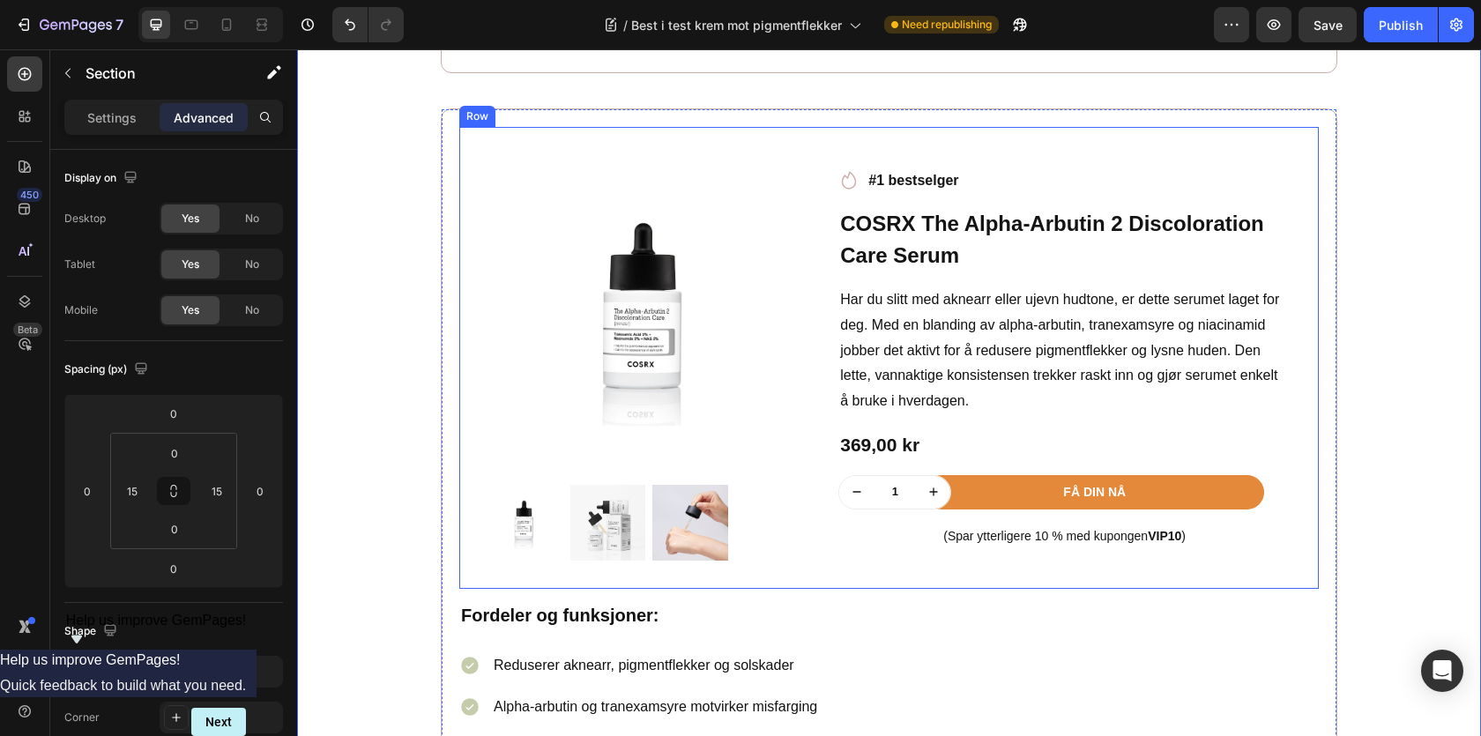
click at [476, 205] on div "Product Images Row Icon #1 bestselger Text block Row COSRX The Alpha-Arbutin 2 …" at bounding box center [889, 358] width 860 height 462
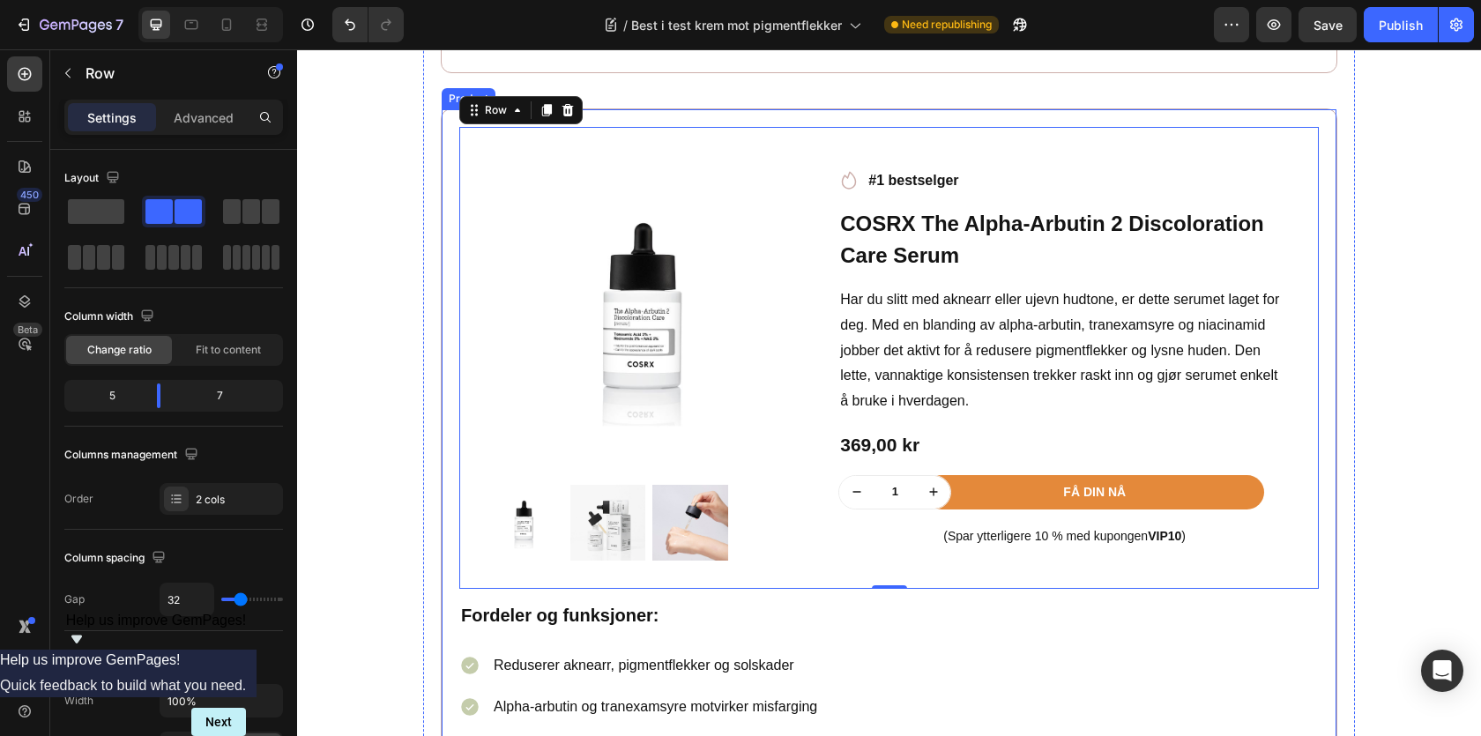
click at [445, 182] on div "Product Images Row Icon #1 bestselger Text block Row COSRX The Alpha-Arbutin 2 …" at bounding box center [889, 547] width 897 height 879
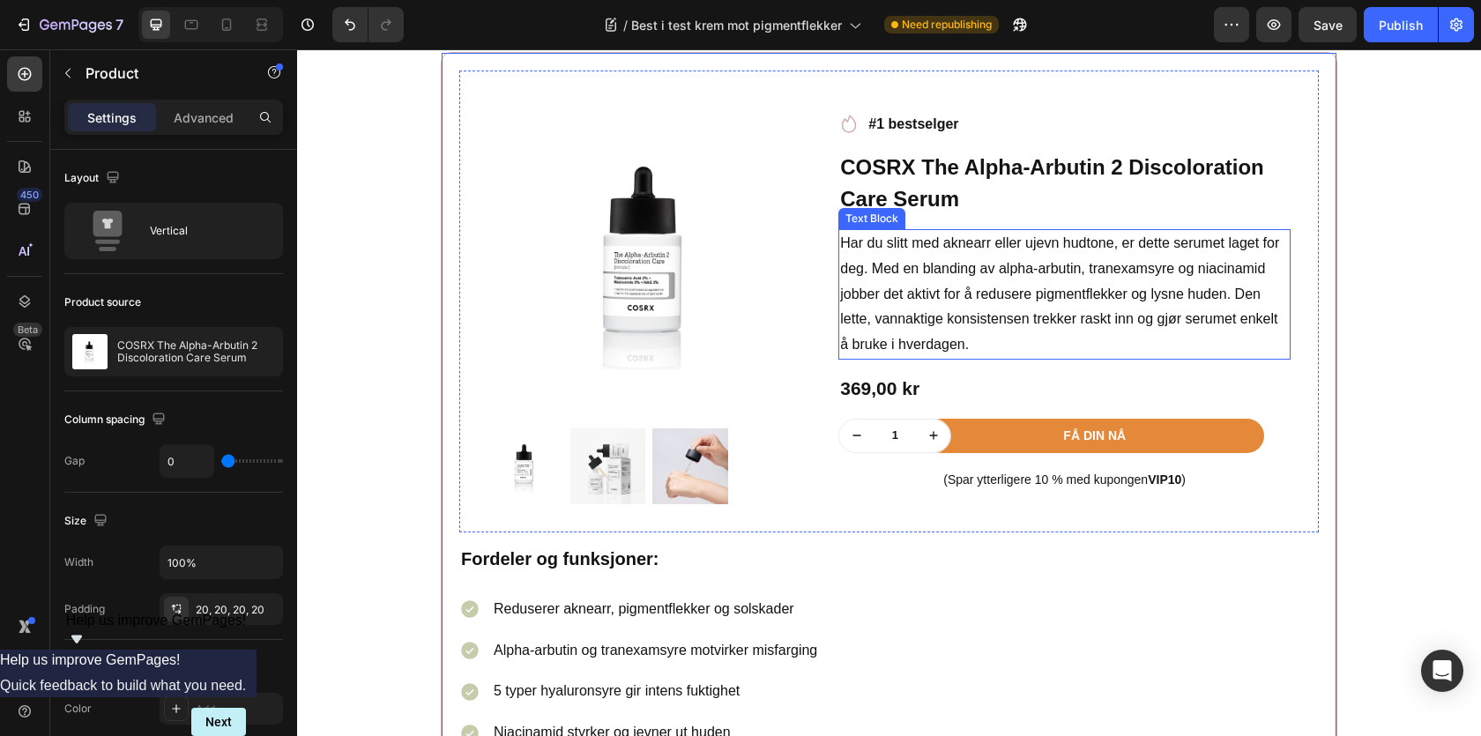
scroll to position [2602, 0]
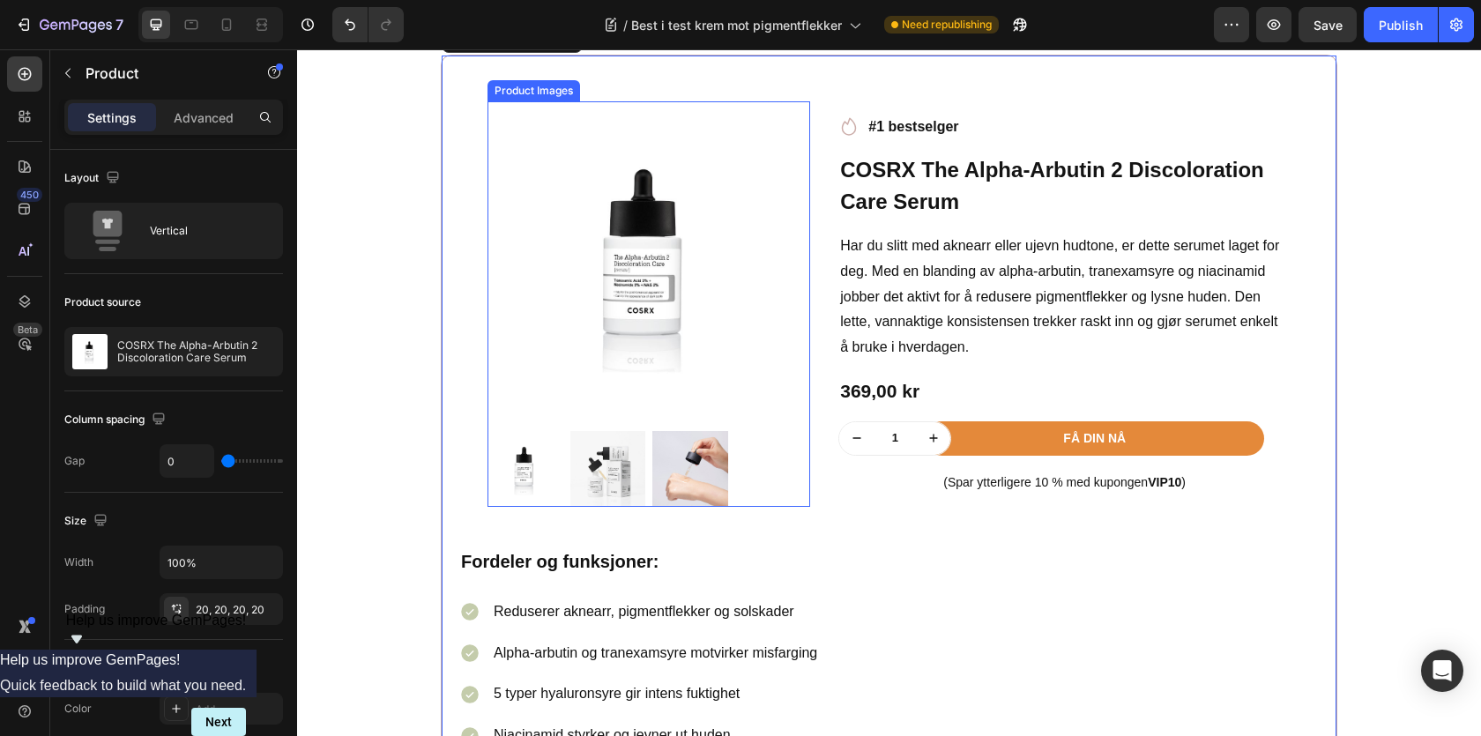
click at [545, 144] on img at bounding box center [649, 262] width 323 height 323
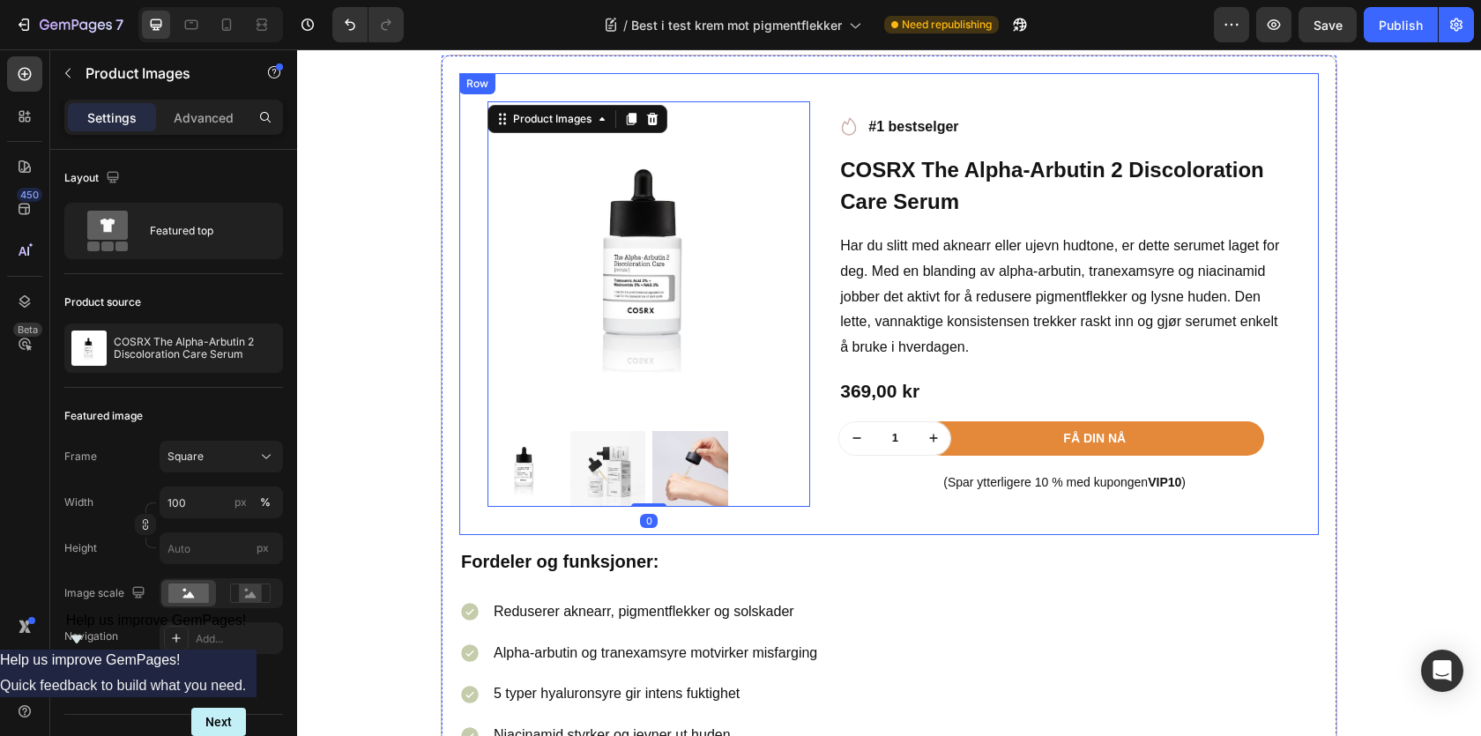
click at [459, 111] on div "Product Images 0 Row Icon #1 bestselger Text block Row COSRX The Alpha-Arbutin …" at bounding box center [889, 304] width 860 height 462
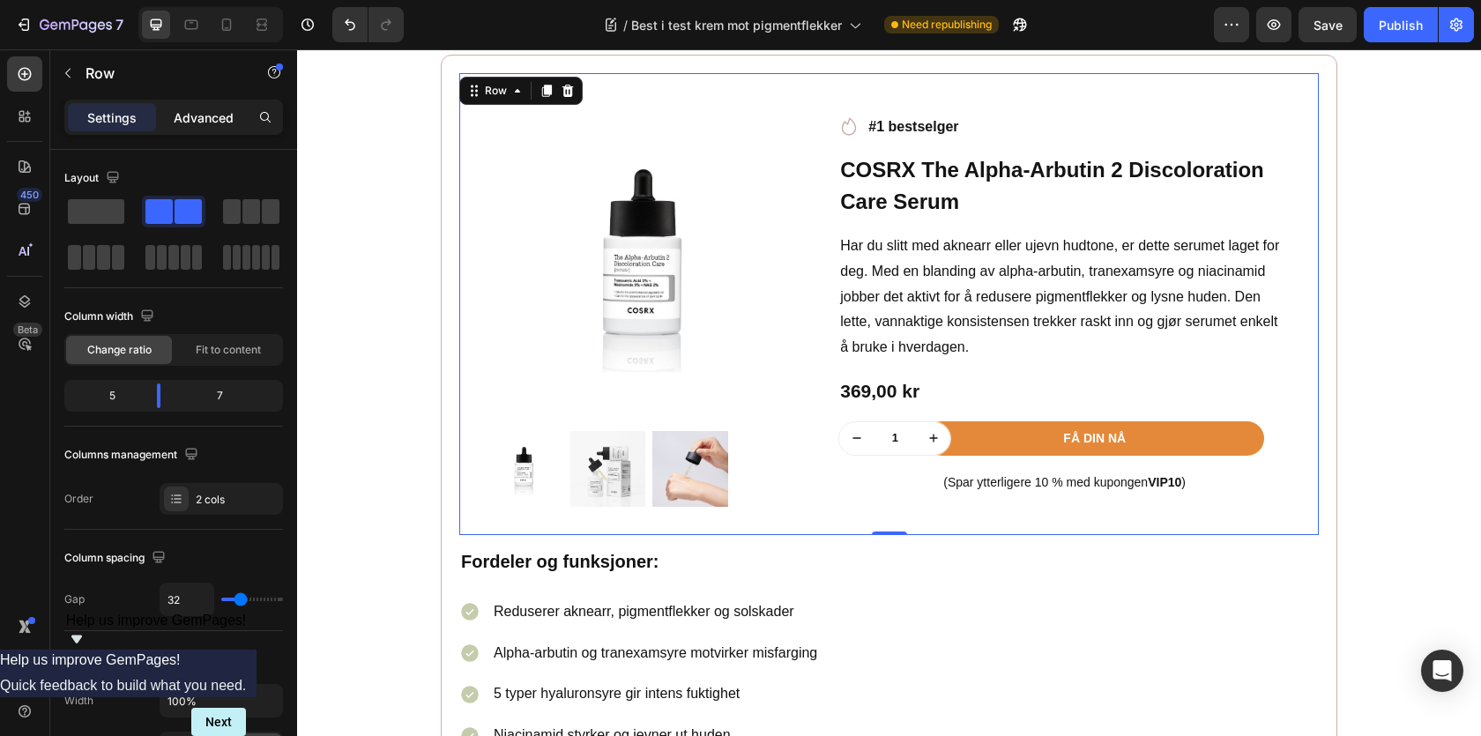
click at [199, 117] on p "Advanced" at bounding box center [204, 117] width 60 height 19
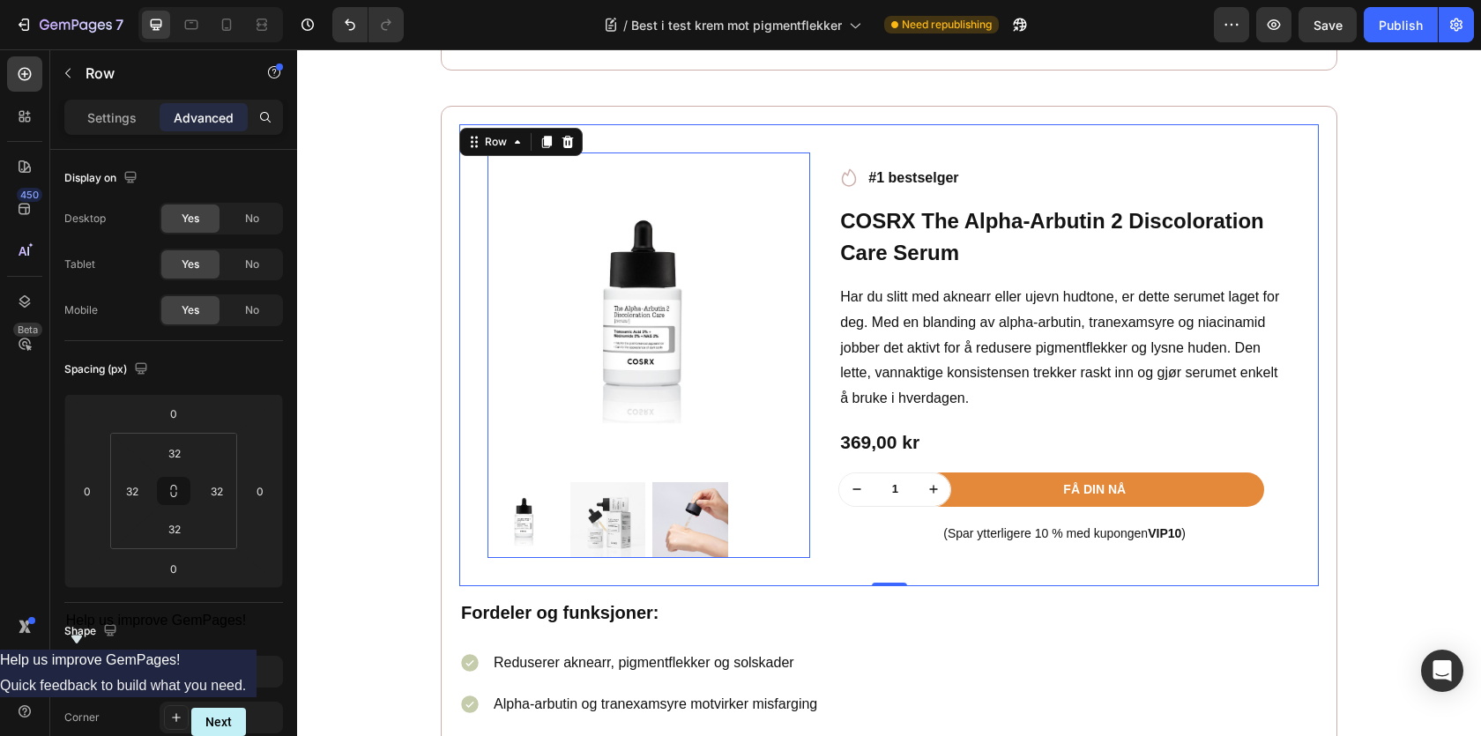
scroll to position [2589, 0]
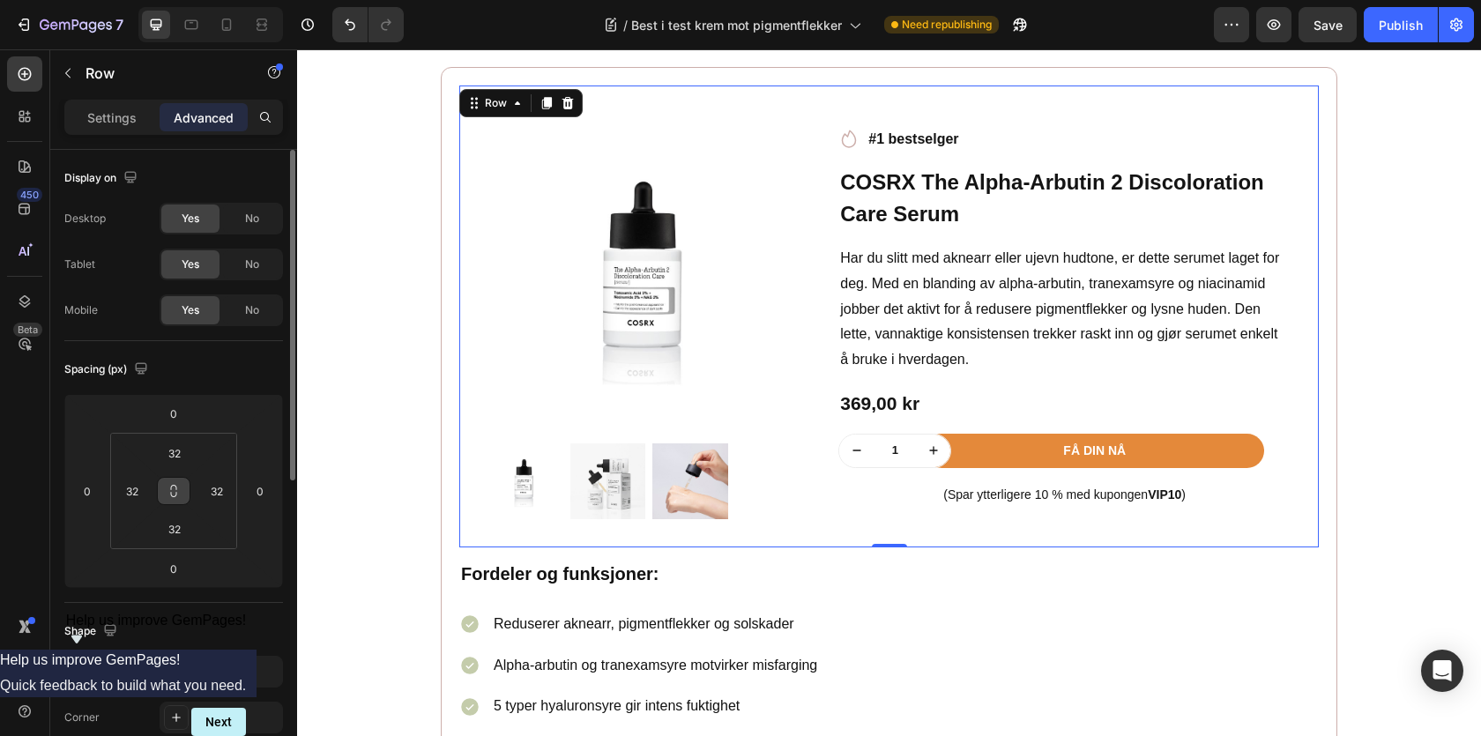
click at [167, 492] on icon at bounding box center [174, 491] width 14 height 14
click at [172, 491] on icon at bounding box center [174, 491] width 14 height 14
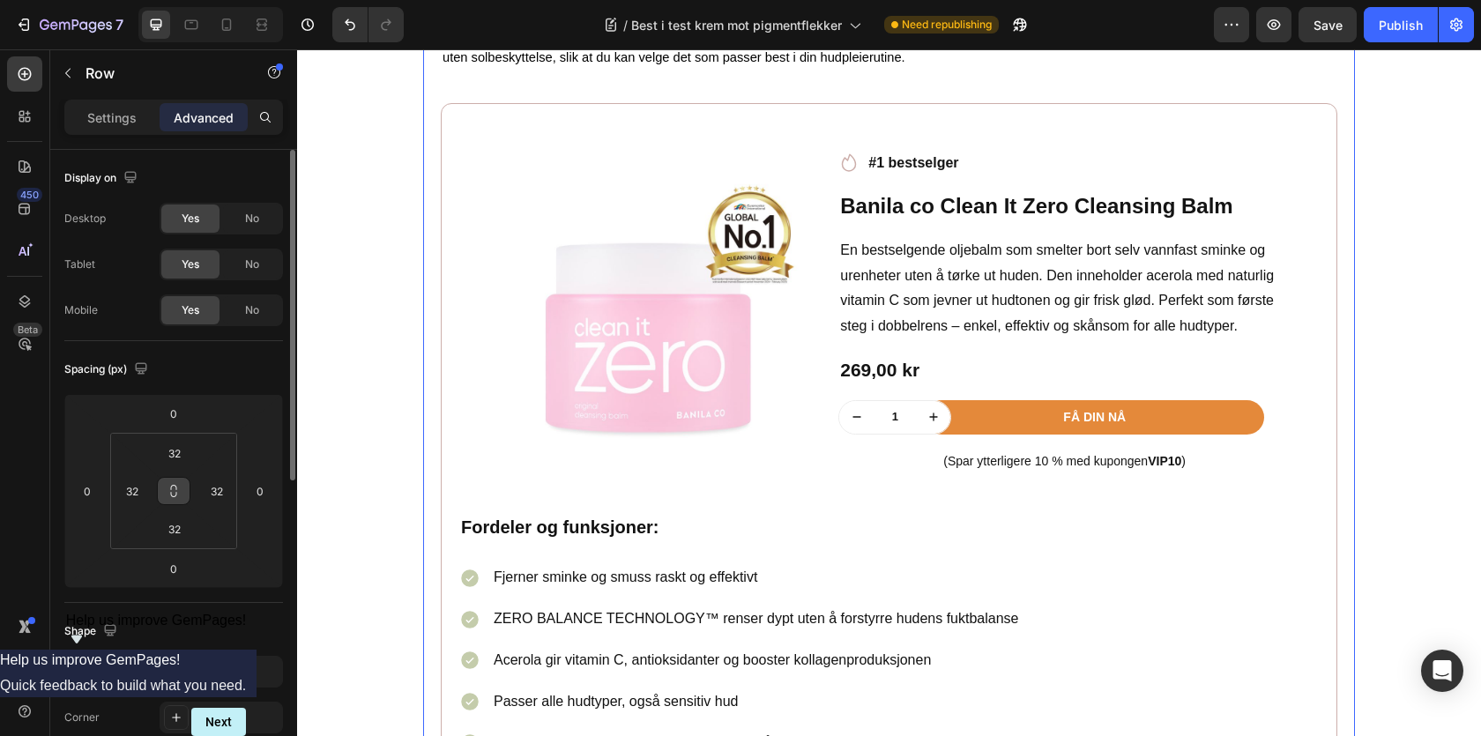
scroll to position [1671, 0]
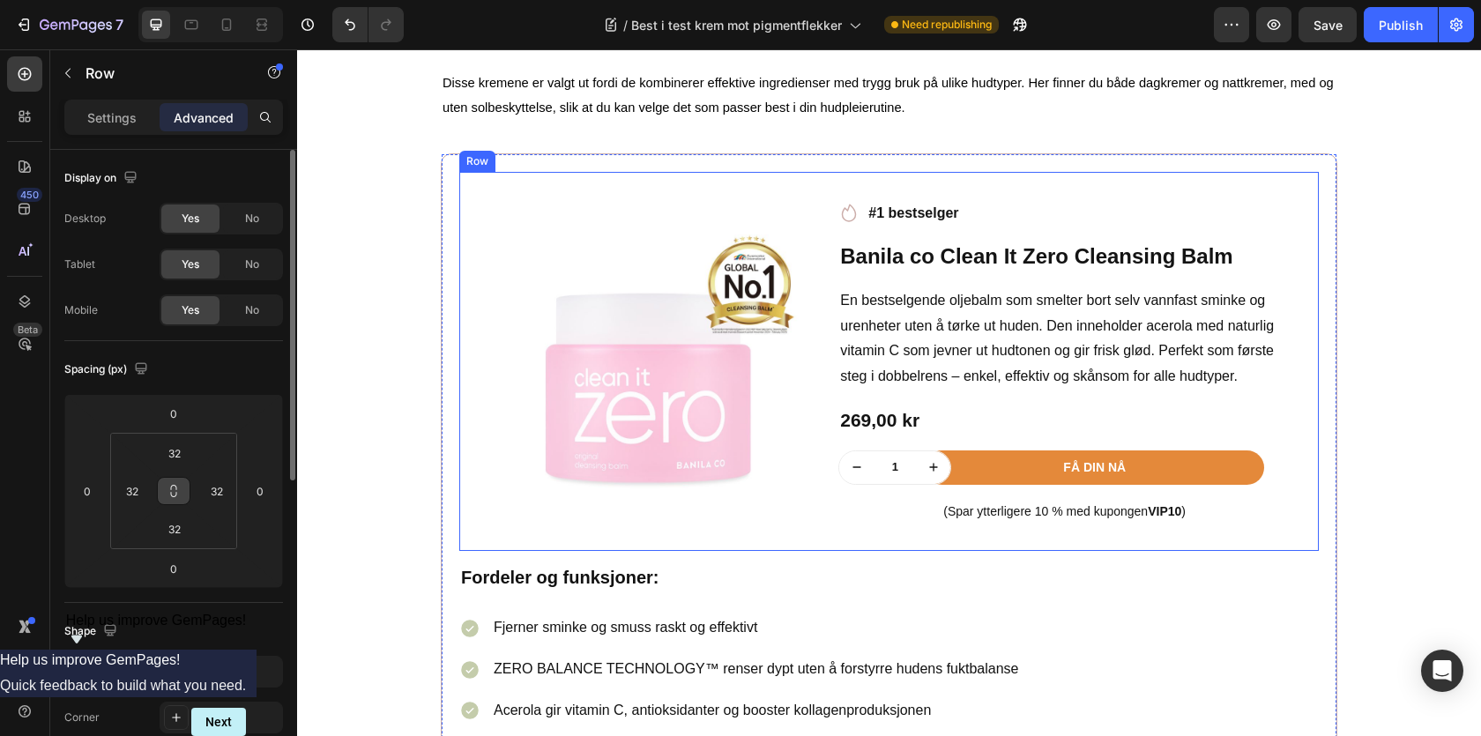
click at [485, 231] on div "Product Images Row Icon #1 bestselger Text block Row Banila co Clean It Zero Cl…" at bounding box center [889, 361] width 860 height 379
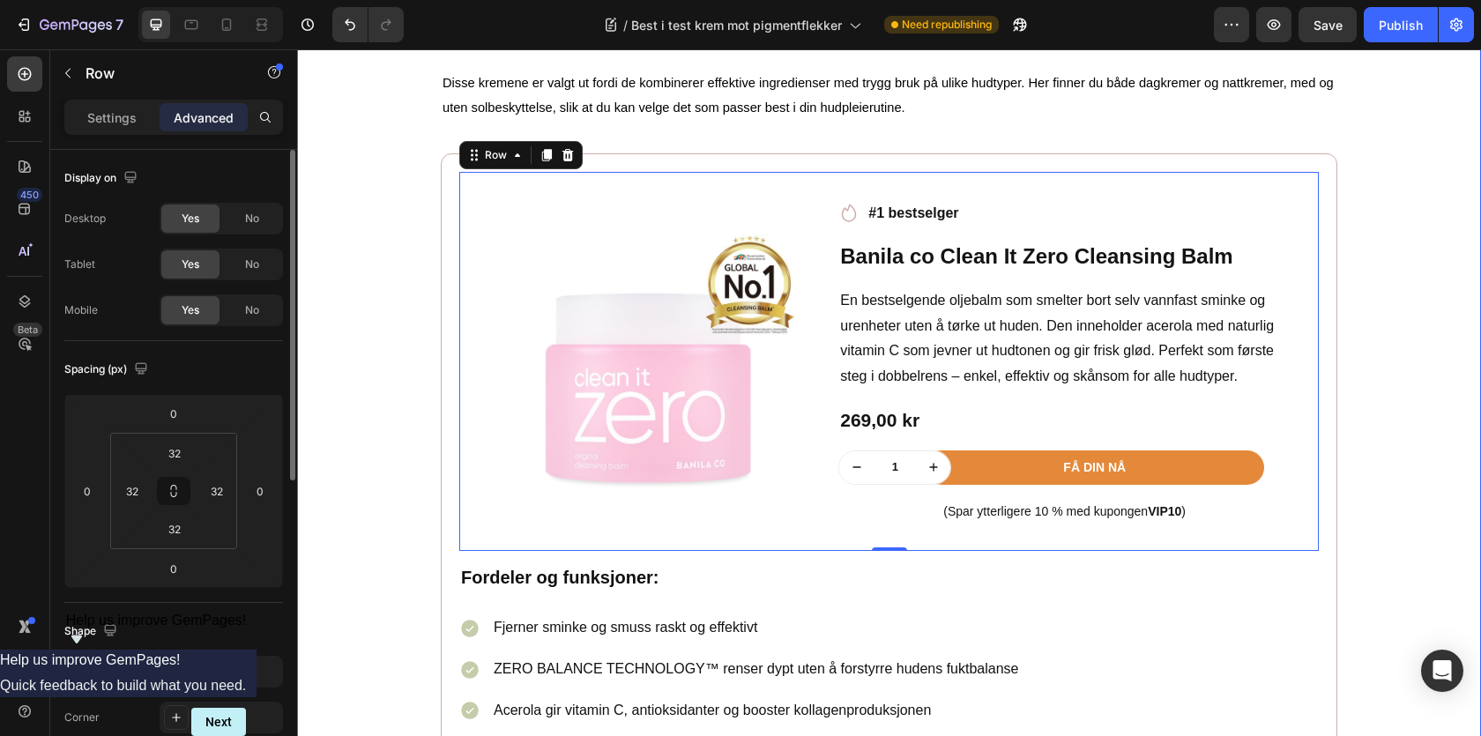
click at [396, 442] on div "Best i test krem mot pigmentflekker Heading Image Skrevet av [PERSON_NAME]| | […" at bounding box center [889, 473] width 1158 height 2854
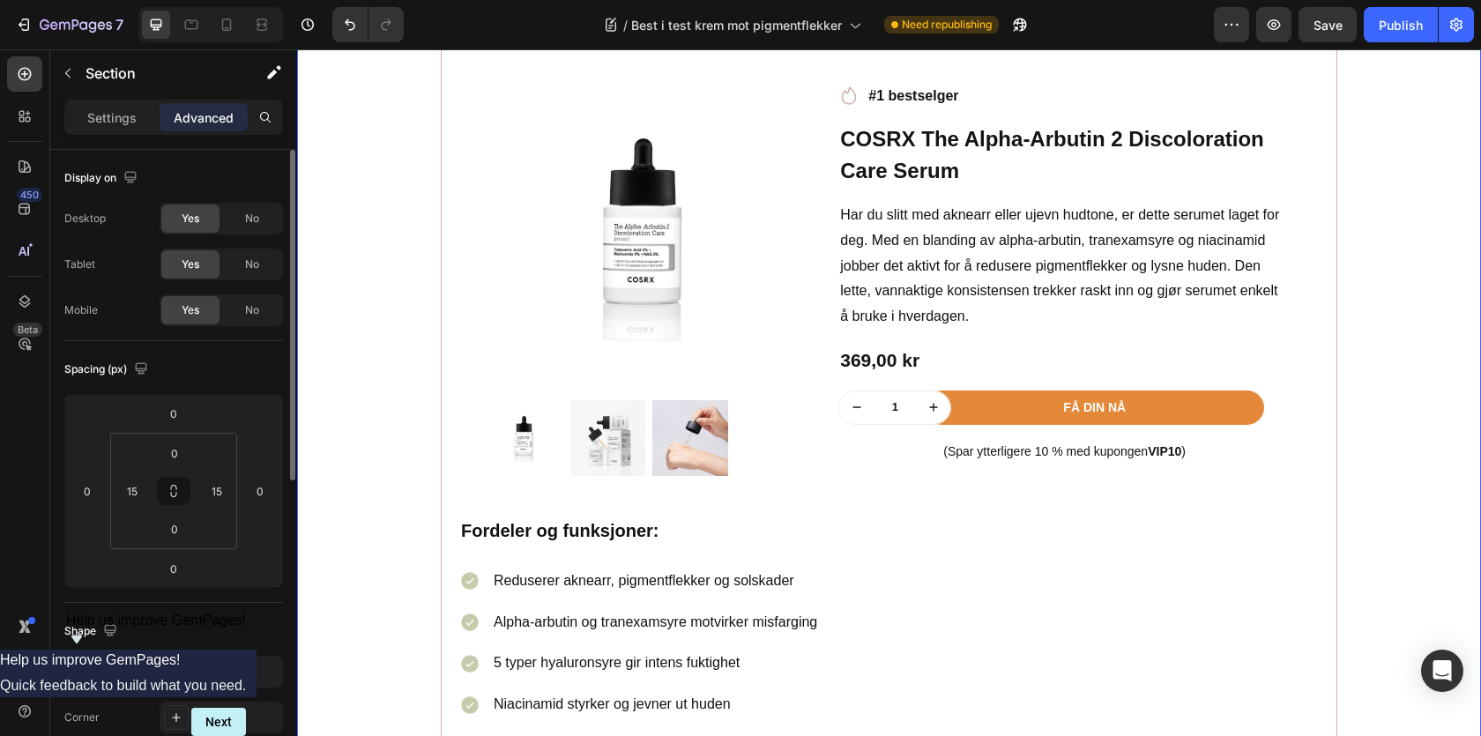
scroll to position [2488, 0]
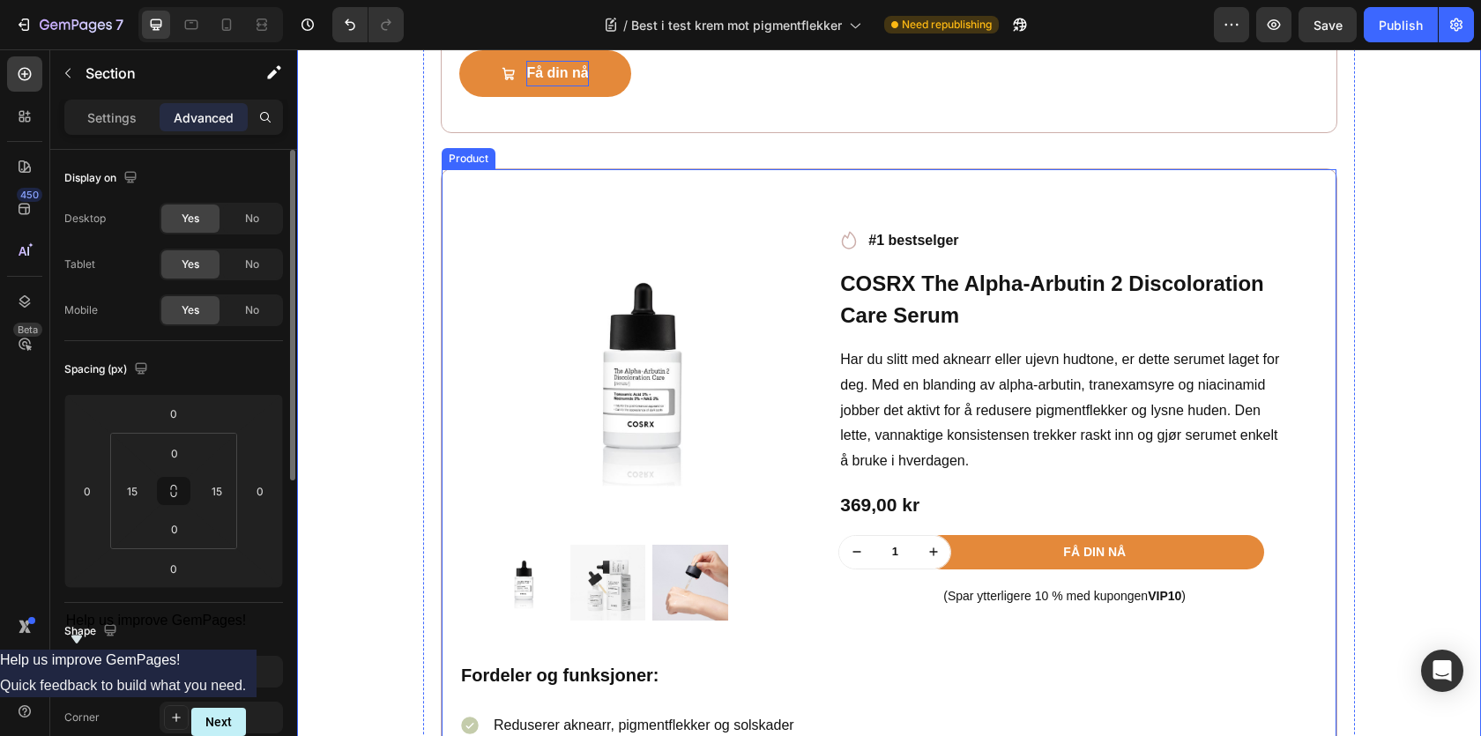
click at [450, 194] on div "Product Images Row Icon #1 bestselger Text block Row COSRX The Alpha-Arbutin 2 …" at bounding box center [889, 607] width 897 height 879
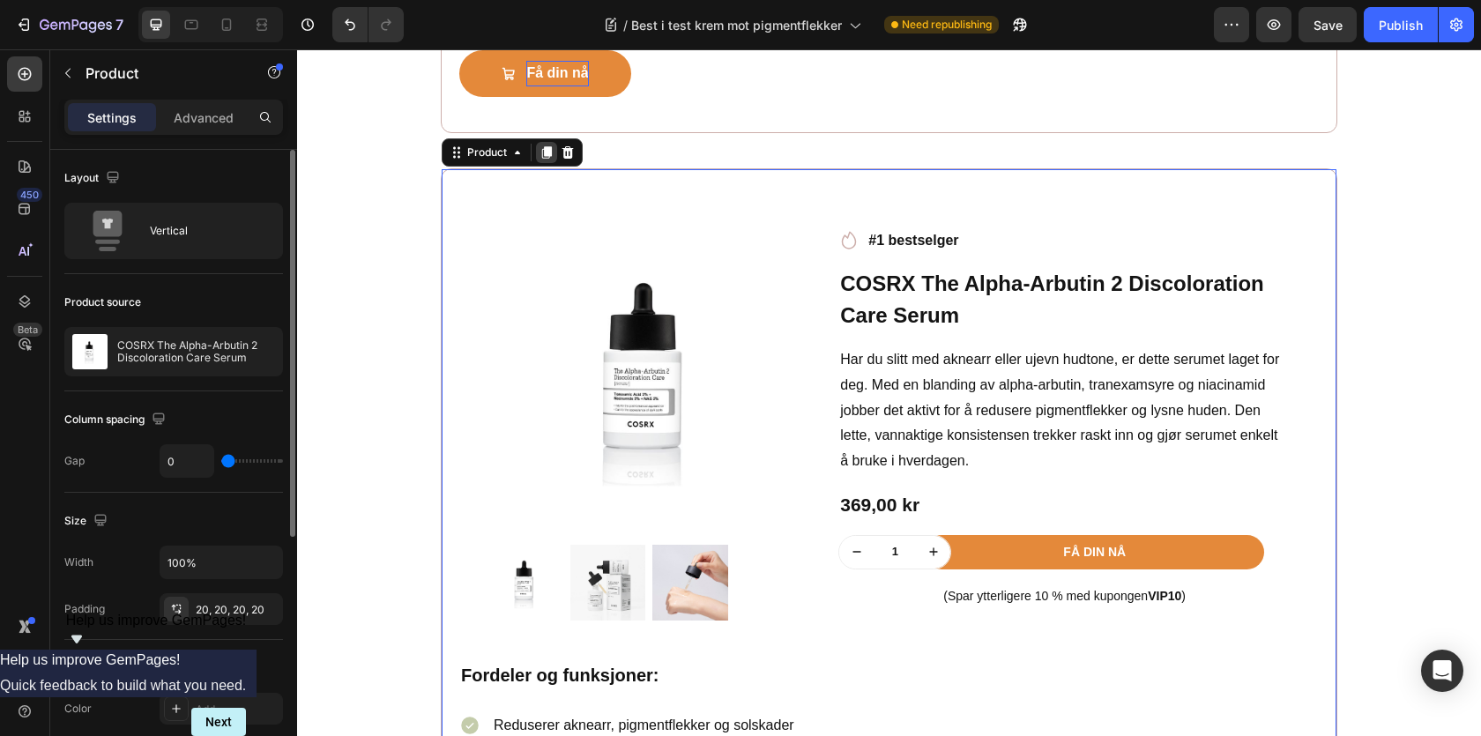
click at [546, 155] on icon at bounding box center [547, 152] width 10 height 12
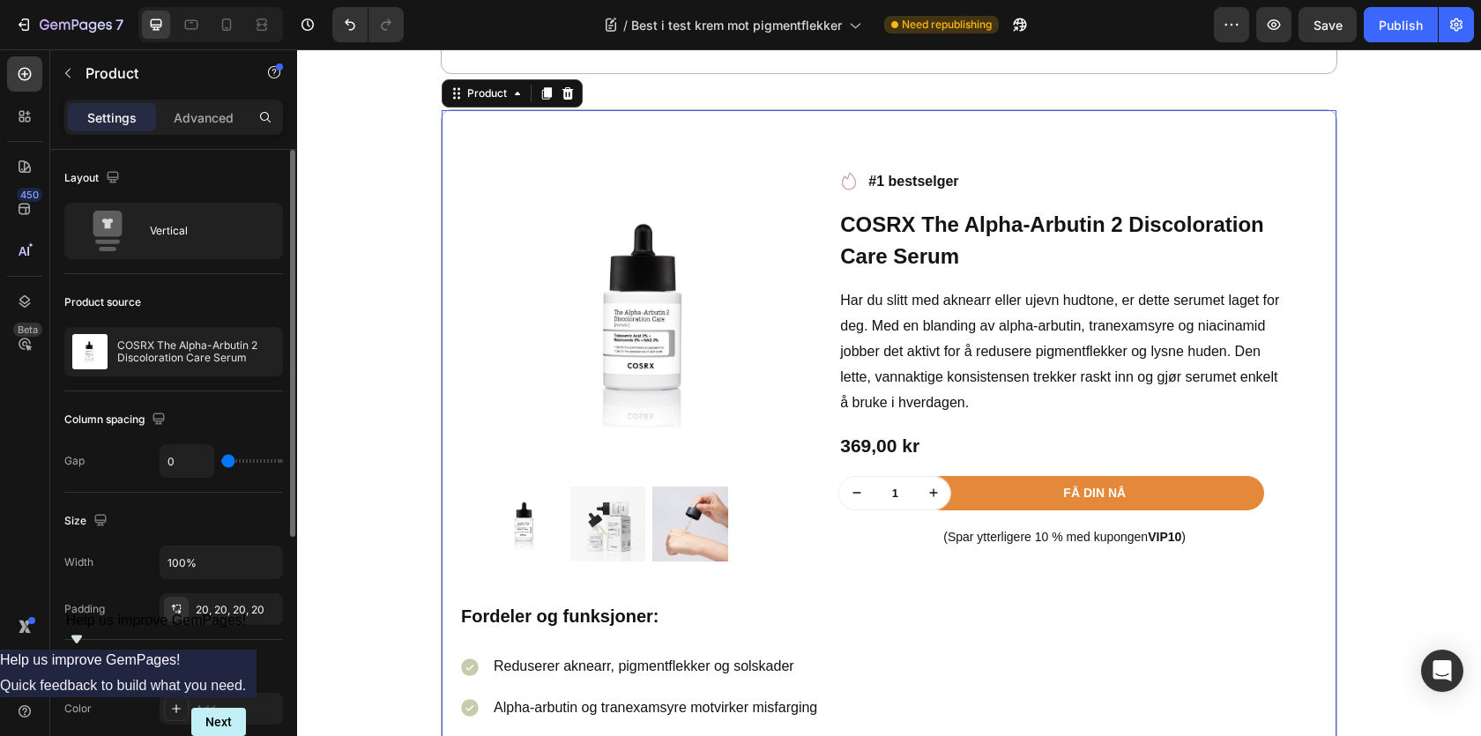
scroll to position [3465, 0]
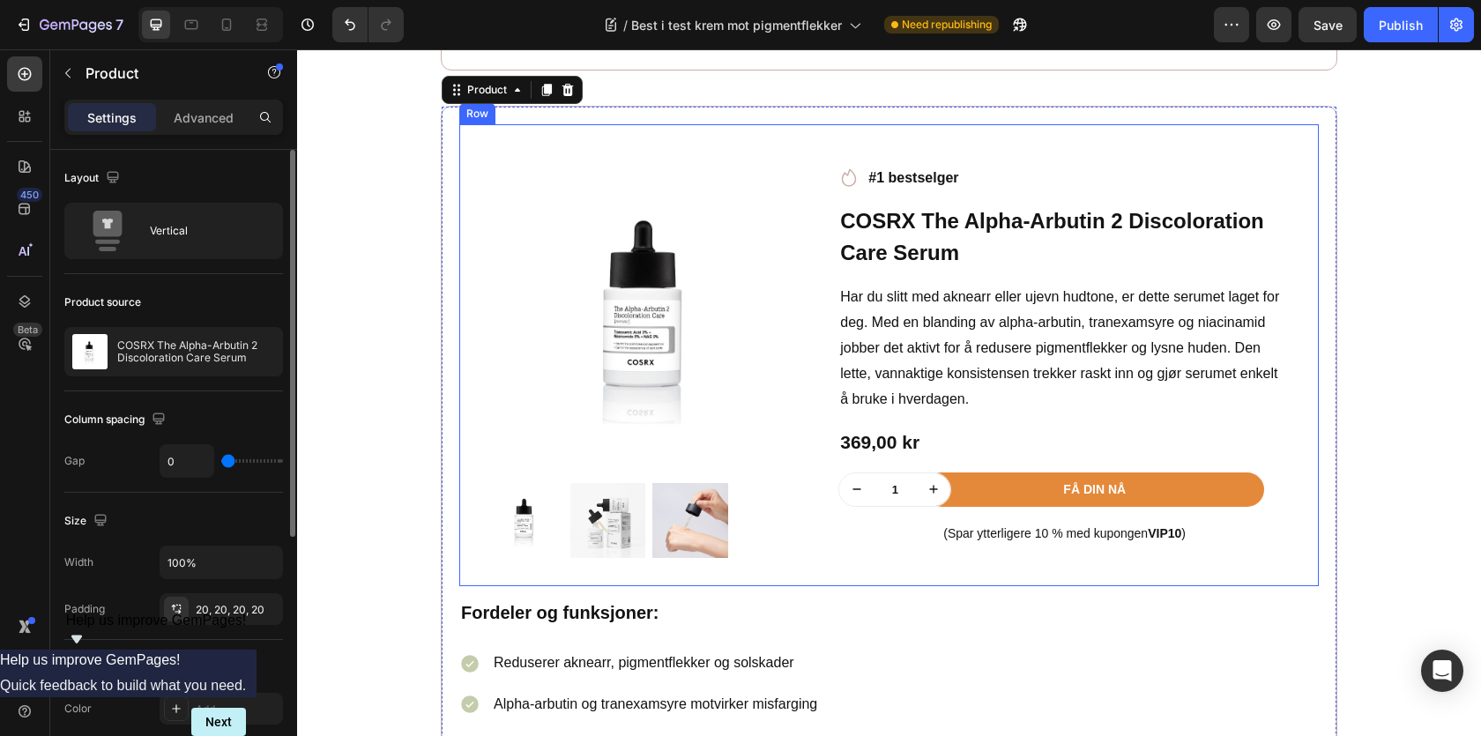
click at [910, 313] on p "Har du slitt med aknearr eller ujevn hudtone, er dette serumet laget for deg. M…" at bounding box center [1064, 348] width 449 height 127
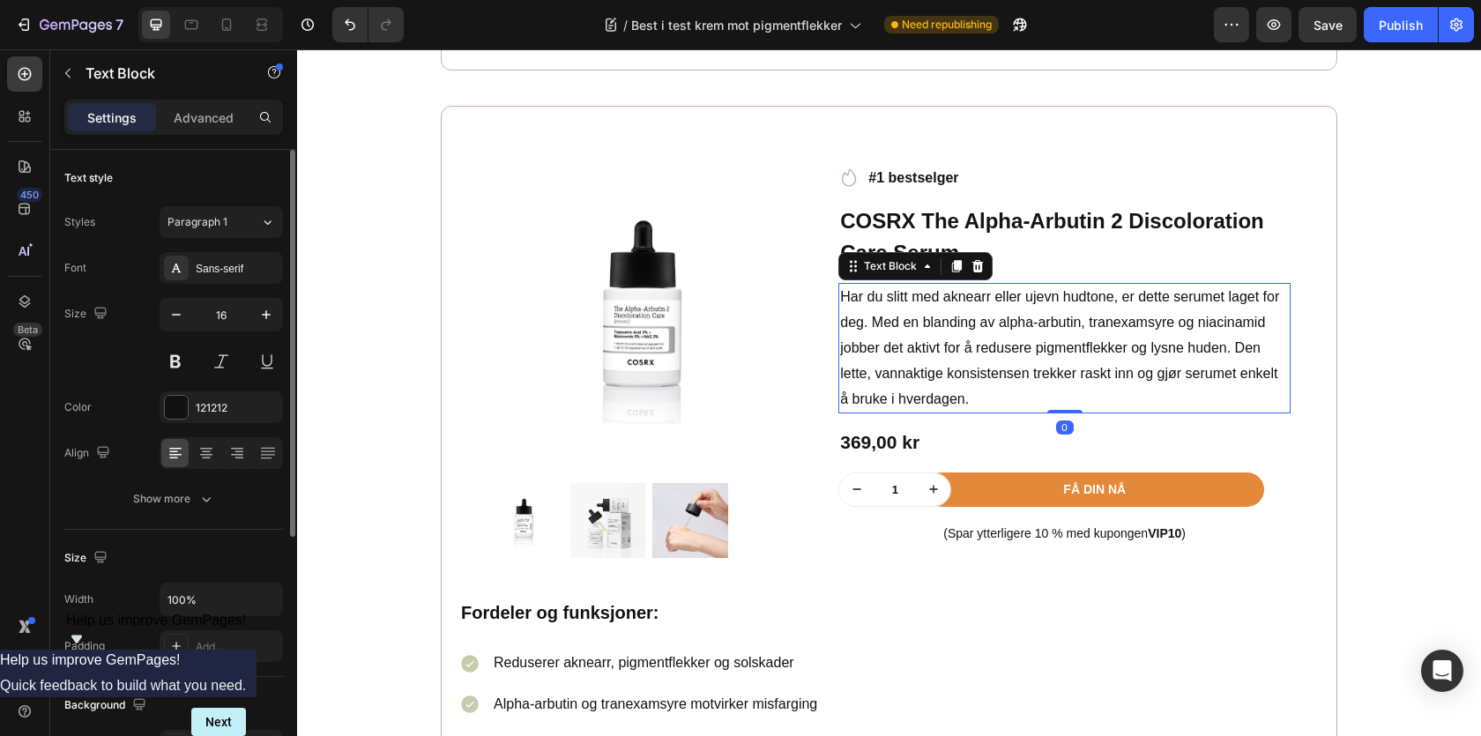
click at [910, 317] on p "Har du slitt med aknearr eller ujevn hudtone, er dette serumet laget for deg. M…" at bounding box center [1064, 348] width 449 height 127
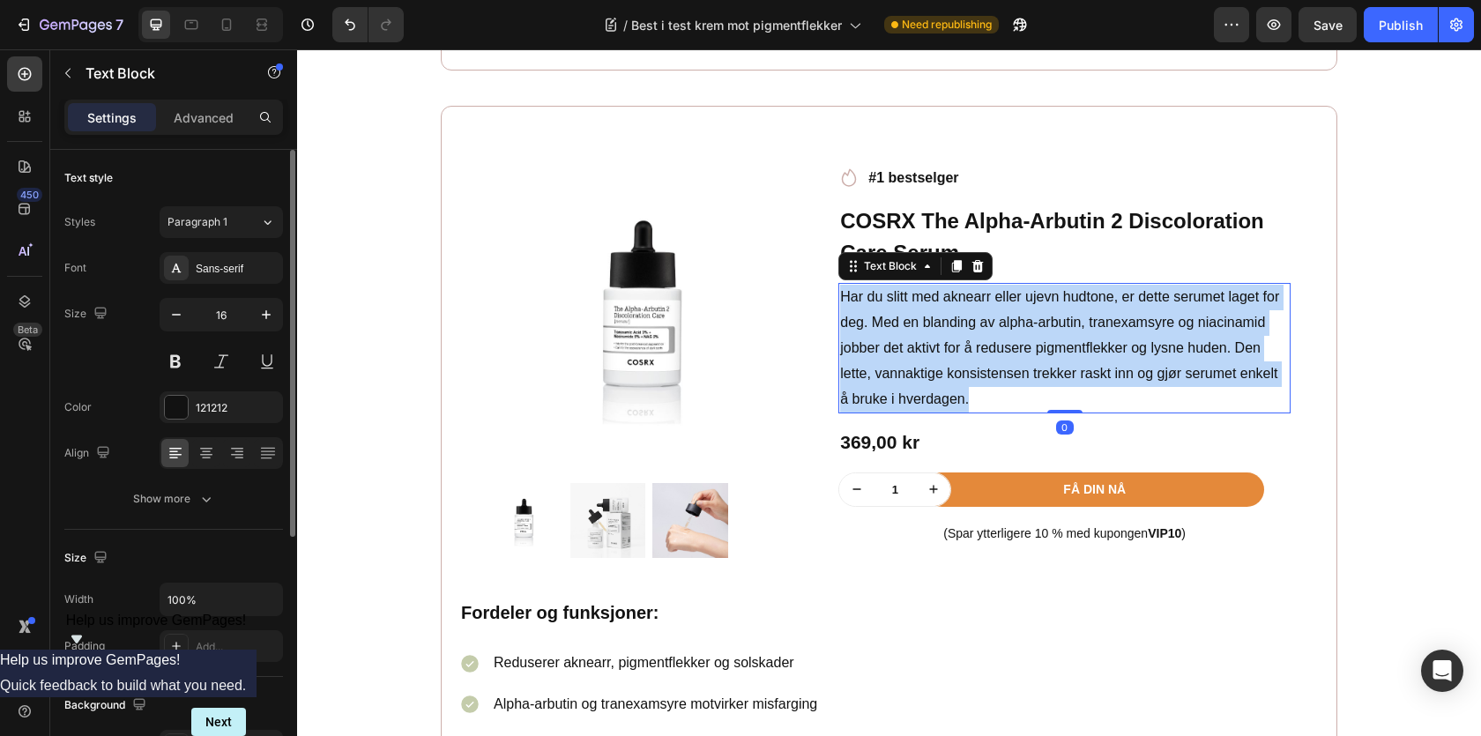
click at [910, 317] on p "Har du slitt med aknearr eller ujevn hudtone, er dette serumet laget for deg. M…" at bounding box center [1064, 348] width 449 height 127
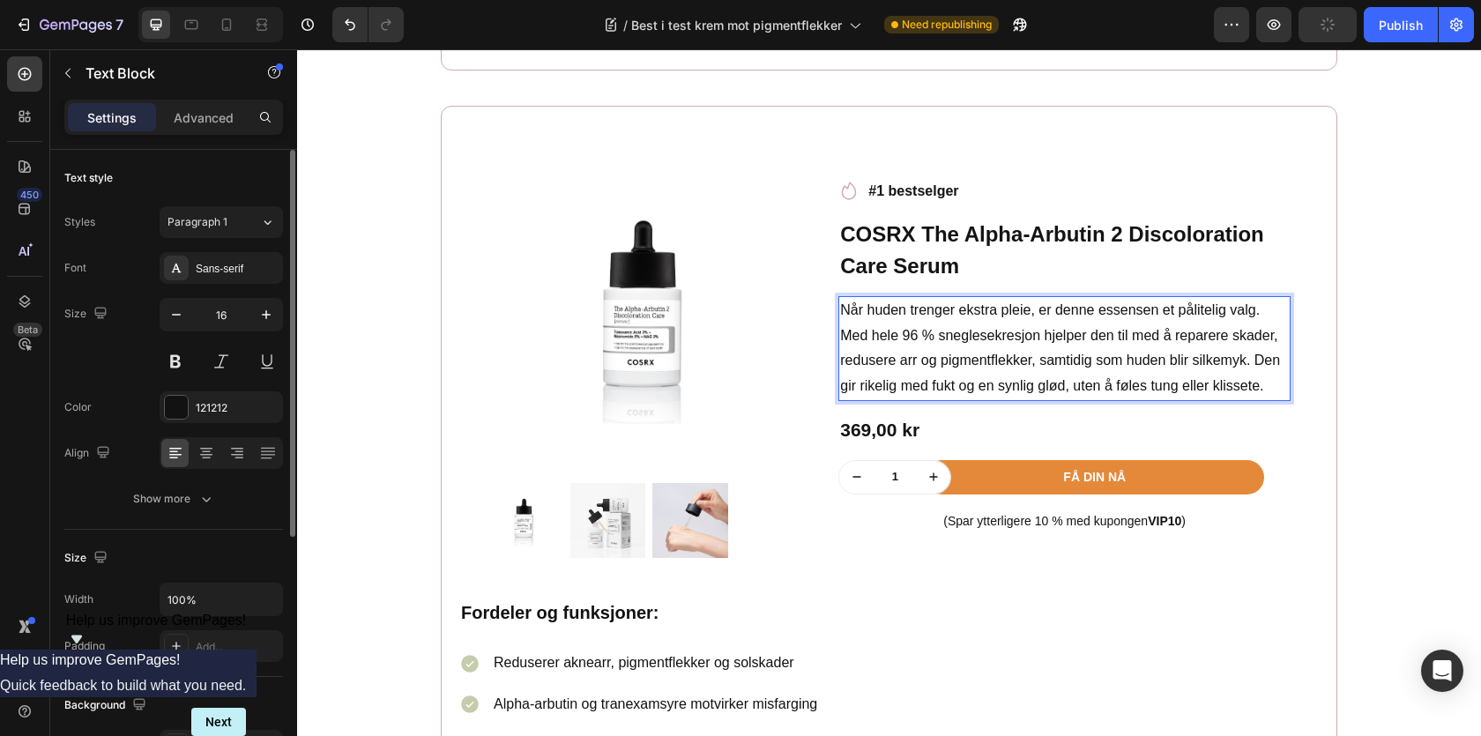
scroll to position [3478, 0]
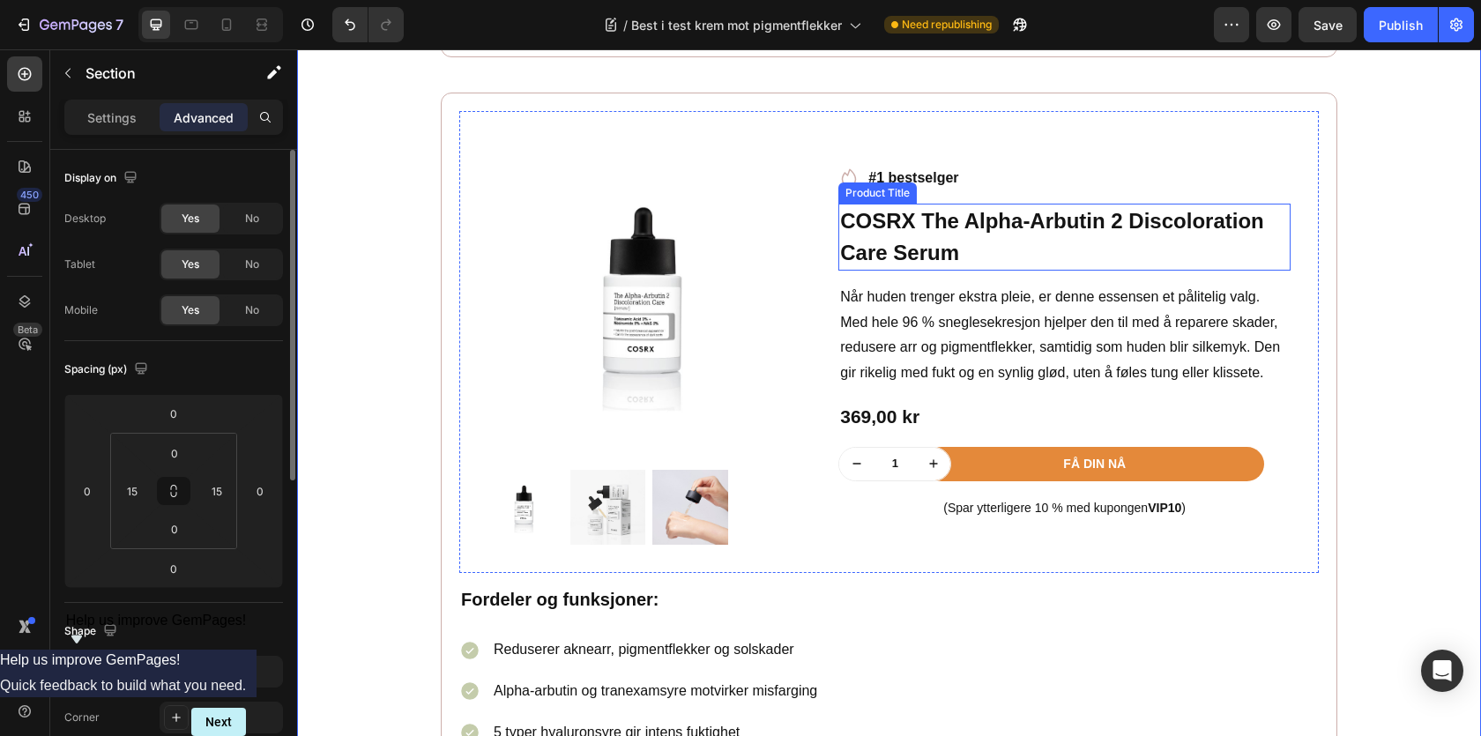
click at [953, 237] on h1 "COSRX The Alpha-Arbutin 2 Discoloration Care Serum" at bounding box center [1064, 237] width 452 height 67
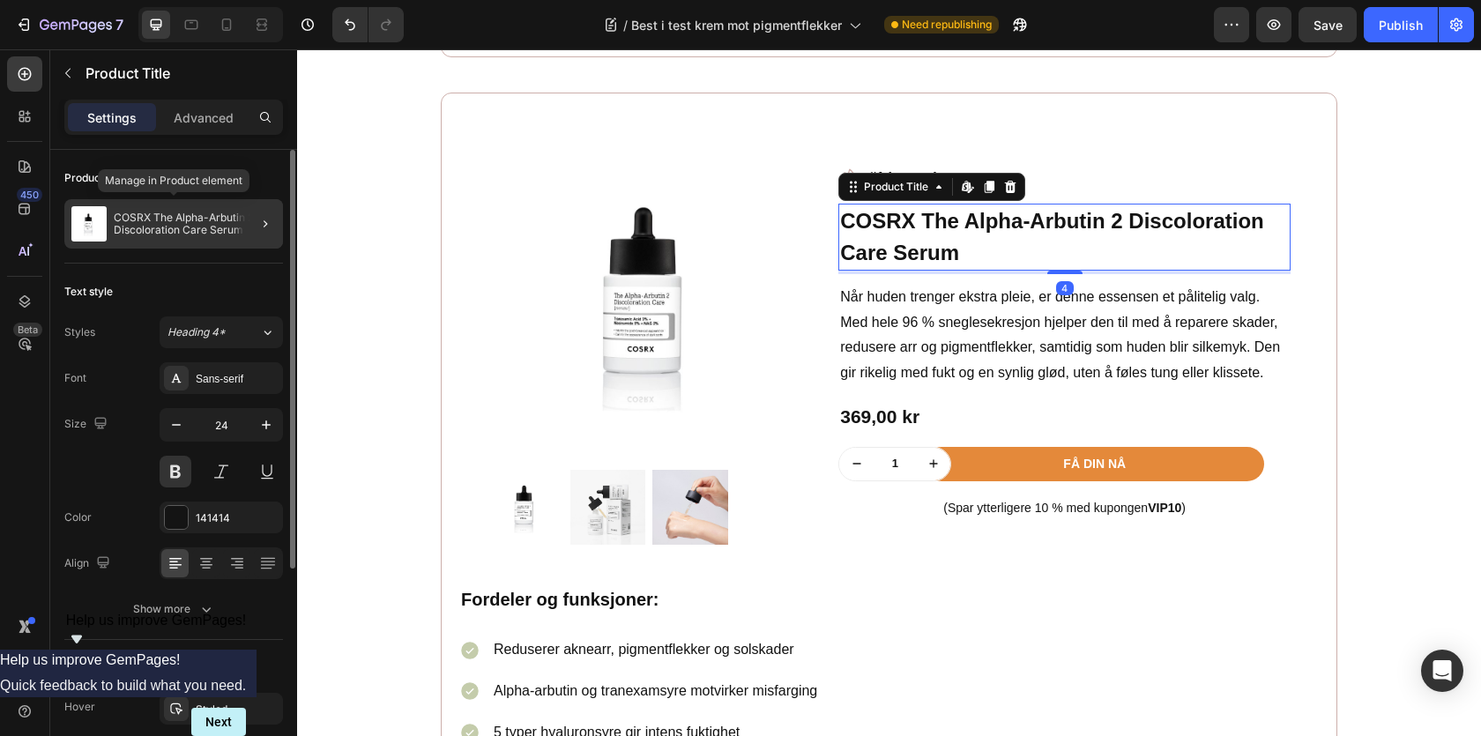
click at [204, 231] on p "COSRX The Alpha-Arbutin 2 Discoloration Care Serum" at bounding box center [195, 224] width 162 height 25
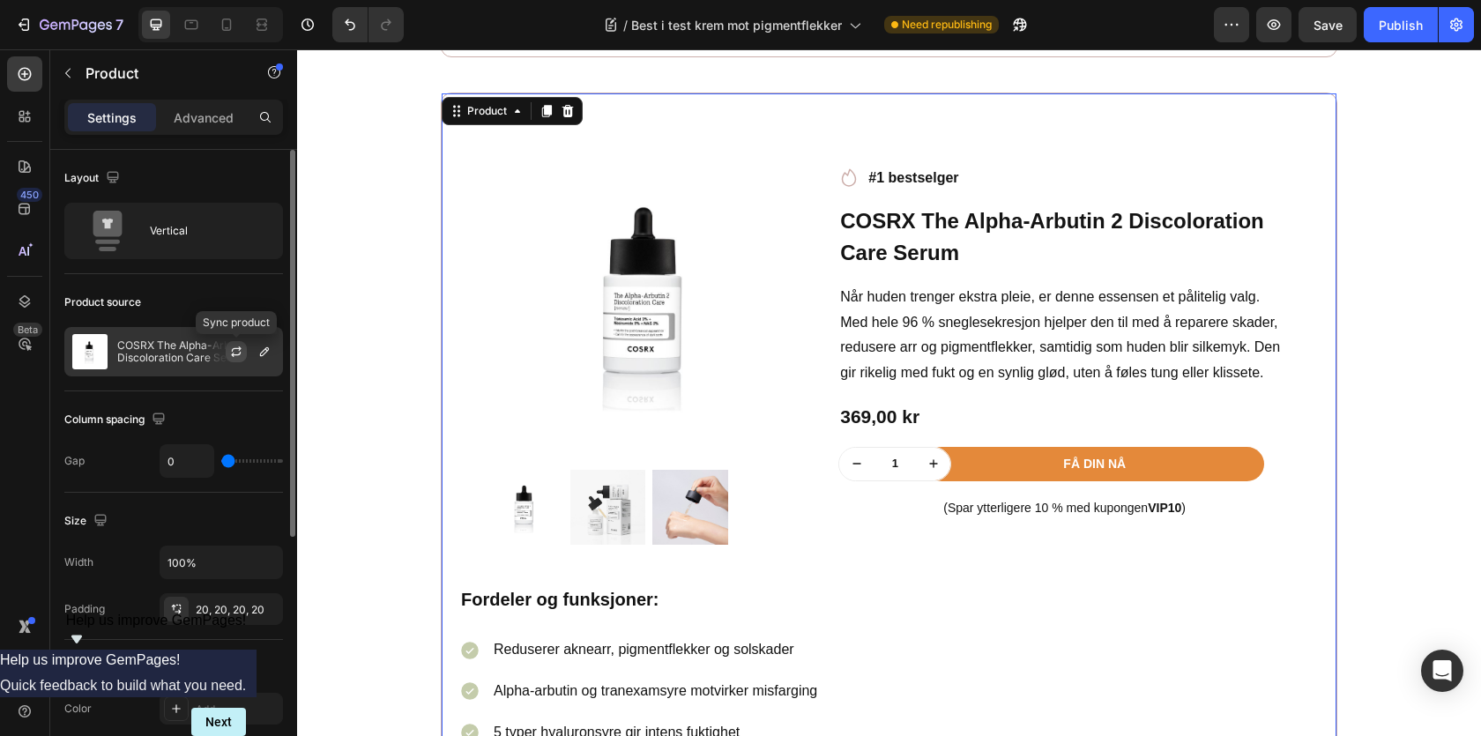
click at [243, 343] on button "button" at bounding box center [236, 351] width 21 height 21
click at [254, 355] on button "button" at bounding box center [264, 351] width 21 height 21
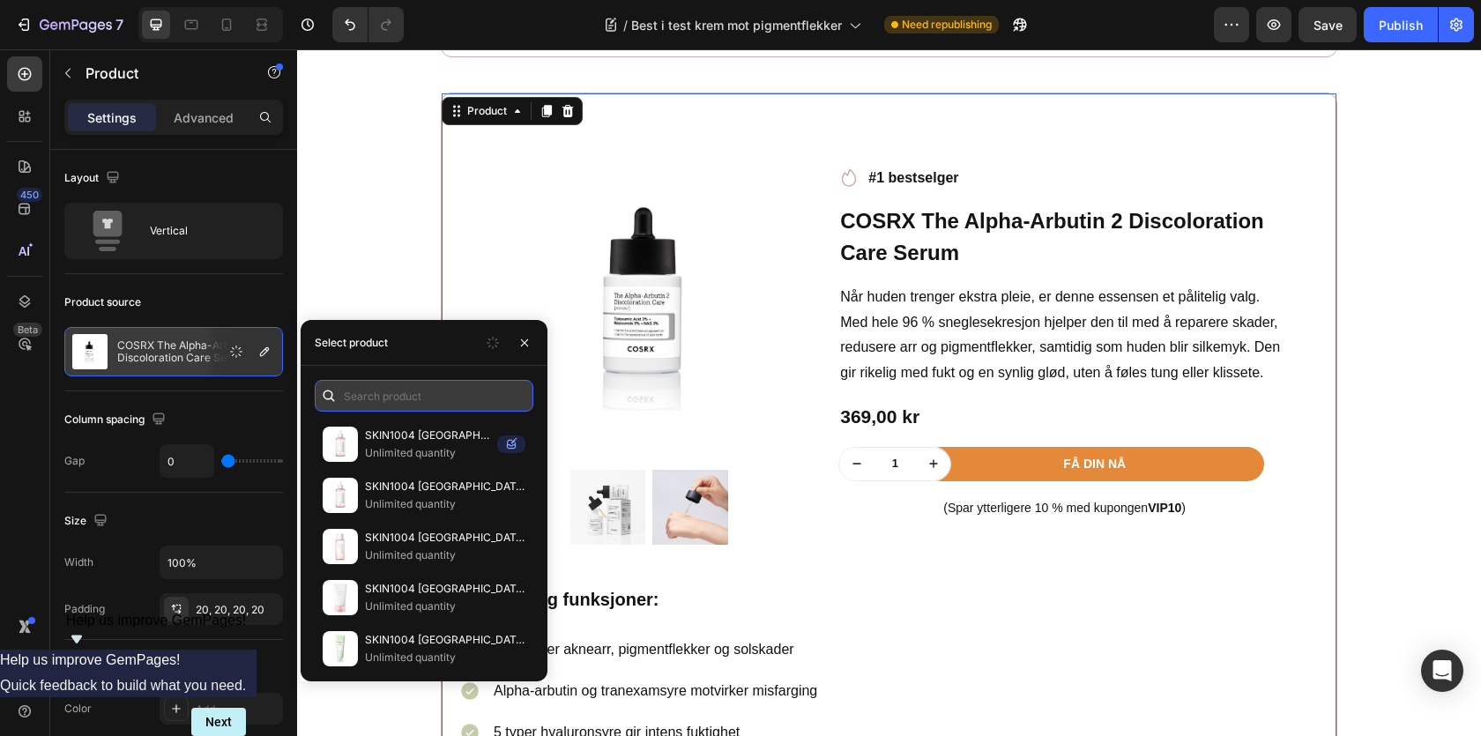
click at [398, 387] on input "text" at bounding box center [424, 396] width 219 height 32
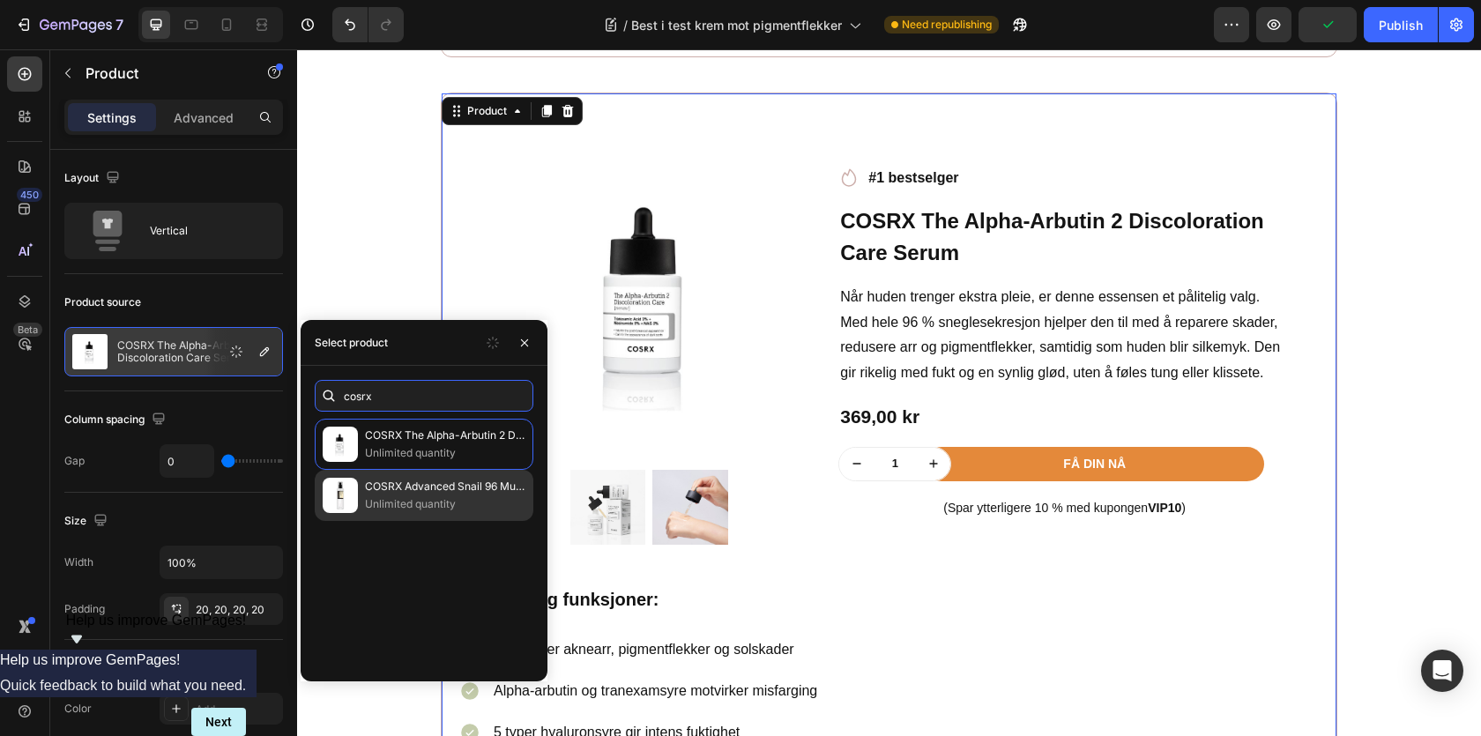
type input "cosrx"
click at [416, 499] on p "Unlimited quantity" at bounding box center [445, 504] width 160 height 18
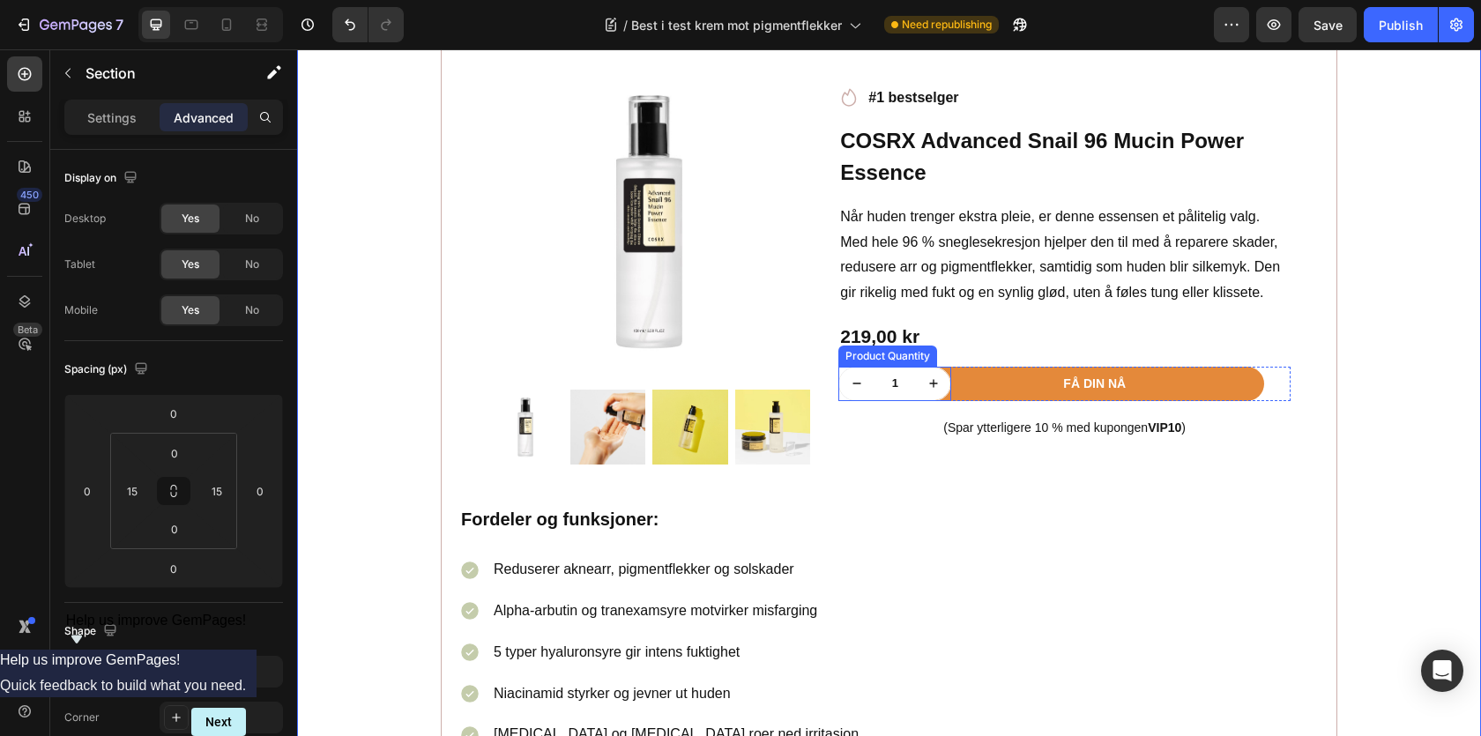
scroll to position [3550, 0]
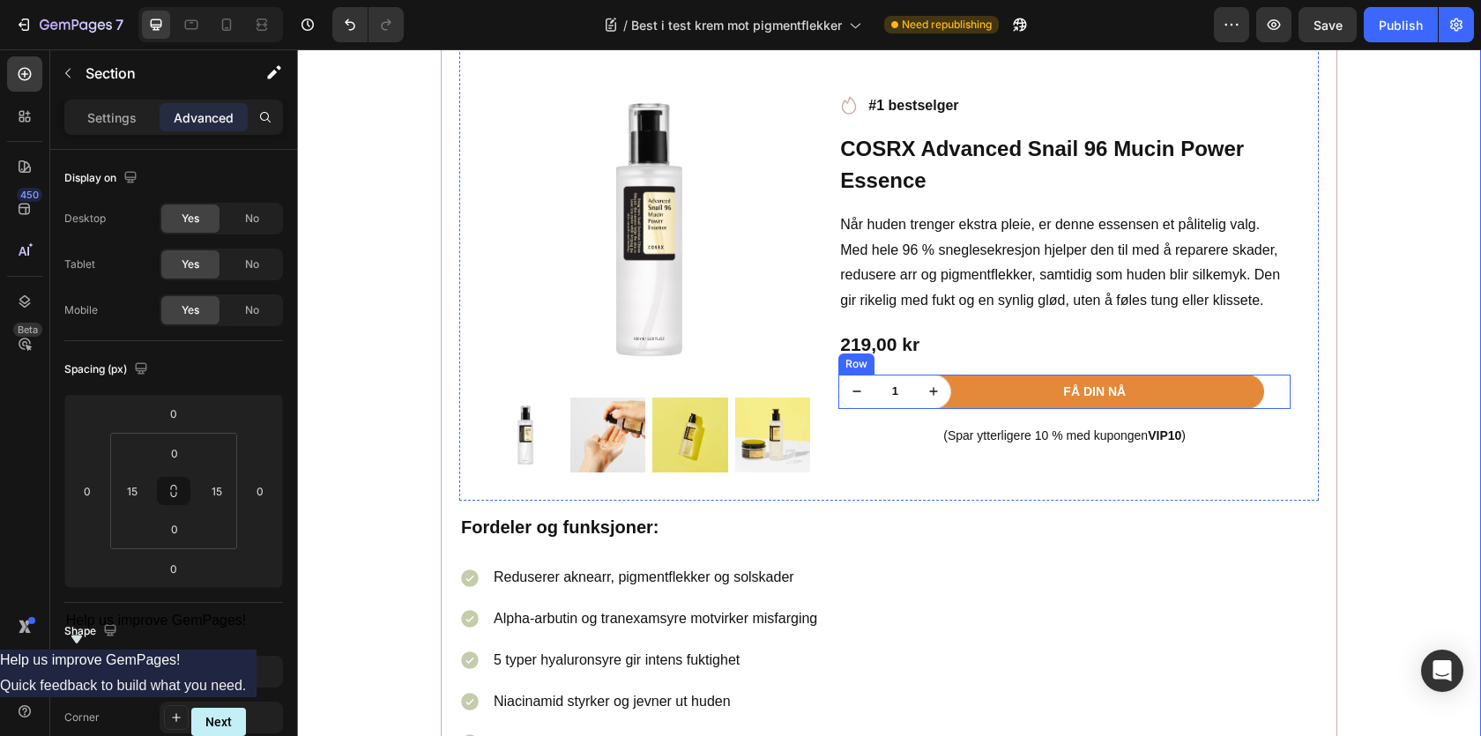
click at [1277, 400] on div "Få din nå Product Cart Button" at bounding box center [1120, 392] width 339 height 34
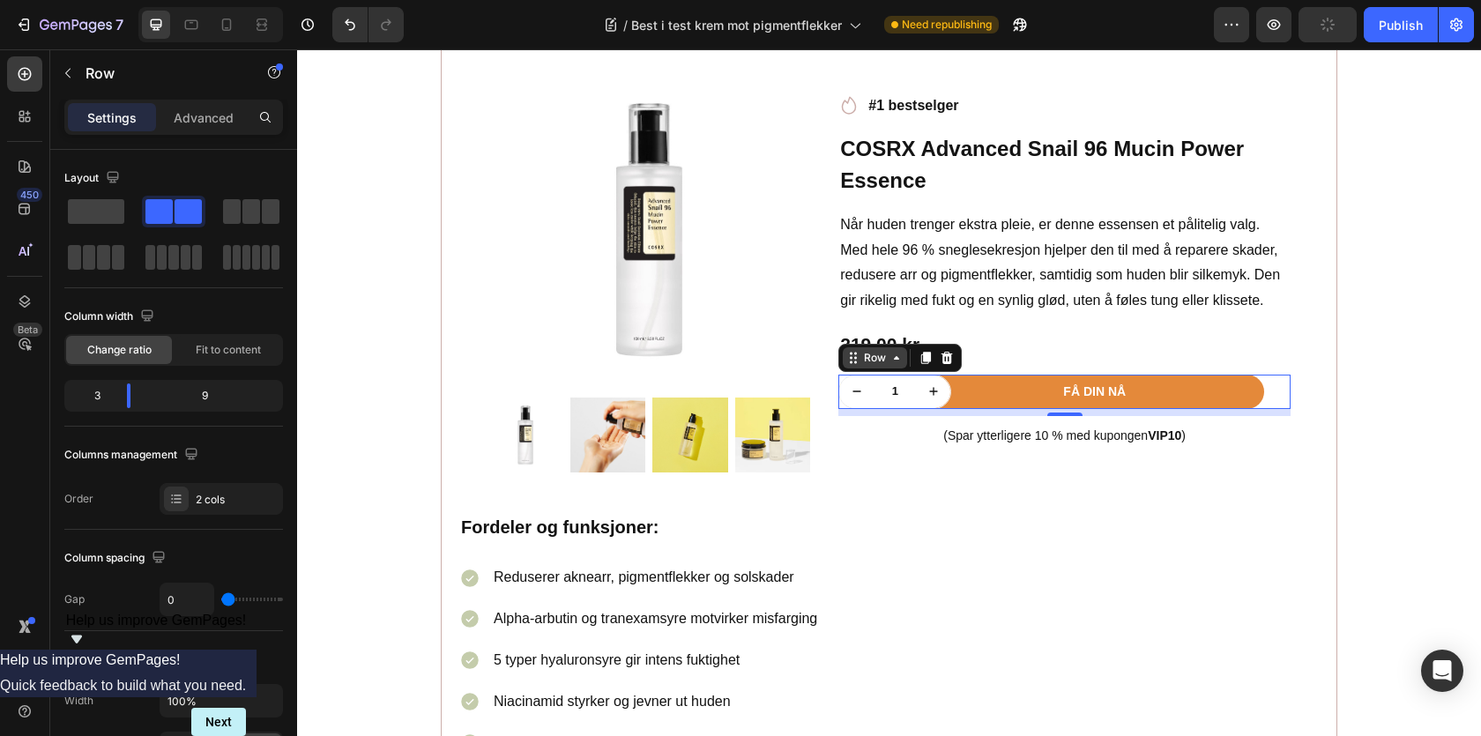
click at [886, 369] on div "Row" at bounding box center [875, 357] width 64 height 21
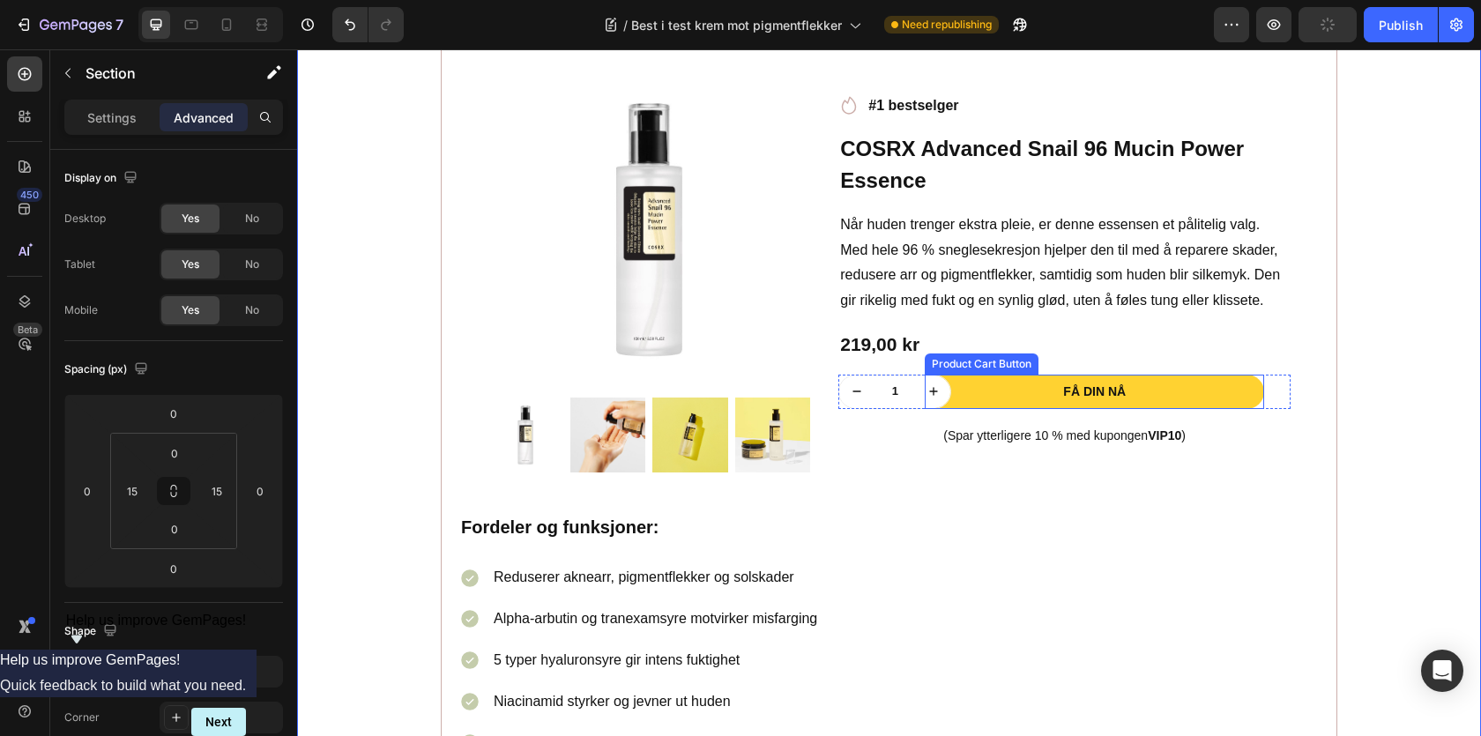
click at [1024, 396] on button "Få din nå" at bounding box center [1094, 392] width 339 height 34
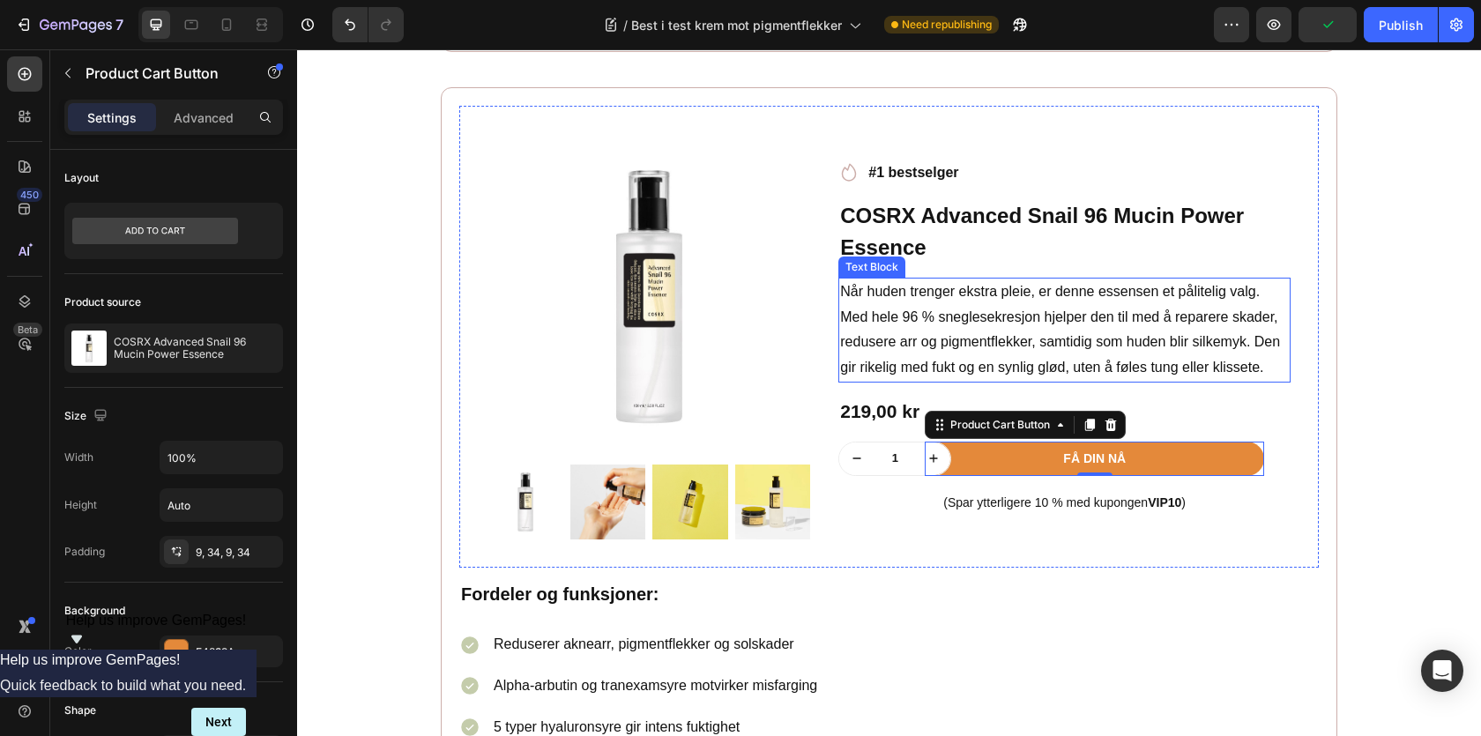
scroll to position [3371, 0]
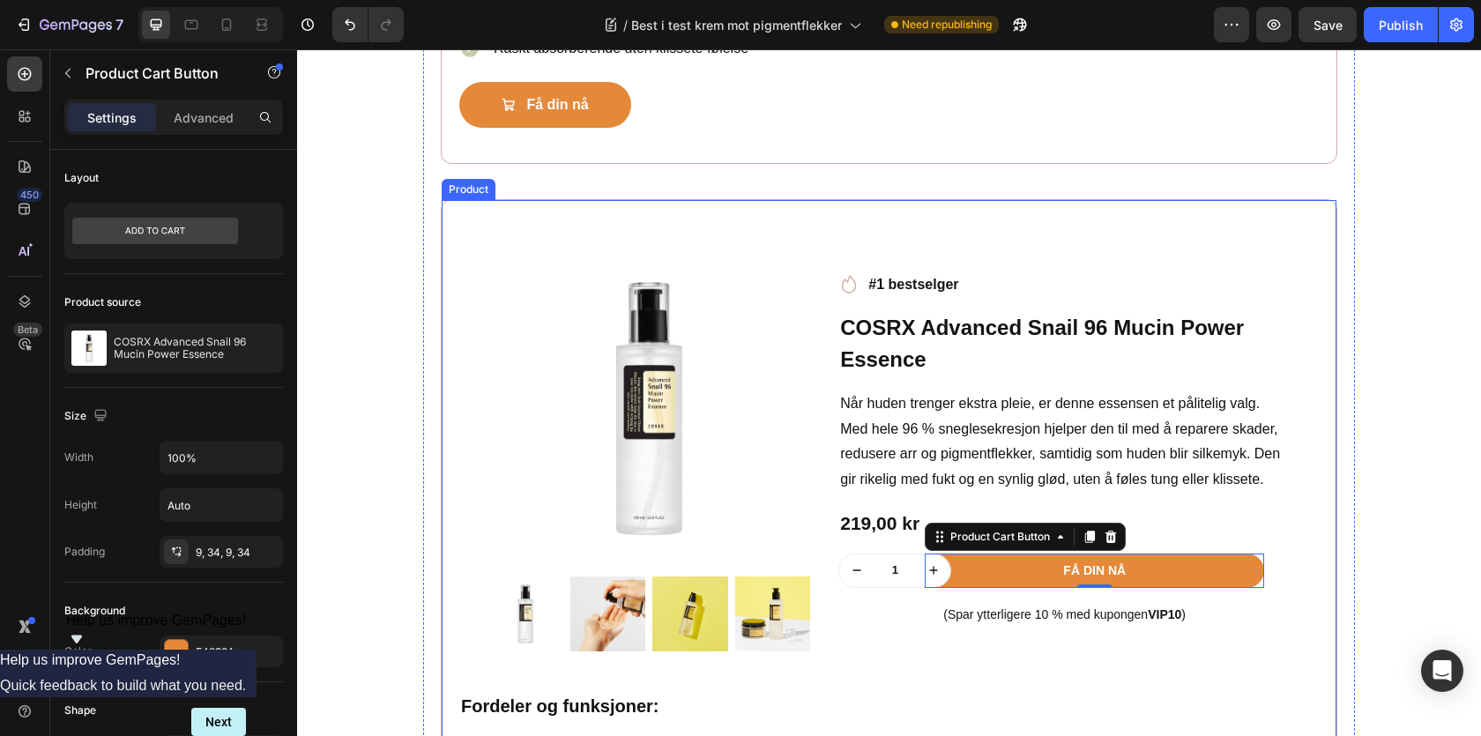
click at [663, 219] on div "Product Images Row Icon #1 bestselger Text block Row COSRX Advanced Snail 96 Mu…" at bounding box center [889, 638] width 897 height 879
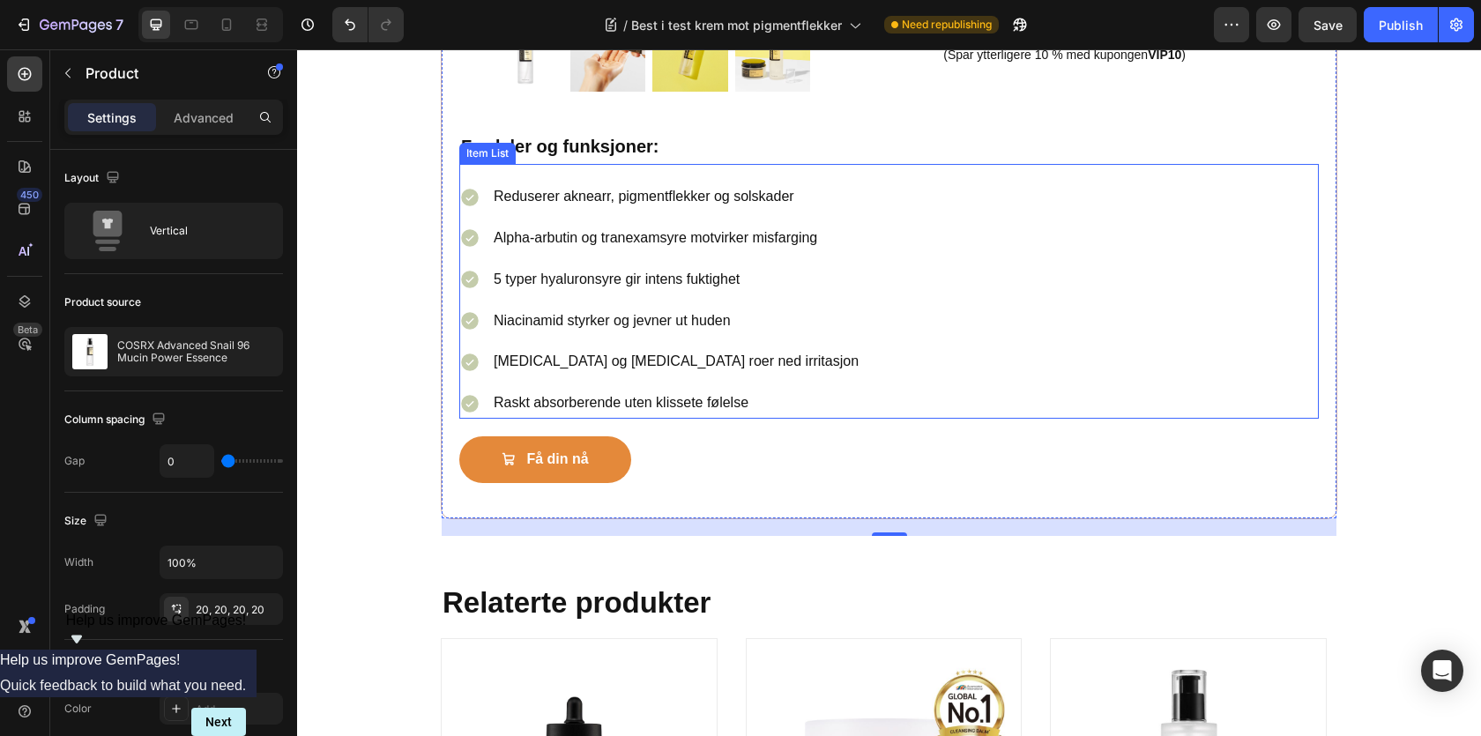
scroll to position [3932, 0]
click at [547, 206] on p "Reduserer aknearr, pigmentflekker og solskader" at bounding box center [676, 196] width 365 height 26
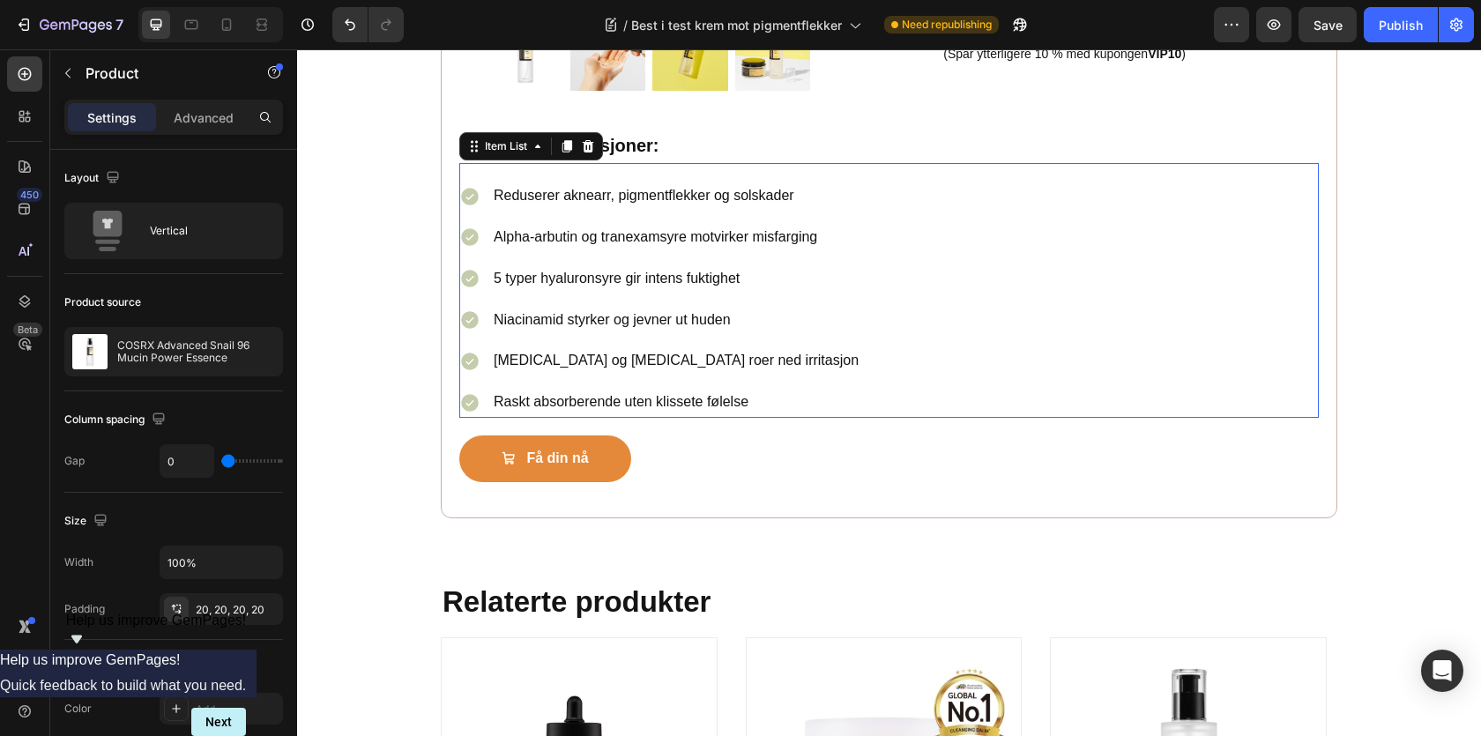
click at [547, 206] on p "Reduserer aknearr, pigmentflekker og solskader" at bounding box center [676, 196] width 365 height 26
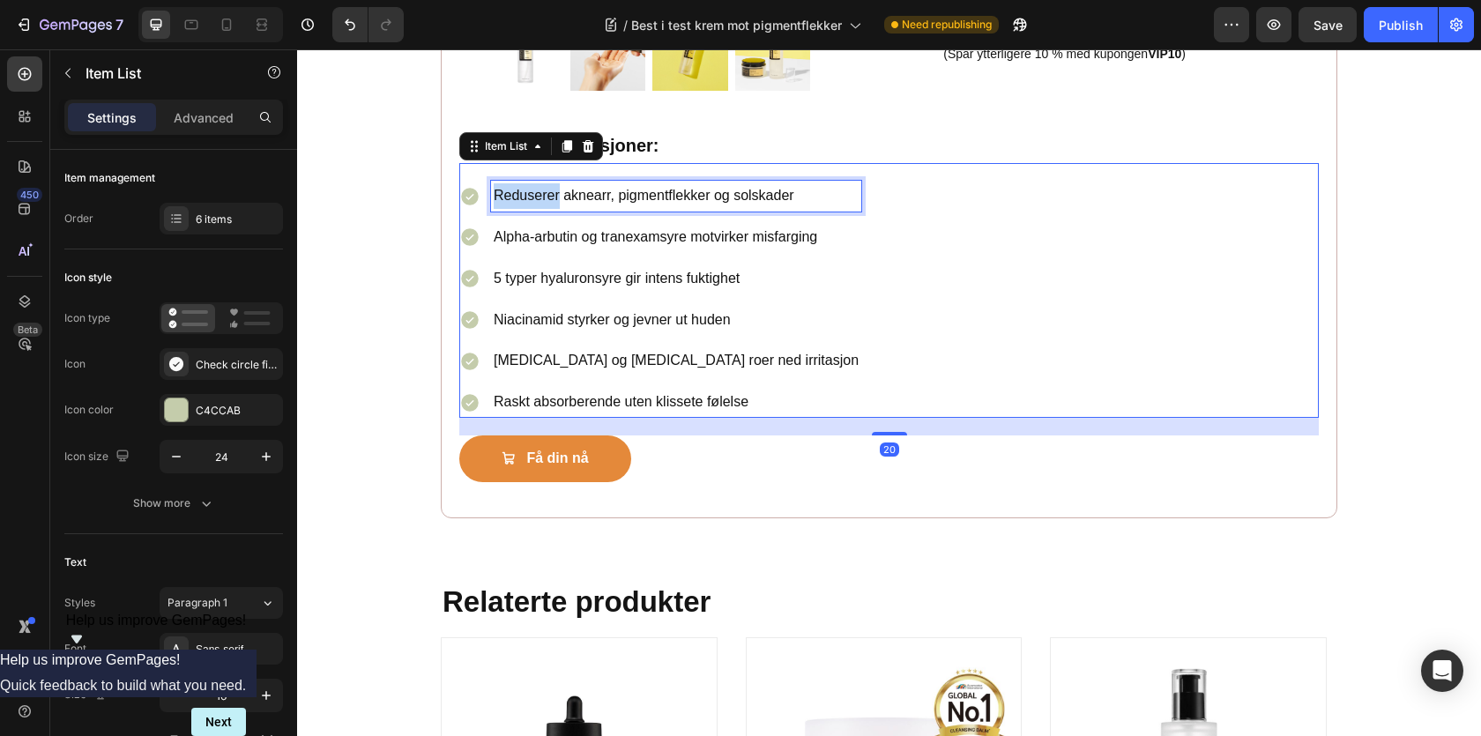
click at [547, 206] on p "Reduserer aknearr, pigmentflekker og solskader" at bounding box center [676, 196] width 365 height 26
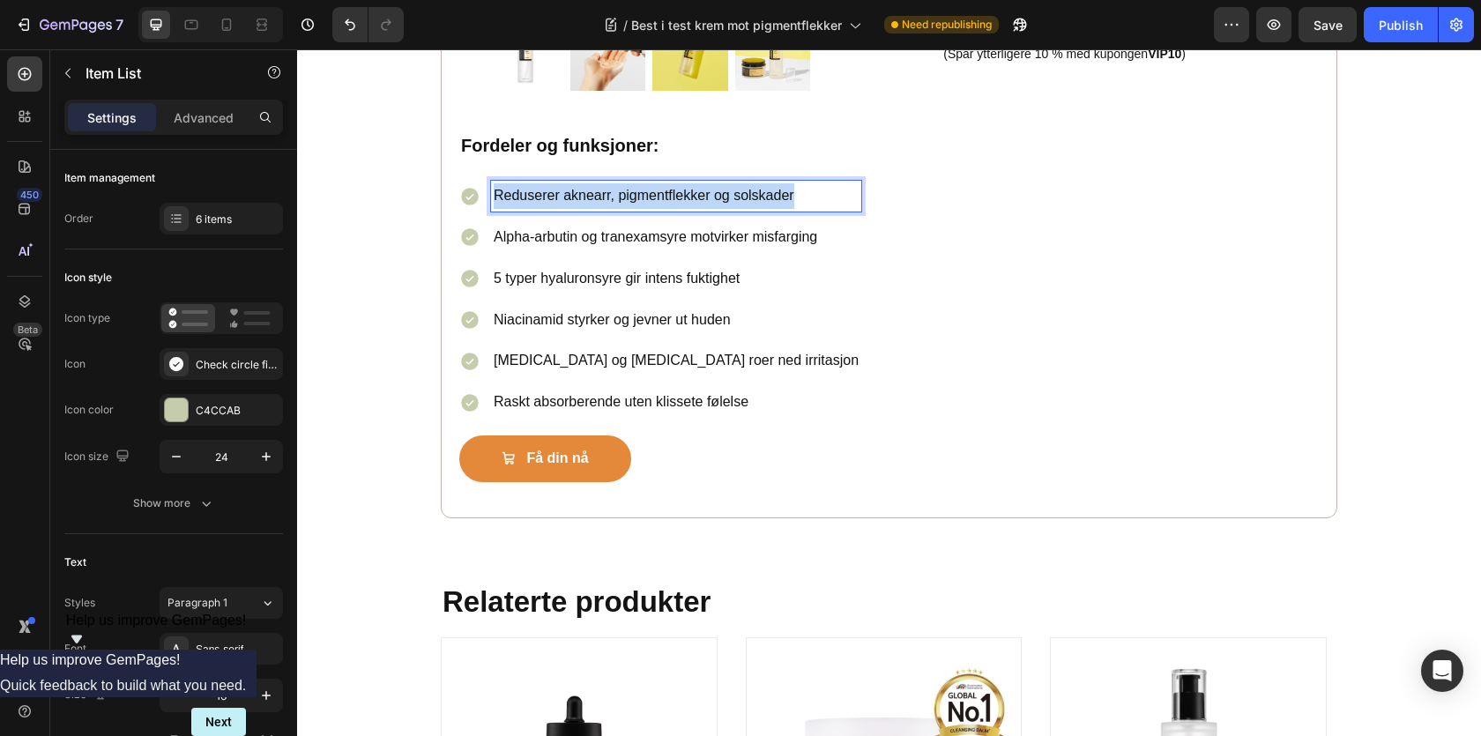
click at [547, 206] on p "Reduserer aknearr, pigmentflekker og solskader" at bounding box center [676, 196] width 365 height 26
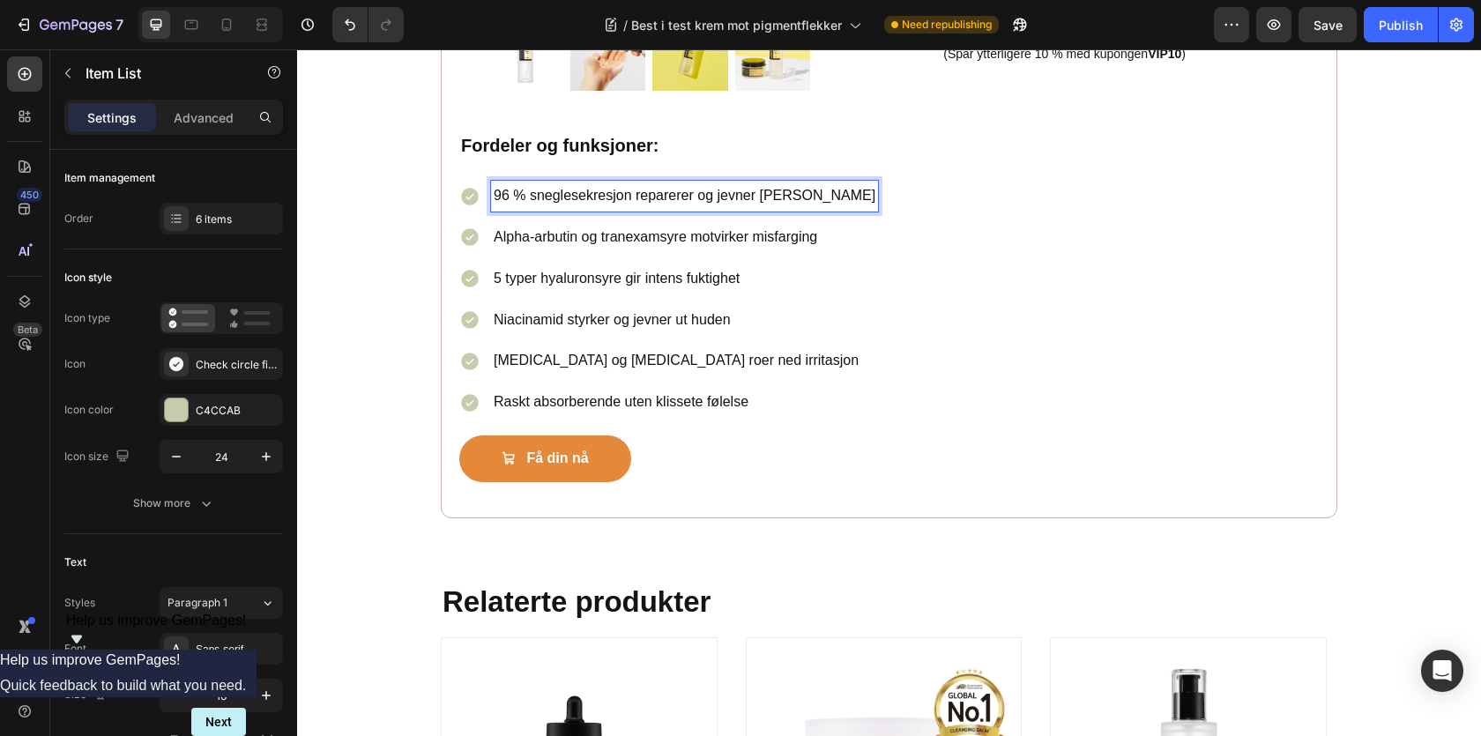
click at [624, 246] on p "Alpha-arbutin og tranexamsyre motvirker misfarging" at bounding box center [685, 238] width 382 height 26
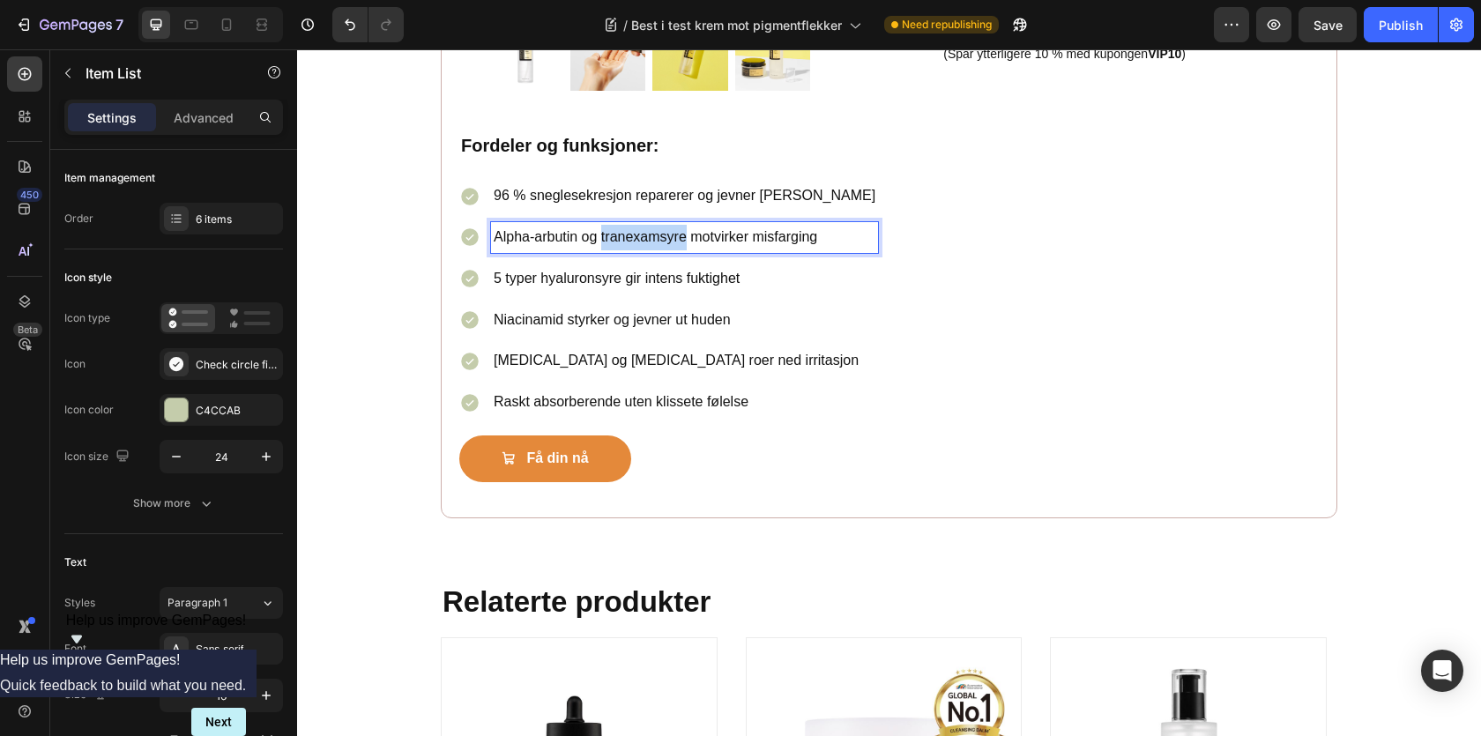
click at [624, 246] on p "Alpha-arbutin og tranexamsyre motvirker misfarging" at bounding box center [685, 238] width 382 height 26
click at [592, 292] on p "5 typer hyaluronsyre gir intens fuktighet" at bounding box center [685, 279] width 382 height 26
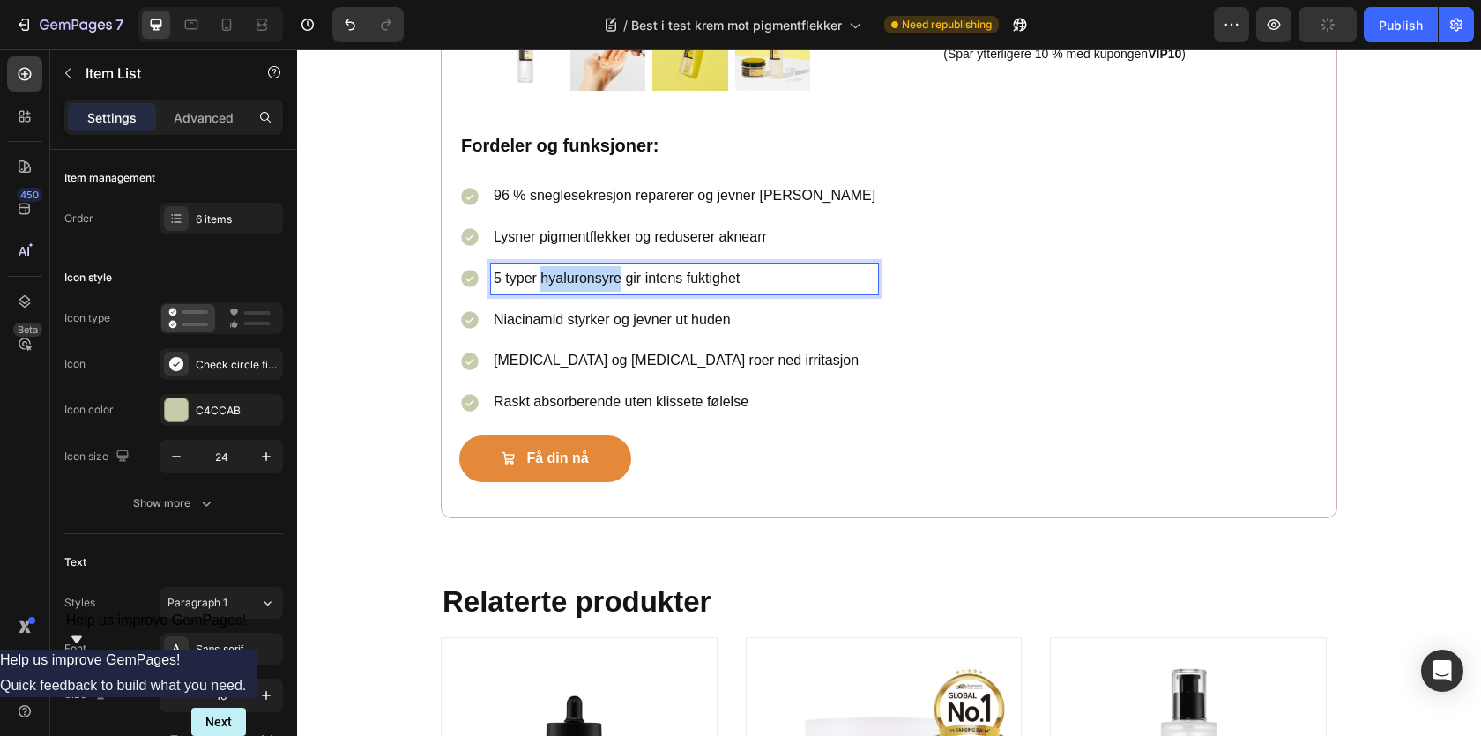
click at [592, 292] on p "5 typer hyaluronsyre gir intens fuktighet" at bounding box center [685, 279] width 382 height 26
click at [577, 312] on p "Niacinamid styrker og jevner ut huden" at bounding box center [685, 321] width 382 height 26
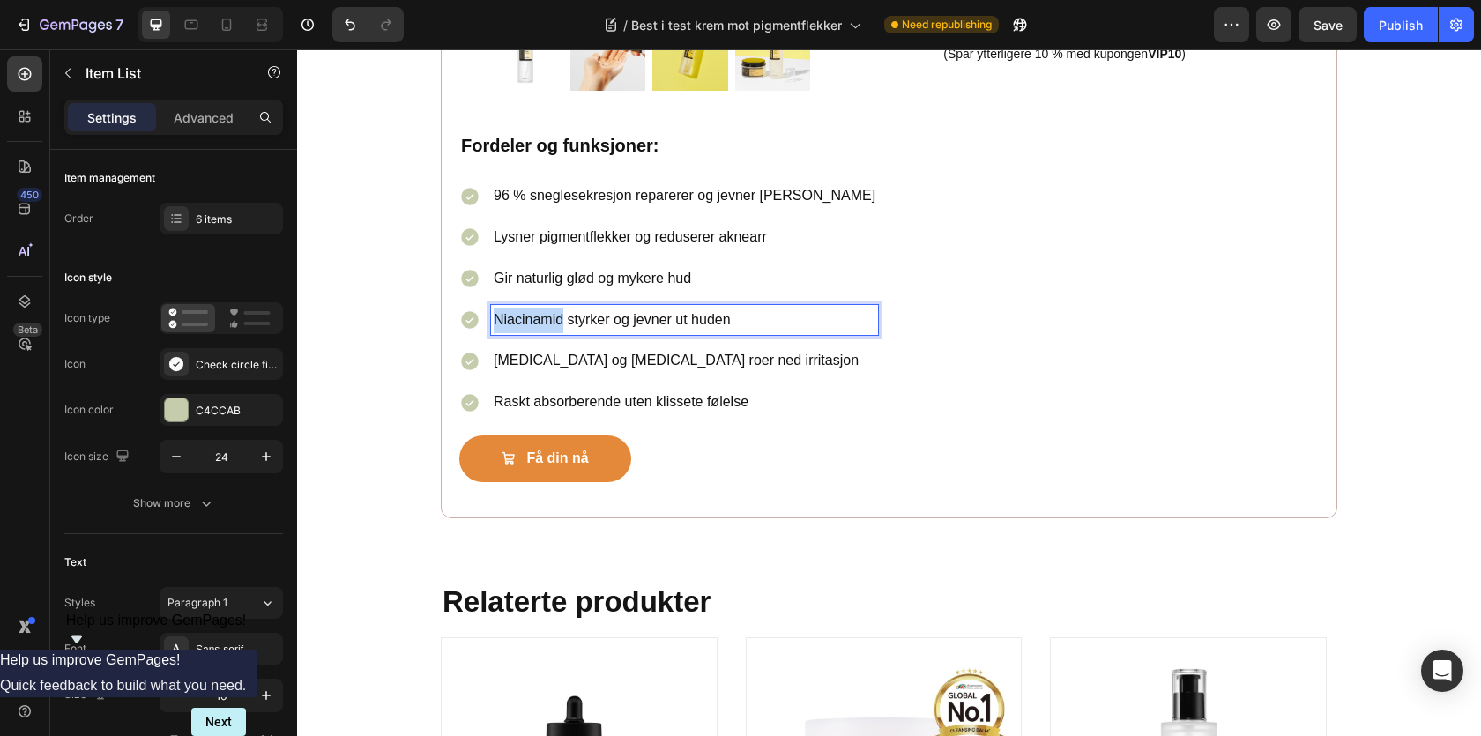
click at [577, 312] on p "Niacinamid styrker og jevner ut huden" at bounding box center [685, 321] width 382 height 26
click at [545, 367] on p "[MEDICAL_DATA] og [MEDICAL_DATA] roer ned irritasjon" at bounding box center [685, 361] width 382 height 26
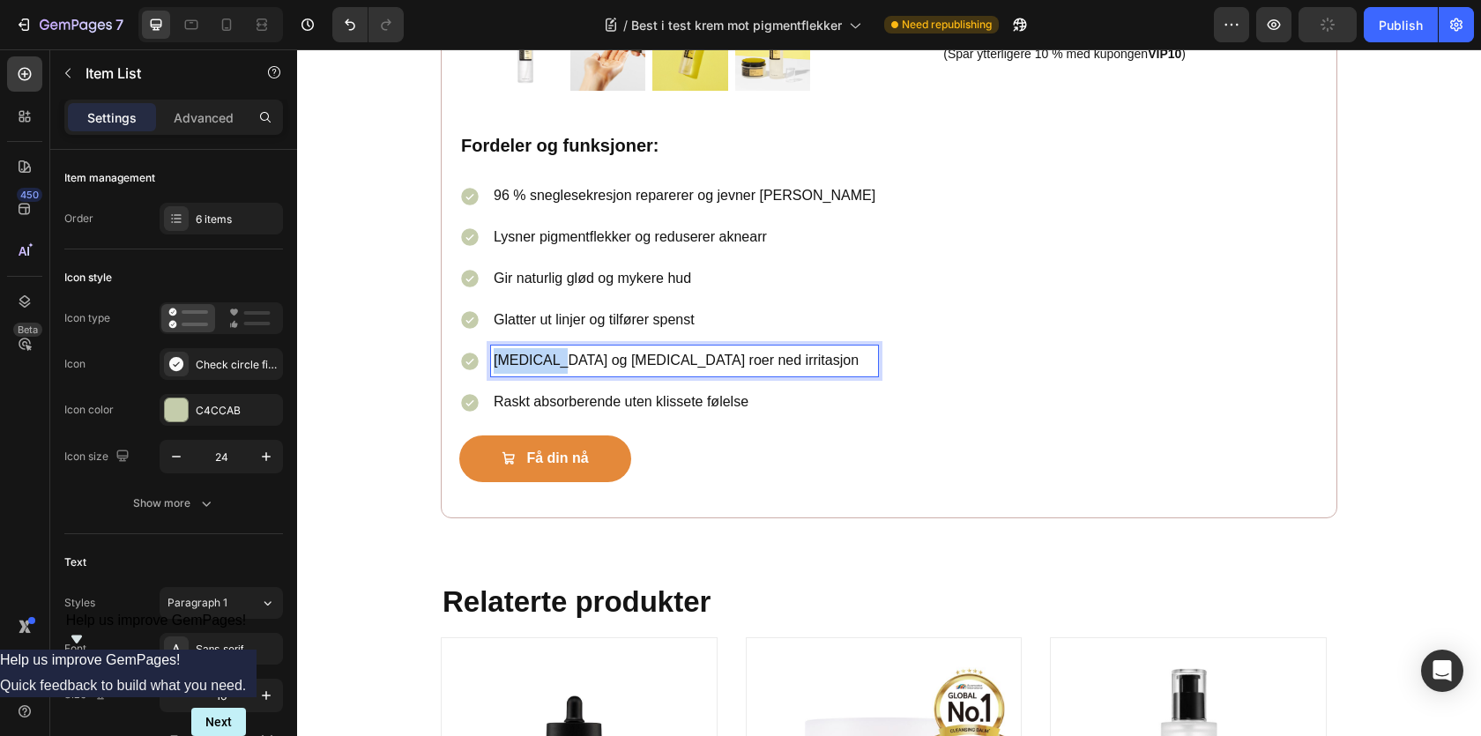
click at [545, 367] on p "[MEDICAL_DATA] og [MEDICAL_DATA] roer ned irritasjon" at bounding box center [685, 361] width 382 height 26
click at [570, 411] on p "Raskt absorberende uten klissete følelse" at bounding box center [685, 403] width 382 height 26
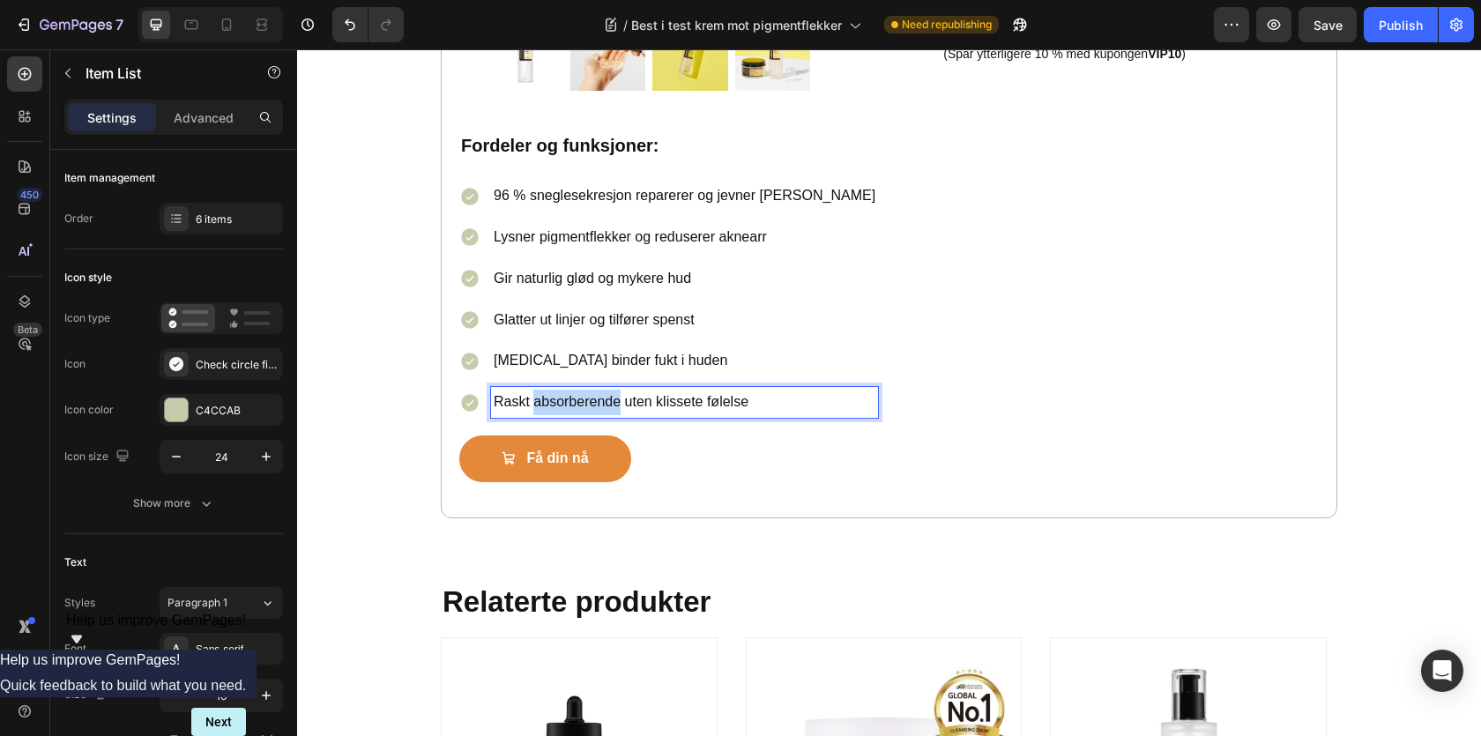
click at [570, 411] on p "Raskt absorberende uten klissete følelse" at bounding box center [685, 403] width 382 height 26
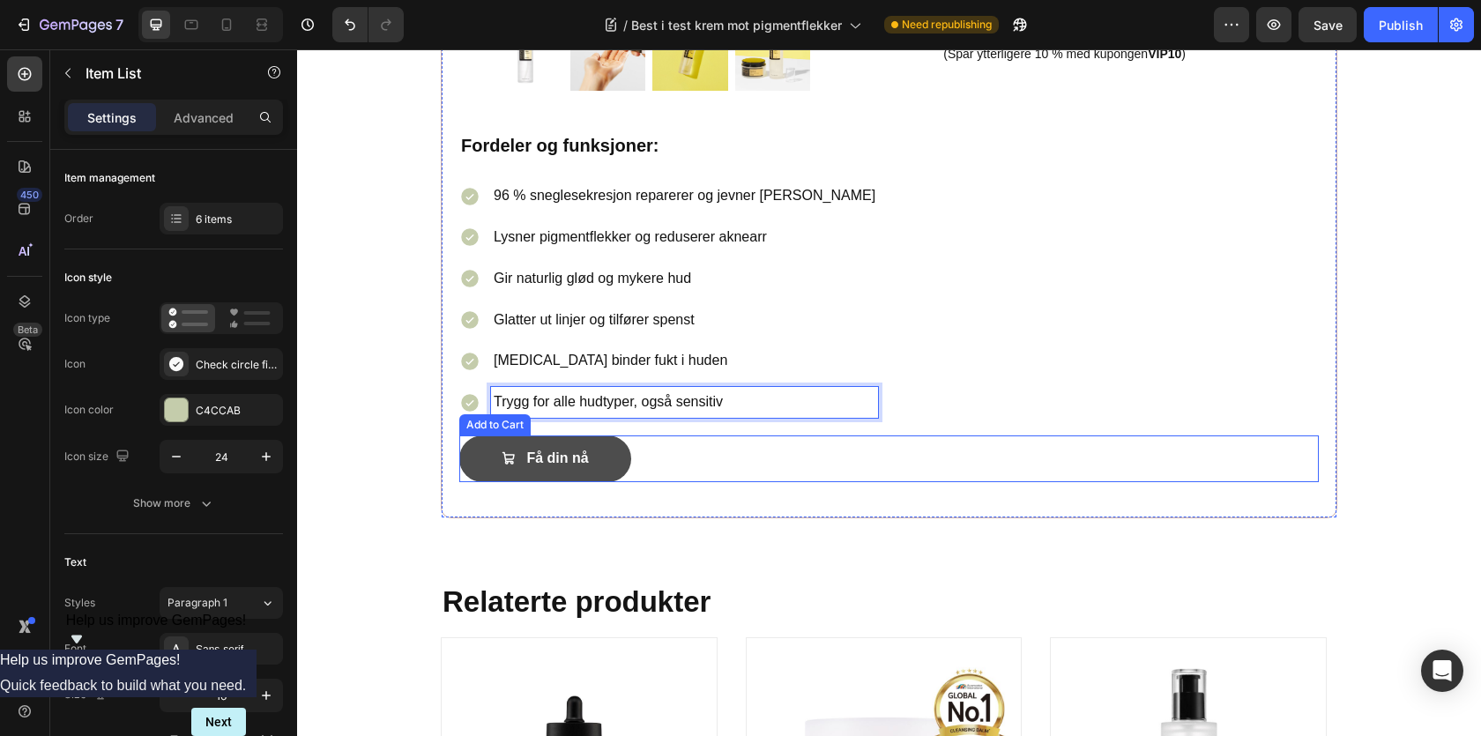
click at [607, 452] on button "Få din nå" at bounding box center [545, 459] width 172 height 47
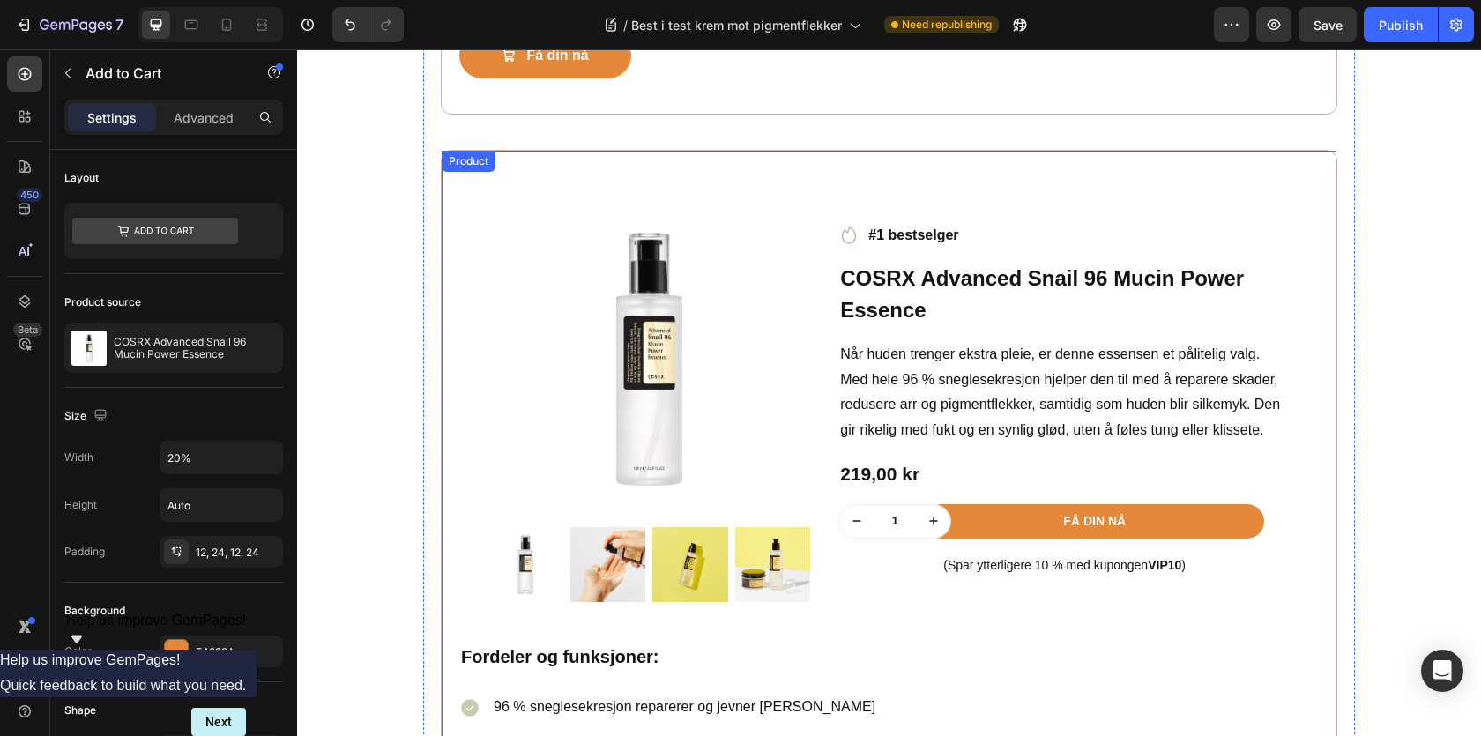
scroll to position [3391, 0]
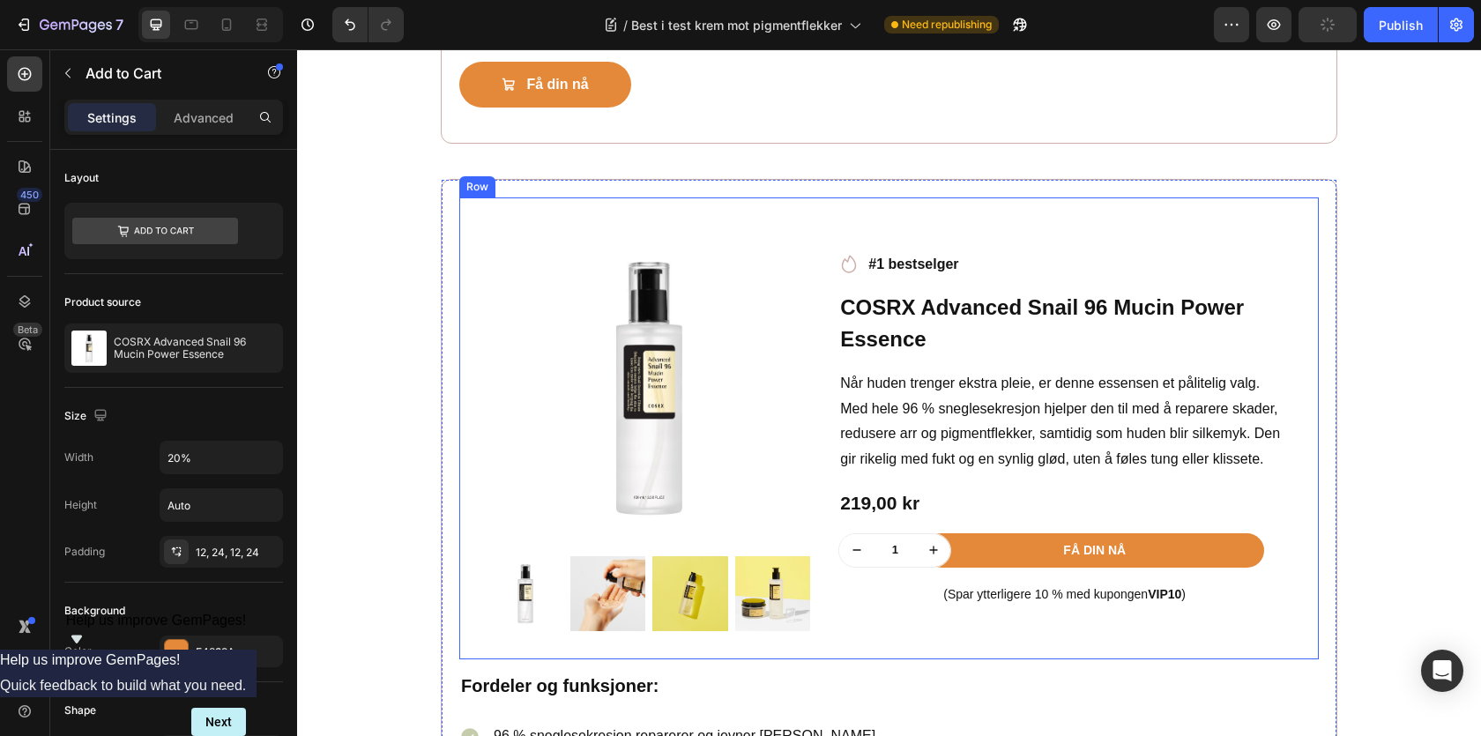
click at [468, 212] on div "Product Images Row Icon #1 bestselger Text block Row COSRX Advanced Snail 96 Mu…" at bounding box center [889, 428] width 860 height 462
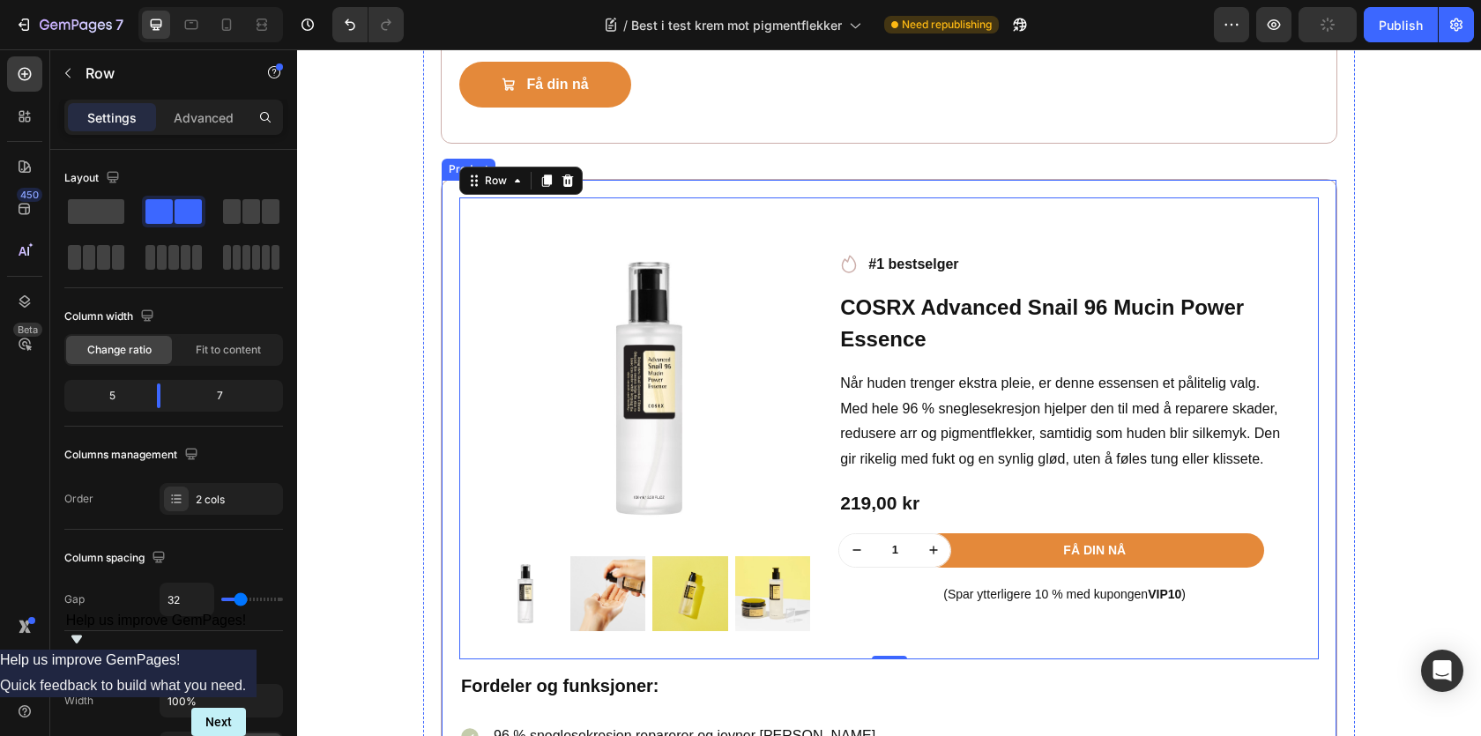
click at [453, 199] on div "Product Images Row Icon #1 bestselger Text block Row COSRX Advanced Snail 96 Mu…" at bounding box center [889, 618] width 897 height 879
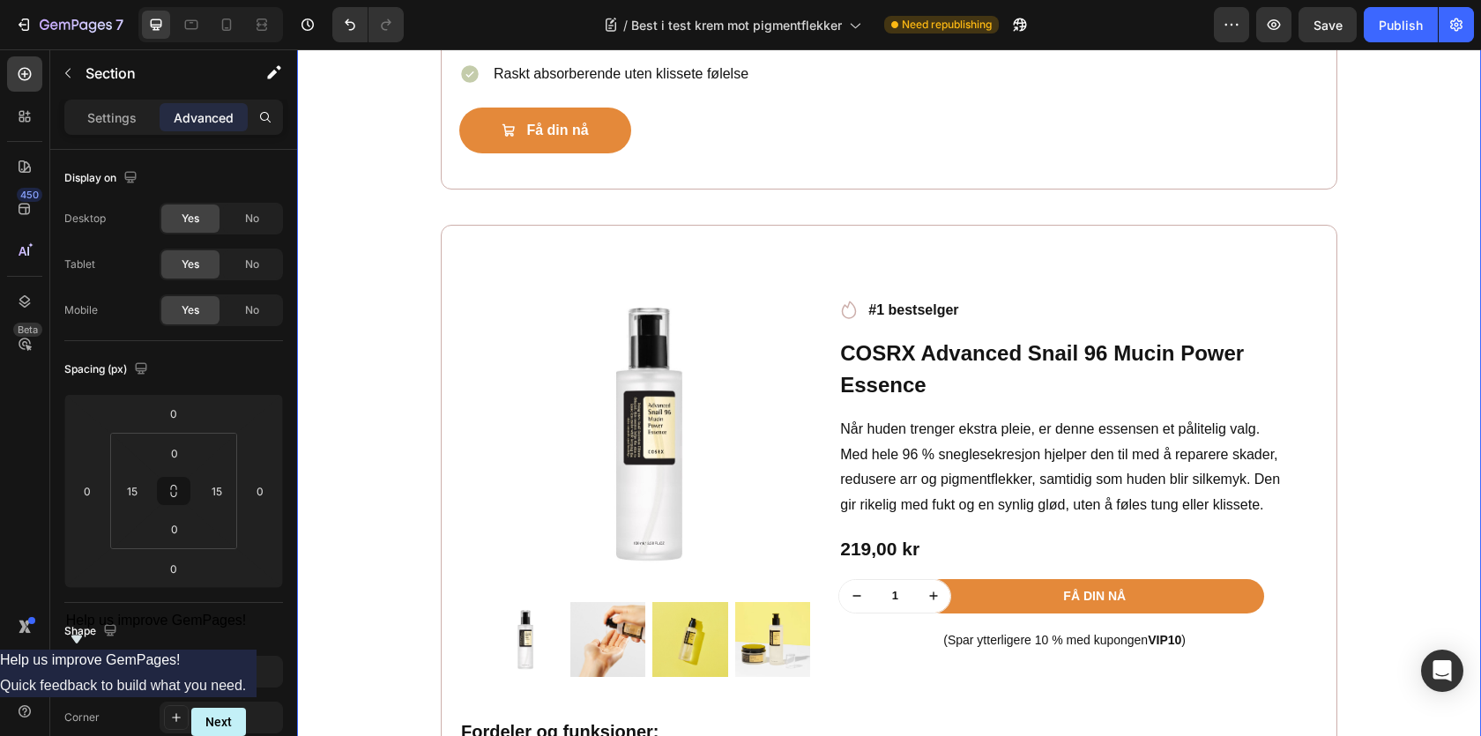
scroll to position [3464, 0]
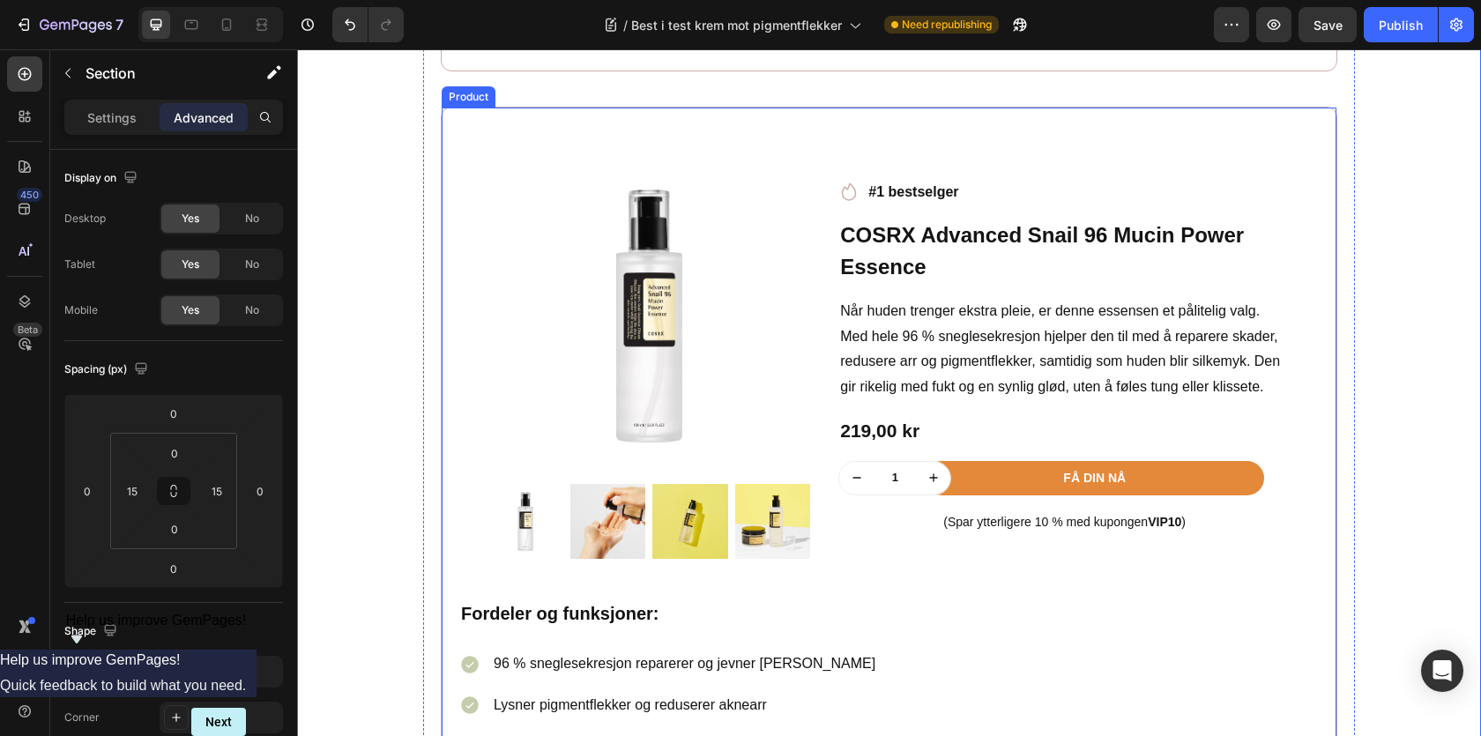
click at [452, 129] on div "Product Images Row Icon #1 bestselger Text block Row COSRX Advanced Snail 96 Mu…" at bounding box center [889, 546] width 897 height 879
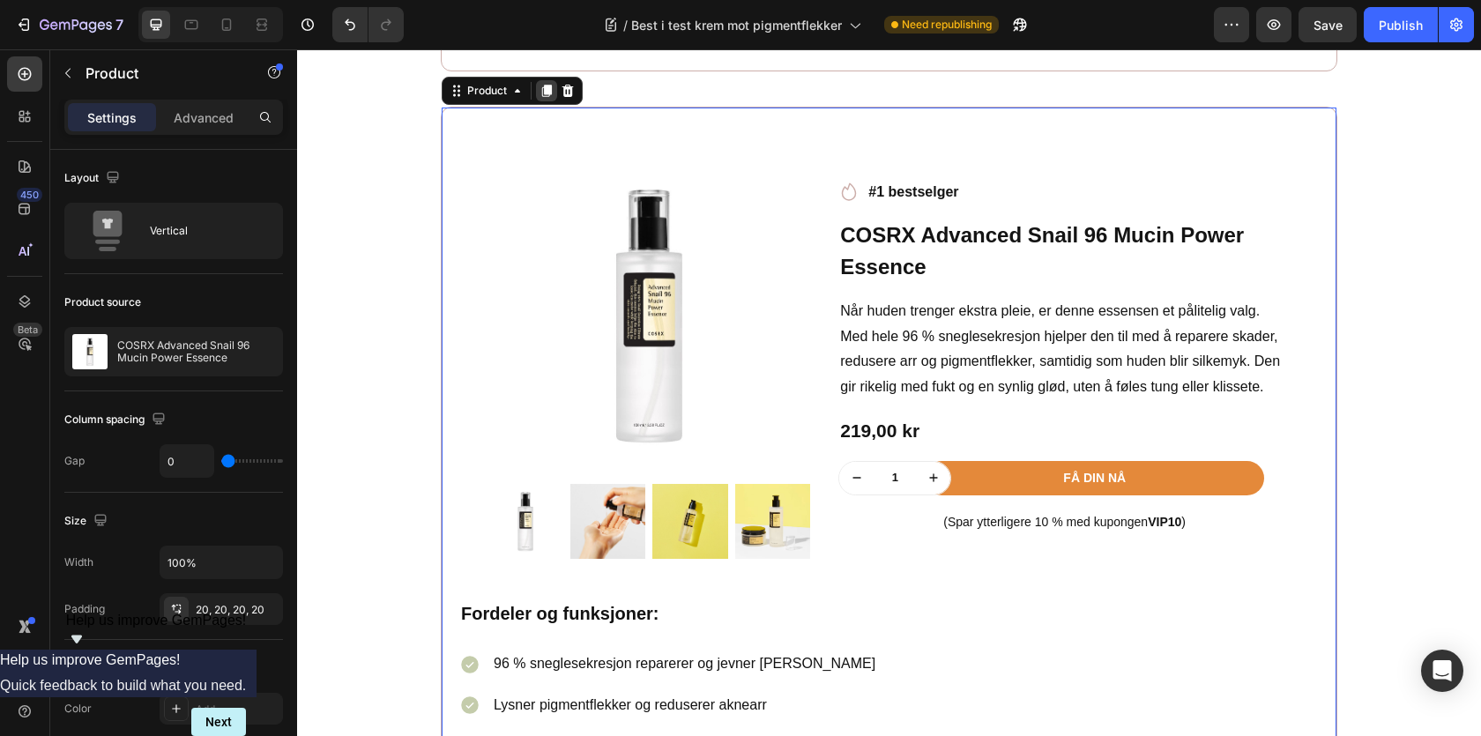
click at [541, 96] on icon at bounding box center [547, 91] width 14 height 14
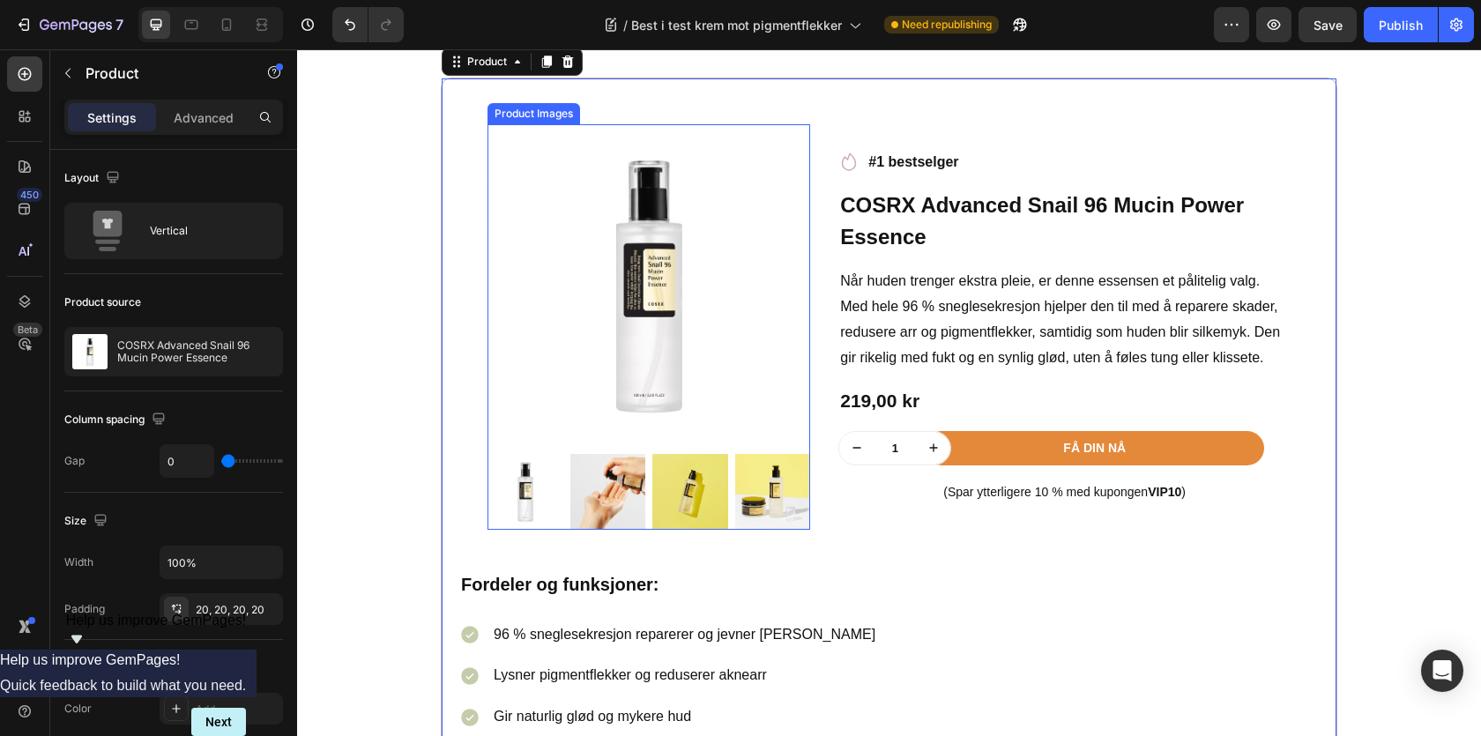
scroll to position [4404, 0]
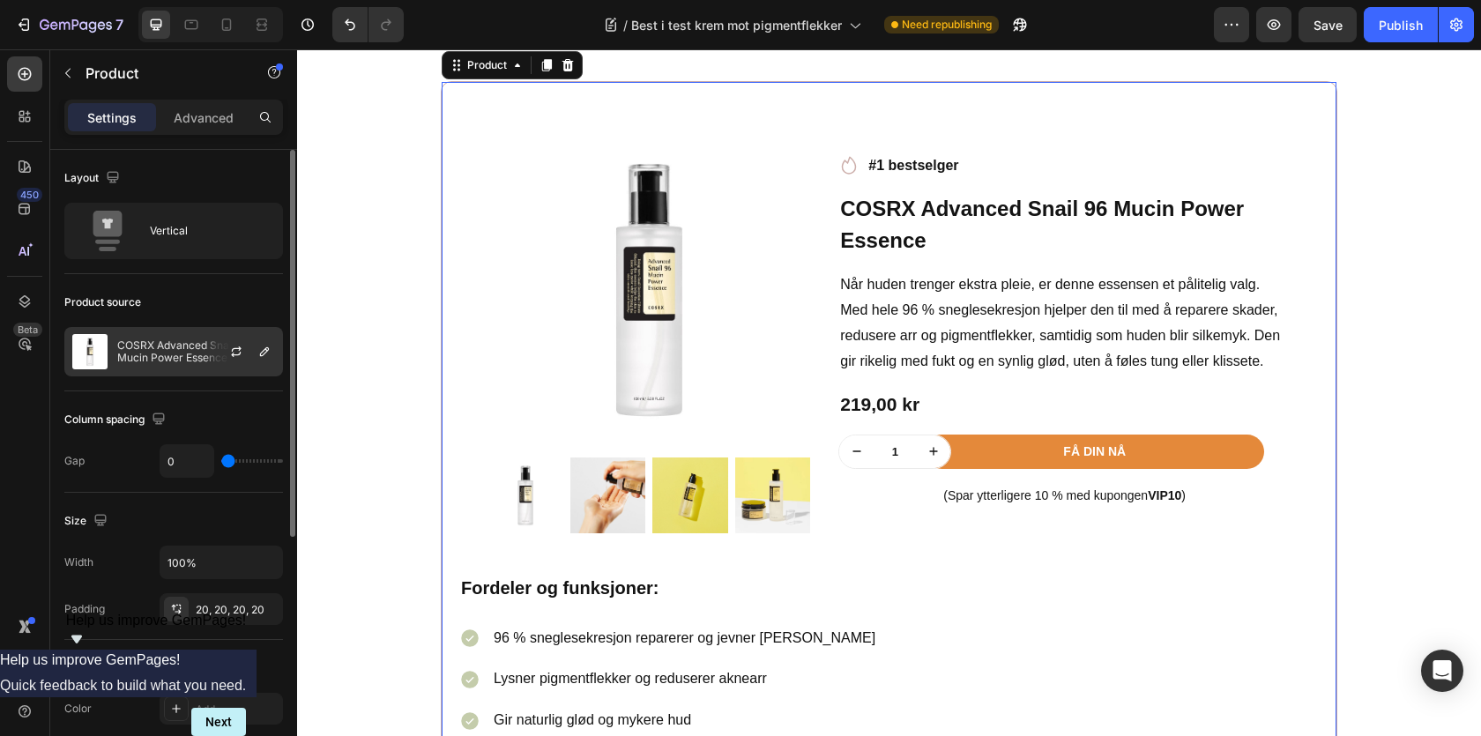
click at [180, 338] on div "COSRX Advanced Snail 96 Mucin Power Essence" at bounding box center [173, 351] width 219 height 49
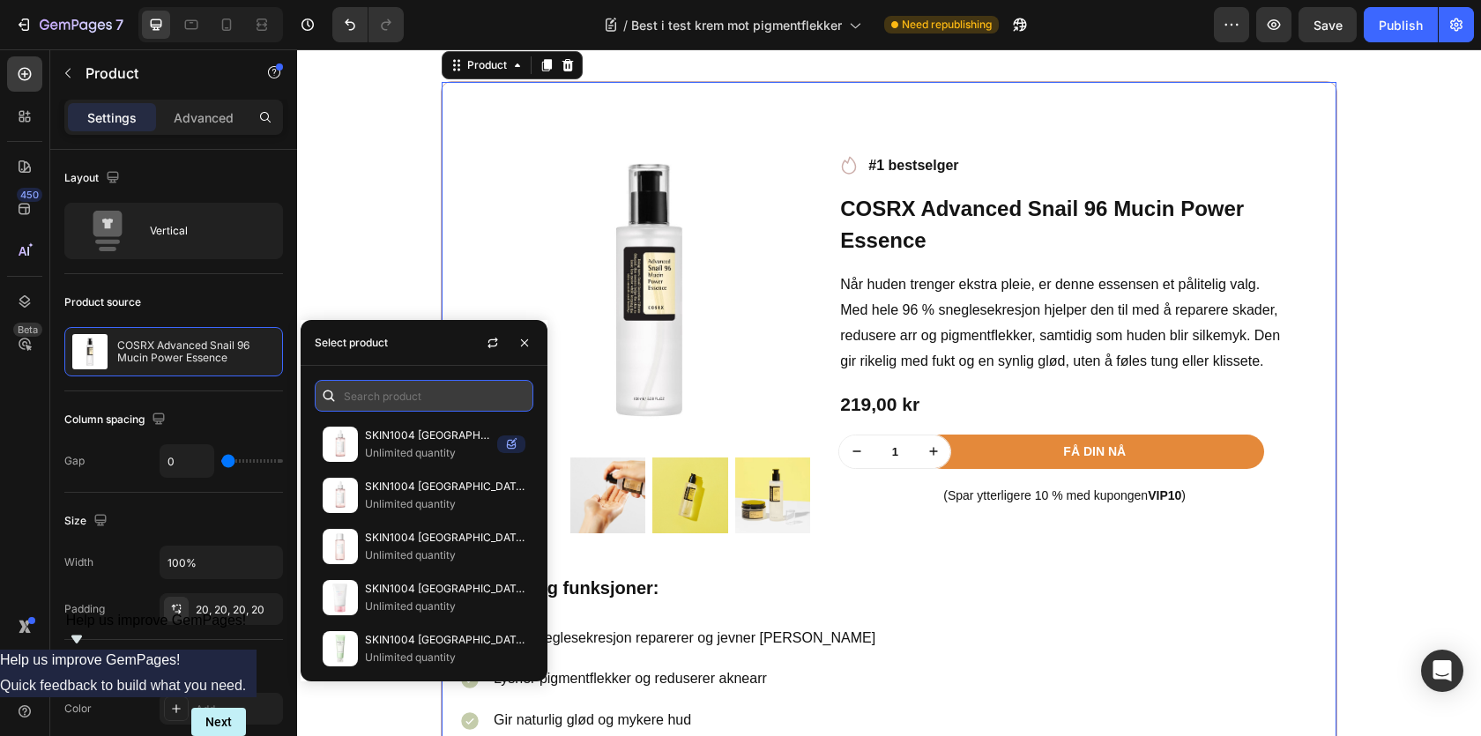
click at [372, 399] on input "text" at bounding box center [424, 396] width 219 height 32
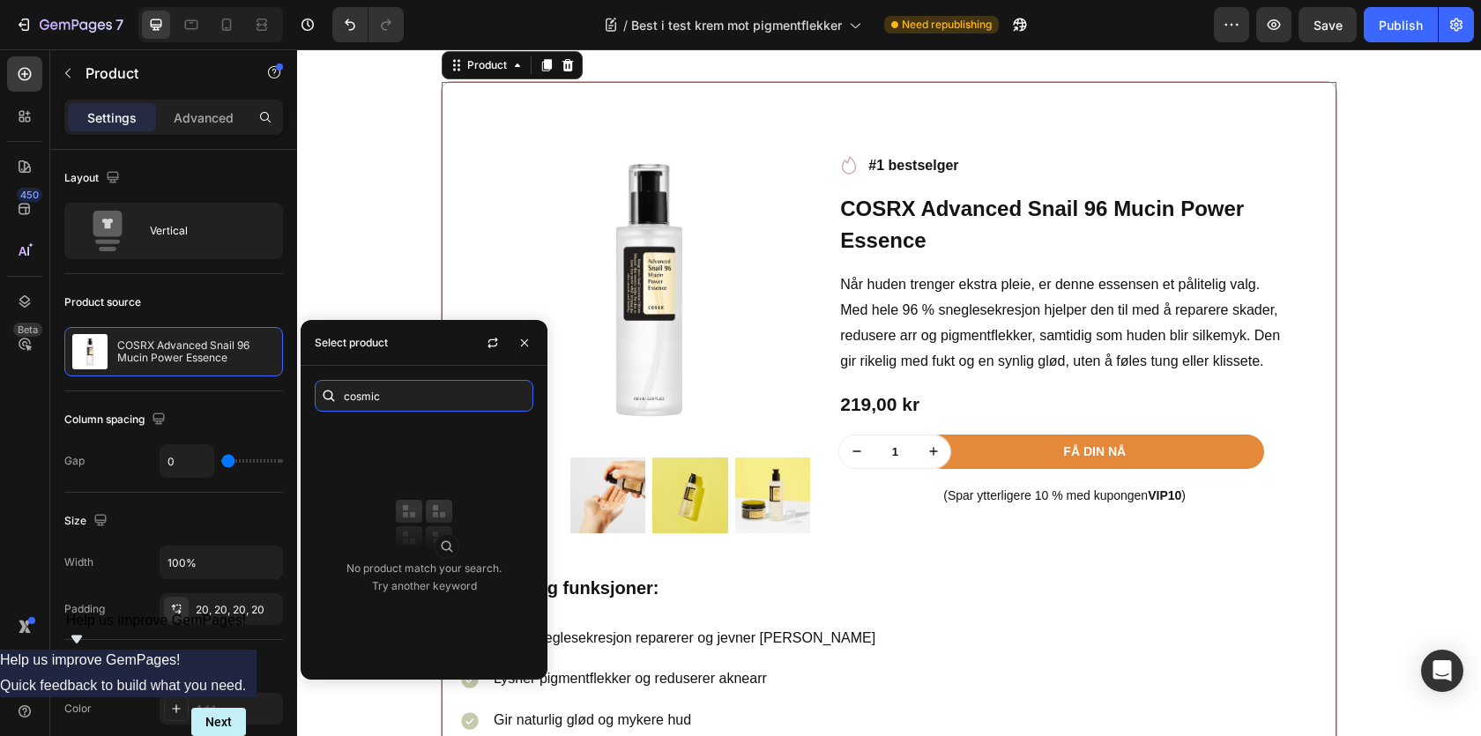
type input "cosmic"
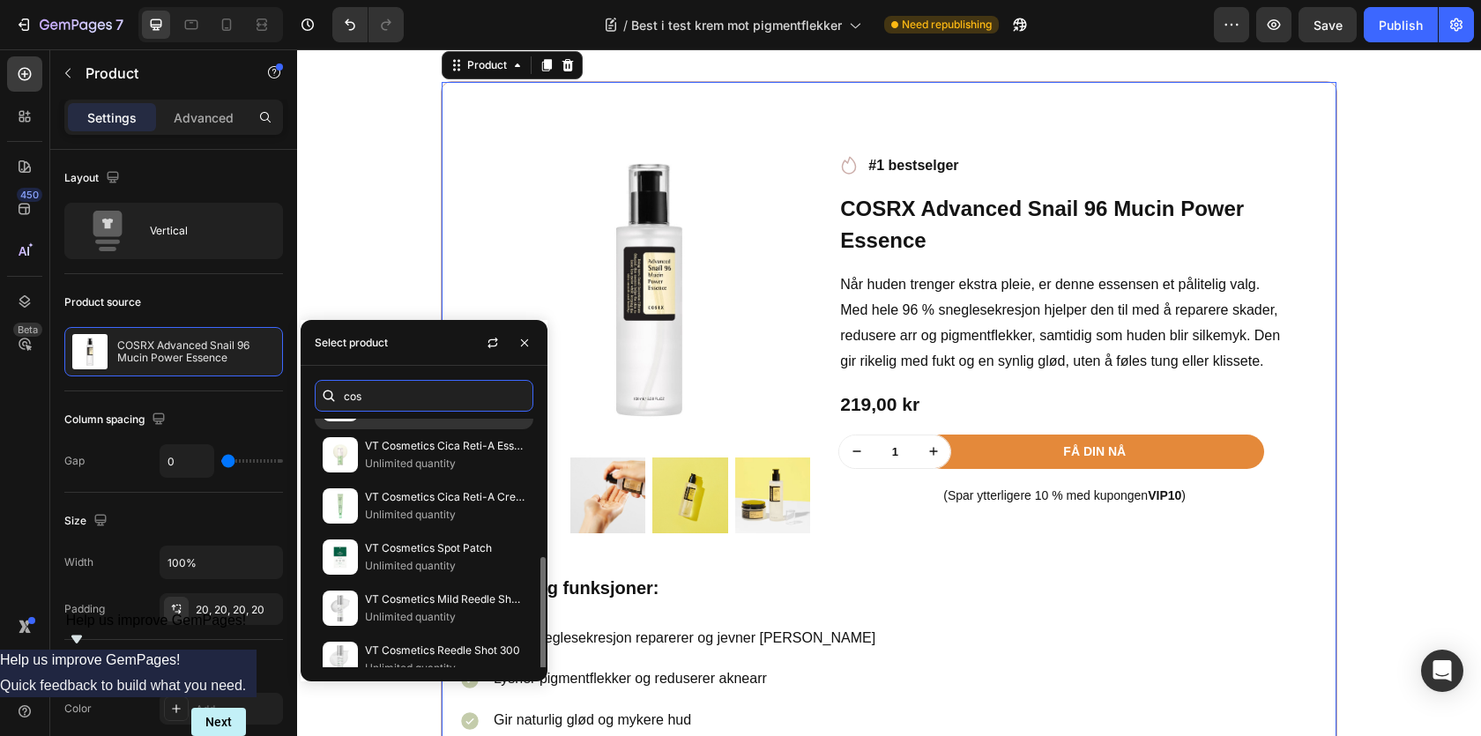
scroll to position [264, 0]
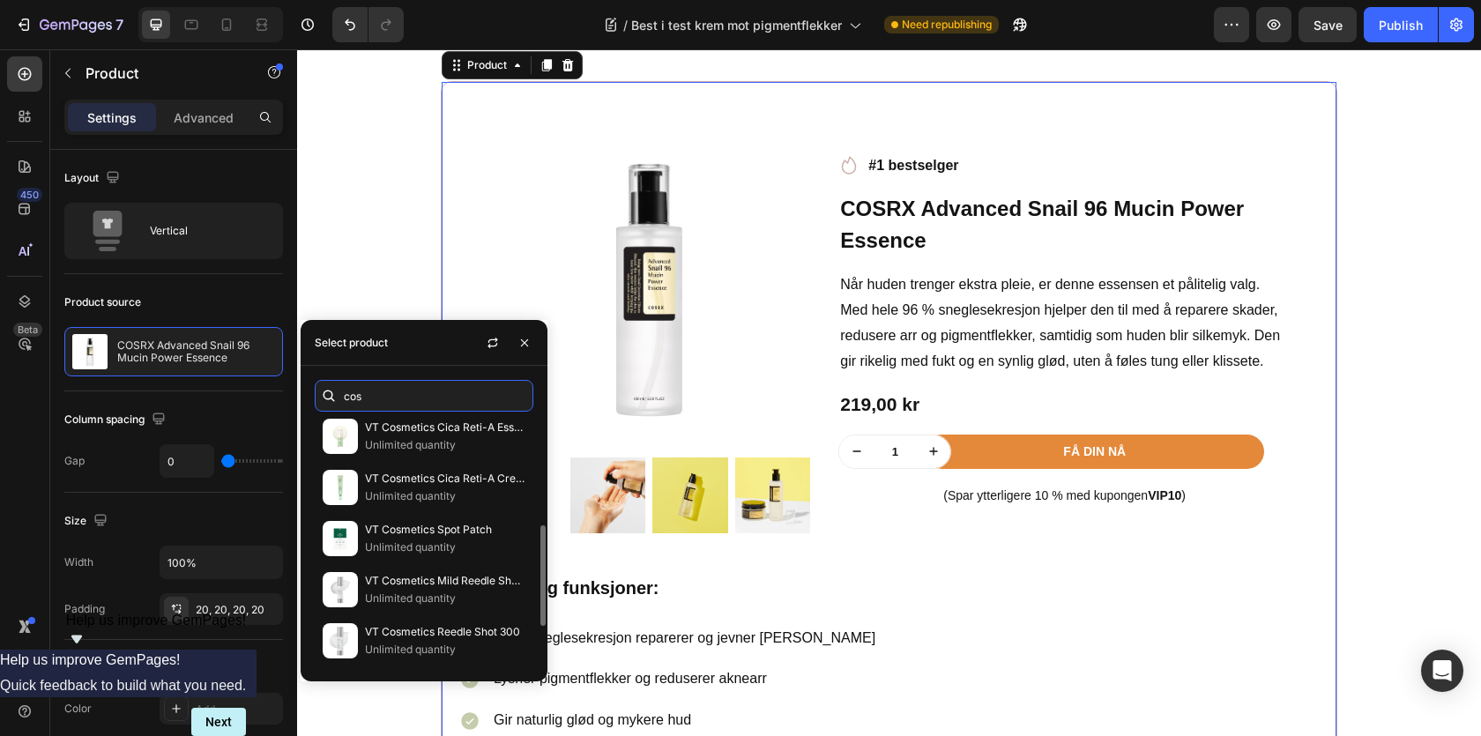
type input "cos"
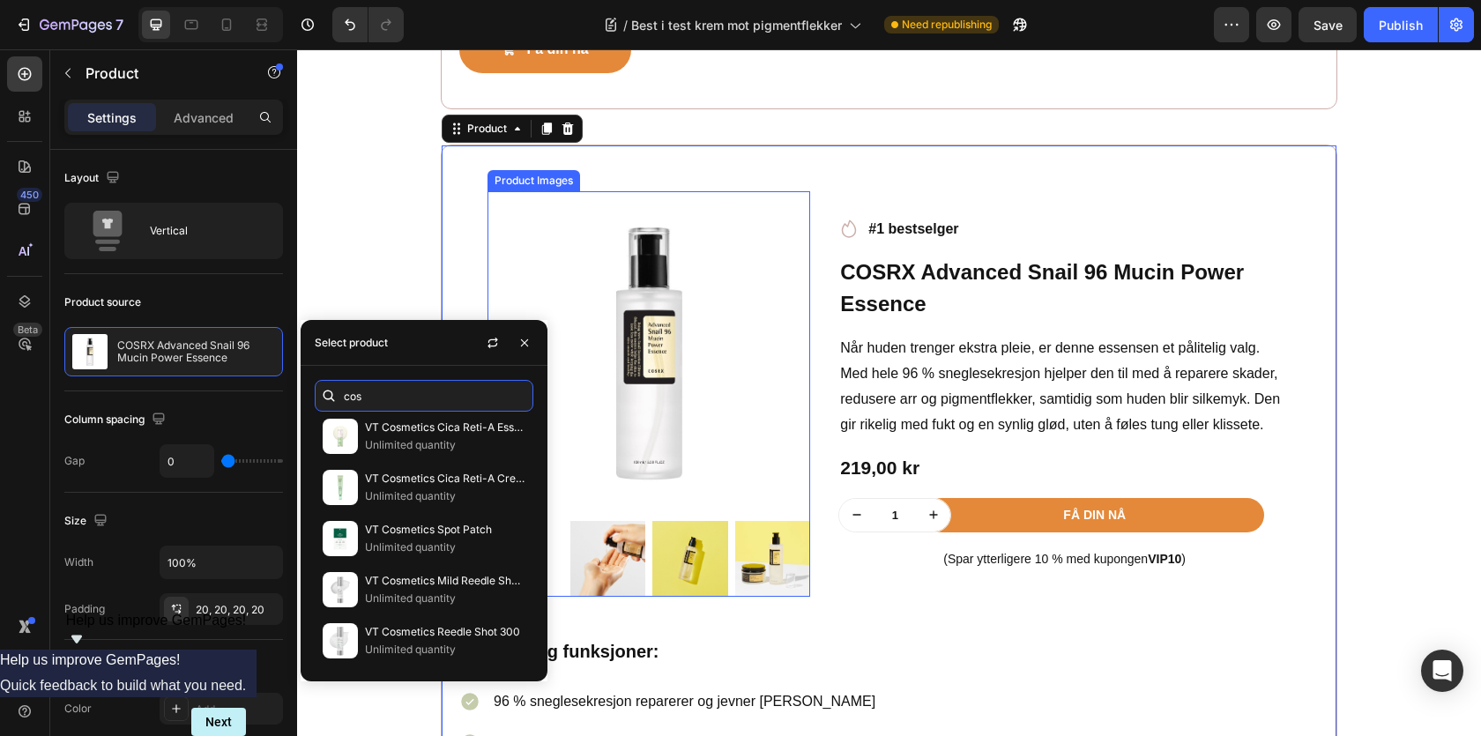
scroll to position [4335, 0]
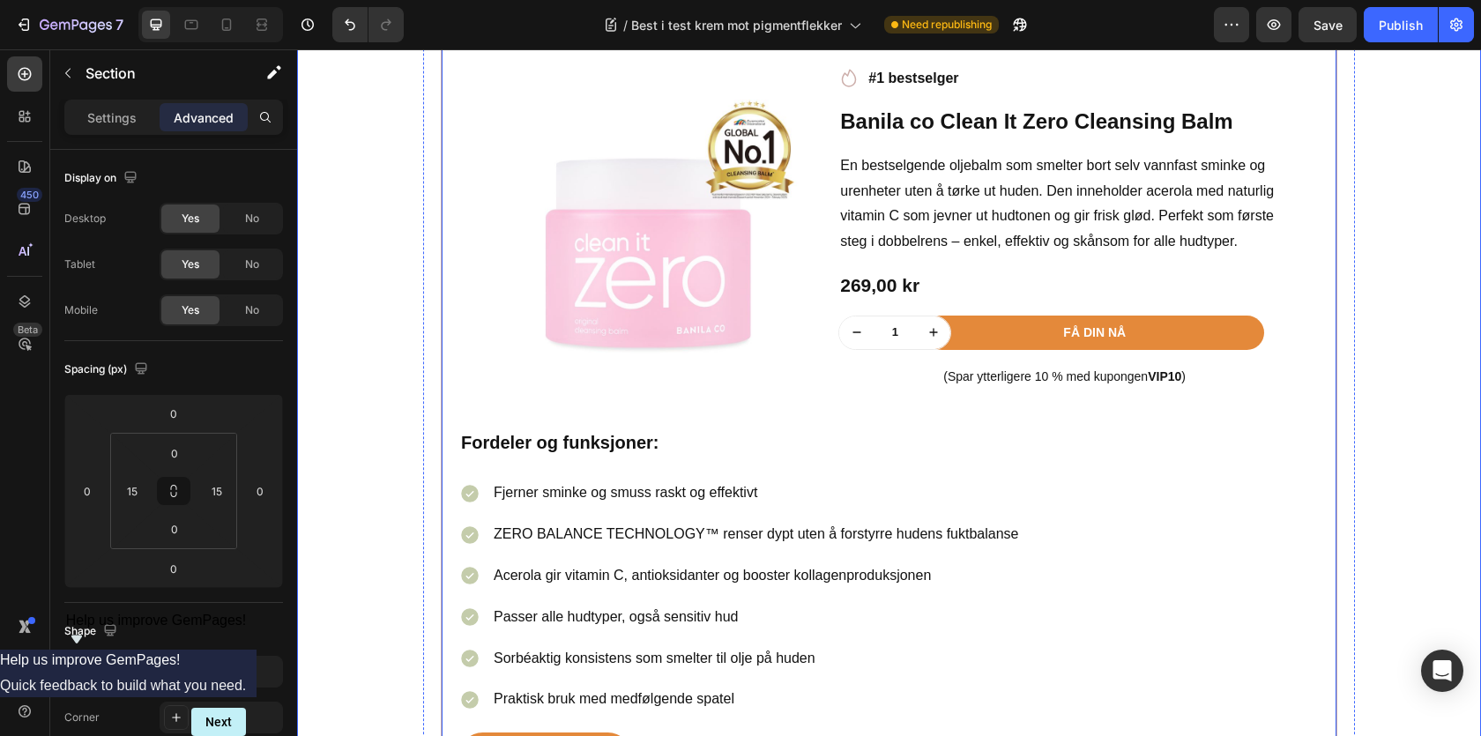
scroll to position [1594, 0]
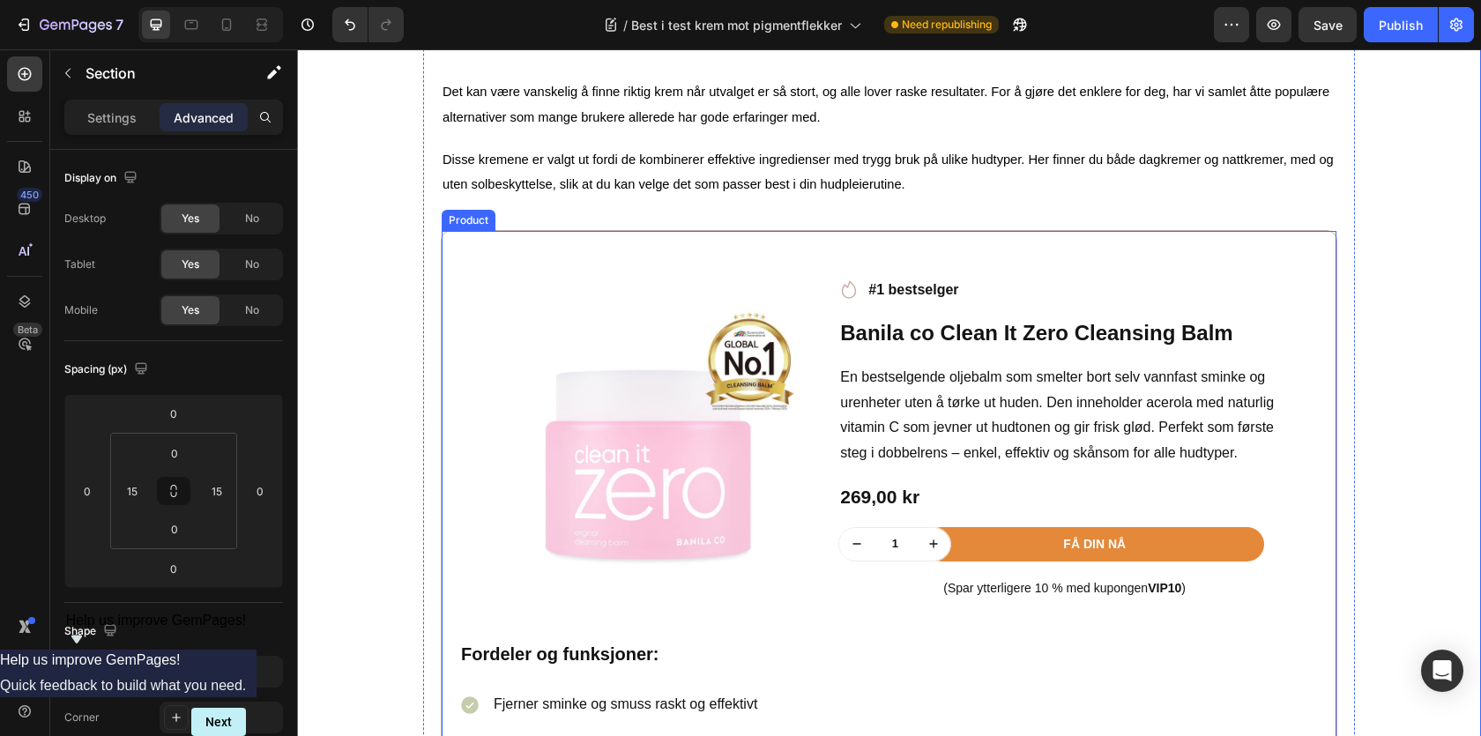
click at [449, 264] on div "Product Images Row Icon #1 bestselger Text block Row Banila co Clean It Zero Cl…" at bounding box center [889, 628] width 897 height 797
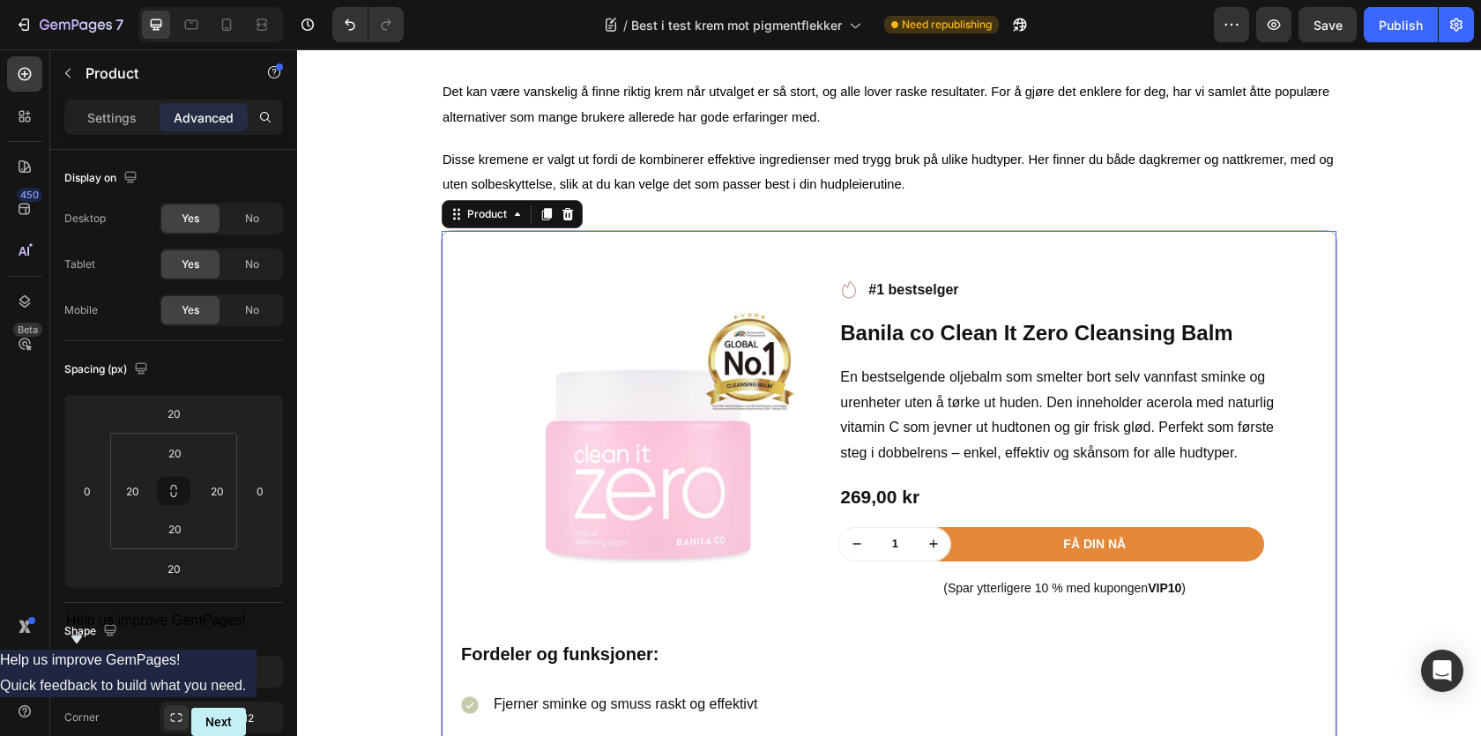
scroll to position [1654, 0]
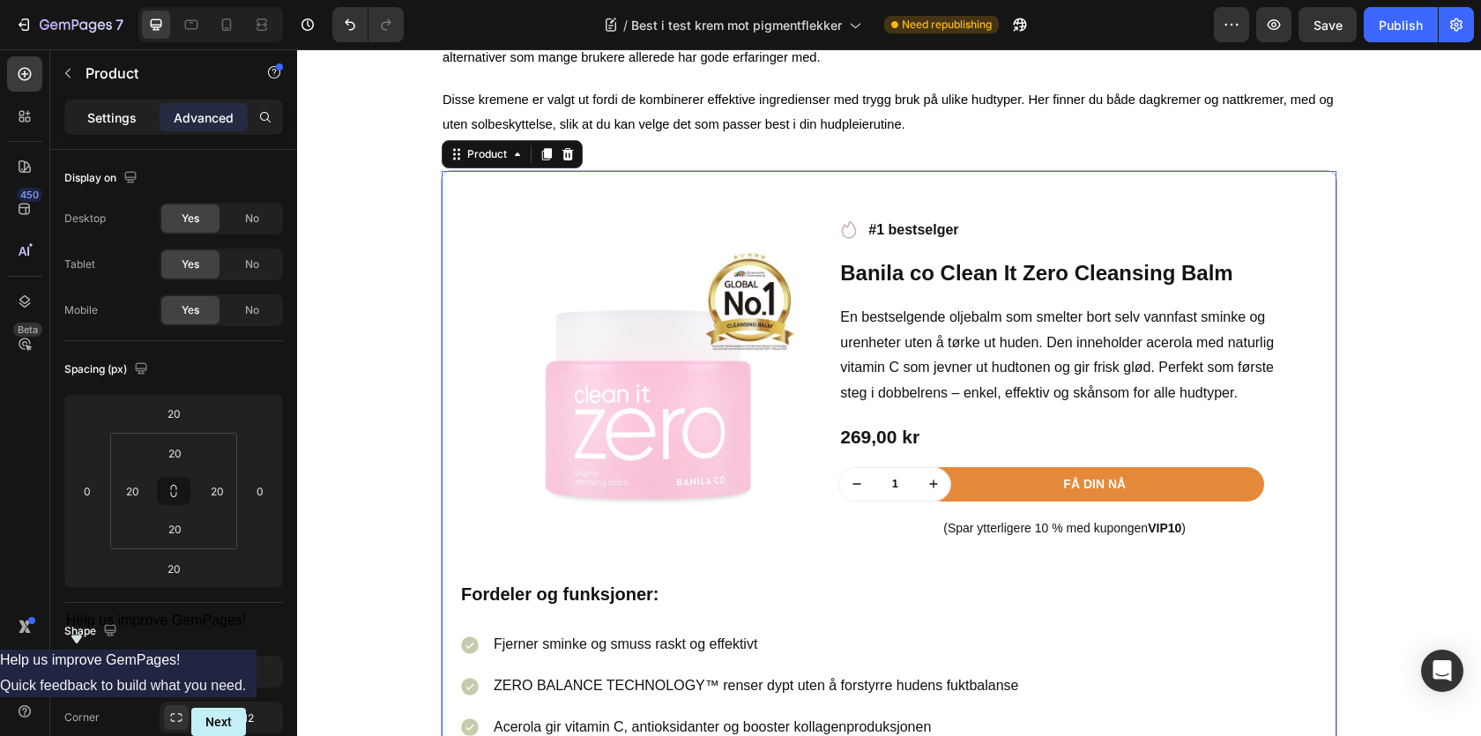
click at [111, 129] on div "Settings" at bounding box center [112, 117] width 88 height 28
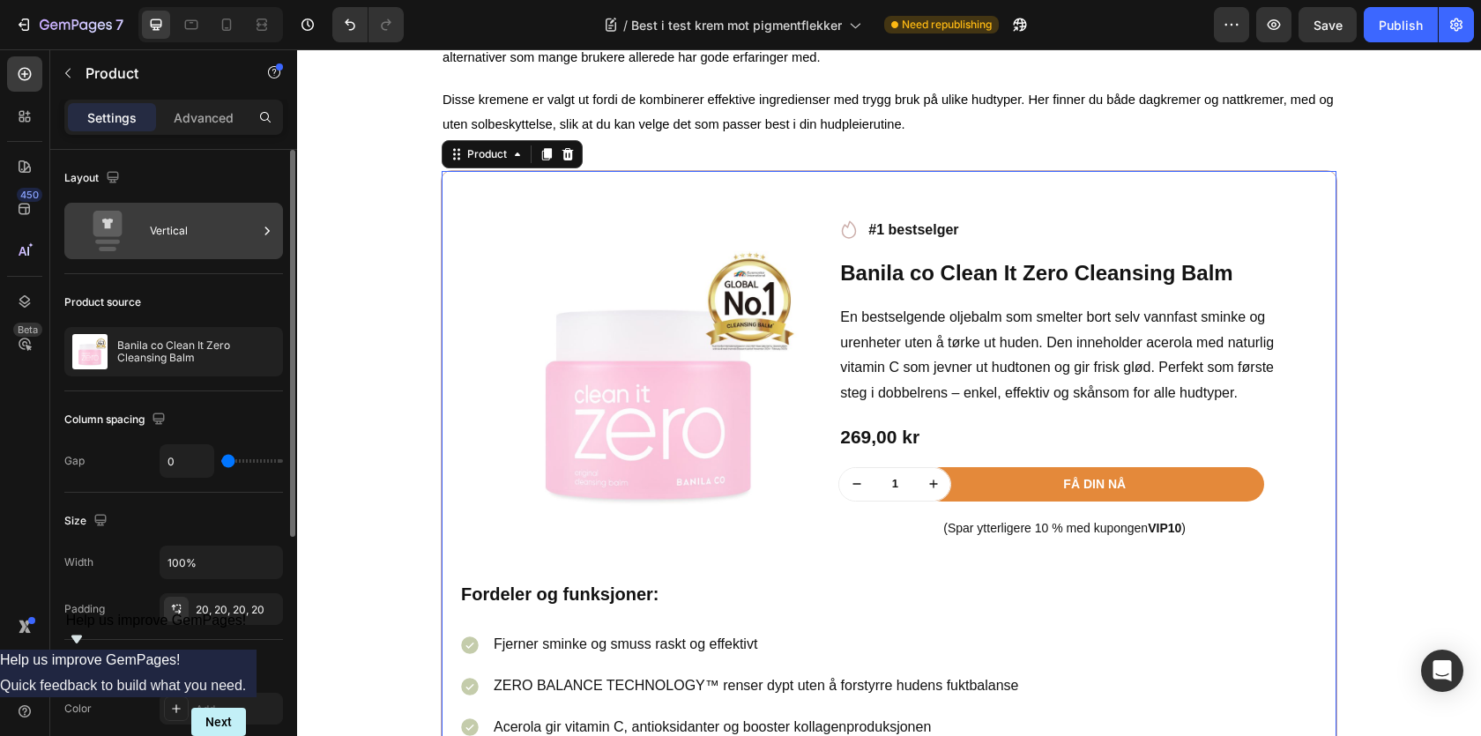
click at [182, 228] on div "Vertical" at bounding box center [204, 231] width 108 height 41
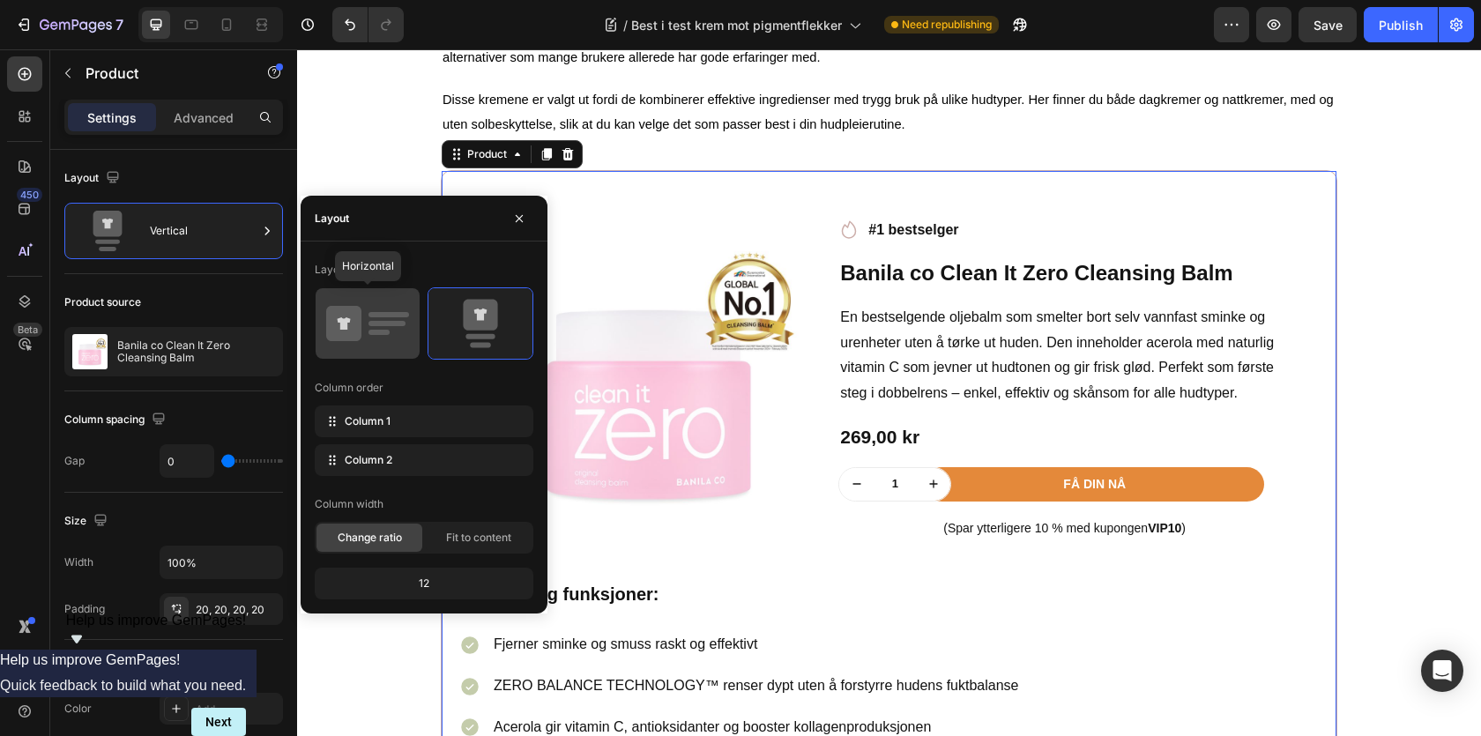
click at [340, 312] on icon at bounding box center [343, 323] width 35 height 35
type input "32"
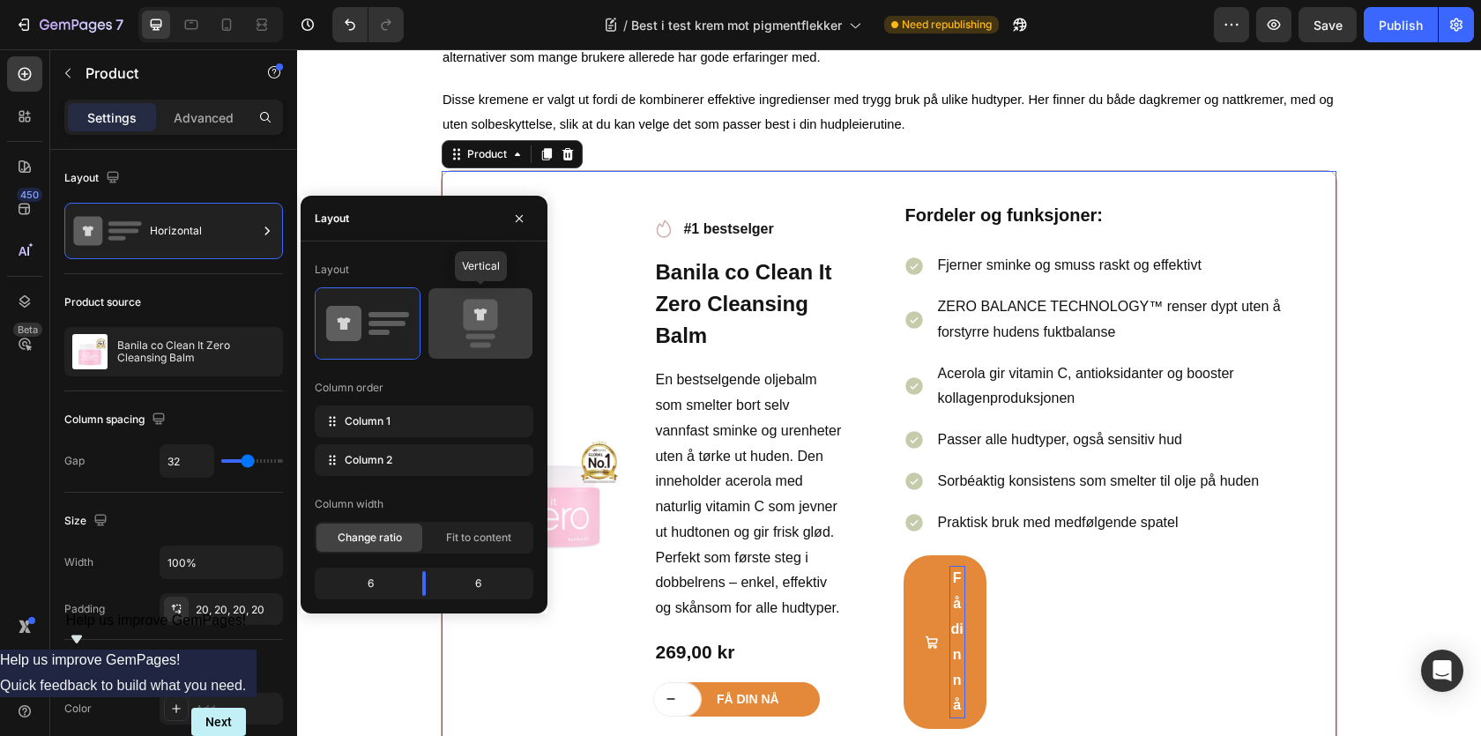
click at [456, 316] on icon at bounding box center [480, 323] width 83 height 49
type input "0"
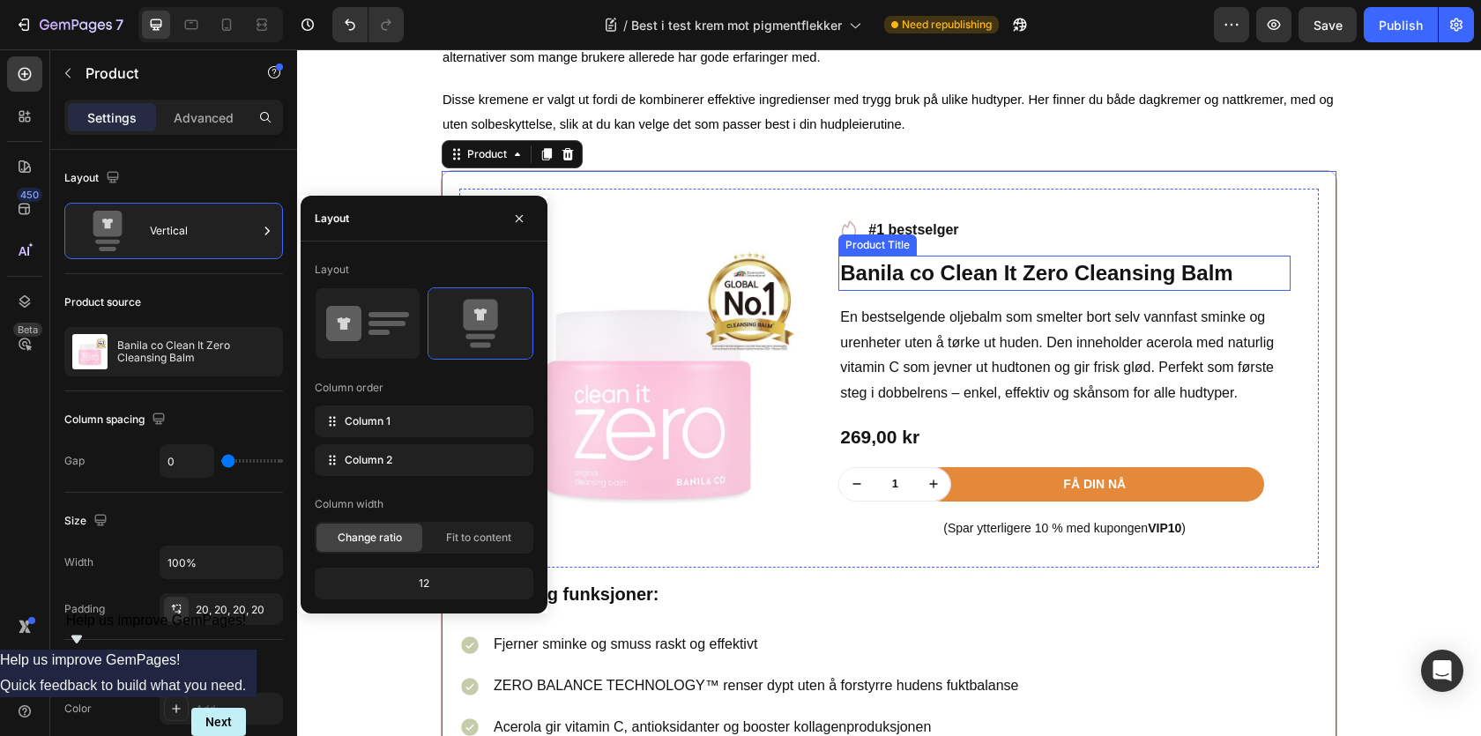
scroll to position [1883, 0]
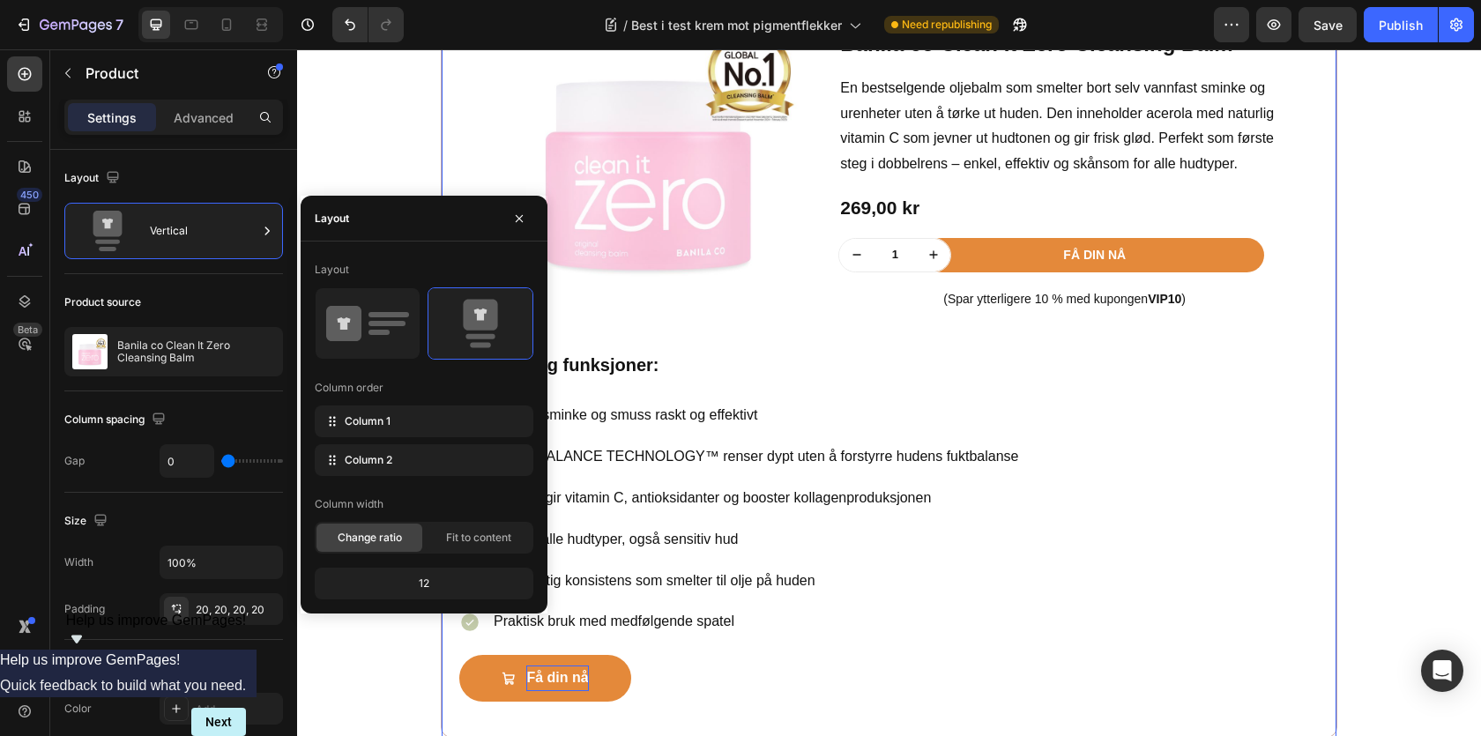
click at [1324, 309] on div "Product Images Row Icon #1 bestselger Text block Row Banila co Clean It Zero Cl…" at bounding box center [889, 339] width 897 height 797
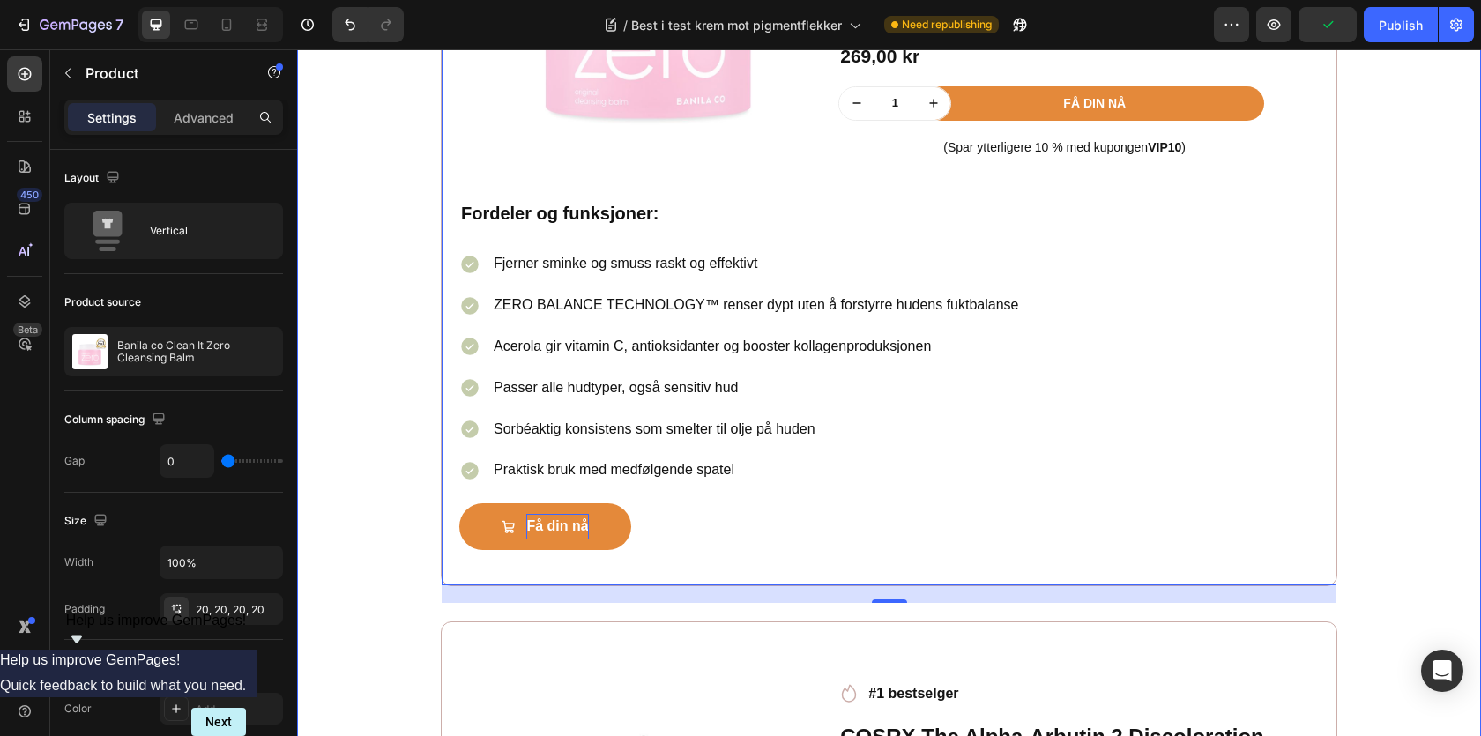
scroll to position [2036, 0]
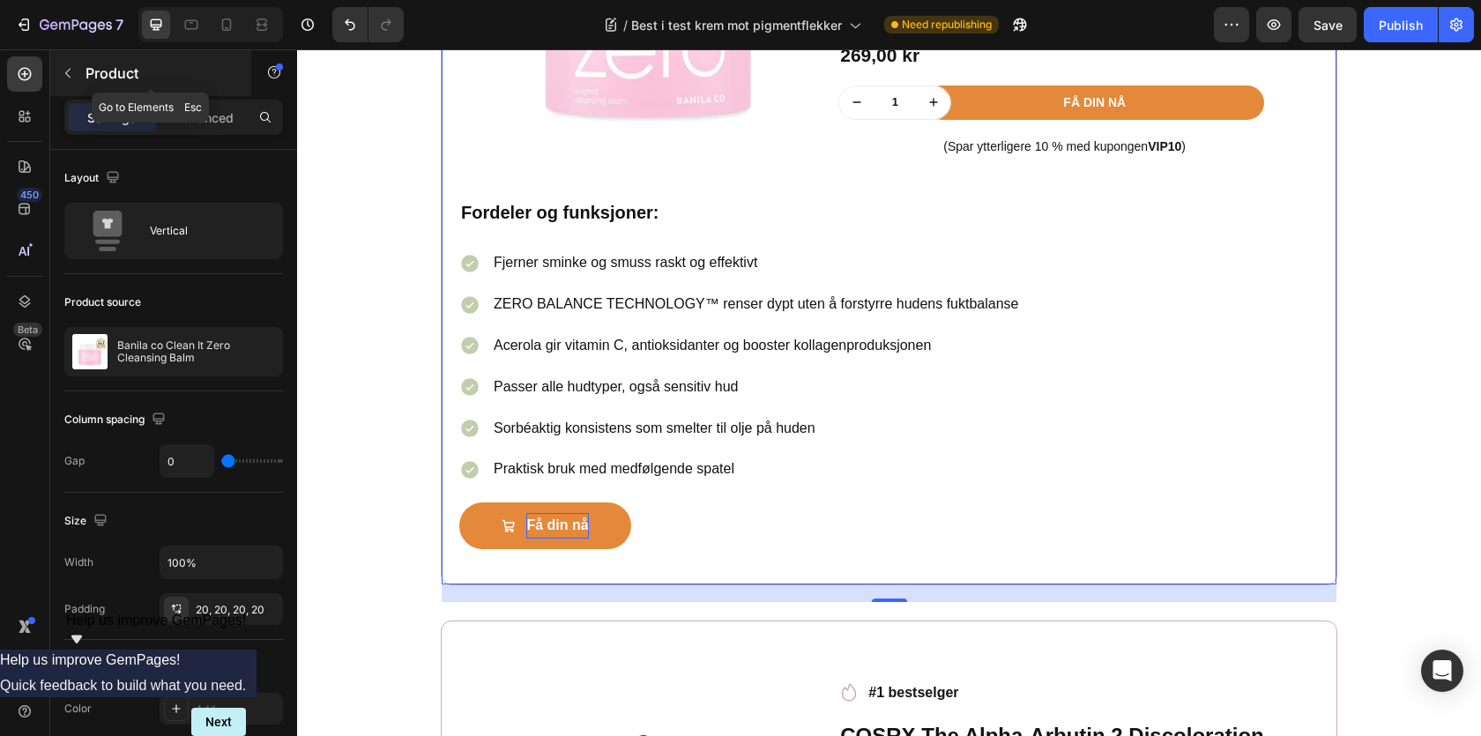
click at [94, 77] on p "Product" at bounding box center [161, 73] width 150 height 21
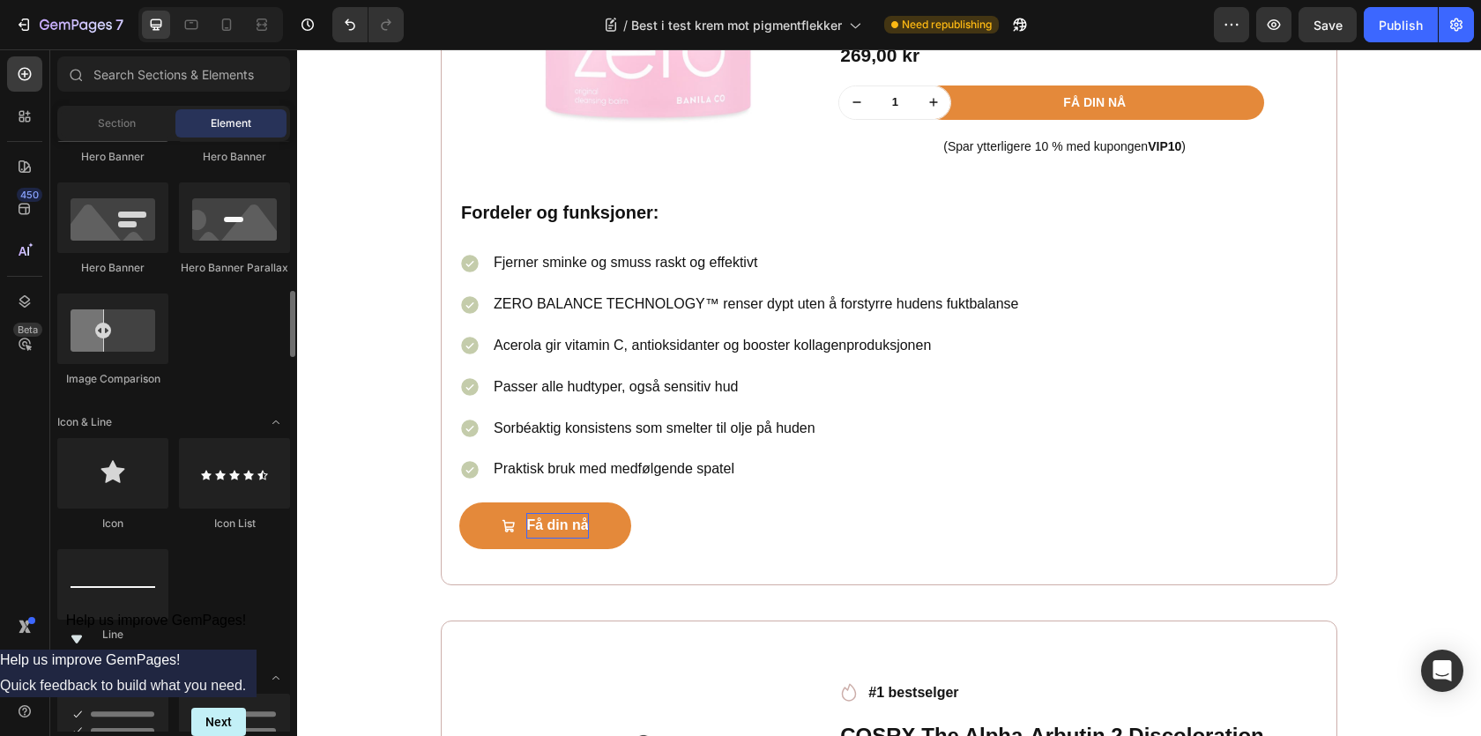
scroll to position [928, 0]
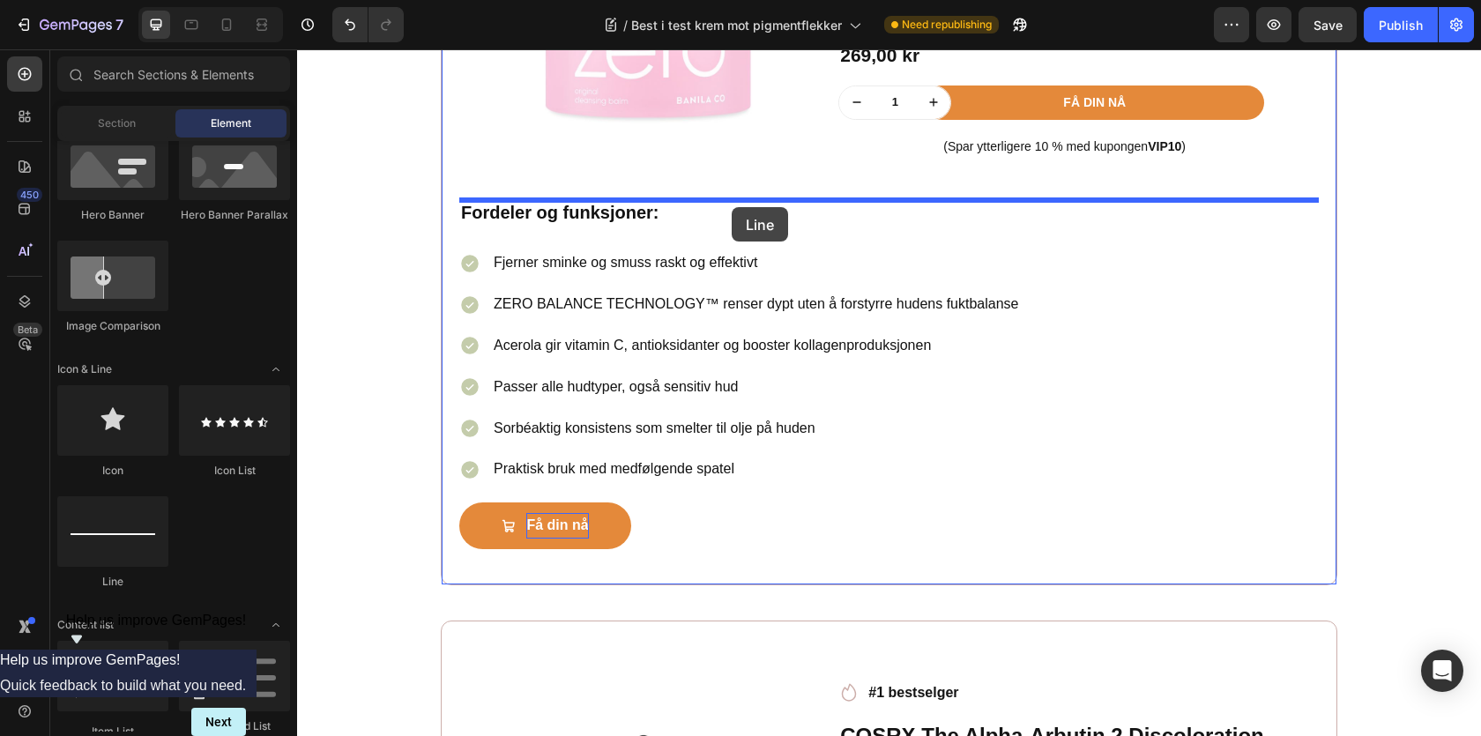
drag, startPoint x: 428, startPoint y: 572, endPoint x: 732, endPoint y: 207, distance: 475.1
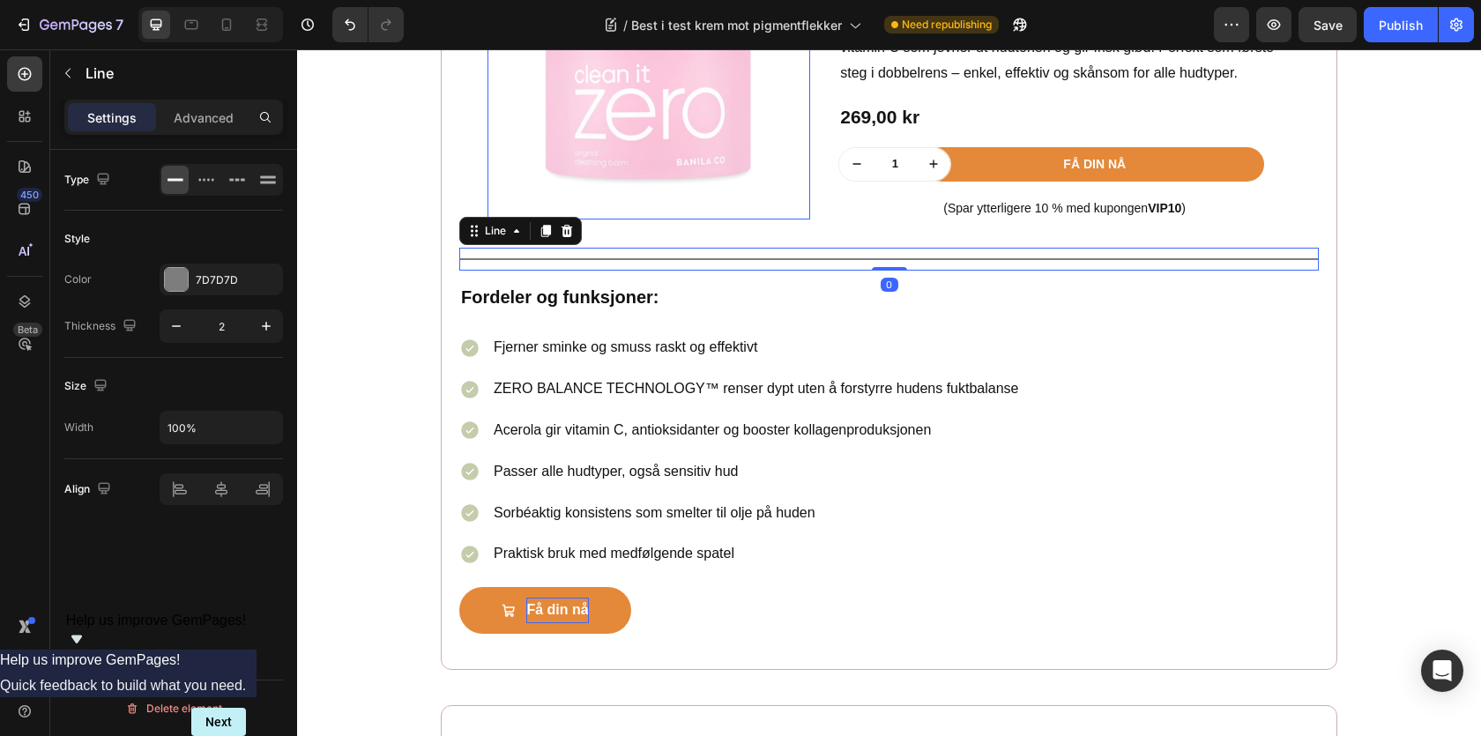
scroll to position [1969, 0]
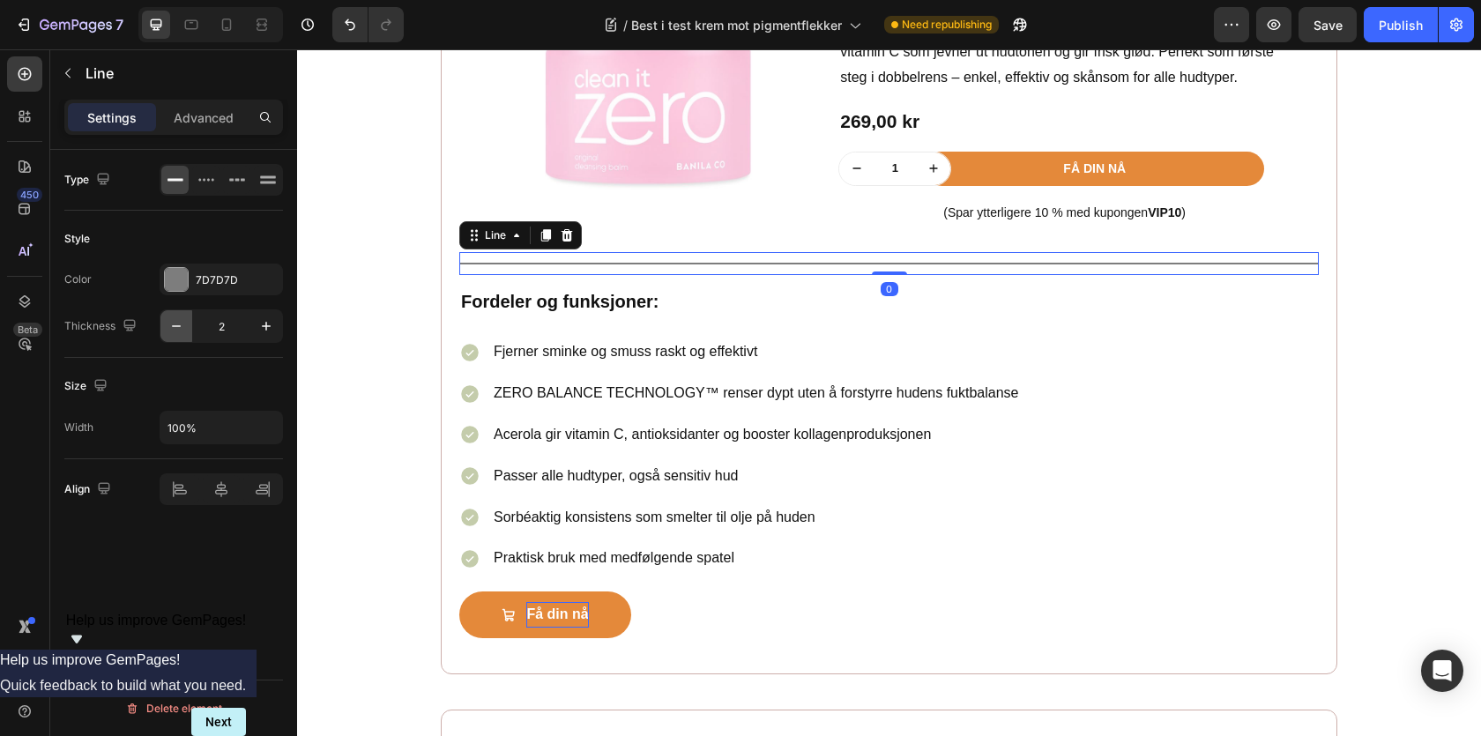
click at [190, 322] on button "button" at bounding box center [176, 326] width 32 height 32
type input "1"
click at [183, 294] on div "7D7D7D" at bounding box center [221, 280] width 123 height 32
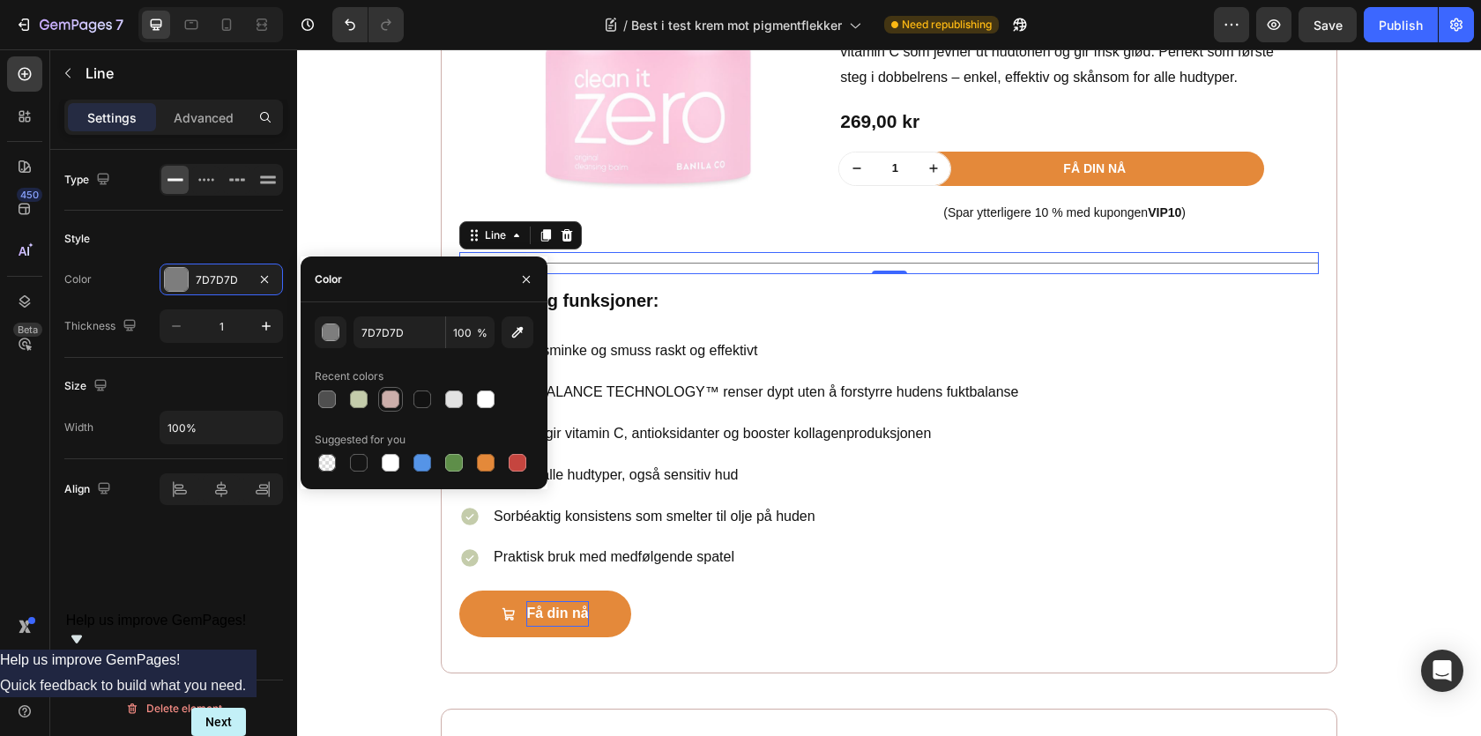
click at [398, 388] on div at bounding box center [390, 399] width 25 height 25
type input "CCAEAA"
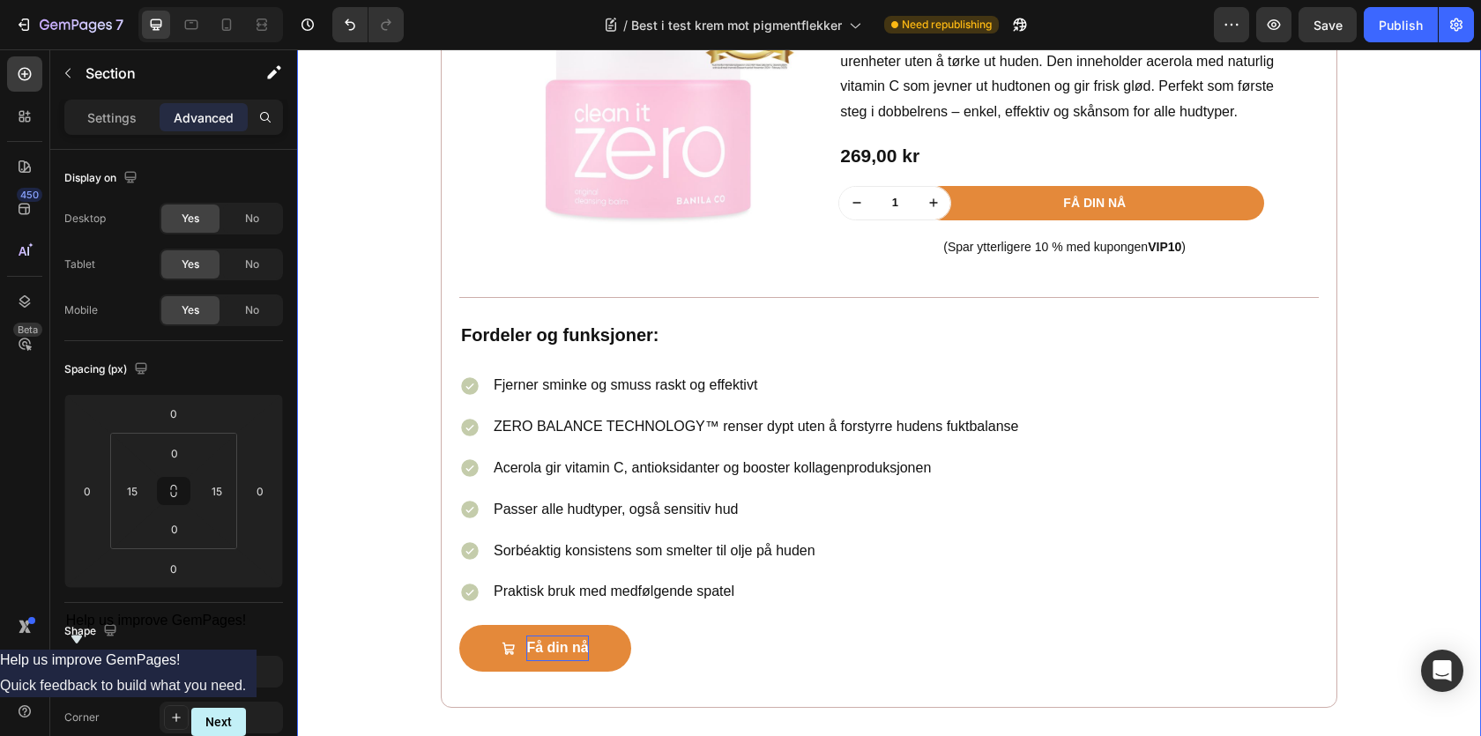
scroll to position [2066, 0]
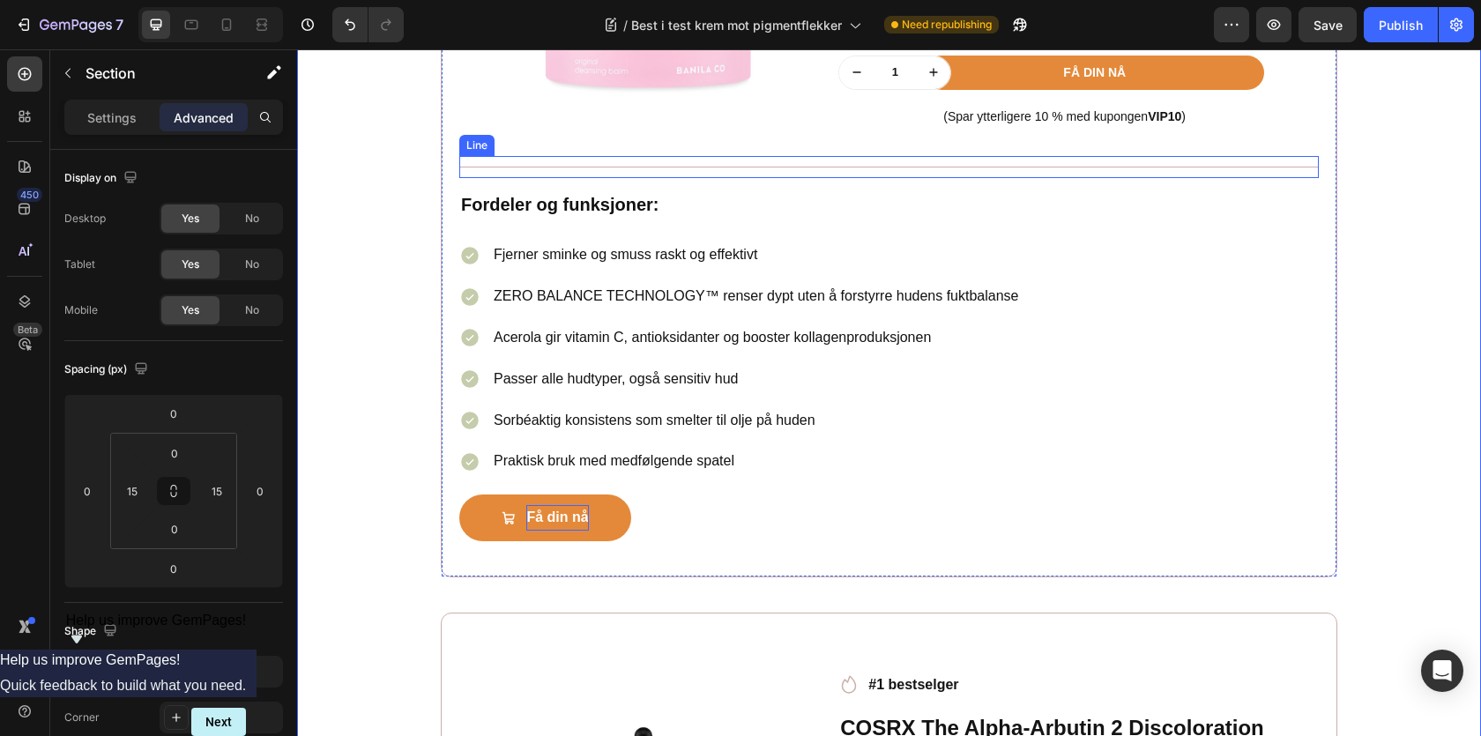
click at [828, 166] on div "Title Line" at bounding box center [889, 167] width 860 height 22
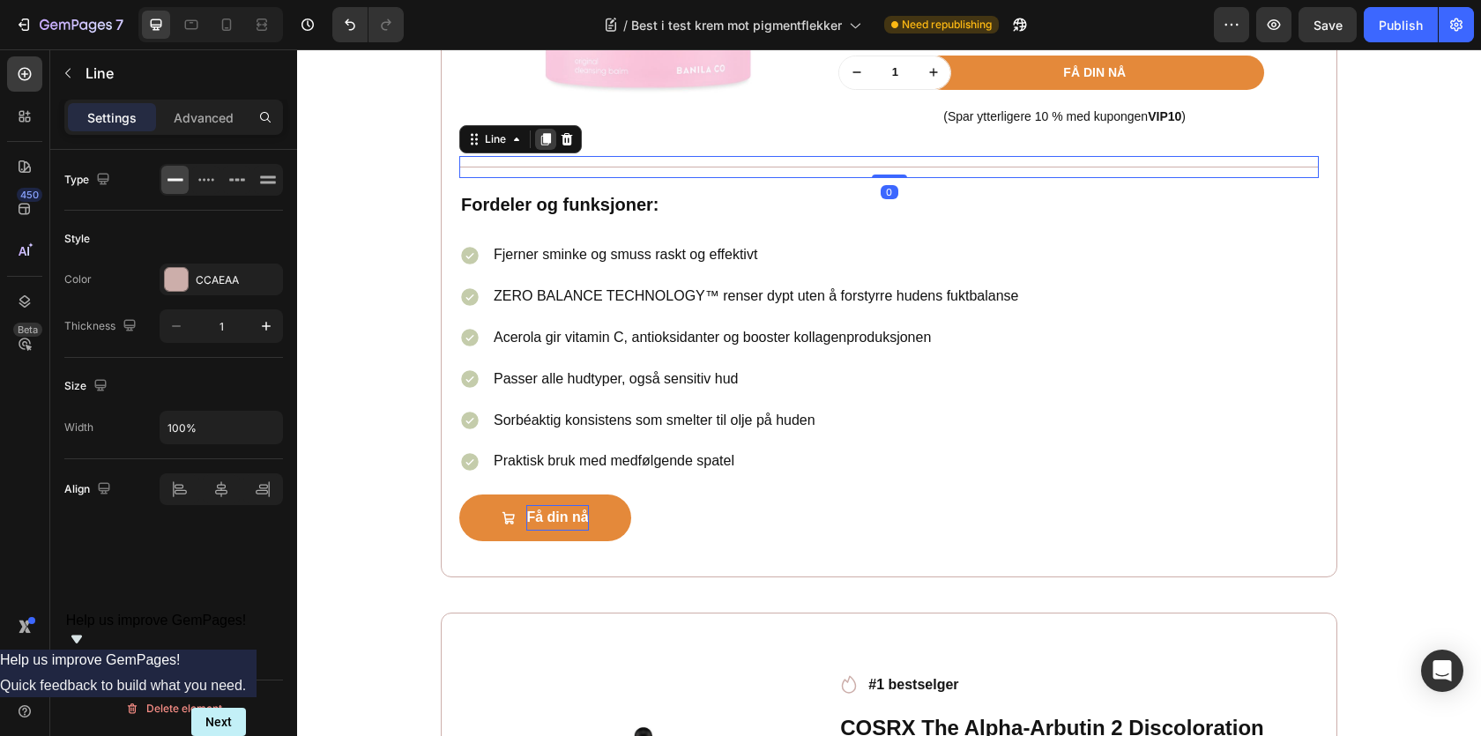
click at [545, 146] on icon at bounding box center [546, 139] width 14 height 14
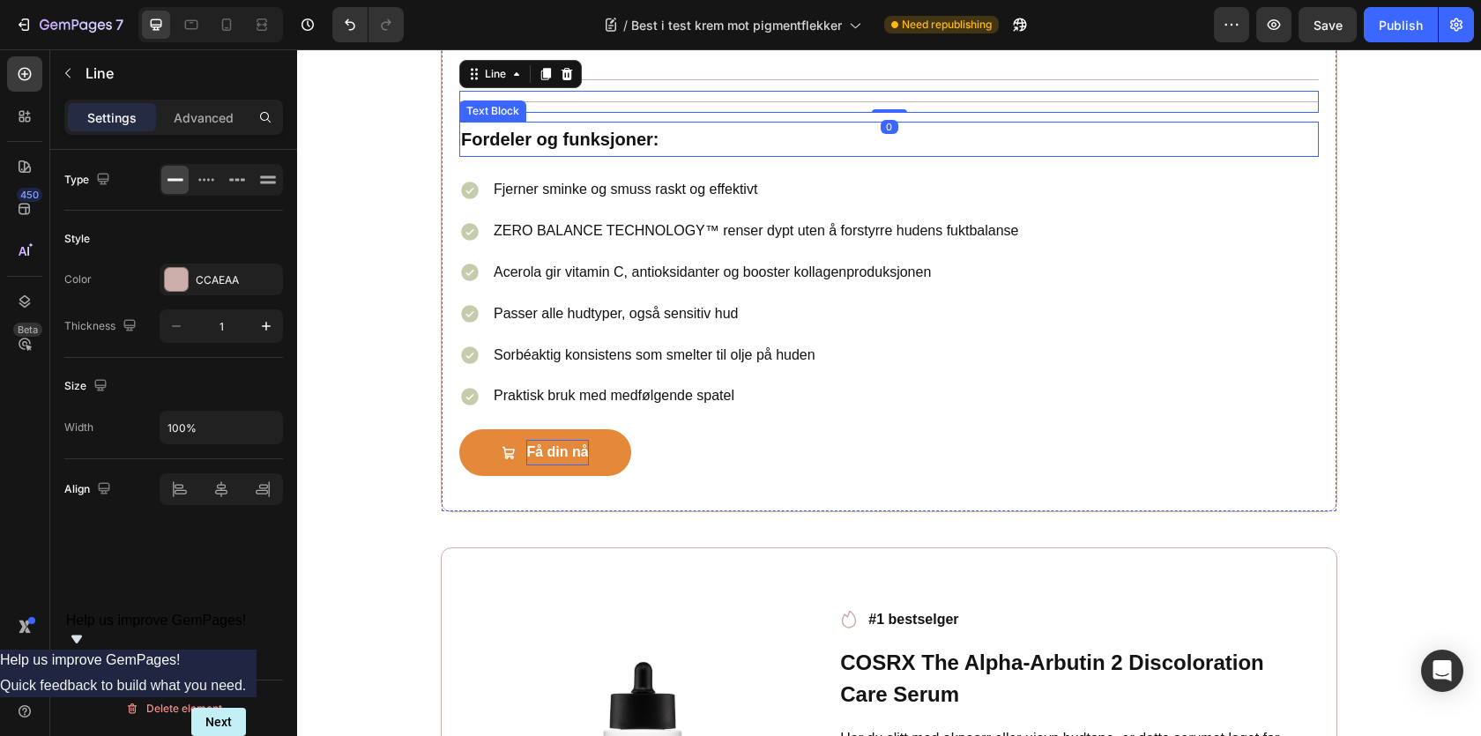
scroll to position [2160, 0]
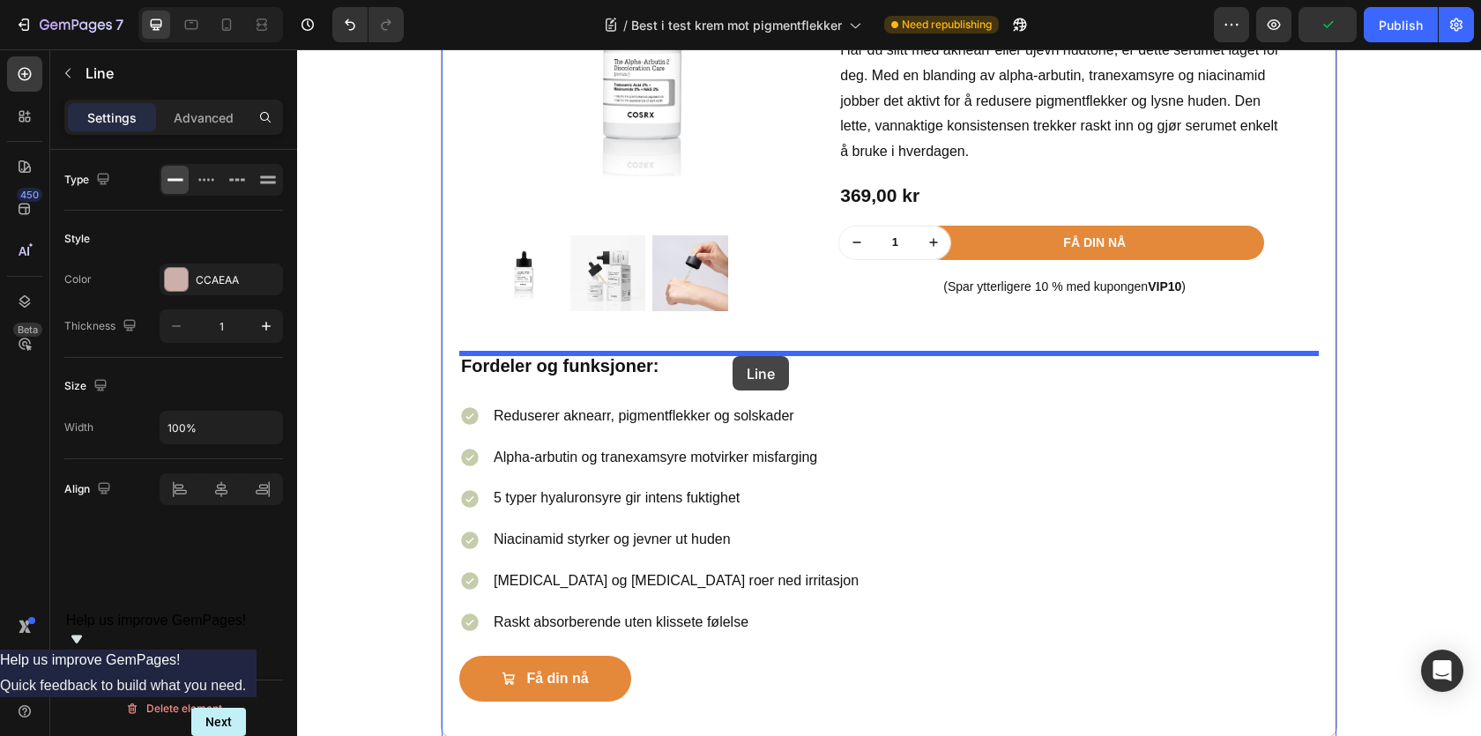
drag, startPoint x: 511, startPoint y: 78, endPoint x: 733, endPoint y: 356, distance: 355.1
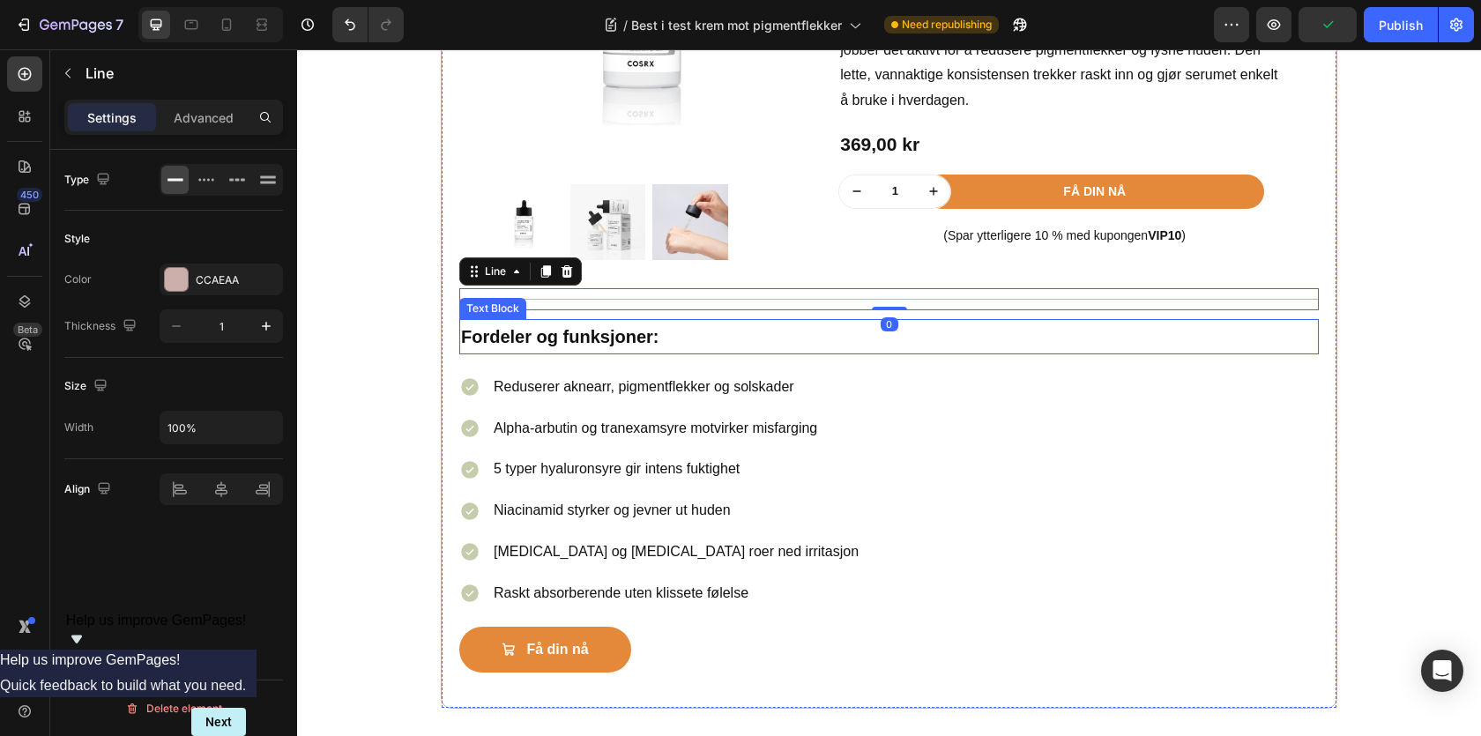
scroll to position [2921, 0]
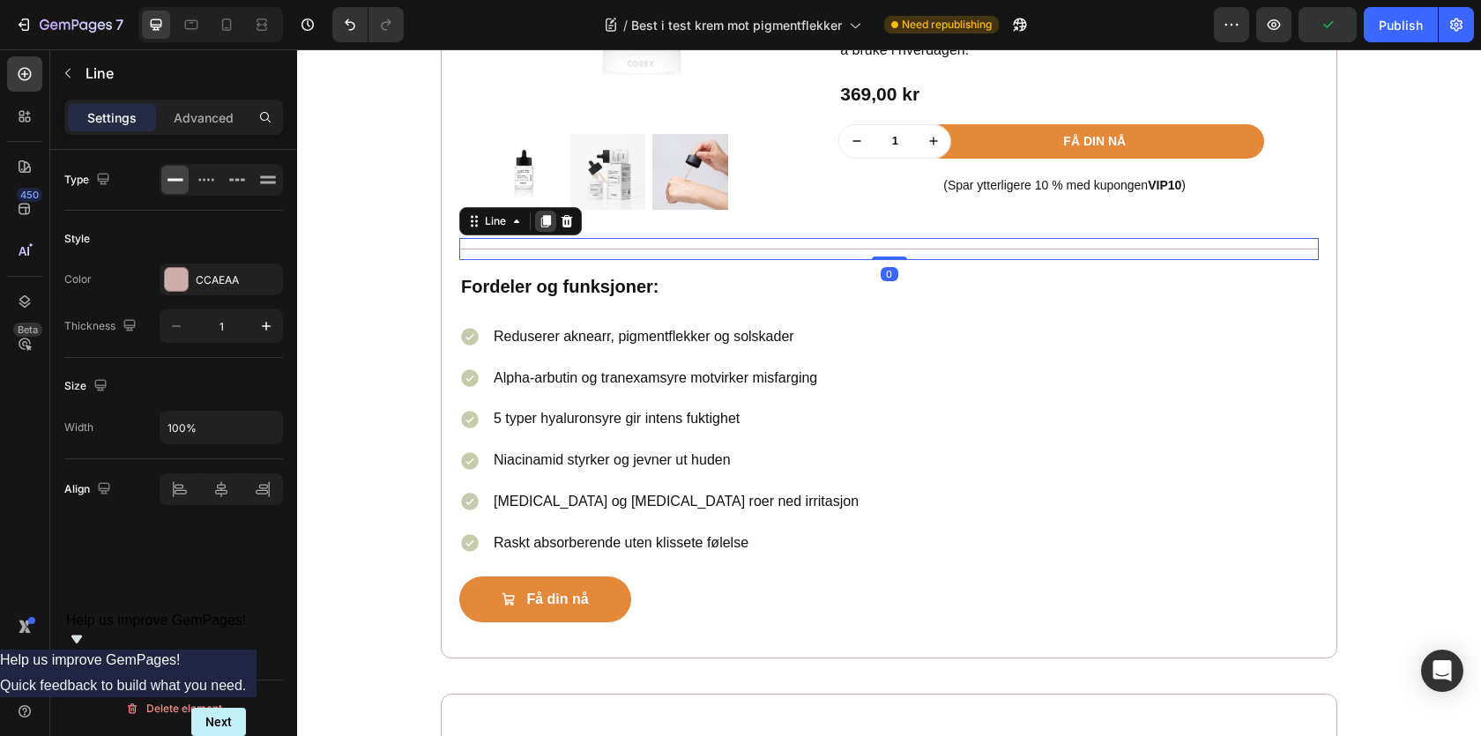
click at [543, 227] on icon at bounding box center [546, 221] width 10 height 12
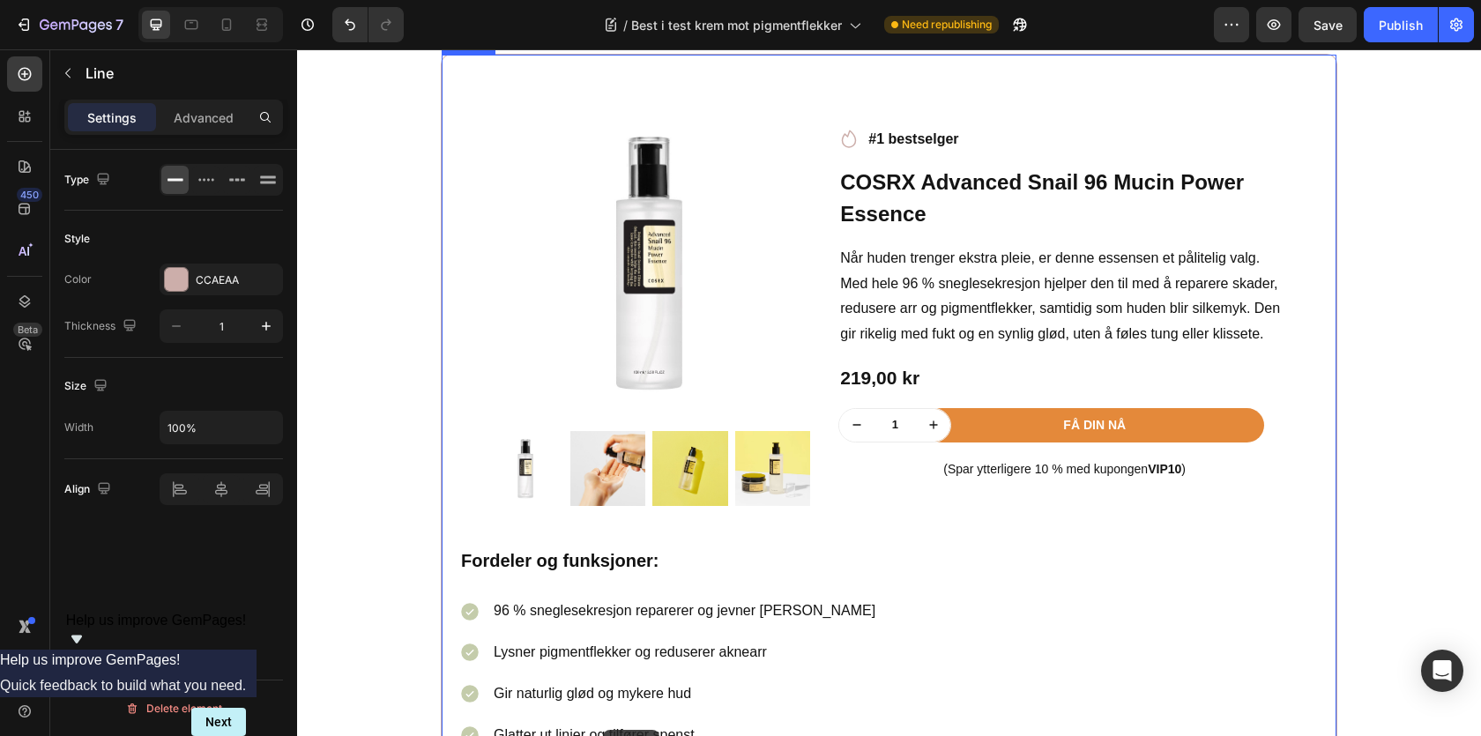
scroll to position [3661, 0]
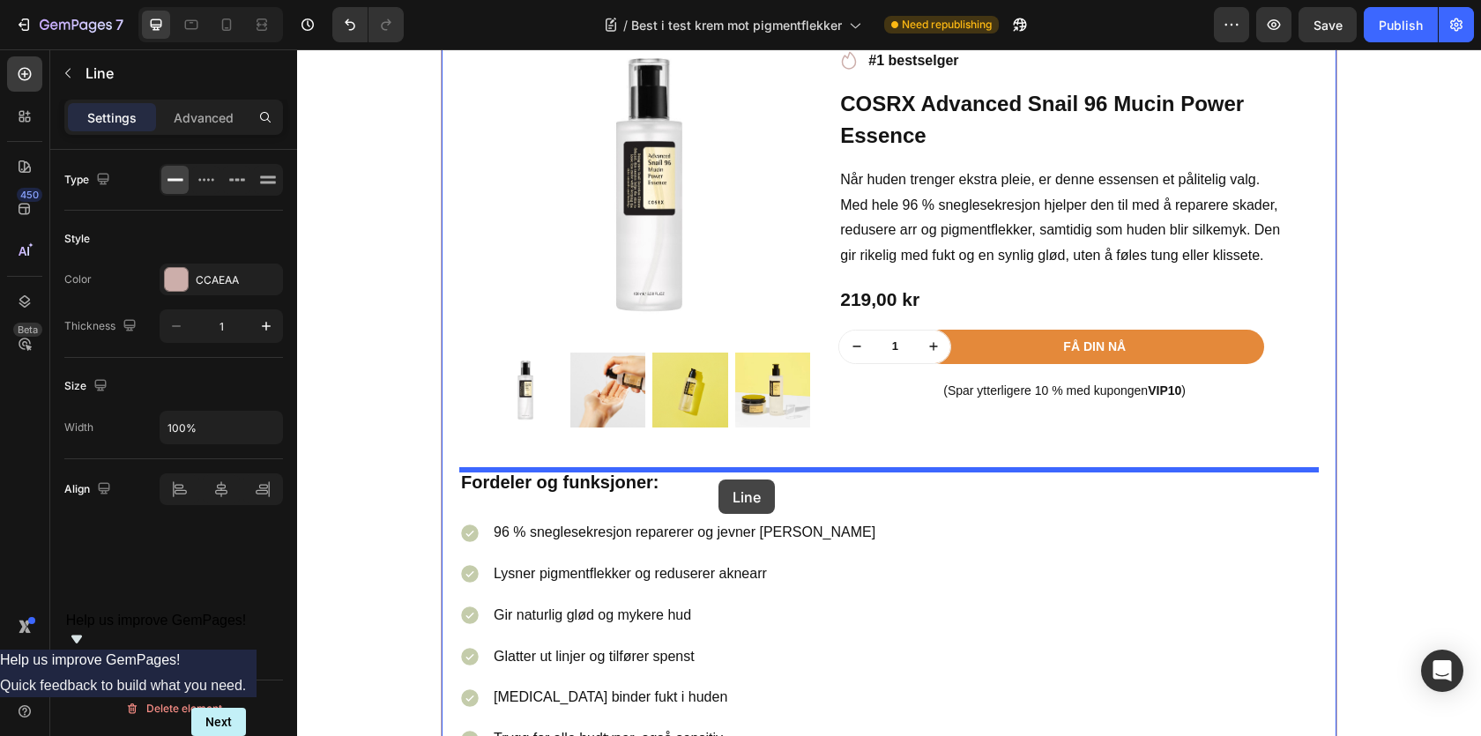
drag, startPoint x: 504, startPoint y: 190, endPoint x: 718, endPoint y: 480, distance: 359.9
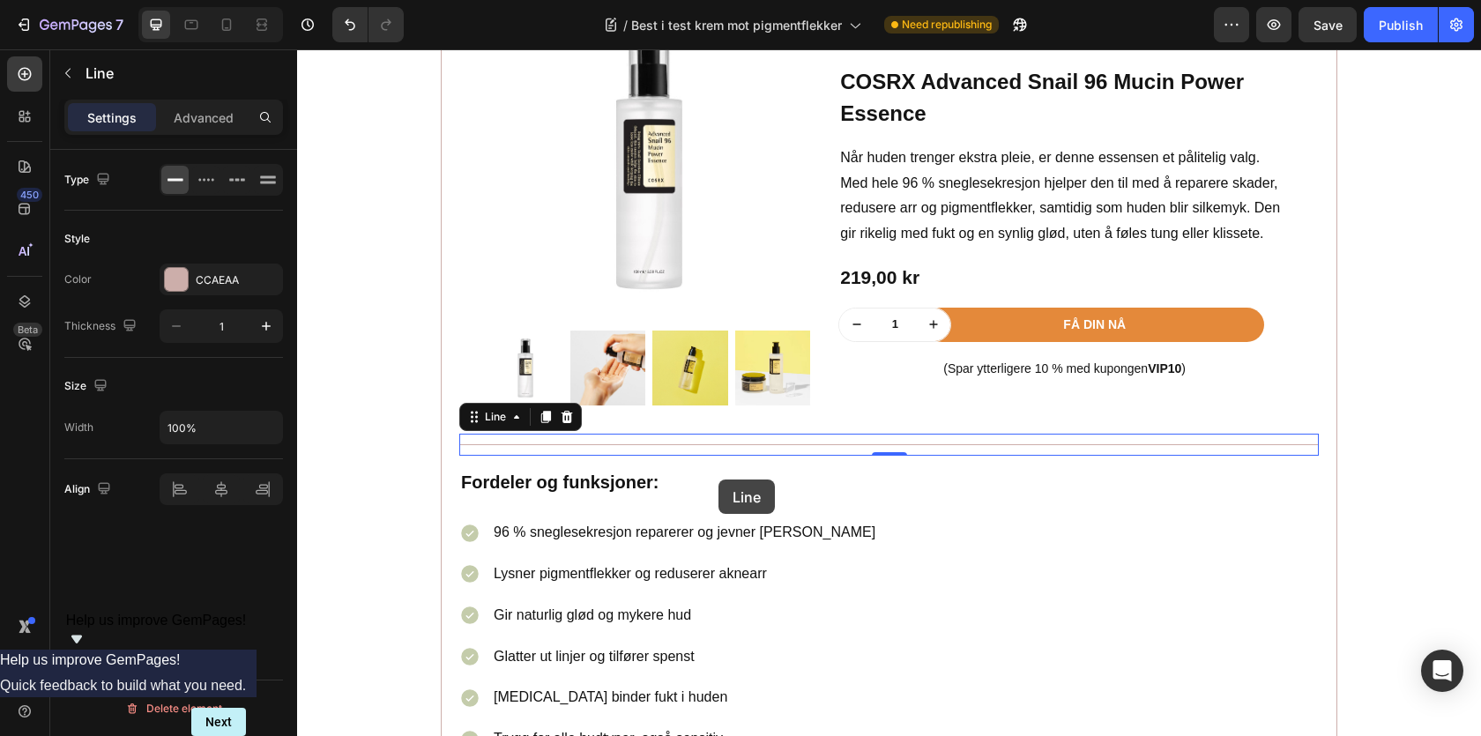
scroll to position [3639, 0]
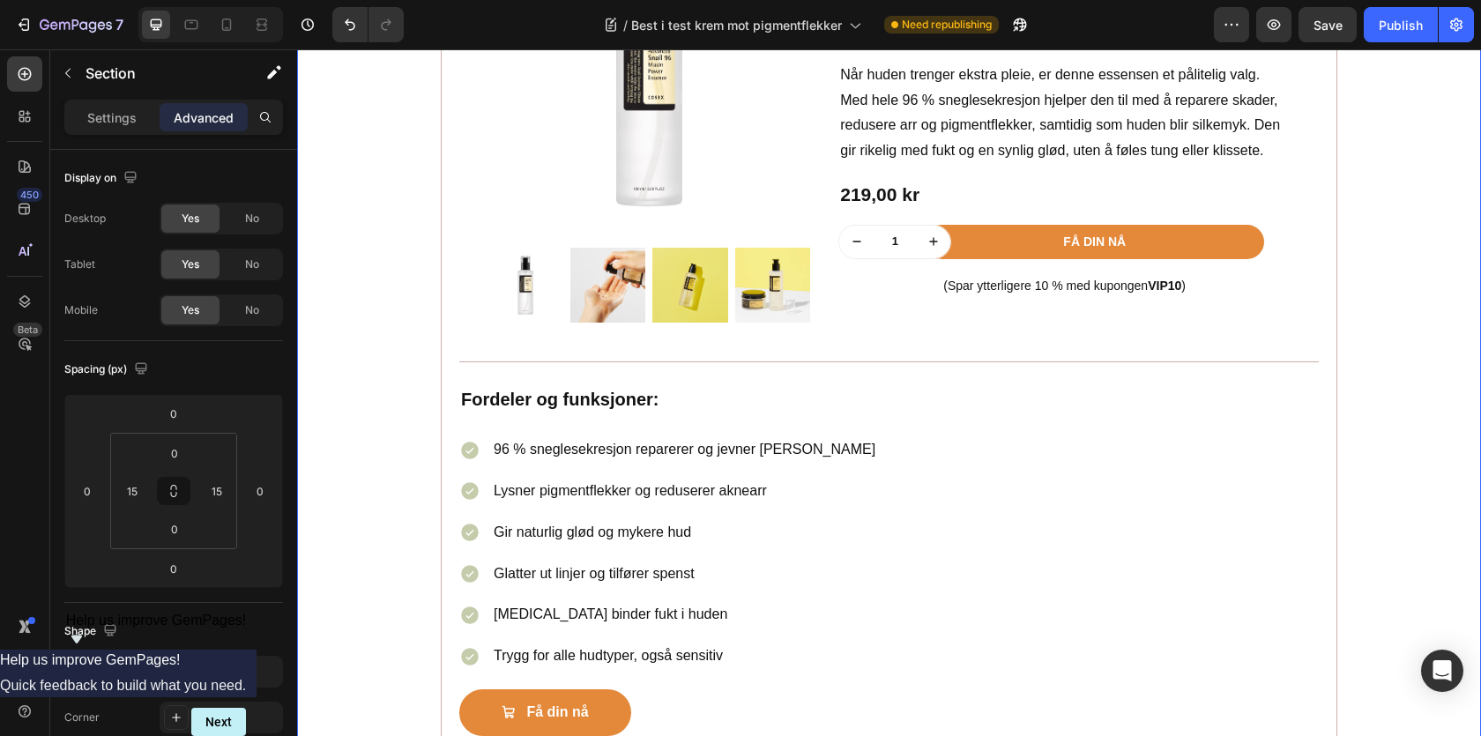
scroll to position [3780, 0]
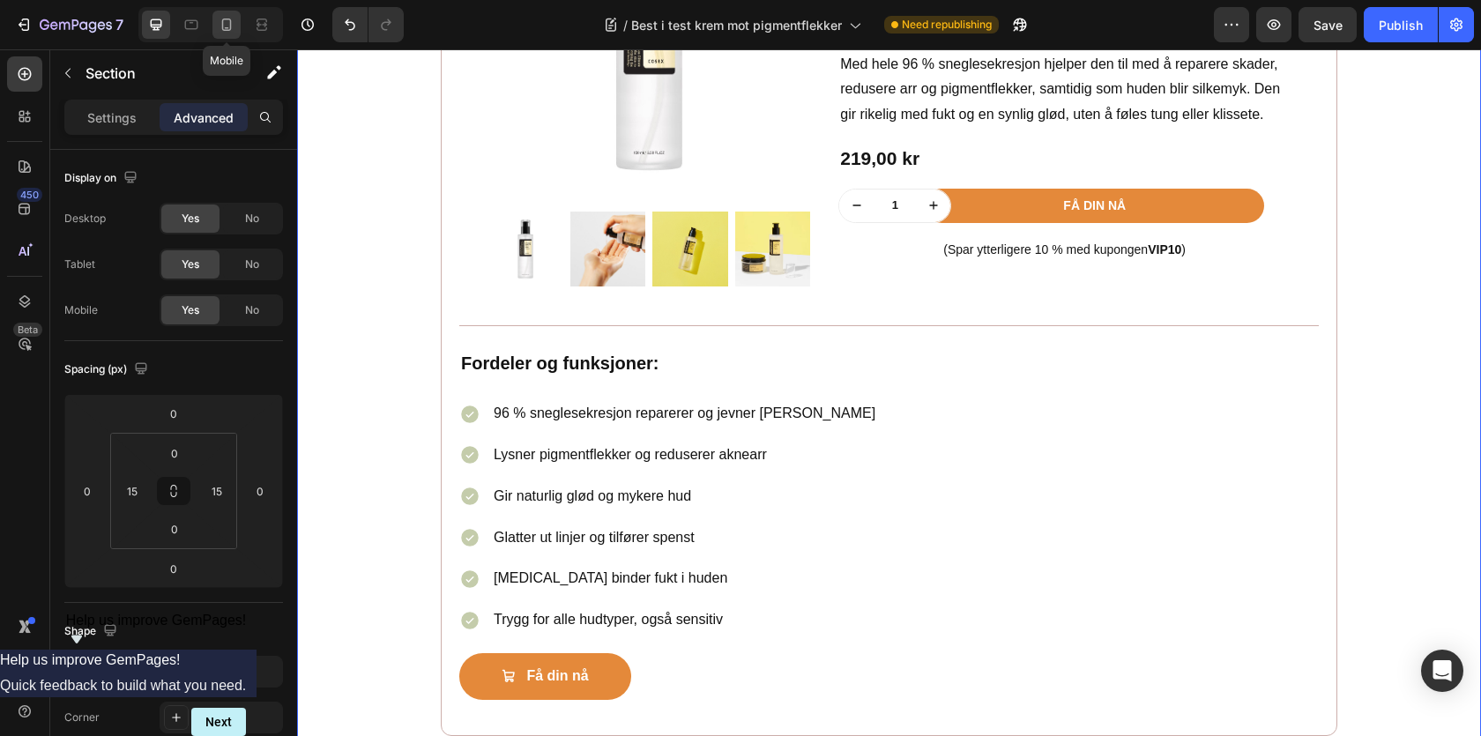
click at [226, 24] on icon at bounding box center [227, 25] width 18 height 18
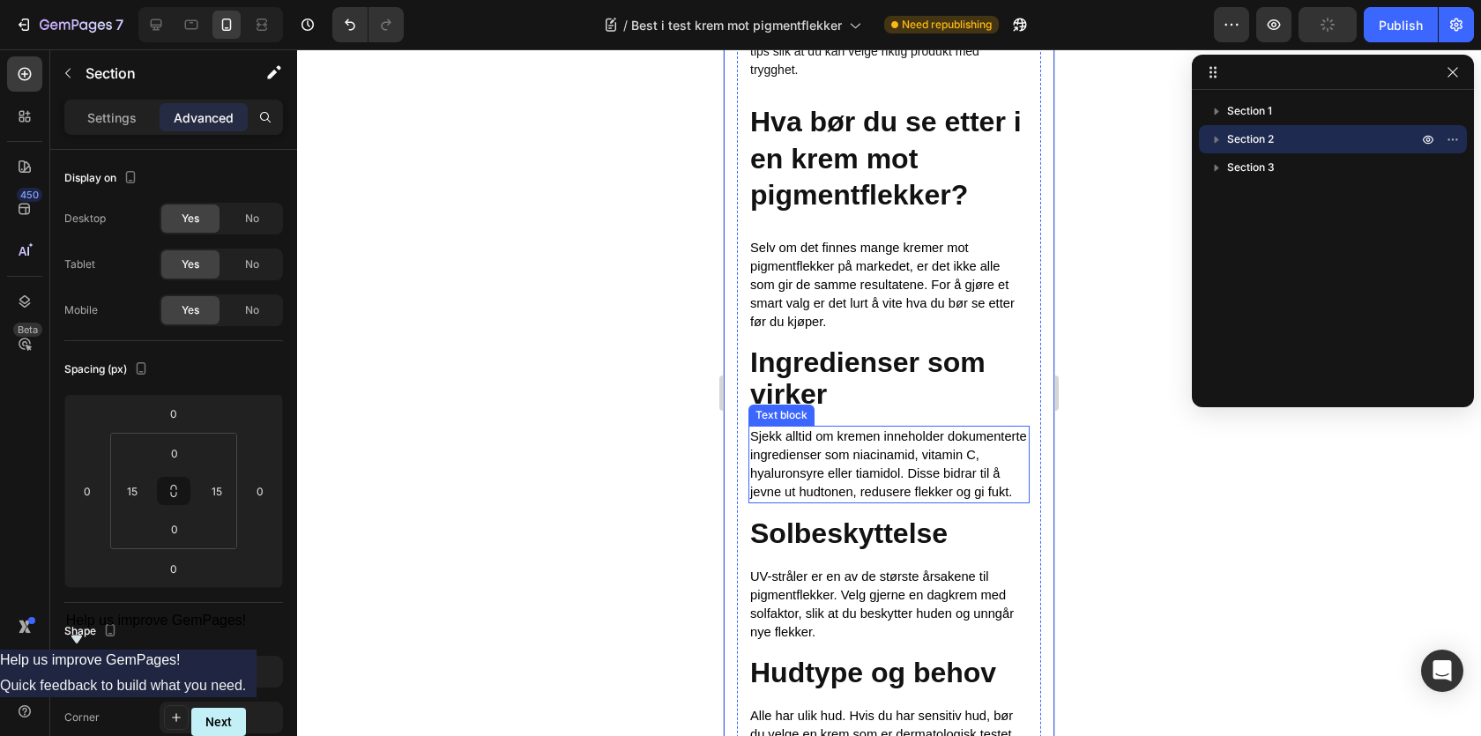
scroll to position [946, 0]
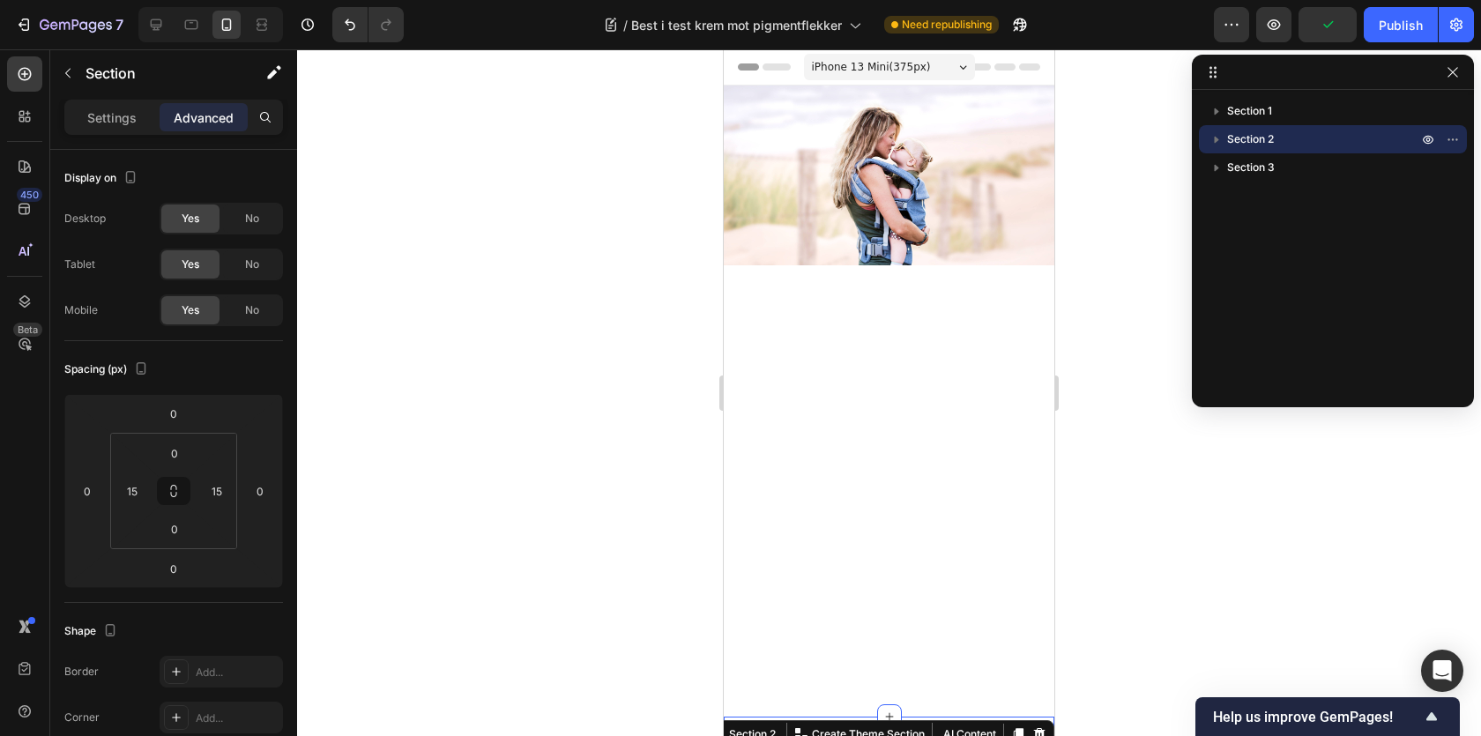
scroll to position [352, 0]
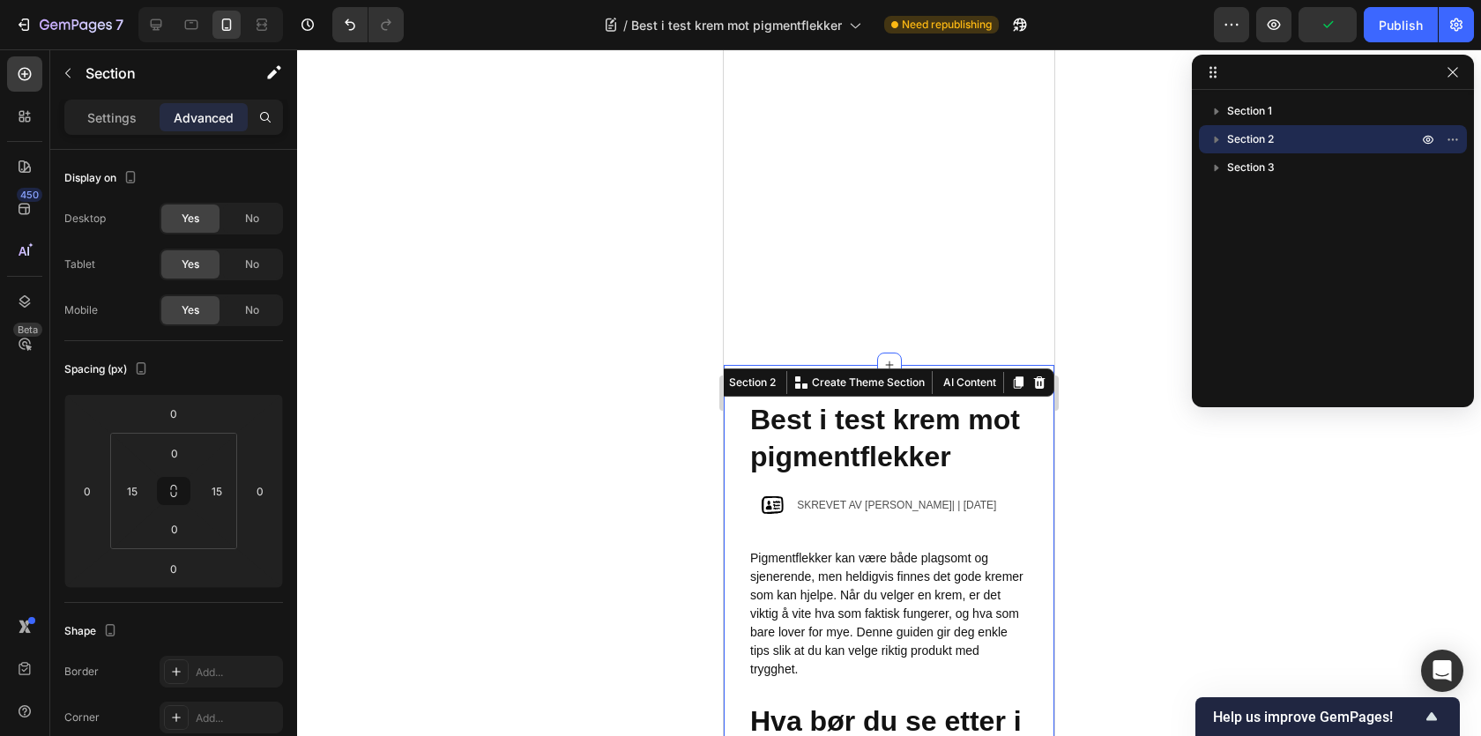
click at [626, 403] on div at bounding box center [889, 392] width 1184 height 687
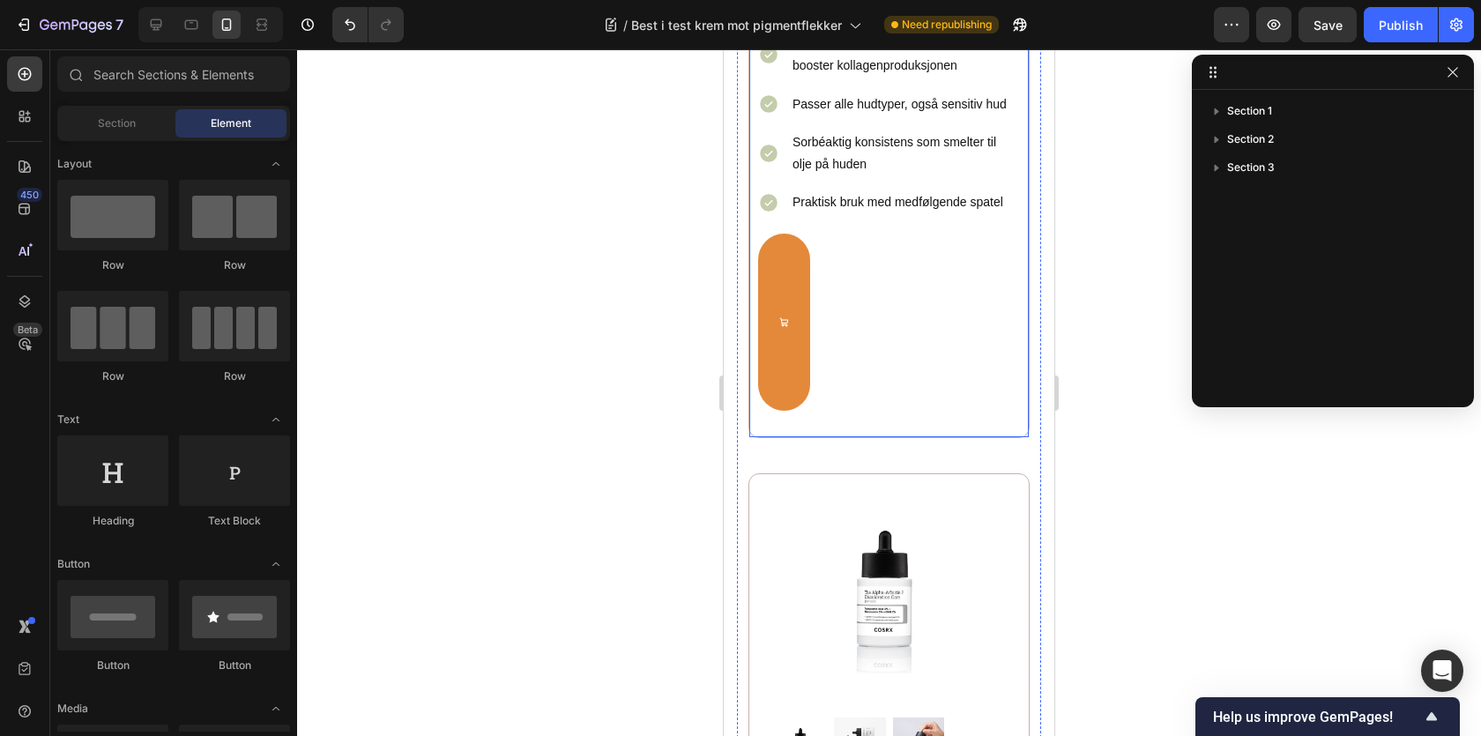
scroll to position [2678, 0]
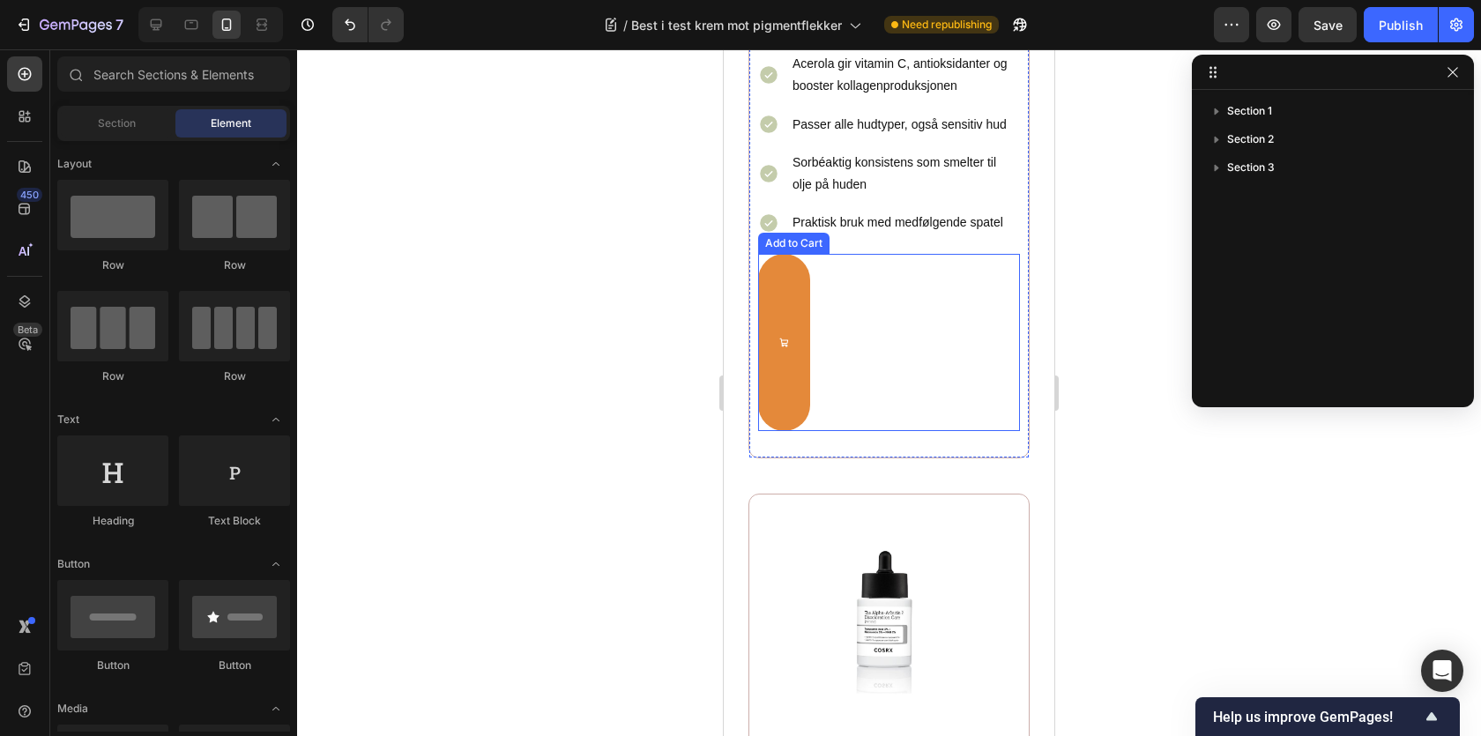
click at [836, 284] on div "Få din nå Add to Cart" at bounding box center [889, 342] width 262 height 176
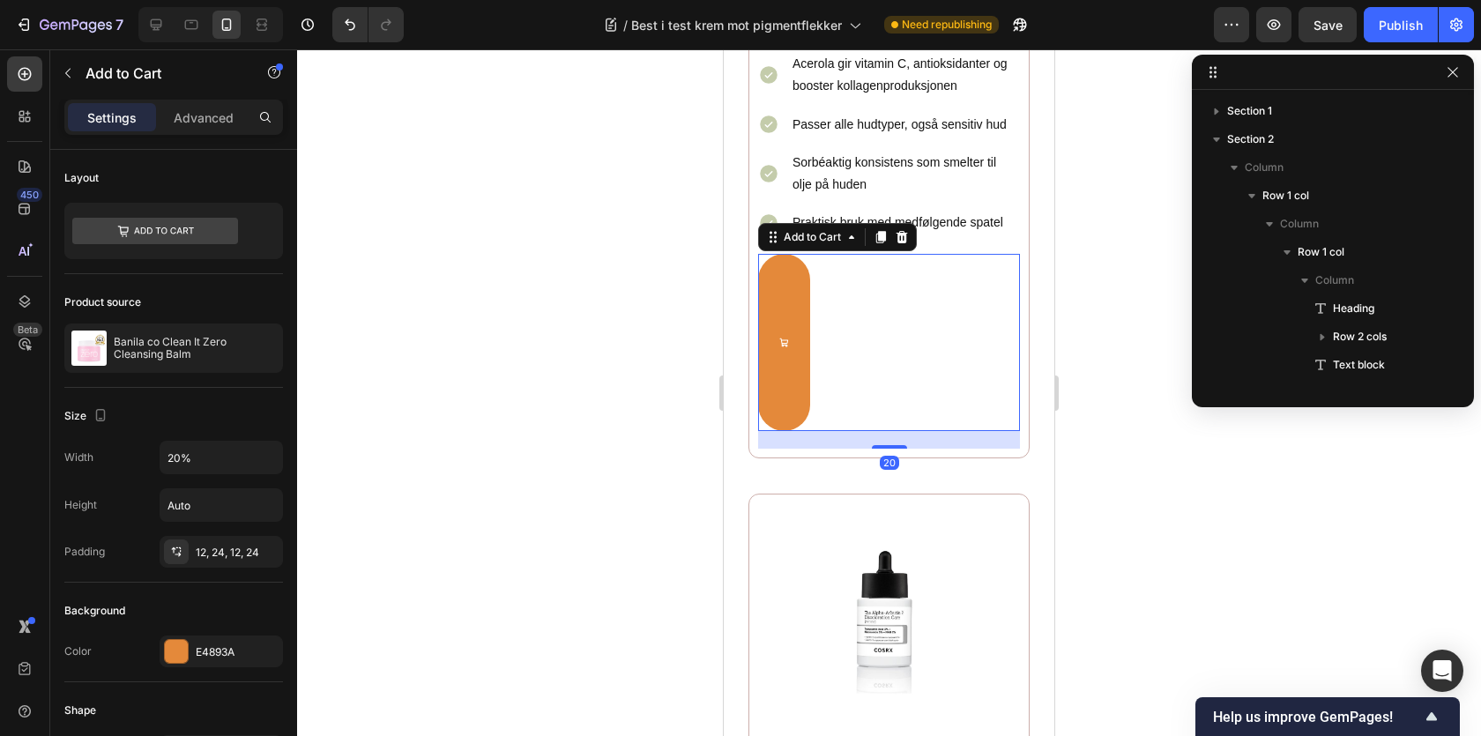
scroll to position [696, 0]
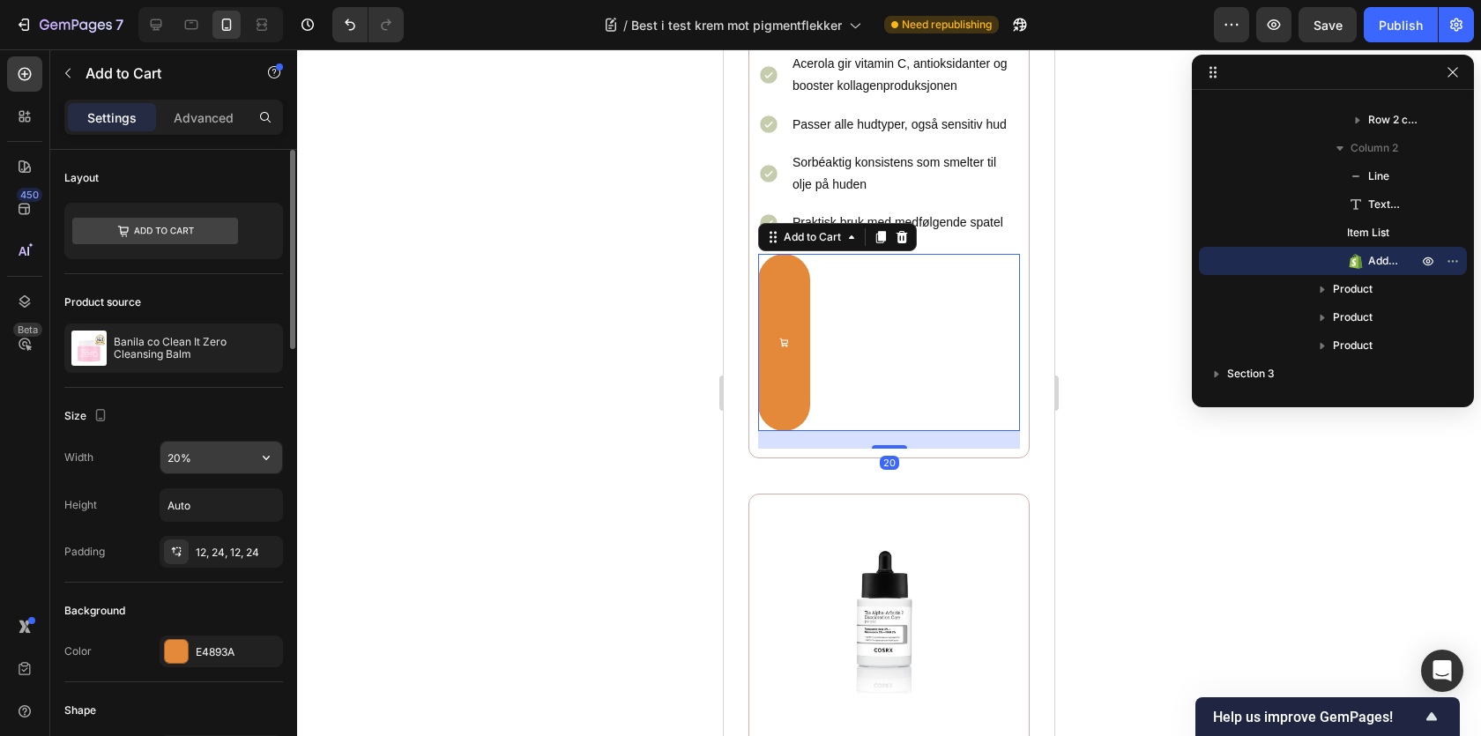
click at [187, 452] on input "20%" at bounding box center [221, 458] width 122 height 32
type input "100%"
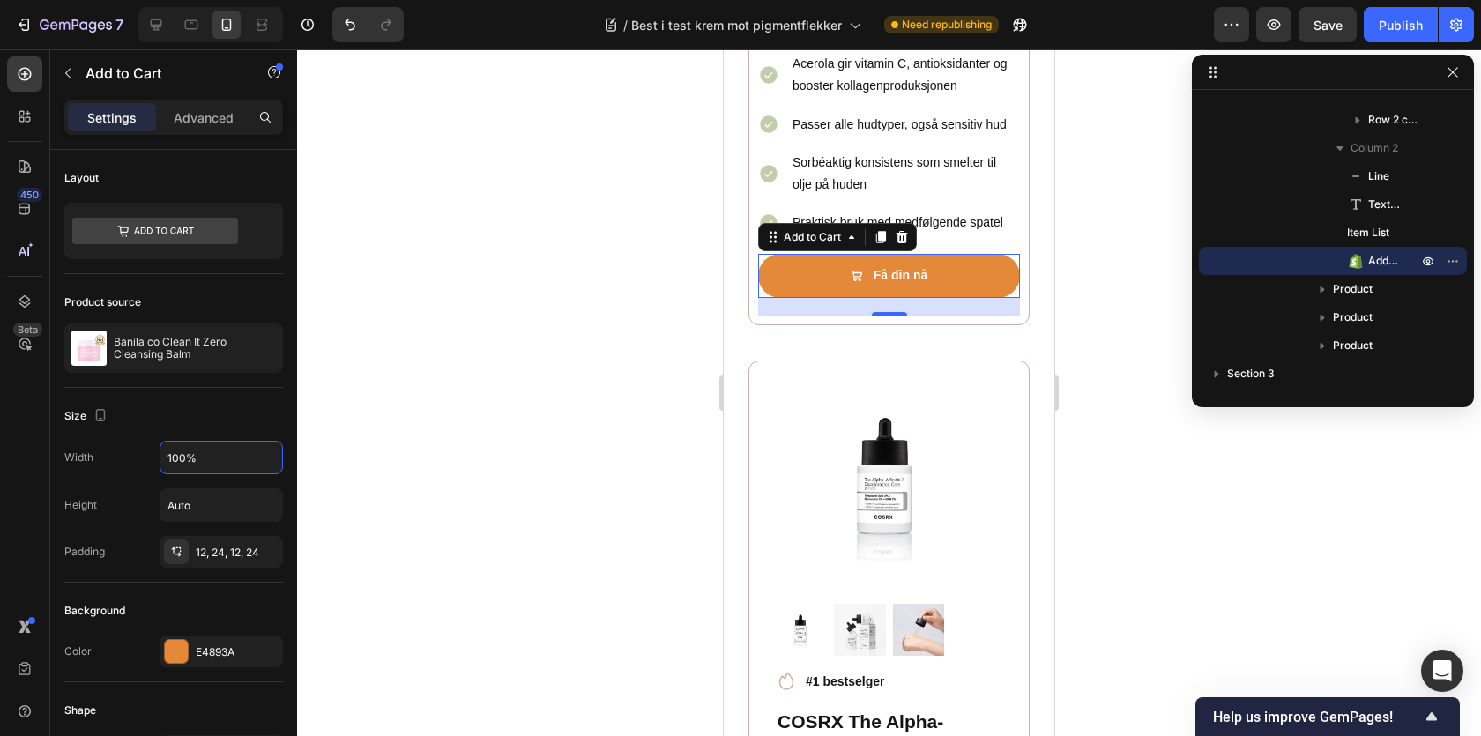
click at [443, 477] on div at bounding box center [889, 392] width 1184 height 687
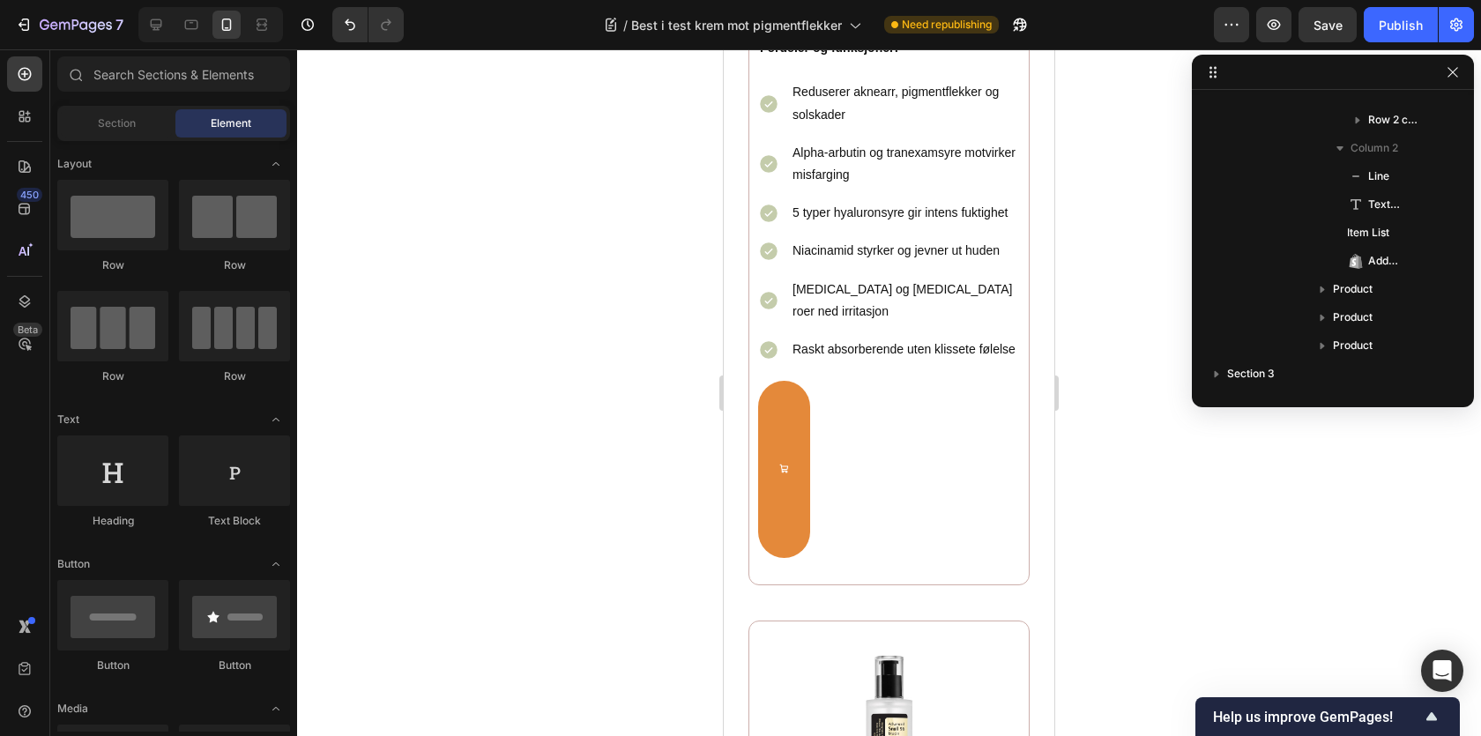
scroll to position [3846, 0]
click at [845, 429] on div "Få din nå Add to Cart" at bounding box center [889, 468] width 262 height 176
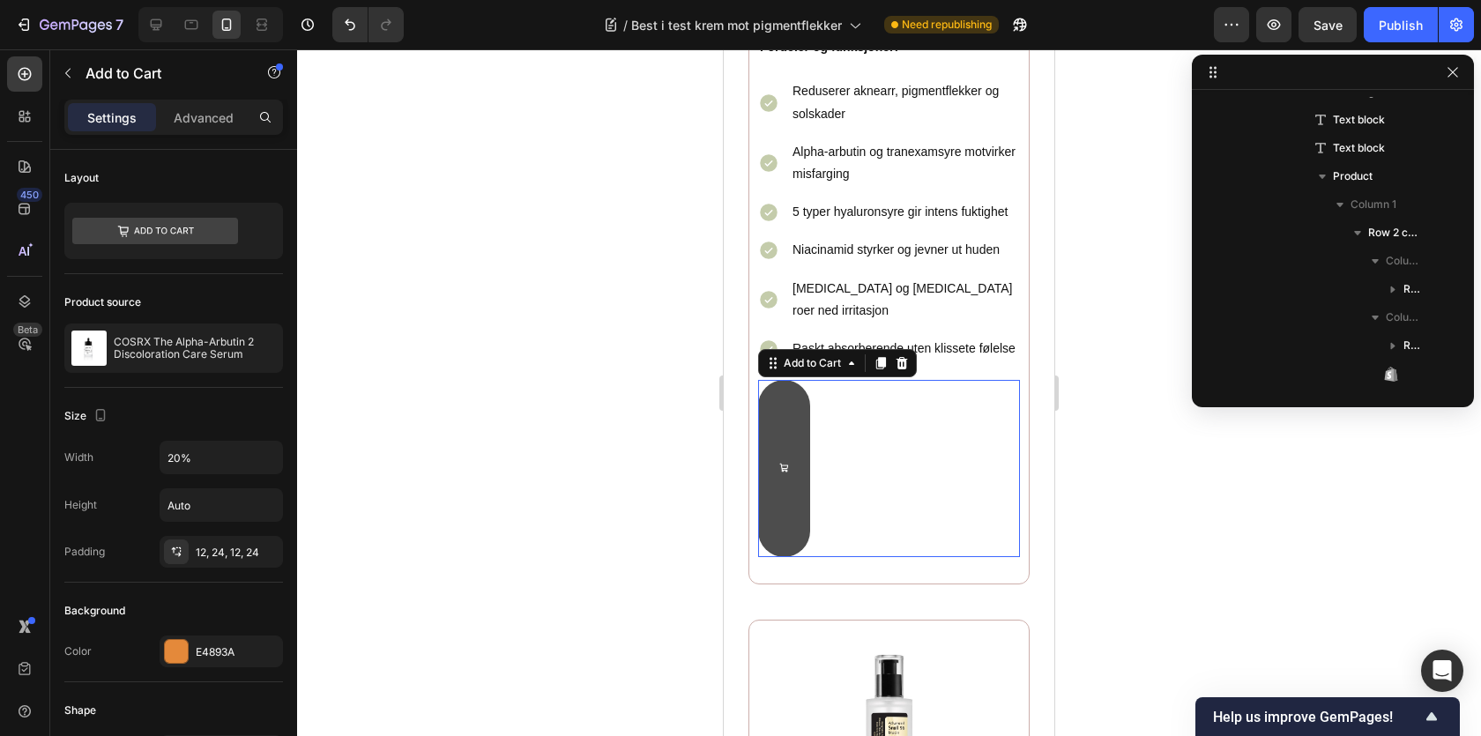
scroll to position [1321, 0]
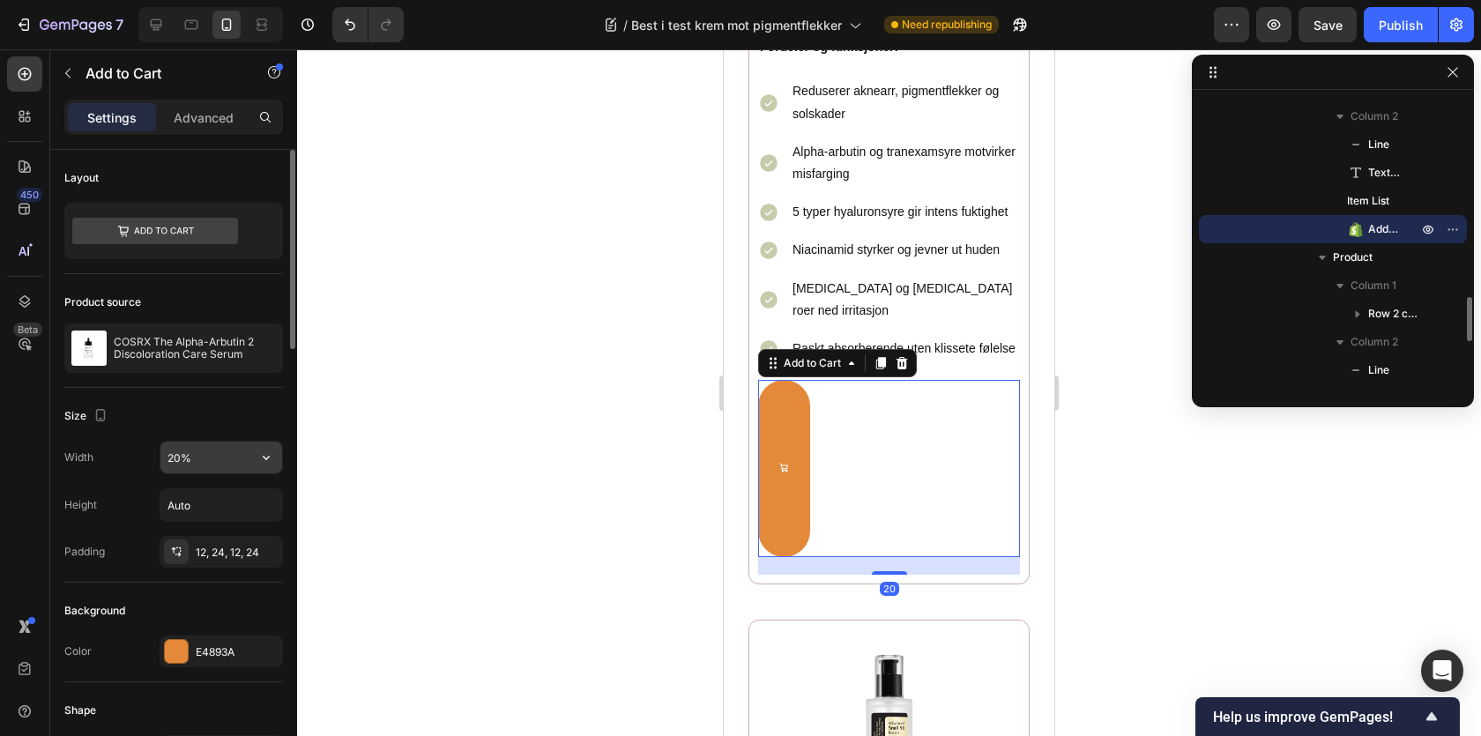
click at [192, 455] on input "20%" at bounding box center [221, 458] width 122 height 32
type input "100%"
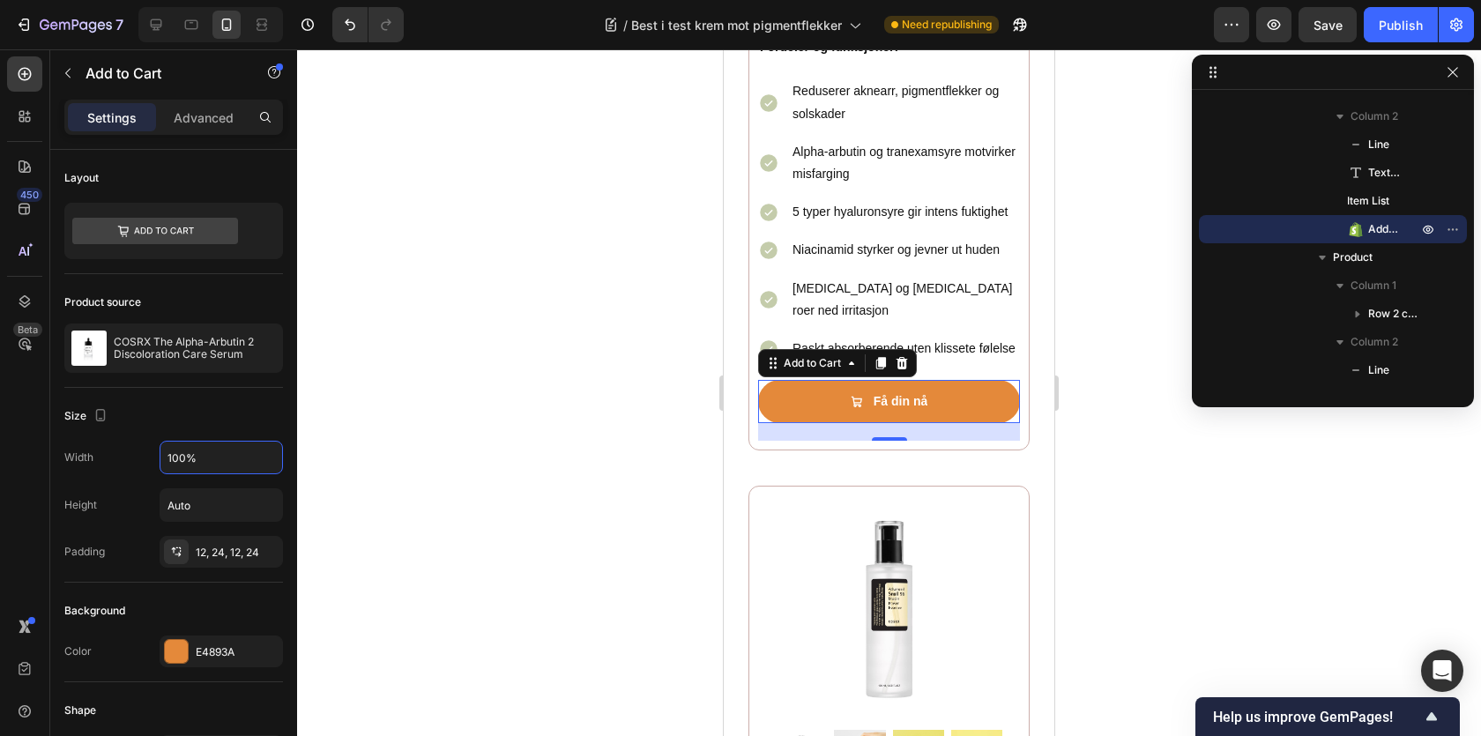
click at [491, 473] on div at bounding box center [889, 392] width 1184 height 687
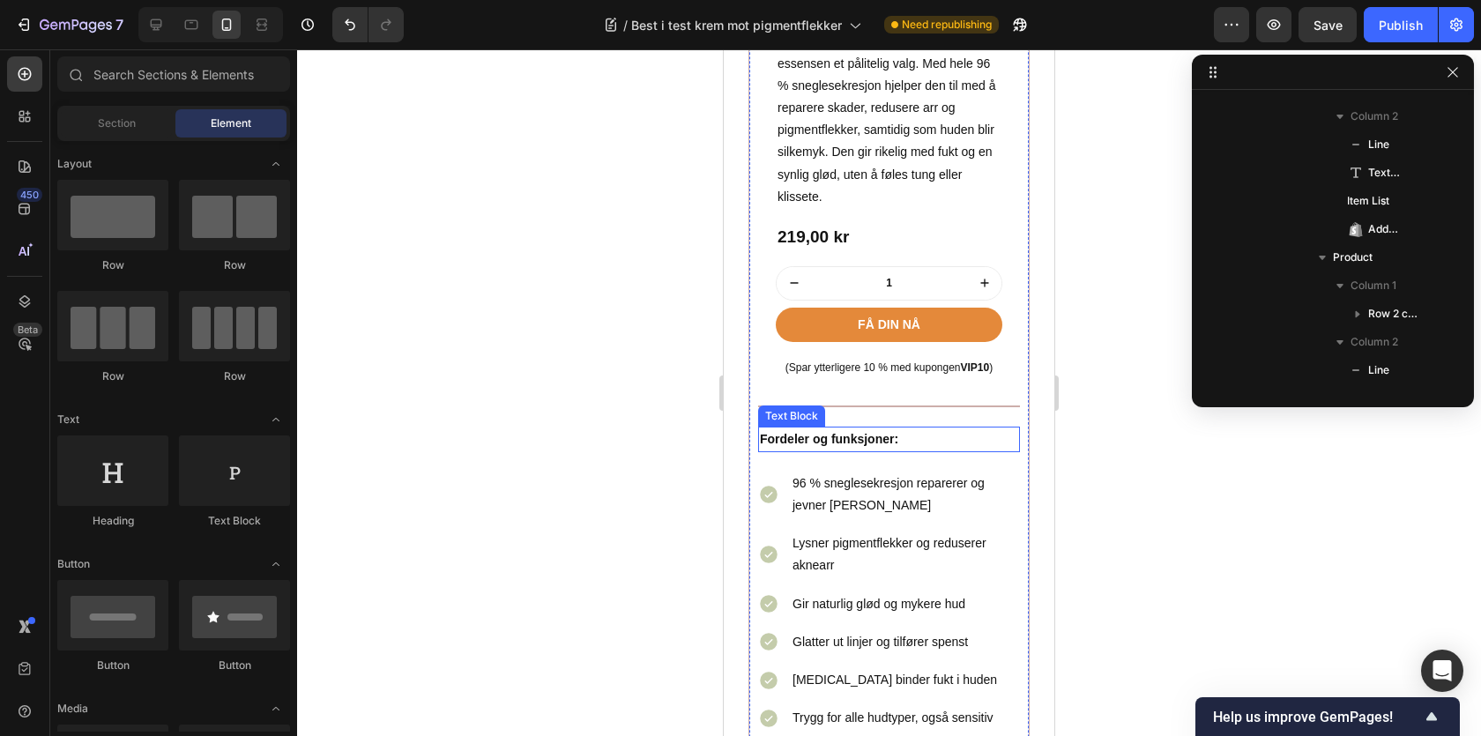
scroll to position [5339, 0]
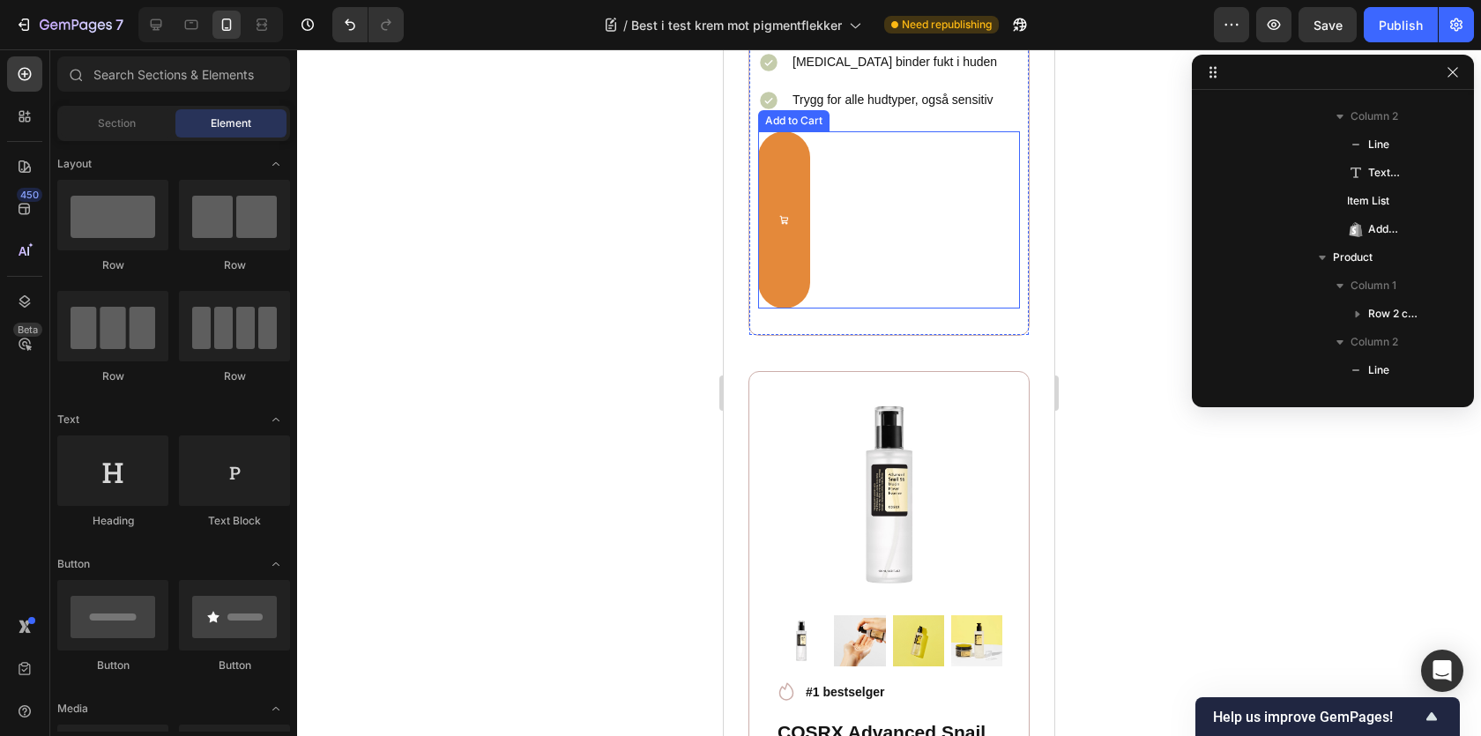
click at [904, 230] on div "Få din nå Add to Cart" at bounding box center [889, 219] width 262 height 176
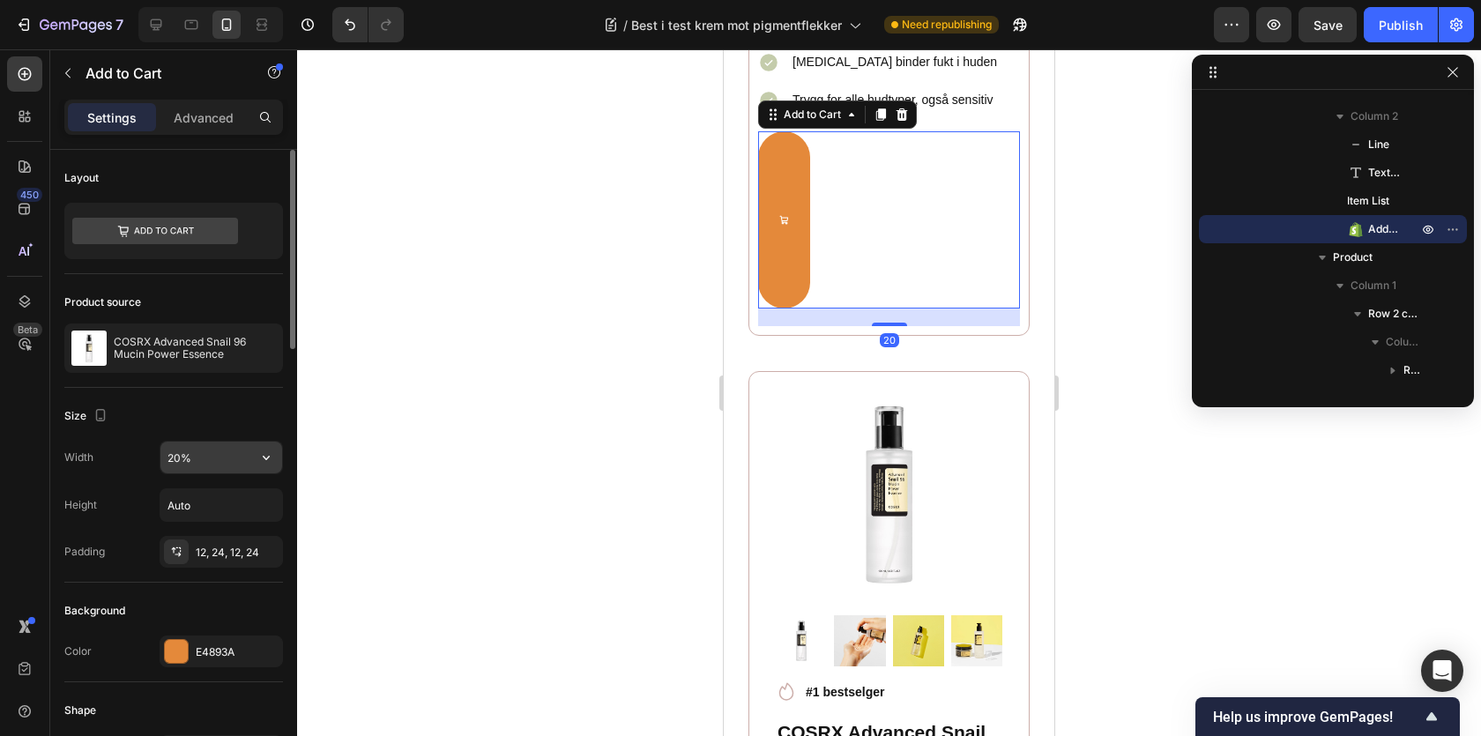
click at [176, 454] on input "20%" at bounding box center [221, 458] width 122 height 32
type input "100%"
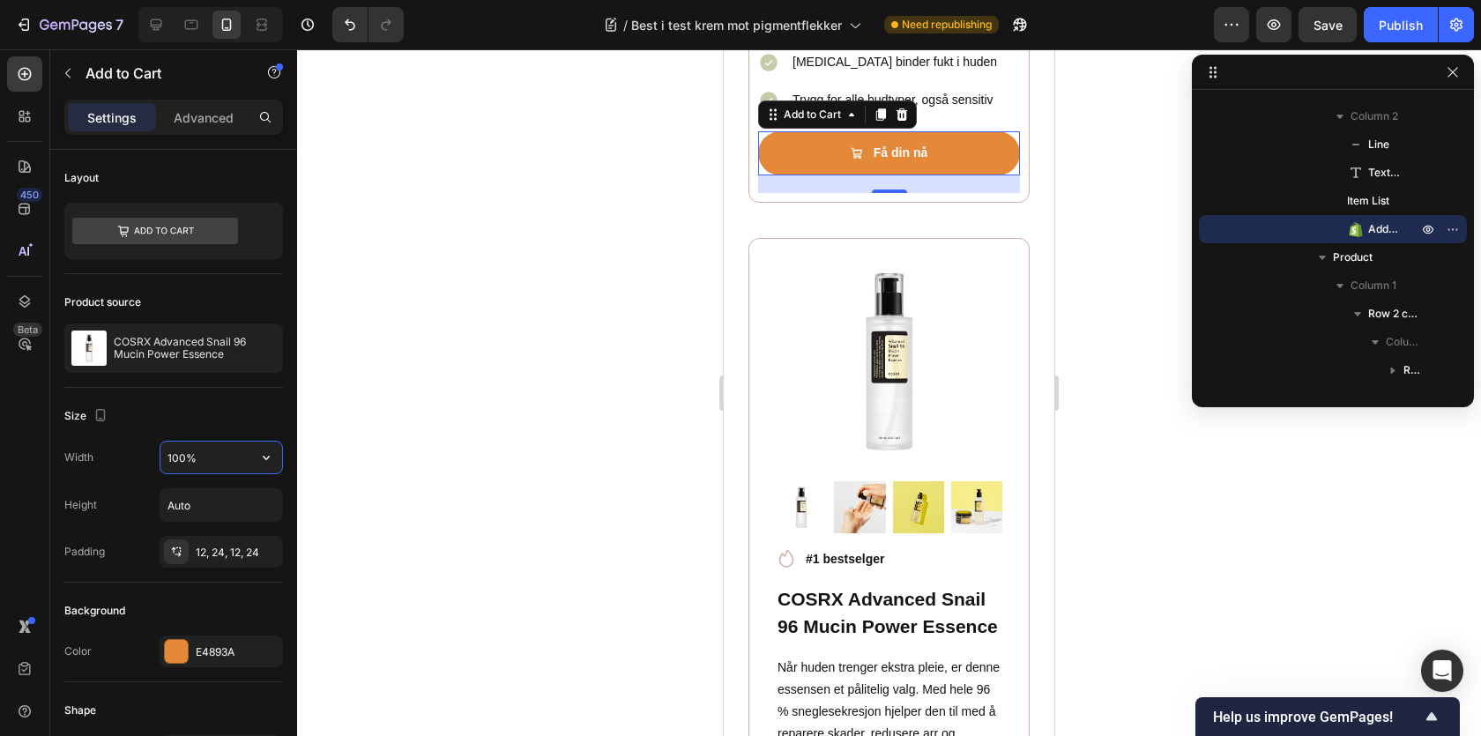
click at [448, 471] on div at bounding box center [889, 392] width 1184 height 687
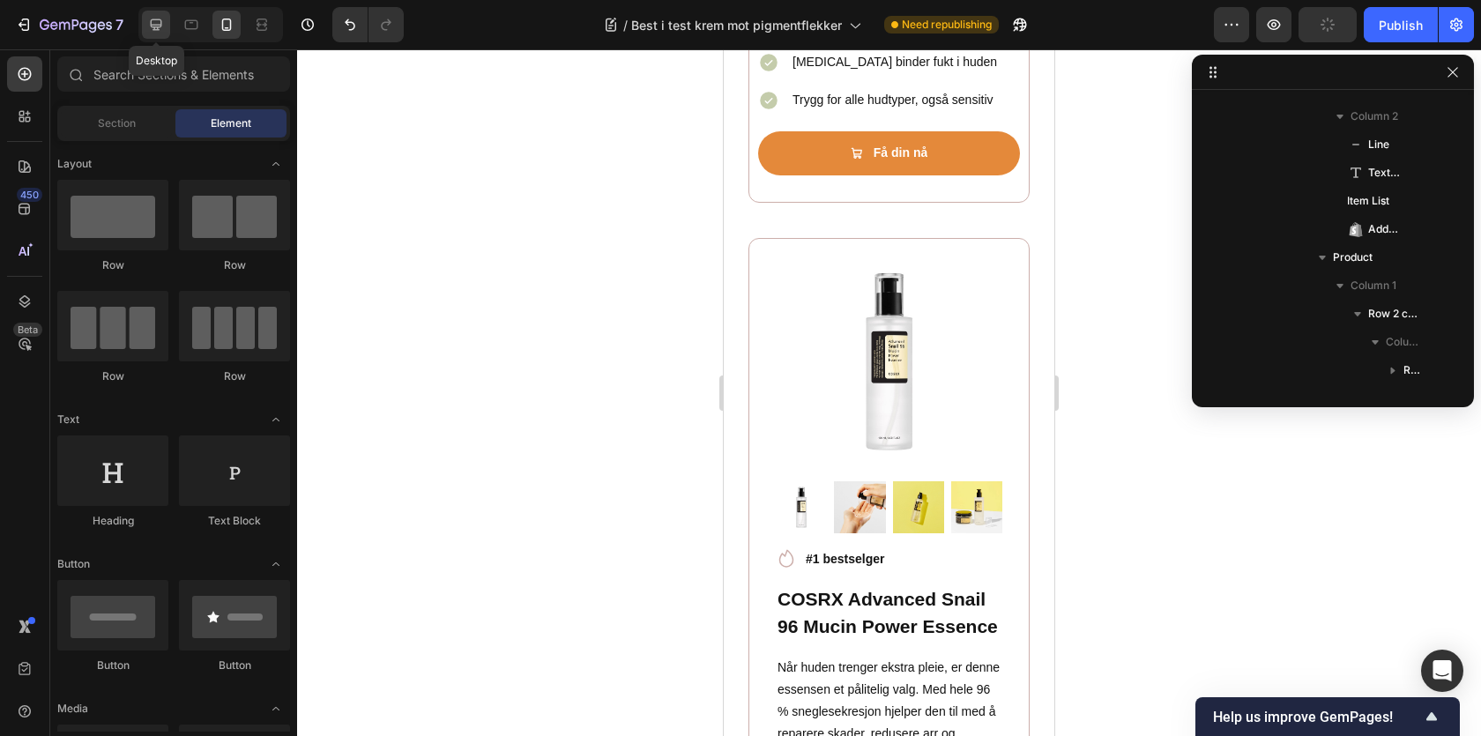
click at [158, 30] on icon at bounding box center [156, 24] width 11 height 11
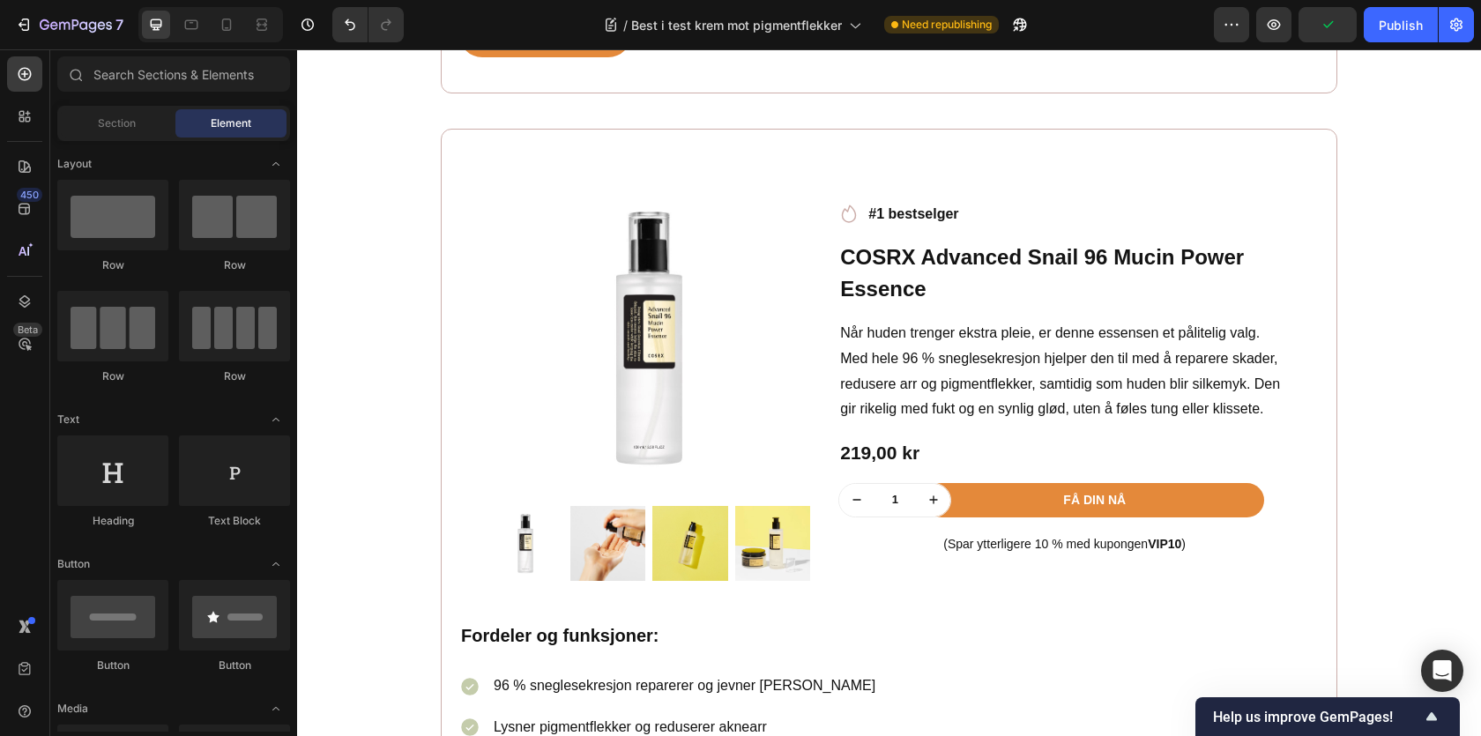
scroll to position [3967, 0]
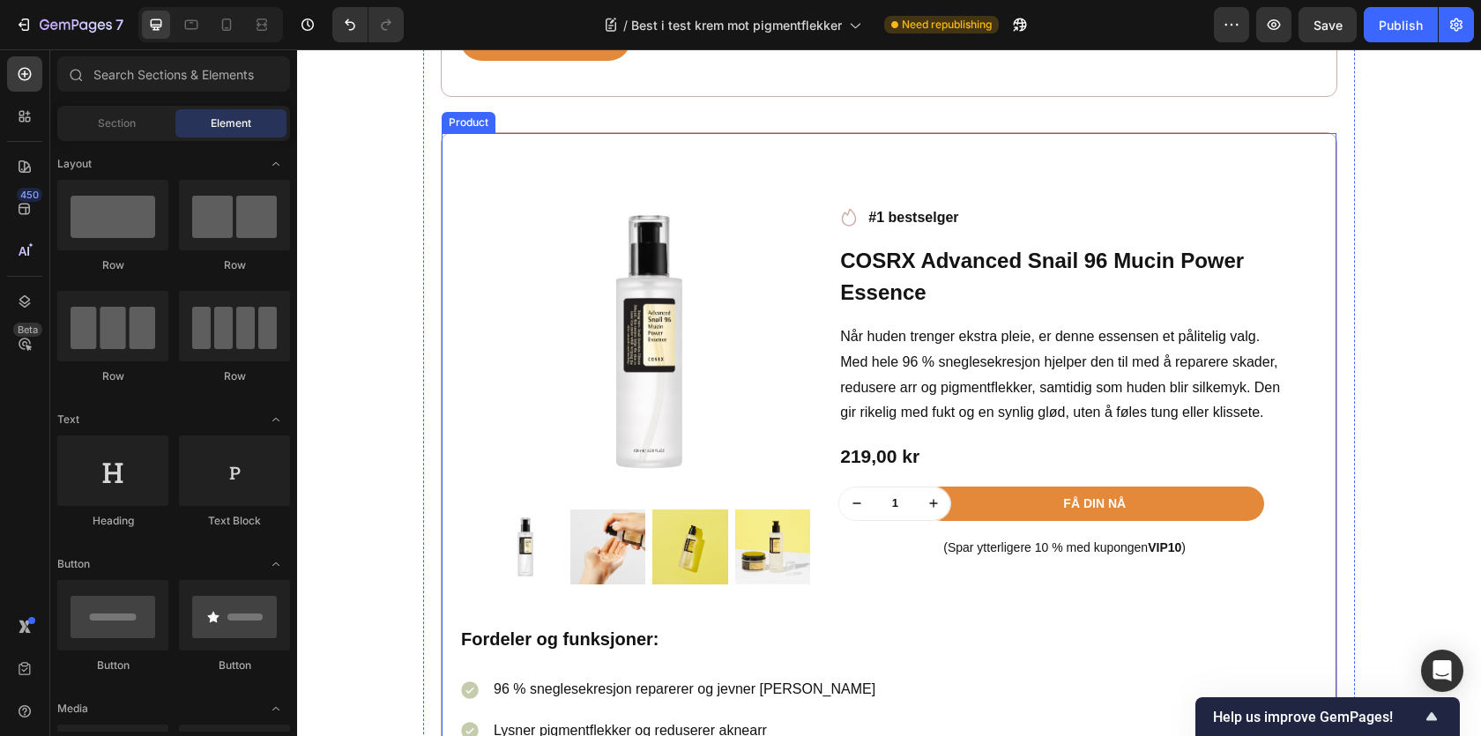
click at [450, 155] on div "Product Images Row Icon #1 bestselger Text block Row COSRX Advanced Snail 96 Mu…" at bounding box center [889, 571] width 897 height 879
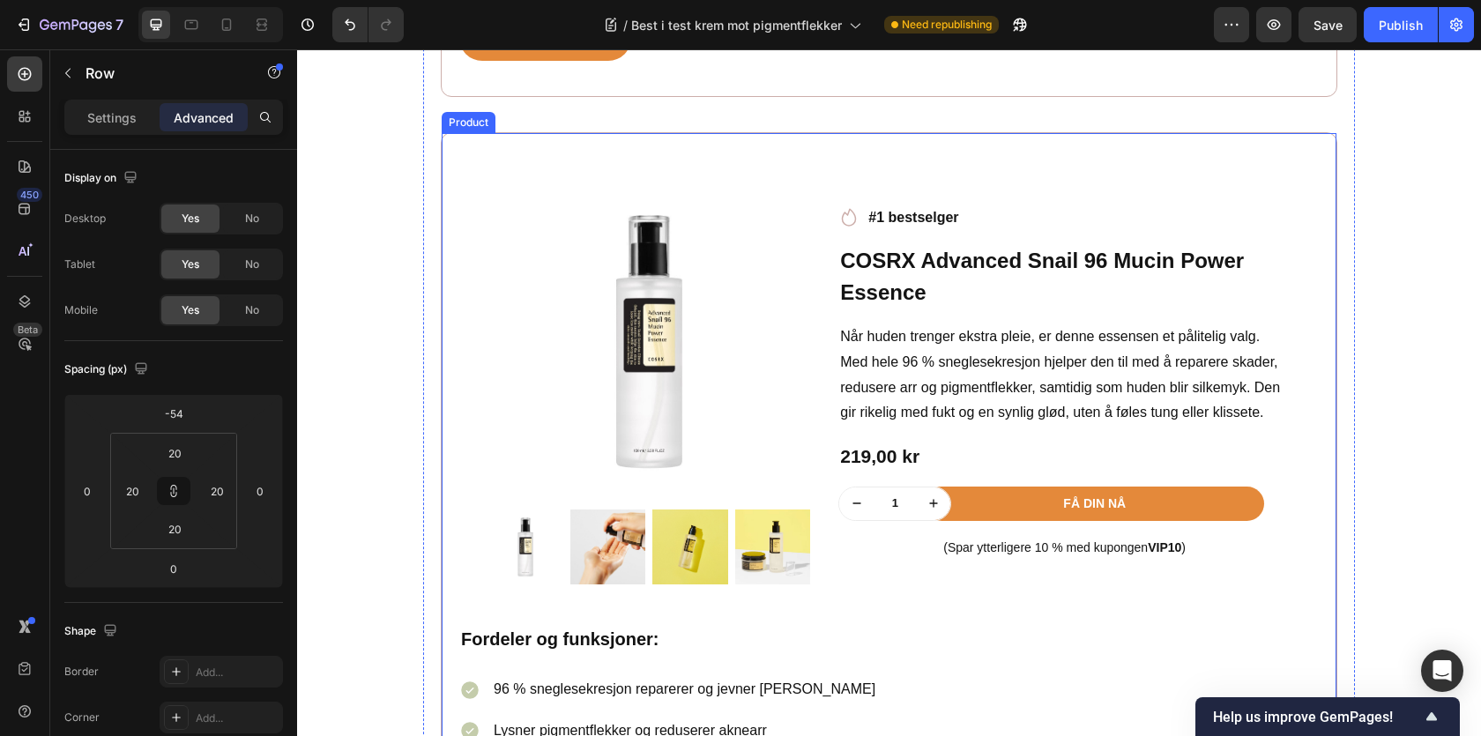
click at [455, 154] on div "Product Images Row Icon #1 bestselger Text block Row COSRX Advanced Snail 96 Mu…" at bounding box center [889, 571] width 897 height 879
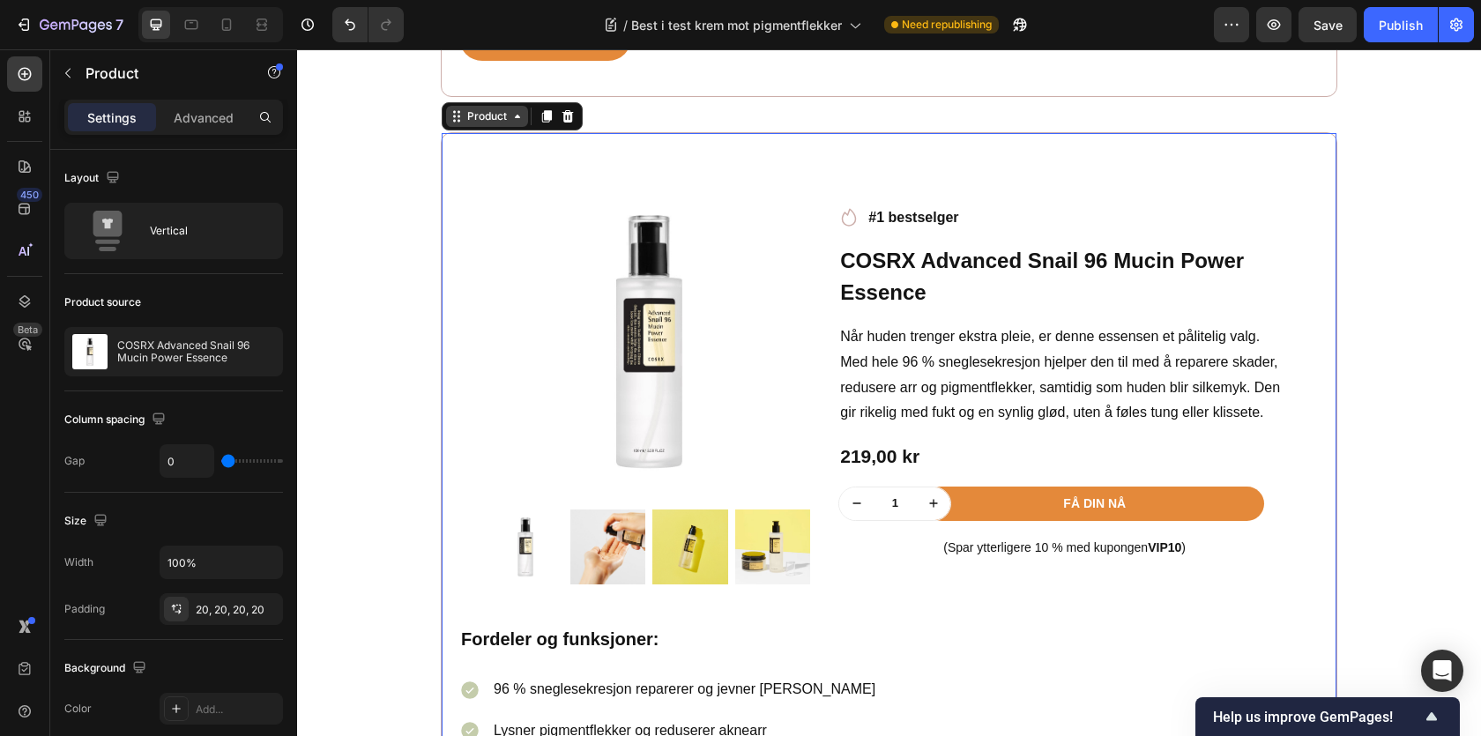
click at [463, 121] on icon at bounding box center [457, 116] width 14 height 14
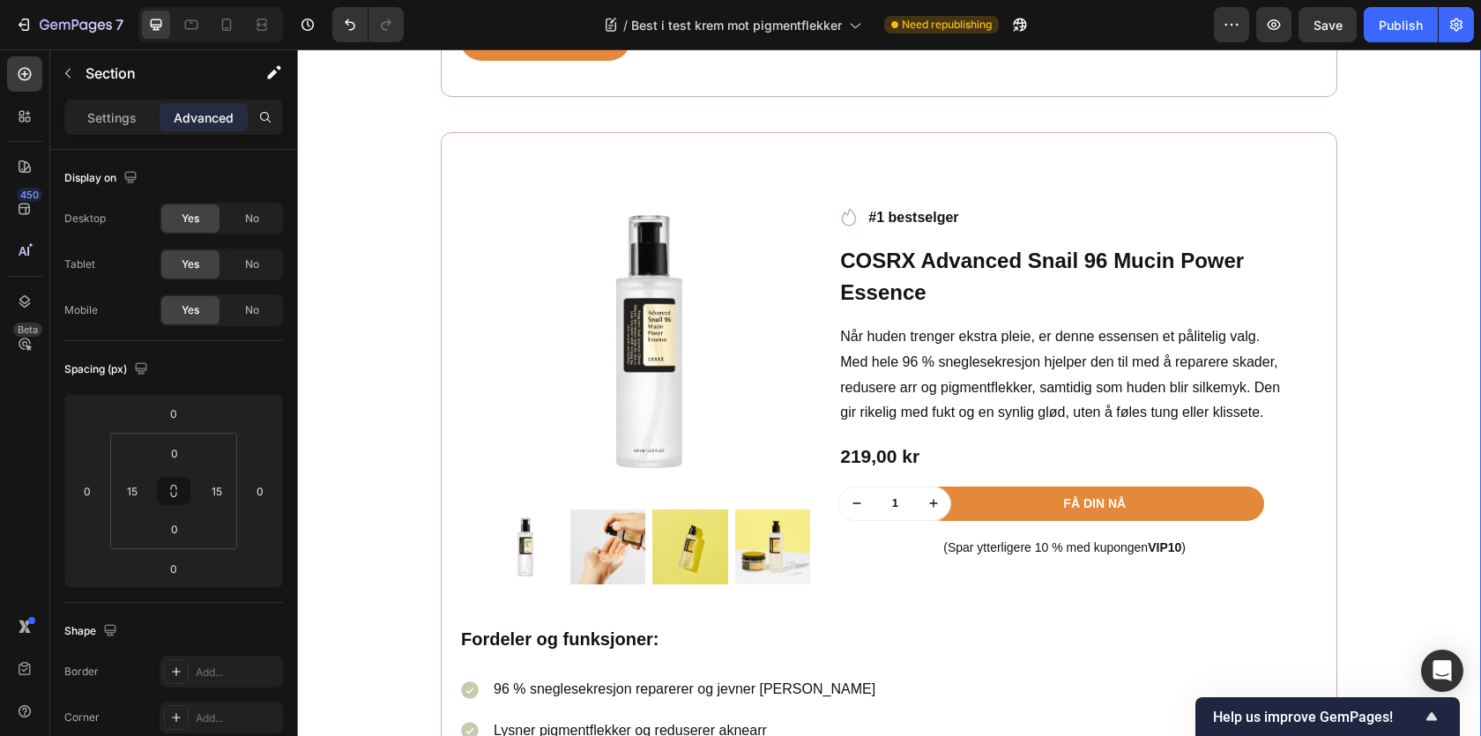
click at [115, 101] on div "Settings Advanced" at bounding box center [173, 117] width 219 height 35
click at [89, 76] on p "Section" at bounding box center [158, 73] width 145 height 21
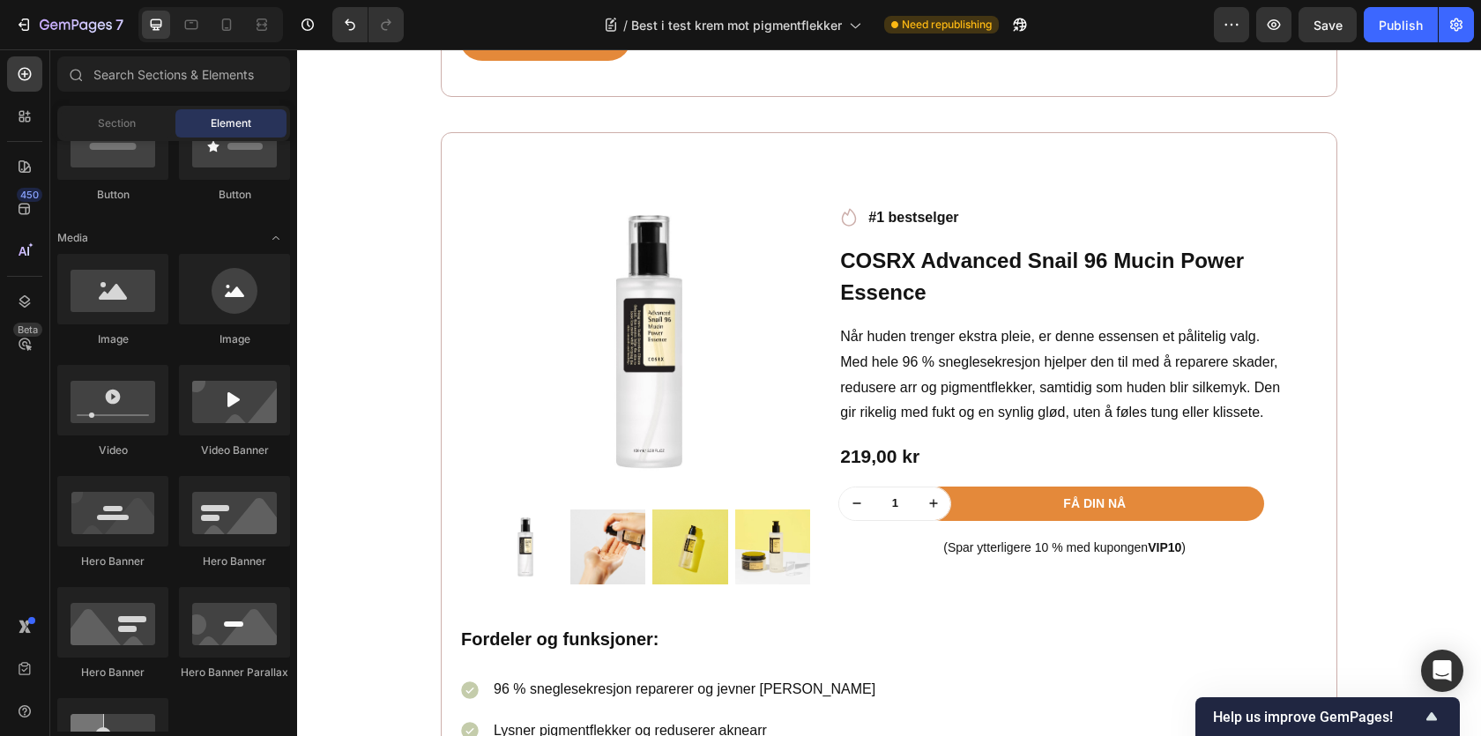
scroll to position [0, 0]
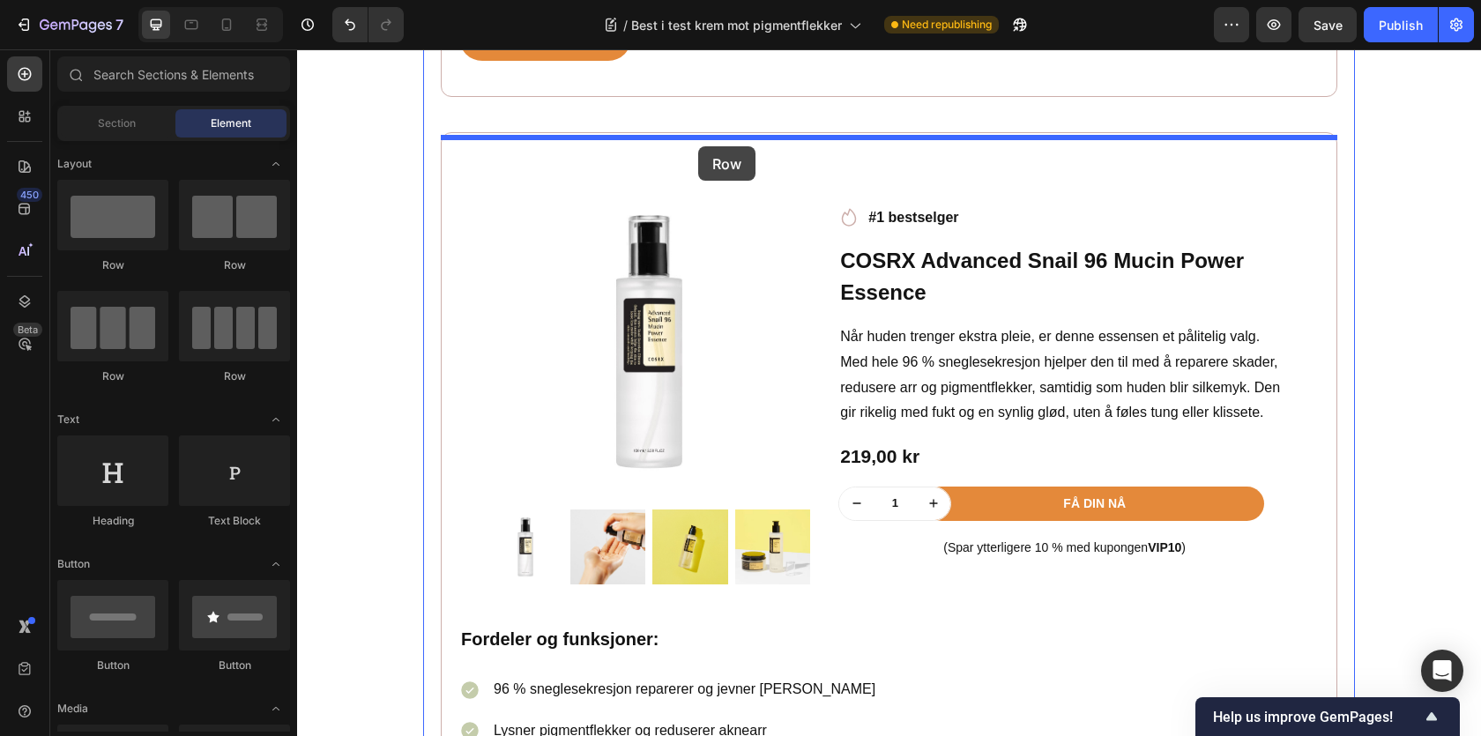
drag, startPoint x: 427, startPoint y: 269, endPoint x: 698, endPoint y: 146, distance: 297.9
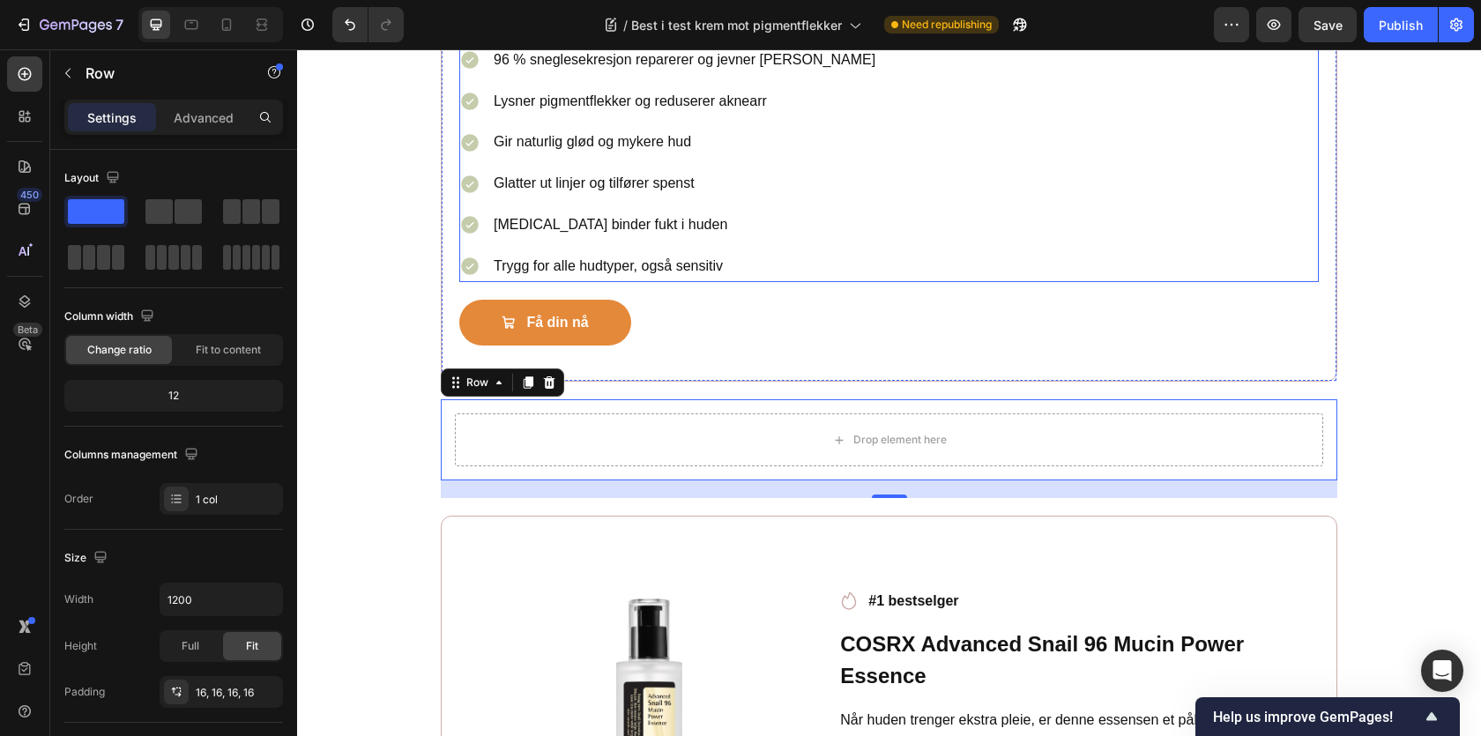
scroll to position [3833, 0]
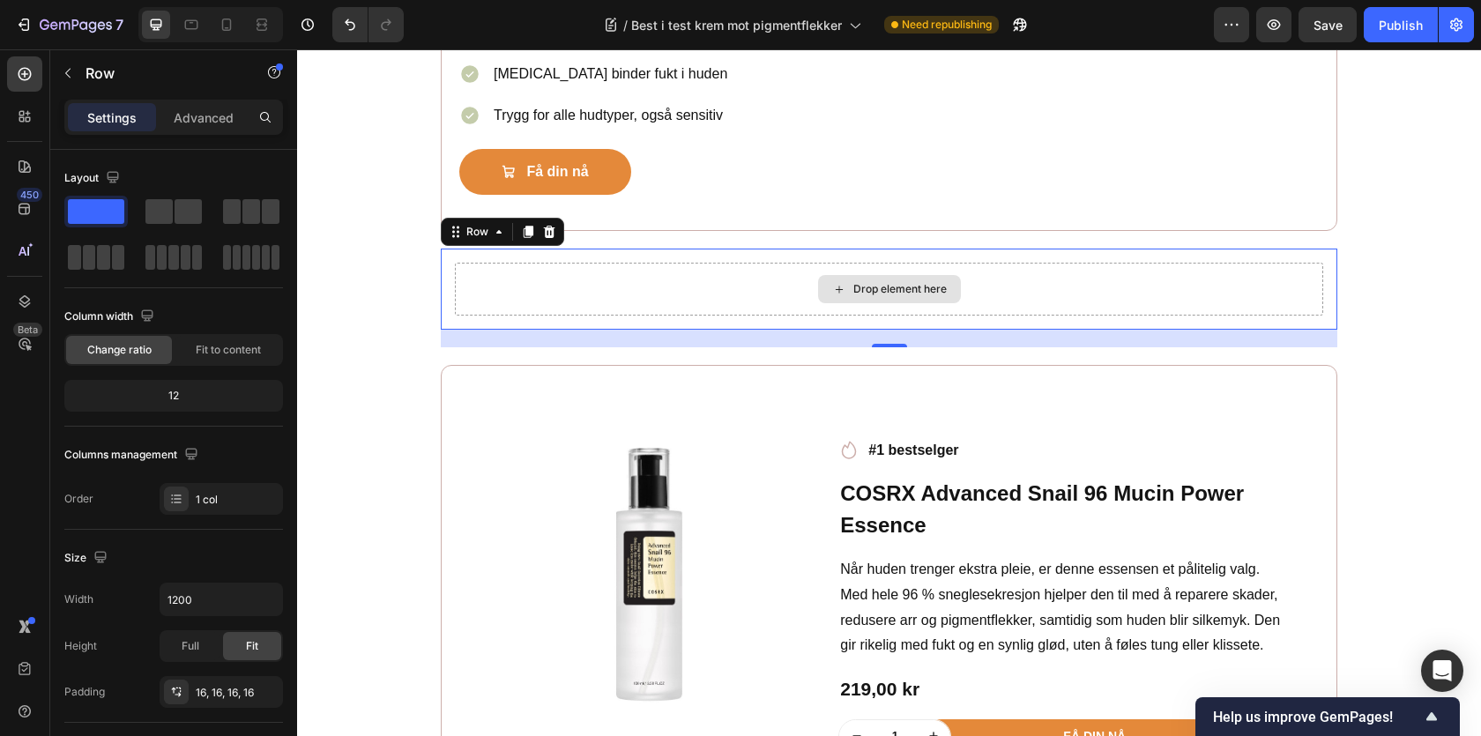
drag, startPoint x: 469, startPoint y: 257, endPoint x: 537, endPoint y: 309, distance: 86.1
click at [180, 209] on span at bounding box center [188, 211] width 27 height 25
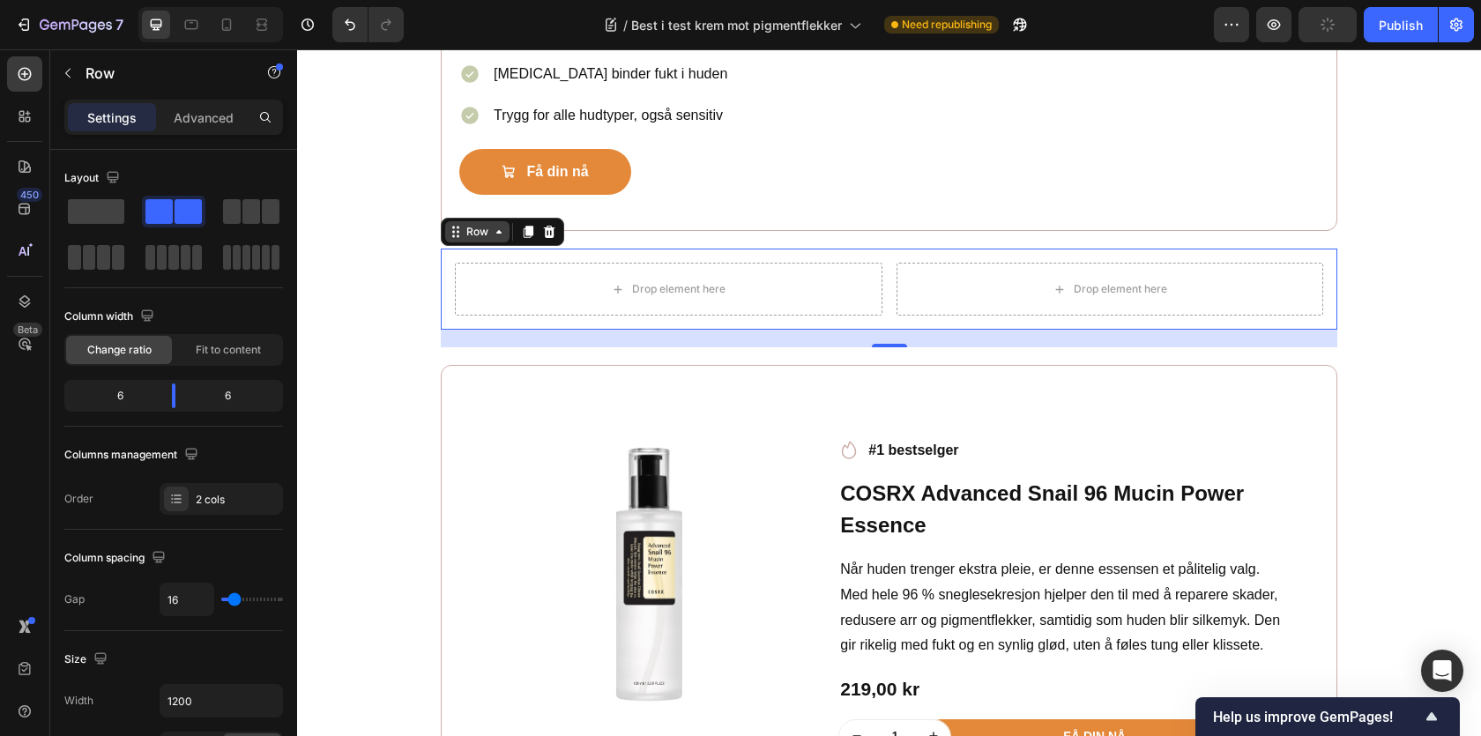
click at [486, 233] on div "Row" at bounding box center [477, 232] width 29 height 16
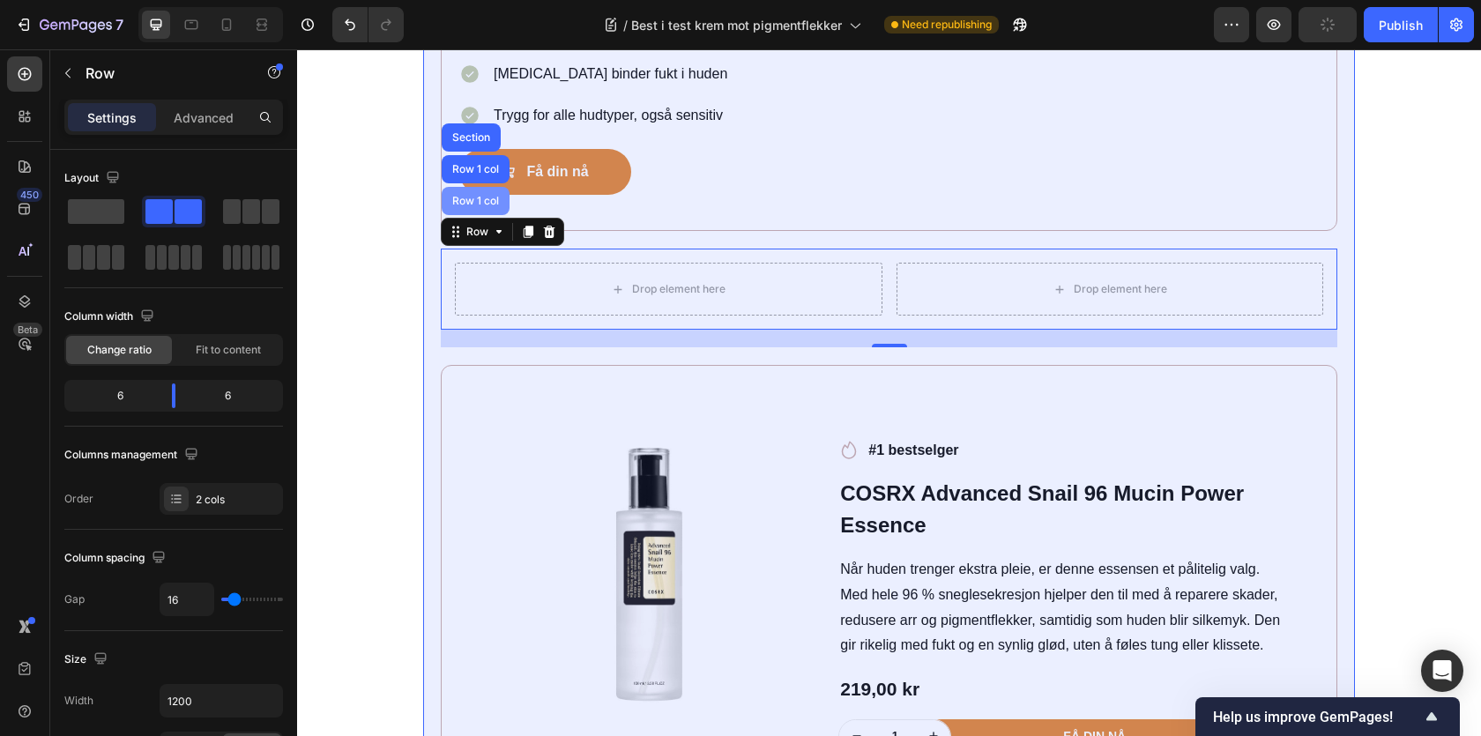
click at [479, 214] on div "Row 1 col" at bounding box center [476, 201] width 68 height 28
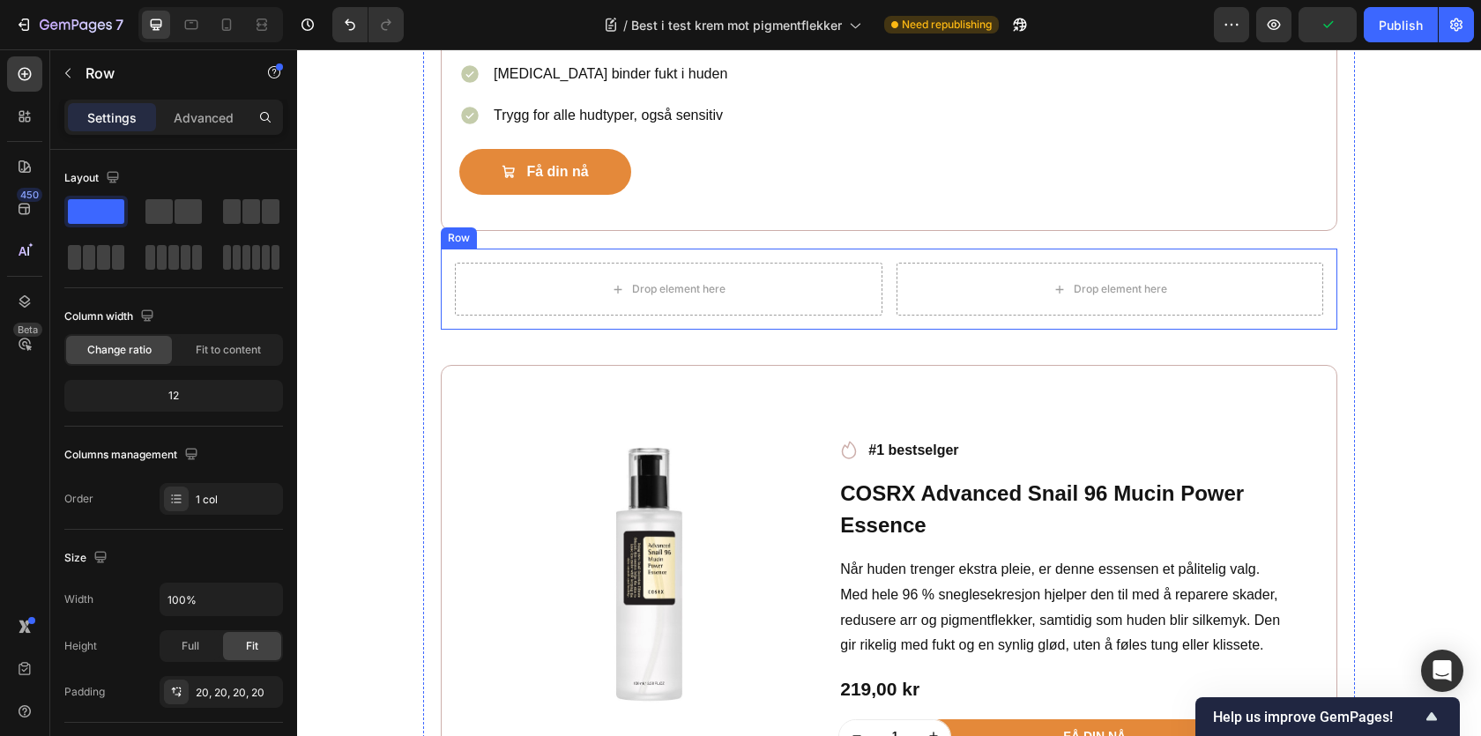
click at [454, 264] on div "Drop element here Drop element here Row" at bounding box center [889, 289] width 897 height 81
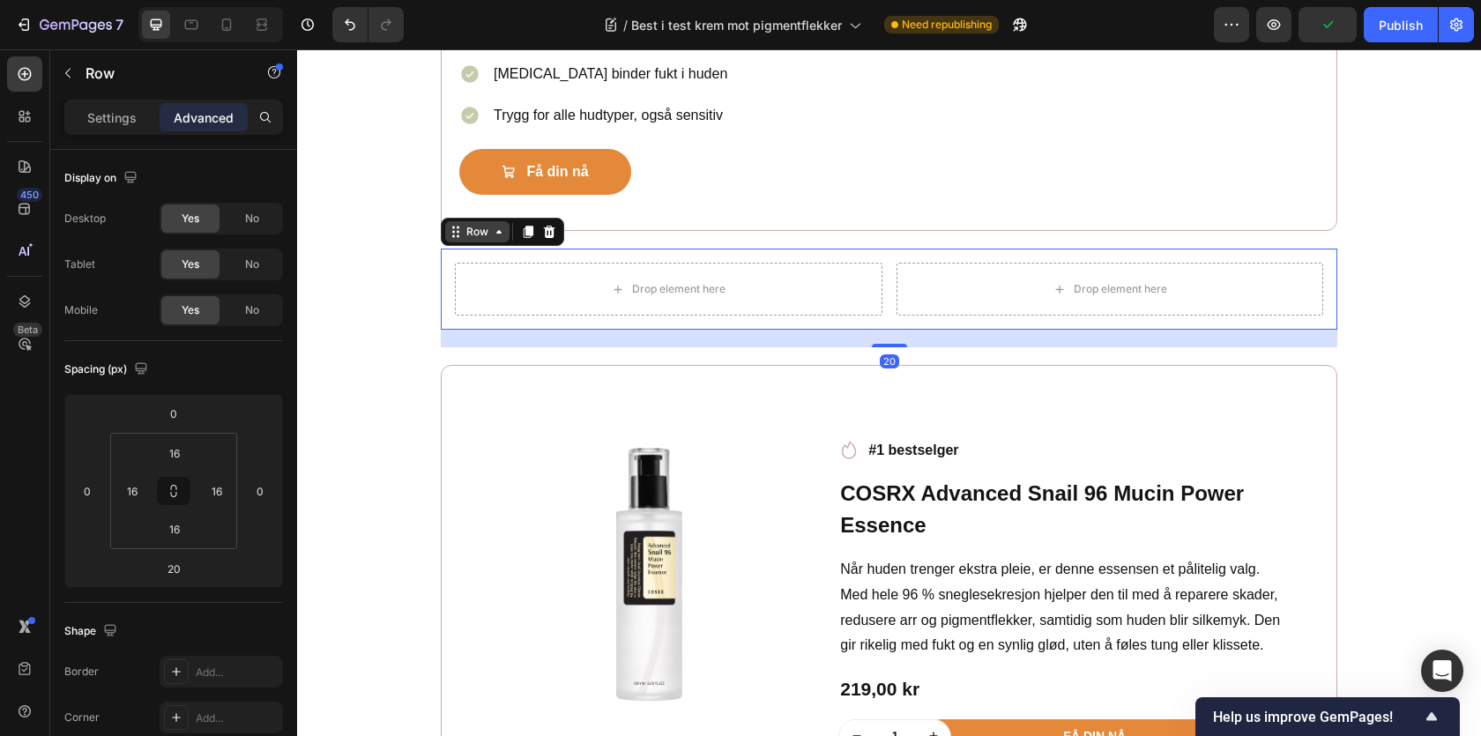
click at [480, 240] on div "Row" at bounding box center [477, 232] width 29 height 16
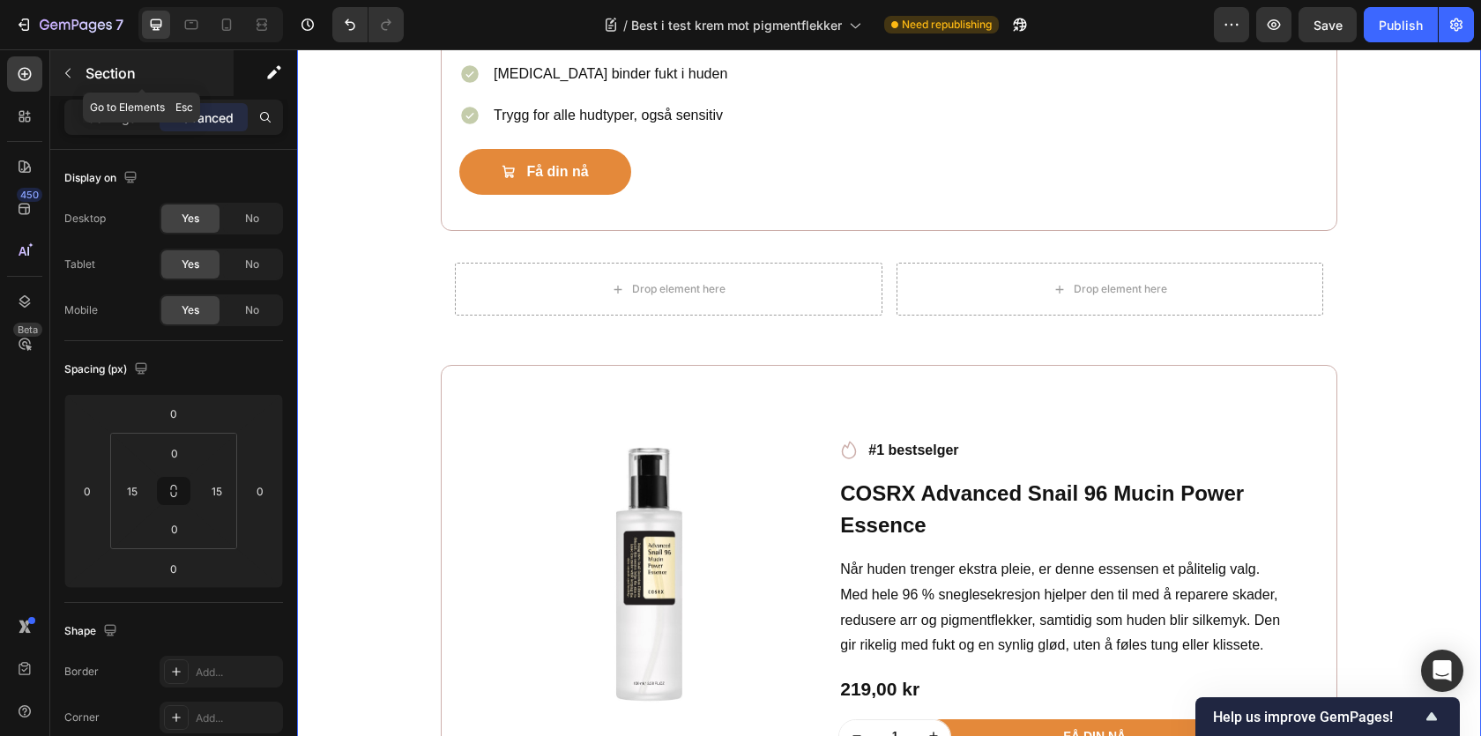
click at [86, 77] on p "Section" at bounding box center [158, 73] width 145 height 21
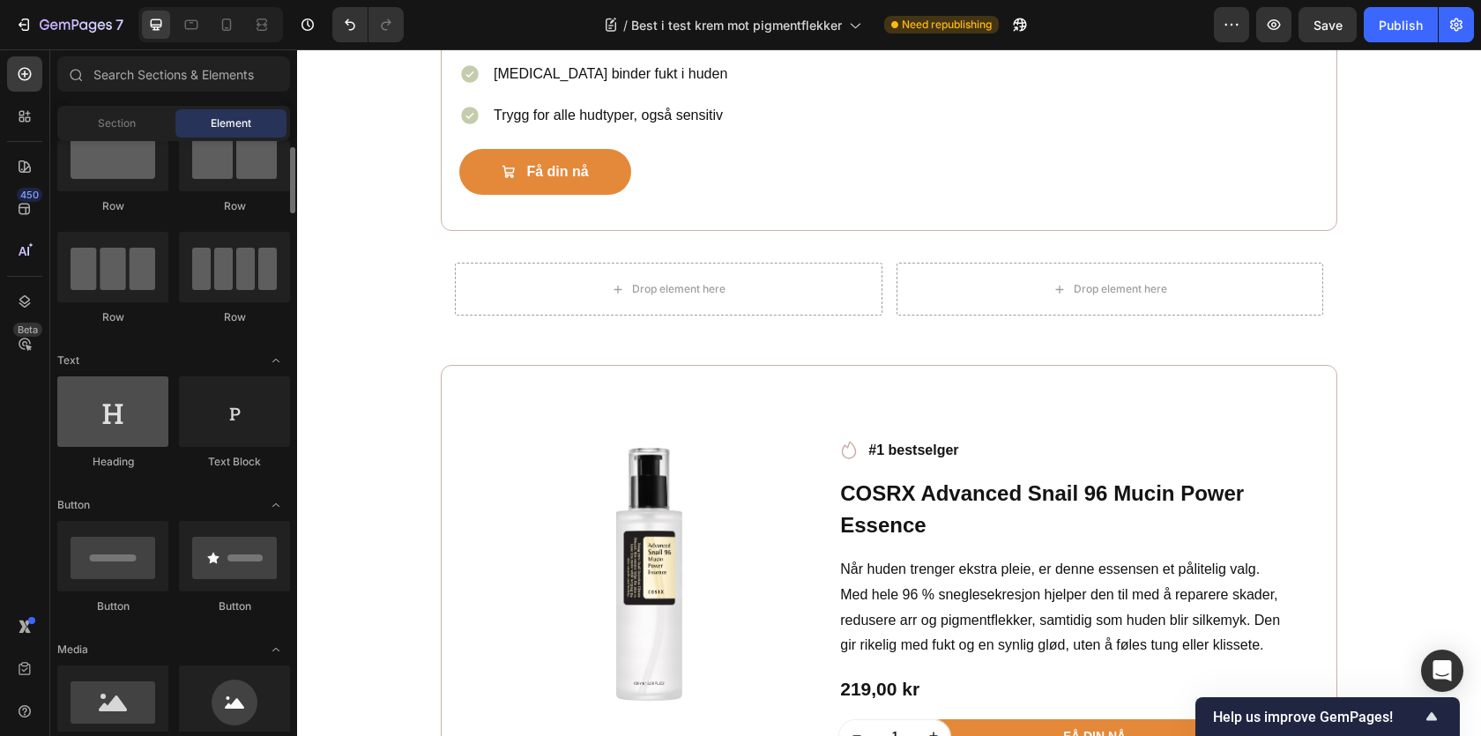
scroll to position [160, 0]
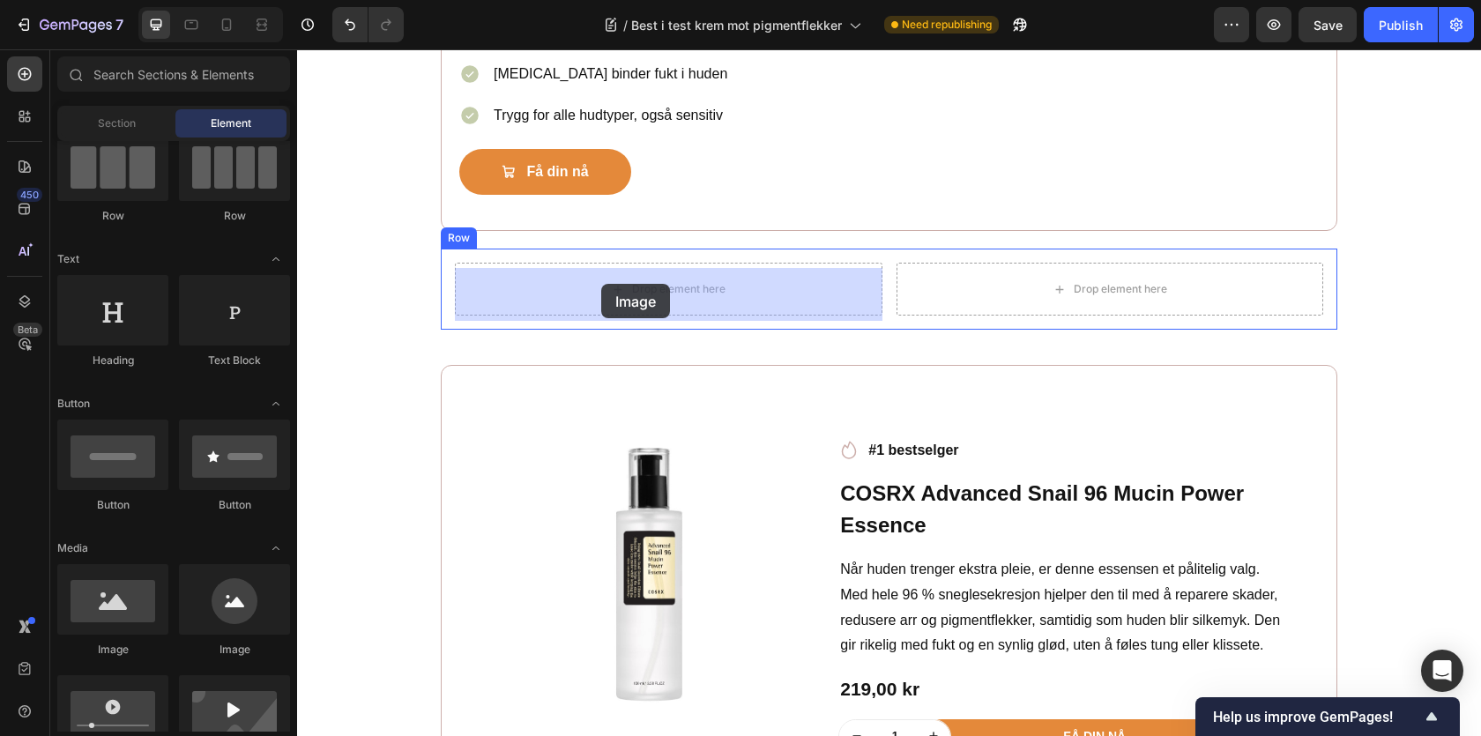
drag, startPoint x: 422, startPoint y: 650, endPoint x: 601, endPoint y: 285, distance: 406.5
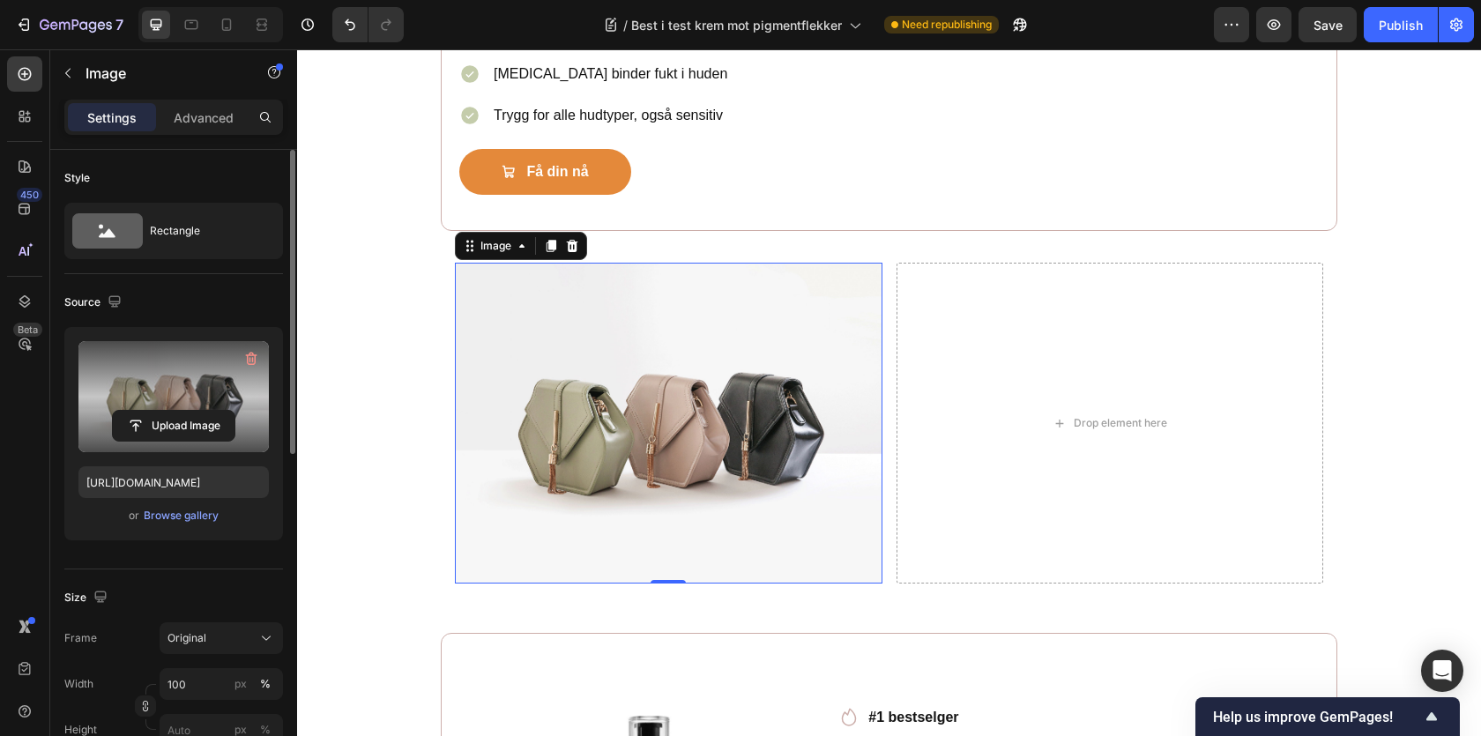
click at [153, 348] on label at bounding box center [173, 396] width 190 height 111
click at [153, 411] on input "file" at bounding box center [174, 426] width 122 height 30
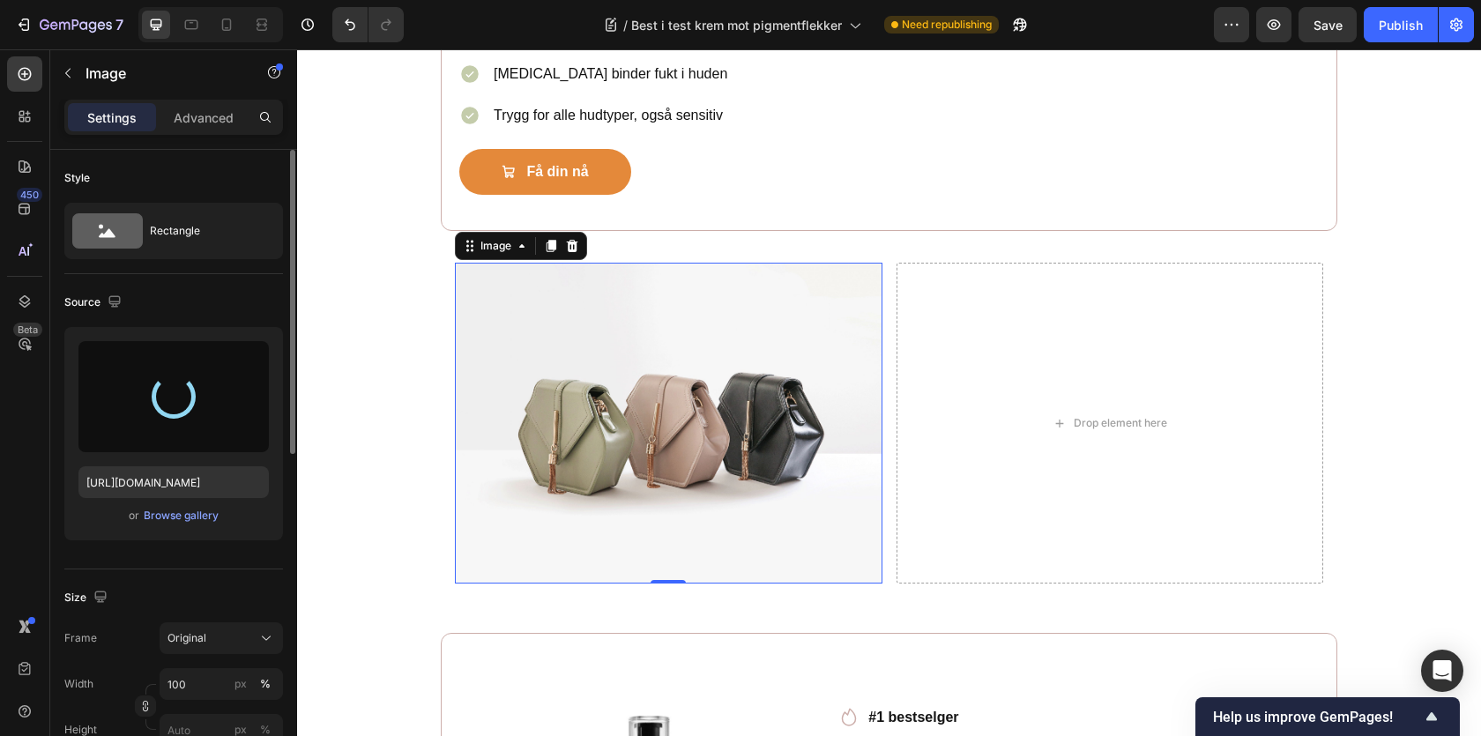
type input "[URL][DOMAIN_NAME]"
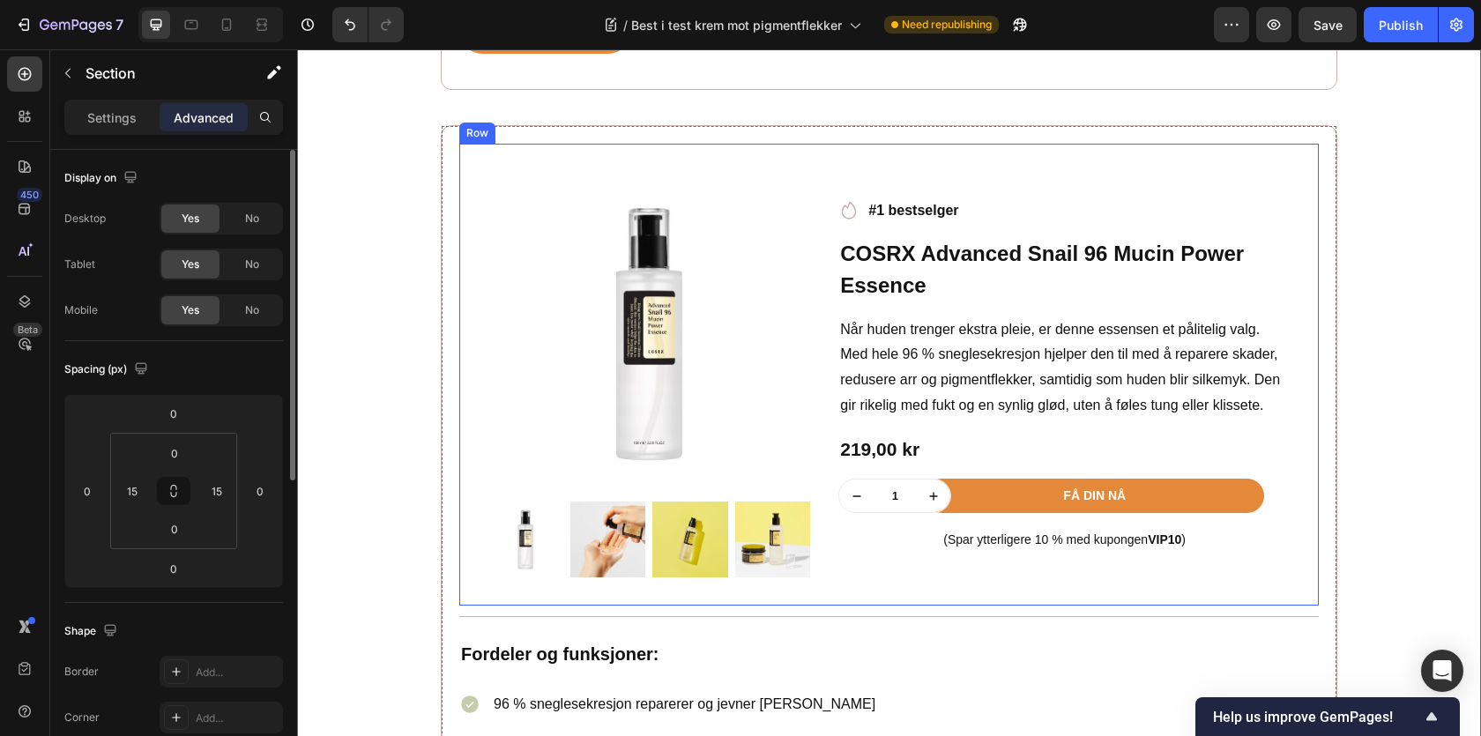
scroll to position [3040, 0]
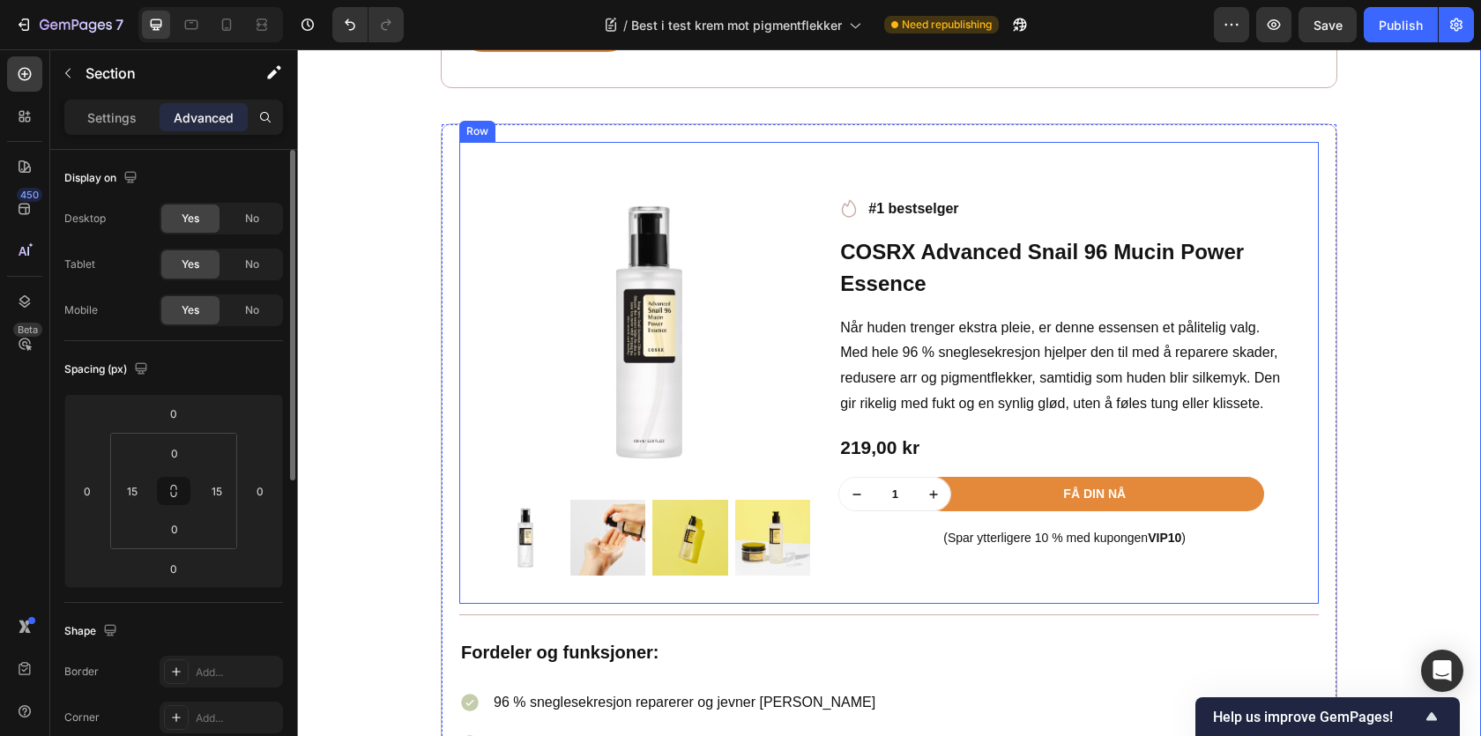
click at [475, 182] on div "Product Images Row Icon #1 bestselger Text block Row COSRX Advanced Snail 96 Mu…" at bounding box center [889, 373] width 860 height 462
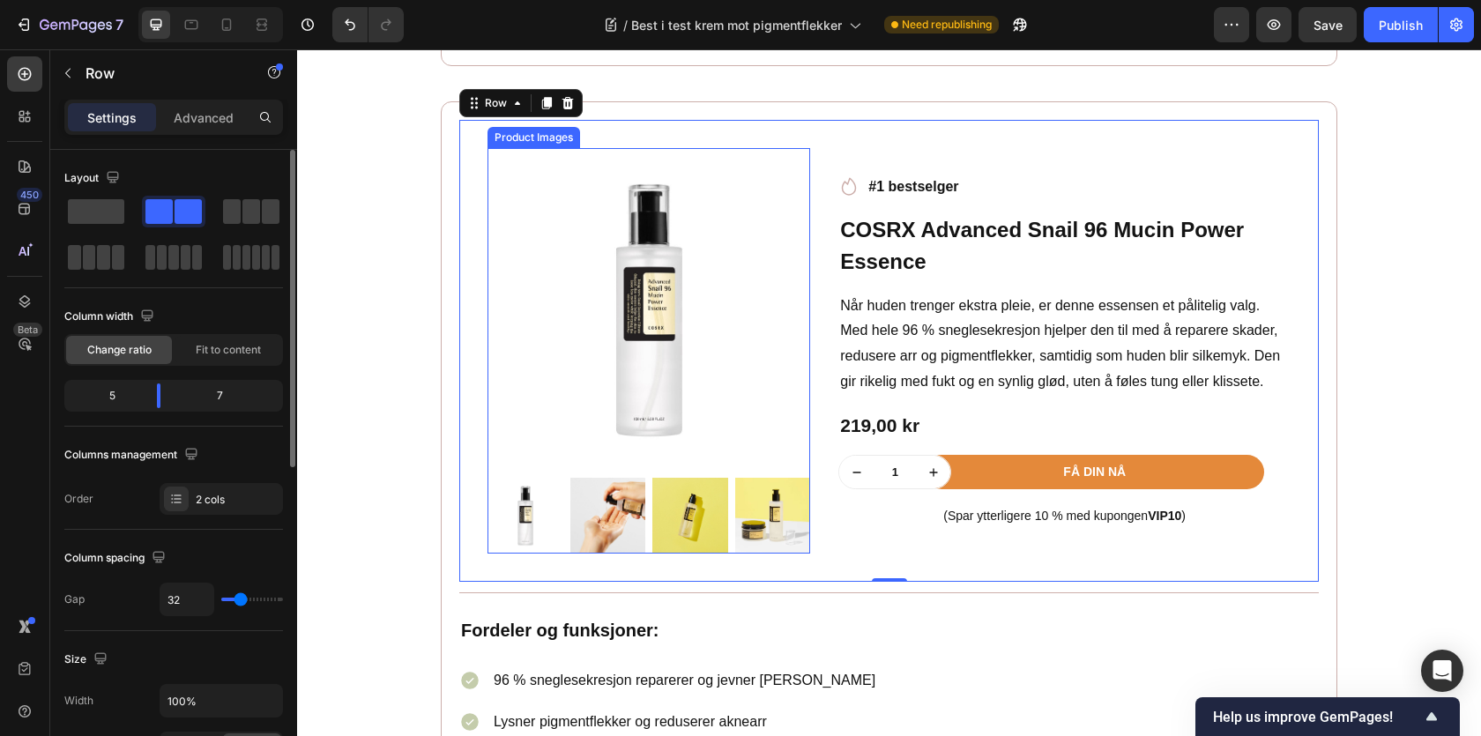
scroll to position [3027, 0]
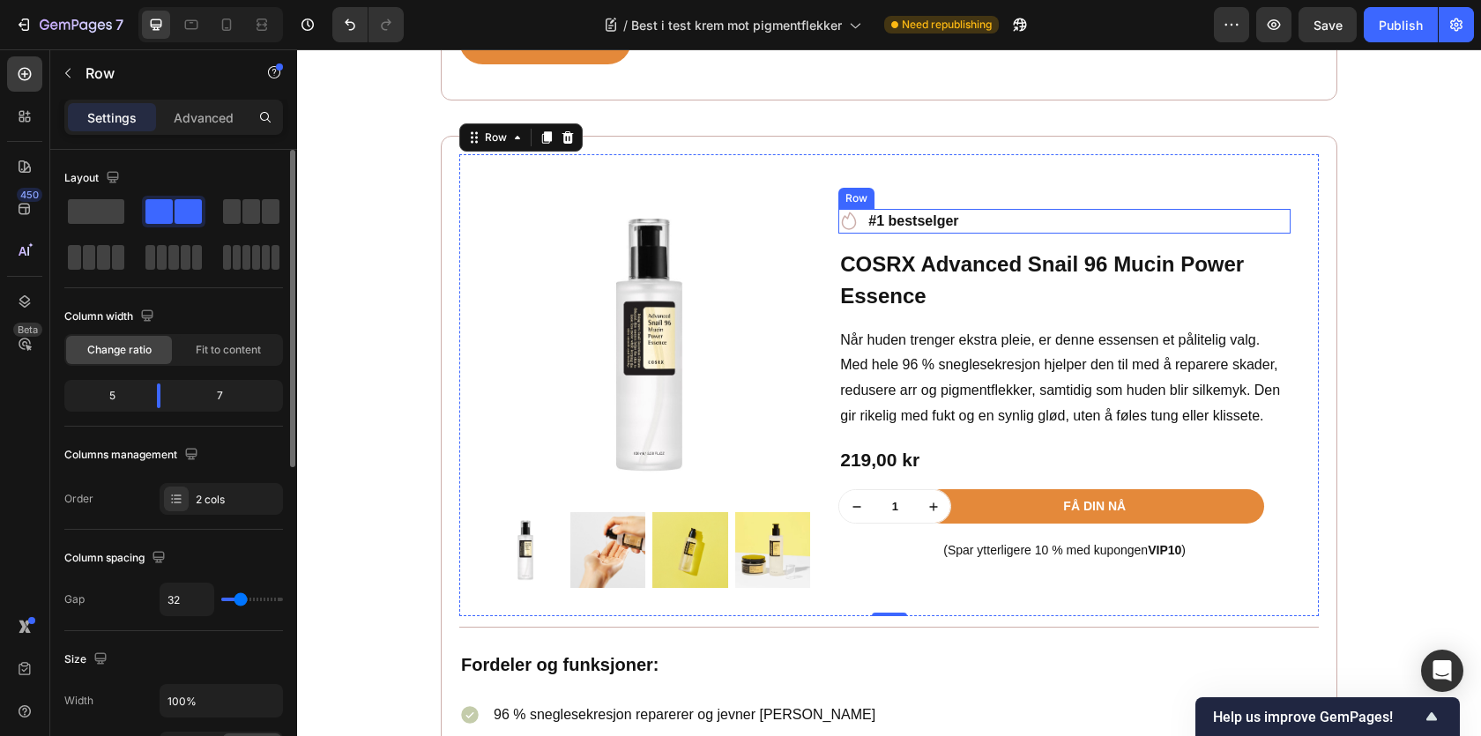
click at [985, 224] on div "Icon #1 bestselger Text block Row" at bounding box center [1064, 221] width 452 height 25
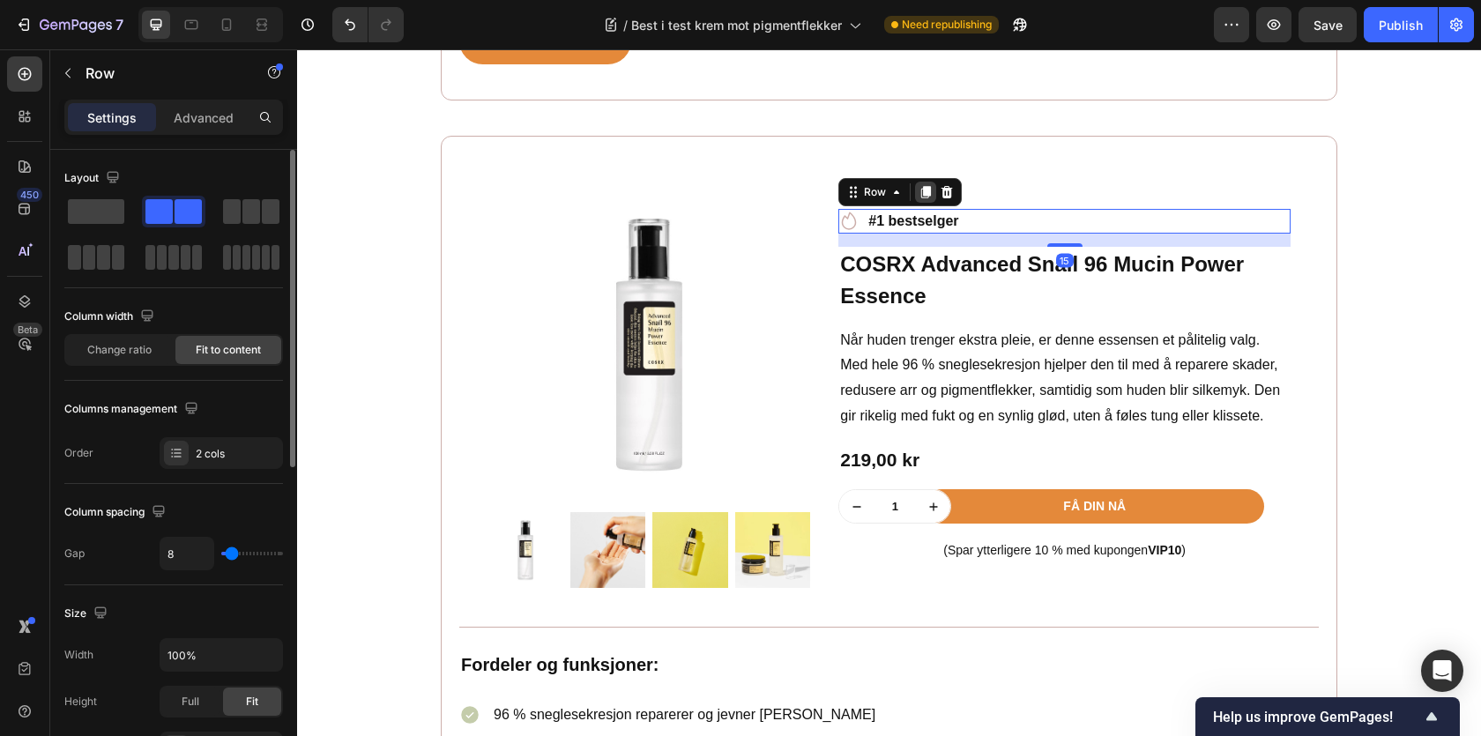
click at [925, 198] on icon at bounding box center [926, 192] width 10 height 12
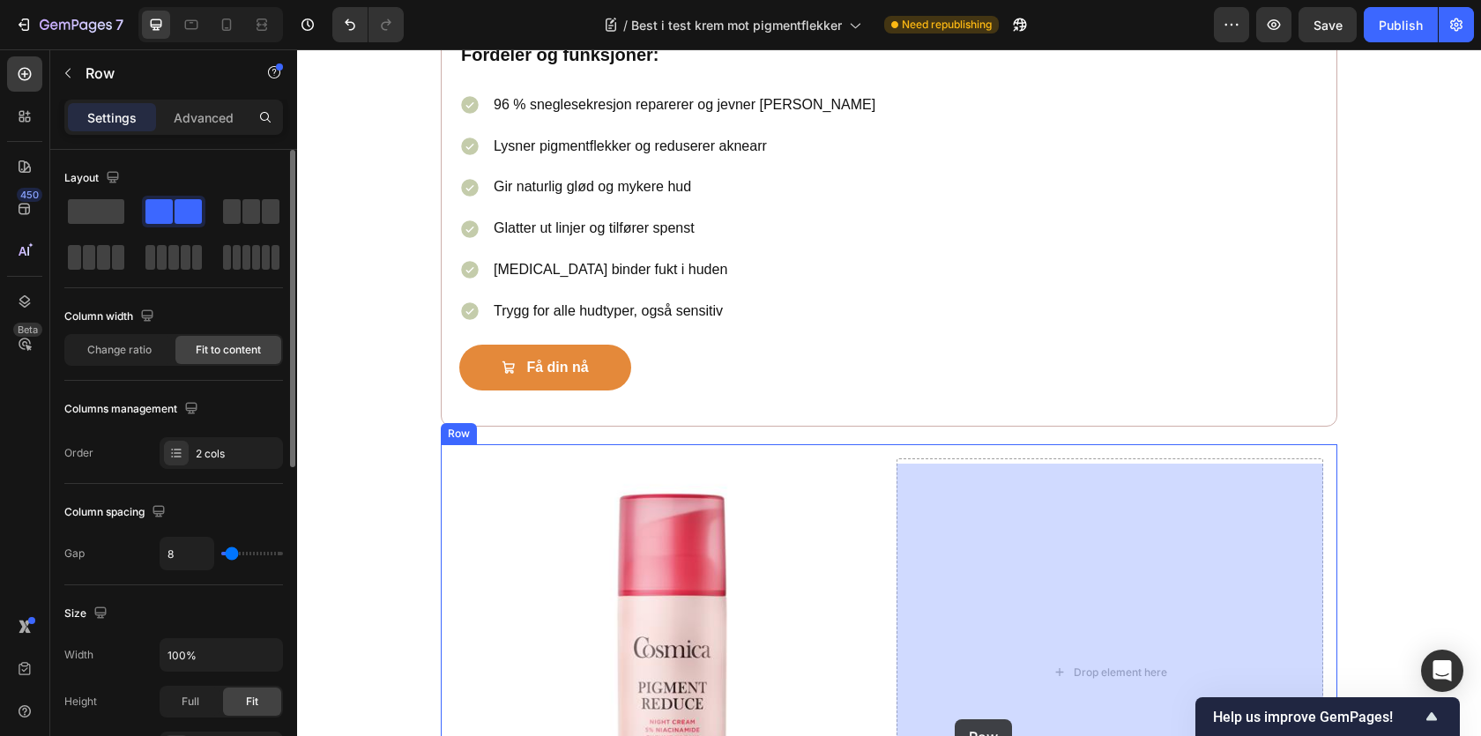
scroll to position [3666, 0]
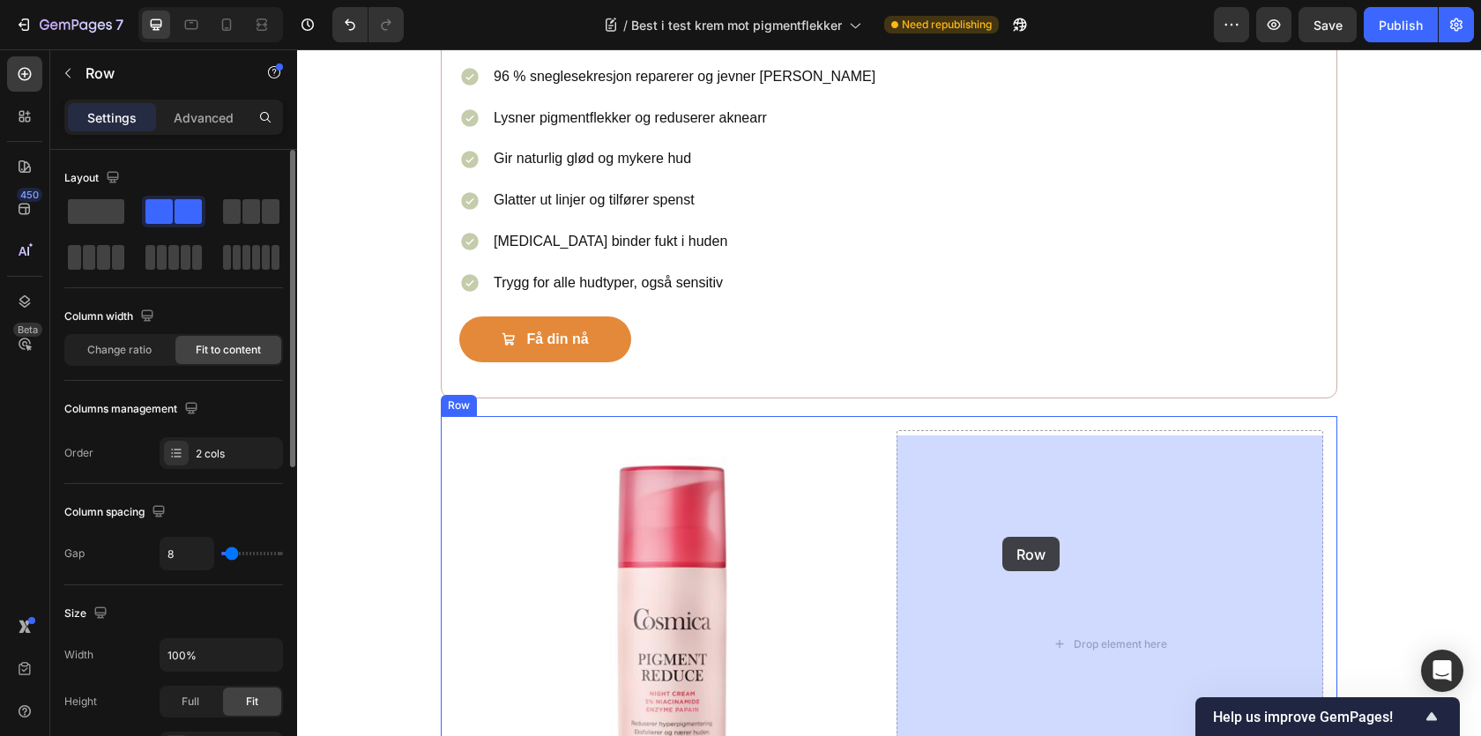
drag, startPoint x: 888, startPoint y: 60, endPoint x: 1002, endPoint y: 537, distance: 490.5
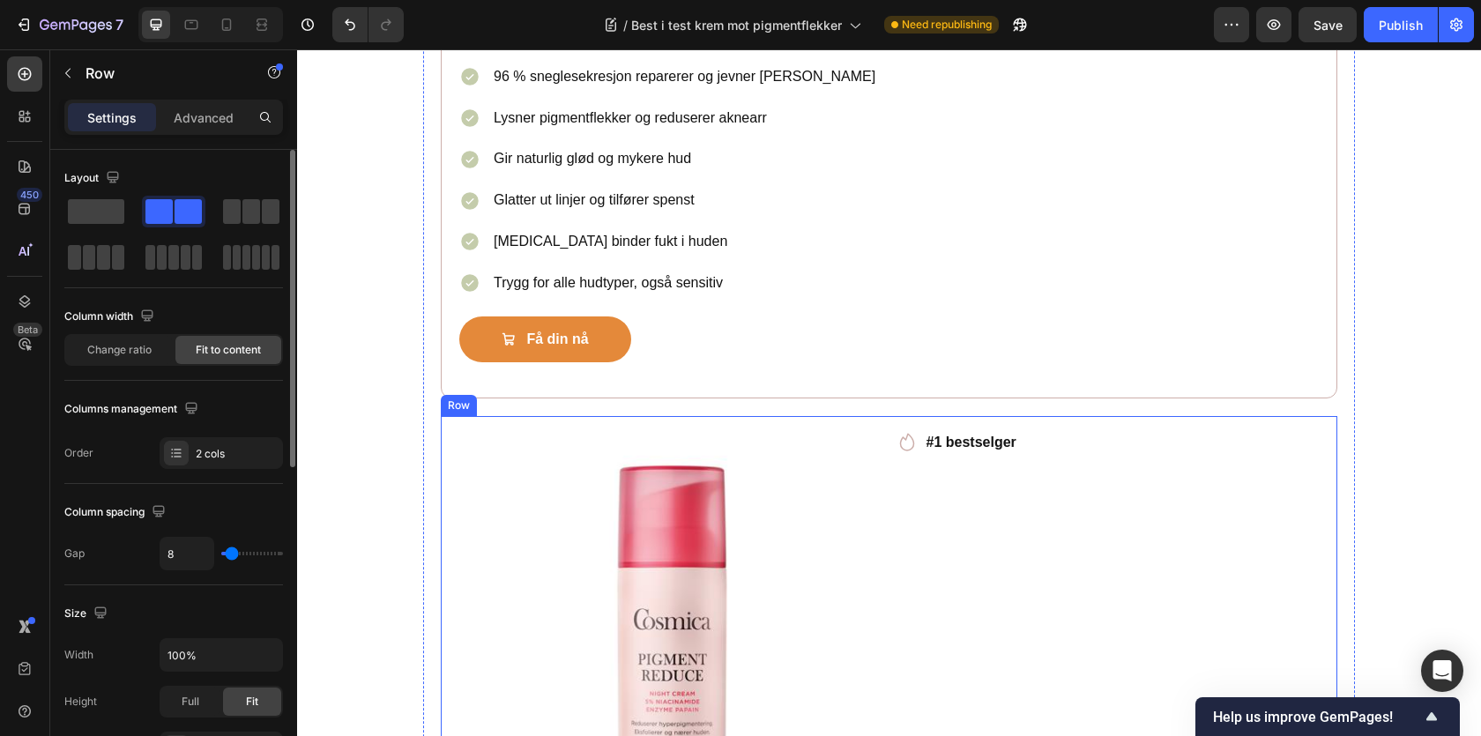
scroll to position [3614, 0]
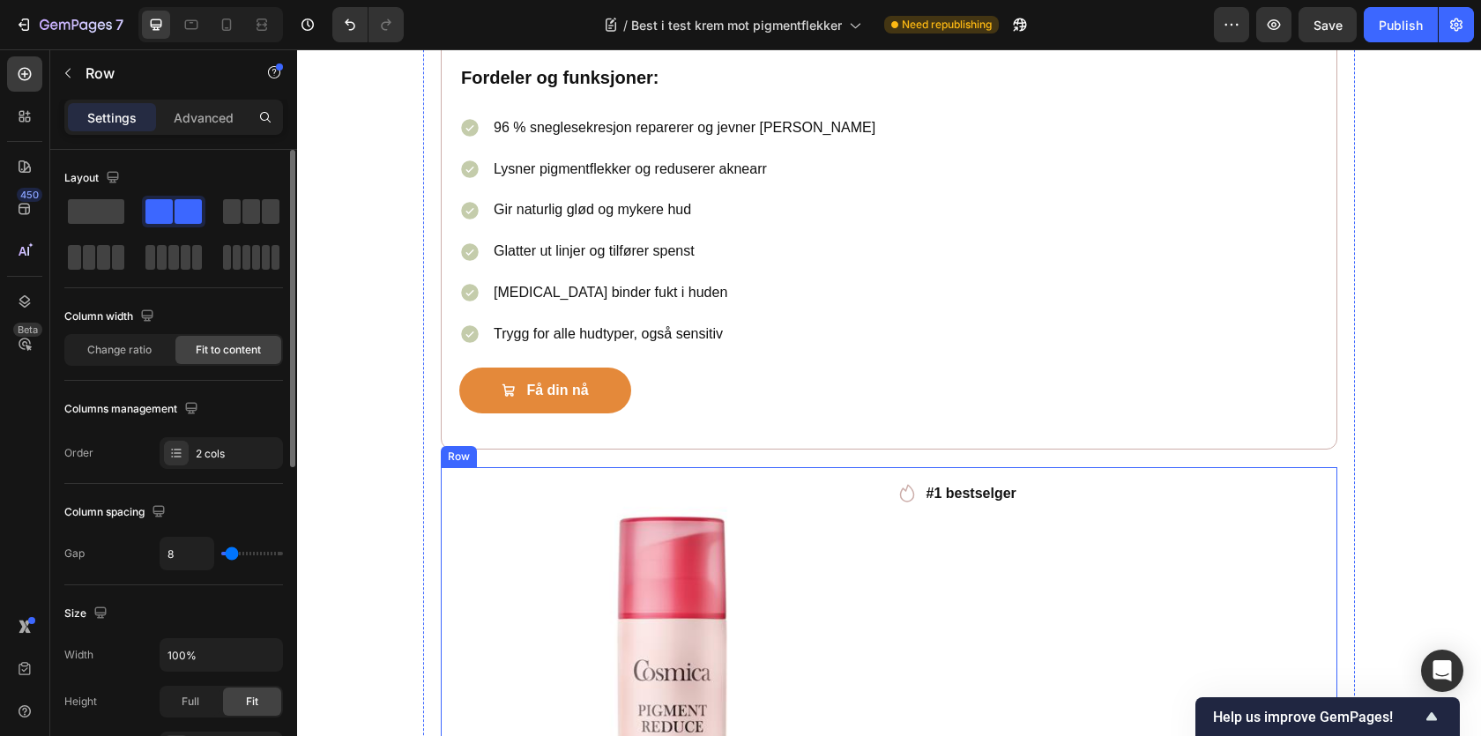
click at [467, 487] on img at bounding box center [669, 695] width 428 height 428
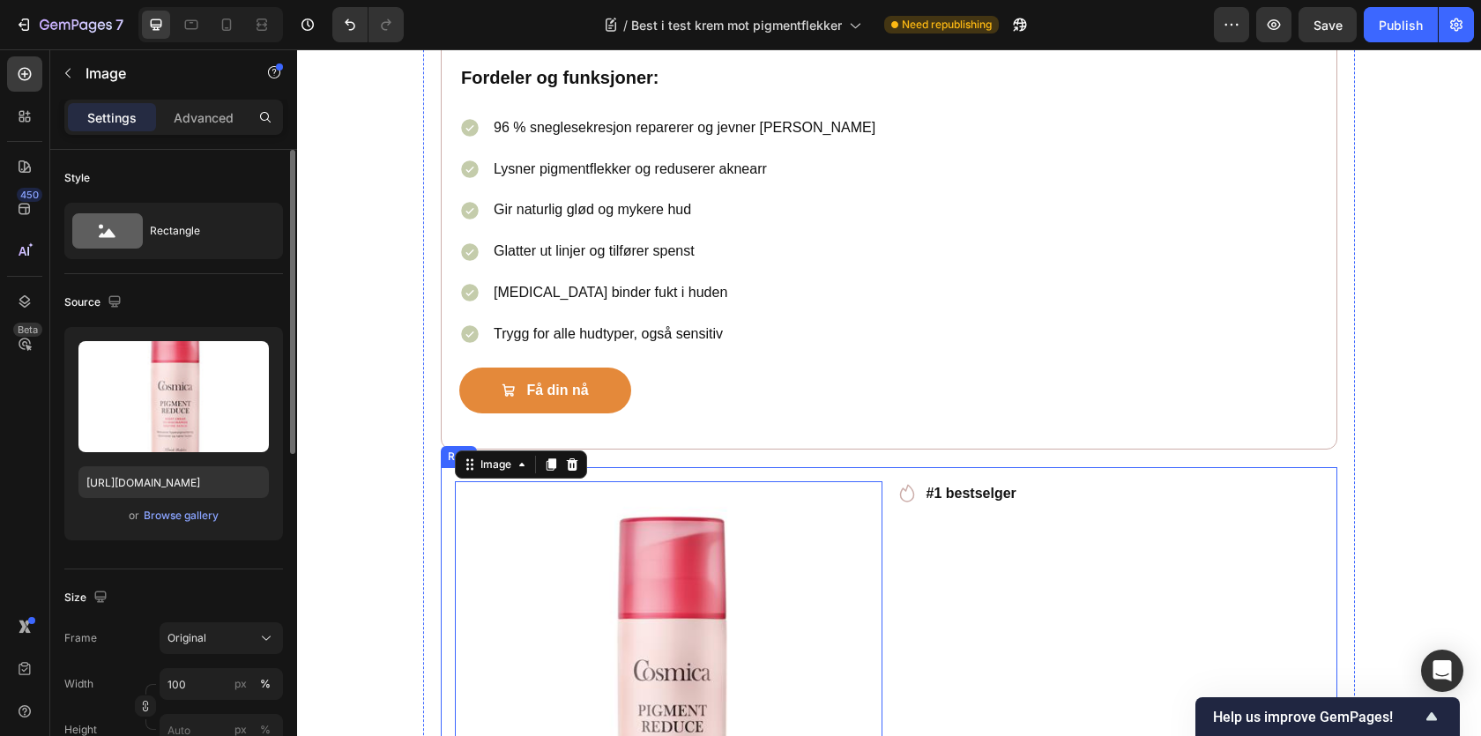
click at [450, 482] on div "Image 0 Icon #1 bestselger Text block Row Row" at bounding box center [889, 695] width 897 height 456
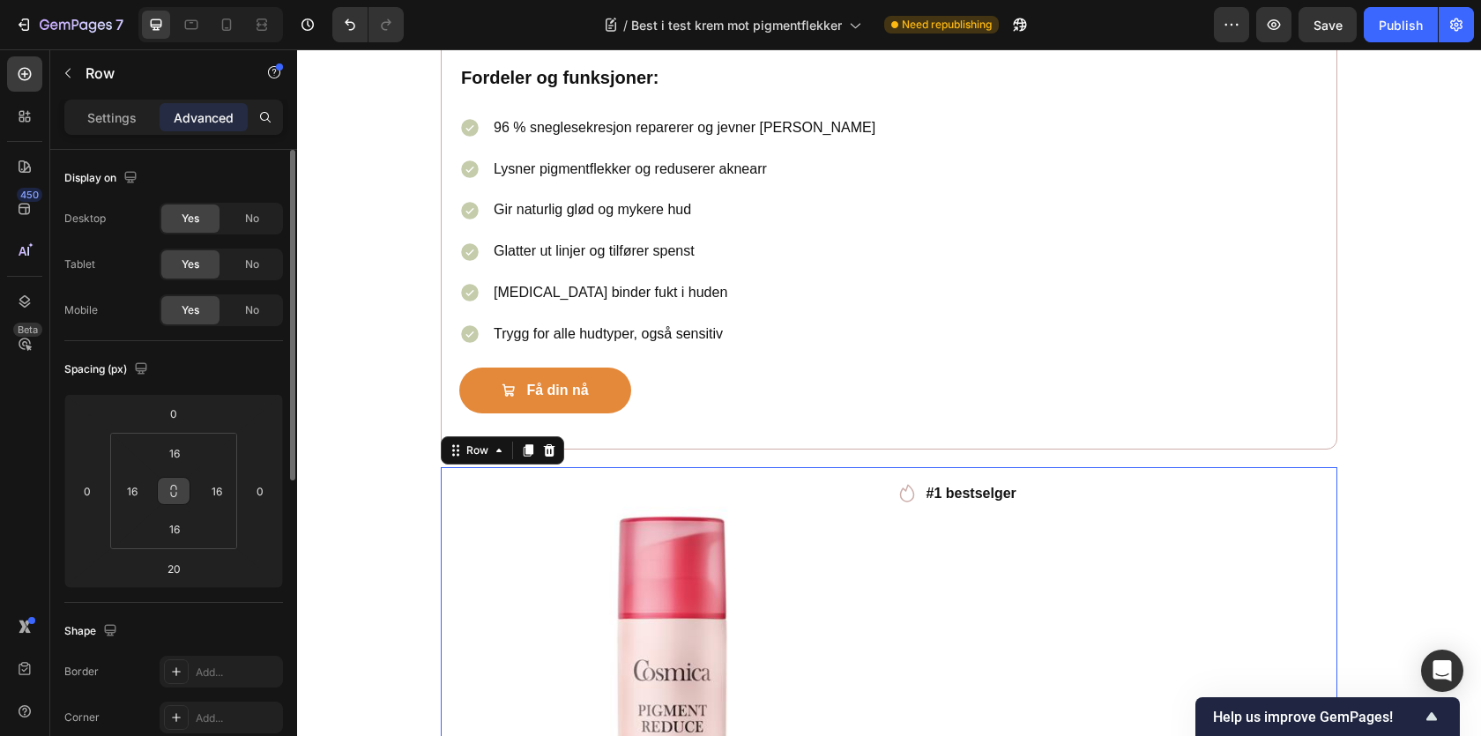
click at [167, 484] on icon at bounding box center [174, 491] width 14 height 14
click at [141, 483] on input "16" at bounding box center [132, 491] width 26 height 26
type input "3"
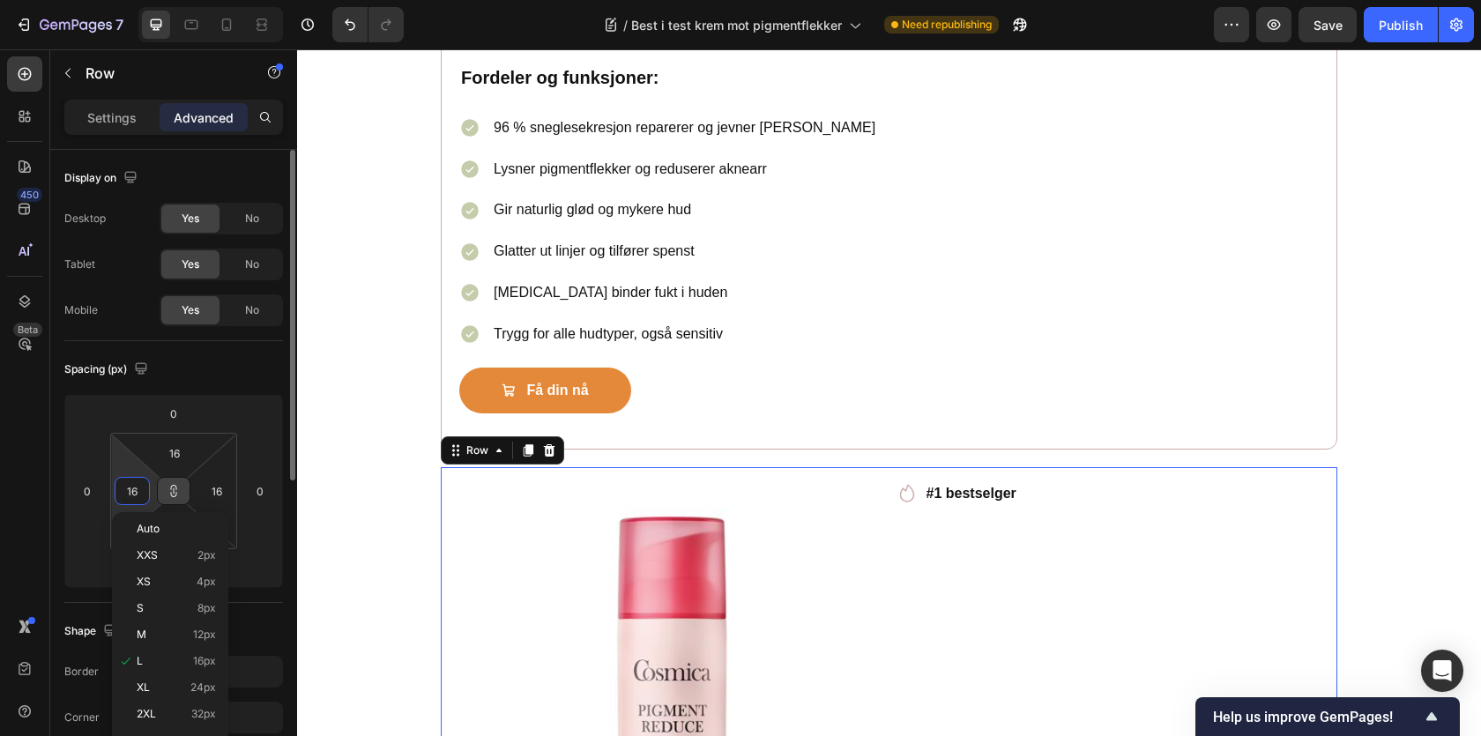
type input "3"
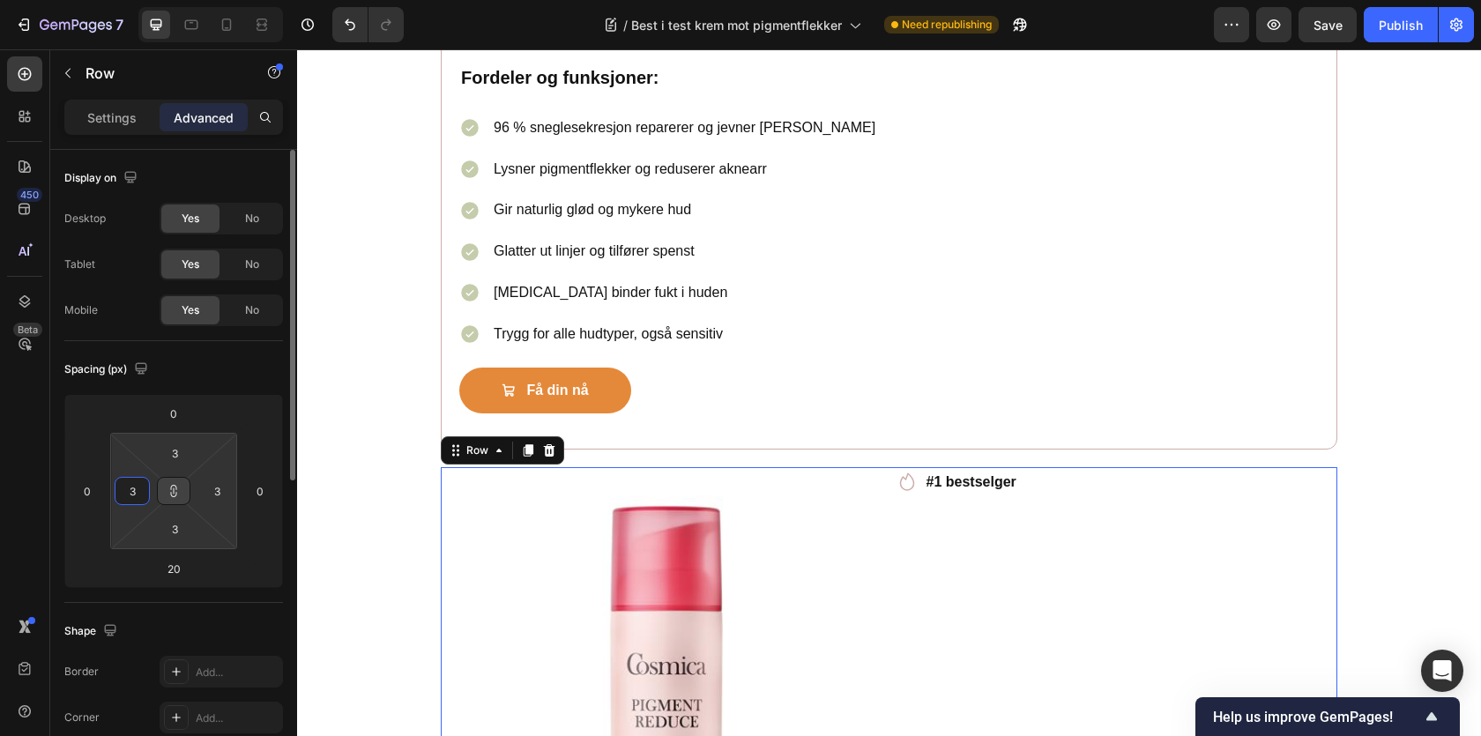
type input "32"
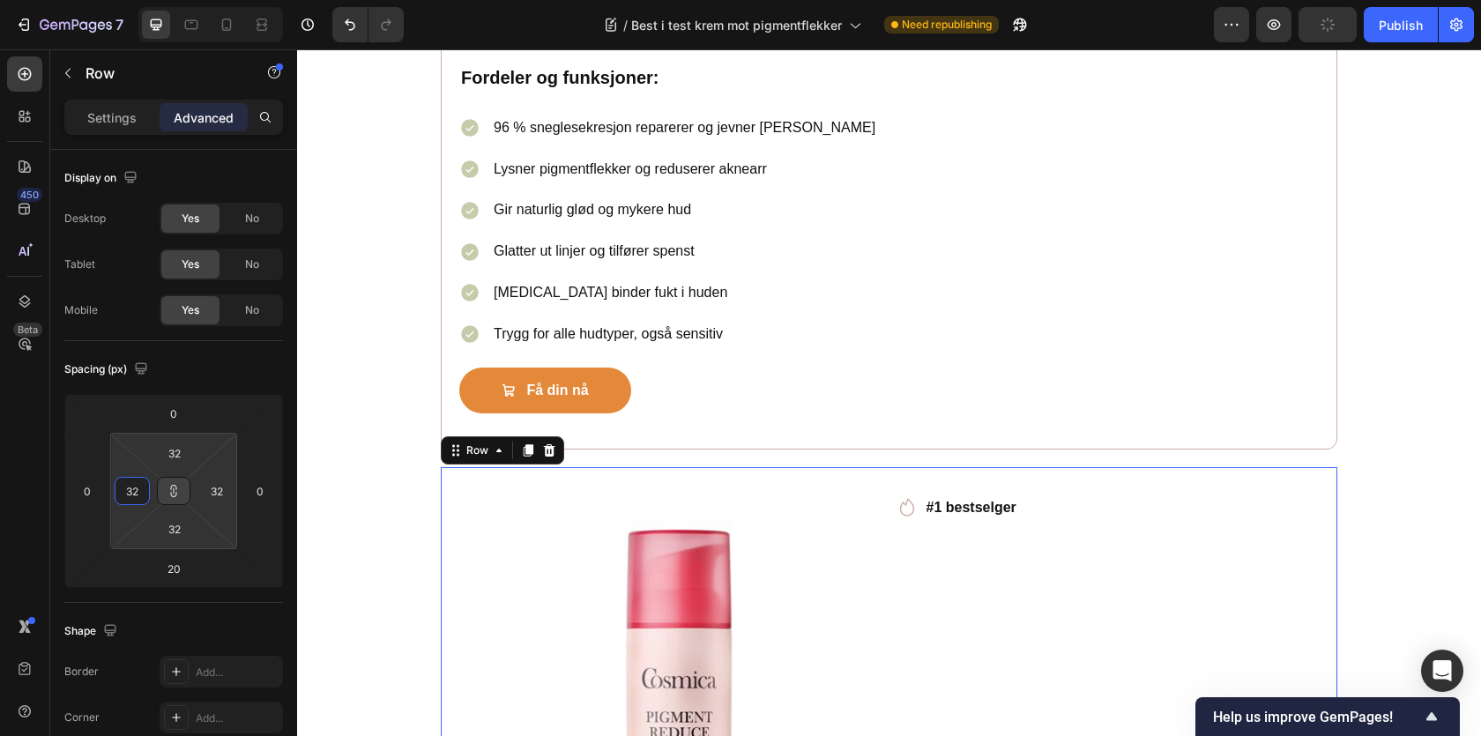
type input "32"
click at [181, 484] on button at bounding box center [174, 491] width 34 height 28
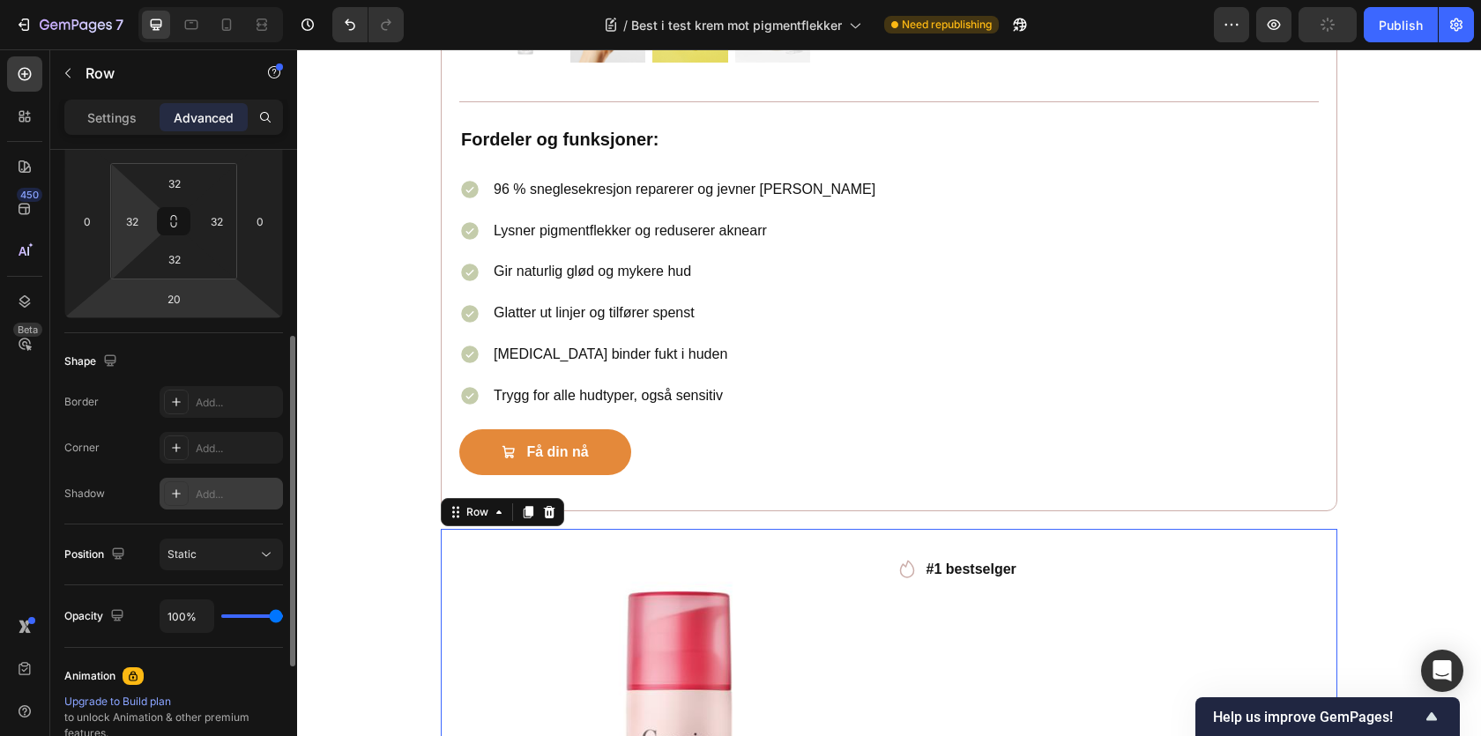
scroll to position [374, 0]
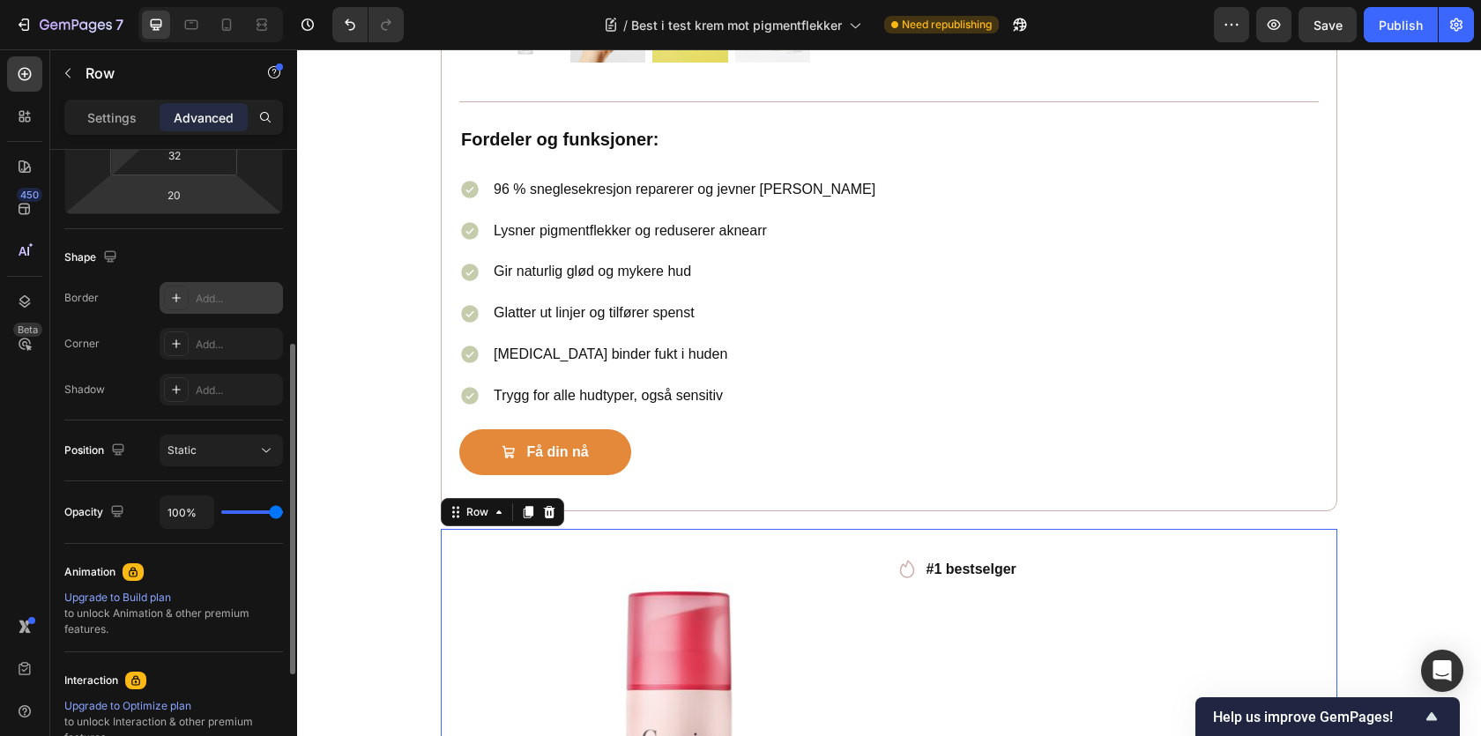
click at [181, 302] on icon at bounding box center [176, 298] width 14 height 14
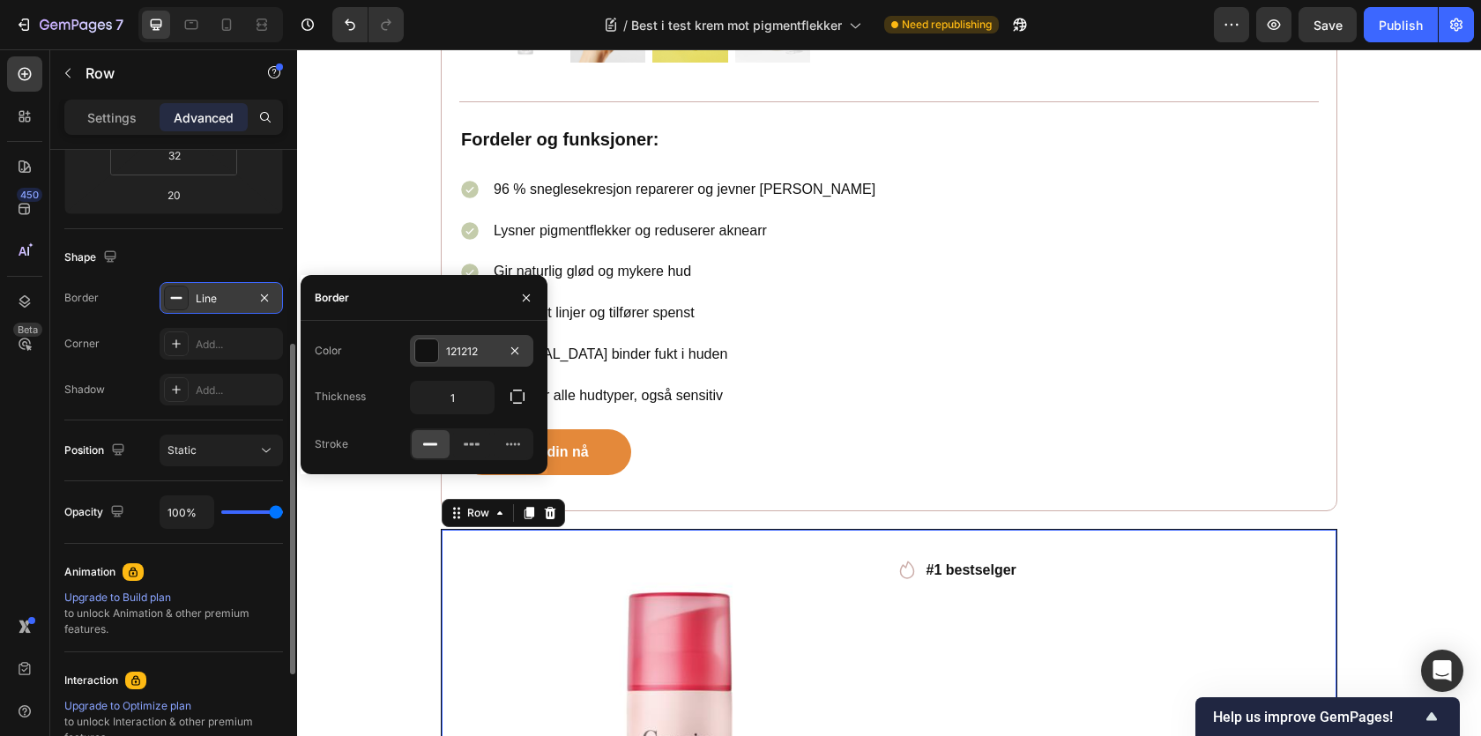
click at [424, 355] on div at bounding box center [426, 350] width 23 height 23
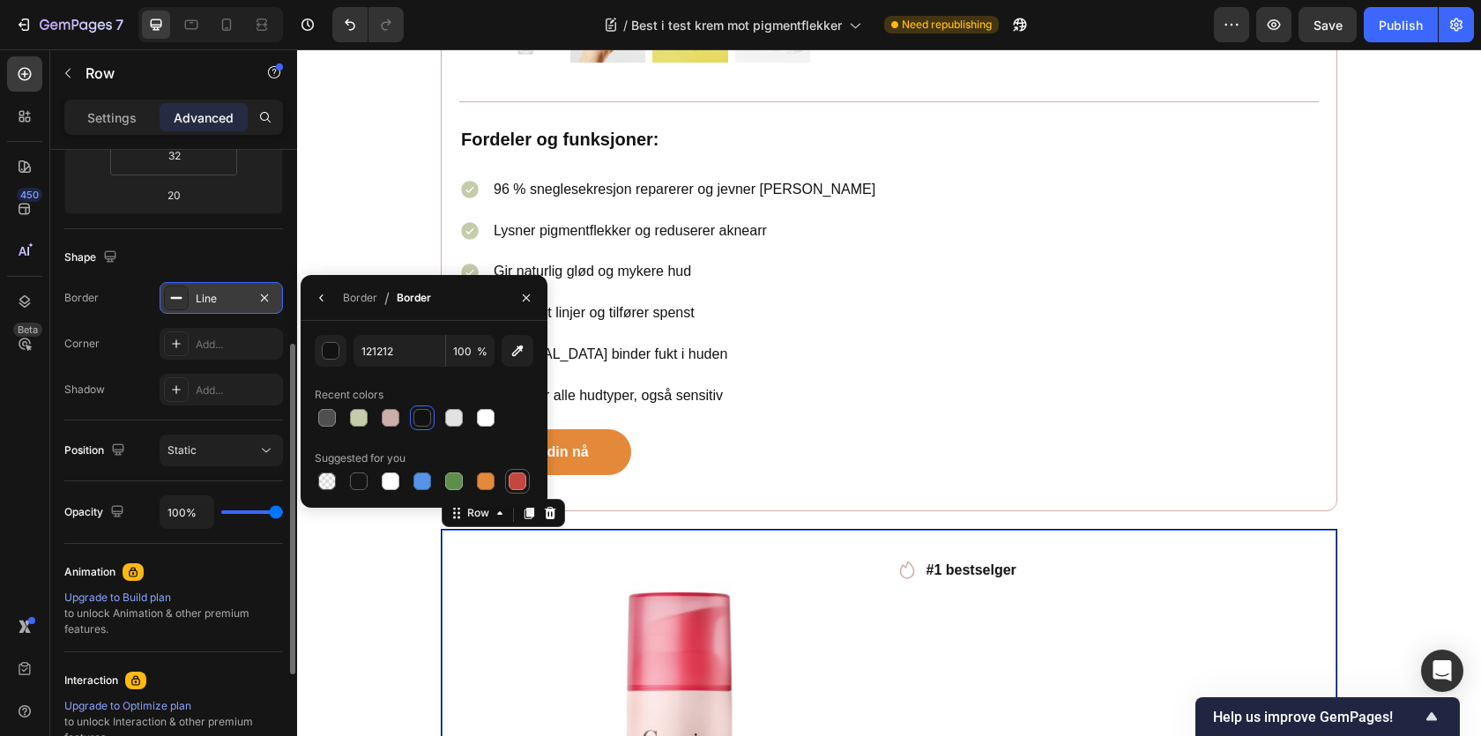
click at [517, 478] on div at bounding box center [518, 482] width 18 height 18
type input "C5453F"
click at [411, 387] on div "Recent colors" at bounding box center [424, 395] width 219 height 28
click at [189, 349] on div "Add..." at bounding box center [221, 344] width 123 height 32
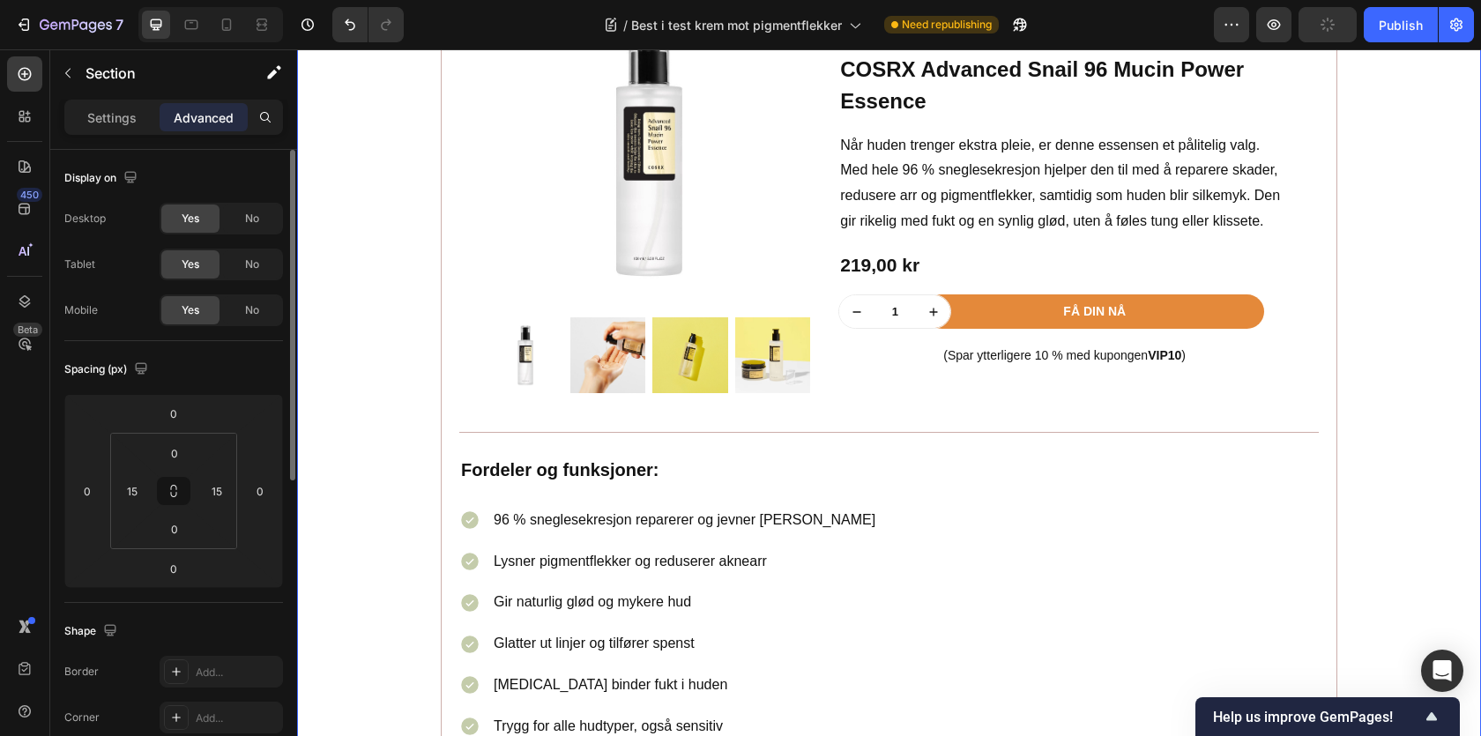
scroll to position [3309, 0]
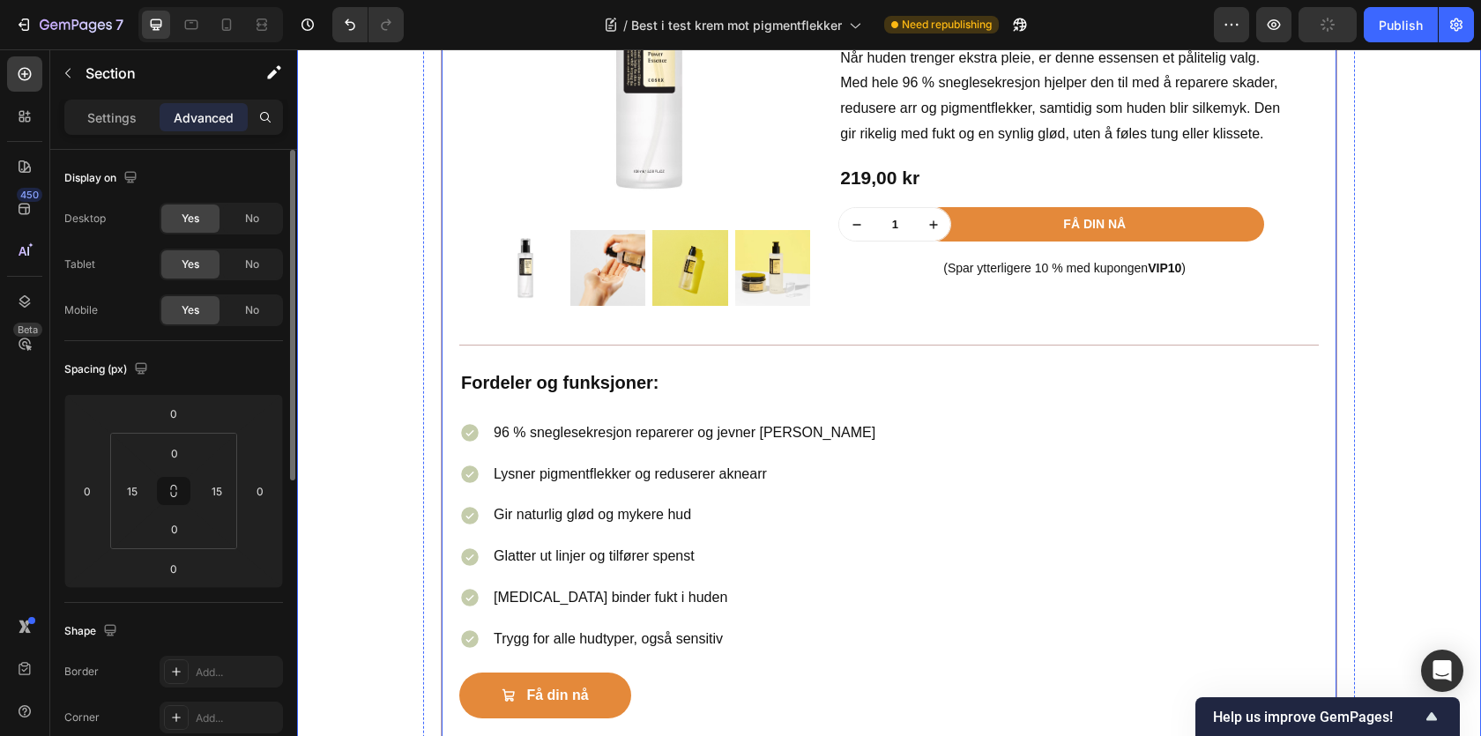
click at [450, 286] on div "Product Images Row Icon #1 bestselger Text block Row COSRX Advanced Snail 96 Mu…" at bounding box center [889, 304] width 897 height 901
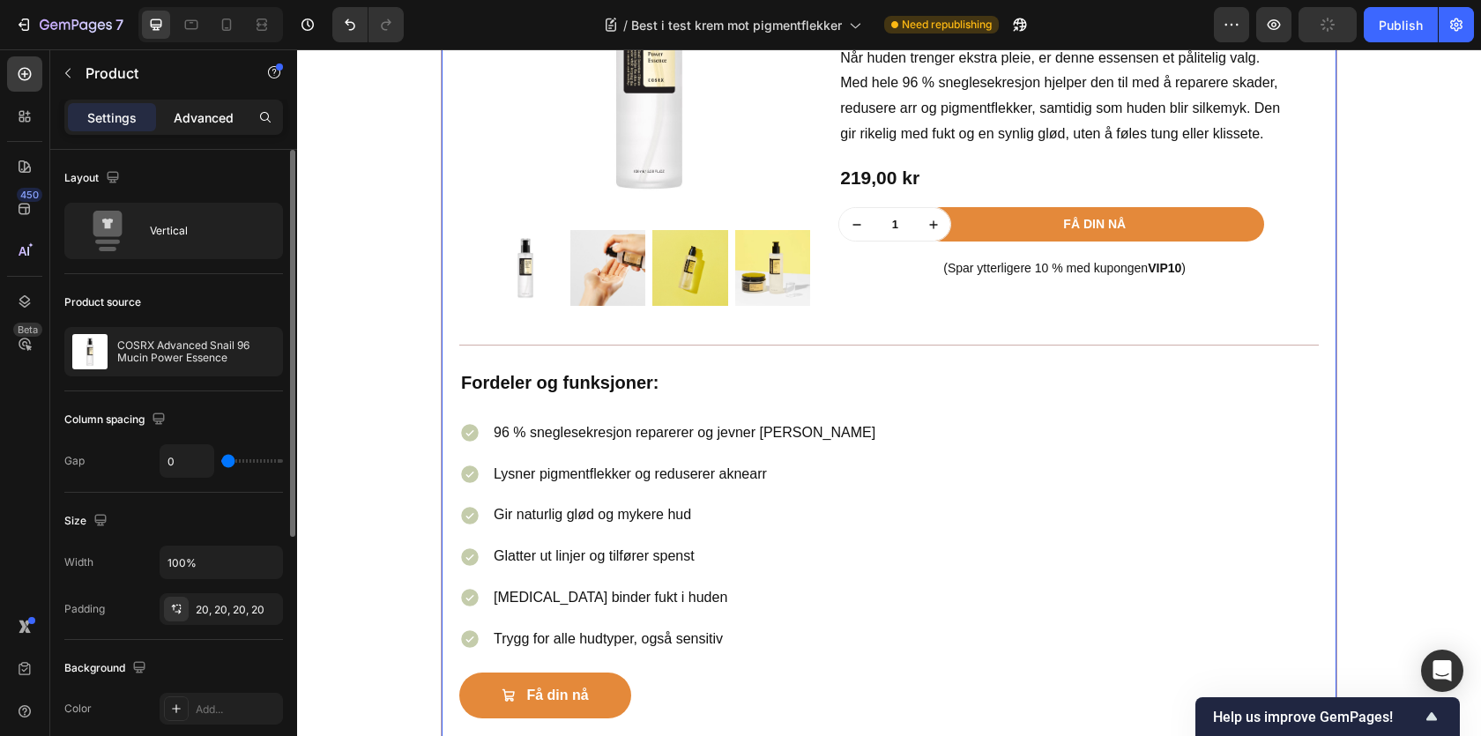
click at [213, 125] on p "Advanced" at bounding box center [204, 117] width 60 height 19
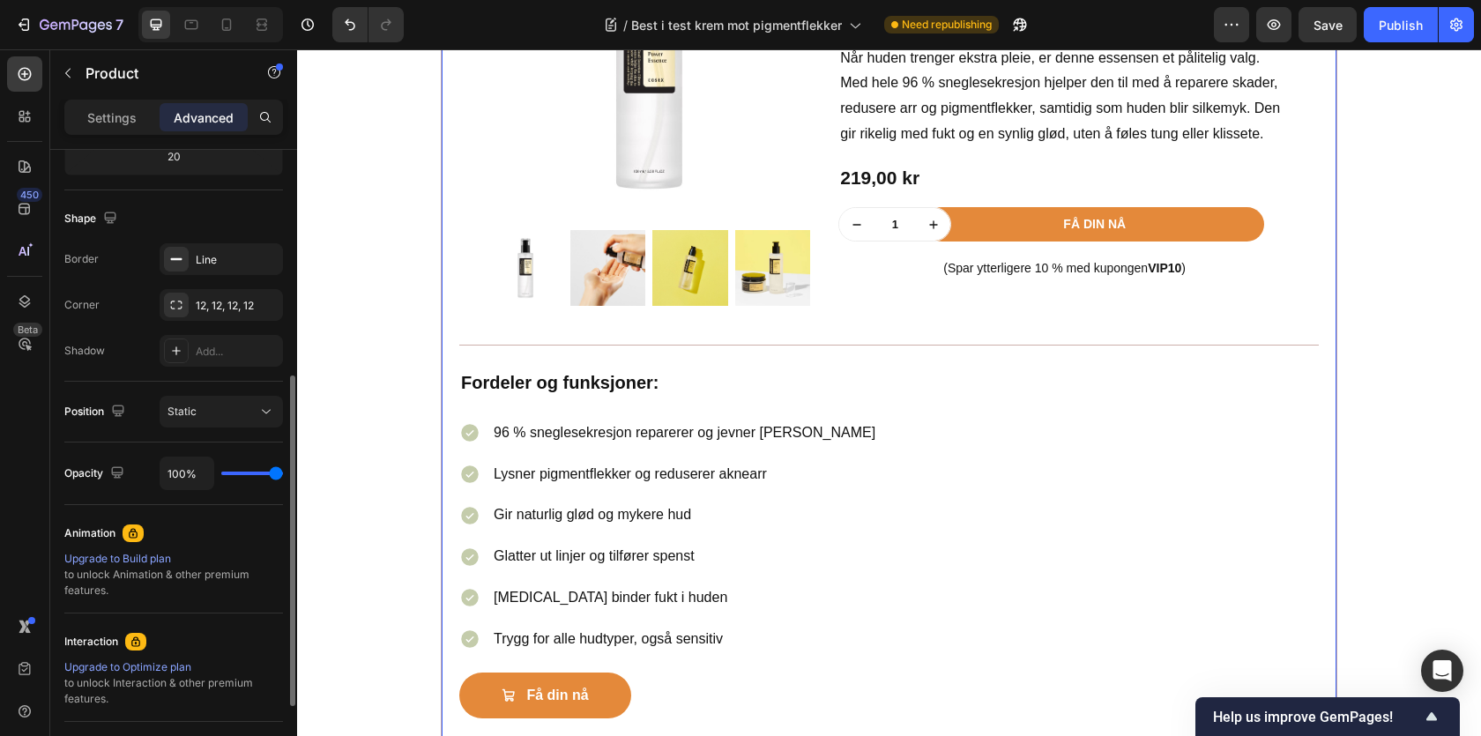
scroll to position [413, 0]
click at [169, 257] on icon at bounding box center [176, 258] width 14 height 14
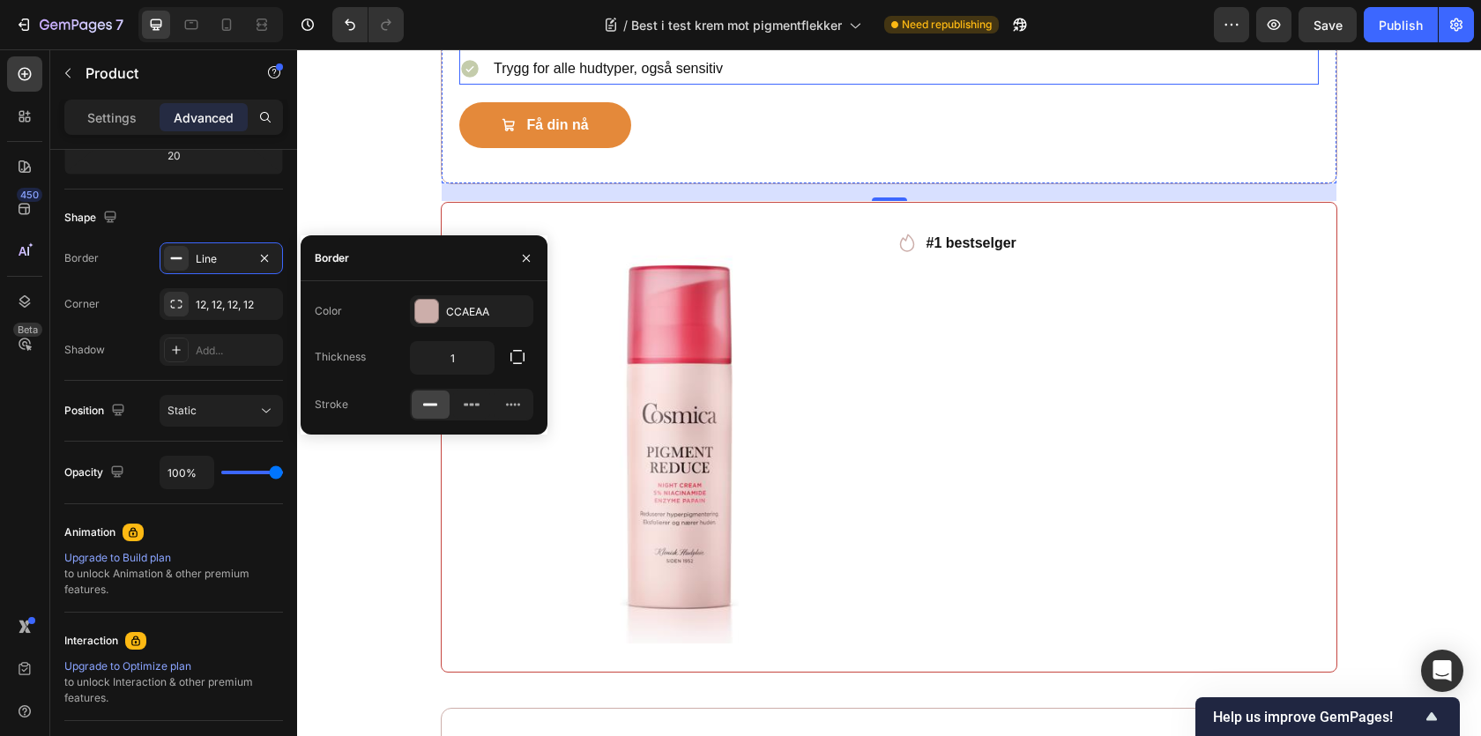
scroll to position [3940, 0]
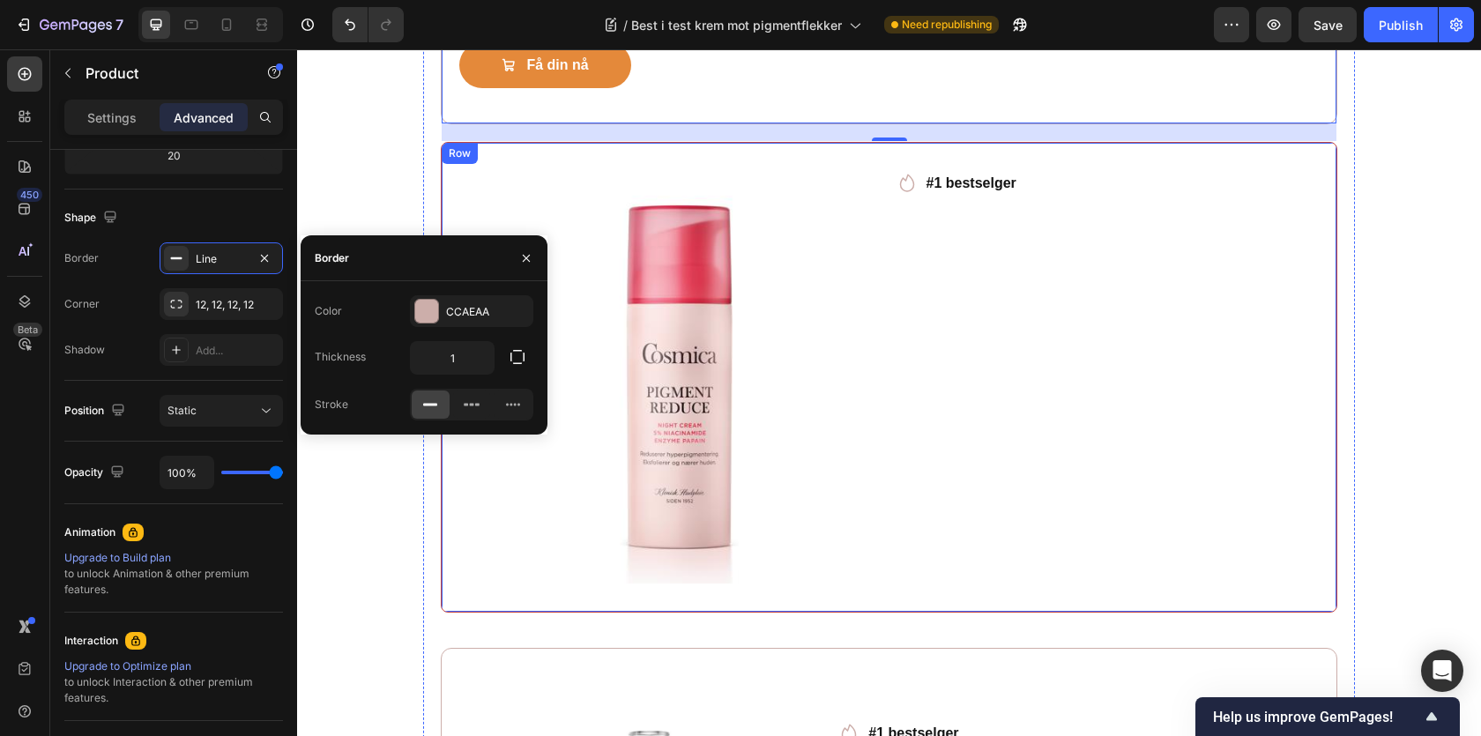
click at [470, 160] on div "Row" at bounding box center [459, 153] width 29 height 16
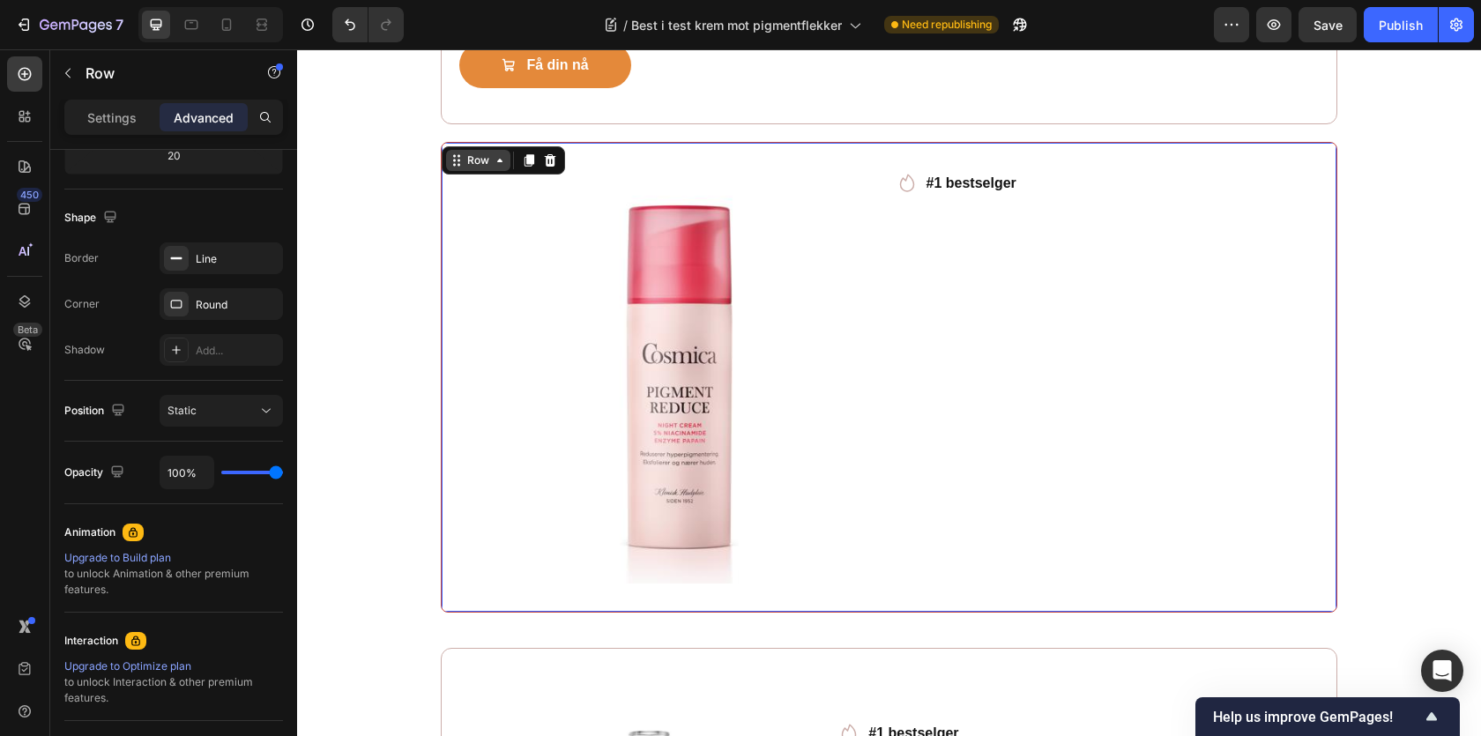
scroll to position [0, 0]
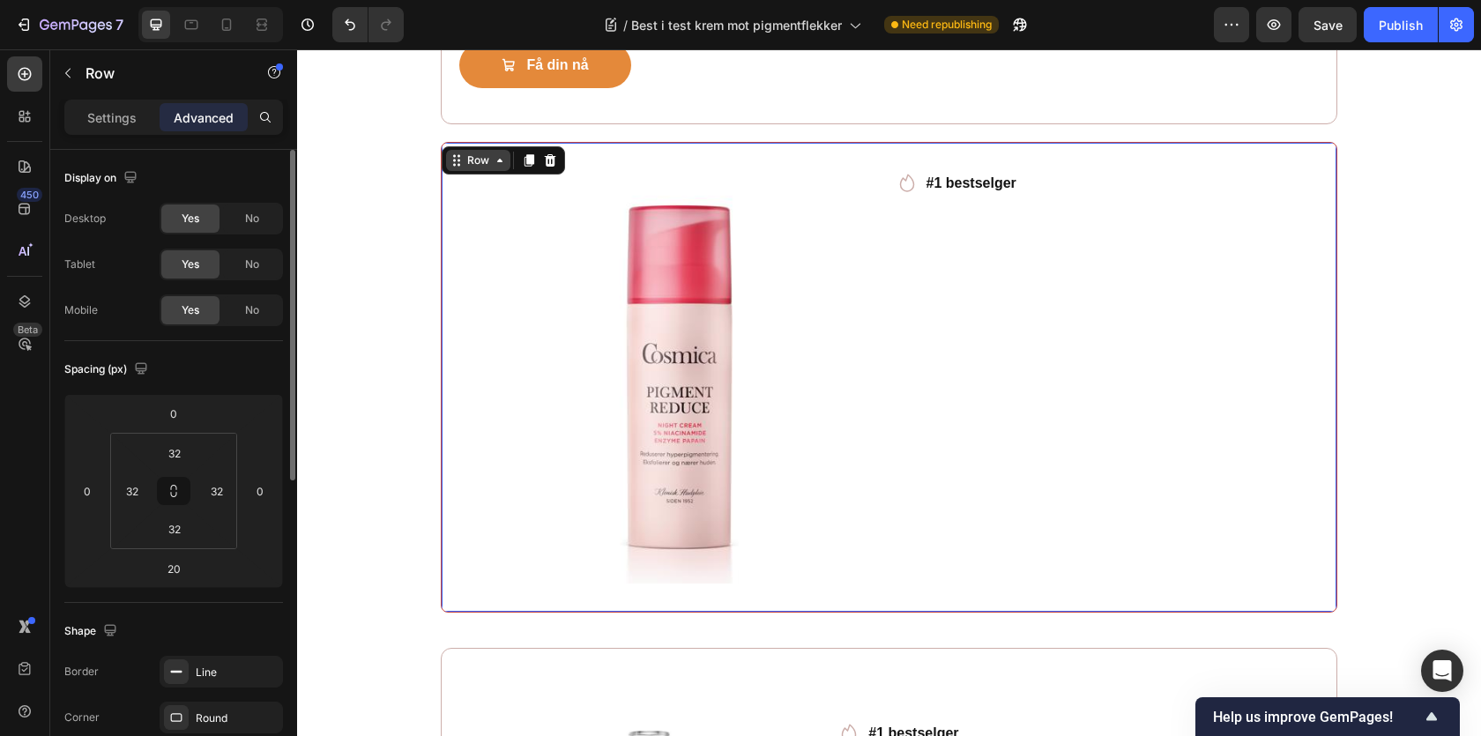
click at [483, 168] on div "Row" at bounding box center [478, 161] width 29 height 16
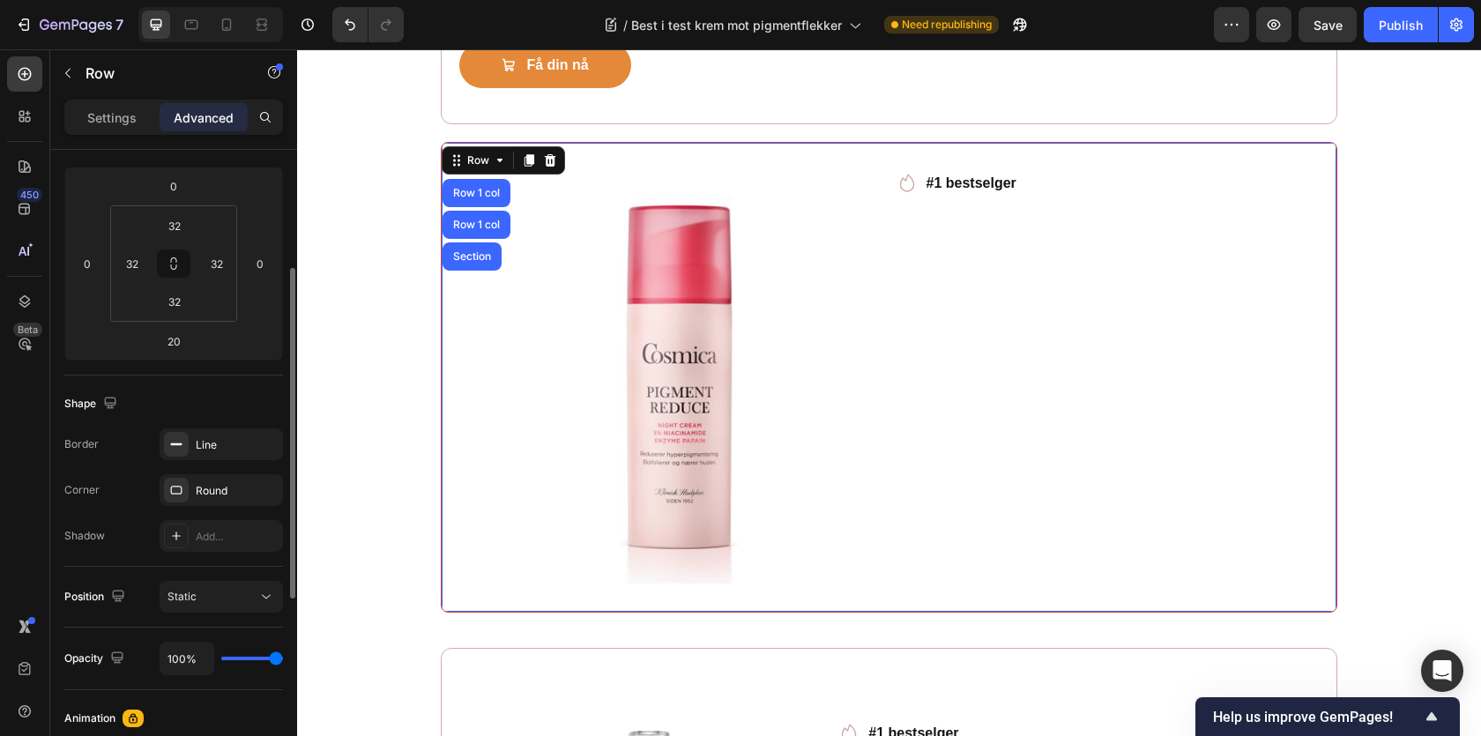
click at [179, 465] on div "Border Line Corner Round Shadow Add..." at bounding box center [173, 489] width 219 height 123
click at [179, 453] on div at bounding box center [176, 444] width 25 height 25
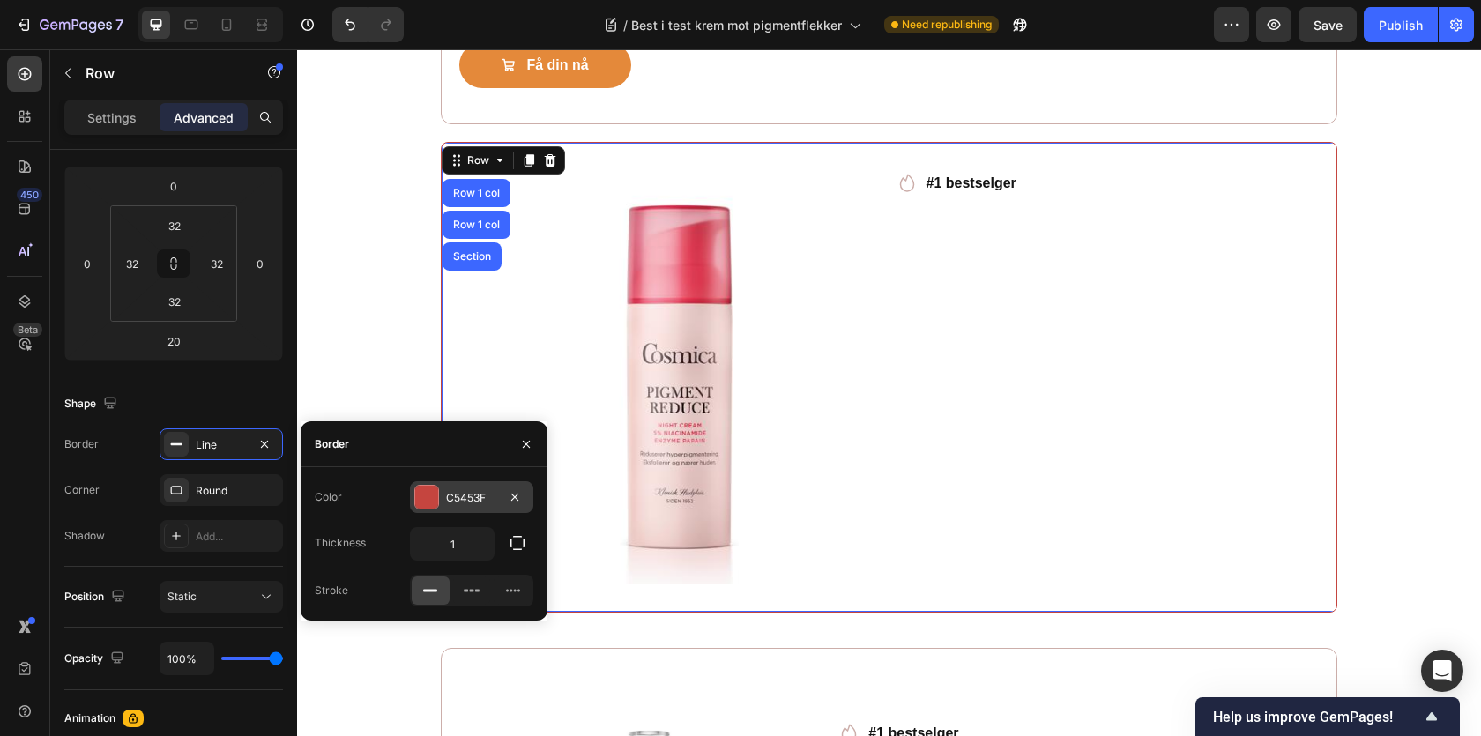
click at [427, 495] on div at bounding box center [426, 497] width 23 height 23
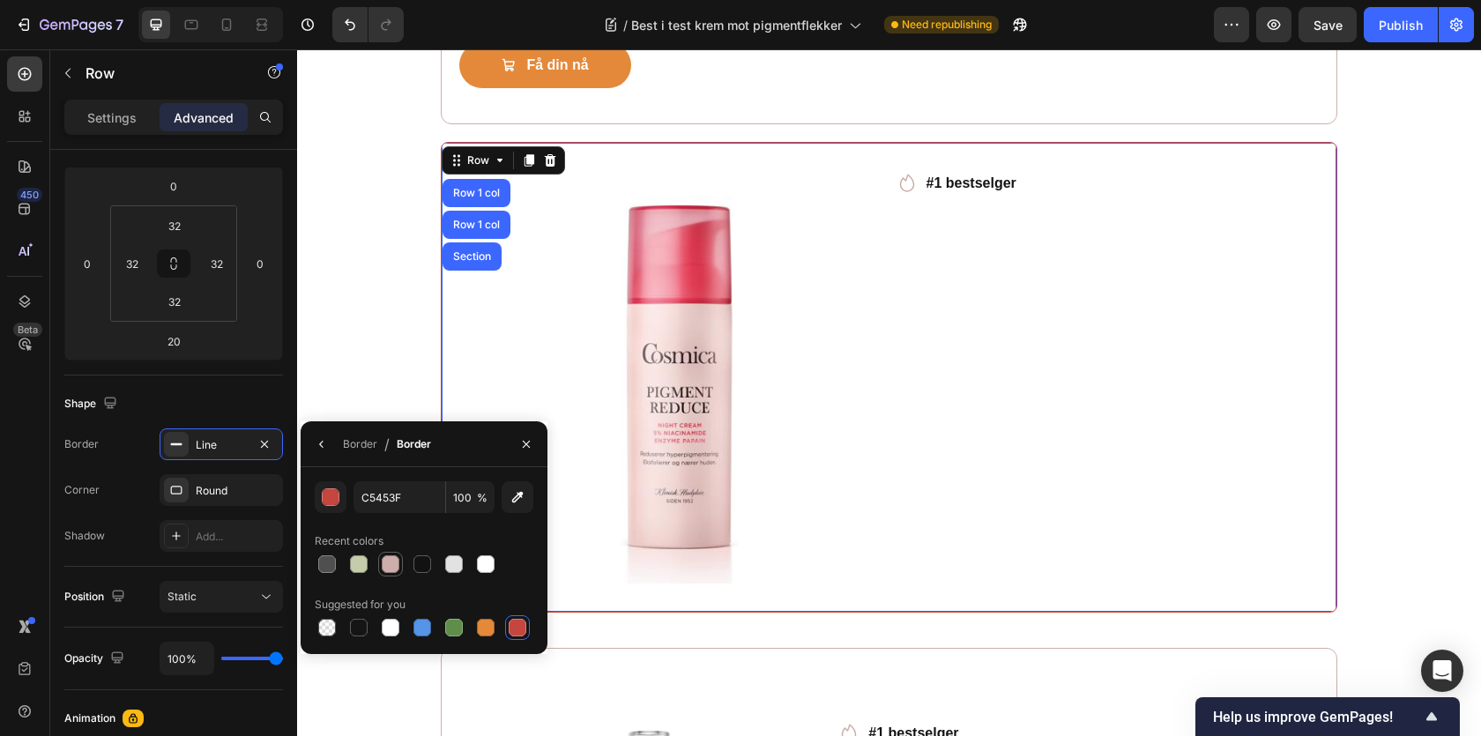
click at [391, 557] on div at bounding box center [391, 564] width 18 height 18
type input "CCAEAA"
click at [218, 503] on div "Round" at bounding box center [221, 490] width 123 height 32
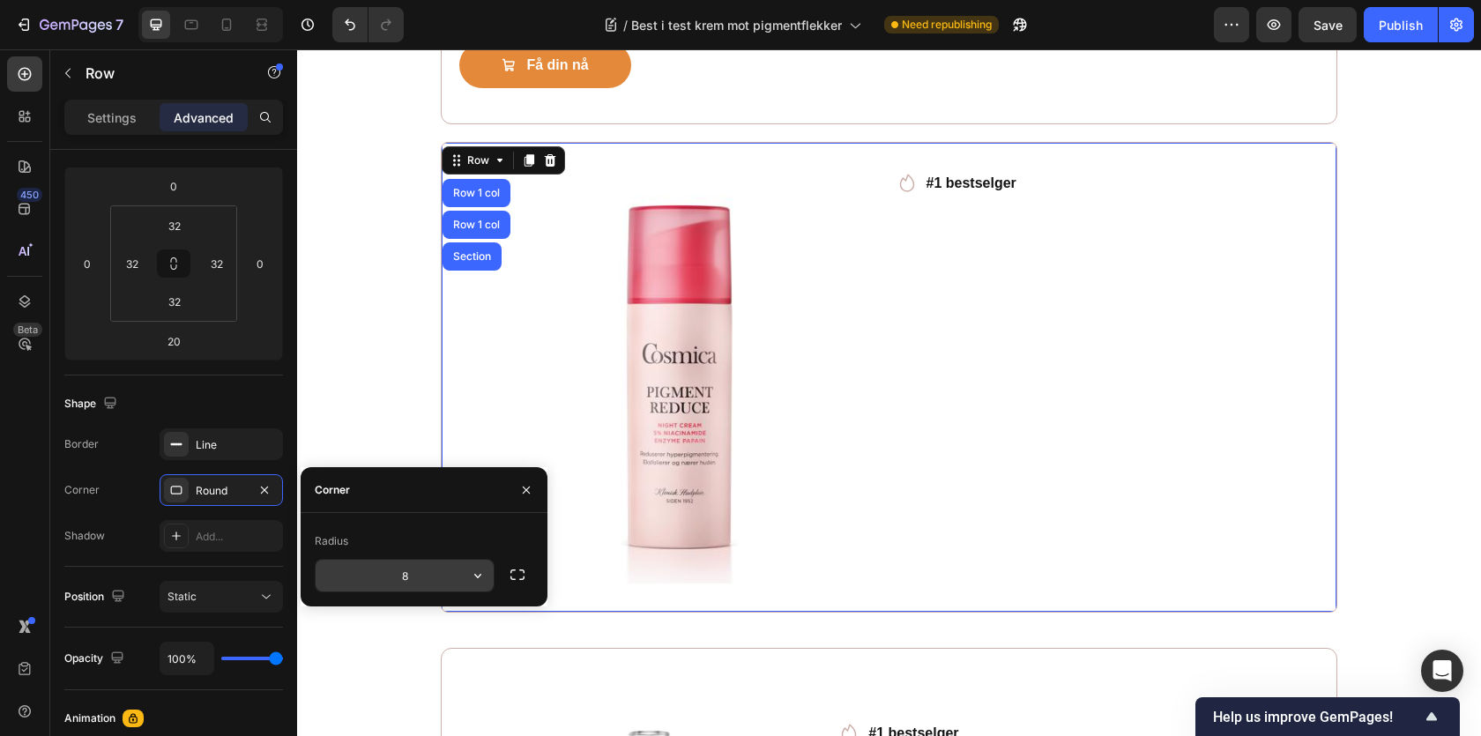
click at [368, 563] on input "8" at bounding box center [405, 576] width 178 height 32
type input "12"
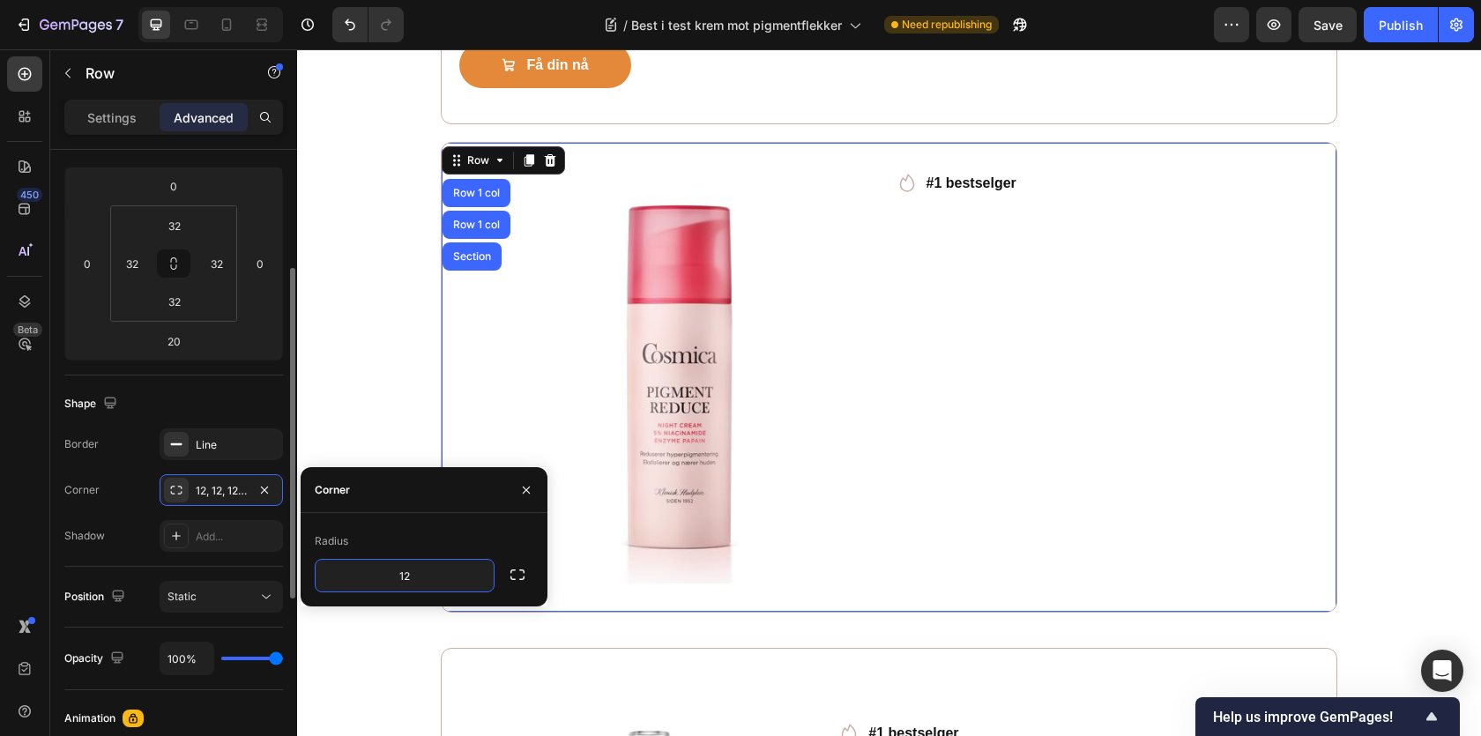
click at [138, 480] on div "Corner 12, 12, 12, 12" at bounding box center [173, 490] width 219 height 32
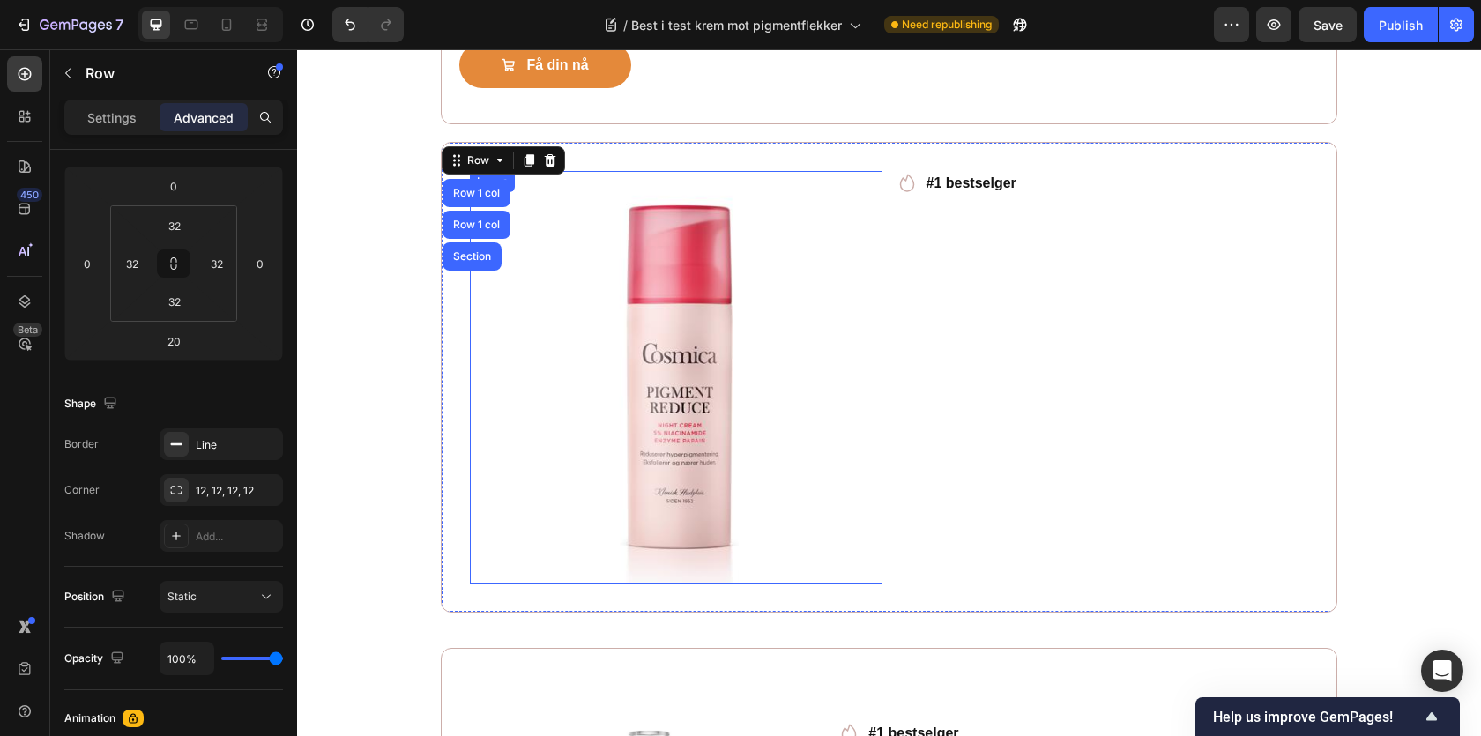
scroll to position [3850, 0]
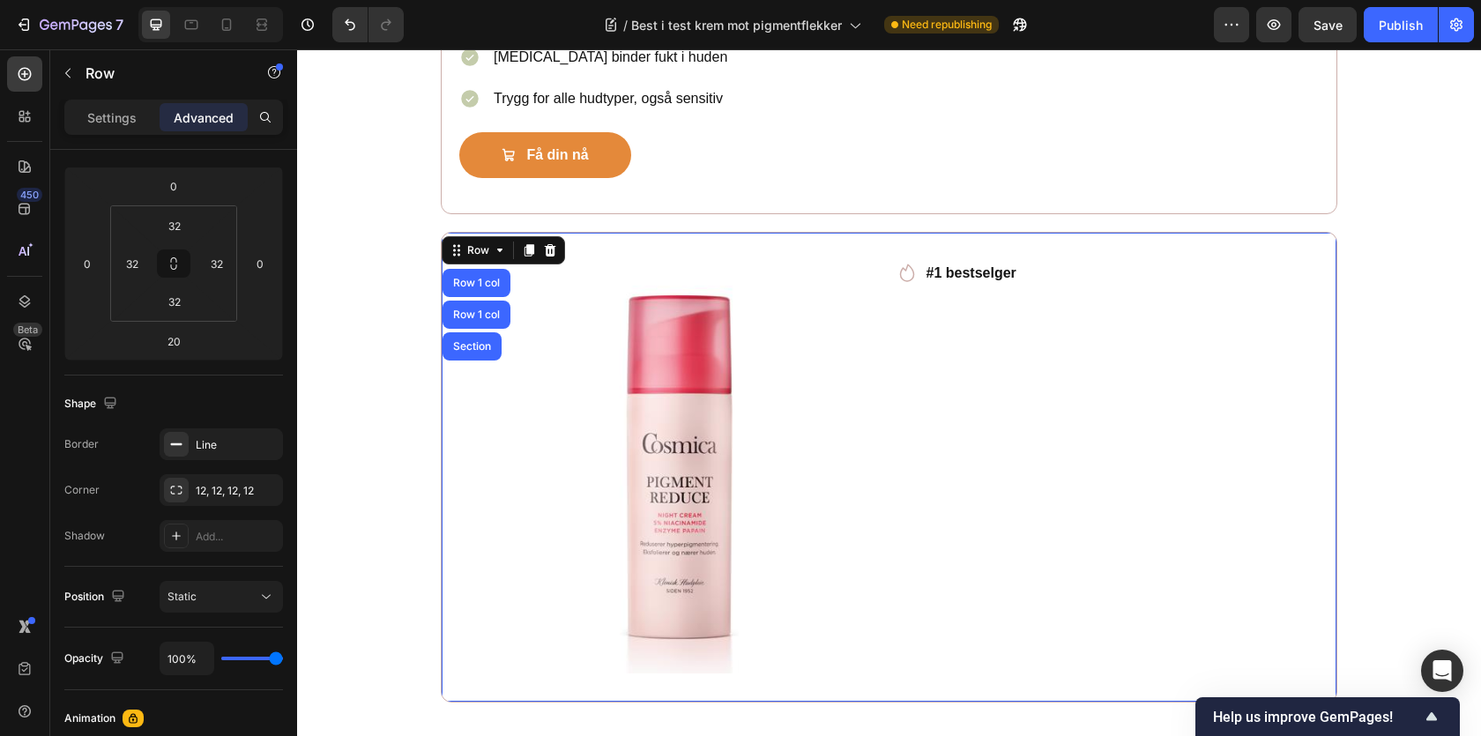
click at [1299, 311] on div "Icon #1 bestselger Text block Row" at bounding box center [1103, 467] width 413 height 413
click at [1314, 347] on div "Image Icon #1 bestselger Text block Row Row Row 1 col Row 1 col Section 20" at bounding box center [889, 467] width 897 height 471
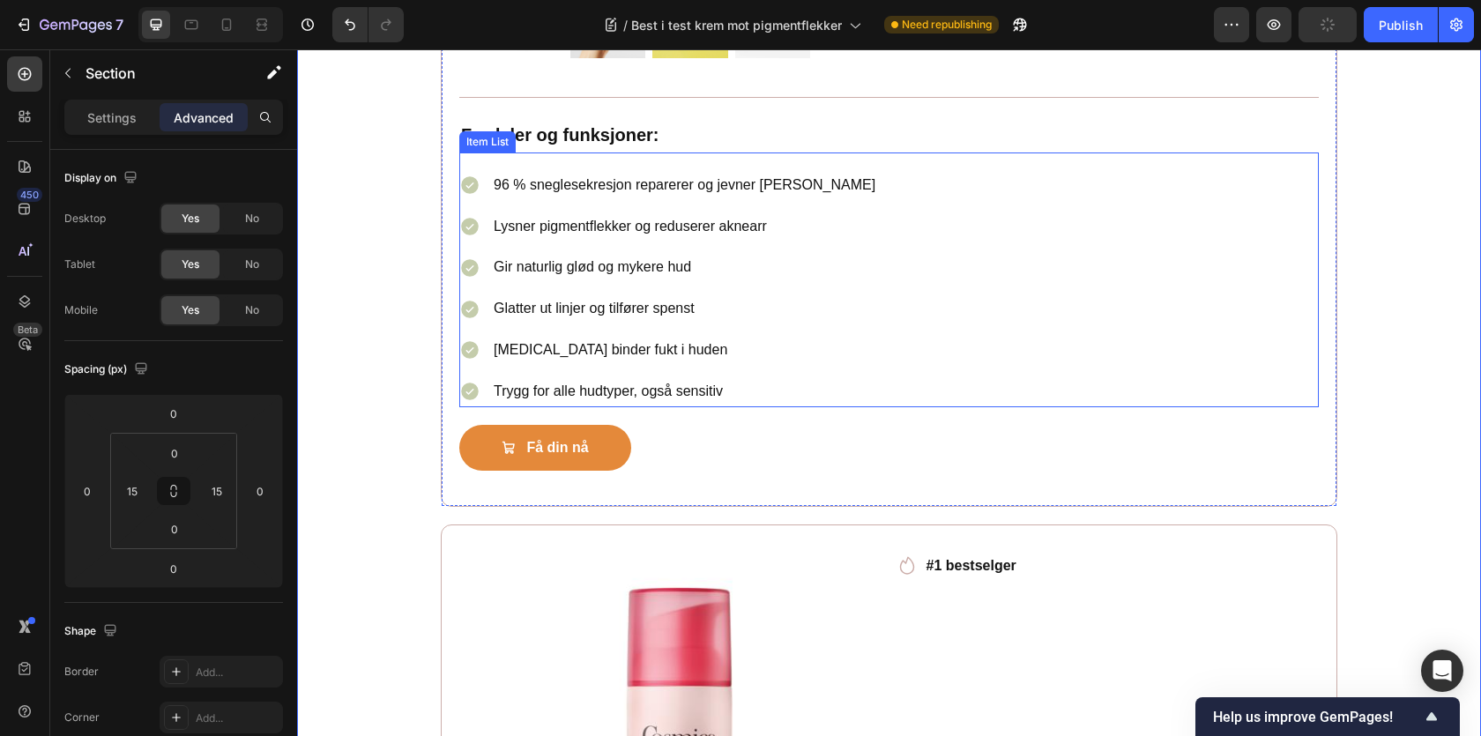
scroll to position [2960, 0]
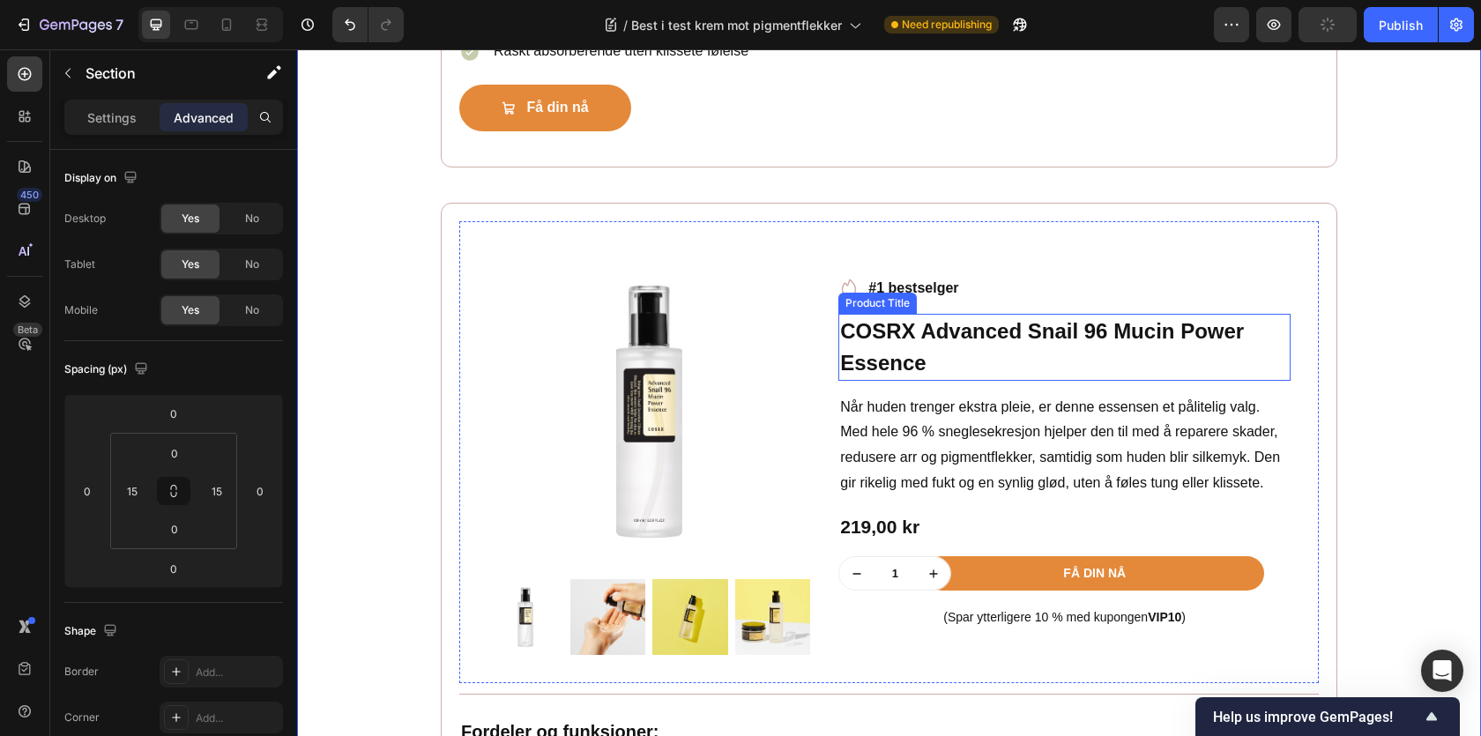
click at [940, 326] on h1 "COSRX Advanced Snail 96 Mucin Power Essence" at bounding box center [1064, 347] width 452 height 67
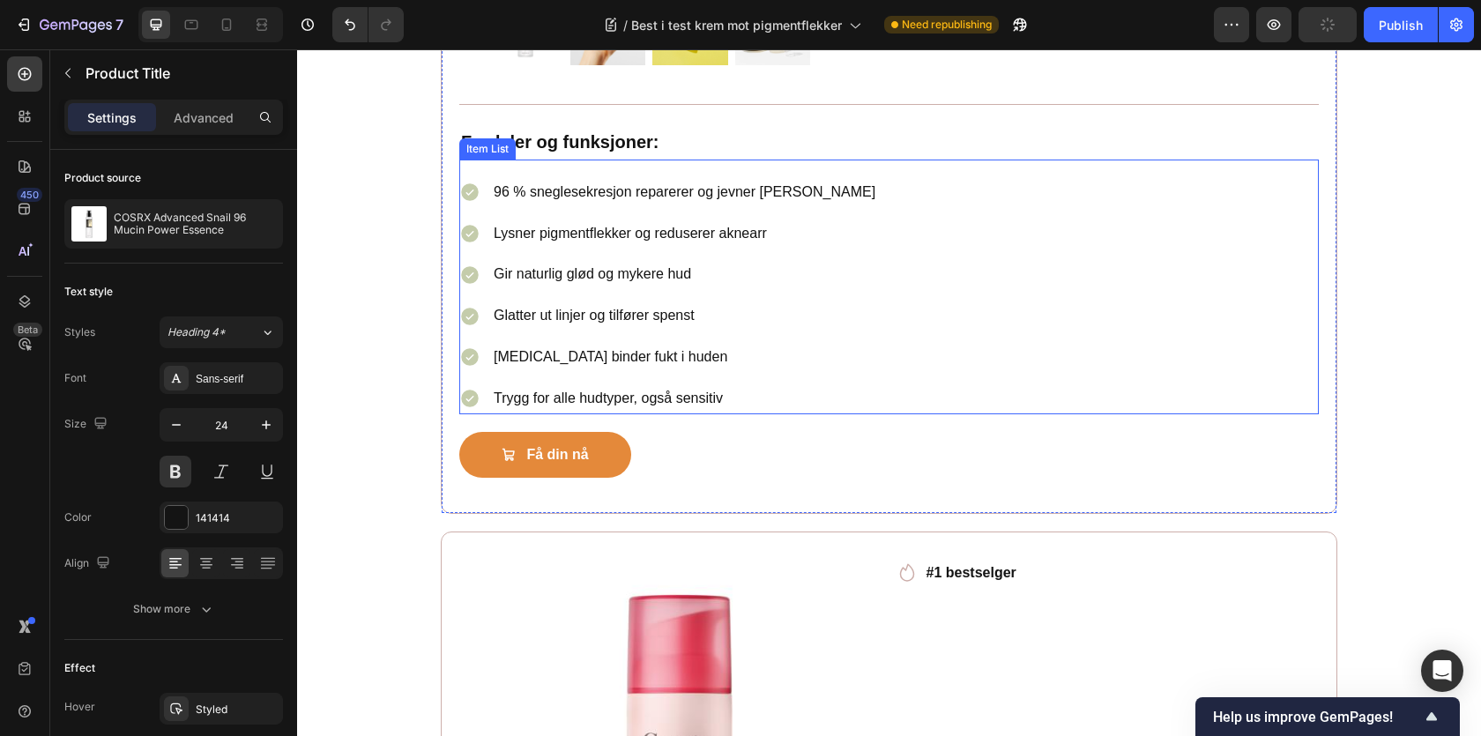
scroll to position [3613, 0]
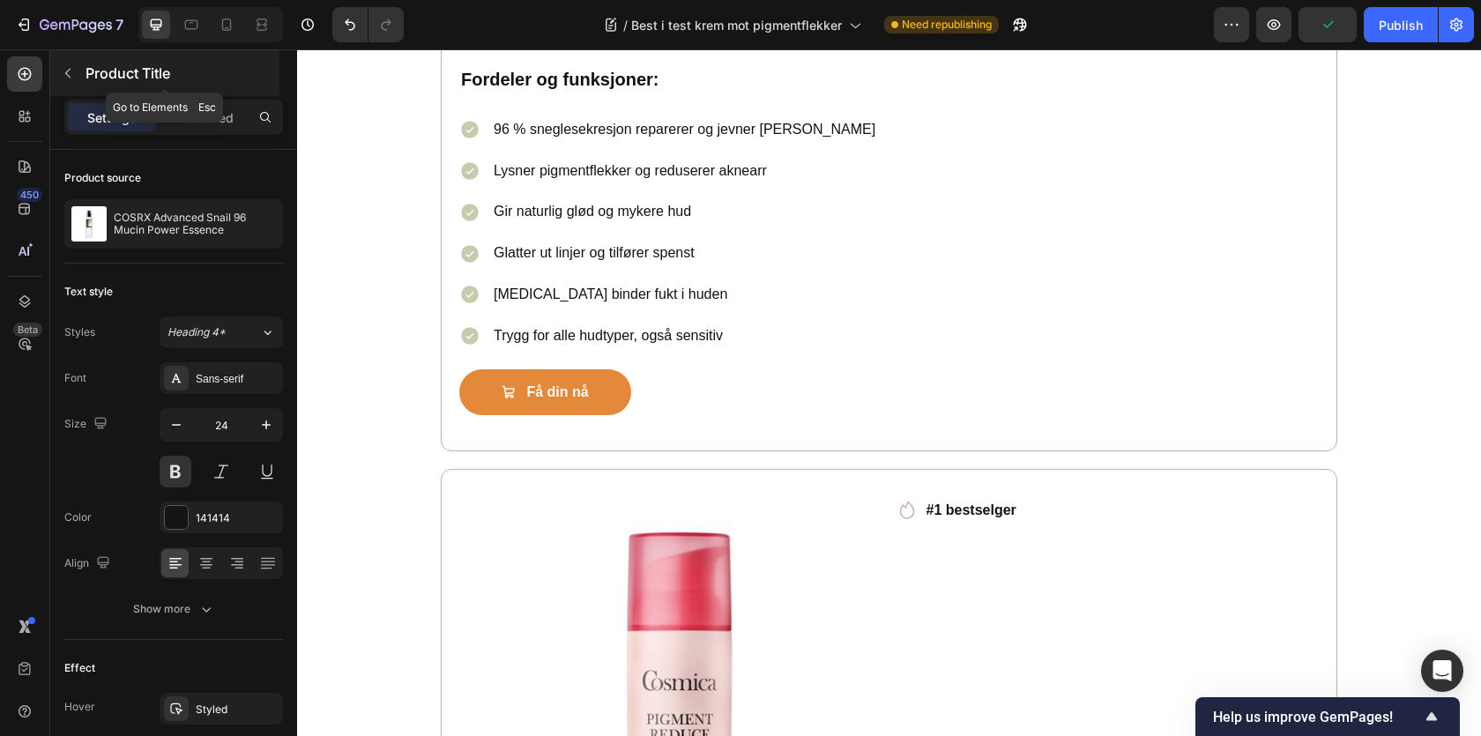
click at [80, 75] on button "button" at bounding box center [68, 73] width 28 height 28
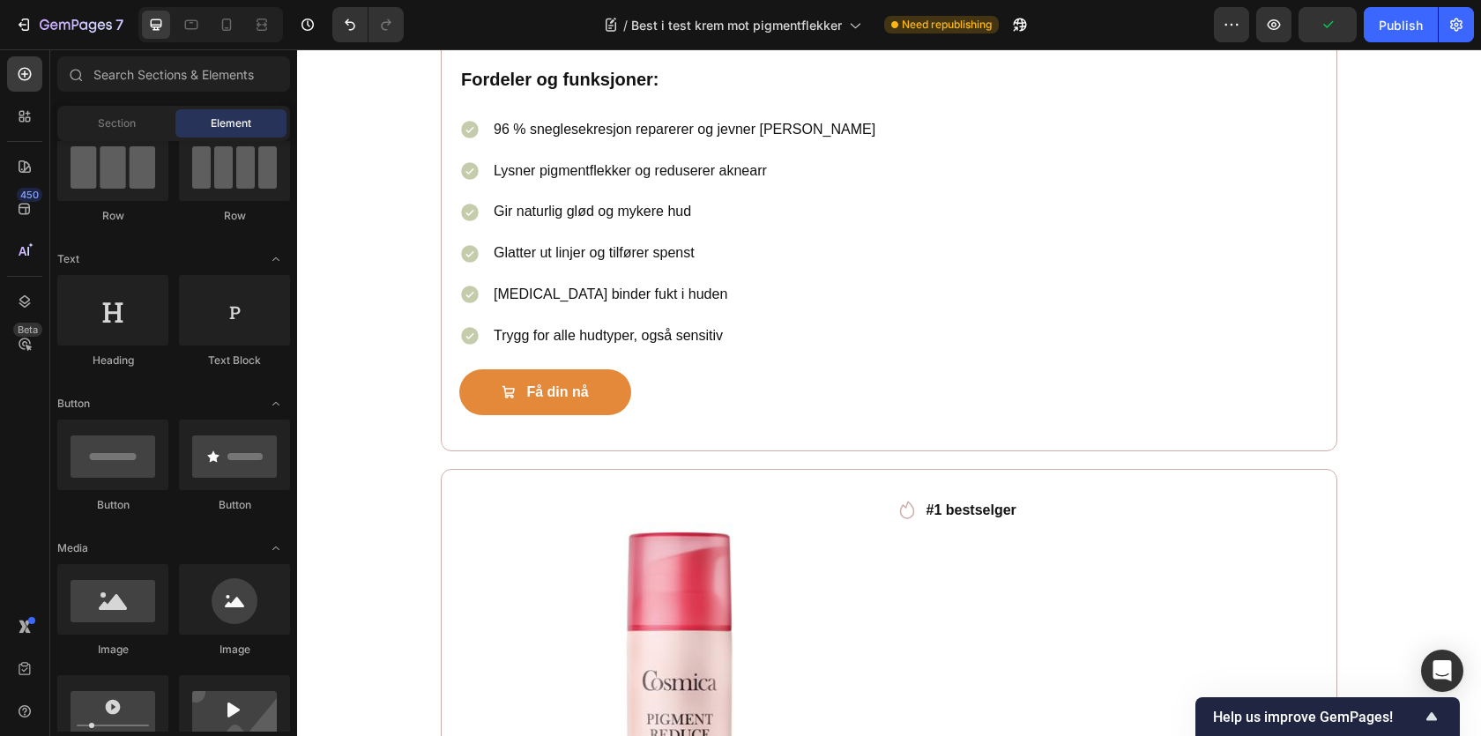
scroll to position [182, 0]
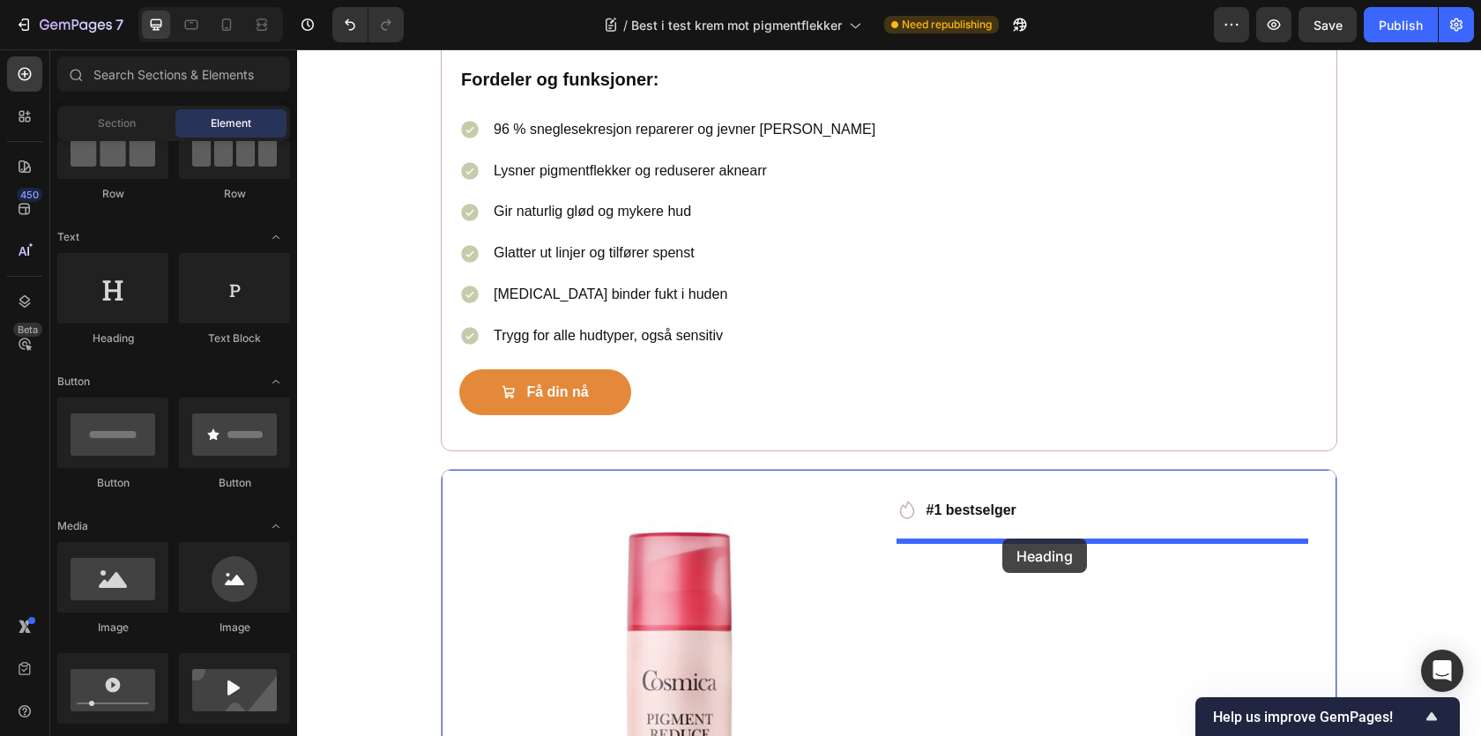
drag, startPoint x: 430, startPoint y: 341, endPoint x: 1002, endPoint y: 539, distance: 605.3
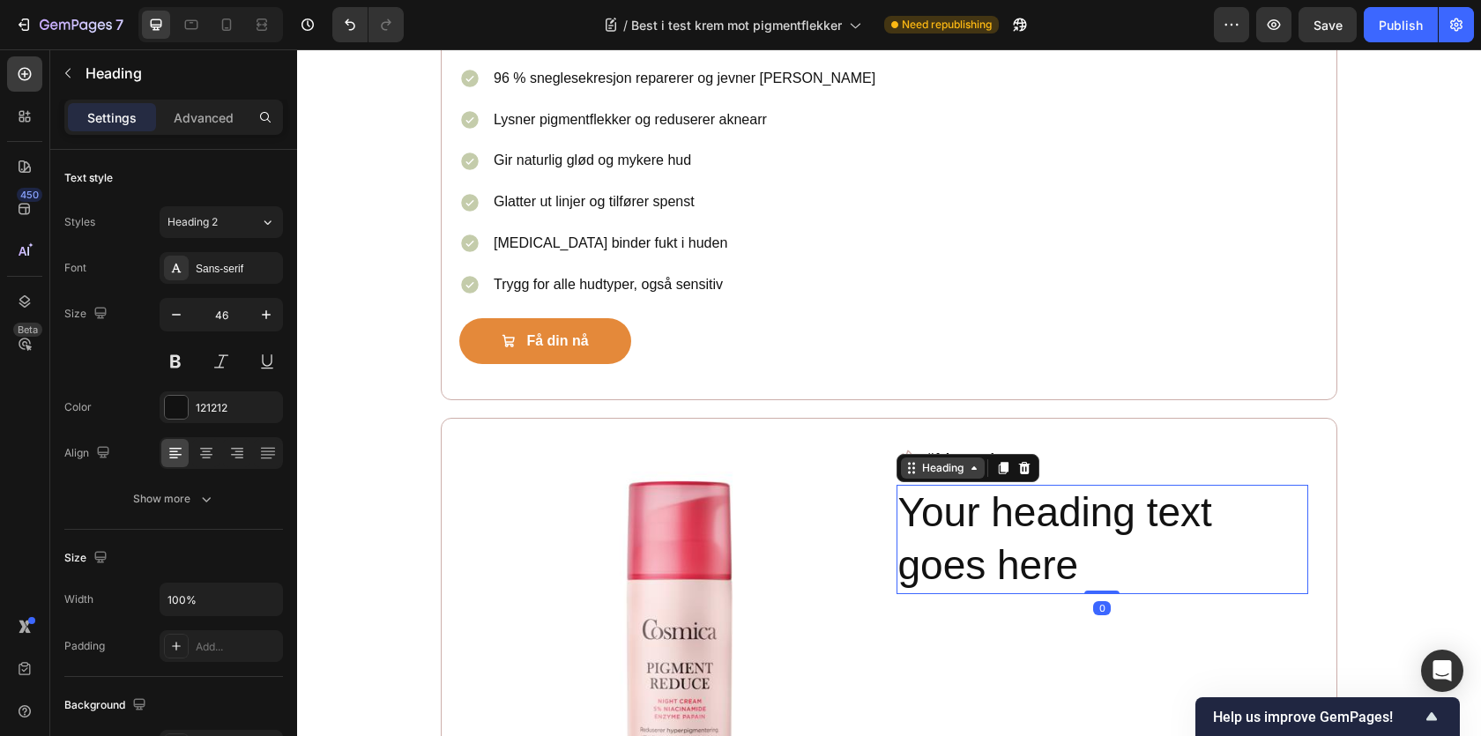
scroll to position [3690, 0]
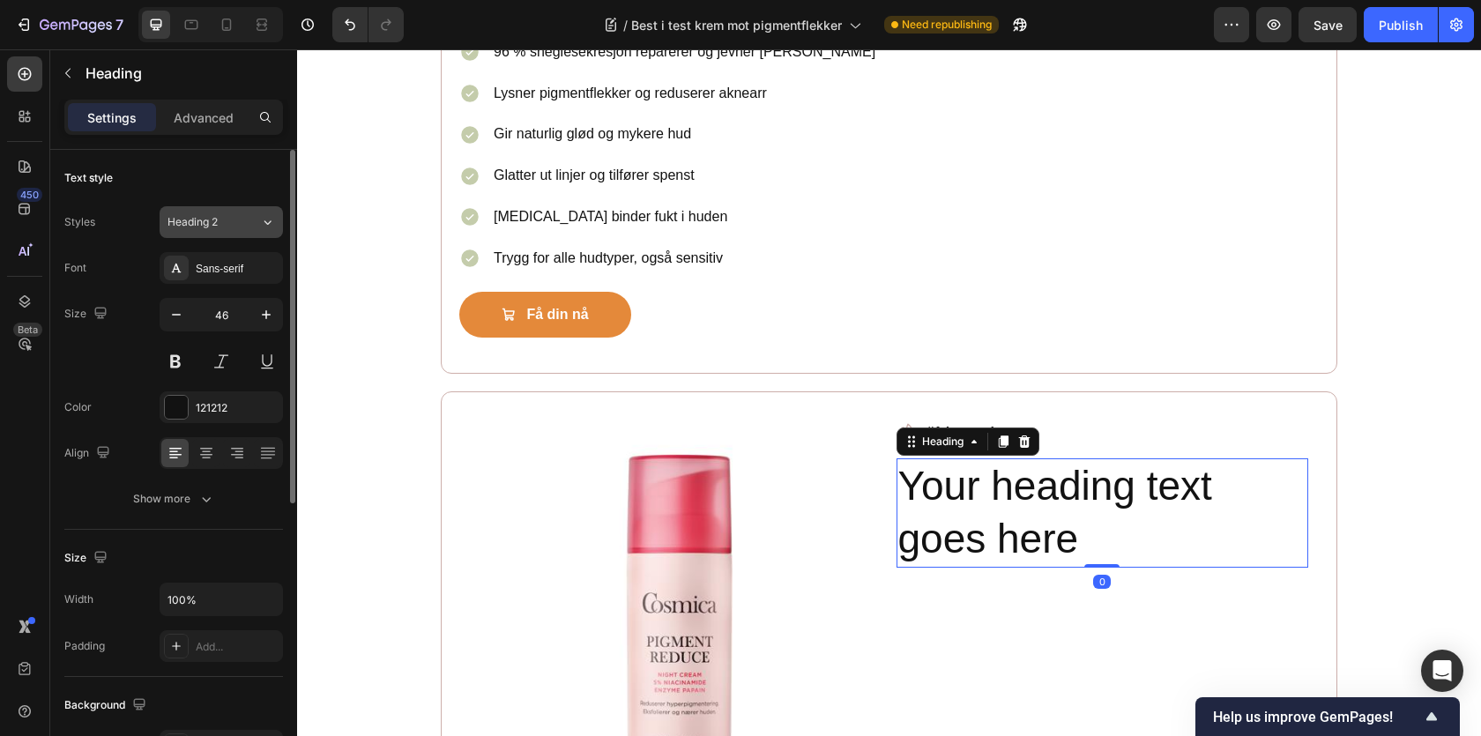
click at [208, 222] on span "Heading 2" at bounding box center [193, 222] width 50 height 16
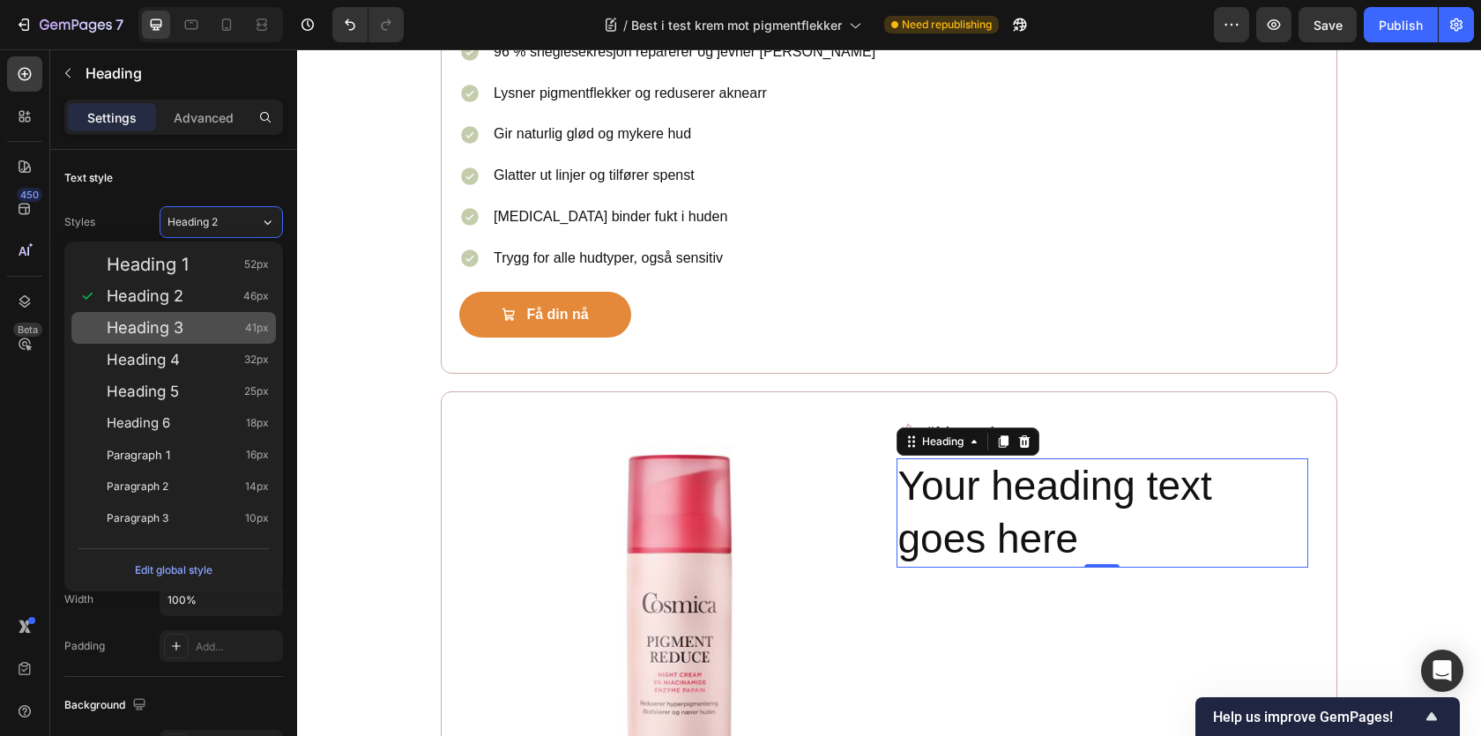
click at [215, 334] on div "Heading 3 41px" at bounding box center [188, 328] width 162 height 18
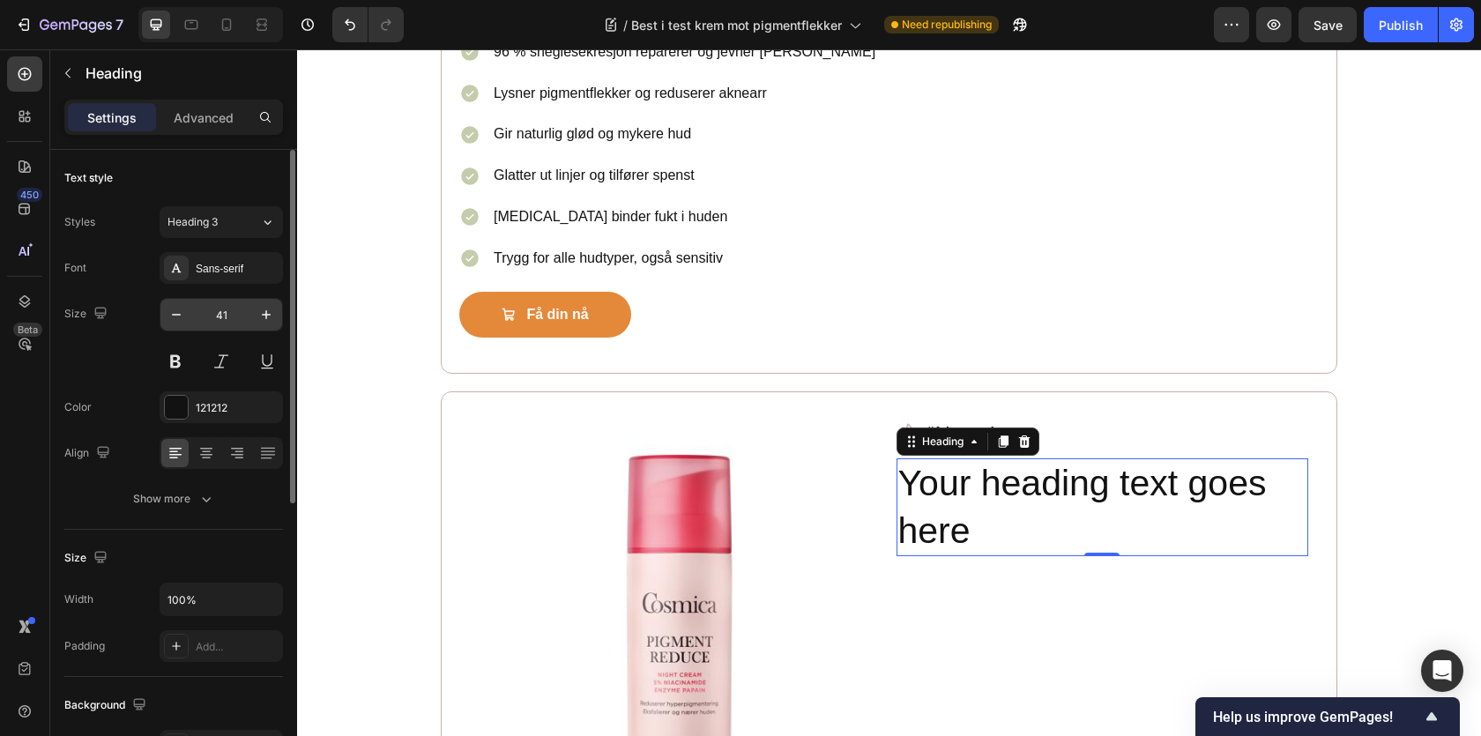
click at [221, 322] on input "41" at bounding box center [221, 315] width 58 height 32
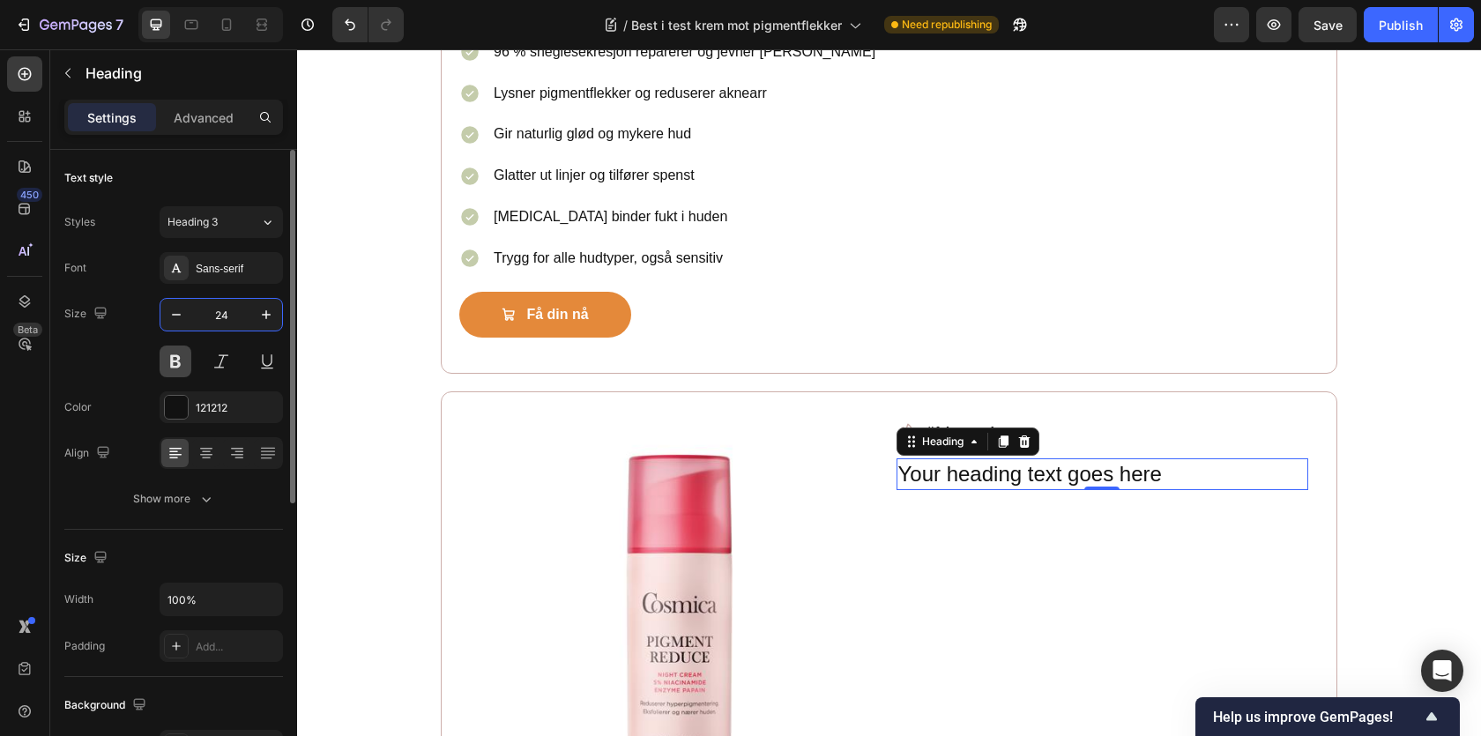
type input "24"
click at [182, 352] on button at bounding box center [176, 362] width 32 height 32
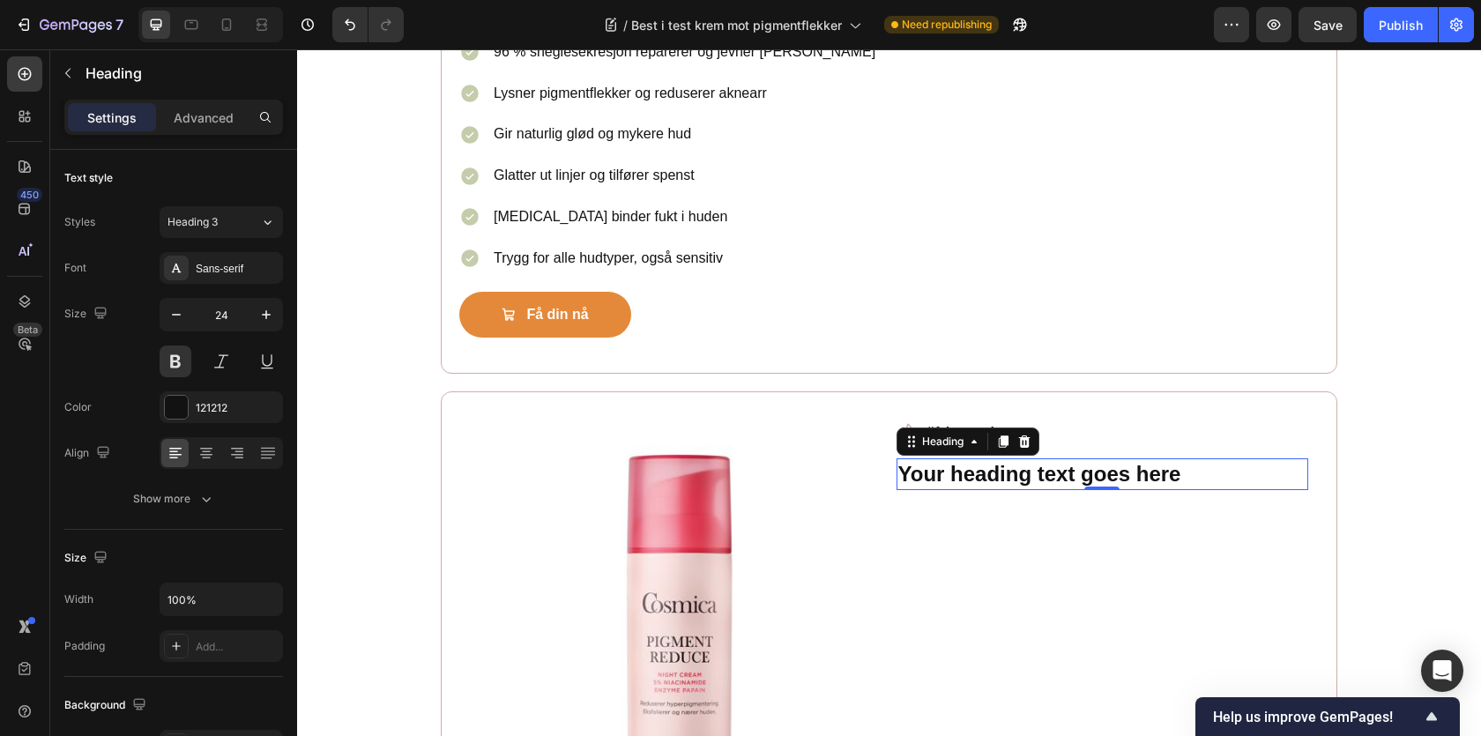
click at [949, 479] on h2 "Your heading text goes here" at bounding box center [1103, 473] width 413 height 31
click at [949, 479] on p "Your heading text goes here" at bounding box center [1102, 473] width 409 height 27
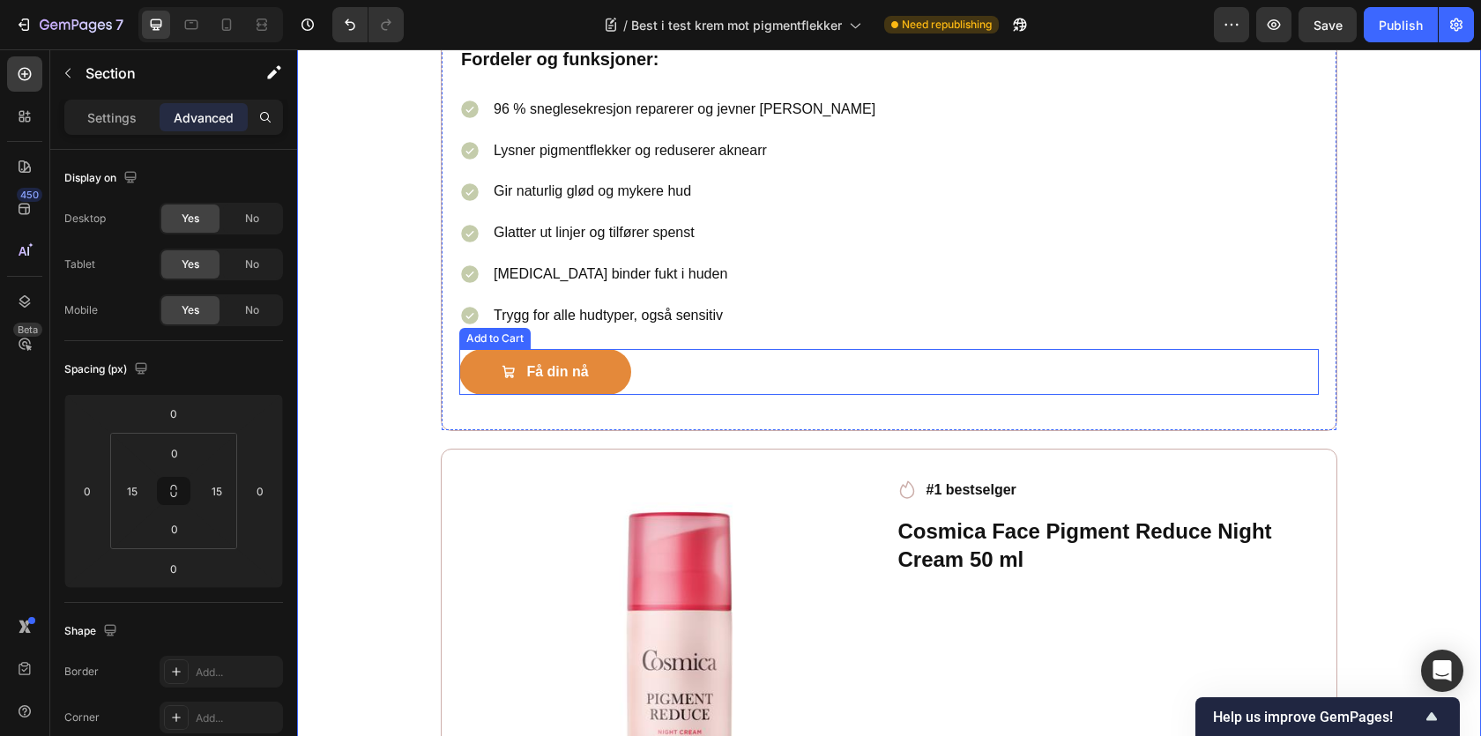
scroll to position [3279, 0]
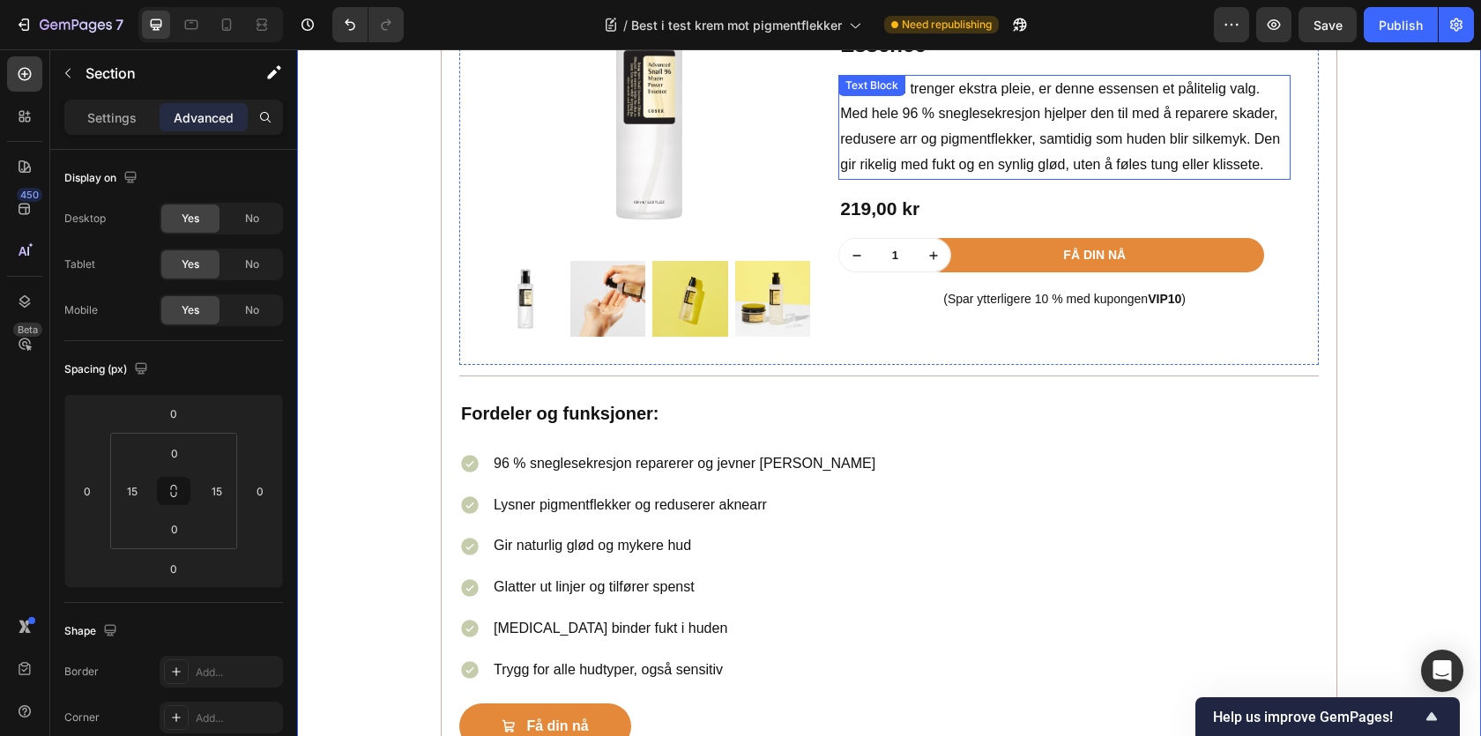
click at [944, 180] on div "Når huden trenger ekstra pleie, er denne essensen et pålitelig valg. Med hele 9…" at bounding box center [1064, 127] width 452 height 105
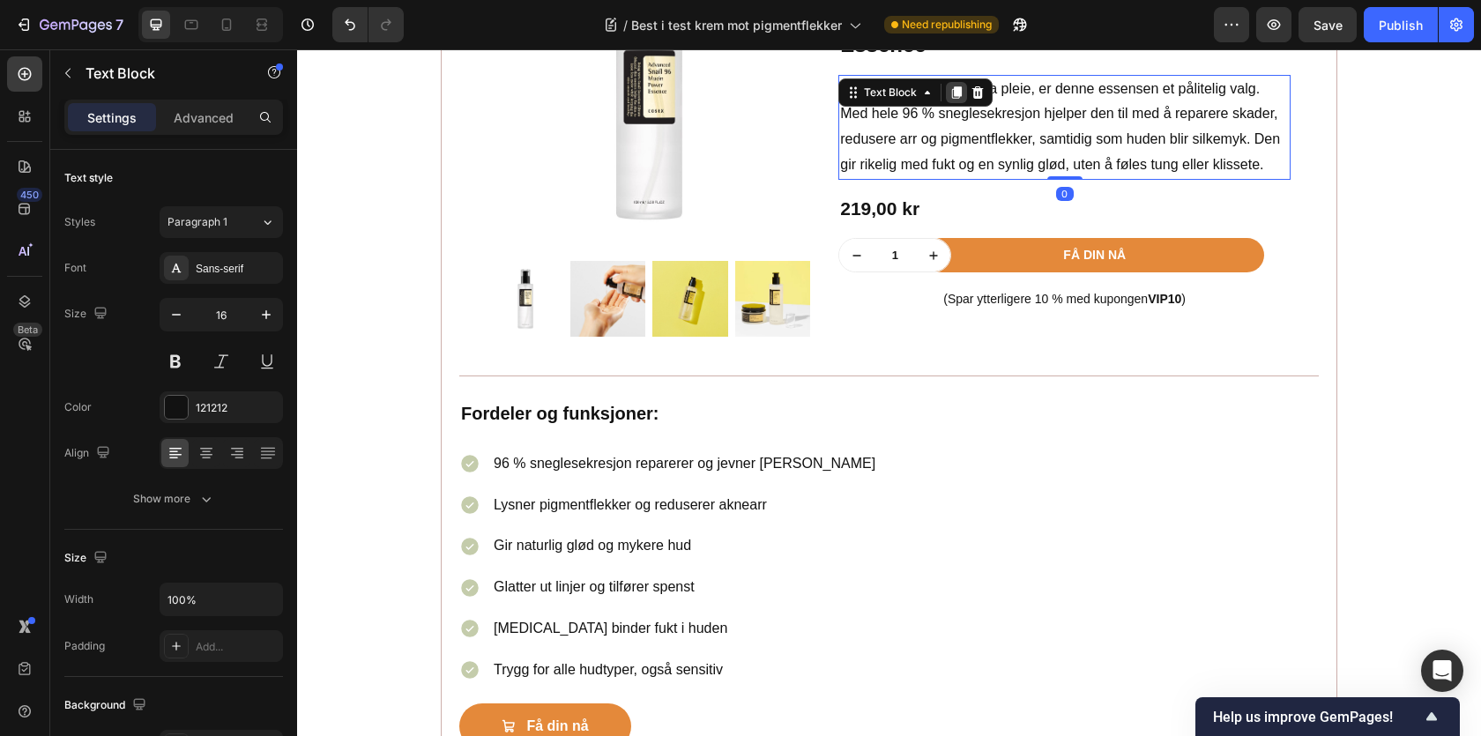
click at [960, 95] on icon at bounding box center [957, 92] width 10 height 12
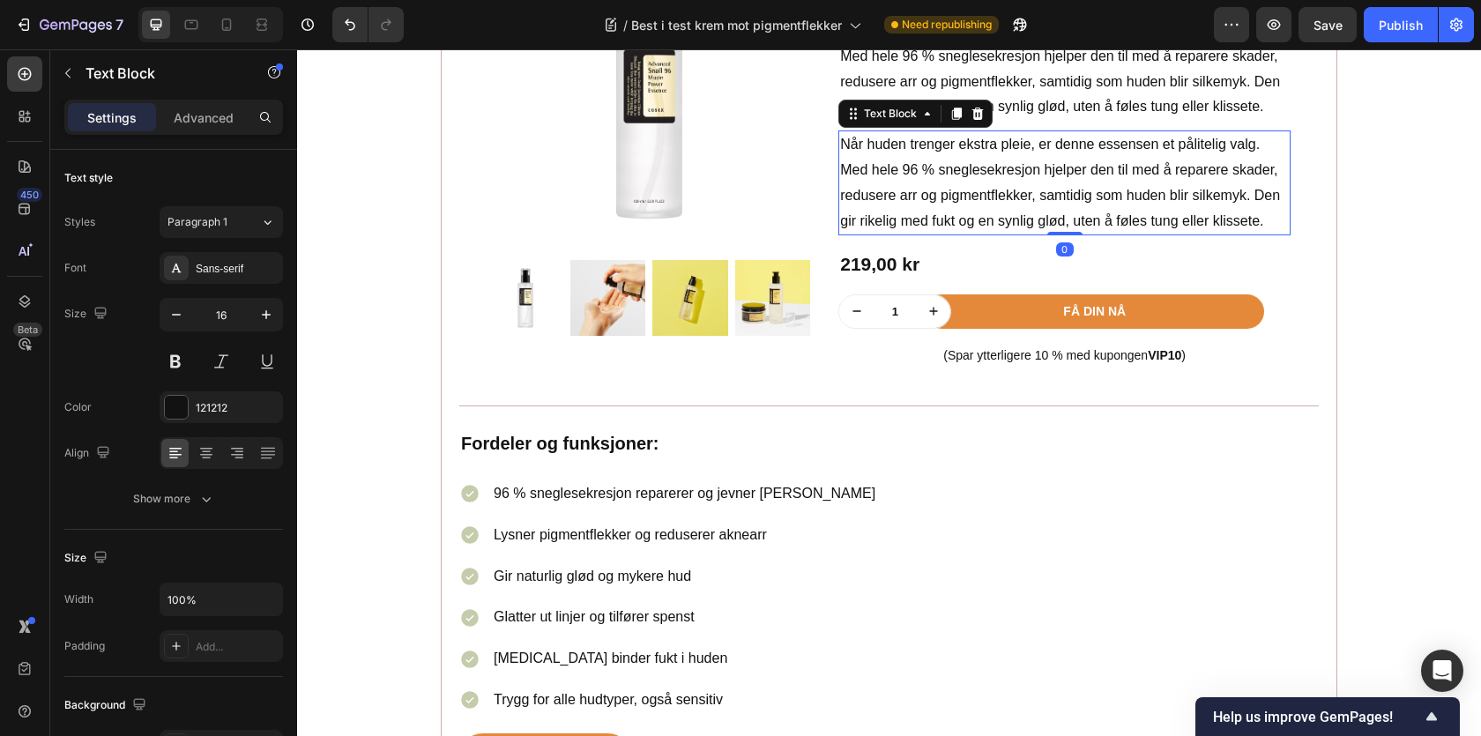
scroll to position [3376, 0]
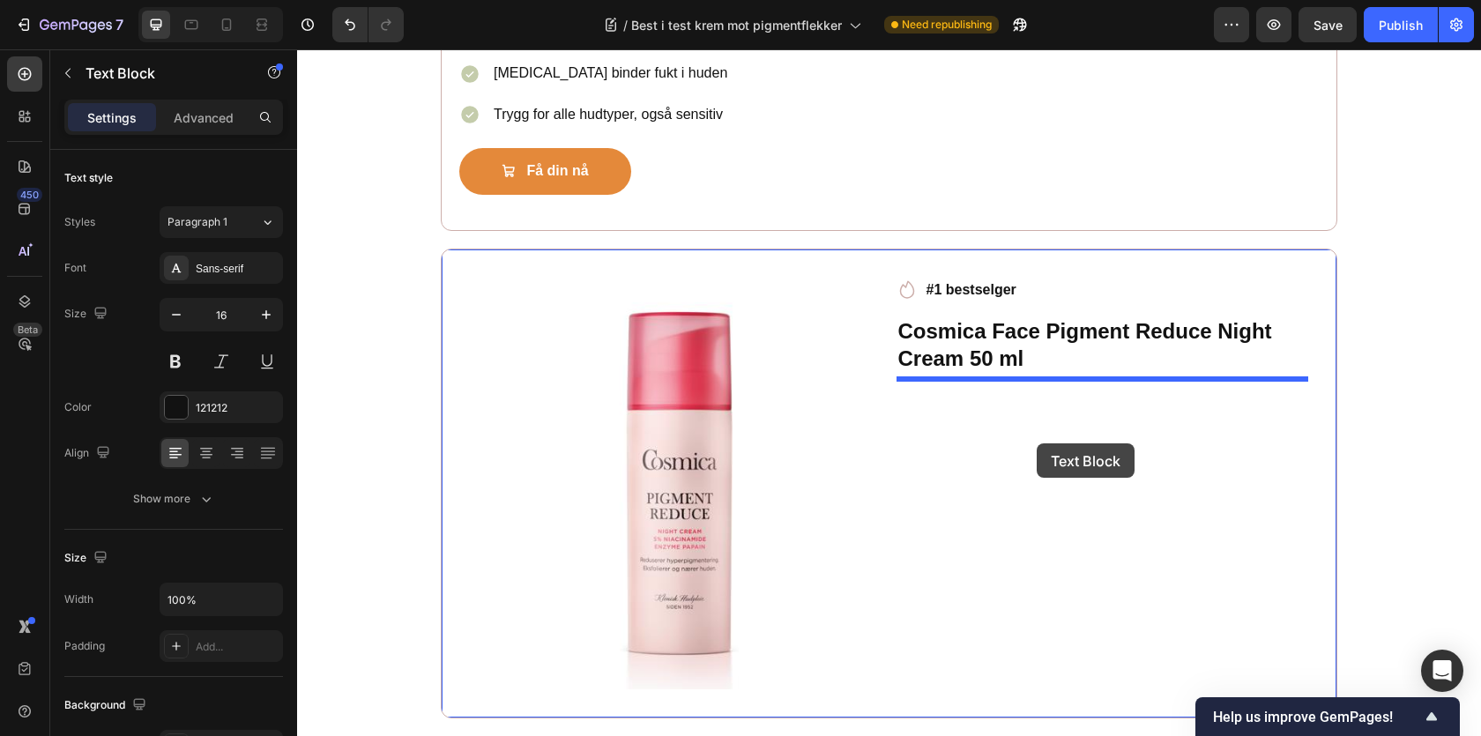
drag, startPoint x: 895, startPoint y: 56, endPoint x: 1037, endPoint y: 443, distance: 412.2
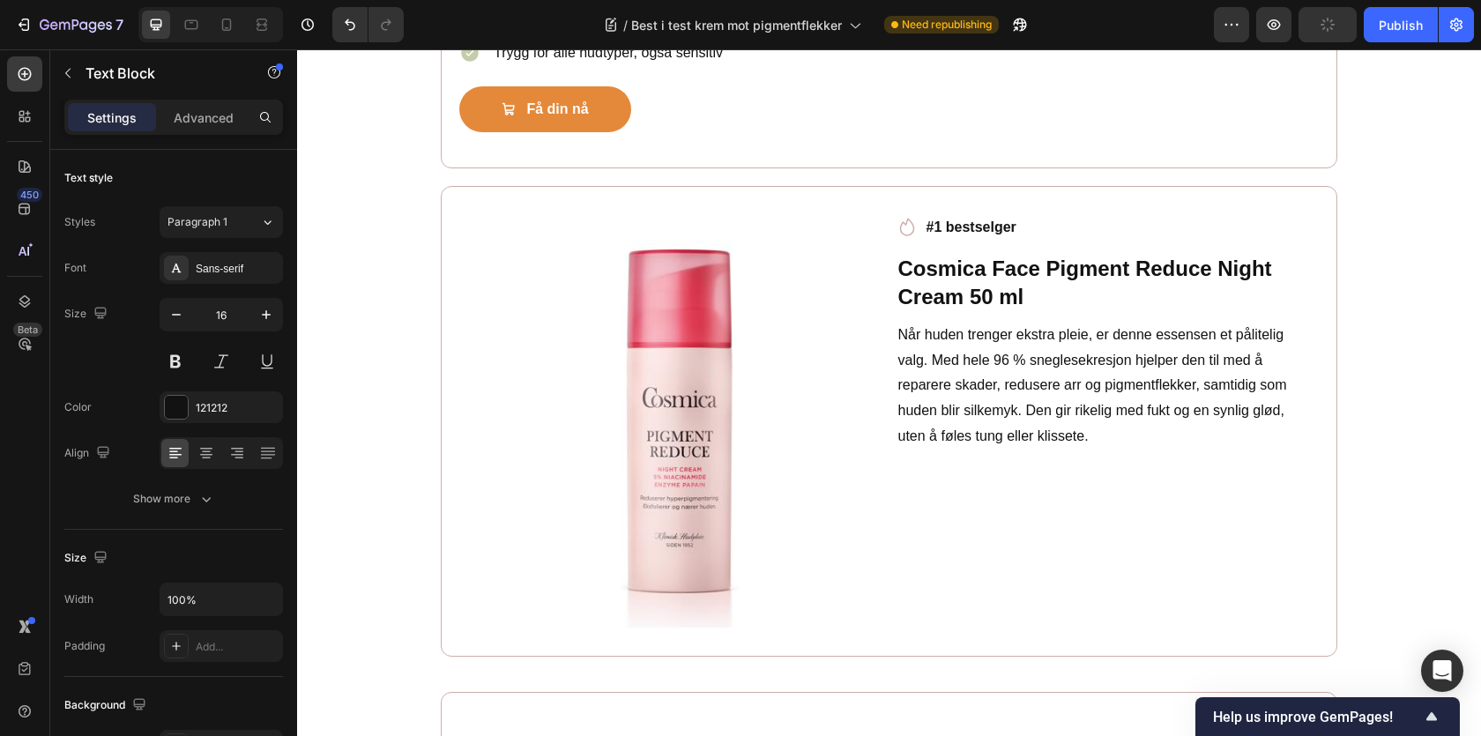
scroll to position [3834, 0]
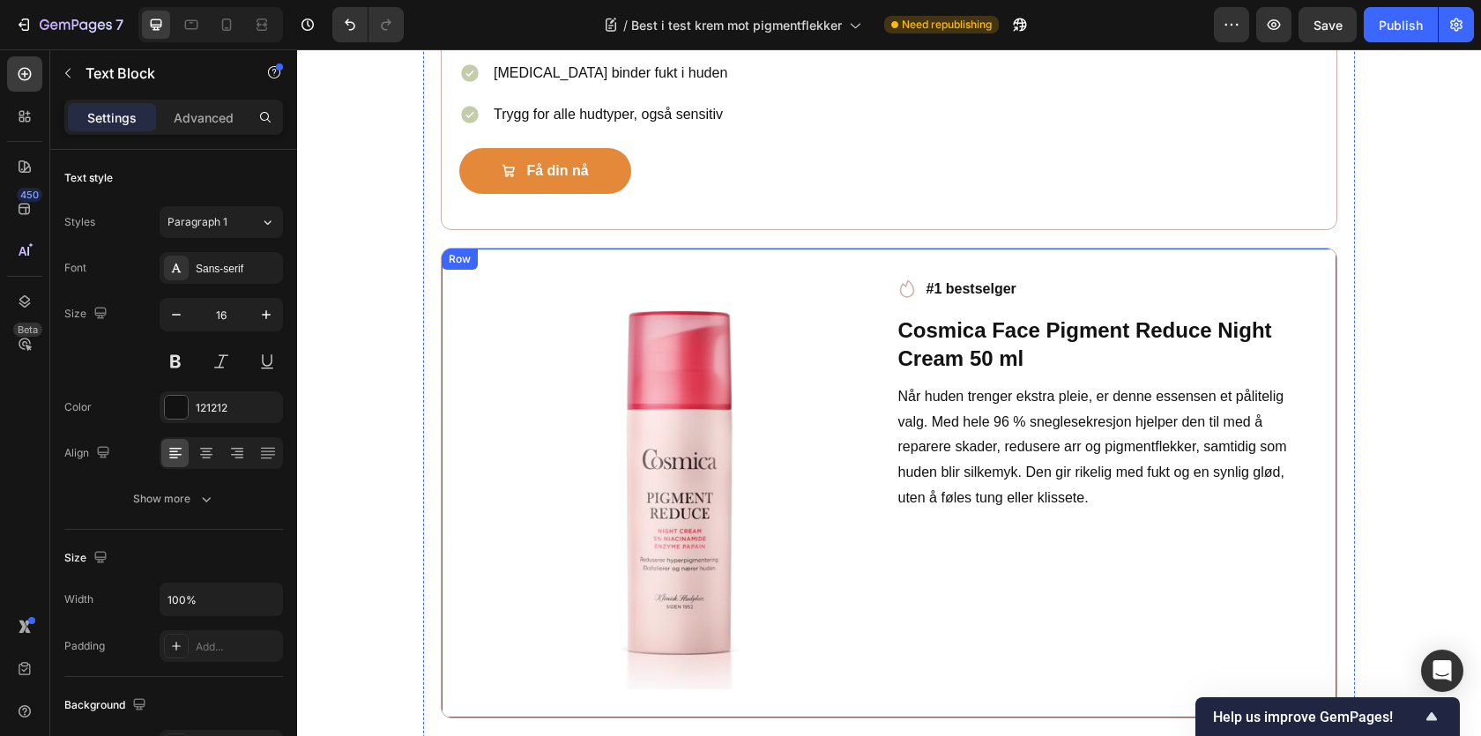
click at [935, 417] on p "Når huden trenger ekstra pleie, er denne essensen et pålitelig valg. Med hele 9…" at bounding box center [1102, 447] width 409 height 127
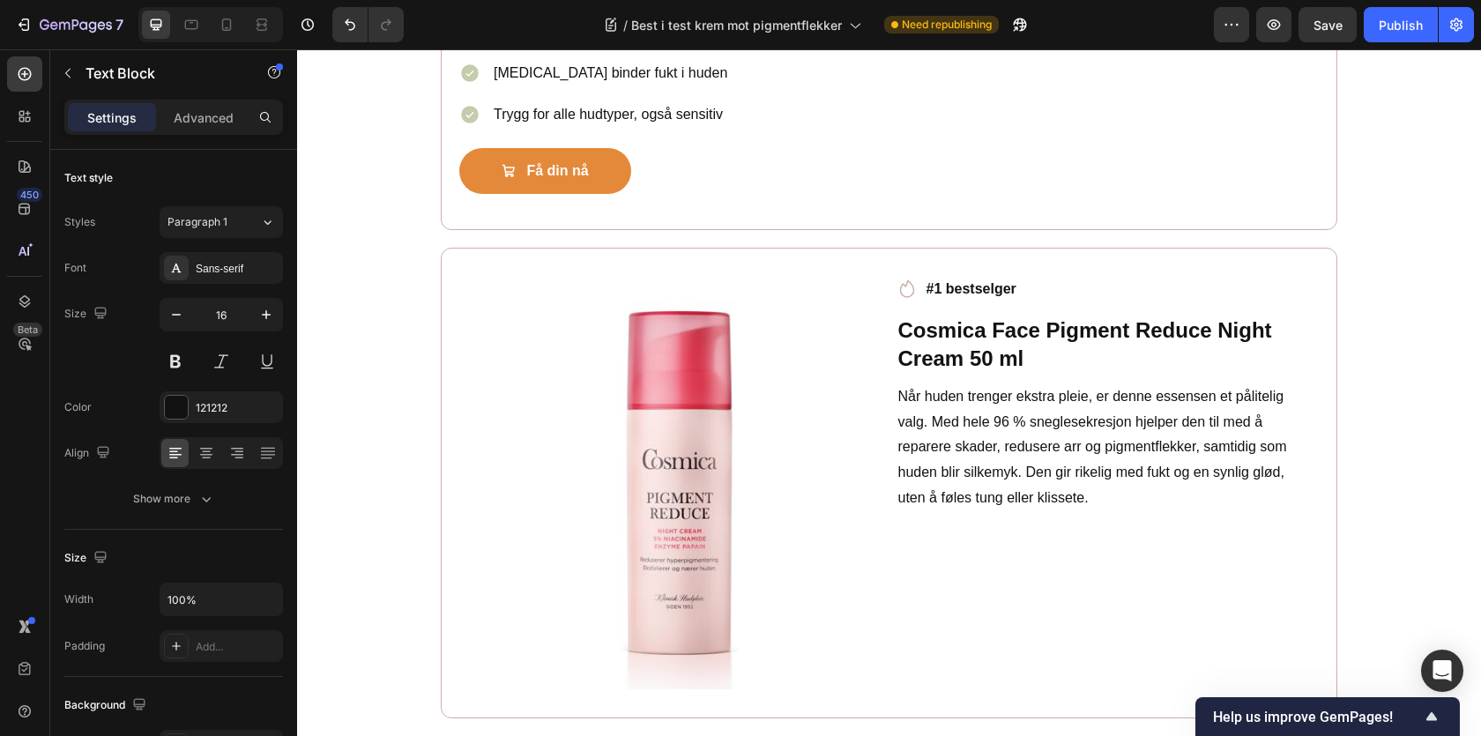
click at [942, 437] on p "Når huden trenger ekstra pleie, er denne essensen et pålitelig valg. Med hele 9…" at bounding box center [1102, 447] width 409 height 127
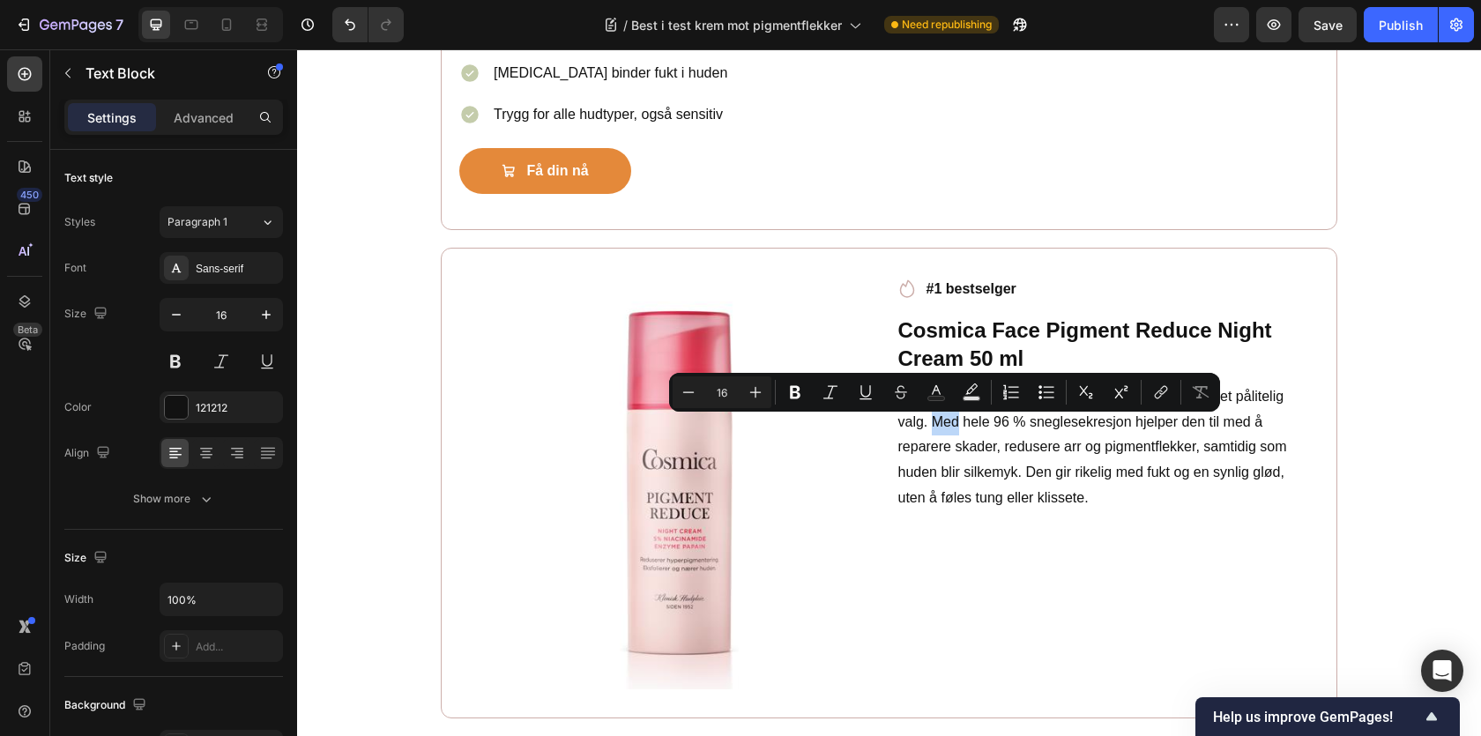
click at [942, 437] on p "Når huden trenger ekstra pleie, er denne essensen et pålitelig valg. Med hele 9…" at bounding box center [1102, 447] width 409 height 127
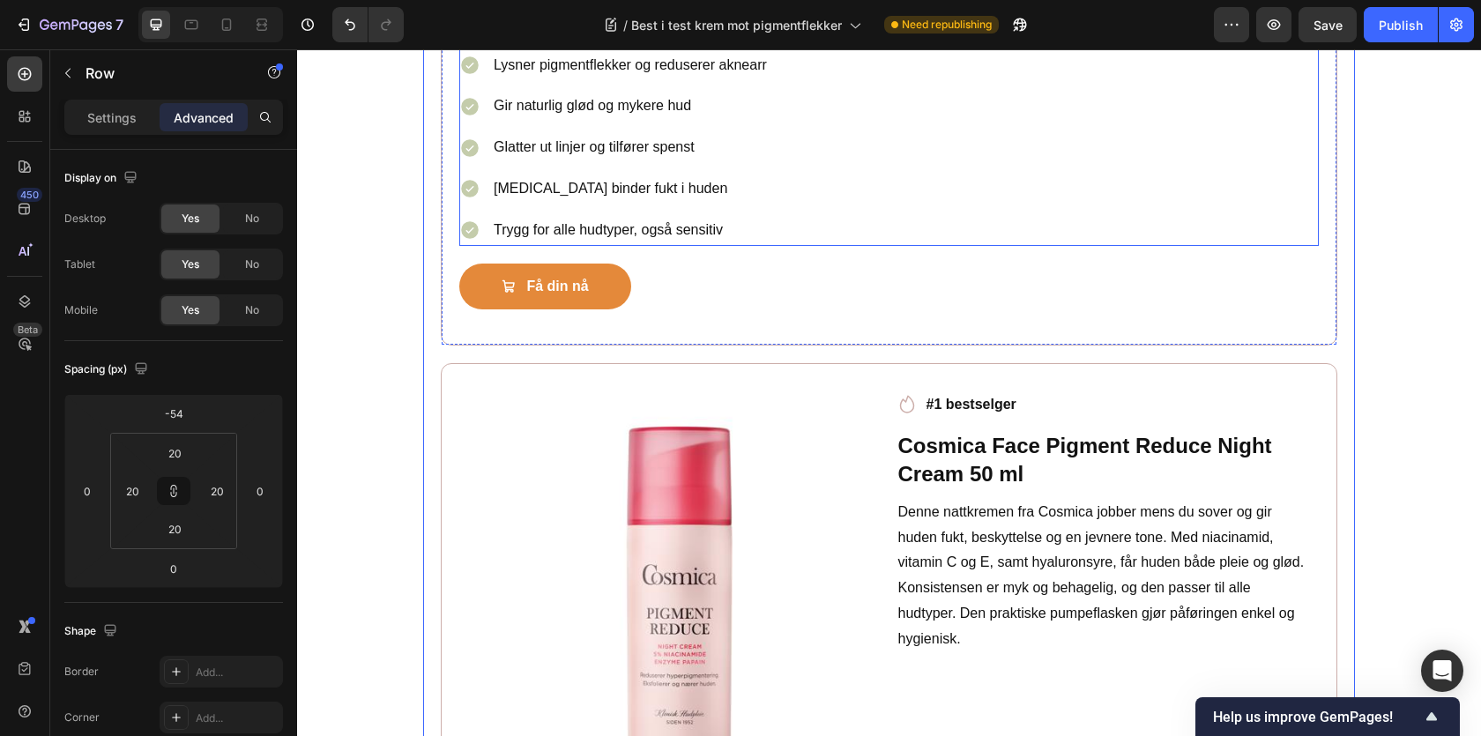
scroll to position [3735, 0]
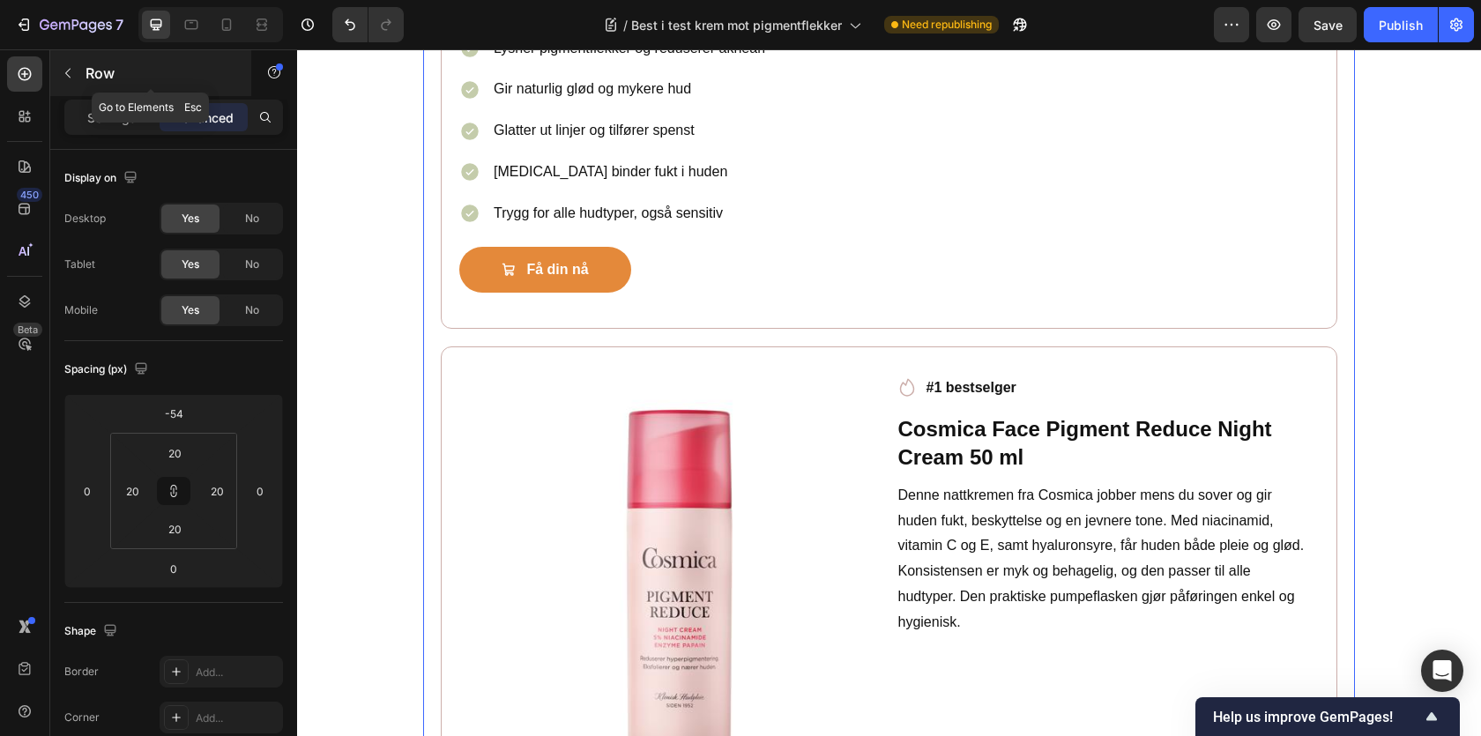
click at [109, 73] on p "Row" at bounding box center [161, 73] width 150 height 21
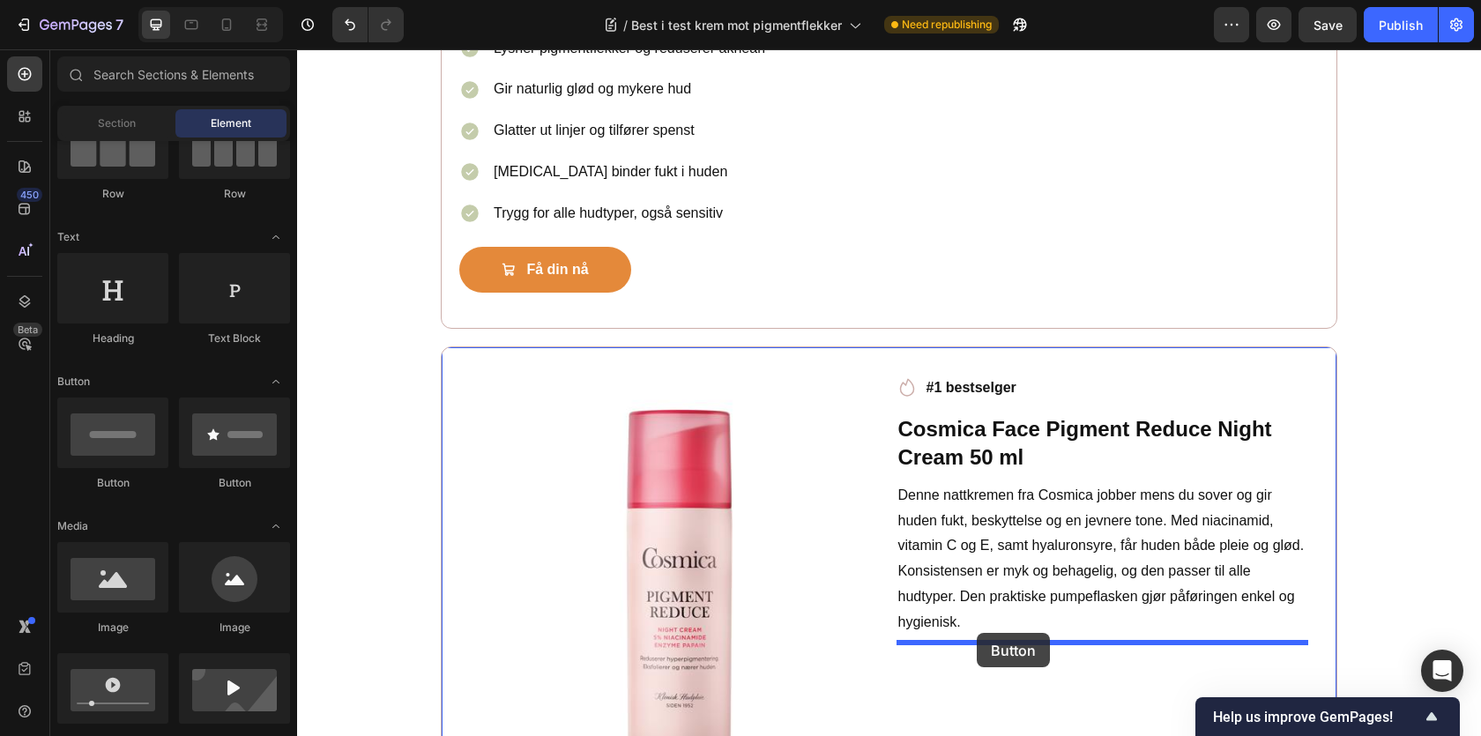
drag, startPoint x: 436, startPoint y: 512, endPoint x: 977, endPoint y: 633, distance: 554.6
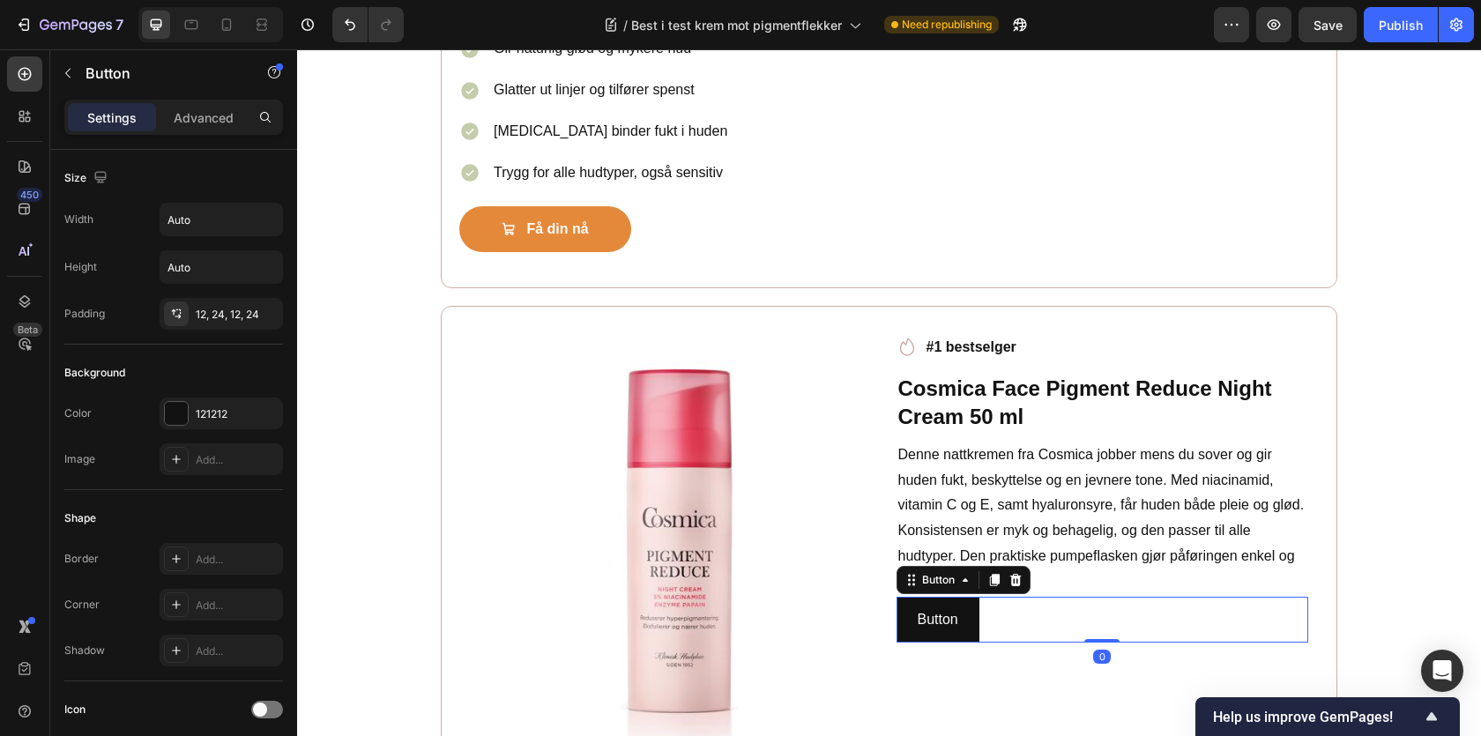
scroll to position [3836, 0]
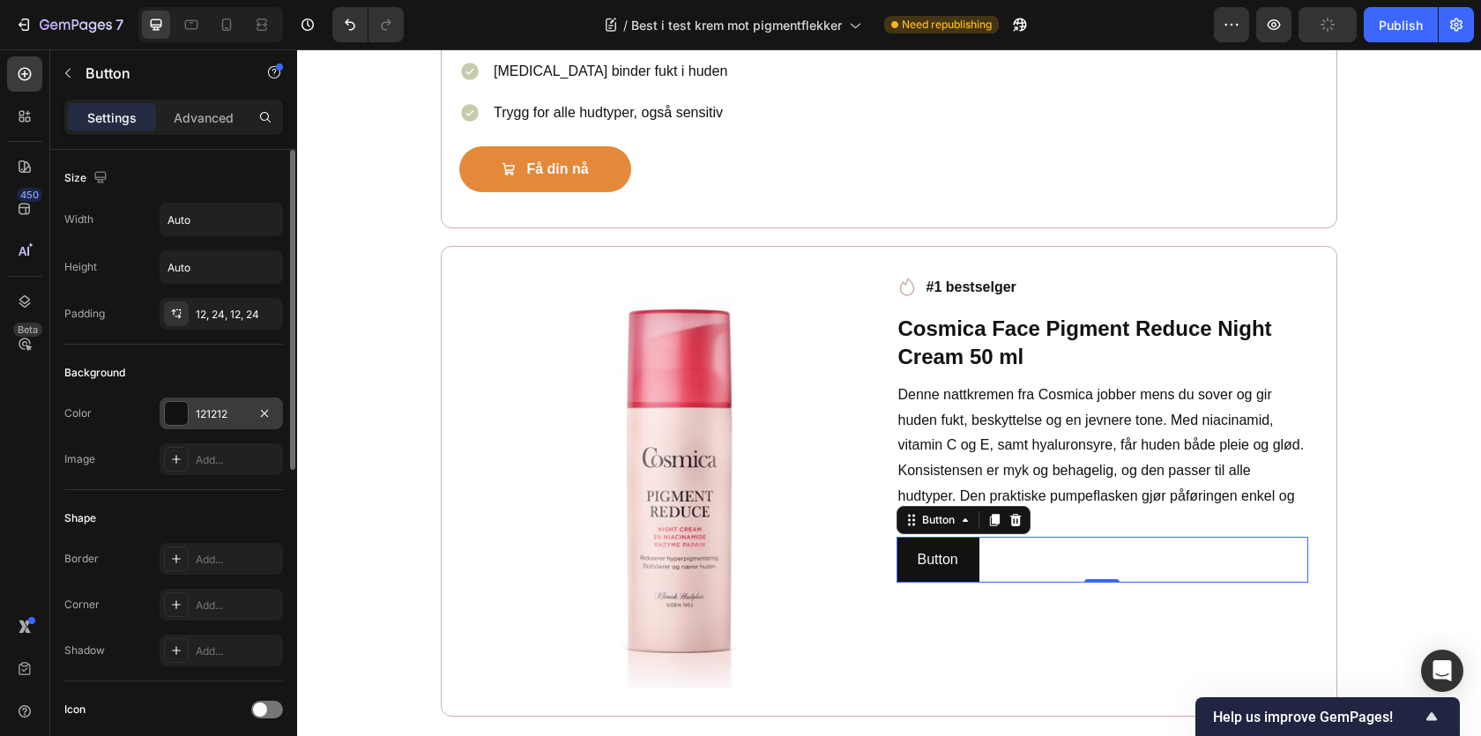
click at [176, 418] on div at bounding box center [176, 413] width 23 height 23
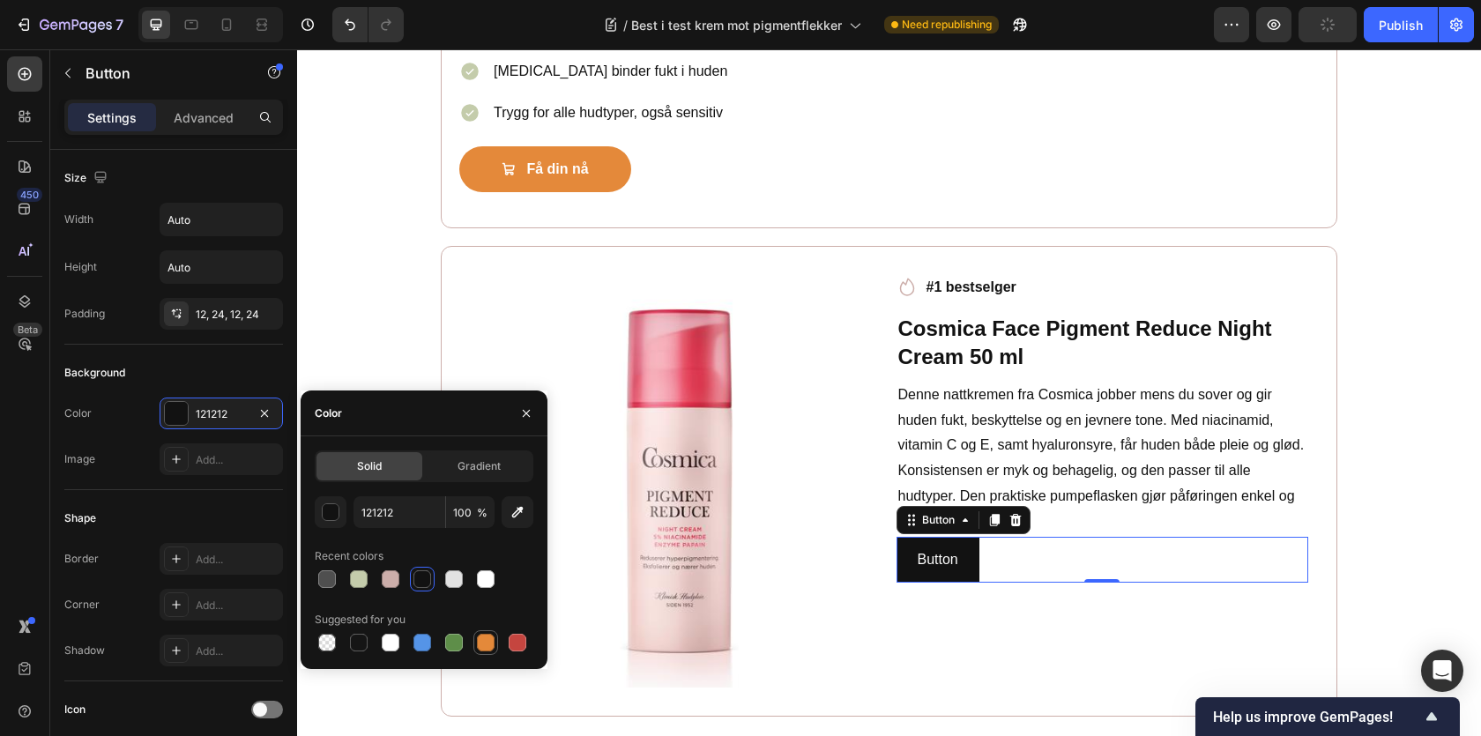
click at [480, 641] on div at bounding box center [486, 643] width 18 height 18
type input "E4893A"
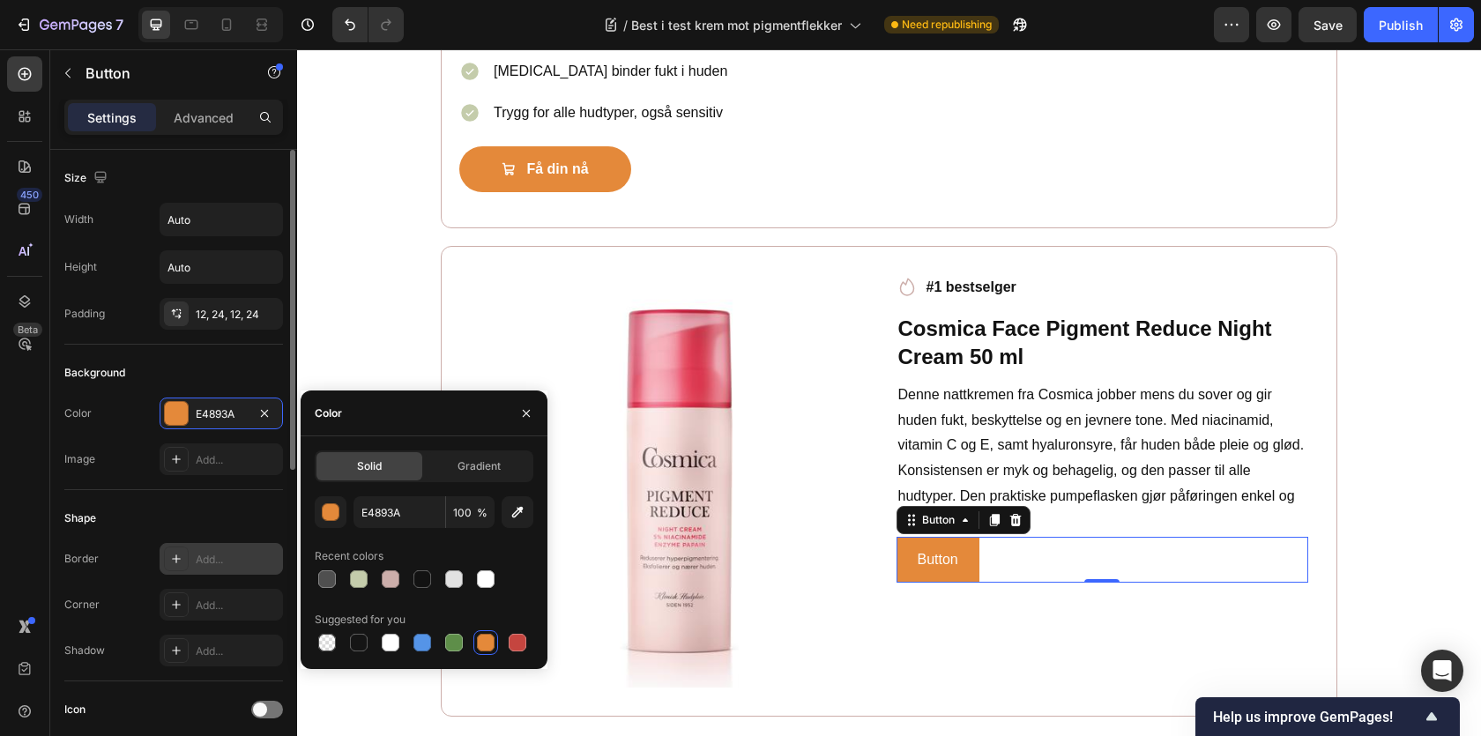
click at [167, 560] on div at bounding box center [176, 559] width 25 height 25
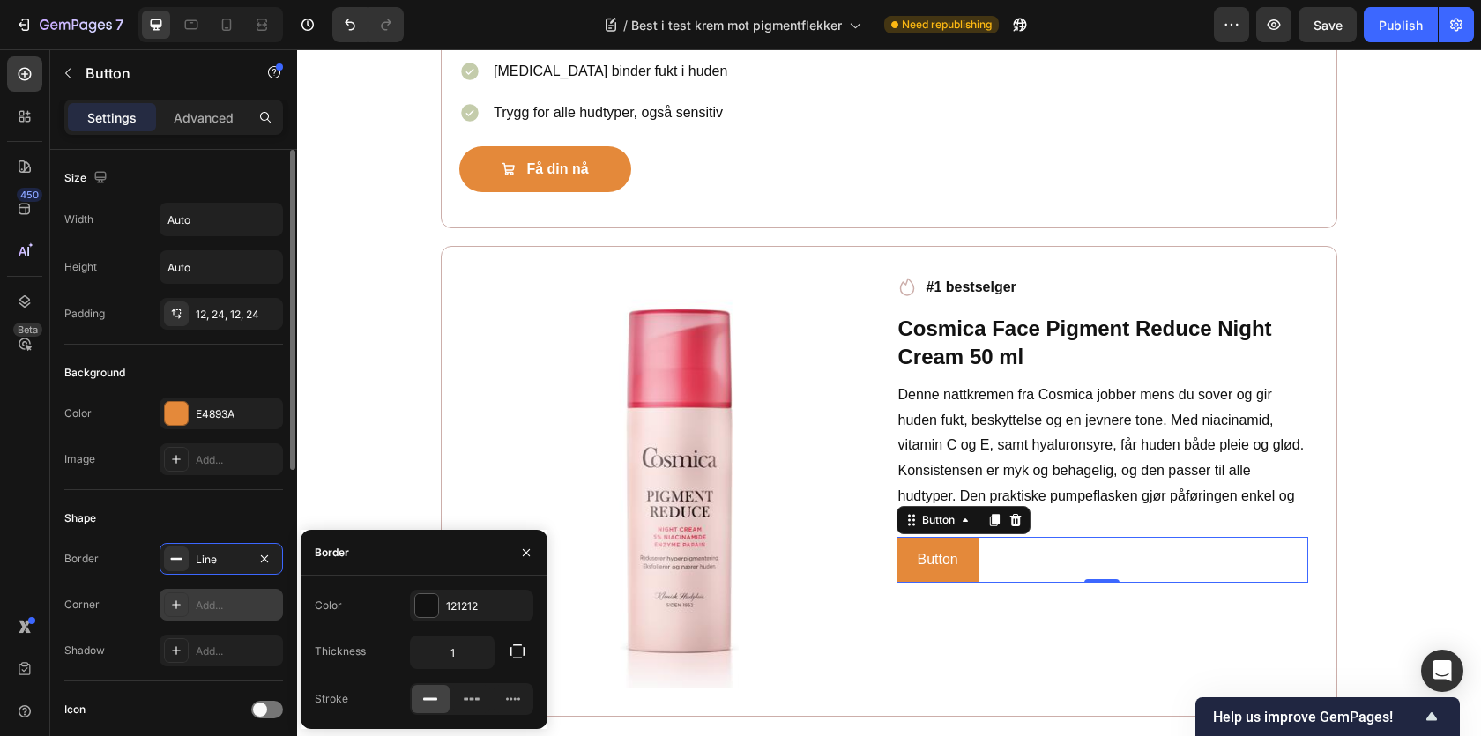
click at [167, 599] on div at bounding box center [176, 604] width 25 height 25
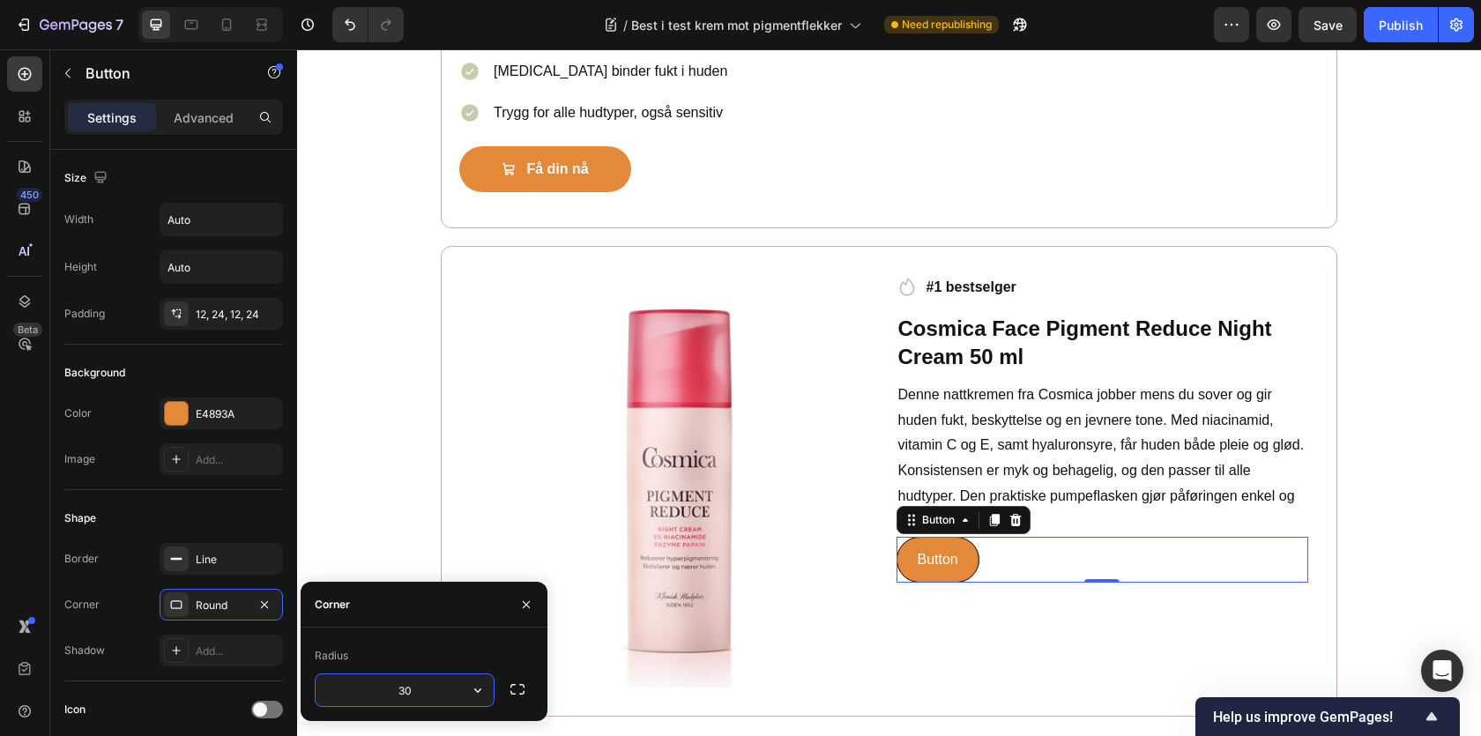
type input "30"
click at [181, 547] on div at bounding box center [176, 559] width 25 height 25
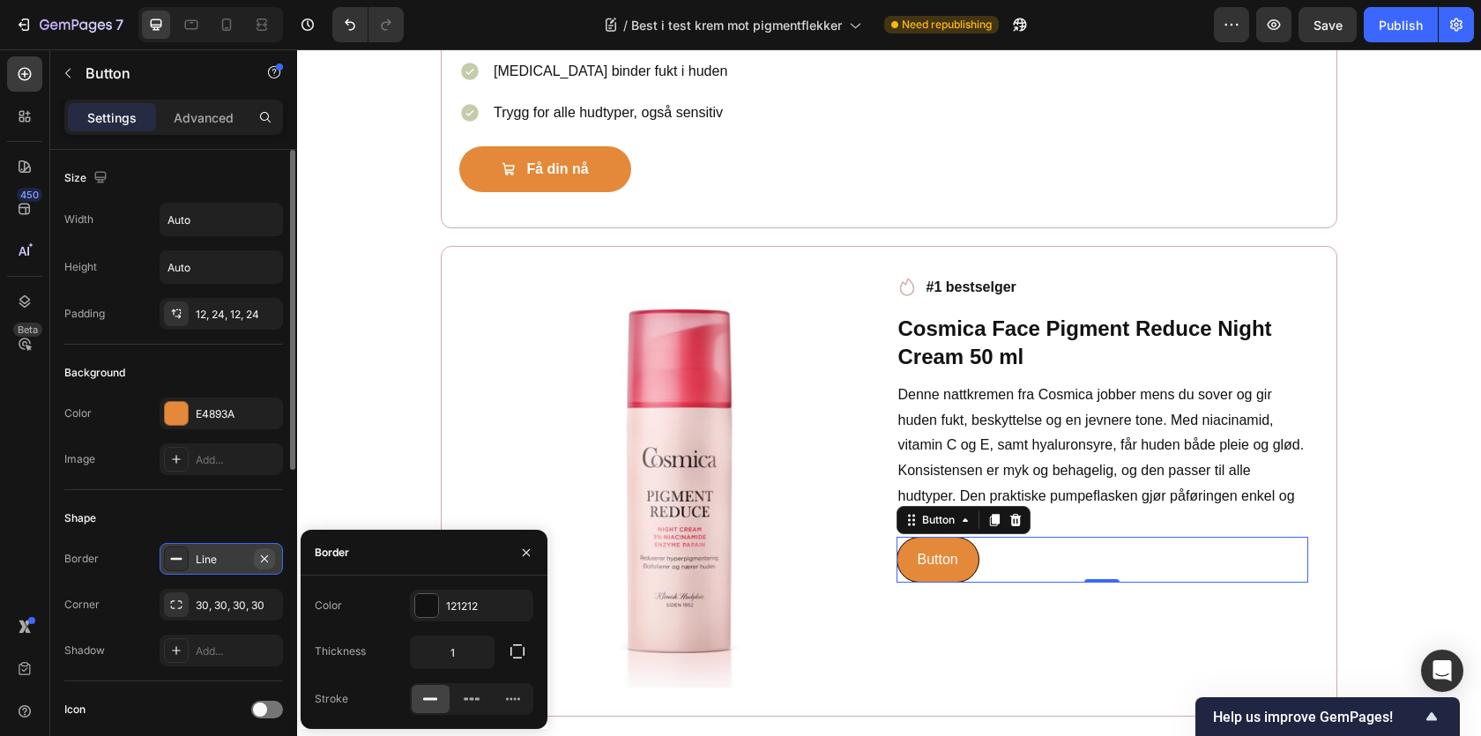
click at [257, 557] on icon "button" at bounding box center [264, 559] width 14 height 14
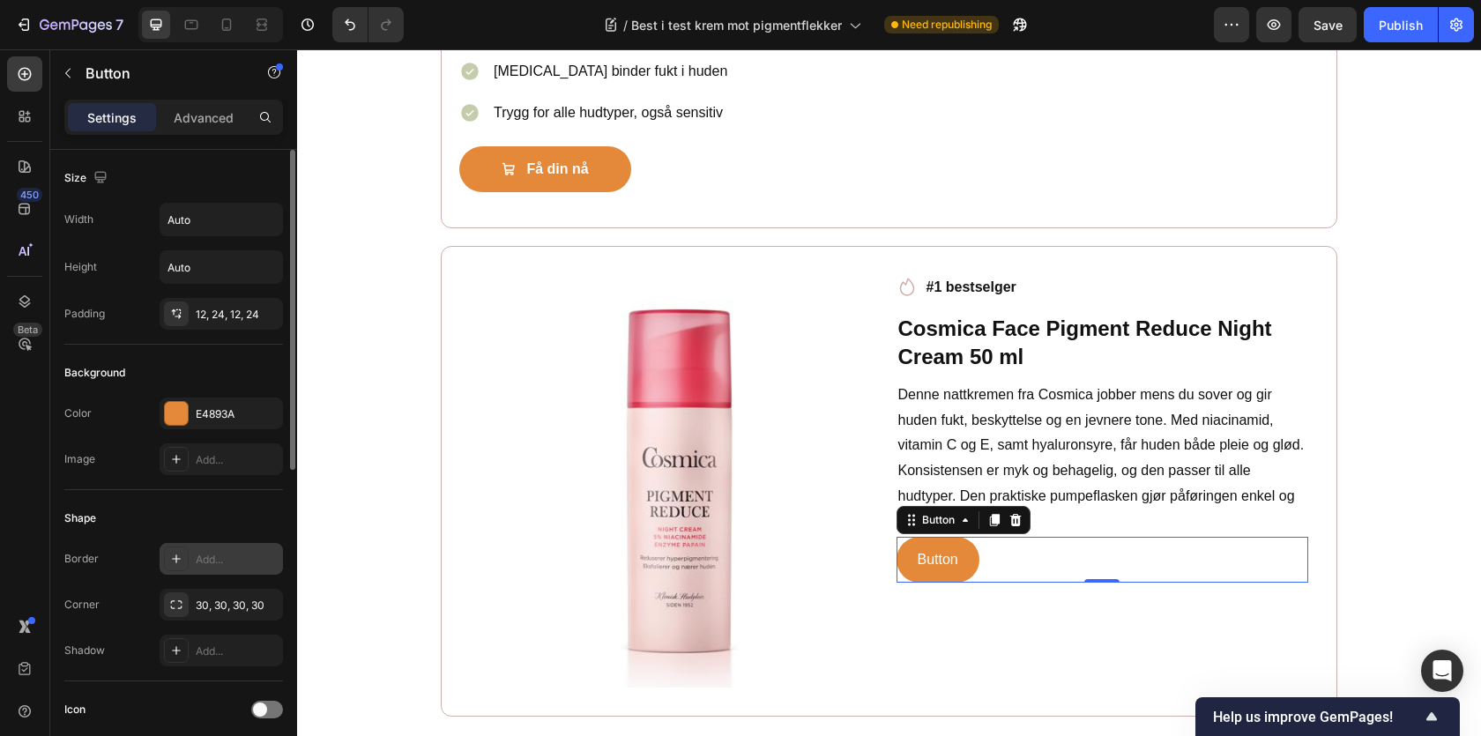
click at [149, 533] on div "Shape Border Add... Corner 30, 30, 30, 30 Shadow Add..." at bounding box center [173, 585] width 219 height 191
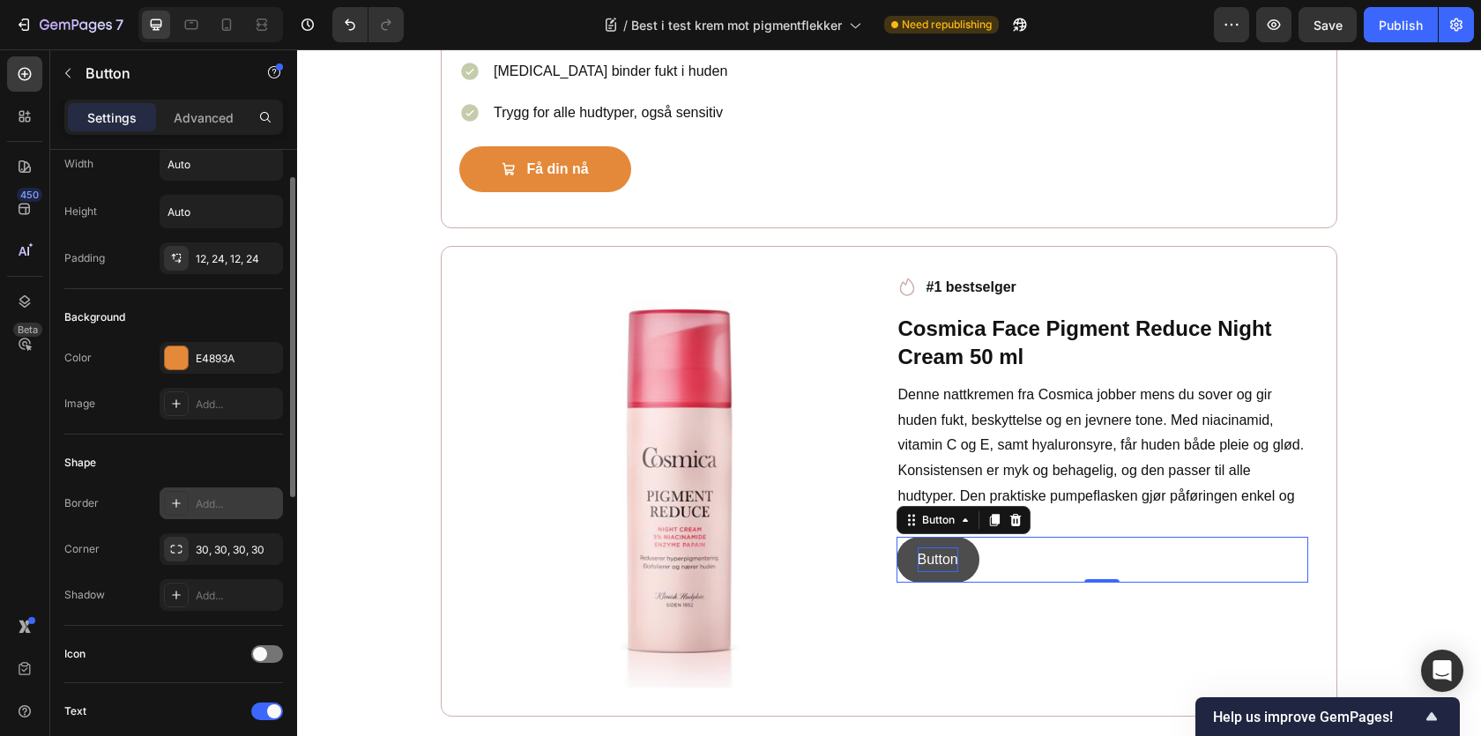
click at [949, 573] on p "Button" at bounding box center [938, 560] width 41 height 26
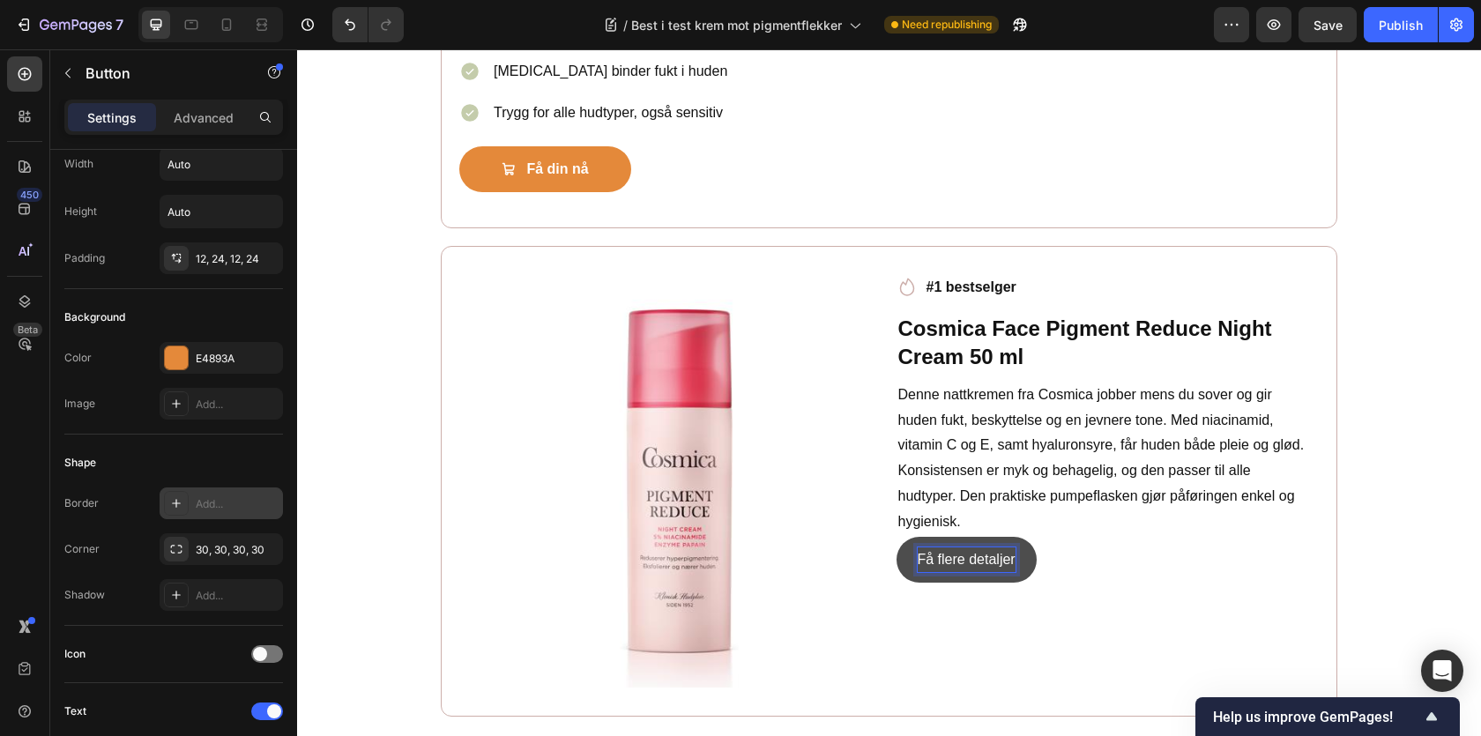
click at [968, 570] on p "Få flere detaljer" at bounding box center [967, 560] width 98 height 26
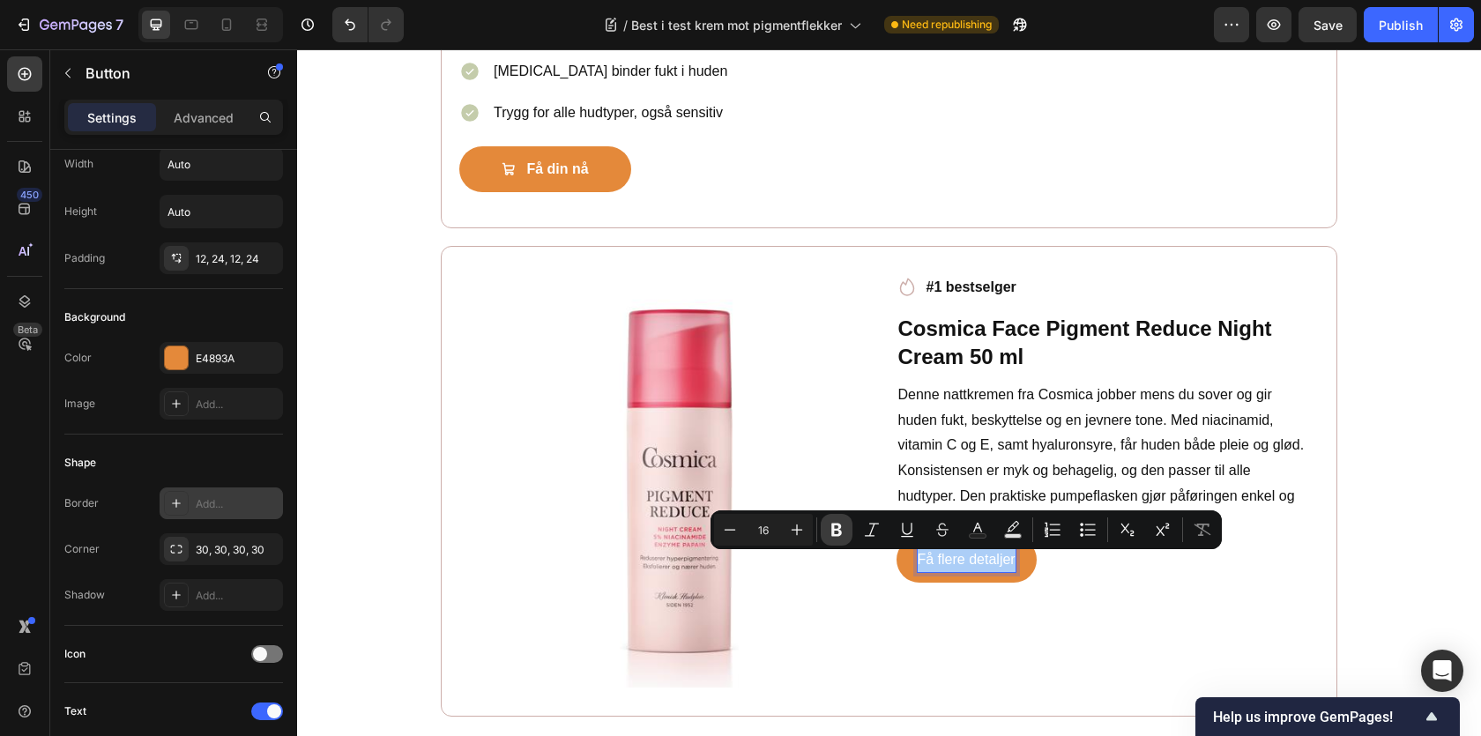
click at [845, 526] on button "Bold" at bounding box center [837, 530] width 32 height 32
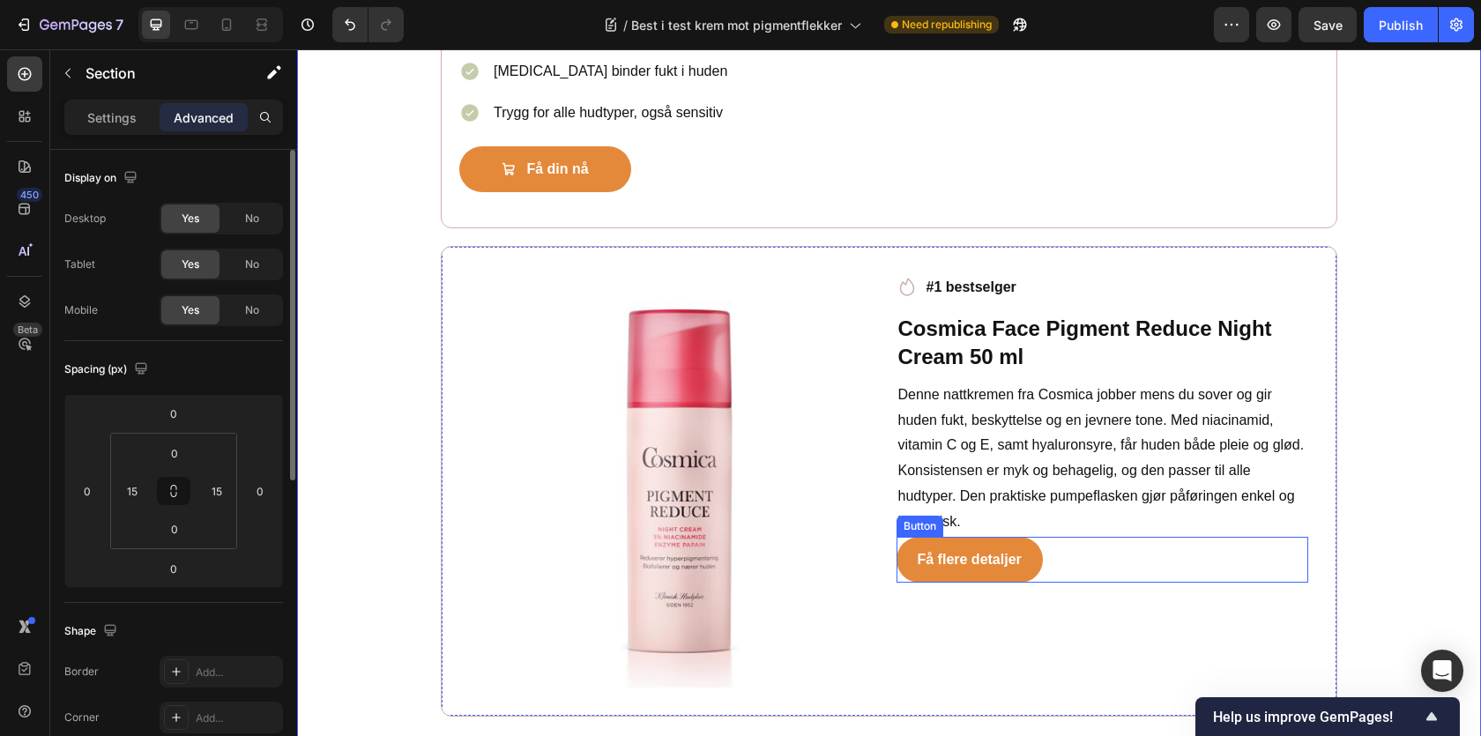
click at [1112, 561] on div "Få flere detaljer Button" at bounding box center [1103, 560] width 413 height 47
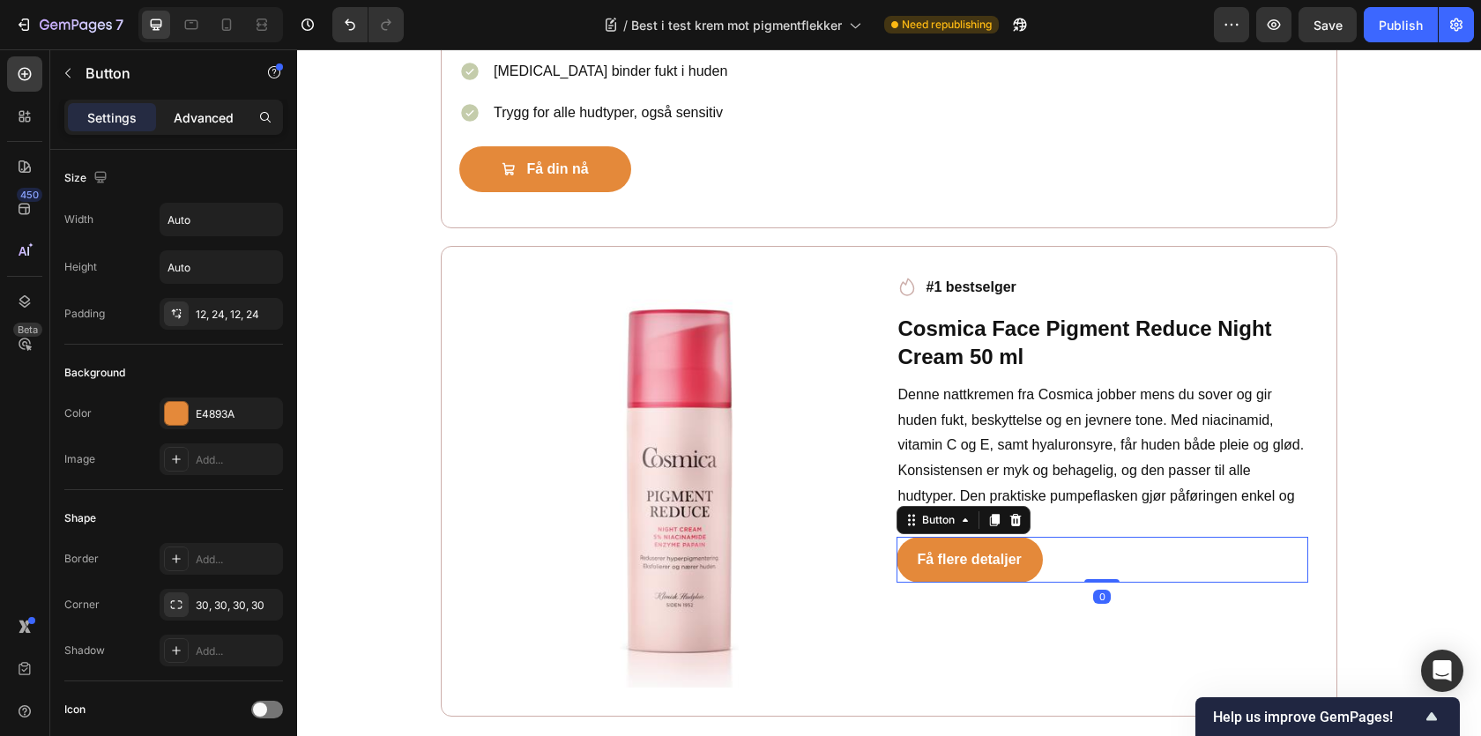
click at [220, 122] on p "Advanced" at bounding box center [204, 117] width 60 height 19
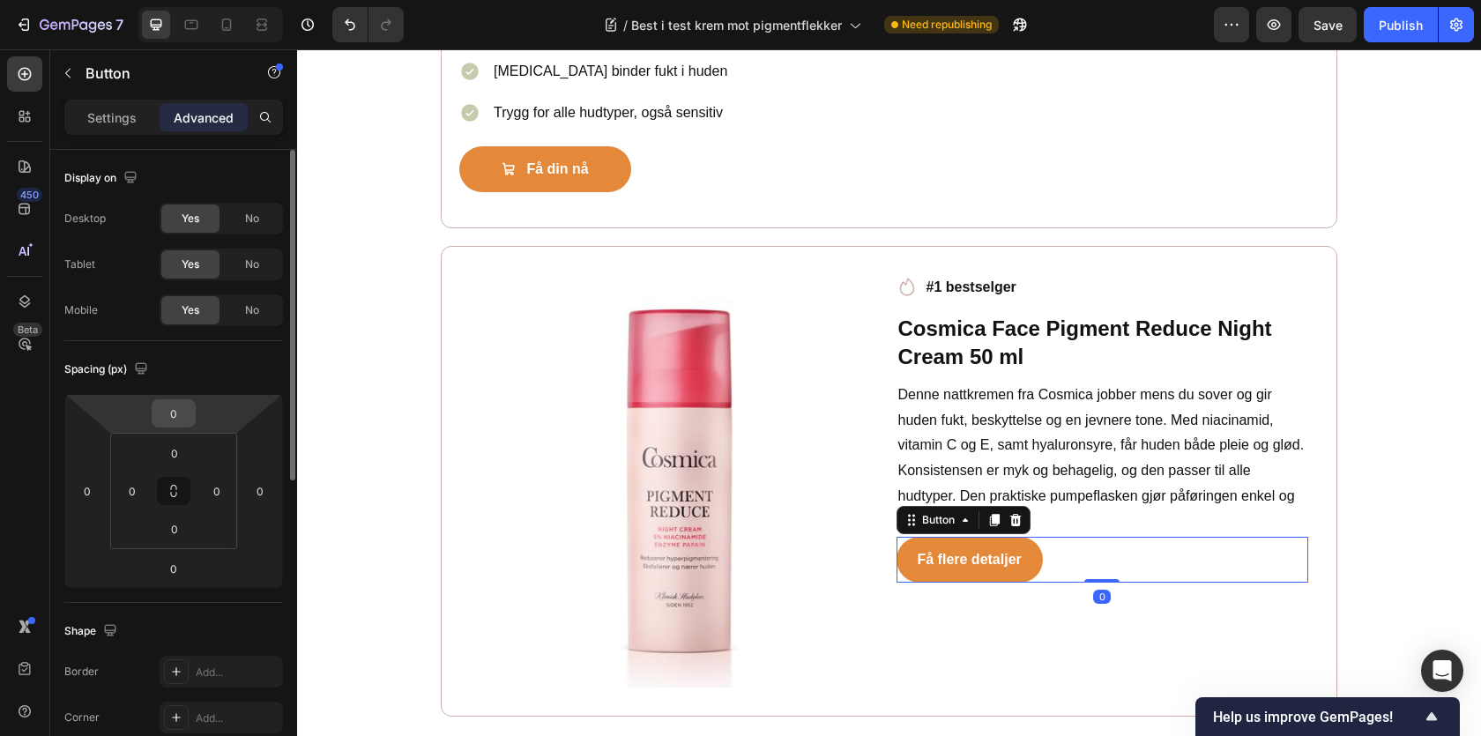
click at [171, 423] on input "0" at bounding box center [173, 413] width 35 height 26
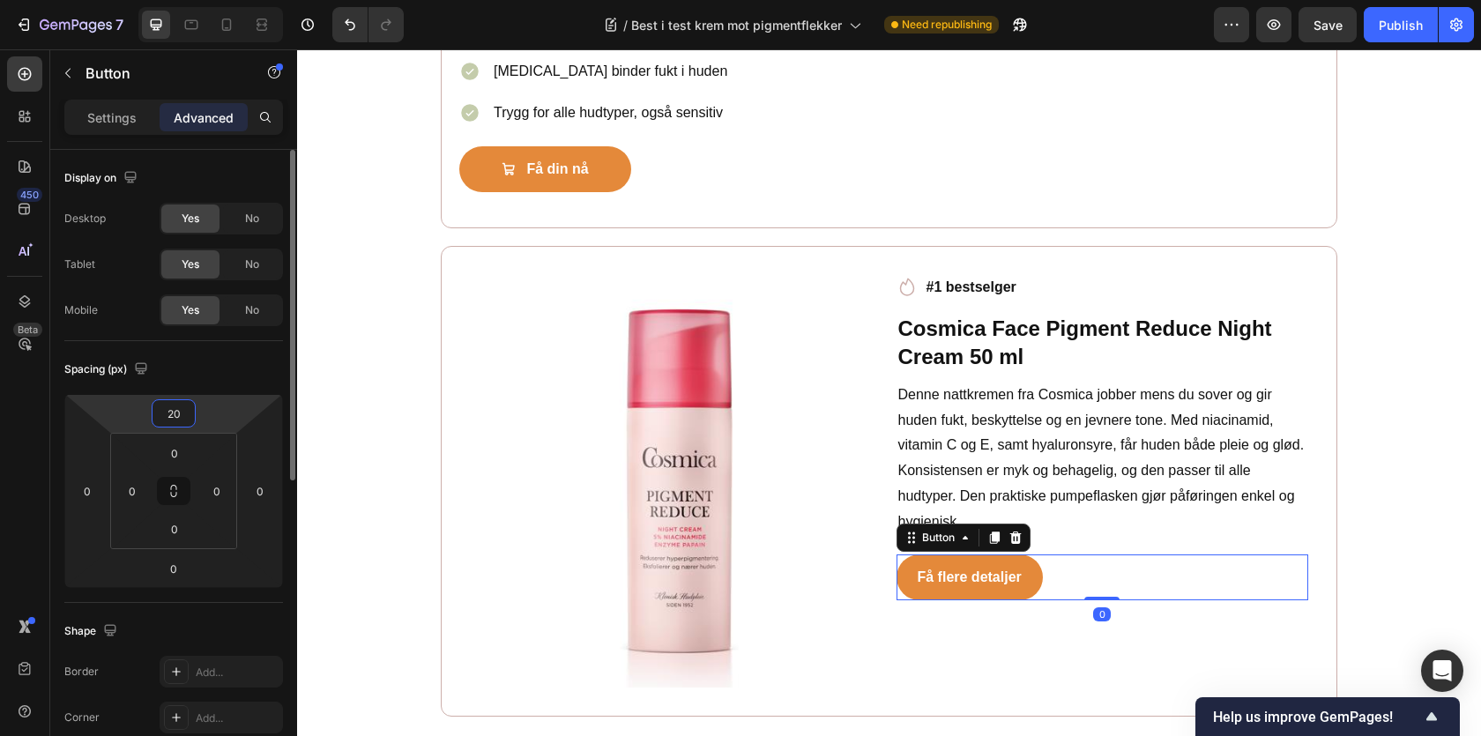
type input "2"
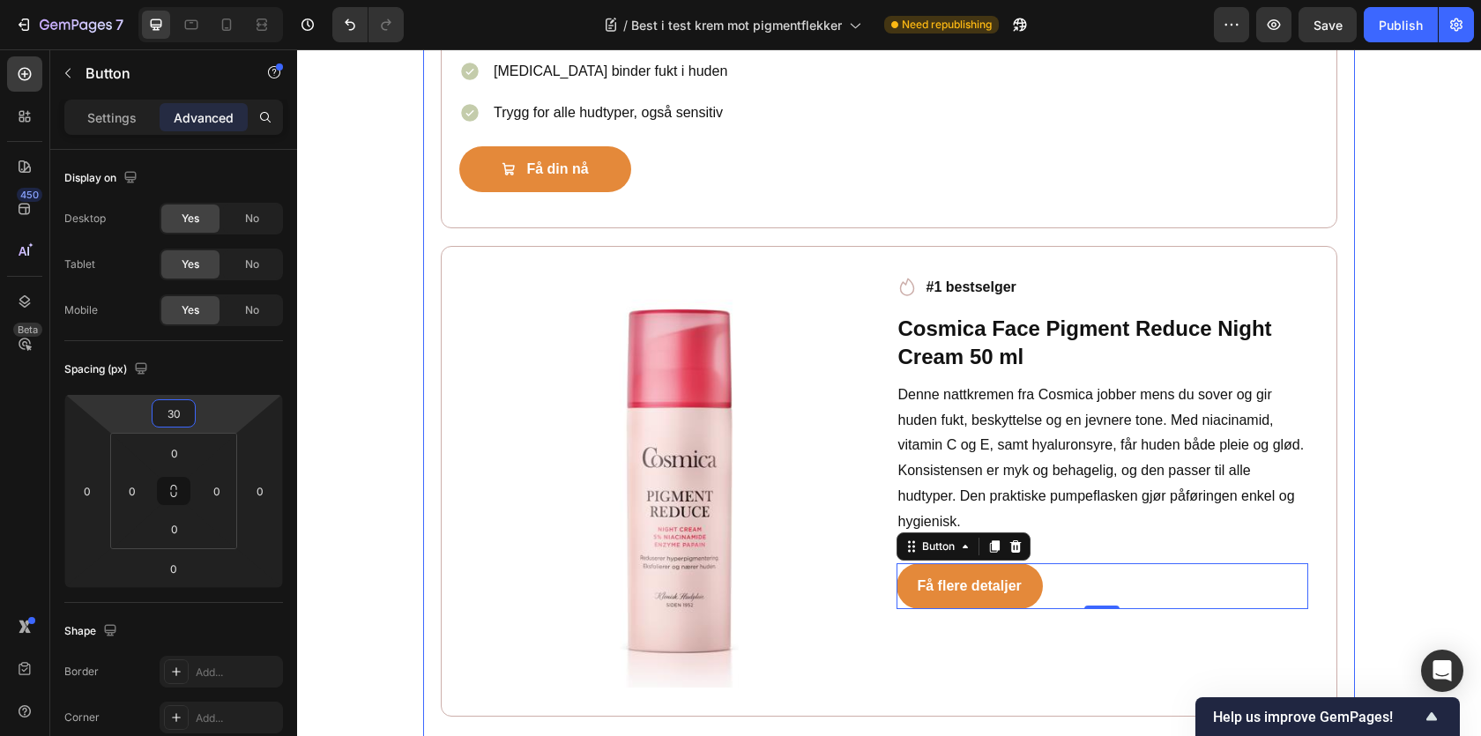
type input "3"
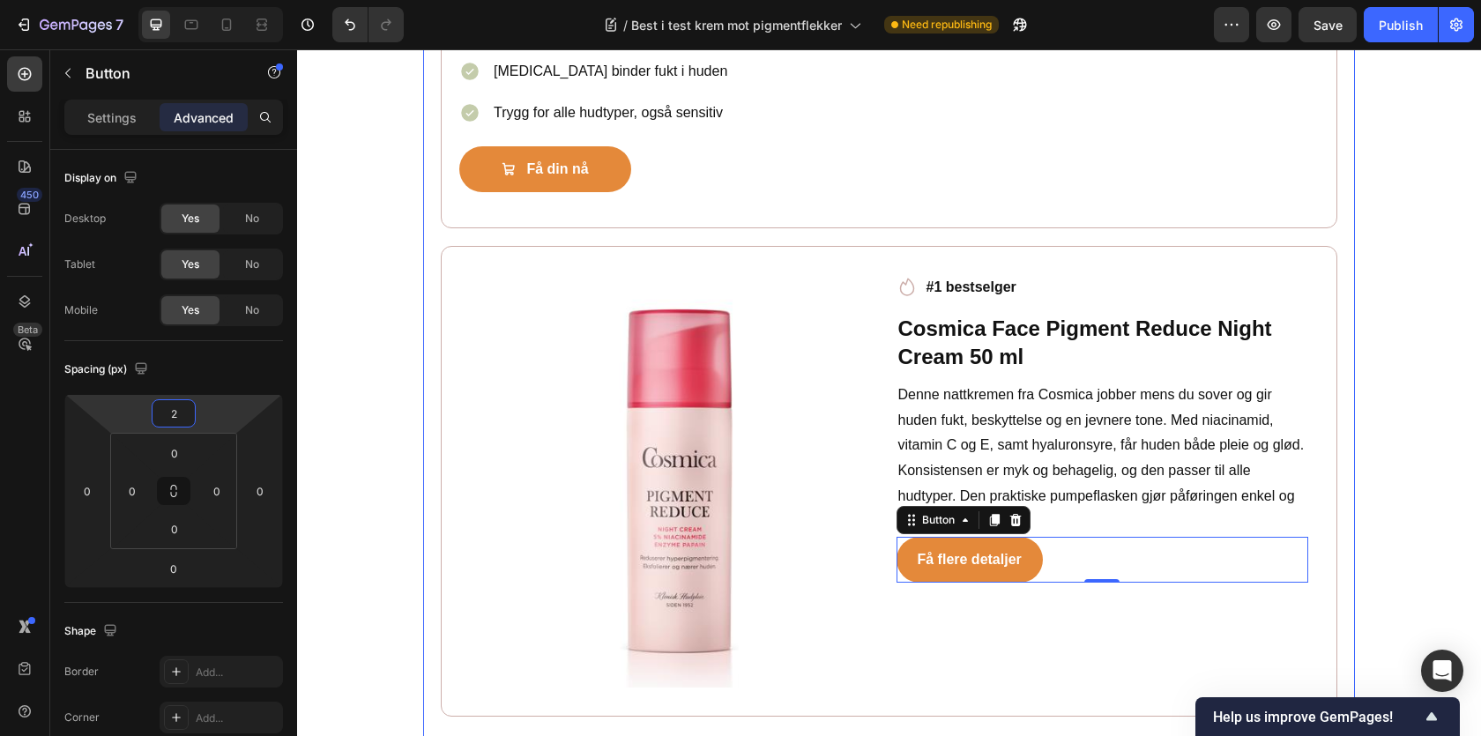
type input "20"
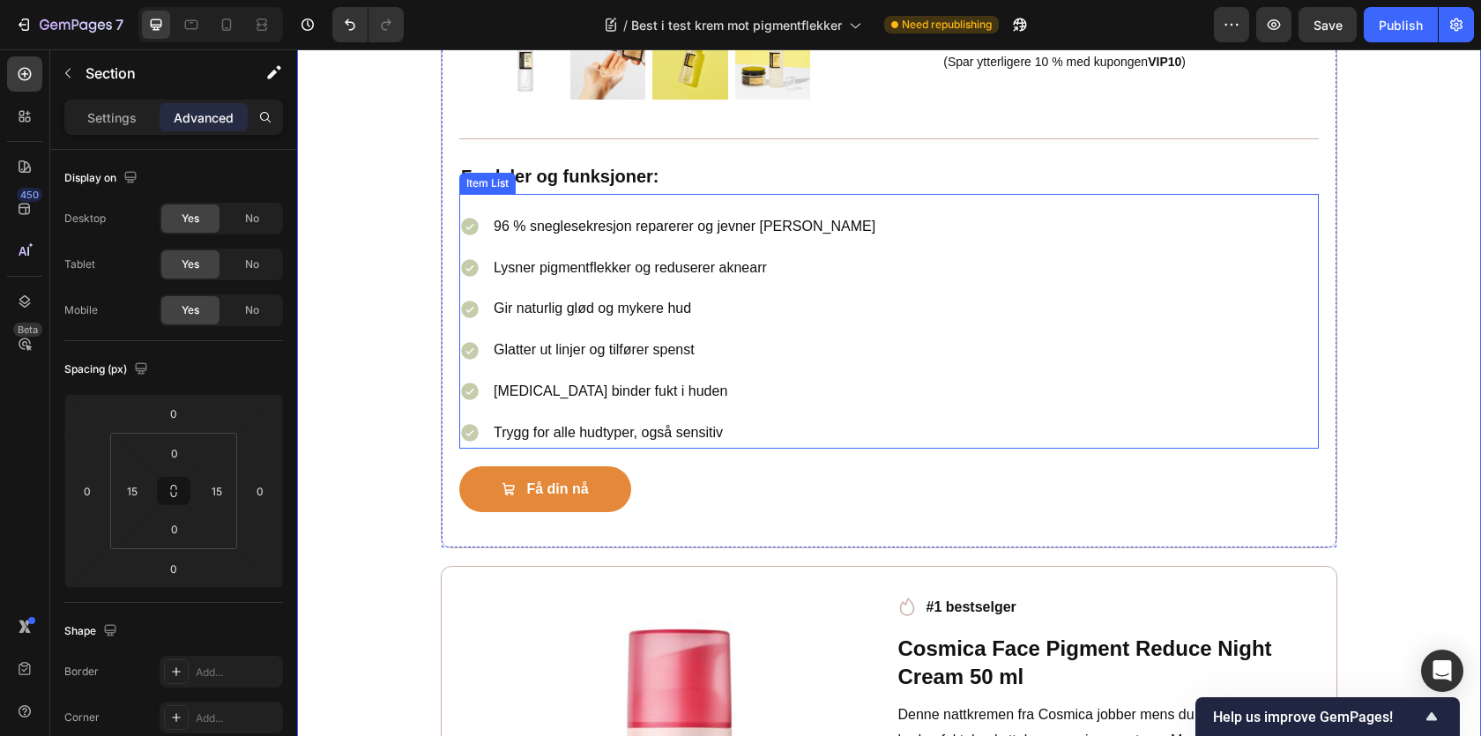
scroll to position [3565, 0]
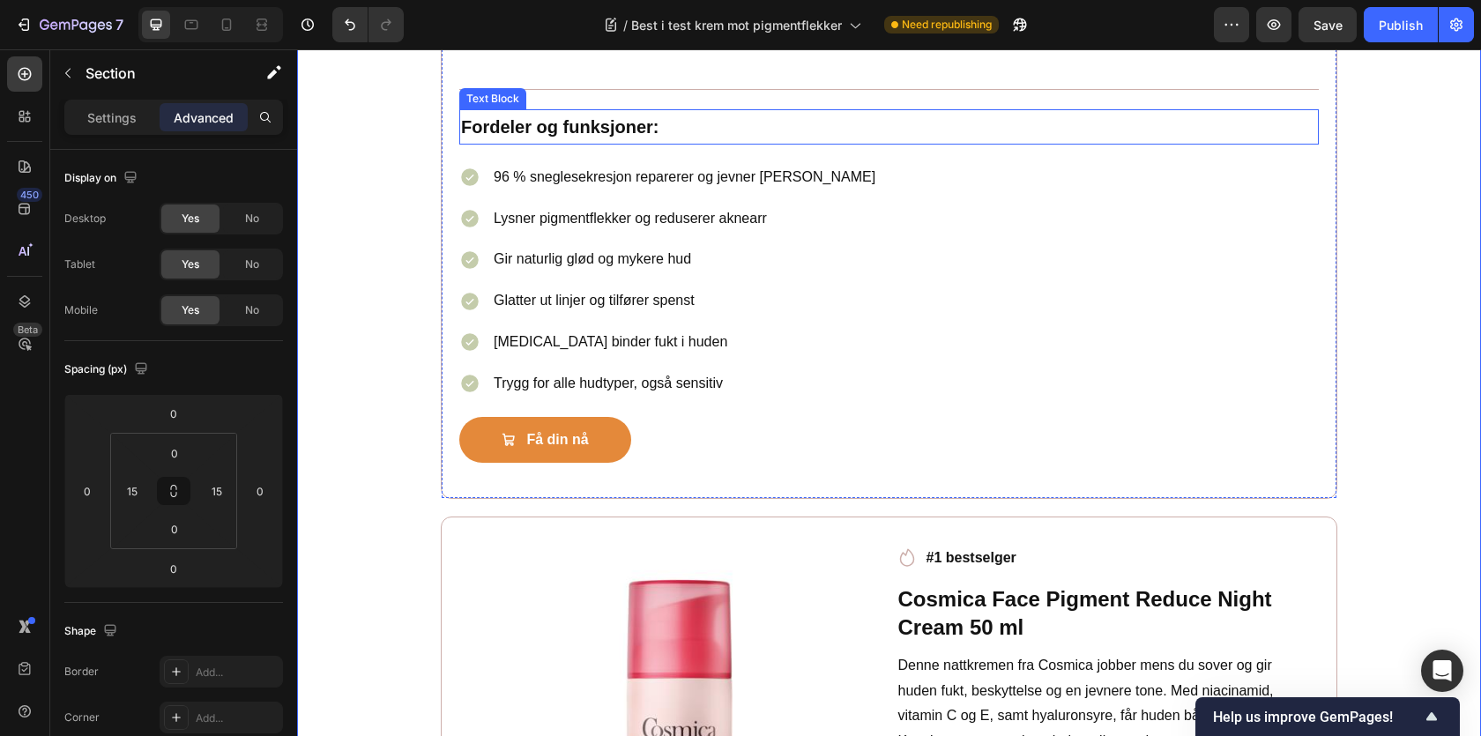
click at [738, 126] on p "Fordeler og funksjoner:" at bounding box center [889, 127] width 856 height 32
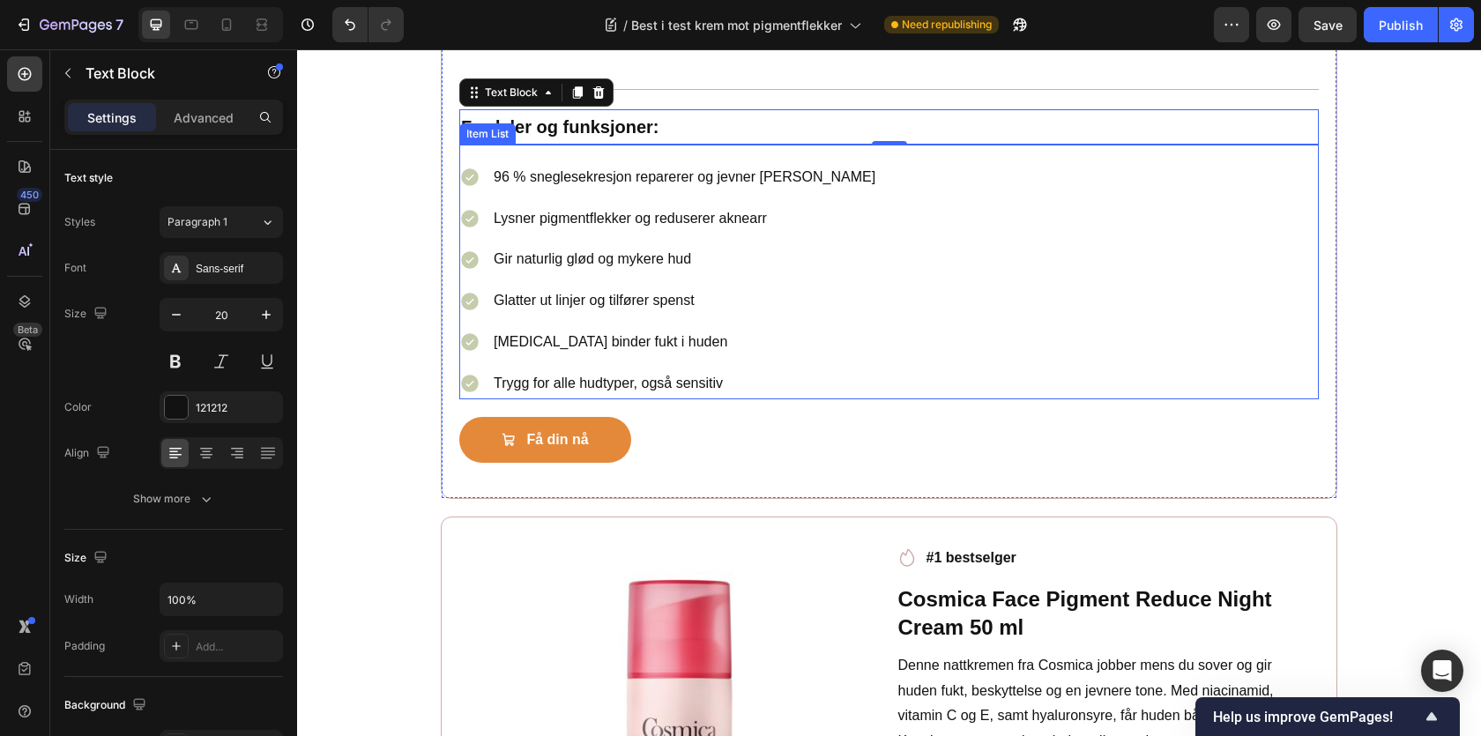
click at [459, 160] on div "96 % sneglesekresjon reparerer og jevner hudtonen Lysner pigmentflekker og redu…" at bounding box center [889, 272] width 860 height 255
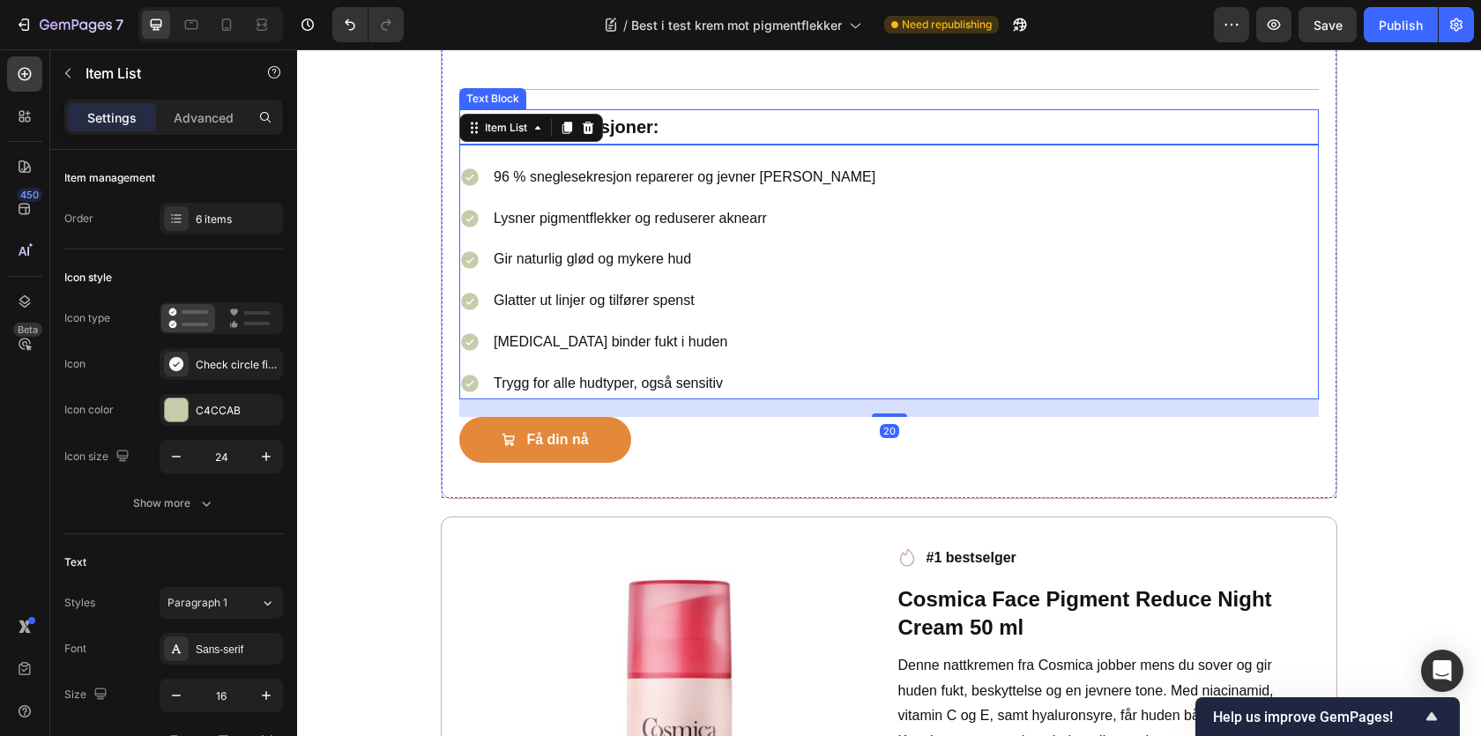
click at [718, 122] on p "Fordeler og funksjoner:" at bounding box center [889, 127] width 856 height 32
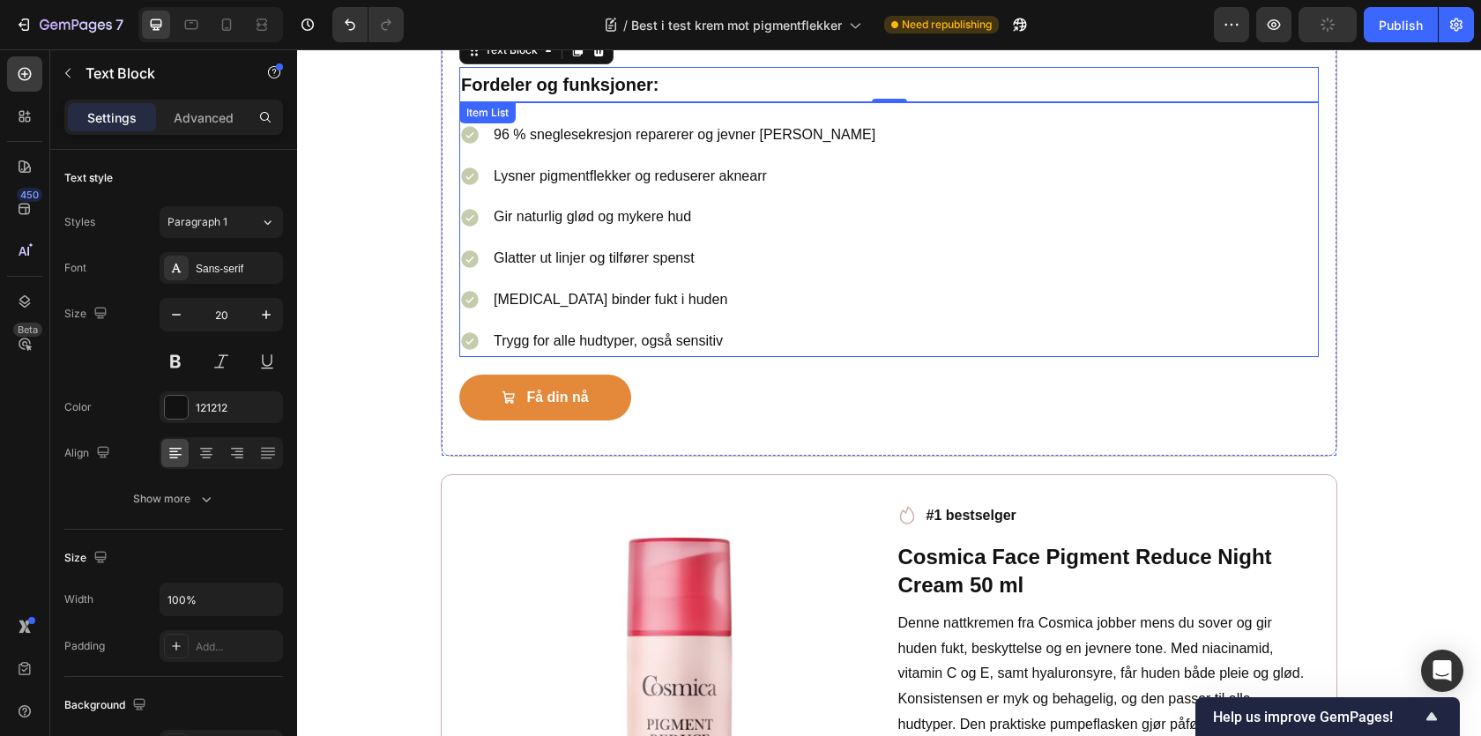
scroll to position [3588, 0]
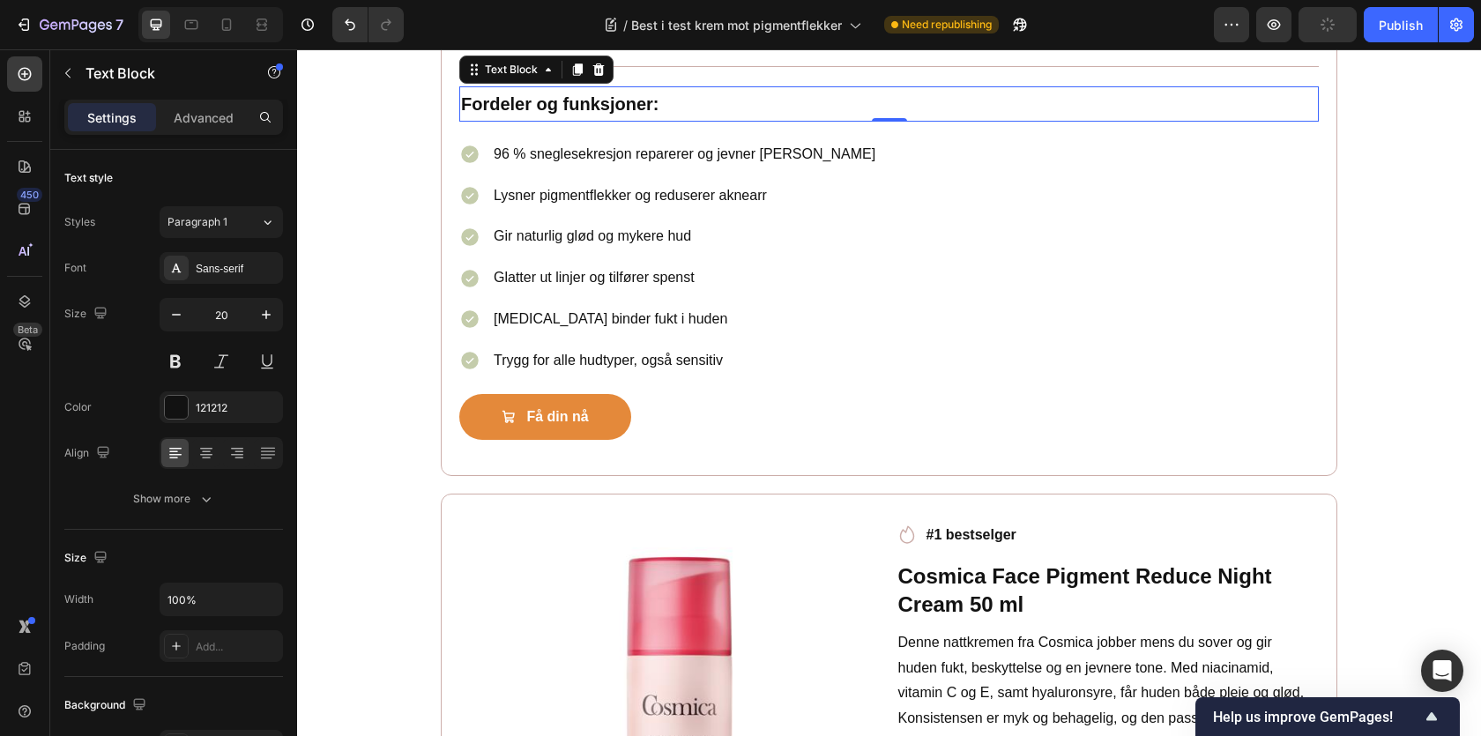
click at [672, 105] on p "Fordeler og funksjoner:" at bounding box center [889, 104] width 856 height 32
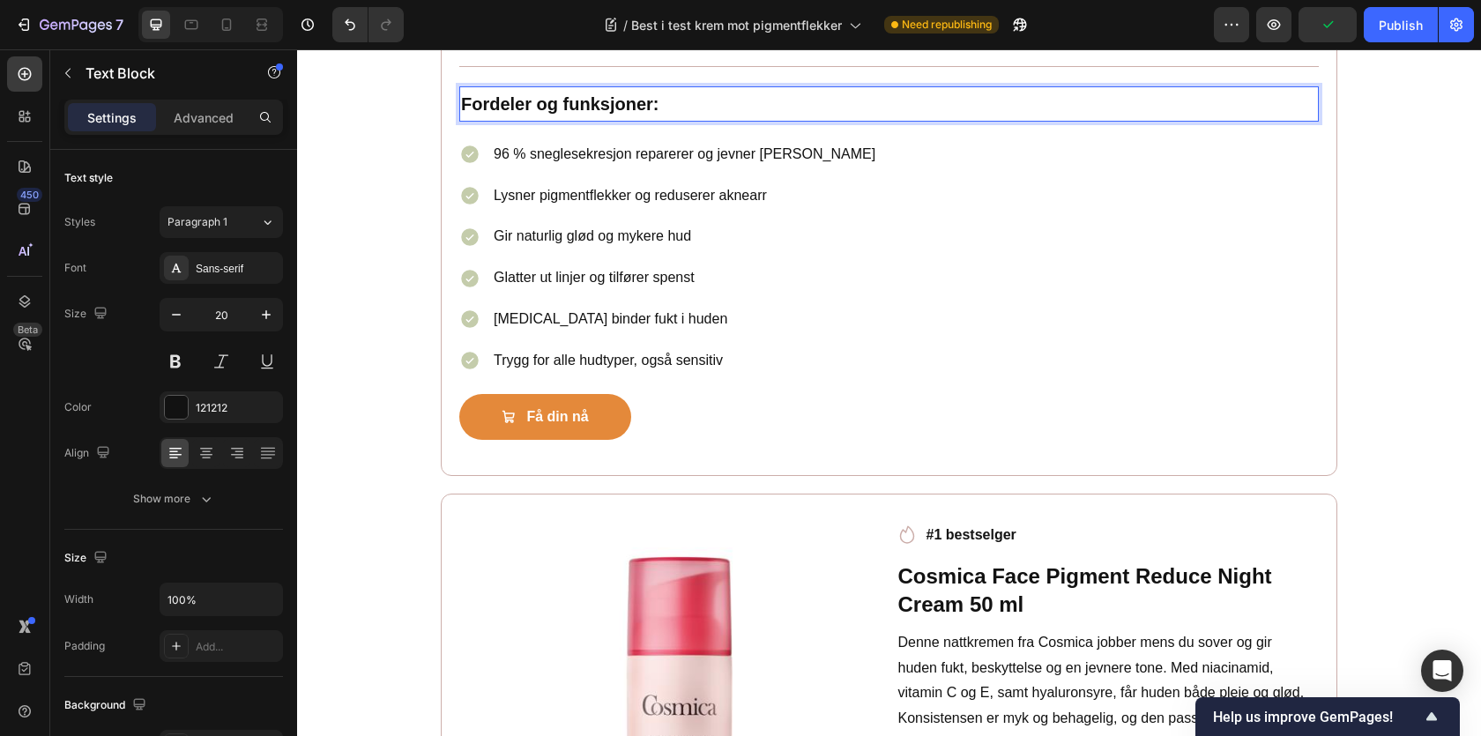
click at [595, 102] on strong "Fordeler og funksjoner:" at bounding box center [559, 103] width 197 height 19
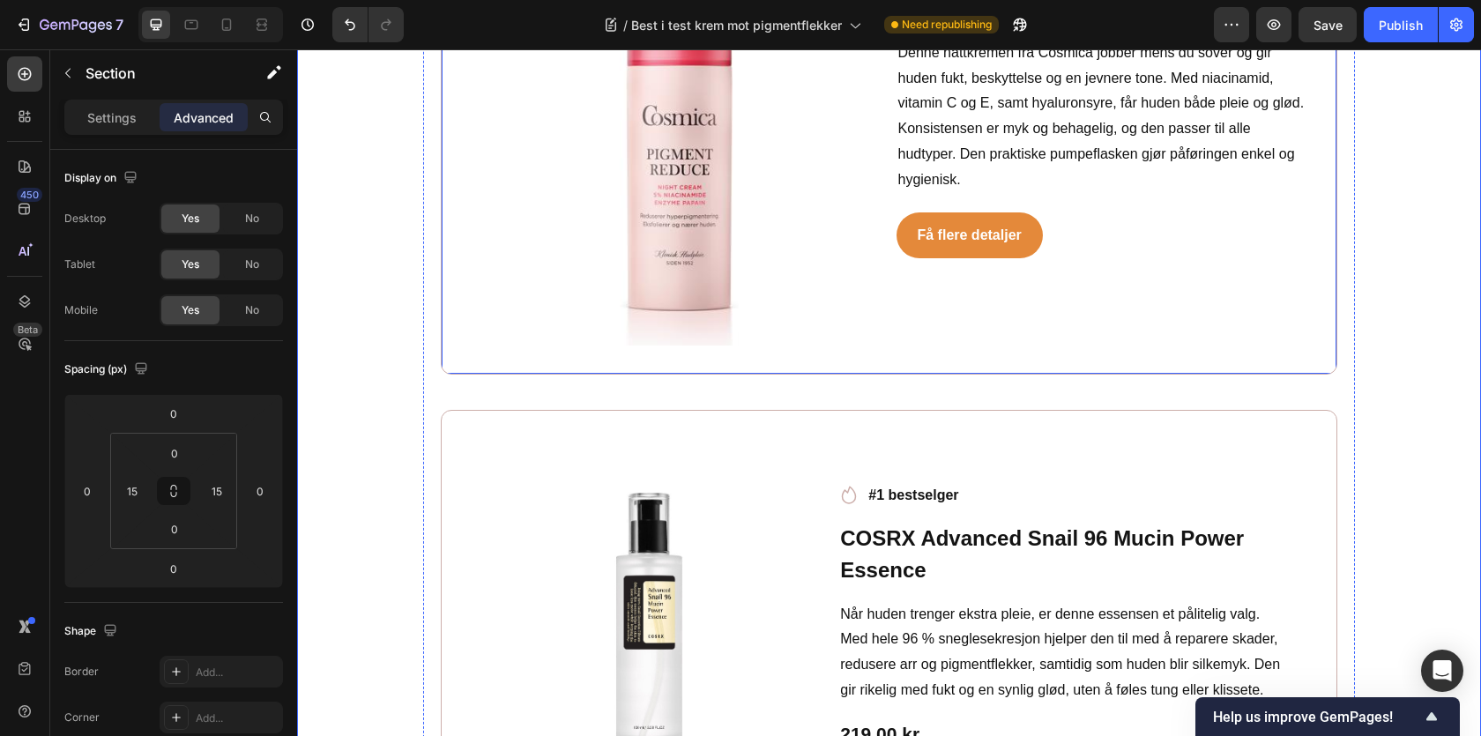
scroll to position [4236, 0]
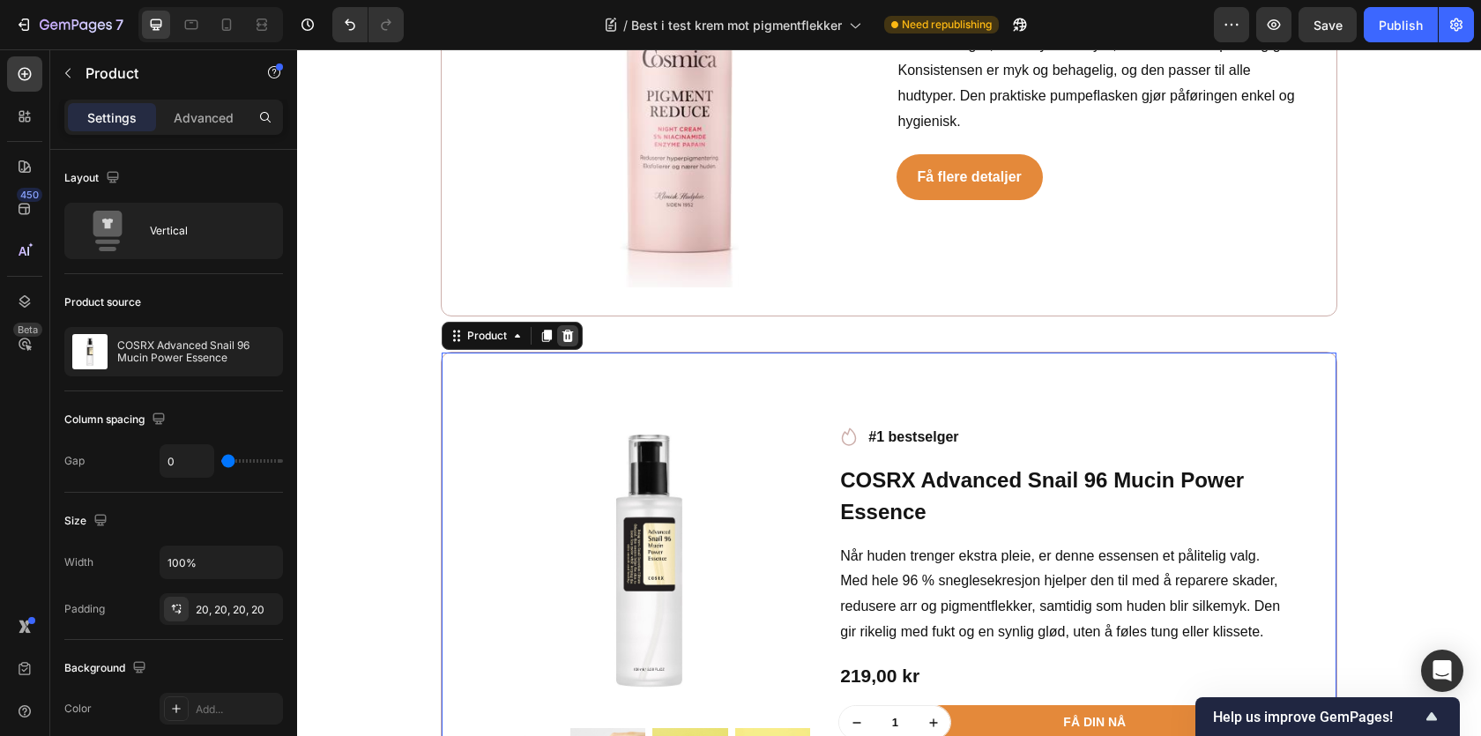
click at [570, 341] on icon at bounding box center [567, 336] width 11 height 12
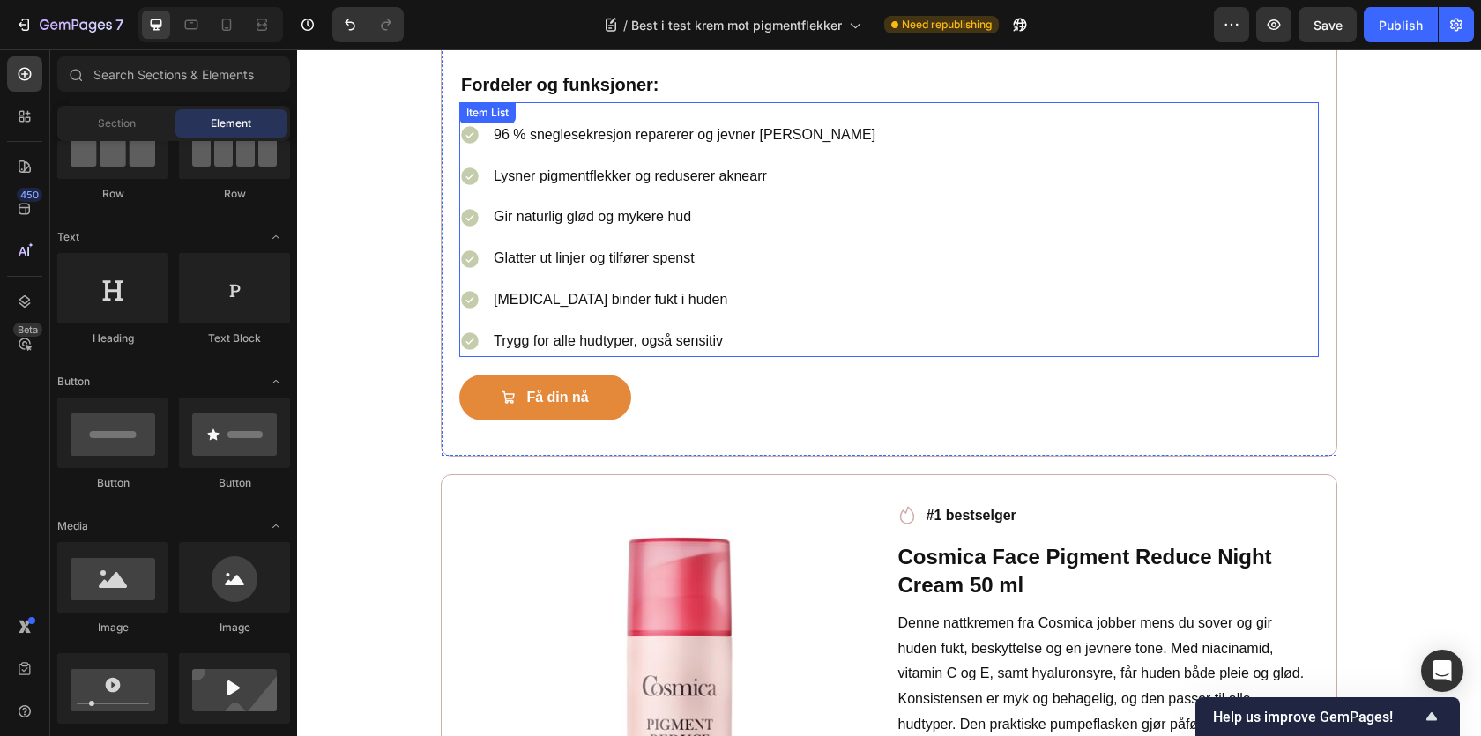
scroll to position [3552, 0]
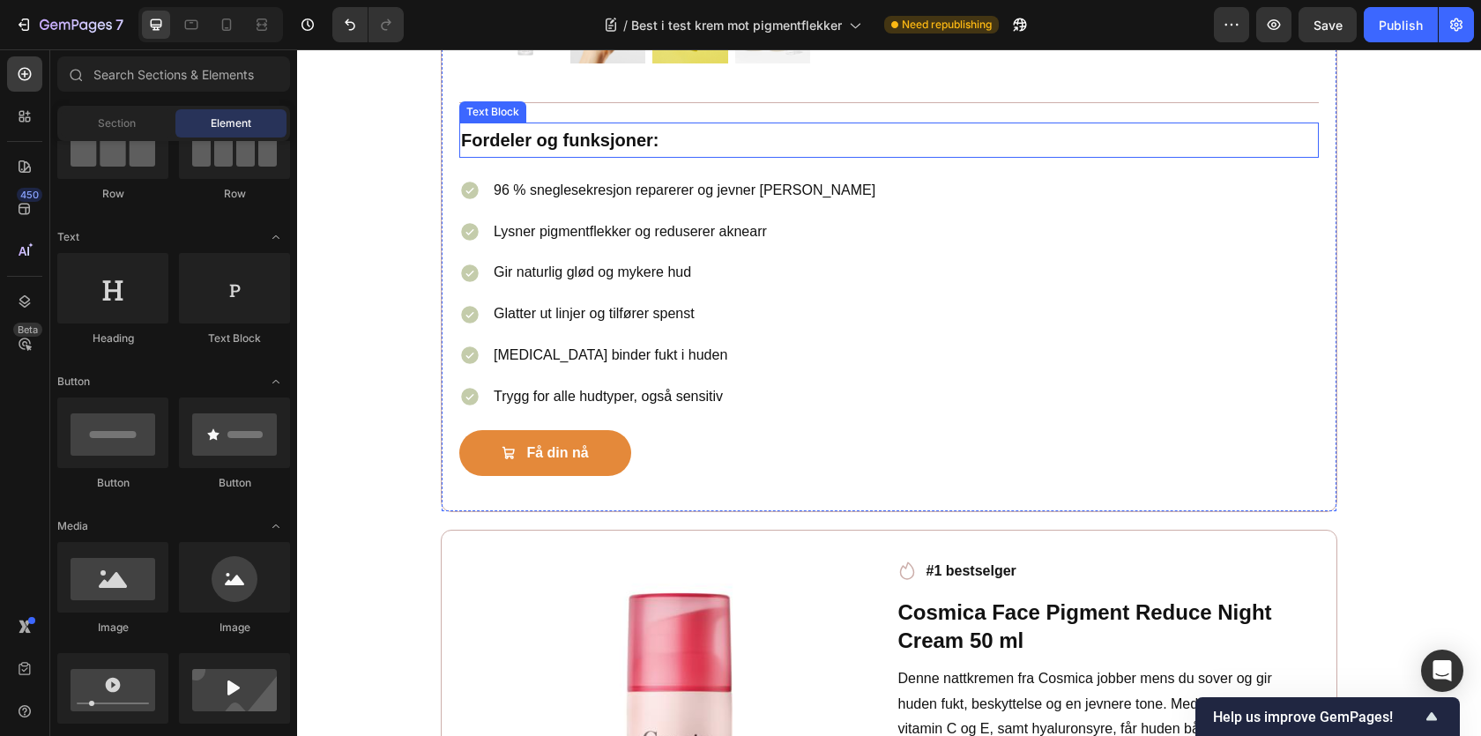
click at [598, 147] on strong "Fordeler og funksjoner:" at bounding box center [559, 139] width 197 height 19
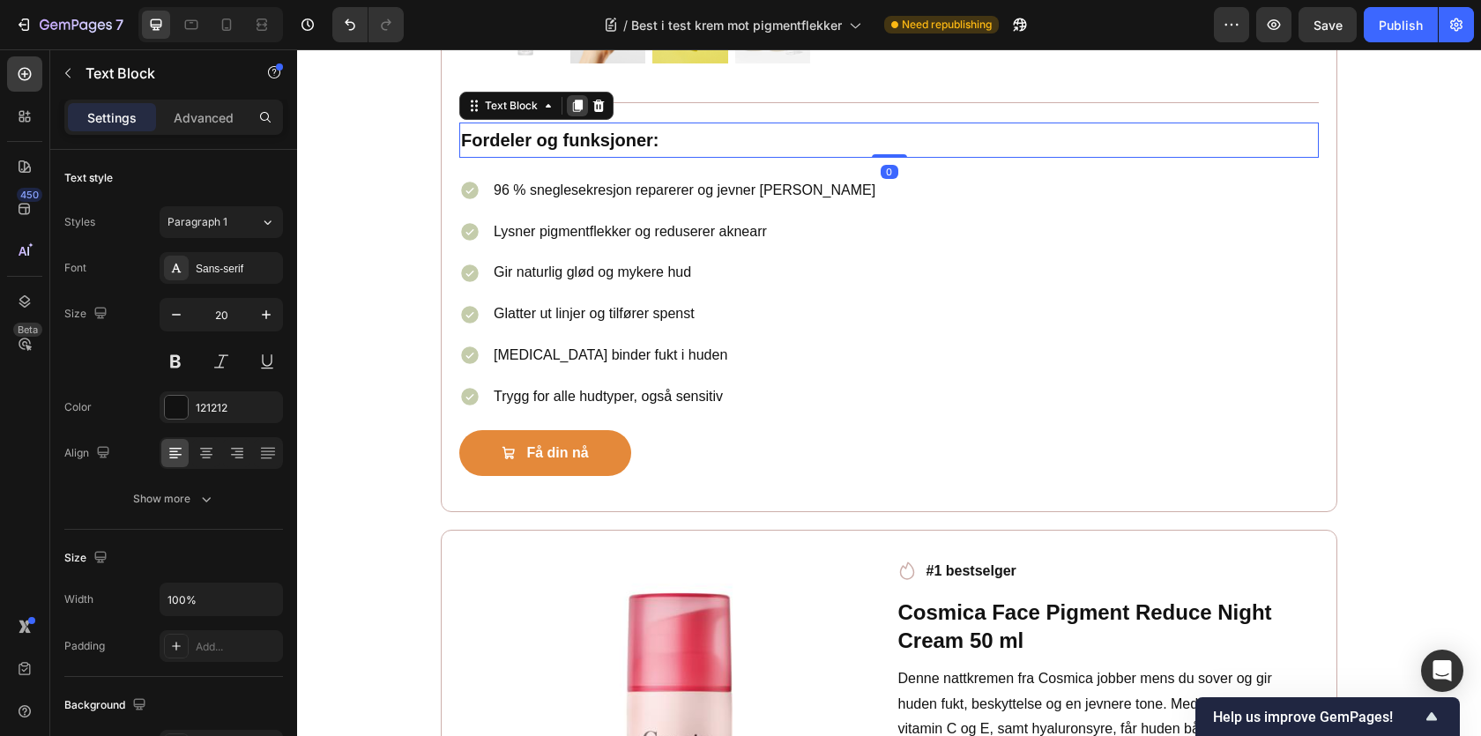
click at [573, 113] on icon at bounding box center [577, 106] width 14 height 14
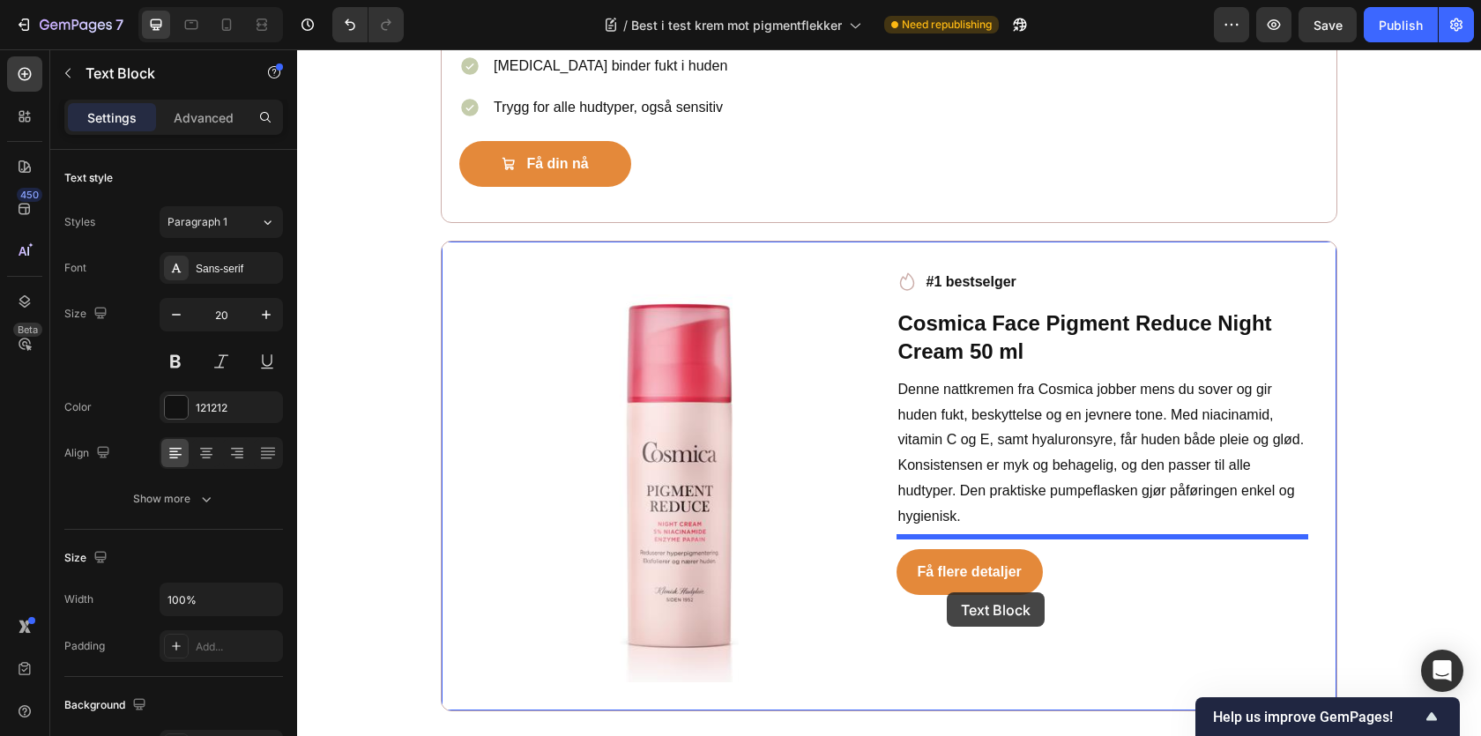
scroll to position [3973, 0]
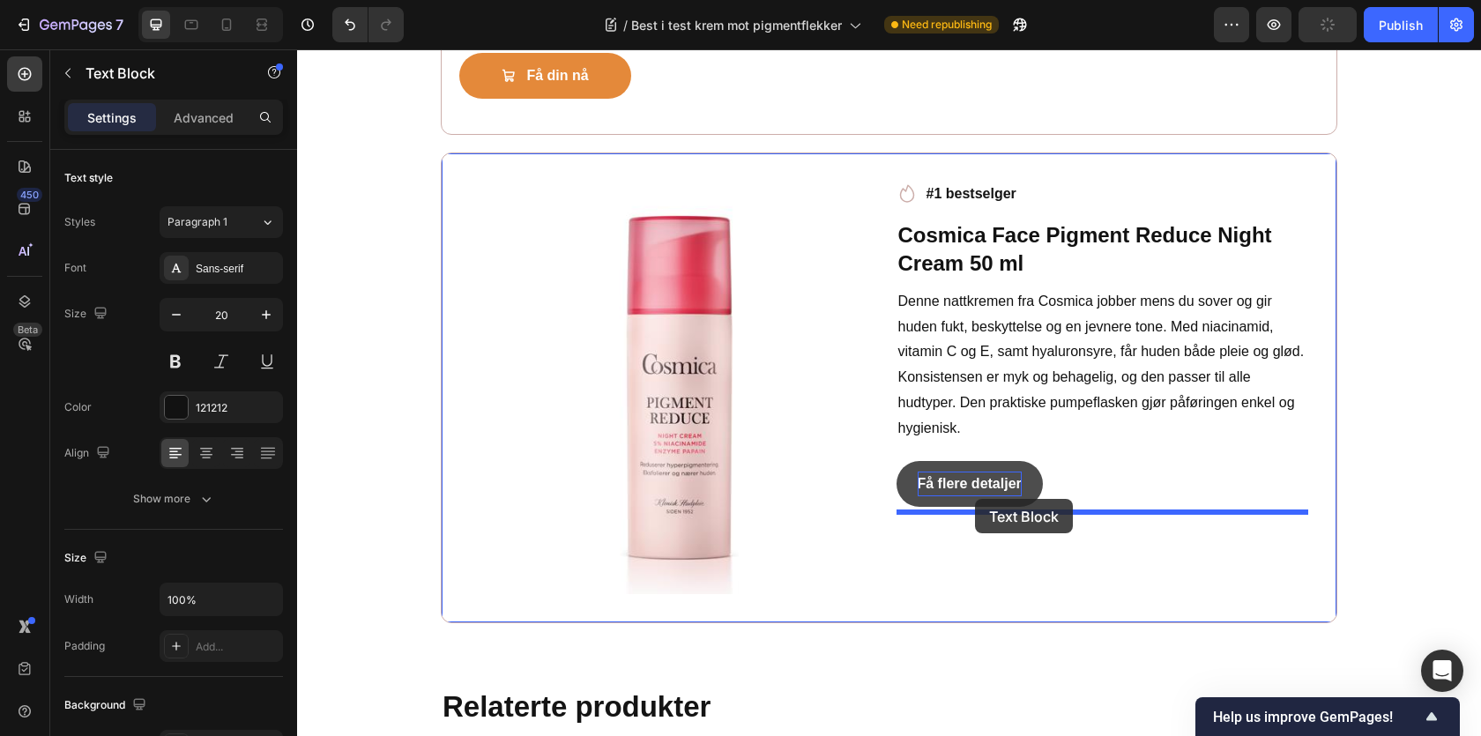
drag, startPoint x: 521, startPoint y: 153, endPoint x: 975, endPoint y: 500, distance: 571.6
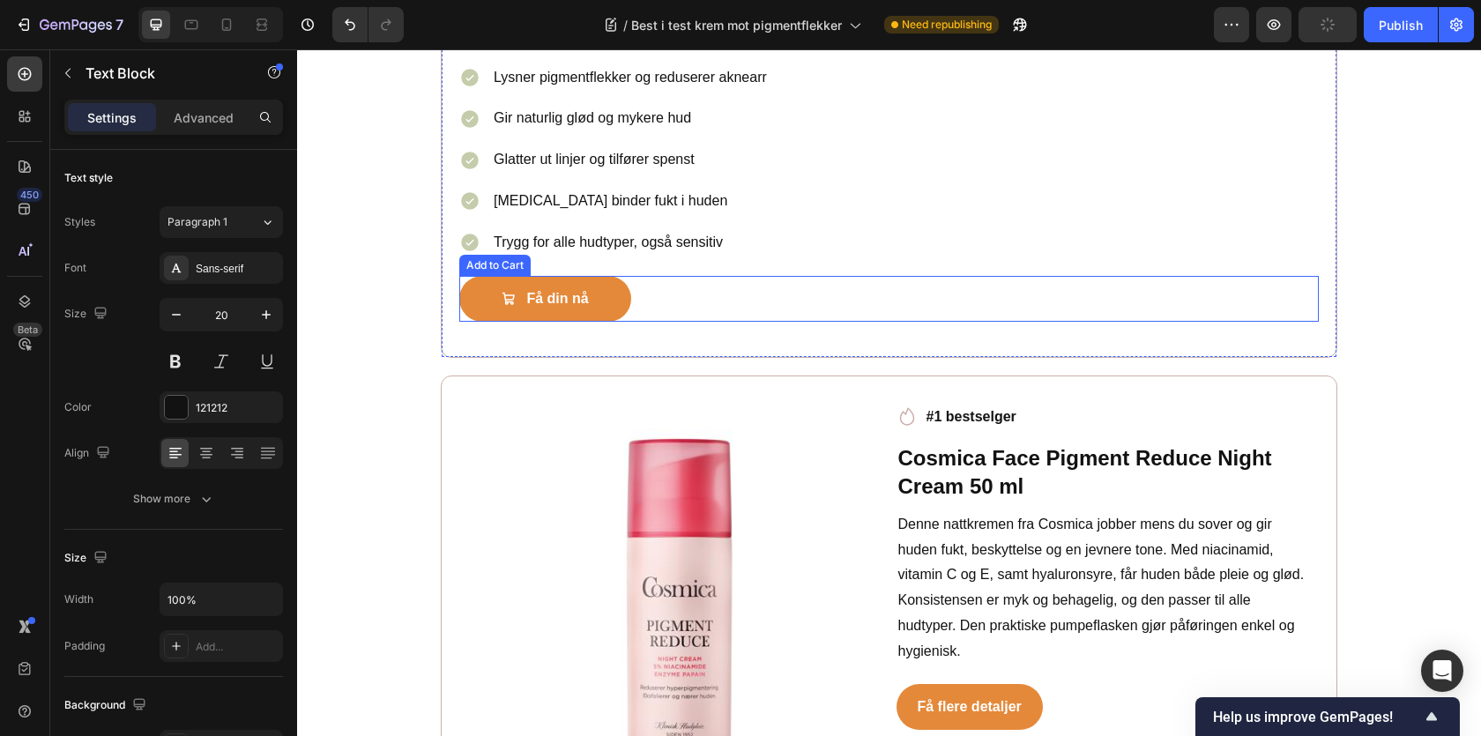
scroll to position [3656, 0]
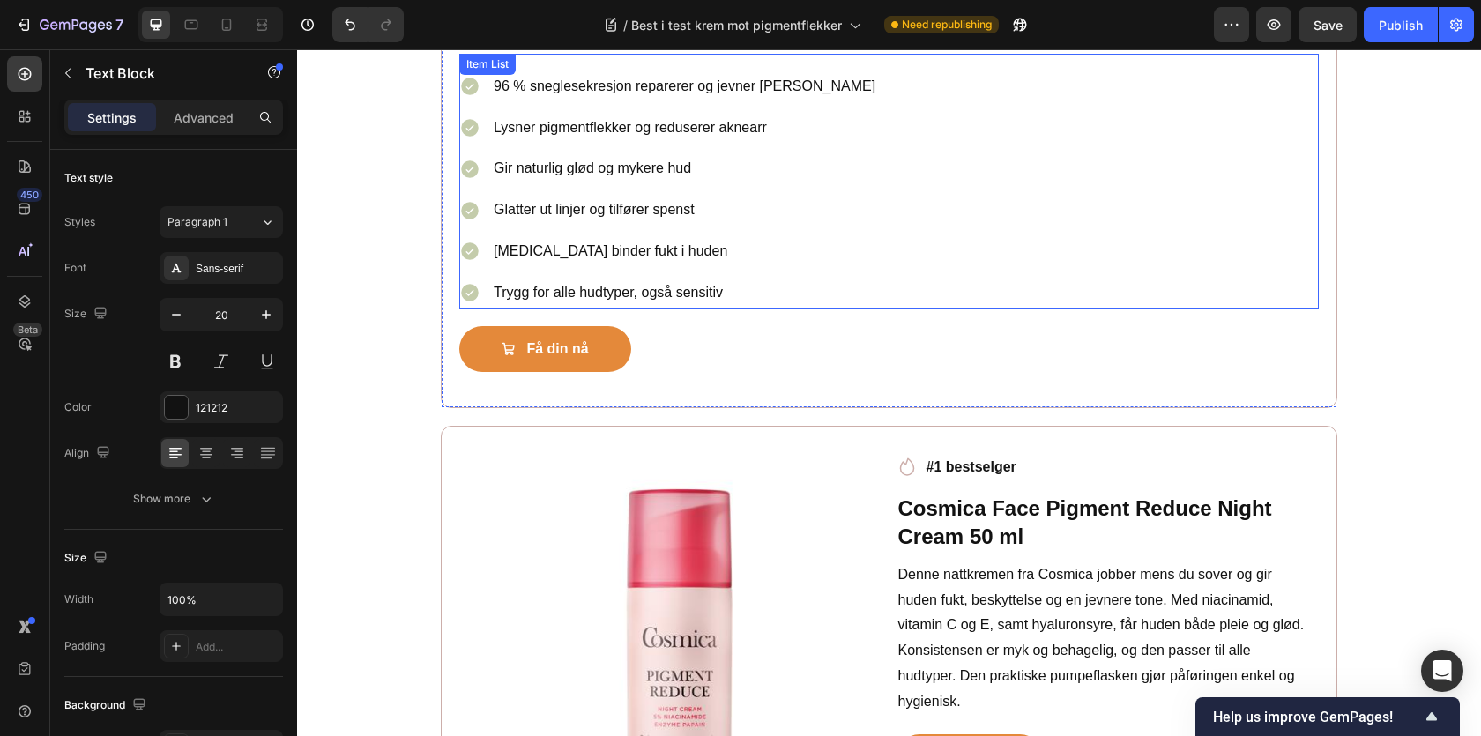
click at [876, 191] on div "96 % sneglesekresjon reparerer og jevner hudtonen Lysner pigmentflekker og redu…" at bounding box center [889, 189] width 860 height 237
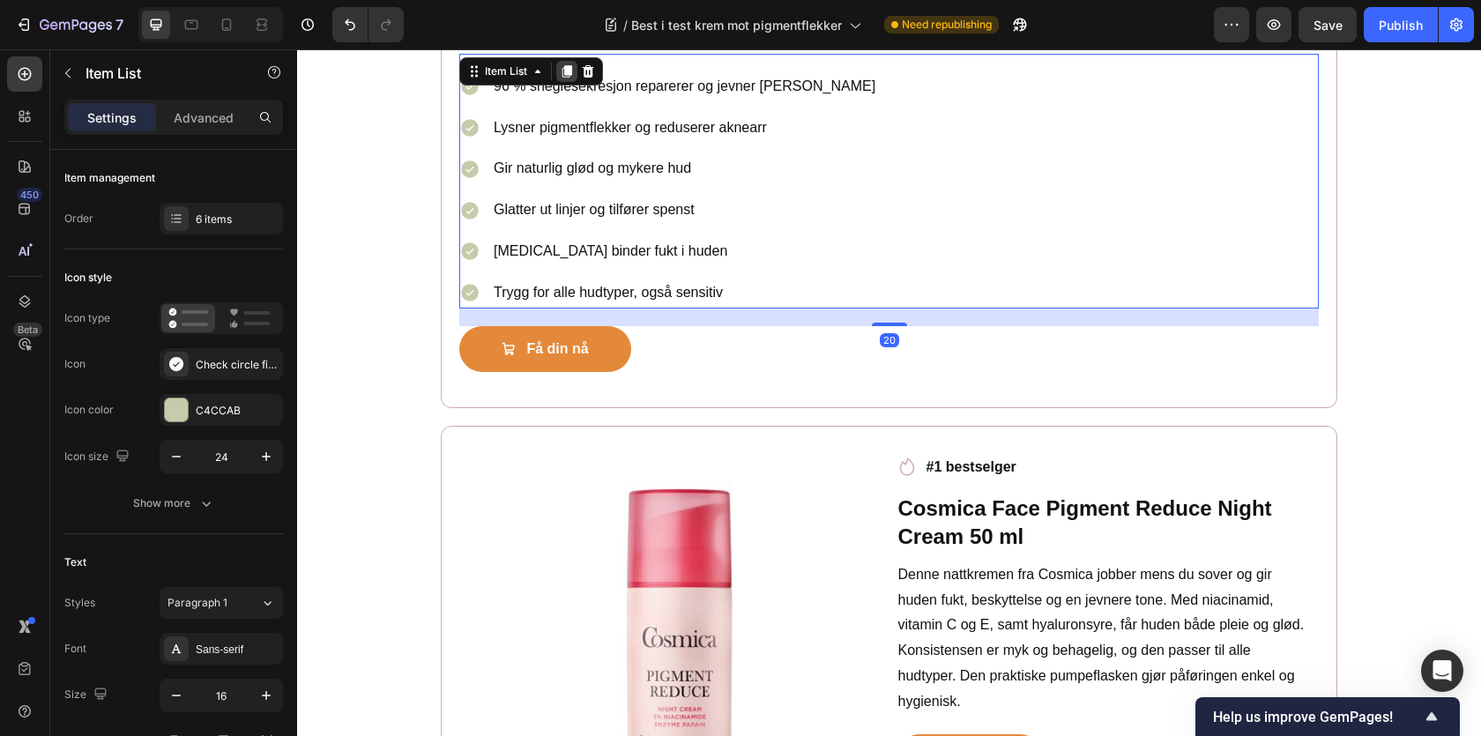
click at [568, 73] on icon at bounding box center [567, 71] width 10 height 12
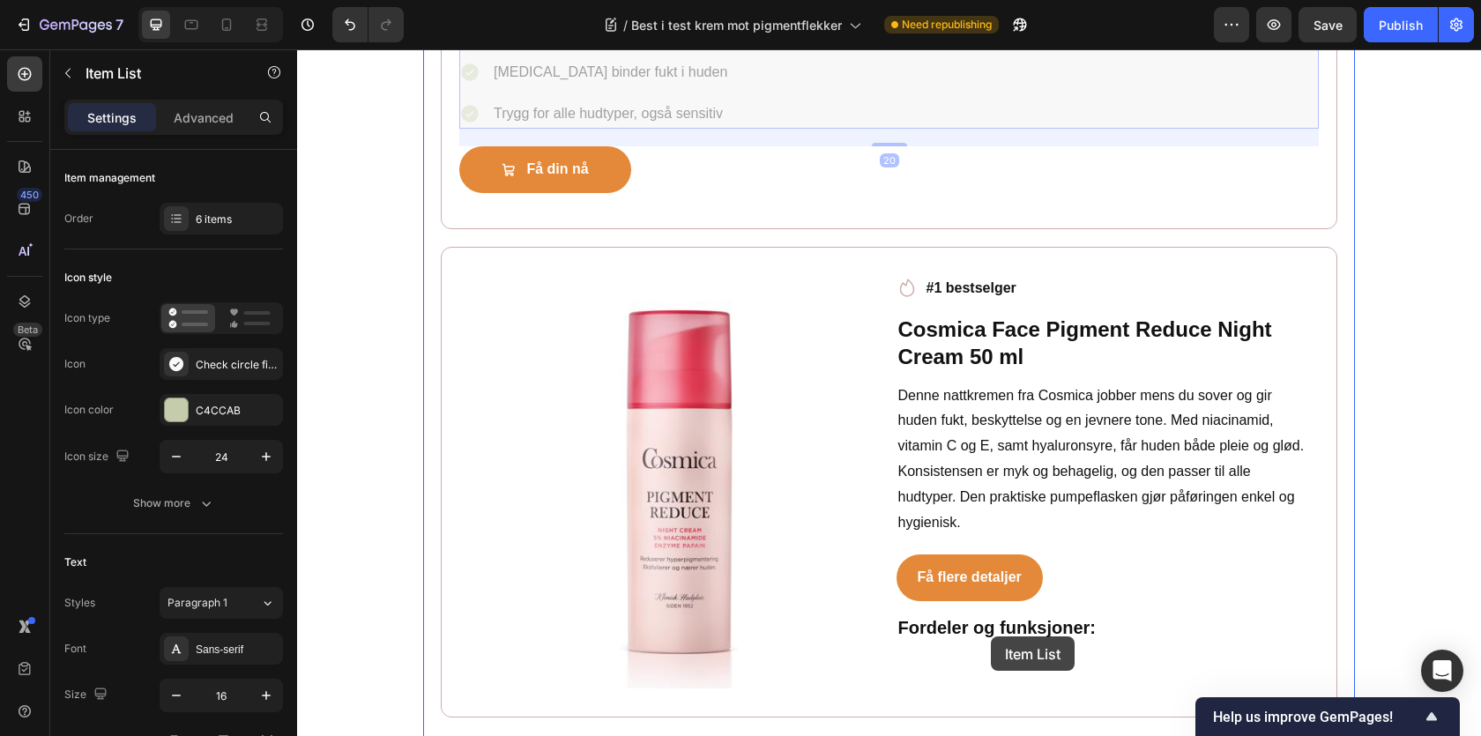
scroll to position [4191, 0]
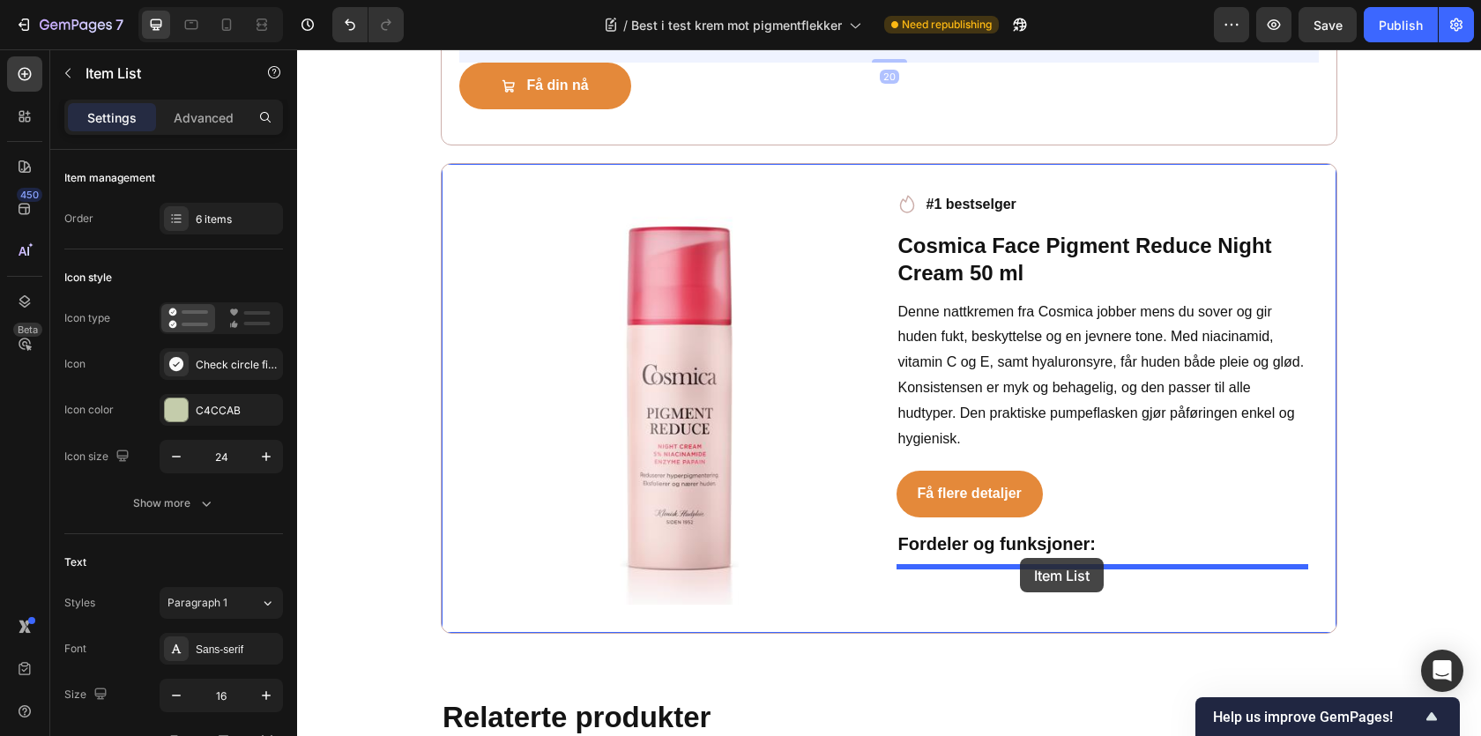
drag, startPoint x: 519, startPoint y: 311, endPoint x: 1020, endPoint y: 558, distance: 558.3
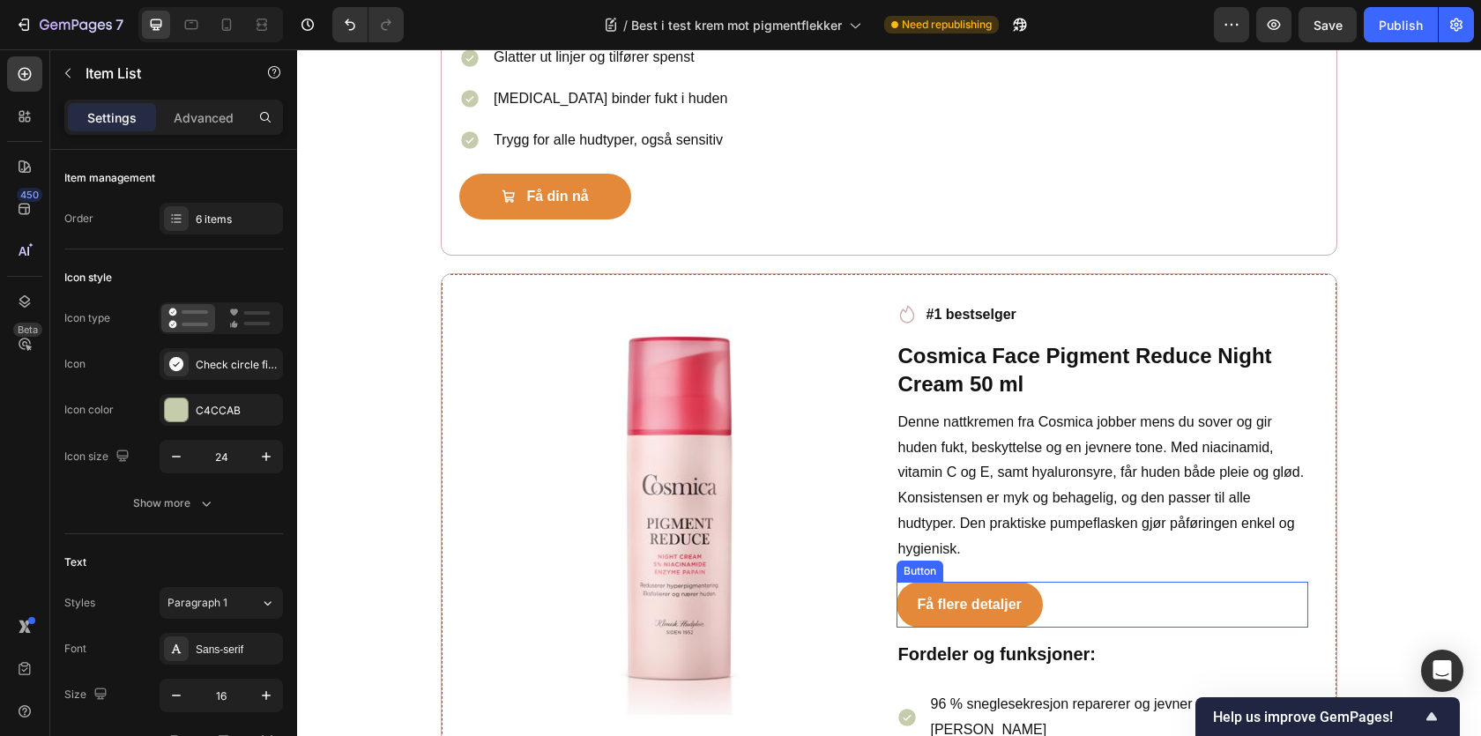
scroll to position [3702, 0]
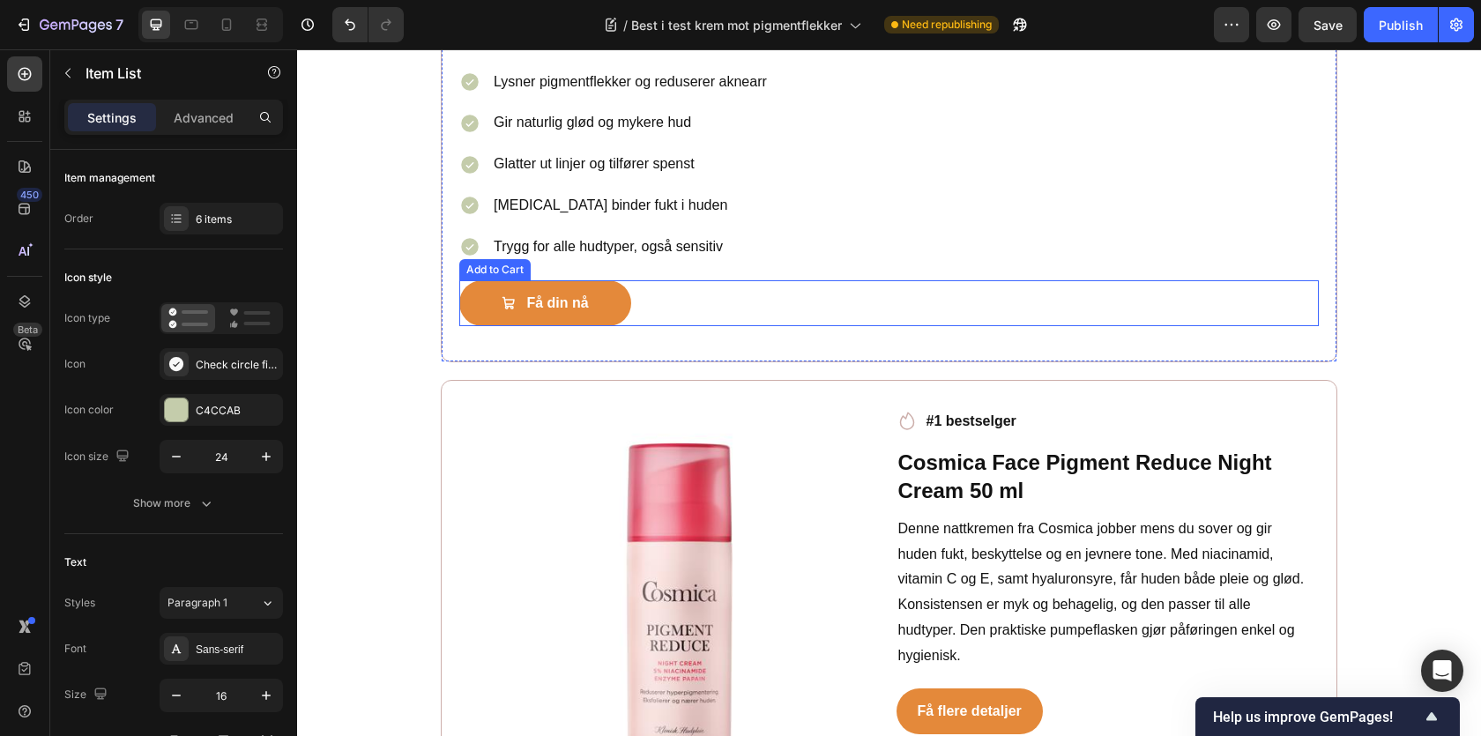
click at [670, 309] on div "Få din nå Add to Cart" at bounding box center [889, 303] width 860 height 47
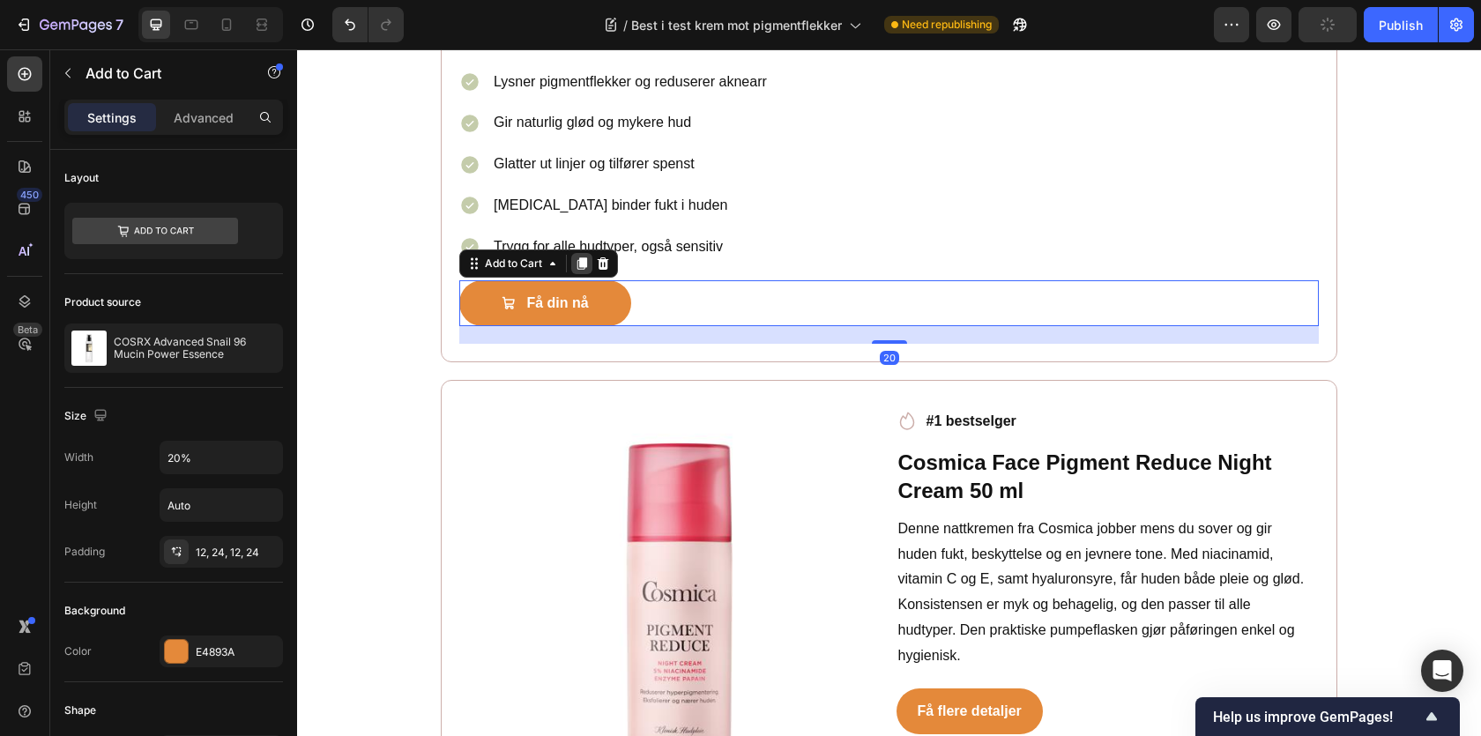
click at [582, 270] on icon at bounding box center [582, 263] width 10 height 12
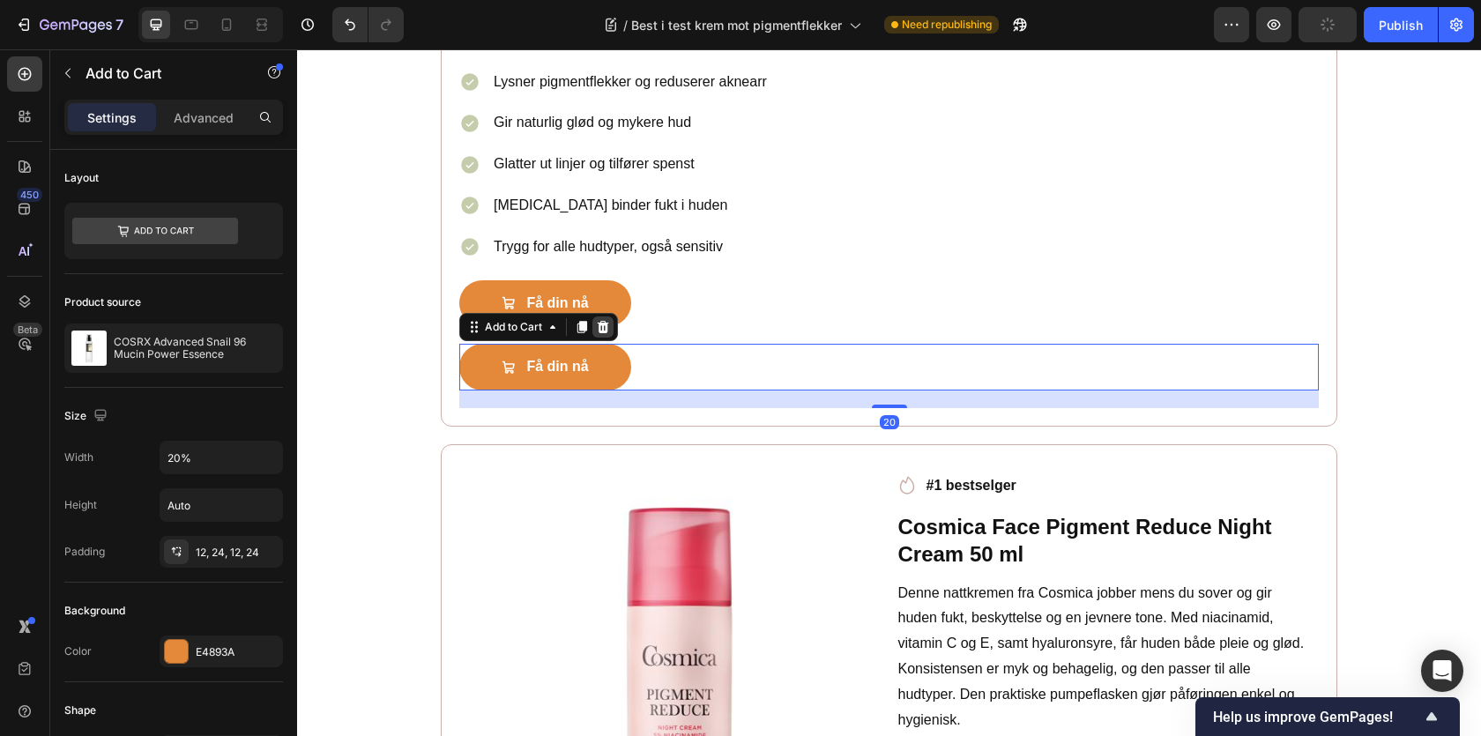
click at [608, 334] on icon at bounding box center [603, 327] width 14 height 14
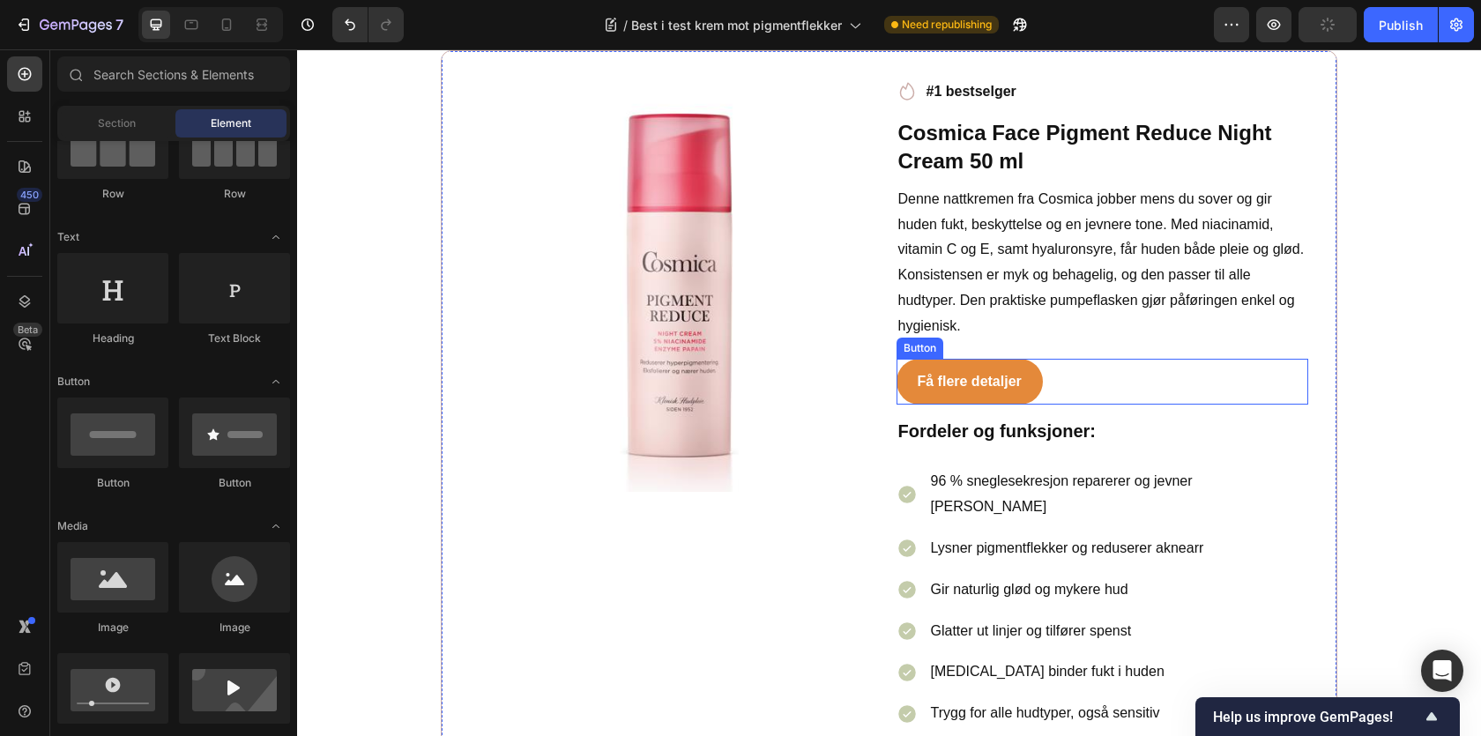
scroll to position [4058, 0]
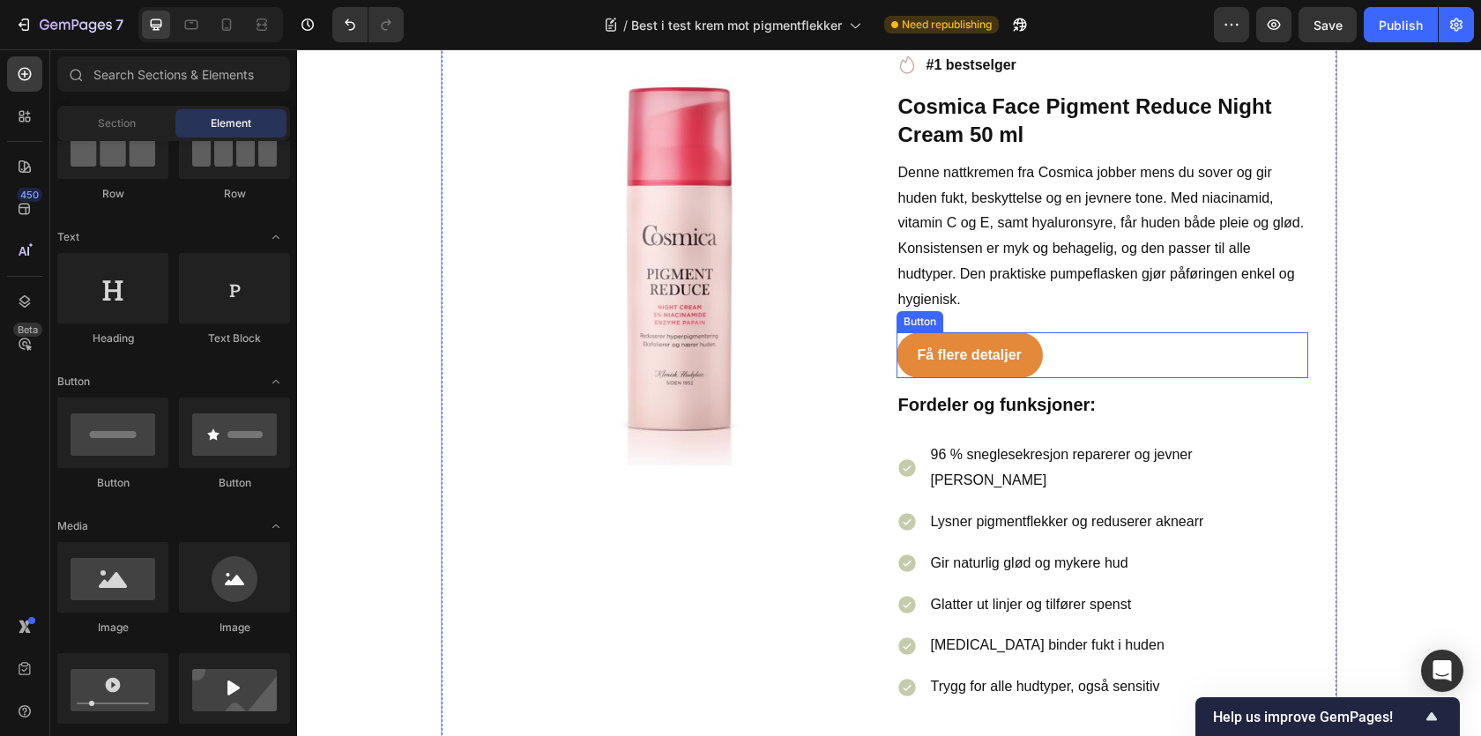
click at [1071, 345] on div "Få flere detaljer Button" at bounding box center [1103, 355] width 413 height 47
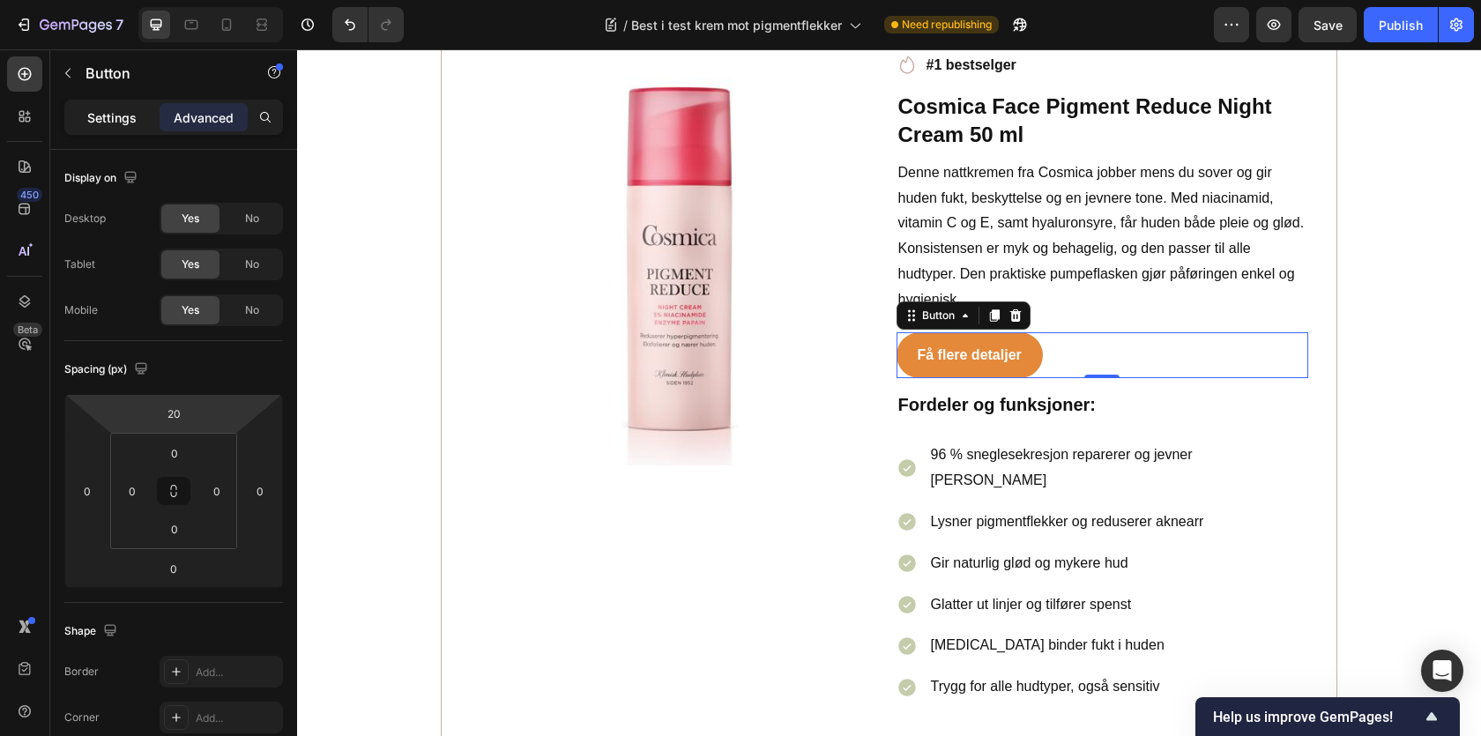
click at [134, 112] on p "Settings" at bounding box center [111, 117] width 49 height 19
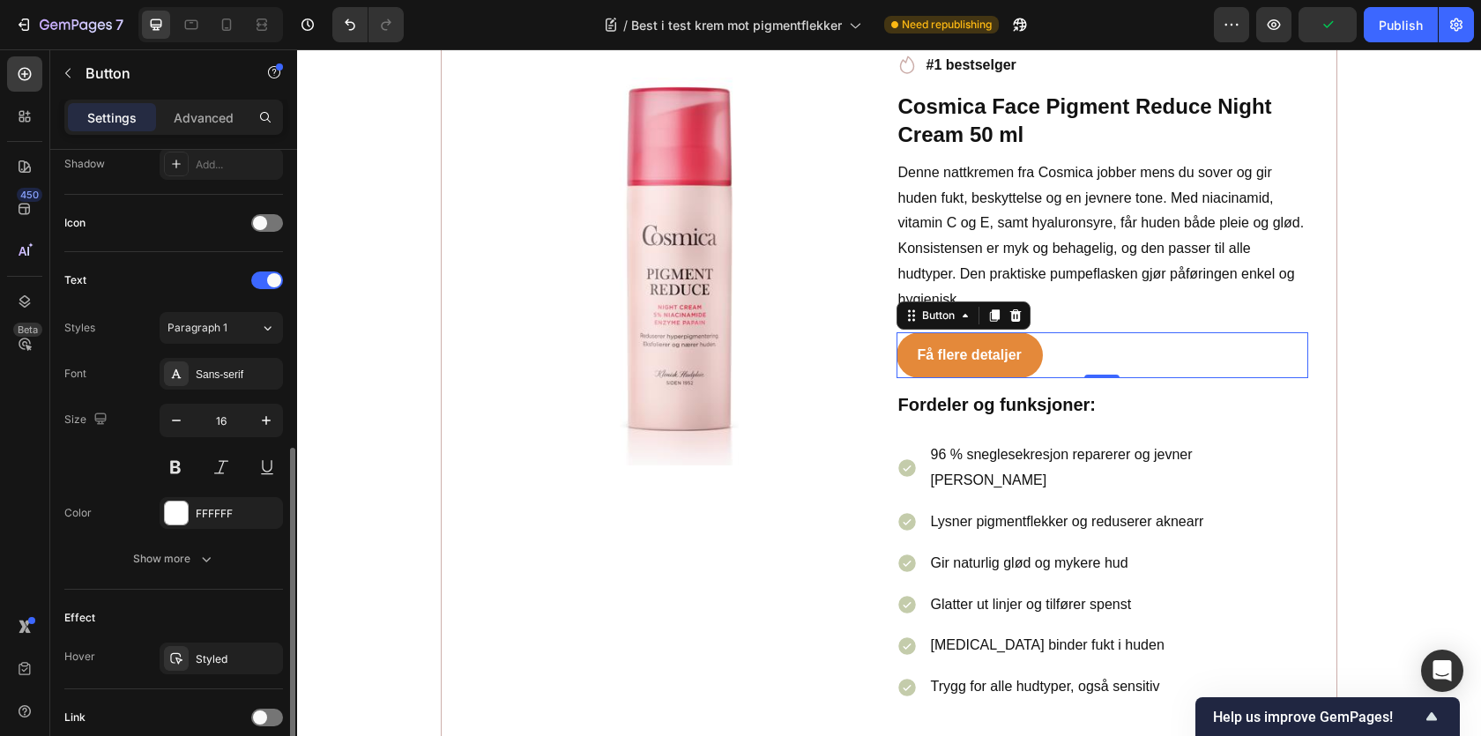
scroll to position [548, 0]
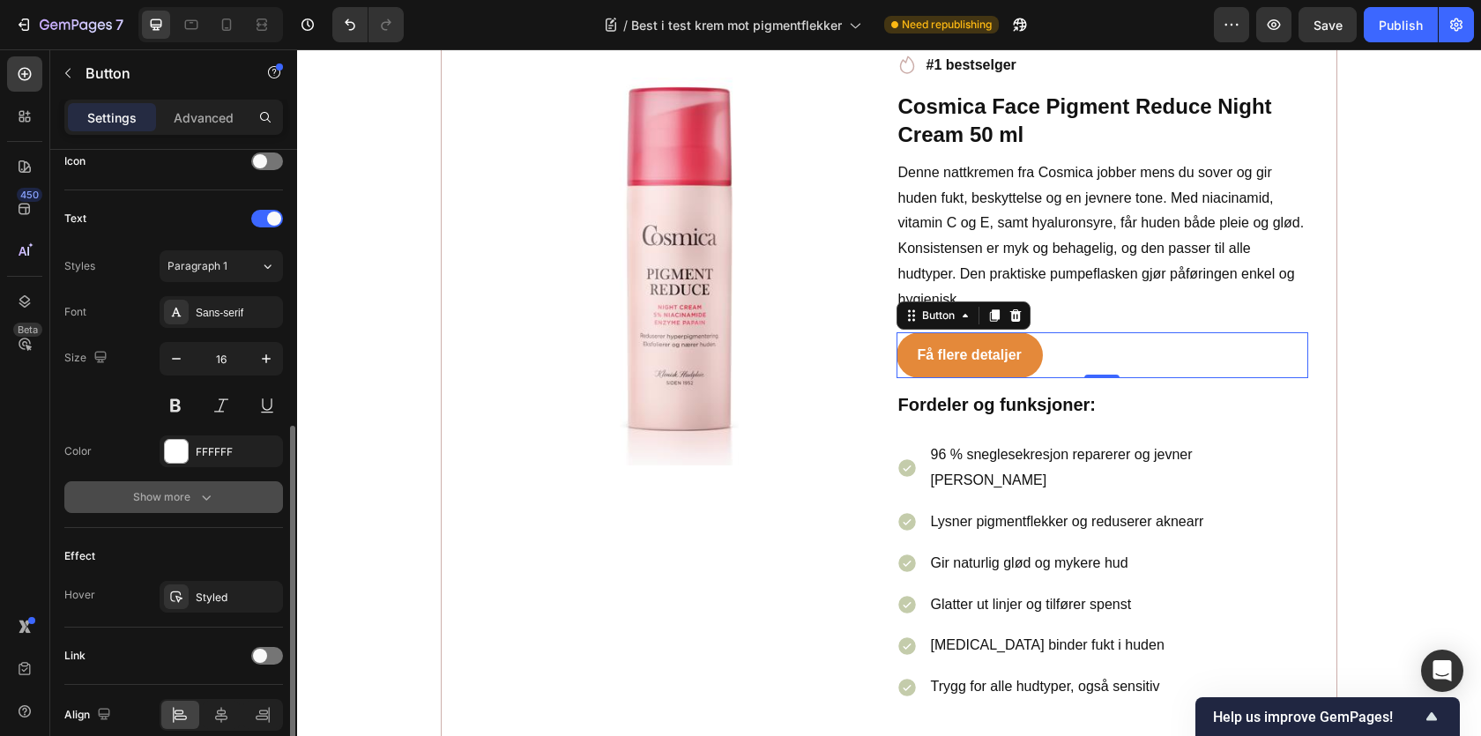
click at [153, 510] on button "Show more" at bounding box center [173, 497] width 219 height 32
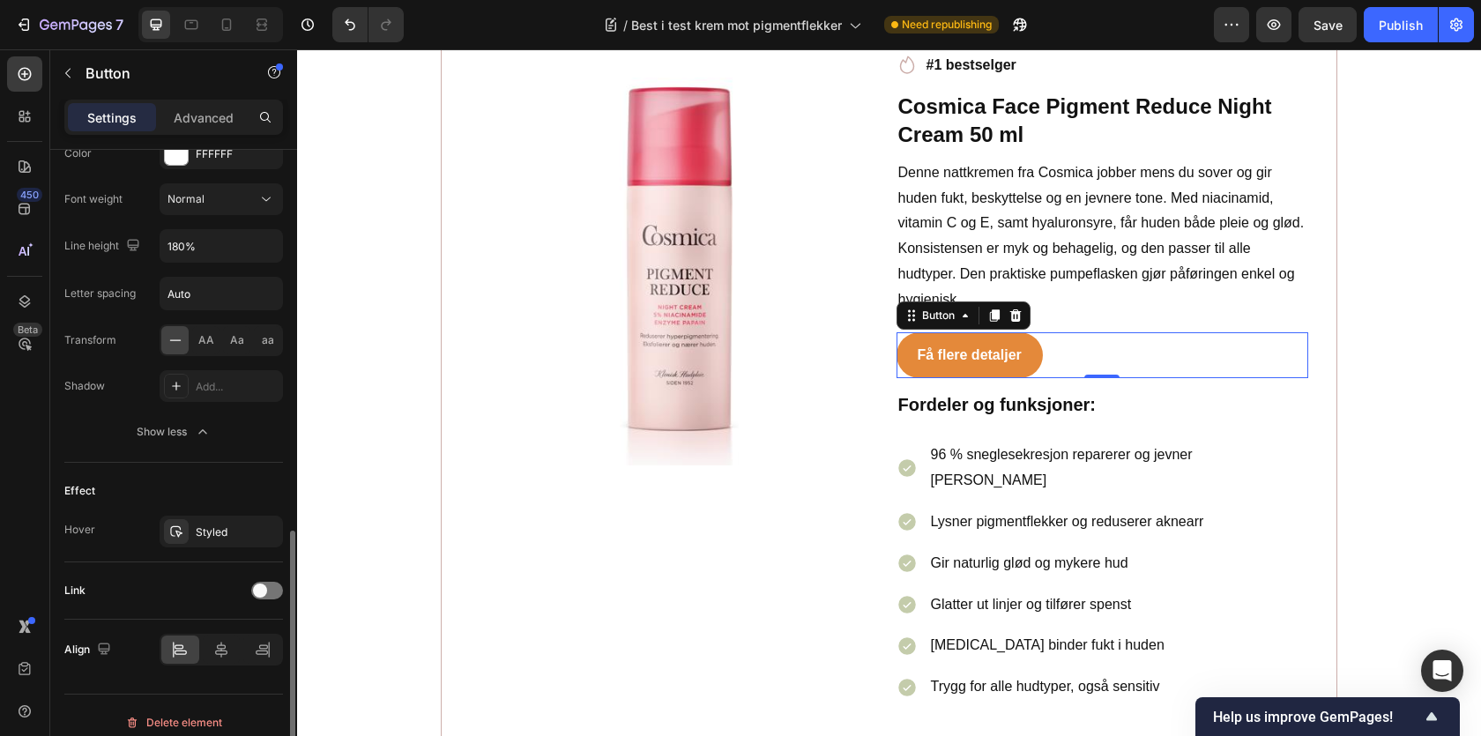
scroll to position [860, 0]
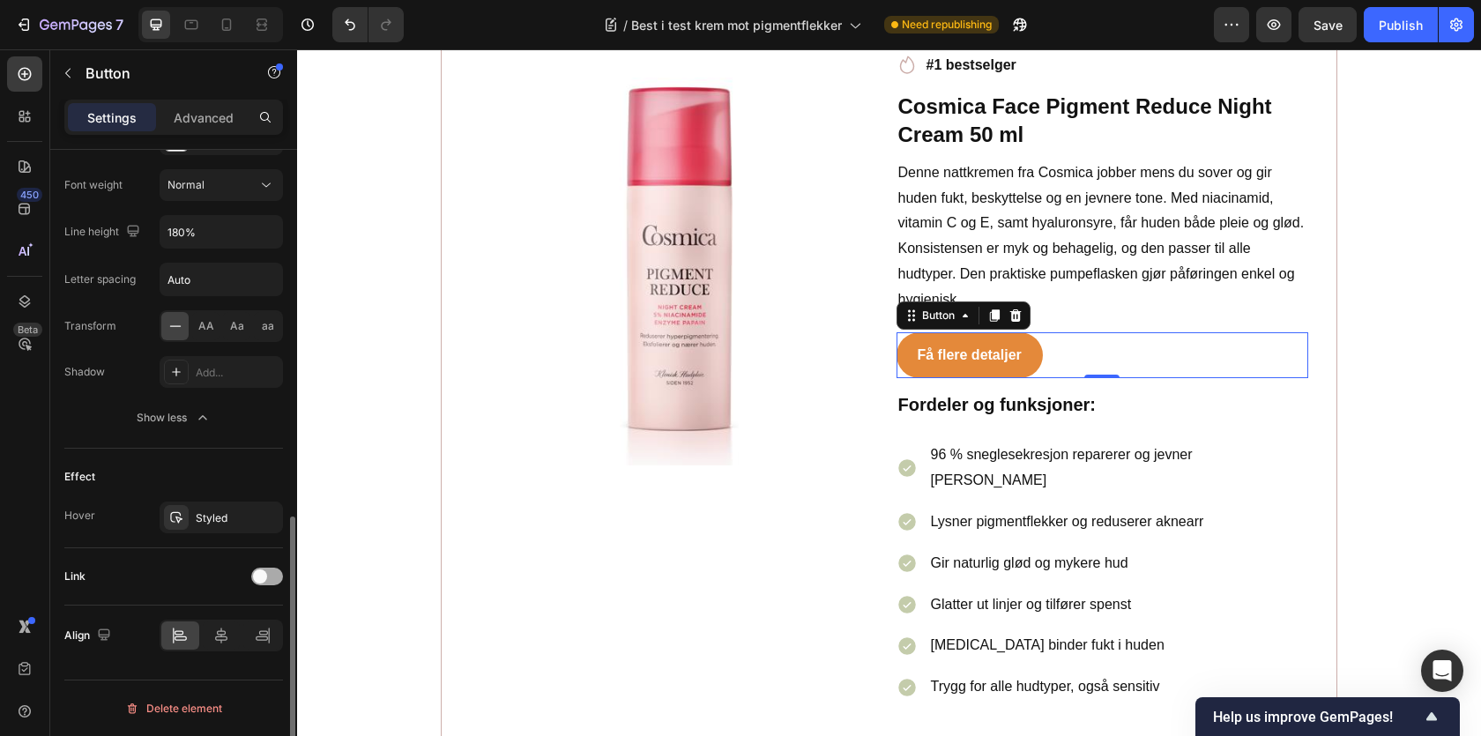
click at [263, 583] on div at bounding box center [267, 577] width 32 height 18
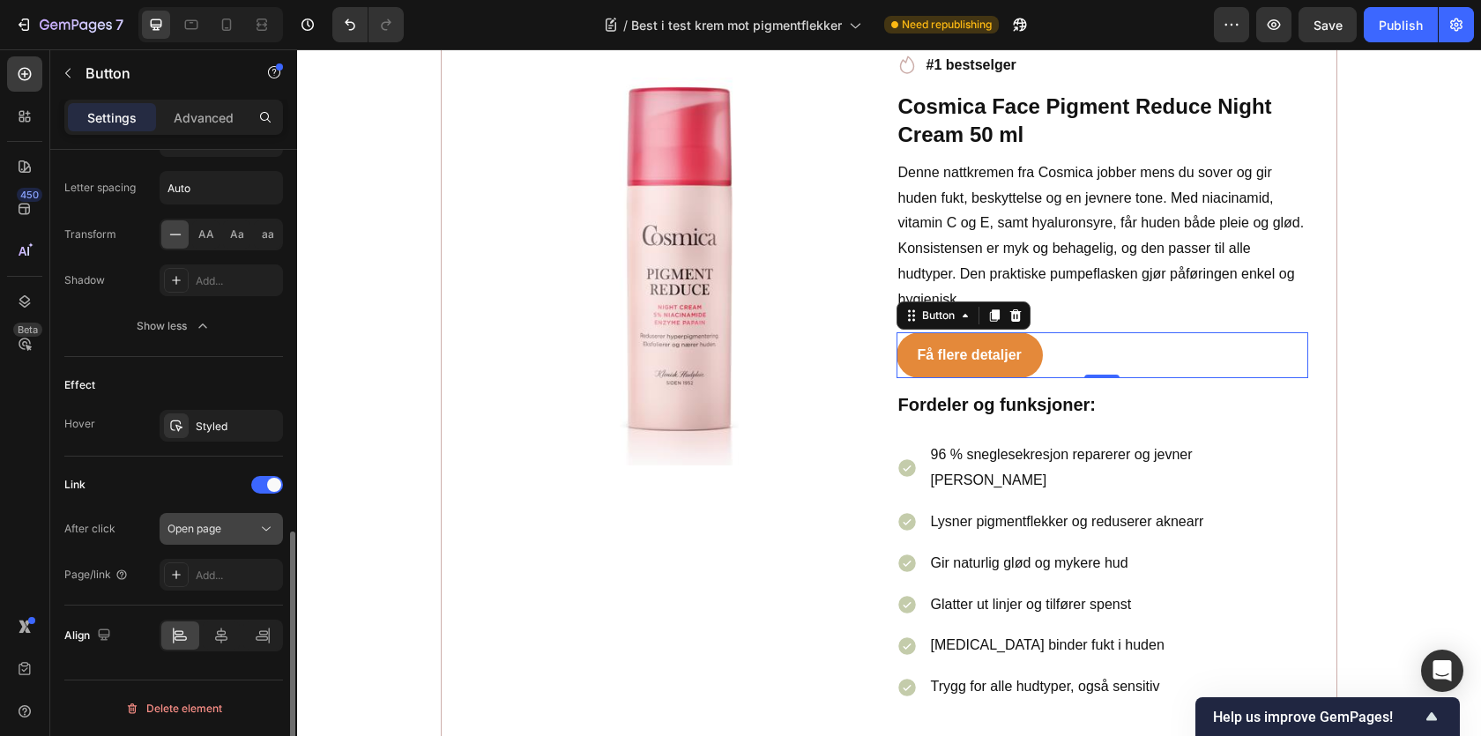
click at [200, 540] on button "Open page" at bounding box center [221, 529] width 123 height 32
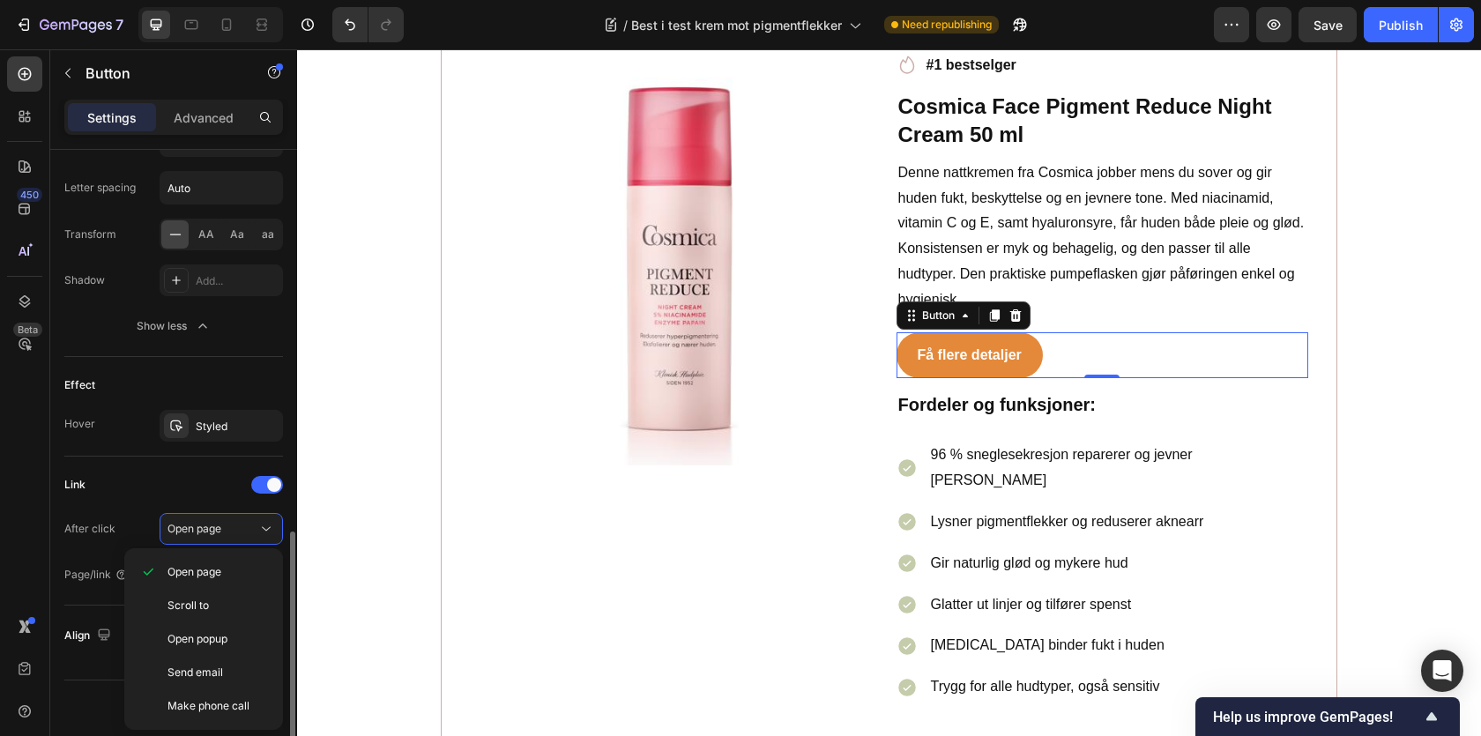
click at [147, 527] on div "After click Open page" at bounding box center [173, 529] width 219 height 32
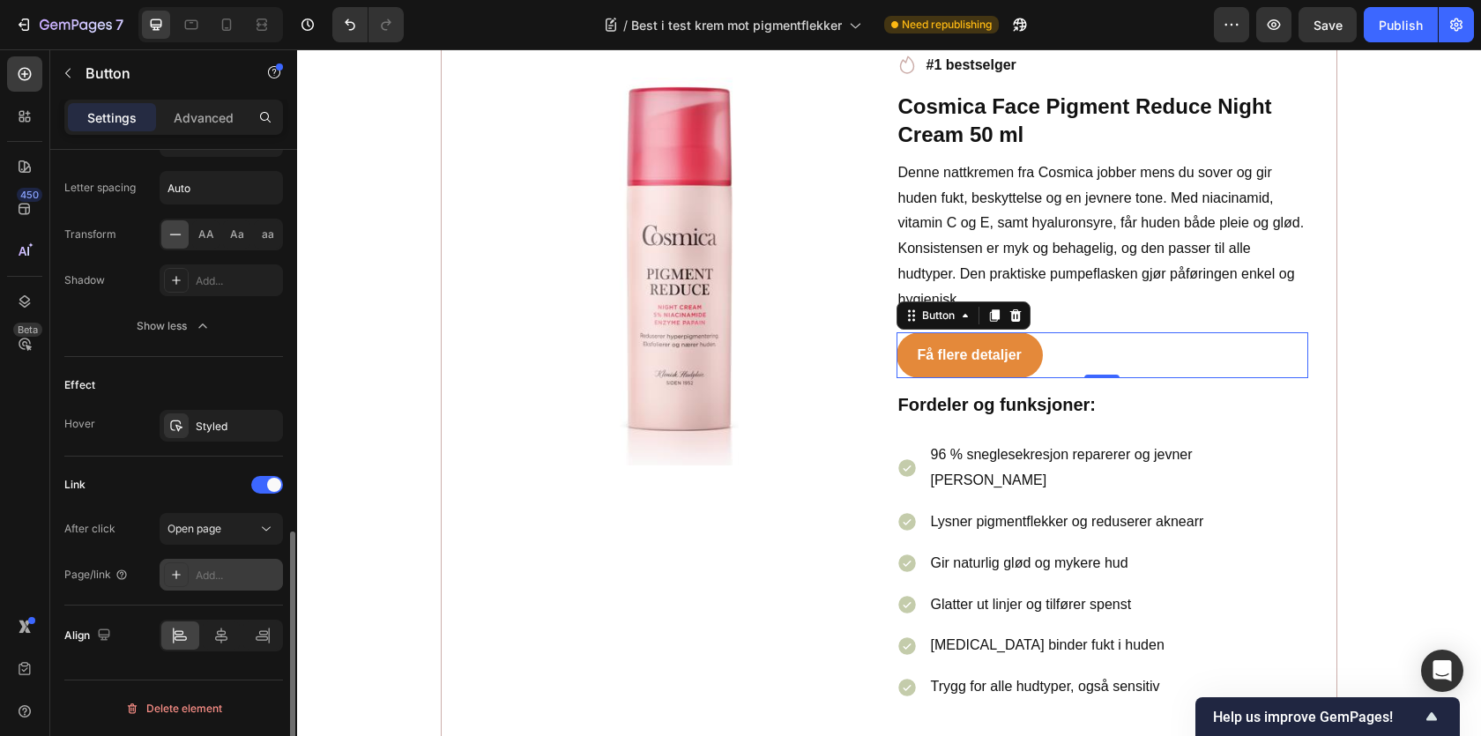
click at [219, 572] on div "Add..." at bounding box center [237, 576] width 83 height 16
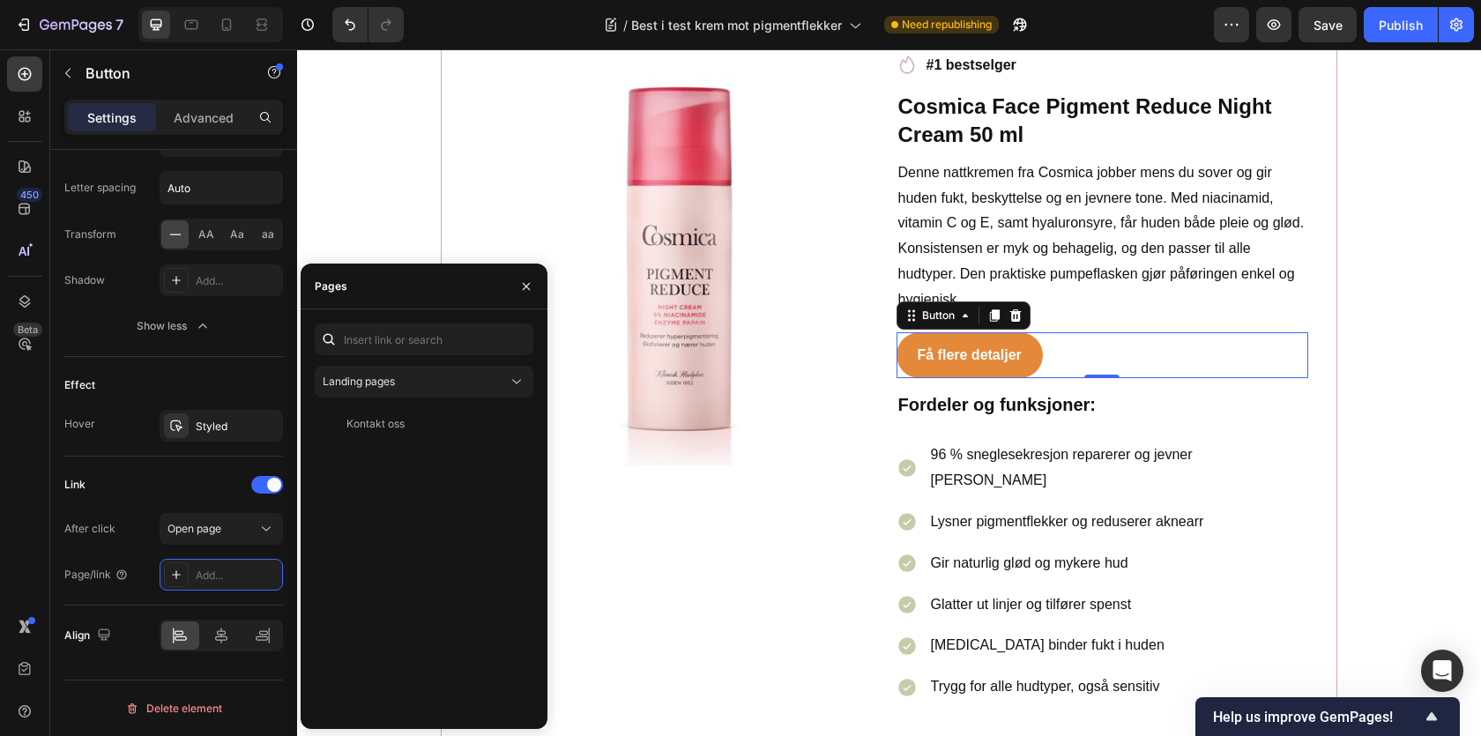
click at [410, 357] on div "Landing pages Kontakt oss View" at bounding box center [424, 519] width 219 height 391
click at [396, 343] on input "text" at bounding box center [424, 340] width 219 height 32
paste input "[URL][DOMAIN_NAME]"
type input "[URL][DOMAIN_NAME]"
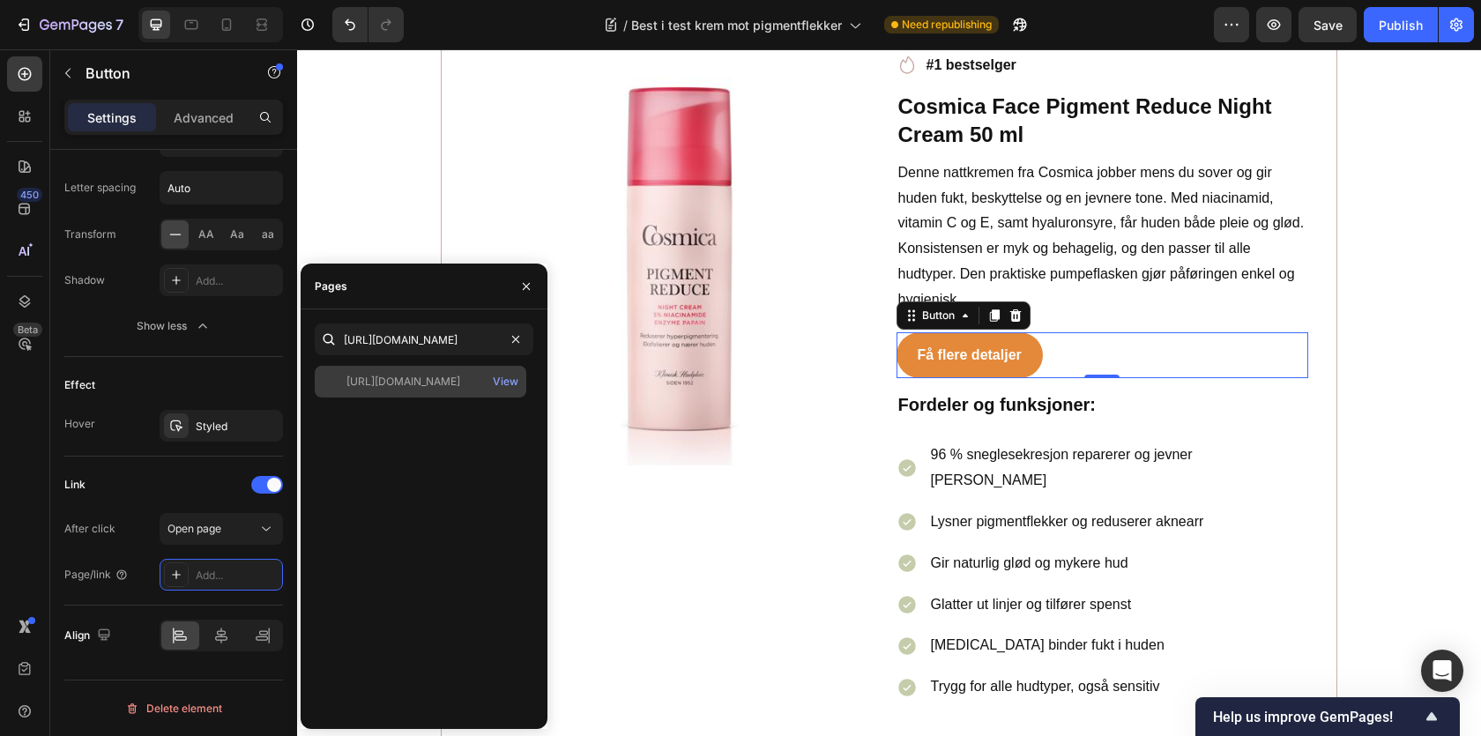
click at [413, 384] on div "[URL][DOMAIN_NAME]" at bounding box center [403, 382] width 114 height 16
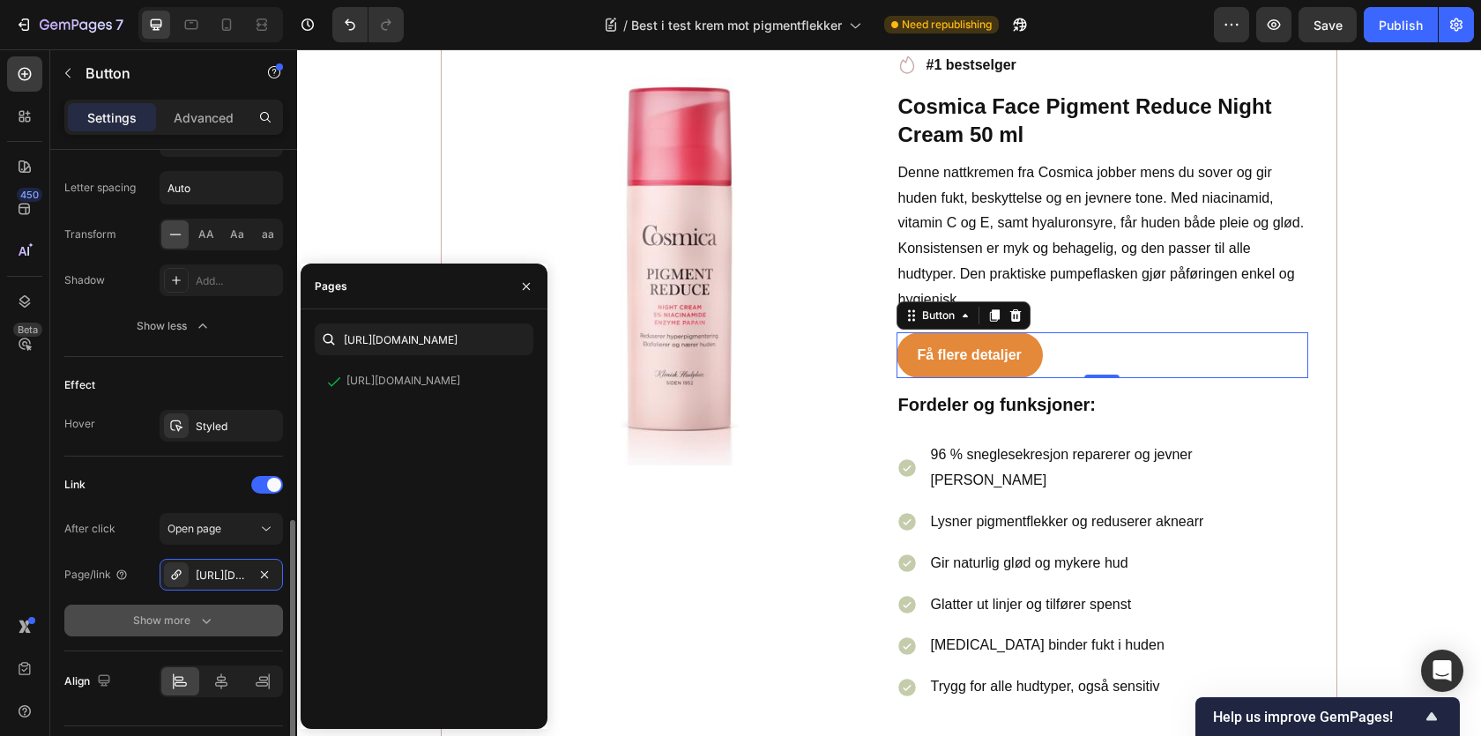
click at [149, 614] on div "Show more" at bounding box center [174, 621] width 82 height 18
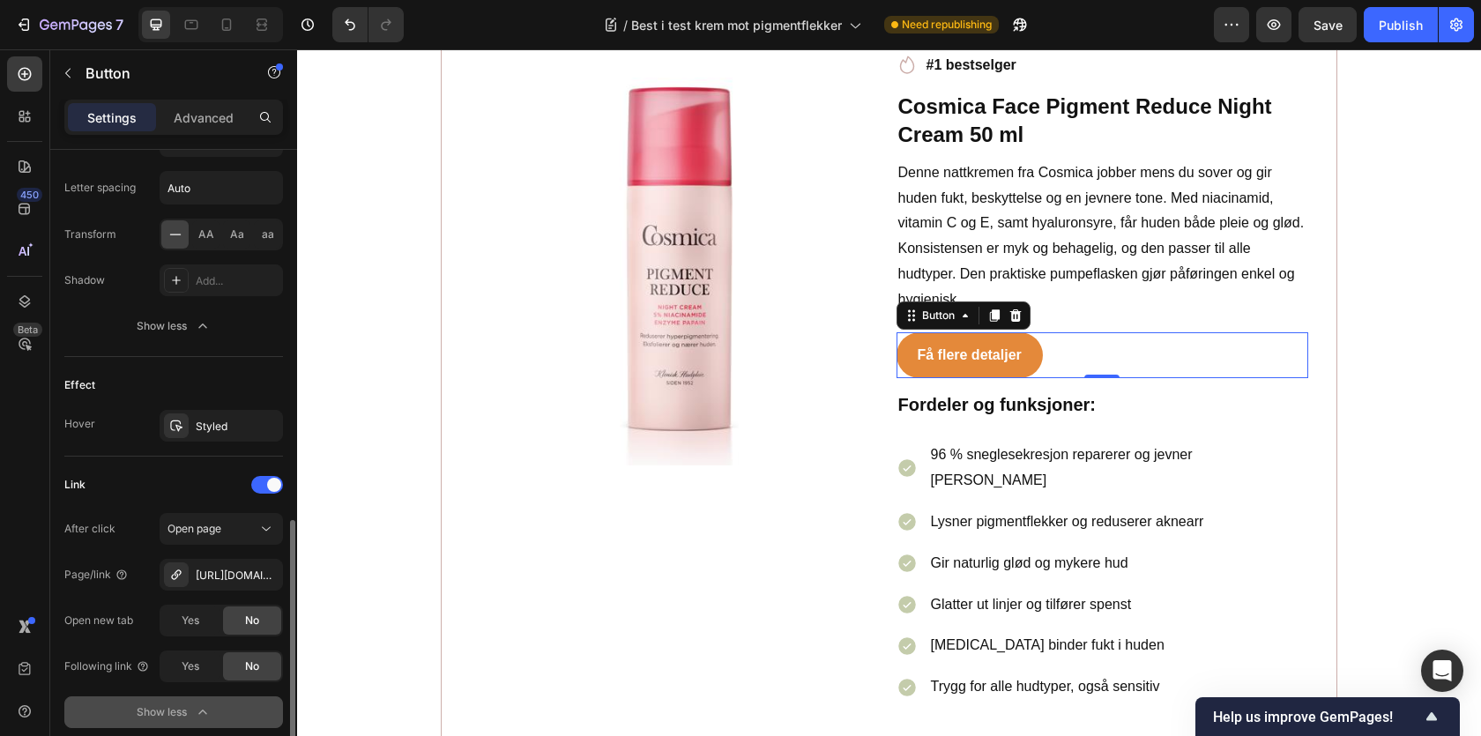
scroll to position [1049, 0]
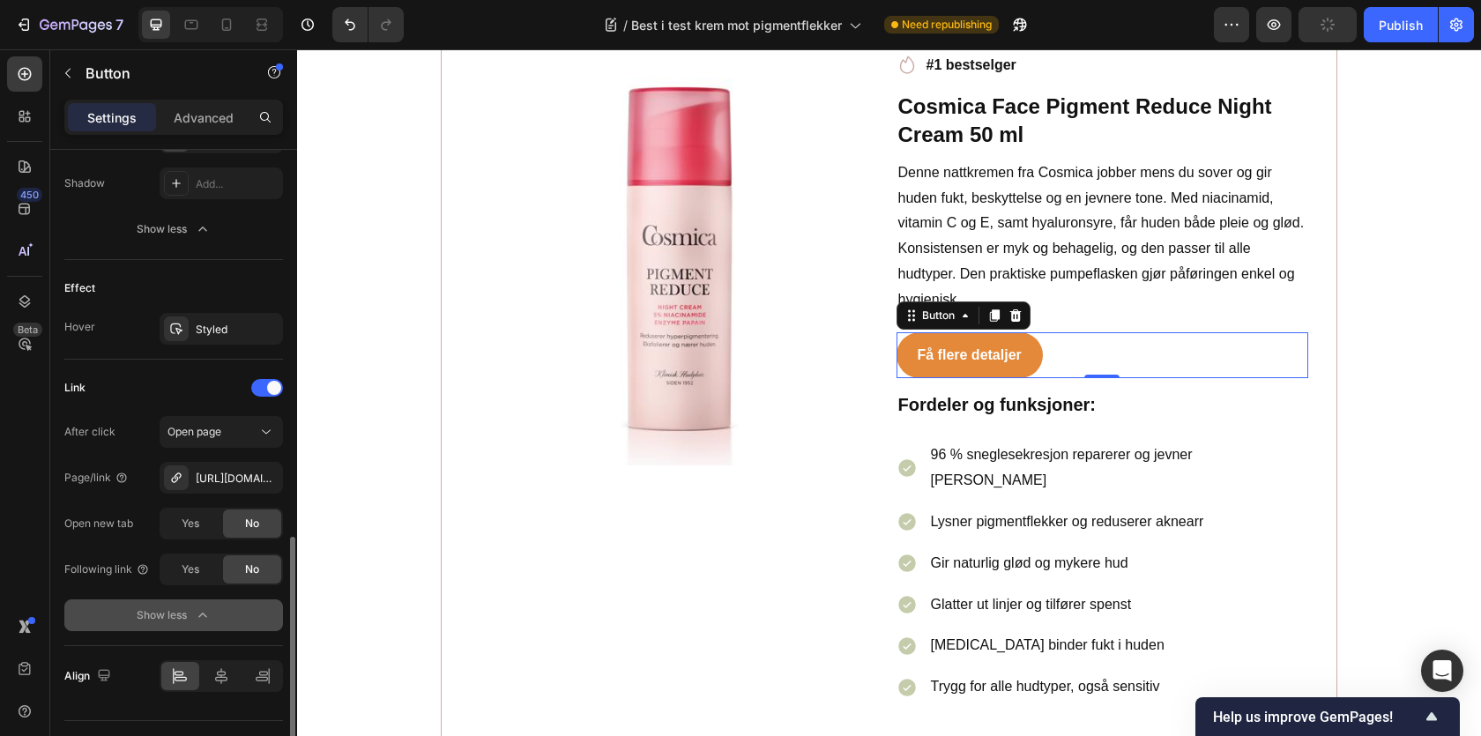
click at [93, 612] on button "Show less" at bounding box center [173, 615] width 219 height 32
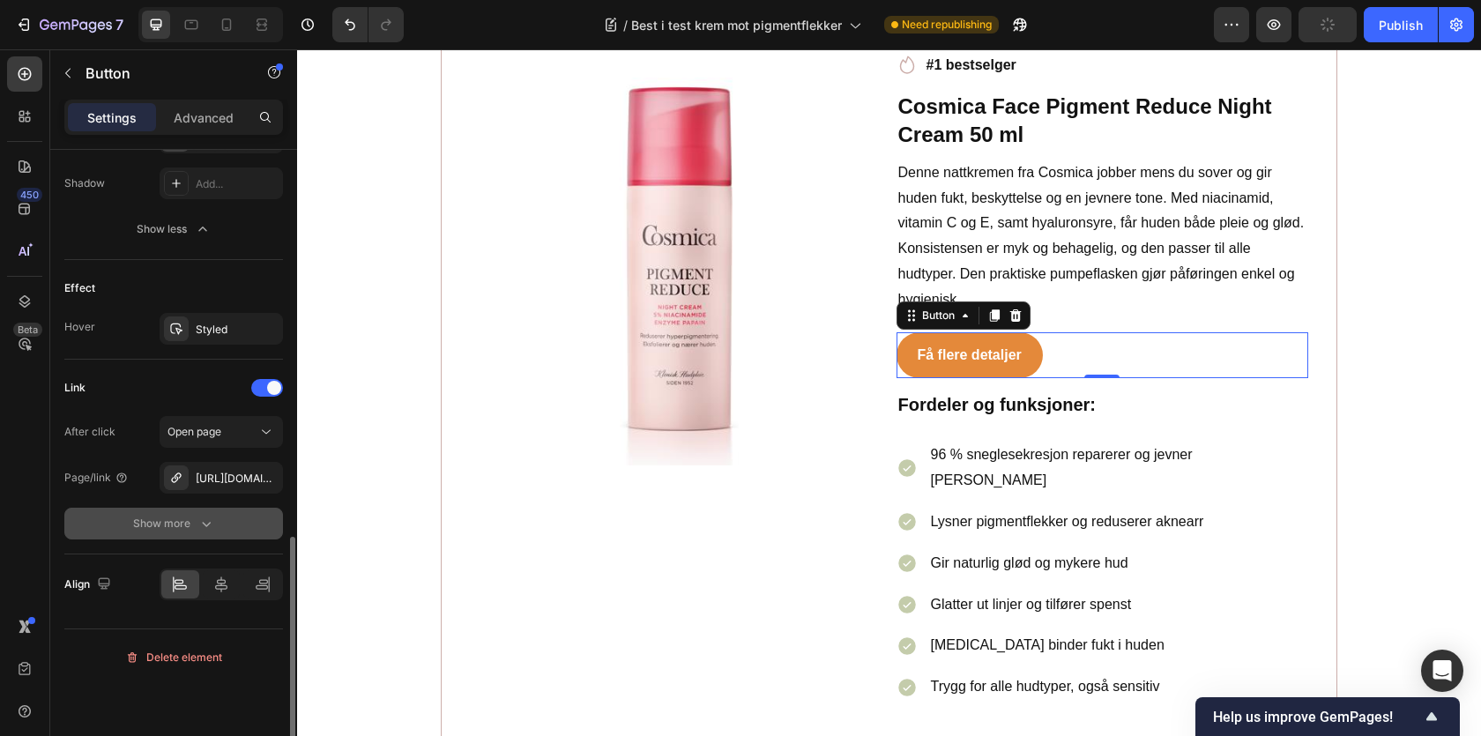
click at [178, 532] on div "Show more" at bounding box center [174, 524] width 82 height 18
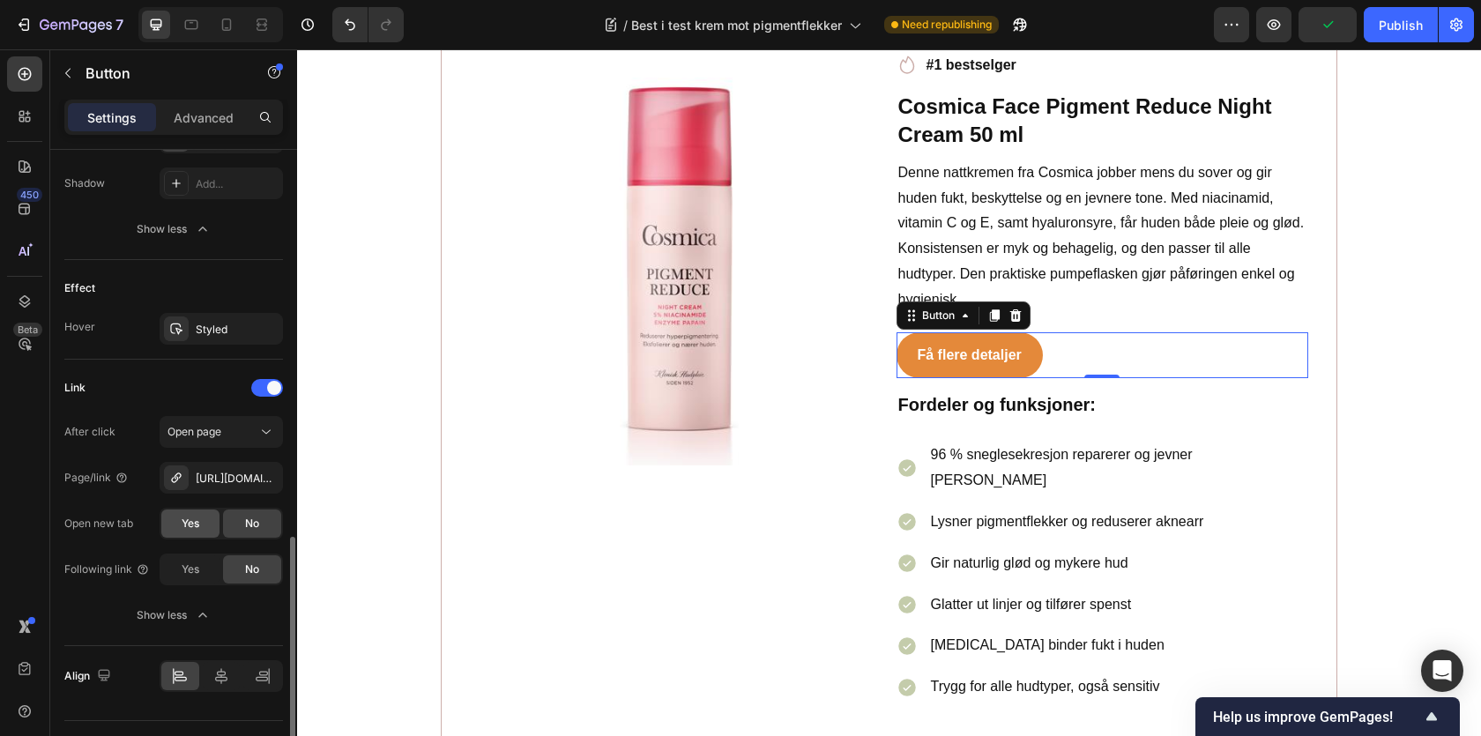
click at [180, 519] on div "Yes" at bounding box center [190, 524] width 58 height 28
click at [1120, 370] on div "Få flere detaljer Button 0" at bounding box center [1103, 355] width 413 height 47
click at [994, 323] on icon at bounding box center [994, 316] width 14 height 14
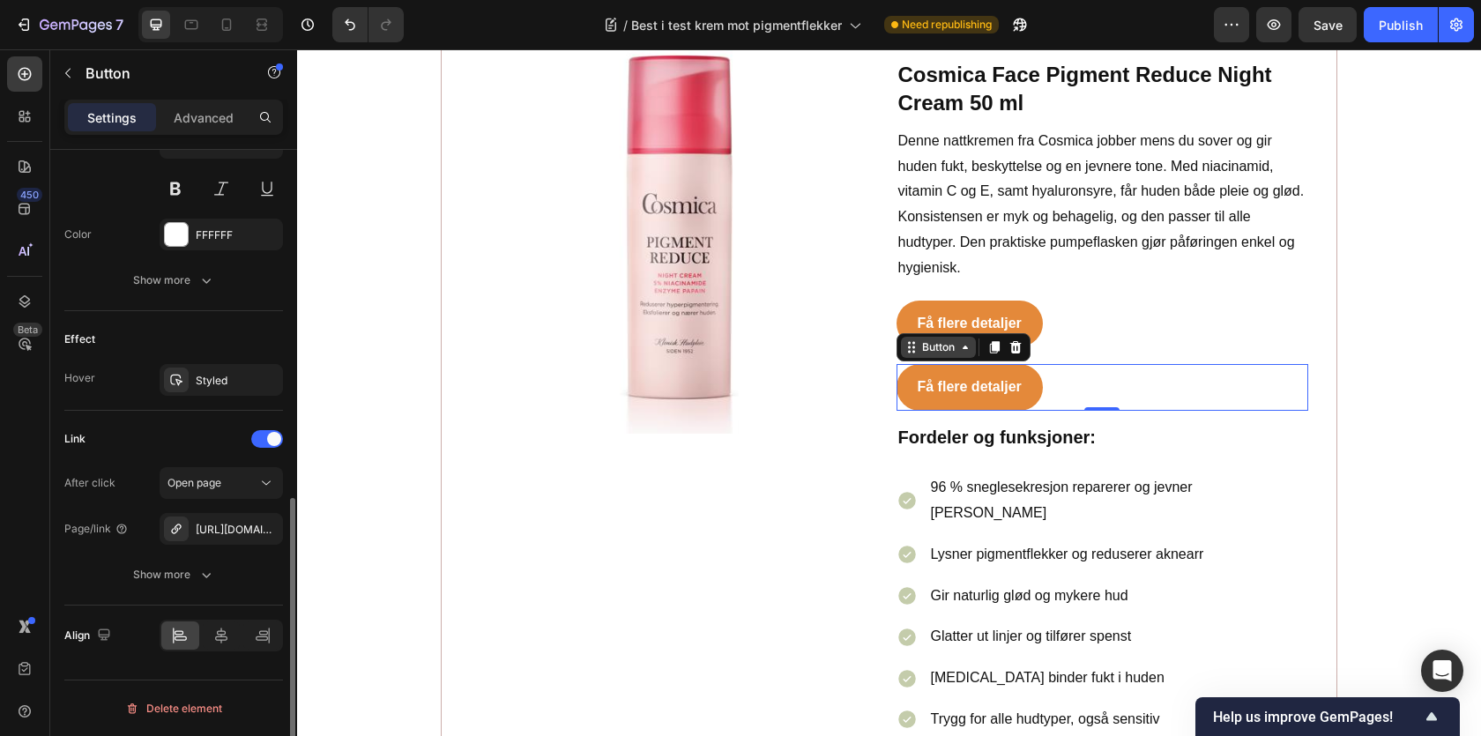
scroll to position [4179, 0]
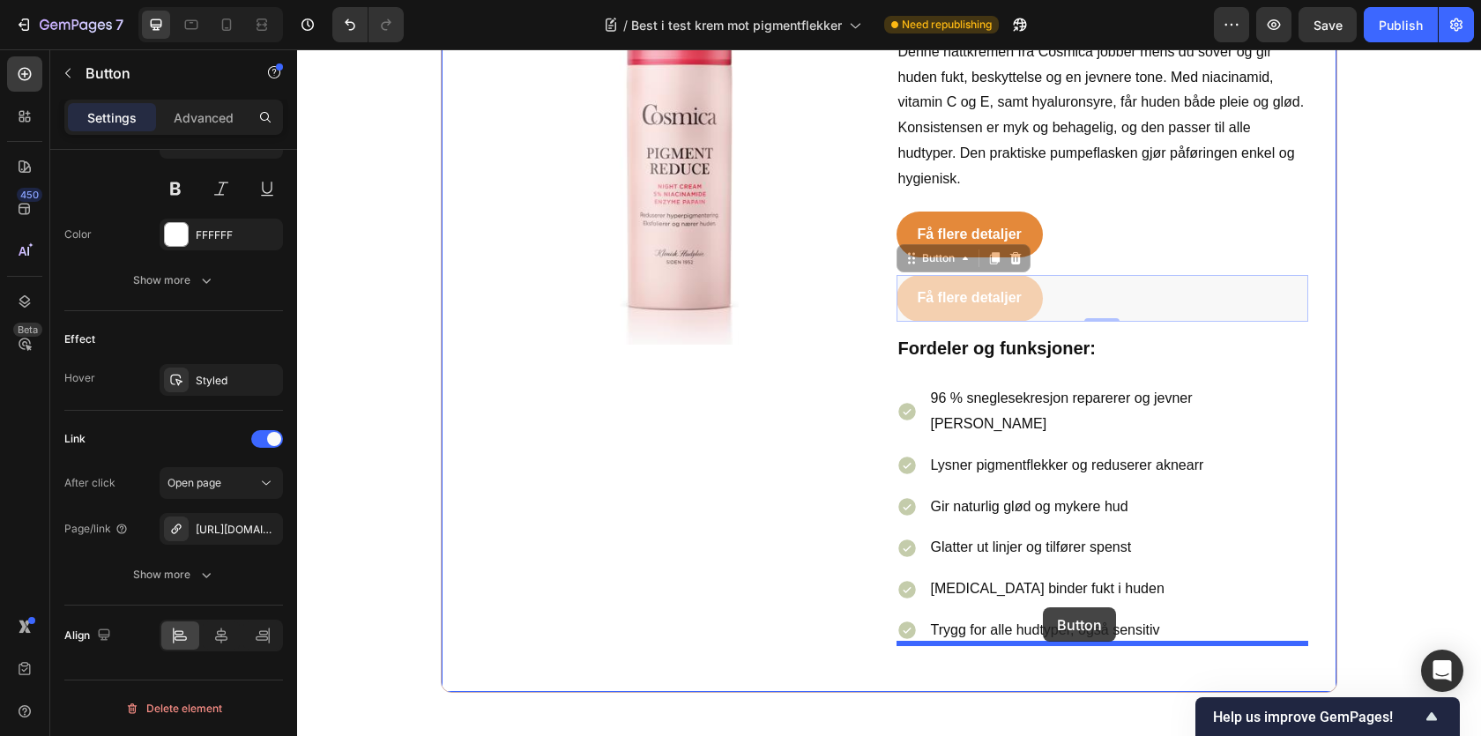
drag, startPoint x: 948, startPoint y: 270, endPoint x: 1043, endPoint y: 607, distance: 350.8
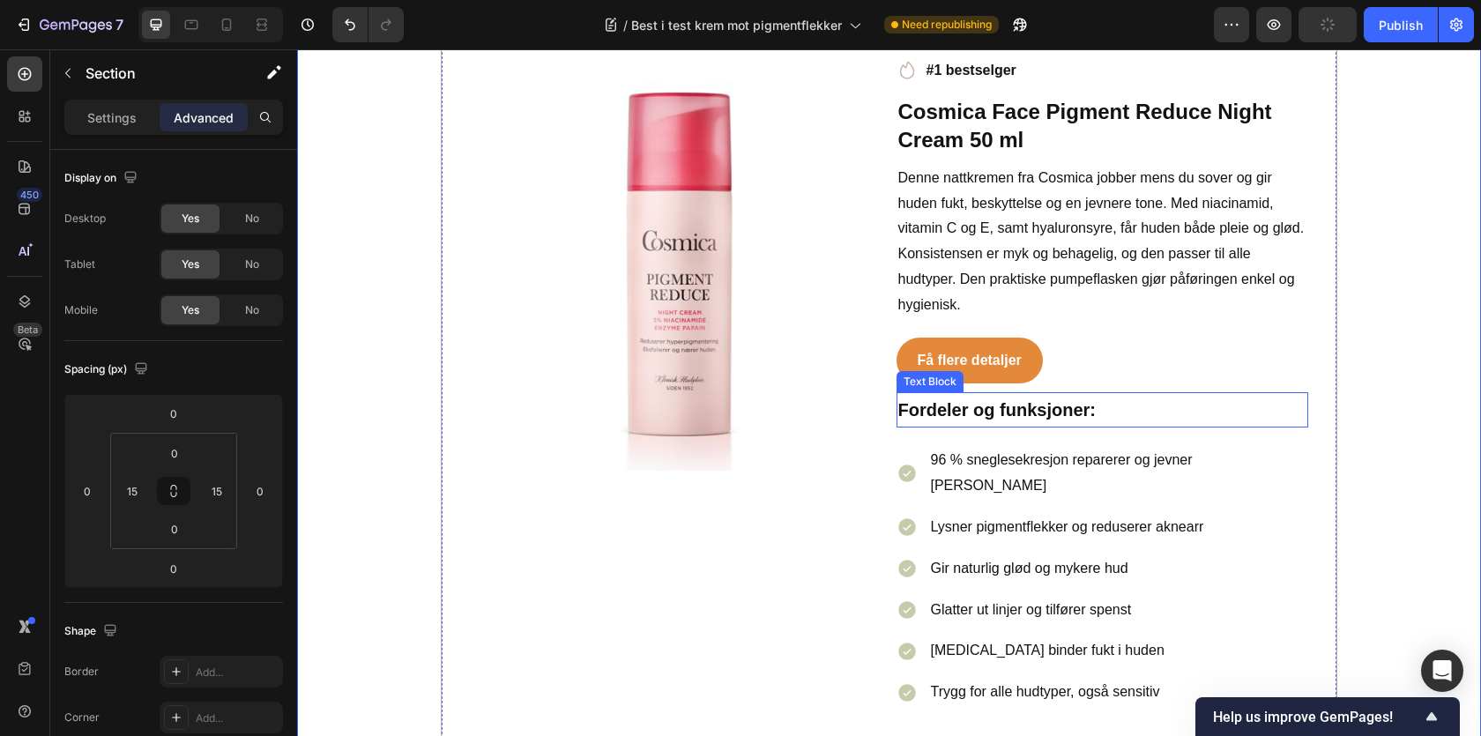
scroll to position [4025, 0]
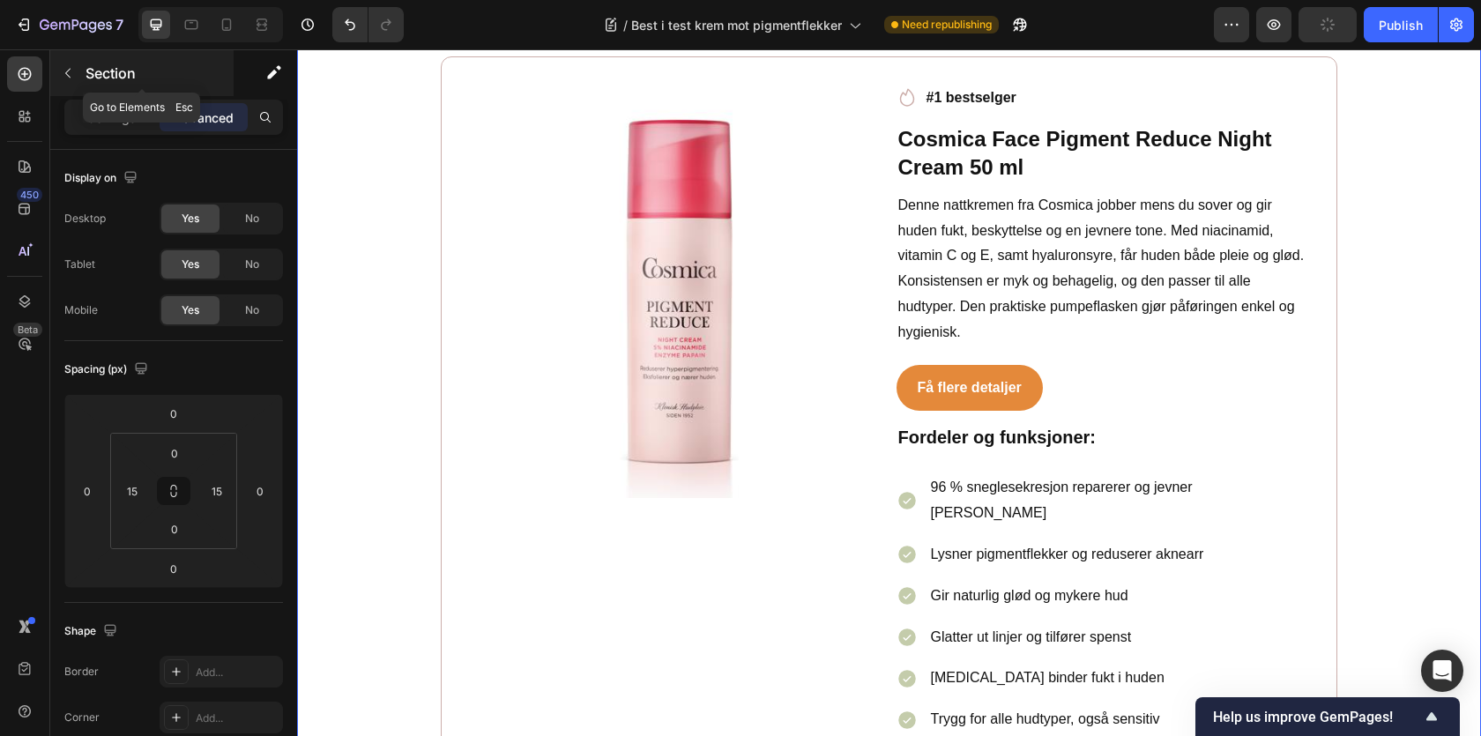
click at [89, 68] on p "Section" at bounding box center [158, 73] width 145 height 21
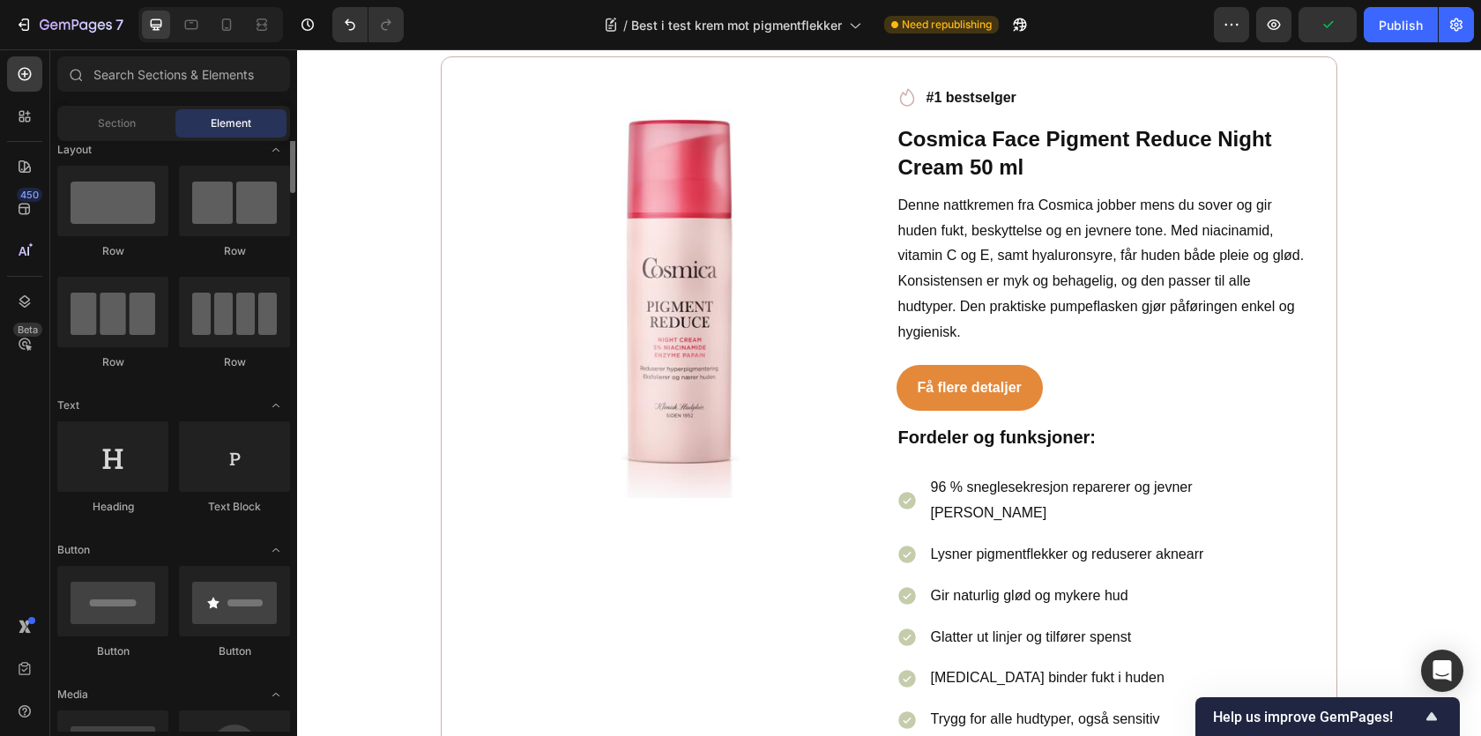
scroll to position [0, 0]
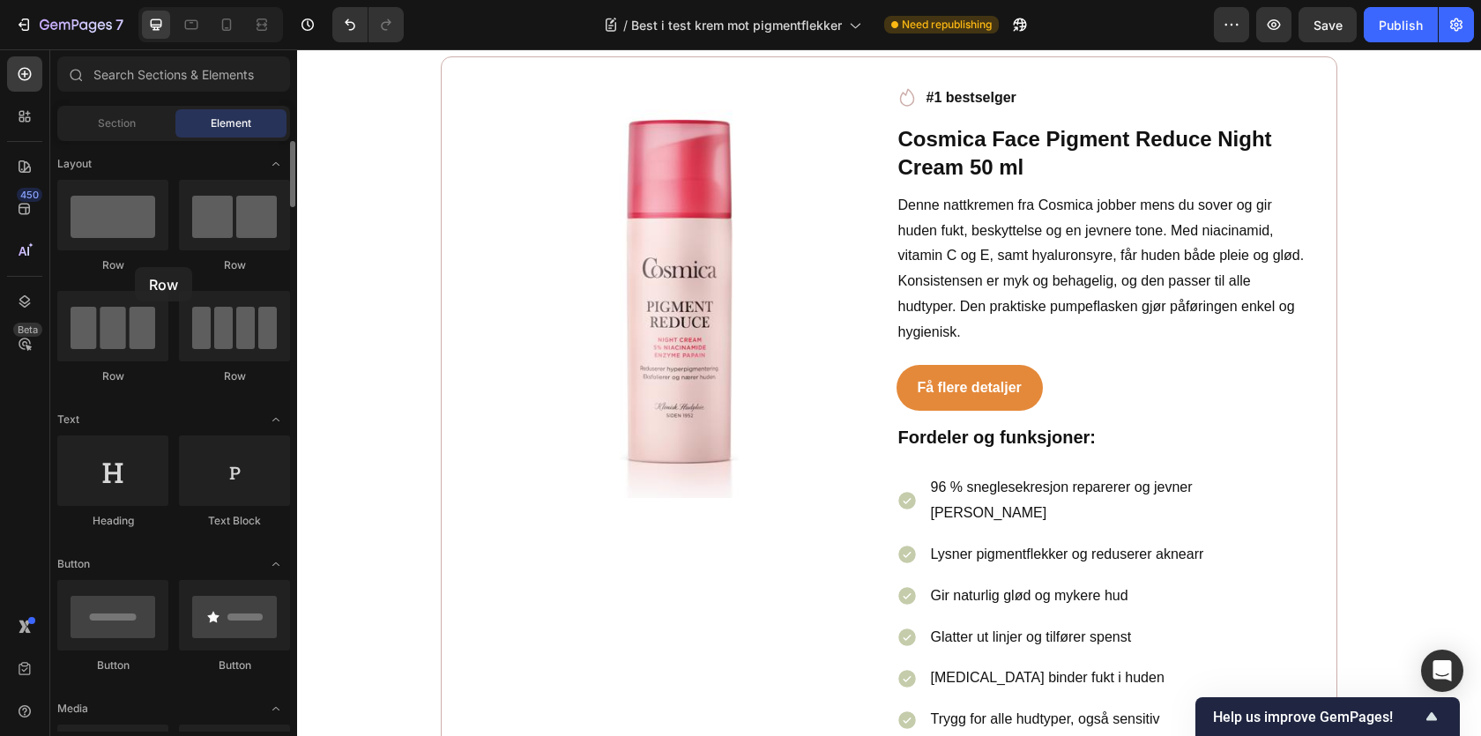
drag, startPoint x: 138, startPoint y: 221, endPoint x: 137, endPoint y: 257, distance: 35.3
click at [137, 257] on div "Row" at bounding box center [112, 226] width 111 height 93
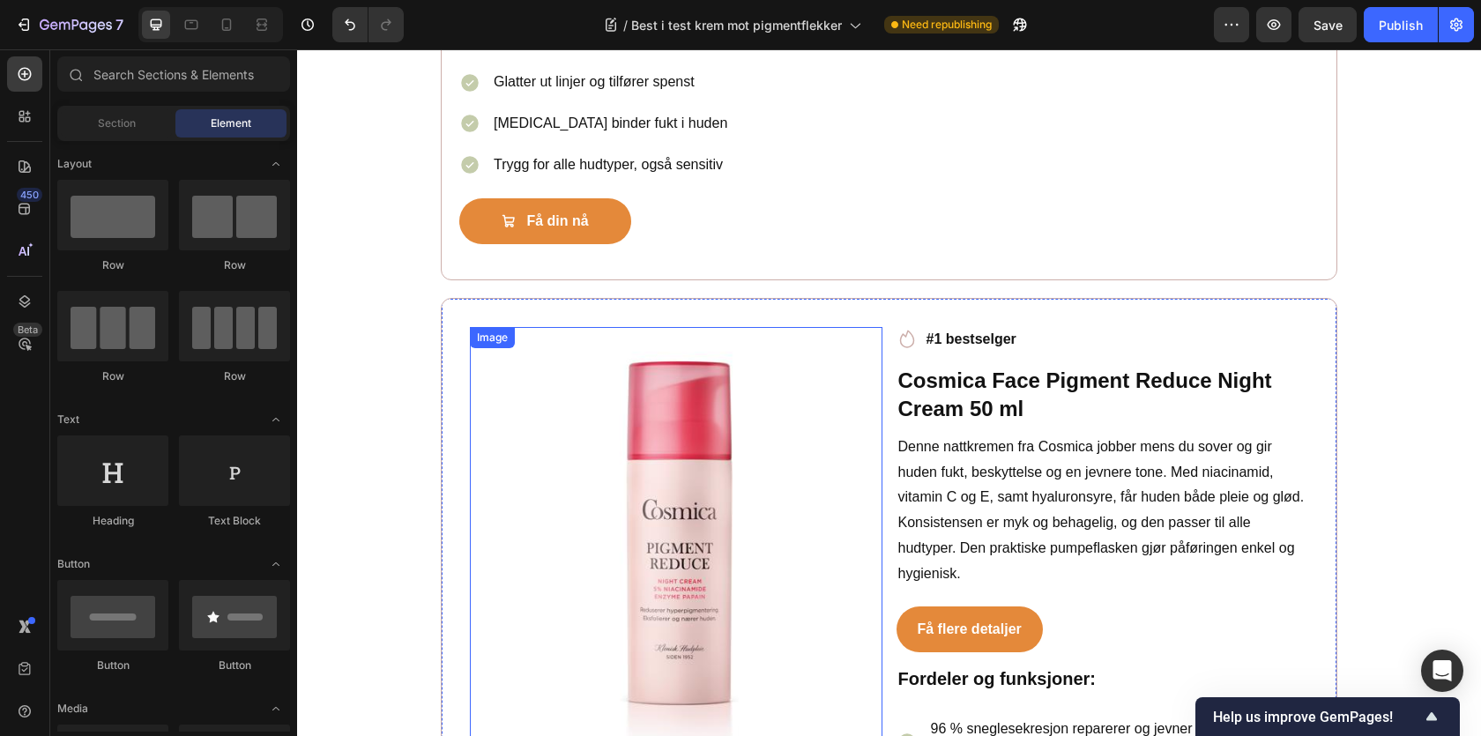
scroll to position [3787, 0]
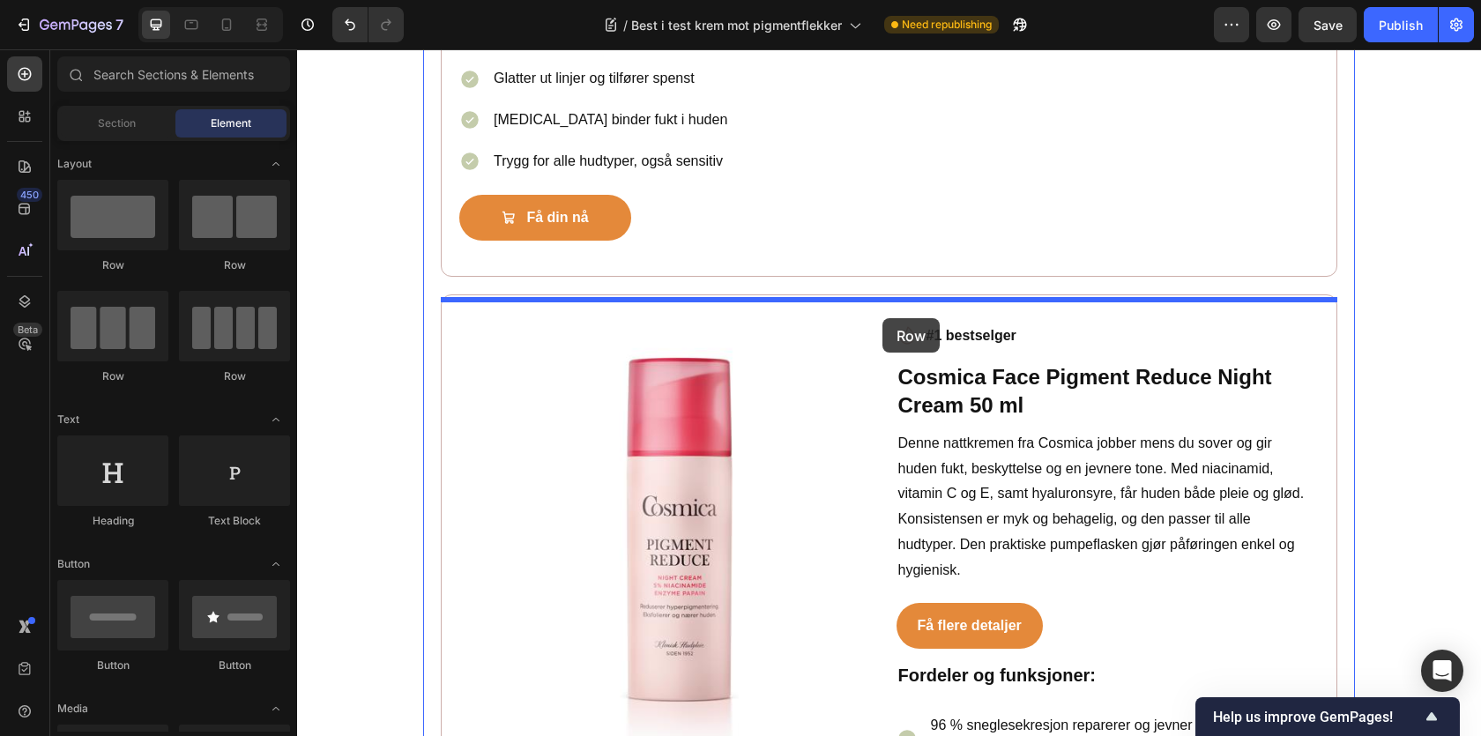
drag, startPoint x: 533, startPoint y: 280, endPoint x: 882, endPoint y: 318, distance: 351.2
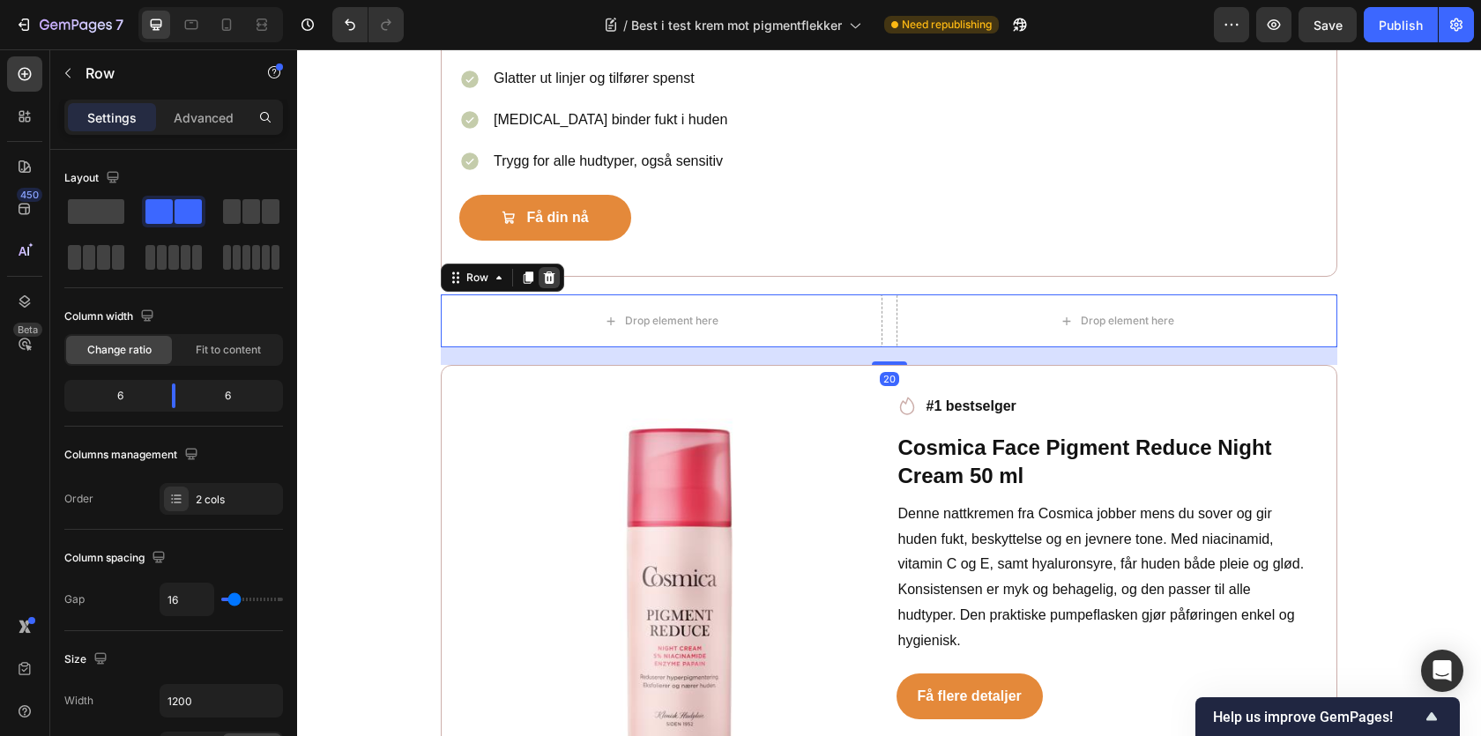
click at [546, 288] on div at bounding box center [549, 277] width 21 height 21
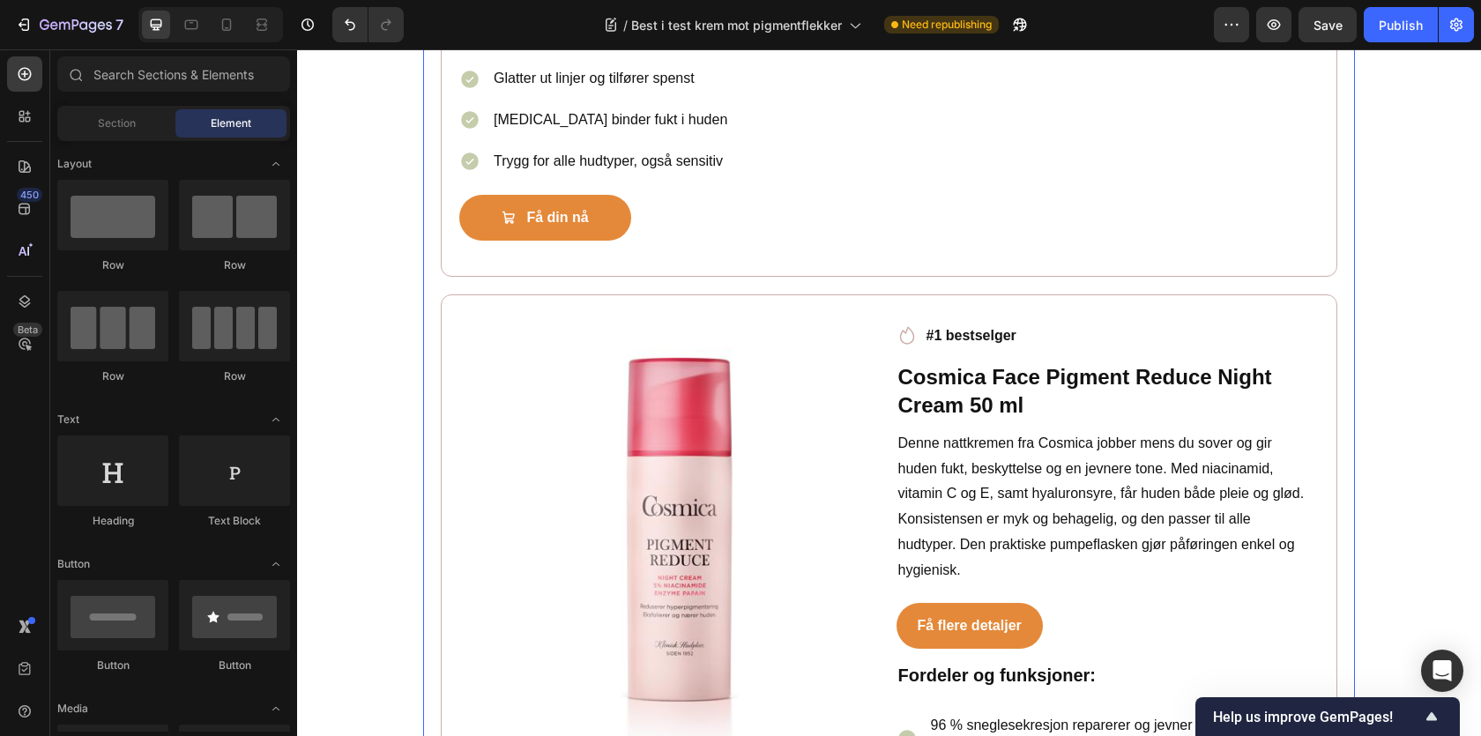
scroll to position [3647, 0]
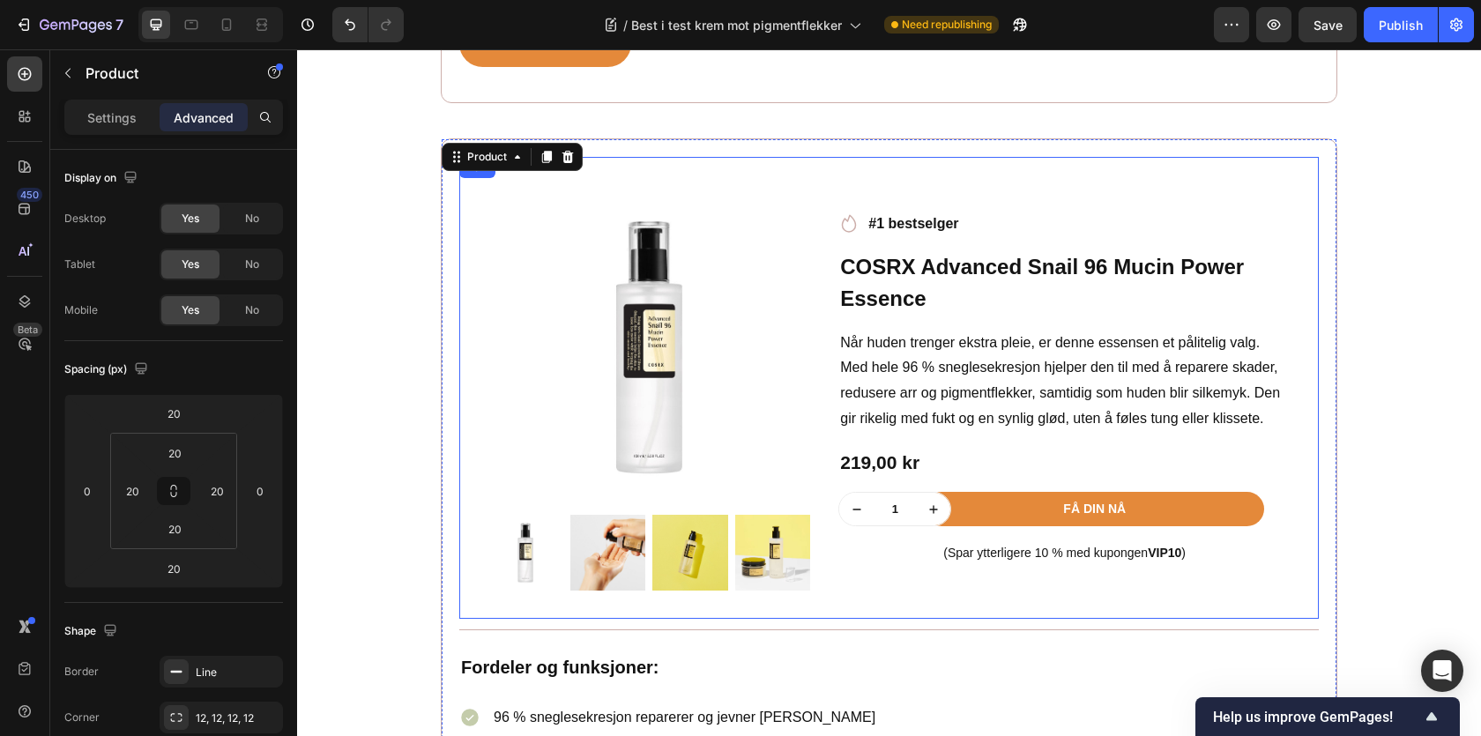
scroll to position [2994, 0]
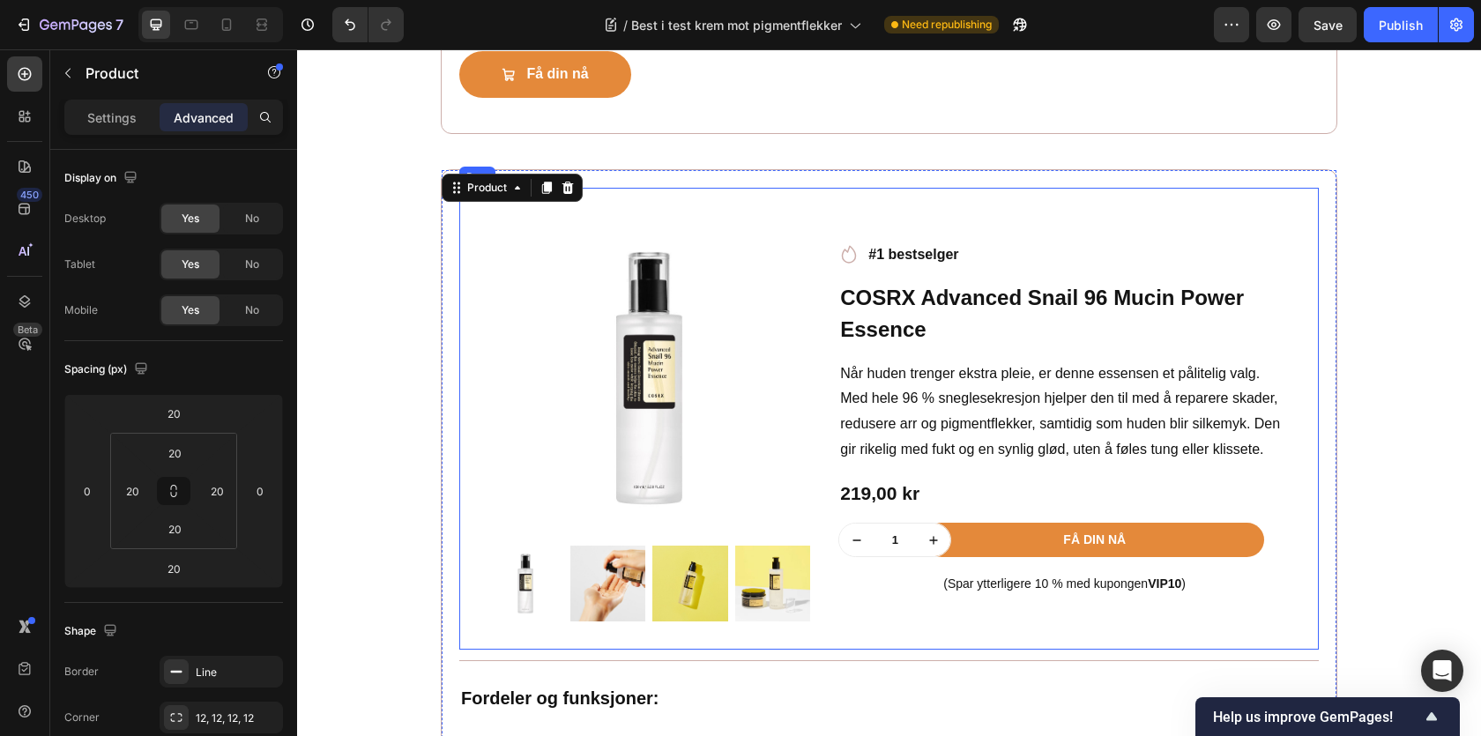
click at [466, 218] on div "Product Images Row Icon #1 bestselger Text block Row COSRX Advanced Snail 96 Mu…" at bounding box center [889, 419] width 860 height 462
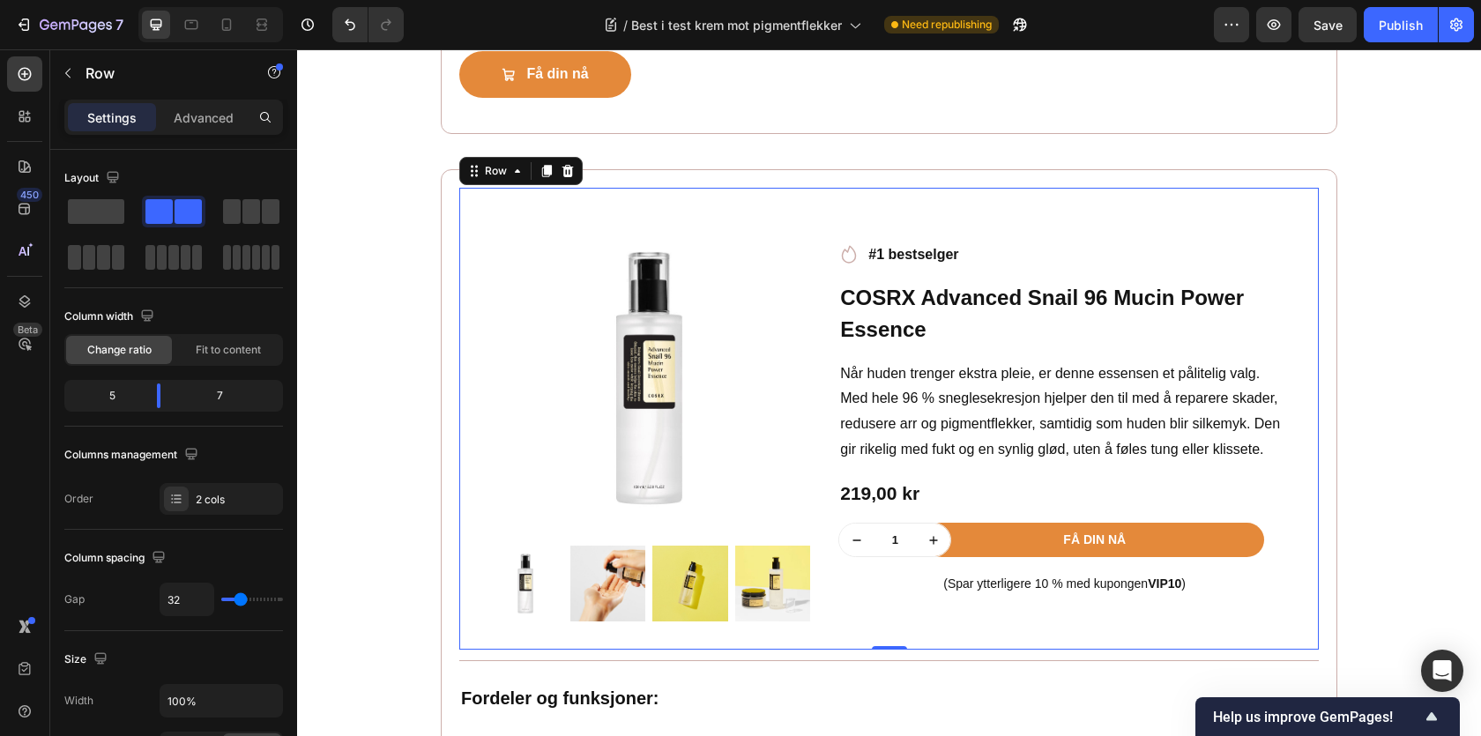
click at [485, 185] on div "Row" at bounding box center [520, 171] width 123 height 28
click at [503, 179] on div "Row" at bounding box center [495, 171] width 29 height 16
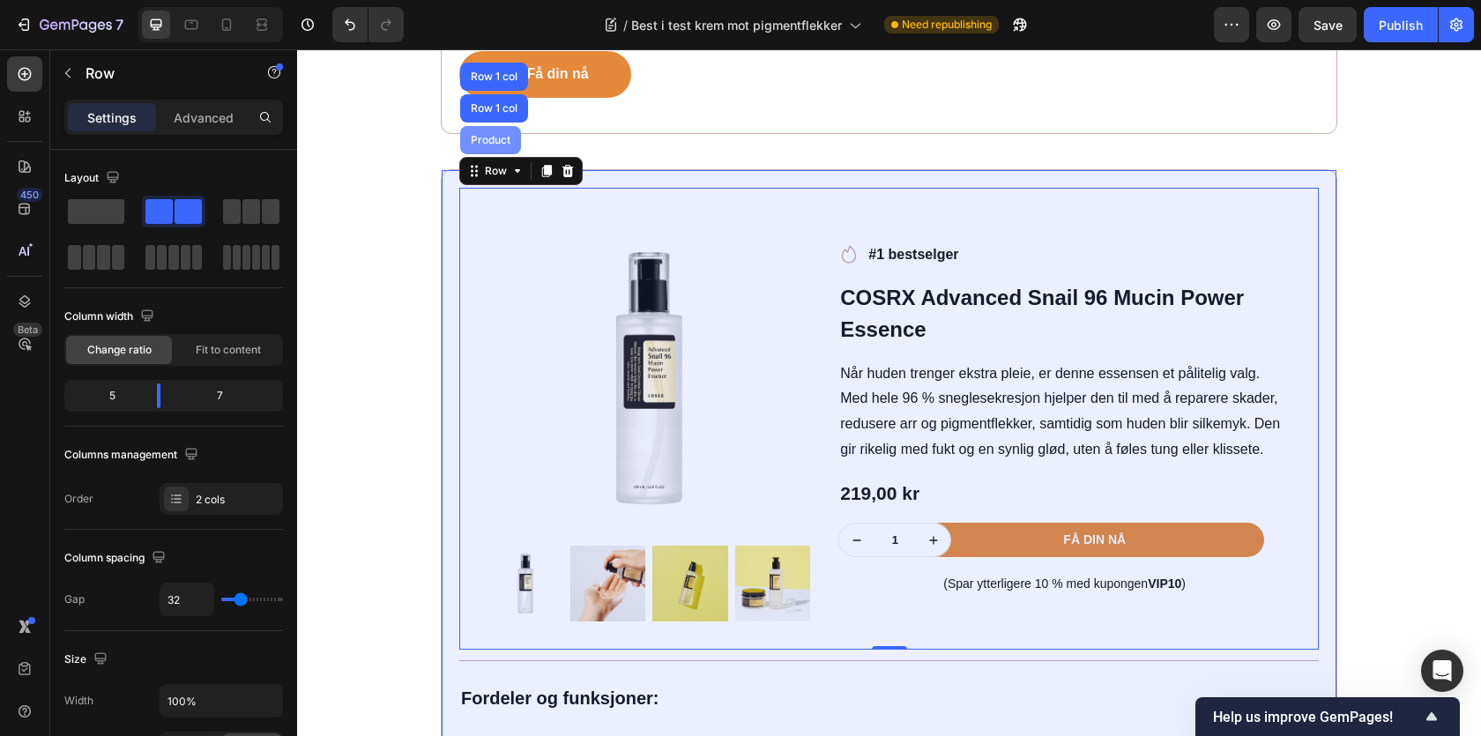
click at [489, 145] on div "Product" at bounding box center [490, 140] width 47 height 11
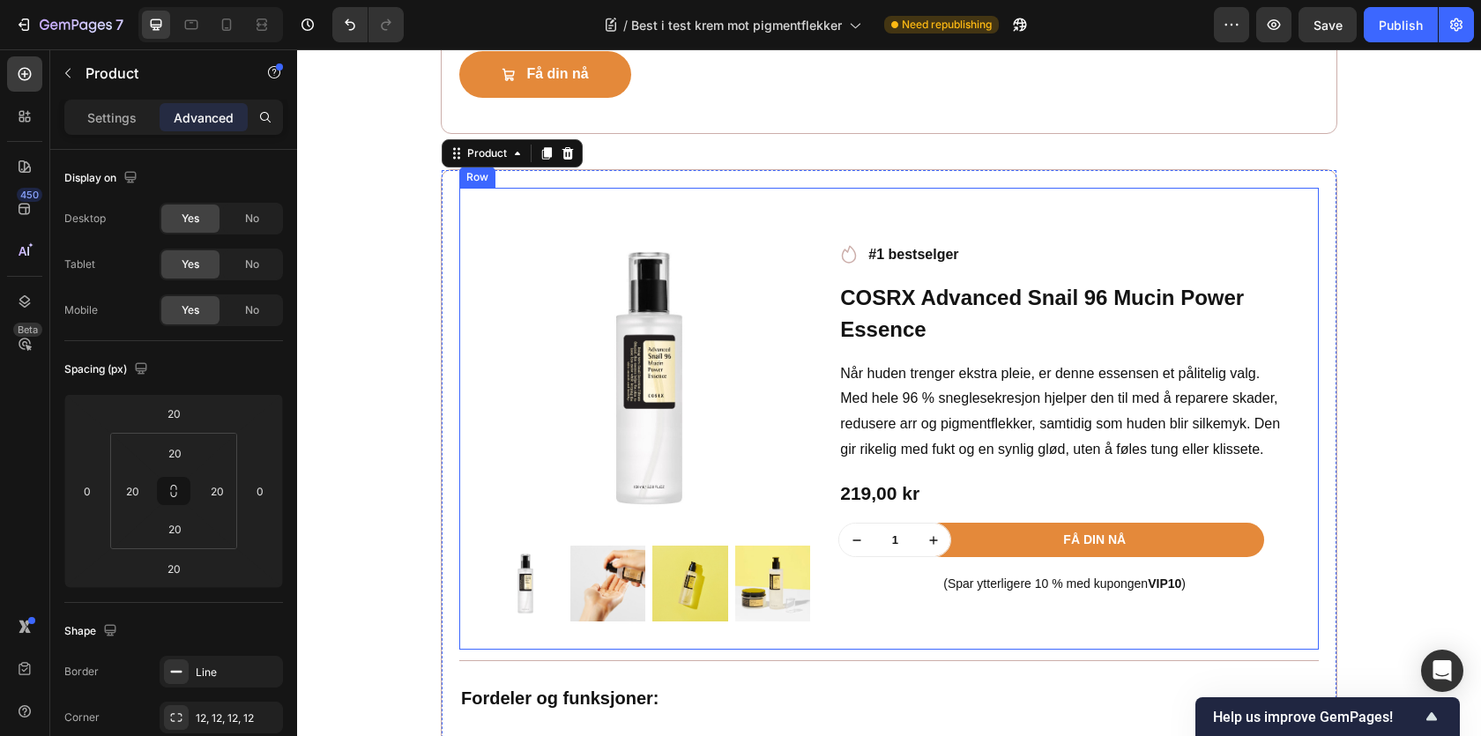
click at [491, 210] on div "Product Images Row Icon #1 bestselger Text block Row COSRX Advanced Snail 96 Mu…" at bounding box center [889, 419] width 860 height 462
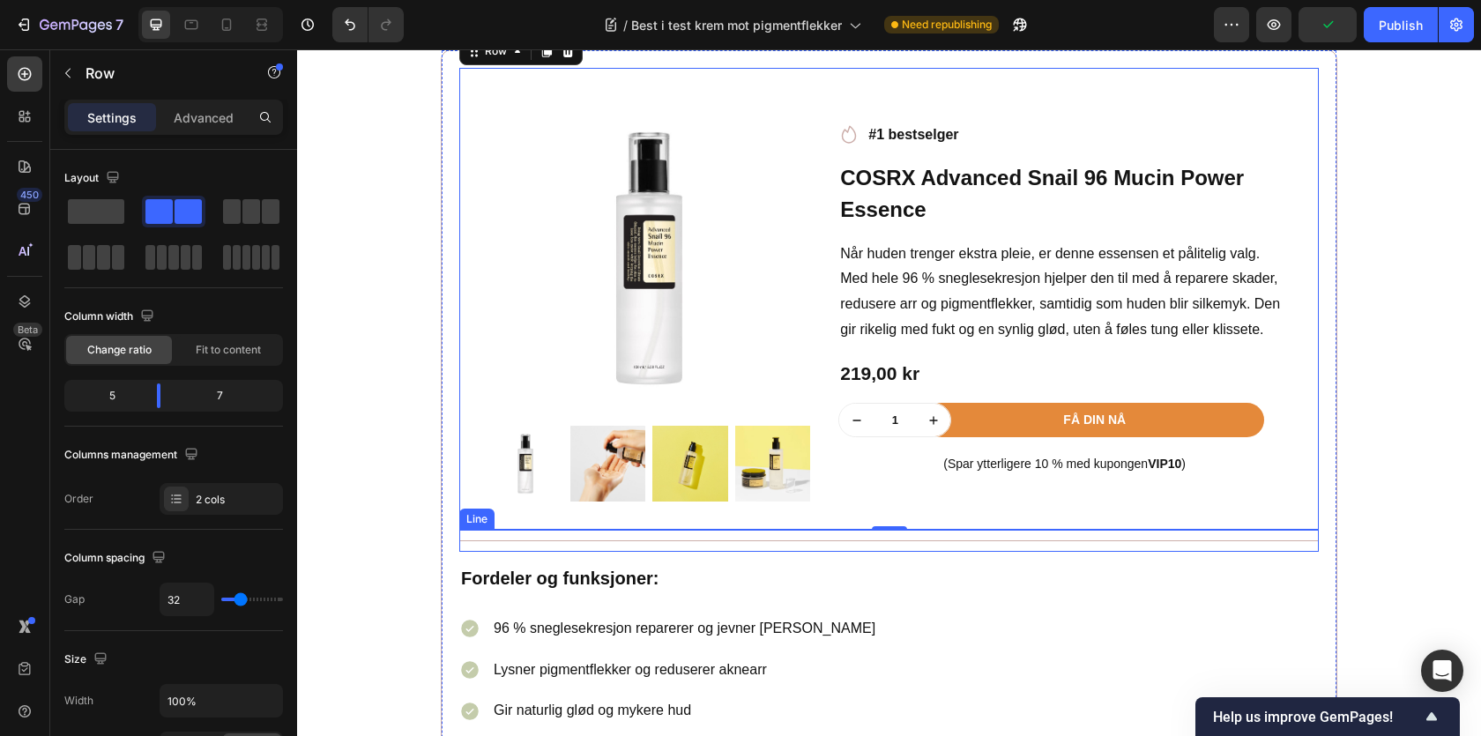
scroll to position [3133, 0]
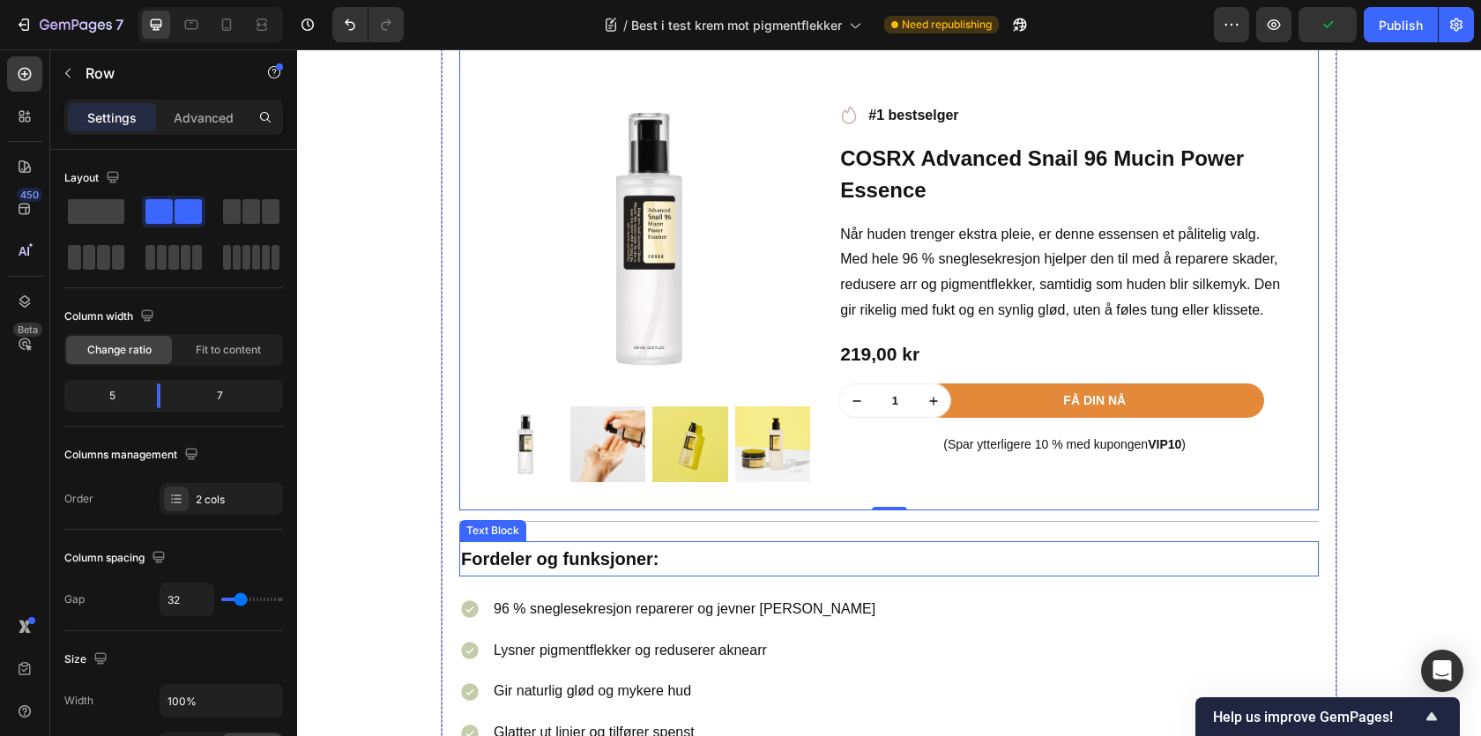
click at [687, 553] on p "Fordeler og funksjoner:" at bounding box center [889, 559] width 856 height 32
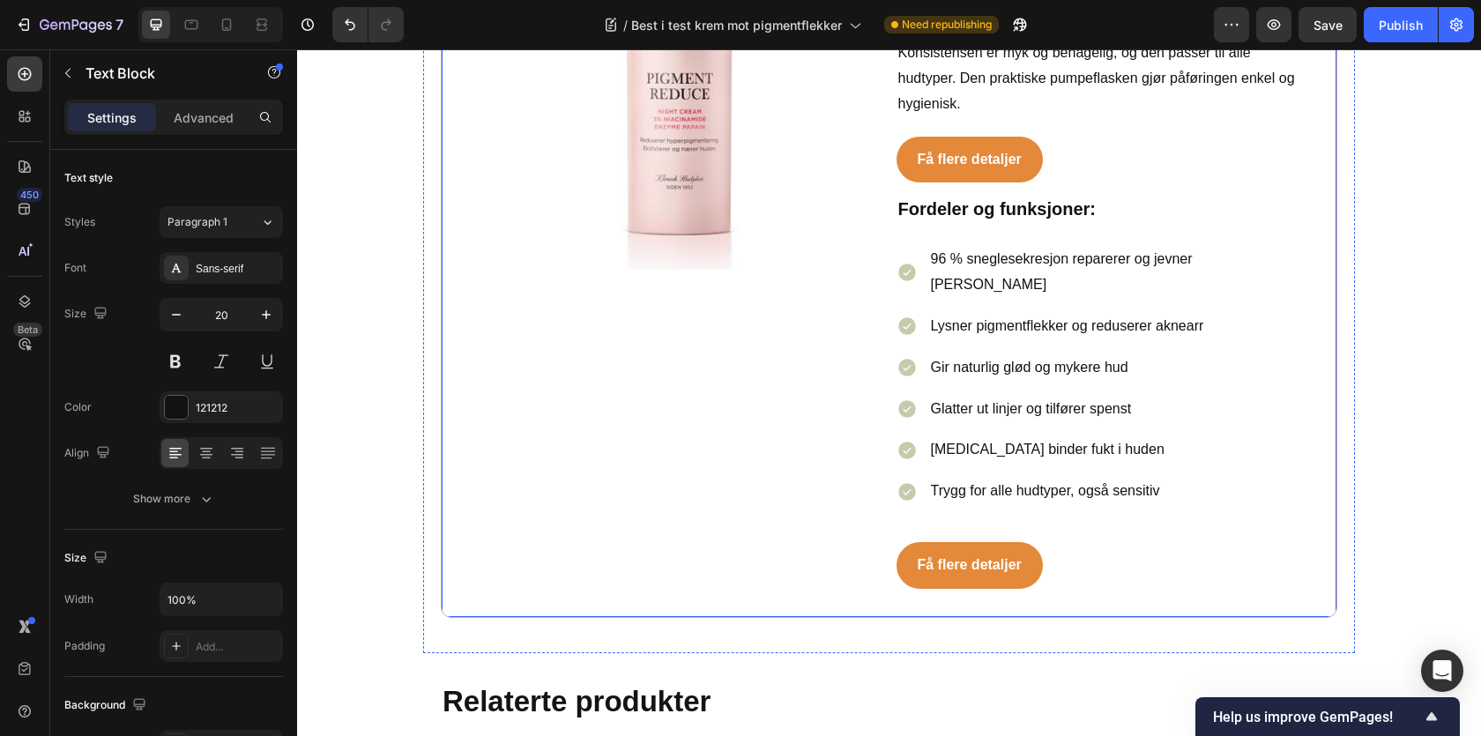
scroll to position [4232, 0]
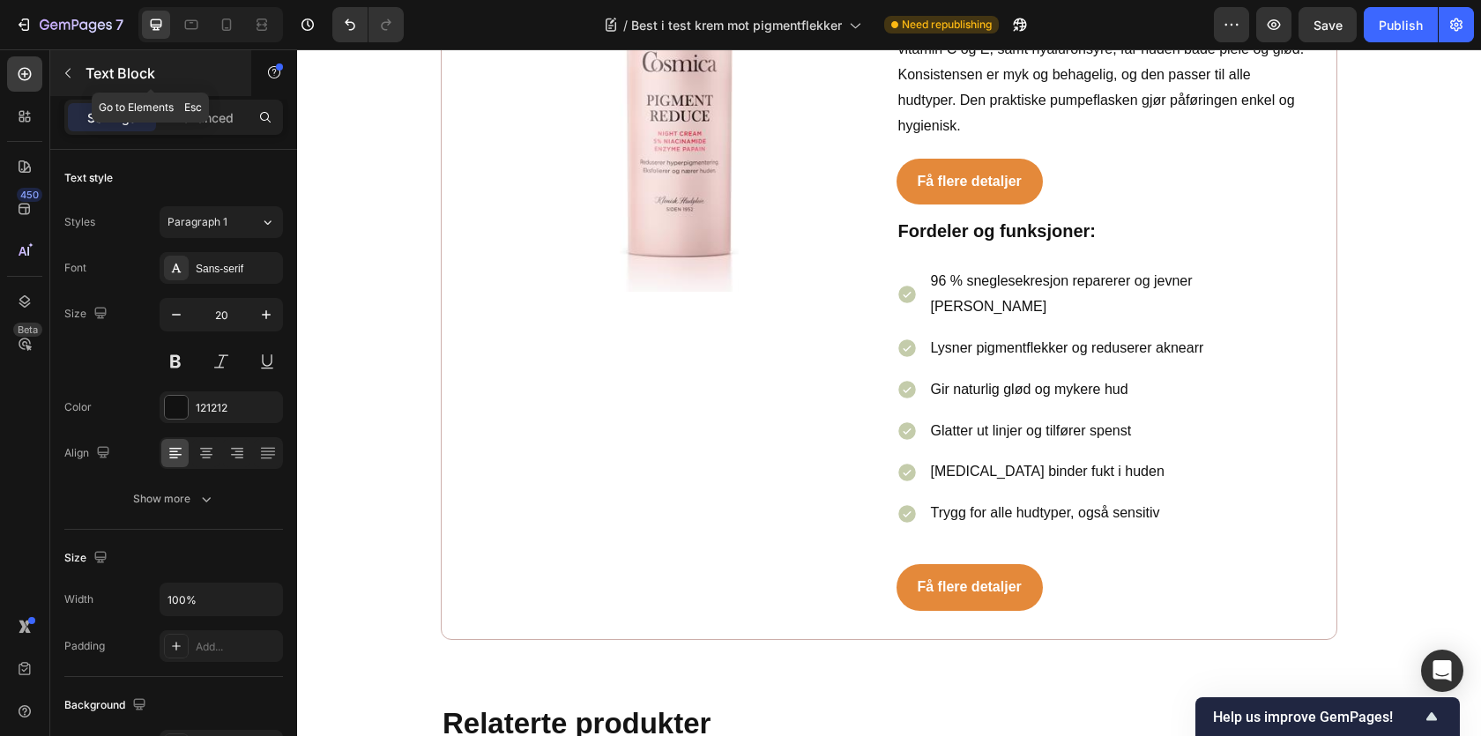
click at [117, 70] on p "Text Block" at bounding box center [161, 73] width 150 height 21
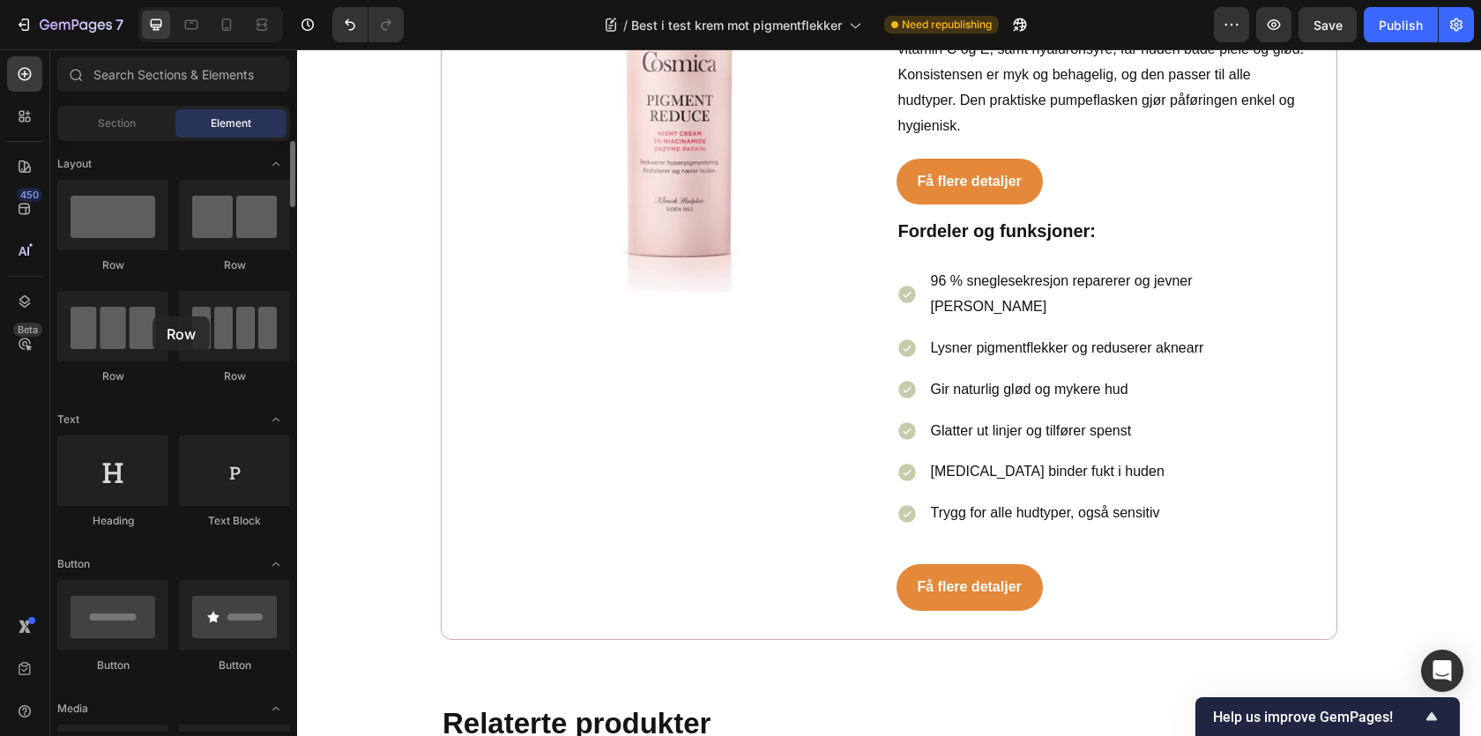
drag, startPoint x: 131, startPoint y: 237, endPoint x: 130, endPoint y: 276, distance: 38.8
click at [130, 276] on div "Row Row Row Row" at bounding box center [173, 290] width 233 height 220
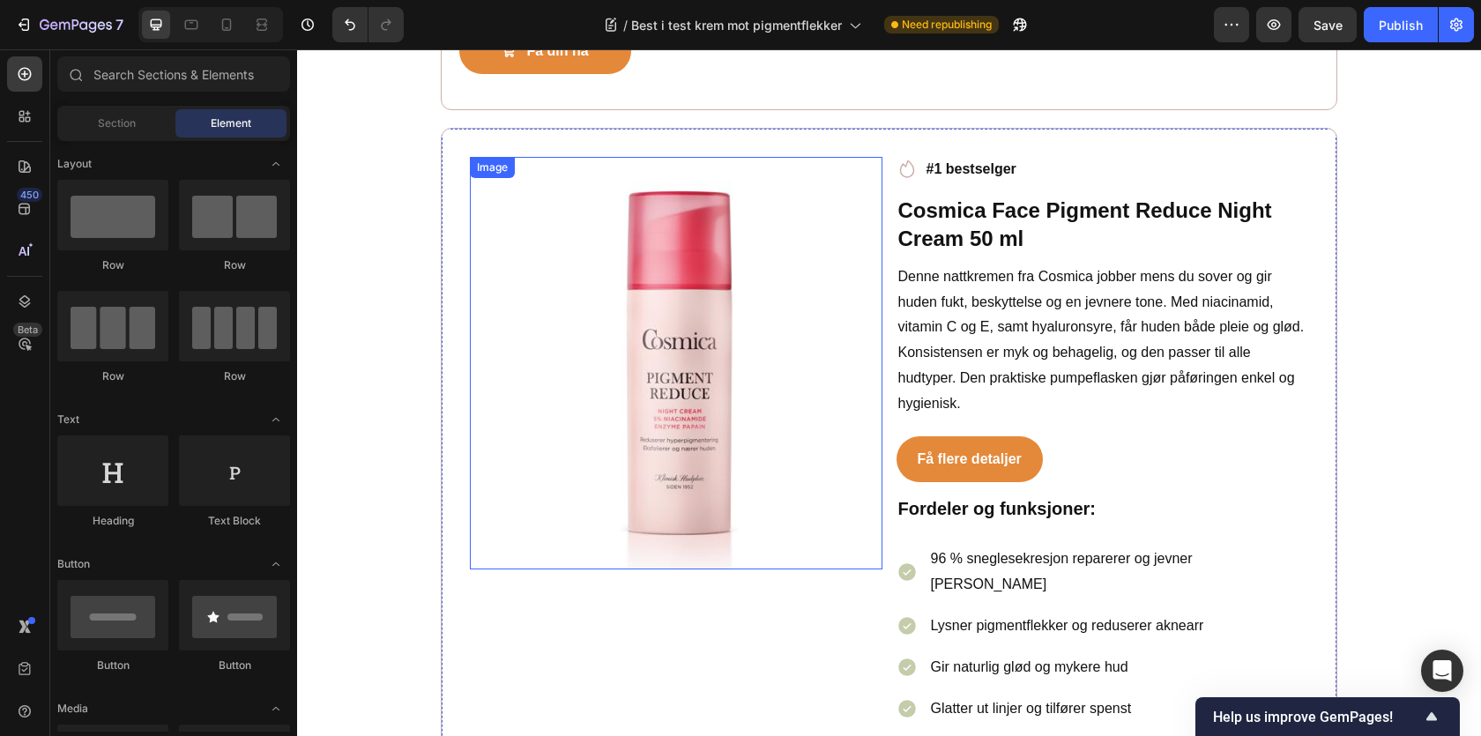
scroll to position [3957, 0]
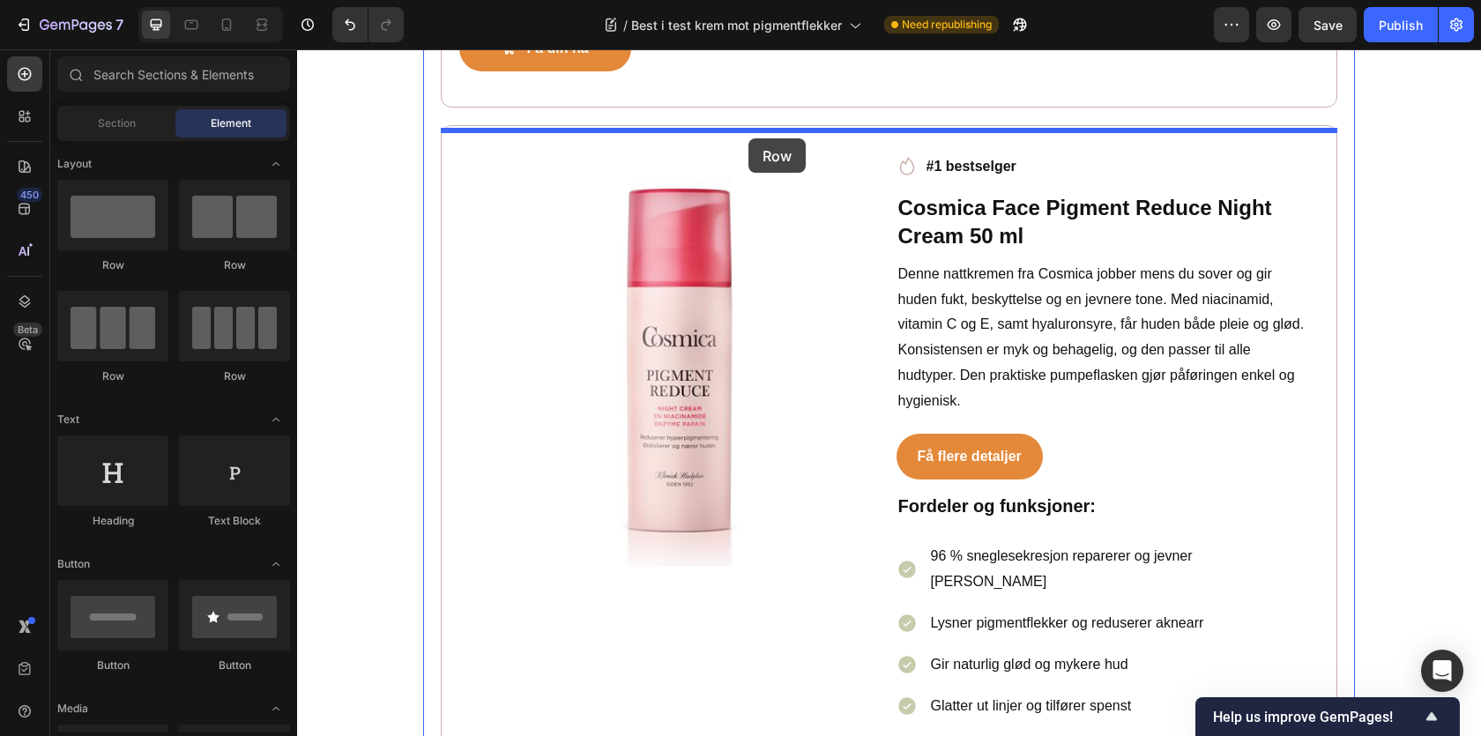
drag, startPoint x: 448, startPoint y: 275, endPoint x: 748, endPoint y: 138, distance: 330.2
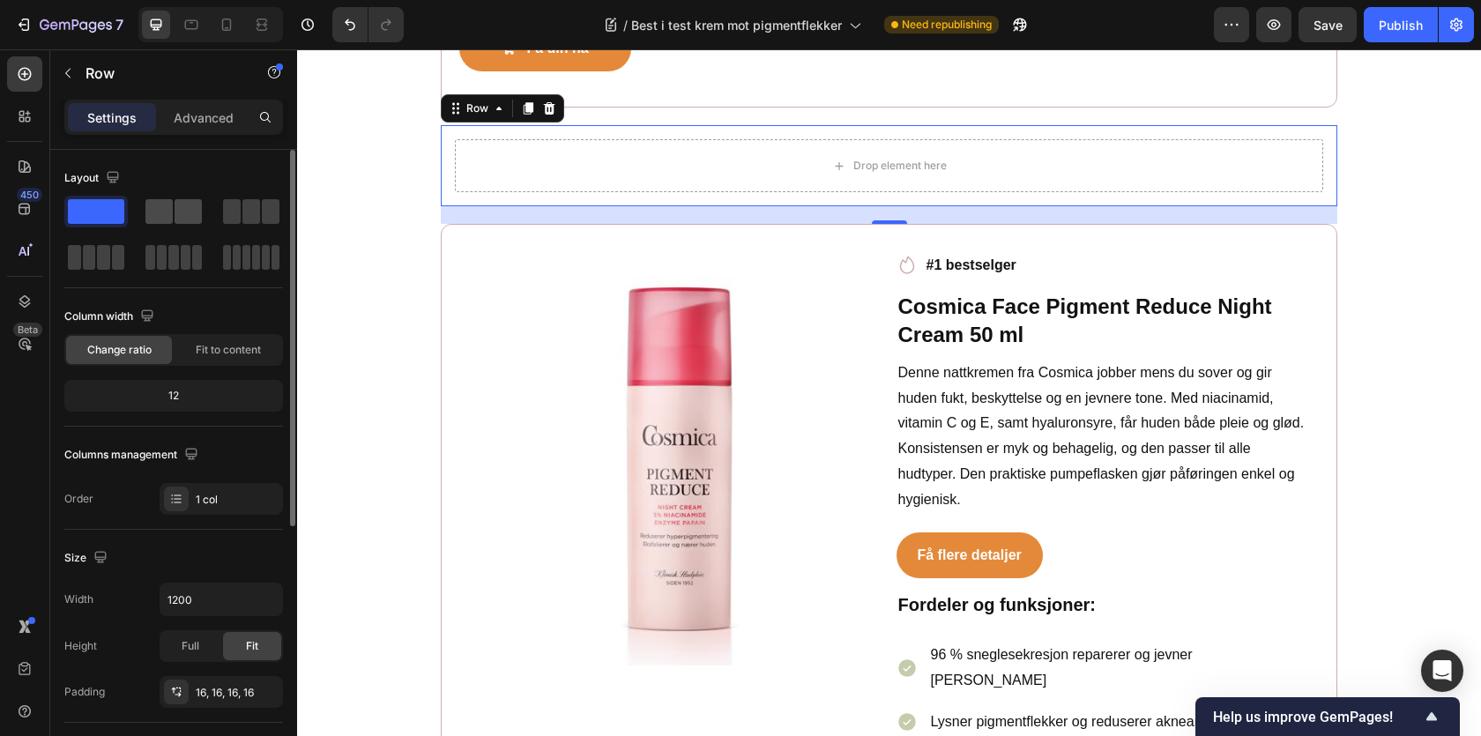
click at [168, 205] on span at bounding box center [158, 211] width 27 height 25
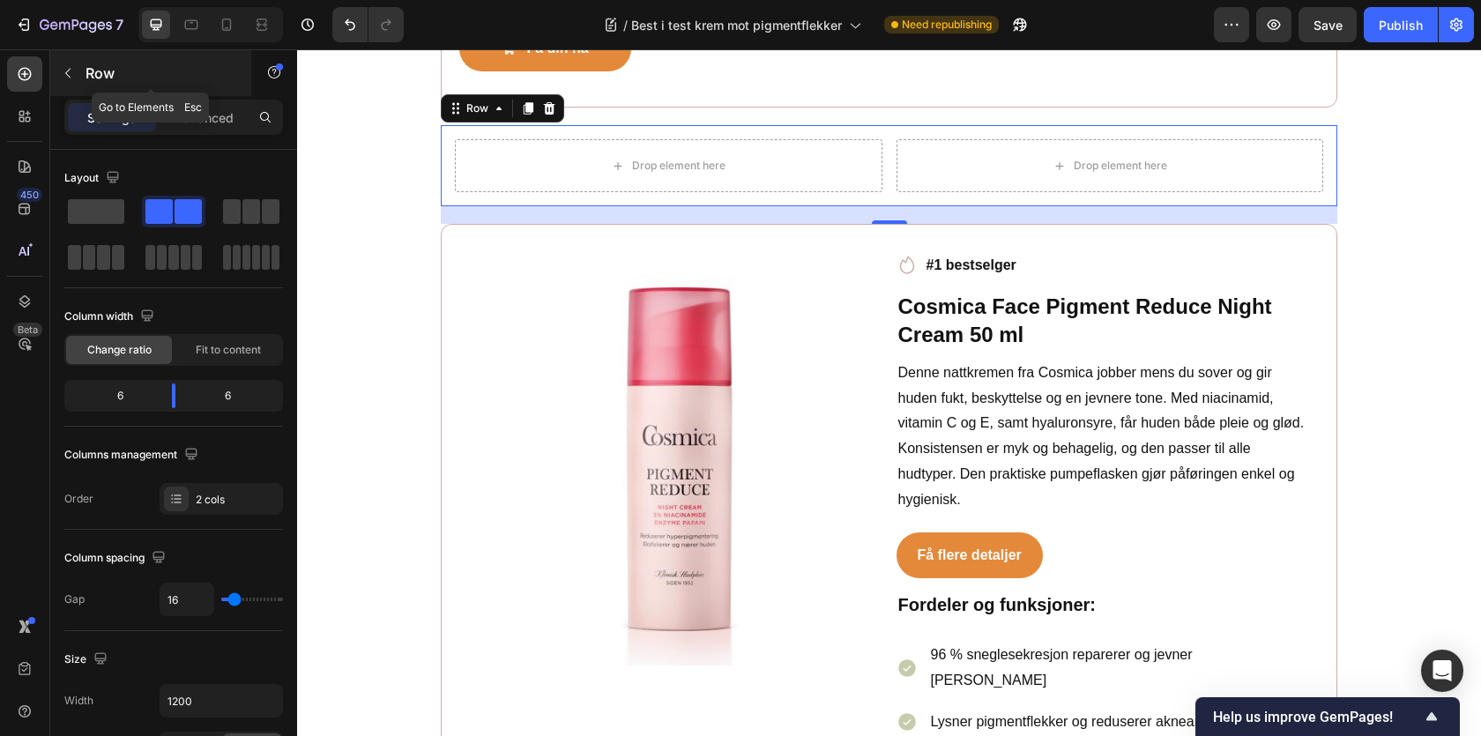
click at [86, 66] on p "Row" at bounding box center [161, 73] width 150 height 21
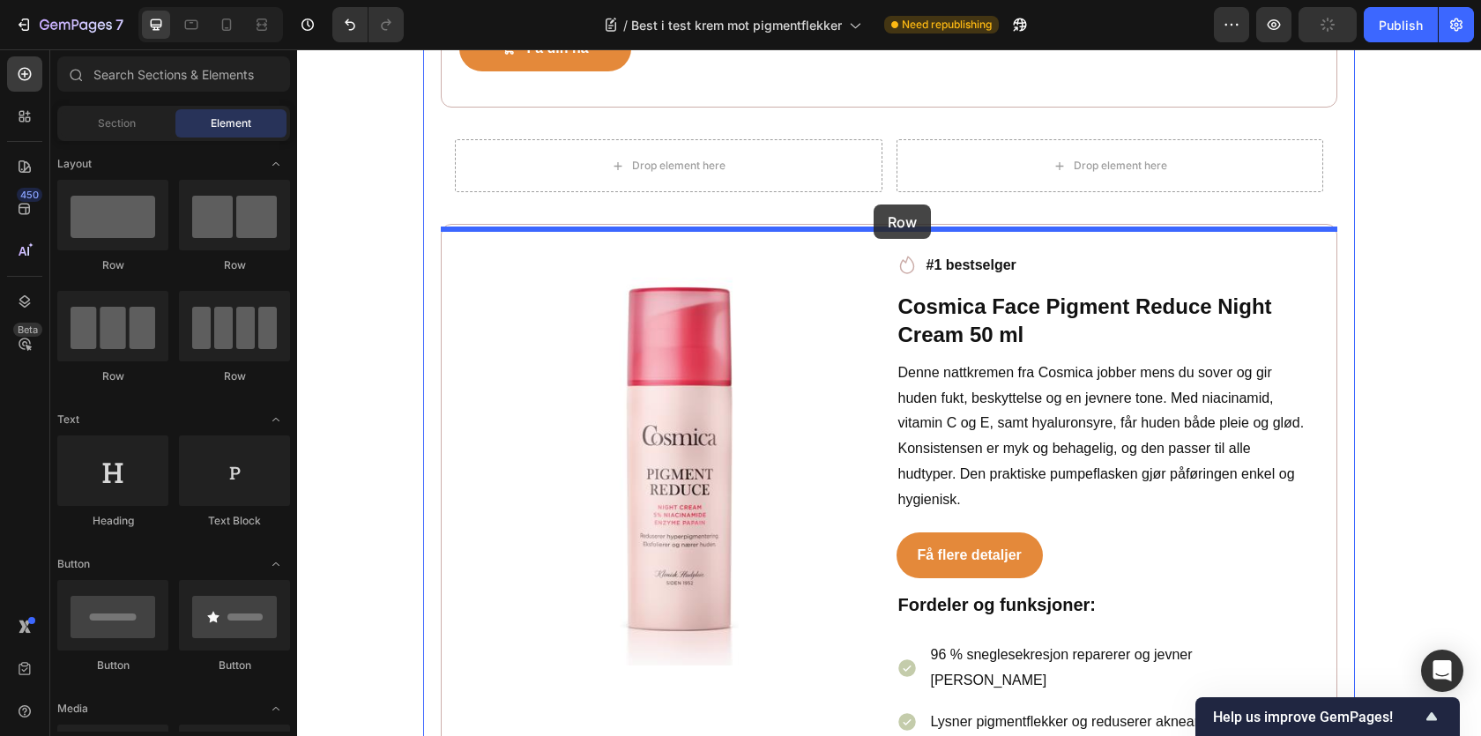
drag, startPoint x: 428, startPoint y: 273, endPoint x: 874, endPoint y: 205, distance: 450.5
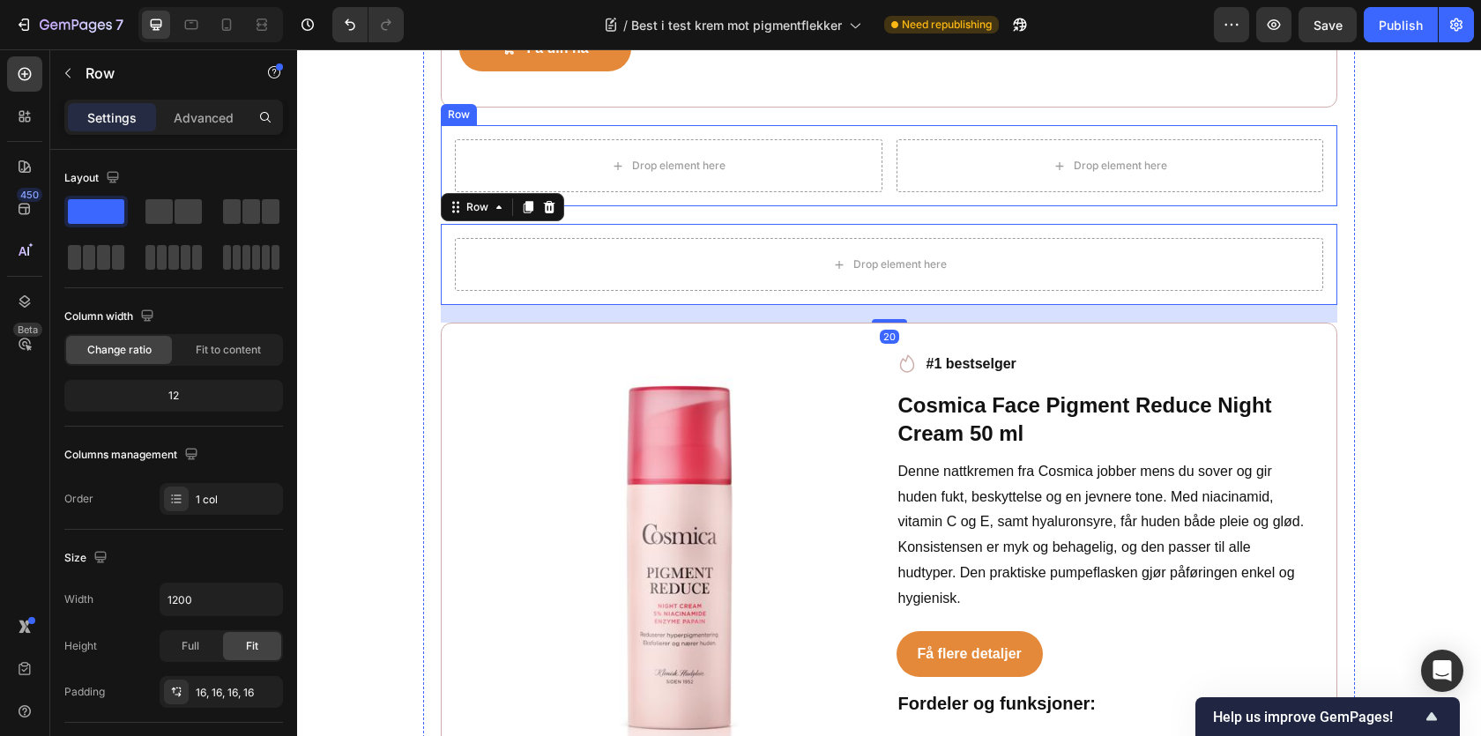
click at [448, 153] on div "Drop element here Drop element here Row" at bounding box center [889, 165] width 897 height 81
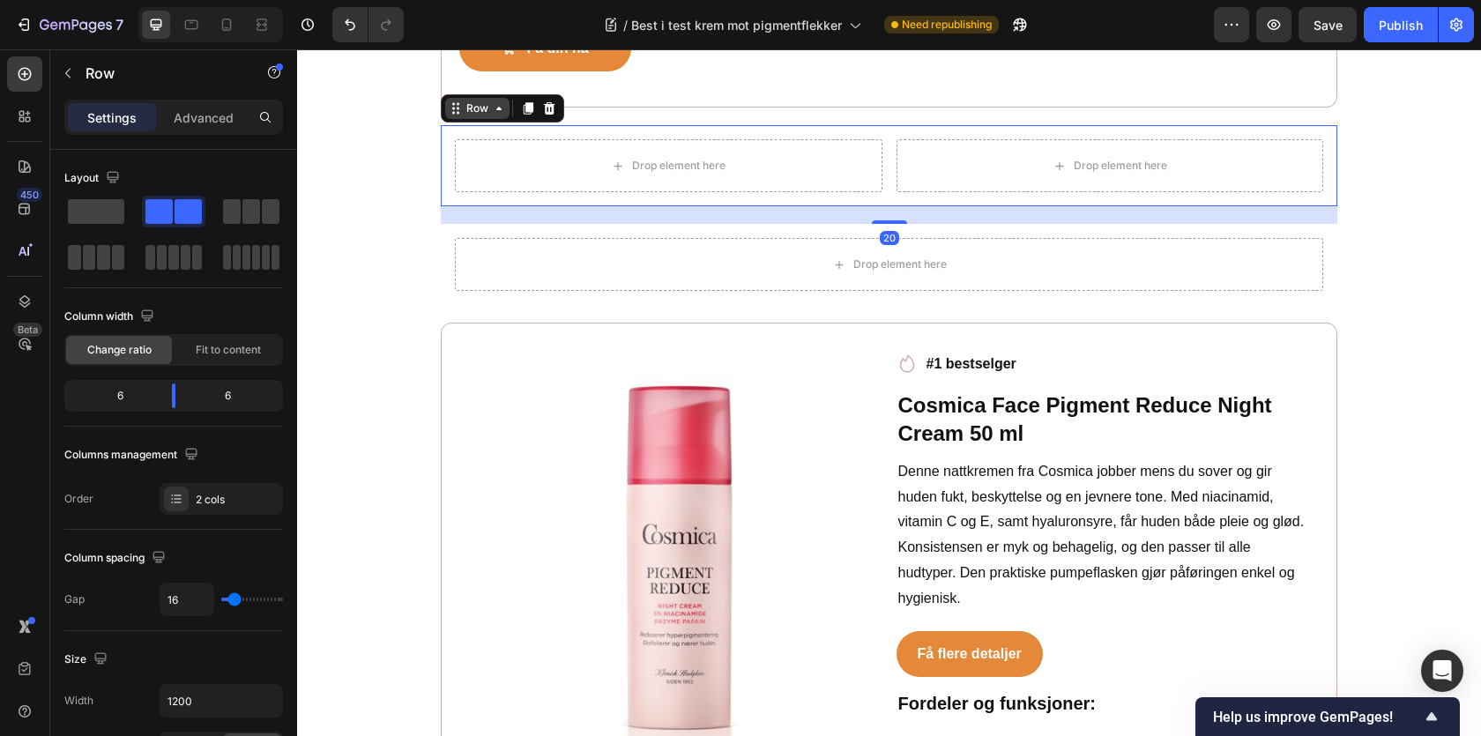
click at [476, 116] on div "Row" at bounding box center [477, 109] width 29 height 16
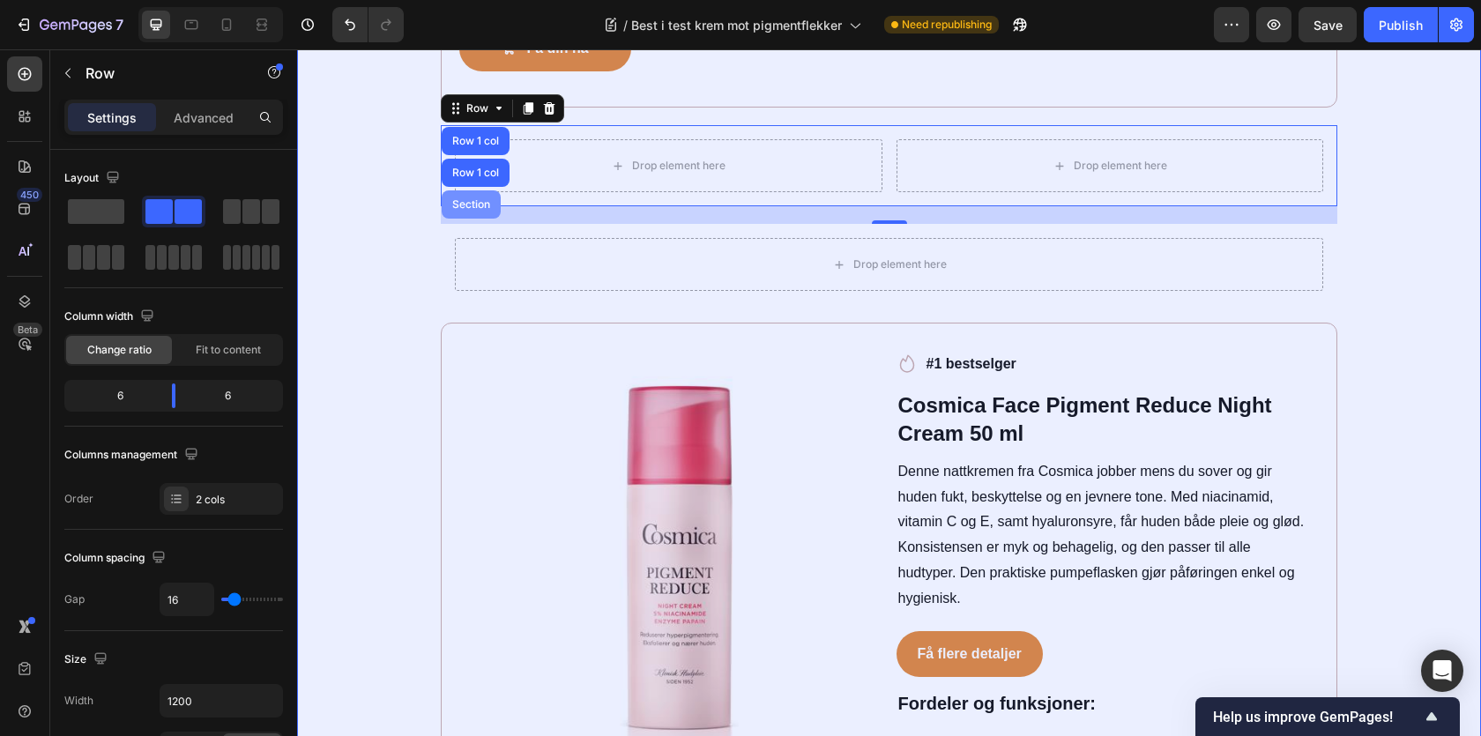
click at [472, 199] on div "Section" at bounding box center [471, 204] width 59 height 28
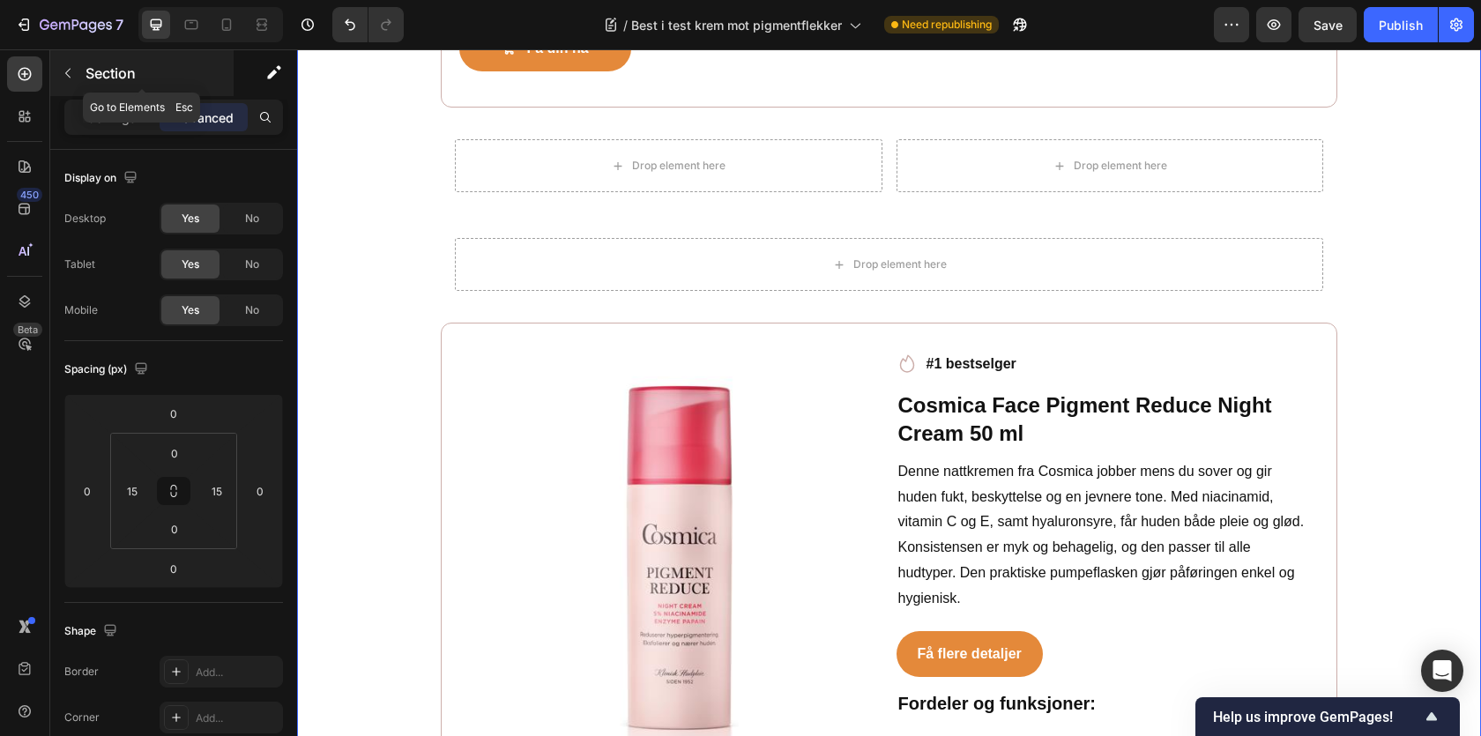
click at [97, 83] on p "Section" at bounding box center [158, 73] width 145 height 21
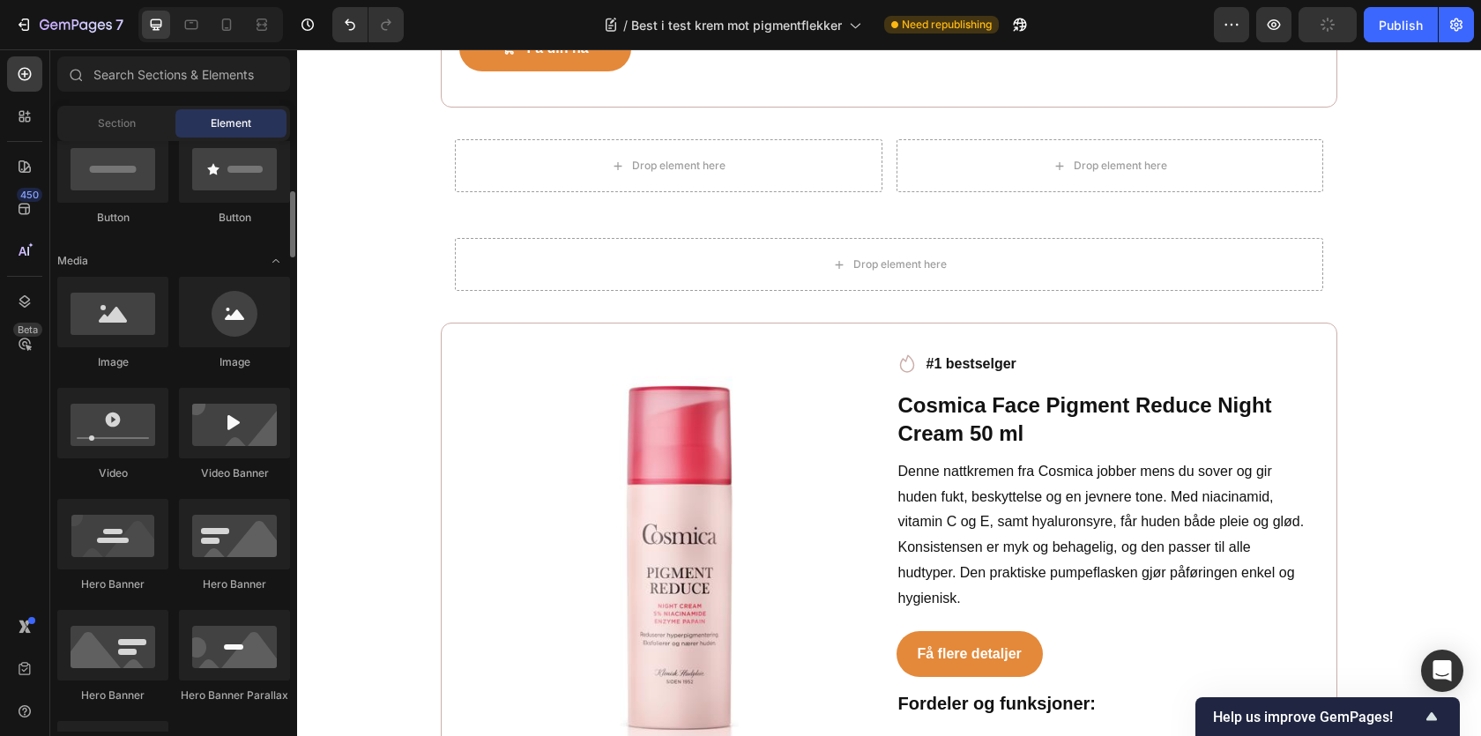
scroll to position [0, 0]
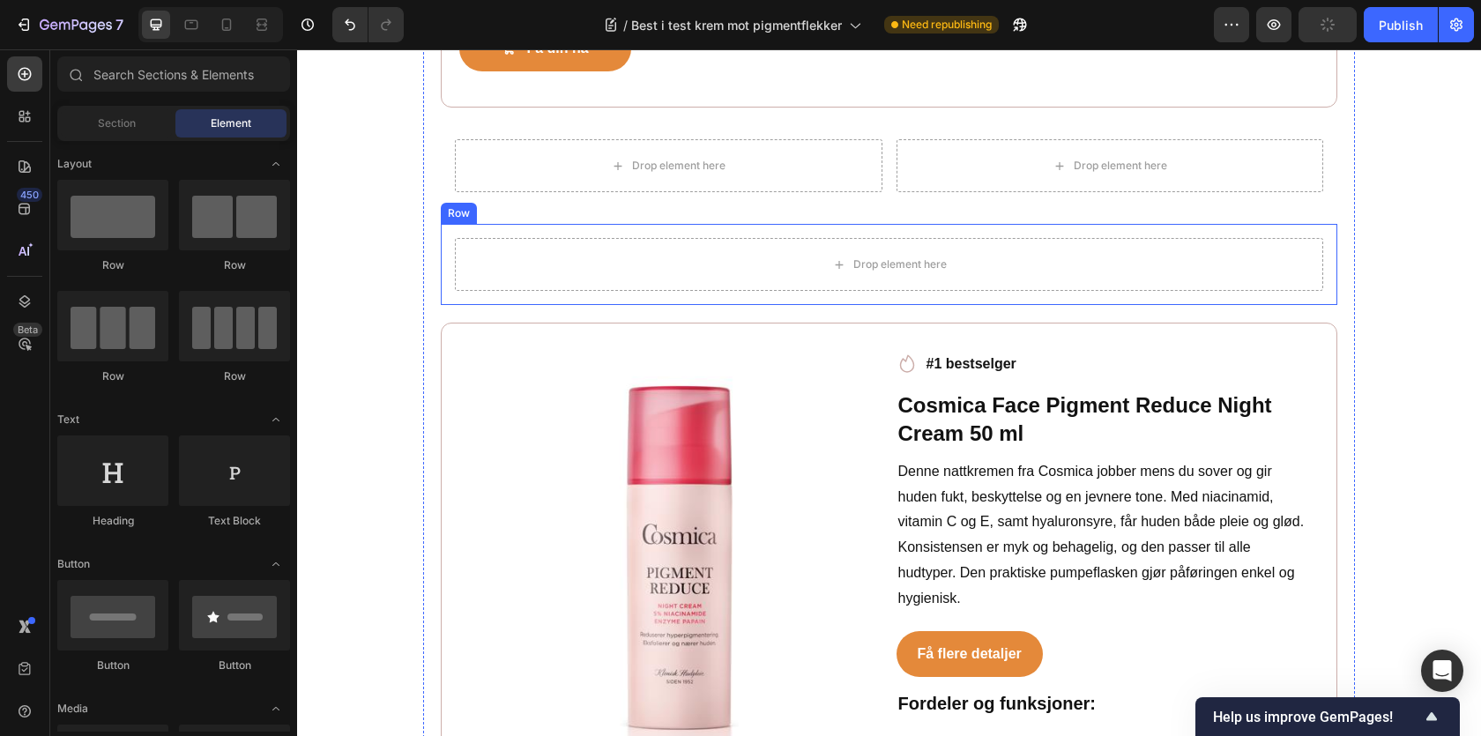
click at [547, 237] on div "Drop element here Row" at bounding box center [889, 264] width 897 height 81
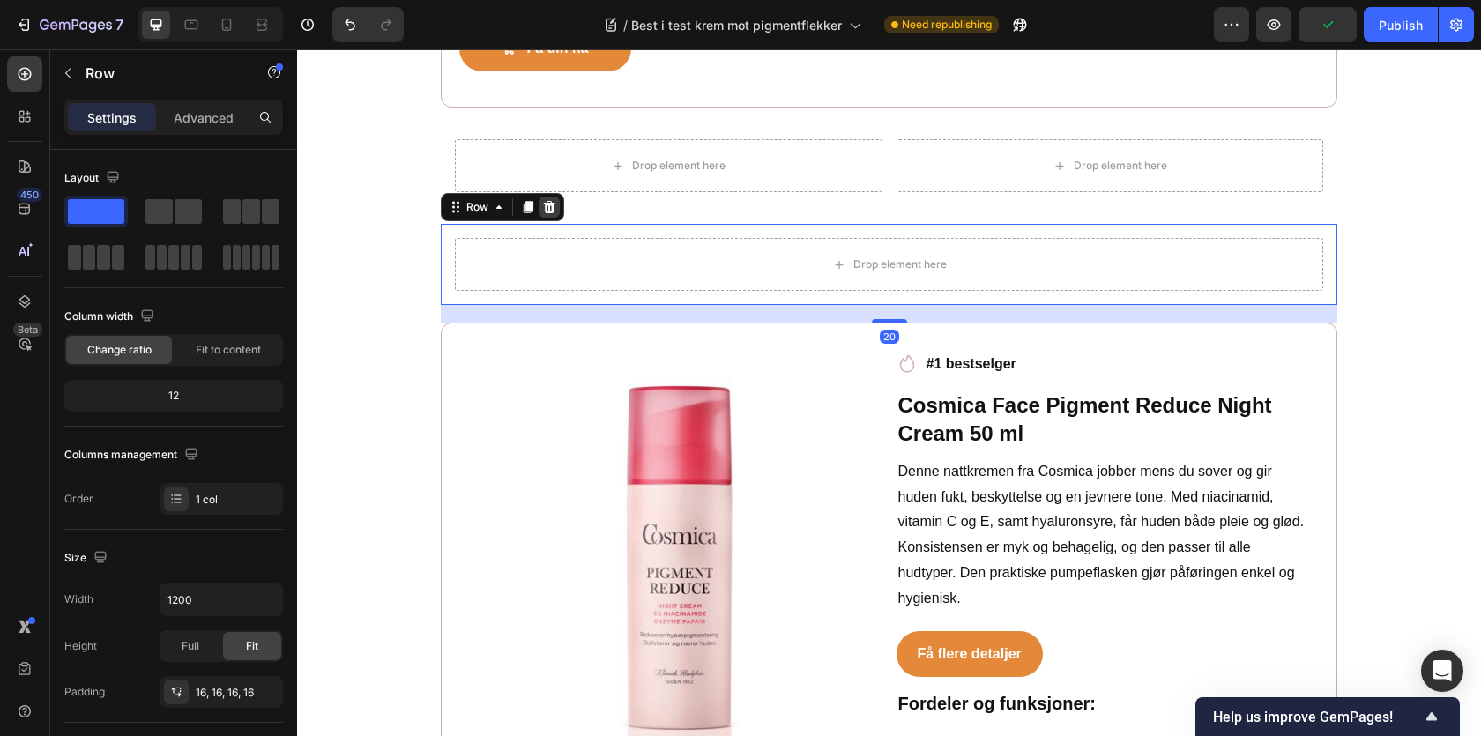
click at [554, 210] on icon at bounding box center [549, 207] width 14 height 14
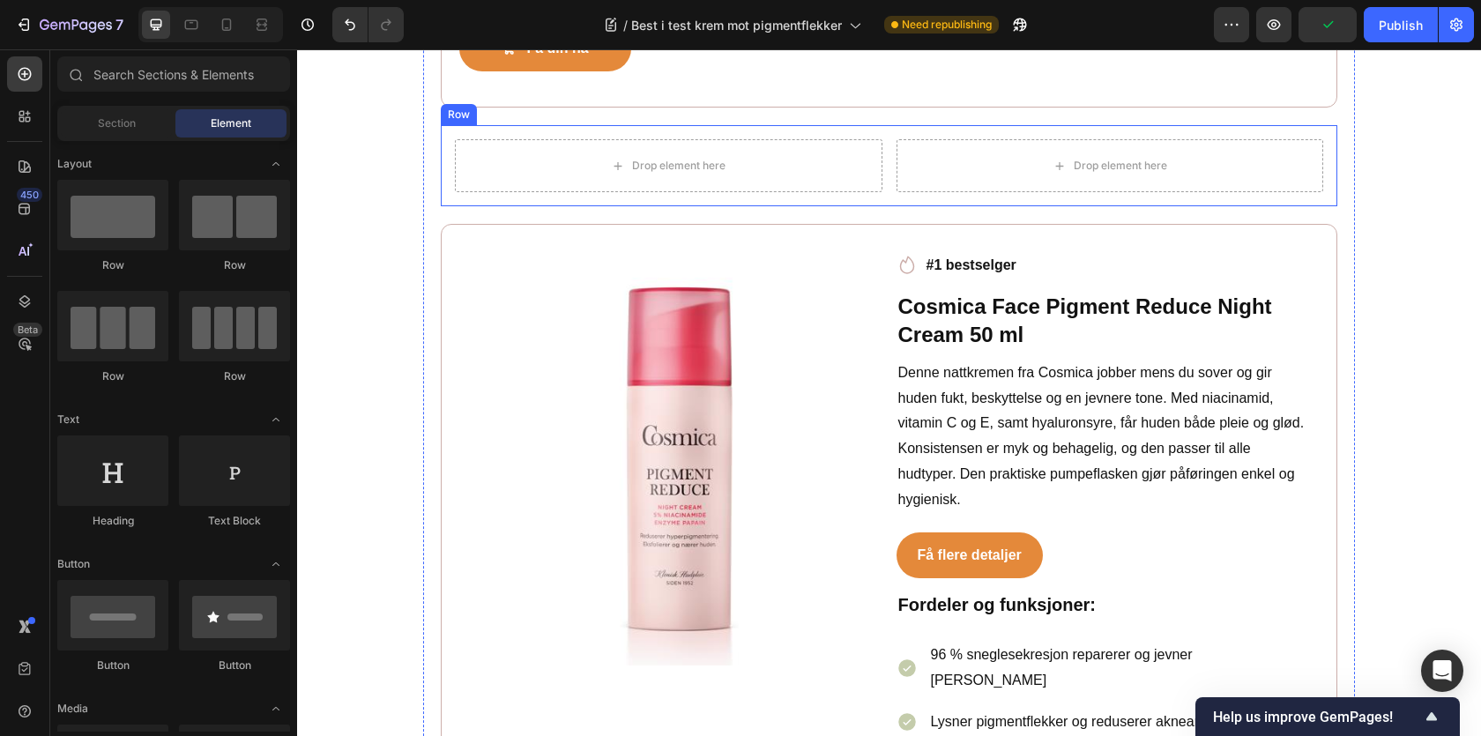
click at [452, 142] on div "Drop element here Drop element here Row" at bounding box center [889, 165] width 897 height 81
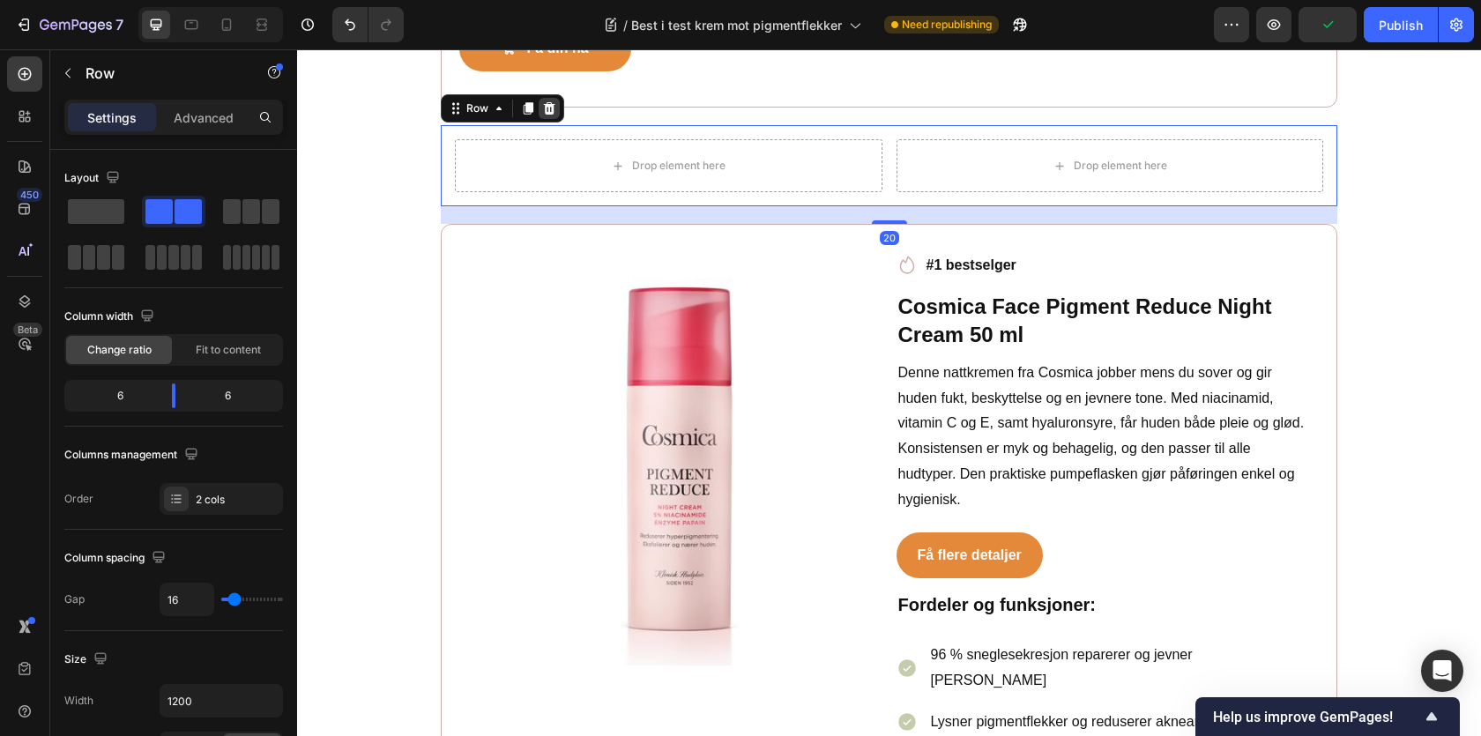
click at [549, 115] on icon at bounding box center [549, 108] width 11 height 12
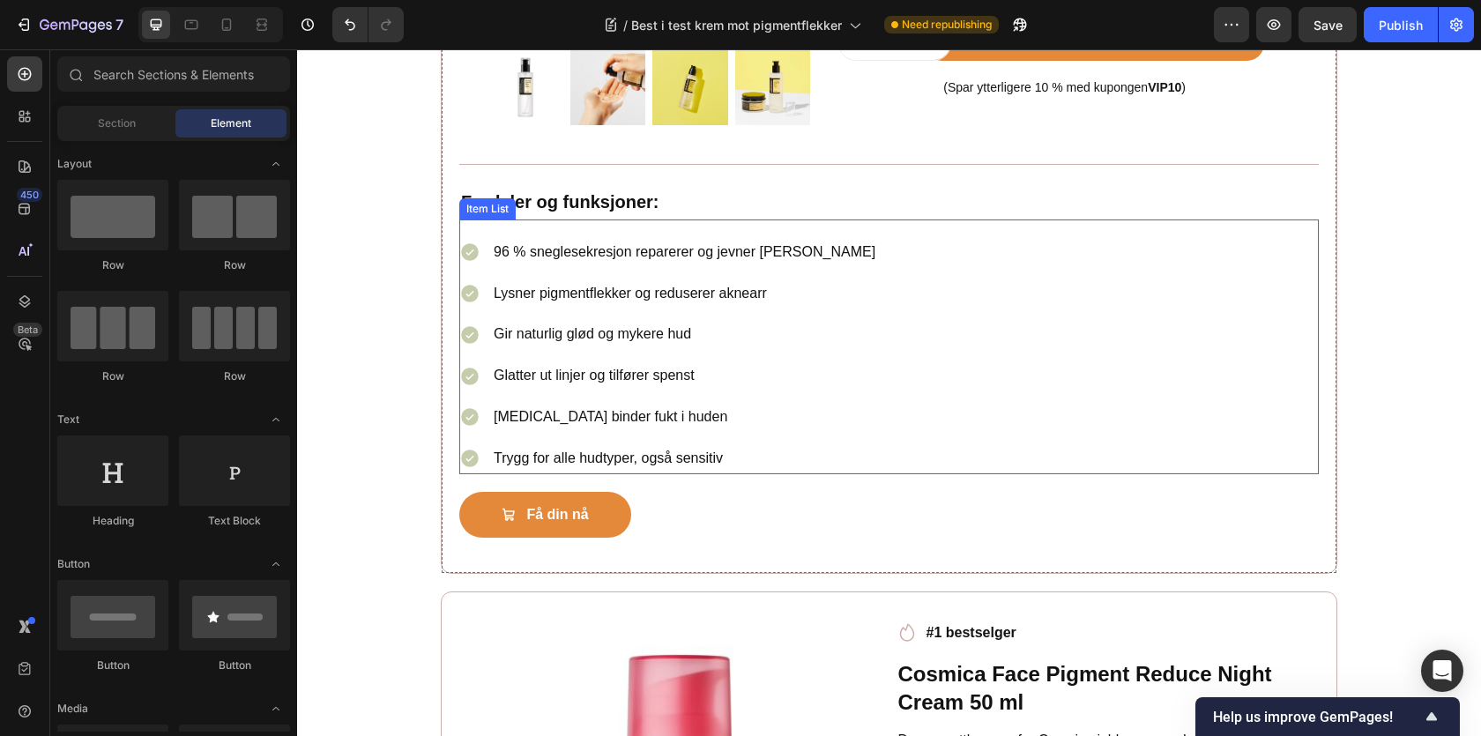
scroll to position [3397, 0]
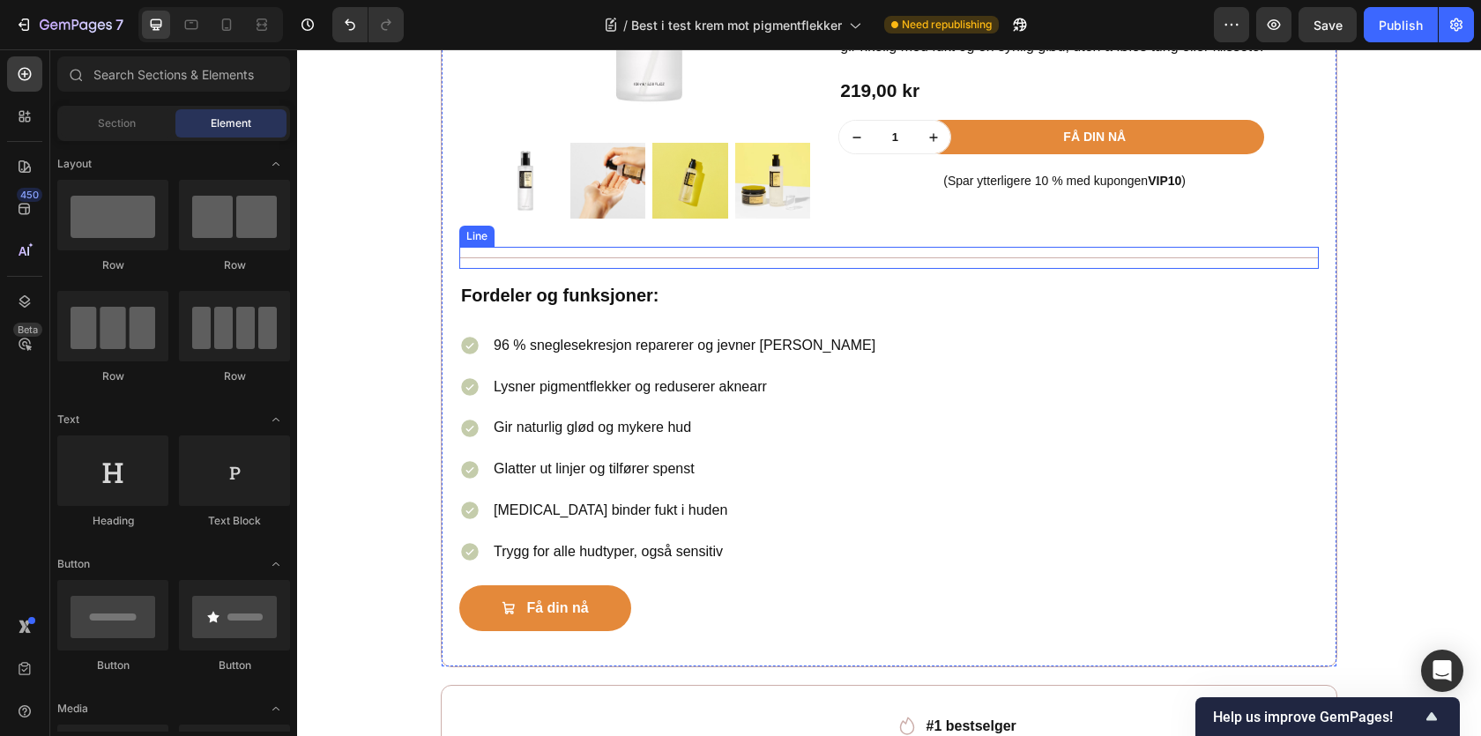
click at [714, 259] on div "Title Line" at bounding box center [889, 258] width 860 height 22
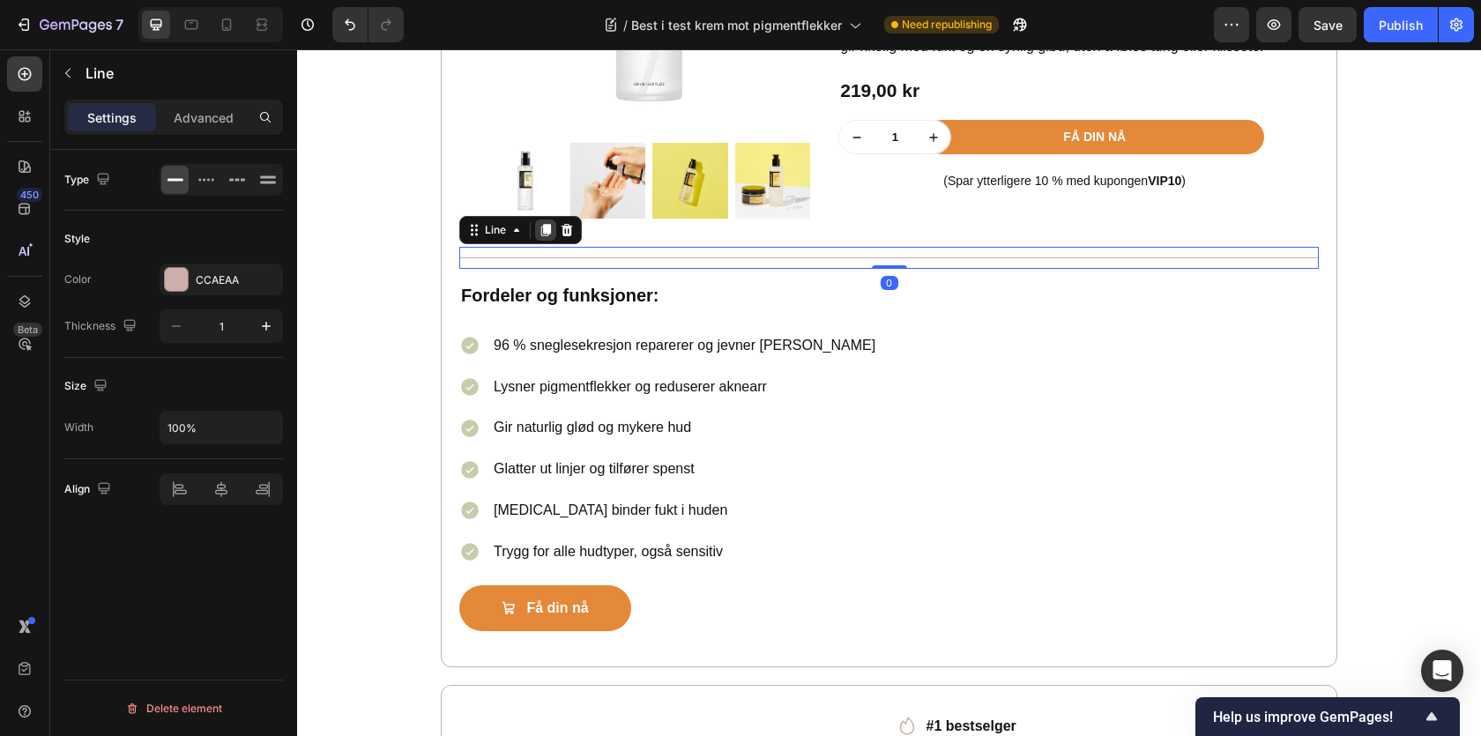
click at [547, 236] on icon at bounding box center [546, 230] width 10 height 12
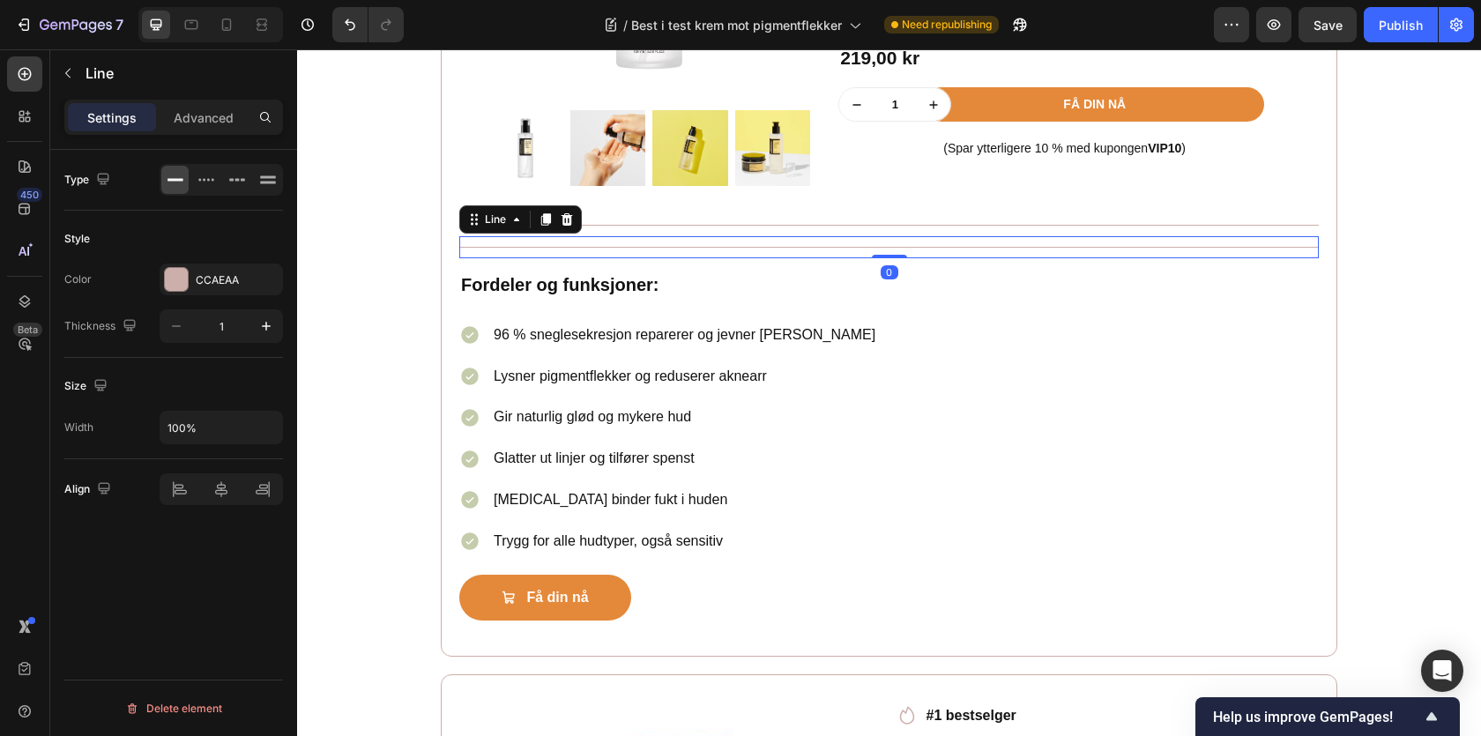
scroll to position [3431, 0]
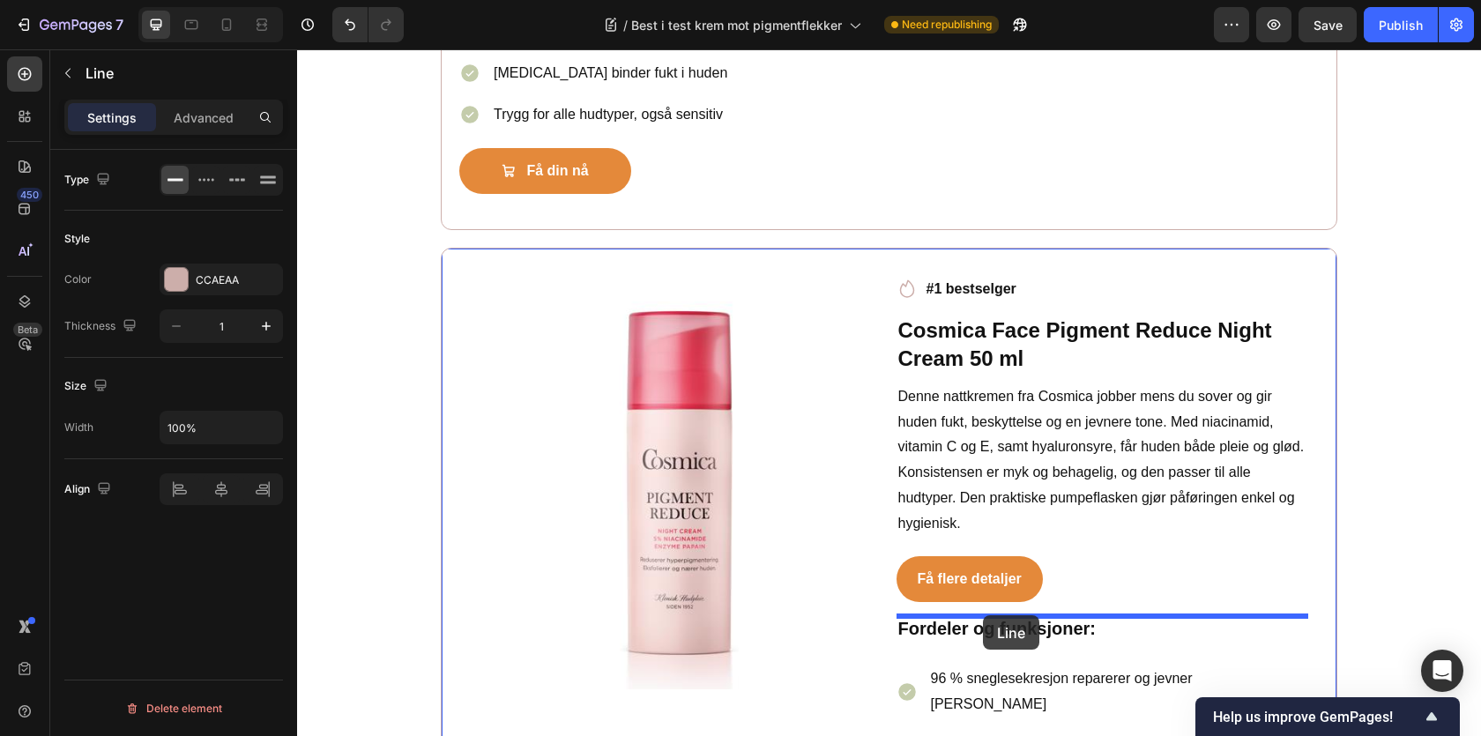
drag, startPoint x: 509, startPoint y: 220, endPoint x: 983, endPoint y: 615, distance: 617.8
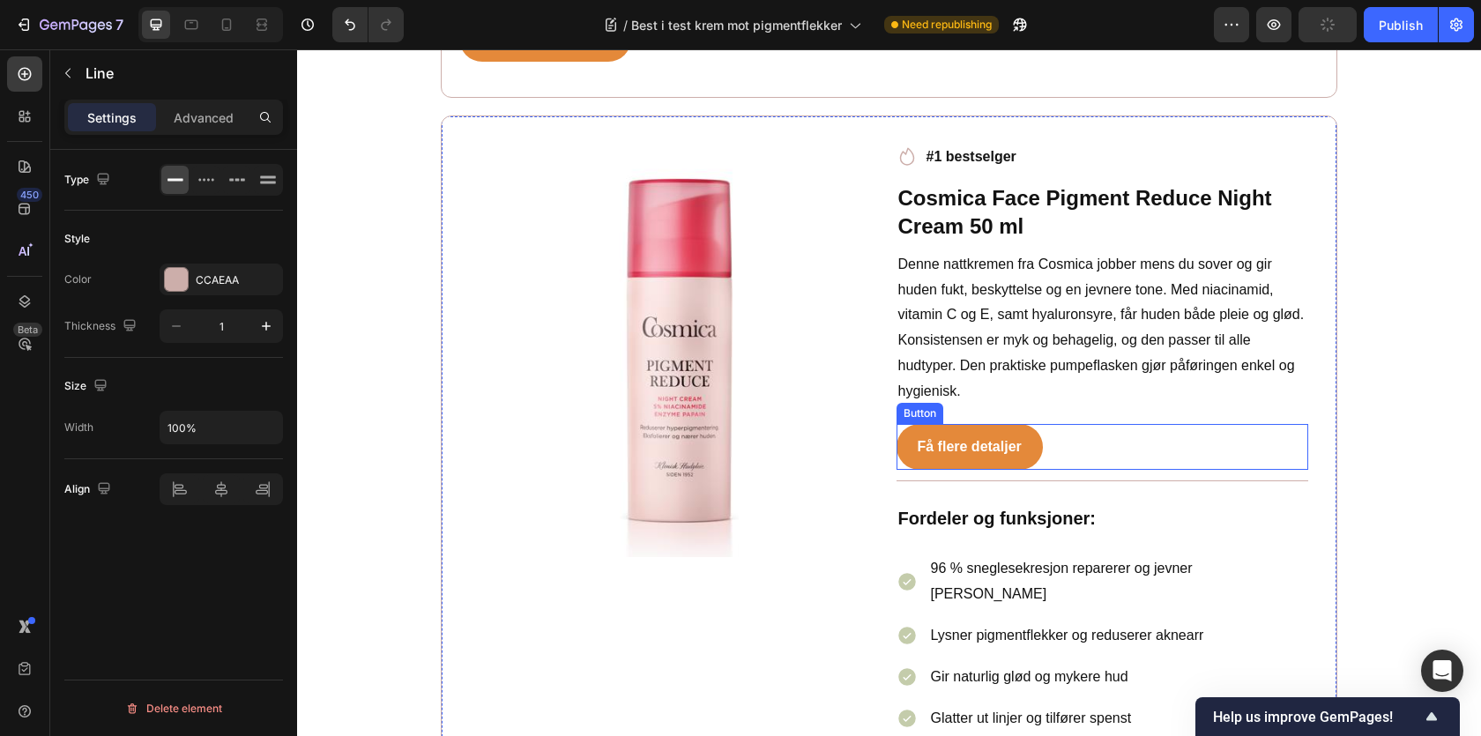
scroll to position [4012, 0]
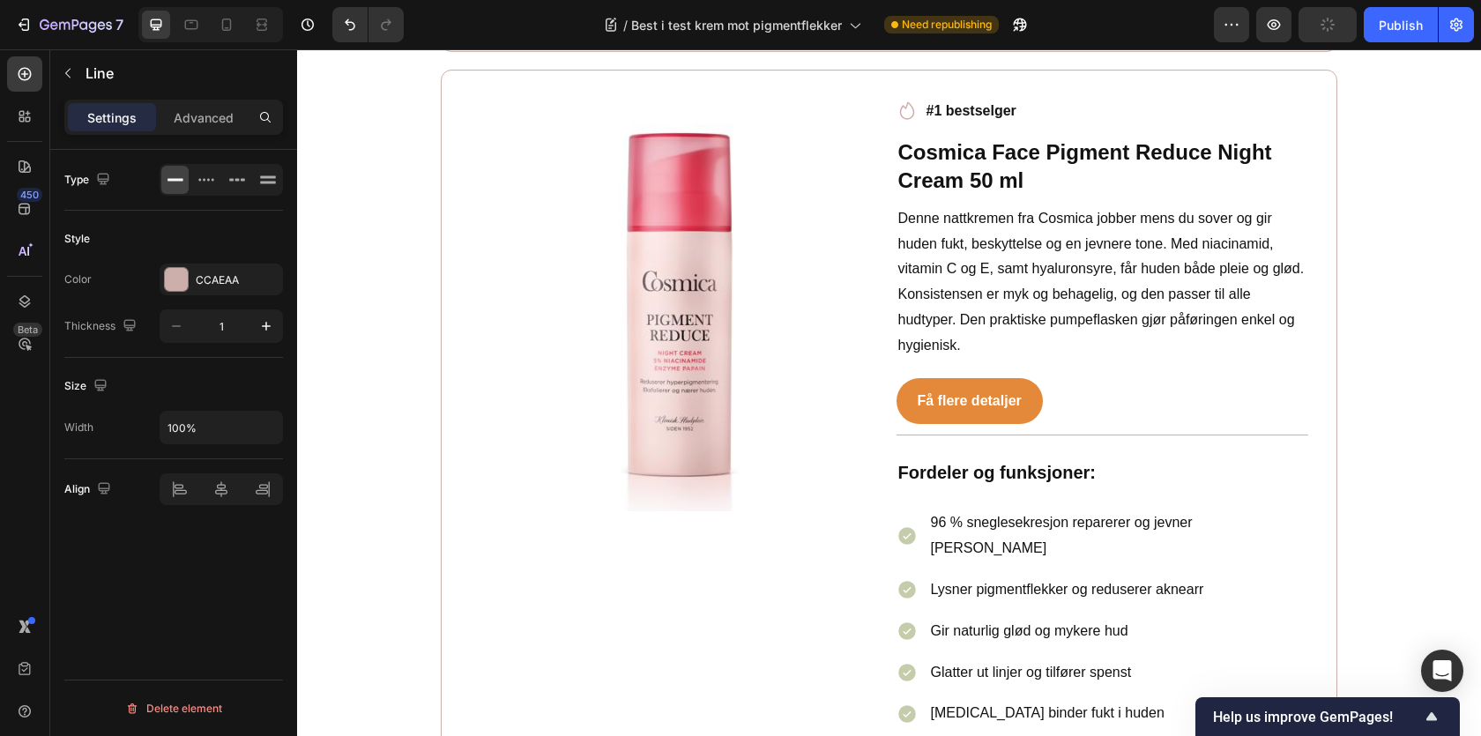
click at [1113, 446] on div "Title Line 0" at bounding box center [1103, 435] width 413 height 22
click at [1087, 436] on div at bounding box center [1103, 435] width 413 height 1
click at [1054, 402] on div "Få flere detaljer Button" at bounding box center [1103, 401] width 413 height 47
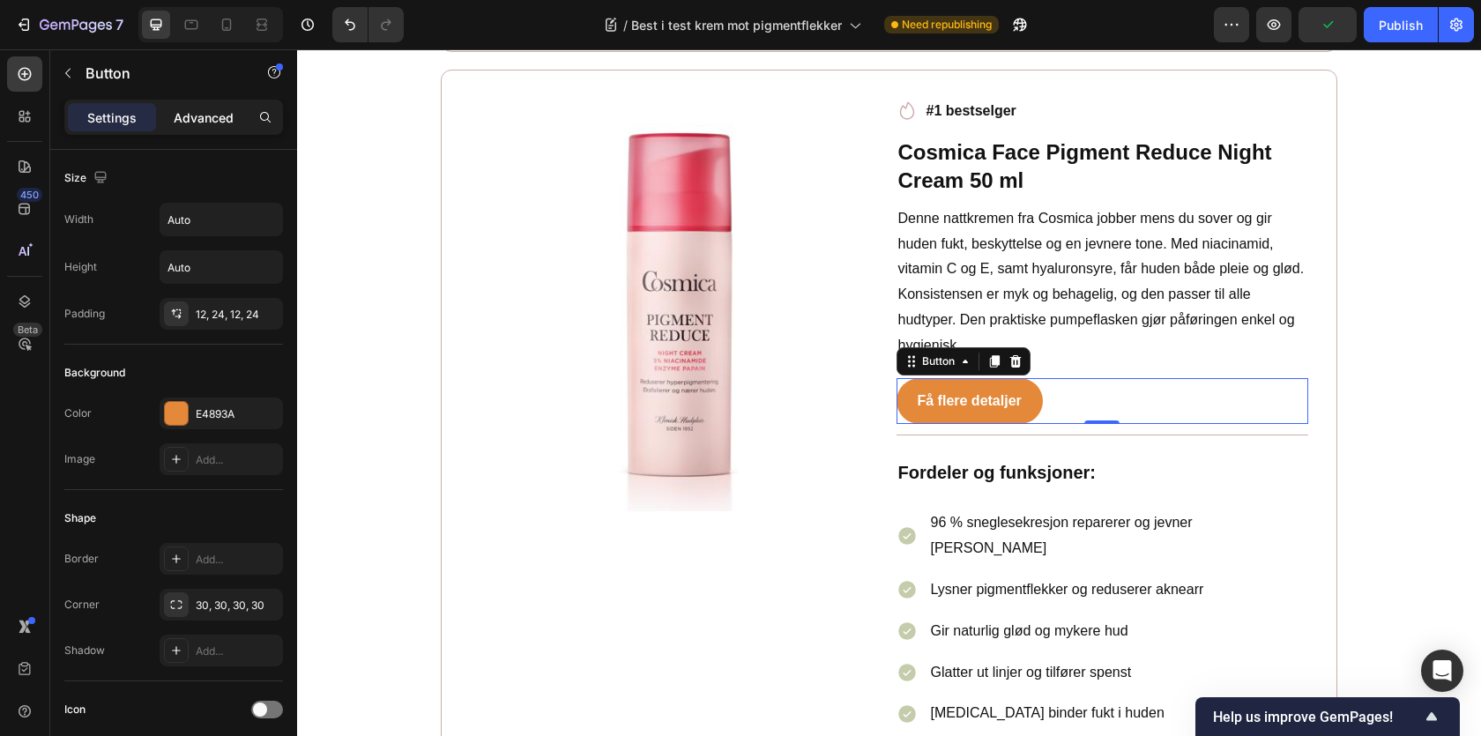
click at [201, 116] on p "Advanced" at bounding box center [204, 117] width 60 height 19
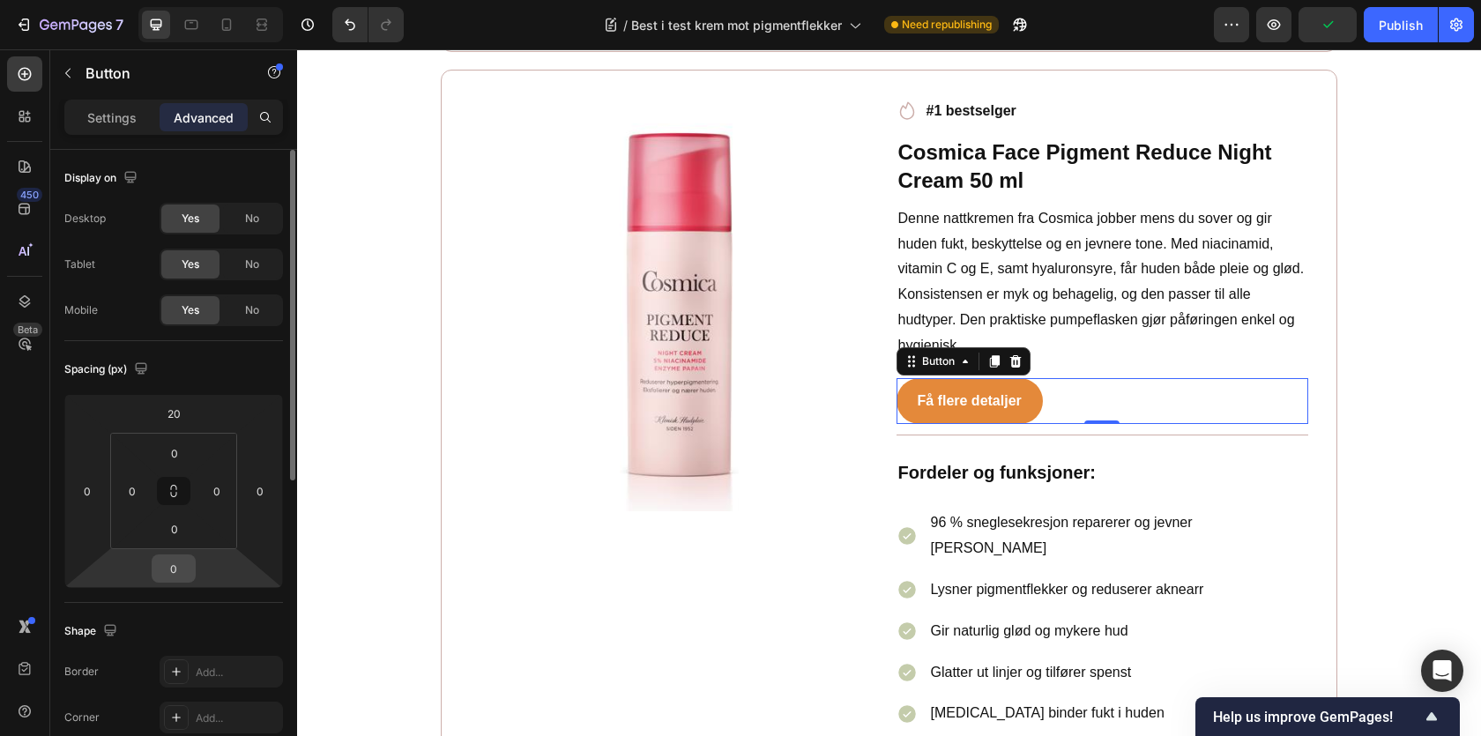
click at [170, 561] on input "0" at bounding box center [173, 568] width 35 height 26
type input "20"
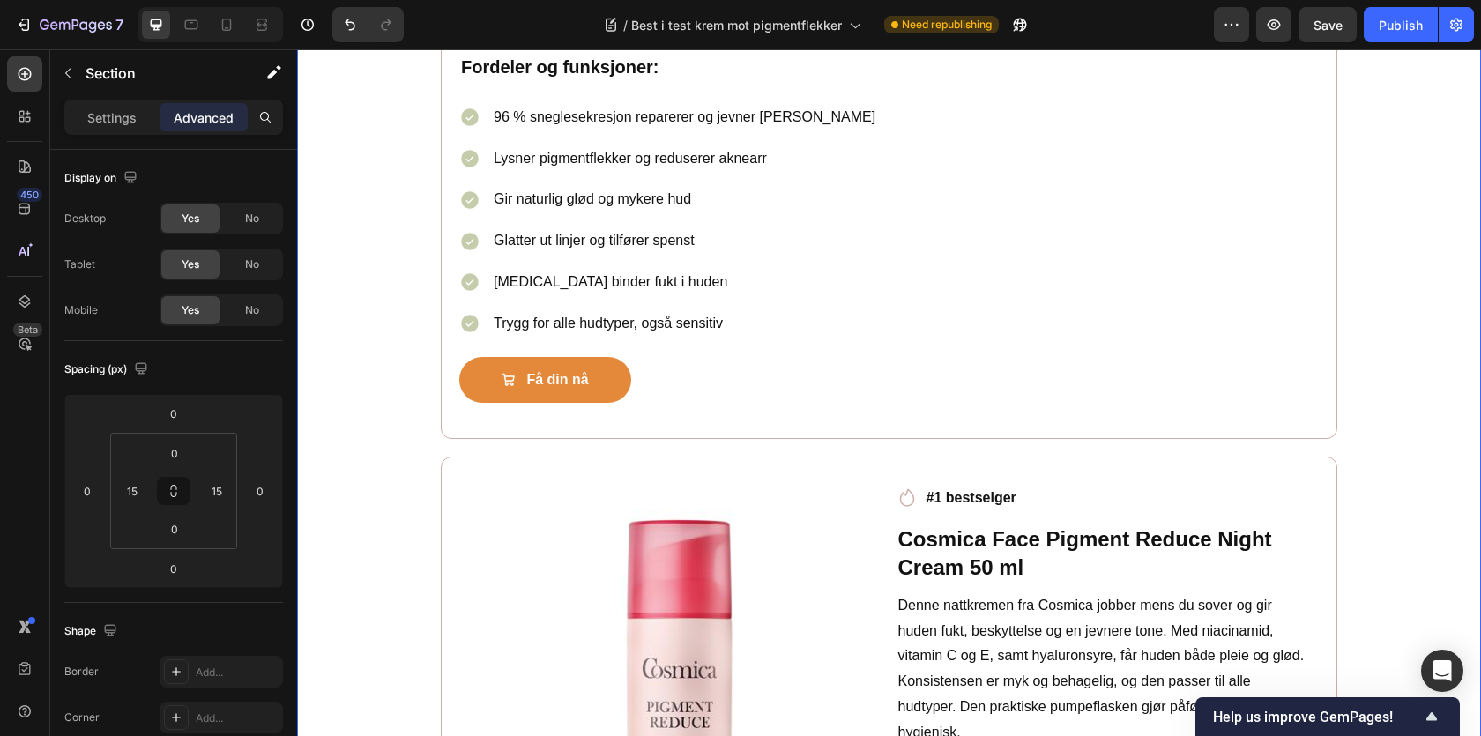
scroll to position [3622, 0]
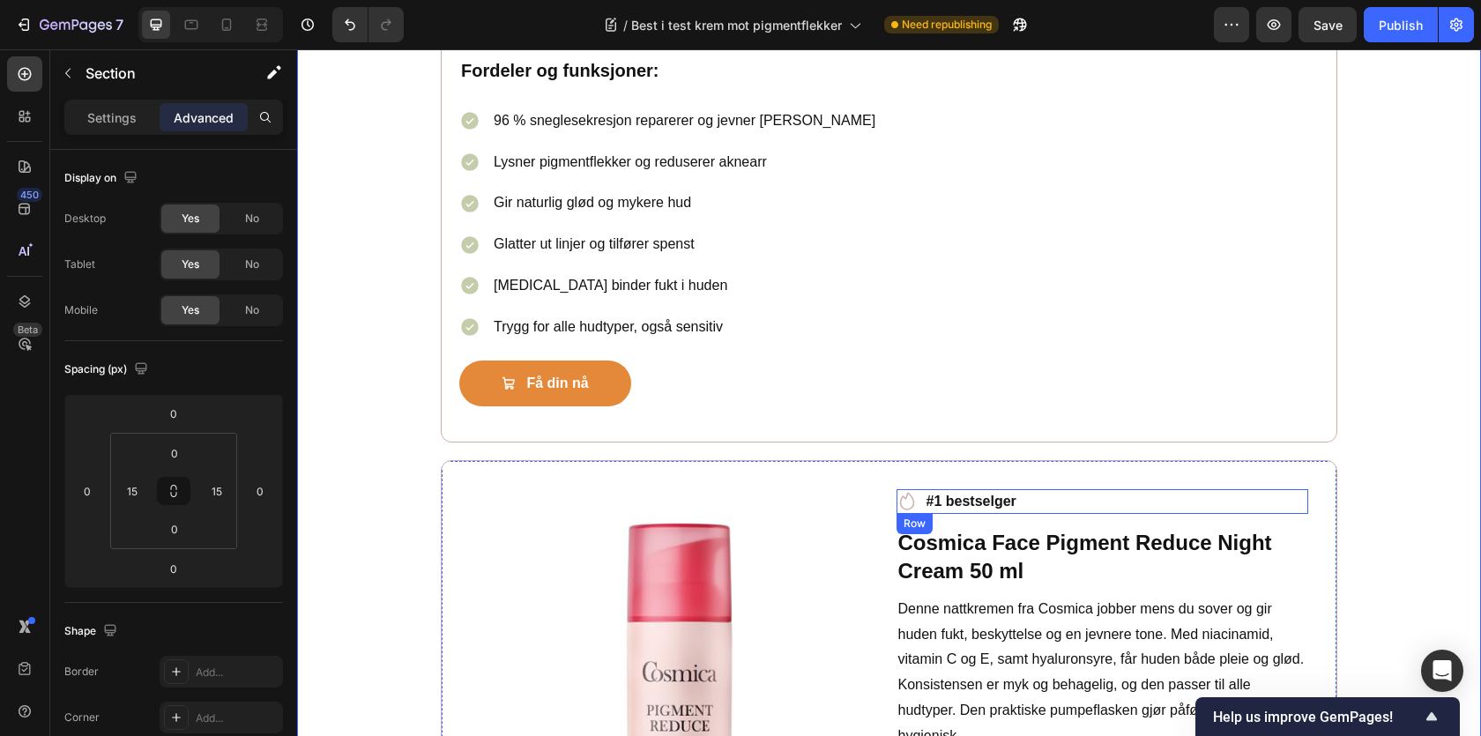
click at [1080, 508] on div "Icon #1 bestselger Text block Row" at bounding box center [1103, 501] width 413 height 25
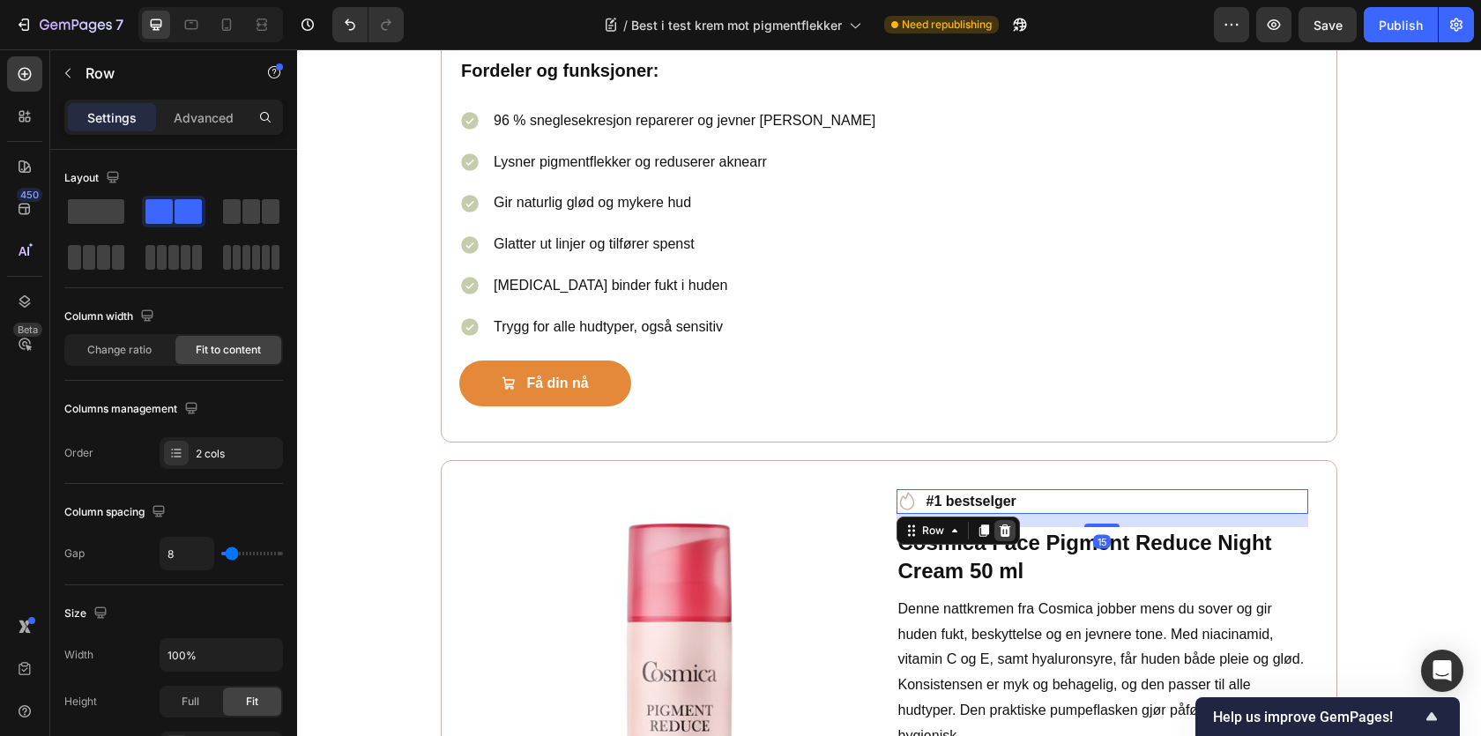
click at [1001, 532] on icon at bounding box center [1004, 531] width 11 height 12
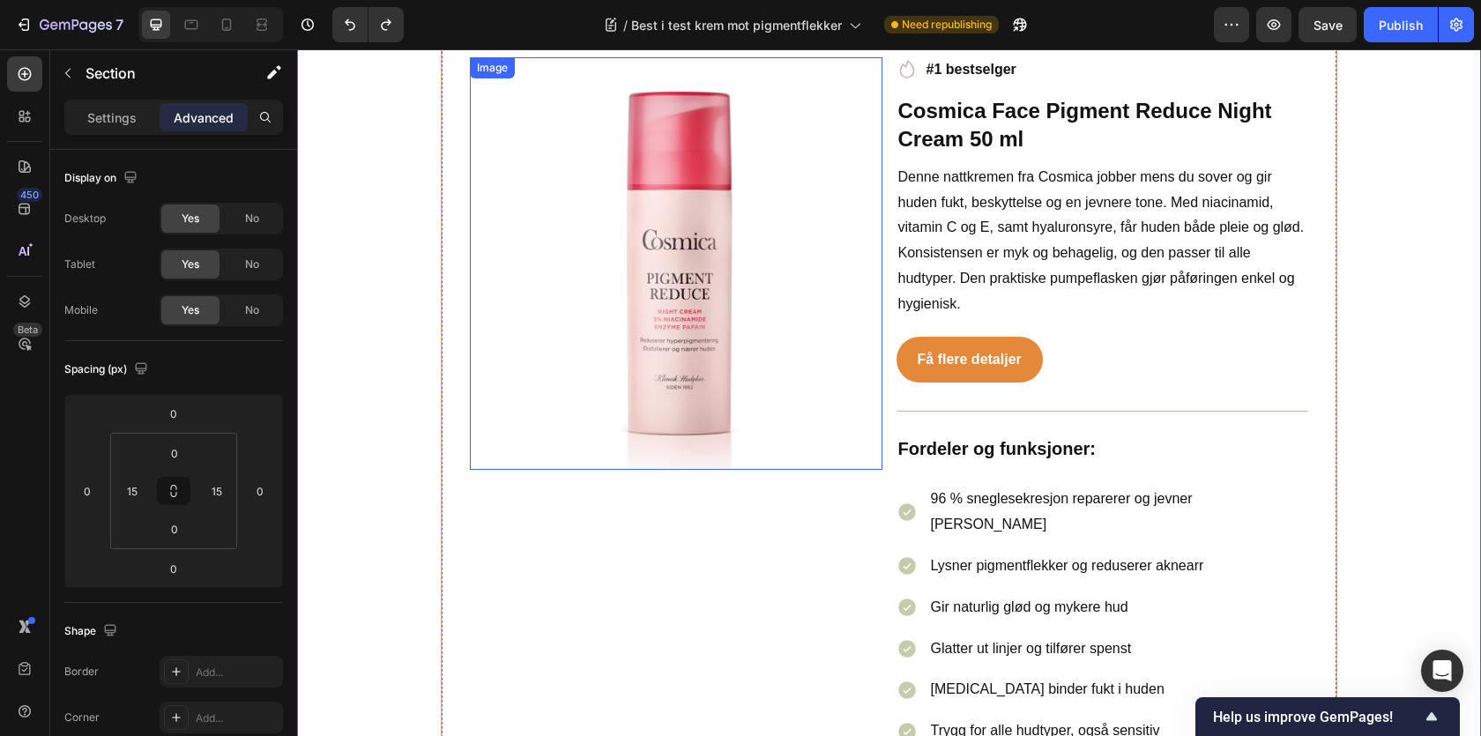
scroll to position [4161, 0]
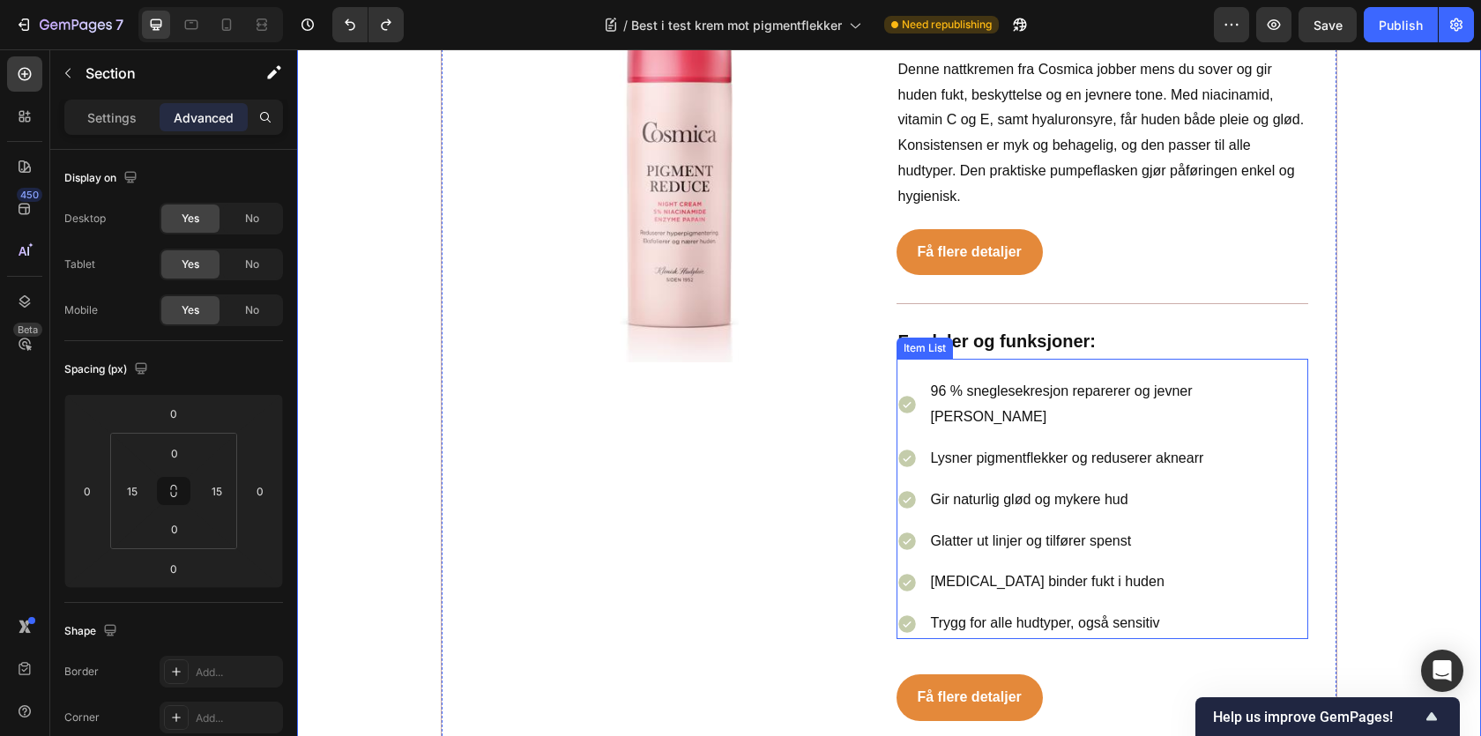
click at [1037, 400] on p "96 % sneglesekresjon reparerer og jevner [PERSON_NAME]" at bounding box center [1119, 404] width 376 height 51
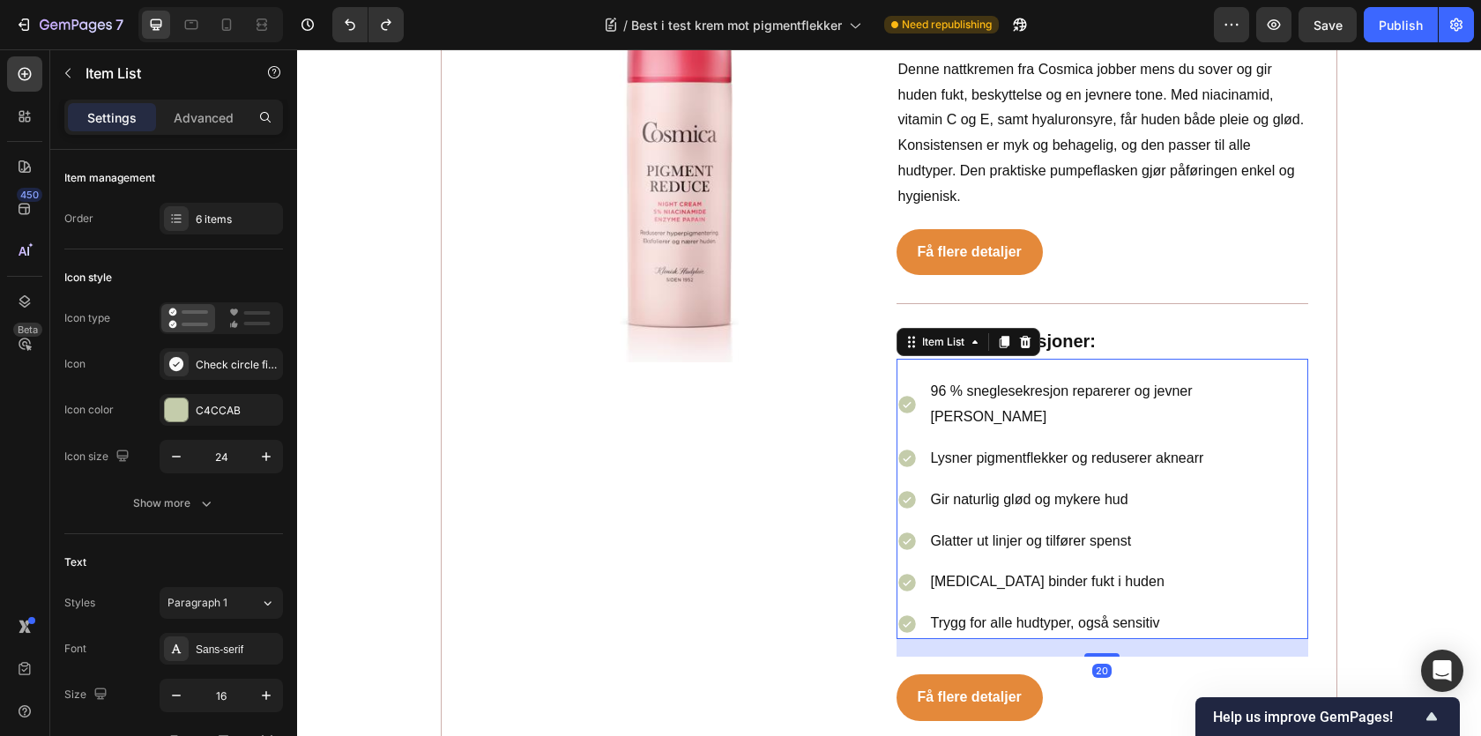
click at [1037, 400] on p "96 % sneglesekresjon reparerer og jevner [PERSON_NAME]" at bounding box center [1119, 404] width 376 height 51
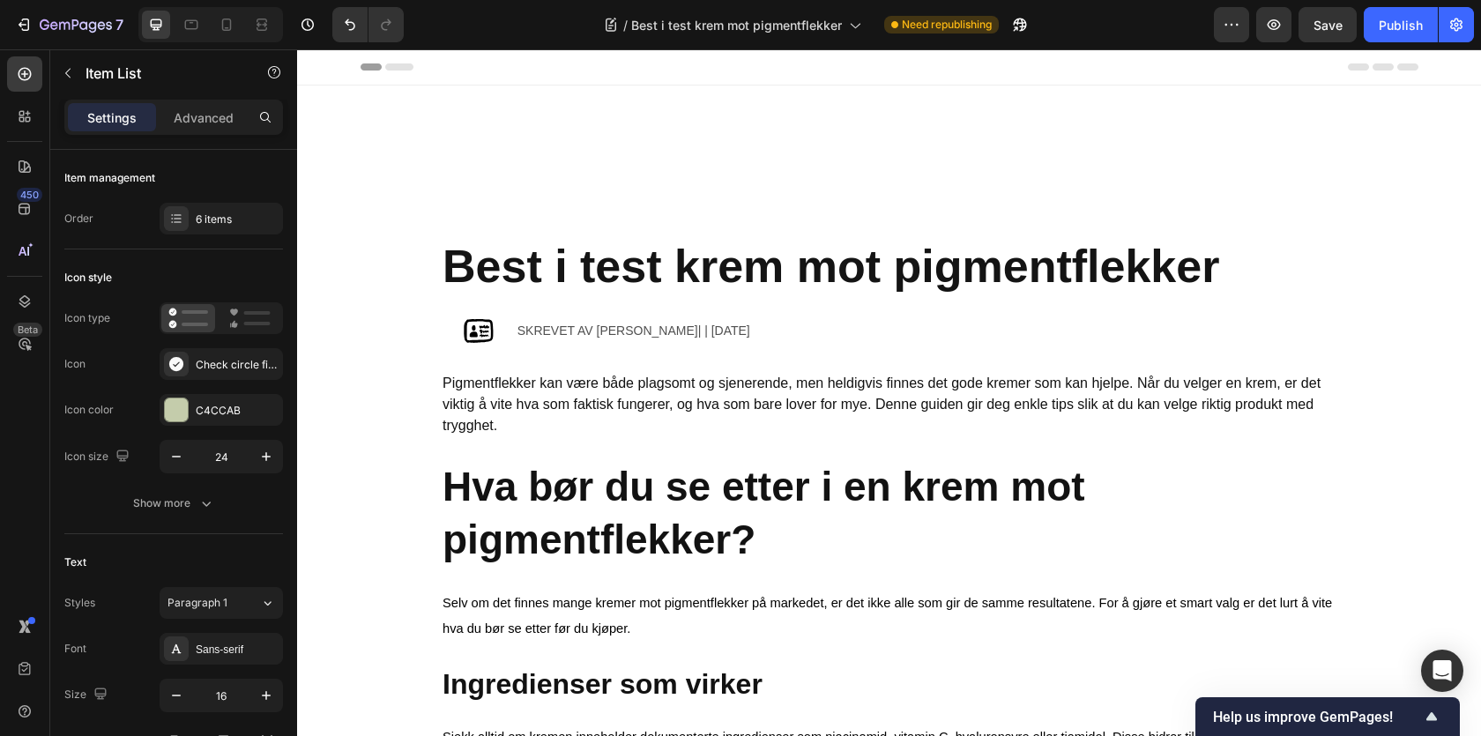
scroll to position [4161, 0]
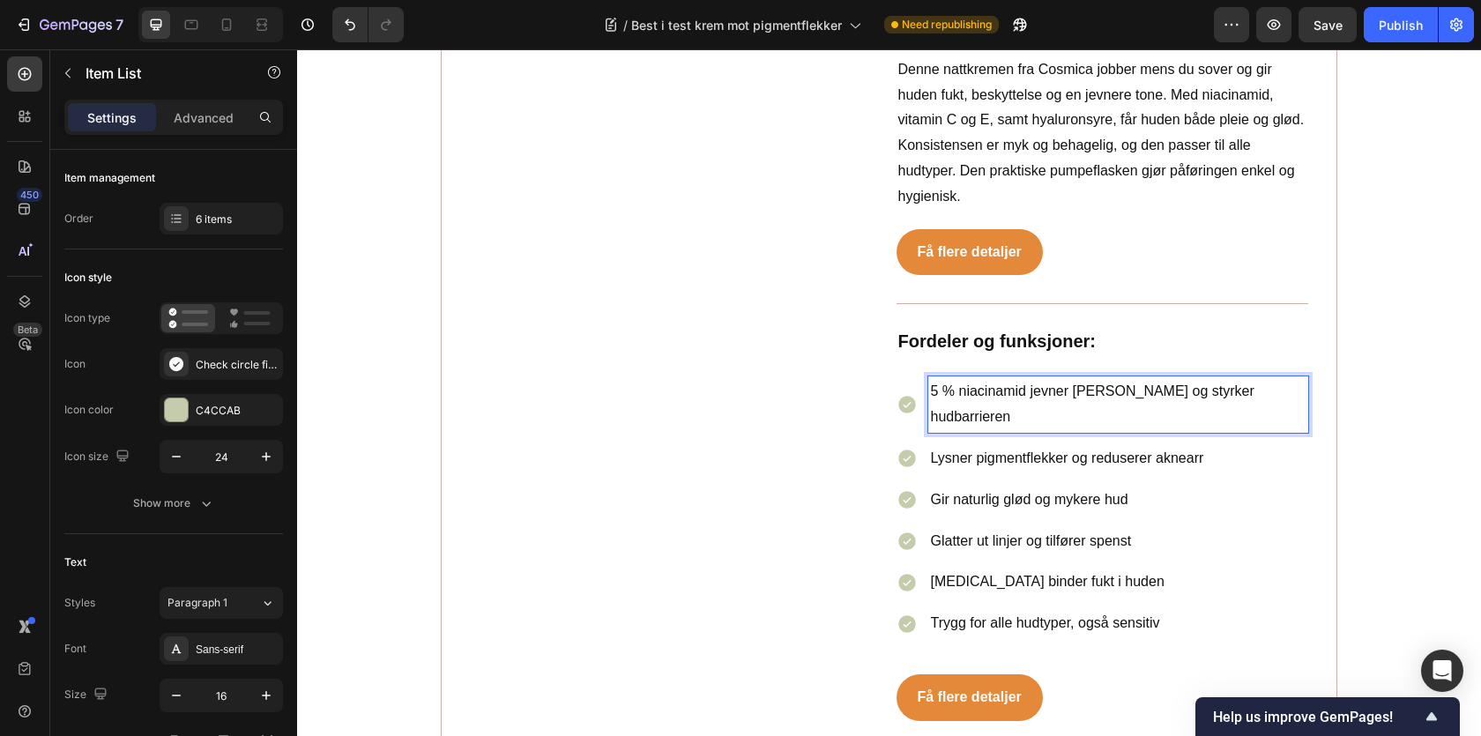
click at [979, 446] on p "Lysner pigmentflekker og reduserer aknearr" at bounding box center [1119, 459] width 376 height 26
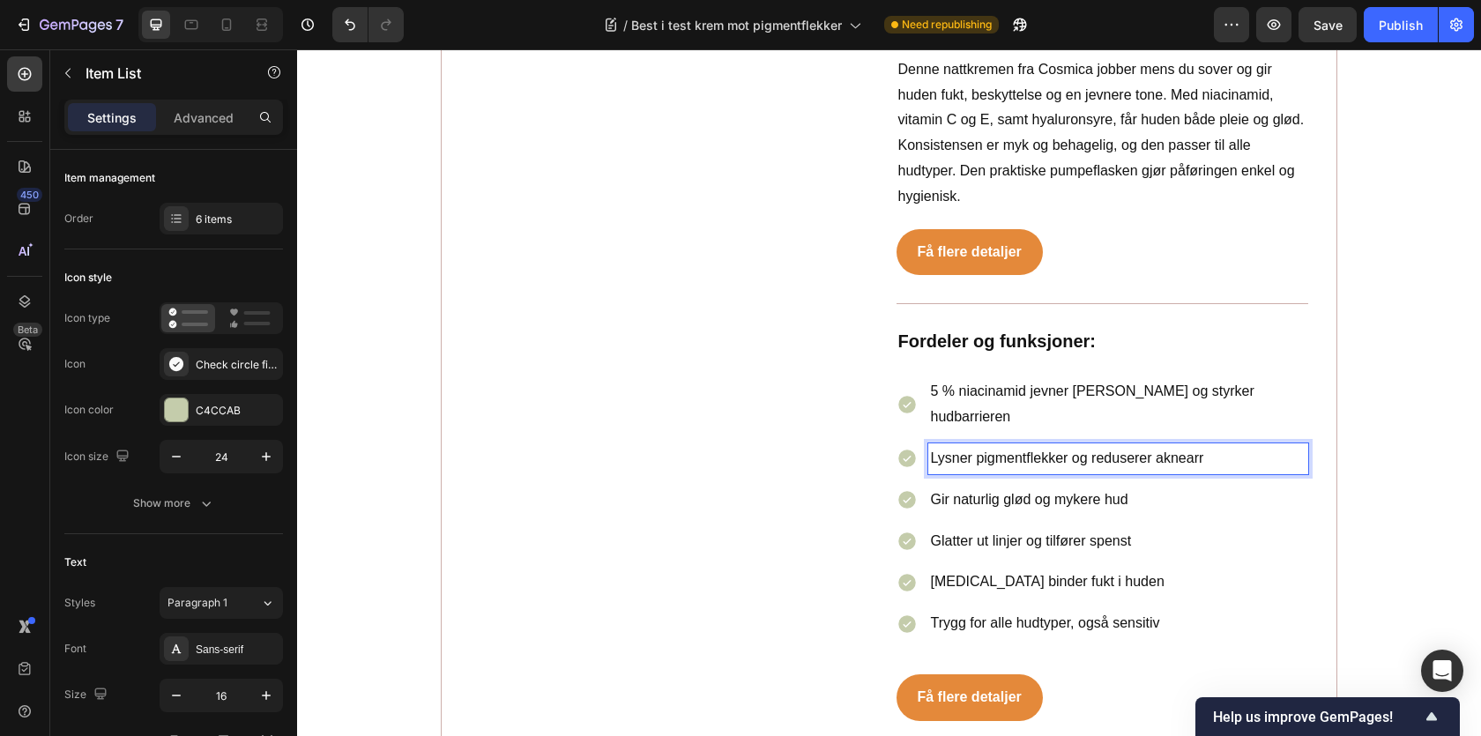
click at [979, 446] on p "Lysner pigmentflekker og reduserer aknearr" at bounding box center [1119, 459] width 376 height 26
click at [962, 488] on p "Gir naturlig glød og mykere hud" at bounding box center [1119, 501] width 376 height 26
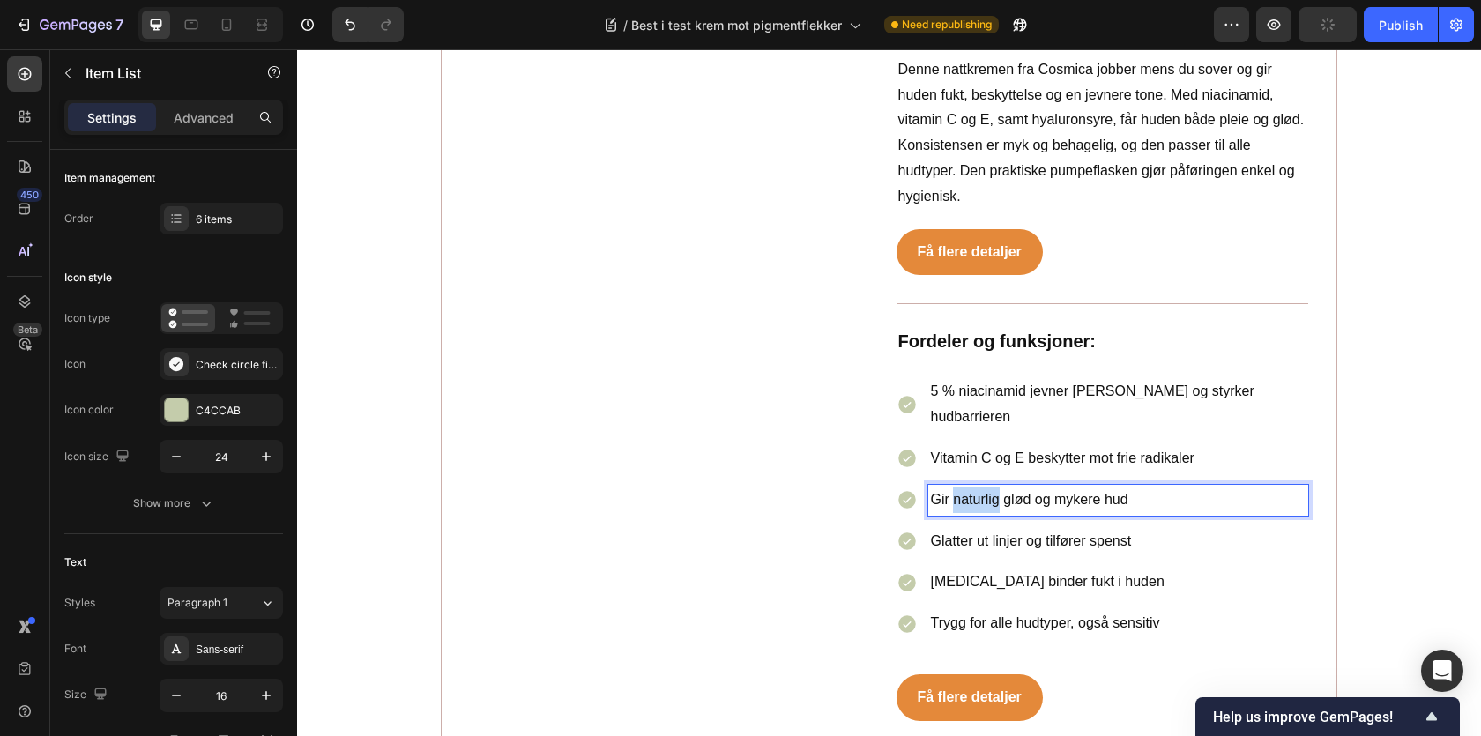
click at [962, 488] on p "Gir naturlig glød og mykere hud" at bounding box center [1119, 501] width 376 height 26
click at [979, 529] on p "Glatter ut linjer og tilfører spenst" at bounding box center [1119, 542] width 376 height 26
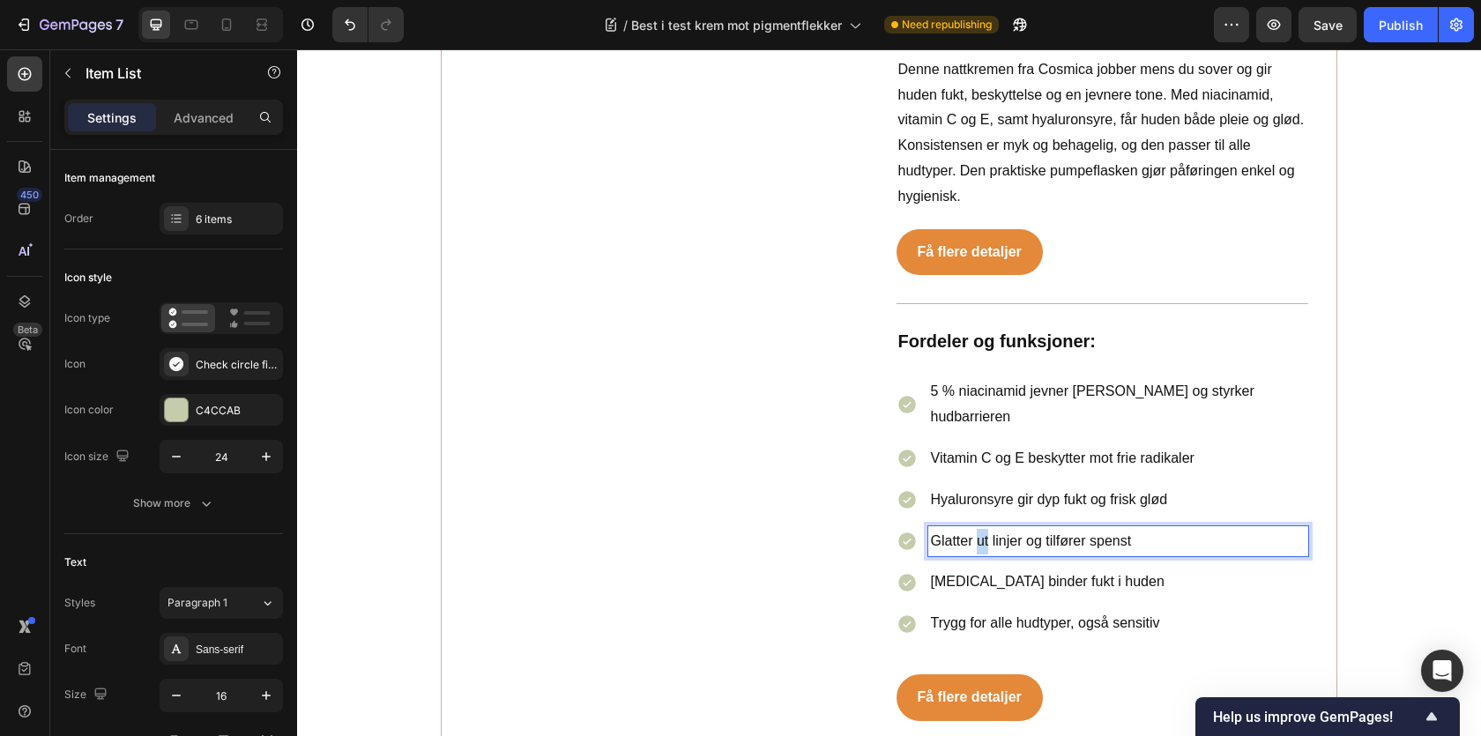
click at [979, 529] on p "Glatter ut linjer og tilfører spenst" at bounding box center [1119, 542] width 376 height 26
click at [988, 570] on p "[MEDICAL_DATA] binder fukt i huden" at bounding box center [1119, 583] width 376 height 26
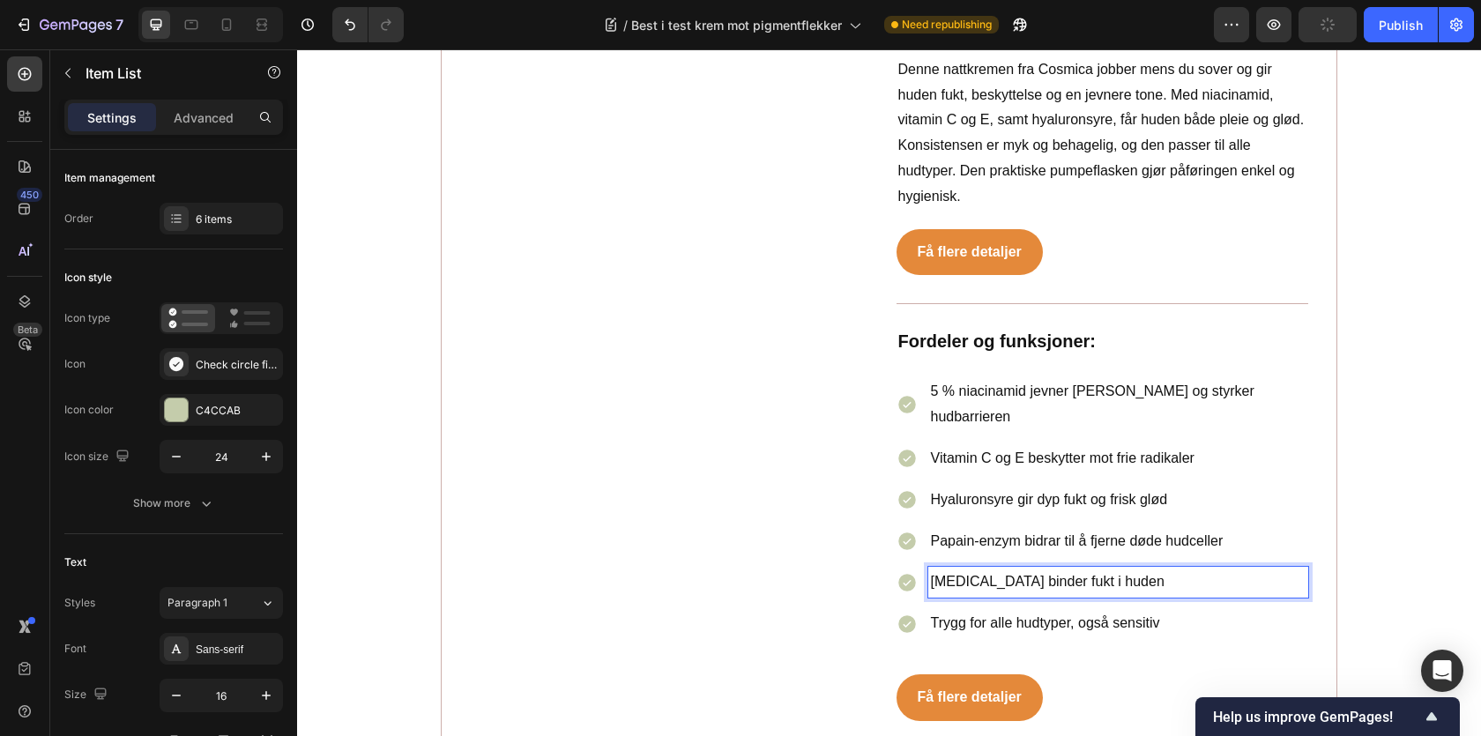
click at [988, 570] on p "[MEDICAL_DATA] binder fukt i huden" at bounding box center [1119, 583] width 376 height 26
click at [980, 614] on p "Trygg for alle hudtyper, også sensitiv" at bounding box center [1119, 624] width 376 height 26
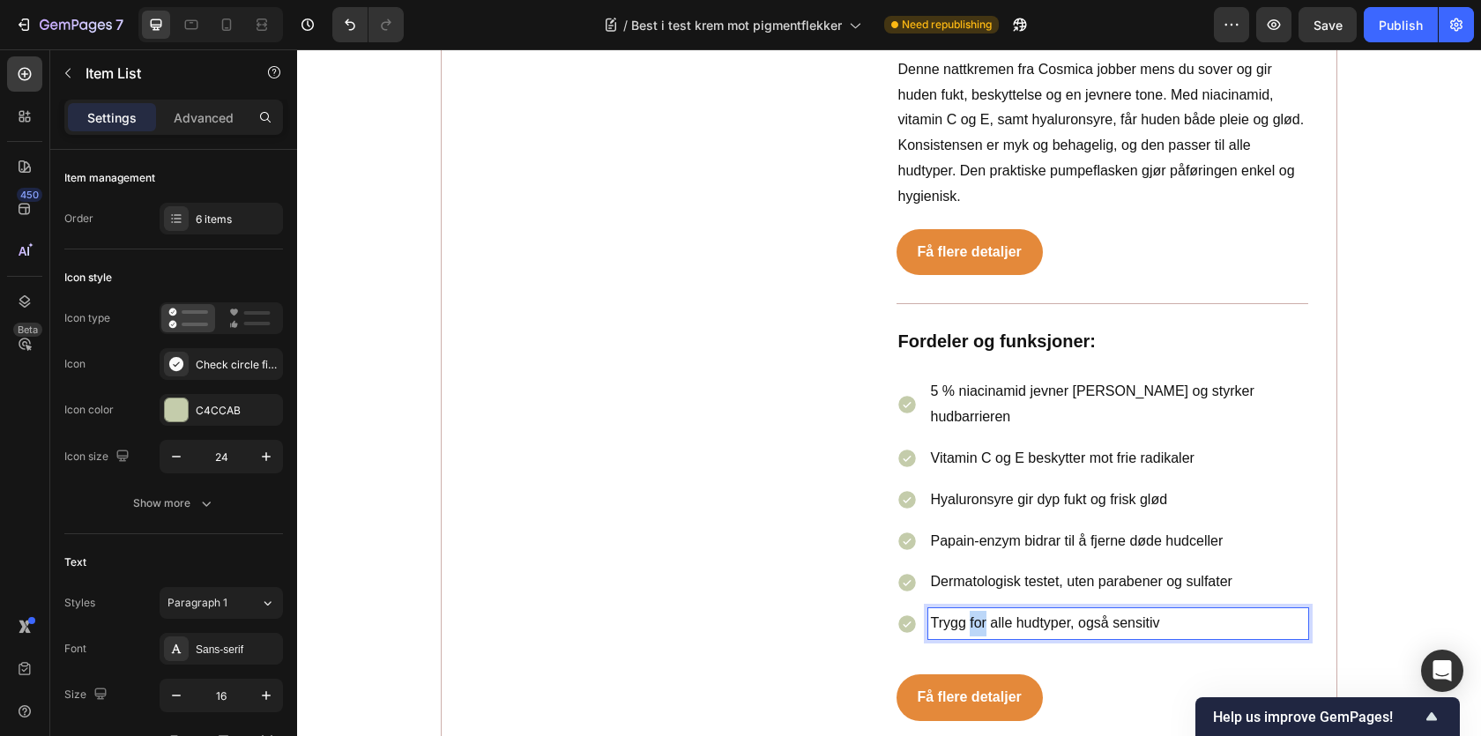
click at [980, 614] on p "Trygg for alle hudtyper, også sensitiv" at bounding box center [1119, 624] width 376 height 26
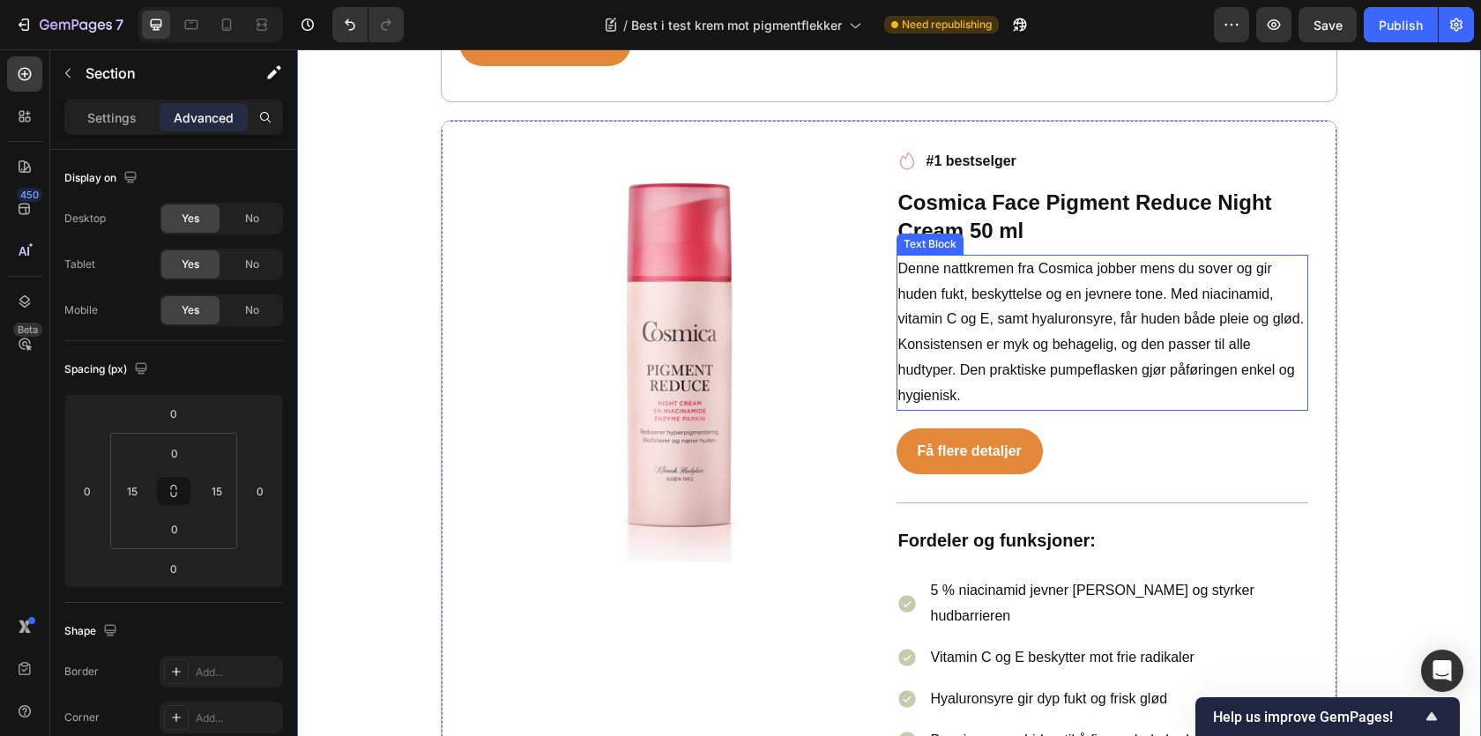
scroll to position [3922, 0]
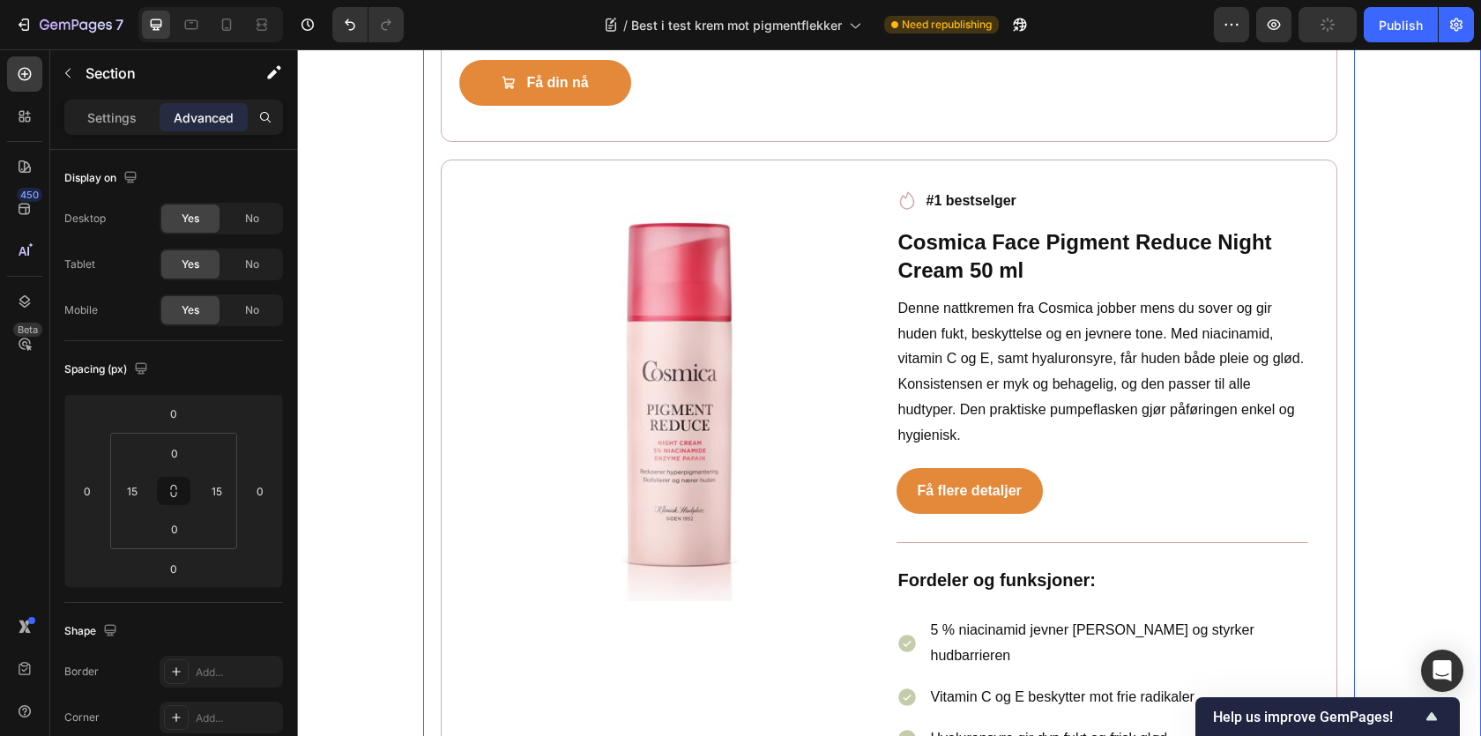
click at [225, 18] on icon at bounding box center [227, 25] width 18 height 18
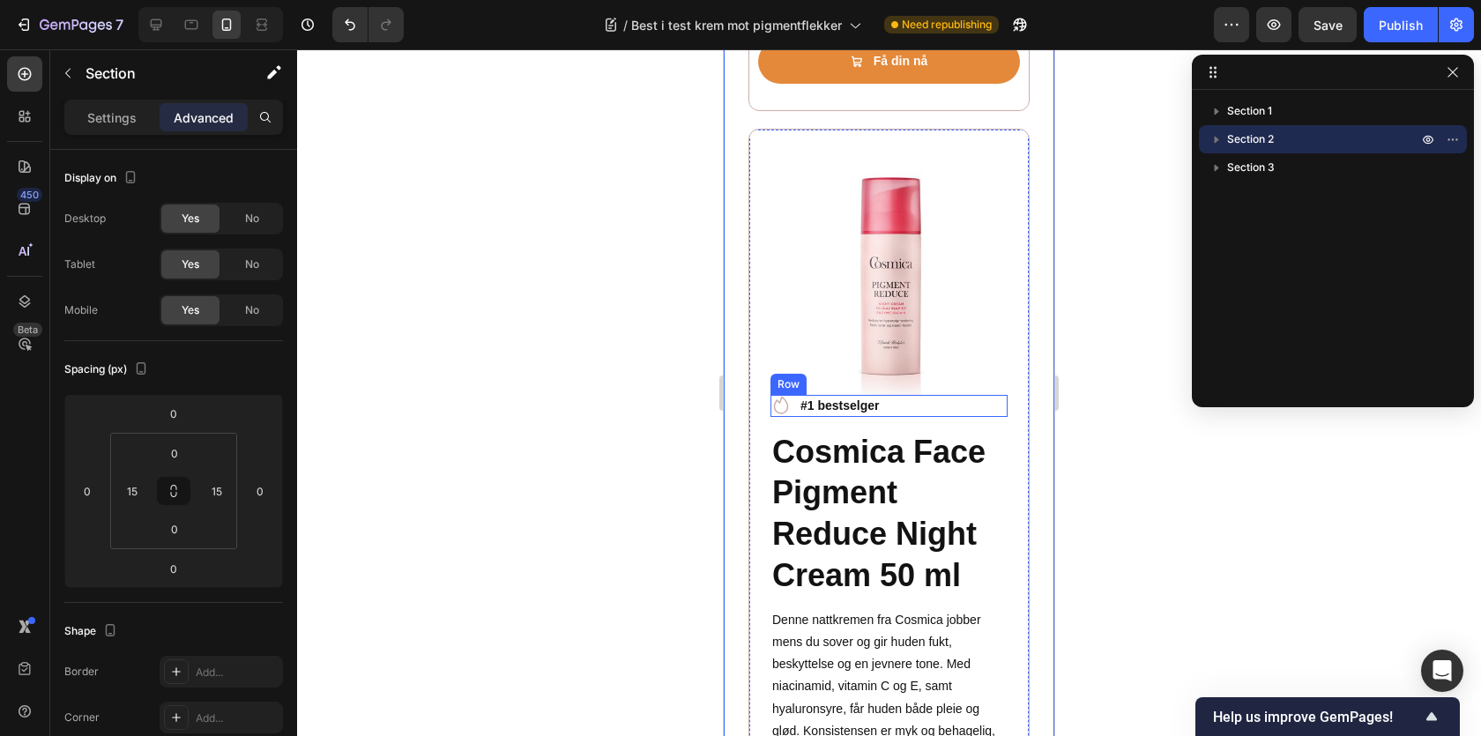
scroll to position [5429, 0]
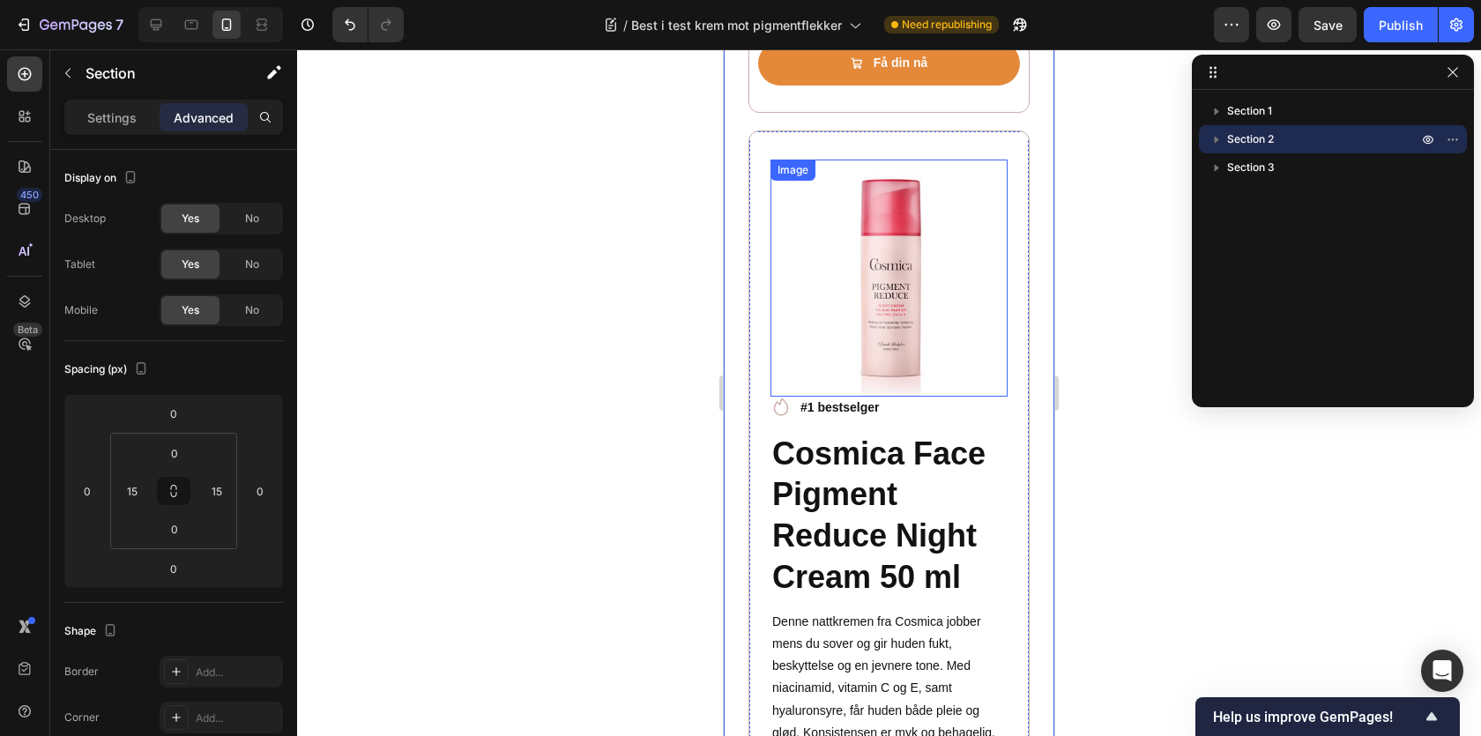
click at [802, 322] on img at bounding box center [889, 278] width 237 height 237
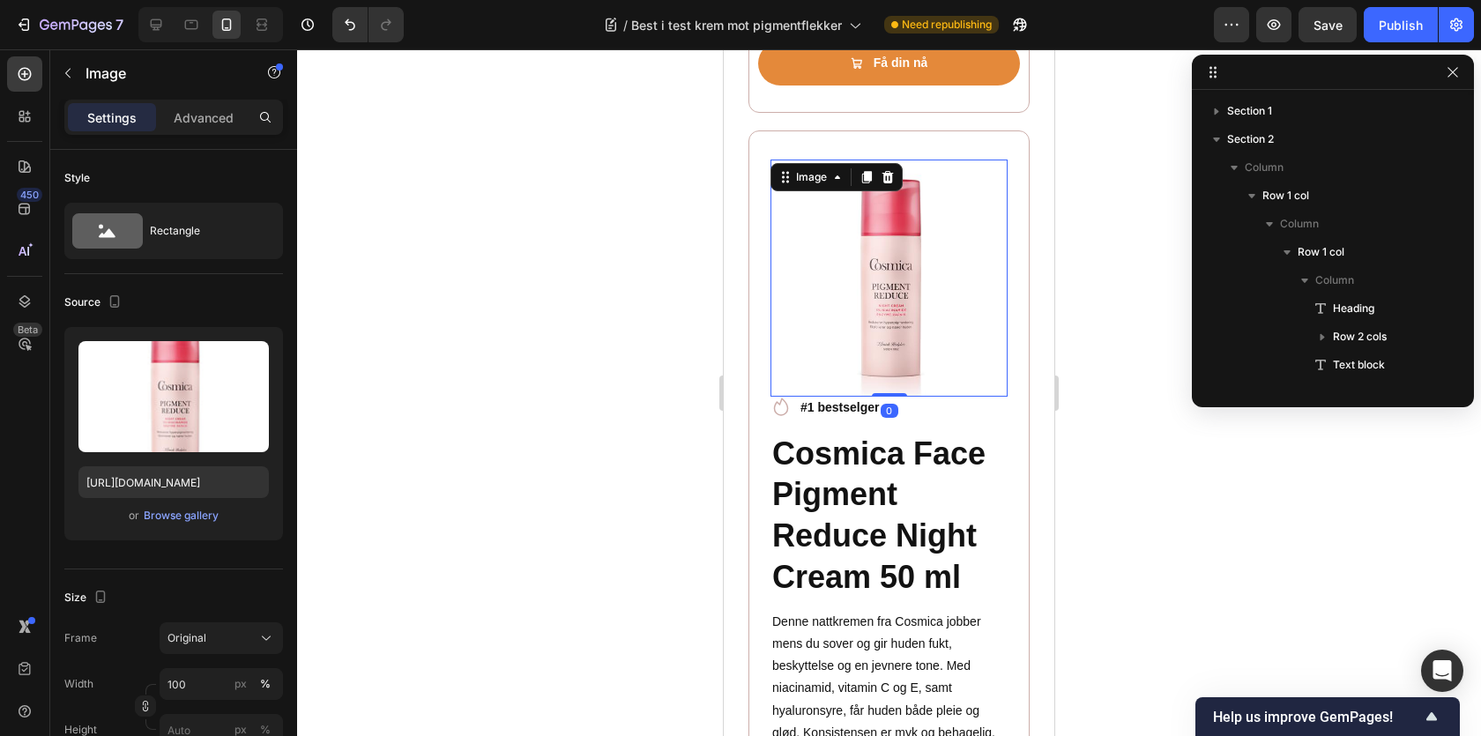
scroll to position [672, 0]
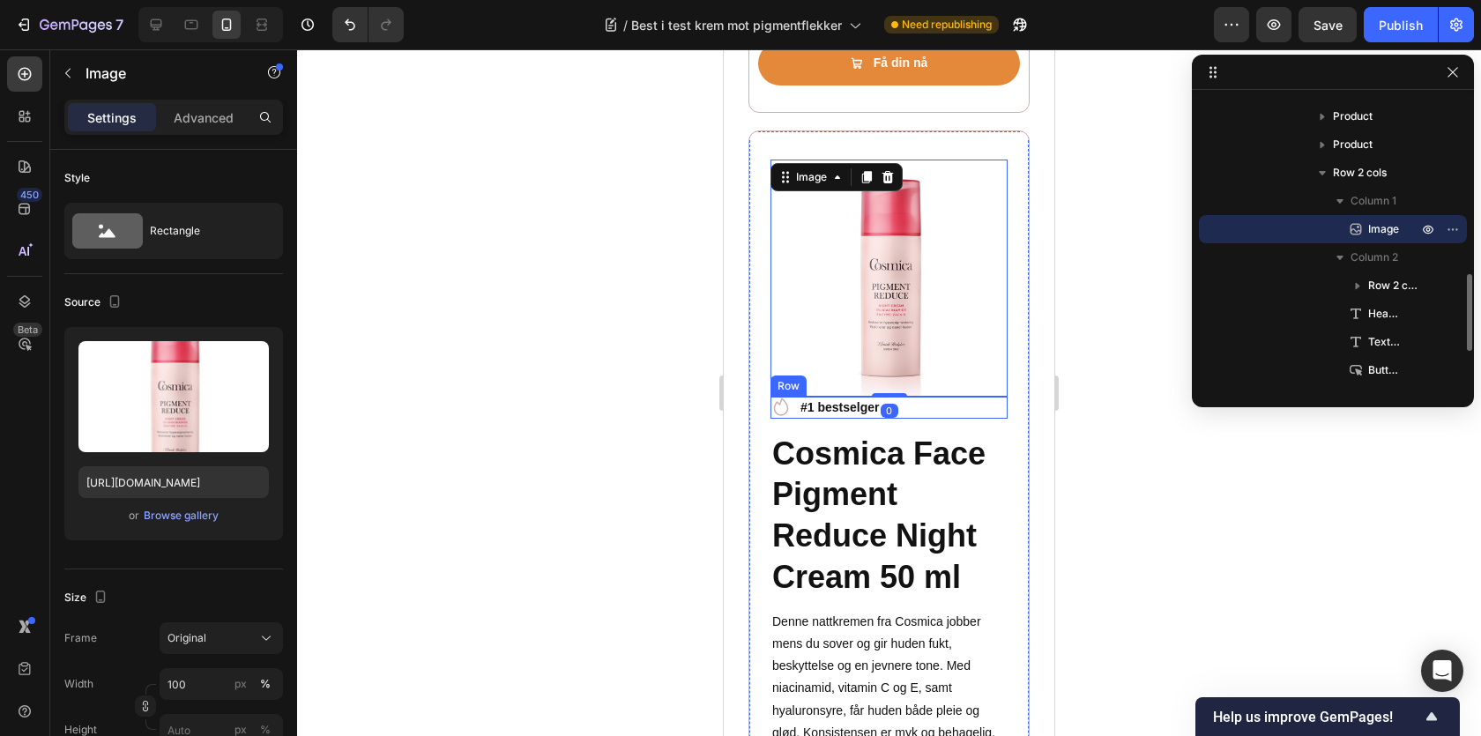
click at [916, 397] on div "Icon #1 bestselger Text block Row" at bounding box center [889, 408] width 237 height 22
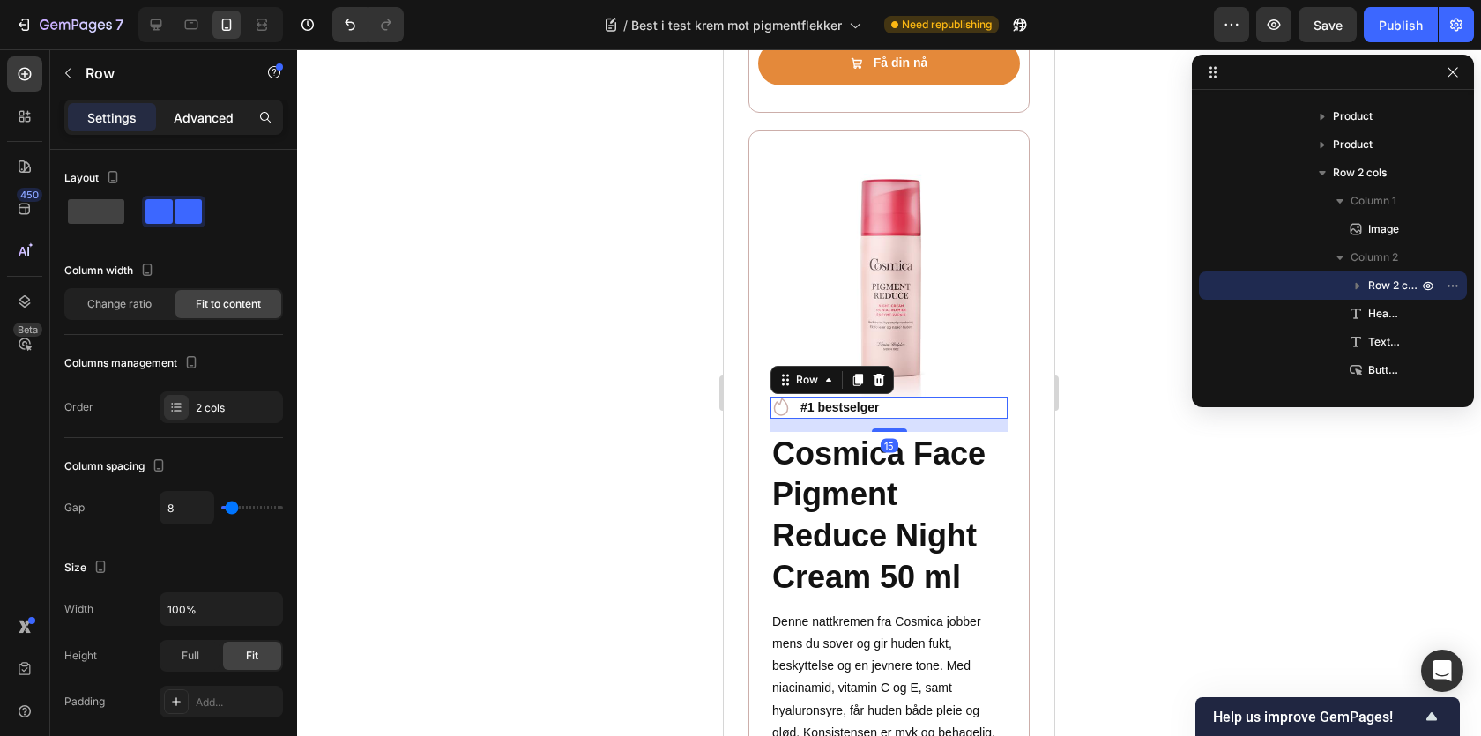
click at [228, 108] on p "Advanced" at bounding box center [204, 117] width 60 height 19
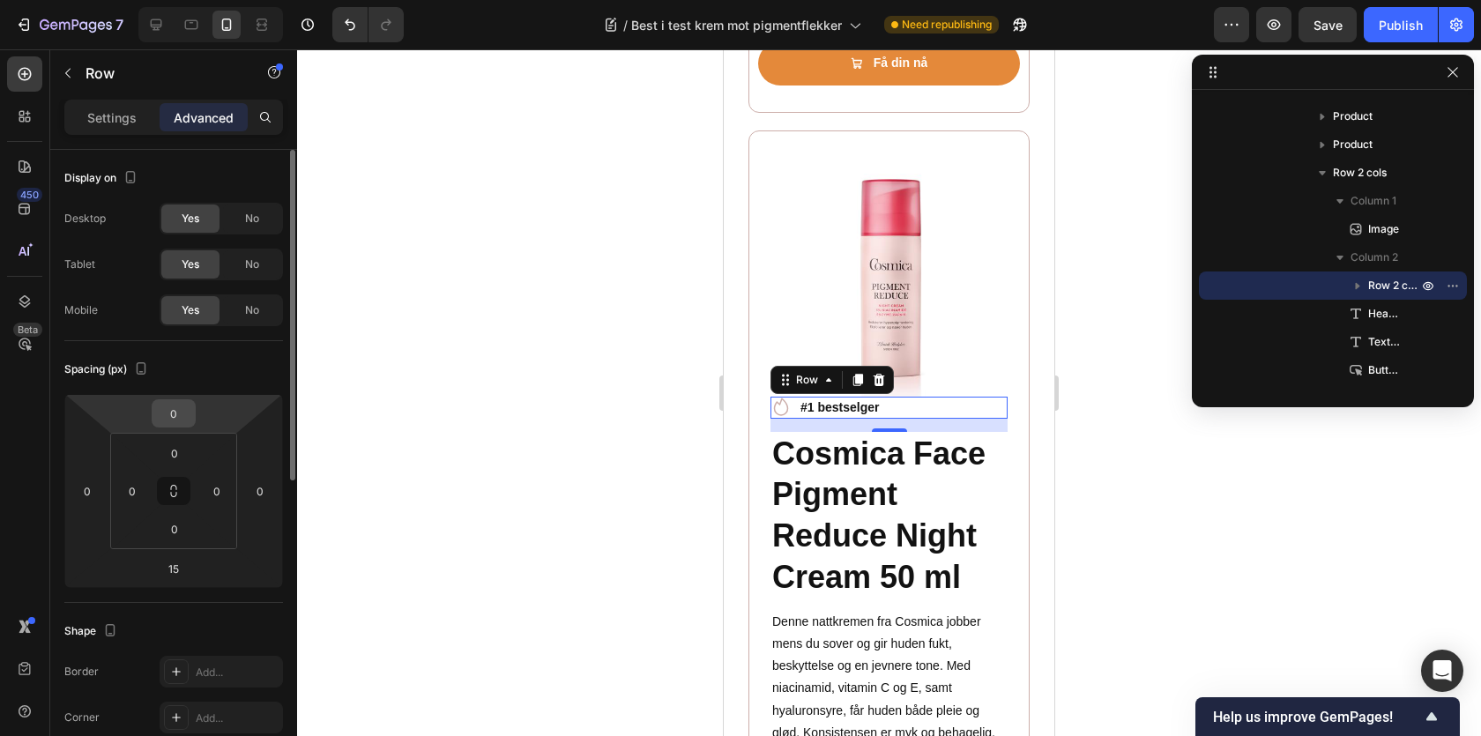
click at [158, 418] on input "0" at bounding box center [173, 413] width 35 height 26
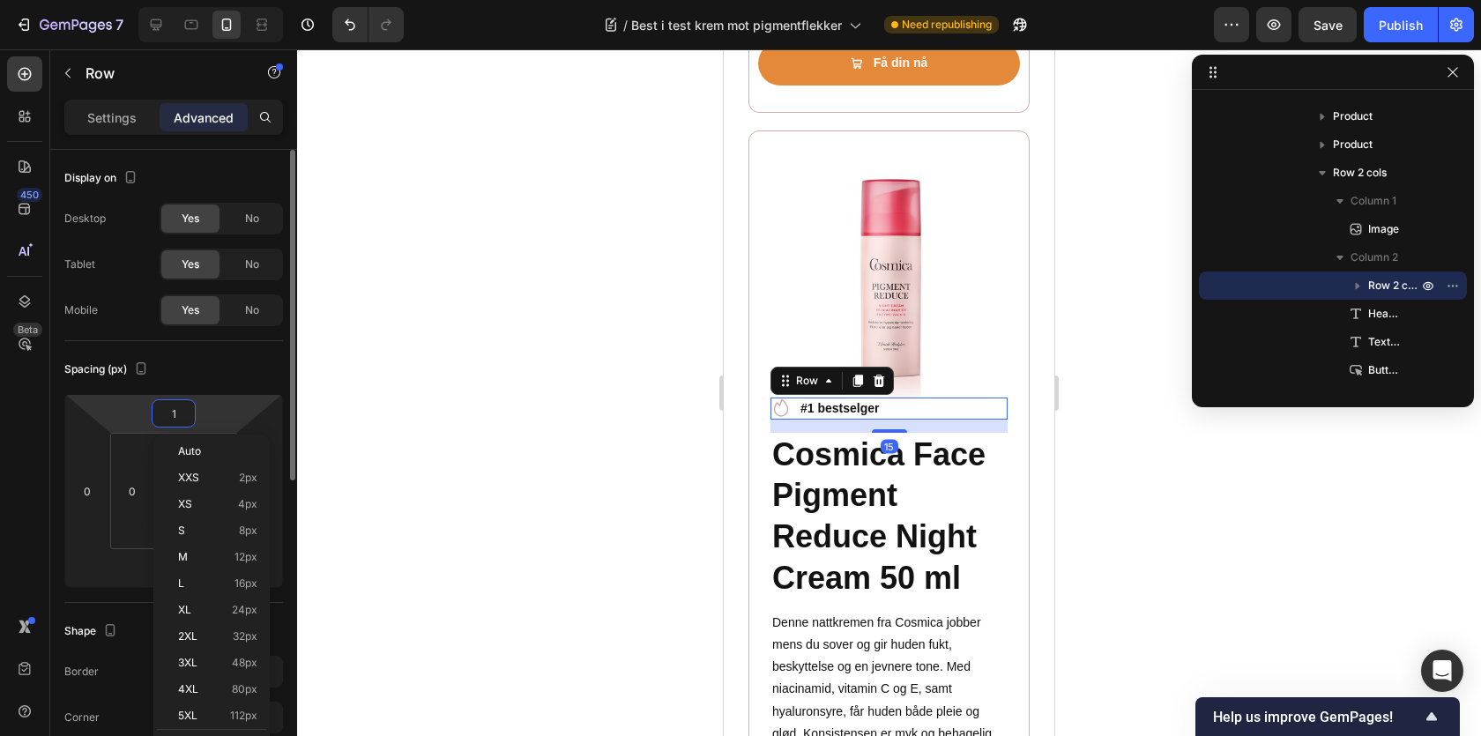
type input "15"
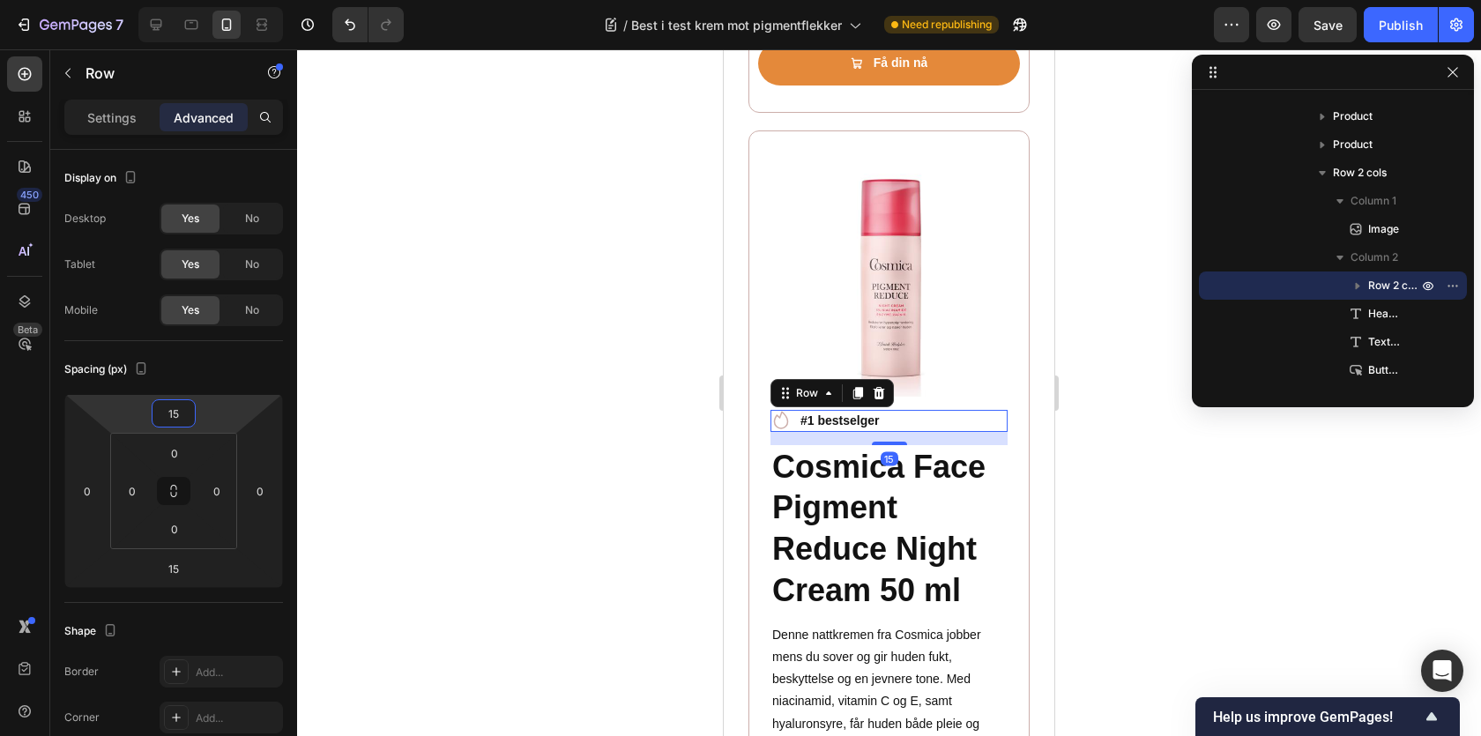
click at [1196, 441] on div at bounding box center [889, 392] width 1184 height 687
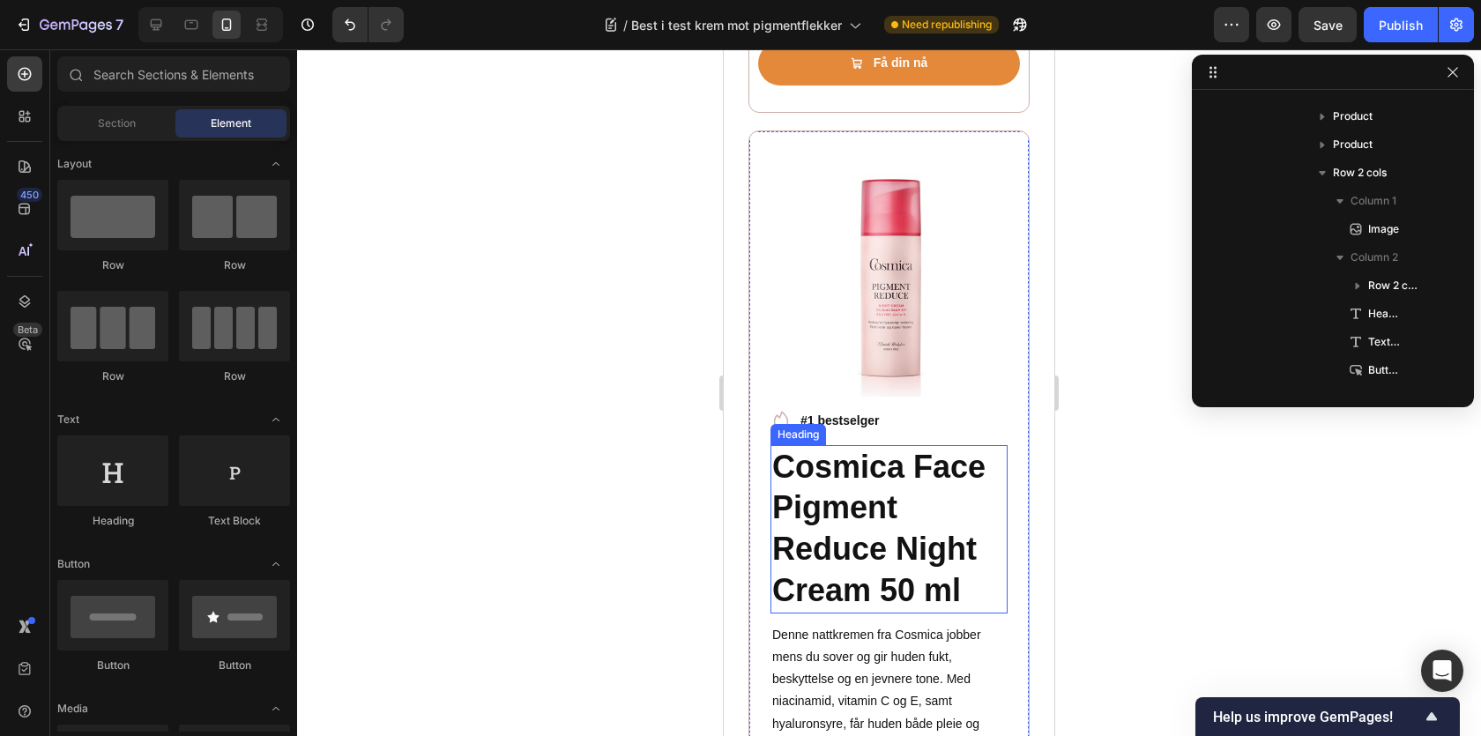
click at [810, 483] on p "Cosmica Face Pigment Reduce Night Cream 50 ml" at bounding box center [889, 529] width 234 height 165
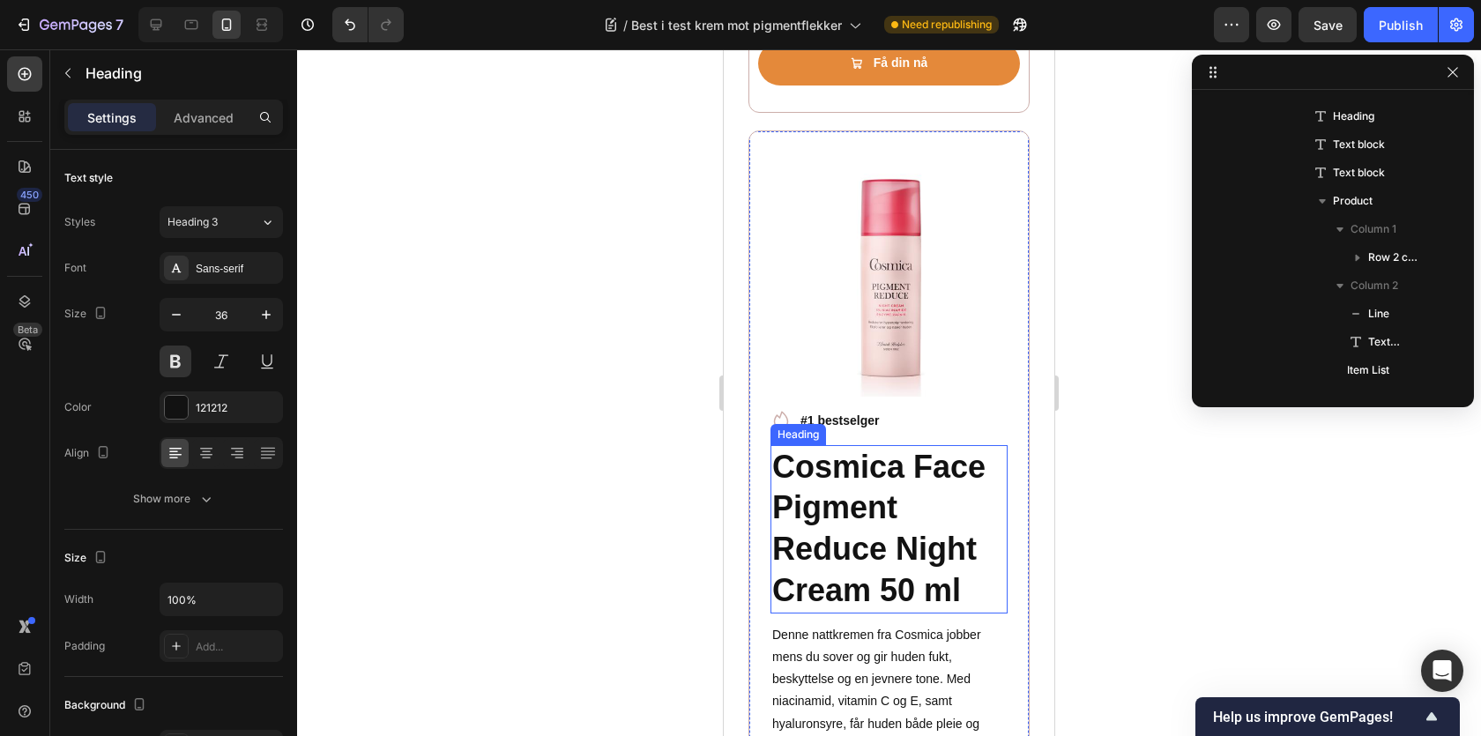
scroll to position [1575, 0]
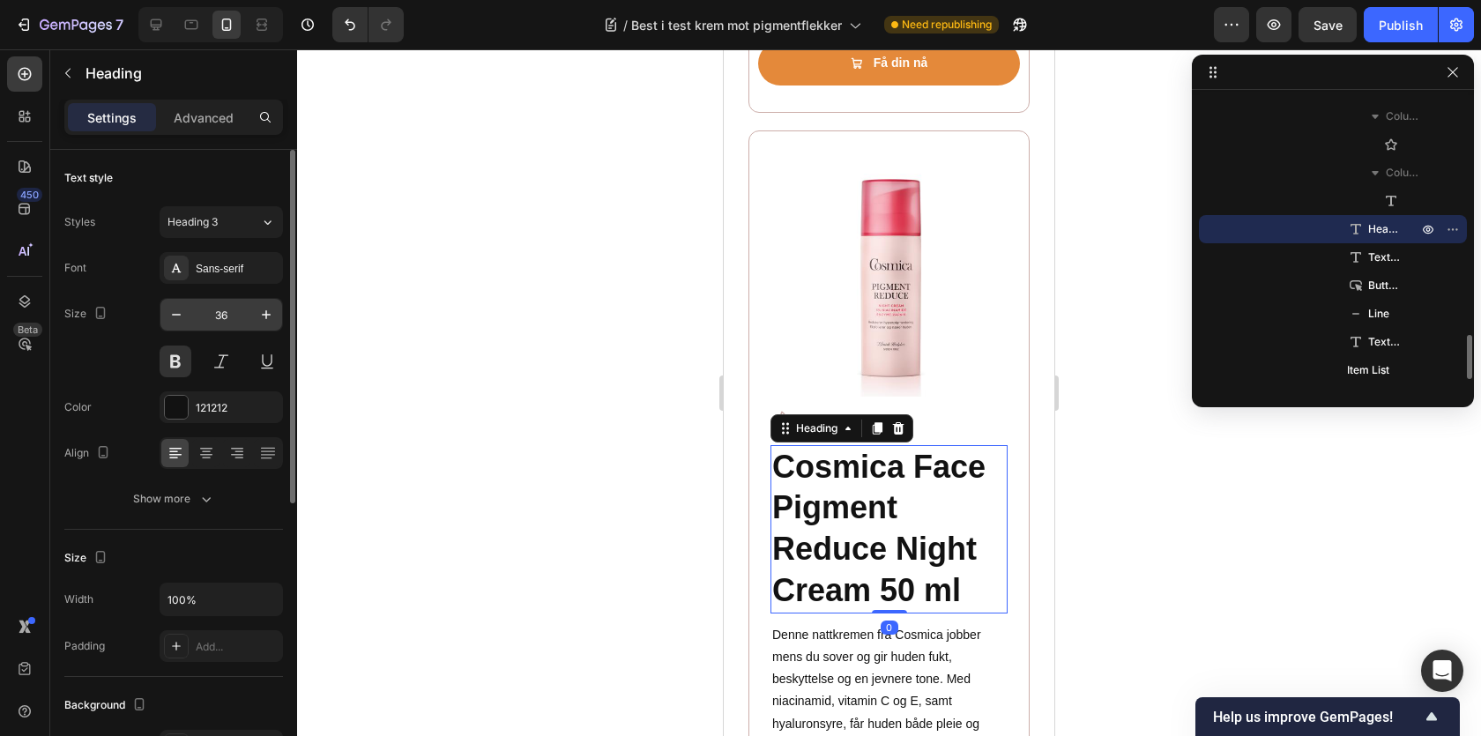
click at [221, 311] on input "36" at bounding box center [221, 315] width 58 height 32
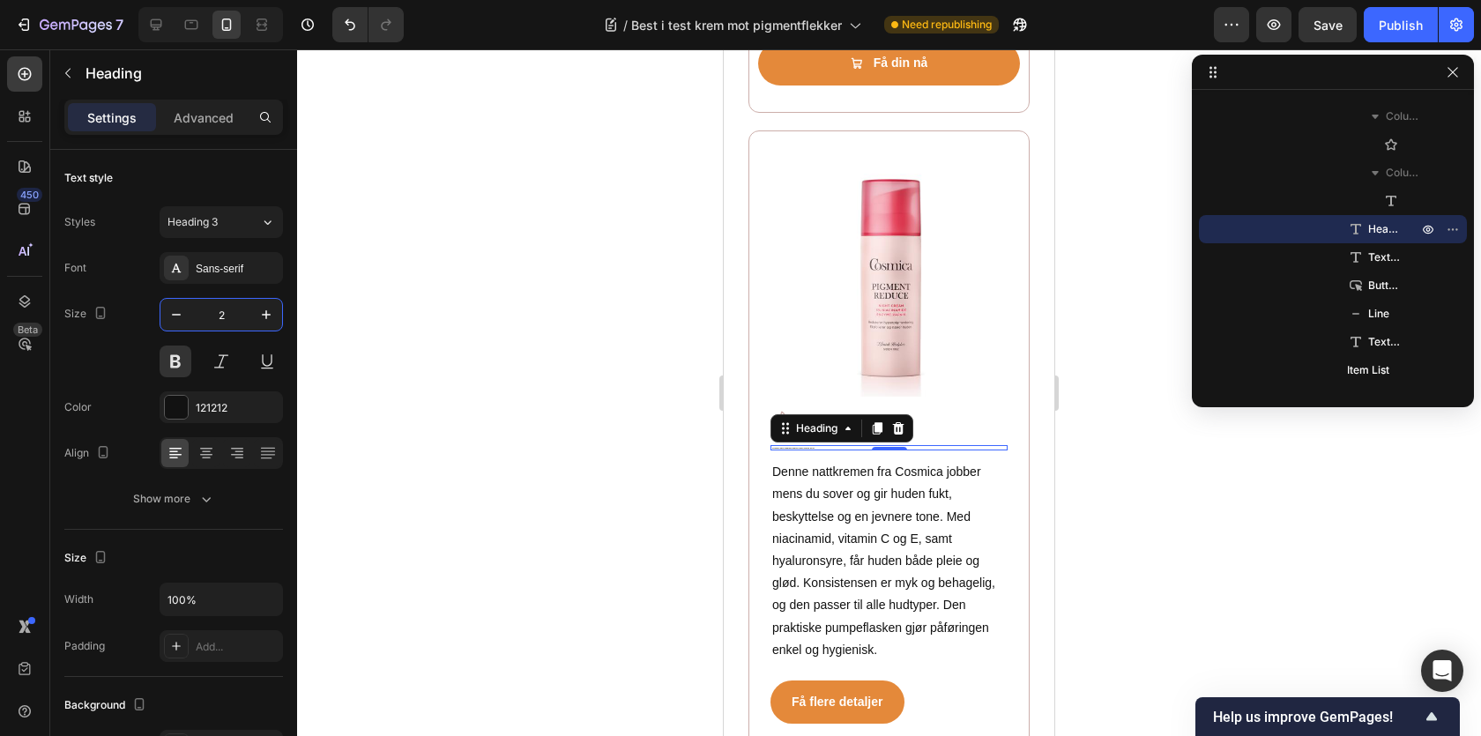
type input "24"
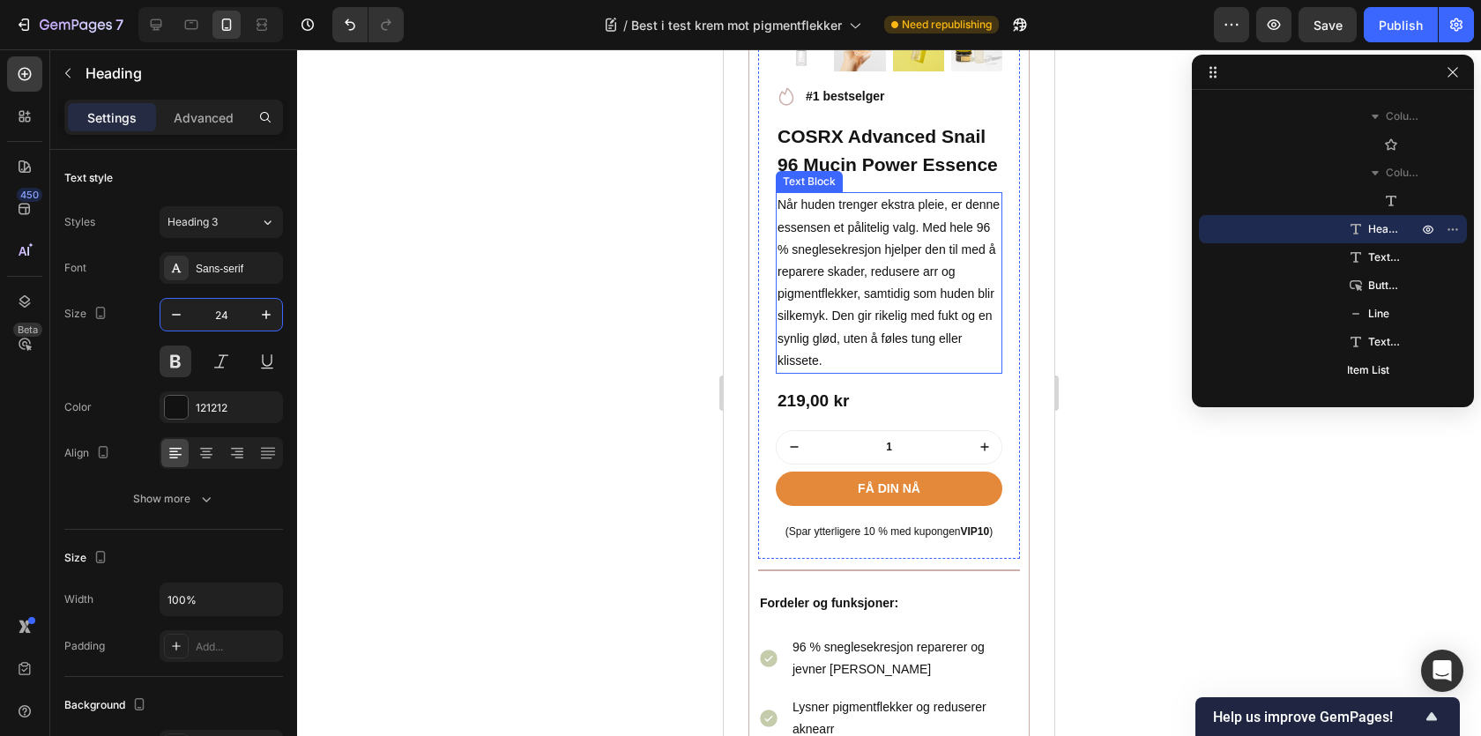
scroll to position [4508, 0]
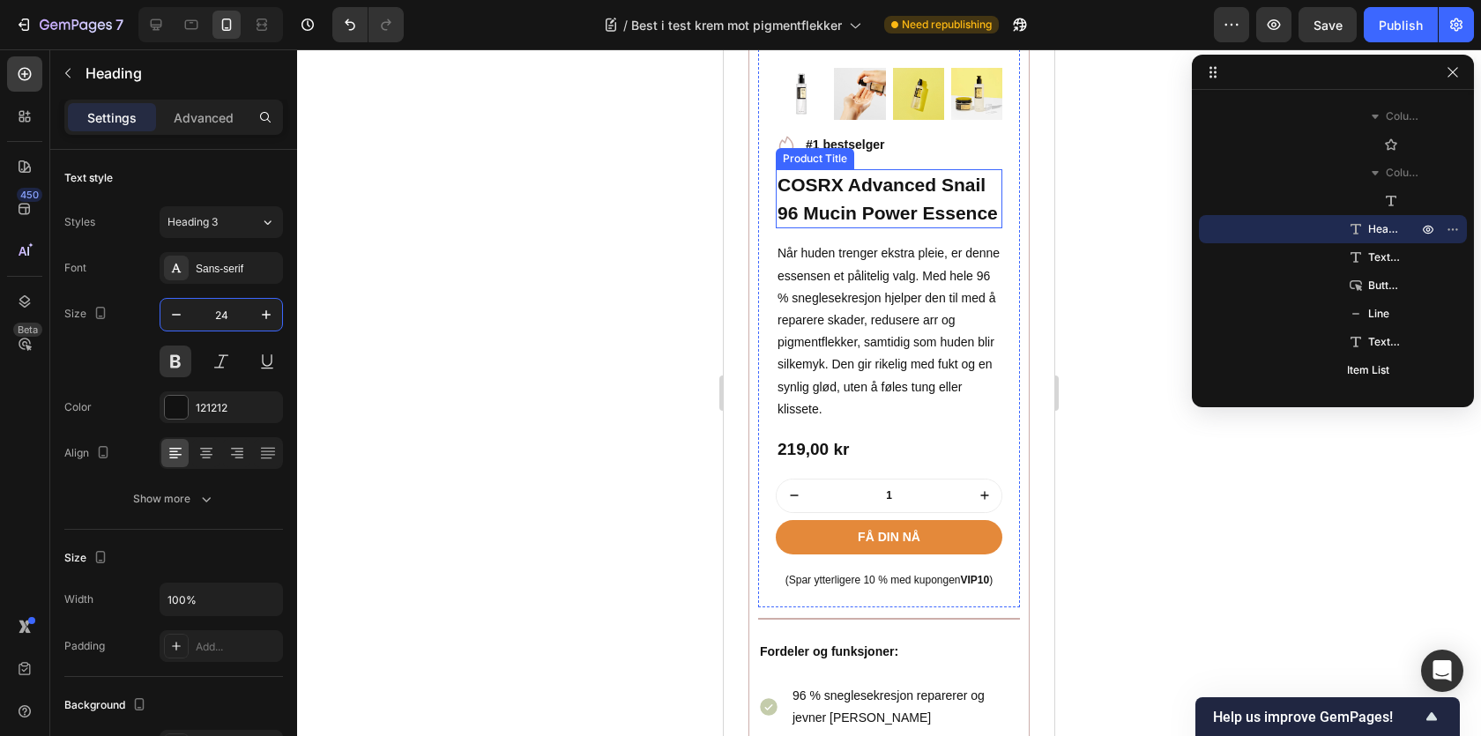
click at [837, 176] on h1 "COSRX Advanced Snail 96 Mucin Power Essence" at bounding box center [889, 198] width 227 height 59
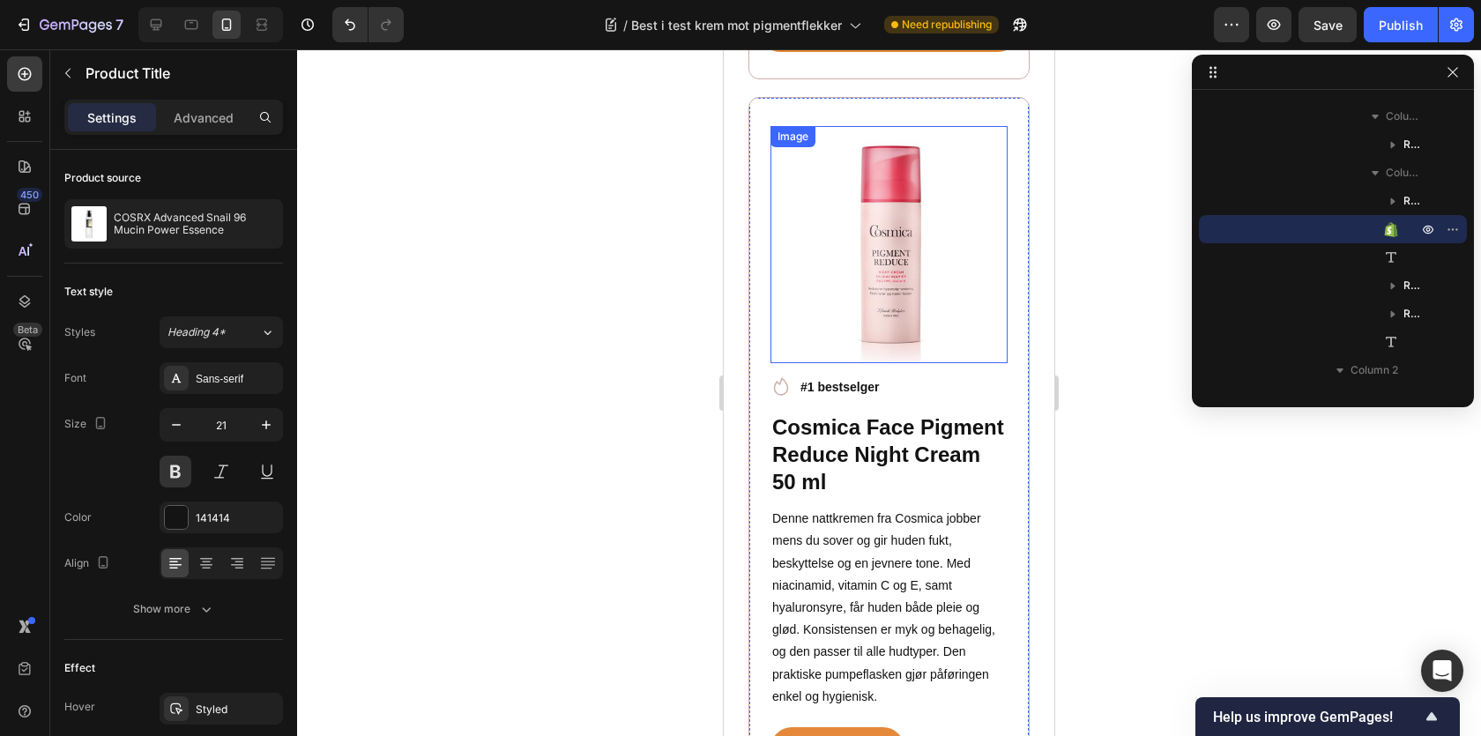
scroll to position [5604, 0]
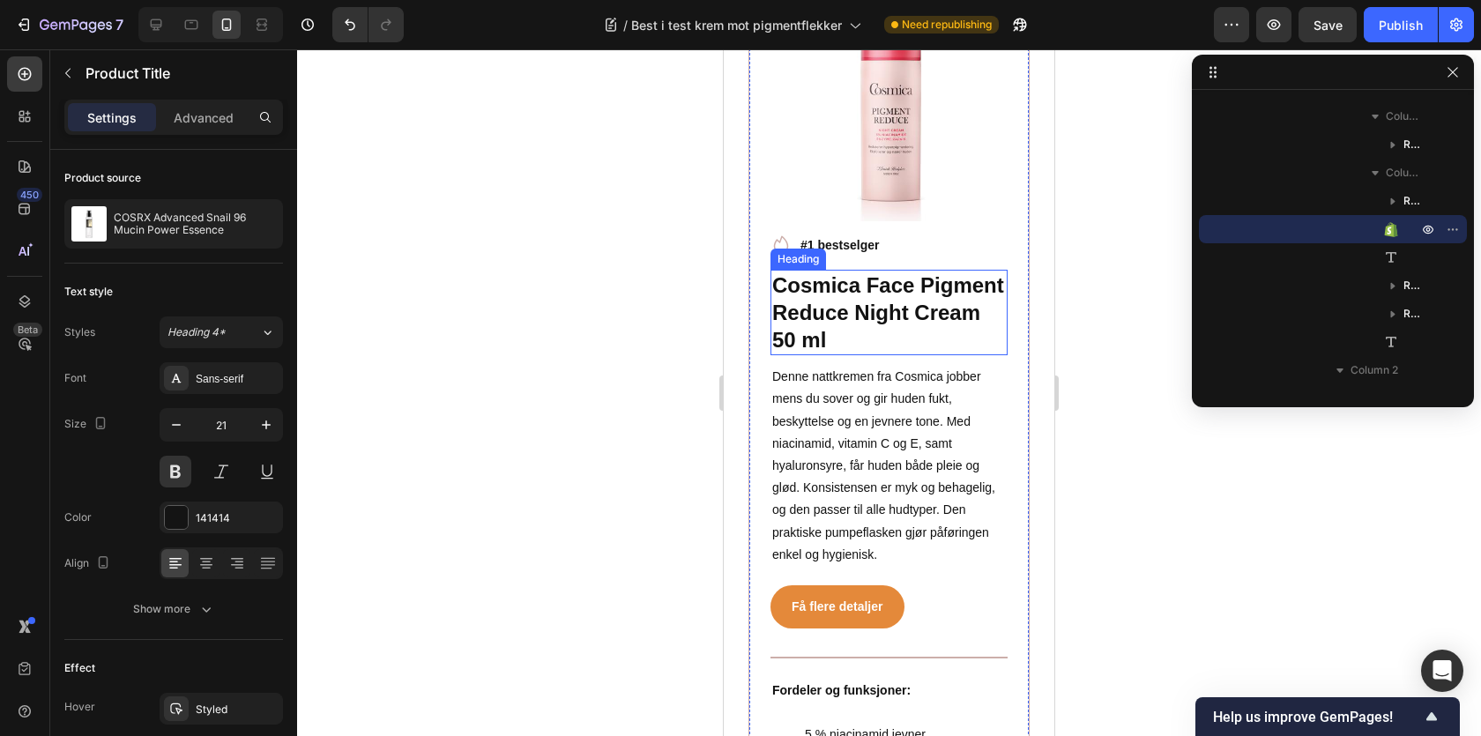
click at [816, 295] on p "Cosmica Face Pigment Reduce Night Cream 50 ml" at bounding box center [889, 313] width 234 height 83
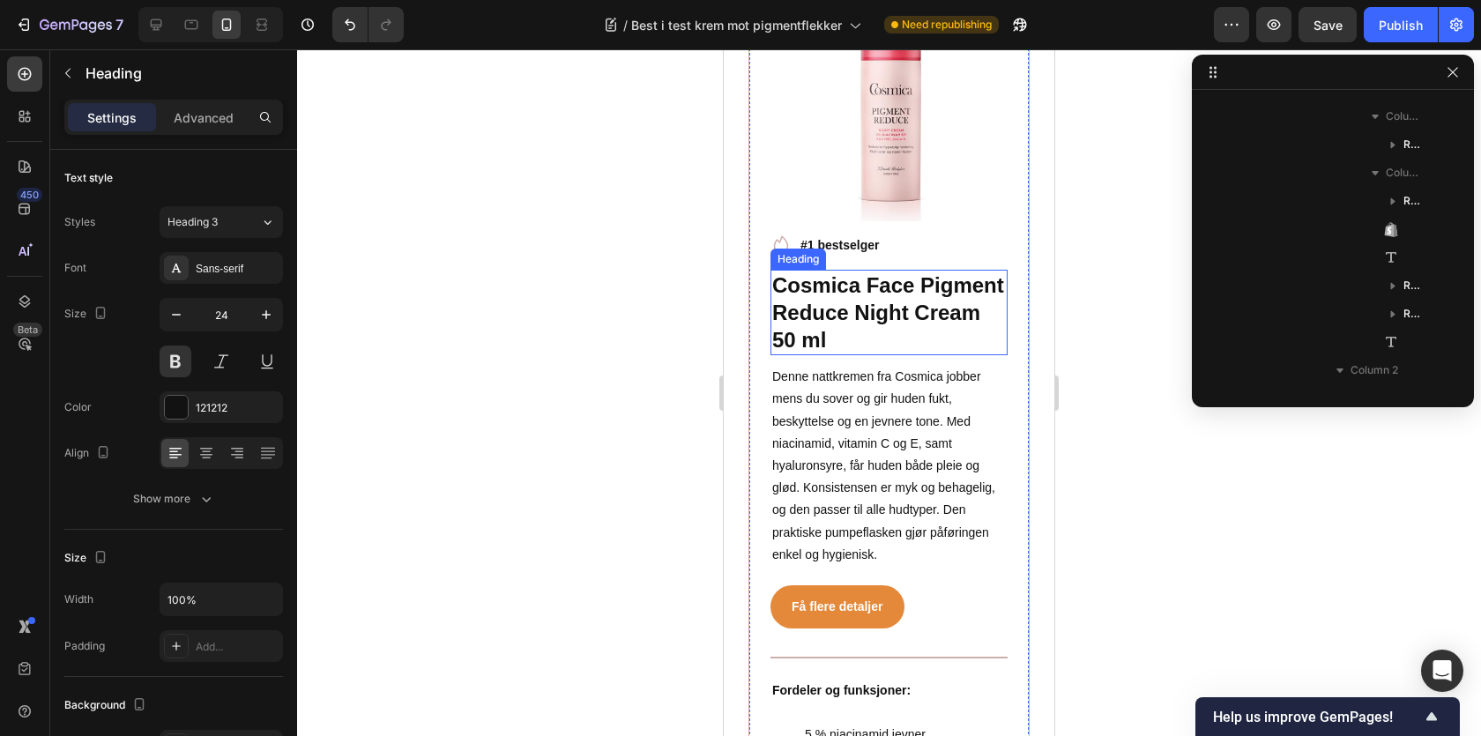
scroll to position [1828, 0]
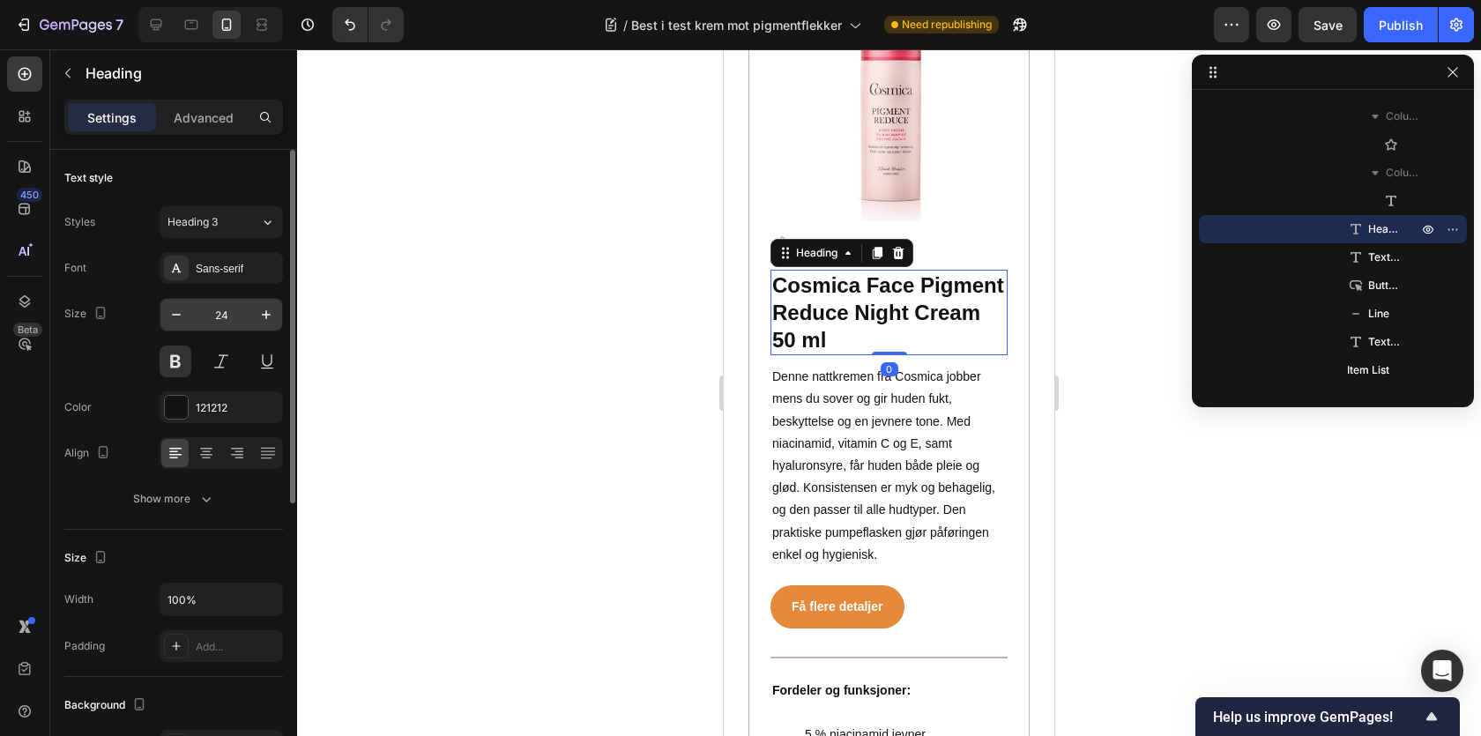
click at [219, 316] on input "24" at bounding box center [221, 315] width 58 height 32
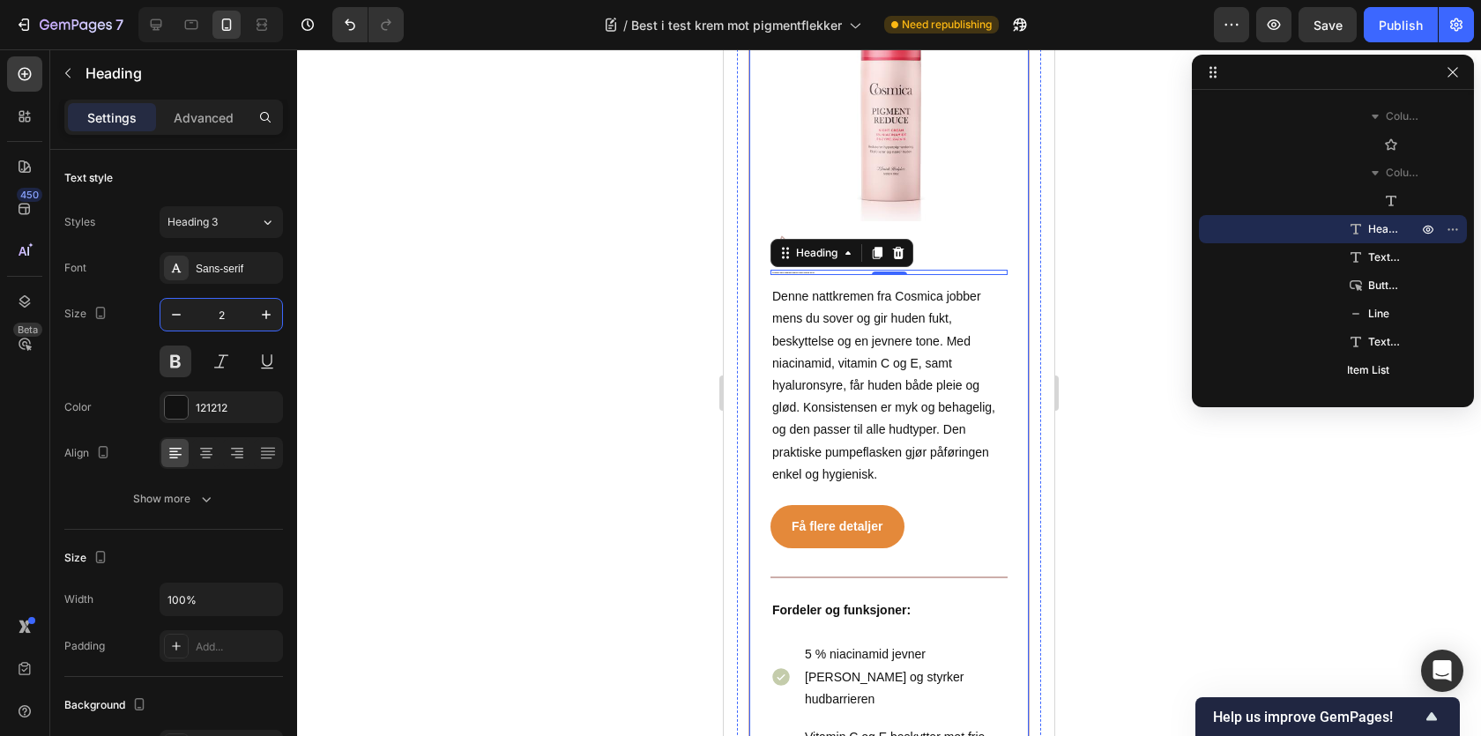
type input "21"
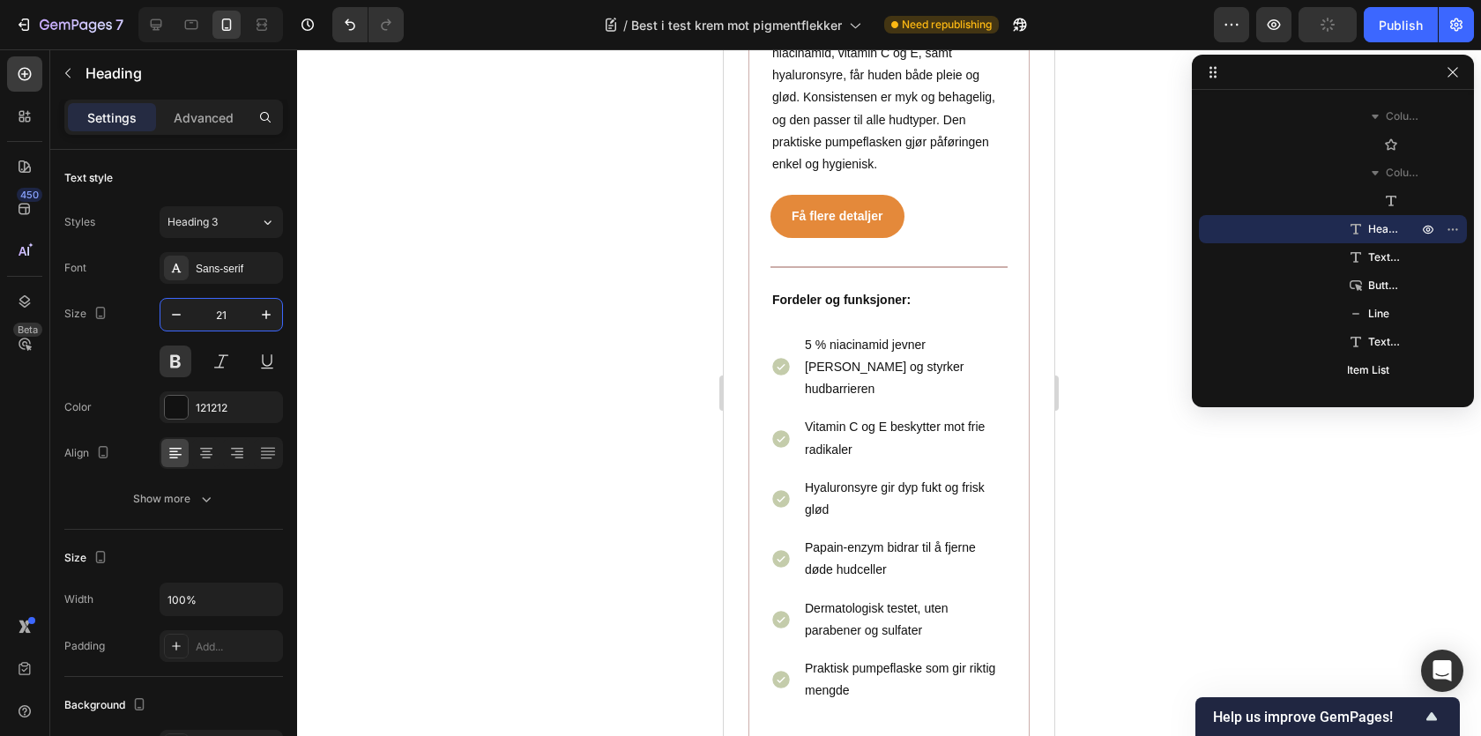
scroll to position [6088, 0]
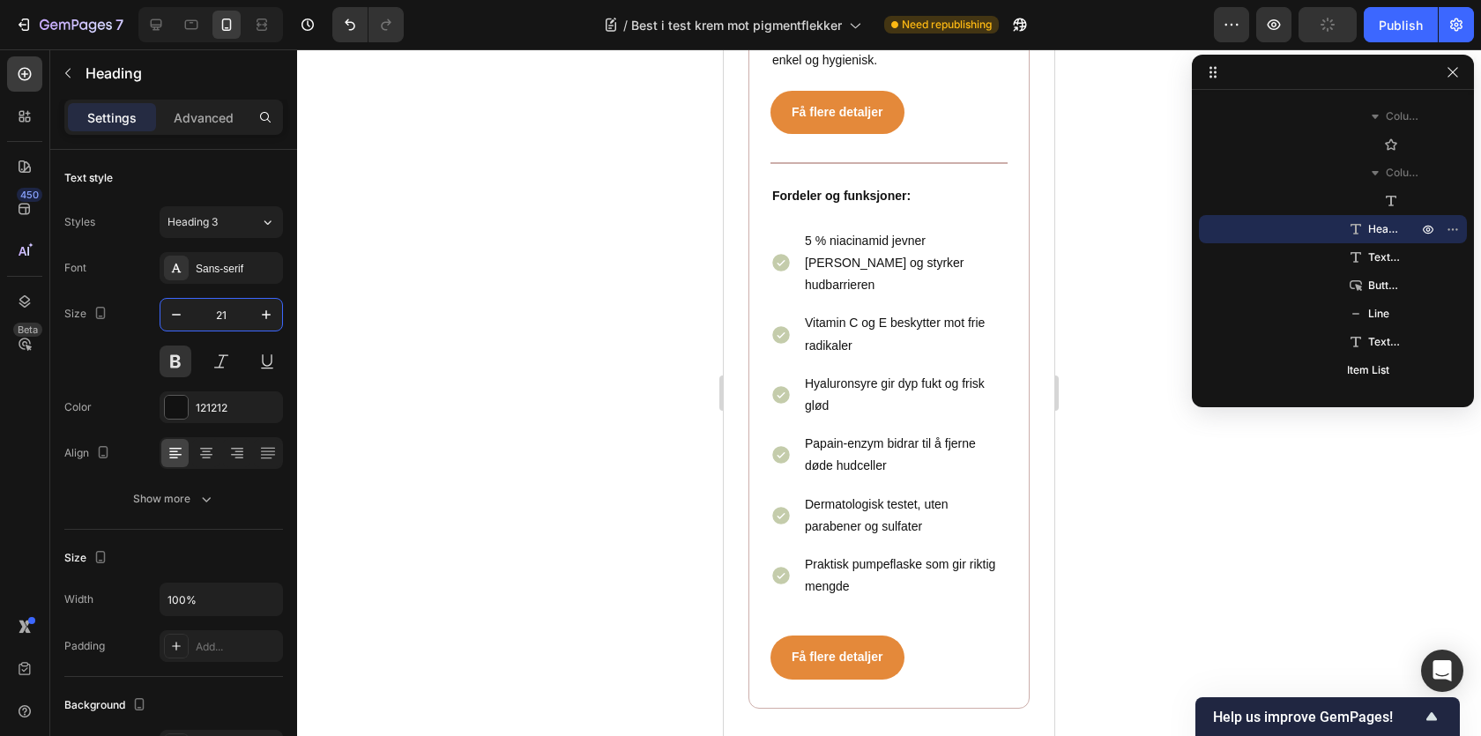
click at [651, 324] on div at bounding box center [889, 392] width 1184 height 687
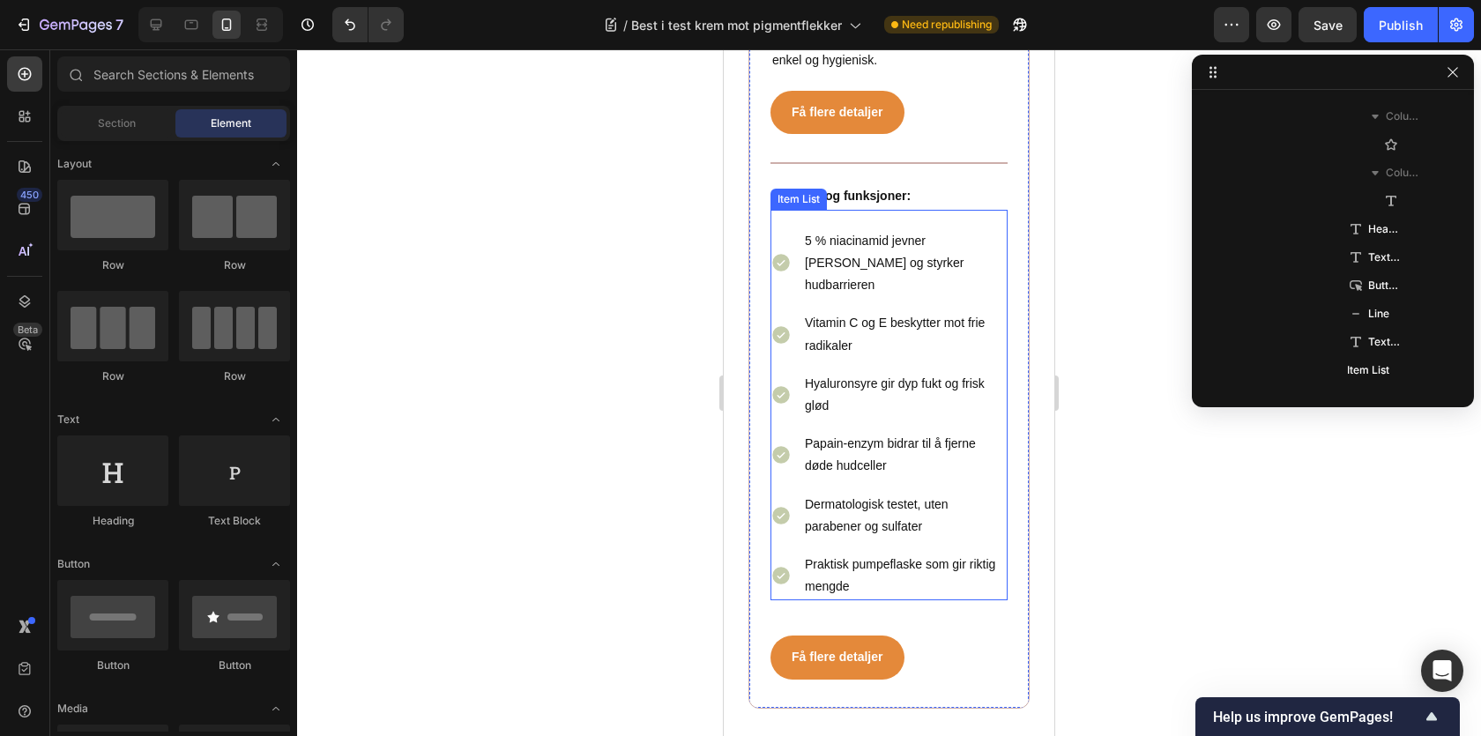
scroll to position [5987, 0]
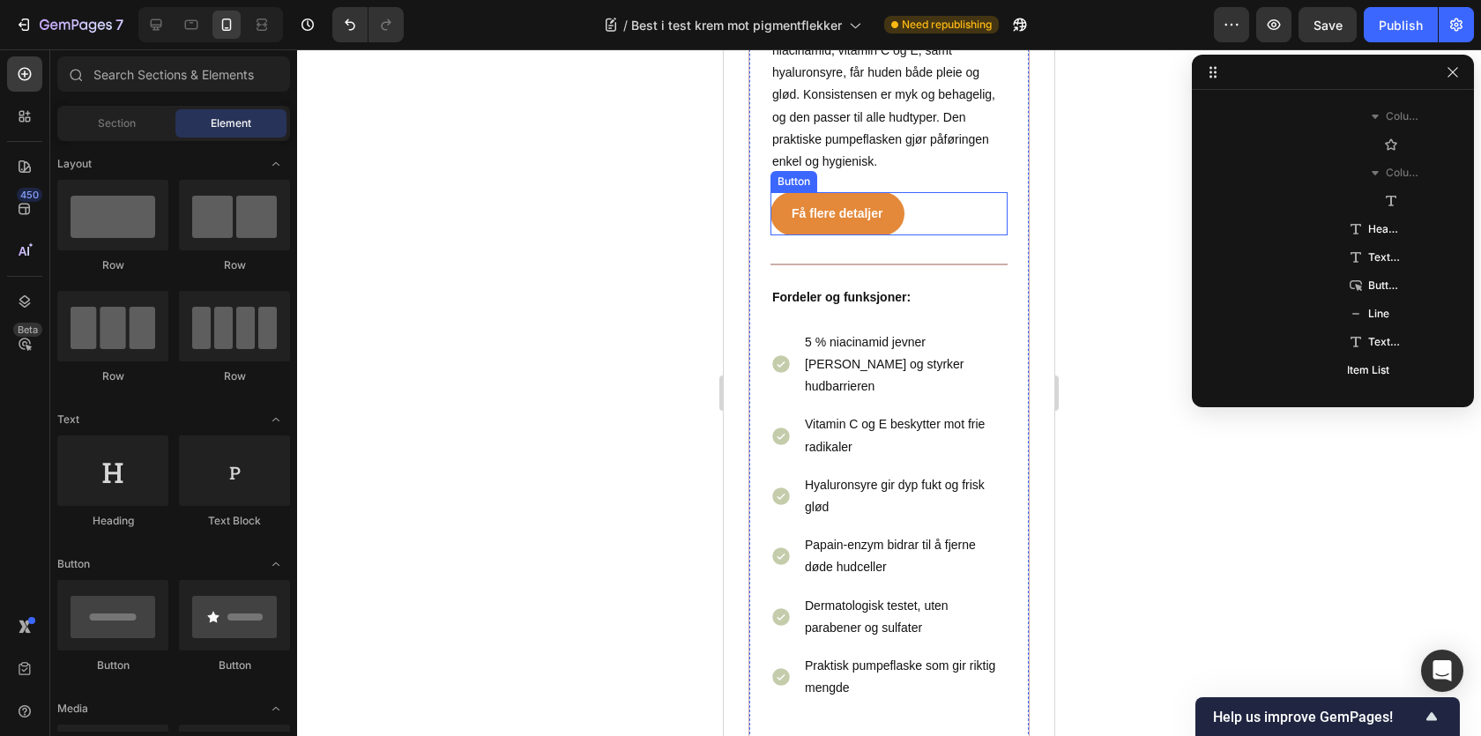
click at [942, 199] on div "Få flere detaljer Button" at bounding box center [889, 213] width 237 height 43
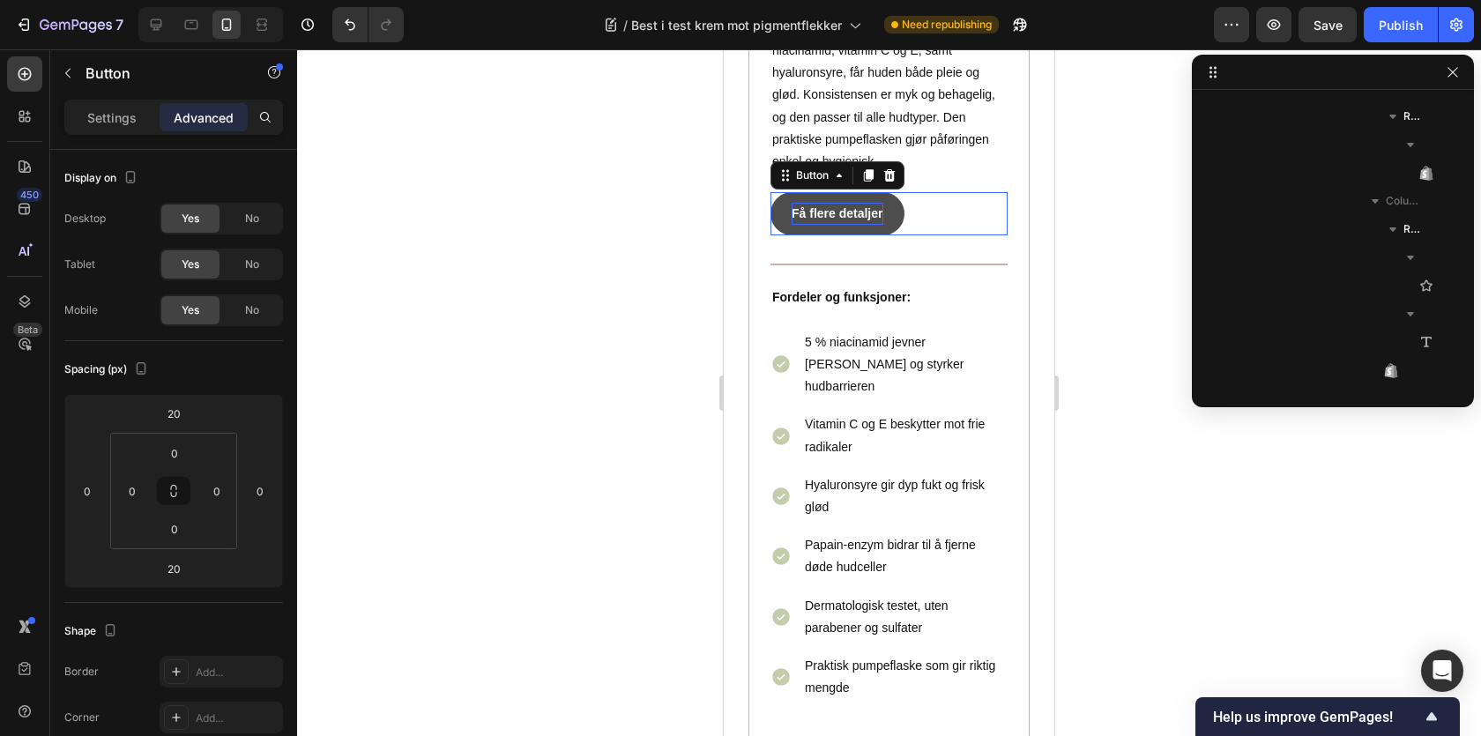
scroll to position [2728, 0]
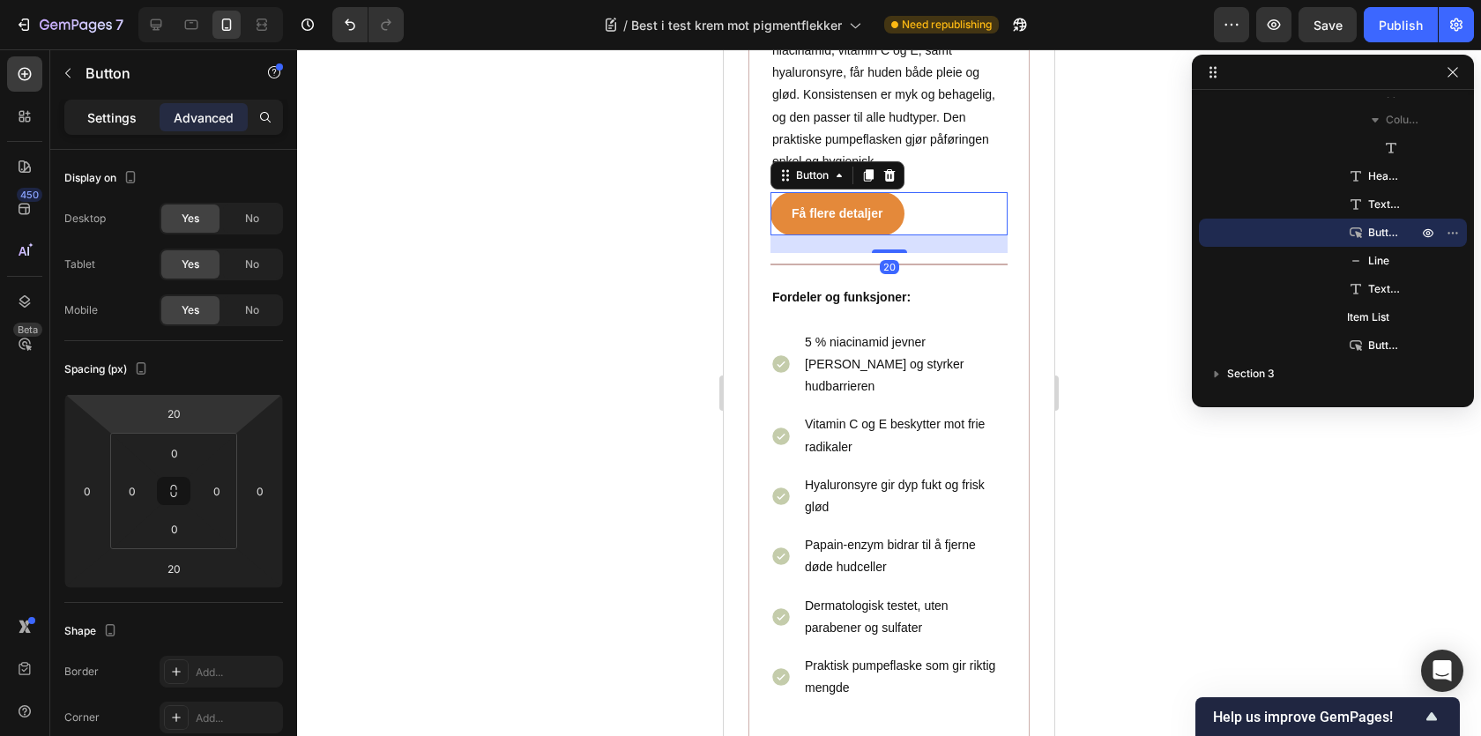
click at [113, 121] on p "Settings" at bounding box center [111, 117] width 49 height 19
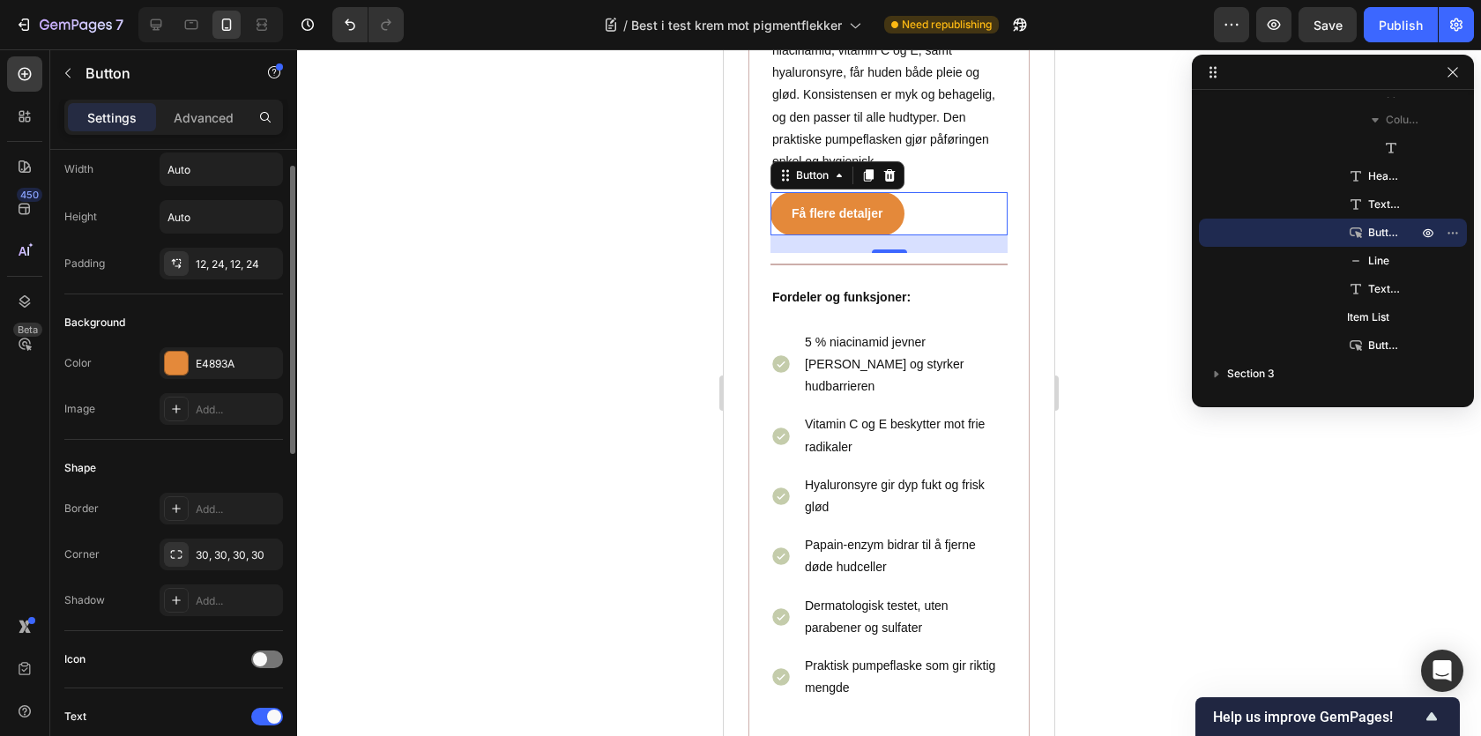
scroll to position [0, 0]
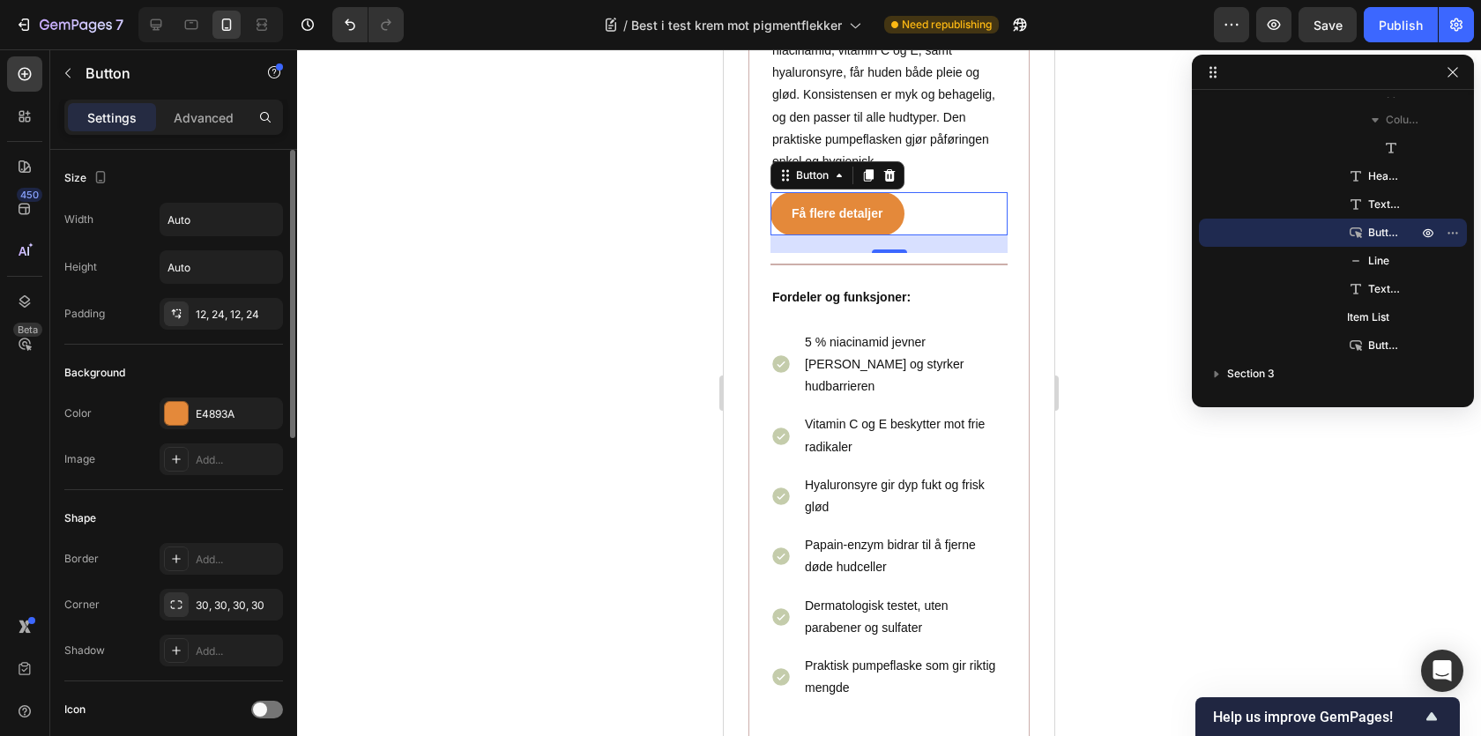
click at [203, 242] on div "Width Auto Height Auto Padding 12, 24, 12, 24" at bounding box center [173, 266] width 219 height 127
click at [200, 229] on input "Auto" at bounding box center [221, 220] width 122 height 32
click at [280, 221] on button "button" at bounding box center [266, 220] width 32 height 32
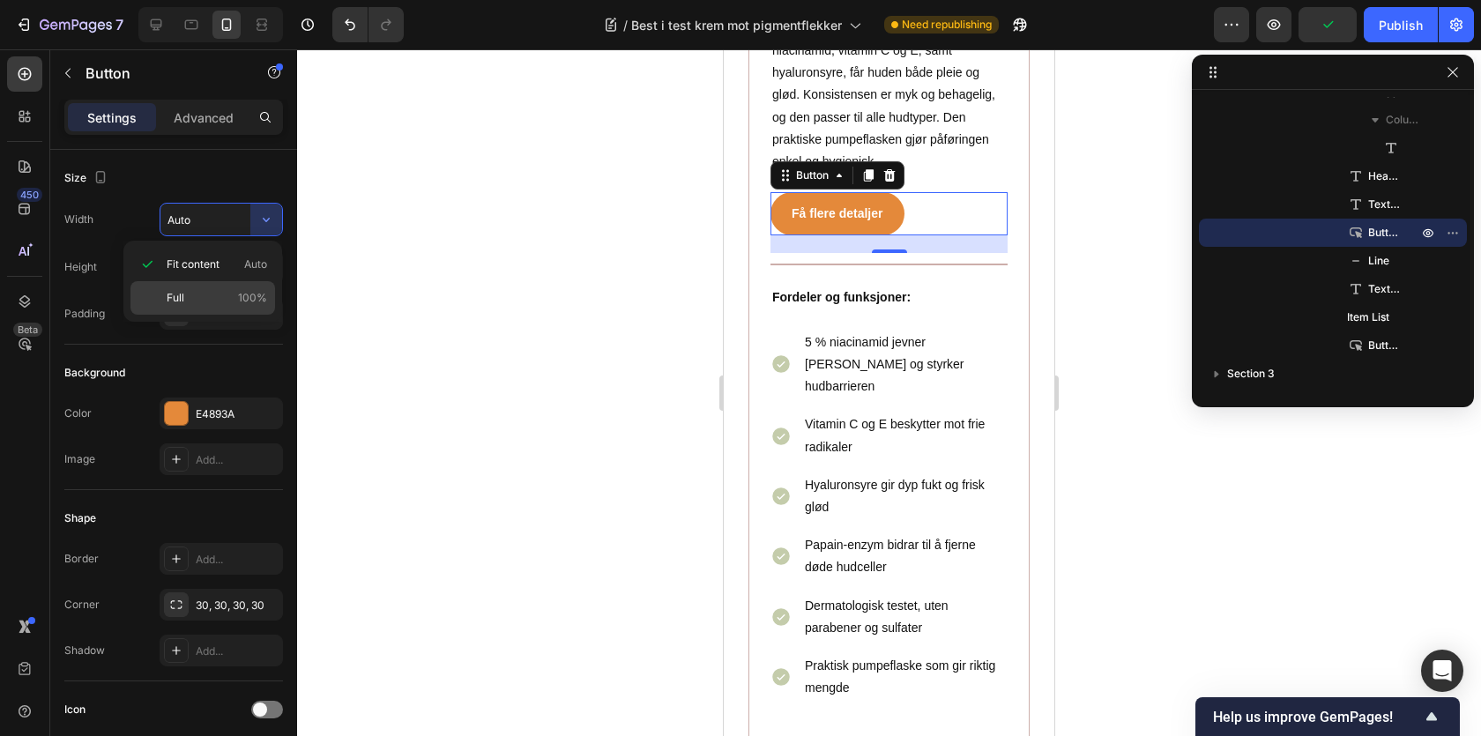
click at [249, 285] on div "Full 100%" at bounding box center [202, 298] width 145 height 34
type input "100%"
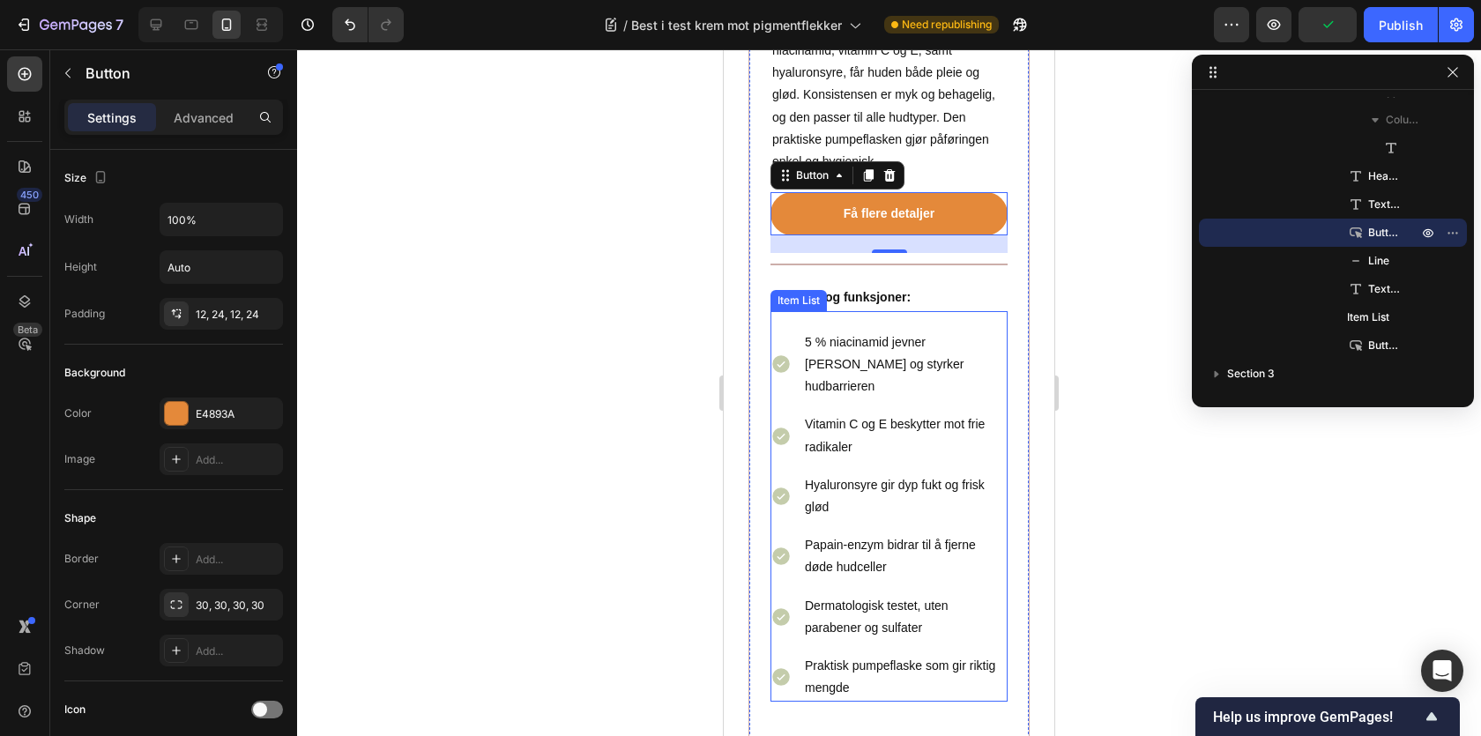
scroll to position [6206, 0]
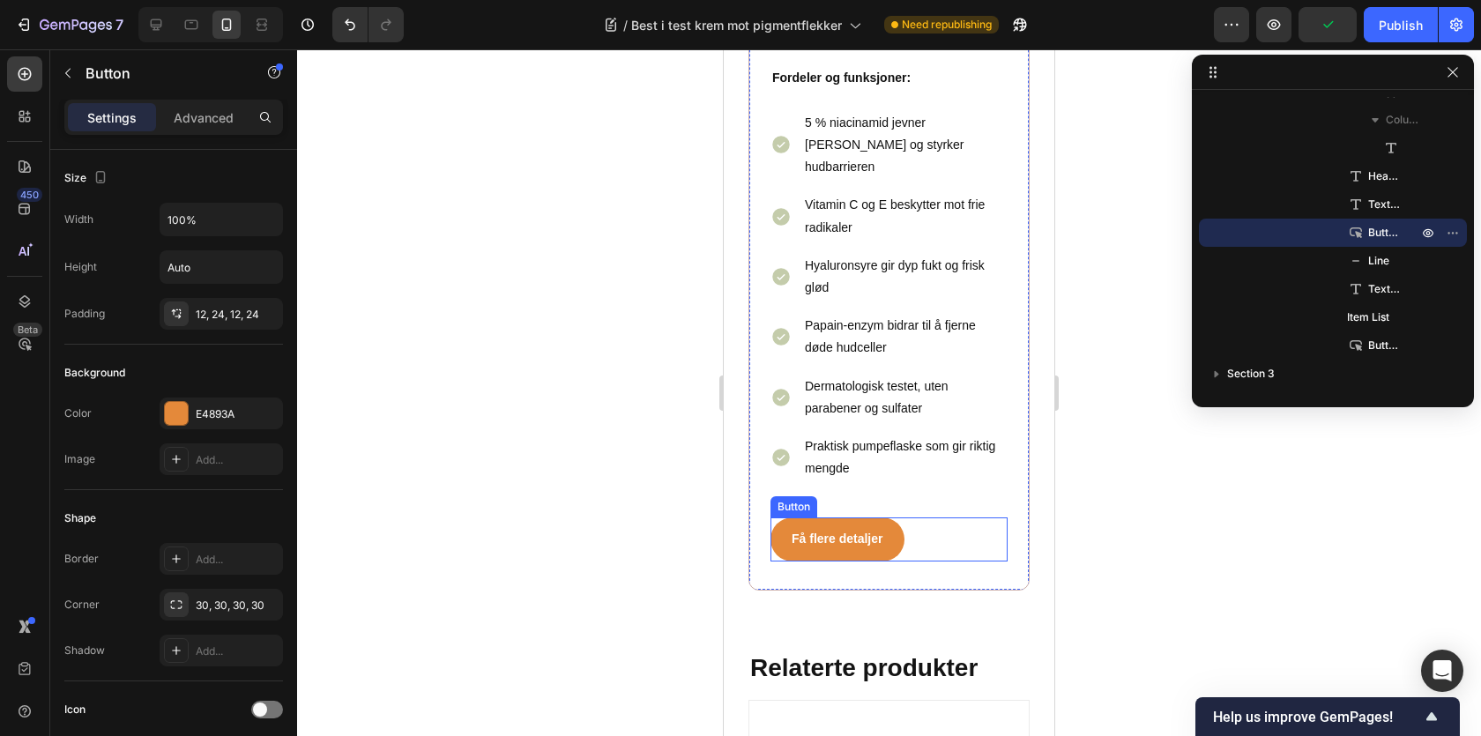
click at [939, 517] on div "Få flere detaljer Button" at bounding box center [889, 538] width 237 height 43
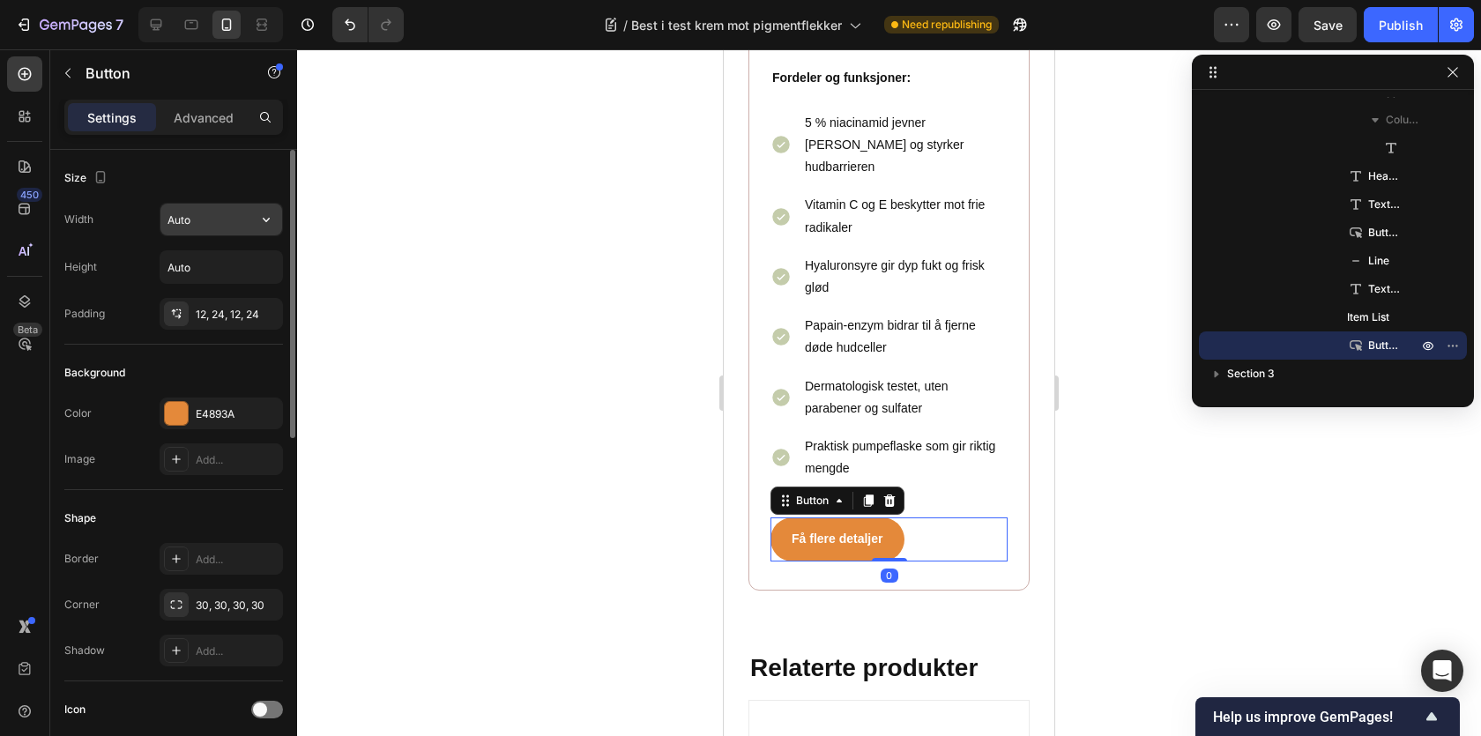
click at [169, 213] on input "Auto" at bounding box center [221, 220] width 122 height 32
click at [264, 222] on icon "button" at bounding box center [266, 220] width 18 height 18
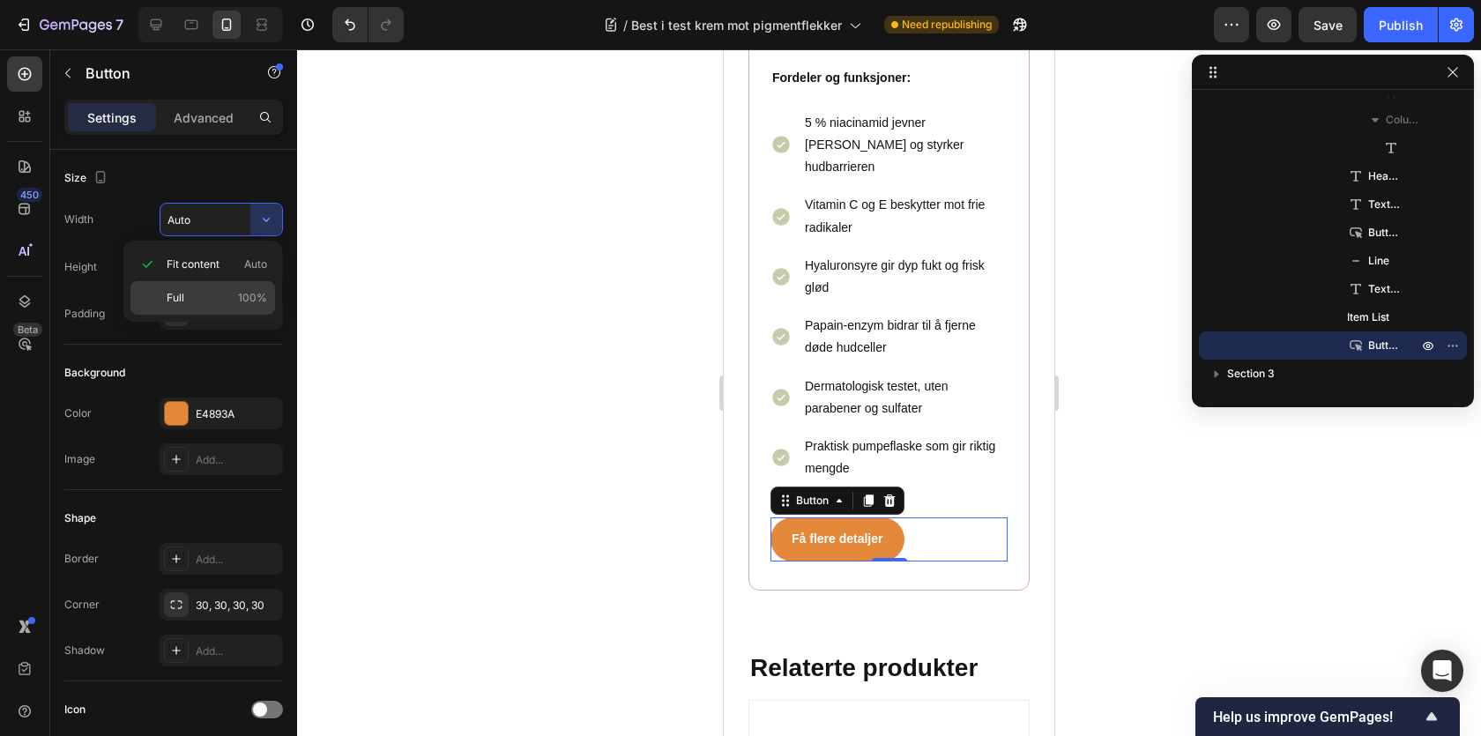
click at [235, 290] on p "Full 100%" at bounding box center [217, 298] width 101 height 16
type input "100%"
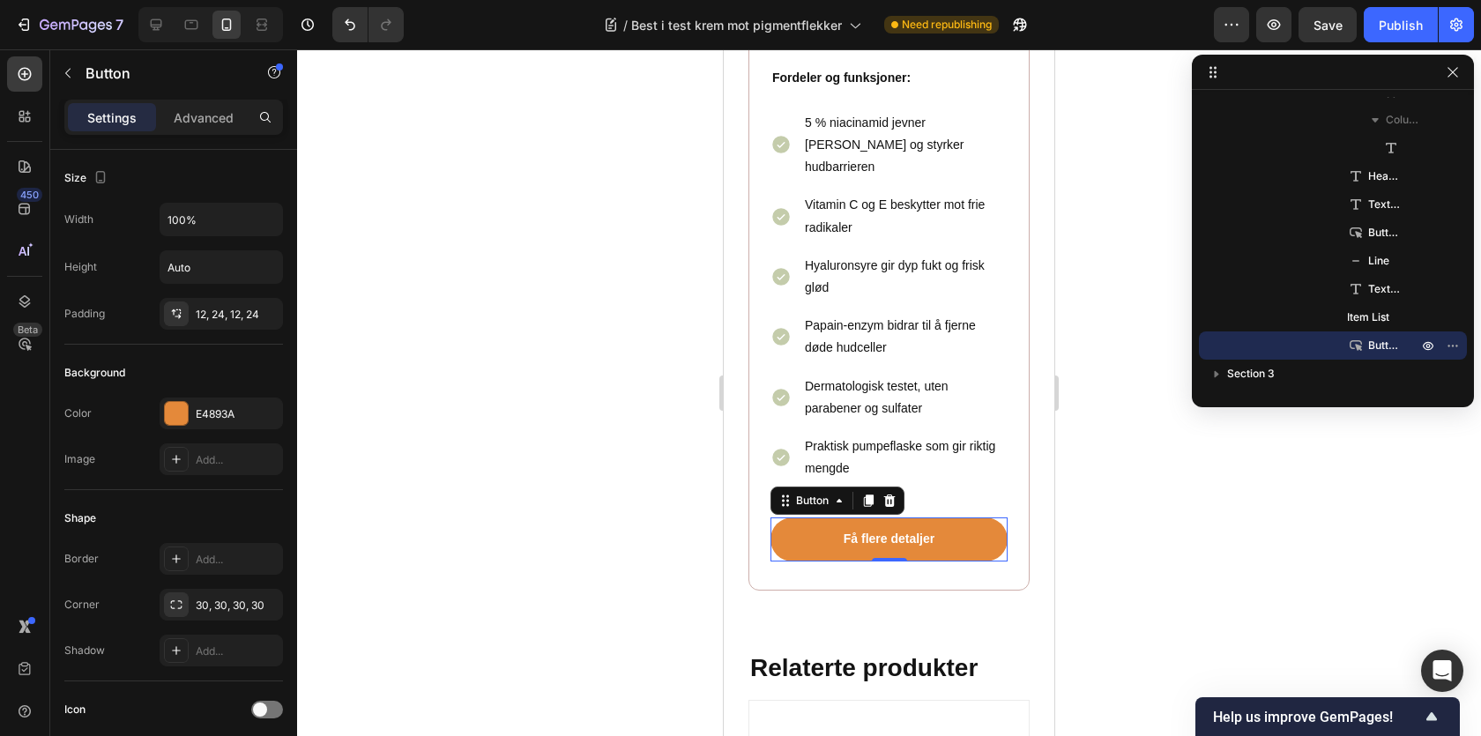
click at [1121, 492] on div at bounding box center [889, 392] width 1184 height 687
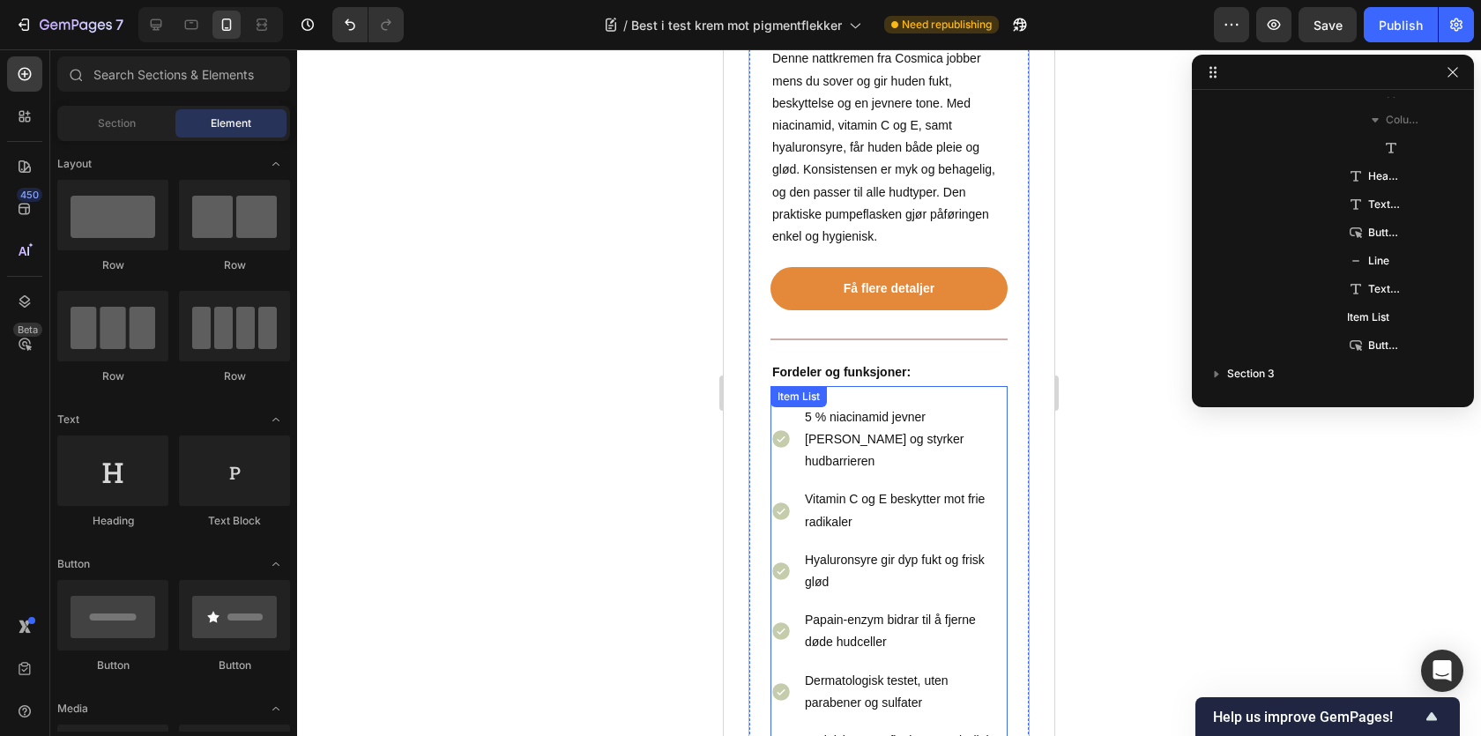
scroll to position [6058, 0]
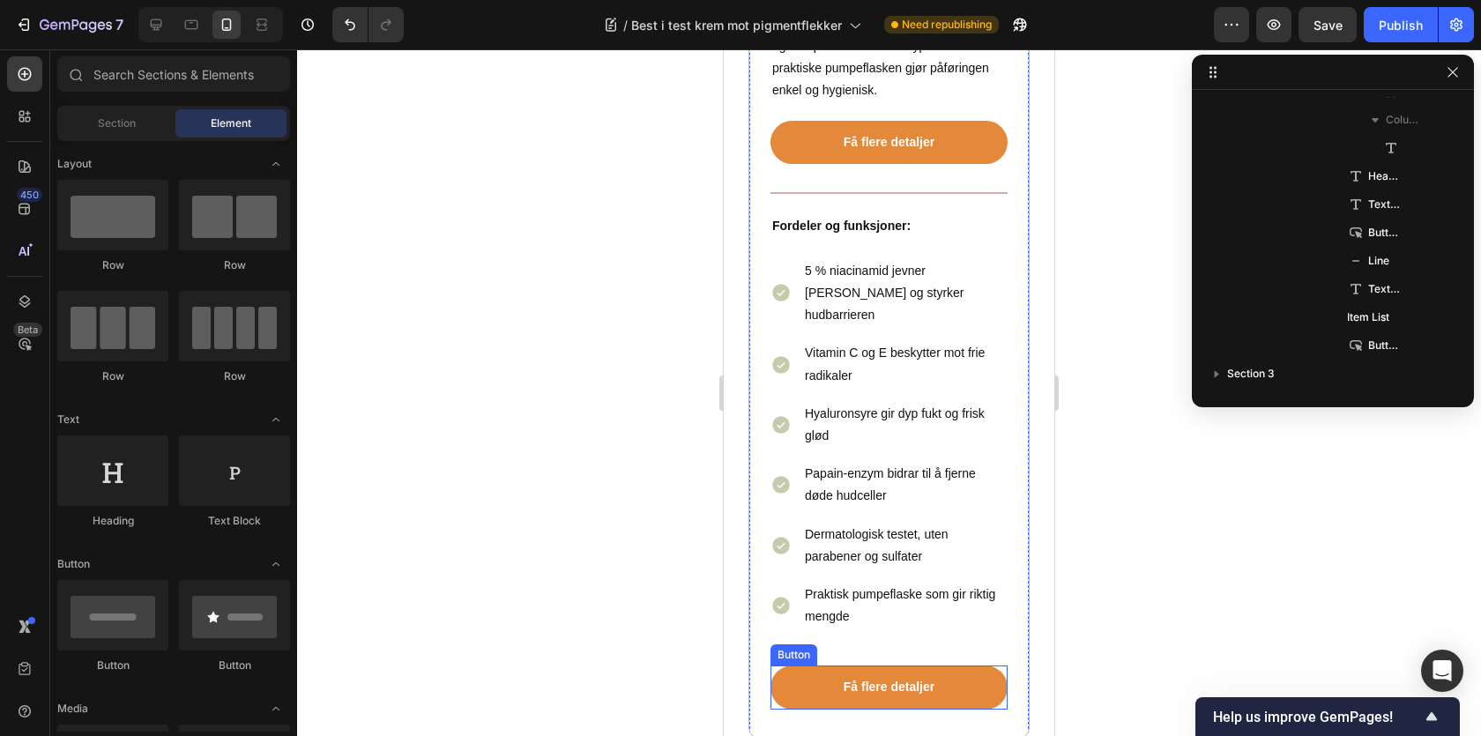
click at [1007, 666] on div "Få flere detaljer Button" at bounding box center [889, 687] width 237 height 43
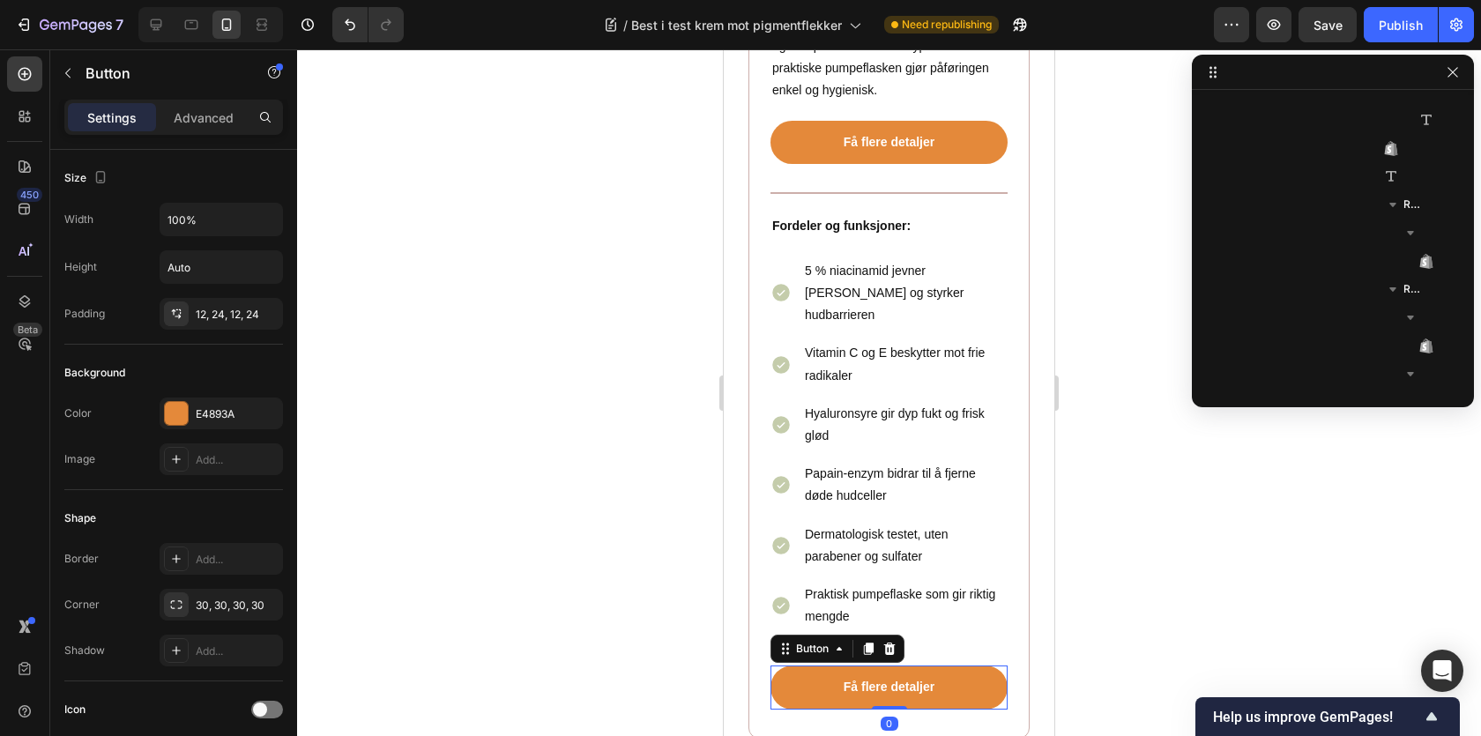
scroll to position [3405, 0]
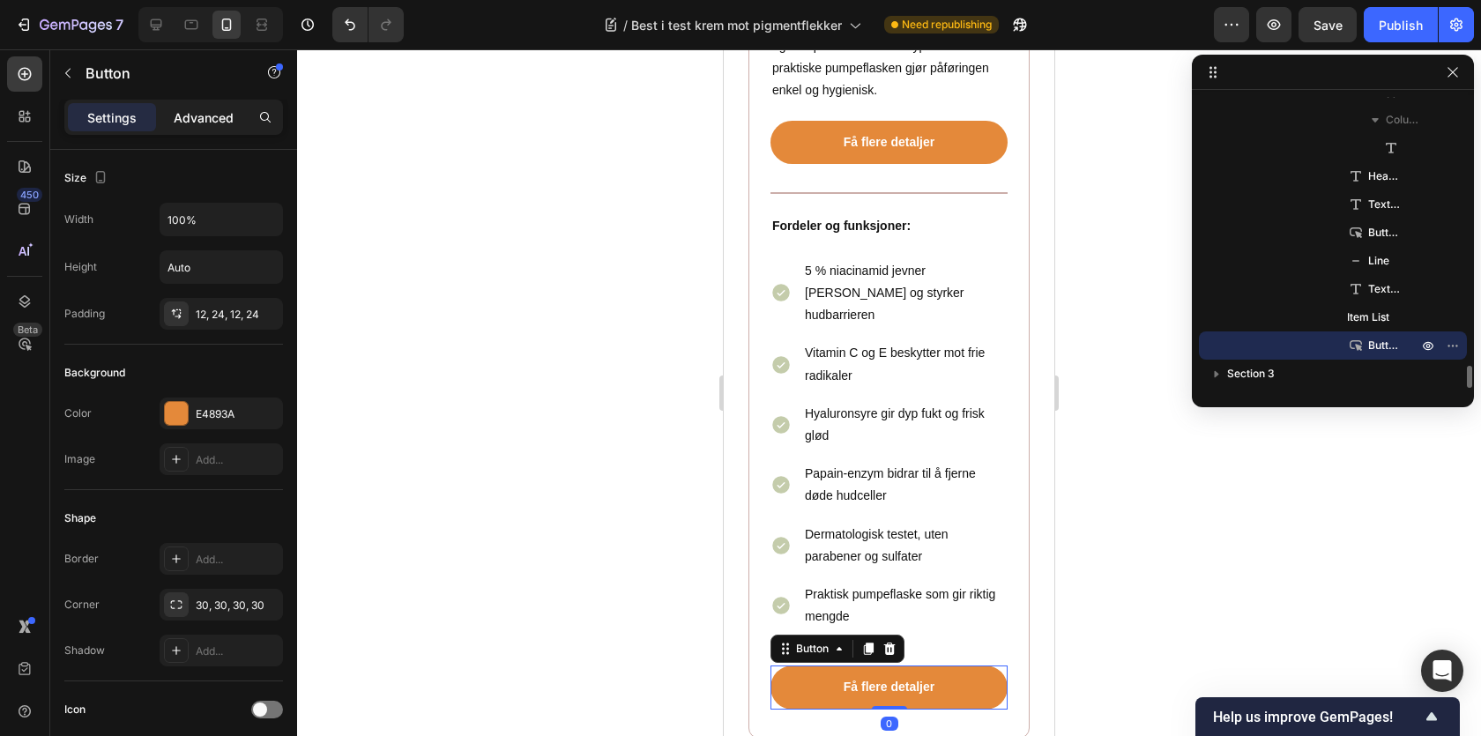
click at [212, 121] on p "Advanced" at bounding box center [204, 117] width 60 height 19
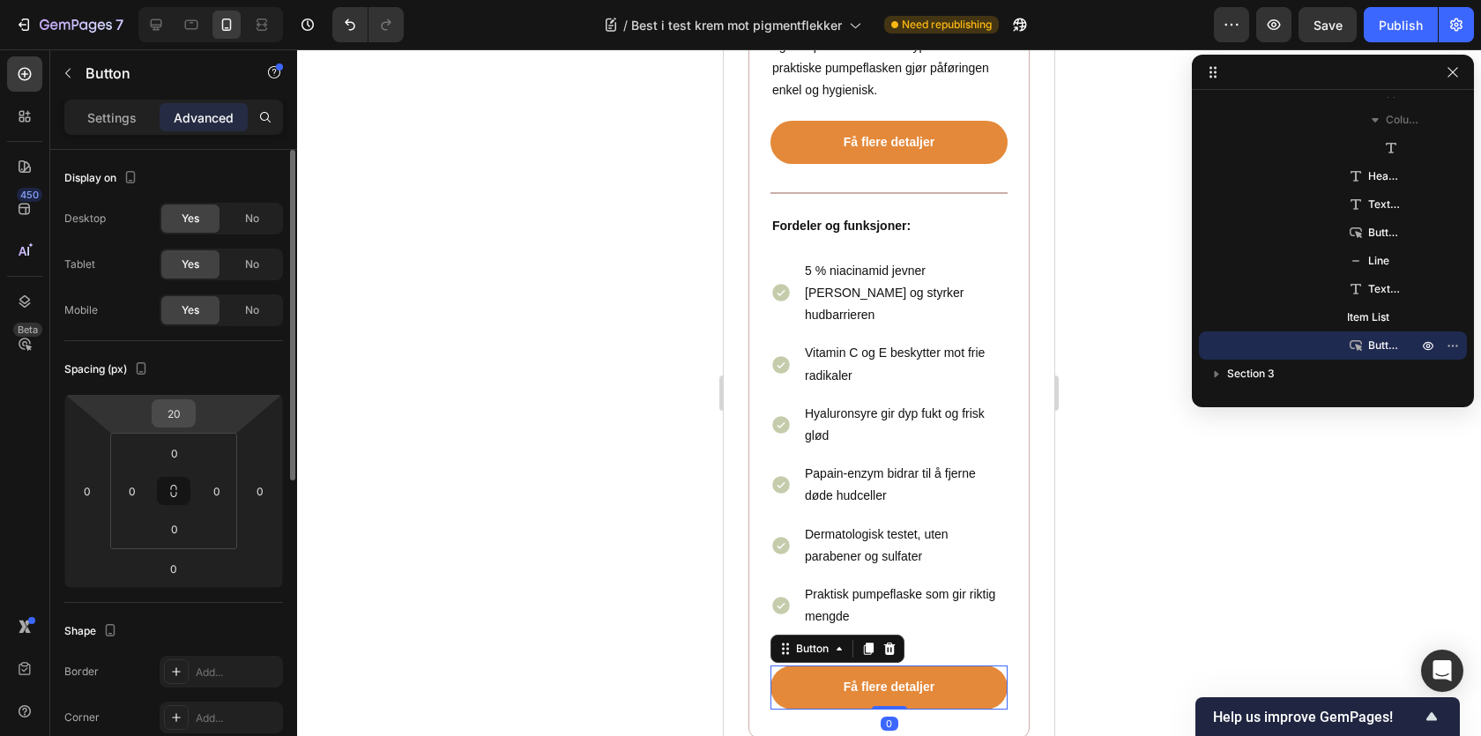
click at [168, 416] on input "20" at bounding box center [173, 413] width 35 height 26
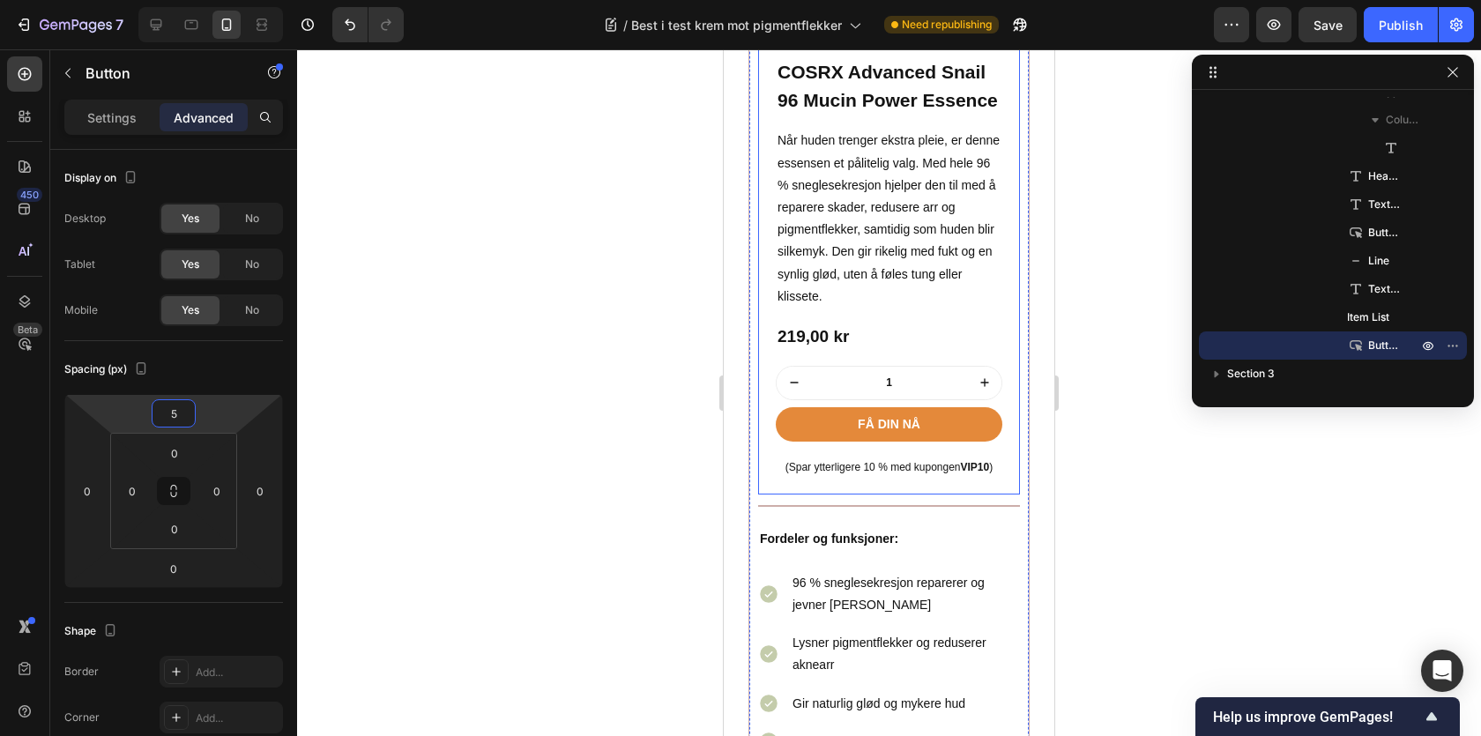
scroll to position [4761, 0]
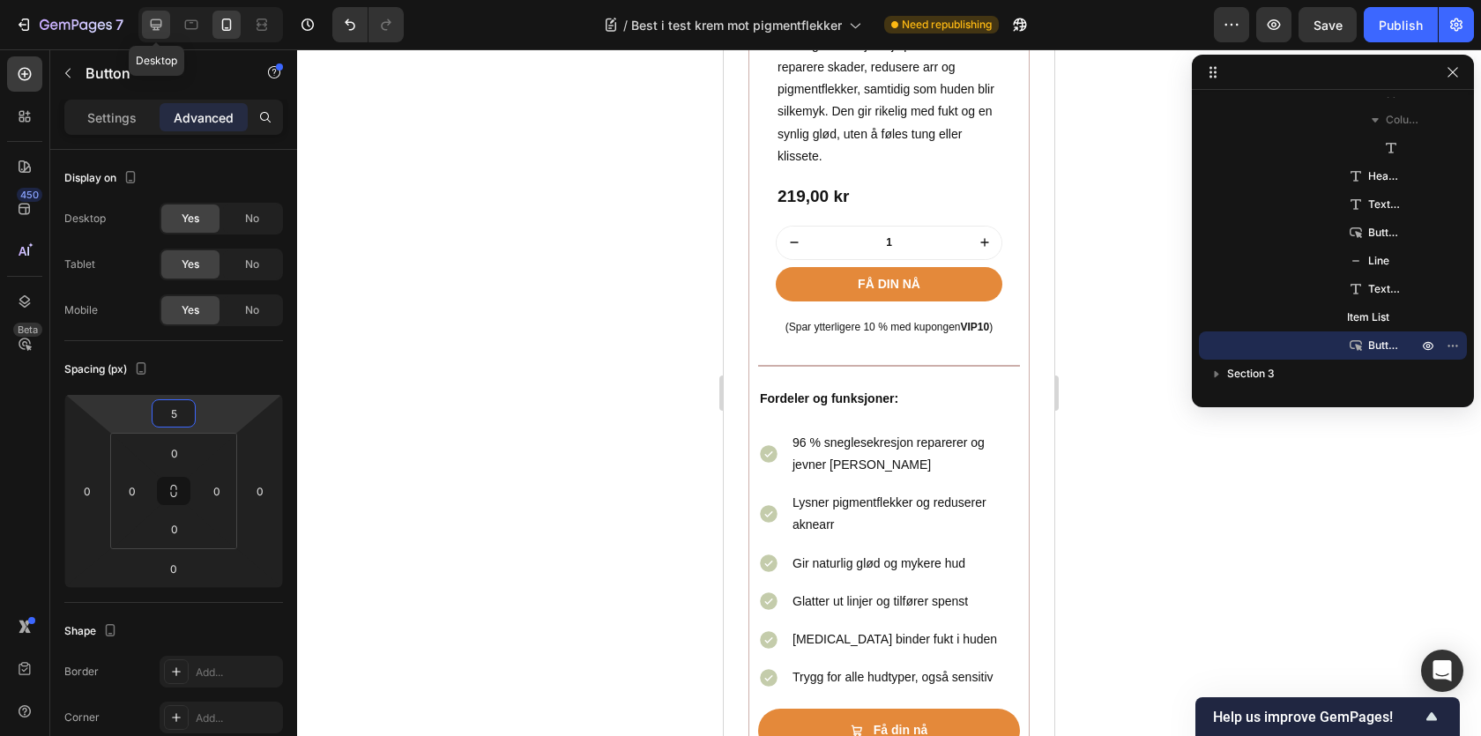
click at [166, 16] on div at bounding box center [156, 25] width 28 height 28
type input "20"
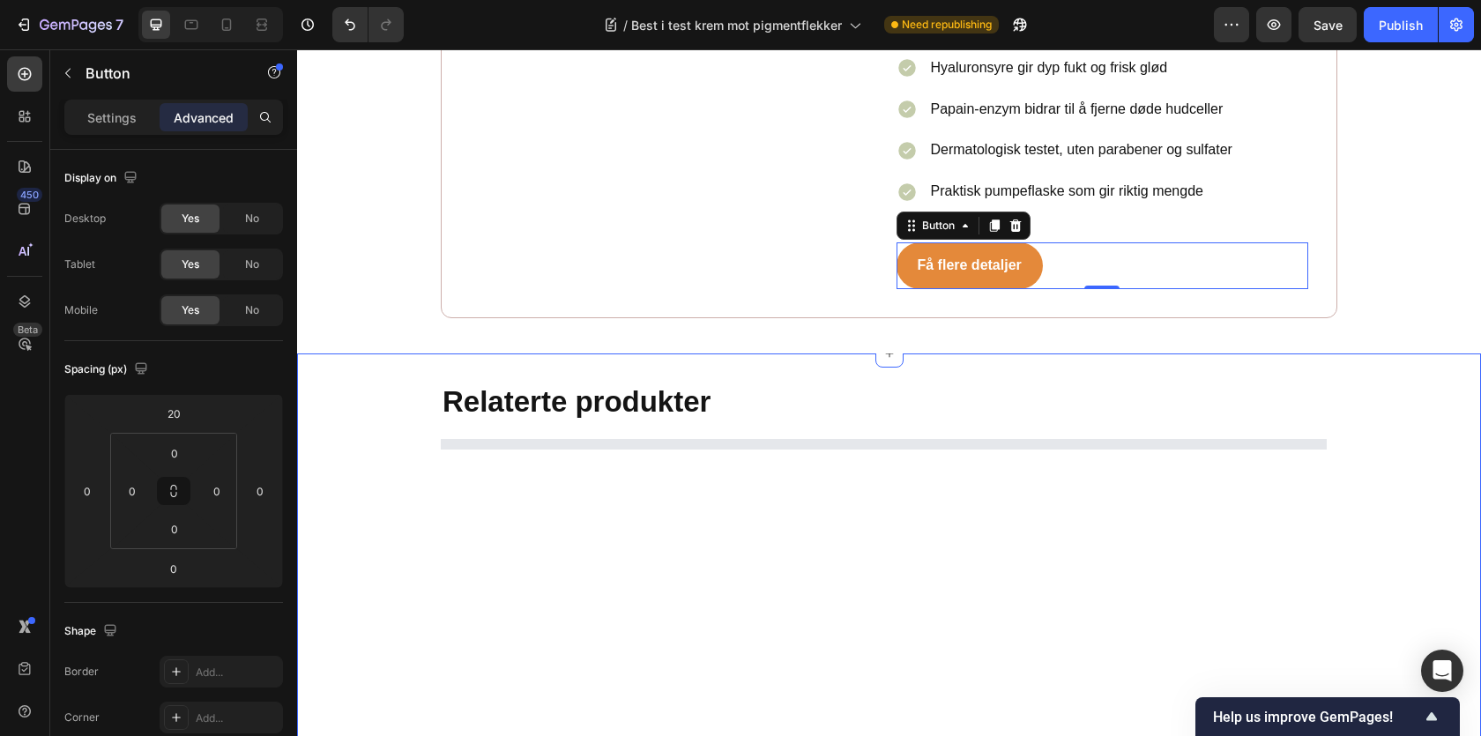
scroll to position [4578, 0]
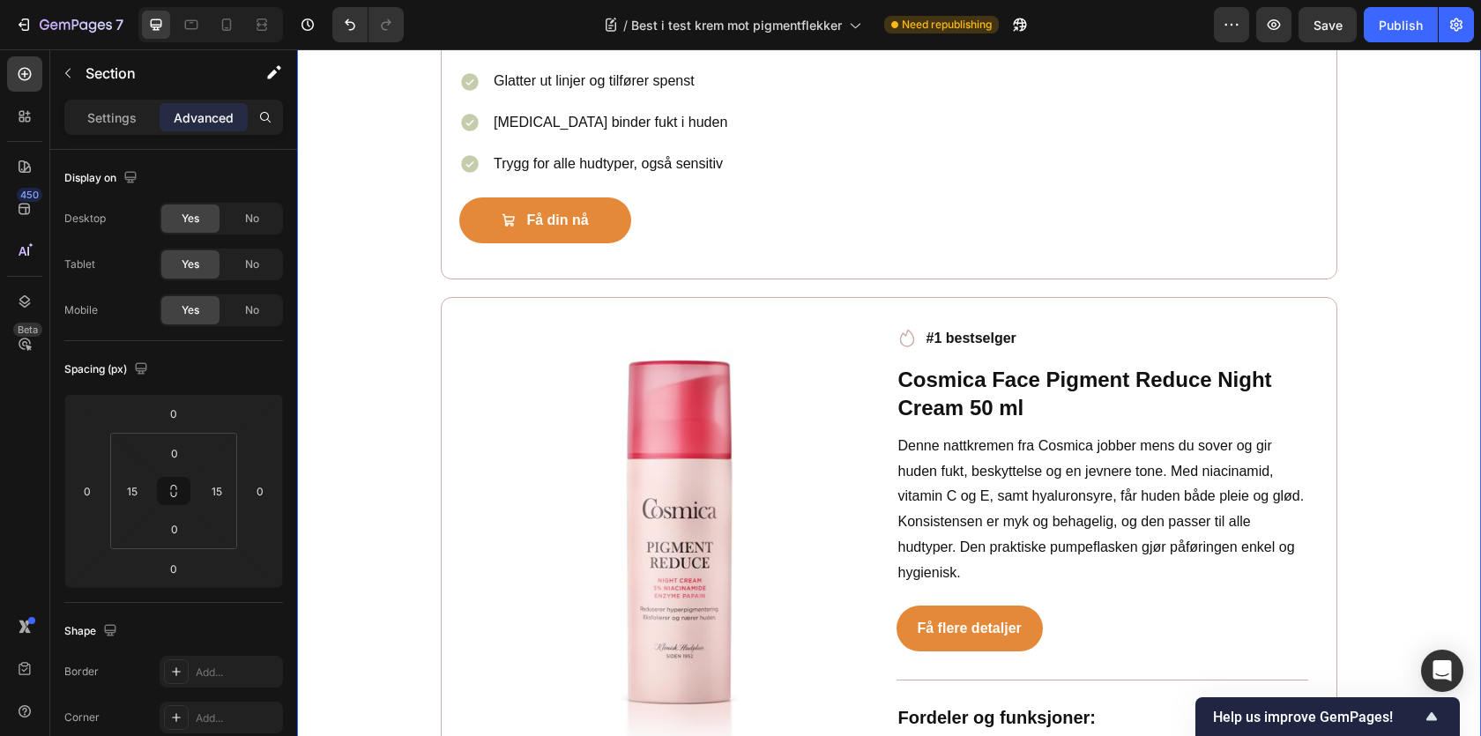
scroll to position [3786, 0]
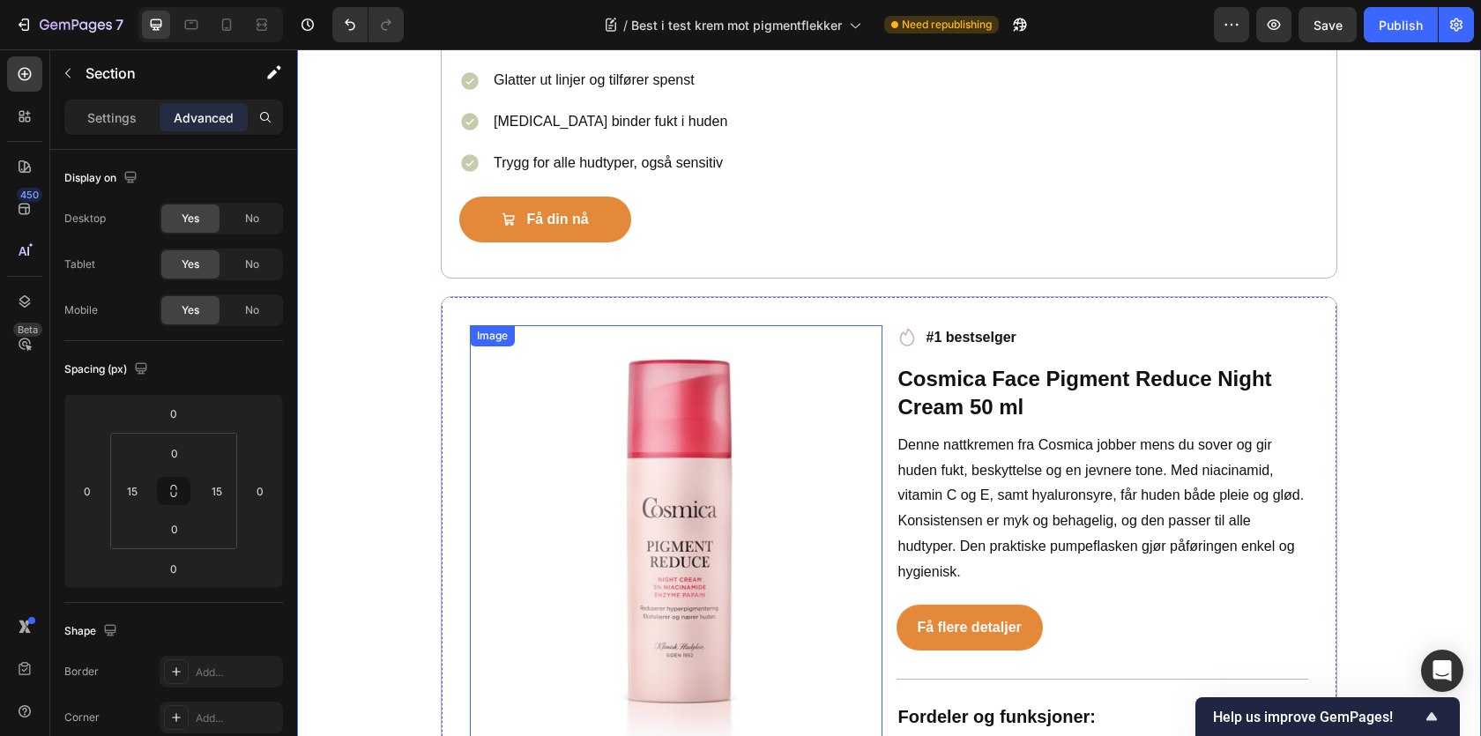
click at [645, 413] on img at bounding box center [676, 531] width 413 height 413
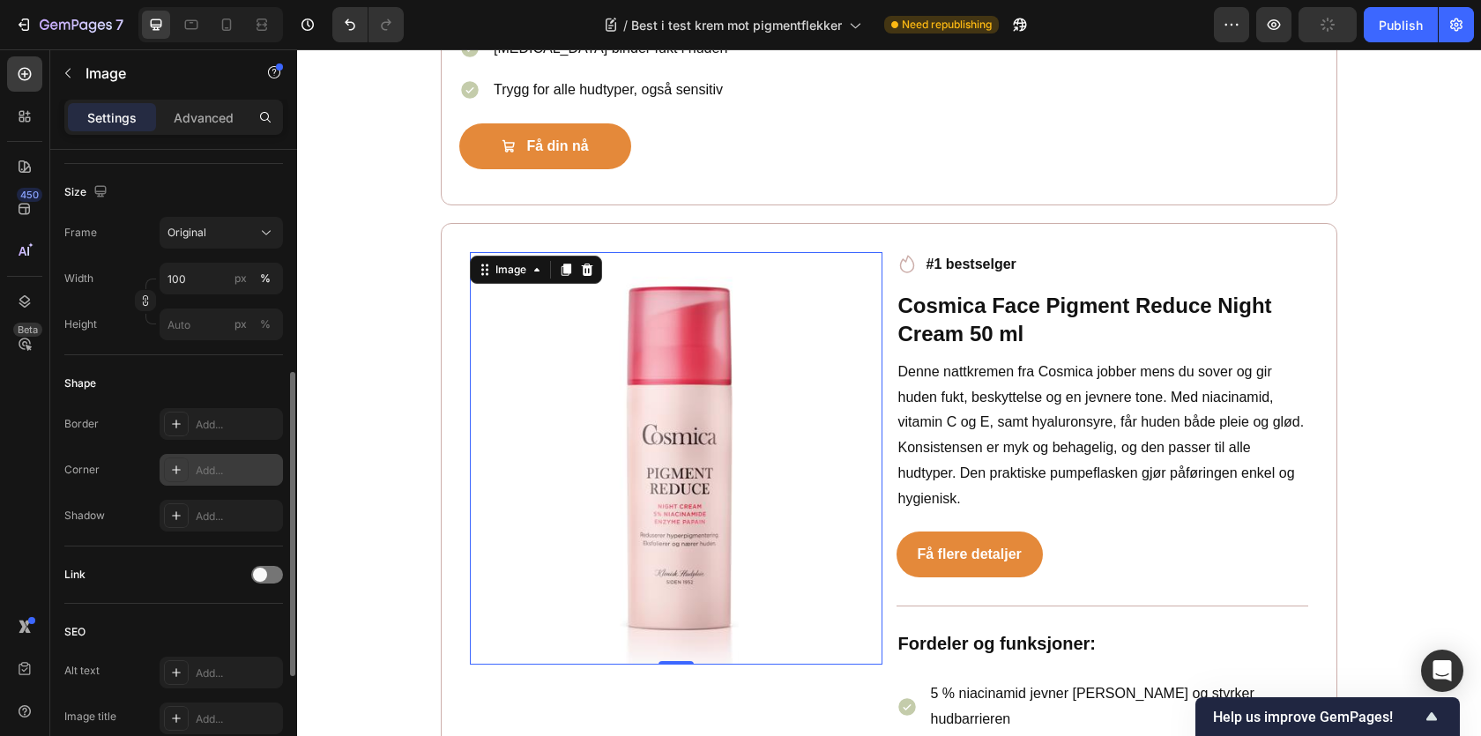
scroll to position [695, 0]
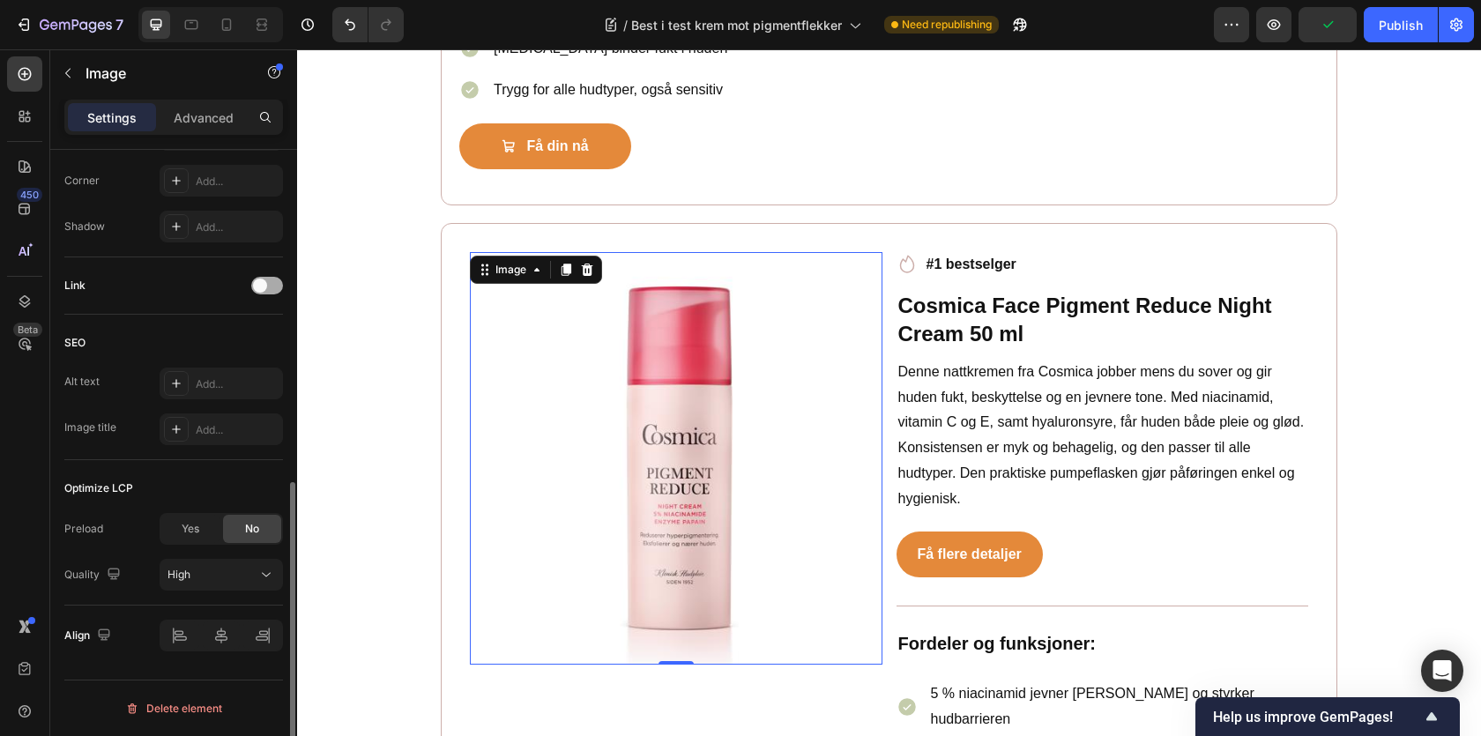
click at [266, 286] on span at bounding box center [260, 286] width 14 height 14
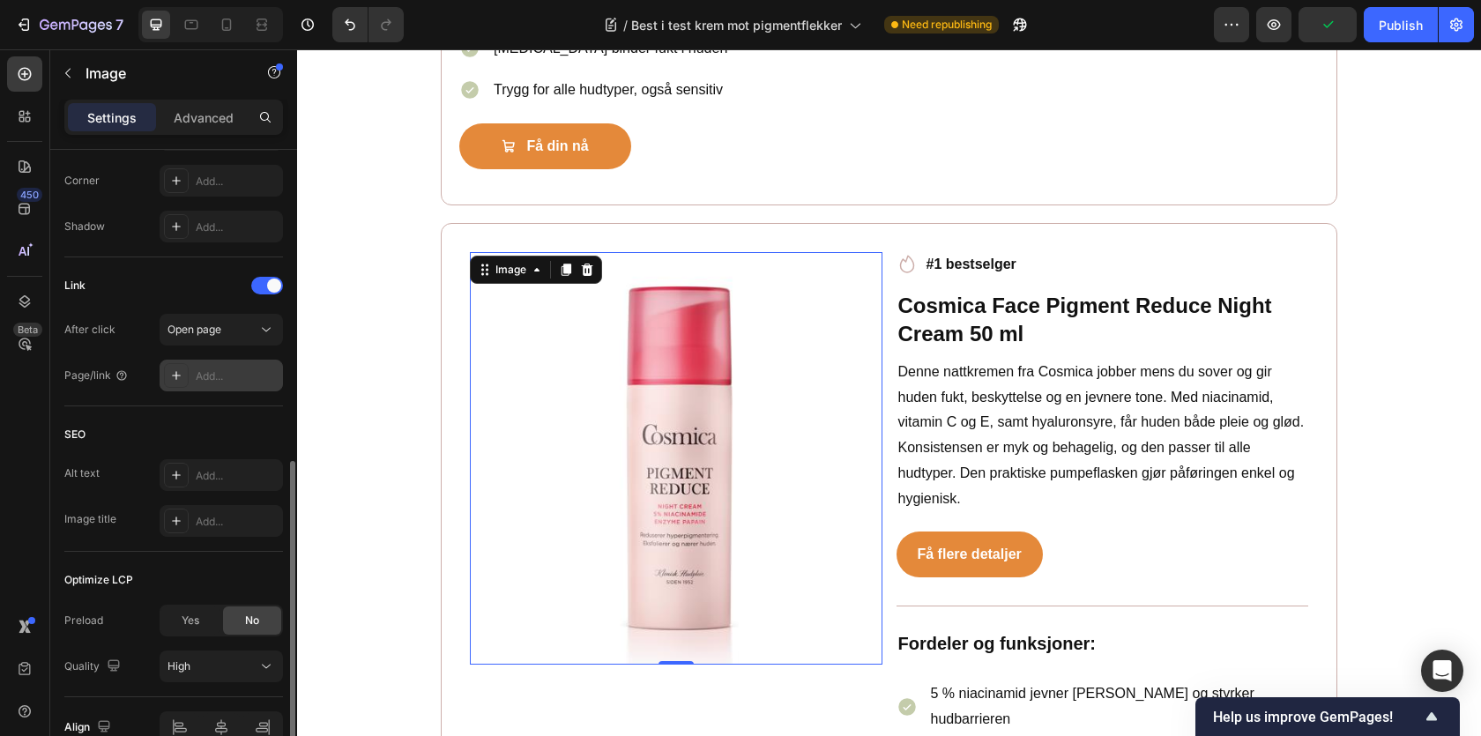
click at [213, 375] on div "Add..." at bounding box center [237, 377] width 83 height 16
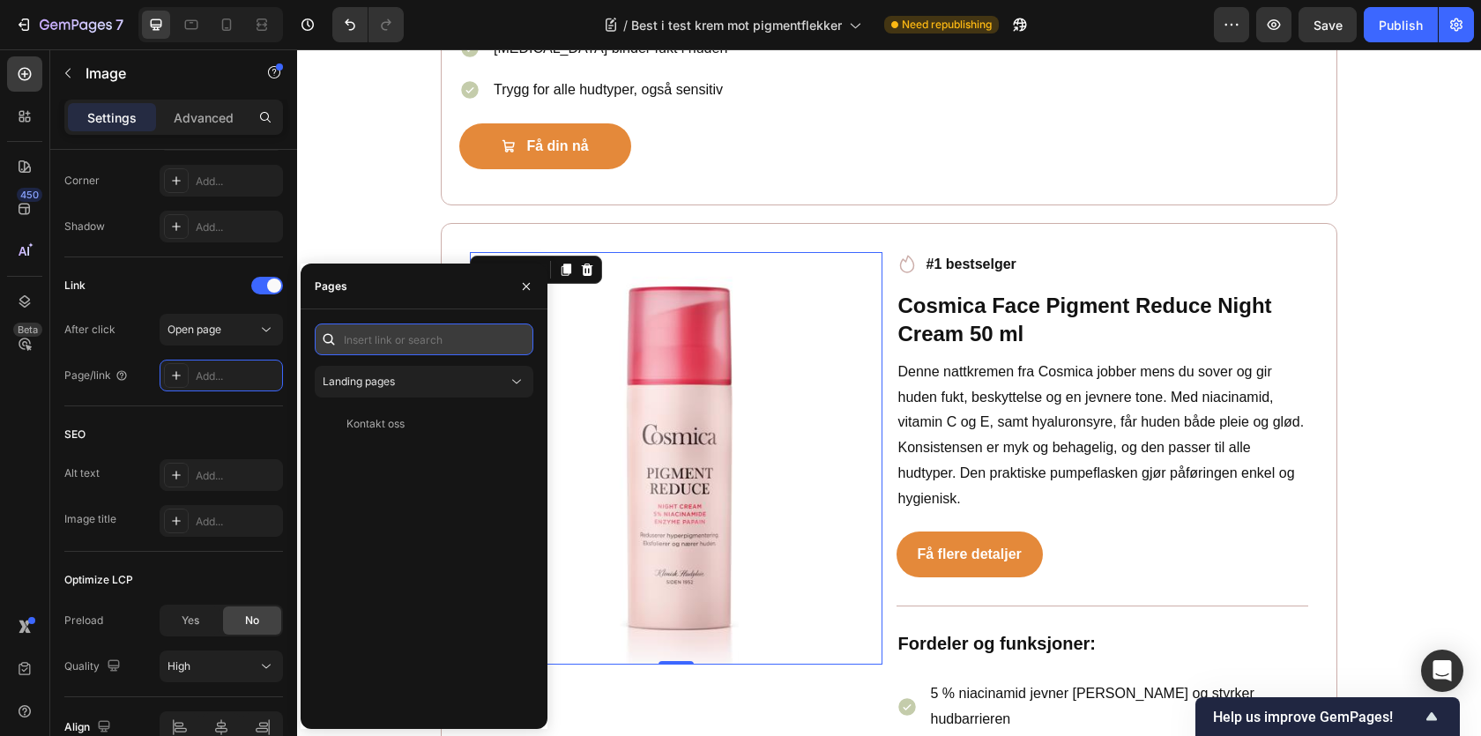
click at [413, 341] on input "text" at bounding box center [424, 340] width 219 height 32
paste input "https://www.farmasiet.no/catalog/ansiktspleie/nattkrem/cosmica-cosmicacosmica-p…"
type input "https://www.farmasiet.no/catalog/ansiktspleie/nattkrem/cosmica-cosmicacosmica-p…"
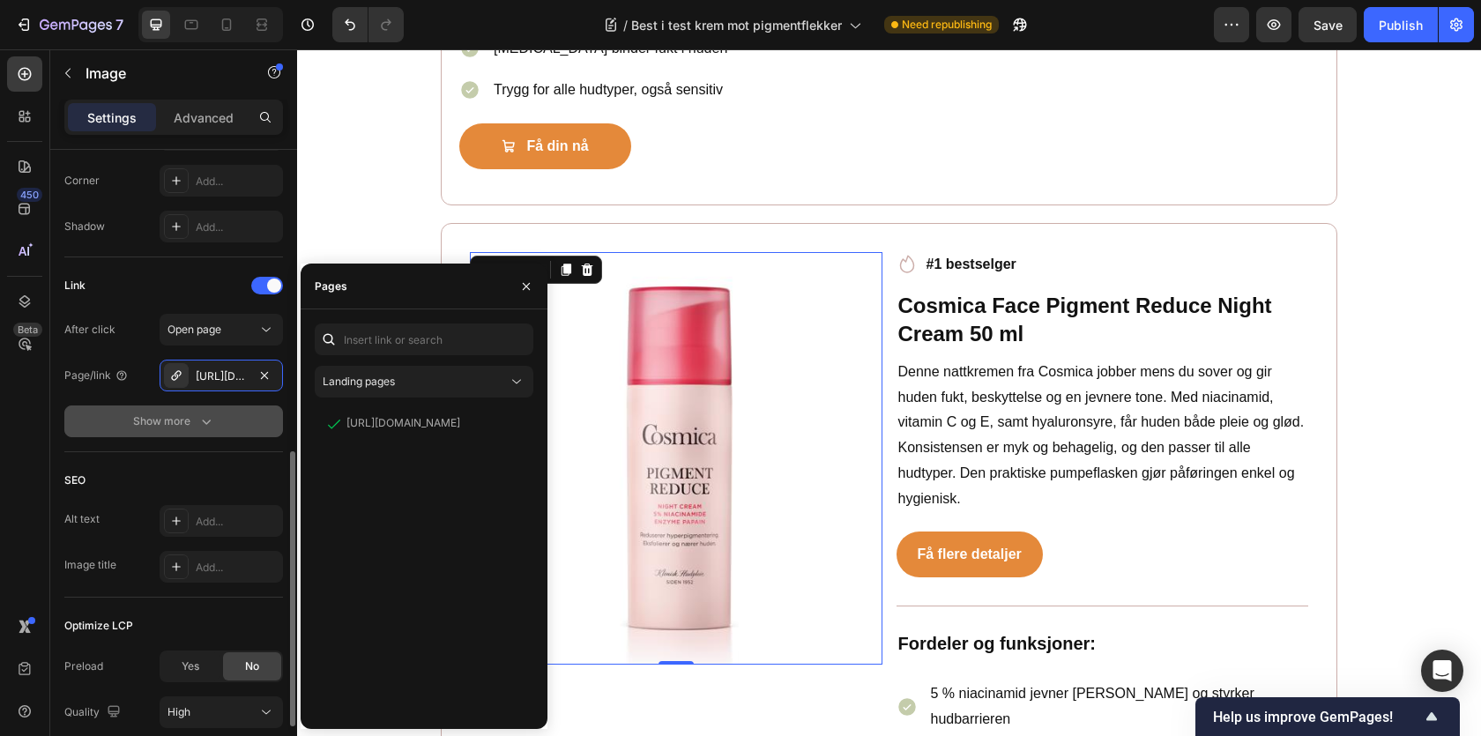
click at [180, 423] on div "Show more" at bounding box center [174, 422] width 82 height 18
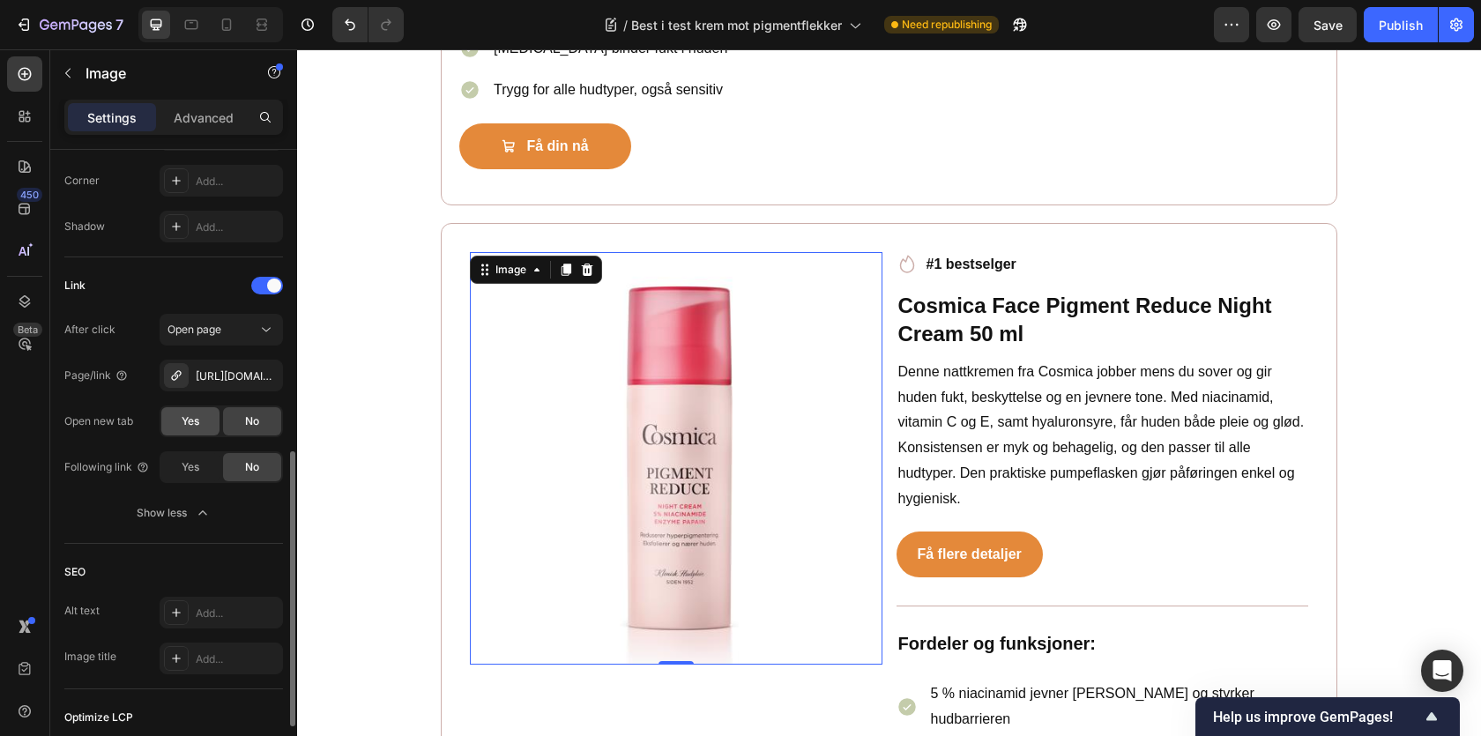
click at [195, 427] on span "Yes" at bounding box center [191, 421] width 18 height 16
click at [130, 397] on div "After click Open page Page/link https://www.farmasiet.no/catalog/ansiktspleie/n…" at bounding box center [173, 421] width 219 height 215
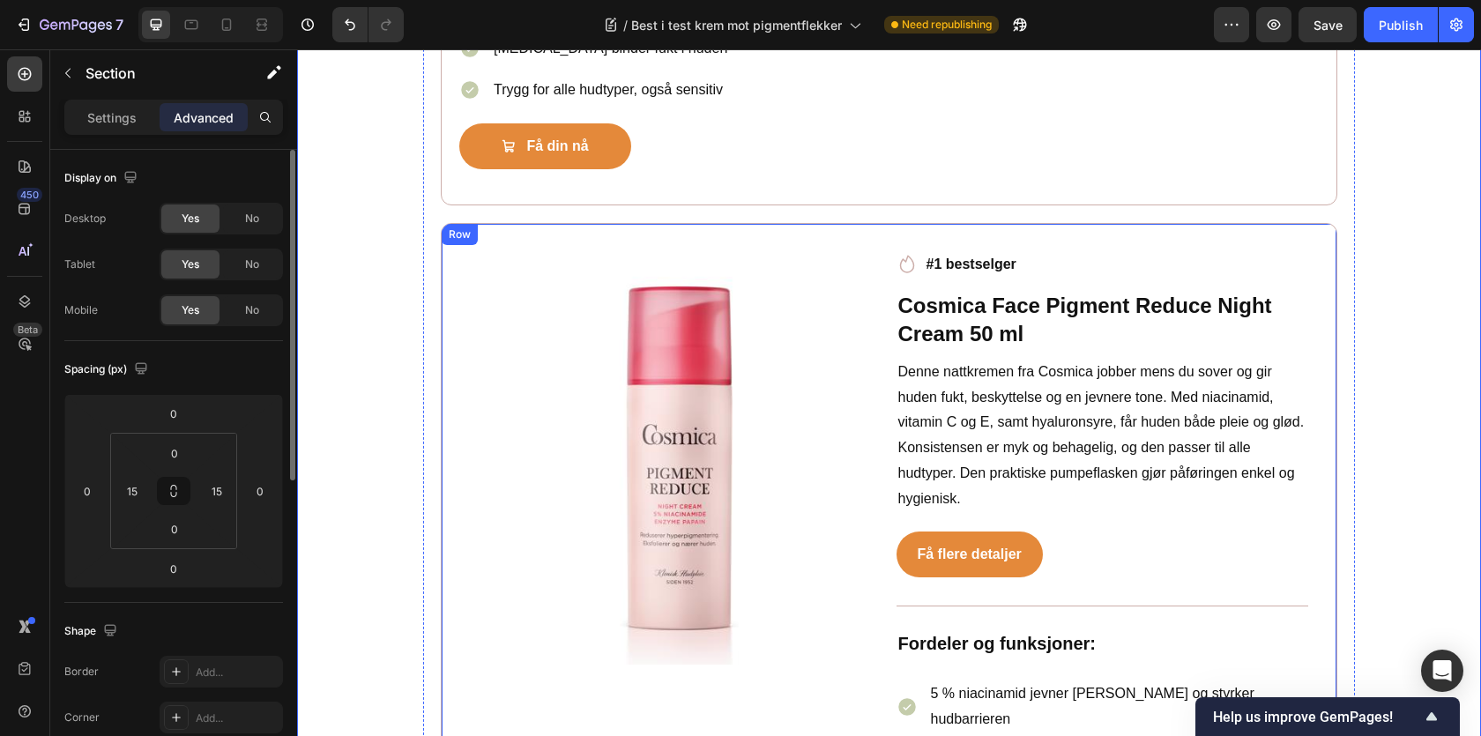
click at [525, 238] on div "Image Icon #1 bestselger Text block Row Cosmica Face Pigment Reduce Night Cream…" at bounding box center [889, 637] width 897 height 829
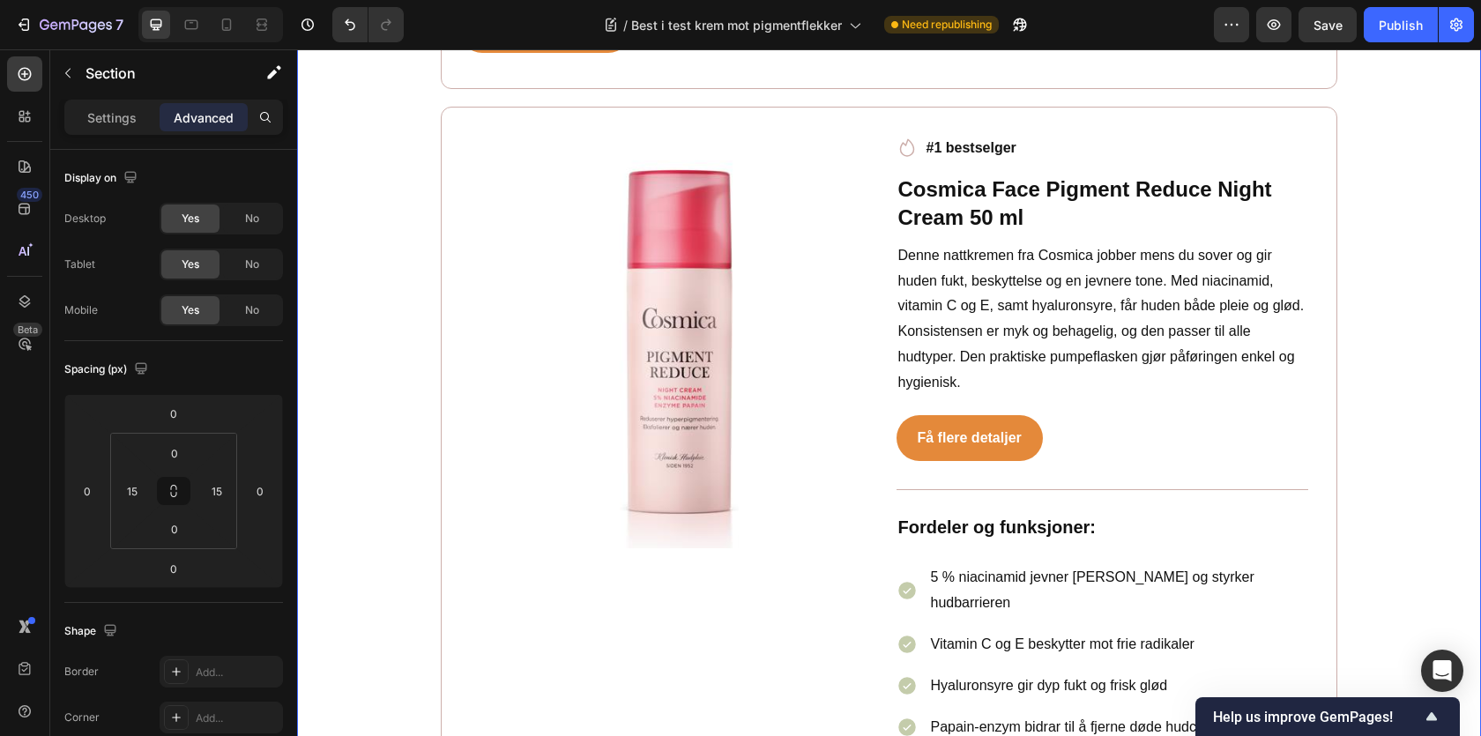
scroll to position [3958, 0]
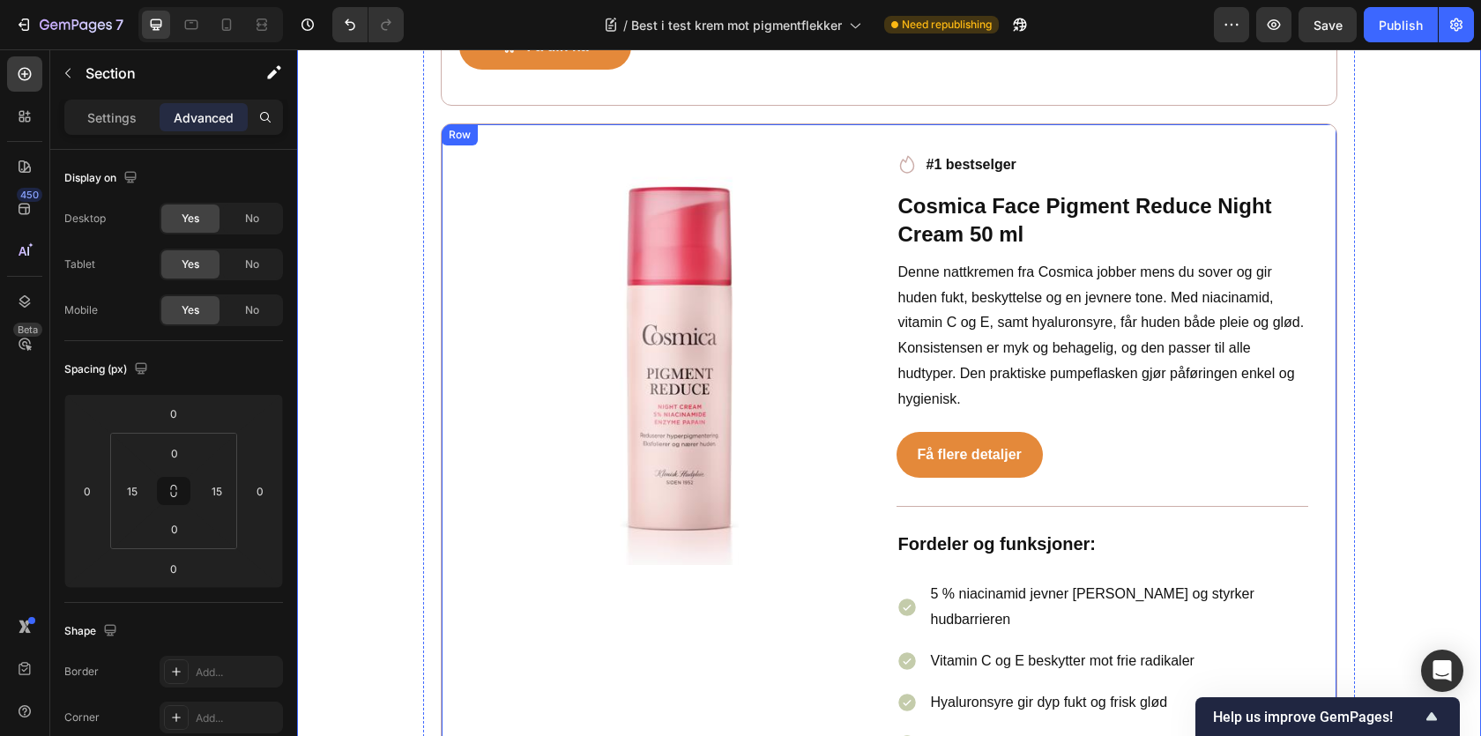
click at [524, 146] on div "Image Icon #1 bestselger Text block Row Cosmica Face Pigment Reduce Night Cream…" at bounding box center [889, 537] width 897 height 829
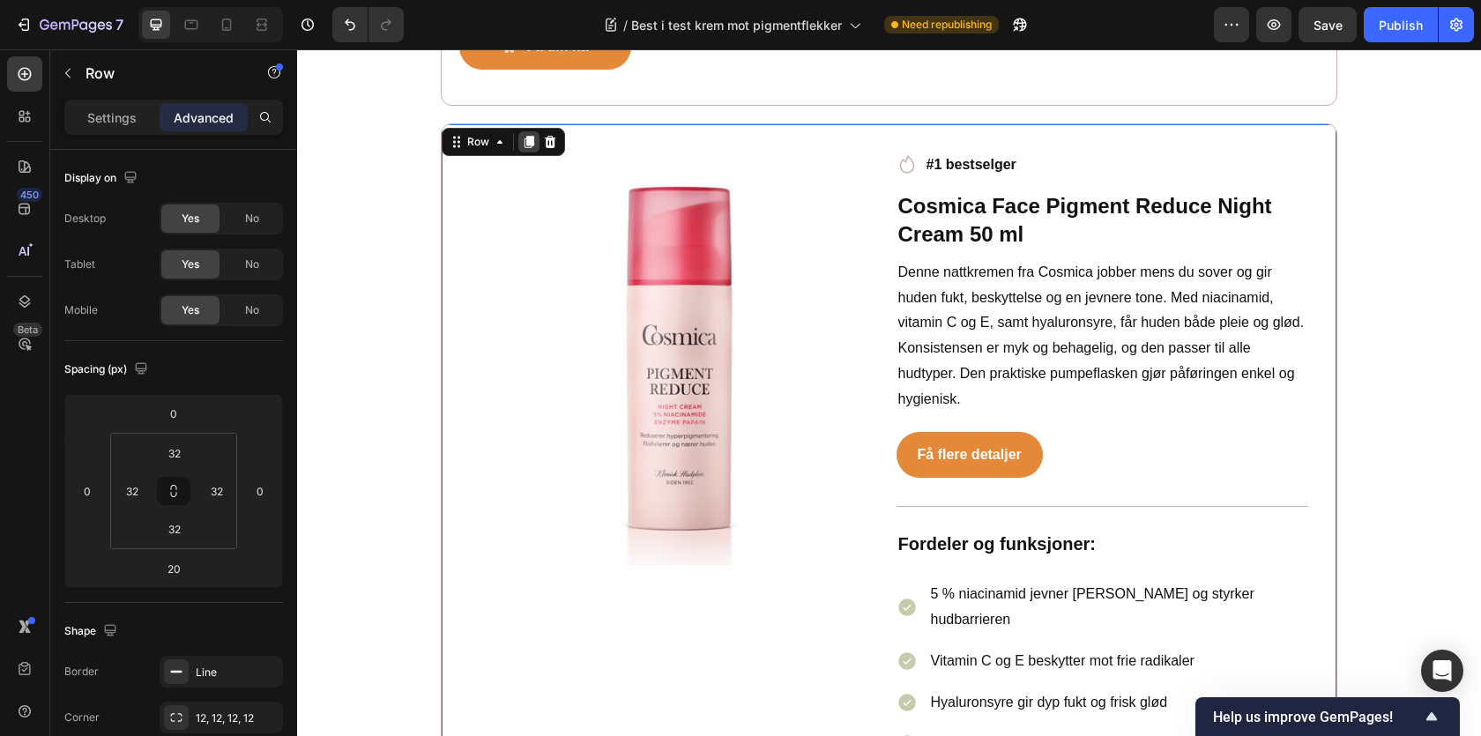
click at [521, 145] on div at bounding box center [528, 141] width 21 height 21
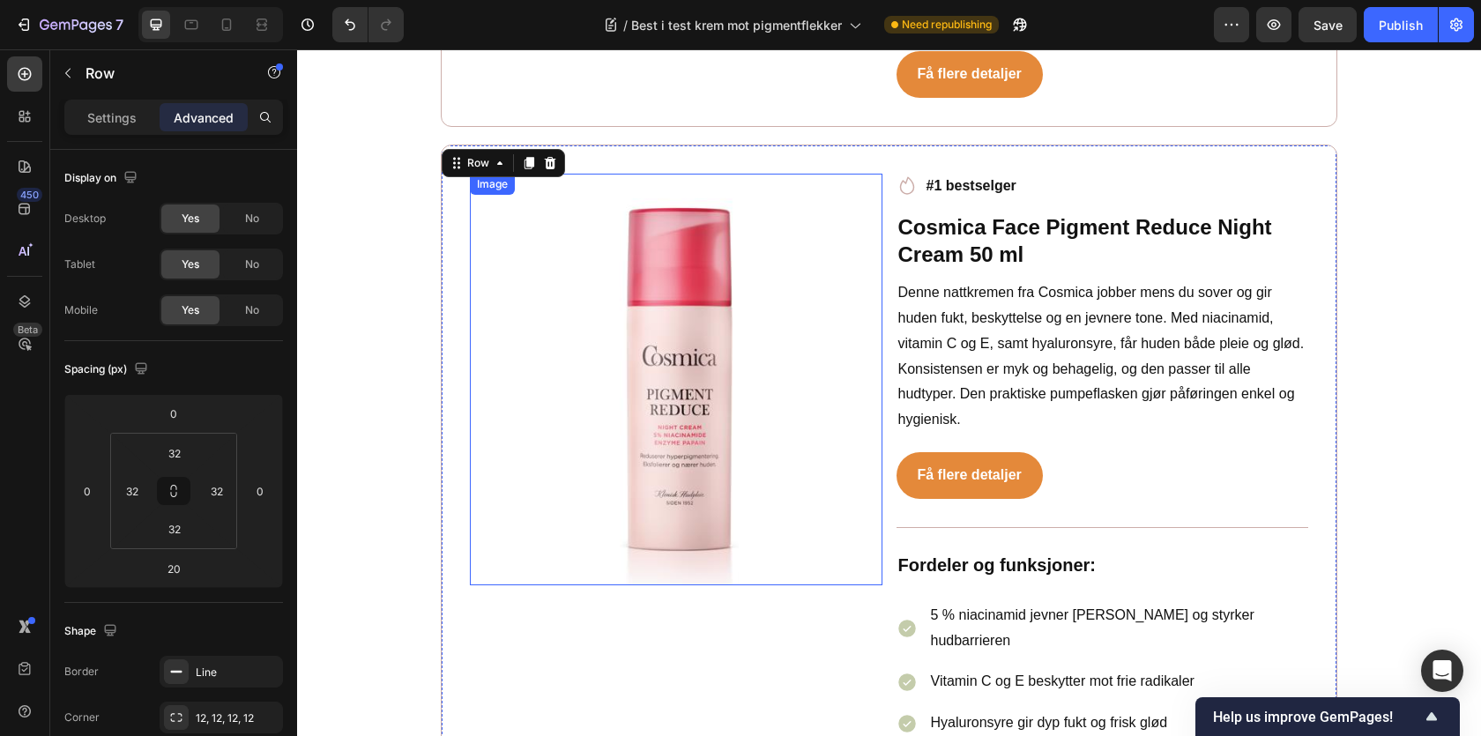
scroll to position [4763, 0]
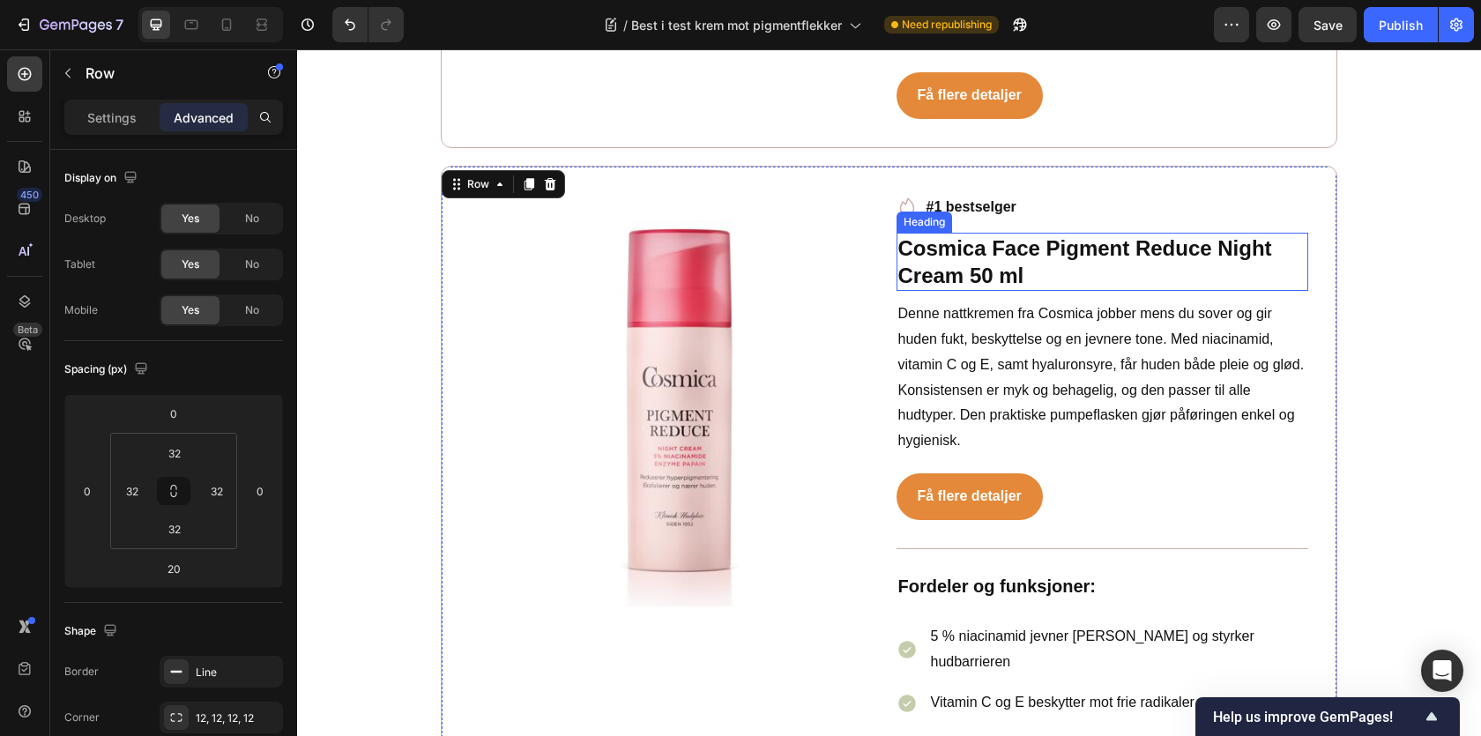
click at [961, 239] on h2 "Cosmica Face Pigment Reduce Night Cream 50 ml" at bounding box center [1103, 262] width 413 height 58
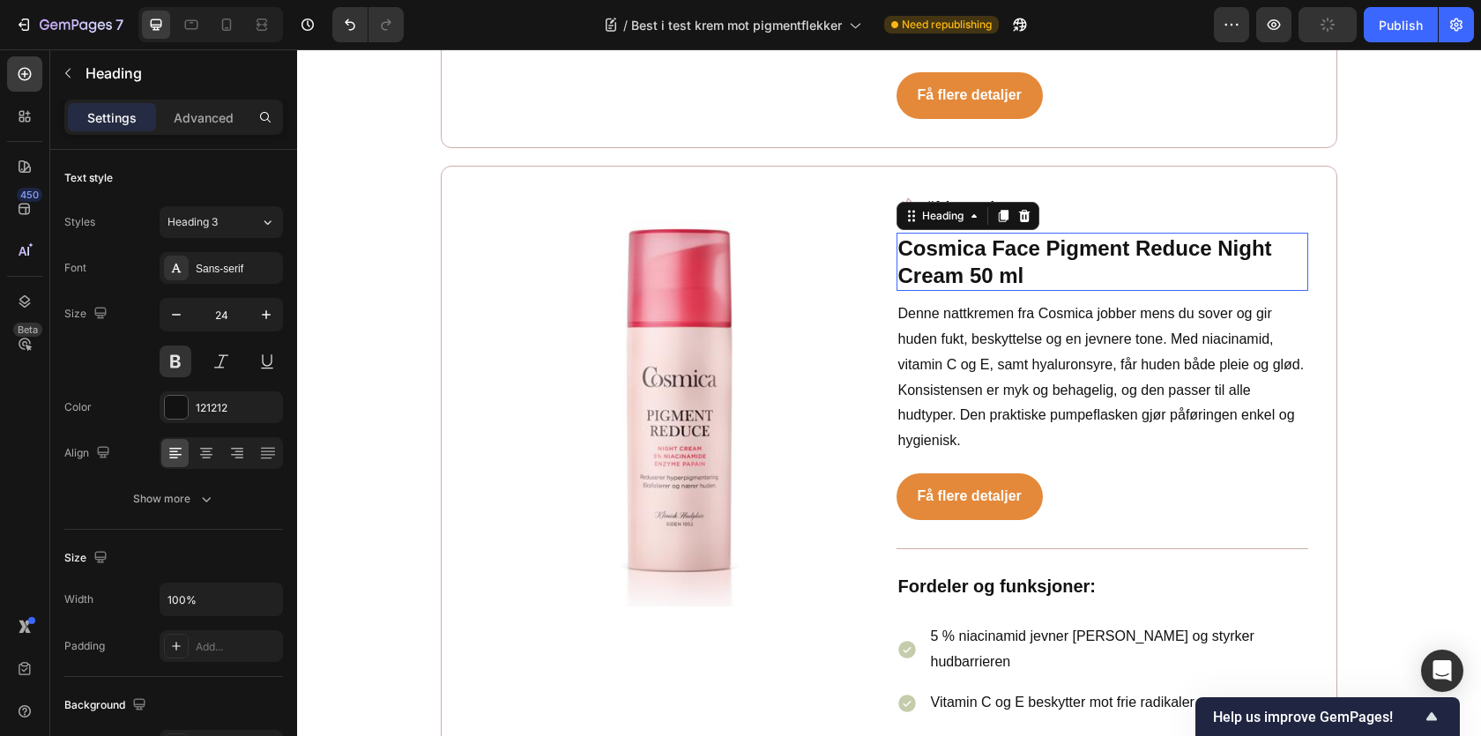
click at [961, 239] on p "Cosmica Face Pigment Reduce Night Cream 50 ml" at bounding box center [1102, 262] width 409 height 55
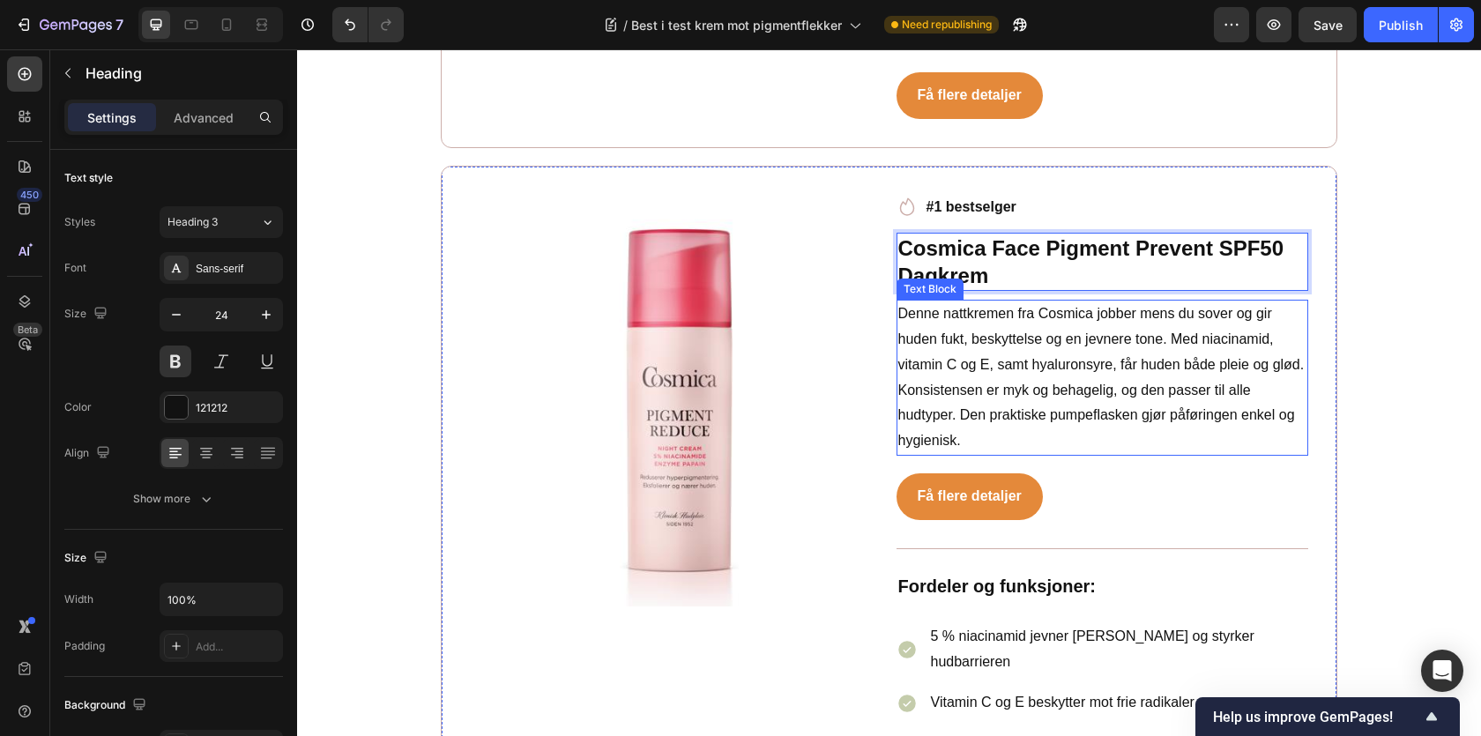
click at [1013, 312] on p "Denne nattkremen fra Cosmica jobber mens du sover og gir huden fukt, beskyttels…" at bounding box center [1102, 378] width 409 height 153
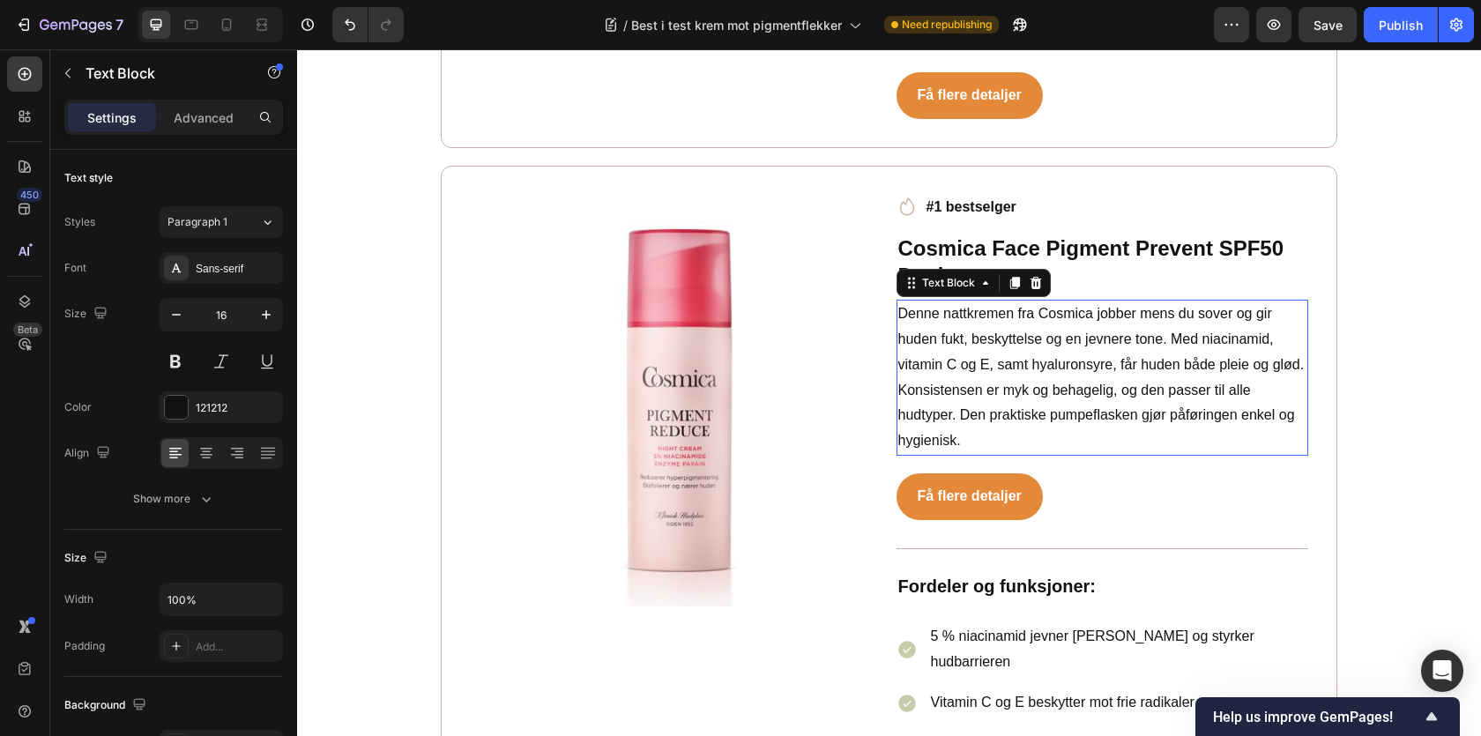
click at [1013, 312] on p "Denne nattkremen fra Cosmica jobber mens du sover og gir huden fukt, beskyttels…" at bounding box center [1102, 378] width 409 height 153
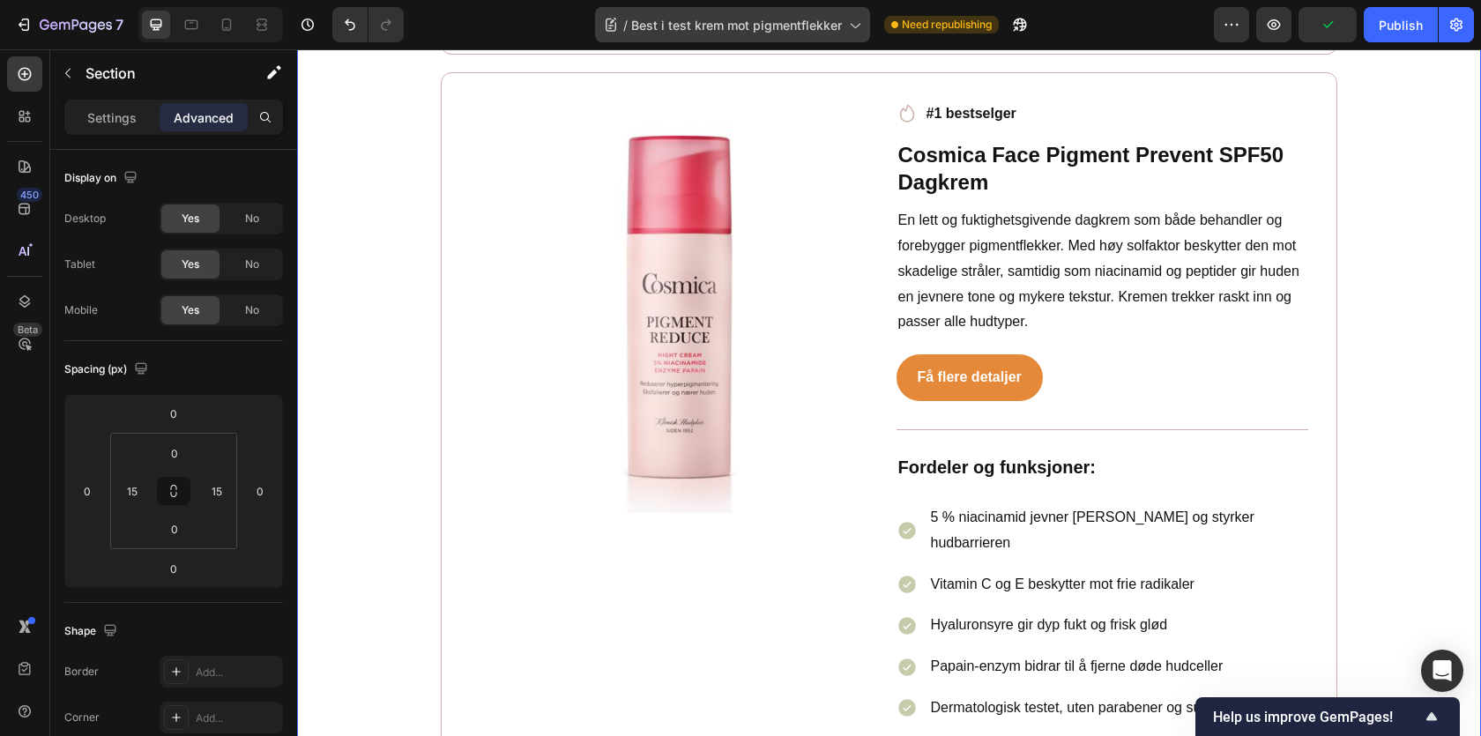
scroll to position [4902, 0]
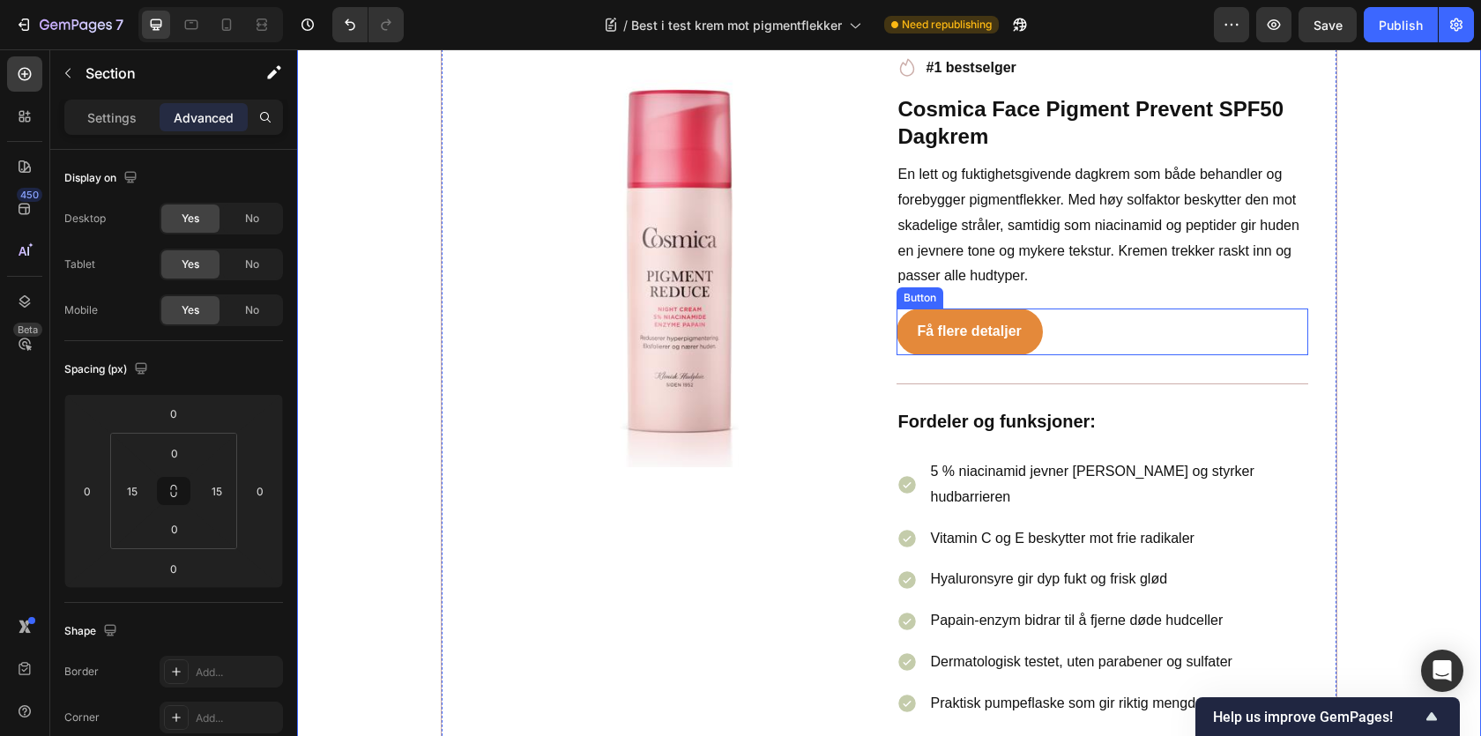
click at [1083, 324] on div "Få flere detaljer Button" at bounding box center [1103, 332] width 413 height 47
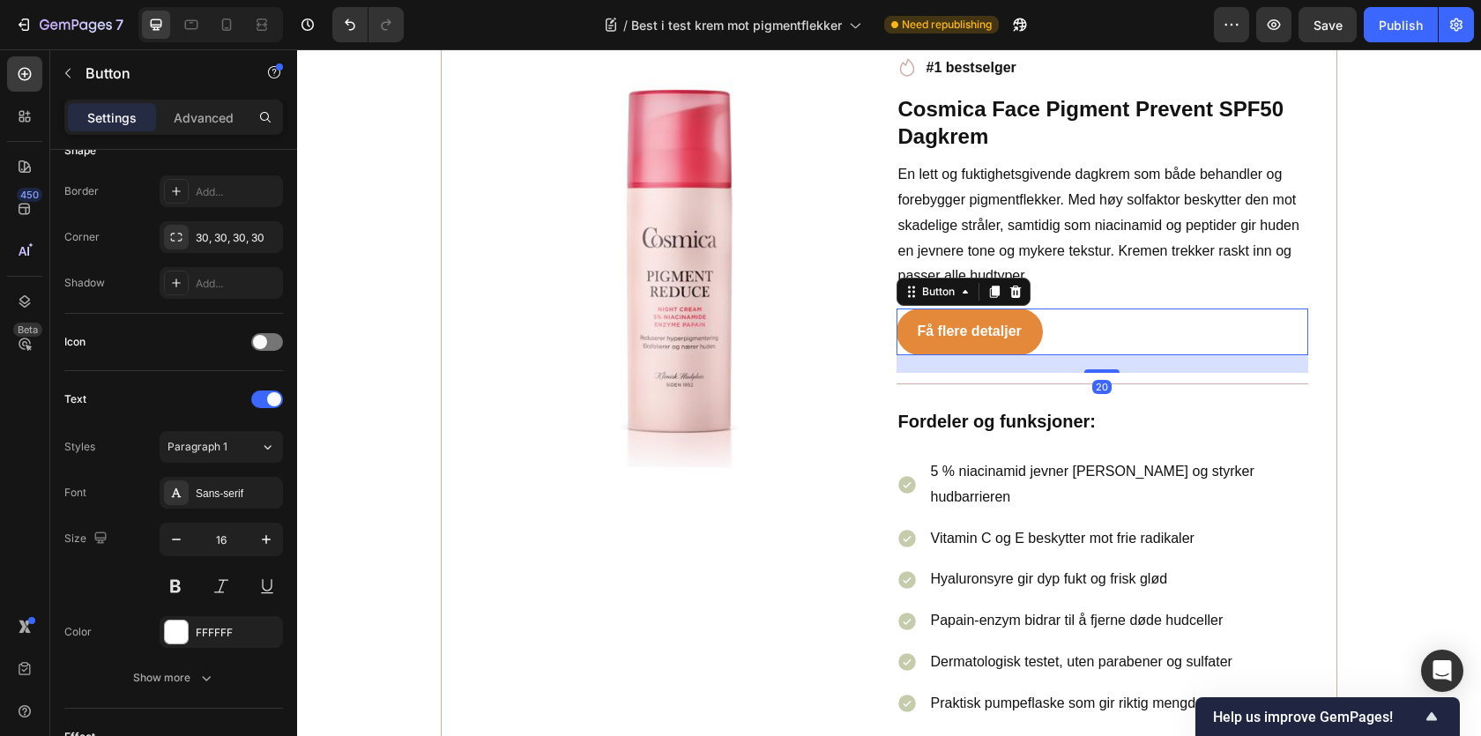
scroll to position [765, 0]
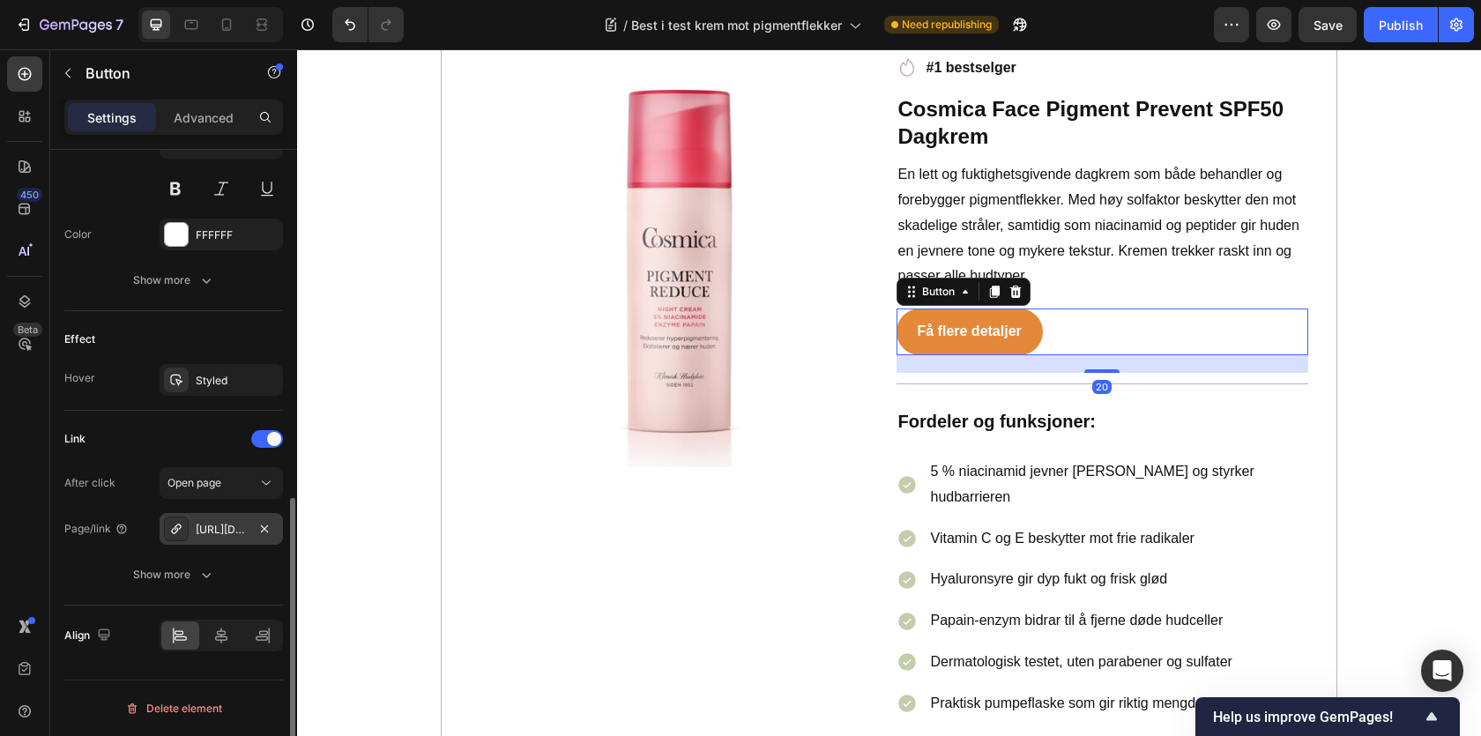
click at [226, 526] on div "https://www.farmasiet.no/catalog/ansiktspleie/nattkrem/cosmica-cosmicacosmica-p…" at bounding box center [221, 530] width 51 height 16
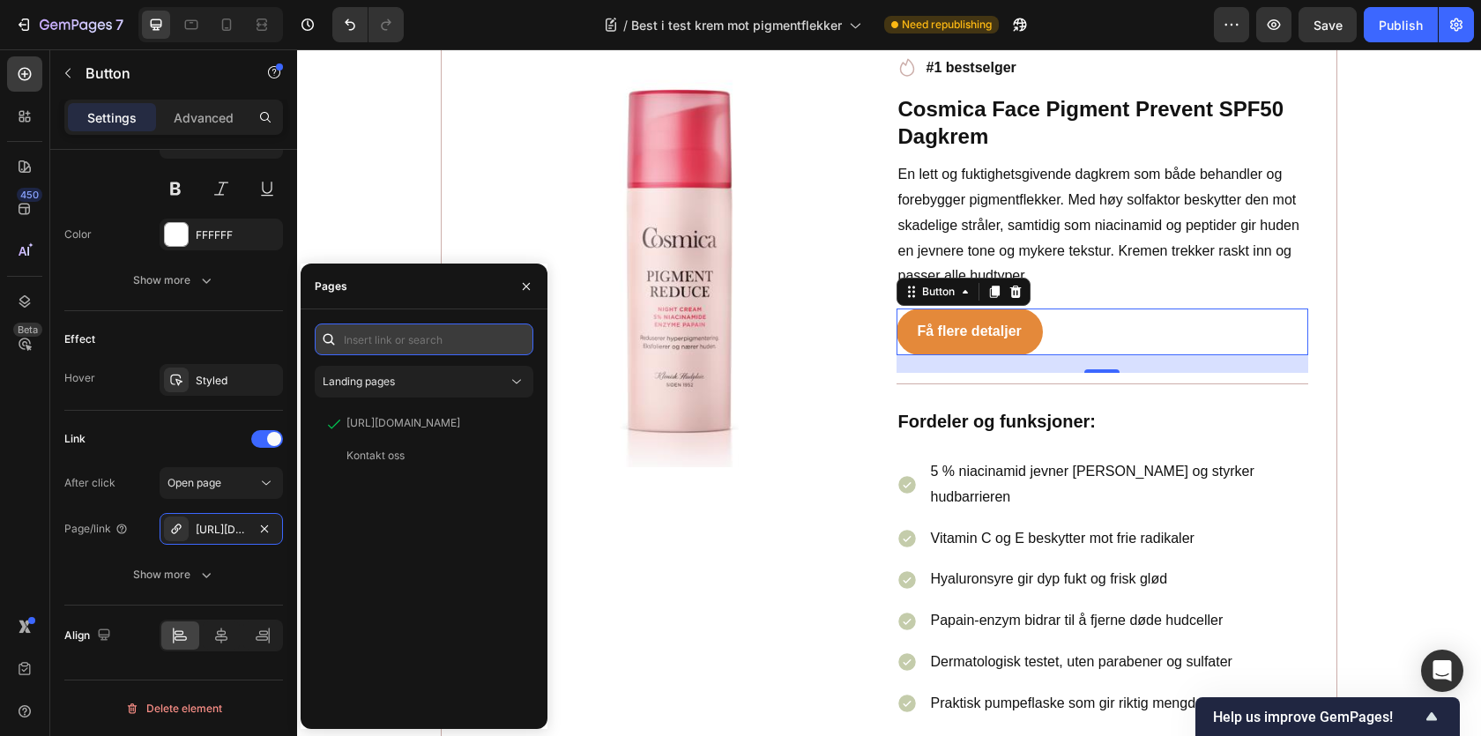
click at [394, 346] on input "text" at bounding box center [424, 340] width 219 height 32
paste input "https://www.apotek1.no/produkter/cosmica-pigment-prevent-spf-50-dagkrem-50-ml-9…"
type input "https://www.apotek1.no/produkter/cosmica-pigment-prevent-spf-50-dagkrem-50-ml-9…"
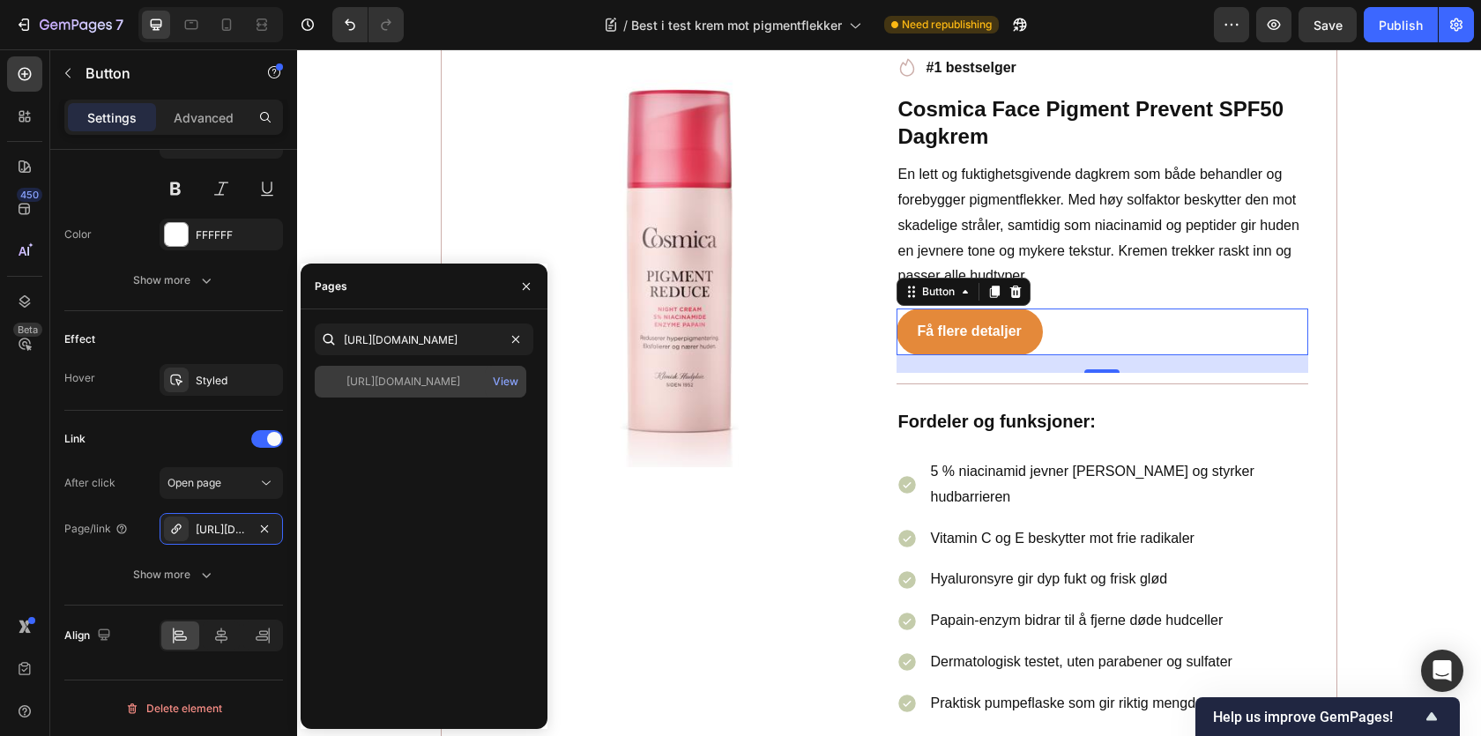
click at [436, 383] on div "https://www.apotek1.no/produkter/cosmica-pigment-prevent-spf-50-dagkrem-50-ml-9…" at bounding box center [403, 382] width 114 height 16
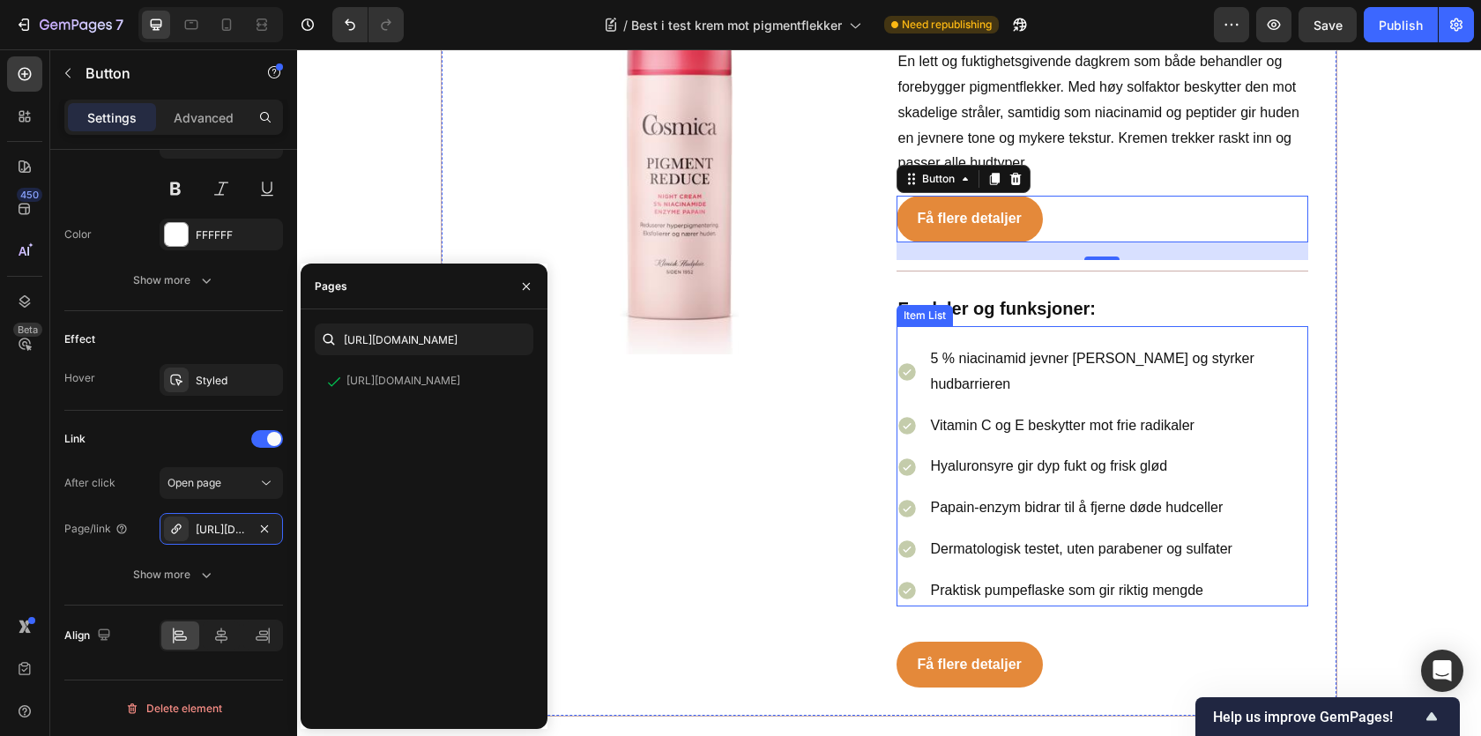
scroll to position [5091, 0]
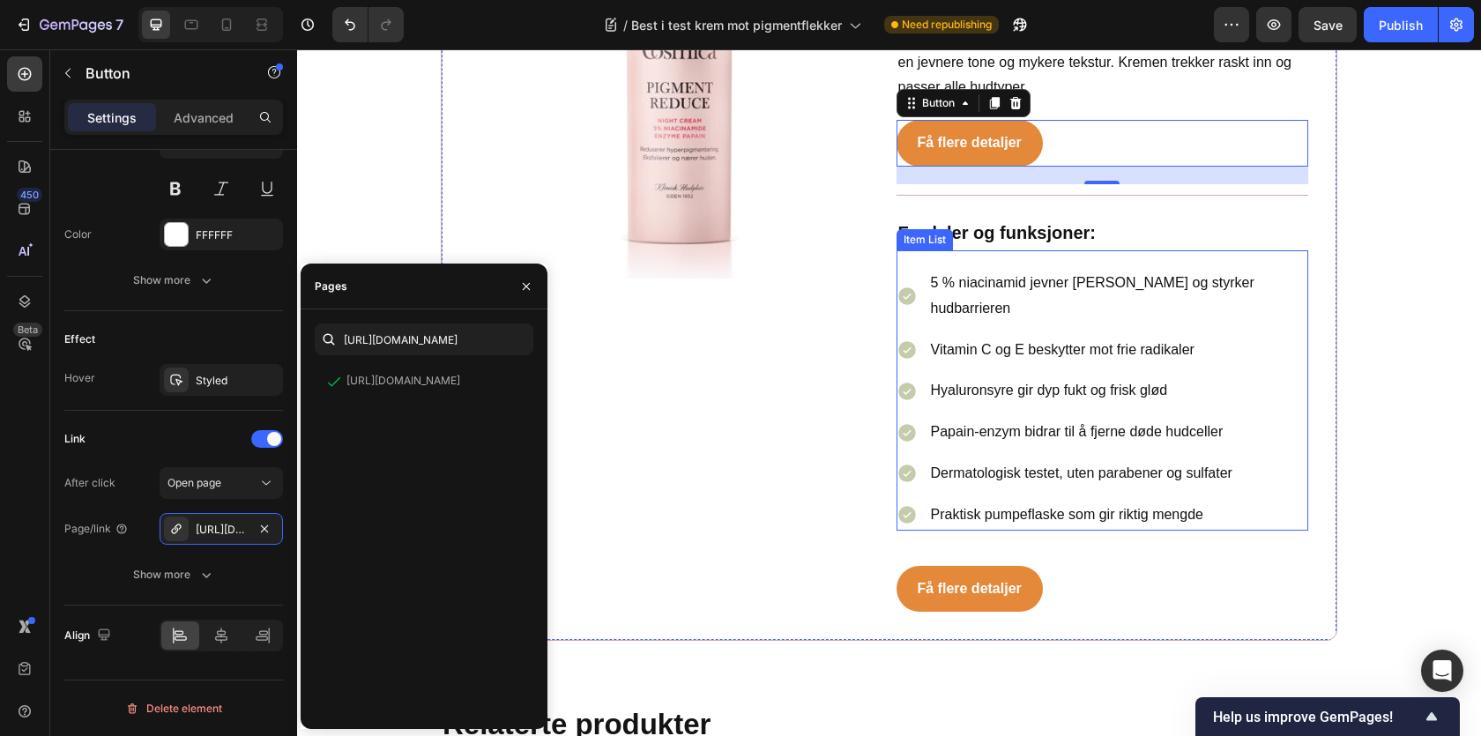
click at [1140, 566] on div "Få flere detaljer Button" at bounding box center [1103, 589] width 413 height 47
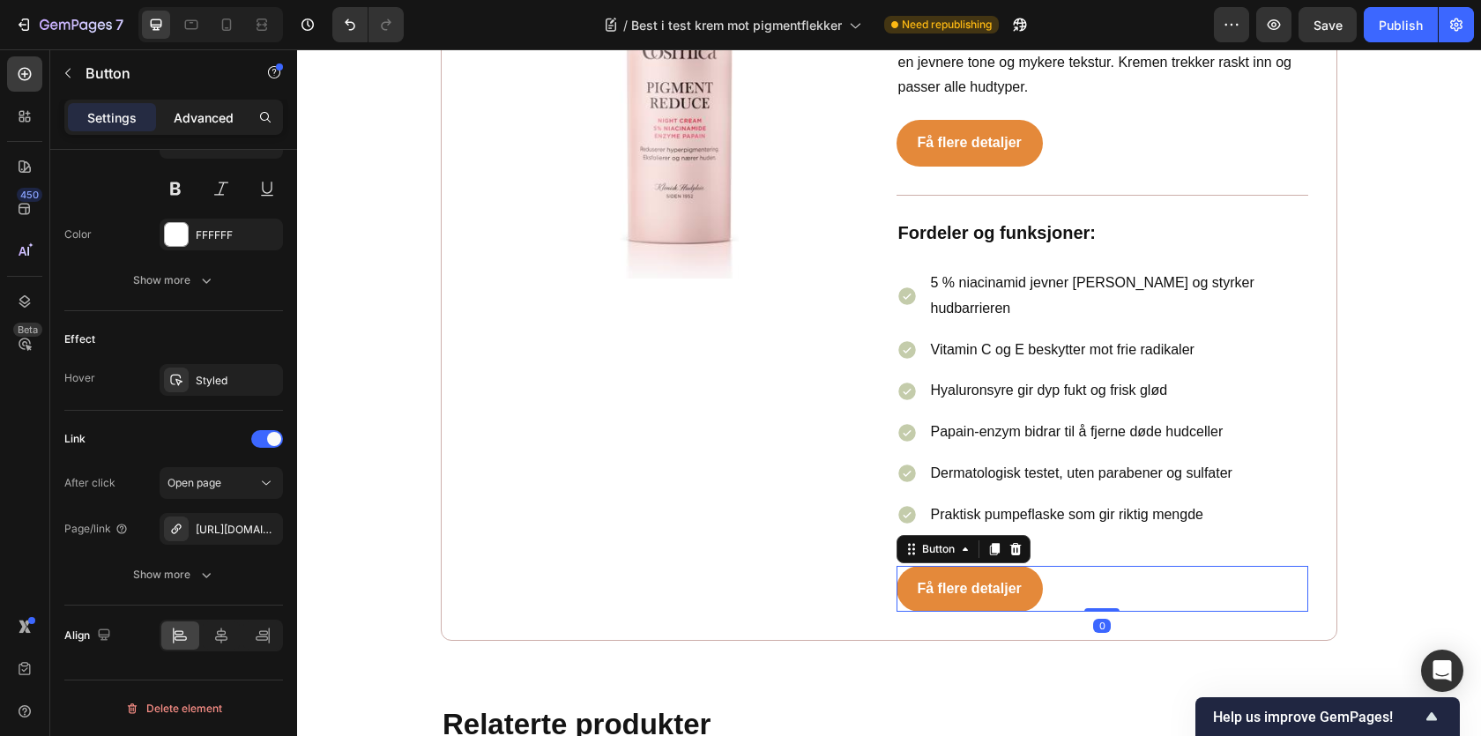
click at [205, 123] on p "Advanced" at bounding box center [204, 117] width 60 height 19
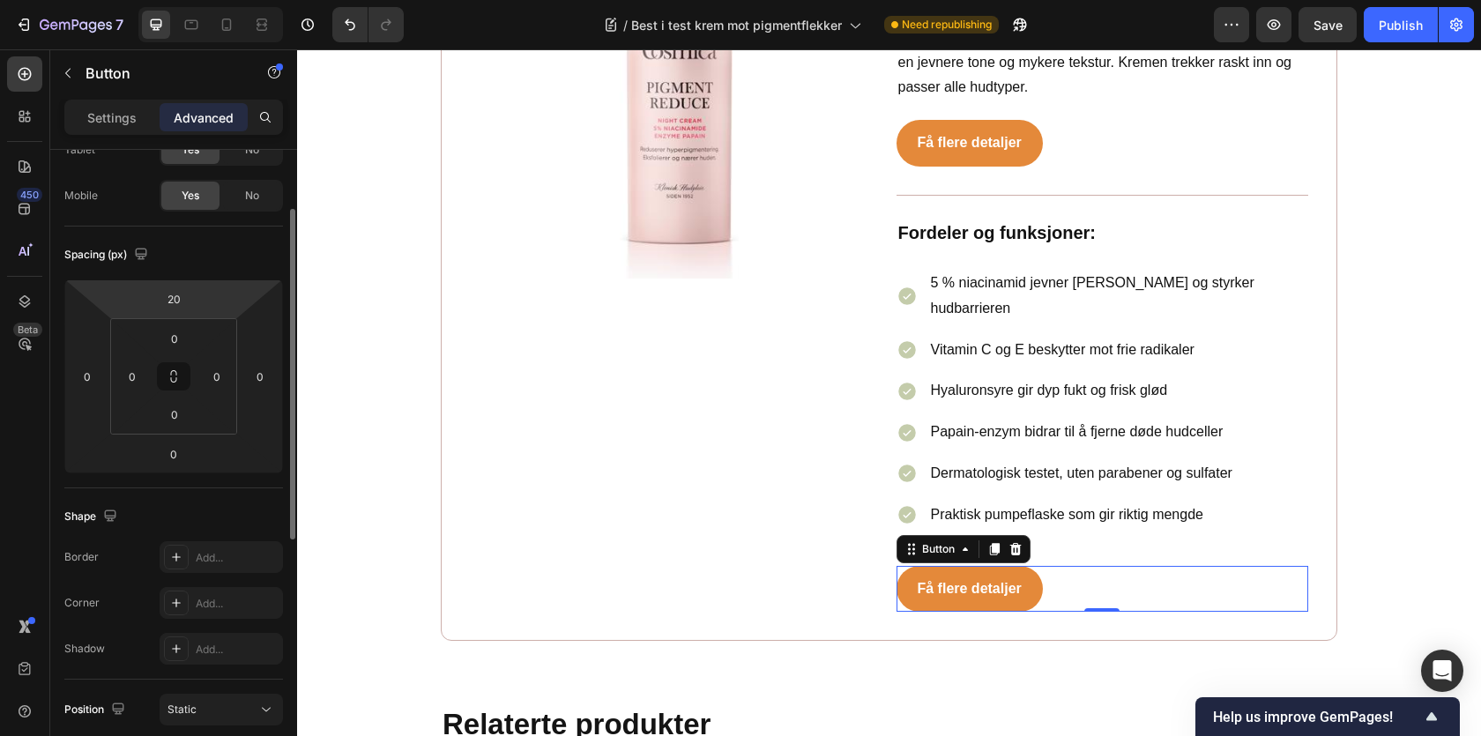
scroll to position [0, 0]
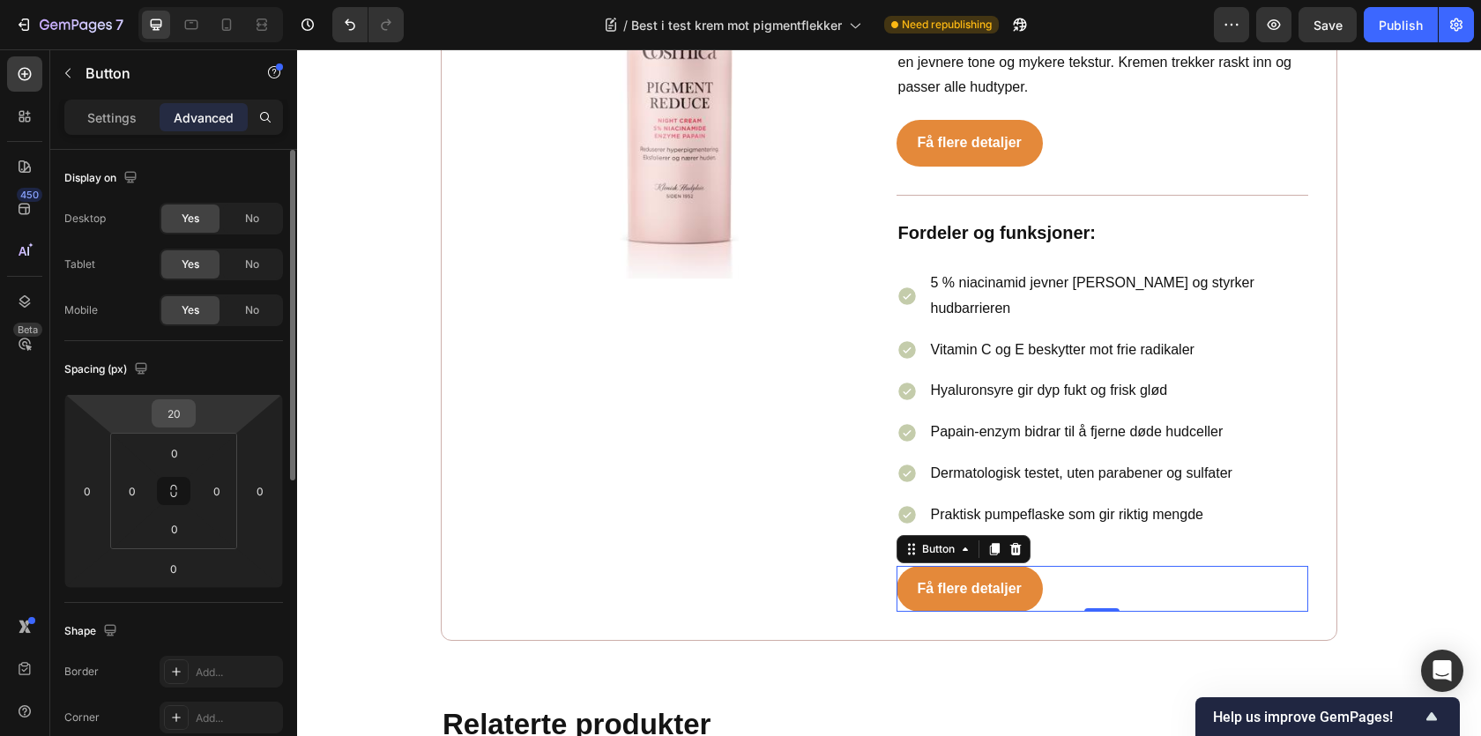
click at [174, 413] on input "20" at bounding box center [173, 413] width 35 height 26
type input "5"
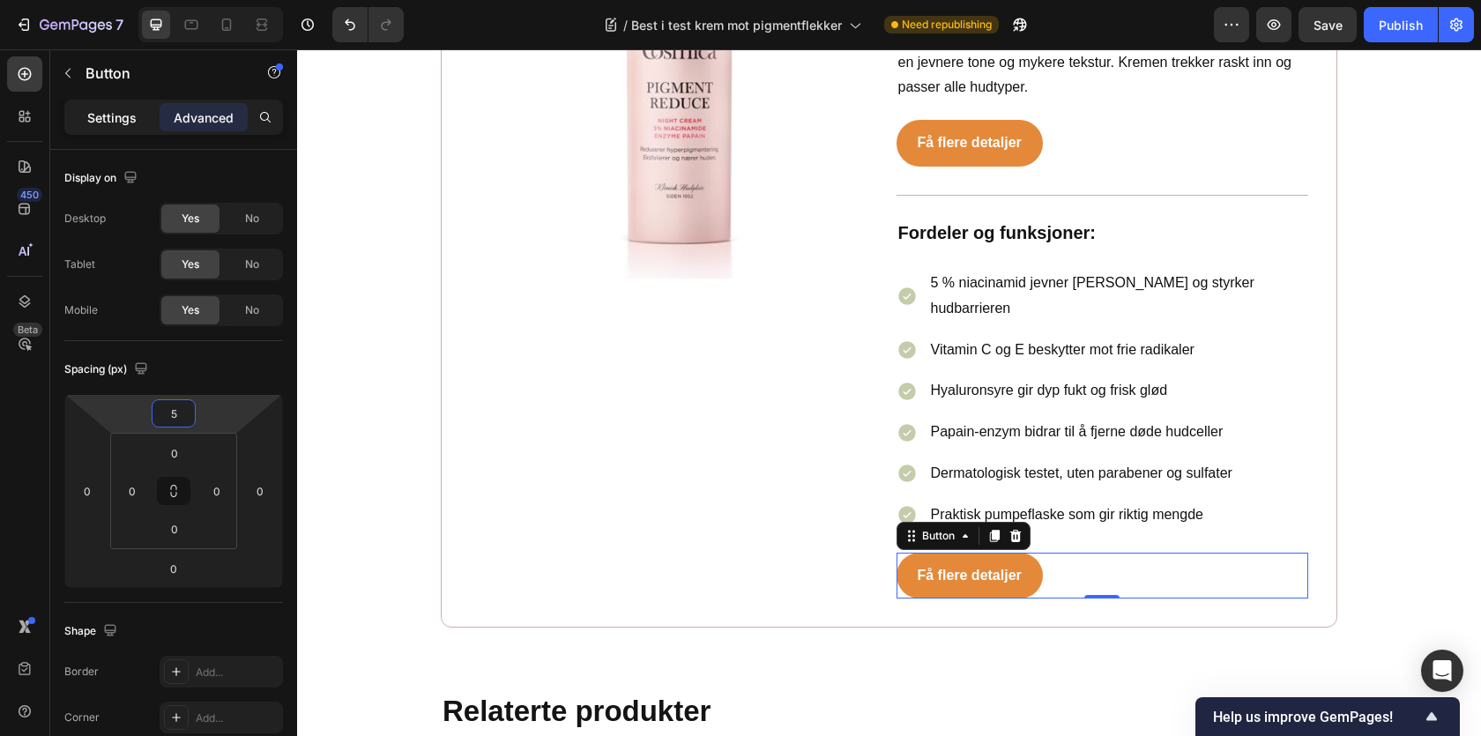
click at [134, 123] on p "Settings" at bounding box center [111, 117] width 49 height 19
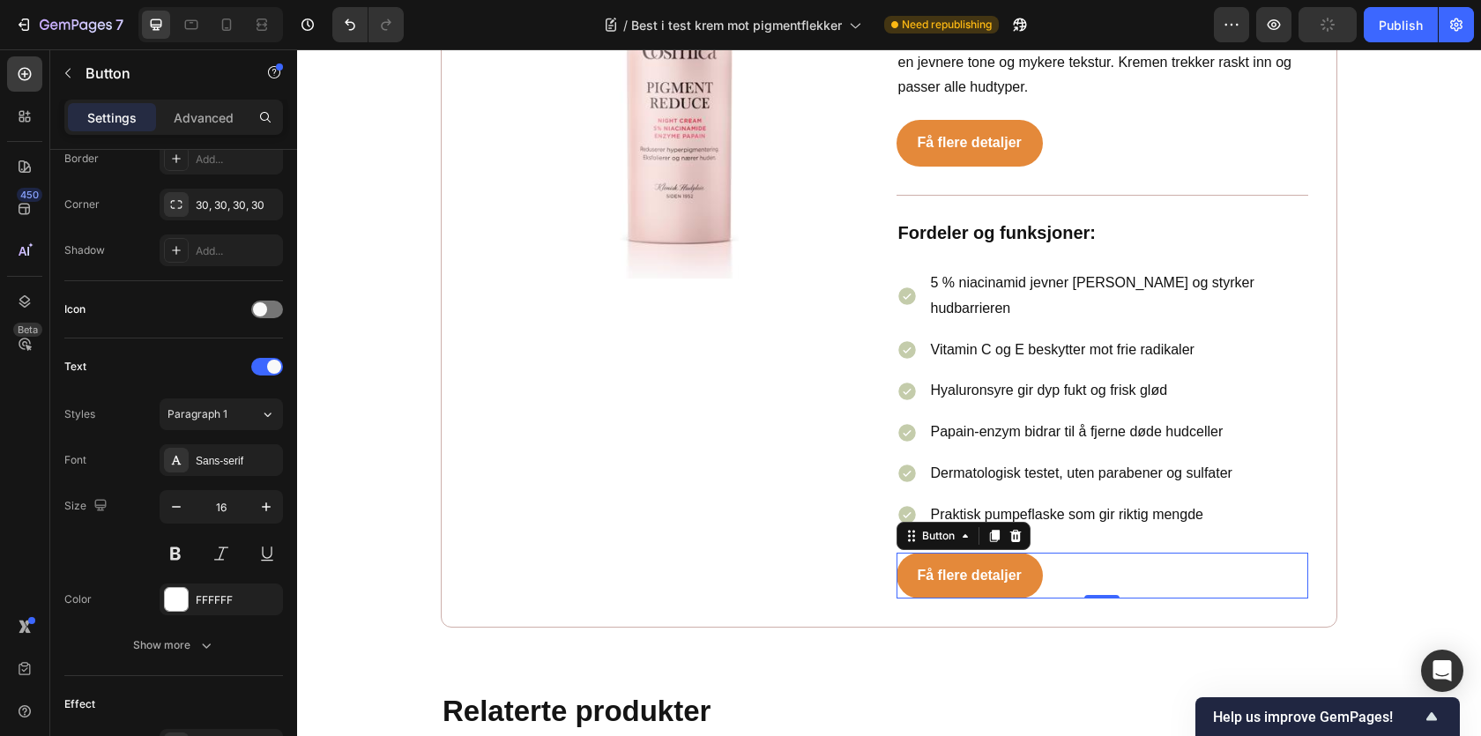
scroll to position [765, 0]
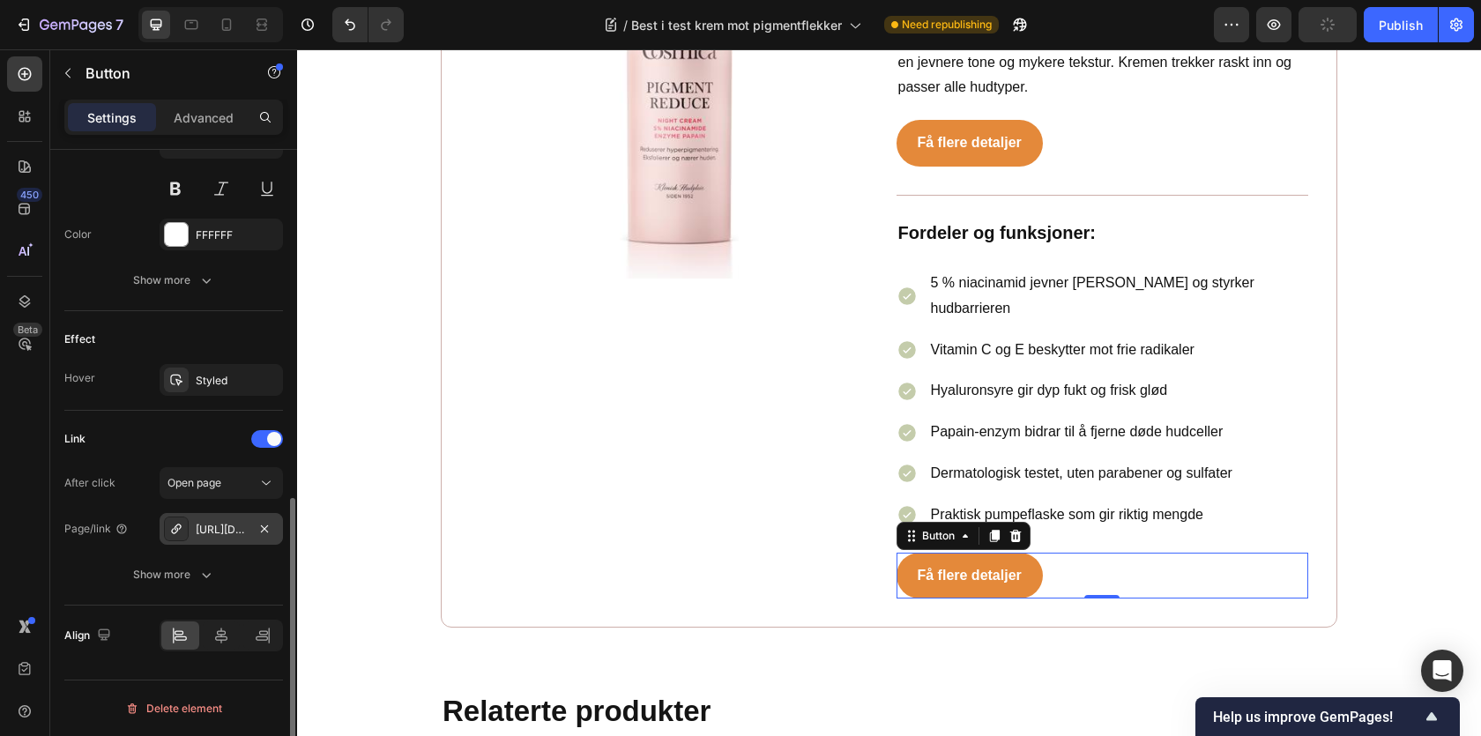
click at [241, 531] on div "https://www.farmasiet.no/catalog/ansiktspleie/nattkrem/cosmica-cosmicacosmica-p…" at bounding box center [221, 530] width 51 height 16
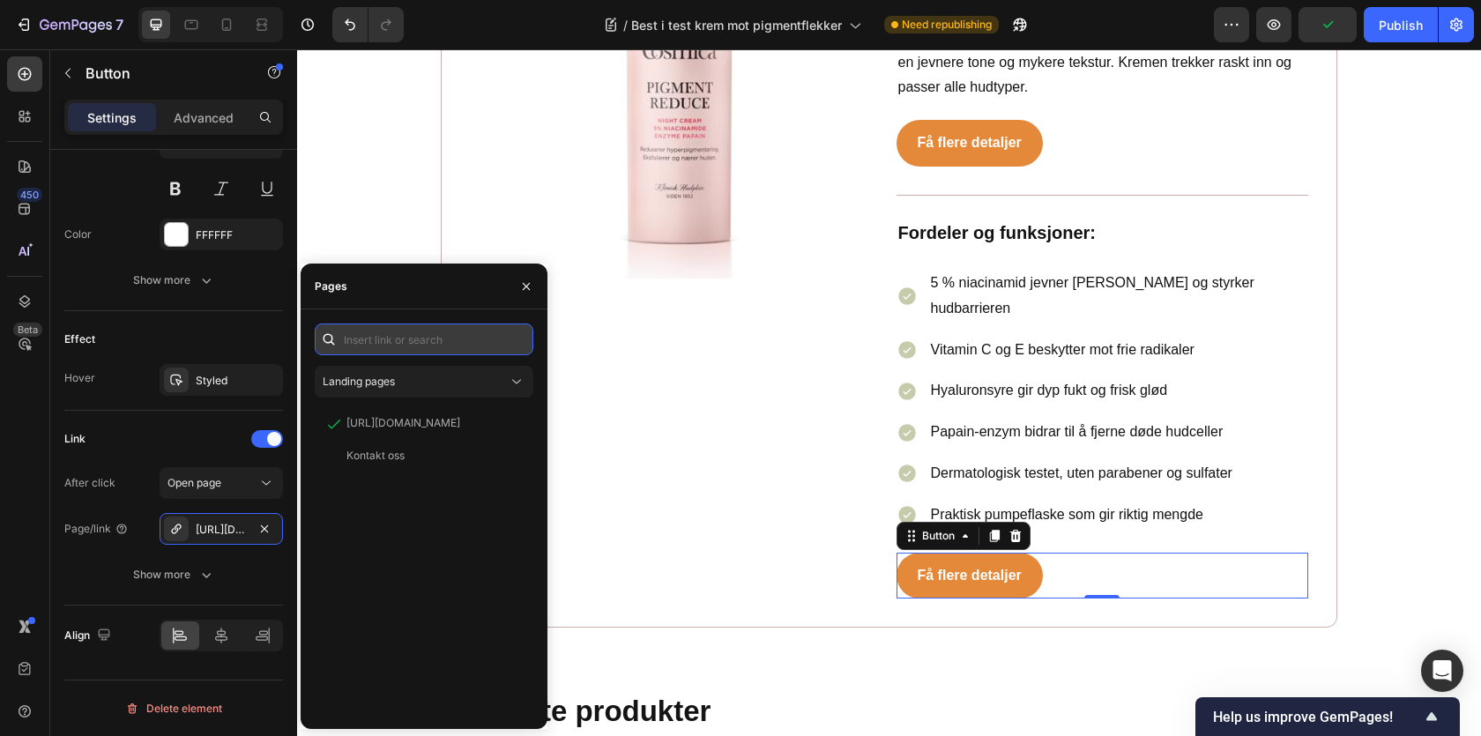
click at [421, 349] on input "text" at bounding box center [424, 340] width 219 height 32
paste input "https://www.apotek1.no/produkter/cosmica-pigment-prevent-spf-50-dagkrem-50-ml-9…"
type input "https://www.apotek1.no/produkter/cosmica-pigment-prevent-spf-50-dagkrem-50-ml-9…"
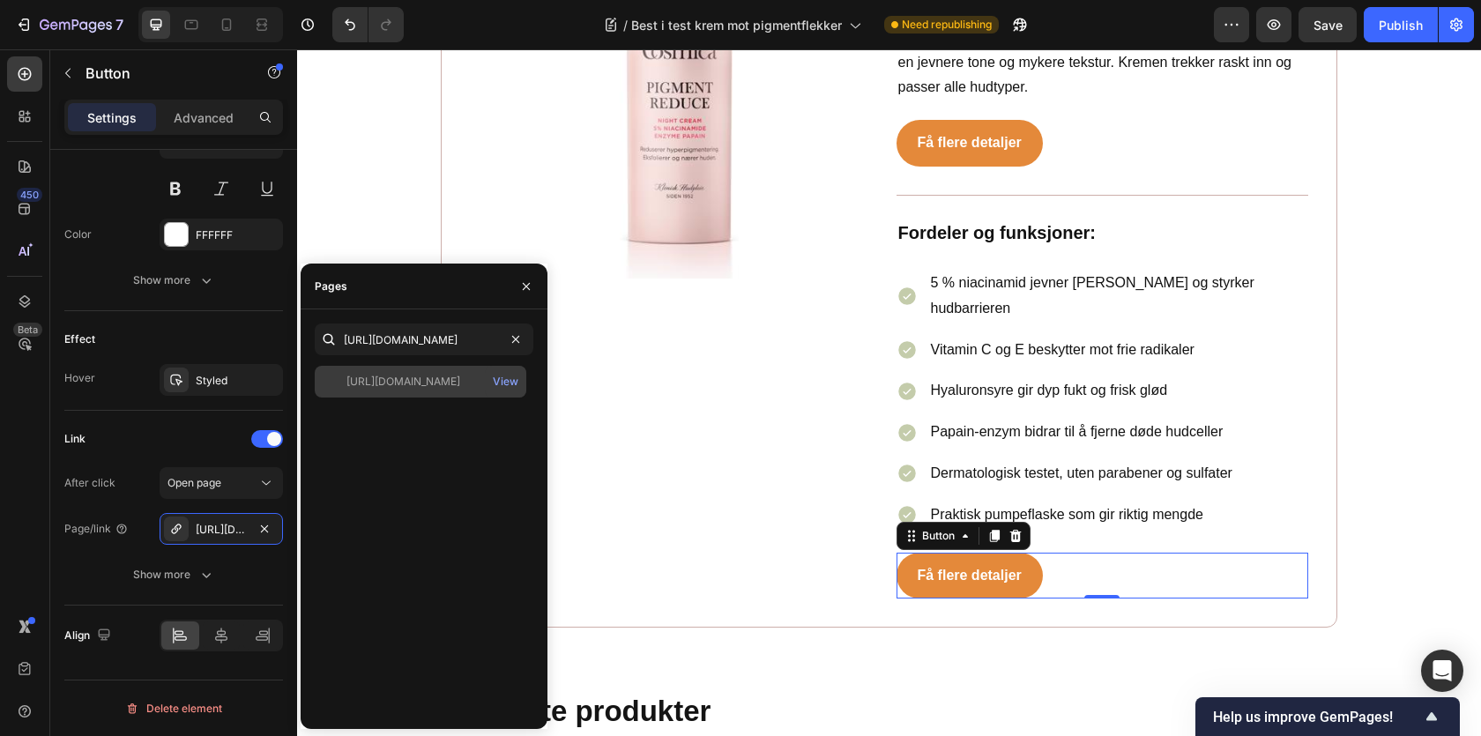
click at [435, 387] on div "https://www.apotek1.no/produkter/cosmica-pigment-prevent-spf-50-dagkrem-50-ml-9…" at bounding box center [403, 382] width 114 height 16
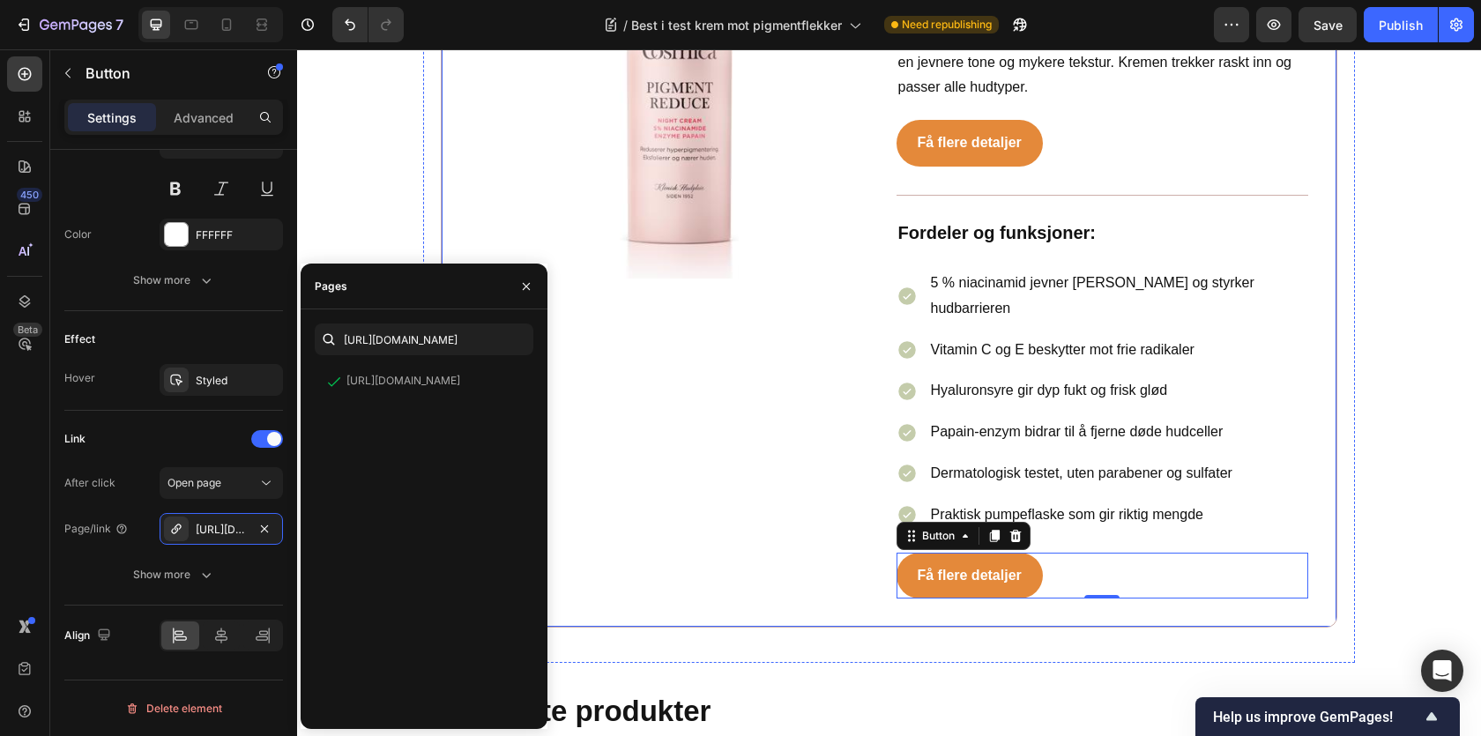
click at [1325, 480] on div "Image Icon #1 bestselger Text block Row Cosmica Face Pigment Prevent SPF50 Dagk…" at bounding box center [889, 233] width 897 height 791
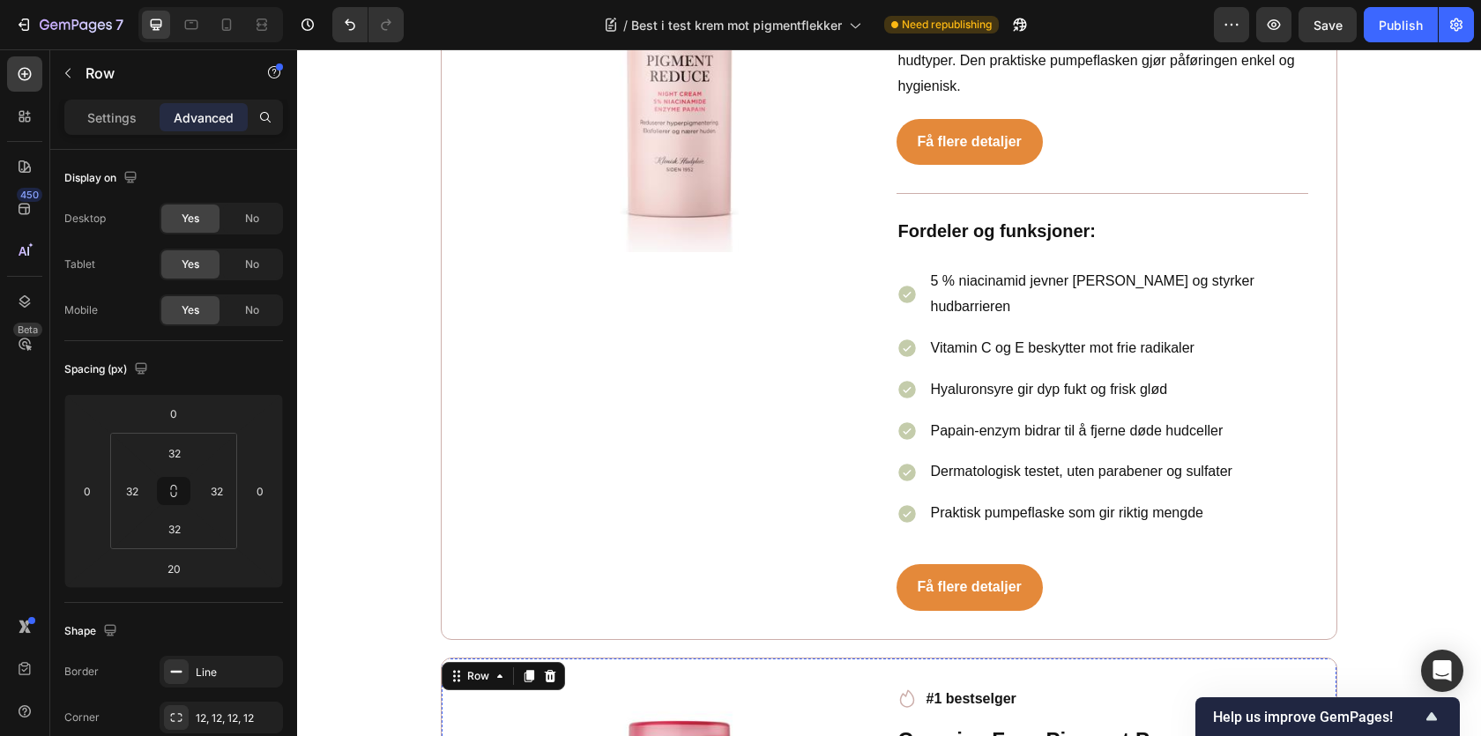
scroll to position [4372, 0]
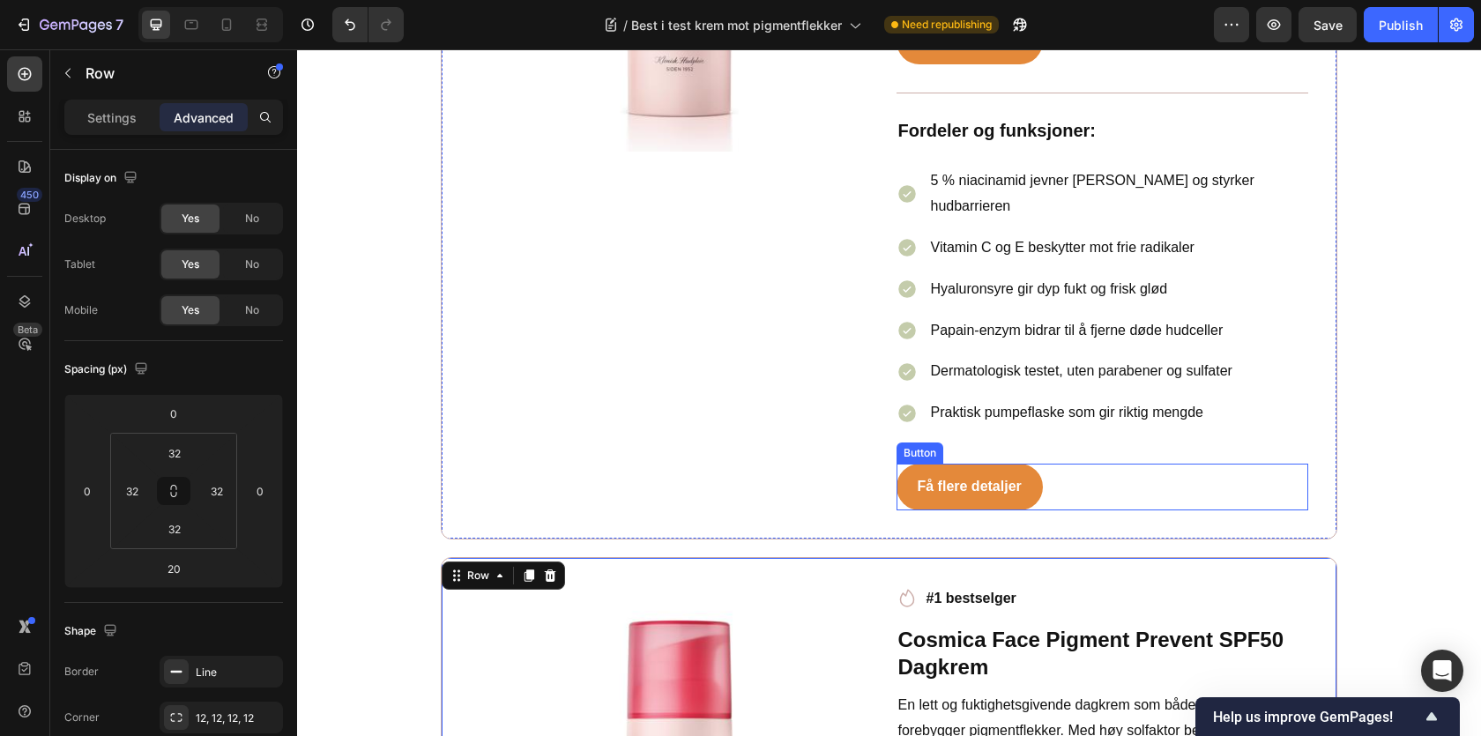
click at [1091, 464] on div "Få flere detaljer Button" at bounding box center [1103, 487] width 413 height 47
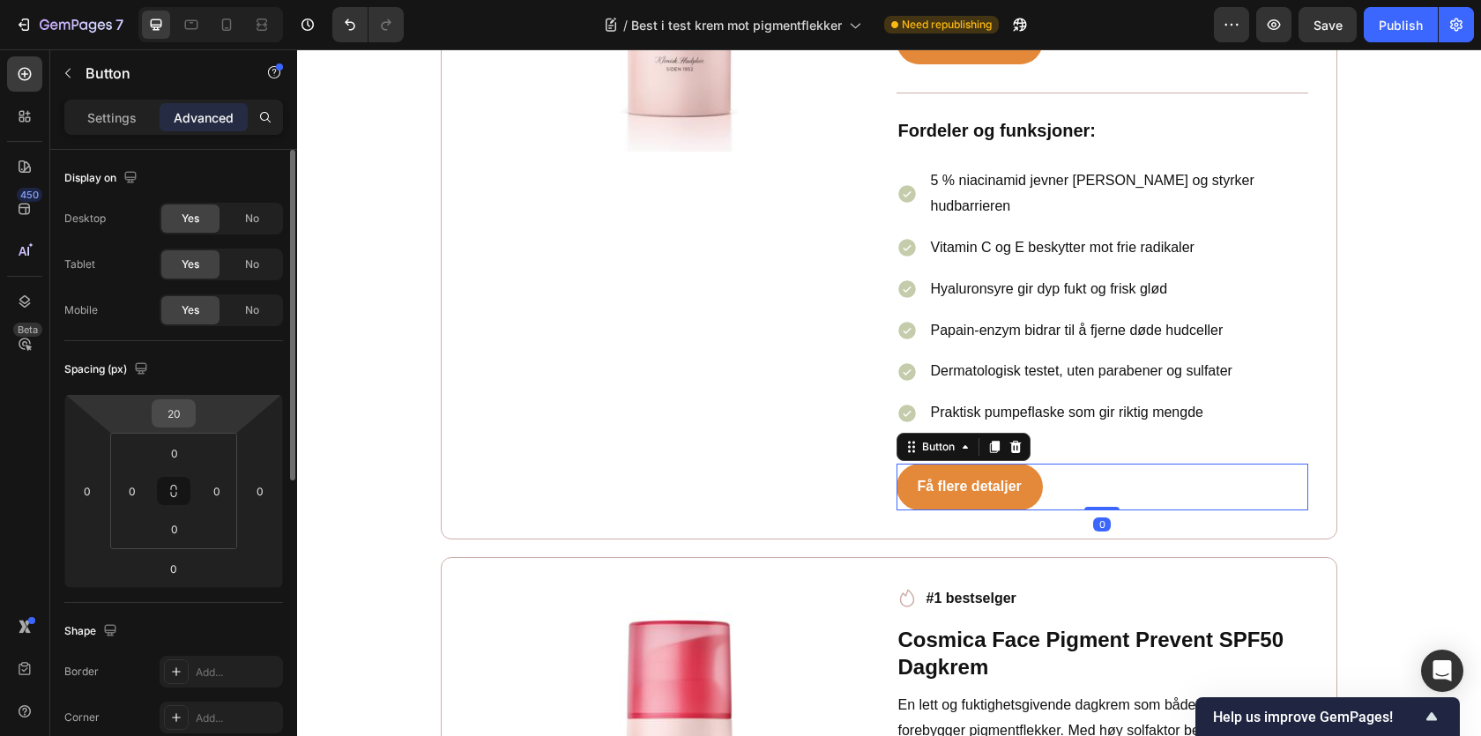
click at [182, 406] on input "20" at bounding box center [173, 413] width 35 height 26
type input "5"
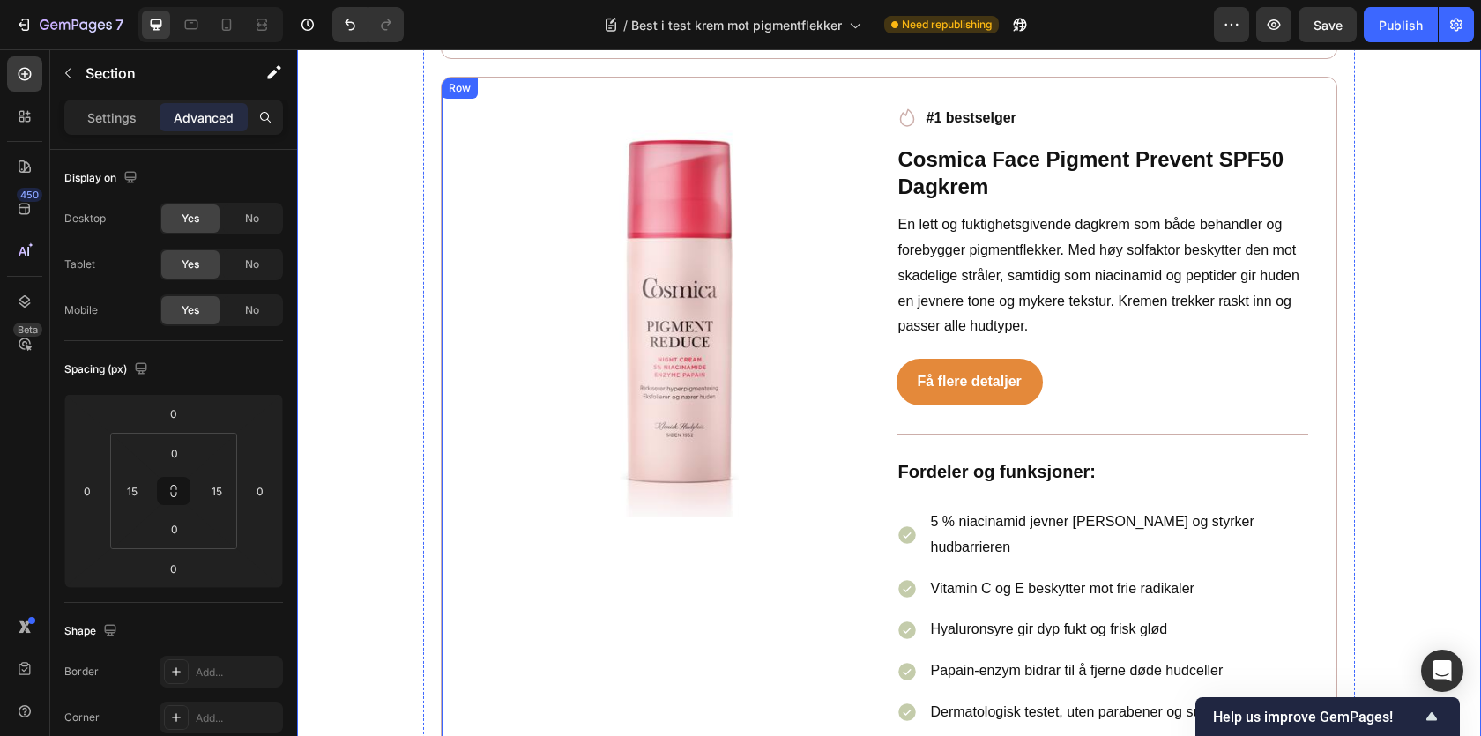
scroll to position [4848, 0]
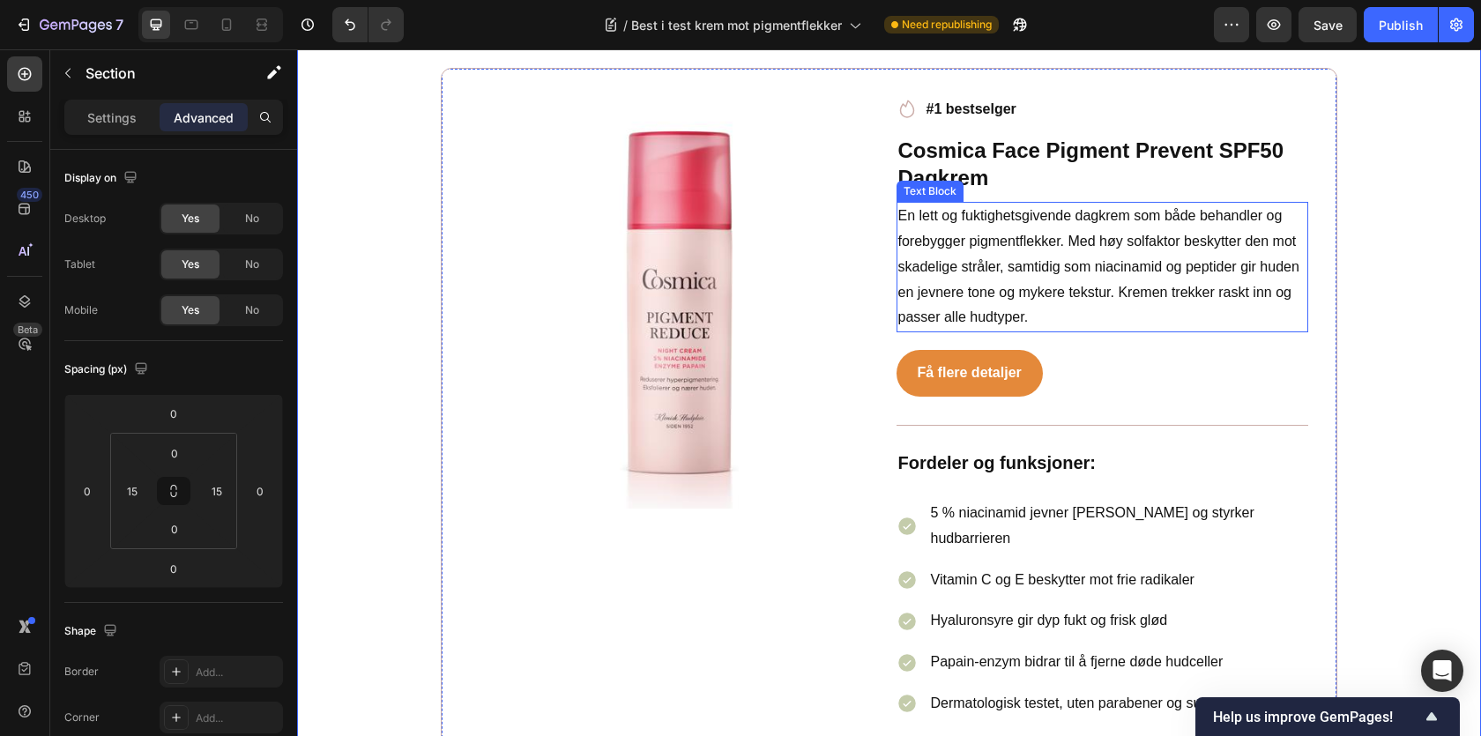
click at [1000, 234] on p "En lett og fuktighetsgivende dagkrem som både behandler og forebygger pigmentfl…" at bounding box center [1102, 267] width 409 height 127
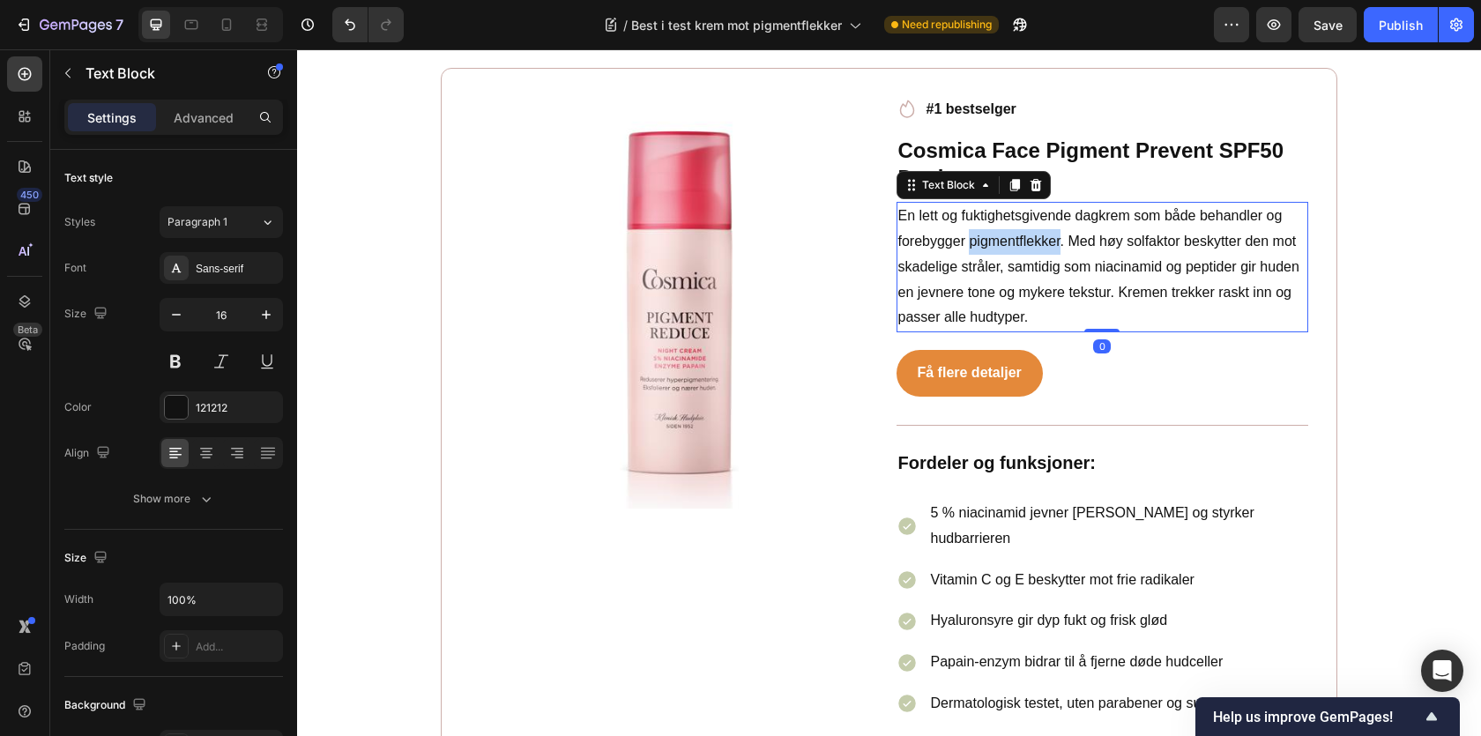
click at [1000, 234] on p "En lett og fuktighetsgivende dagkrem som både behandler og forebygger pigmentfl…" at bounding box center [1102, 267] width 409 height 127
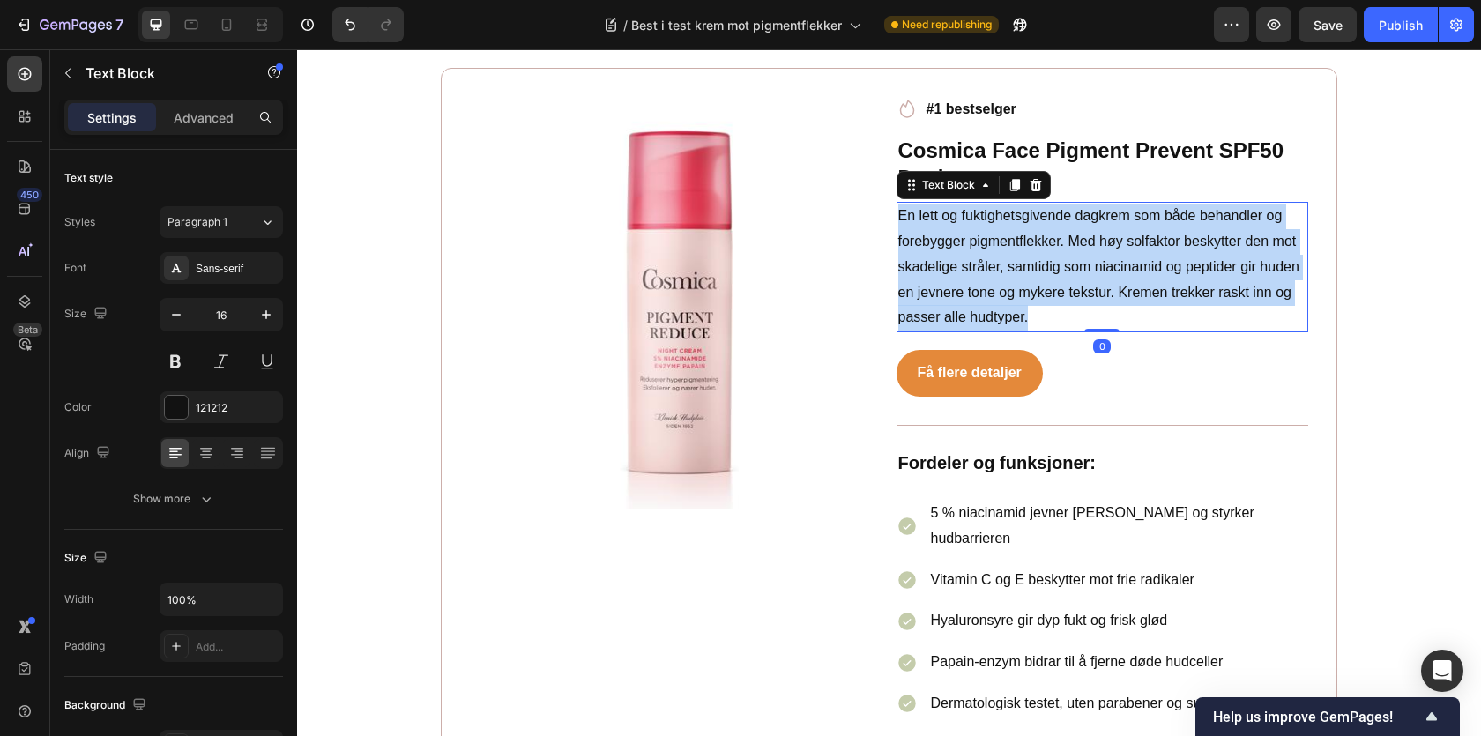
click at [1000, 234] on p "En lett og fuktighetsgivende dagkrem som både behandler og forebygger pigmentfl…" at bounding box center [1102, 267] width 409 height 127
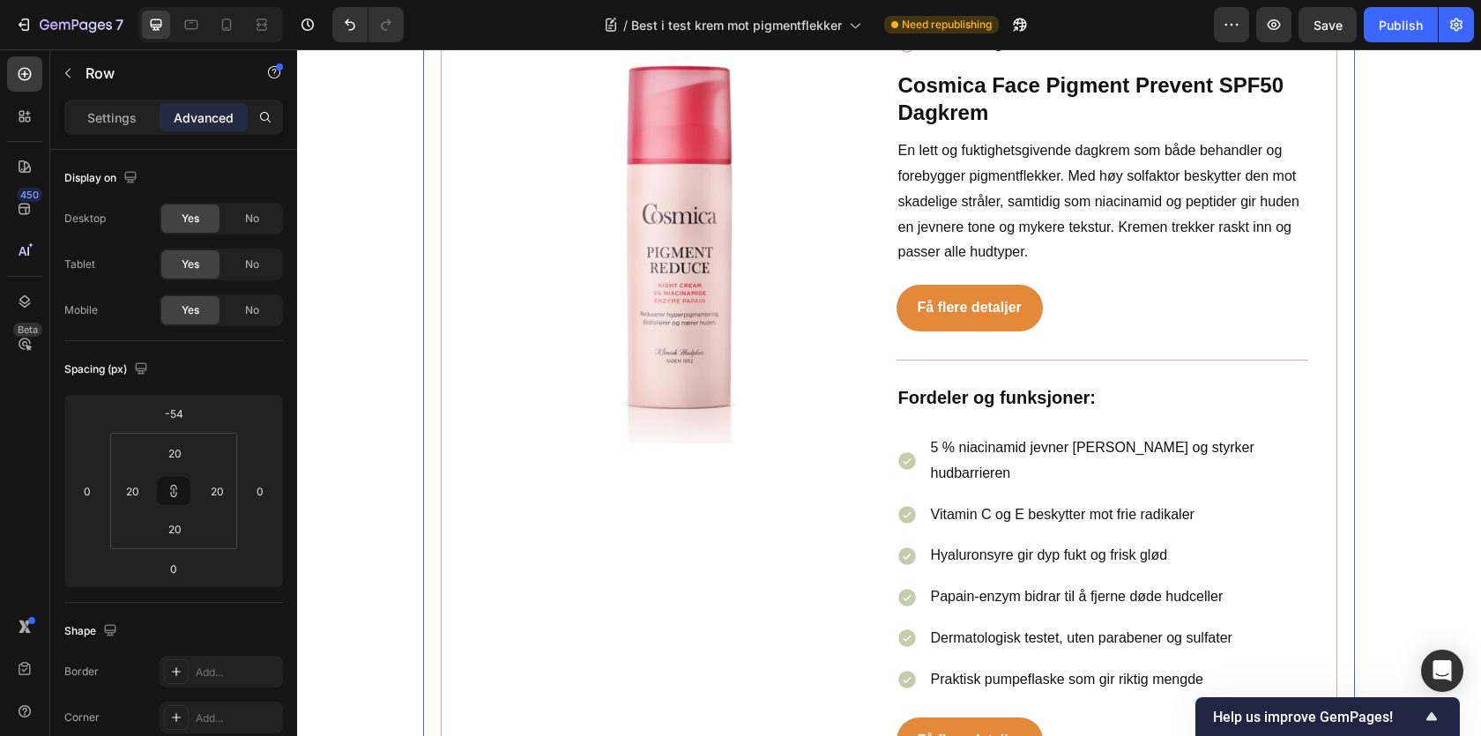
scroll to position [5083, 0]
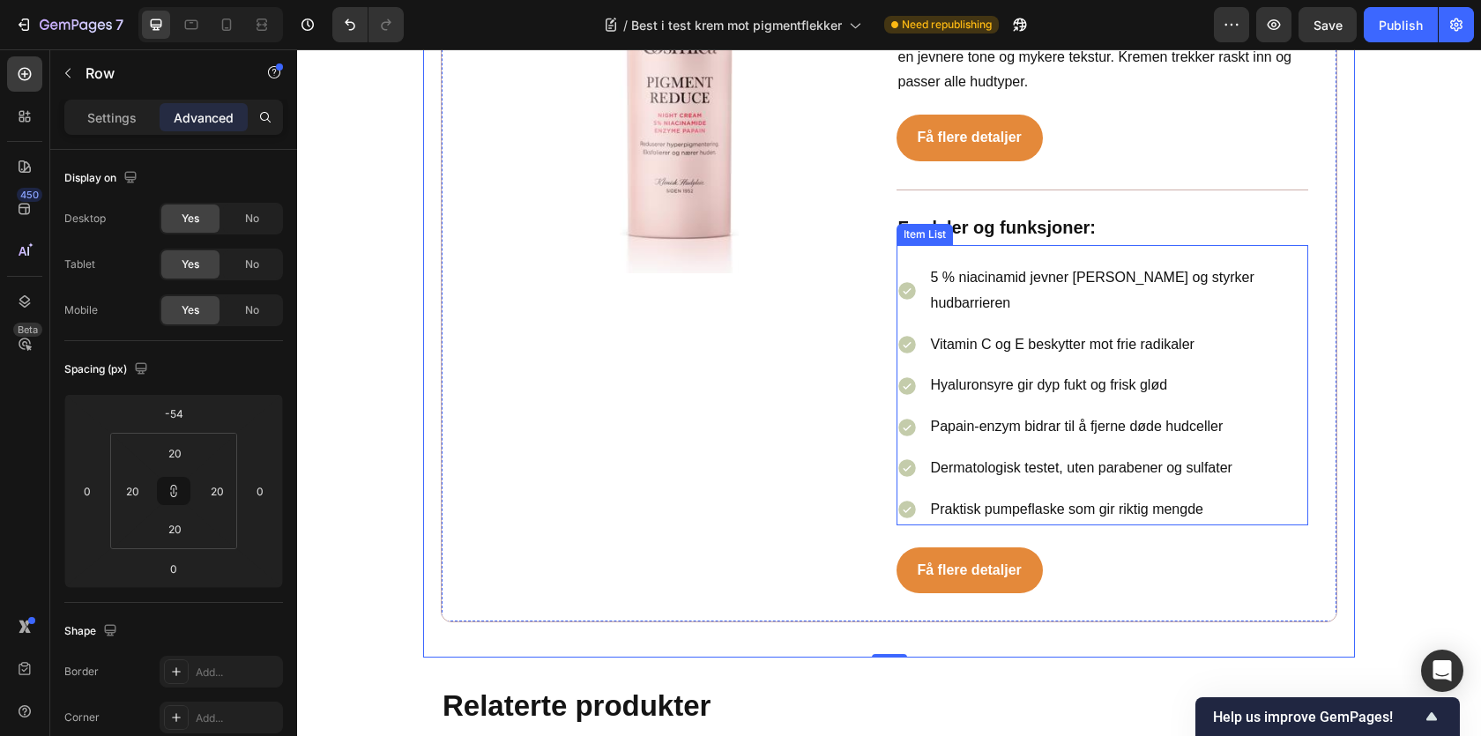
click at [999, 265] on p "5 % niacinamid jevner [PERSON_NAME] og styrker hudbarrieren" at bounding box center [1119, 290] width 376 height 51
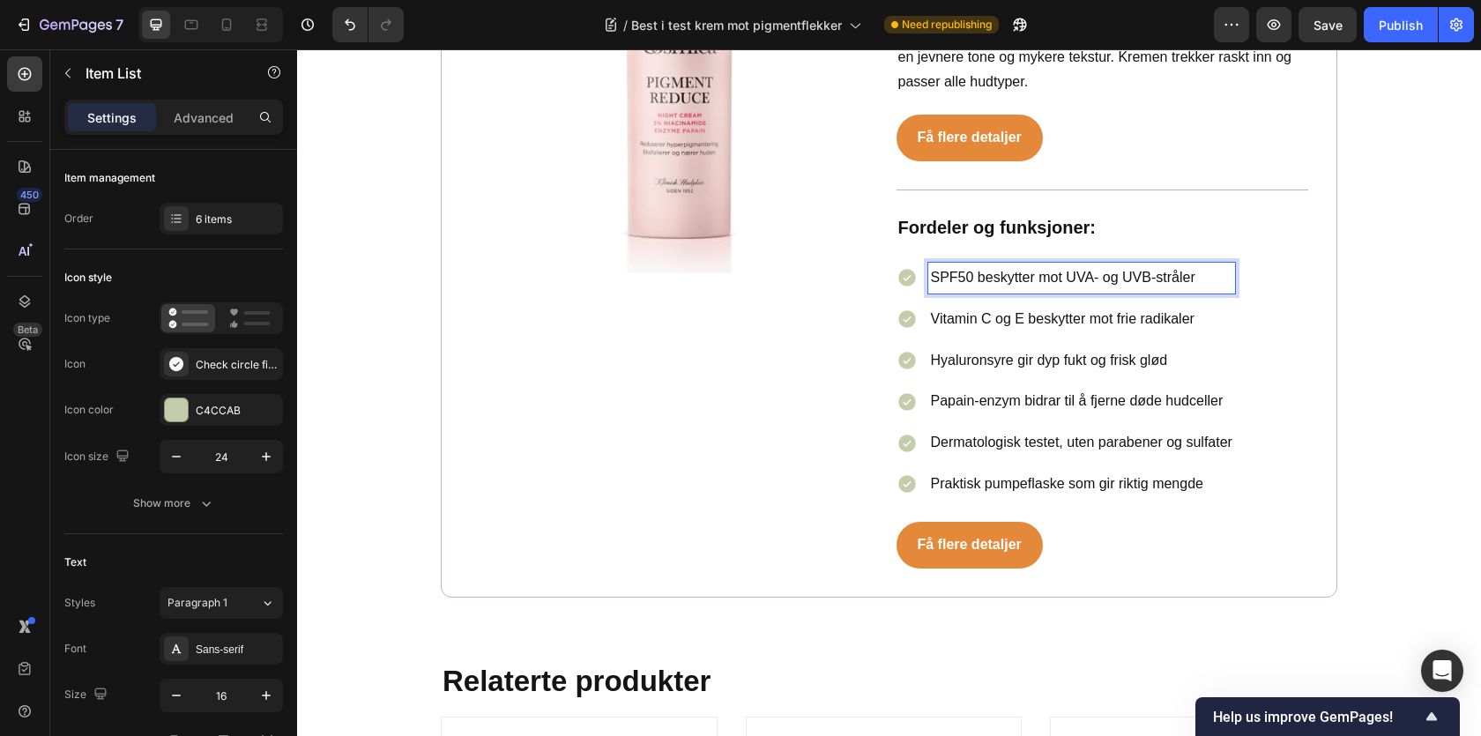
click at [1016, 307] on p "Vitamin C og E beskytter mot frie radikaler" at bounding box center [1082, 320] width 302 height 26
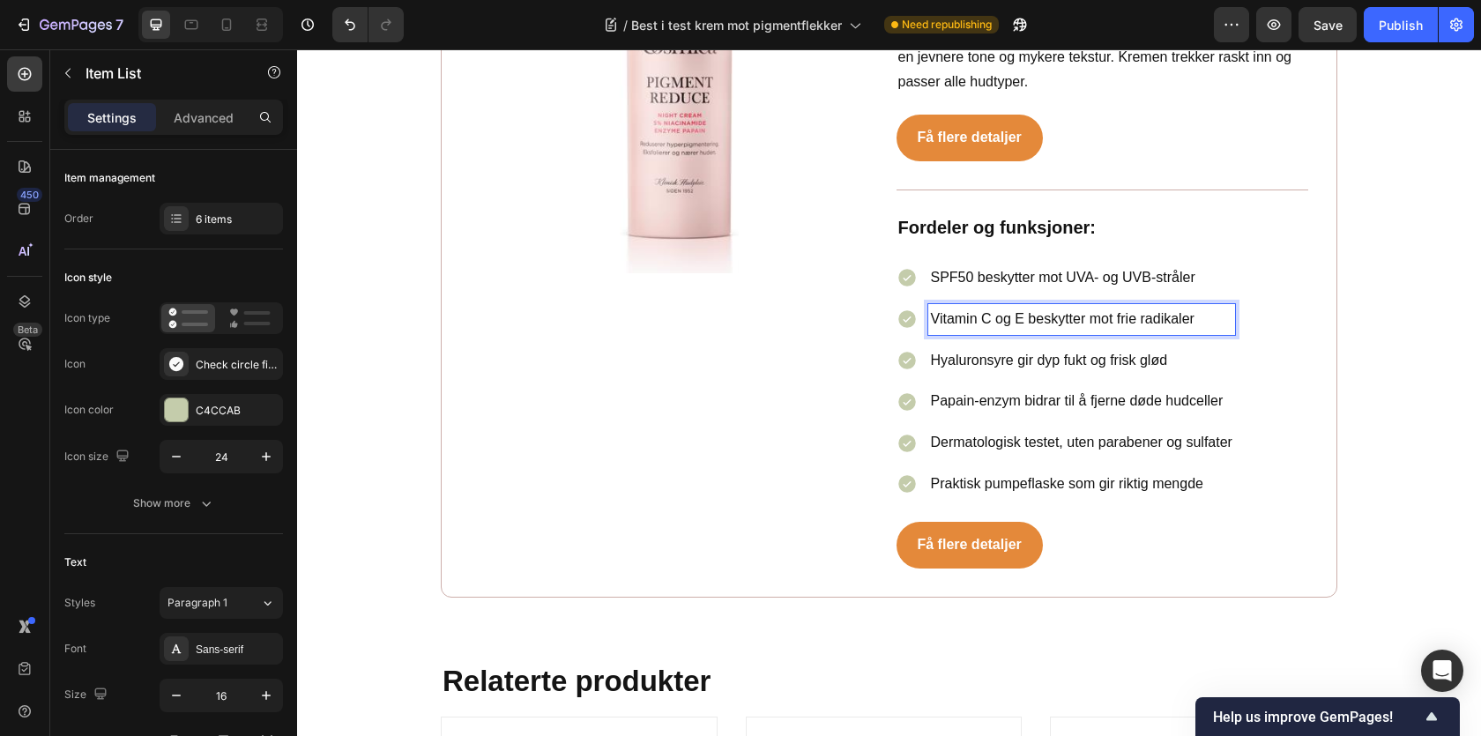
click at [1016, 307] on p "Vitamin C og E beskytter mot frie radikaler" at bounding box center [1082, 320] width 302 height 26
click at [965, 350] on p "Hyaluronsyre gir dyp fukt og frisk glød" at bounding box center [1110, 361] width 358 height 26
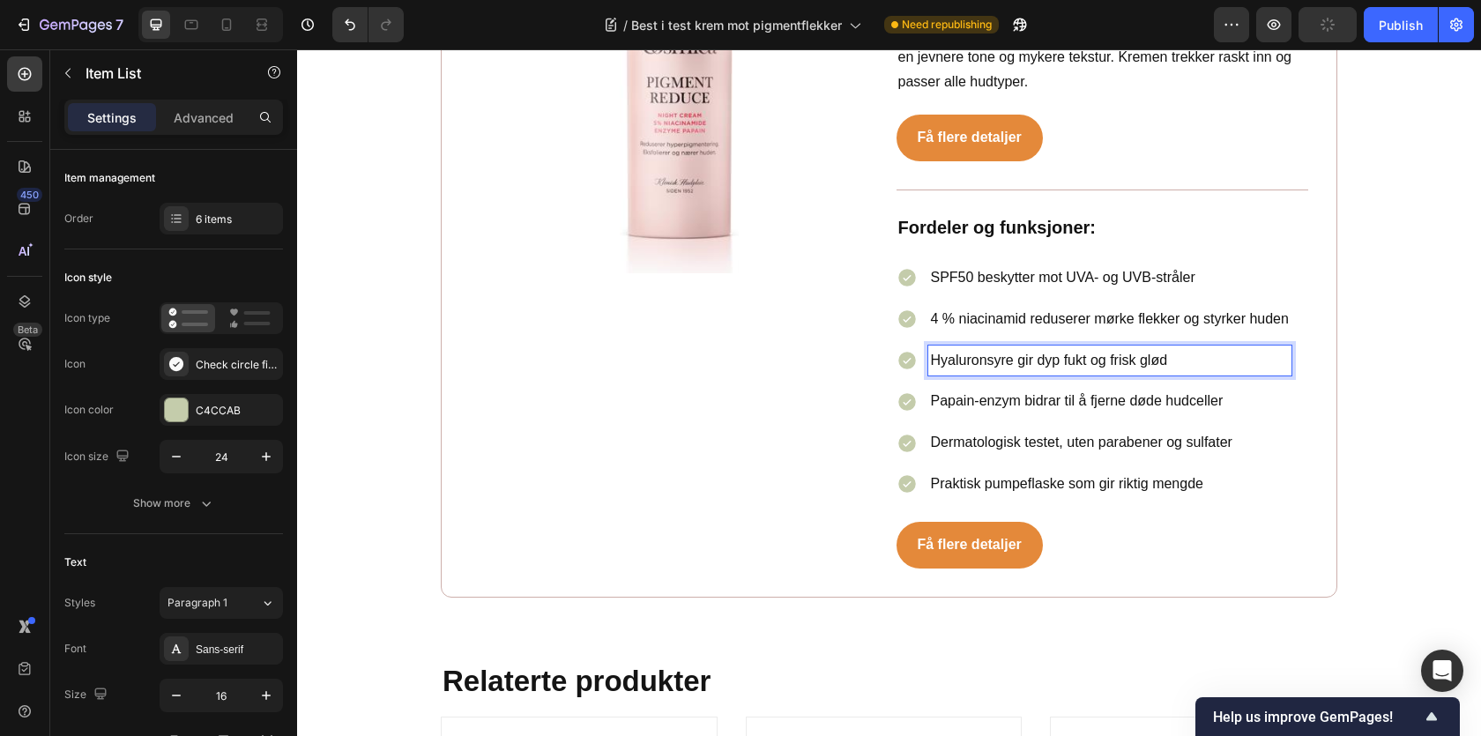
click at [965, 350] on p "Hyaluronsyre gir dyp fukt og frisk glød" at bounding box center [1110, 361] width 358 height 26
click at [1041, 392] on p "Papain-enzym bidrar til å fjerne døde hudceller" at bounding box center [1110, 402] width 358 height 26
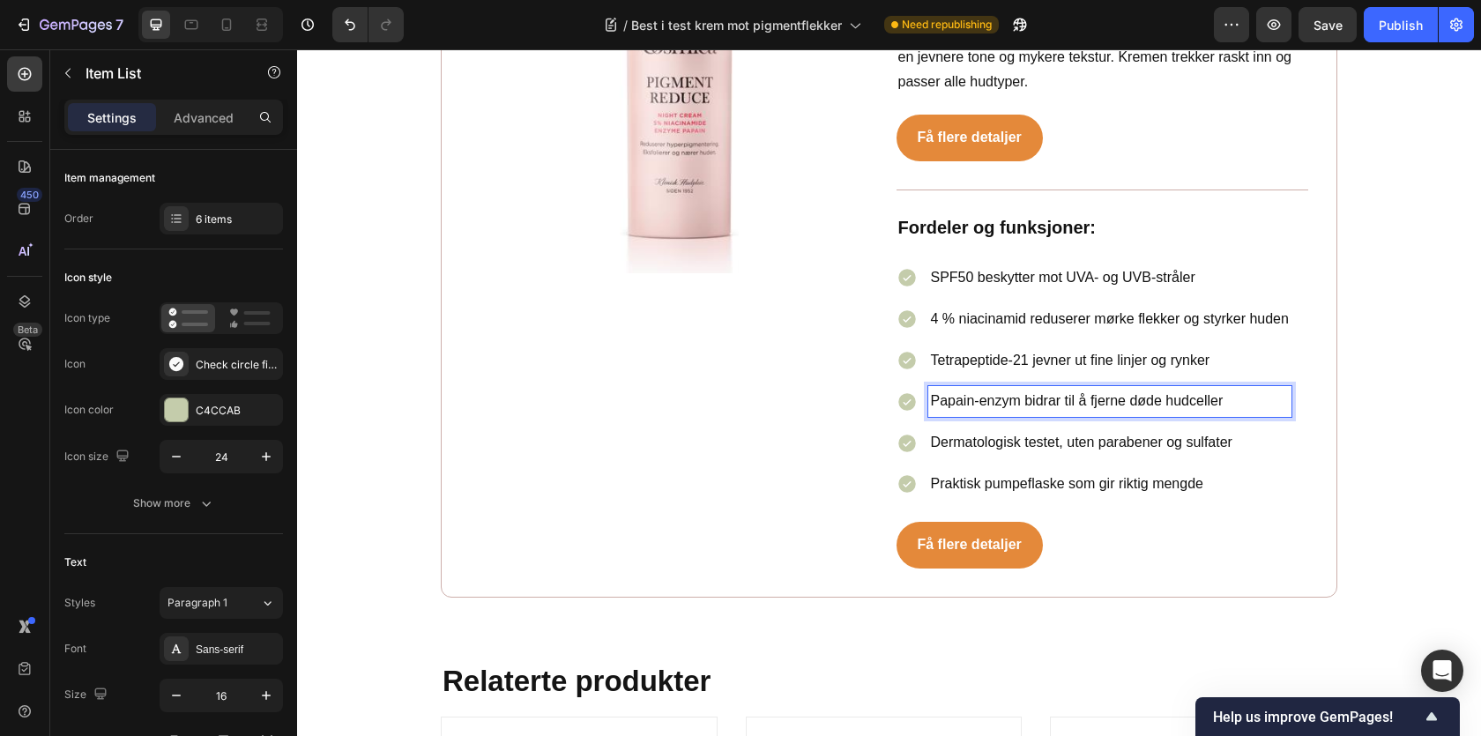
click at [1041, 392] on p "Papain-enzym bidrar til å fjerne døde hudceller" at bounding box center [1110, 402] width 358 height 26
click at [1007, 430] on p "Dermatologisk testet, uten parabener og sulfater" at bounding box center [1110, 443] width 358 height 26
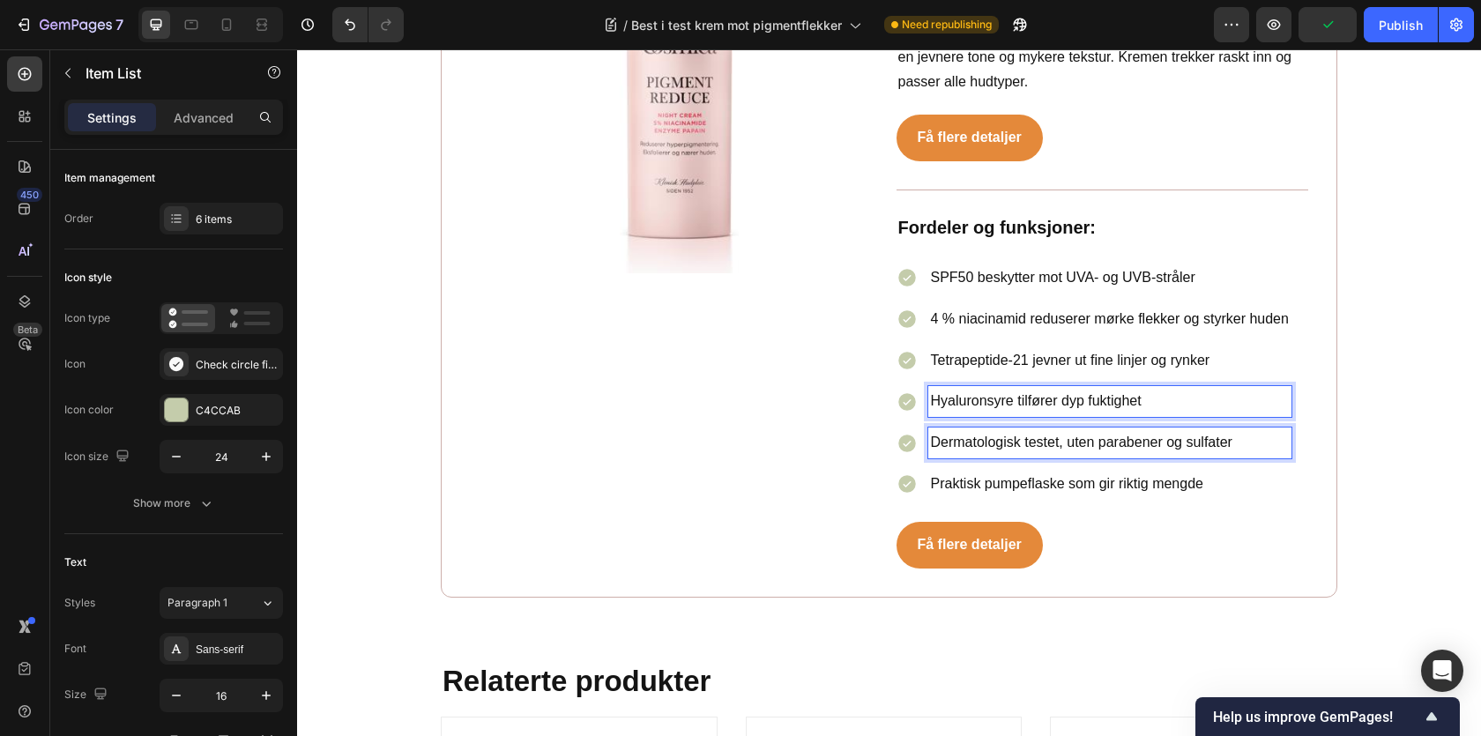
click at [1007, 430] on p "Dermatologisk testet, uten parabener og sulfater" at bounding box center [1110, 443] width 358 height 26
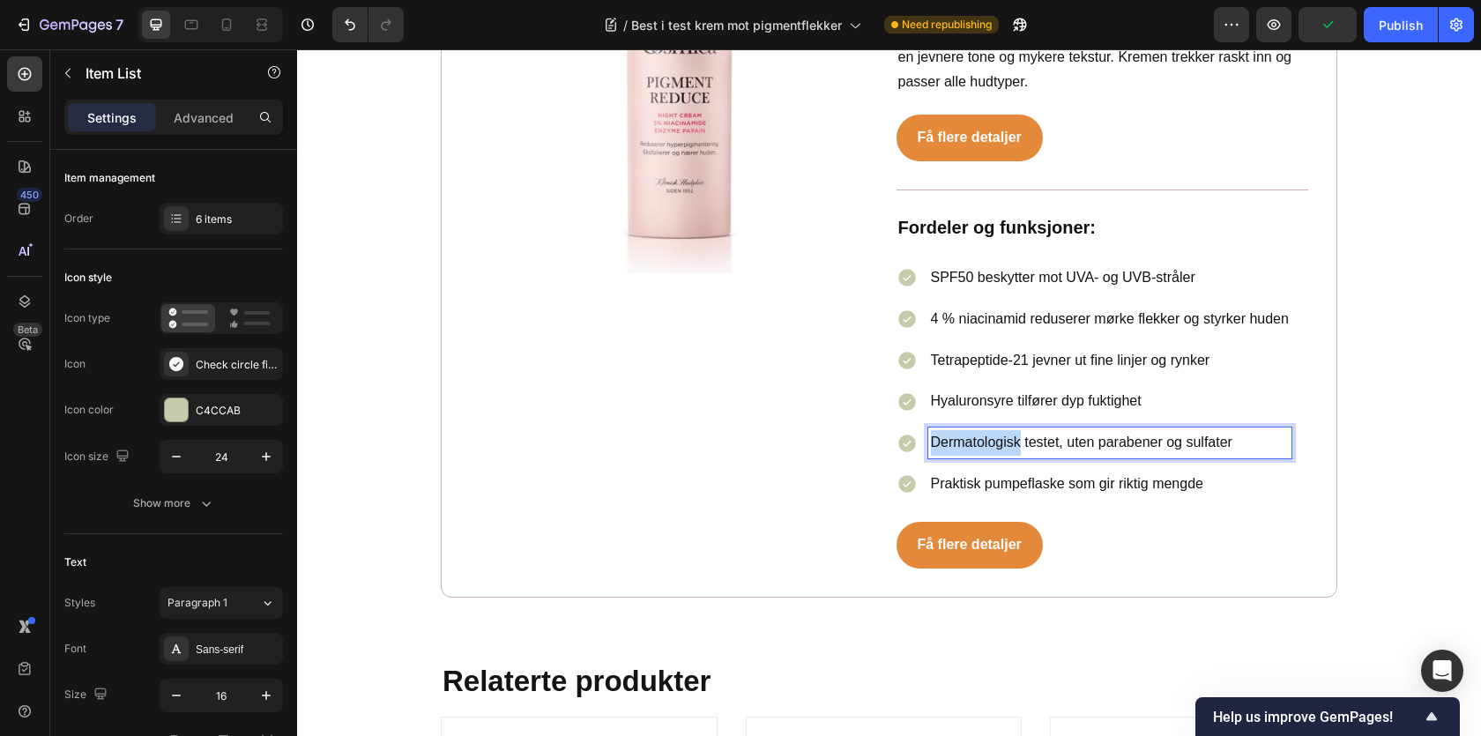
click at [1007, 430] on p "Dermatologisk testet, uten parabener og sulfater" at bounding box center [1110, 443] width 358 height 26
click at [1008, 472] on p "Praktisk pumpeflaske som gir riktig mengde" at bounding box center [1110, 485] width 358 height 26
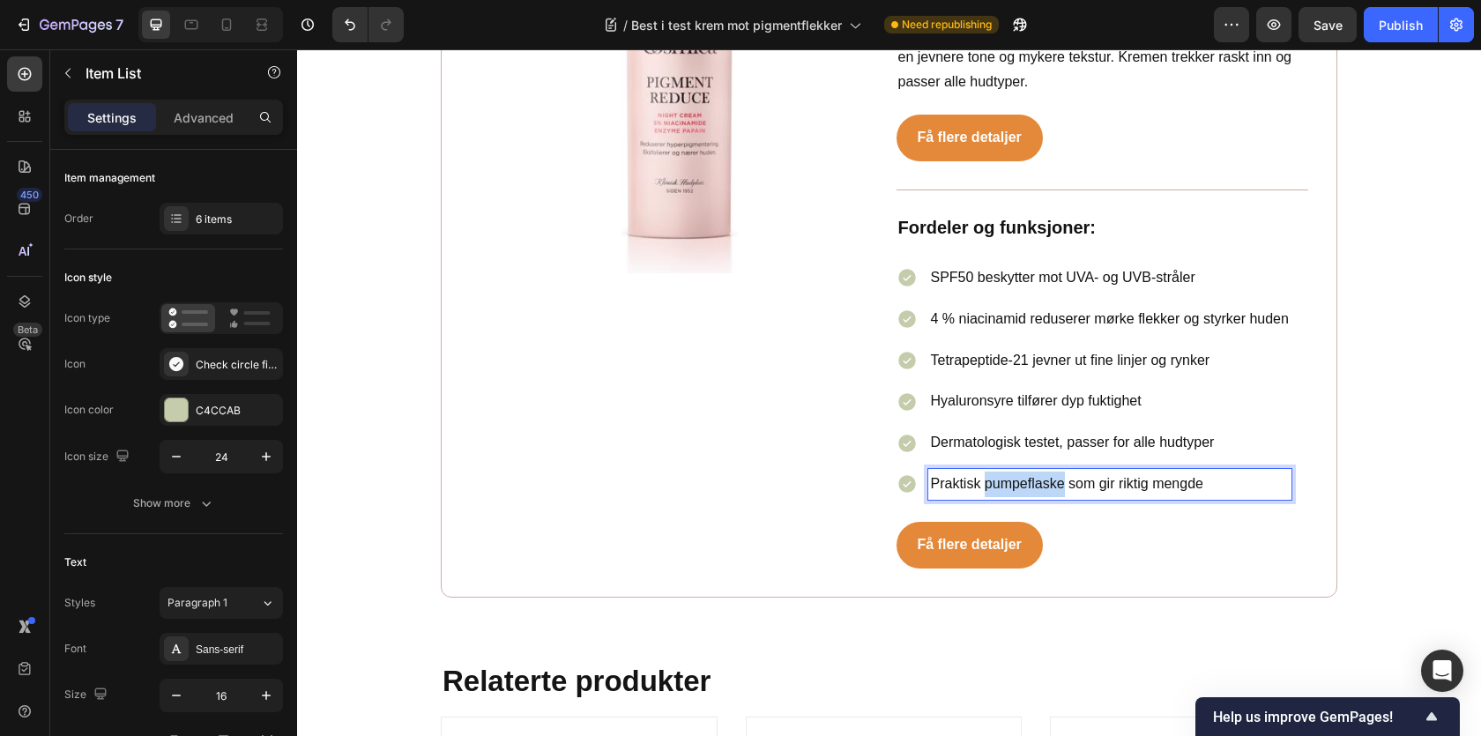
click at [1008, 472] on p "Praktisk pumpeflaske som gir riktig mengde" at bounding box center [1110, 485] width 358 height 26
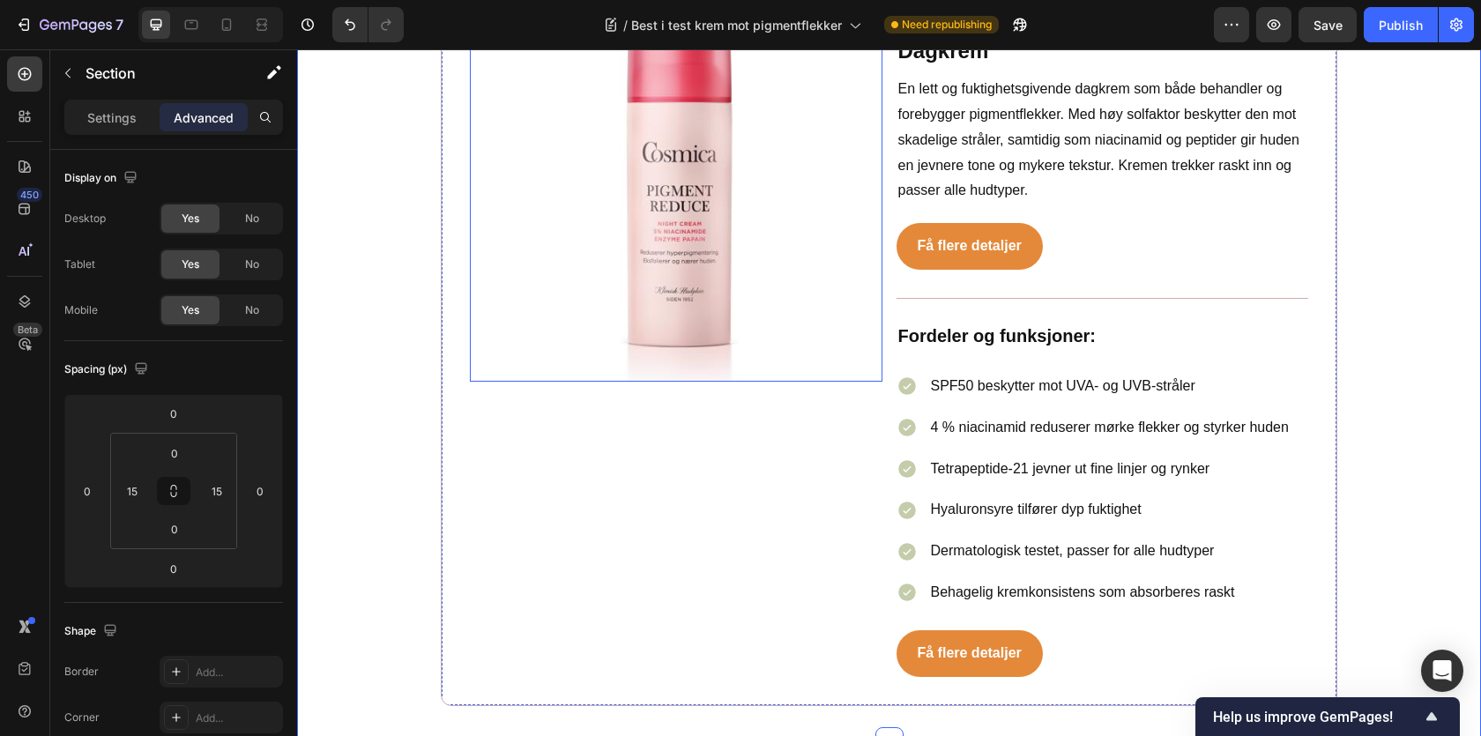
scroll to position [4966, 0]
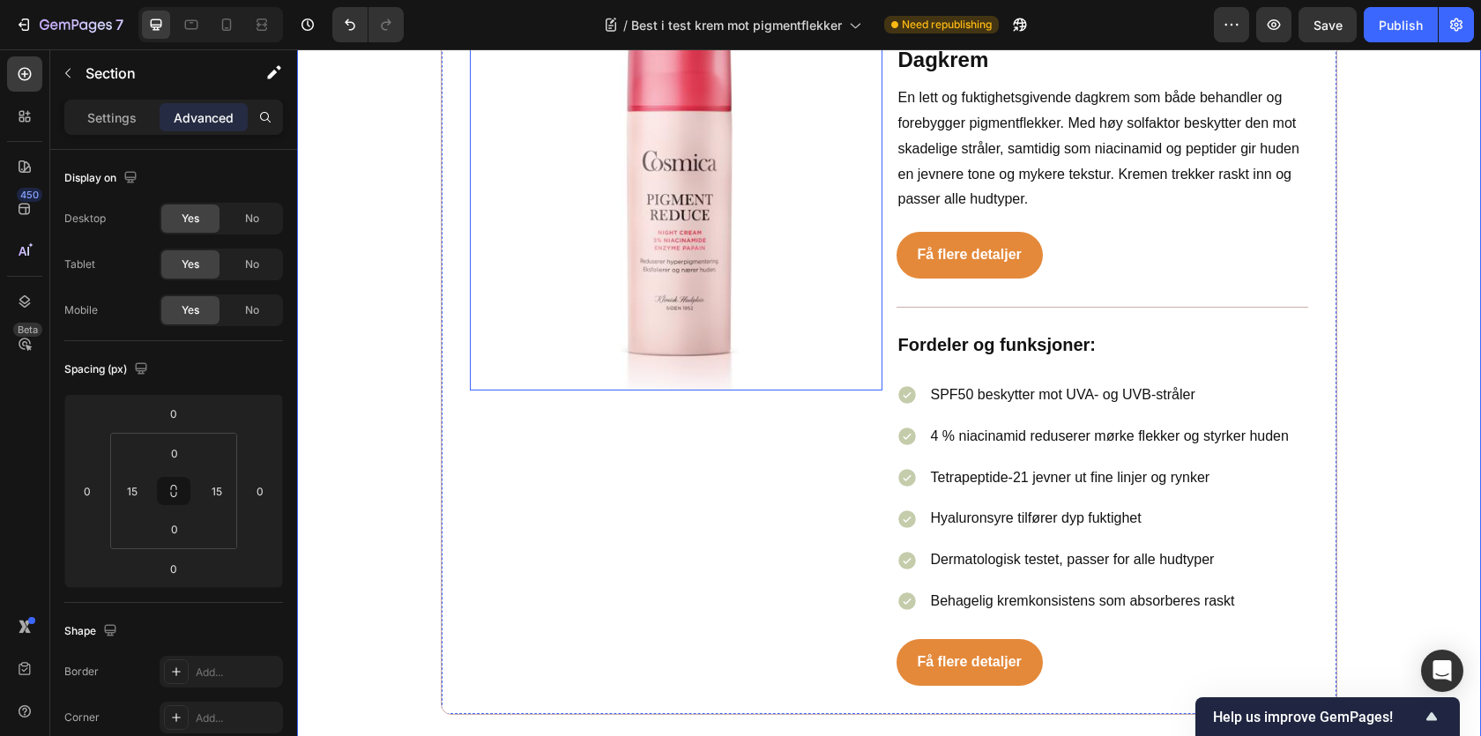
click at [647, 233] on img at bounding box center [676, 185] width 413 height 413
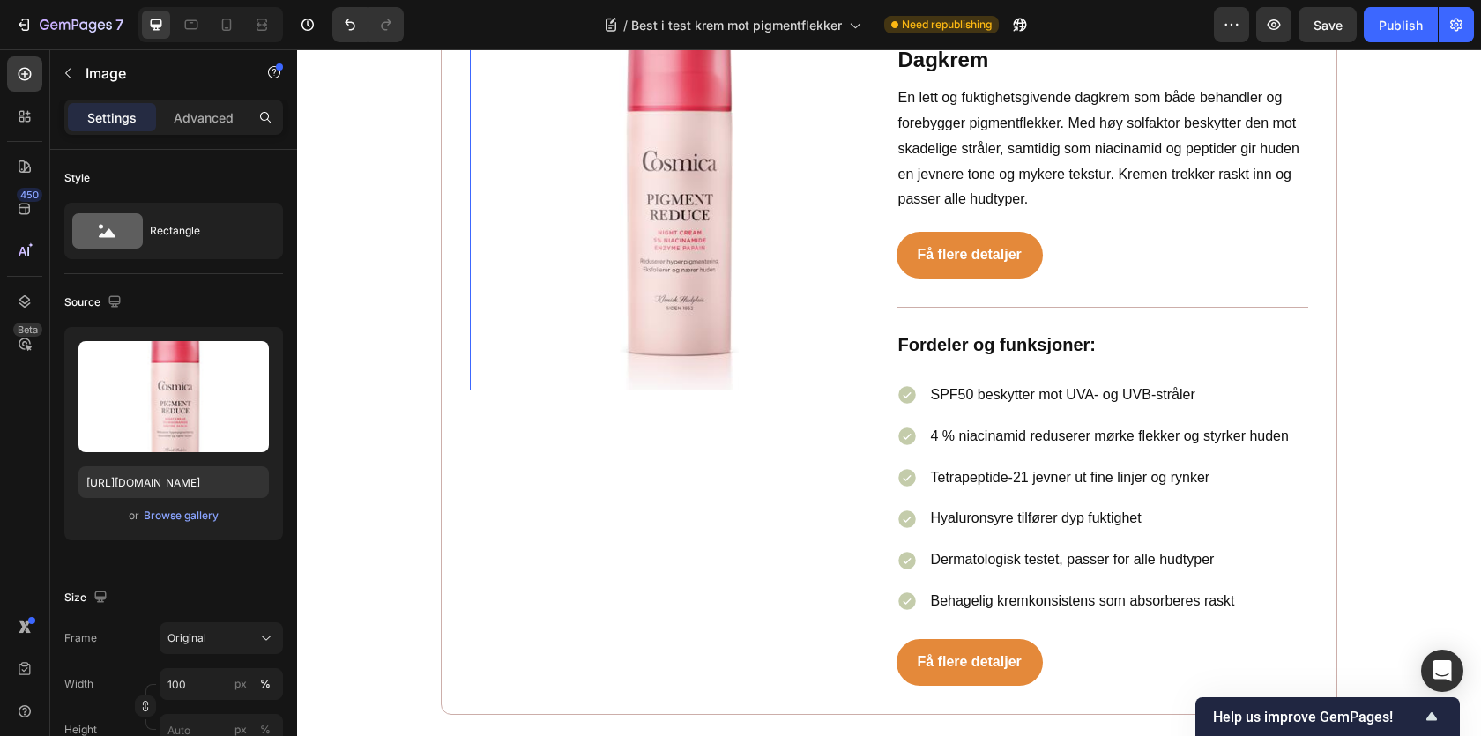
click at [599, 131] on img at bounding box center [676, 185] width 413 height 413
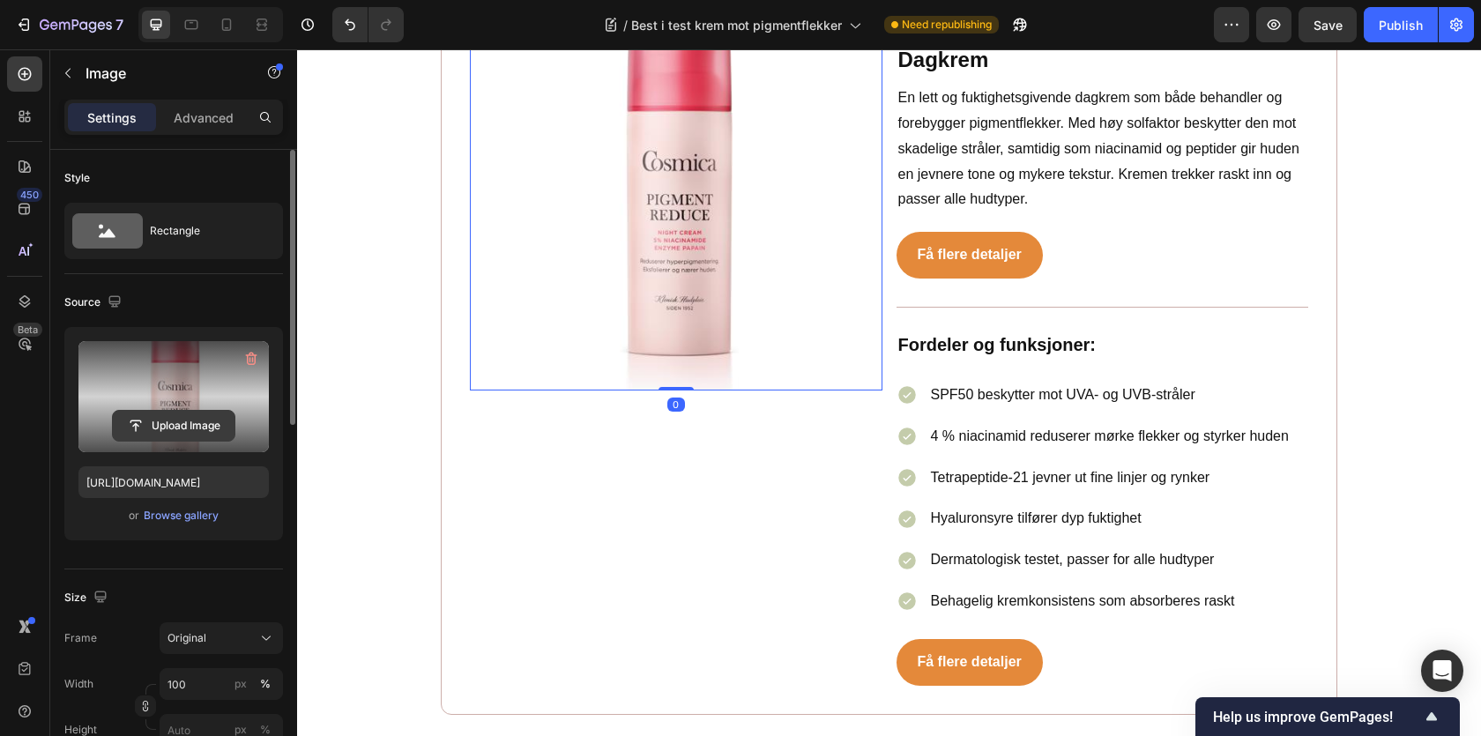
click at [185, 424] on input "file" at bounding box center [174, 426] width 122 height 30
type input "C:\fakepath\Cosmica Face Pigment Prevent SPF50 Dagkrem.avif"
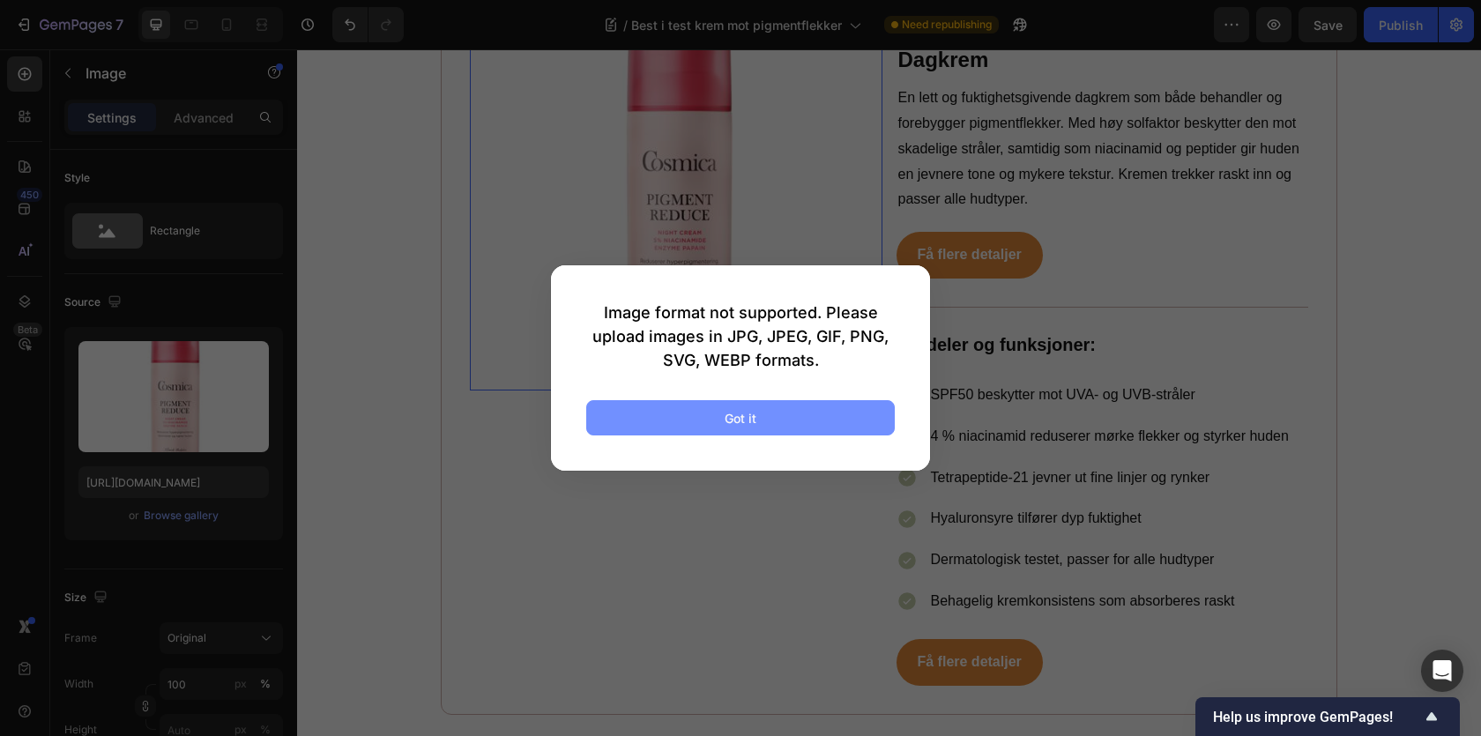
click at [748, 412] on div "Got it" at bounding box center [741, 418] width 32 height 19
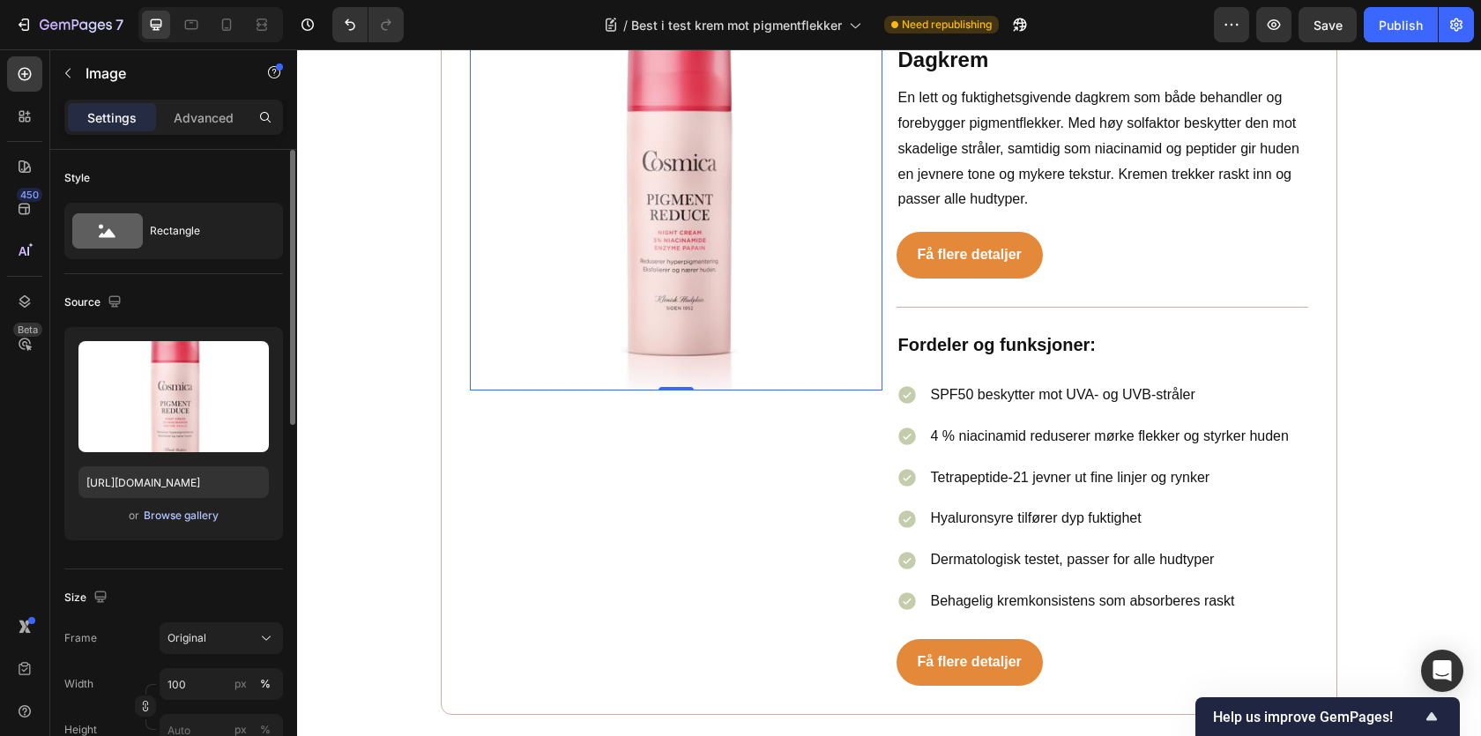
click at [204, 509] on div "Browse gallery" at bounding box center [181, 516] width 75 height 16
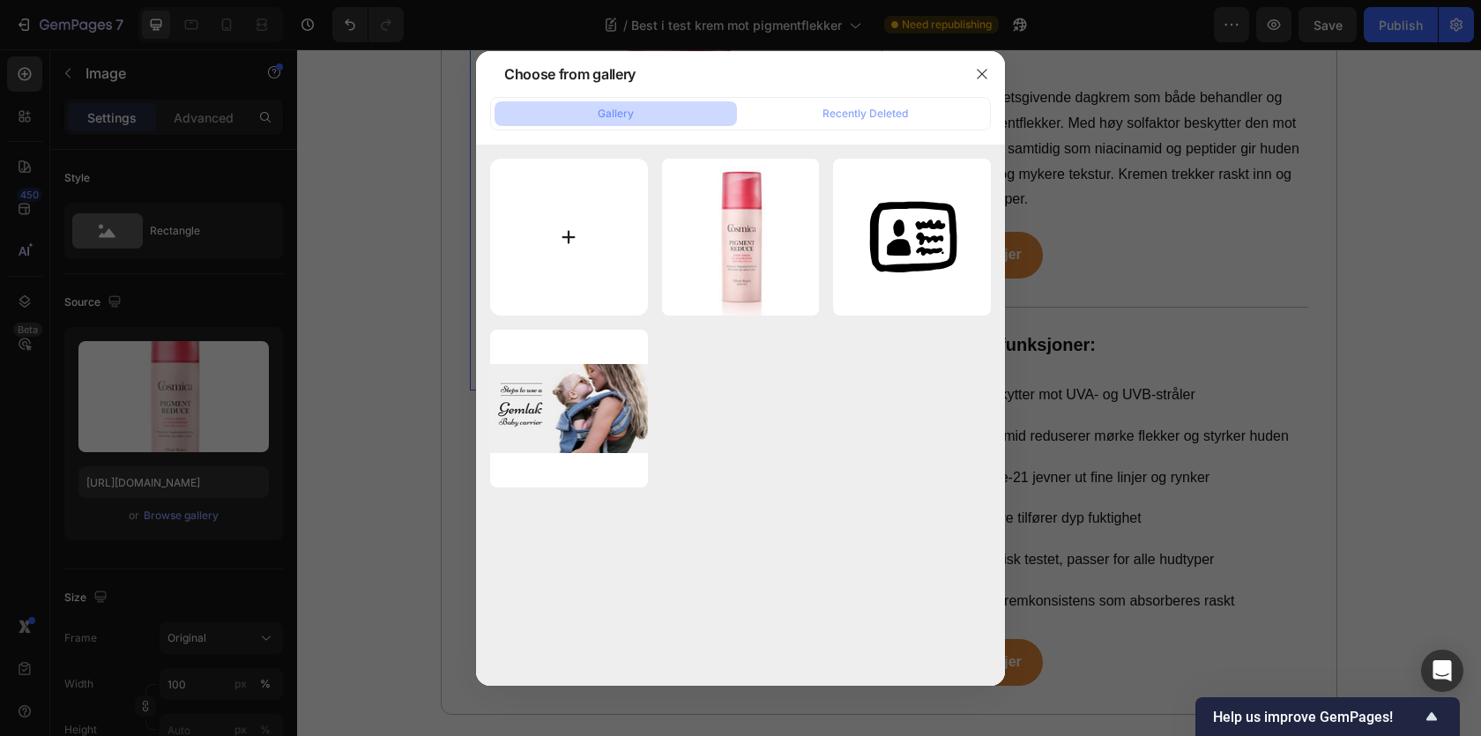
click at [596, 227] on input "file" at bounding box center [569, 238] width 158 height 158
type input "C:\fakepath\Cosmica Face Pigment Prevent SPF50 Dagkrem (1).jpg"
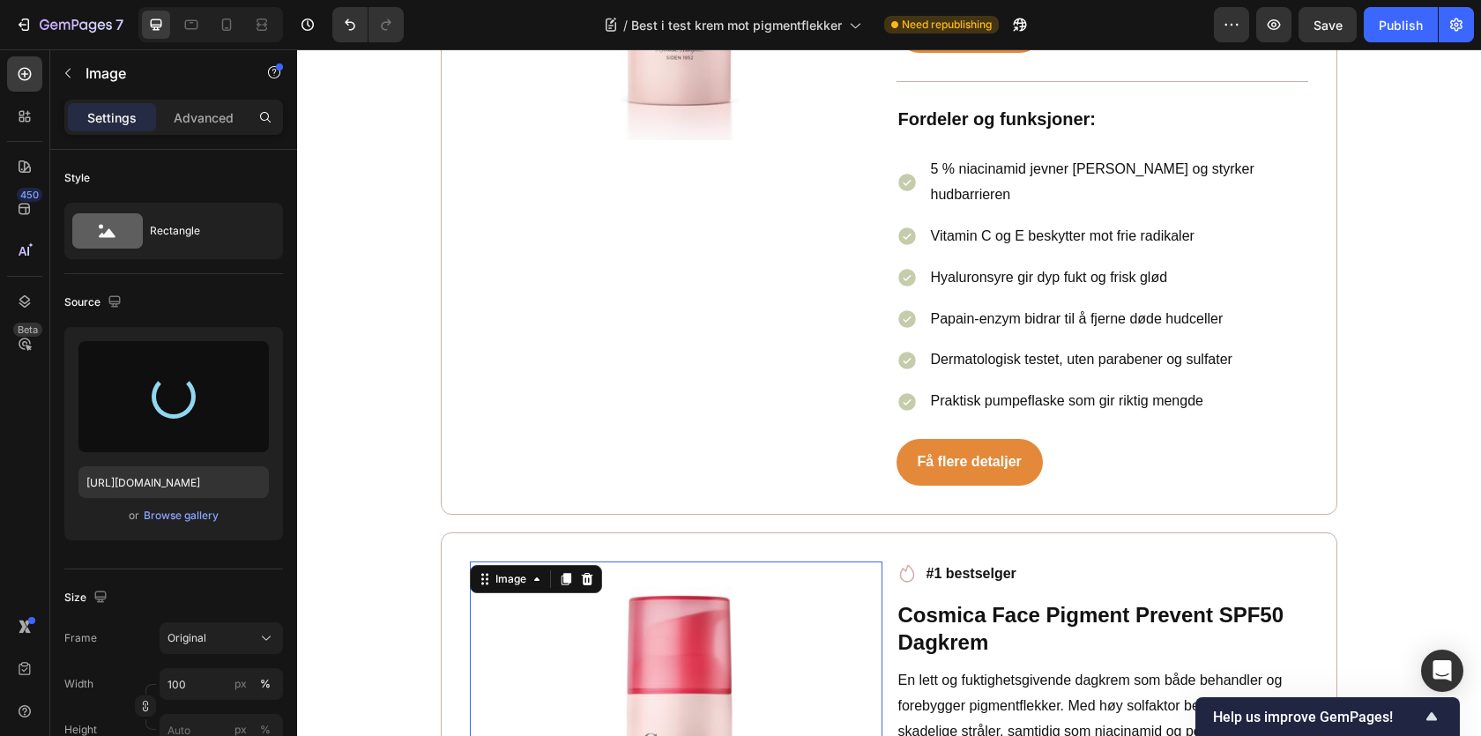
type input "https://cdn.shopify.com/s/files/1/0681/0782/9318/files/gempages_586541901771965…"
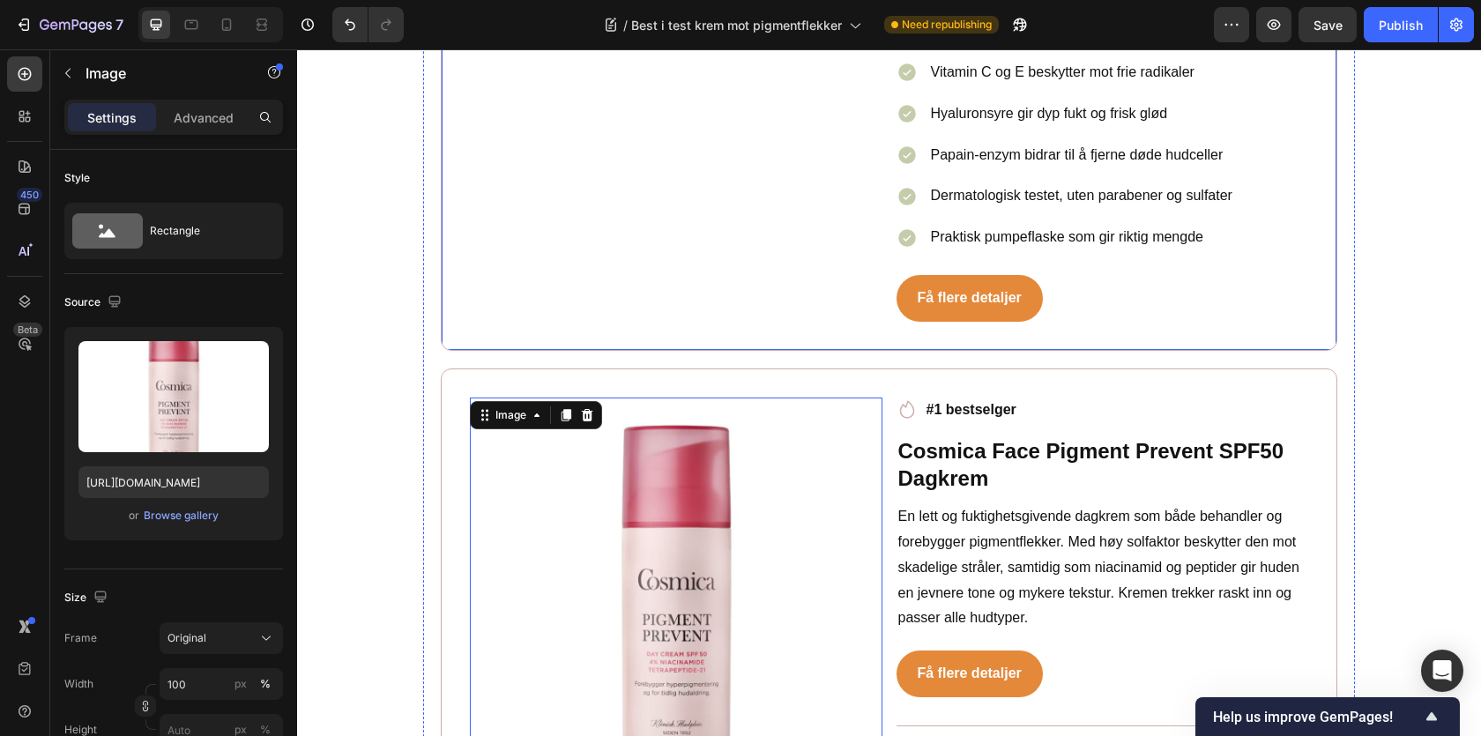
scroll to position [4633, 0]
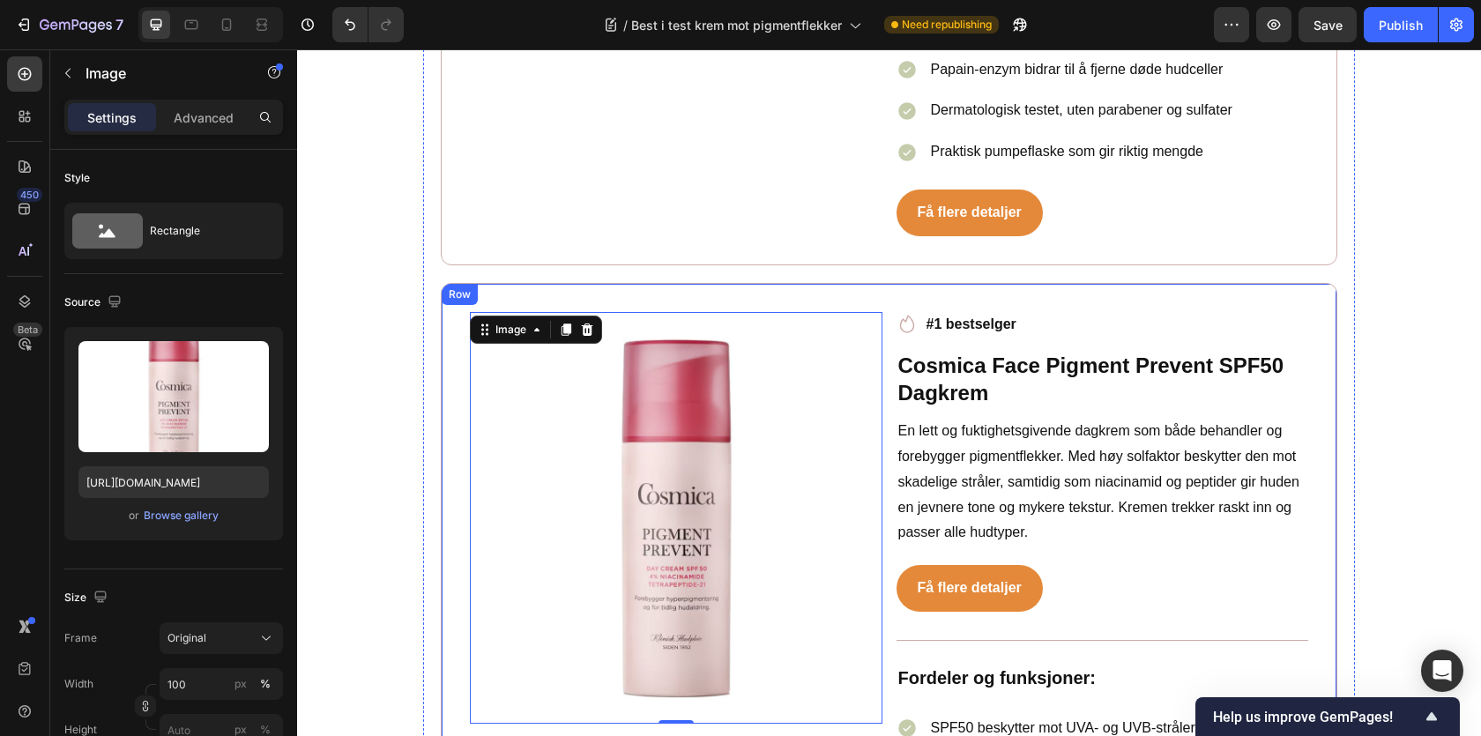
click at [458, 287] on div "Image 0 Icon #1 bestselger Text block Row Cosmica Face Pigment Prevent SPF50 Da…" at bounding box center [889, 665] width 897 height 765
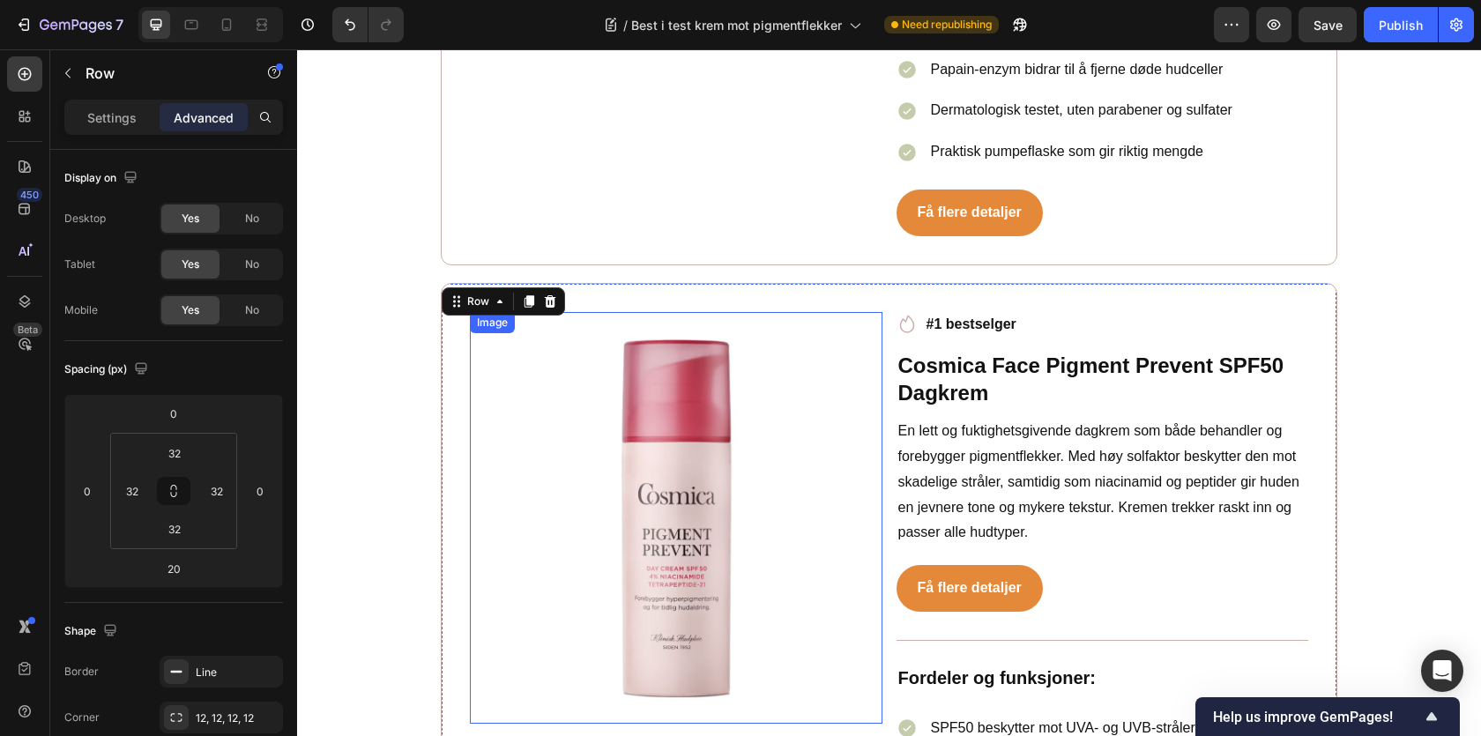
click at [560, 393] on img at bounding box center [676, 518] width 413 height 413
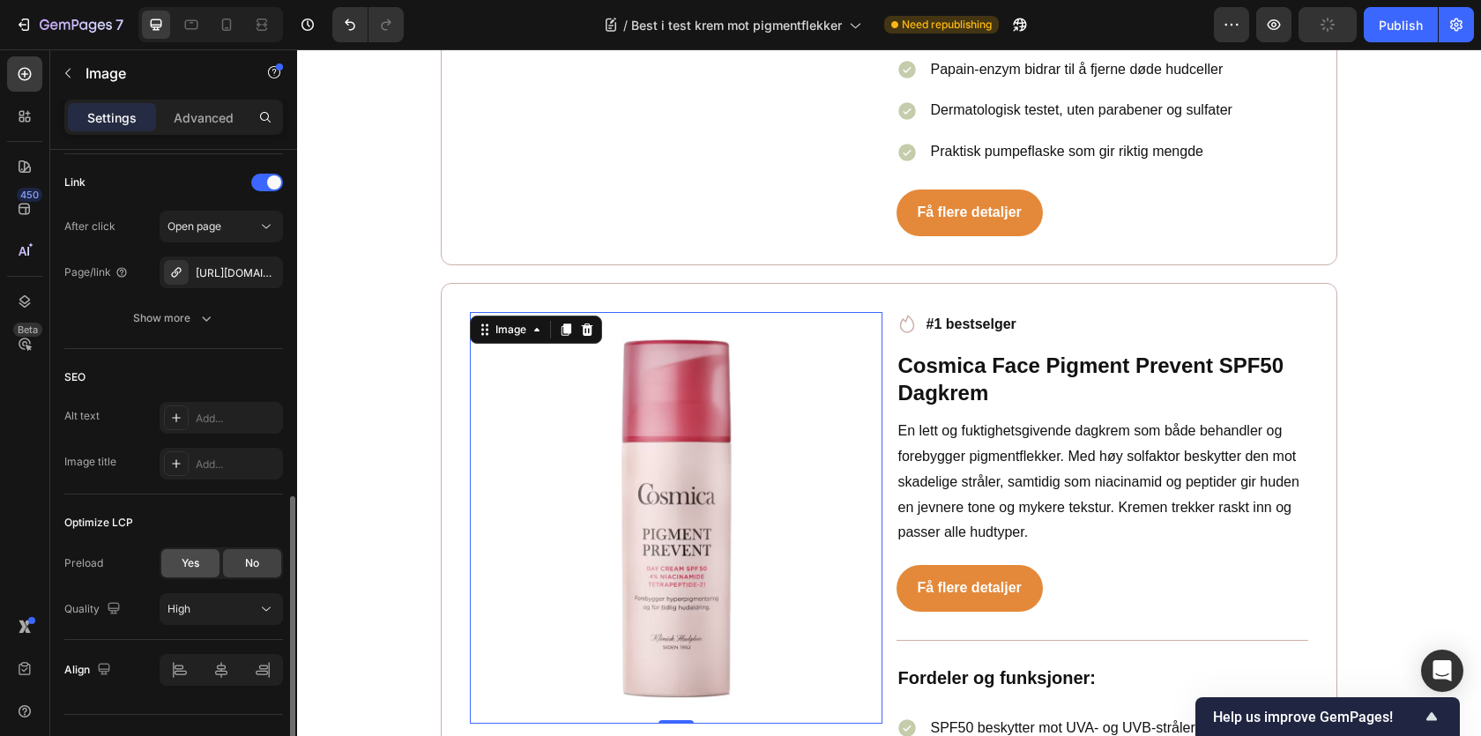
scroll to position [789, 0]
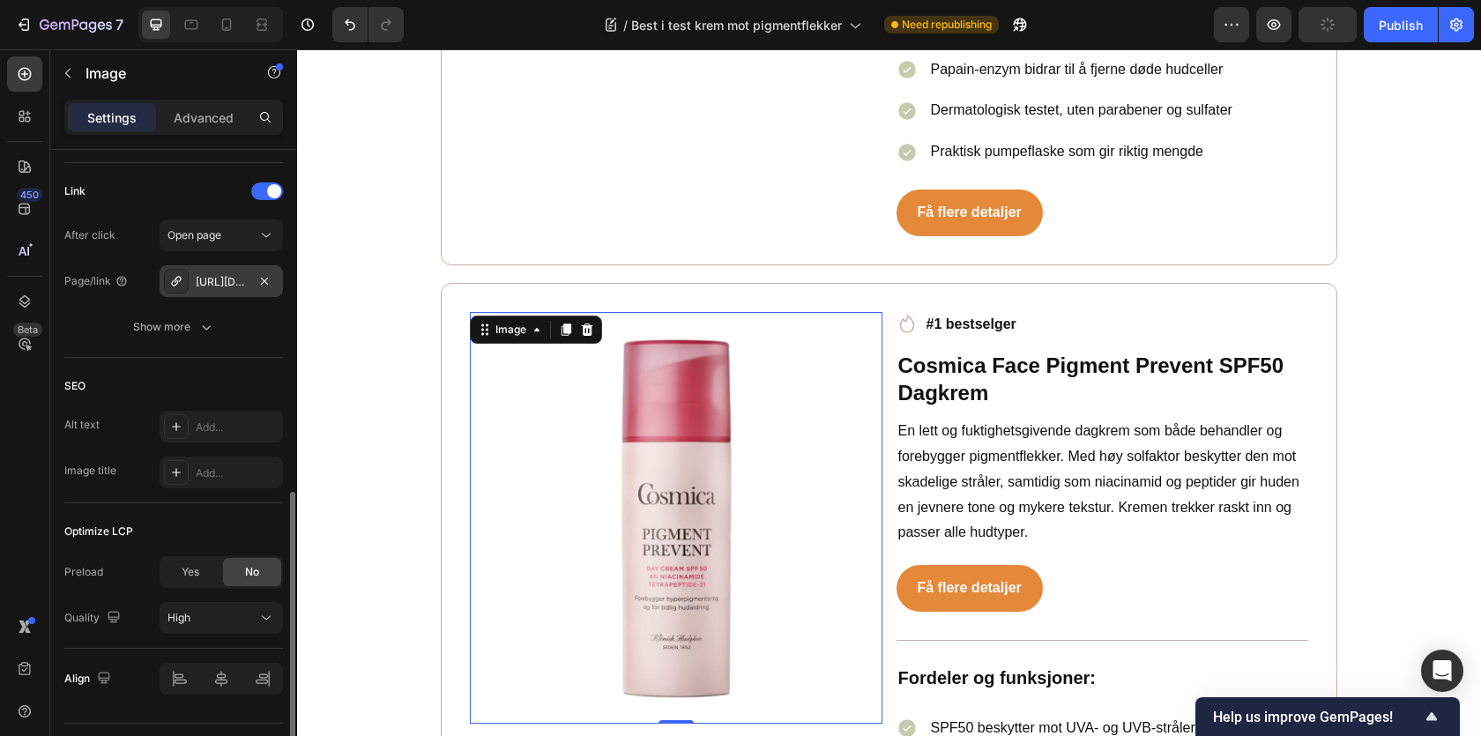
click at [230, 285] on div "https://www.farmasiet.no/catalog/ansiktspleie/nattkrem/cosmica-cosmicacosmica-p…" at bounding box center [221, 282] width 51 height 16
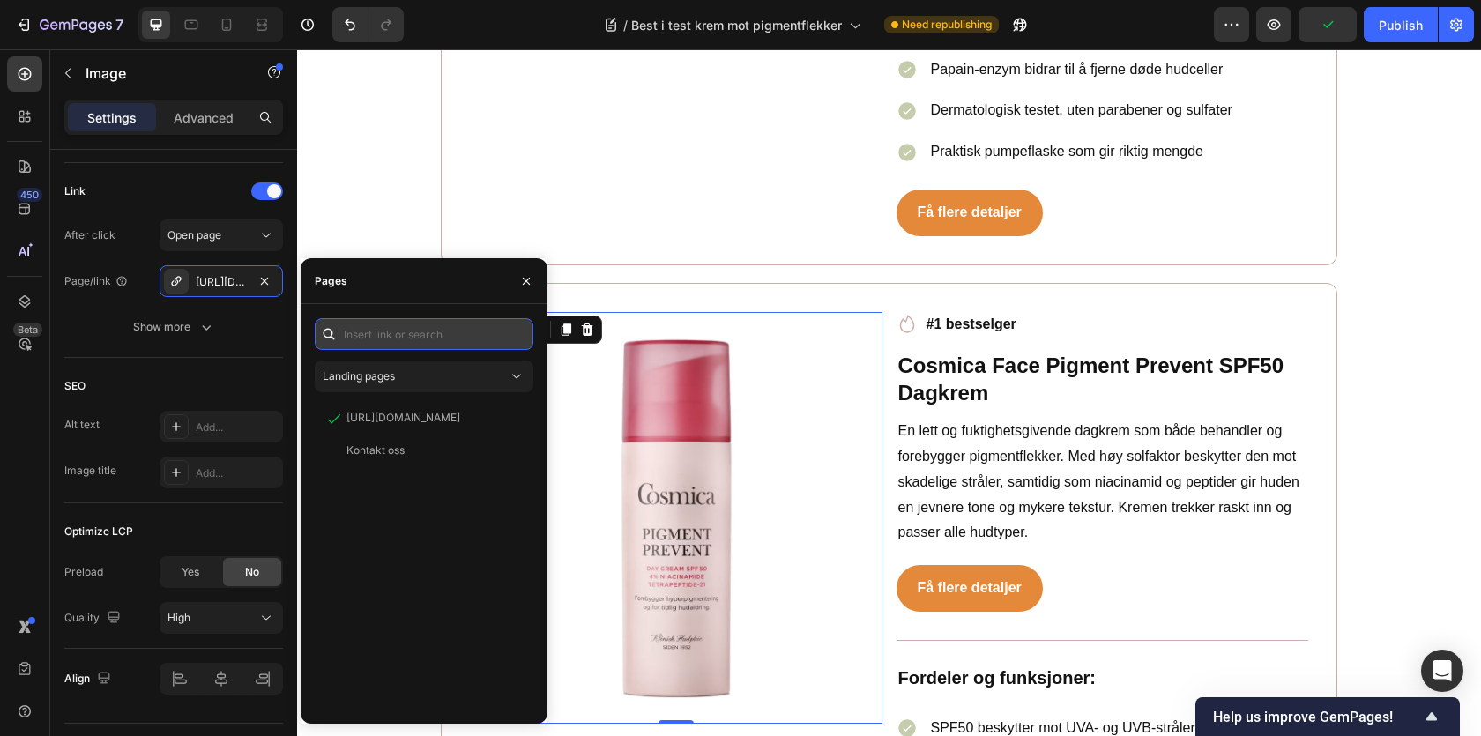
click at [408, 337] on input "text" at bounding box center [424, 334] width 219 height 32
paste input "https://www.apotek1.no/produkter/cosmica-pigment-prevent-spf-50-dagkrem-50-ml-9…"
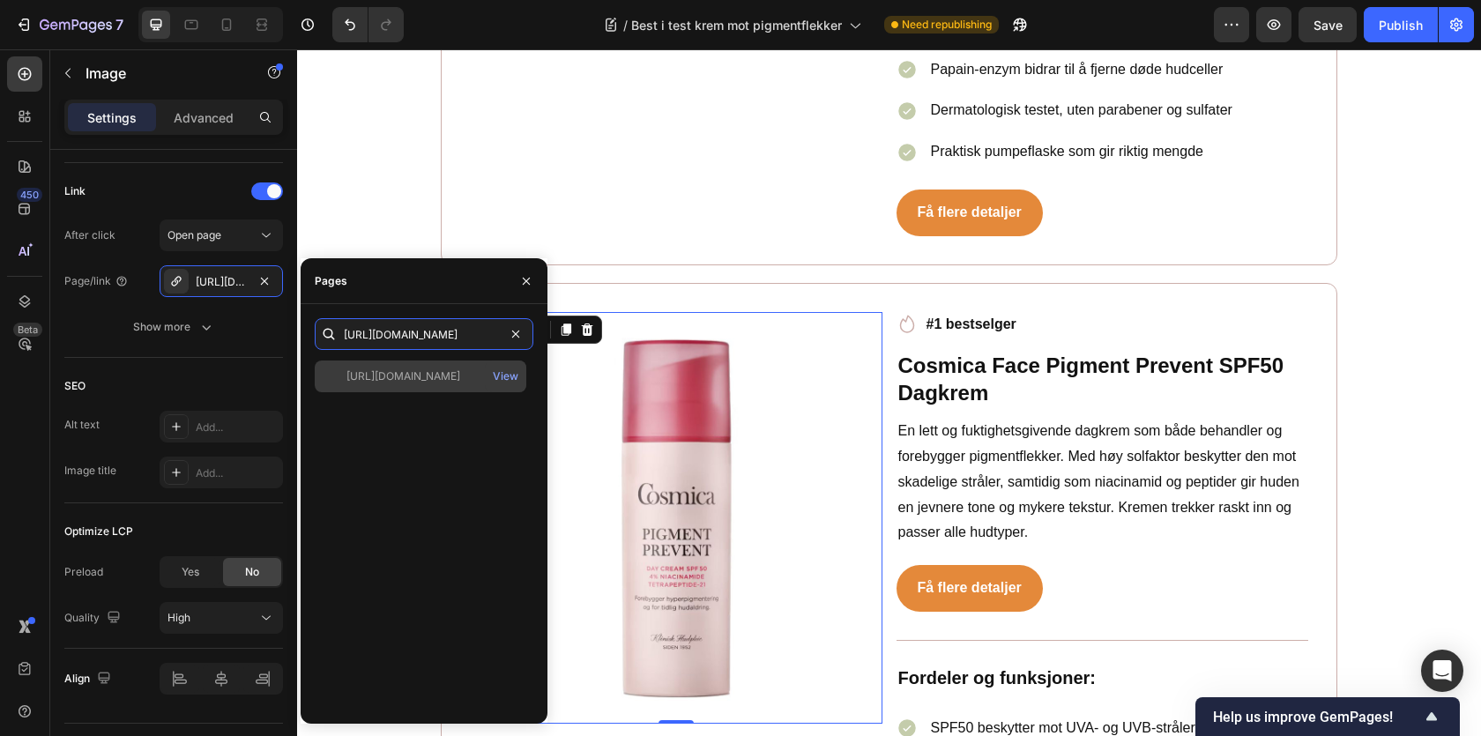
type input "https://www.apotek1.no/produkter/cosmica-pigment-prevent-spf-50-dagkrem-50-ml-9…"
click at [416, 382] on div "https://www.apotek1.no/produkter/cosmica-pigment-prevent-spf-50-dagkrem-50-ml-9…" at bounding box center [403, 377] width 114 height 16
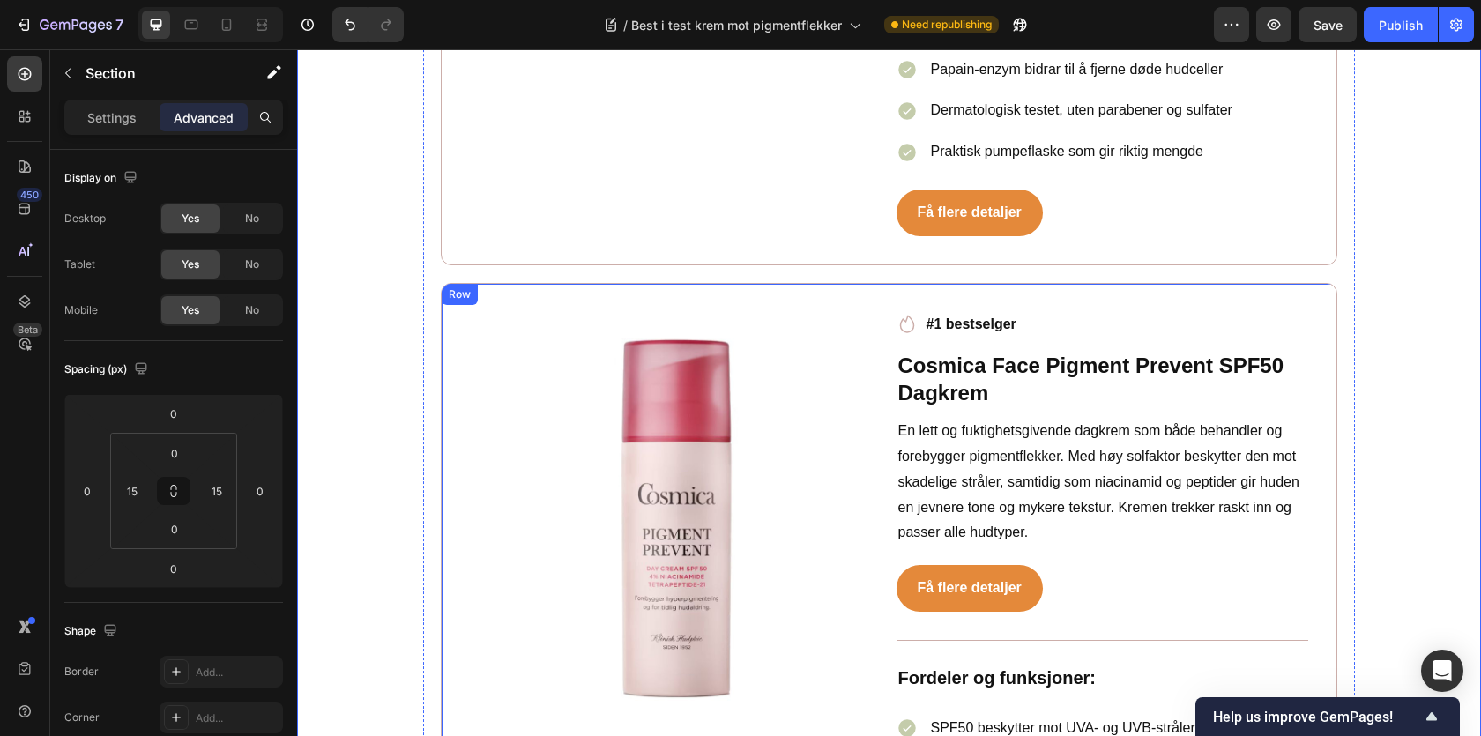
click at [570, 283] on div "Image Icon #1 bestselger Text block Row Cosmica Face Pigment Prevent SPF50 Dagk…" at bounding box center [889, 665] width 897 height 765
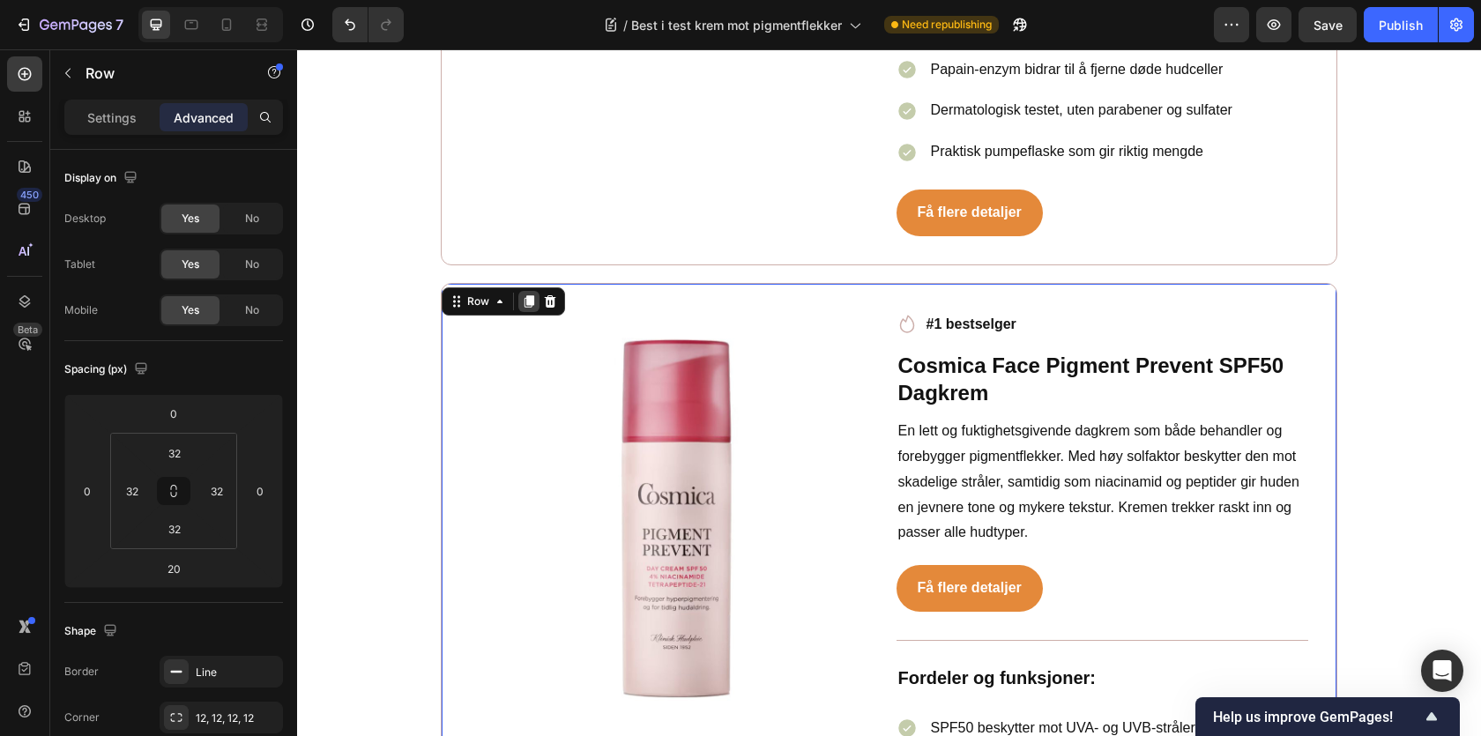
click at [533, 294] on icon at bounding box center [529, 301] width 14 height 14
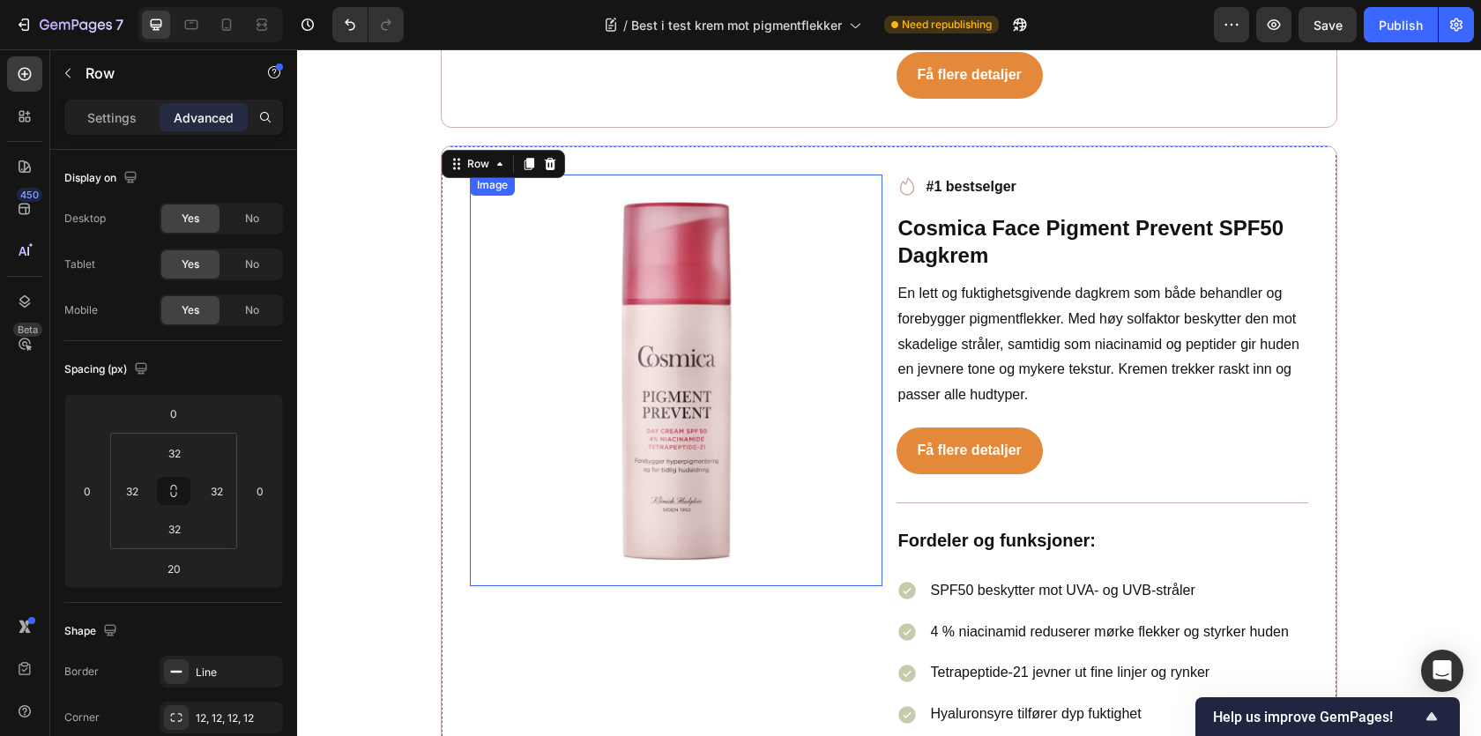
scroll to position [5583, 0]
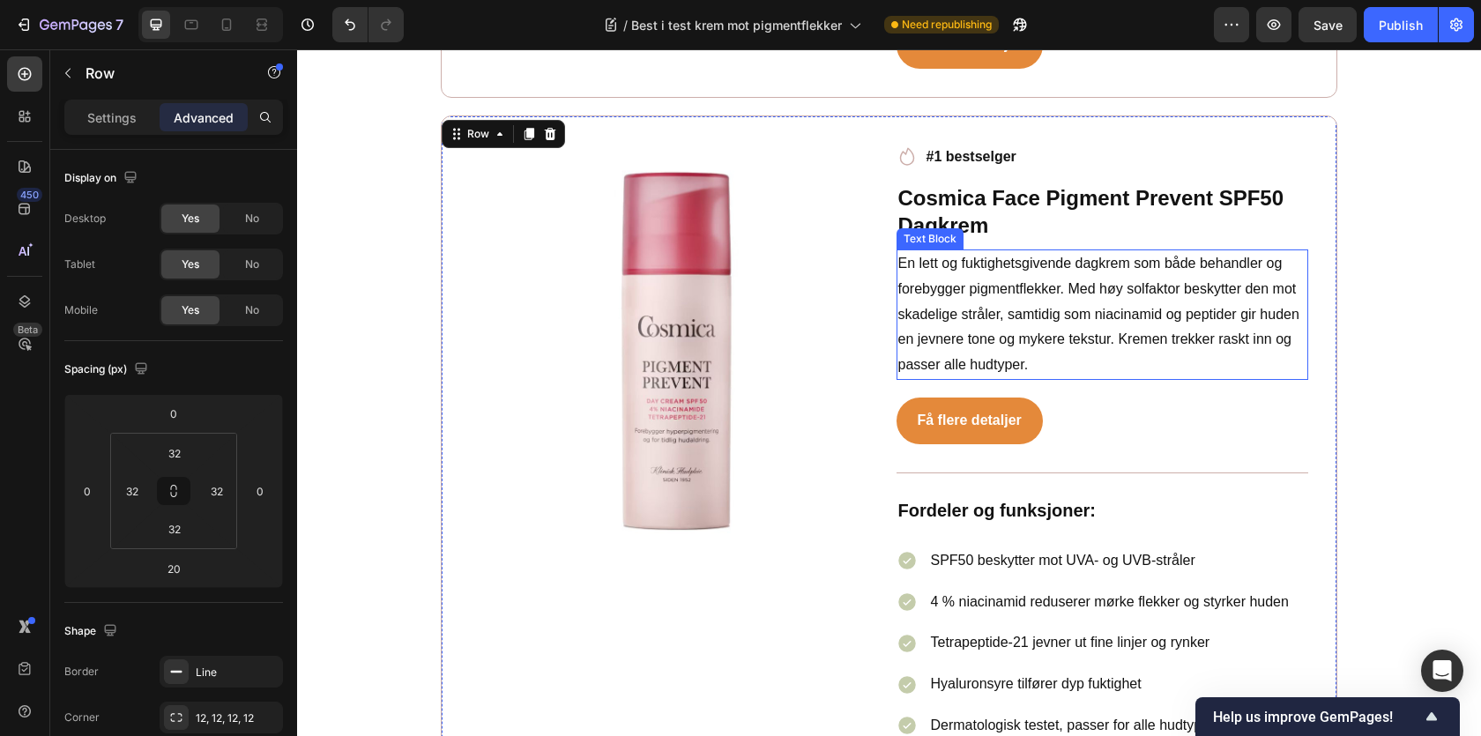
click at [946, 228] on div "Text Block" at bounding box center [930, 238] width 67 height 21
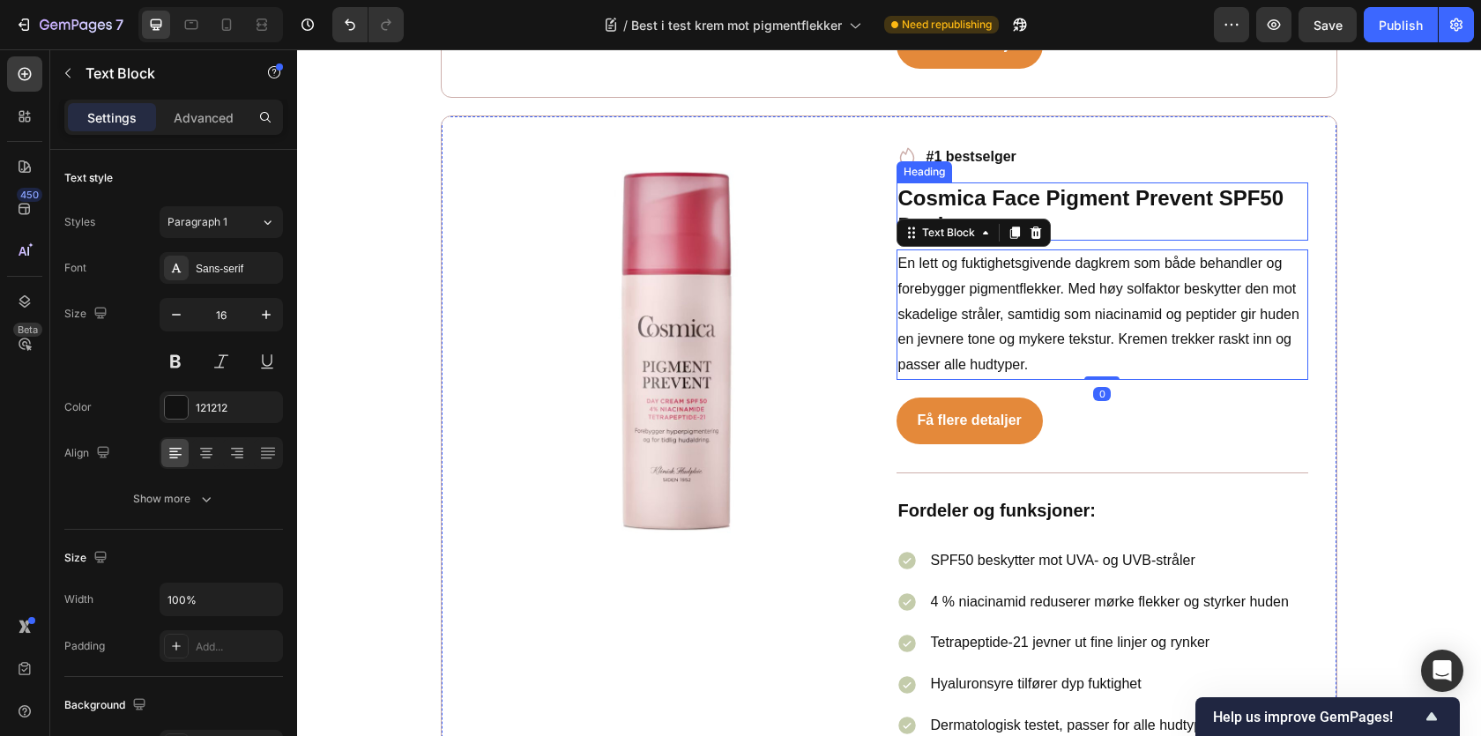
click at [997, 186] on h2 "Cosmica Face Pigment Prevent SPF50 Dagkrem" at bounding box center [1103, 211] width 413 height 58
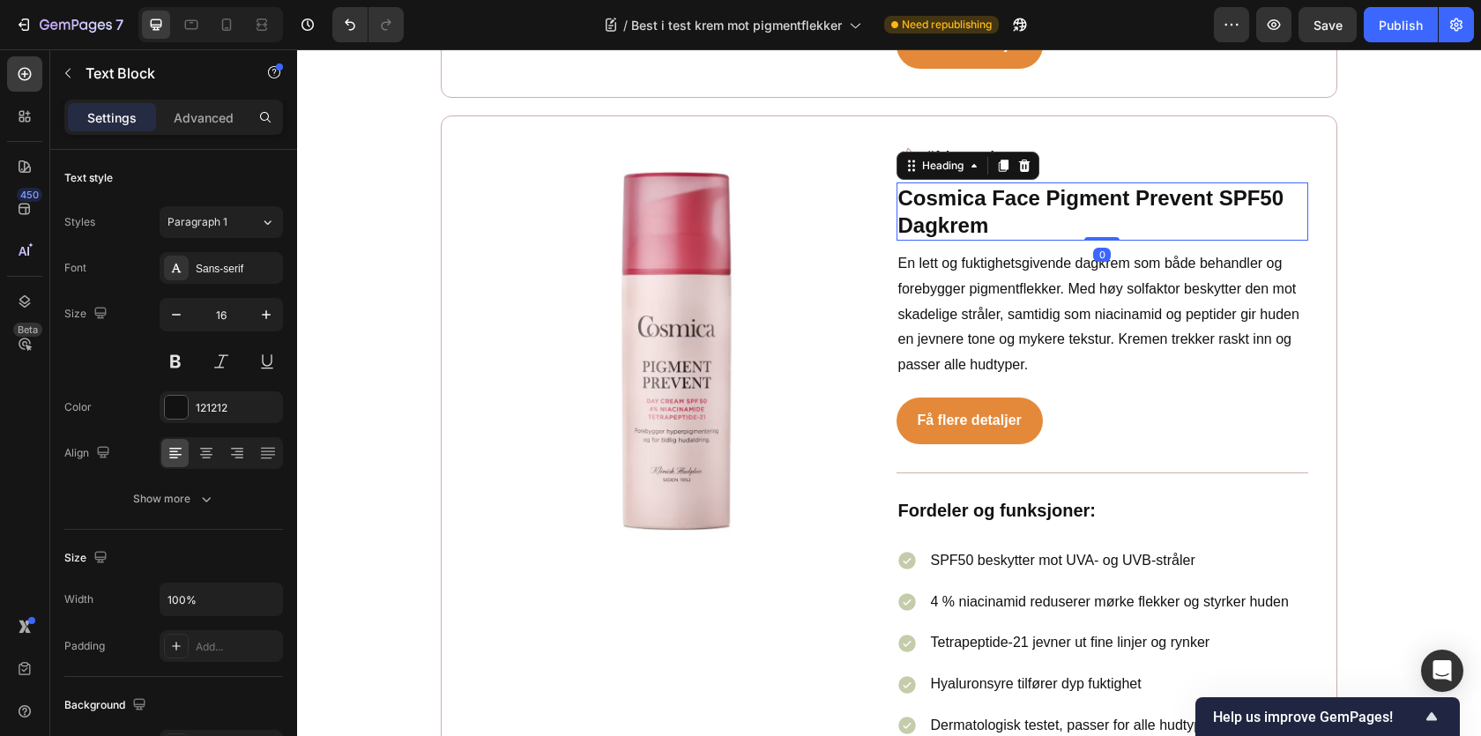
click at [997, 186] on h2 "Cosmica Face Pigment Prevent SPF50 Dagkrem" at bounding box center [1103, 211] width 413 height 58
click at [997, 186] on p "Cosmica Face Pigment Prevent SPF50 Dagkrem" at bounding box center [1102, 211] width 409 height 55
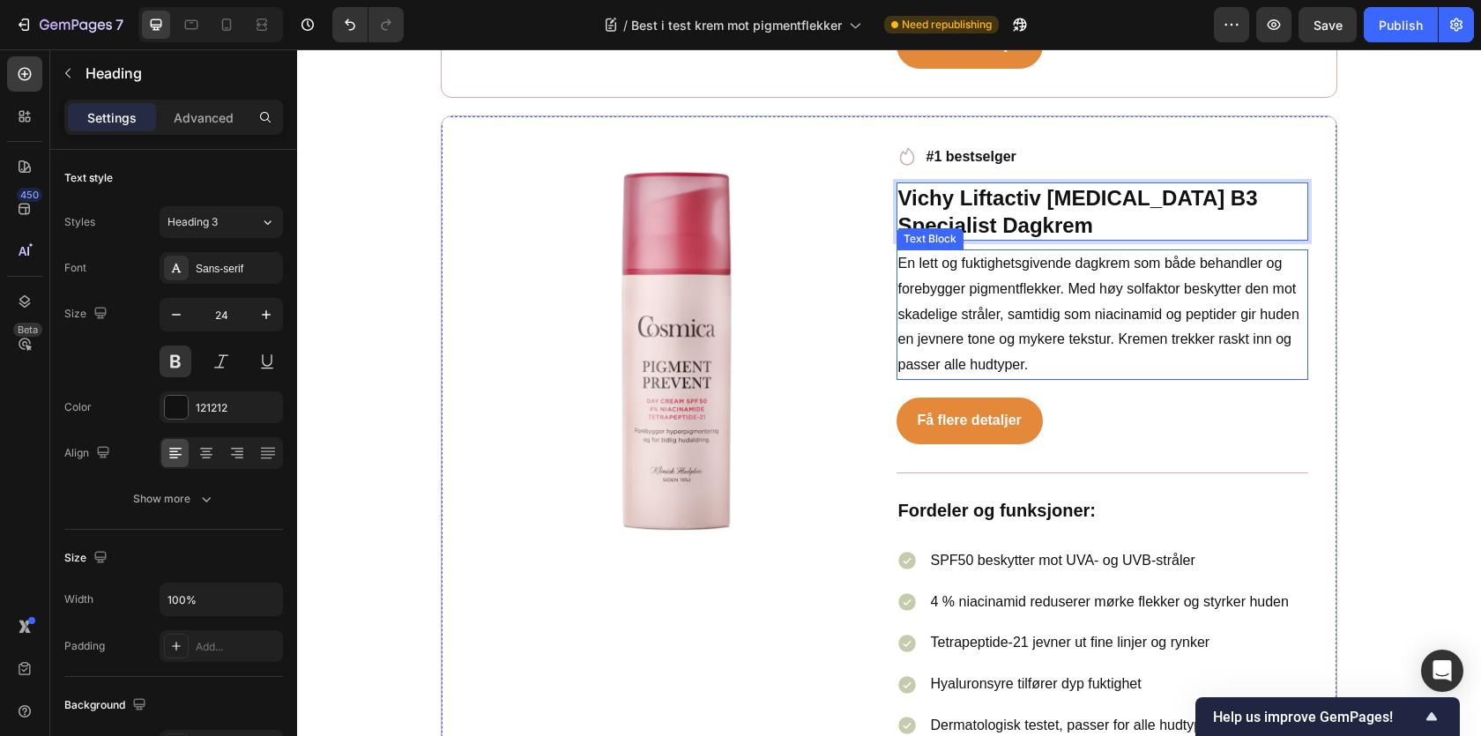
click at [1009, 309] on p "En lett og fuktighetsgivende dagkrem som både behandler og forebygger pigmentfl…" at bounding box center [1102, 314] width 409 height 127
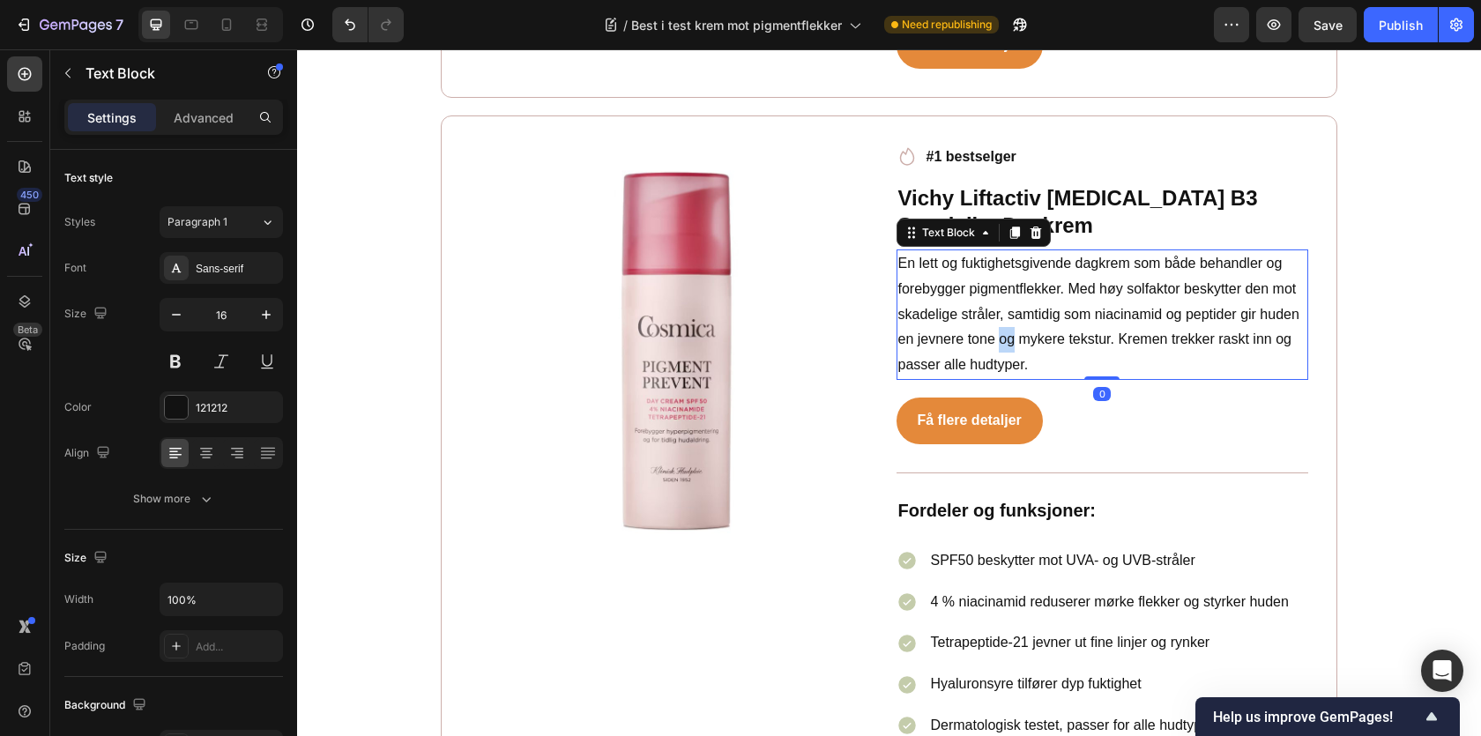
click at [1009, 309] on p "En lett og fuktighetsgivende dagkrem som både behandler og forebygger pigmentfl…" at bounding box center [1102, 314] width 409 height 127
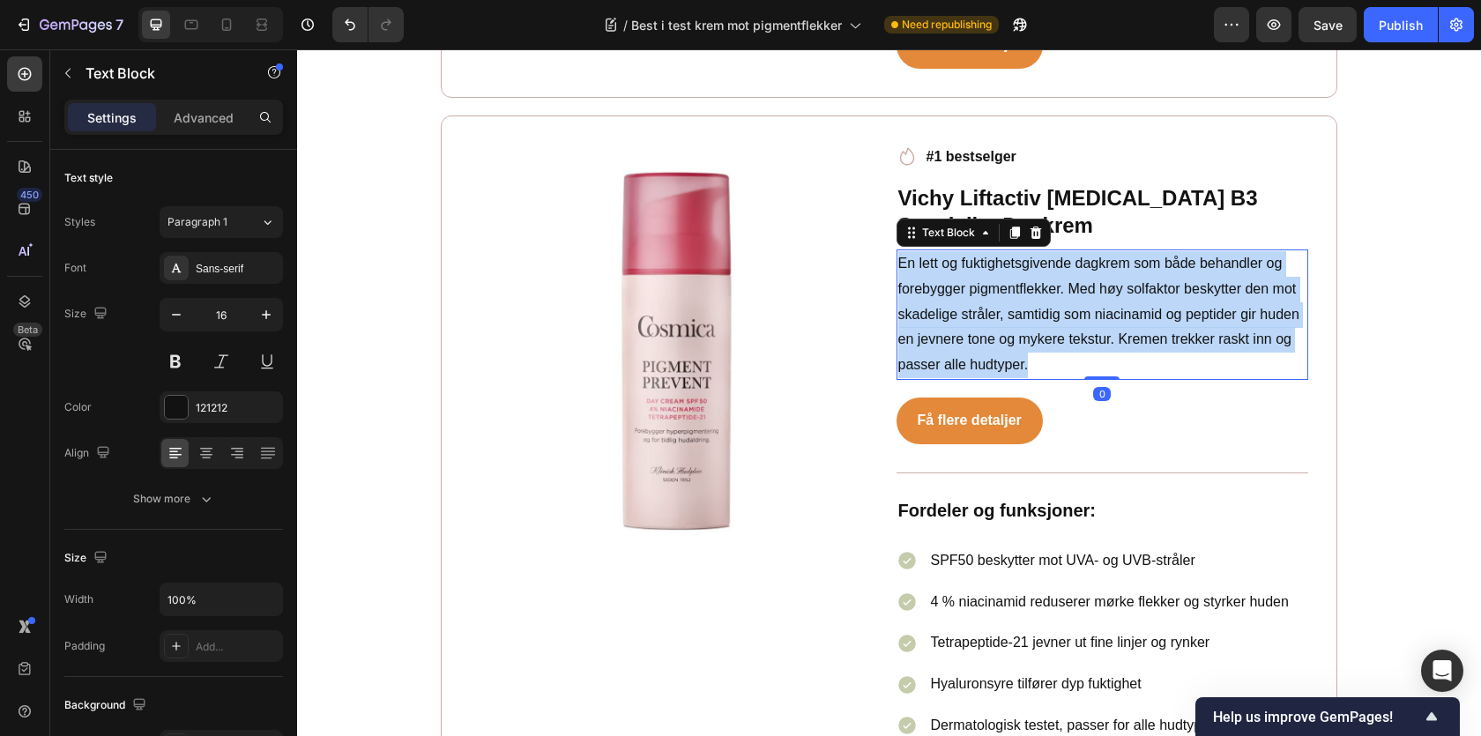
click at [1009, 309] on p "En lett og fuktighetsgivende dagkrem som både behandler og forebygger pigmentfl…" at bounding box center [1102, 314] width 409 height 127
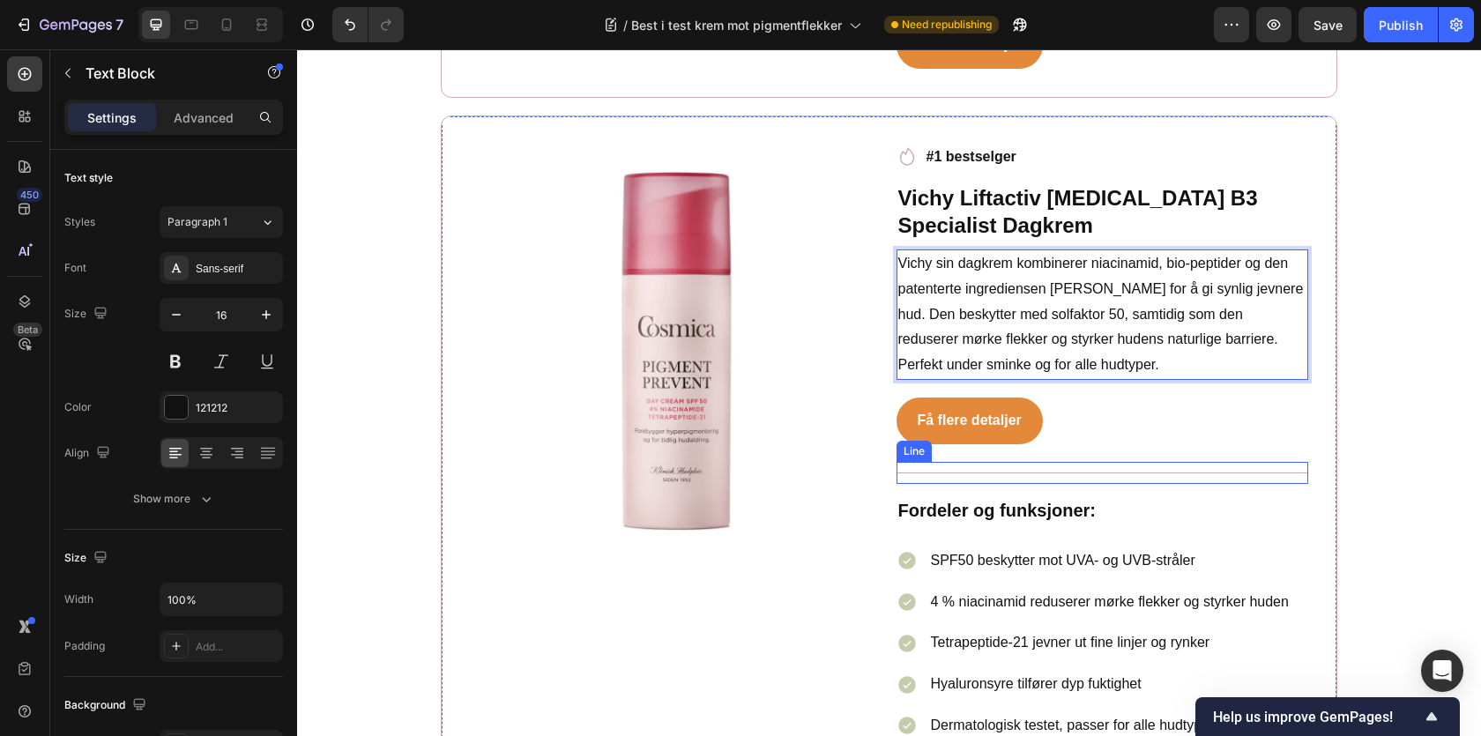
scroll to position [5724, 0]
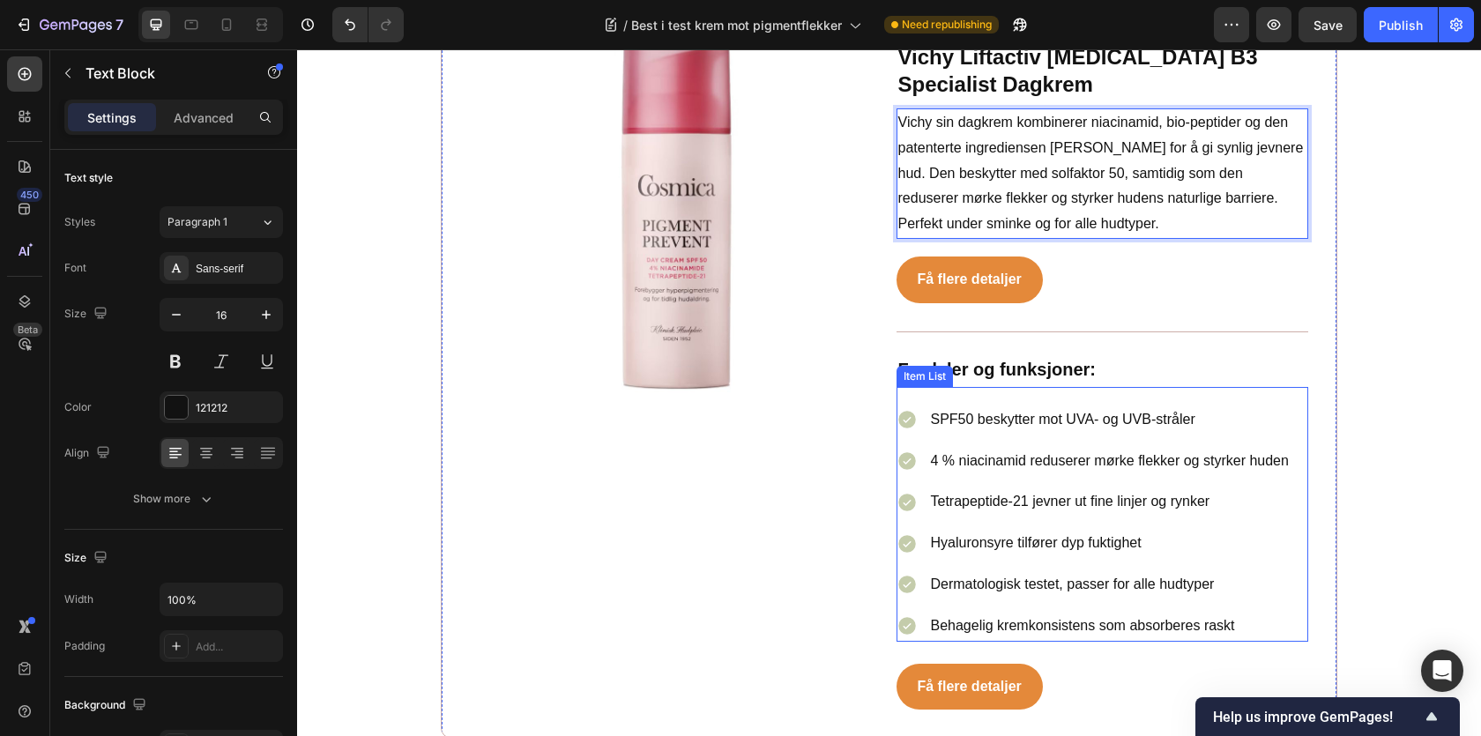
click at [973, 410] on p "SPF50 beskytter mot UVA- og UVB-stråler" at bounding box center [1110, 420] width 358 height 26
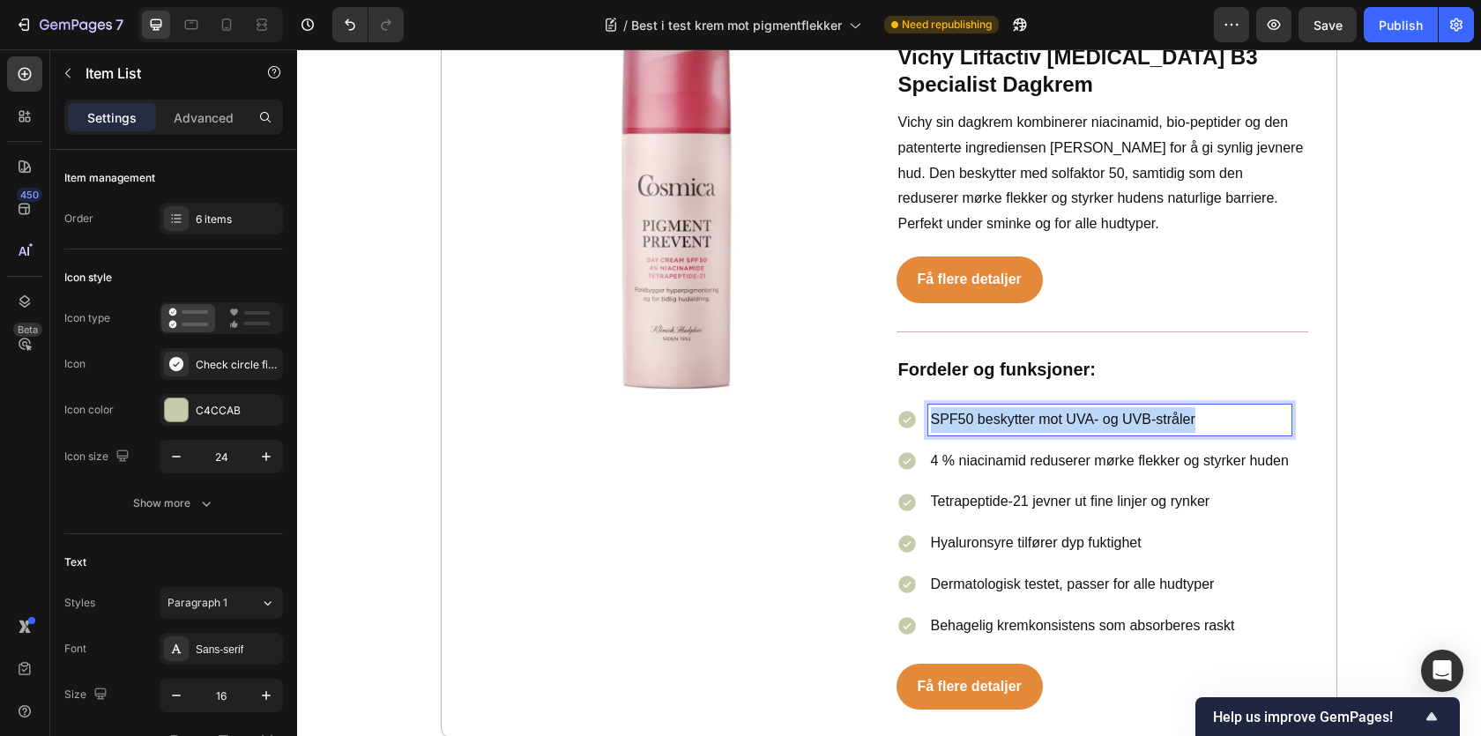
click at [973, 410] on p "SPF50 beskytter mot UVA- og UVB-stråler" at bounding box center [1110, 420] width 358 height 26
click at [1001, 449] on p "4 % niacinamid reduserer mørke flekker og styrker huden" at bounding box center [1110, 462] width 358 height 26
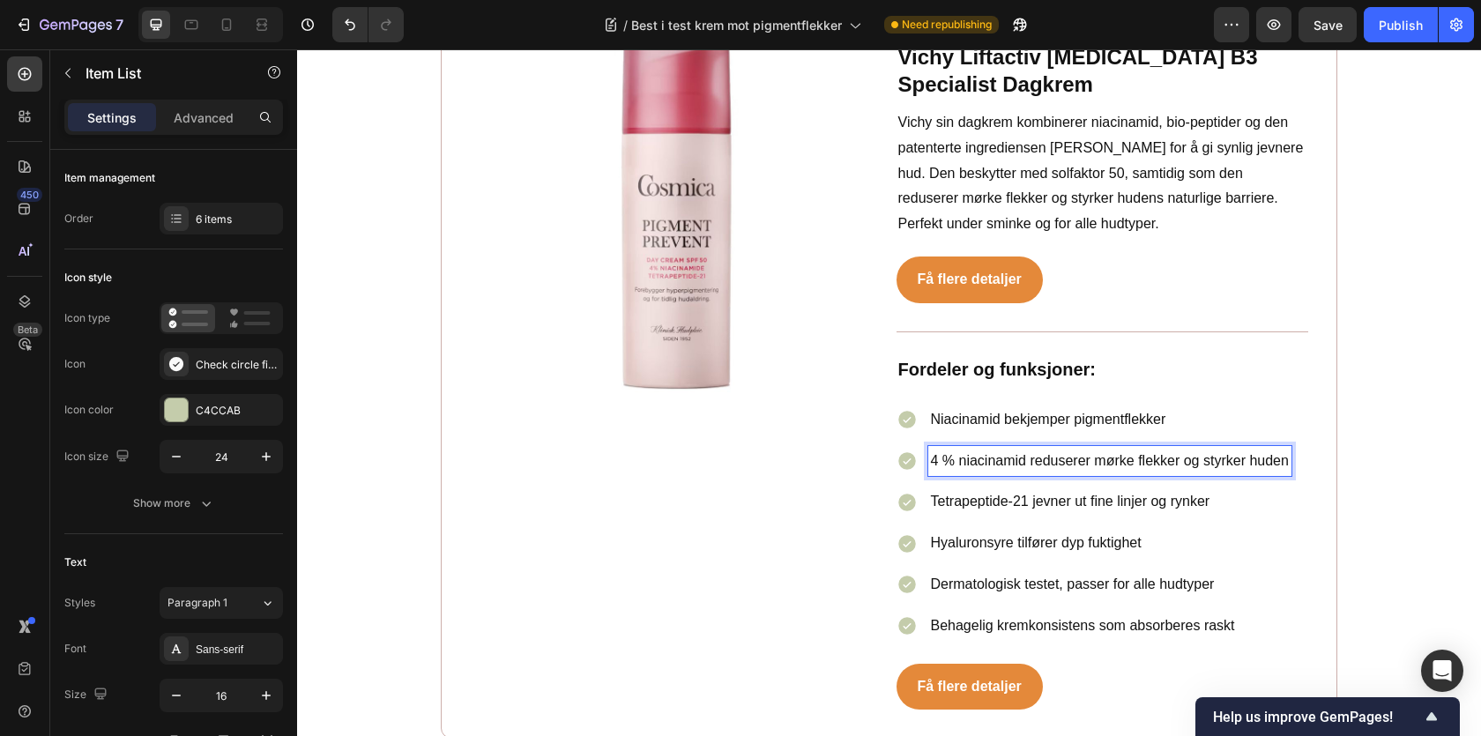
click at [1001, 449] on p "4 % niacinamid reduserer mørke flekker og styrker huden" at bounding box center [1110, 462] width 358 height 26
click at [994, 489] on p "Tetrapeptide-21 jevner ut fine linjer og rynker" at bounding box center [1083, 502] width 304 height 26
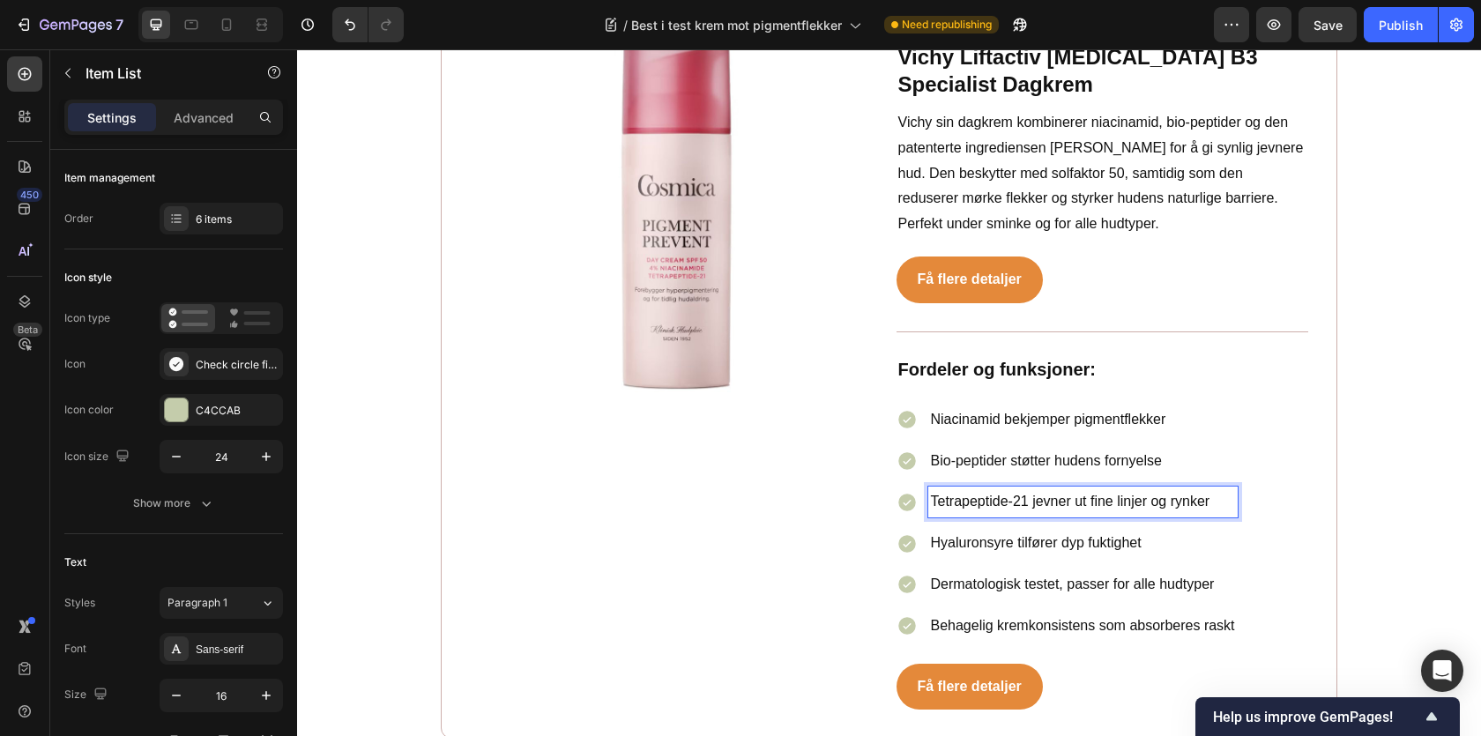
click at [994, 489] on p "Tetrapeptide-21 jevner ut fine linjer og rynker" at bounding box center [1083, 502] width 304 height 26
click at [978, 528] on div "Hyaluronsyre tilfører dyp fuktighet" at bounding box center [1082, 543] width 309 height 31
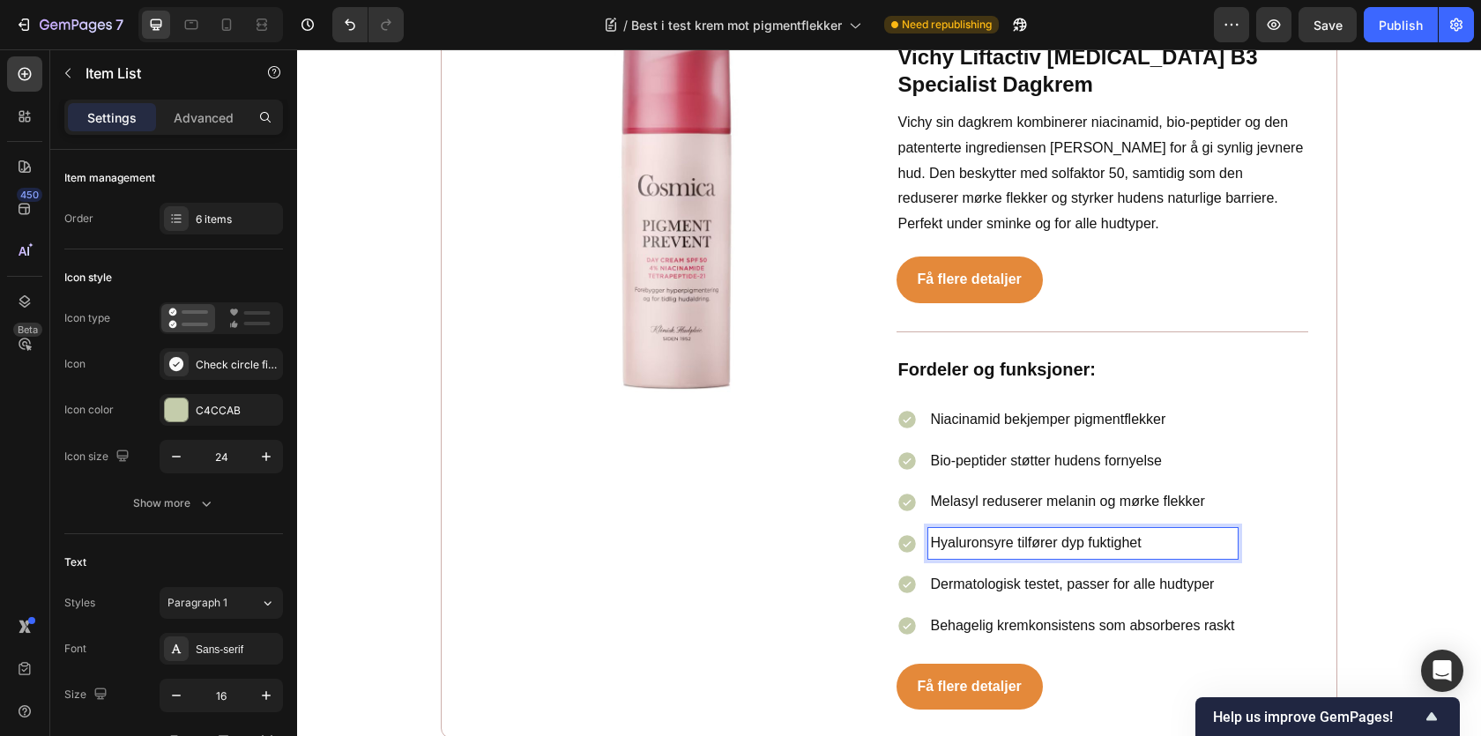
click at [979, 531] on p "Hyaluronsyre tilfører dyp fuktighet" at bounding box center [1083, 544] width 304 height 26
click at [1023, 572] on p "Dermatologisk testet, passer for alle hudtyper" at bounding box center [1083, 585] width 304 height 26
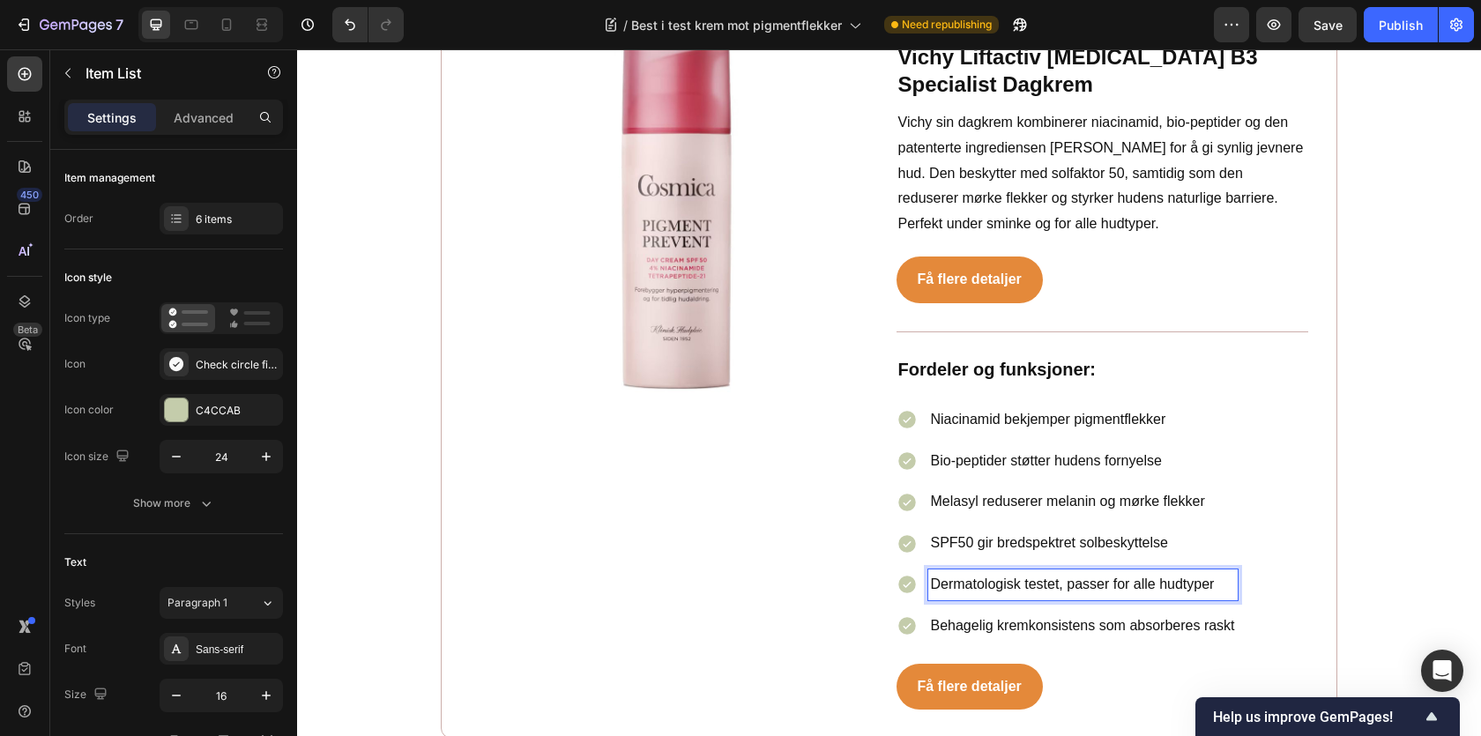
click at [1023, 572] on p "Dermatologisk testet, passer for alle hudtyper" at bounding box center [1083, 585] width 304 height 26
click at [1004, 614] on p "Behagelig kremkonsistens som absorberes raskt" at bounding box center [1083, 627] width 304 height 26
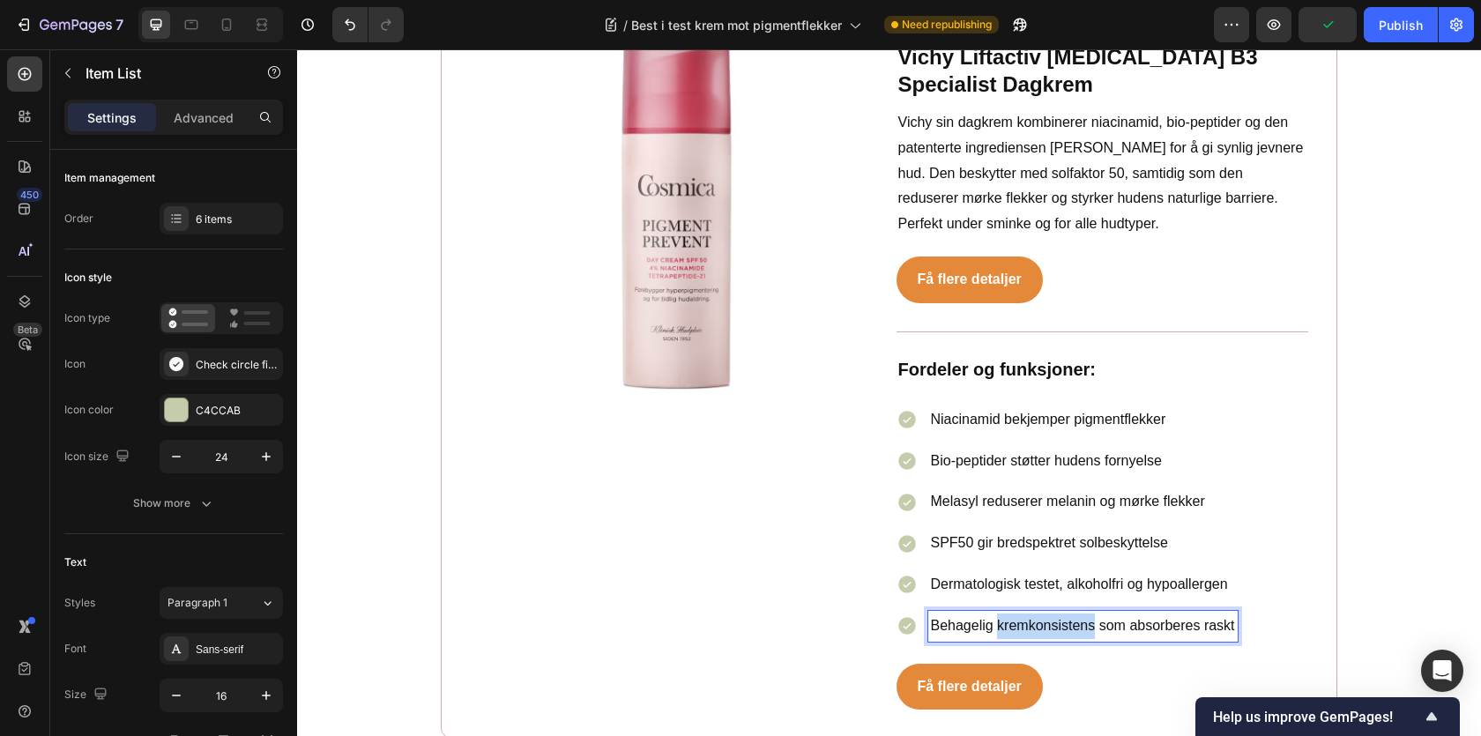
click at [1004, 614] on p "Behagelig kremkonsistens som absorberes raskt" at bounding box center [1083, 627] width 304 height 26
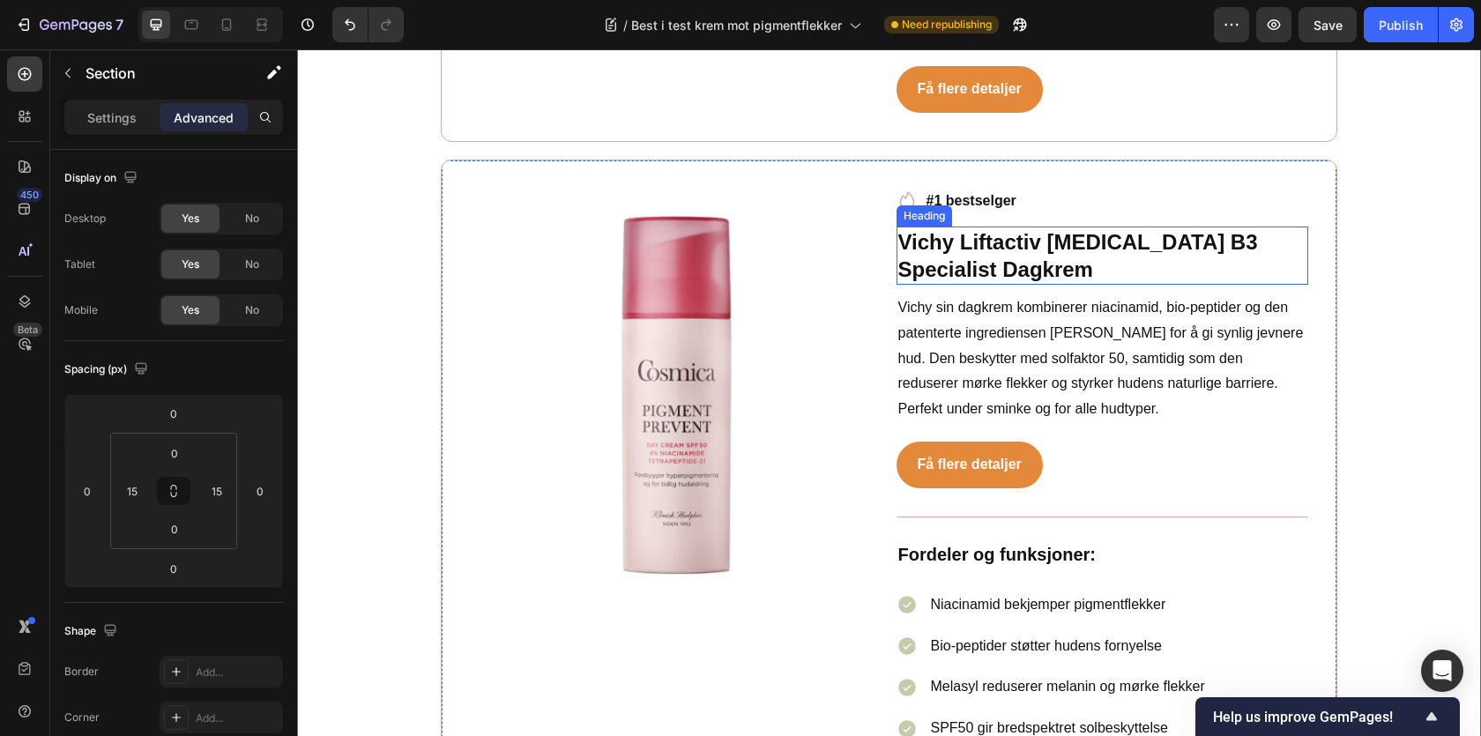
scroll to position [5543, 0]
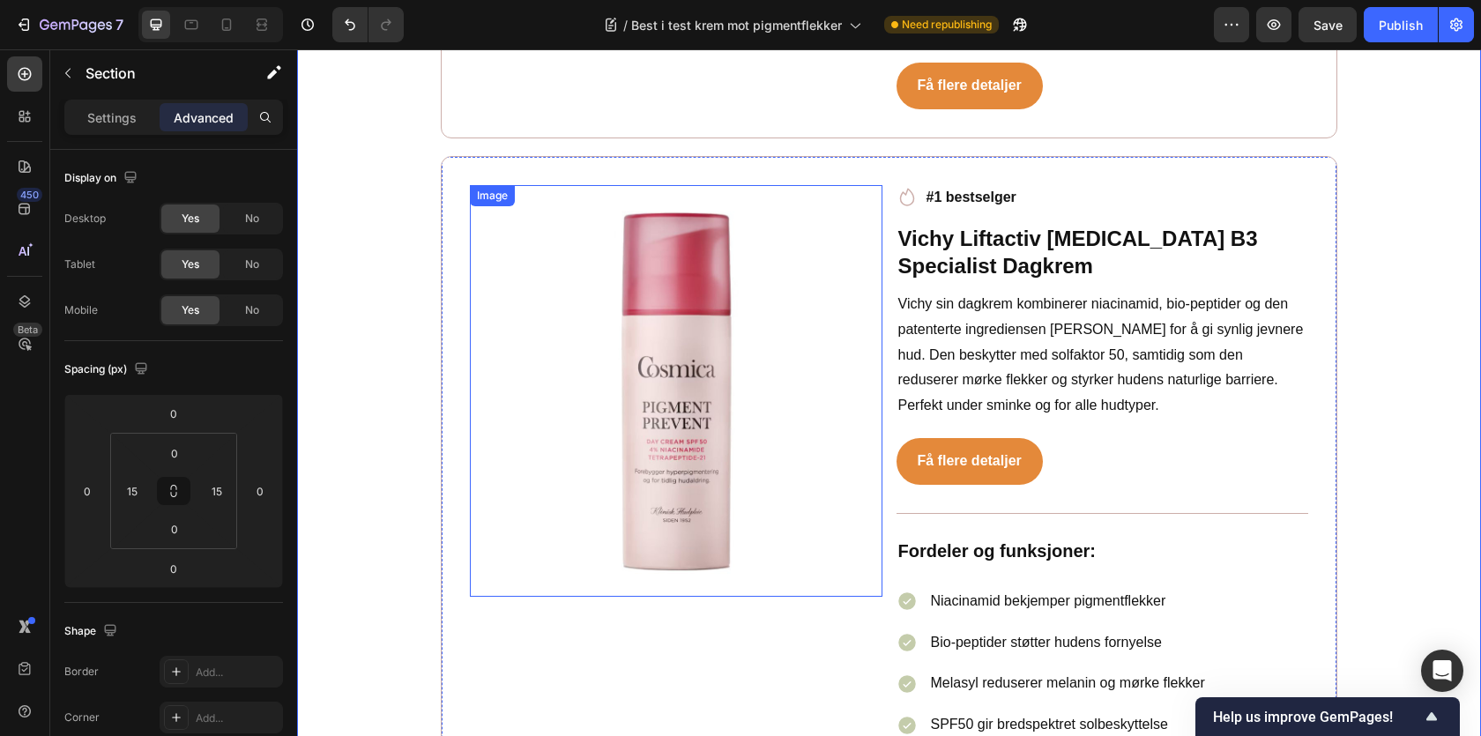
click at [622, 271] on img at bounding box center [676, 391] width 413 height 413
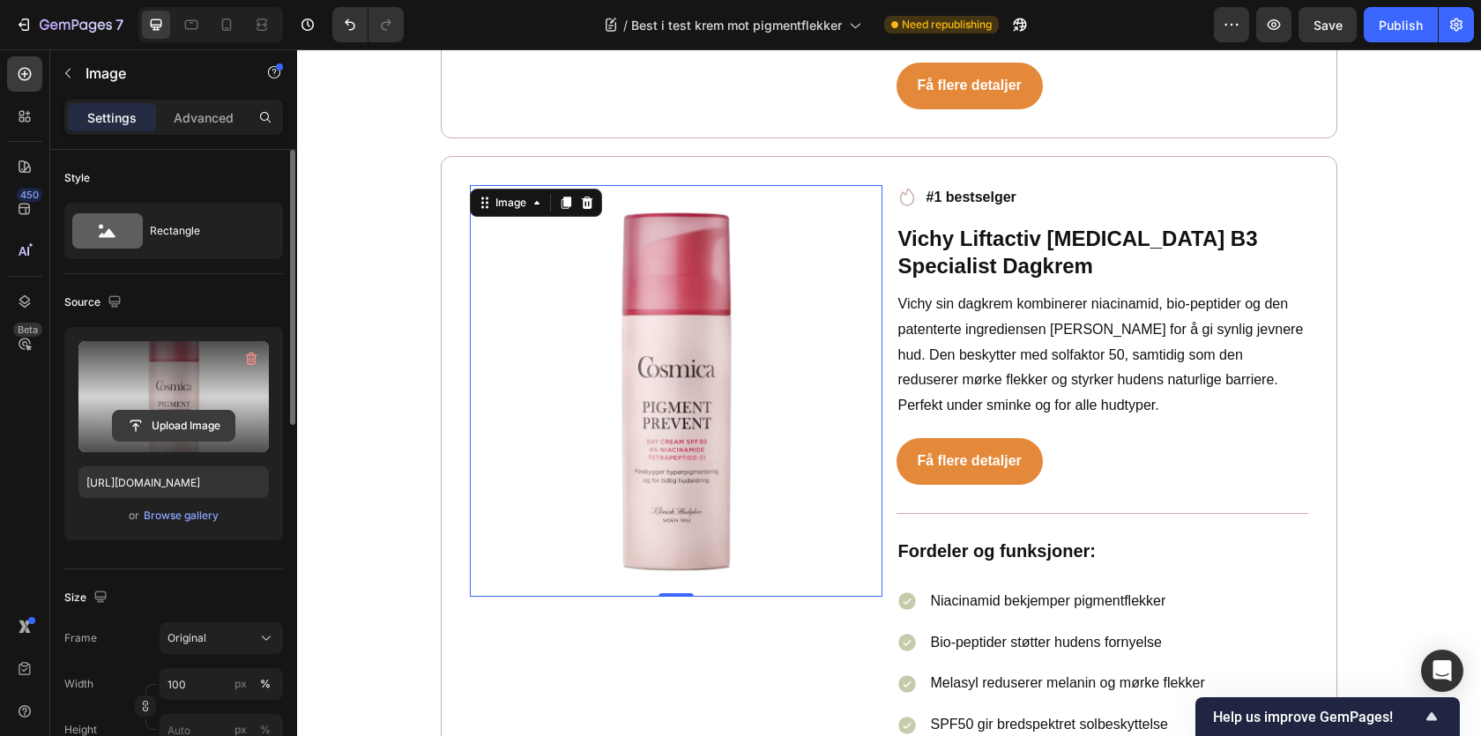
click at [180, 423] on input "file" at bounding box center [174, 426] width 122 height 30
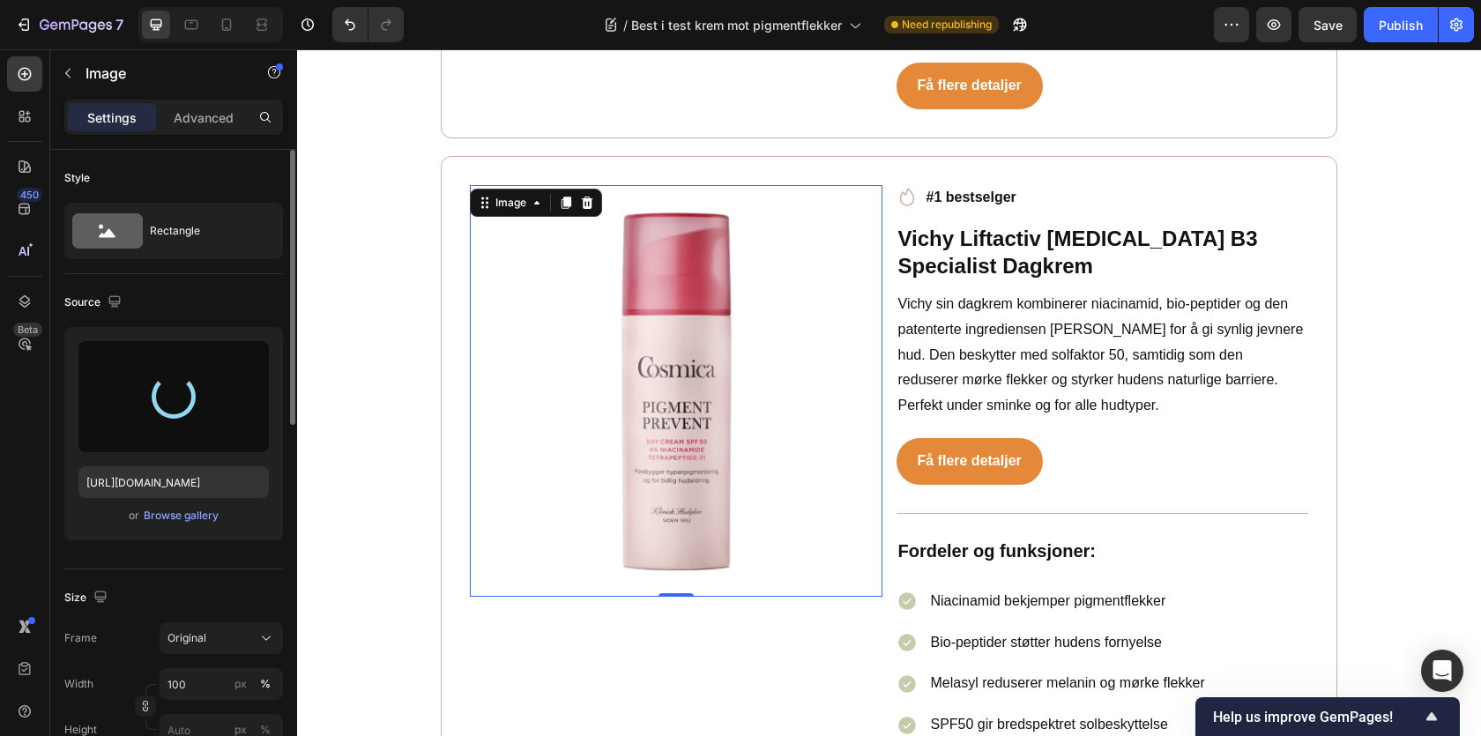
type input "https://cdn.shopify.com/s/files/1/0681/0782/9318/files/gempages_586541901771965…"
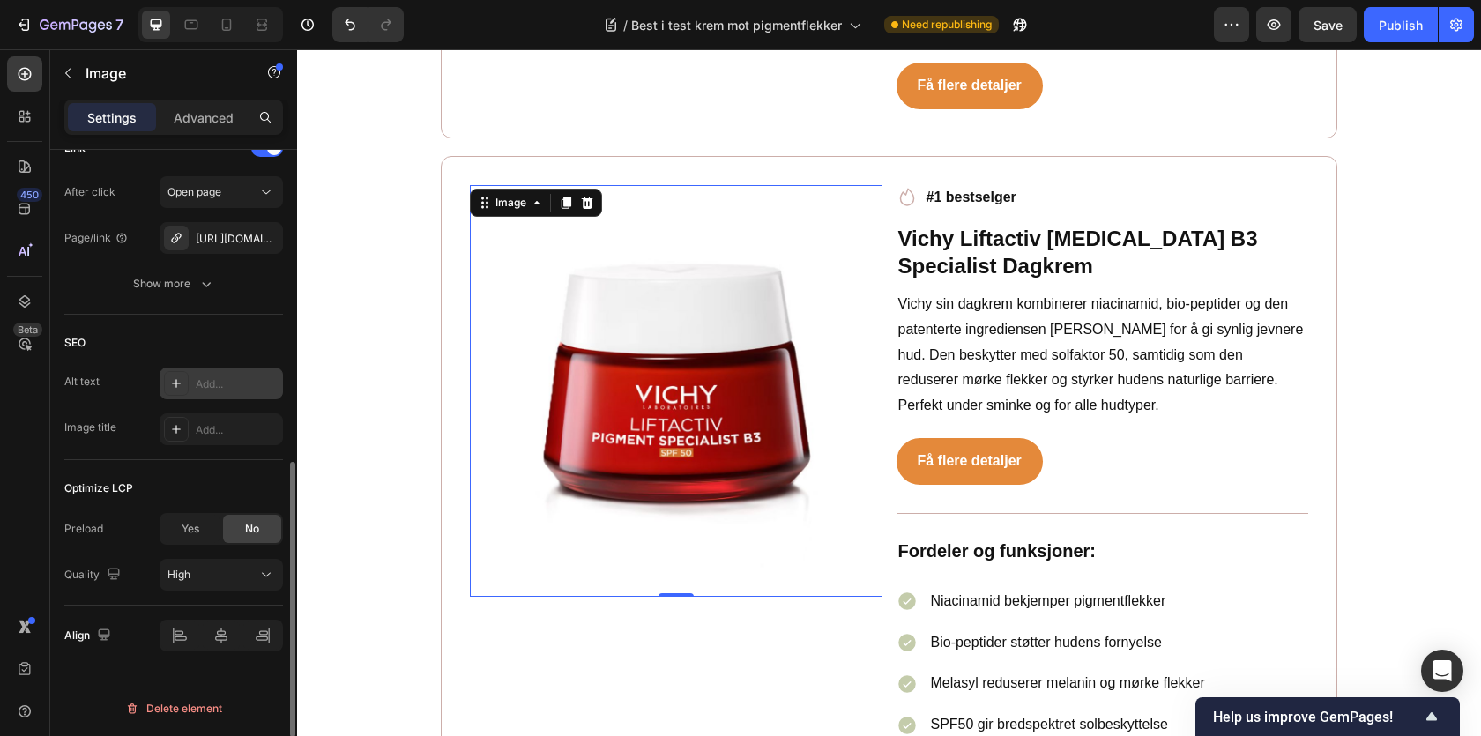
scroll to position [722, 0]
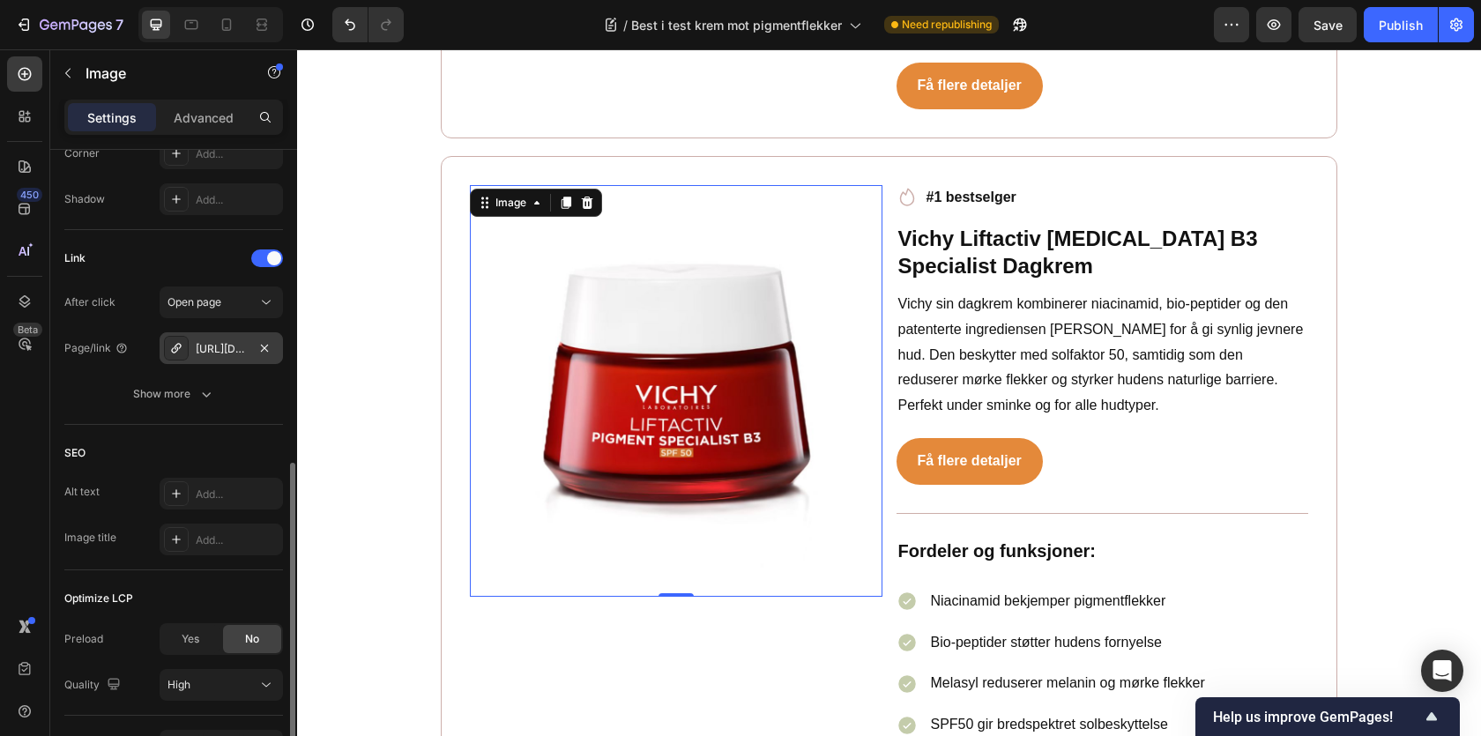
click at [235, 361] on div "https://www.apotek1.no/produkter/cosmica-pigment-prevent-spf-50-dagkrem-50-ml-9…" at bounding box center [221, 348] width 123 height 32
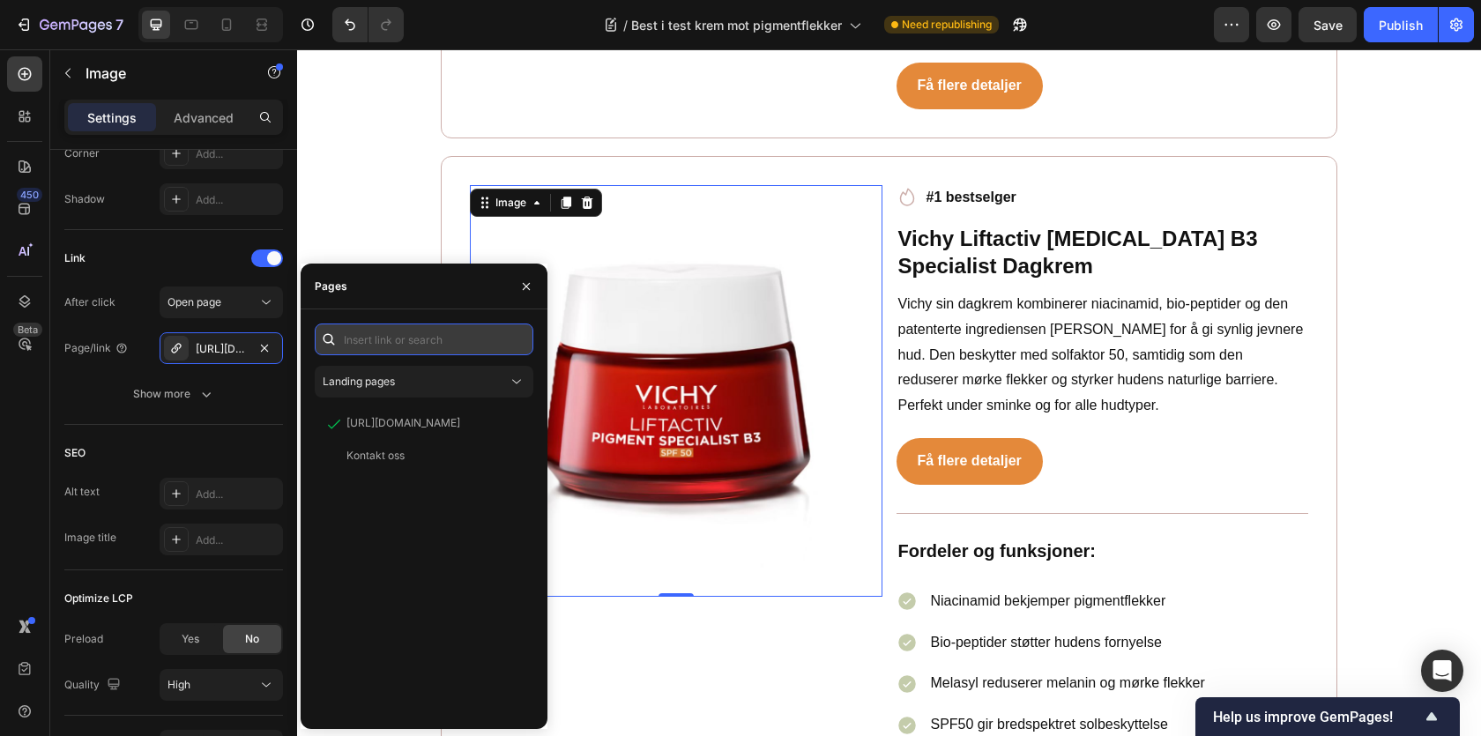
click at [398, 345] on input "text" at bounding box center [424, 340] width 219 height 32
paste input "https://www.apotek1.no/produkter/vichy-liftact-b3-spot-krem-f50-987733p"
type input "https://www.apotek1.no/produkter/vichy-liftact-b3-spot-krem-f50-987733p"
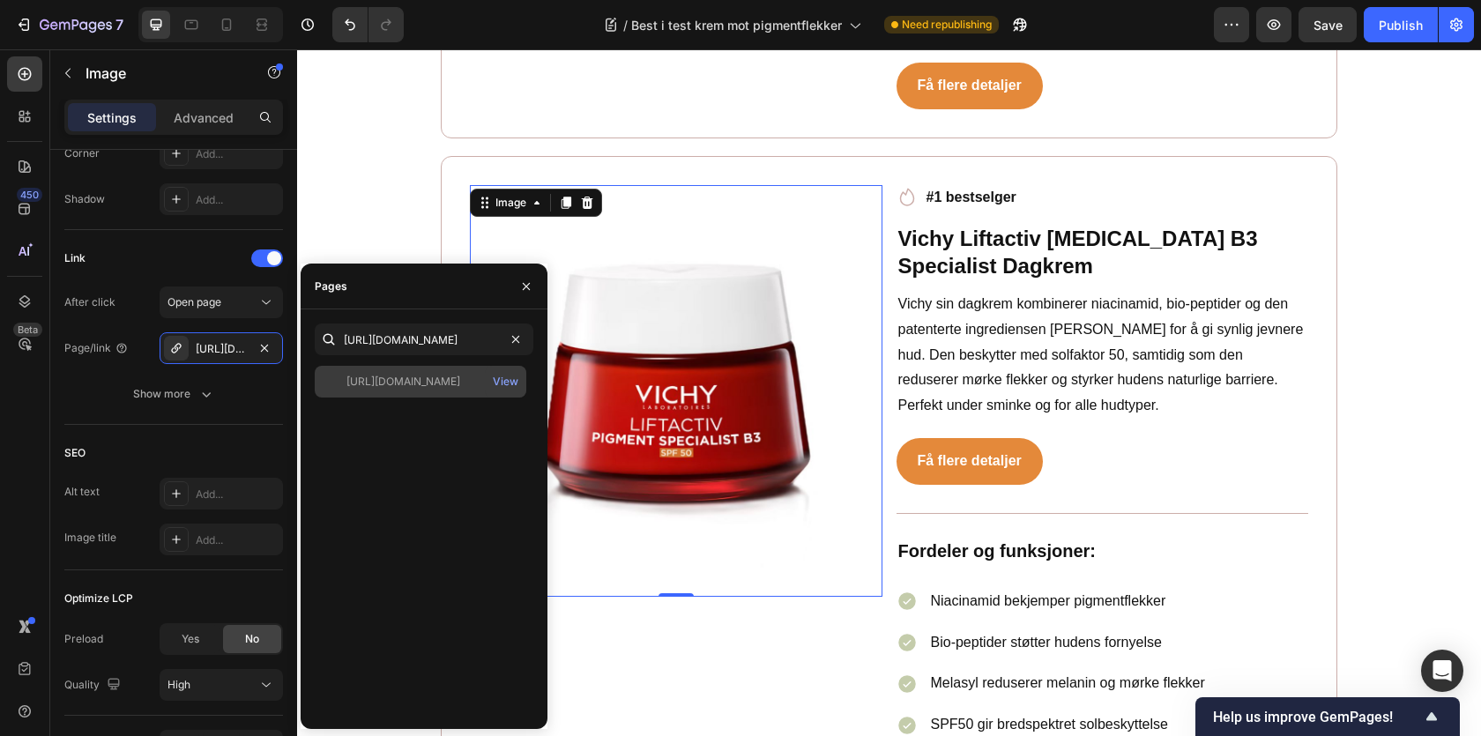
click at [439, 379] on div "https://www.apotek1.no/produkter/vichy-liftact-b3-spot-krem-f50-987733p" at bounding box center [403, 382] width 114 height 16
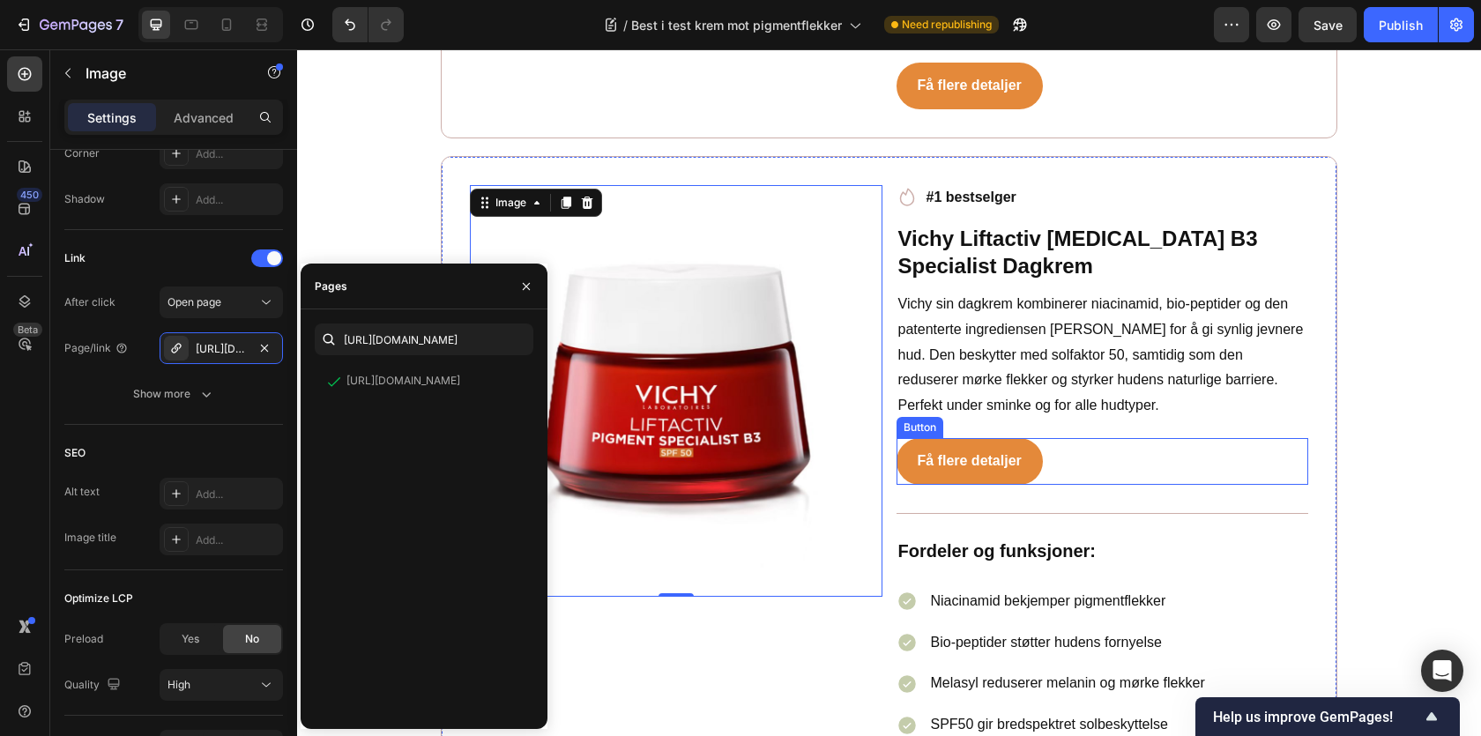
click at [1109, 438] on div "Få flere detaljer Button" at bounding box center [1103, 461] width 413 height 47
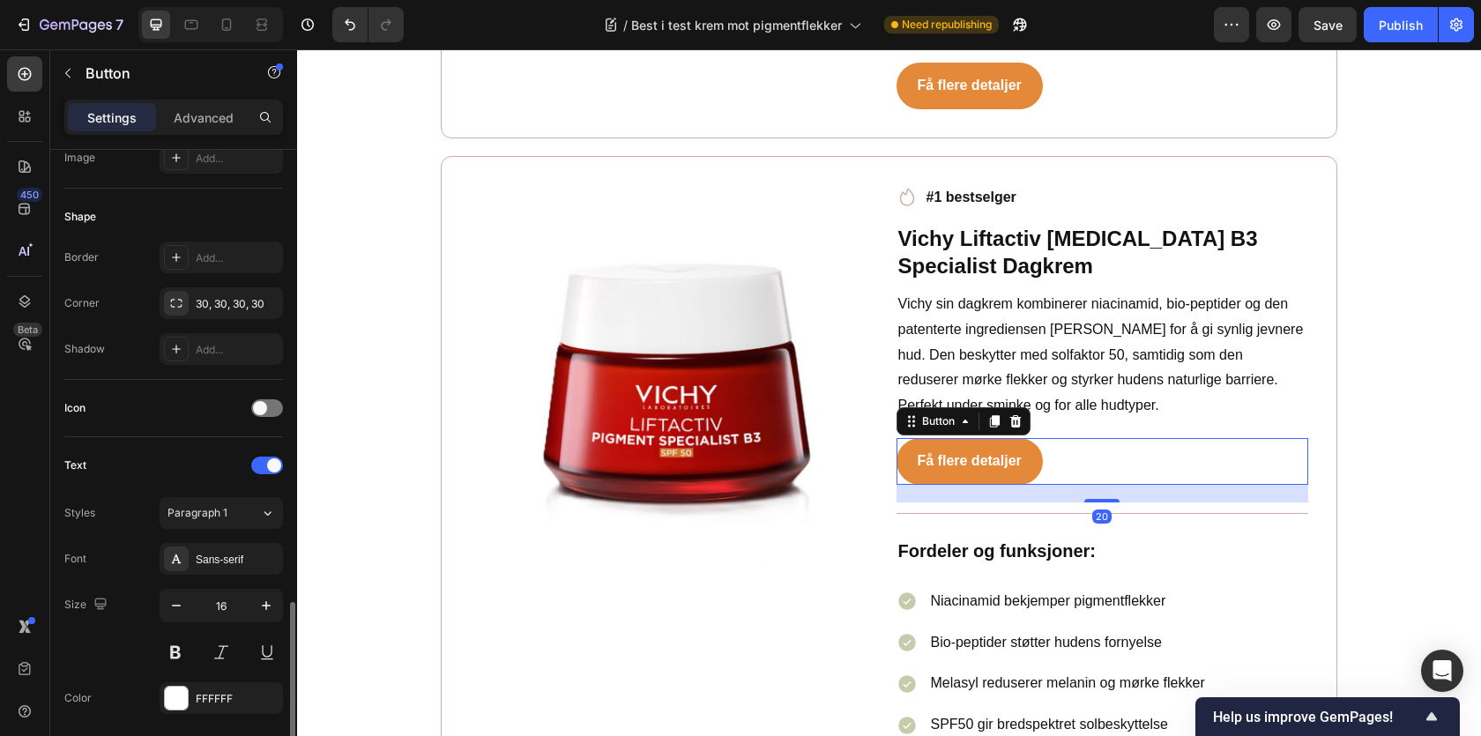
scroll to position [765, 0]
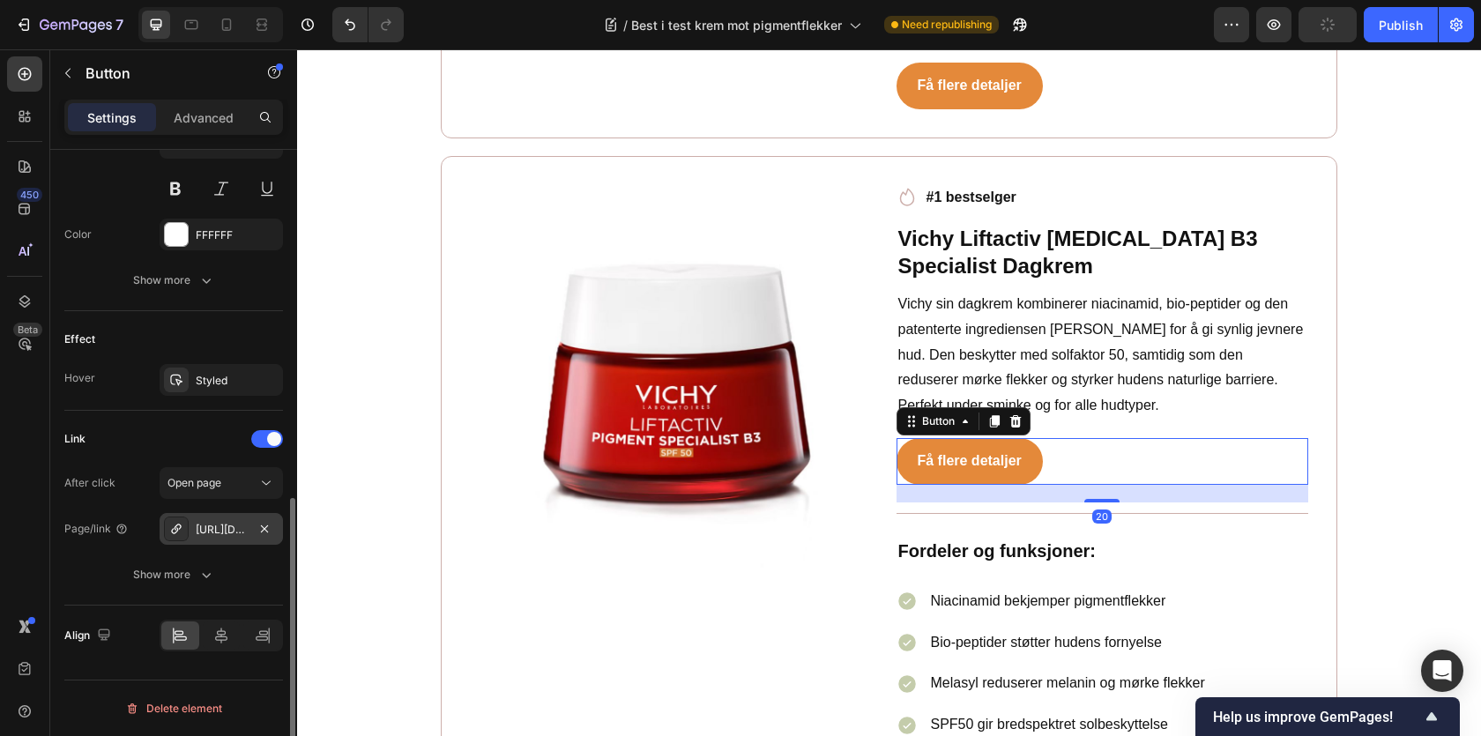
click at [209, 529] on div "https://www.apotek1.no/produkter/cosmica-pigment-prevent-spf-50-dagkrem-50-ml-9…" at bounding box center [221, 530] width 51 height 16
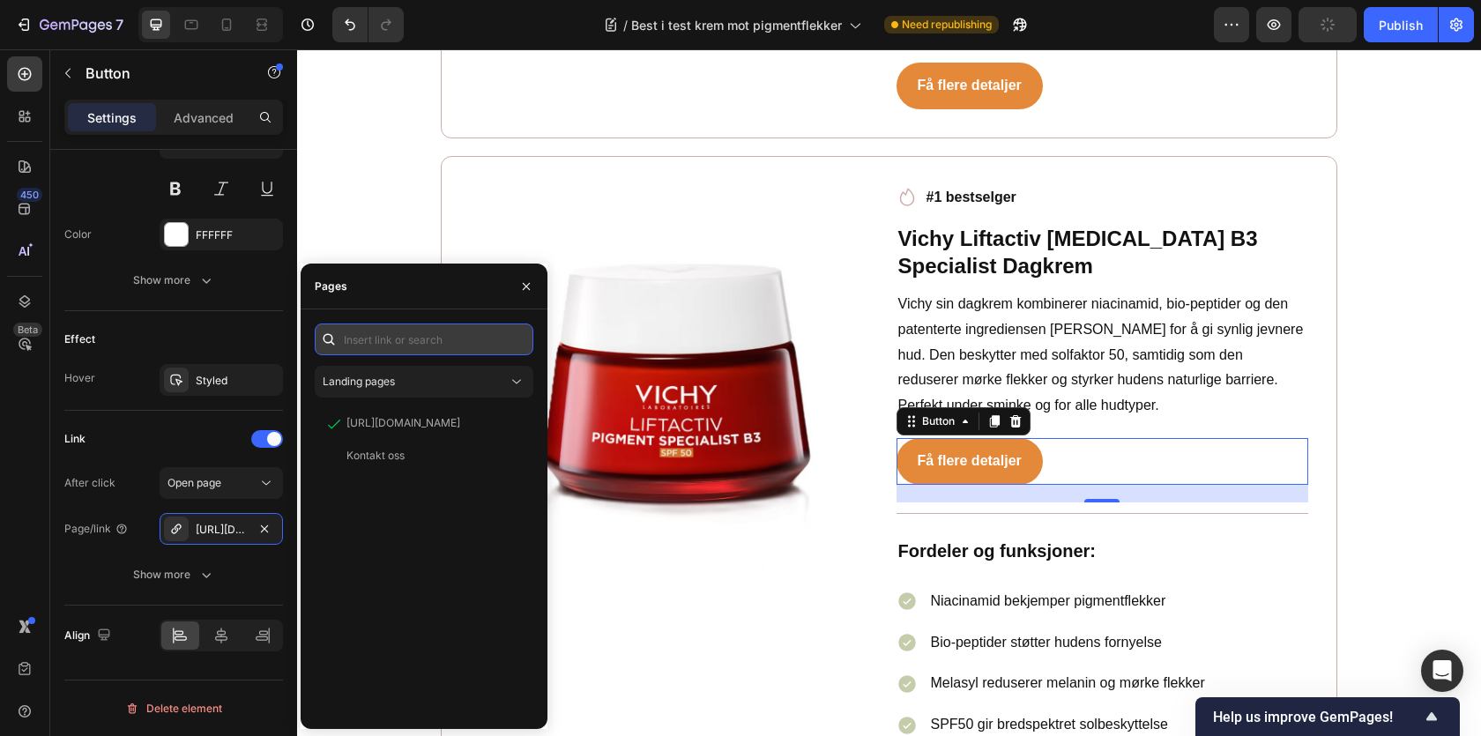
click at [374, 347] on input "text" at bounding box center [424, 340] width 219 height 32
paste input "https://www.apotek1.no/produkter/vichy-liftact-b3-spot-krem-f50-987733p"
type input "https://www.apotek1.no/produkter/vichy-liftact-b3-spot-krem-f50-987733p"
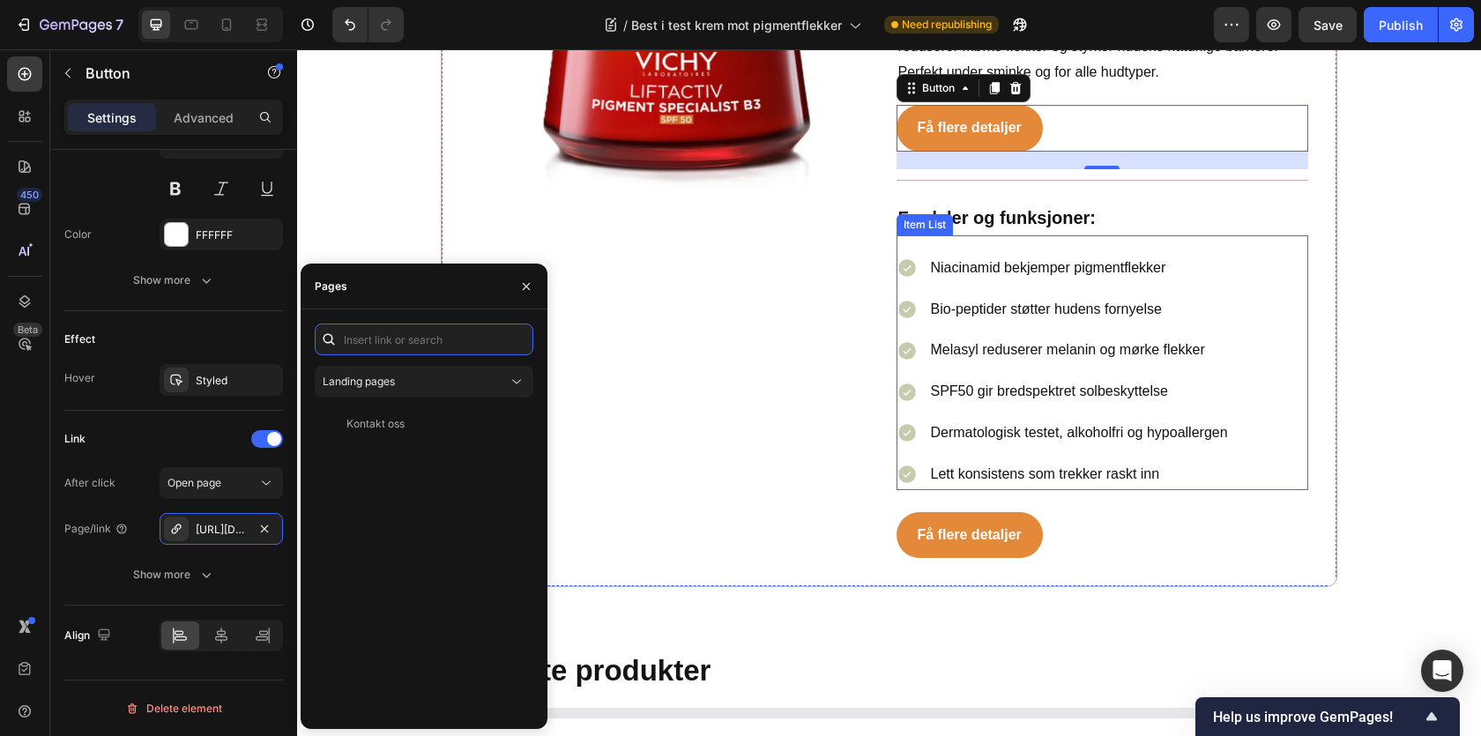
scroll to position [5881, 0]
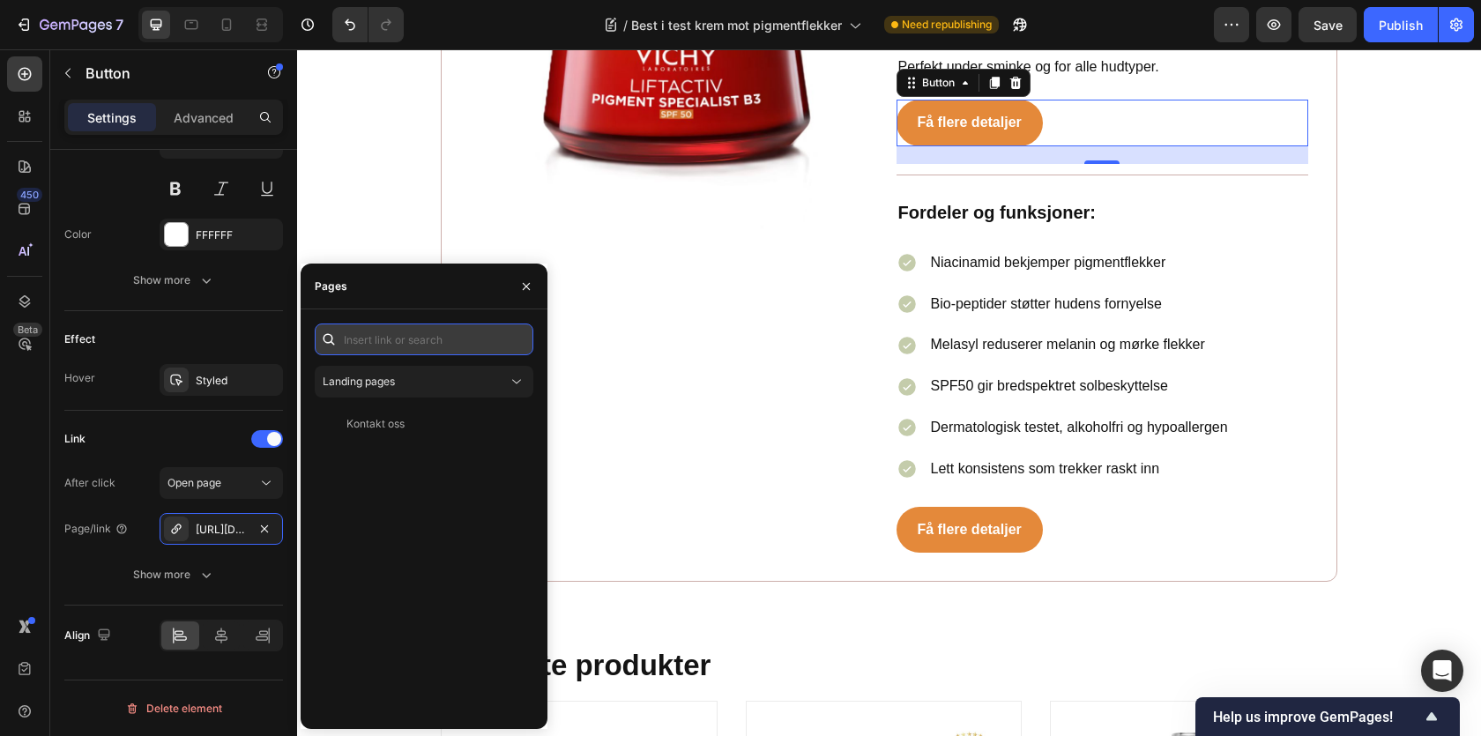
click at [401, 335] on input "text" at bounding box center [424, 340] width 219 height 32
paste input "https://www.apotek1.no/produkter/vichy-liftact-b3-spot-krem-f50-987733p"
type input "https://www.apotek1.no/produkter/vichy-liftact-b3-spot-krem-f50-987733p"
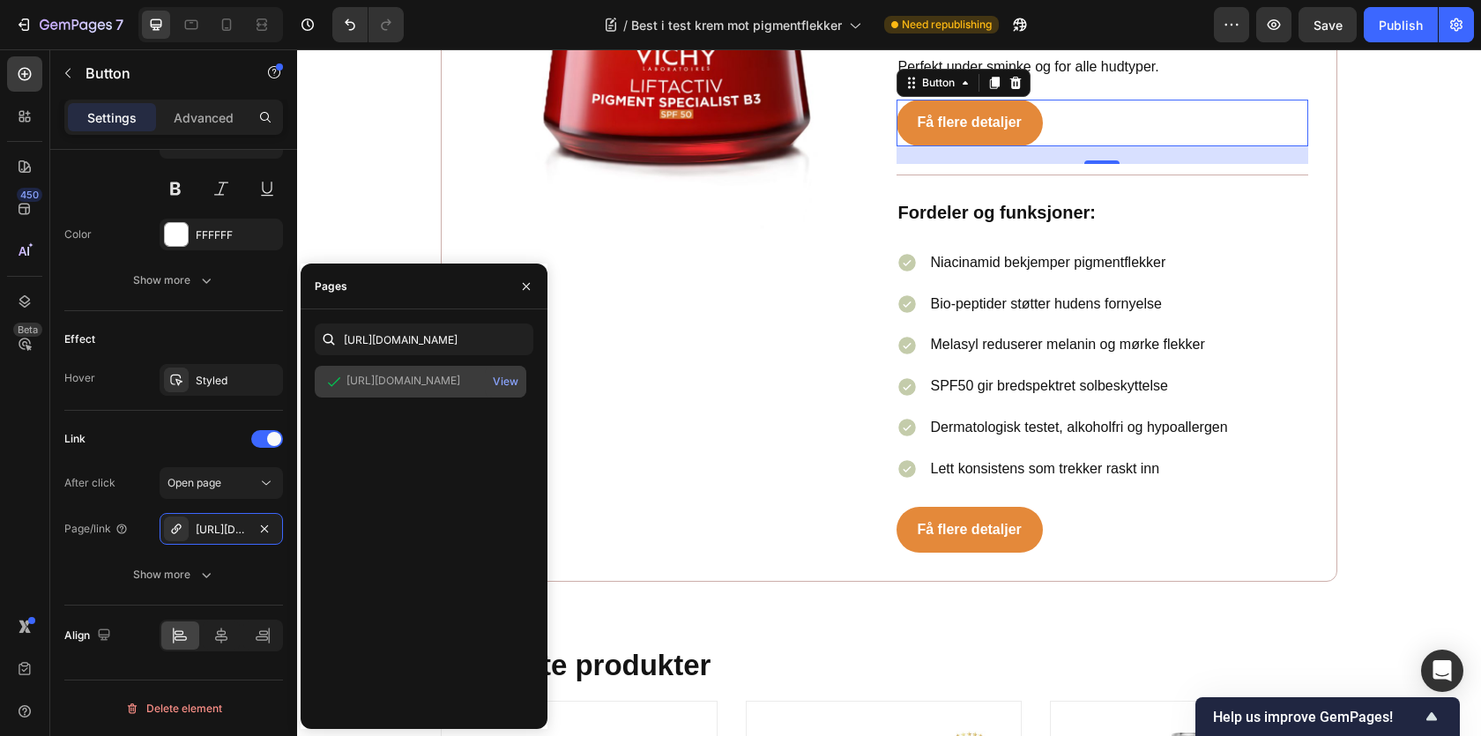
click at [412, 378] on div "https://www.apotek1.no/produkter/vichy-liftact-b3-spot-krem-f50-987733p" at bounding box center [403, 381] width 114 height 16
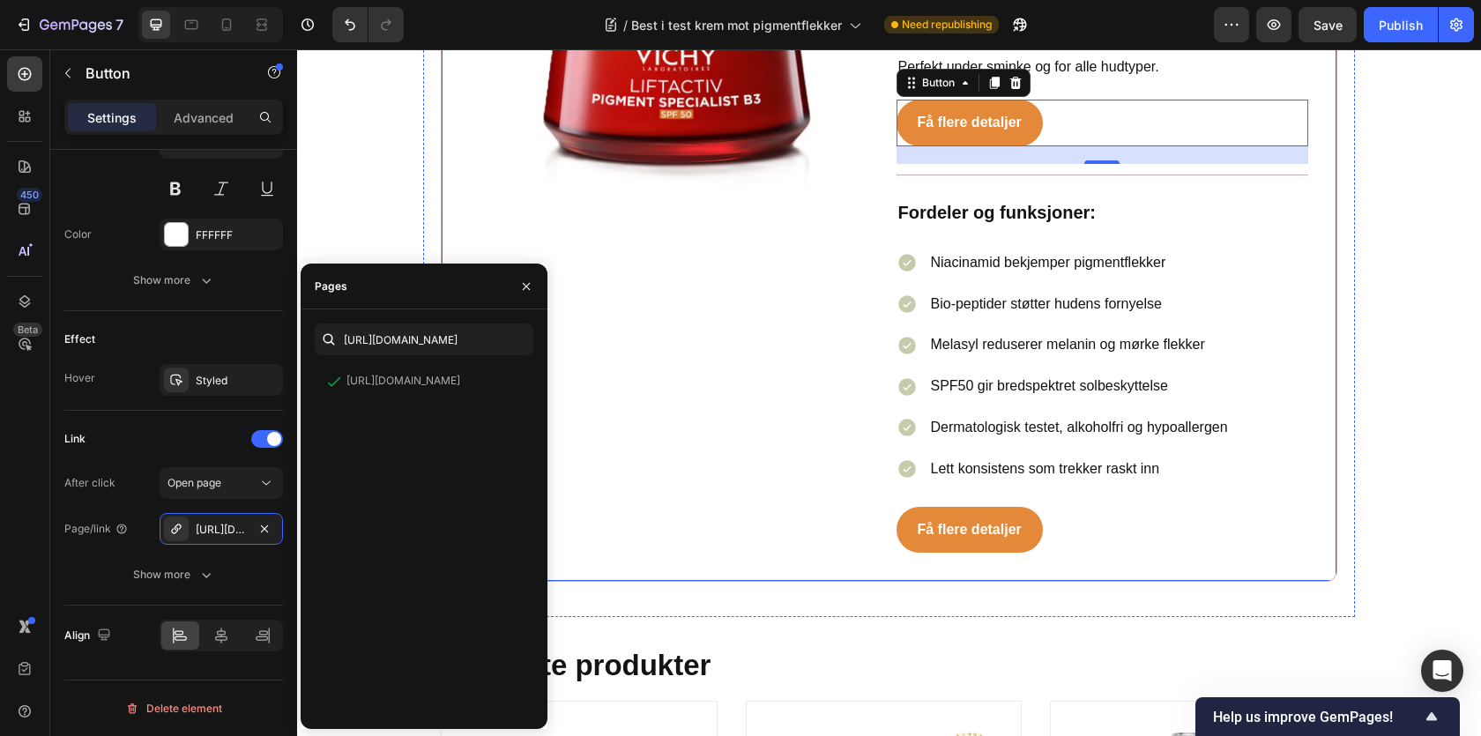
click at [1085, 507] on div "Få flere detaljer Button" at bounding box center [1103, 530] width 413 height 47
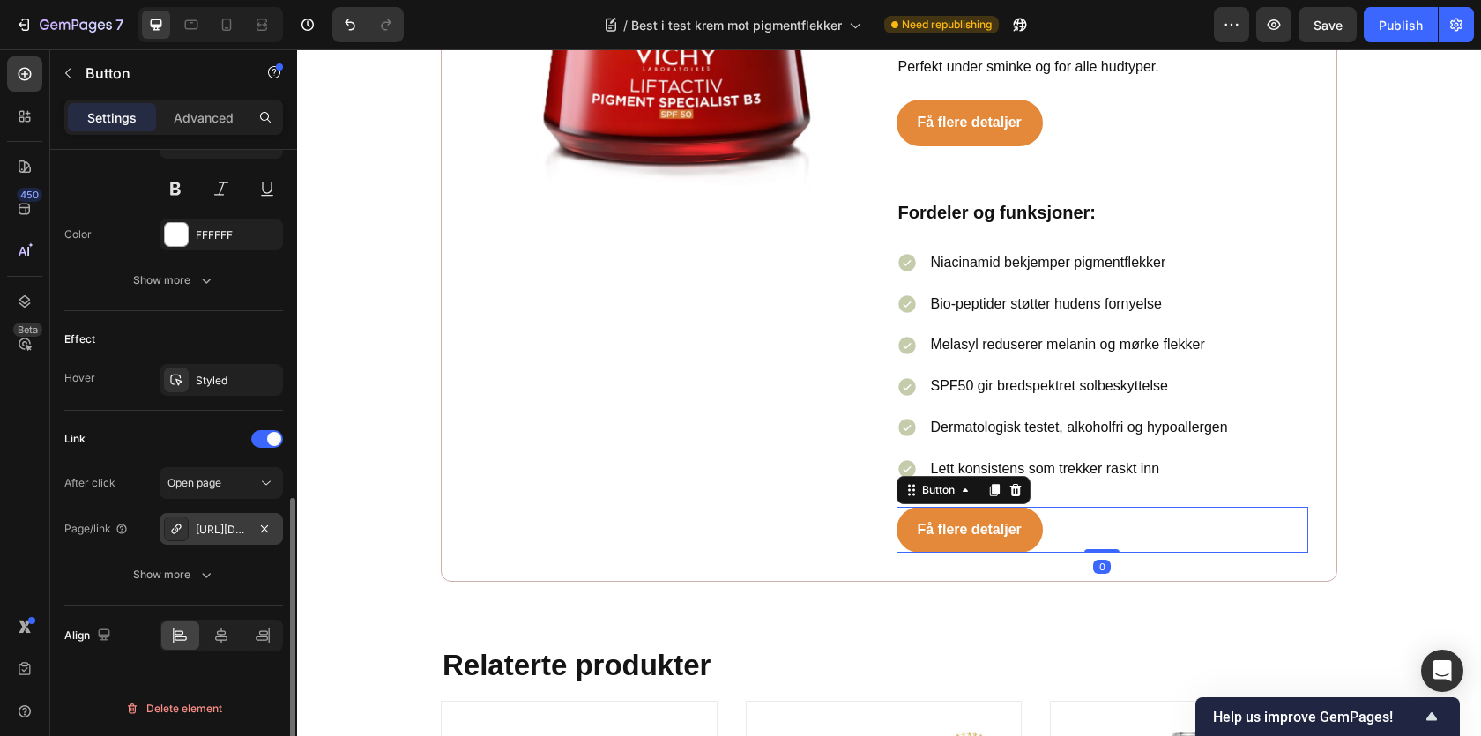
click at [228, 518] on div "https://www.apotek1.no/produkter/cosmica-pigment-prevent-spf-50-dagkrem-50-ml-9…" at bounding box center [221, 529] width 123 height 32
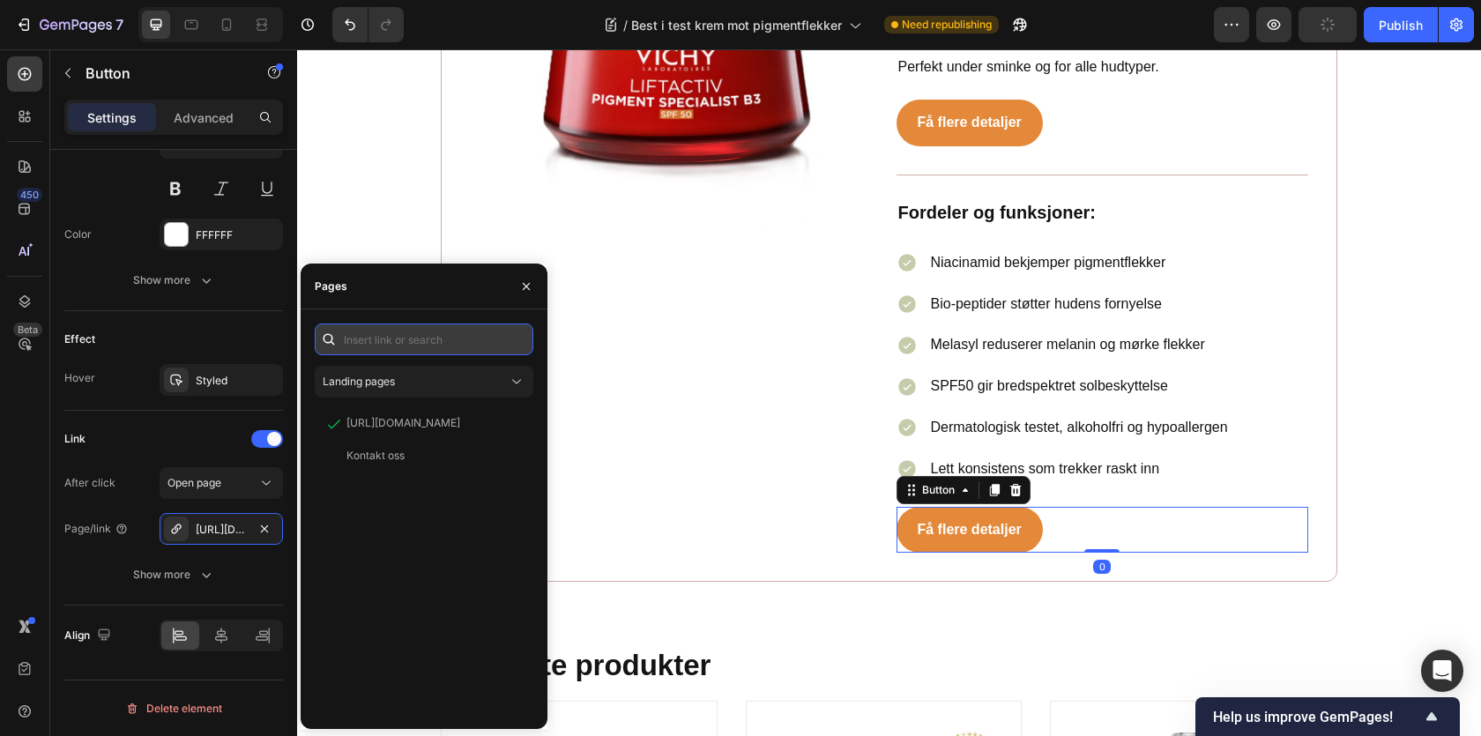
click at [380, 336] on input "text" at bounding box center [424, 340] width 219 height 32
paste input "https://www.apotek1.no/produkter/vichy-liftact-b3-spot-krem-f50-987733p"
type input "https://www.apotek1.no/produkter/vichy-liftact-b3-spot-krem-f50-987733p"
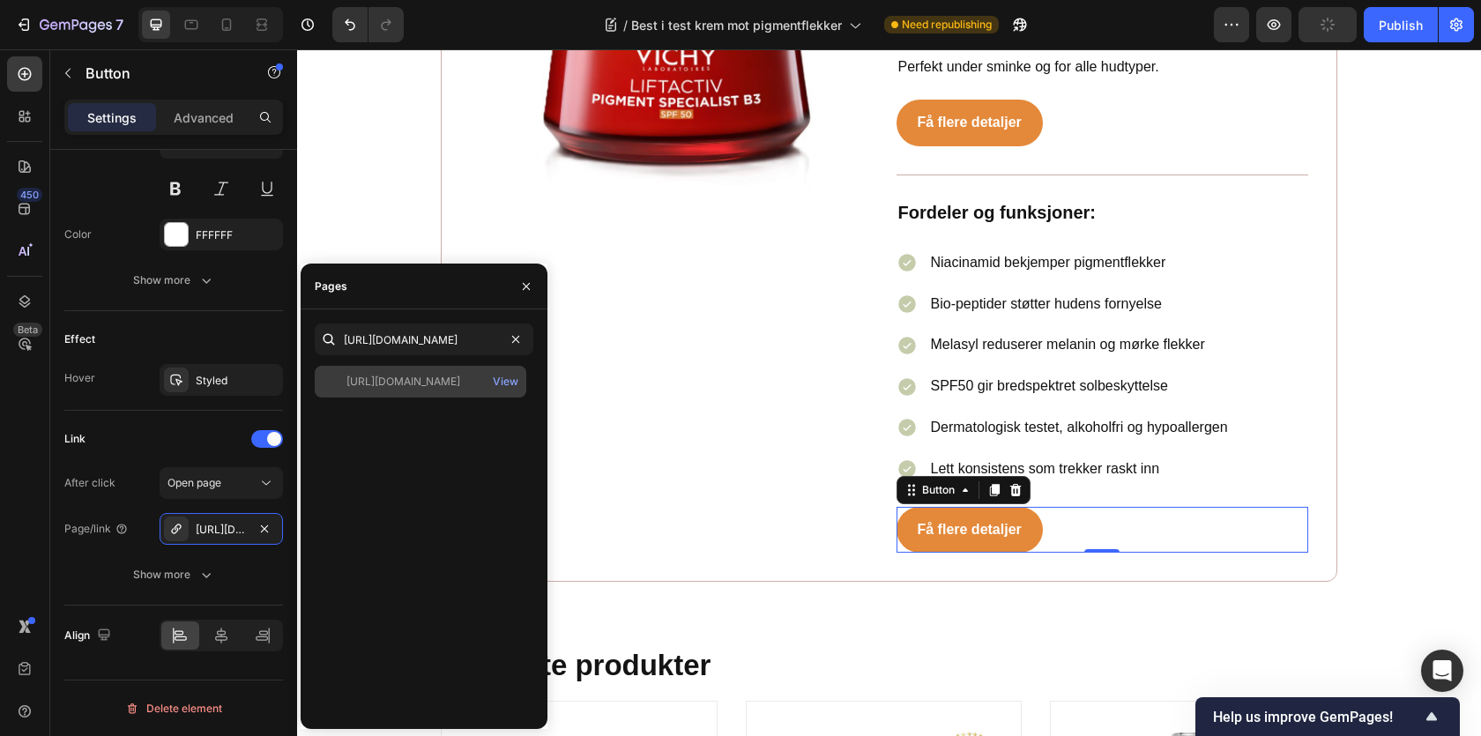
click at [430, 381] on div "https://www.apotek1.no/produkter/vichy-liftact-b3-spot-krem-f50-987733p" at bounding box center [403, 382] width 114 height 16
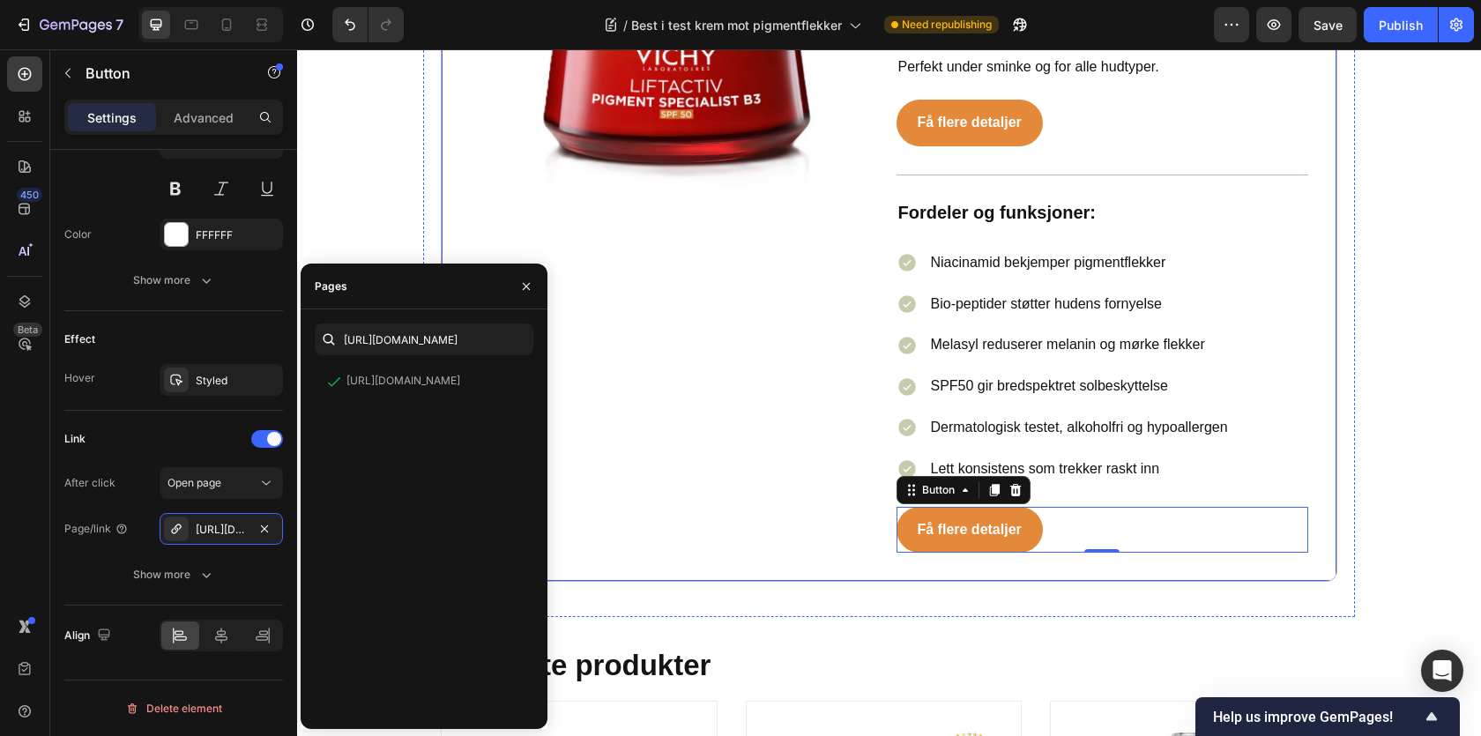
click at [1268, 503] on div "Få flere detaljer Button 0" at bounding box center [1103, 528] width 413 height 51
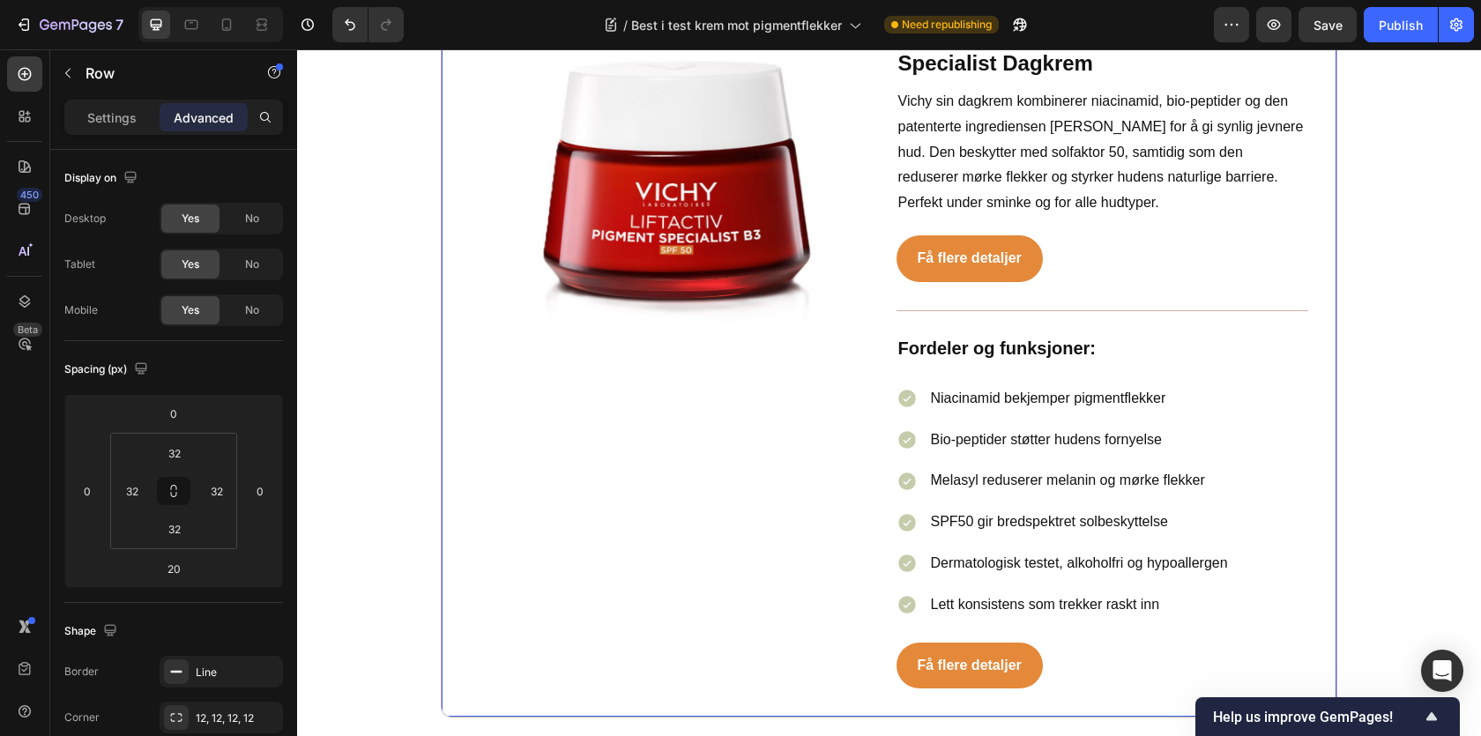
scroll to position [5688, 0]
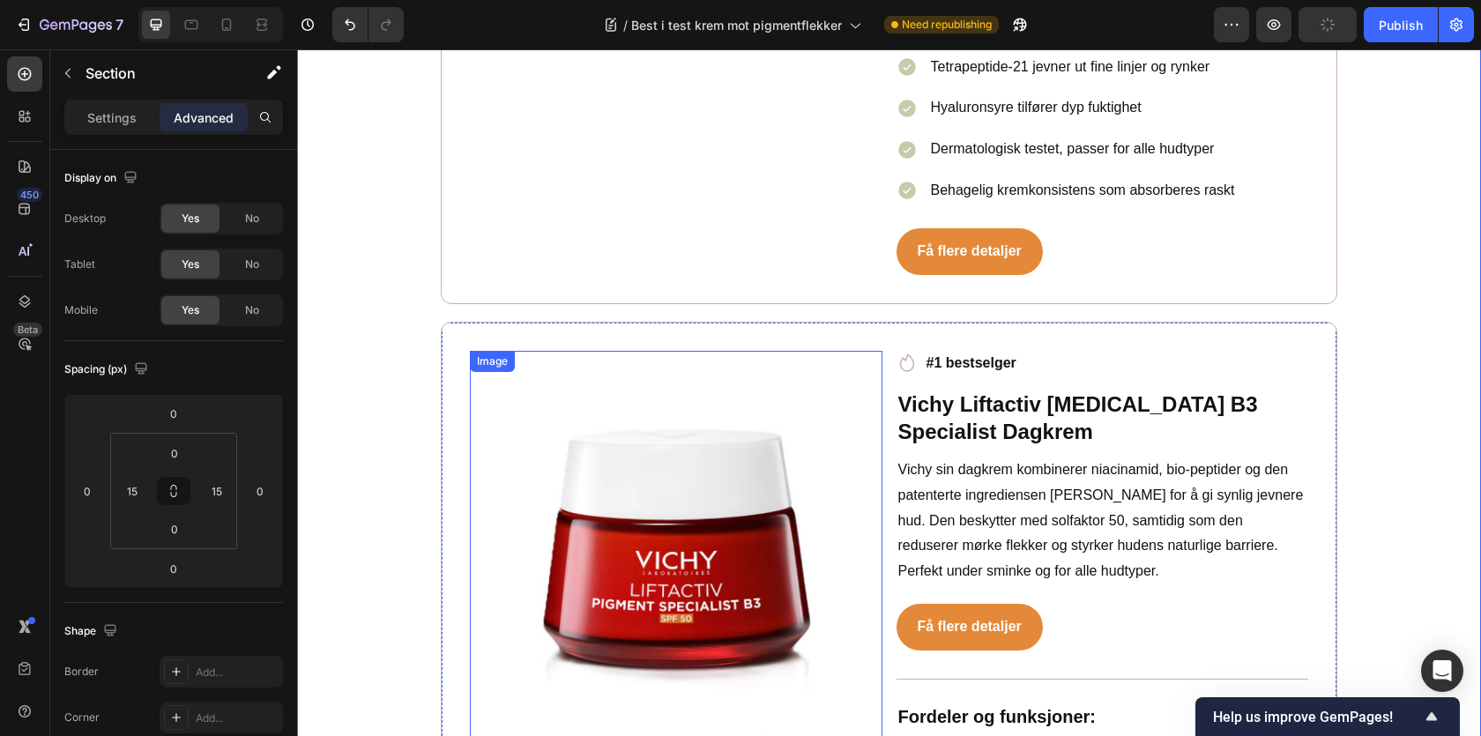
scroll to position [5357, 0]
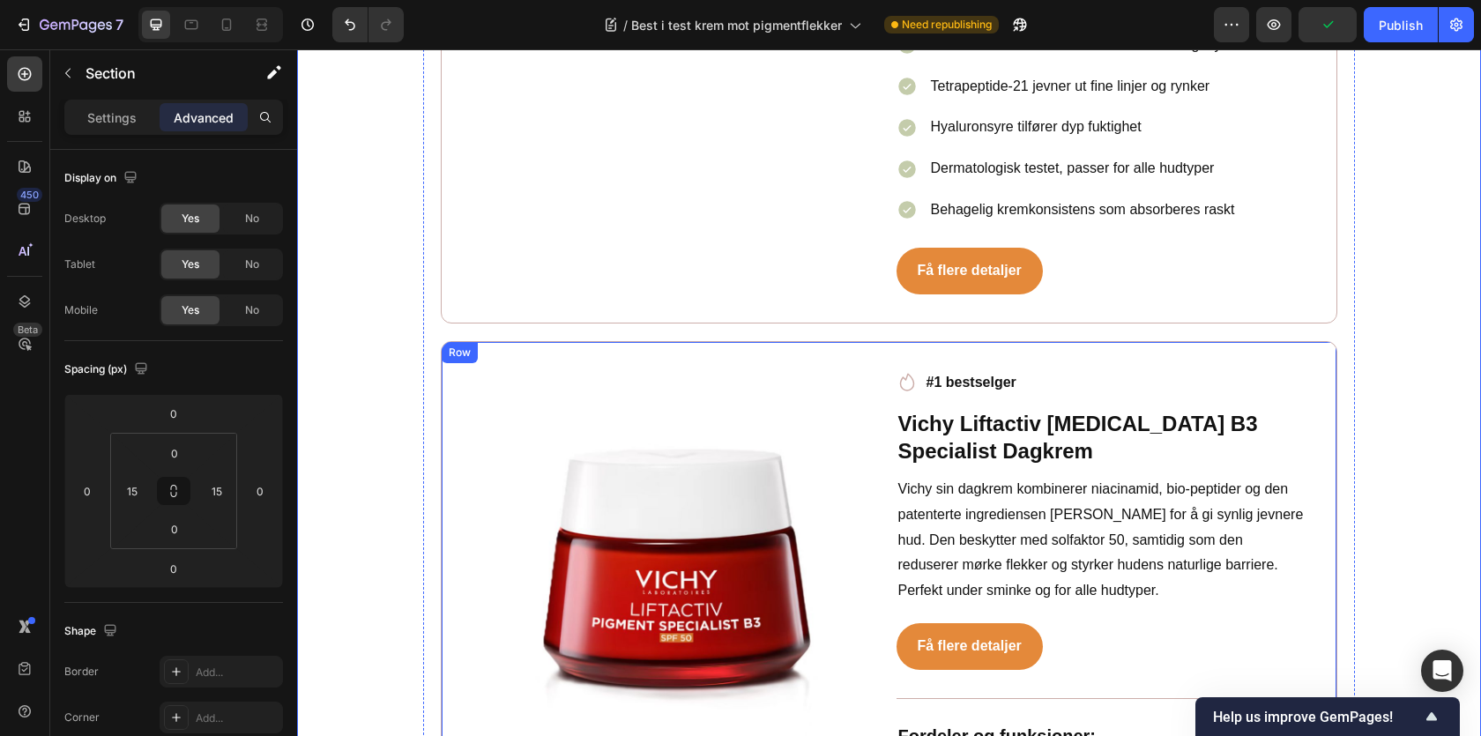
click at [468, 346] on div "Image Icon #1 bestselger Text block Row Vichy Liftactiv Niacinamide B3 Speciali…" at bounding box center [889, 723] width 897 height 765
click at [530, 341] on div "Image Icon #1 bestselger Text block Row Vichy Liftactiv Niacinamide B3 Speciali…" at bounding box center [889, 723] width 897 height 765
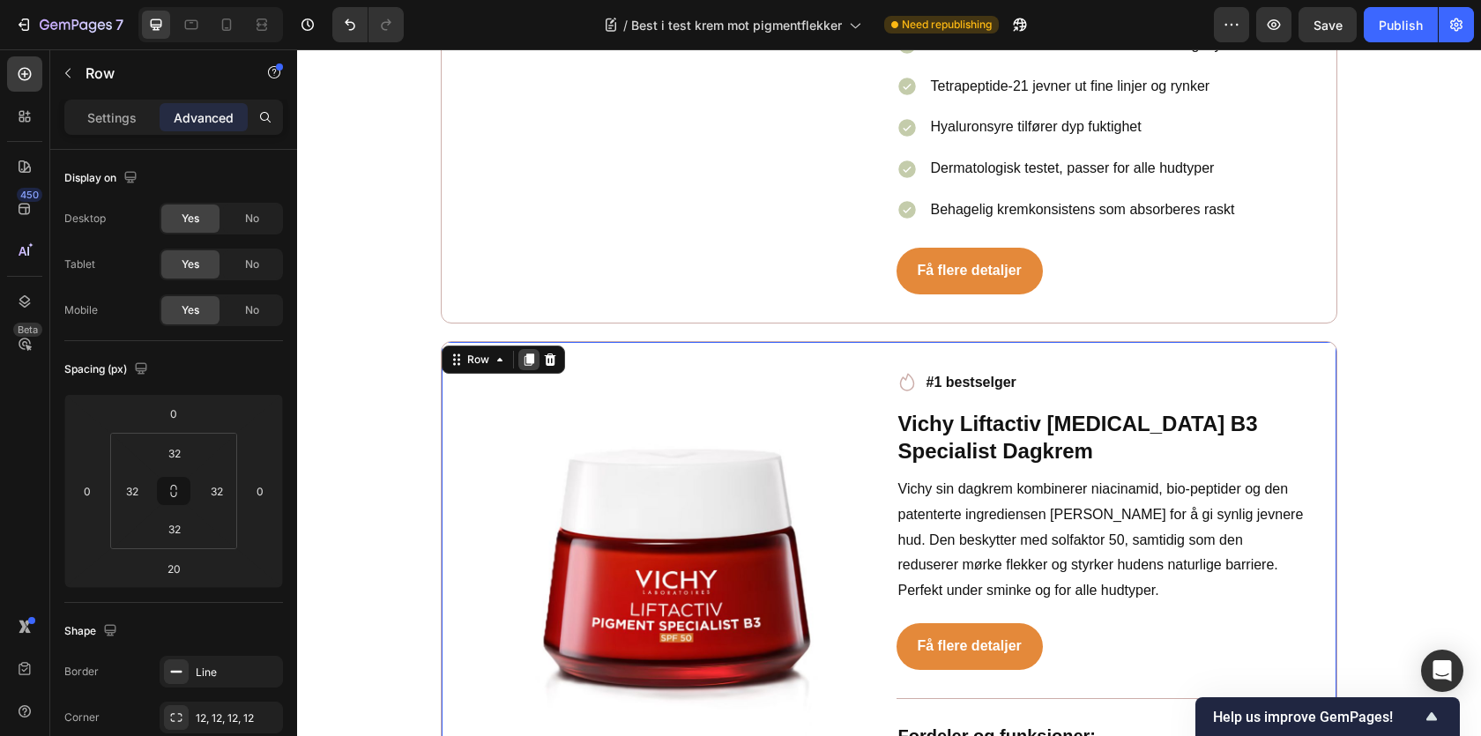
click at [531, 354] on icon at bounding box center [530, 360] width 10 height 12
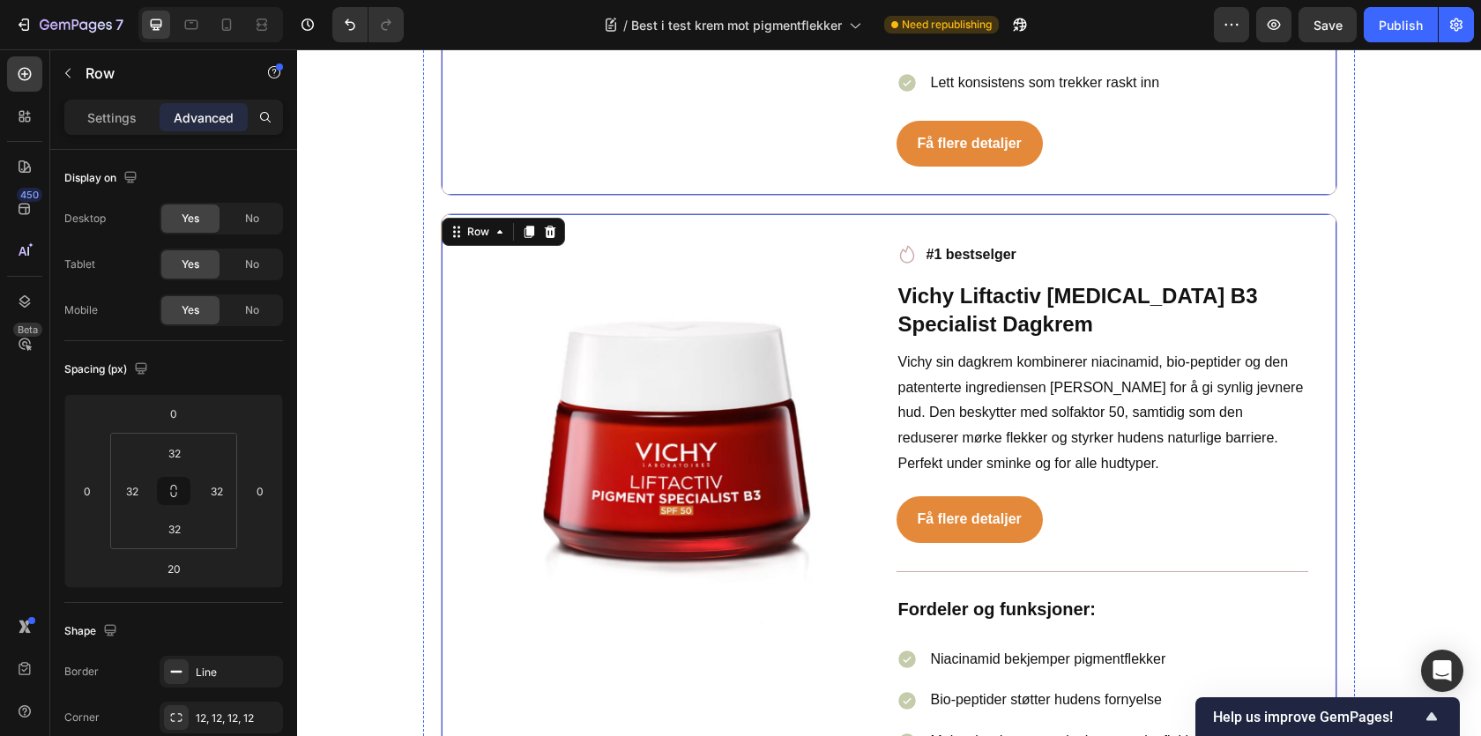
scroll to position [6222, 0]
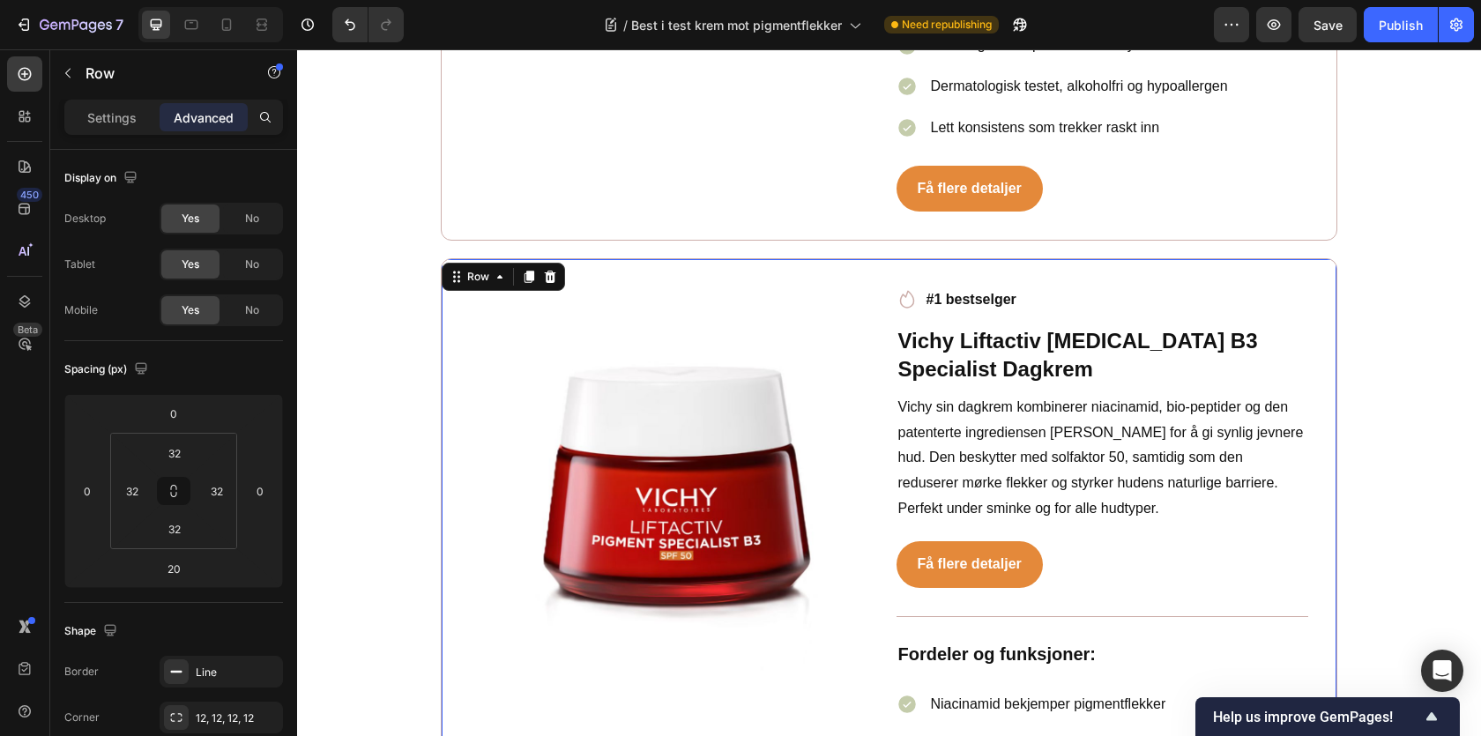
click at [982, 296] on div "Icon #1 bestselger Text block Row Vichy Liftactiv Niacinamide B3 Specialist Dag…" at bounding box center [1103, 640] width 413 height 707
click at [981, 326] on h2 "Vichy Liftactiv [MEDICAL_DATA] B3 Specialist Dagkrem" at bounding box center [1103, 354] width 413 height 58
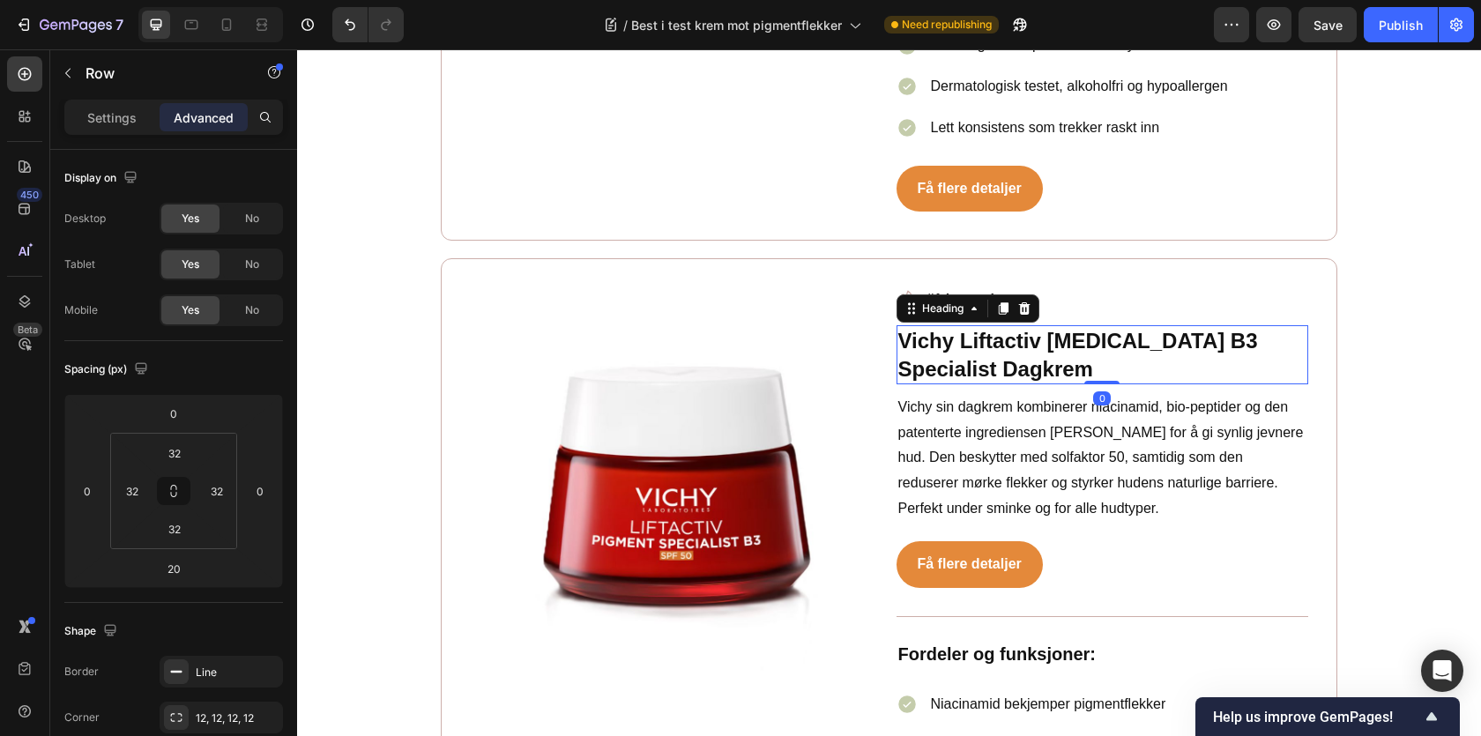
click at [981, 326] on h2 "Vichy Liftactiv [MEDICAL_DATA] B3 Specialist Dagkrem" at bounding box center [1103, 354] width 413 height 58
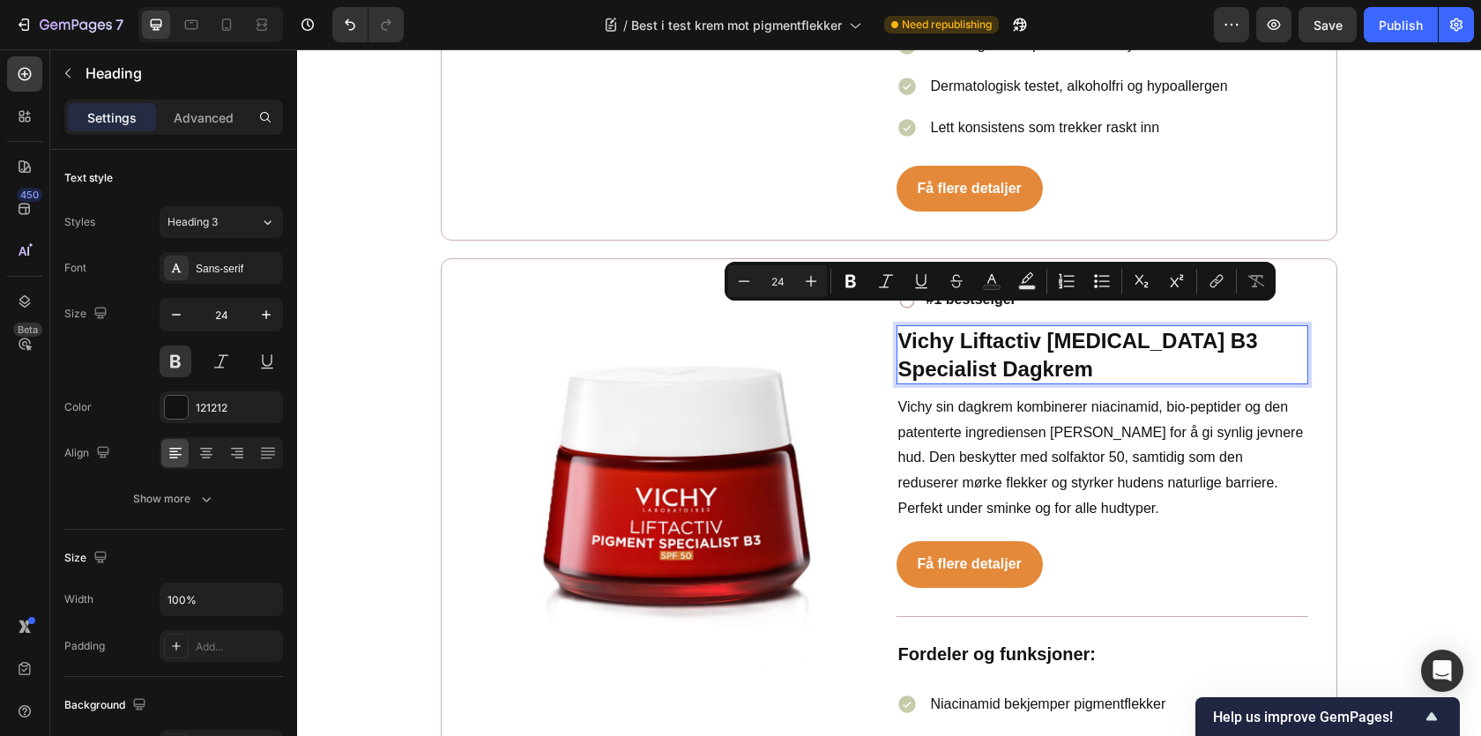
click at [981, 327] on p "Vichy Liftactiv [MEDICAL_DATA] B3 Specialist Dagkrem" at bounding box center [1102, 354] width 409 height 55
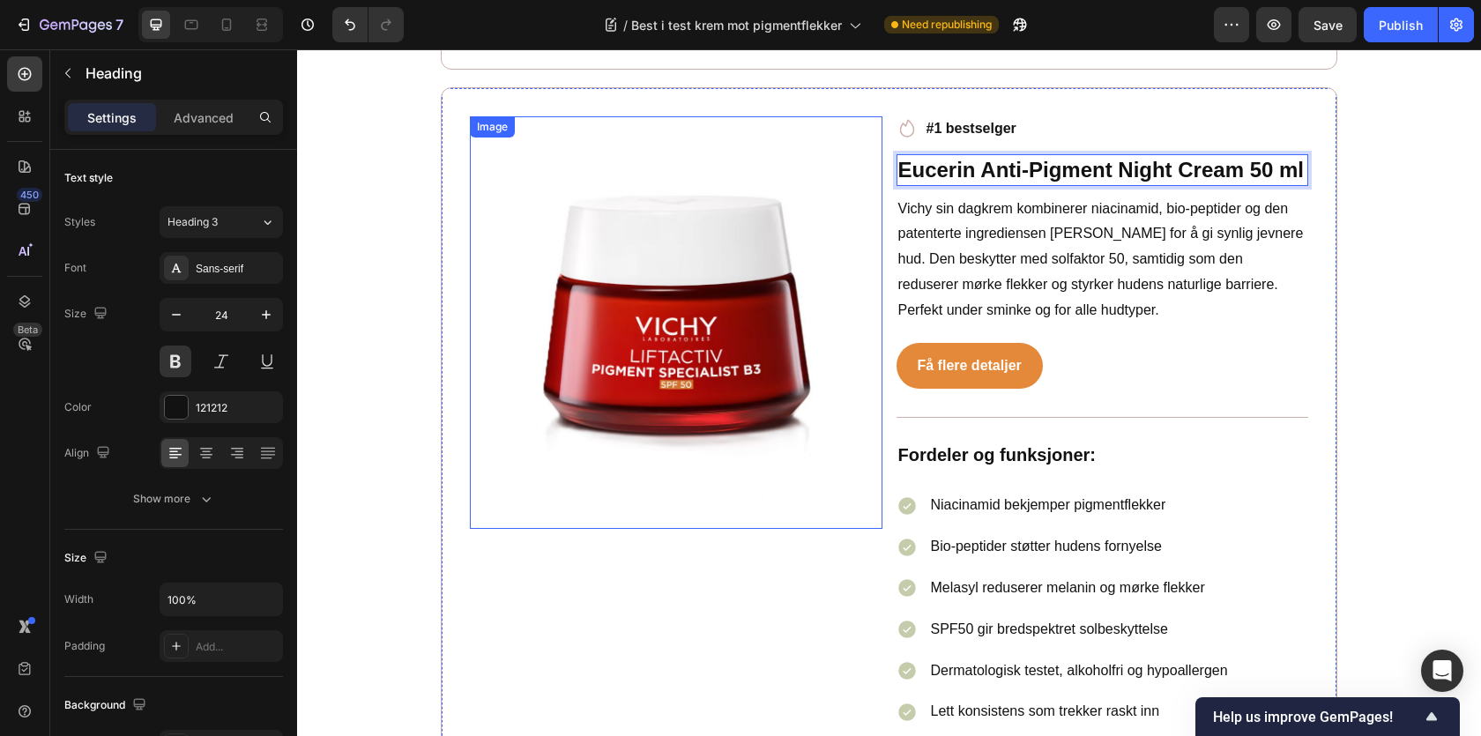
scroll to position [6410, 0]
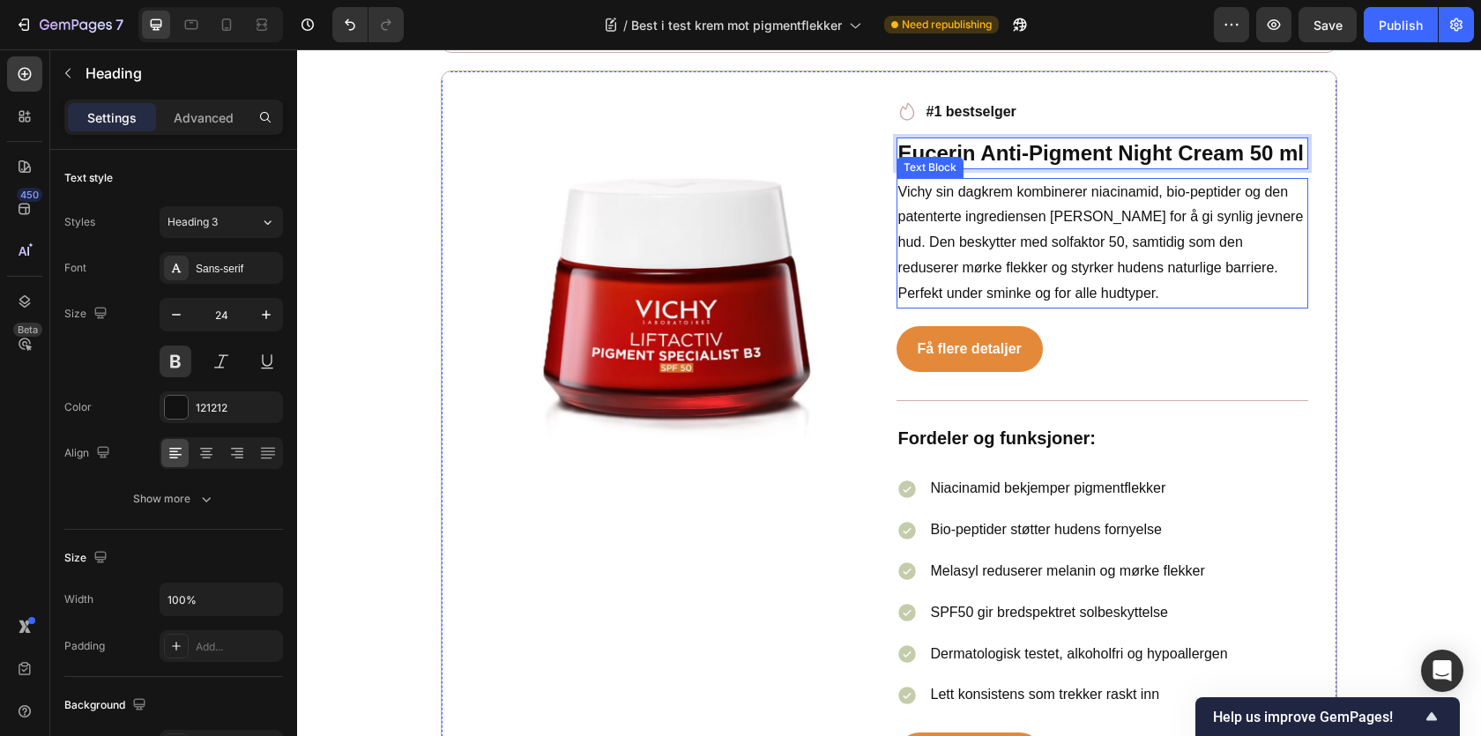
click at [1032, 187] on p "Vichy sin dagkrem kombinerer niacinamid, bio-peptider og den patenterte ingredi…" at bounding box center [1102, 243] width 409 height 127
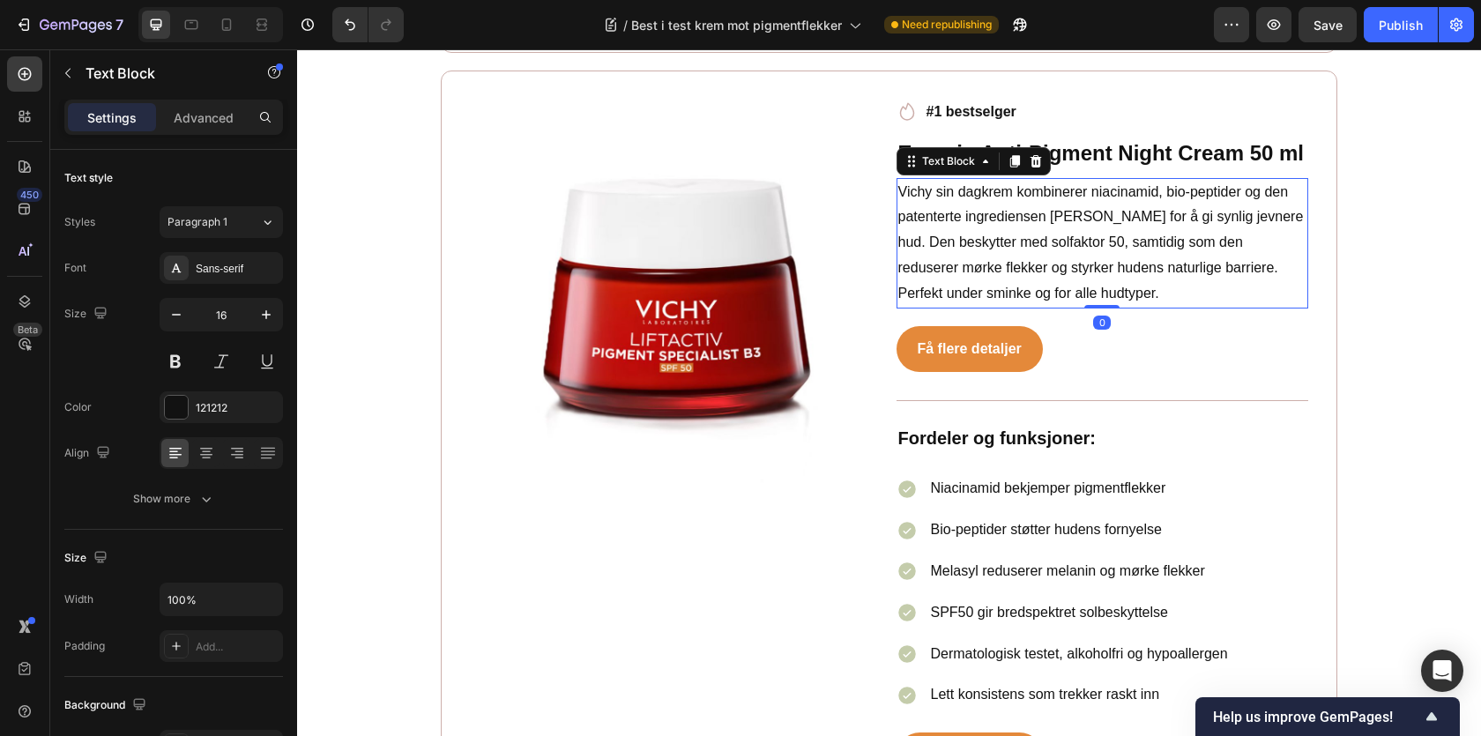
click at [1018, 207] on p "Vichy sin dagkrem kombinerer niacinamid, bio-peptider og den patenterte ingredi…" at bounding box center [1102, 243] width 409 height 127
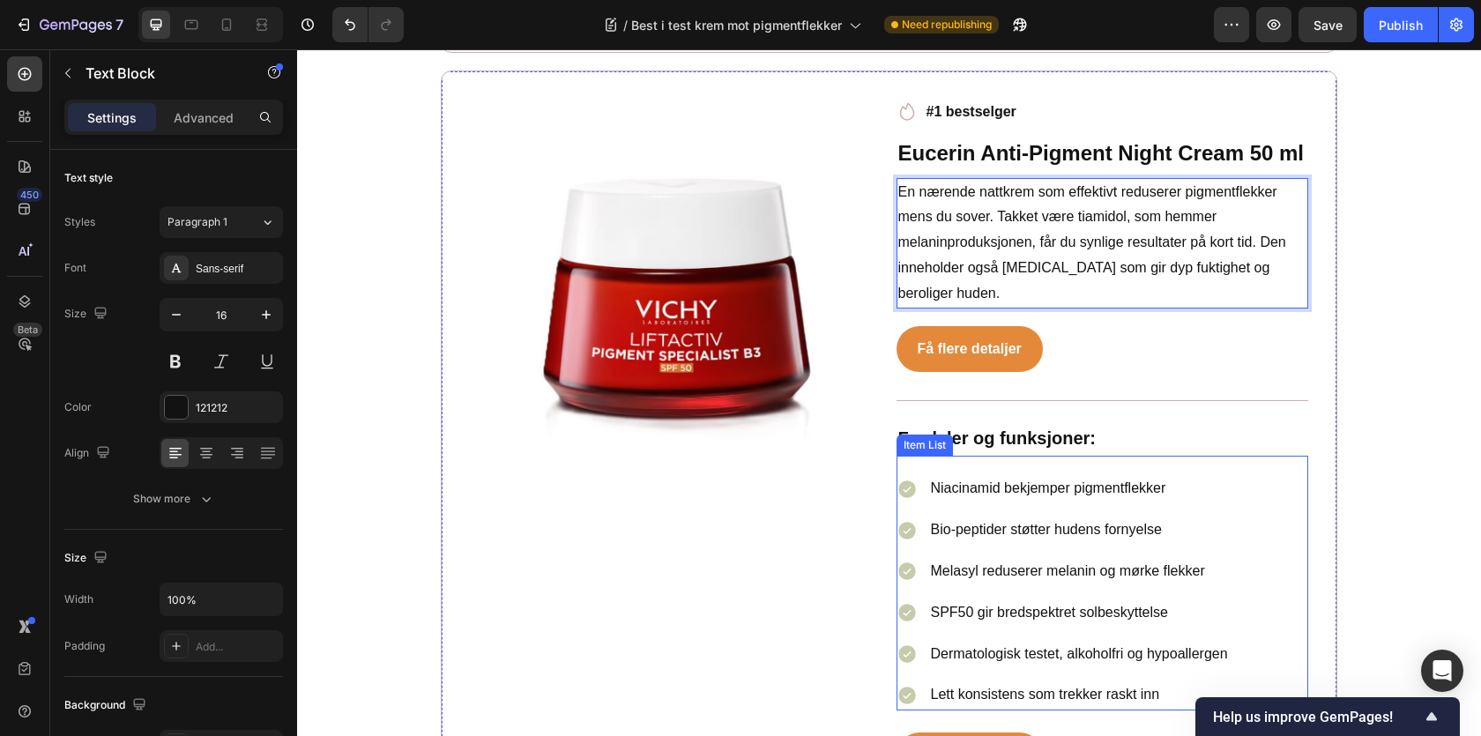
click at [979, 476] on p "Niacinamid bekjemper pigmentflekker" at bounding box center [1079, 489] width 297 height 26
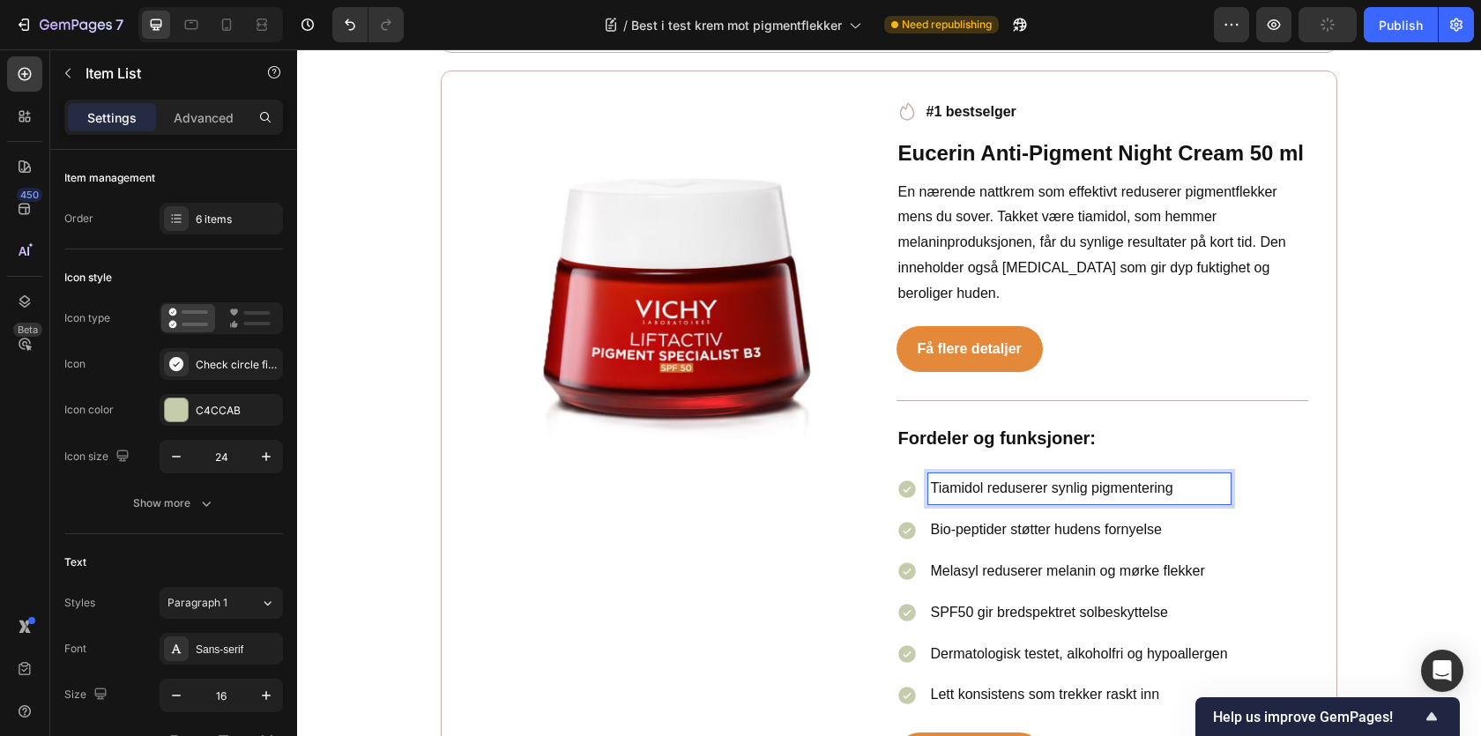
click at [1002, 523] on div "Bio-peptider støtter hudens fornyelse" at bounding box center [1079, 530] width 302 height 31
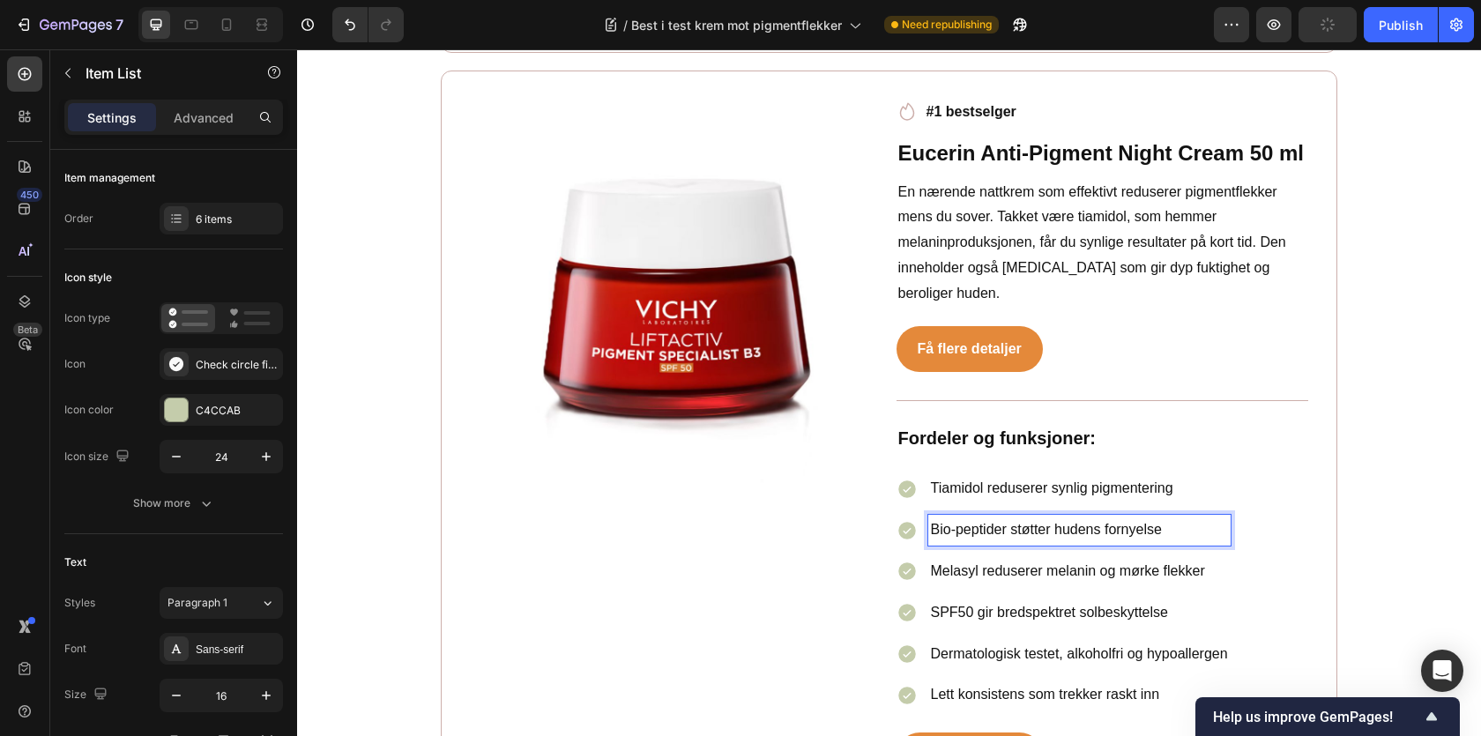
click at [1002, 523] on div "Bio-peptider støtter hudens fornyelse" at bounding box center [1079, 530] width 302 height 31
click at [979, 559] on p "Melasyl reduserer melanin og mørke flekker" at bounding box center [1082, 572] width 303 height 26
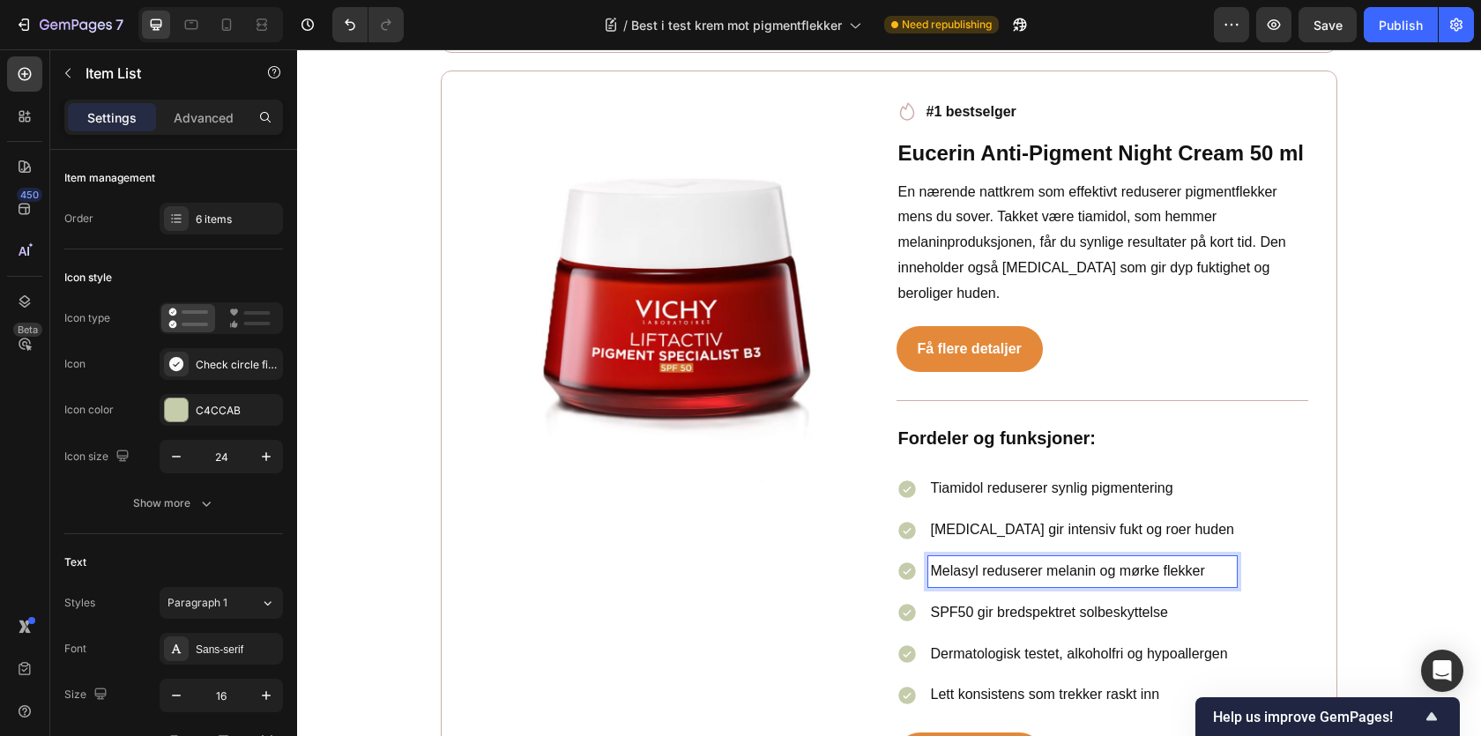
click at [979, 559] on p "Melasyl reduserer melanin og mørke flekker" at bounding box center [1082, 572] width 303 height 26
click at [979, 570] on div "Tiamidol reduserer synlig pigmentering Panthenol gir intensiv fukt og roer hude…" at bounding box center [1067, 591] width 340 height 237
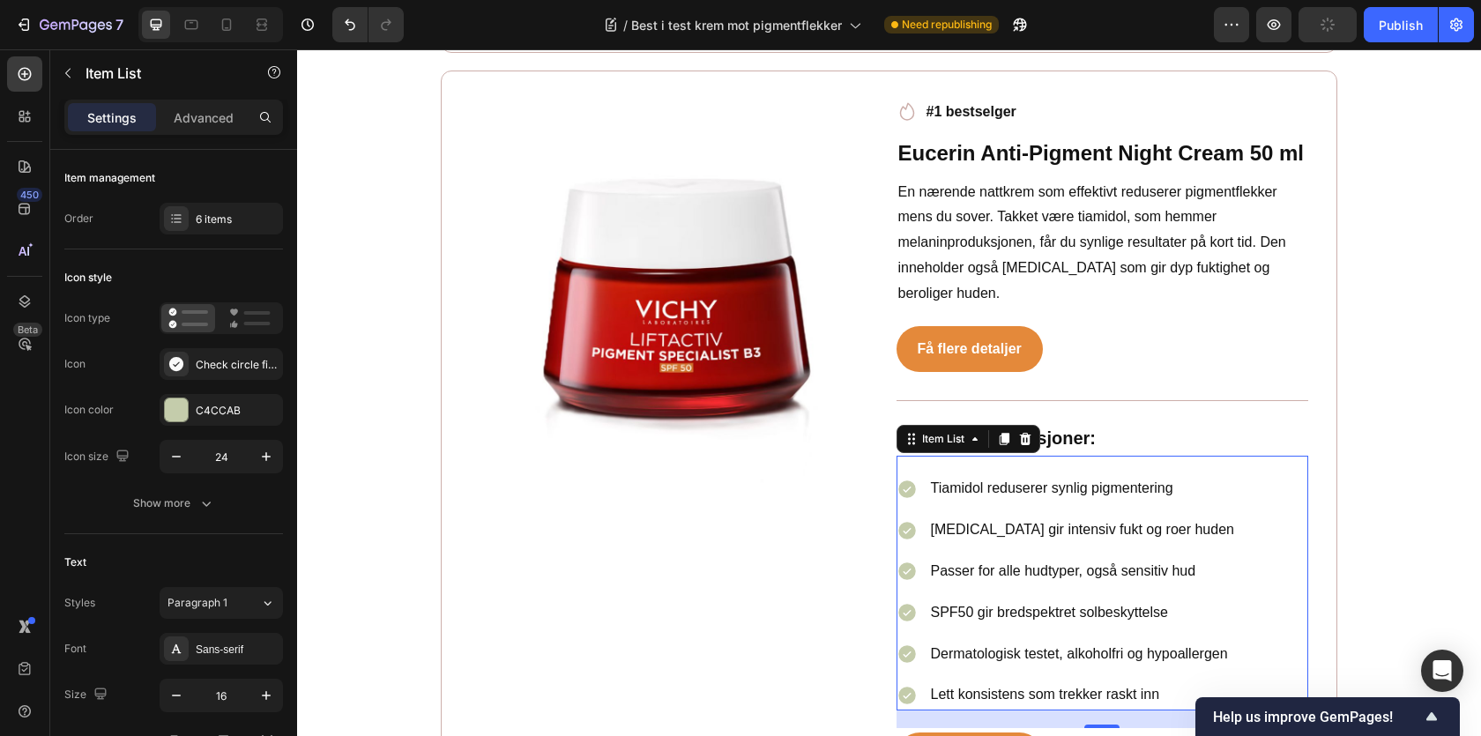
click at [979, 600] on p "SPF50 gir bredspektret solbeskyttelse" at bounding box center [1082, 613] width 303 height 26
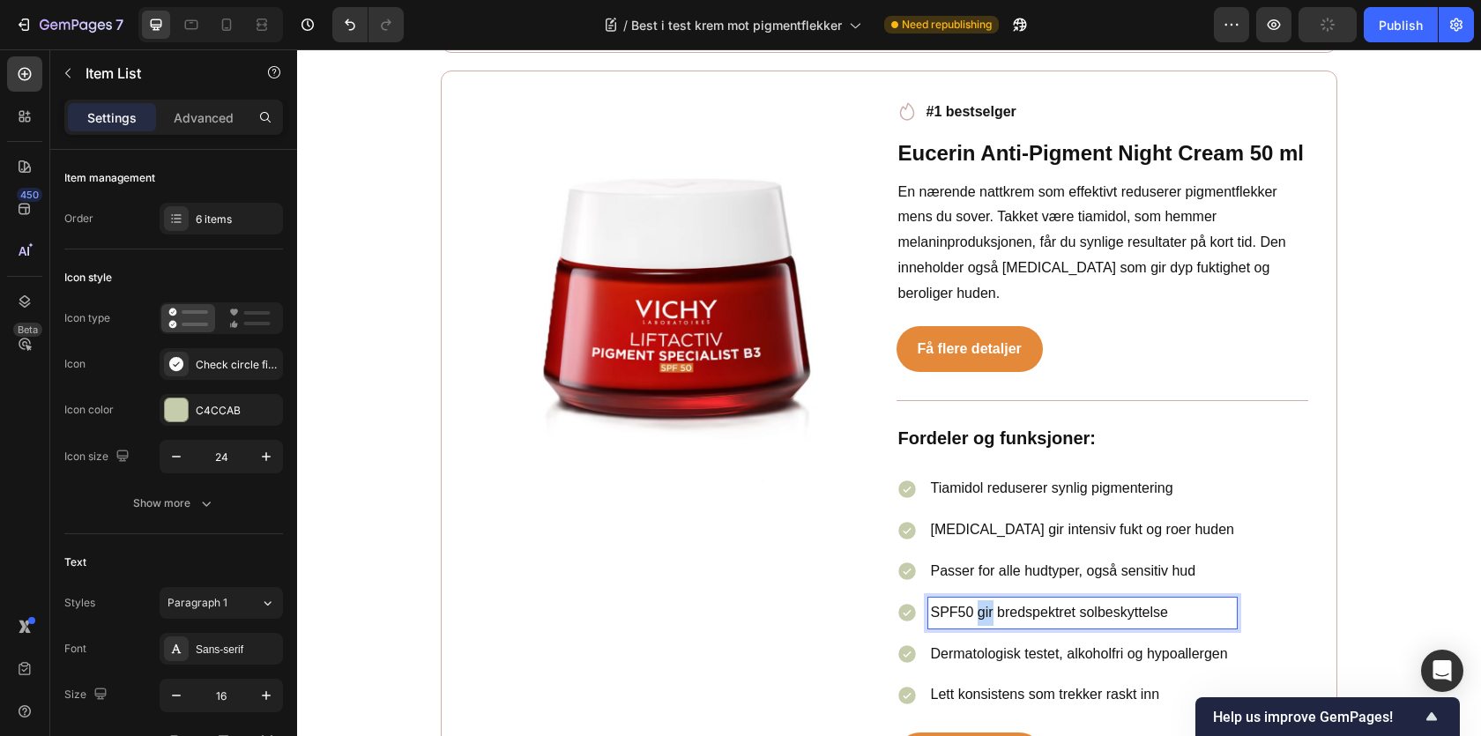
click at [979, 600] on p "SPF50 gir bredspektret solbeskyttelse" at bounding box center [1082, 613] width 303 height 26
click at [997, 642] on p "Dermatologisk testet, alkoholfri og hypoallergen" at bounding box center [1082, 655] width 303 height 26
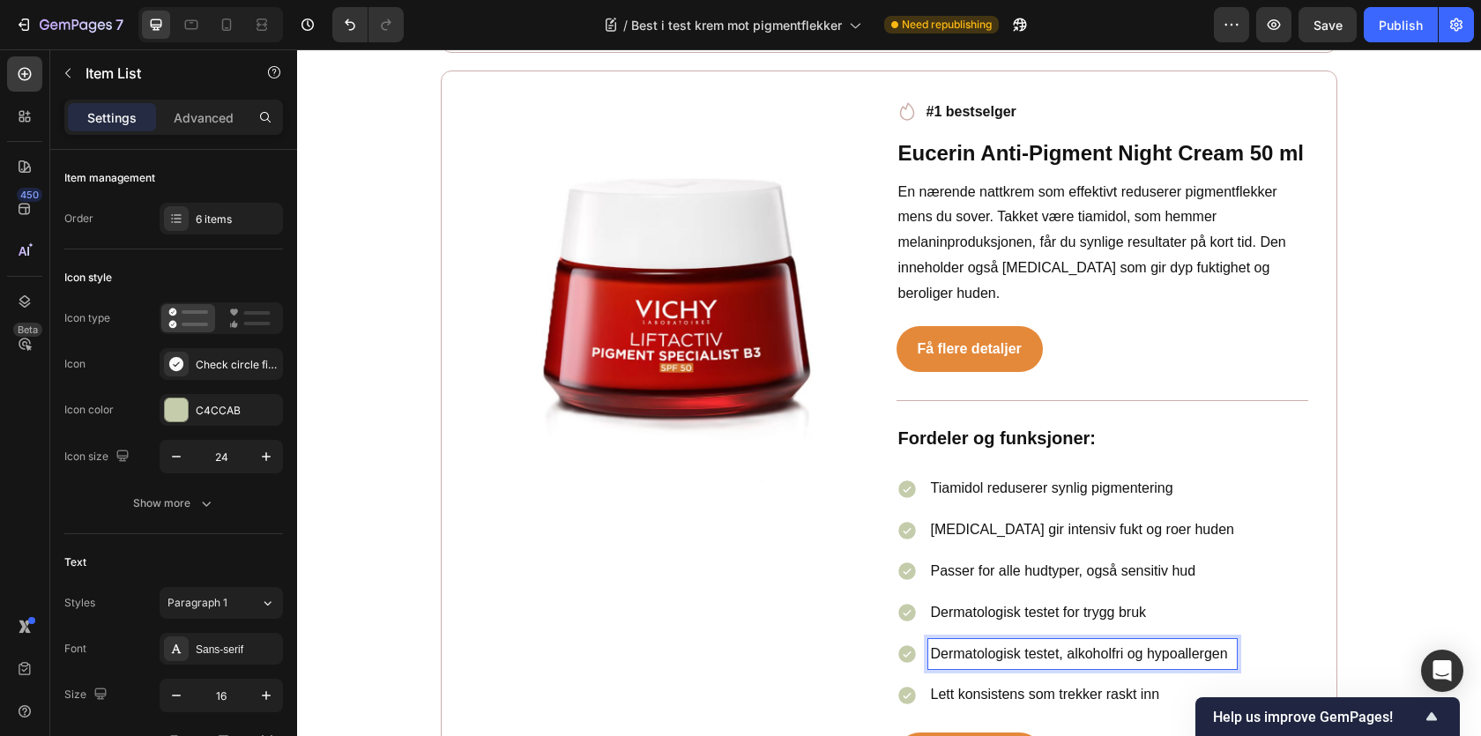
click at [997, 642] on p "Dermatologisk testet, alkoholfri og hypoallergen" at bounding box center [1082, 655] width 303 height 26
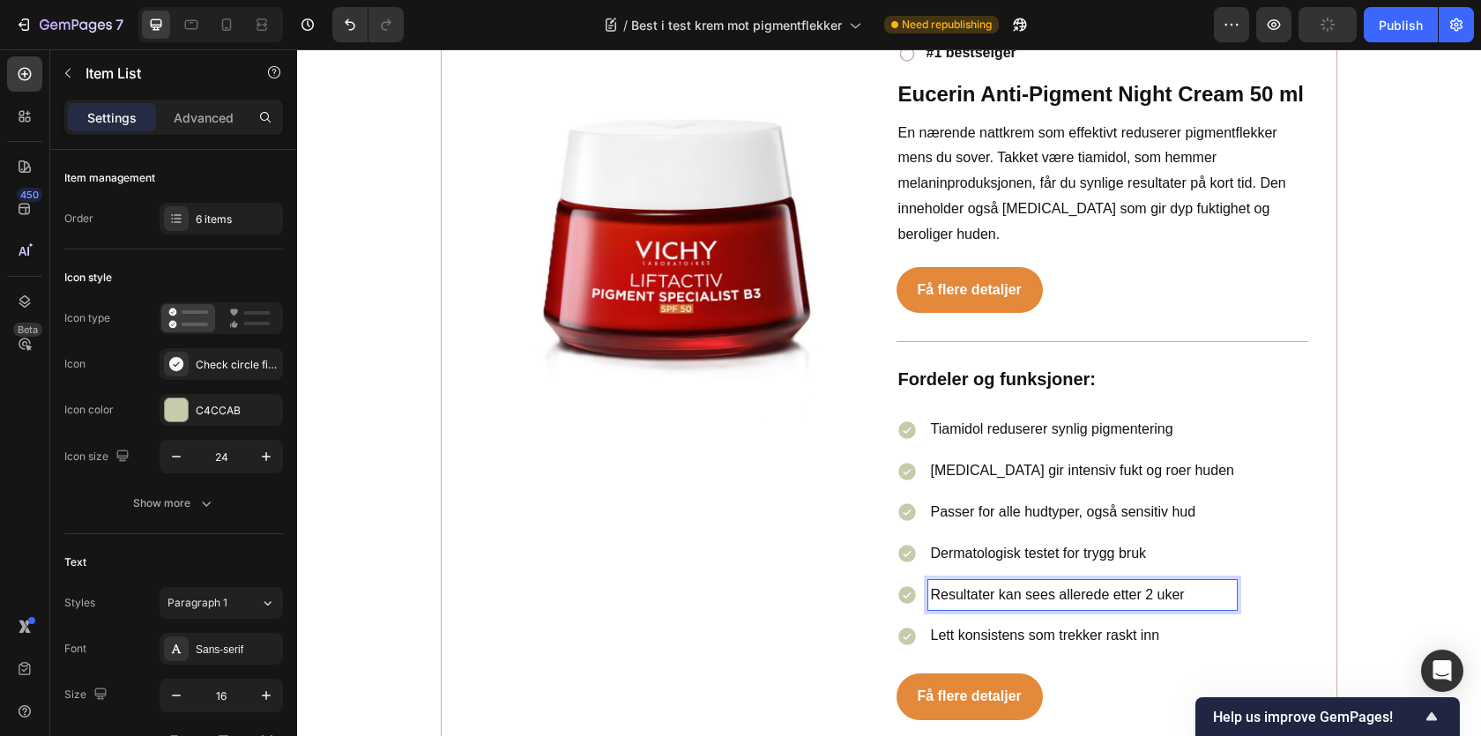
scroll to position [6487, 0]
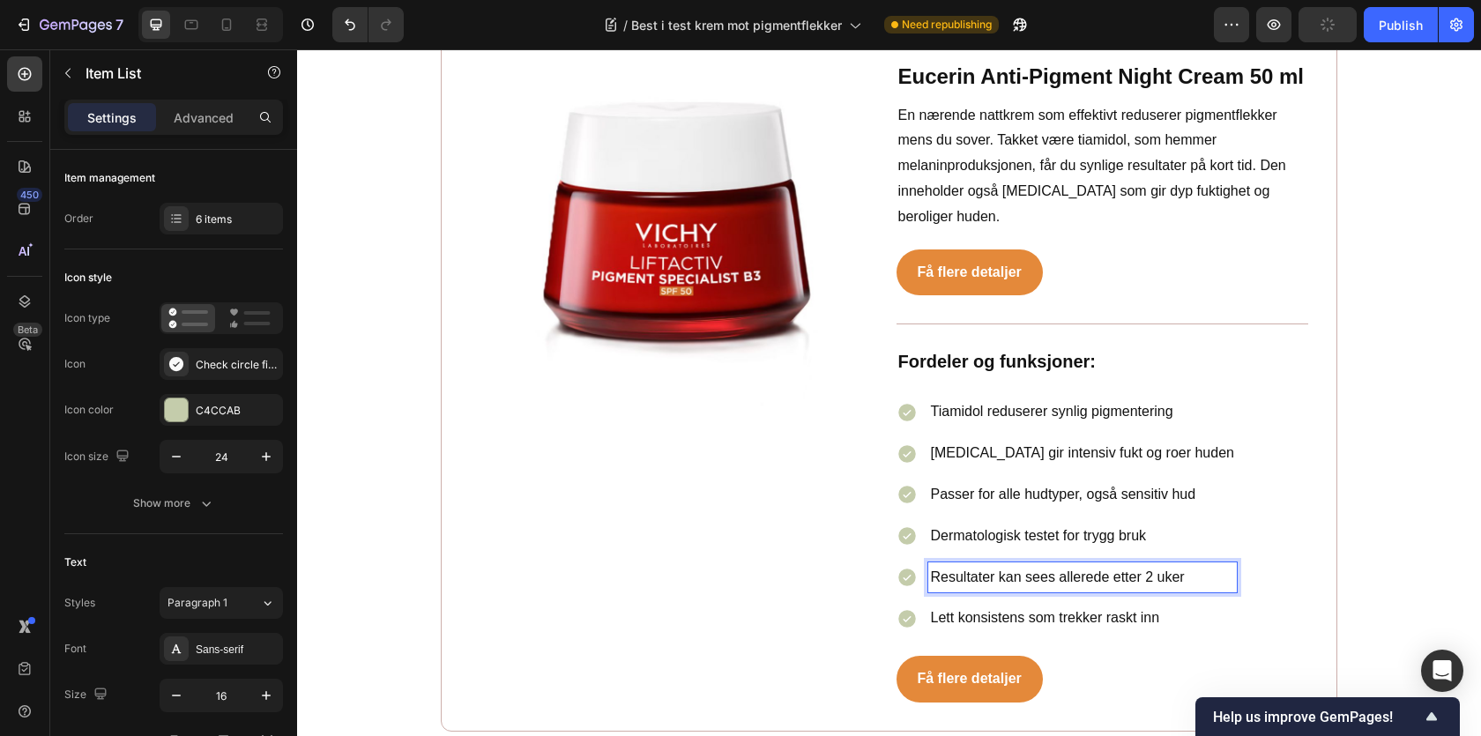
click at [1014, 606] on p "Lett konsistens som trekker raskt inn" at bounding box center [1082, 619] width 303 height 26
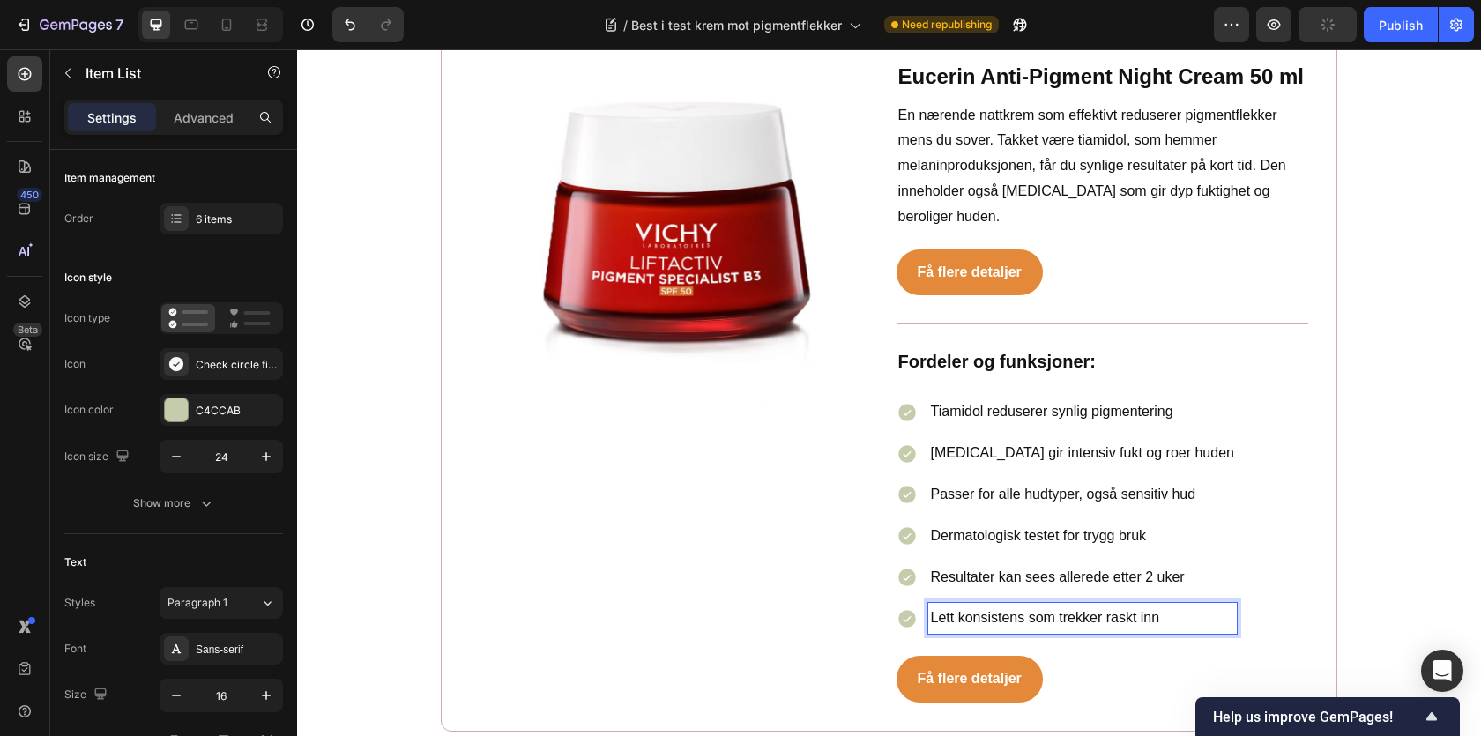
click at [1014, 606] on p "Lett konsistens som trekker raskt inn" at bounding box center [1082, 619] width 303 height 26
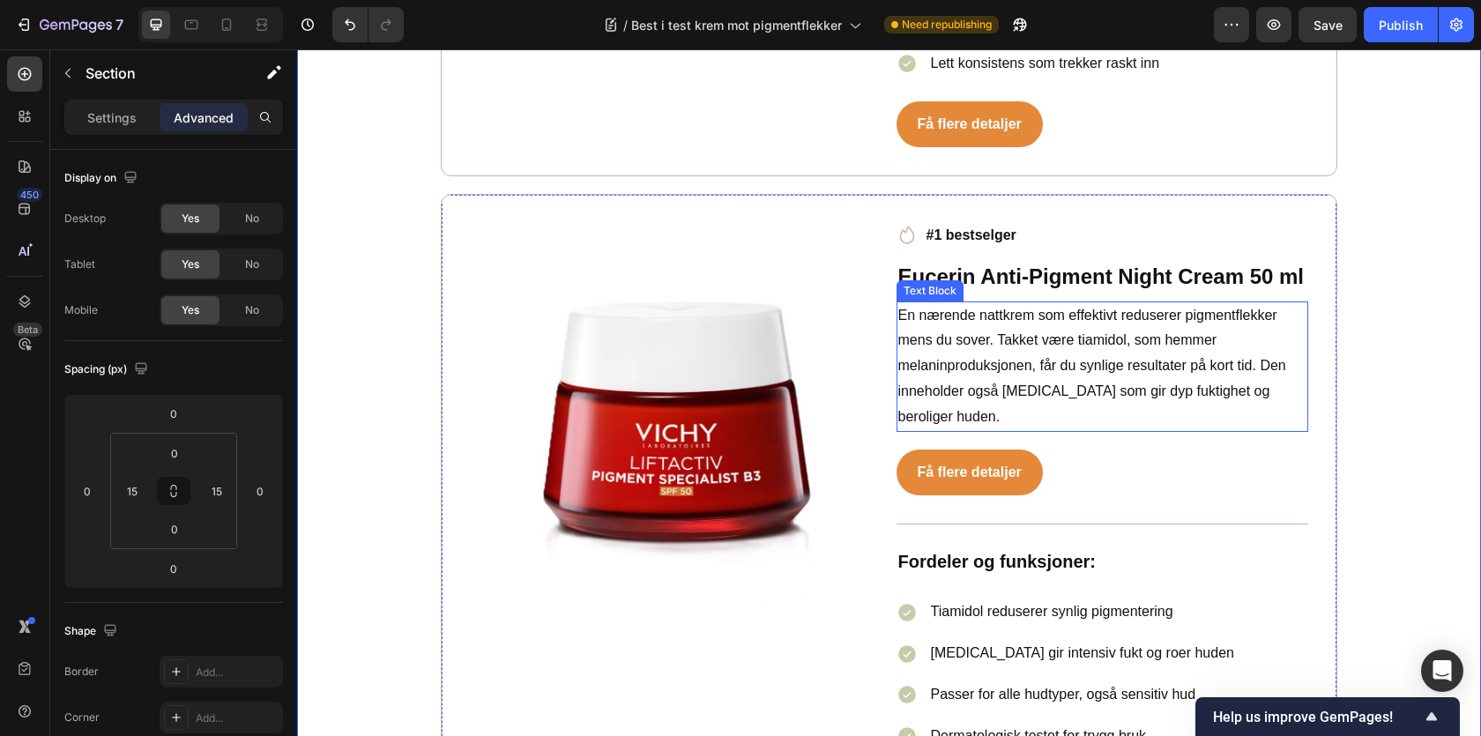
scroll to position [6271, 0]
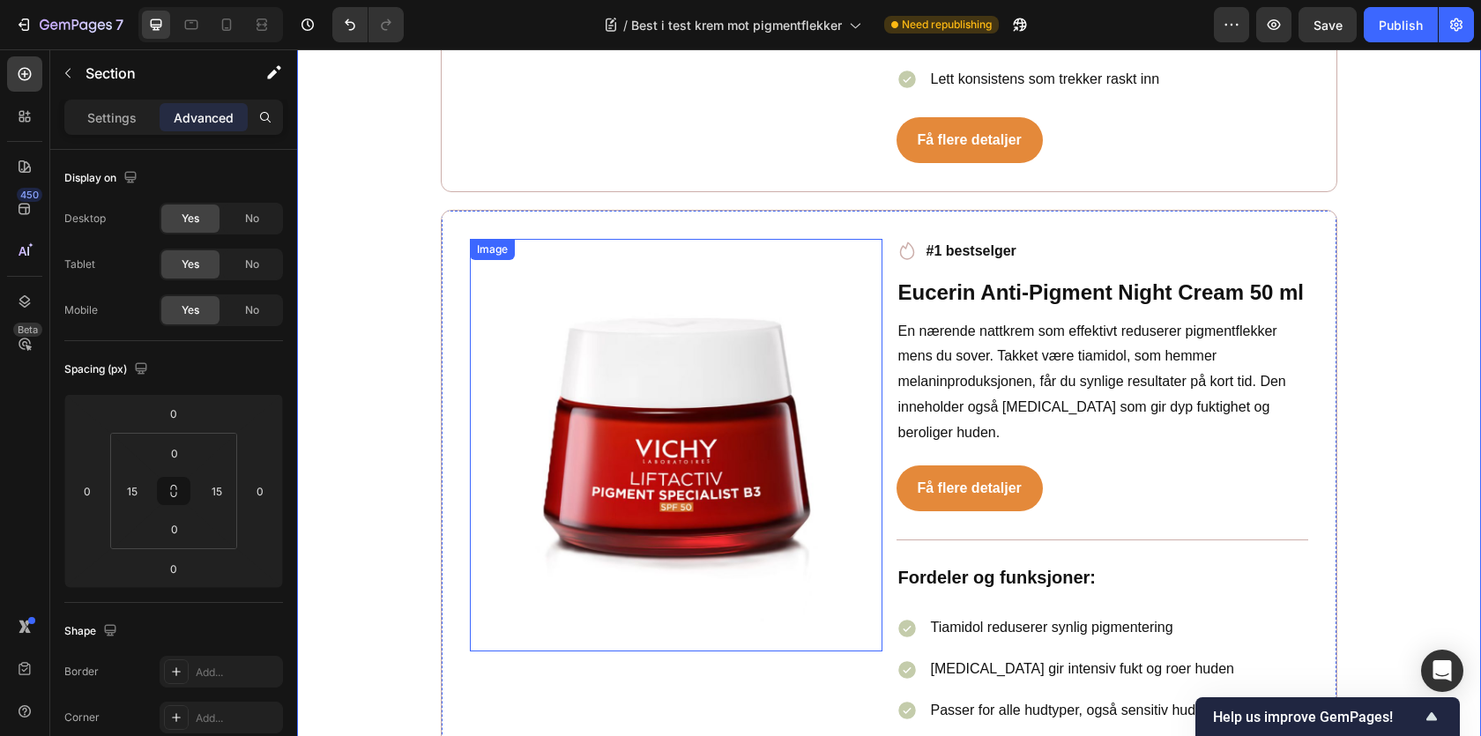
click at [589, 239] on img at bounding box center [676, 445] width 413 height 413
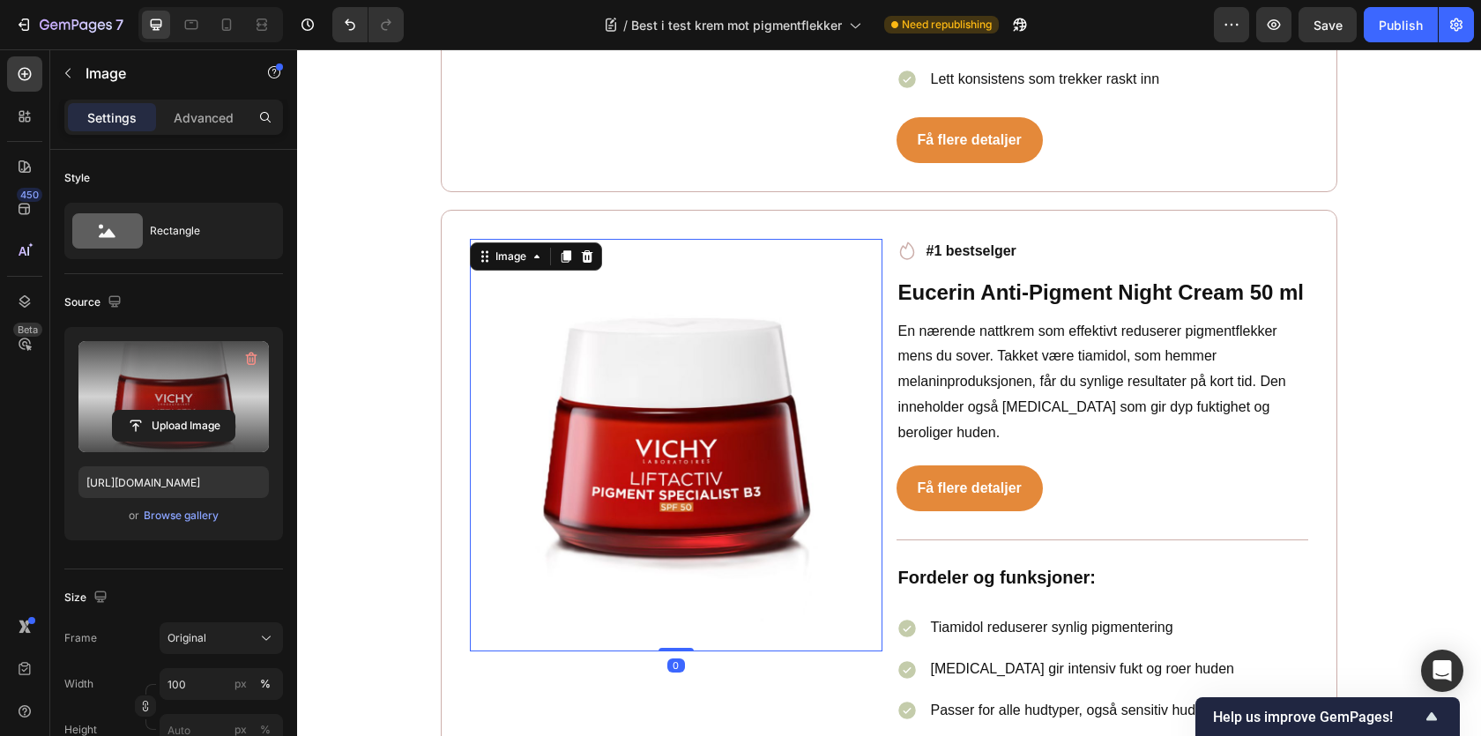
click at [145, 400] on label at bounding box center [173, 396] width 190 height 111
click at [145, 411] on input "file" at bounding box center [174, 426] width 122 height 30
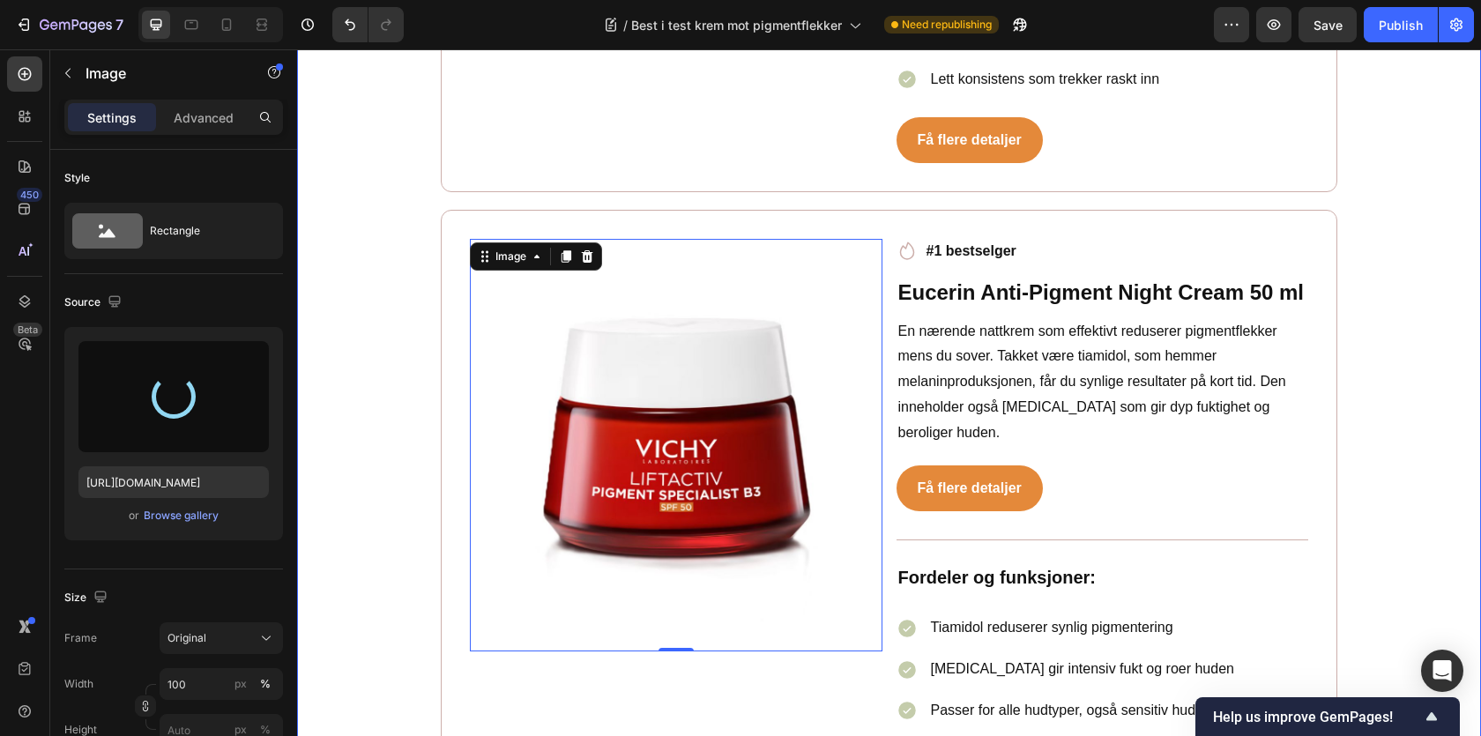
type input "https://cdn.shopify.com/s/files/1/0681/0782/9318/files/gempages_586541901771965…"
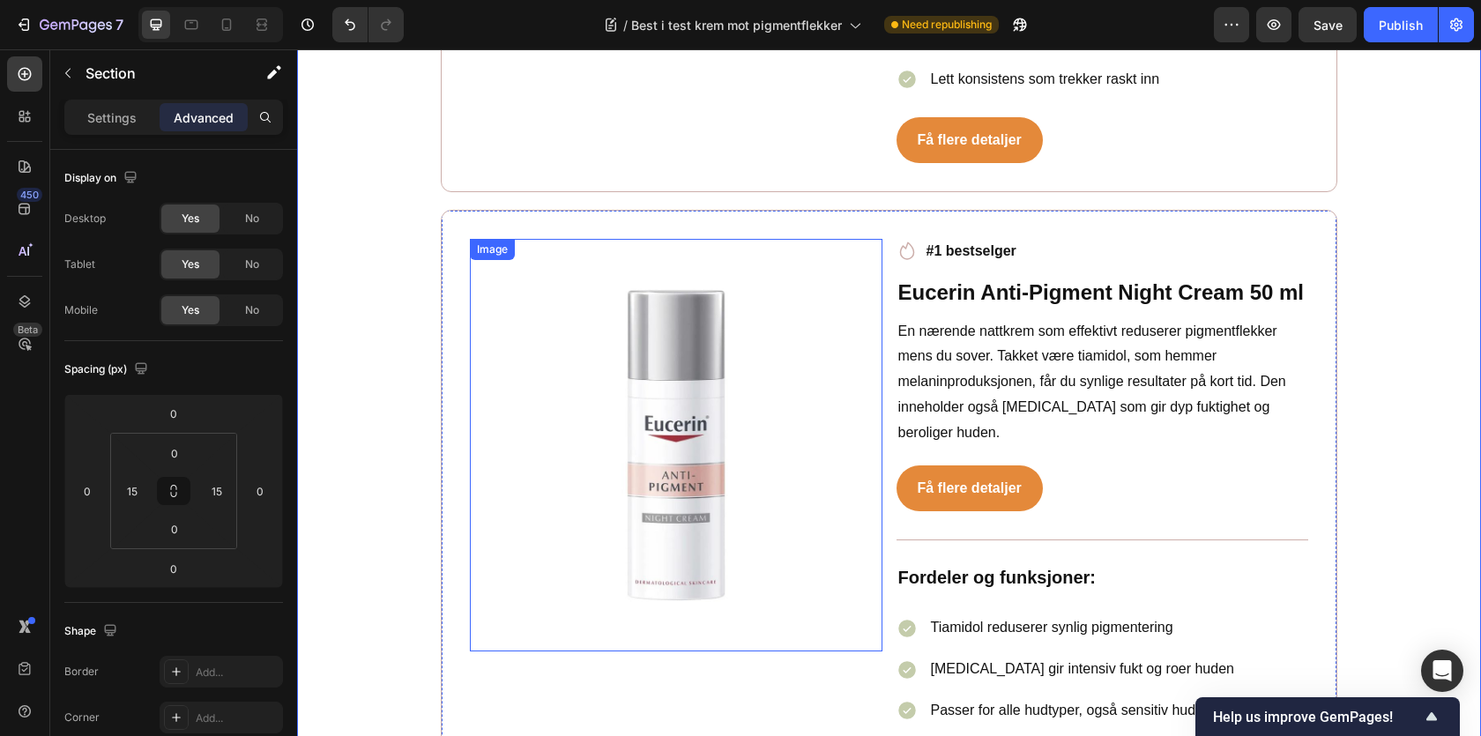
click at [608, 346] on img at bounding box center [676, 445] width 413 height 413
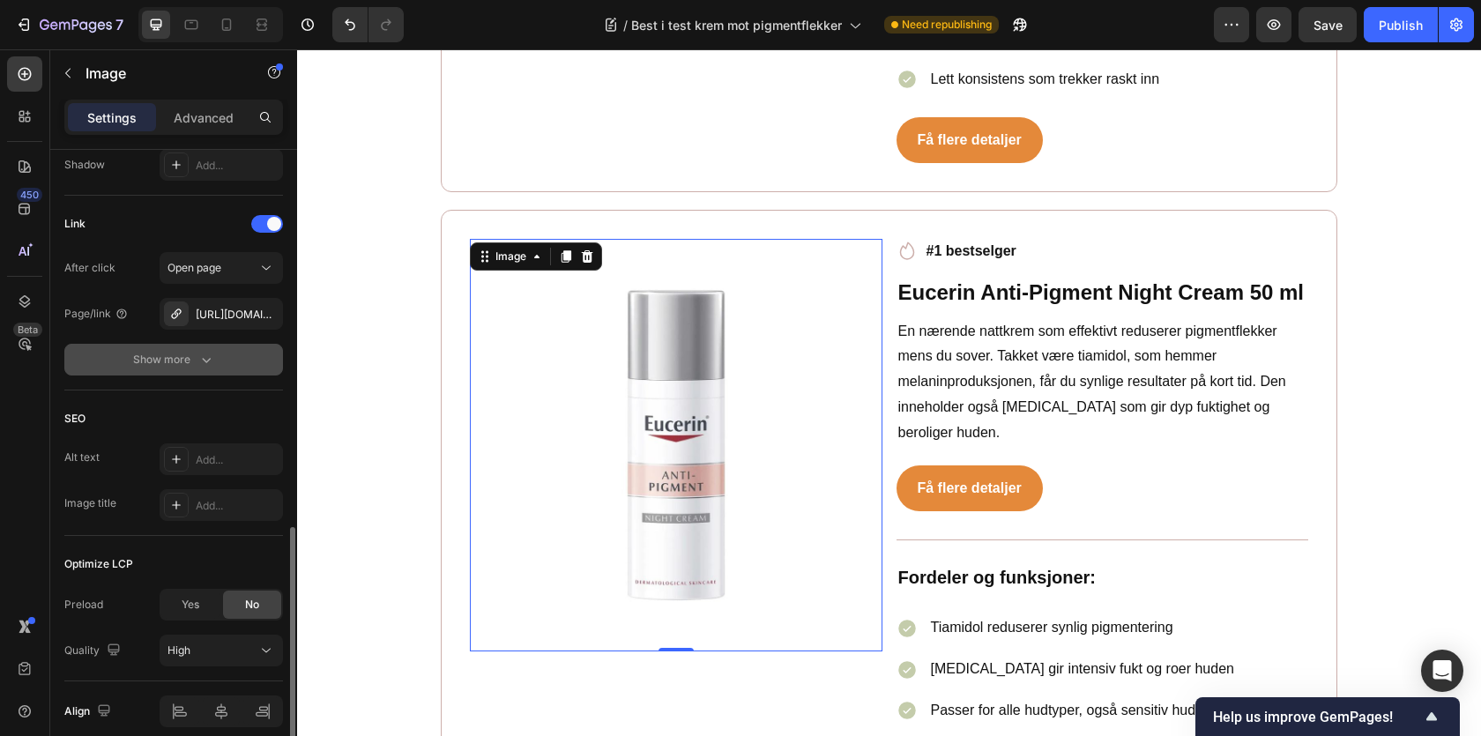
scroll to position [752, 0]
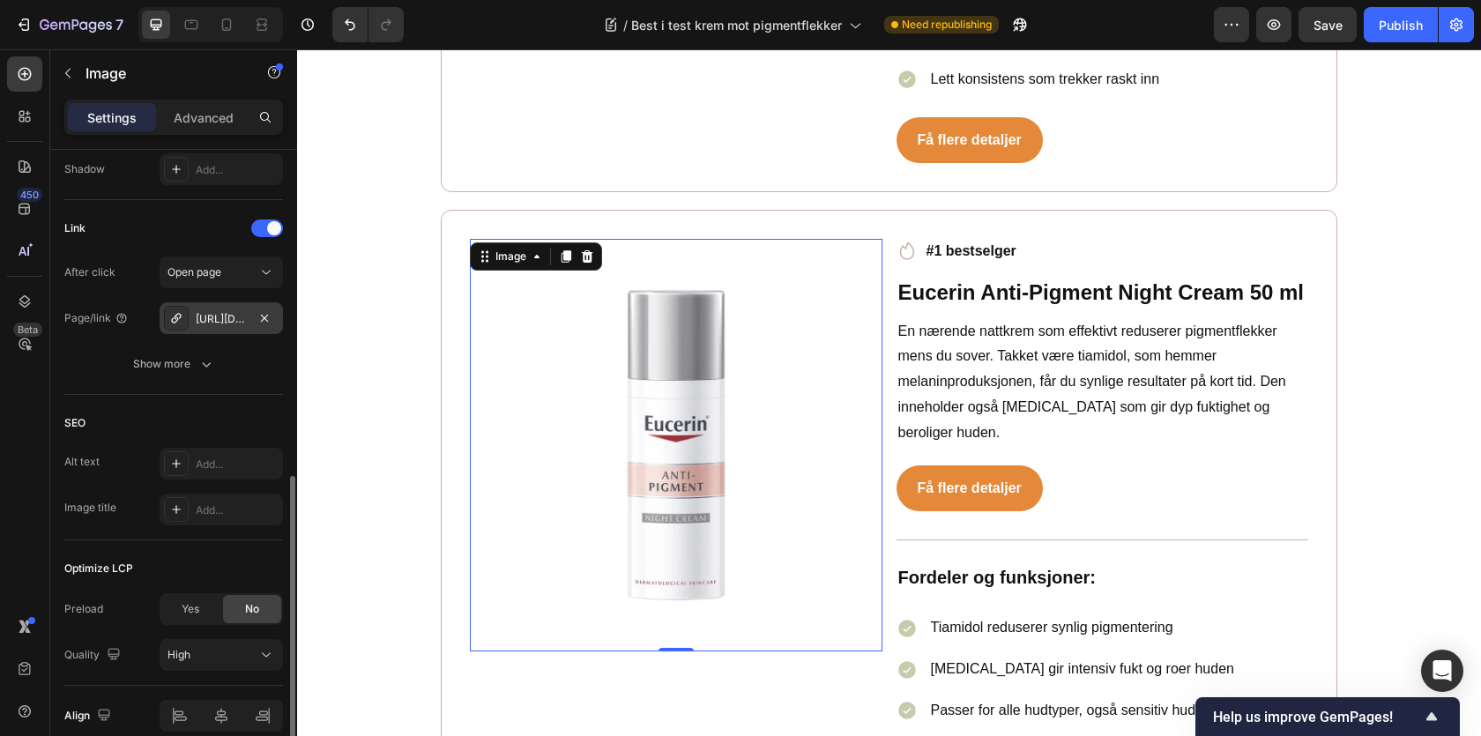
click at [228, 315] on div "https://www.apotek1.no/produkter/vichy-liftact-b3-spot-krem-f50-987733p" at bounding box center [221, 319] width 51 height 16
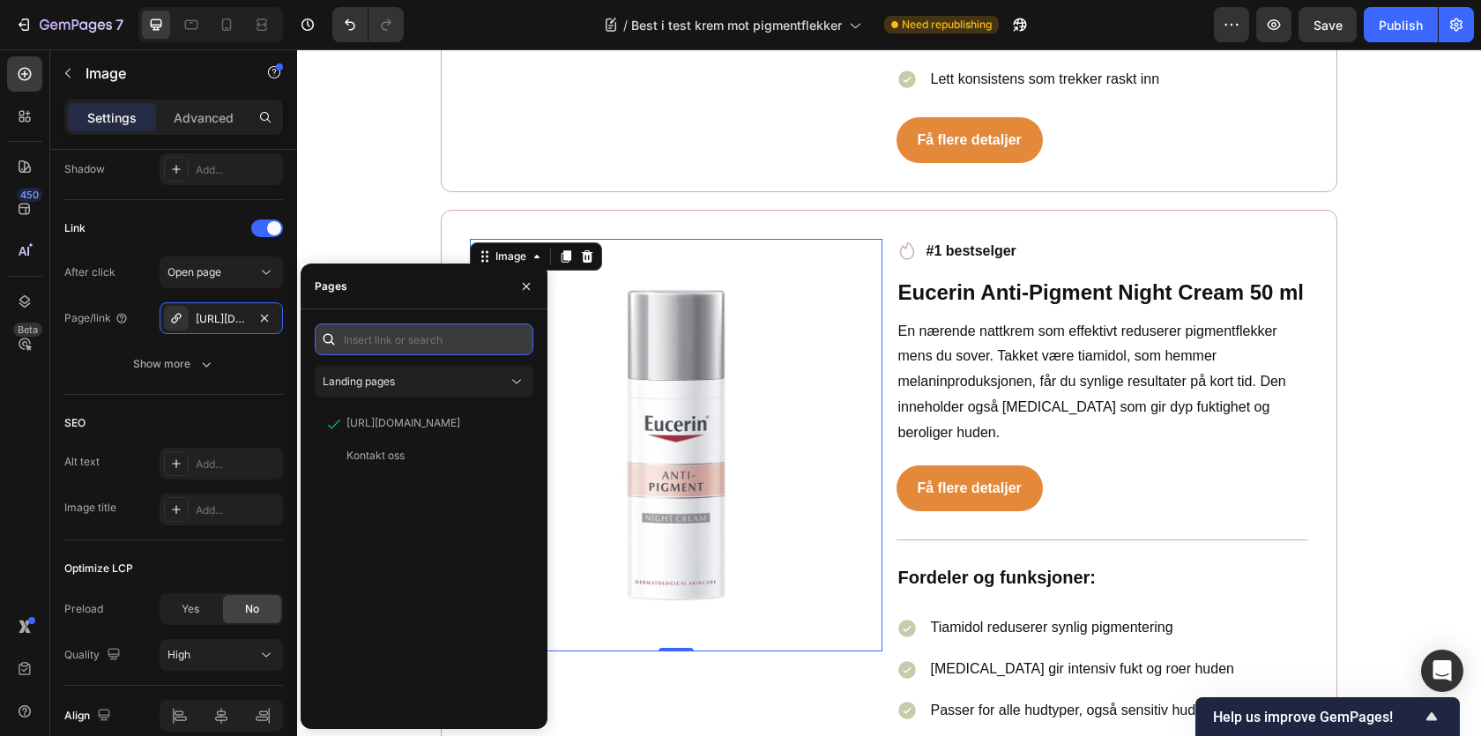
click at [398, 339] on input "text" at bounding box center [424, 340] width 219 height 32
paste input "https://www.med24.no/hudpleie/ansiktskrem/nattkrem/eucerin-anti-pigment-night-c…"
type input "https://www.med24.no/hudpleie/ansiktskrem/nattkrem/eucerin-anti-pigment-night-c…"
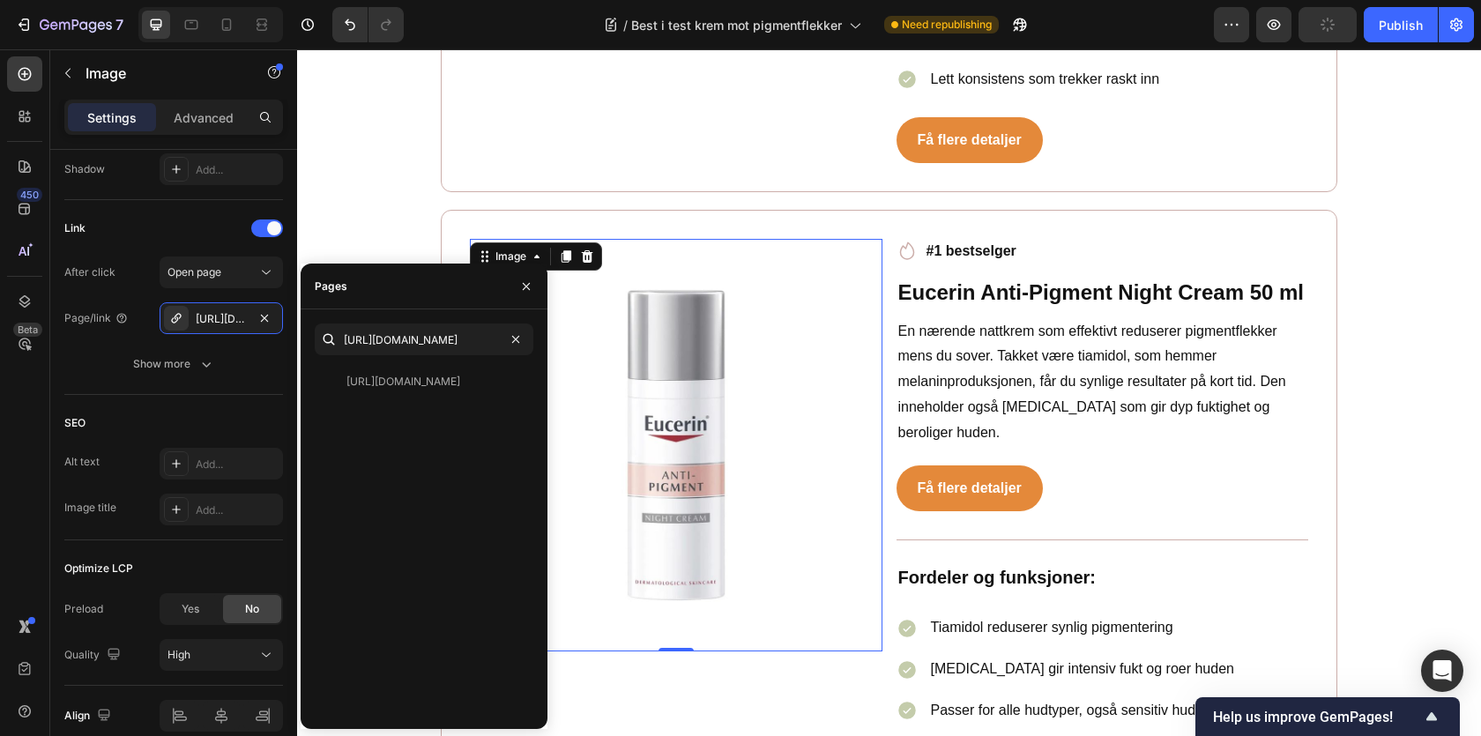
click at [390, 403] on div "https://www.med24.no/hudpleie/ansiktskrem/nattkrem/eucerin-anti-pigment-night-c…" at bounding box center [424, 540] width 219 height 349
click at [392, 383] on div "https://www.med24.no/hudpleie/ansiktskrem/nattkrem/eucerin-anti-pigment-night-c…" at bounding box center [403, 382] width 114 height 16
click at [1088, 465] on div "Få flere detaljer Button" at bounding box center [1103, 488] width 413 height 47
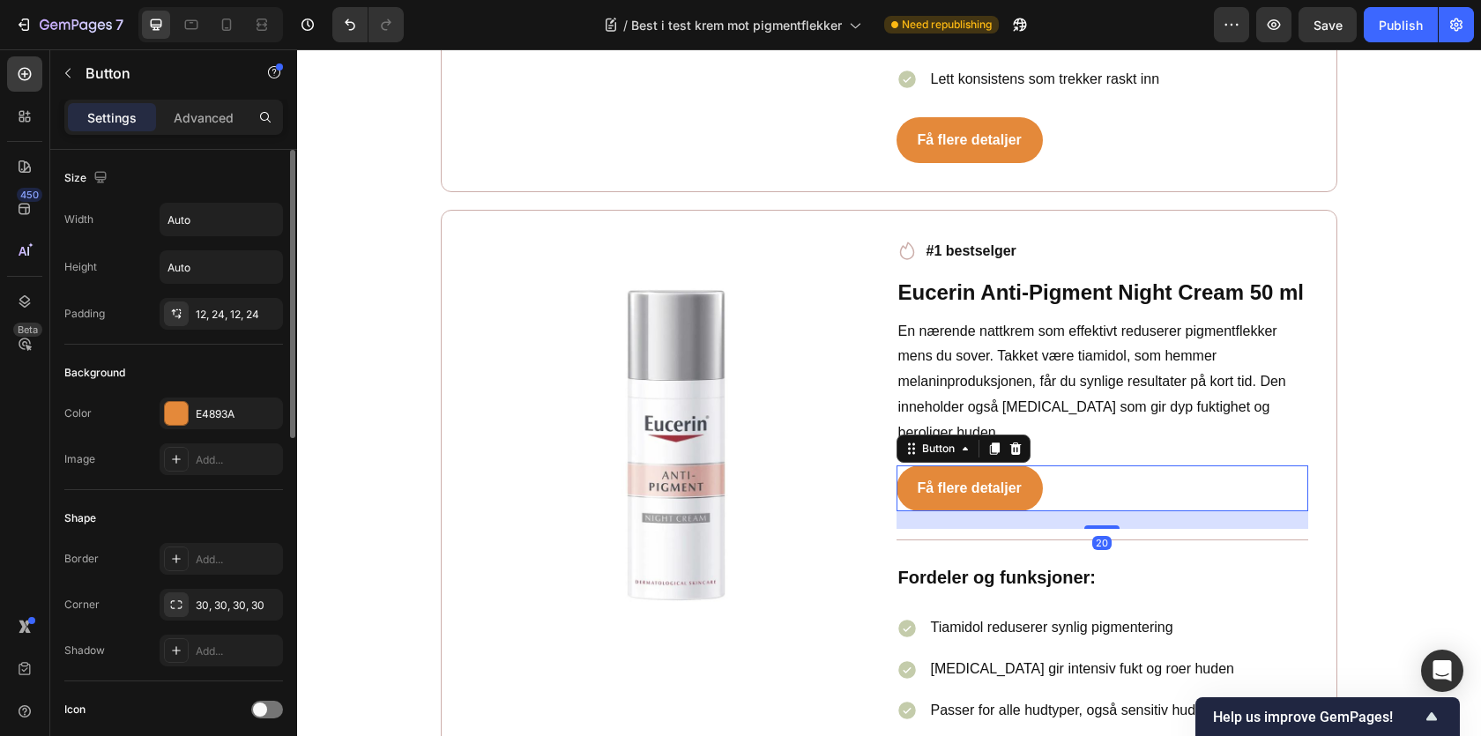
click at [1095, 472] on div "Få flere detaljer Button 20" at bounding box center [1103, 488] width 413 height 47
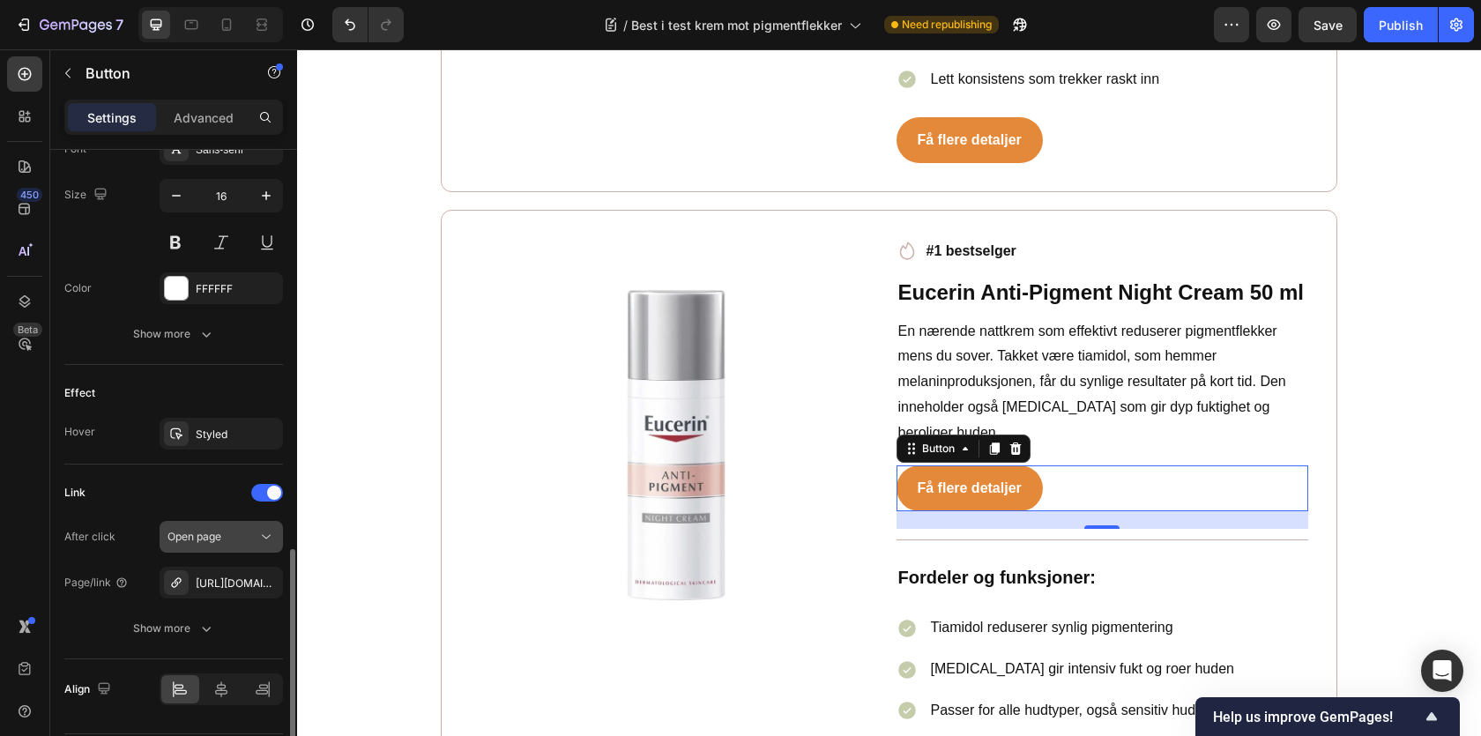
scroll to position [765, 0]
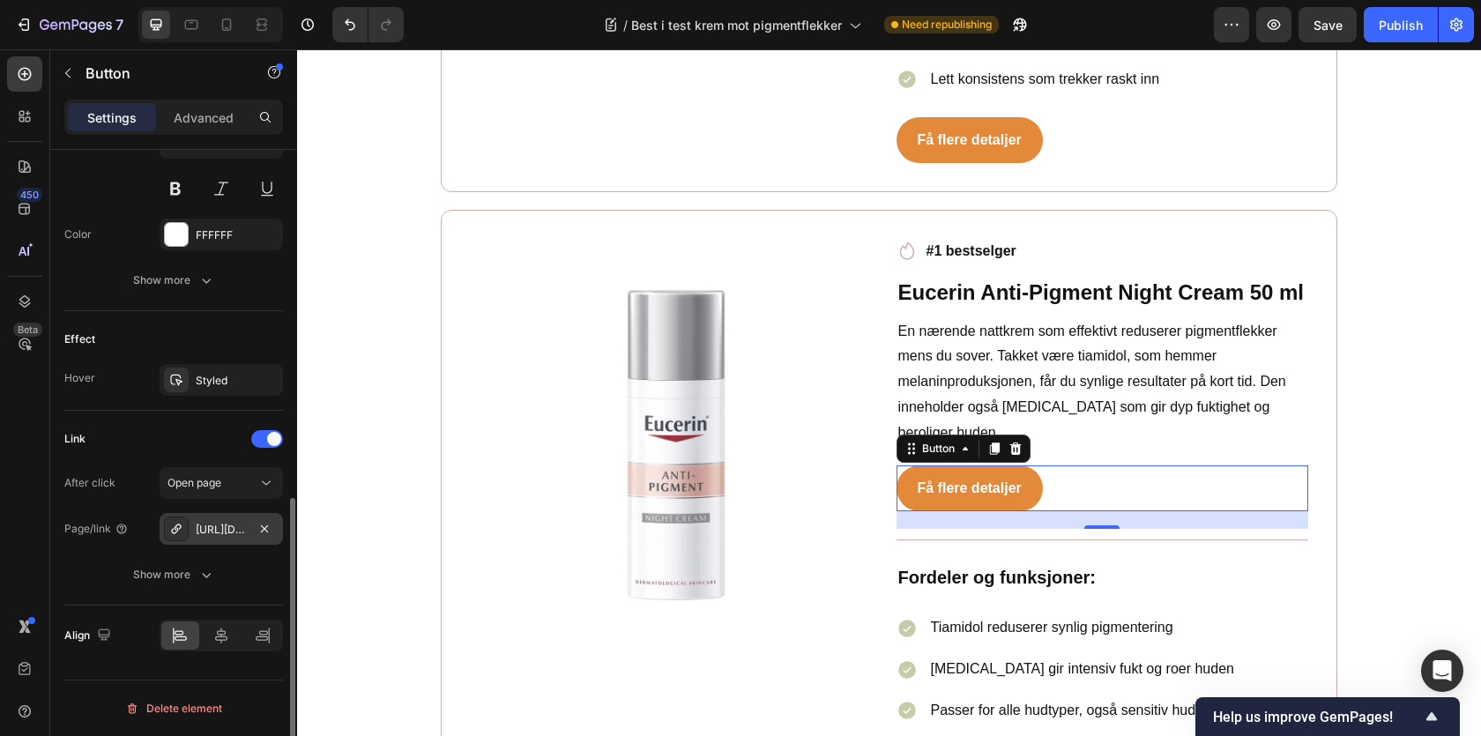
click at [228, 514] on div "https://www.apotek1.no/produkter/vichy-liftact-b3-spot-krem-f50-987733p" at bounding box center [221, 529] width 123 height 32
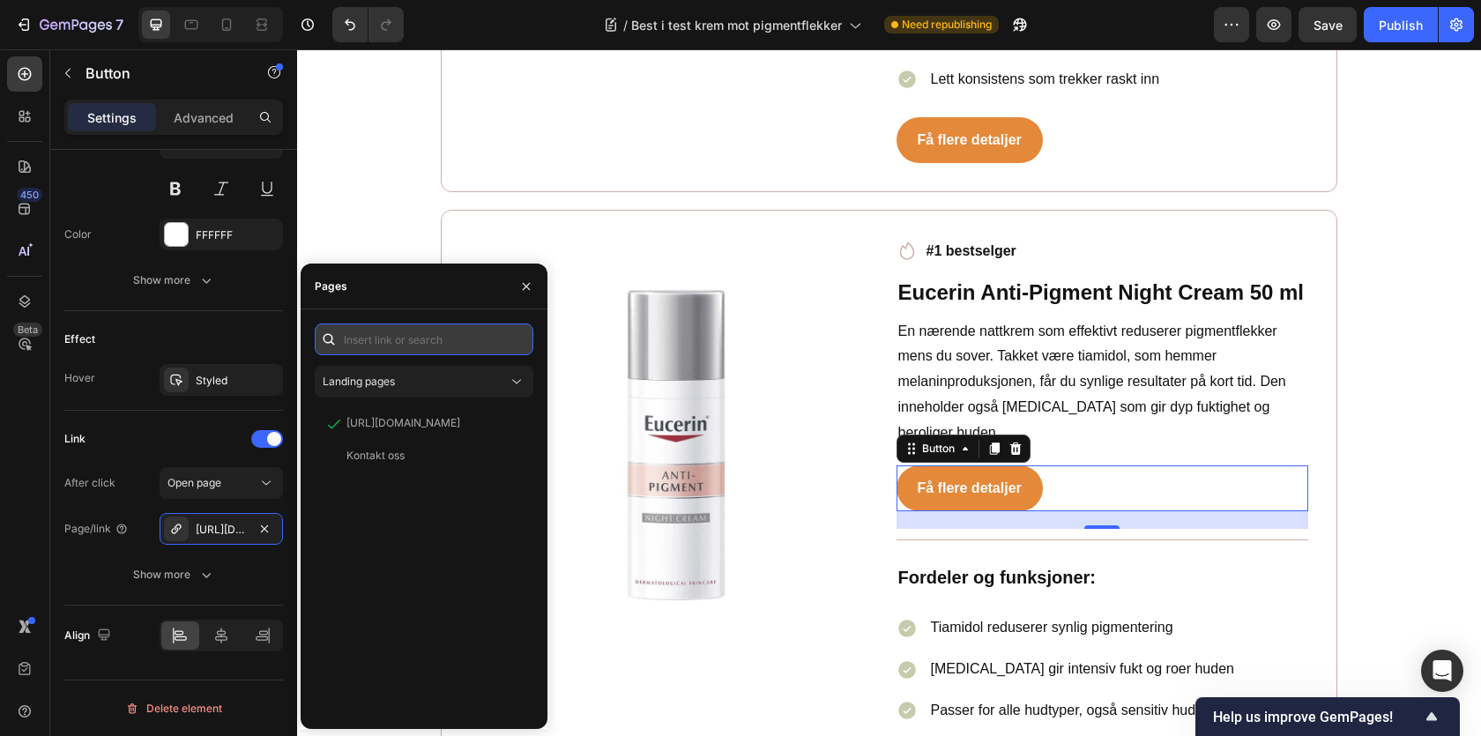
click at [405, 339] on input "text" at bounding box center [424, 340] width 219 height 32
paste input "https://www.med24.no/hudpleie/ansiktskrem/nattkrem/eucerin-anti-pigment-night-c…"
type input "https://www.med24.no/hudpleie/ansiktskrem/nattkrem/eucerin-anti-pigment-night-c…"
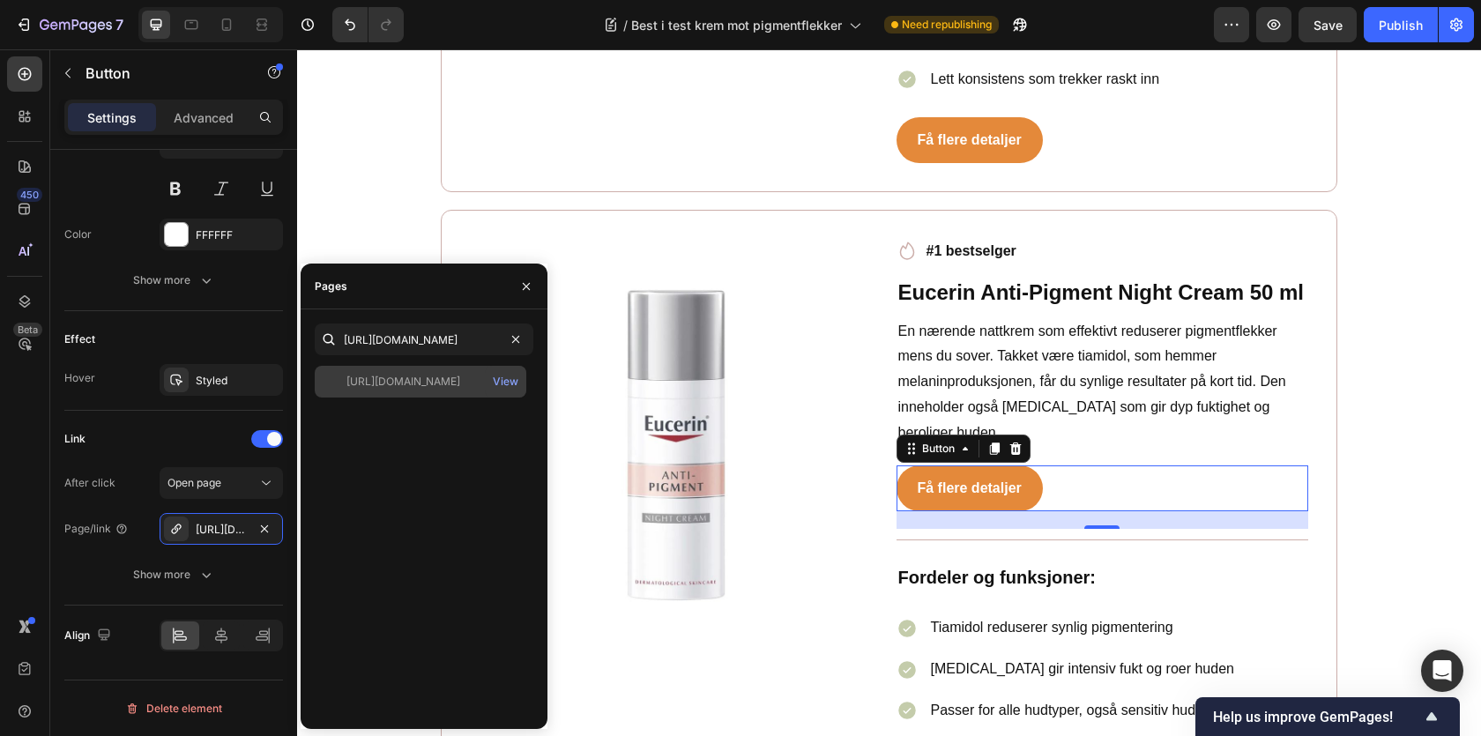
click at [416, 369] on div "https://www.med24.no/hudpleie/ansiktskrem/nattkrem/eucerin-anti-pigment-night-c…" at bounding box center [421, 382] width 212 height 32
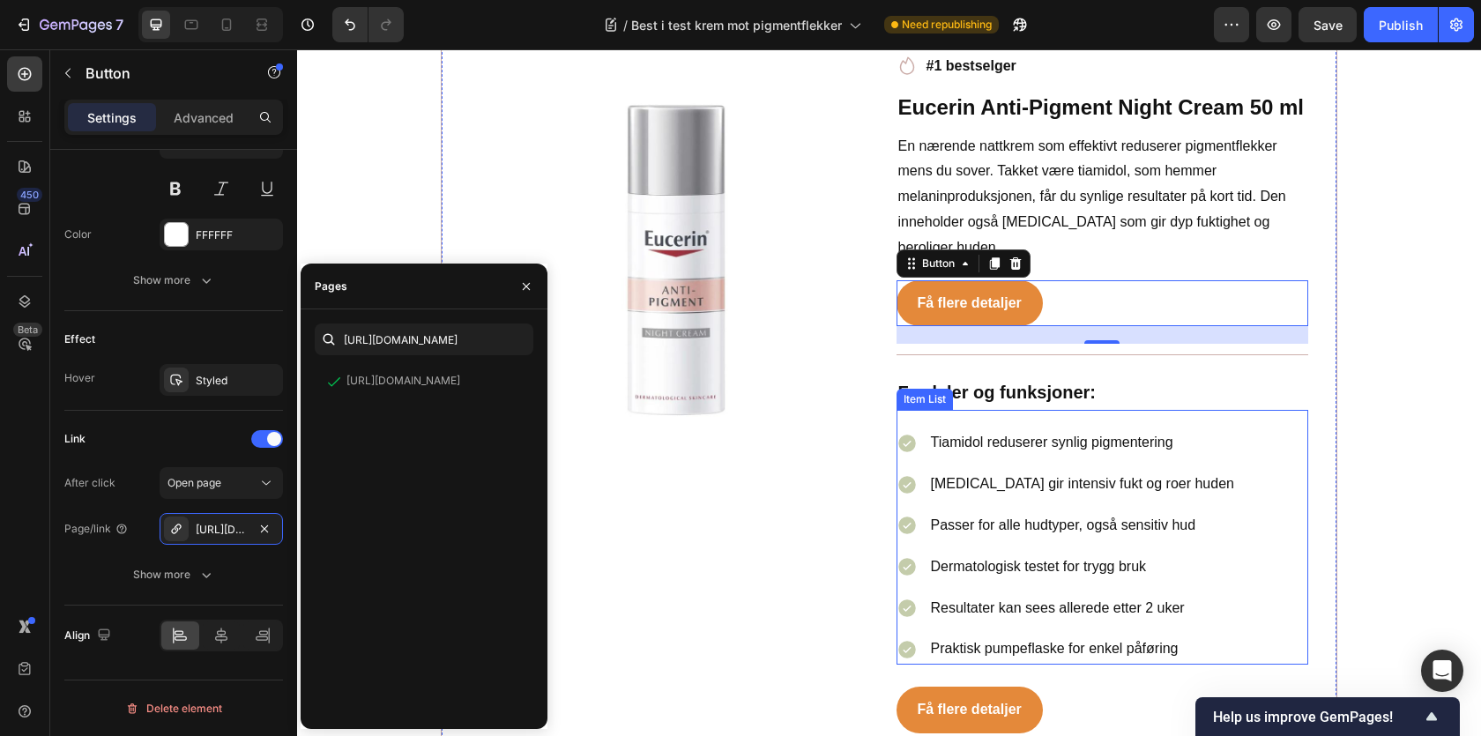
click at [1074, 558] on div "Tiamidol reduserer synlig pigmentering Panthenol gir intensiv fukt og roer hude…" at bounding box center [1067, 546] width 340 height 237
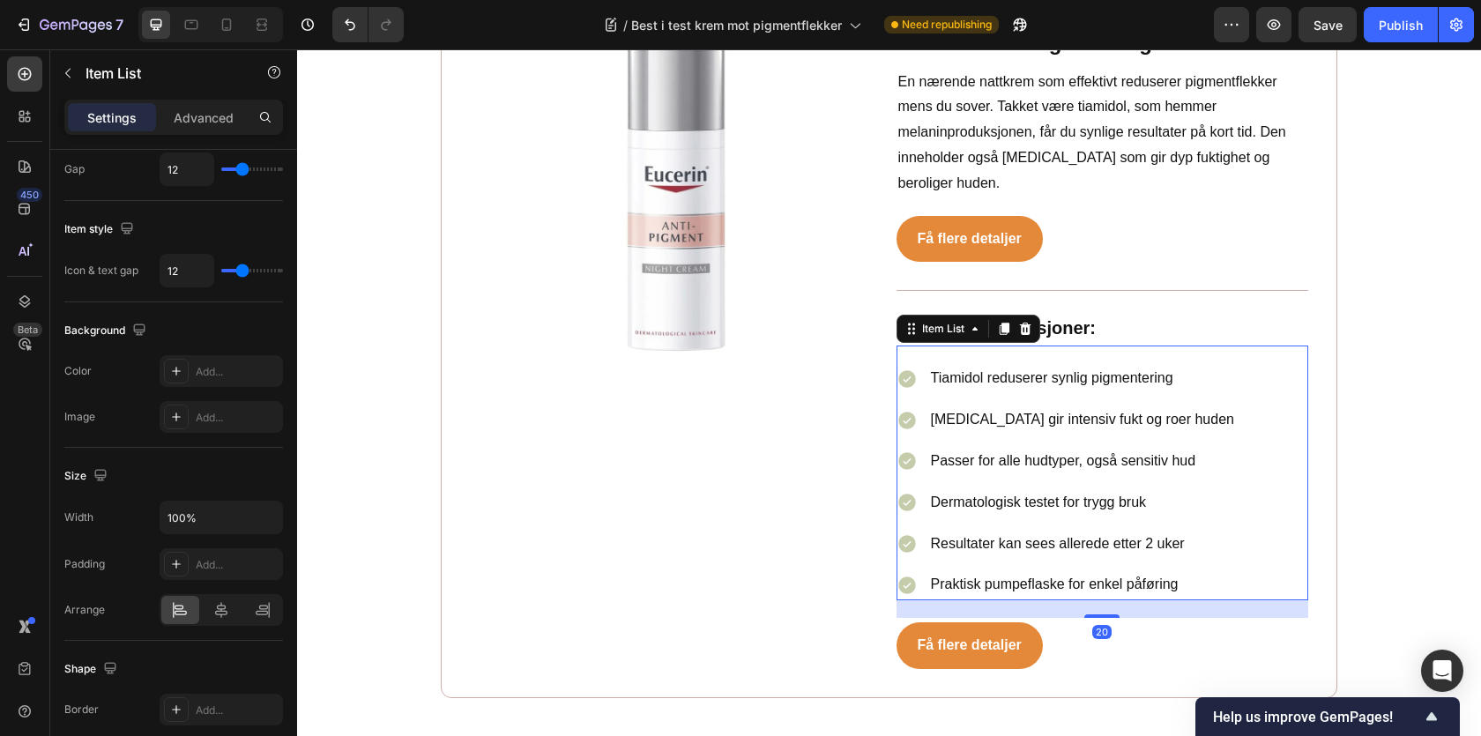
click at [1045, 622] on div "Få flere detaljer Button" at bounding box center [1103, 645] width 413 height 47
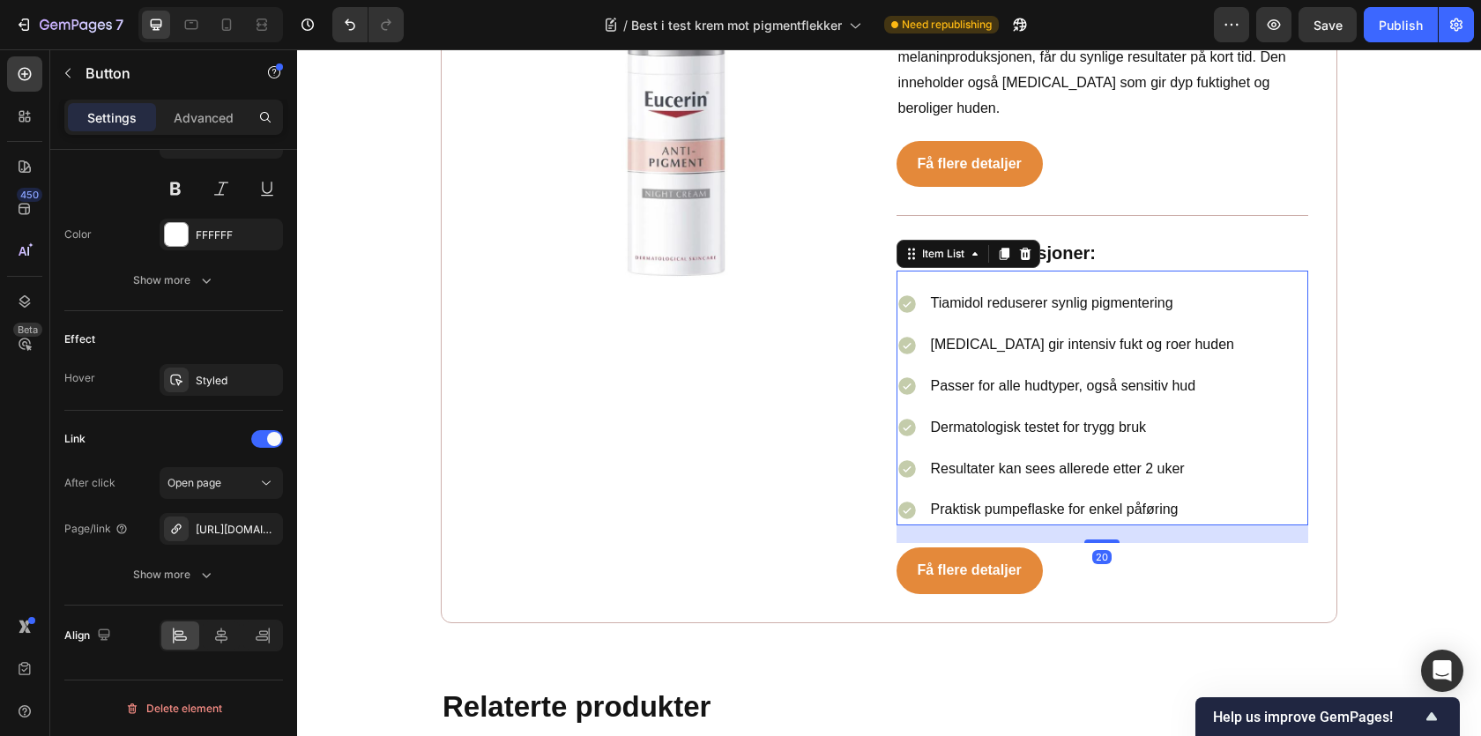
scroll to position [0, 0]
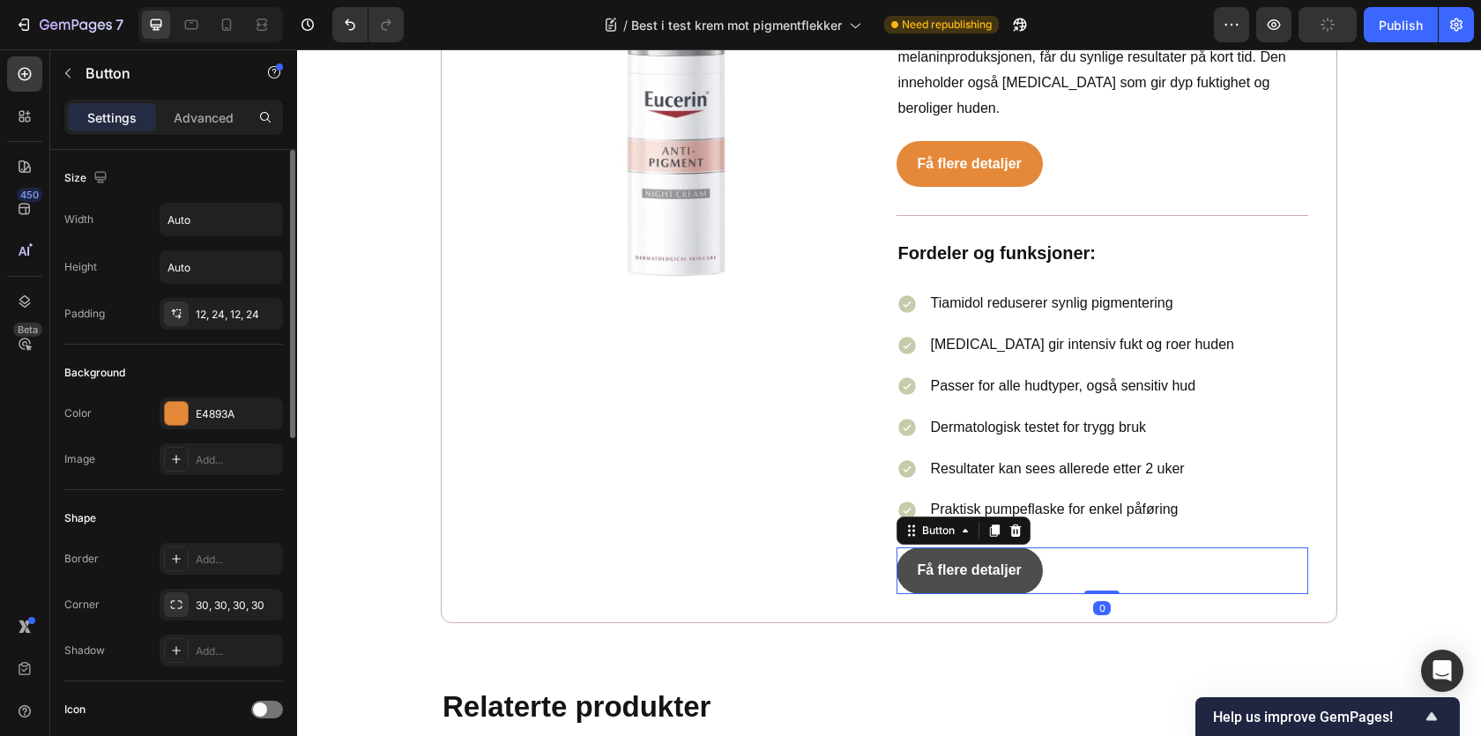
click at [1014, 547] on link "Få flere detaljer" at bounding box center [970, 570] width 146 height 47
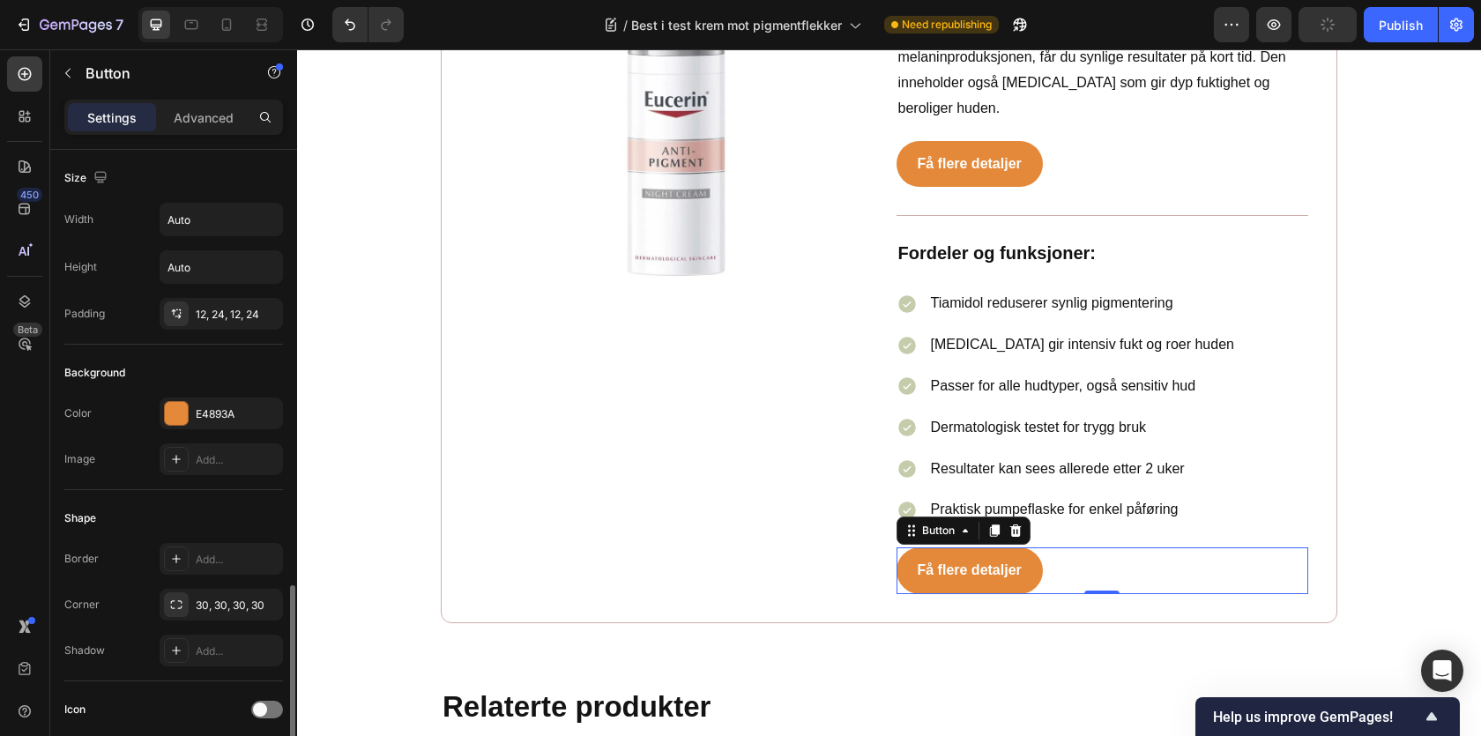
scroll to position [765, 0]
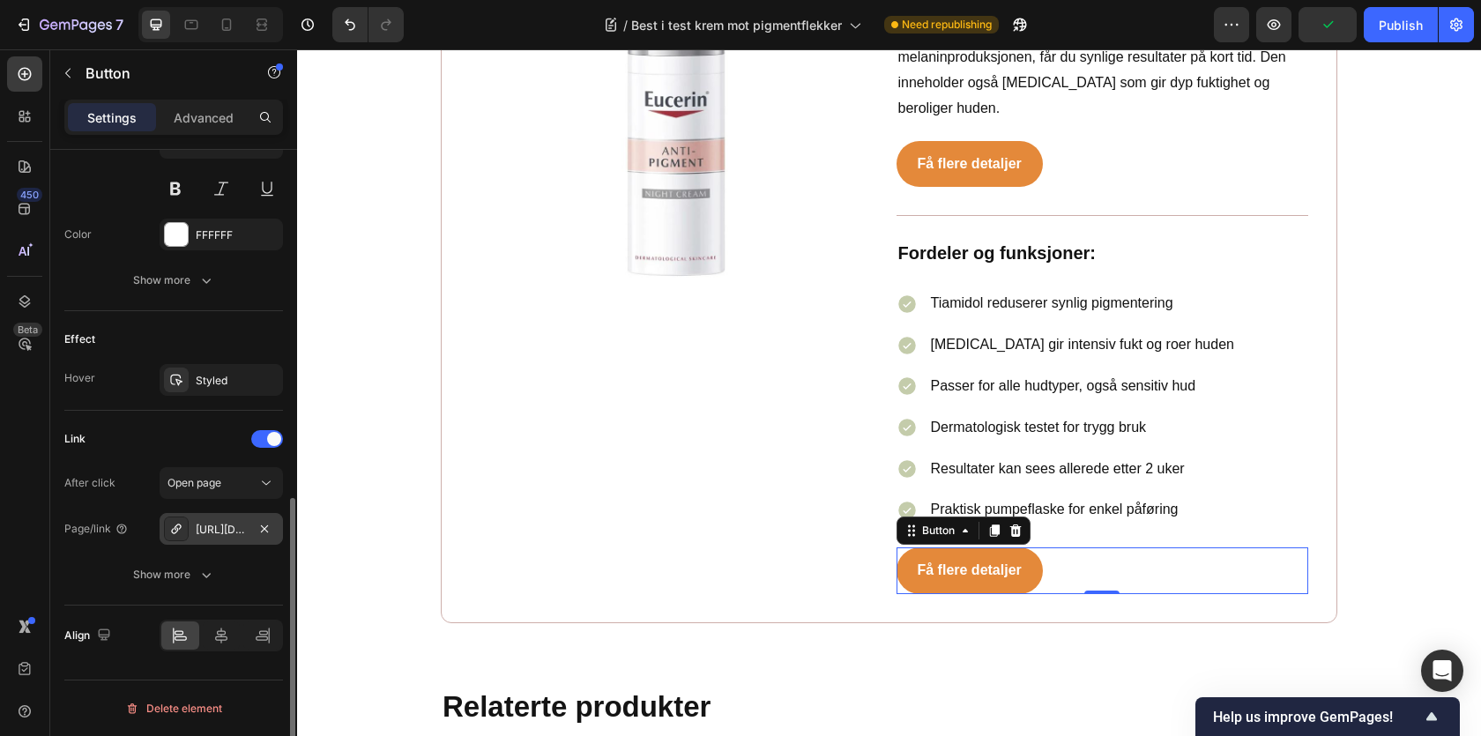
click at [194, 537] on div "https://www.apotek1.no/produkter/vichy-liftact-b3-spot-krem-f50-987733p" at bounding box center [221, 529] width 123 height 32
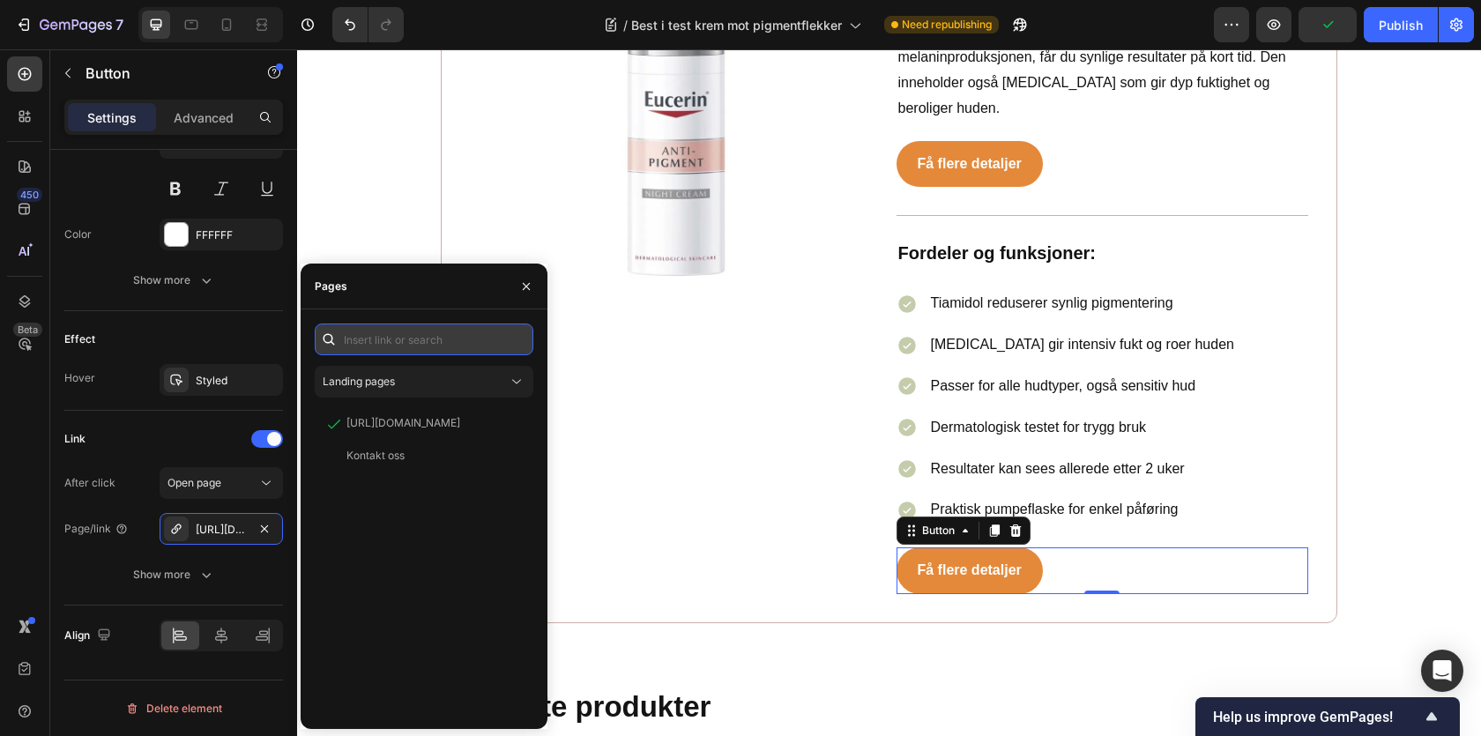
click at [393, 345] on input "text" at bounding box center [424, 340] width 219 height 32
paste input "https://www.med24.no/hudpleie/ansiktskrem/nattkrem/eucerin-anti-pigment-night-c…"
type input "https://www.med24.no/hudpleie/ansiktskrem/nattkrem/eucerin-anti-pigment-night-c…"
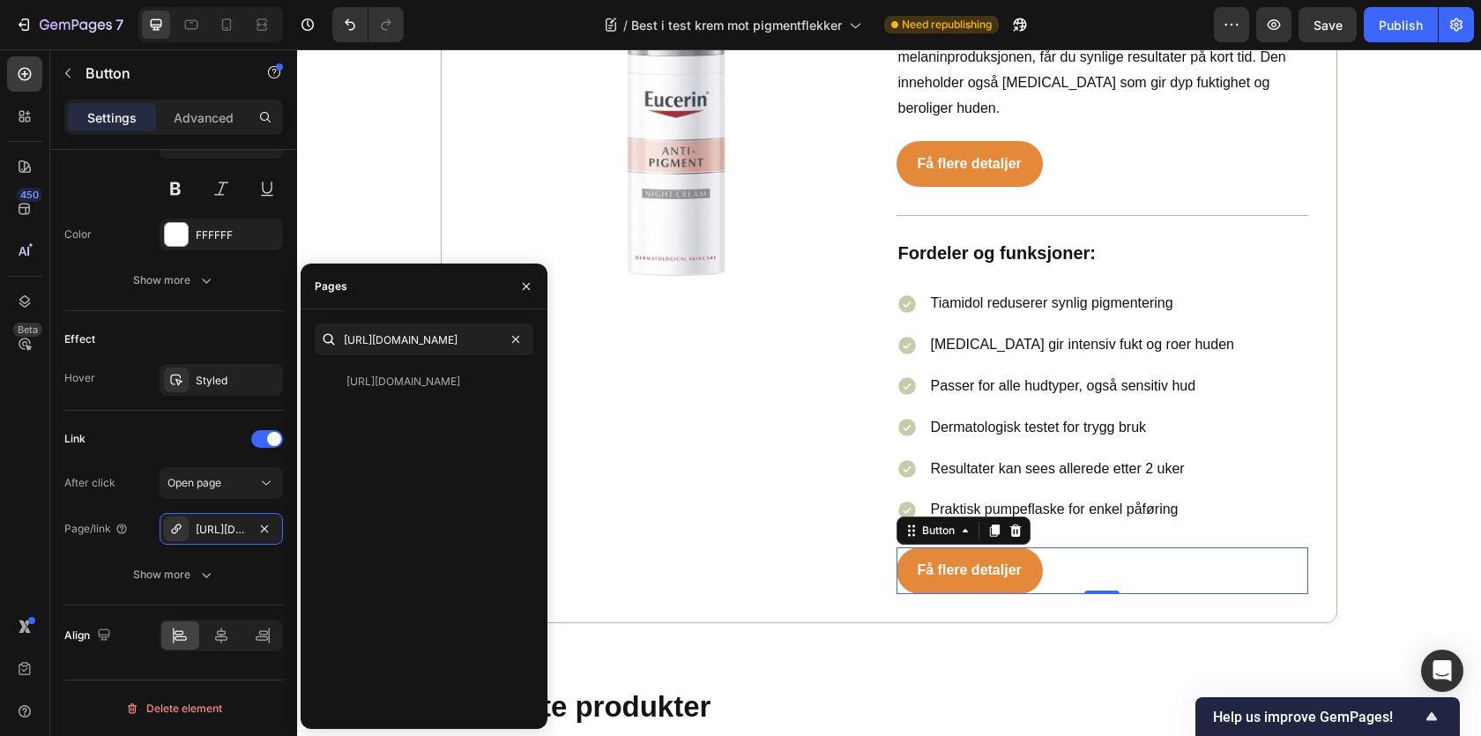
click at [410, 361] on div "https://www.med24.no/hudpleie/ansiktskrem/nattkrem/eucerin-anti-pigment-night-c…" at bounding box center [424, 519] width 219 height 391
click at [414, 377] on div "https://www.med24.no/hudpleie/ansiktskrem/nattkrem/eucerin-anti-pigment-night-c…" at bounding box center [403, 382] width 114 height 16
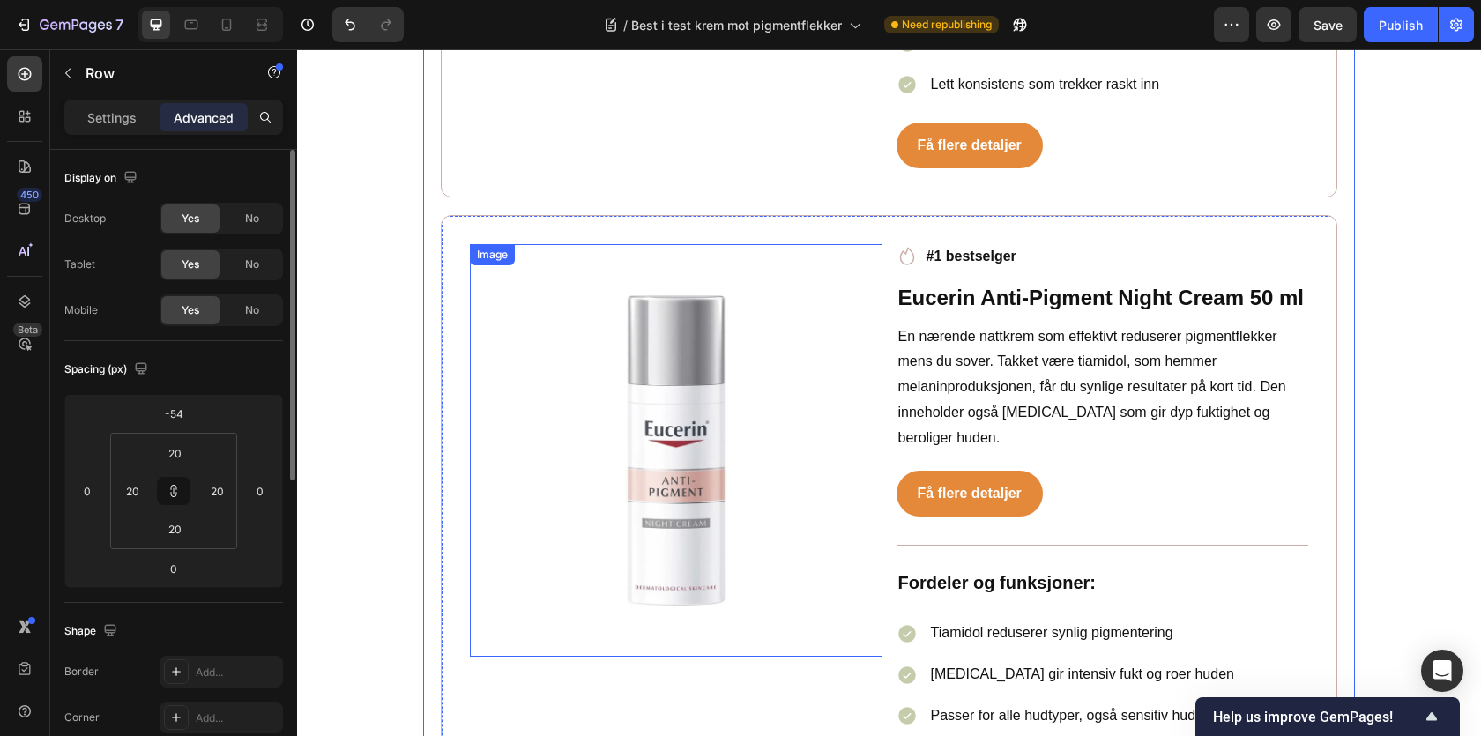
scroll to position [6245, 0]
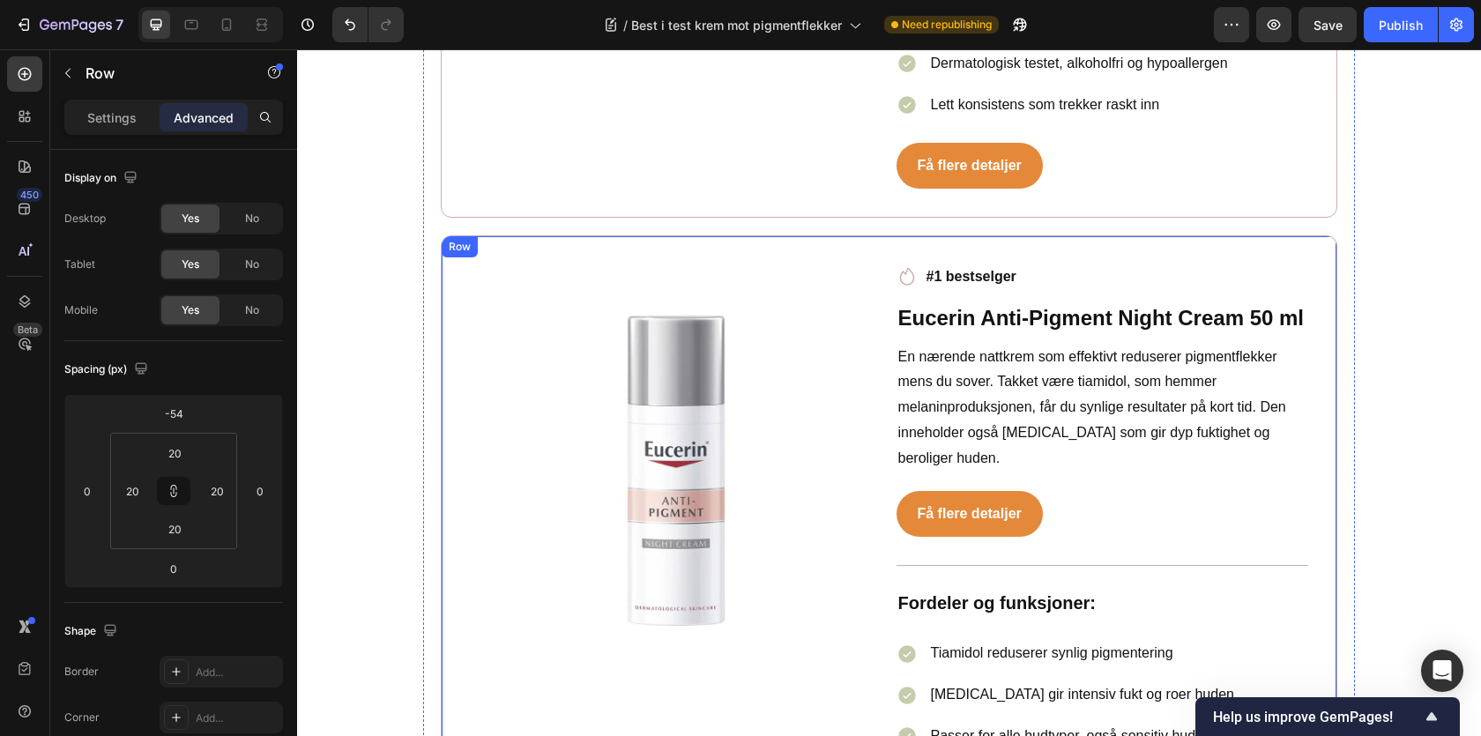
click at [468, 239] on div "Row" at bounding box center [459, 247] width 29 height 16
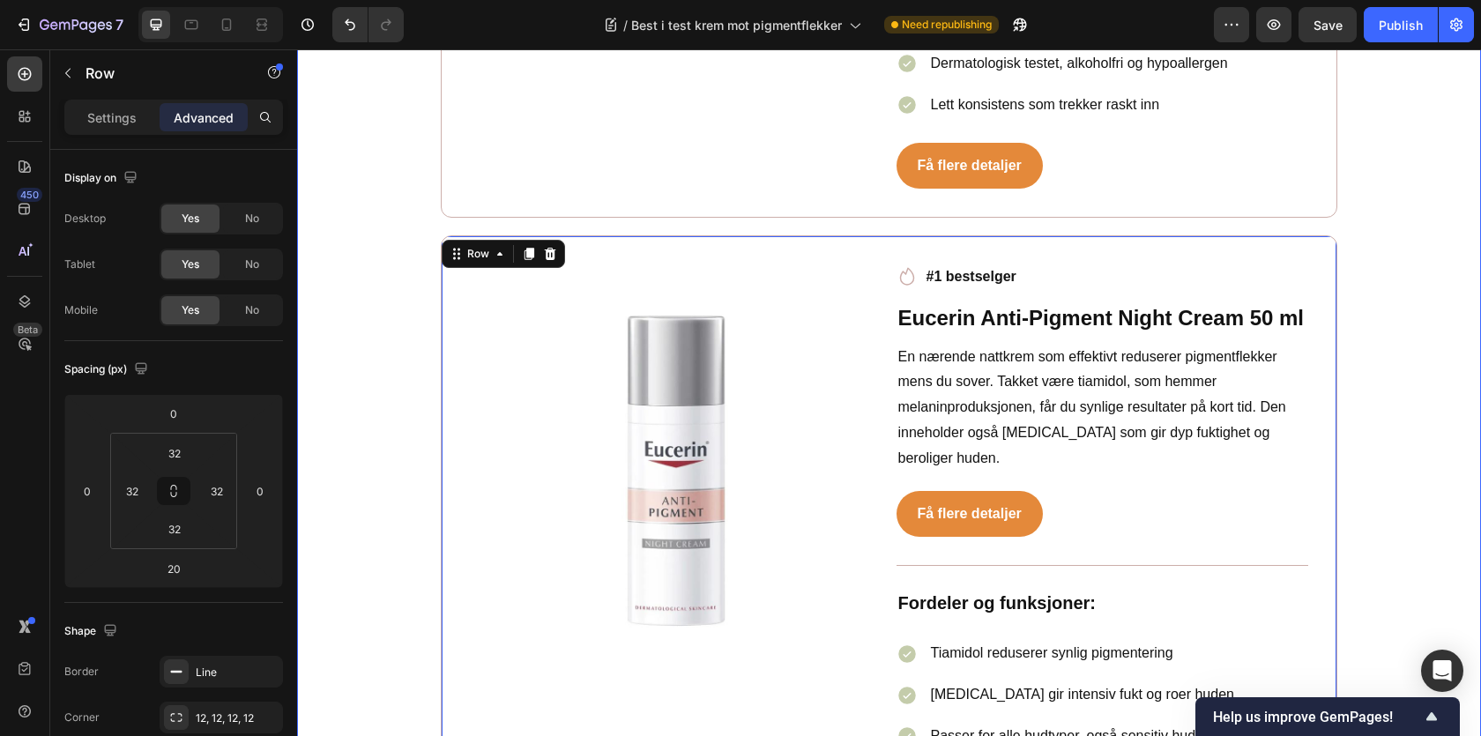
click at [599, 235] on div "Image Icon #1 bestselger Text block Row Eucerin Anti-Pigment Night Cream 50 ml …" at bounding box center [889, 604] width 897 height 738
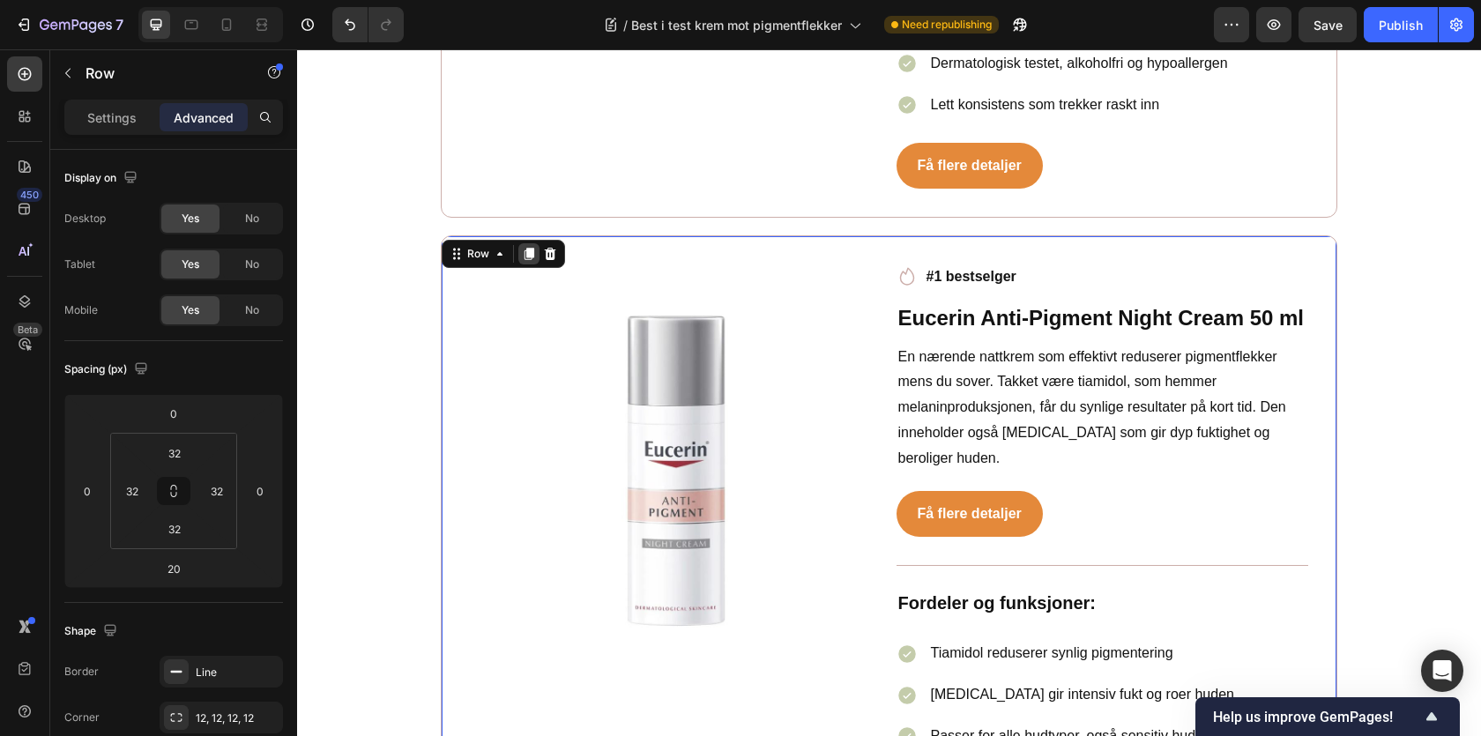
click at [528, 249] on icon at bounding box center [530, 255] width 10 height 12
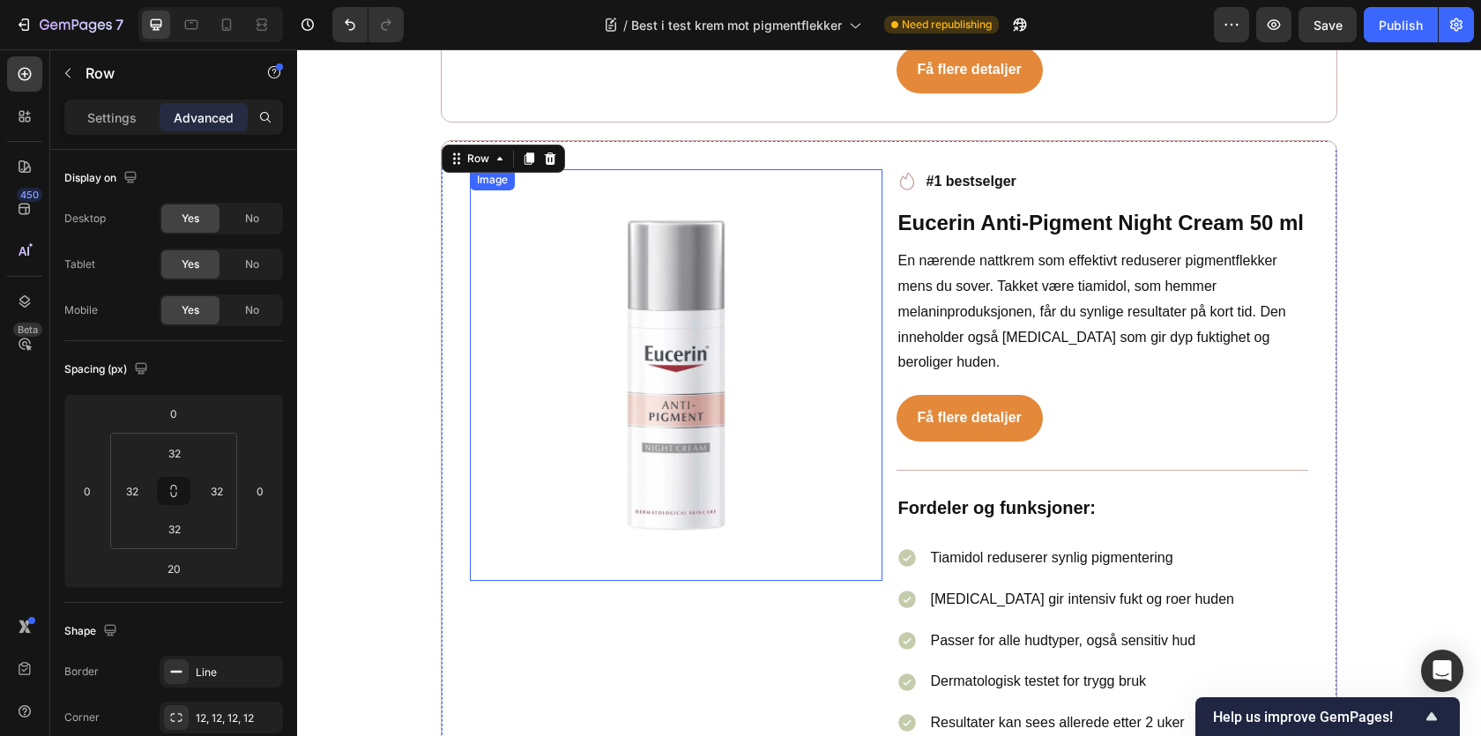
scroll to position [7105, 0]
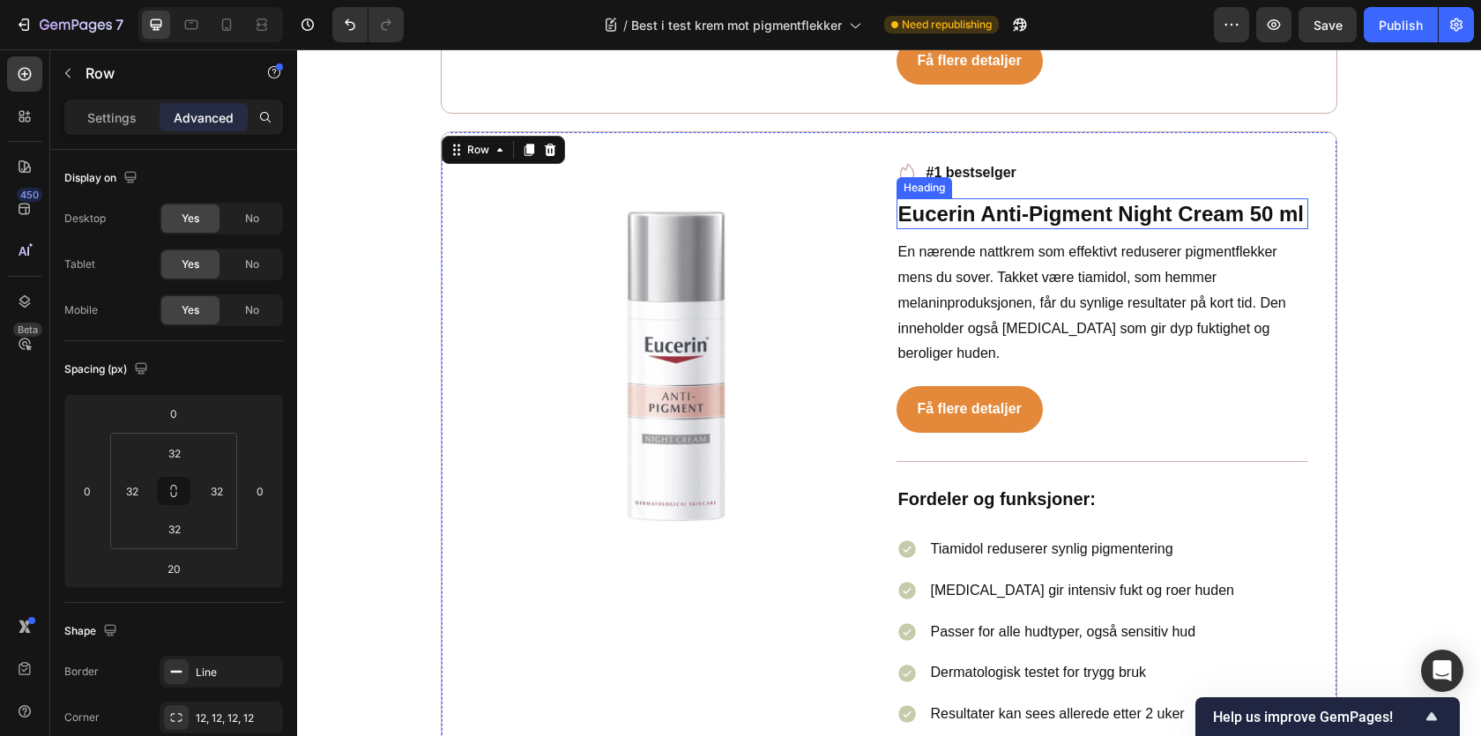
click at [1019, 199] on h2 "Eucerin Anti-Pigment Night Cream 50 ml" at bounding box center [1103, 213] width 413 height 31
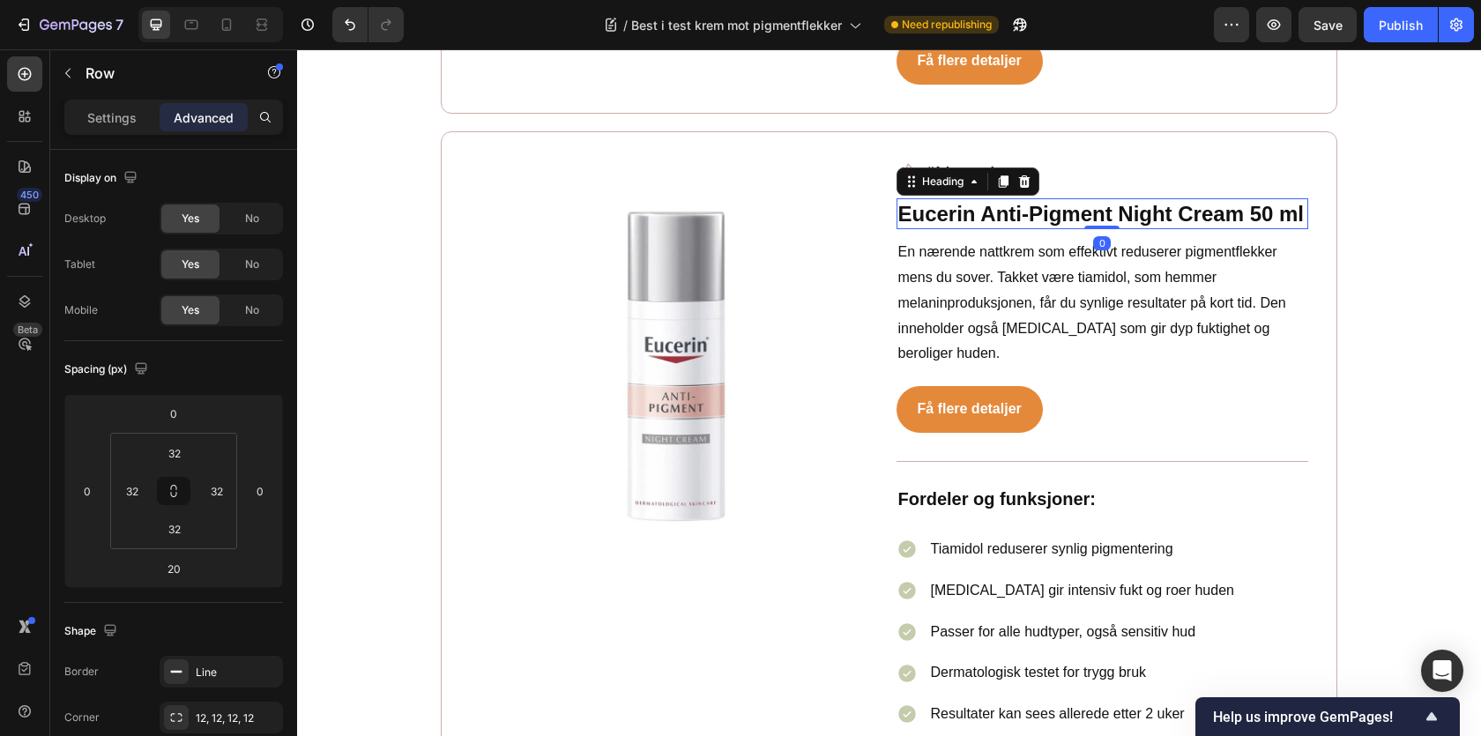
click at [1019, 199] on h2 "Eucerin Anti-Pigment Night Cream 50 ml" at bounding box center [1103, 213] width 413 height 31
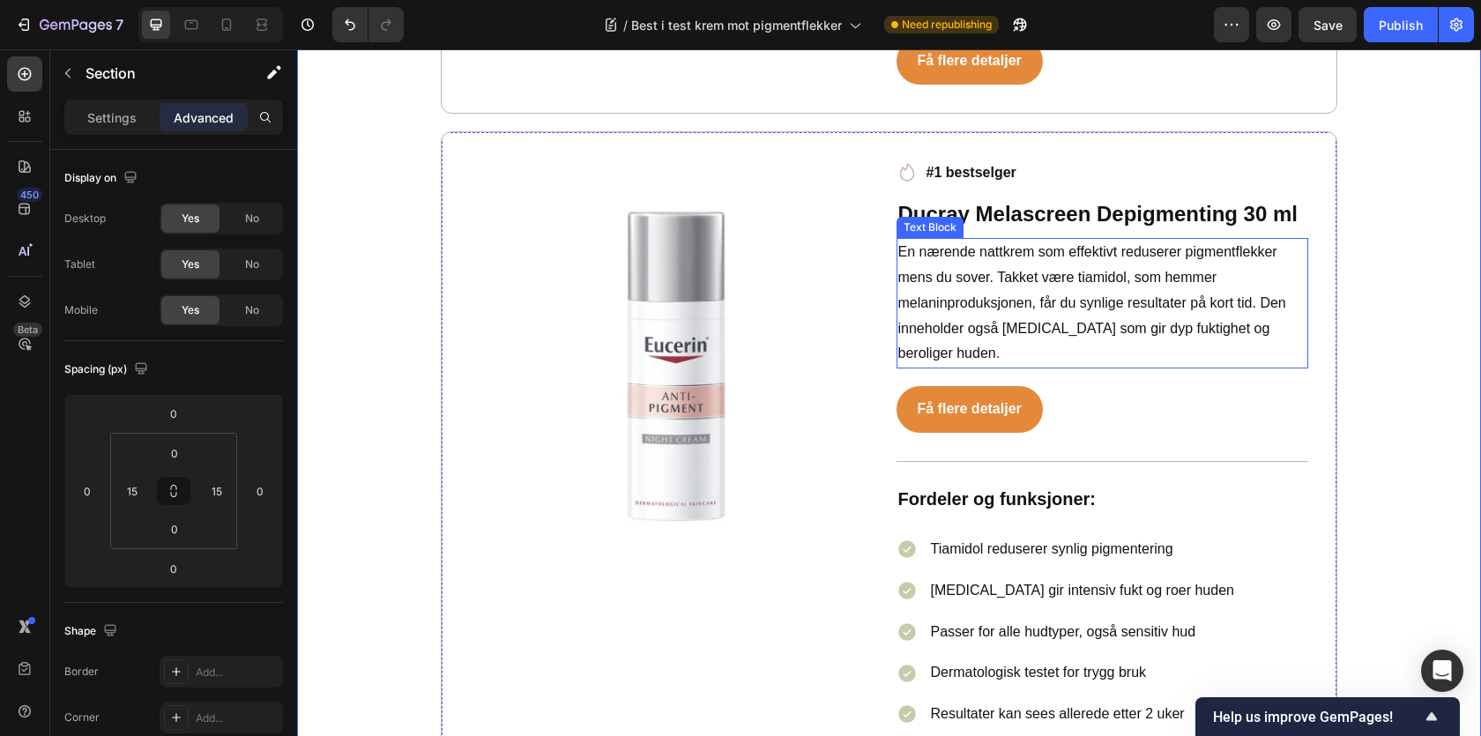
click at [1054, 243] on p "En nærende nattkrem som effektivt reduserer pigmentflekker mens du sover. Takke…" at bounding box center [1102, 303] width 409 height 127
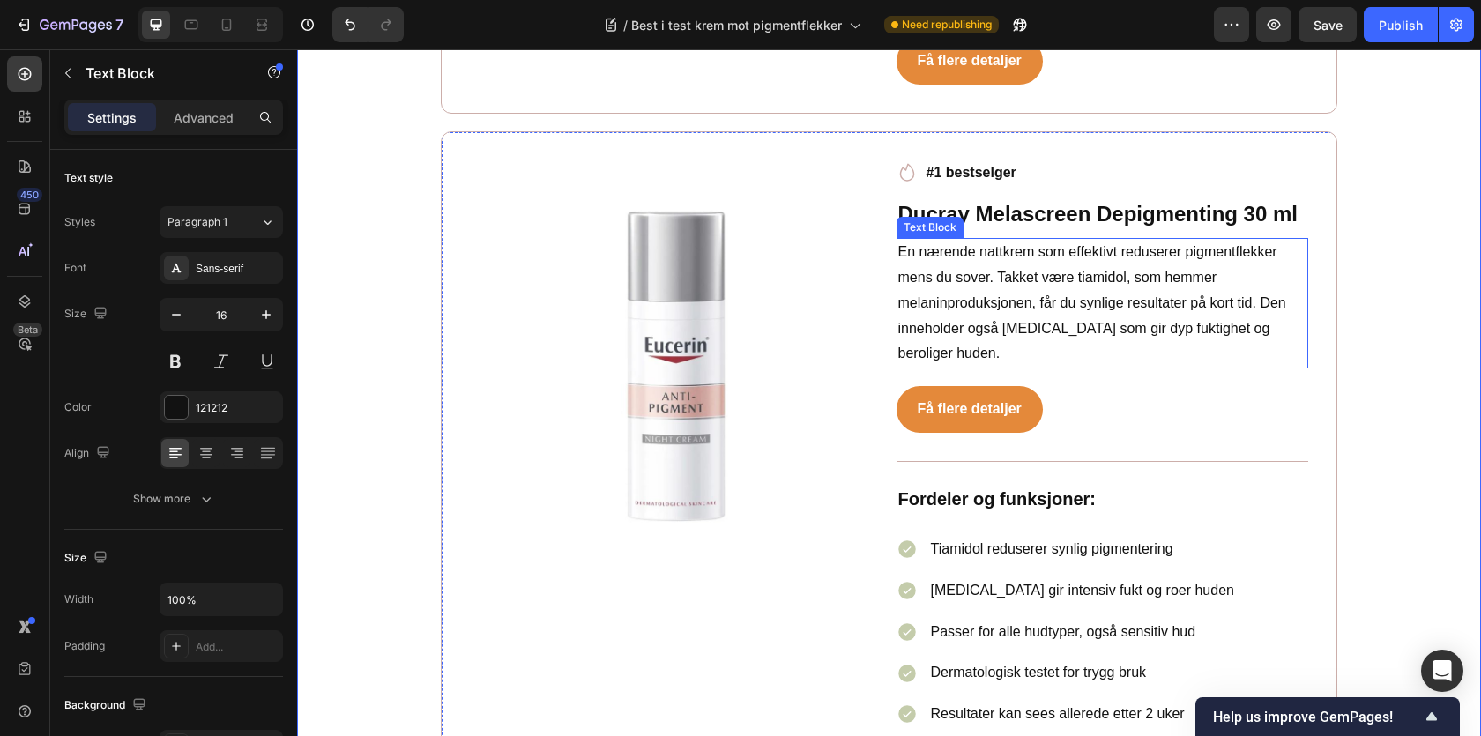
click at [1054, 243] on p "En nærende nattkrem som effektivt reduserer pigmentflekker mens du sover. Takke…" at bounding box center [1102, 303] width 409 height 127
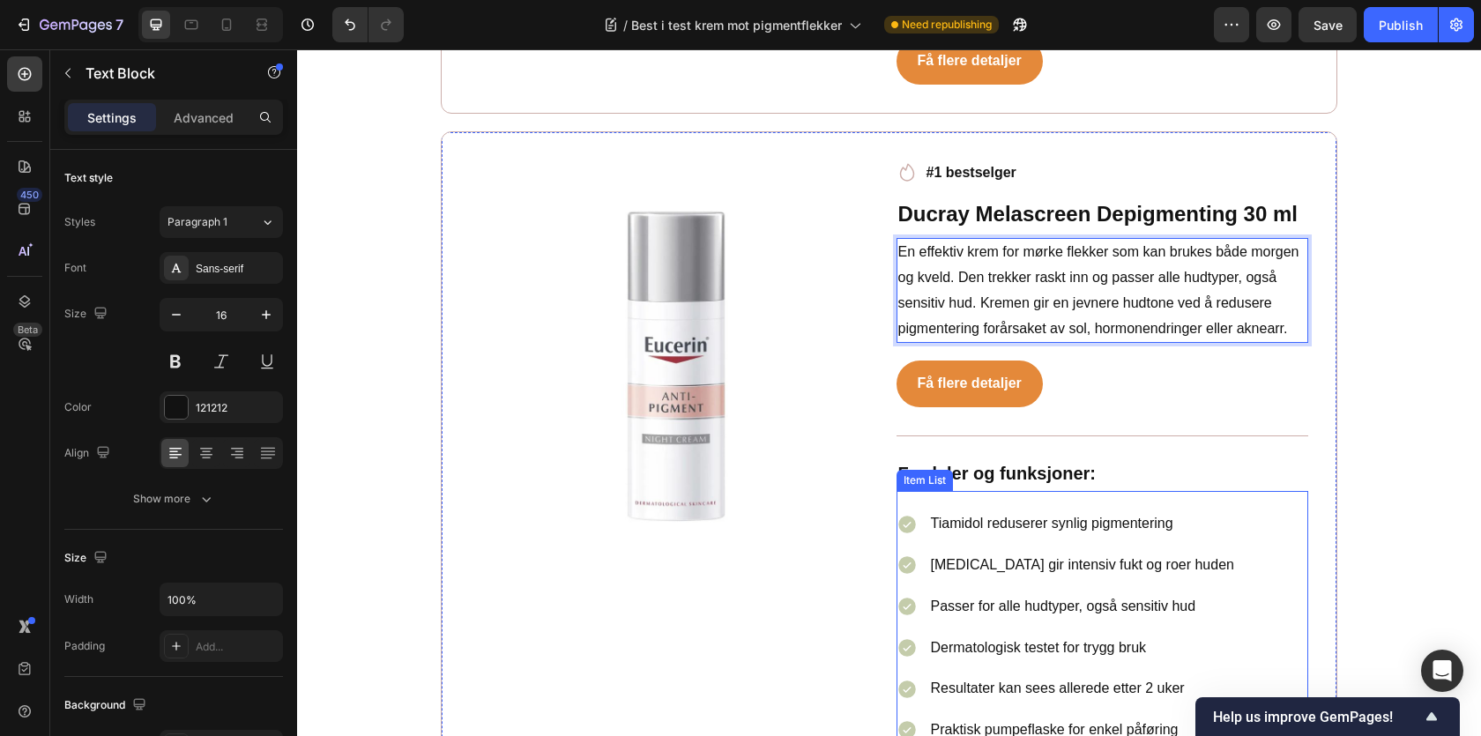
click at [995, 511] on p "Tiamidol reduserer synlig pigmentering" at bounding box center [1082, 524] width 303 height 26
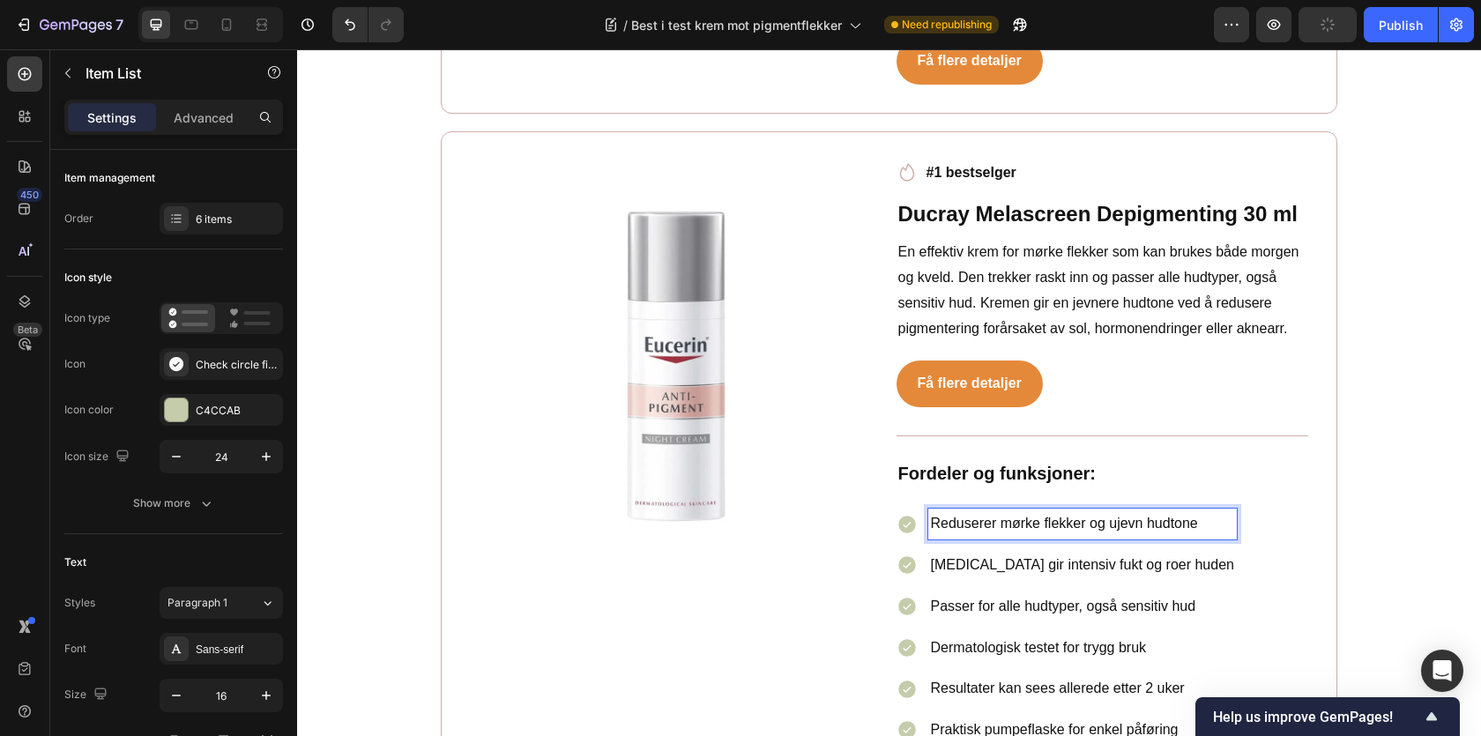
click at [980, 553] on p "[MEDICAL_DATA] gir intensiv fukt [PERSON_NAME] [PERSON_NAME]" at bounding box center [1082, 566] width 303 height 26
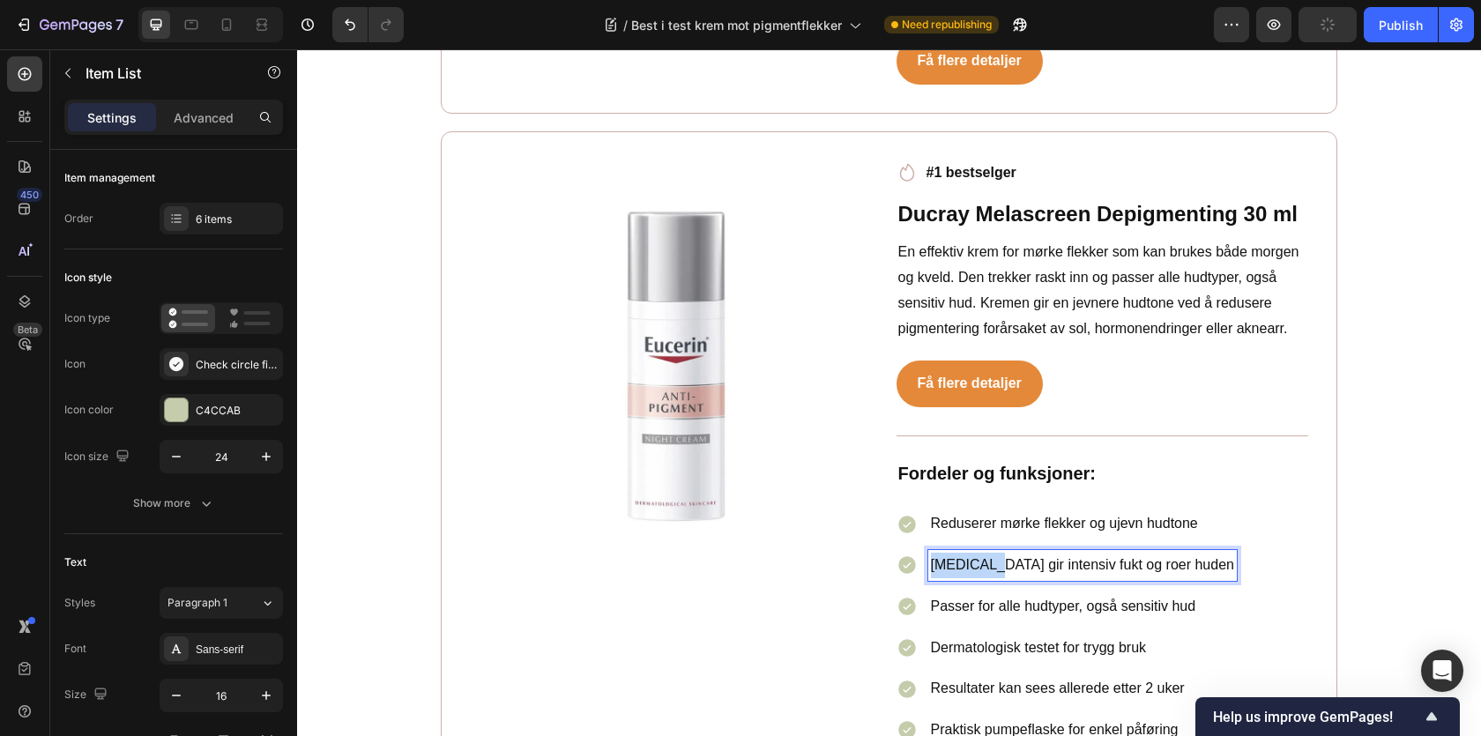
click at [980, 553] on p "[MEDICAL_DATA] gir intensiv fukt [PERSON_NAME] [PERSON_NAME]" at bounding box center [1082, 566] width 303 height 26
click at [970, 594] on p "Passer for alle hudtyper, også sensitiv hud" at bounding box center [1064, 607] width 267 height 26
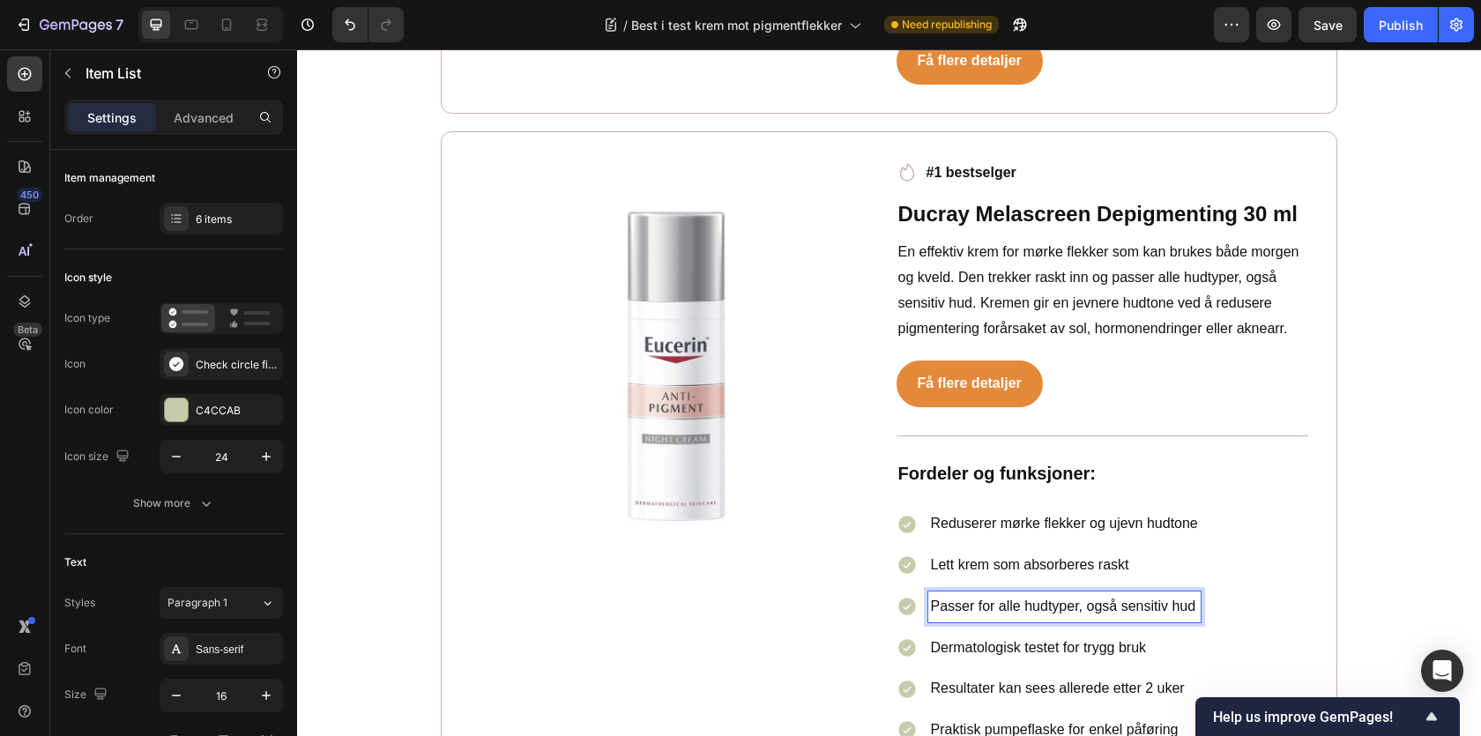
click at [970, 594] on p "Passer for alle hudtyper, også sensitiv hud" at bounding box center [1064, 607] width 267 height 26
click at [972, 636] on p "Dermatologisk testet for trygg bruk" at bounding box center [1074, 649] width 287 height 26
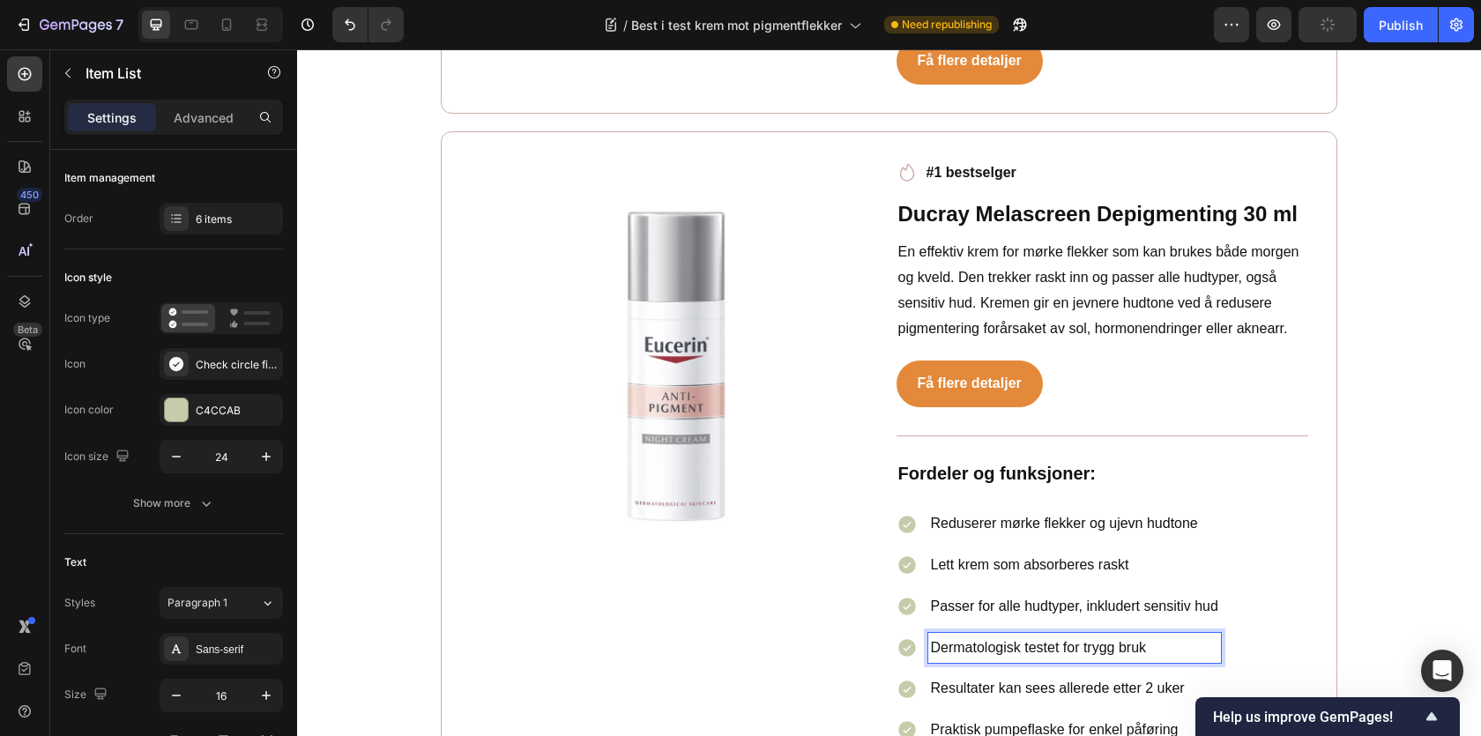
click at [972, 636] on p "Dermatologisk testet for trygg bruk" at bounding box center [1074, 649] width 287 height 26
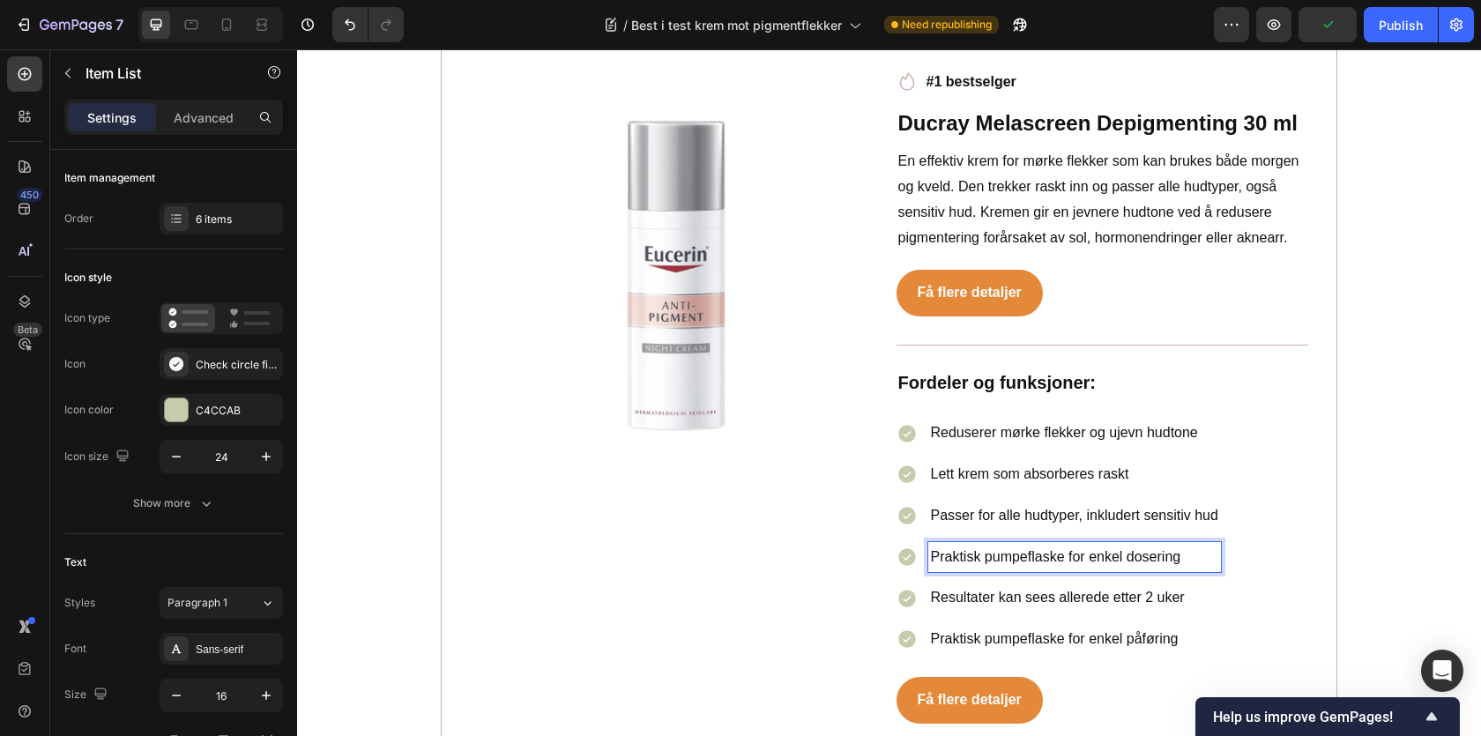
scroll to position [7231, 0]
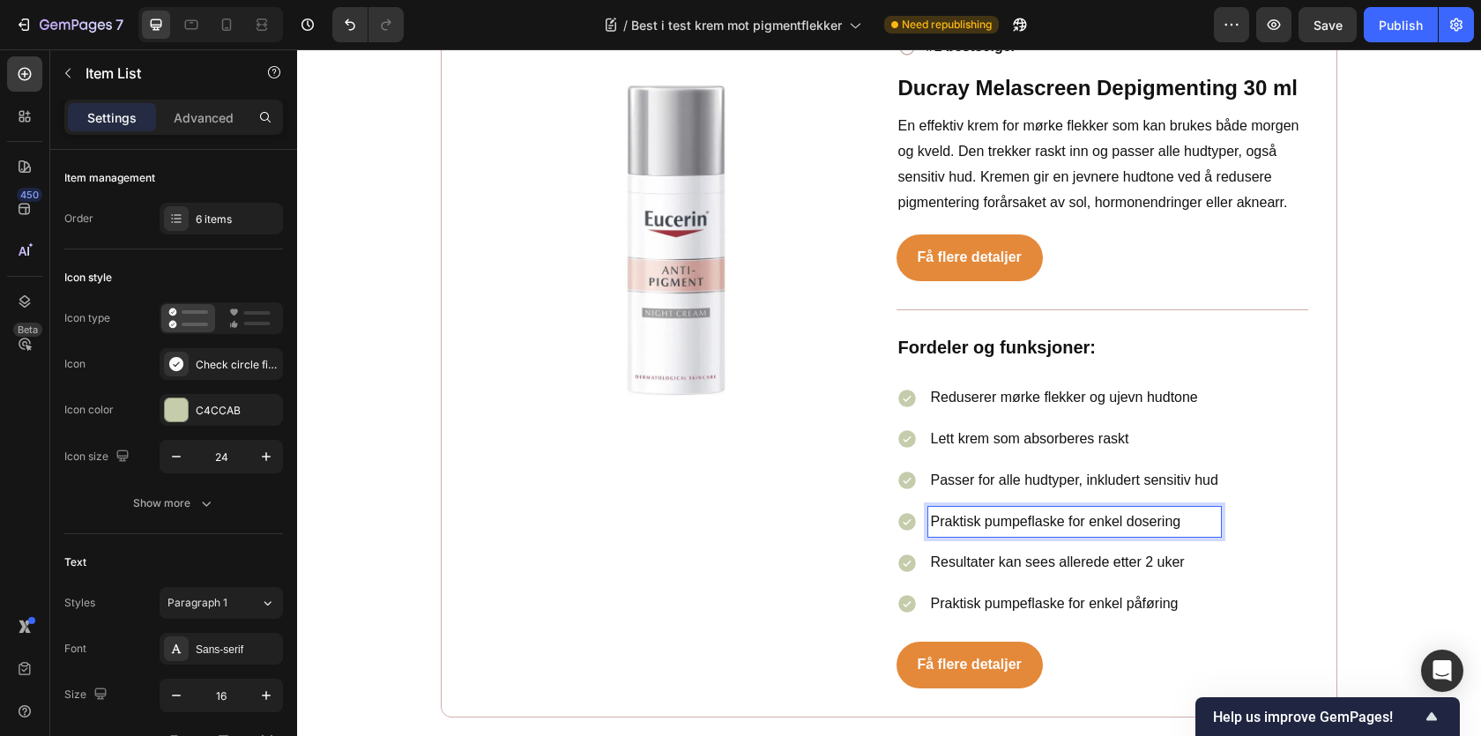
click at [992, 550] on p "Resultater kan sees allerede etter 2 uker" at bounding box center [1074, 563] width 287 height 26
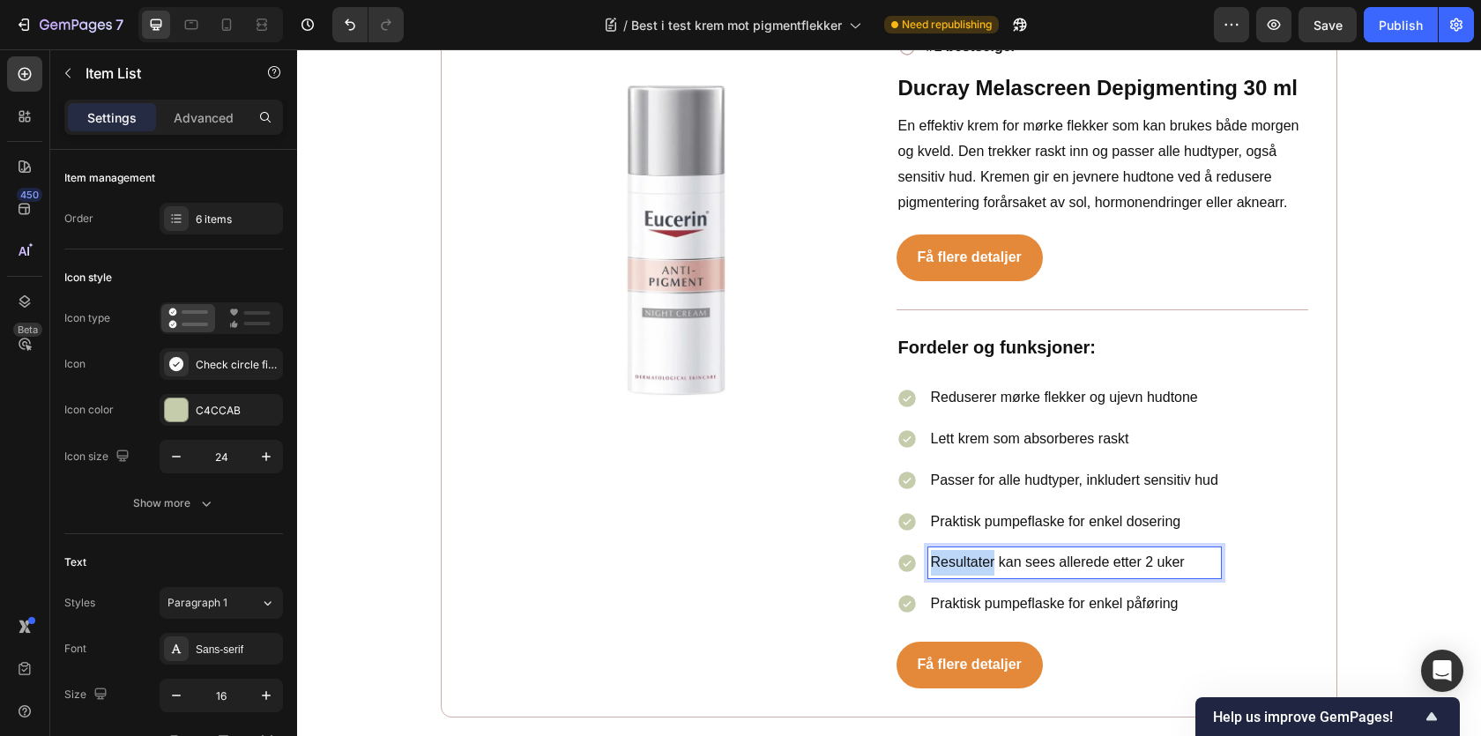
click at [992, 550] on p "Resultater kan sees allerede etter 2 uker" at bounding box center [1074, 563] width 287 height 26
click at [999, 592] on p "Praktisk pumpeflaske for enkel påføring" at bounding box center [1074, 605] width 287 height 26
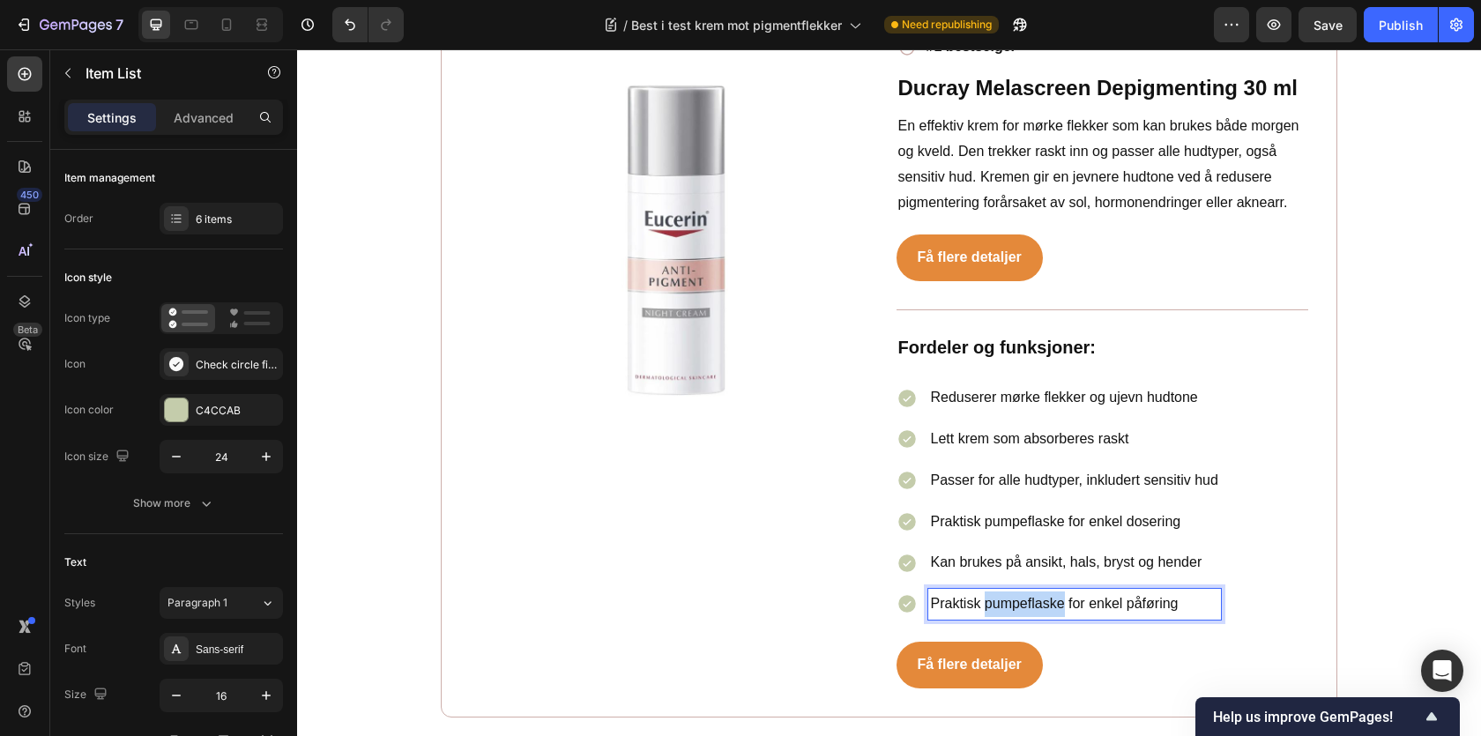
click at [999, 592] on p "Praktisk pumpeflaske for enkel påføring" at bounding box center [1074, 605] width 287 height 26
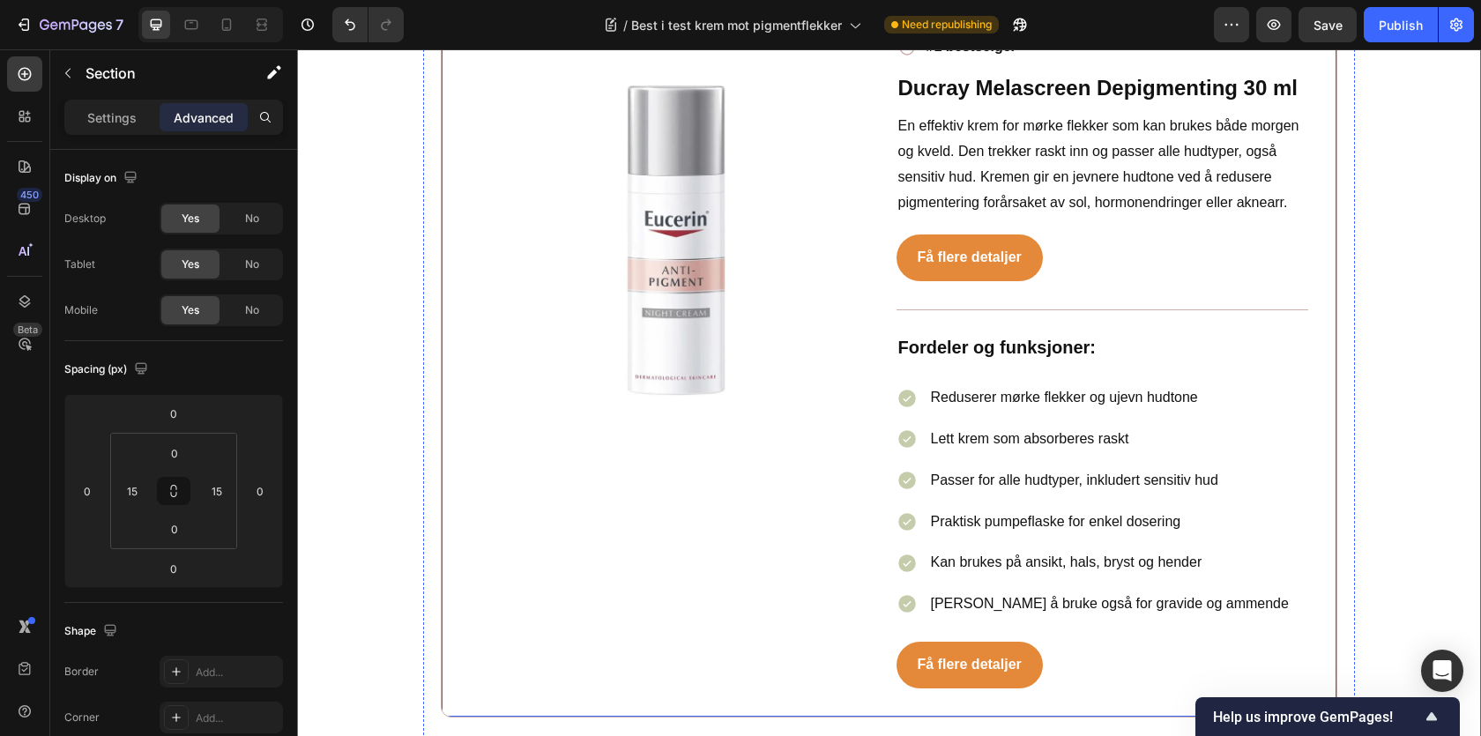
scroll to position [7031, 0]
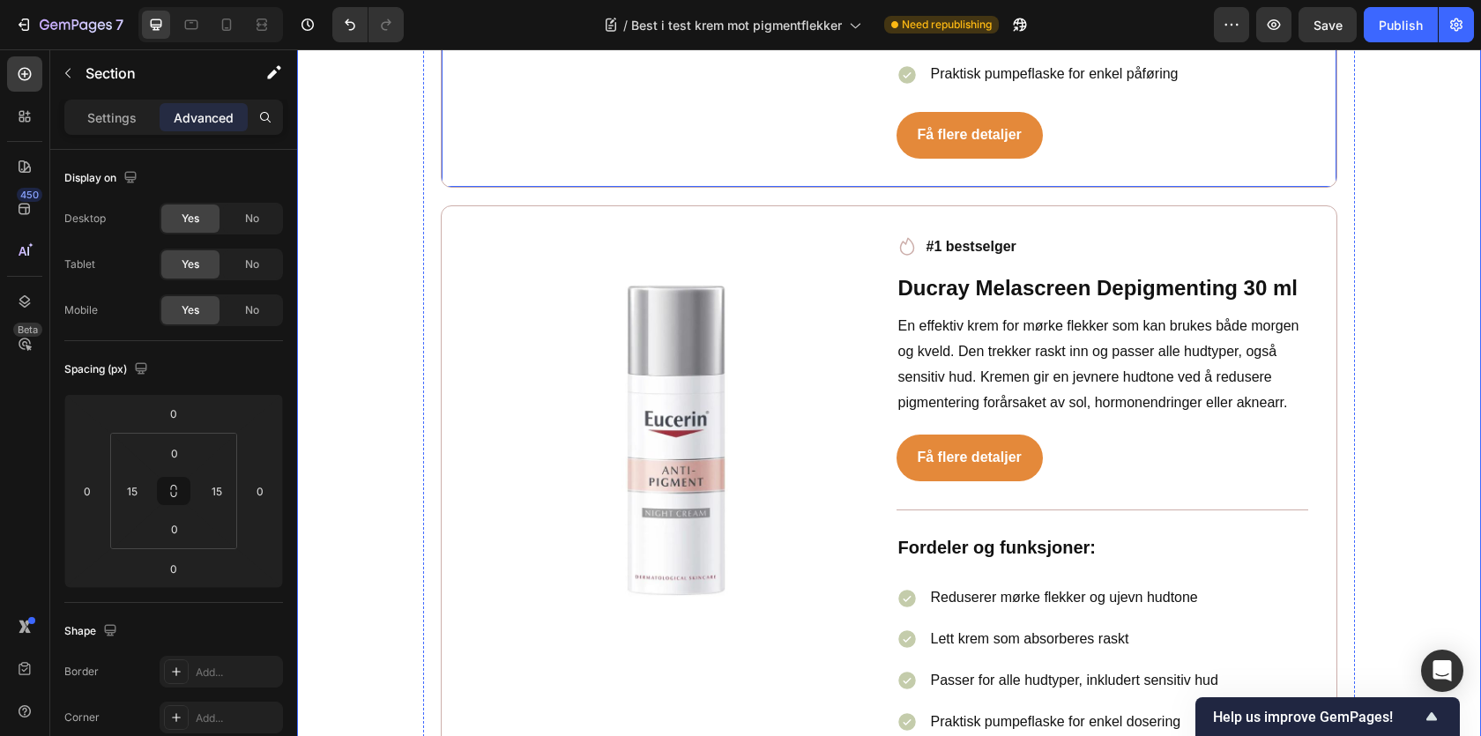
click at [525, 316] on img at bounding box center [676, 441] width 413 height 413
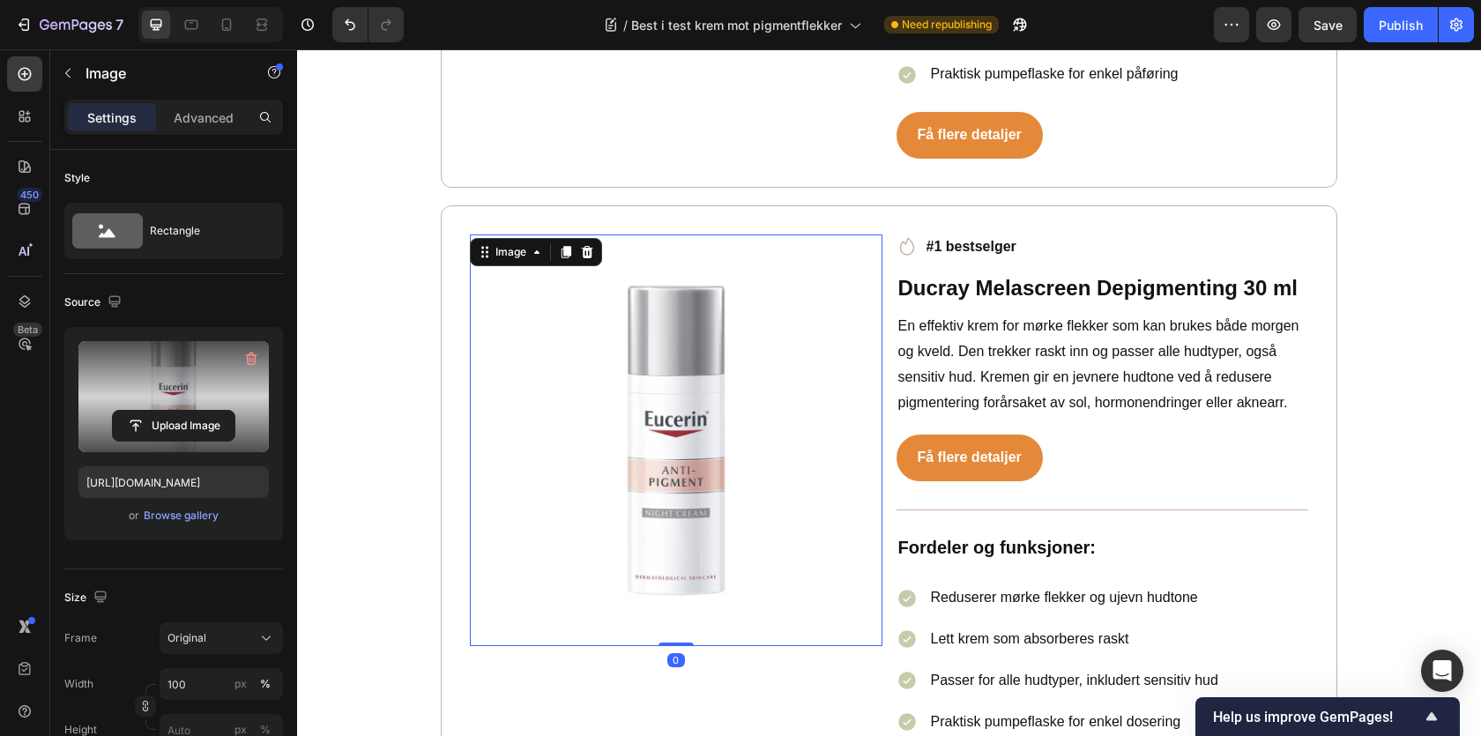
click at [191, 406] on label at bounding box center [173, 396] width 190 height 111
click at [191, 411] on input "file" at bounding box center [174, 426] width 122 height 30
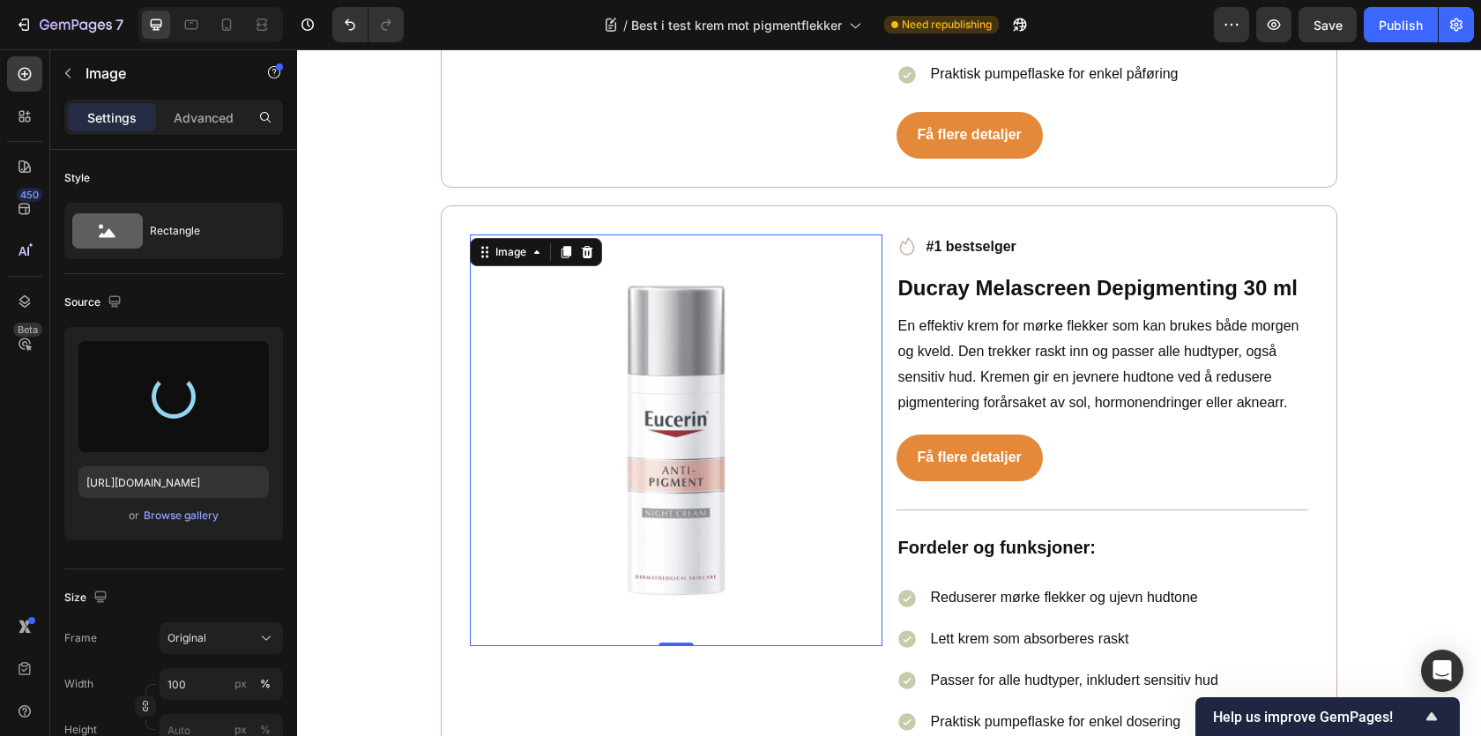
type input "https://cdn.shopify.com/s/files/1/0681/0782/9318/files/gempages_586541901771965…"
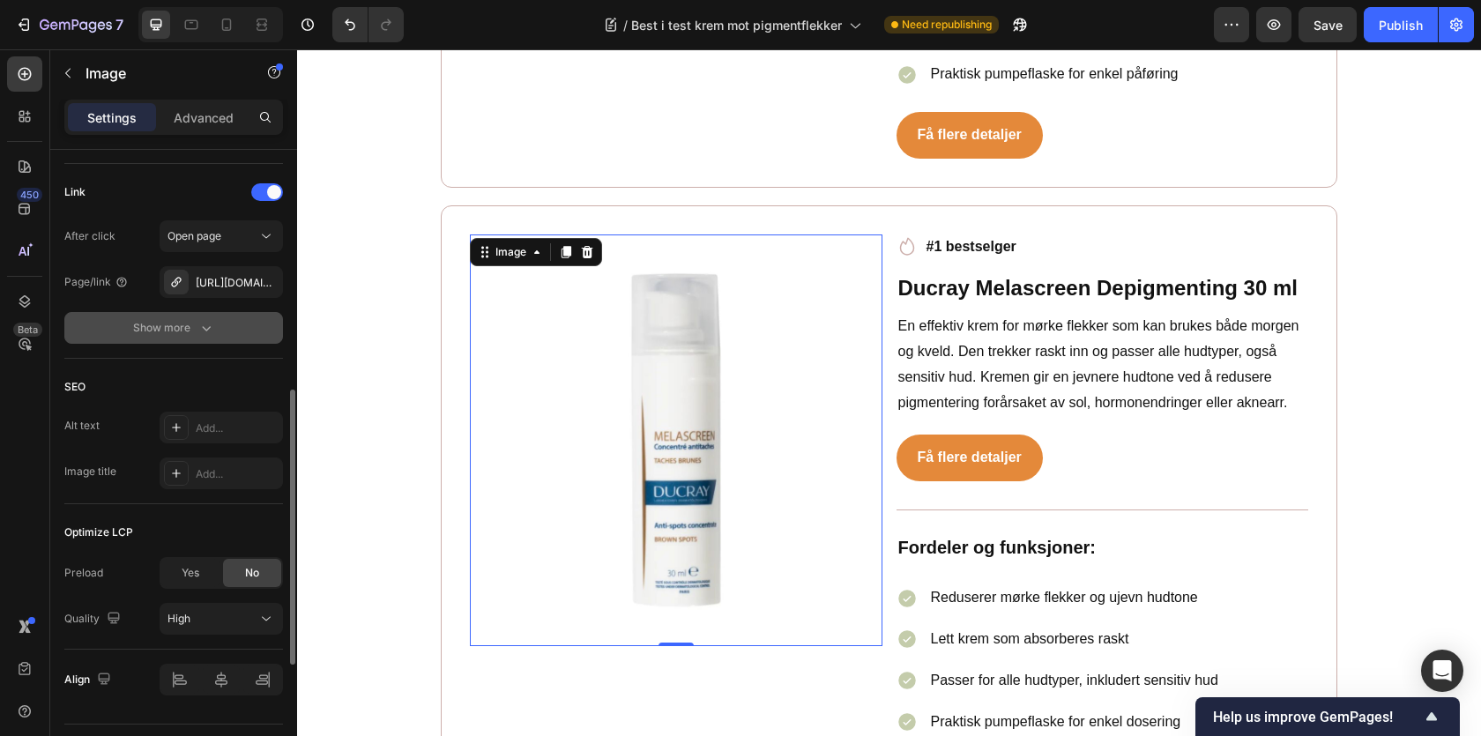
scroll to position [717, 0]
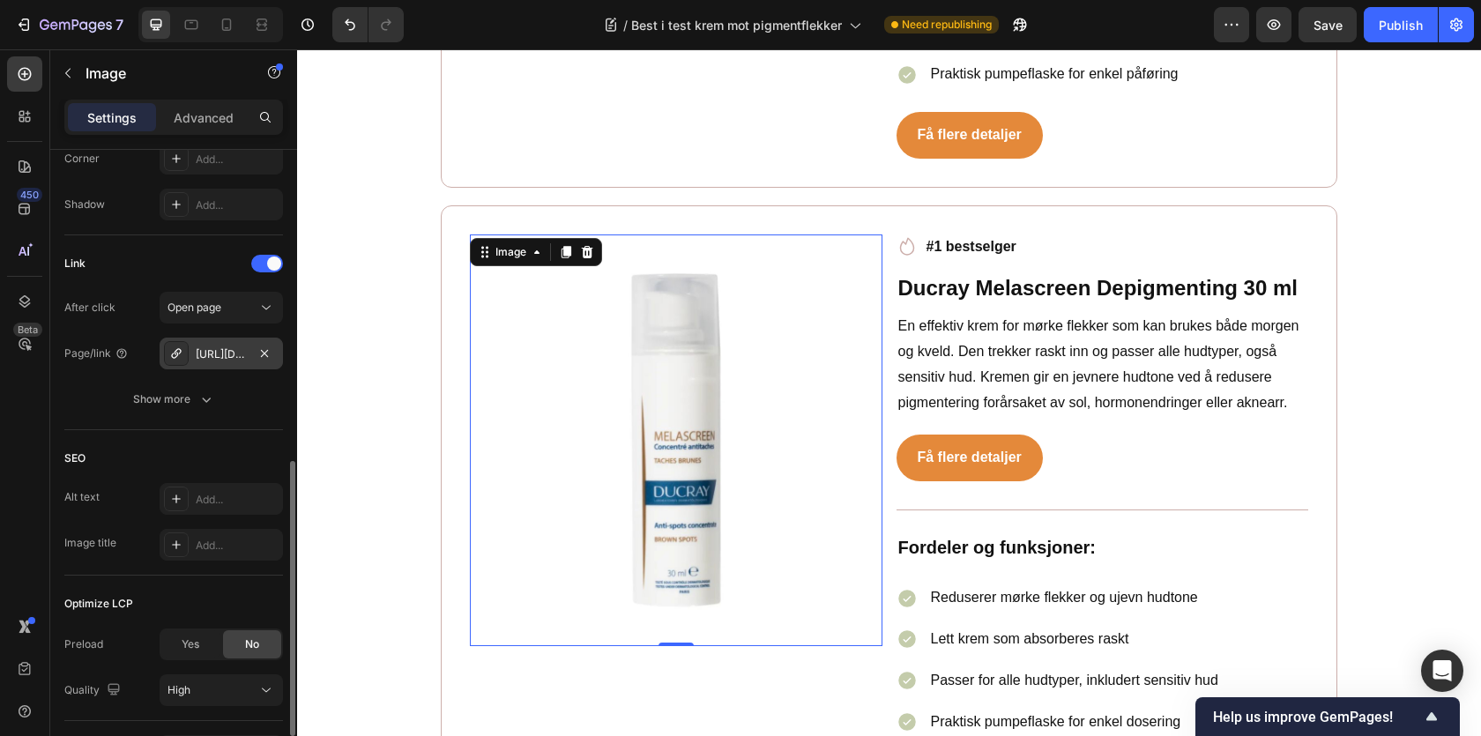
click at [231, 344] on div "https://www.med24.no/hudpleie/ansiktskrem/nattkrem/eucerin-anti-pigment-night-c…" at bounding box center [221, 354] width 123 height 32
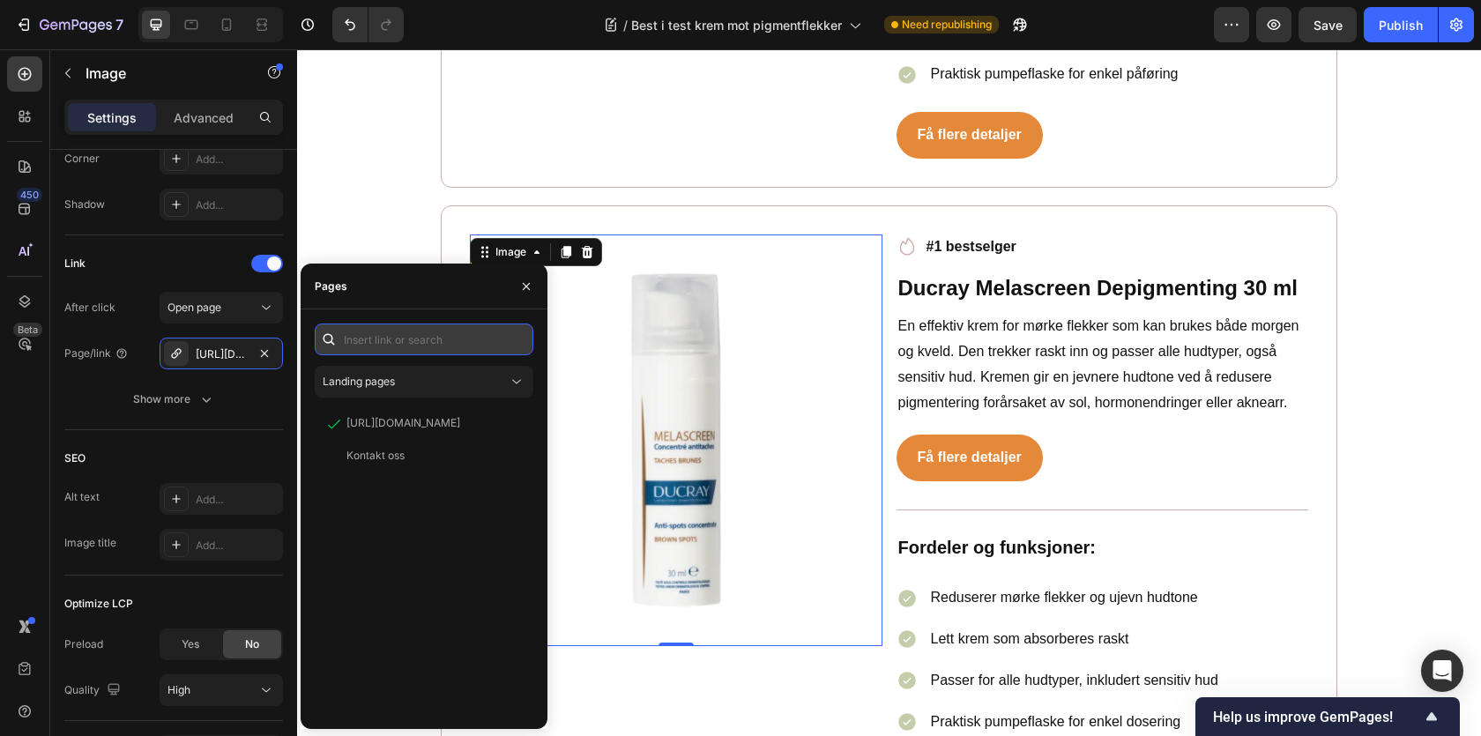
click at [391, 344] on input "text" at bounding box center [424, 340] width 219 height 32
paste input "https://www.med24.no/personlig-pleie/hudpleie/ansiktskrem/dagkrem/ducray-melasc…"
type input "https://www.med24.no/personlig-pleie/hudpleie/ansiktskrem/dagkrem/ducray-melasc…"
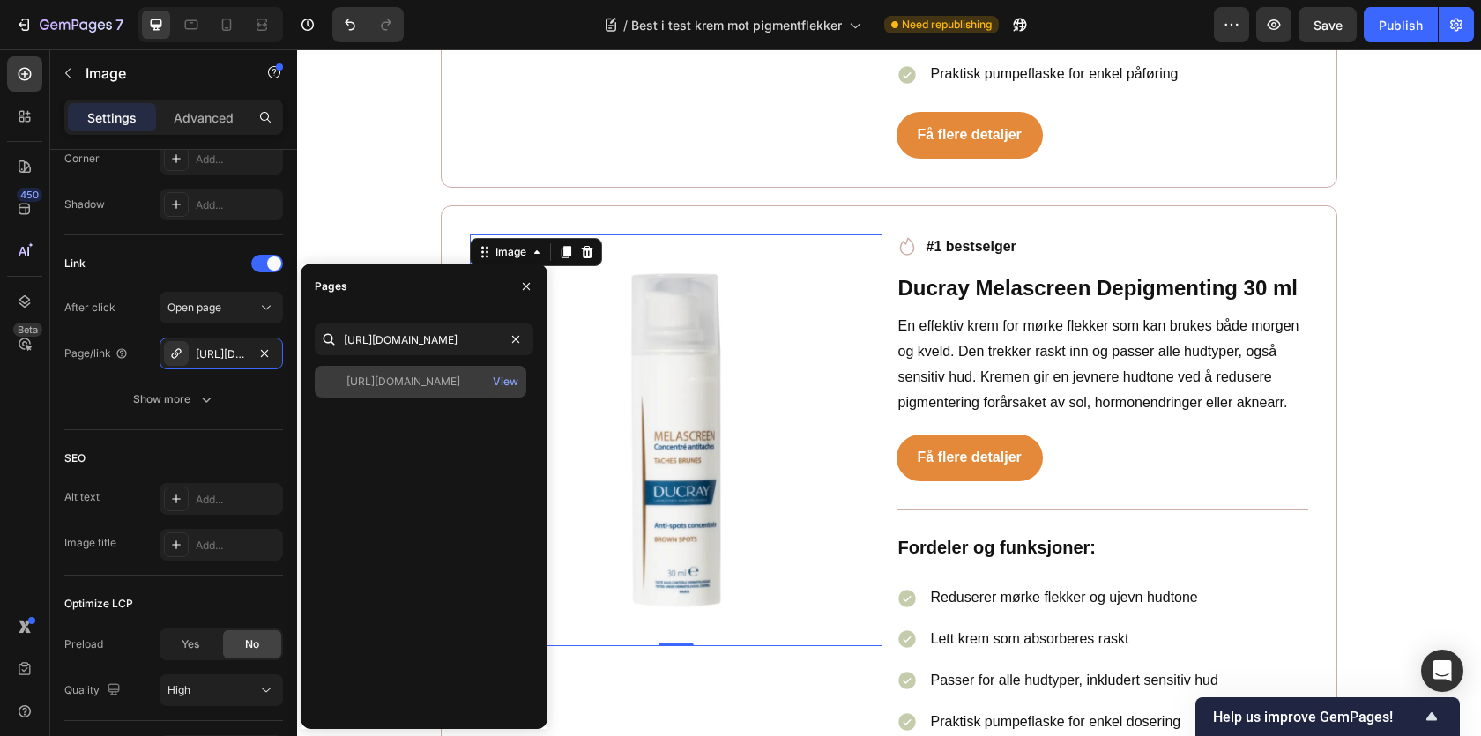
click at [427, 390] on div "https://www.med24.no/personlig-pleie/hudpleie/ansiktskrem/dagkrem/ducray-melasc…" at bounding box center [421, 382] width 212 height 32
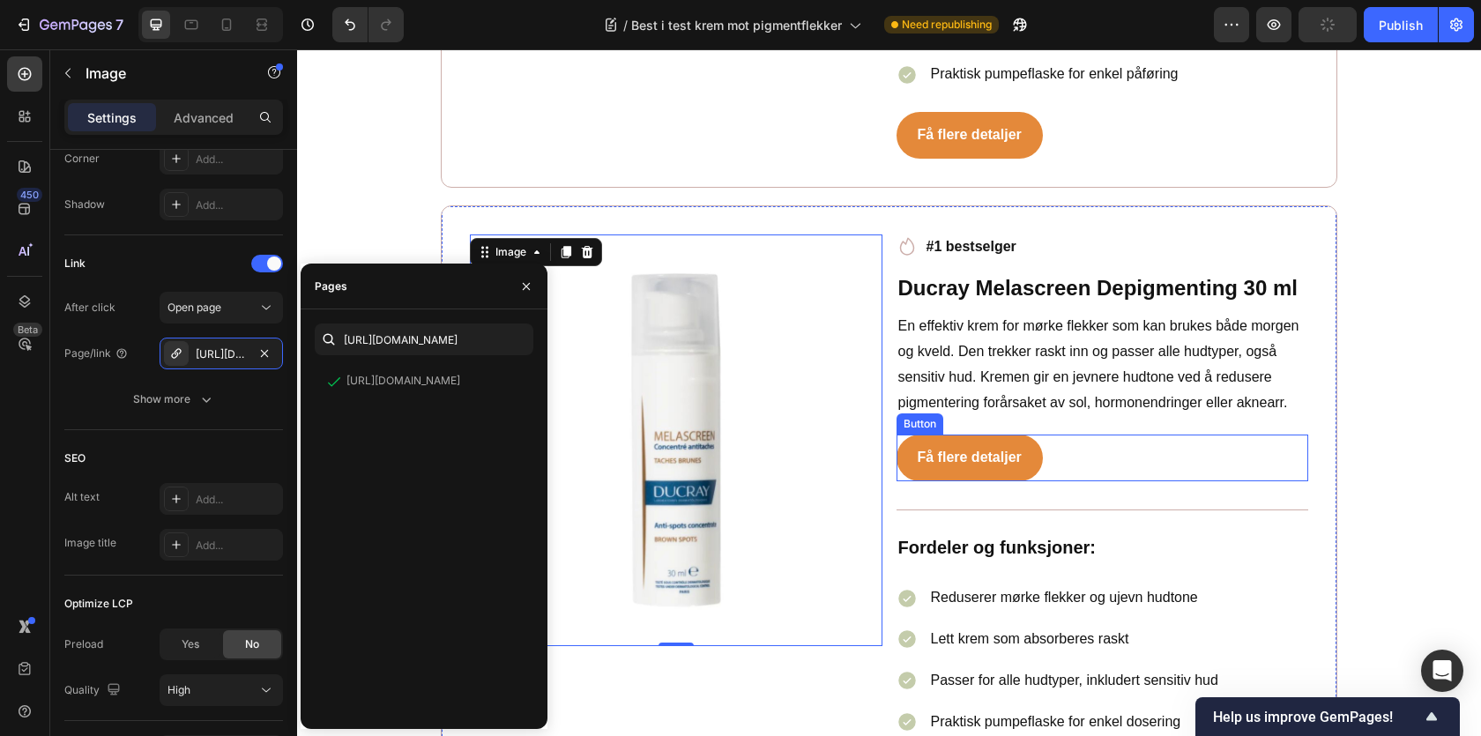
click at [1065, 435] on div "Få flere detaljer Button" at bounding box center [1103, 458] width 413 height 47
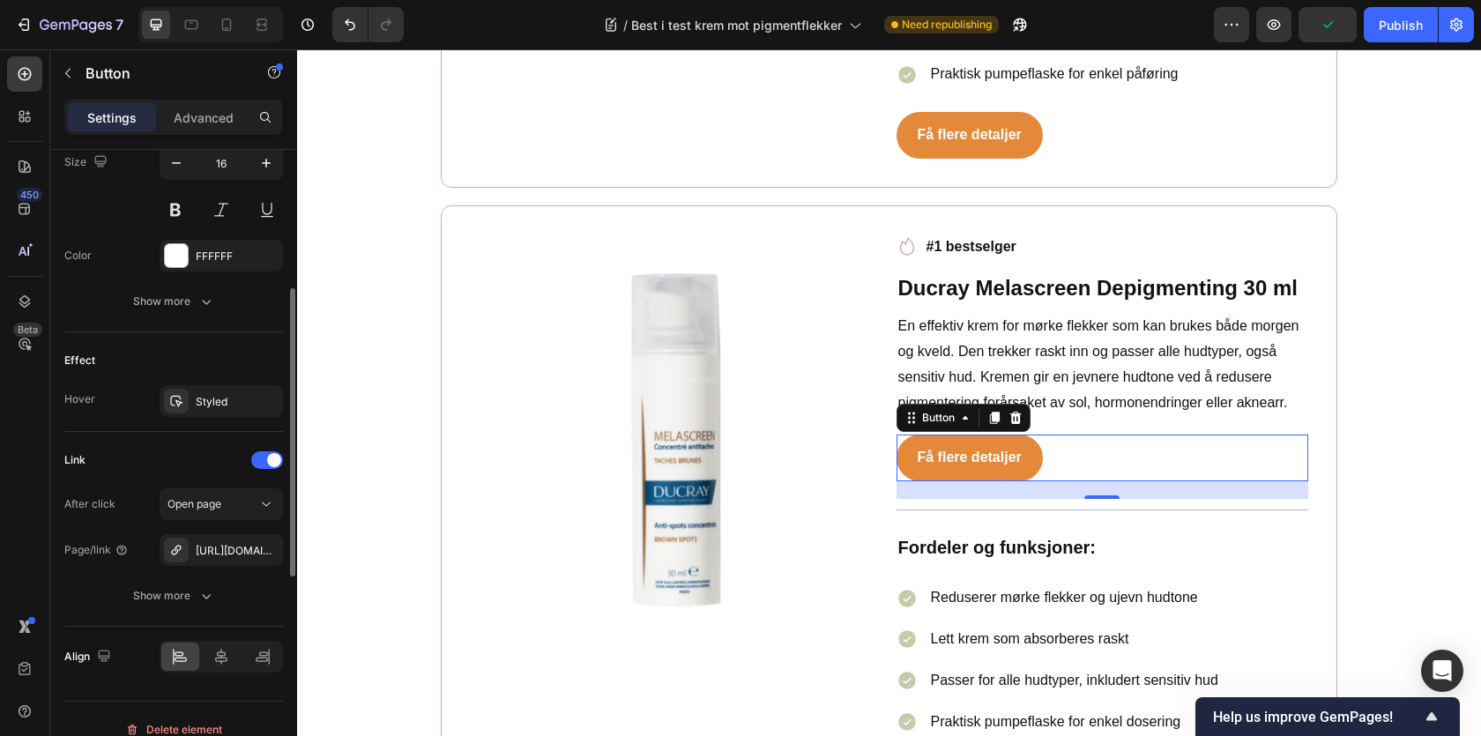
scroll to position [765, 0]
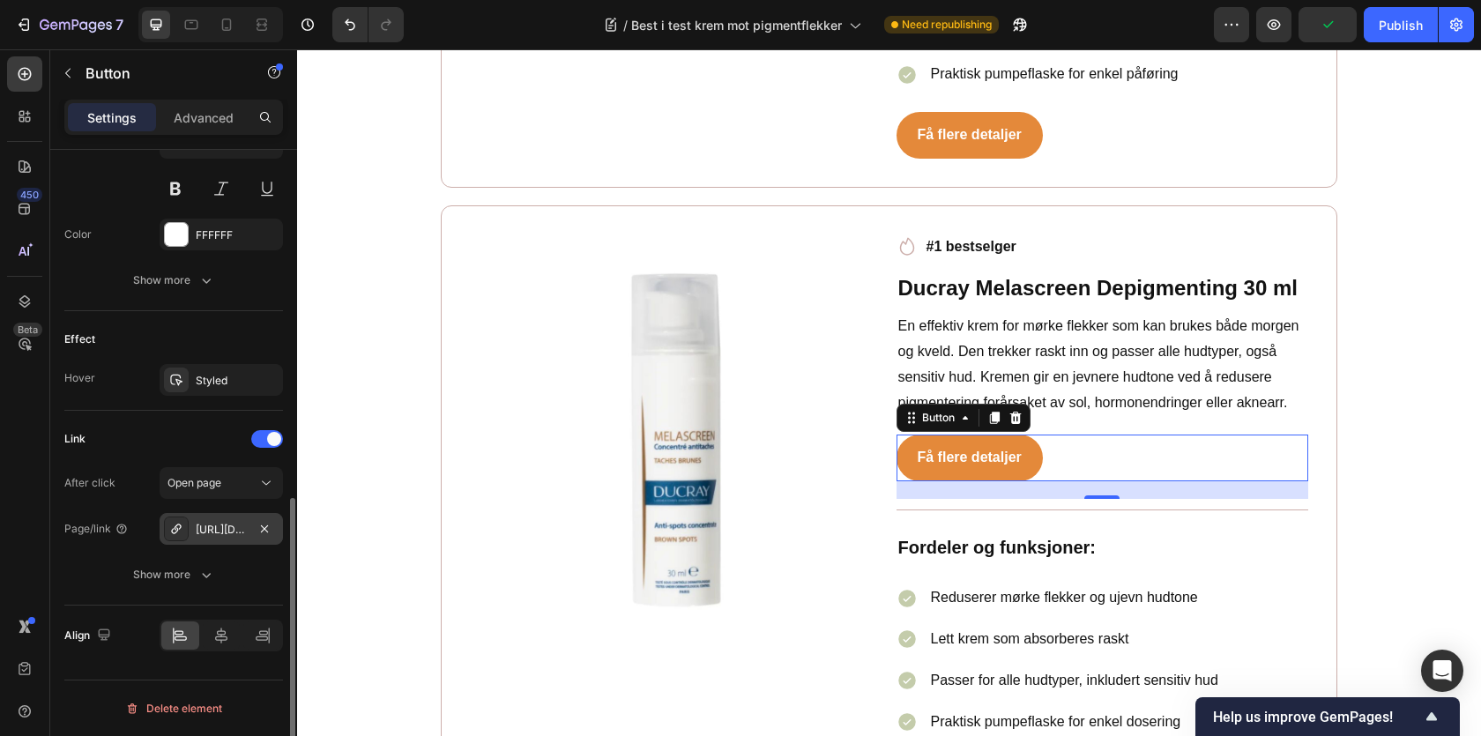
click at [211, 525] on div "https://www.med24.no/hudpleie/ansiktskrem/nattkrem/eucerin-anti-pigment-night-c…" at bounding box center [221, 530] width 51 height 16
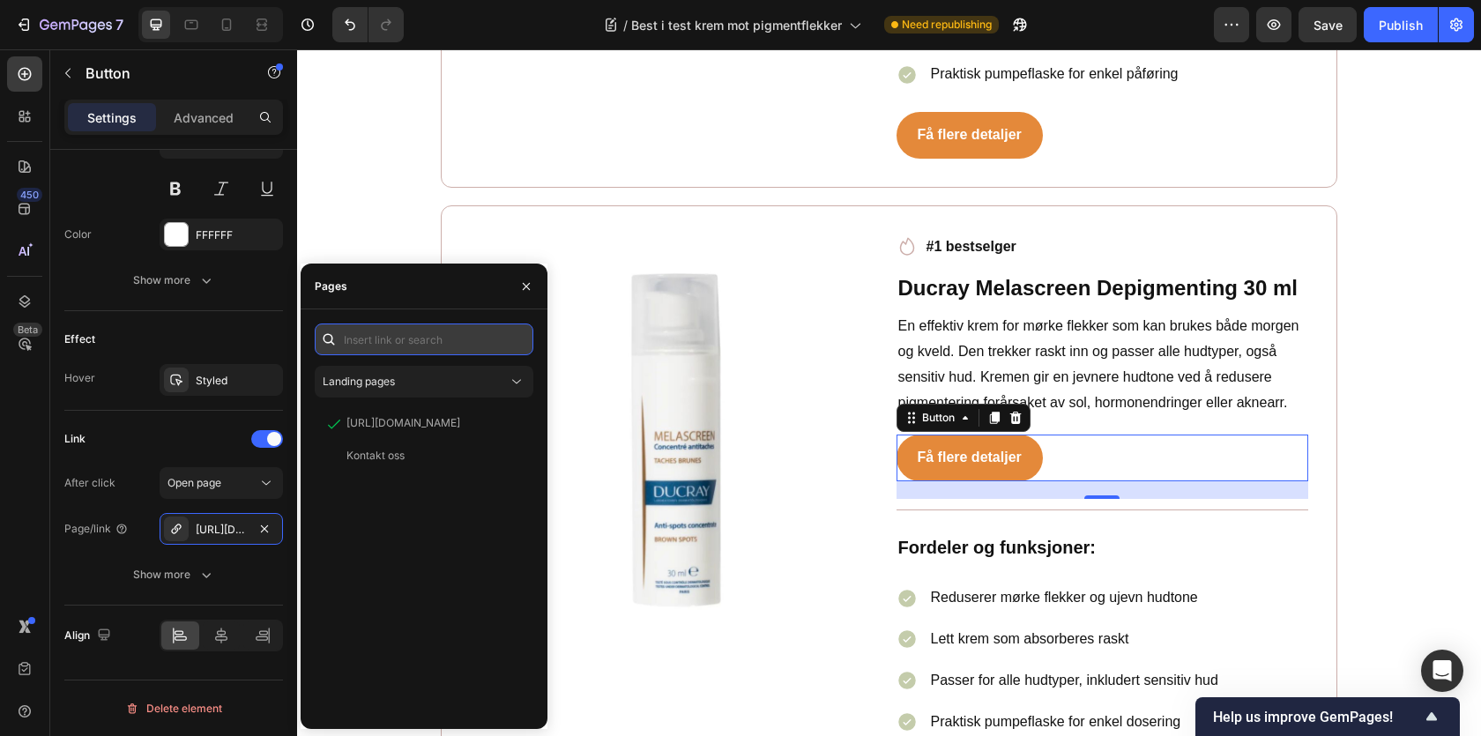
click at [411, 337] on input "text" at bounding box center [424, 340] width 219 height 32
paste input "https://www.med24.no/personlig-pleie/hudpleie/ansiktskrem/dagkrem/ducray-melasc…"
type input "https://www.med24.no/personlig-pleie/hudpleie/ansiktskrem/dagkrem/ducray-melasc…"
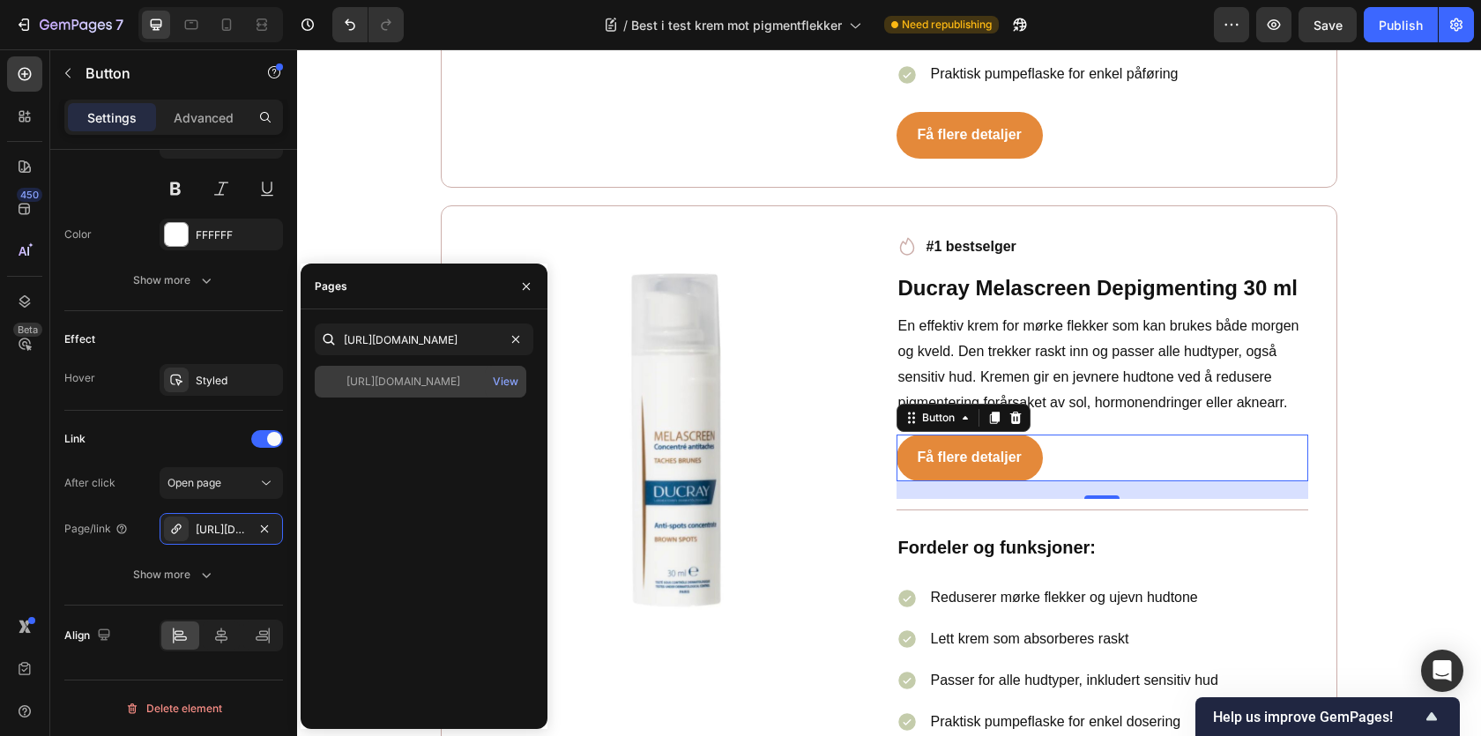
click at [416, 376] on div "https://www.med24.no/personlig-pleie/hudpleie/ansiktskrem/dagkrem/ducray-melasc…" at bounding box center [403, 382] width 114 height 16
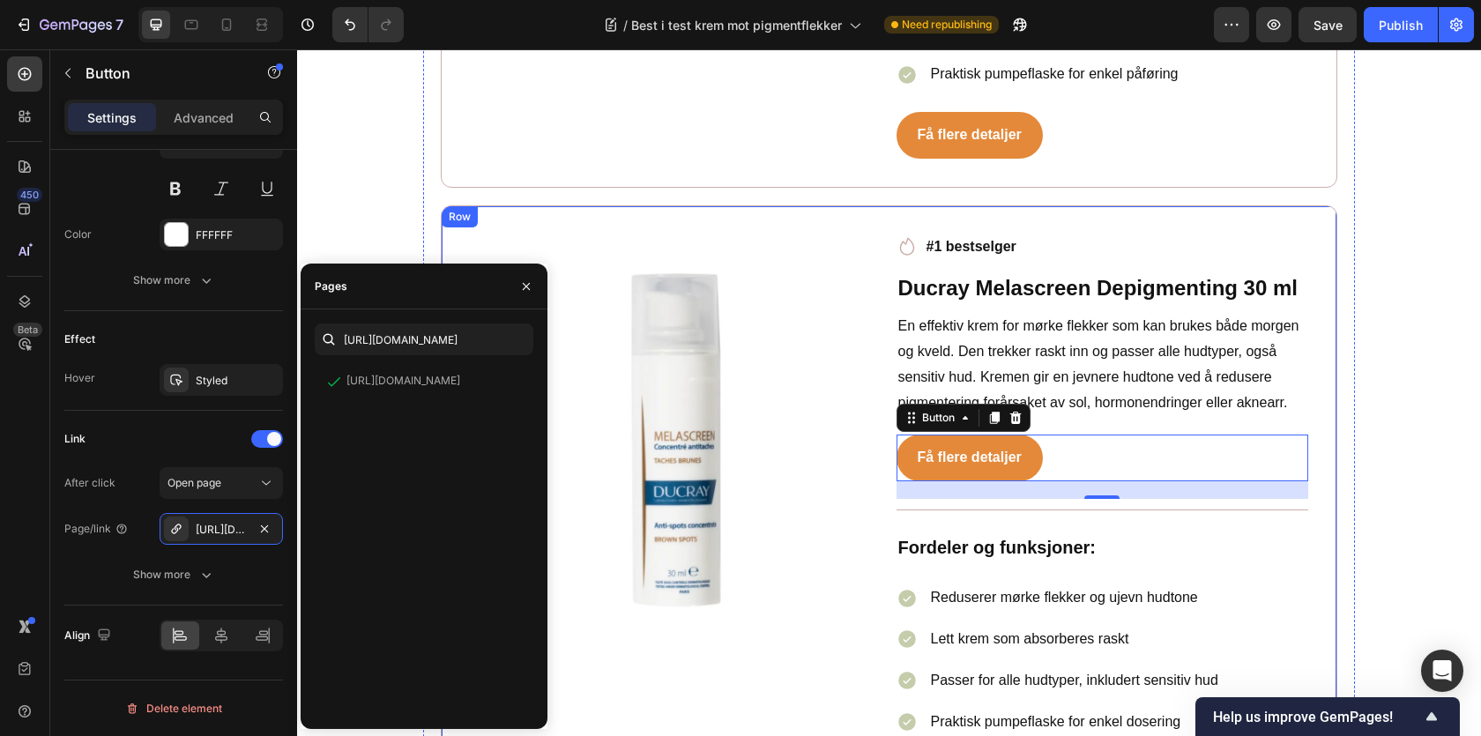
scroll to position [7113, 0]
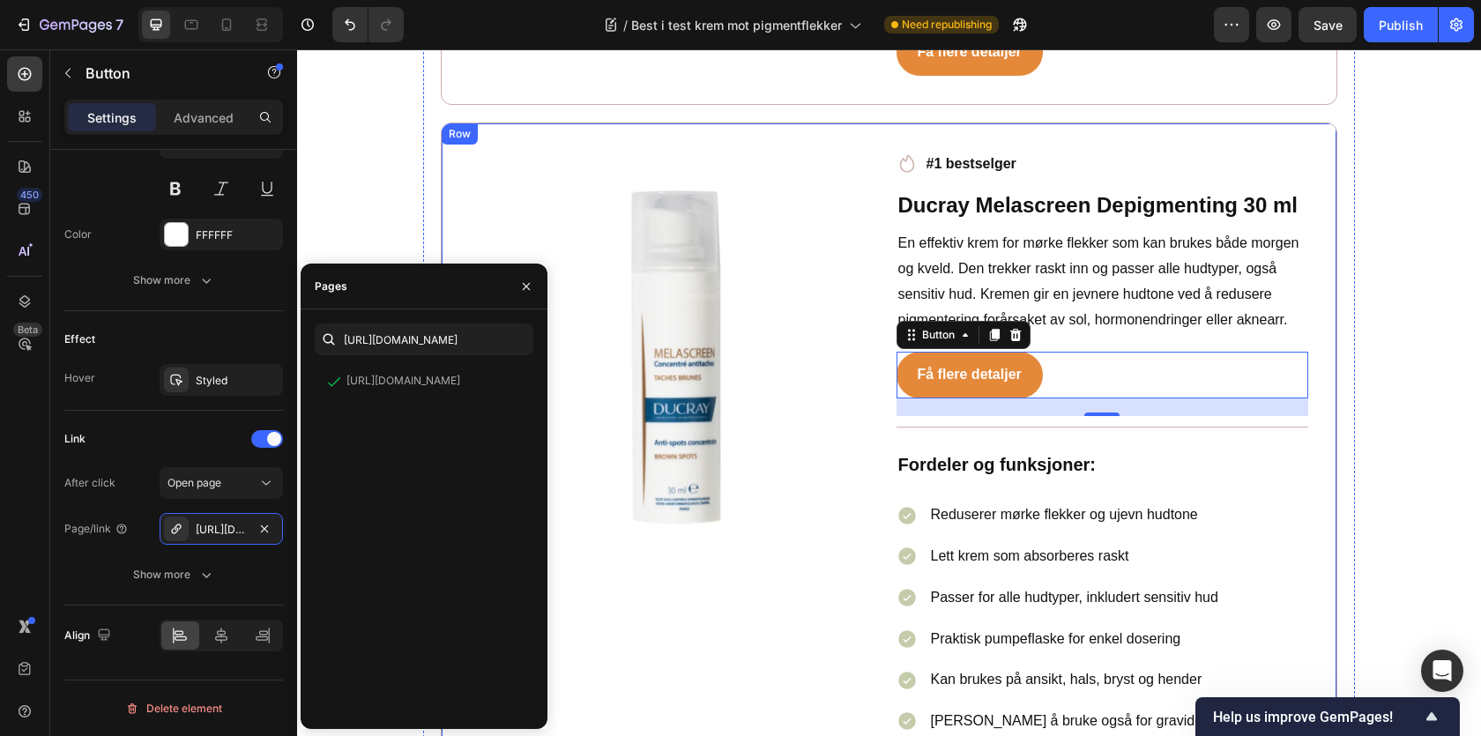
click at [1090, 627] on p "Praktisk pumpeflaske for enkel dosering" at bounding box center [1110, 640] width 358 height 26
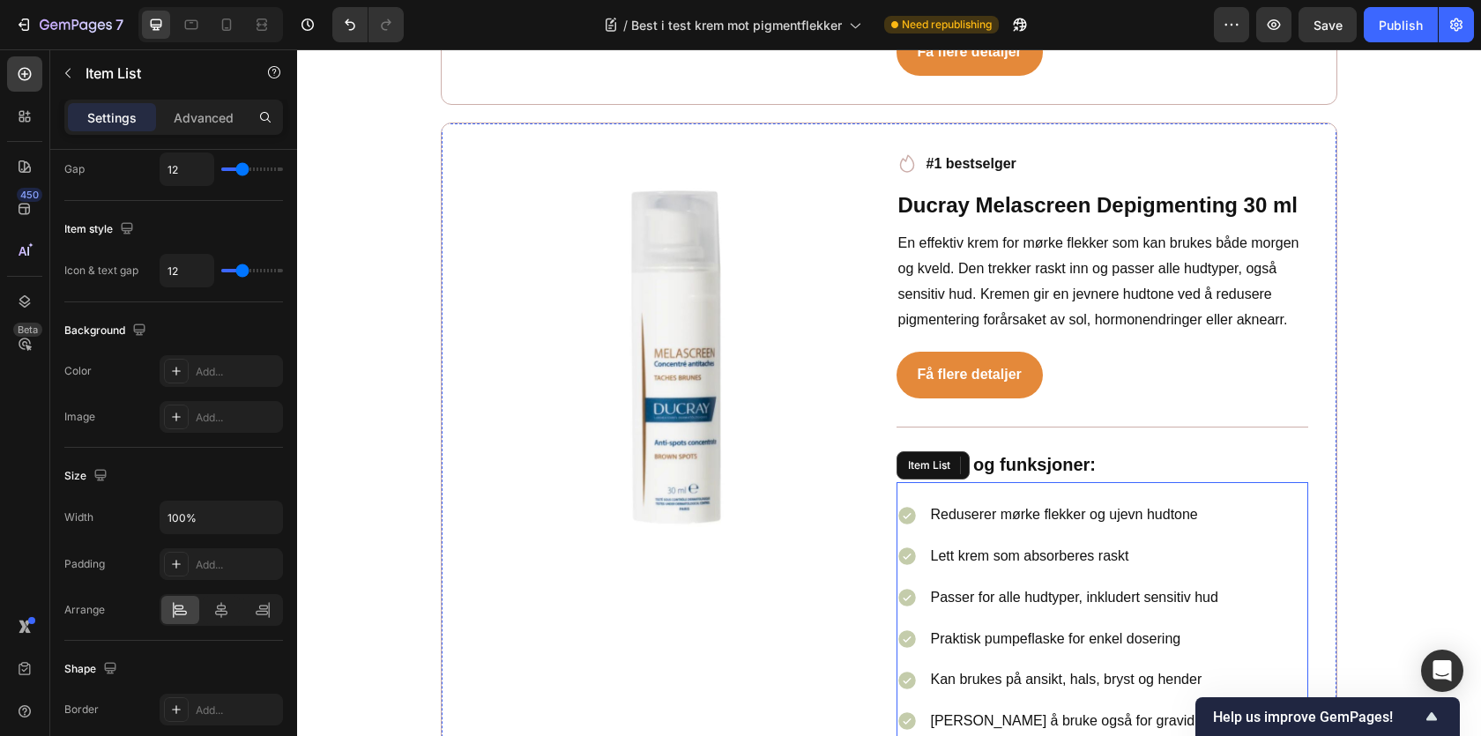
scroll to position [7469, 0]
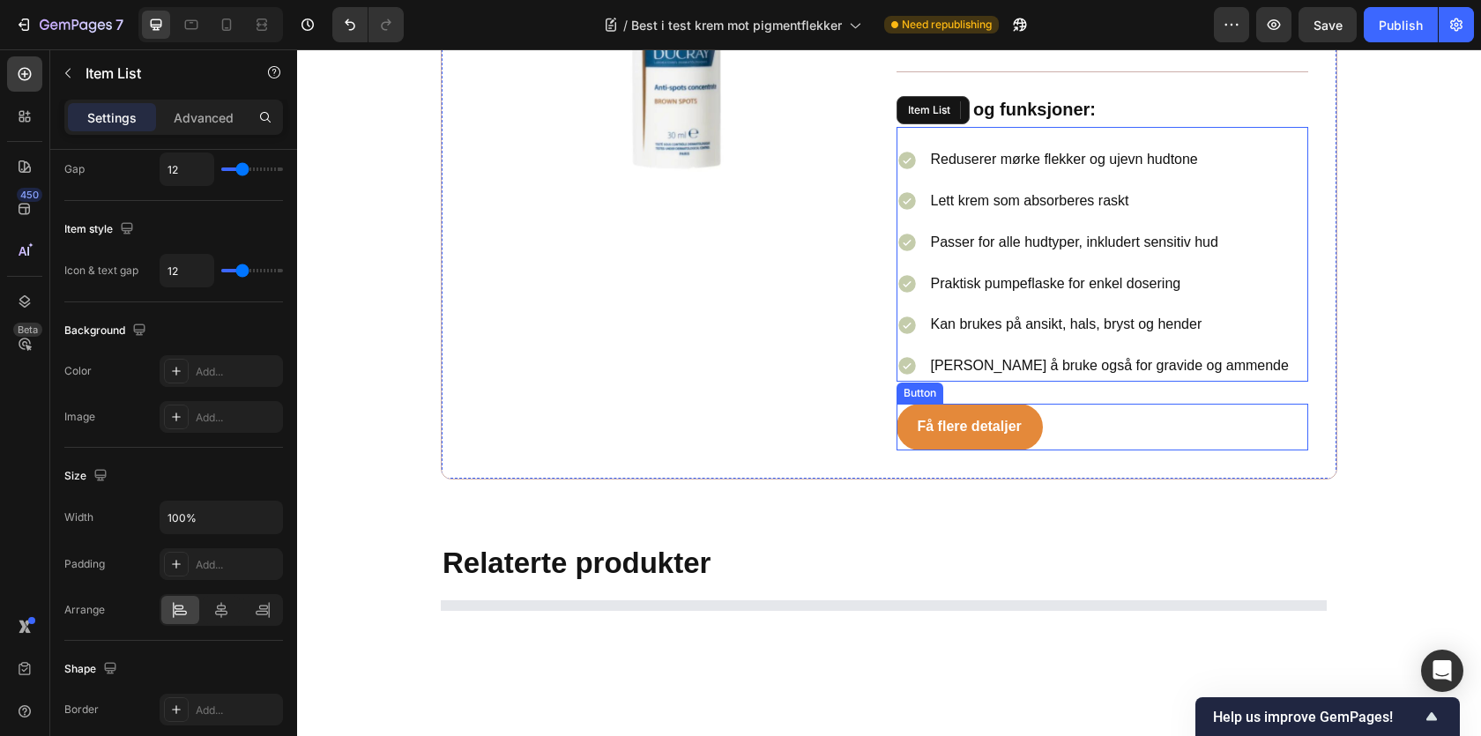
click at [1061, 404] on div "Få flere detaljer Button" at bounding box center [1103, 427] width 413 height 47
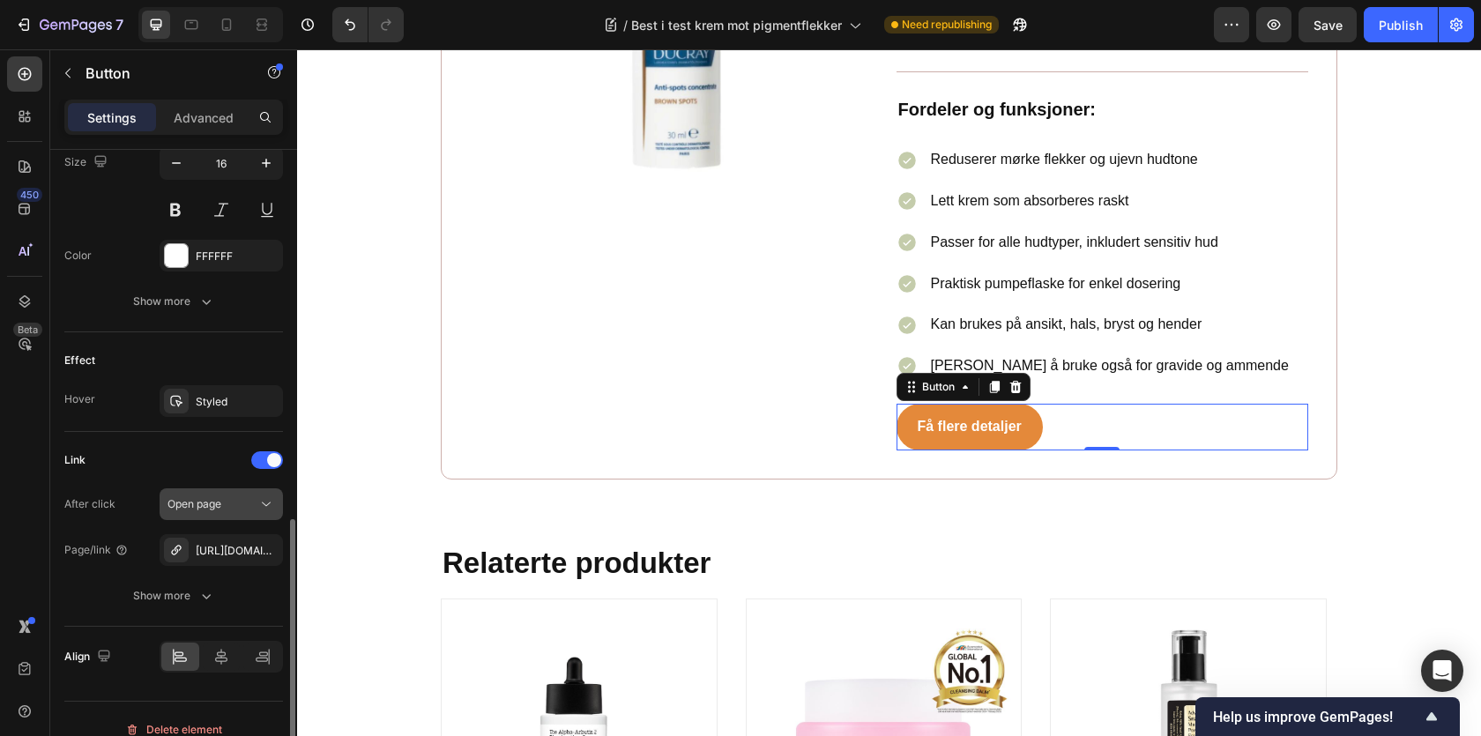
scroll to position [765, 0]
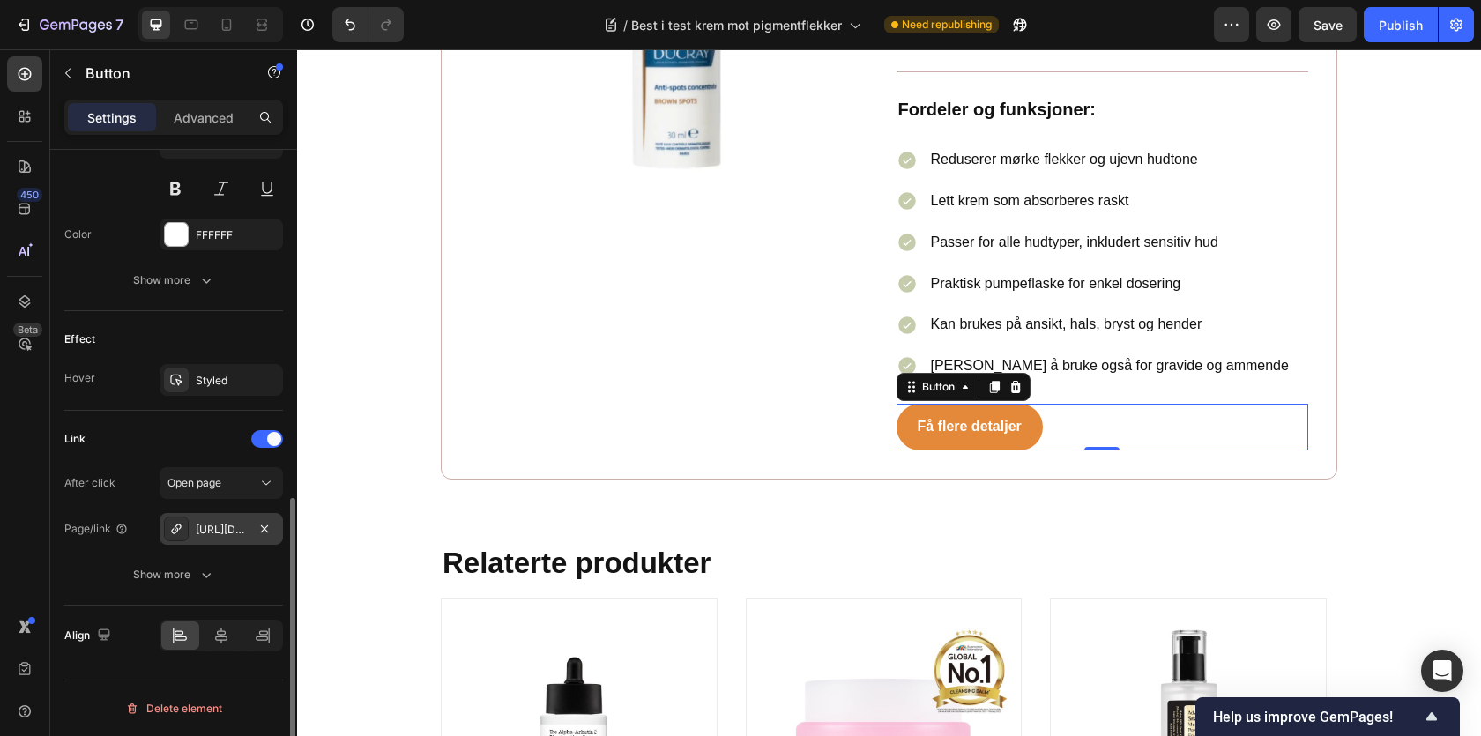
click at [222, 529] on div "https://www.med24.no/hudpleie/ansiktskrem/nattkrem/eucerin-anti-pigment-night-c…" at bounding box center [221, 530] width 51 height 16
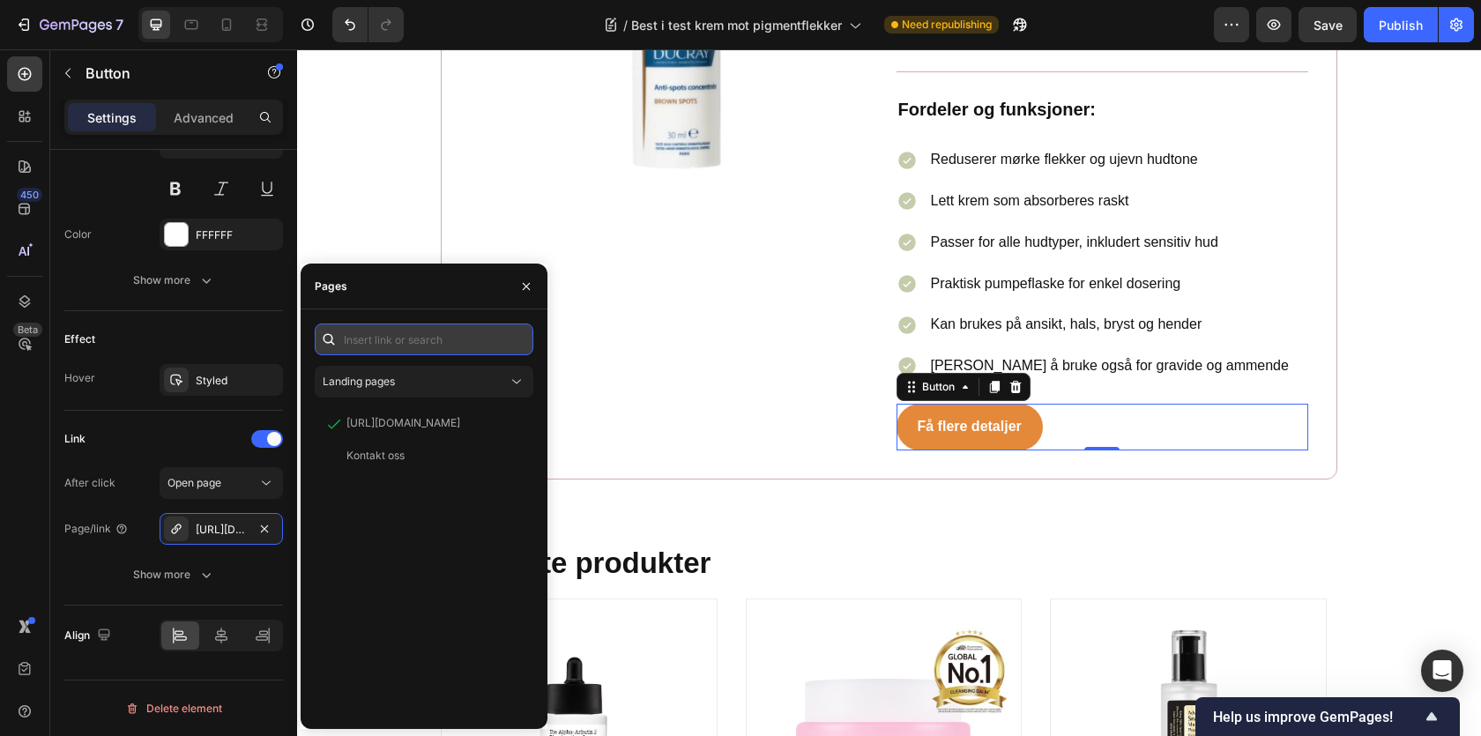
click at [436, 330] on input "text" at bounding box center [424, 340] width 219 height 32
paste input "https://www.med24.no/personlig-pleie/hudpleie/ansiktskrem/dagkrem/ducray-melasc…"
type input "https://www.med24.no/personlig-pleie/hudpleie/ansiktskrem/dagkrem/ducray-melasc…"
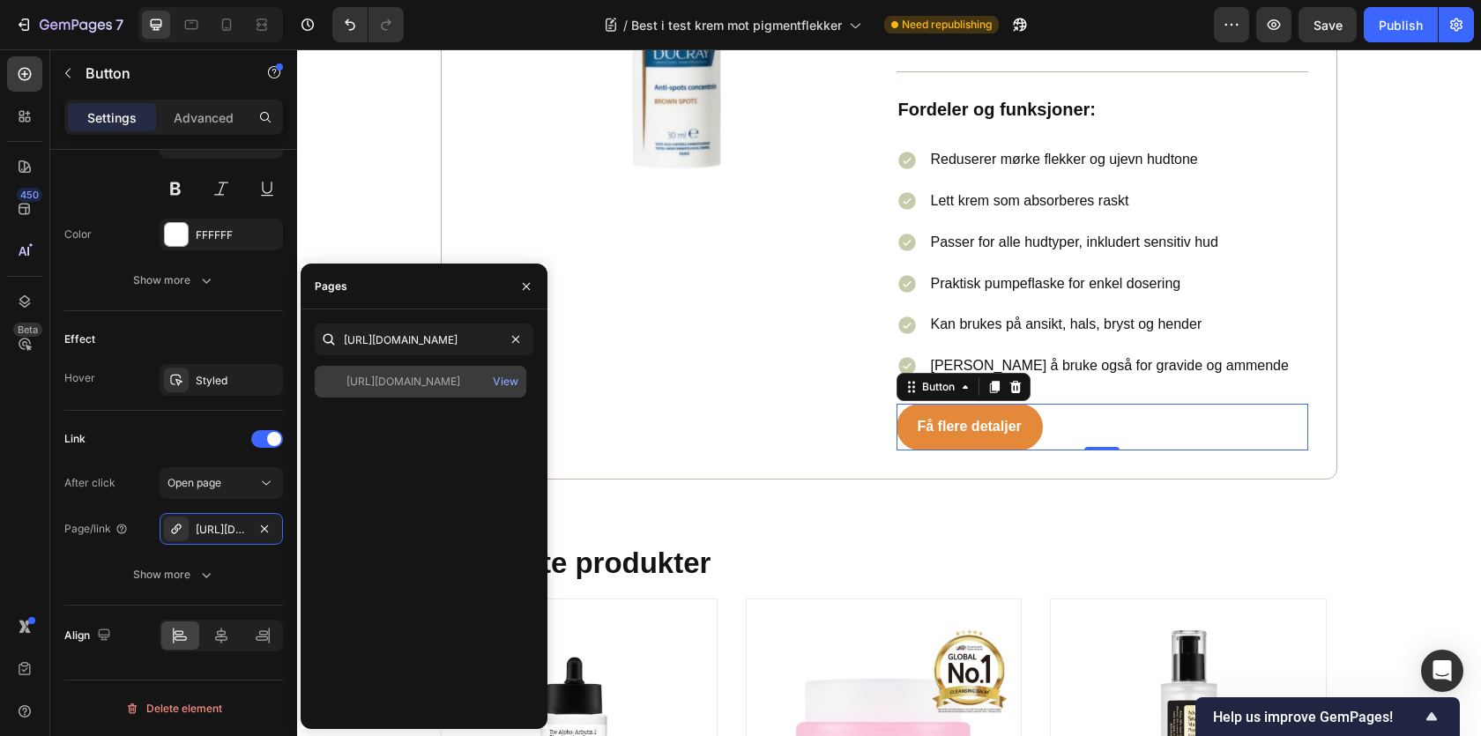
click at [435, 374] on div "https://www.med24.no/personlig-pleie/hudpleie/ansiktskrem/dagkrem/ducray-melasc…" at bounding box center [403, 382] width 114 height 16
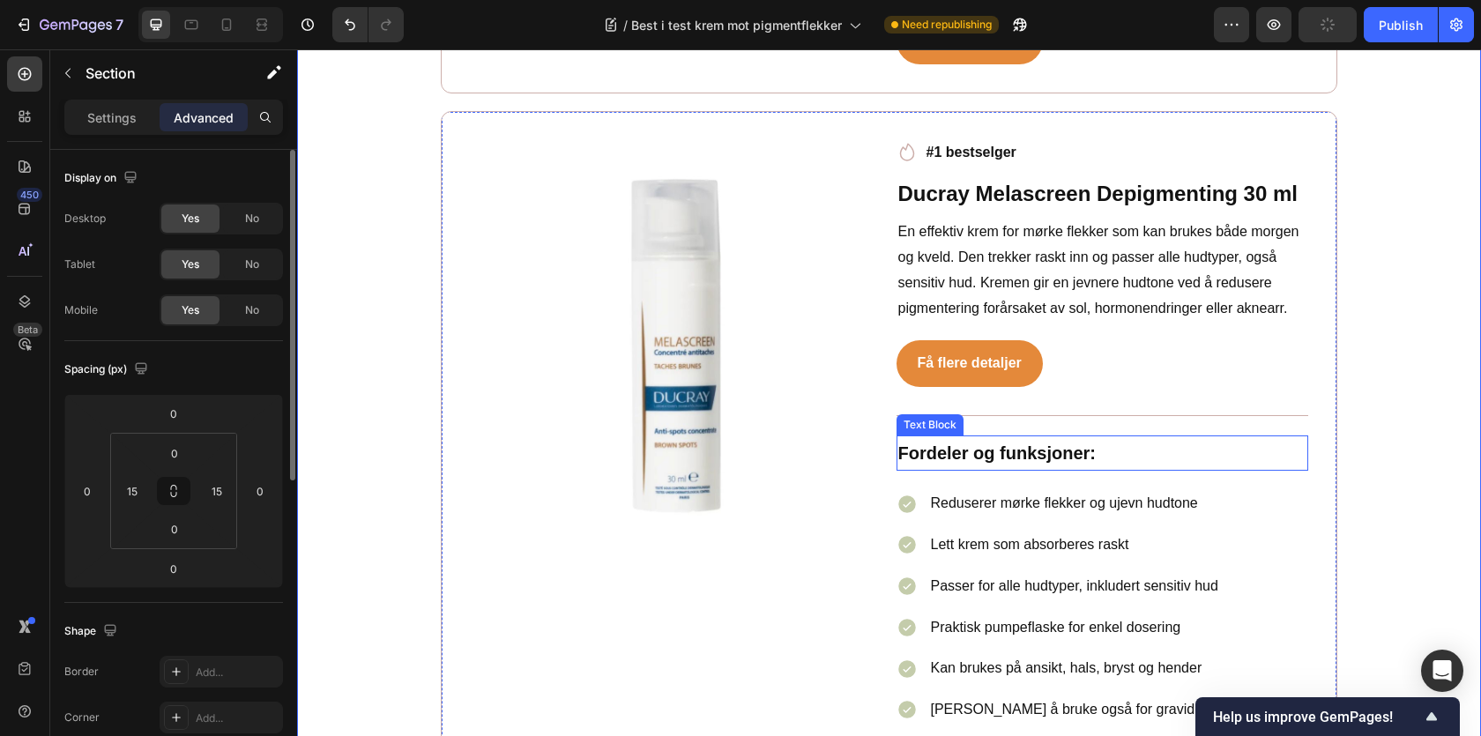
scroll to position [7013, 0]
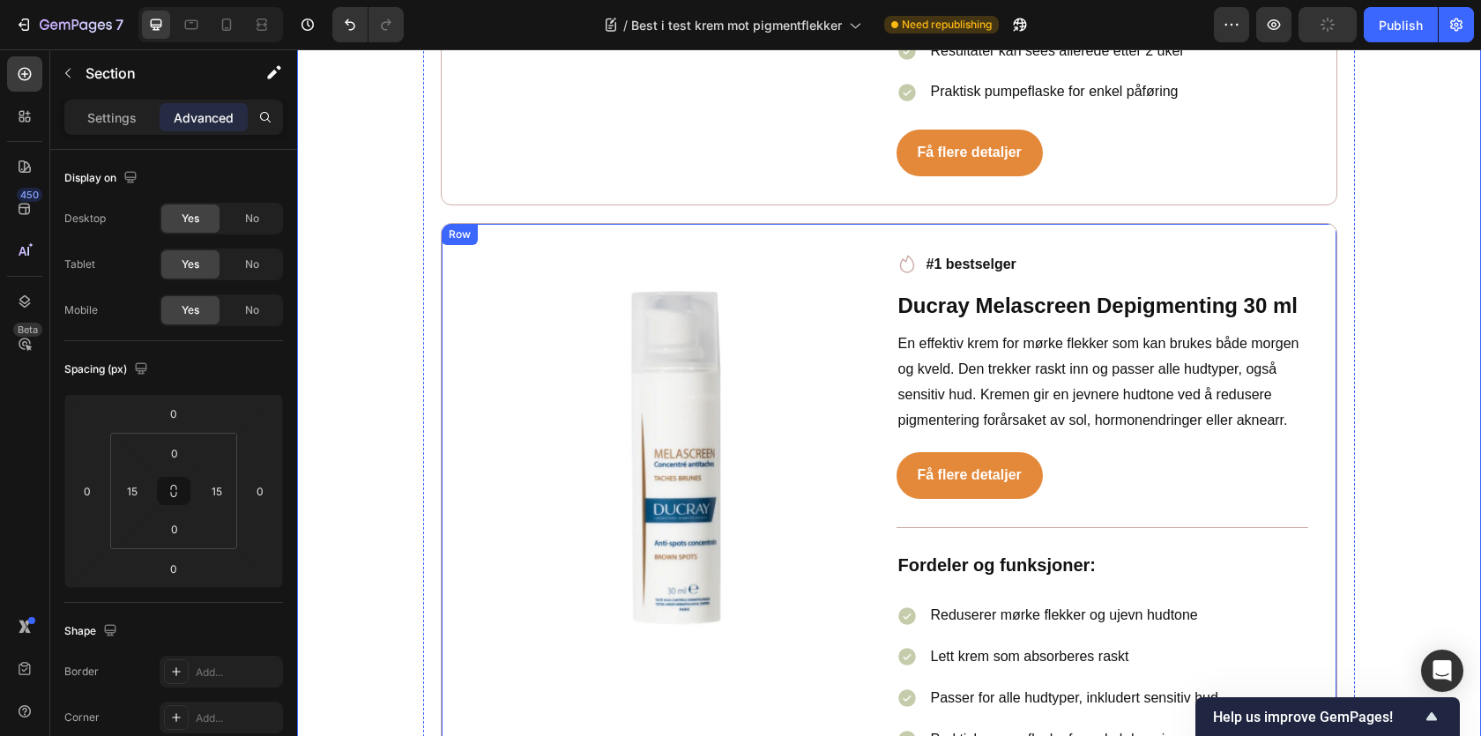
click at [491, 223] on div "Image Icon #1 bestselger Text block Row Ducray Melascreen Depigmenting 30 ml He…" at bounding box center [889, 579] width 897 height 712
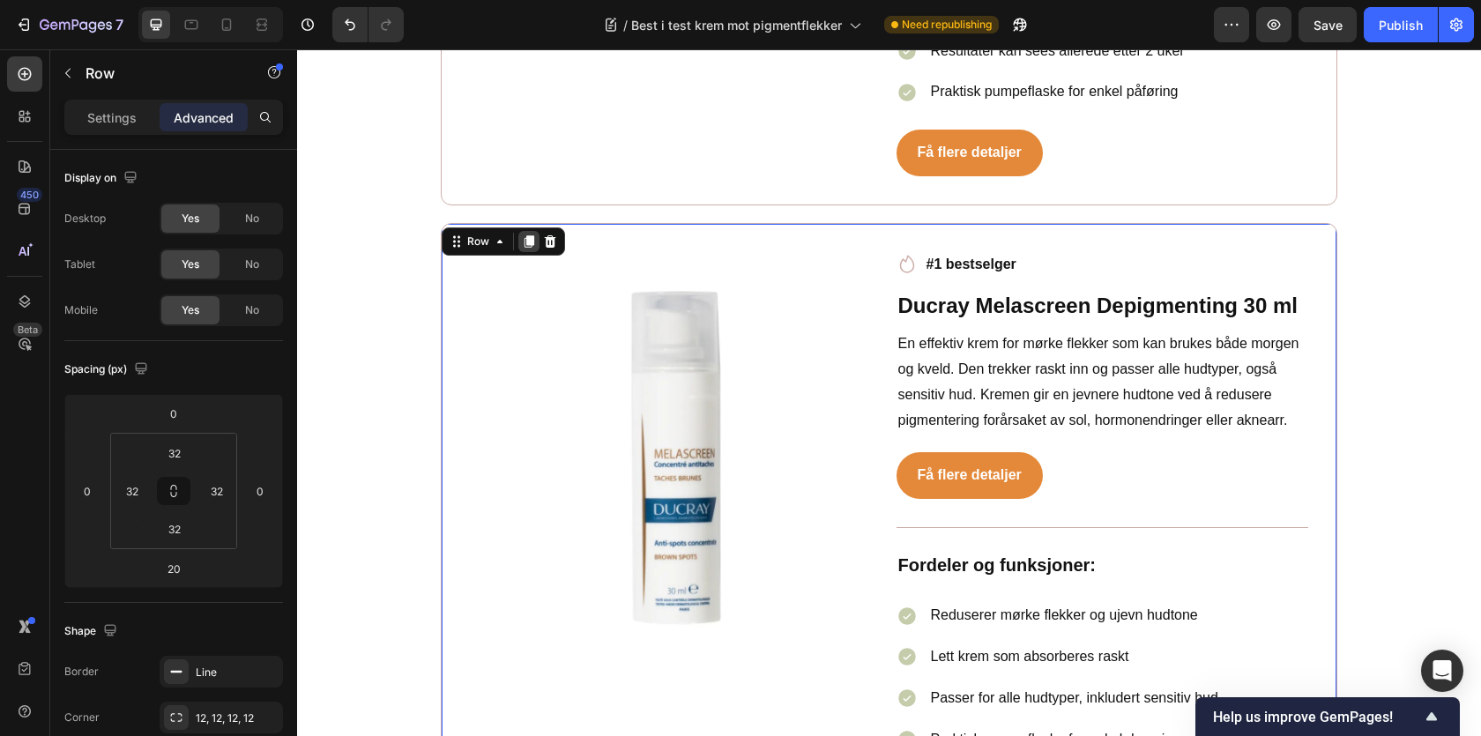
click at [533, 235] on icon at bounding box center [530, 241] width 10 height 12
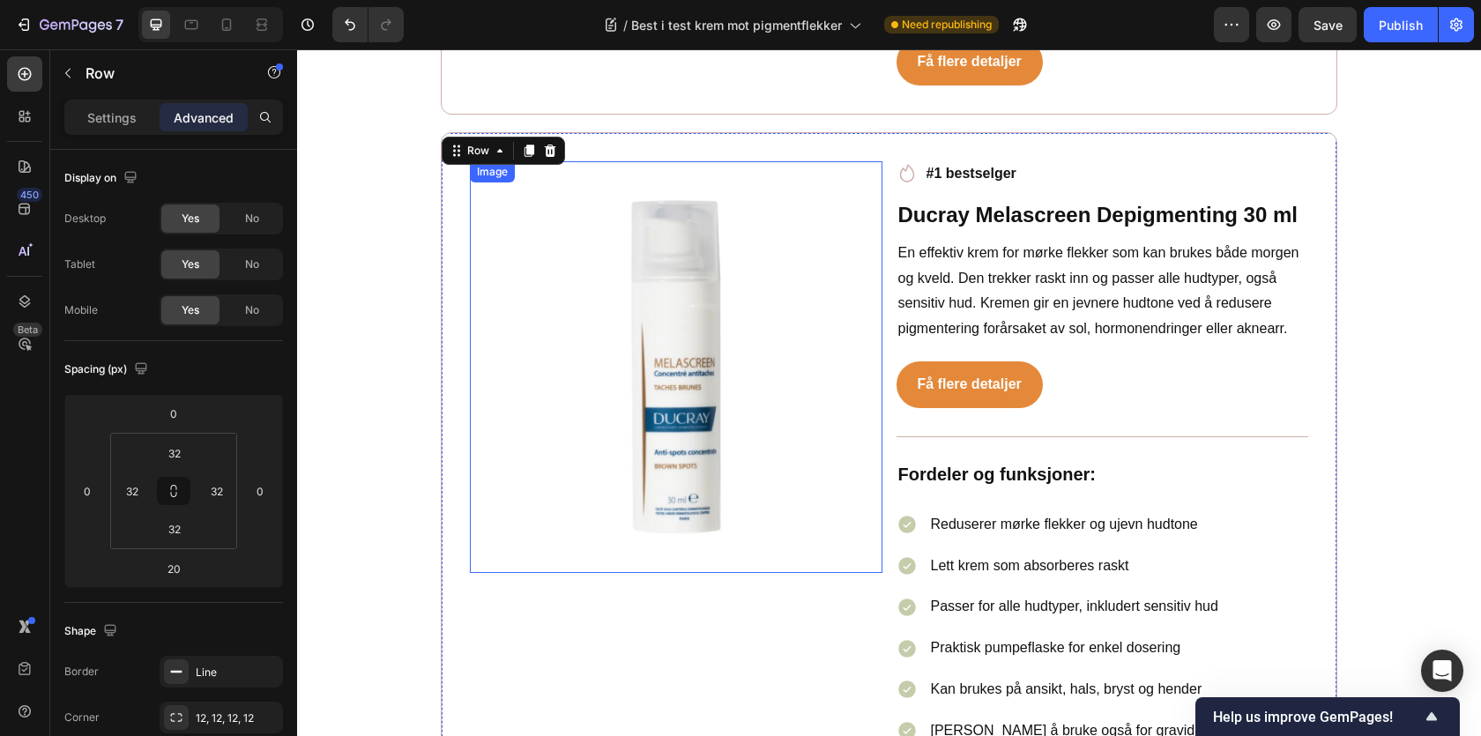
scroll to position [7835, 0]
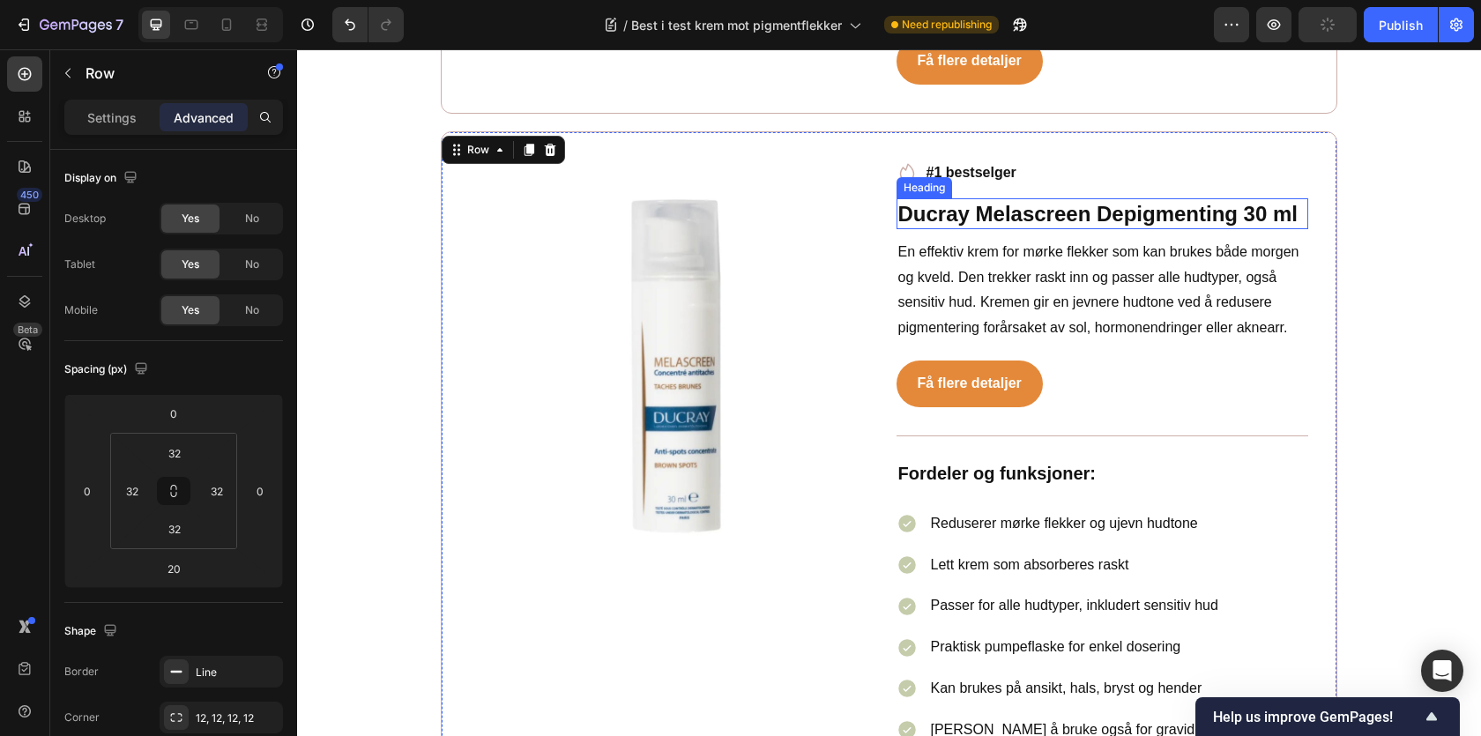
click at [978, 198] on h2 "Ducray Melascreen Depigmenting 30 ml" at bounding box center [1103, 213] width 413 height 31
click at [978, 200] on p "Ducray Melascreen Depigmenting 30 ml" at bounding box center [1102, 213] width 409 height 27
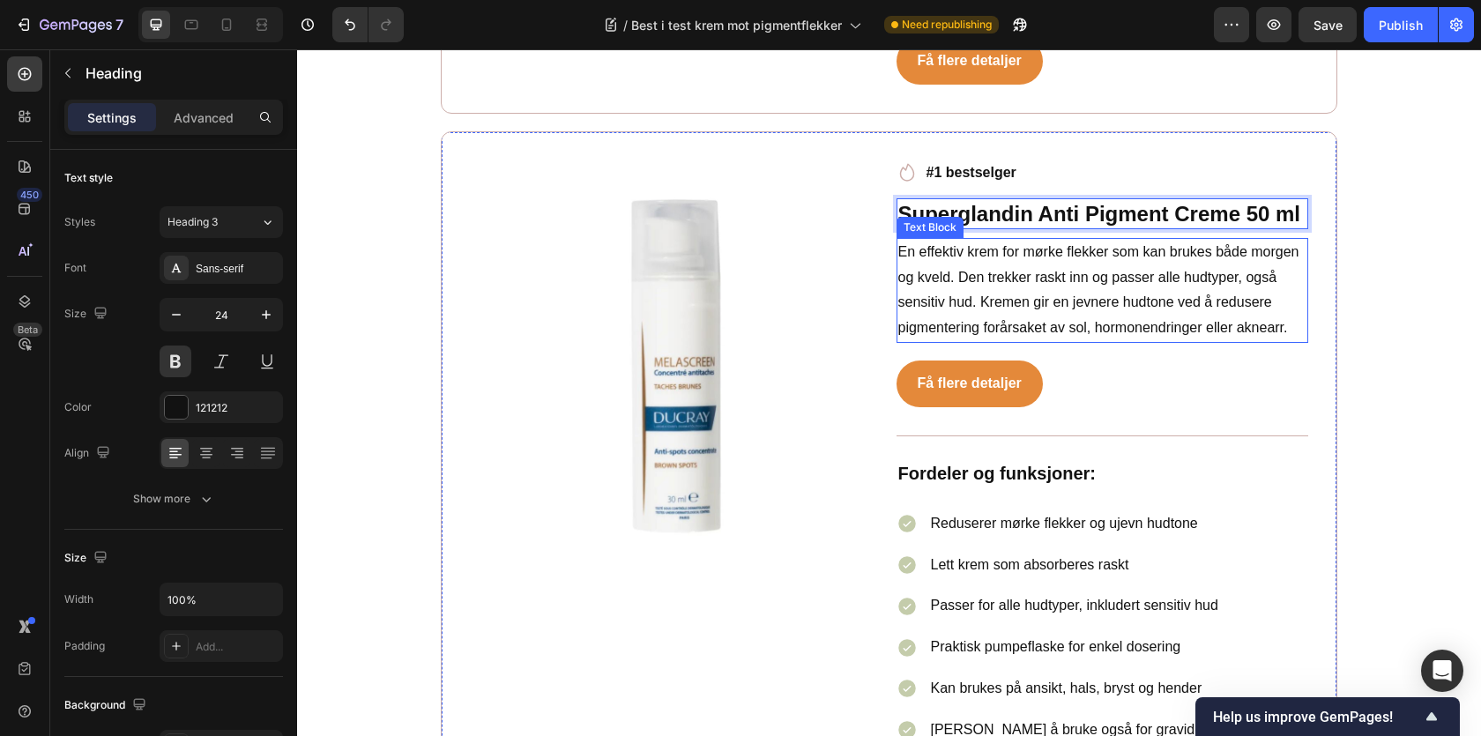
click at [1042, 262] on p "En effektiv krem for mørke flekker som kan brukes både morgen og kveld. Den tre…" at bounding box center [1102, 290] width 409 height 101
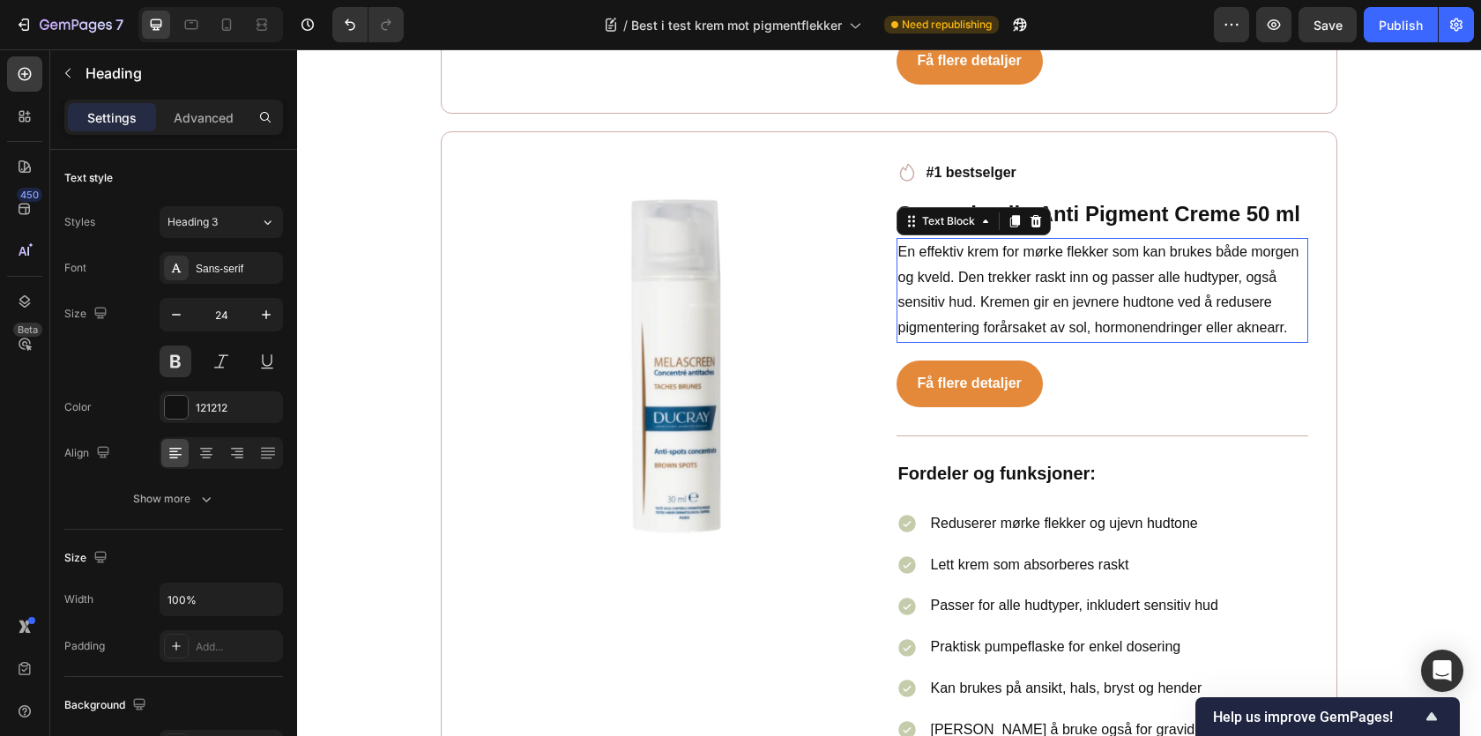
click at [1042, 262] on p "En effektiv krem for mørke flekker som kan brukes både morgen og kveld. Den tre…" at bounding box center [1102, 290] width 409 height 101
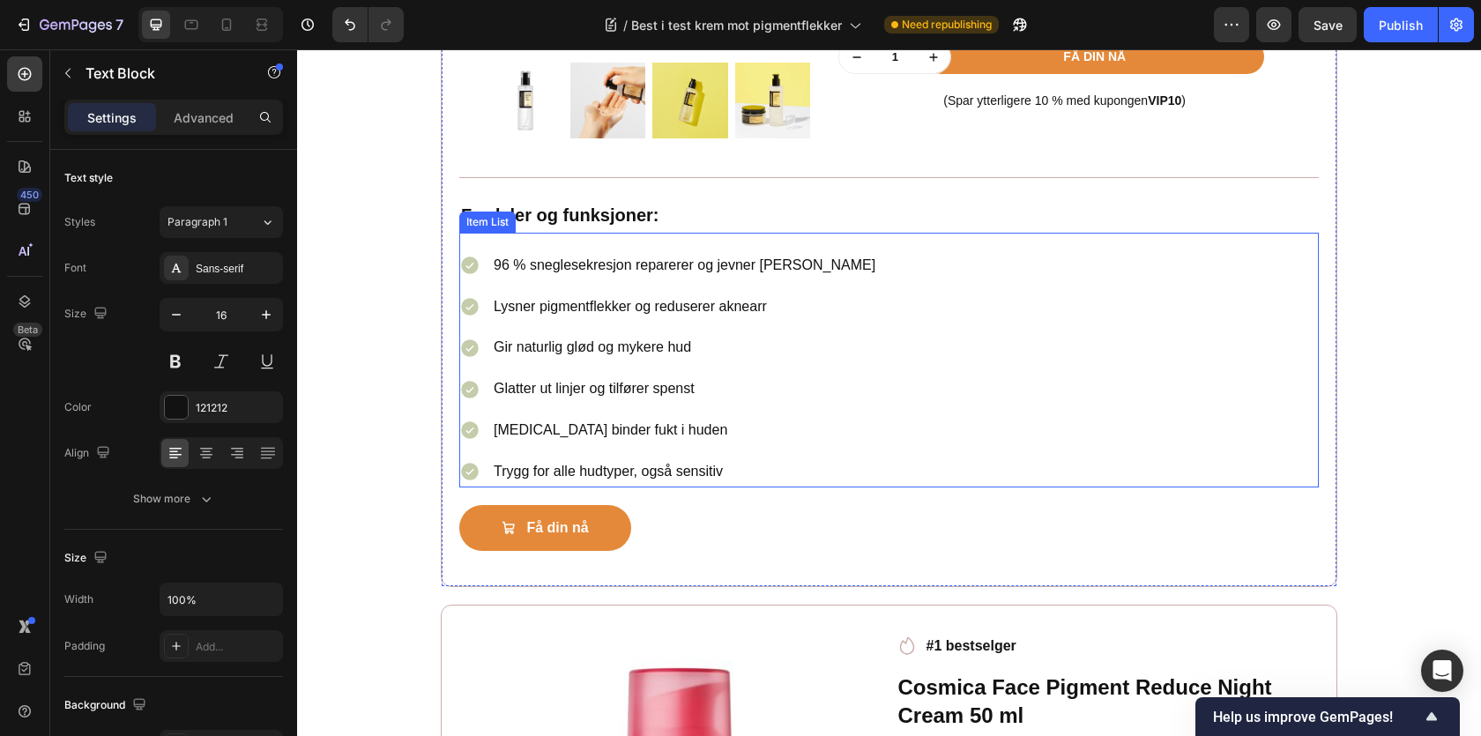
scroll to position [3490, 0]
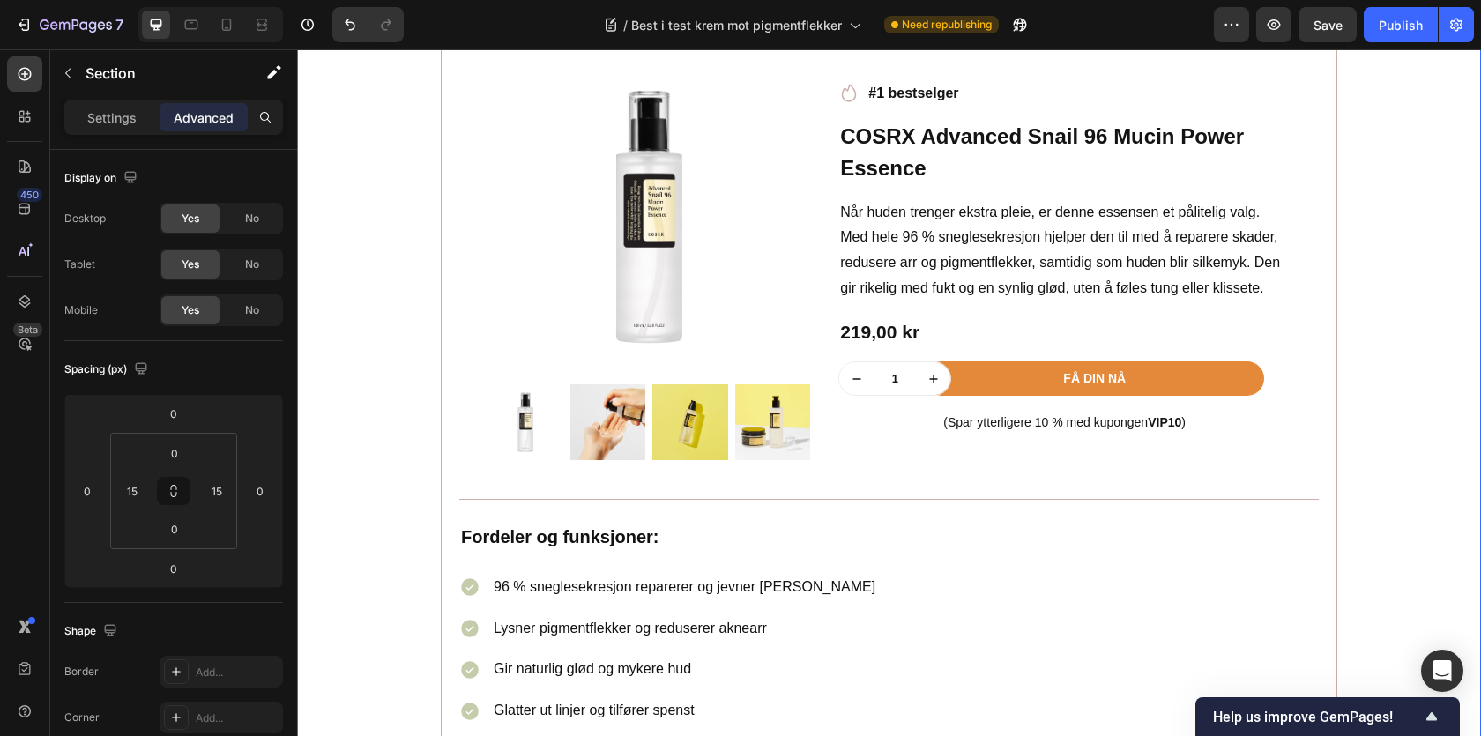
scroll to position [3157, 0]
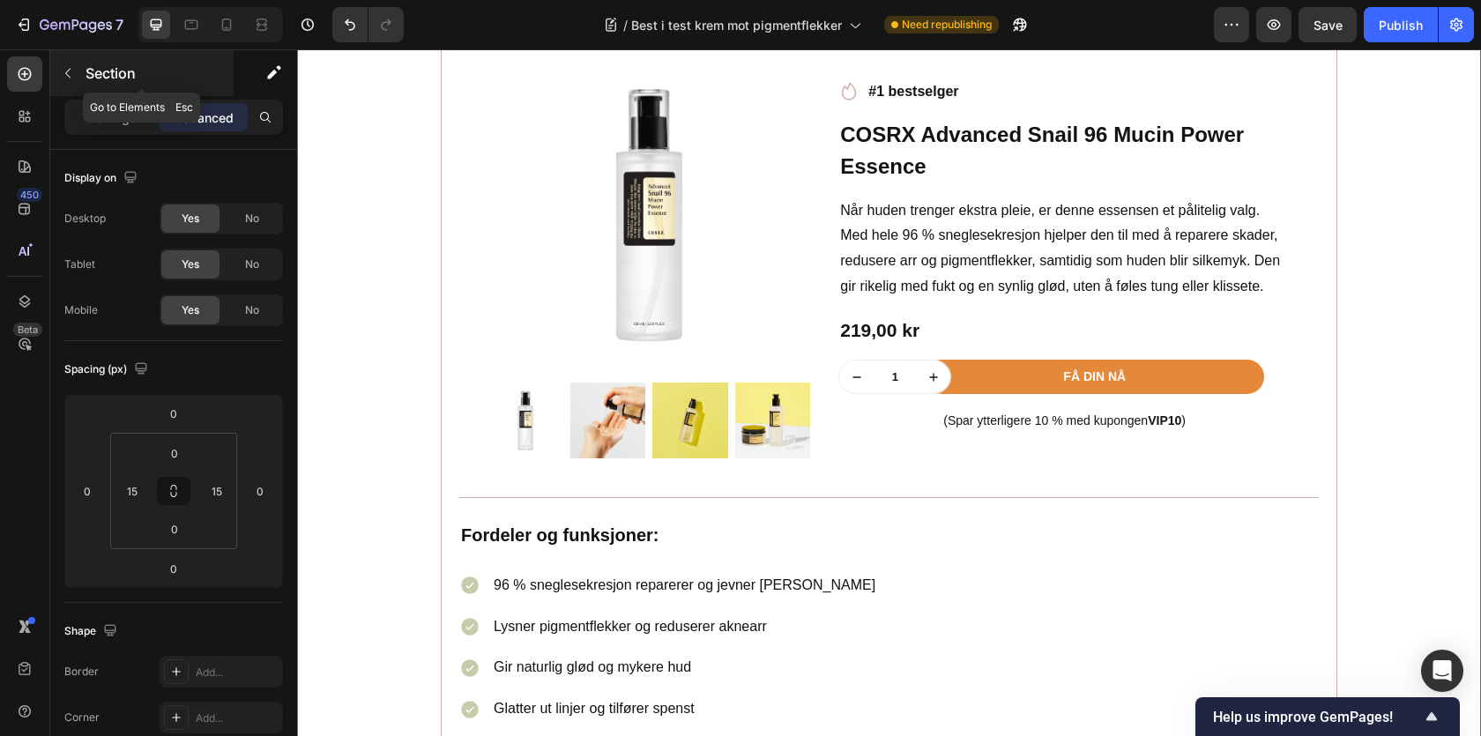
click at [89, 85] on div "Section" at bounding box center [141, 73] width 183 height 46
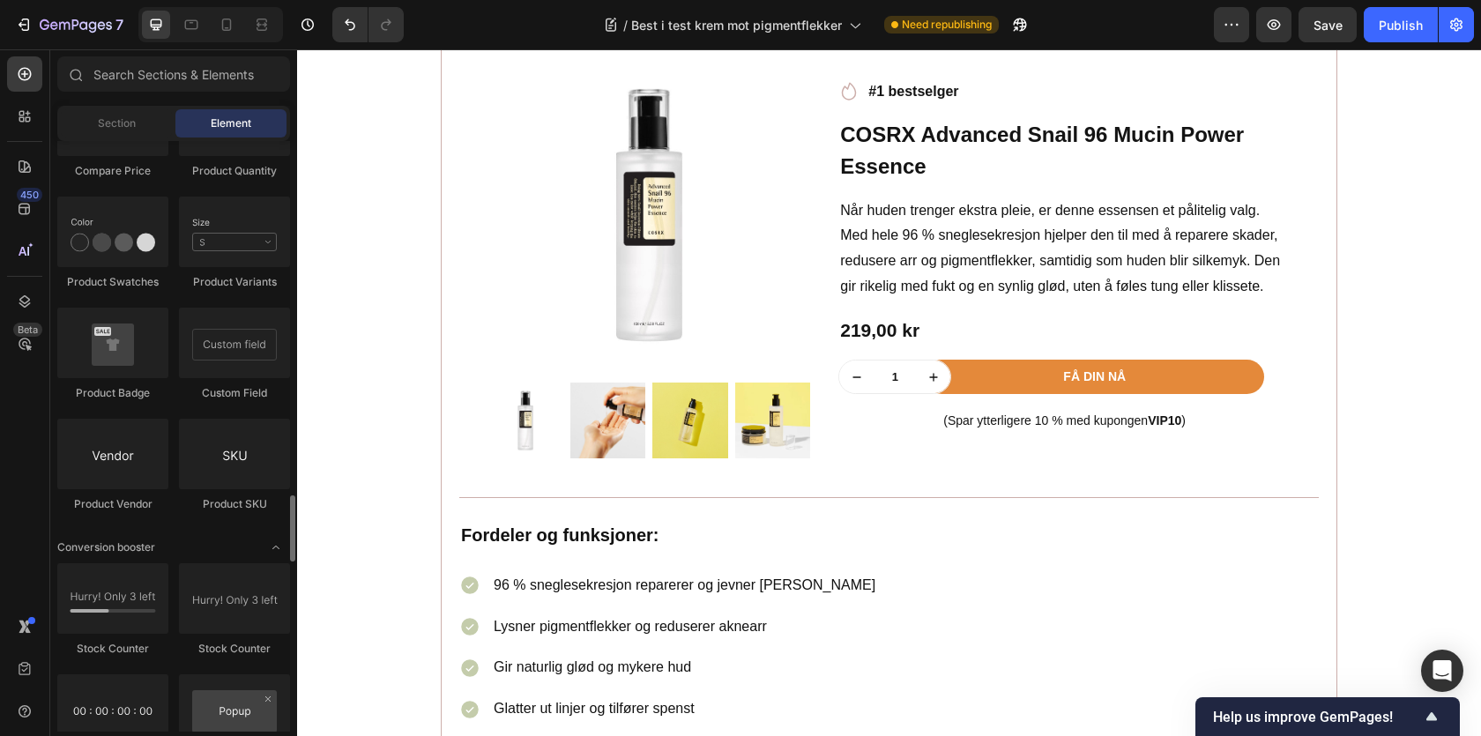
scroll to position [3118, 0]
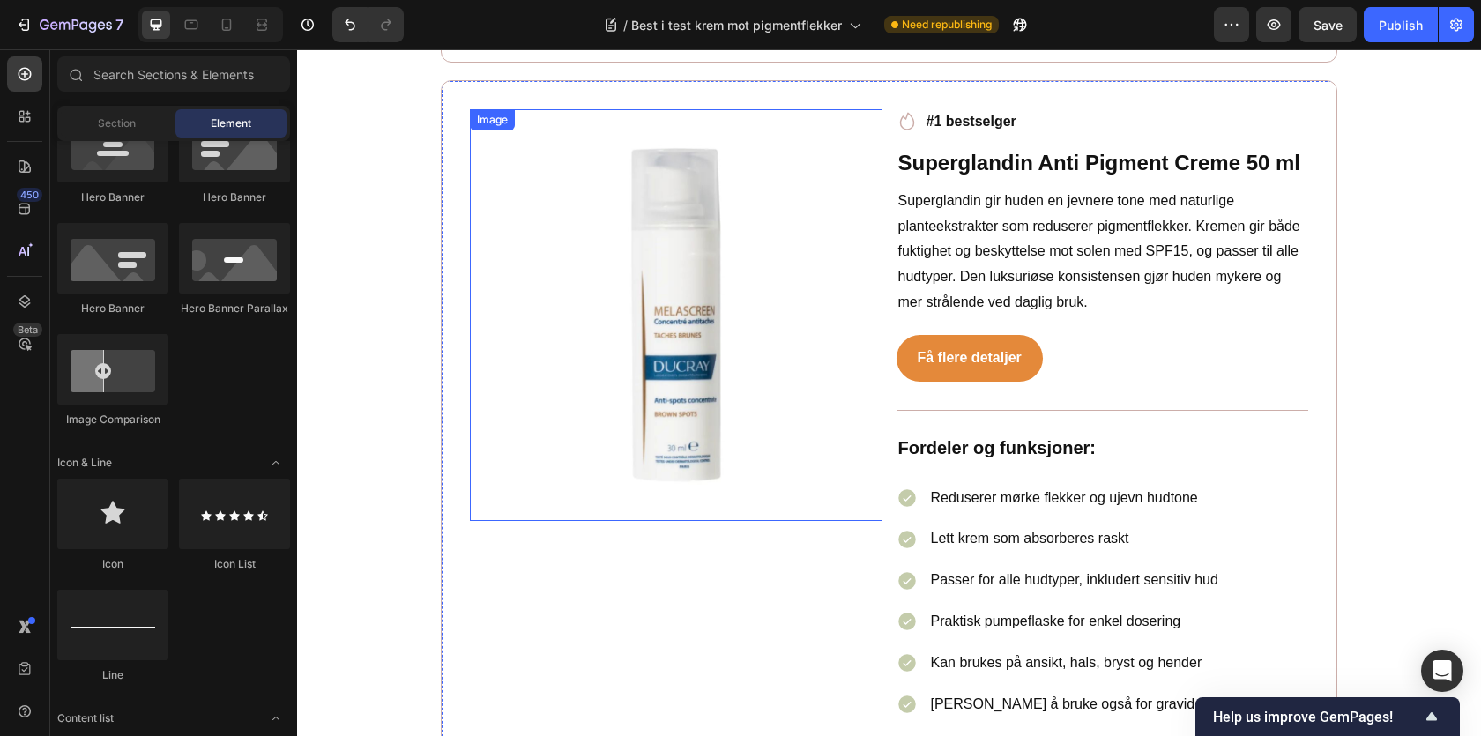
scroll to position [7888, 0]
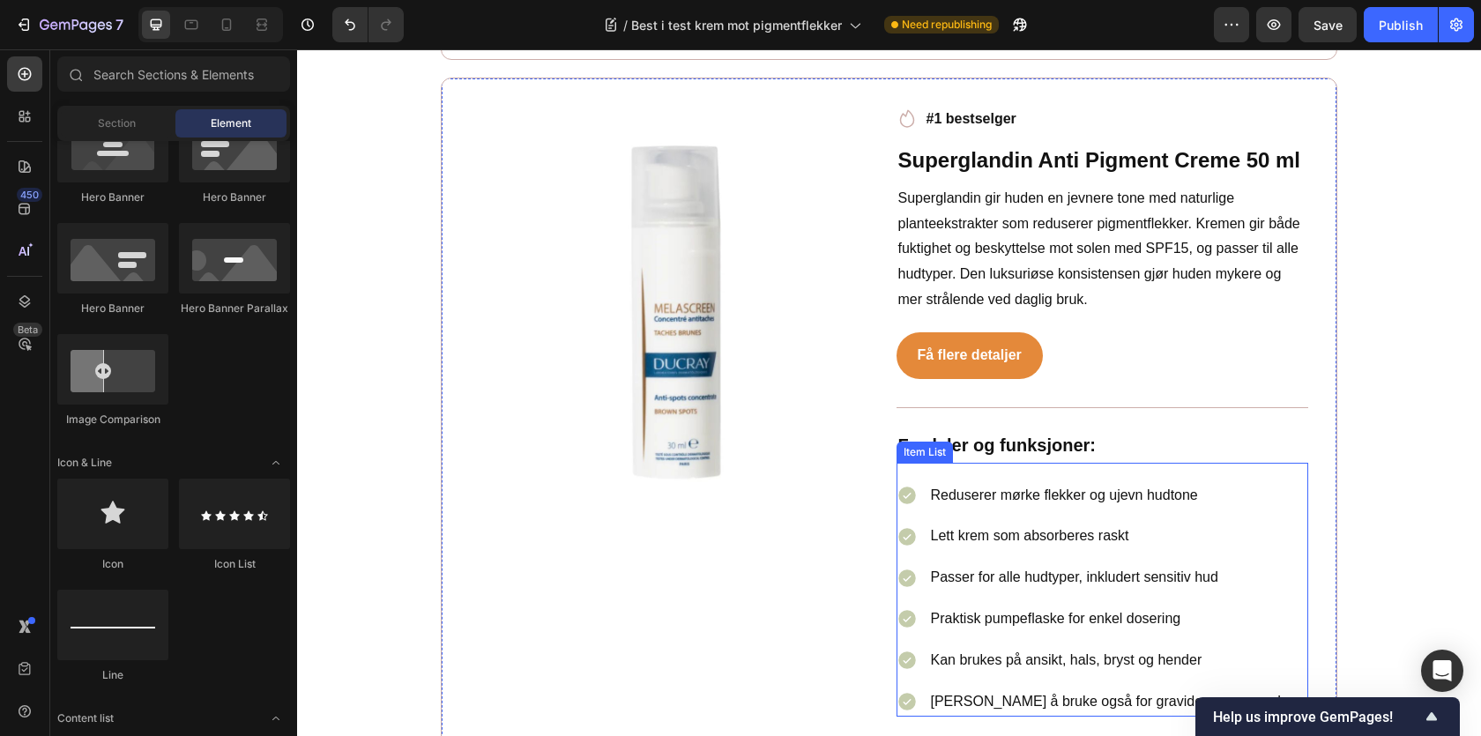
click at [1016, 483] on p "Reduserer mørke flekker og ujevn hudtone" at bounding box center [1110, 496] width 358 height 26
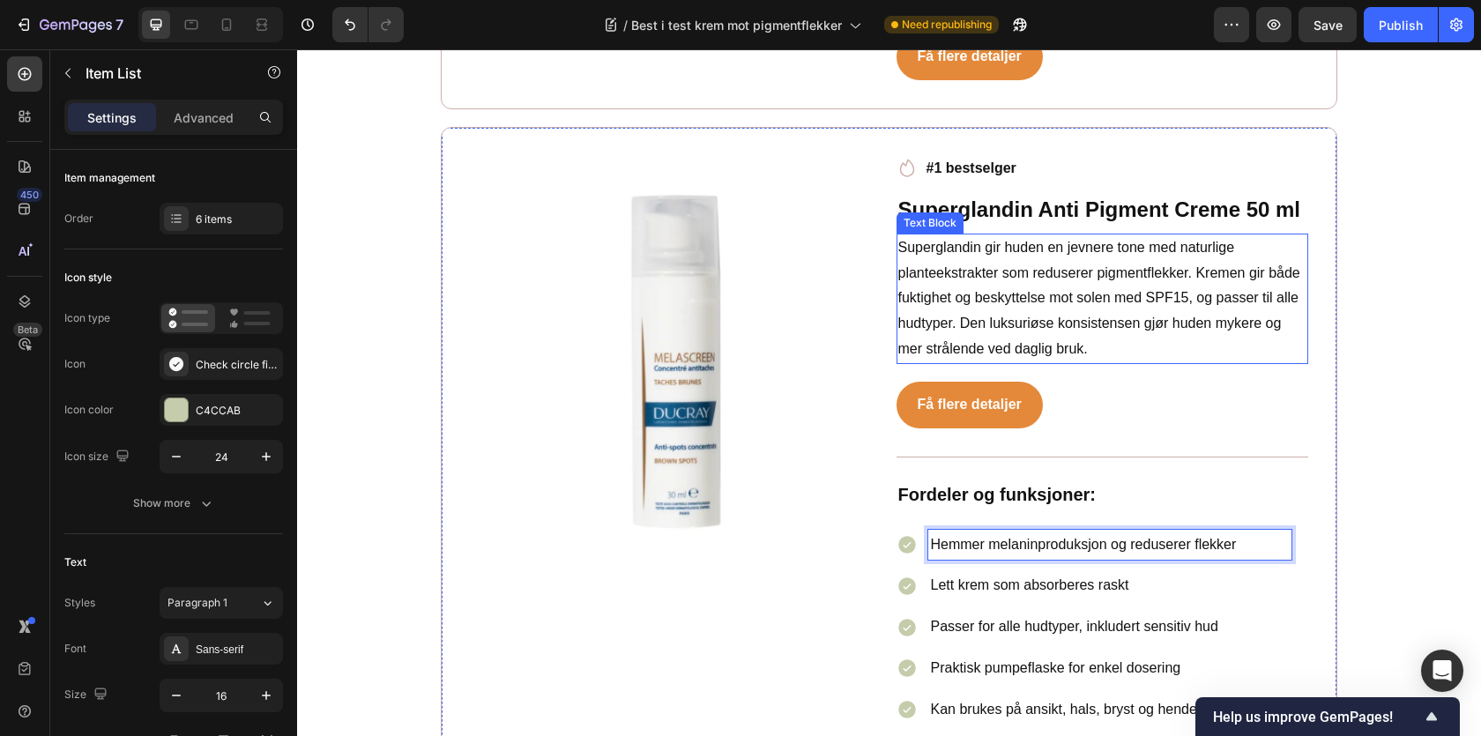
scroll to position [7978, 0]
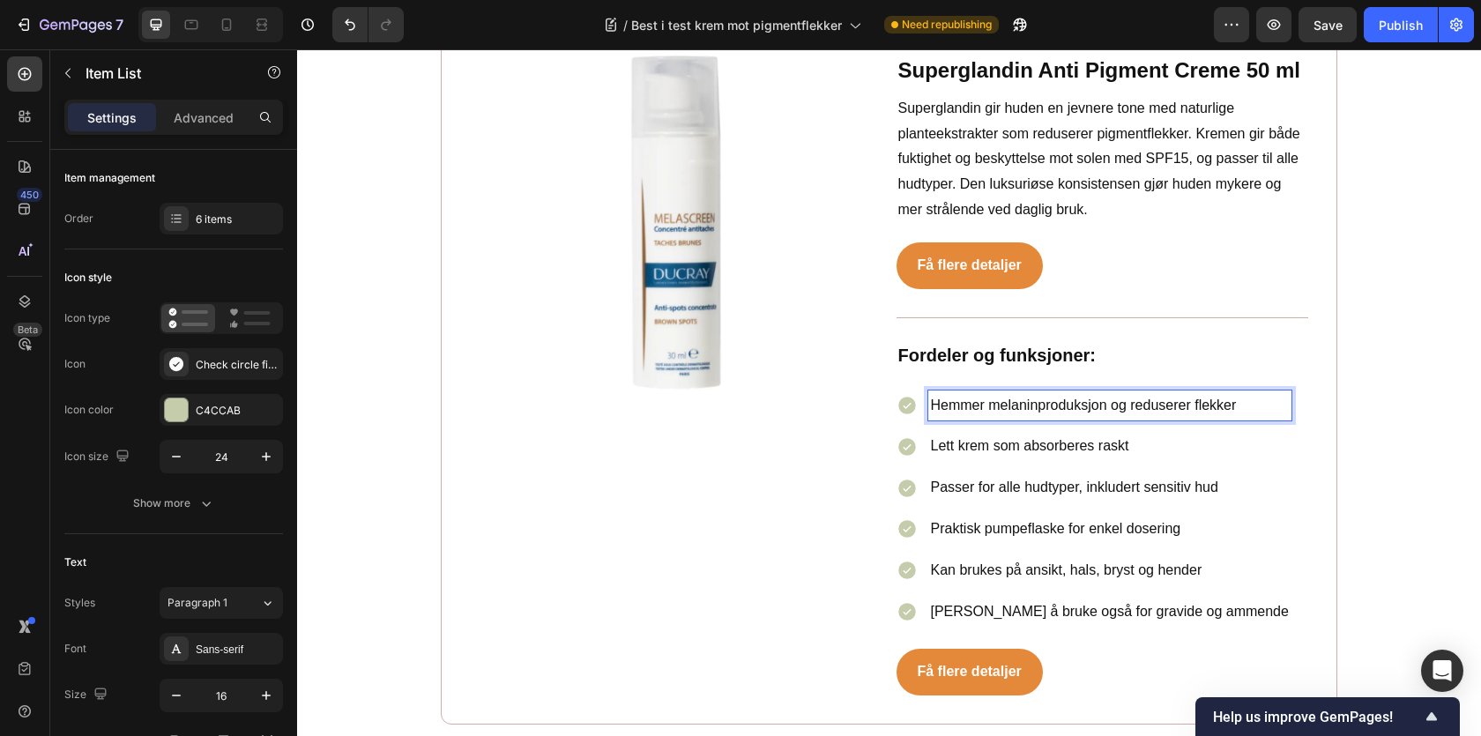
click at [993, 434] on p "Lett krem som absorberes raskt" at bounding box center [1110, 447] width 358 height 26
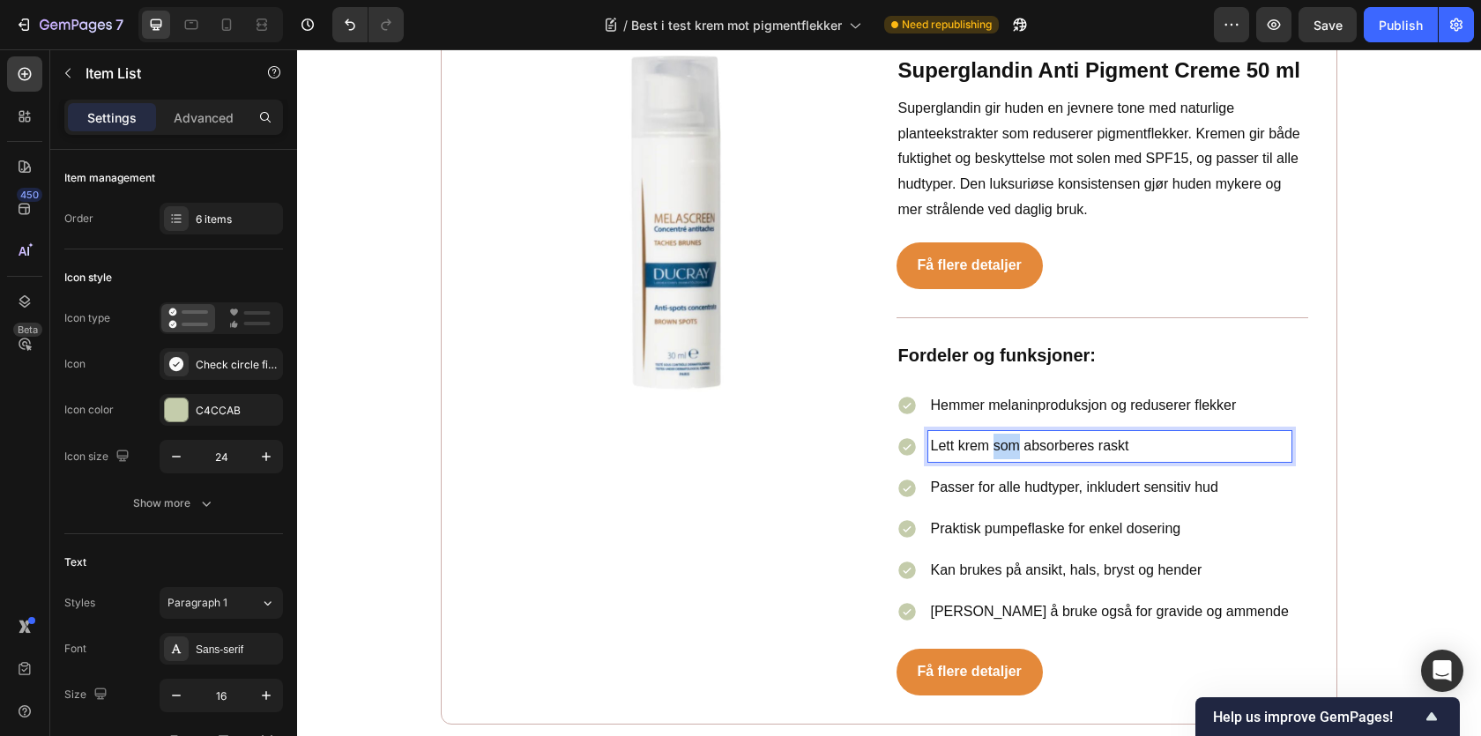
click at [993, 434] on p "Lett krem som absorberes raskt" at bounding box center [1110, 447] width 358 height 26
click at [979, 475] on p "Passer for alle hudtyper, inkludert sensitiv hud" at bounding box center [1110, 488] width 358 height 26
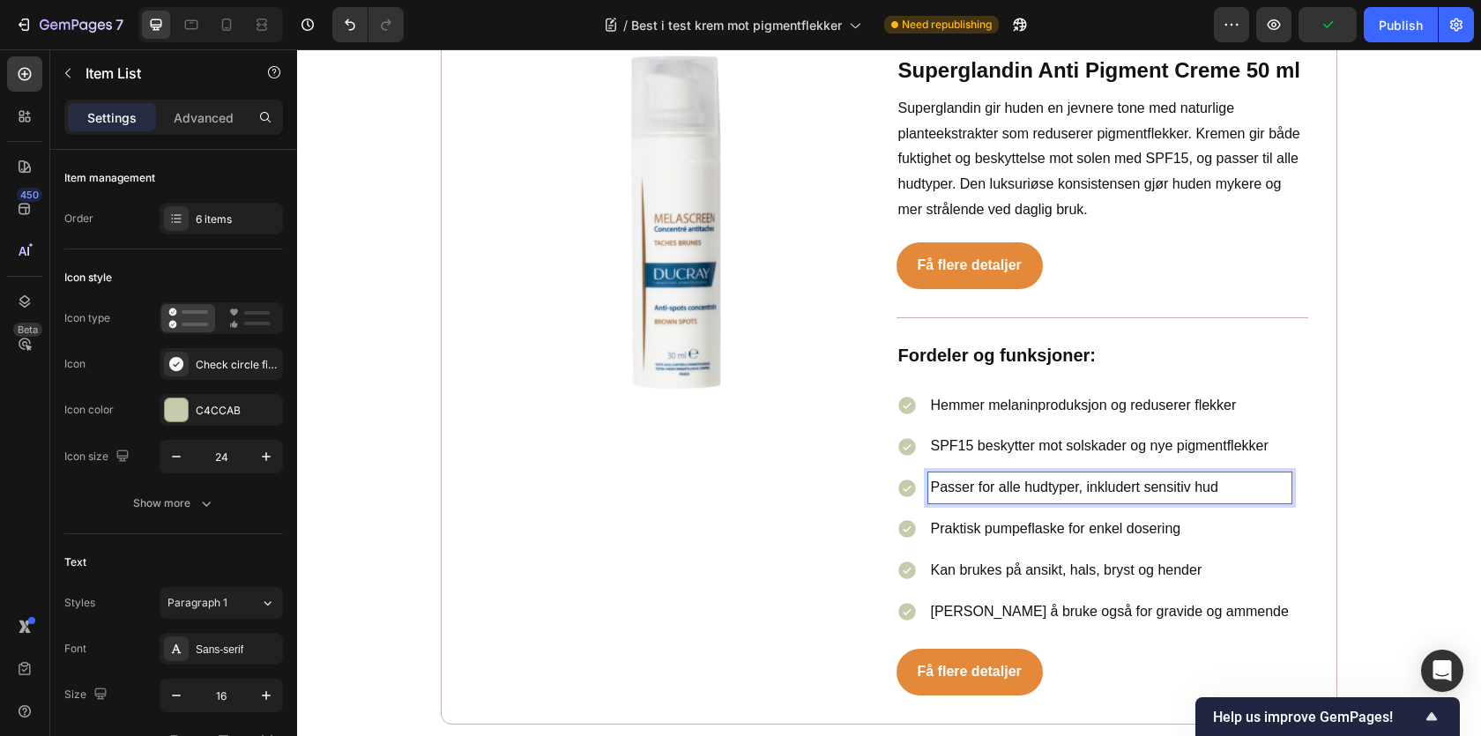
click at [979, 475] on p "Passer for alle hudtyper, inkludert sensitiv hud" at bounding box center [1110, 488] width 358 height 26
click at [979, 517] on p "Praktisk pumpeflaske for enkel dosering" at bounding box center [1110, 530] width 358 height 26
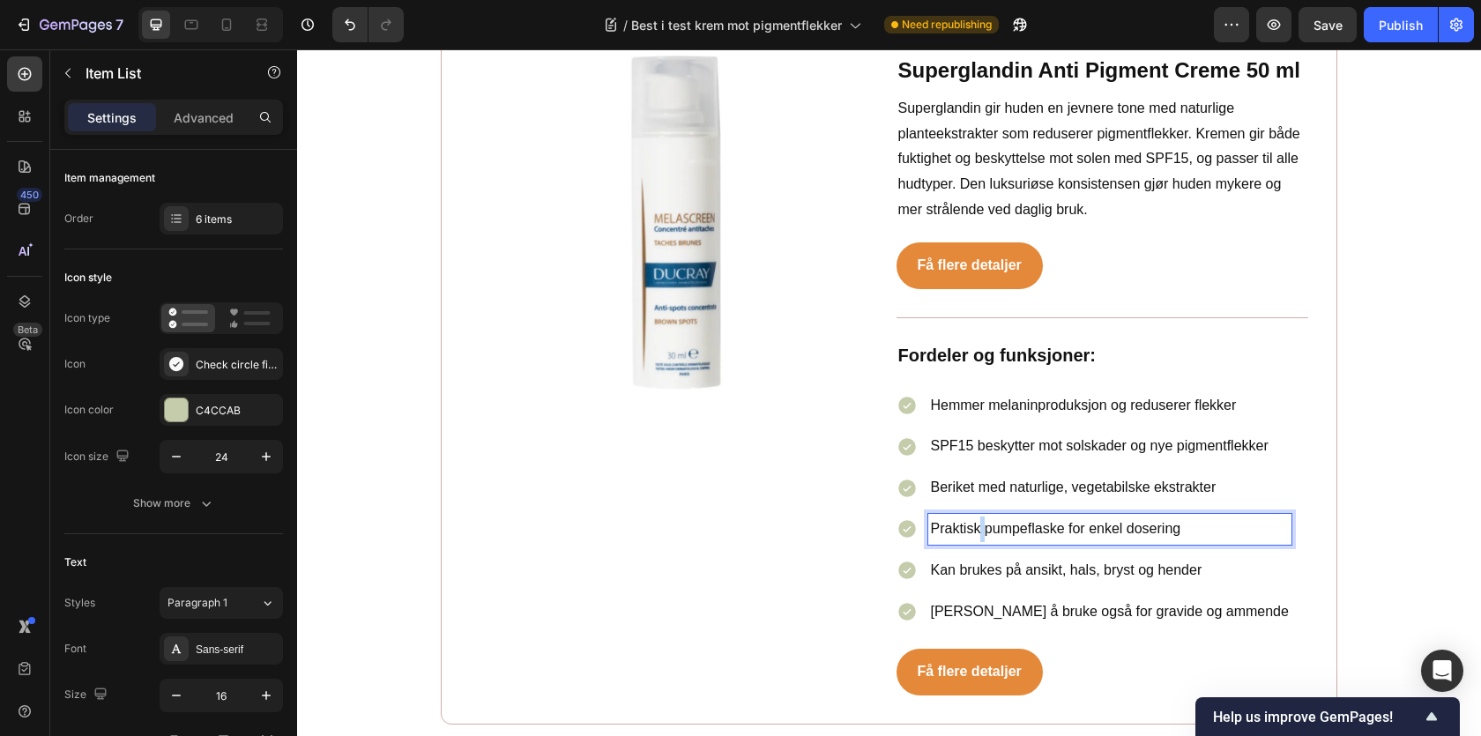
click at [979, 517] on p "Praktisk pumpeflaske for enkel dosering" at bounding box center [1110, 530] width 358 height 26
click at [987, 558] on p "Kan brukes på ansikt, hals, bryst og hender" at bounding box center [1110, 571] width 358 height 26
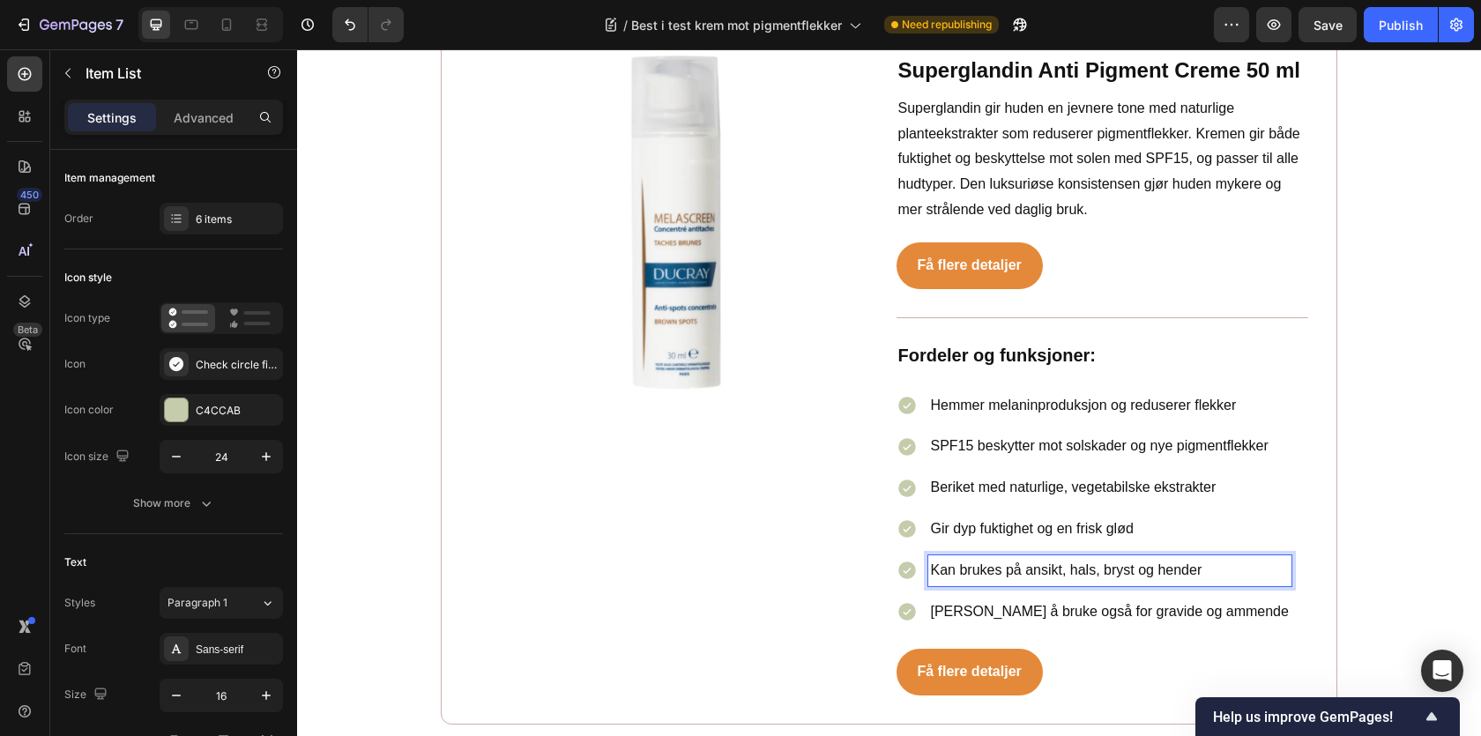
click at [987, 558] on p "Kan brukes på ansikt, hals, bryst og hender" at bounding box center [1110, 571] width 358 height 26
click at [976, 599] on p "[PERSON_NAME] også for gravide og ammende" at bounding box center [1110, 612] width 358 height 26
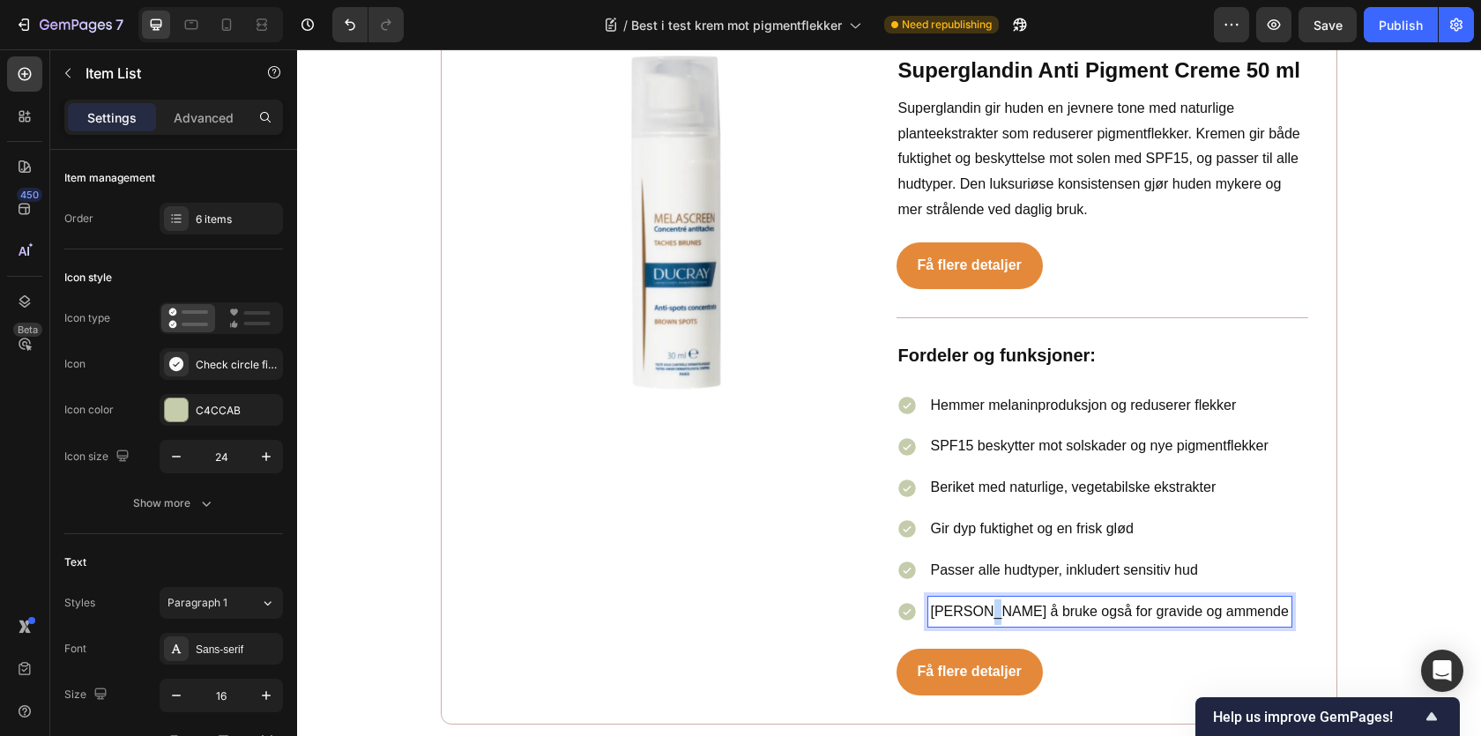
click at [976, 599] on p "[PERSON_NAME] også for gravide og ammende" at bounding box center [1110, 612] width 358 height 26
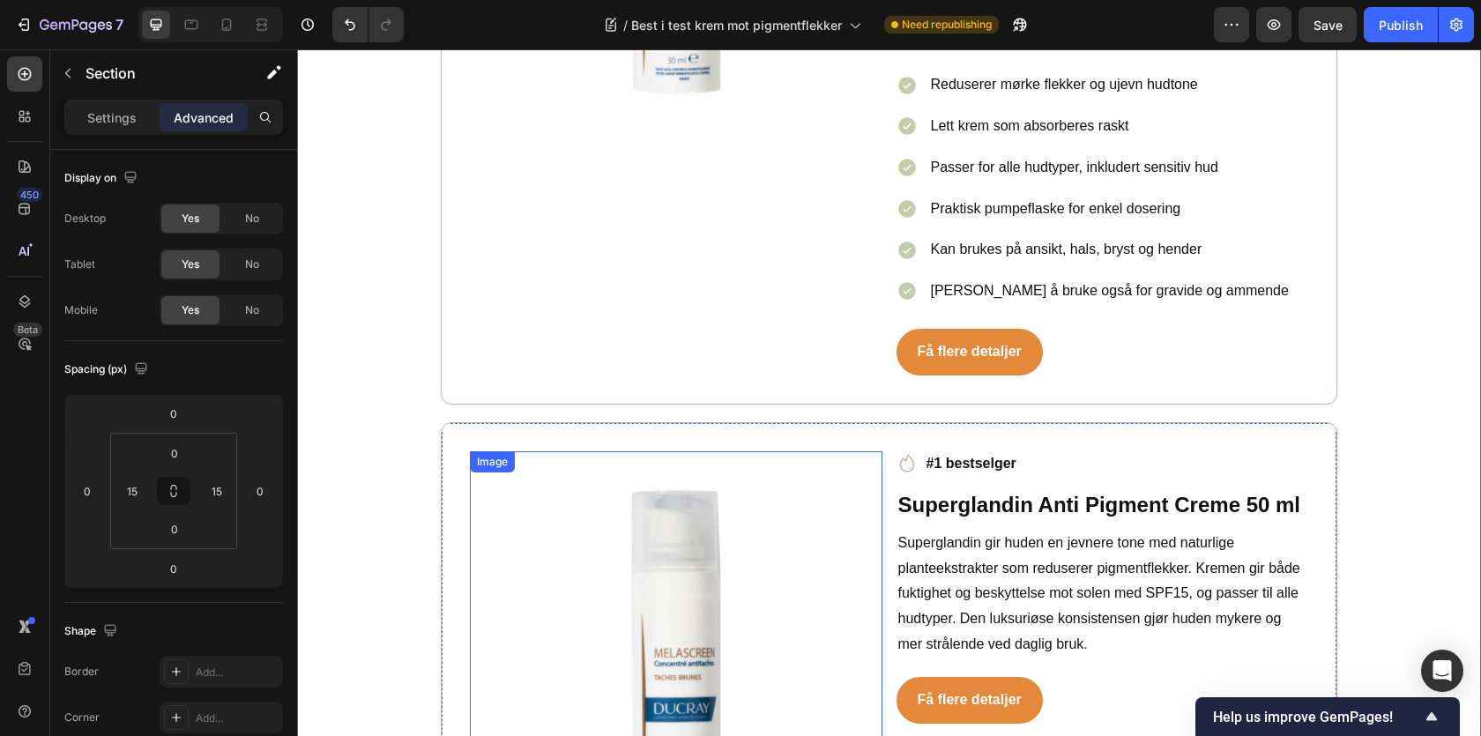
scroll to position [7545, 0]
click at [654, 521] on img at bounding box center [676, 656] width 413 height 413
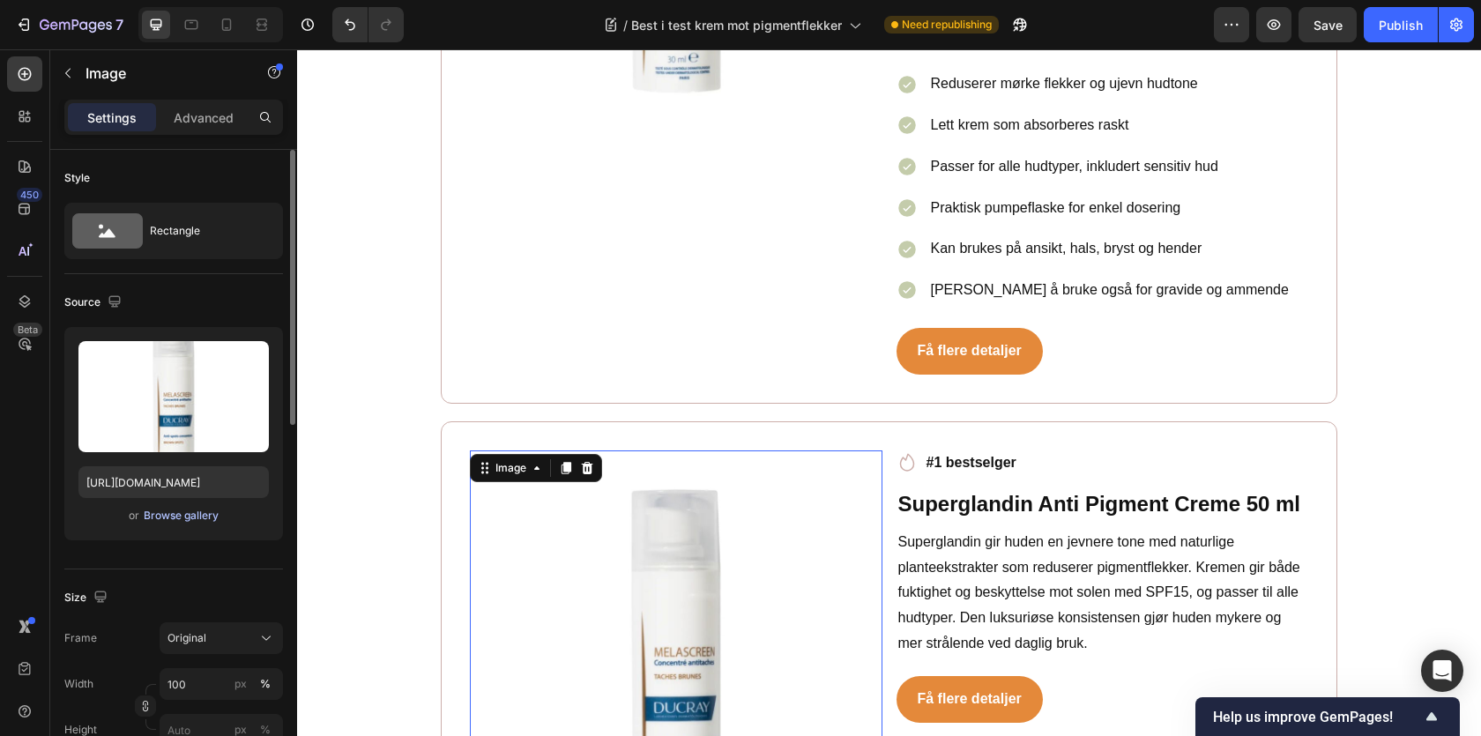
click at [185, 511] on div "Browse gallery" at bounding box center [181, 516] width 75 height 16
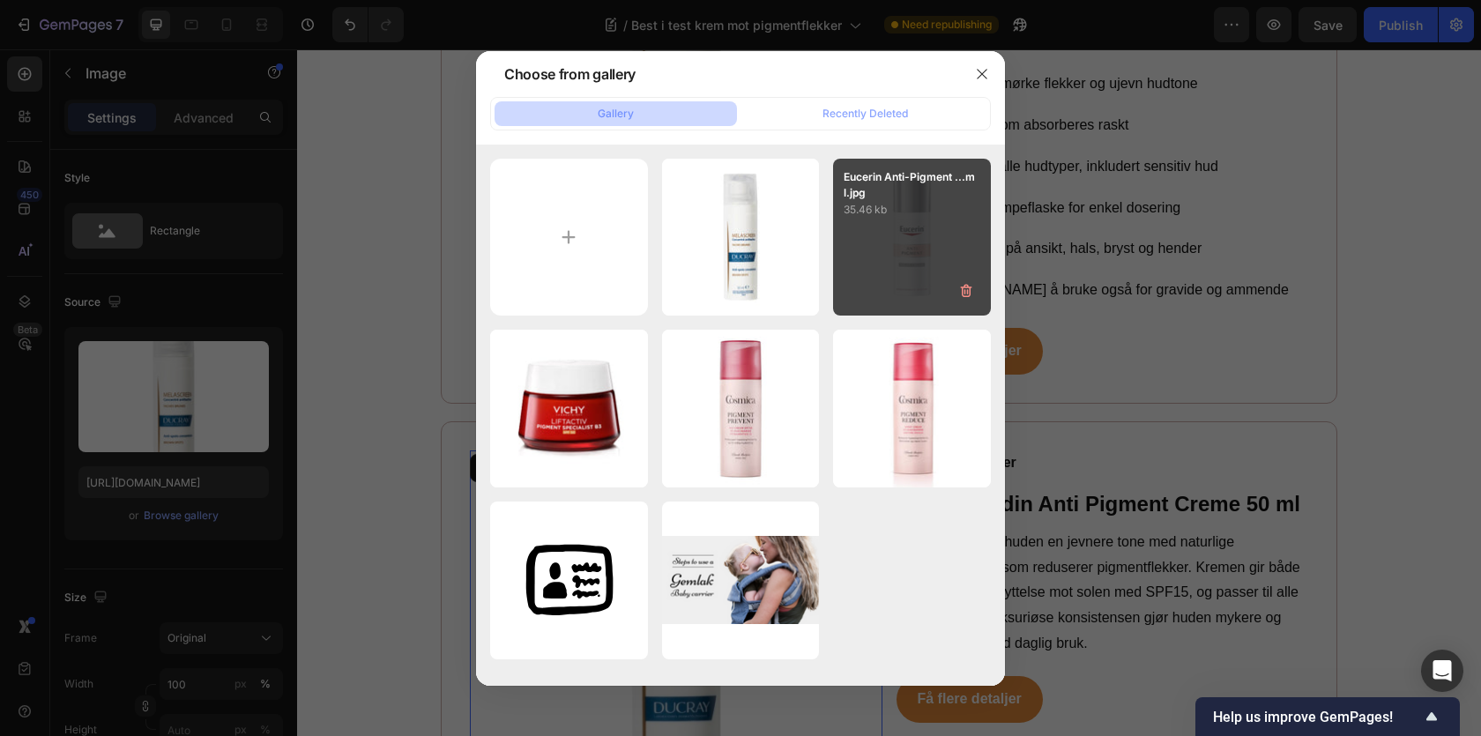
click at [900, 250] on div "Eucerin Anti-Pigment ...ml.jpg 35.46 kb" at bounding box center [912, 238] width 158 height 158
type input "https://cdn.shopify.com/s/files/1/0681/0782/9318/files/gempages_586541901771965…"
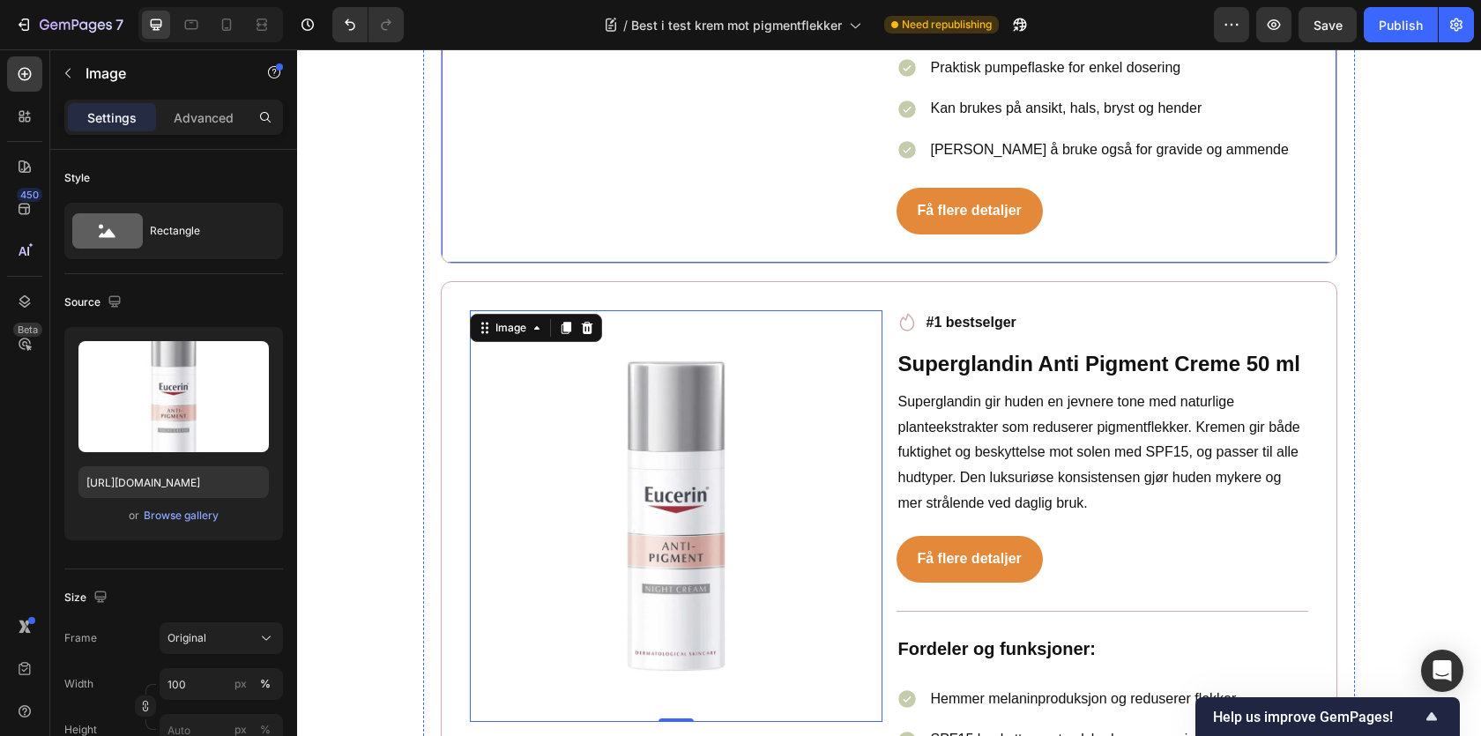
scroll to position [7703, 0]
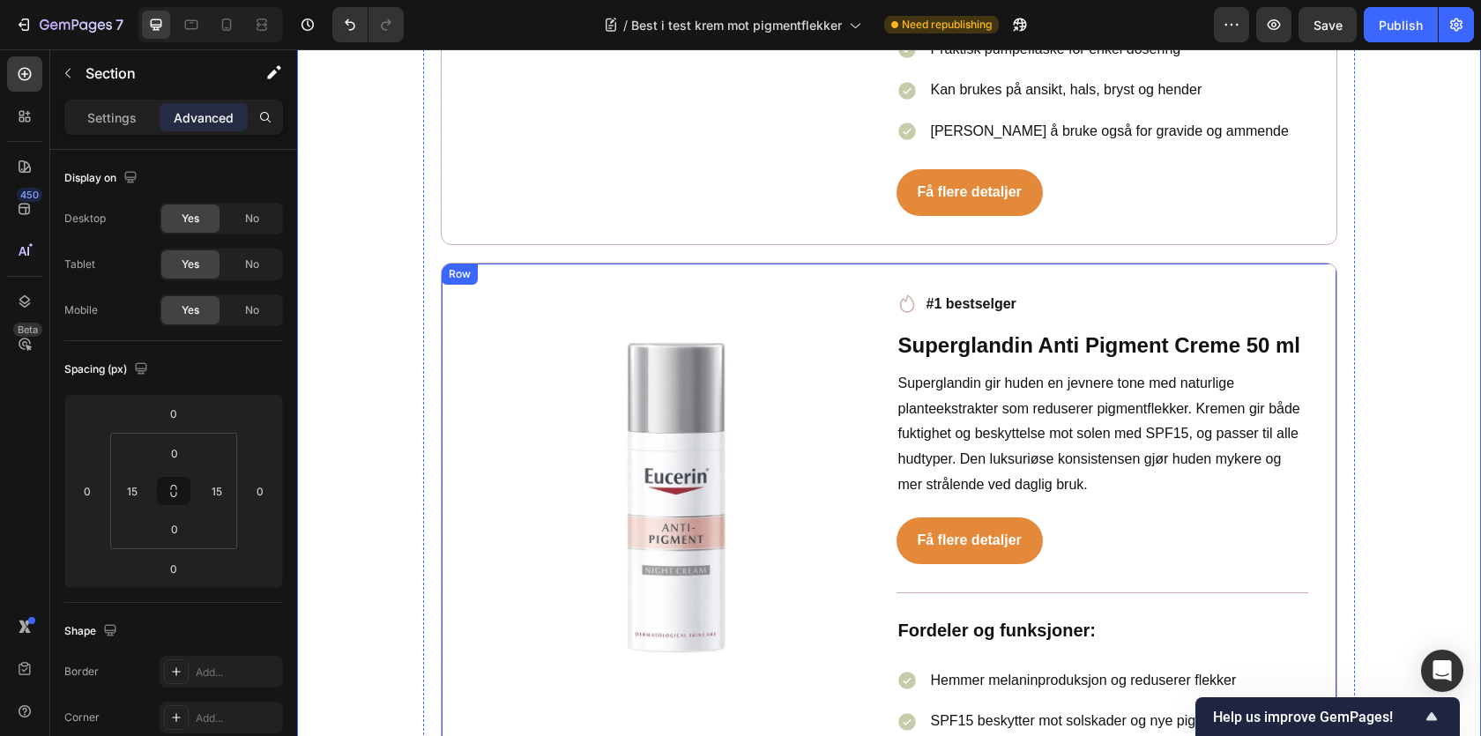
scroll to position [7769, 0]
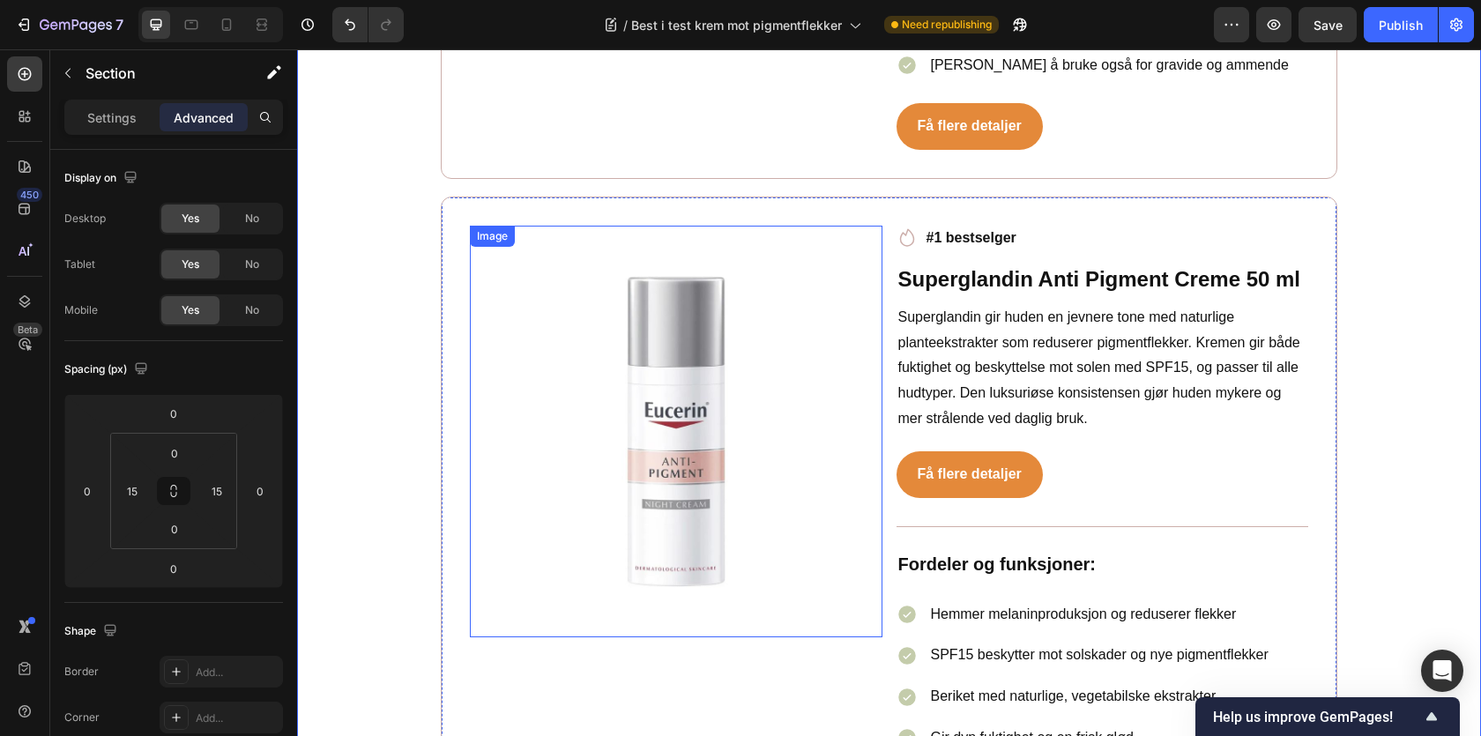
click at [592, 312] on img at bounding box center [676, 432] width 413 height 413
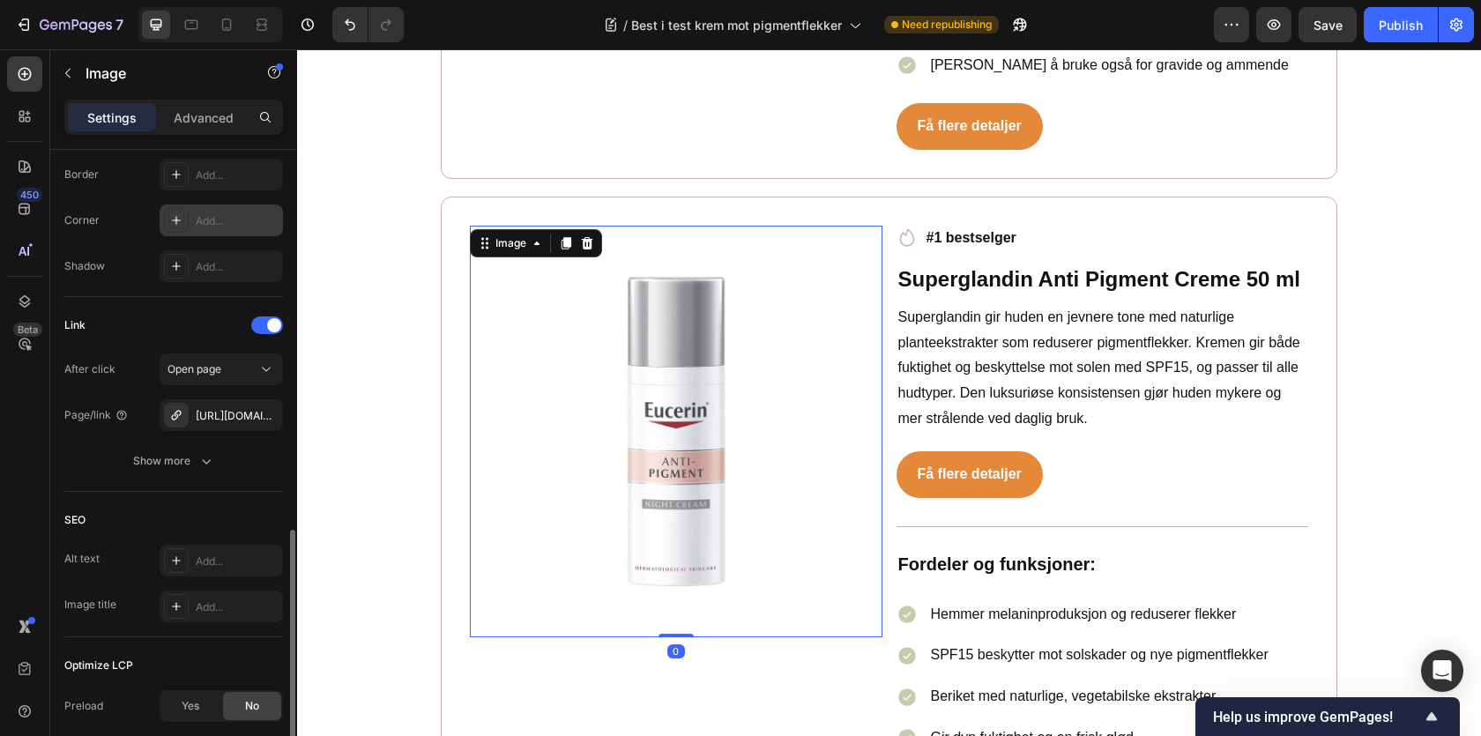
scroll to position [832, 0]
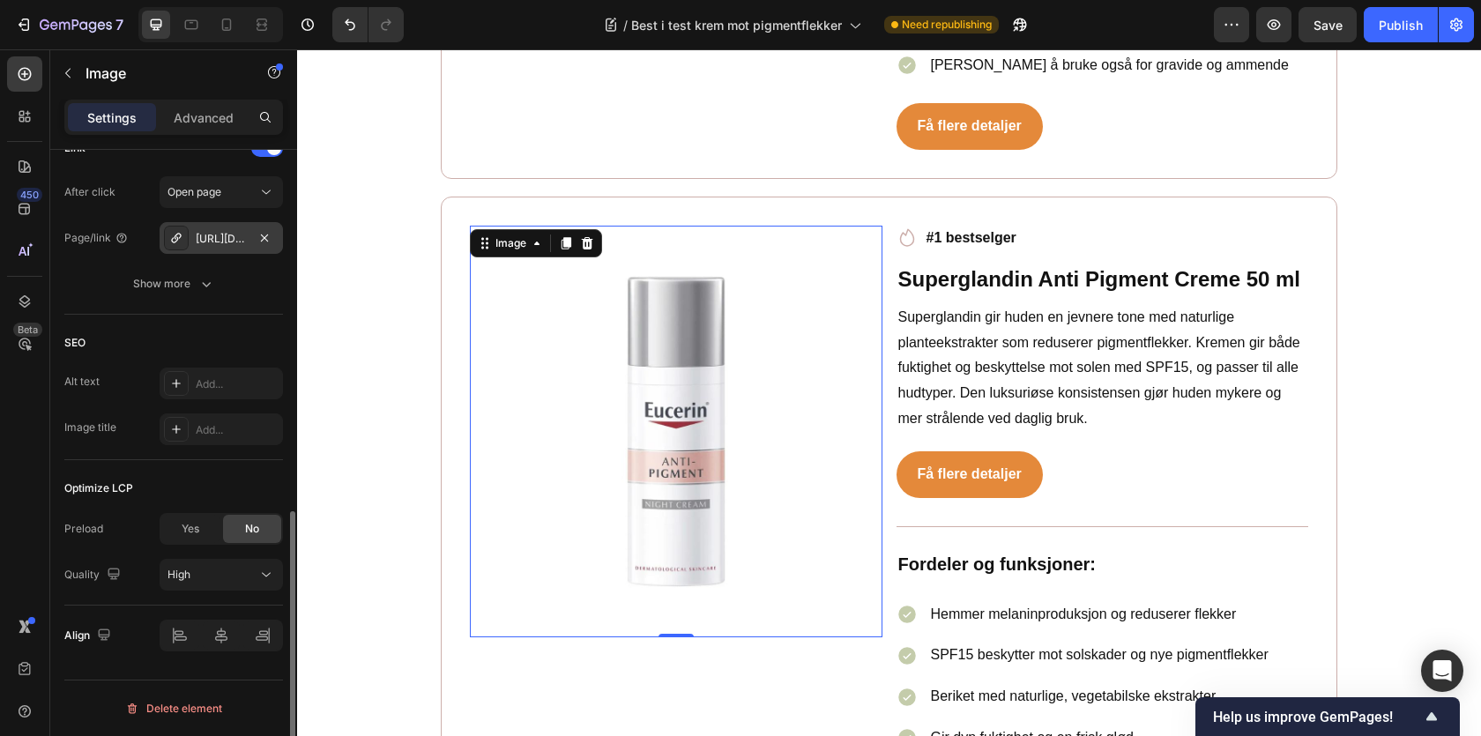
click at [230, 240] on div "https://www.med24.no/personlig-pleie/hudpleie/ansiktskrem/dagkrem/ducray-melasc…" at bounding box center [221, 239] width 51 height 16
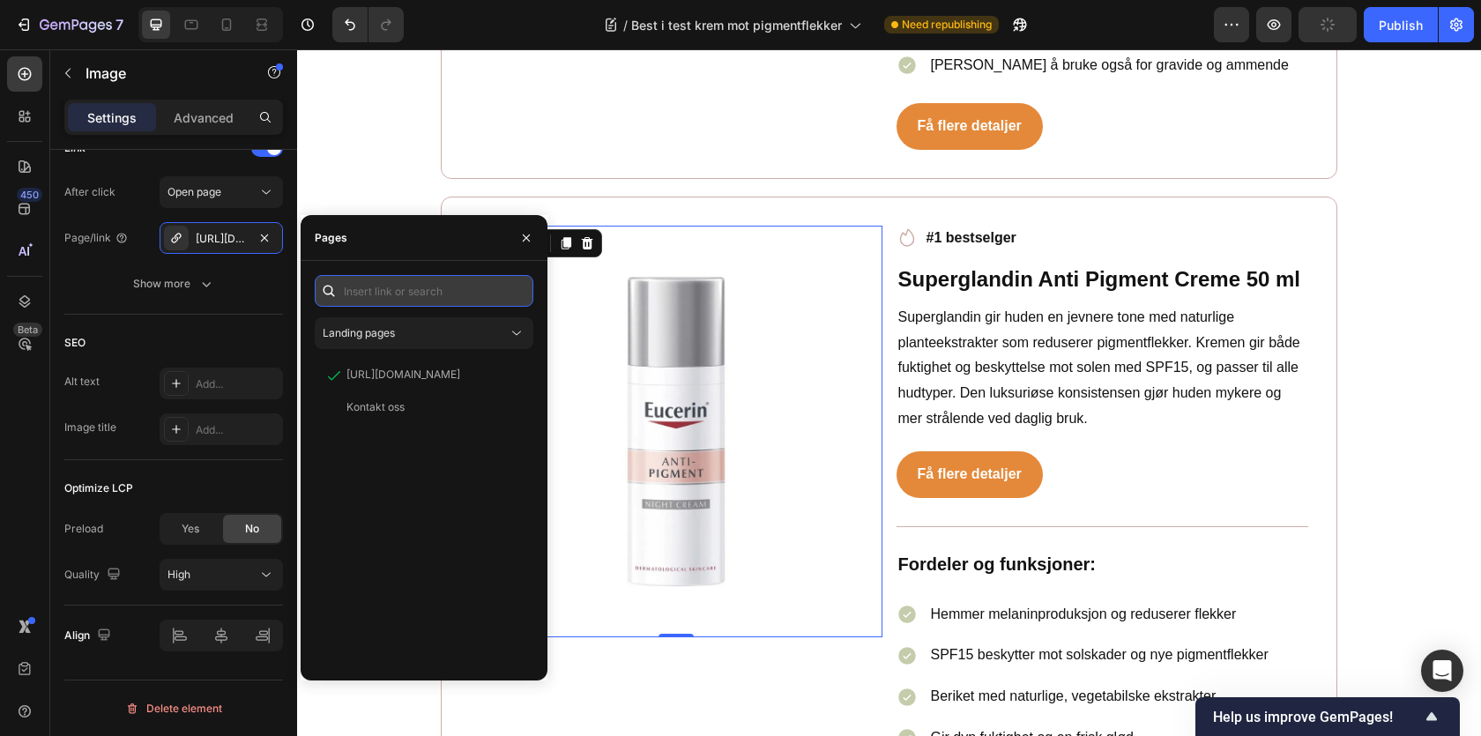
click at [402, 306] on input "text" at bounding box center [424, 291] width 219 height 32
paste input "https://www.med24.no/hudpleie/ansiktskrem/nattkrem/eucerin-anti-pigment-night-c…"
type input "https://www.med24.no/hudpleie/ansiktskrem/nattkrem/eucerin-anti-pigment-night-c…"
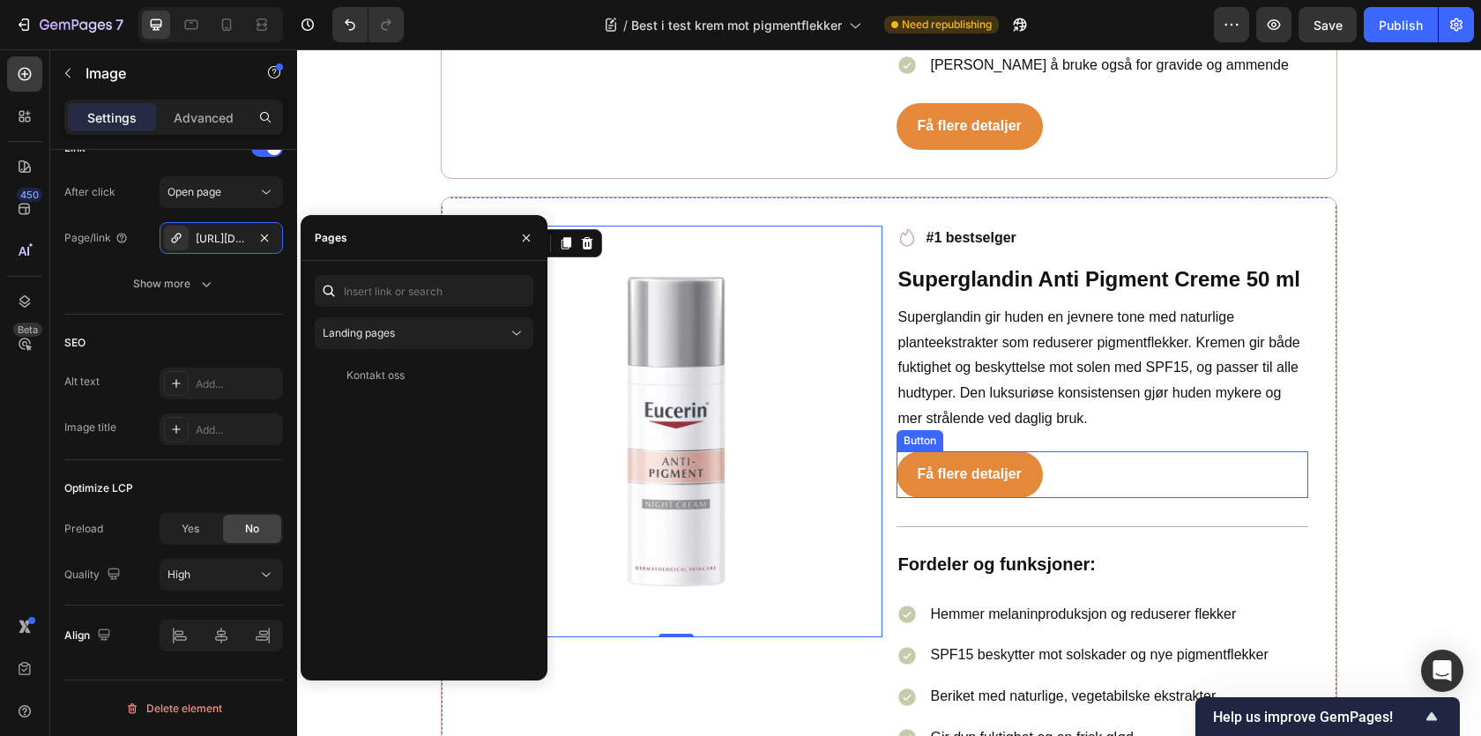
click at [1077, 451] on div "Få flere detaljer Button" at bounding box center [1103, 474] width 413 height 47
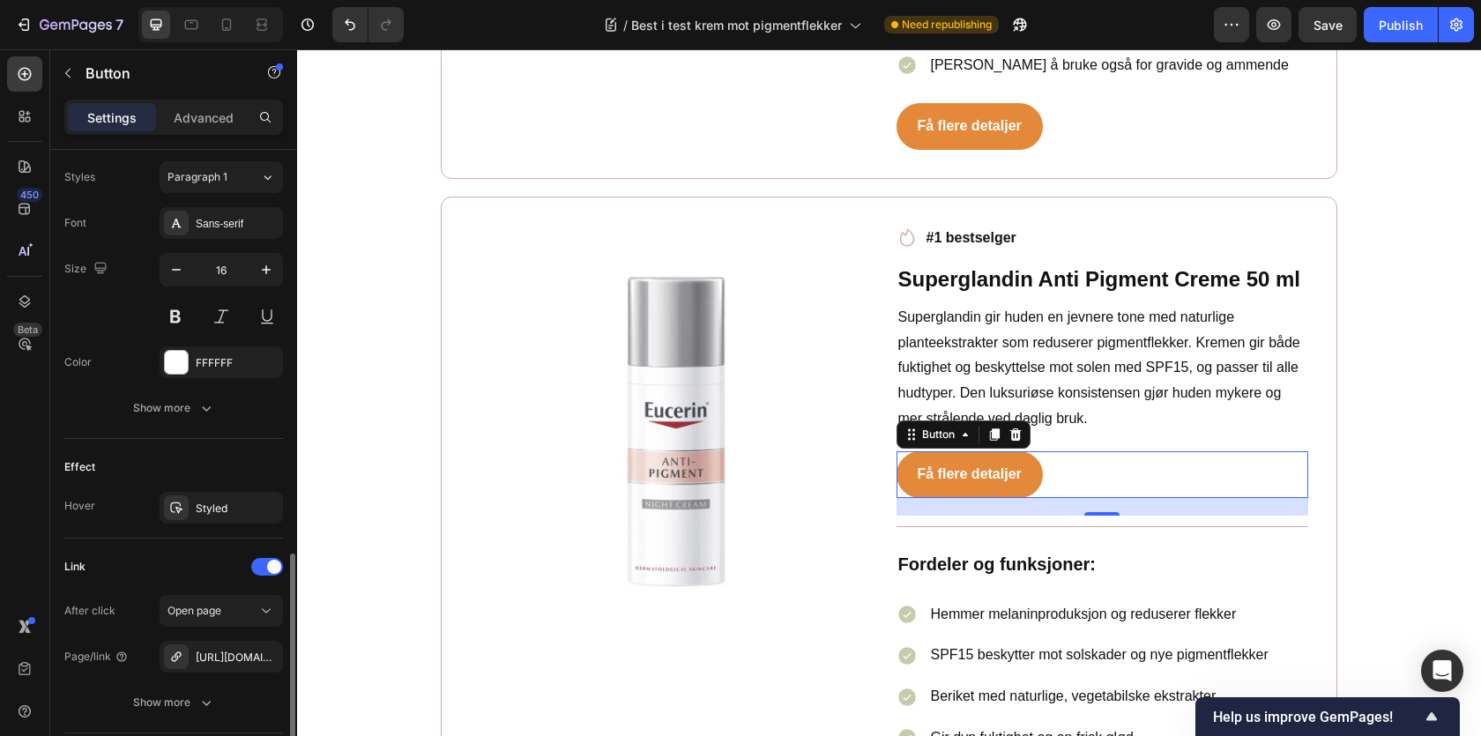
scroll to position [765, 0]
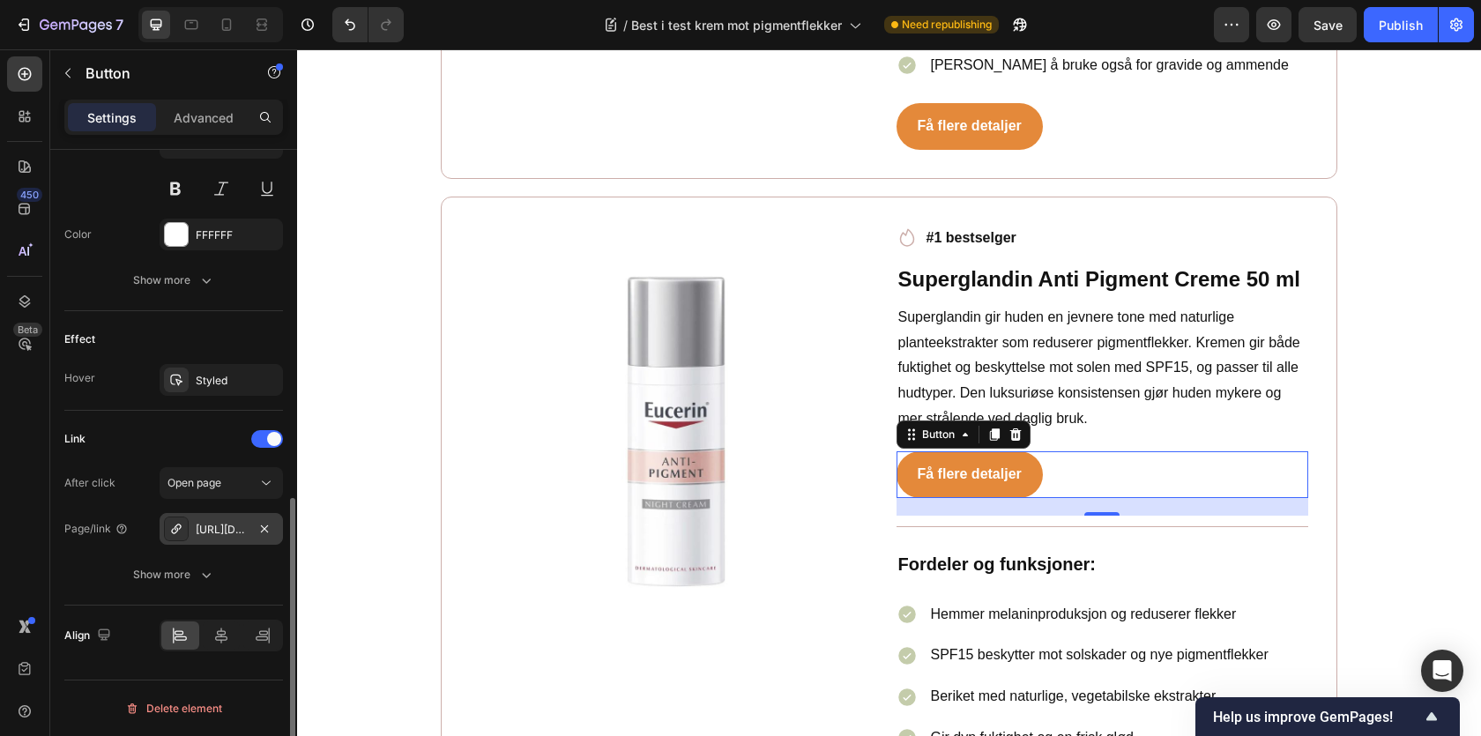
click at [223, 517] on div "https://www.med24.no/personlig-pleie/hudpleie/ansiktskrem/dagkrem/ducray-melasc…" at bounding box center [221, 529] width 123 height 32
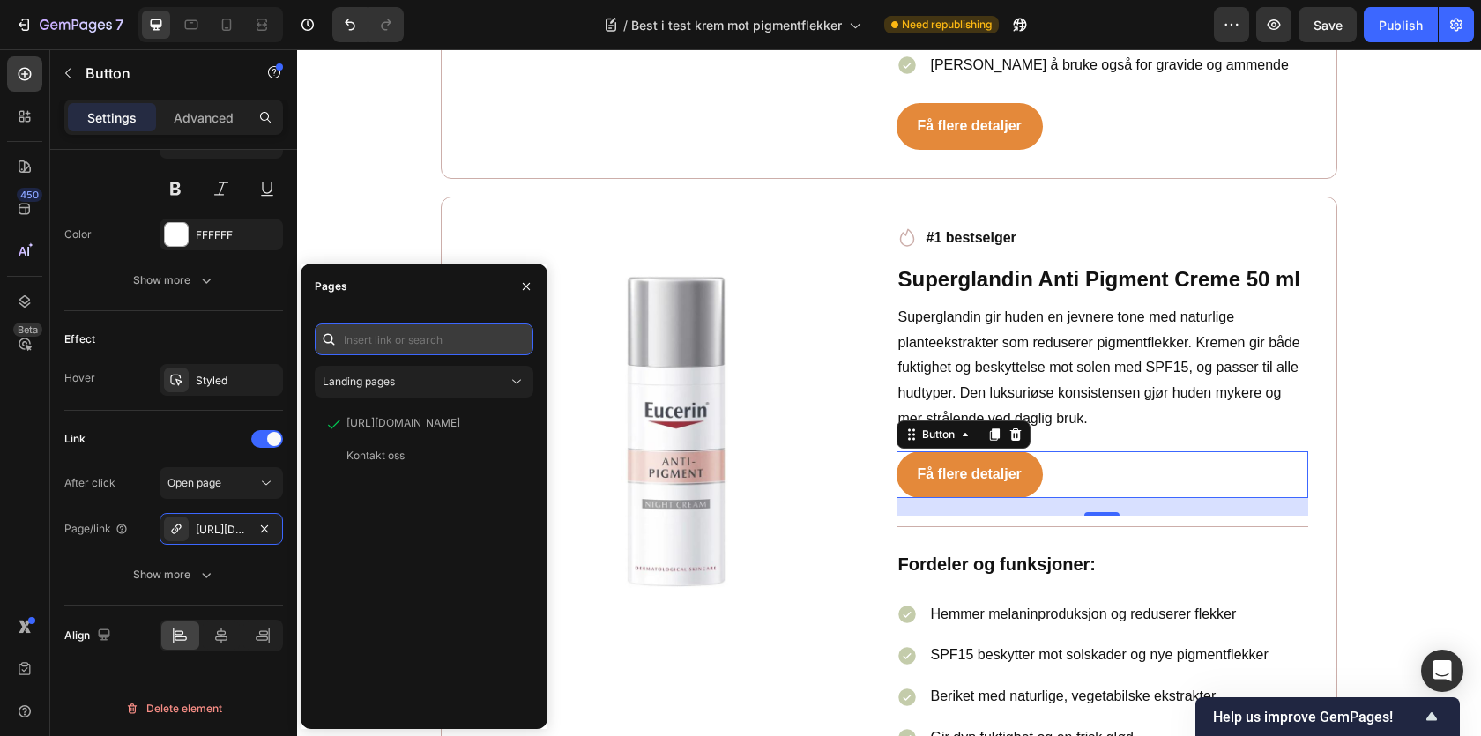
click at [428, 341] on input "text" at bounding box center [424, 340] width 219 height 32
paste input "https://www.med24.no/hudpleie/ansiktskrem/nattkrem/eucerin-anti-pigment-night-c…"
type input "https://www.med24.no/hudpleie/ansiktskrem/nattkrem/eucerin-anti-pigment-night-c…"
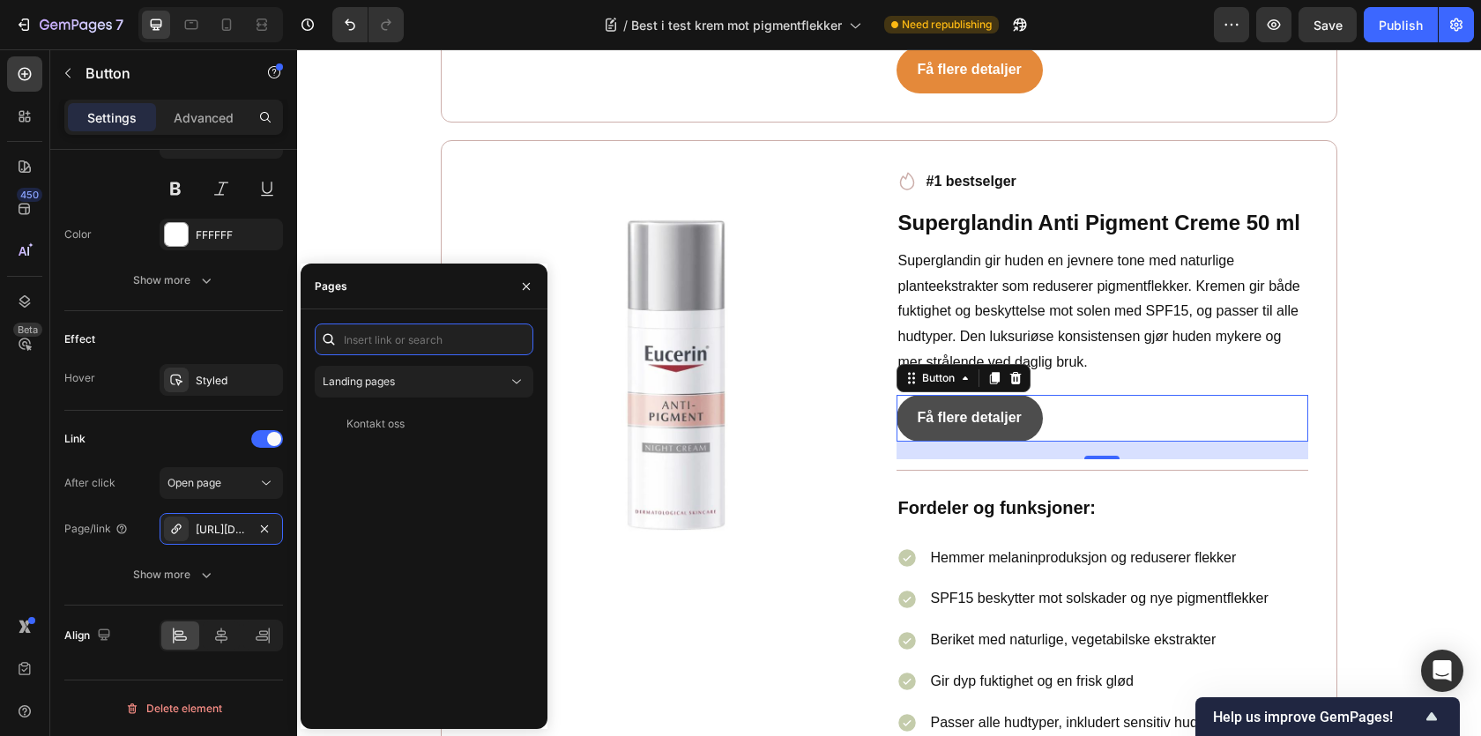
scroll to position [7955, 0]
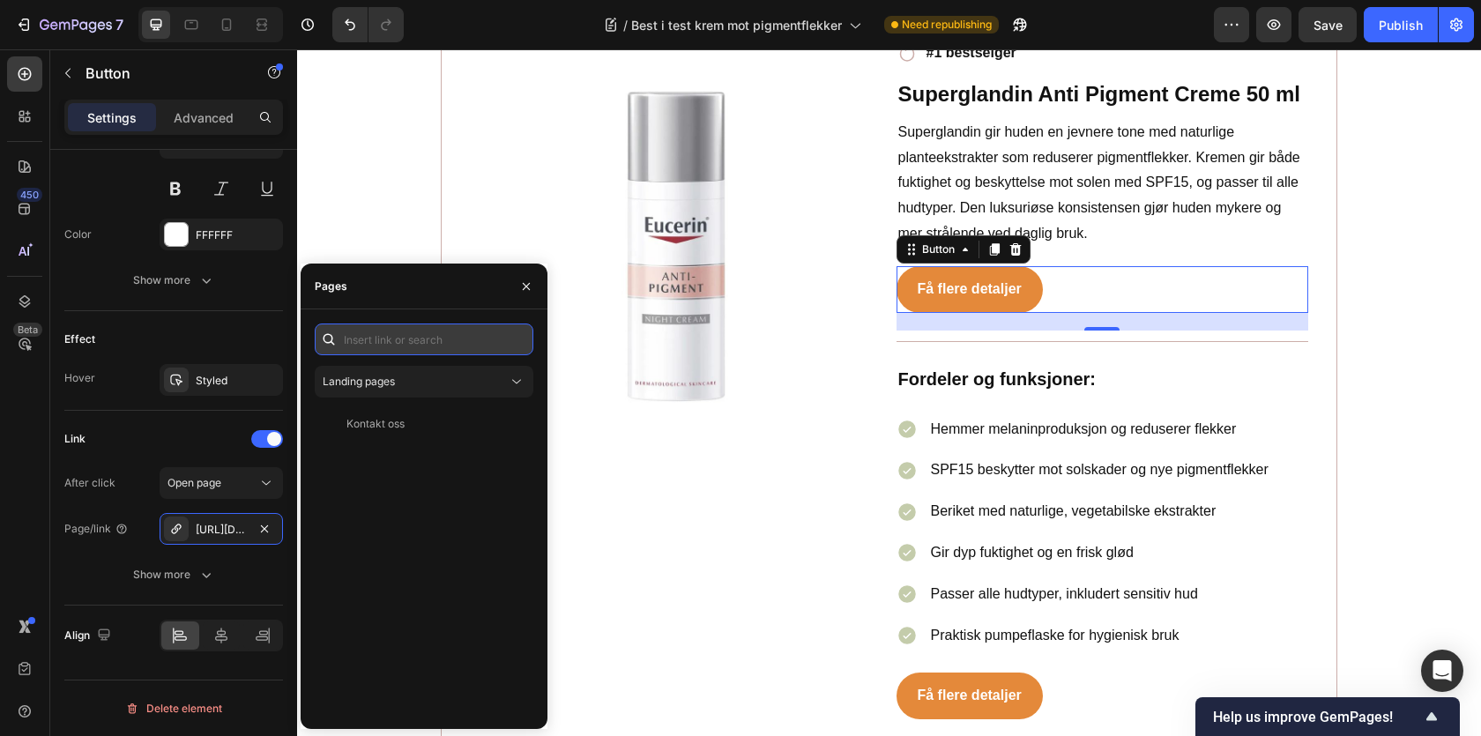
paste input "https://www.med24.no/hudpleie/ansiktskrem/nattkrem/eucerin-anti-pigment-night-c…"
type input "https://www.med24.no/hudpleie/ansiktskrem/nattkrem/eucerin-anti-pigment-night-c…"
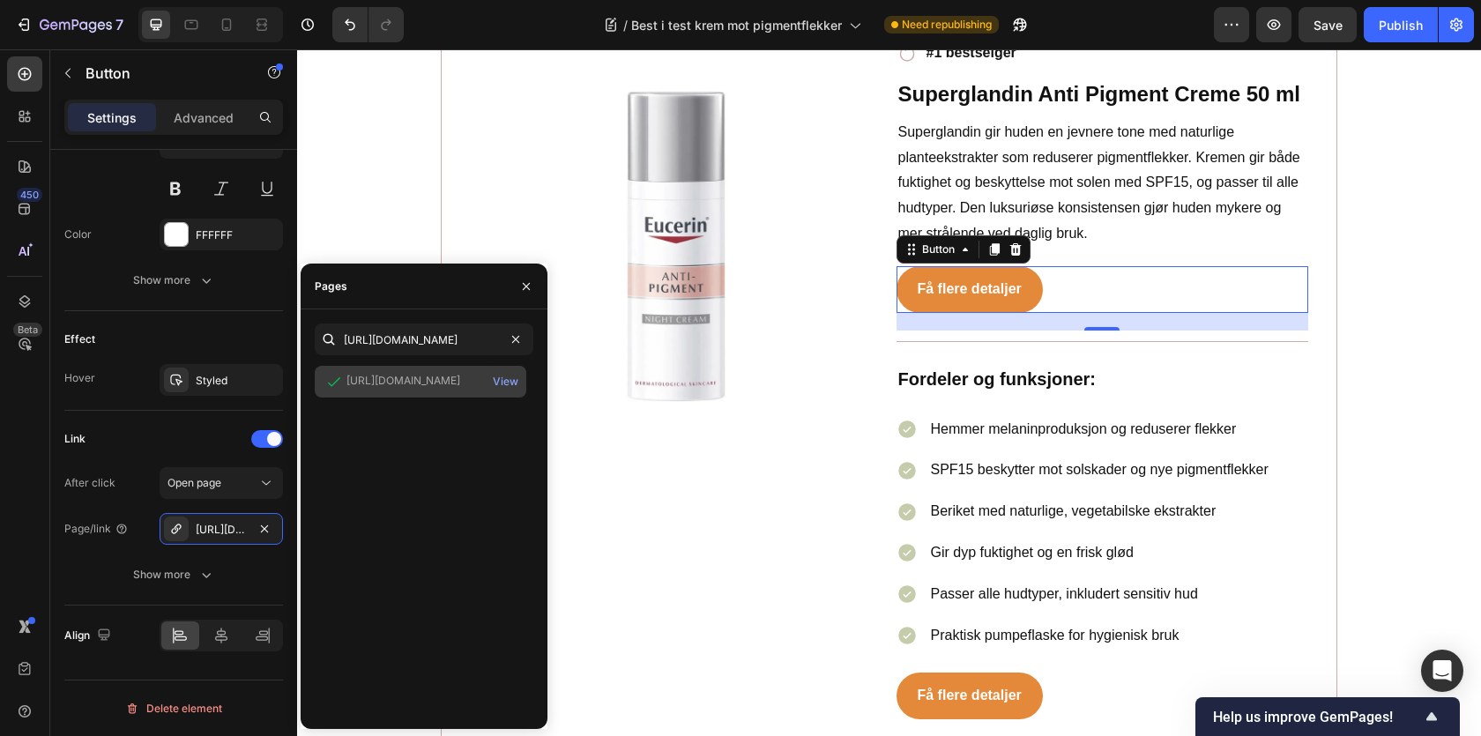
click at [423, 379] on div "https://www.med24.no/hudpleie/ansiktskrem/nattkrem/eucerin-anti-pigment-night-c…" at bounding box center [403, 381] width 114 height 16
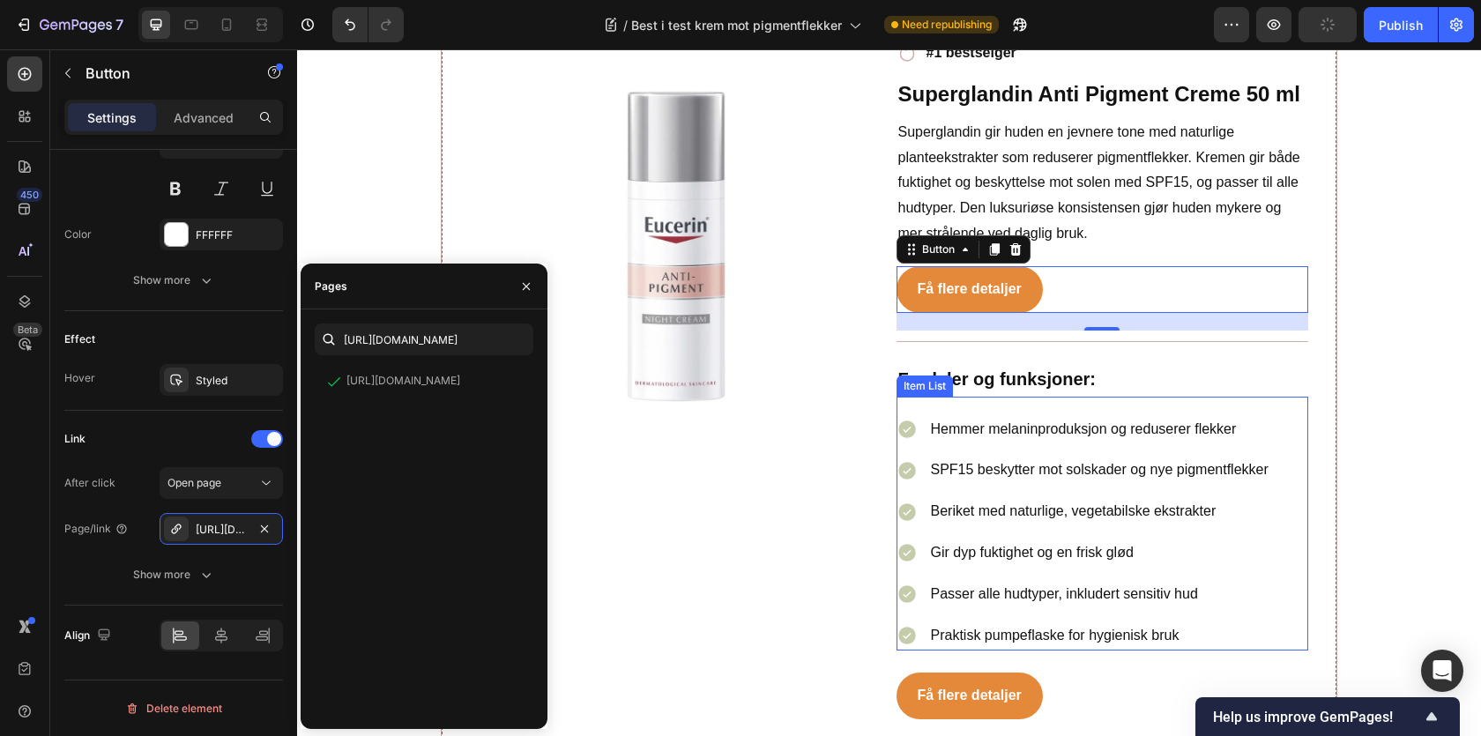
click at [1094, 673] on div "Få flere detaljer Button" at bounding box center [1103, 696] width 413 height 47
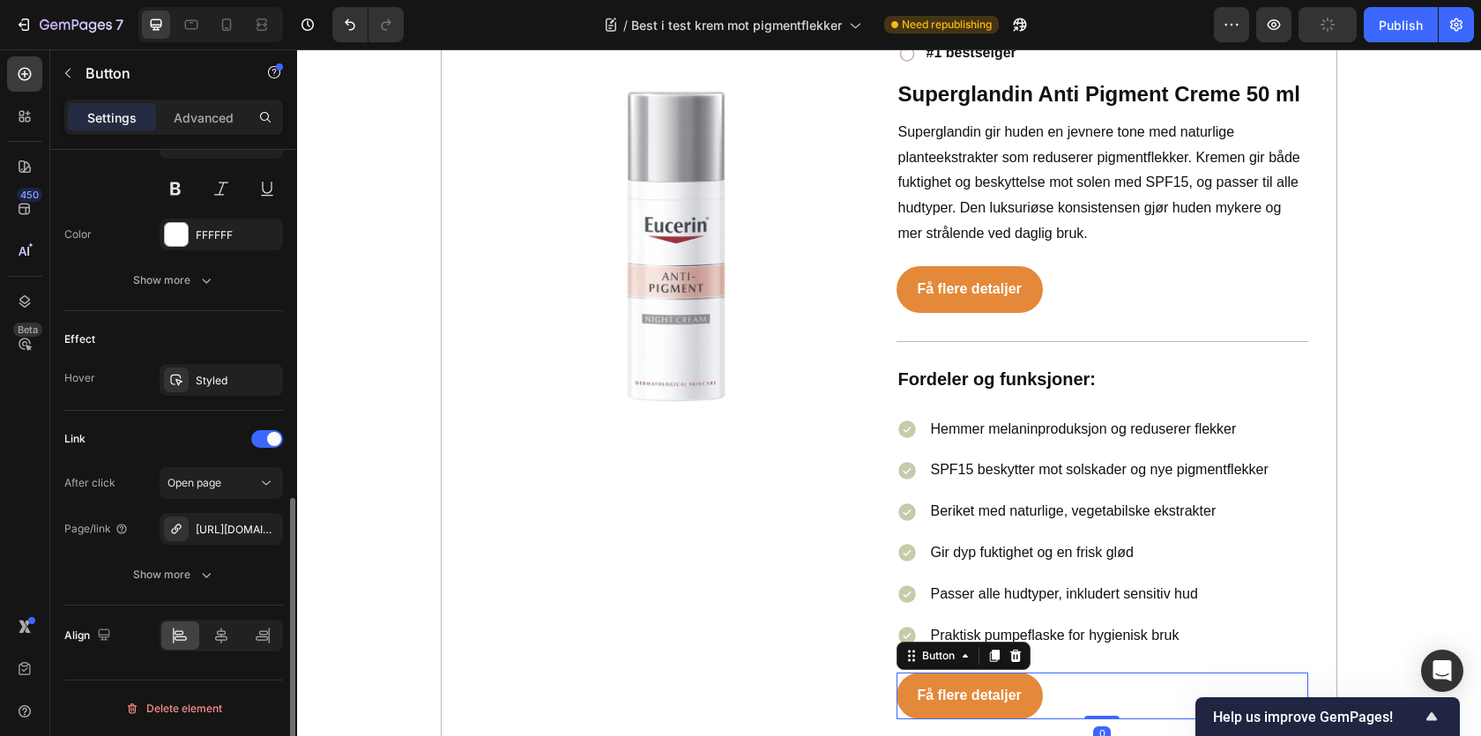
click at [238, 546] on div "After click Open page Page/link https://www.med24.no/personlig-pleie/hudpleie/a…" at bounding box center [173, 528] width 219 height 123
click at [228, 532] on div "https://www.med24.no/personlig-pleie/hudpleie/ansiktskrem/dagkrem/ducray-melasc…" at bounding box center [221, 530] width 51 height 16
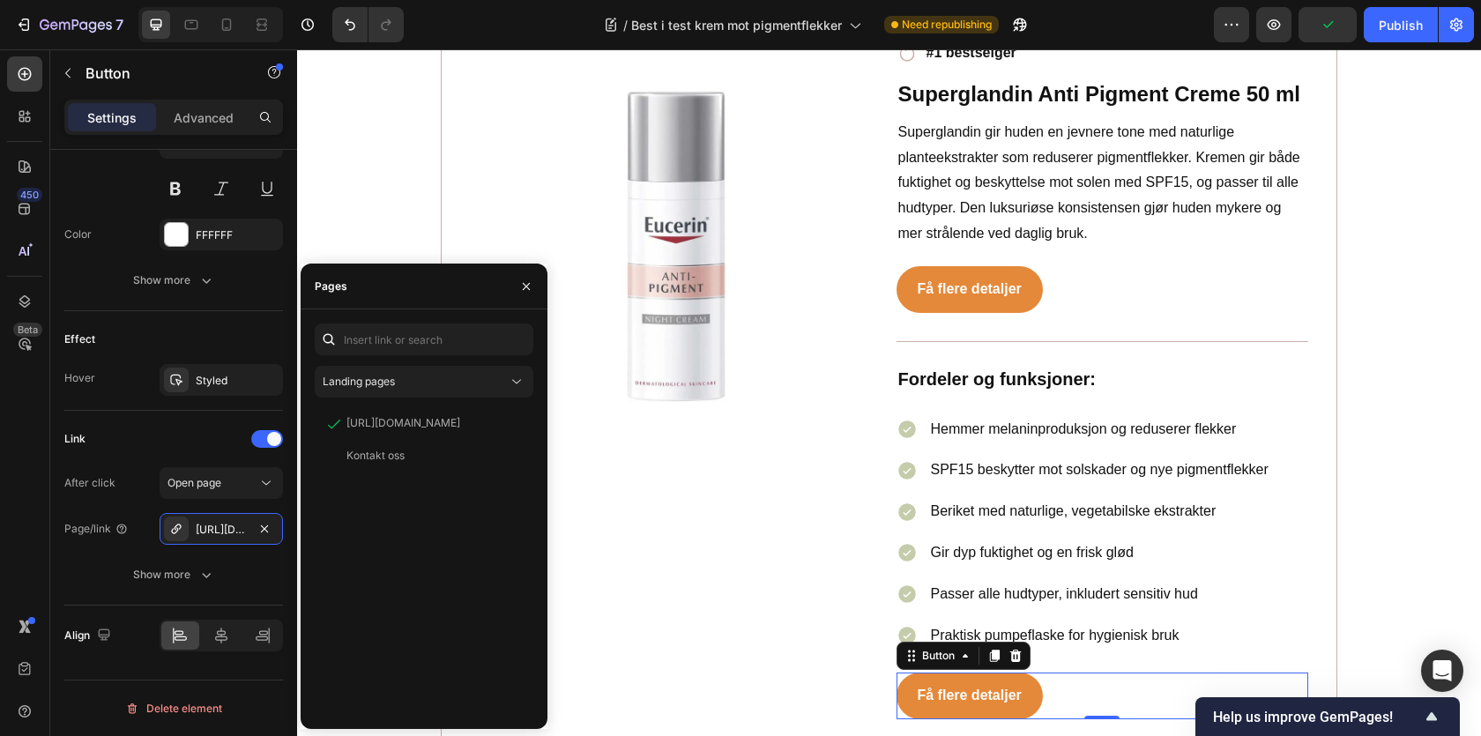
click at [393, 321] on div "Landing pages https://www.med24.no/personlig-pleie/hudpleie/ansiktskrem/dagkrem…" at bounding box center [424, 519] width 247 height 420
click at [395, 337] on input "text" at bounding box center [424, 340] width 219 height 32
paste input "https://www.med24.no/hudpleie/ansiktskrem/nattkrem/eucerin-anti-pigment-night-c…"
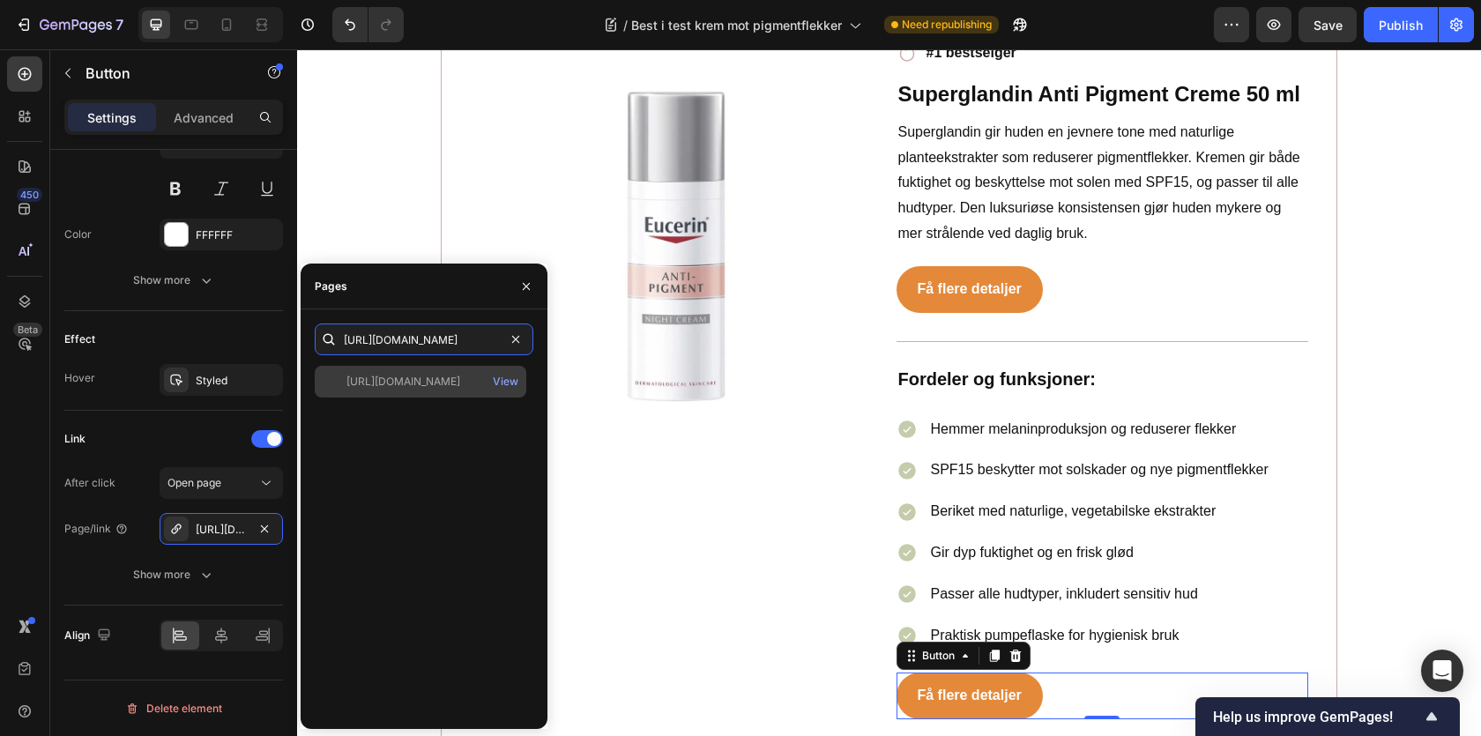
type input "https://www.med24.no/hudpleie/ansiktskrem/nattkrem/eucerin-anti-pigment-night-c…"
click at [408, 383] on div "https://www.med24.no/hudpleie/ansiktskrem/nattkrem/eucerin-anti-pigment-night-c…" at bounding box center [403, 382] width 114 height 16
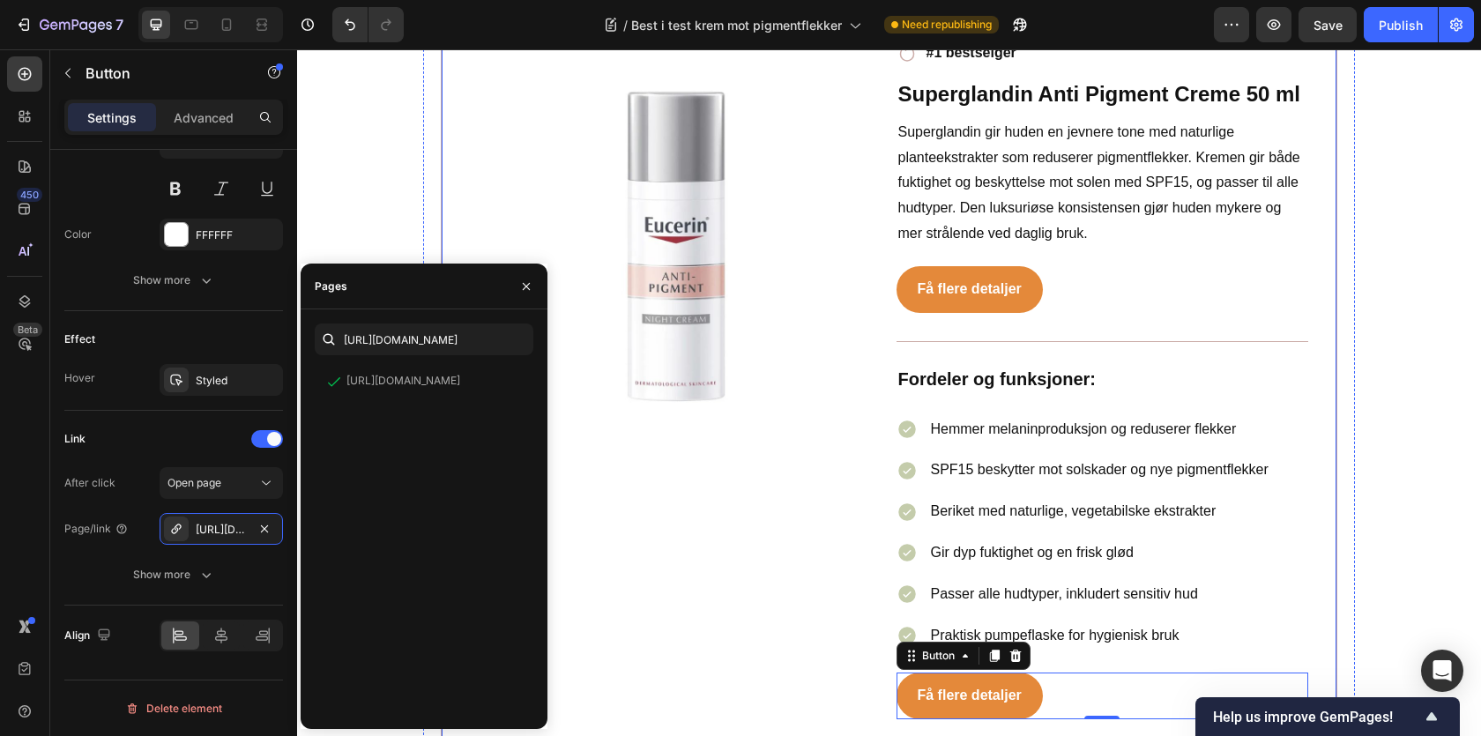
click at [1313, 427] on div "Image Icon #1 bestselger Text block Row Superglandin Anti Pigment Creme 50 ml H…" at bounding box center [889, 380] width 897 height 738
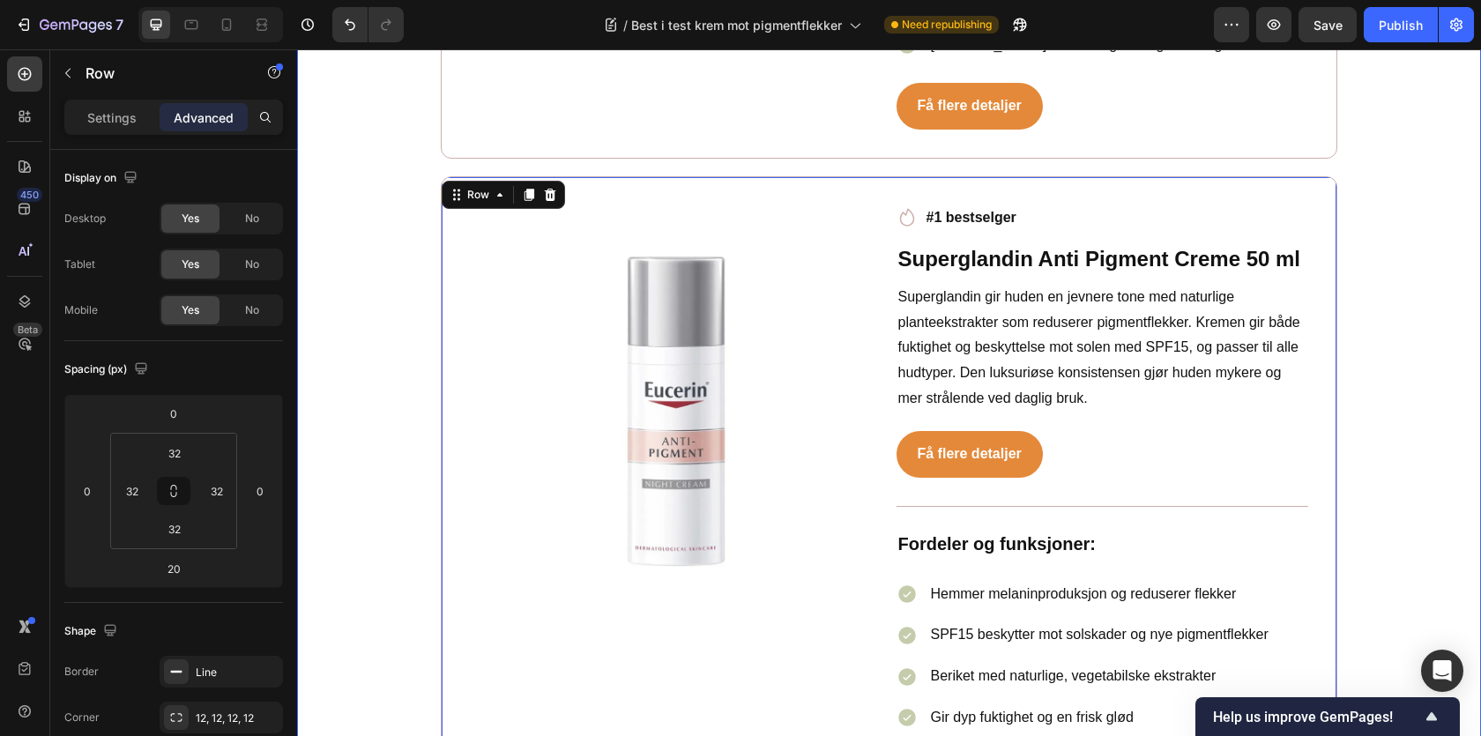
scroll to position [7629, 0]
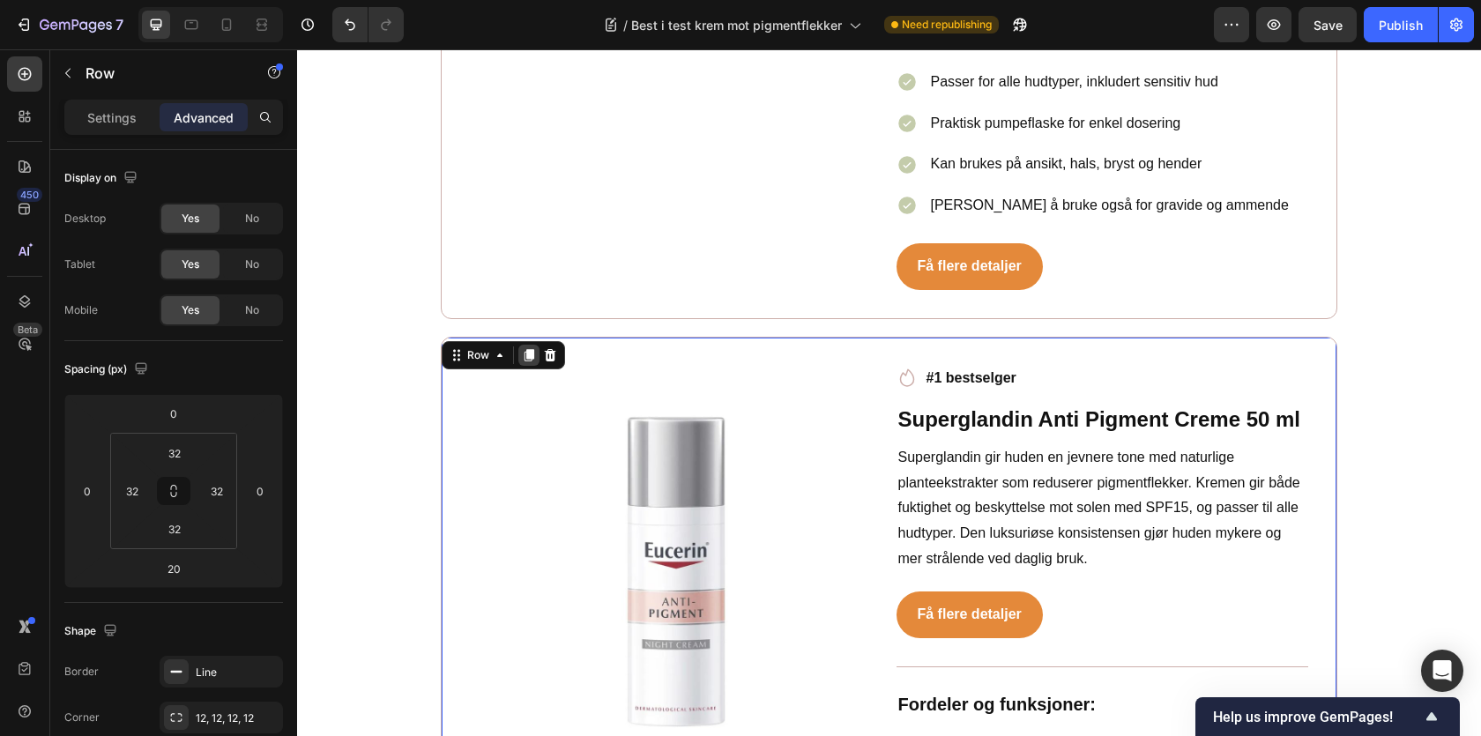
click at [525, 348] on icon at bounding box center [529, 355] width 14 height 14
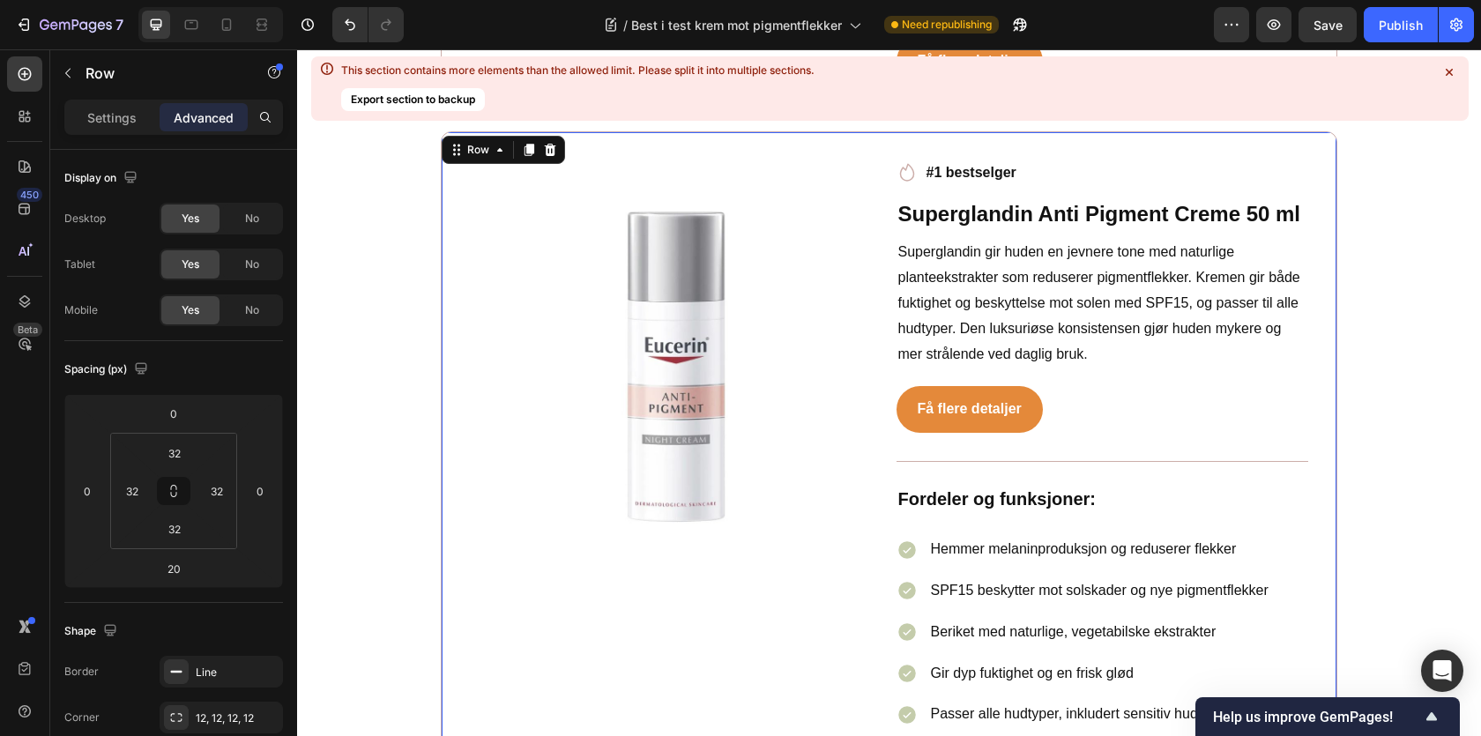
scroll to position [8589, 0]
click at [1022, 198] on h2 "Superglandin Anti Pigment Creme 50 ml" at bounding box center [1103, 213] width 413 height 31
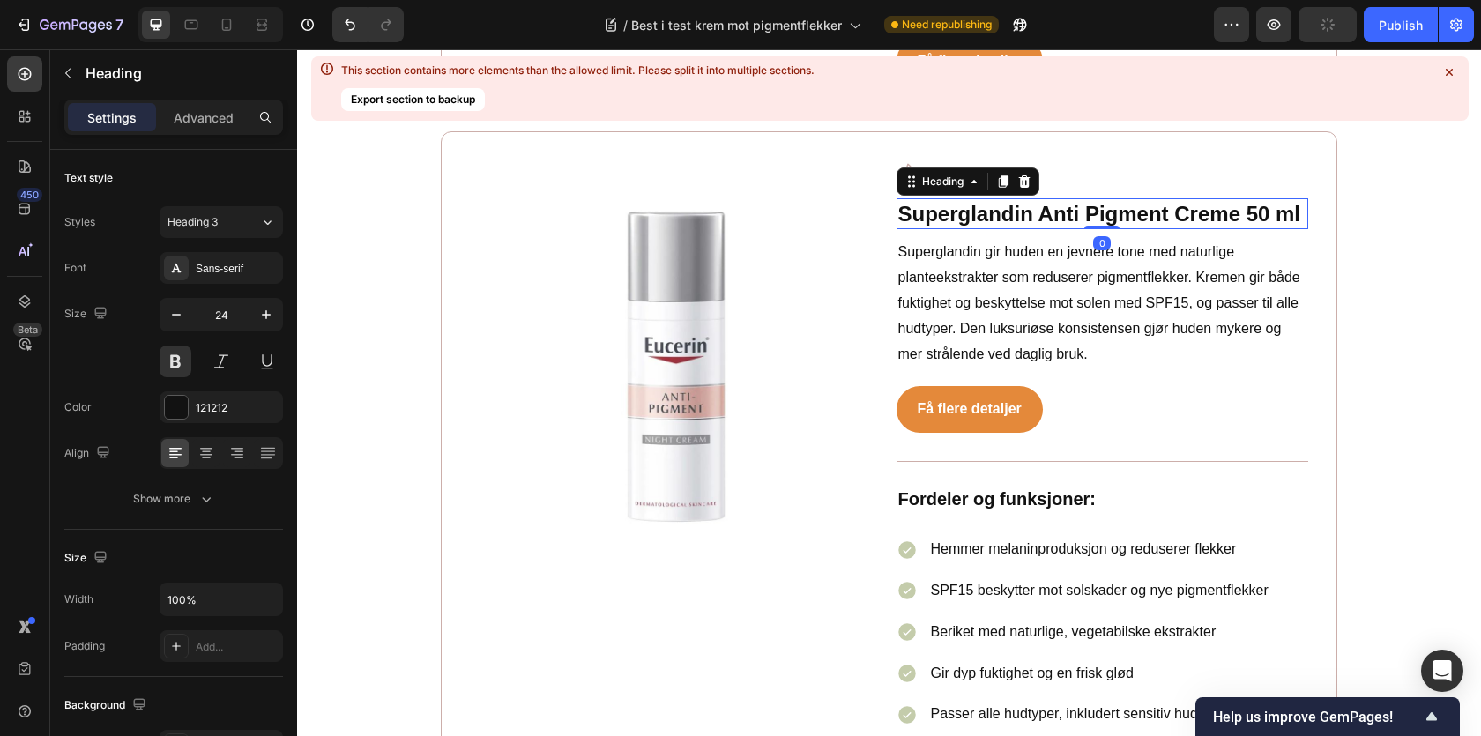
scroll to position [8282, 0]
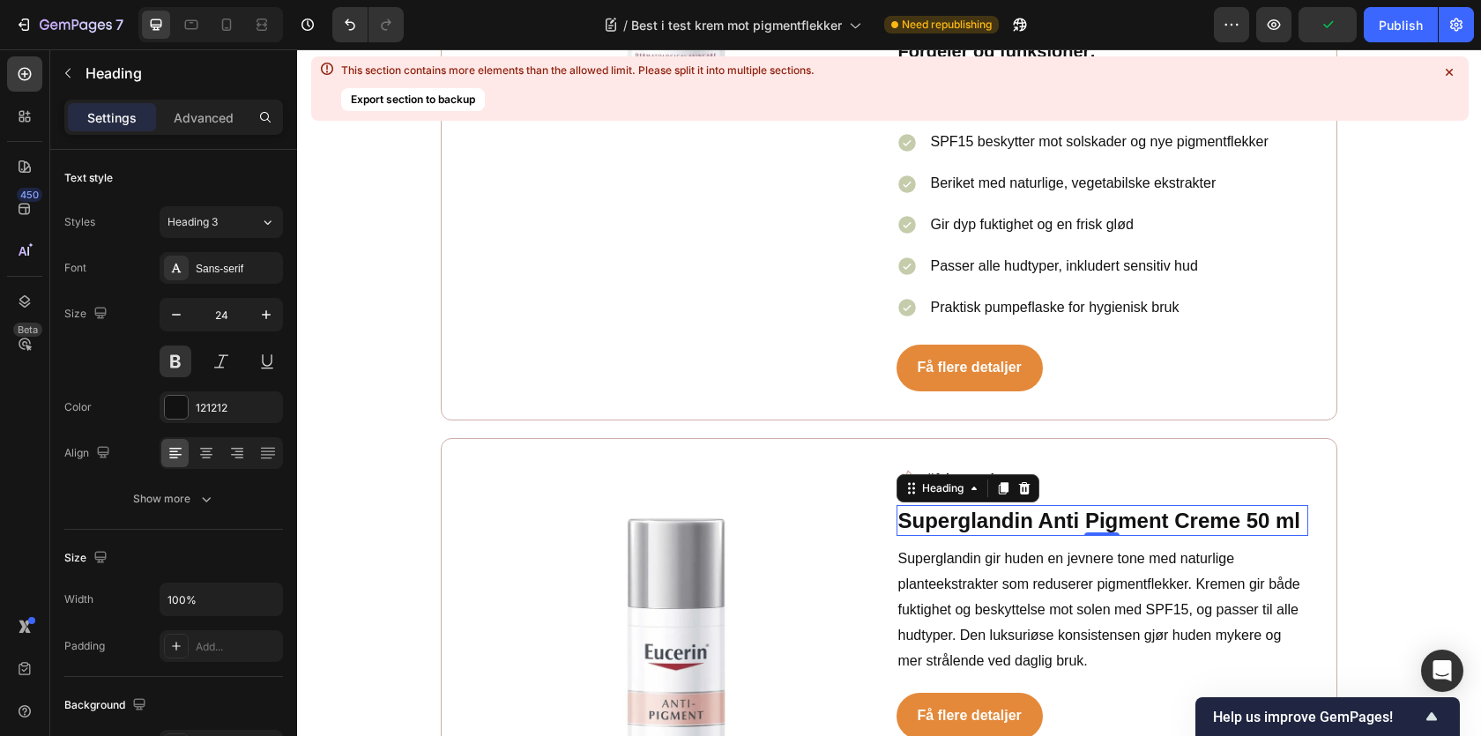
click at [964, 505] on h2 "Superglandin Anti Pigment Creme 50 ml" at bounding box center [1103, 520] width 413 height 31
click at [964, 507] on p "Superglandin Anti Pigment Creme 50 ml" at bounding box center [1102, 520] width 409 height 27
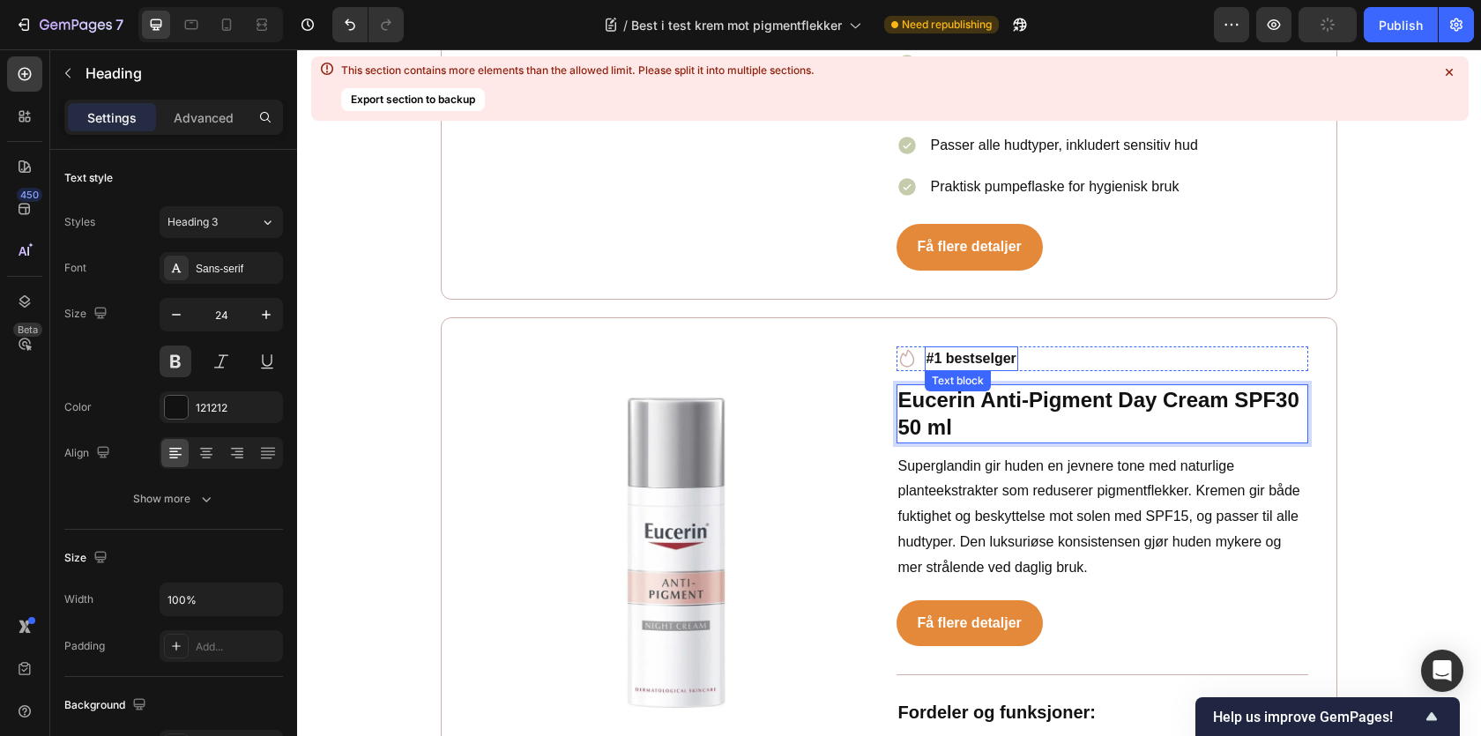
scroll to position [8543, 0]
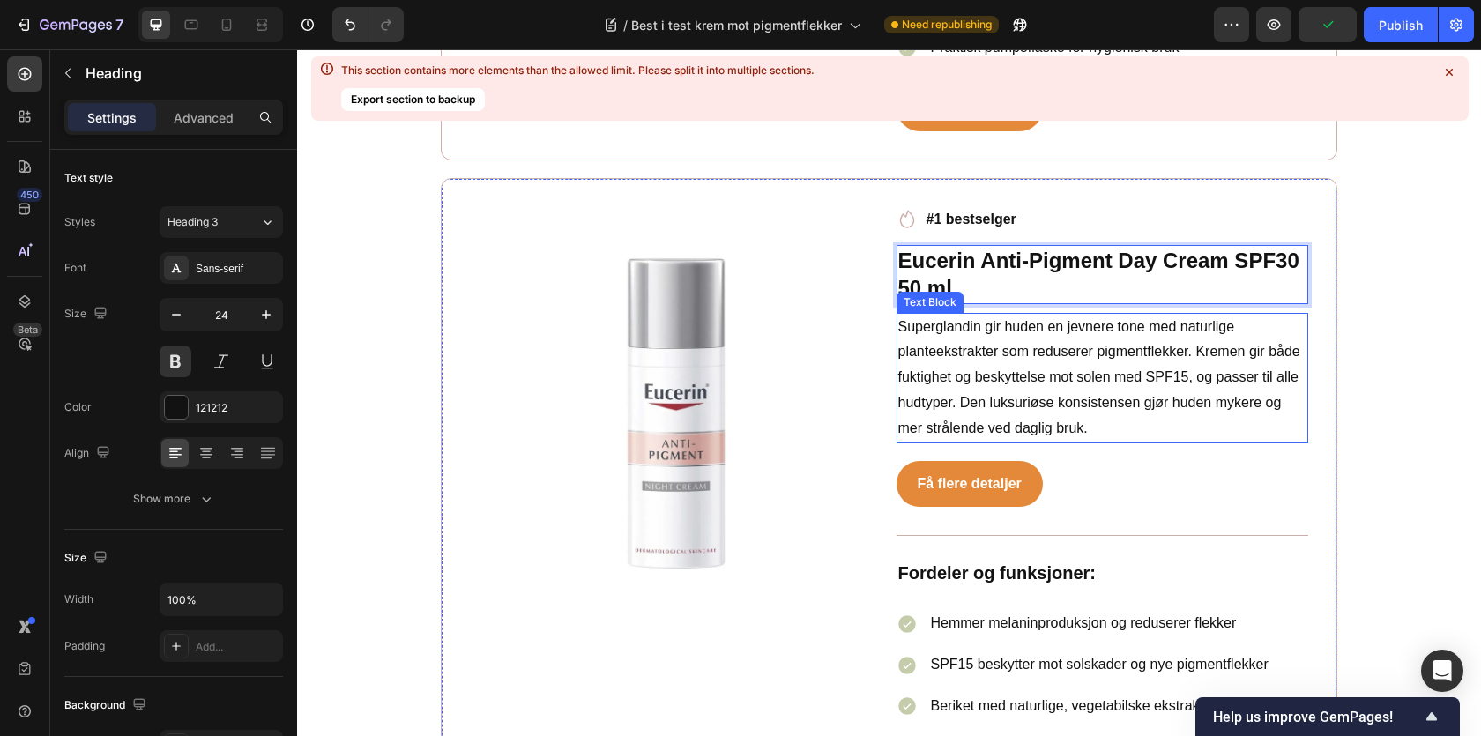
click at [1056, 396] on p "Superglandin gir huden en jevnere tone med naturlige planteekstrakter som redus…" at bounding box center [1102, 378] width 409 height 127
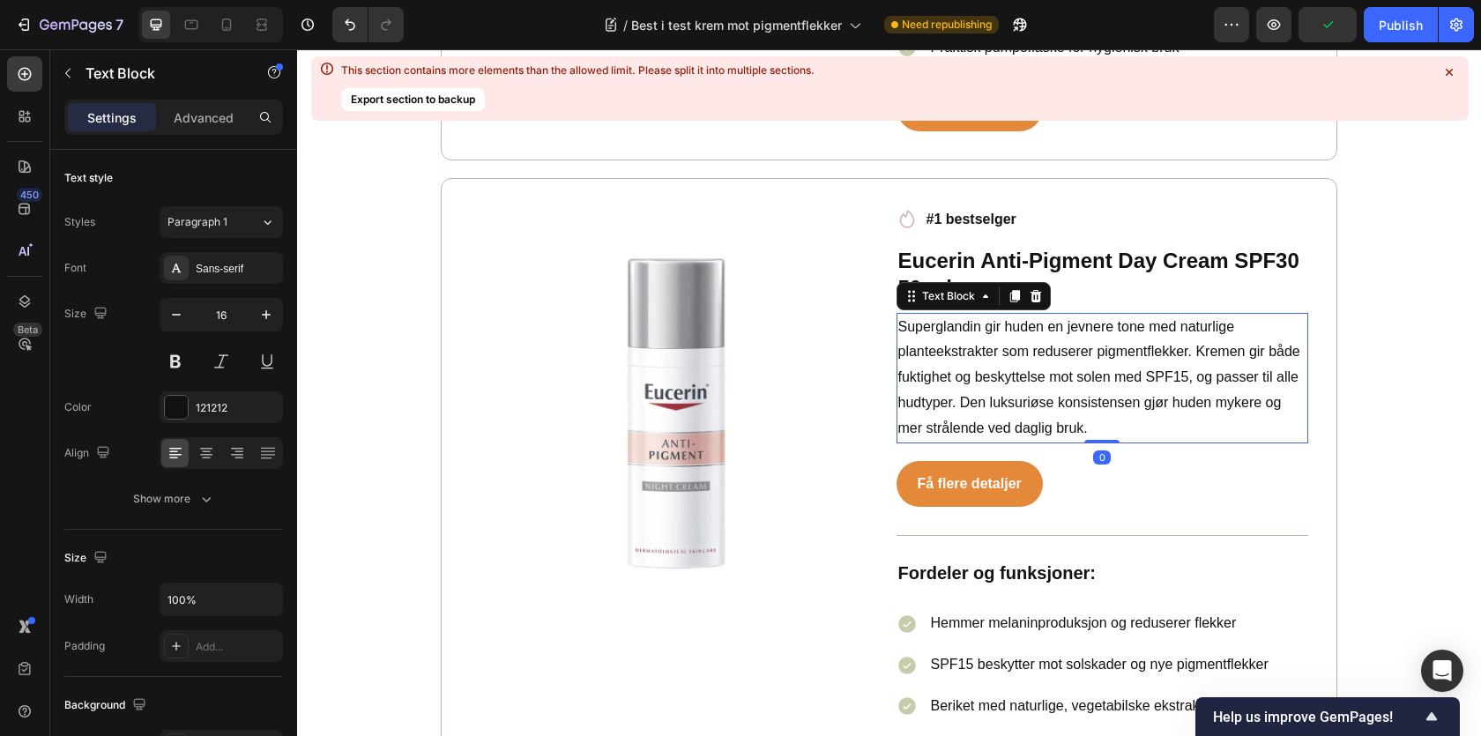
click at [1034, 315] on p "Superglandin gir huden en jevnere tone med naturlige planteekstrakter som redus…" at bounding box center [1102, 378] width 409 height 127
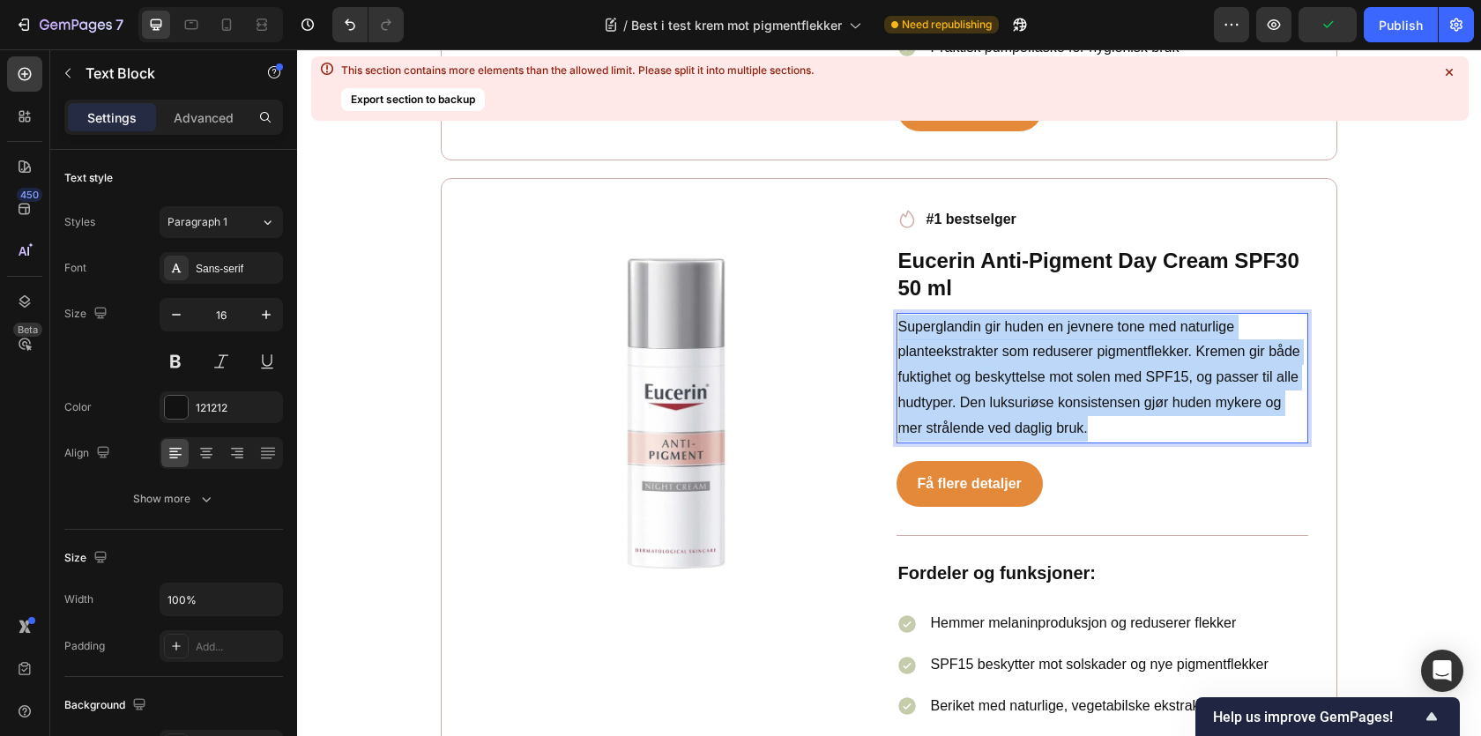
click at [1034, 315] on p "Superglandin gir huden en jevnere tone med naturlige planteekstrakter som redus…" at bounding box center [1102, 378] width 409 height 127
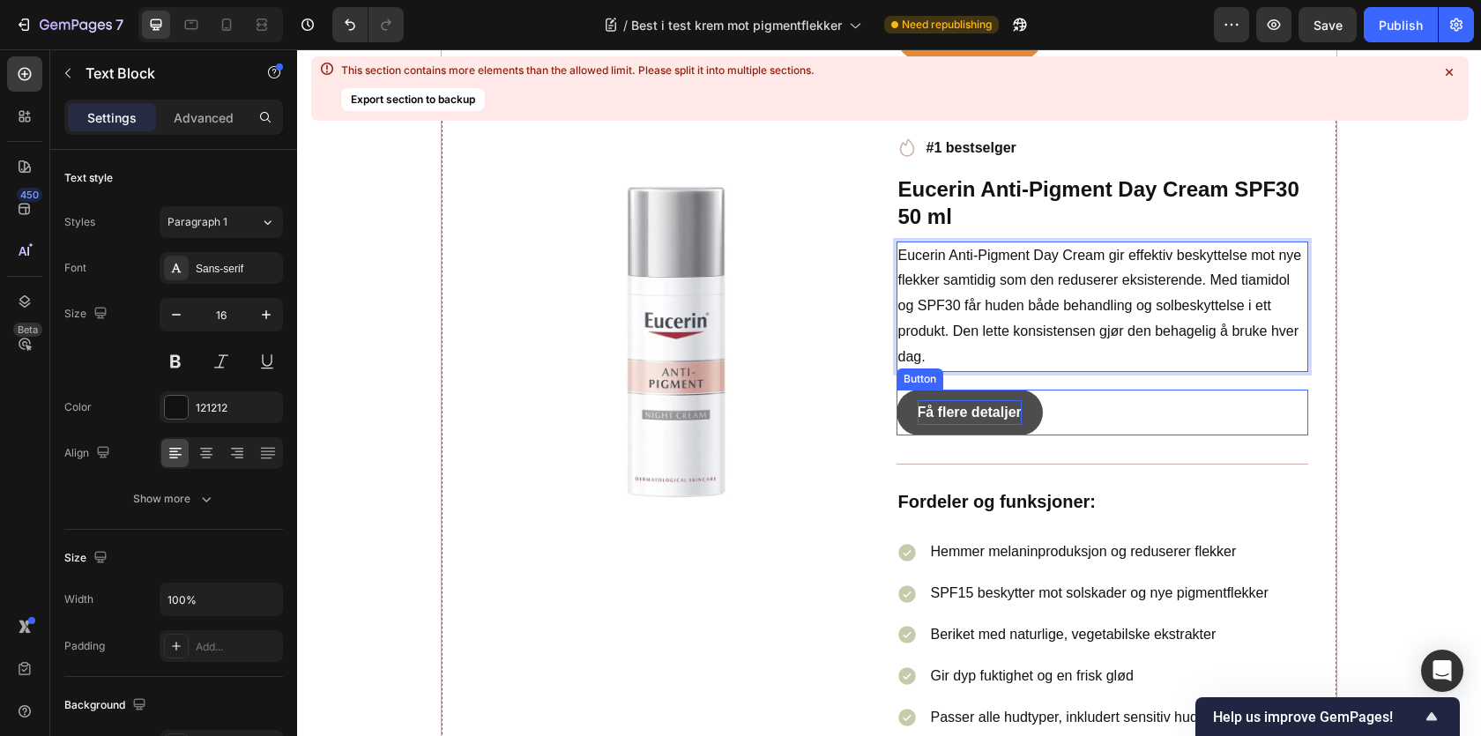
scroll to position [8681, 0]
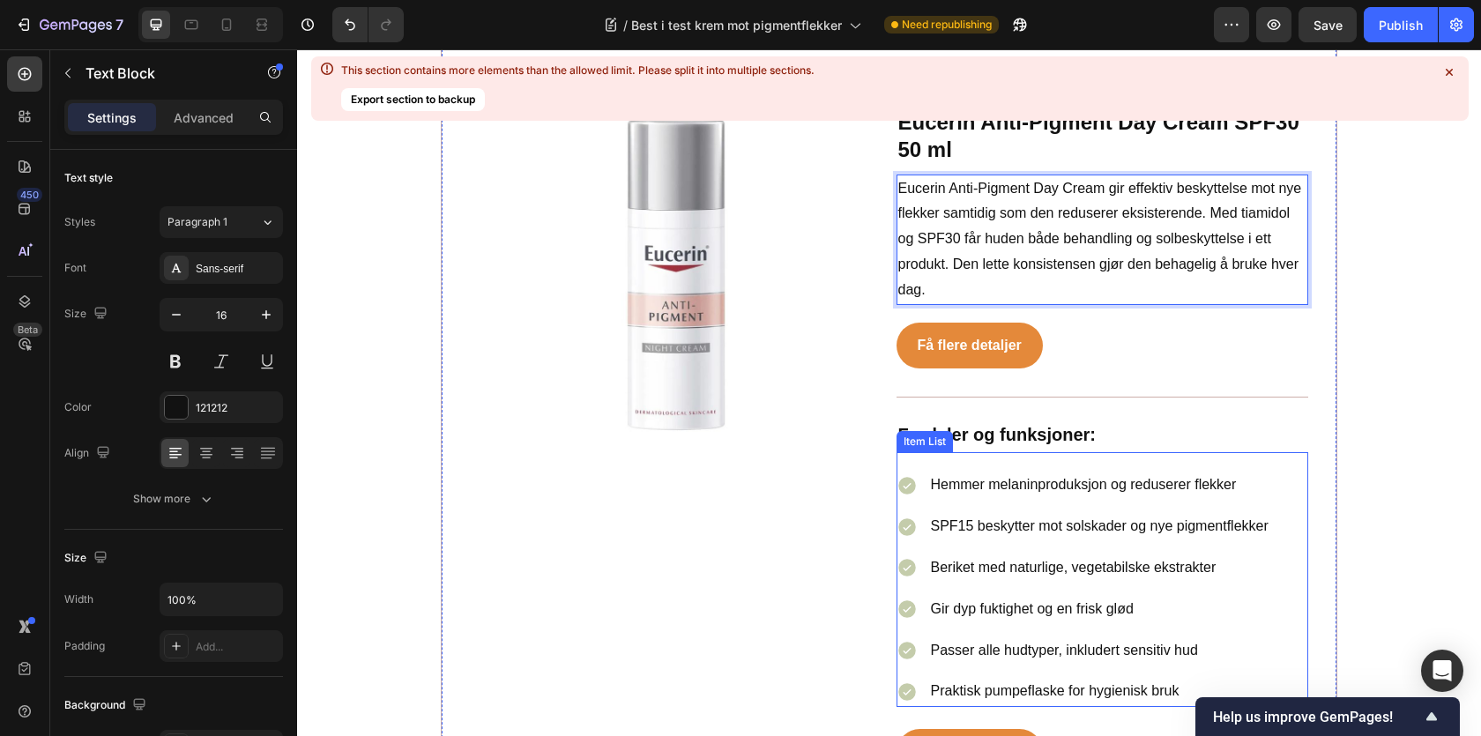
click at [994, 480] on div "Hemmer melaninproduksjon og reduserer flekker" at bounding box center [1099, 485] width 343 height 31
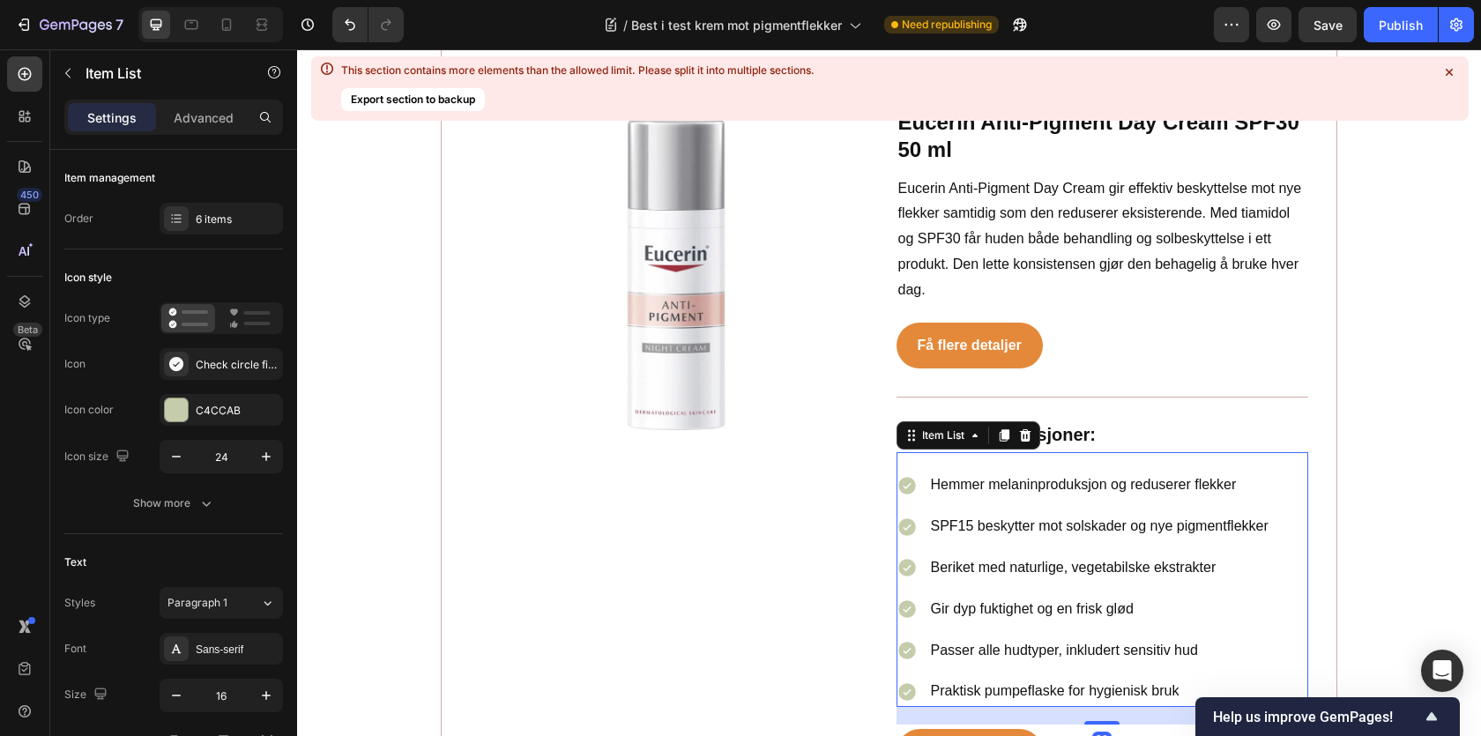
click at [976, 473] on p "Hemmer melaninproduksjon og reduserer flekker" at bounding box center [1100, 486] width 338 height 26
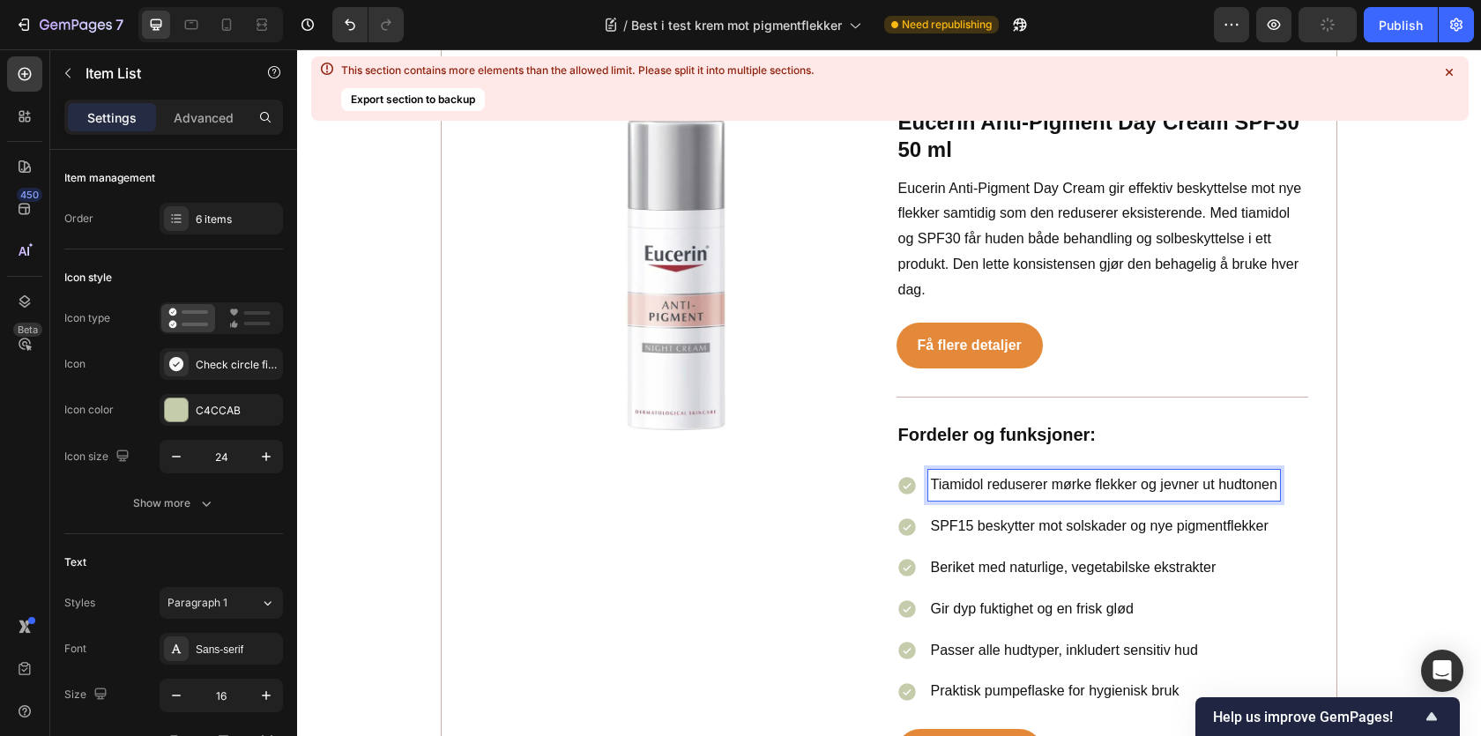
click at [963, 484] on div "Tiamidol reduserer mørke flekker og jevner ut hudtonen SPF15 beskytter mot sols…" at bounding box center [1088, 588] width 383 height 237
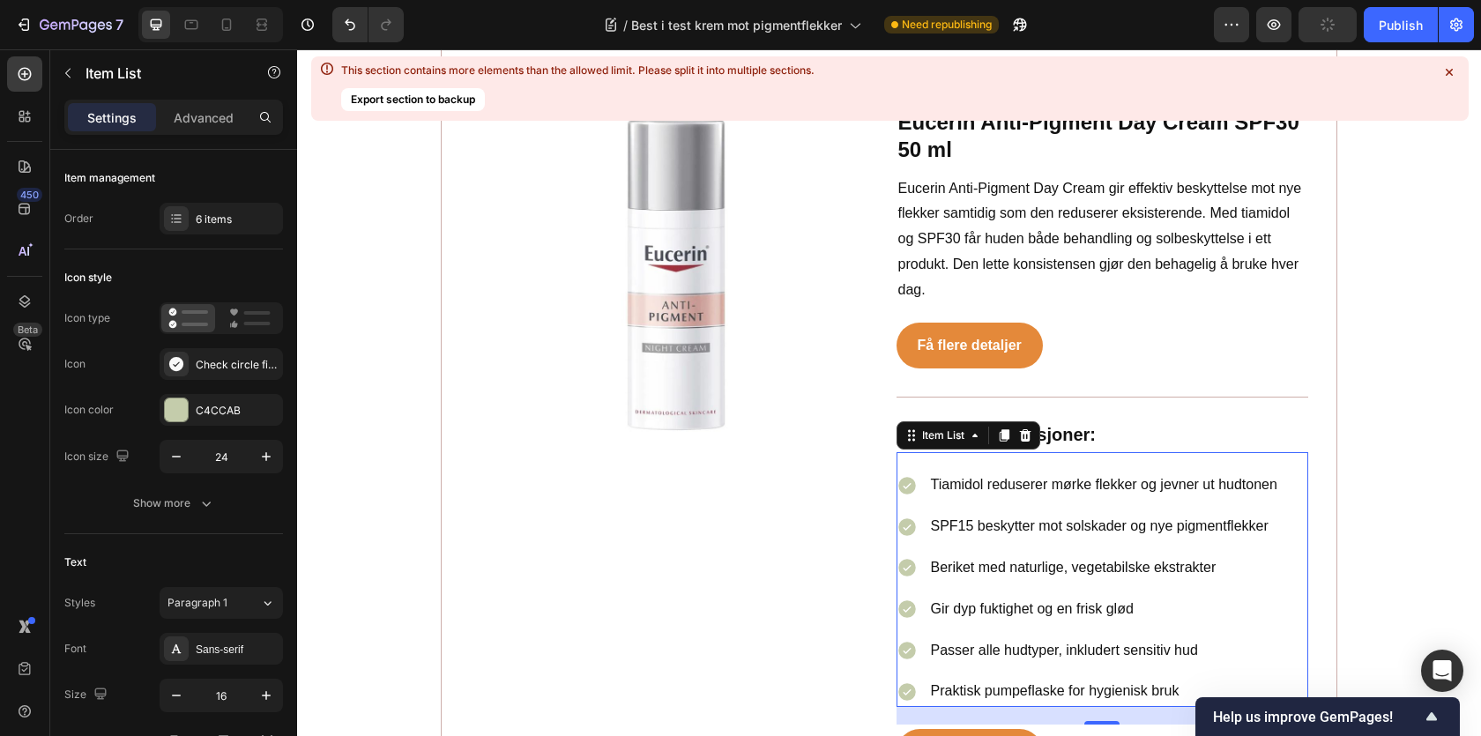
click at [967, 515] on p "SPF15 beskytter mot solskader og nye pigmentflekker" at bounding box center [1104, 527] width 346 height 26
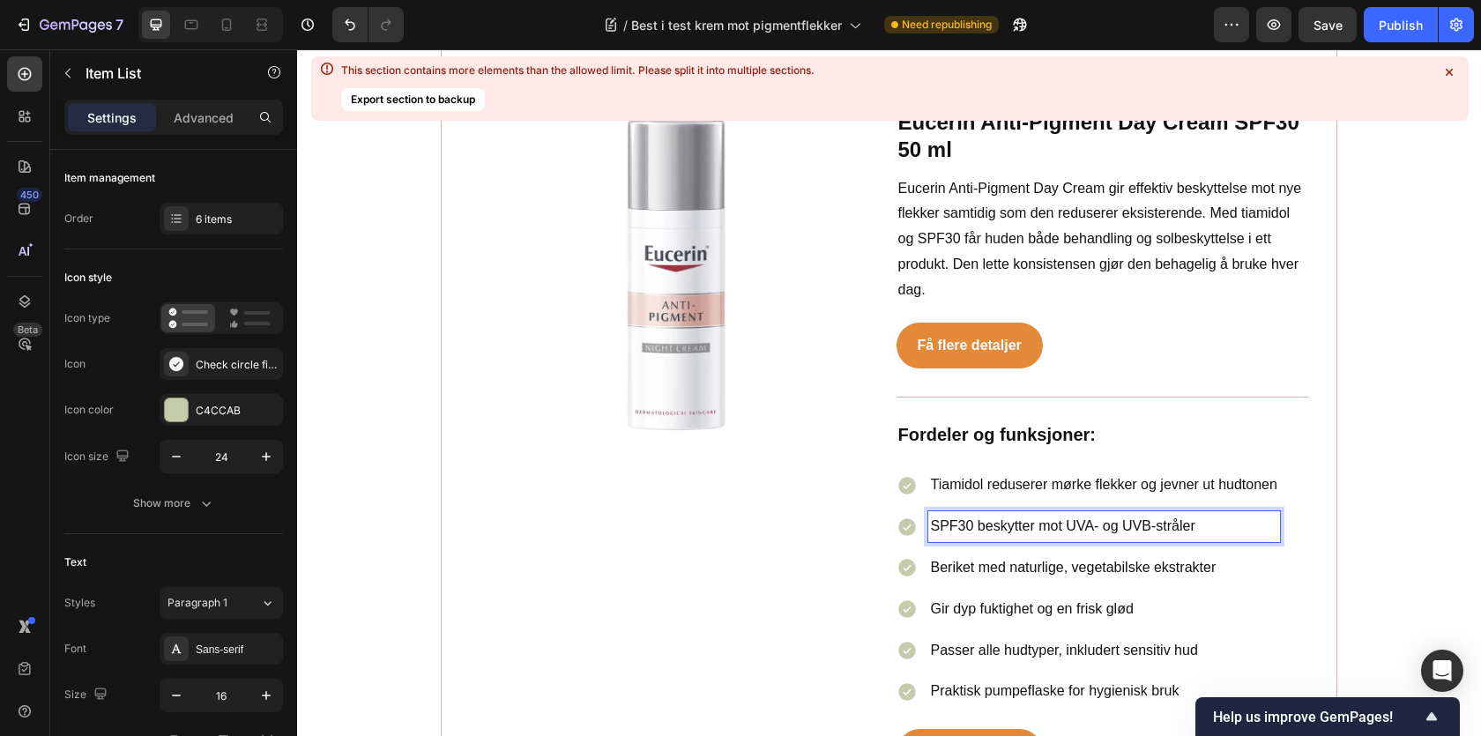
click at [1008, 553] on div "Beriket med naturlige, vegetabilske ekstrakter" at bounding box center [1104, 568] width 352 height 31
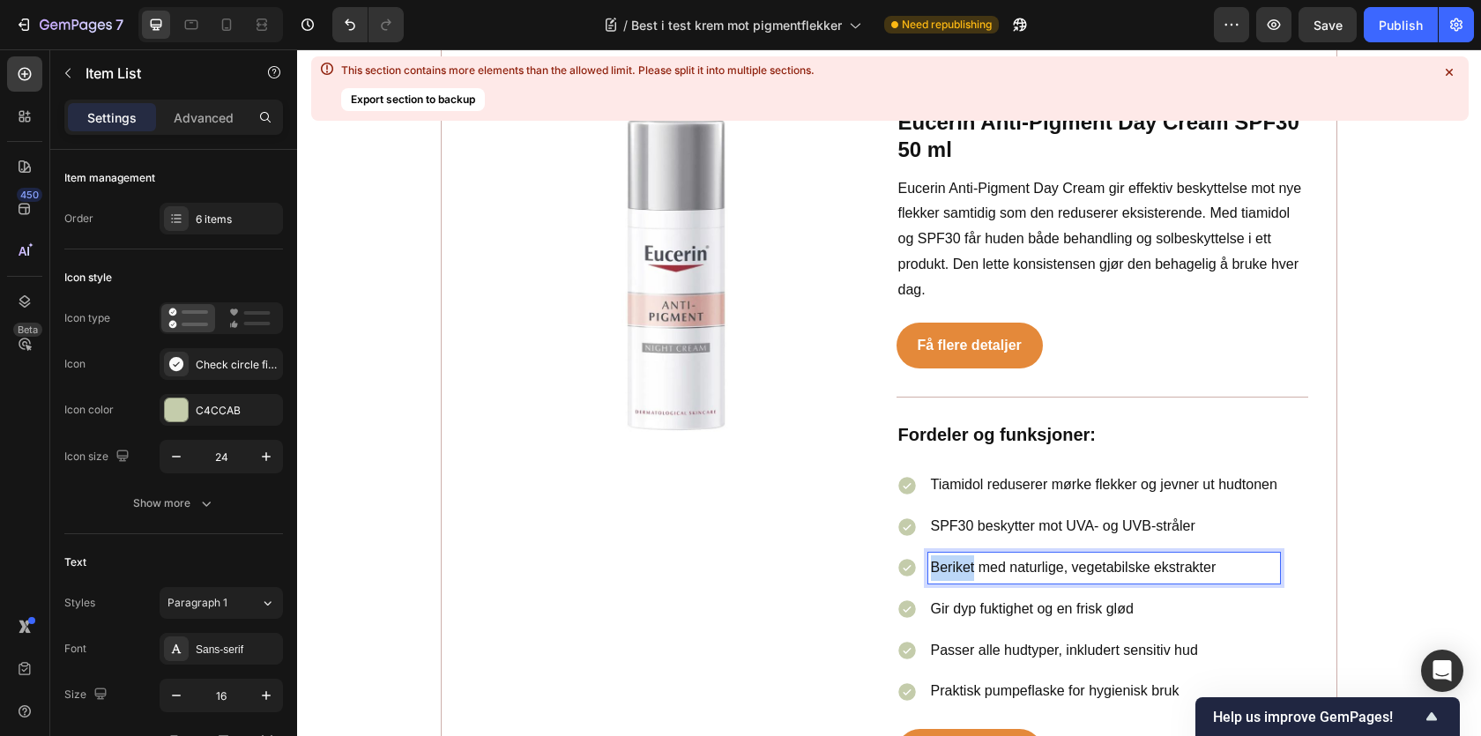
click at [1008, 553] on div "Beriket med naturlige, vegetabilske ekstrakter" at bounding box center [1104, 568] width 352 height 31
click at [974, 602] on div "Gir dyp fuktighet og en frisk glød" at bounding box center [1104, 609] width 352 height 31
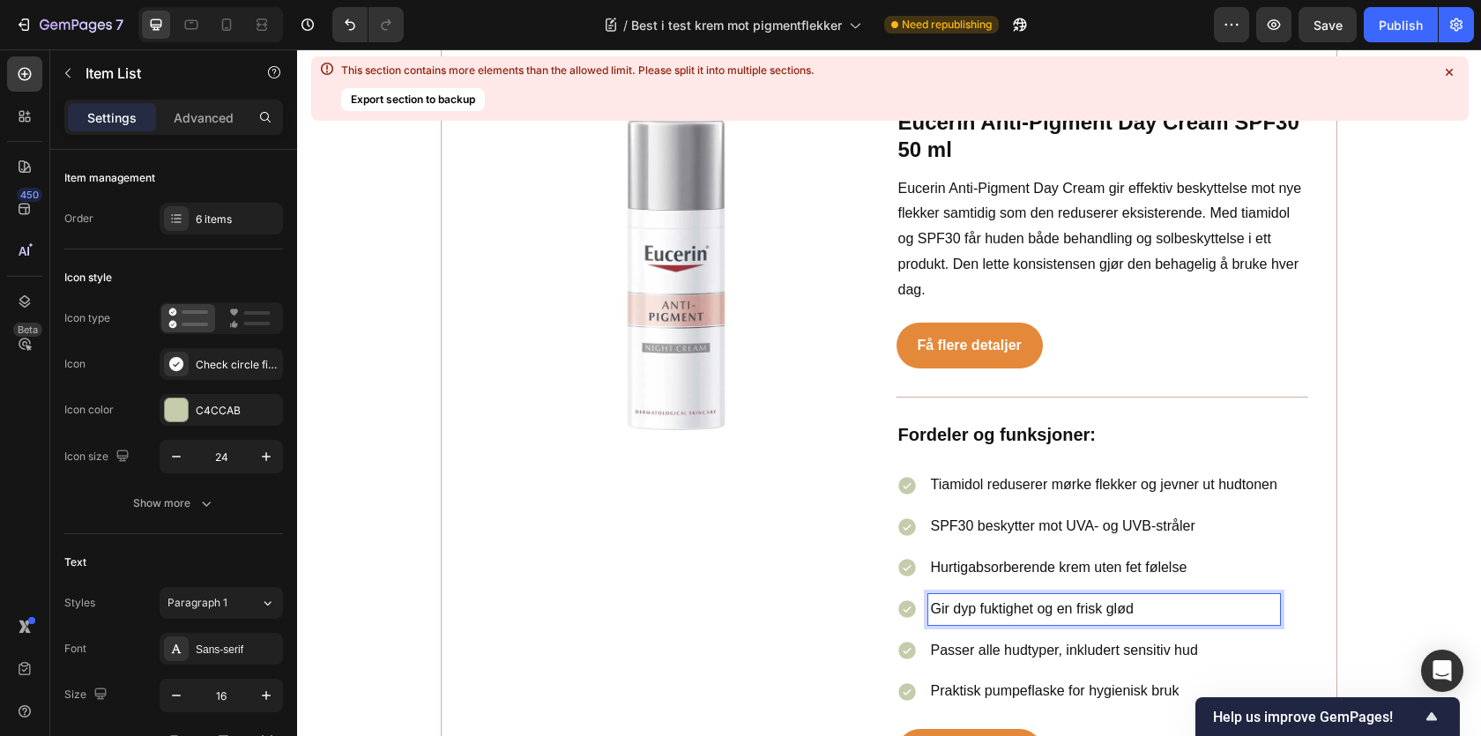
click at [974, 602] on div "Gir dyp fuktighet og en frisk glød" at bounding box center [1104, 609] width 352 height 31
click at [980, 638] on p "Passer alle hudtyper, inkludert sensitiv hud" at bounding box center [1104, 651] width 346 height 26
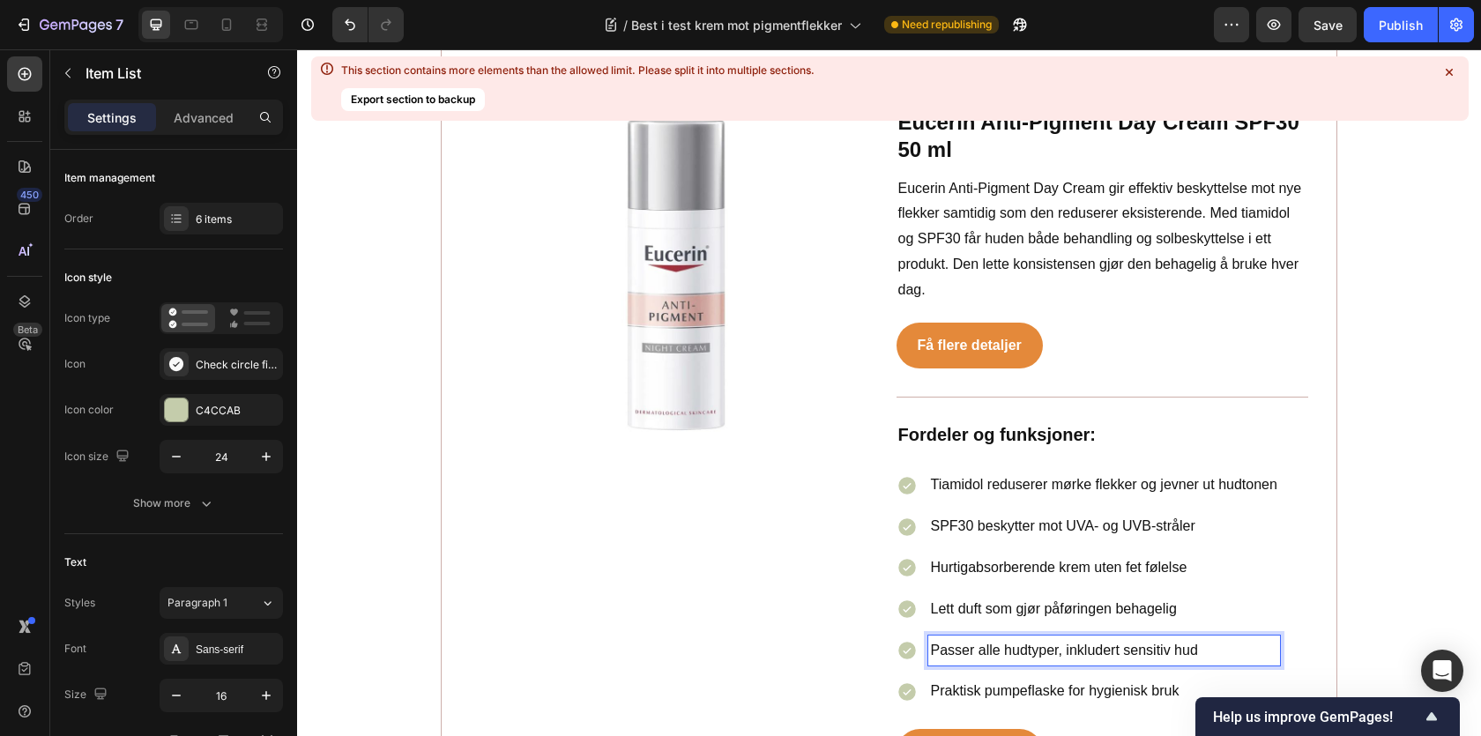
click at [980, 638] on p "Passer alle hudtyper, inkludert sensitiv hud" at bounding box center [1104, 651] width 346 height 26
click at [972, 679] on p "Praktisk pumpeflaske for hygienisk bruk" at bounding box center [1104, 692] width 346 height 26
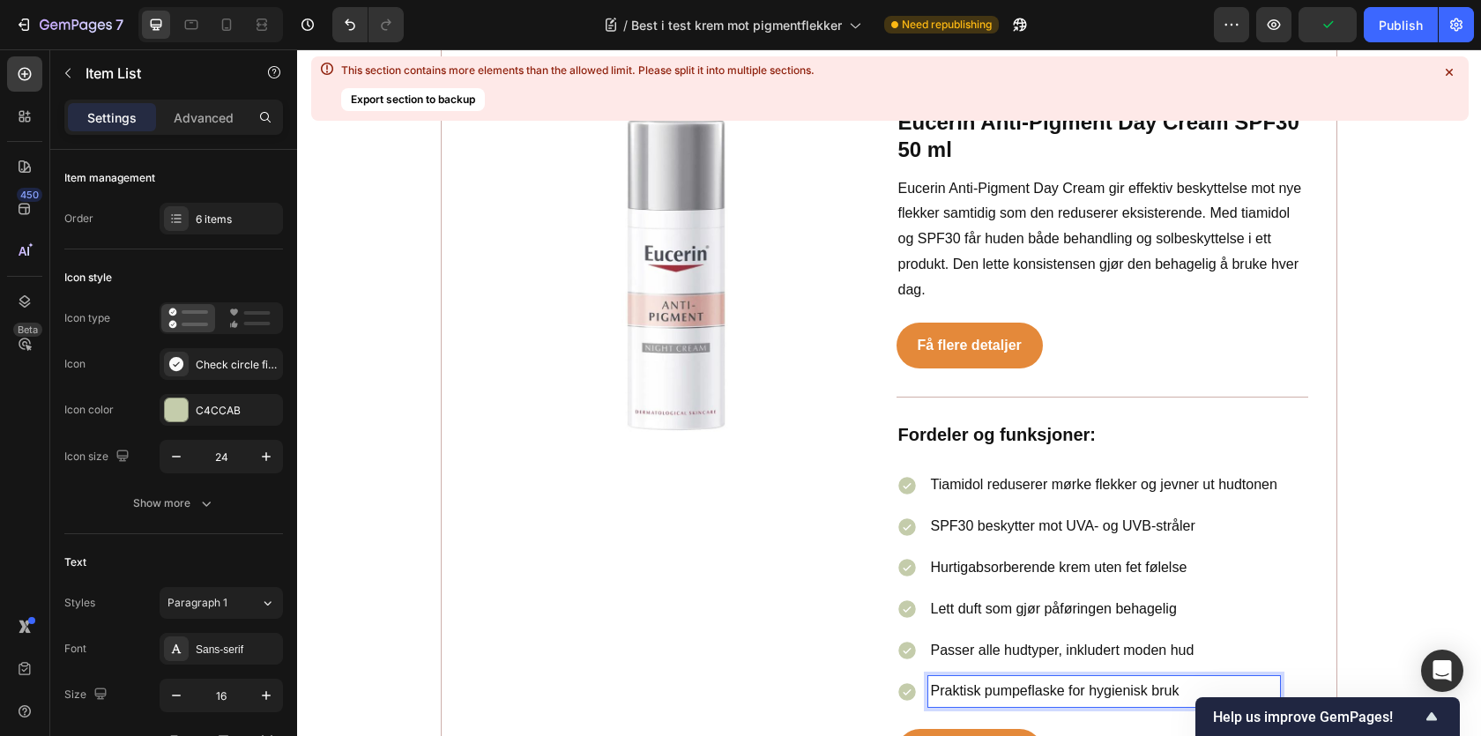
click at [972, 679] on p "Praktisk pumpeflaske for hygienisk bruk" at bounding box center [1104, 692] width 346 height 26
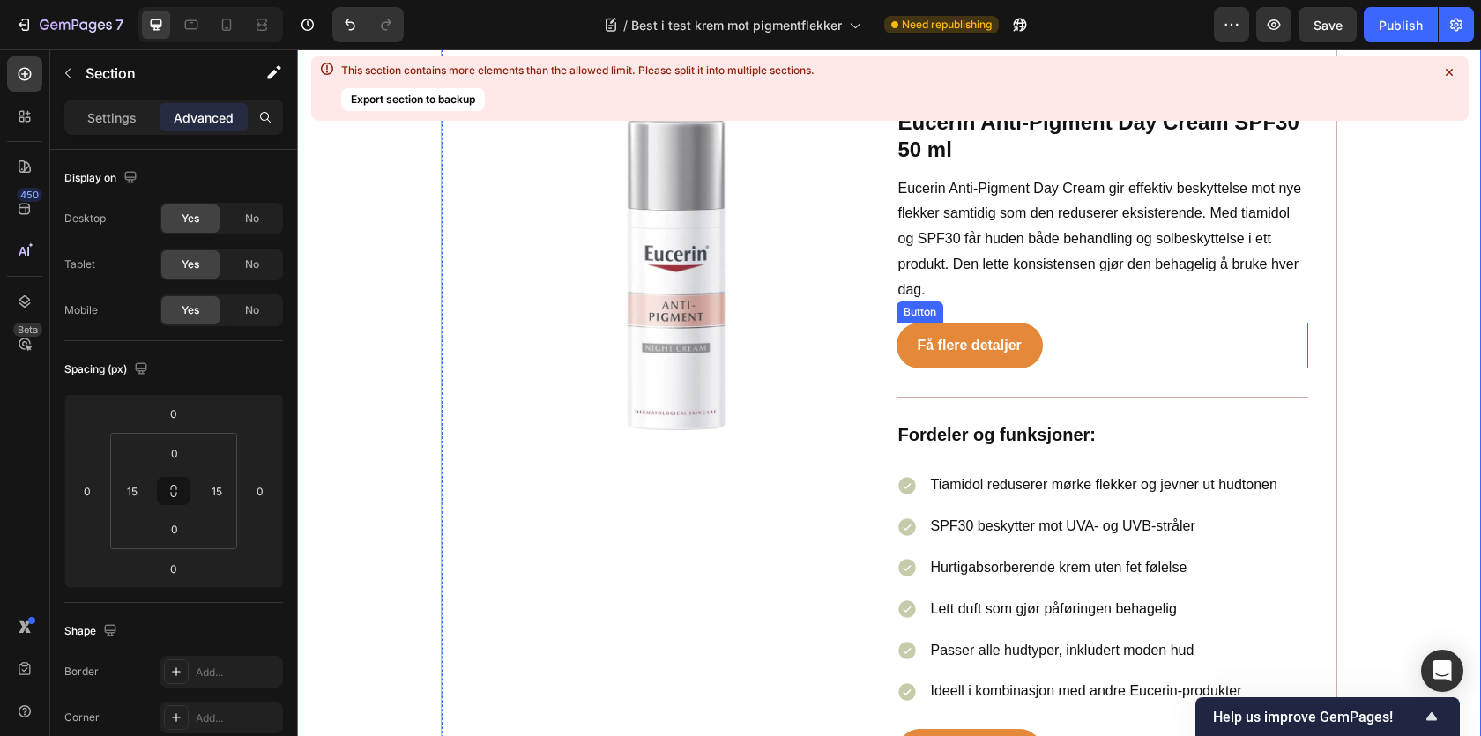
scroll to position [8569, 0]
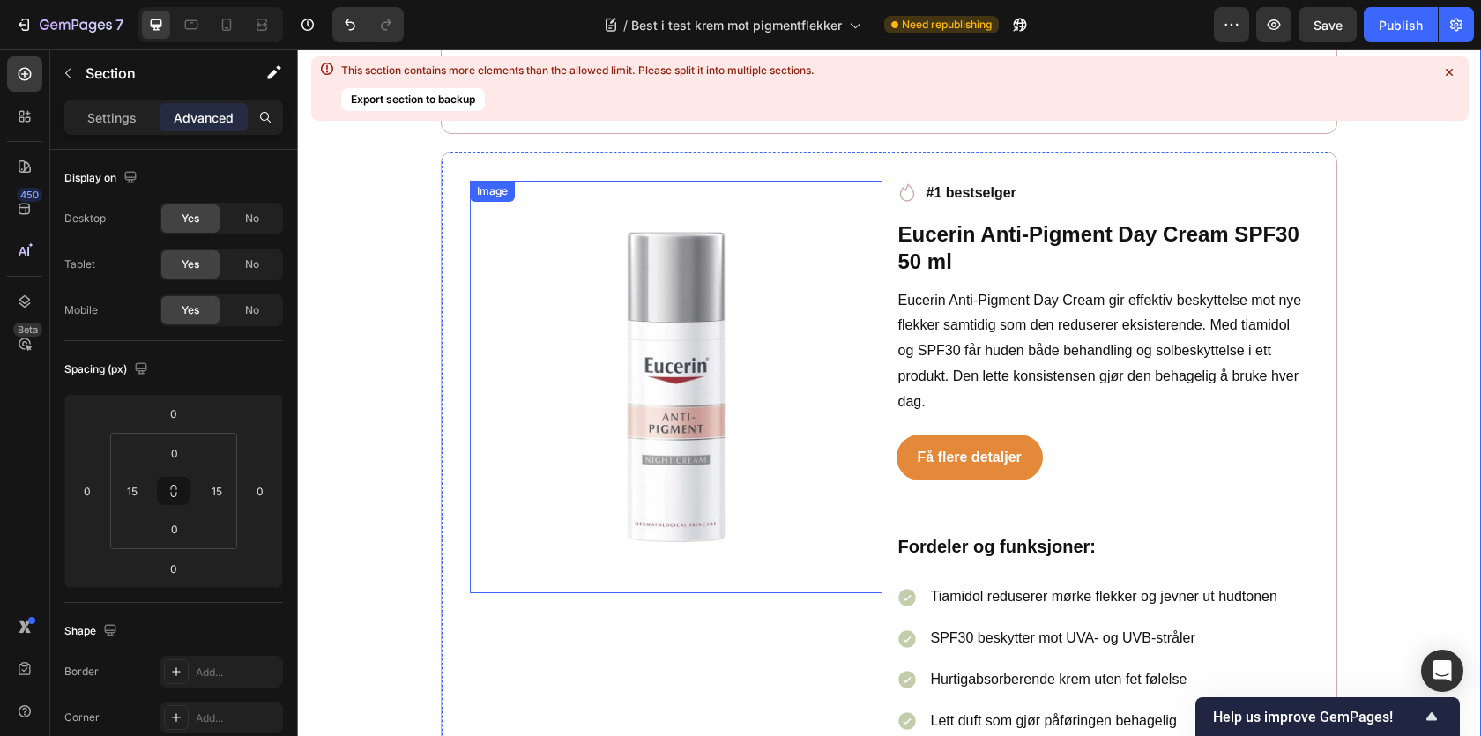
click at [631, 343] on img at bounding box center [676, 387] width 413 height 413
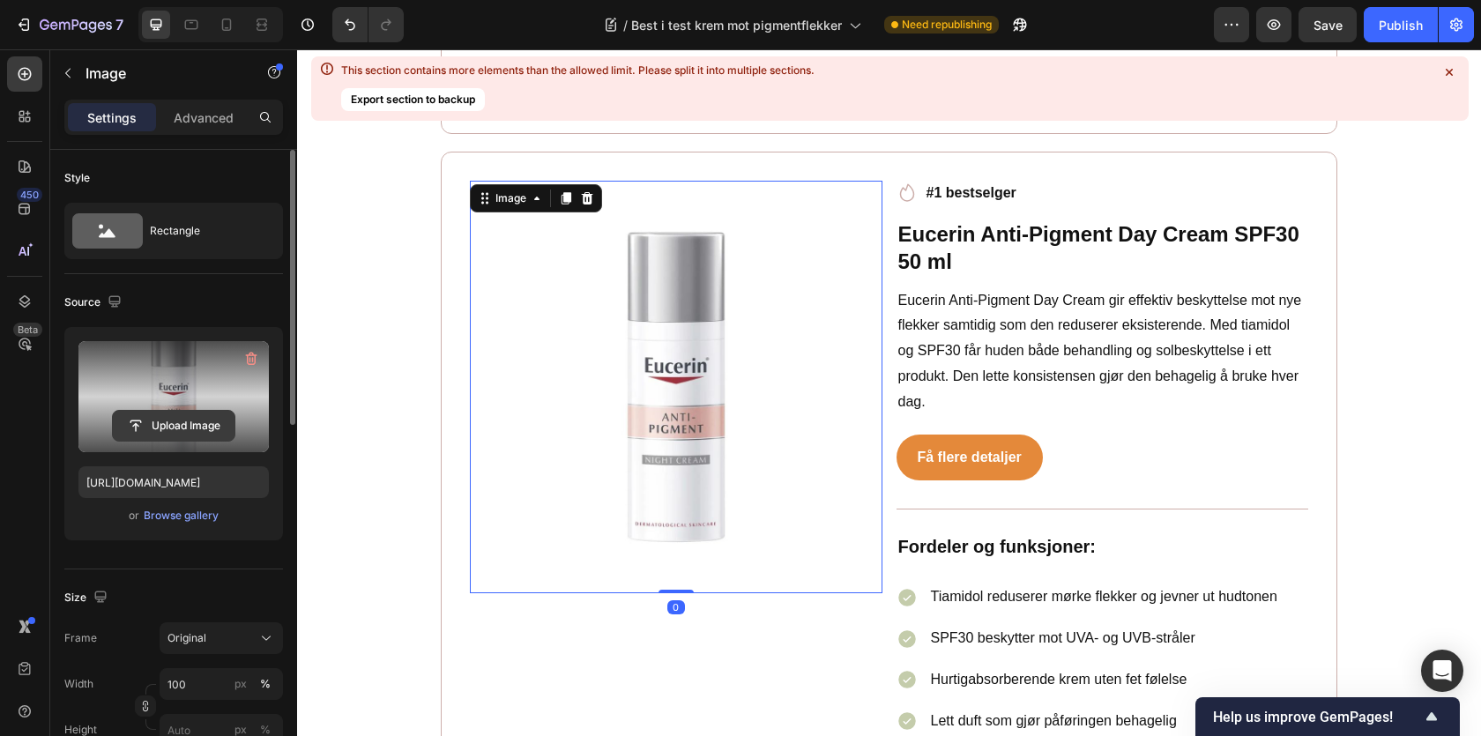
click at [171, 436] on input "file" at bounding box center [174, 426] width 122 height 30
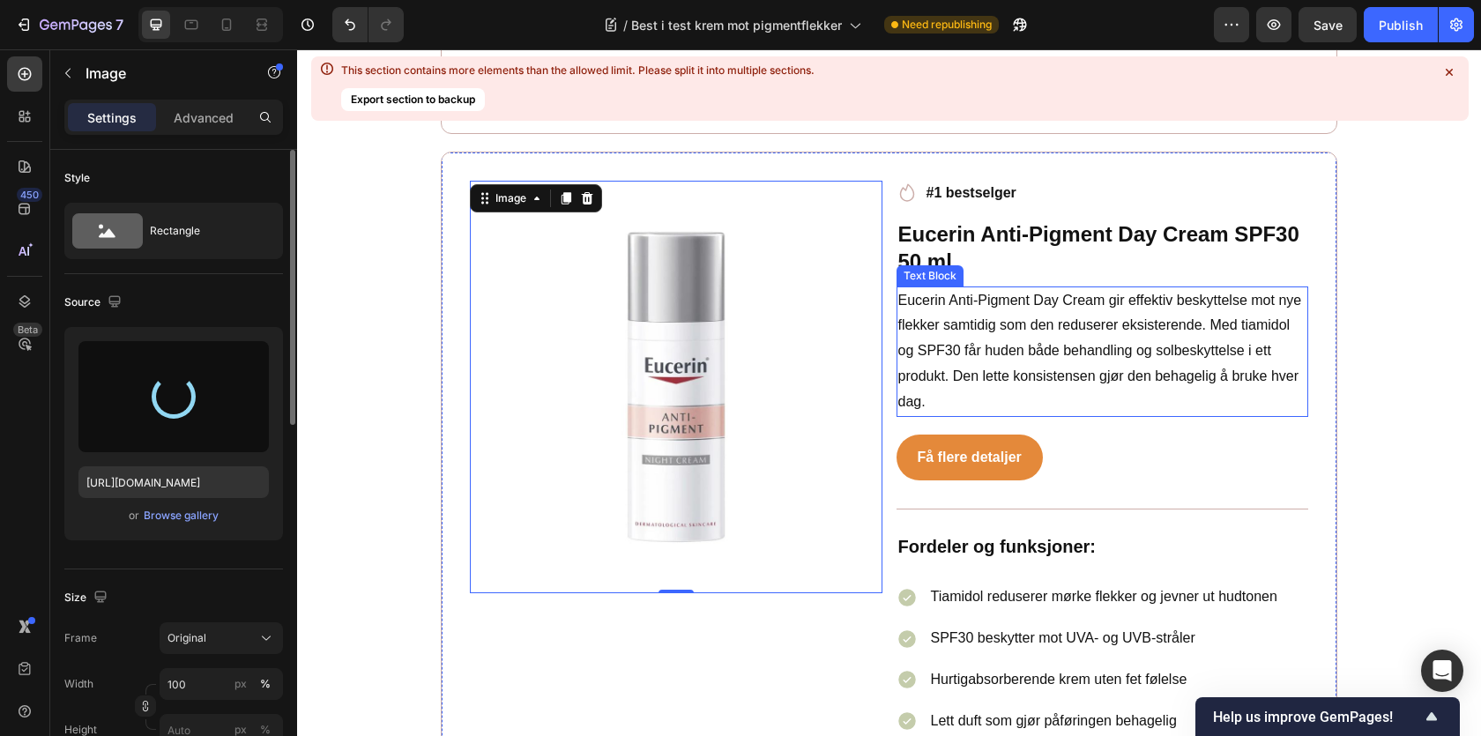
type input "https://cdn.shopify.com/s/files/1/0681/0782/9318/files/gempages_586541901771965…"
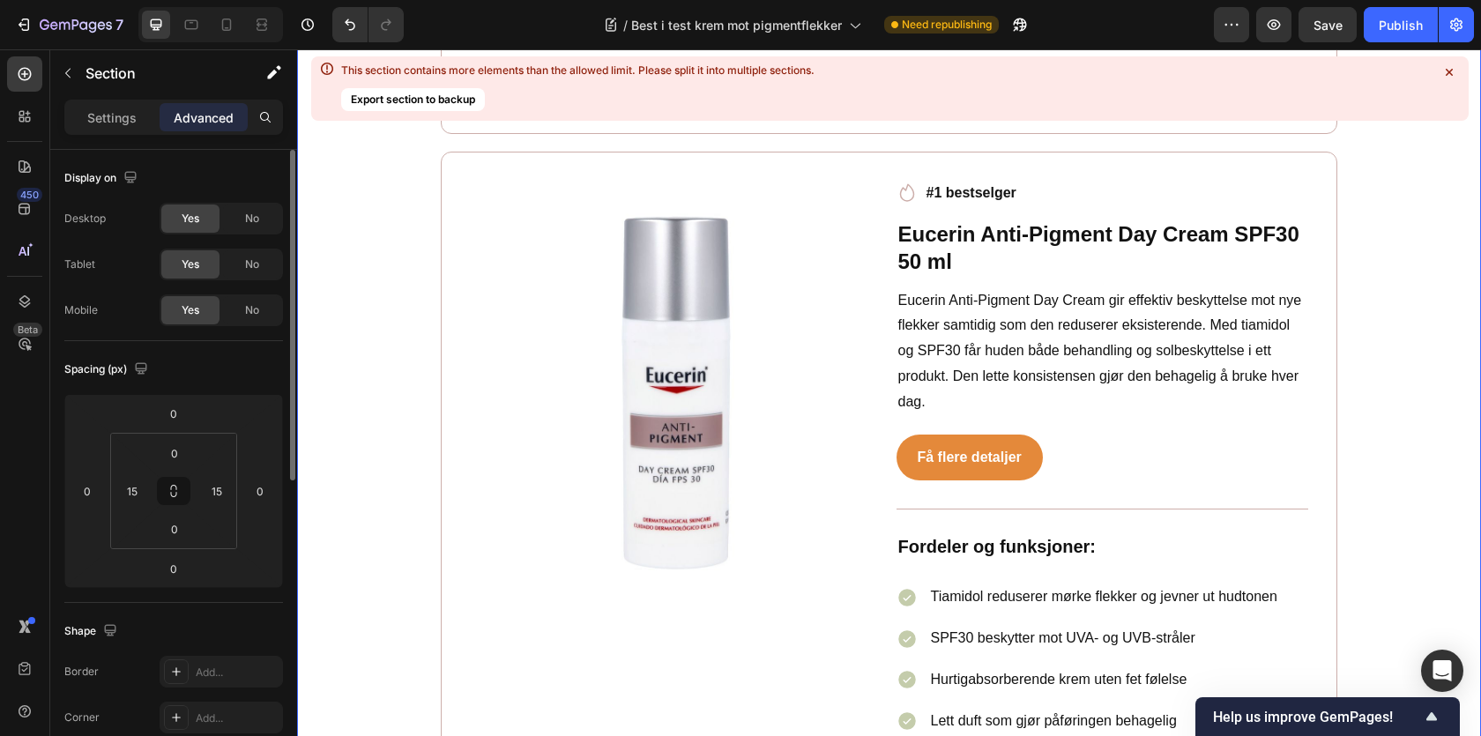
click at [617, 436] on img at bounding box center [676, 387] width 413 height 413
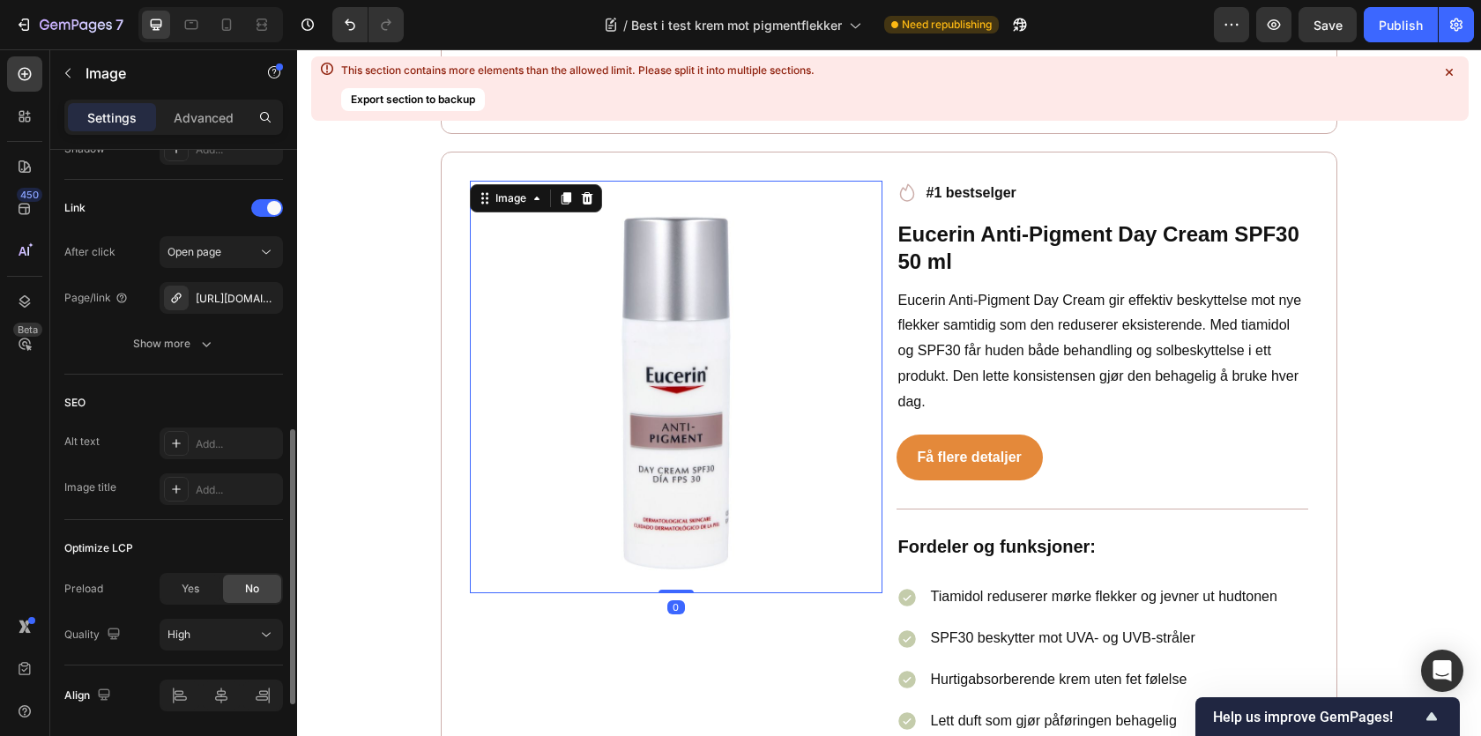
scroll to position [720, 0]
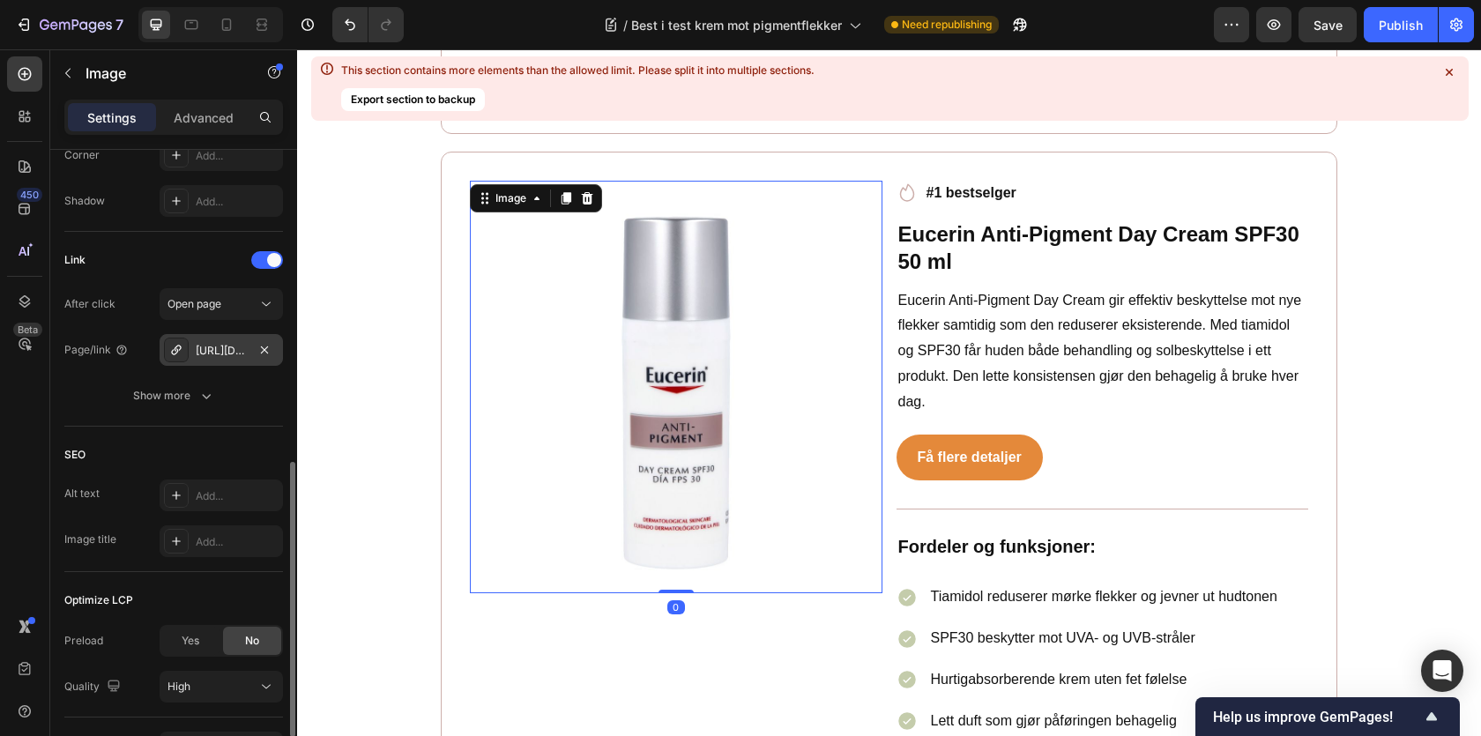
click at [242, 355] on div "https://www.med24.no/hudpleie/ansiktskrem/nattkrem/eucerin-anti-pigment-night-c…" at bounding box center [221, 351] width 51 height 16
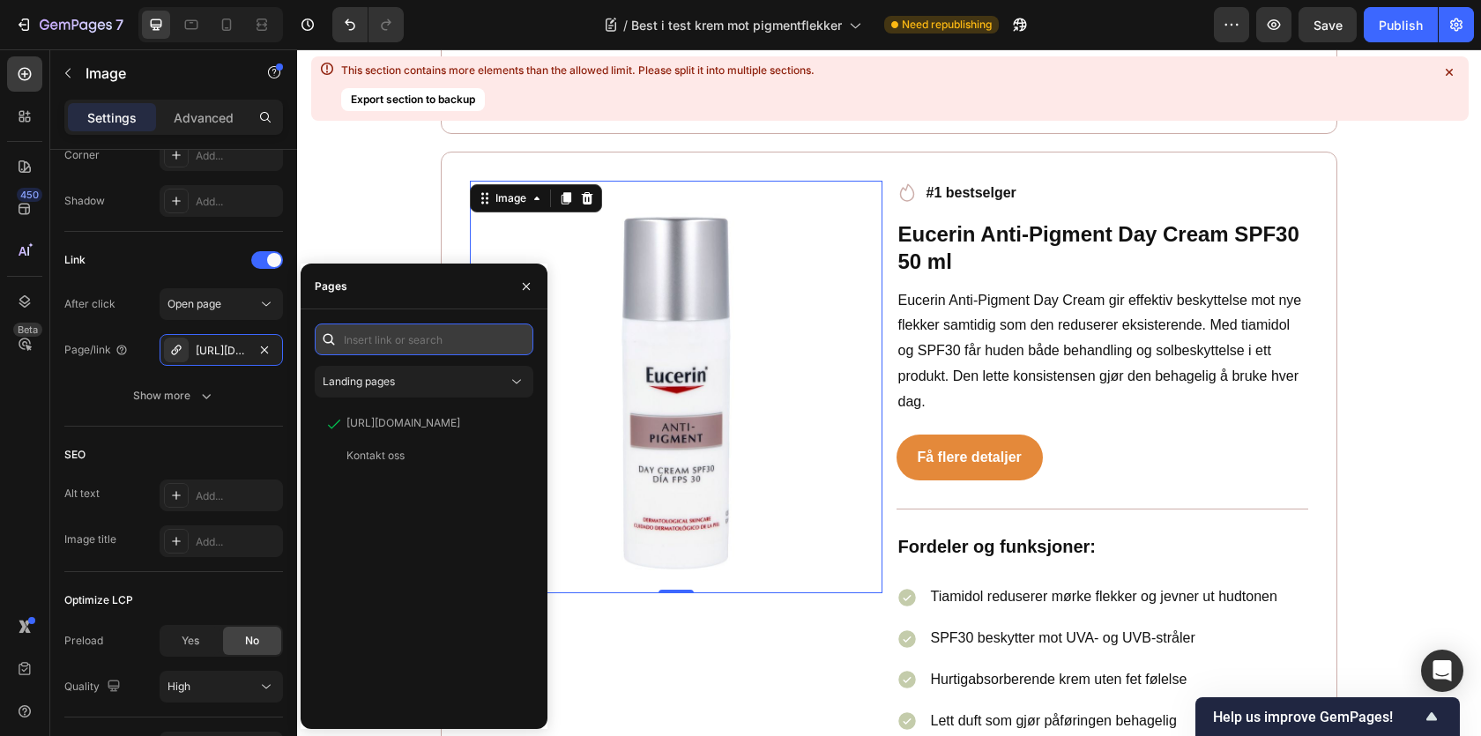
click at [426, 339] on input "text" at bounding box center [424, 340] width 219 height 32
paste input "https://lyko.com/no/eucerin/eucerin-anti-pigment-day-cream-spf-30-50ml"
type input "https://lyko.com/no/eucerin/eucerin-anti-pigment-day-cream-spf-30-50ml"
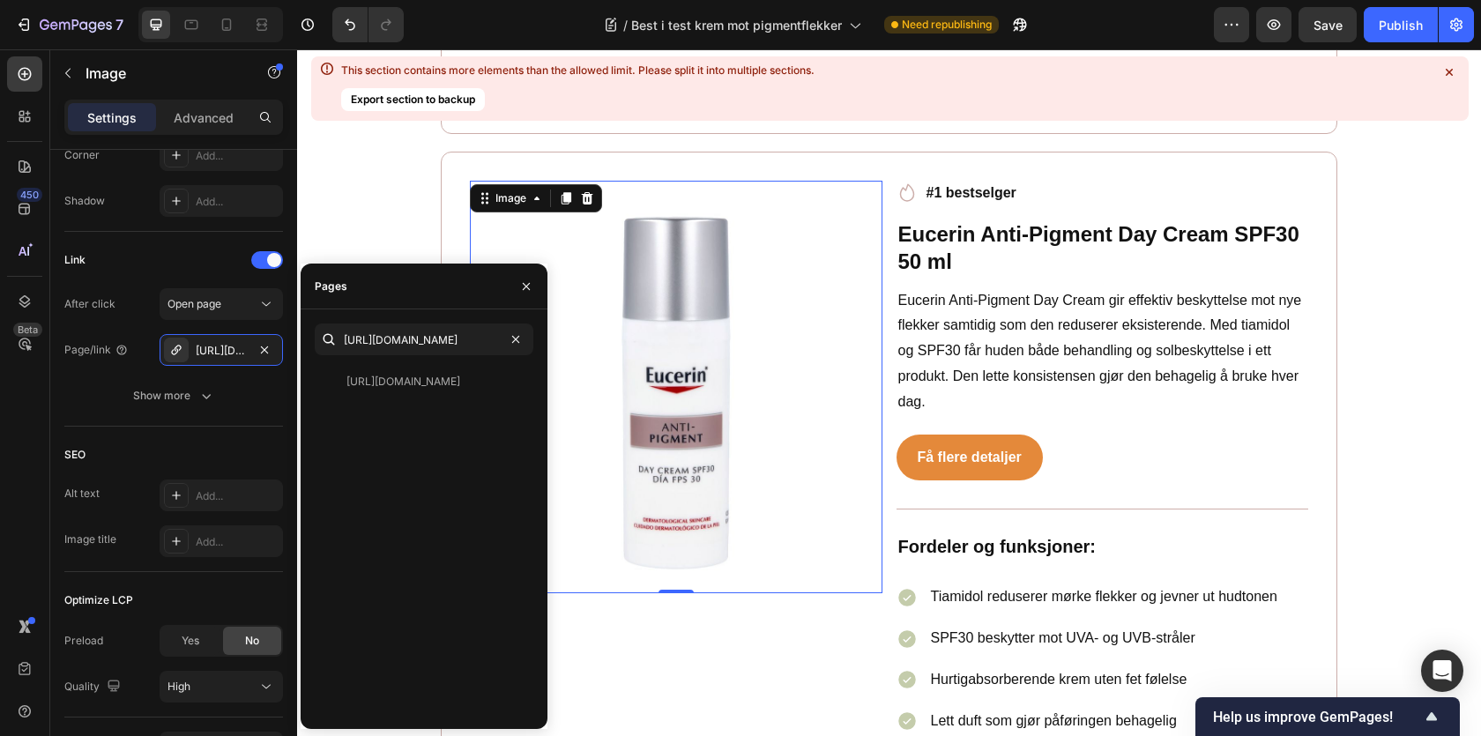
click at [428, 380] on div "https://lyko.com/no/eucerin/eucerin-anti-pigment-day-cream-spf-30-50ml" at bounding box center [403, 382] width 114 height 16
click at [1091, 471] on div "Få flere detaljer Button" at bounding box center [1103, 458] width 413 height 82
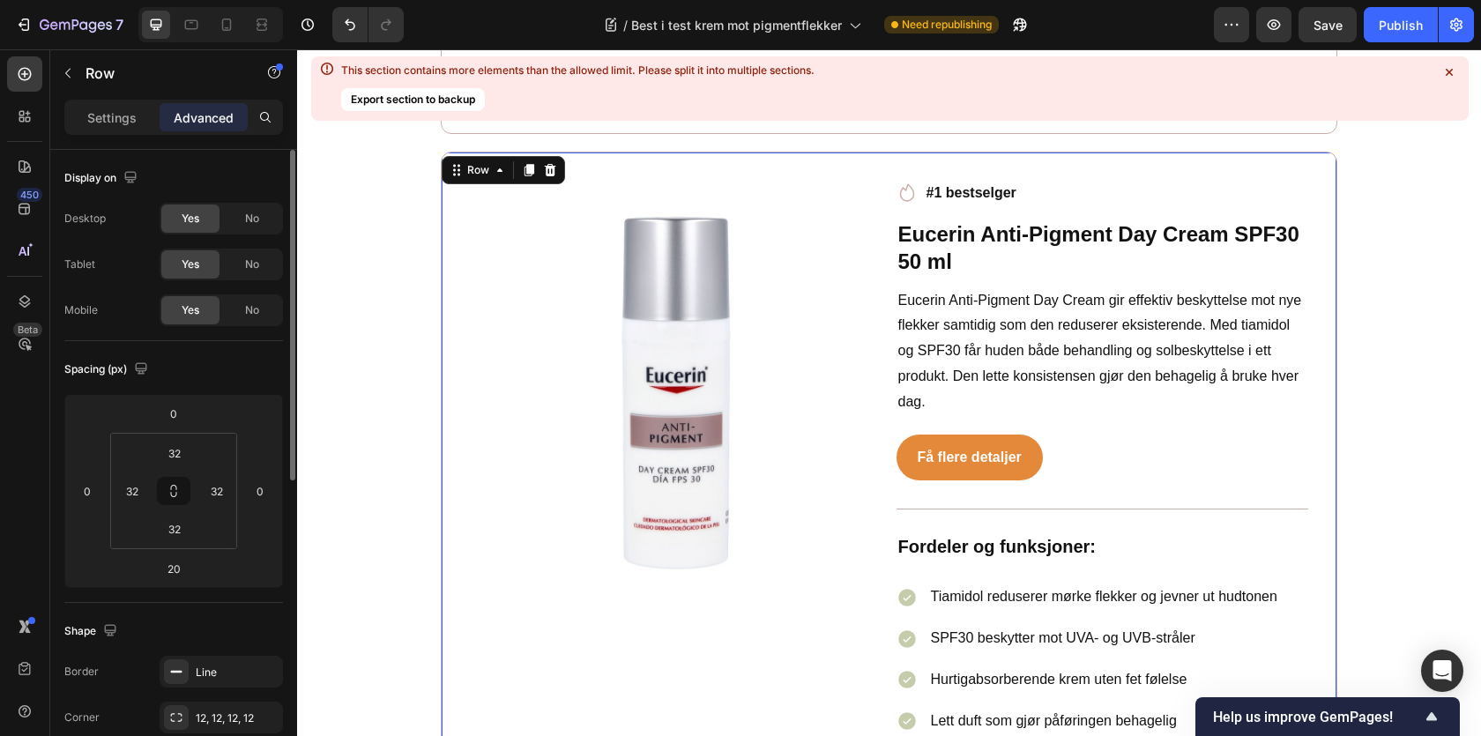
click at [1087, 442] on div "Få flere detaljer Button" at bounding box center [1103, 458] width 413 height 47
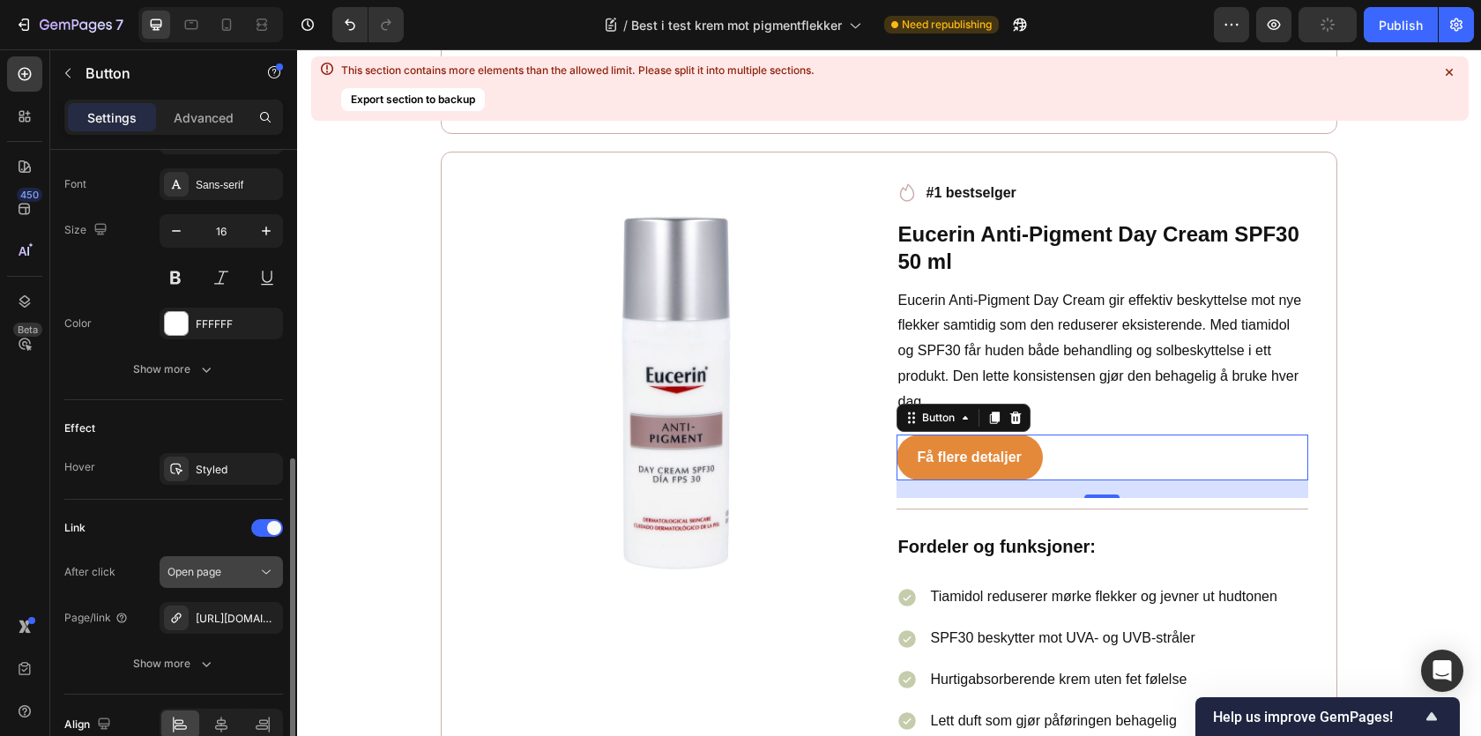
scroll to position [765, 0]
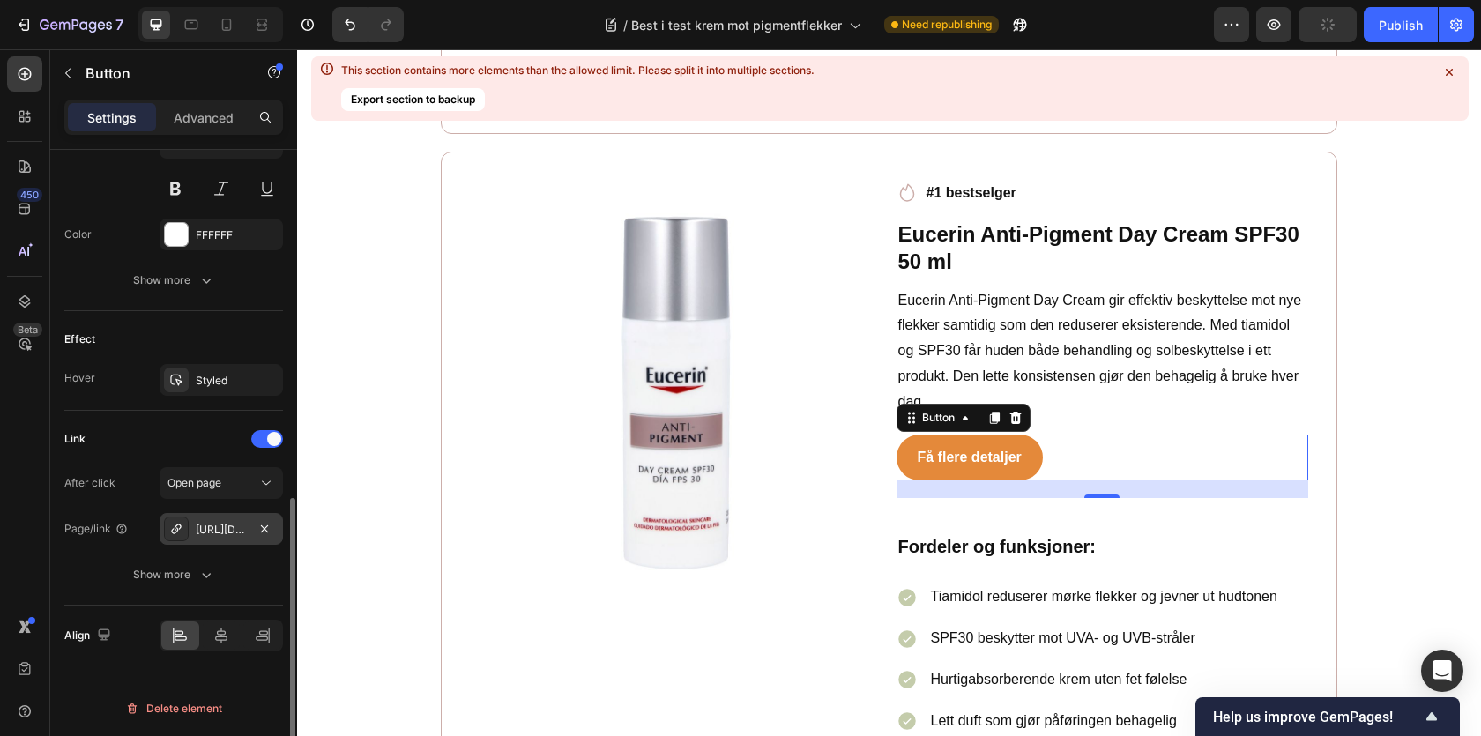
click at [219, 539] on div "https://www.med24.no/hudpleie/ansiktskrem/nattkrem/eucerin-anti-pigment-night-c…" at bounding box center [221, 529] width 123 height 32
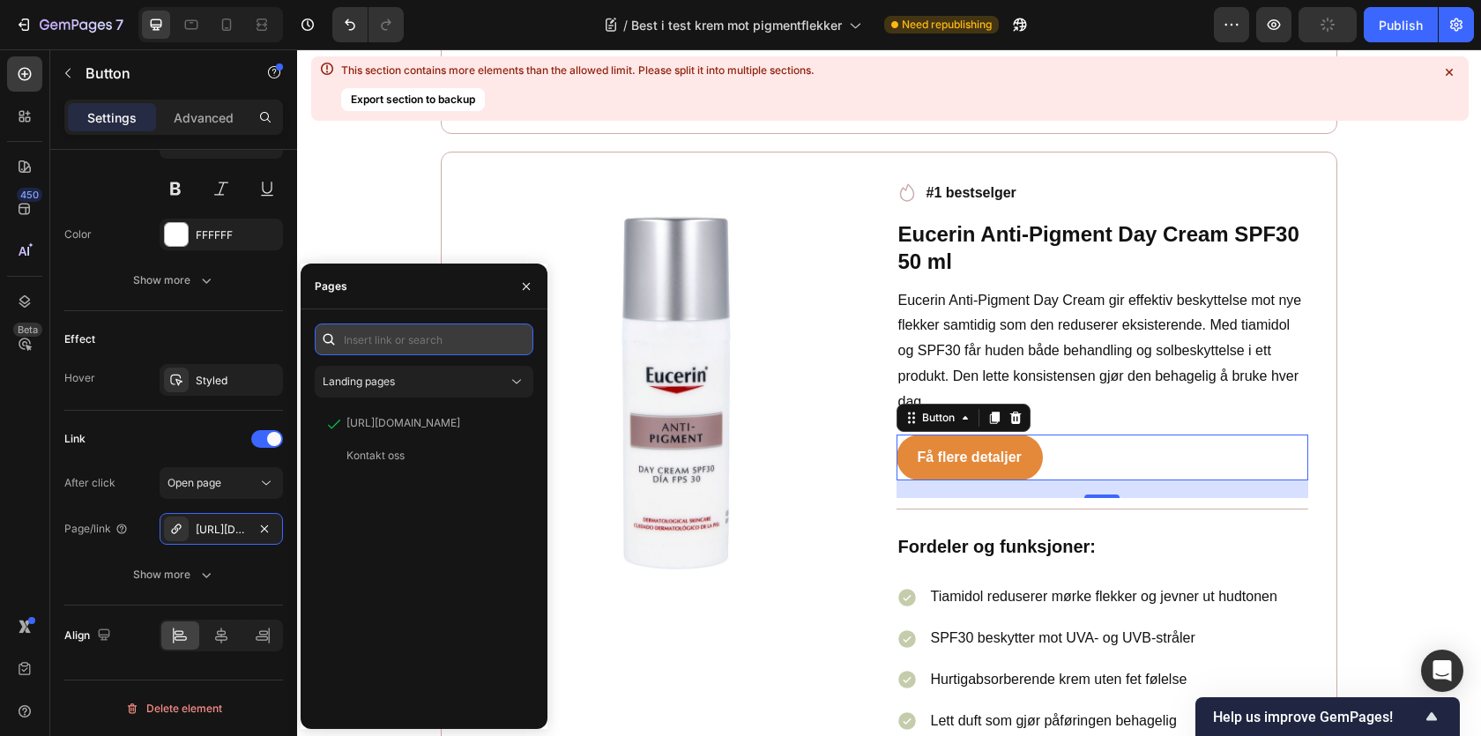
click at [378, 339] on input "text" at bounding box center [424, 340] width 219 height 32
paste input "https://lyko.com/no/eucerin/eucerin-anti-pigment-day-cream-spf-30-50ml"
type input "https://lyko.com/no/eucerin/eucerin-anti-pigment-day-cream-spf-30-50ml"
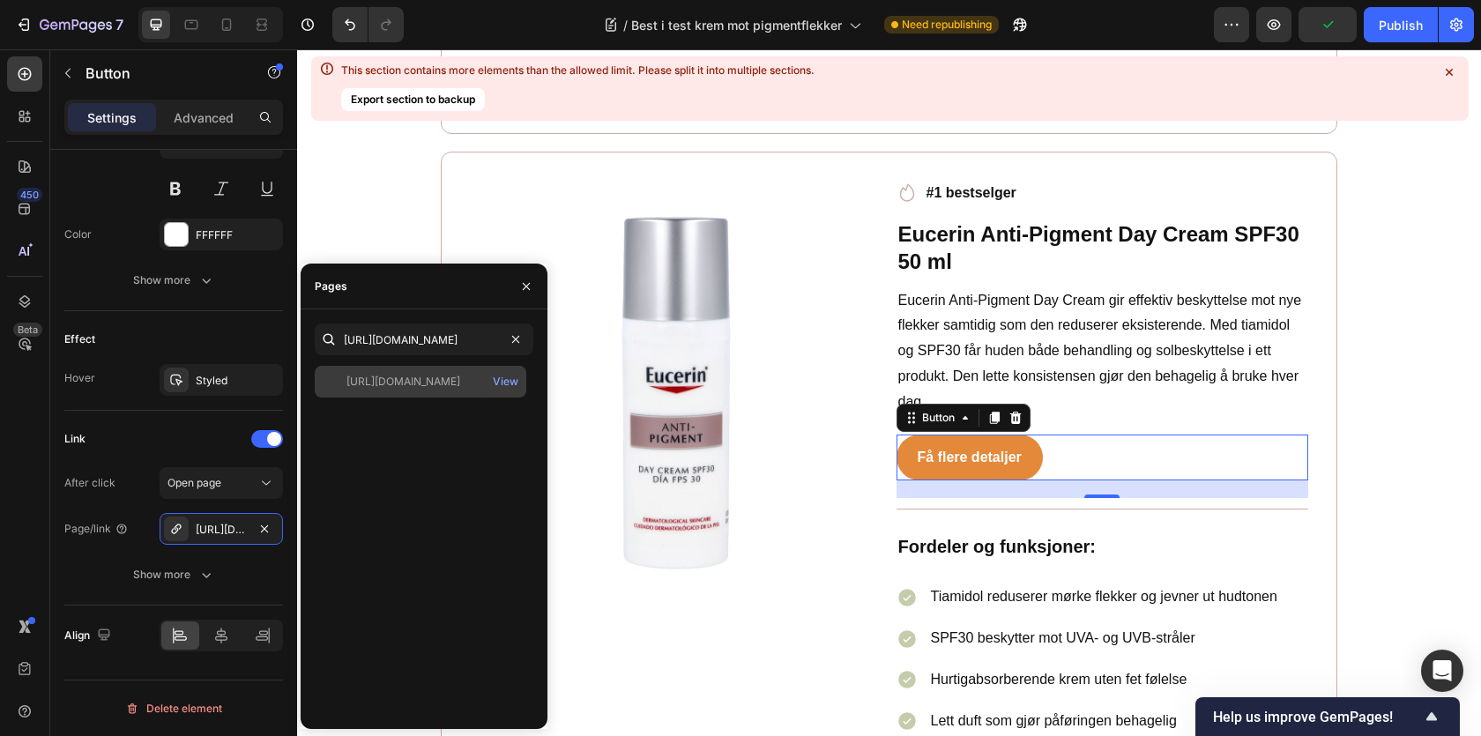
click at [414, 376] on div "https://lyko.com/no/eucerin/eucerin-anti-pigment-day-cream-spf-30-50ml" at bounding box center [403, 382] width 114 height 16
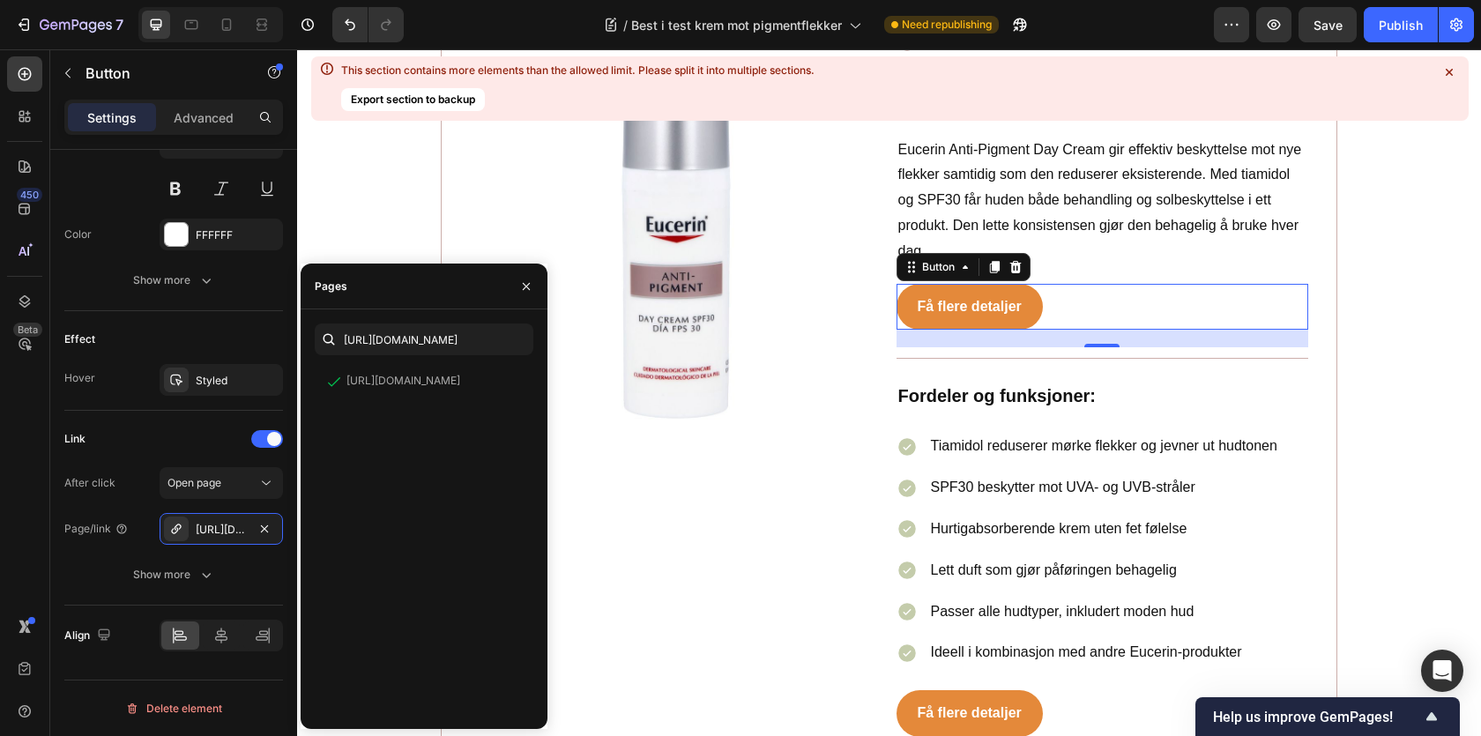
click at [1091, 386] on strong "Fordeler og funksjoner:" at bounding box center [996, 395] width 197 height 19
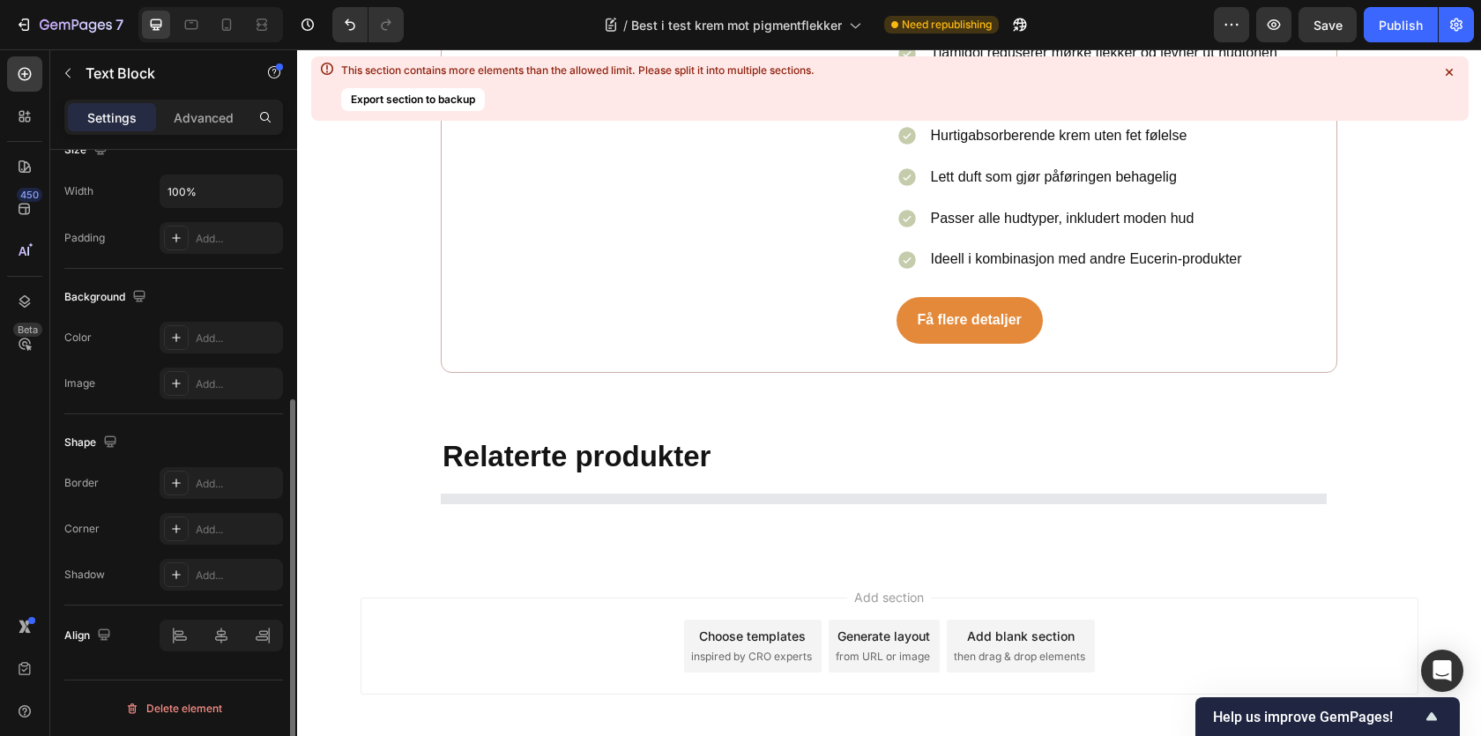
scroll to position [0, 0]
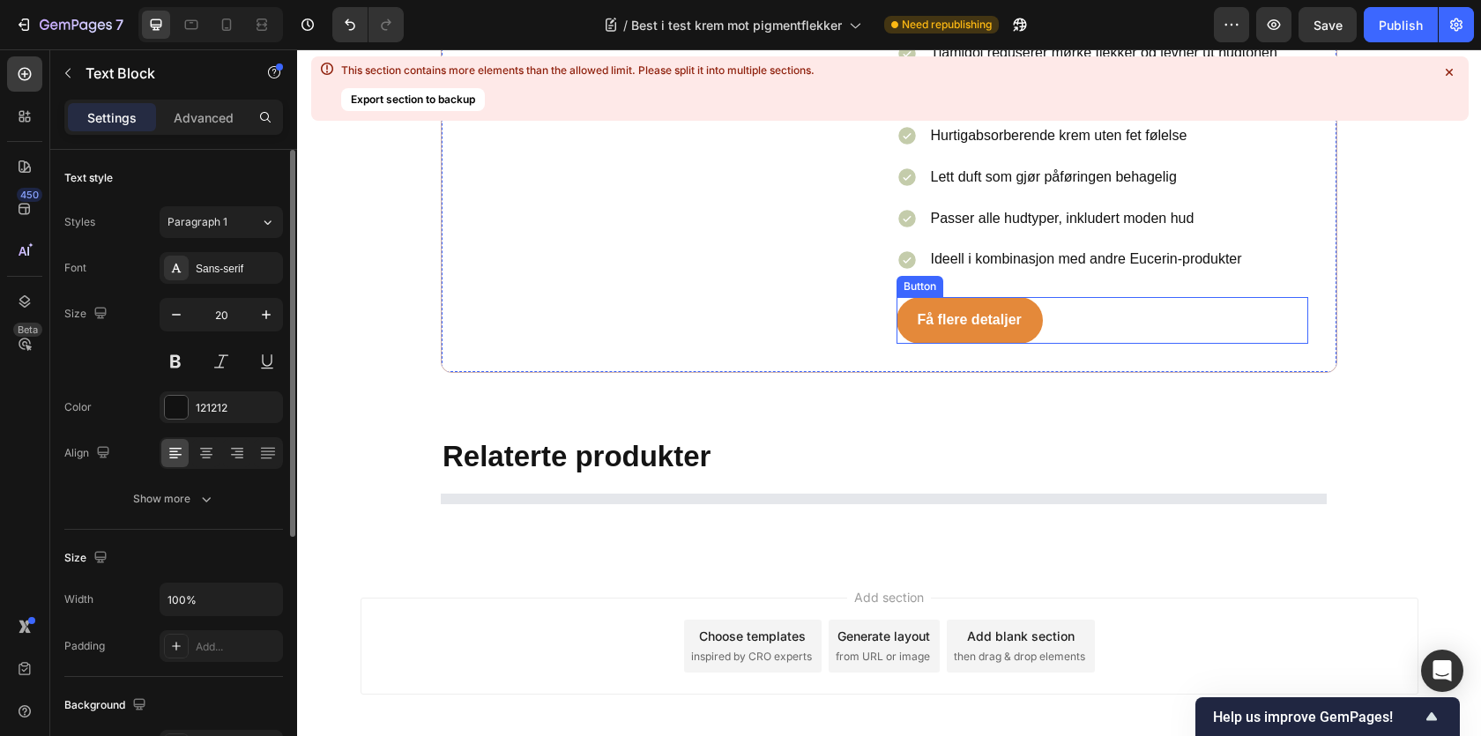
click at [1070, 297] on div "Få flere detaljer Button" at bounding box center [1103, 320] width 413 height 47
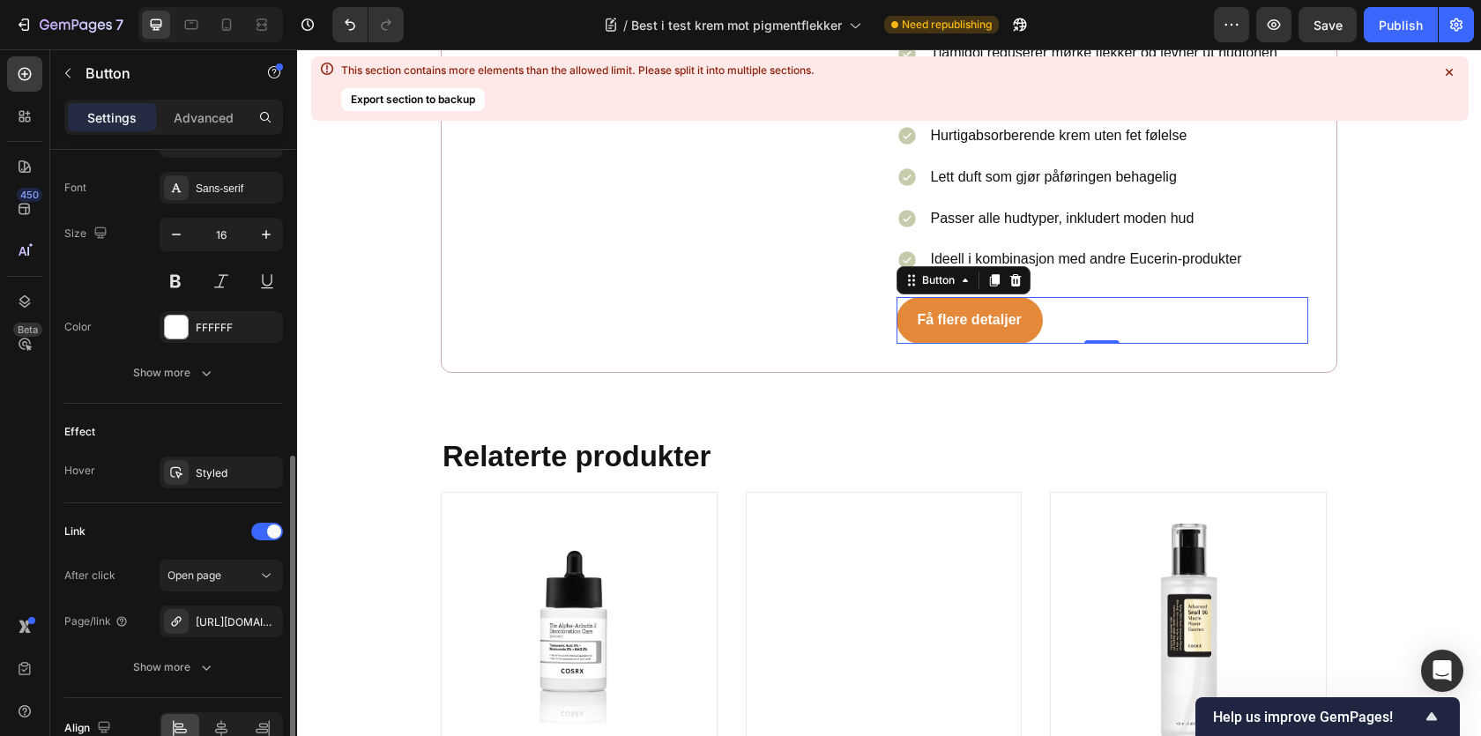
scroll to position [765, 0]
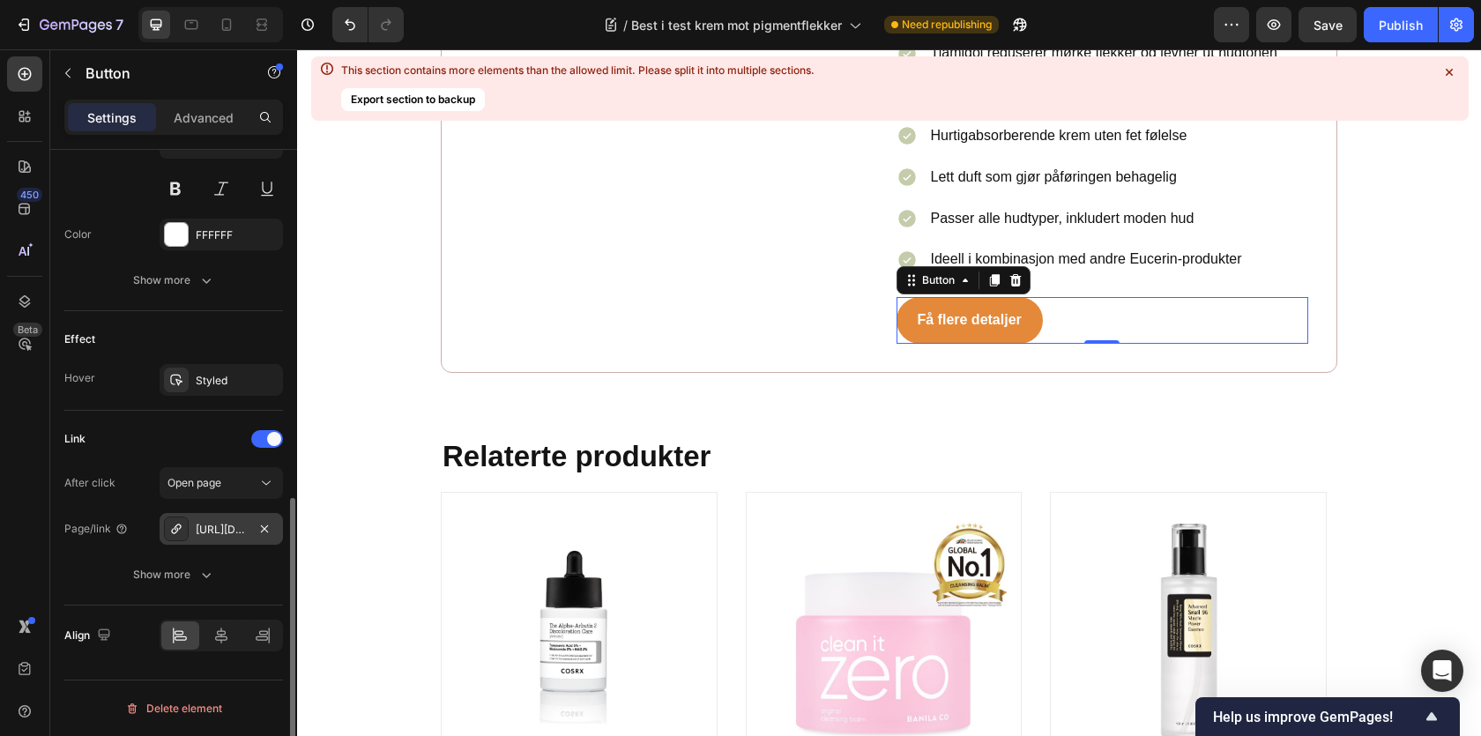
click at [214, 522] on div "https://www.med24.no/hudpleie/ansiktskrem/nattkrem/eucerin-anti-pigment-night-c…" at bounding box center [221, 530] width 51 height 16
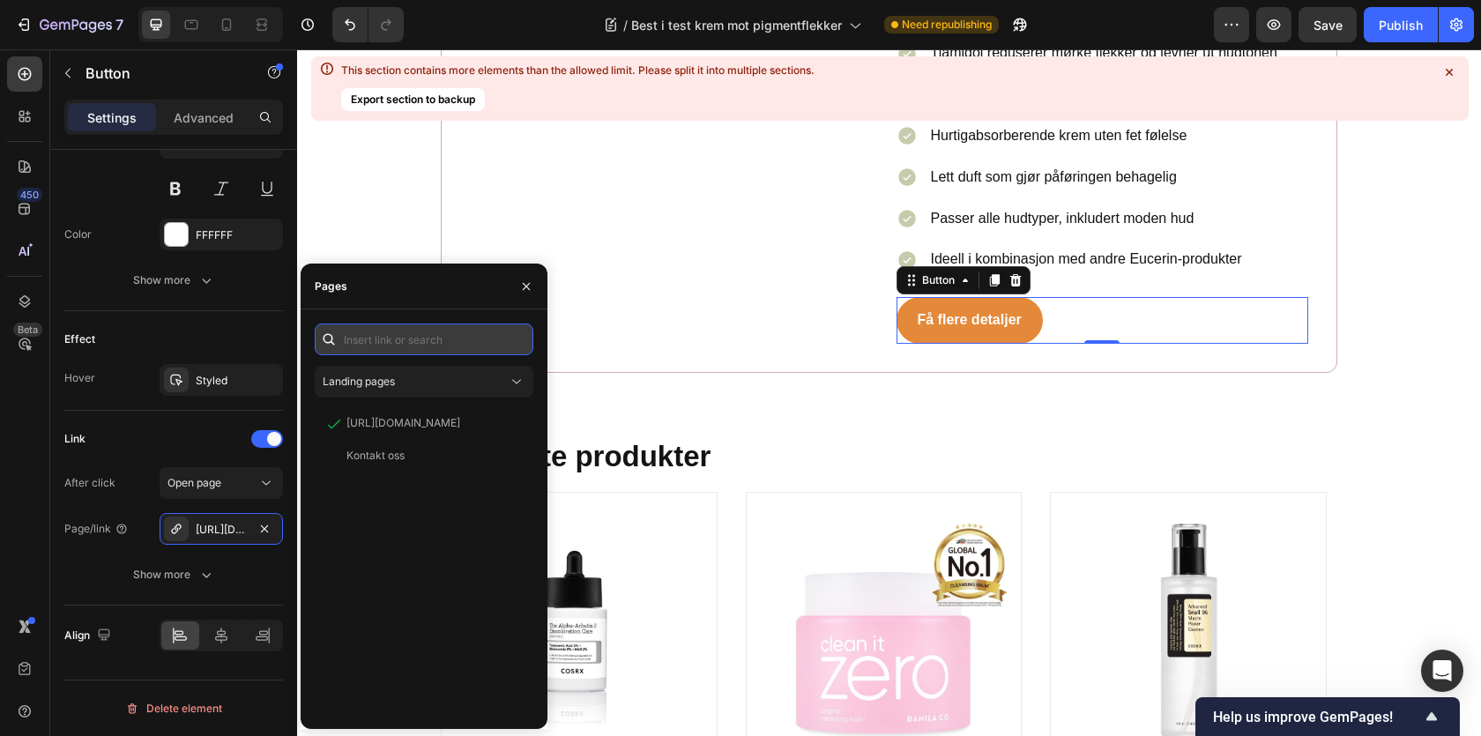
click at [398, 332] on input "text" at bounding box center [424, 340] width 219 height 32
paste input "https://lyko.com/no/eucerin/eucerin-anti-pigment-day-cream-spf-30-50ml"
type input "https://lyko.com/no/eucerin/eucerin-anti-pigment-day-cream-spf-30-50ml"
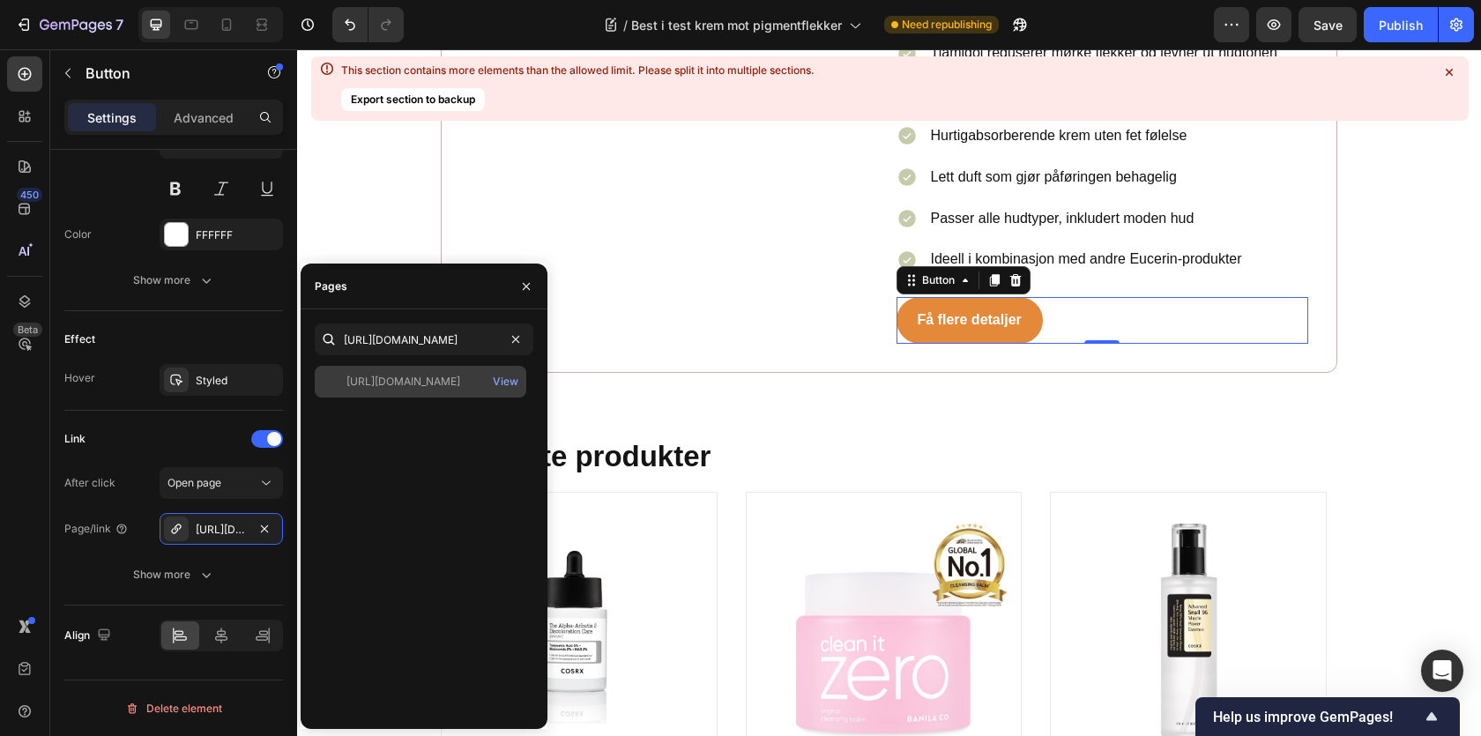
click at [443, 369] on div "https://lyko.com/no/eucerin/eucerin-anti-pigment-day-cream-spf-30-50ml View" at bounding box center [421, 382] width 212 height 32
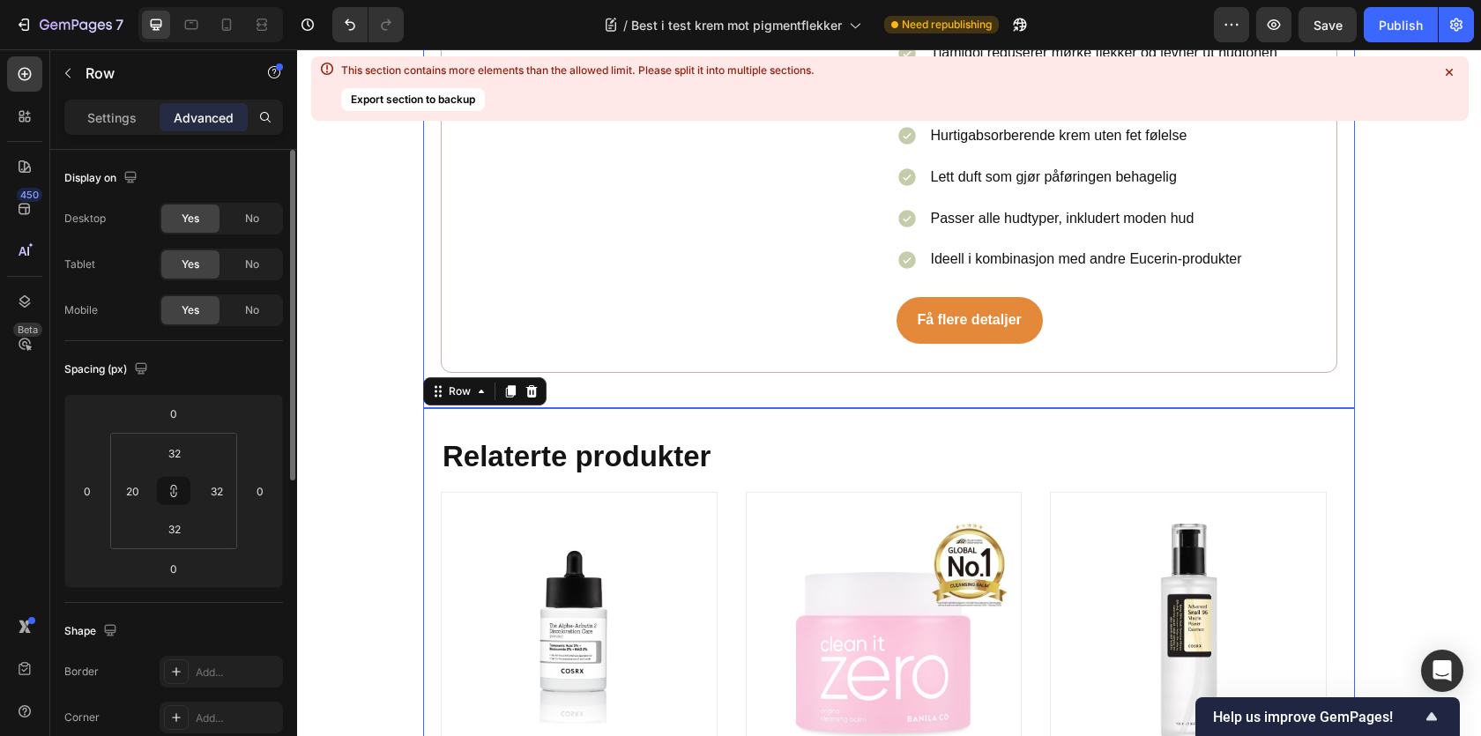
scroll to position [9066, 0]
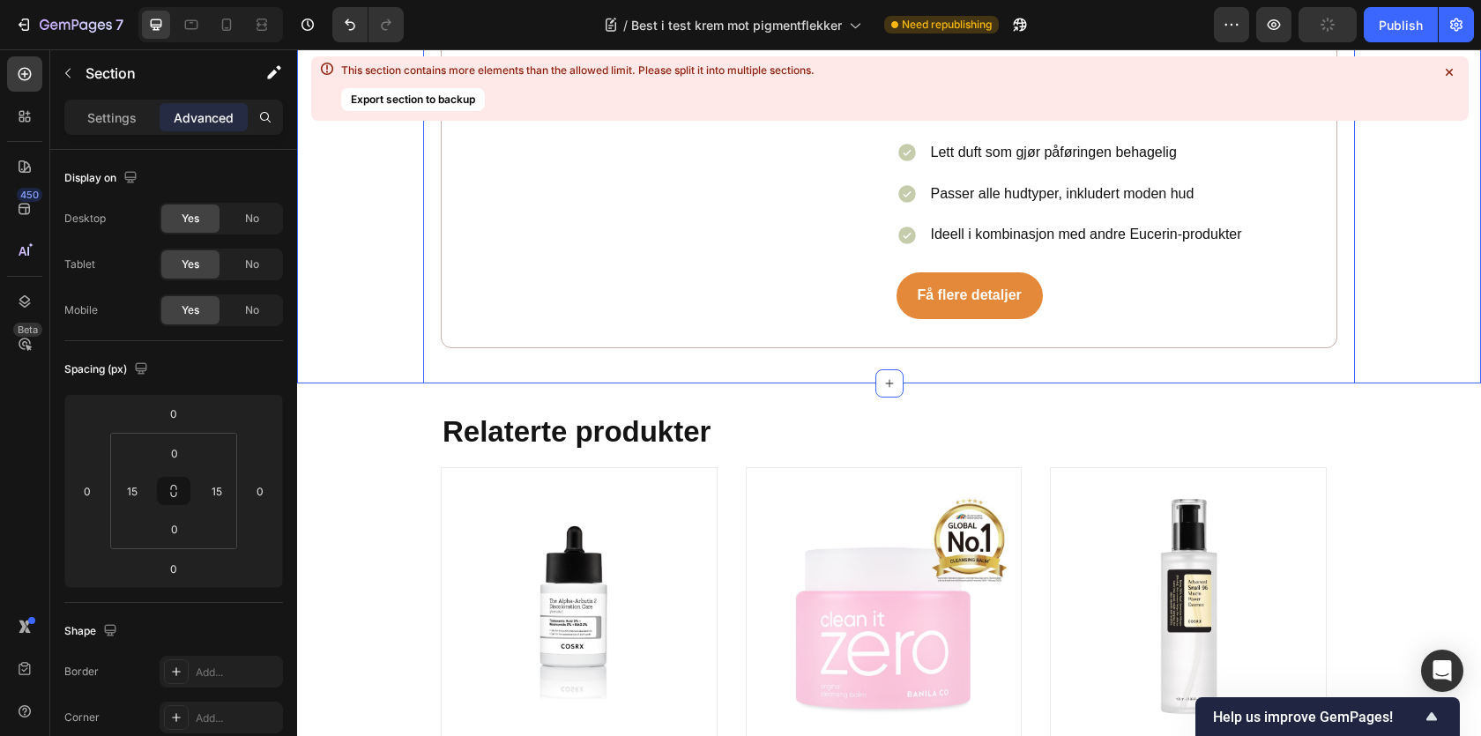
scroll to position [9122, 0]
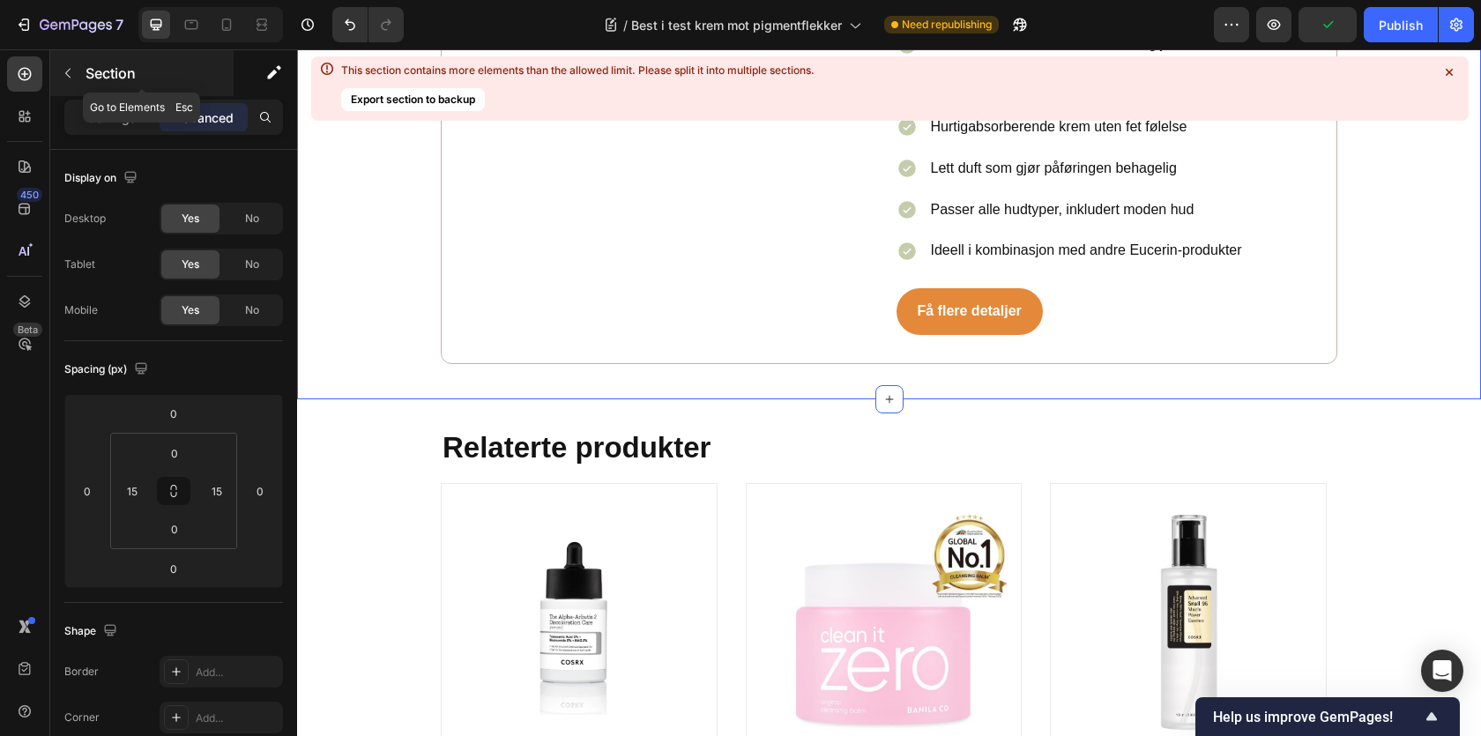
click at [76, 84] on button "button" at bounding box center [68, 73] width 28 height 28
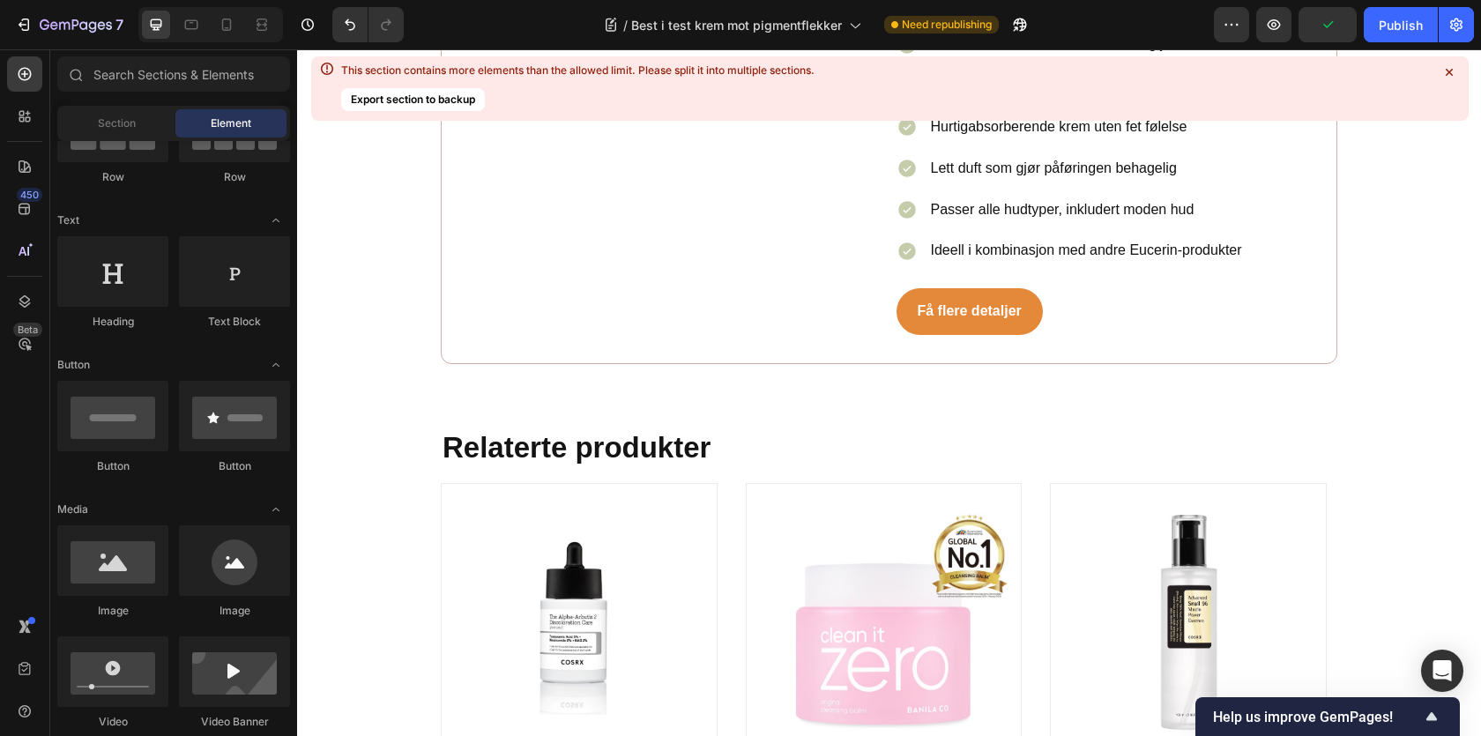
scroll to position [0, 0]
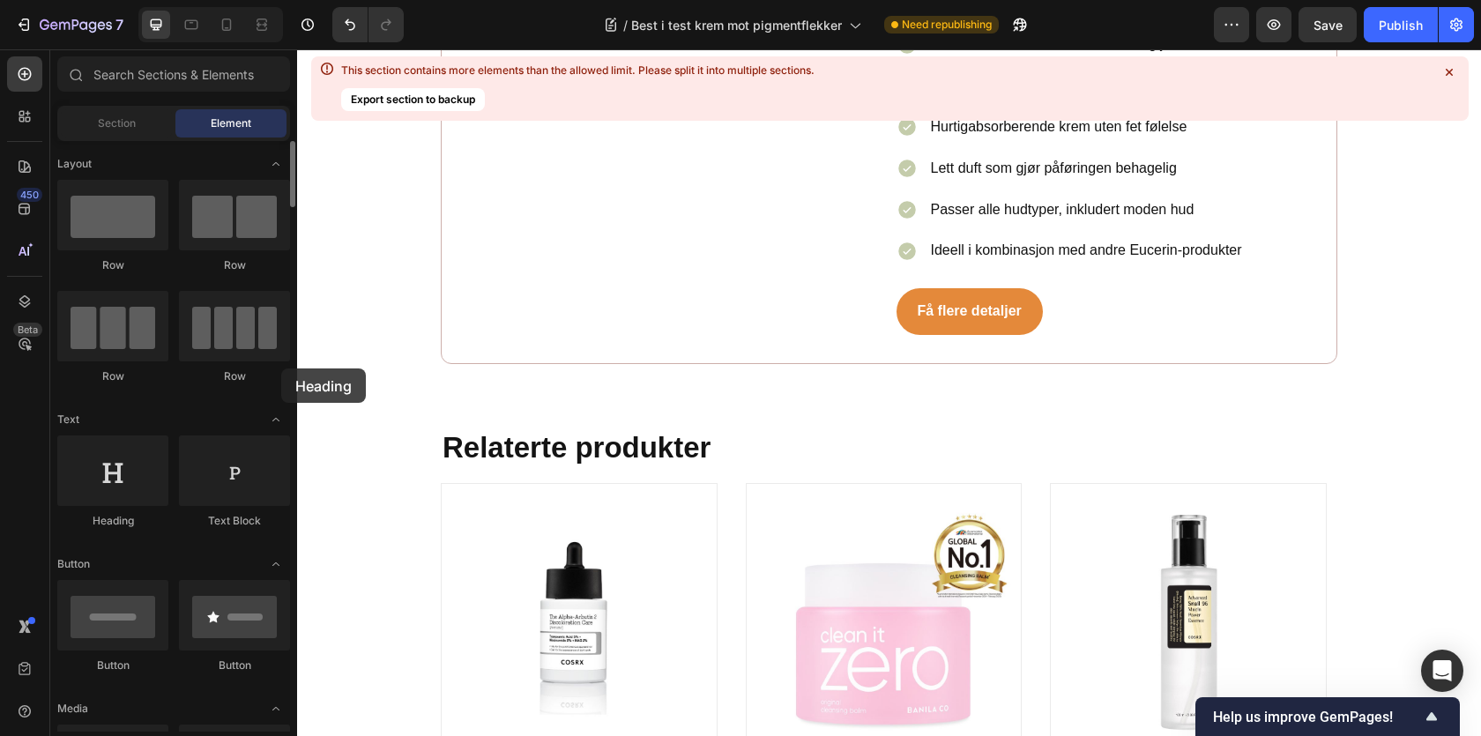
drag, startPoint x: 118, startPoint y: 474, endPoint x: 281, endPoint y: 365, distance: 196.3
drag, startPoint x: 281, startPoint y: 365, endPoint x: 127, endPoint y: 252, distance: 191.1
click at [202, 365] on div "Row" at bounding box center [234, 337] width 111 height 93
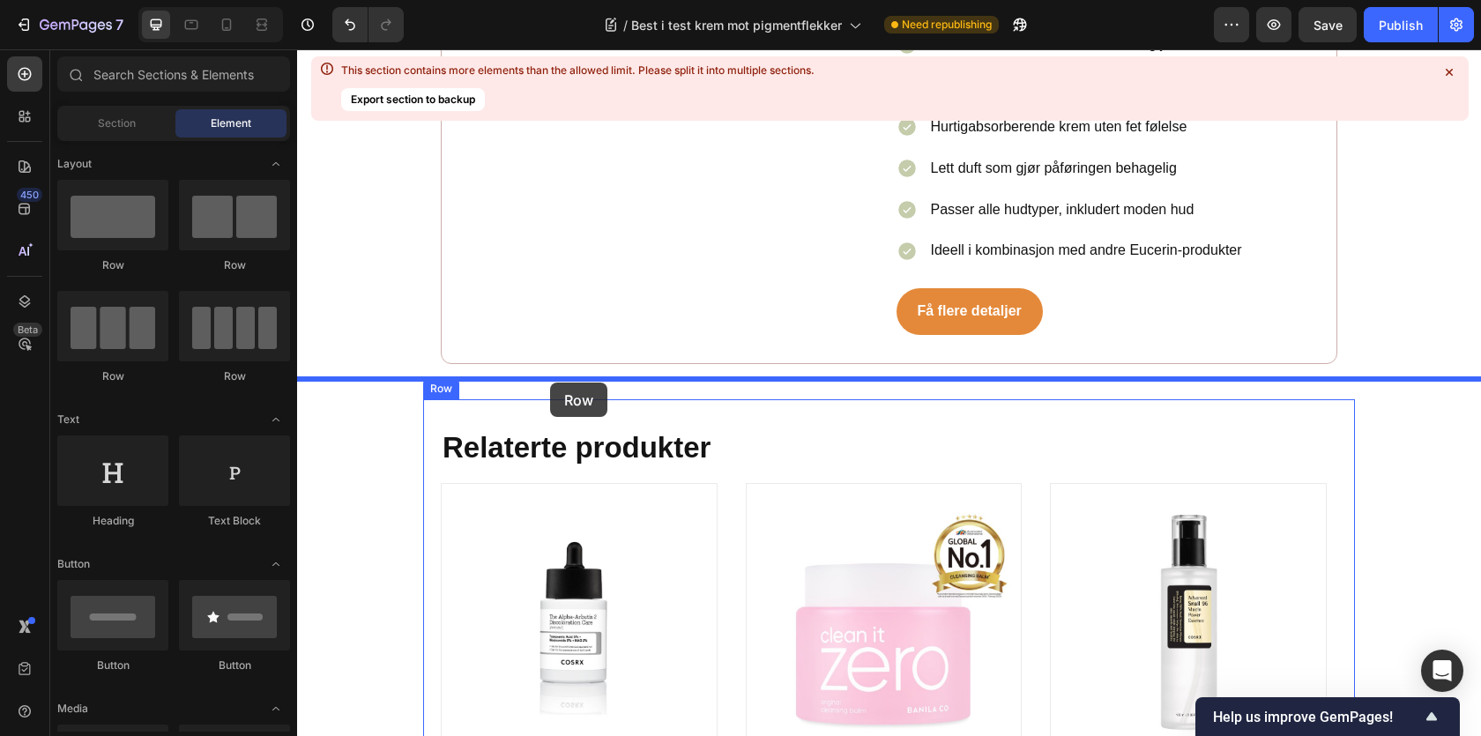
drag, startPoint x: 424, startPoint y: 302, endPoint x: 519, endPoint y: 375, distance: 120.1
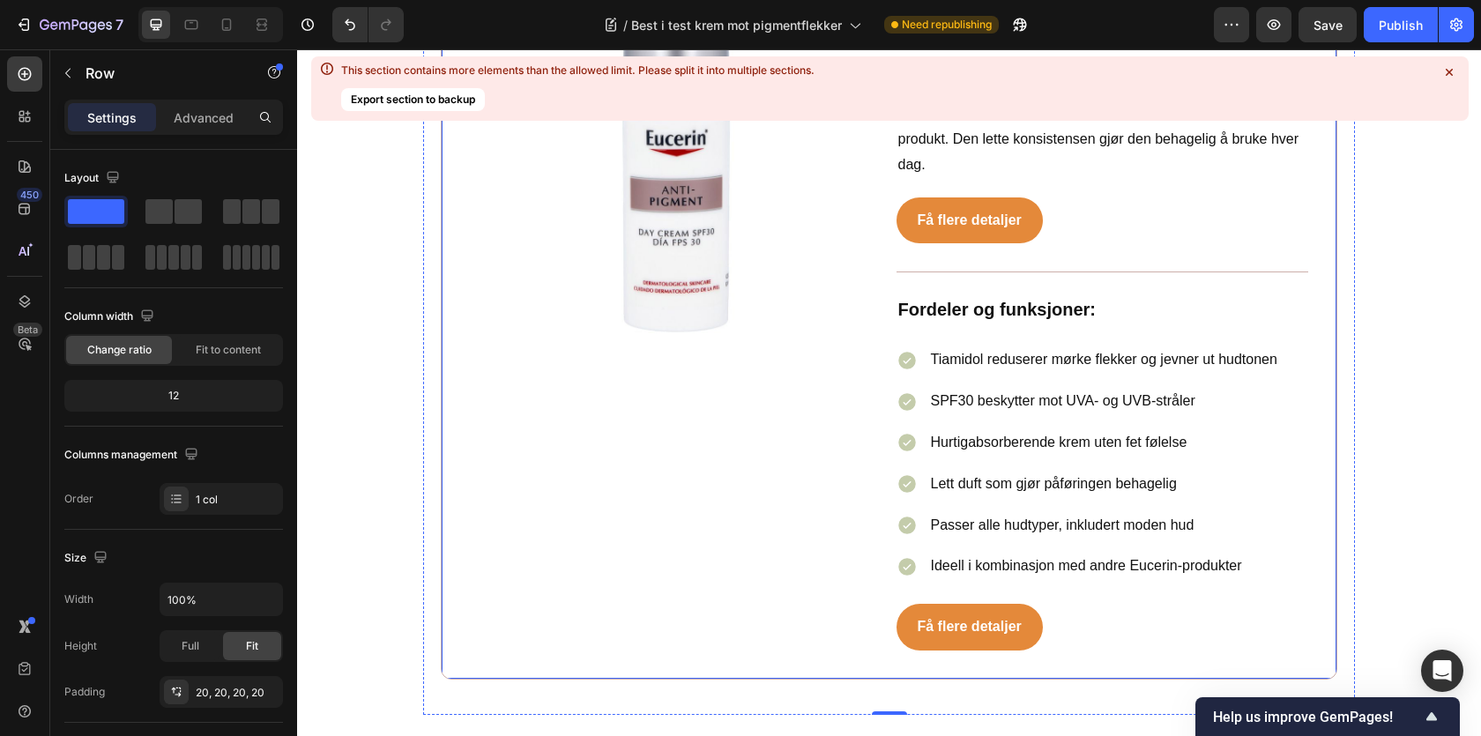
scroll to position [9091, 0]
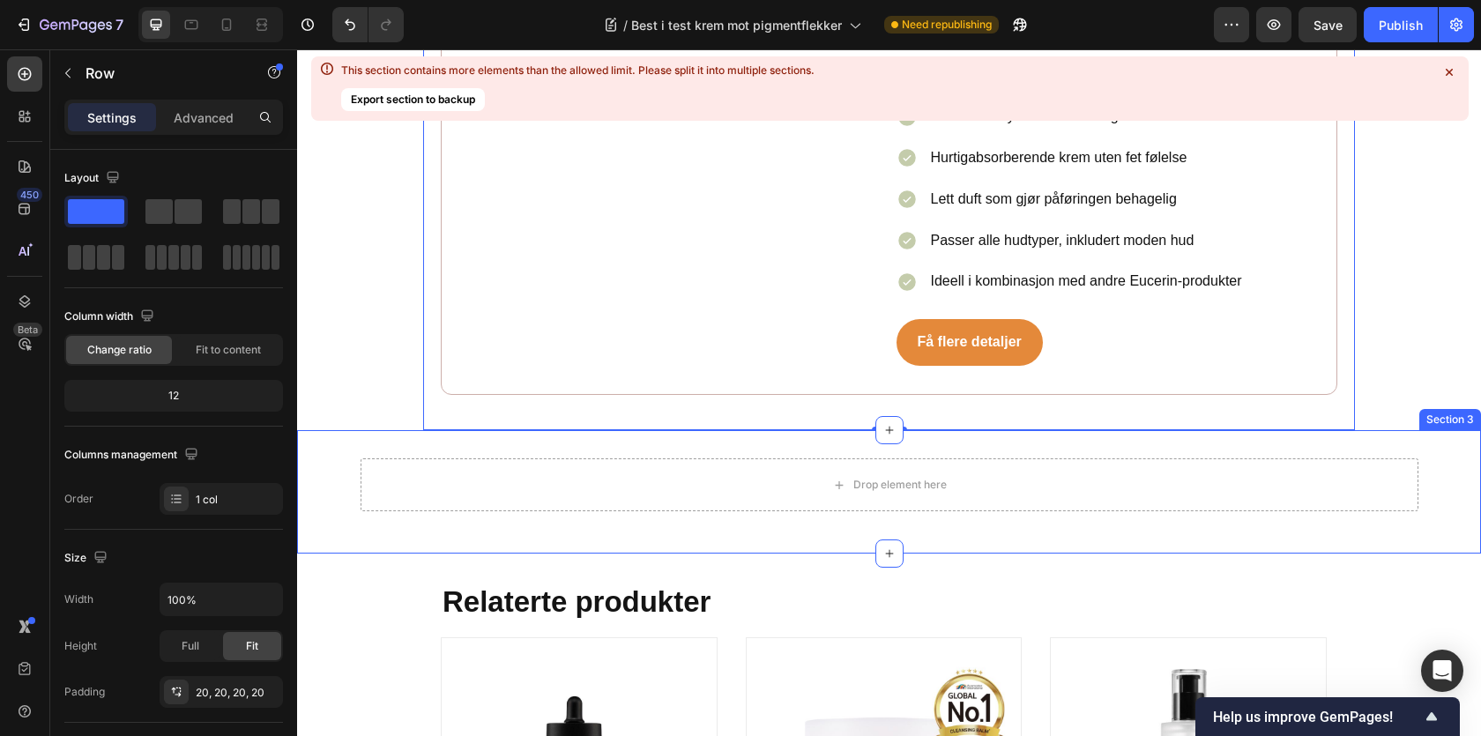
click at [517, 430] on div "Drop element here Row Section 3" at bounding box center [889, 491] width 1184 height 123
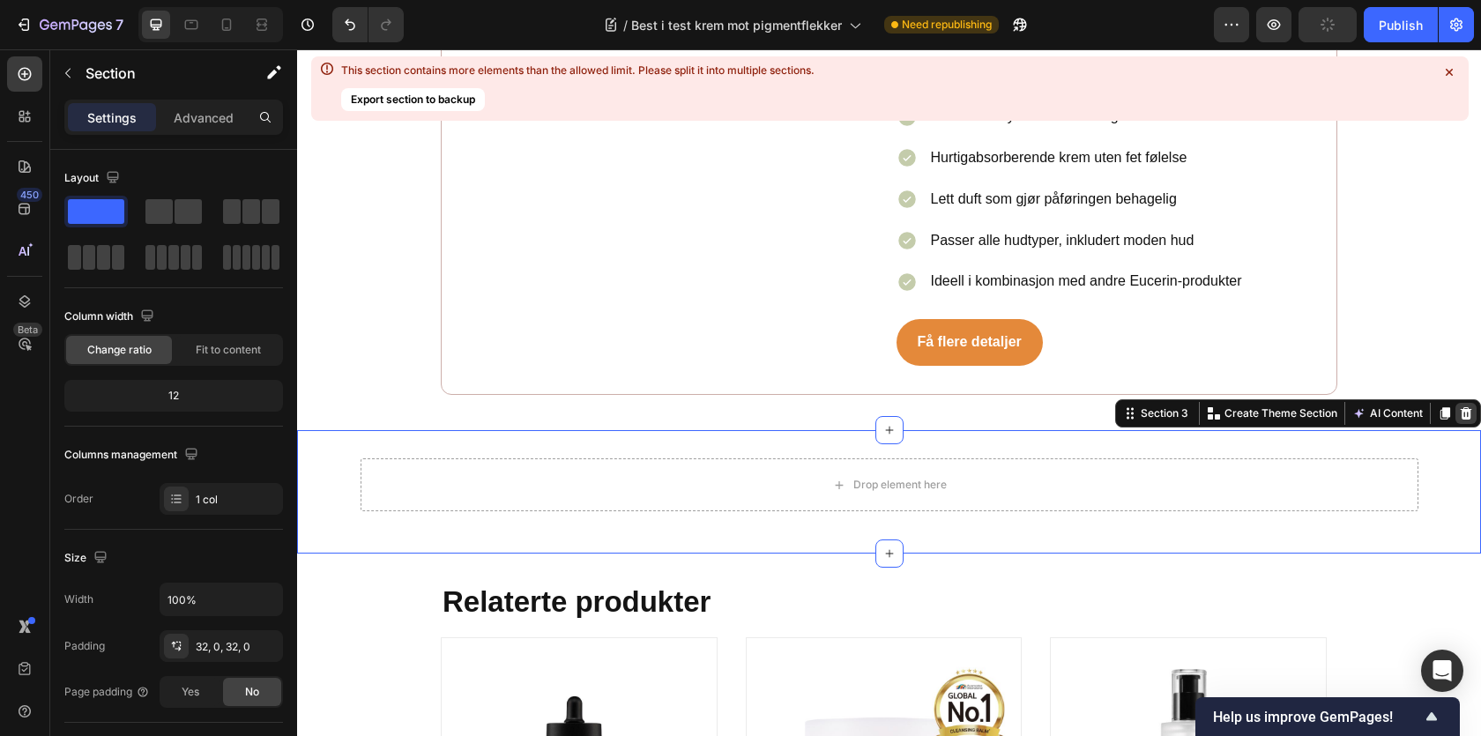
click at [1475, 403] on div at bounding box center [1465, 413] width 21 height 21
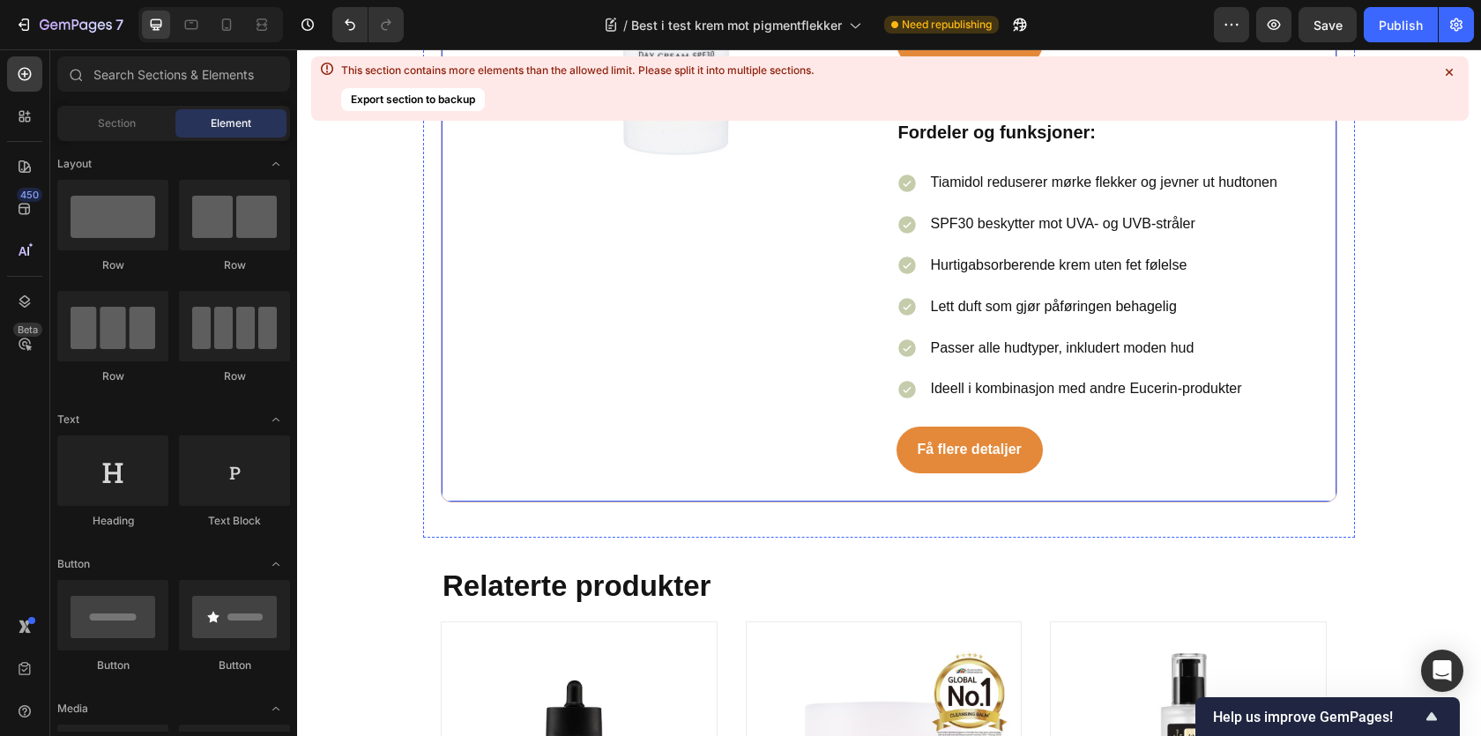
scroll to position [8795, 0]
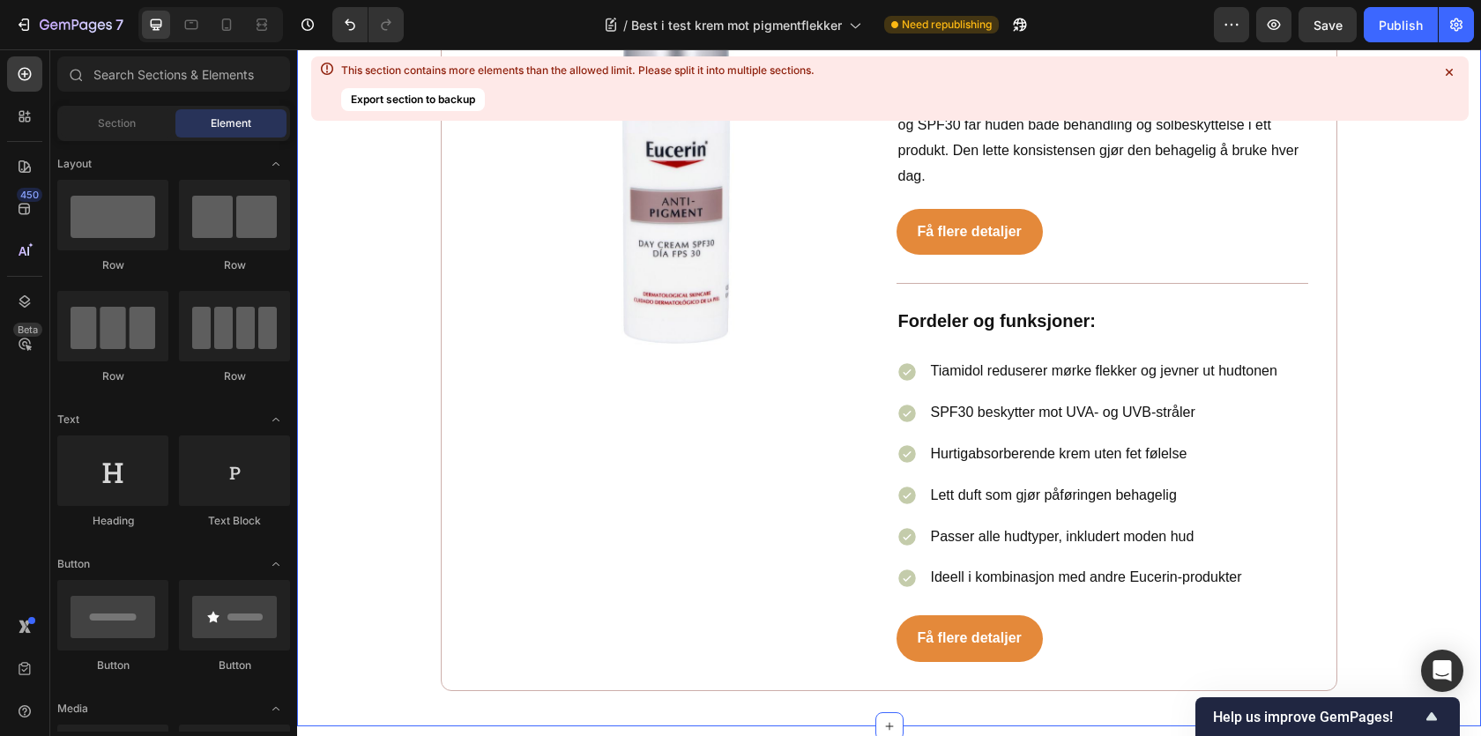
click at [1448, 65] on icon at bounding box center [1450, 72] width 18 height 18
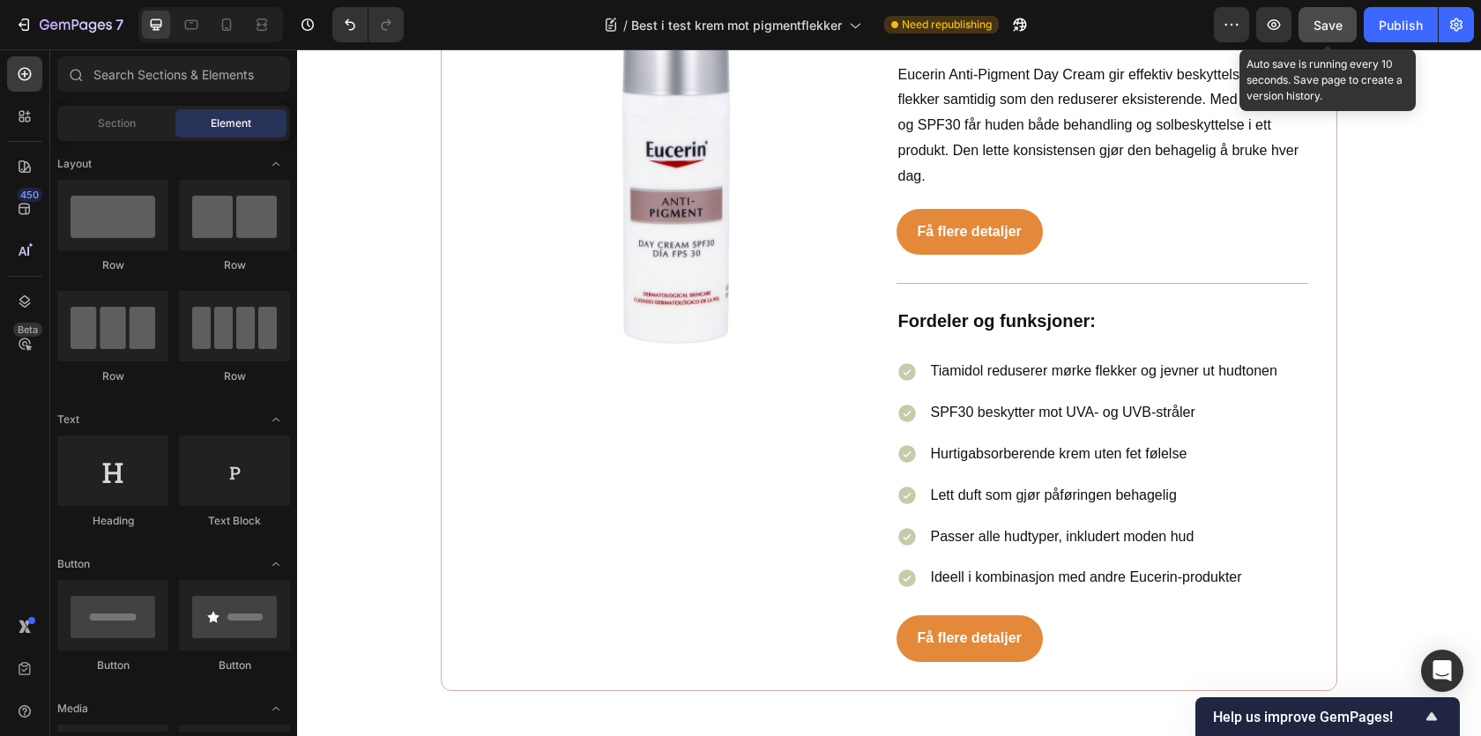
click at [1339, 29] on span "Save" at bounding box center [1328, 25] width 29 height 15
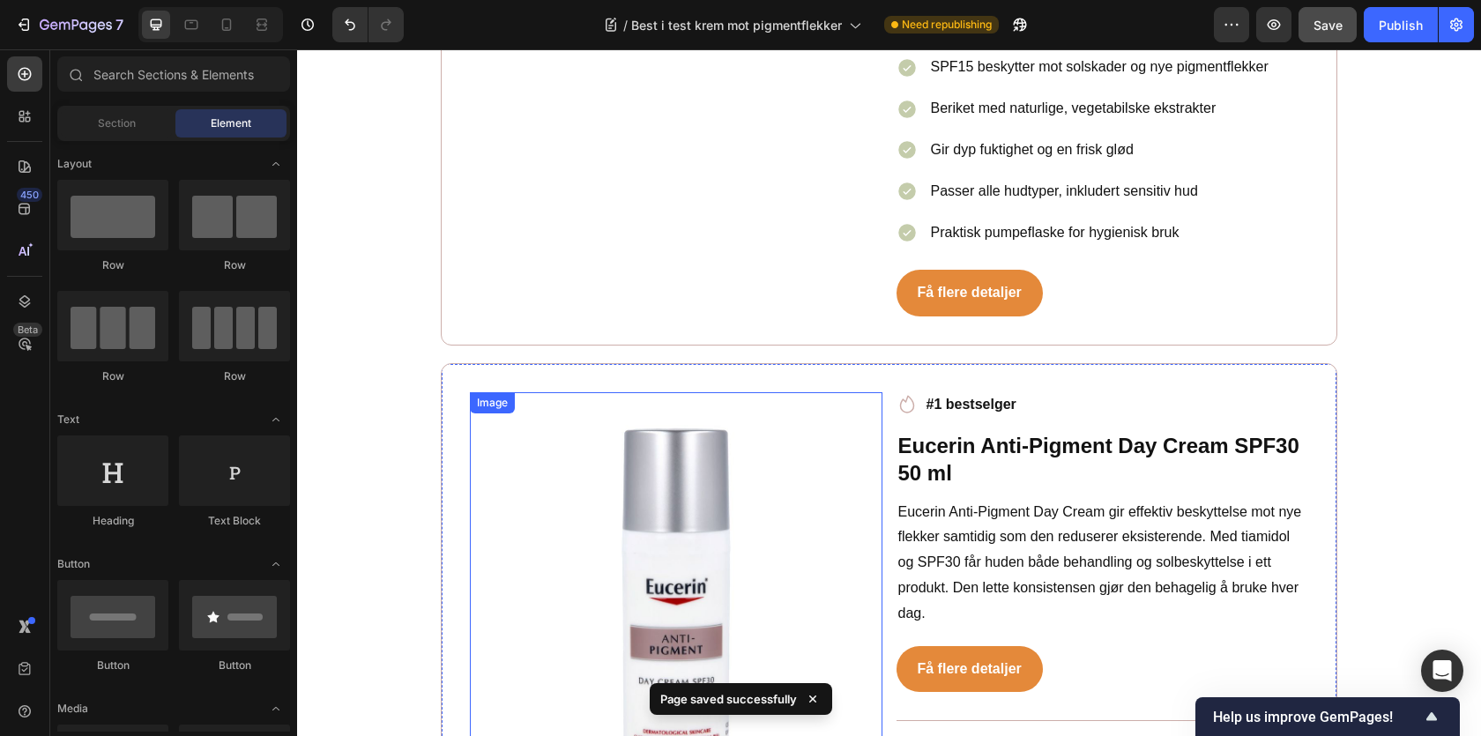
scroll to position [9065, 0]
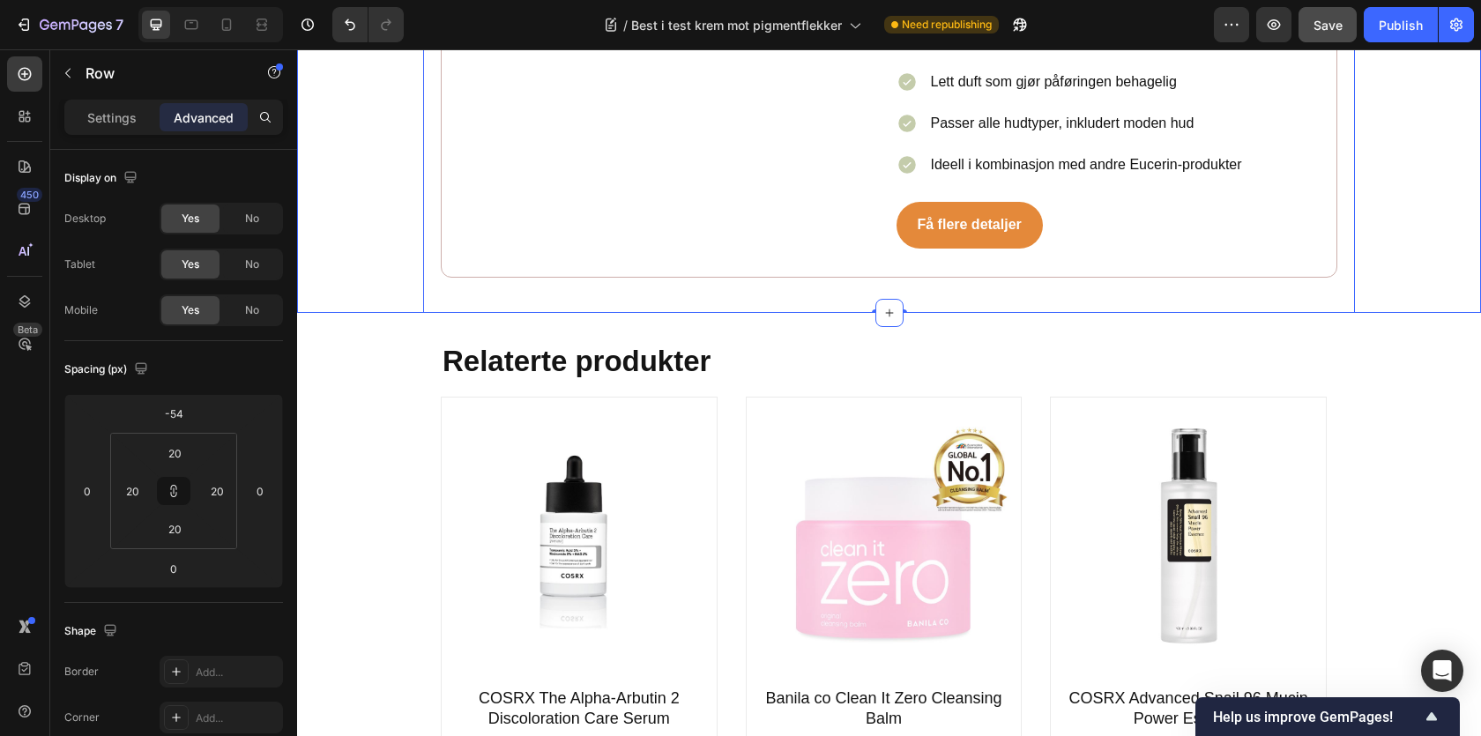
scroll to position [9652, 0]
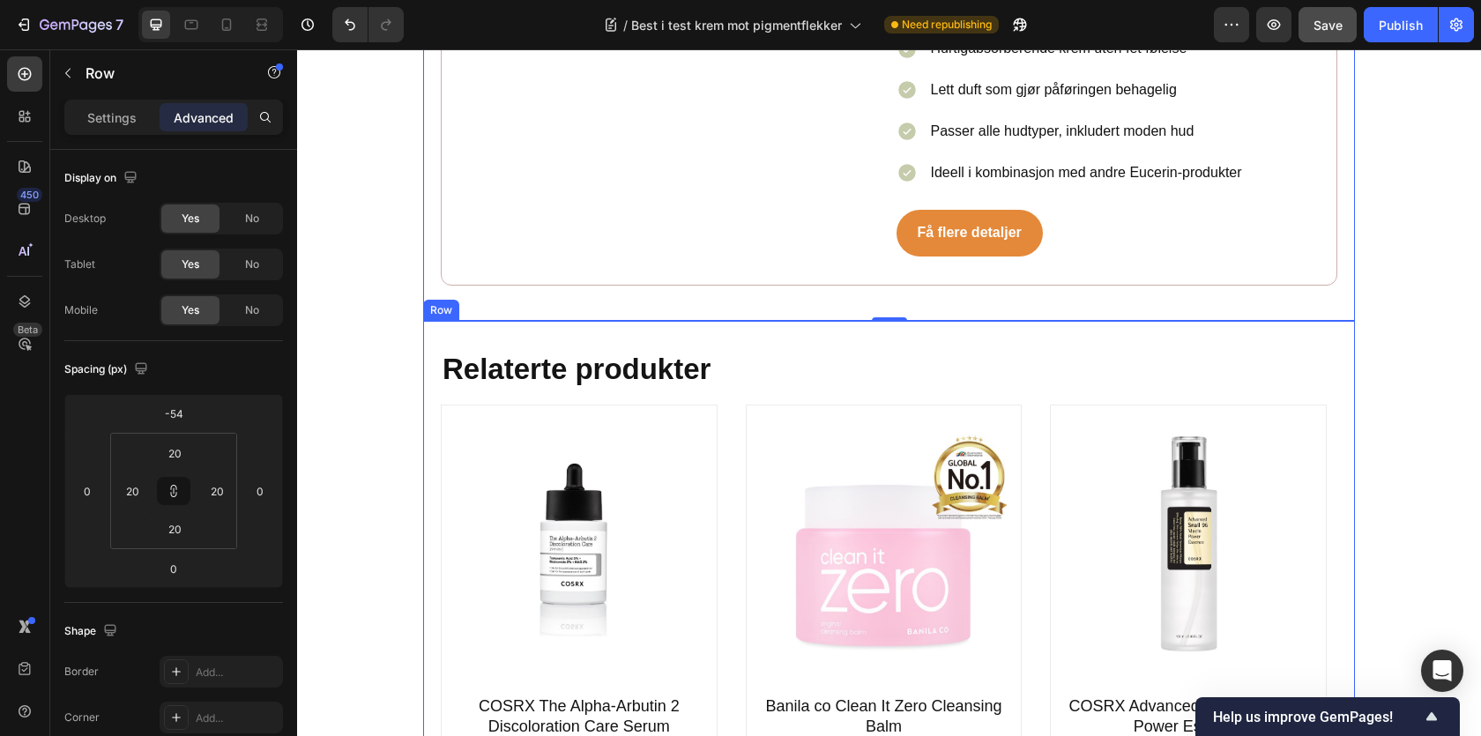
click at [510, 298] on icon at bounding box center [511, 304] width 10 height 12
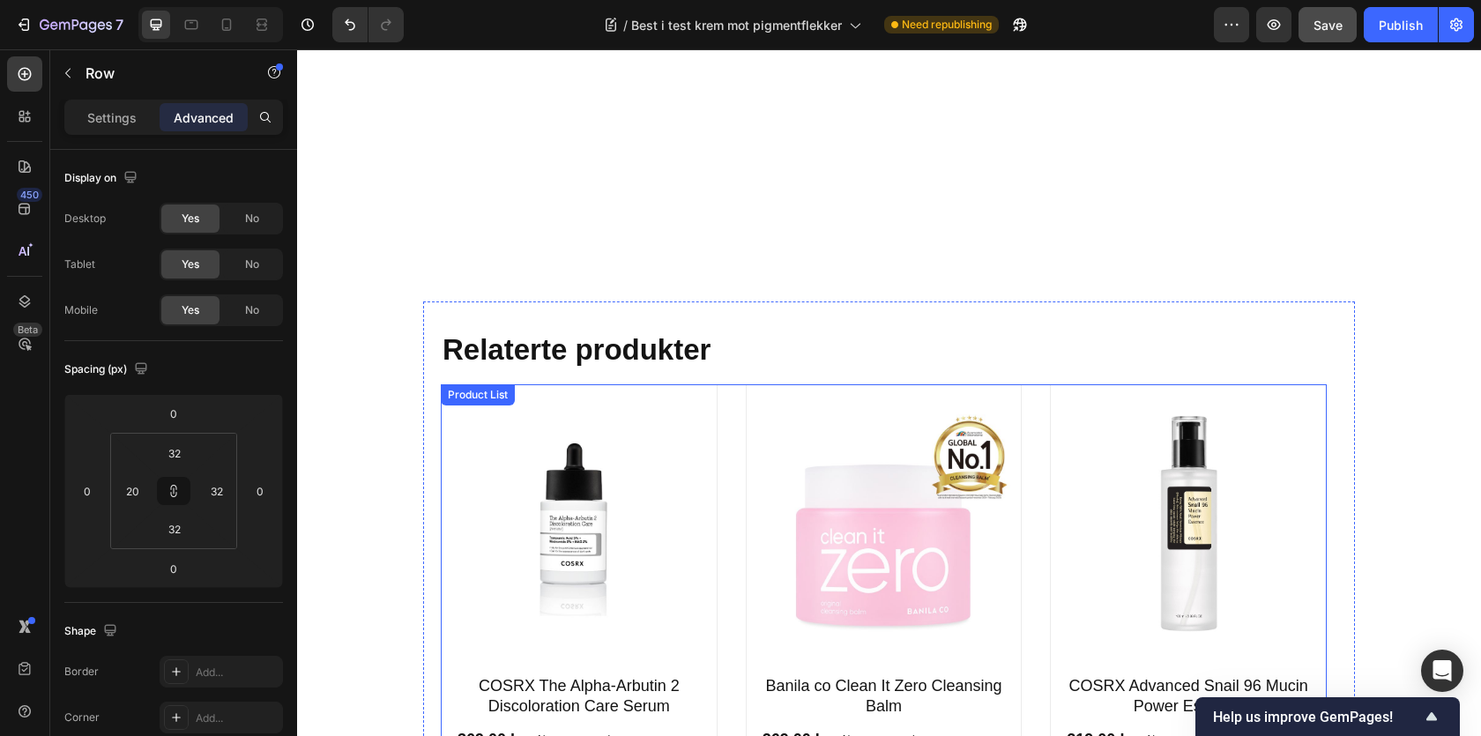
scroll to position [10385, 0]
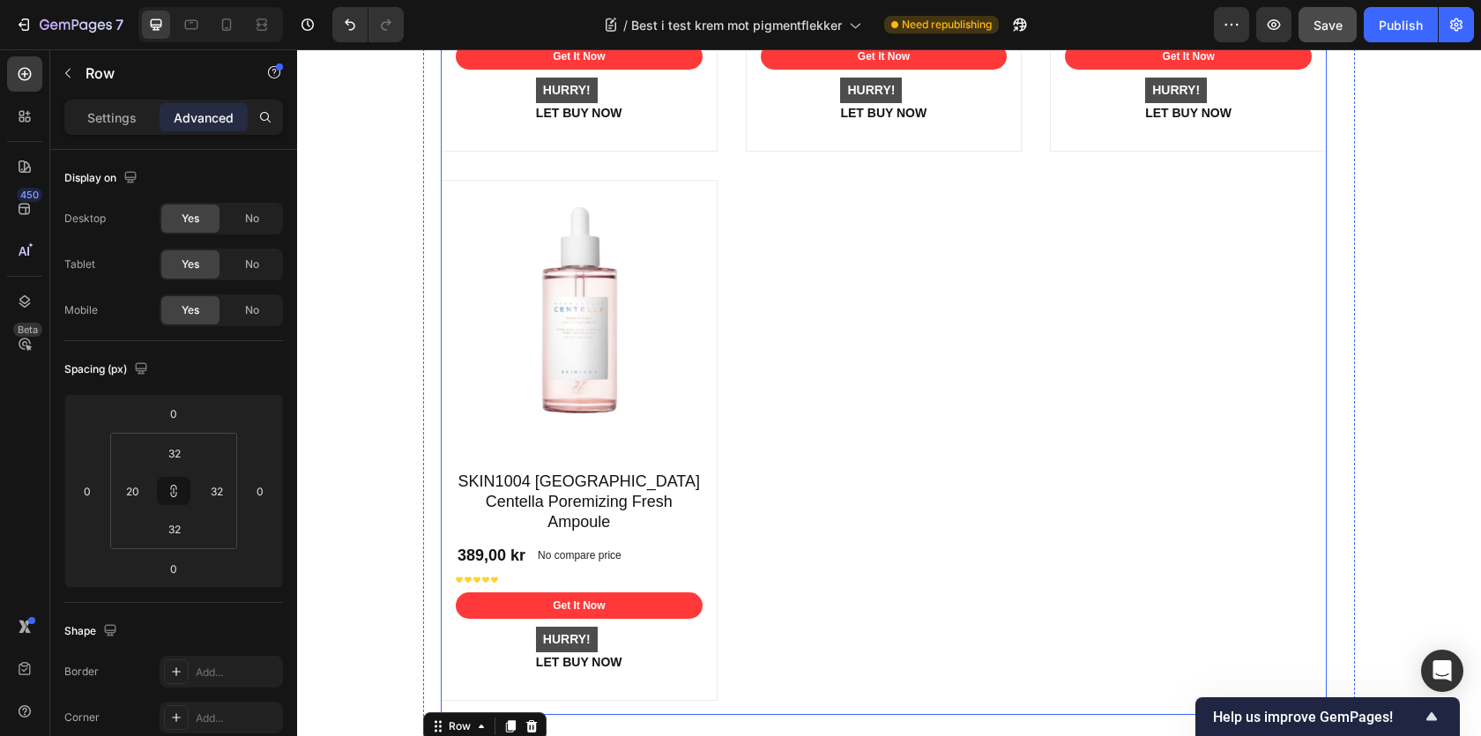
click at [726, 355] on div "Product Images COSRX The Alpha-Arbutin 2 Discoloration Care Serum Product Title…" at bounding box center [884, 182] width 886 height 1063
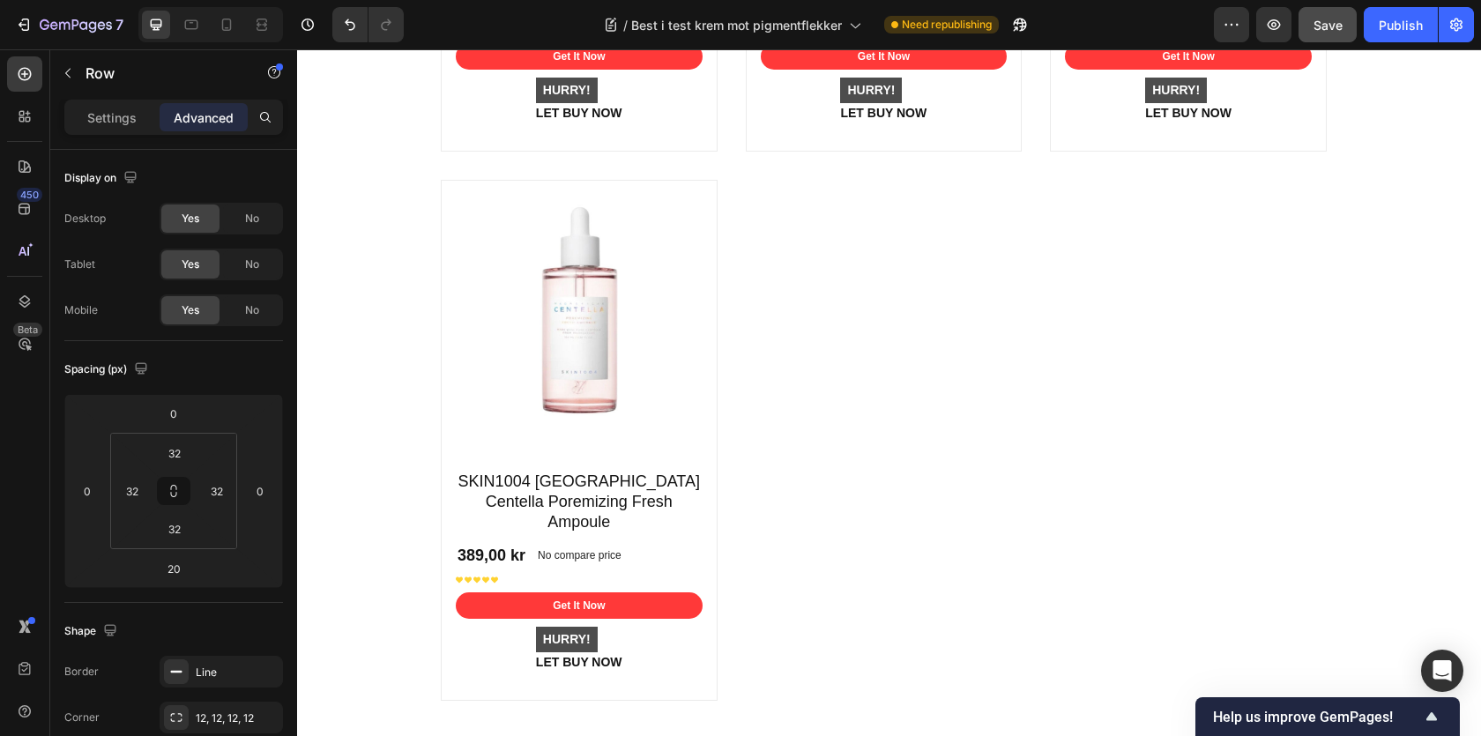
scroll to position [10996, 0]
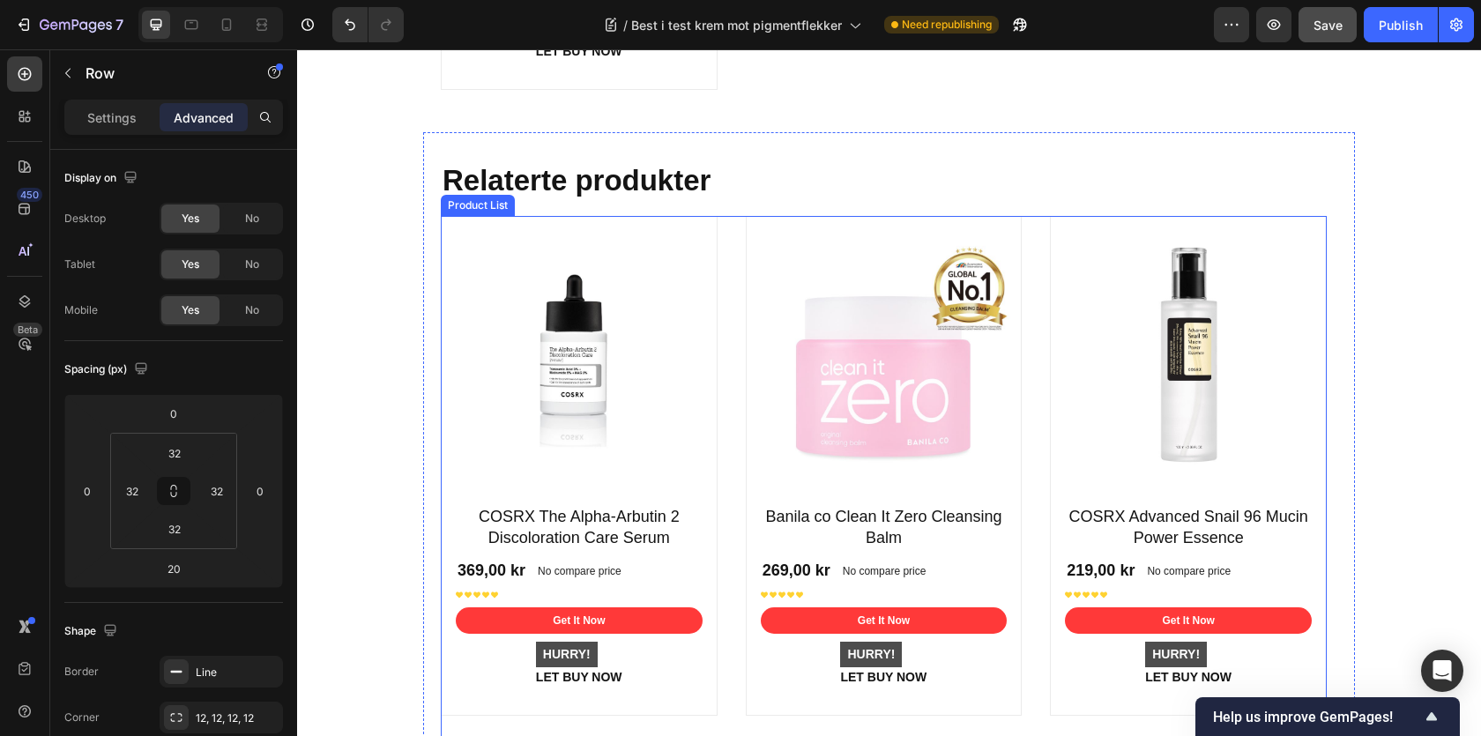
click at [725, 249] on div "Product Images COSRX The Alpha-Arbutin 2 Discoloration Care Serum Product Title…" at bounding box center [884, 747] width 886 height 1063
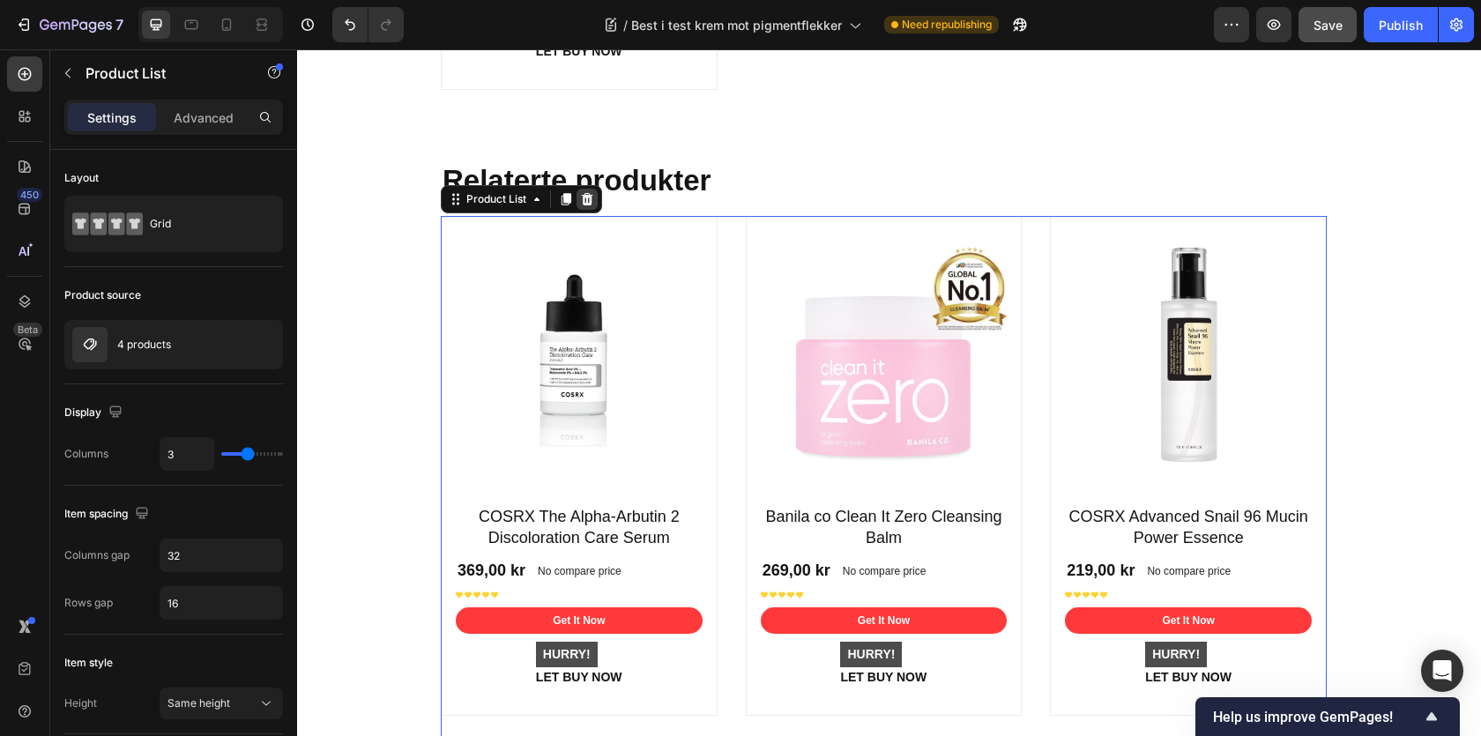
click at [592, 193] on icon at bounding box center [587, 199] width 11 height 12
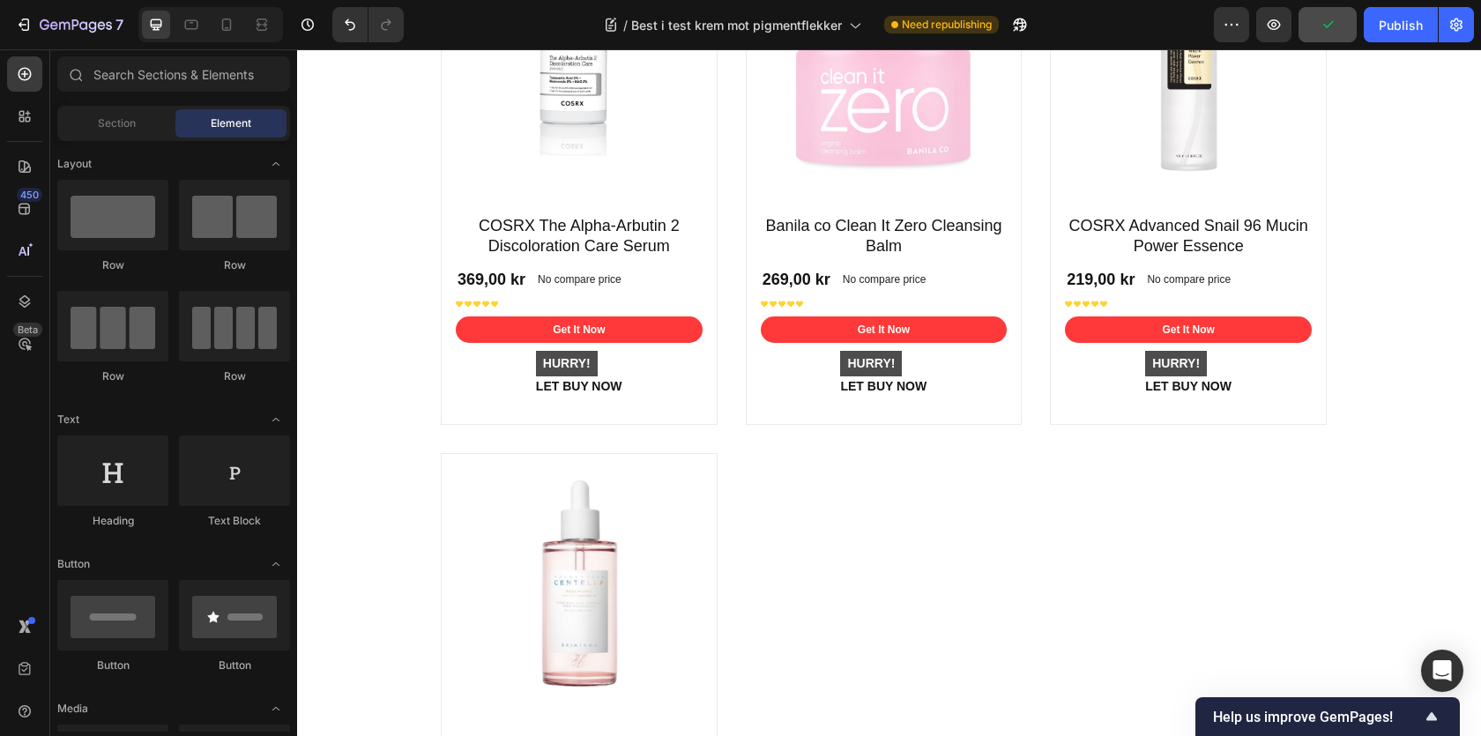
scroll to position [9945, 0]
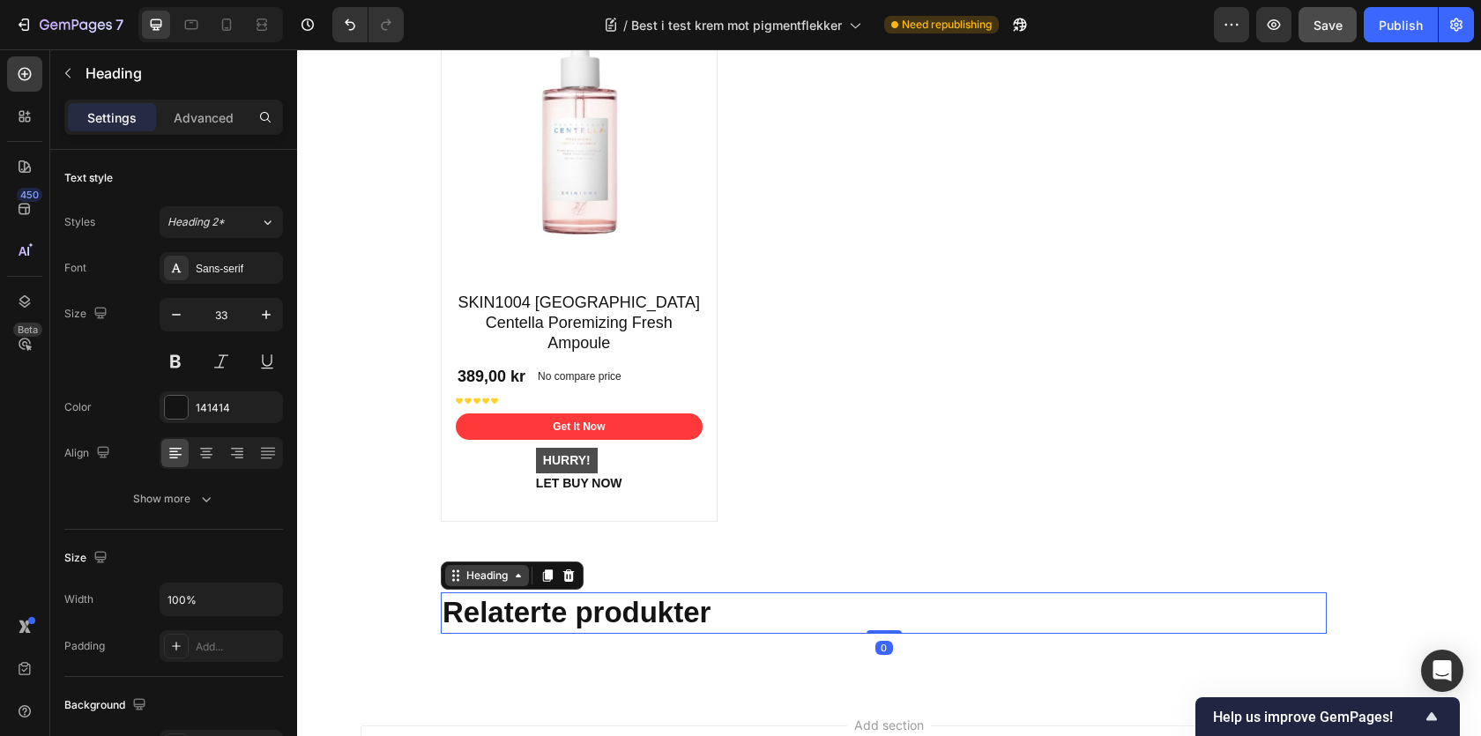
click at [458, 569] on icon at bounding box center [456, 576] width 14 height 14
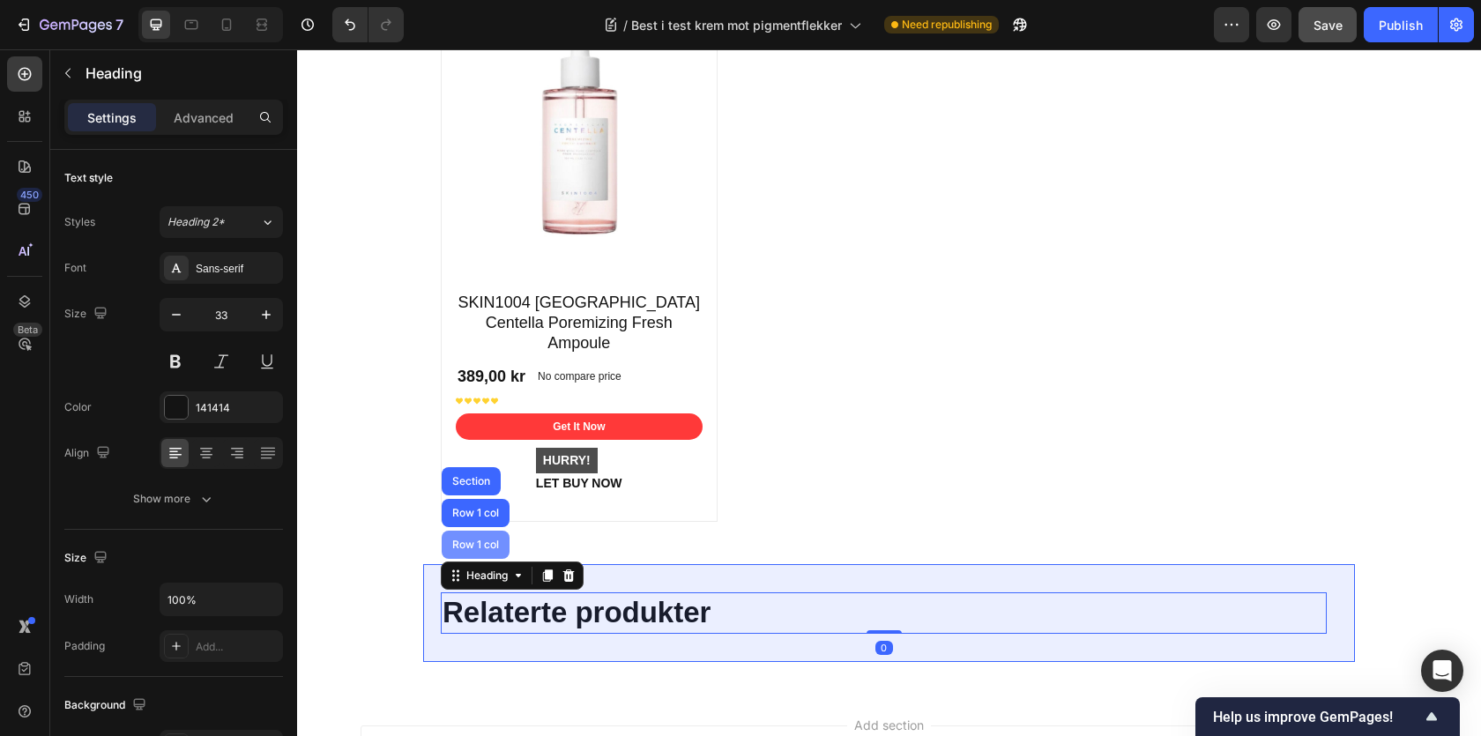
click at [461, 532] on div "Row 1 col" at bounding box center [476, 545] width 68 height 28
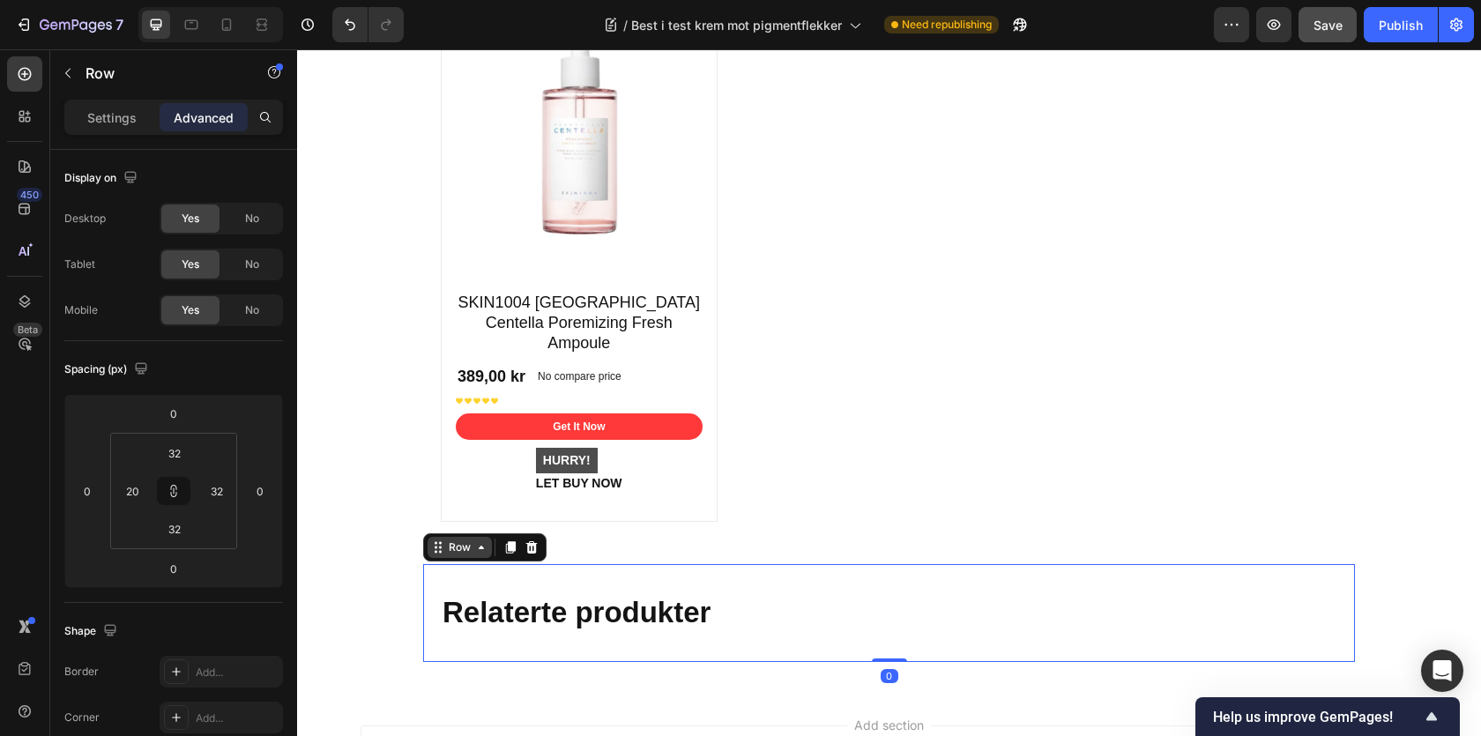
click at [467, 540] on div "Row" at bounding box center [459, 548] width 29 height 16
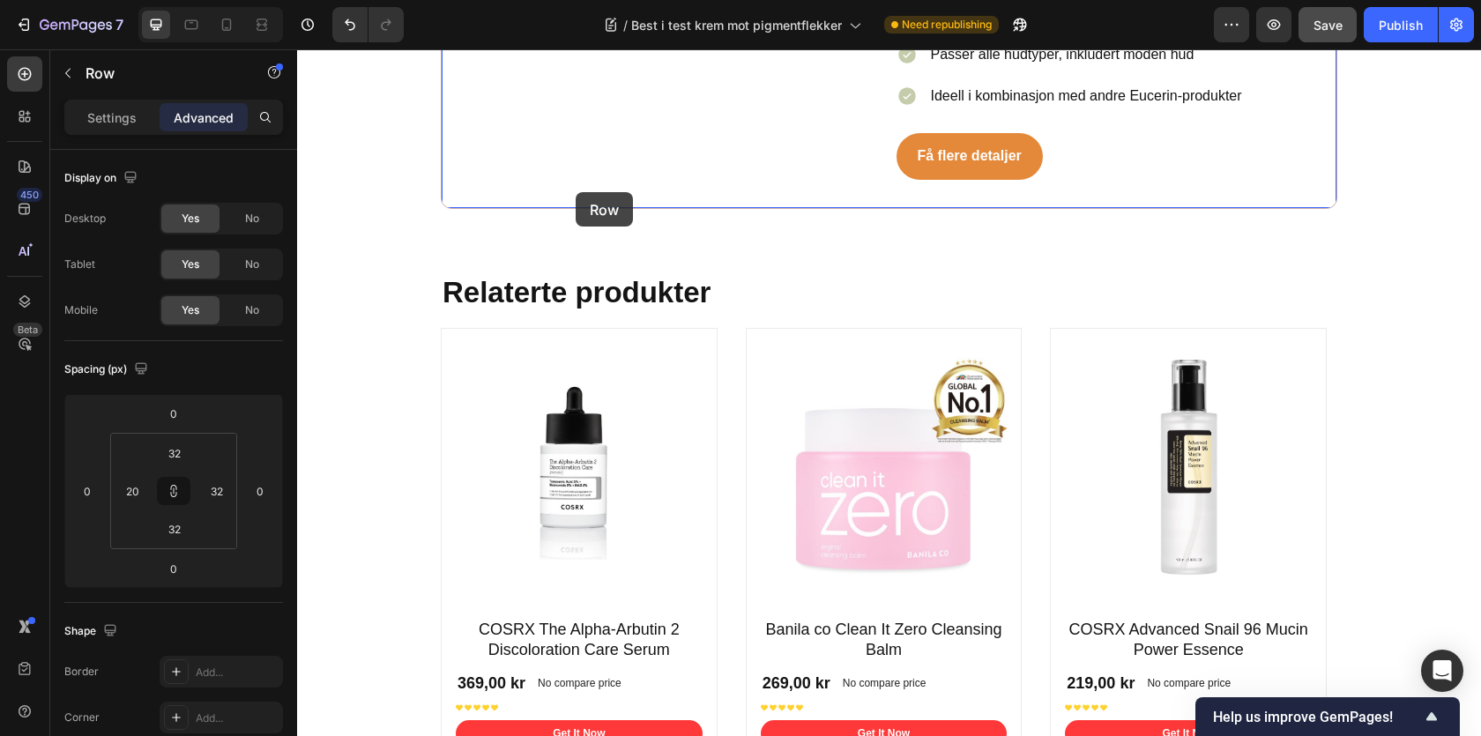
scroll to position [9672, 0]
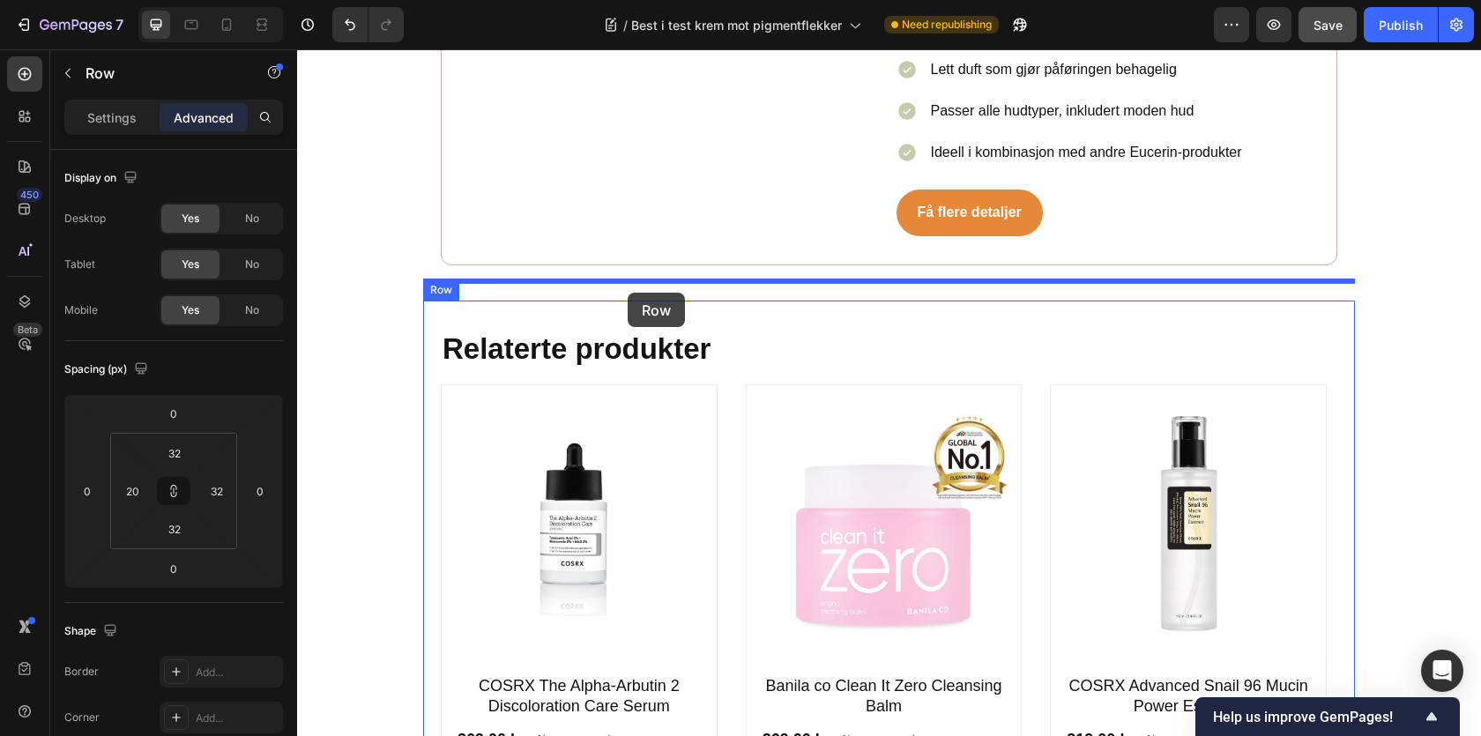
drag, startPoint x: 466, startPoint y: 529, endPoint x: 628, endPoint y: 293, distance: 286.1
type input "16"
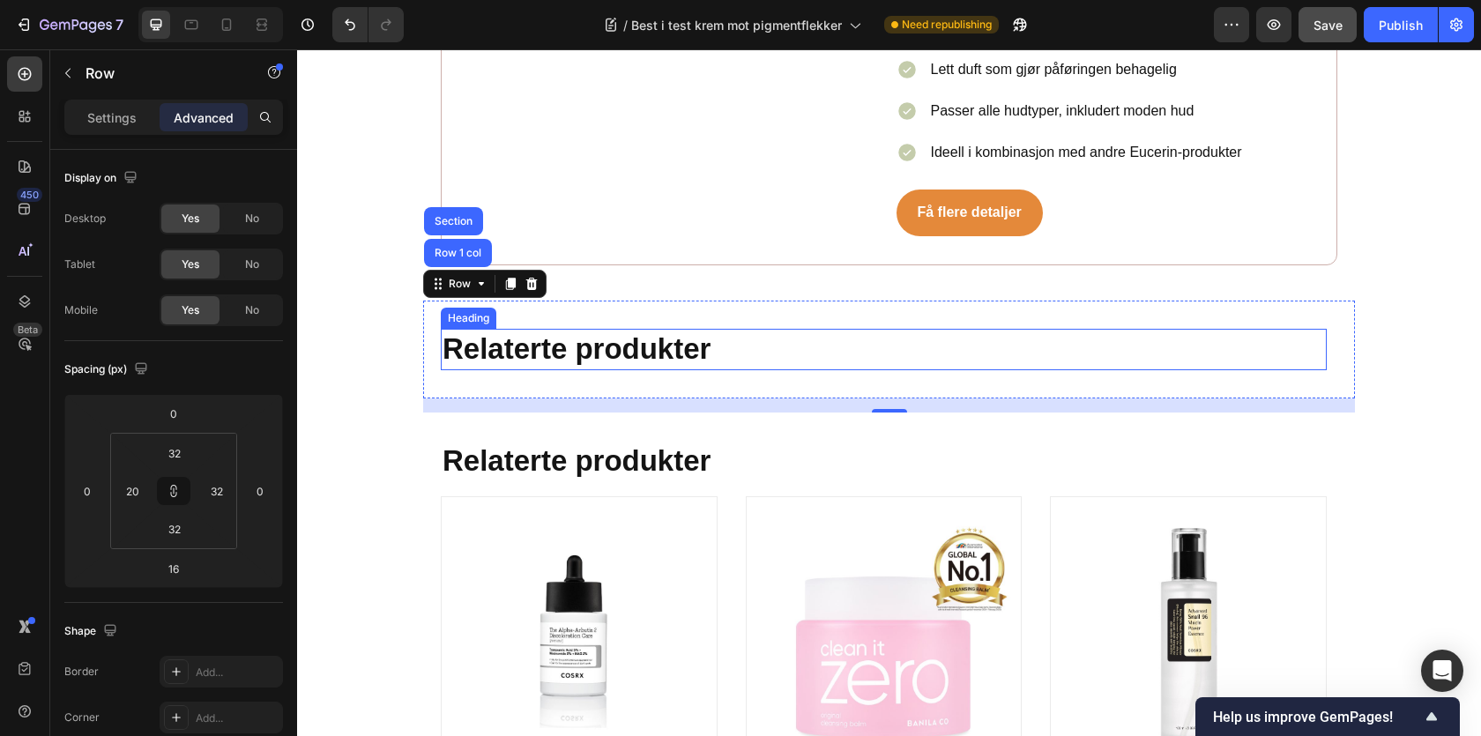
click at [558, 332] on strong "Relaterte produkter" at bounding box center [577, 348] width 268 height 33
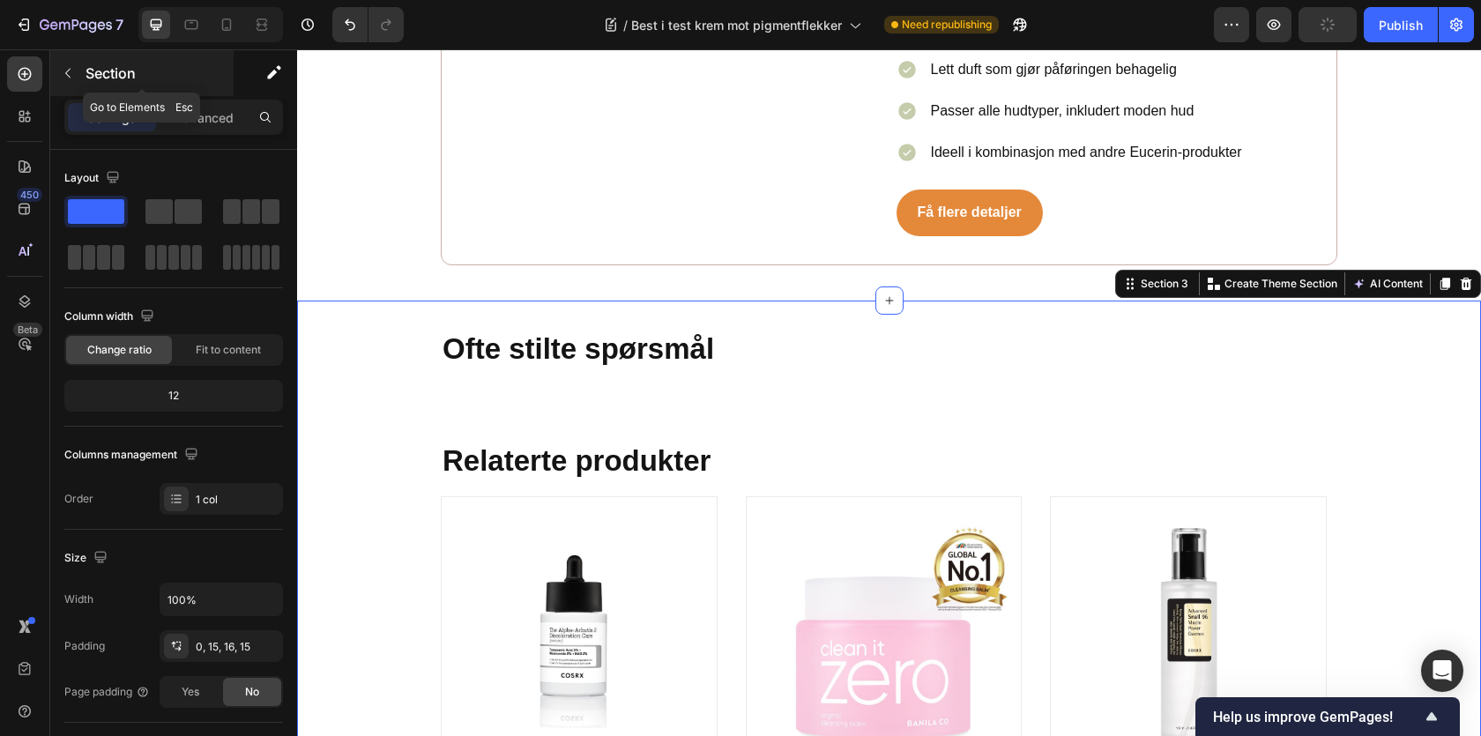
click at [105, 59] on div "Section" at bounding box center [141, 73] width 183 height 46
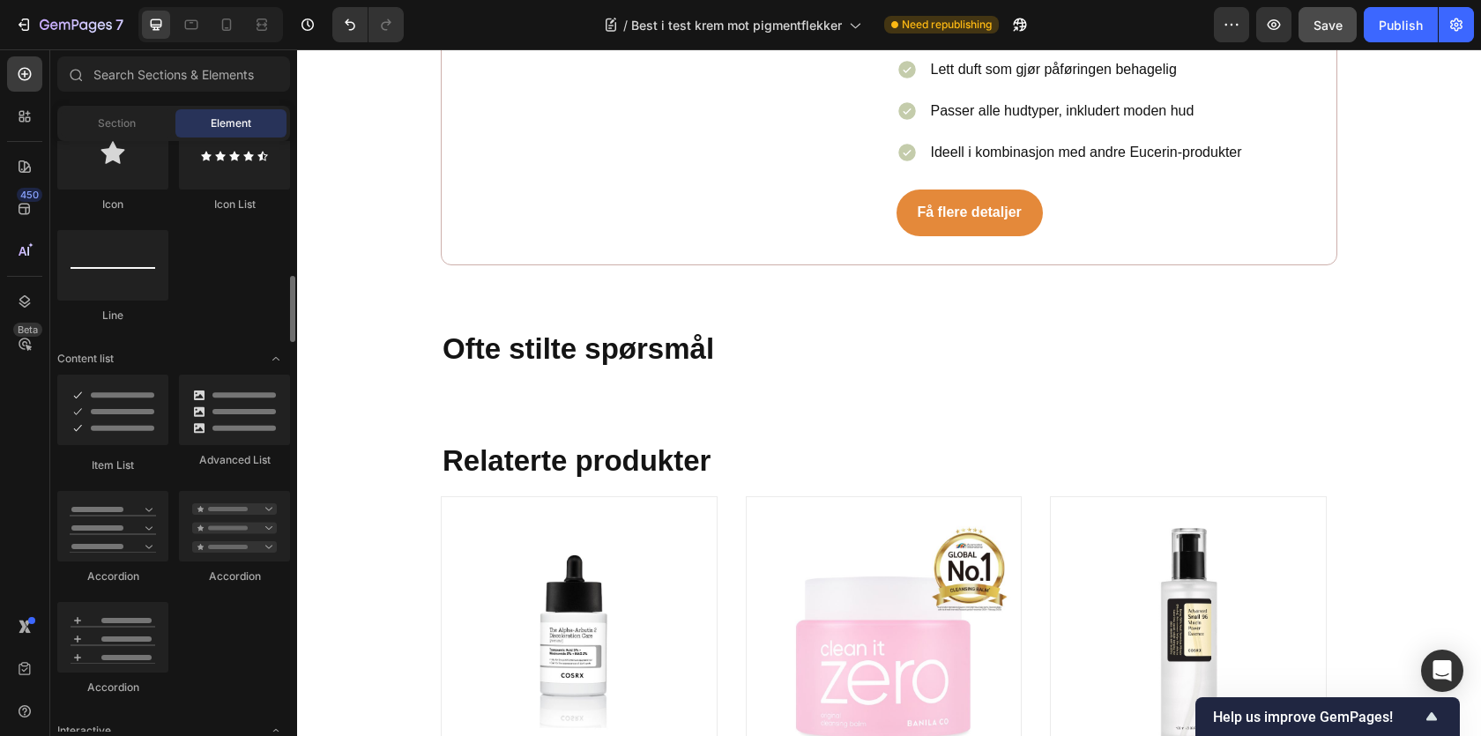
scroll to position [1300, 0]
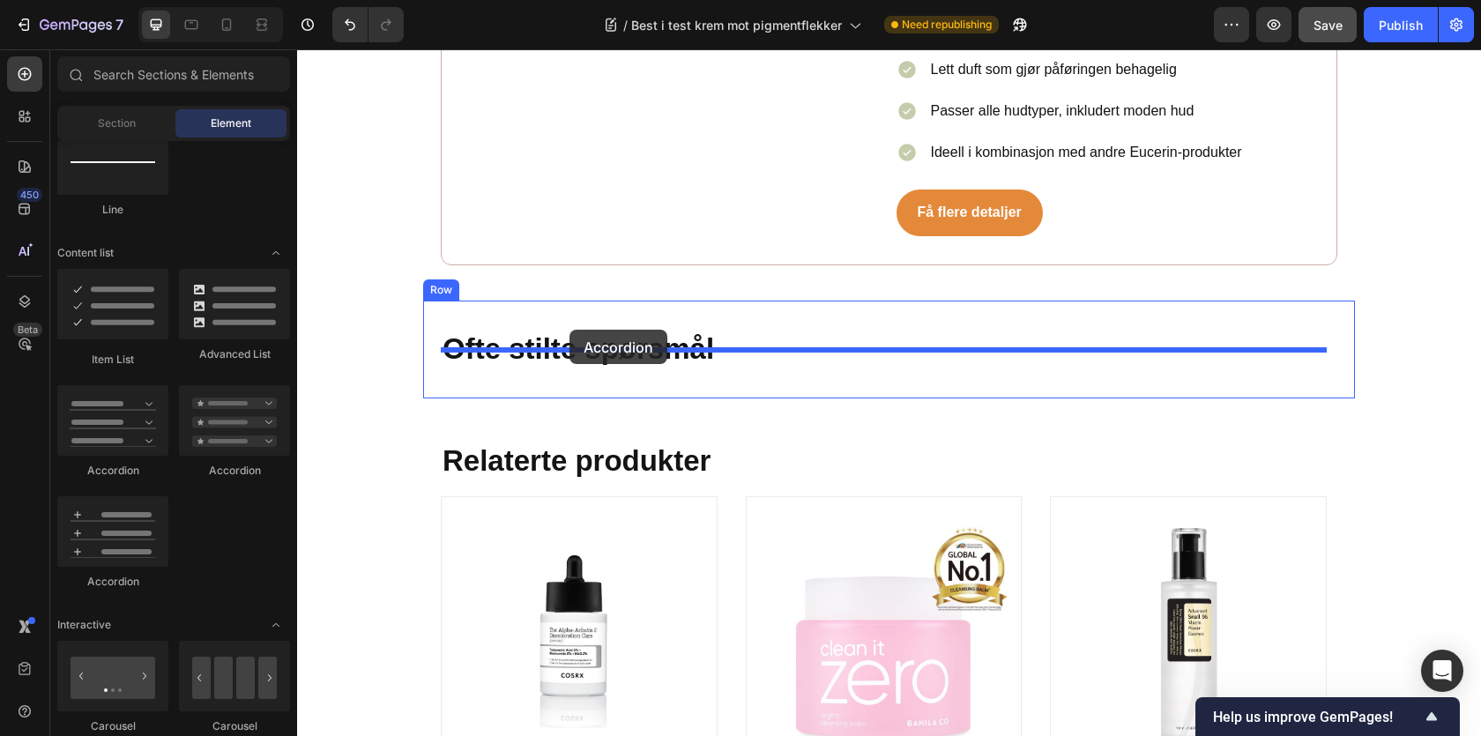
drag, startPoint x: 434, startPoint y: 462, endPoint x: 531, endPoint y: 295, distance: 192.8
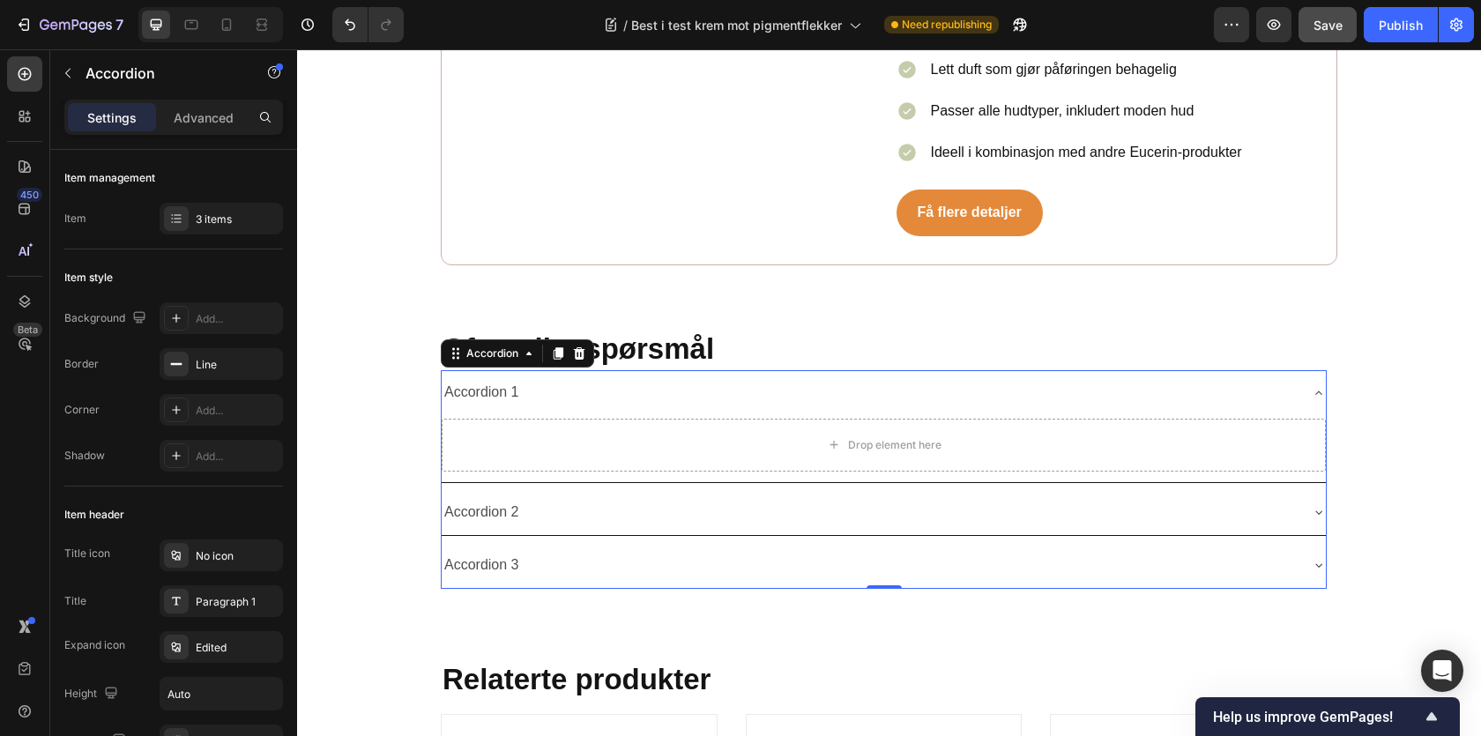
click at [490, 381] on div "Accordion 1" at bounding box center [482, 392] width 80 height 31
click at [490, 381] on p "Accordion 1" at bounding box center [481, 393] width 75 height 26
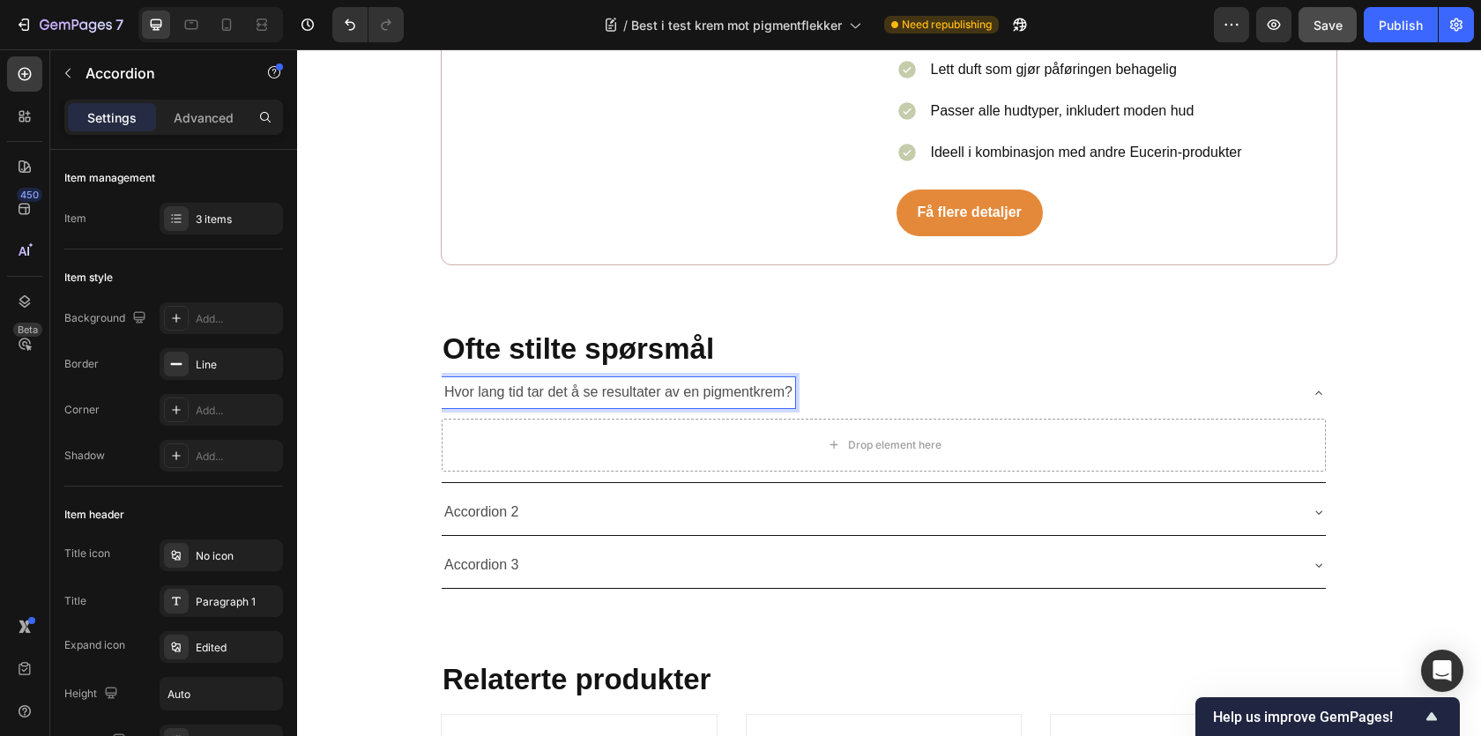
click at [501, 380] on p "Hvor lang tid tar det å se resultater av en pigmentkrem?" at bounding box center [618, 393] width 348 height 26
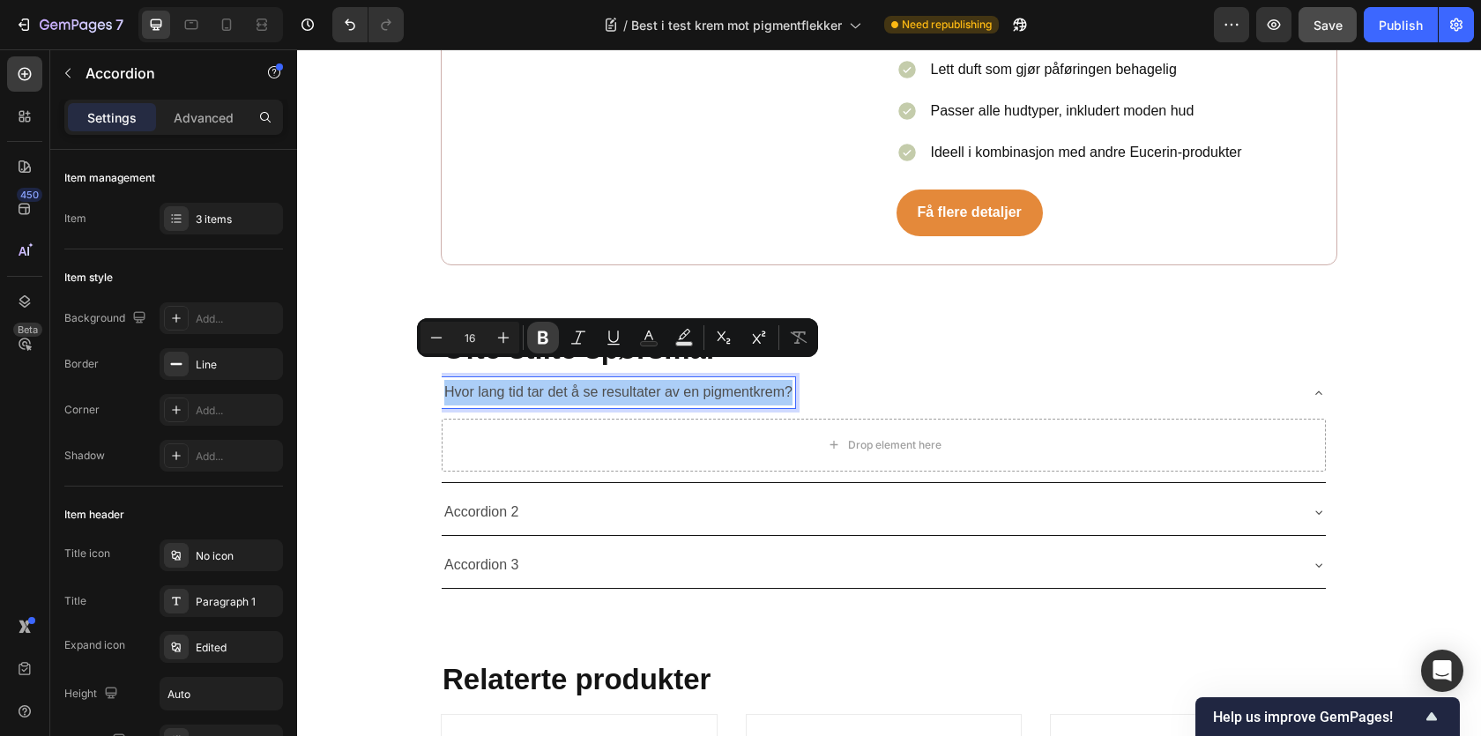
click at [542, 340] on icon "Editor contextual toolbar" at bounding box center [543, 338] width 18 height 18
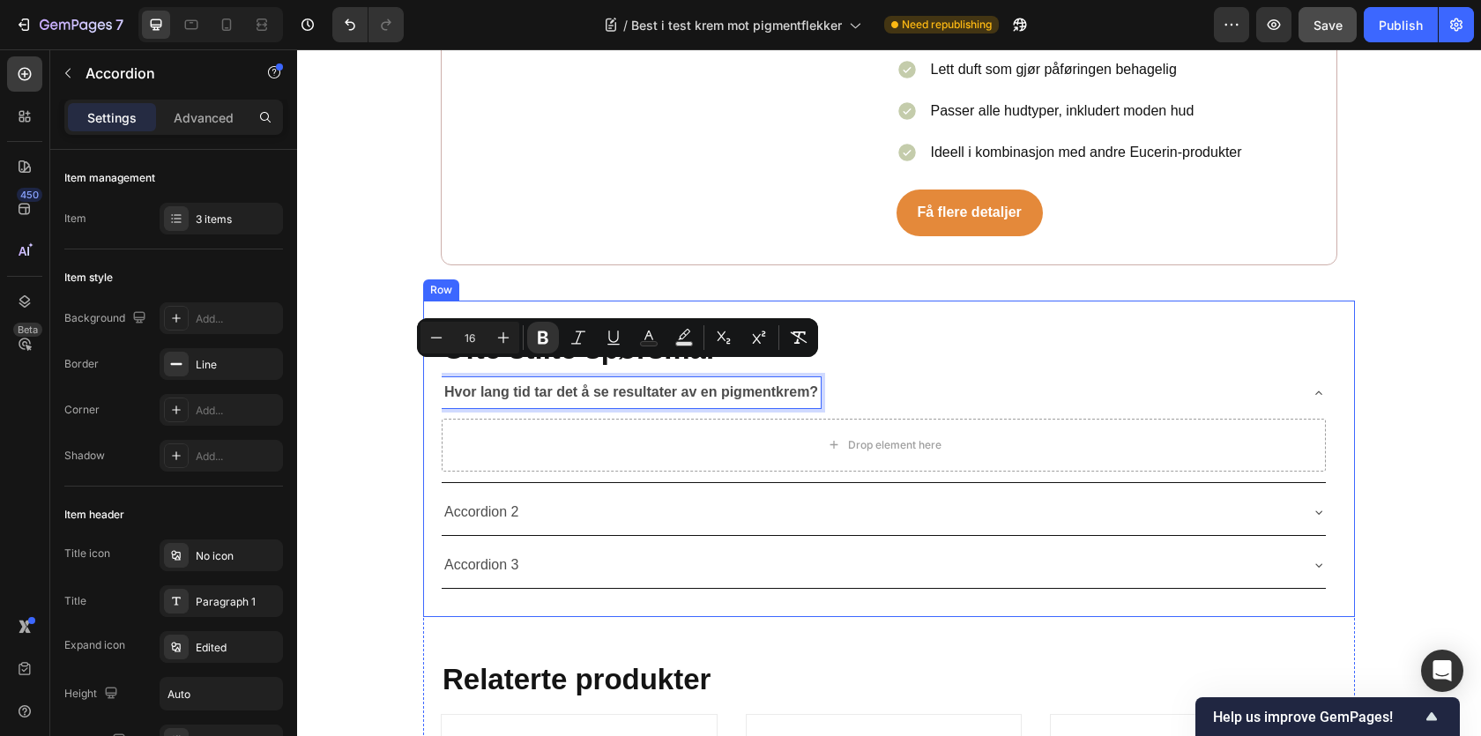
click at [433, 379] on div "⁠⁠⁠⁠⁠⁠⁠ Ofte stilte spørsmål Heading Hvor lang tid tar det å se resultater av e…" at bounding box center [889, 459] width 932 height 316
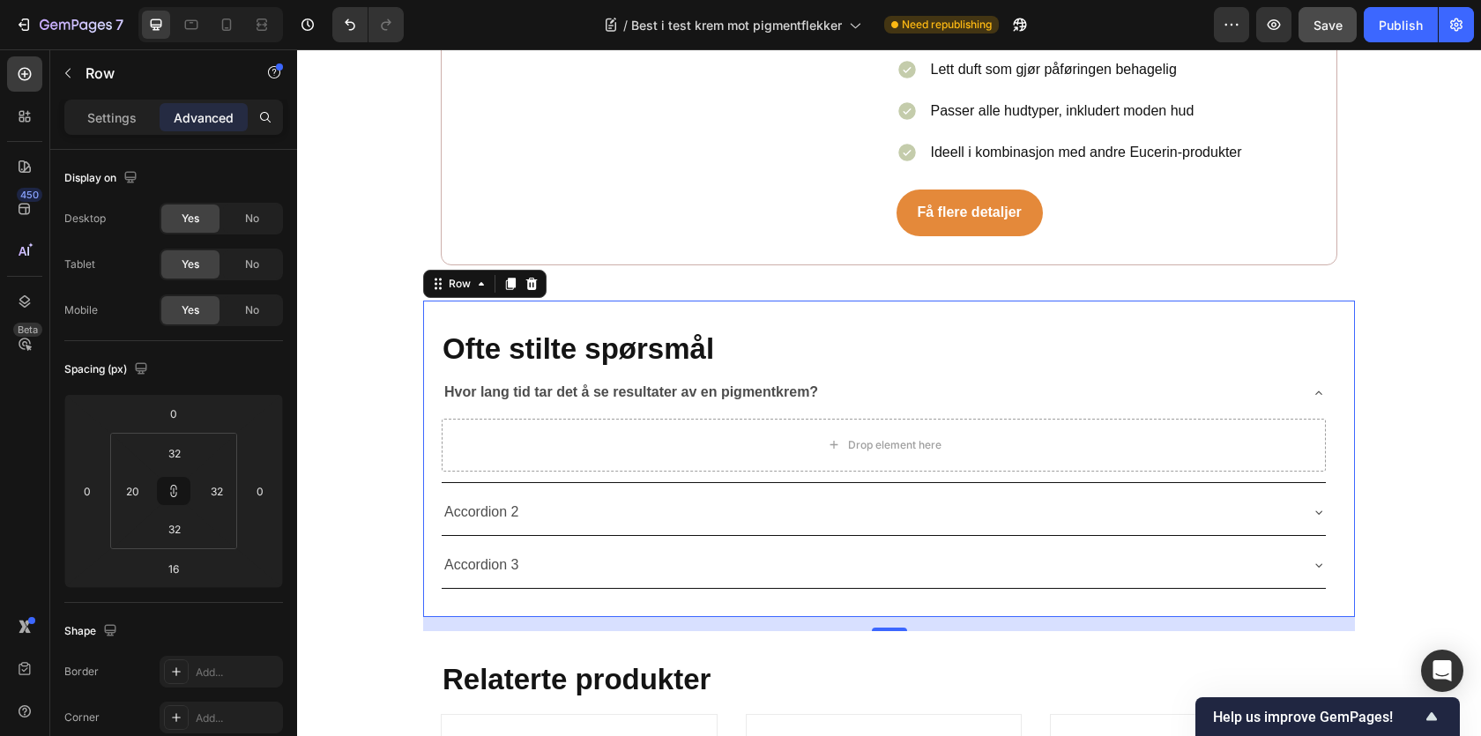
scroll to position [9615, 0]
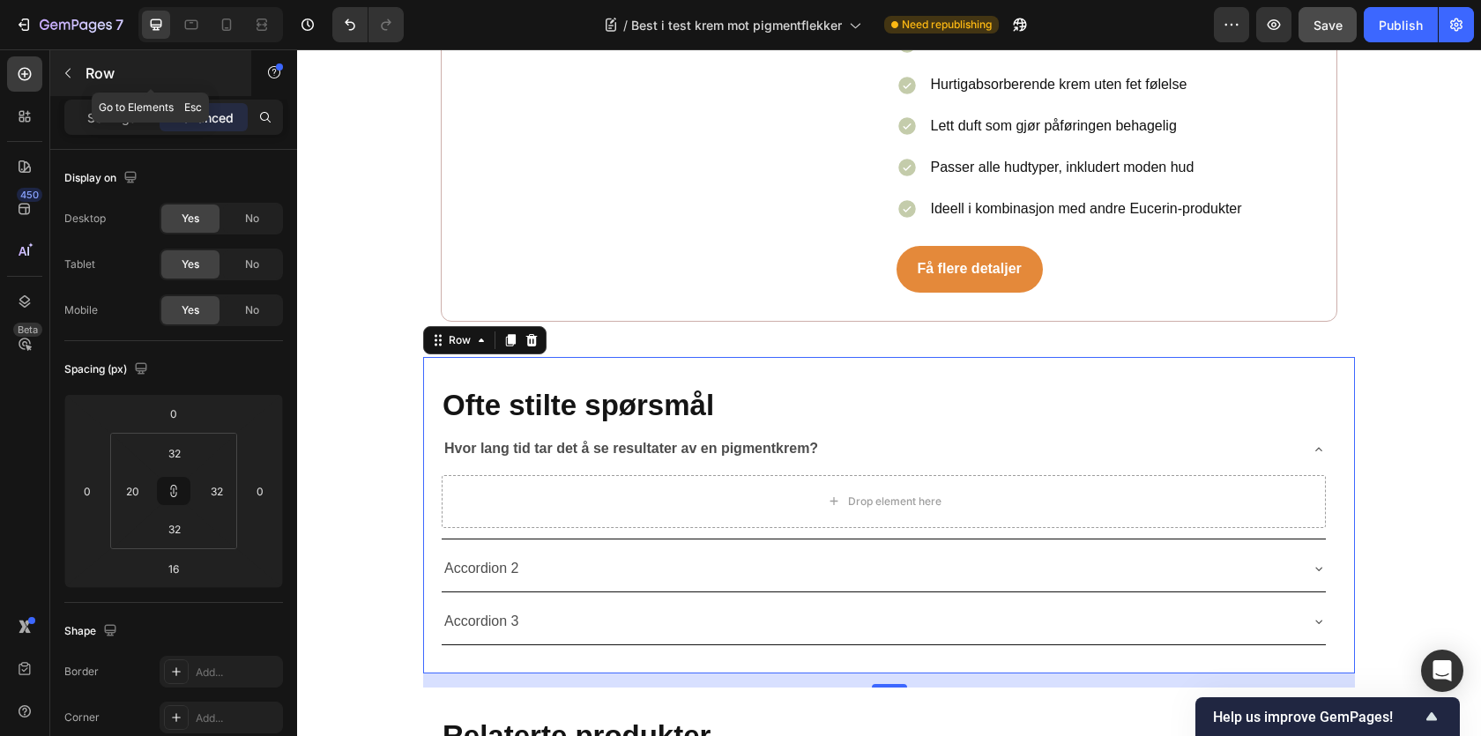
click at [105, 82] on p "Row" at bounding box center [161, 73] width 150 height 21
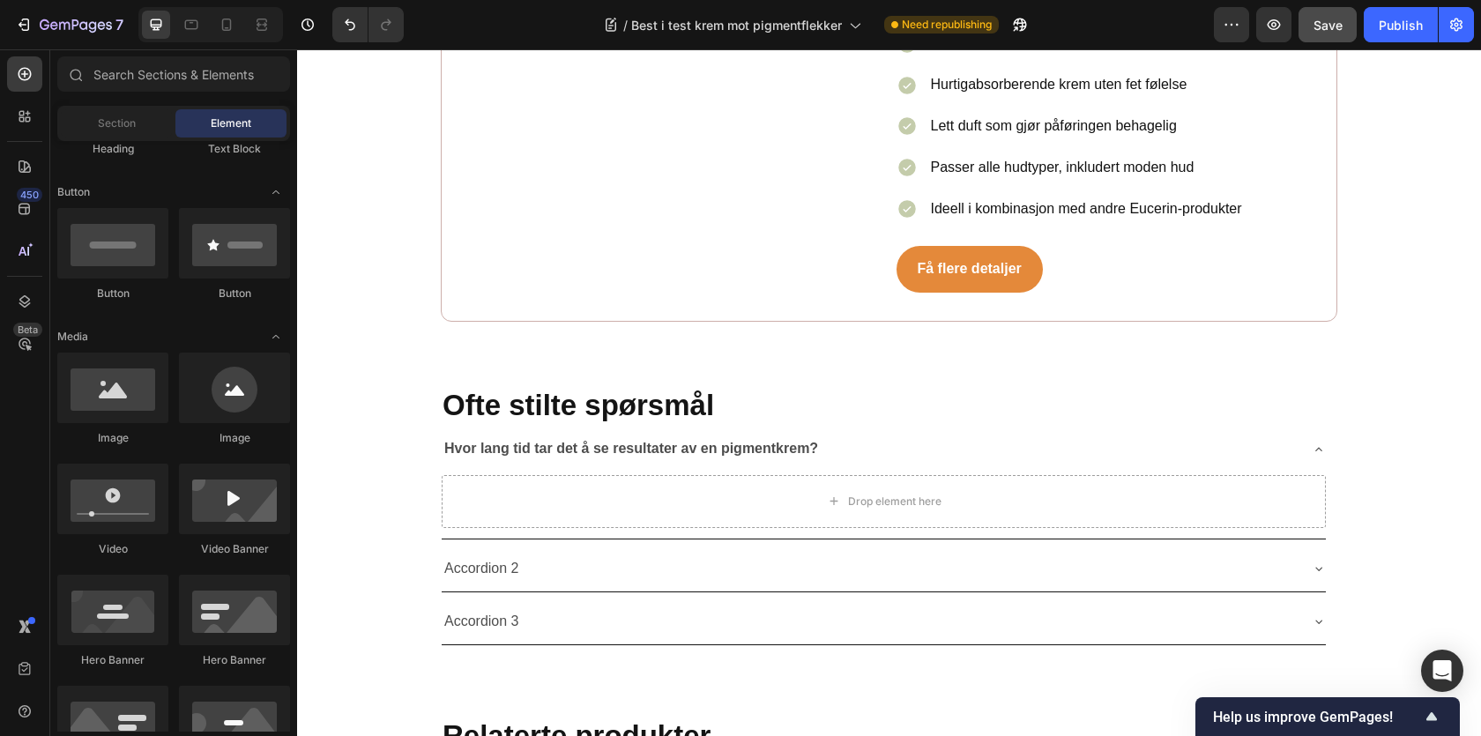
scroll to position [0, 0]
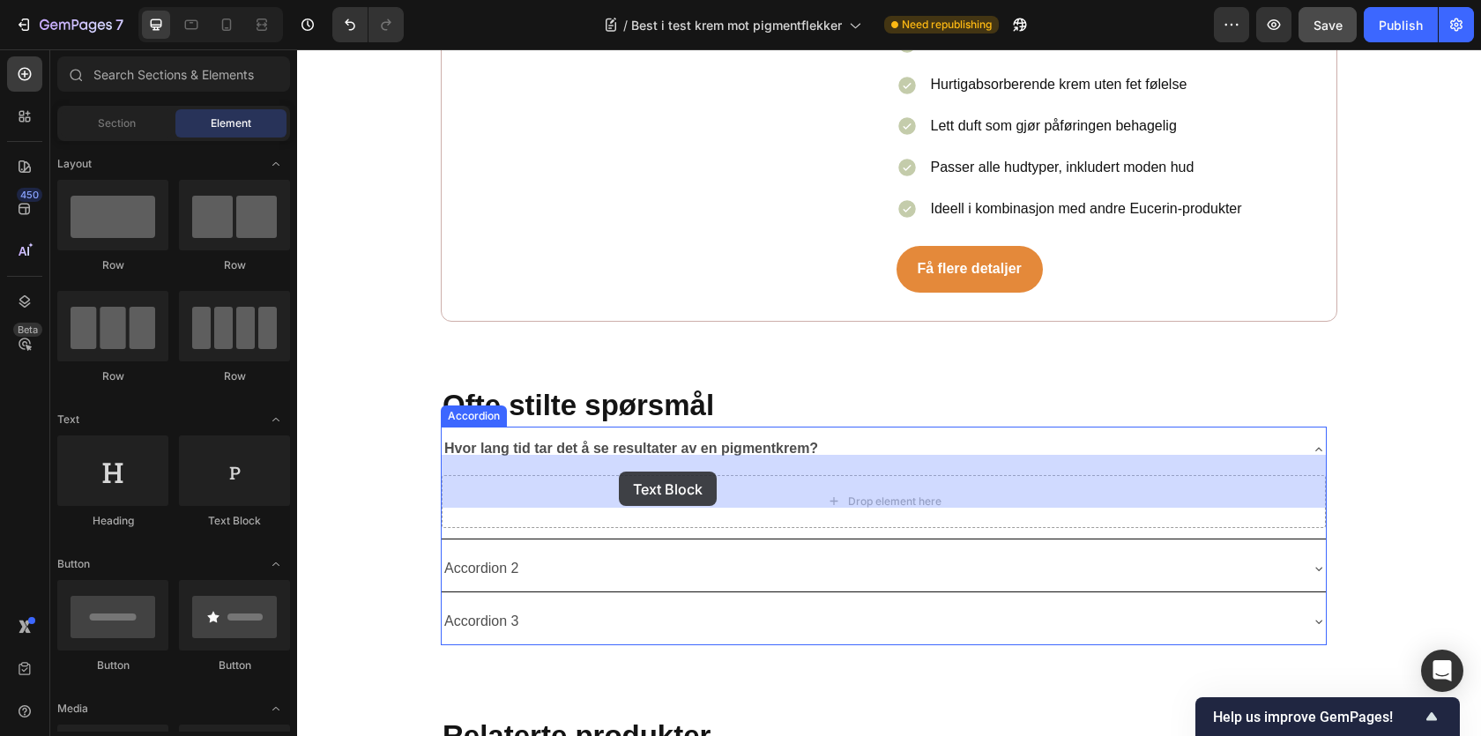
drag, startPoint x: 516, startPoint y: 514, endPoint x: 619, endPoint y: 472, distance: 111.5
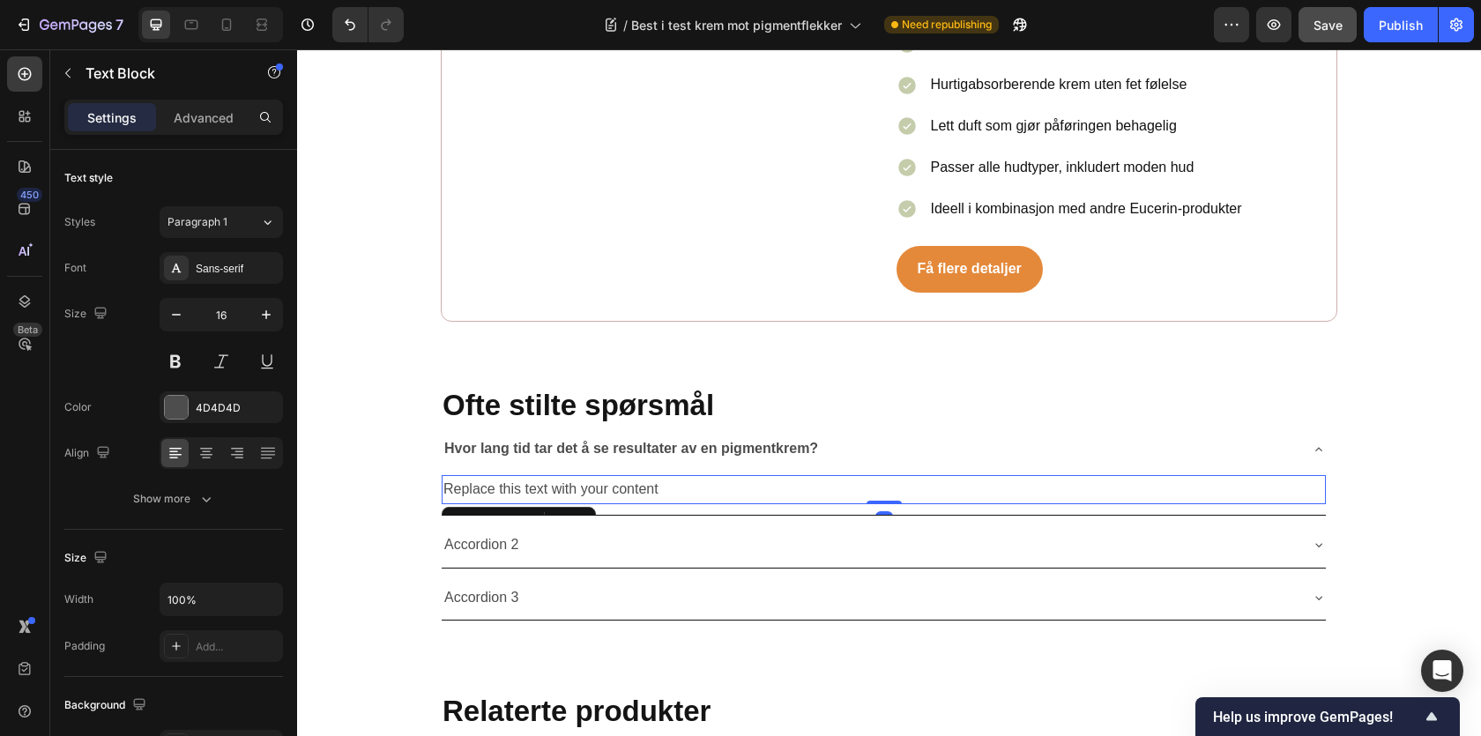
click at [540, 475] on div "Replace this text with your content" at bounding box center [884, 489] width 884 height 29
click at [540, 477] on p "Replace this text with your content" at bounding box center [883, 490] width 881 height 26
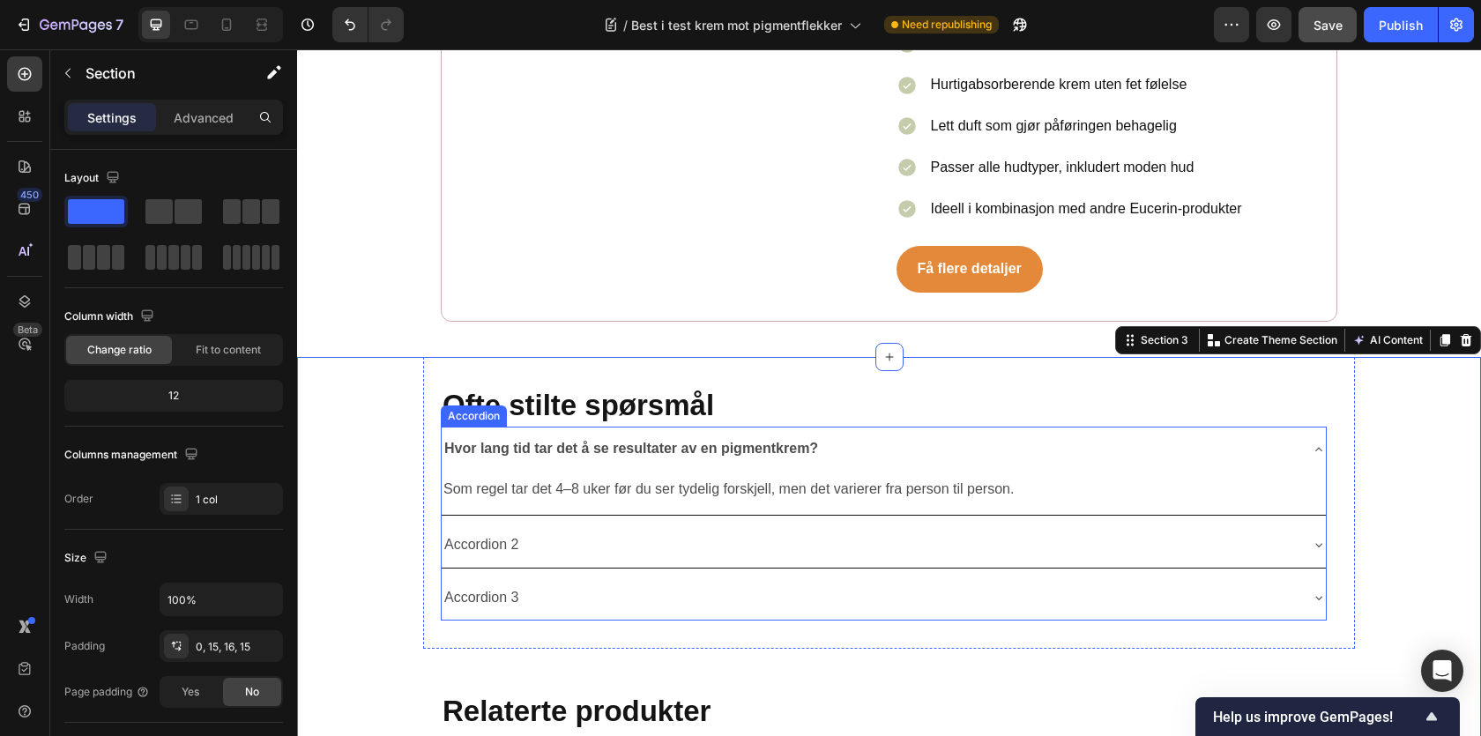
click at [726, 436] on p "Hvor lang tid tar det å se resultater av en pigmentkrem?" at bounding box center [631, 449] width 374 height 26
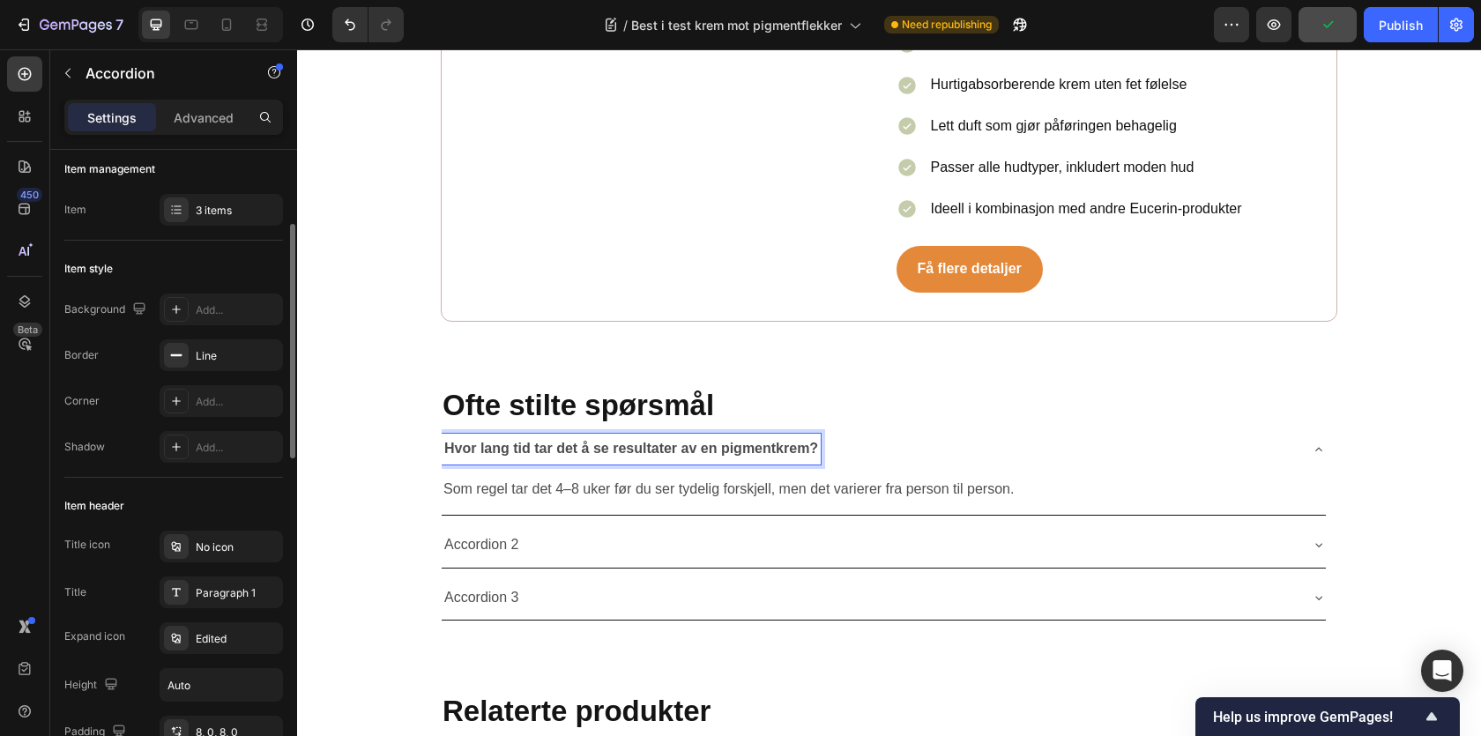
scroll to position [178, 0]
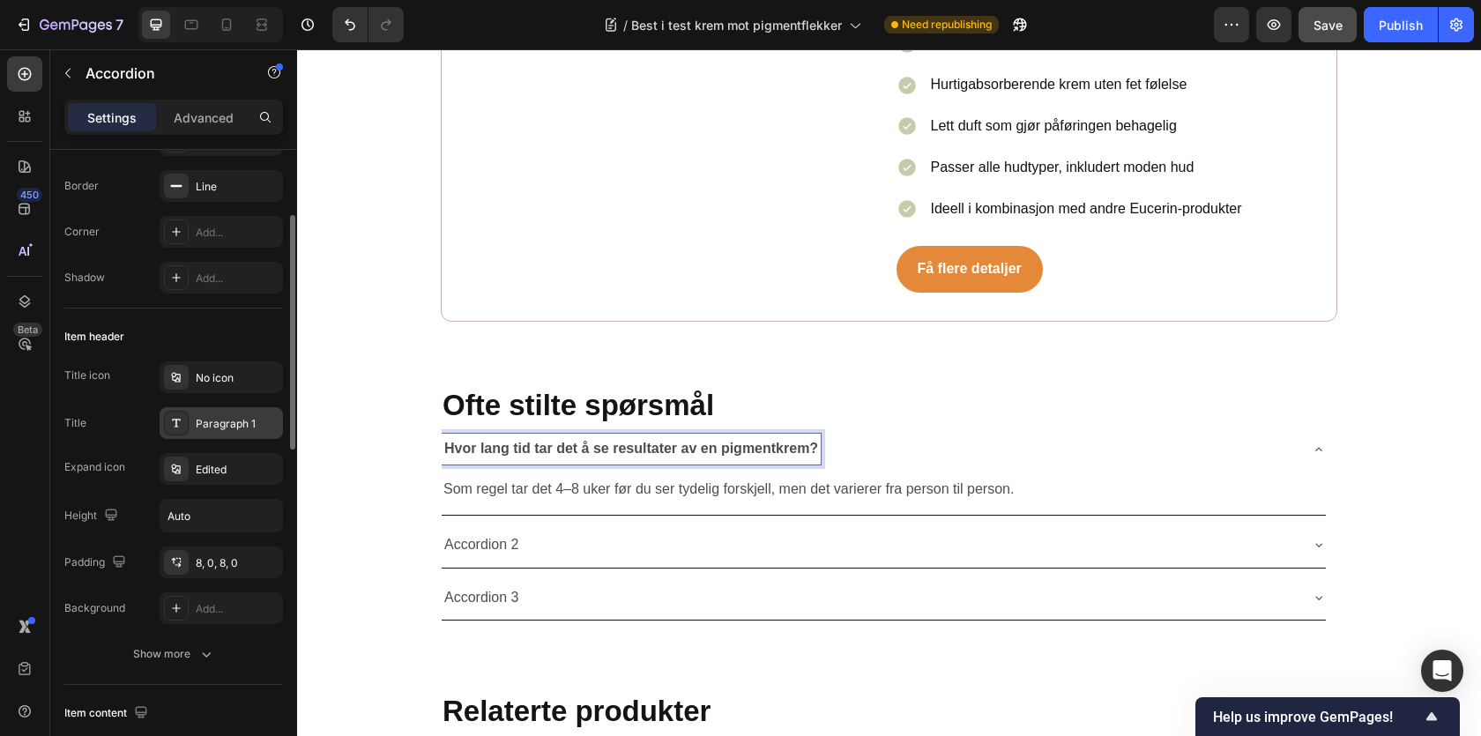
click at [175, 420] on icon at bounding box center [176, 423] width 9 height 8
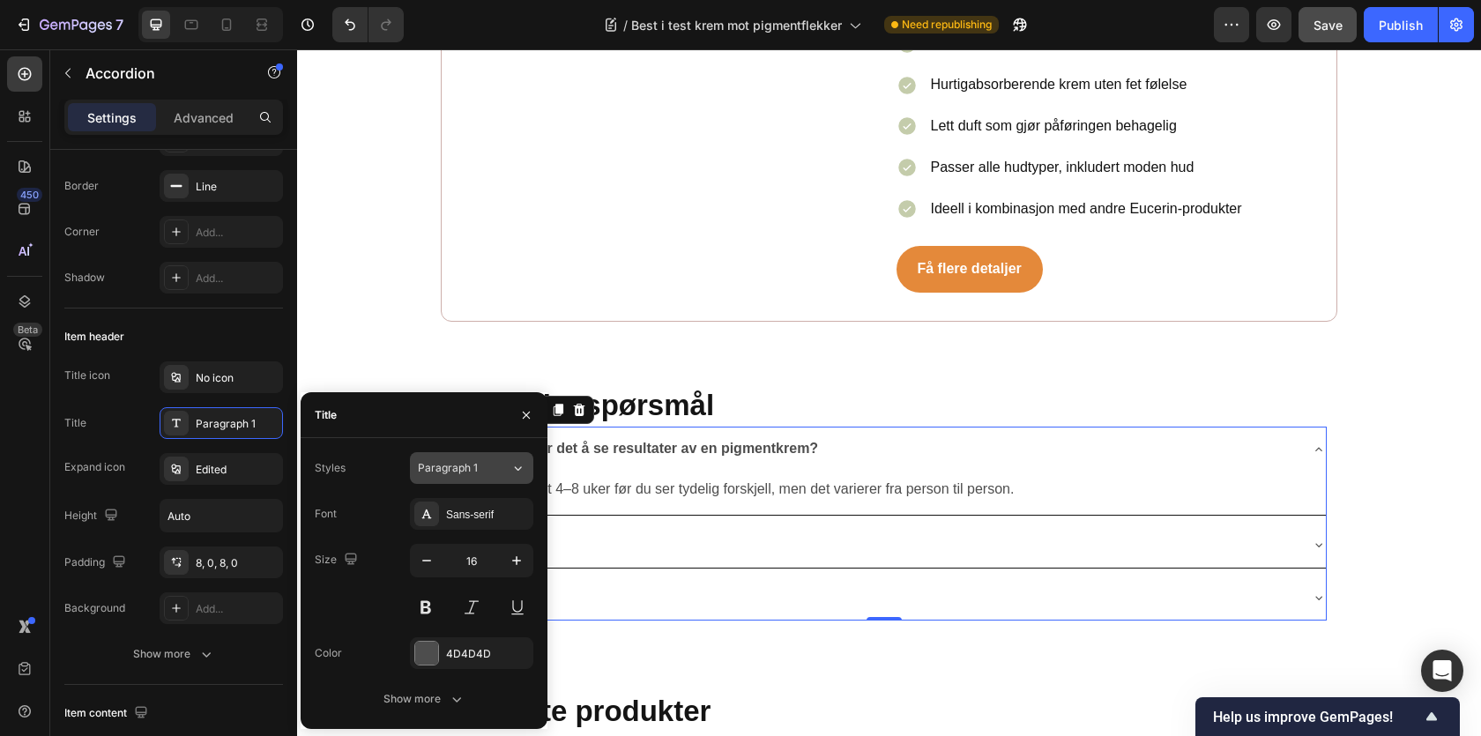
click at [473, 483] on button "Paragraph 1" at bounding box center [471, 468] width 123 height 32
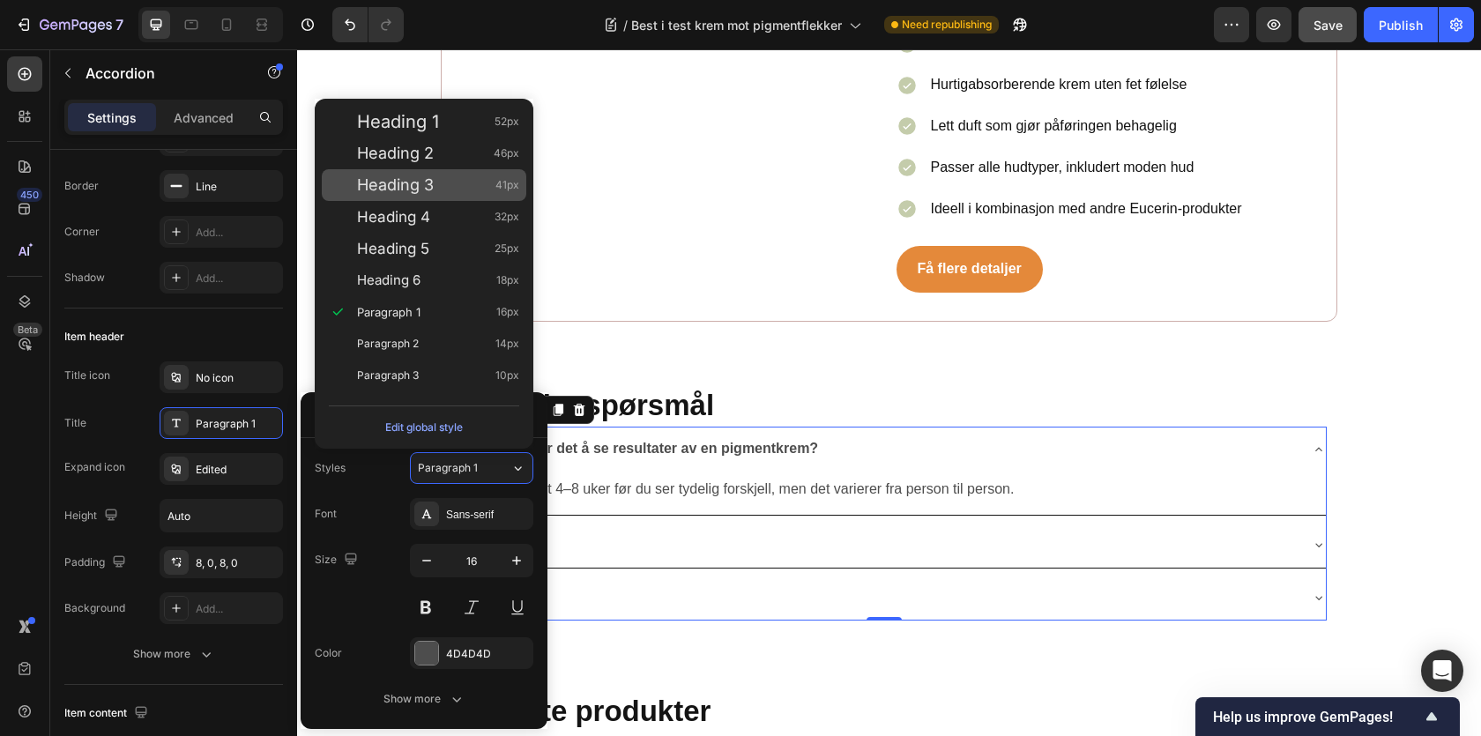
click at [415, 197] on div "Heading 3 41px" at bounding box center [424, 185] width 205 height 32
type input "41"
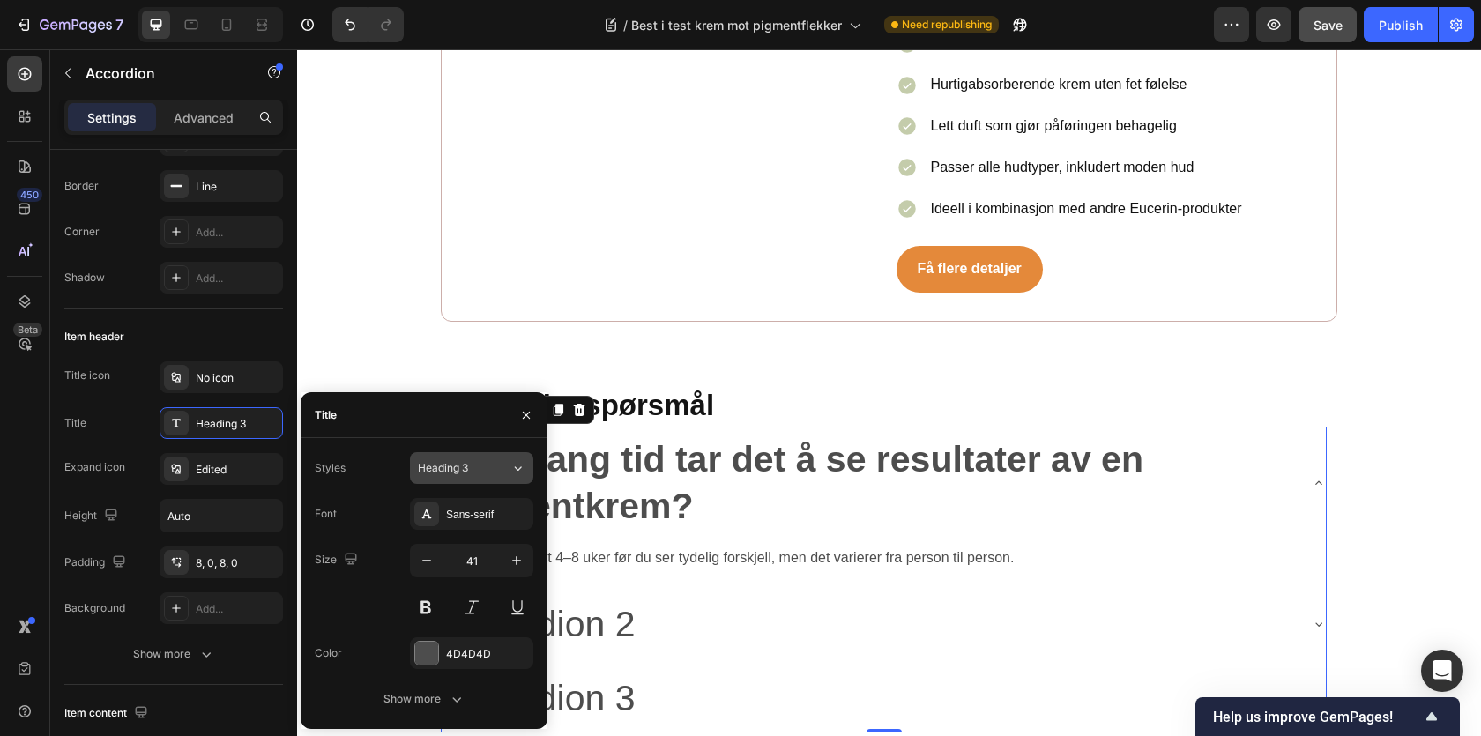
click at [458, 467] on span "Heading 3" at bounding box center [443, 468] width 50 height 16
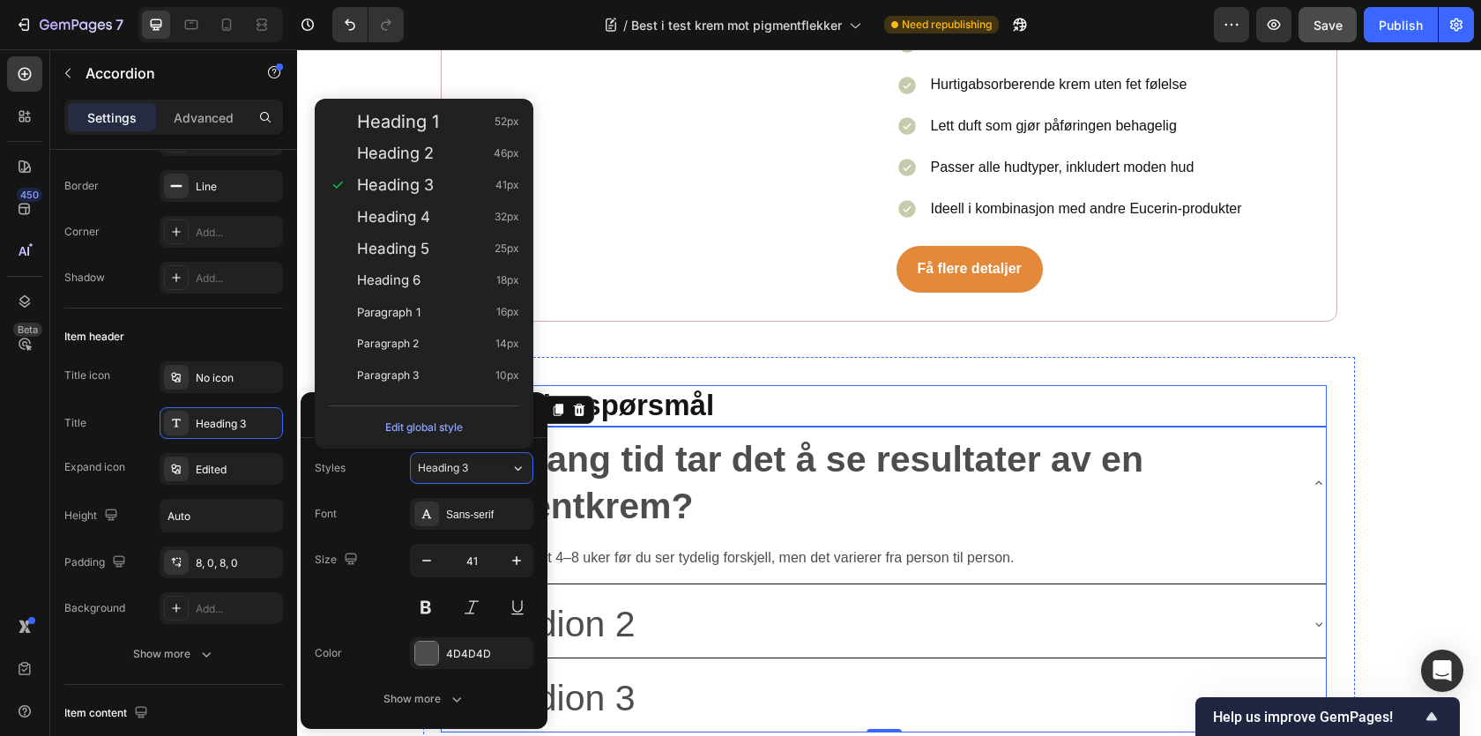
click at [671, 389] on strong "Ofte stilte spørsmål" at bounding box center [579, 405] width 272 height 33
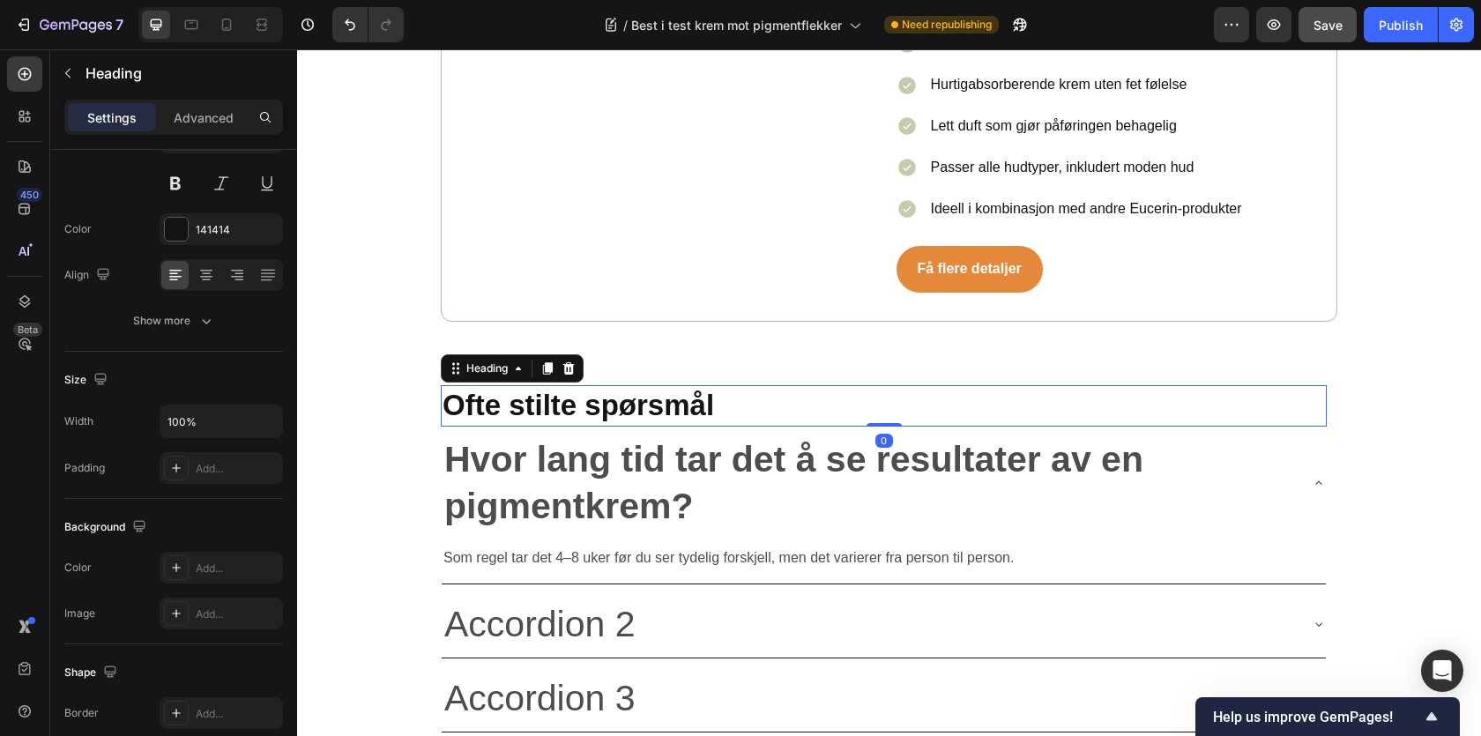
scroll to position [0, 0]
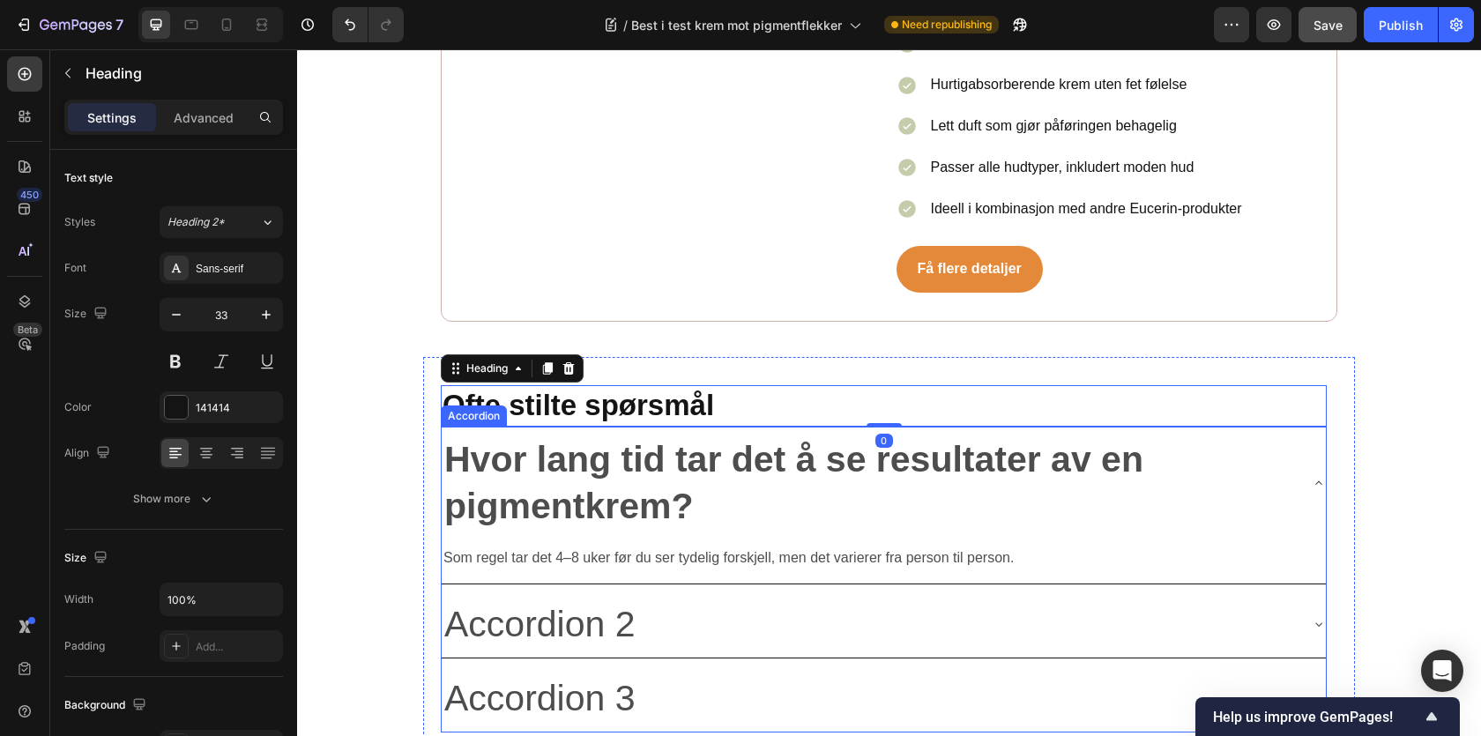
click at [456, 439] on strong "Hvor lang tid tar det å se resultater av en pigmentkrem?" at bounding box center [793, 482] width 699 height 87
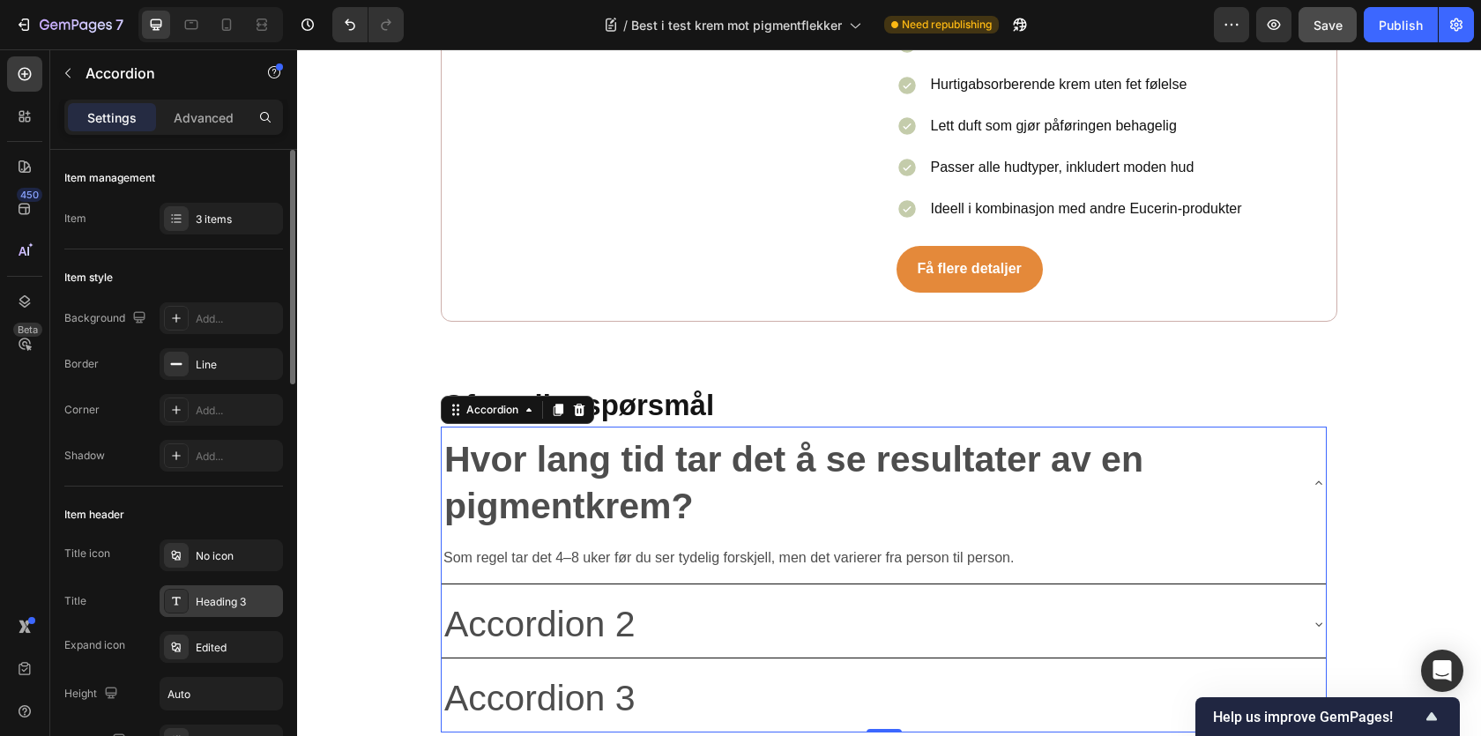
click at [223, 594] on div "Heading 3" at bounding box center [237, 602] width 83 height 16
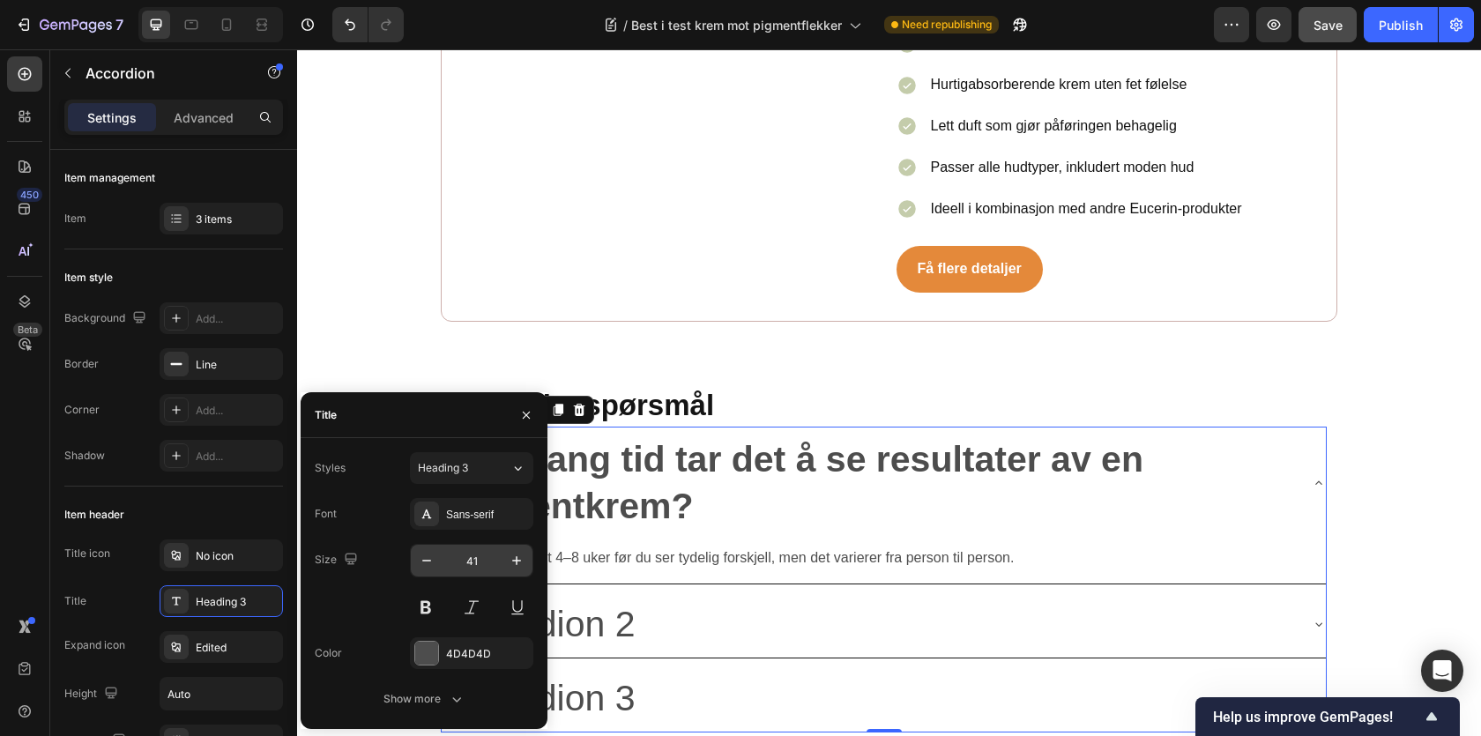
click at [477, 559] on input "41" at bounding box center [472, 561] width 58 height 32
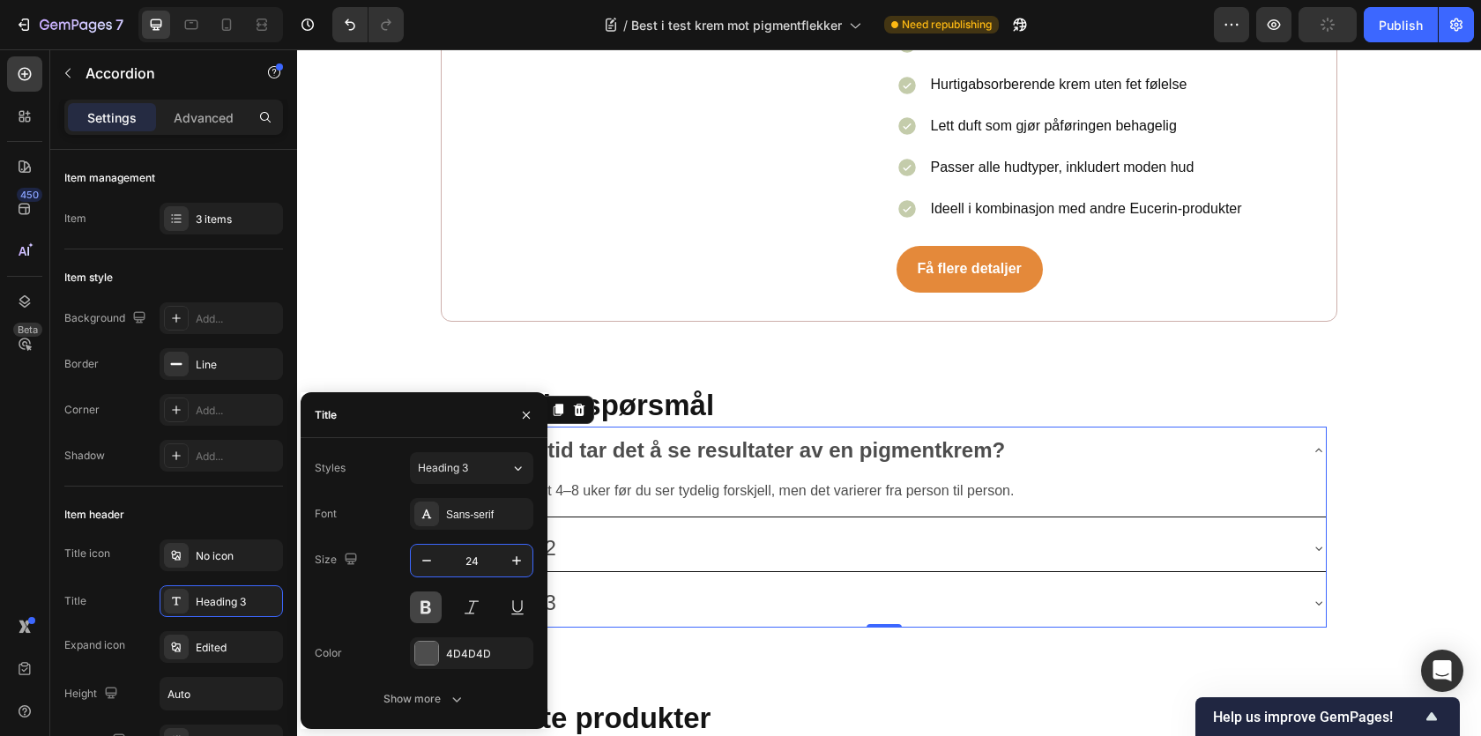
click at [420, 602] on button at bounding box center [426, 608] width 32 height 32
click at [431, 559] on icon "button" at bounding box center [427, 561] width 18 height 18
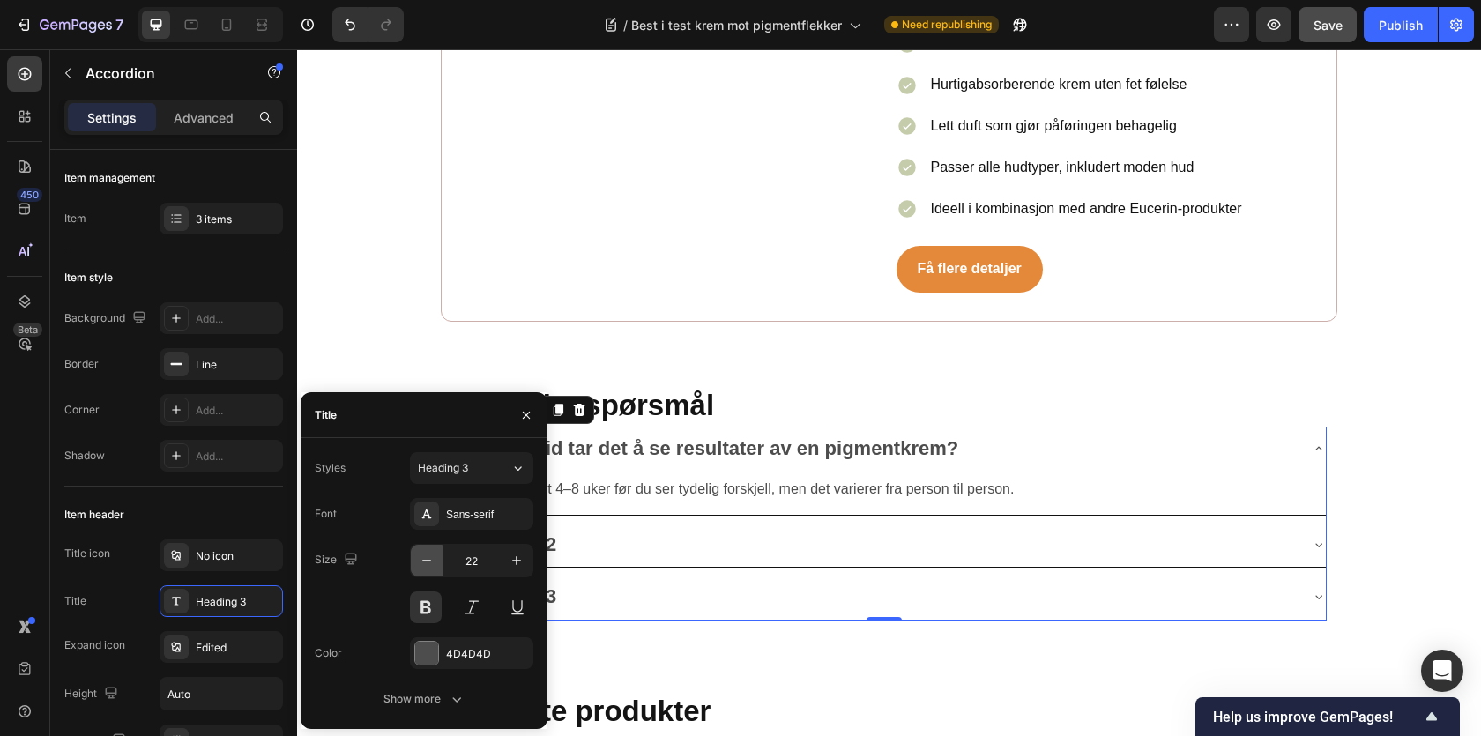
click at [431, 559] on icon "button" at bounding box center [427, 561] width 18 height 18
type input "20"
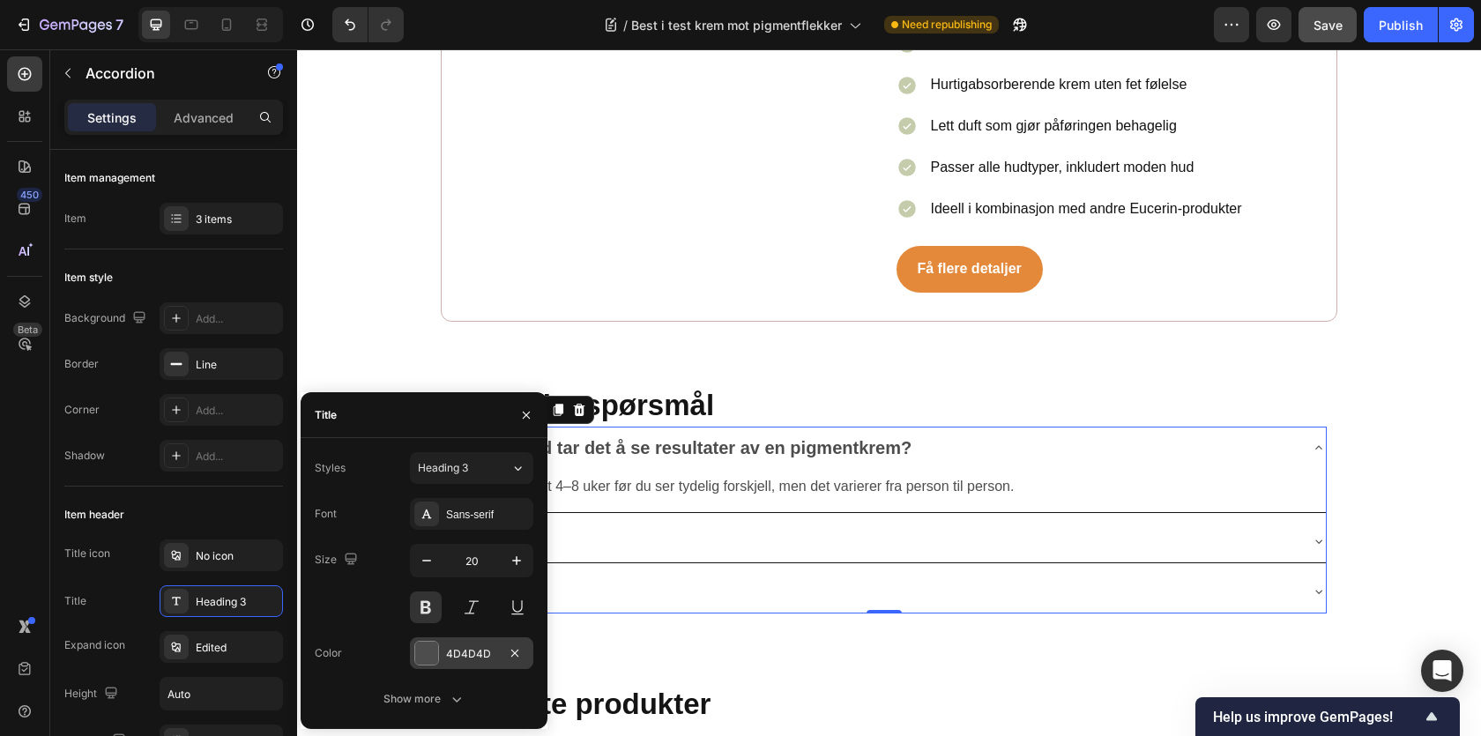
click at [429, 637] on div "4D4D4D" at bounding box center [471, 653] width 123 height 32
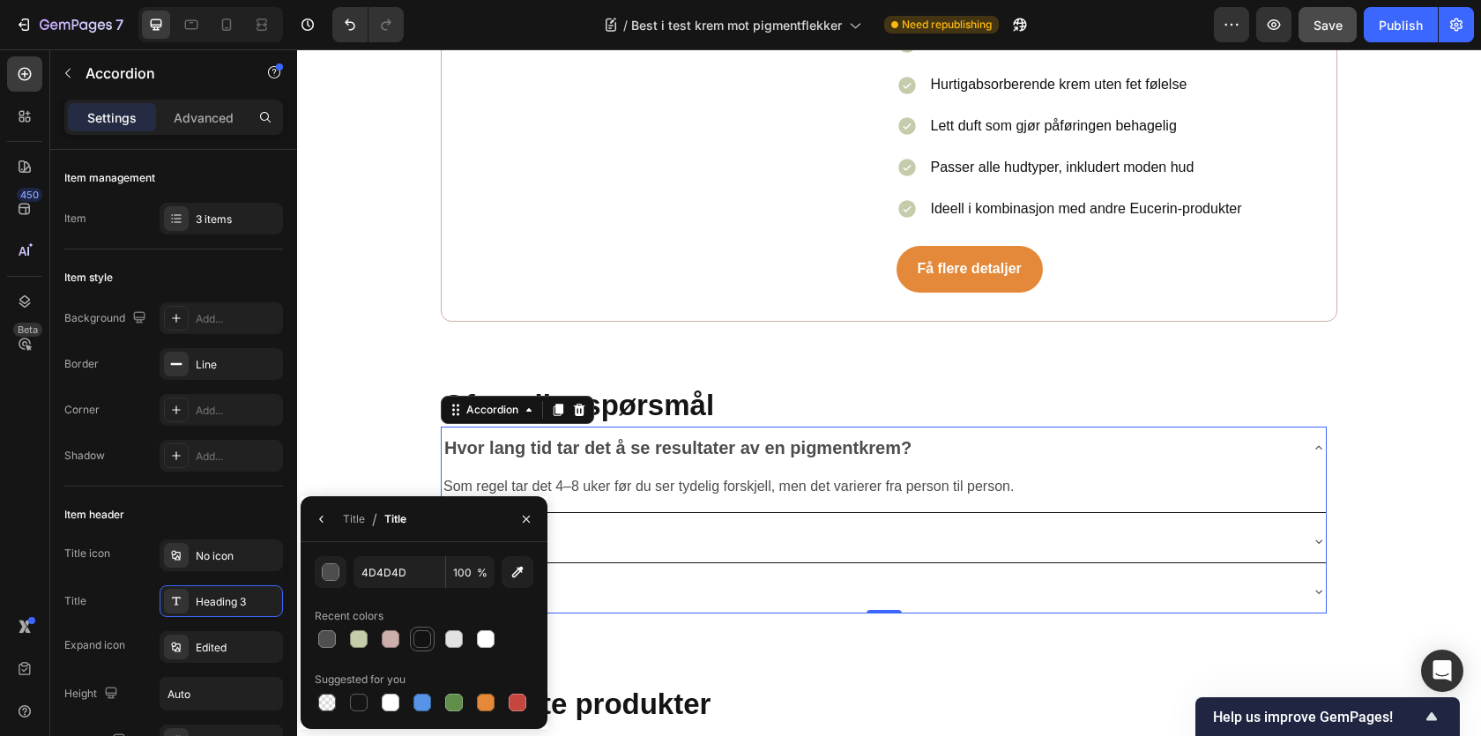
click at [418, 637] on div at bounding box center [422, 639] width 18 height 18
type input "121212"
click at [575, 474] on p "Som regel tar det 4–8 uker før du ser tydelig forskjell, men det varierer fra p…" at bounding box center [883, 487] width 881 height 26
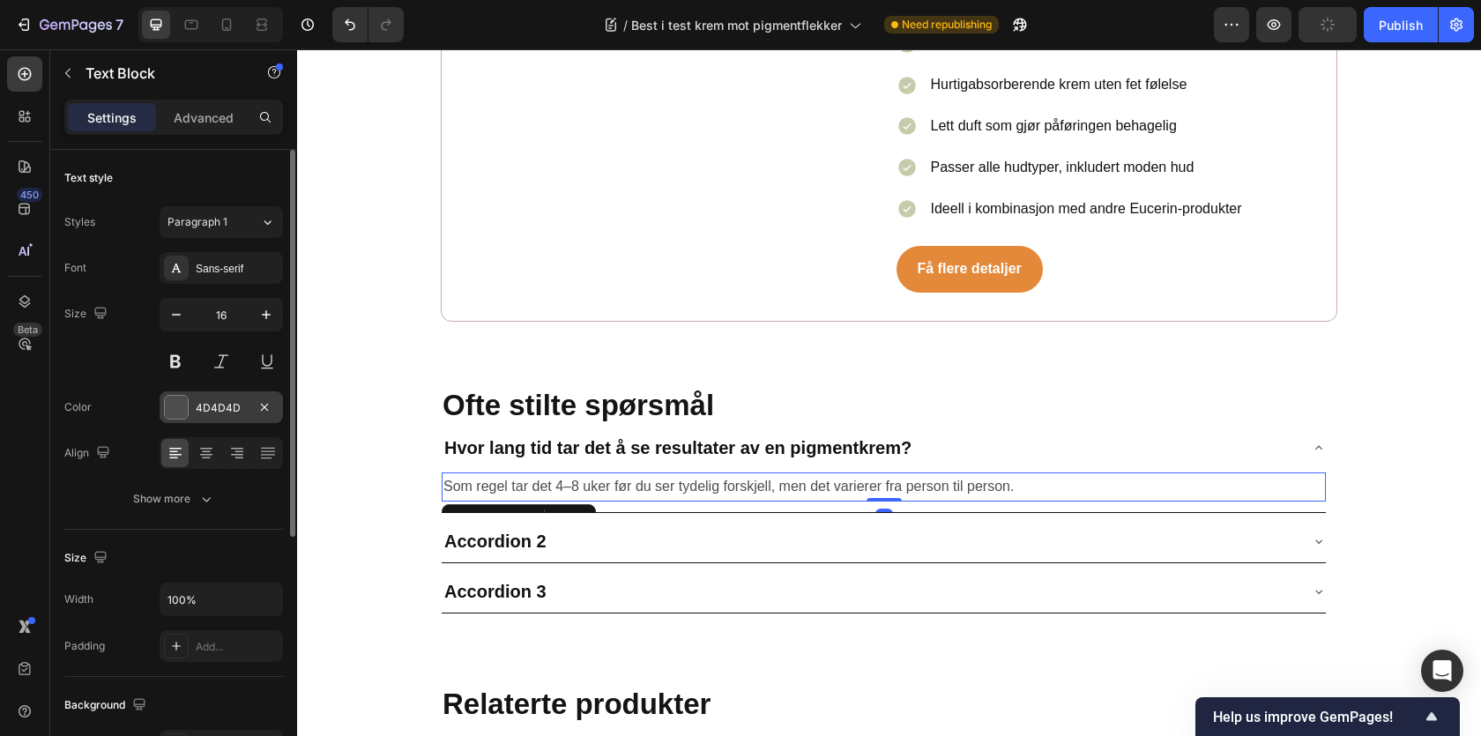
click at [175, 405] on div at bounding box center [176, 407] width 23 height 23
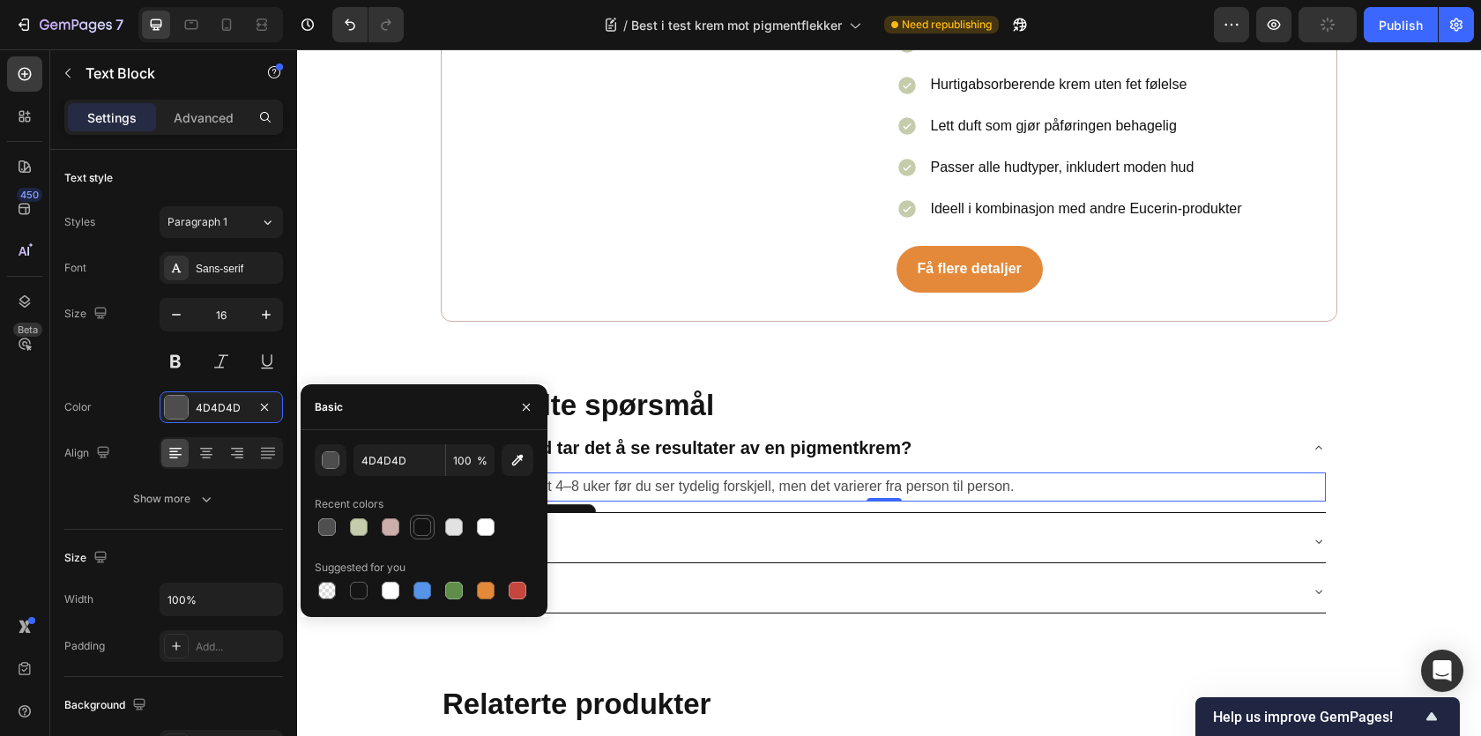
click at [415, 521] on div at bounding box center [422, 527] width 18 height 18
type input "121212"
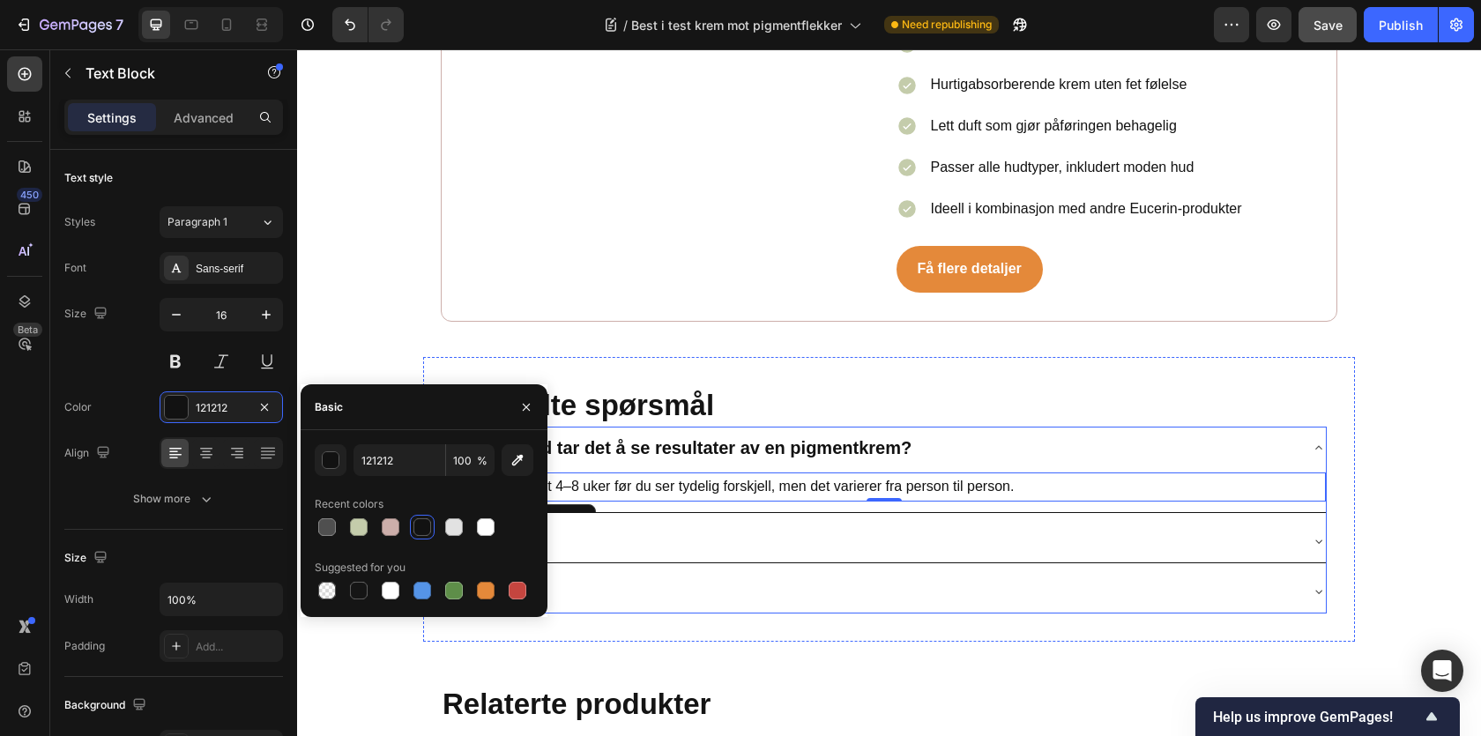
click at [1310, 427] on div "Hvor lang tid tar det å se resultater av en pigmentkrem?" at bounding box center [884, 448] width 884 height 42
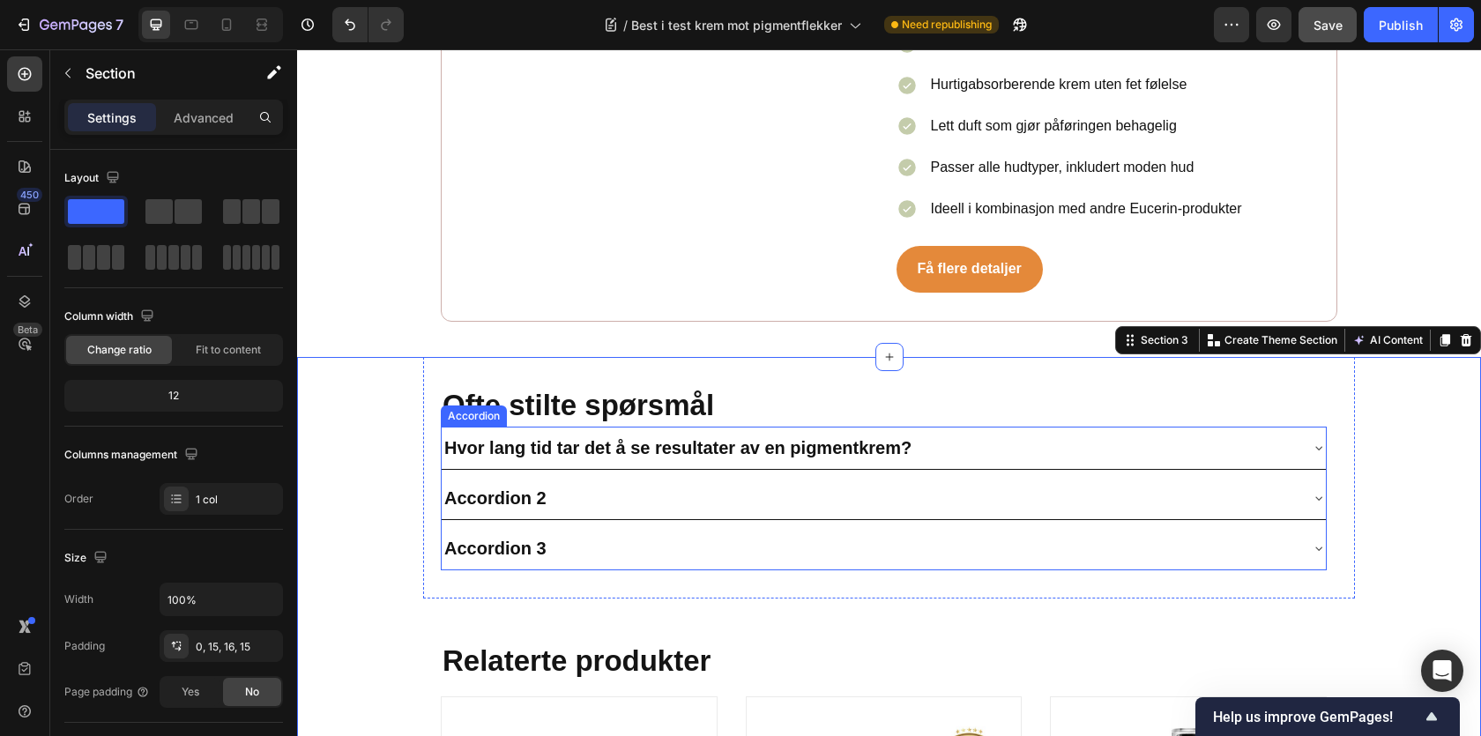
click at [629, 485] on div "Accordion 2" at bounding box center [870, 498] width 856 height 28
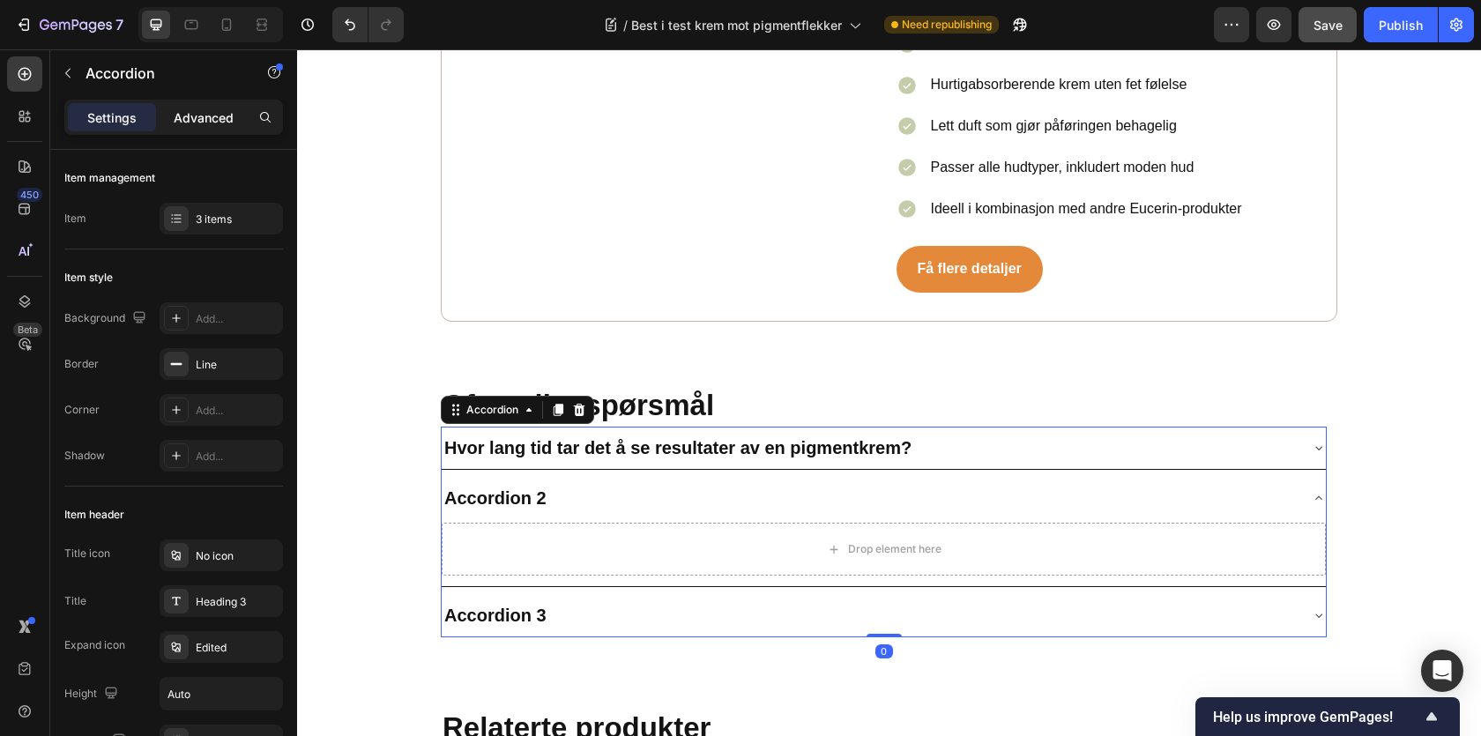
click at [213, 113] on p "Advanced" at bounding box center [204, 117] width 60 height 19
type input "100%"
type input "100"
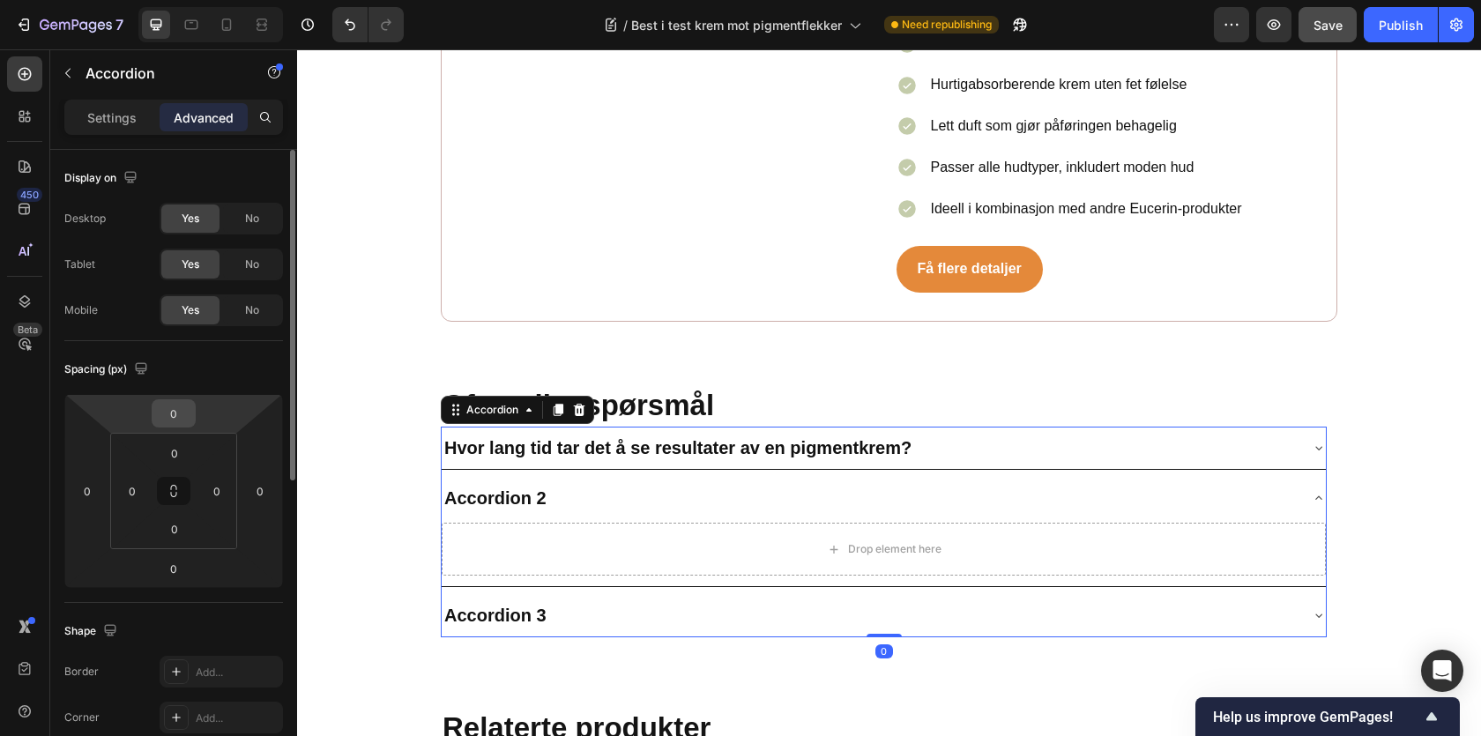
click at [160, 405] on input "0" at bounding box center [173, 413] width 35 height 26
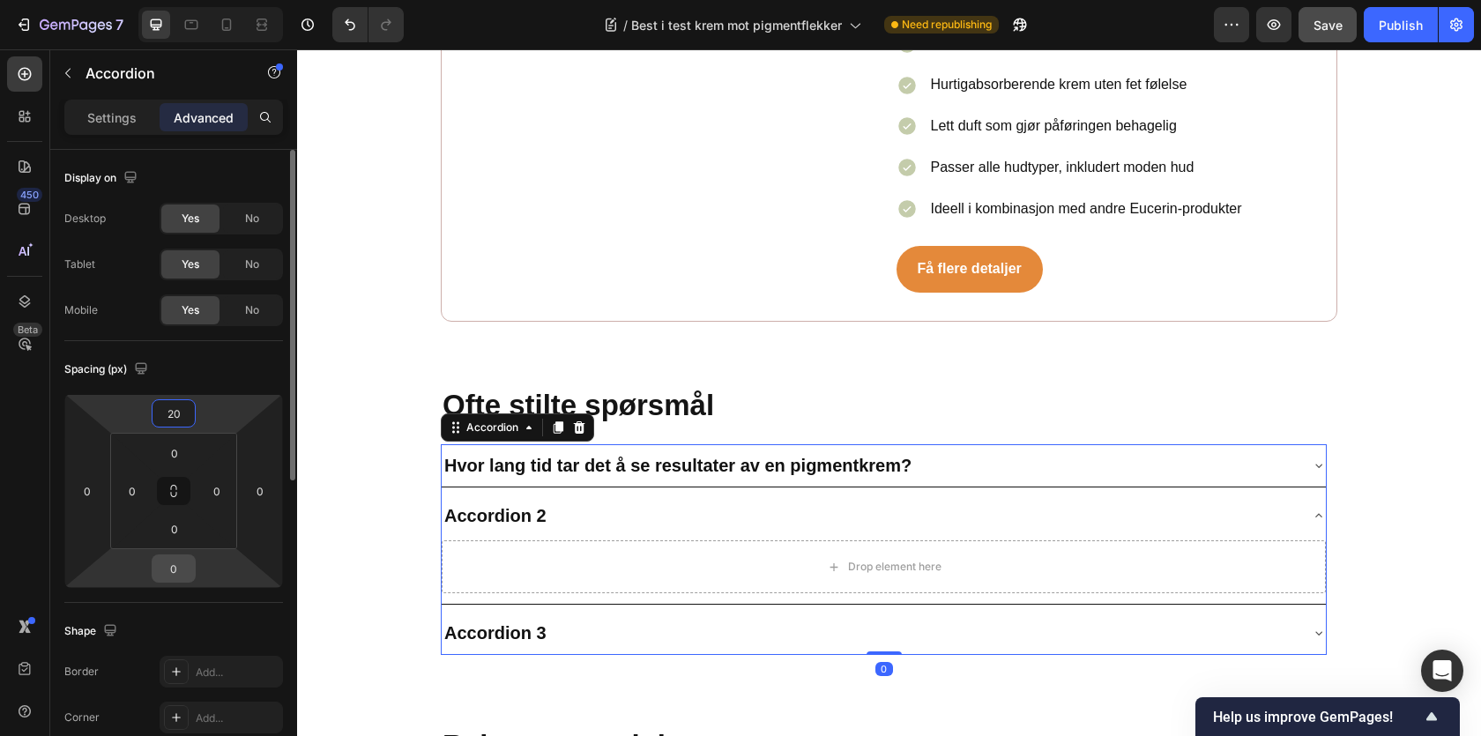
type input "20"
click at [168, 558] on input "0" at bounding box center [173, 568] width 35 height 26
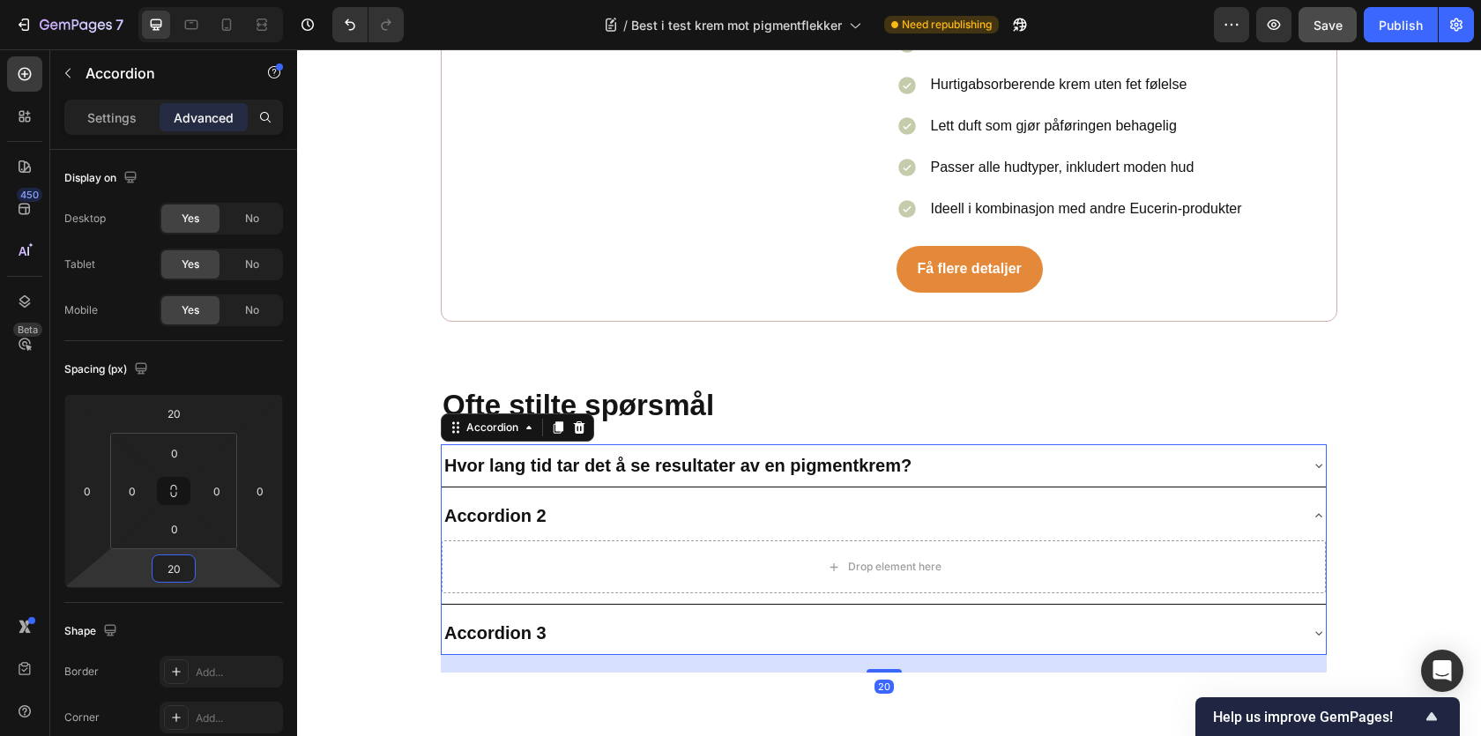
type input "20"
click at [448, 413] on div "Accordion" at bounding box center [517, 427] width 153 height 28
click at [83, 104] on div "Settings" at bounding box center [112, 117] width 88 height 28
type input "8"
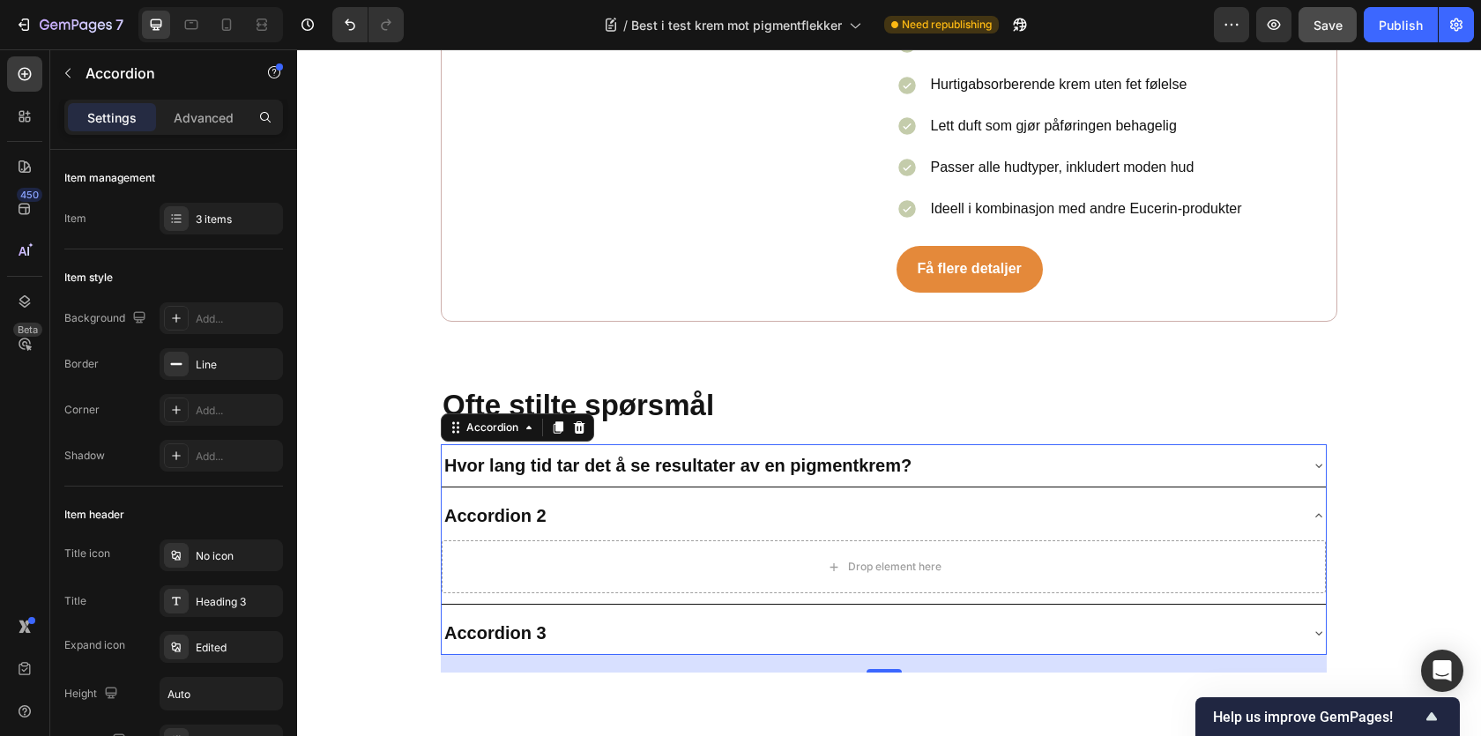
click at [979, 468] on div "Hvor lang tid tar det å se resultater av en pigmentkrem? Accordion 2 Drop eleme…" at bounding box center [884, 549] width 886 height 211
click at [525, 421] on icon at bounding box center [529, 428] width 14 height 14
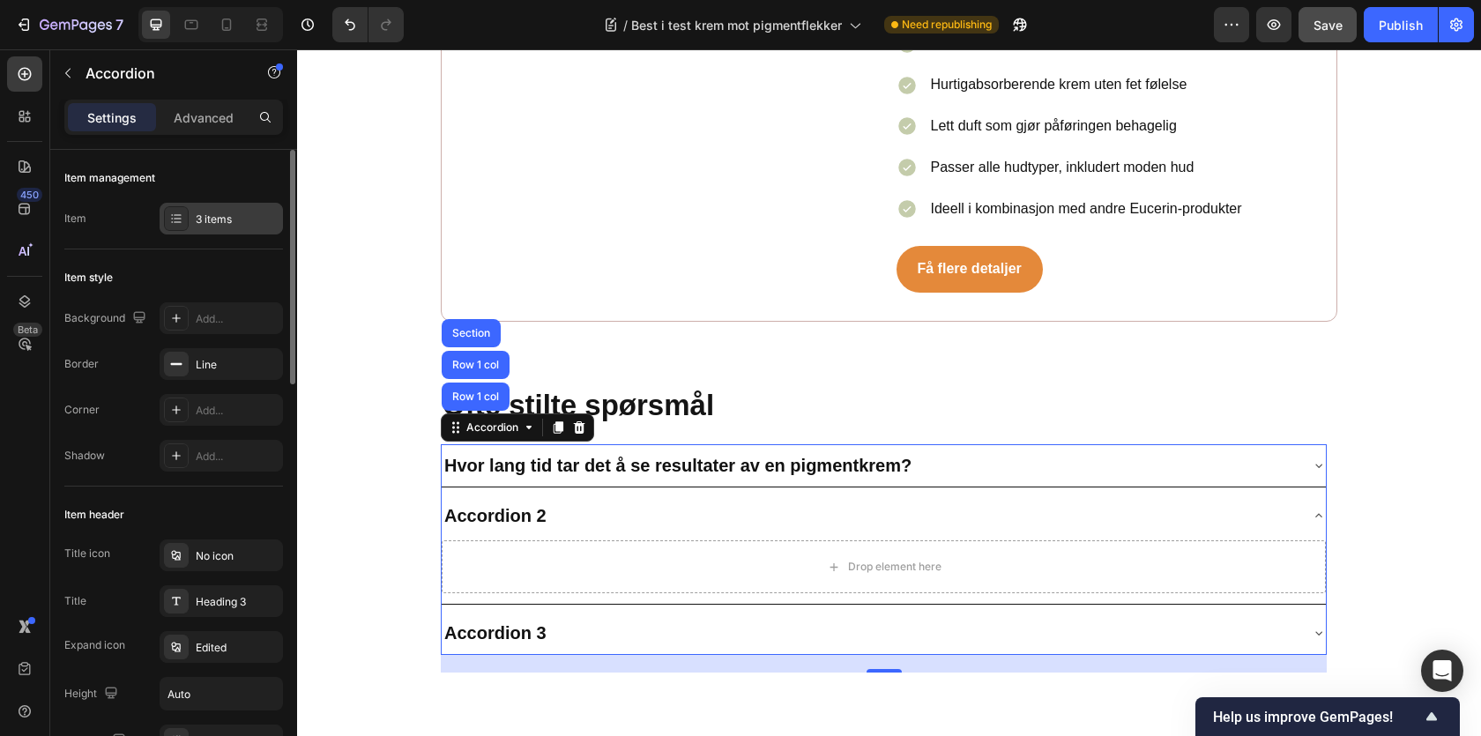
click at [199, 212] on div "3 items" at bounding box center [237, 220] width 83 height 16
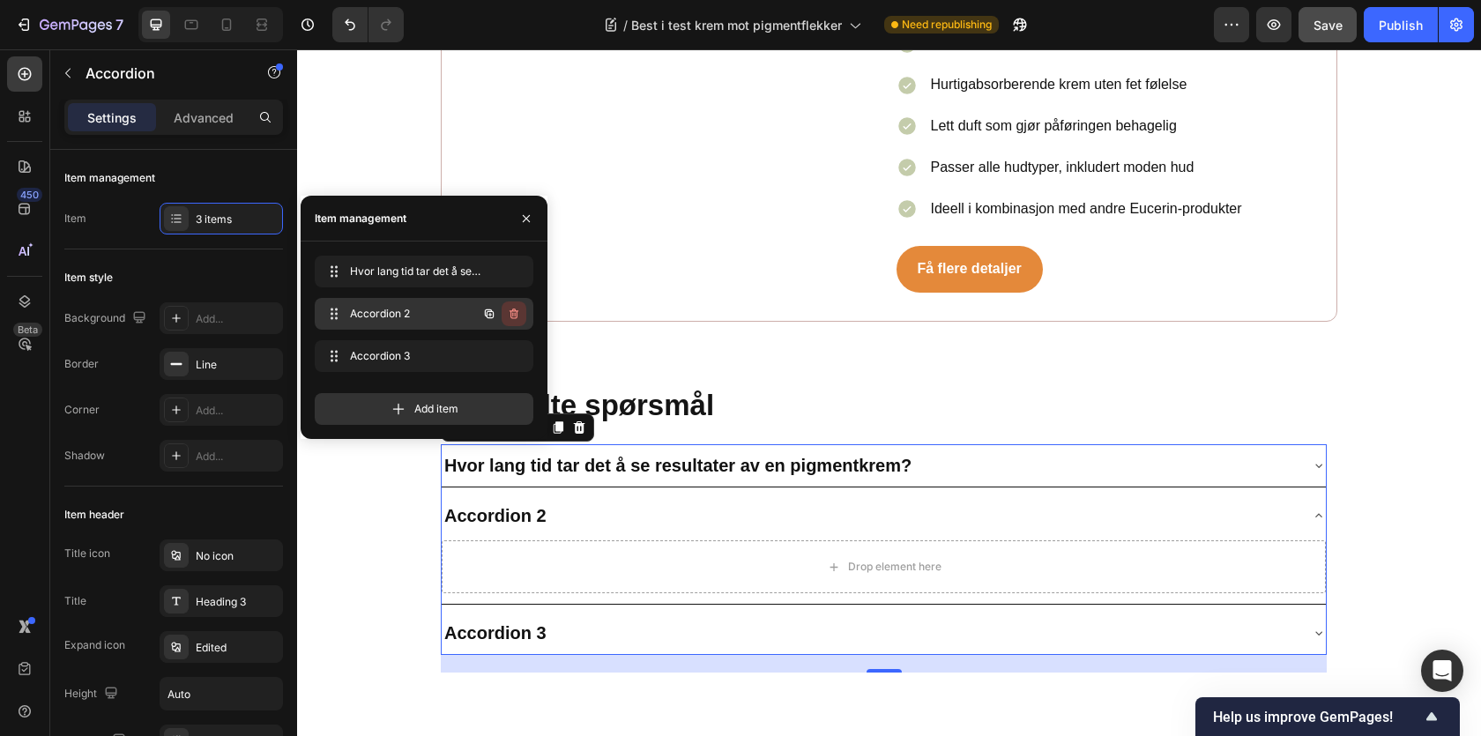
click at [520, 316] on icon "button" at bounding box center [514, 314] width 14 height 14
click at [520, 316] on button "Delete" at bounding box center [502, 314] width 48 height 25
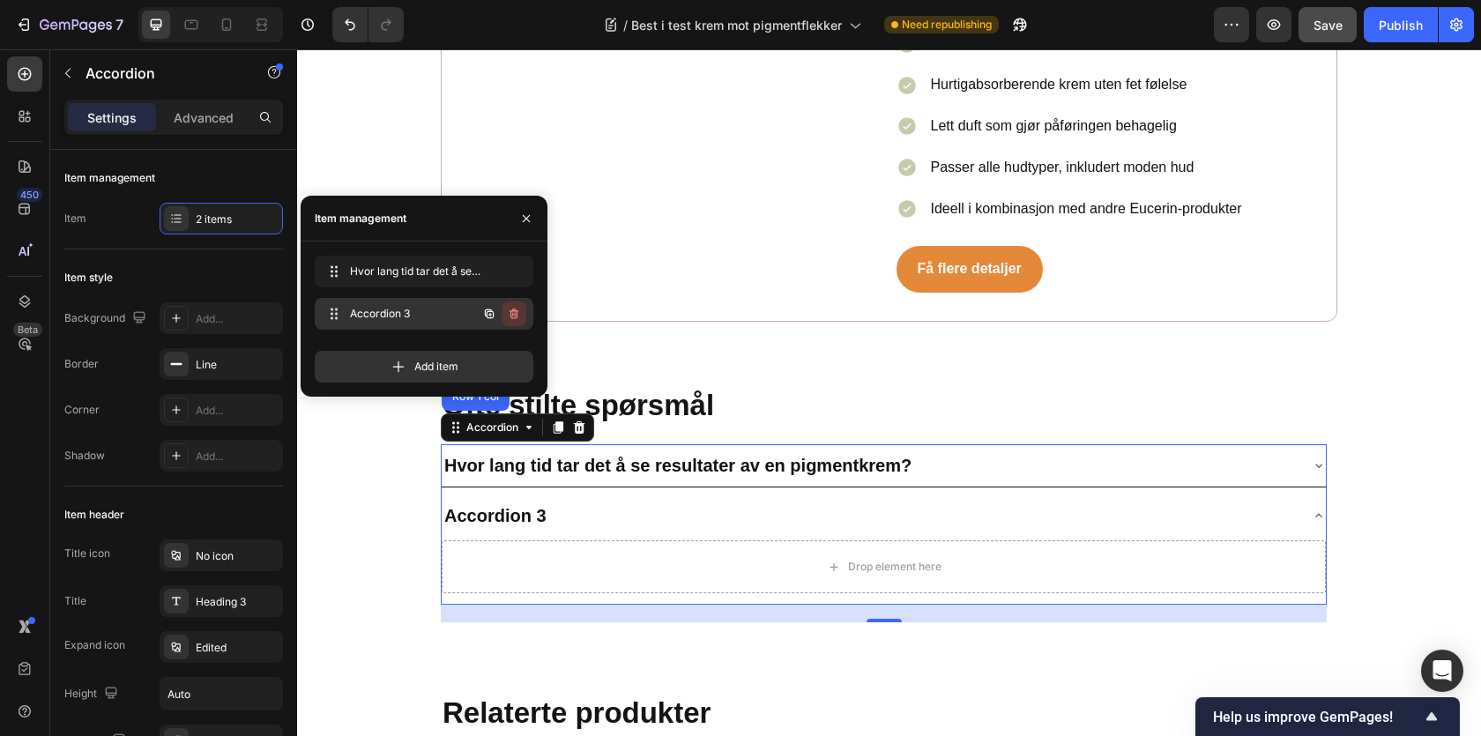
click at [514, 315] on icon "button" at bounding box center [514, 314] width 14 height 14
click at [514, 315] on div "Delete" at bounding box center [502, 314] width 33 height 16
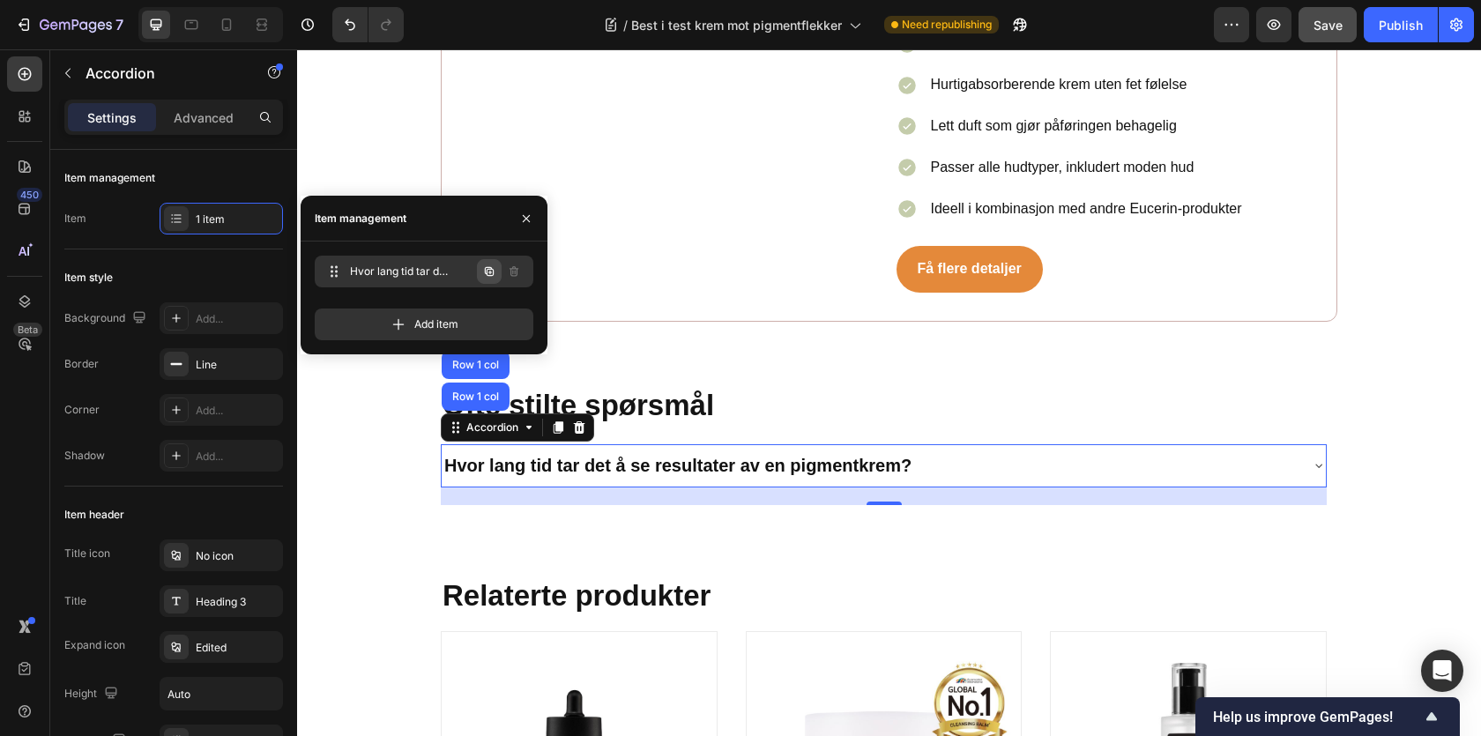
click at [490, 270] on icon "button" at bounding box center [489, 271] width 14 height 14
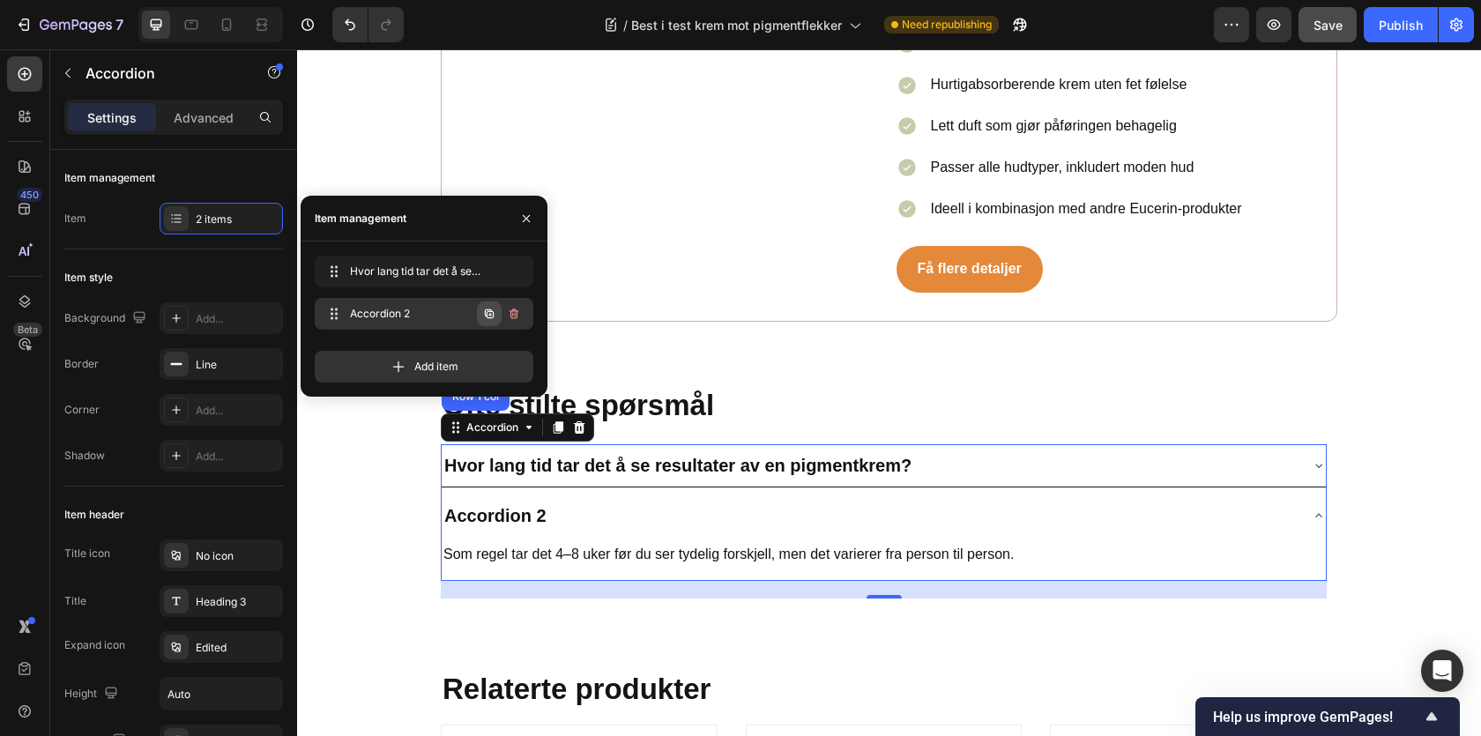
click at [484, 316] on icon "button" at bounding box center [489, 314] width 14 height 14
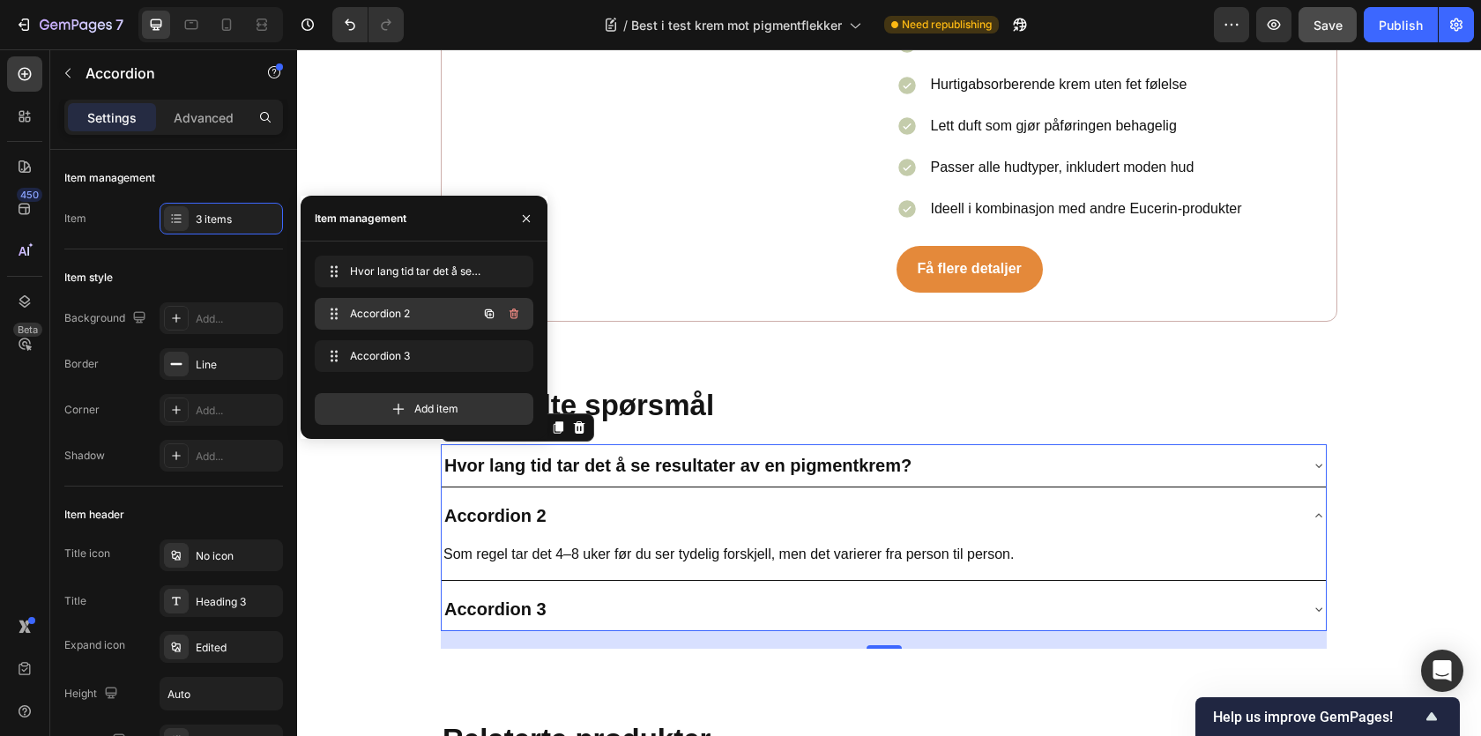
click at [426, 311] on span "Accordion 2" at bounding box center [400, 314] width 100 height 16
click at [530, 502] on div "Accordion 2" at bounding box center [496, 516] width 108 height 28
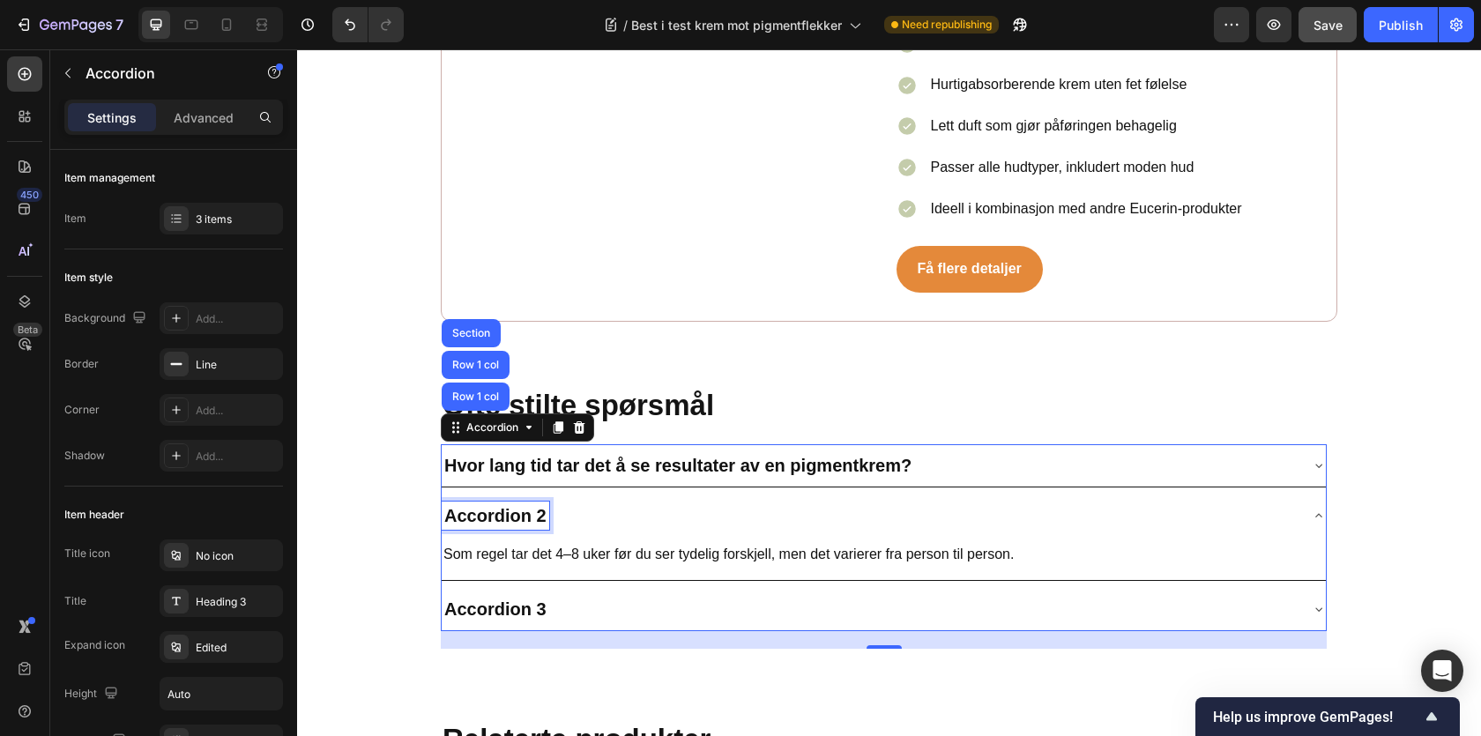
click at [530, 504] on p "Accordion 2" at bounding box center [495, 515] width 102 height 23
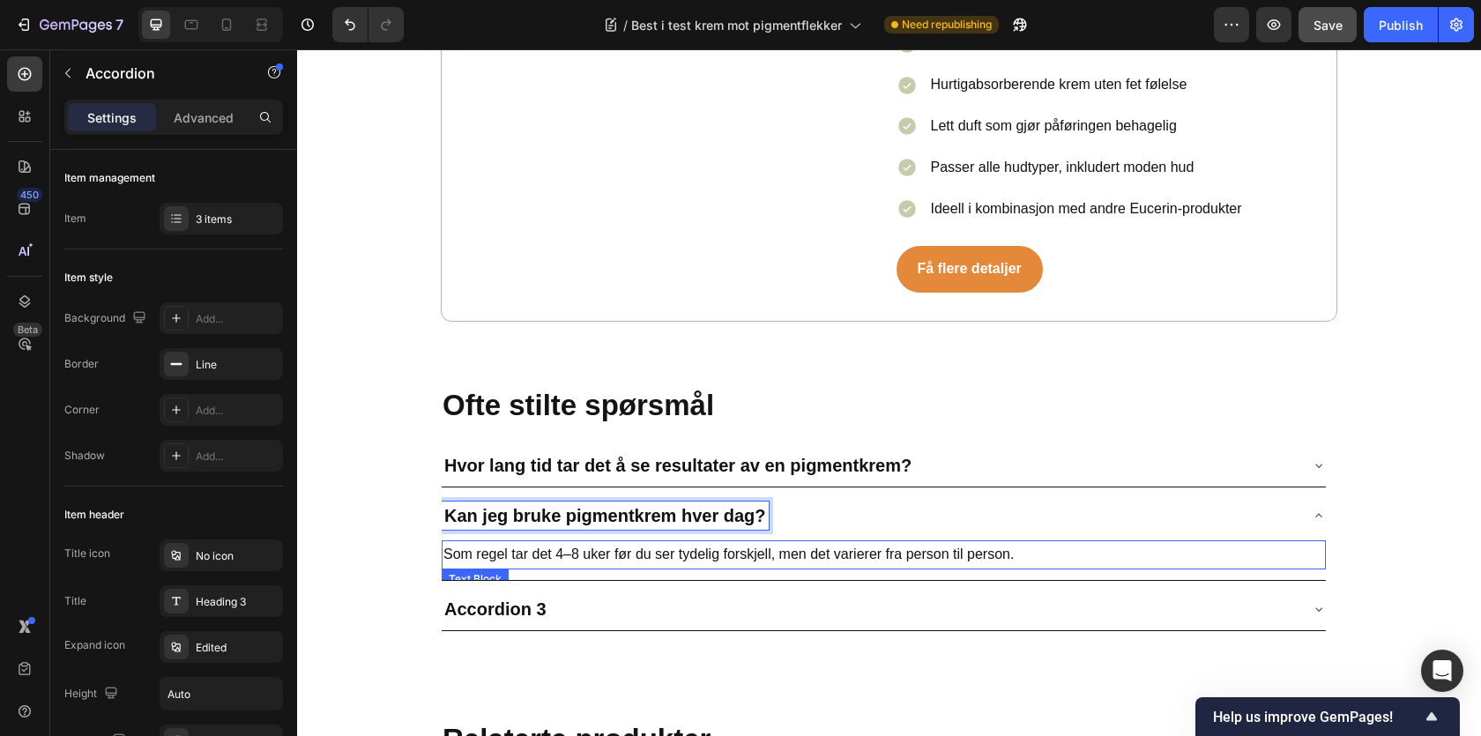
click at [549, 542] on p "Som regel tar det 4–8 uker før du ser tydelig forskjell, men det varierer fra p…" at bounding box center [883, 555] width 881 height 26
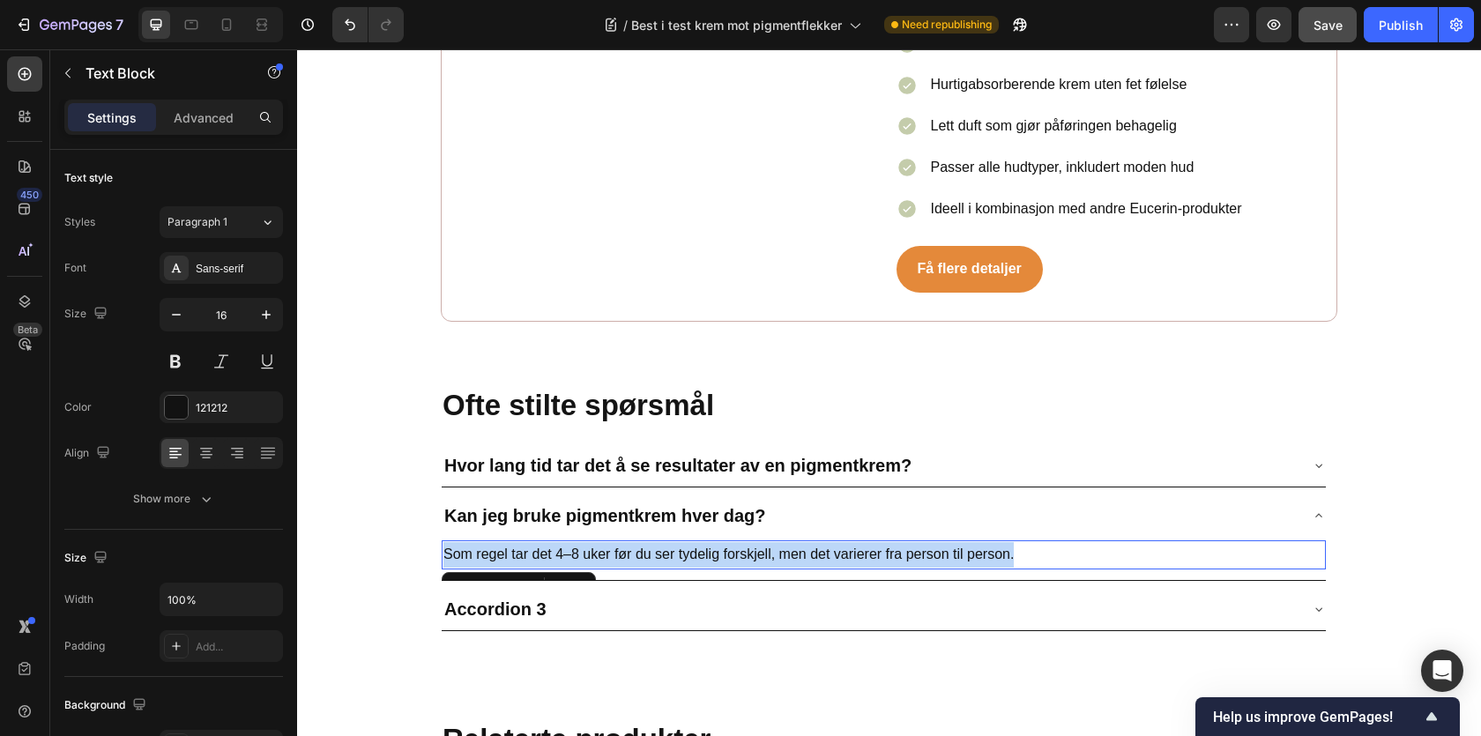
click at [549, 542] on p "Som regel tar det 4–8 uker før du ser tydelig forskjell, men det varierer fra p…" at bounding box center [883, 555] width 881 height 26
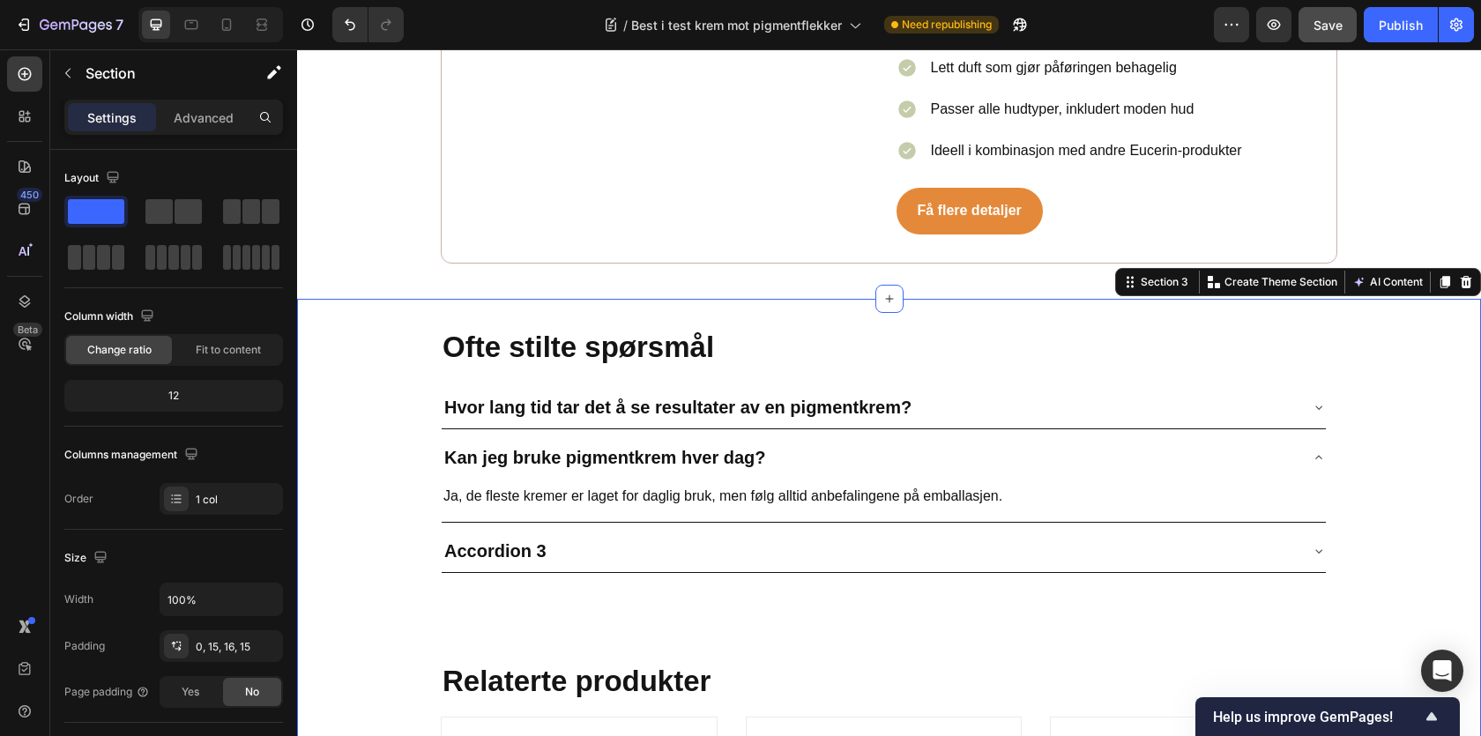
scroll to position [9678, 0]
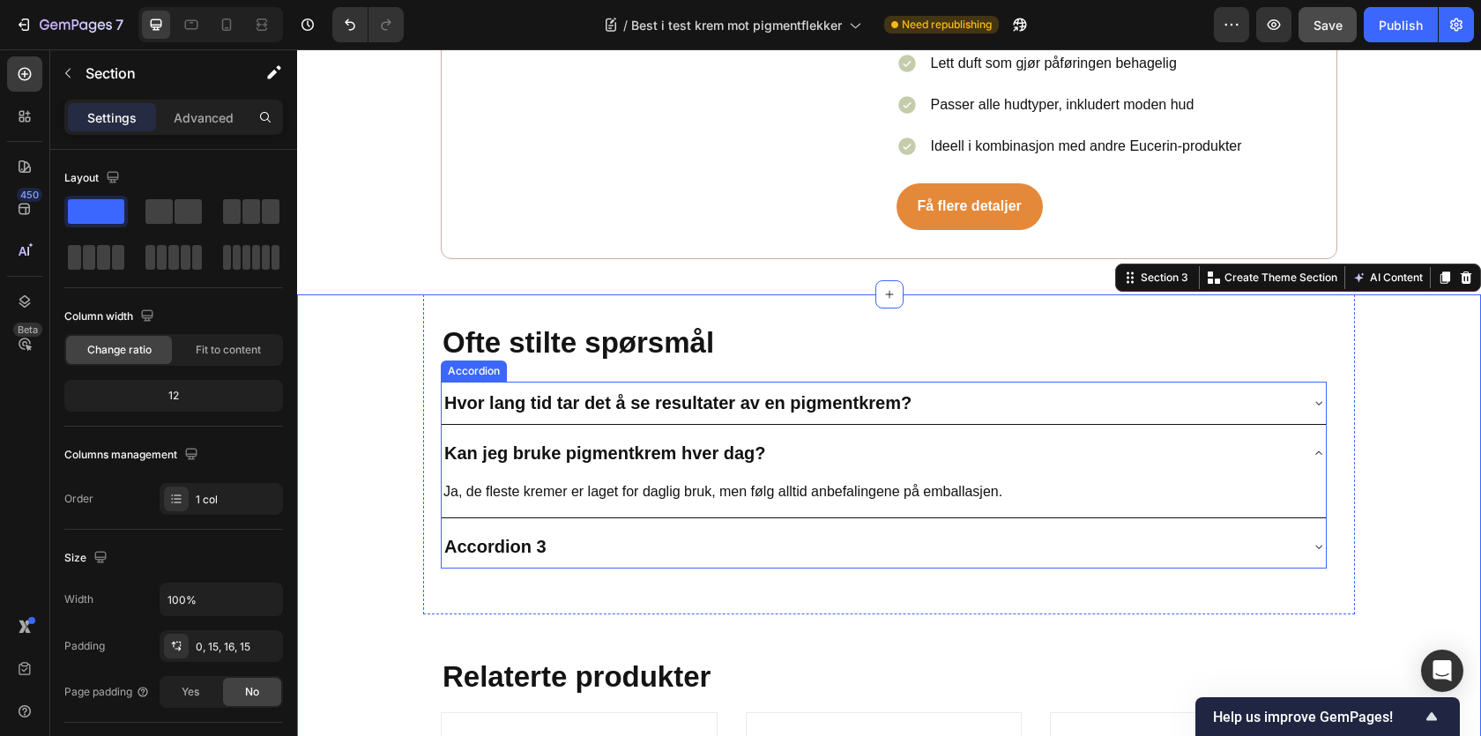
click at [541, 535] on p "Accordion 3" at bounding box center [495, 546] width 102 height 23
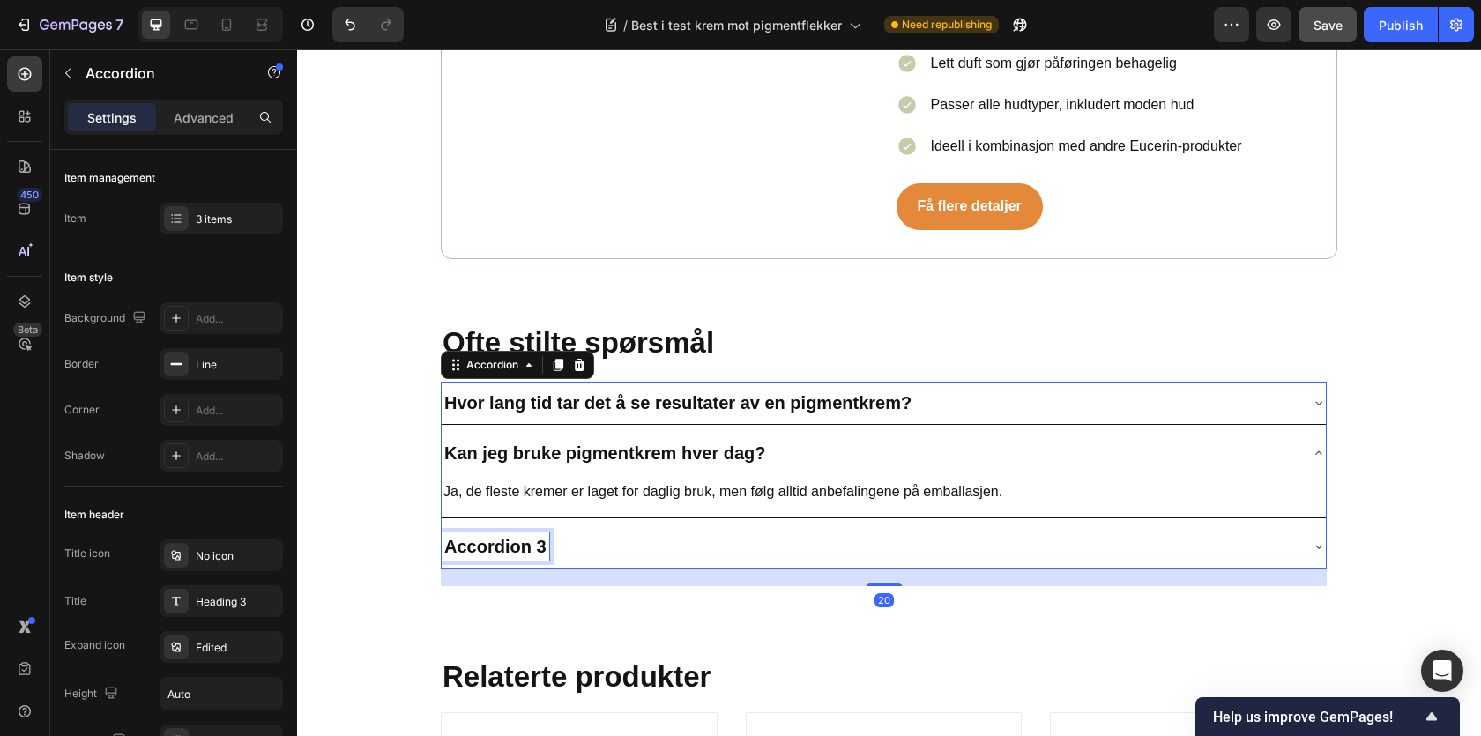
click at [541, 535] on p "Accordion 3" at bounding box center [495, 546] width 102 height 23
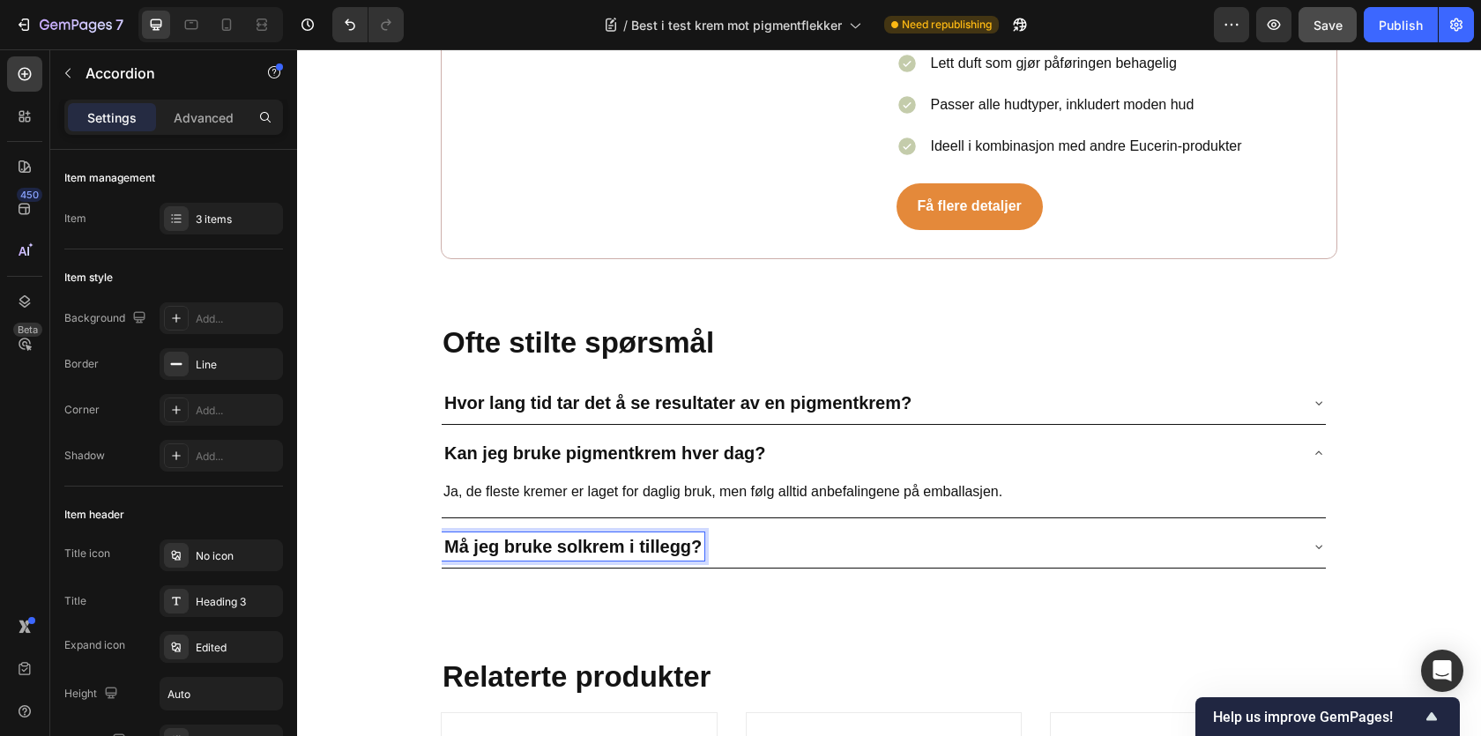
click at [711, 532] on div "Må jeg bruke solkrem i tillegg?" at bounding box center [870, 546] width 856 height 28
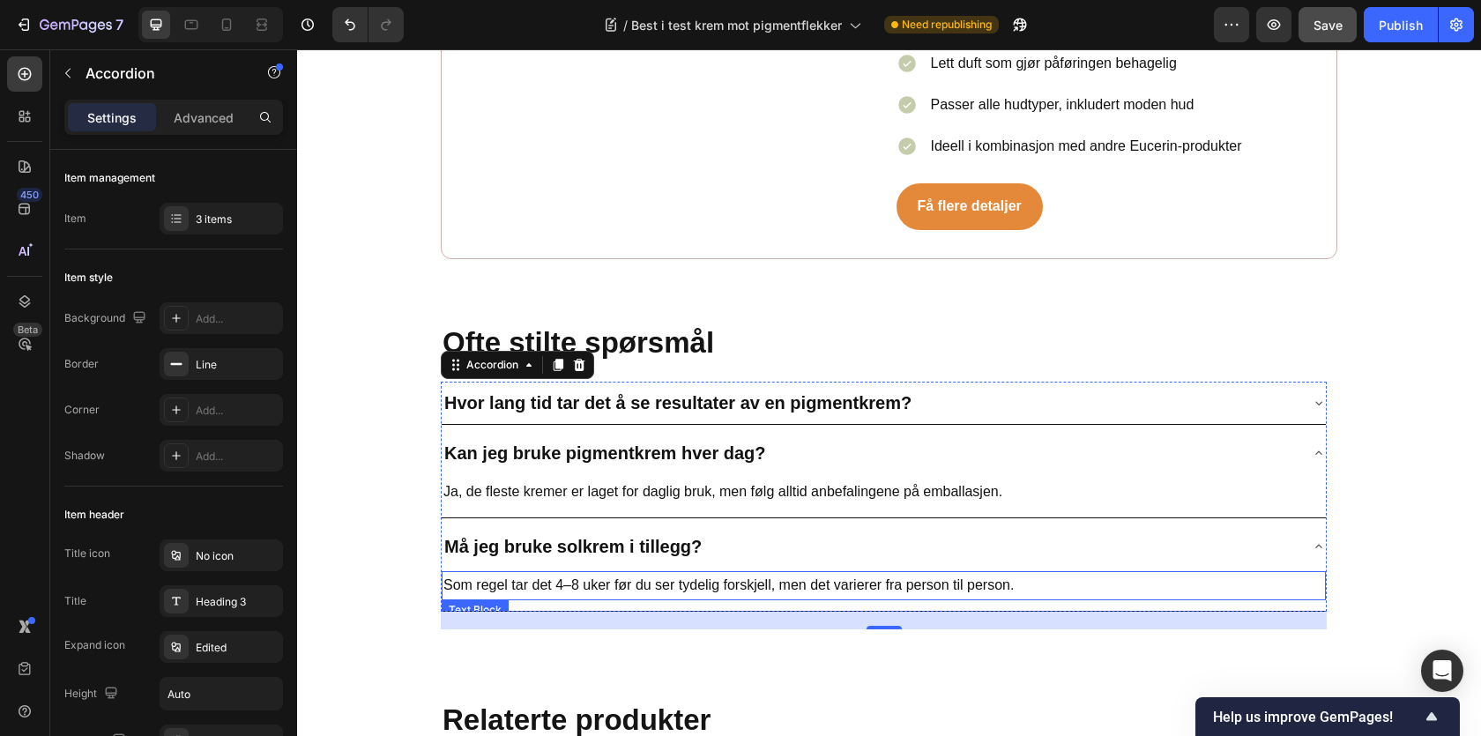
click at [686, 573] on p "Som regel tar det 4–8 uker før du ser tydelig forskjell, men det varierer fra p…" at bounding box center [883, 586] width 881 height 26
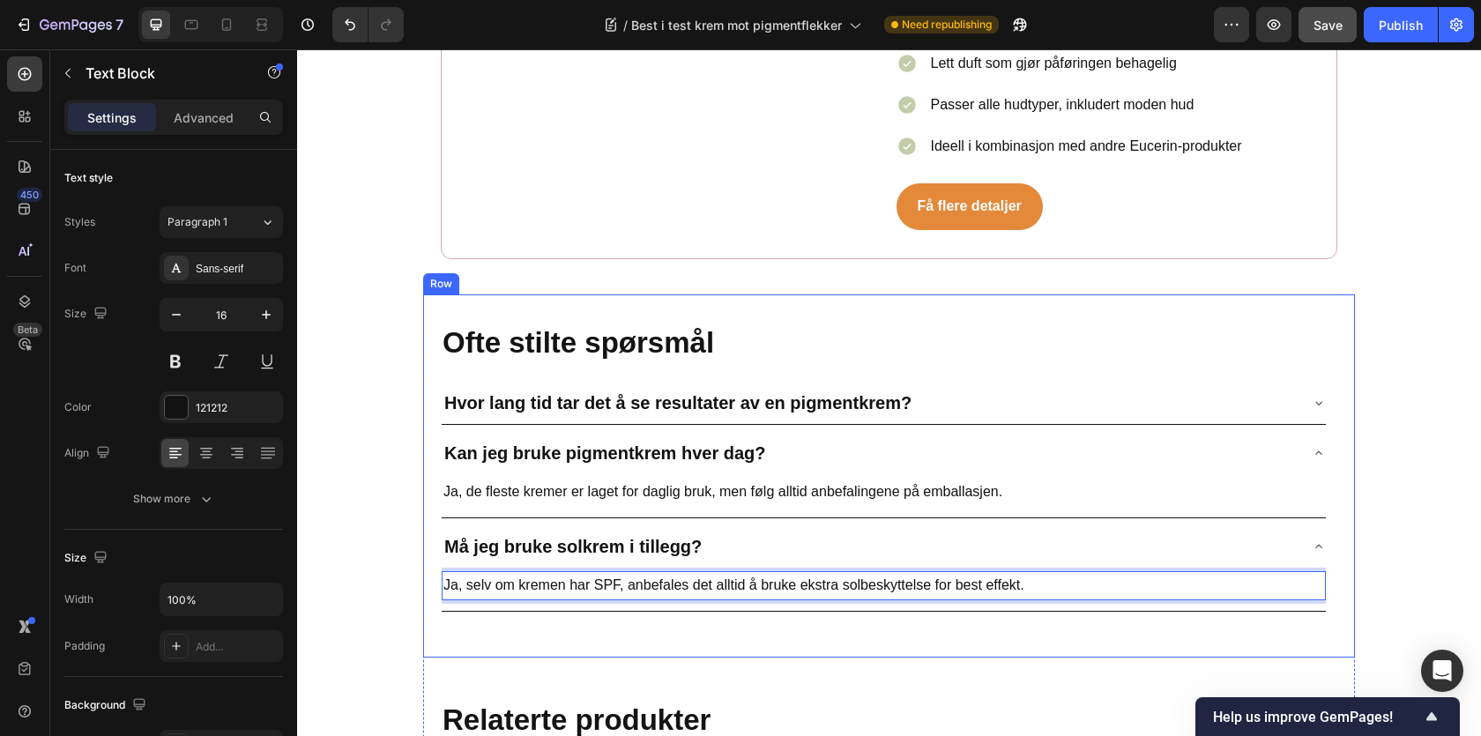
click at [428, 531] on div "⁠⁠⁠⁠⁠⁠⁠ Ofte stilte spørsmål Heading Hvor lang tid tar det å se resultater av e…" at bounding box center [889, 475] width 932 height 363
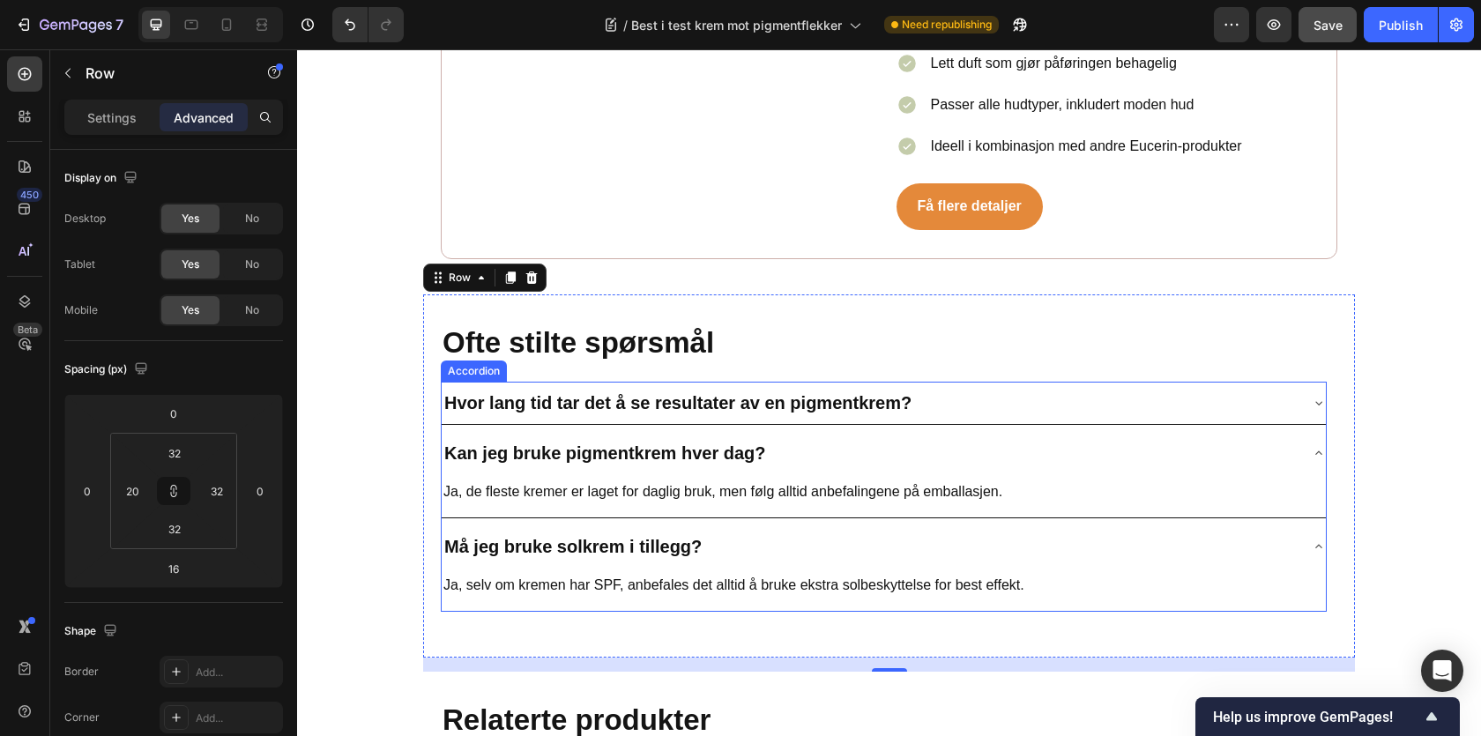
click at [1020, 382] on div "Hvor lang tid tar det å se resultater av en pigmentkrem?" at bounding box center [884, 403] width 884 height 42
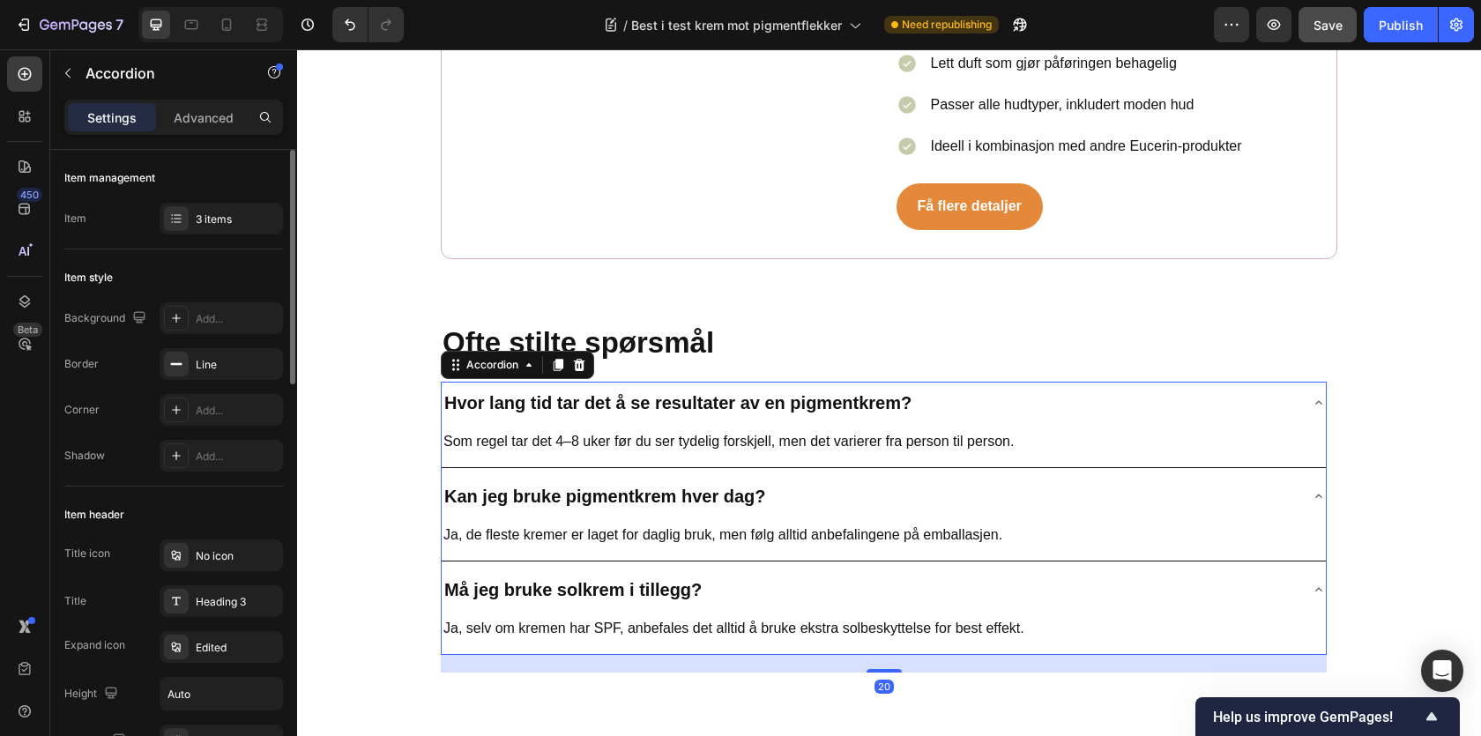
click at [217, 238] on div "Item management Item 3 items" at bounding box center [173, 200] width 219 height 100
click at [217, 230] on div "3 items" at bounding box center [221, 219] width 123 height 32
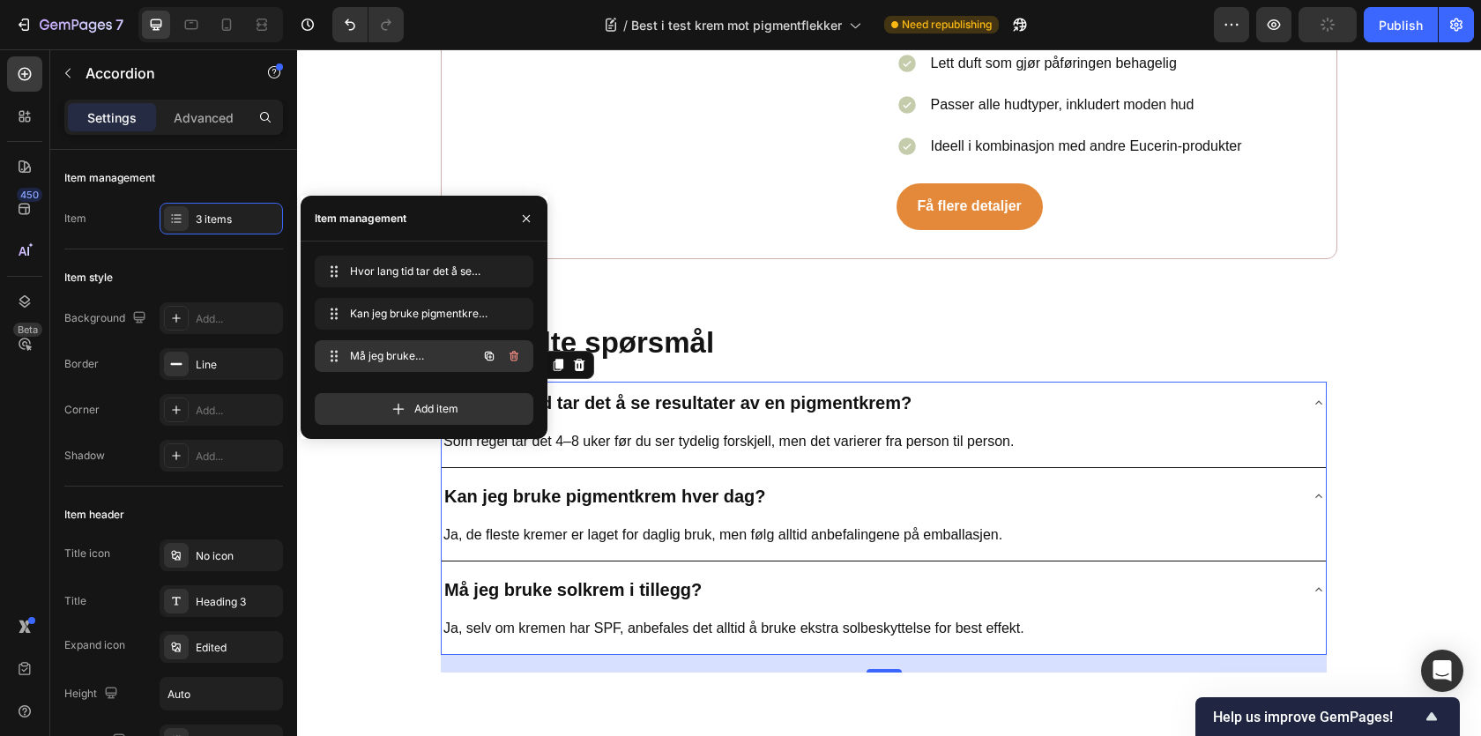
click at [488, 366] on button "button" at bounding box center [489, 356] width 25 height 25
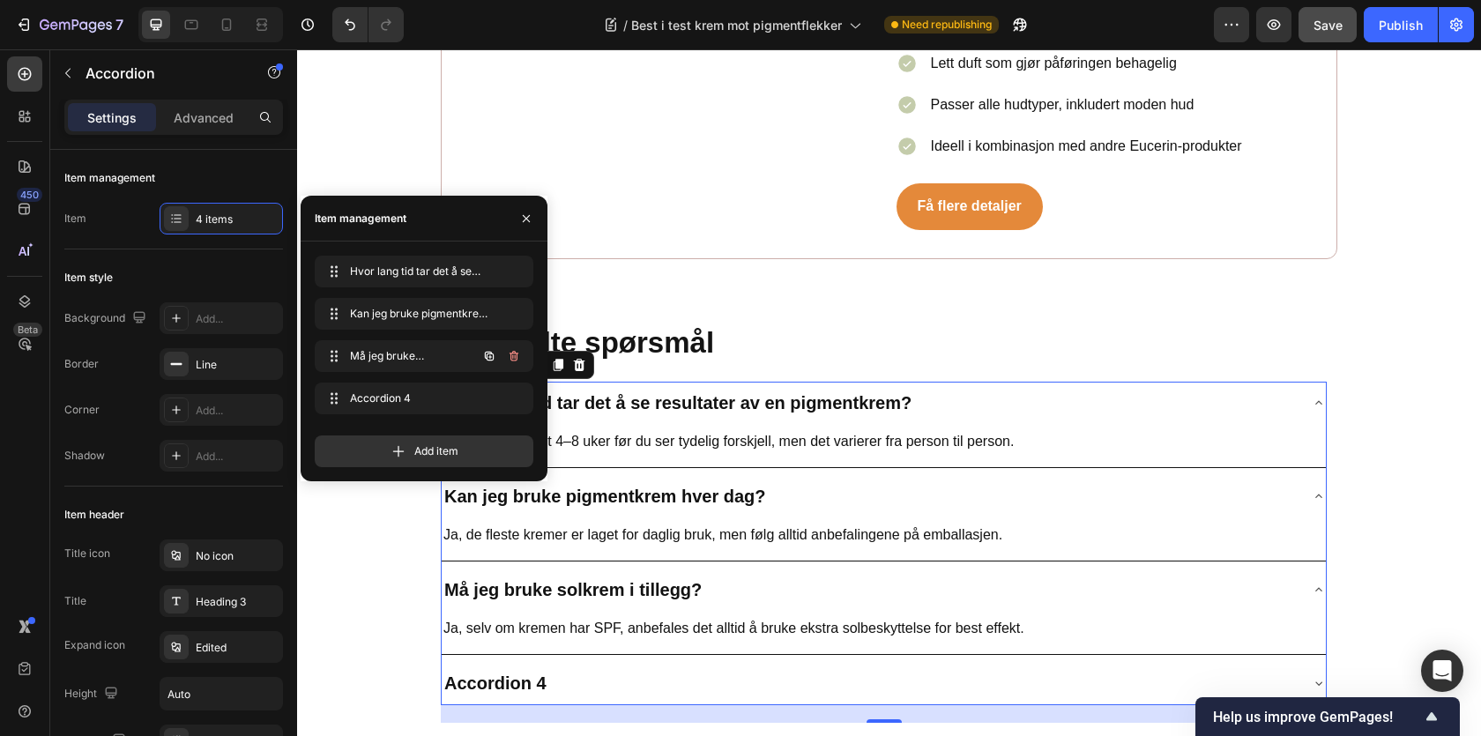
click at [488, 366] on button "button" at bounding box center [489, 356] width 25 height 25
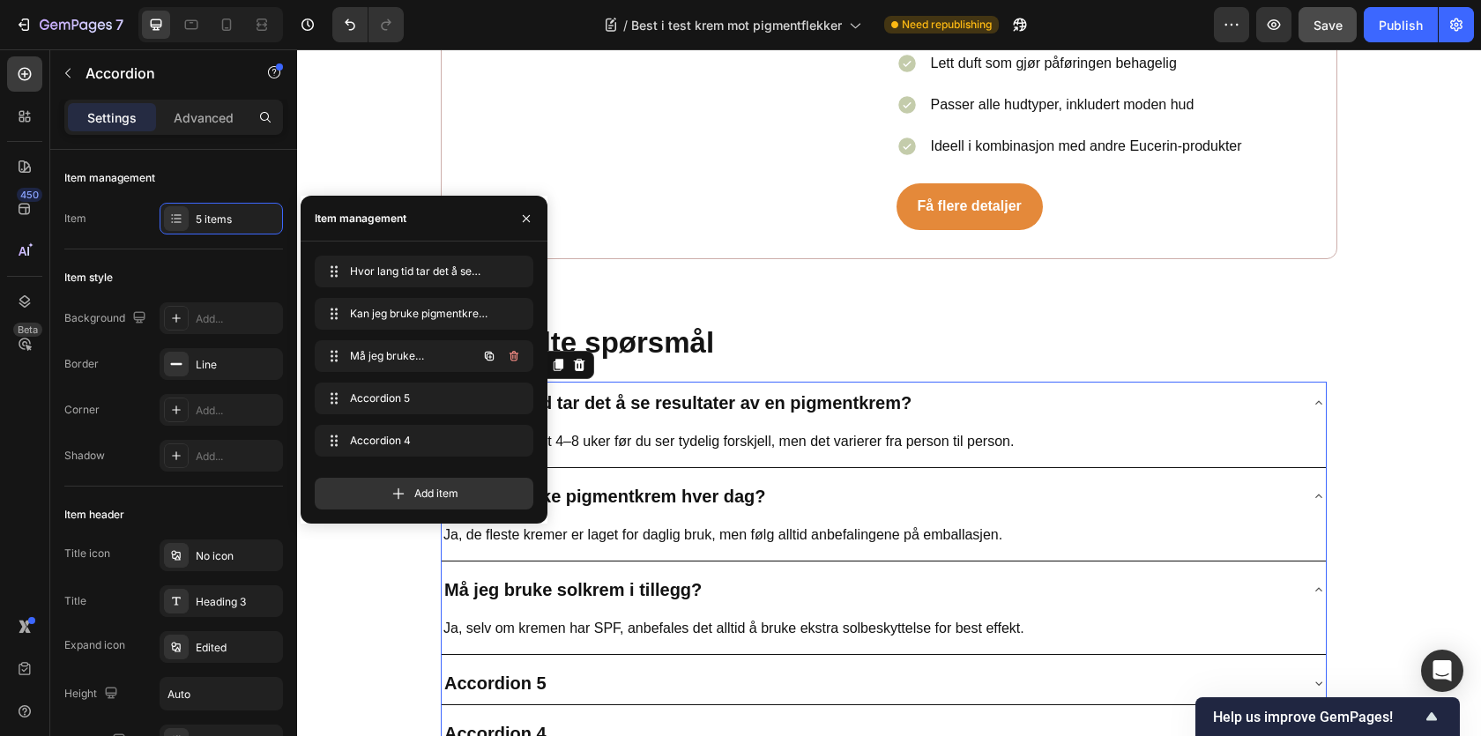
click at [488, 366] on button "button" at bounding box center [489, 356] width 25 height 25
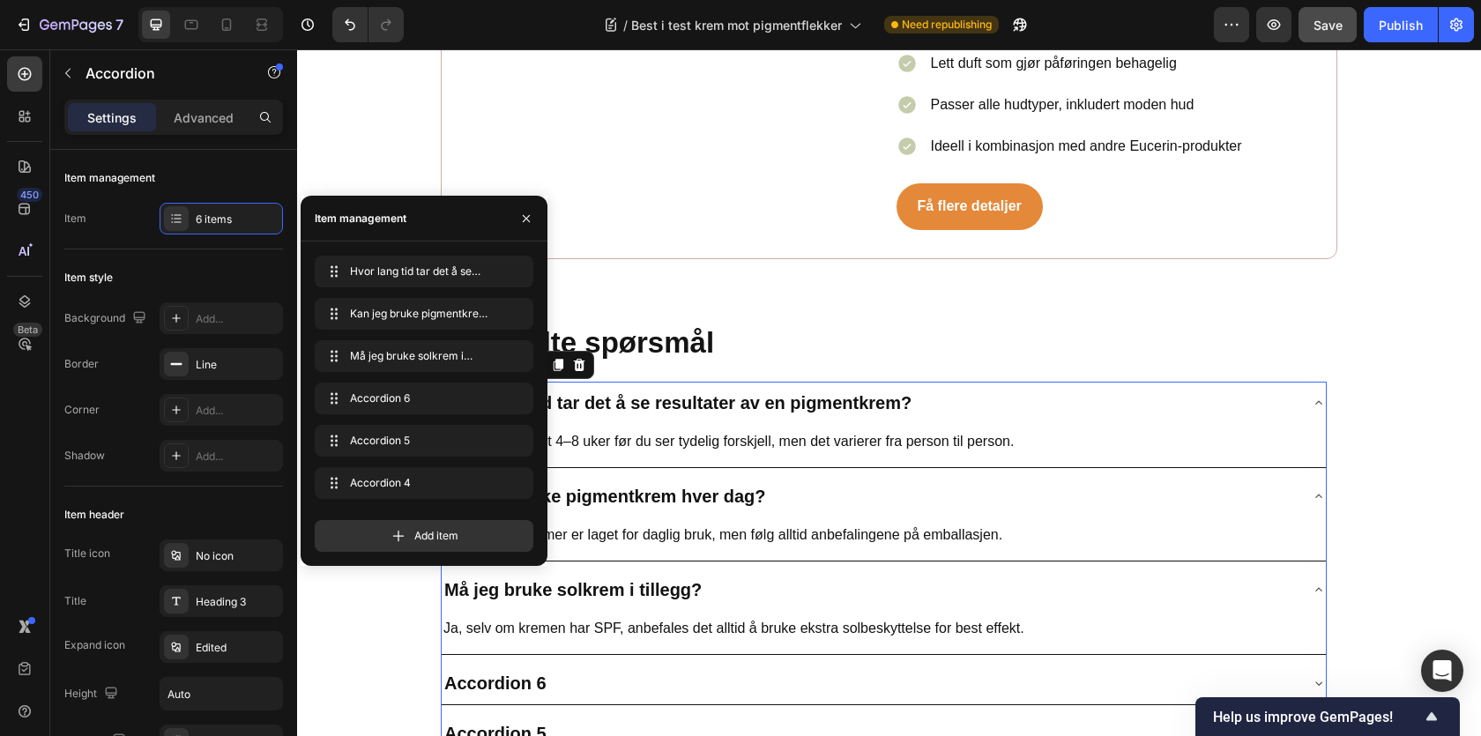
click at [540, 630] on div "Ja, selv om kremen har SPF, anbefales det alltid å bruke ekstra solbeskyttelse …" at bounding box center [884, 632] width 884 height 43
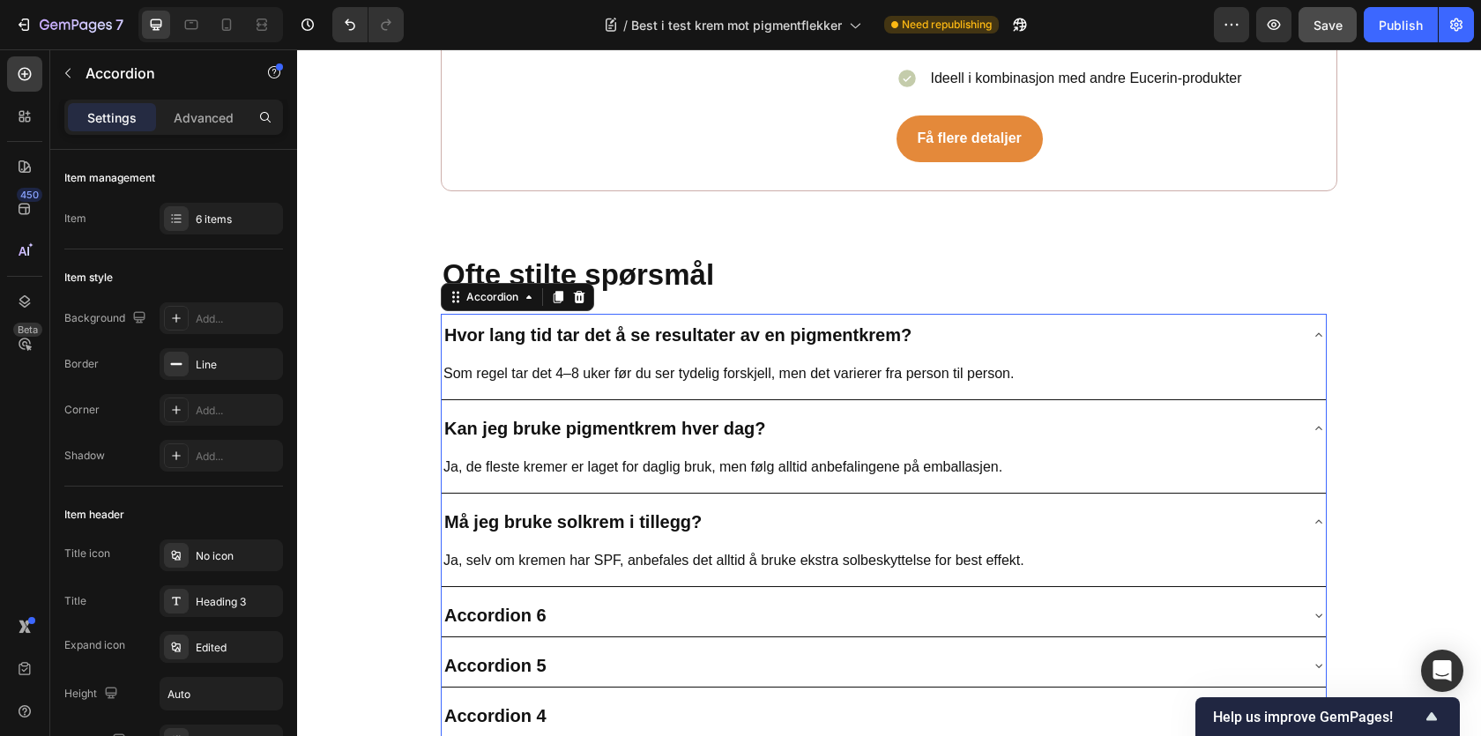
scroll to position [9863, 0]
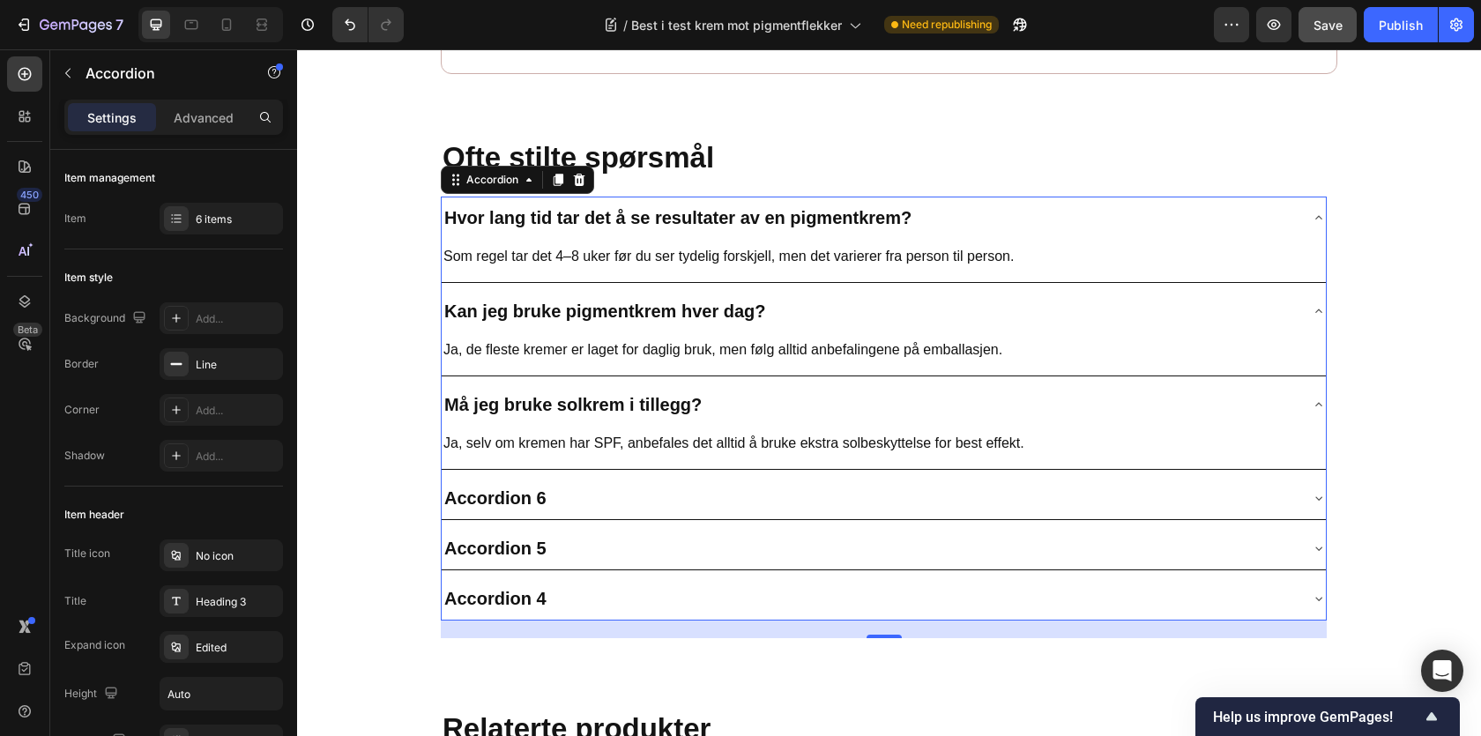
click at [532, 484] on div "Accordion 6" at bounding box center [496, 498] width 108 height 28
click at [532, 487] on p "Accordion 6" at bounding box center [495, 498] width 102 height 23
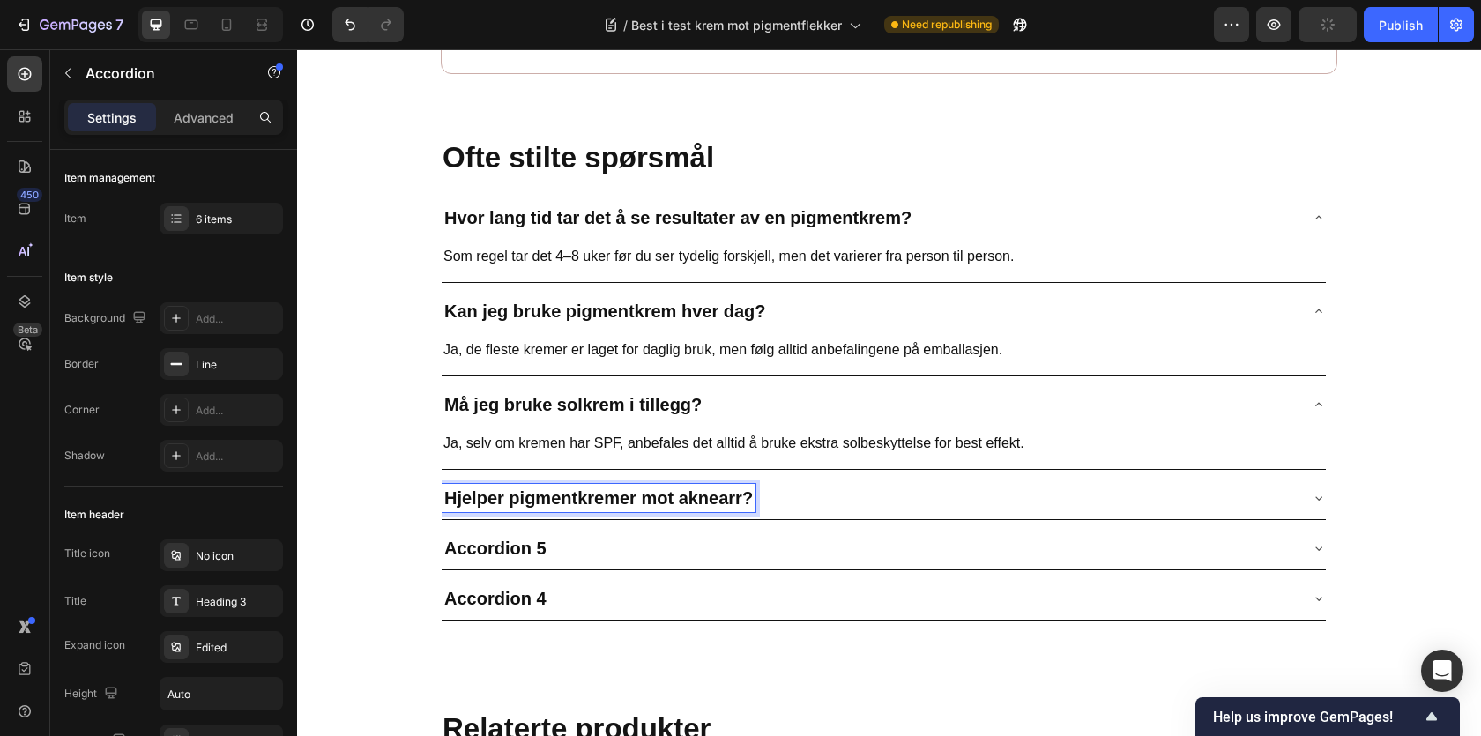
click at [775, 484] on div "Hjelper pigmentkremer mot aknearr?" at bounding box center [870, 498] width 856 height 28
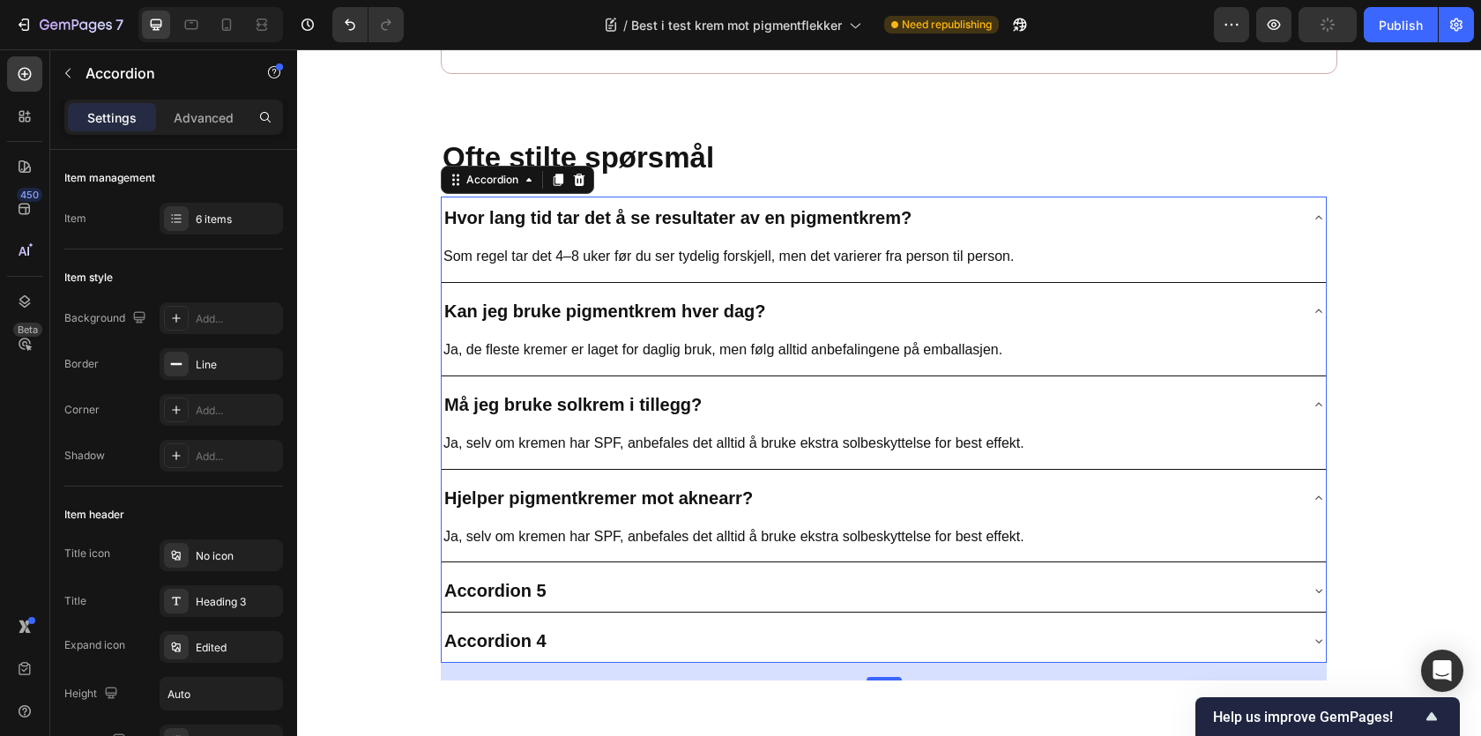
click at [590, 534] on div "Ja, selv om kremen har SPF, anbefales det alltid å bruke ekstra solbeskyttelse …" at bounding box center [884, 540] width 884 height 43
click at [564, 525] on p "Ja, selv om kremen har SPF, anbefales det alltid å bruke ekstra solbeskyttelse …" at bounding box center [883, 538] width 881 height 26
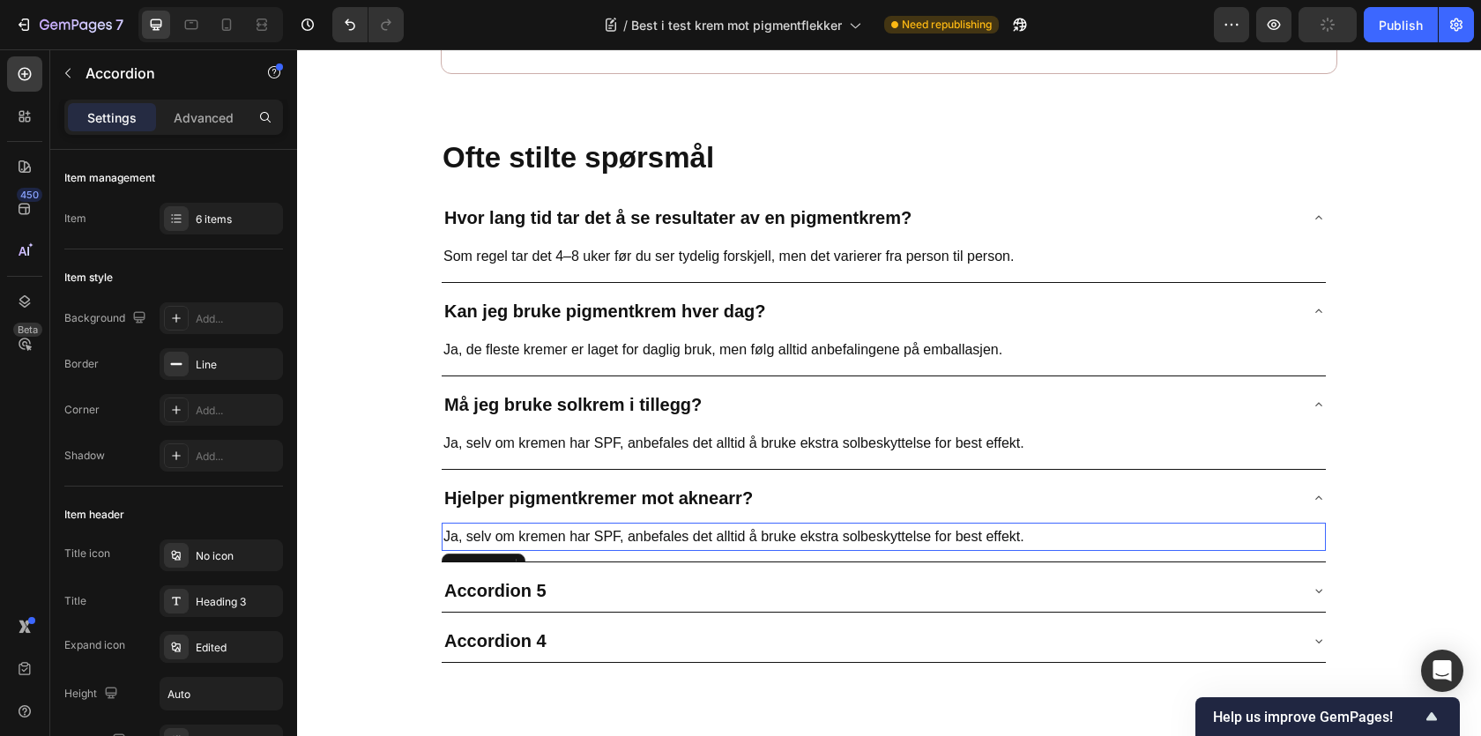
click at [564, 525] on p "Ja, selv om kremen har SPF, anbefales det alltid å bruke ekstra solbeskyttelse …" at bounding box center [883, 538] width 881 height 26
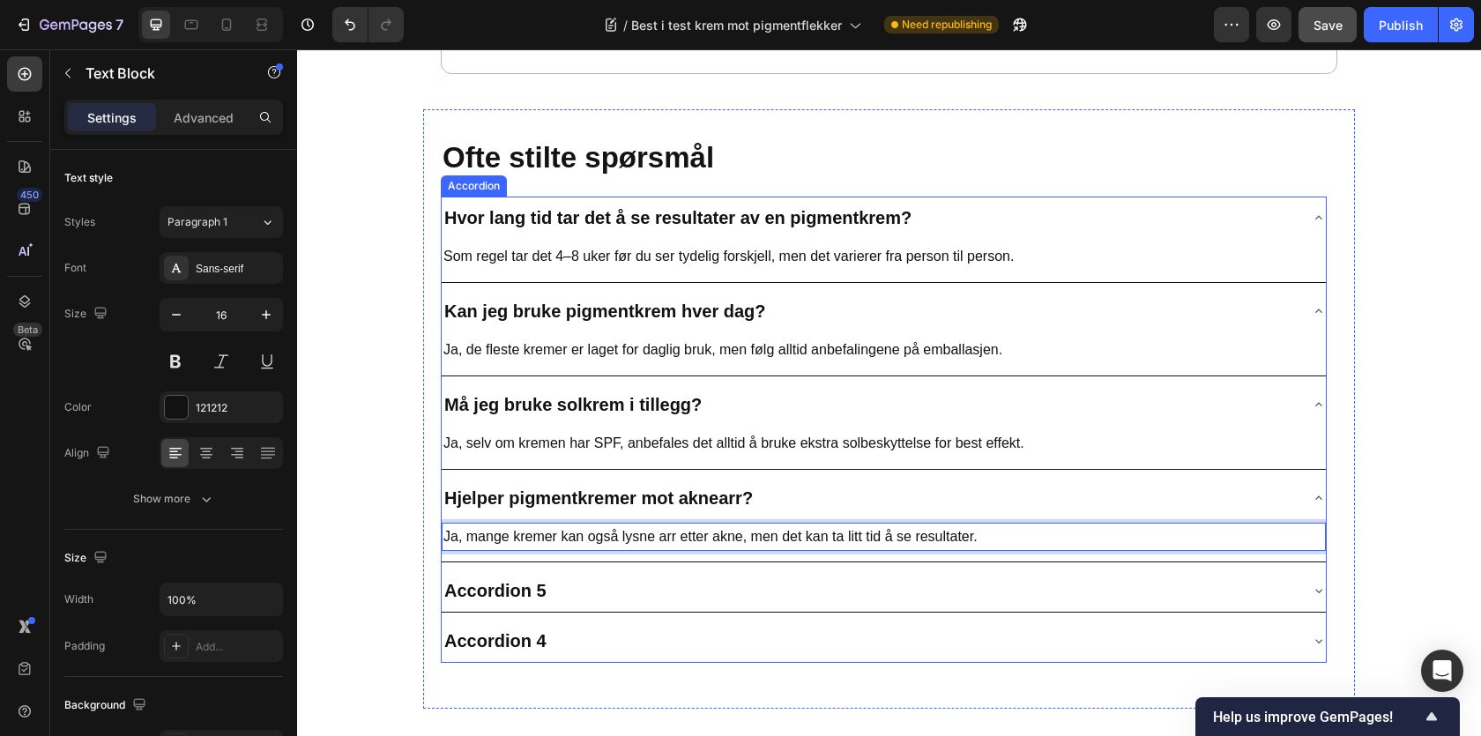
click at [539, 570] on div "Accordion 5" at bounding box center [884, 591] width 884 height 42
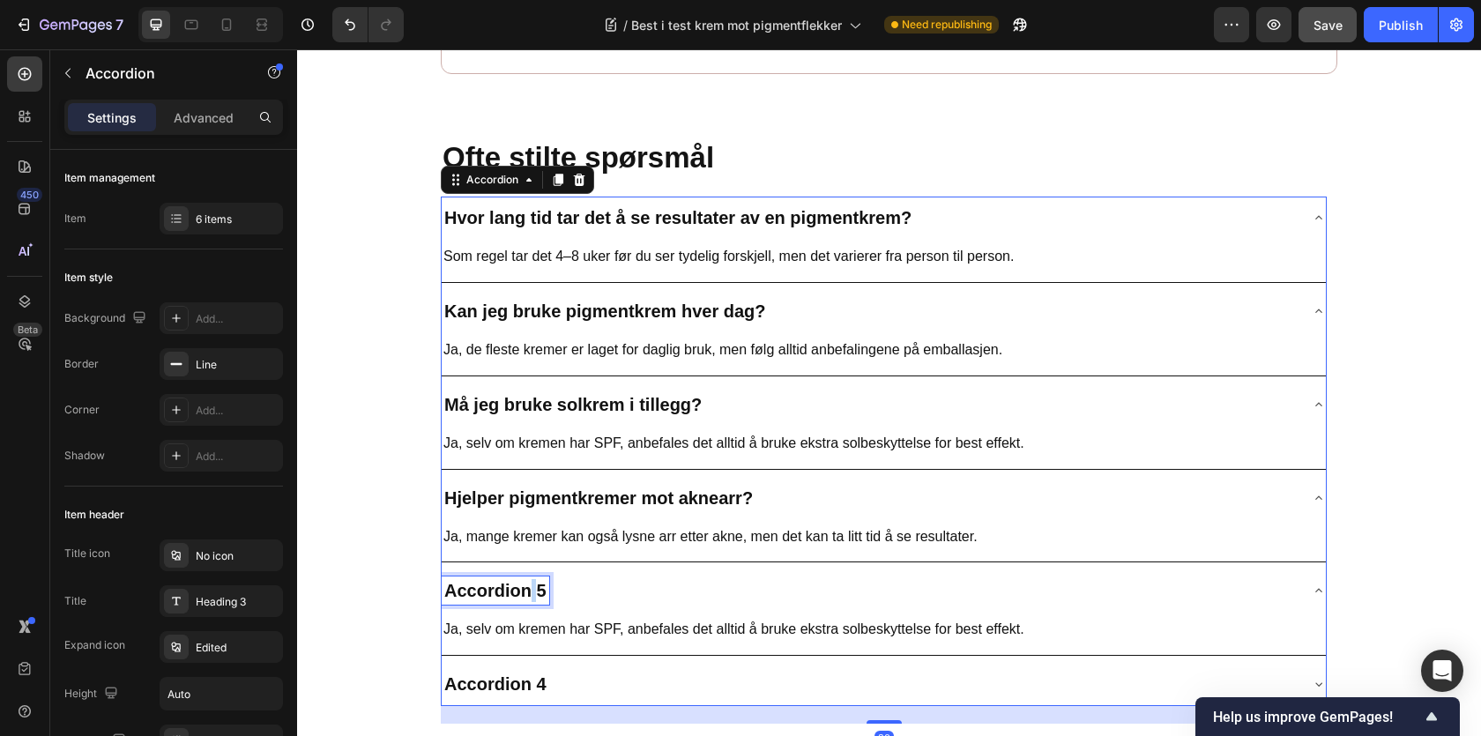
click at [532, 579] on p "Accordion 5" at bounding box center [495, 590] width 102 height 23
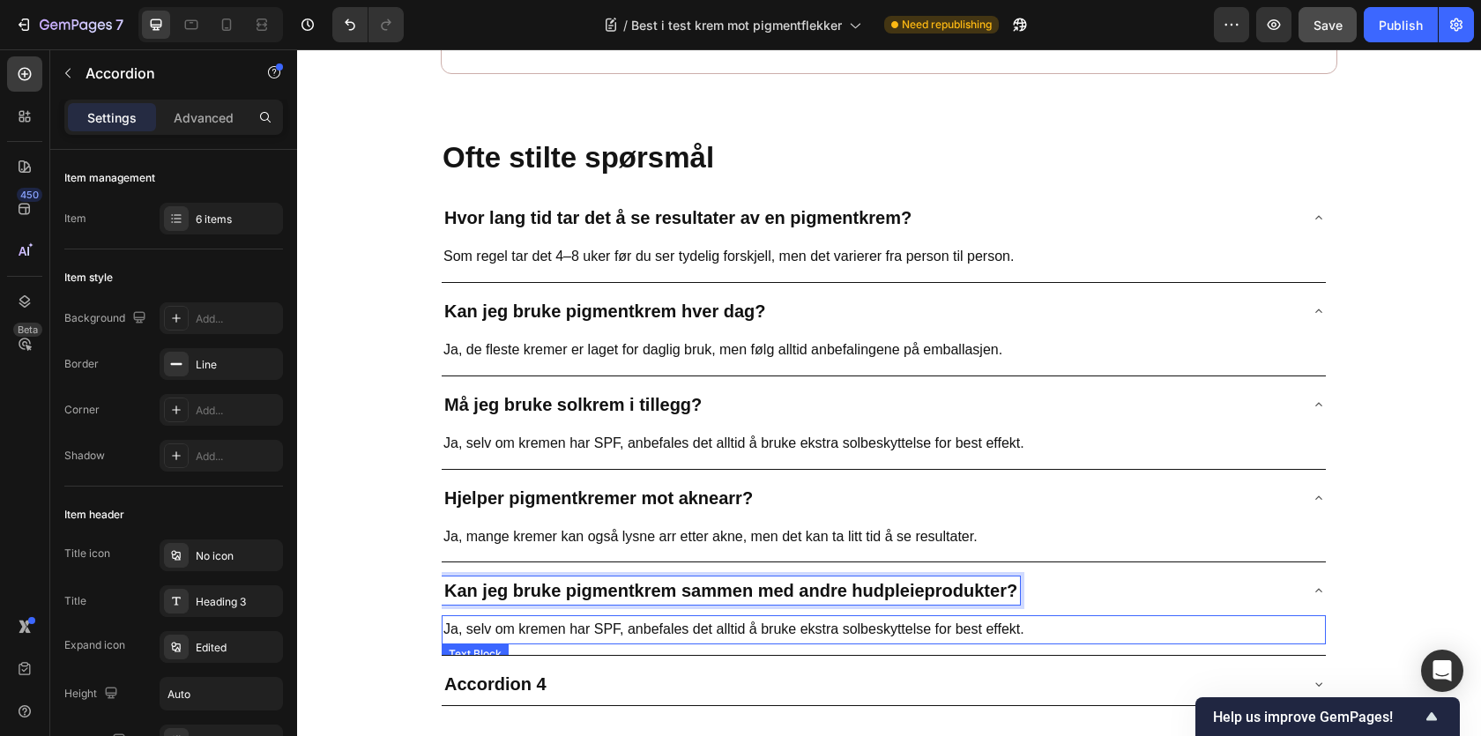
click at [540, 617] on p "Ja, selv om kremen har SPF, anbefales det alltid å bruke ekstra solbeskyttelse …" at bounding box center [883, 630] width 881 height 26
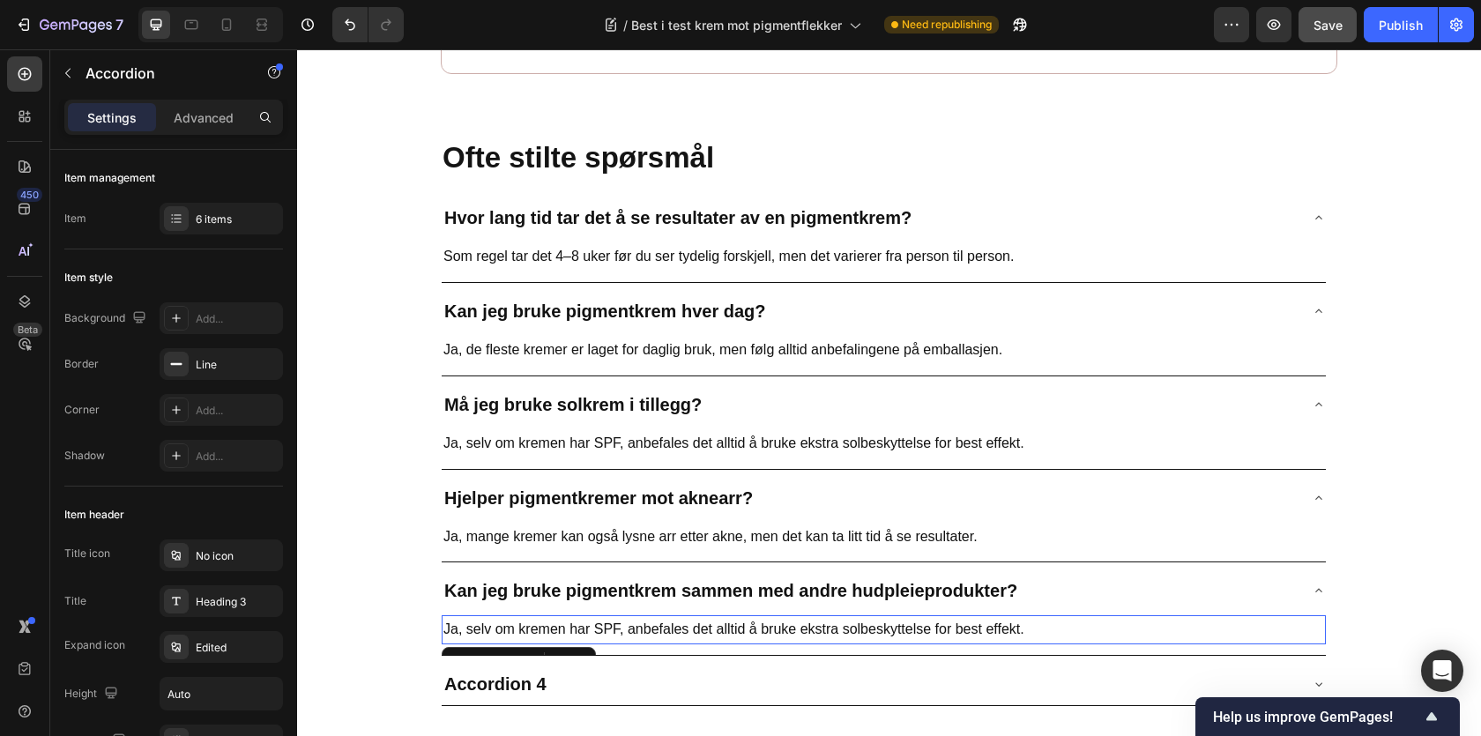
click at [540, 617] on p "Ja, selv om kremen har SPF, anbefales det alltid å bruke ekstra solbeskyttelse …" at bounding box center [883, 630] width 881 height 26
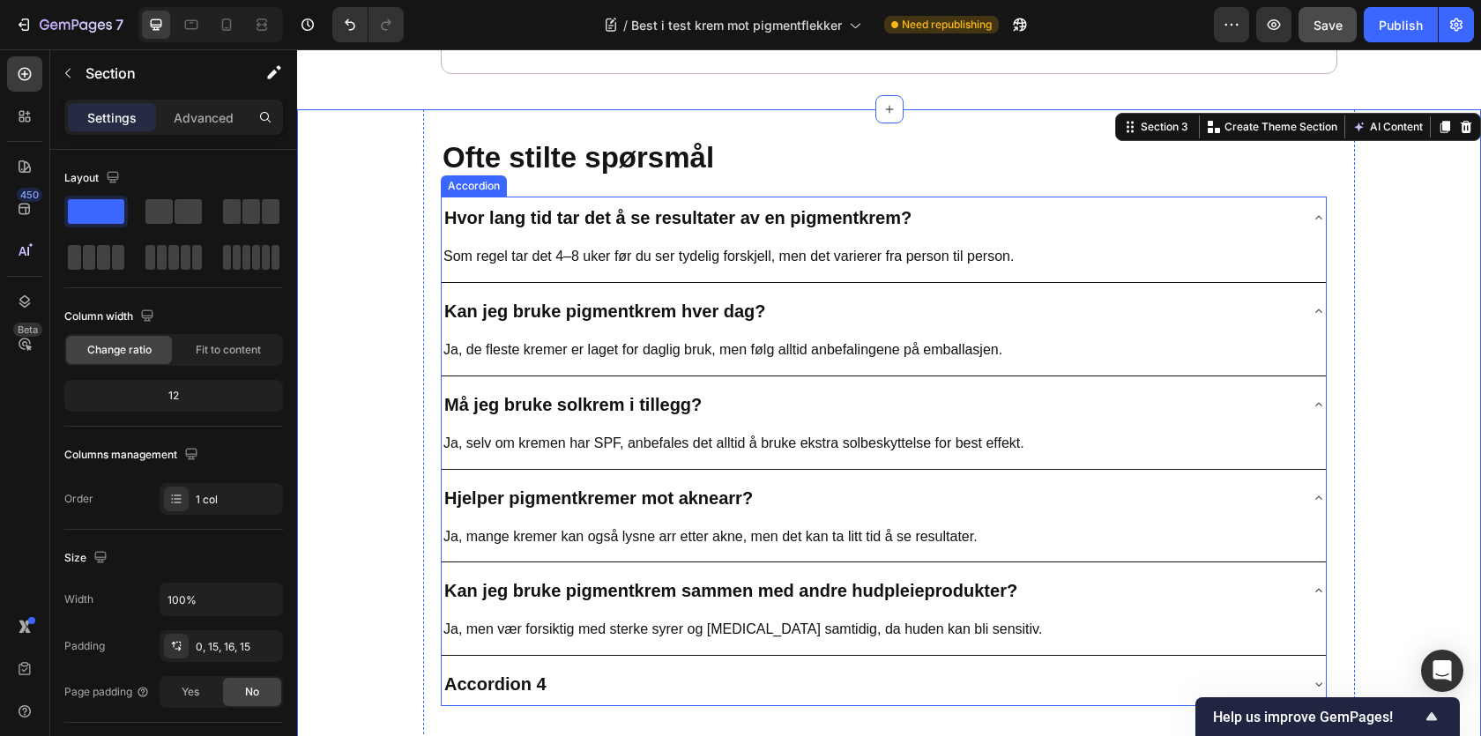
click at [476, 663] on div "Accordion 4" at bounding box center [884, 684] width 884 height 42
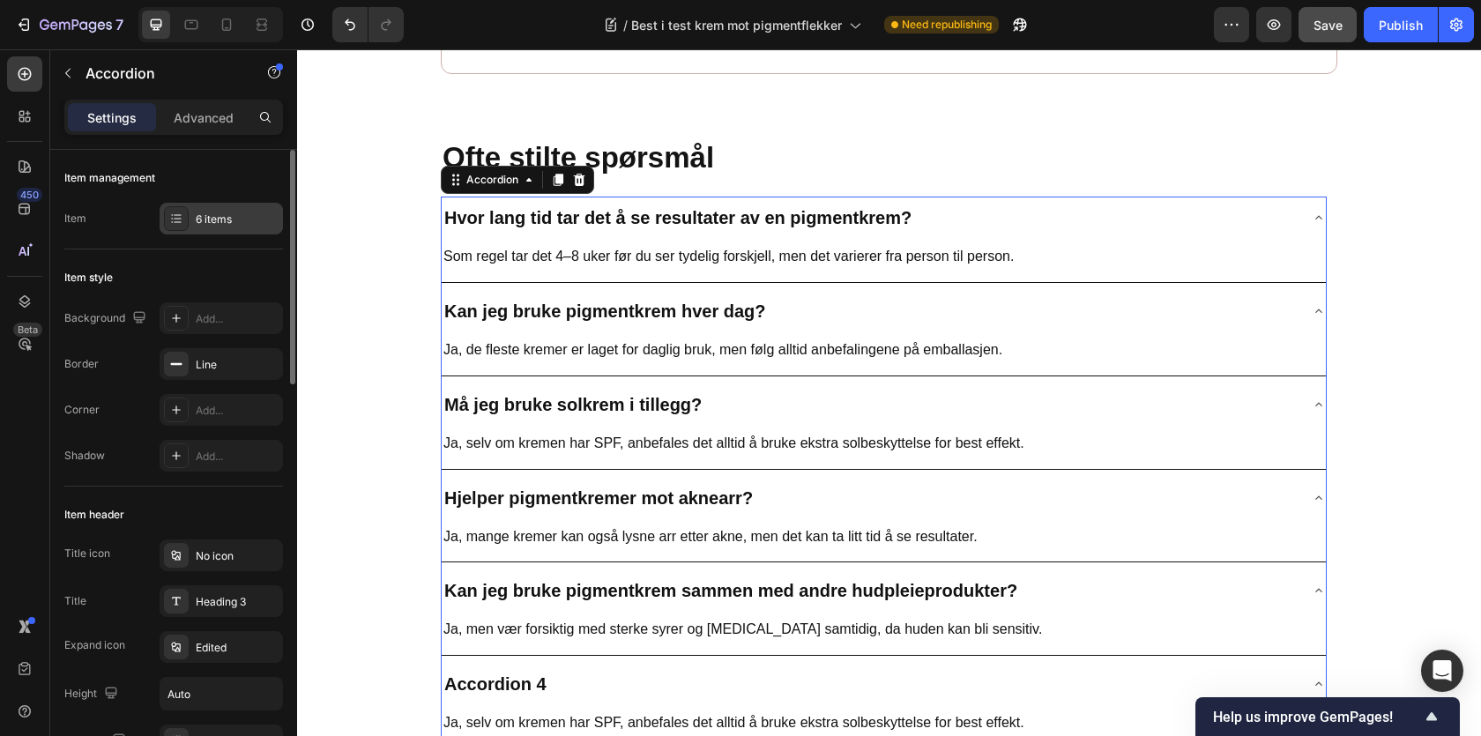
click at [219, 229] on div "6 items" at bounding box center [221, 219] width 123 height 32
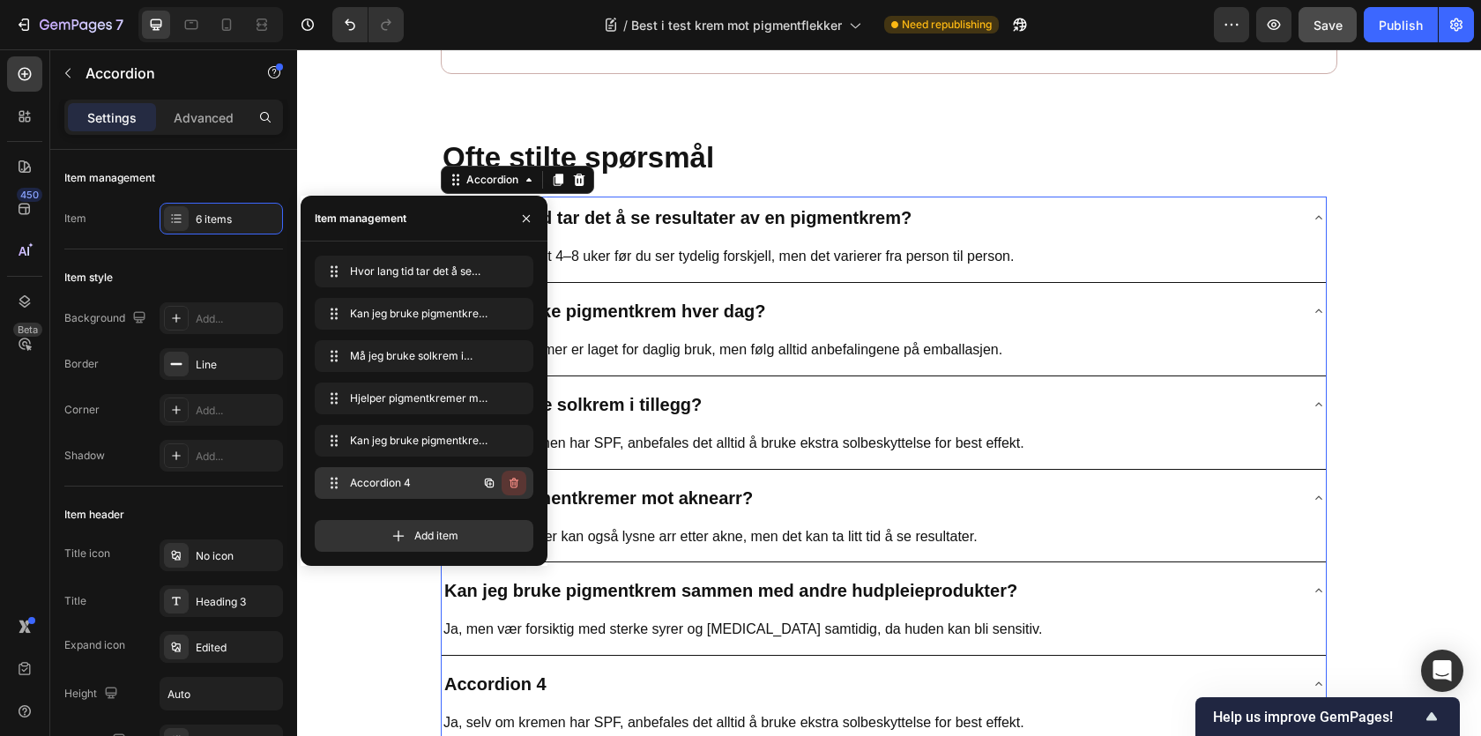
click at [514, 479] on icon "button" at bounding box center [514, 483] width 9 height 11
click at [514, 479] on div "Delete" at bounding box center [502, 483] width 33 height 16
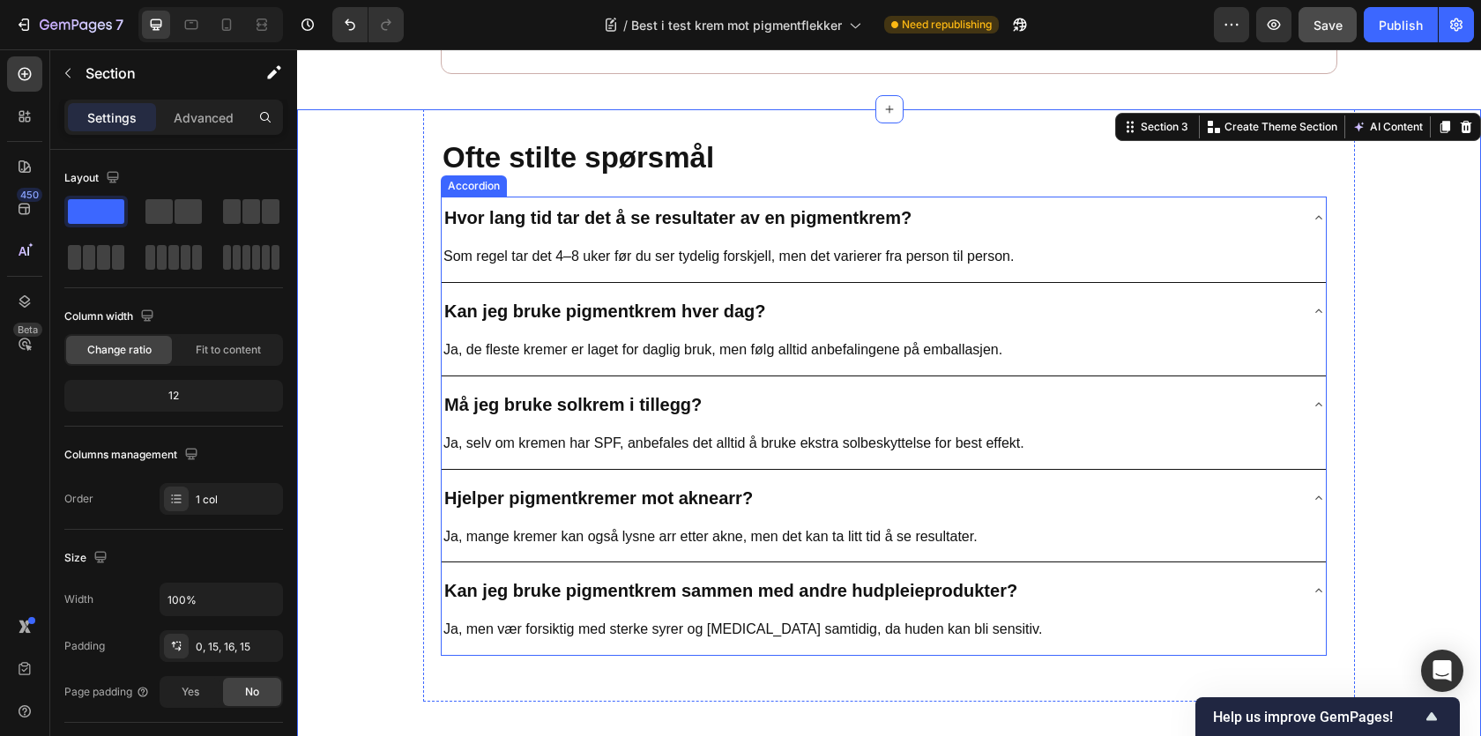
scroll to position [9853, 0]
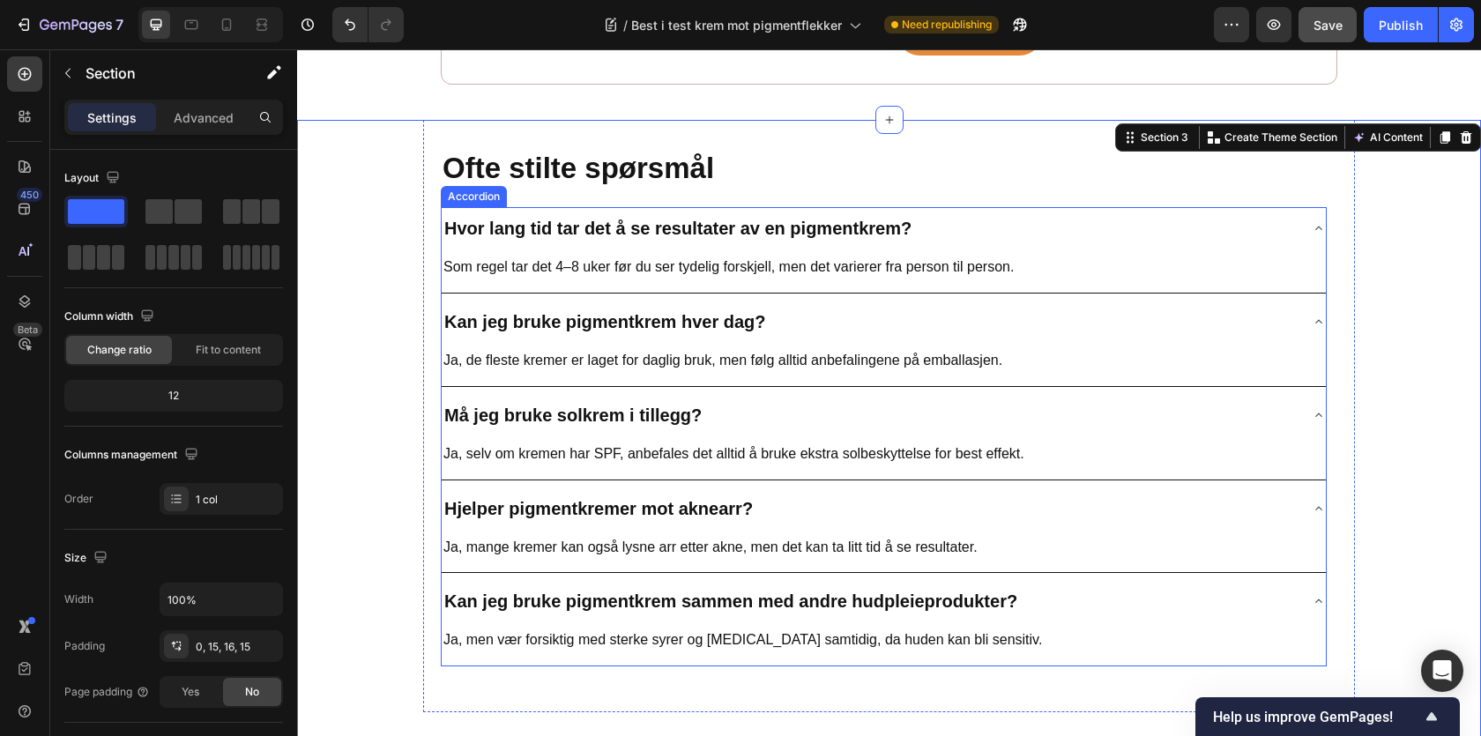
click at [1002, 159] on p "⁠⁠⁠⁠⁠⁠⁠ Ofte stilte spørsmål" at bounding box center [884, 169] width 882 height 38
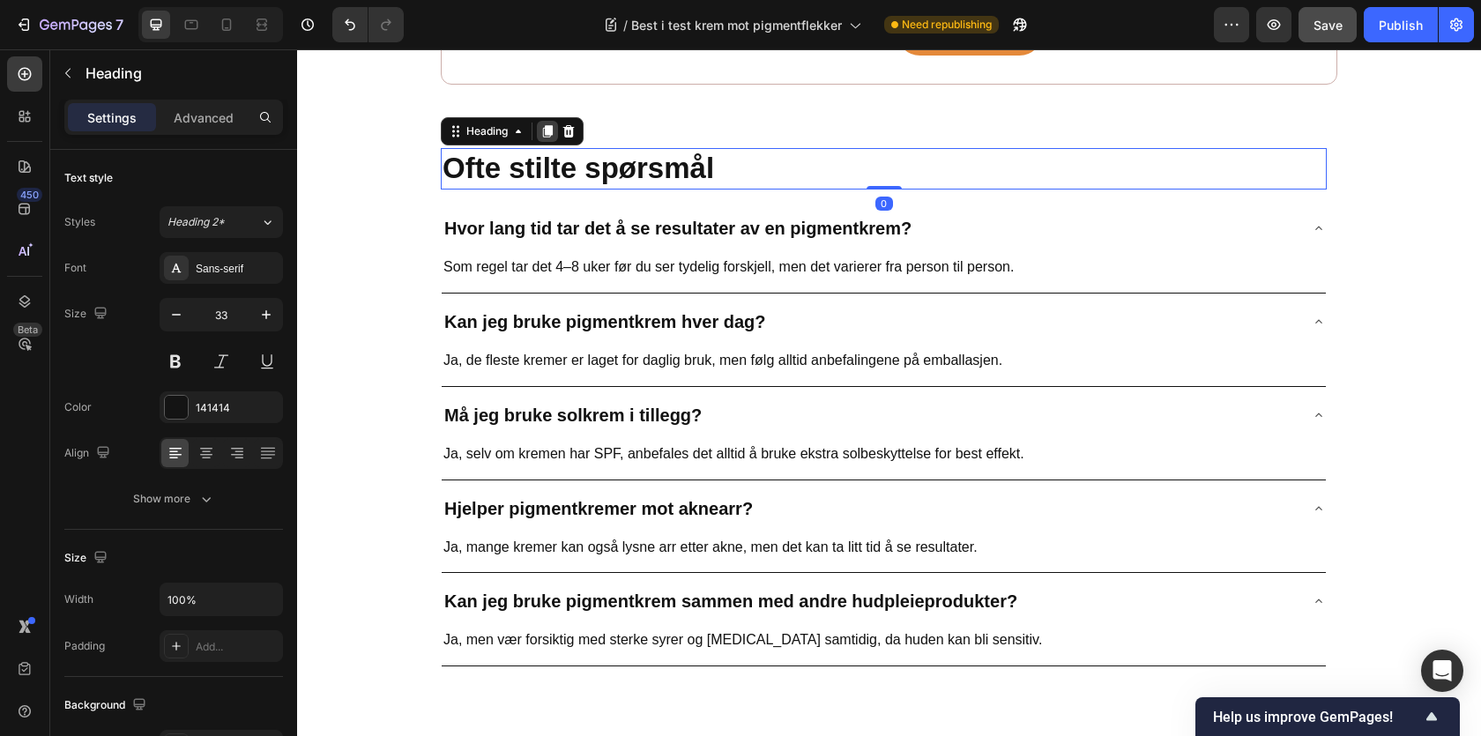
click at [555, 124] on icon at bounding box center [547, 131] width 14 height 14
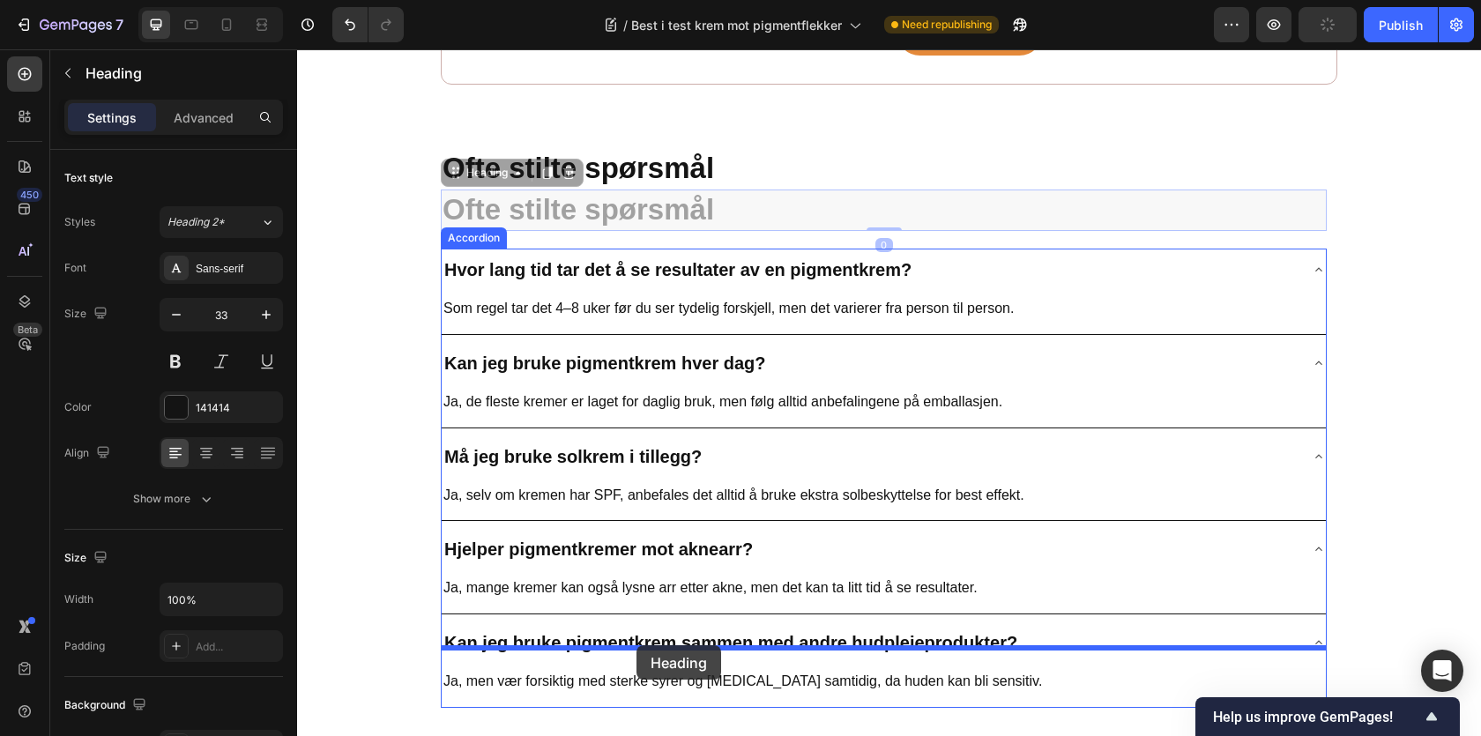
drag, startPoint x: 487, startPoint y: 160, endPoint x: 615, endPoint y: 592, distance: 449.9
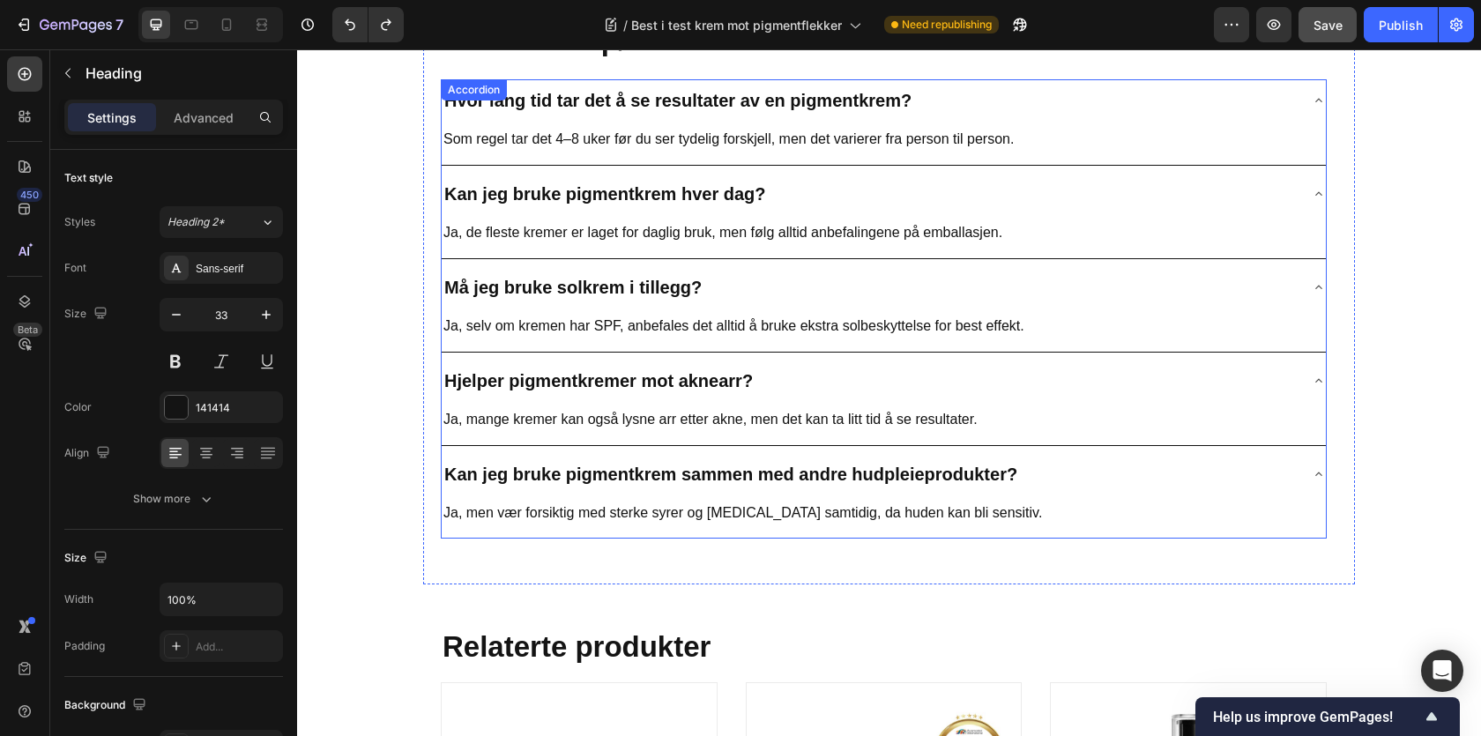
scroll to position [9952, 0]
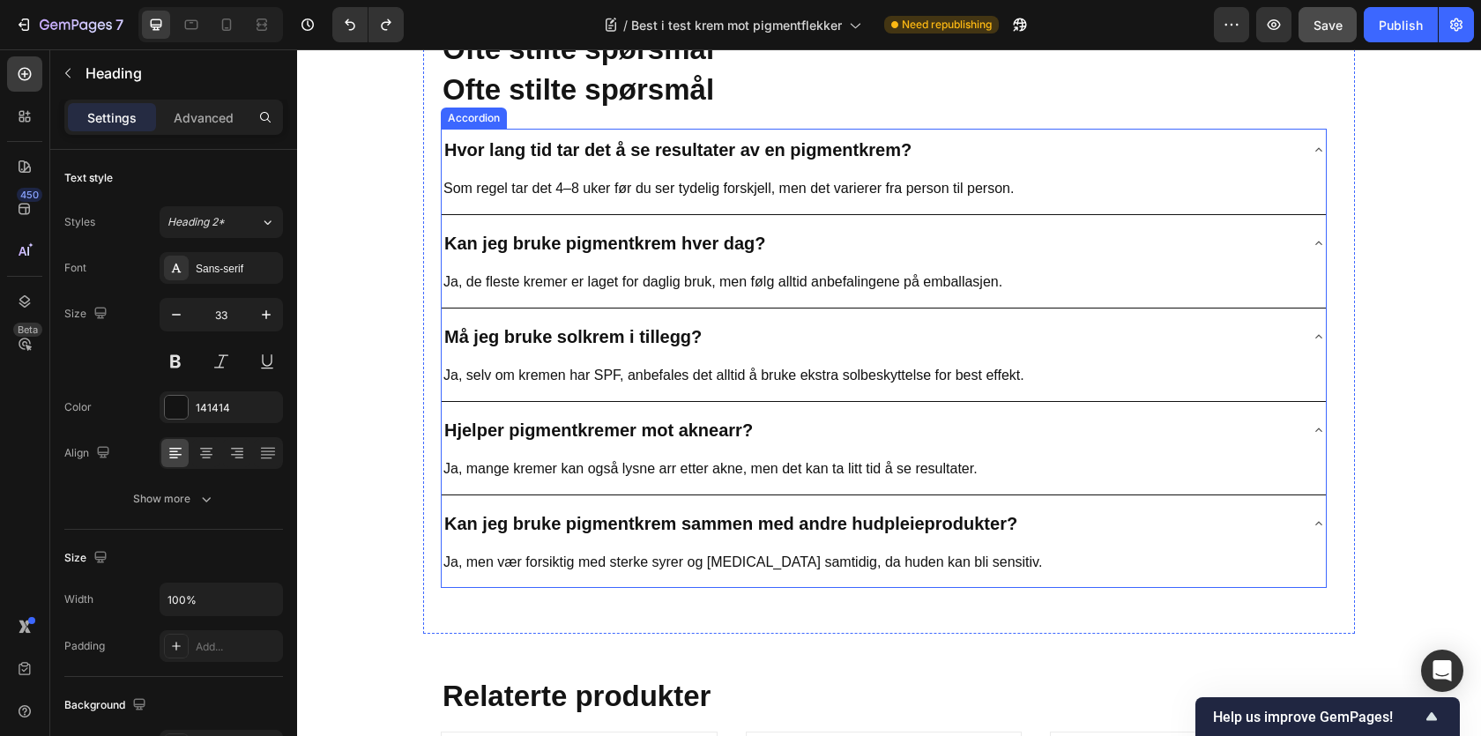
click at [1313, 146] on icon at bounding box center [1319, 150] width 14 height 14
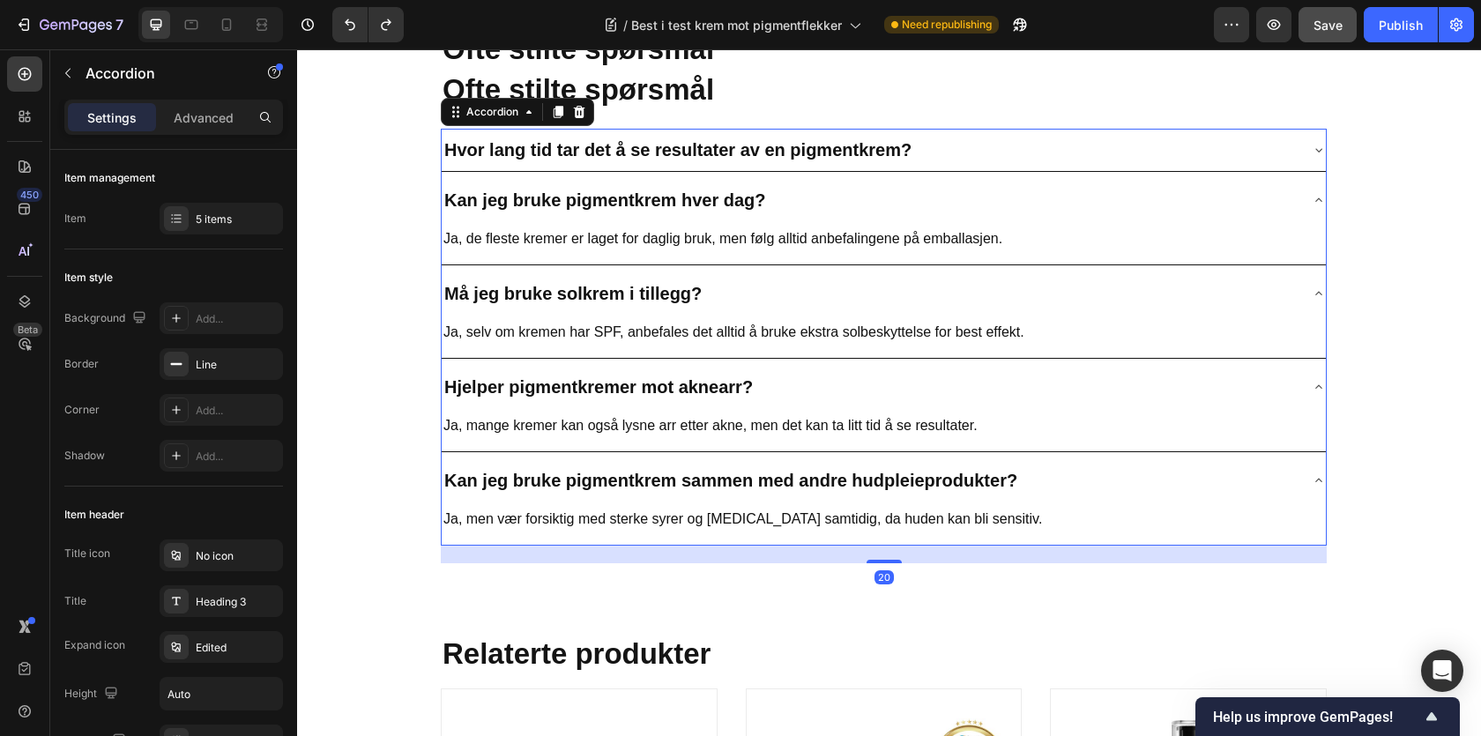
click at [1313, 146] on icon at bounding box center [1319, 150] width 14 height 14
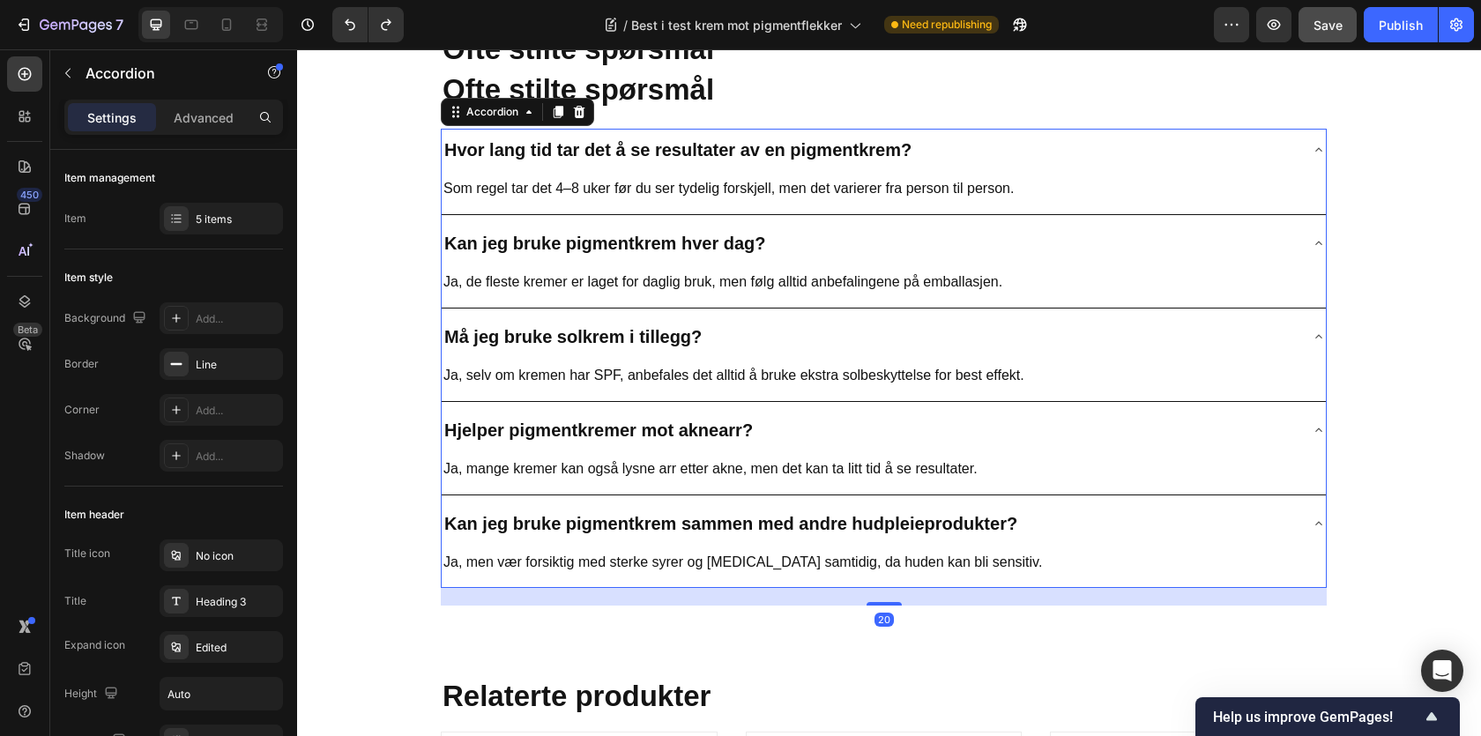
click at [1313, 146] on icon at bounding box center [1319, 150] width 14 height 14
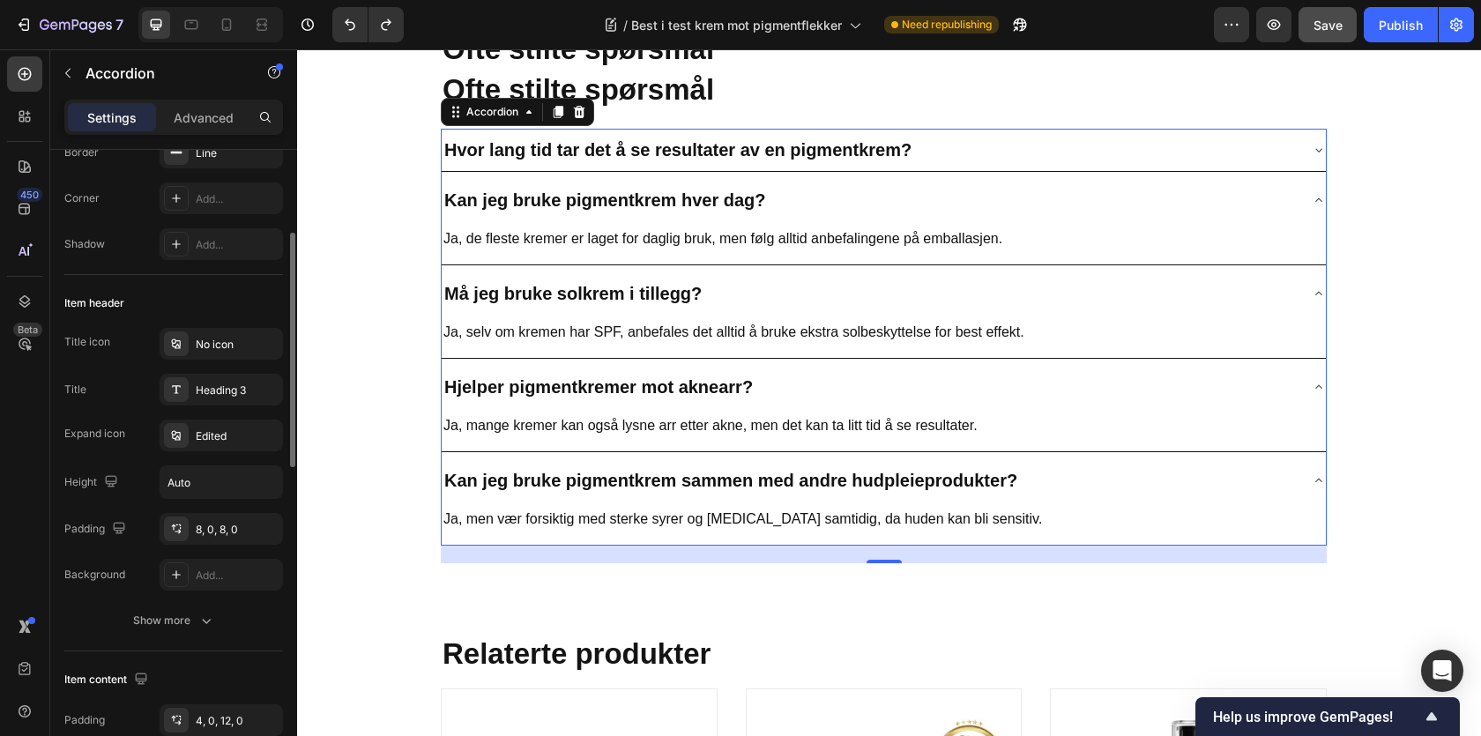
scroll to position [332, 0]
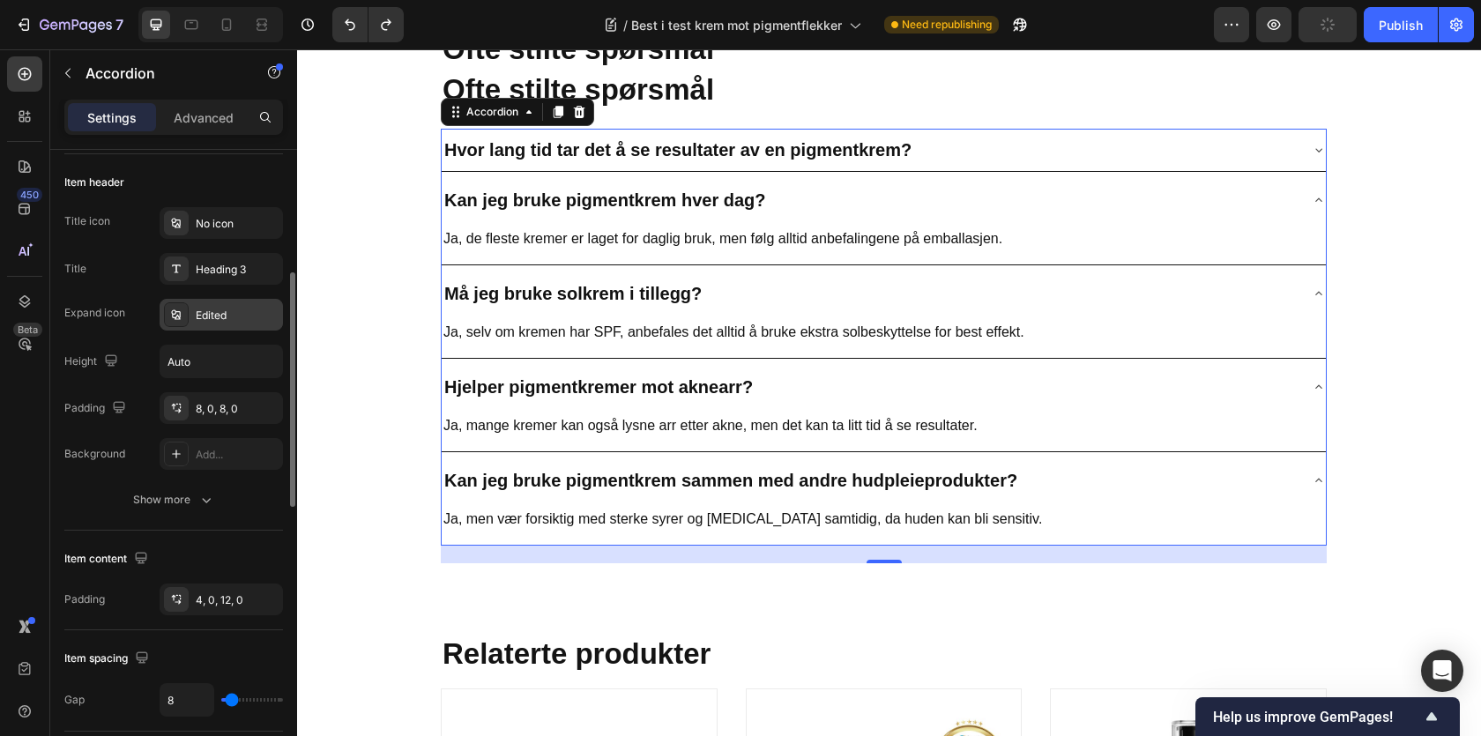
click at [183, 310] on div at bounding box center [176, 314] width 25 height 25
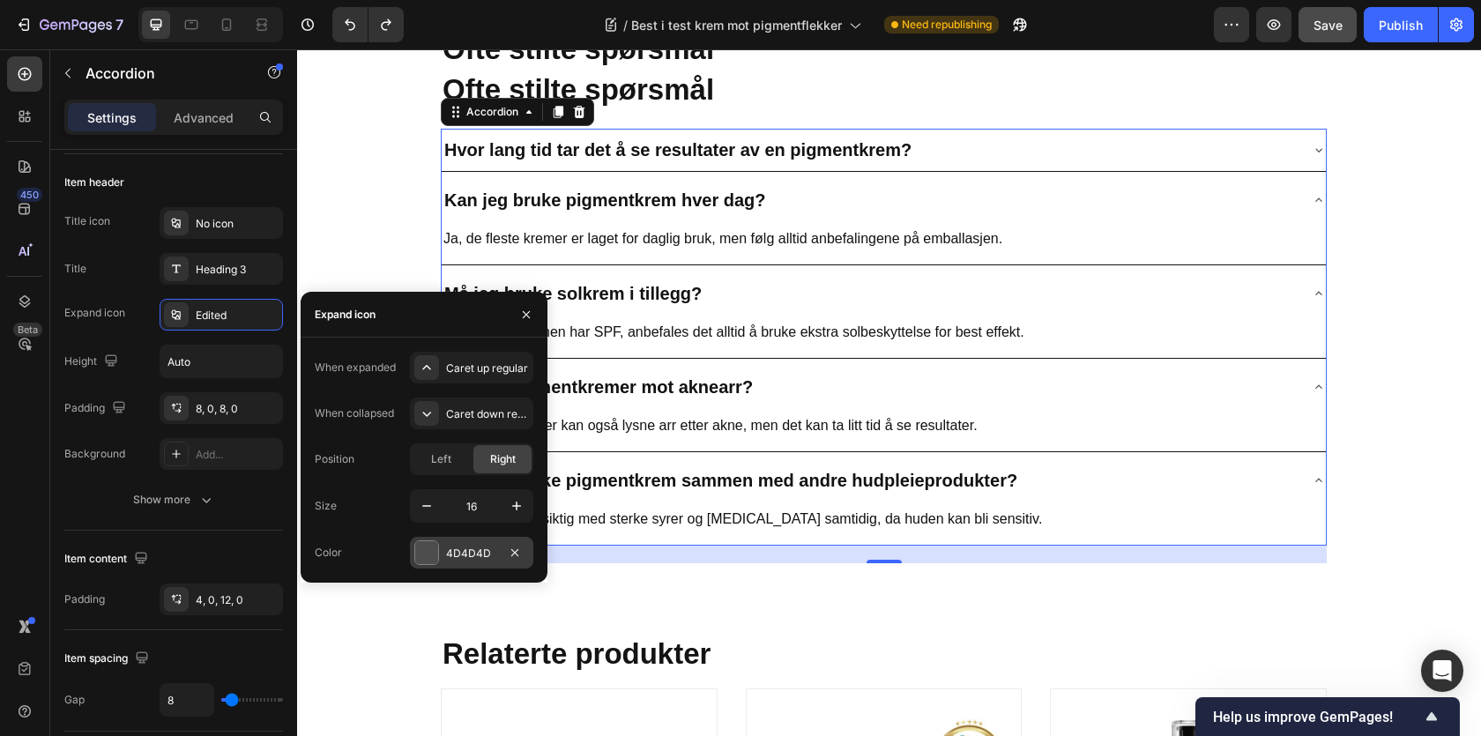
click at [432, 558] on div at bounding box center [426, 552] width 23 height 23
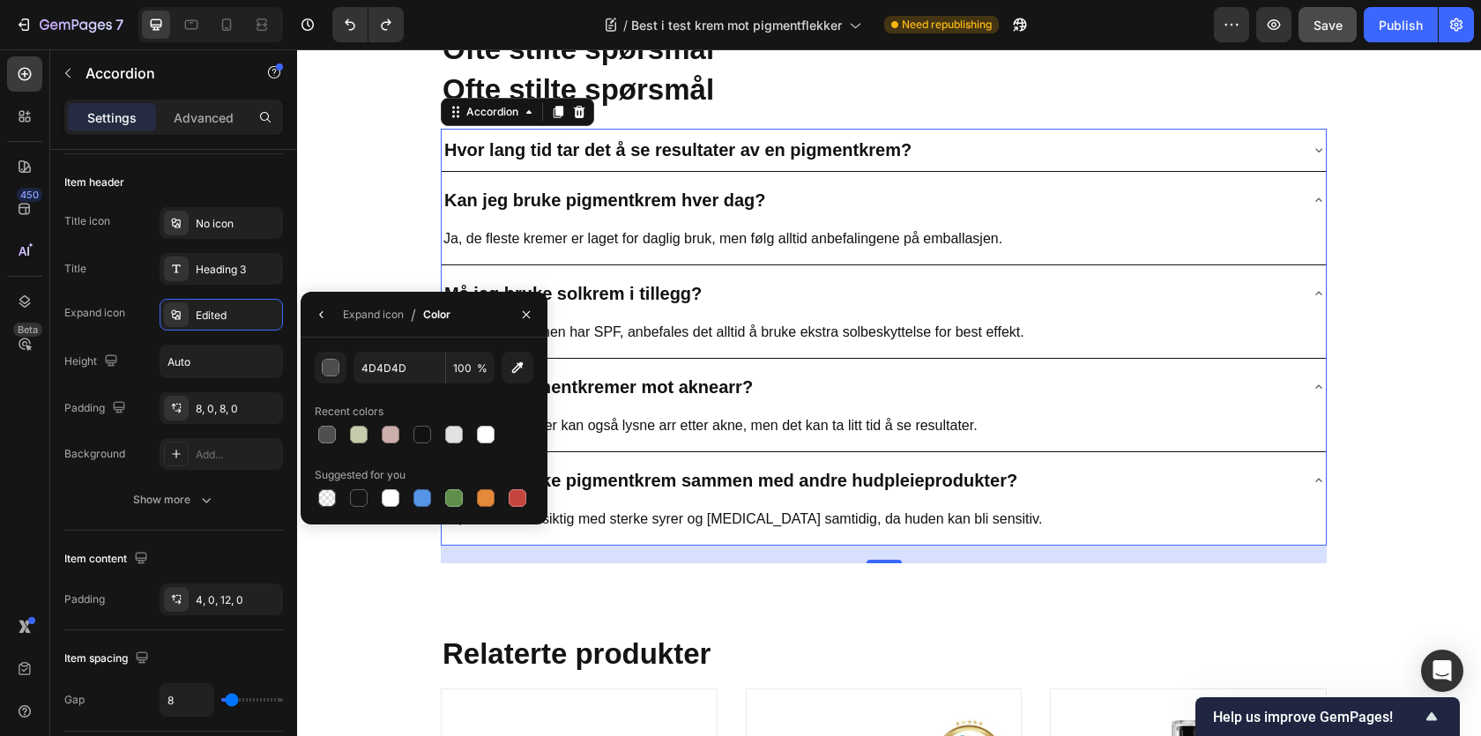
click at [374, 434] on div at bounding box center [424, 434] width 219 height 25
click at [352, 433] on div at bounding box center [359, 435] width 18 height 18
type input "C4CCAB"
click at [155, 337] on div "Title icon No icon Title Heading 3 Expand icon Edited Height Auto Padding 8, 0,…" at bounding box center [173, 338] width 219 height 263
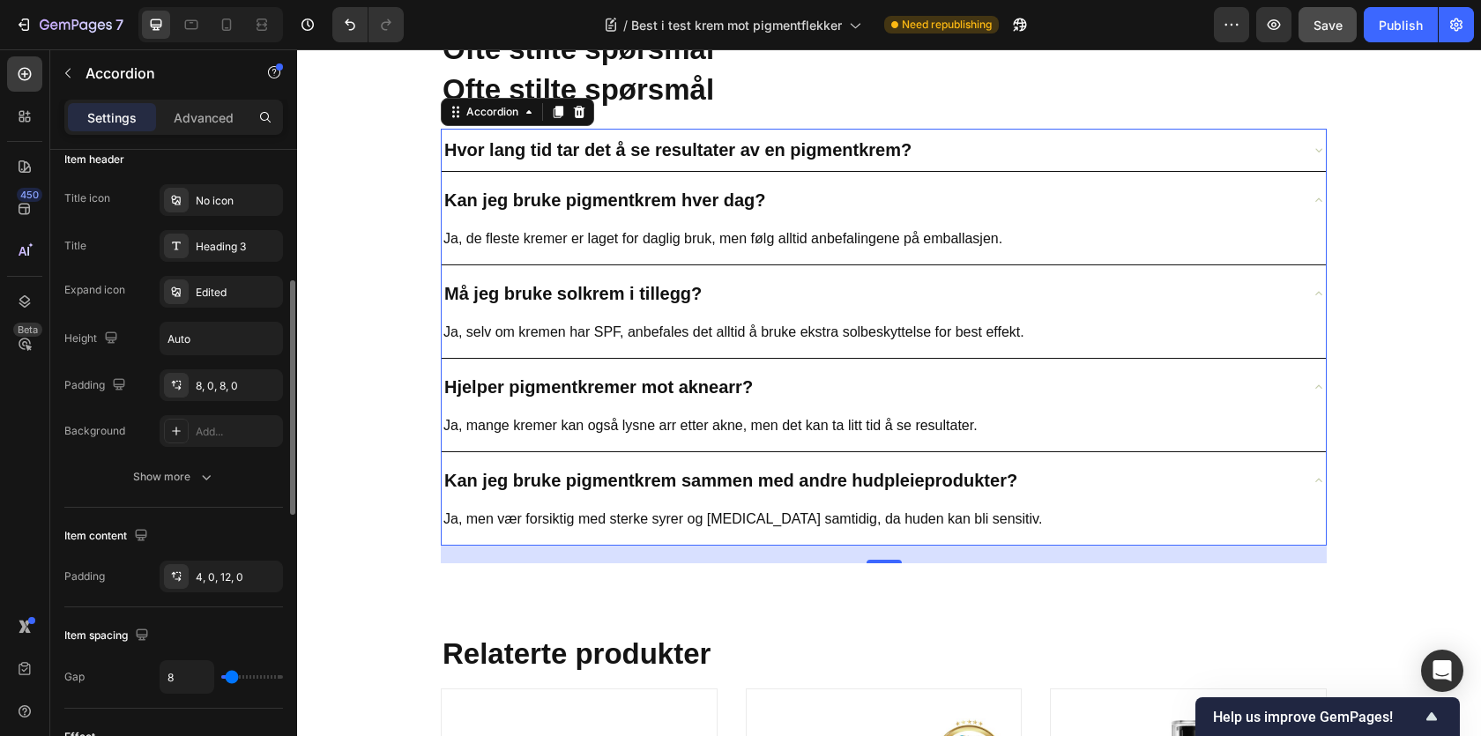
scroll to position [340, 0]
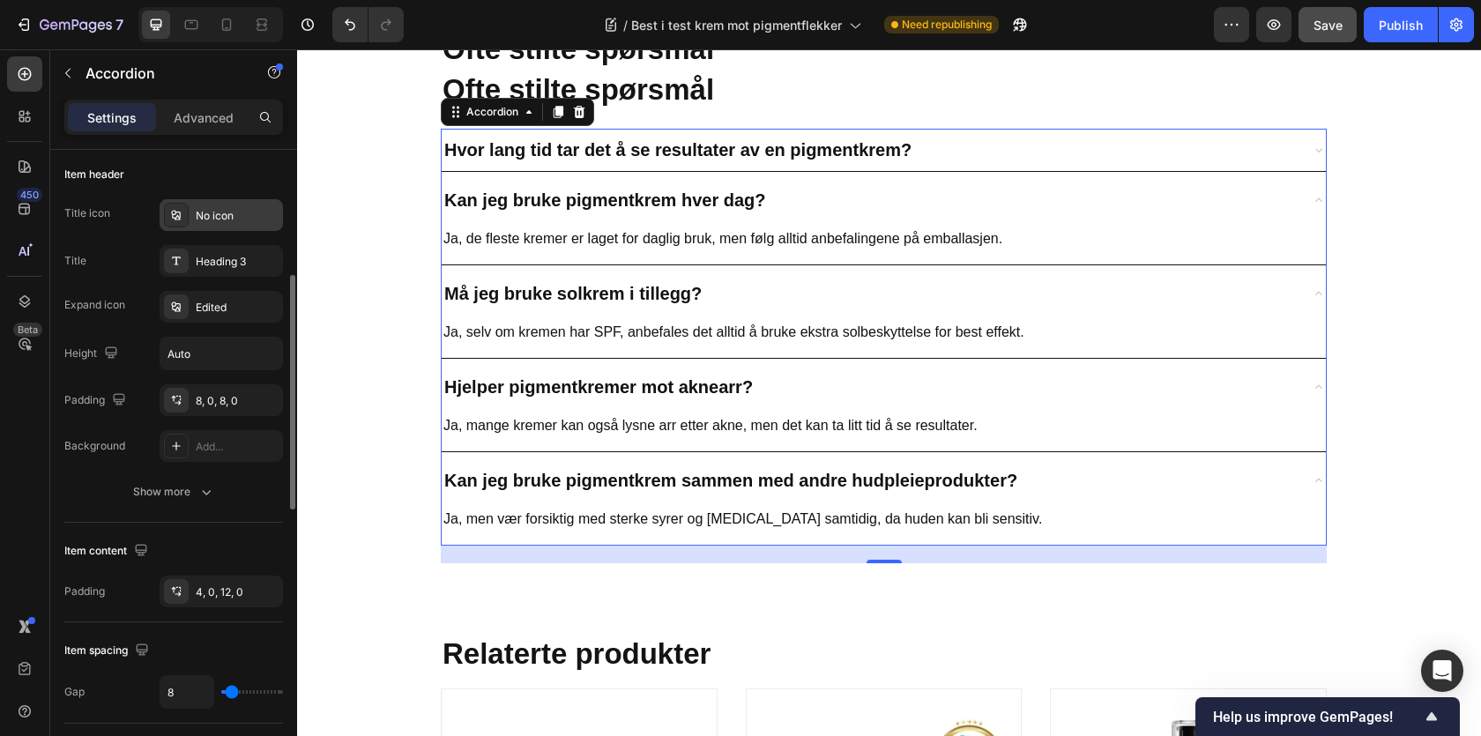
click at [169, 210] on icon at bounding box center [176, 215] width 14 height 14
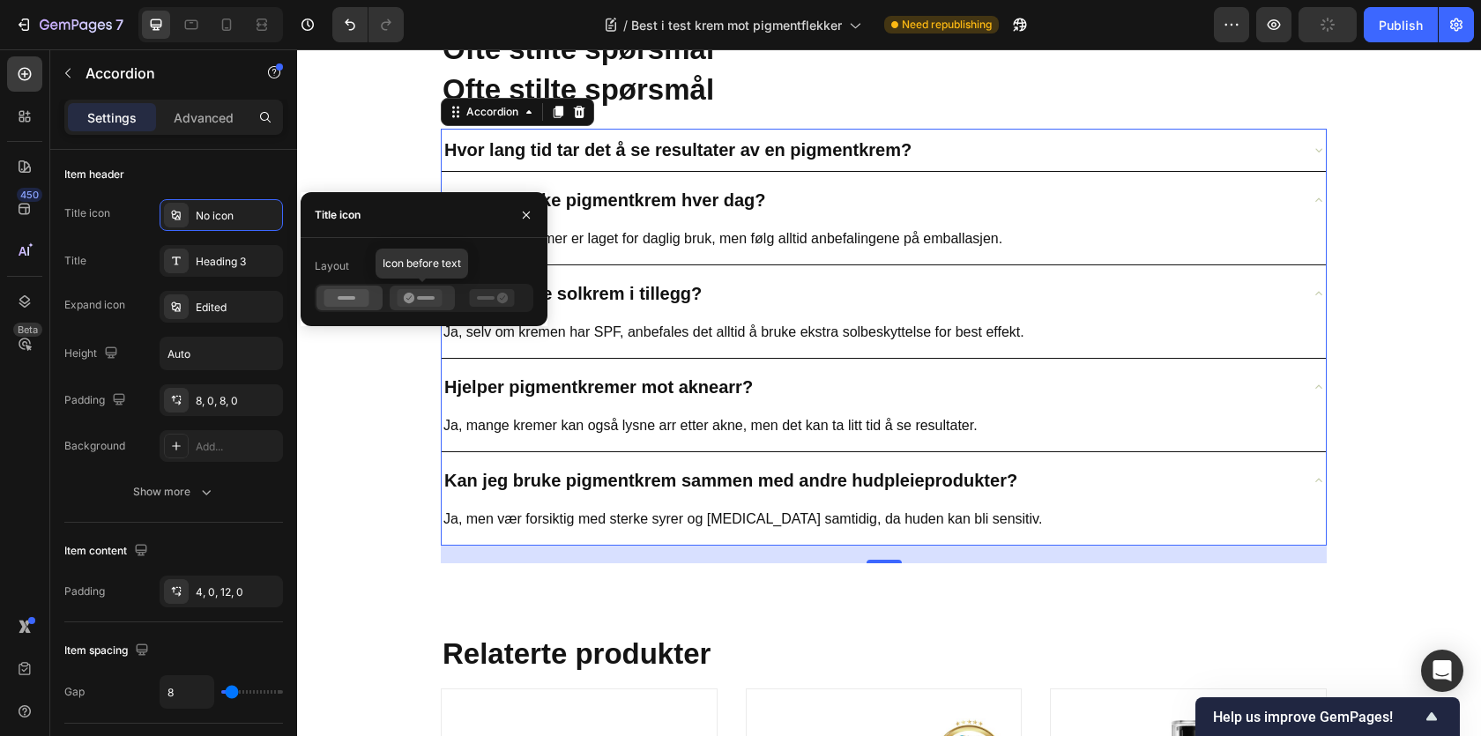
click at [418, 300] on icon at bounding box center [419, 298] width 45 height 18
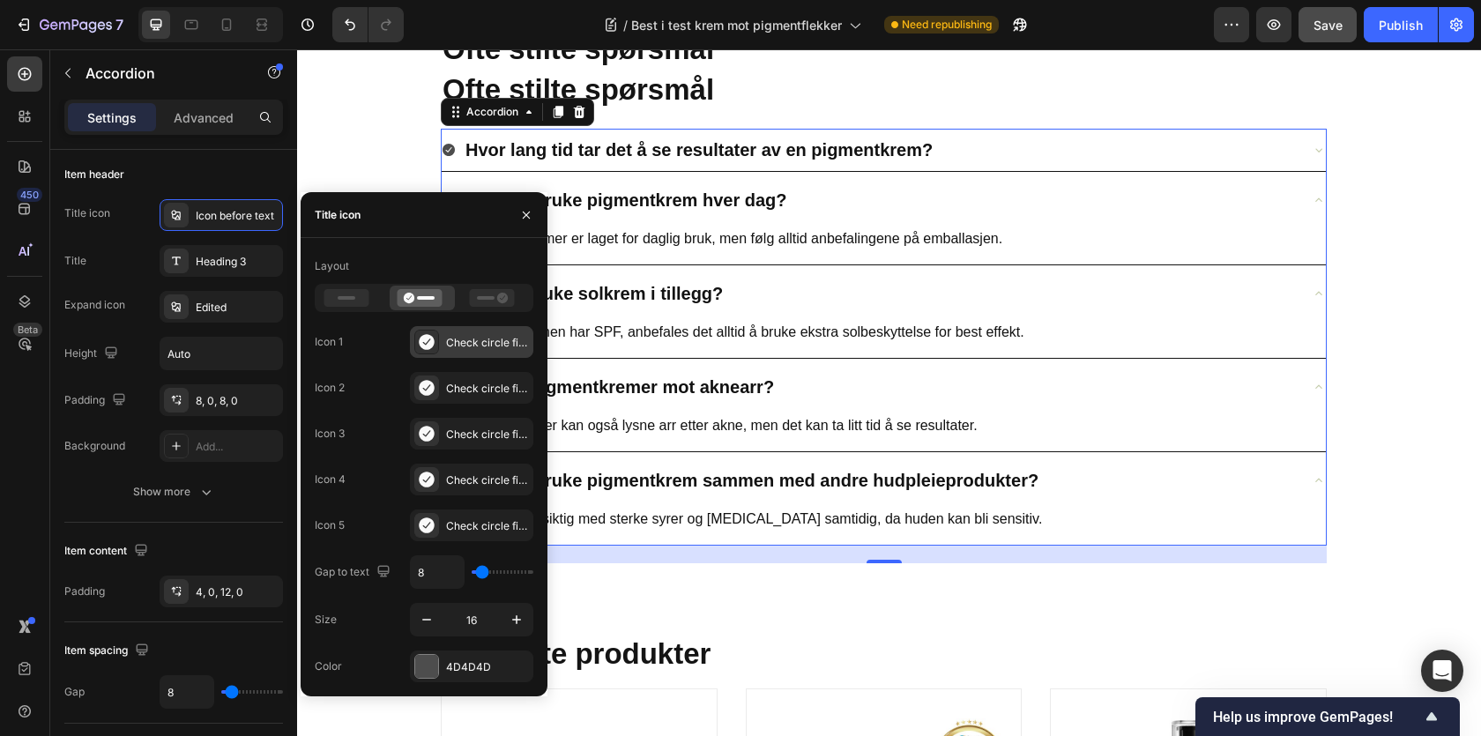
click at [444, 337] on div "Check circle filled" at bounding box center [471, 342] width 123 height 32
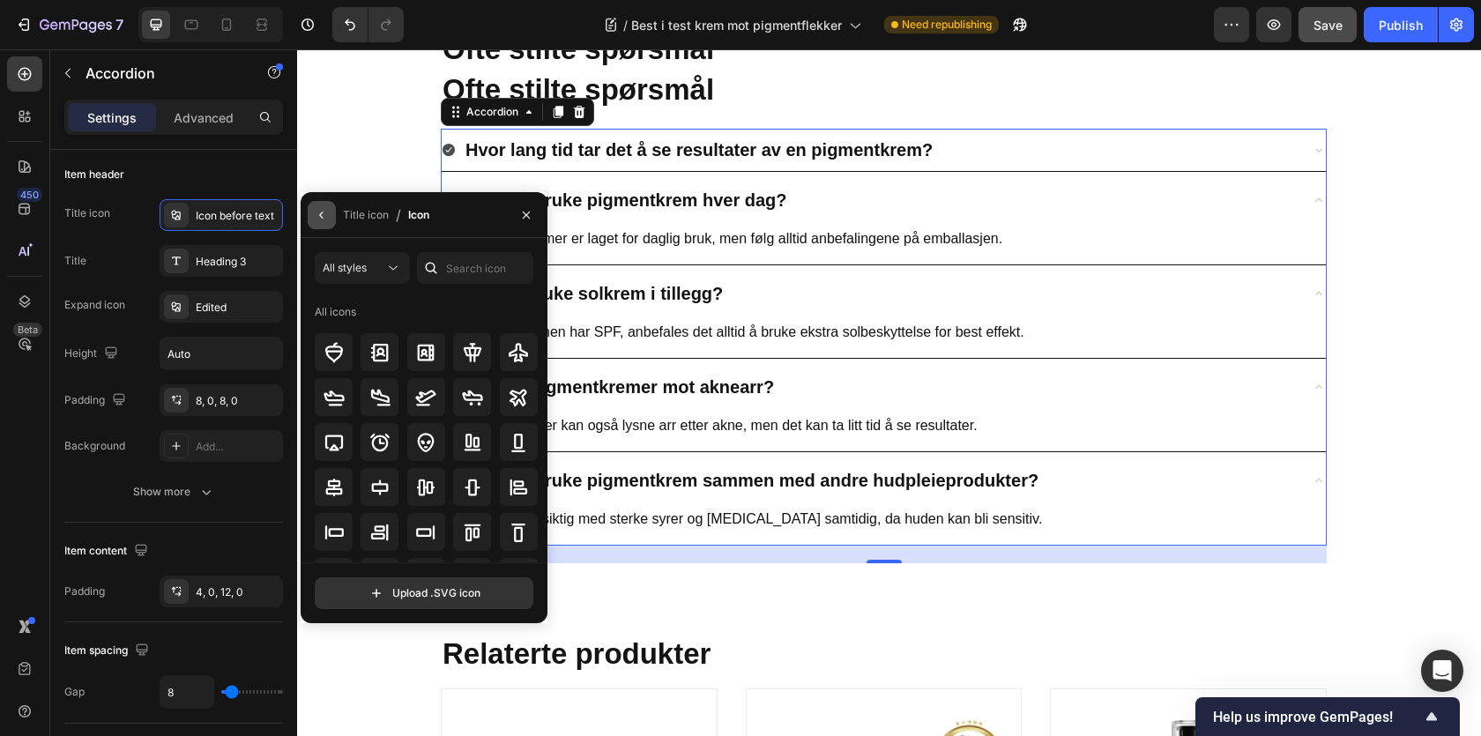
click at [330, 222] on button "button" at bounding box center [322, 215] width 28 height 28
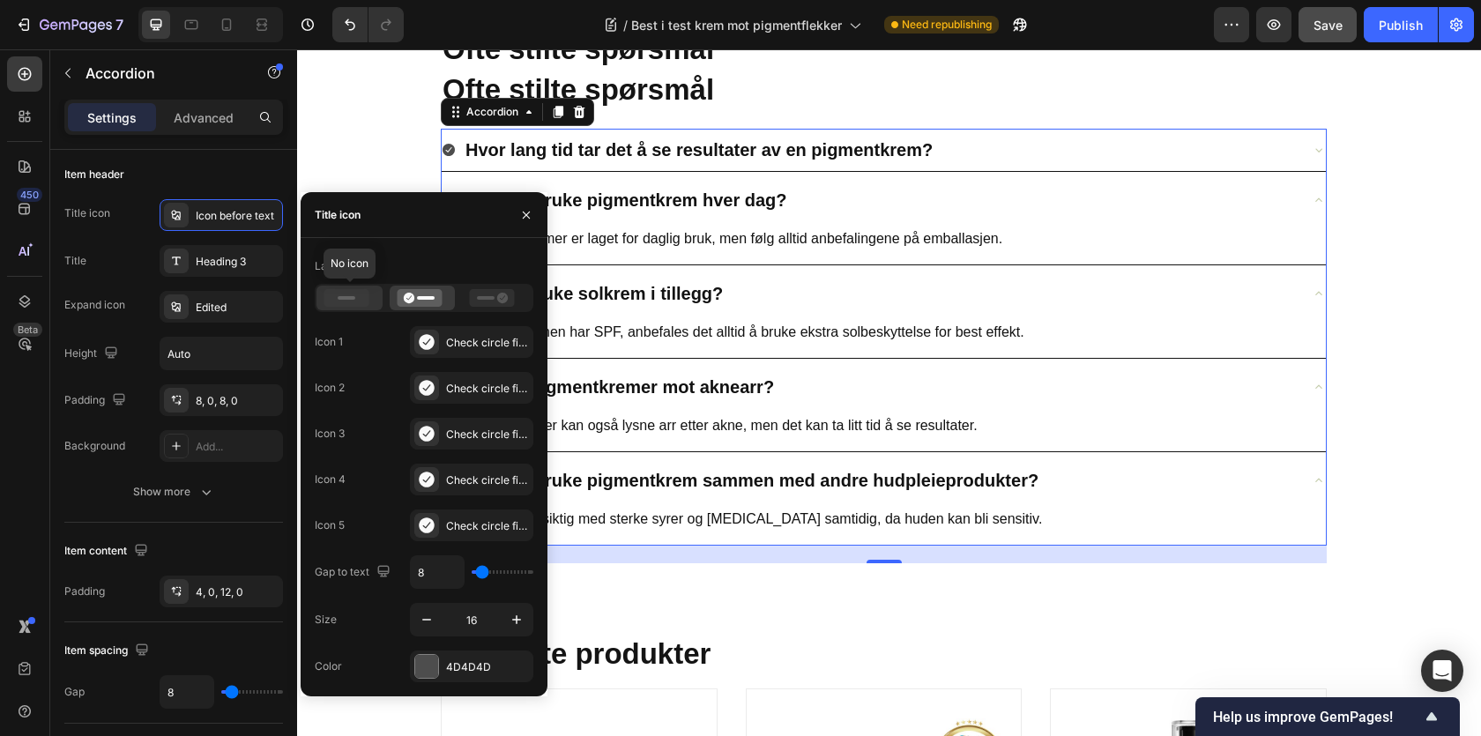
click at [325, 295] on icon at bounding box center [346, 298] width 45 height 18
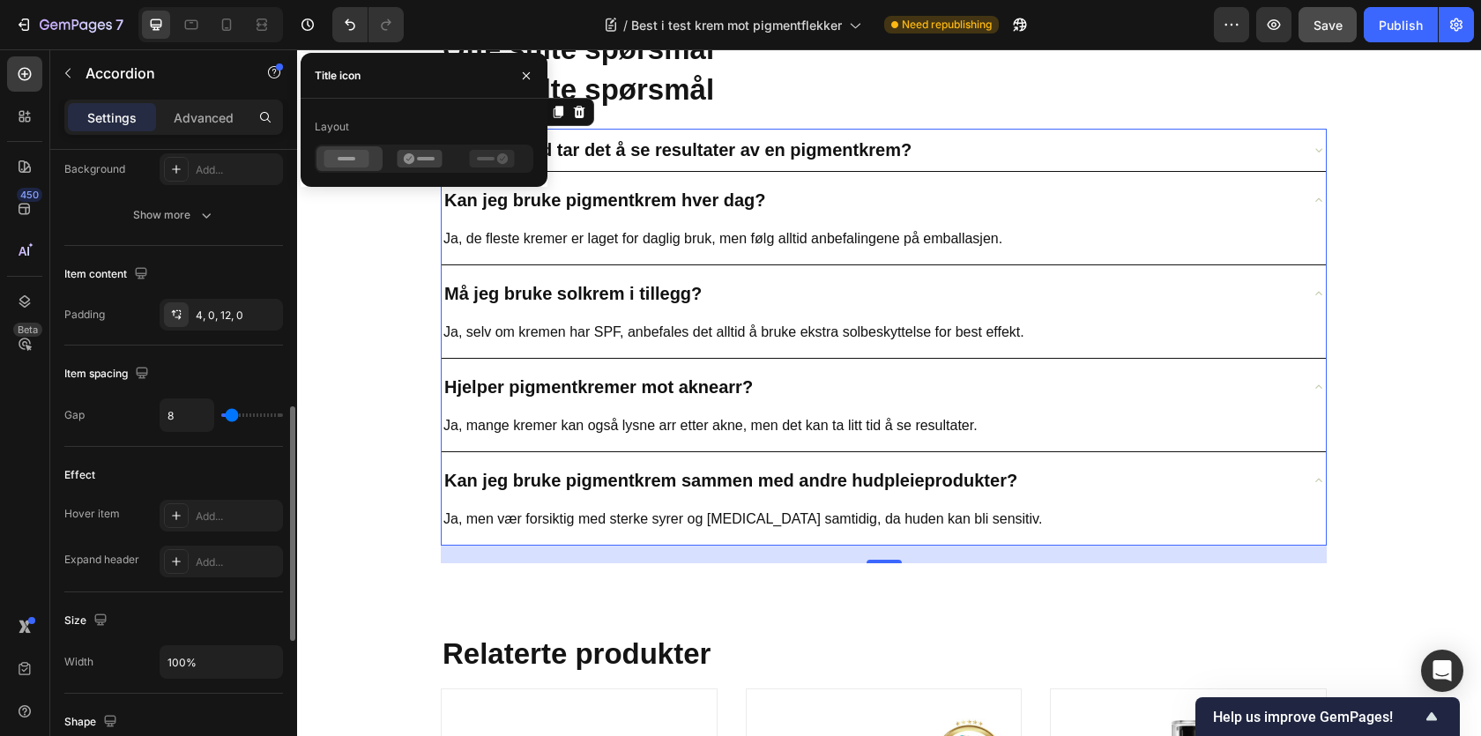
scroll to position [639, 0]
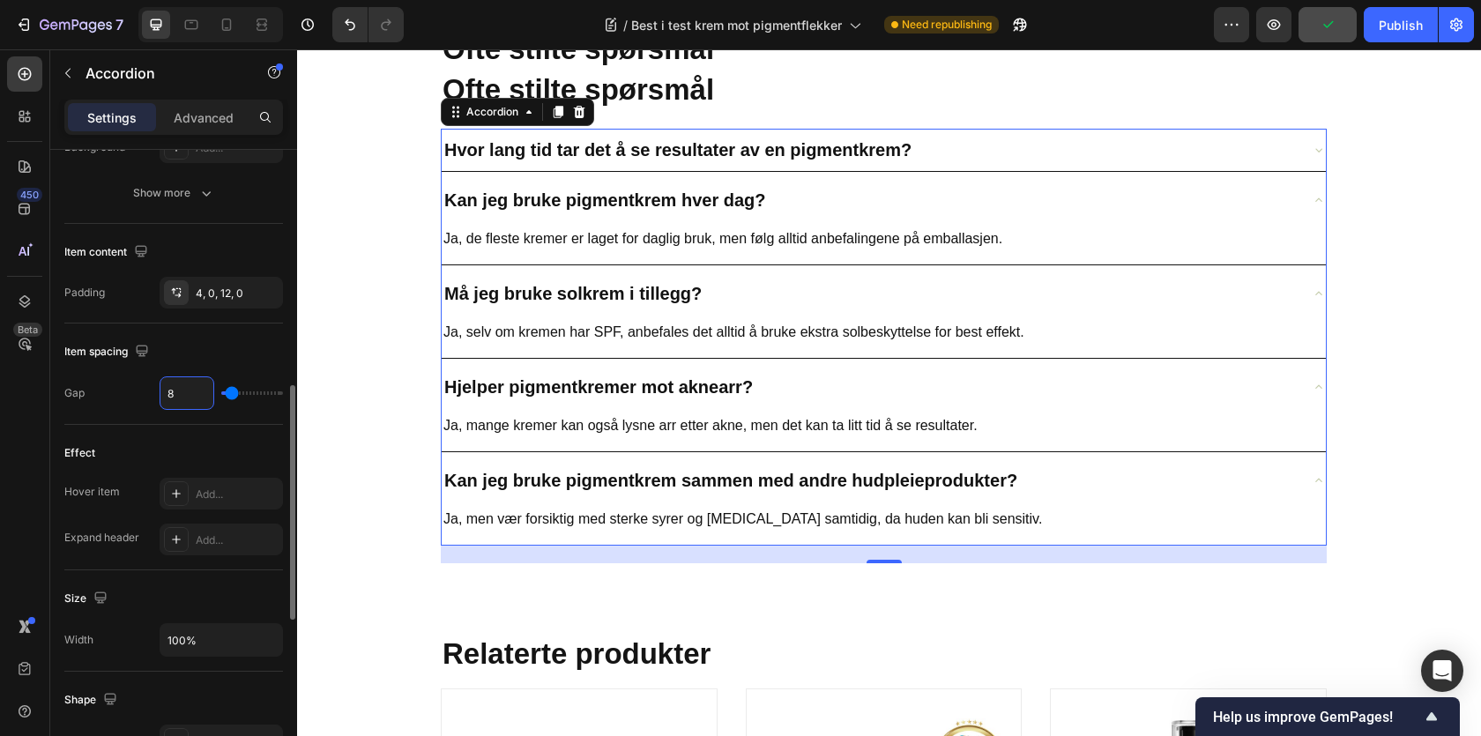
click at [166, 394] on input "8" at bounding box center [186, 393] width 53 height 32
drag, startPoint x: 184, startPoint y: 396, endPoint x: 167, endPoint y: 394, distance: 17.7
click at [167, 394] on input "8" at bounding box center [186, 393] width 53 height 32
type input "1"
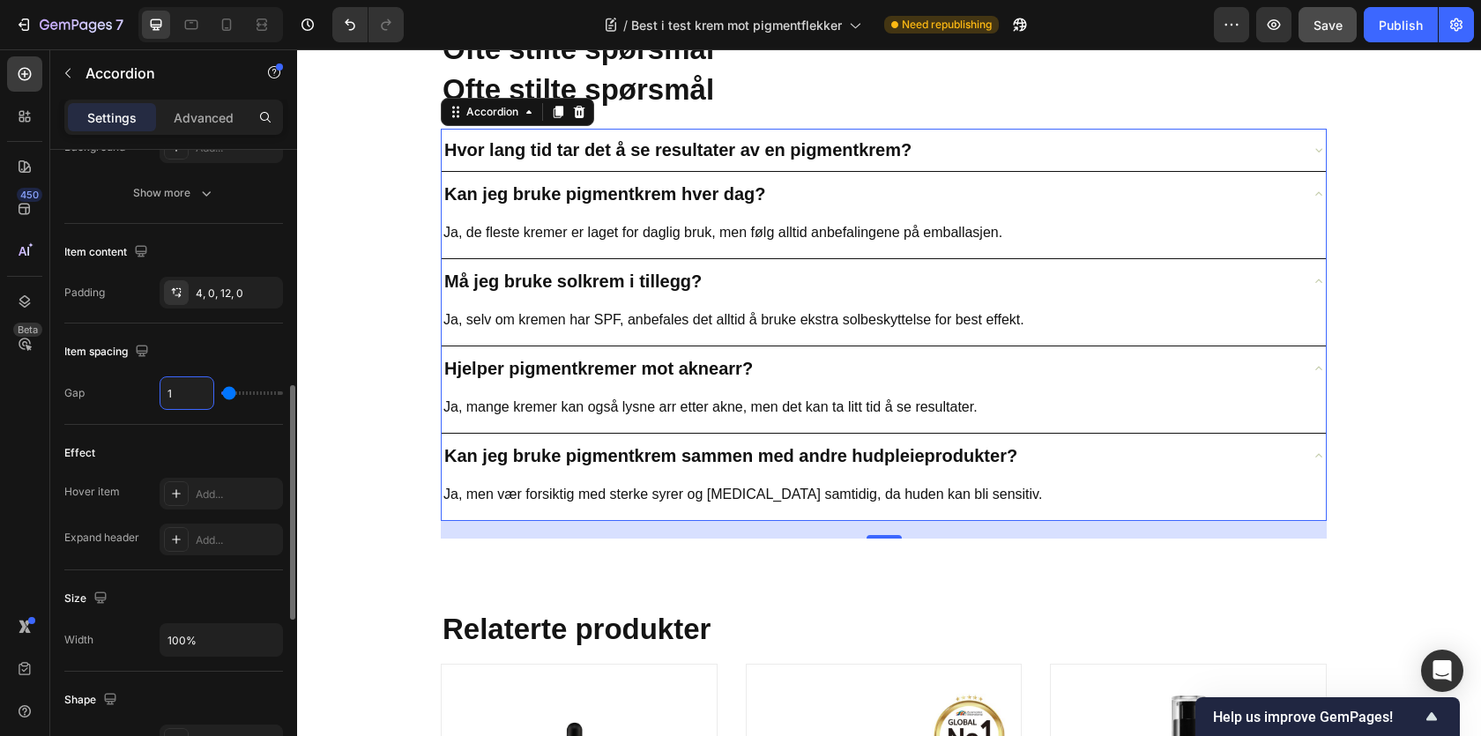
type input "15"
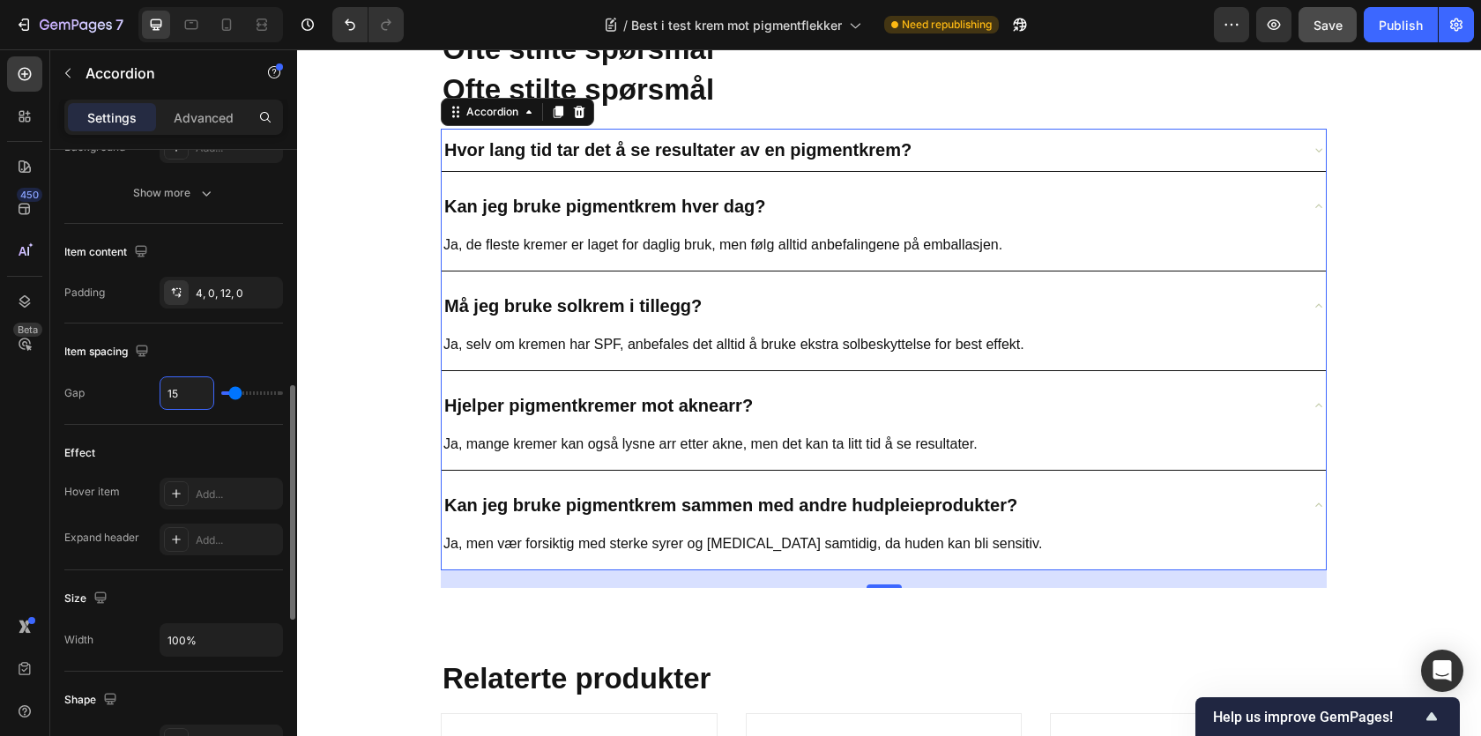
type input "15"
click at [120, 425] on div "Effect Hover item Add... Expand header Add..." at bounding box center [173, 497] width 219 height 145
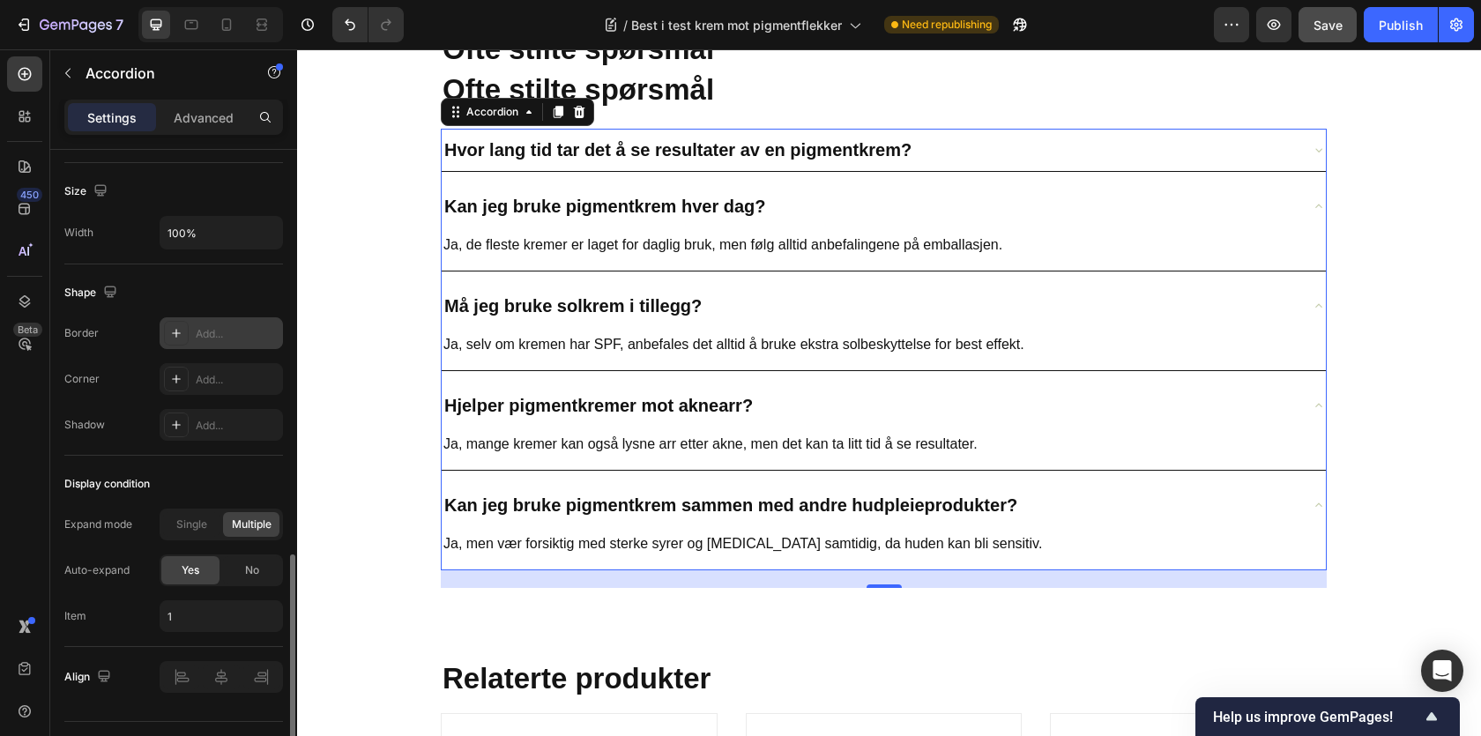
scroll to position [1060, 0]
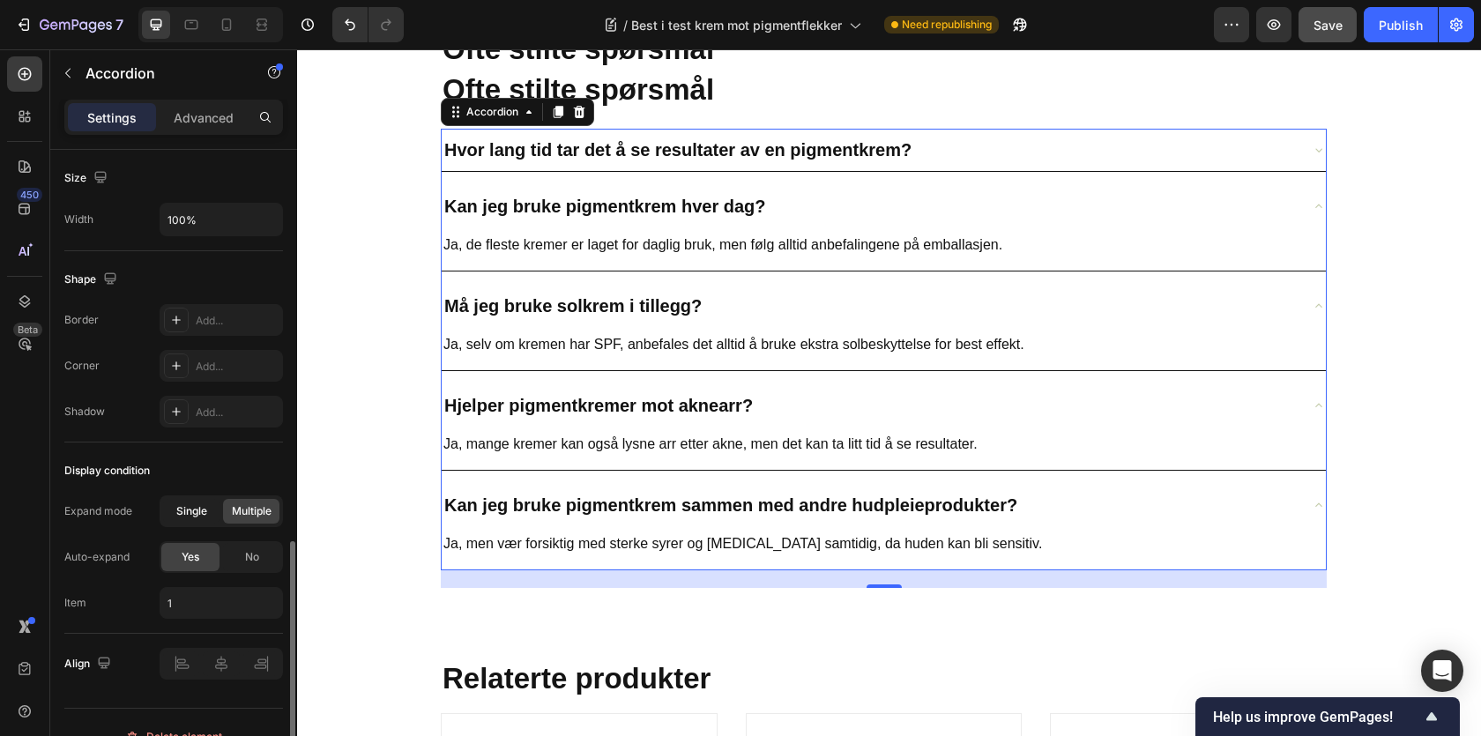
click at [181, 511] on span "Single" at bounding box center [191, 511] width 31 height 16
click at [256, 549] on span "No" at bounding box center [252, 557] width 14 height 16
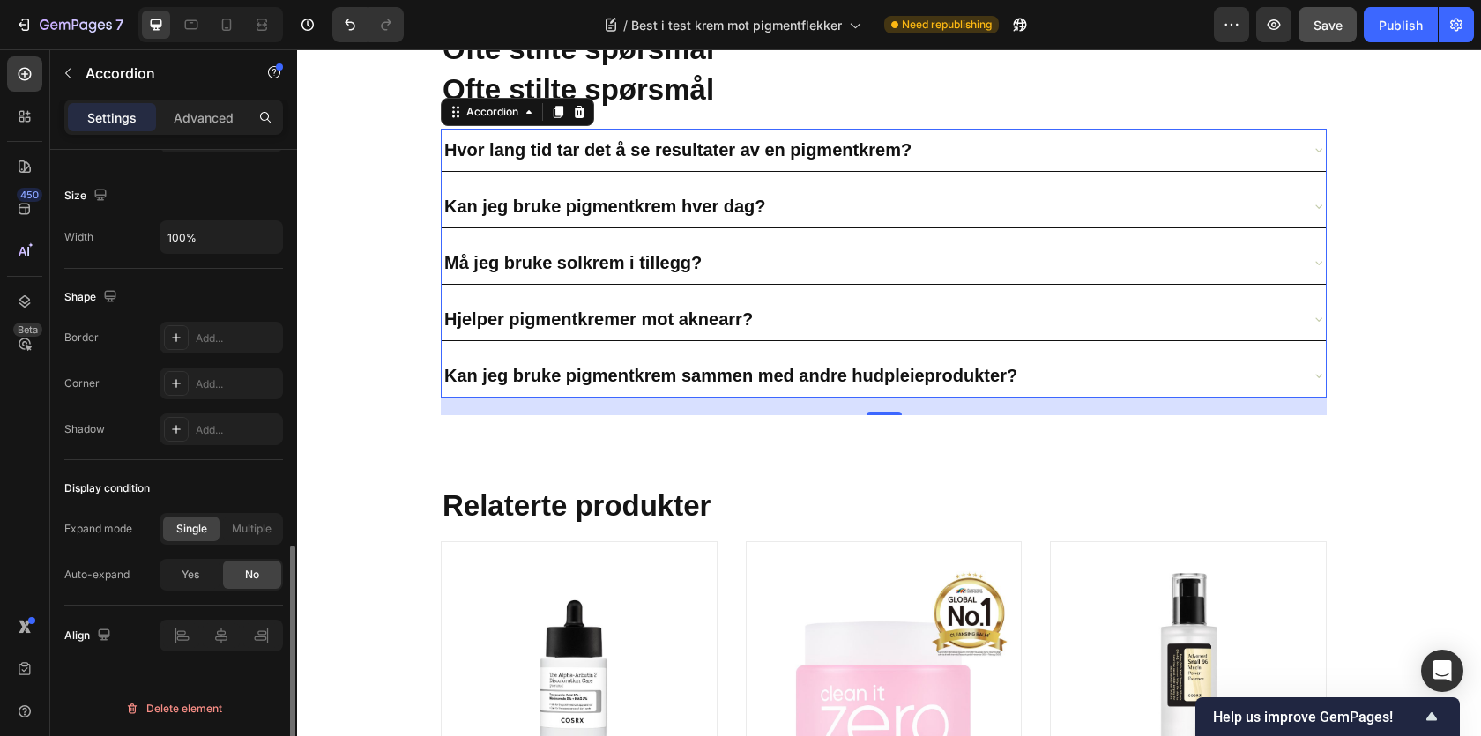
scroll to position [1042, 0]
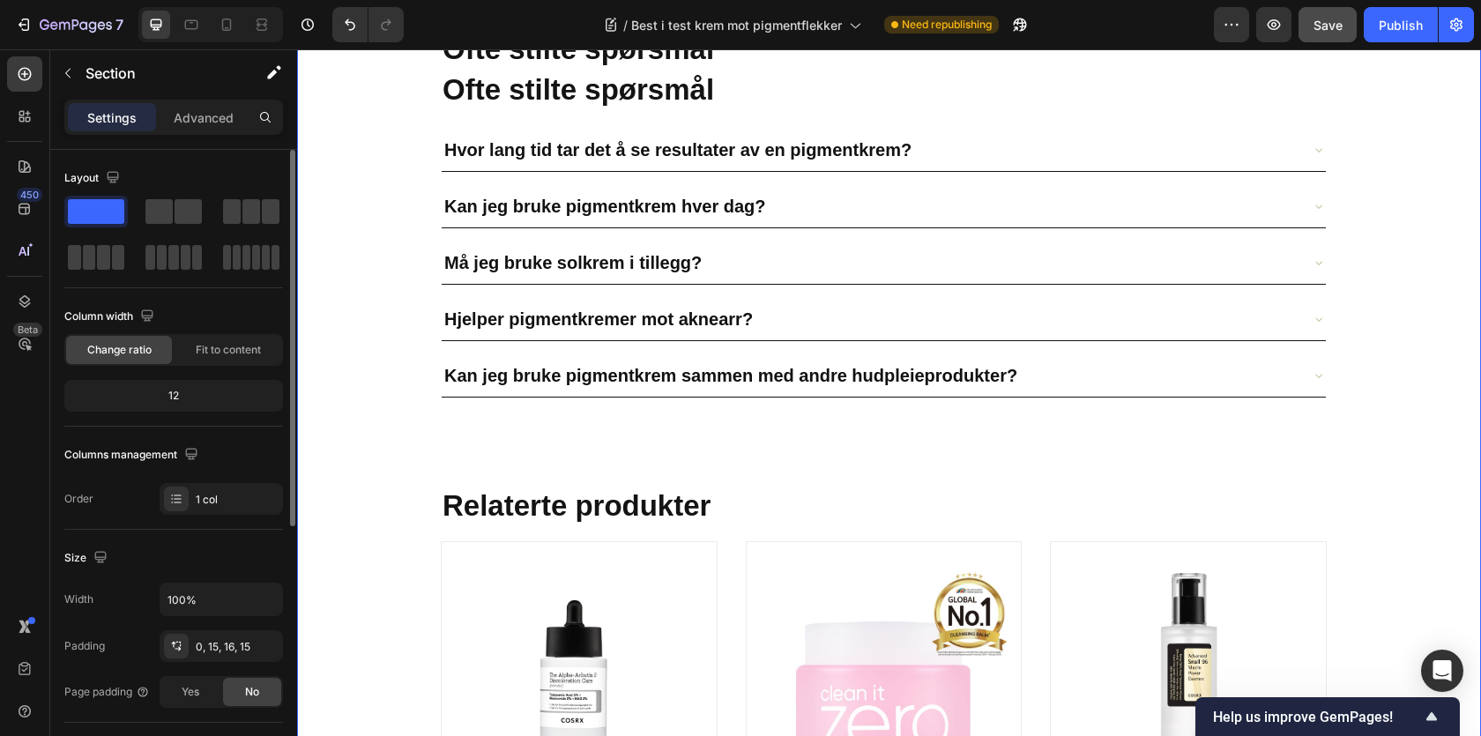
scroll to position [9922, 0]
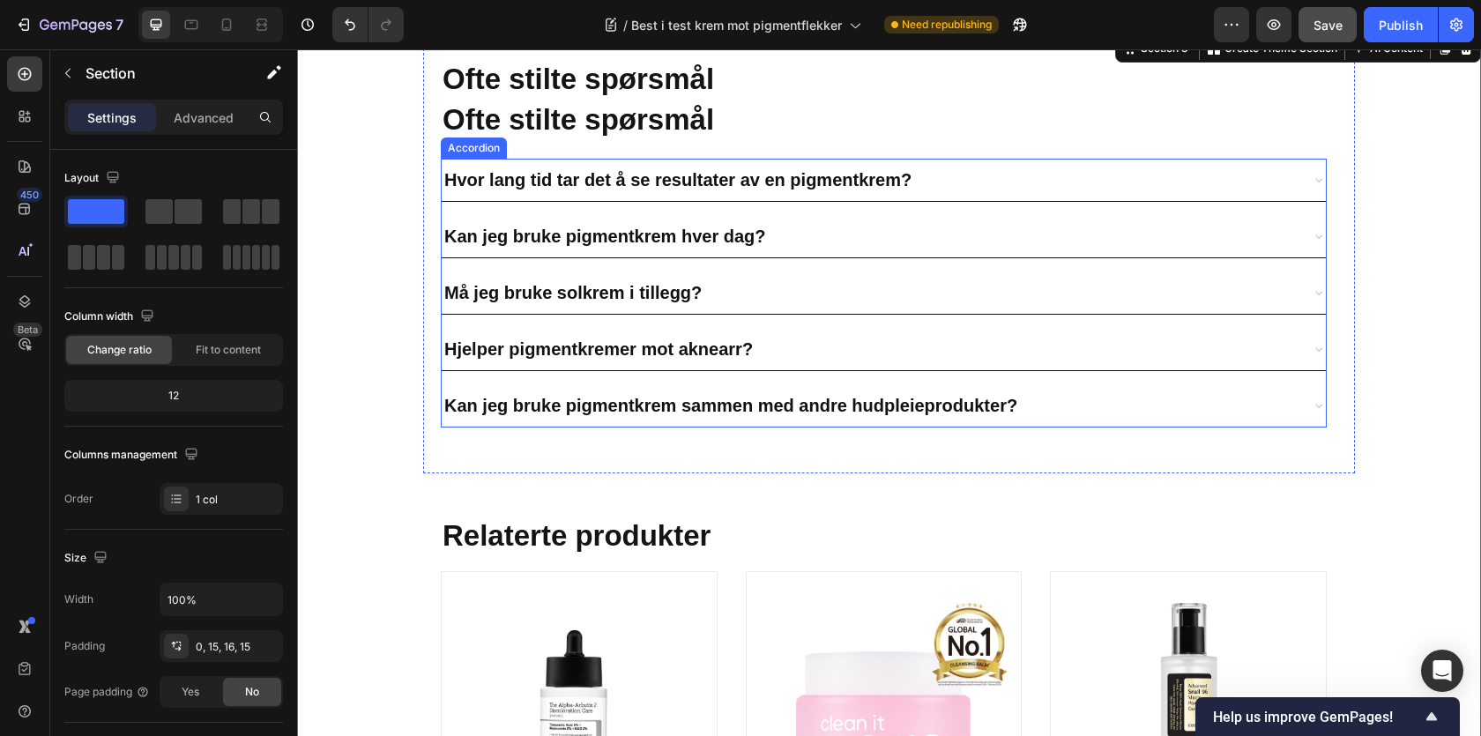
click at [1181, 161] on div "Hvor lang tid tar det å se resultater av en pigmentkrem?" at bounding box center [884, 180] width 884 height 42
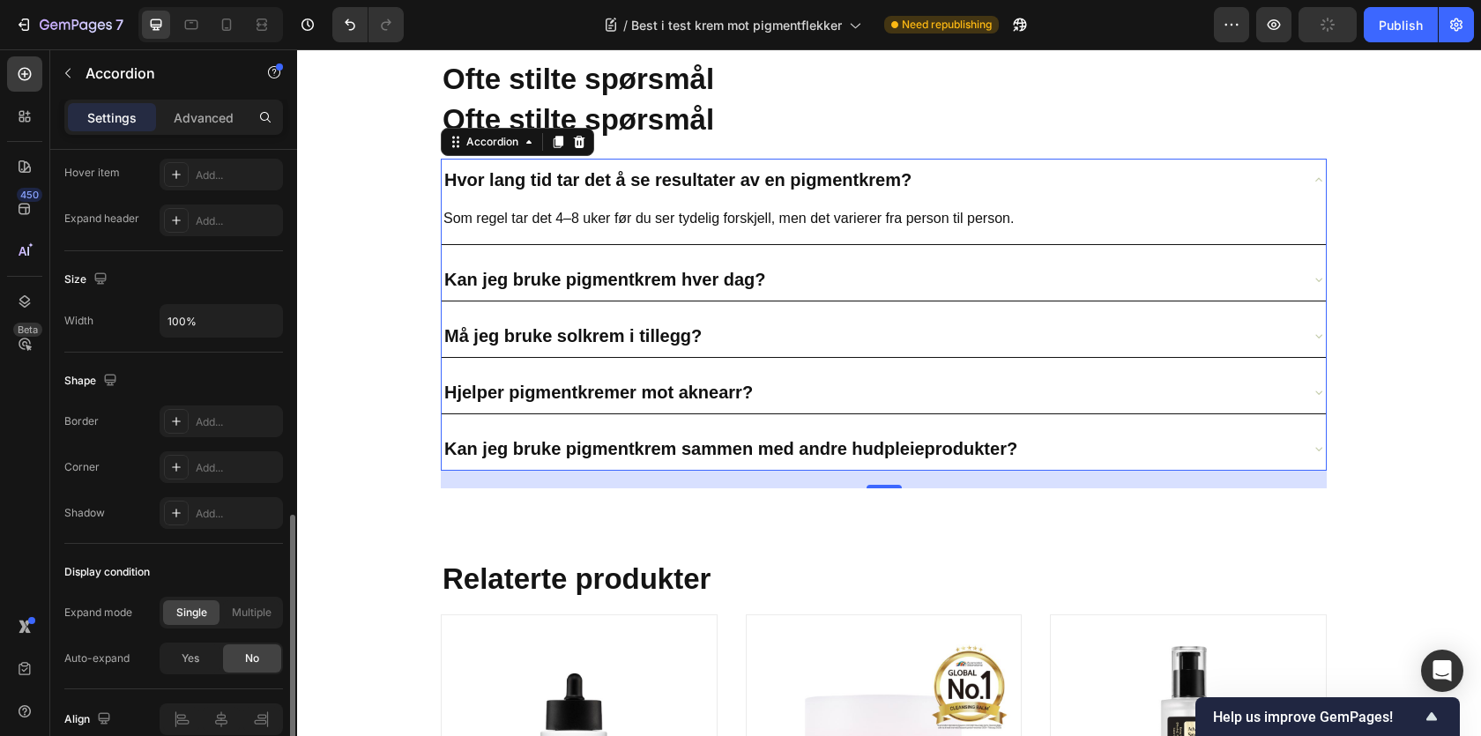
scroll to position [1042, 0]
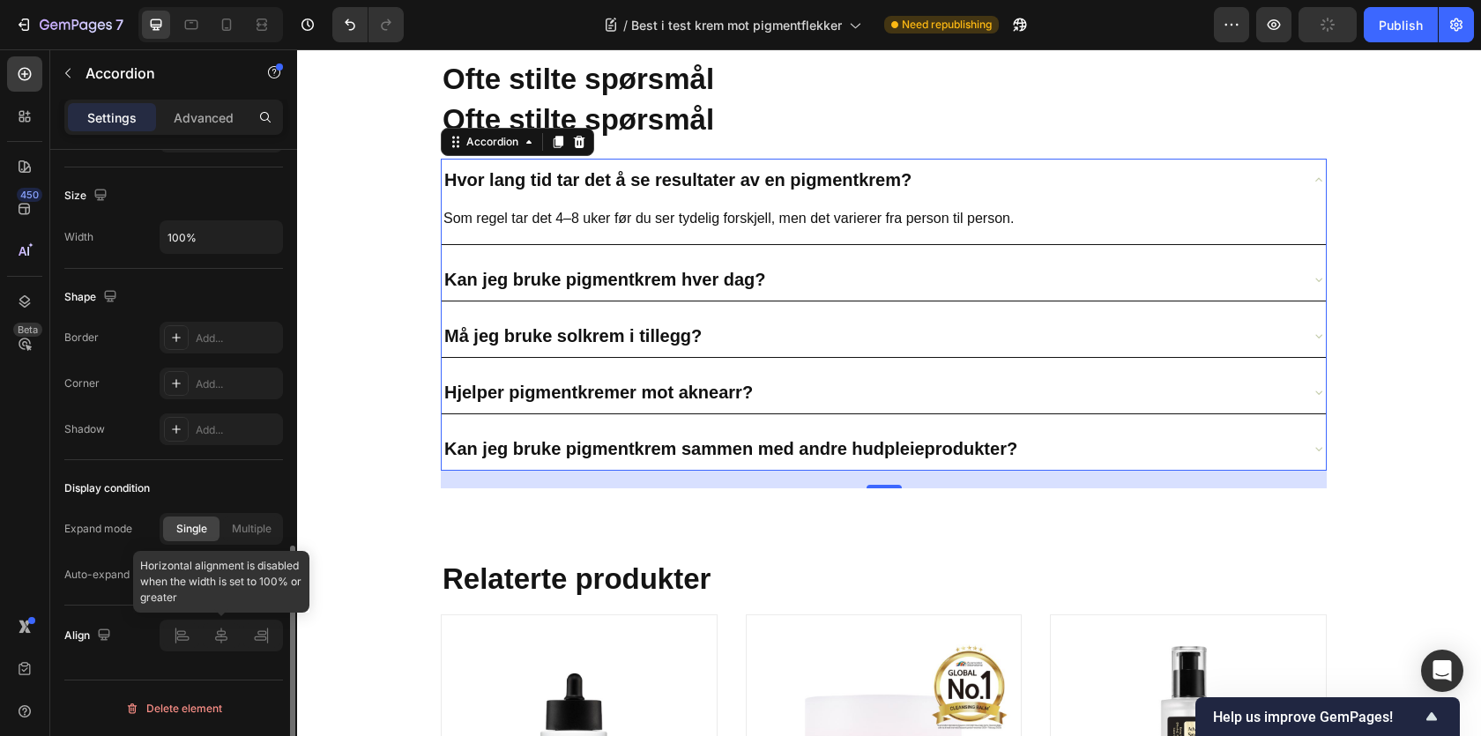
click at [208, 622] on div at bounding box center [221, 636] width 123 height 32
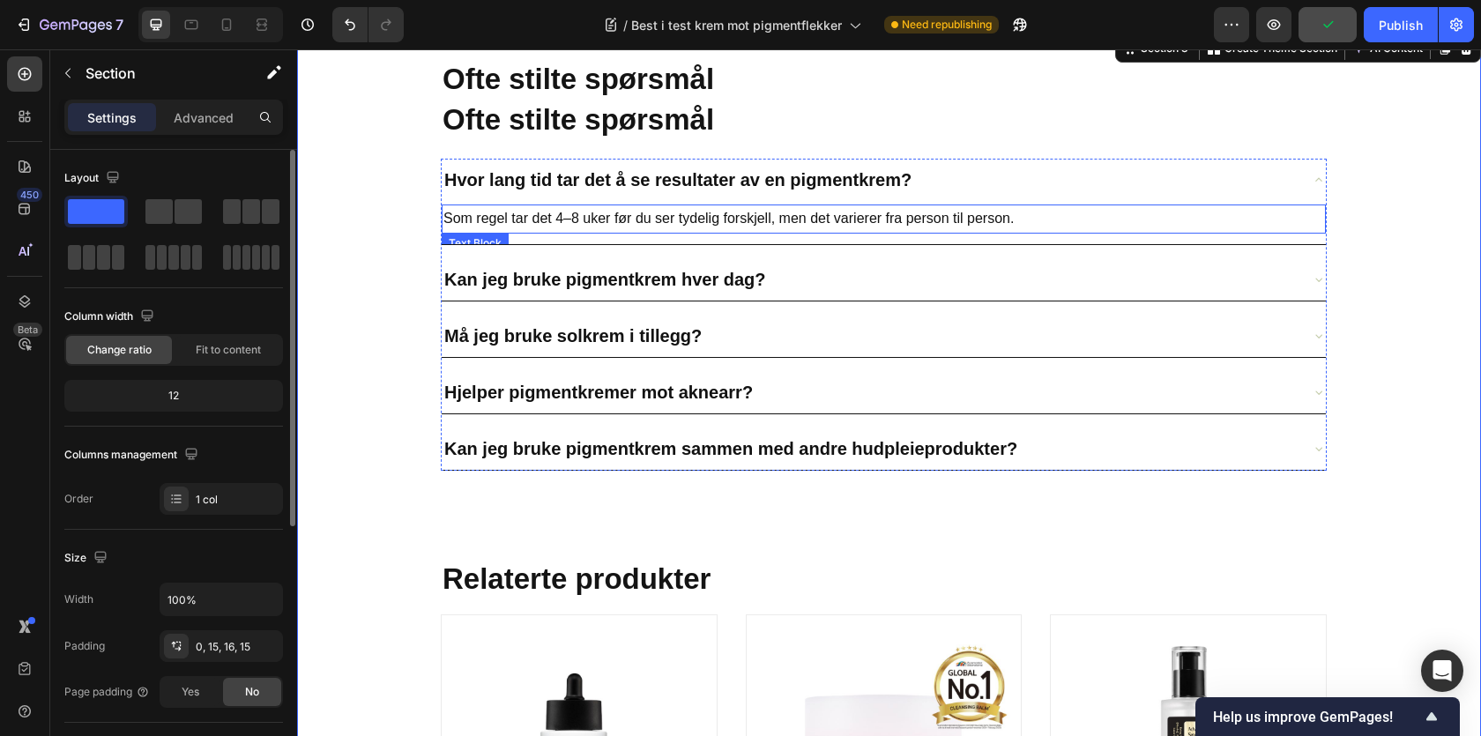
click at [761, 188] on div "Hvor lang tid tar det å se resultater av en pigmentkrem?" at bounding box center [884, 180] width 884 height 42
click at [679, 183] on div "⁠⁠⁠⁠⁠⁠⁠ Ofte stilte spørsmål Heading Ofte stilte spørsmål Heading Hvor lang tid…" at bounding box center [884, 274] width 886 height 430
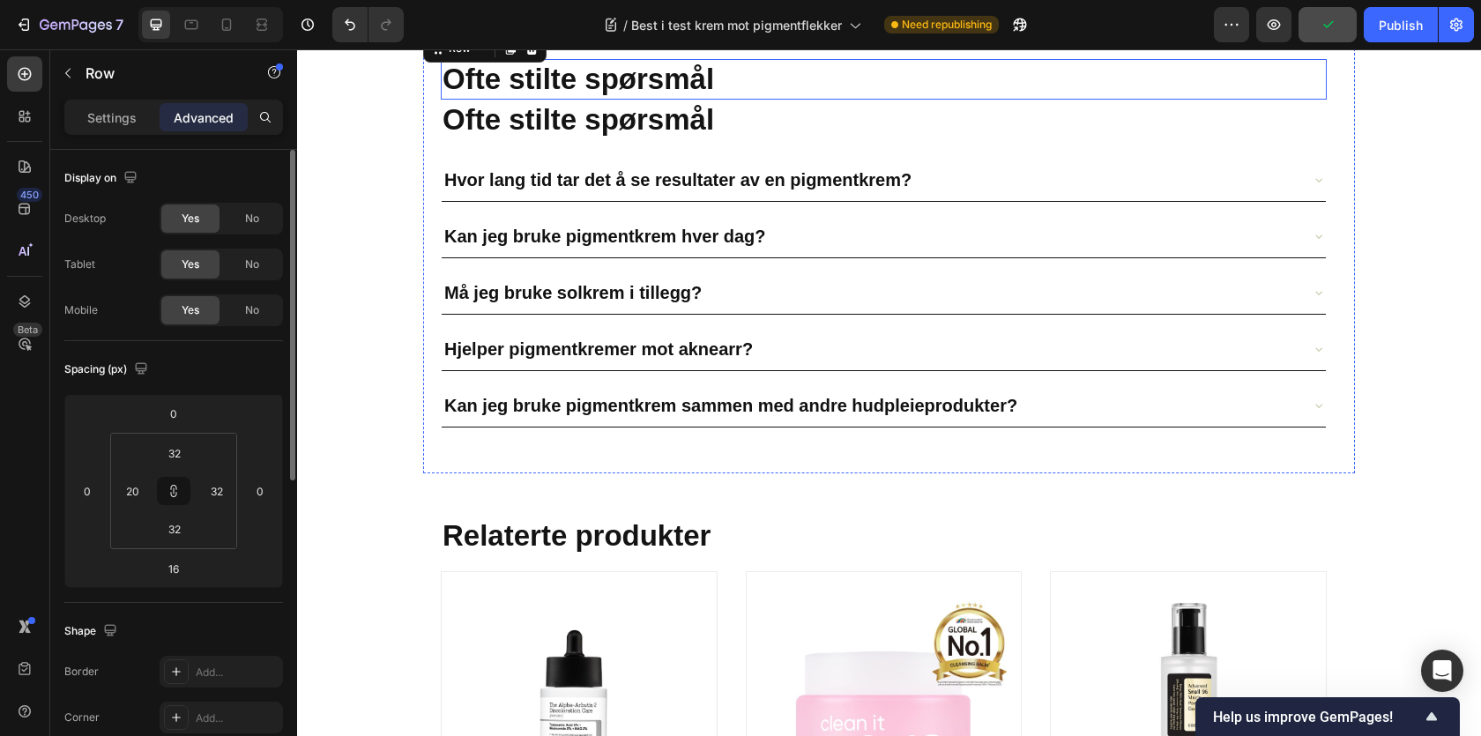
scroll to position [9865, 0]
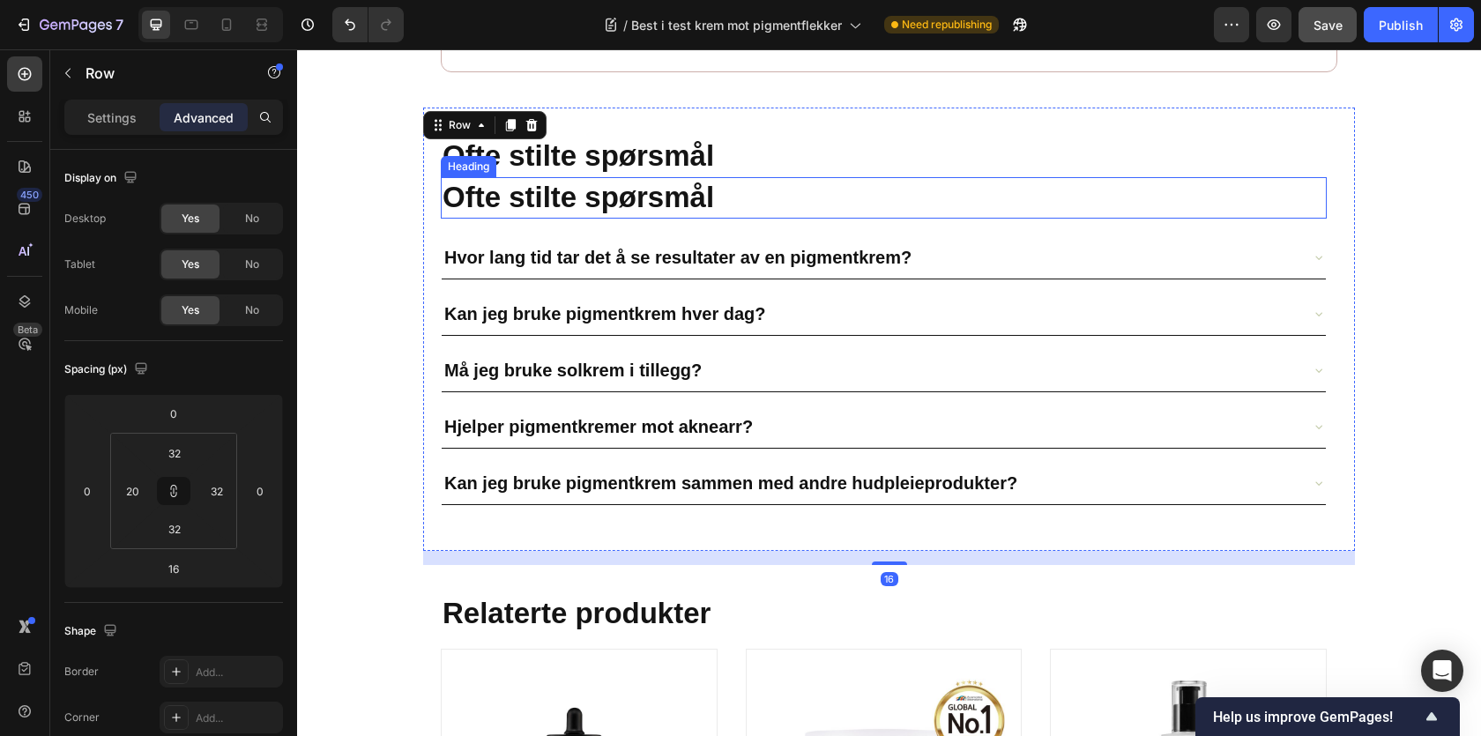
click at [551, 181] on strong "Ofte stilte spørsmål" at bounding box center [579, 197] width 272 height 33
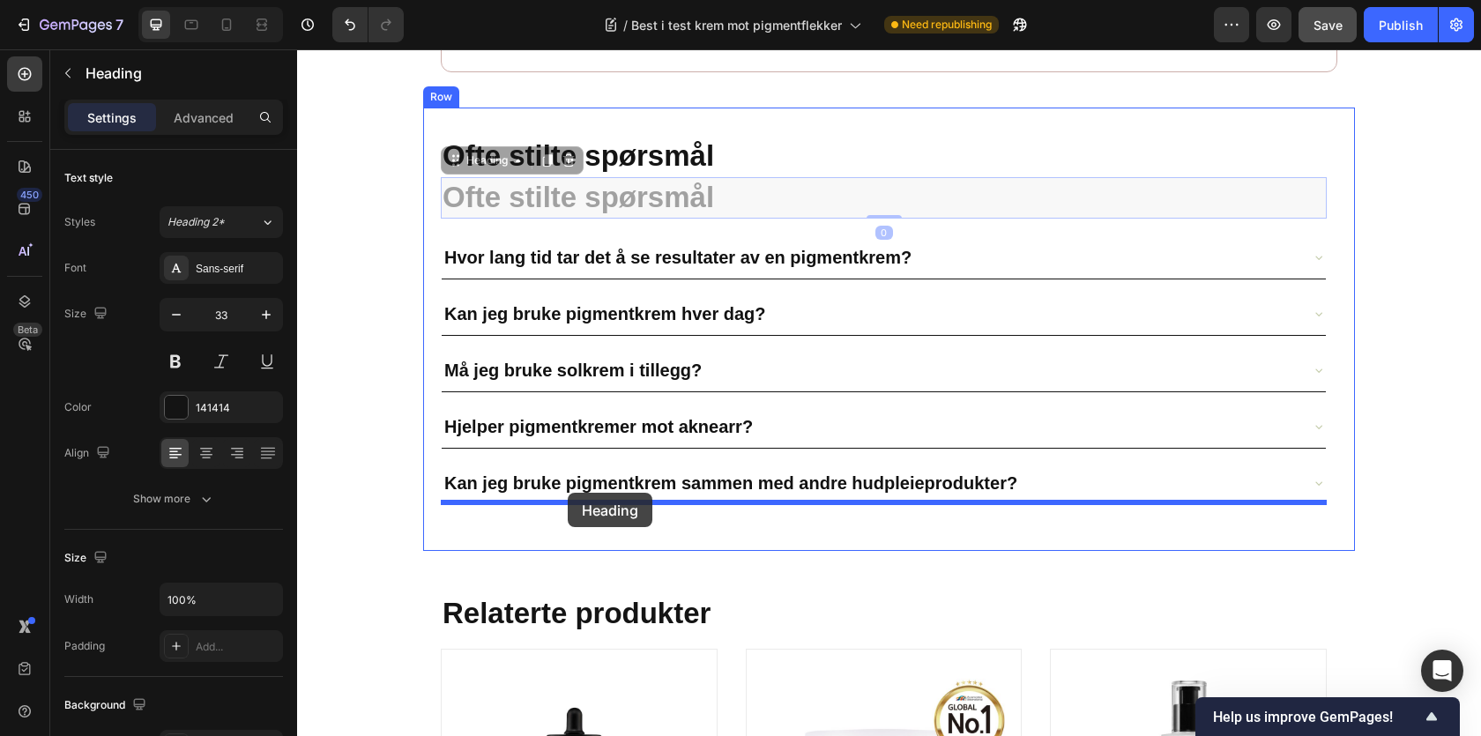
drag, startPoint x: 495, startPoint y: 145, endPoint x: 568, endPoint y: 493, distance: 355.6
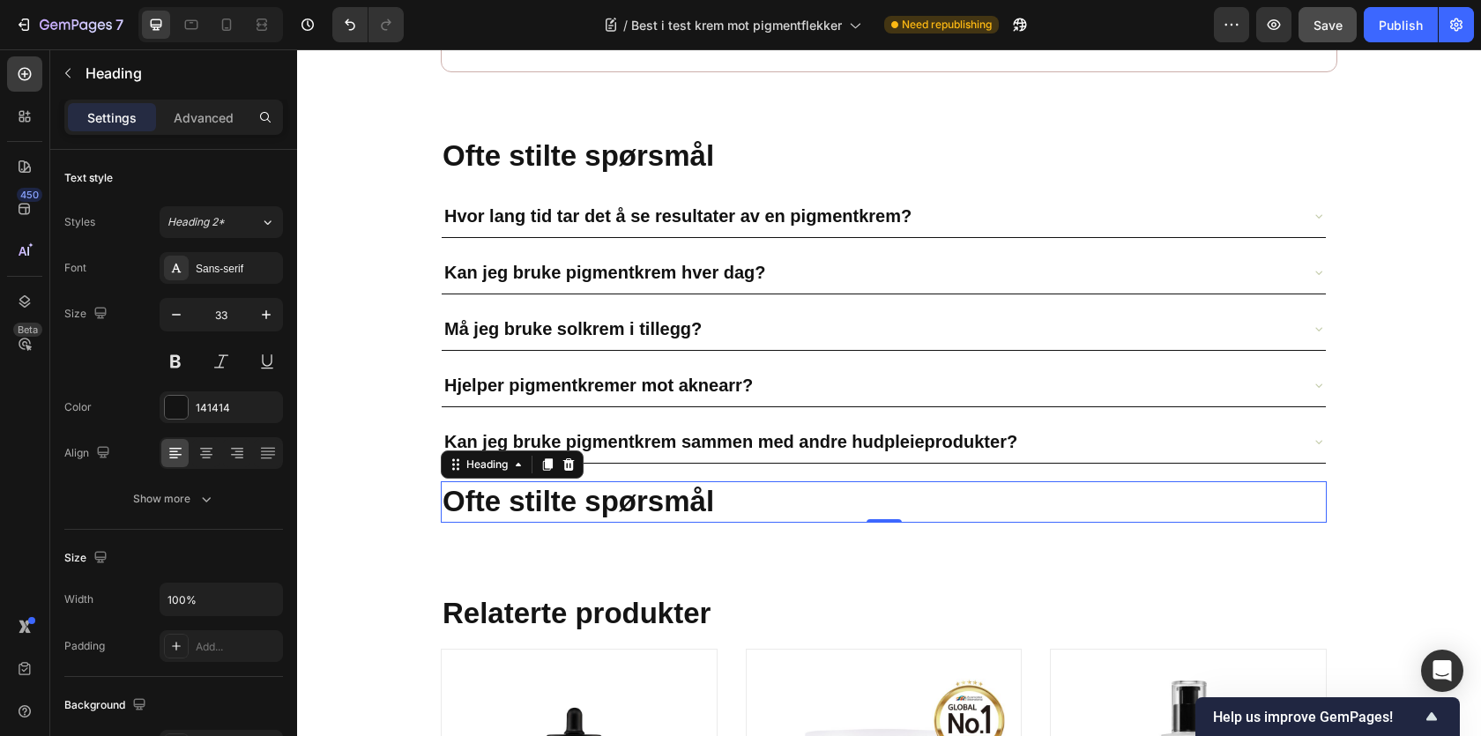
click at [562, 487] on strong "Ofte stilte spørsmål" at bounding box center [579, 501] width 272 height 33
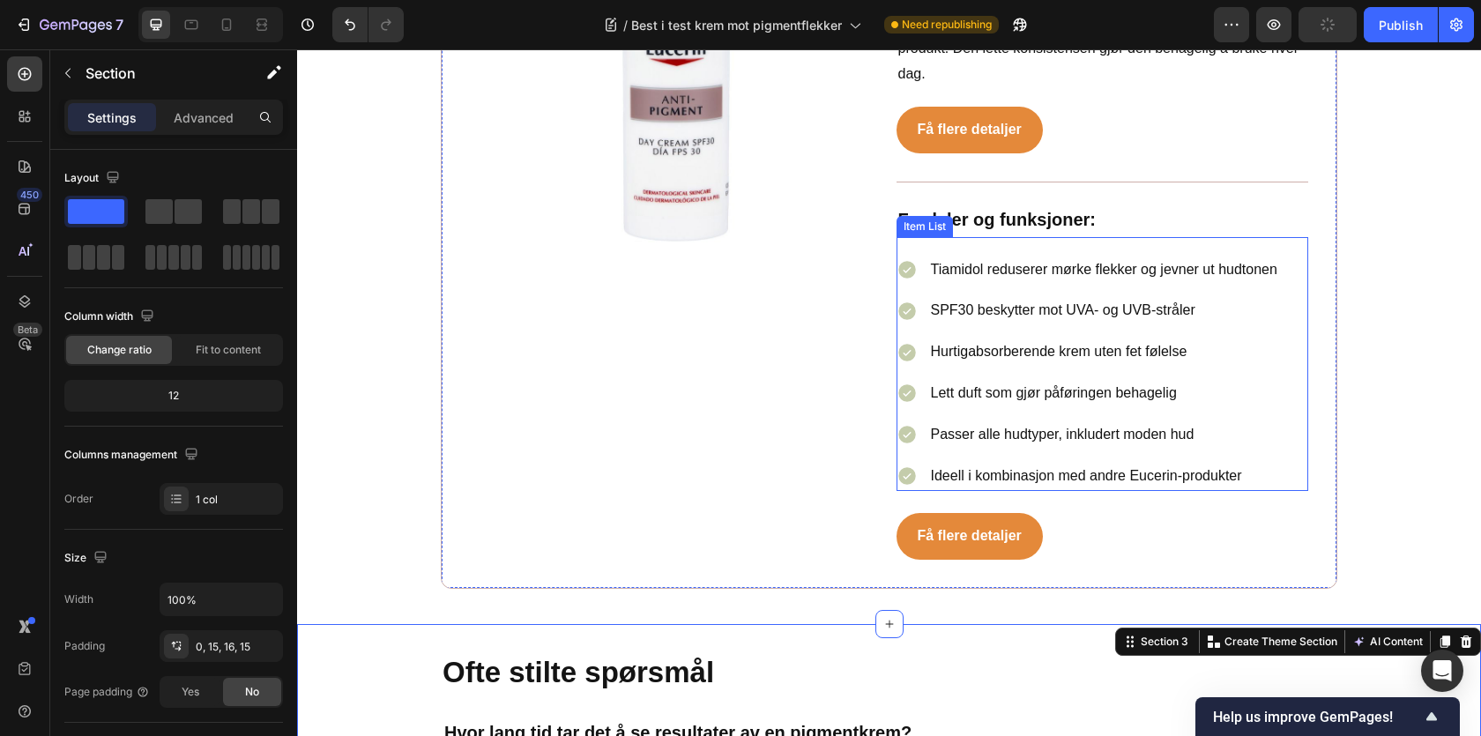
scroll to position [9095, 0]
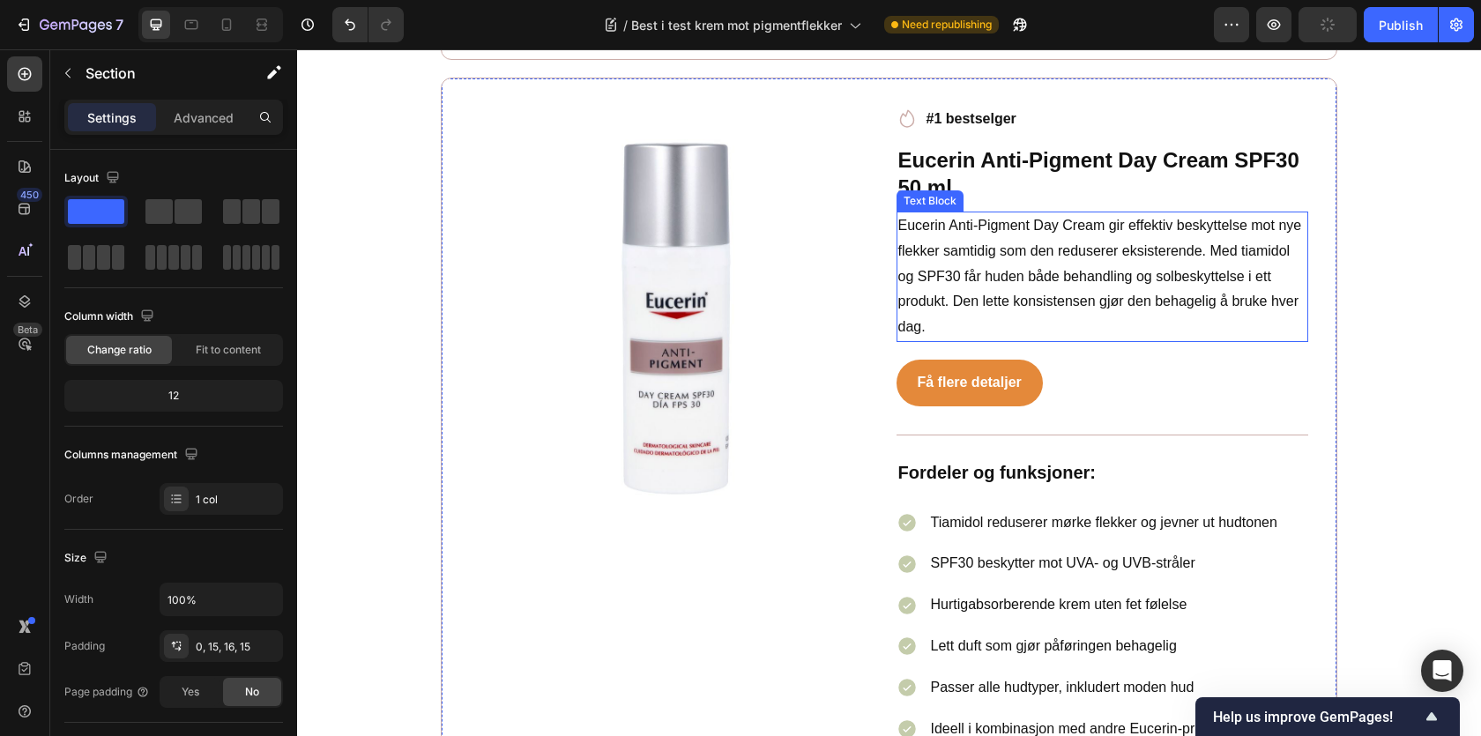
click at [991, 233] on p "Eucerin Anti-Pigment Day Cream gir effektiv beskyttelse mot nye flekker samtidi…" at bounding box center [1102, 276] width 409 height 127
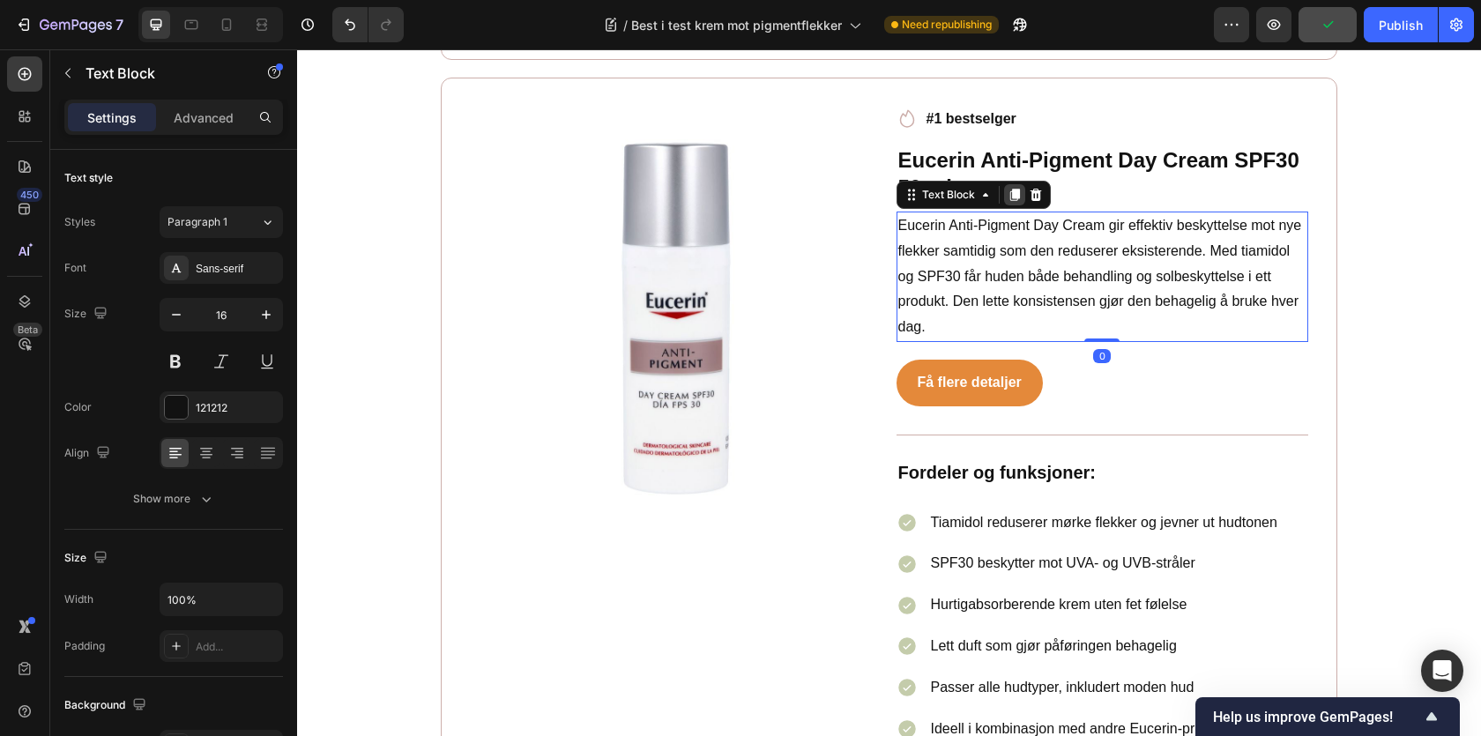
click at [1009, 188] on icon at bounding box center [1015, 195] width 14 height 14
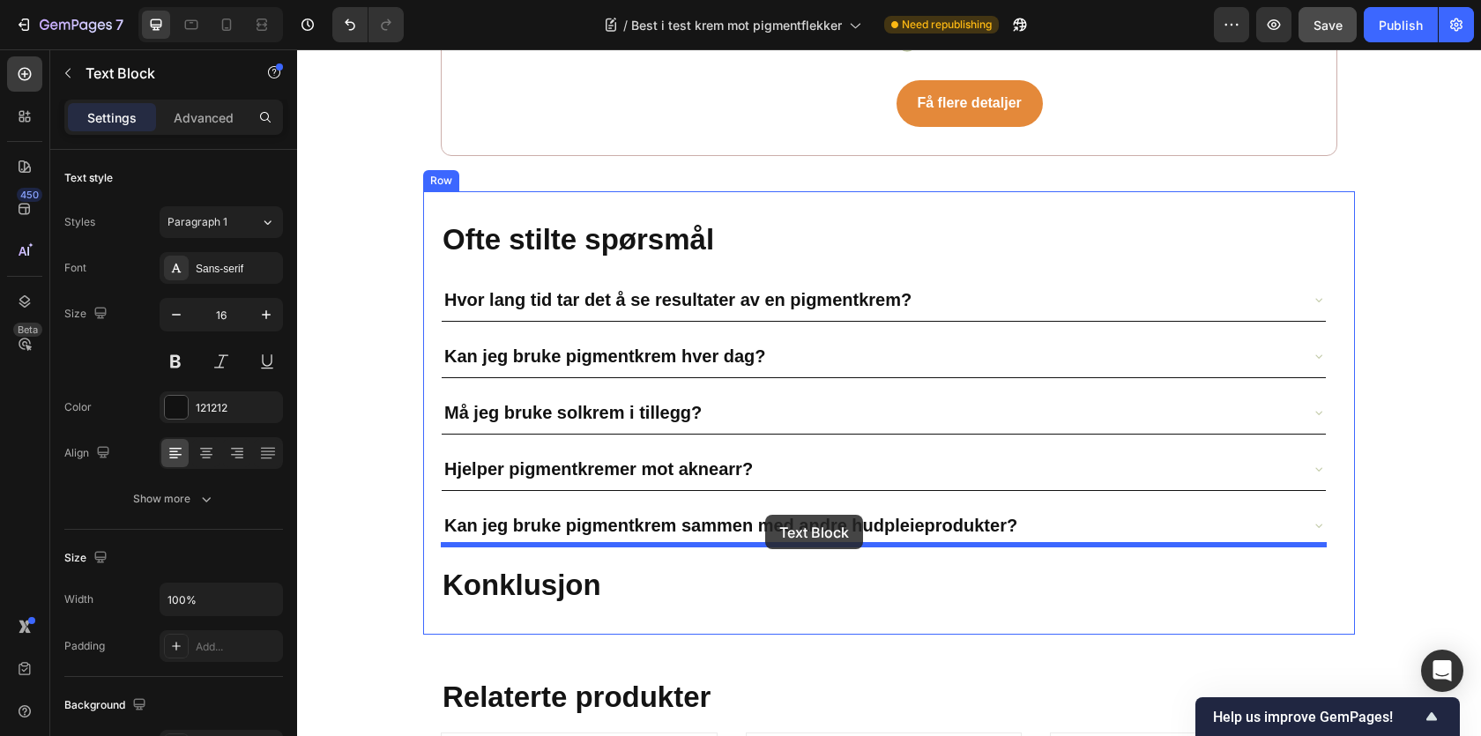
scroll to position [10007, 0]
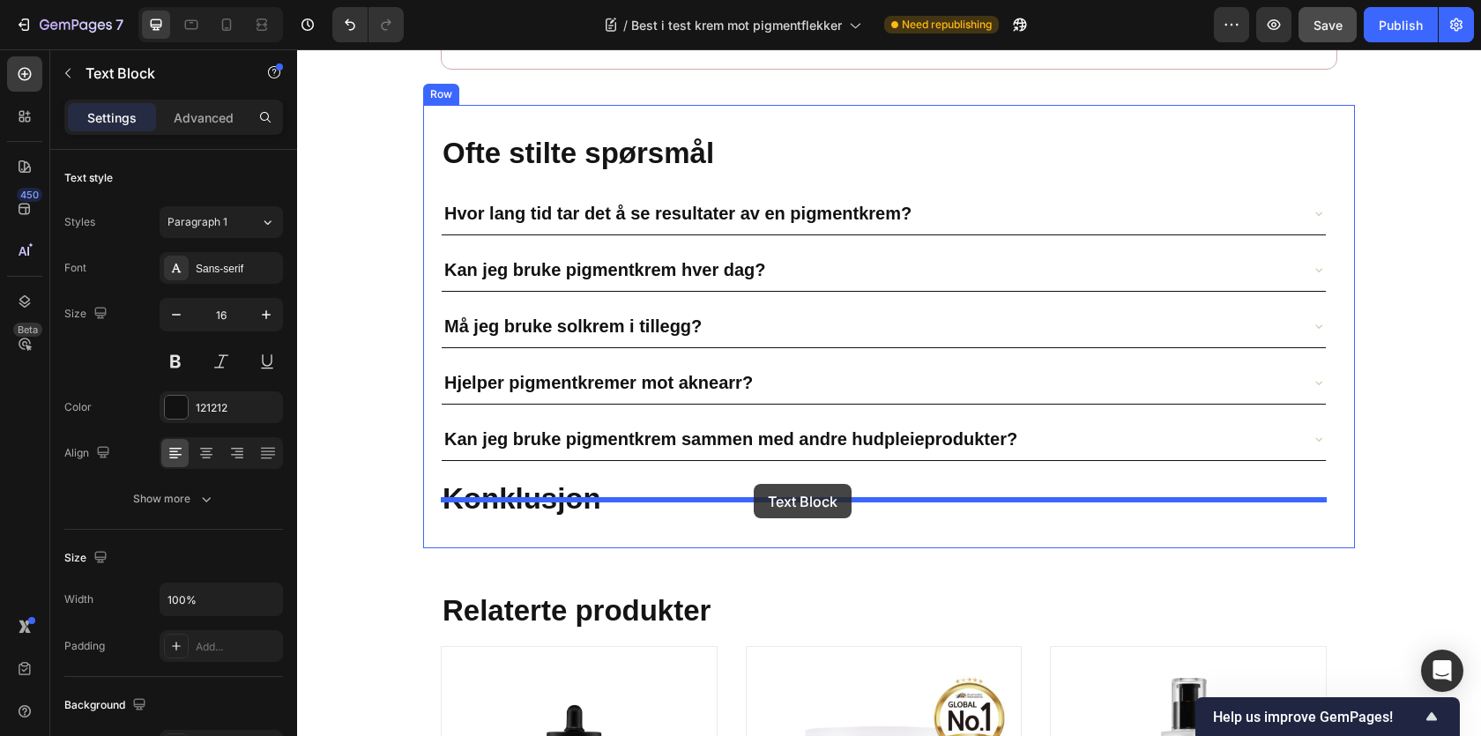
drag, startPoint x: 964, startPoint y: 128, endPoint x: 754, endPoint y: 484, distance: 413.8
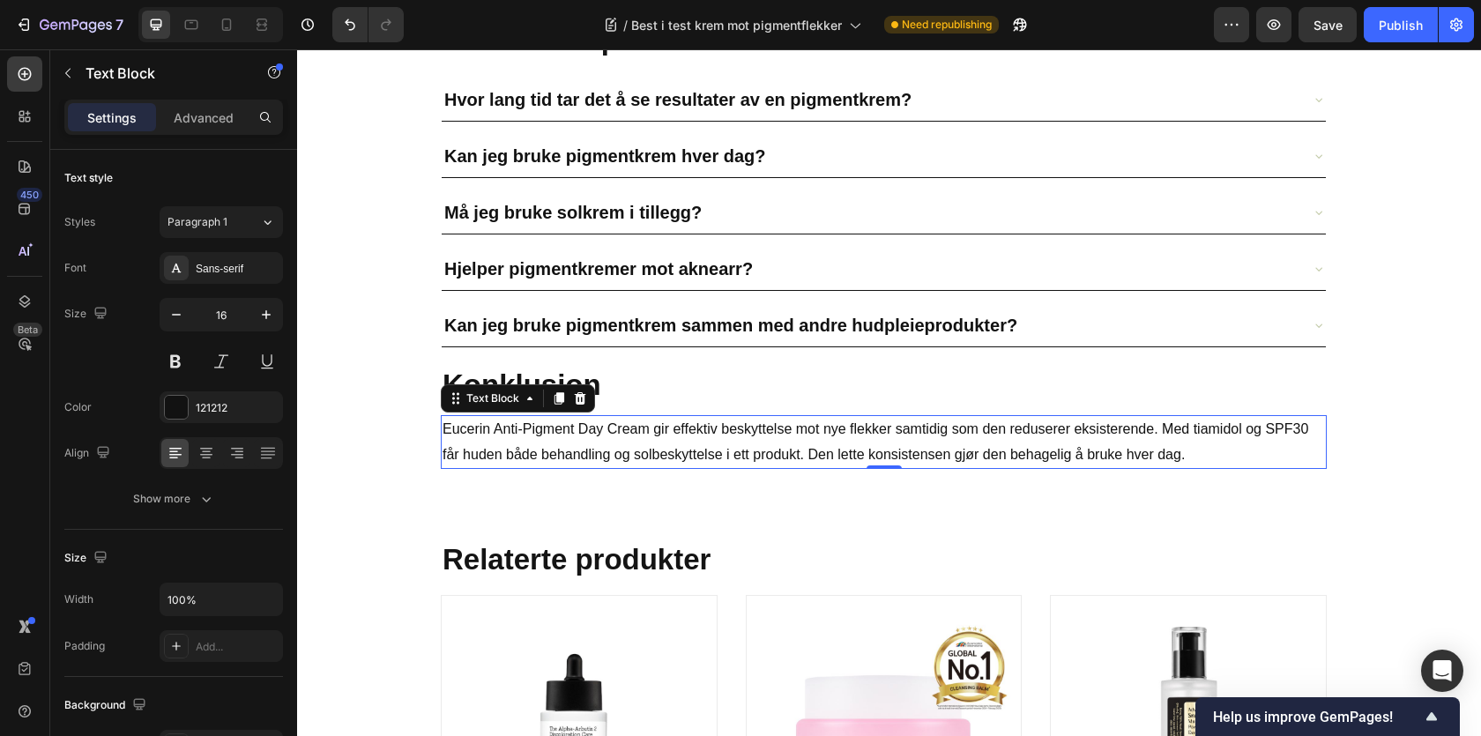
click at [637, 417] on p "Eucerin Anti-Pigment Day Cream gir effektiv beskyttelse mot nye flekker samtidi…" at bounding box center [884, 442] width 882 height 51
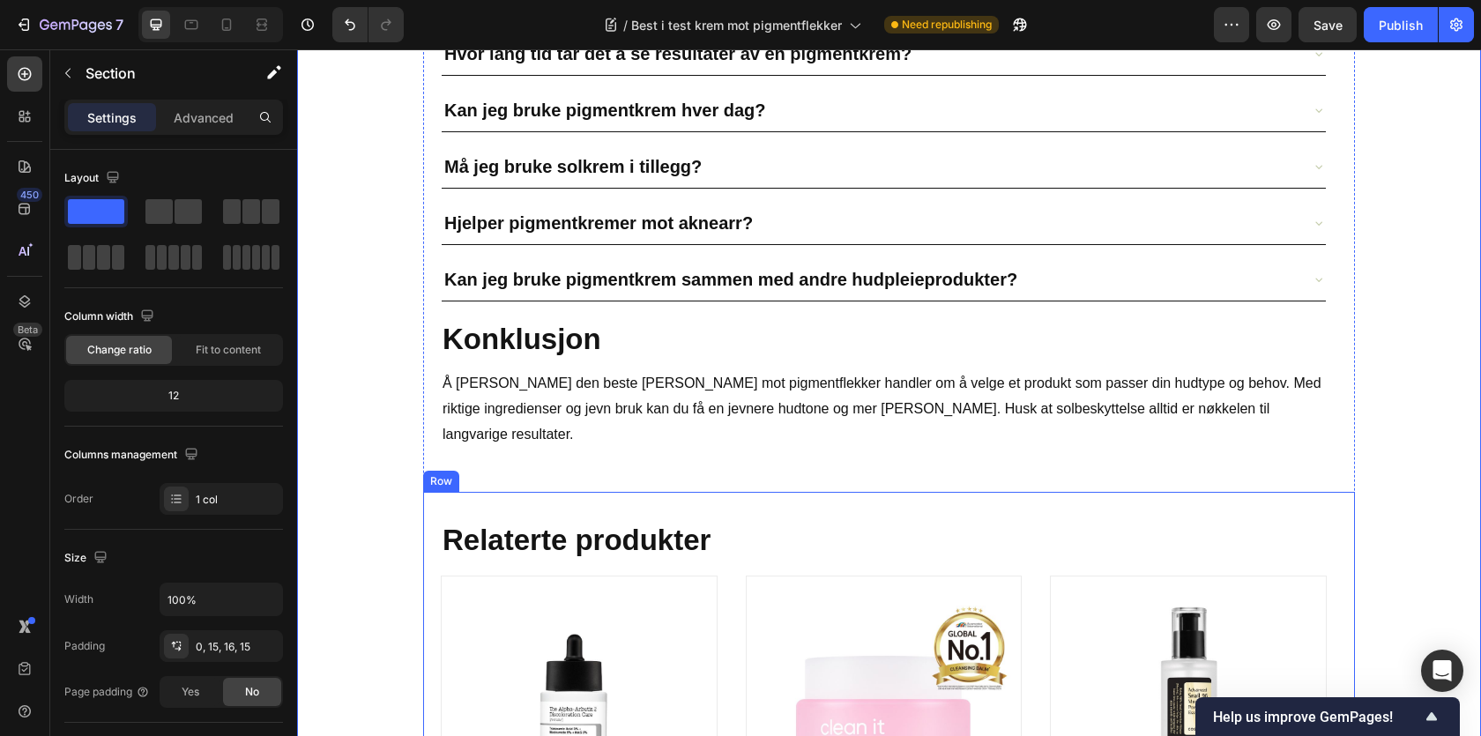
scroll to position [9988, 0]
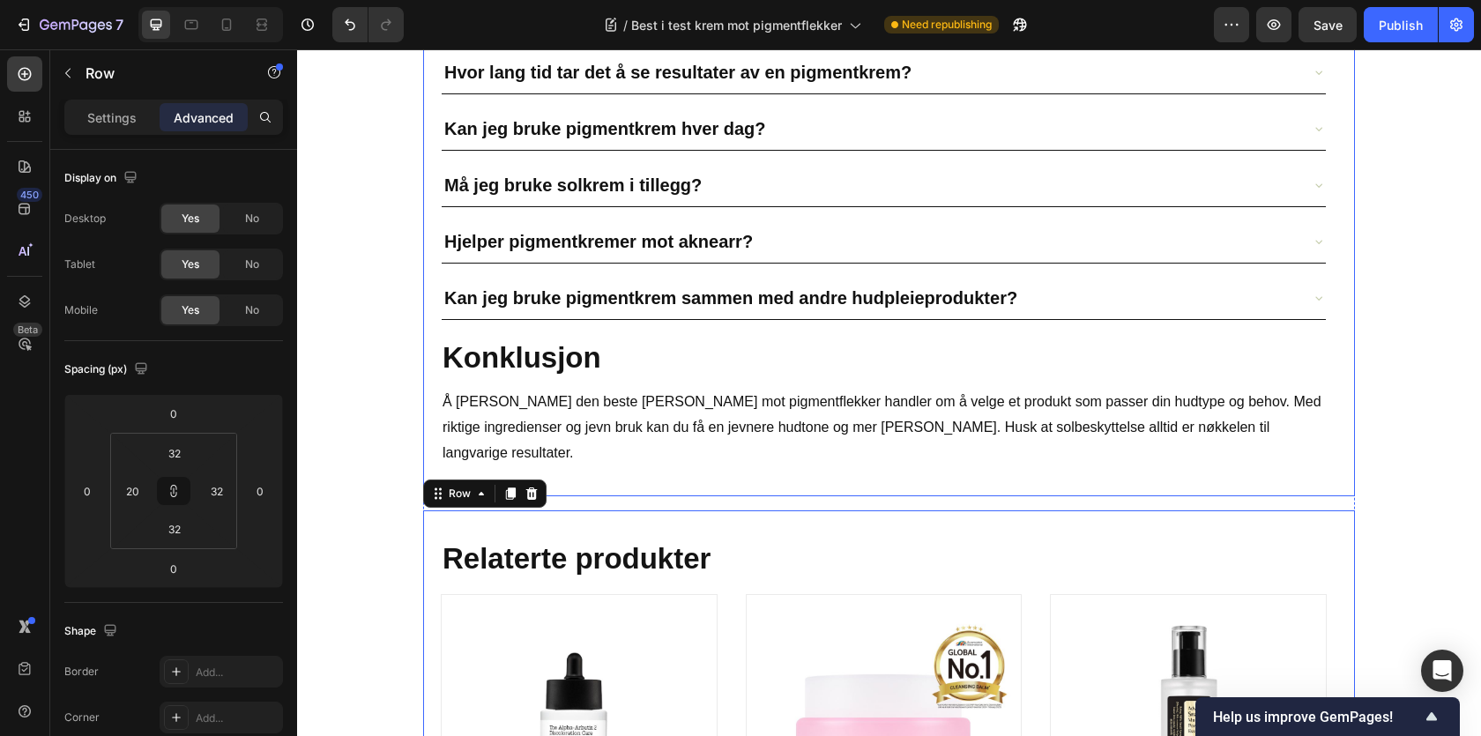
click at [429, 420] on div "Ofte stilte spørsmål Heading Hvor lang tid tar det å se resultater av en pigmen…" at bounding box center [889, 231] width 932 height 532
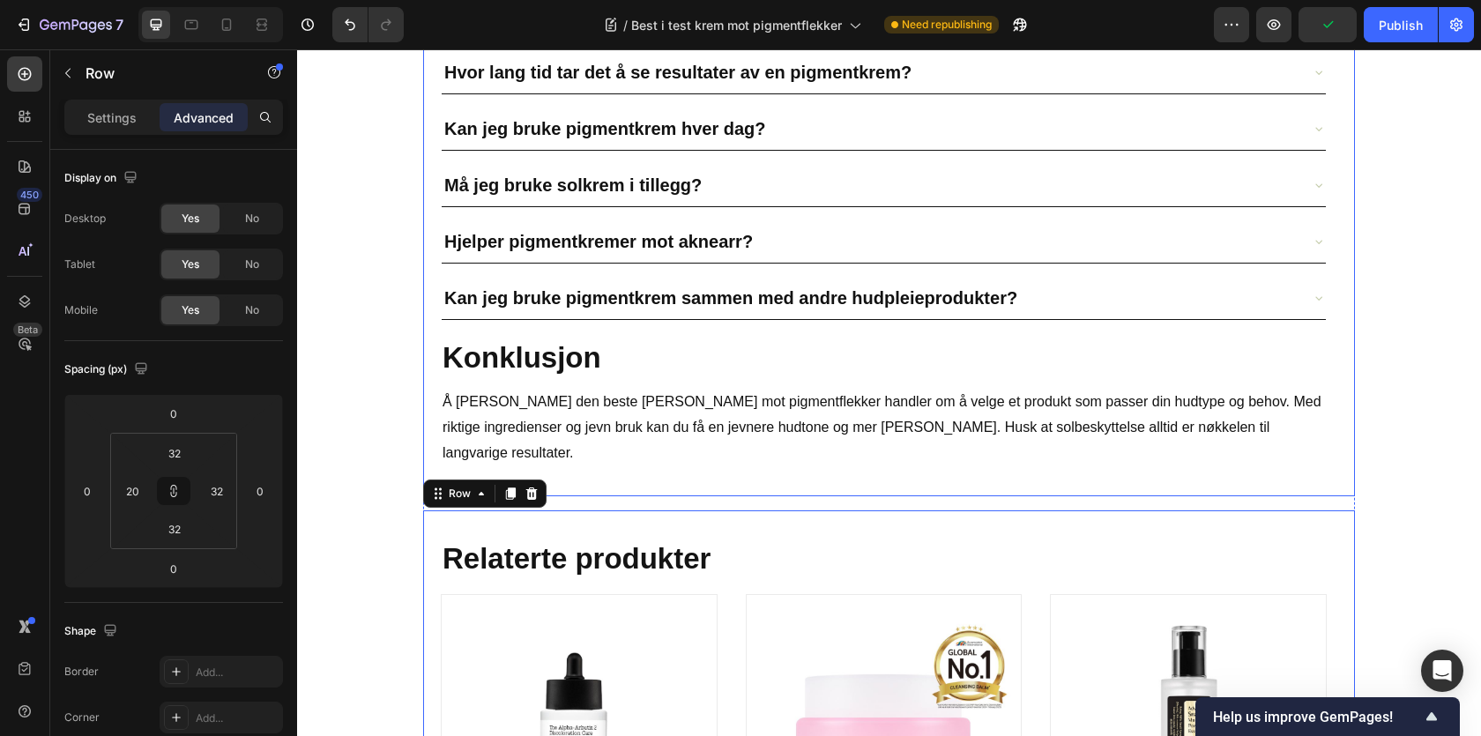
click at [690, 464] on div "Ofte stilte spørsmål Heading Hvor lang tid tar det å se resultater av en pigmen…" at bounding box center [889, 231] width 932 height 532
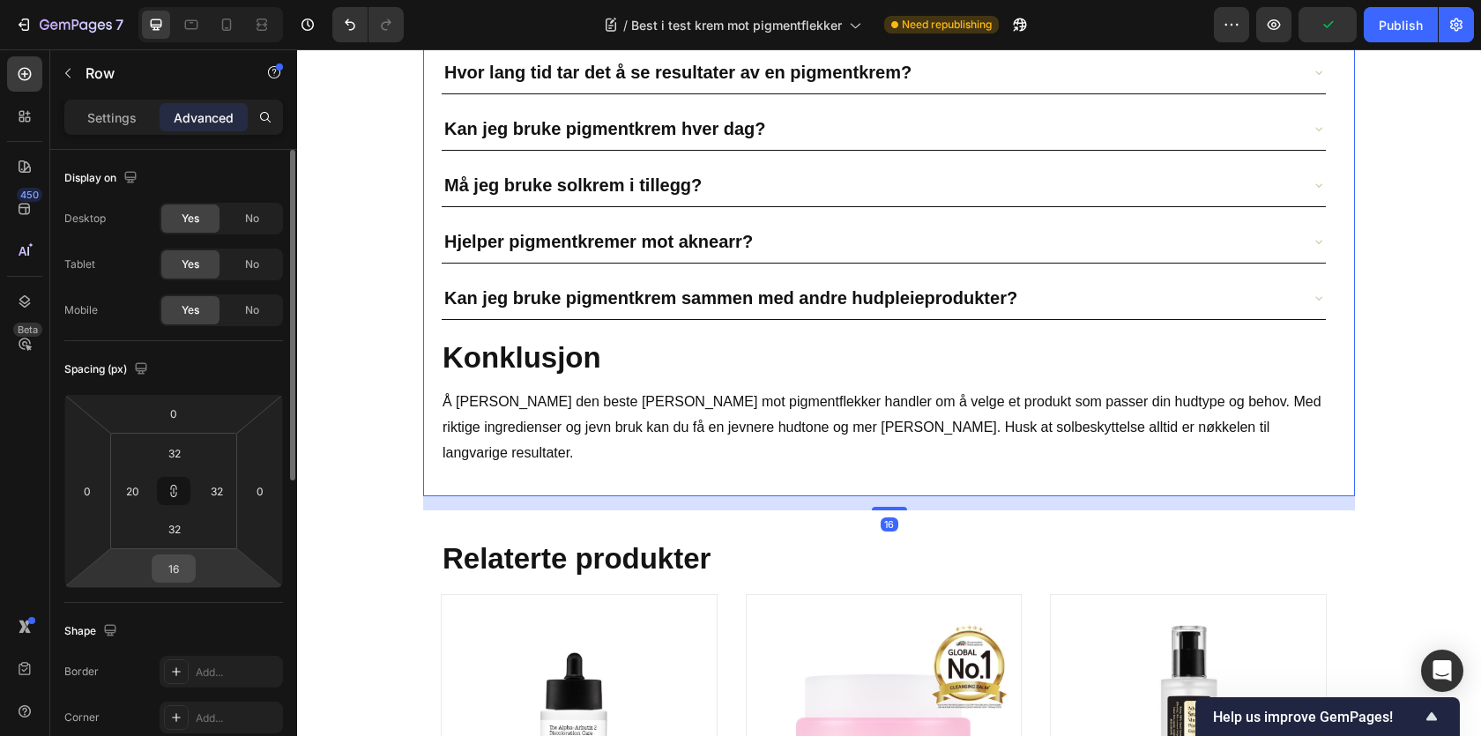
click at [174, 572] on input "16" at bounding box center [173, 568] width 35 height 26
type input "0"
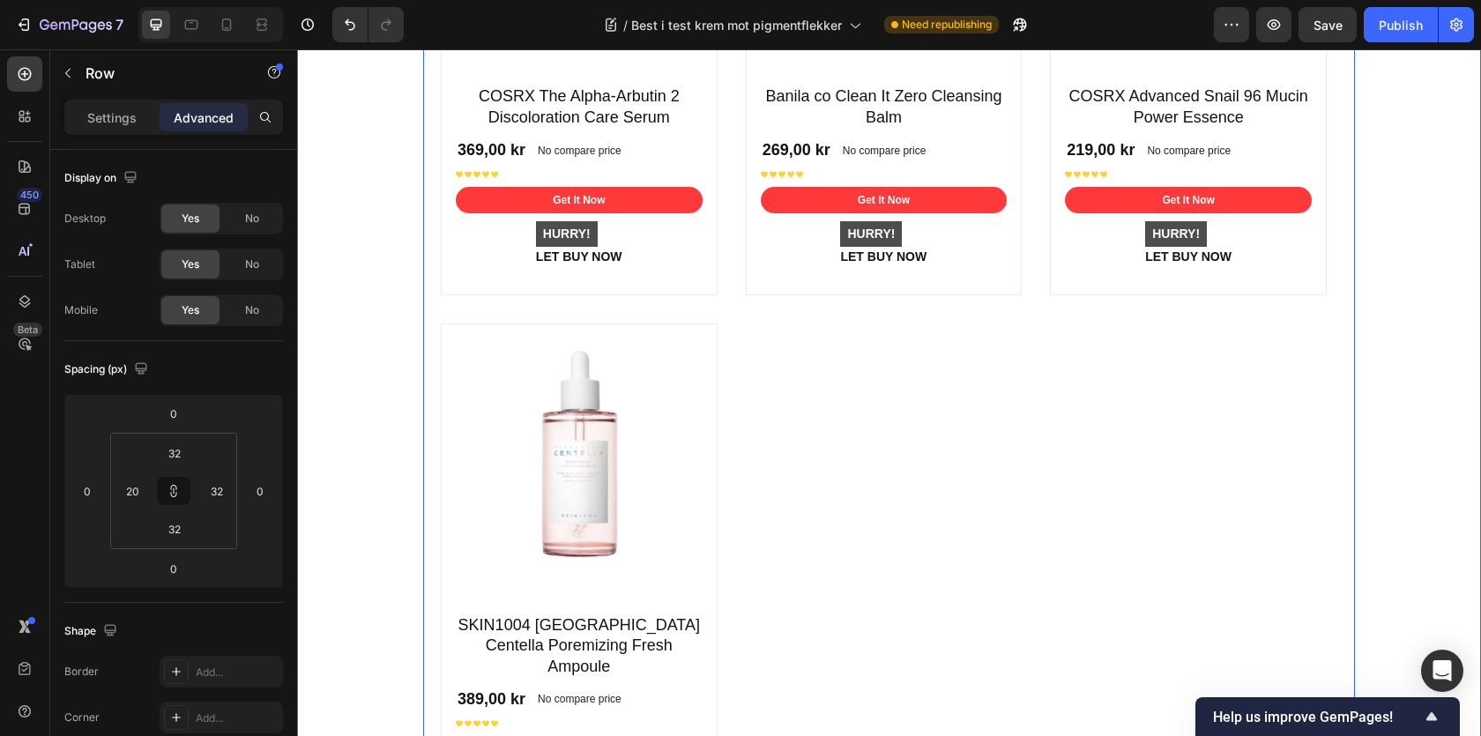
scroll to position [10689, 0]
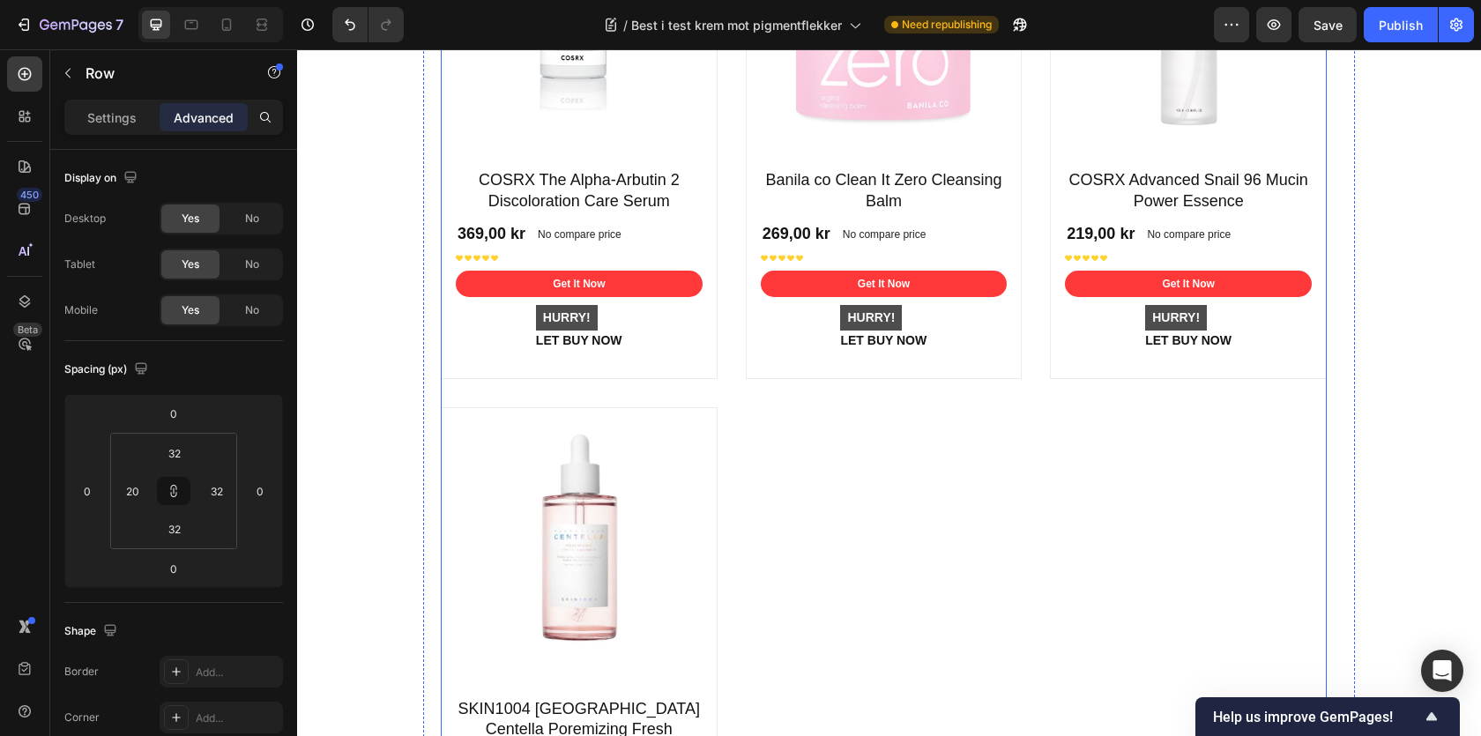
click at [795, 429] on div "Product Images COSRX The Alpha-Arbutin 2 Discoloration Care Serum Product Title…" at bounding box center [884, 410] width 886 height 1063
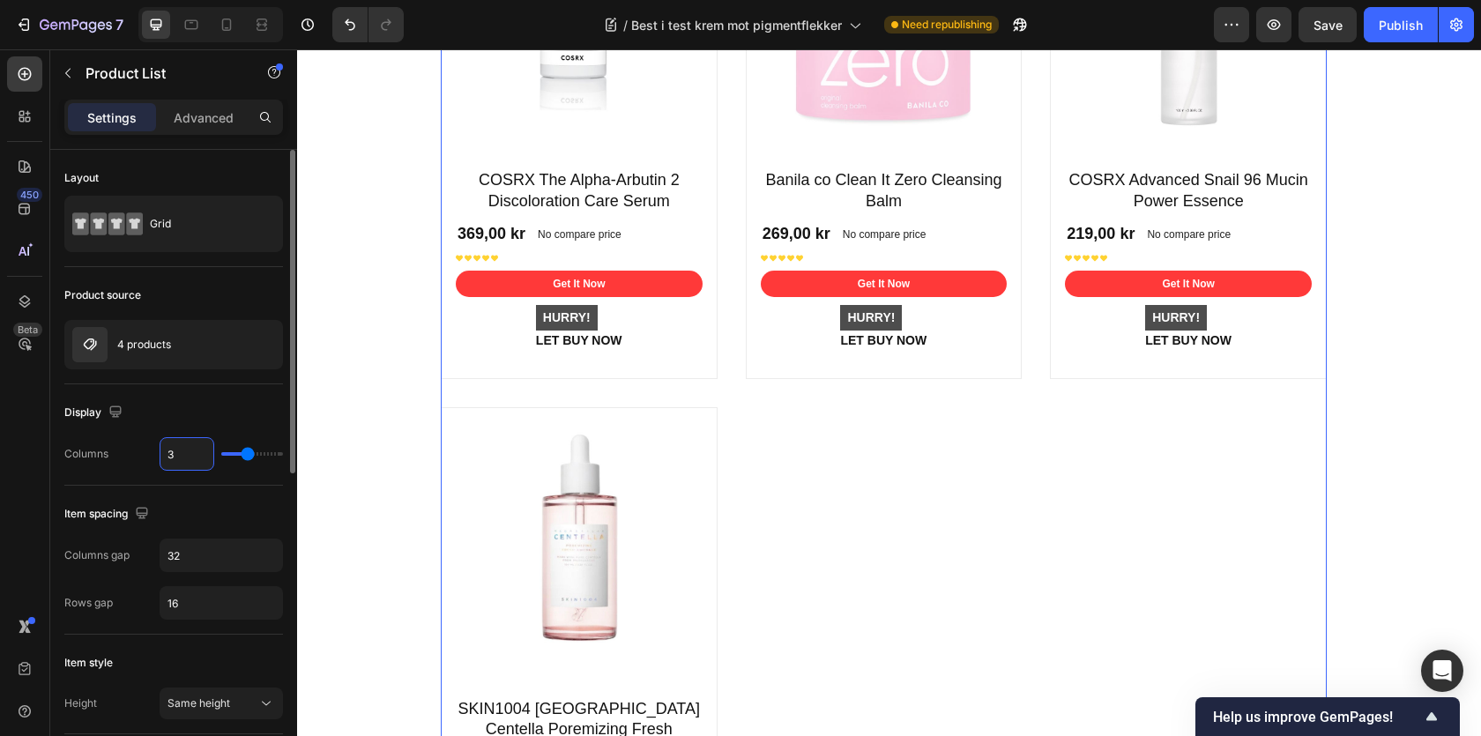
drag, startPoint x: 187, startPoint y: 458, endPoint x: 164, endPoint y: 458, distance: 22.9
click at [165, 458] on input "3" at bounding box center [186, 454] width 53 height 32
click at [195, 451] on input "3" at bounding box center [186, 454] width 53 height 32
click at [180, 354] on div "4 products" at bounding box center [173, 344] width 219 height 49
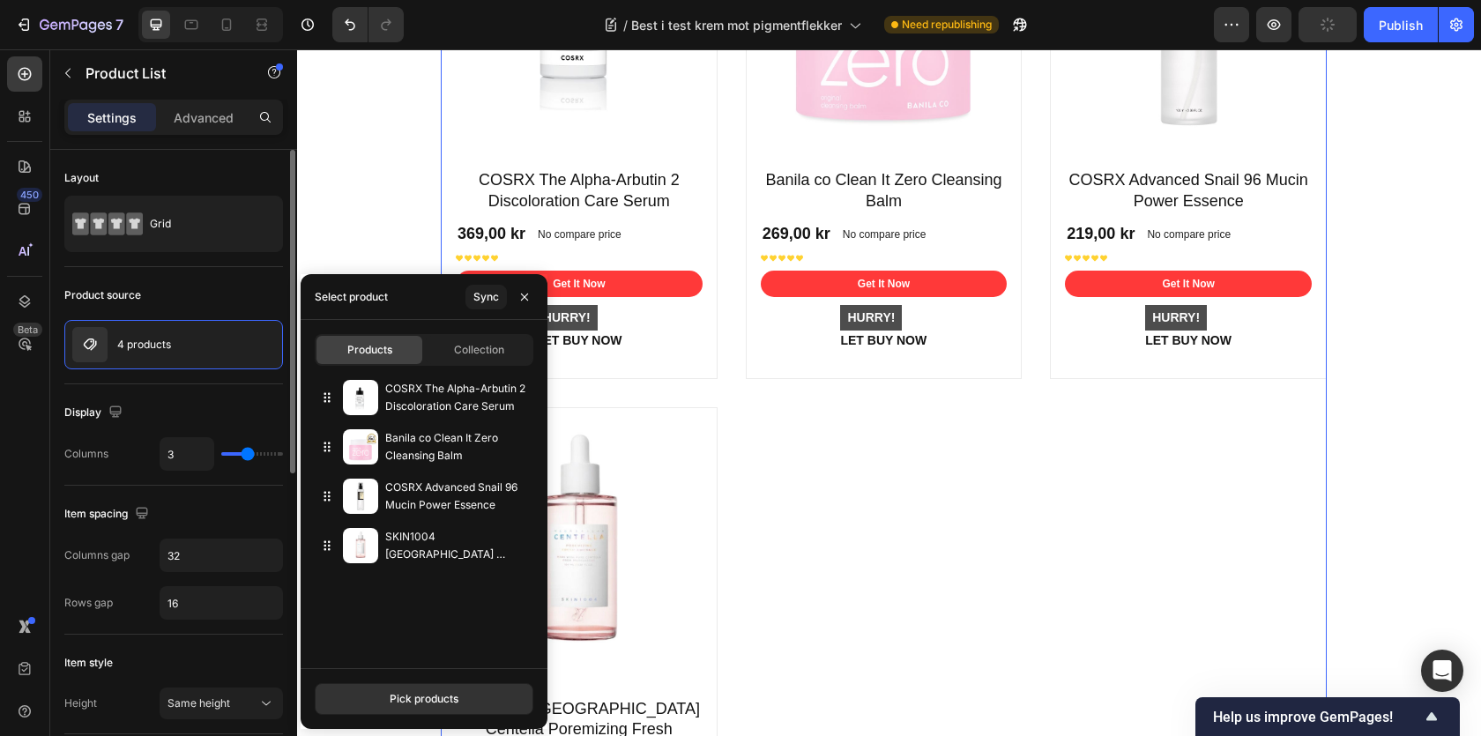
click at [120, 440] on div "Columns 3" at bounding box center [173, 454] width 219 height 34
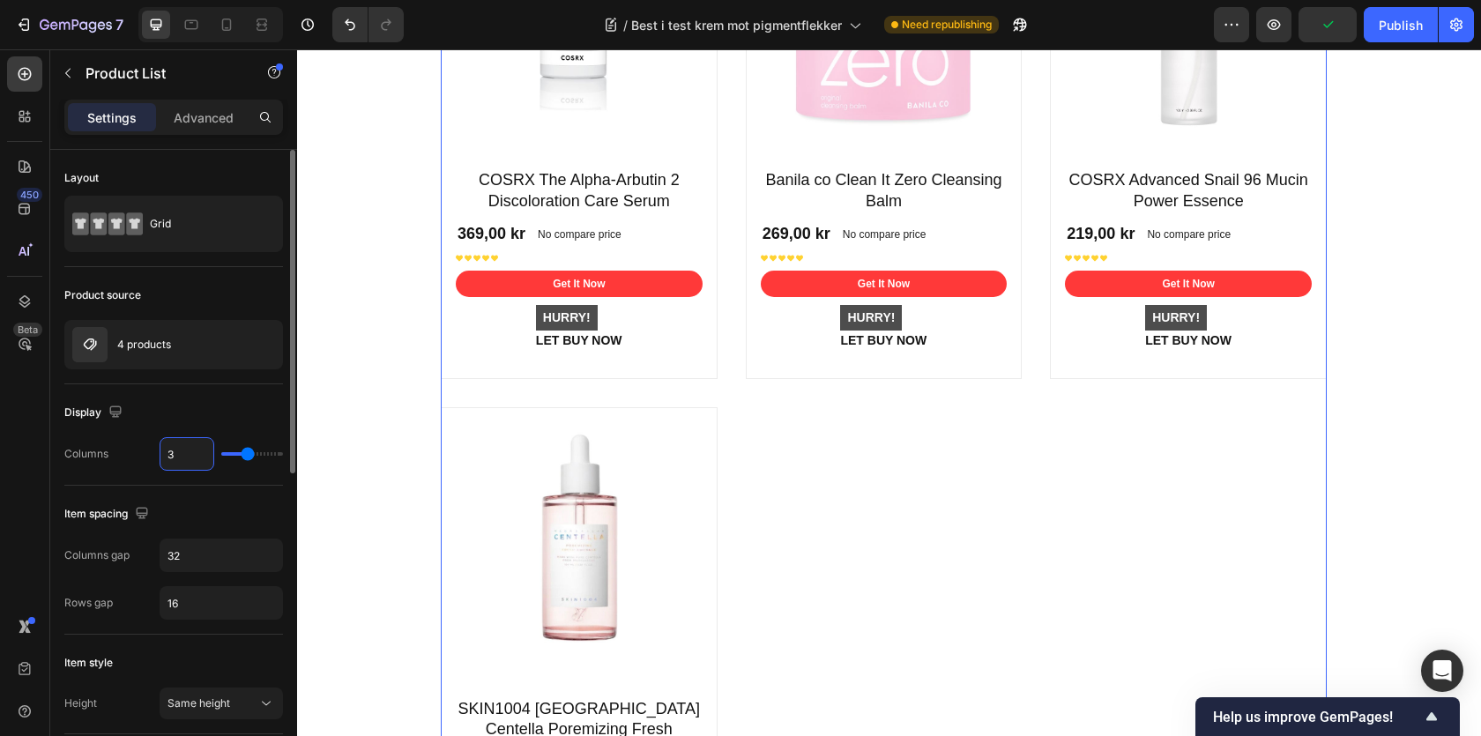
click at [166, 452] on input "3" at bounding box center [186, 454] width 53 height 32
drag, startPoint x: 175, startPoint y: 454, endPoint x: 160, endPoint y: 453, distance: 15.0
click at [162, 454] on input "3" at bounding box center [186, 454] width 53 height 32
type input "1"
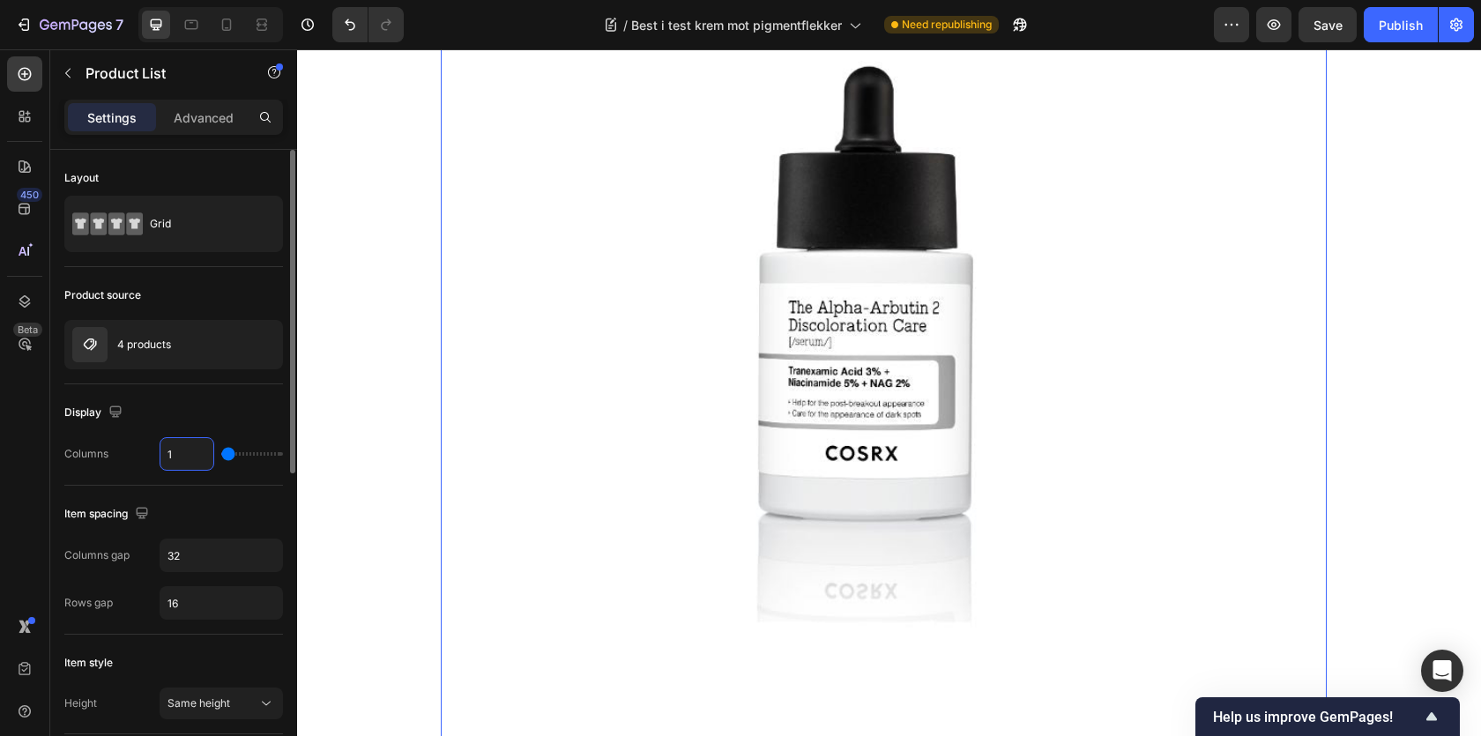
drag, startPoint x: 187, startPoint y: 455, endPoint x: 157, endPoint y: 455, distance: 30.0
click at [157, 455] on div "Columns 1" at bounding box center [173, 454] width 219 height 34
type input "4"
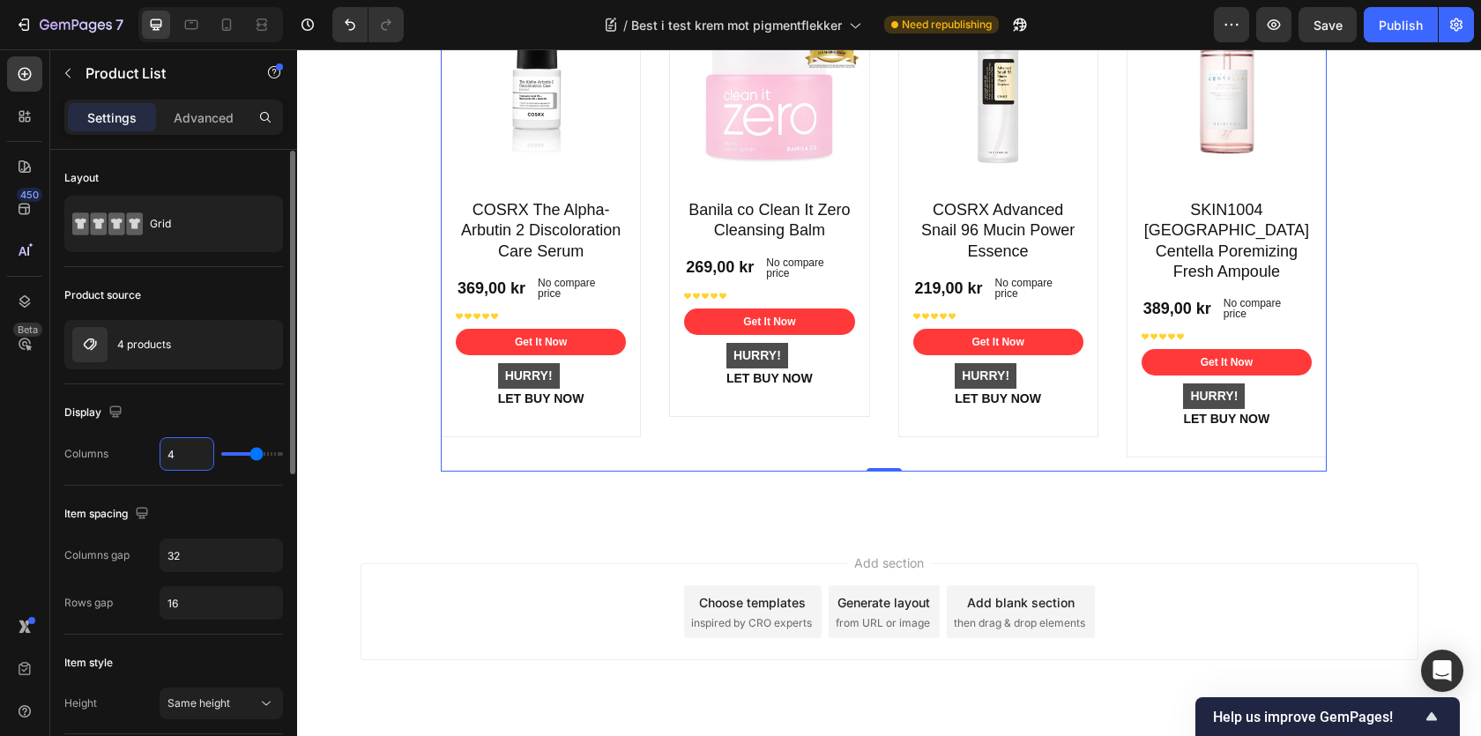
scroll to position [1, 0]
type input "4"
click at [210, 406] on div "Display" at bounding box center [173, 412] width 219 height 28
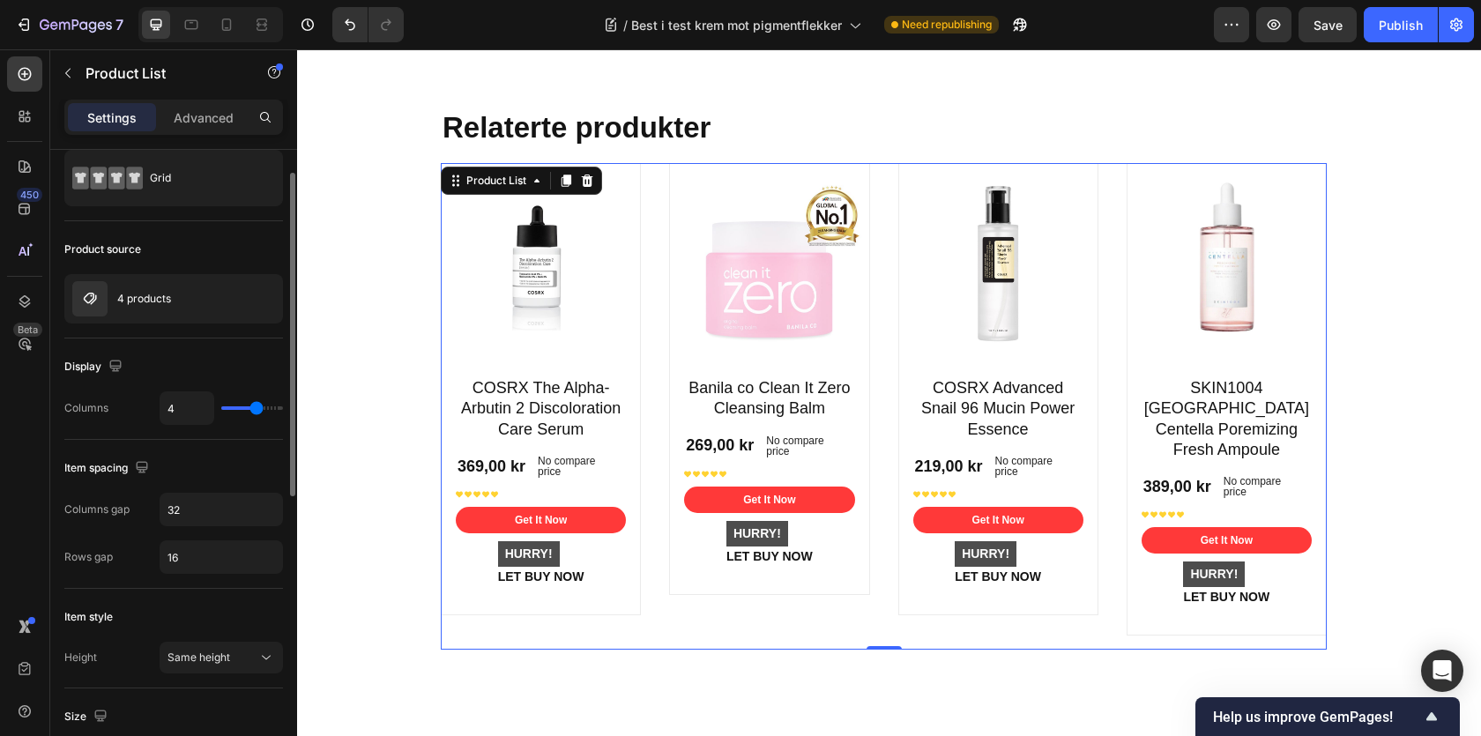
scroll to position [22, 0]
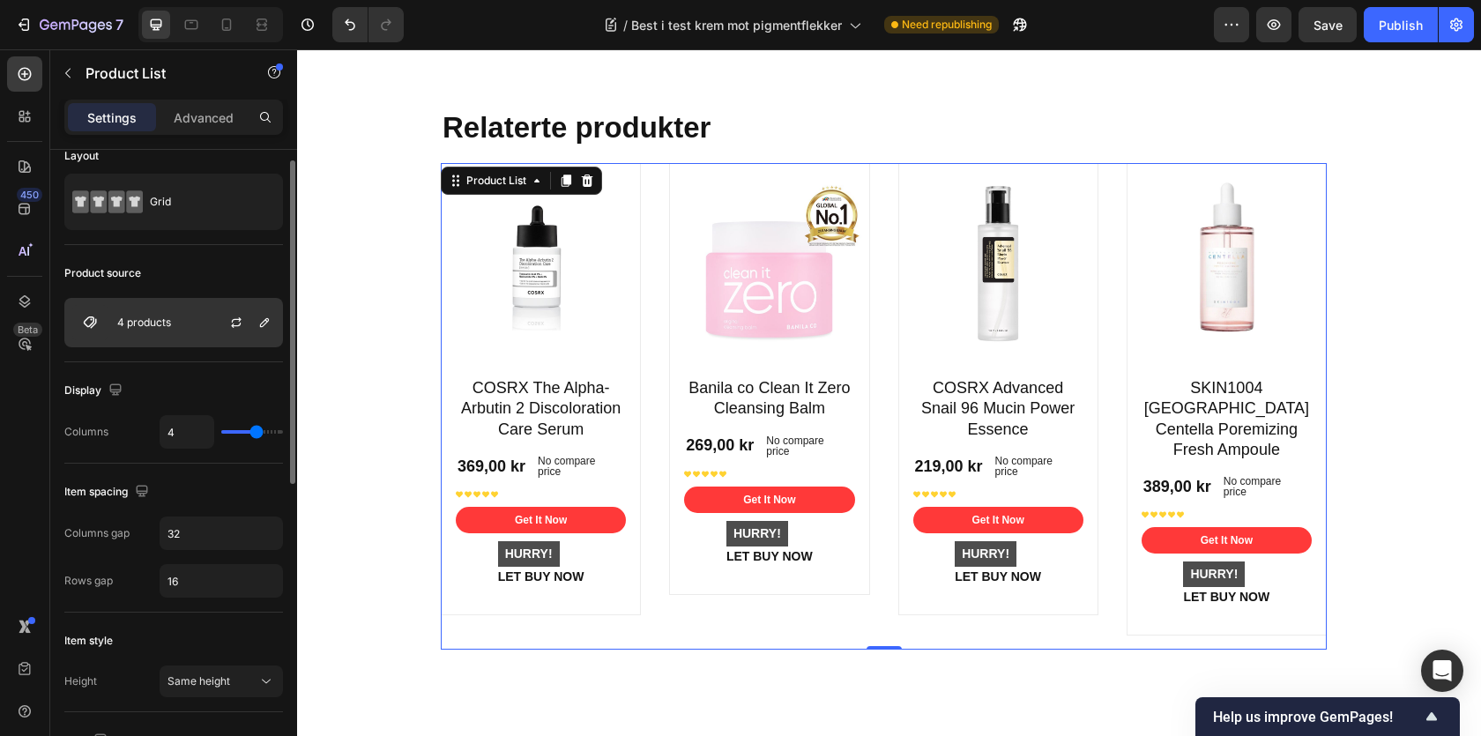
click at [191, 334] on div "4 products" at bounding box center [173, 322] width 219 height 49
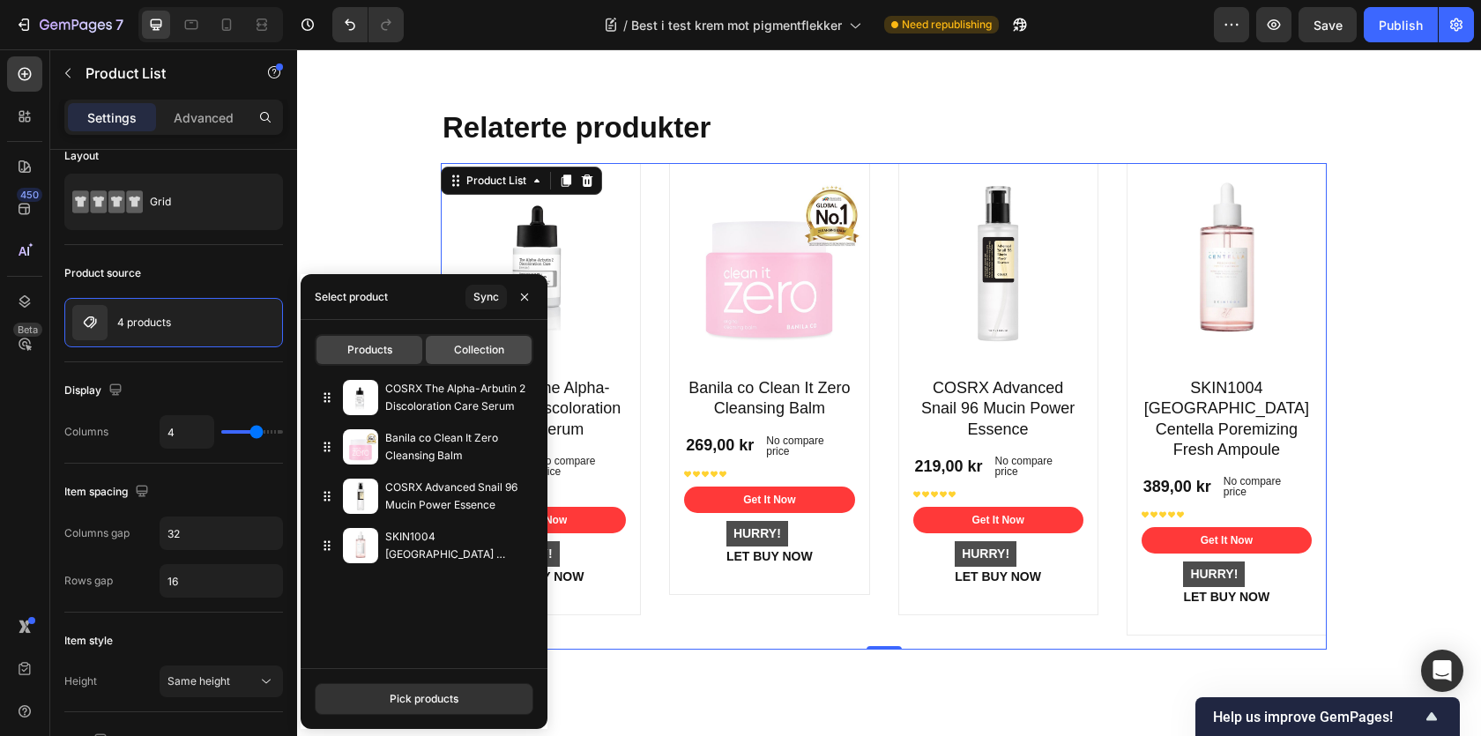
click at [456, 354] on span "Collection" at bounding box center [479, 350] width 50 height 16
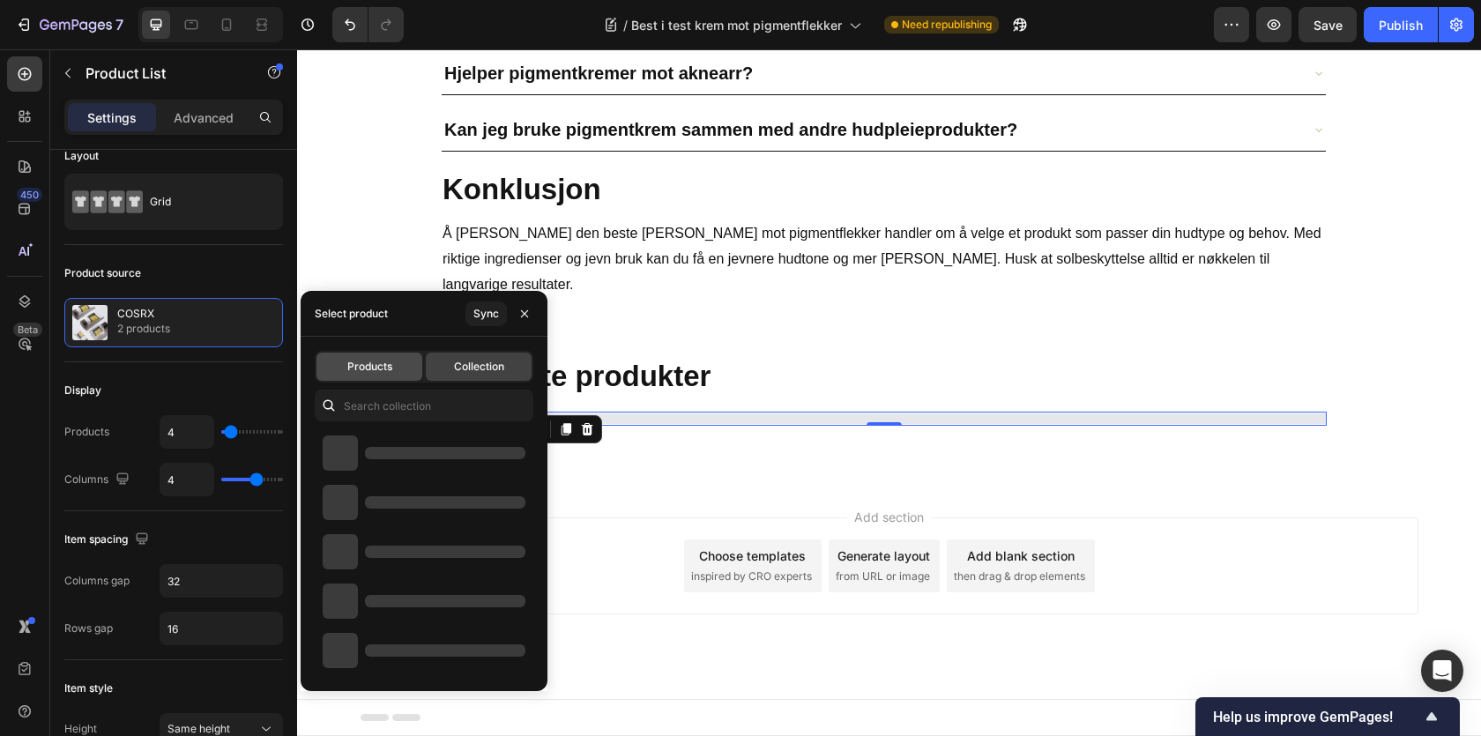
scroll to position [10131, 0]
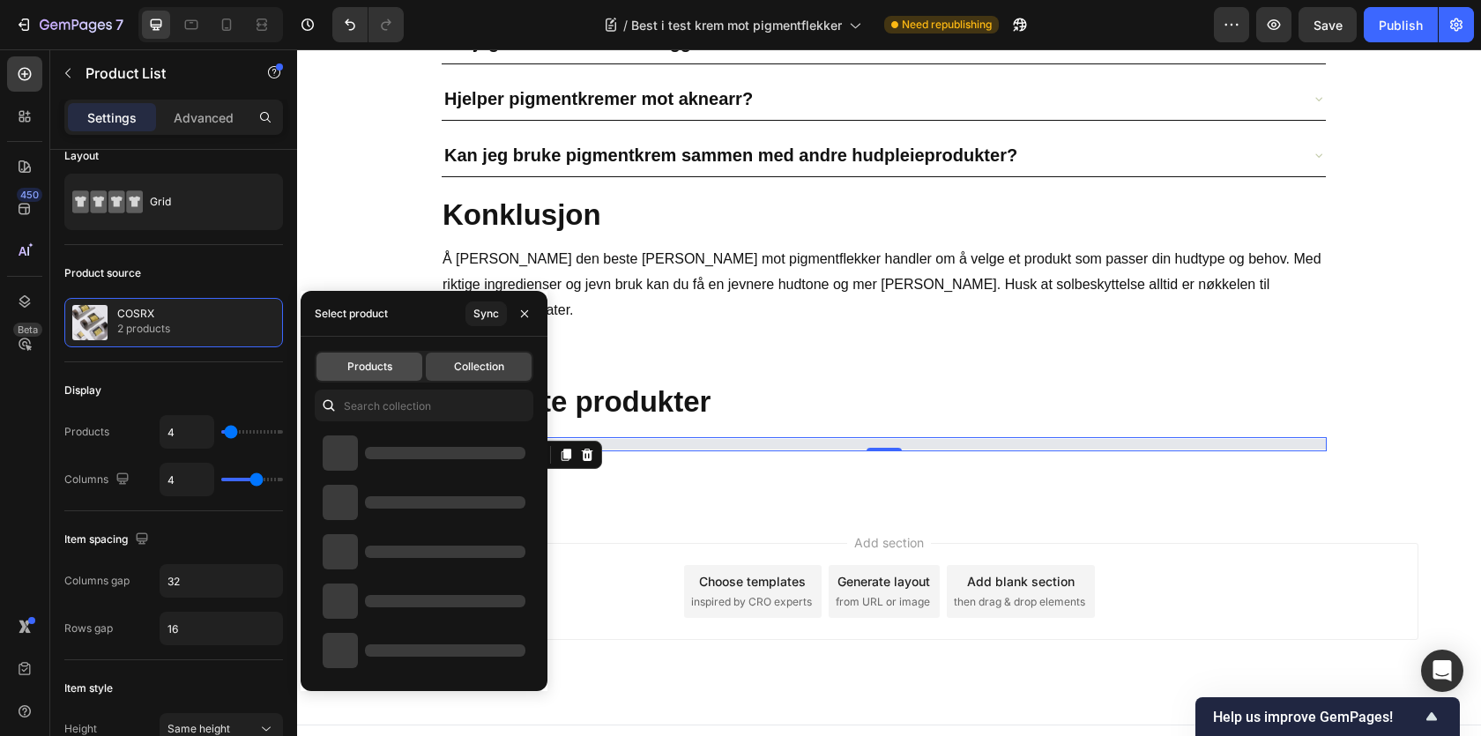
click at [379, 361] on span "Products" at bounding box center [369, 367] width 45 height 16
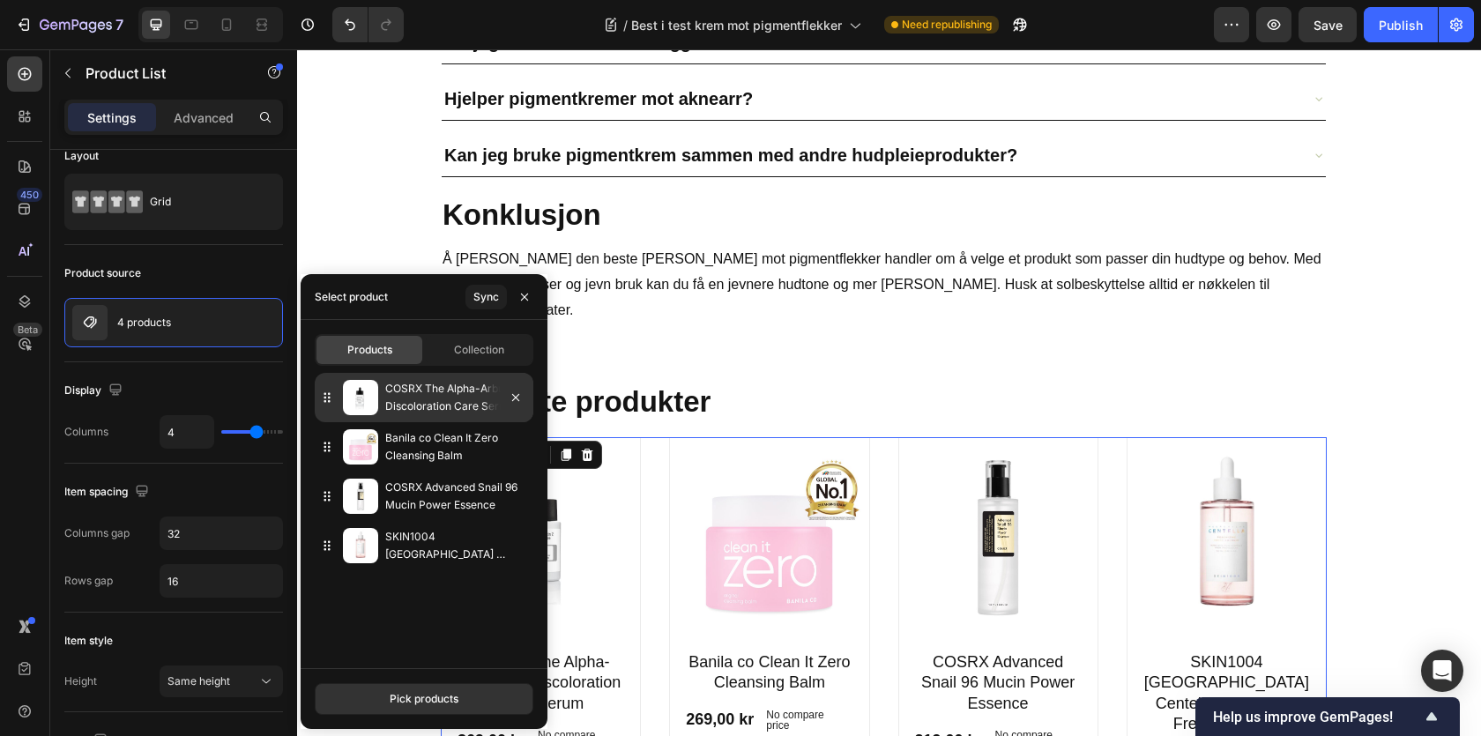
scroll to position [10405, 0]
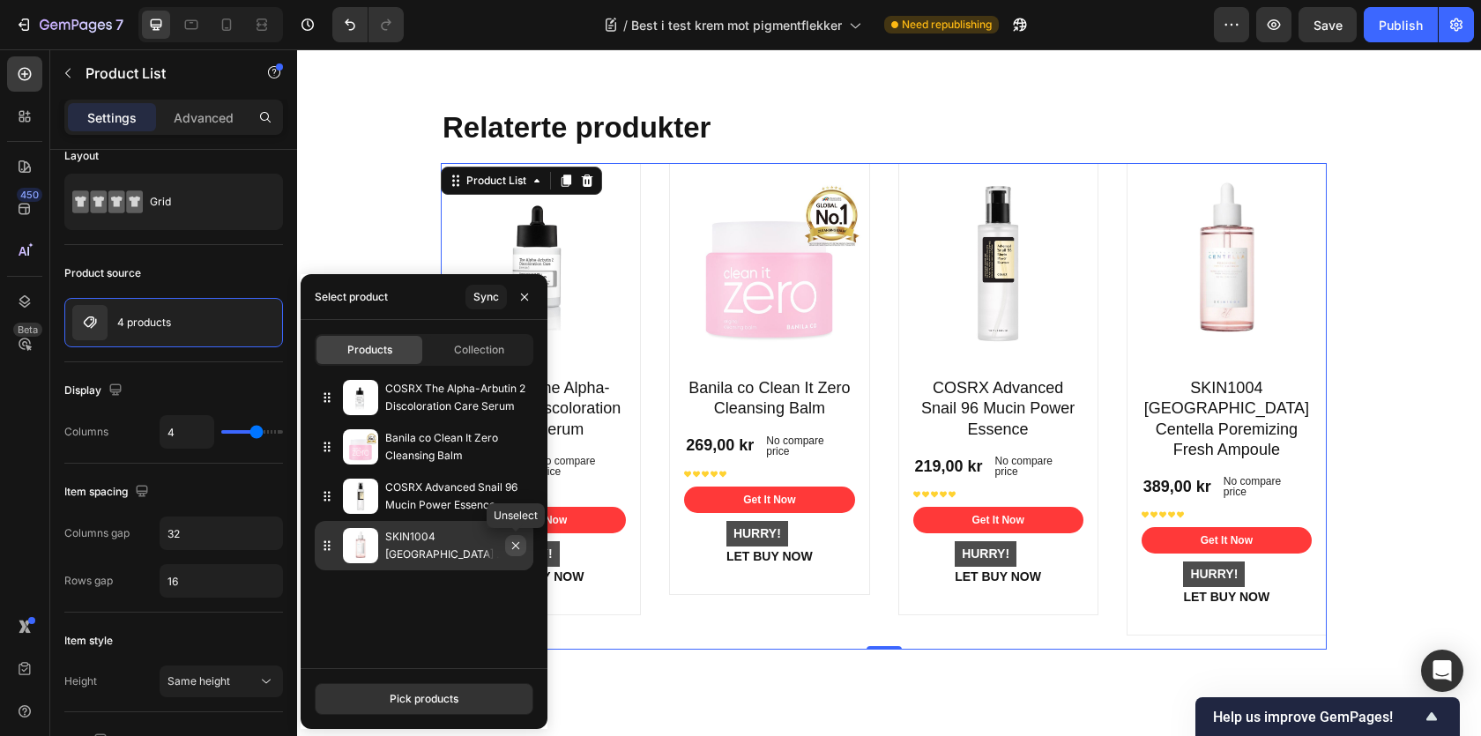
click at [517, 544] on icon "button" at bounding box center [515, 545] width 7 height 7
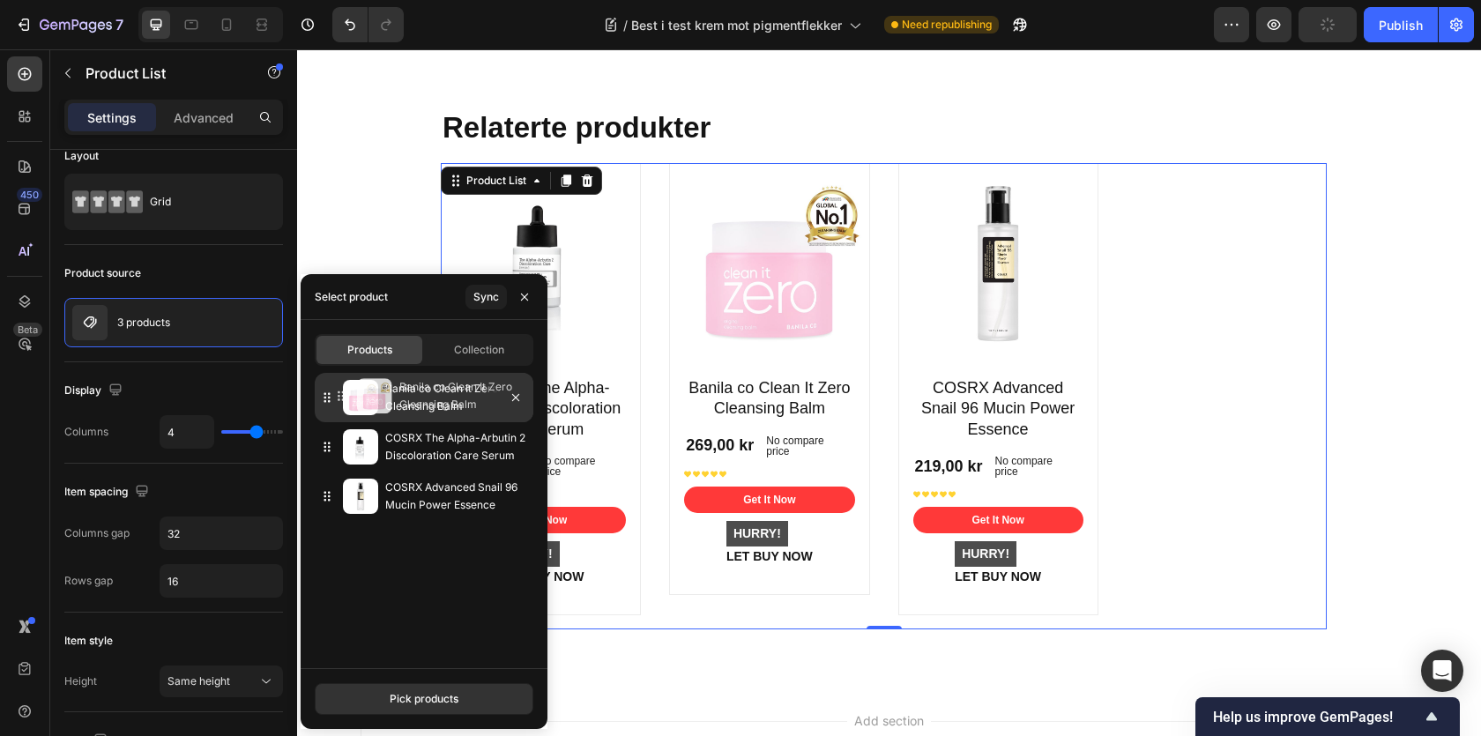
drag, startPoint x: 328, startPoint y: 447, endPoint x: 341, endPoint y: 397, distance: 52.0
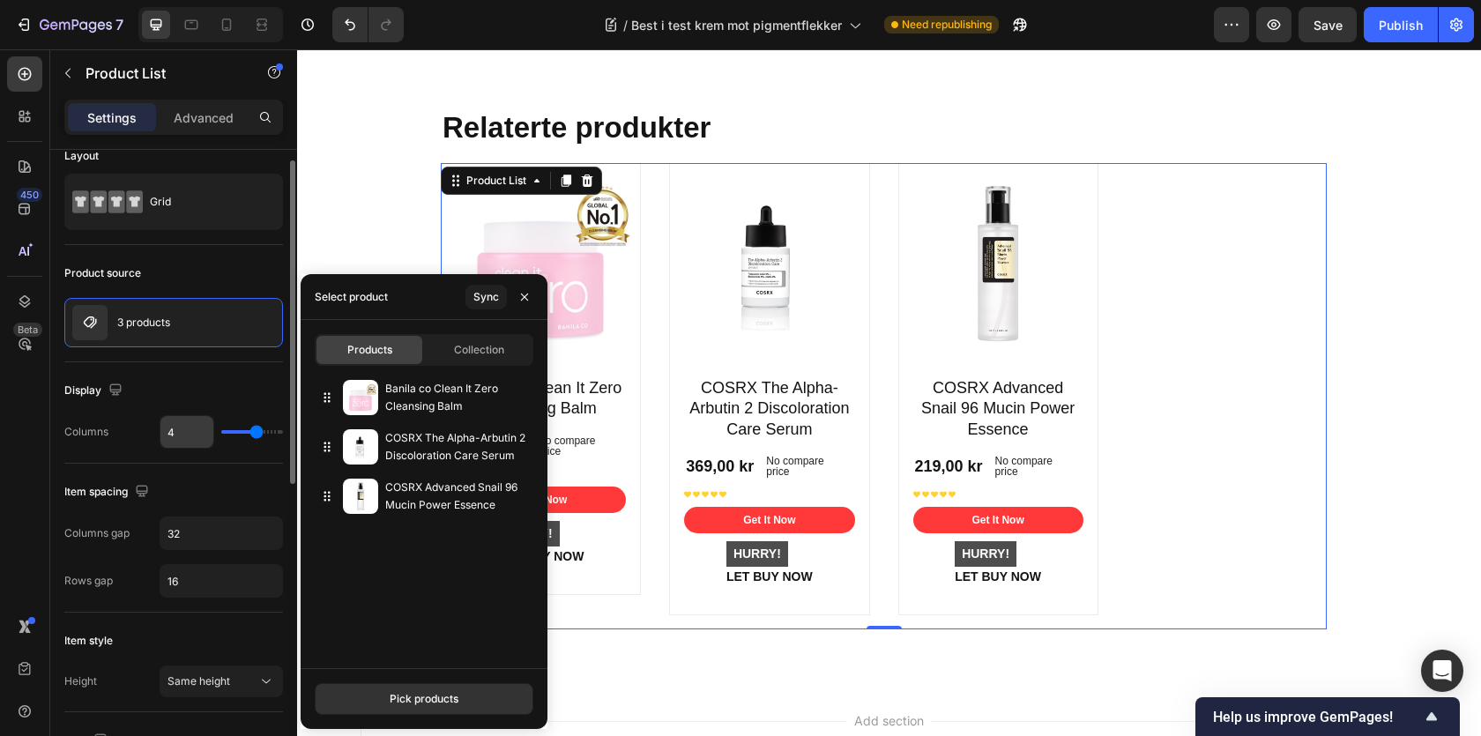
click at [182, 440] on input "4" at bounding box center [186, 432] width 53 height 32
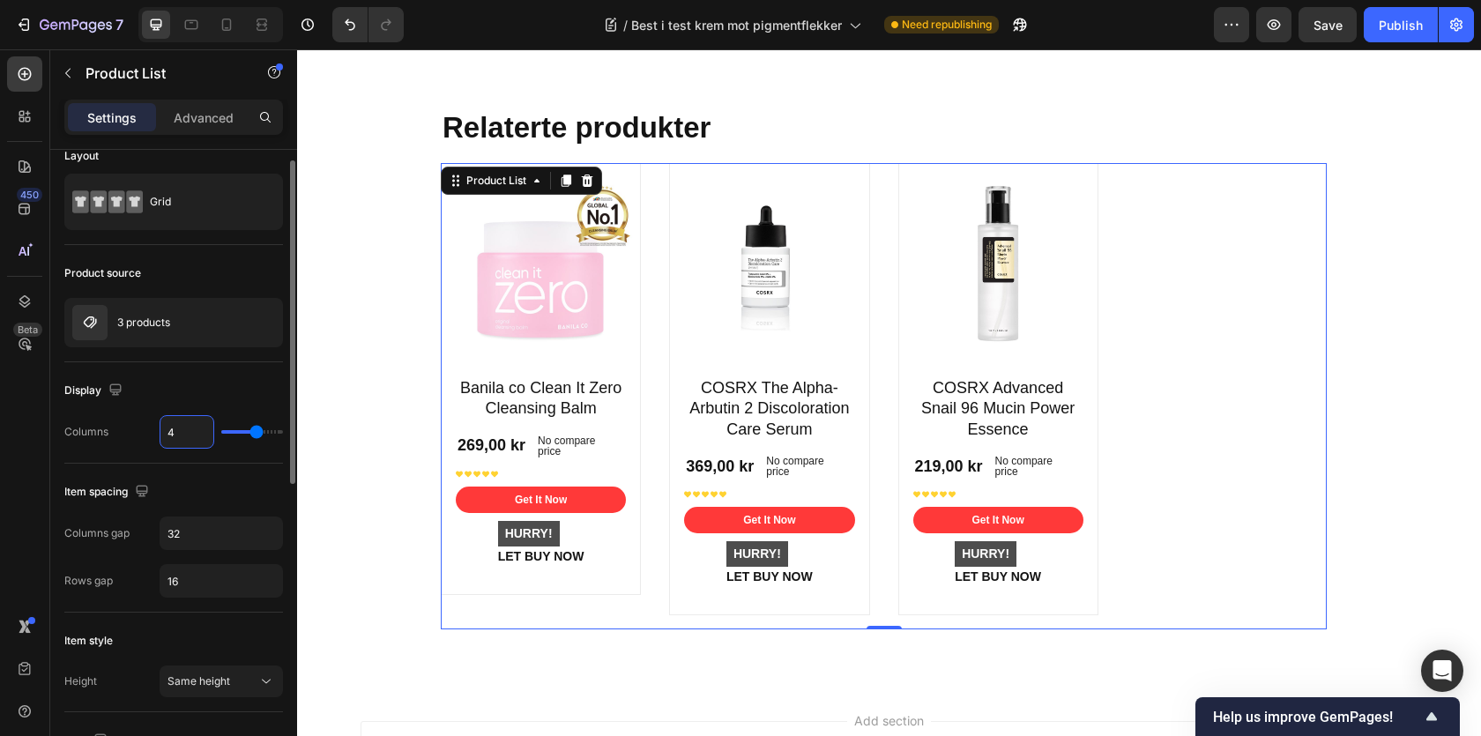
click at [182, 440] on input "4" at bounding box center [186, 432] width 53 height 32
type input "3"
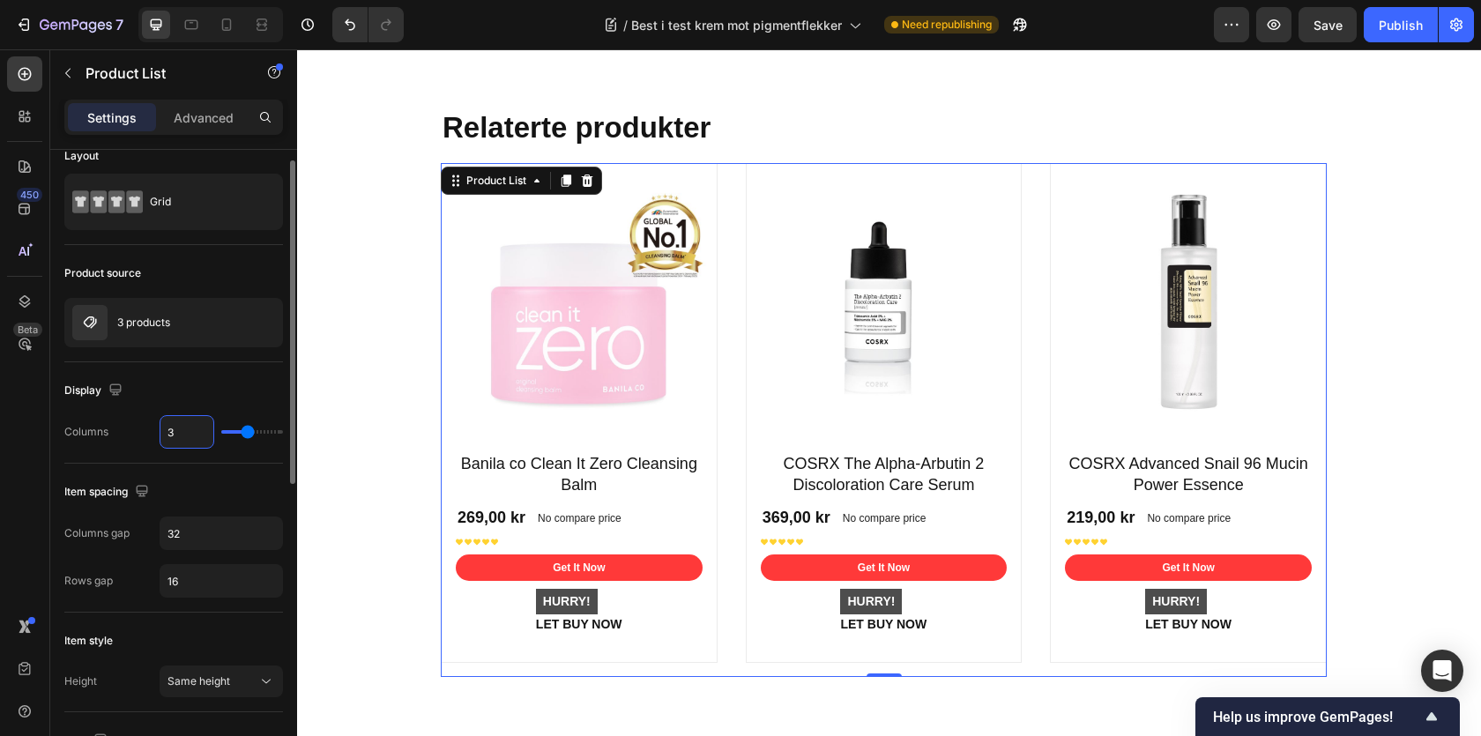
type input "3"
click at [183, 400] on div "Display" at bounding box center [173, 390] width 219 height 28
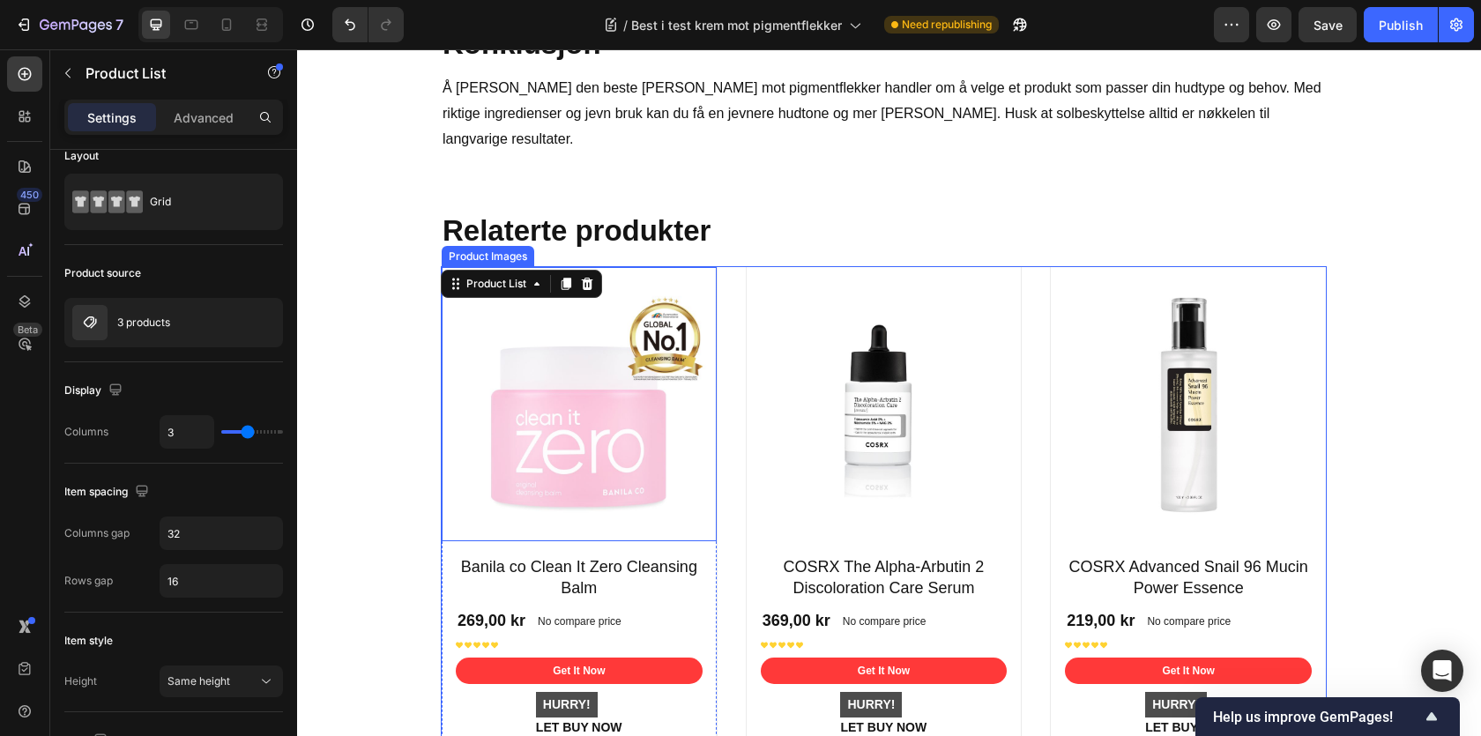
scroll to position [10292, 0]
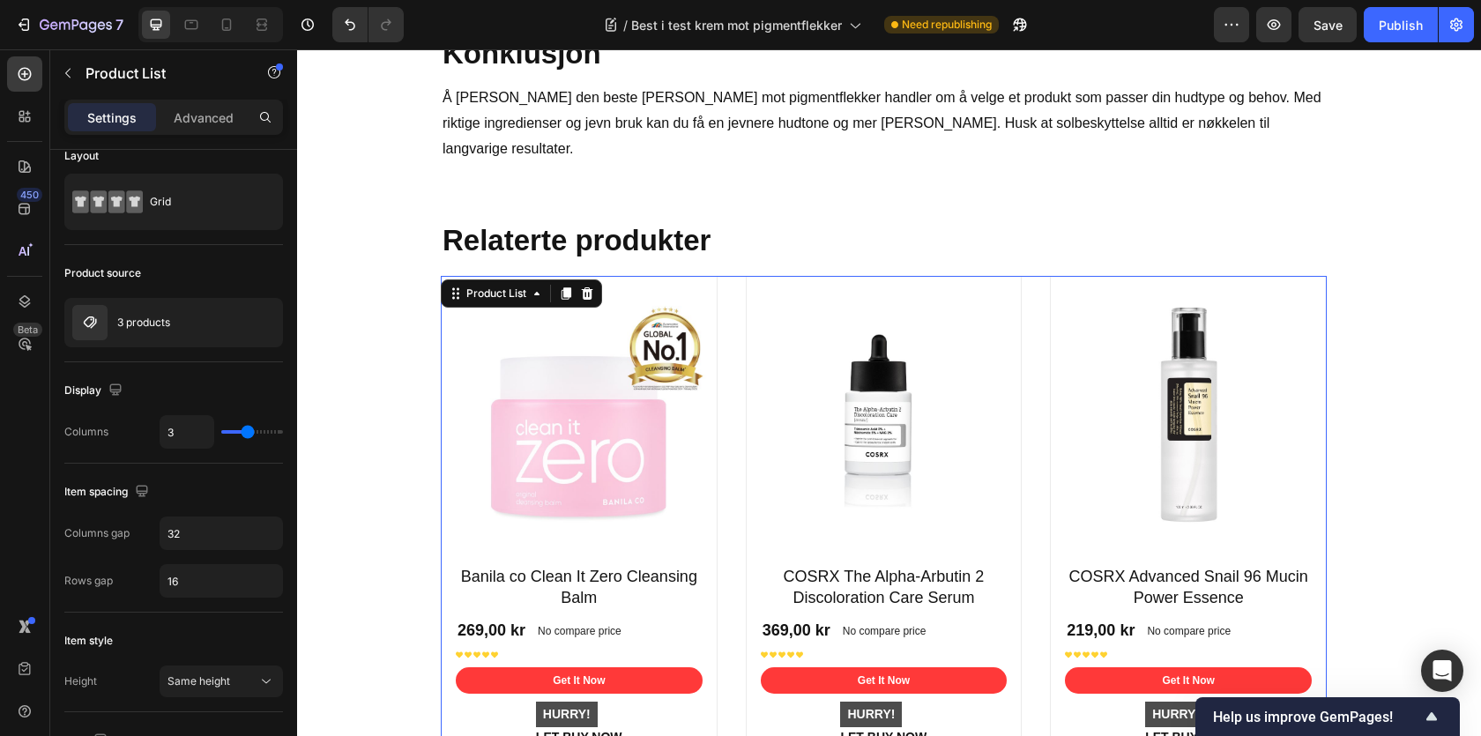
click at [735, 278] on div "Product Images Banila co Clean It Zero Cleansing Balm Product Title 269,00 kr P…" at bounding box center [884, 533] width 886 height 514
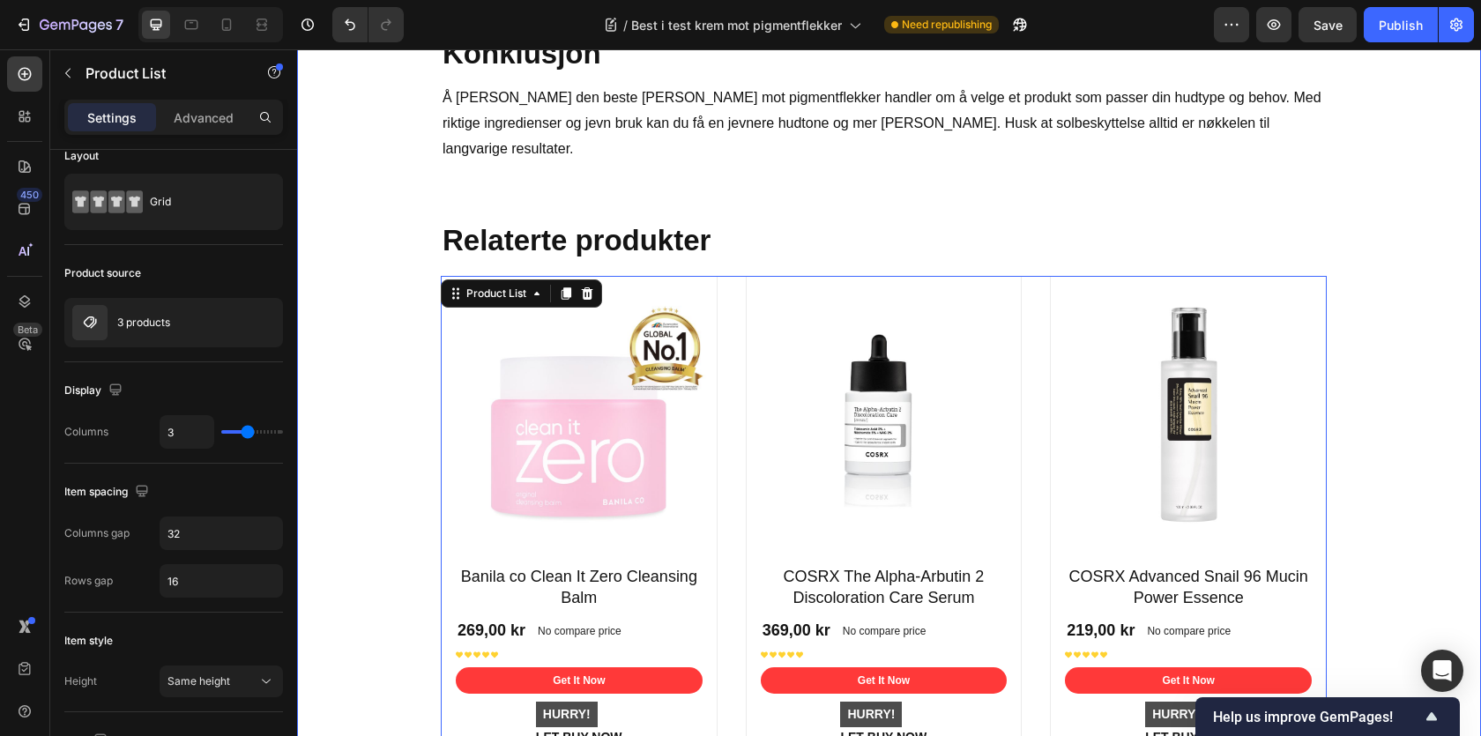
click at [393, 275] on div "Ofte stilte spørsmål Heading Hvor lang tid tar det å se resultater av en pigmen…" at bounding box center [889, 247] width 1158 height 1173
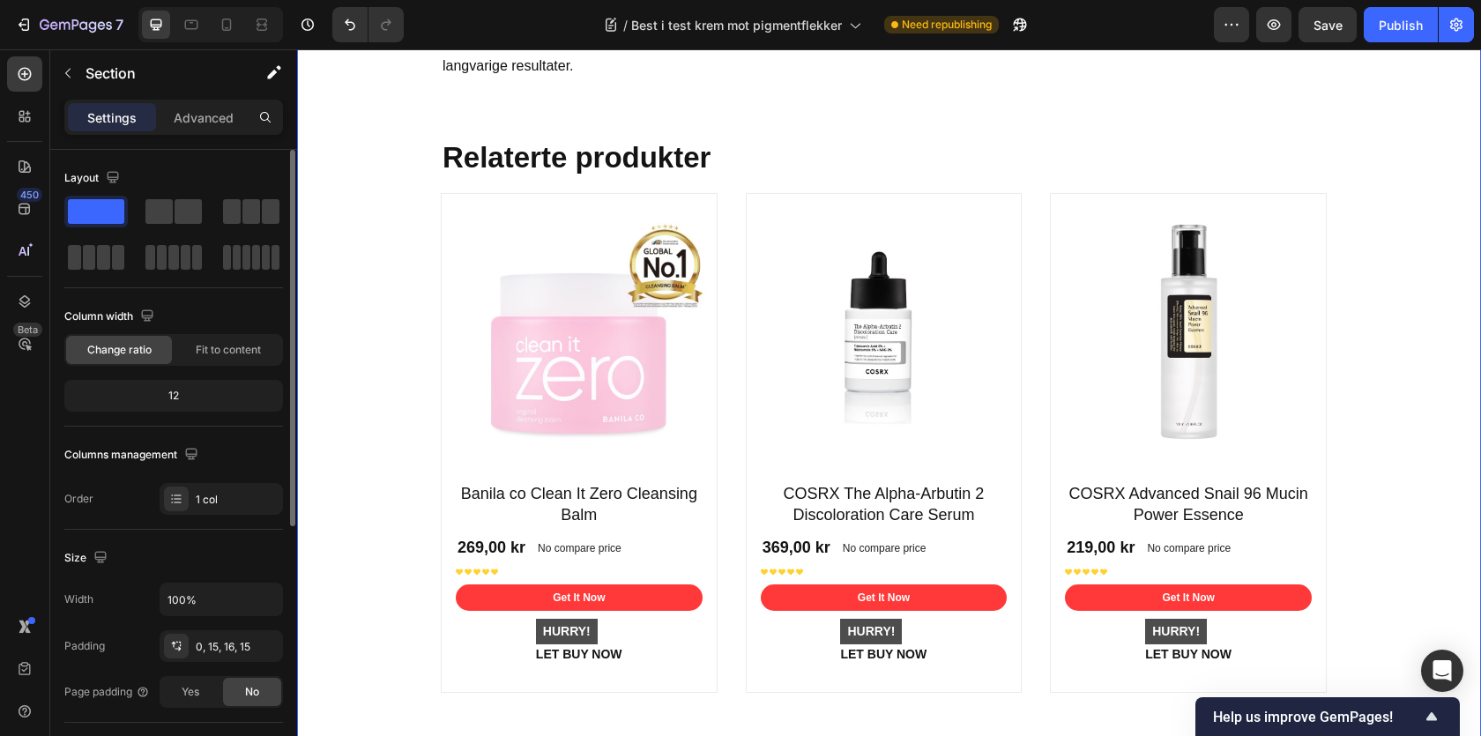
scroll to position [10406, 0]
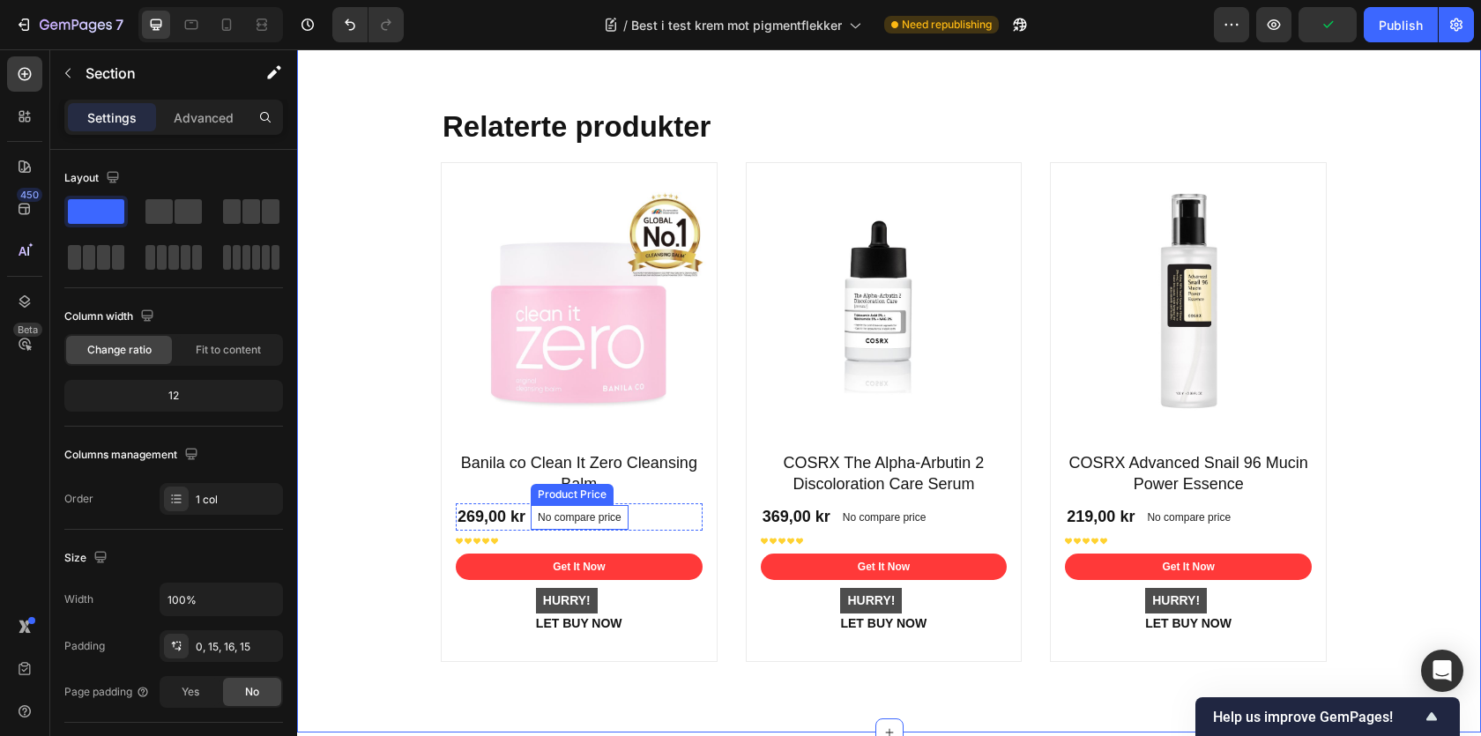
click at [613, 512] on p "No compare price" at bounding box center [580, 517] width 84 height 11
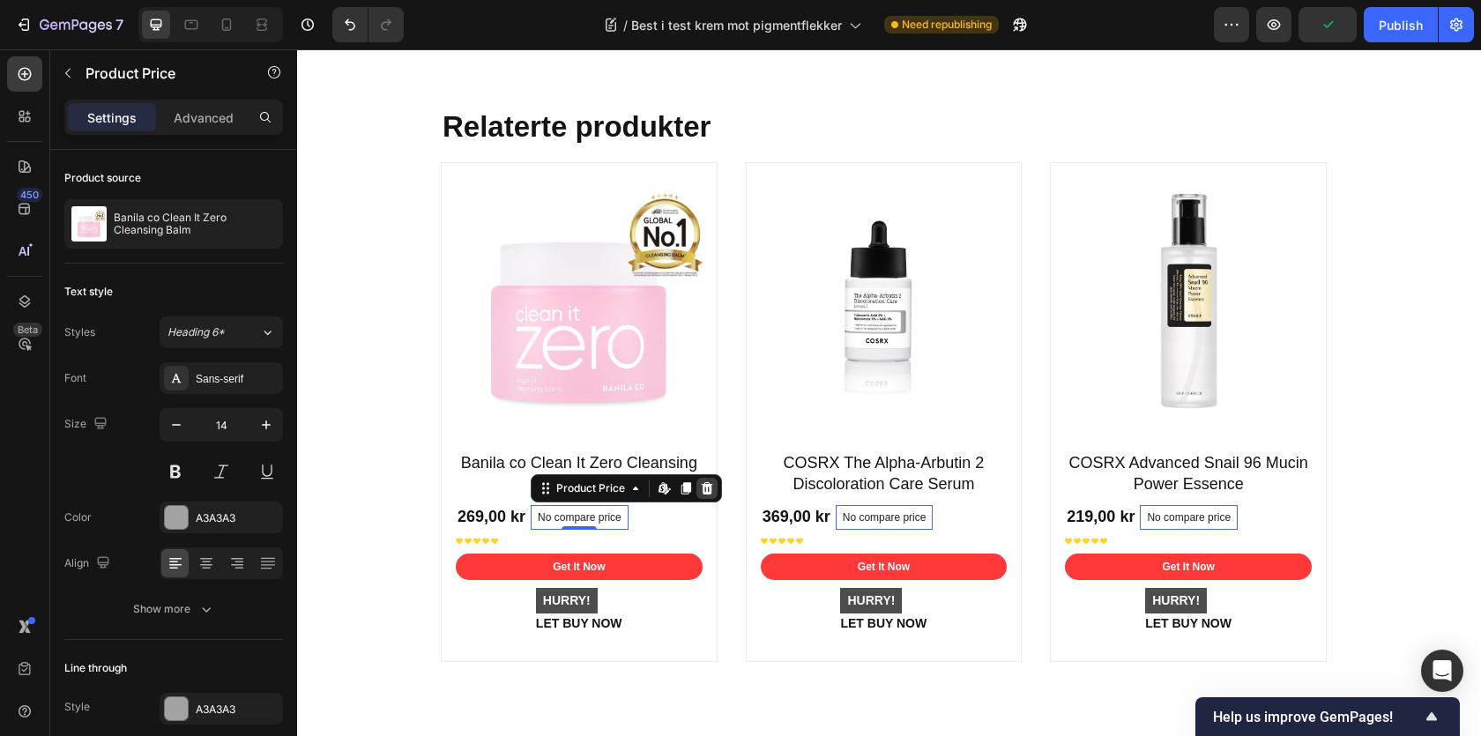
click at [711, 481] on icon at bounding box center [707, 487] width 11 height 12
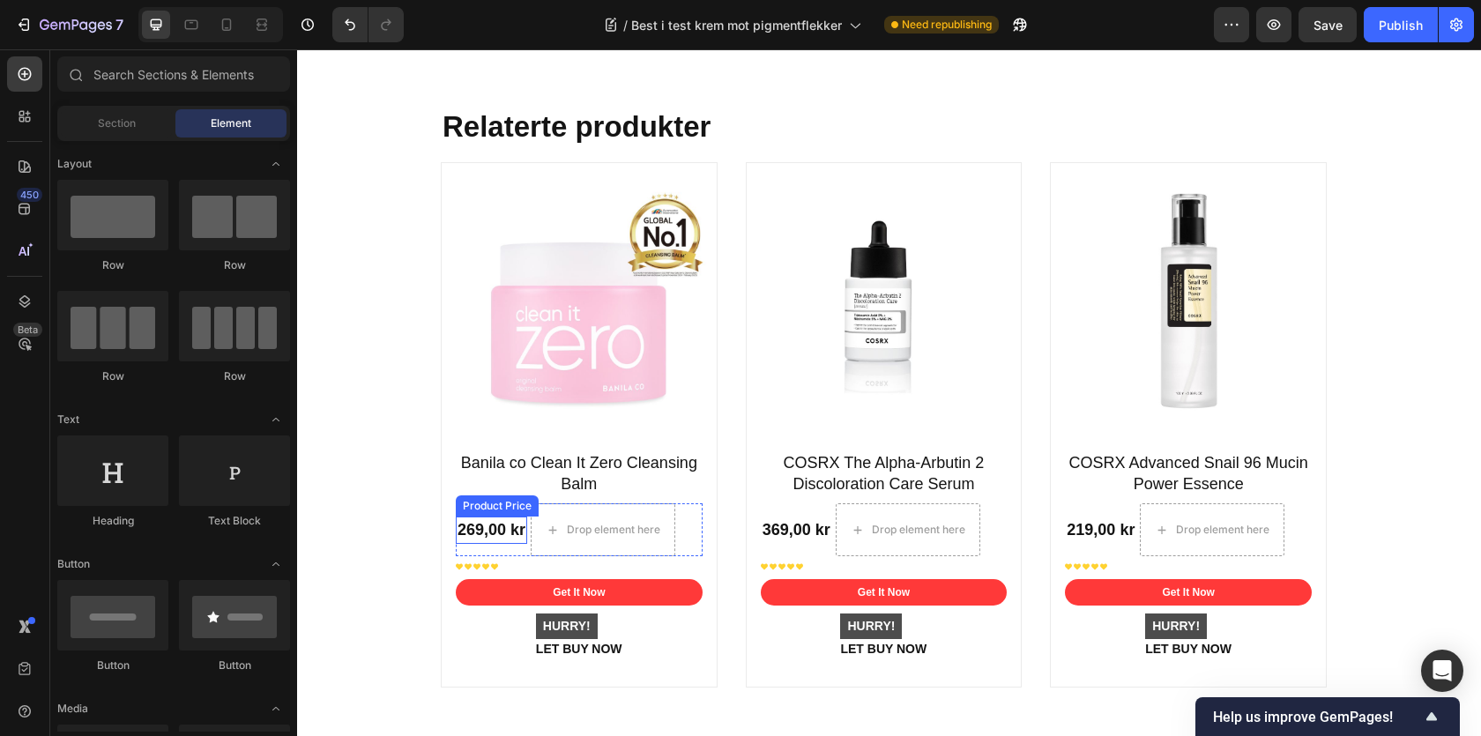
click at [495, 498] on div "Product Price" at bounding box center [497, 506] width 76 height 16
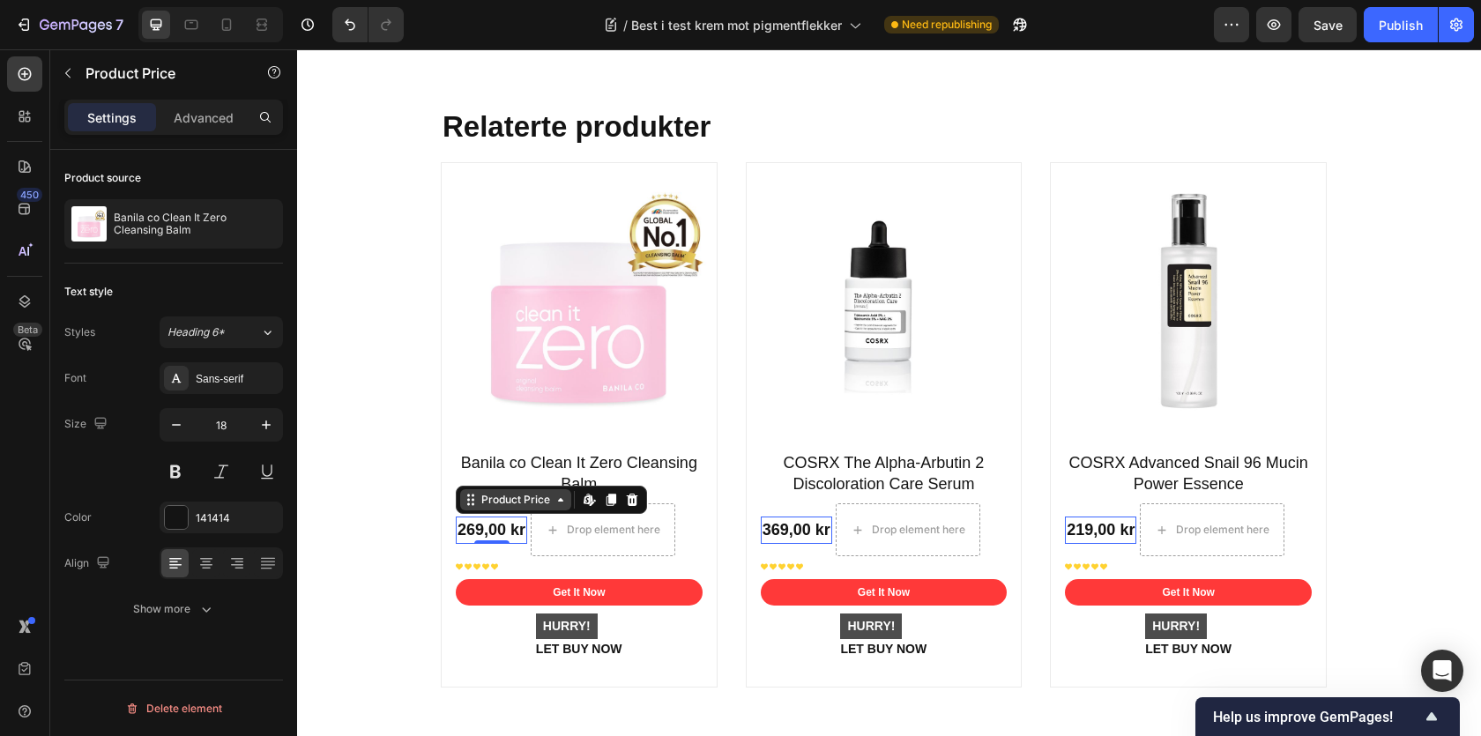
click at [489, 492] on div "Product Price" at bounding box center [516, 500] width 76 height 16
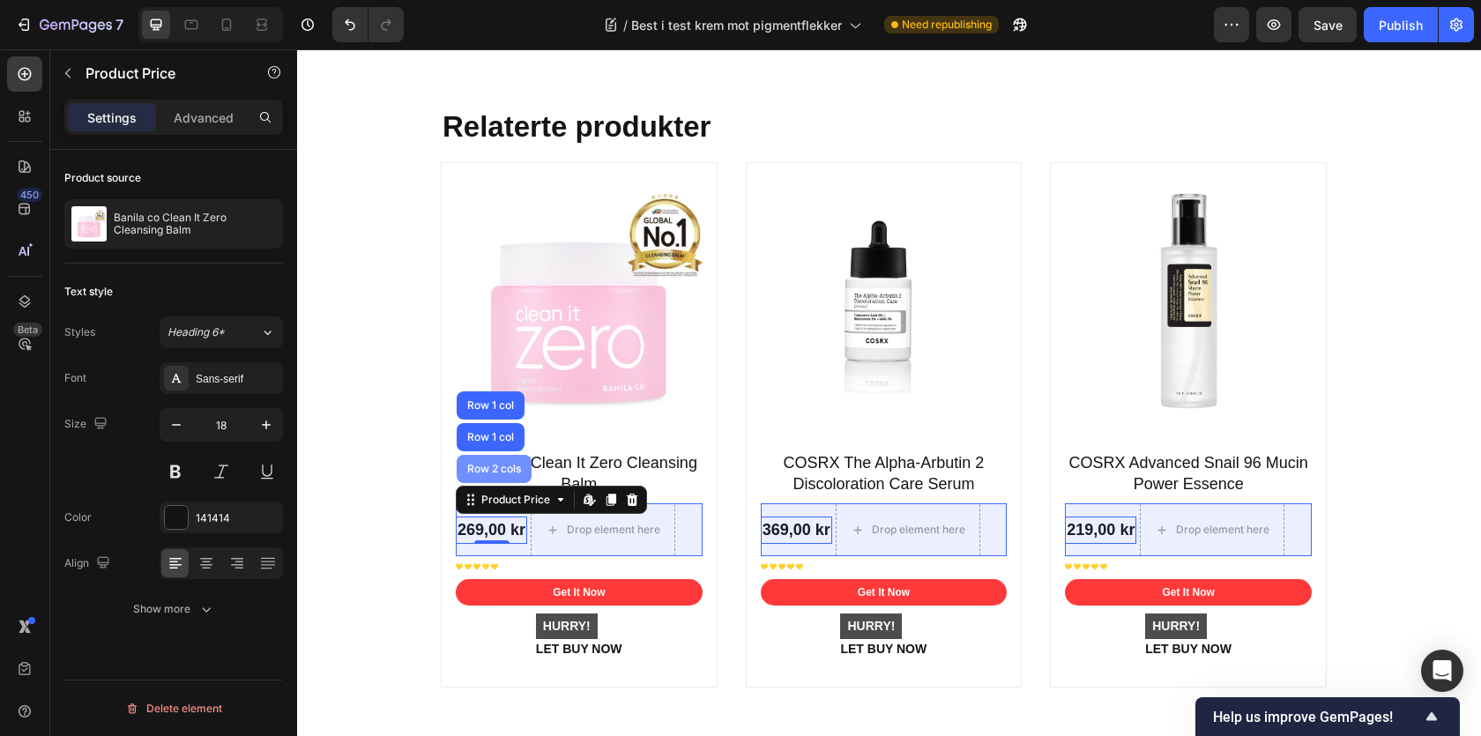
click at [487, 455] on div "Row 2 cols" at bounding box center [494, 469] width 75 height 28
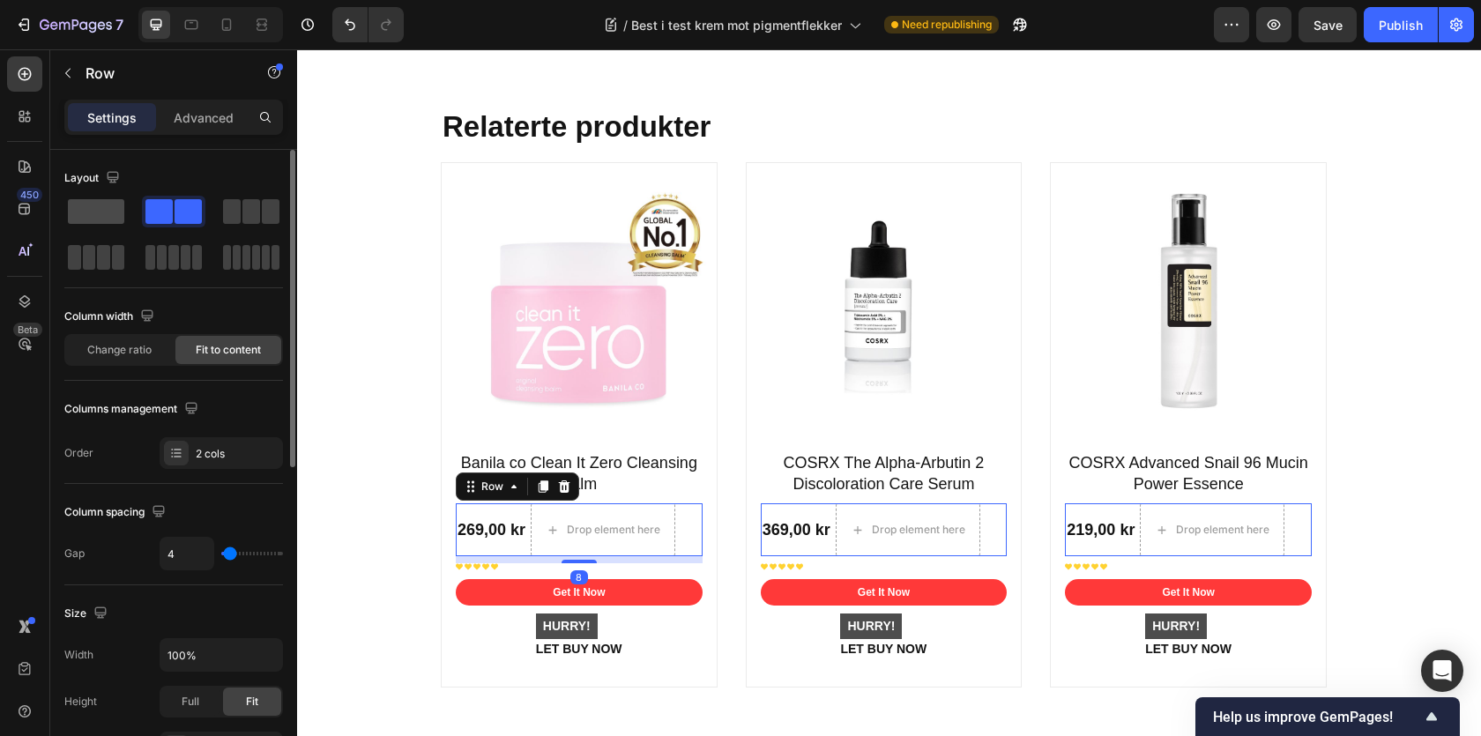
click at [110, 208] on span at bounding box center [96, 211] width 56 height 25
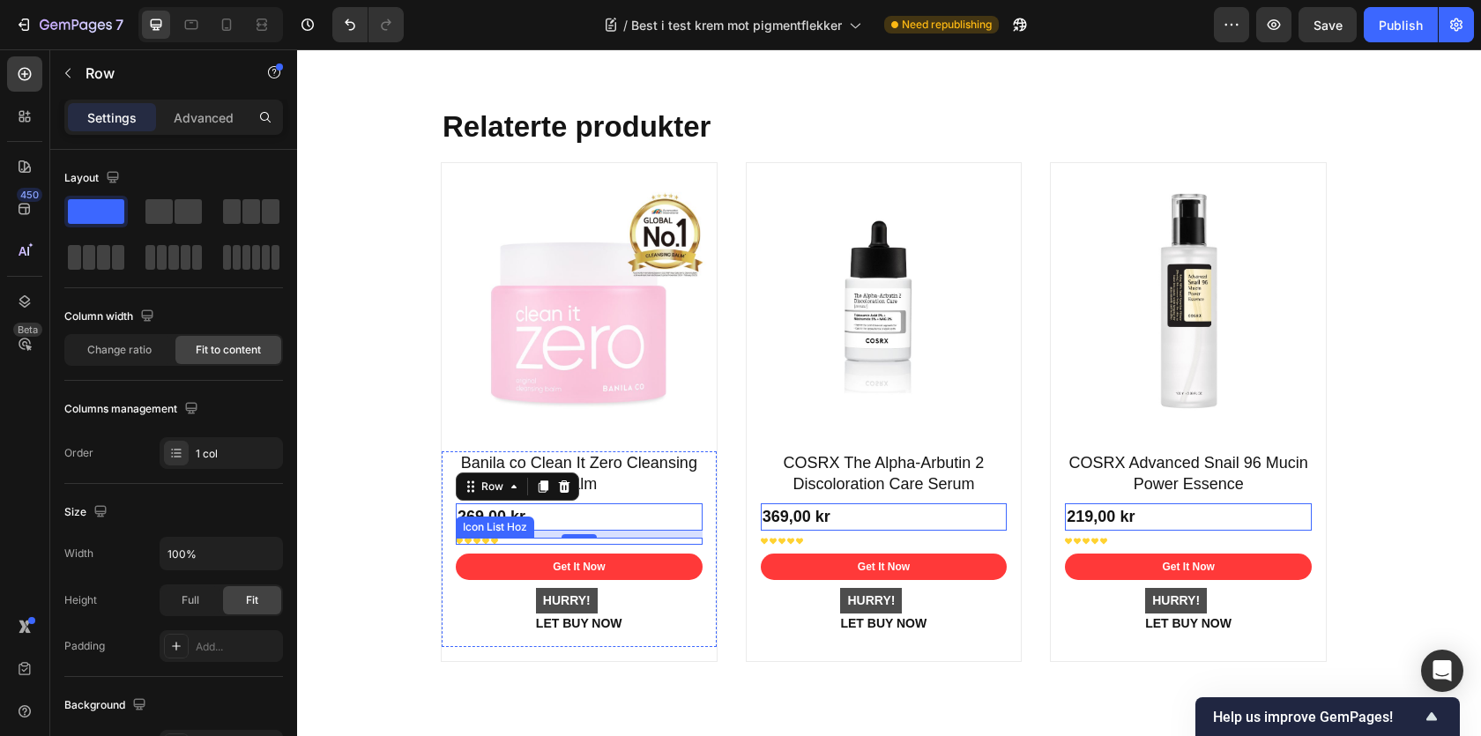
click at [501, 538] on div "Icon Icon Icon Icon Icon" at bounding box center [579, 541] width 247 height 7
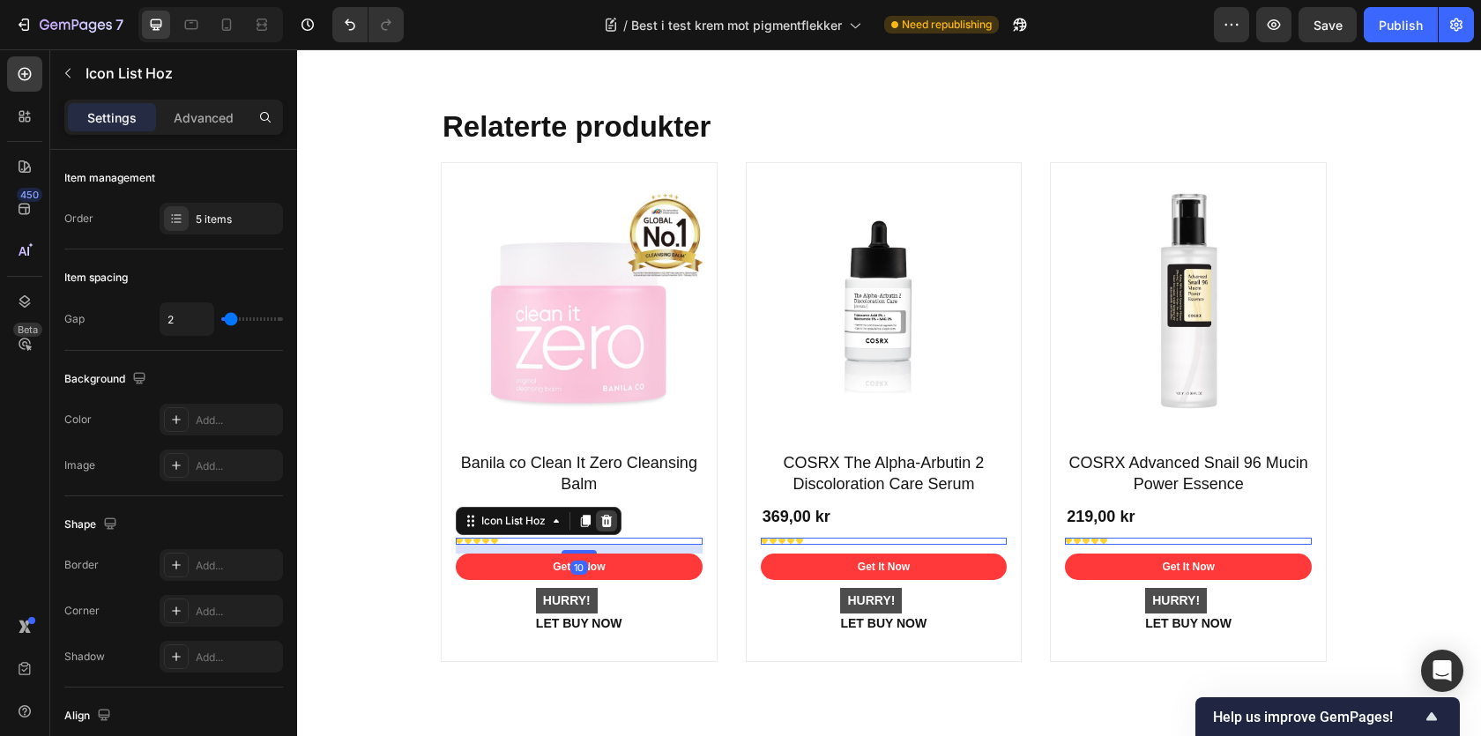
click at [610, 510] on div at bounding box center [606, 520] width 21 height 21
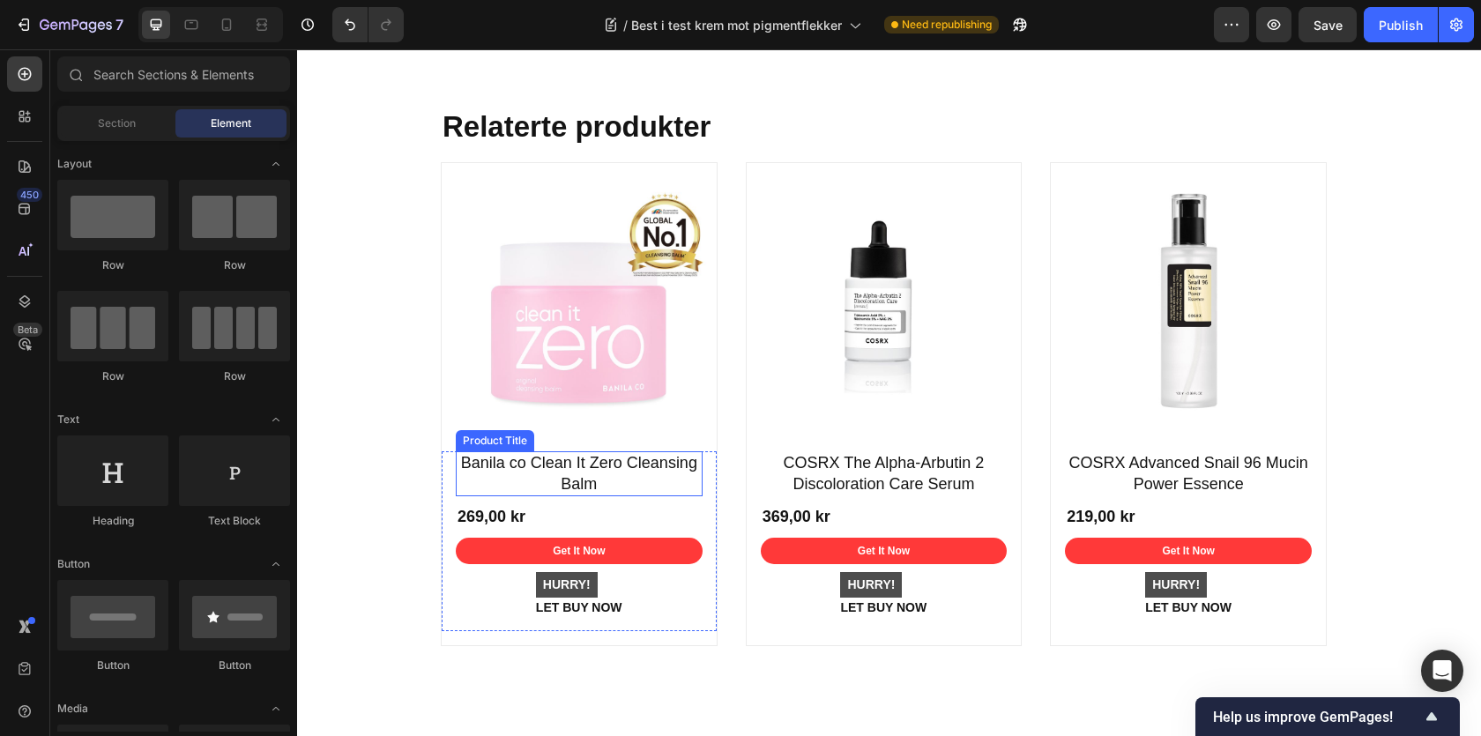
click at [547, 451] on h1 "Banila co Clean It Zero Cleansing Balm" at bounding box center [579, 473] width 247 height 45
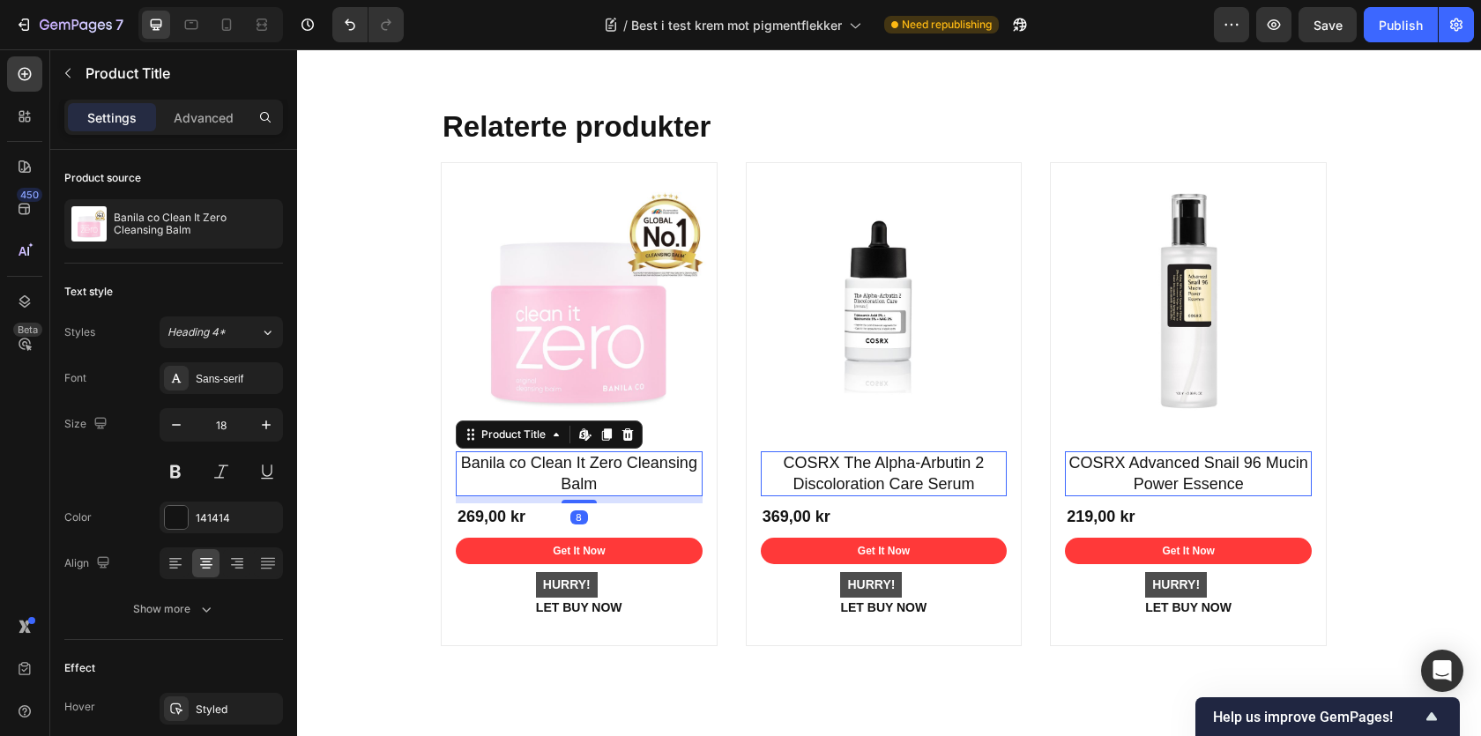
click at [584, 451] on h1 "Banila co Clean It Zero Cleansing Balm" at bounding box center [579, 473] width 247 height 45
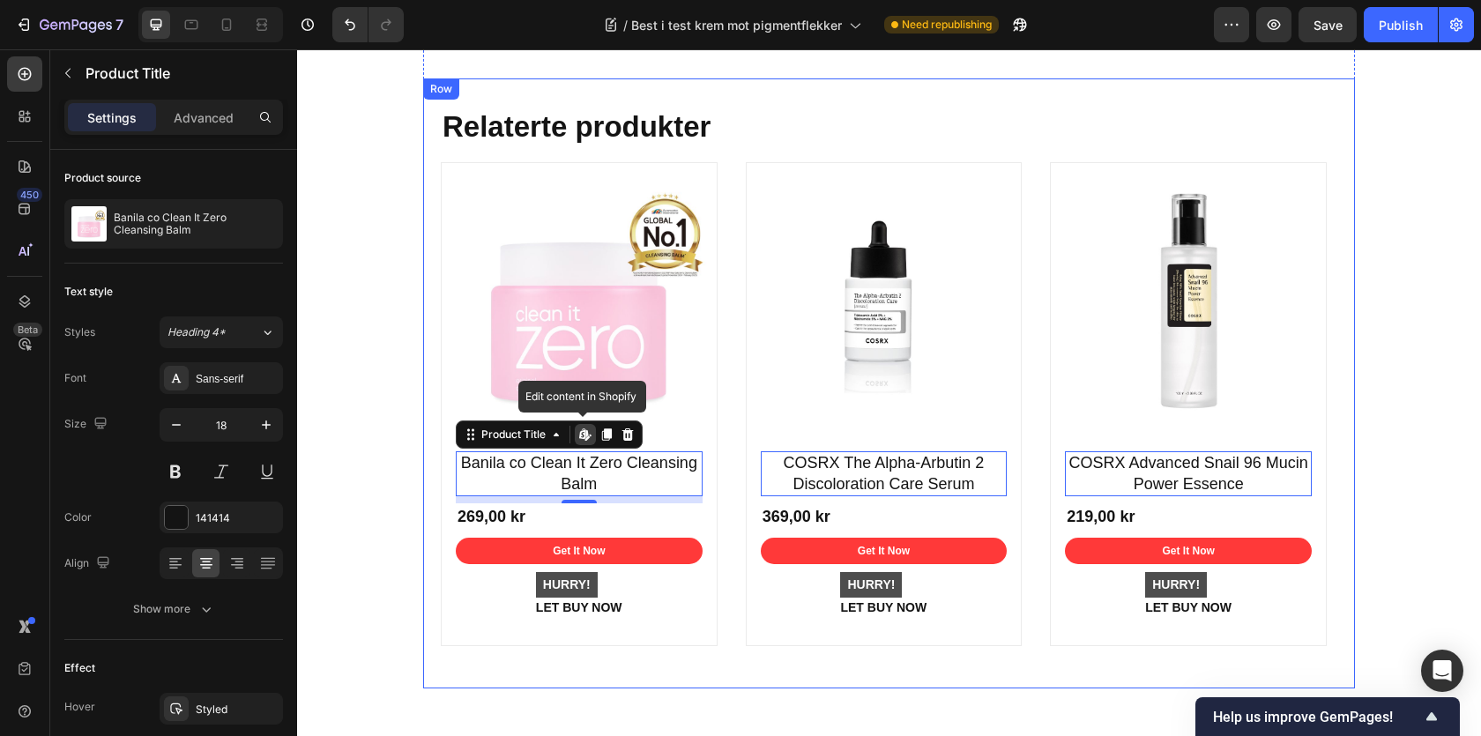
click at [400, 393] on div "Ofte stilte spørsmål Heading Hvor lang tid tar det å se resultater av en pigmen…" at bounding box center [889, 125] width 1158 height 1157
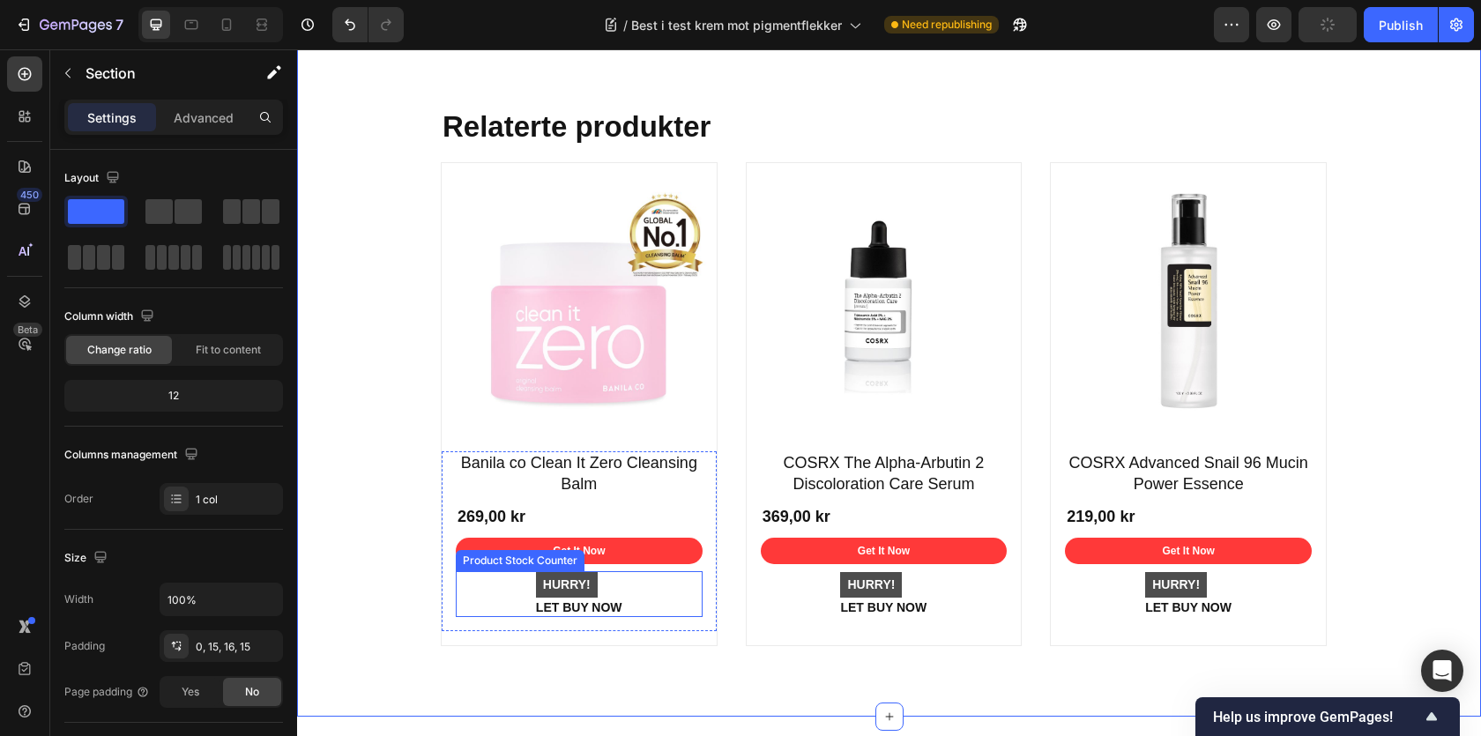
scroll to position [10433, 0]
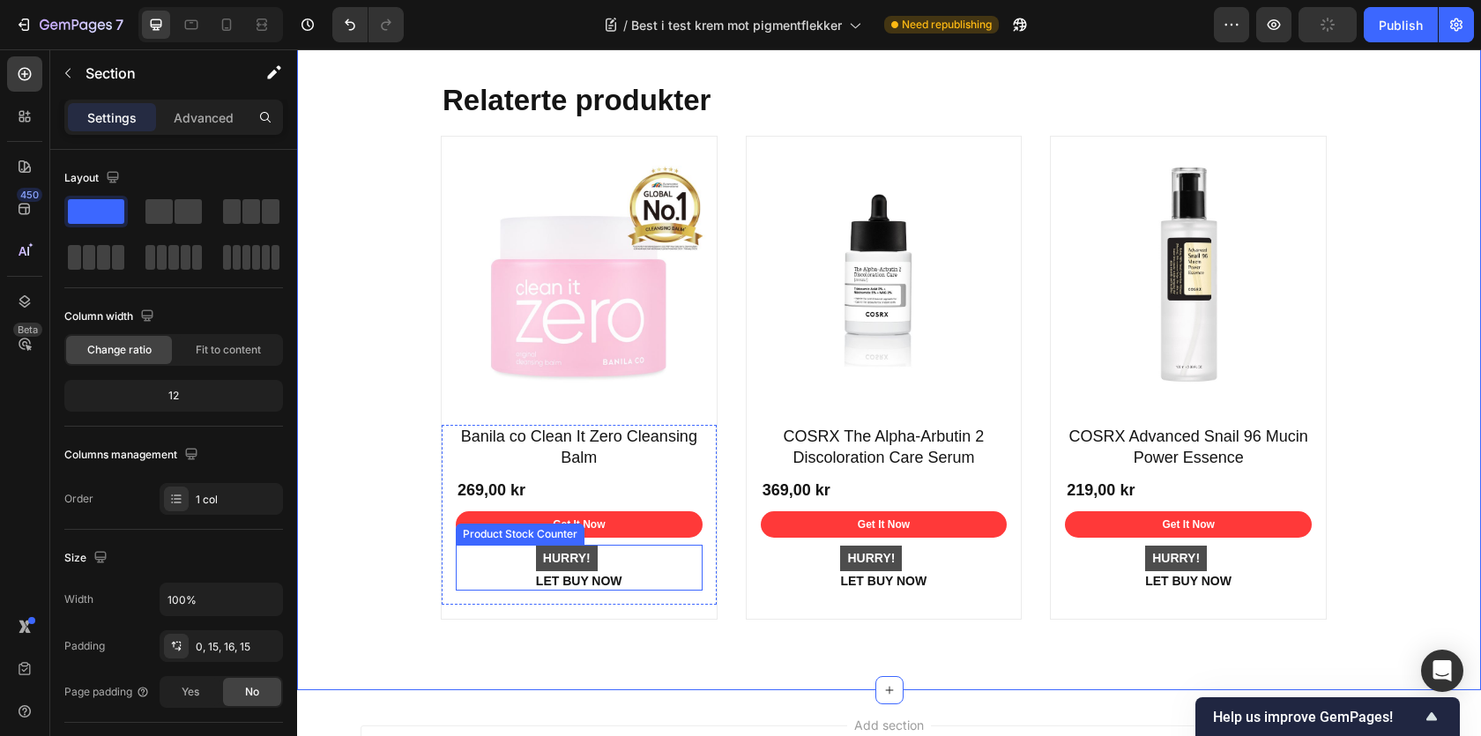
click at [629, 545] on div "HURRY! LET BUY NOW" at bounding box center [579, 568] width 247 height 46
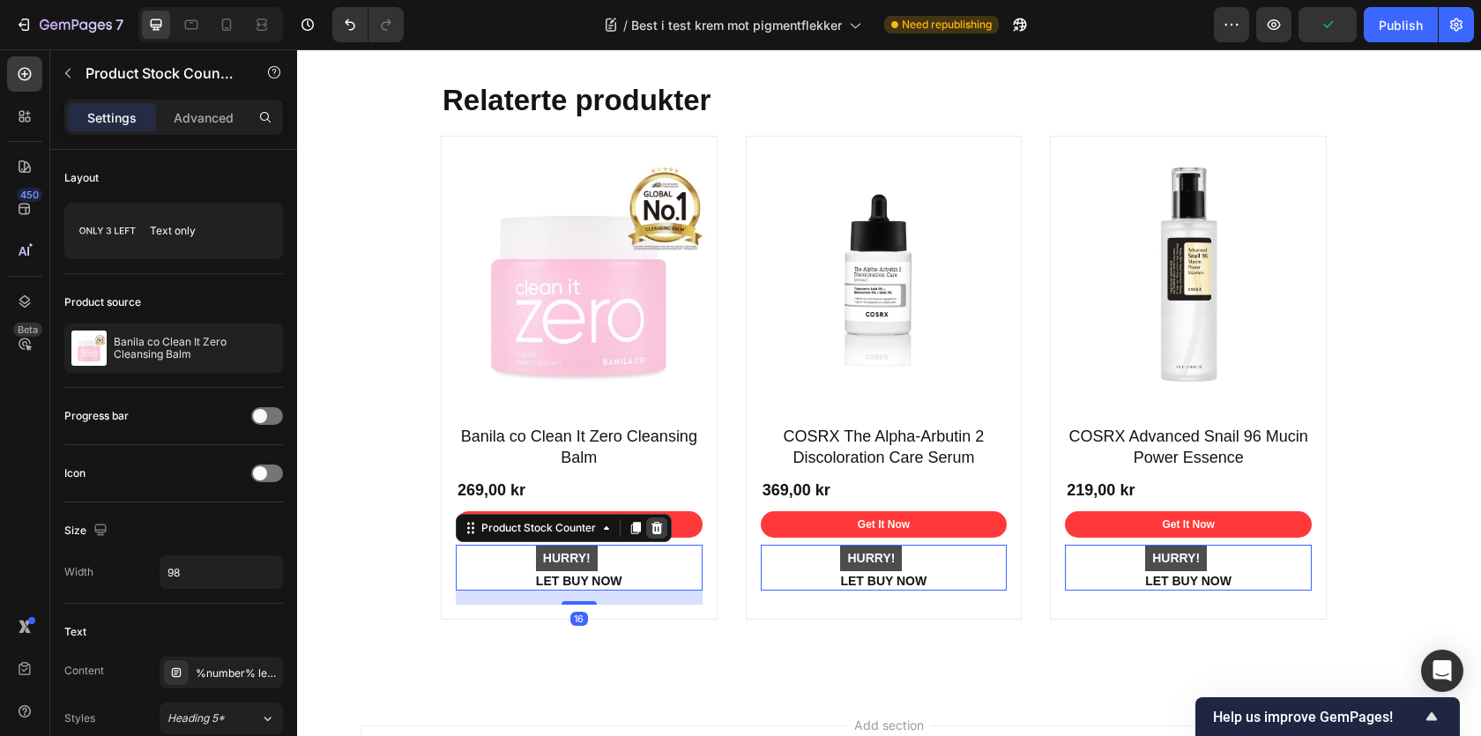
click at [663, 521] on icon at bounding box center [657, 528] width 14 height 14
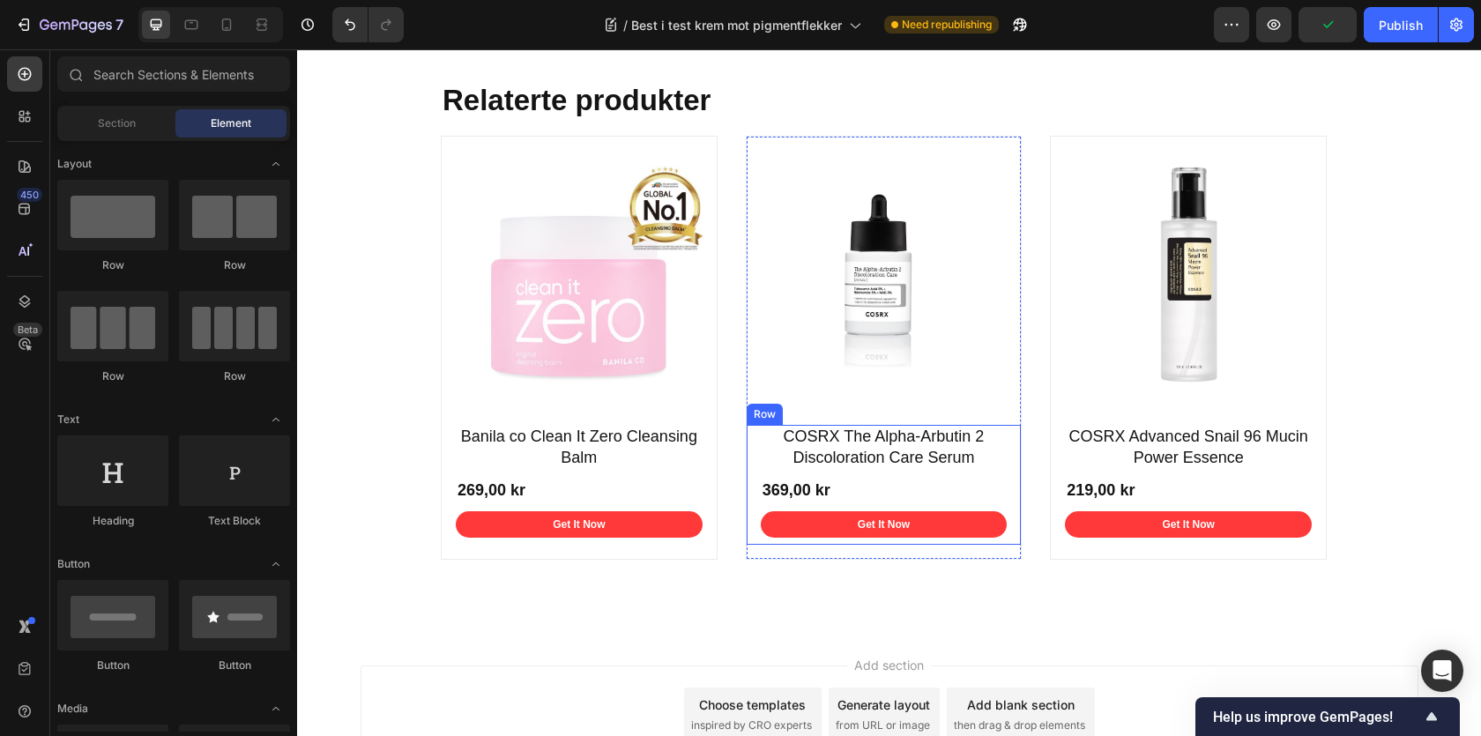
scroll to position [10361, 0]
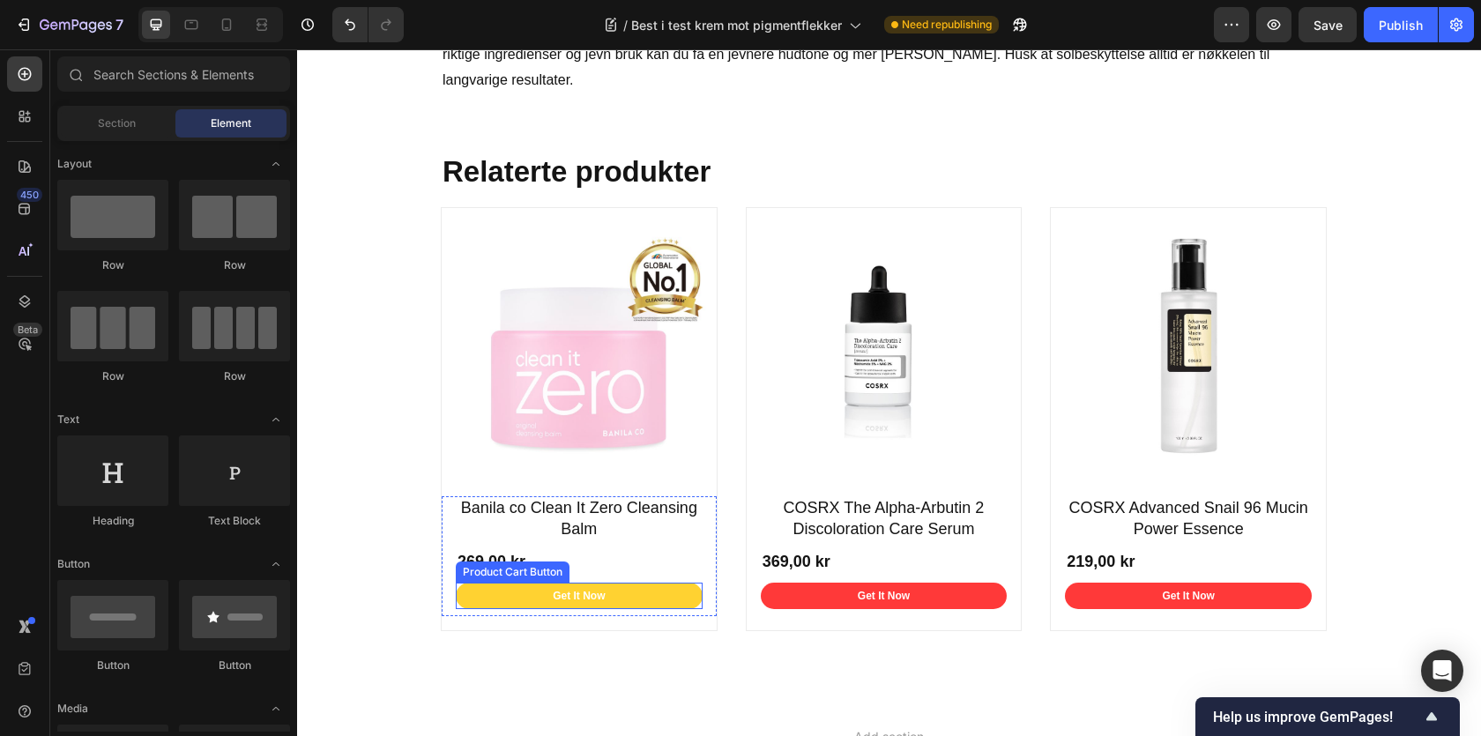
click at [691, 583] on button "Get It Now" at bounding box center [579, 596] width 247 height 26
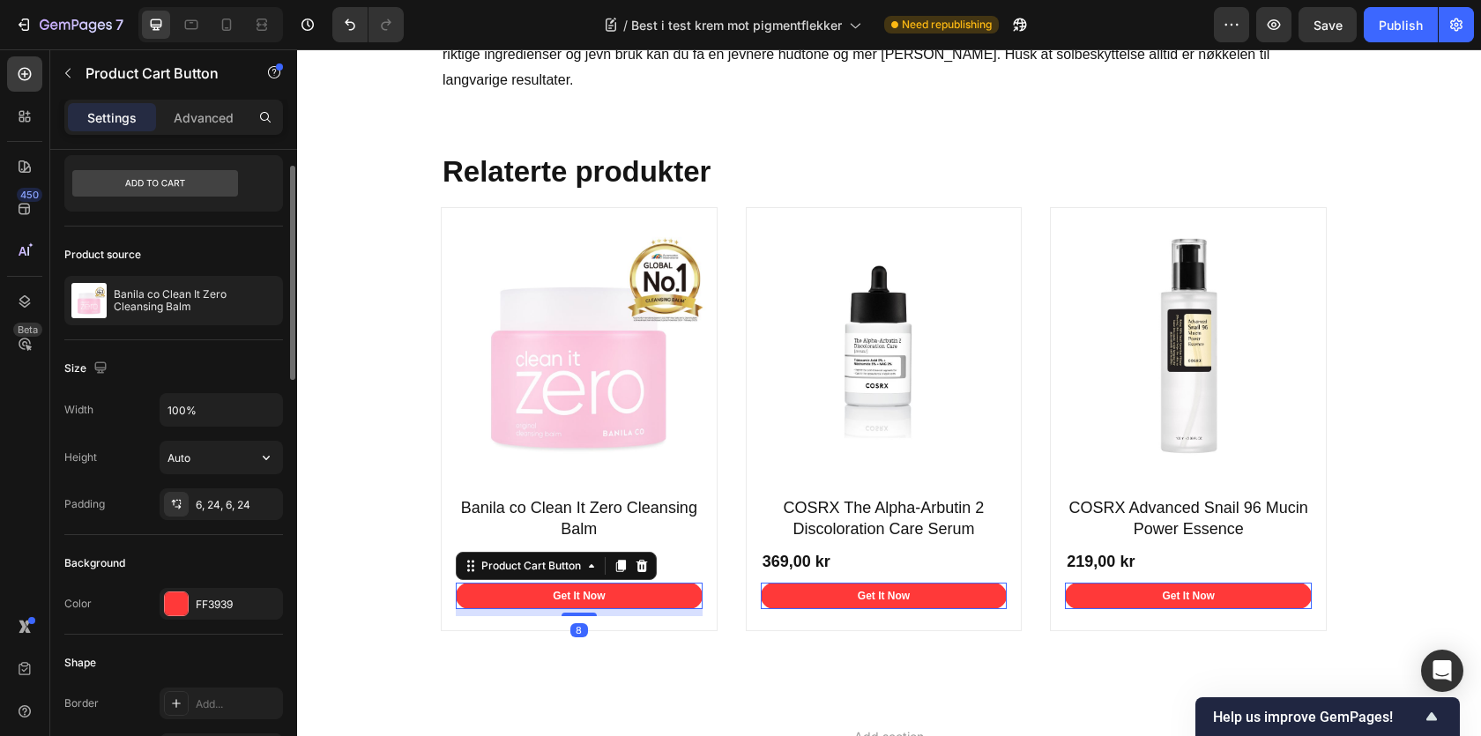
scroll to position [82, 0]
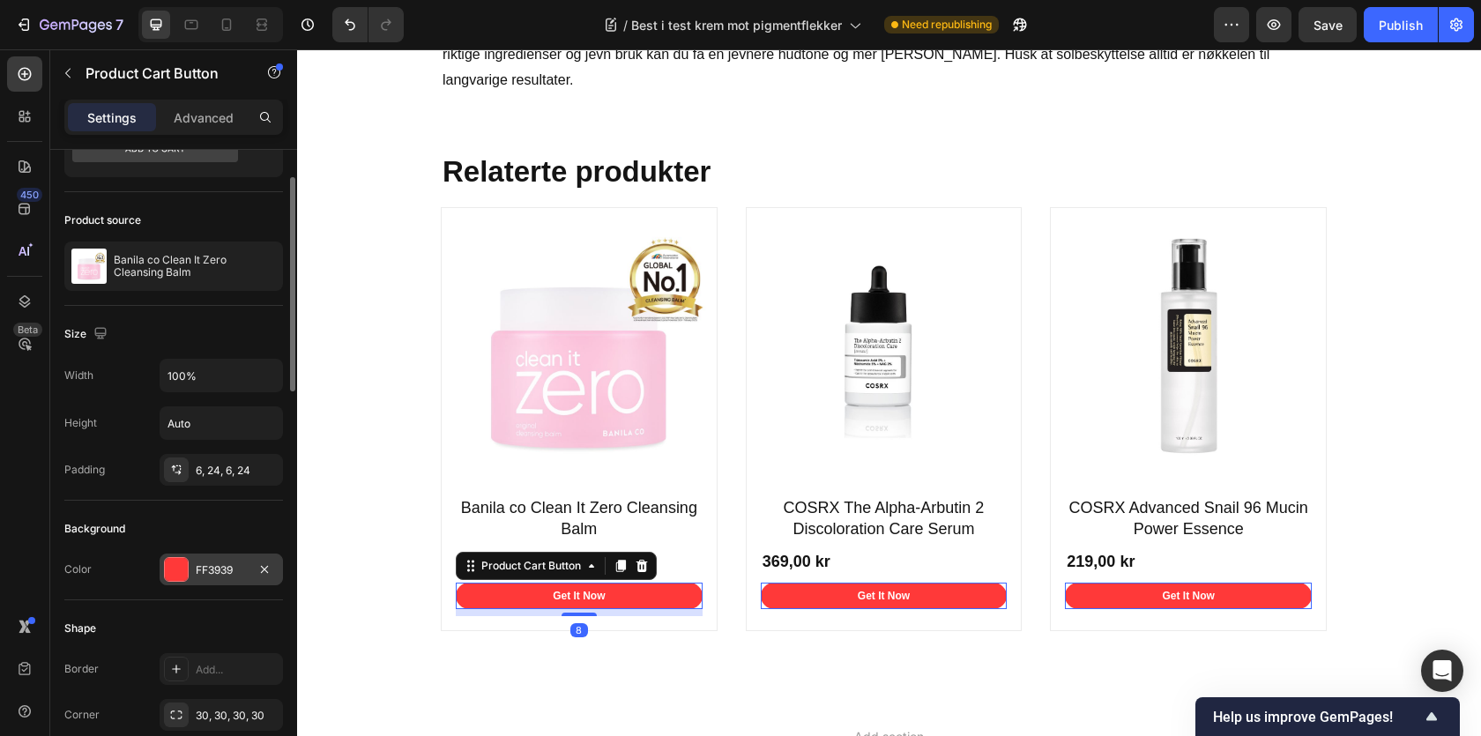
click at [174, 570] on div at bounding box center [176, 569] width 23 height 23
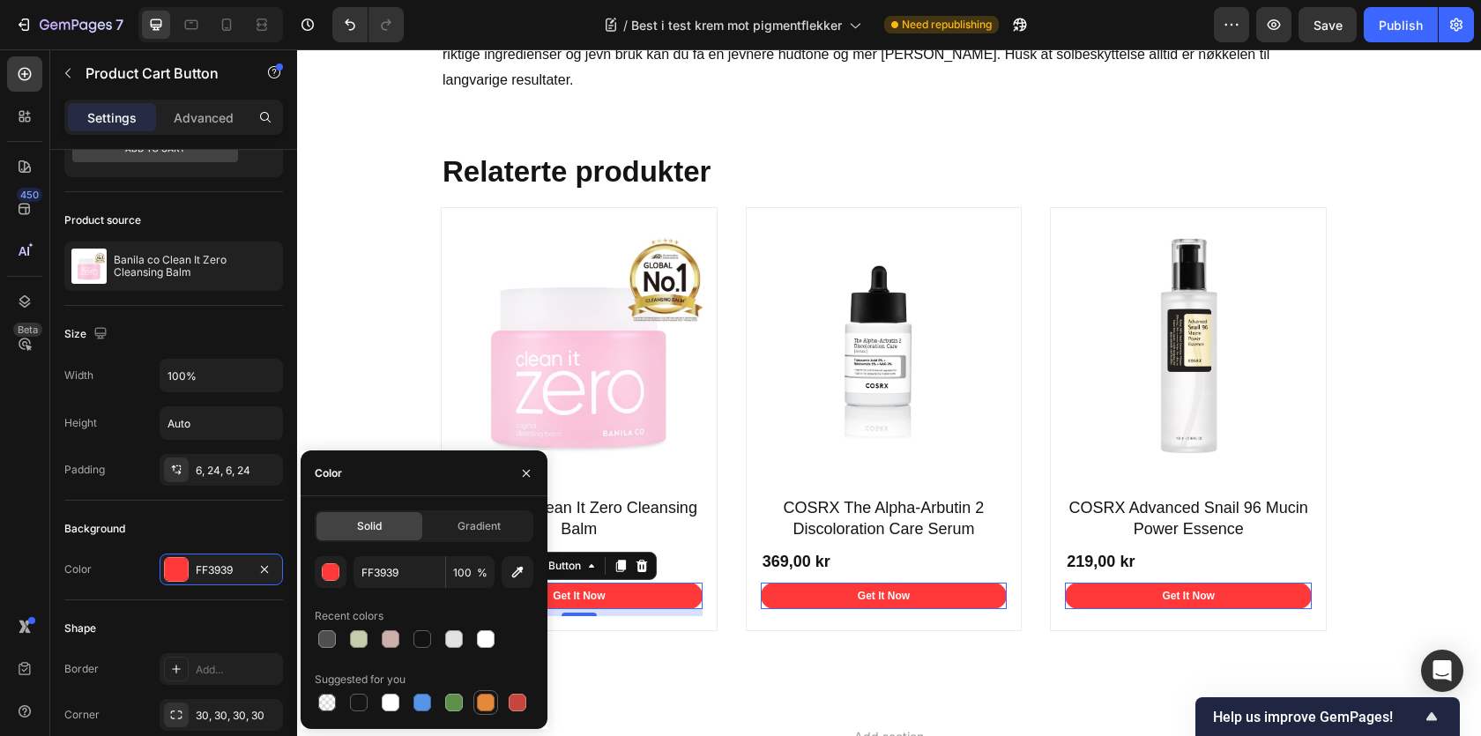
click at [477, 699] on div at bounding box center [486, 703] width 18 height 18
type input "E4893A"
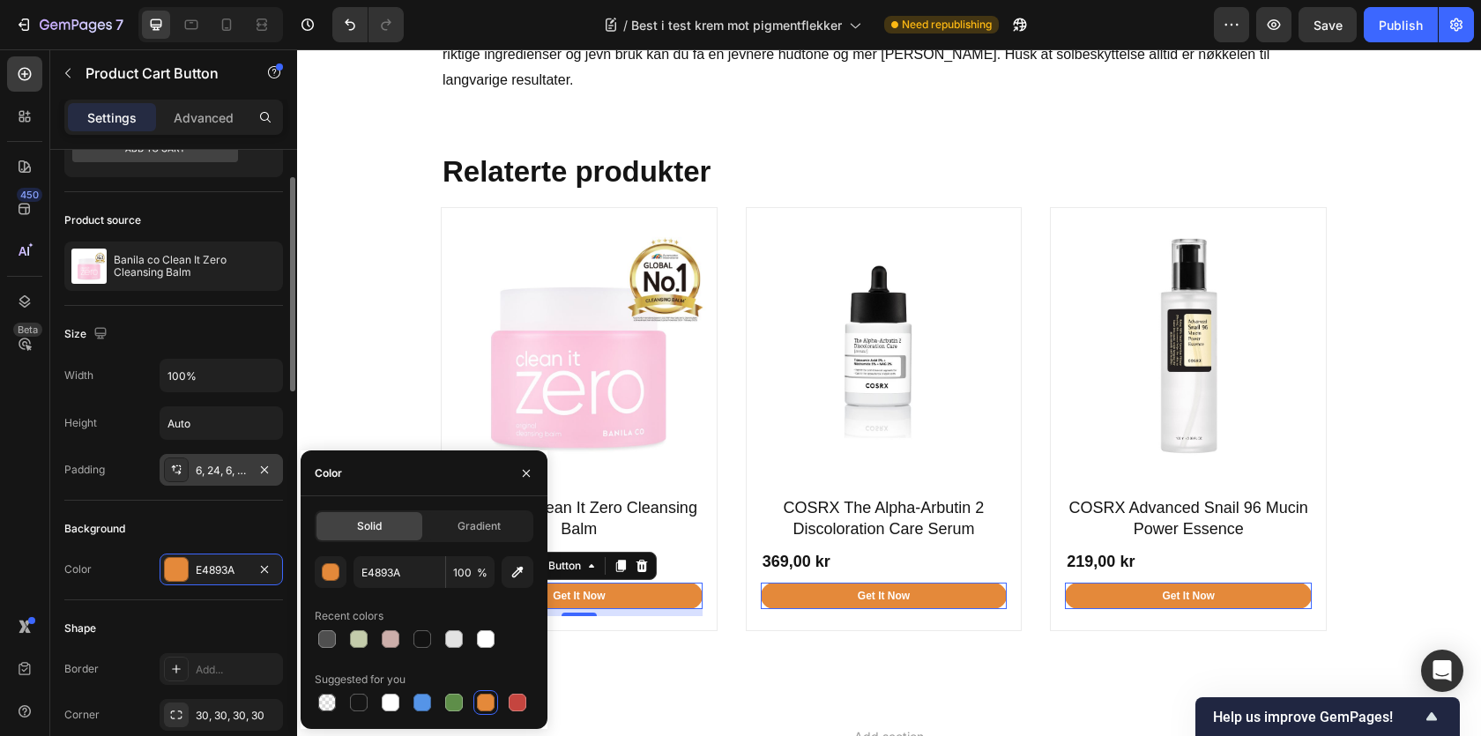
click at [221, 467] on div "6, 24, 6, 24" at bounding box center [221, 471] width 51 height 16
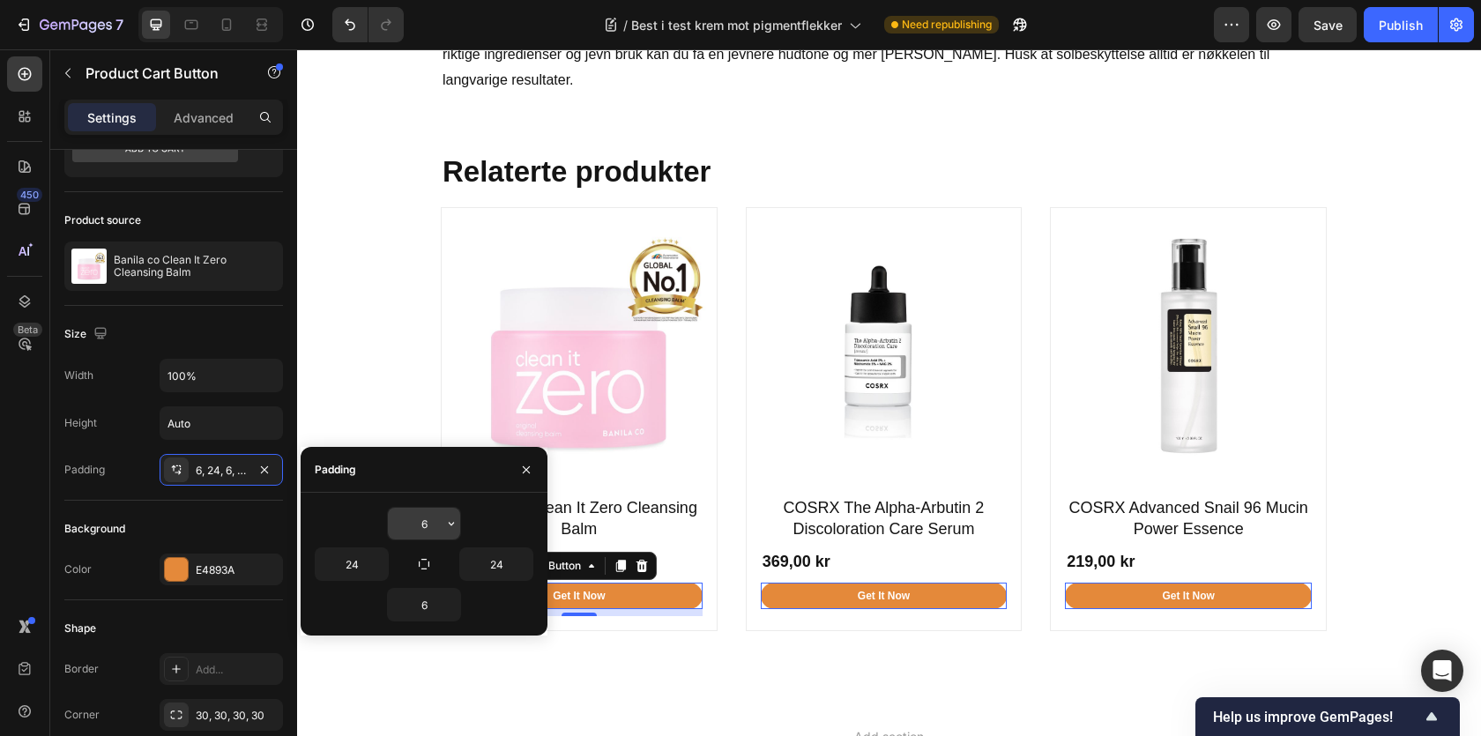
click at [417, 525] on input "6" at bounding box center [424, 524] width 72 height 32
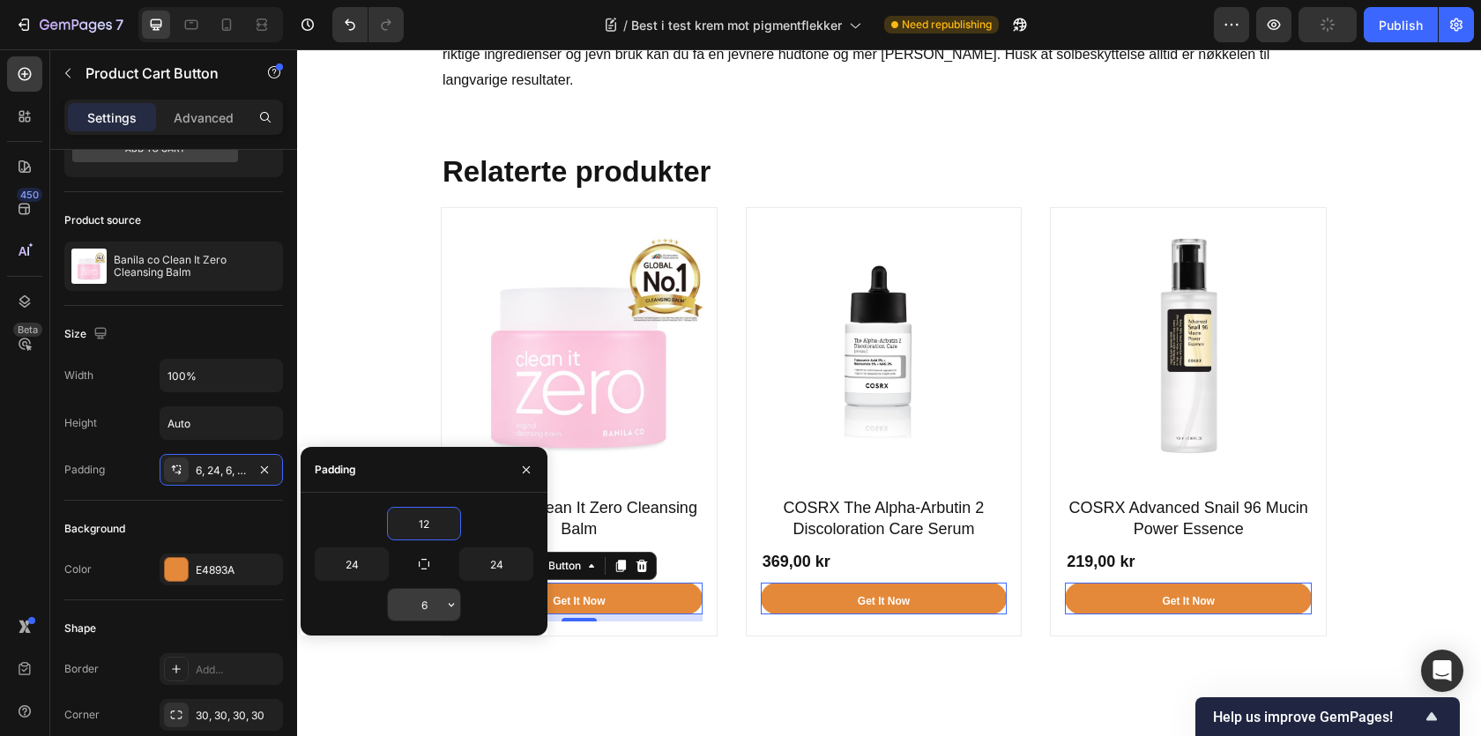
type input "12"
click at [413, 602] on input "6" at bounding box center [424, 605] width 72 height 32
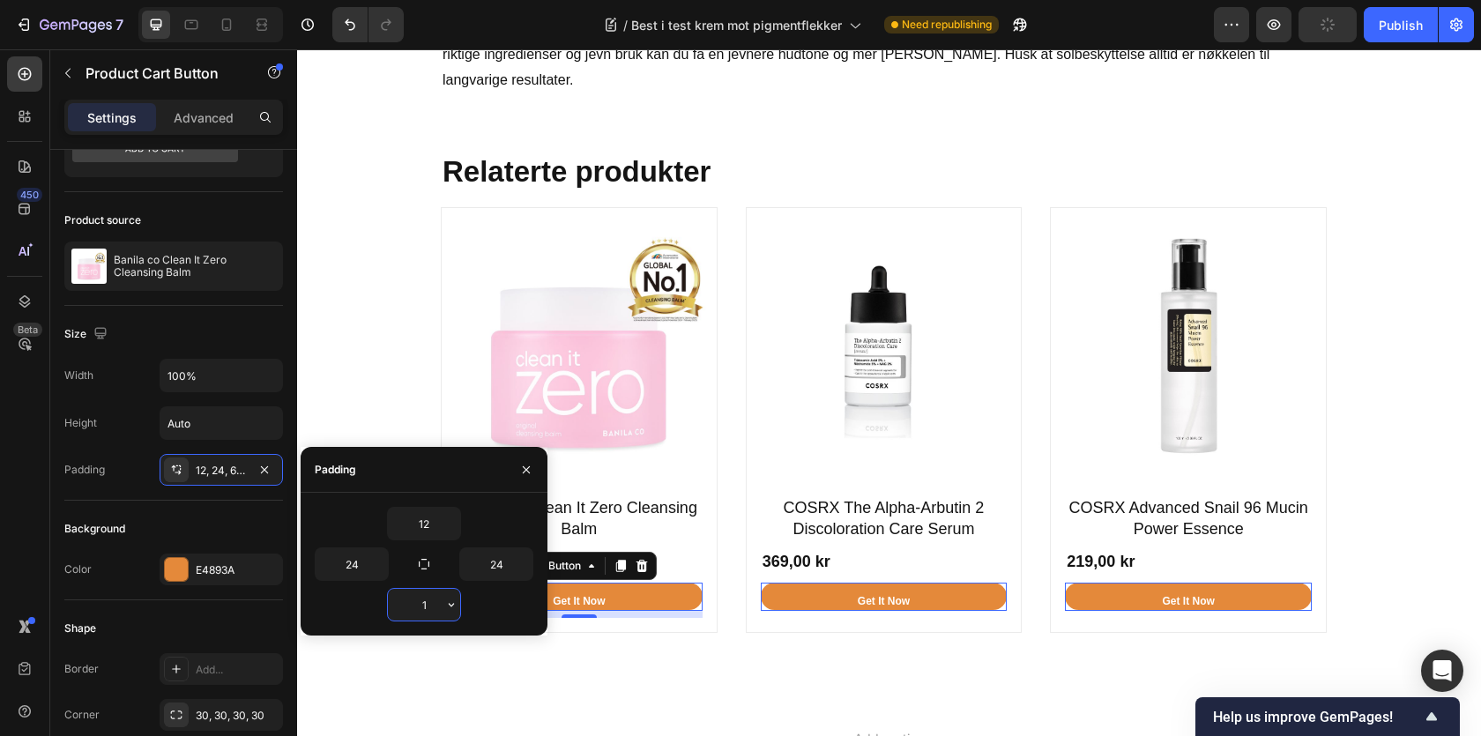
type input "12"
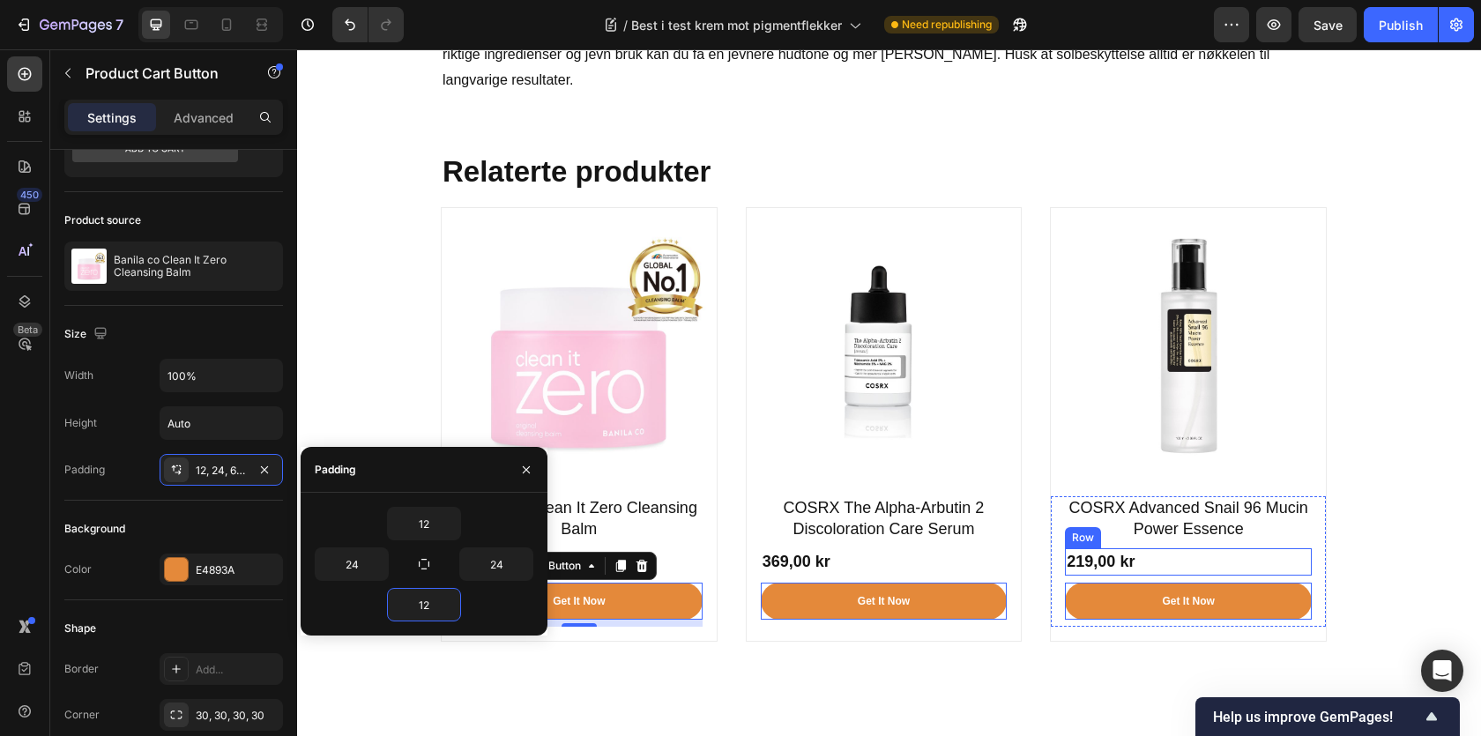
click at [1382, 512] on div "Ofte stilte spørsmål Heading Hvor lang tid tar det å se resultater av en pigmen…" at bounding box center [889, 145] width 1158 height 1107
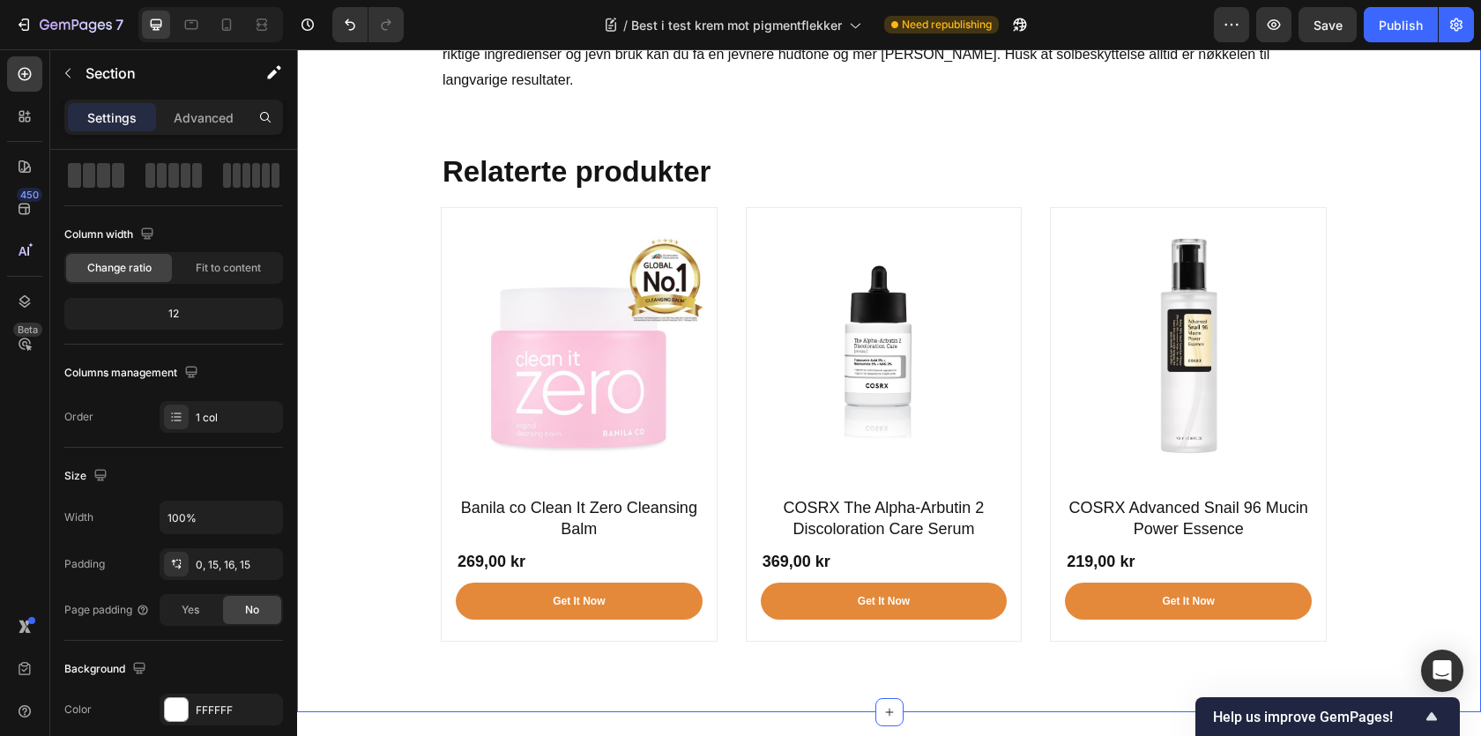
scroll to position [0, 0]
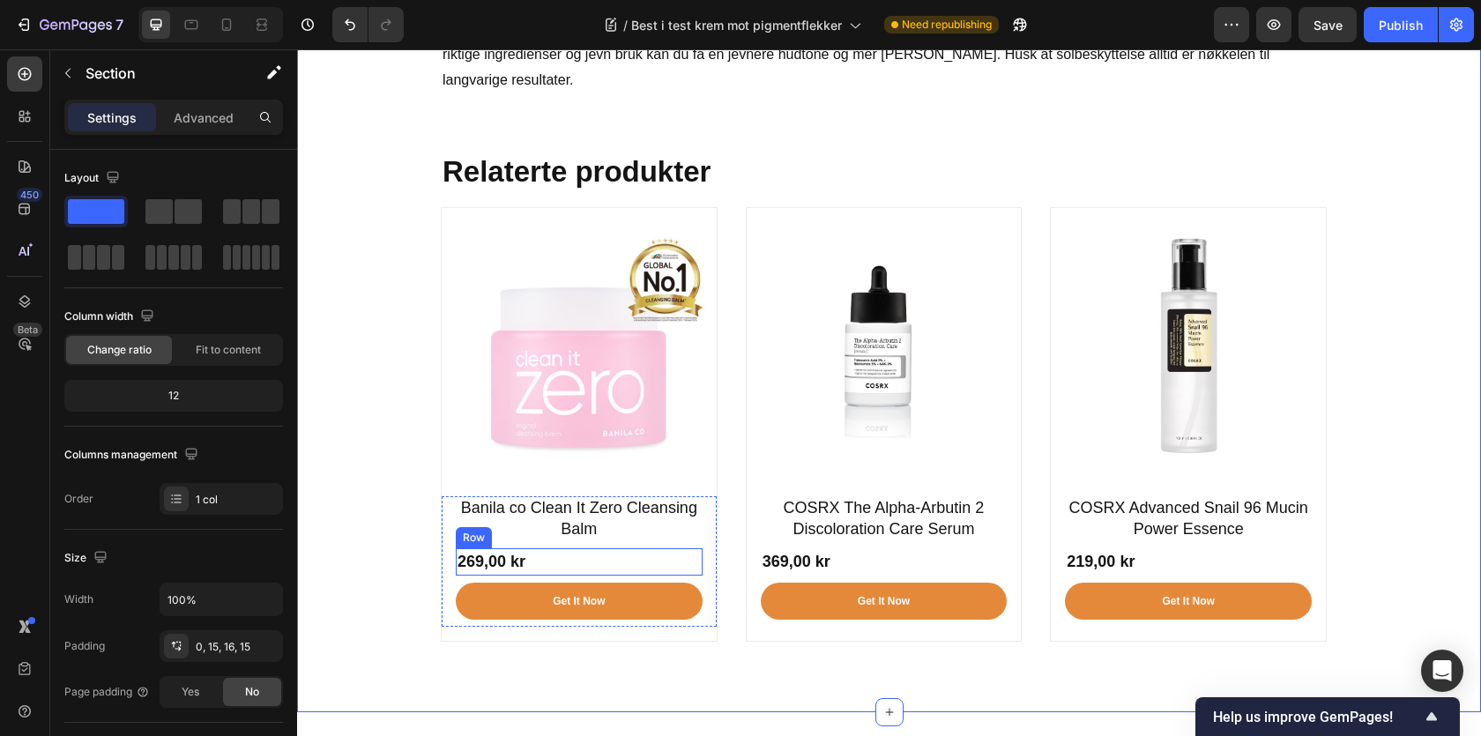
click at [567, 548] on div "269,00 kr Product Price Product Price Row" at bounding box center [579, 561] width 247 height 27
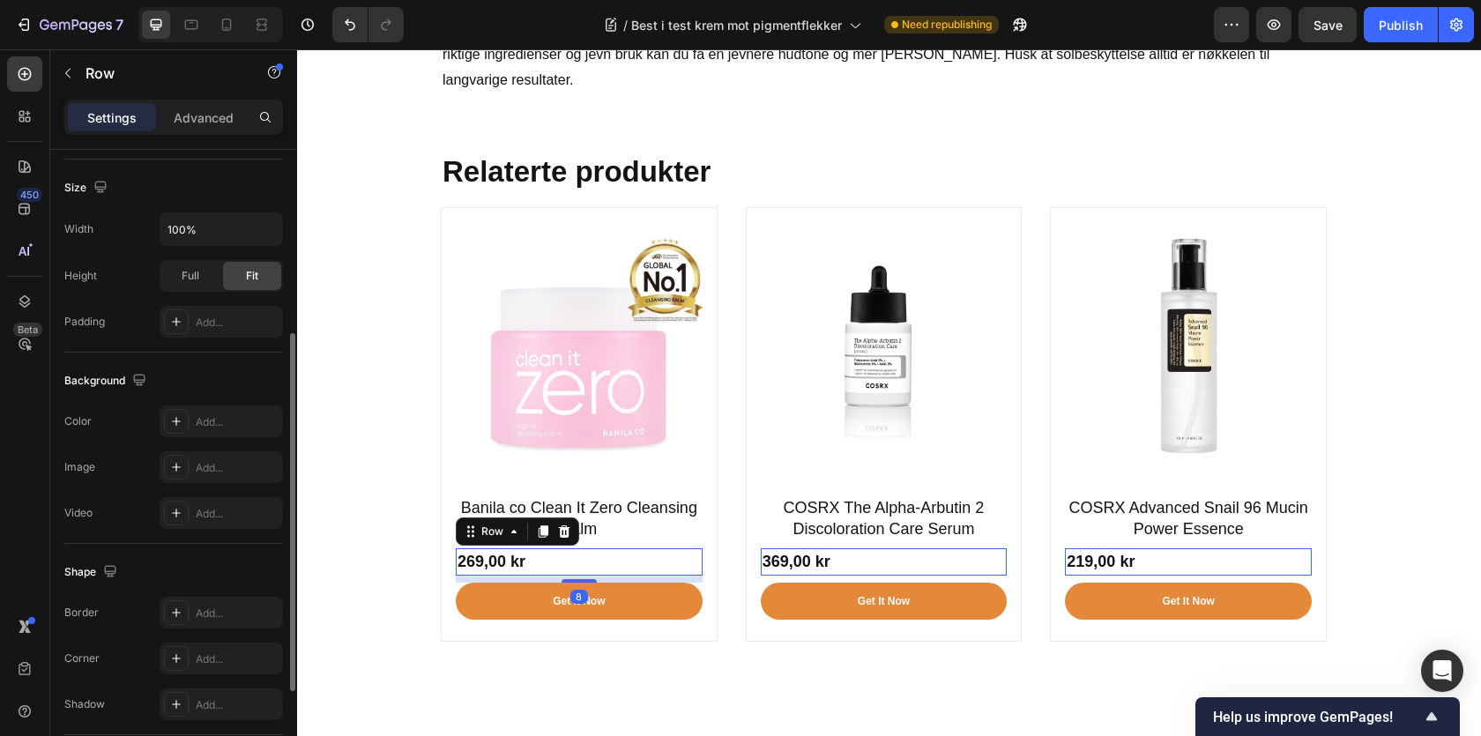
scroll to position [493, 0]
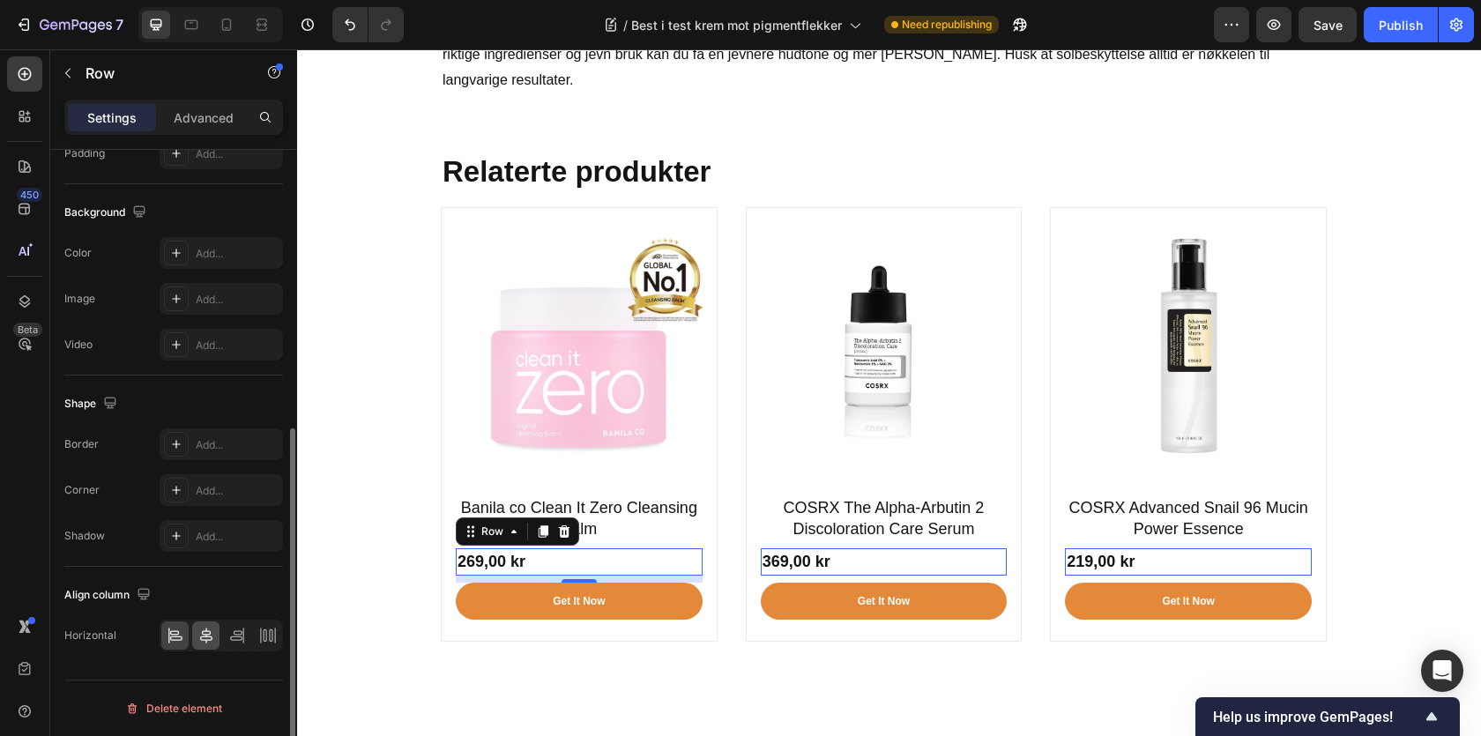
click at [205, 628] on icon at bounding box center [206, 636] width 12 height 16
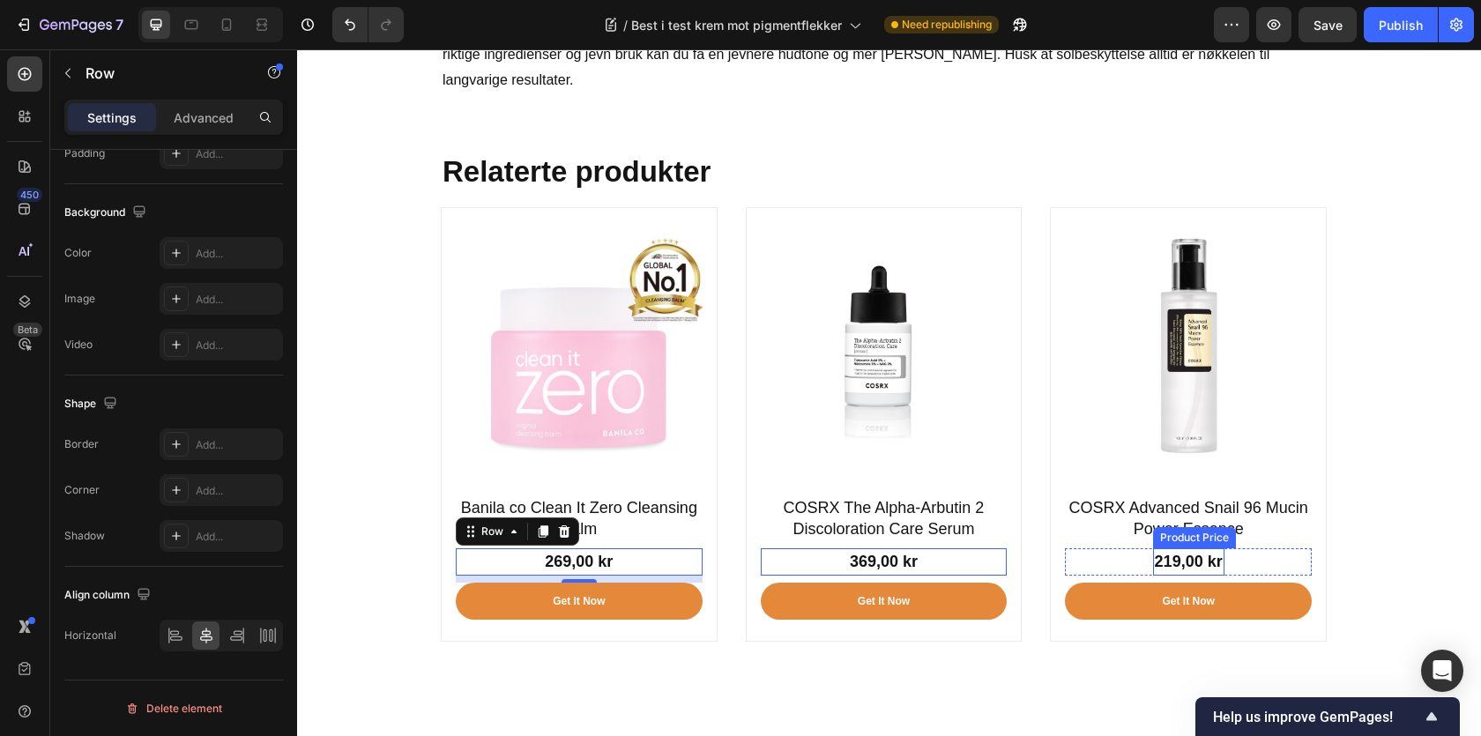
click at [1408, 476] on div "Ofte stilte spørsmål Heading Hvor lang tid tar det å se resultater av en pigmen…" at bounding box center [889, 145] width 1158 height 1107
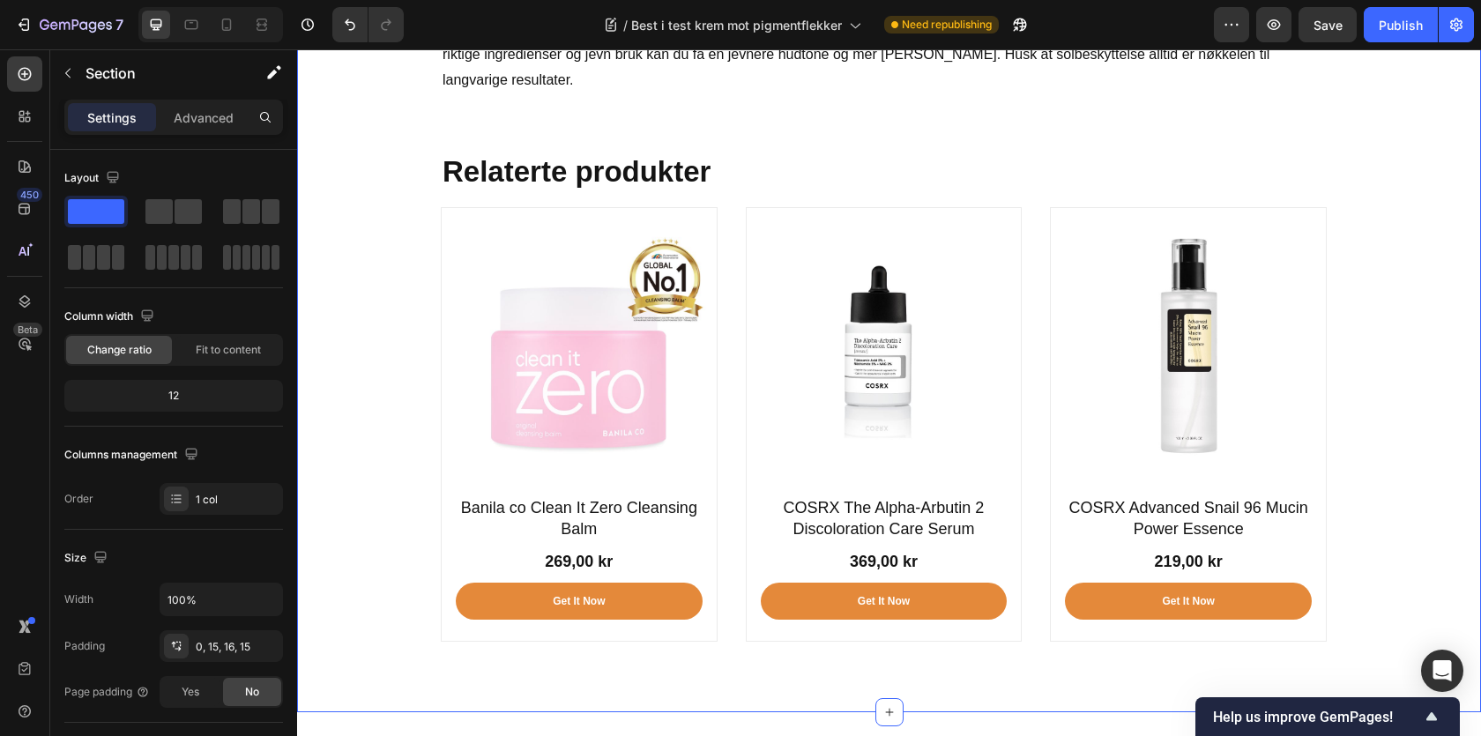
scroll to position [10341, 0]
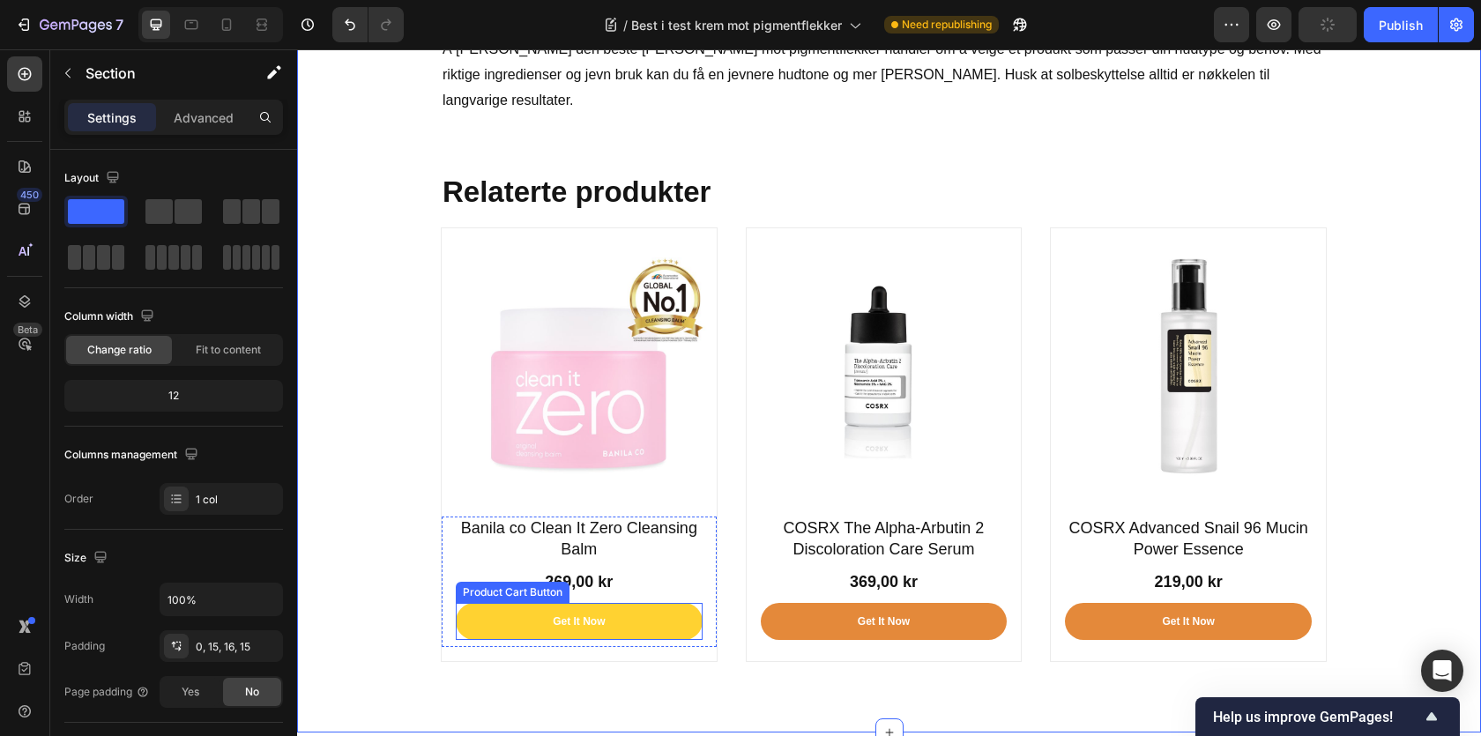
click at [646, 603] on button "Get It Now" at bounding box center [579, 621] width 247 height 37
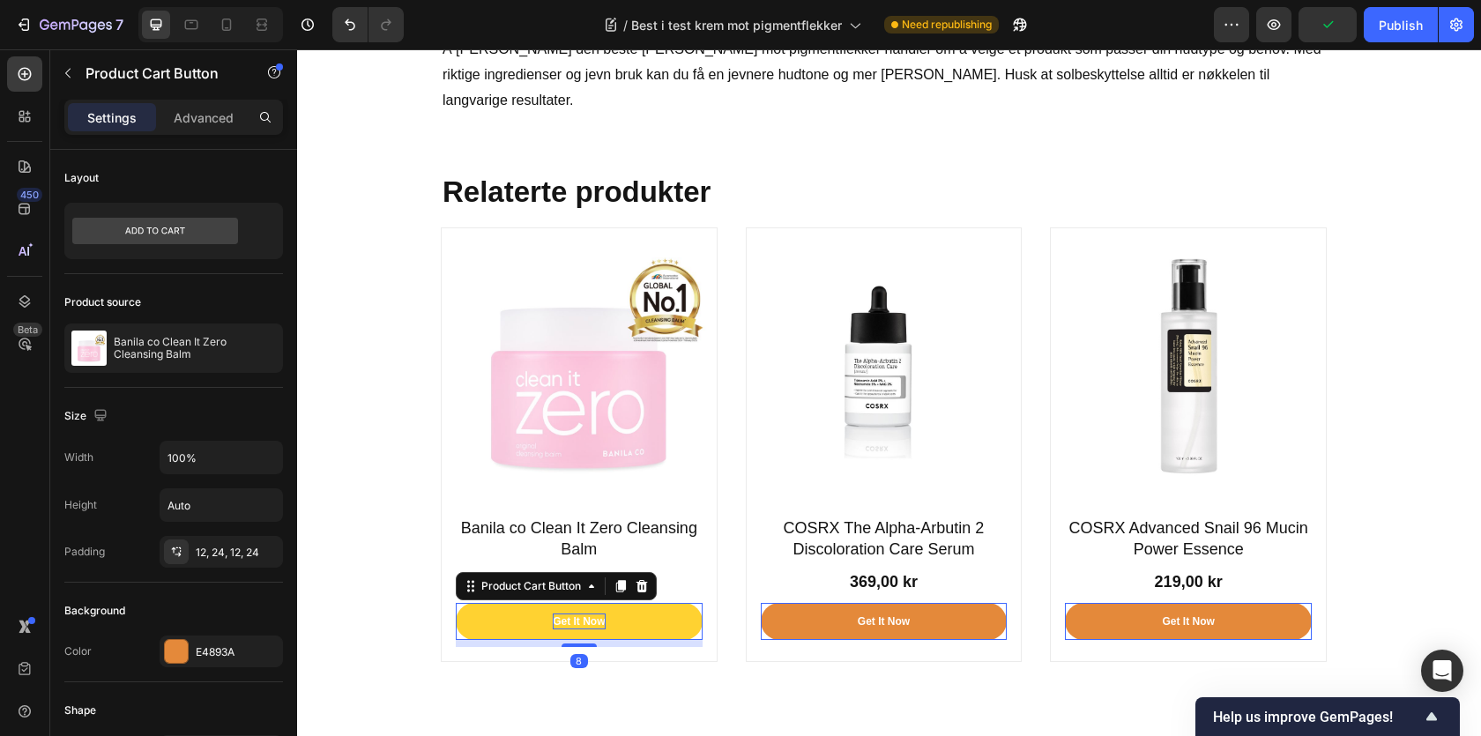
click at [596, 614] on div "Get It Now" at bounding box center [579, 622] width 52 height 16
click at [596, 614] on p "Get It Now" at bounding box center [579, 622] width 52 height 16
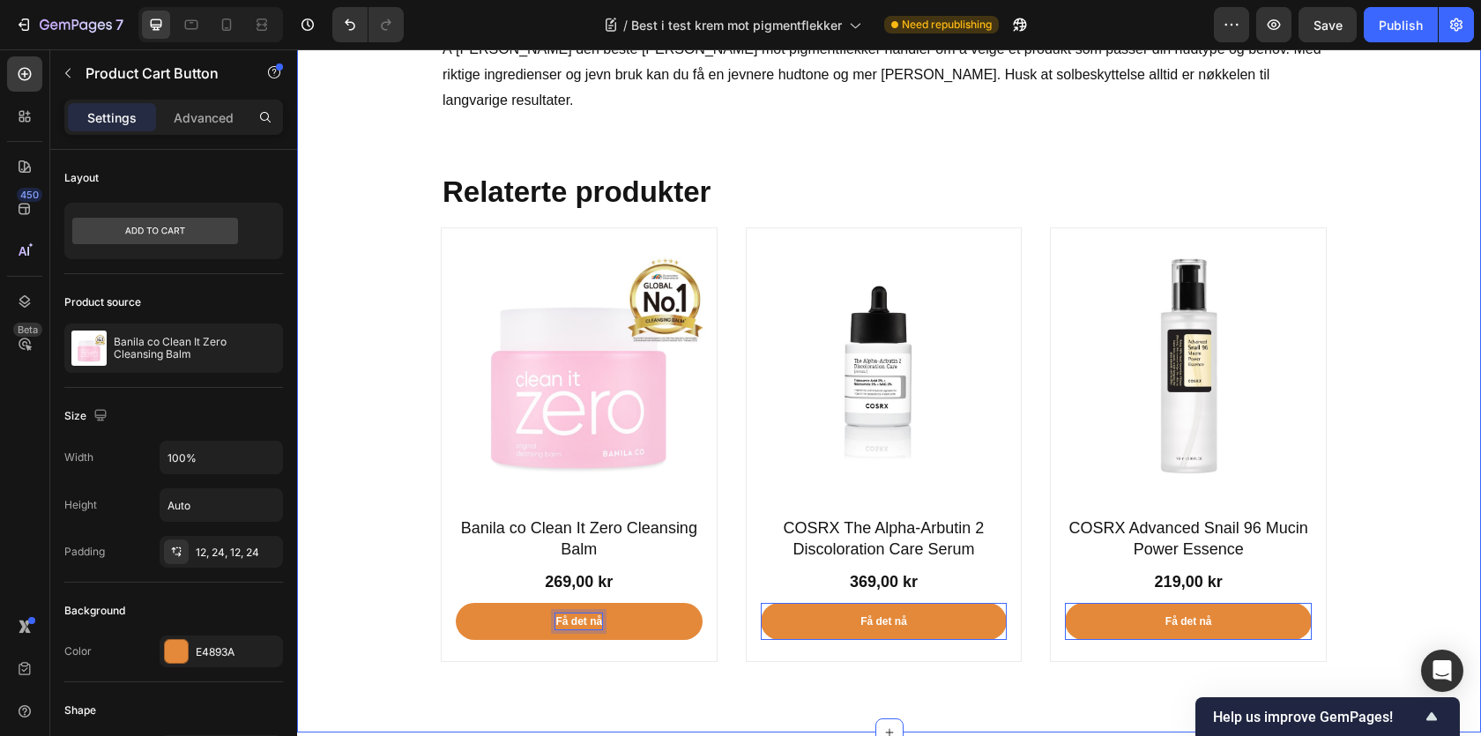
click at [416, 526] on div "Ofte stilte spørsmål Heading Hvor lang tid tar det å se resultater av en pigmen…" at bounding box center [889, 165] width 1158 height 1107
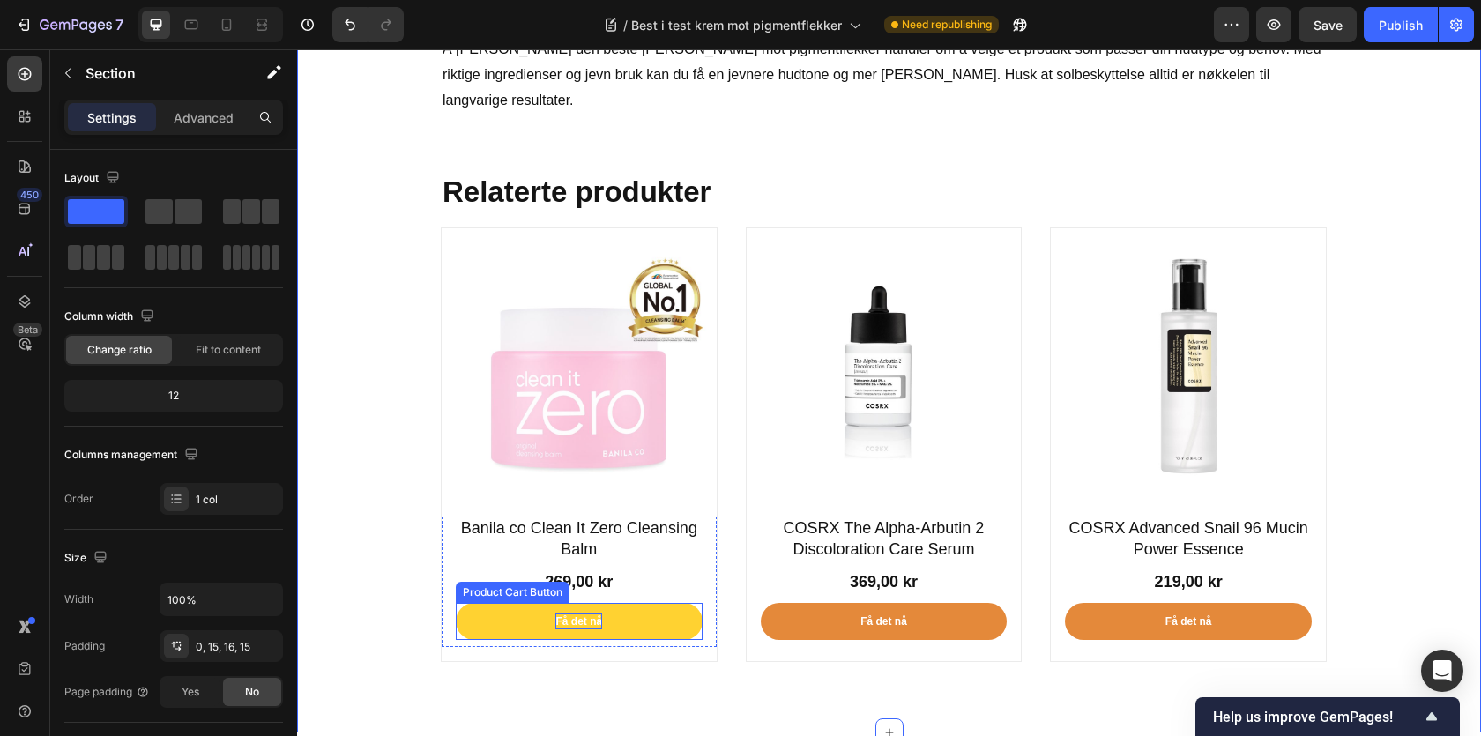
click at [568, 614] on p "Få det nå" at bounding box center [578, 622] width 47 height 16
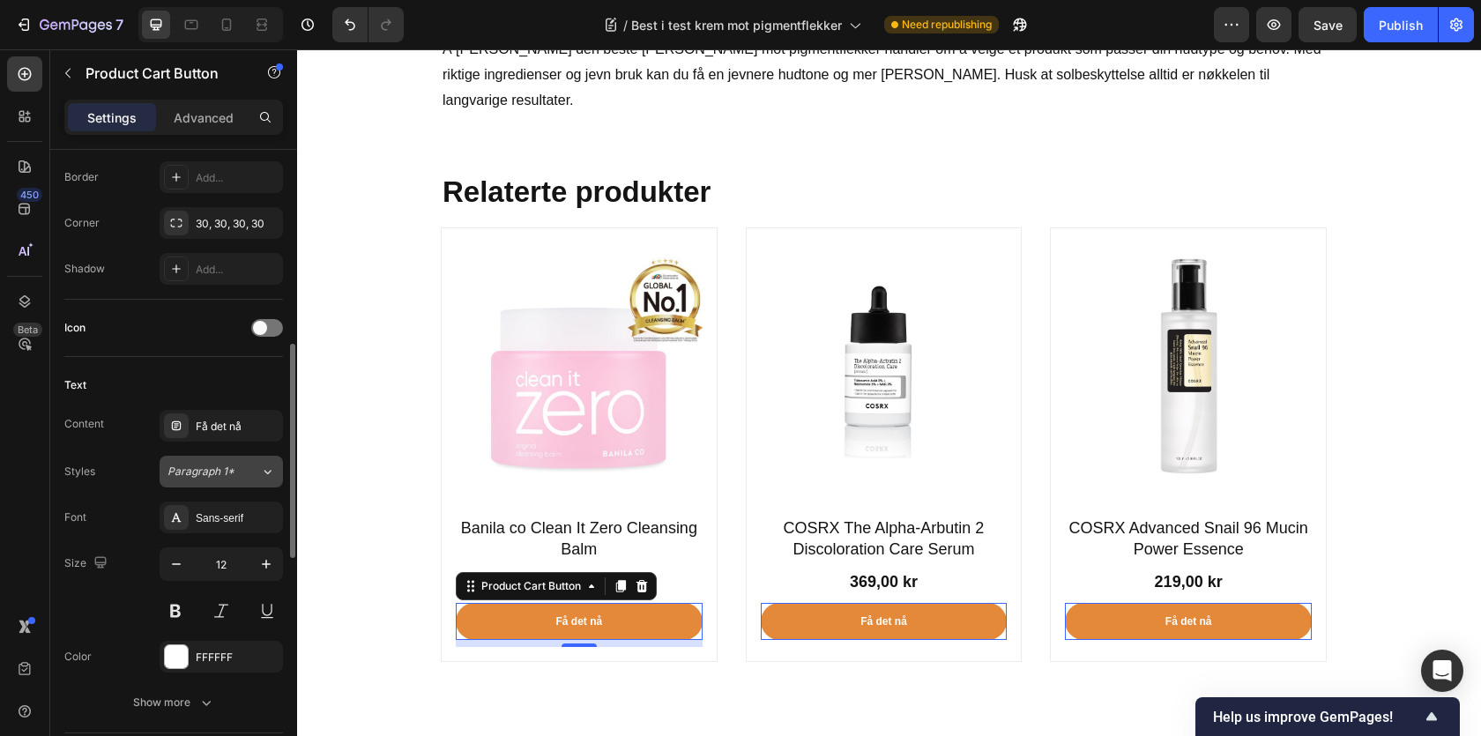
scroll to position [605, 0]
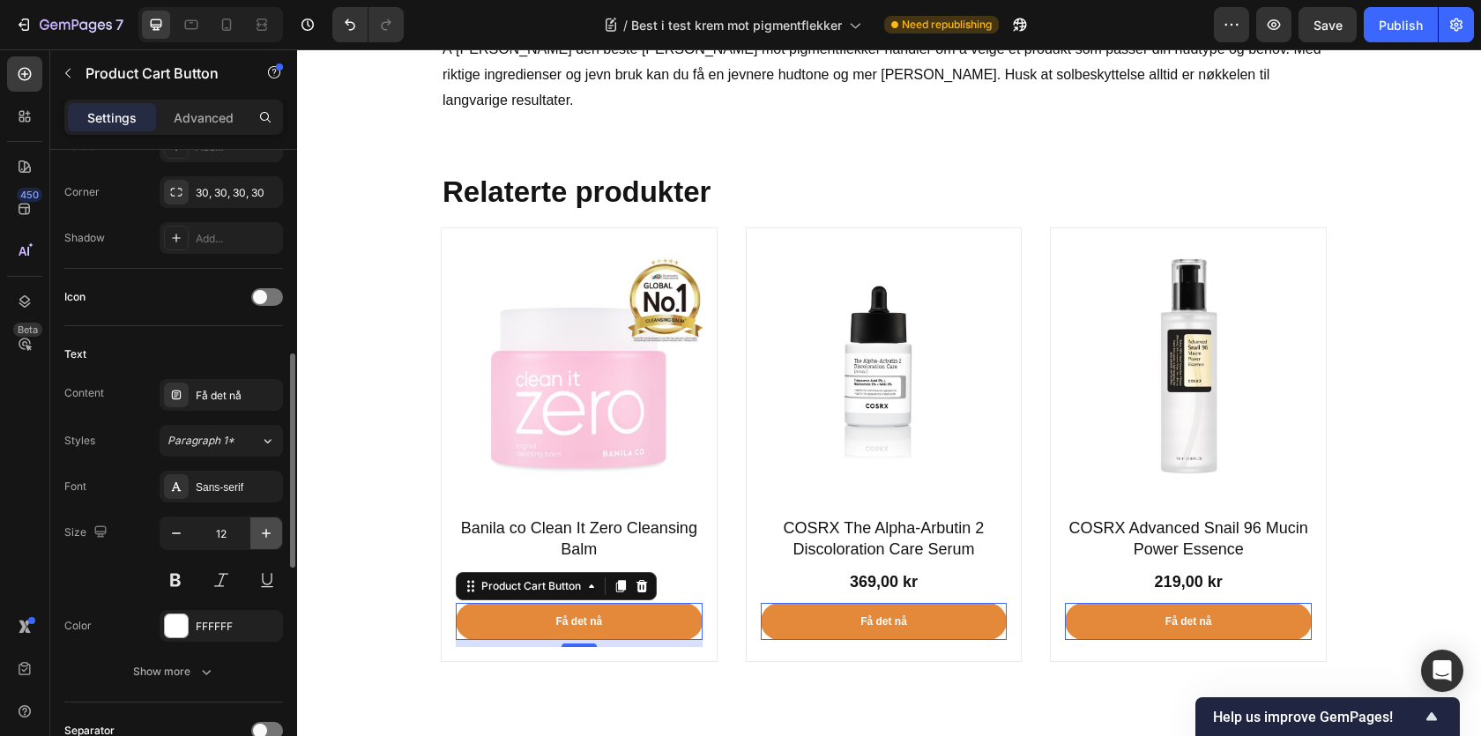
click at [259, 522] on button "button" at bounding box center [266, 533] width 32 height 32
click at [258, 531] on icon "button" at bounding box center [266, 534] width 18 height 18
type input "14"
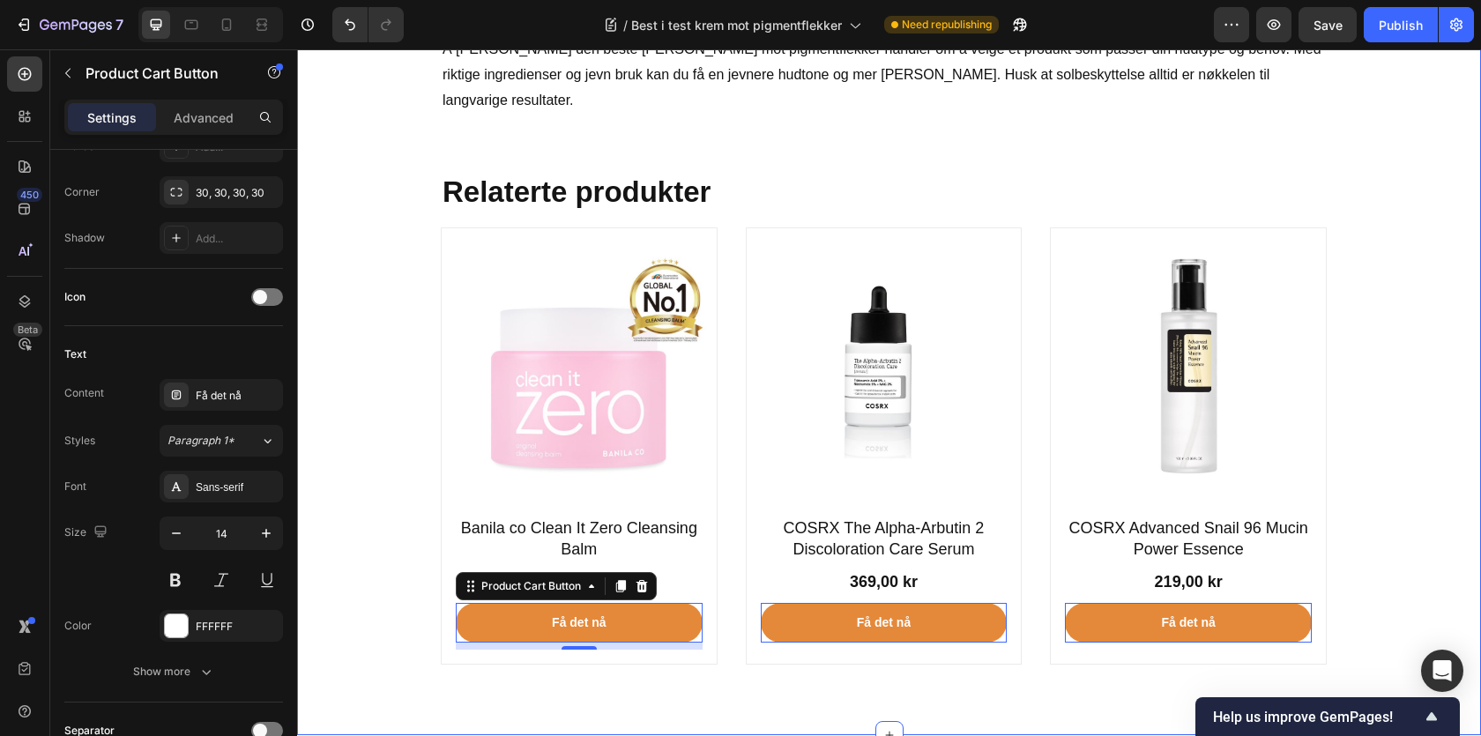
click at [381, 535] on div "Ofte stilte spørsmål Heading Hvor lang tid tar det å se resultater av en pigmen…" at bounding box center [889, 167] width 1158 height 1110
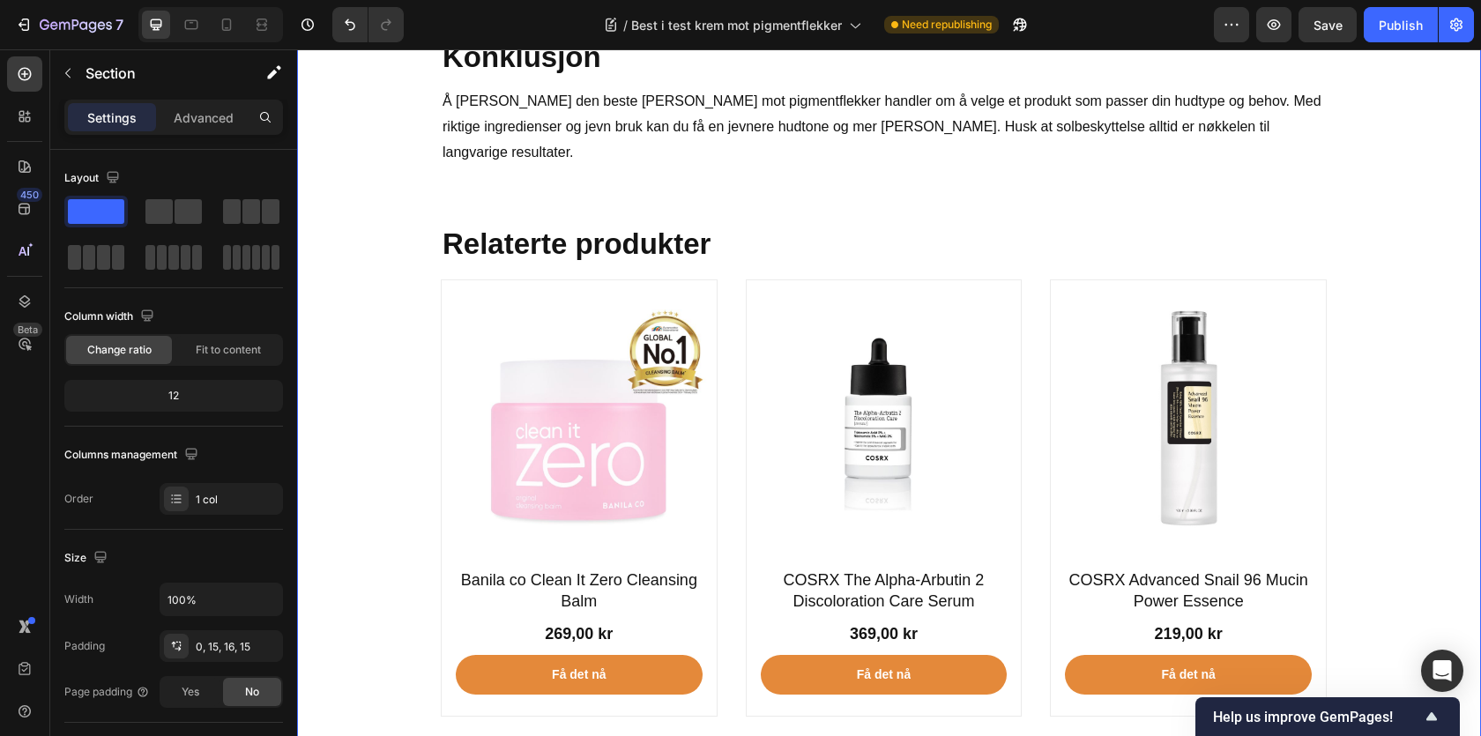
scroll to position [10324, 0]
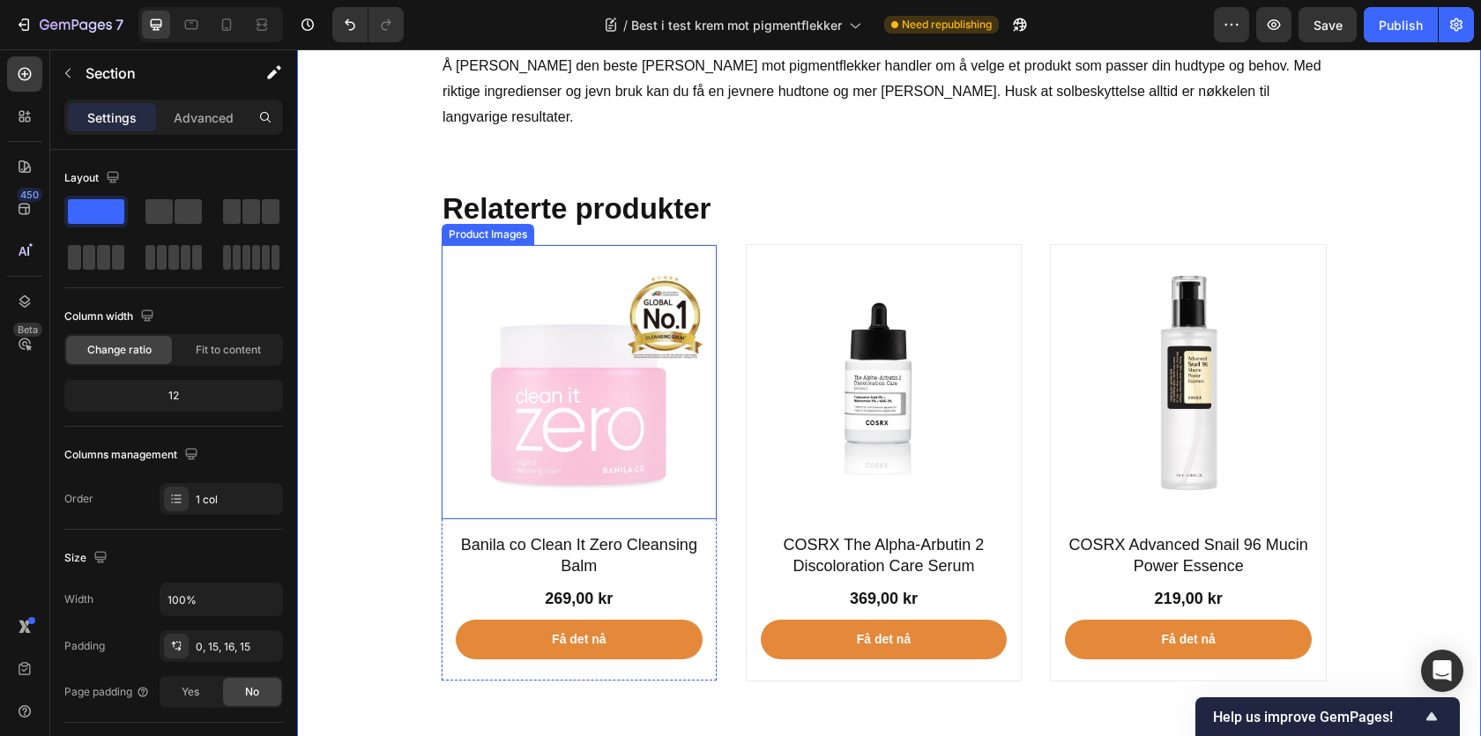
click at [458, 249] on img at bounding box center [579, 382] width 275 height 275
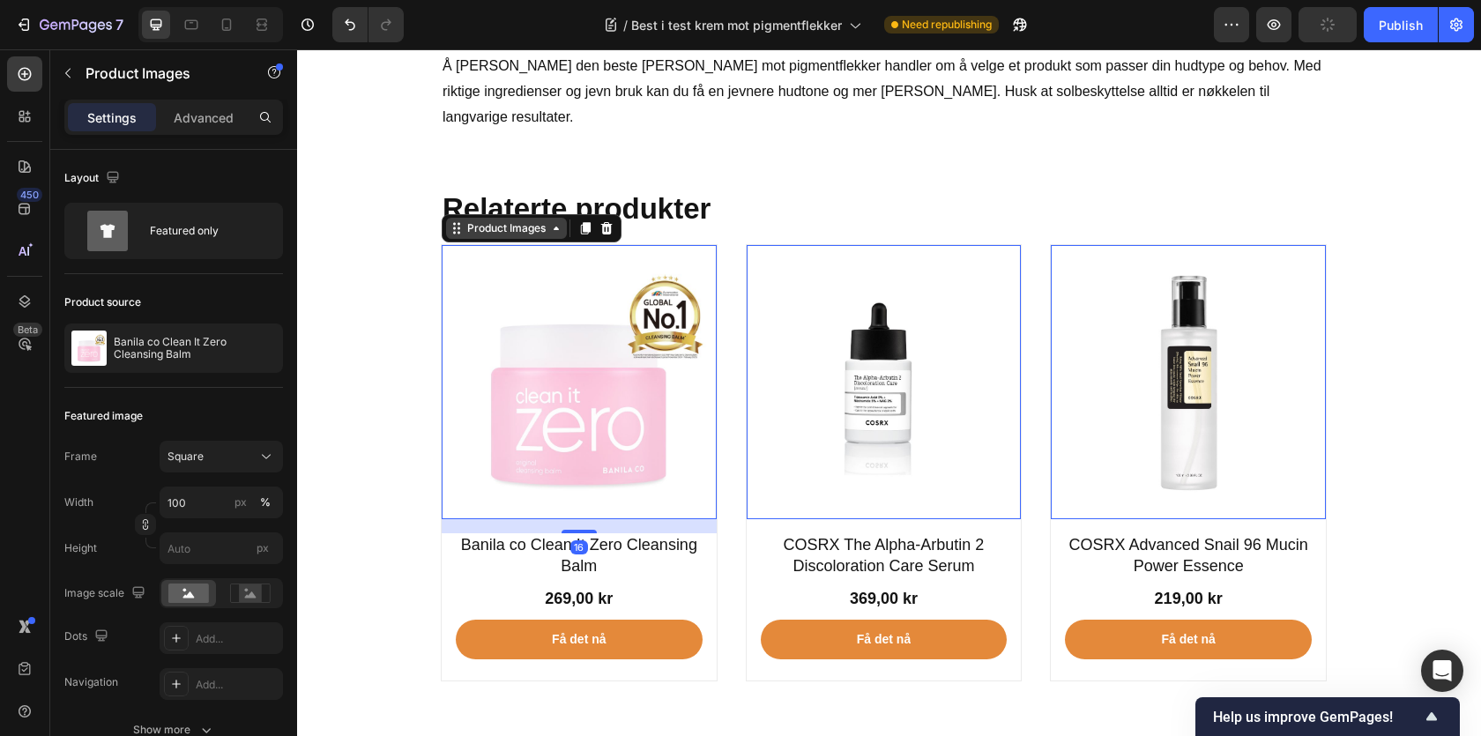
click at [493, 220] on div "Product Images" at bounding box center [507, 228] width 86 height 16
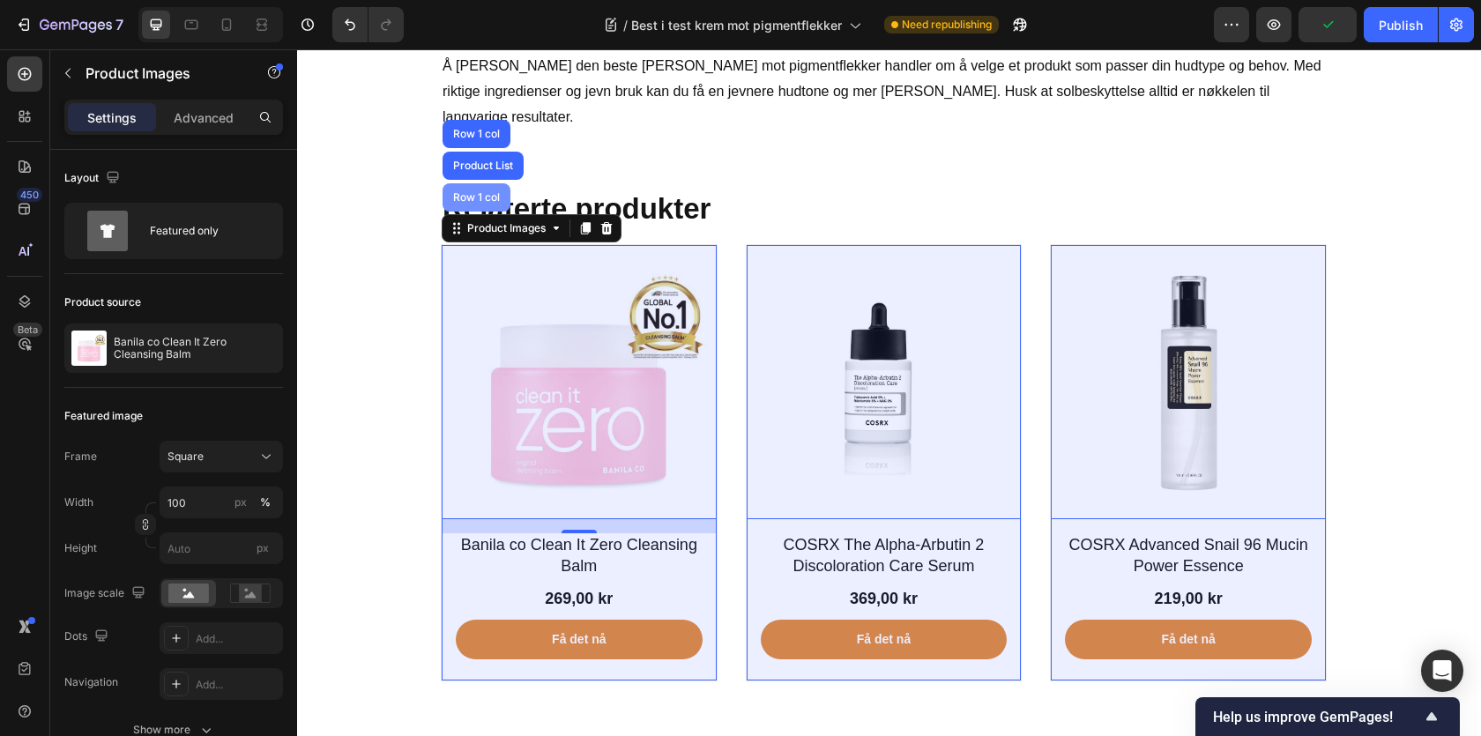
click at [487, 183] on div "Row 1 col" at bounding box center [477, 197] width 68 height 28
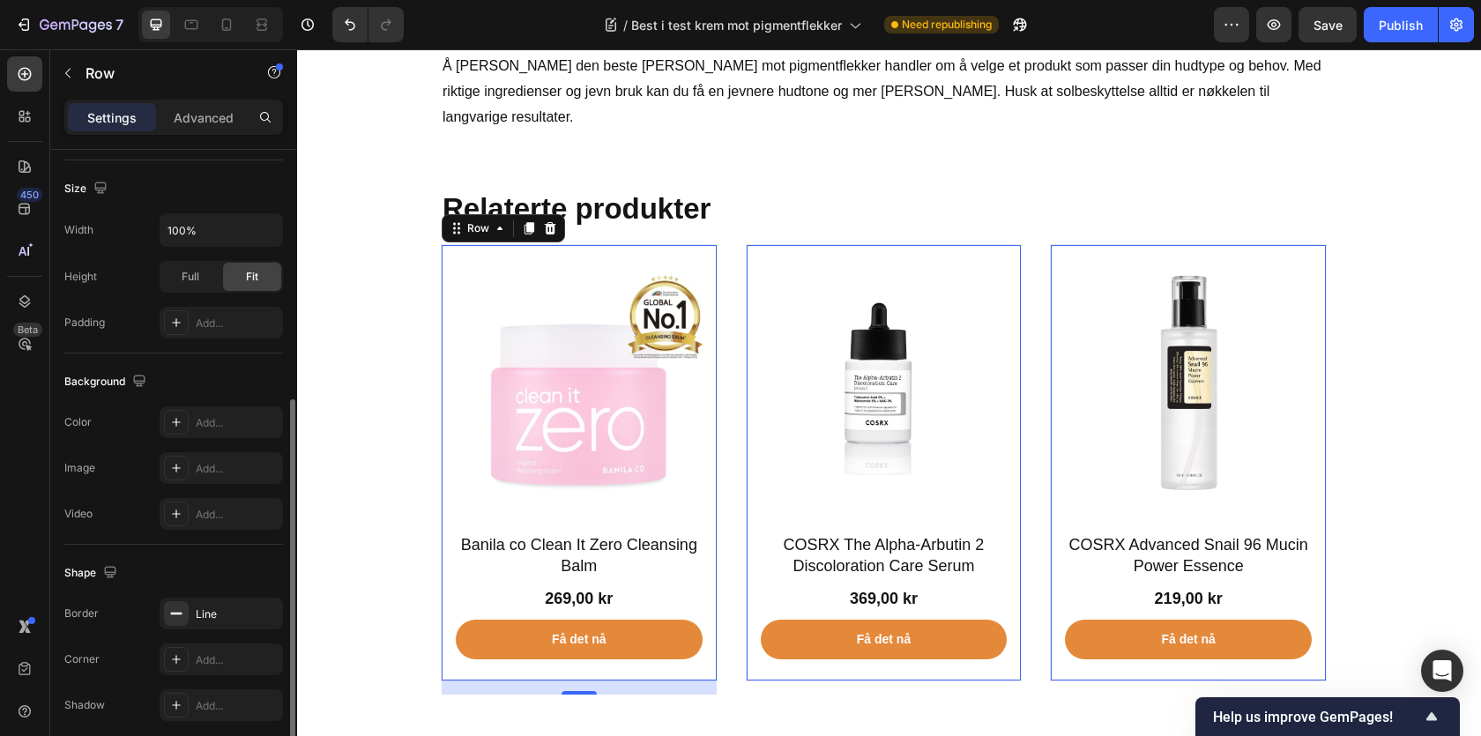
scroll to position [439, 0]
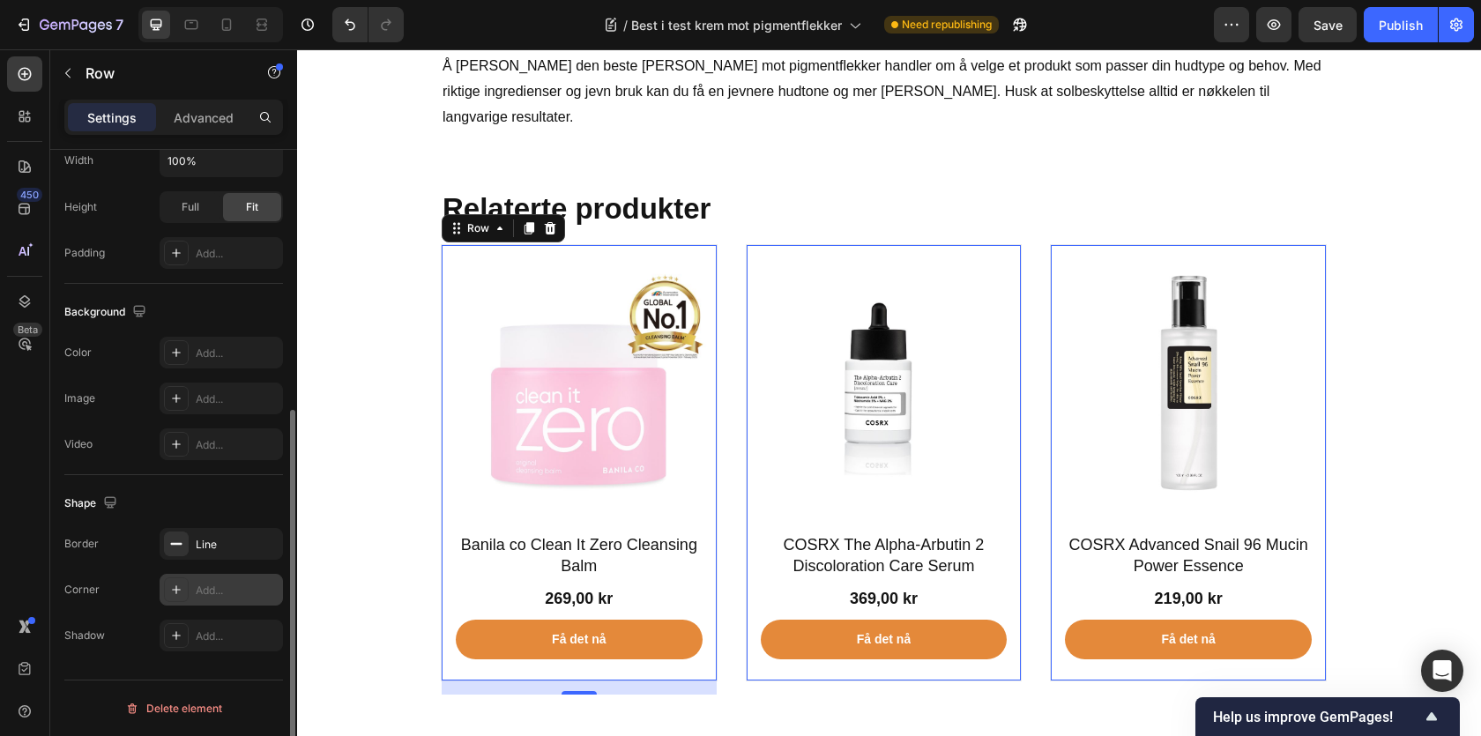
click at [182, 593] on icon at bounding box center [176, 590] width 14 height 14
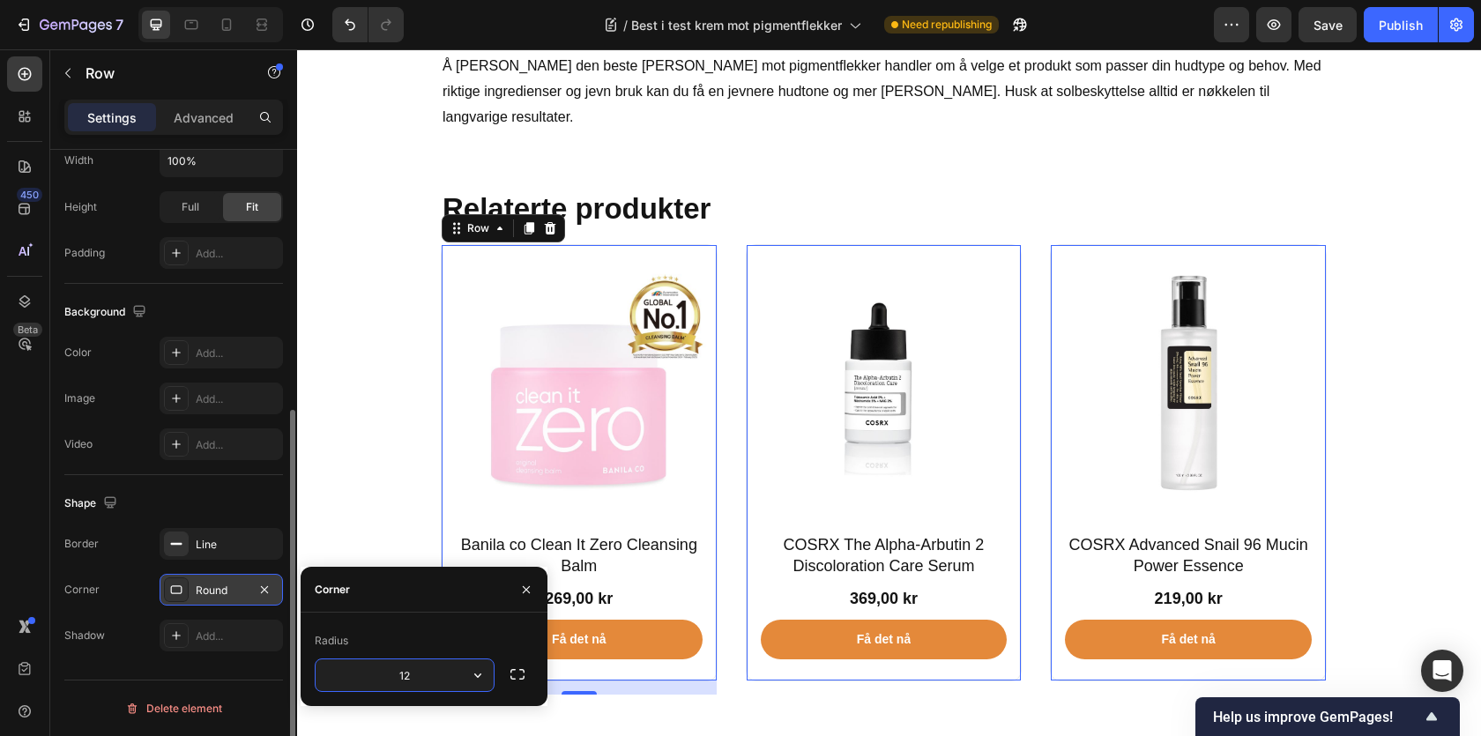
type input "12"
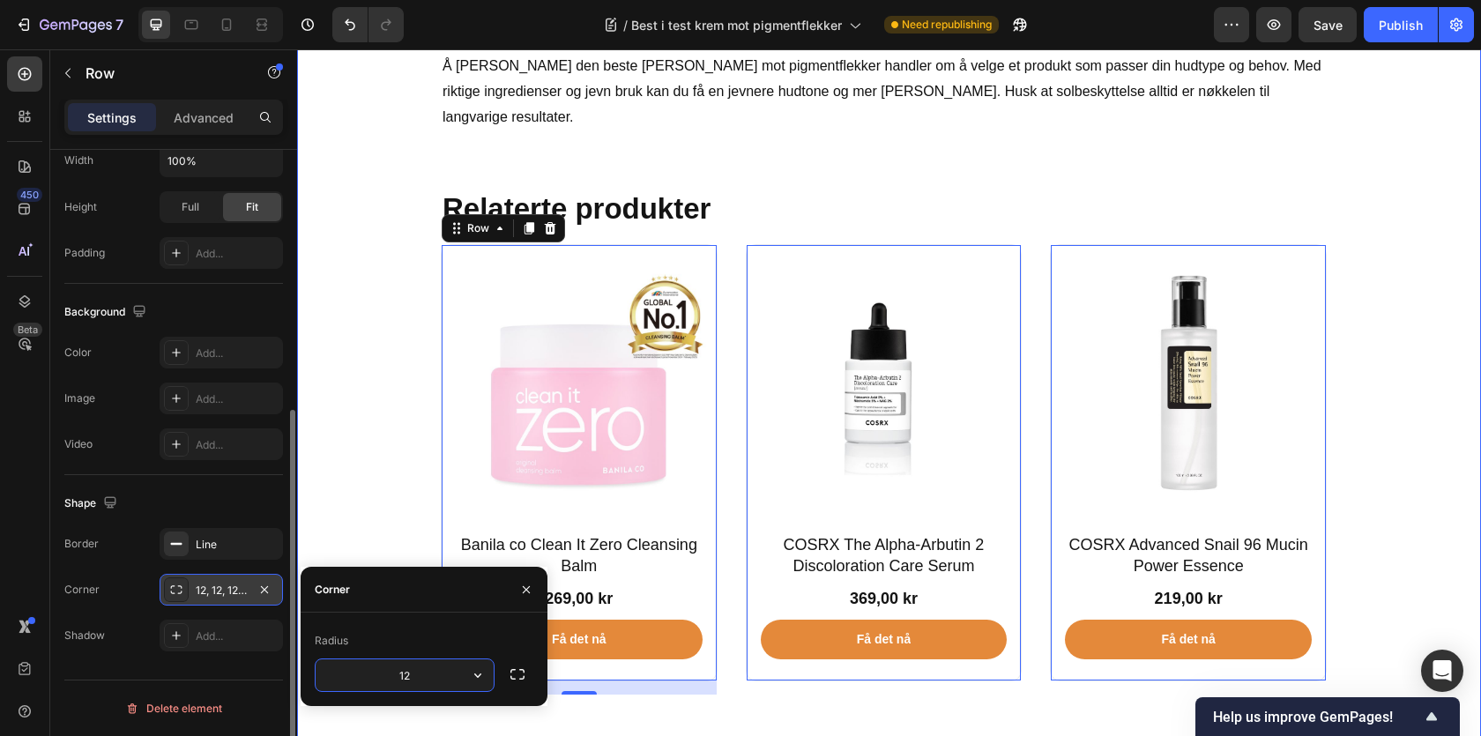
click at [389, 459] on div "Ofte stilte spørsmål Heading Hvor lang tid tar det å se resultater av en pigmen…" at bounding box center [889, 184] width 1158 height 1110
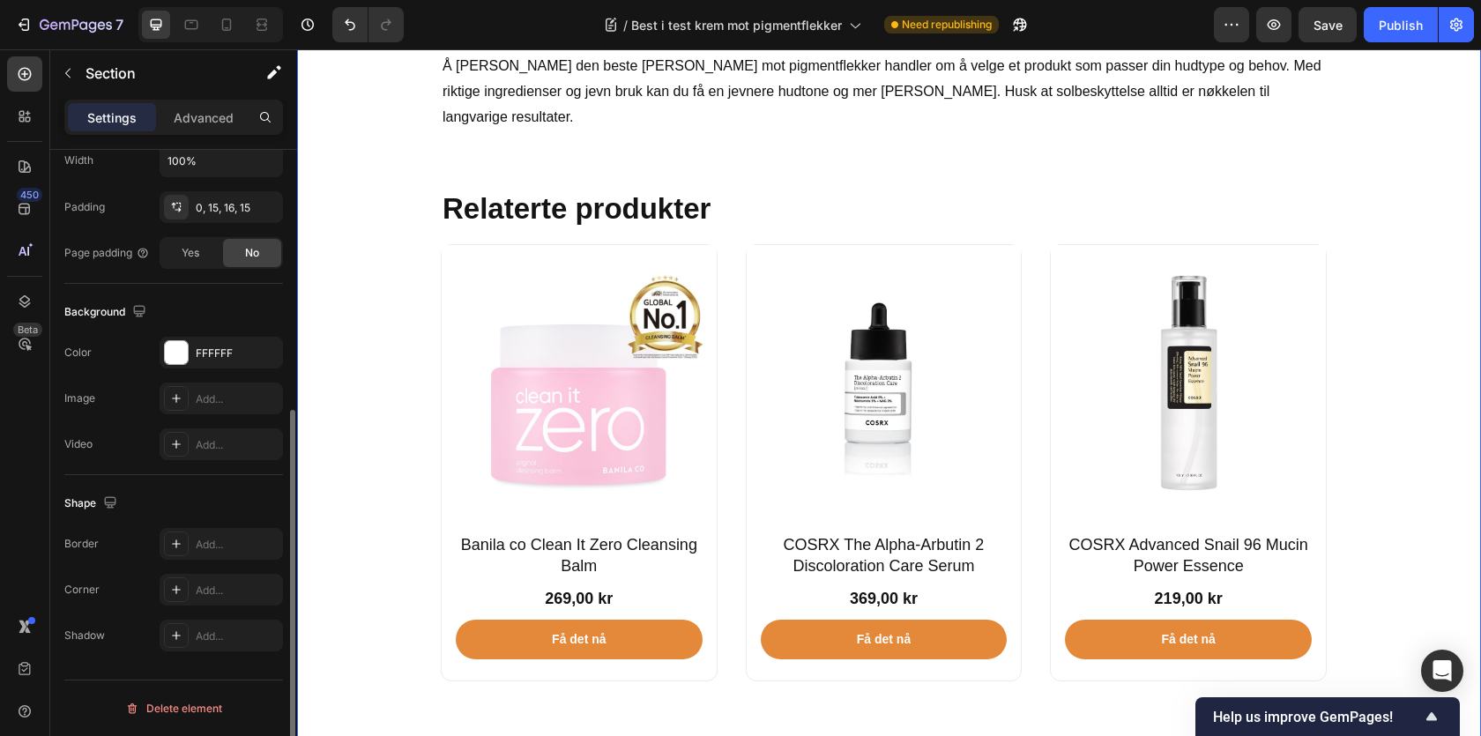
scroll to position [0, 0]
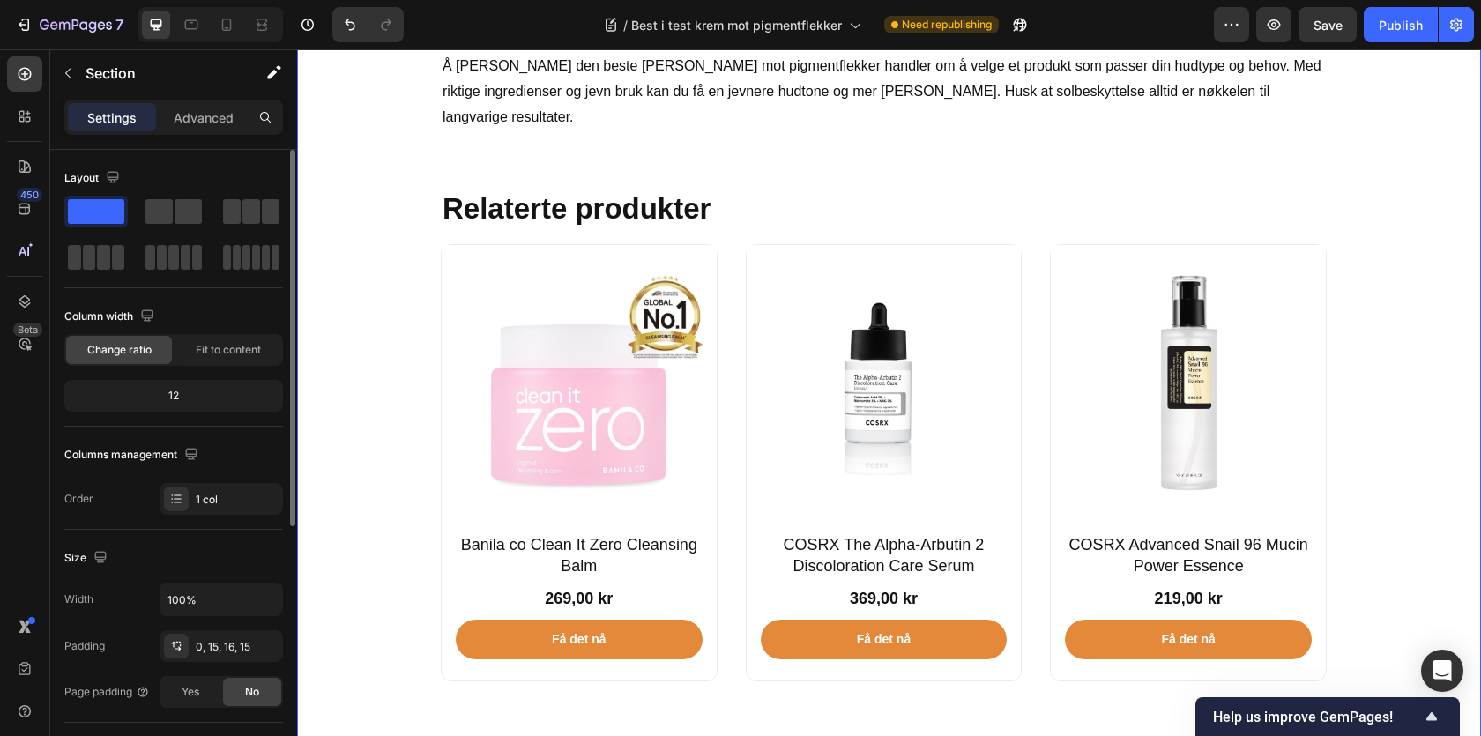
click at [384, 408] on div "Ofte stilte spørsmål Heading Hvor lang tid tar det å se resultater av en pigmen…" at bounding box center [889, 184] width 1158 height 1110
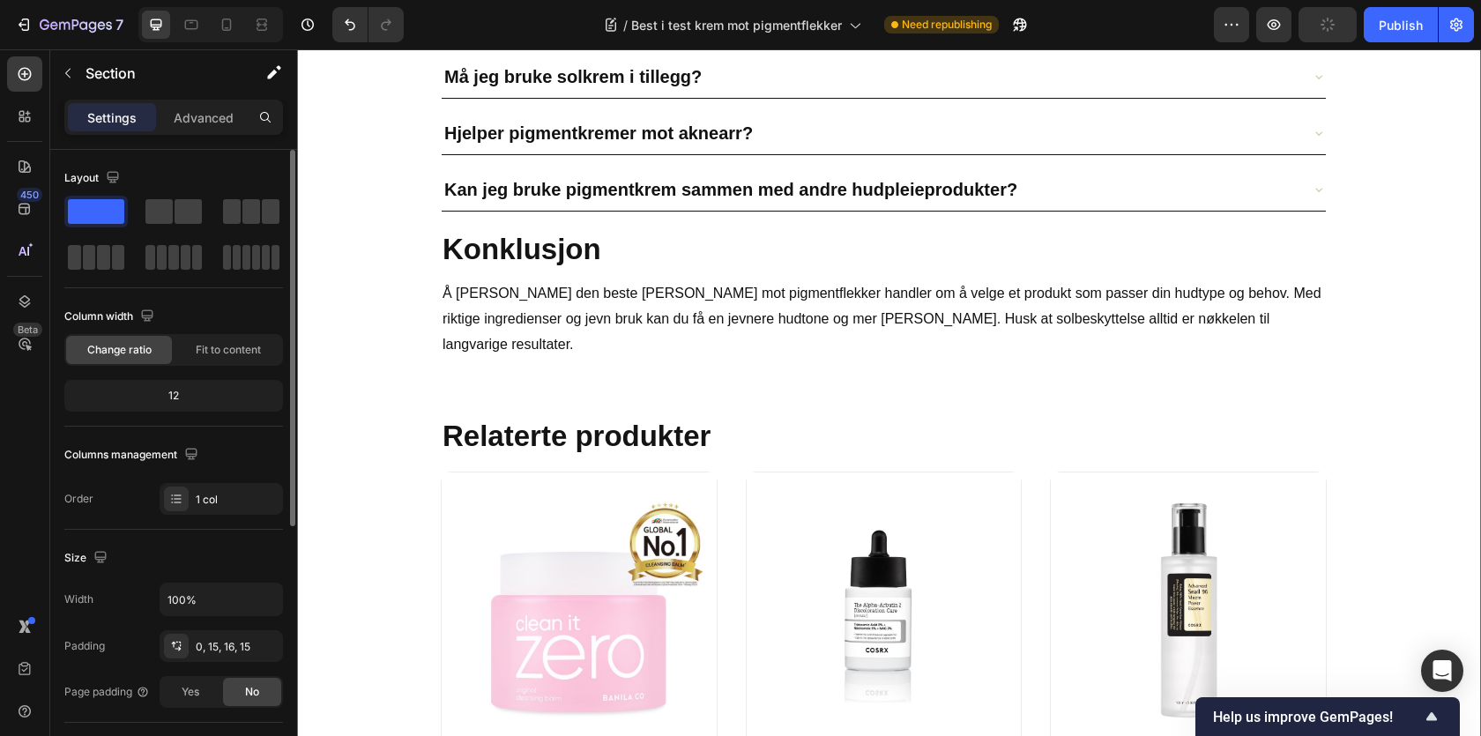
scroll to position [10089, 0]
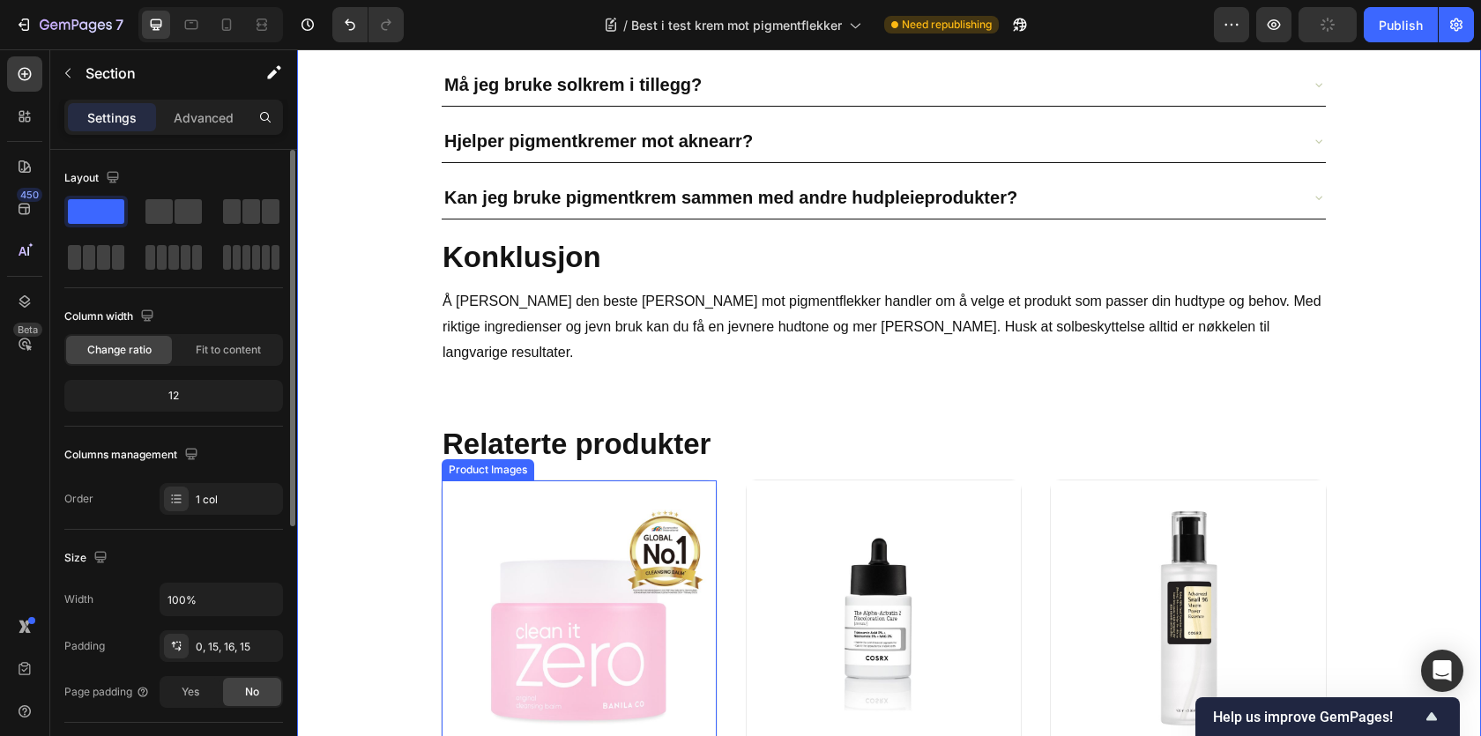
click at [461, 495] on img at bounding box center [579, 617] width 275 height 275
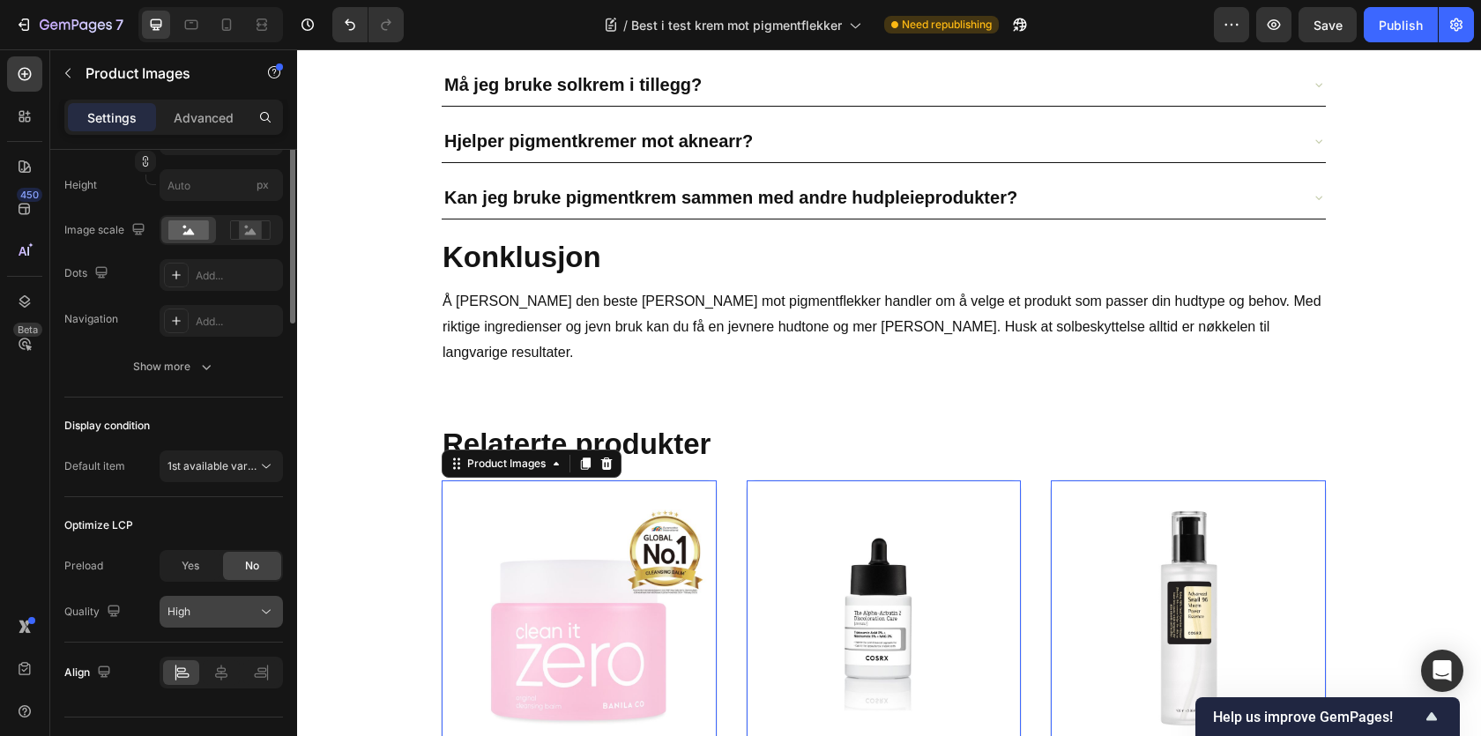
scroll to position [400, 0]
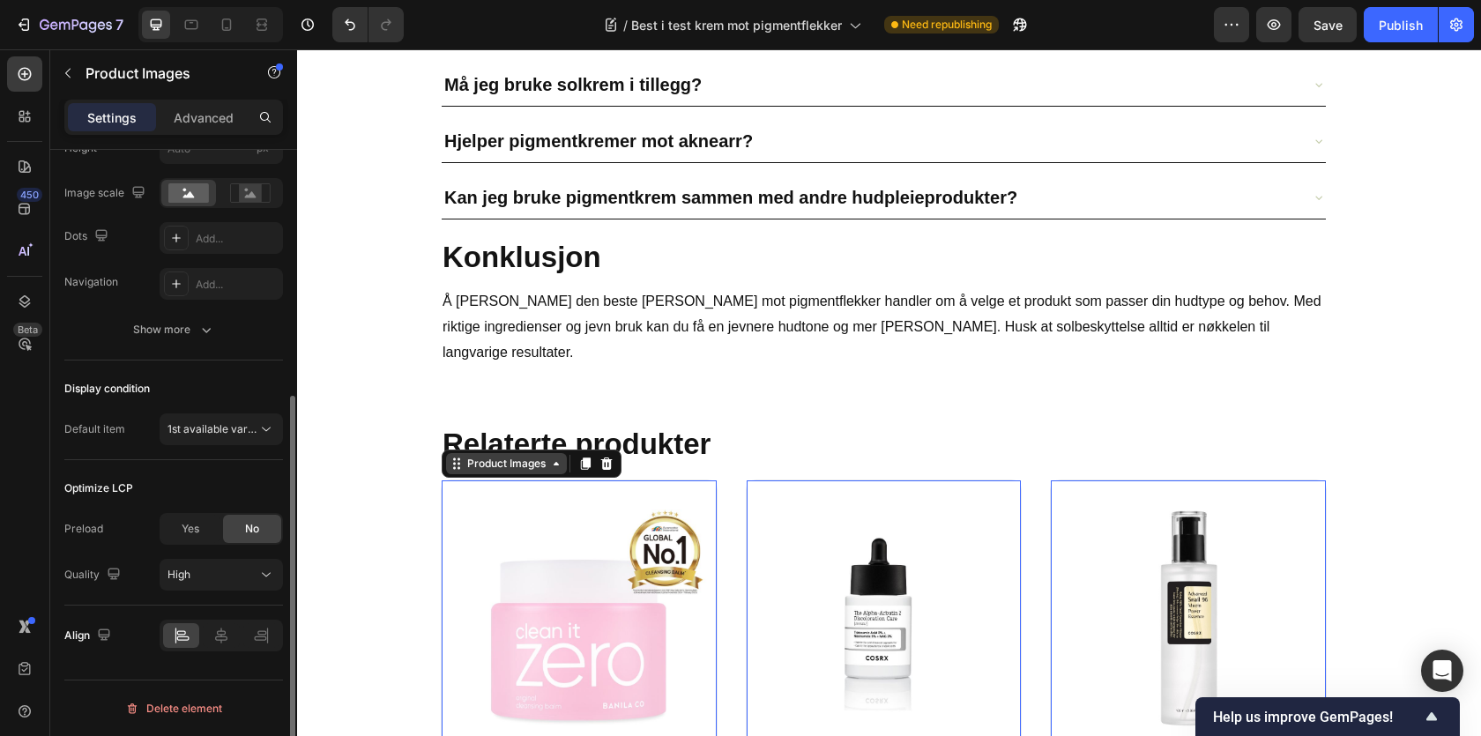
click at [517, 456] on div "Product Images" at bounding box center [507, 464] width 86 height 16
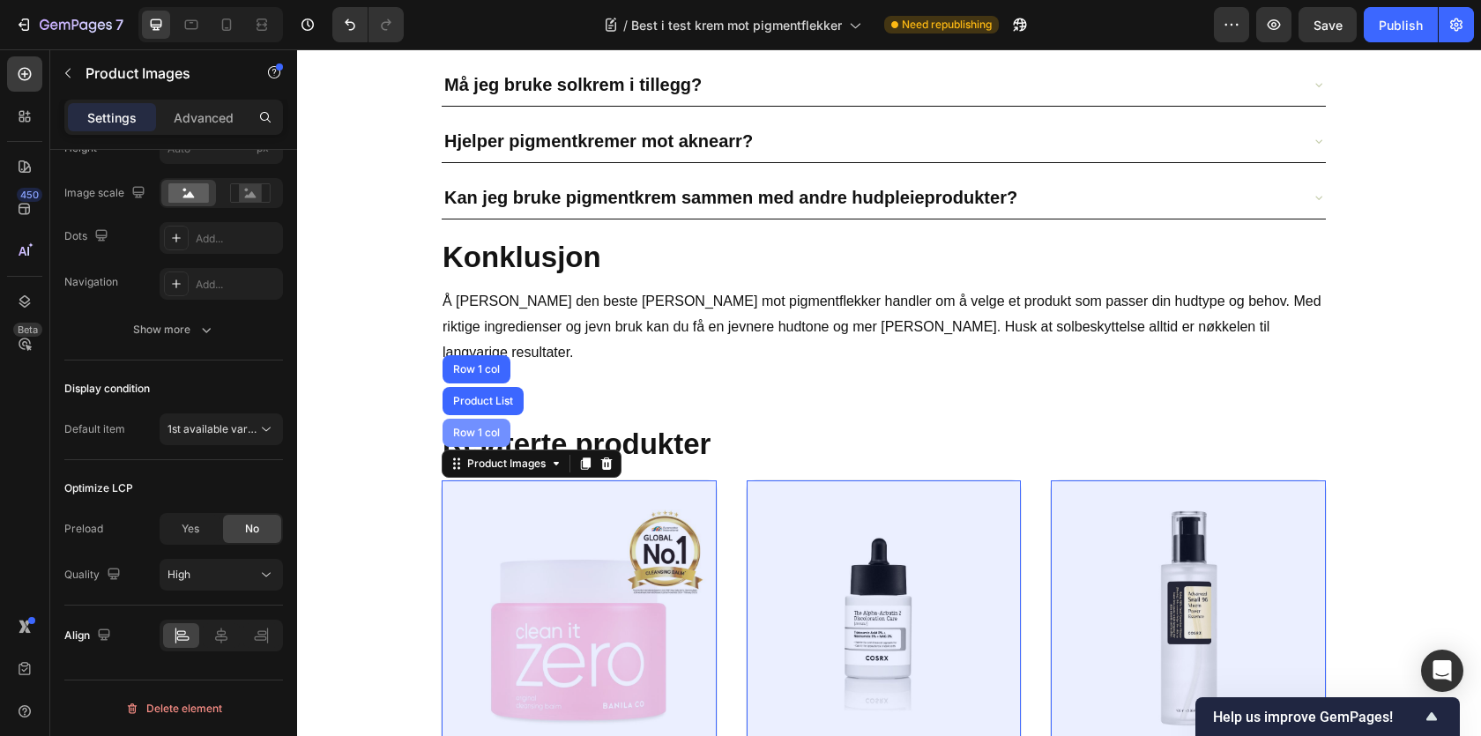
click at [494, 428] on div "Row 1 col" at bounding box center [477, 433] width 54 height 11
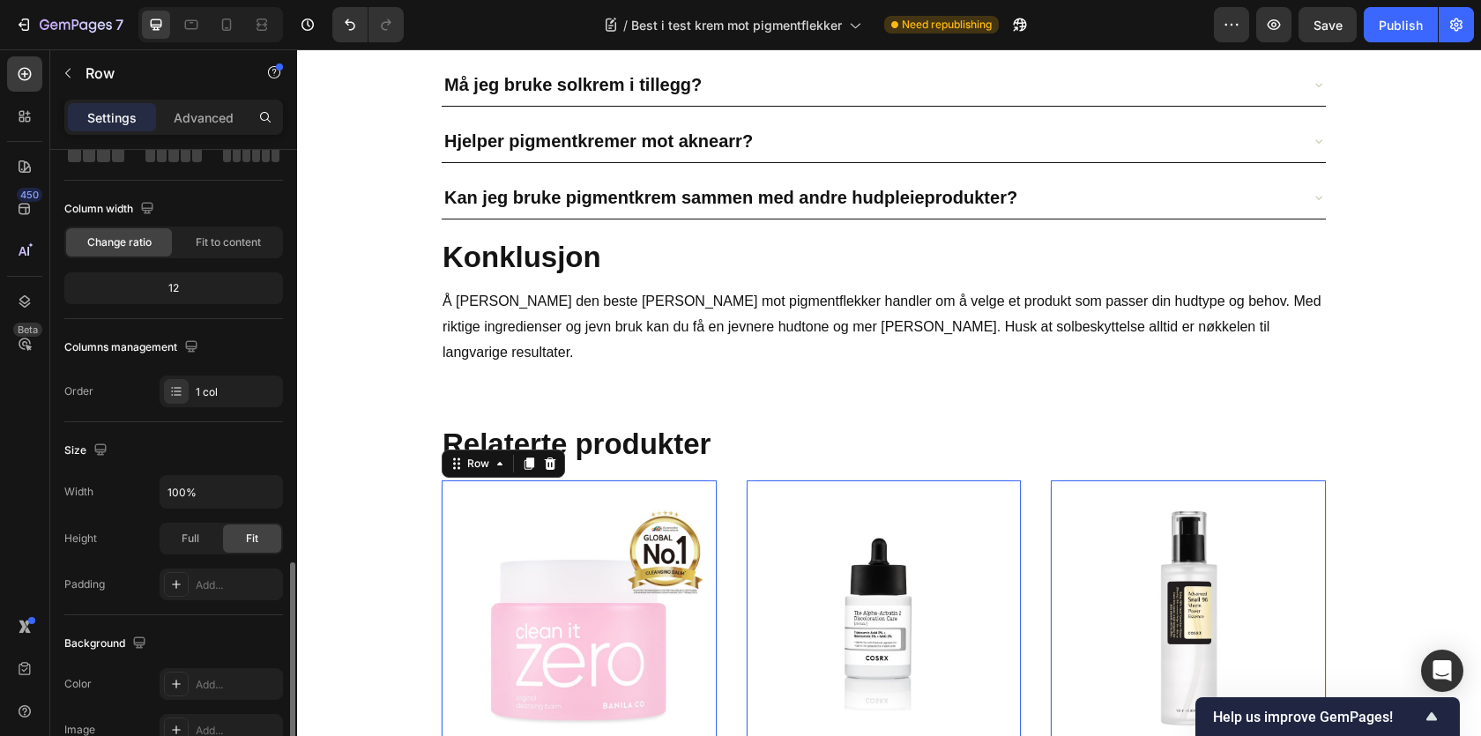
scroll to position [439, 0]
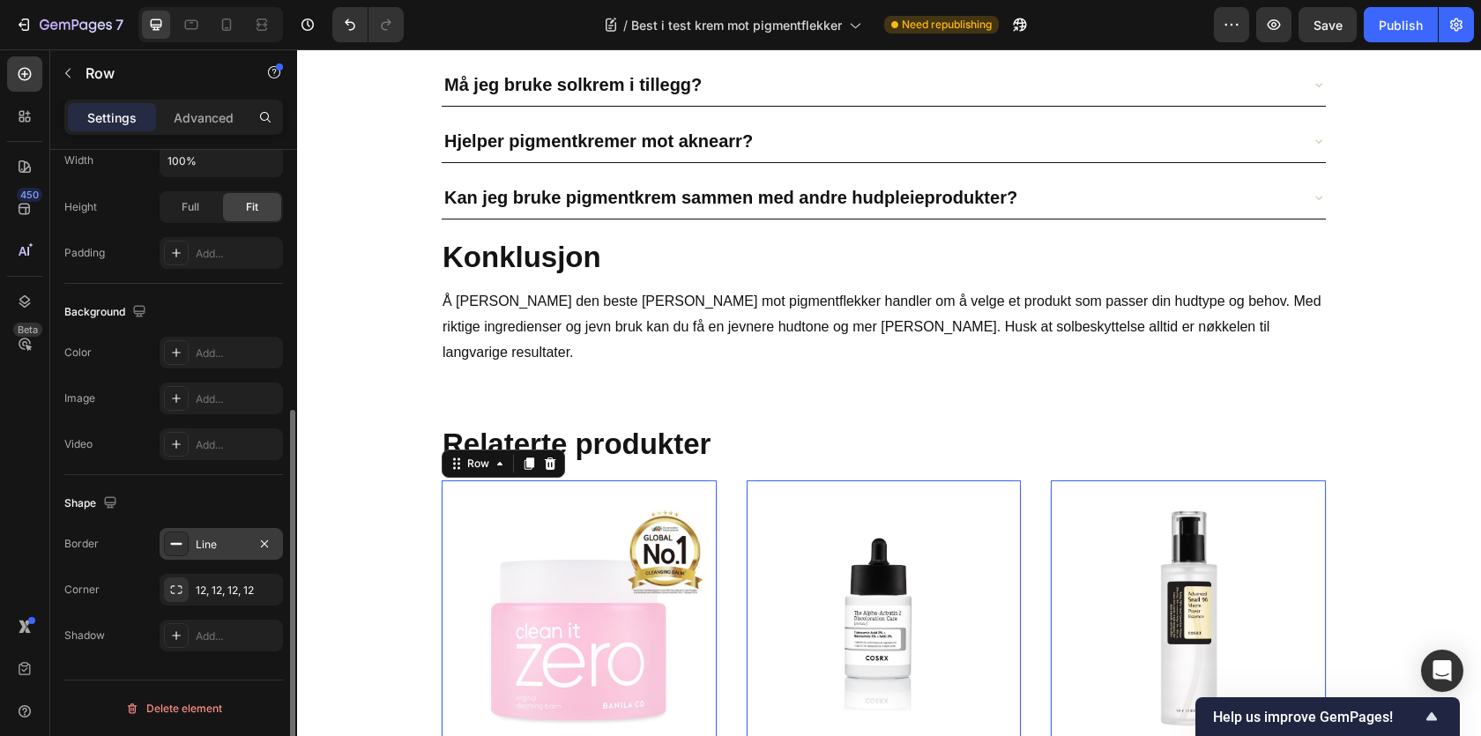
click at [182, 554] on div at bounding box center [176, 544] width 25 height 25
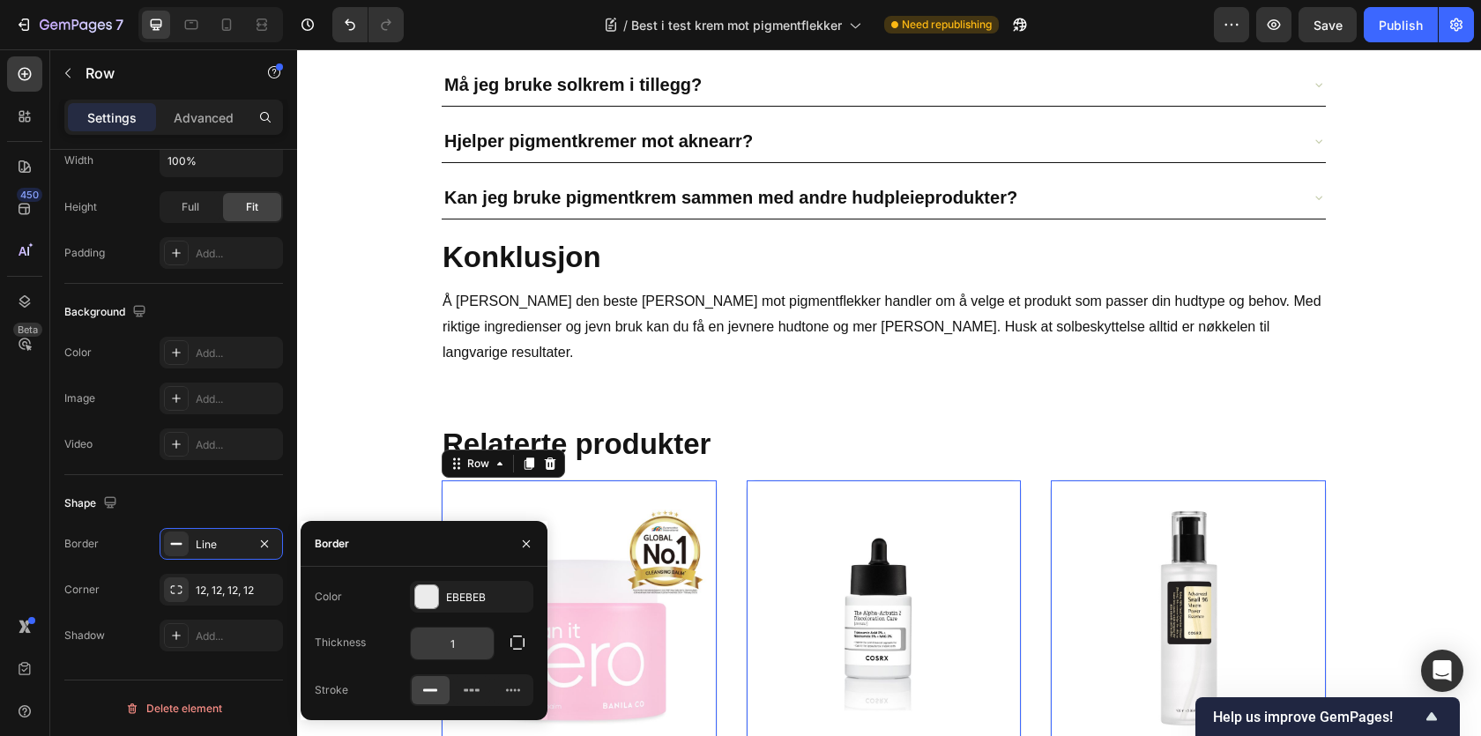
click at [462, 644] on input "1" at bounding box center [452, 644] width 83 height 32
type input "2"
click at [432, 594] on div at bounding box center [426, 596] width 23 height 23
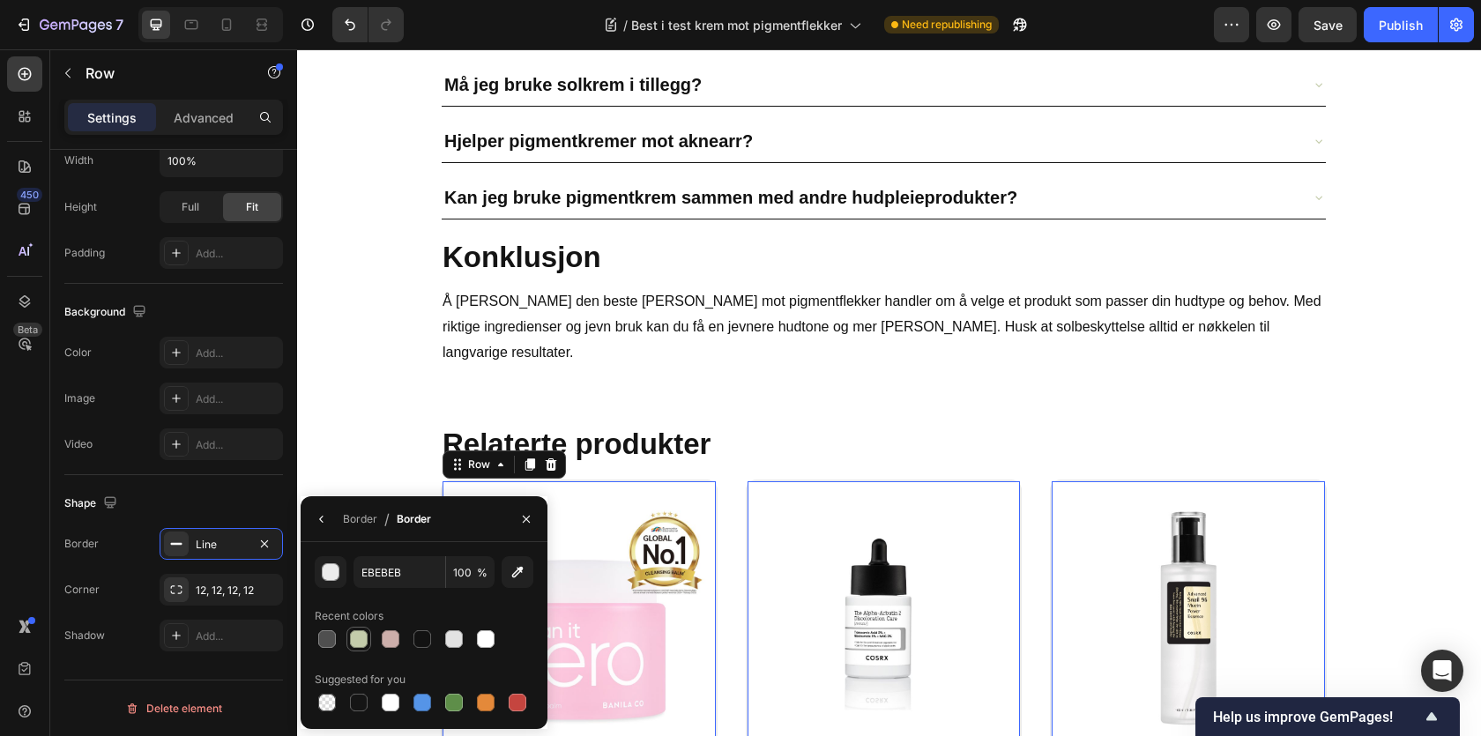
click at [358, 643] on div at bounding box center [359, 639] width 18 height 18
type input "C4CCAB"
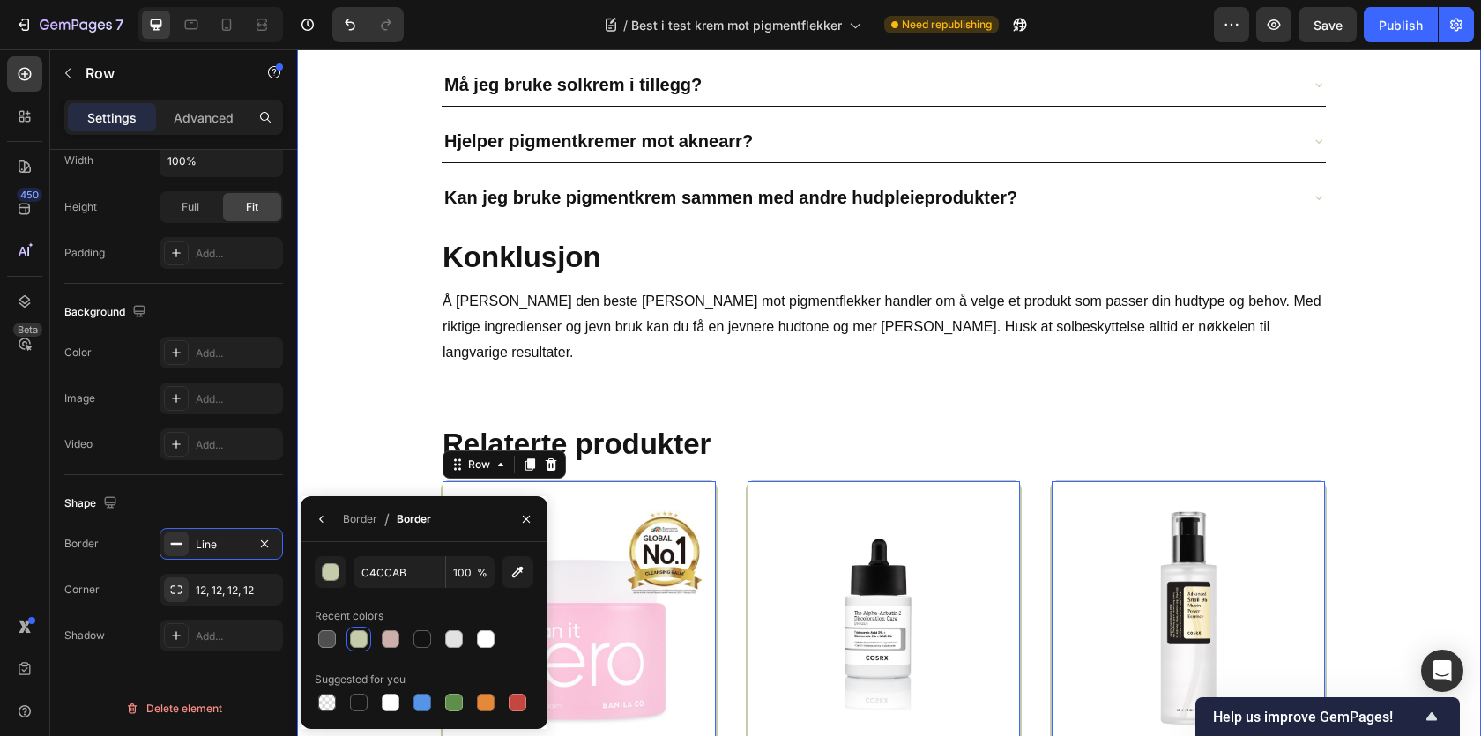
click at [368, 441] on div "Ofte stilte spørsmål Heading Hvor lang tid tar det å se resultater av en pigmen…" at bounding box center [889, 419] width 1158 height 1110
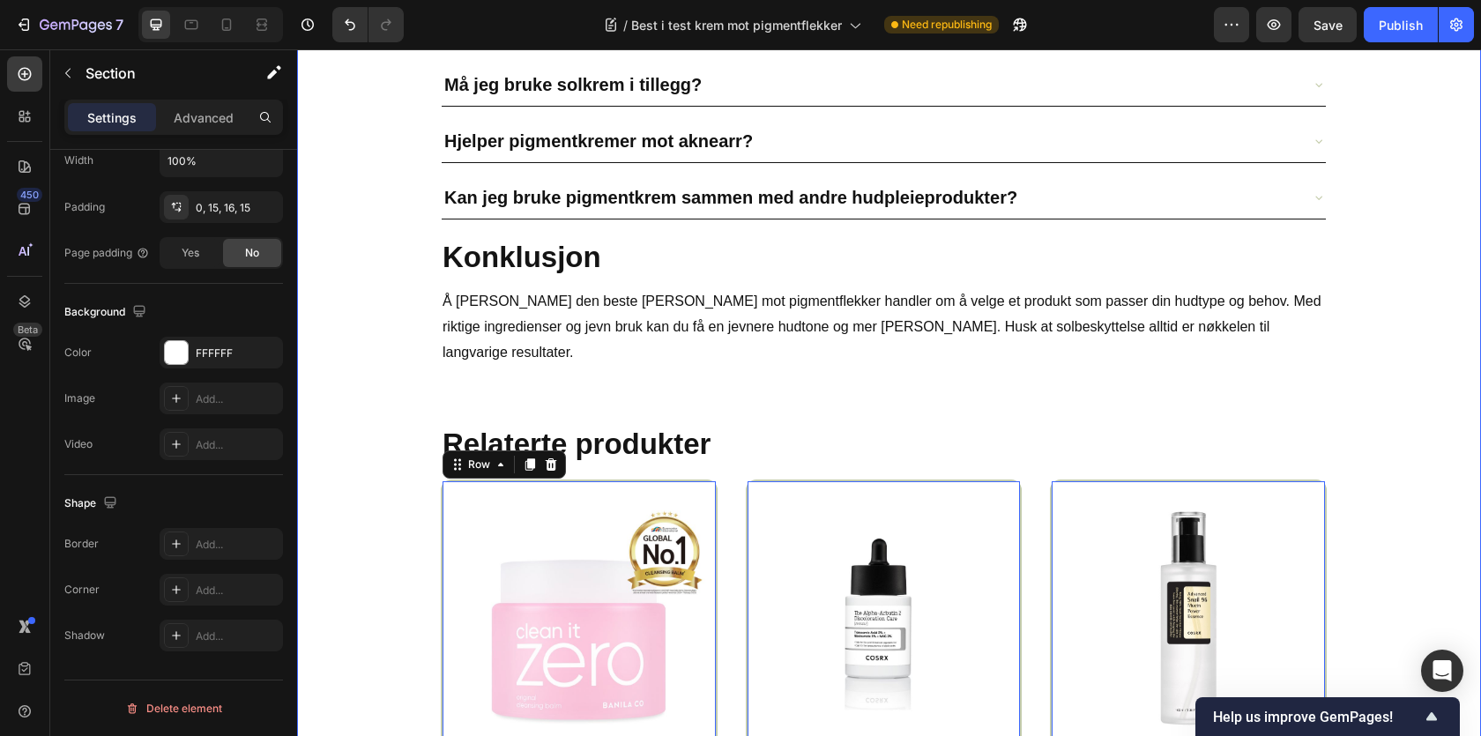
click at [368, 441] on div "Ofte stilte spørsmål Heading Hvor lang tid tar det å se resultater av en pigmen…" at bounding box center [889, 419] width 1158 height 1110
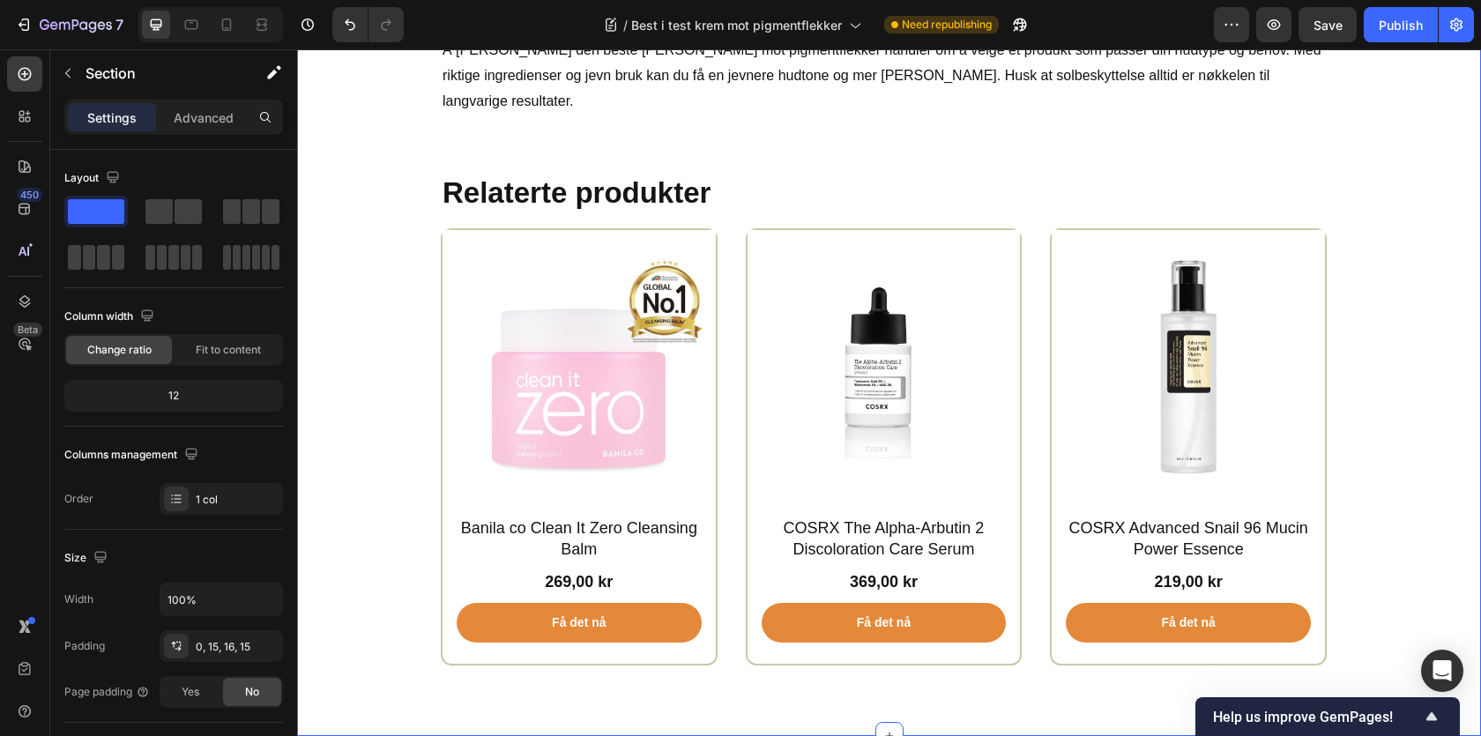
scroll to position [10339, 0]
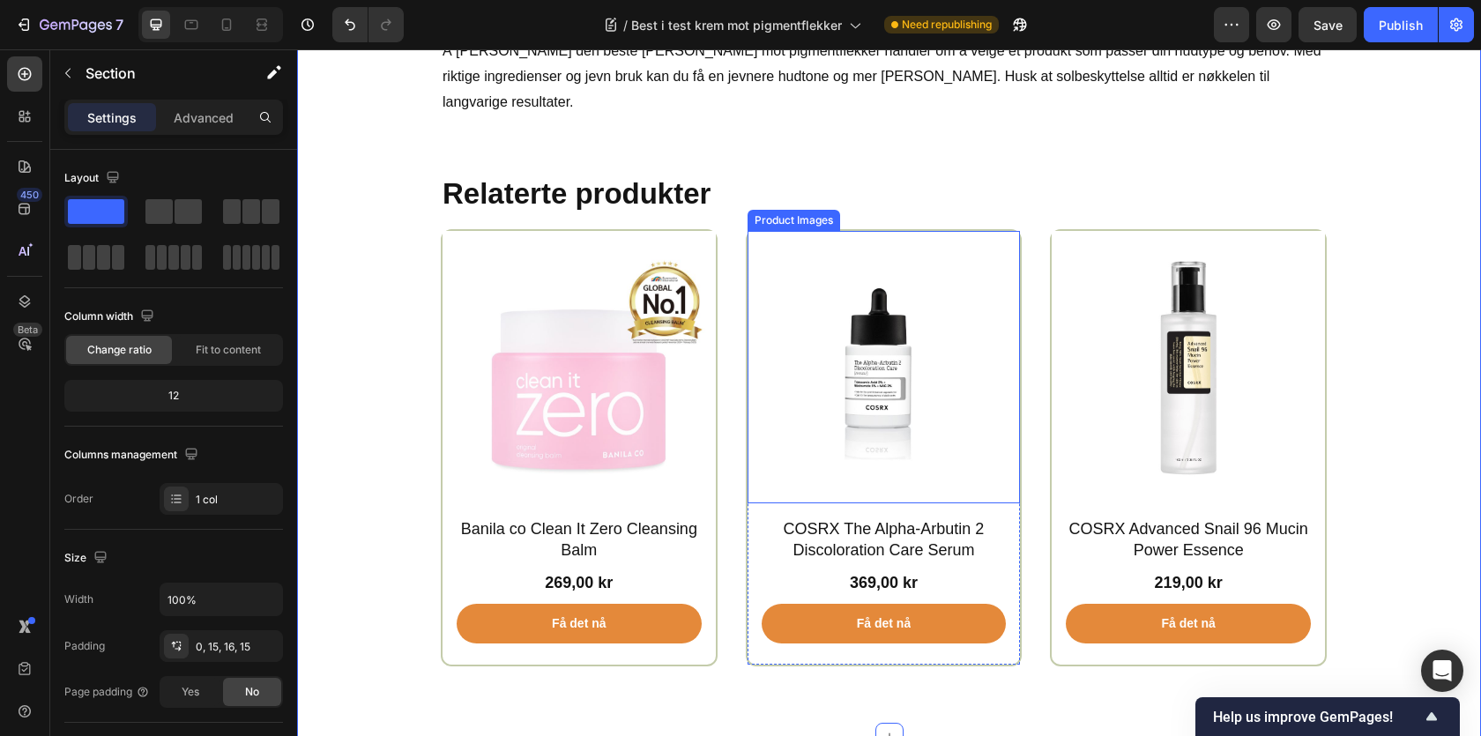
click at [886, 258] on img at bounding box center [884, 367] width 273 height 273
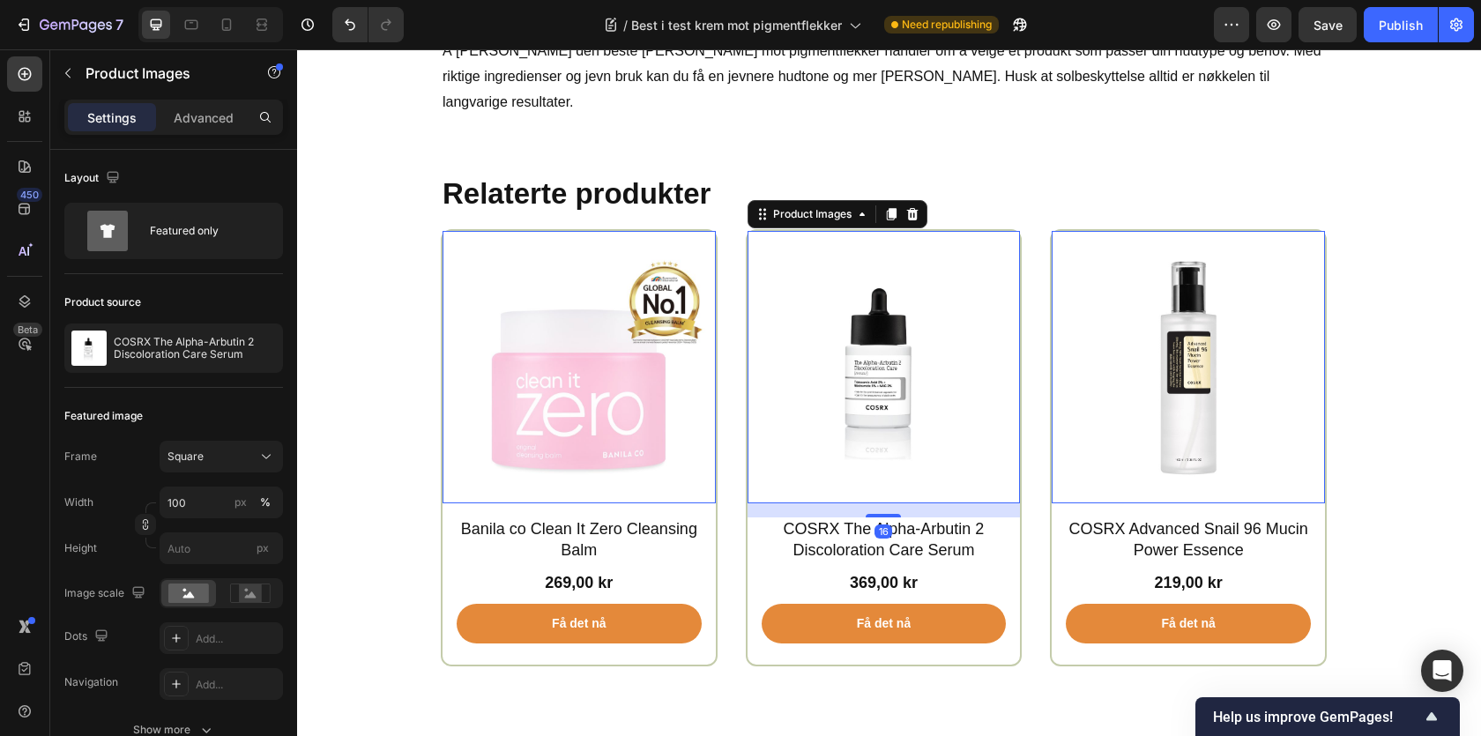
click at [452, 249] on img at bounding box center [579, 367] width 273 height 273
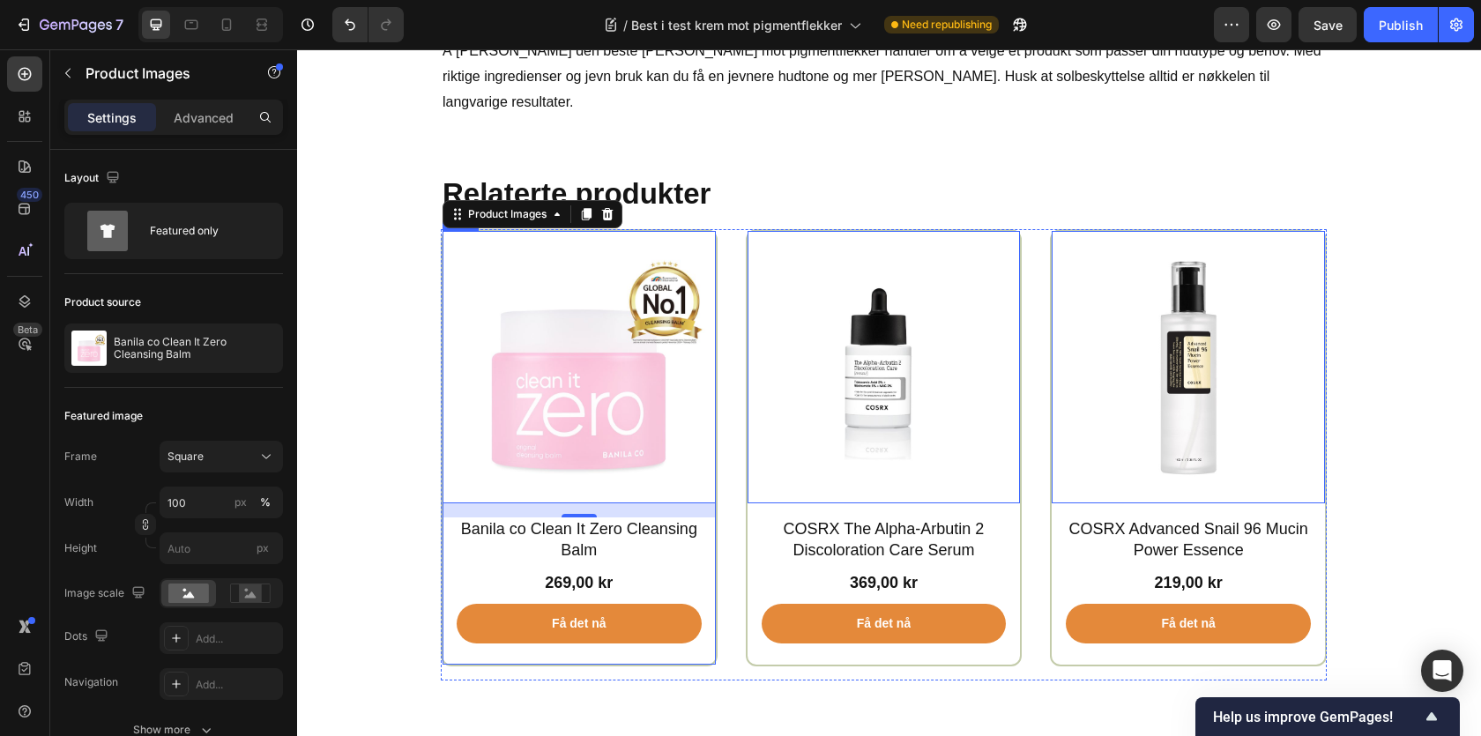
click at [463, 229] on div "Product Images 0 Banila co Clean It Zero Cleansing Balm Product Title 269,00 kr…" at bounding box center [579, 447] width 277 height 437
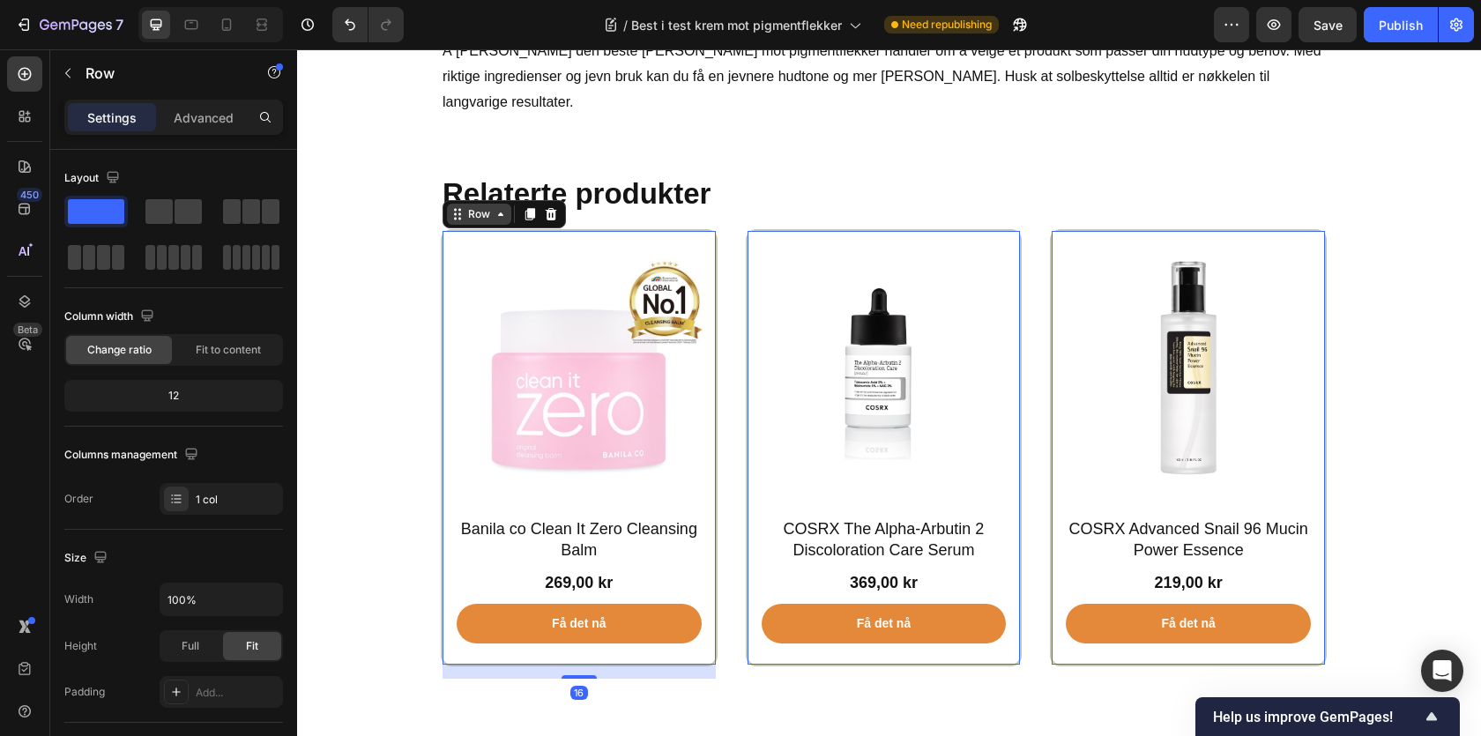
click at [488, 206] on div "Row" at bounding box center [479, 214] width 29 height 16
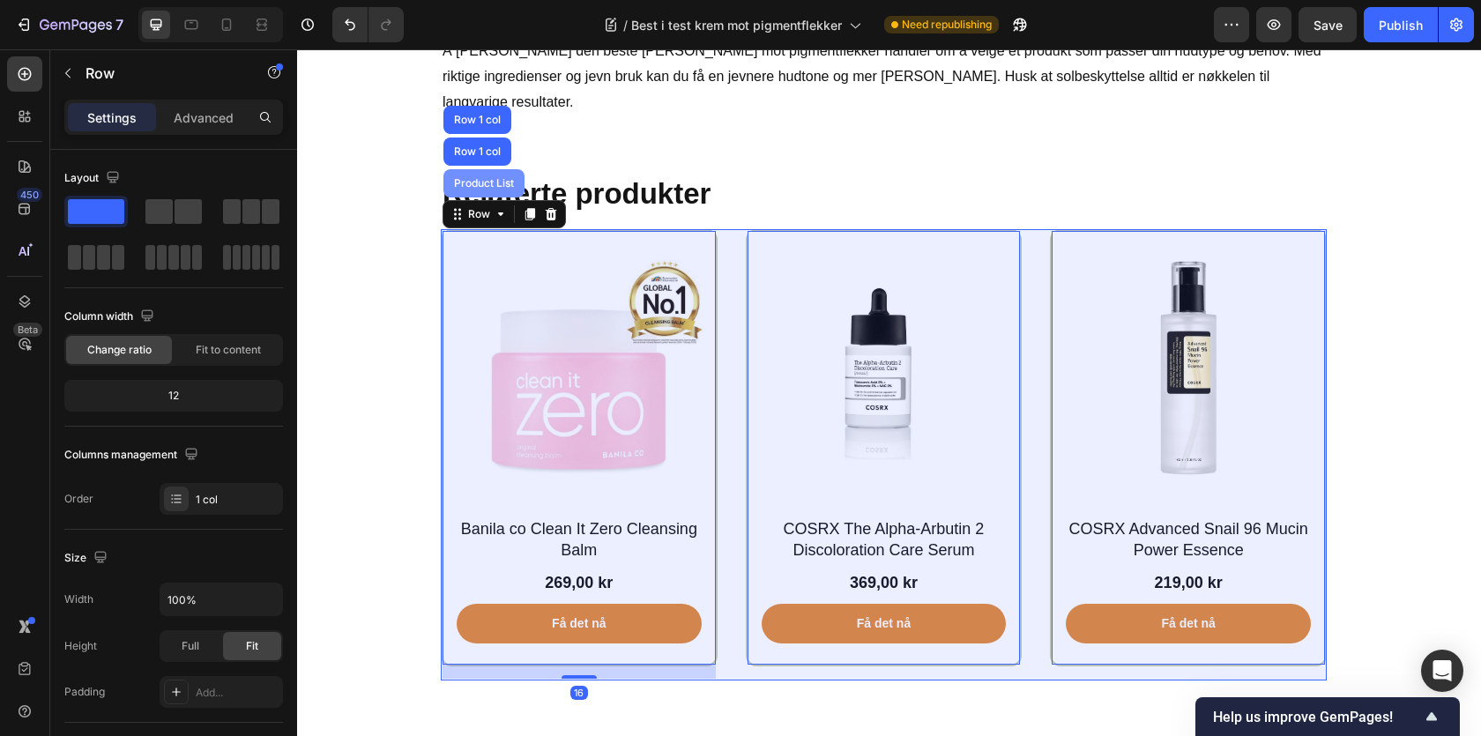
click at [485, 178] on div "Product List" at bounding box center [483, 183] width 67 height 11
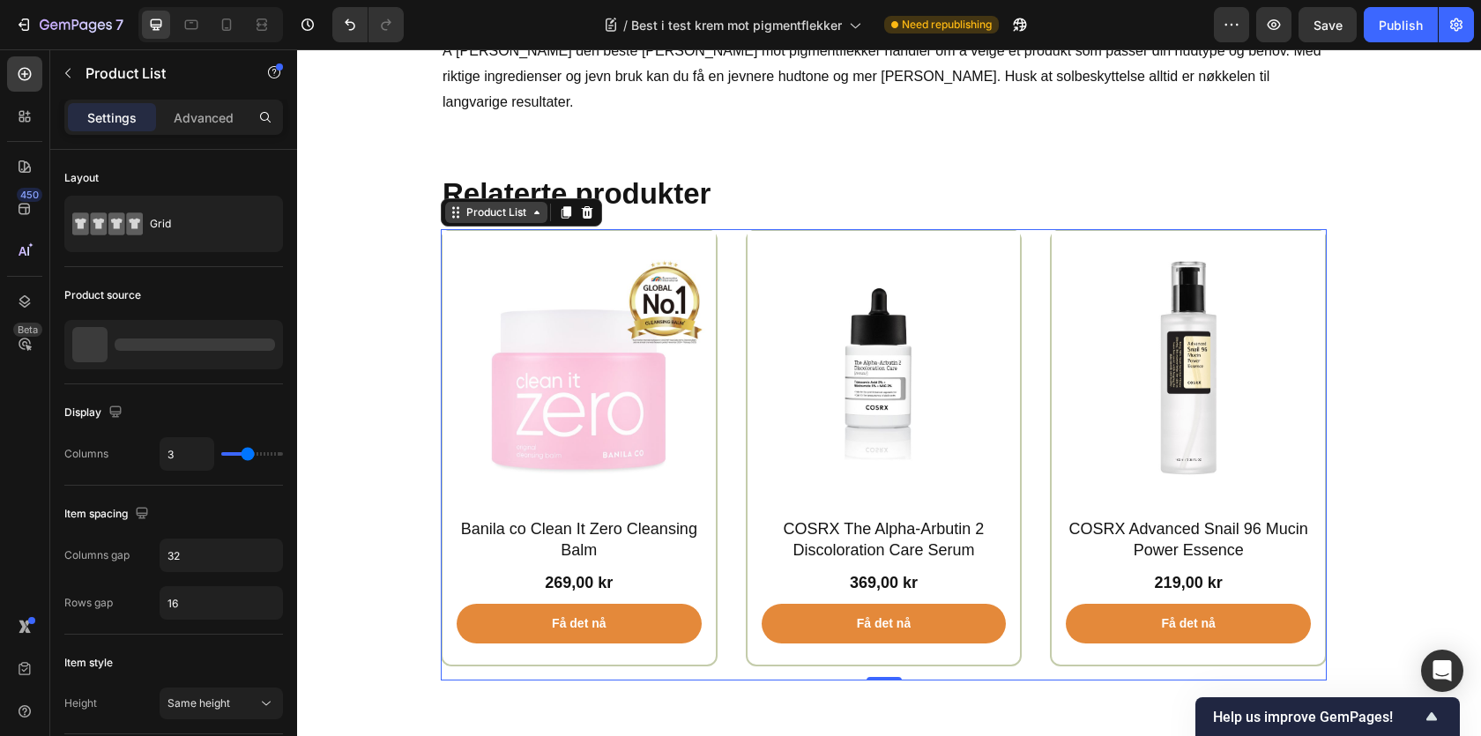
click at [483, 205] on div "Product List" at bounding box center [496, 213] width 67 height 16
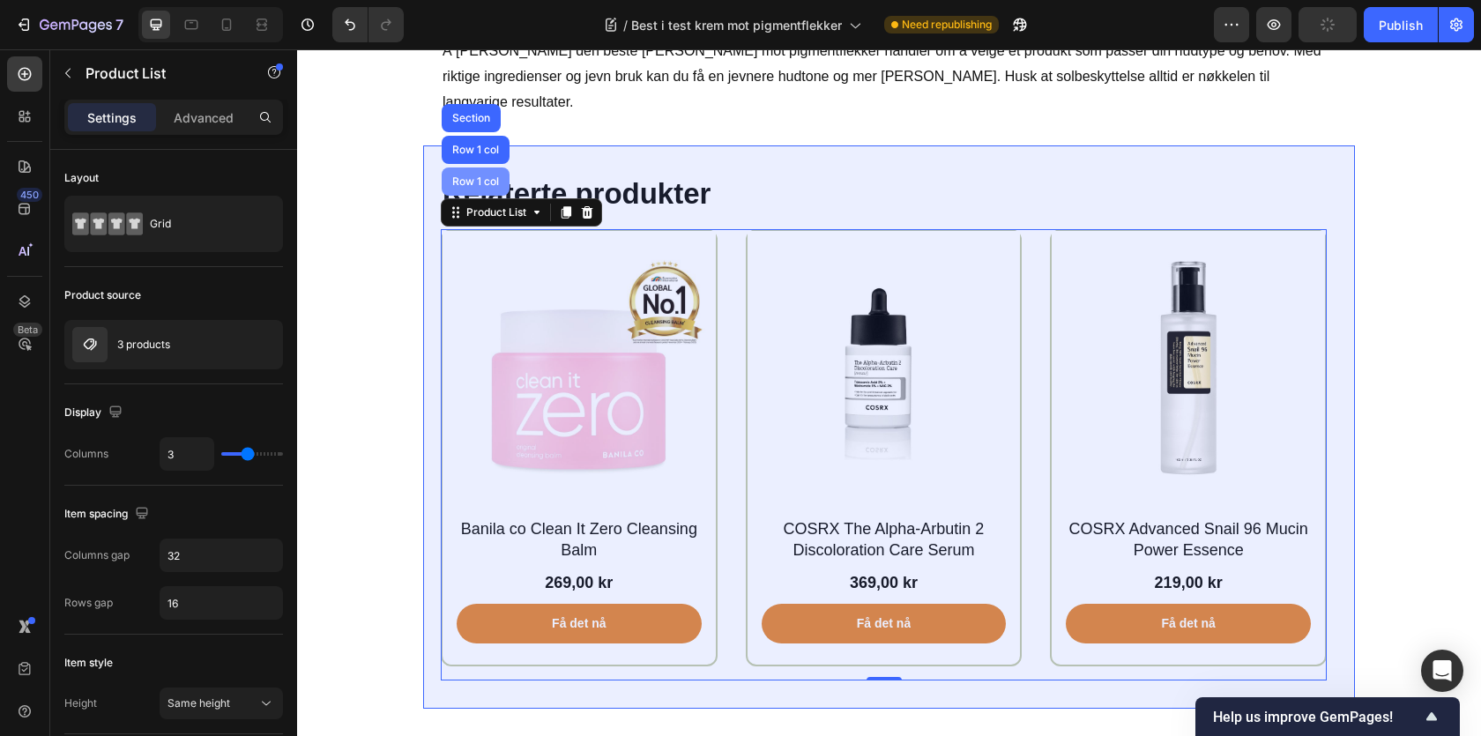
click at [481, 168] on div "Row 1 col" at bounding box center [476, 182] width 68 height 28
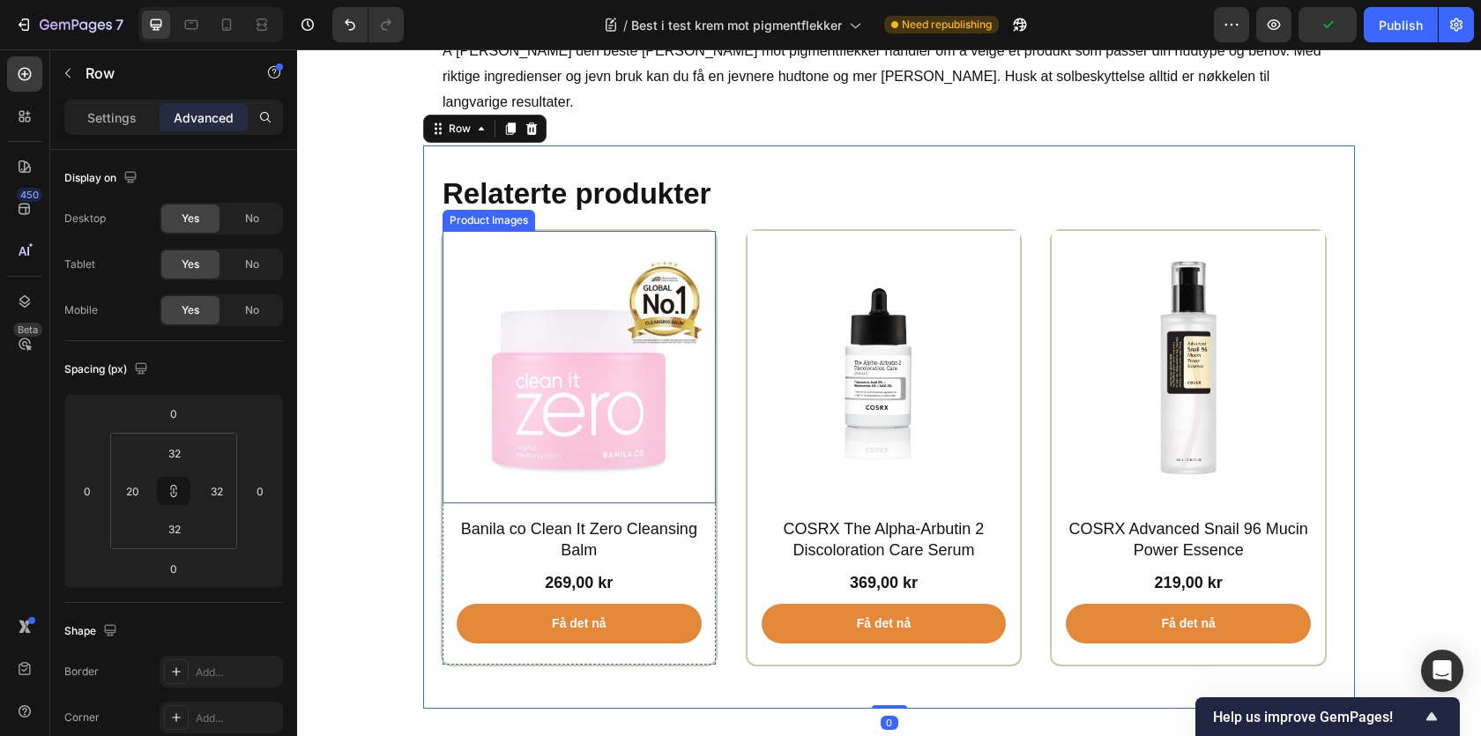
click at [475, 231] on img at bounding box center [579, 367] width 273 height 273
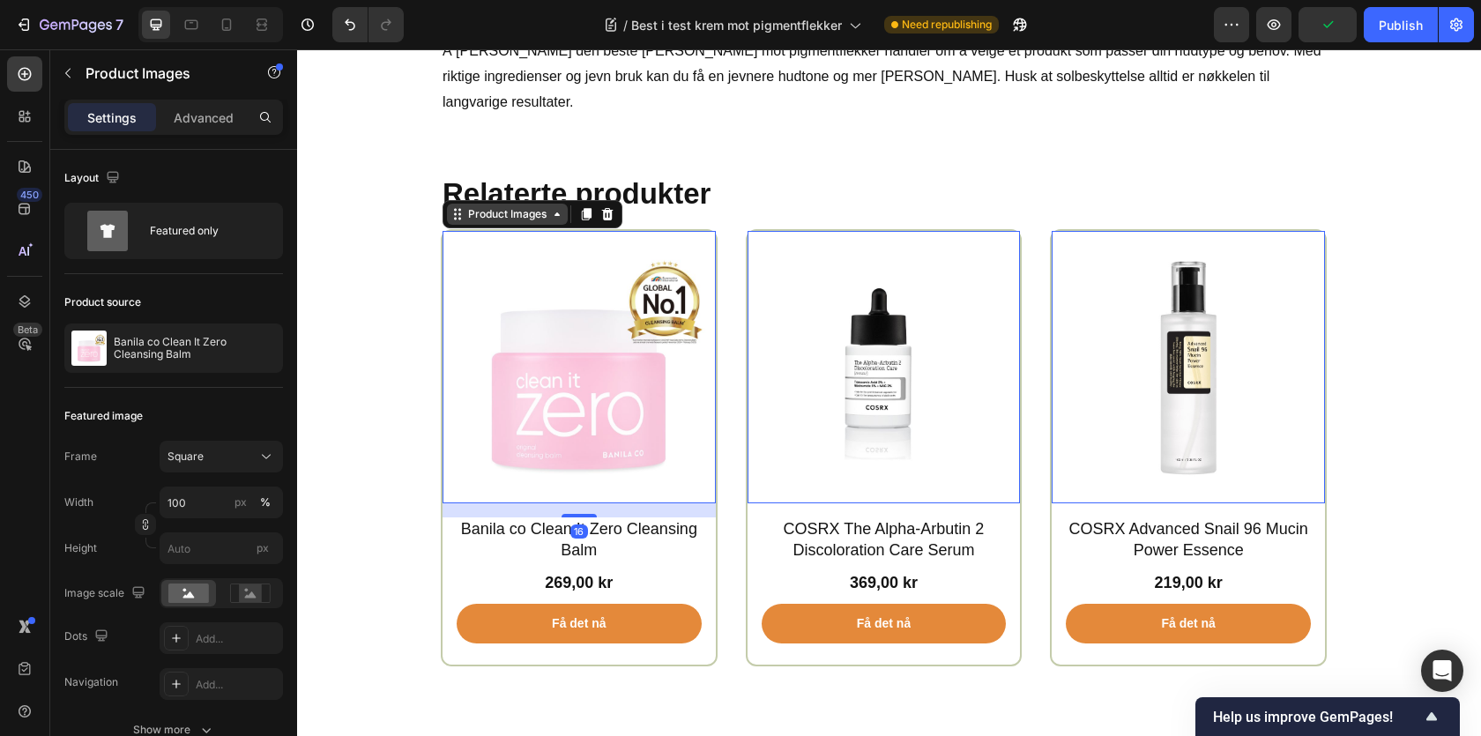
click at [506, 206] on div "Product Images" at bounding box center [508, 214] width 86 height 16
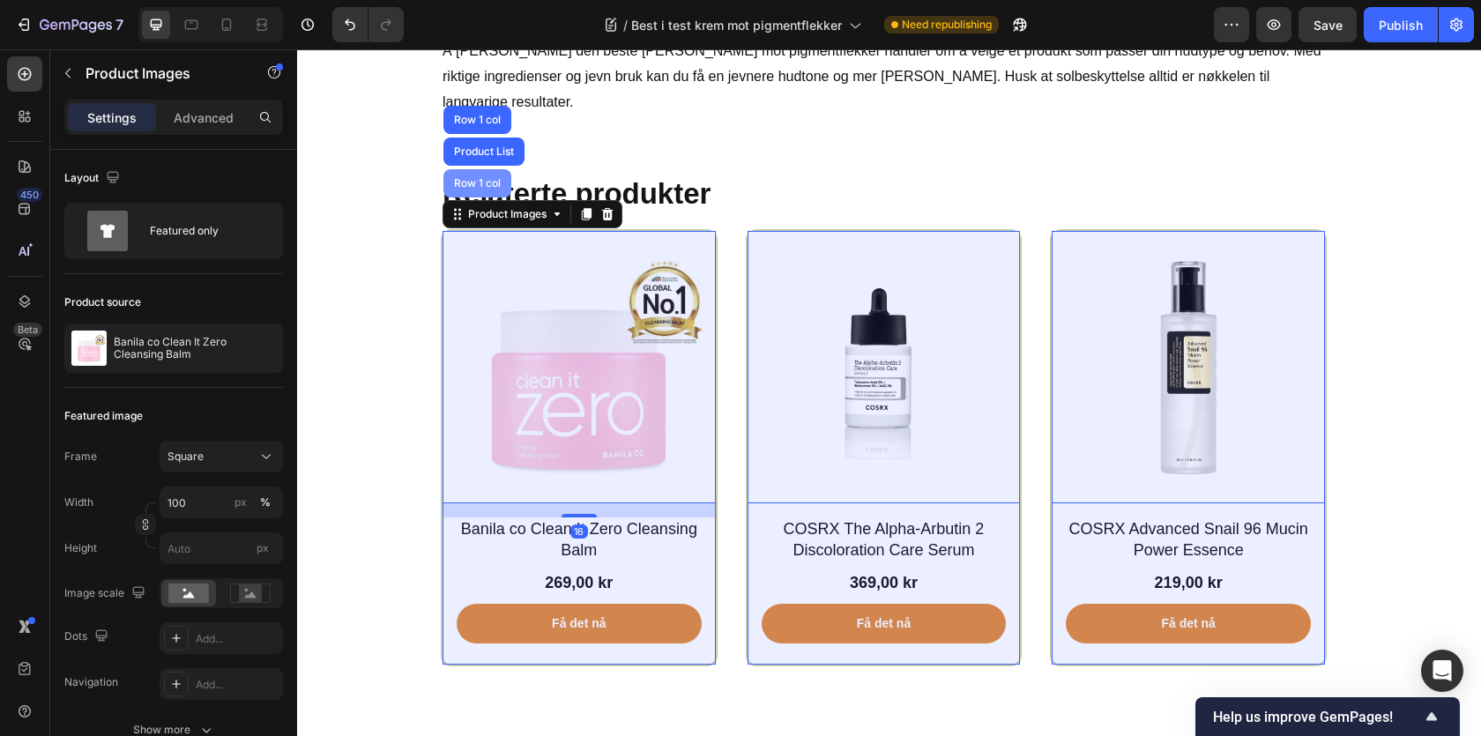
click at [488, 169] on div "Row 1 col" at bounding box center [477, 183] width 68 height 28
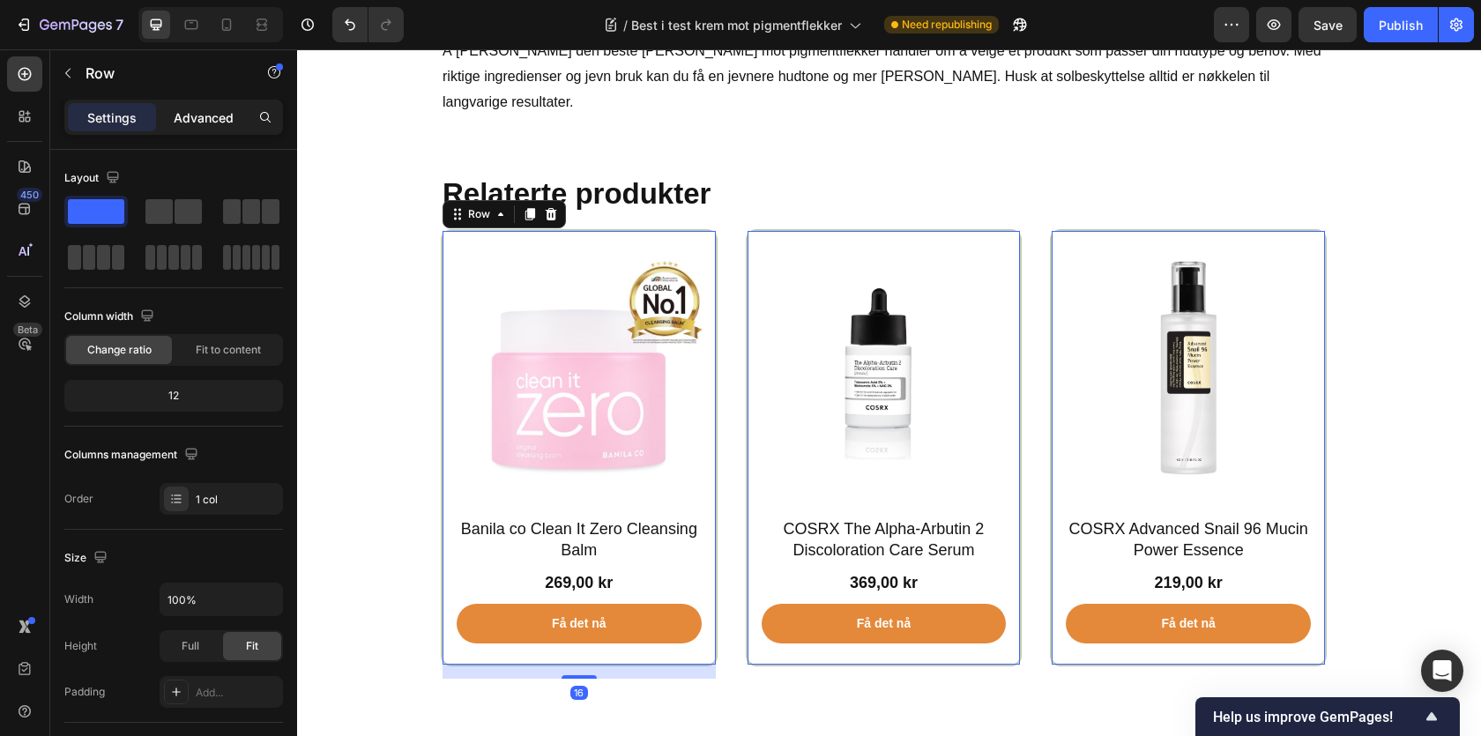
click at [198, 120] on p "Advanced" at bounding box center [204, 117] width 60 height 19
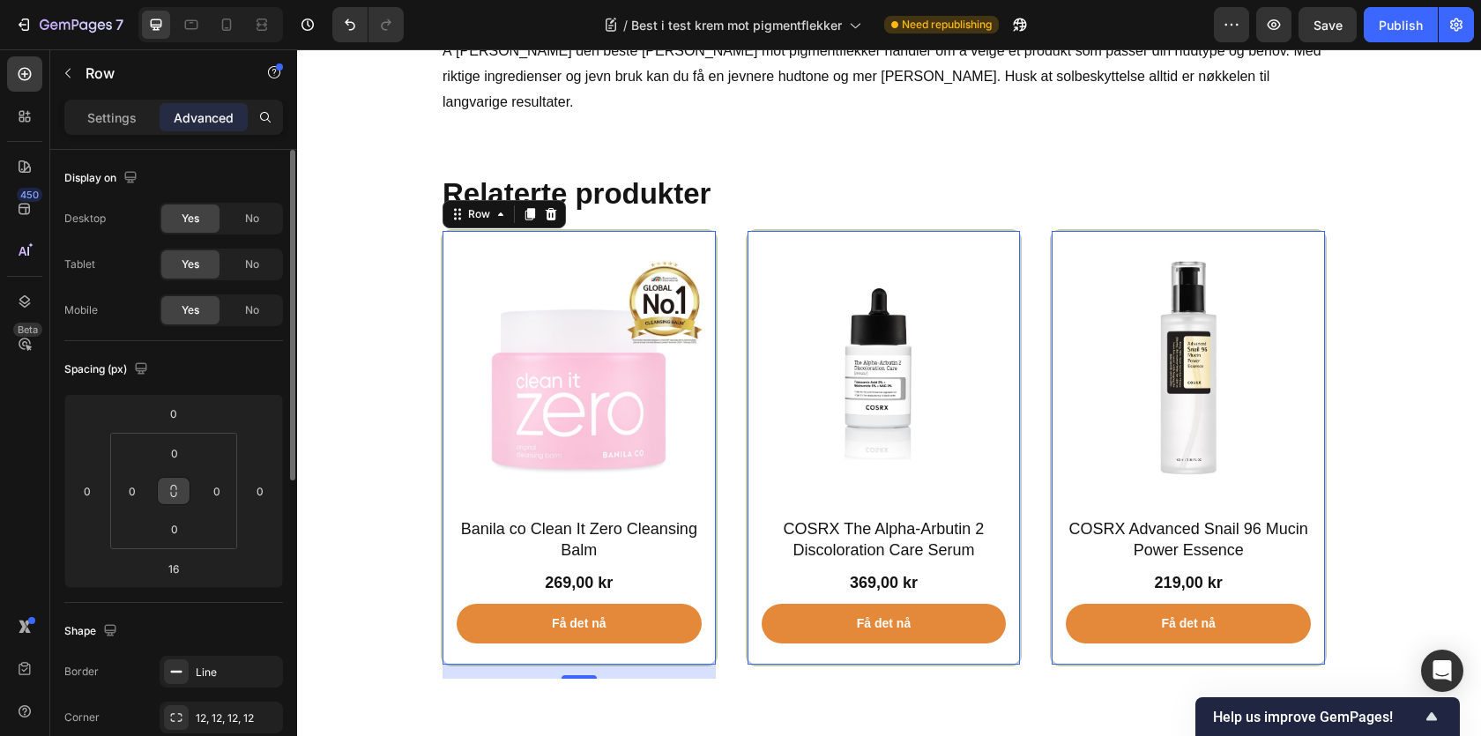
click at [164, 488] on button at bounding box center [174, 491] width 34 height 28
click at [166, 454] on input "0" at bounding box center [174, 453] width 35 height 26
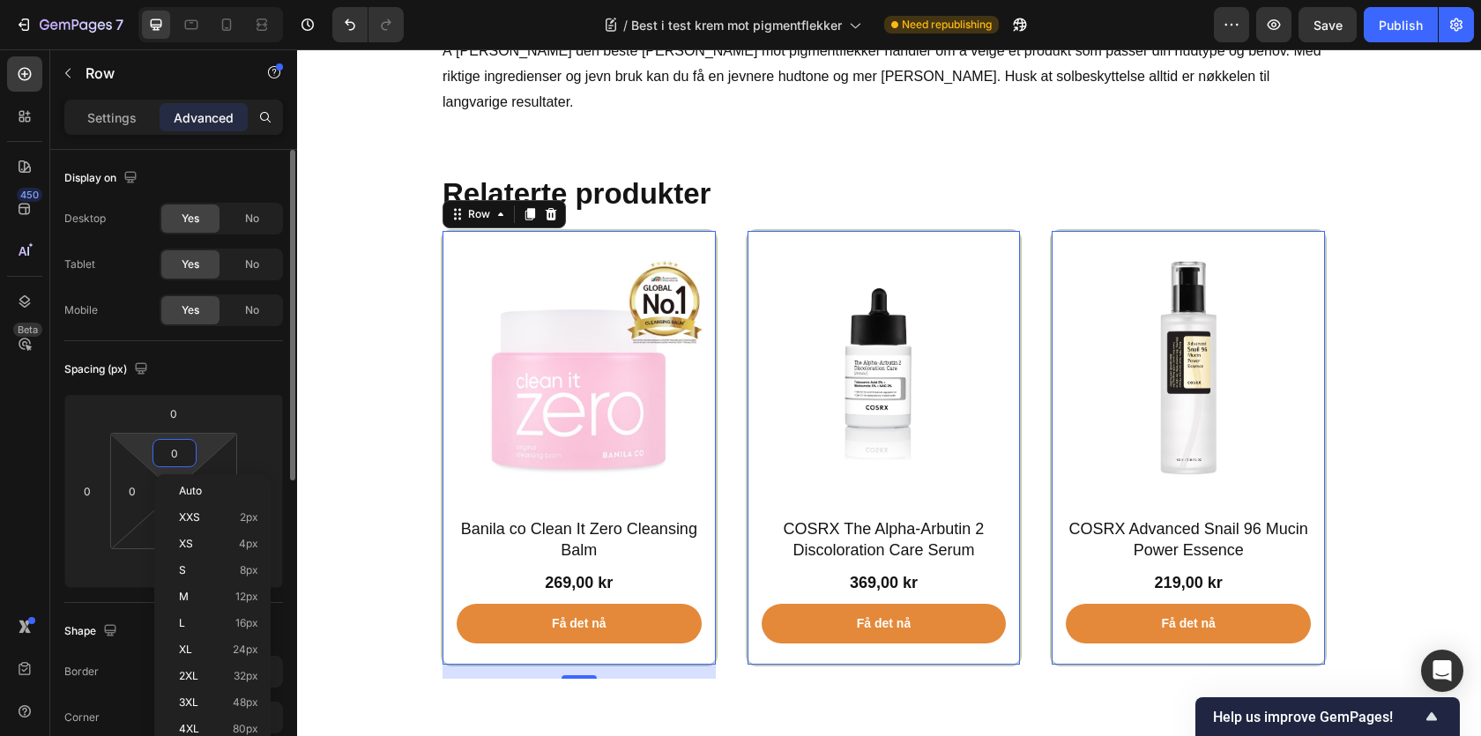
type input "1"
type input "10"
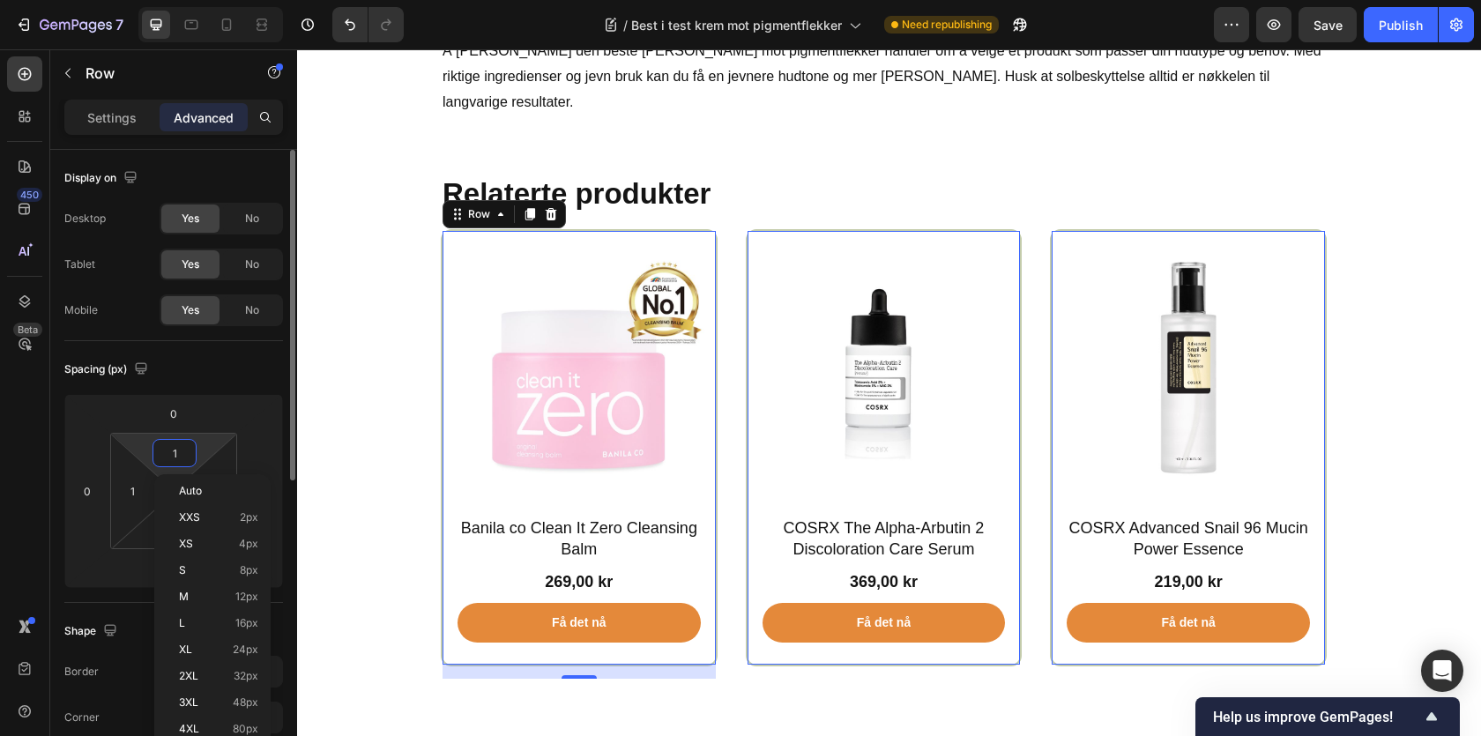
type input "10"
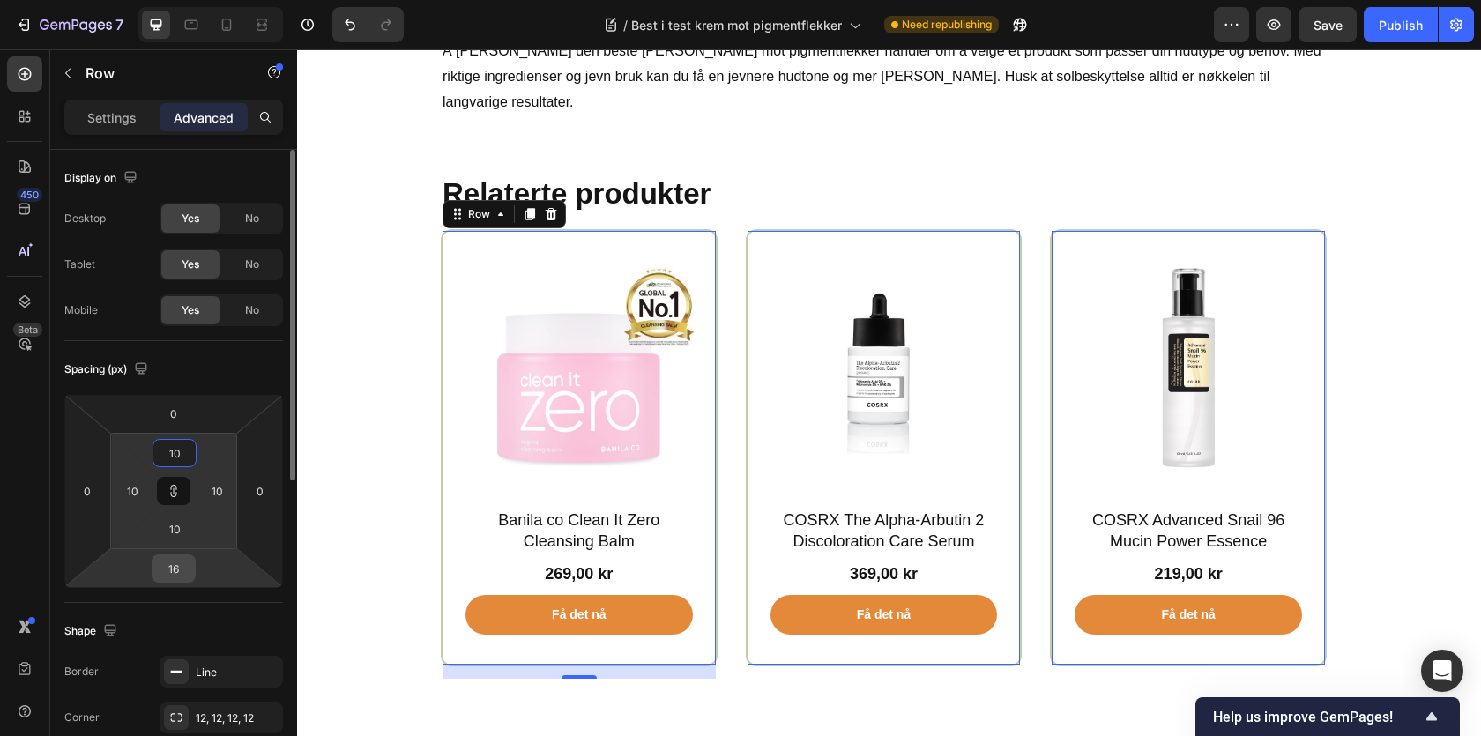
type input "10"
click at [168, 575] on input "16" at bounding box center [173, 568] width 35 height 26
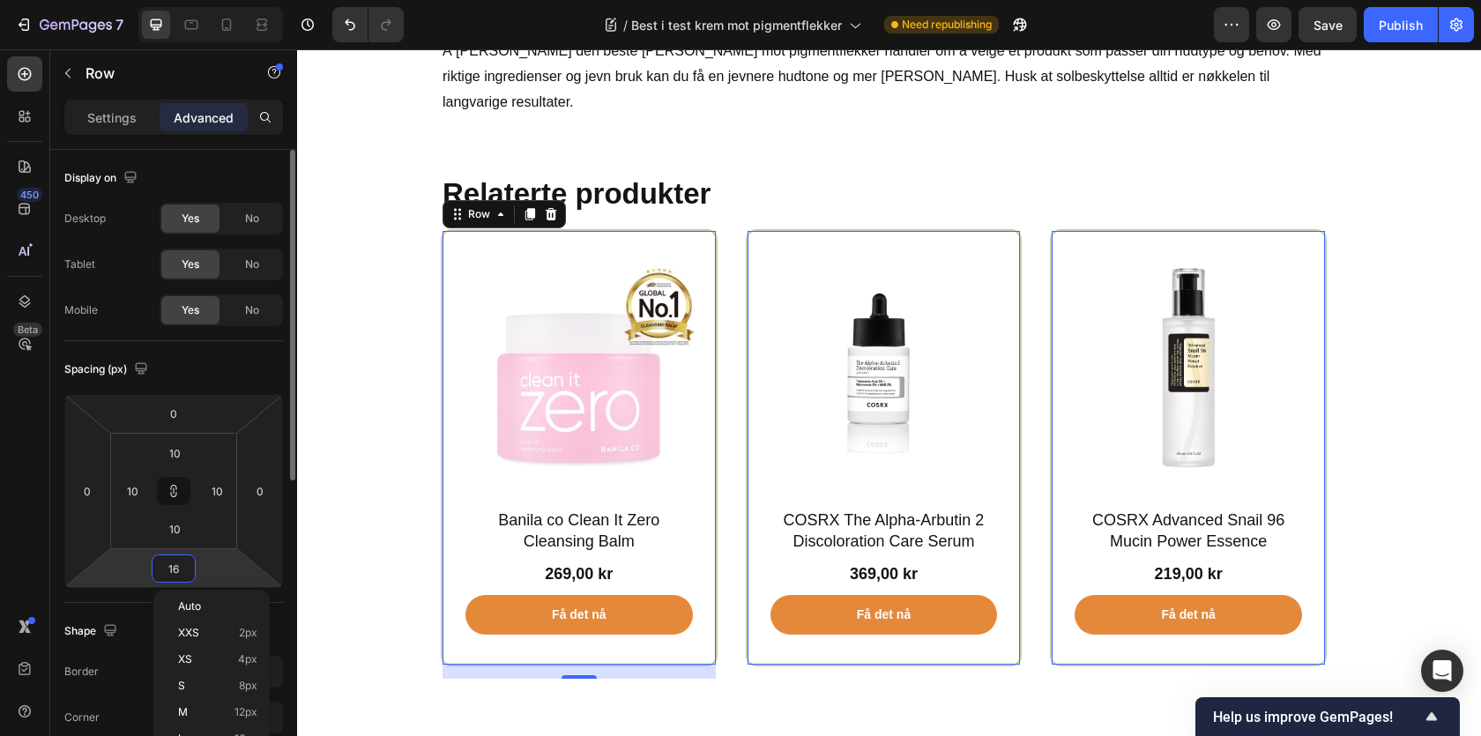
type input "0"
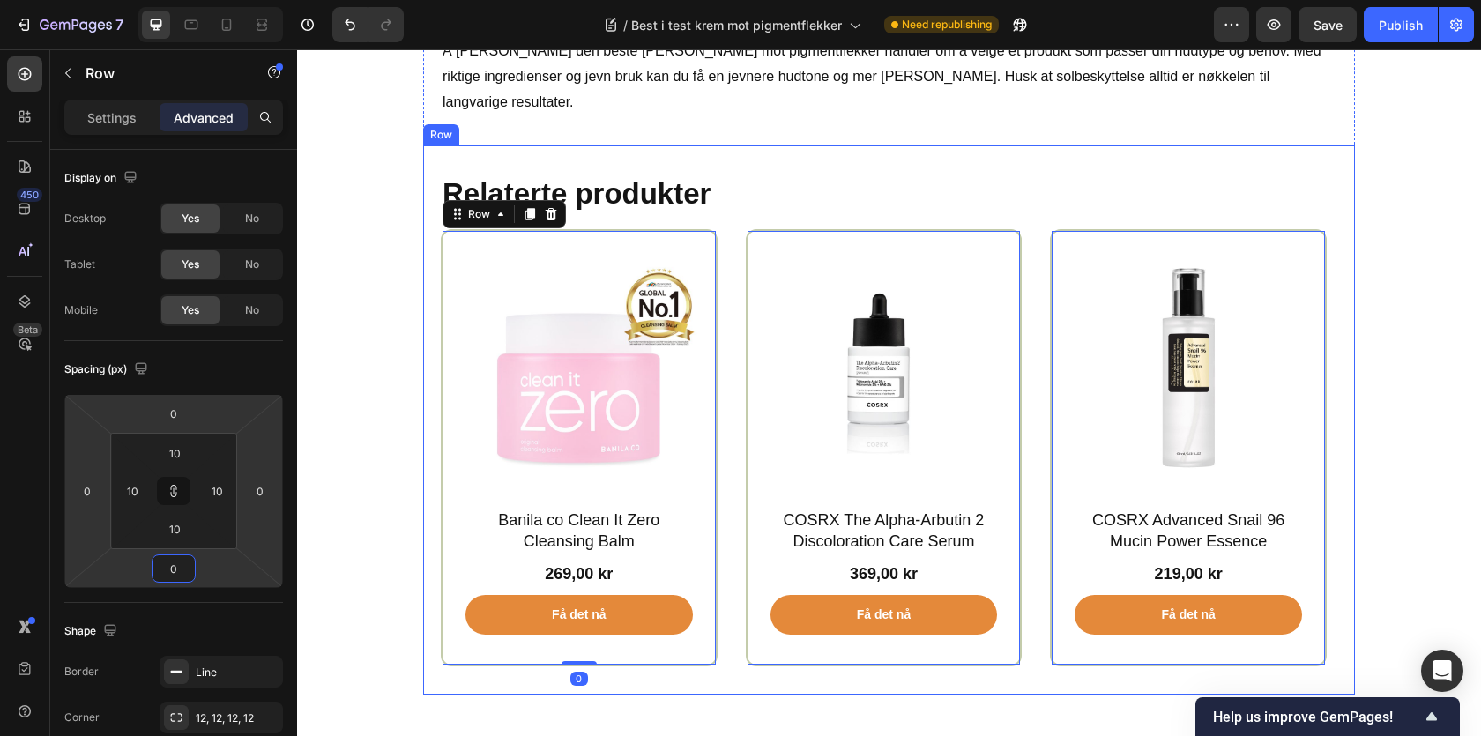
click at [394, 341] on div "Ofte stilte spørsmål Heading Hvor lang tid tar det å se resultater av en pigmen…" at bounding box center [889, 162] width 1158 height 1096
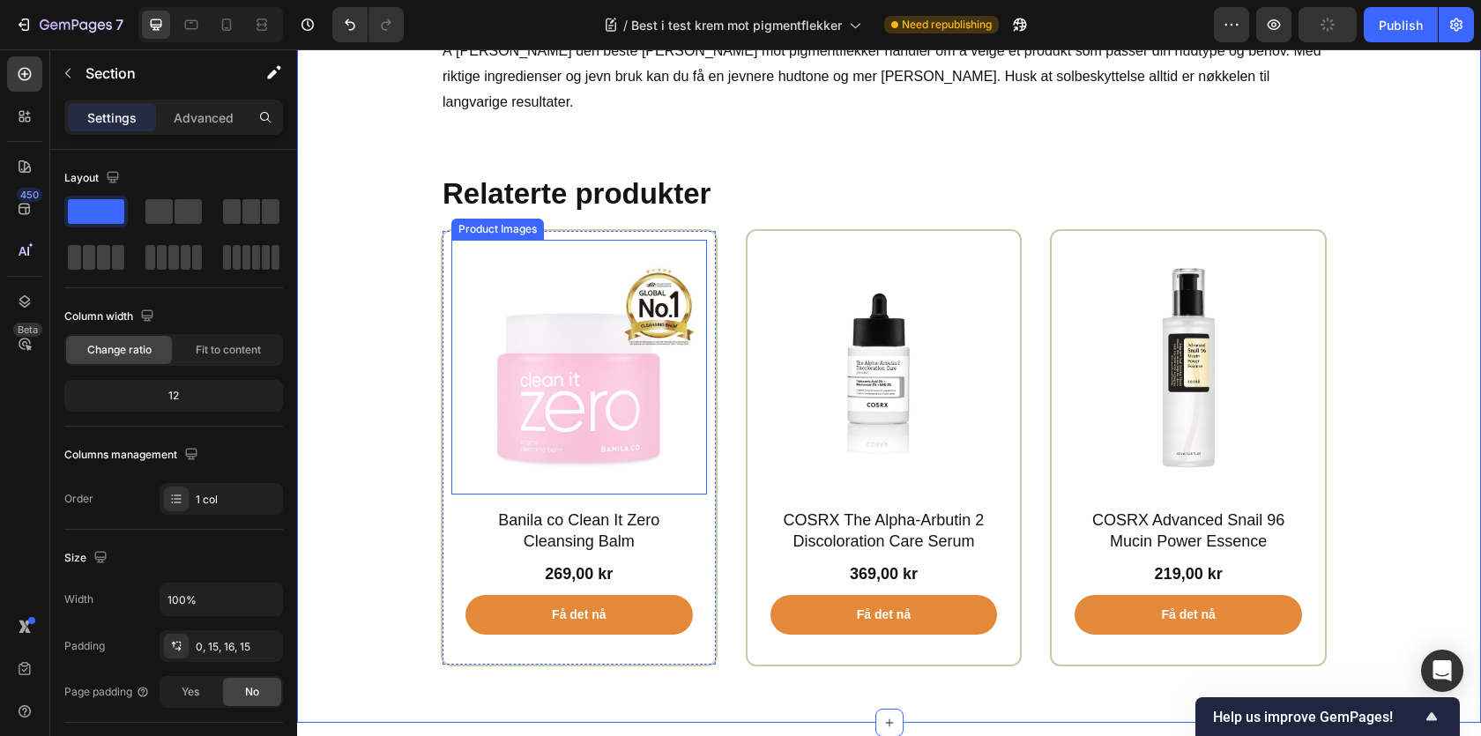
click at [511, 240] on img at bounding box center [579, 368] width 256 height 256
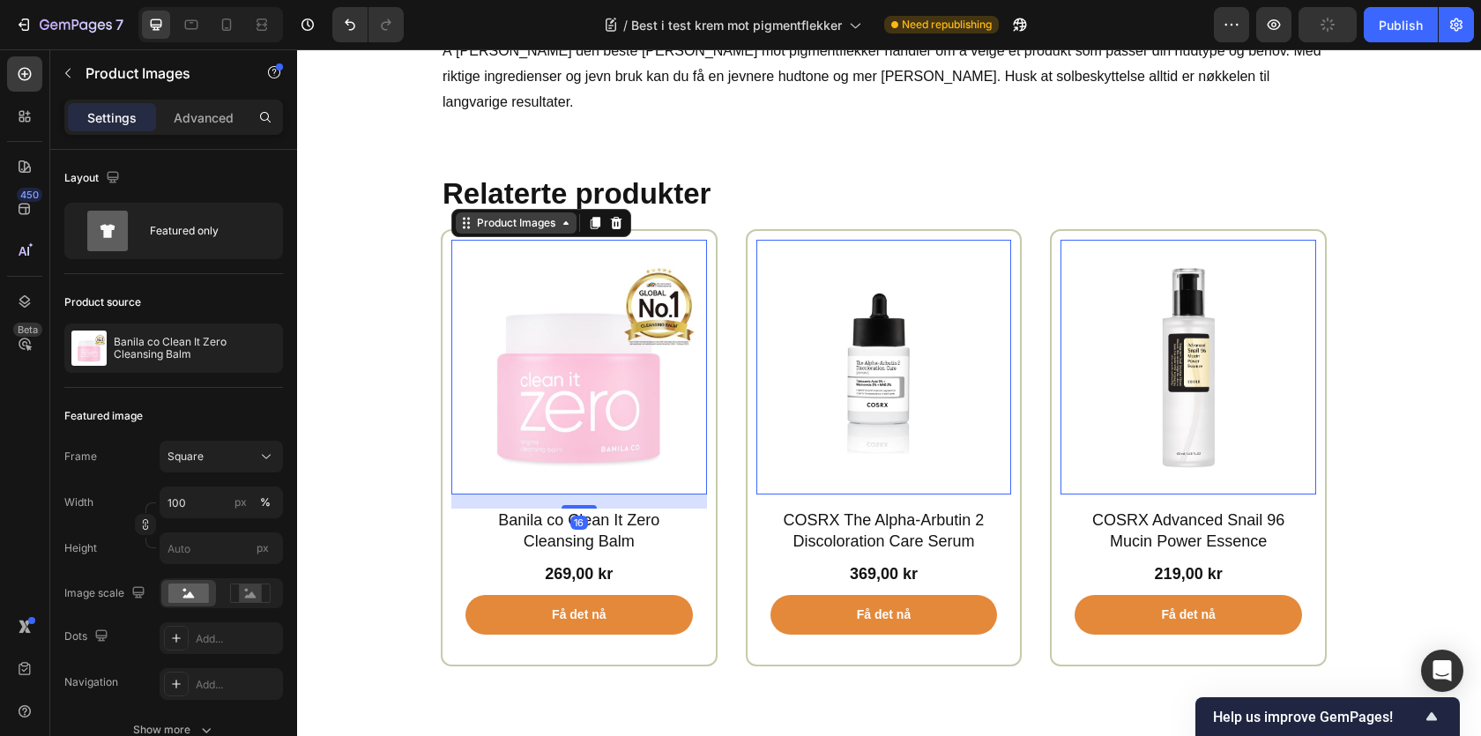
click at [488, 215] on div "Product Images" at bounding box center [516, 223] width 86 height 16
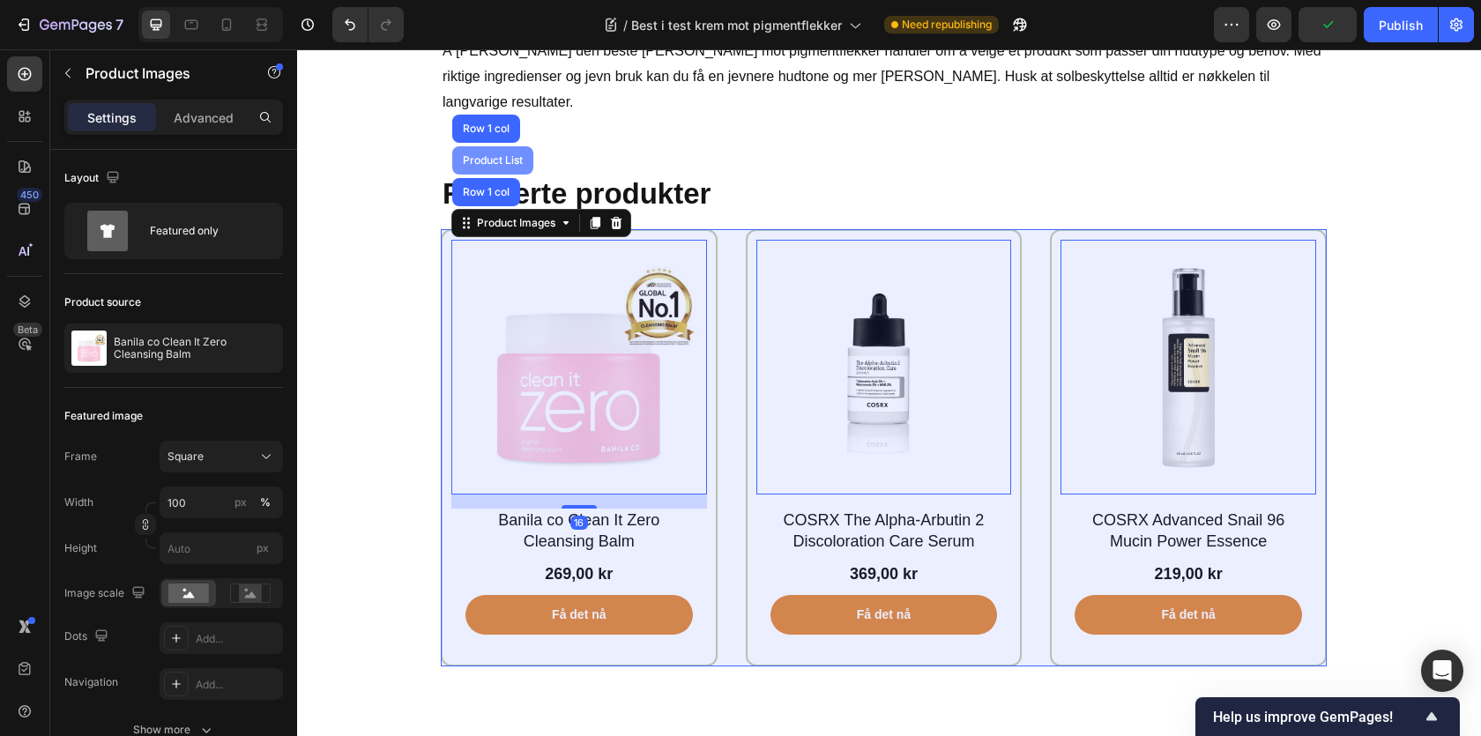
click at [494, 155] on div "Product List" at bounding box center [492, 160] width 67 height 11
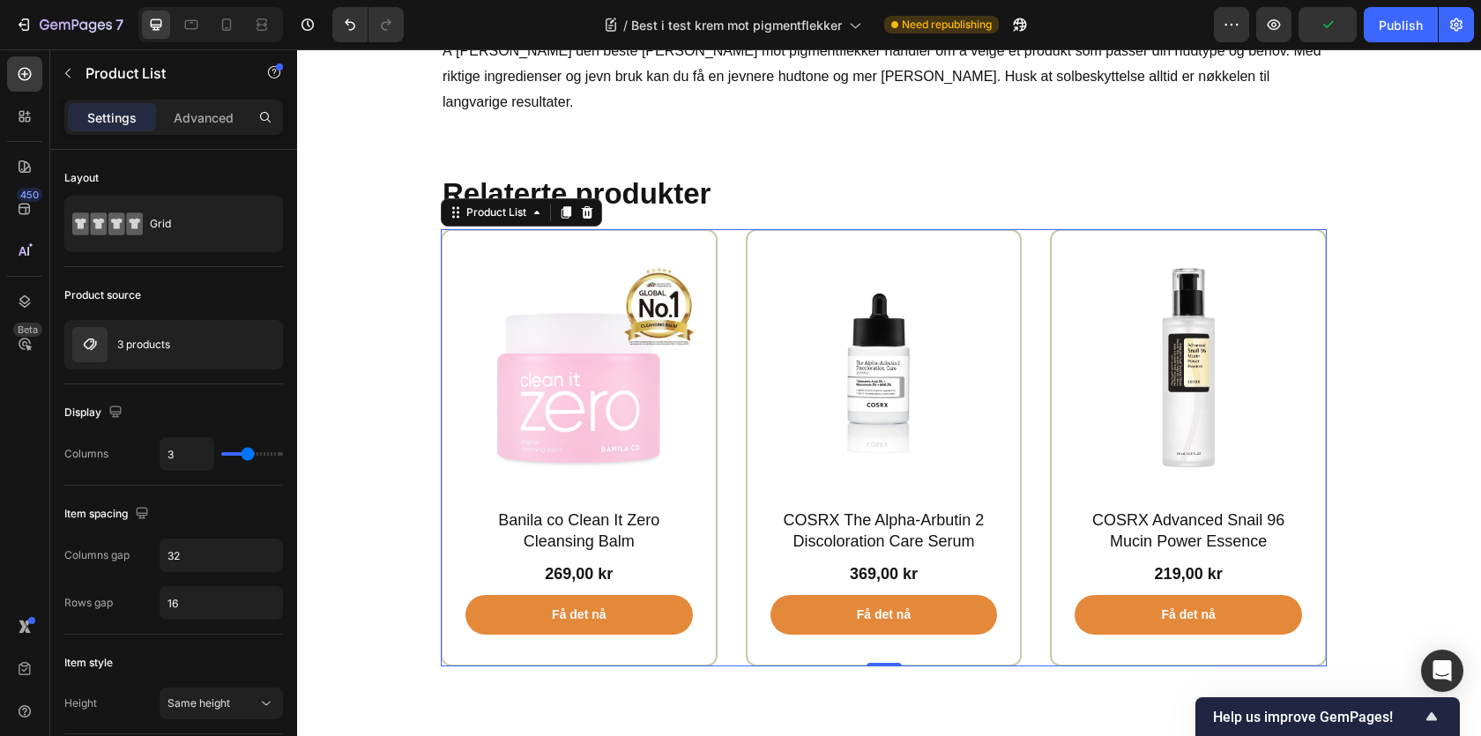
click at [204, 139] on div "Settings Advanced" at bounding box center [173, 125] width 247 height 50
click at [203, 132] on div "Settings Advanced" at bounding box center [173, 117] width 219 height 35
click at [197, 108] on p "Advanced" at bounding box center [204, 117] width 60 height 19
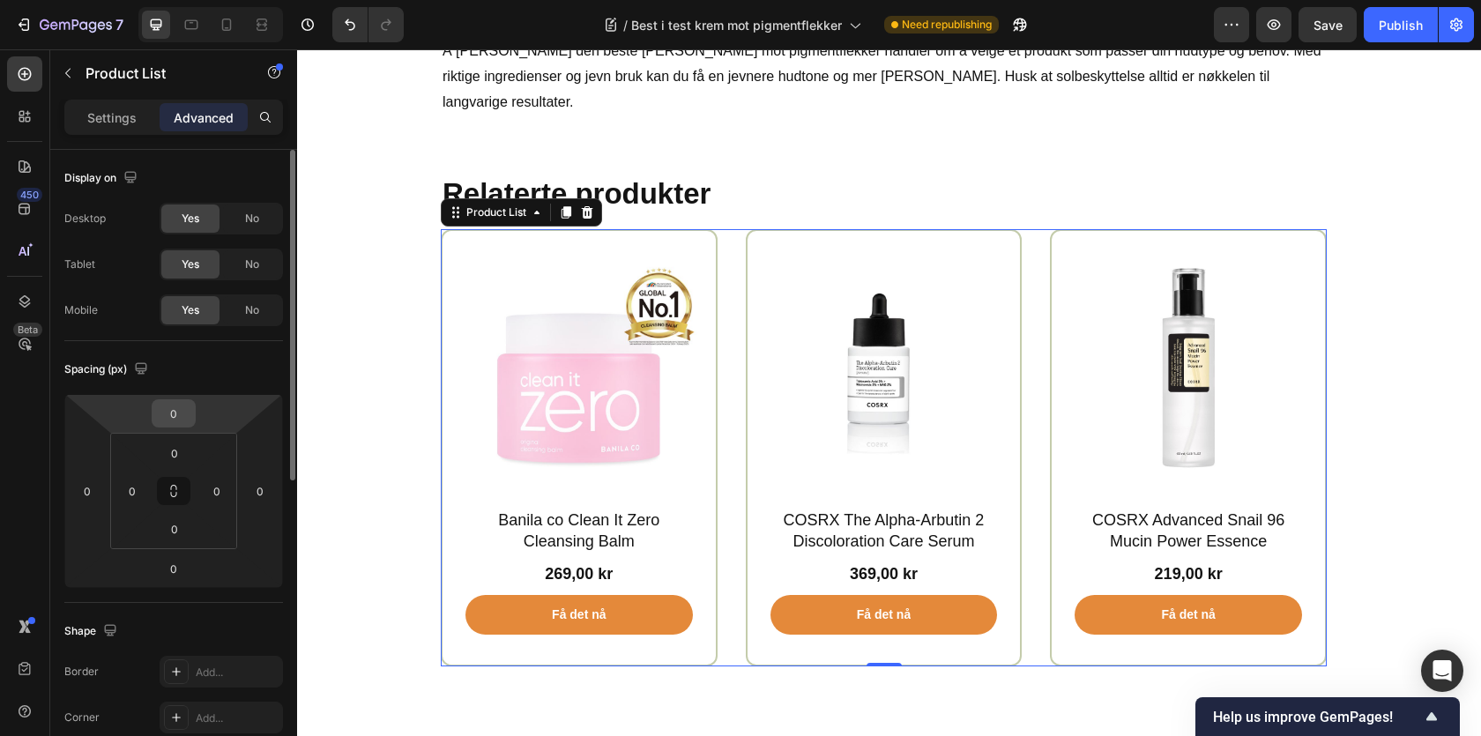
click at [167, 408] on input "0" at bounding box center [173, 413] width 35 height 26
type input "12"
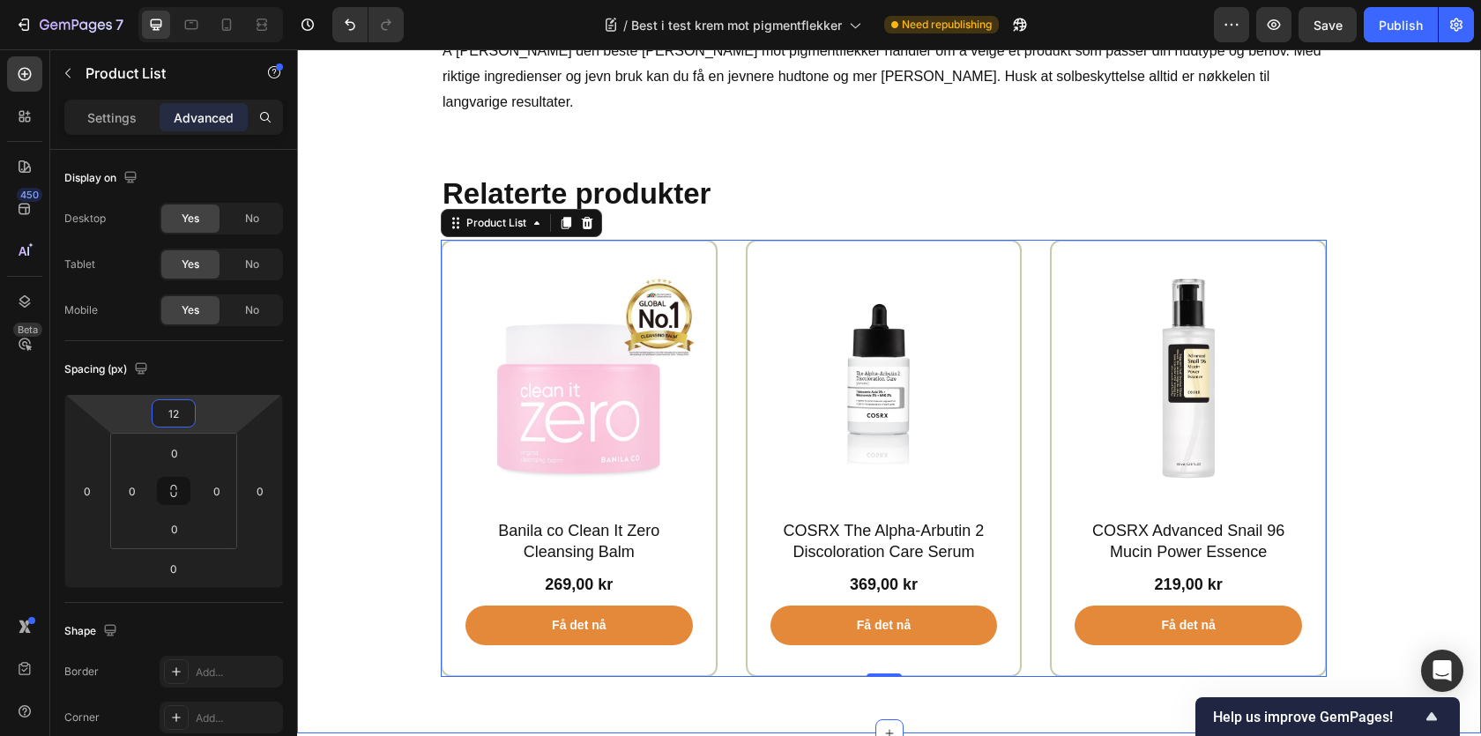
click at [416, 262] on div "Ofte stilte spørsmål Heading Hvor lang tid tar det å se resultater av en pigmen…" at bounding box center [889, 167] width 1158 height 1106
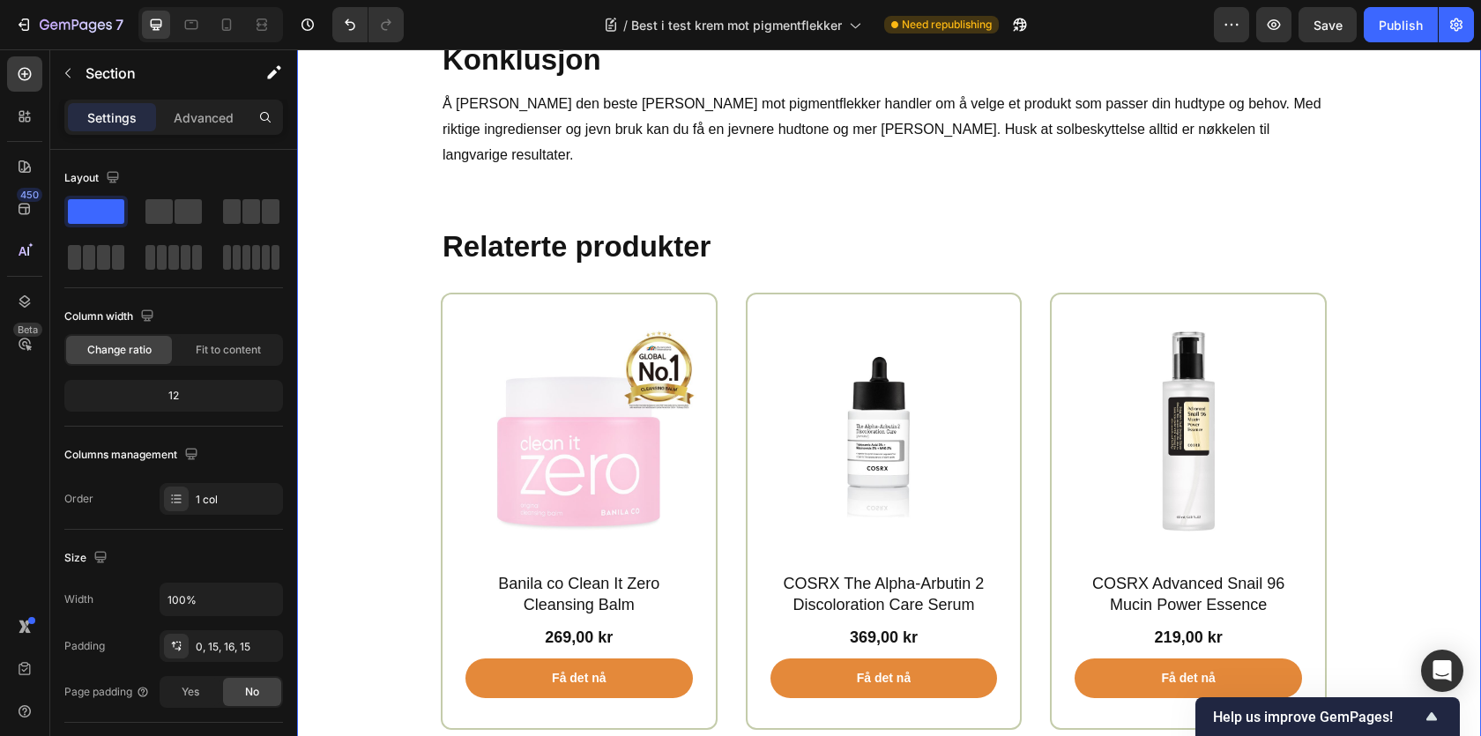
scroll to position [10263, 0]
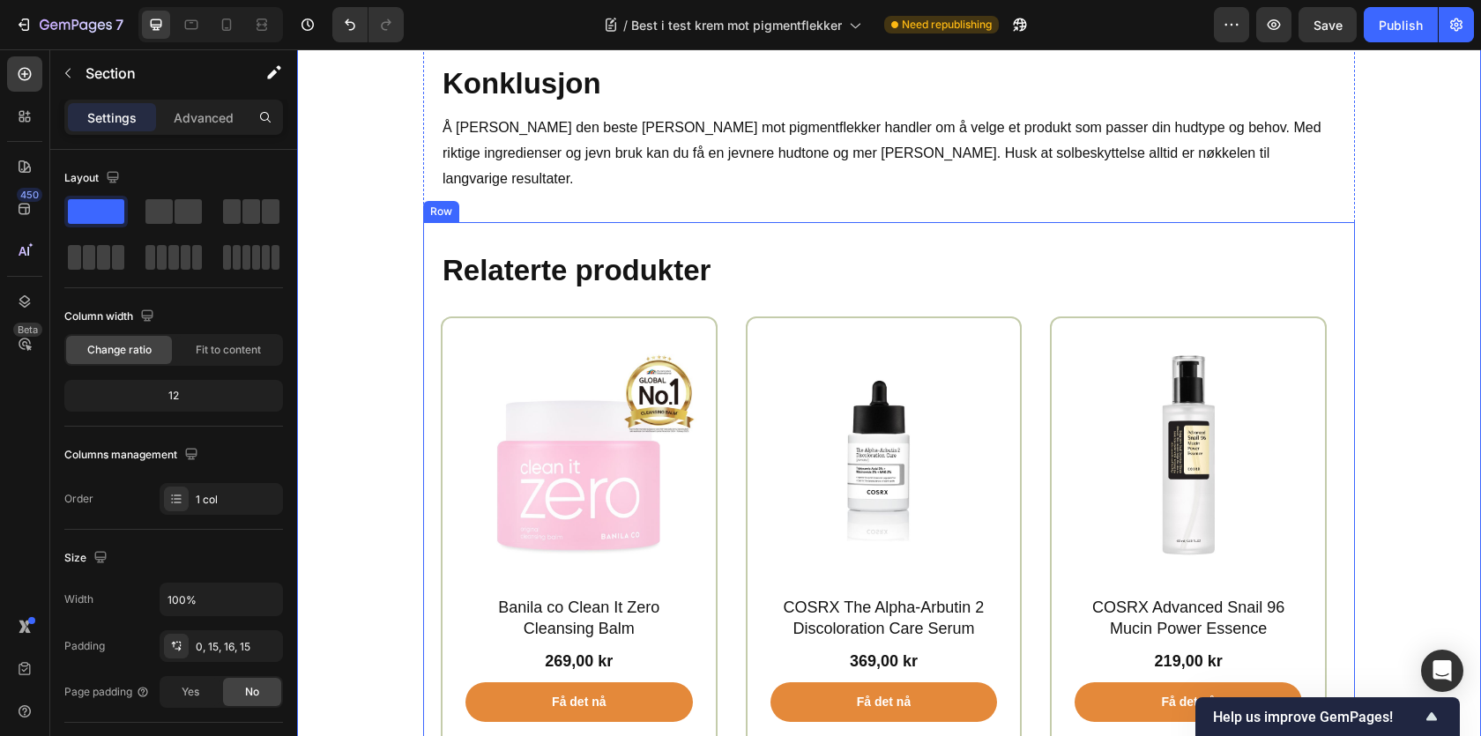
click at [537, 222] on div "Relaterte produkter Heading Product Images Banila co Clean It Zero Cleansing Ba…" at bounding box center [889, 502] width 932 height 560
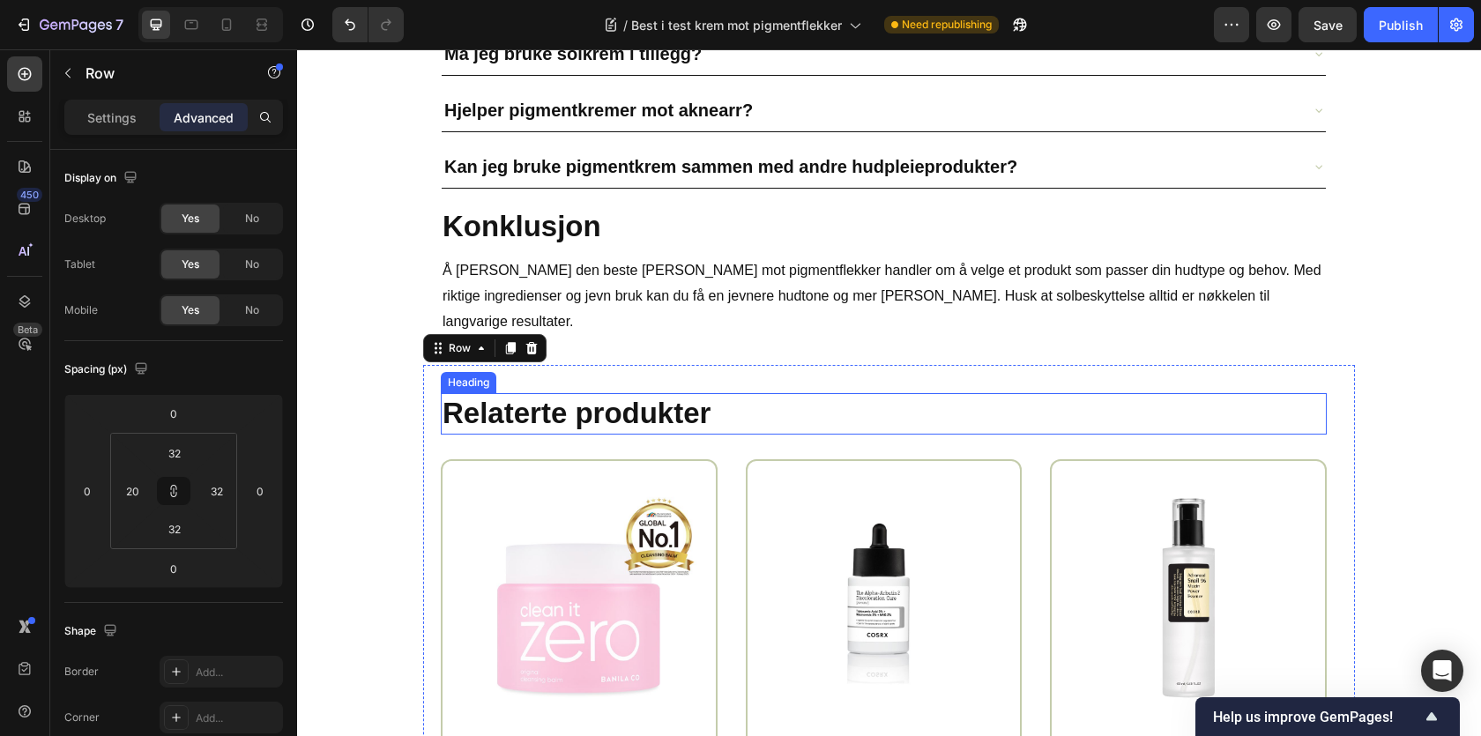
scroll to position [10091, 0]
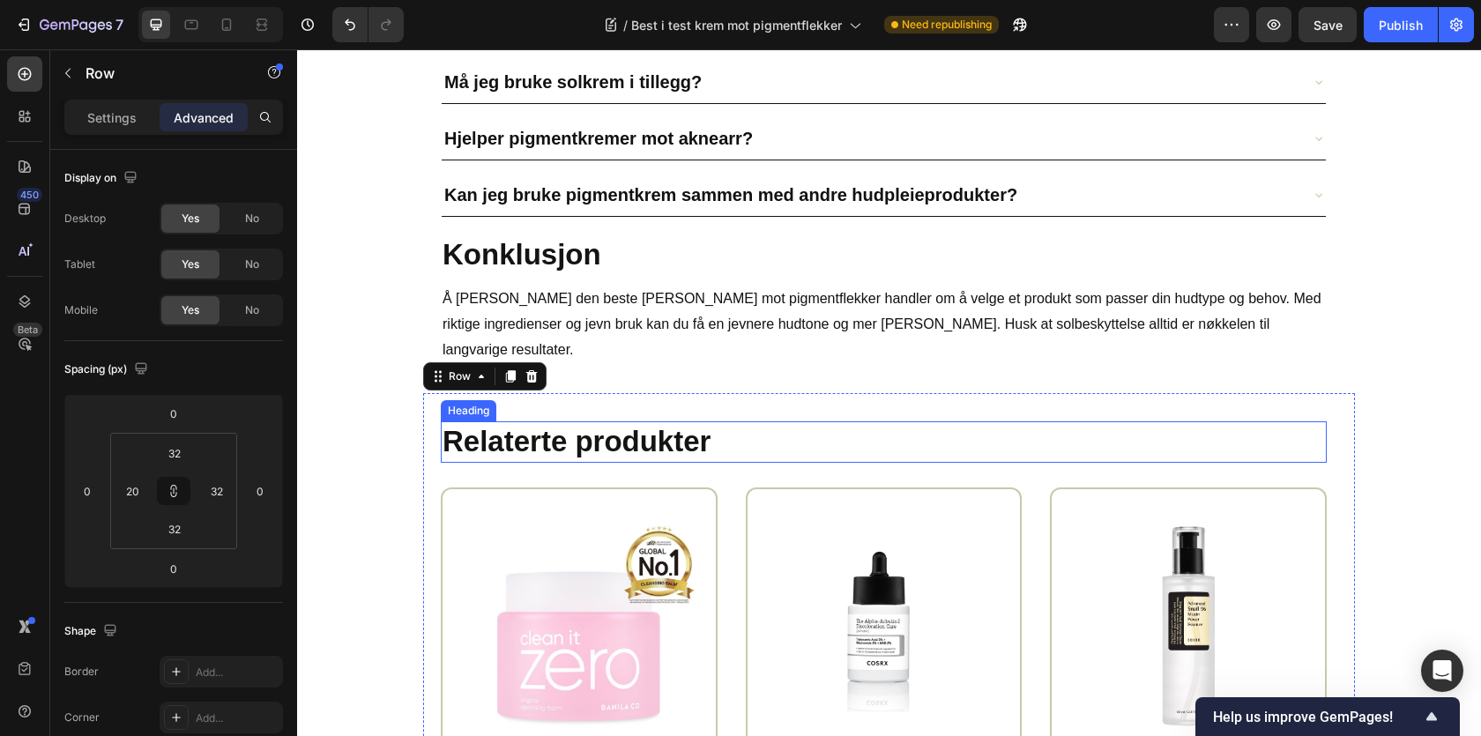
click at [737, 421] on h2 "Relaterte produkter" at bounding box center [884, 441] width 886 height 41
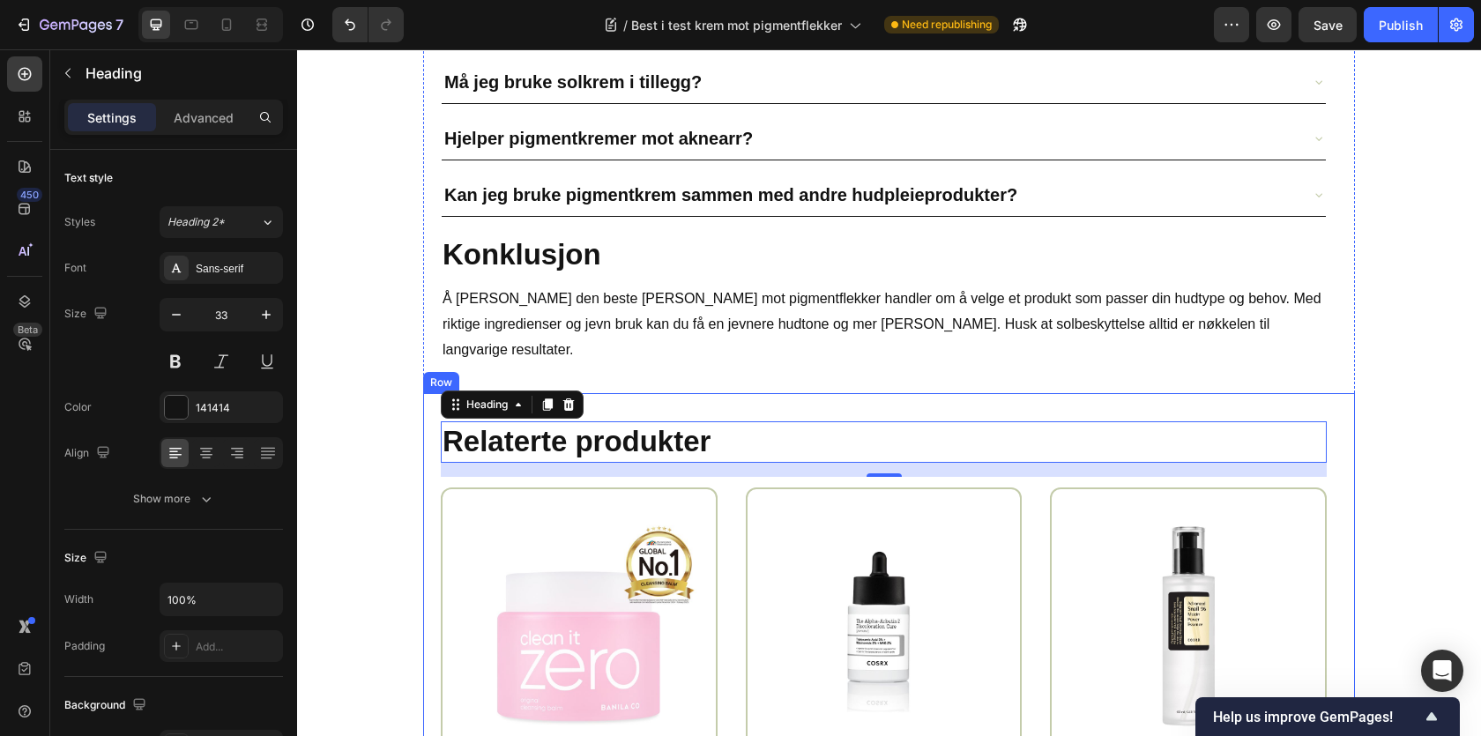
click at [428, 393] on div "Relaterte produkter Heading 16 Product Images Banila co Clean It Zero Cleansing…" at bounding box center [889, 673] width 932 height 560
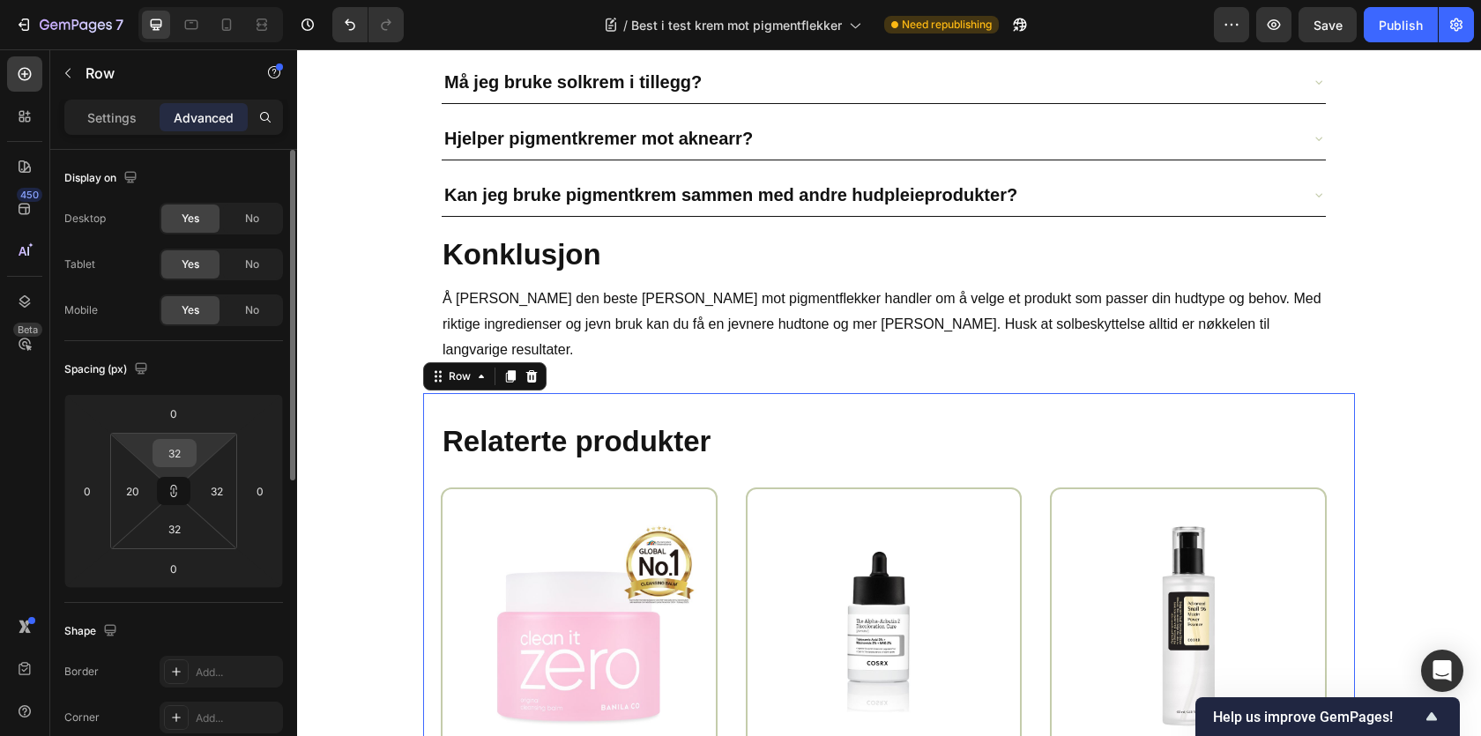
click at [170, 454] on input "32" at bounding box center [174, 453] width 35 height 26
type input "2"
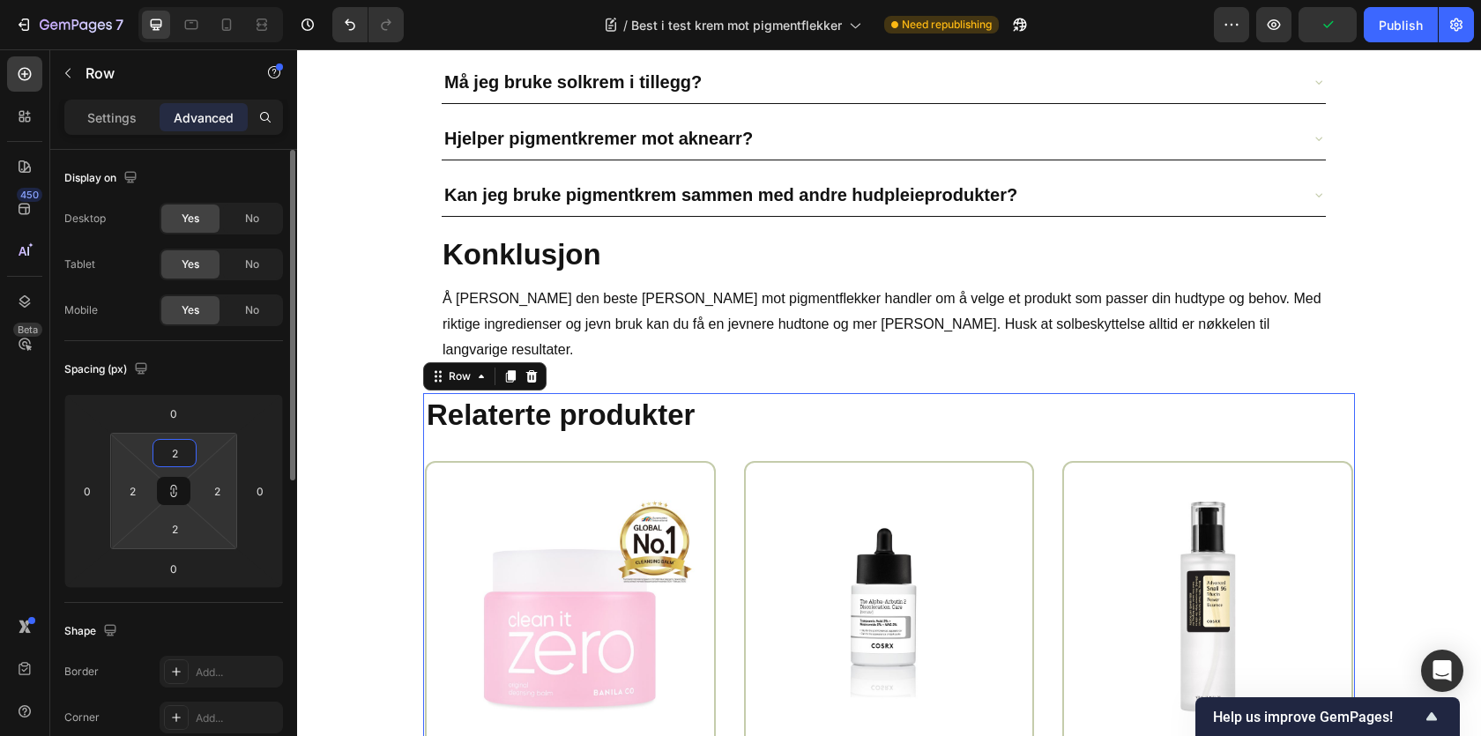
type input "20"
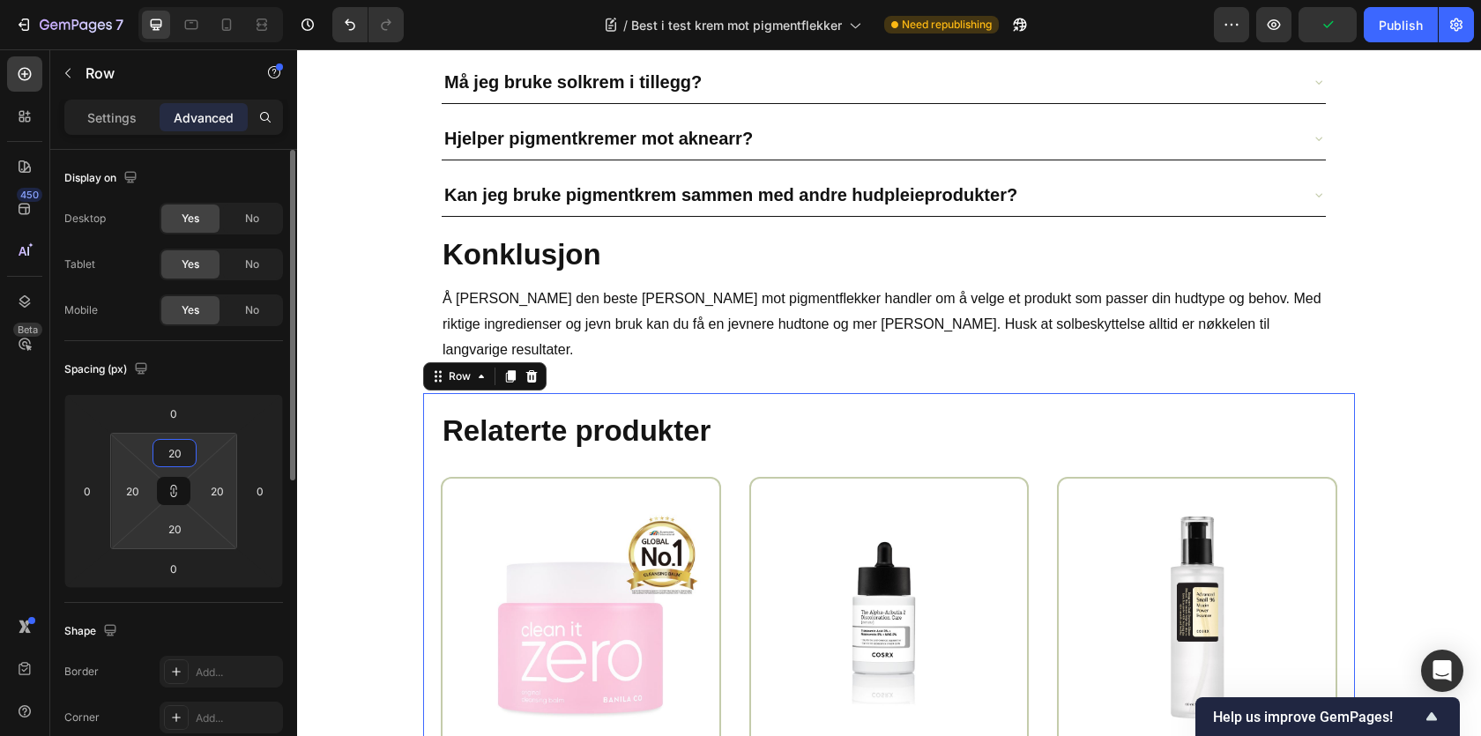
click at [171, 462] on input "20" at bounding box center [174, 453] width 35 height 26
click at [171, 454] on input "20" at bounding box center [174, 453] width 35 height 26
type input "3"
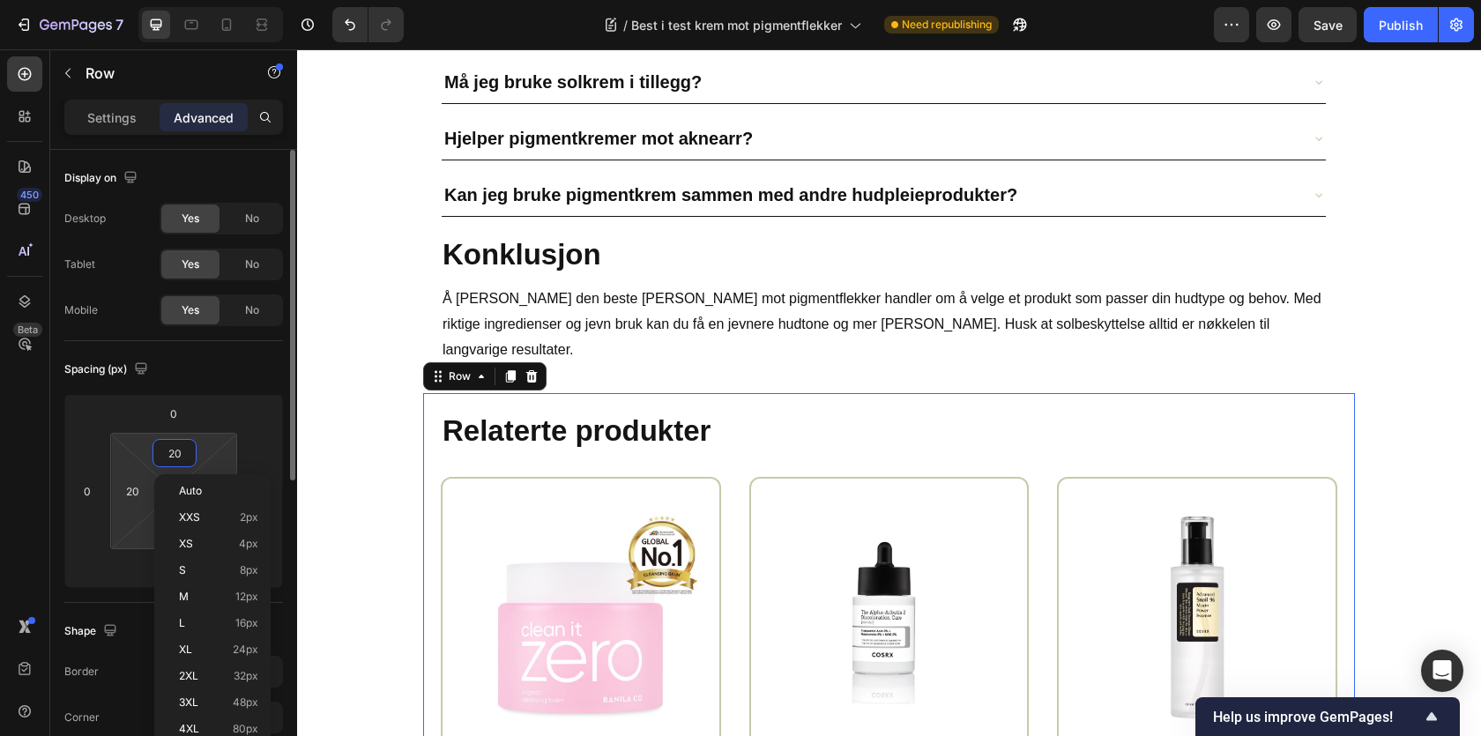
type input "3"
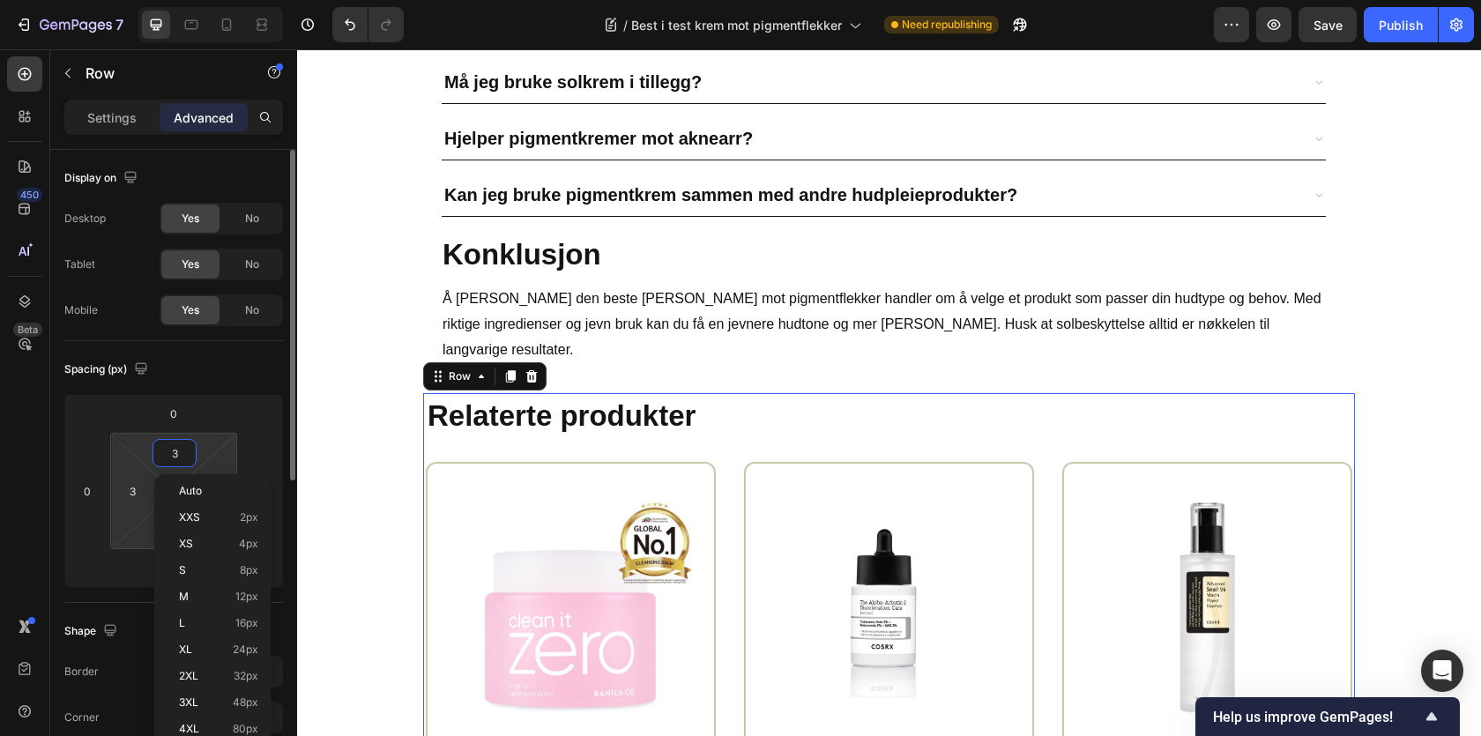
type input "32"
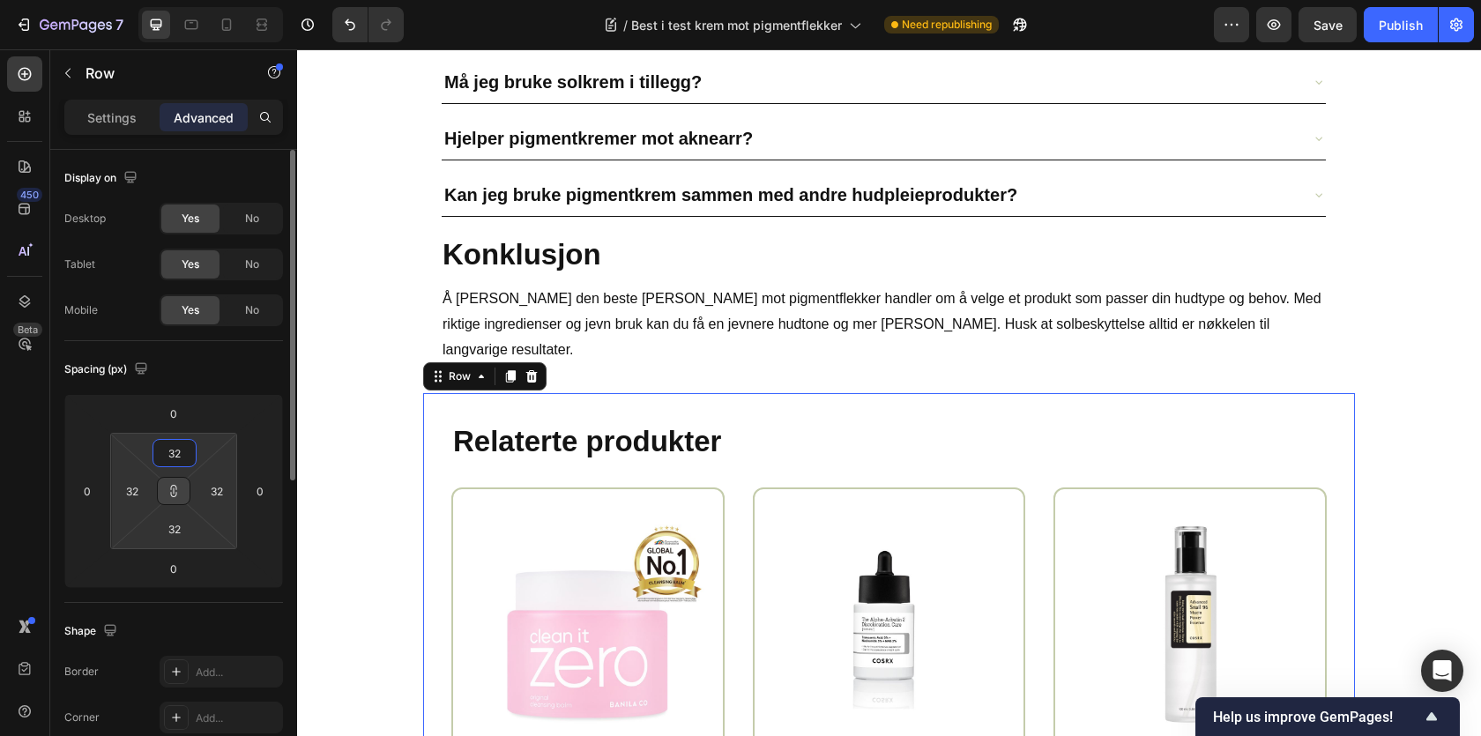
click at [166, 495] on button at bounding box center [174, 491] width 34 height 28
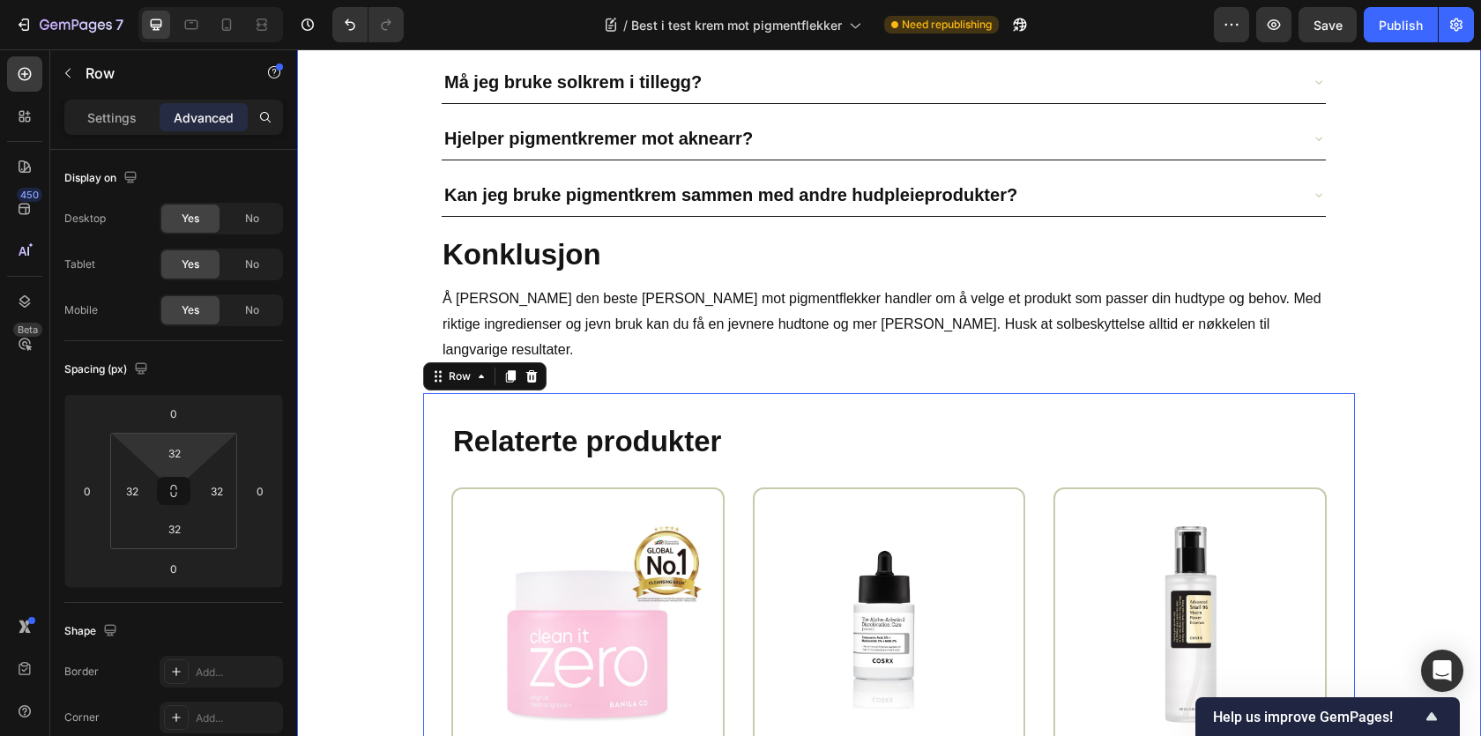
click at [342, 300] on div "Ofte stilte spørsmål Heading Hvor lang tid tar det å se resultater av en pigmen…" at bounding box center [889, 413] width 1158 height 1103
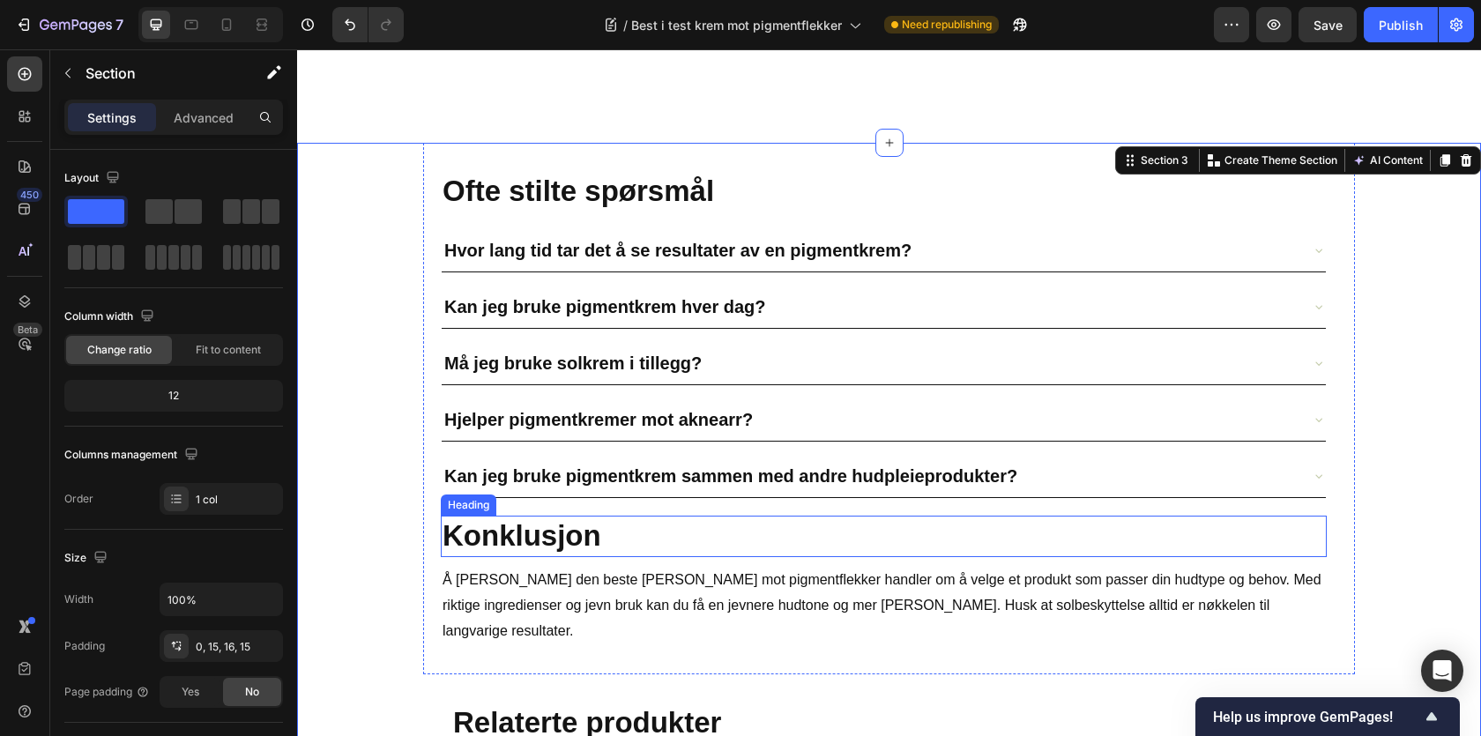
scroll to position [9933, 0]
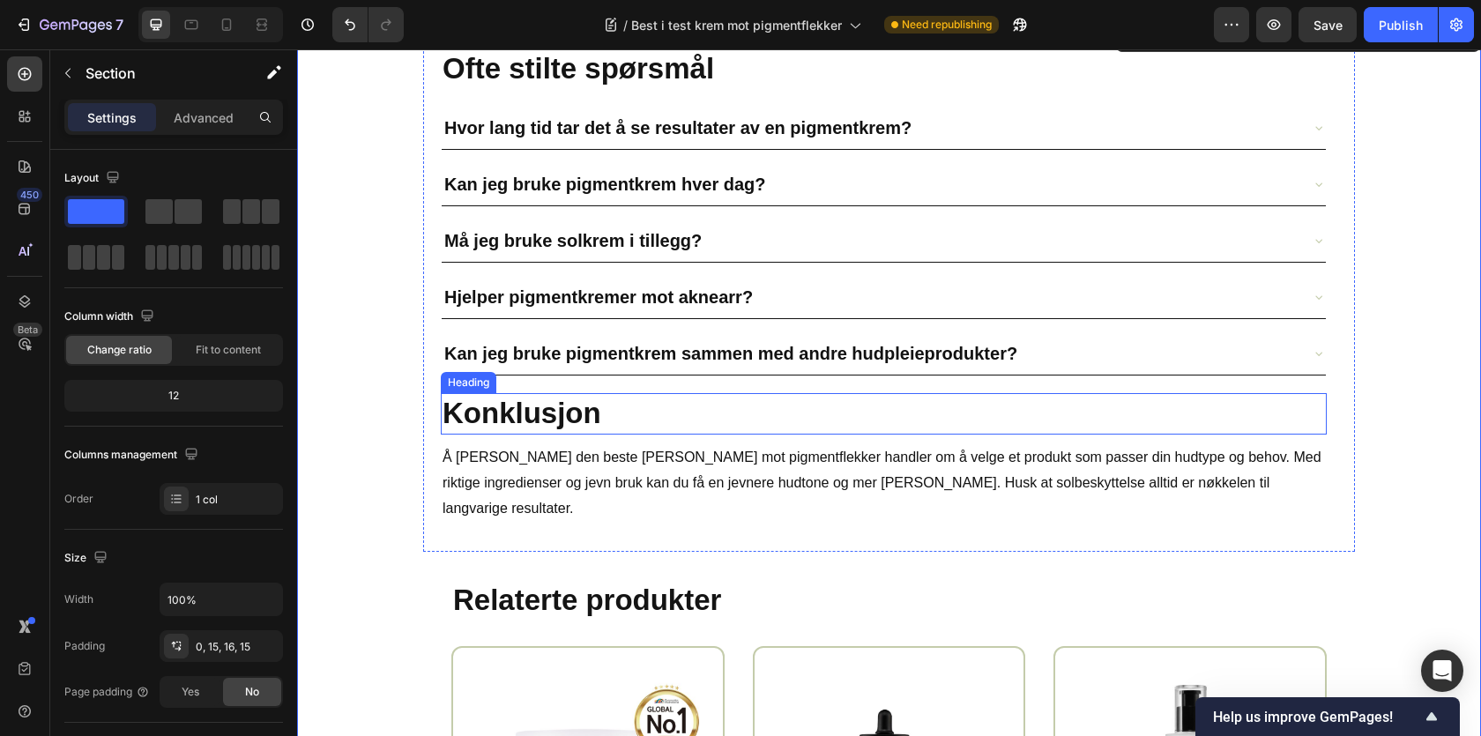
click at [599, 427] on strong "Konklusjon" at bounding box center [522, 413] width 159 height 33
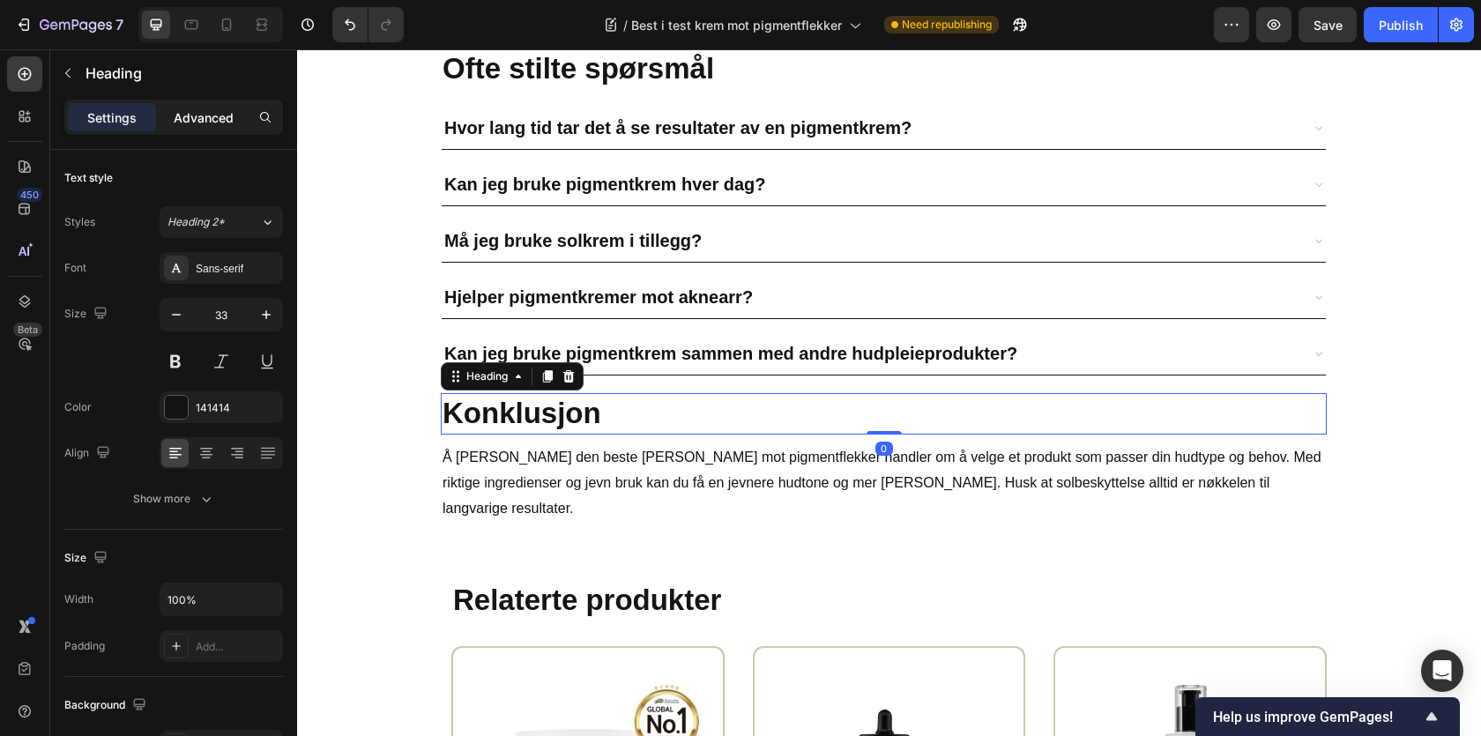
click at [207, 126] on div "Advanced" at bounding box center [204, 117] width 88 height 28
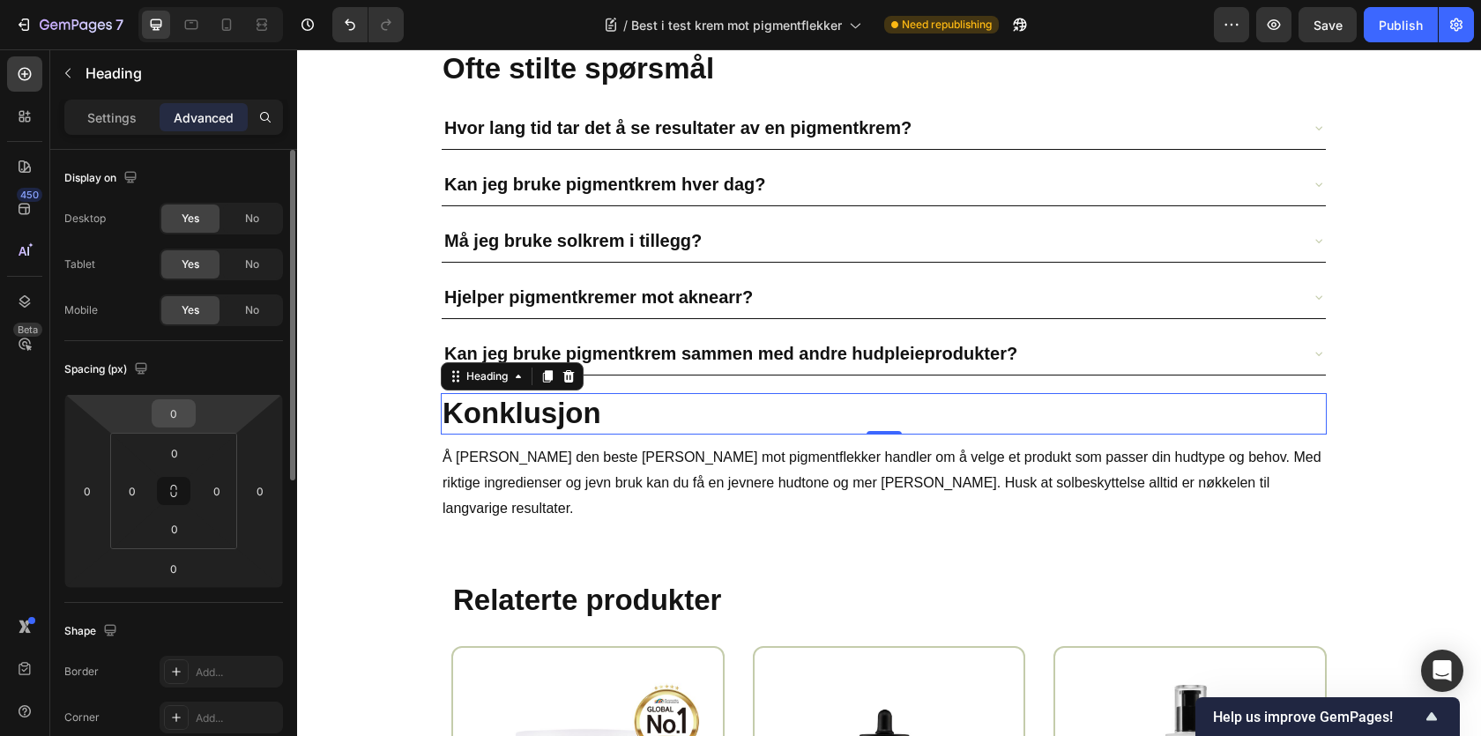
click at [183, 413] on input "0" at bounding box center [173, 413] width 35 height 26
type input "1"
type input "20"
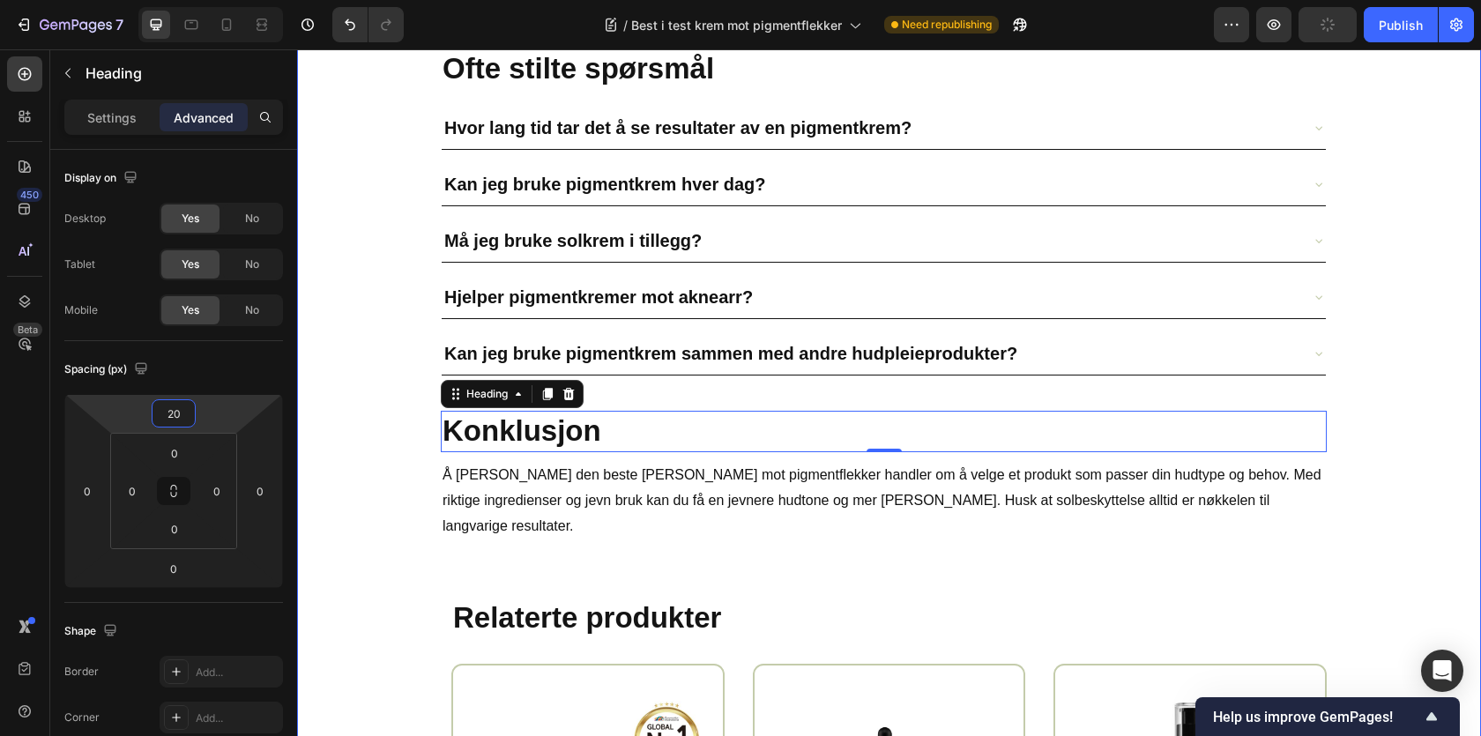
click at [406, 387] on div "Ofte stilte spørsmål Heading Hvor lang tid tar det å se resultater av en pigmen…" at bounding box center [889, 580] width 1158 height 1120
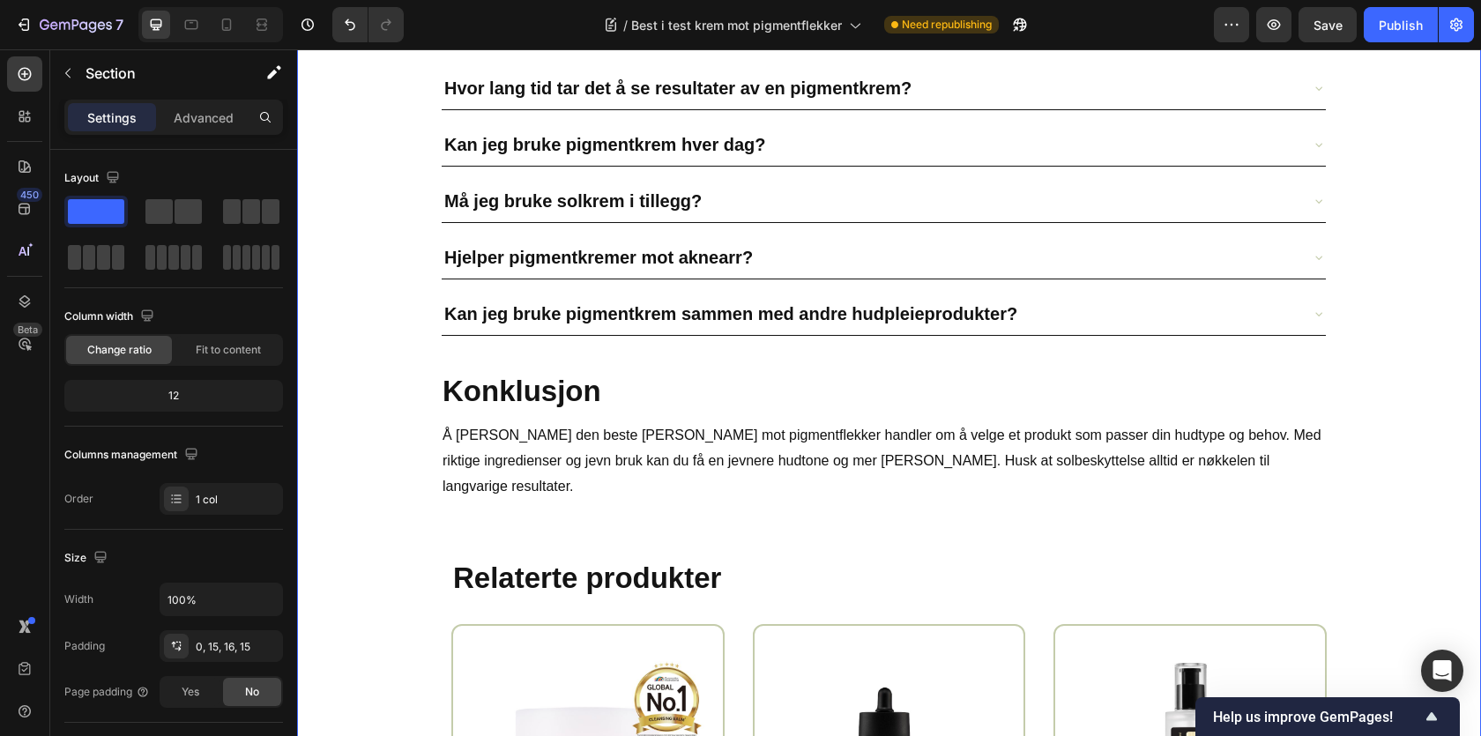
scroll to position [10090, 0]
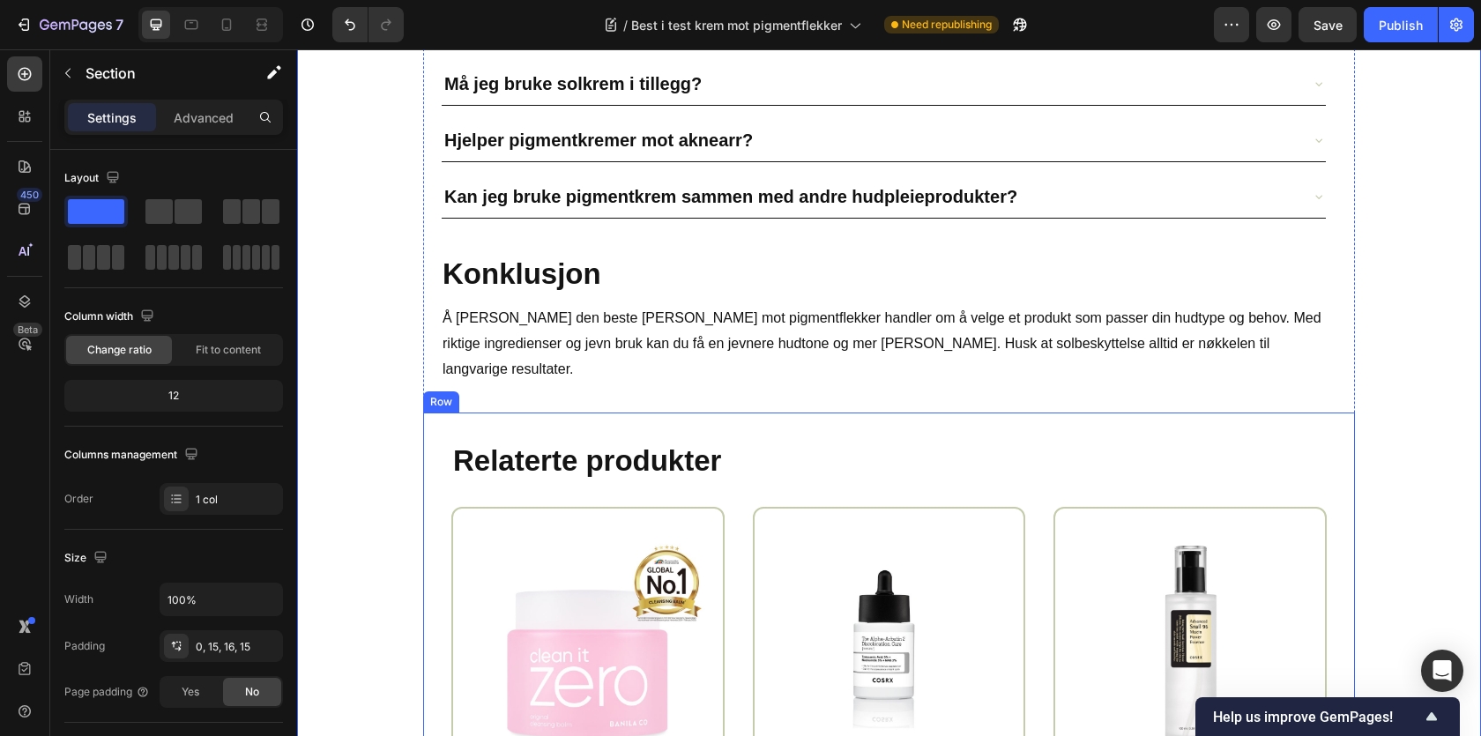
click at [425, 413] on div "Relaterte produkter Heading Product Images Banila co Clean It Zero Cleansing Ba…" at bounding box center [889, 691] width 932 height 556
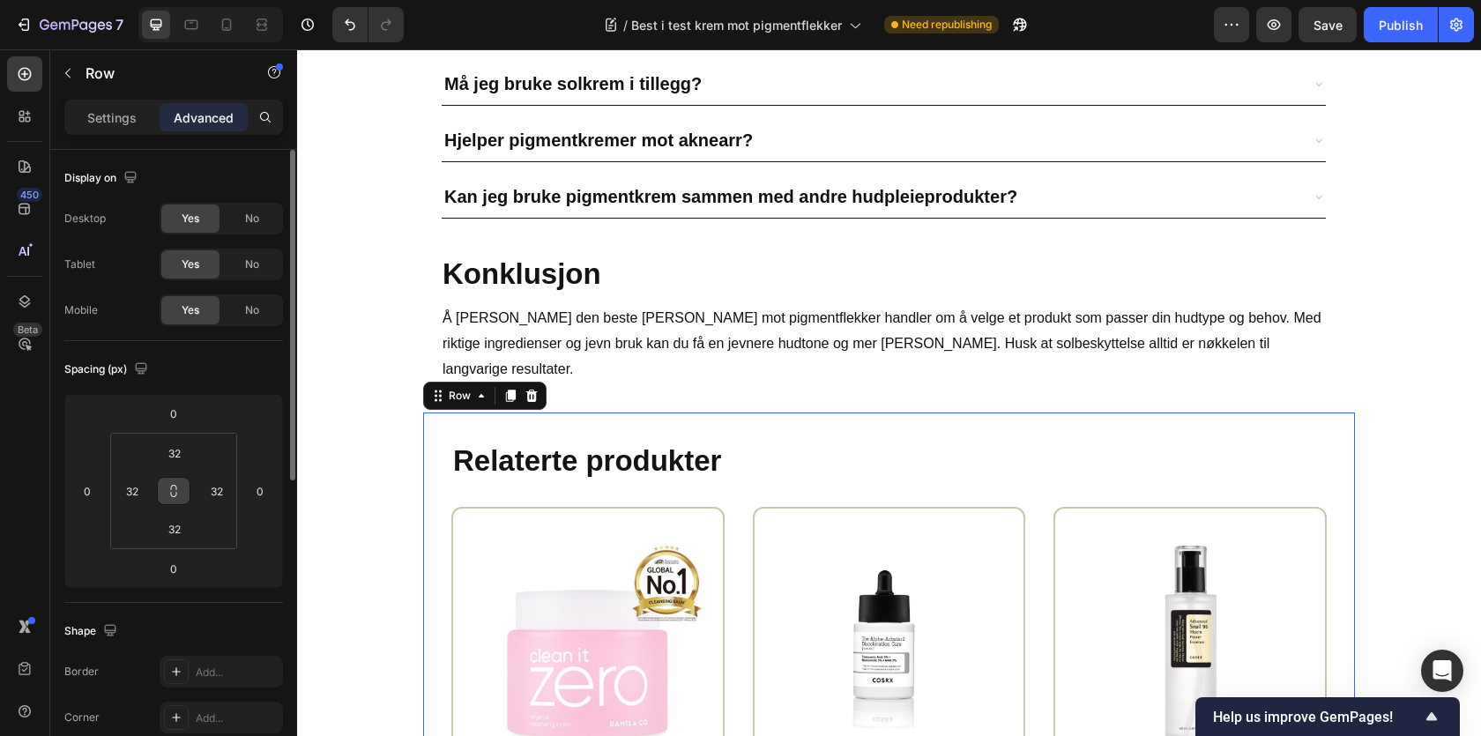
click at [167, 489] on icon at bounding box center [174, 491] width 14 height 14
click at [173, 488] on icon at bounding box center [174, 491] width 14 height 14
click at [172, 443] on input "32" at bounding box center [174, 453] width 35 height 26
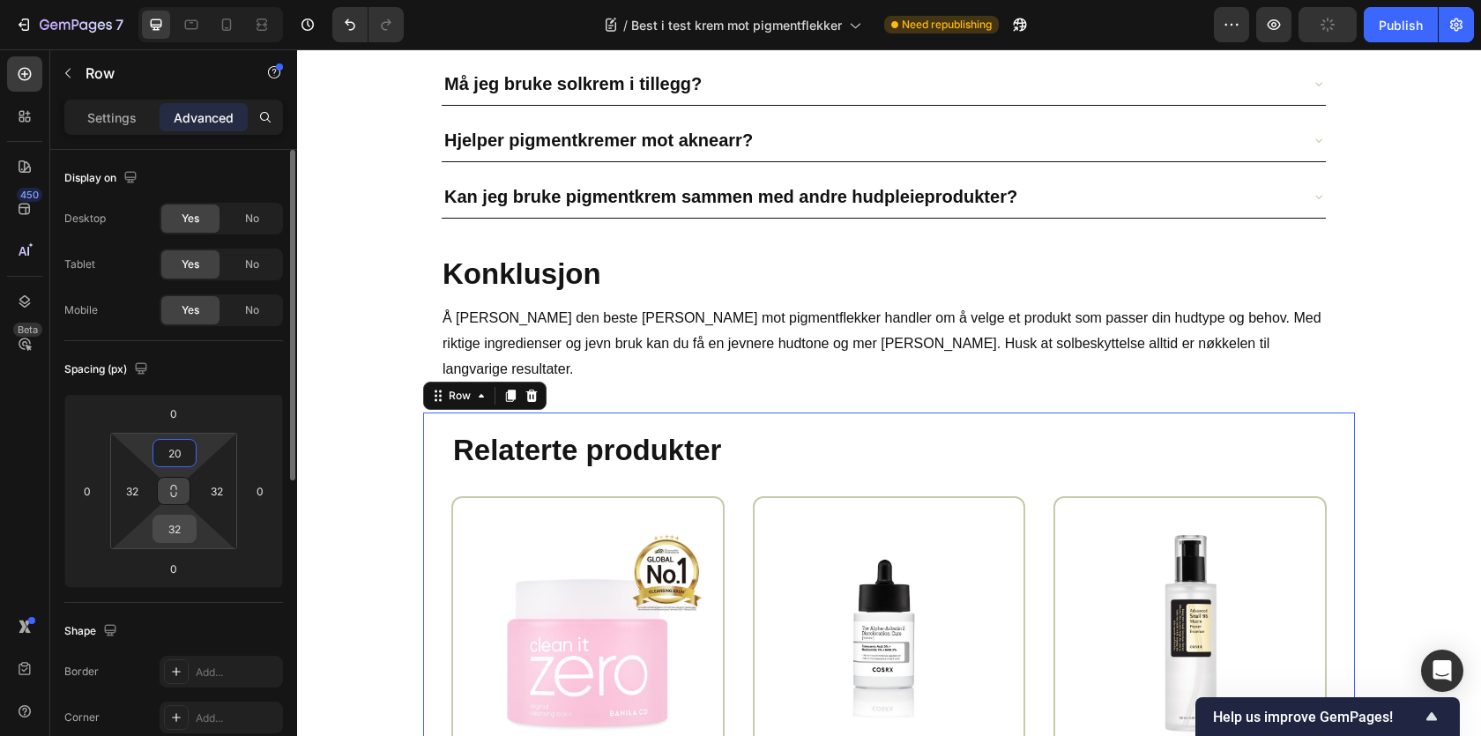
type input "20"
click at [175, 523] on input "32" at bounding box center [174, 529] width 35 height 26
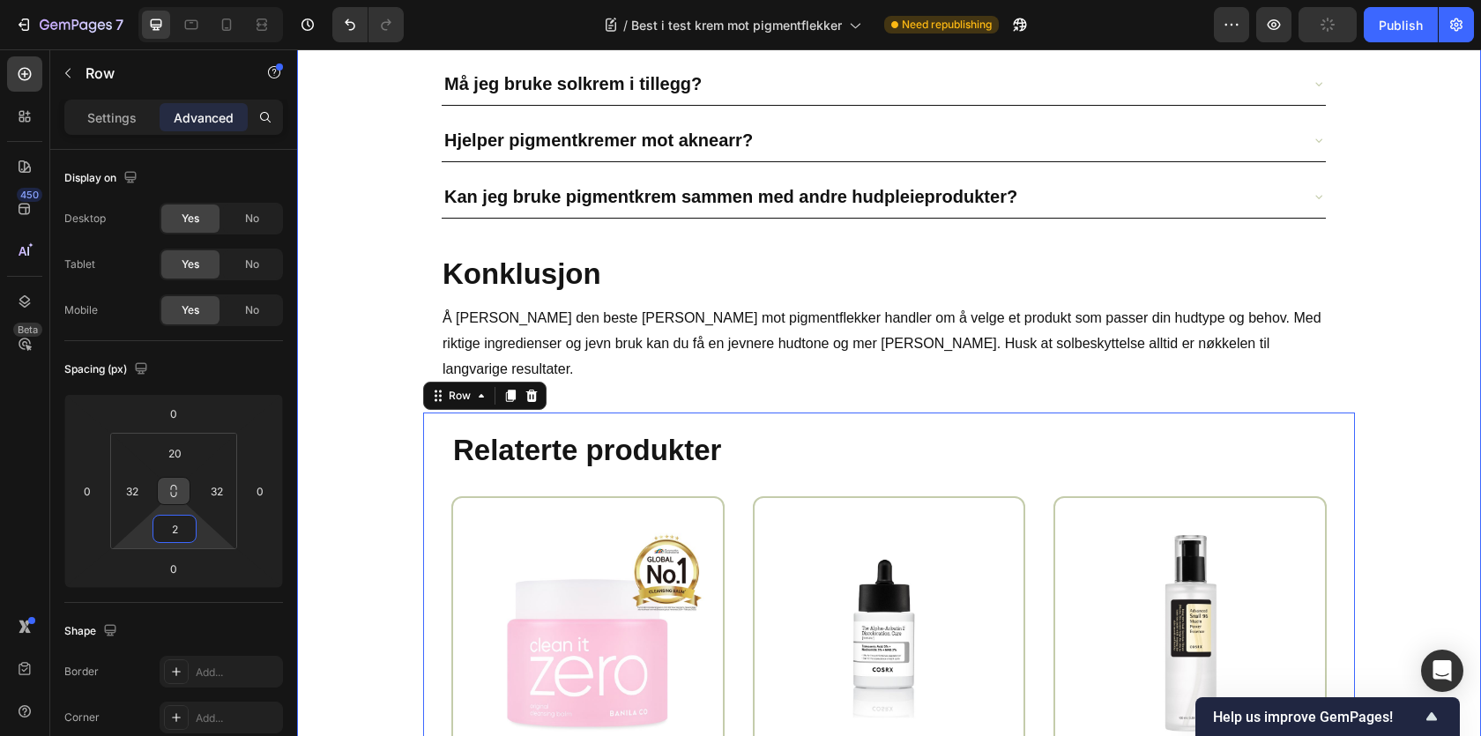
type input "20"
click at [380, 396] on div "Ofte stilte spørsmål Heading Hvor lang tid tar det å se resultater av en pigmen…" at bounding box center [889, 412] width 1158 height 1099
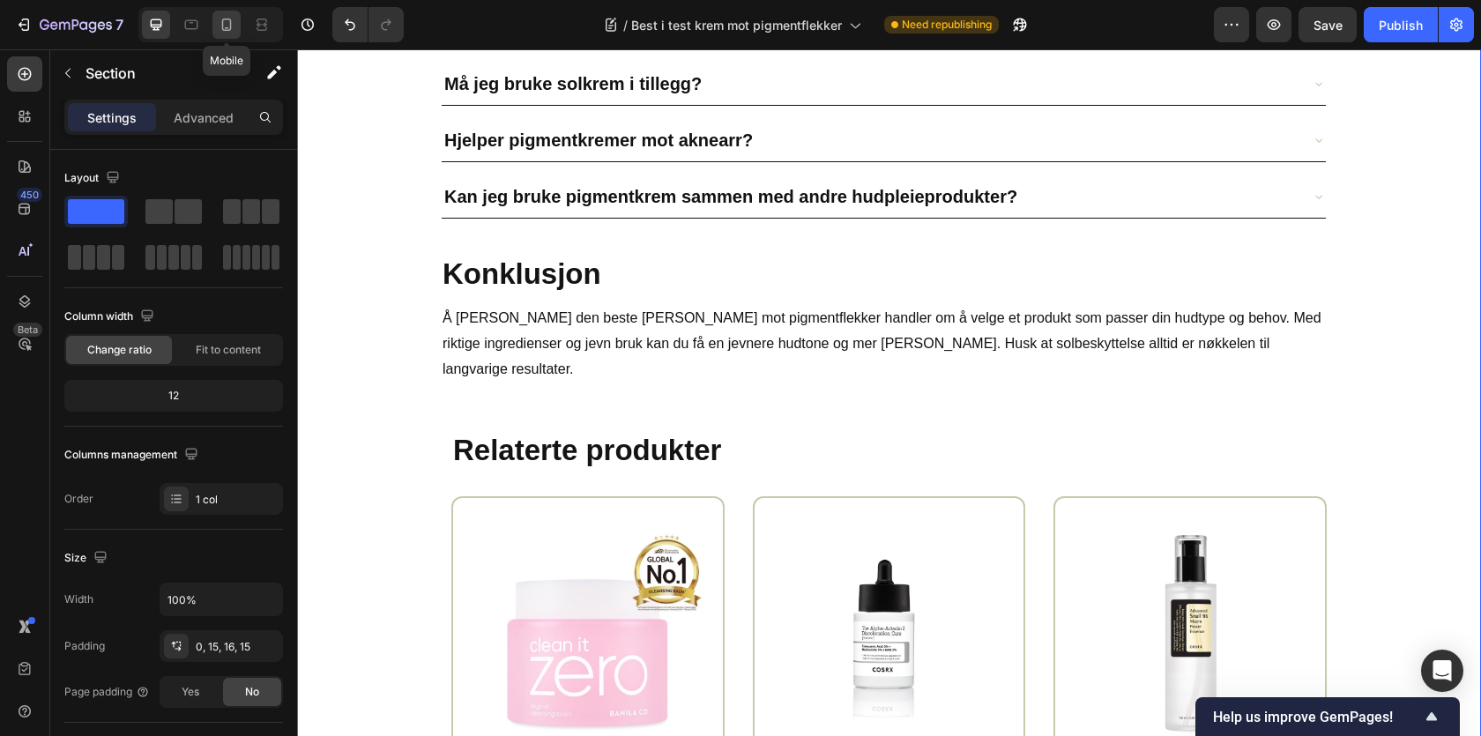
click at [227, 30] on icon at bounding box center [227, 25] width 10 height 12
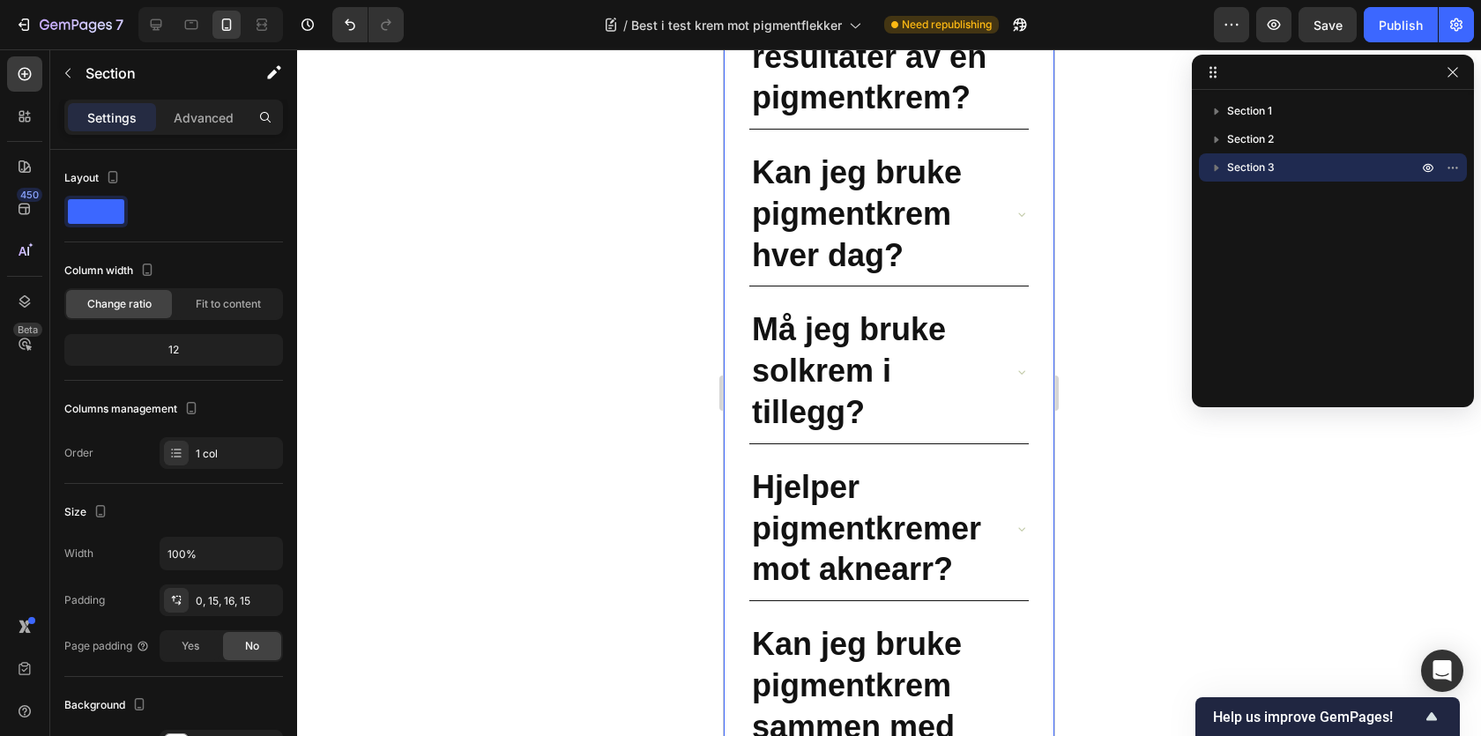
scroll to position [10027, 0]
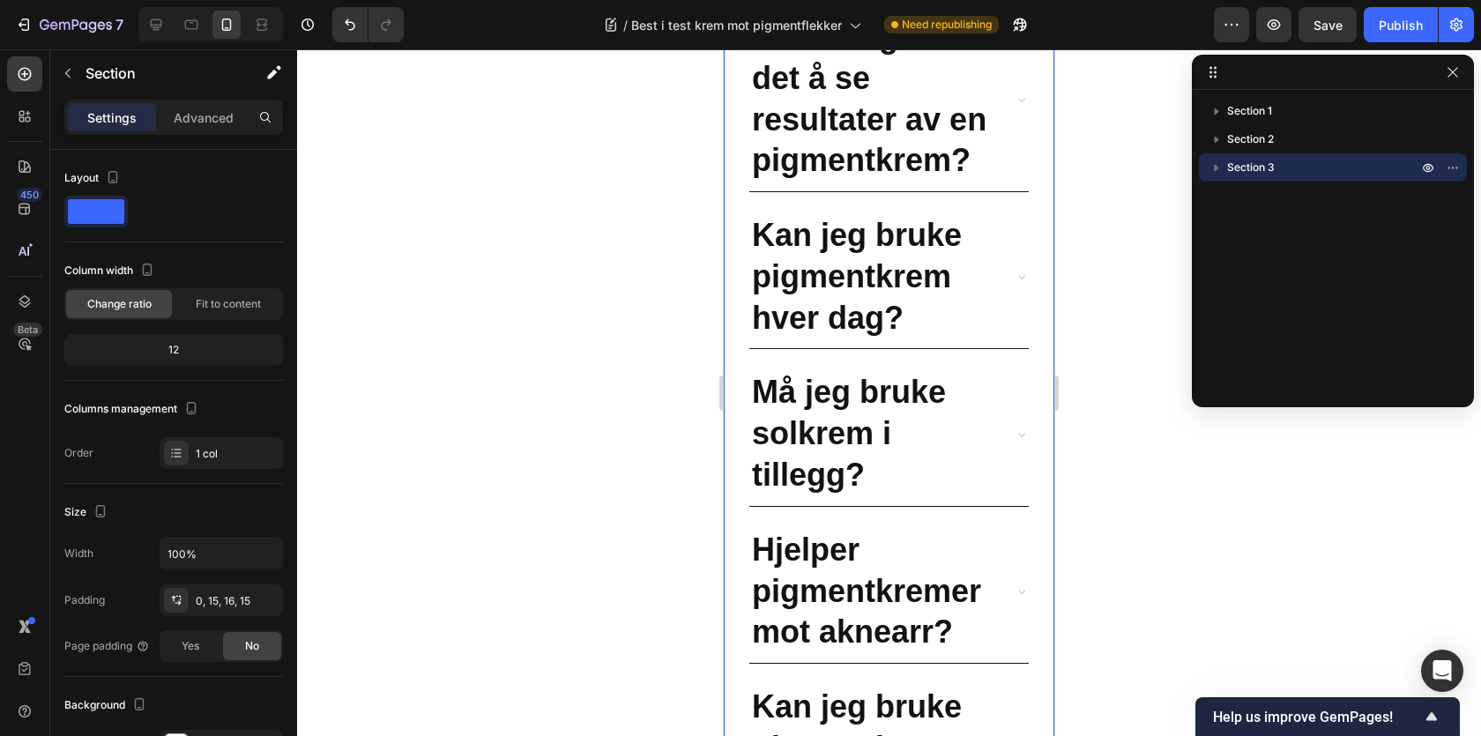
click at [638, 272] on div at bounding box center [889, 392] width 1184 height 687
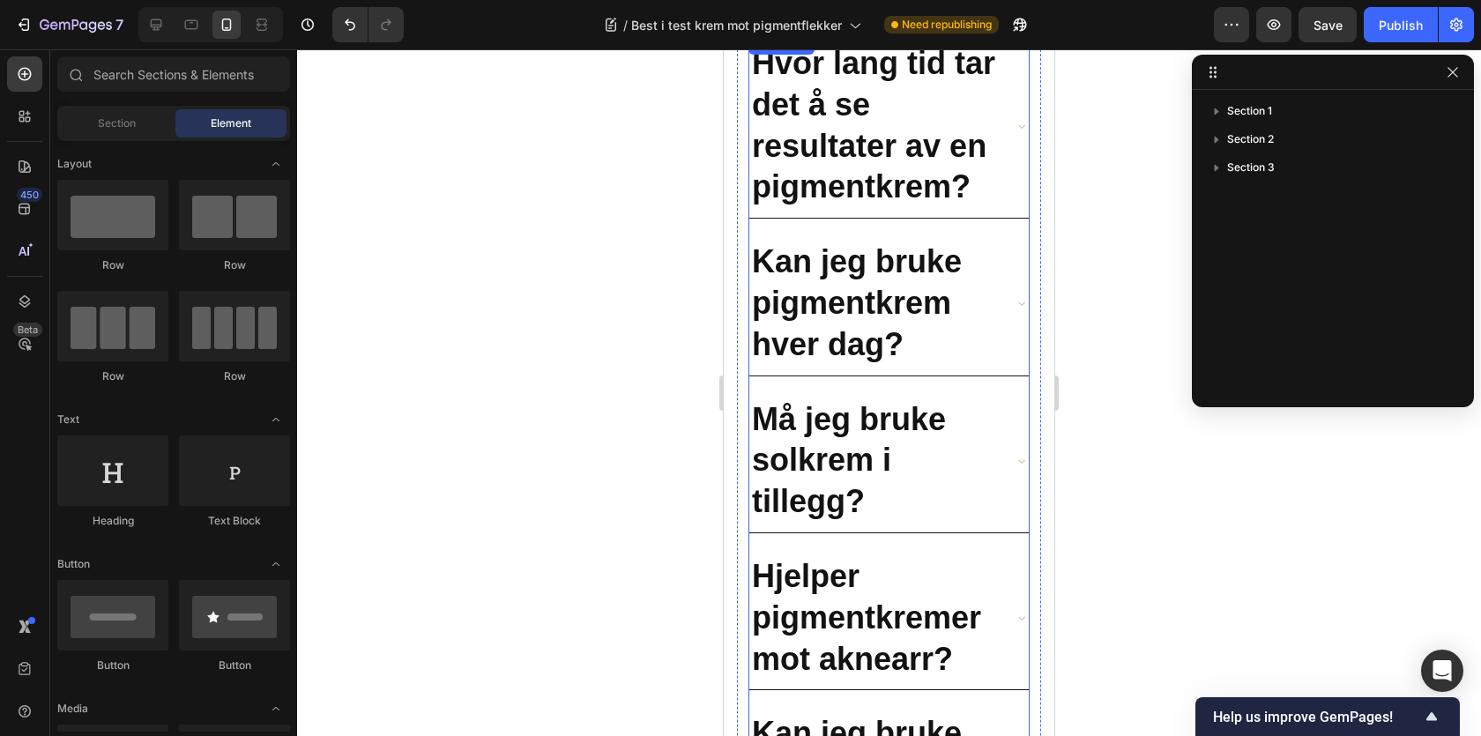
scroll to position [14095, 0]
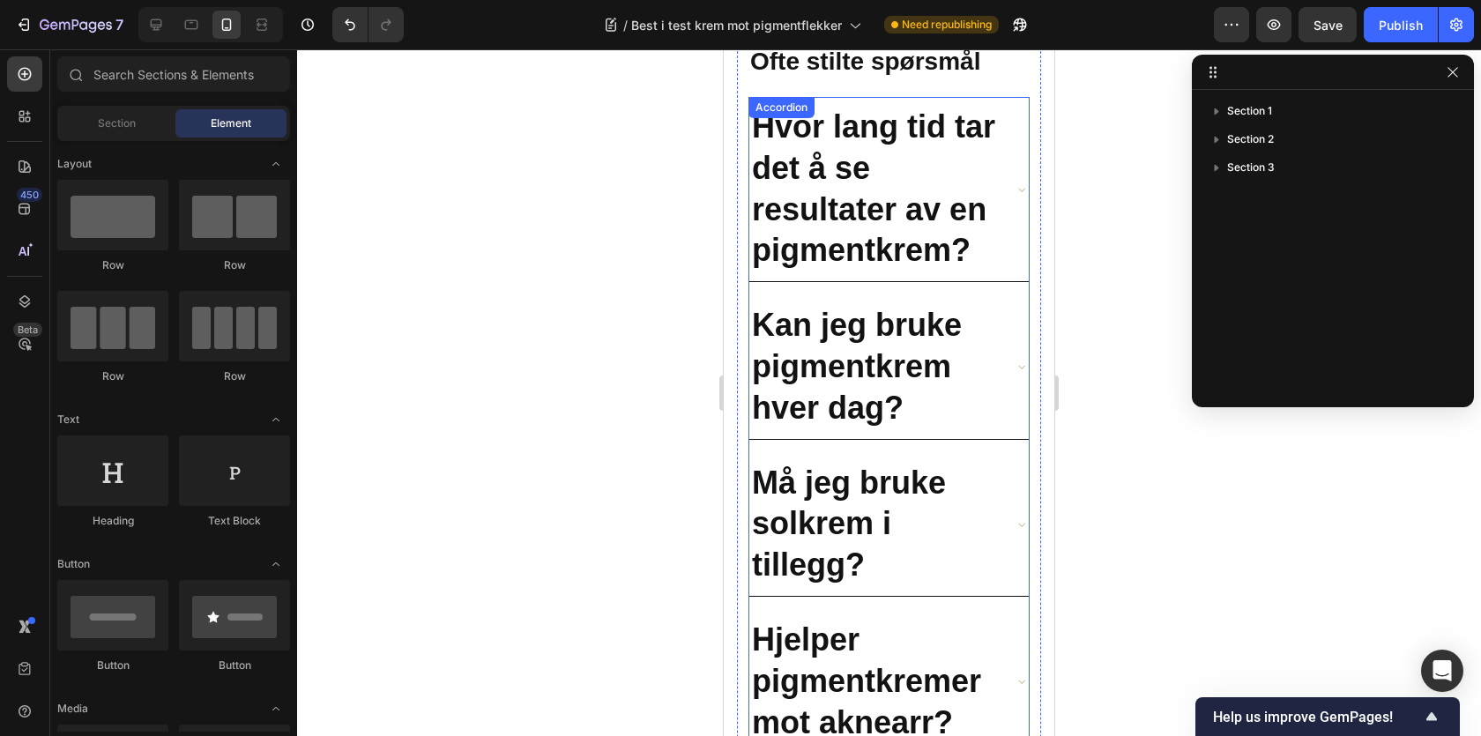
click at [1011, 251] on div "Hvor lang tid tar det å se resultater av en pigmentkrem?" at bounding box center [888, 189] width 279 height 184
click at [775, 240] on strong "Hvor lang tid tar det å se resultater av en pigmentkrem?" at bounding box center [873, 188] width 243 height 160
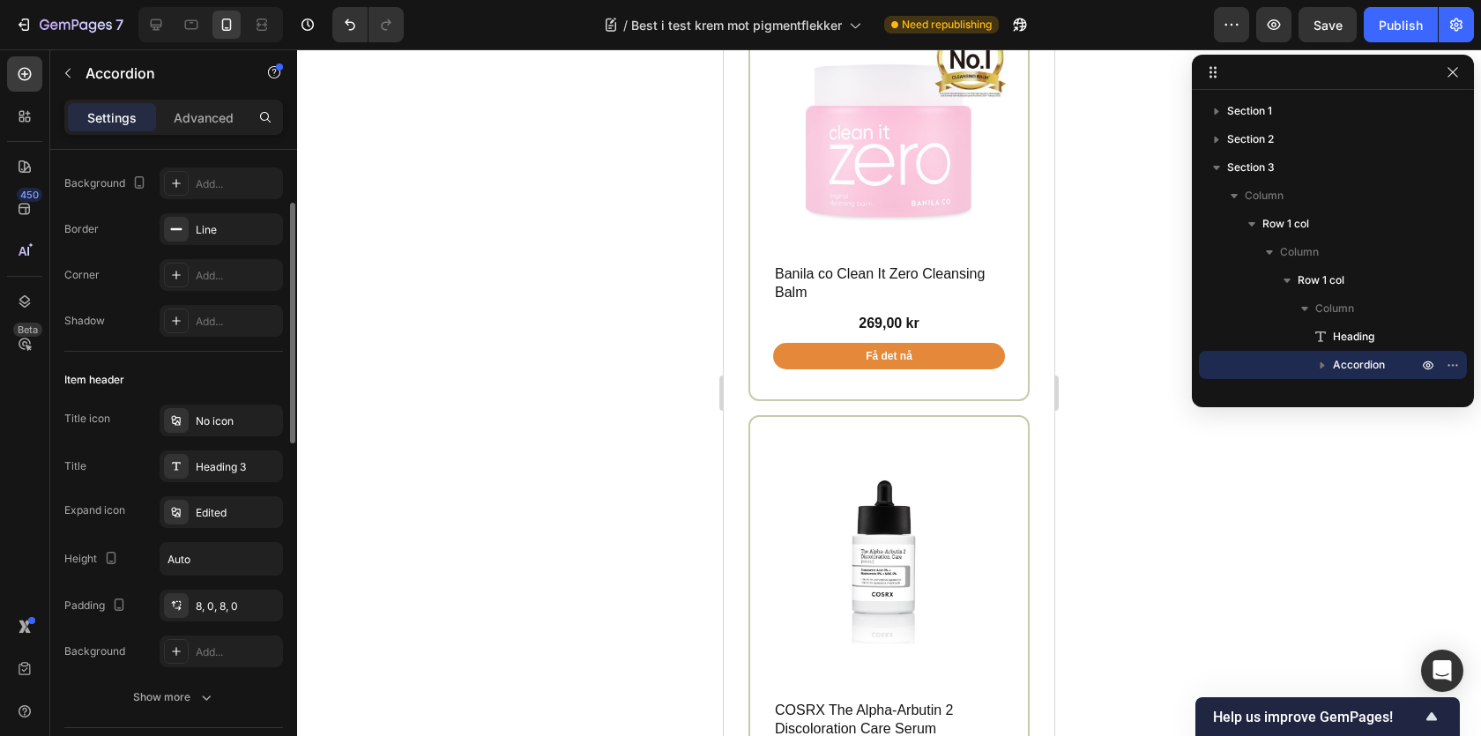
scroll to position [136, 0]
click at [195, 465] on div "Heading 3" at bounding box center [221, 466] width 123 height 32
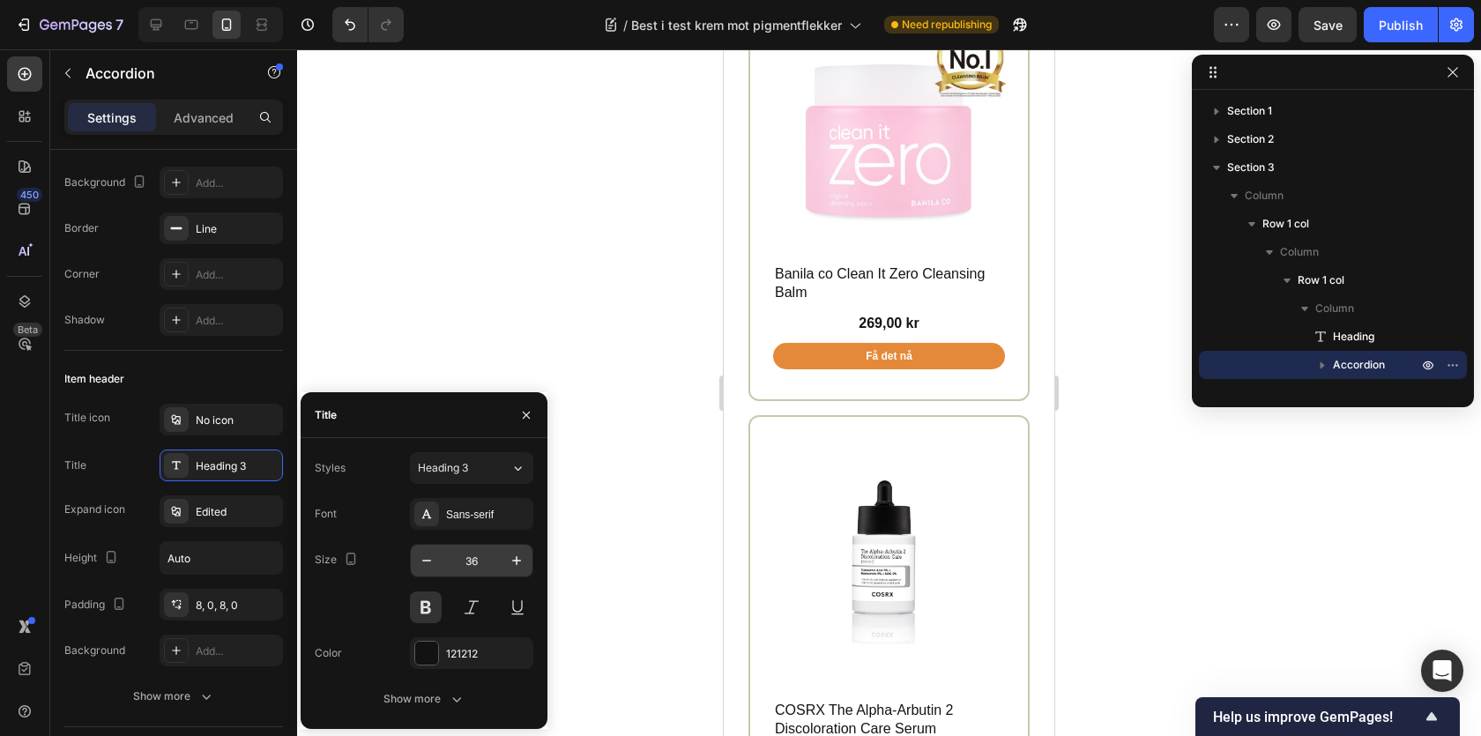
click at [466, 553] on input "36" at bounding box center [472, 561] width 58 height 32
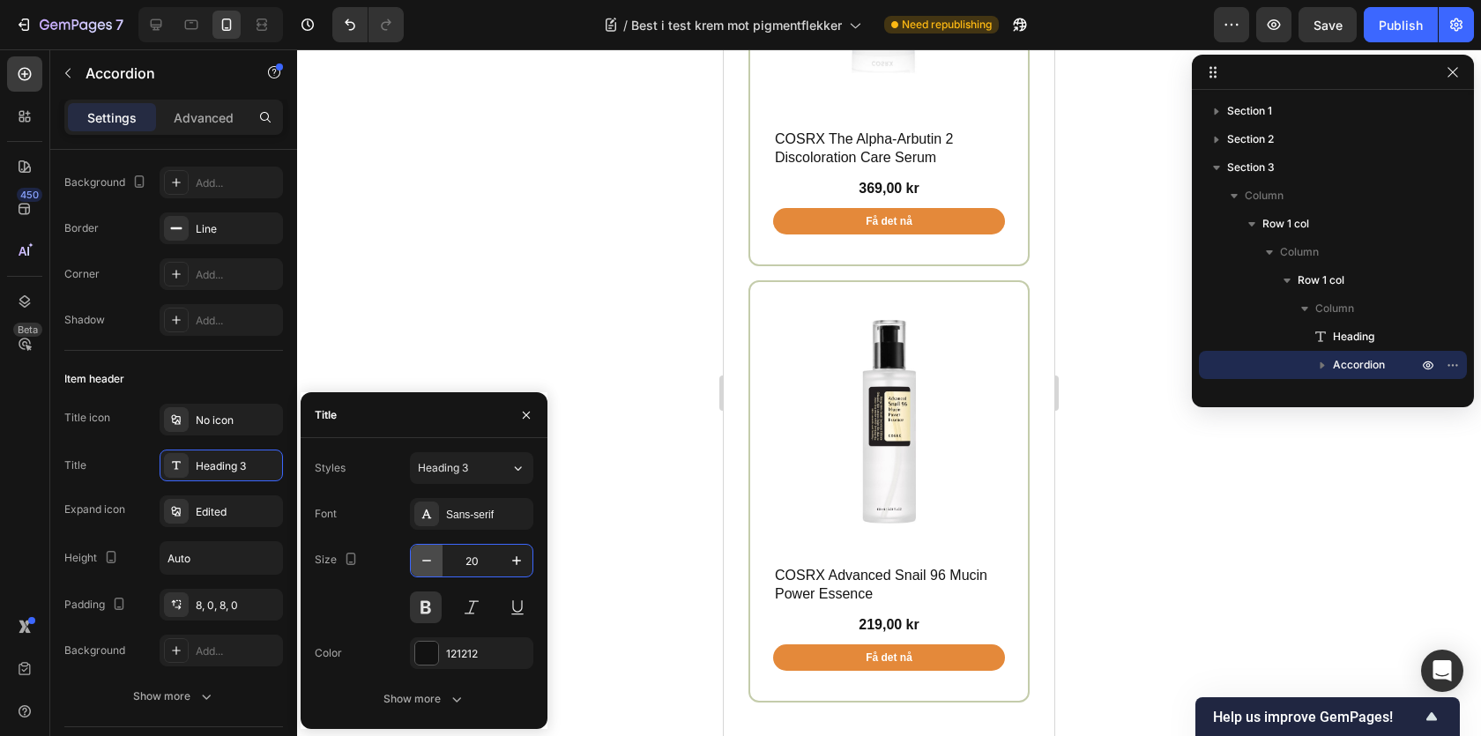
click at [433, 566] on icon "button" at bounding box center [427, 561] width 18 height 18
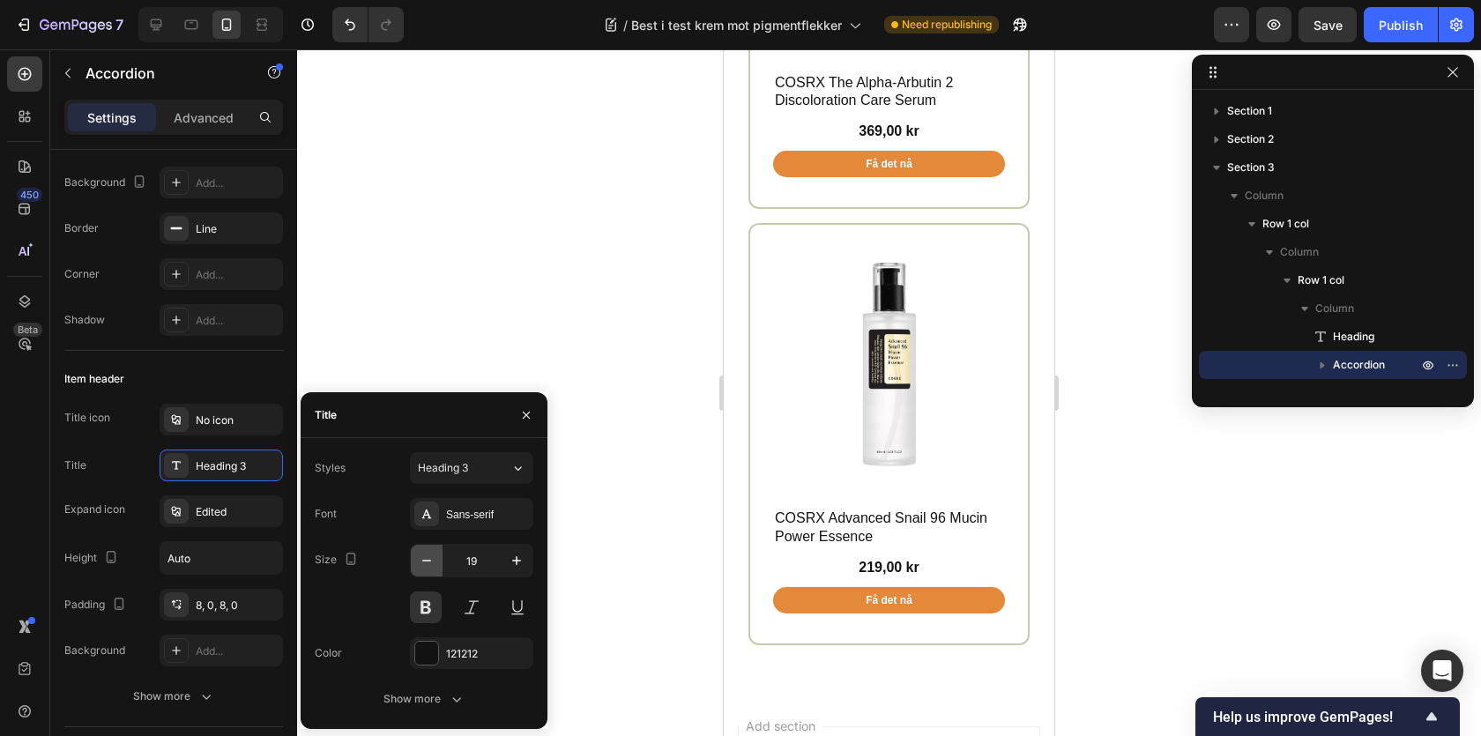
type input "18"
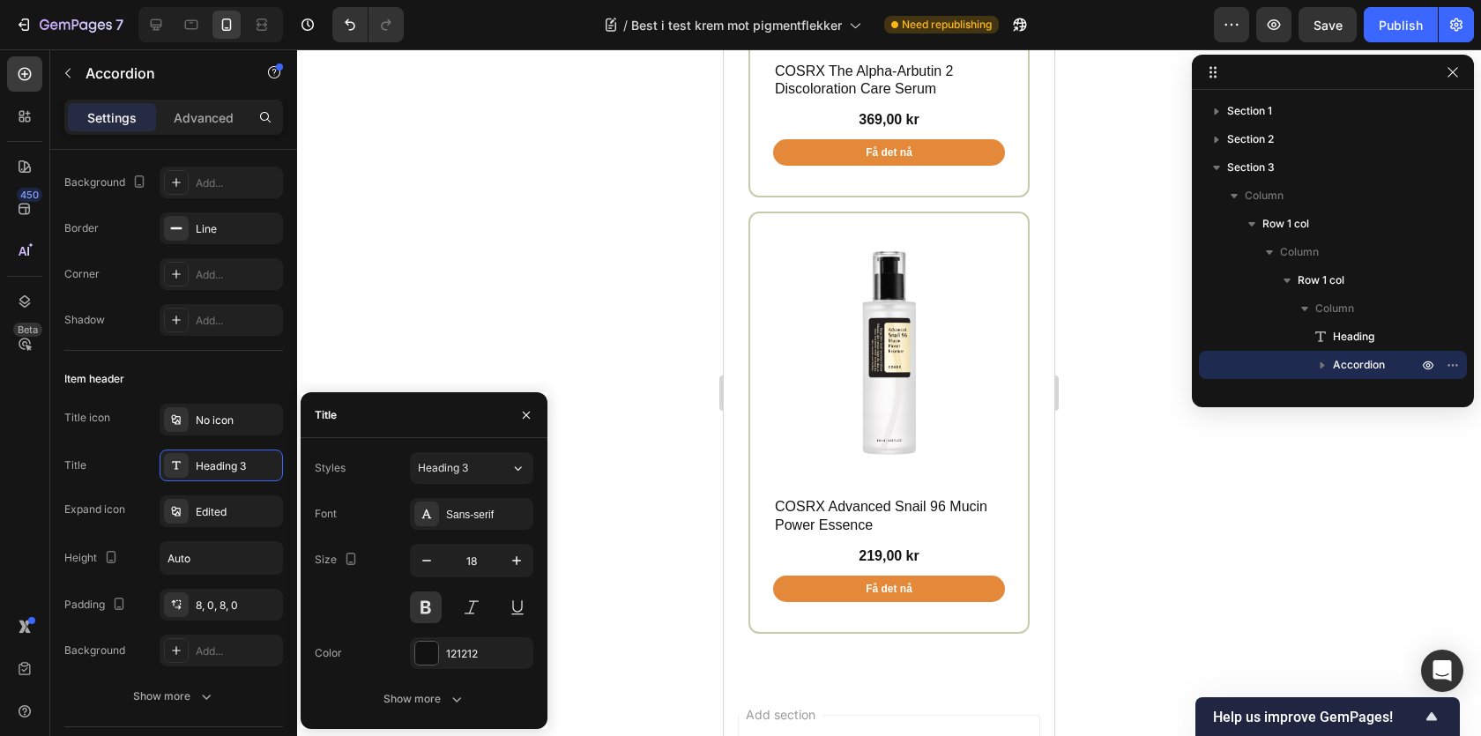
click at [1135, 447] on div at bounding box center [889, 392] width 1184 height 687
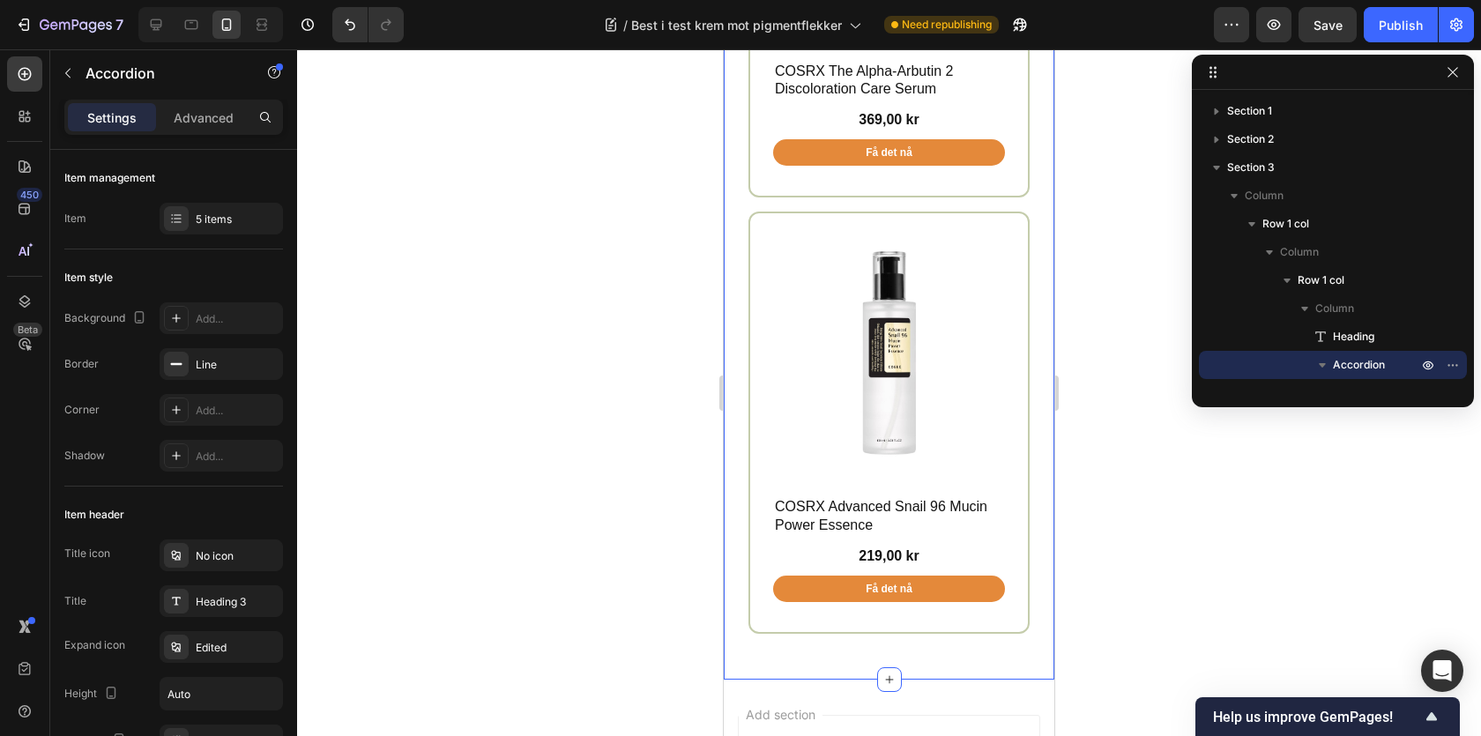
click at [1121, 320] on div at bounding box center [889, 392] width 1184 height 687
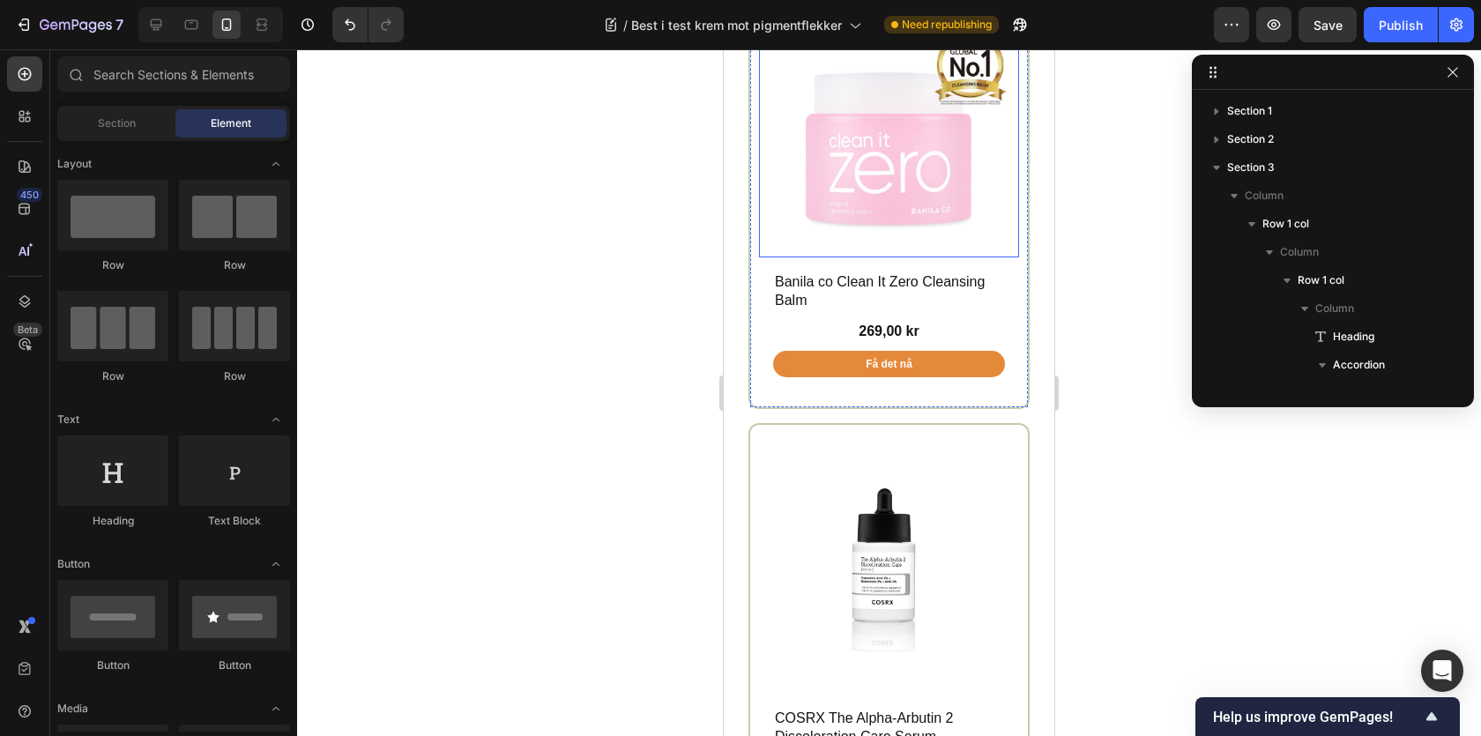
scroll to position [14915, 0]
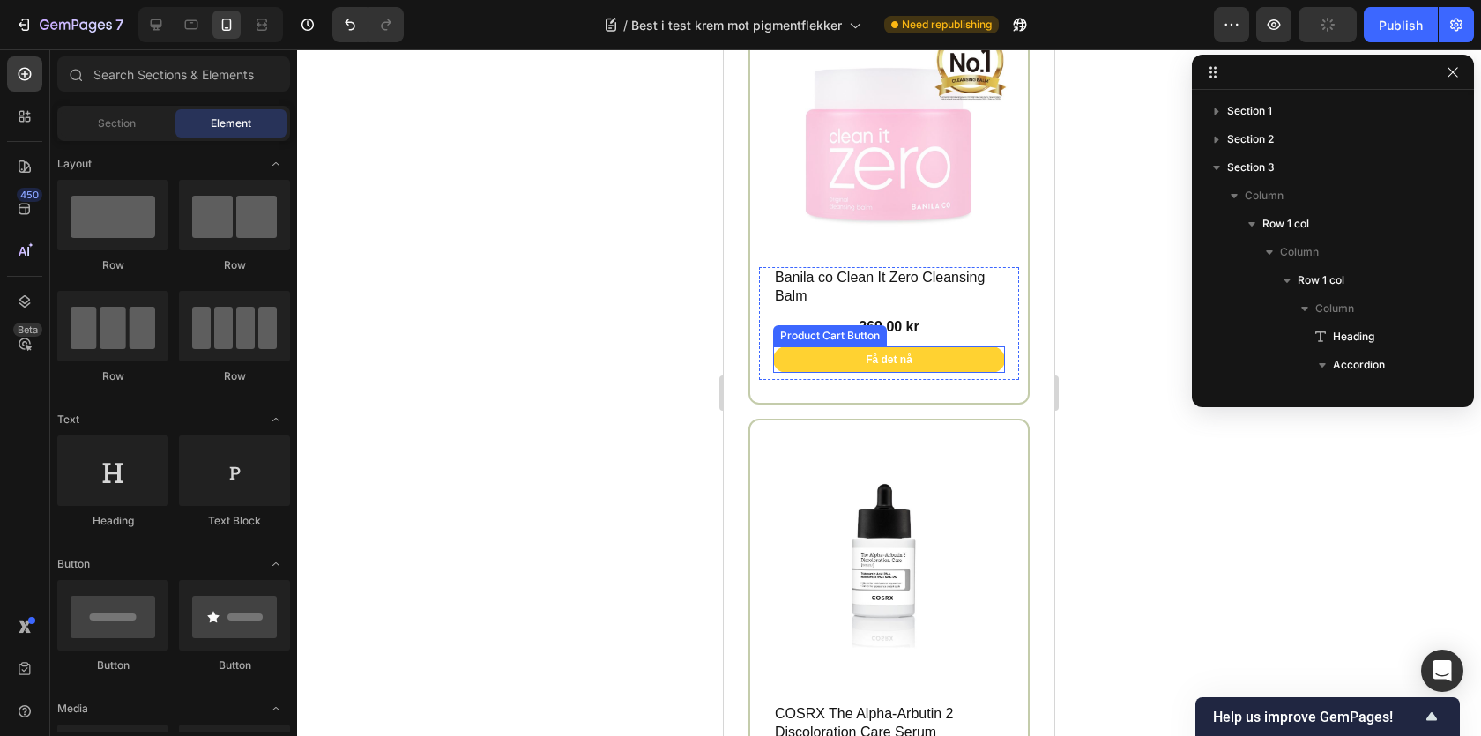
click at [990, 346] on button "Få det nå" at bounding box center [889, 359] width 232 height 26
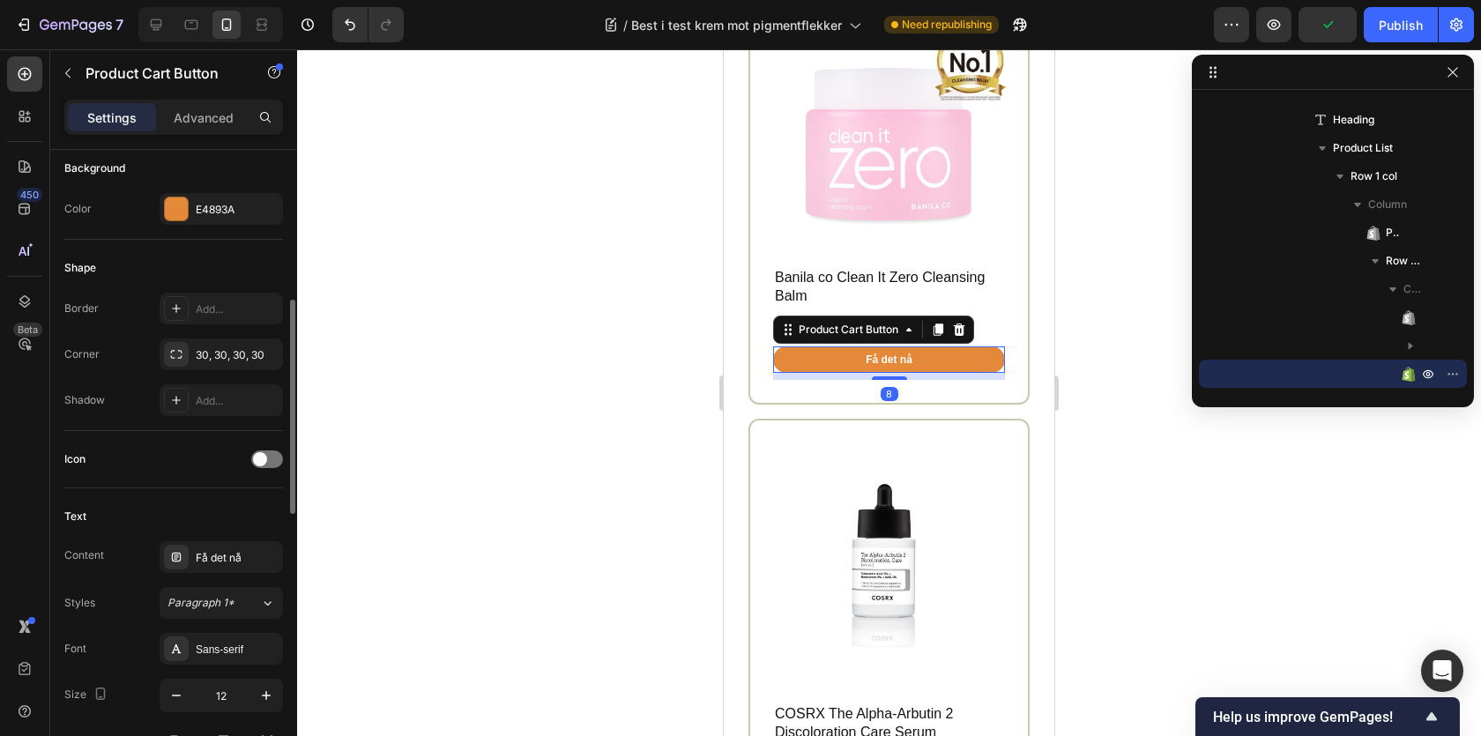
scroll to position [783, 0]
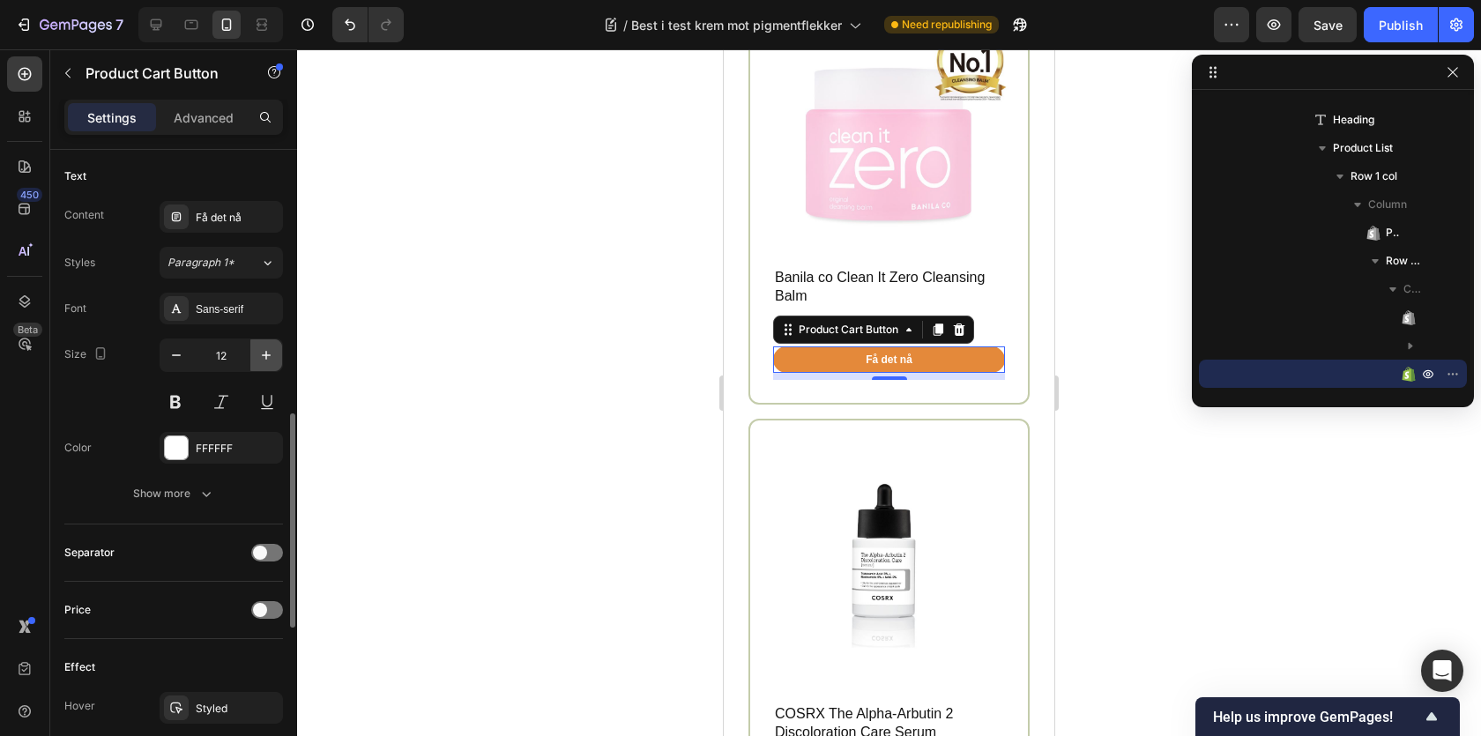
click at [258, 360] on icon "button" at bounding box center [266, 355] width 18 height 18
type input "14"
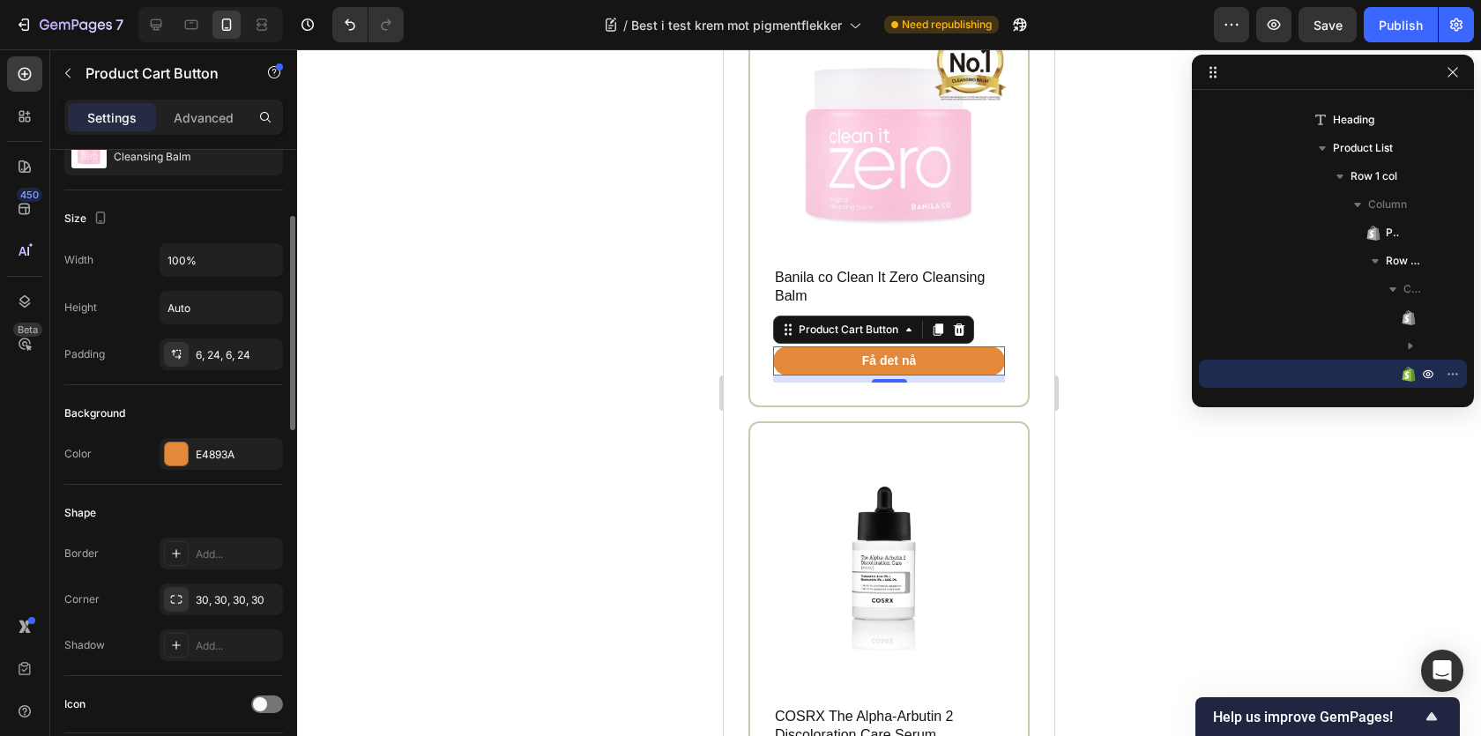
scroll to position [176, 0]
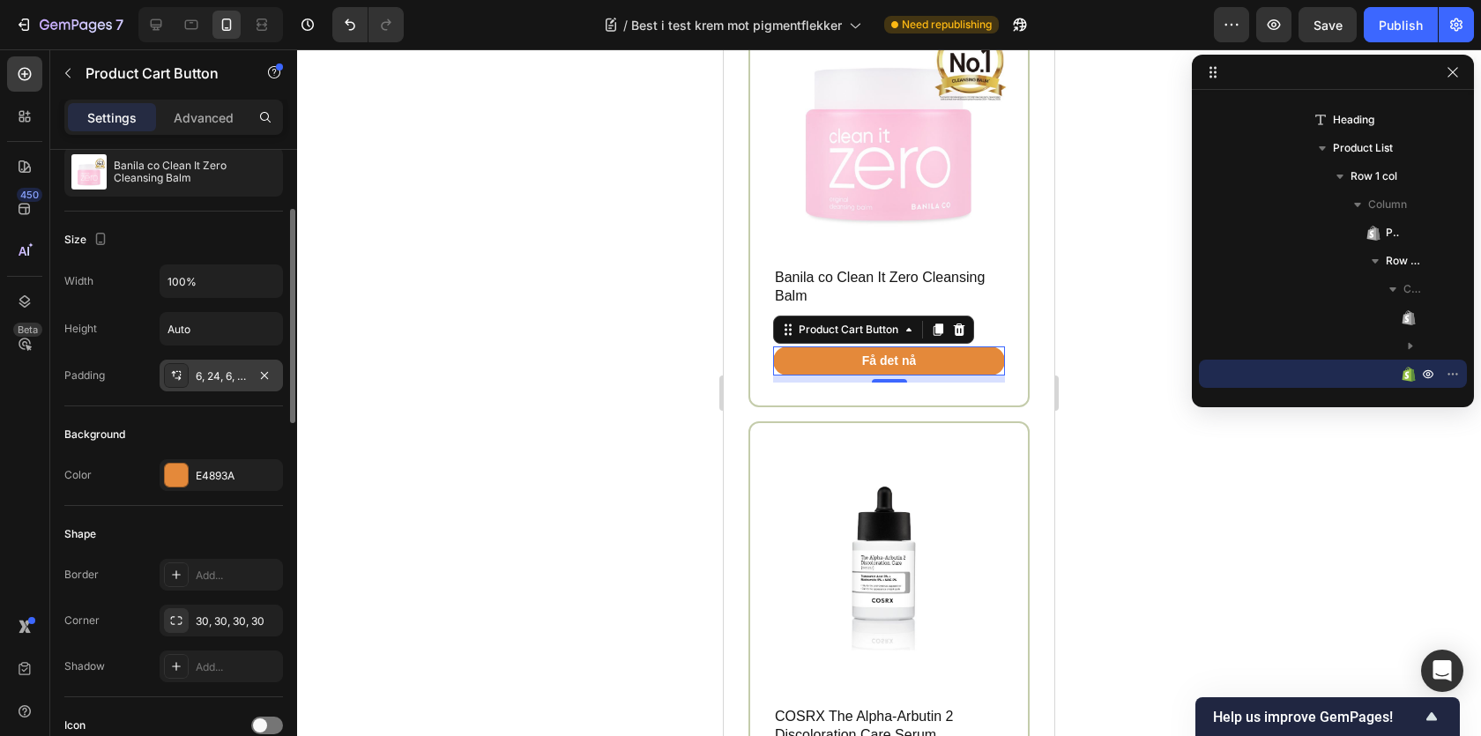
click at [221, 375] on div "6, 24, 6, 24" at bounding box center [221, 377] width 51 height 16
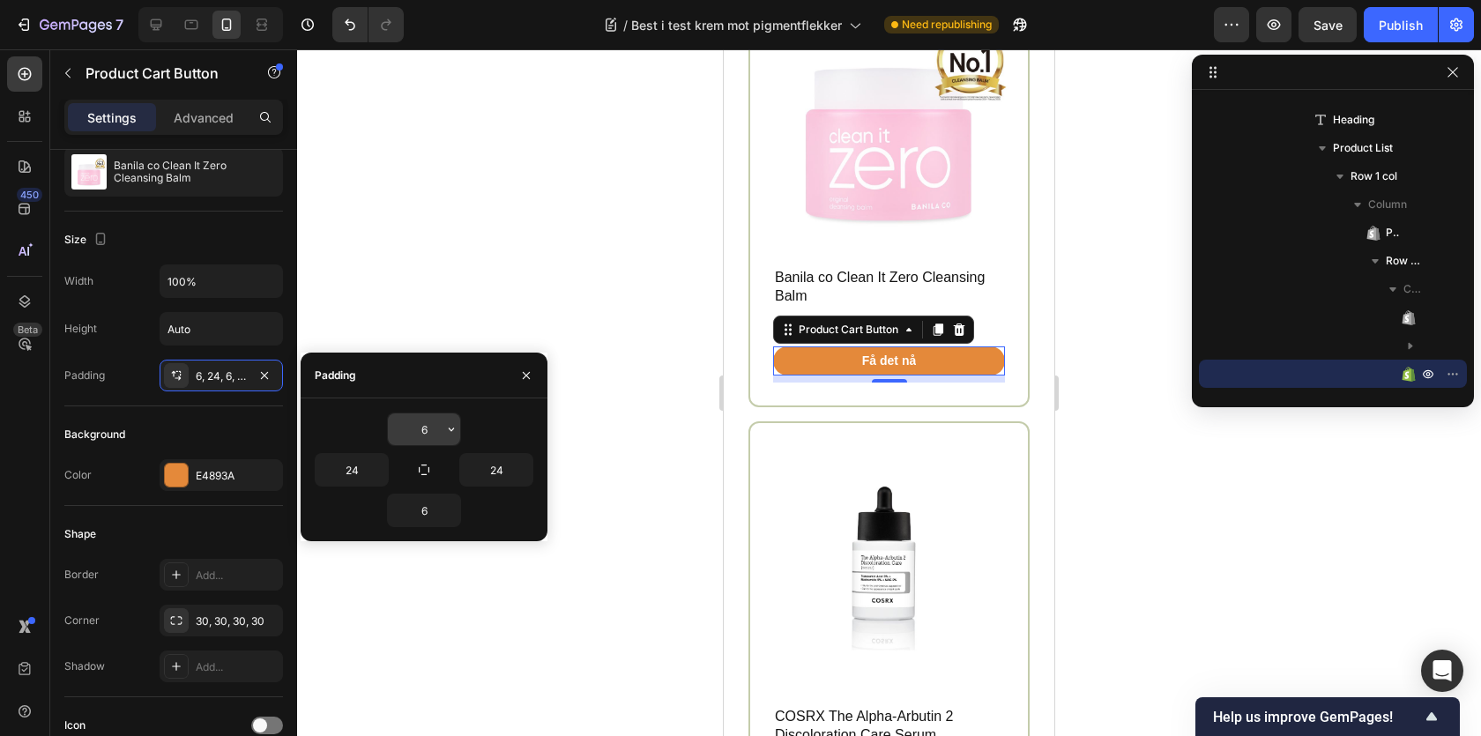
click at [421, 419] on input "6" at bounding box center [424, 429] width 72 height 32
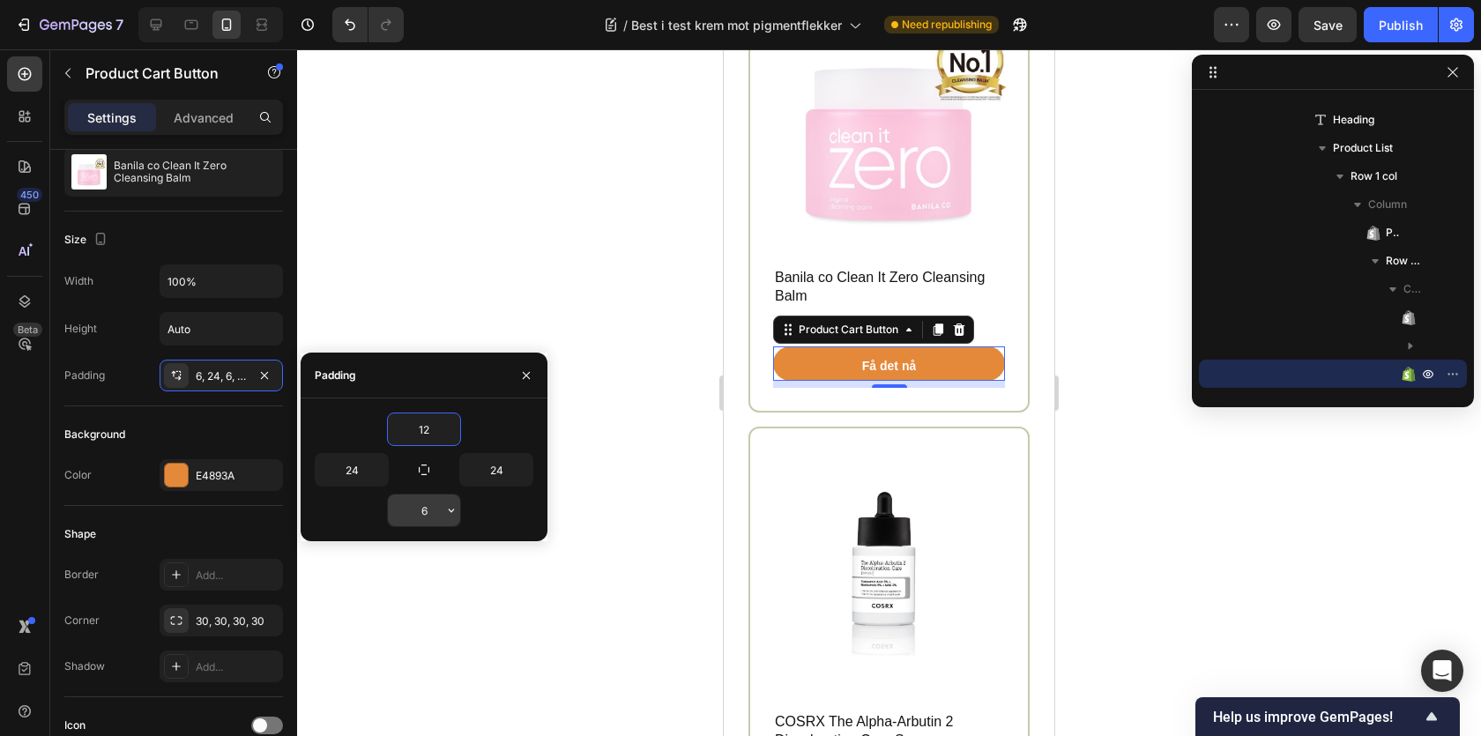
type input "12"
click at [413, 517] on input "6" at bounding box center [424, 511] width 72 height 32
type input "12"
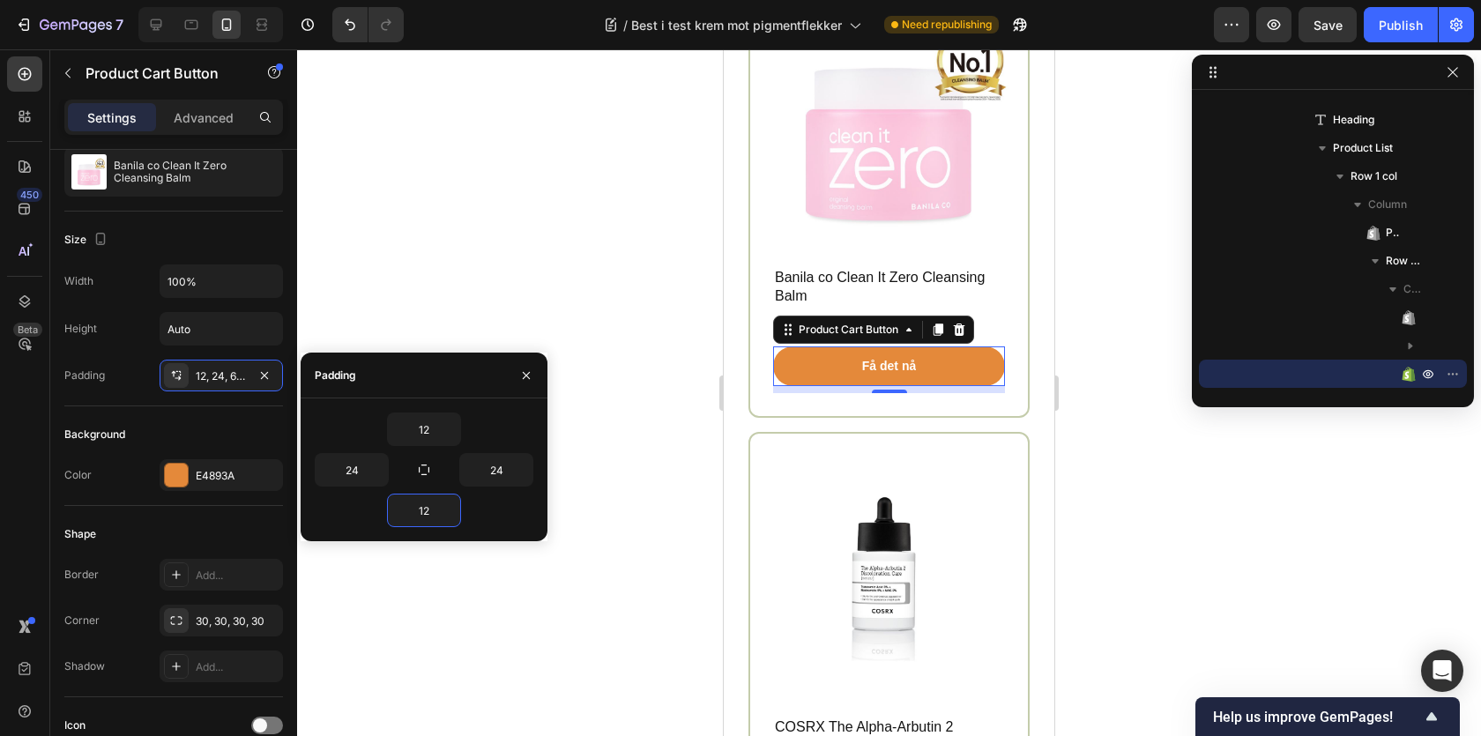
click at [582, 439] on div at bounding box center [889, 392] width 1184 height 687
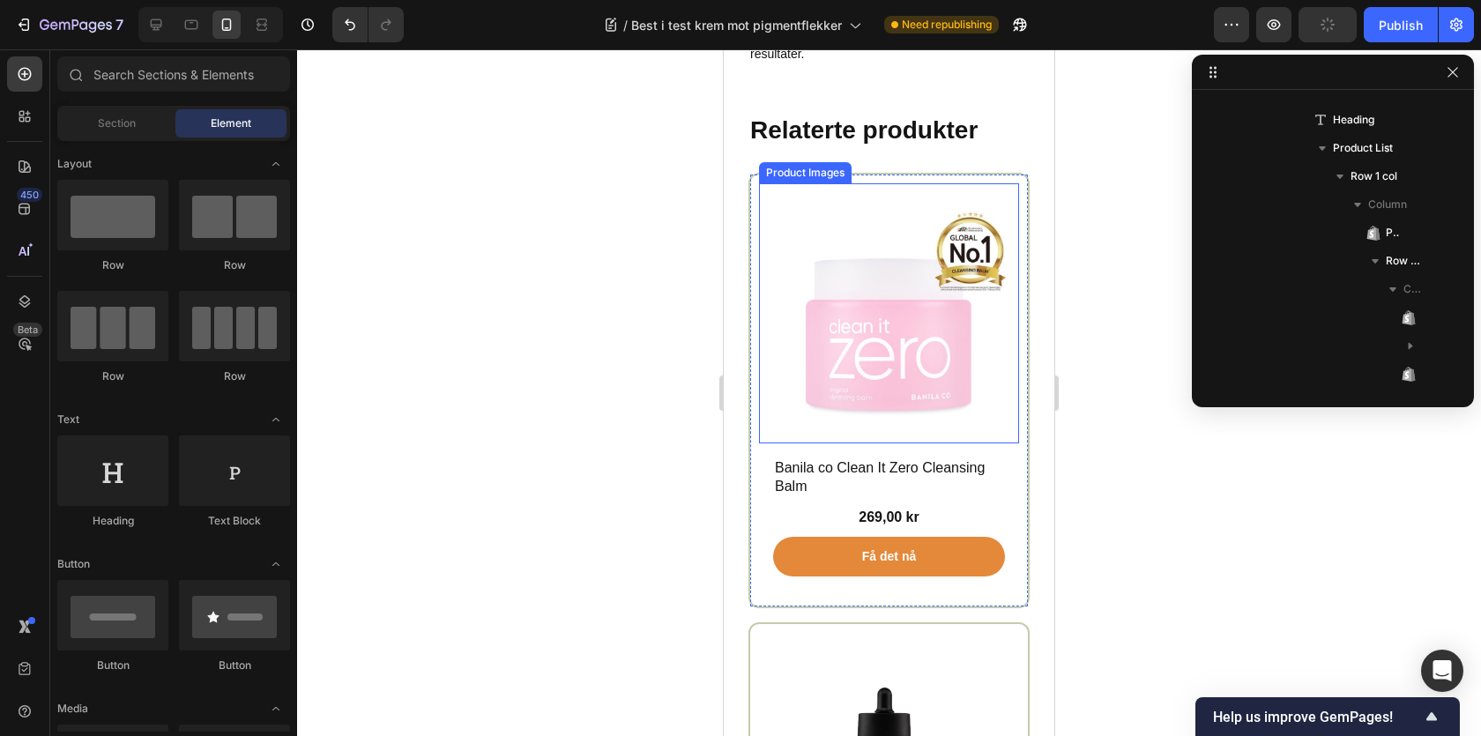
scroll to position [14667, 0]
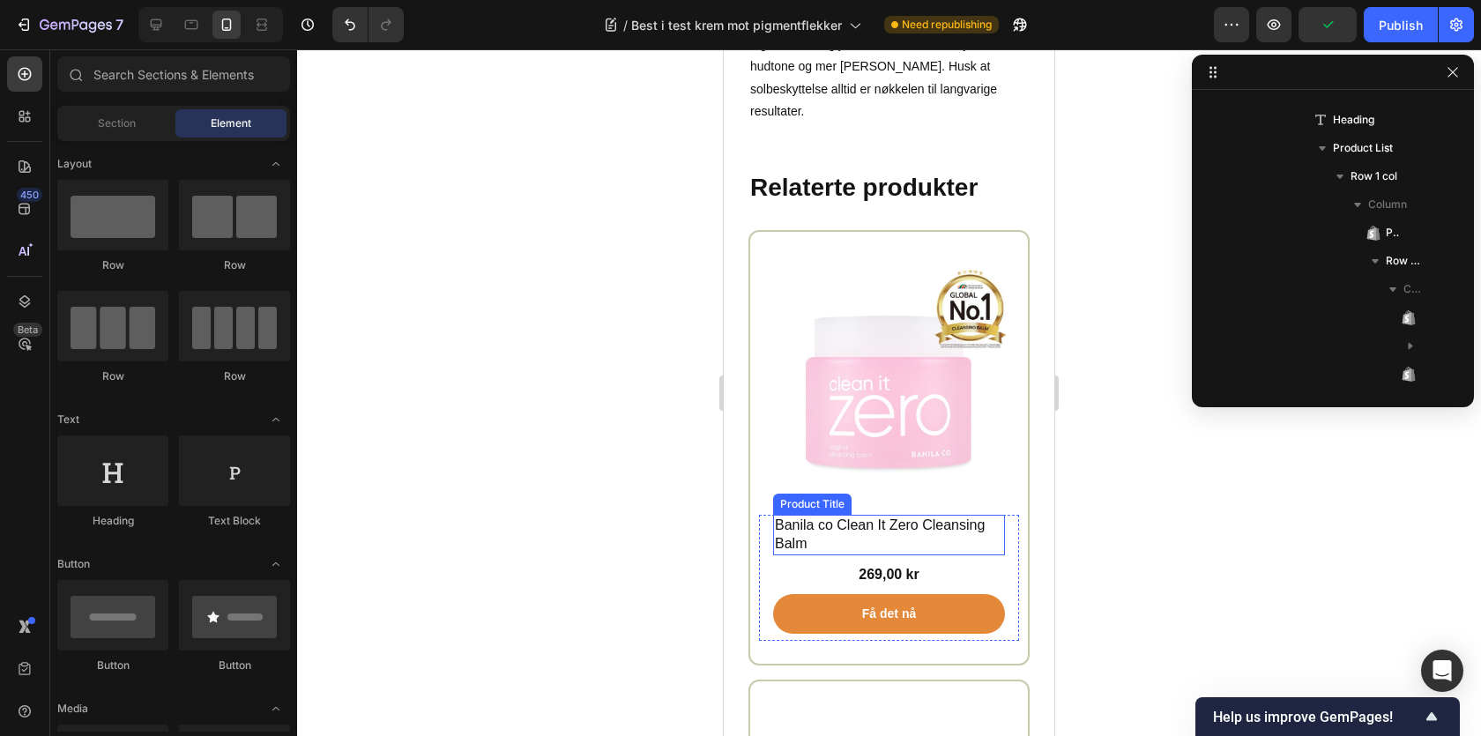
click at [890, 515] on h1 "Banila co Clean It Zero Cleansing Balm" at bounding box center [889, 535] width 232 height 41
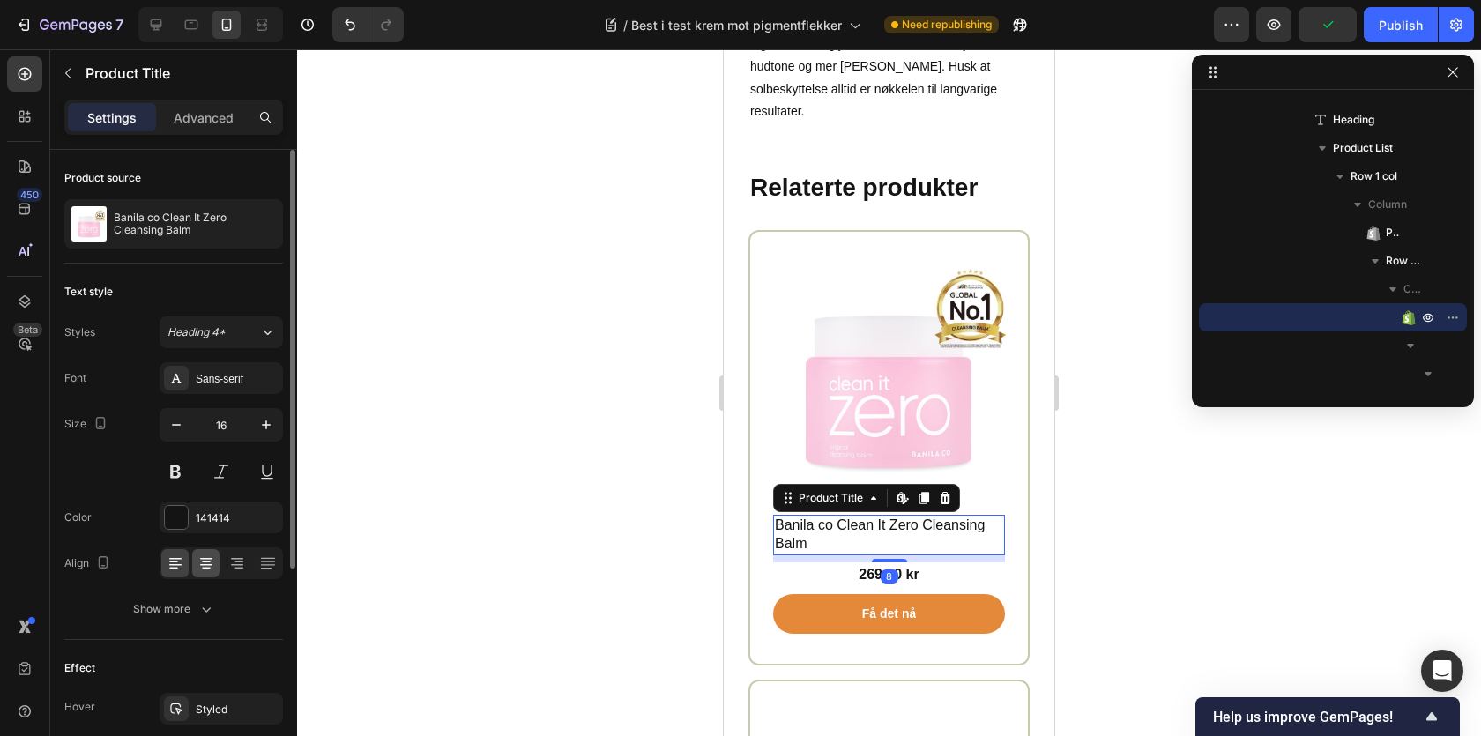
click at [205, 565] on icon at bounding box center [206, 564] width 18 height 18
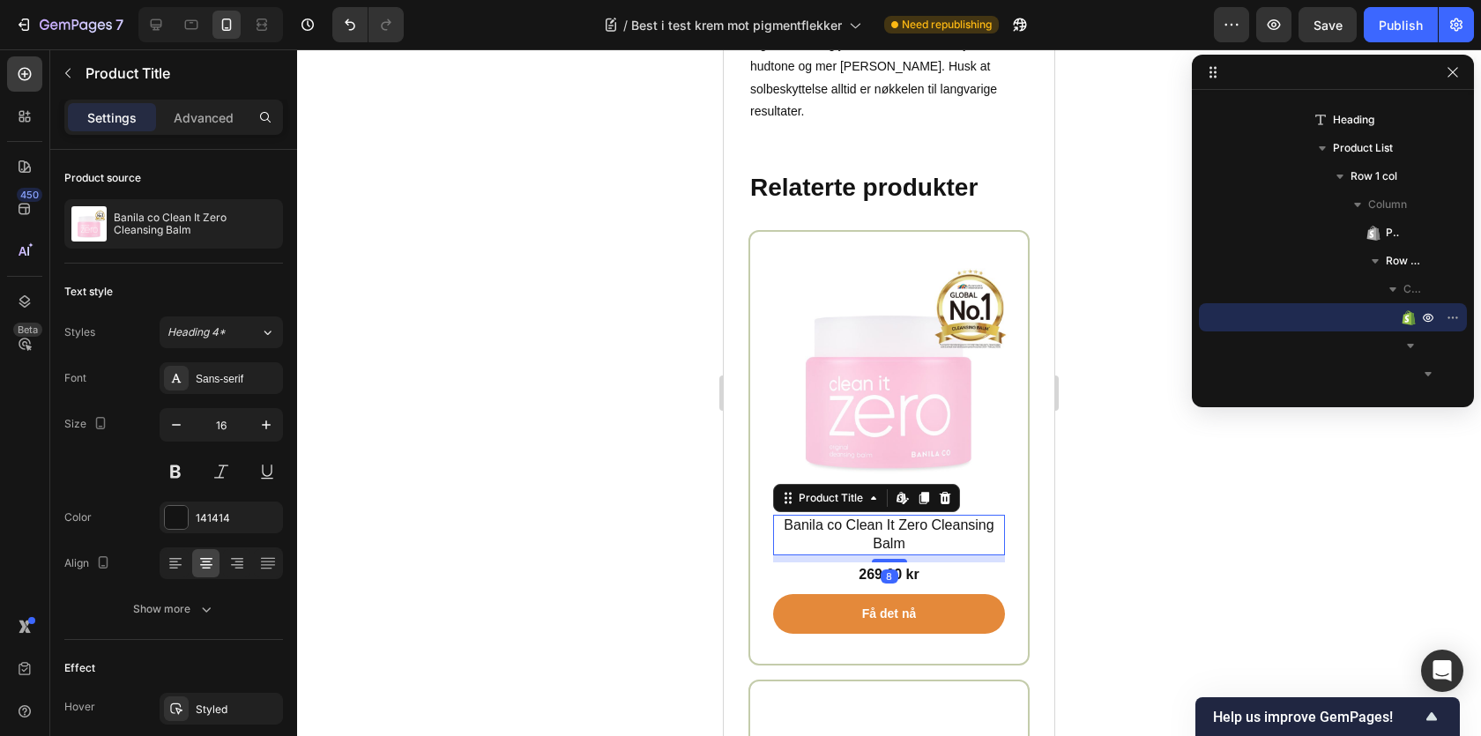
click at [527, 486] on div at bounding box center [889, 392] width 1184 height 687
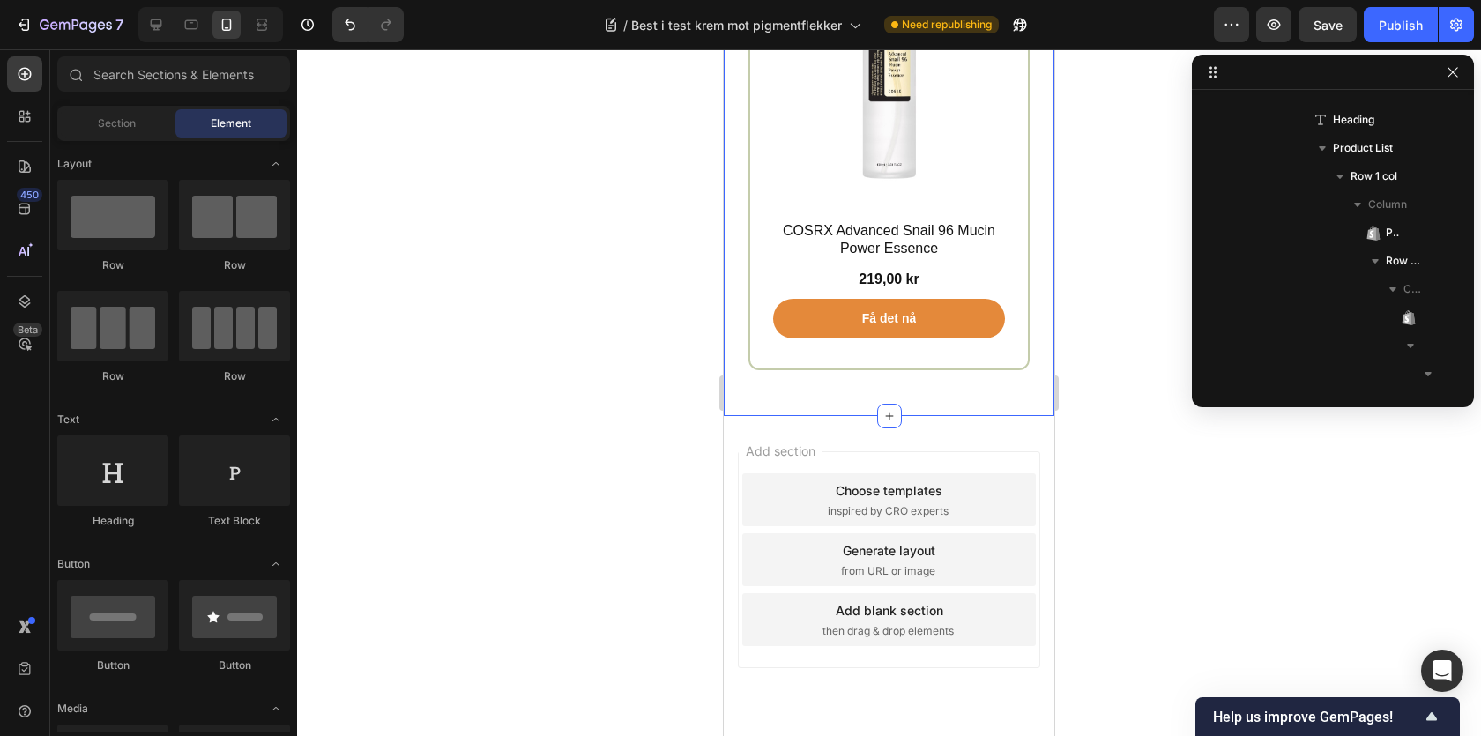
scroll to position [15861, 0]
click at [155, 31] on icon at bounding box center [156, 25] width 18 height 18
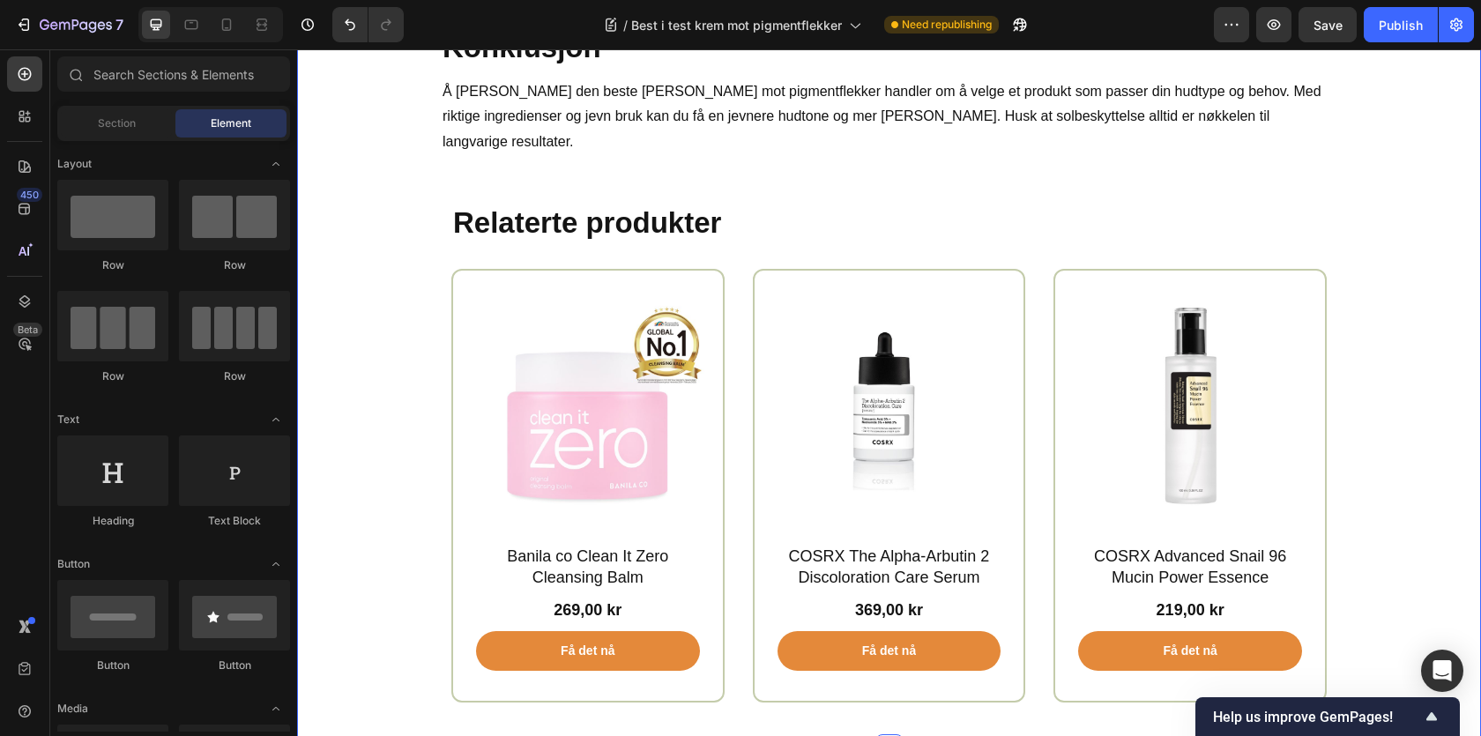
click at [370, 284] on div "Ofte stilte spørsmål Heading Hvor lang tid tar det å se resultater av en pigmen…" at bounding box center [889, 185] width 1158 height 1099
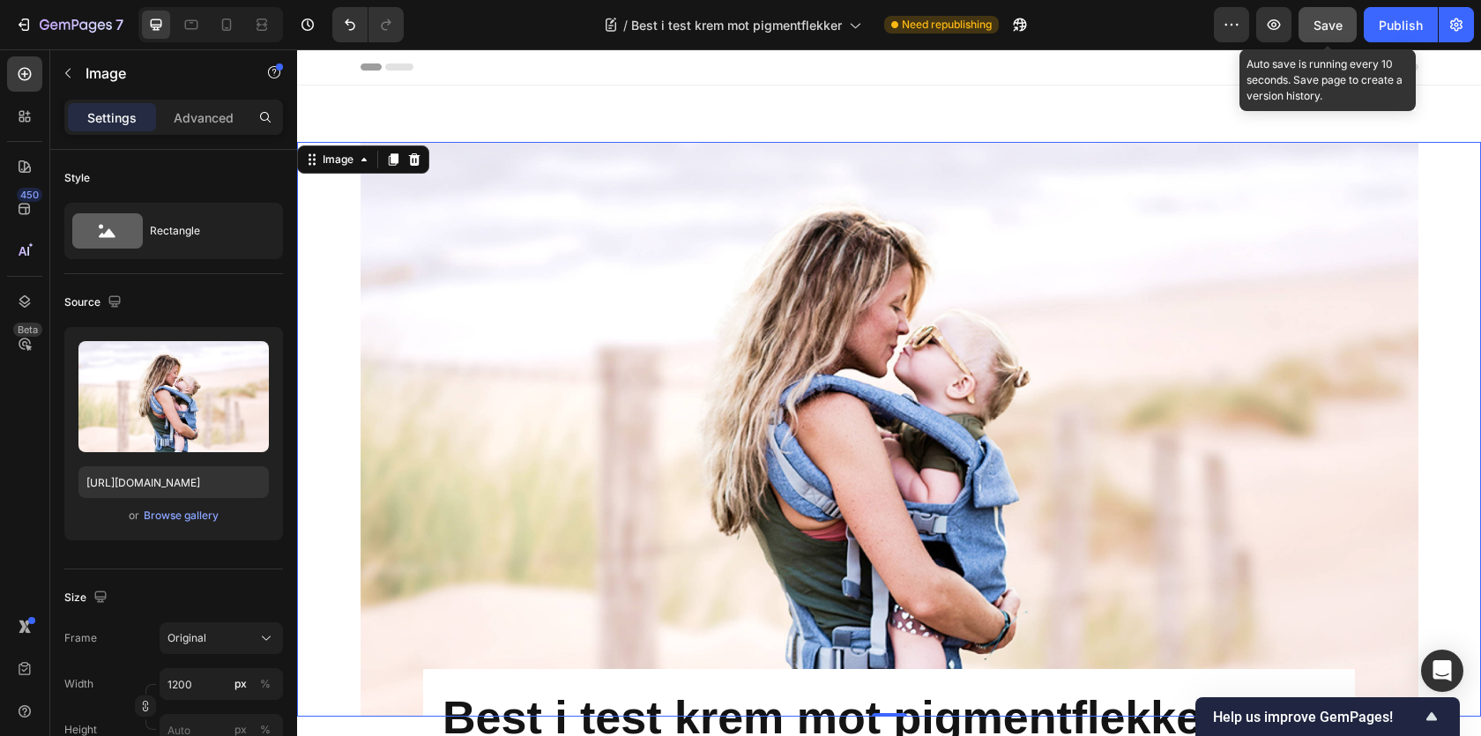
click at [1327, 13] on button "Save" at bounding box center [1328, 24] width 58 height 35
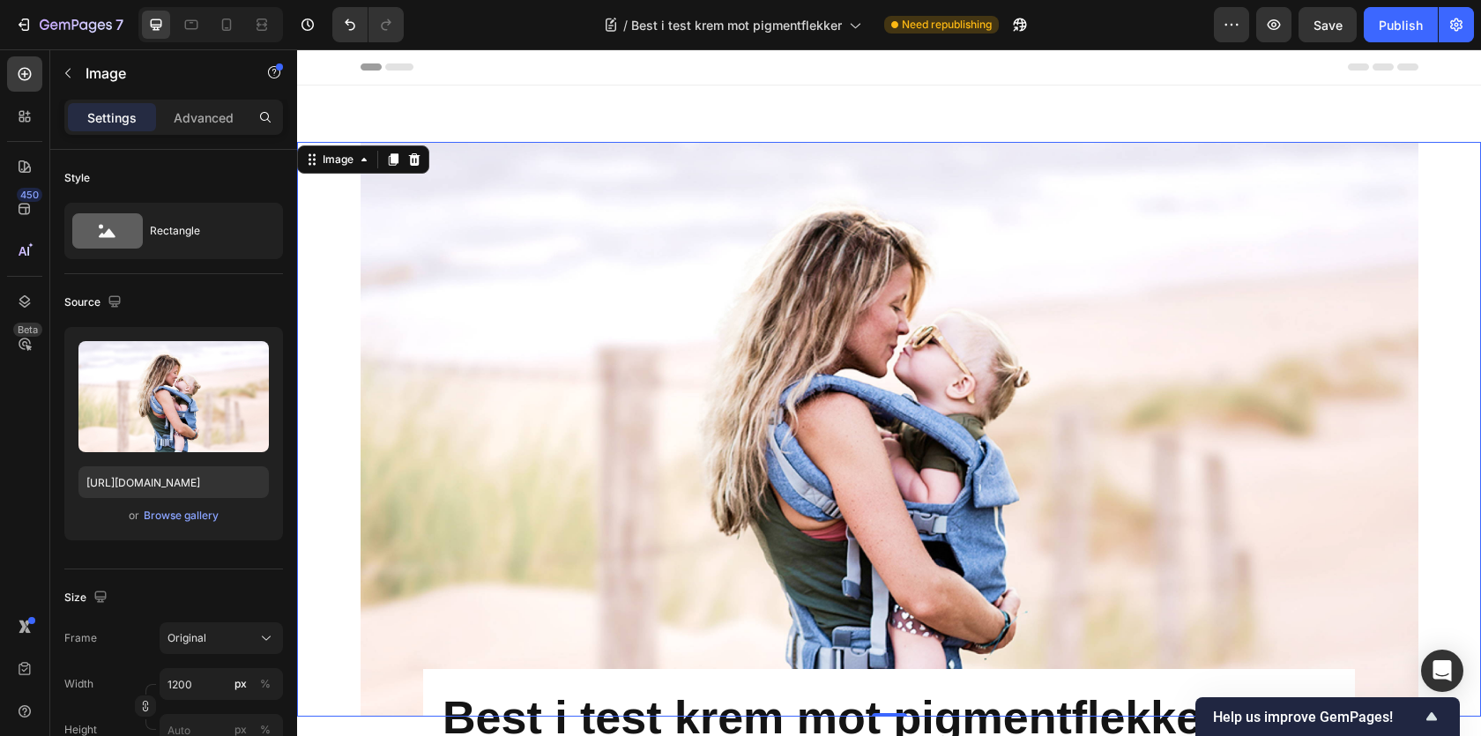
click at [667, 253] on img at bounding box center [890, 429] width 1058 height 575
click at [667, 264] on img at bounding box center [890, 429] width 1058 height 575
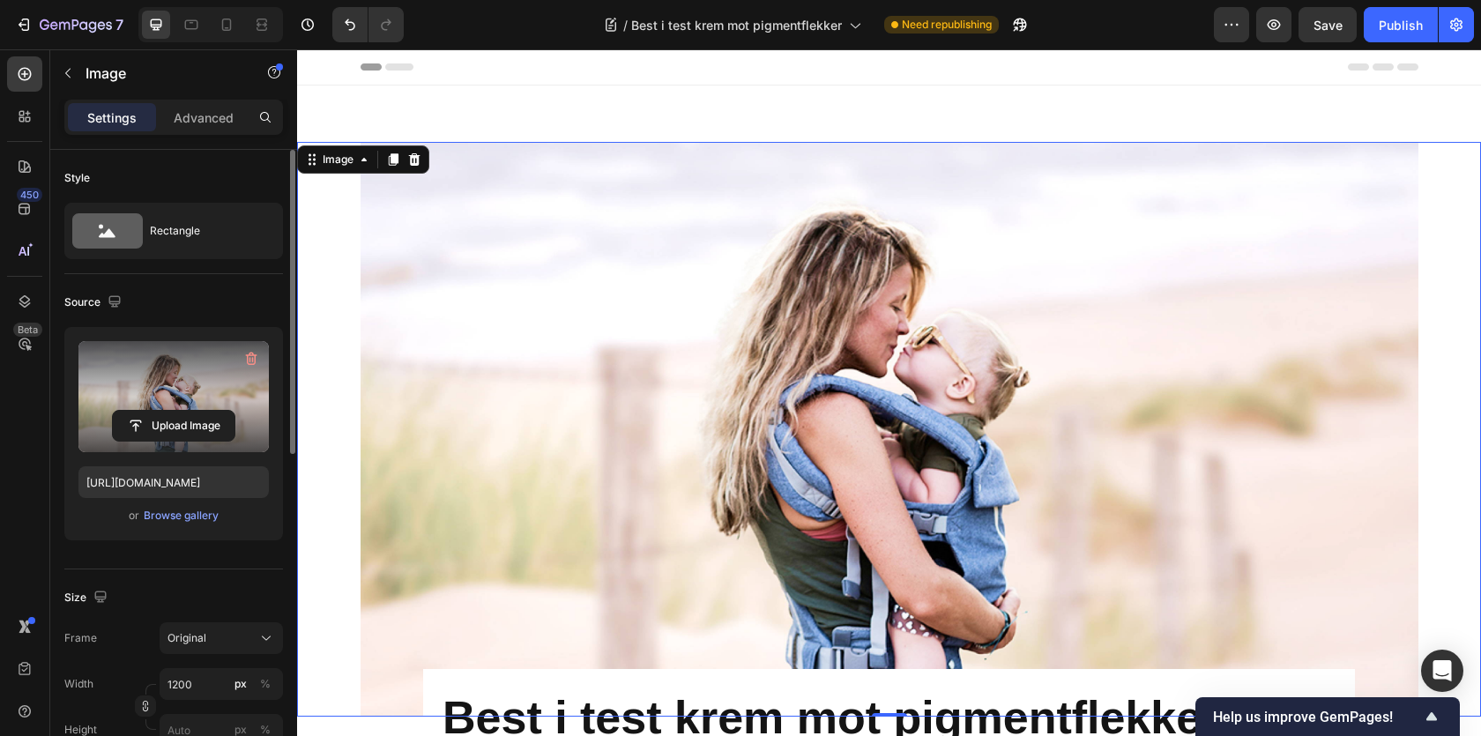
click at [185, 370] on label at bounding box center [173, 396] width 190 height 111
click at [185, 411] on input "file" at bounding box center [174, 426] width 122 height 30
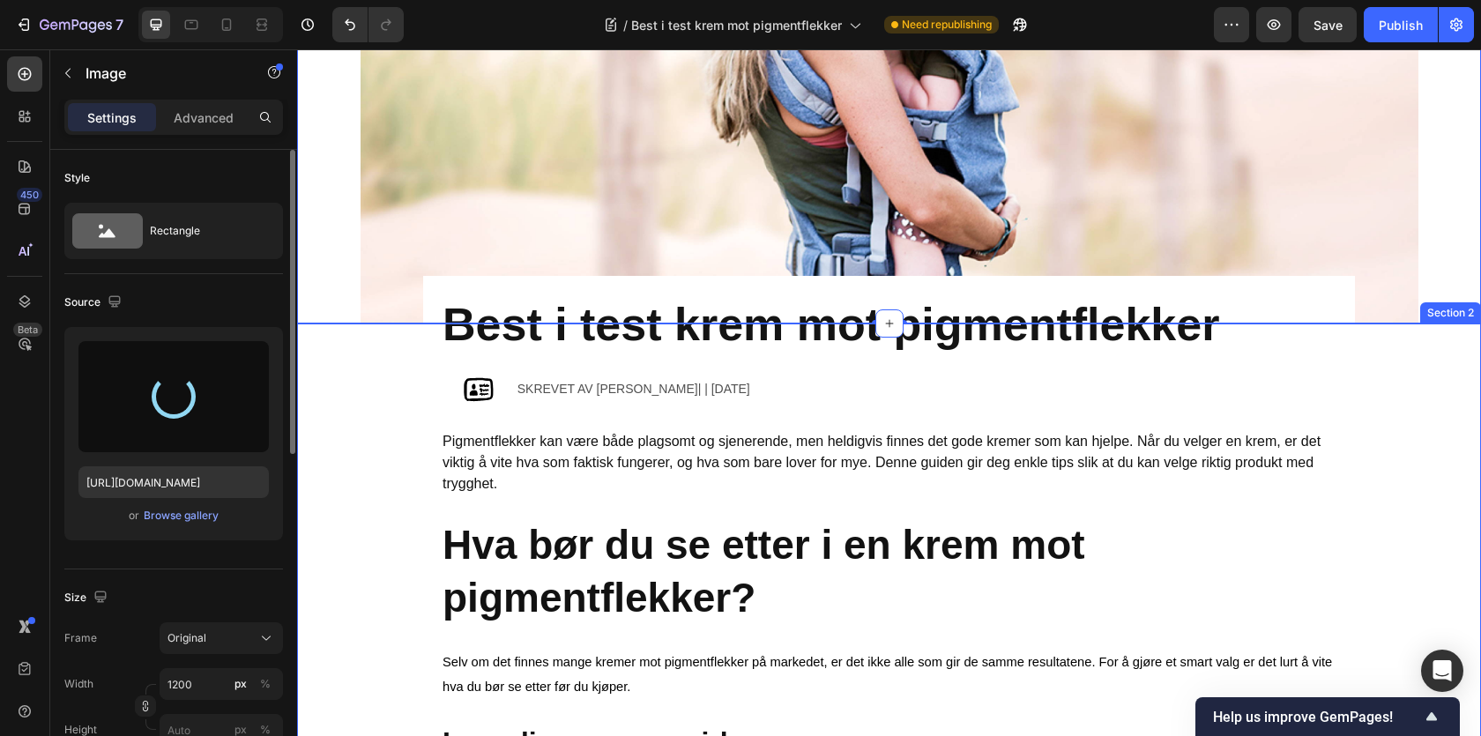
scroll to position [398, 0]
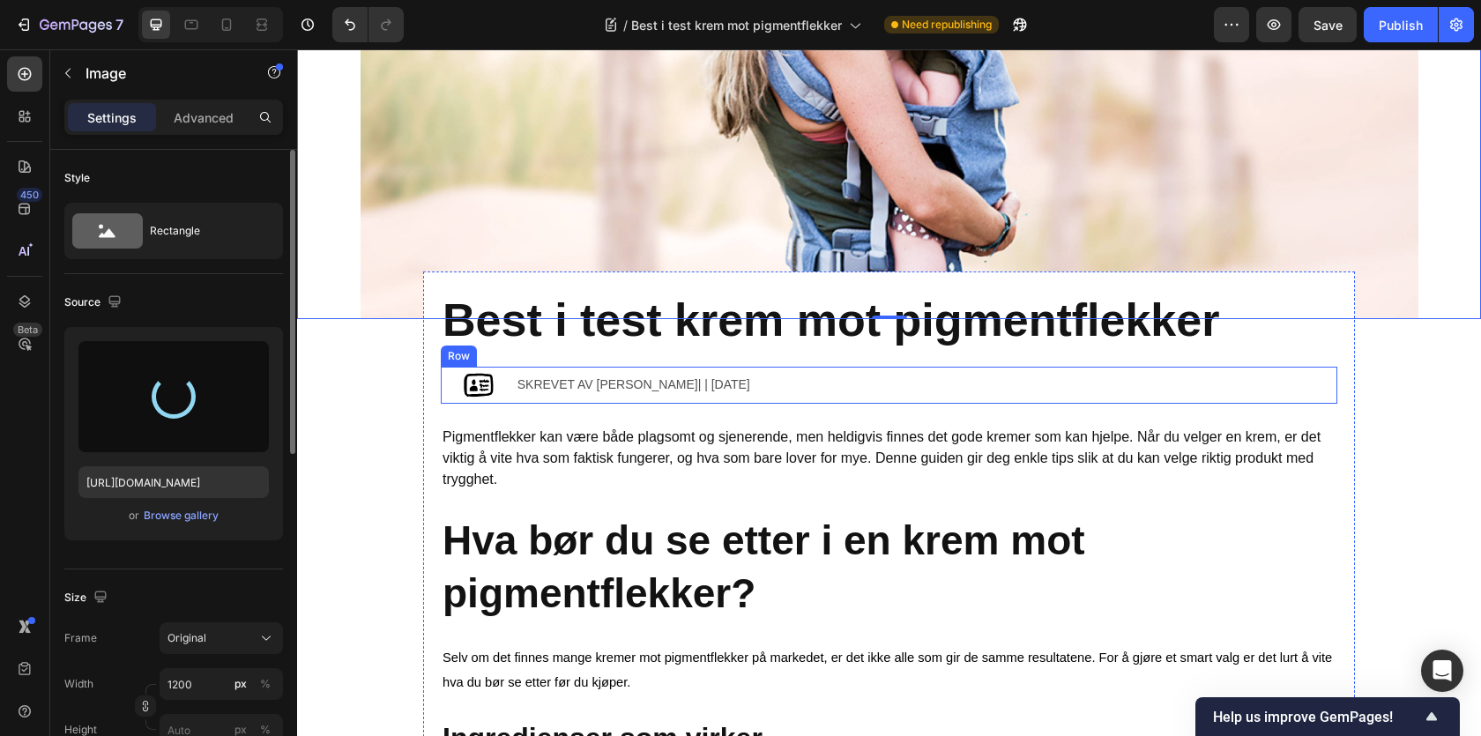
type input "[URL][DOMAIN_NAME]"
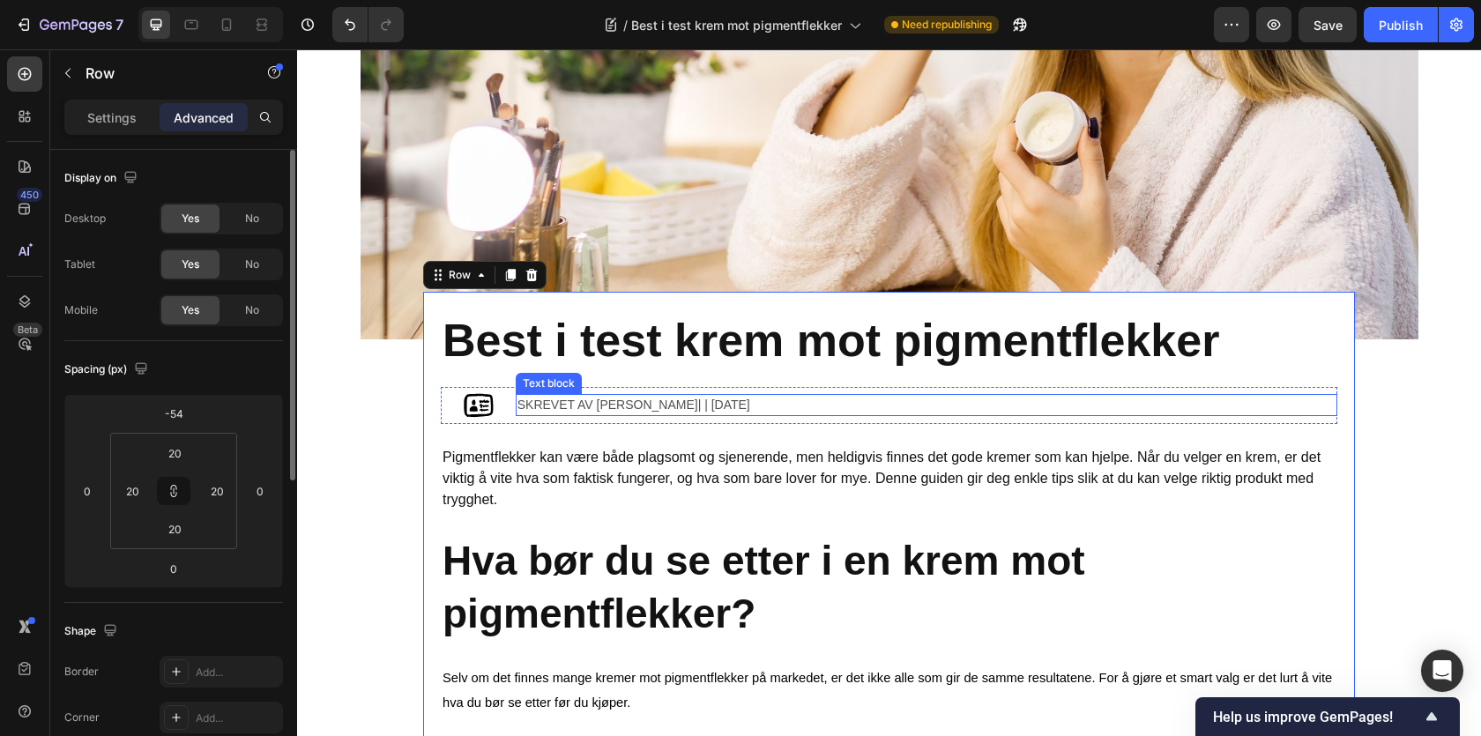
click at [644, 408] on p "Skrevet av [PERSON_NAME]| | [DATE]" at bounding box center [926, 405] width 818 height 19
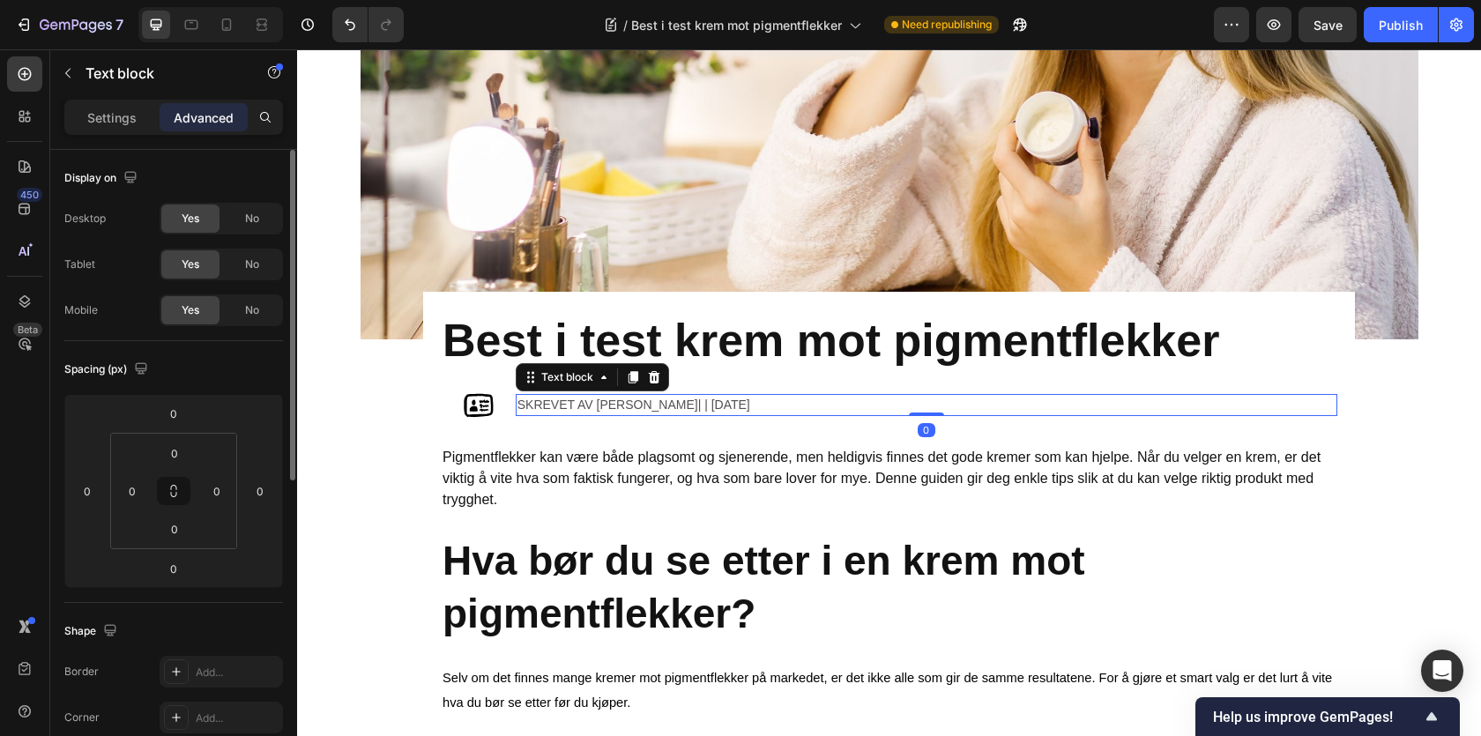
click at [641, 406] on p "Skrevet av [PERSON_NAME]| | [DATE]" at bounding box center [926, 405] width 818 height 19
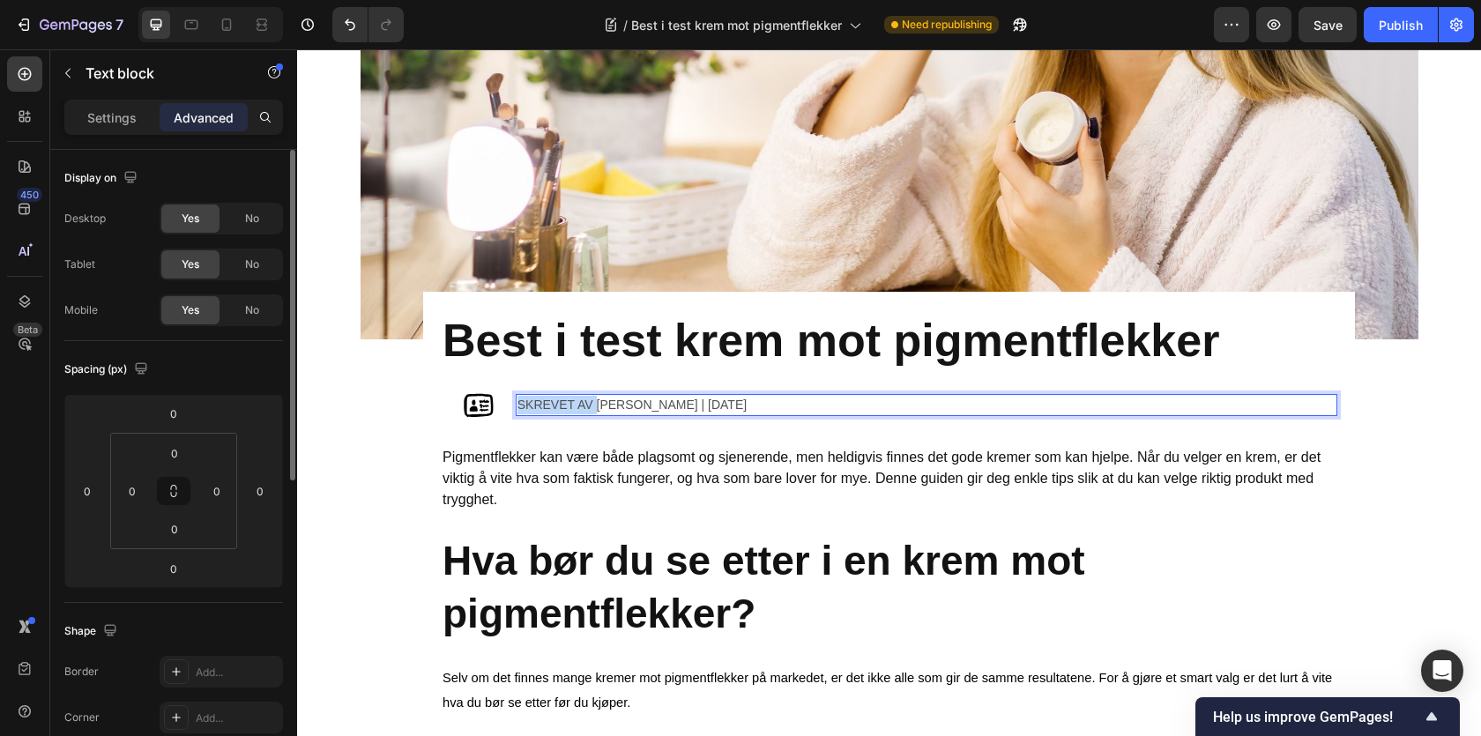
drag, startPoint x: 635, startPoint y: 405, endPoint x: 599, endPoint y: 403, distance: 36.2
click at [605, 404] on p "Skrevet av [PERSON_NAME] | [DATE]" at bounding box center [926, 405] width 818 height 19
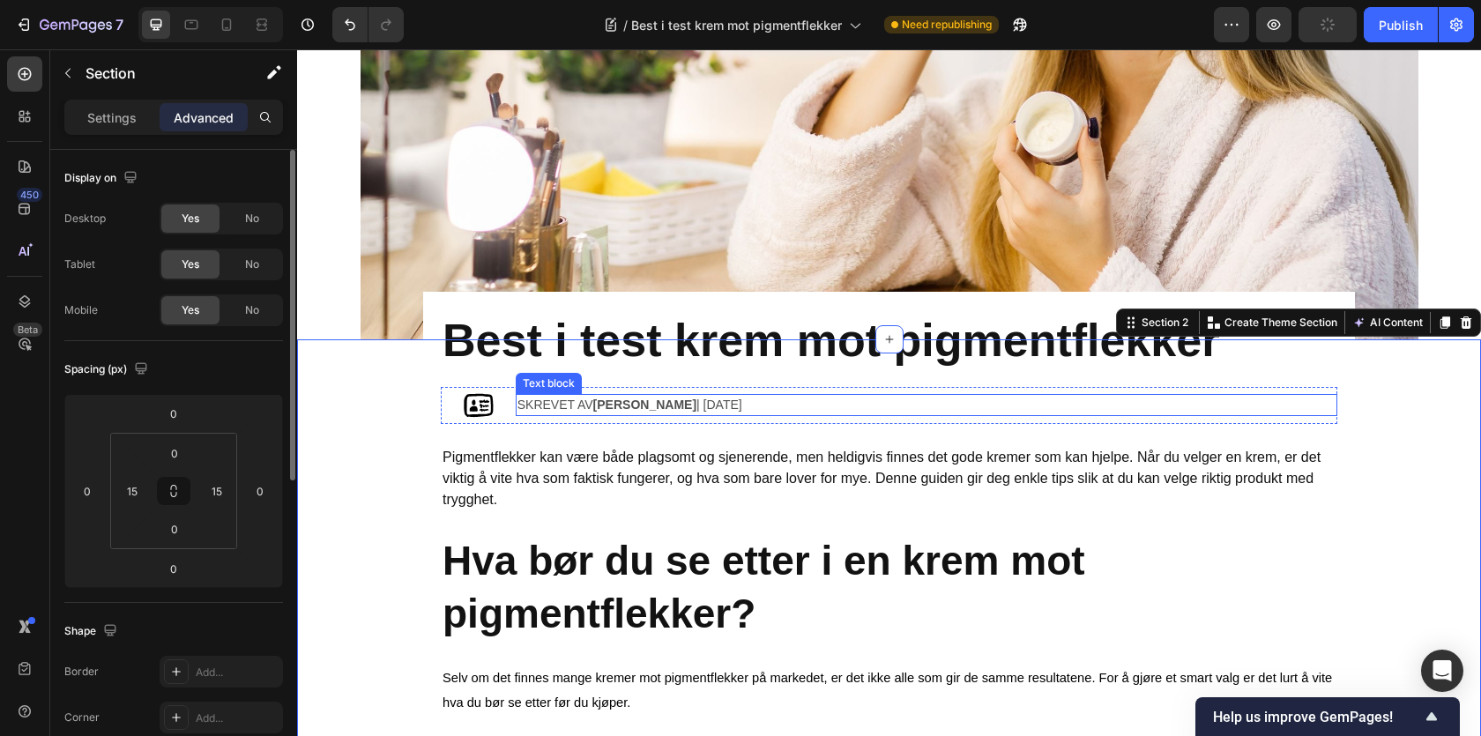
click at [738, 407] on p "Skrevet av [PERSON_NAME] | [DATE]" at bounding box center [926, 405] width 818 height 19
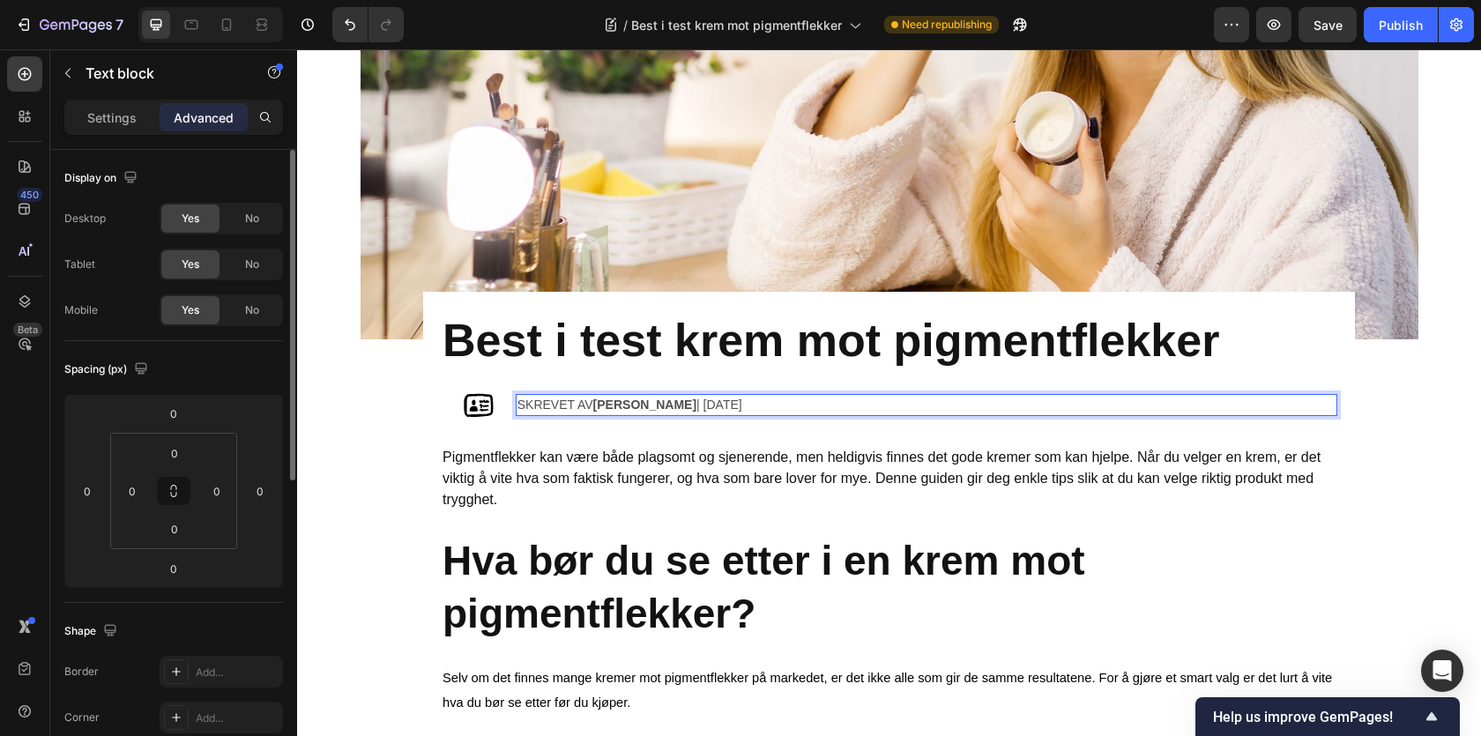
click at [689, 405] on p "Skrevet av [PERSON_NAME] | [DATE]" at bounding box center [926, 405] width 818 height 19
drag, startPoint x: 714, startPoint y: 406, endPoint x: 737, endPoint y: 406, distance: 22.9
click at [737, 406] on p "Skrevet av [PERSON_NAME] | [DATE]" at bounding box center [926, 405] width 818 height 19
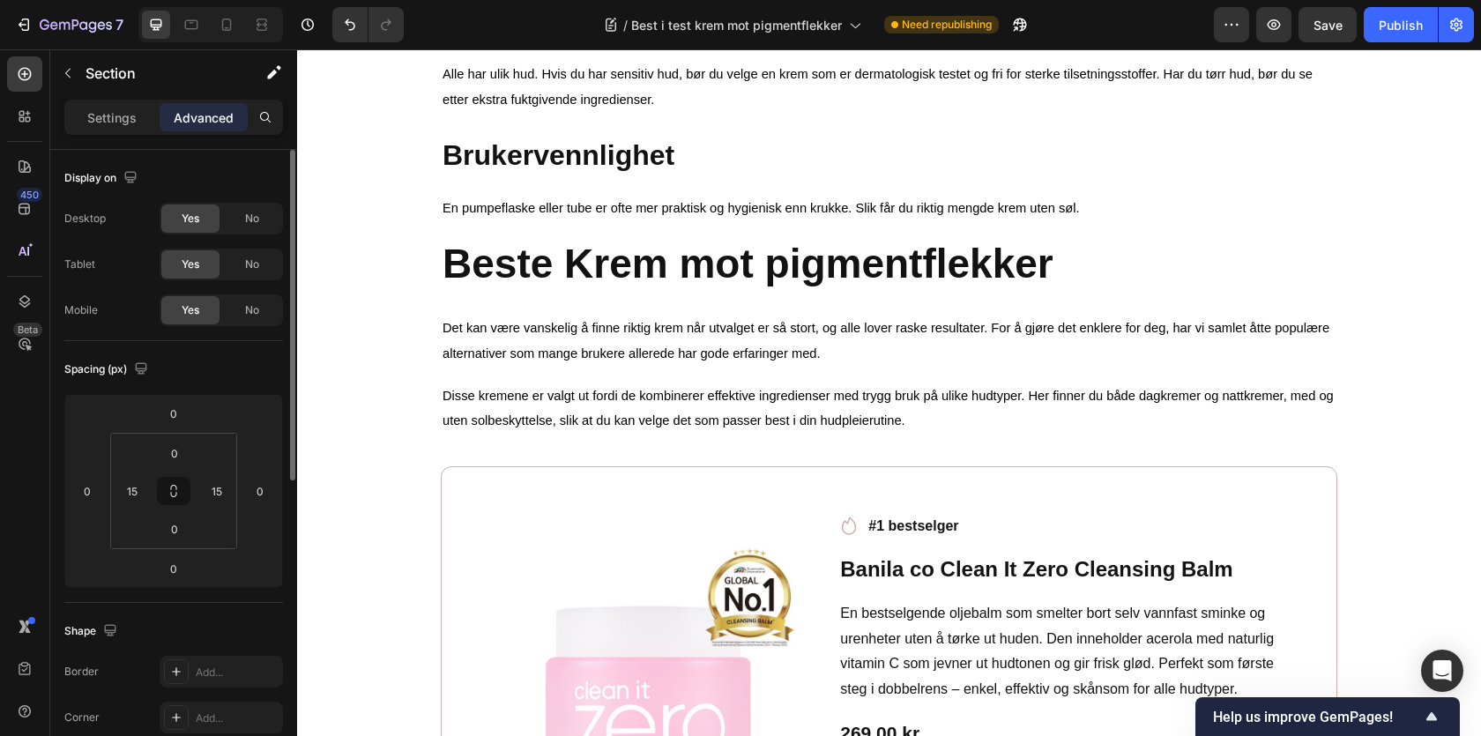
scroll to position [1623, 0]
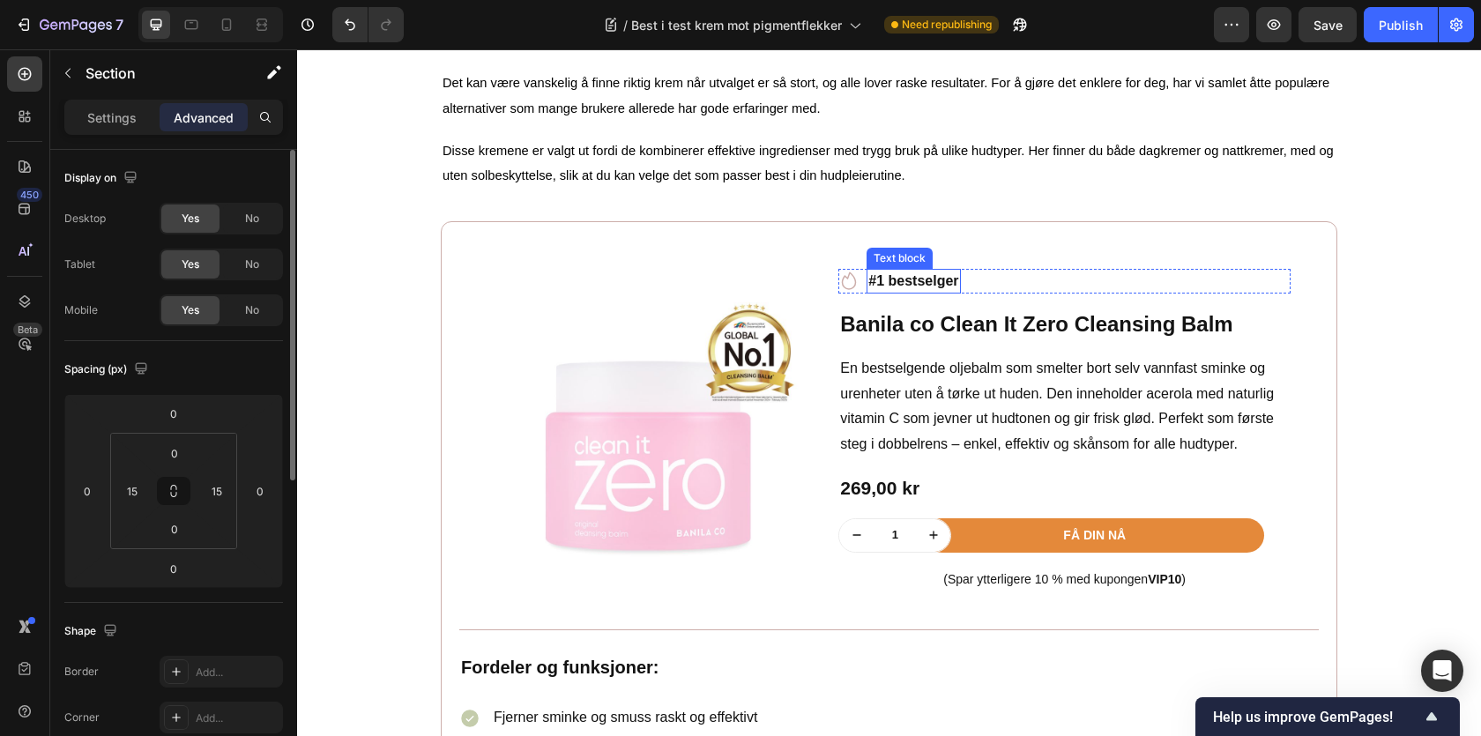
click at [911, 280] on strong "#1 bestselger" at bounding box center [913, 280] width 90 height 15
click at [912, 288] on strong "#1 bestselger" at bounding box center [913, 280] width 90 height 15
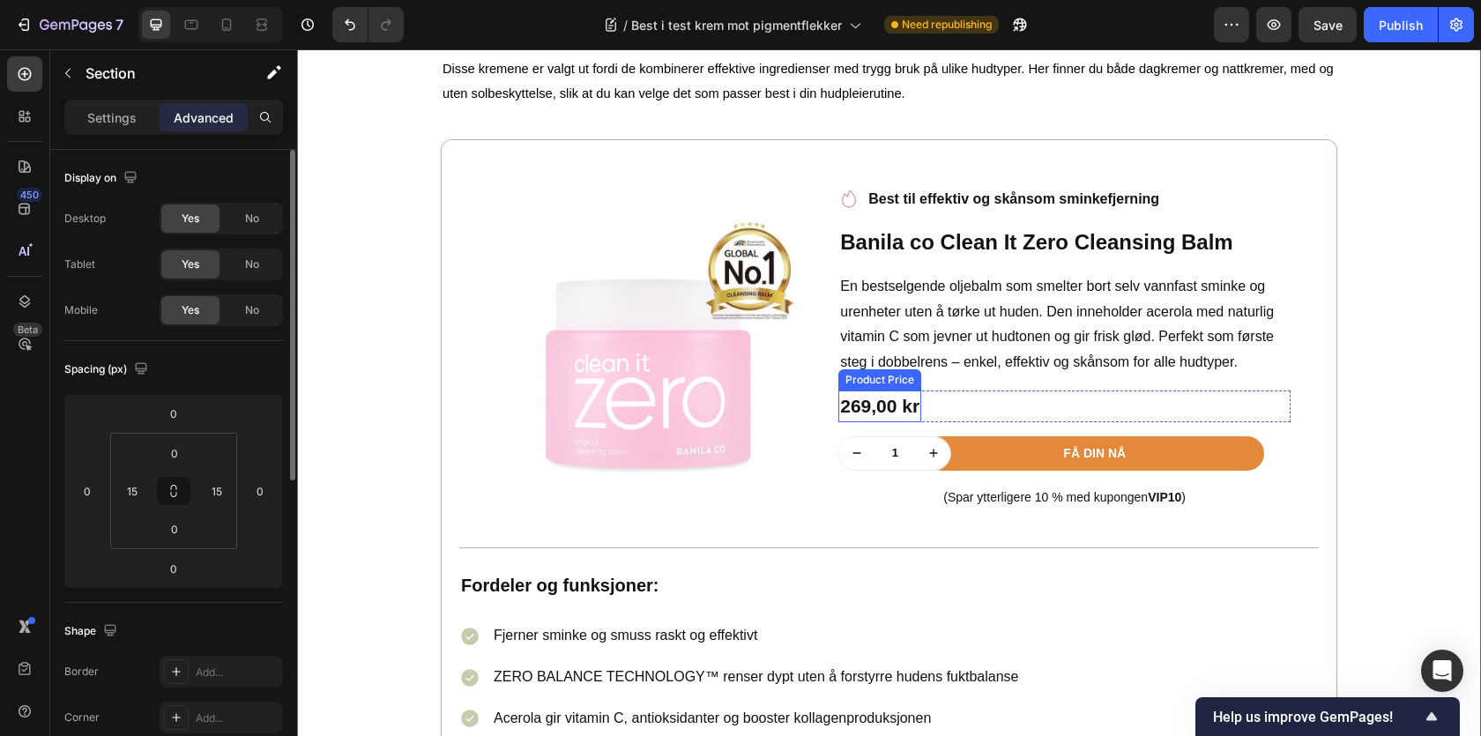
scroll to position [1692, 0]
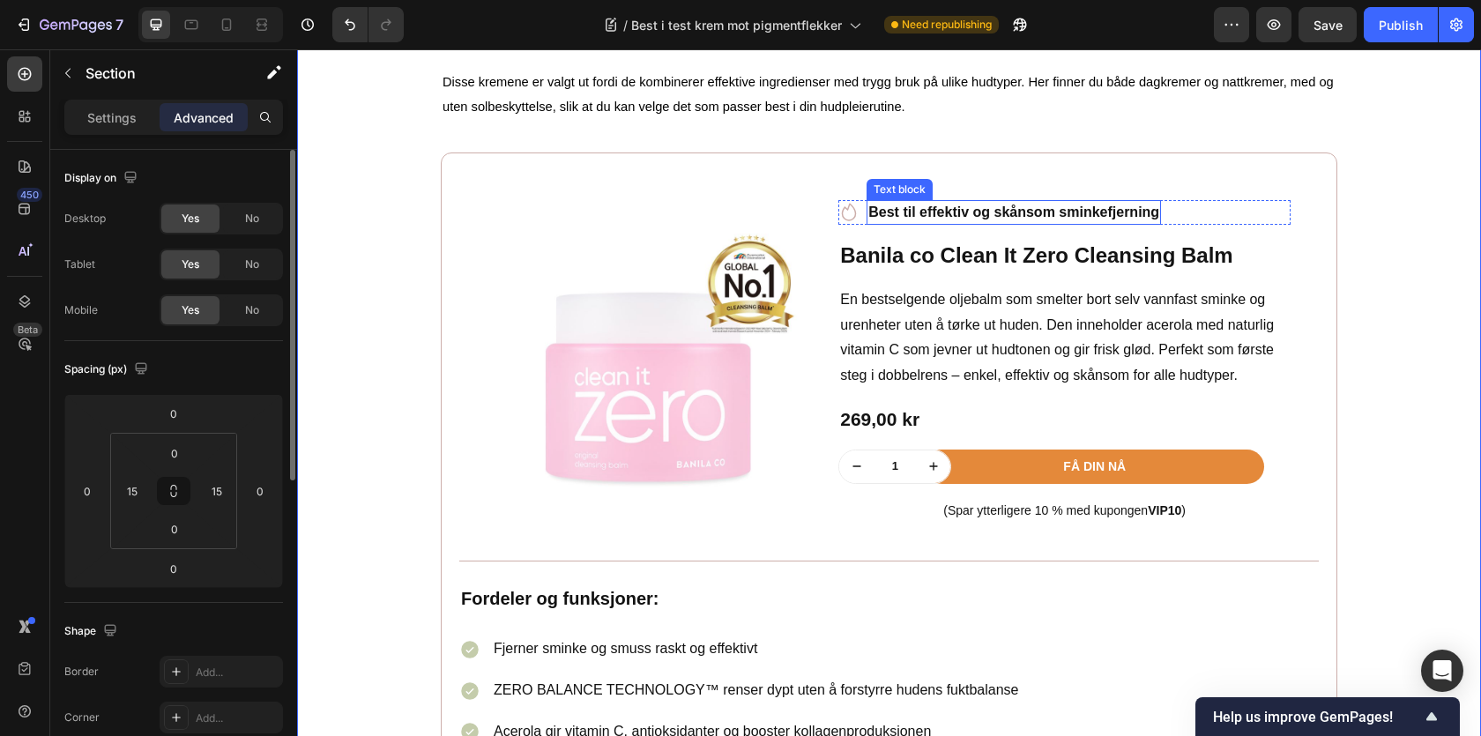
click at [942, 219] on strong "Best til effektiv og skånsom sminkefjerning" at bounding box center [1013, 212] width 291 height 15
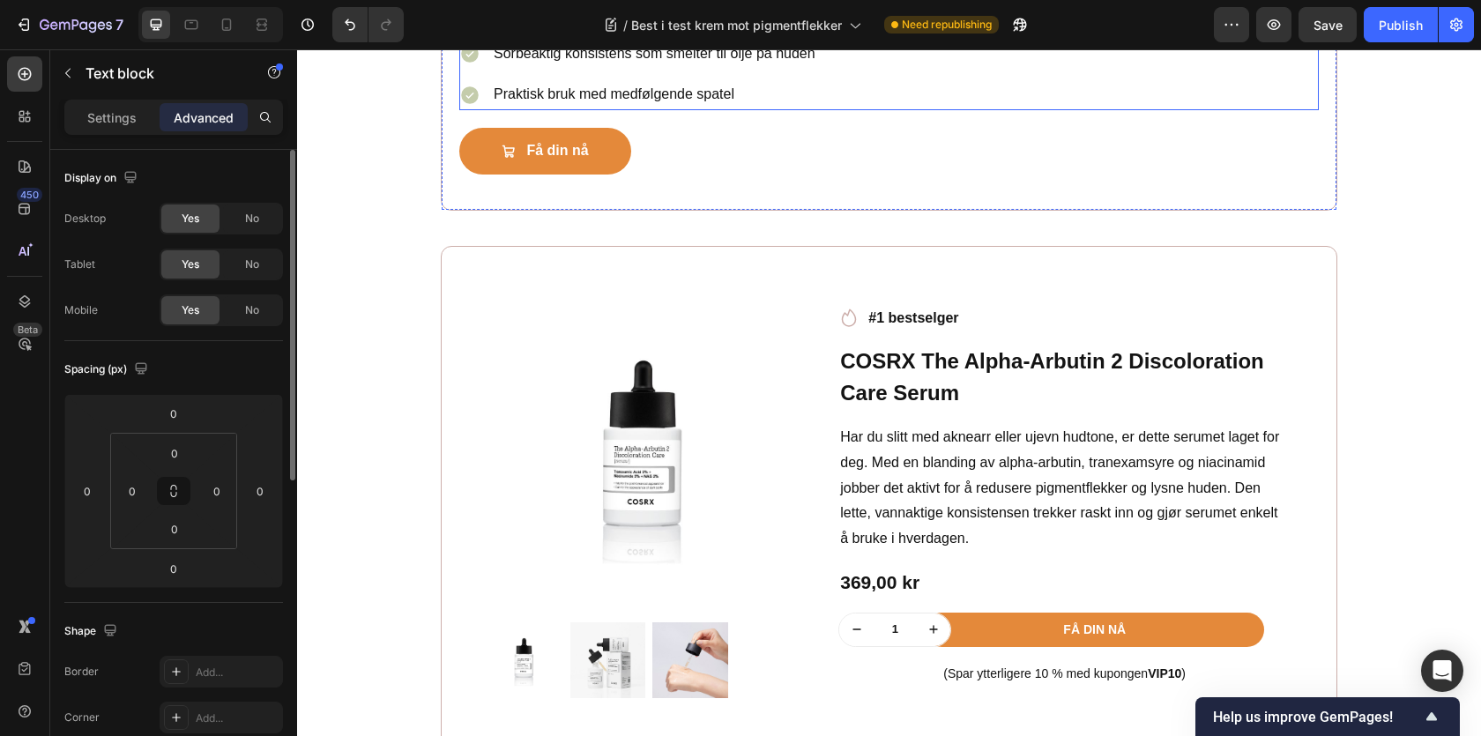
scroll to position [2489, 0]
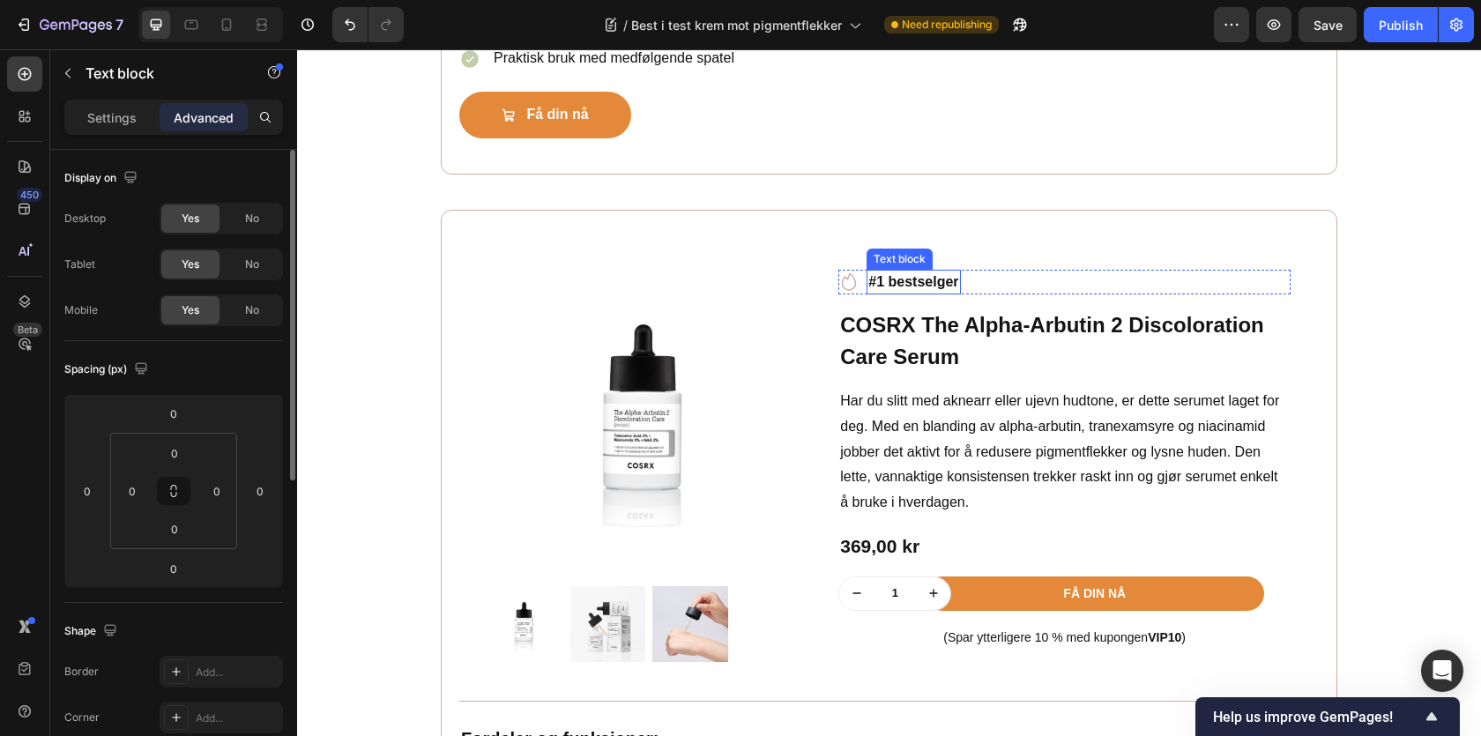
click at [927, 282] on strong "#1 bestselger" at bounding box center [913, 281] width 90 height 15
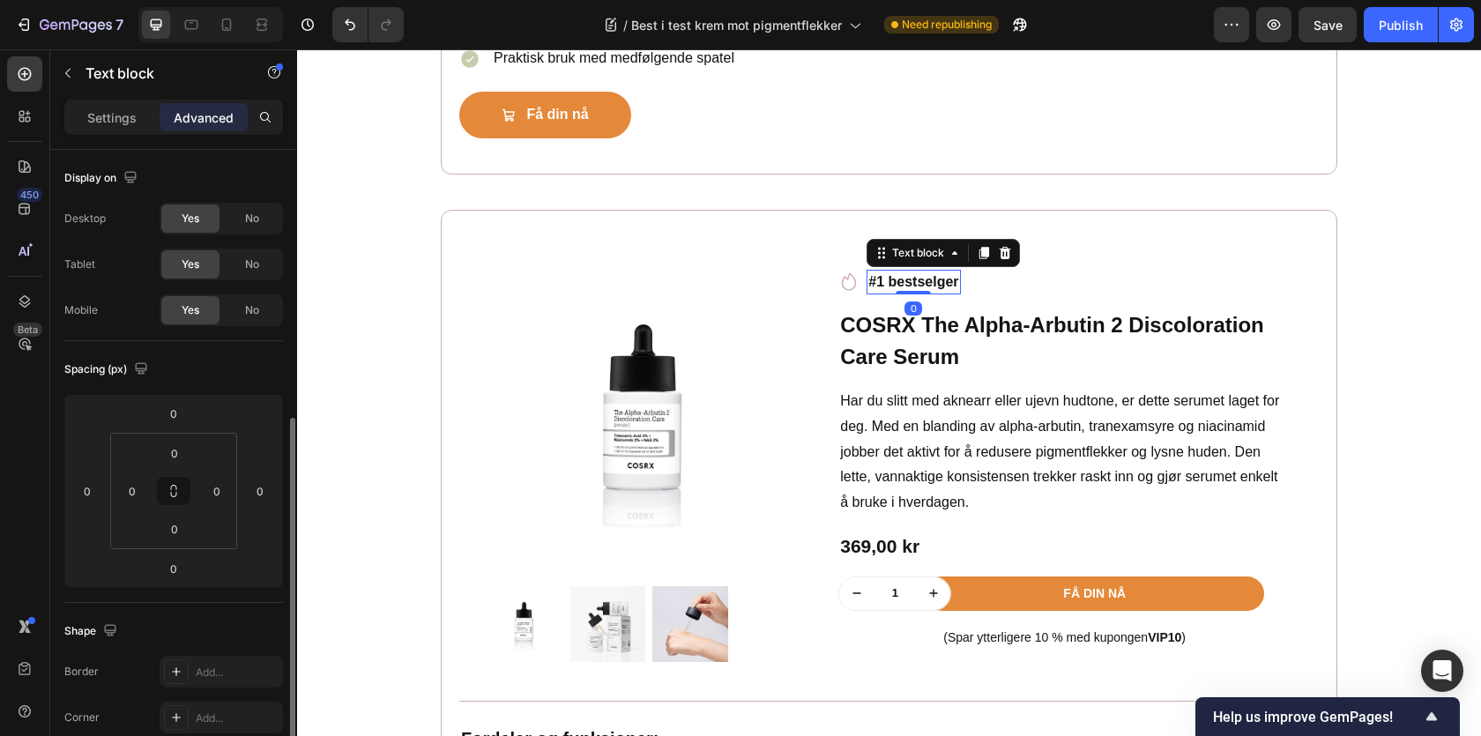
scroll to position [176, 0]
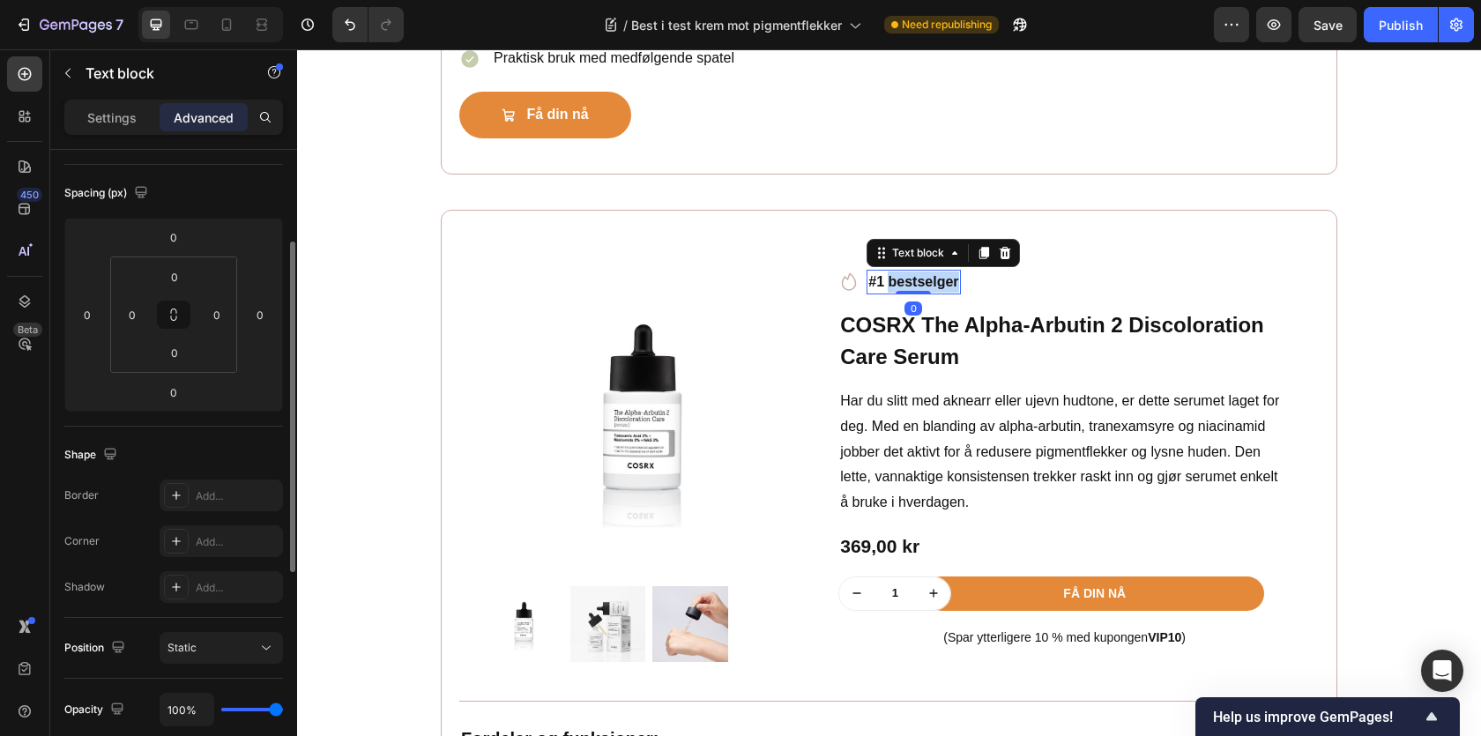
click at [927, 282] on strong "#1 bestselger" at bounding box center [913, 281] width 90 height 15
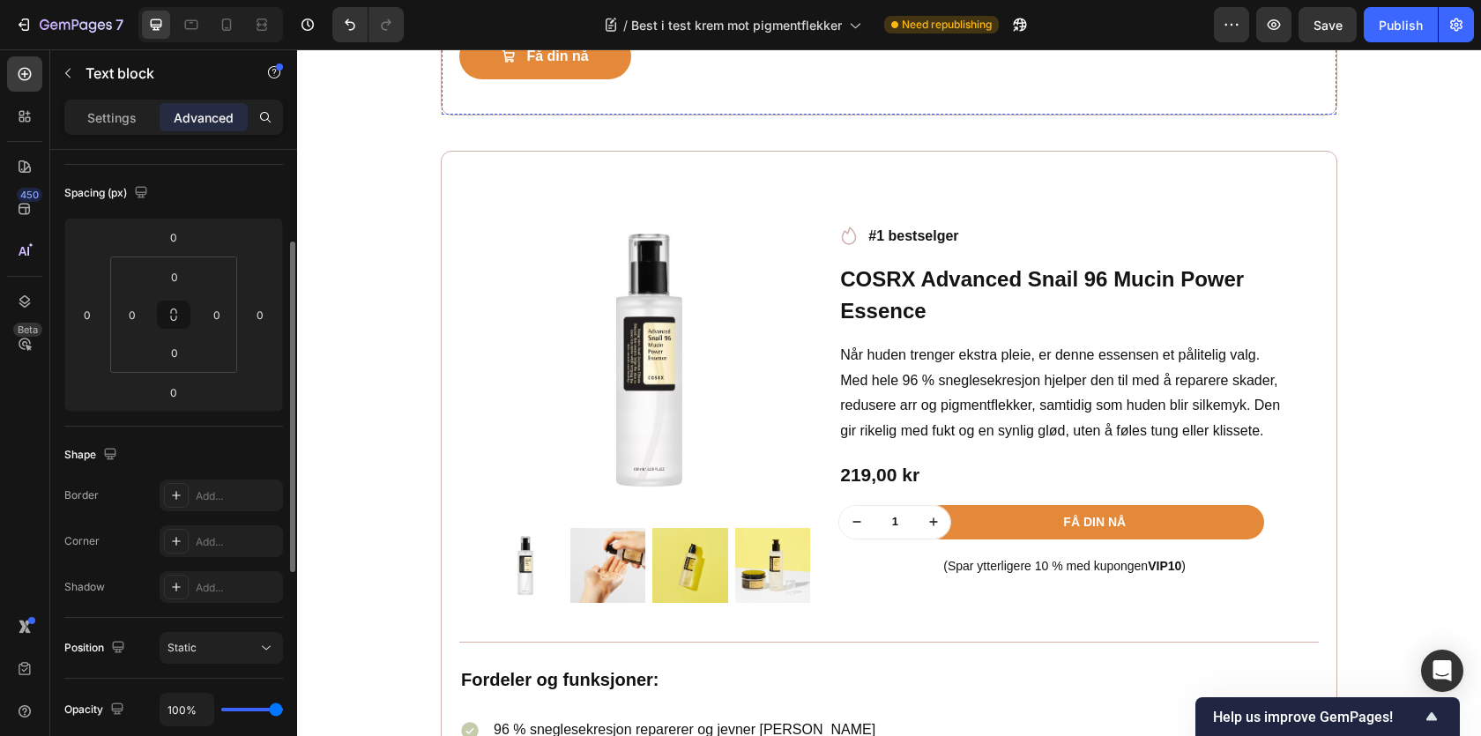
scroll to position [3547, 0]
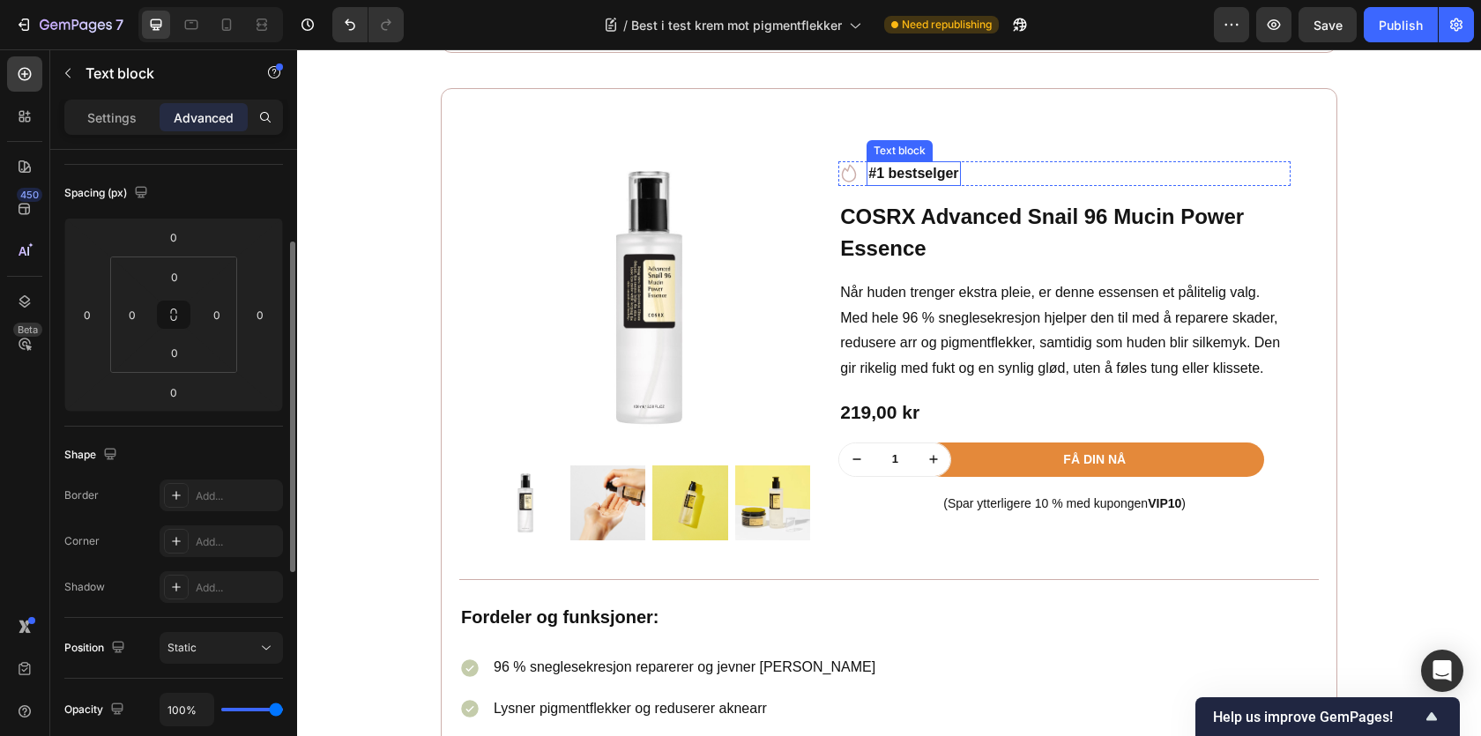
click at [915, 177] on strong "#1 bestselger" at bounding box center [913, 173] width 90 height 15
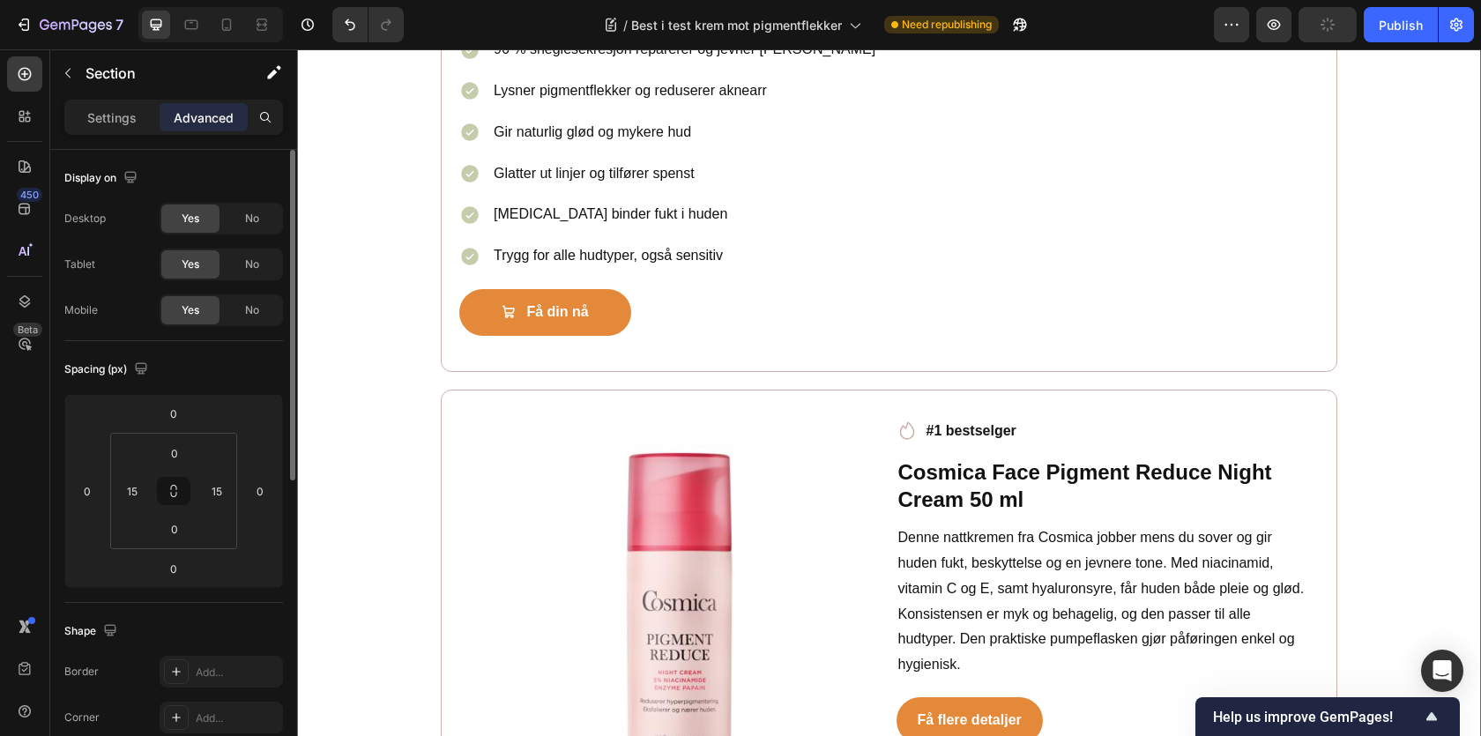
scroll to position [4188, 0]
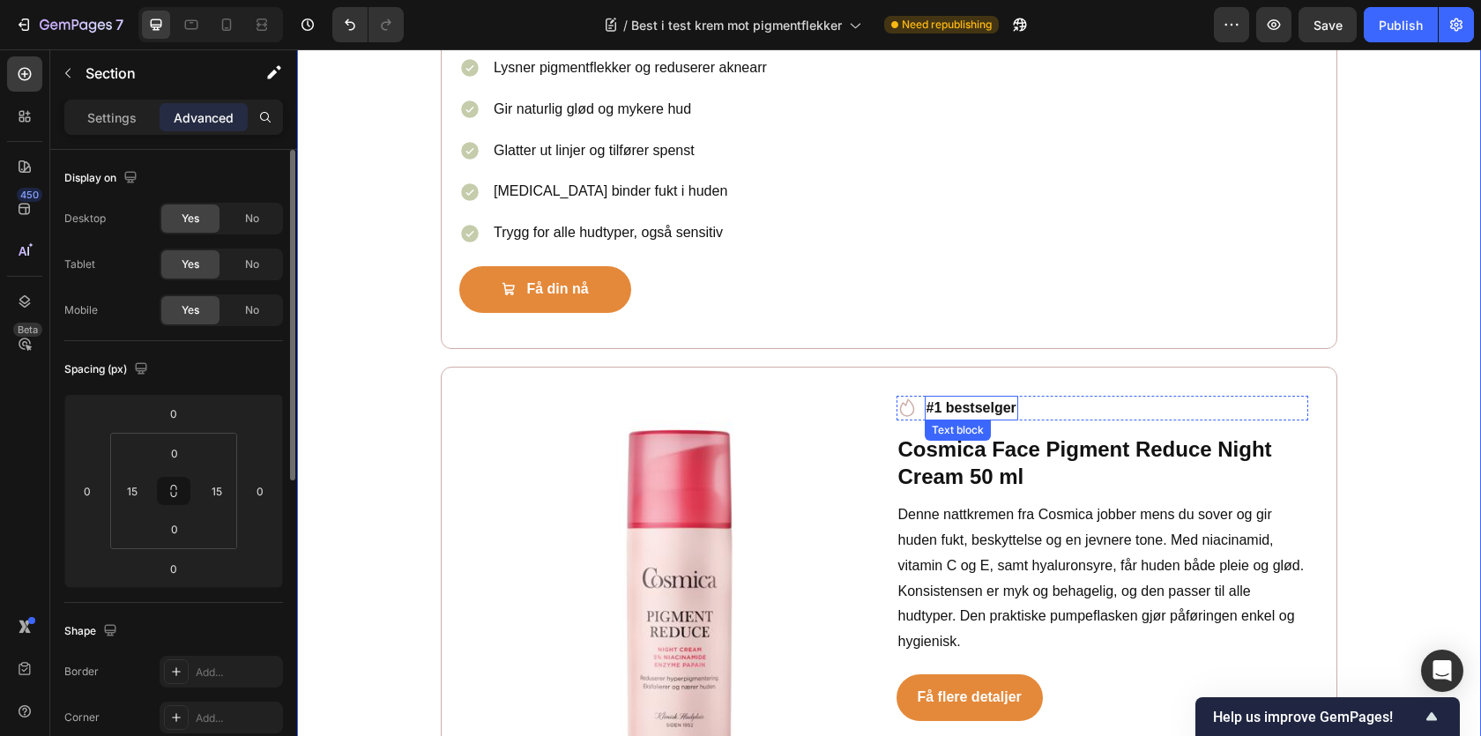
click at [989, 407] on strong "#1 bestselger" at bounding box center [972, 407] width 90 height 15
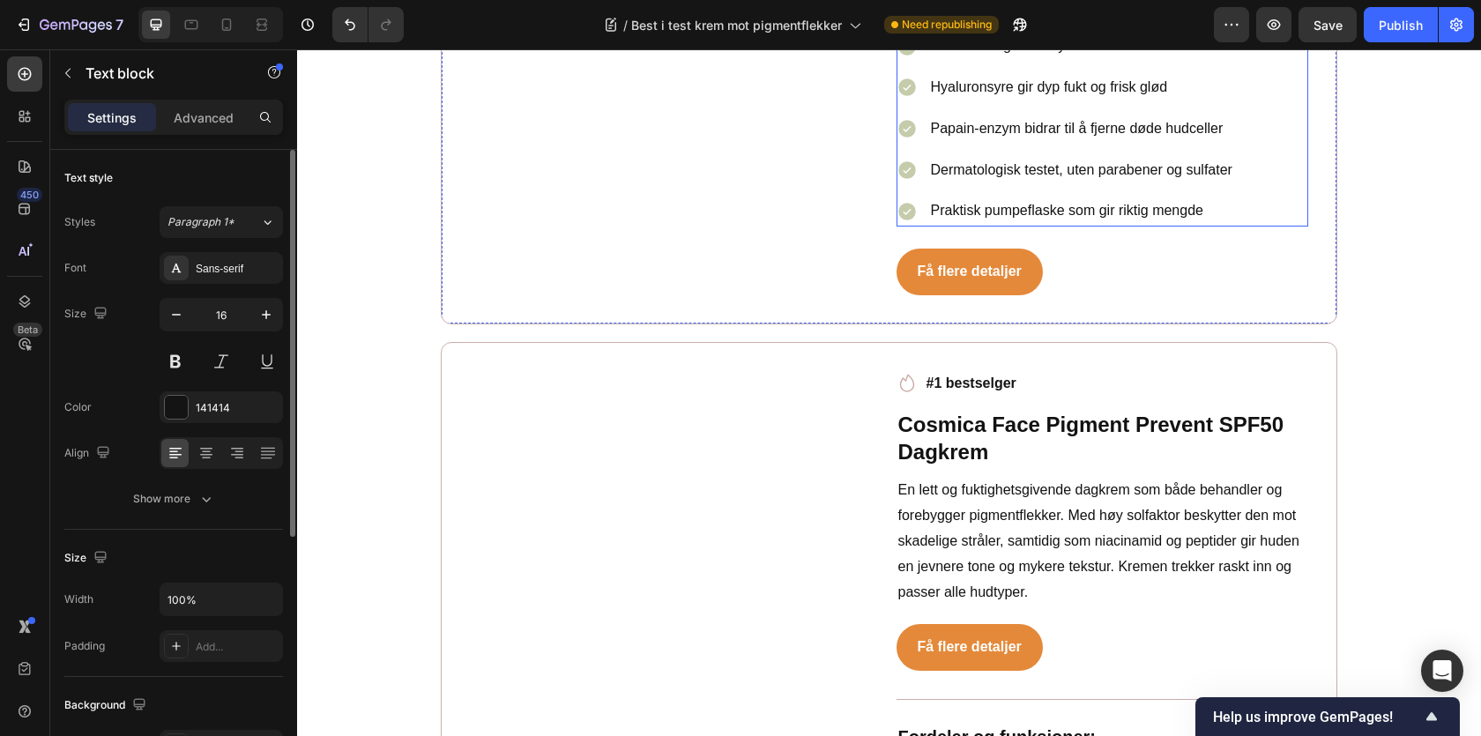
scroll to position [5128, 0]
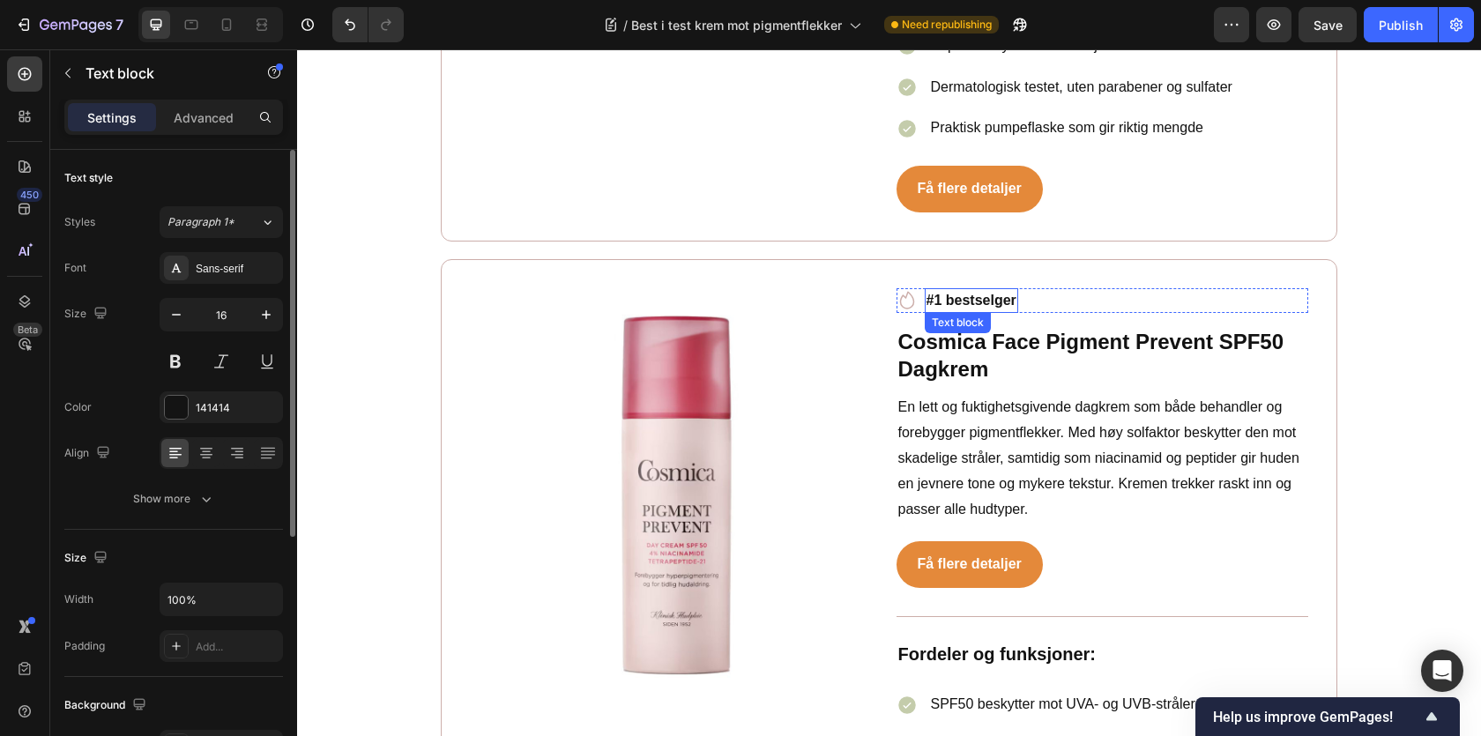
click at [958, 293] on strong "#1 bestselger" at bounding box center [972, 300] width 90 height 15
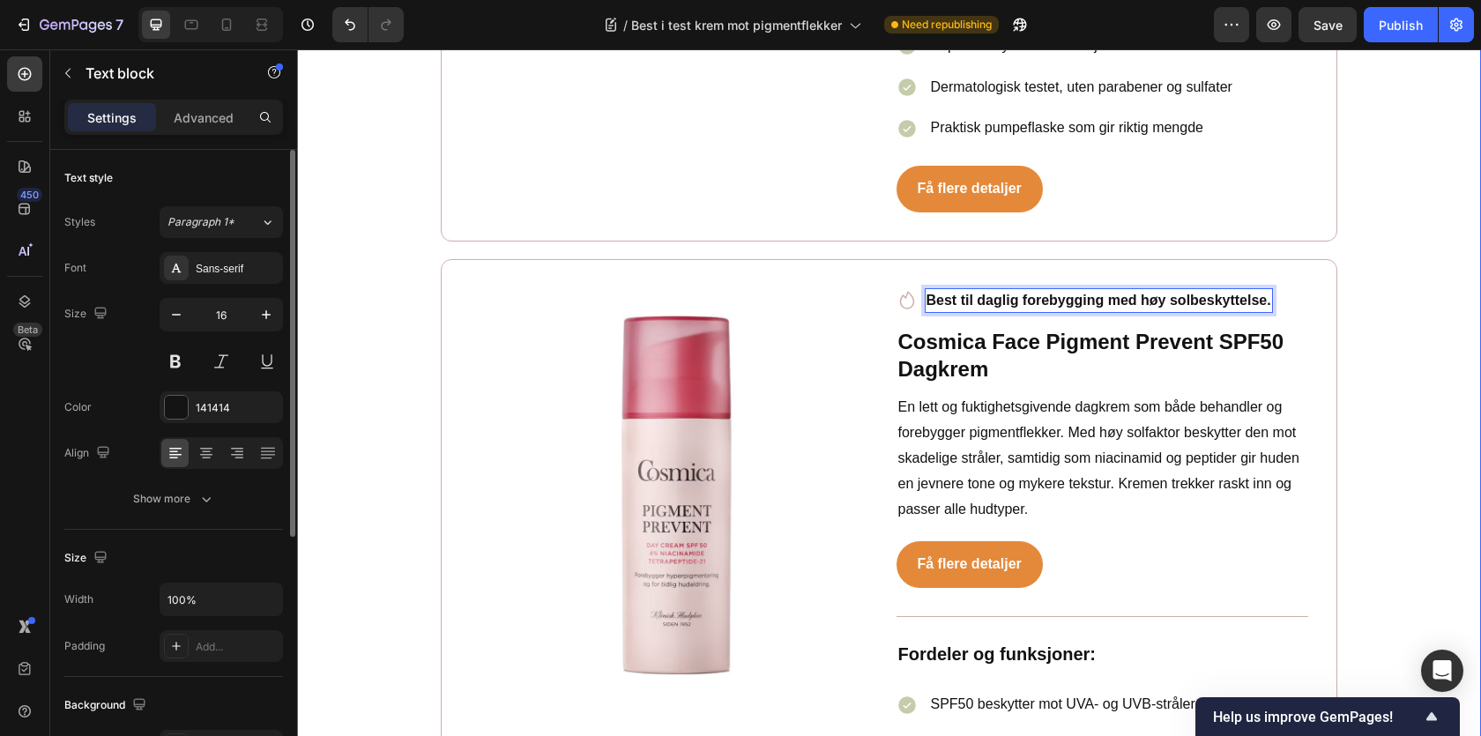
click at [1392, 353] on div "Best i test krem mot pigmentflekker Heading Image Skrevet av [PERSON_NAME] | [D…" at bounding box center [889, 249] width 1158 height 9281
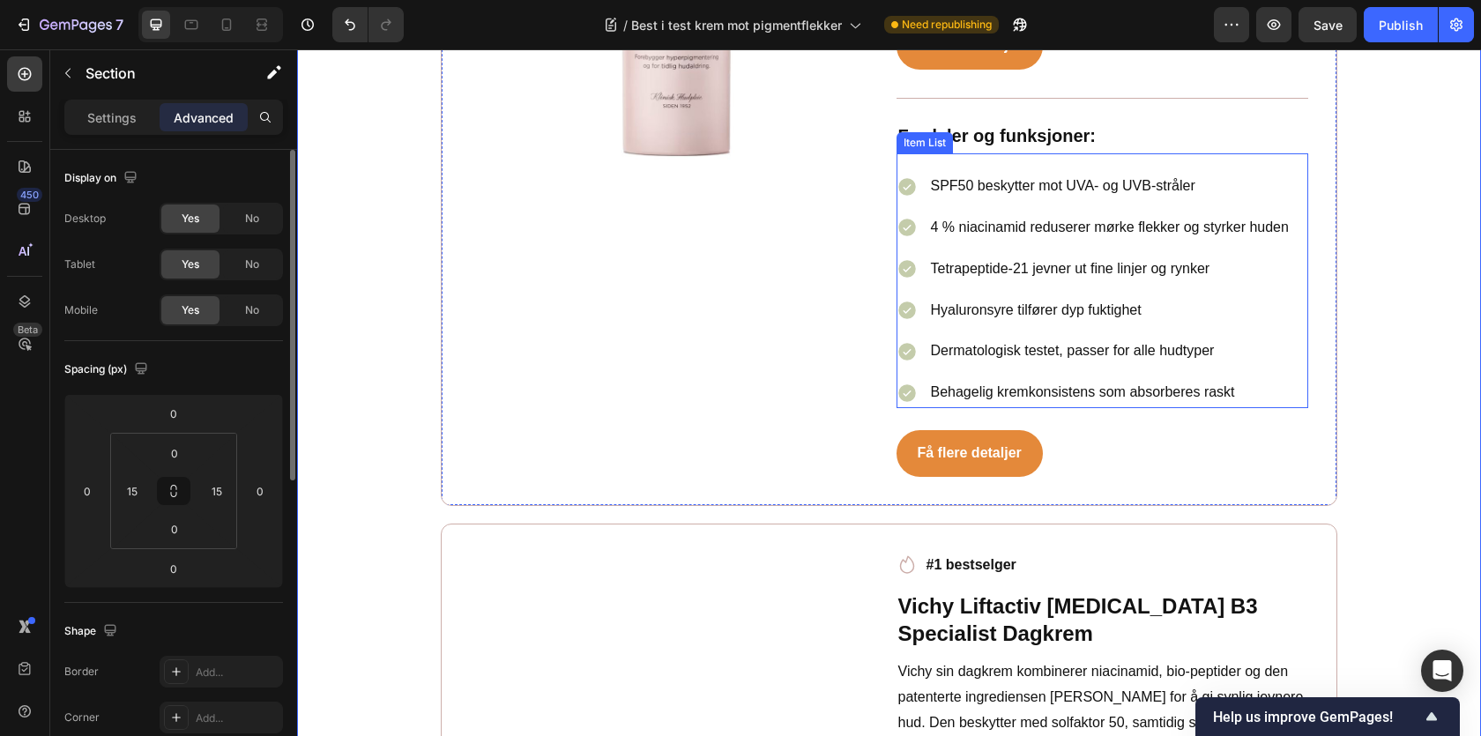
scroll to position [5848, 0]
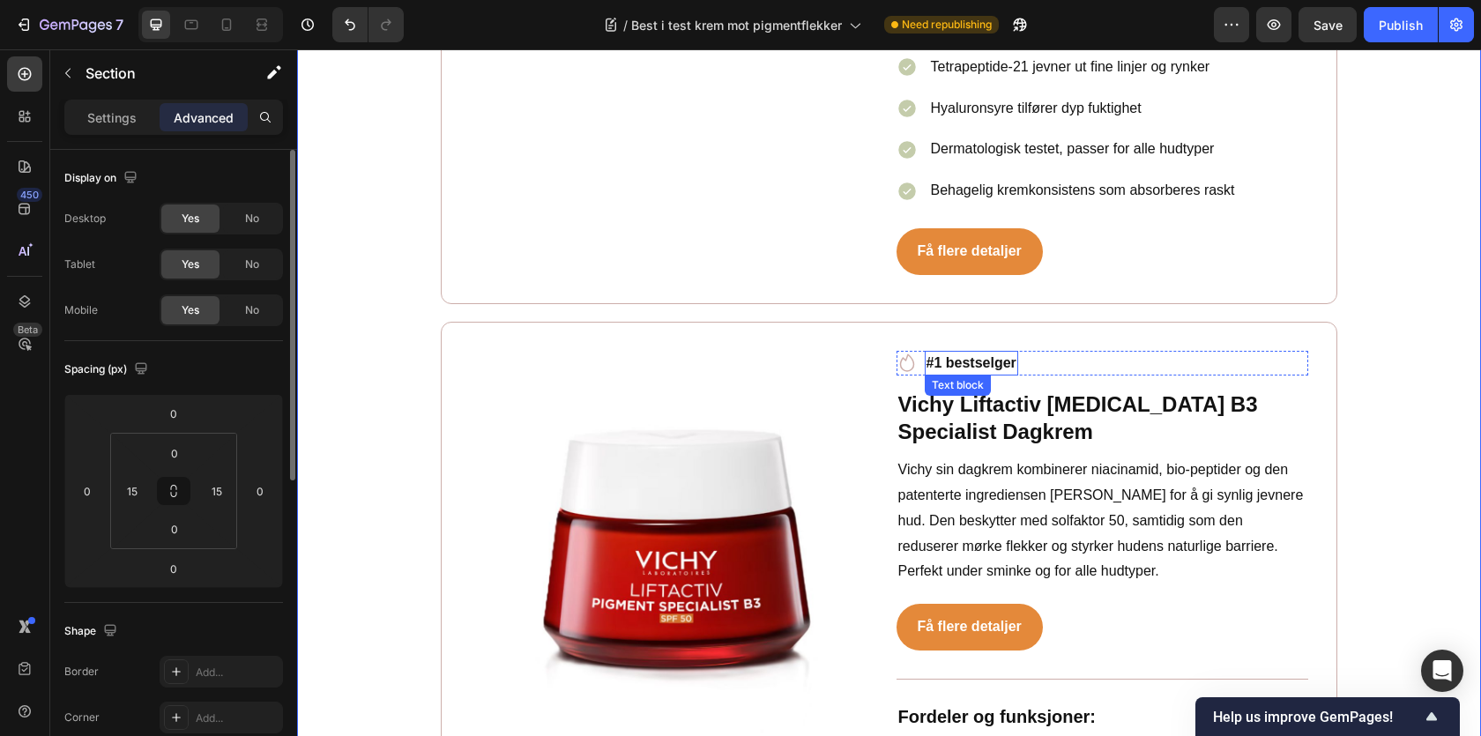
click at [979, 355] on strong "#1 bestselger" at bounding box center [972, 362] width 90 height 15
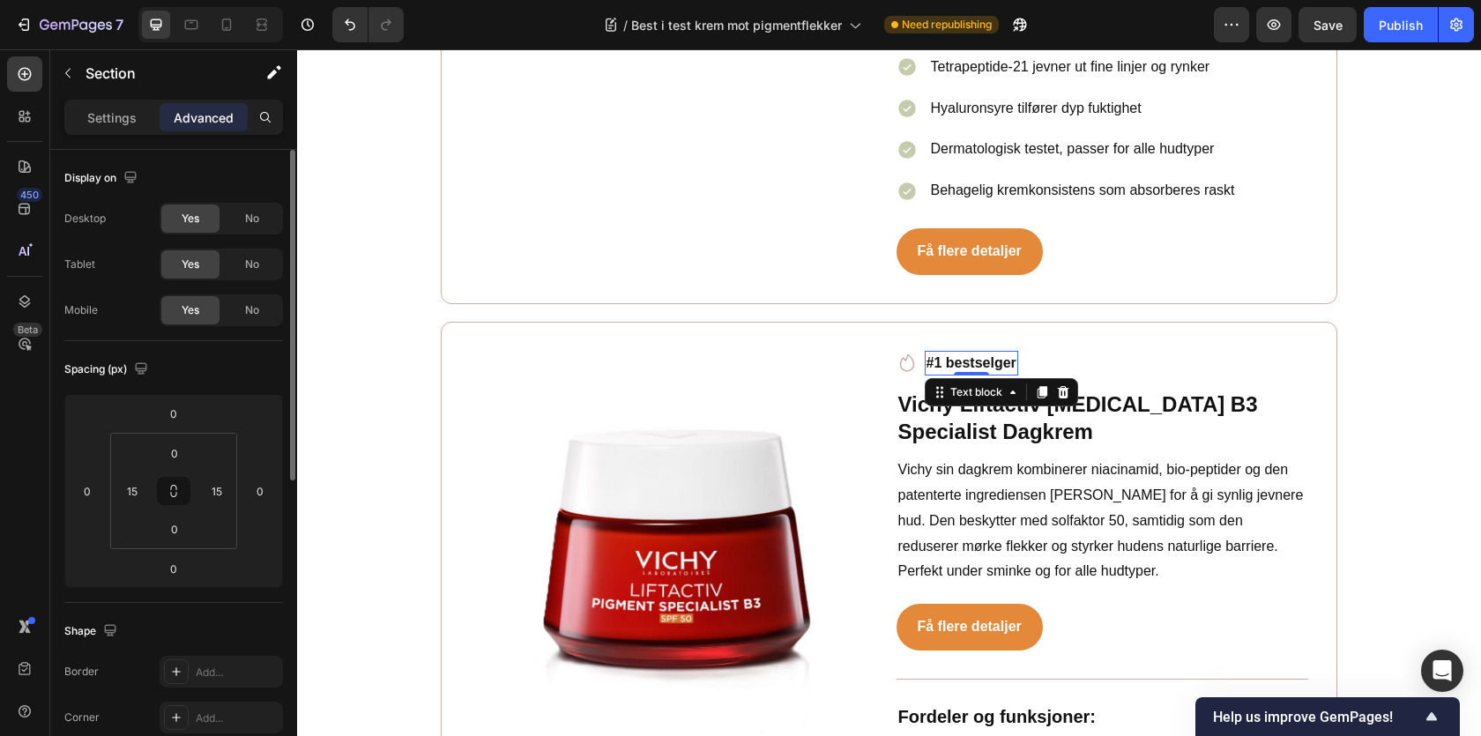
click at [979, 355] on strong "#1 bestselger" at bounding box center [972, 362] width 90 height 15
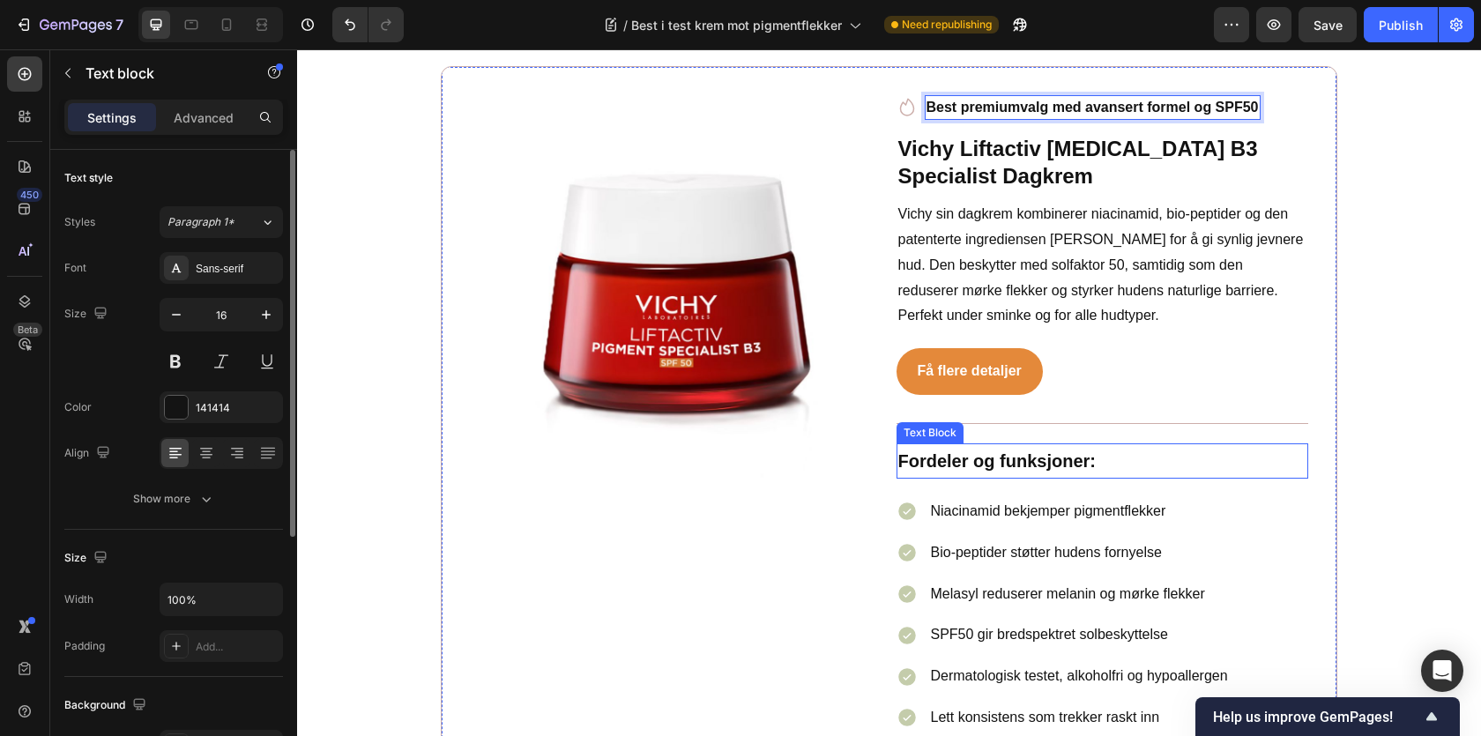
scroll to position [6489, 0]
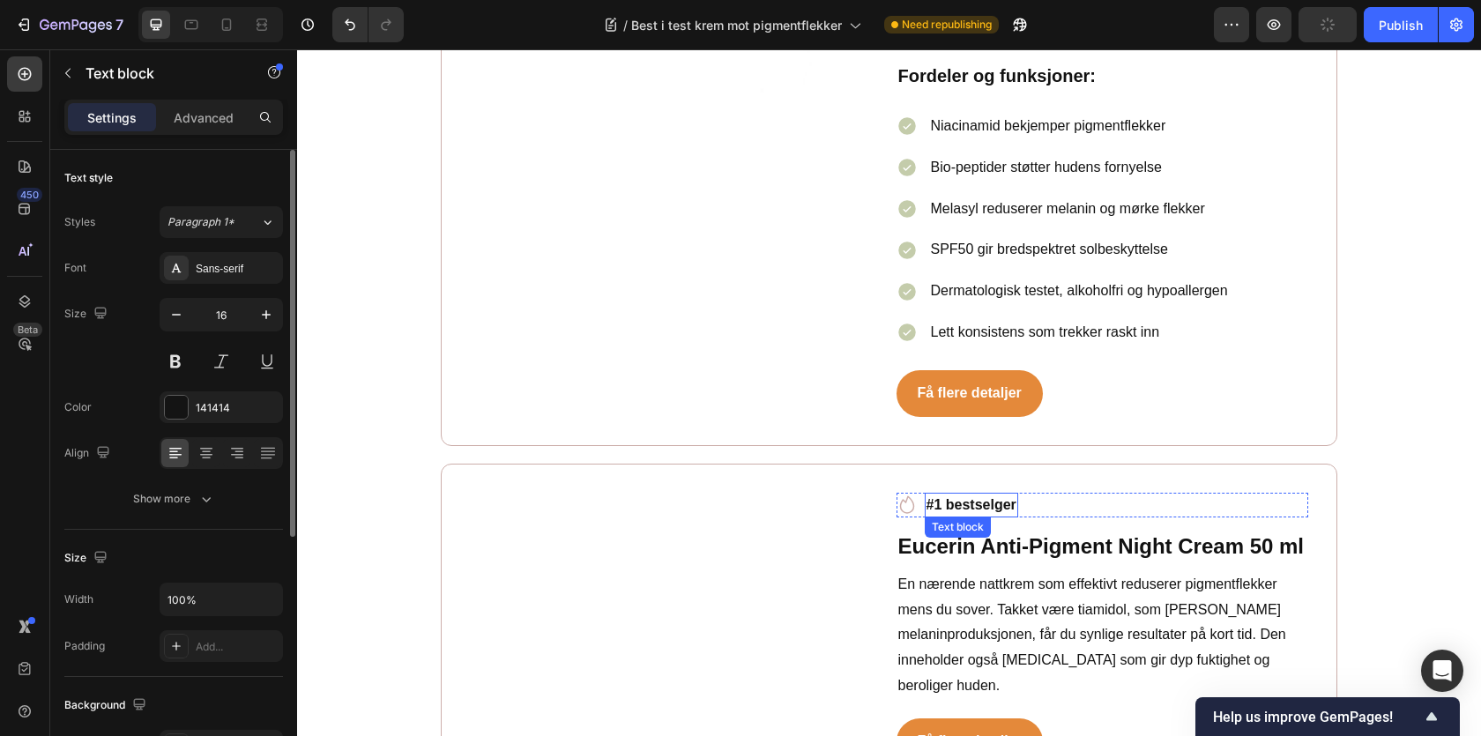
click at [991, 497] on strong "#1 bestselger" at bounding box center [972, 504] width 90 height 15
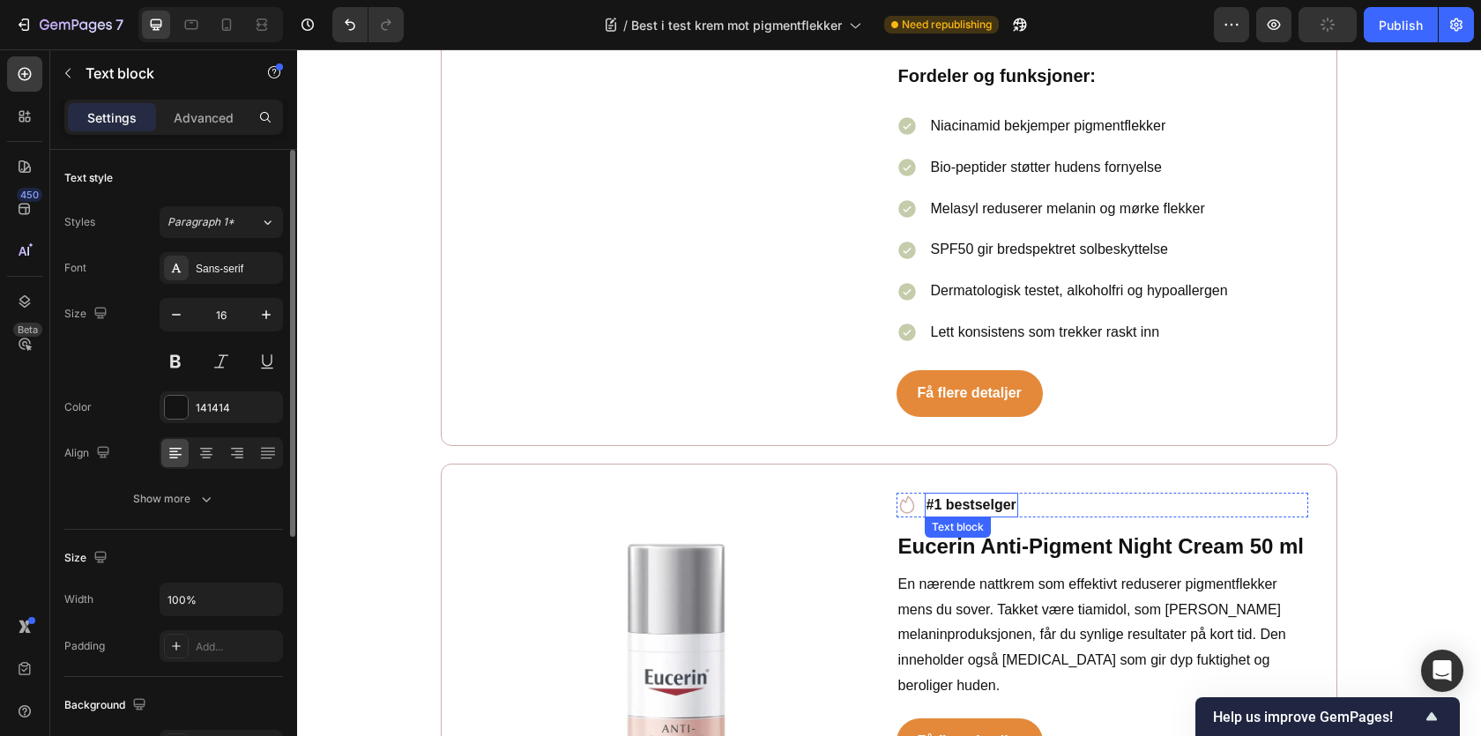
click at [991, 497] on strong "#1 bestselger" at bounding box center [972, 504] width 90 height 15
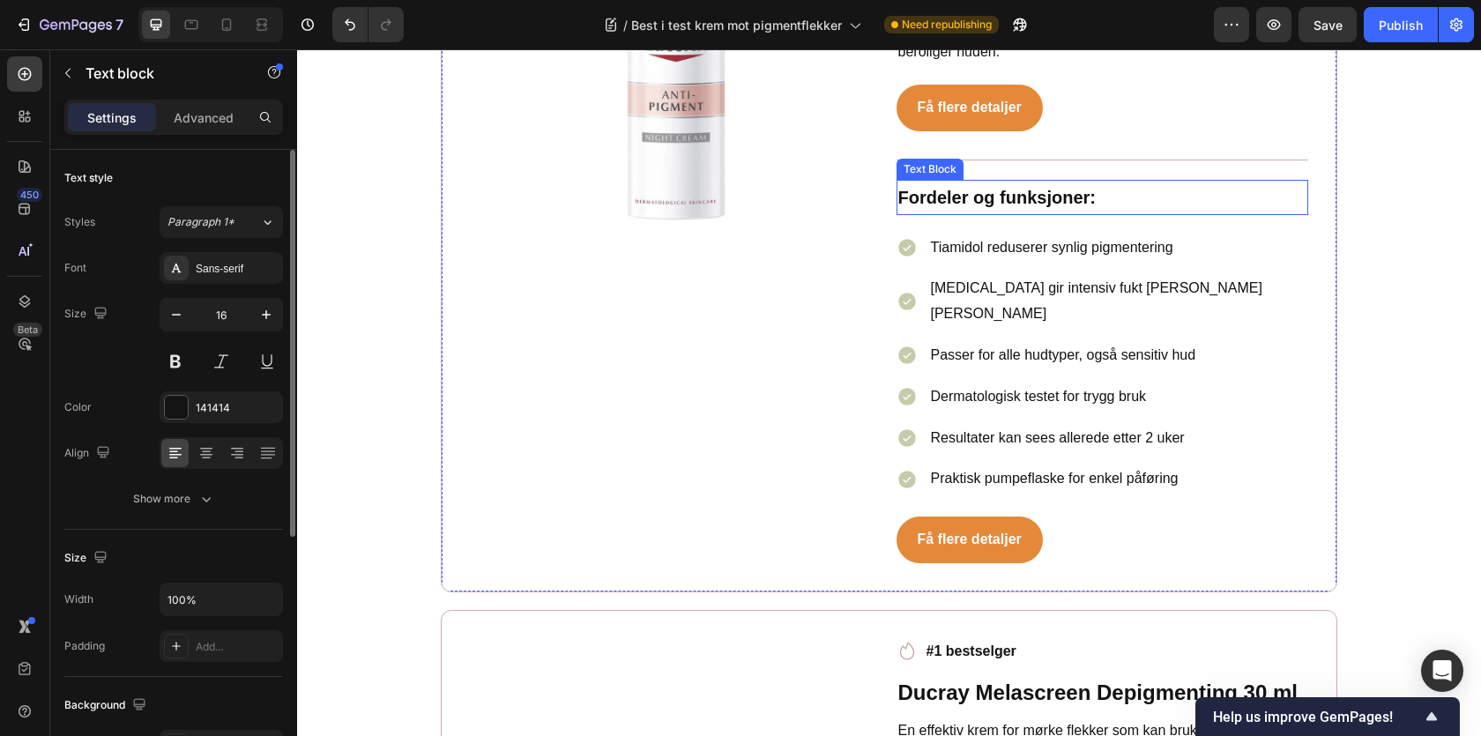
scroll to position [7248, 0]
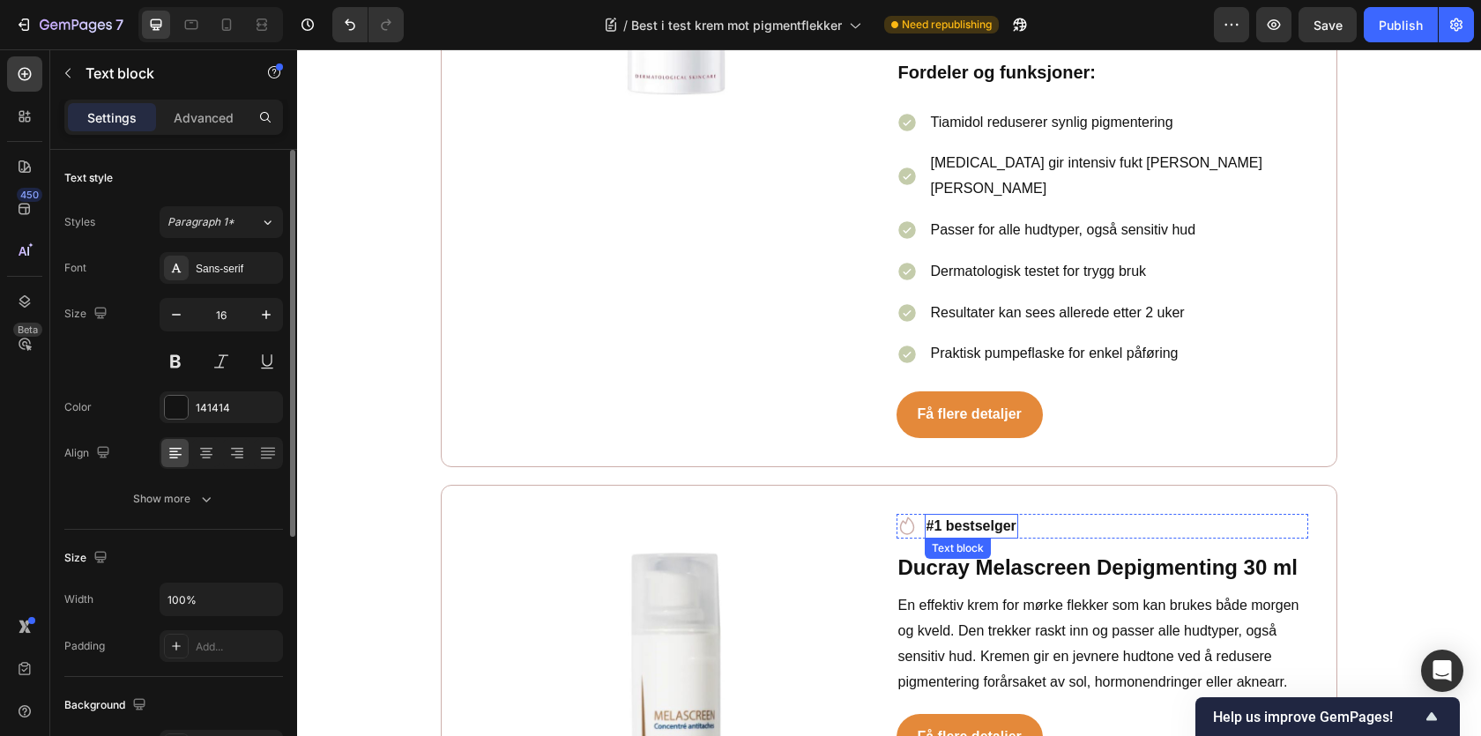
click at [975, 518] on strong "#1 bestselger" at bounding box center [972, 525] width 90 height 15
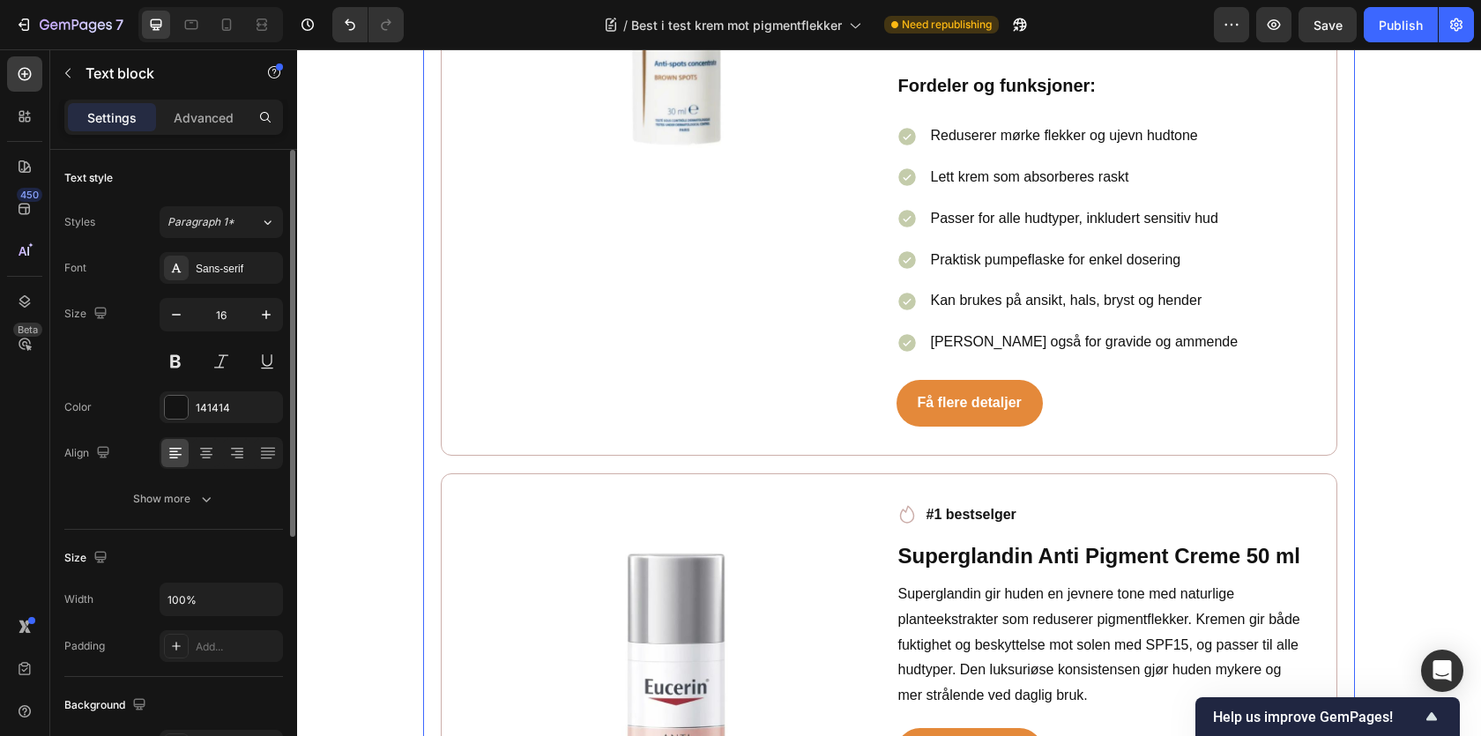
scroll to position [8036, 0]
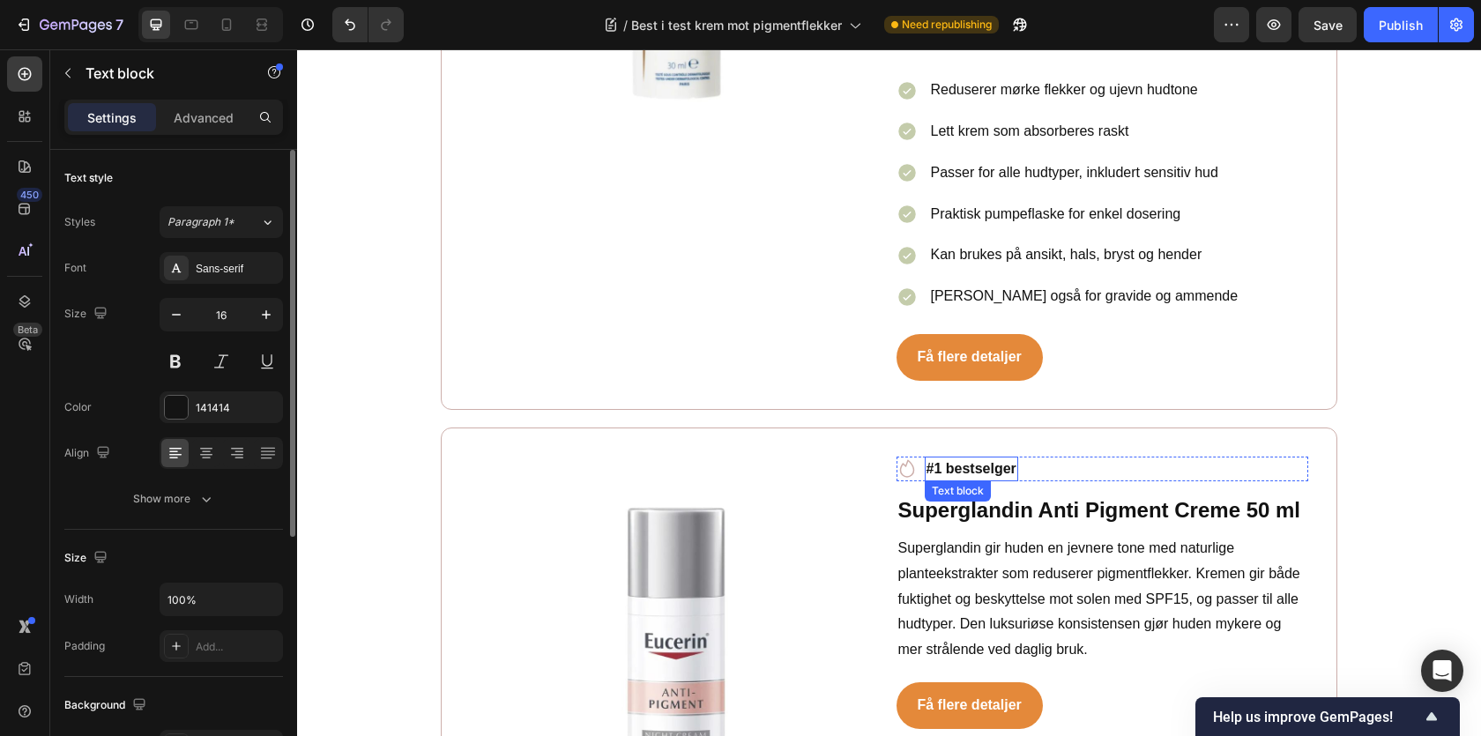
click at [980, 461] on strong "#1 bestselger" at bounding box center [972, 468] width 90 height 15
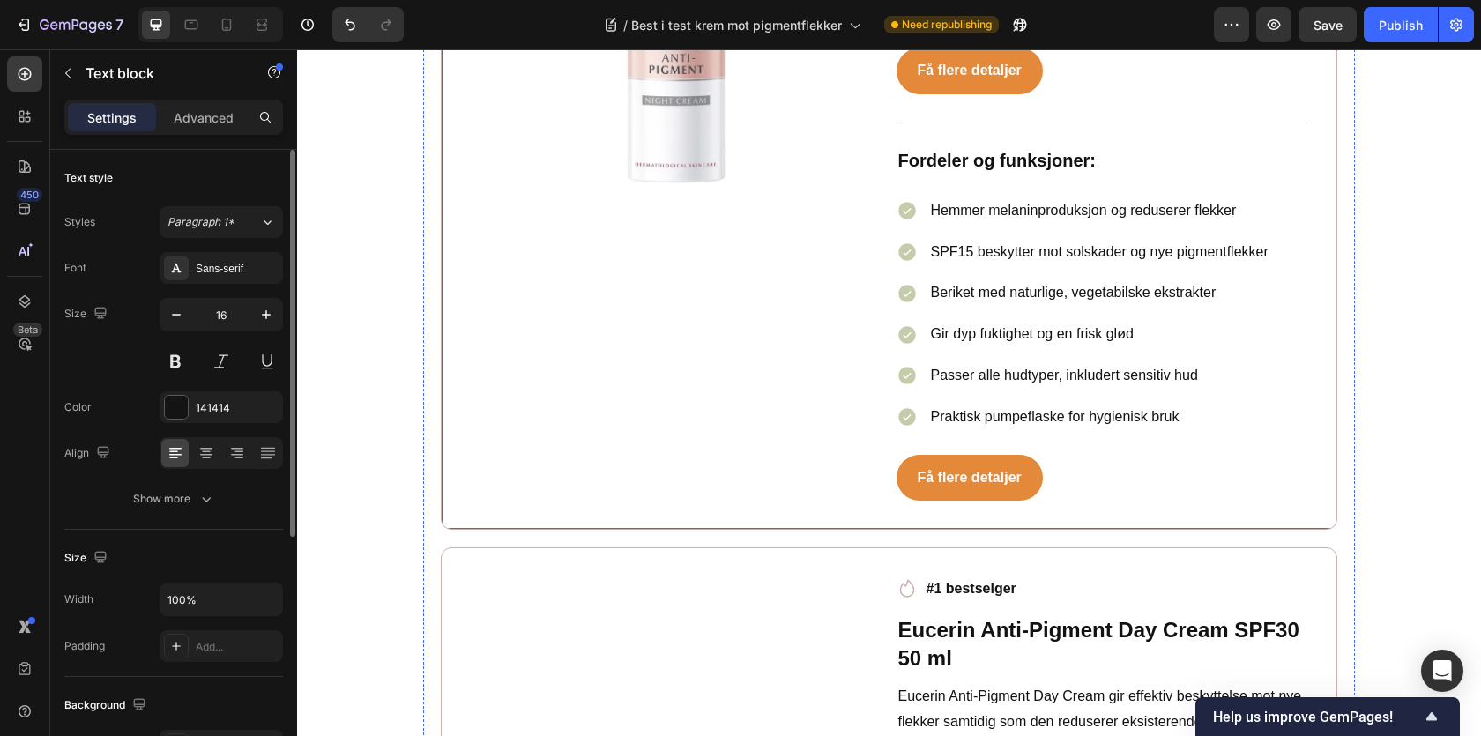
scroll to position [8843, 0]
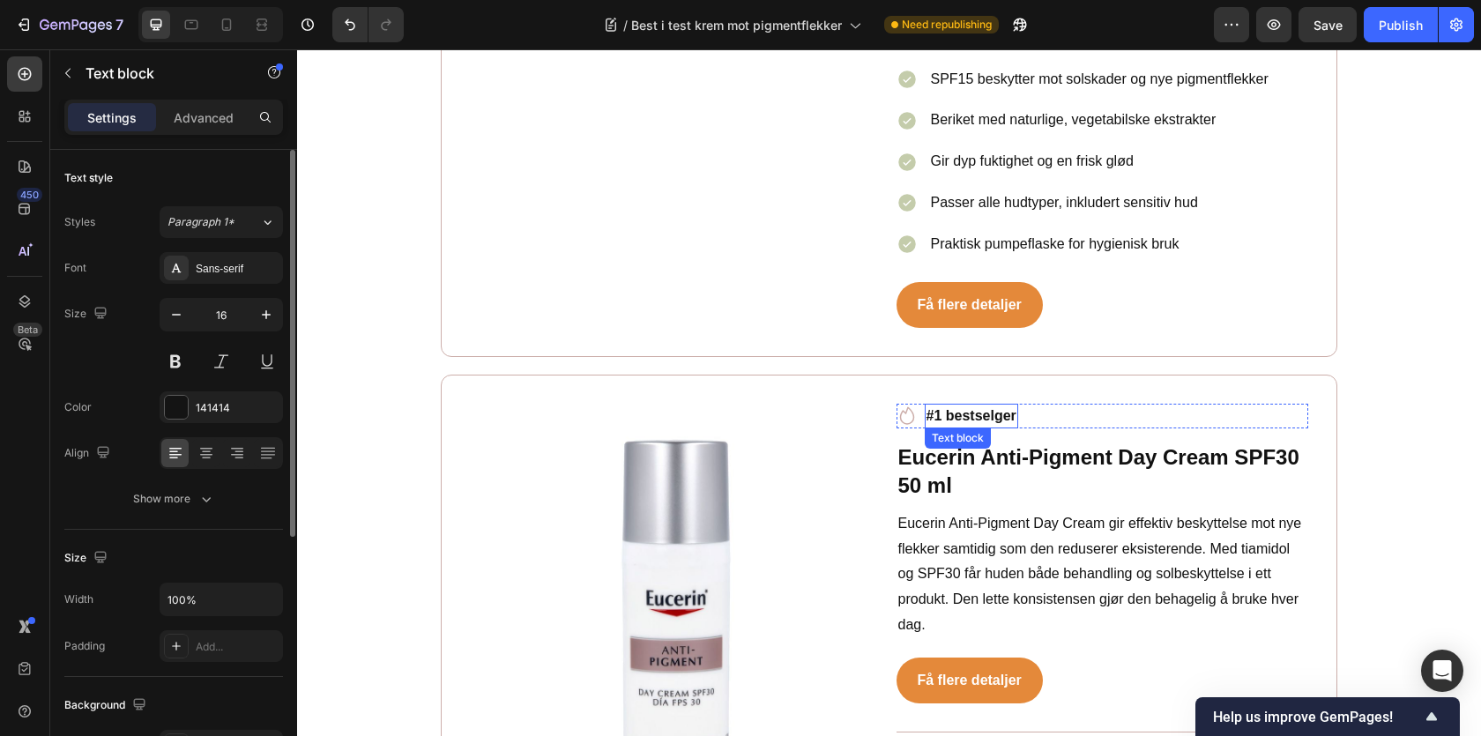
click at [972, 408] on strong "#1 bestselger" at bounding box center [972, 415] width 90 height 15
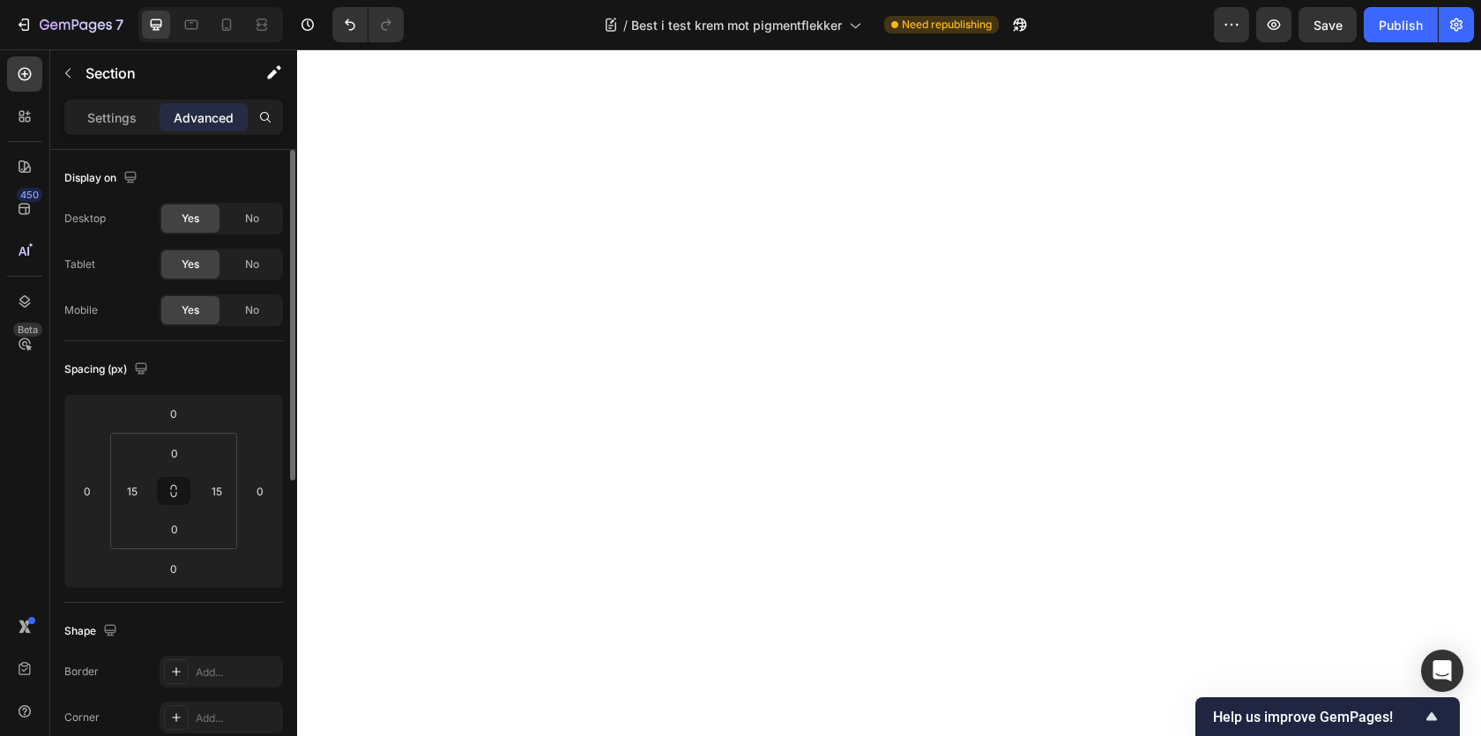
scroll to position [0, 0]
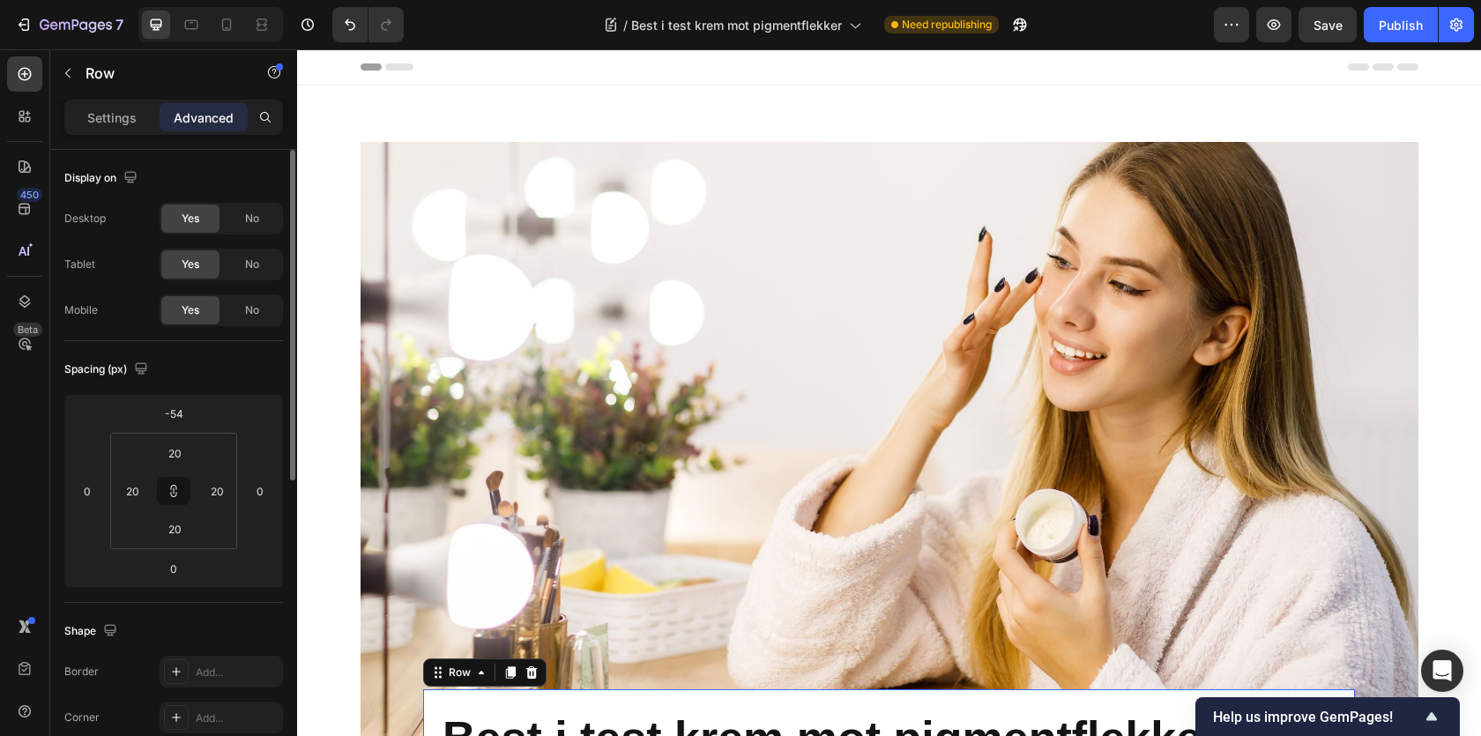
scroll to position [539, 0]
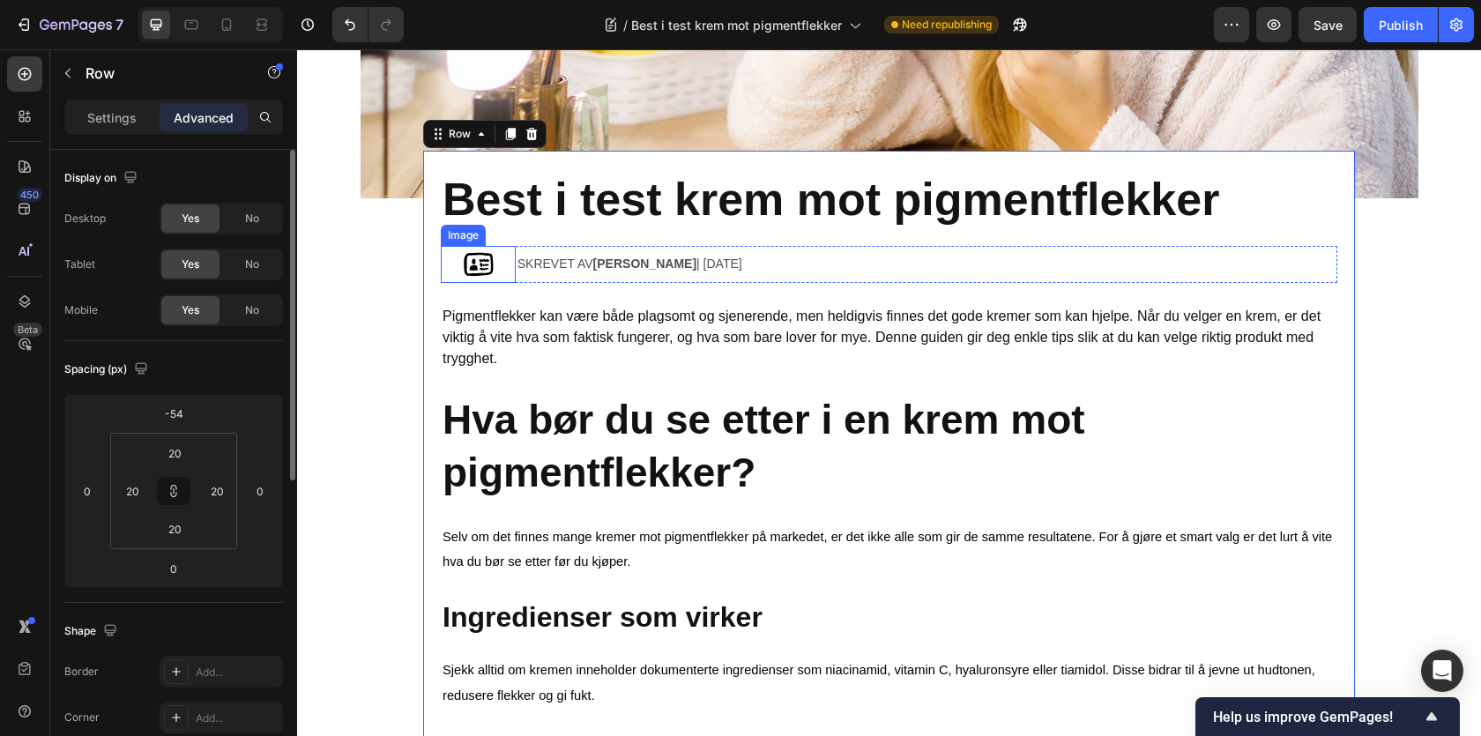
click at [477, 265] on img at bounding box center [477, 264] width 37 height 37
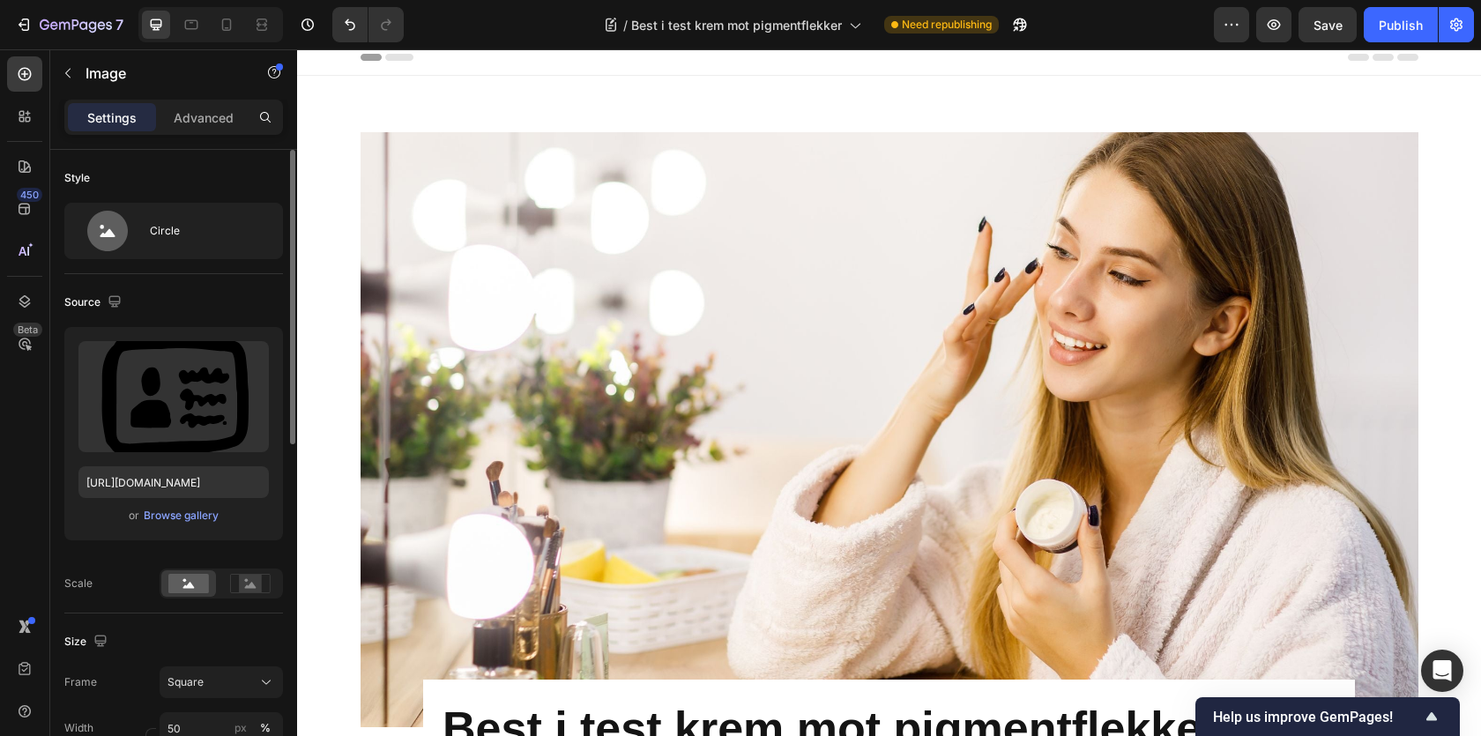
scroll to position [621, 0]
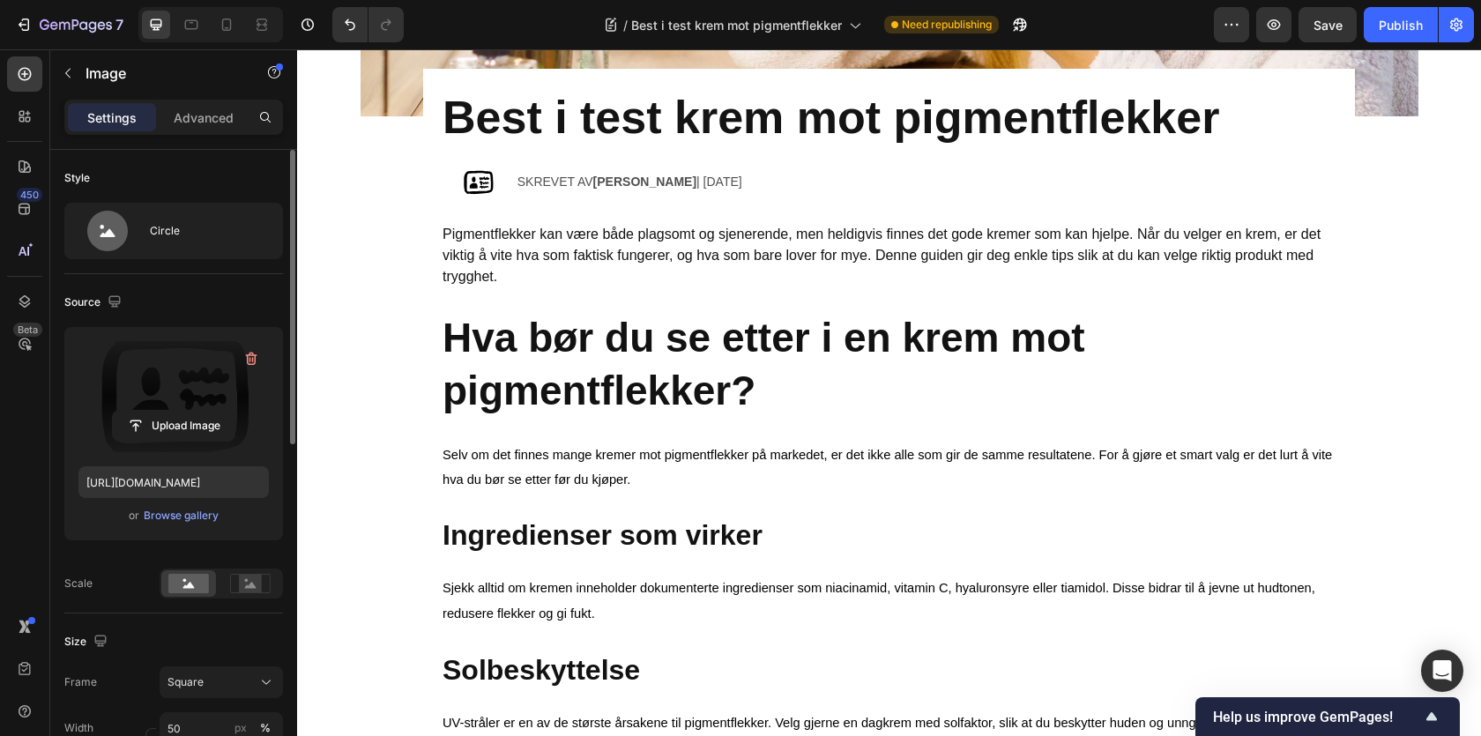
click at [181, 369] on label at bounding box center [173, 396] width 190 height 111
click at [181, 411] on input "file" at bounding box center [174, 426] width 122 height 30
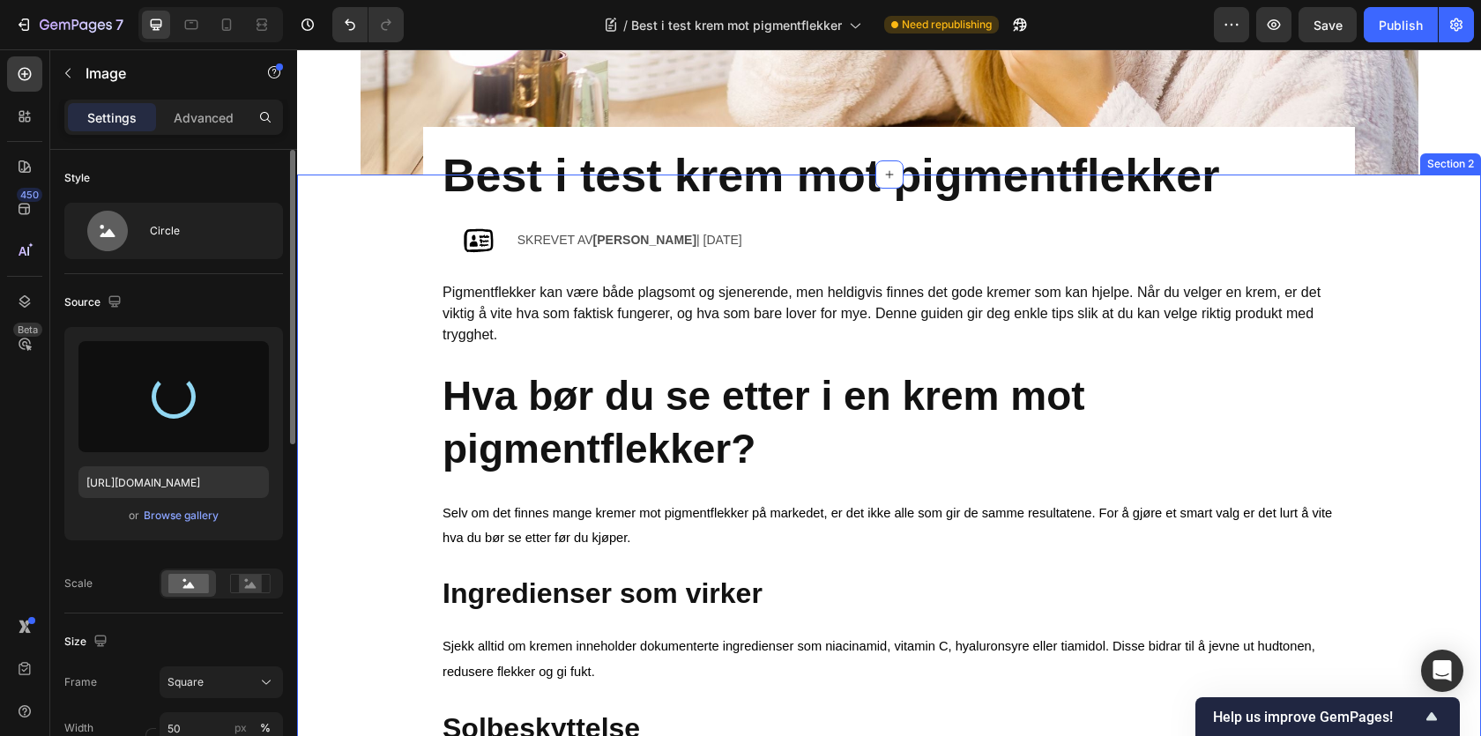
scroll to position [549, 0]
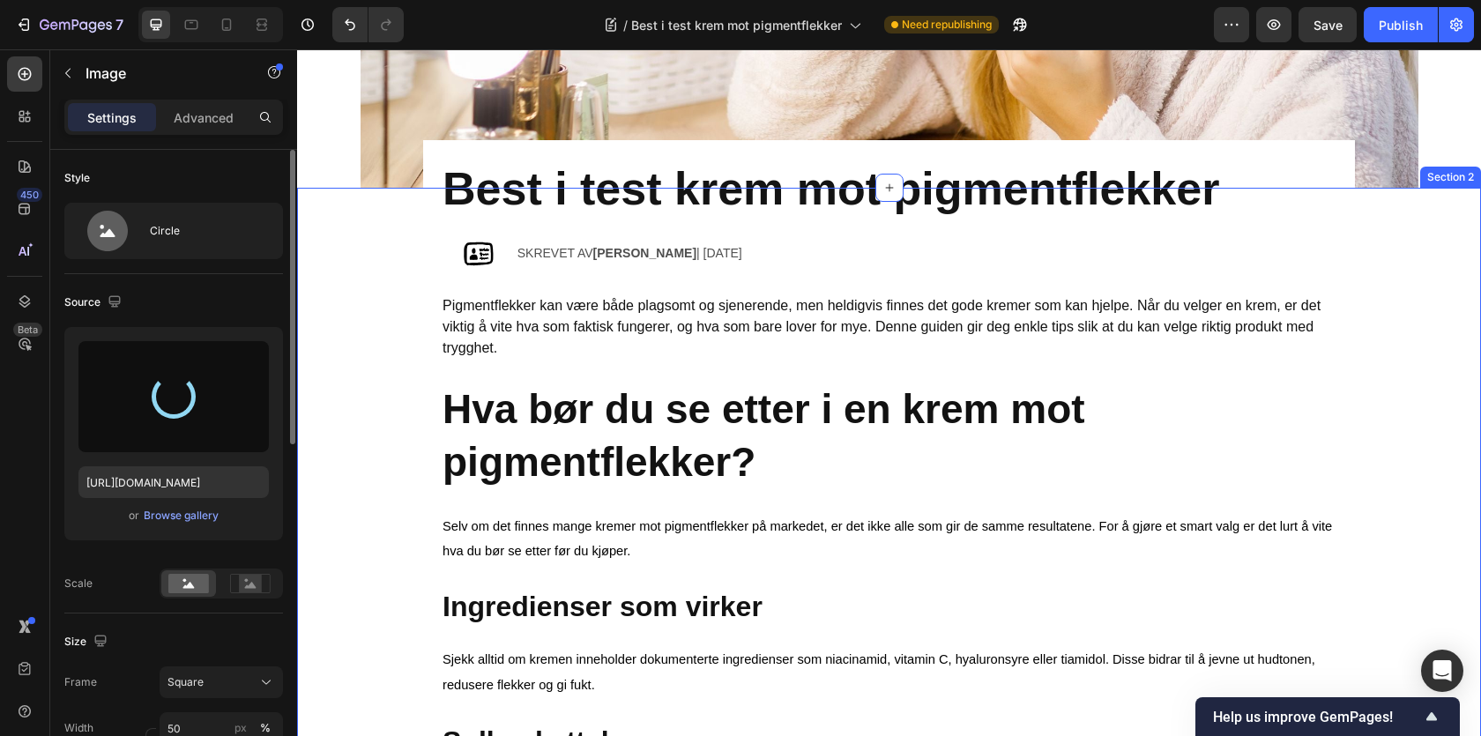
type input "[URL][DOMAIN_NAME]"
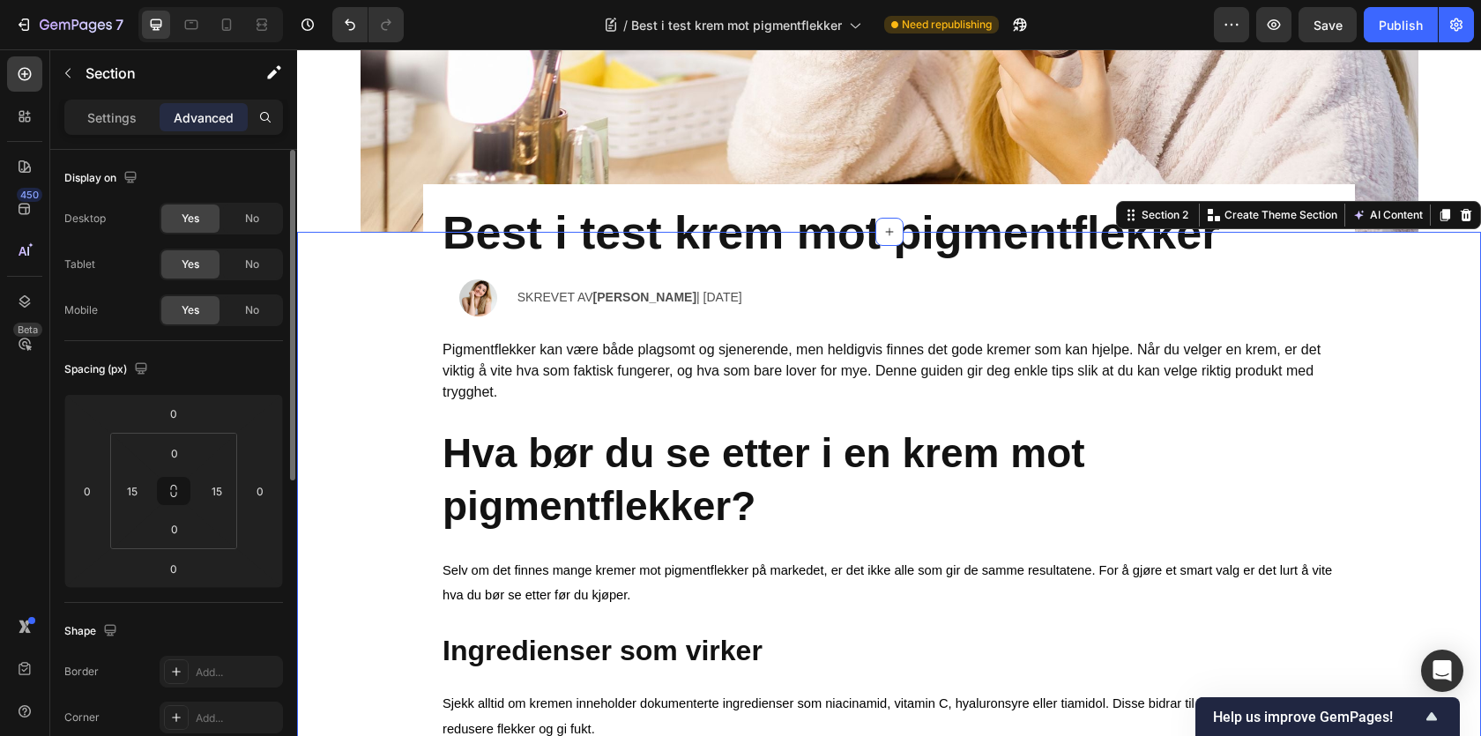
scroll to position [495, 0]
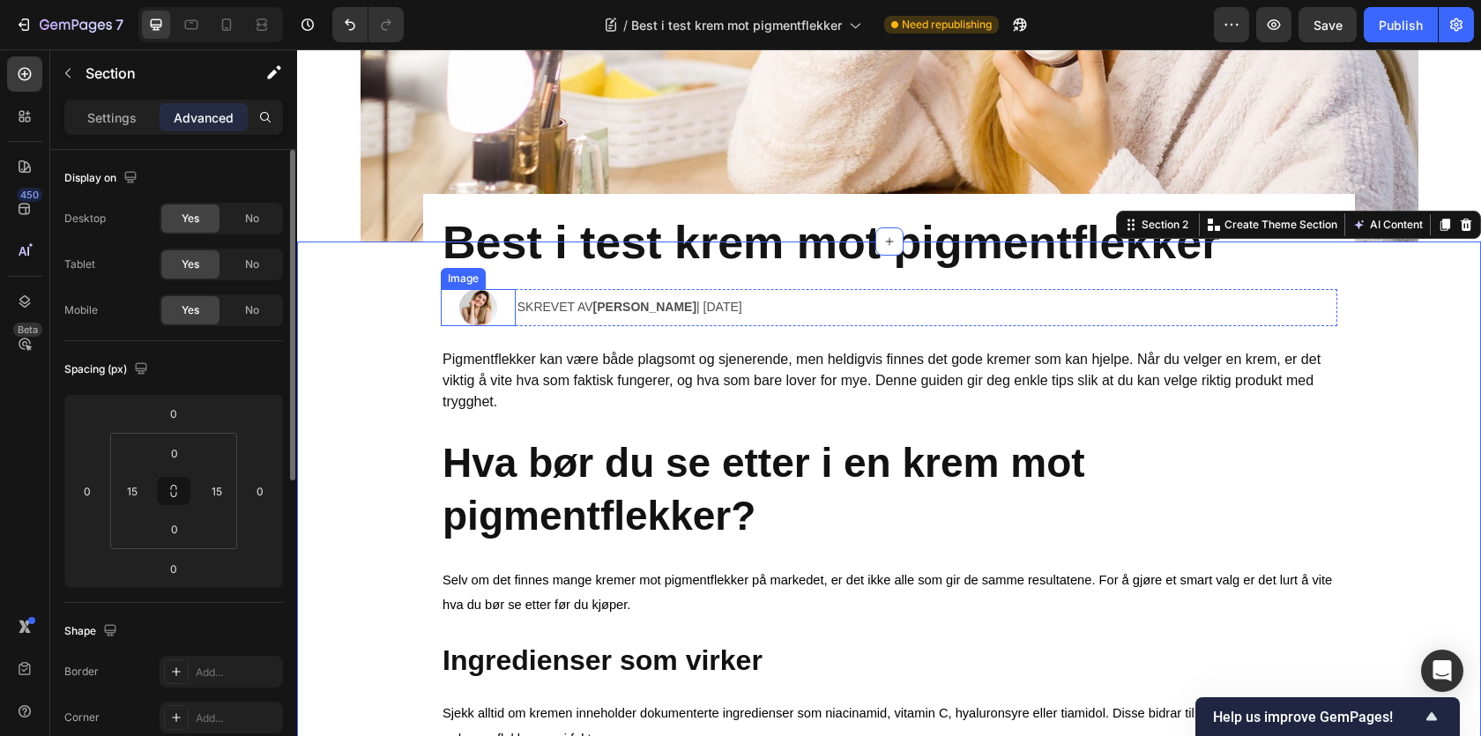
click at [471, 322] on img at bounding box center [477, 307] width 37 height 37
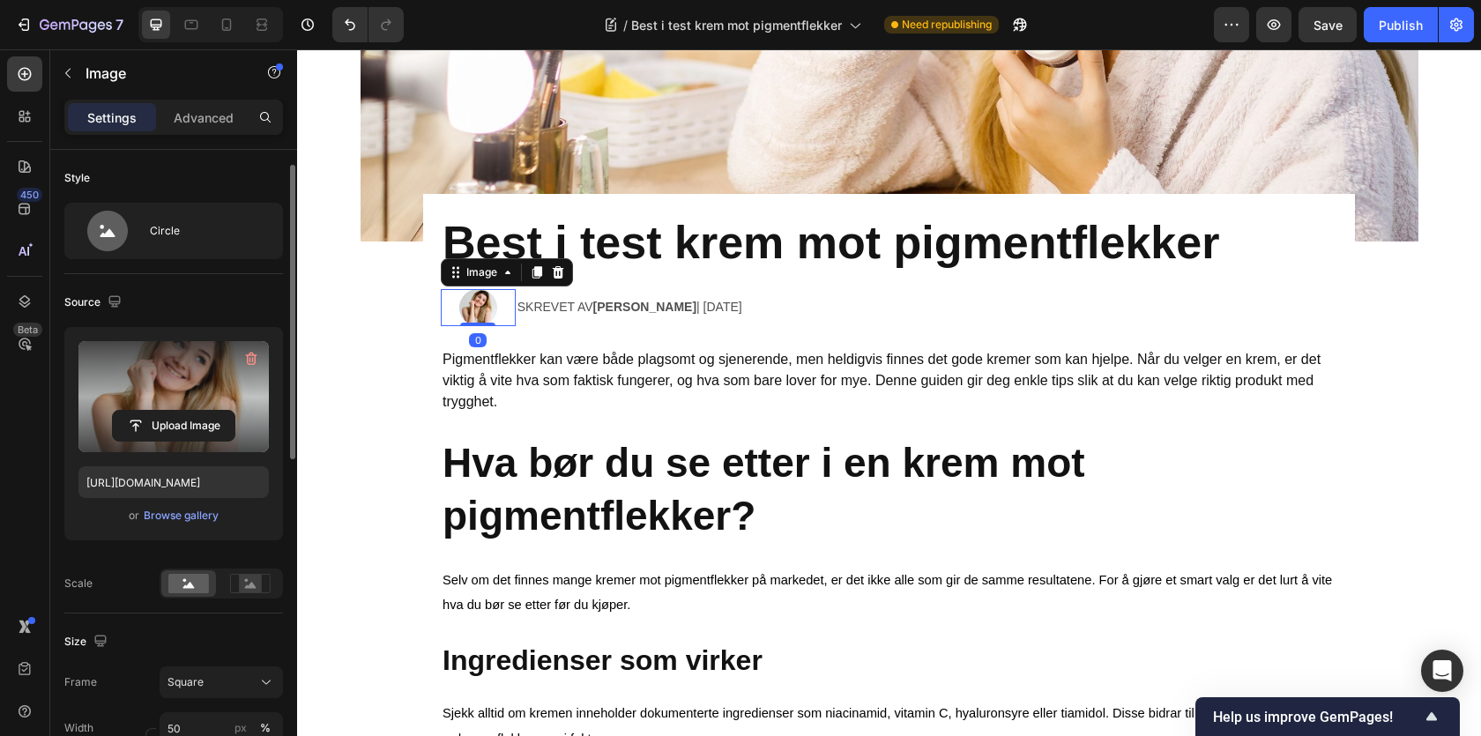
scroll to position [244, 0]
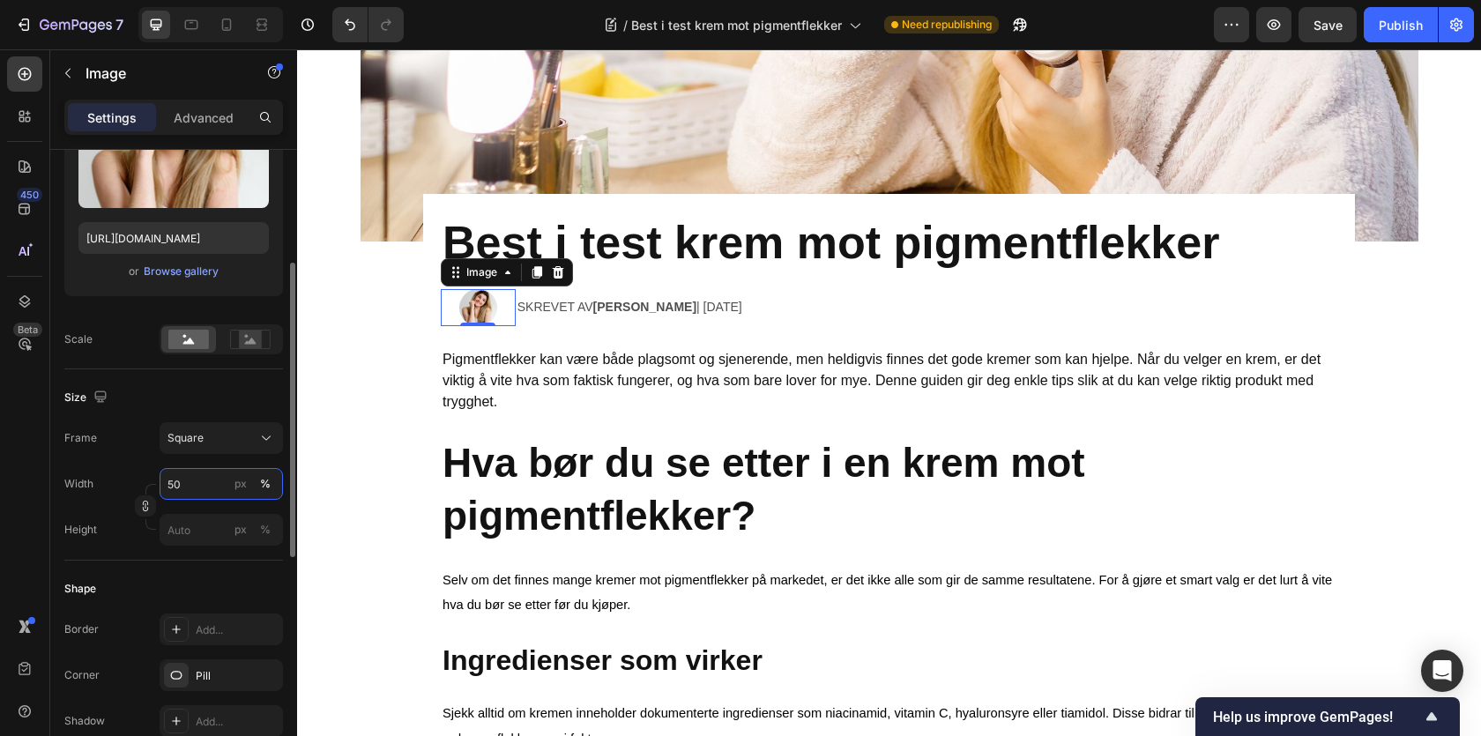
click at [167, 484] on input "50" at bounding box center [221, 484] width 123 height 32
click at [168, 484] on input "50" at bounding box center [221, 484] width 123 height 32
type input "60"
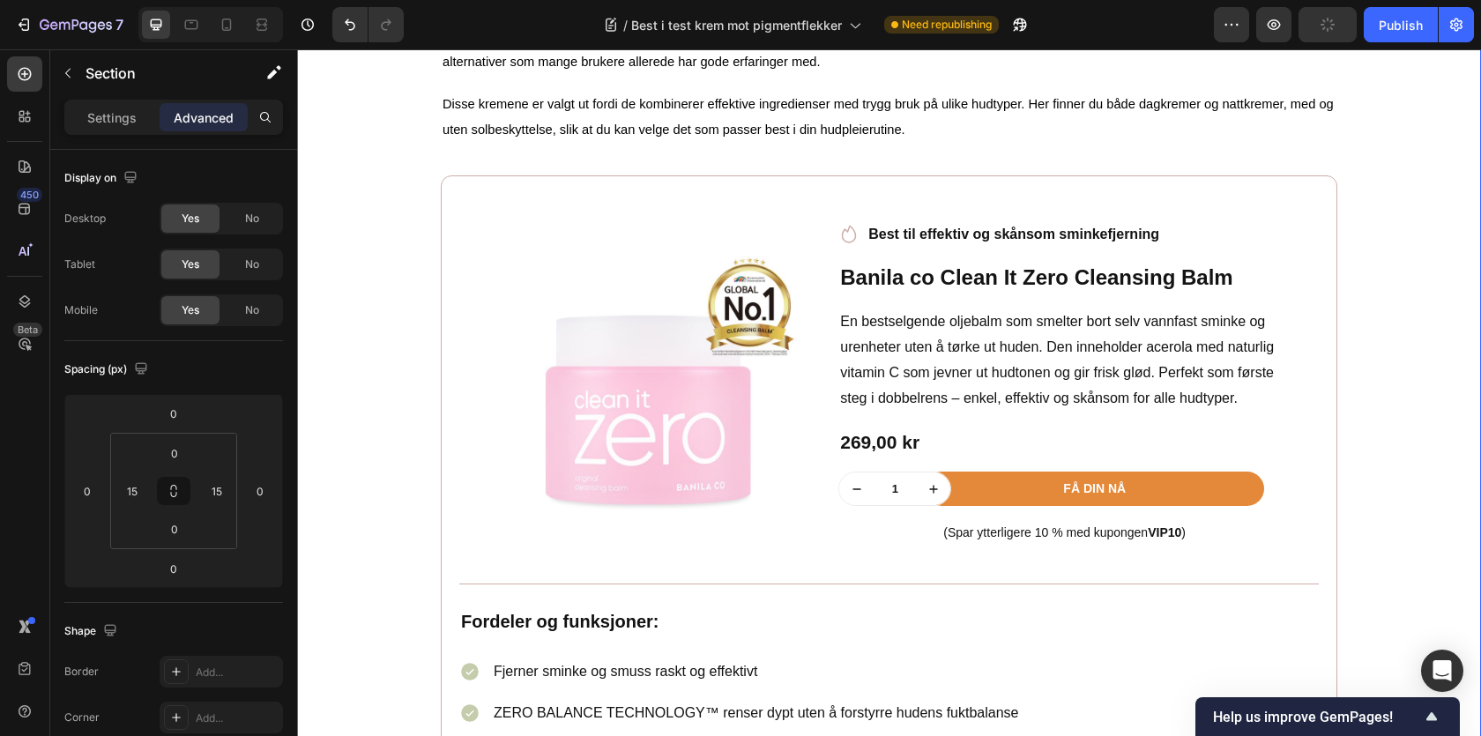
scroll to position [1768, 0]
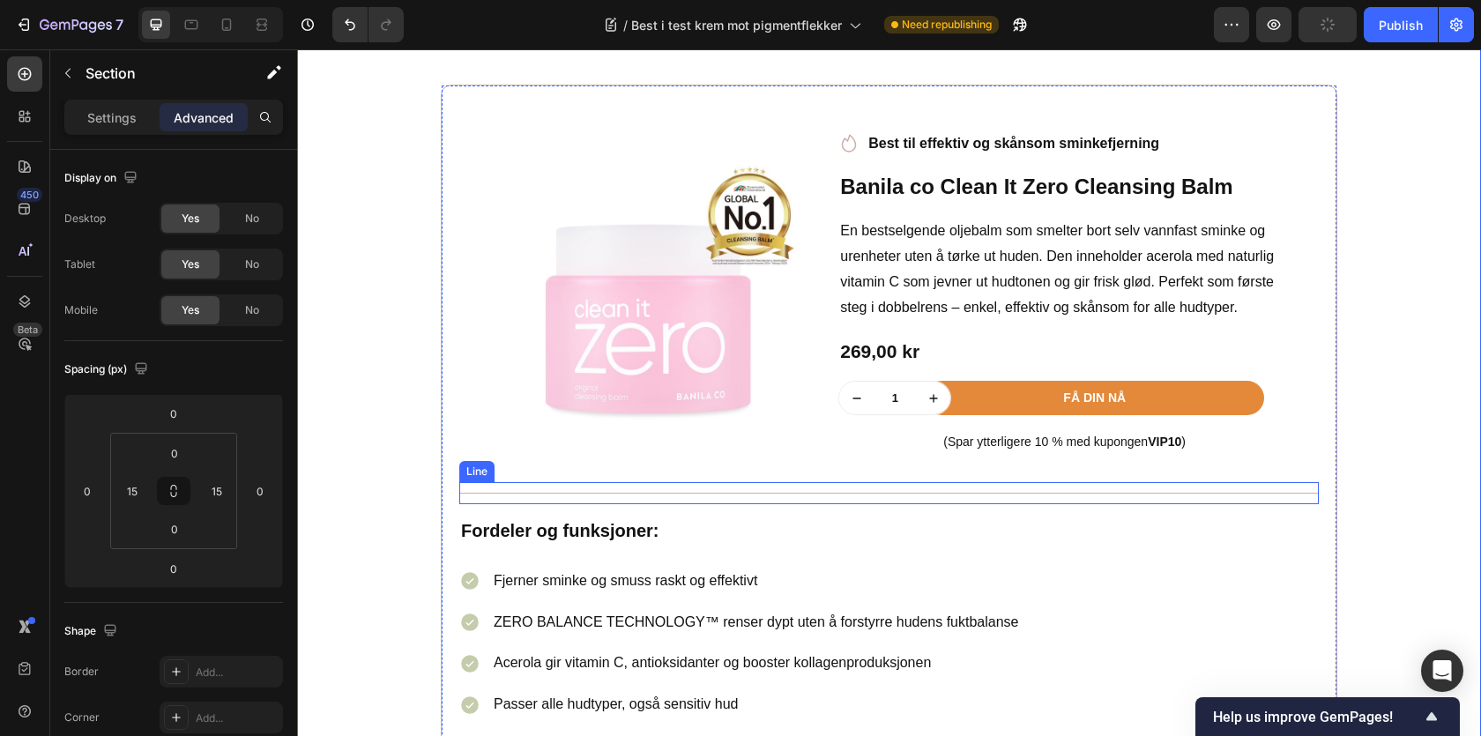
click at [661, 491] on div "Title Line" at bounding box center [889, 493] width 860 height 22
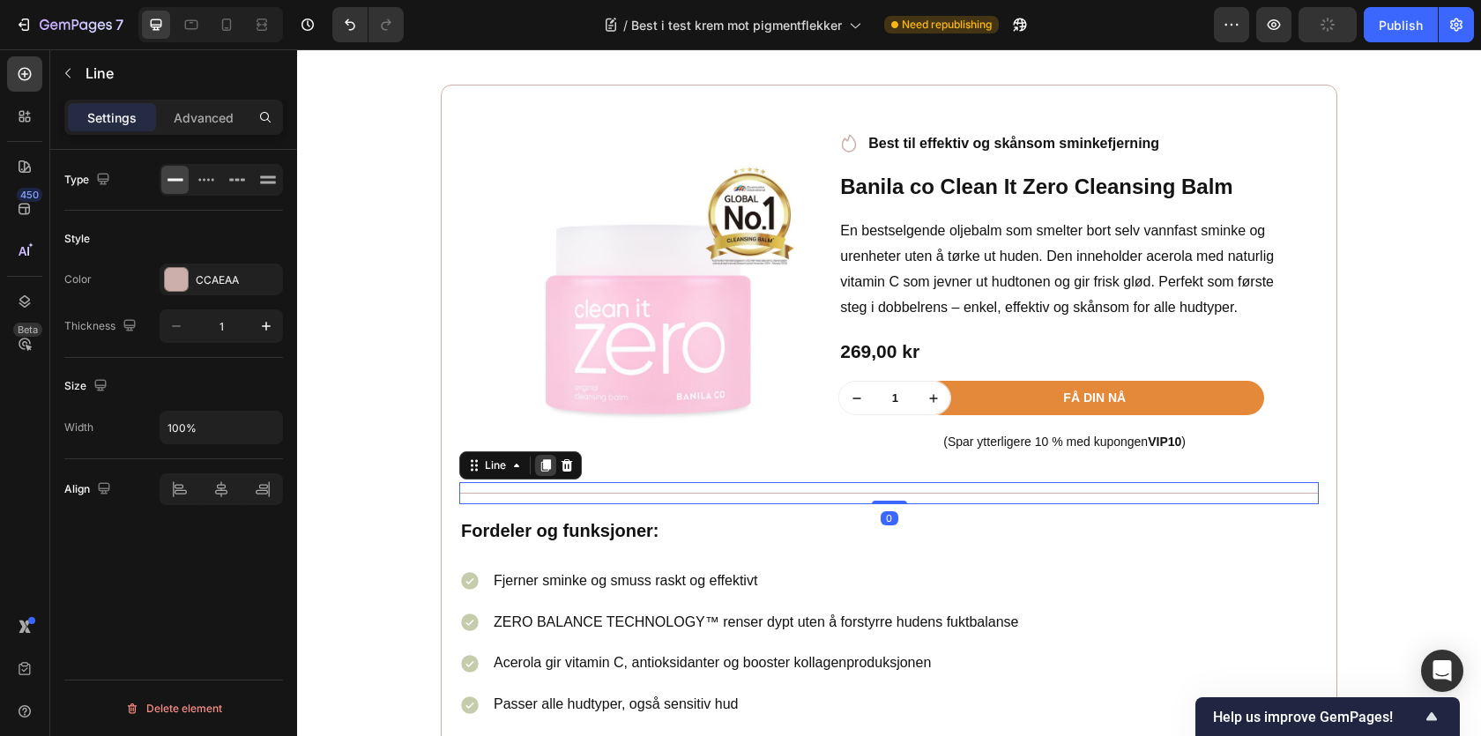
click at [550, 472] on icon at bounding box center [546, 465] width 10 height 12
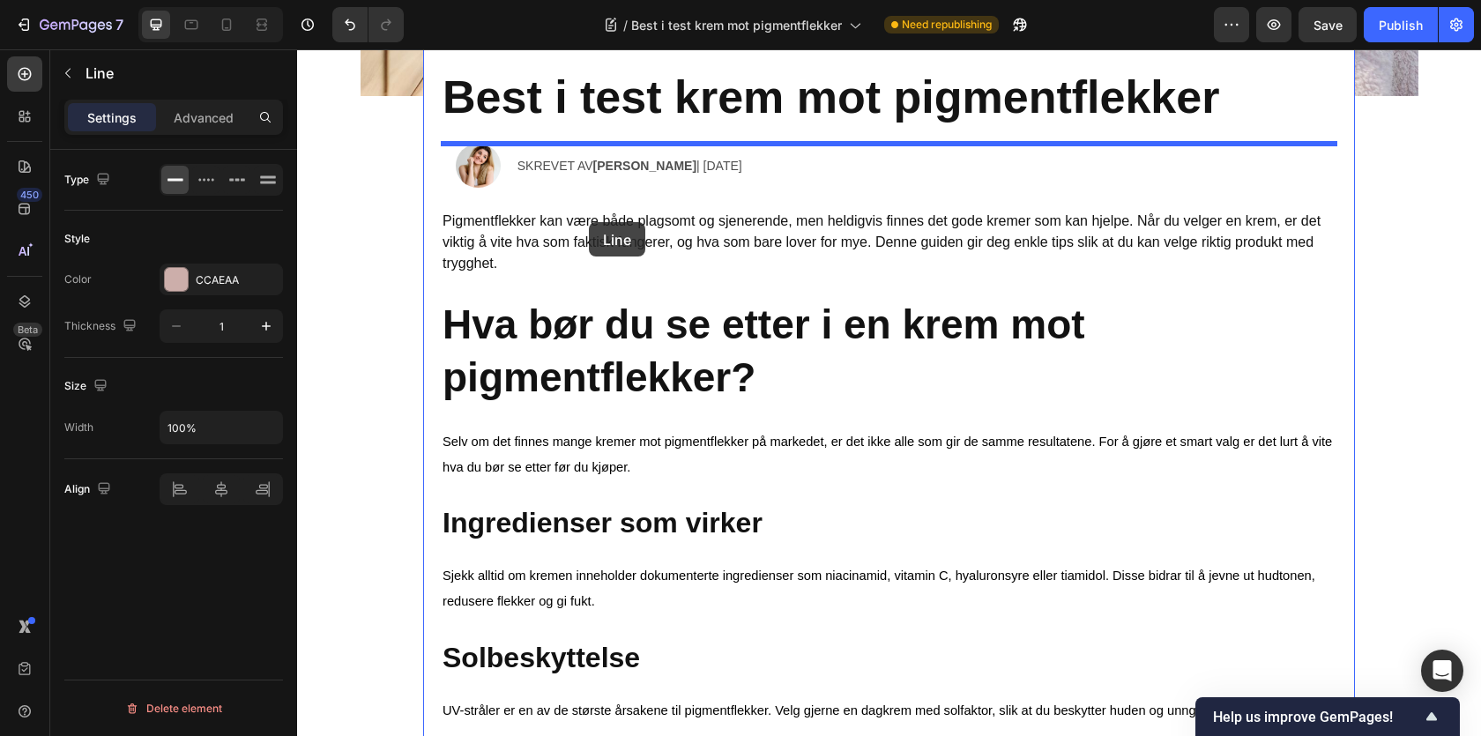
scroll to position [575, 0]
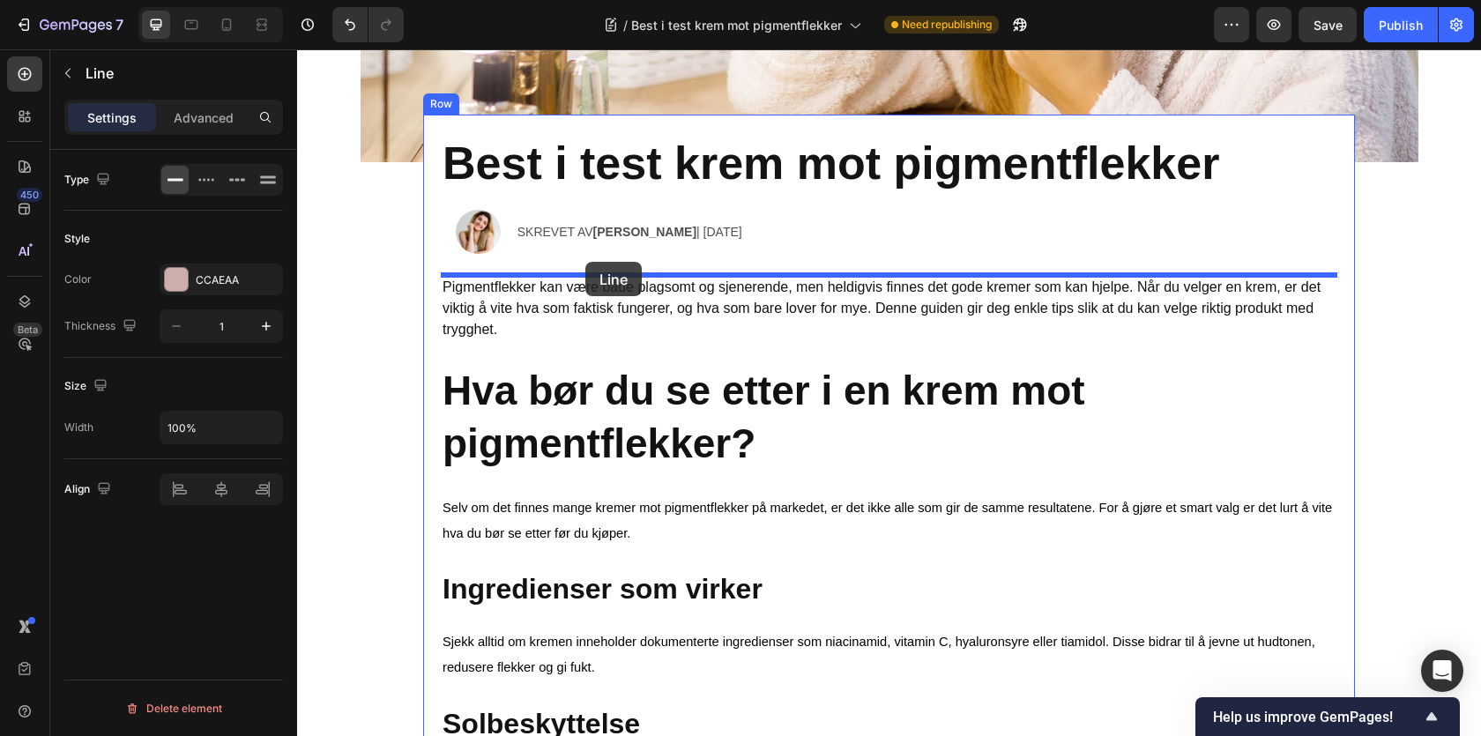
drag, startPoint x: 513, startPoint y: 522, endPoint x: 387, endPoint y: 256, distance: 294.6
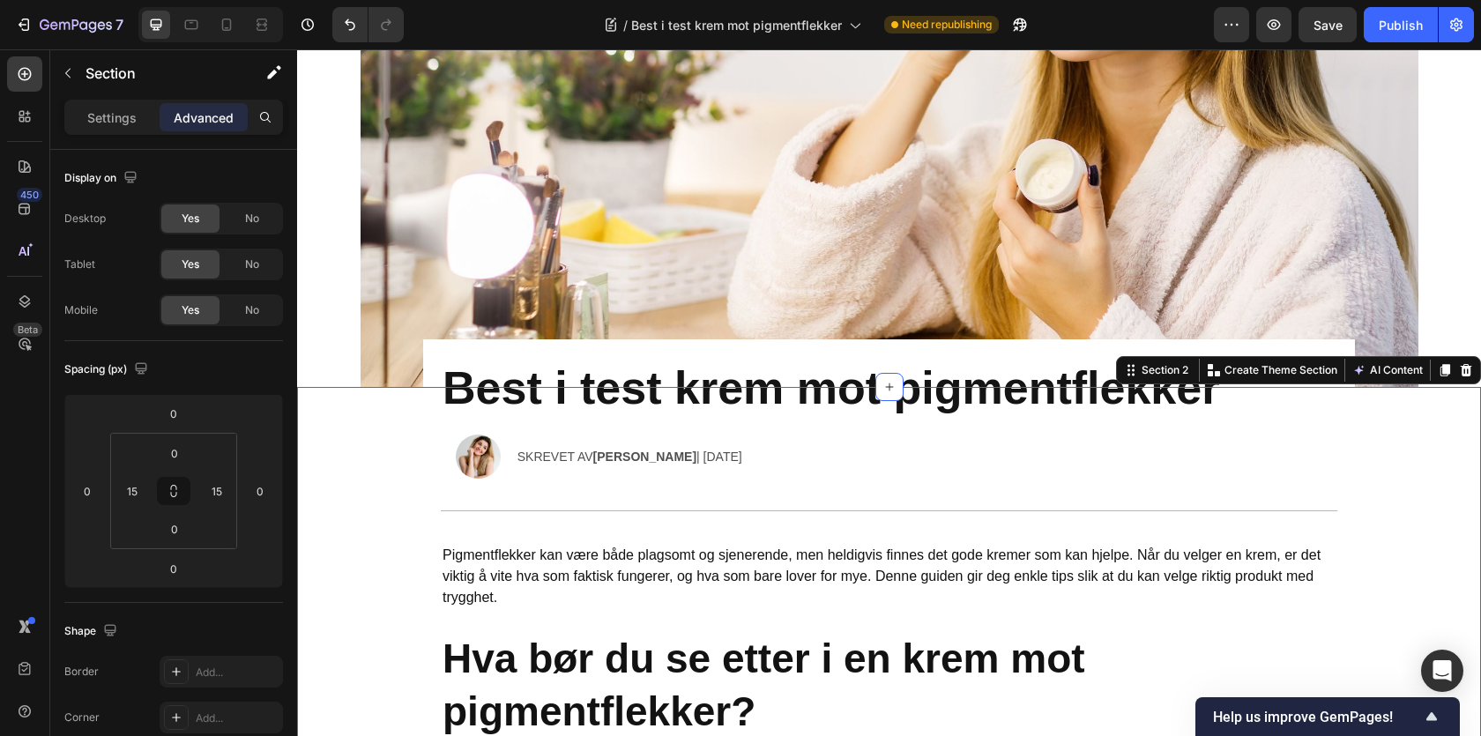
scroll to position [316, 0]
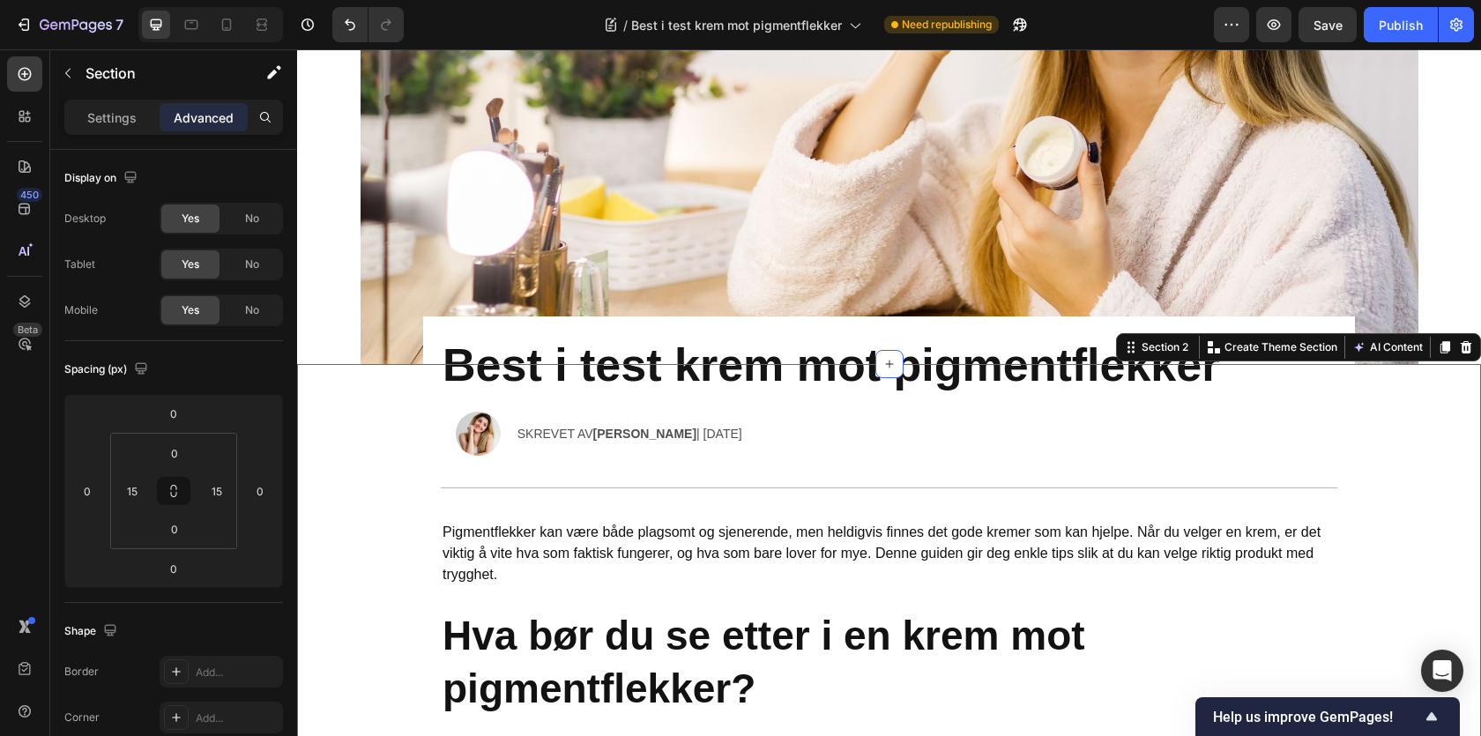
scroll to position [408, 0]
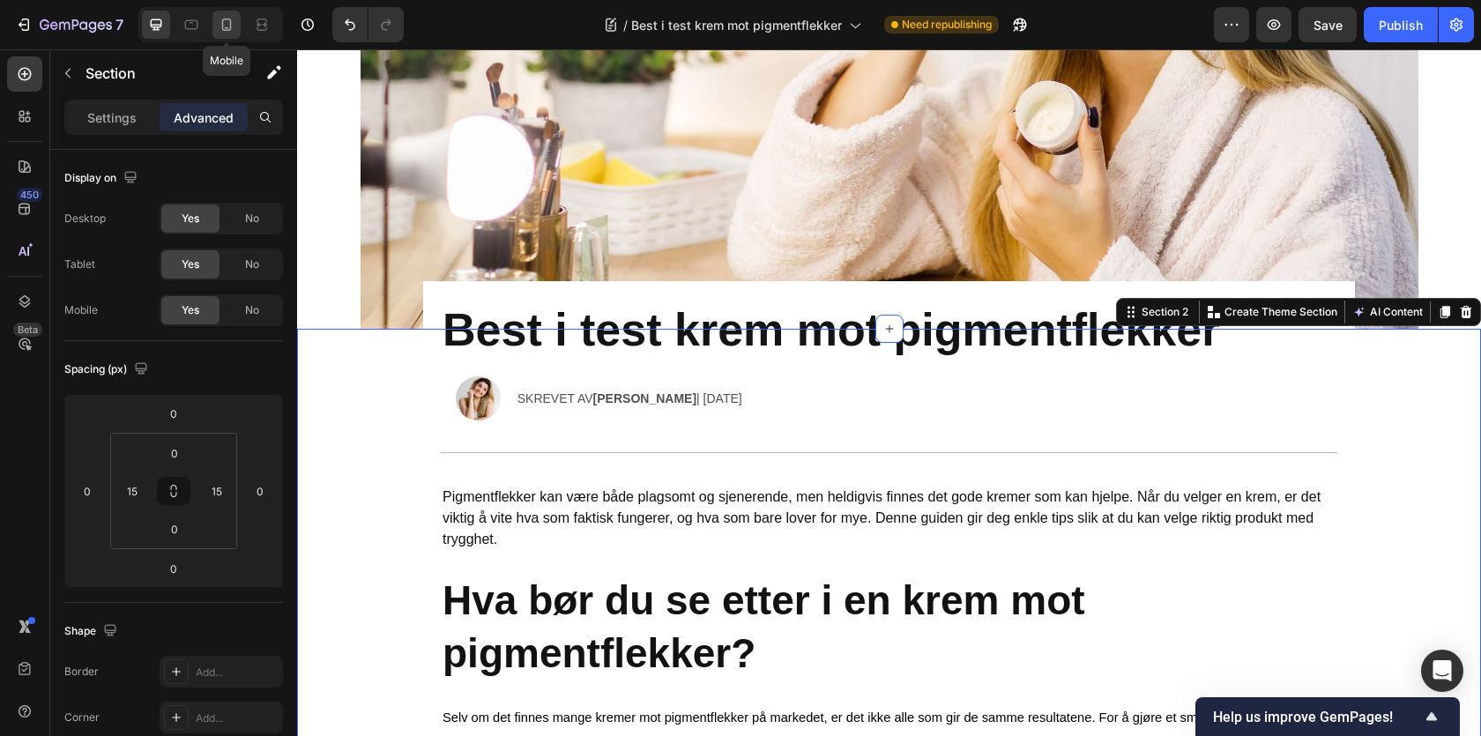
click at [231, 30] on icon at bounding box center [227, 25] width 18 height 18
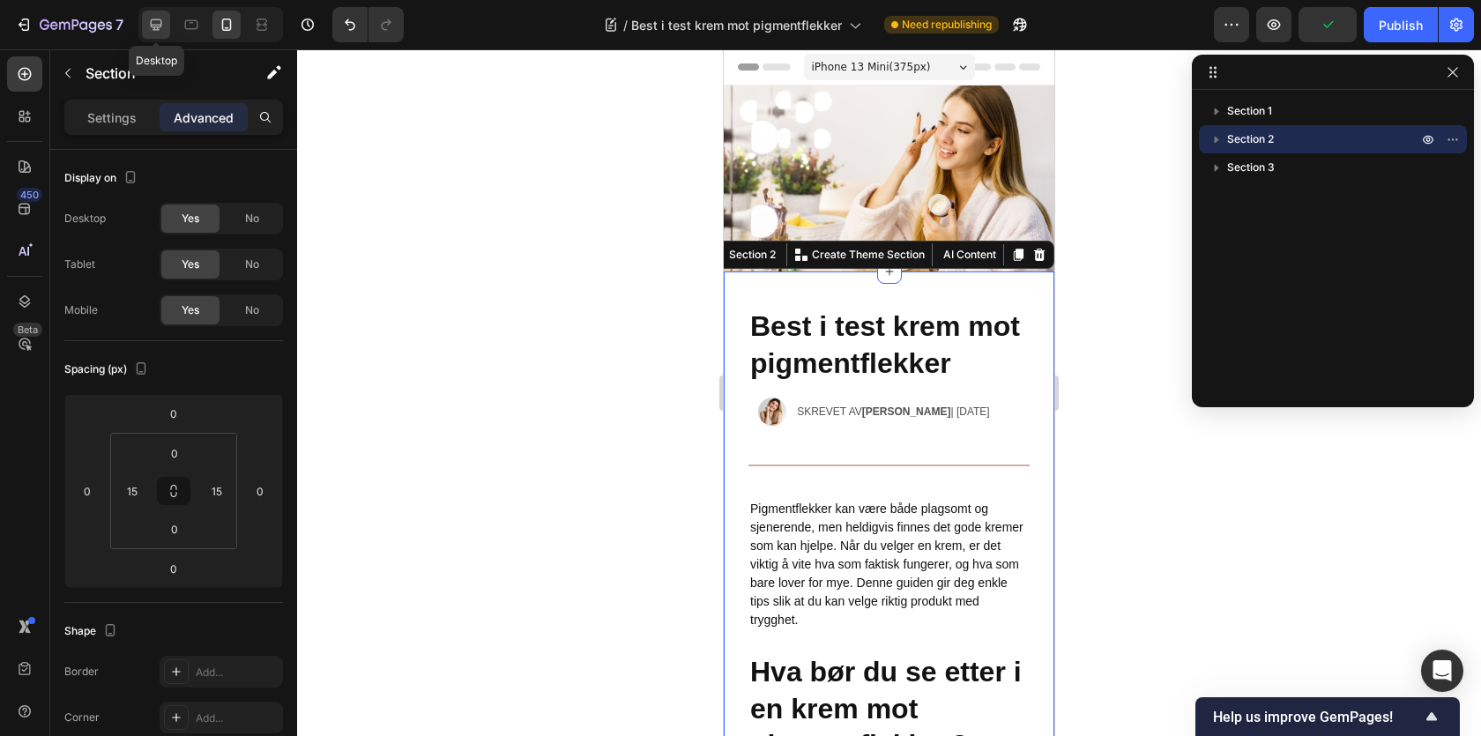
click at [156, 34] on div at bounding box center [156, 25] width 28 height 28
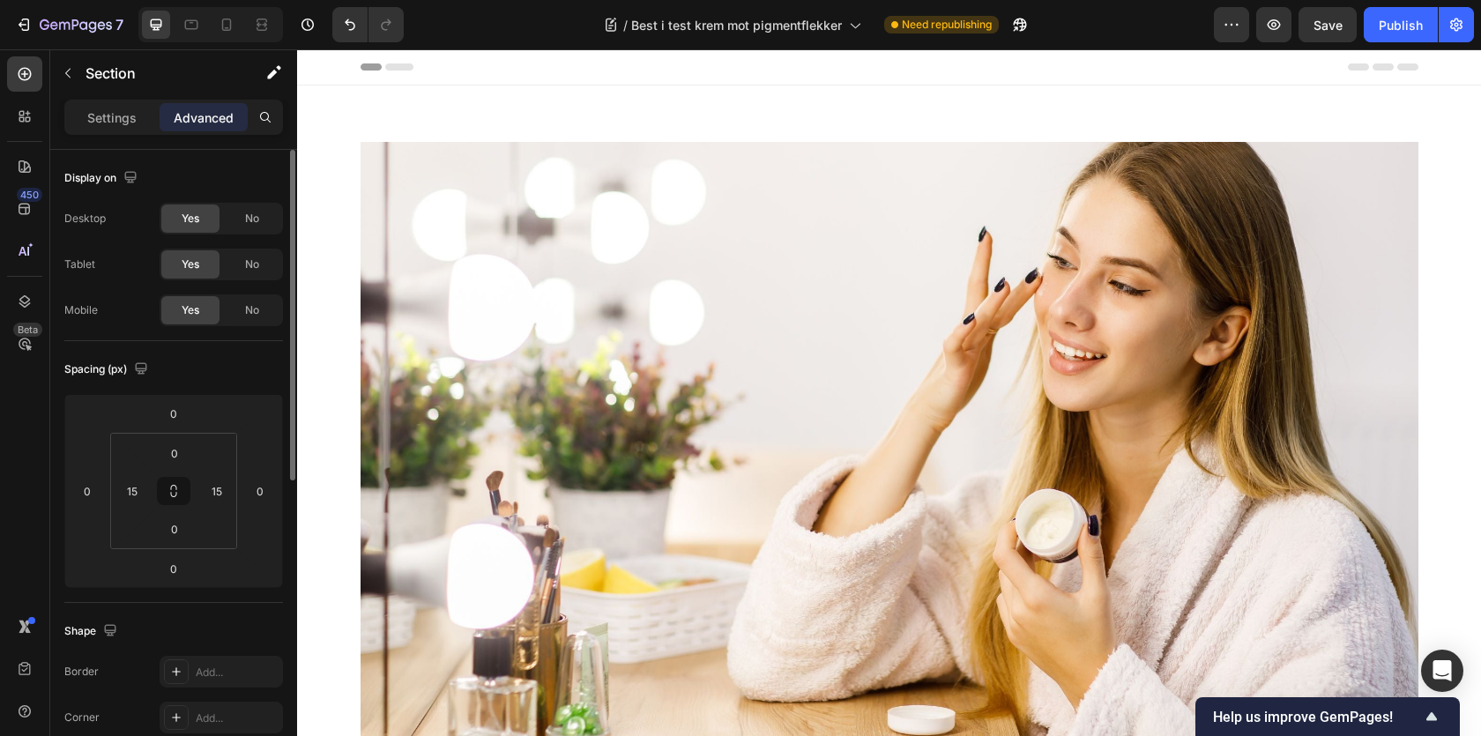
click at [105, 133] on div "Settings Advanced" at bounding box center [173, 117] width 219 height 35
click at [105, 116] on p "Settings" at bounding box center [111, 117] width 49 height 19
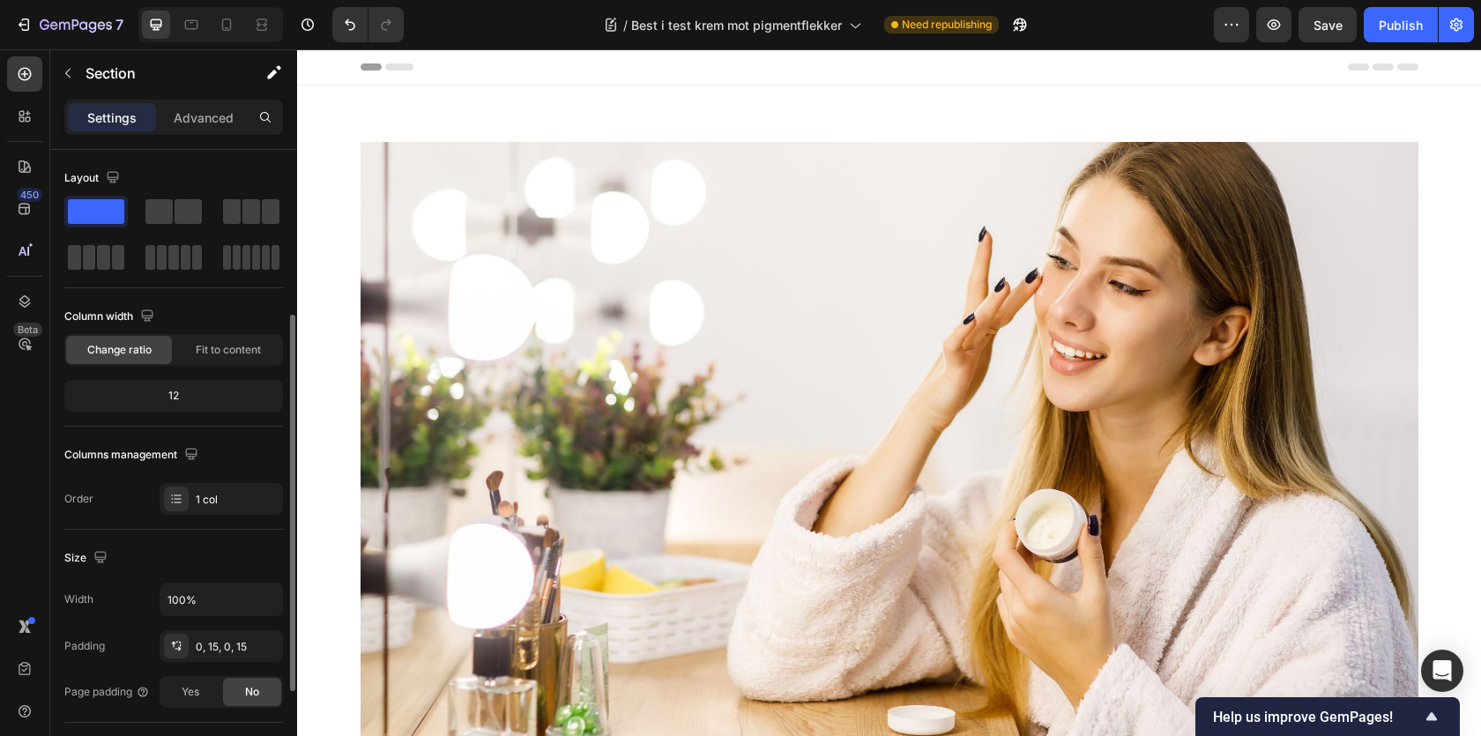
scroll to position [276, 0]
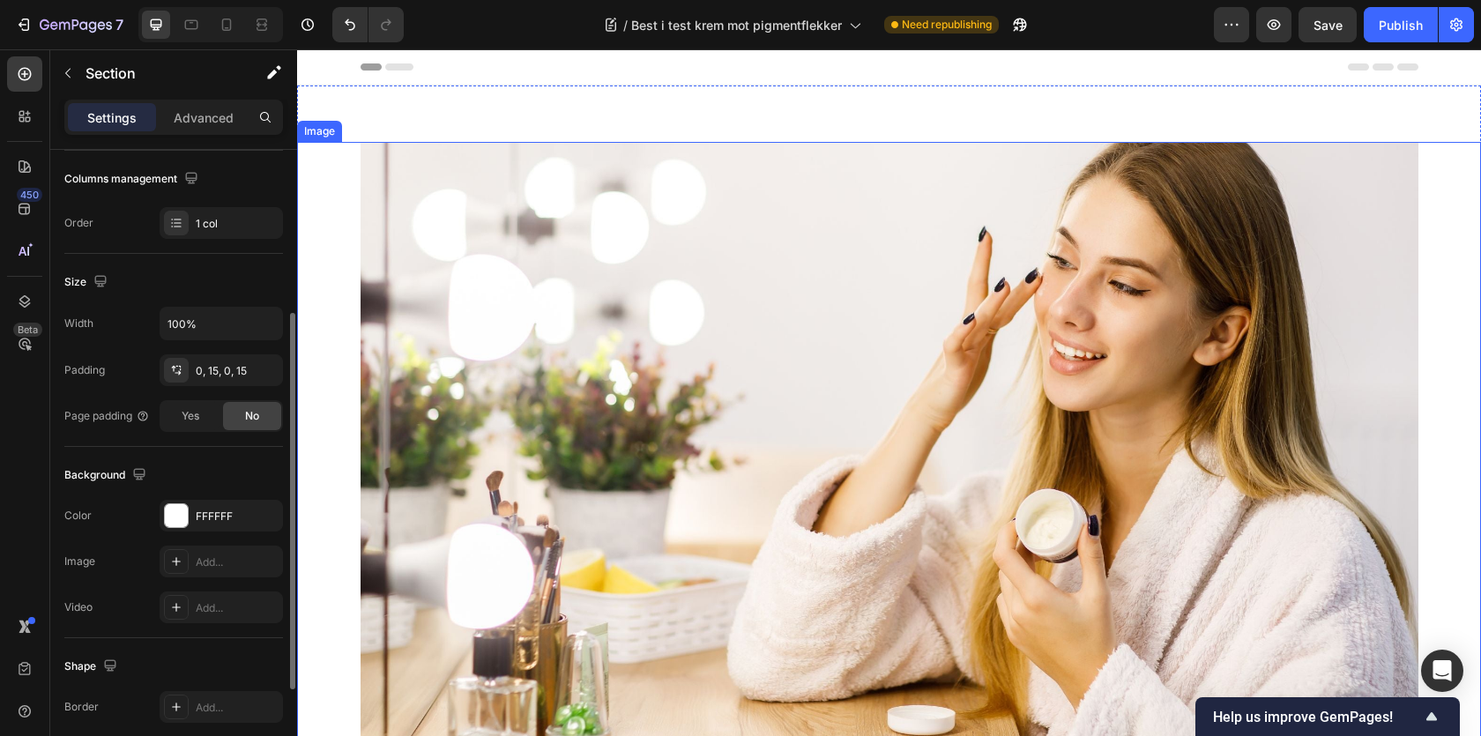
click at [511, 375] on img at bounding box center [890, 439] width 1058 height 595
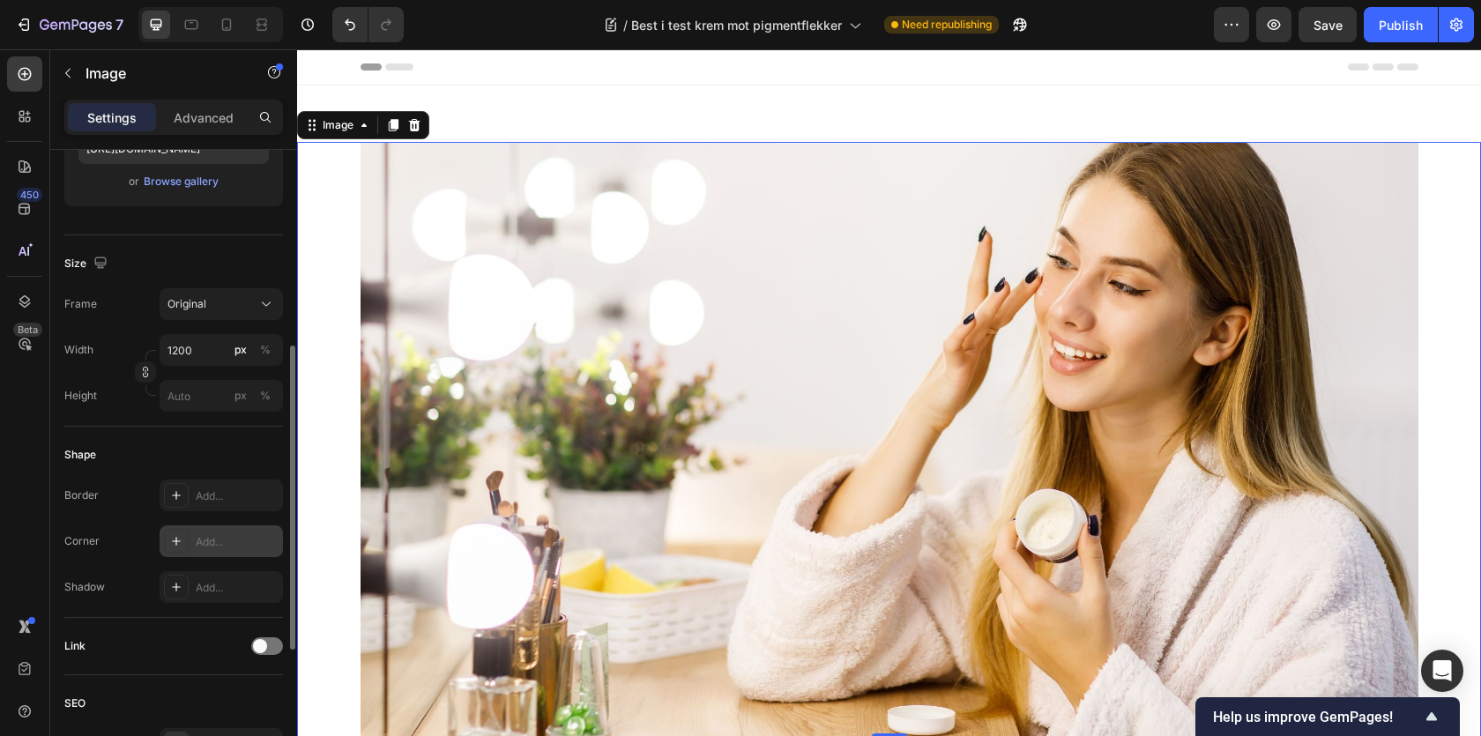
scroll to position [380, 0]
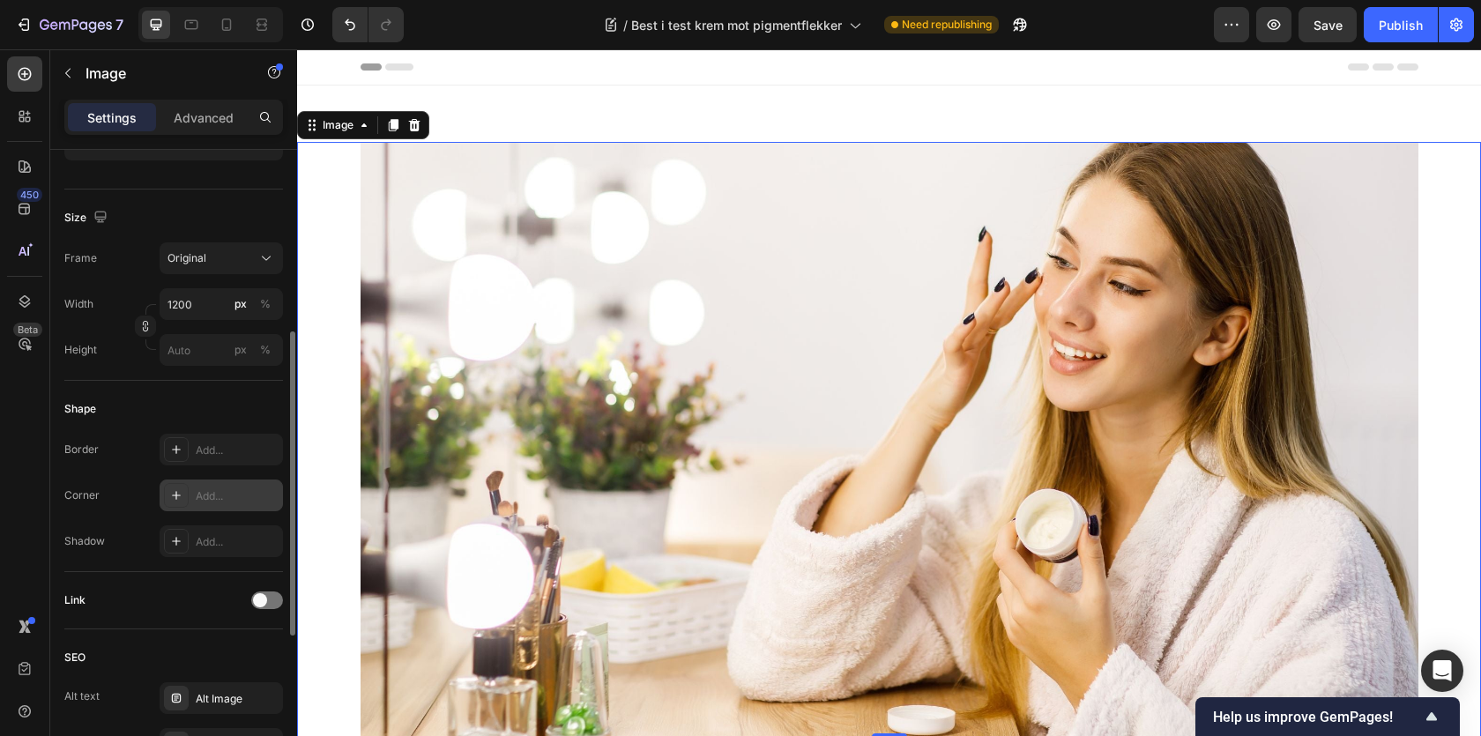
click at [207, 492] on div "Add..." at bounding box center [237, 496] width 83 height 16
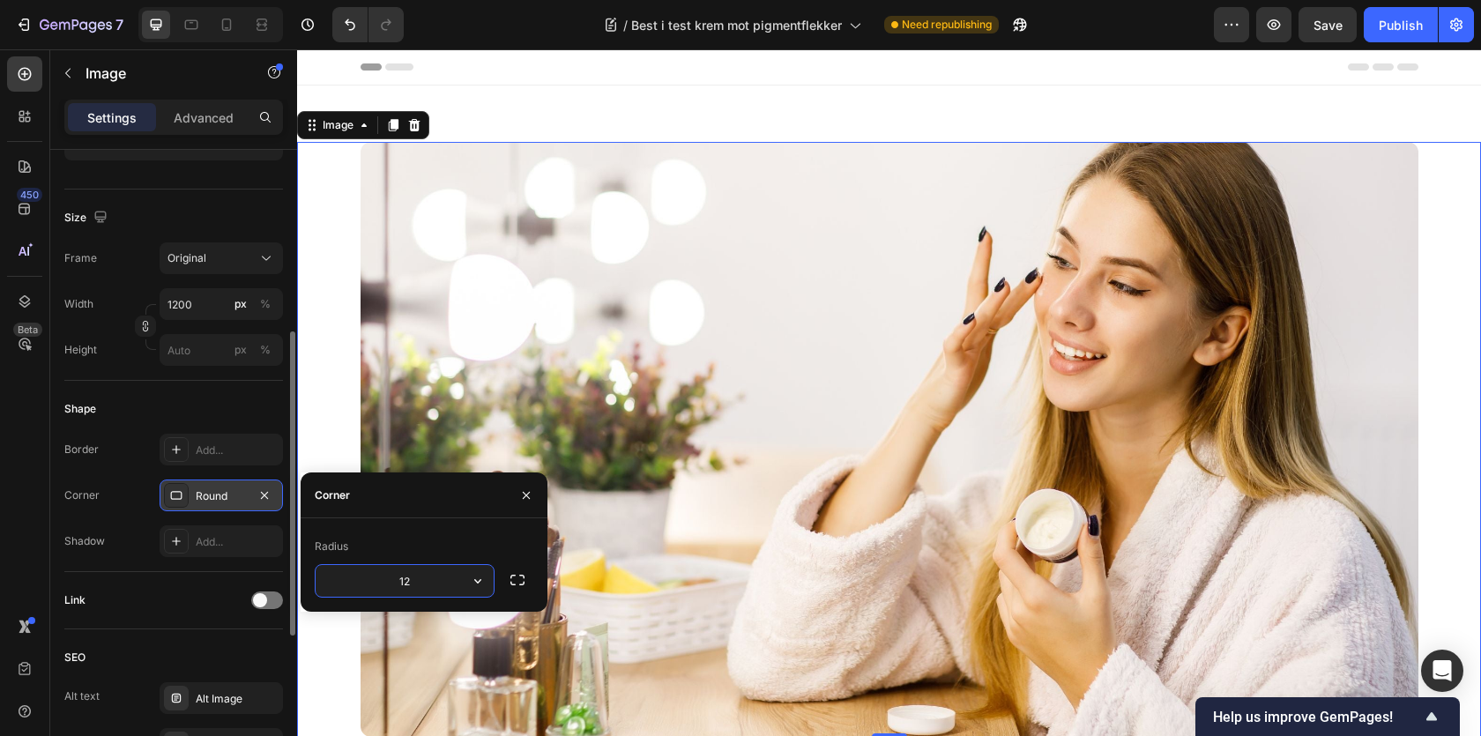
type input "12"
click at [846, 537] on img at bounding box center [890, 439] width 1058 height 595
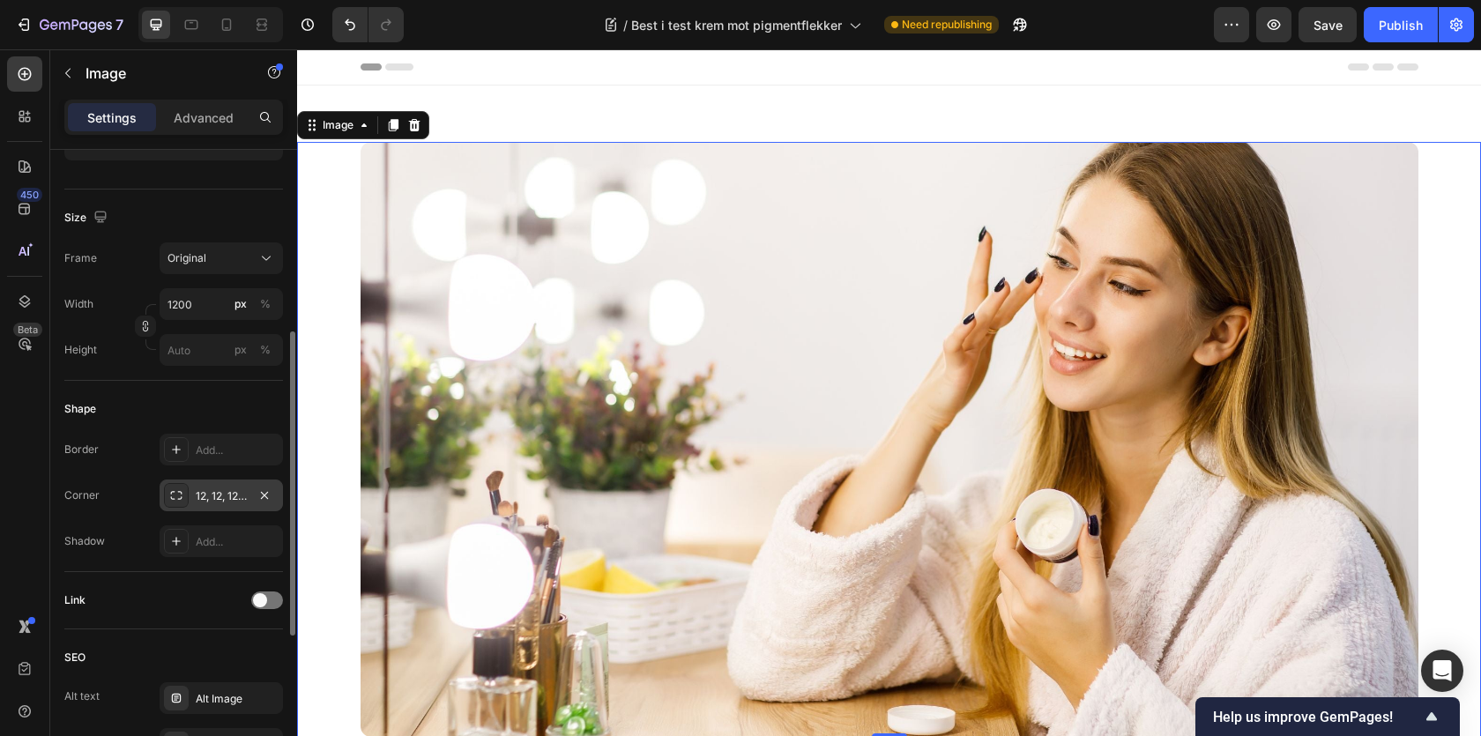
click at [517, 369] on img at bounding box center [890, 439] width 1058 height 595
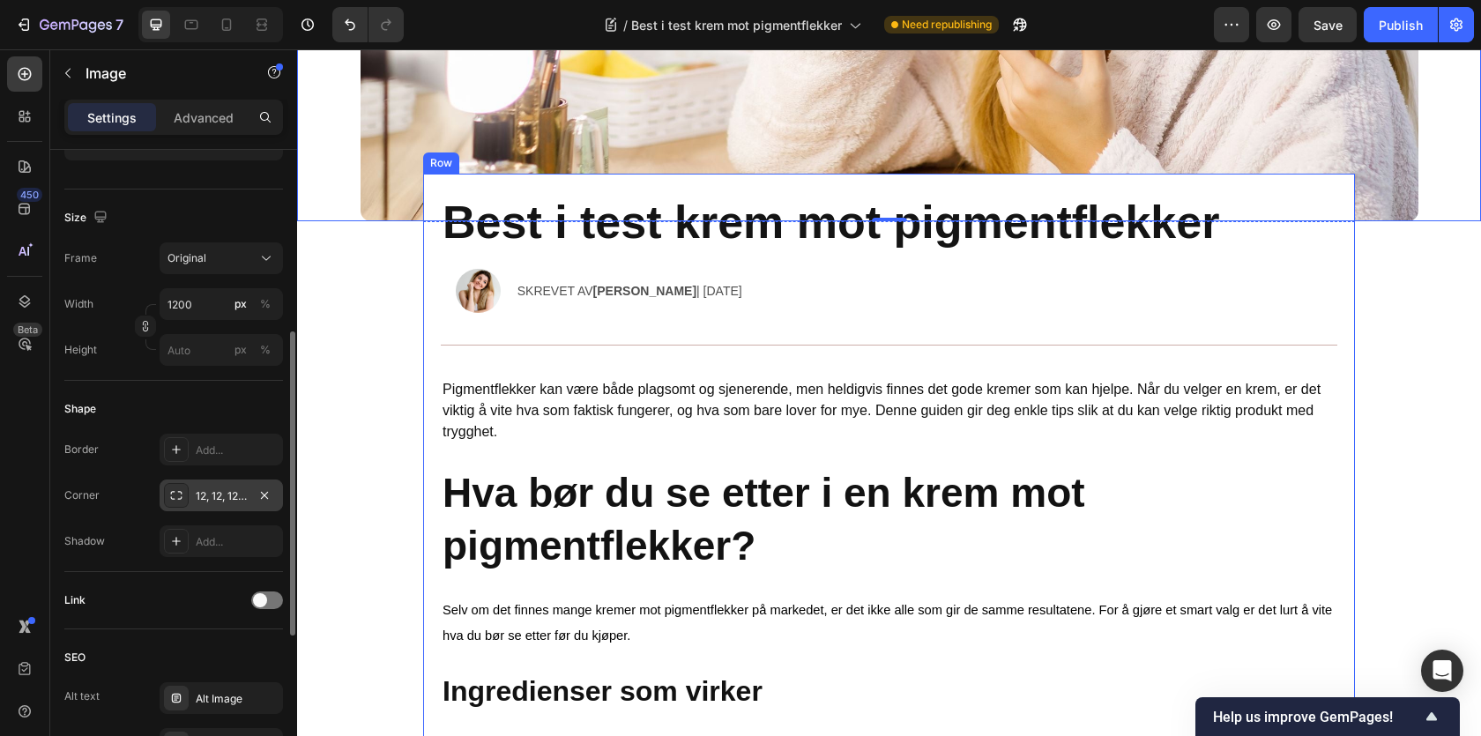
scroll to position [515, 0]
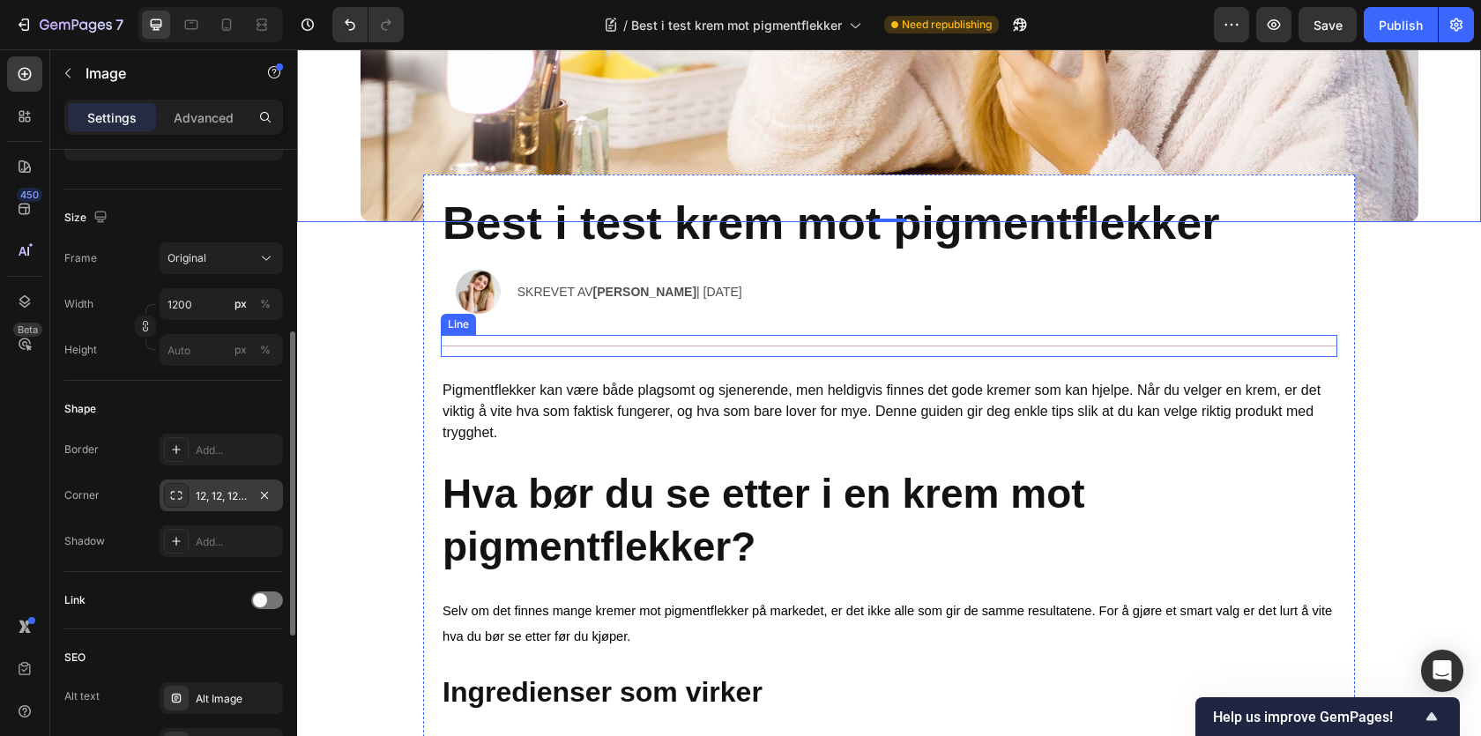
click at [550, 348] on div "Title Line" at bounding box center [889, 346] width 897 height 22
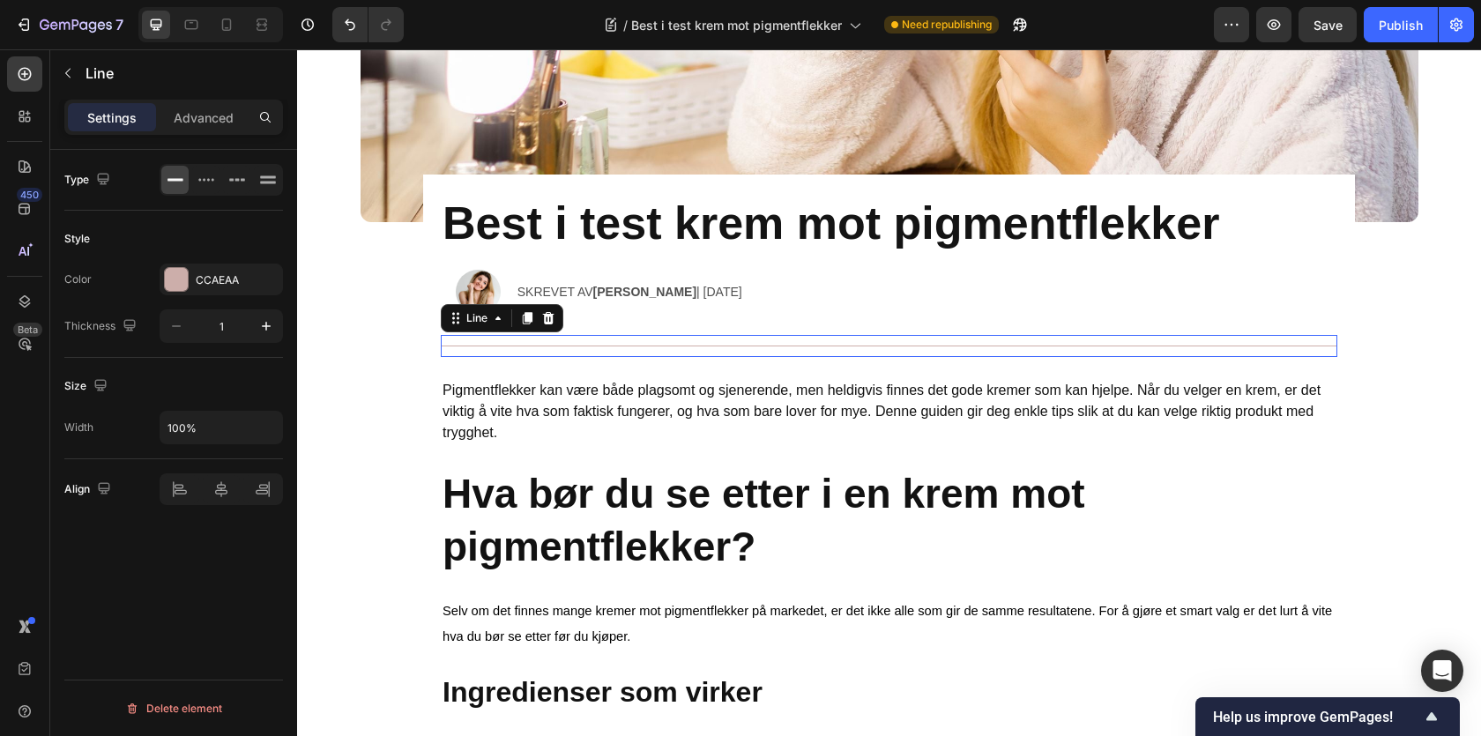
scroll to position [0, 0]
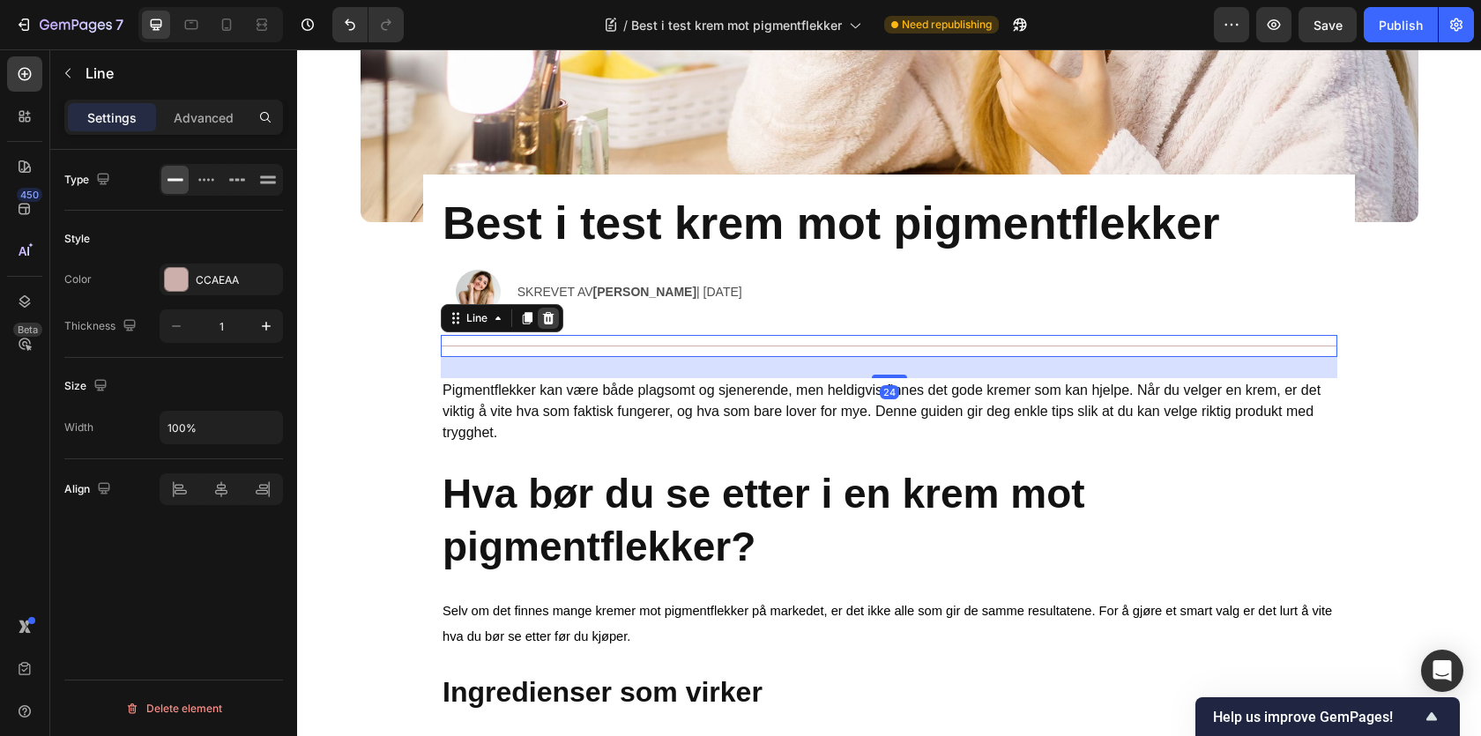
click at [546, 326] on div at bounding box center [548, 318] width 21 height 21
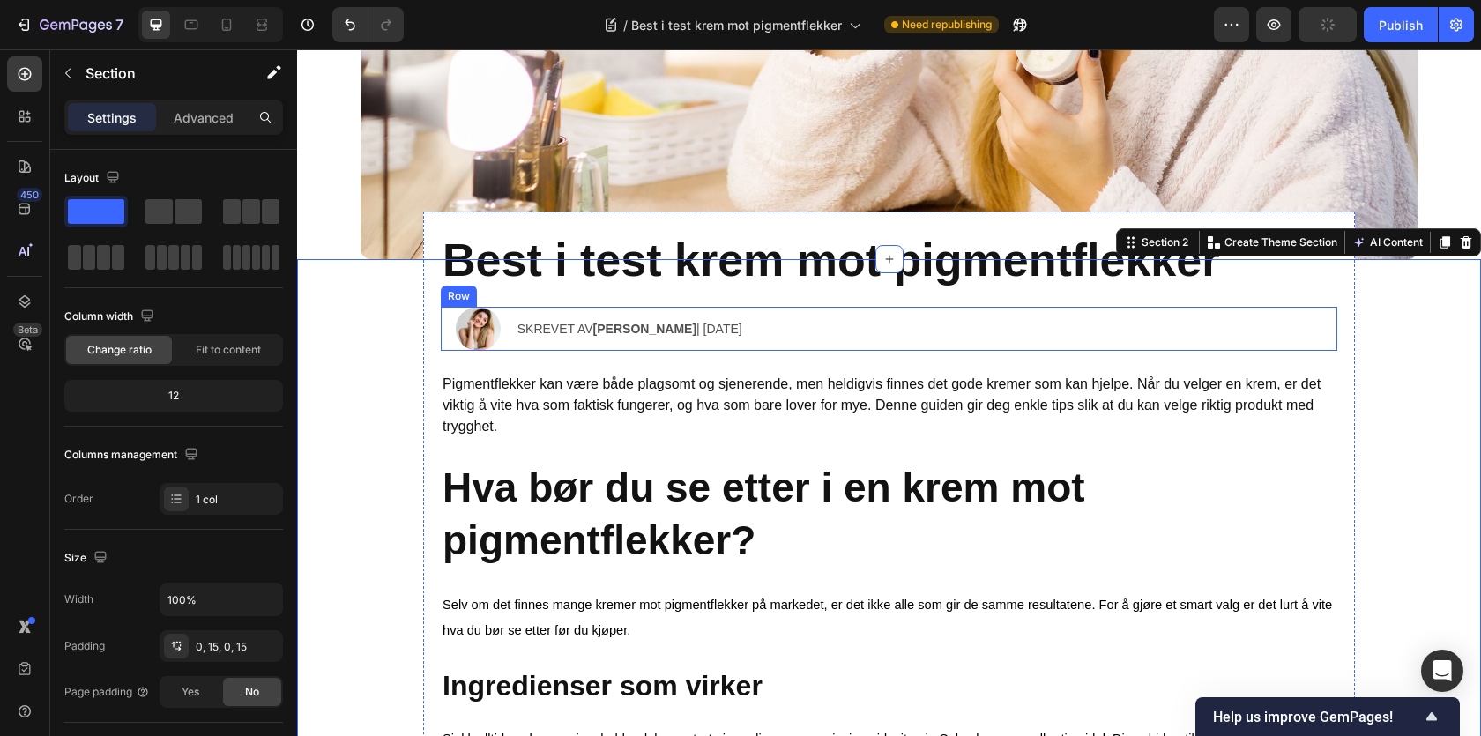
scroll to position [473, 0]
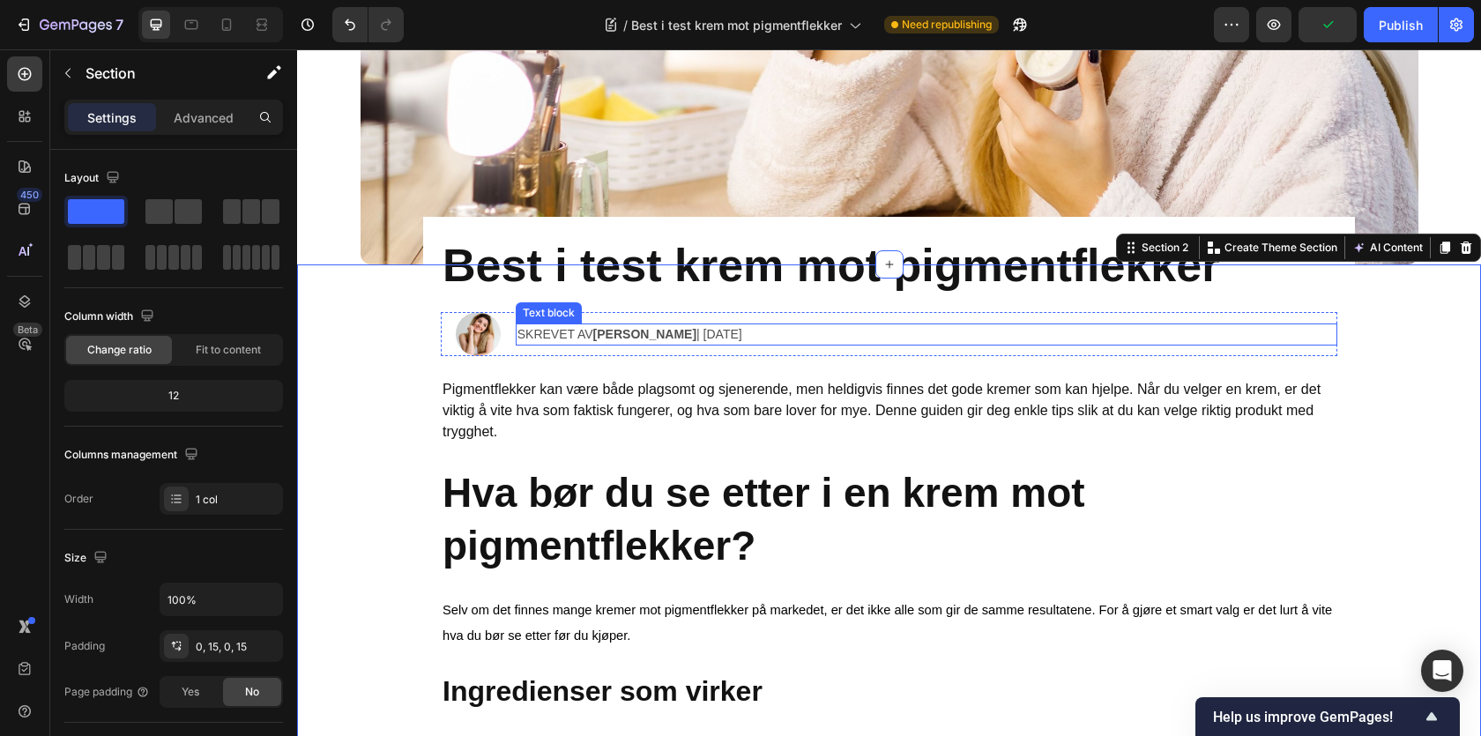
click at [681, 333] on p "Skrevet av [PERSON_NAME] | [DATE]" at bounding box center [926, 334] width 818 height 19
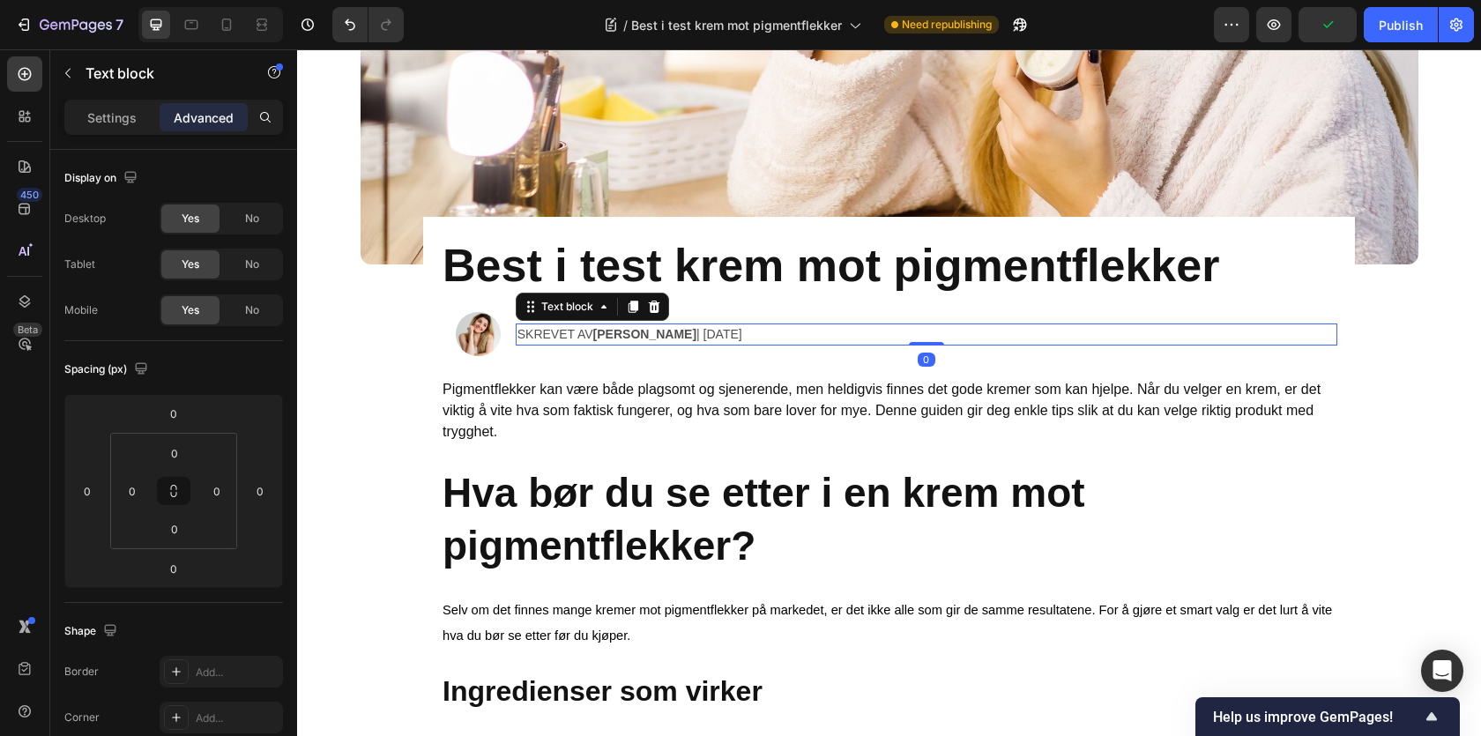
click at [651, 333] on p "Skrevet av [PERSON_NAME] | [DATE]" at bounding box center [926, 334] width 818 height 19
drag, startPoint x: 642, startPoint y: 334, endPoint x: 748, endPoint y: 334, distance: 106.7
click at [748, 334] on p "Skrevet av [PERSON_NAME] | [DATE]" at bounding box center [926, 334] width 818 height 19
drag, startPoint x: 640, startPoint y: 332, endPoint x: 753, endPoint y: 332, distance: 112.8
click at [753, 333] on p "Skrevet av [PERSON_NAME] | [DATE]" at bounding box center [926, 334] width 818 height 19
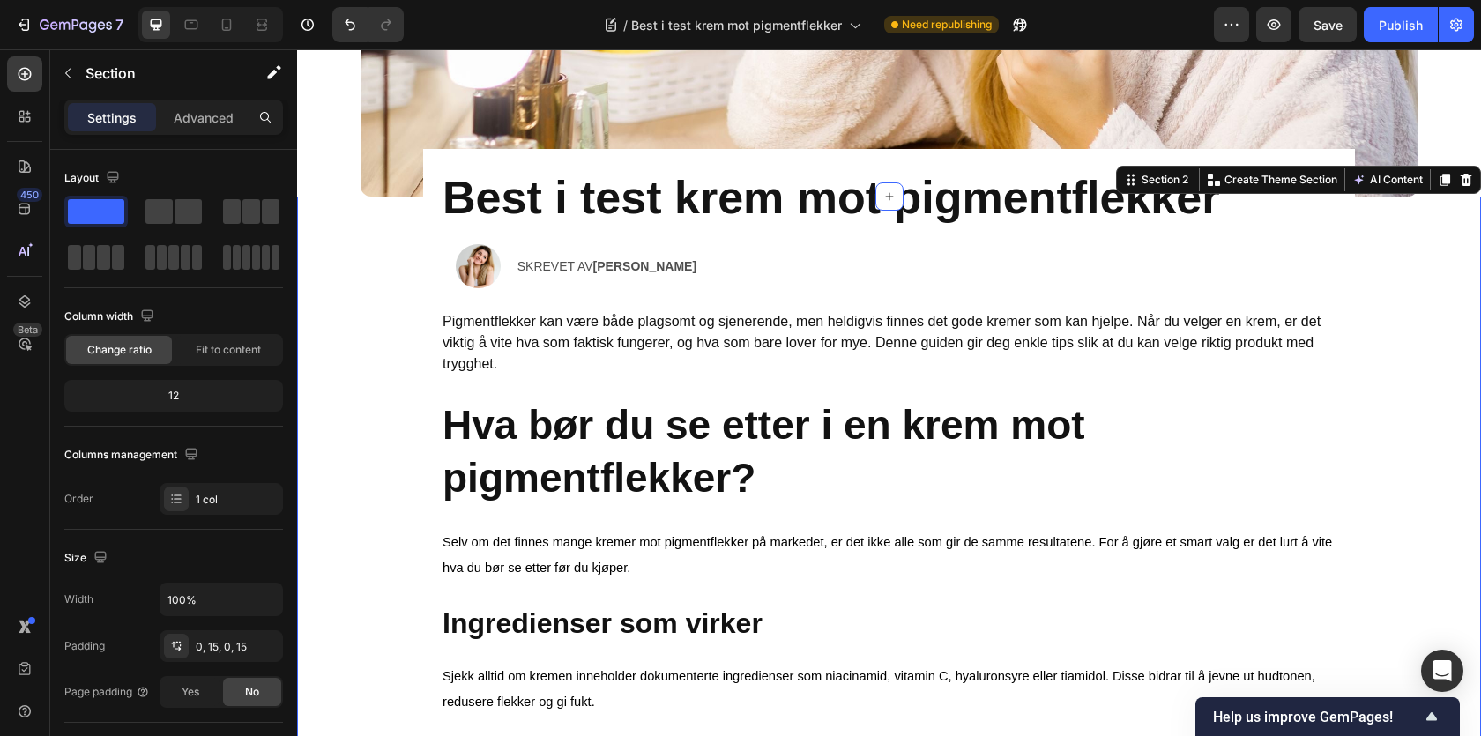
scroll to position [550, 0]
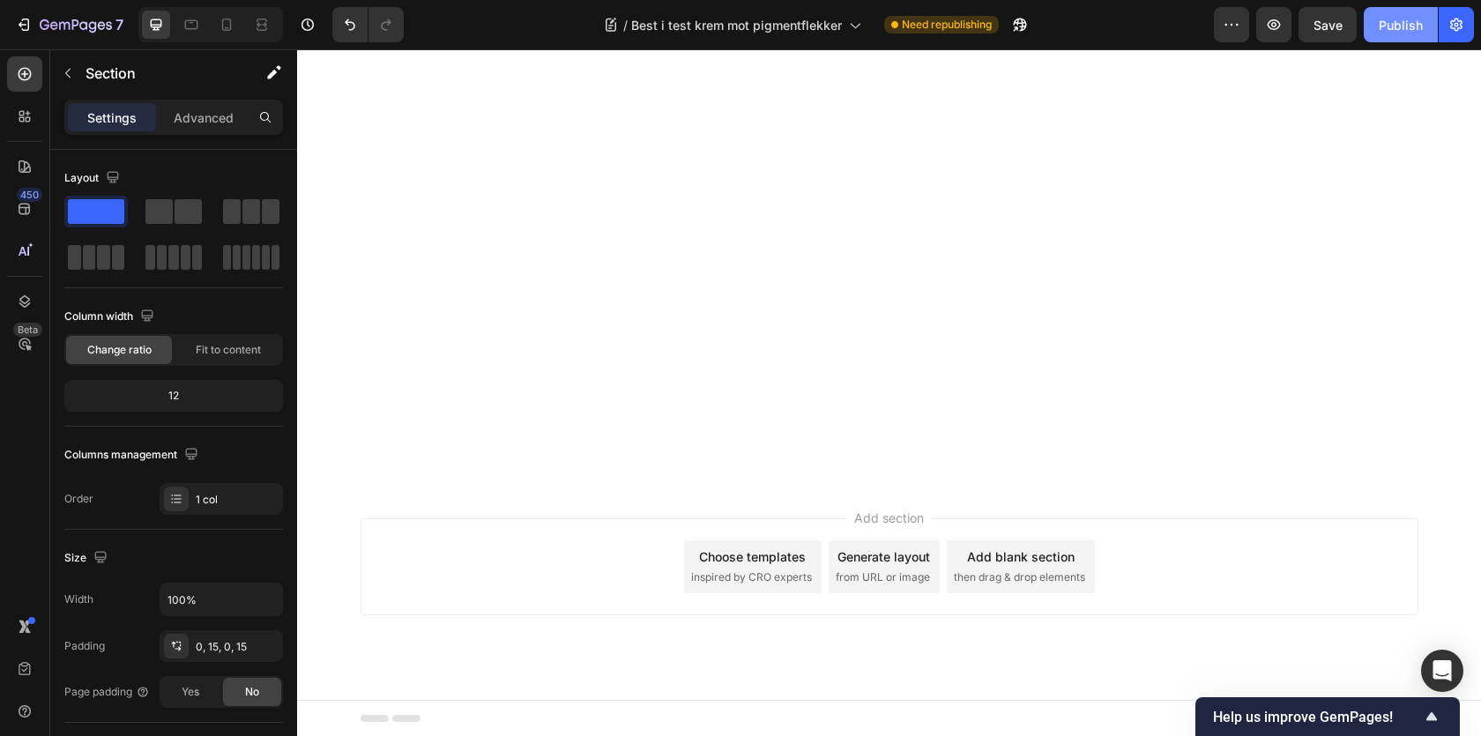
click at [1383, 21] on div "Publish" at bounding box center [1401, 25] width 44 height 19
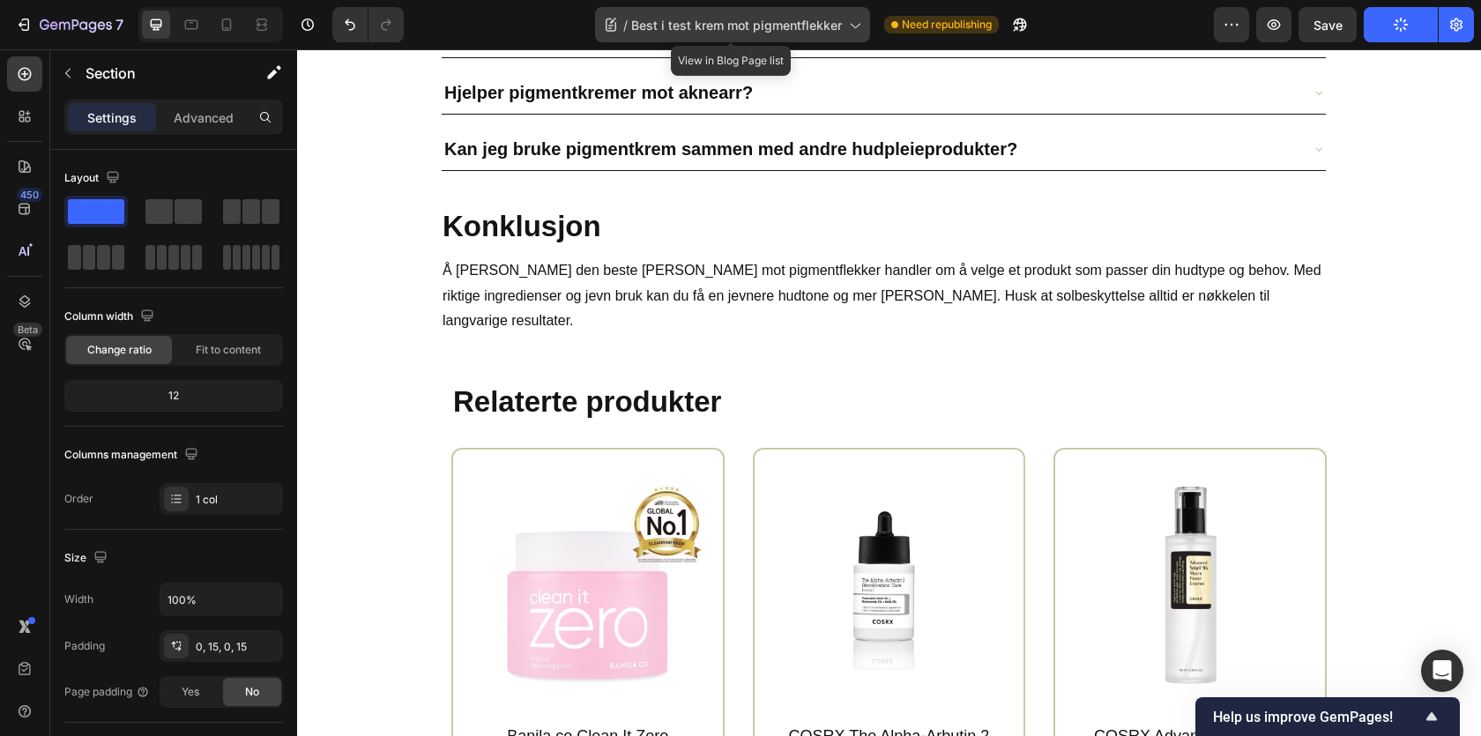
click at [809, 31] on span "Best i test krem mot pigmentflekker" at bounding box center [736, 25] width 211 height 19
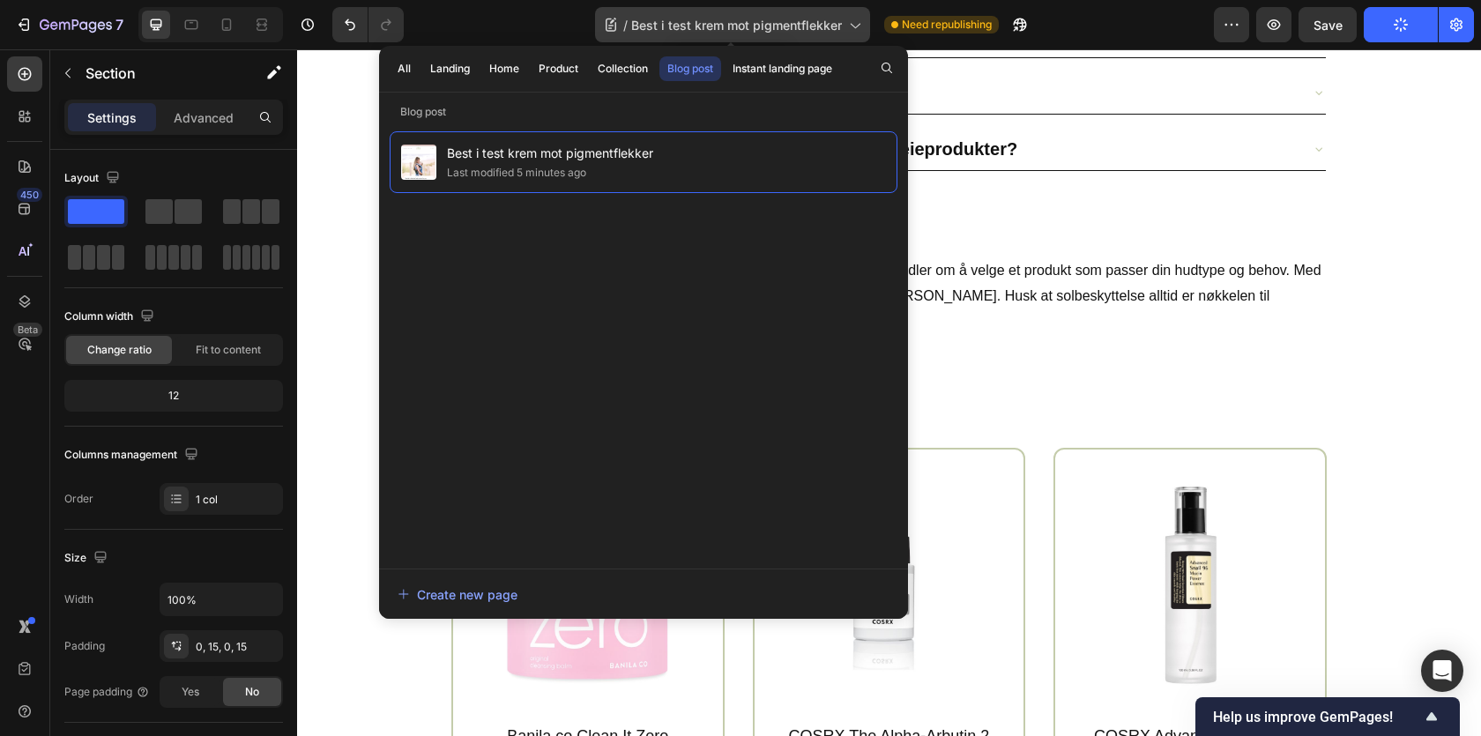
click at [811, 29] on span "Best i test krem mot pigmentflekker" at bounding box center [736, 25] width 211 height 19
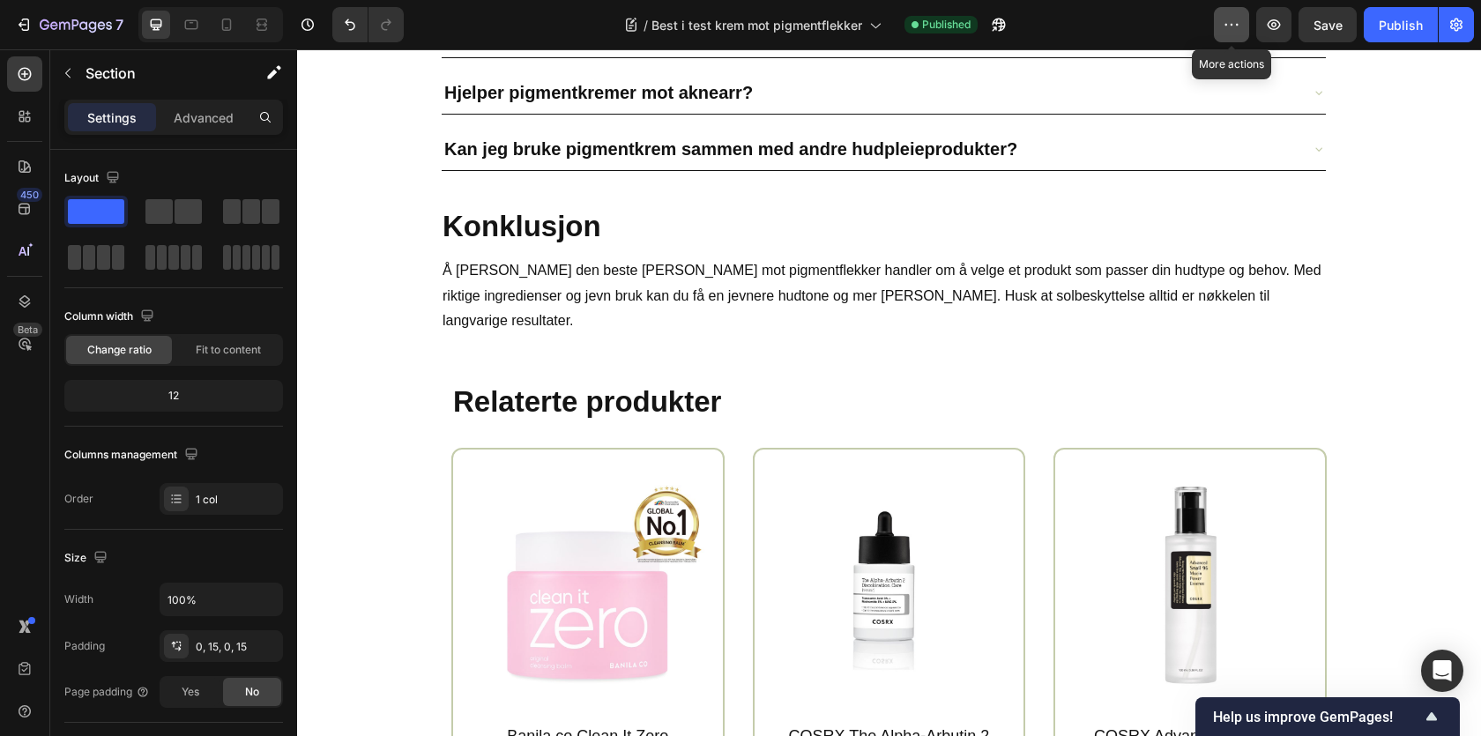
click at [1232, 31] on icon "button" at bounding box center [1232, 25] width 18 height 18
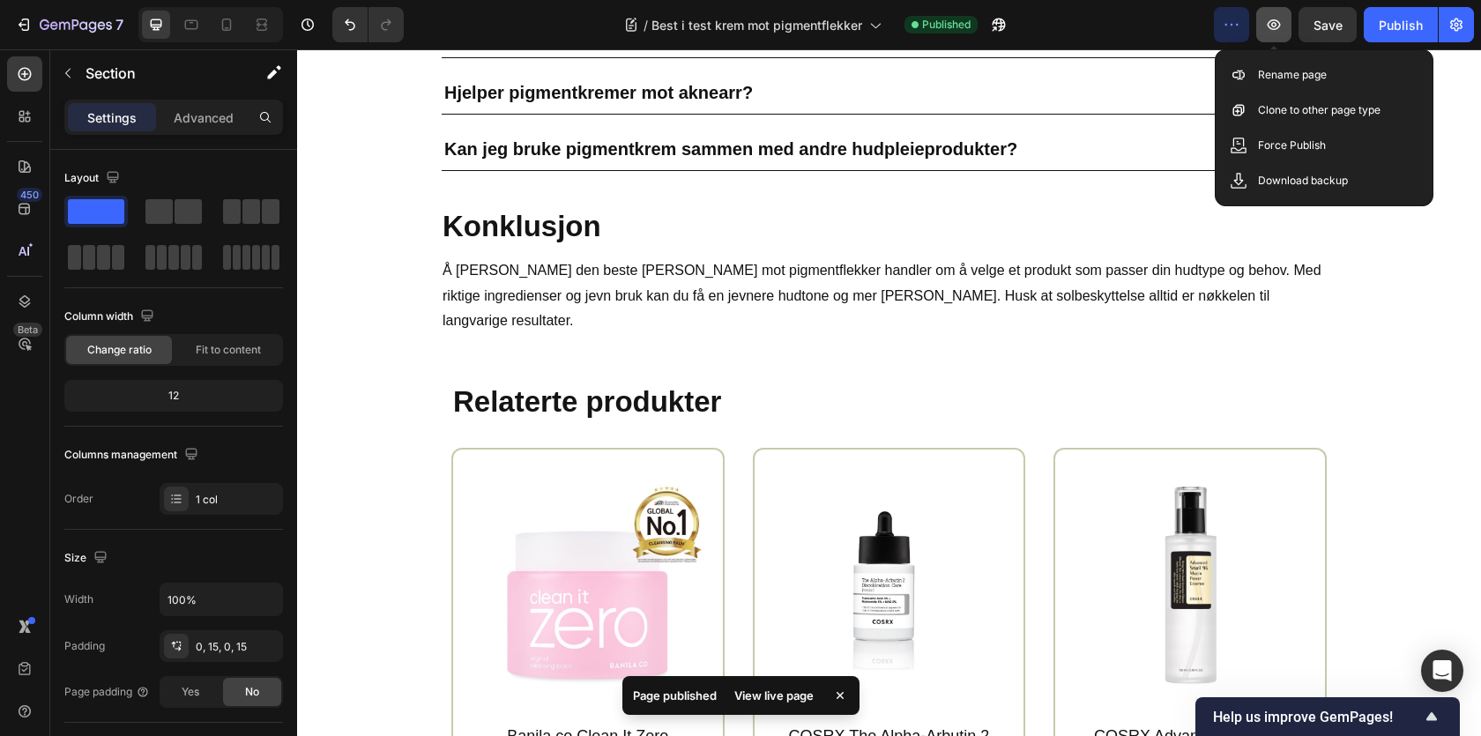
click at [1280, 32] on icon "button" at bounding box center [1274, 25] width 18 height 18
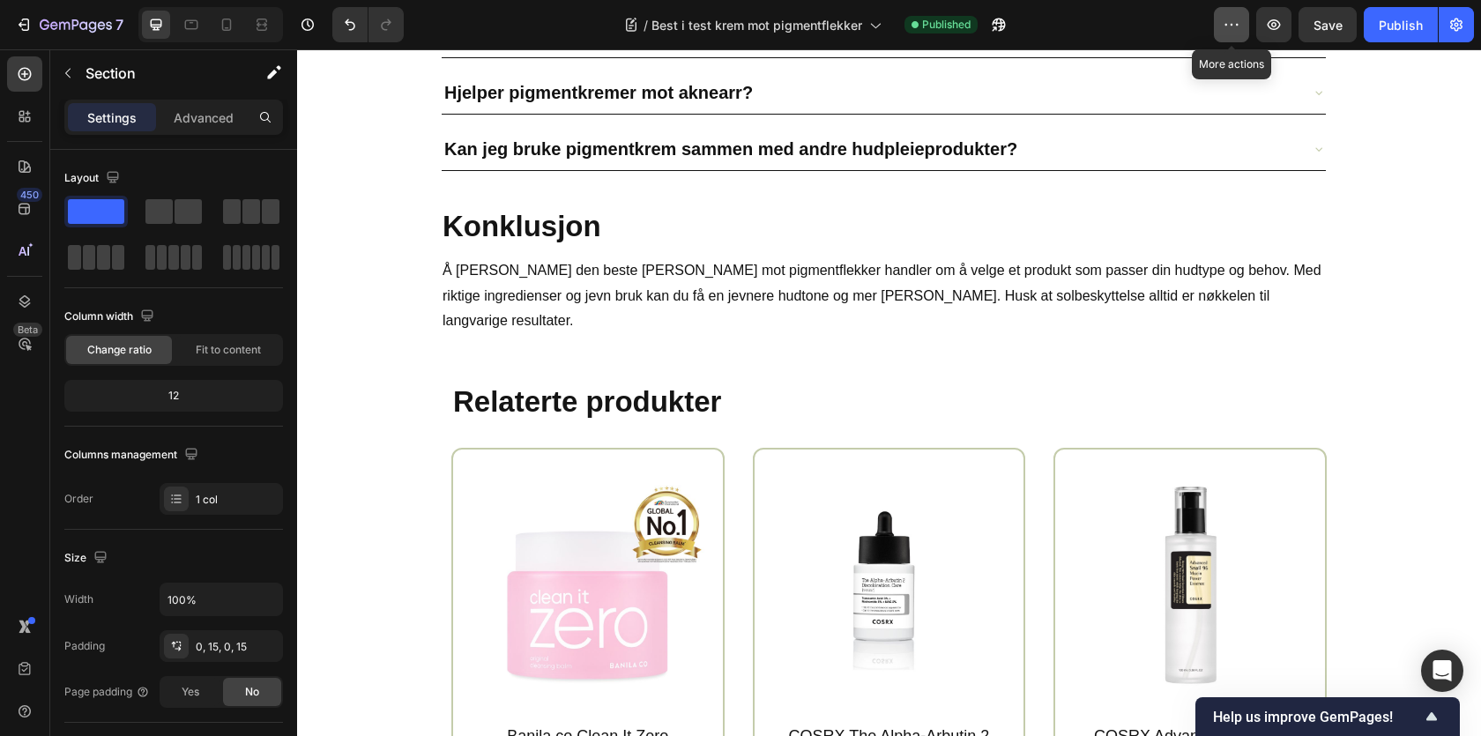
click at [1219, 38] on button "button" at bounding box center [1231, 24] width 35 height 35
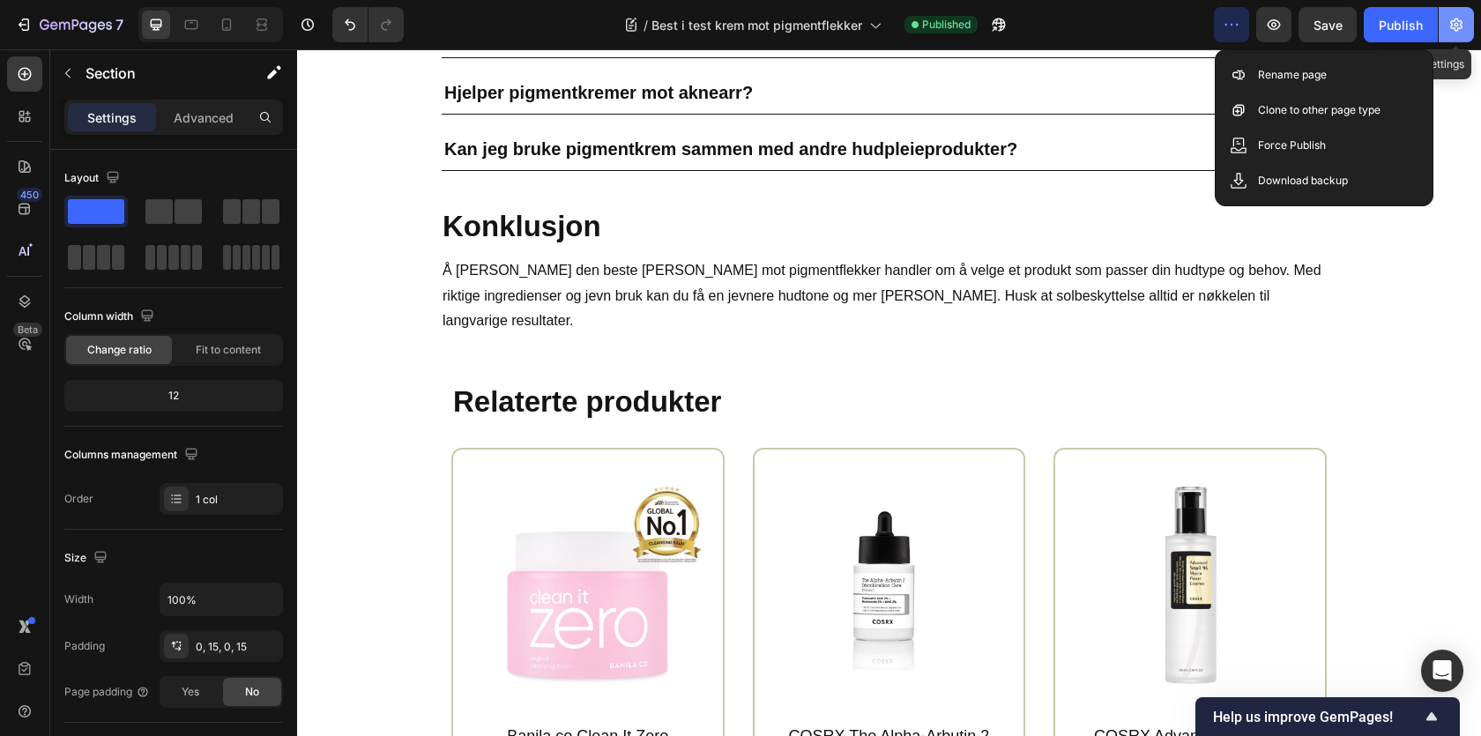
click at [1462, 22] on icon "button" at bounding box center [1456, 25] width 12 height 13
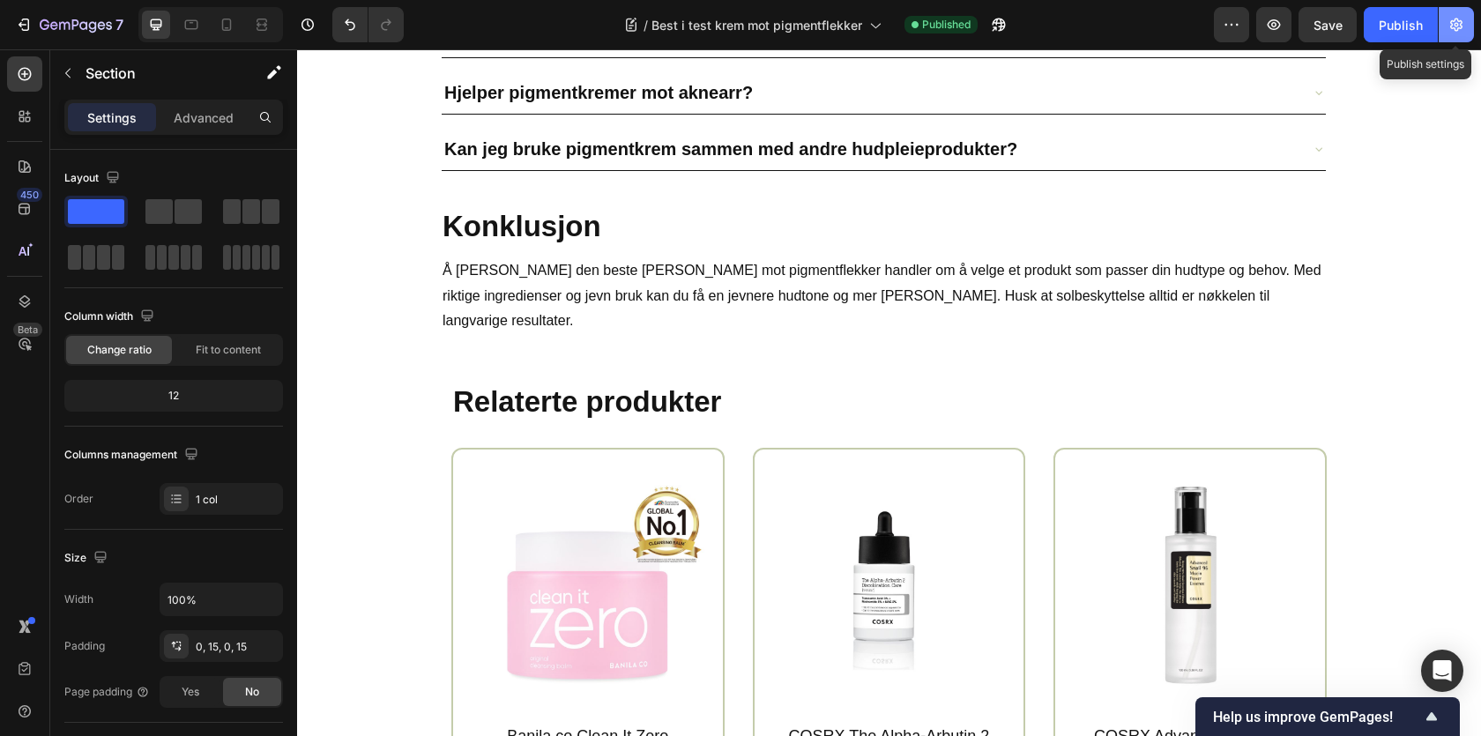
click at [1462, 22] on icon "button" at bounding box center [1456, 25] width 12 height 13
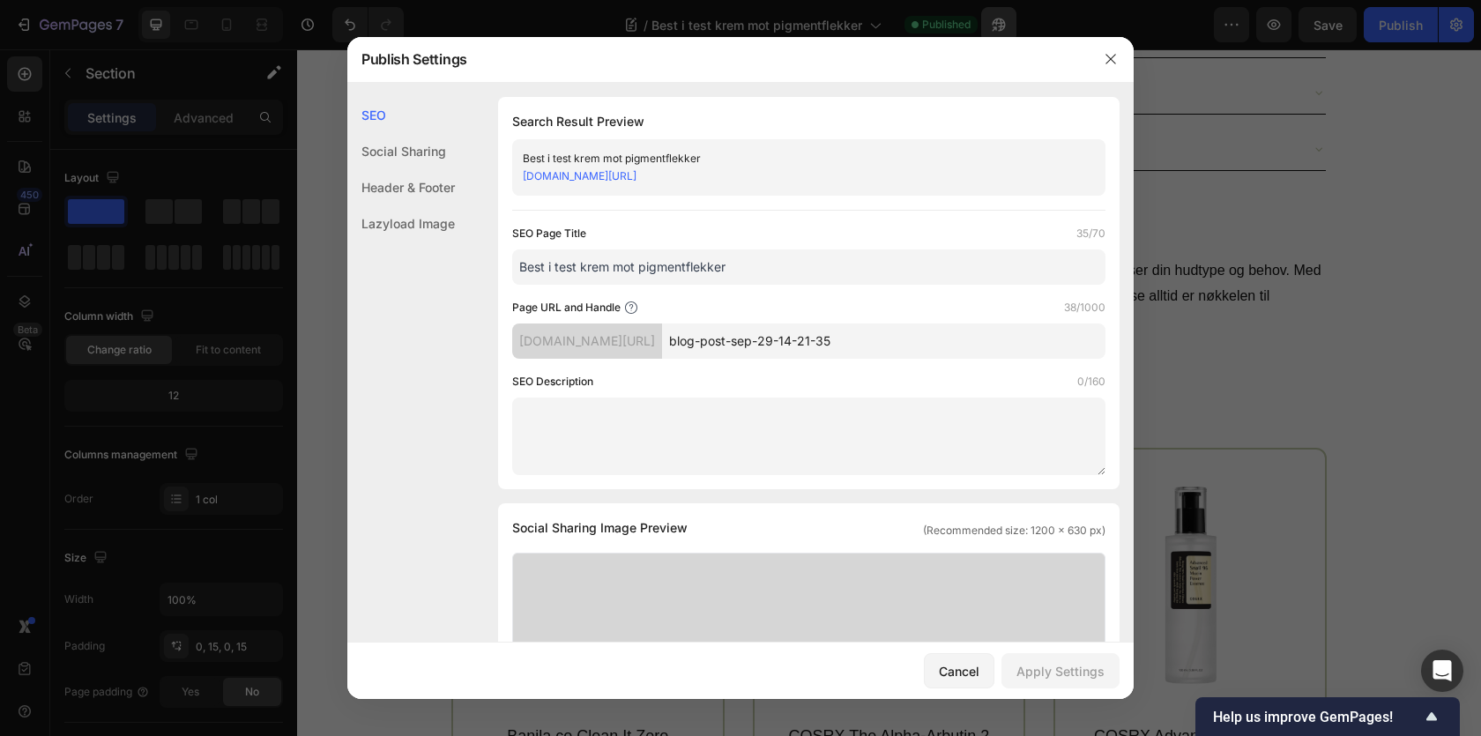
click at [1106, 62] on icon "button" at bounding box center [1111, 59] width 14 height 14
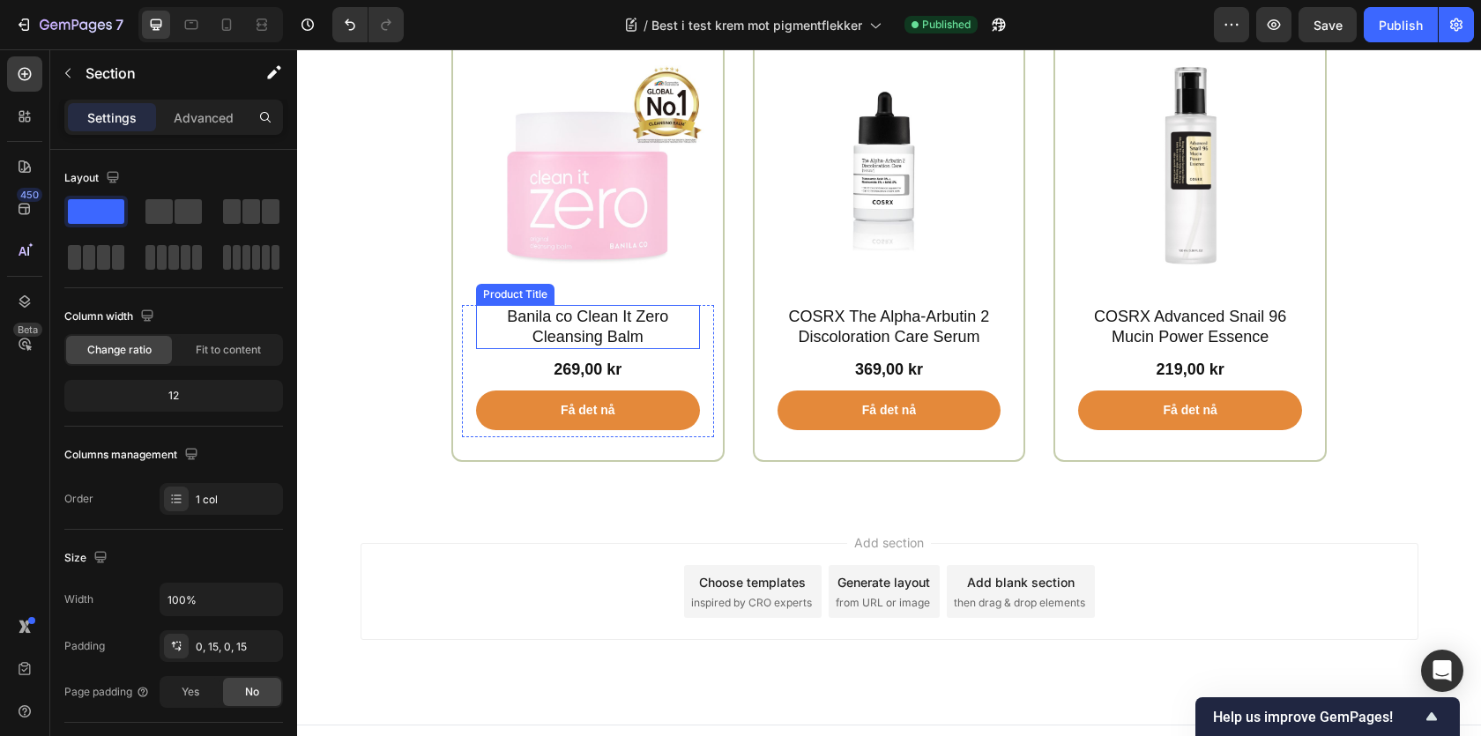
scroll to position [10449, 0]
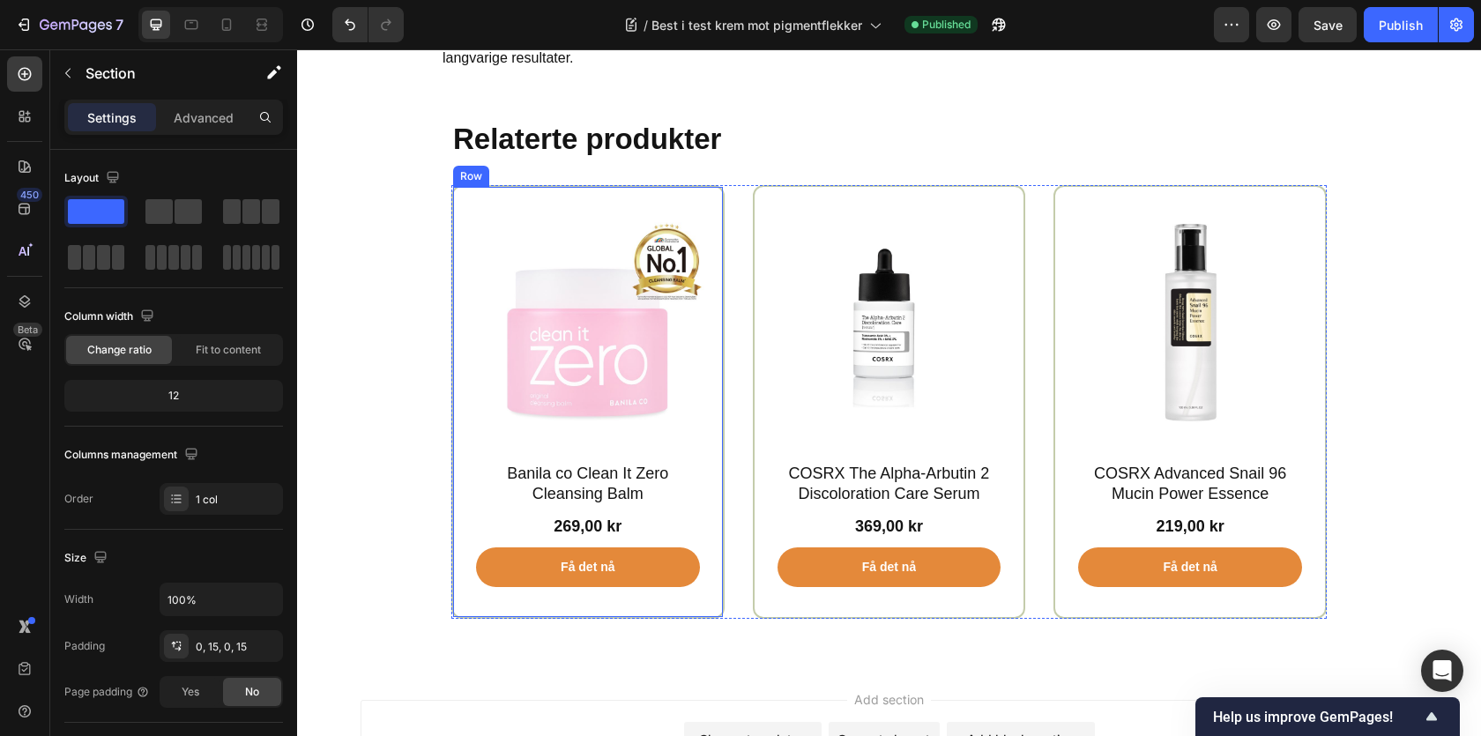
click at [454, 185] on div "Product Images Banila co Clean It Zero Cleansing Balm Product Title 269,00 kr P…" at bounding box center [587, 402] width 273 height 434
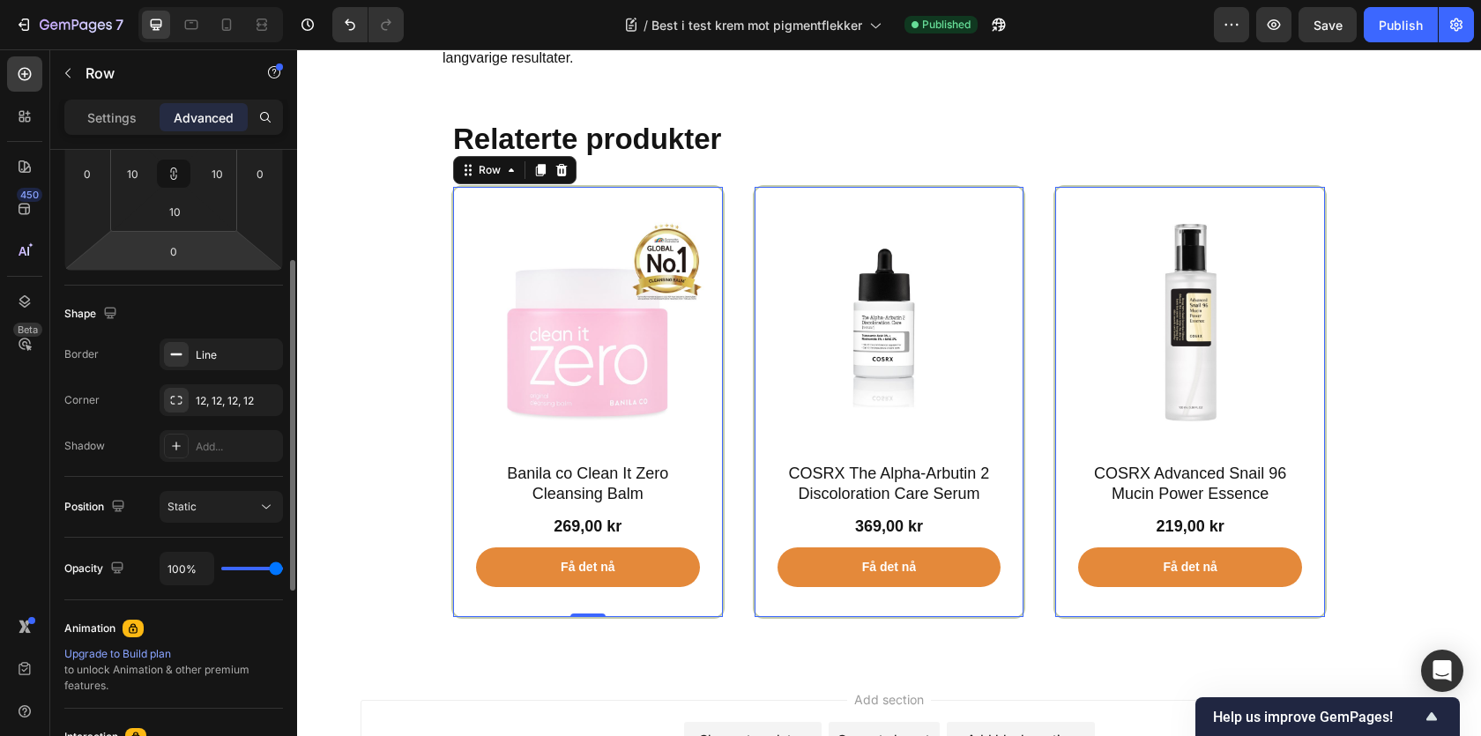
scroll to position [183, 0]
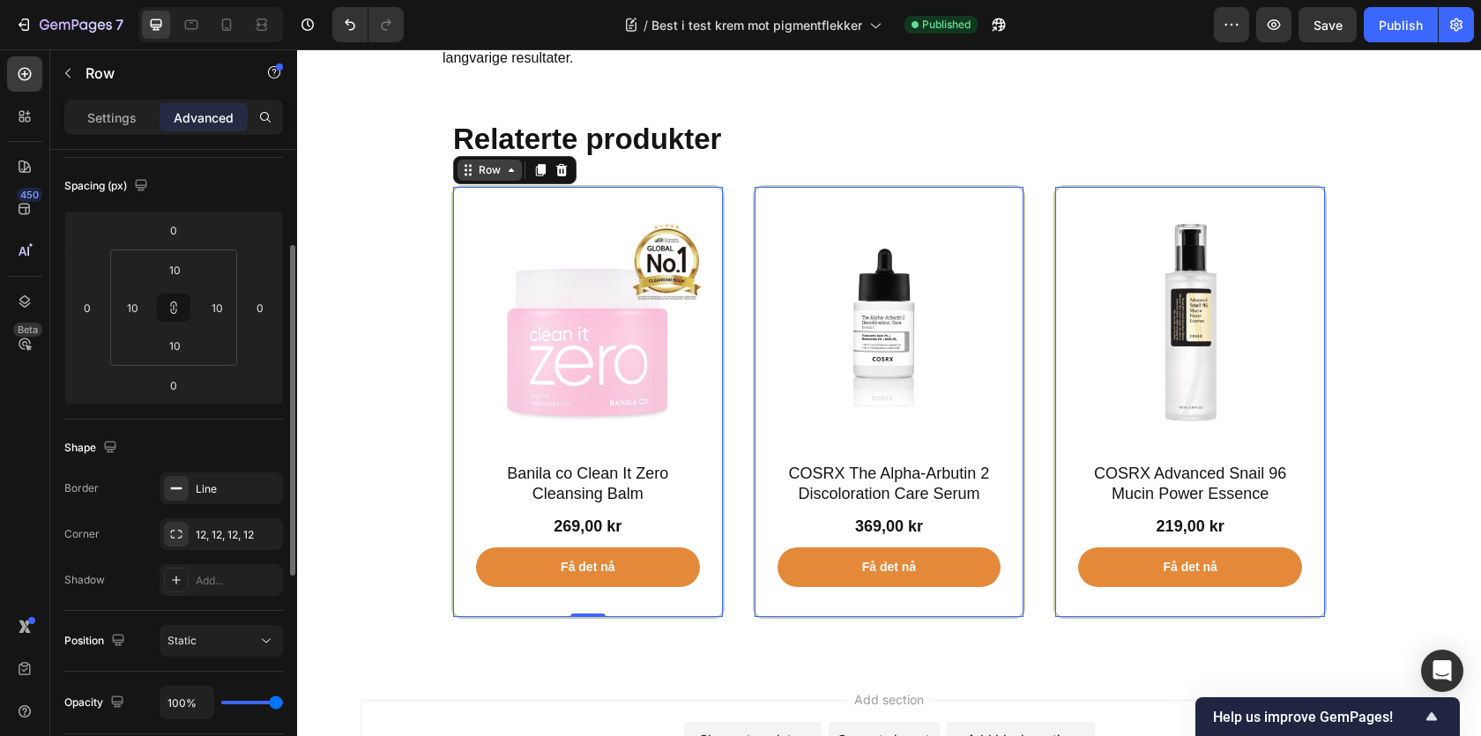
click at [479, 162] on div "Row" at bounding box center [489, 170] width 29 height 16
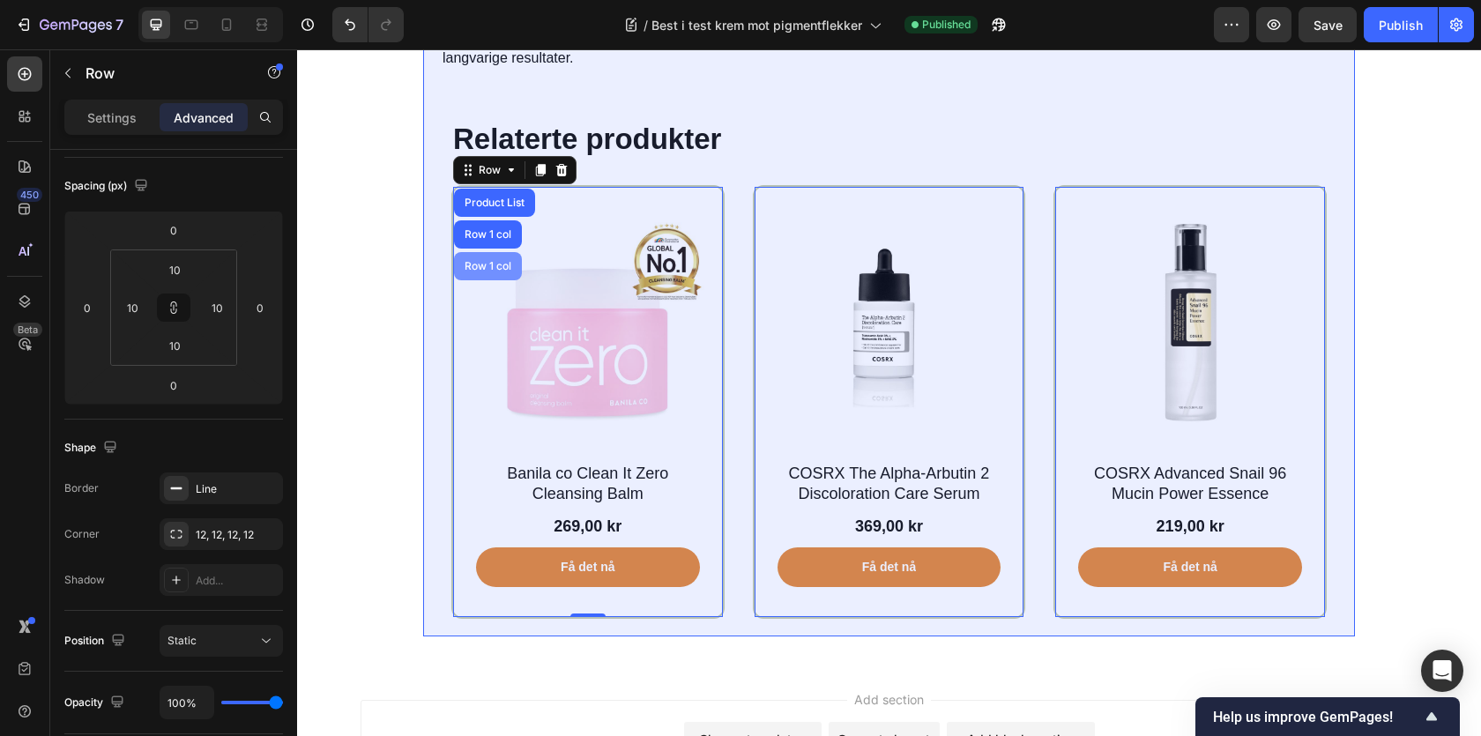
click at [488, 261] on div "Row 1 col" at bounding box center [488, 266] width 54 height 11
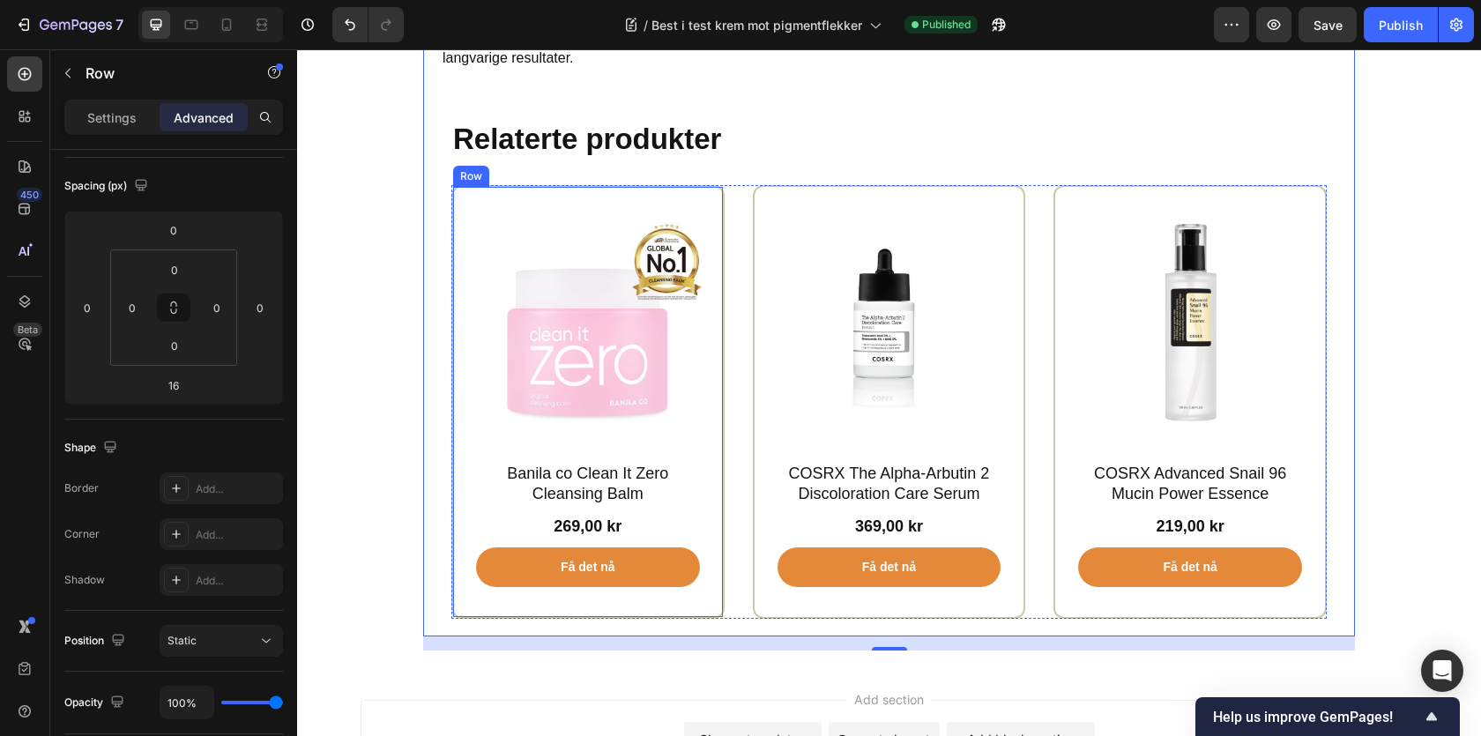
click at [458, 185] on div "Product Images Banila co Clean It Zero Cleansing Balm Product Title 269,00 kr P…" at bounding box center [587, 402] width 273 height 434
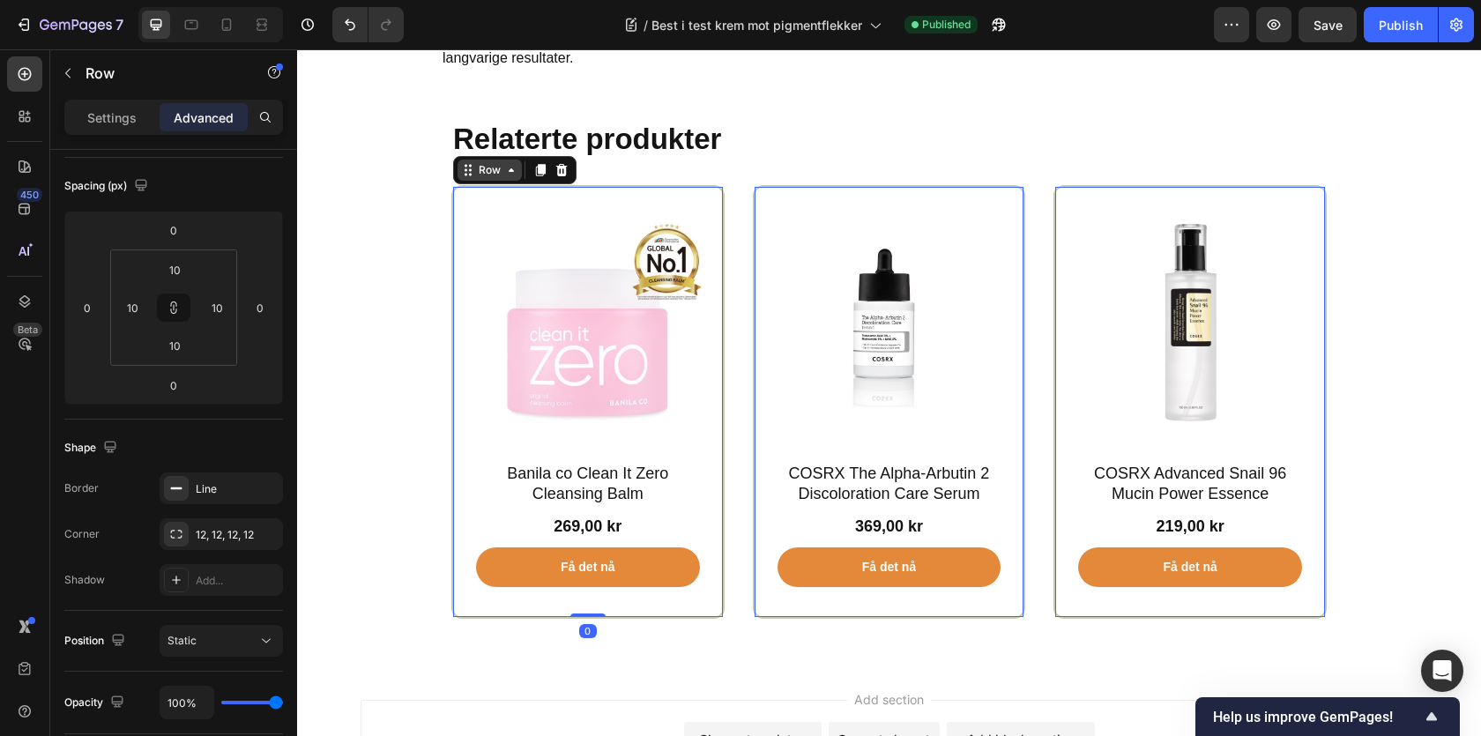
click at [482, 162] on div "Row" at bounding box center [489, 170] width 29 height 16
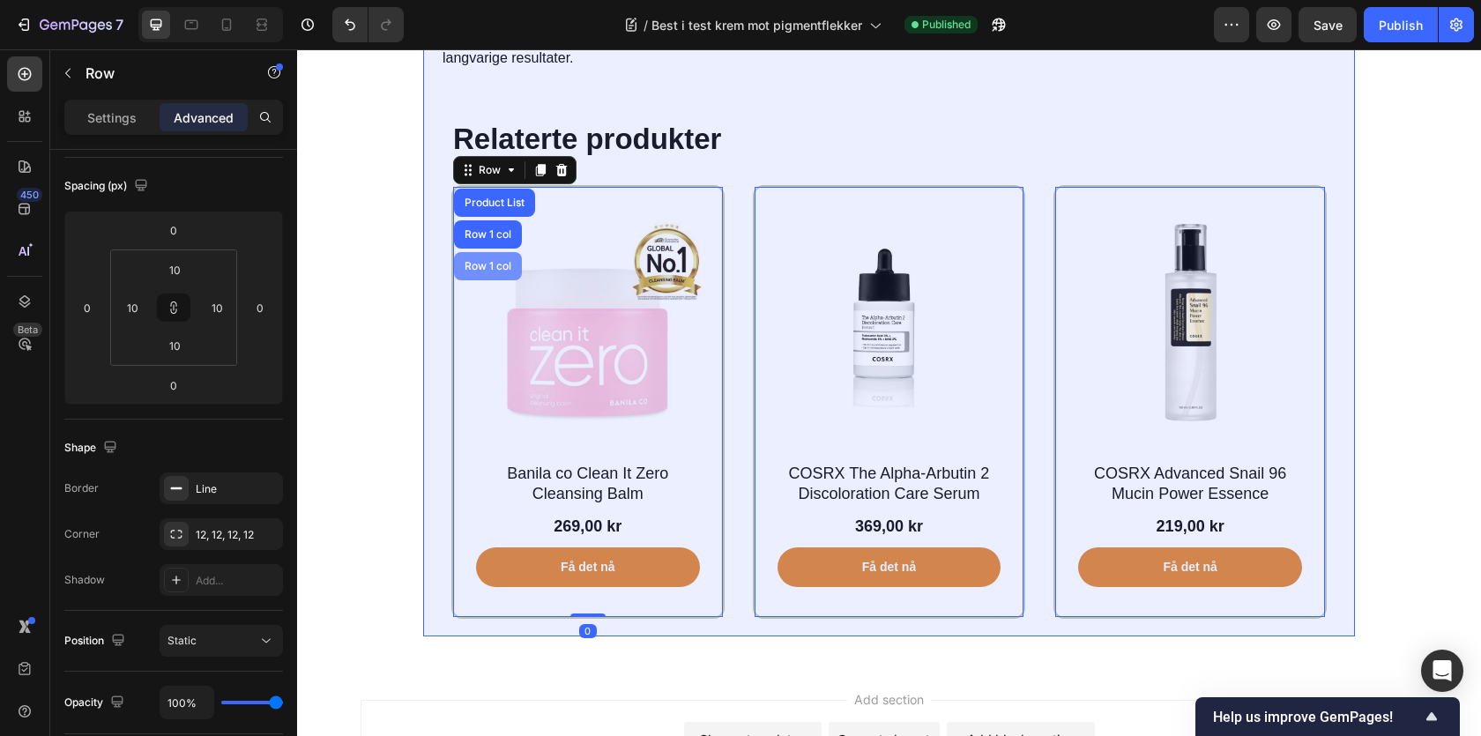
click at [495, 261] on div "Row 1 col" at bounding box center [488, 266] width 54 height 11
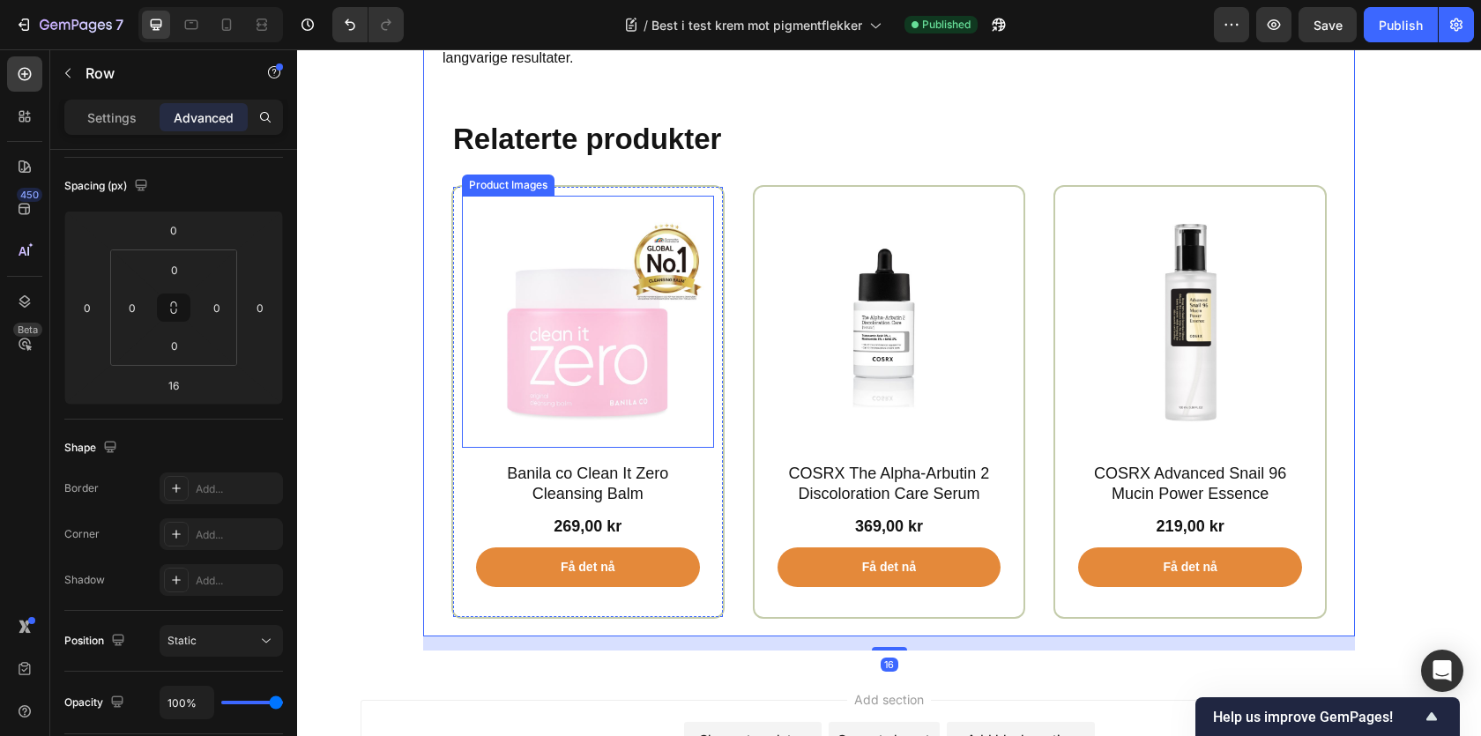
click at [468, 203] on img at bounding box center [588, 322] width 252 height 252
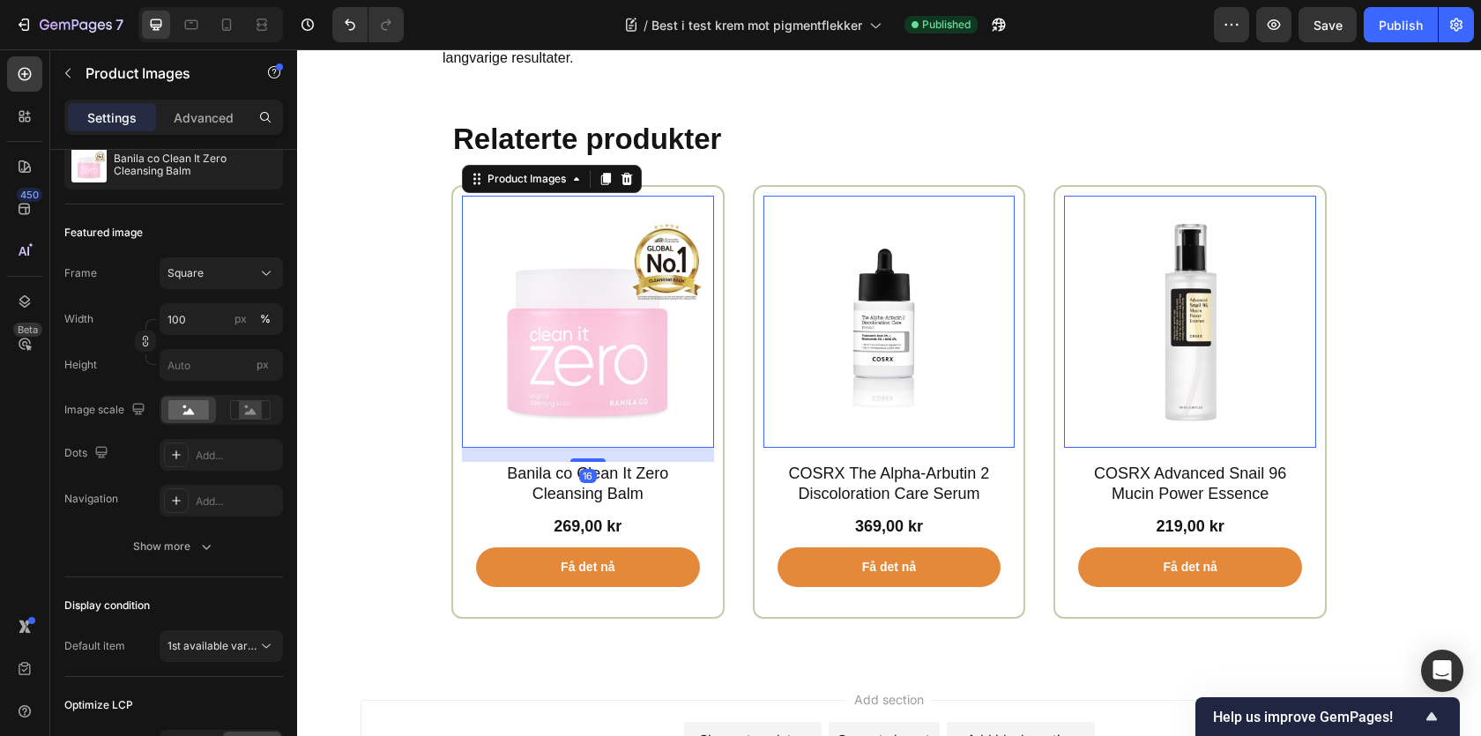
scroll to position [0, 0]
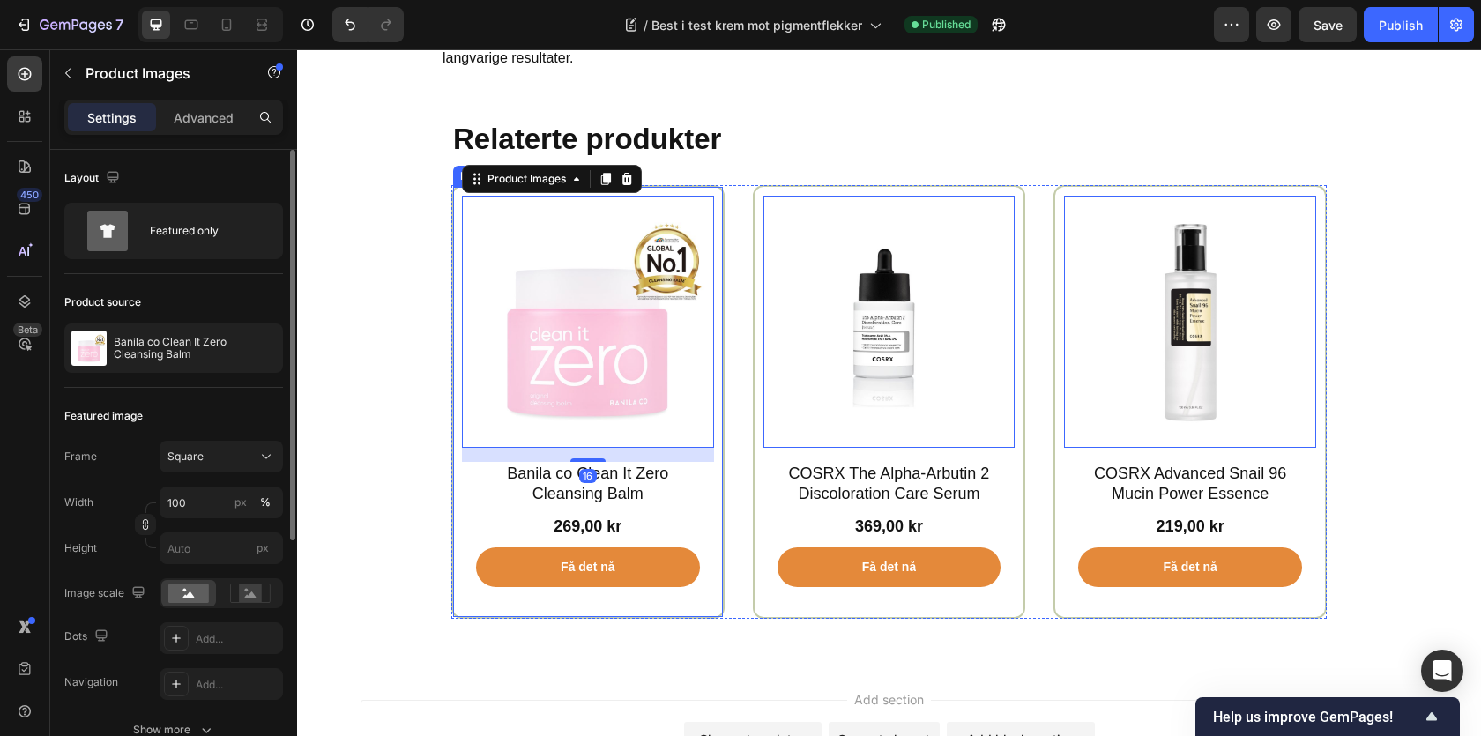
click at [458, 186] on div "Product Images 16 Banila co Clean It Zero Cleansing Balm Product Title 269,00 k…" at bounding box center [587, 402] width 273 height 434
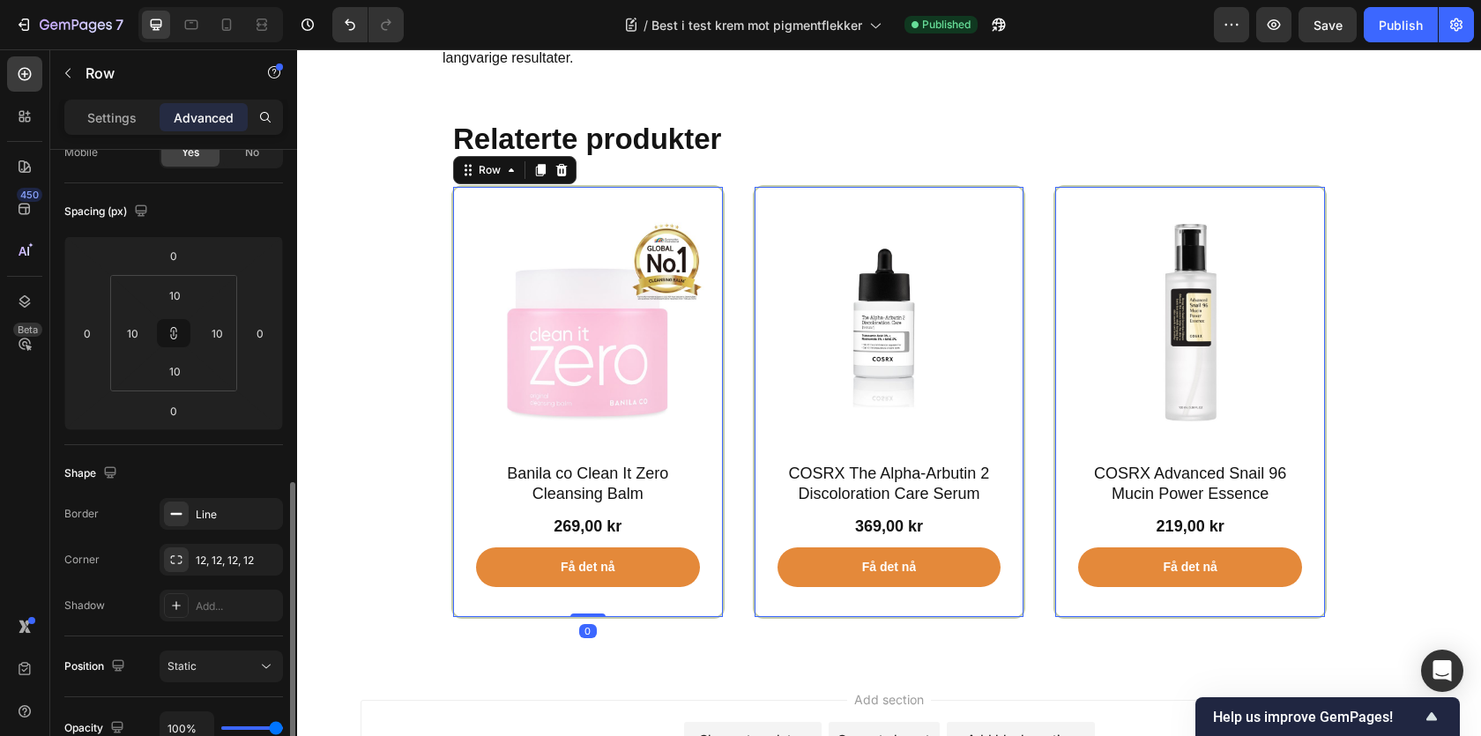
scroll to position [428, 0]
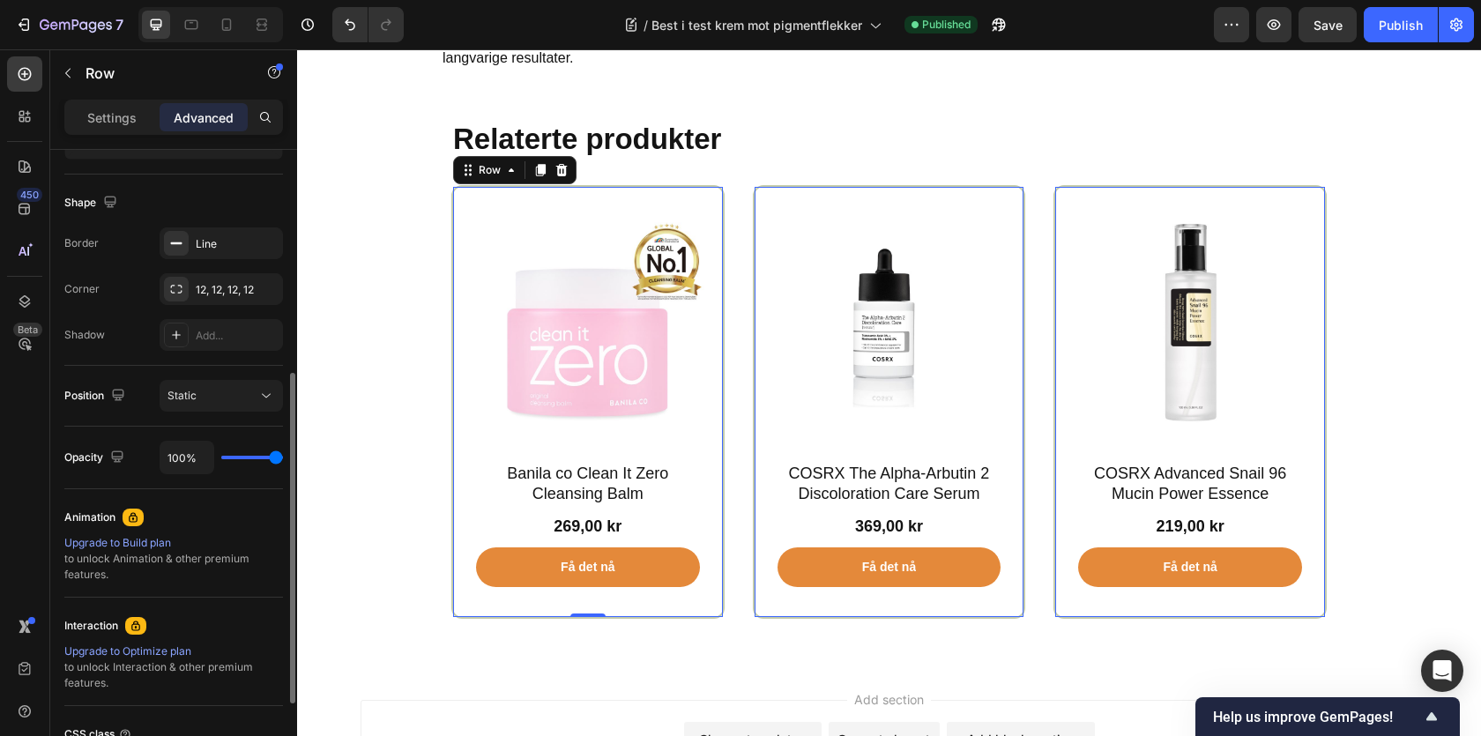
click at [179, 263] on div "Border Line Corner 12, 12, 12, 12 Shadow Add..." at bounding box center [173, 288] width 219 height 123
click at [178, 246] on icon at bounding box center [176, 243] width 14 height 14
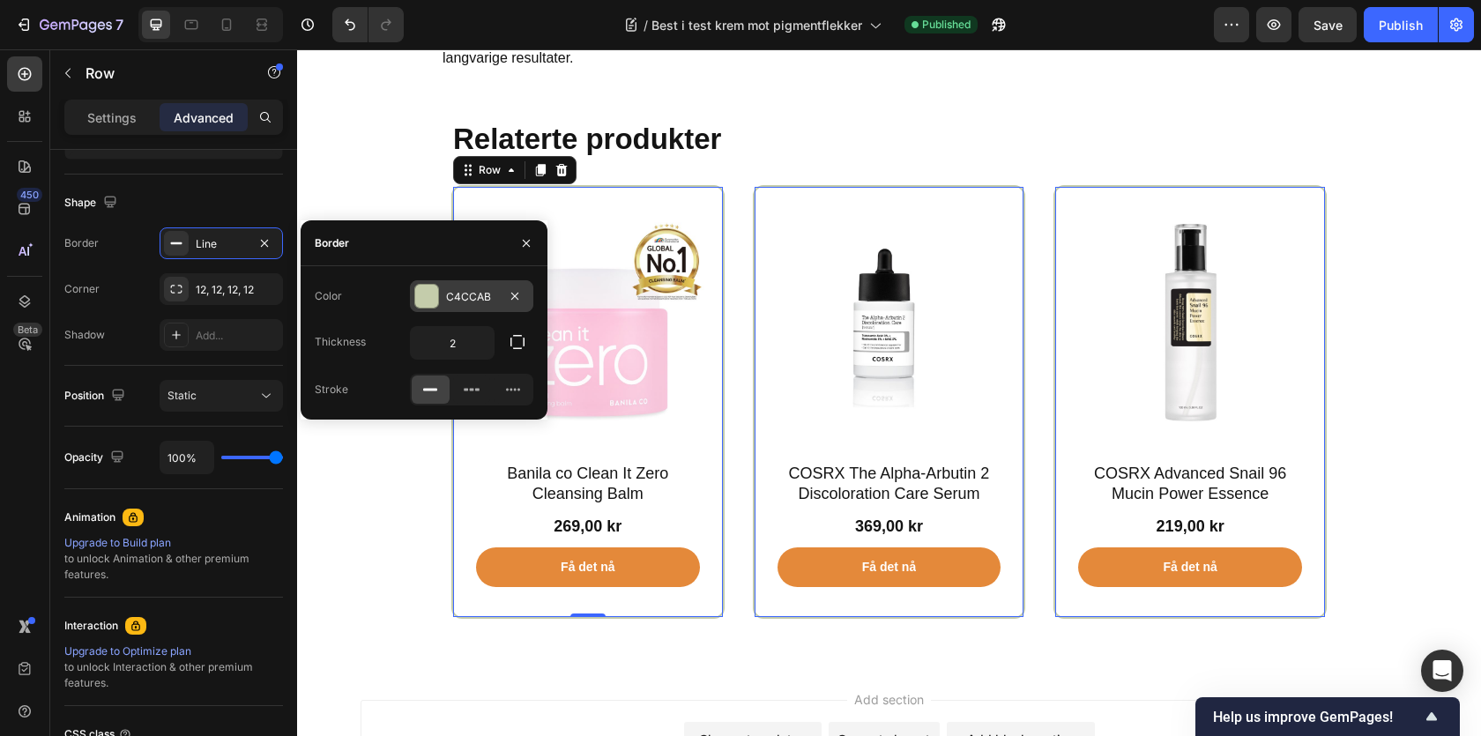
click at [434, 305] on div at bounding box center [426, 296] width 23 height 23
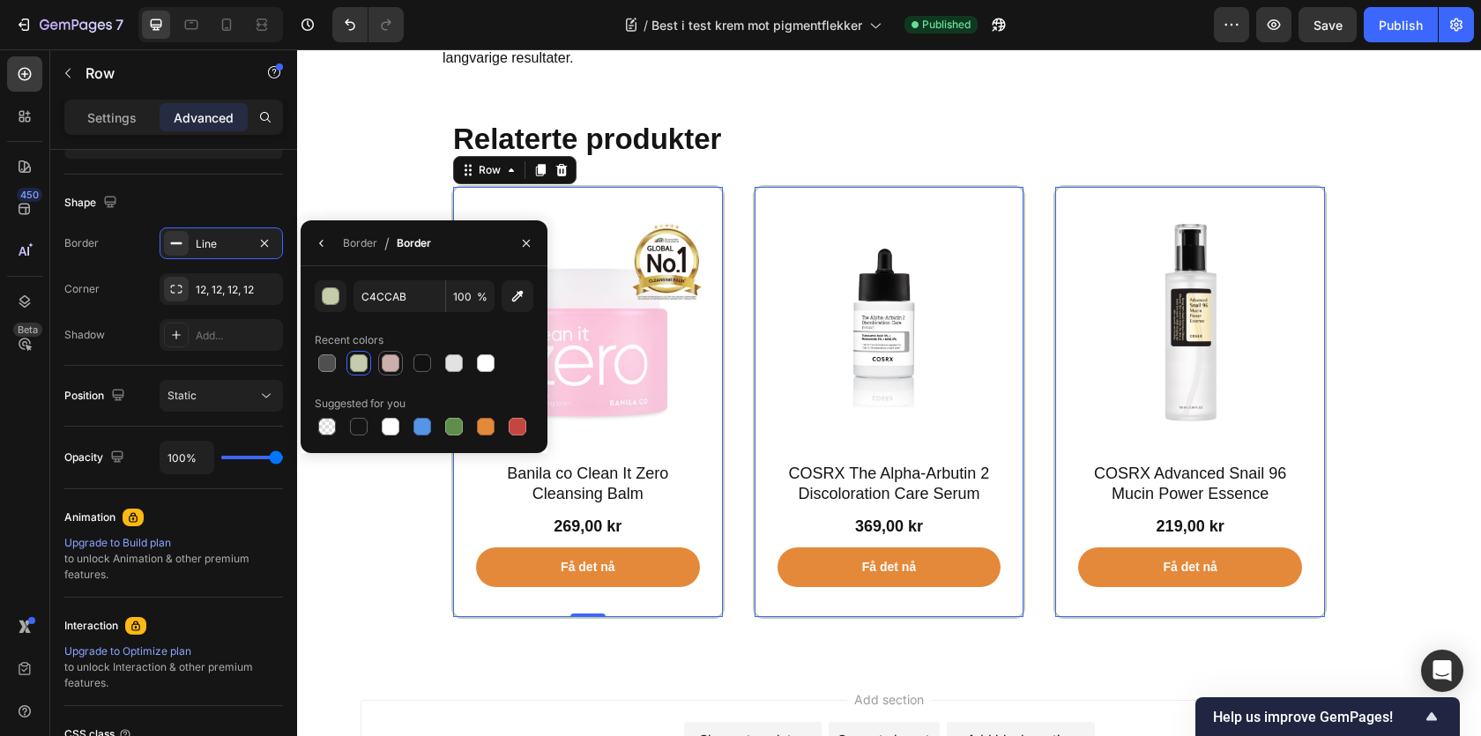
click at [388, 366] on div at bounding box center [391, 363] width 18 height 18
type input "CCAEAA"
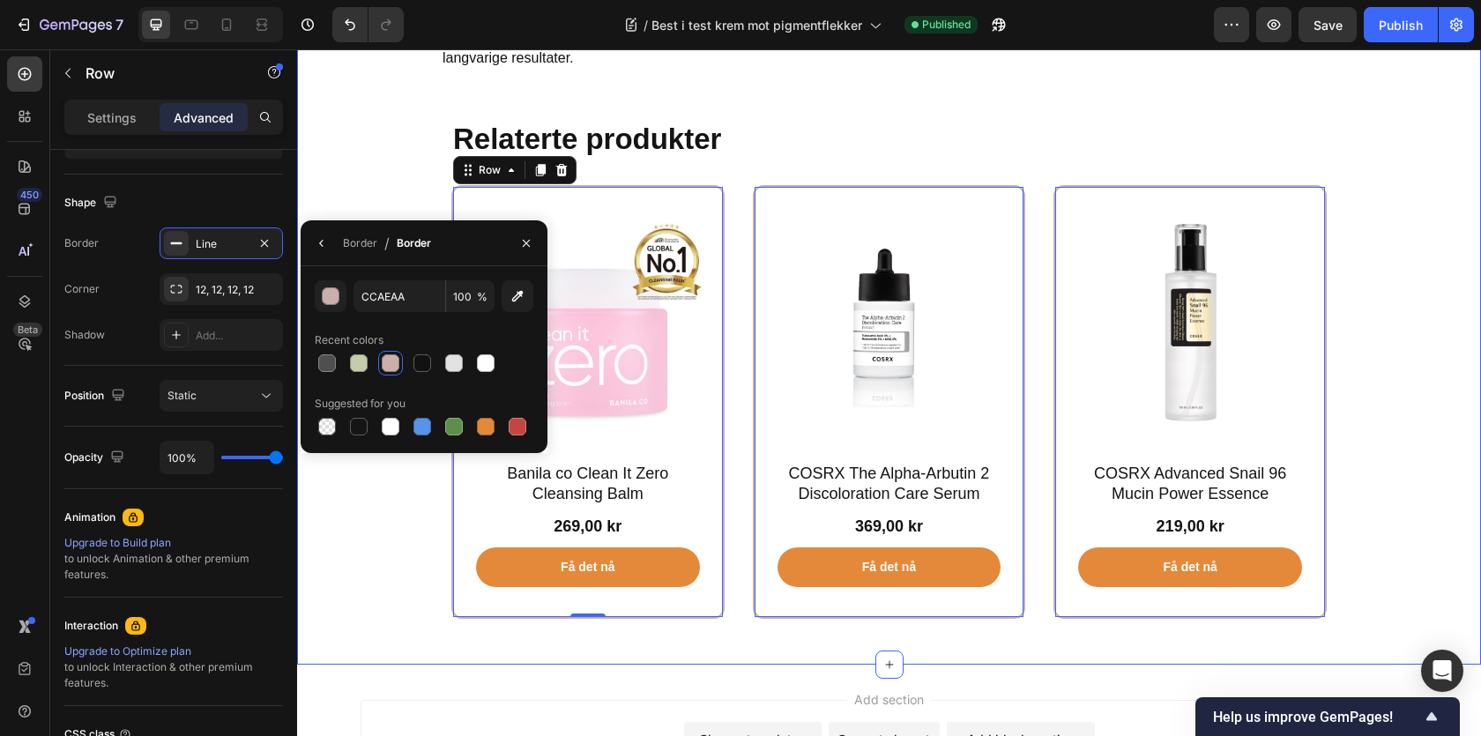
click at [379, 537] on div "Ofte stilte spørsmål Heading Hvor lang tid tar det å se resultater av en pigmen…" at bounding box center [889, 101] width 1158 height 1099
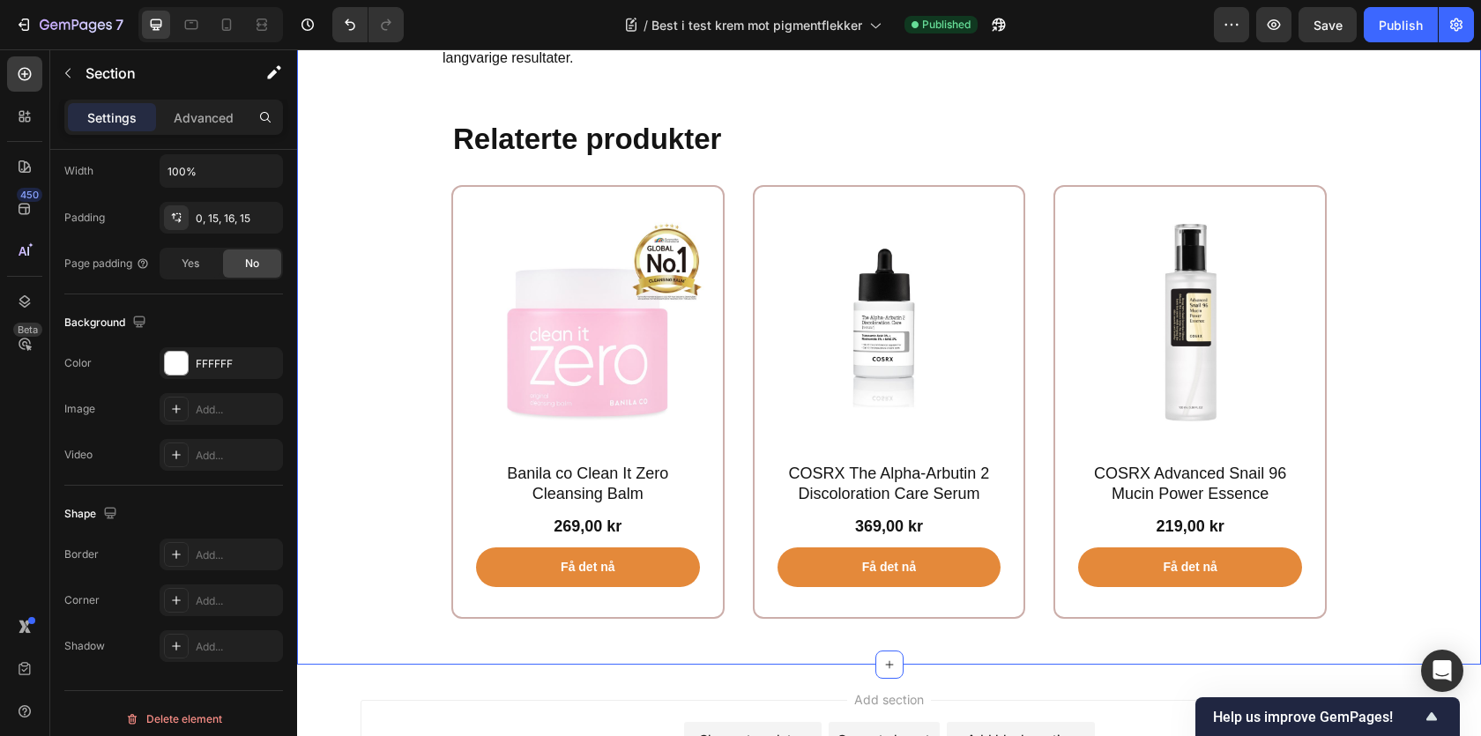
scroll to position [0, 0]
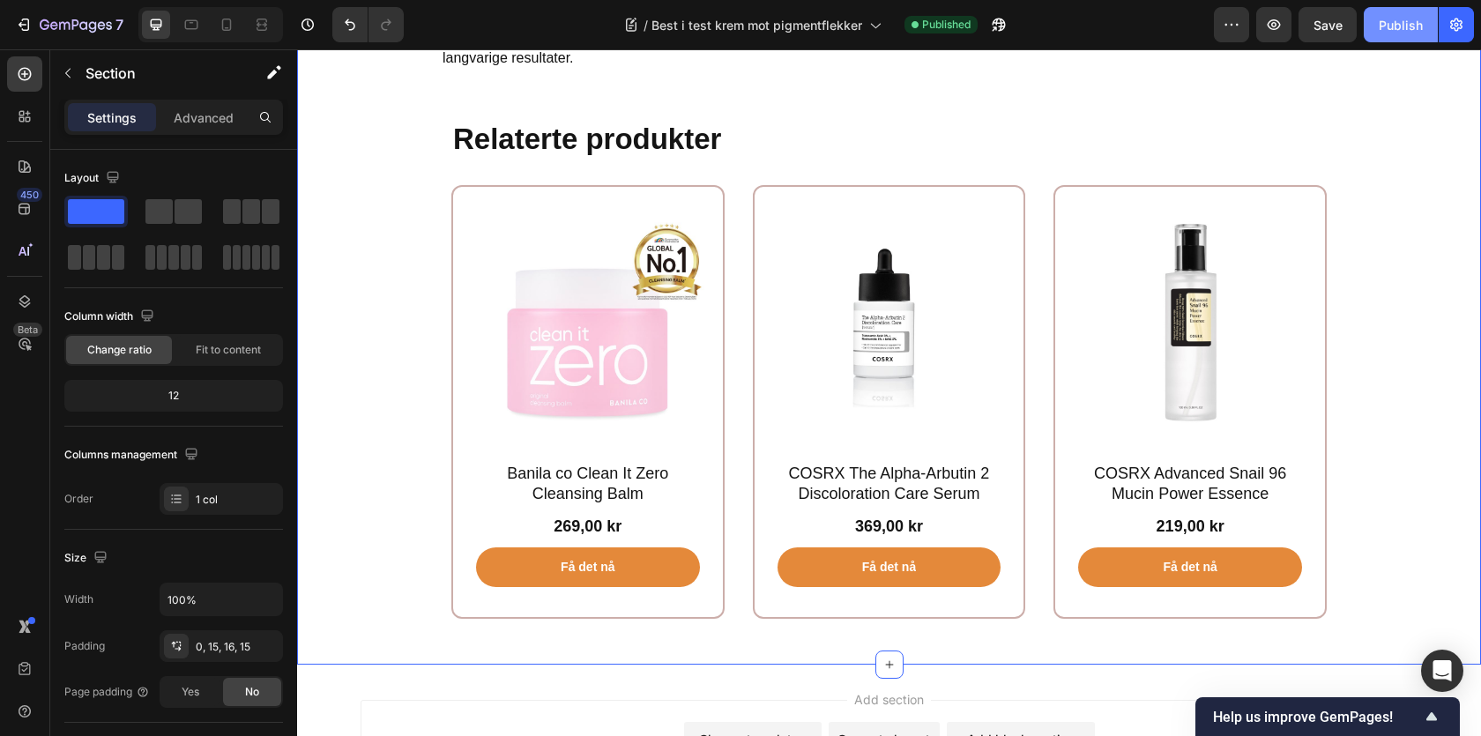
click at [1401, 32] on div "Publish" at bounding box center [1401, 25] width 44 height 19
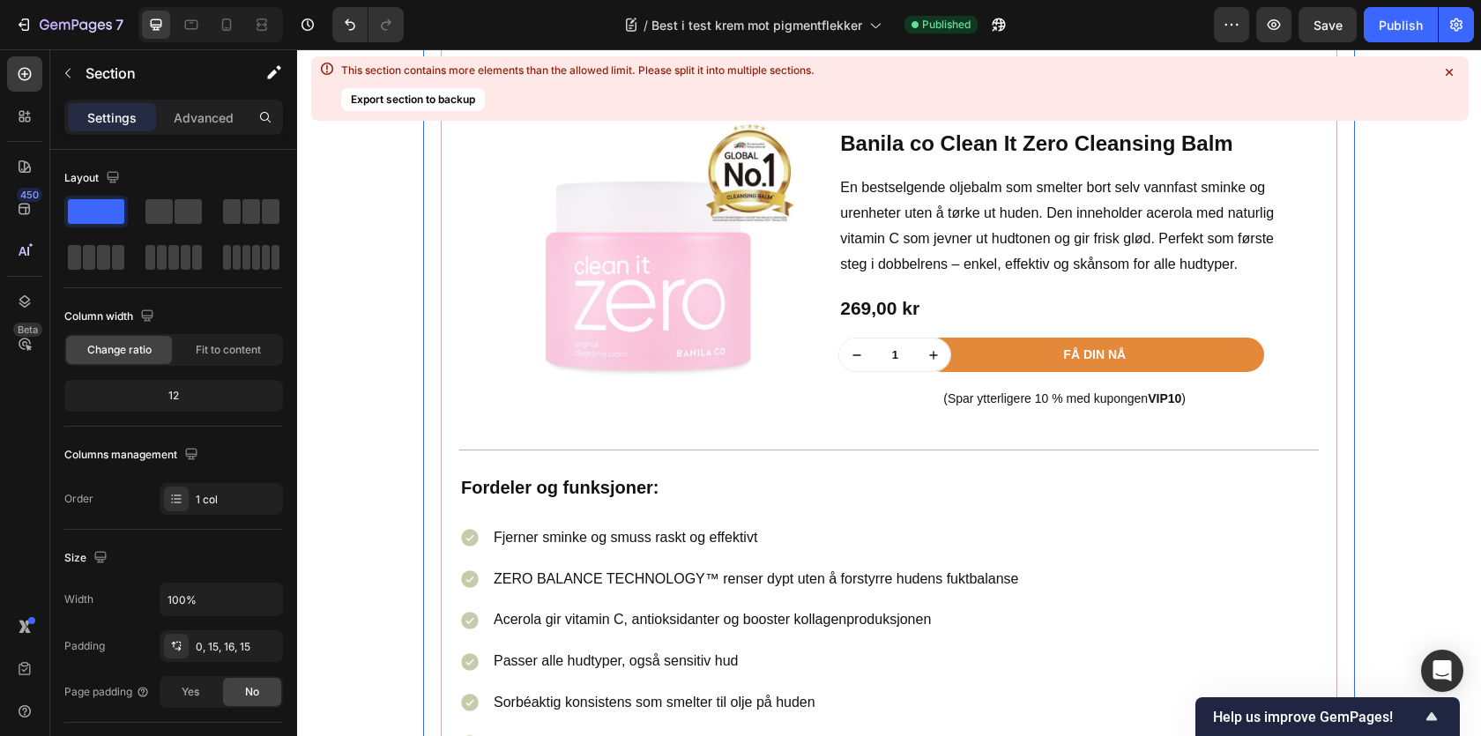
scroll to position [1542, 0]
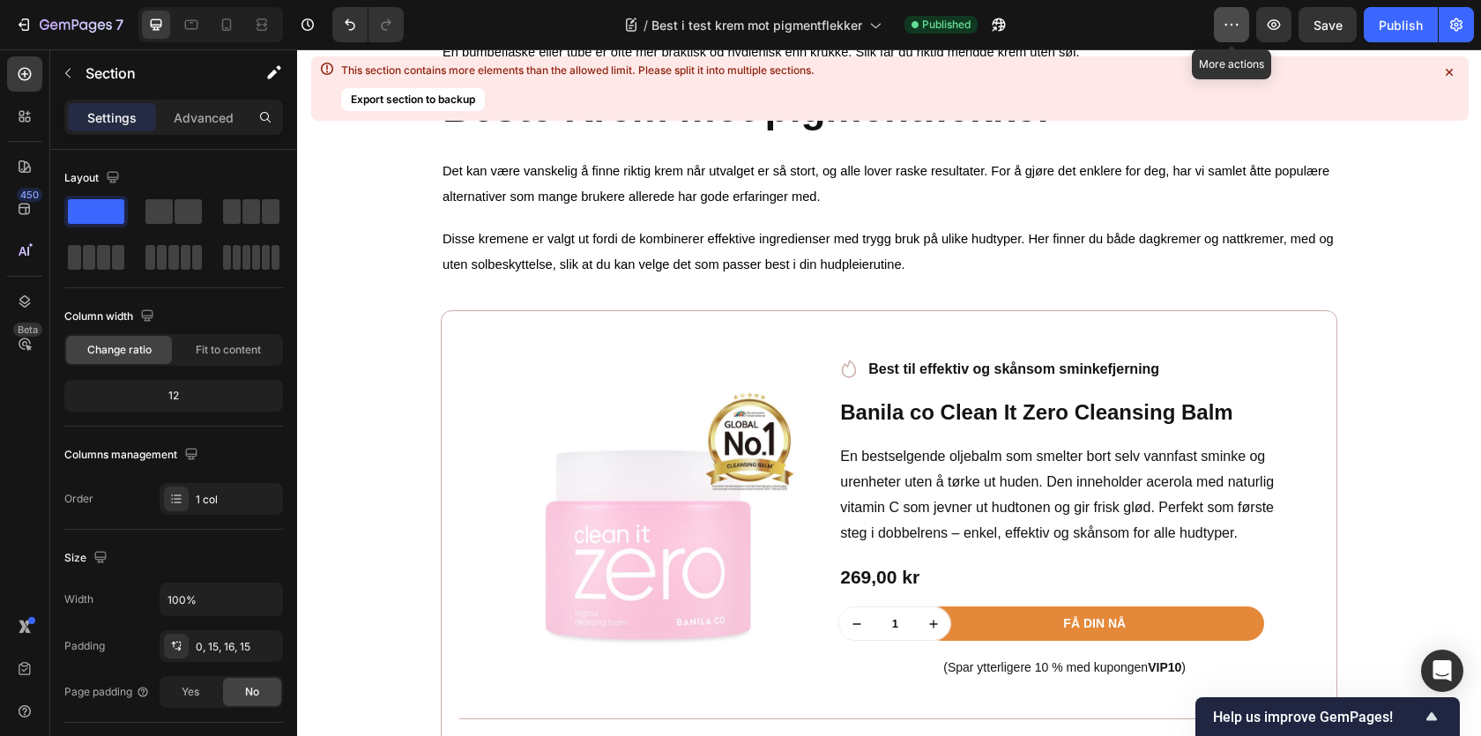
click at [1218, 26] on button "button" at bounding box center [1231, 24] width 35 height 35
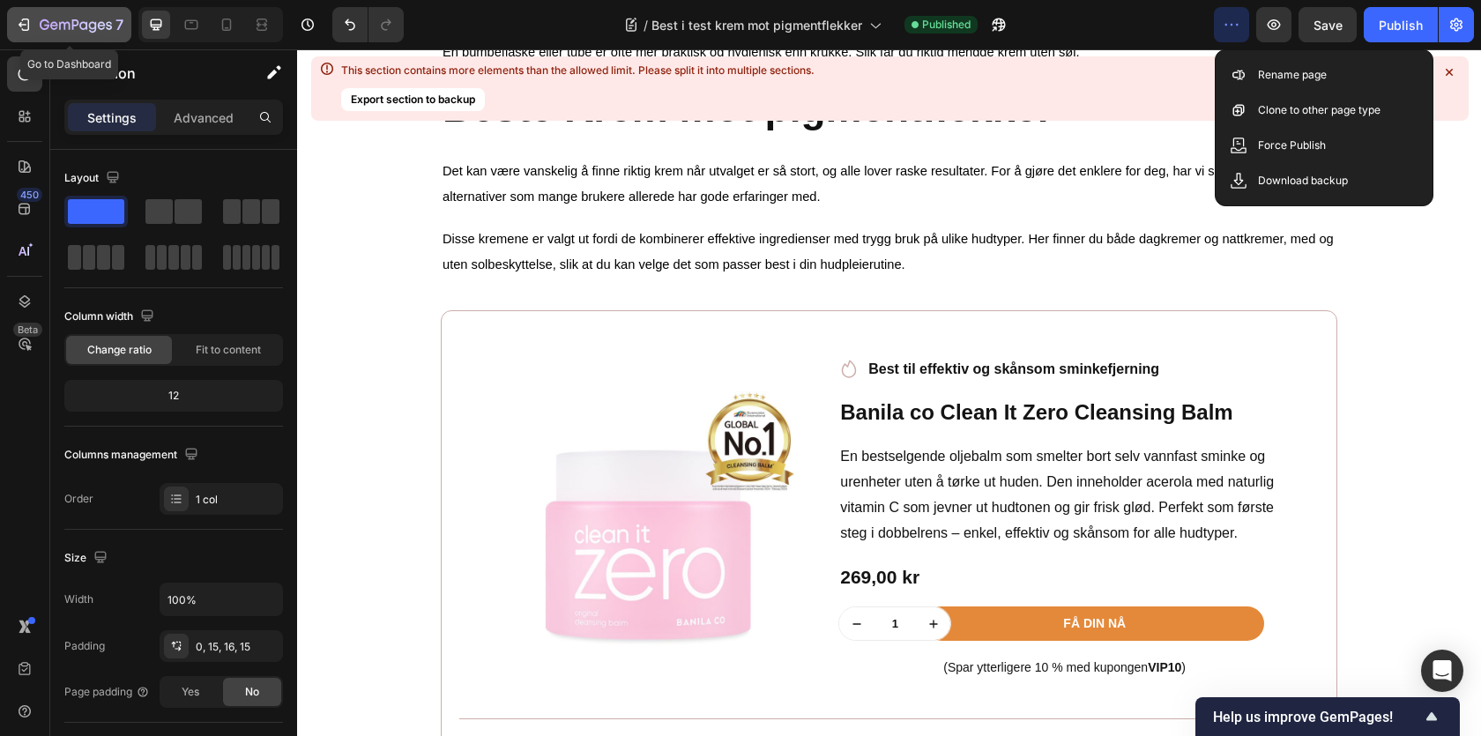
click at [32, 29] on icon "button" at bounding box center [24, 25] width 18 height 18
